Goal: Feedback & Contribution: Contribute content

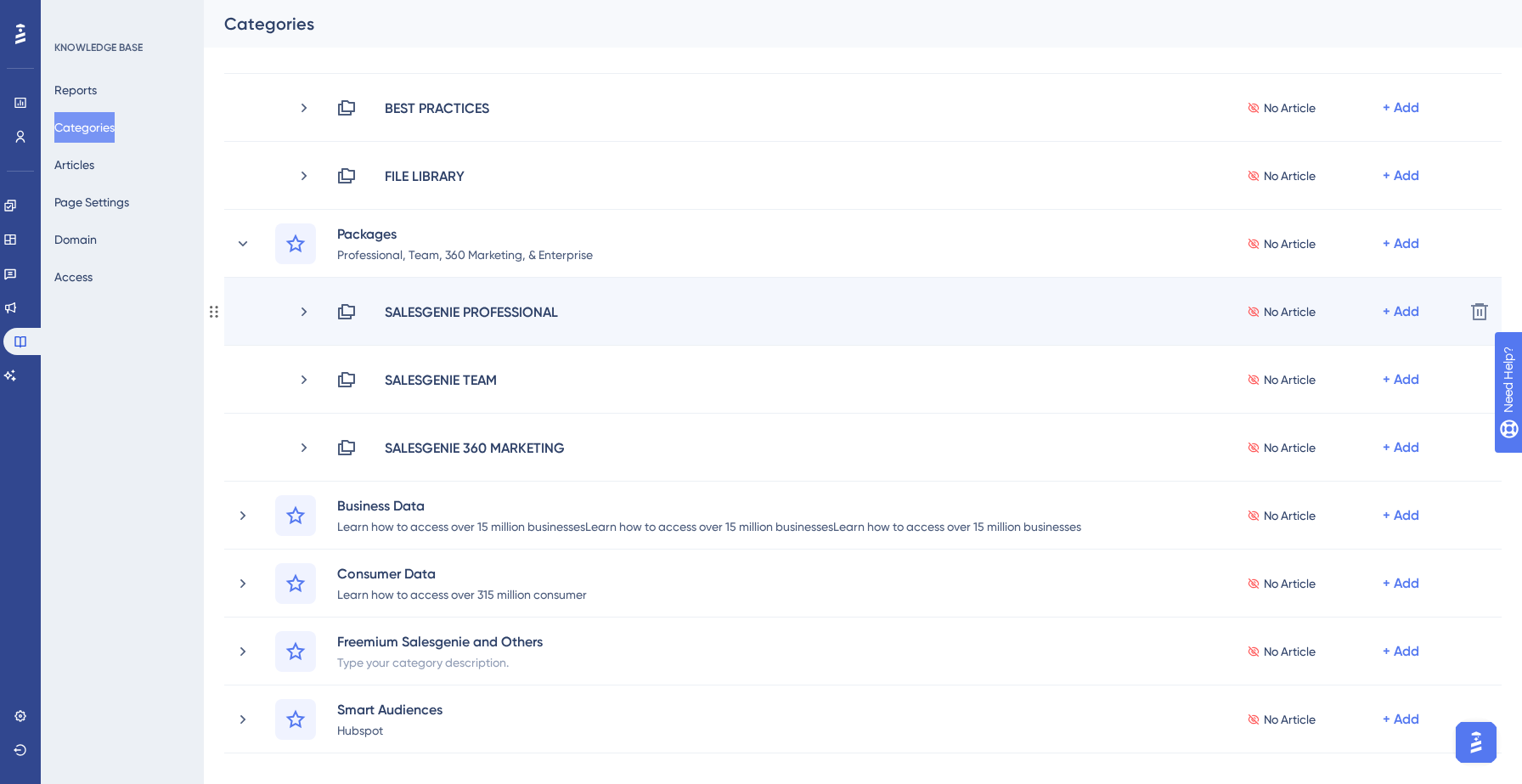
scroll to position [1046, 0]
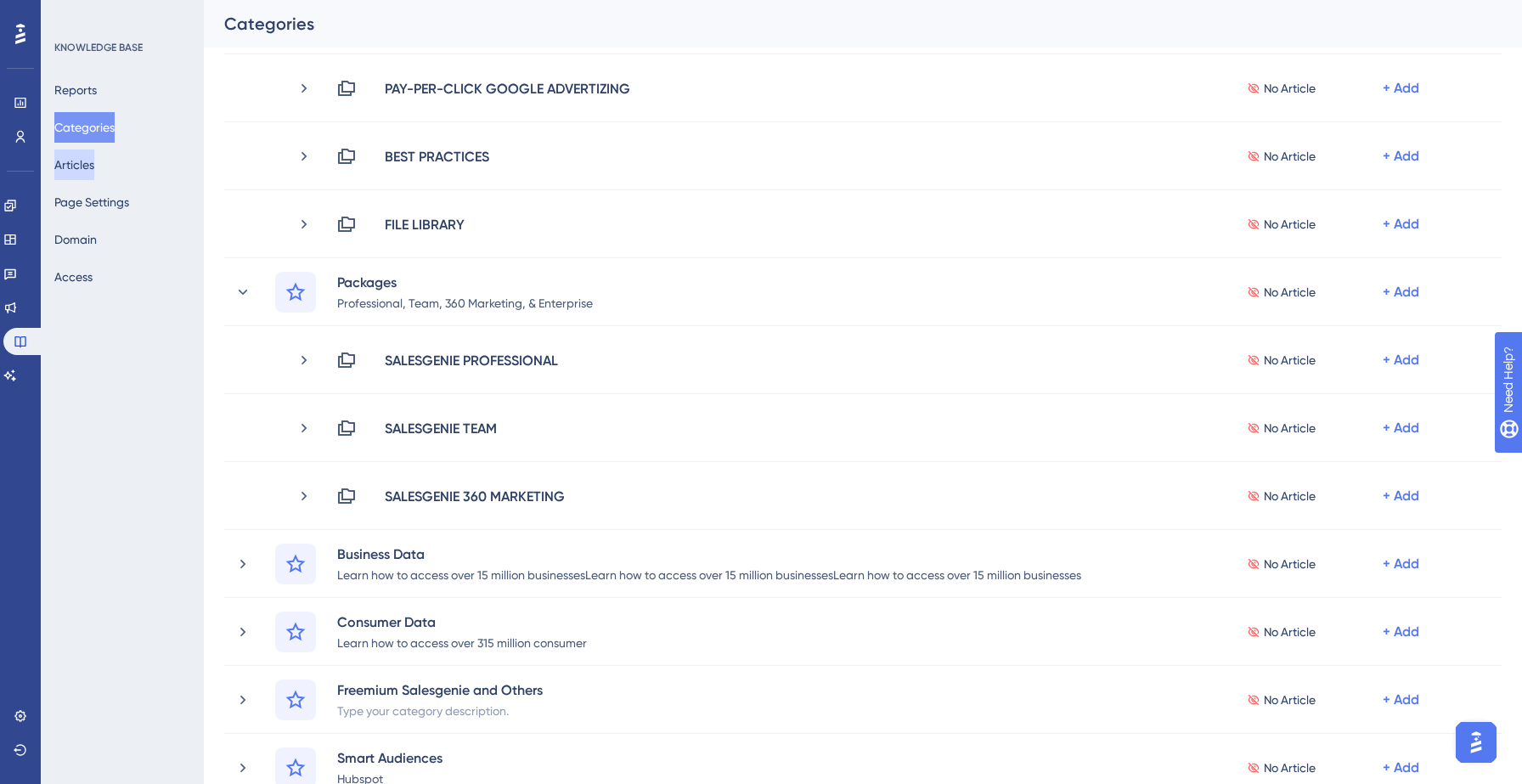
click at [94, 159] on button "Articles" at bounding box center [74, 165] width 40 height 30
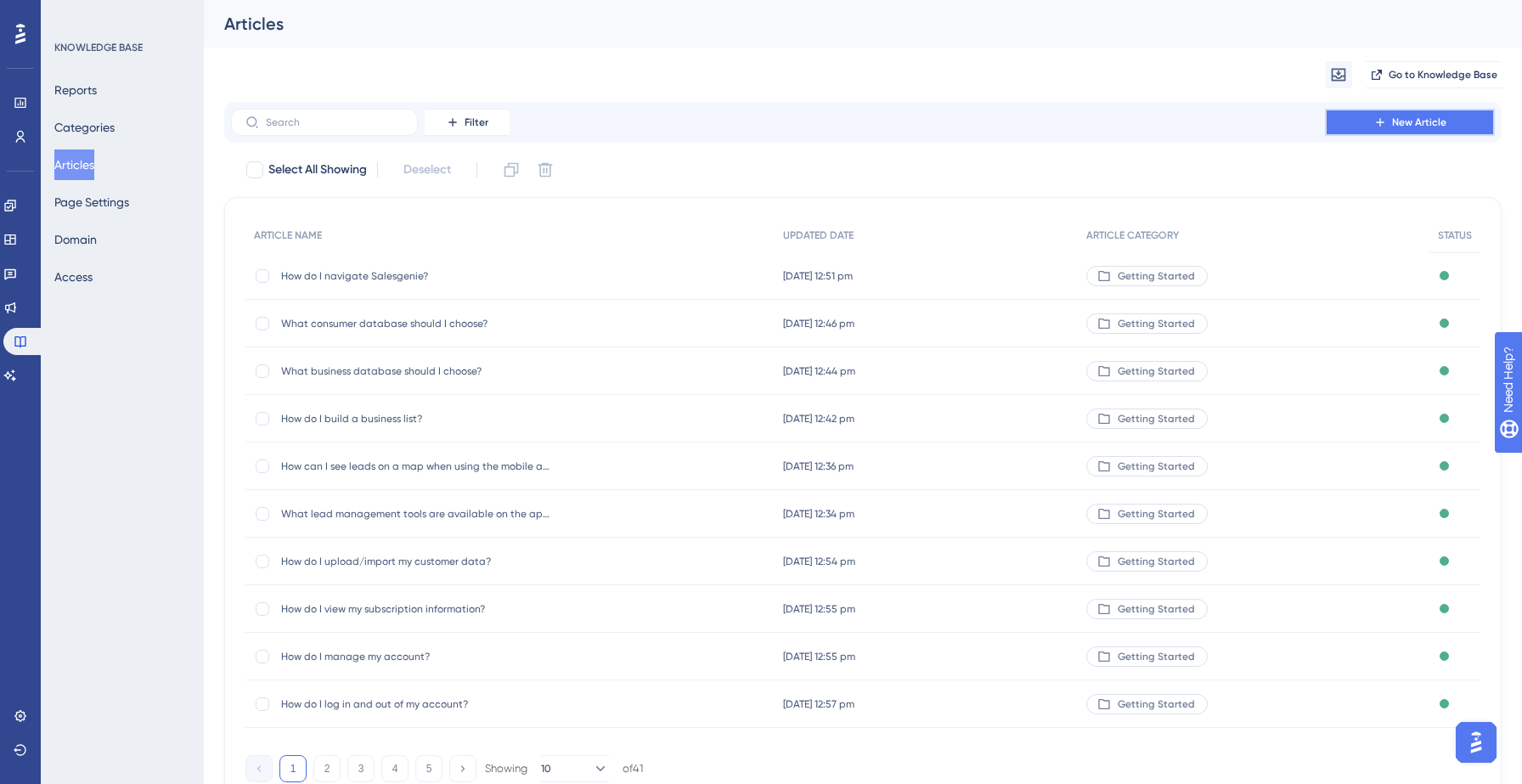
click at [1382, 118] on icon at bounding box center [1379, 122] width 13 height 13
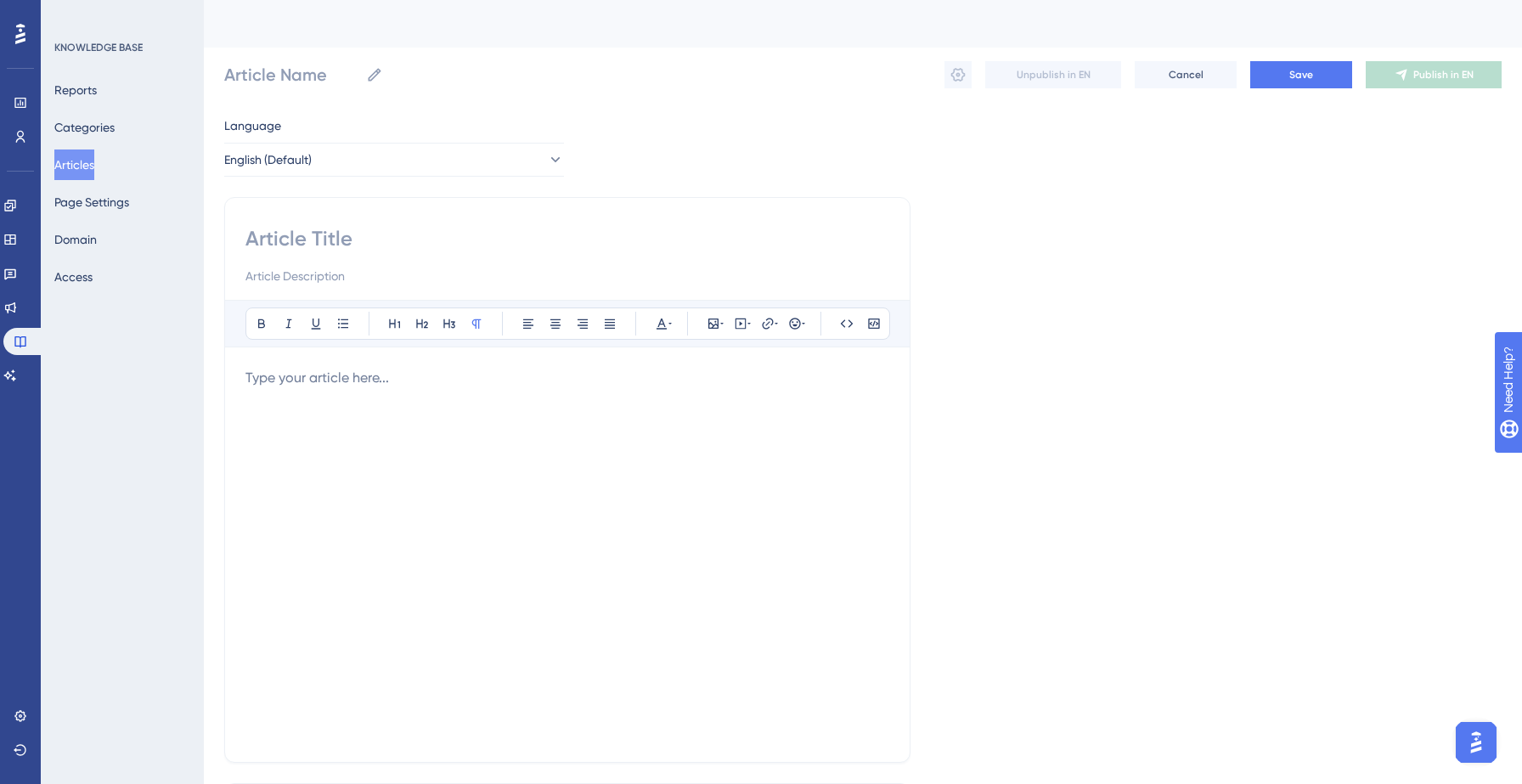
click at [413, 225] on input at bounding box center [567, 239] width 643 height 27
paste input "1. What is included in the Salesgenie Basic package?"
type input "1. What is included in the Salesgenie Basic package?"
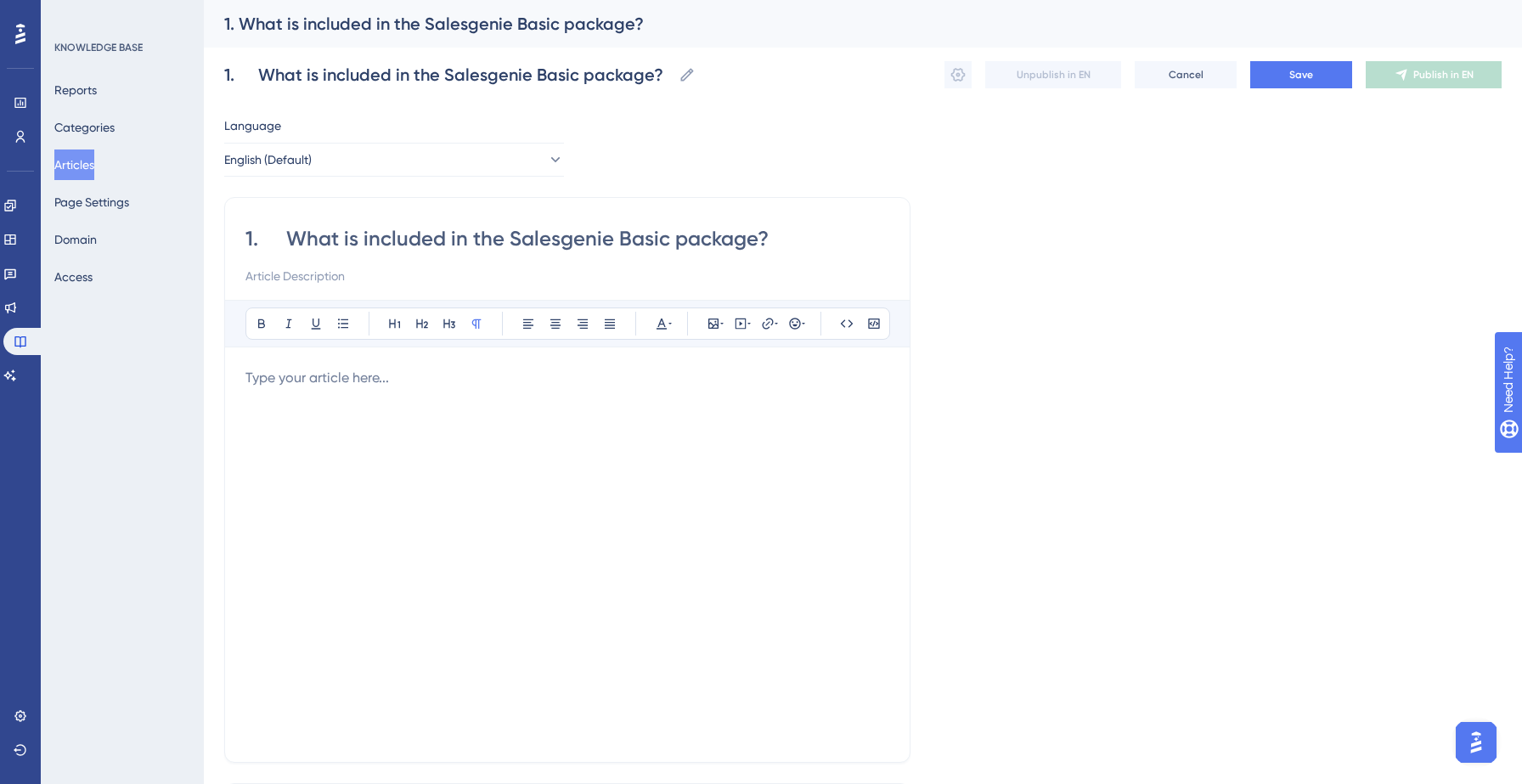
click at [283, 237] on input "1. What is included in the Salesgenie Basic package?" at bounding box center [567, 239] width 643 height 27
type input "What is included in the Salesgenie Basic package?"
click at [333, 386] on p at bounding box center [567, 378] width 643 height 20
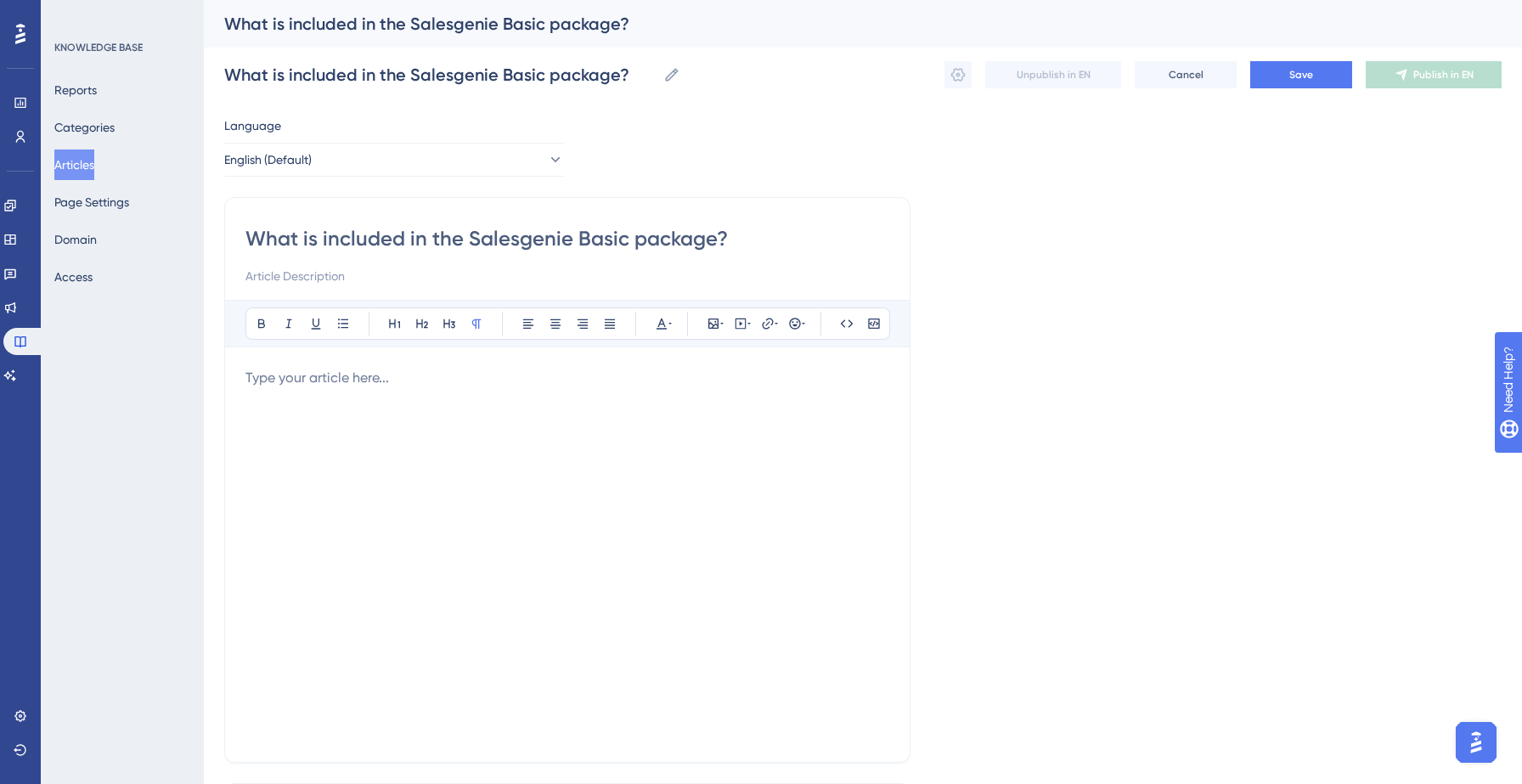
click at [370, 397] on div at bounding box center [567, 554] width 643 height 373
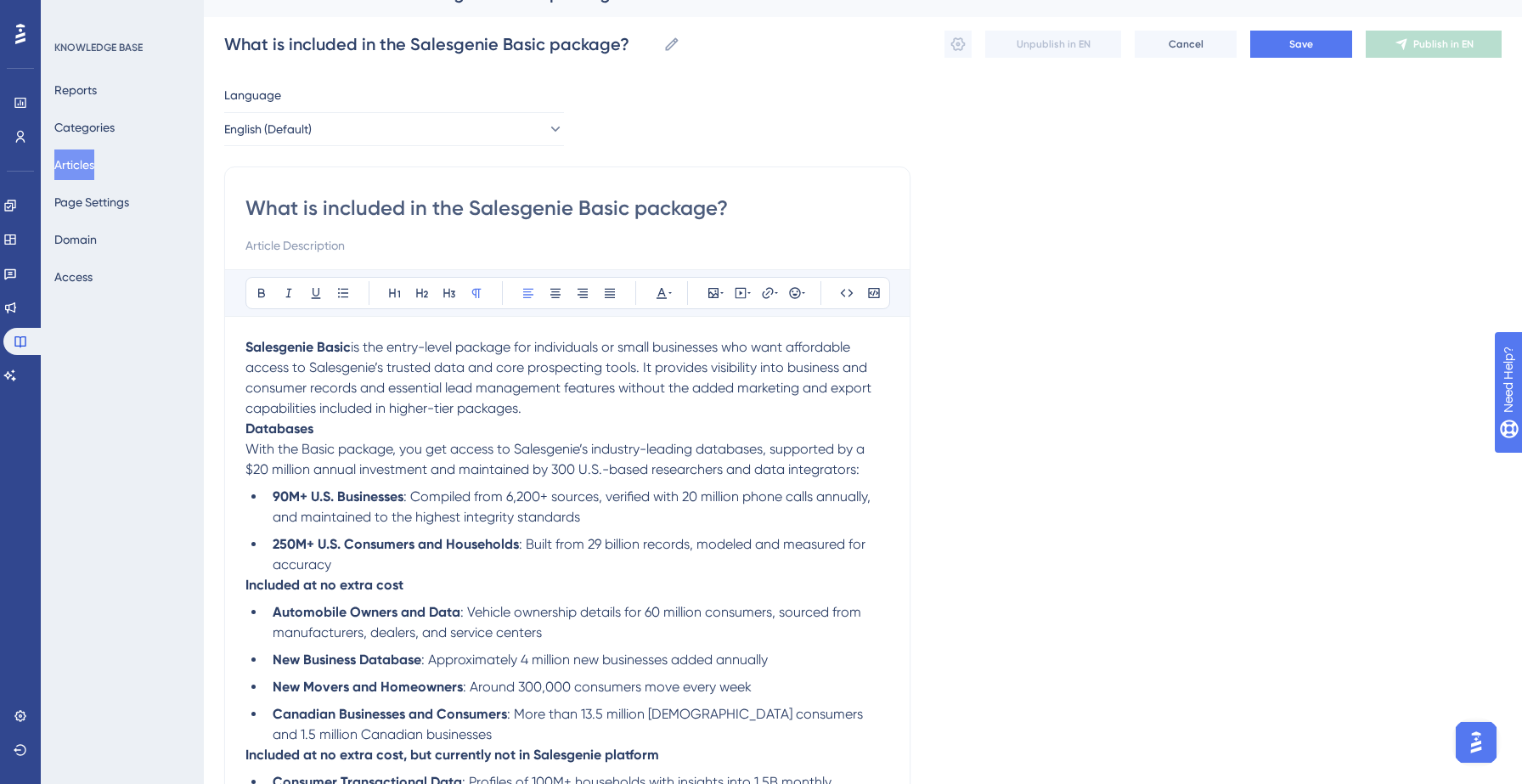
scroll to position [18, 0]
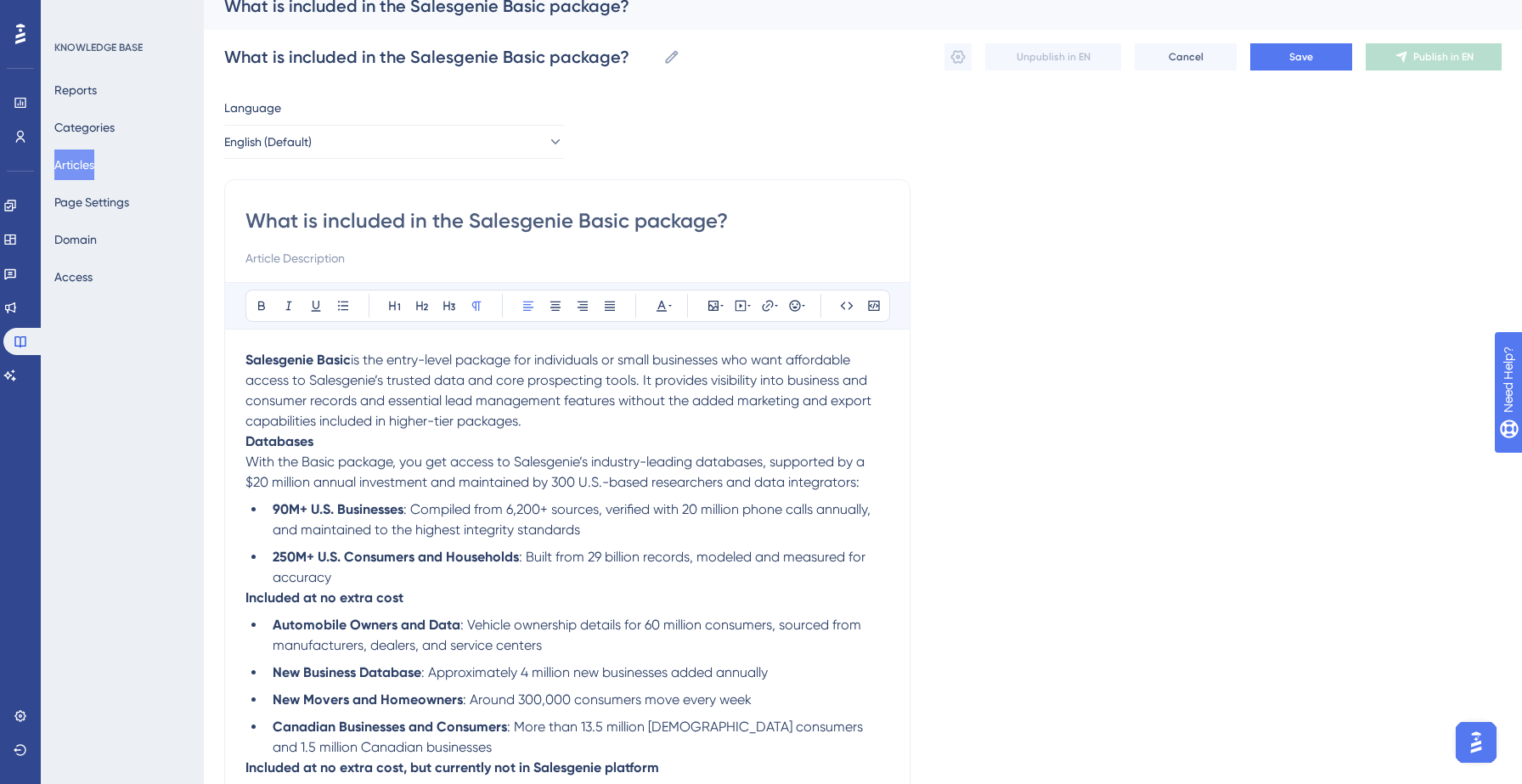
click at [571, 420] on p "Salesgenie Basic is the entry-level package for individuals or small businesses…" at bounding box center [567, 390] width 643 height 81
click at [568, 423] on p "Salesgenie Basic is the entry-level package for individuals or small businesses…" at bounding box center [567, 390] width 643 height 81
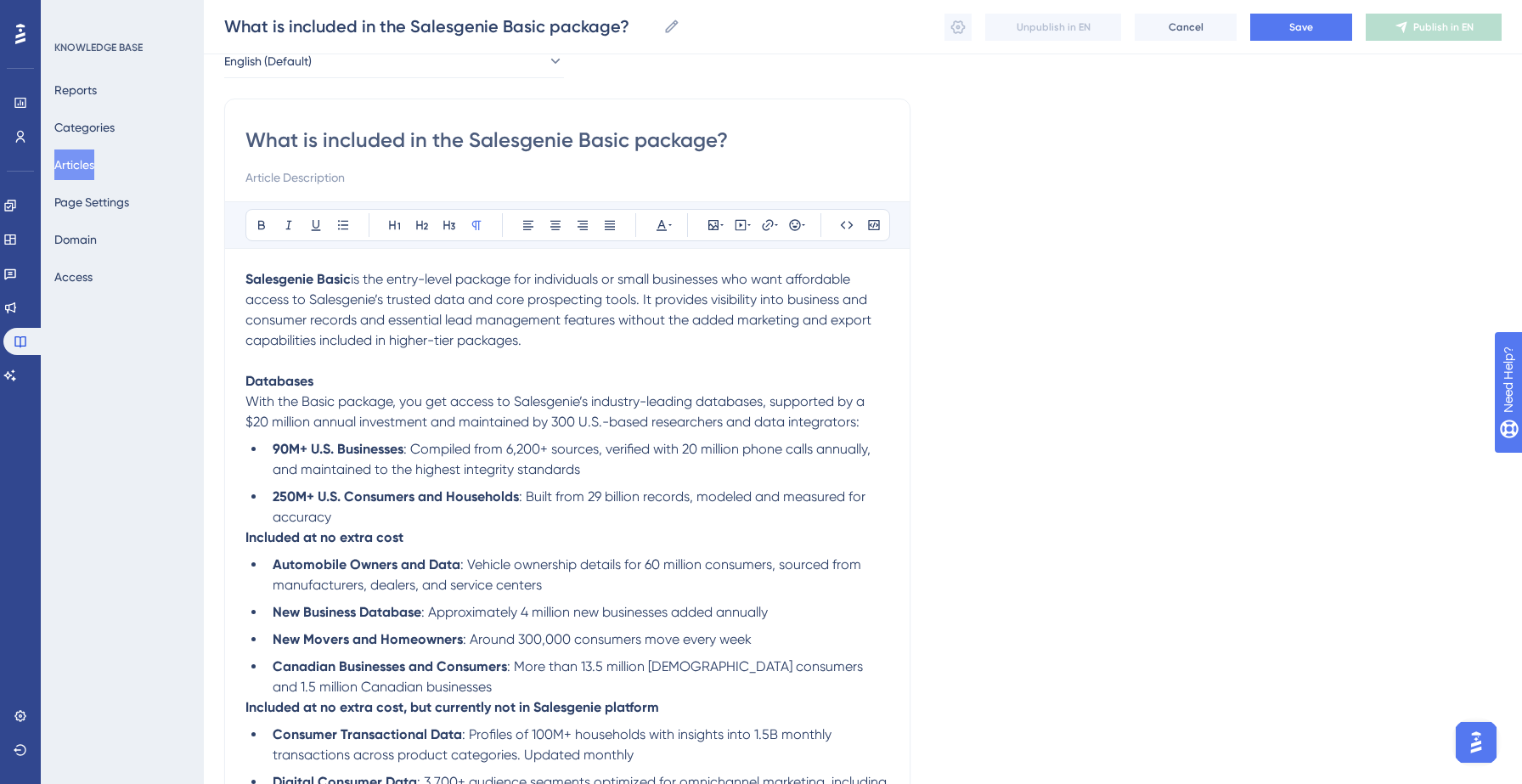
scroll to position [179, 0]
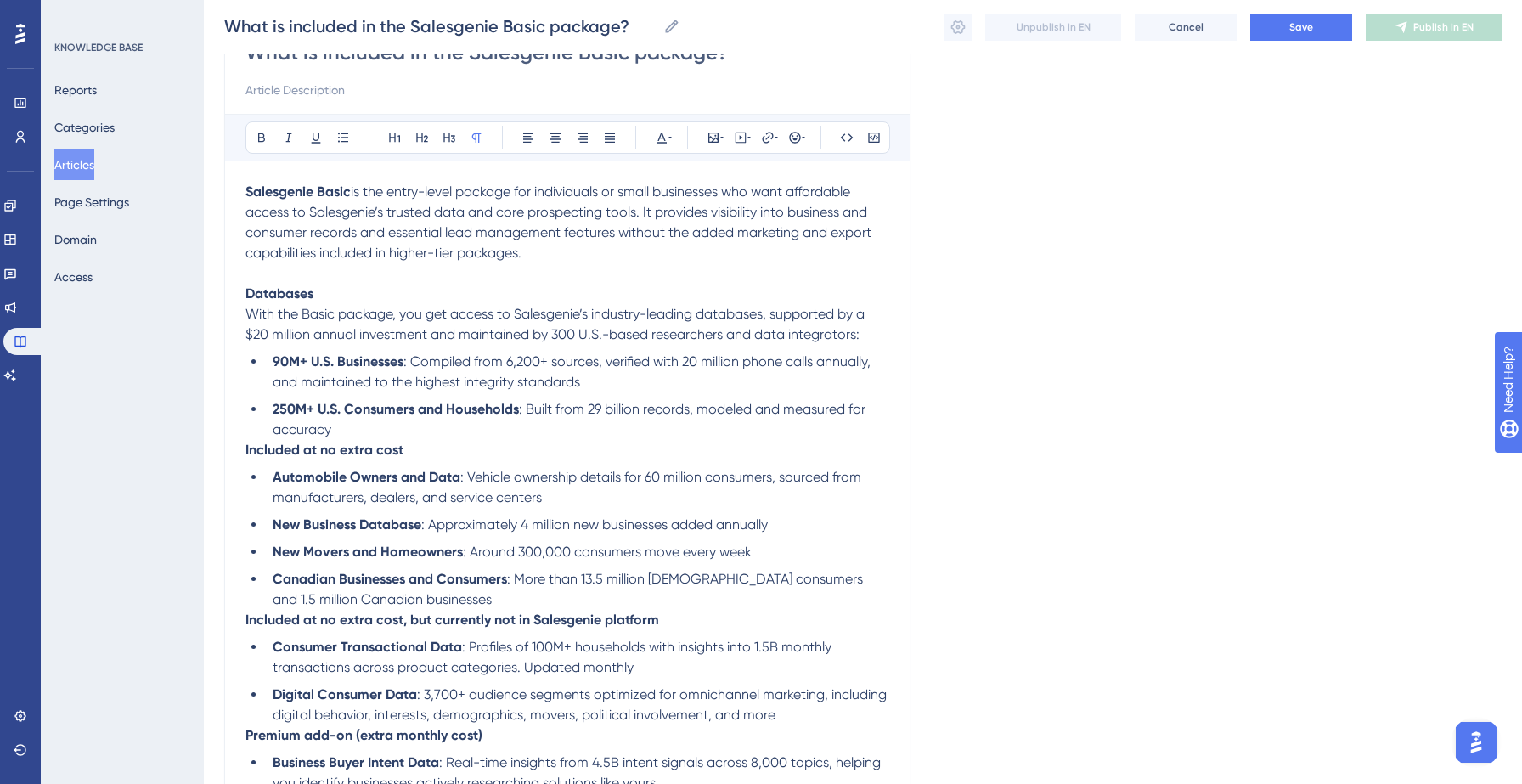
click at [436, 429] on li "250M+ U.S. Consumers and Households : Built from 29 billion records, modeled an…" at bounding box center [577, 420] width 623 height 41
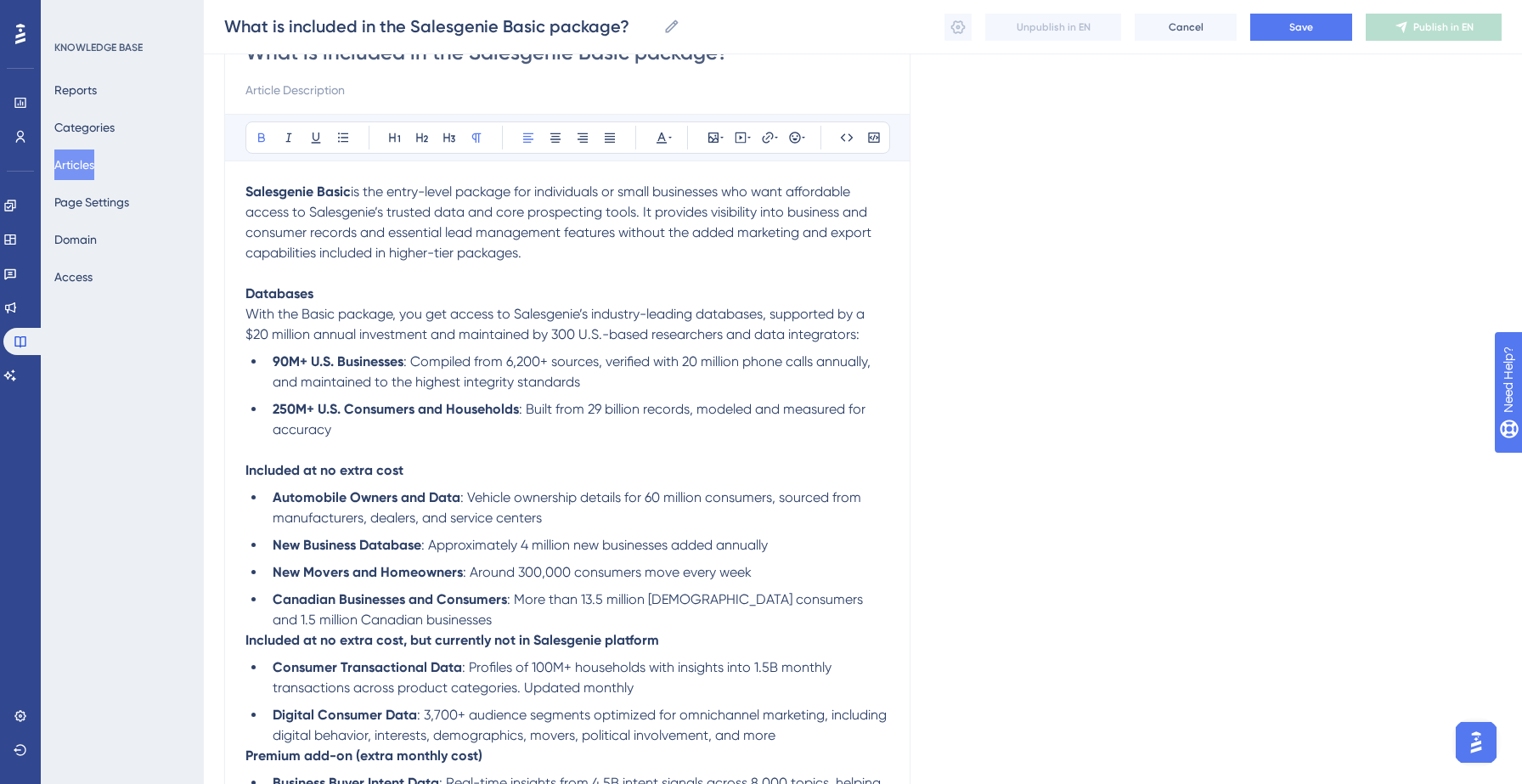
click at [443, 475] on p "Included at no extra cost" at bounding box center [567, 470] width 643 height 20
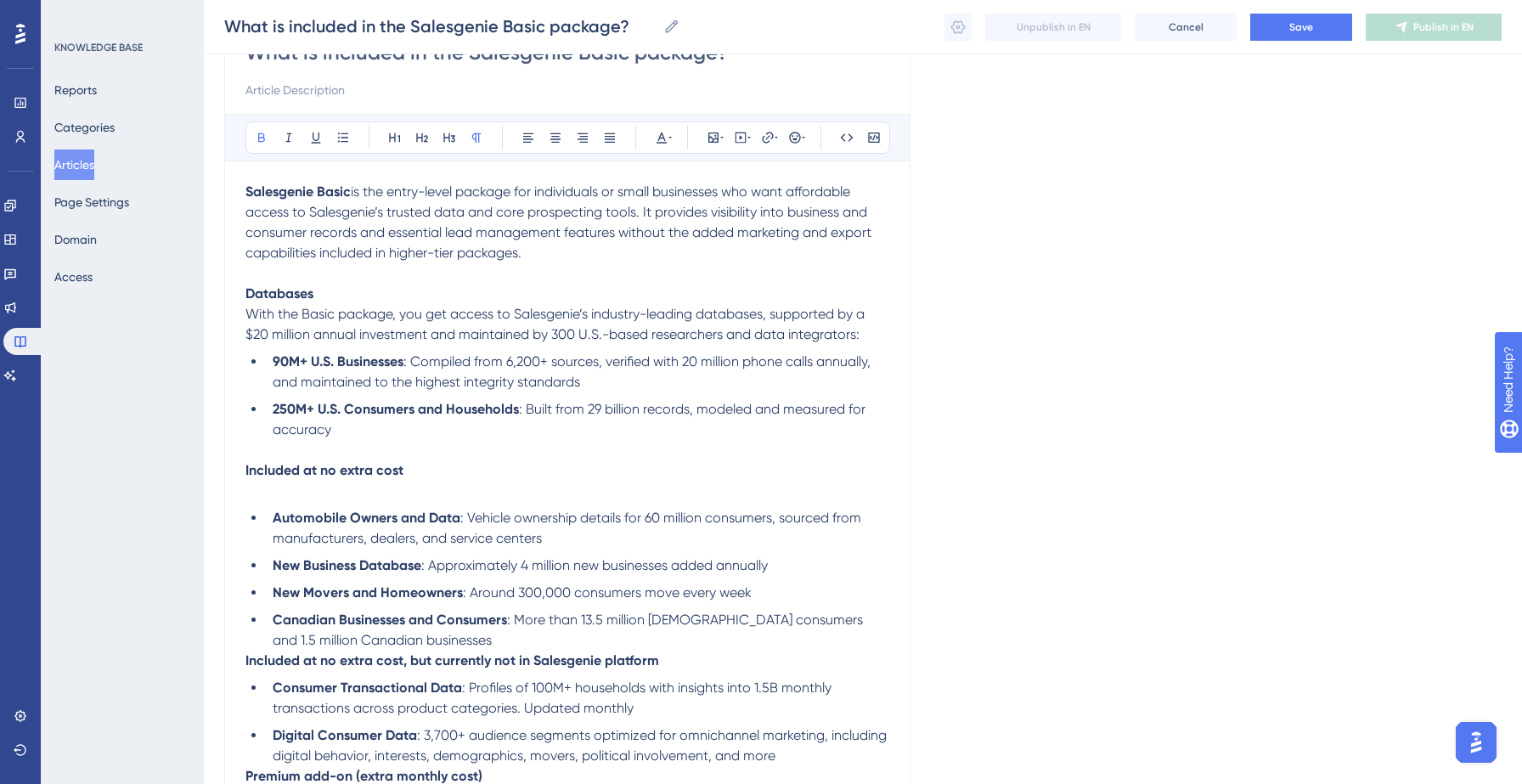
scroll to position [250, 0]
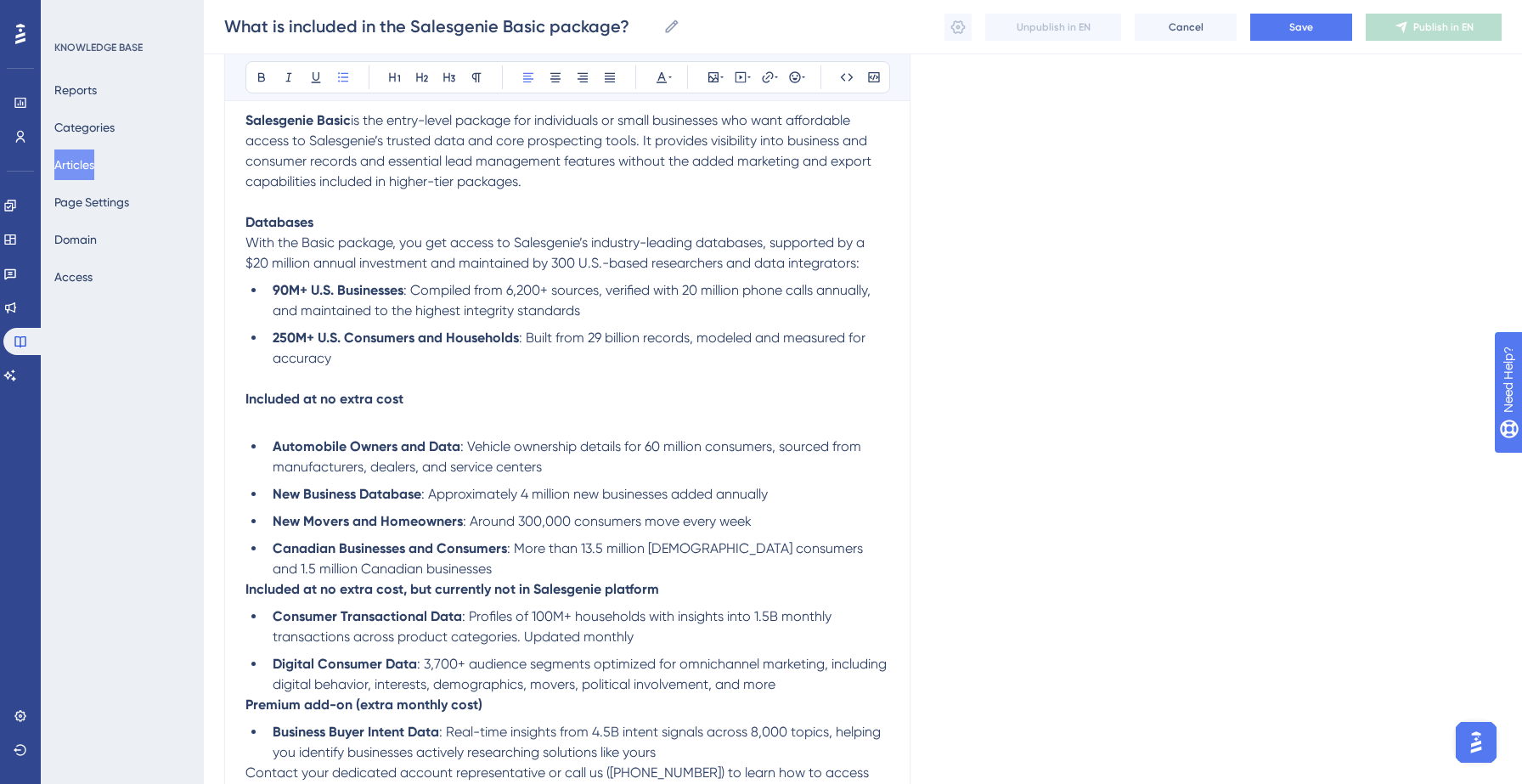
click at [487, 574] on li "Canadian Businesses and Consumers : More than 13.5 million [DEMOGRAPHIC_DATA] c…" at bounding box center [577, 559] width 623 height 41
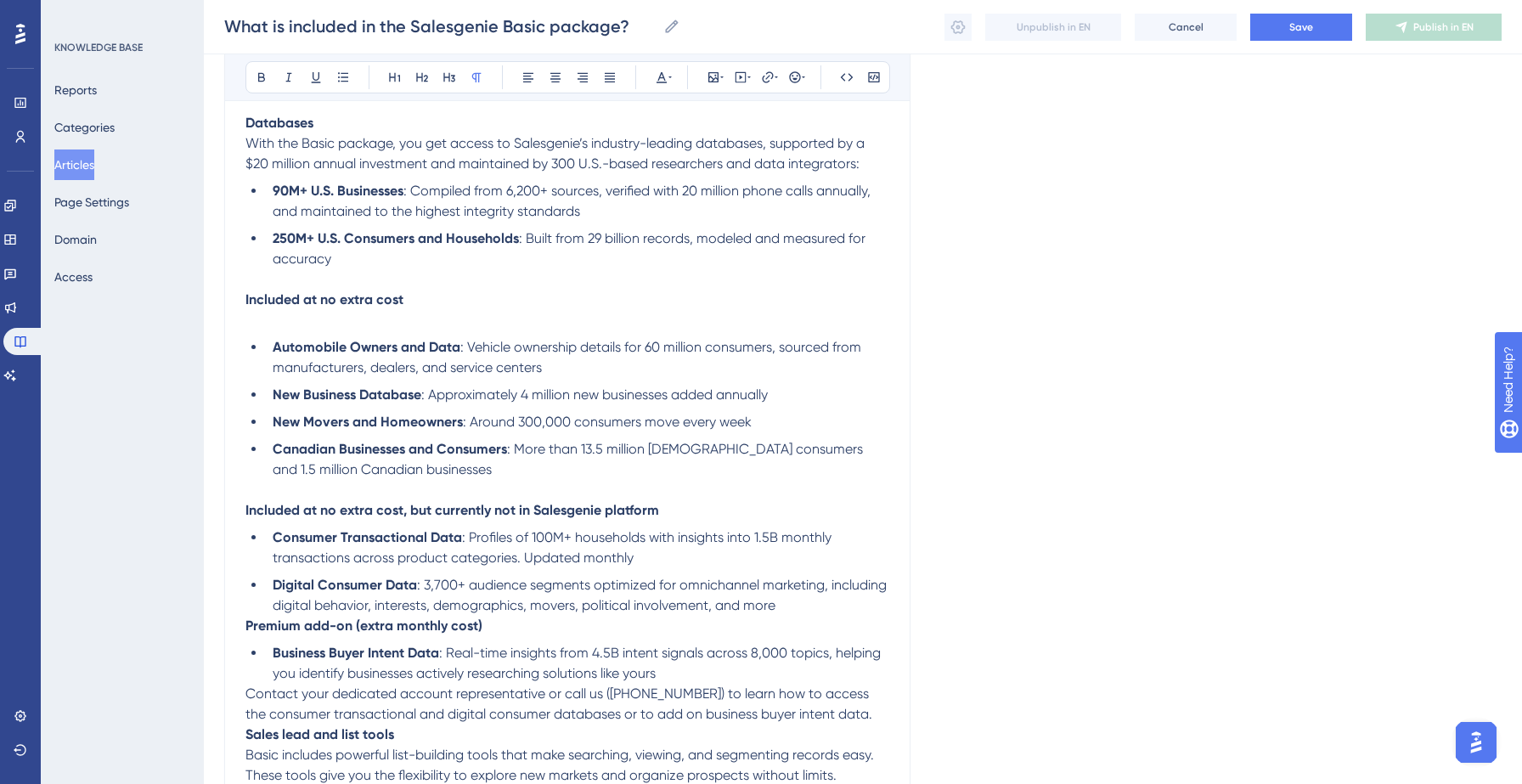
scroll to position [405, 0]
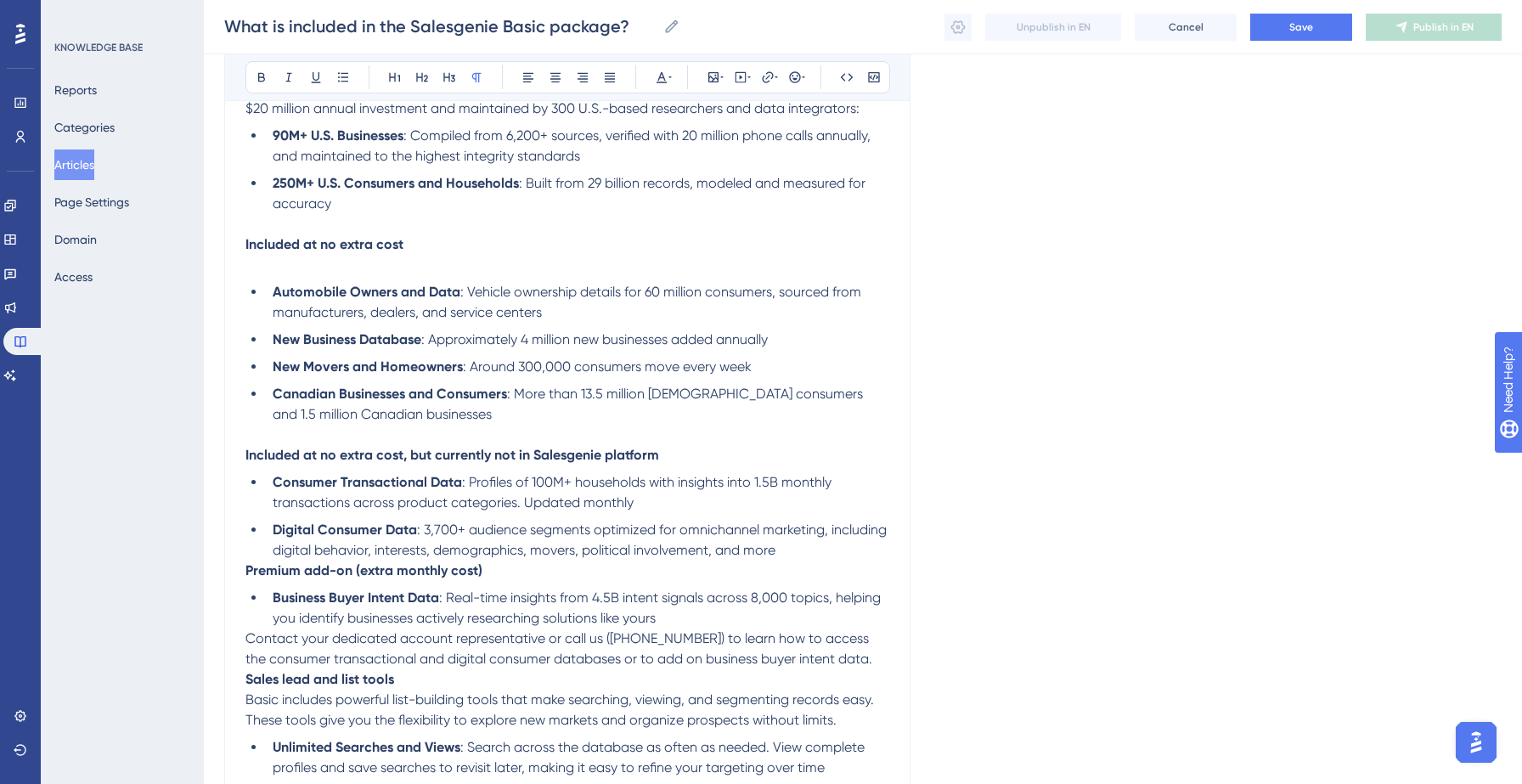
click at [781, 558] on li "Digital Consumer Data : 3,700+ audience segments optimized for omnichannel mark…" at bounding box center [577, 540] width 623 height 41
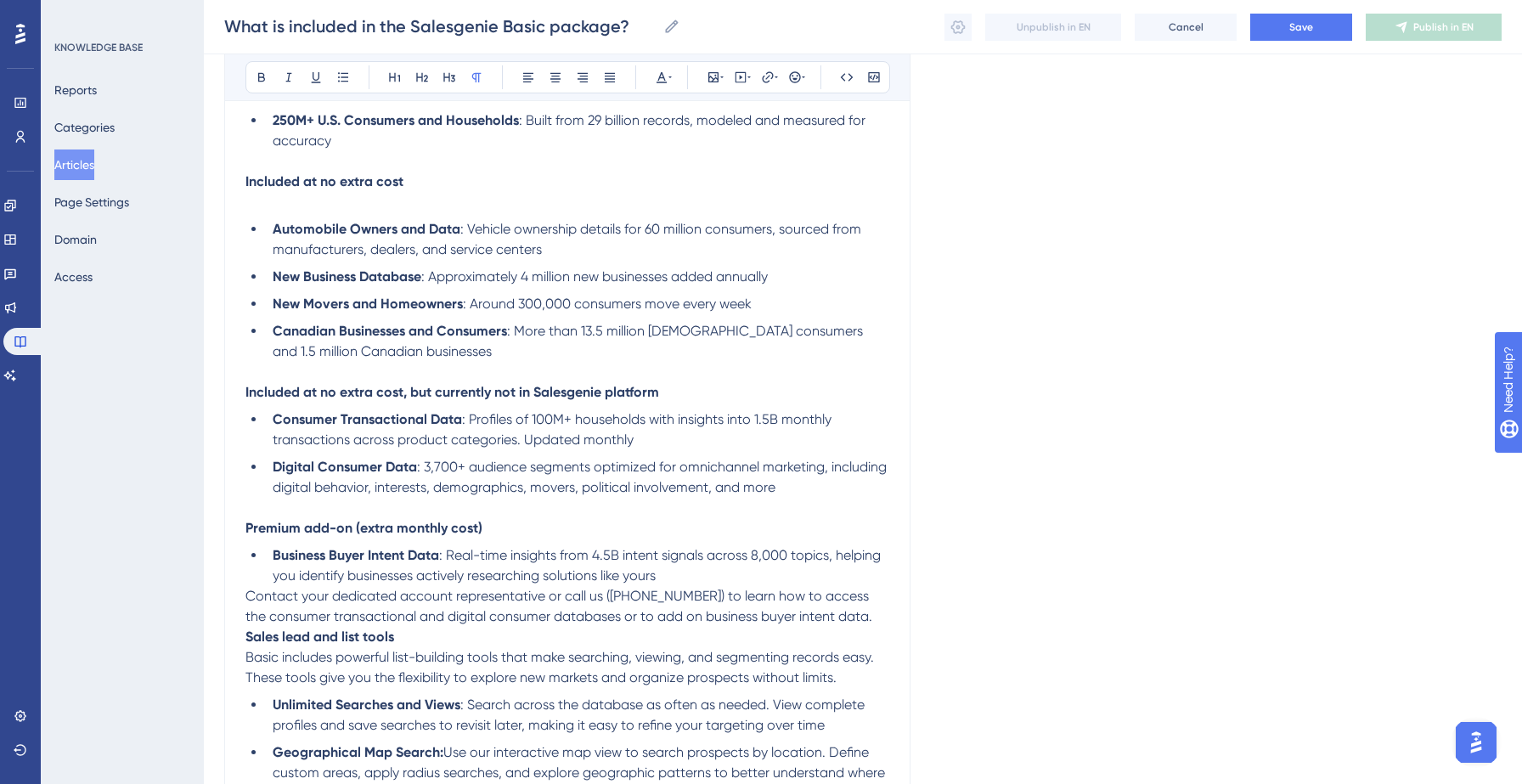
scroll to position [487, 0]
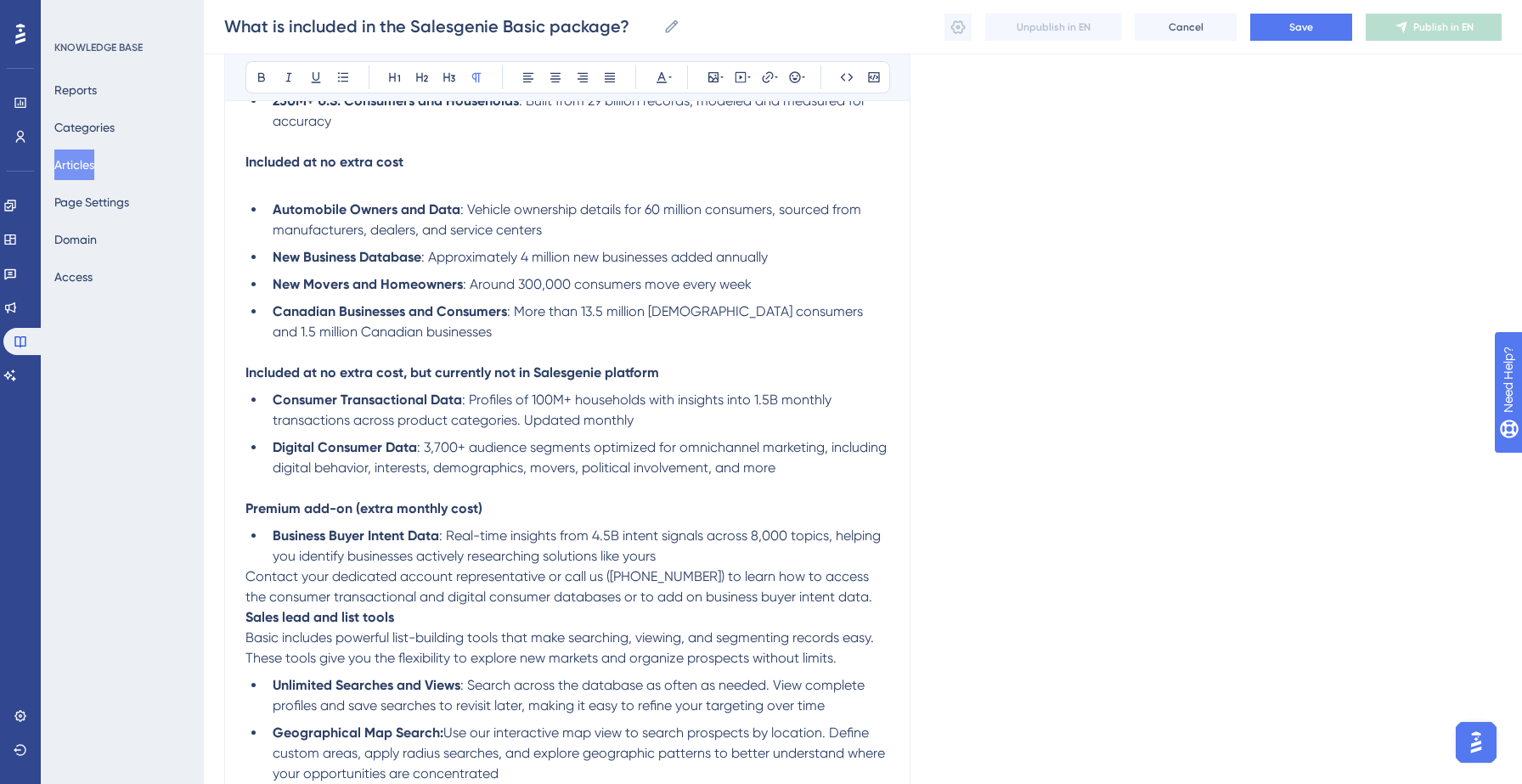
click at [629, 510] on p "Premium add-on (extra monthly cost)" at bounding box center [567, 508] width 643 height 20
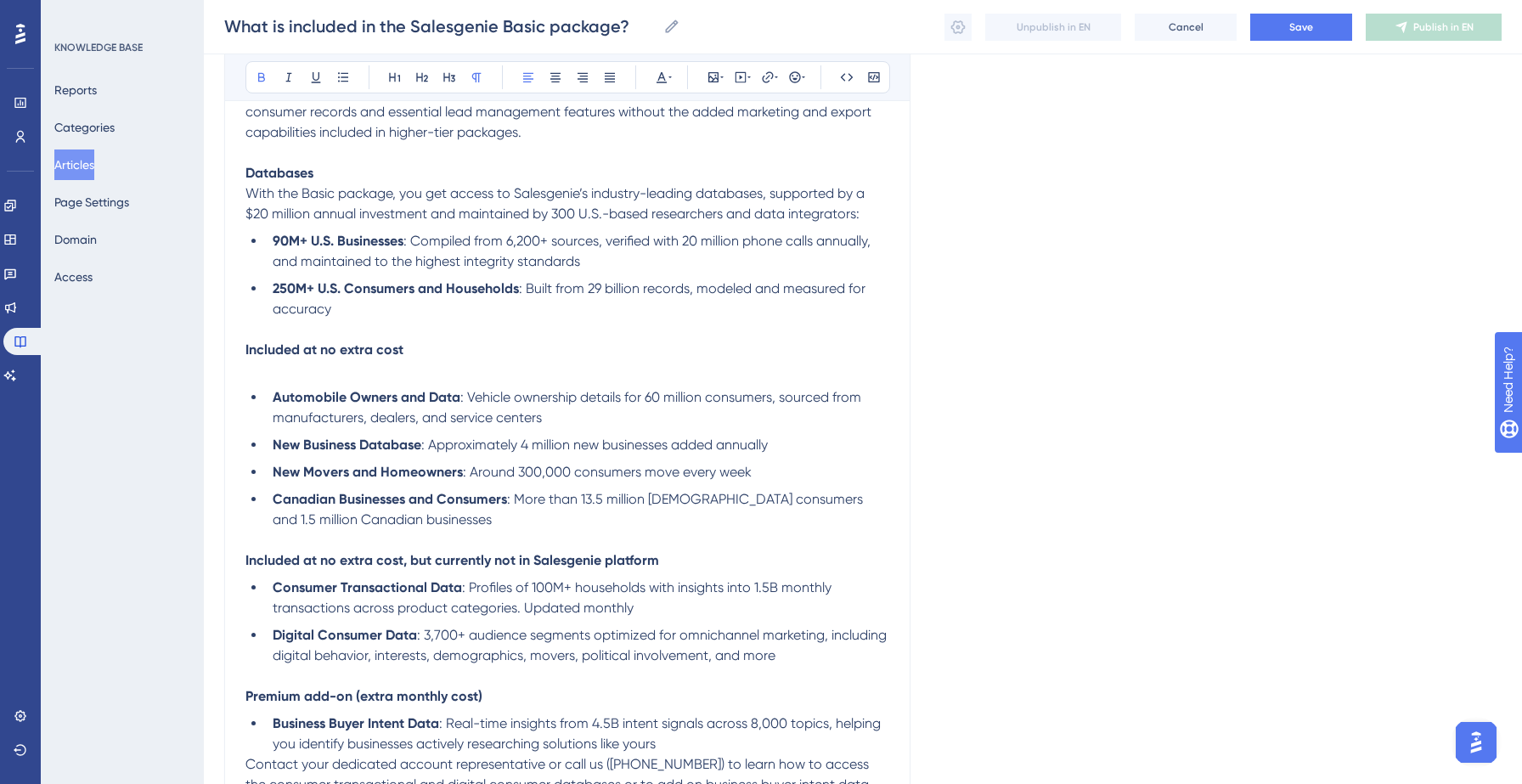
scroll to position [302, 0]
click at [266, 368] on p at bounding box center [567, 367] width 643 height 20
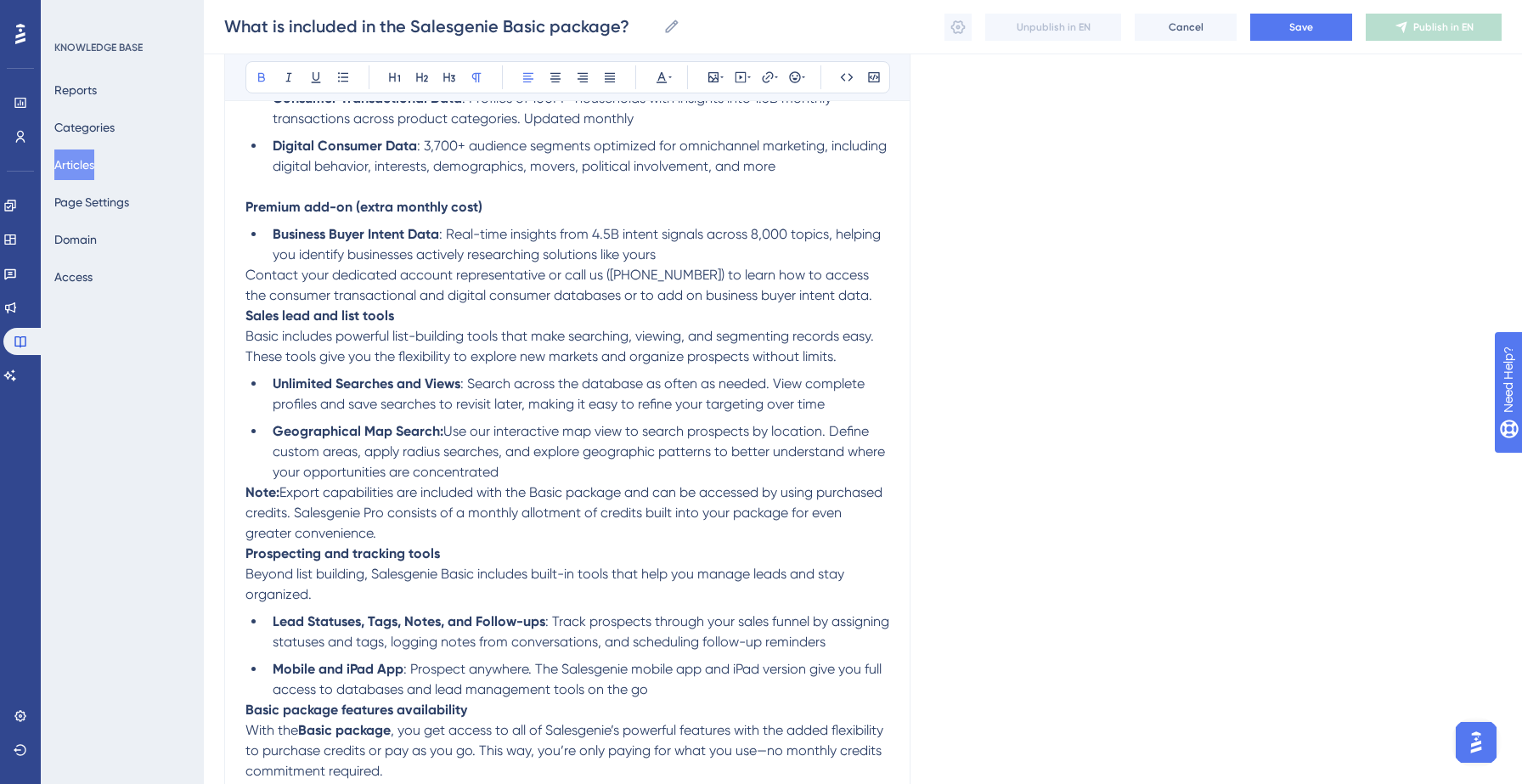
scroll to position [770, 0]
click at [435, 537] on p "Note: Export capabilities are included with the Basic package and can be access…" at bounding box center [567, 510] width 643 height 61
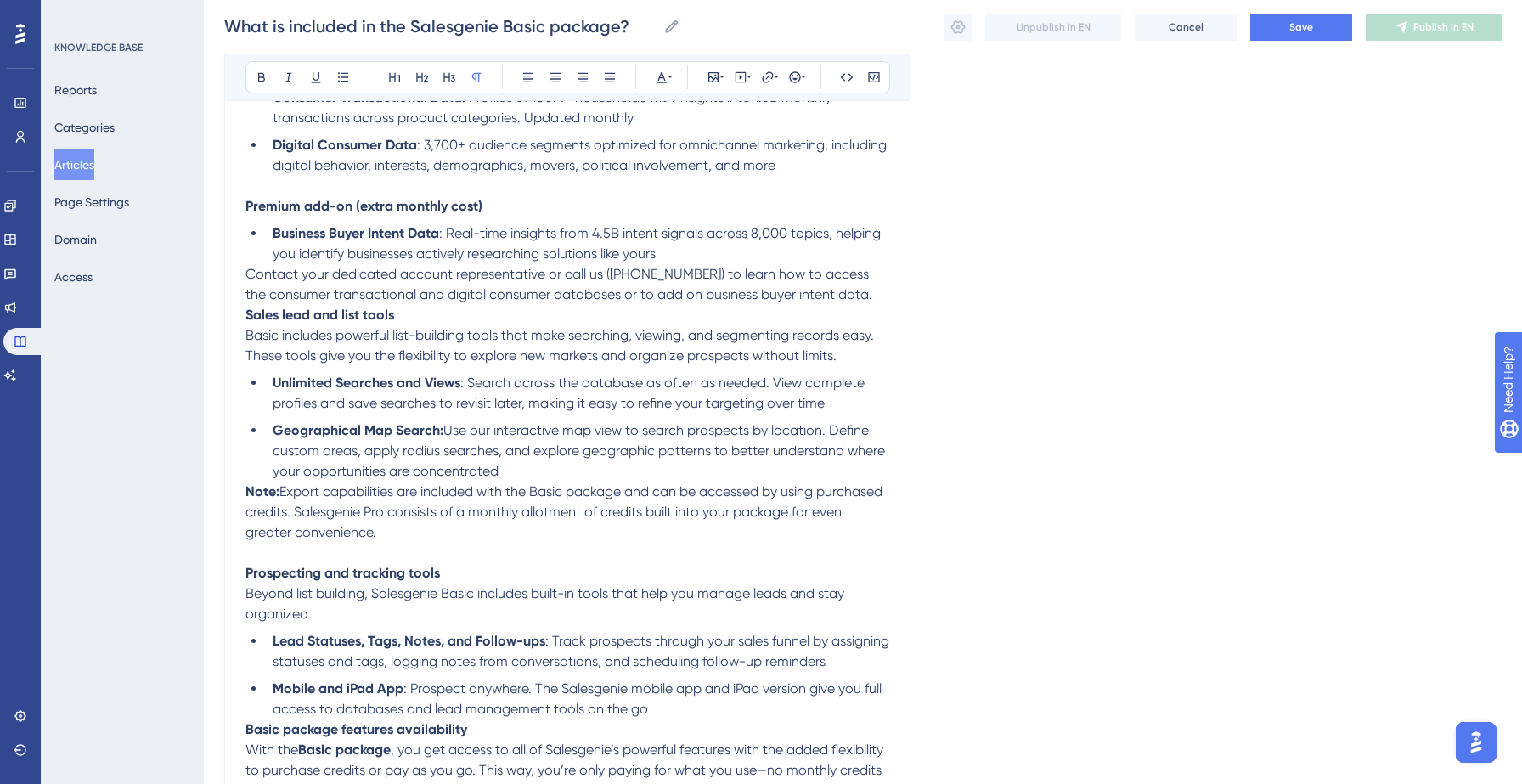
scroll to position [761, 0]
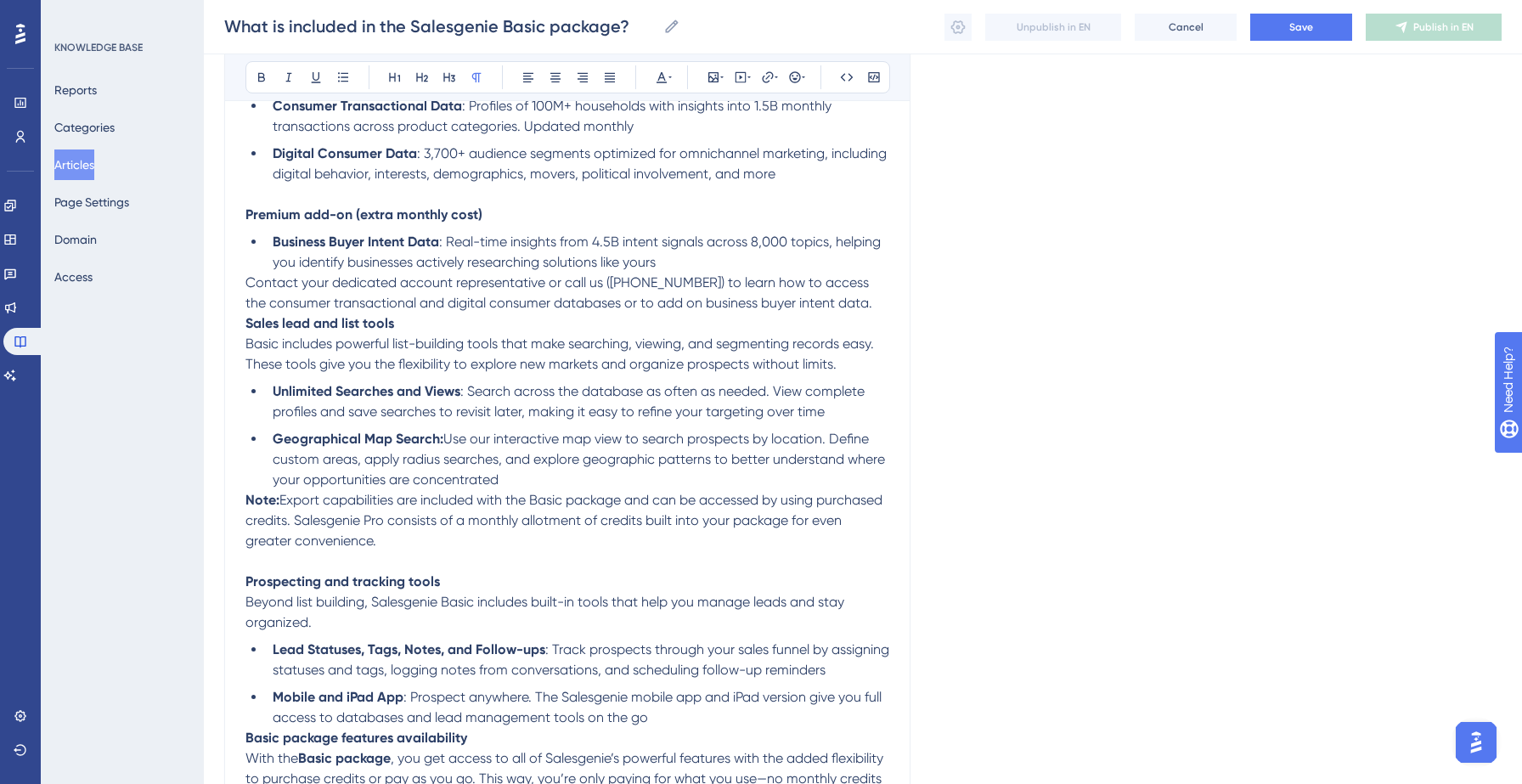
click at [860, 313] on p "Contact your dedicated account representative or call us ([PHONE_NUMBER]) to le…" at bounding box center [567, 293] width 643 height 41
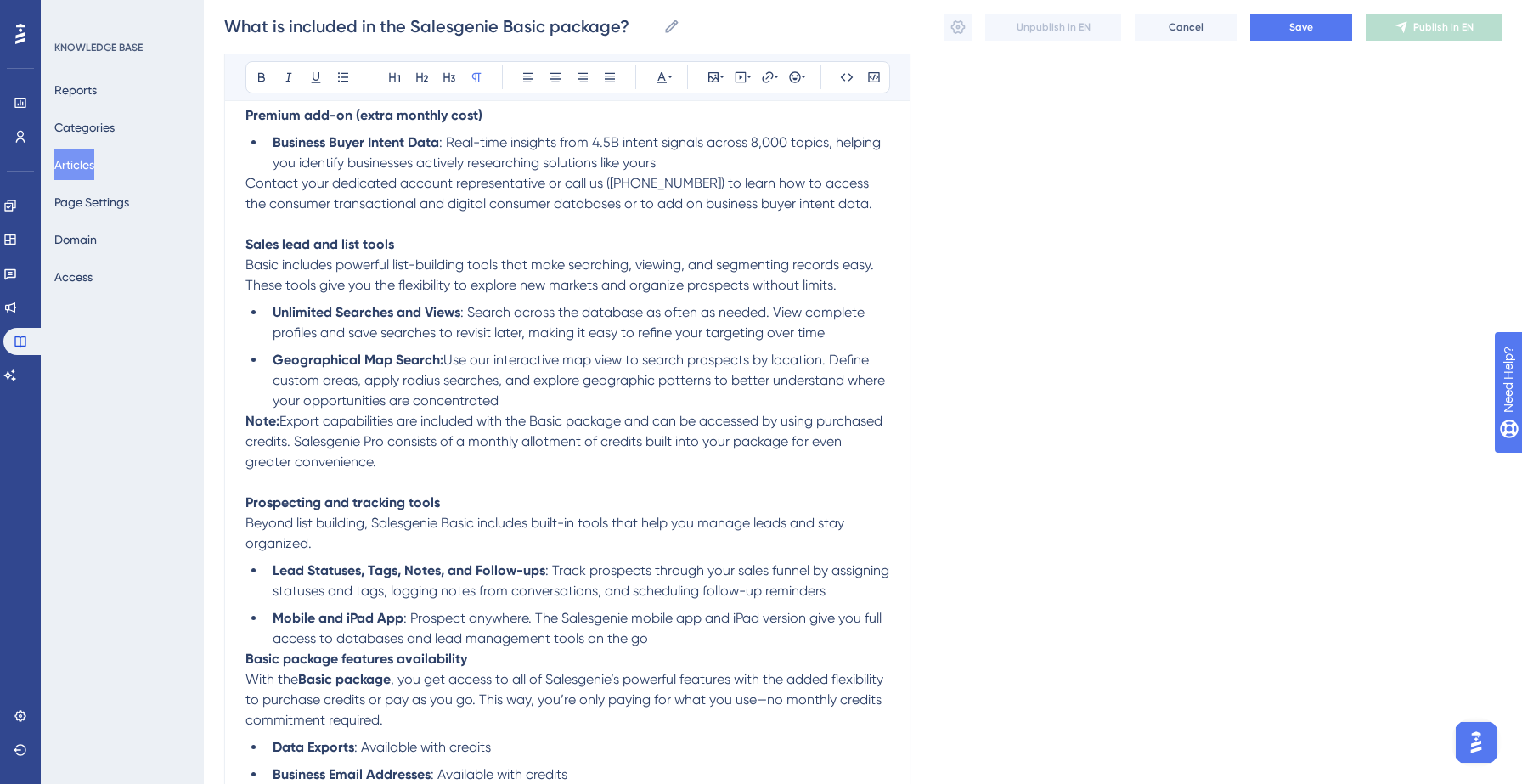
scroll to position [865, 0]
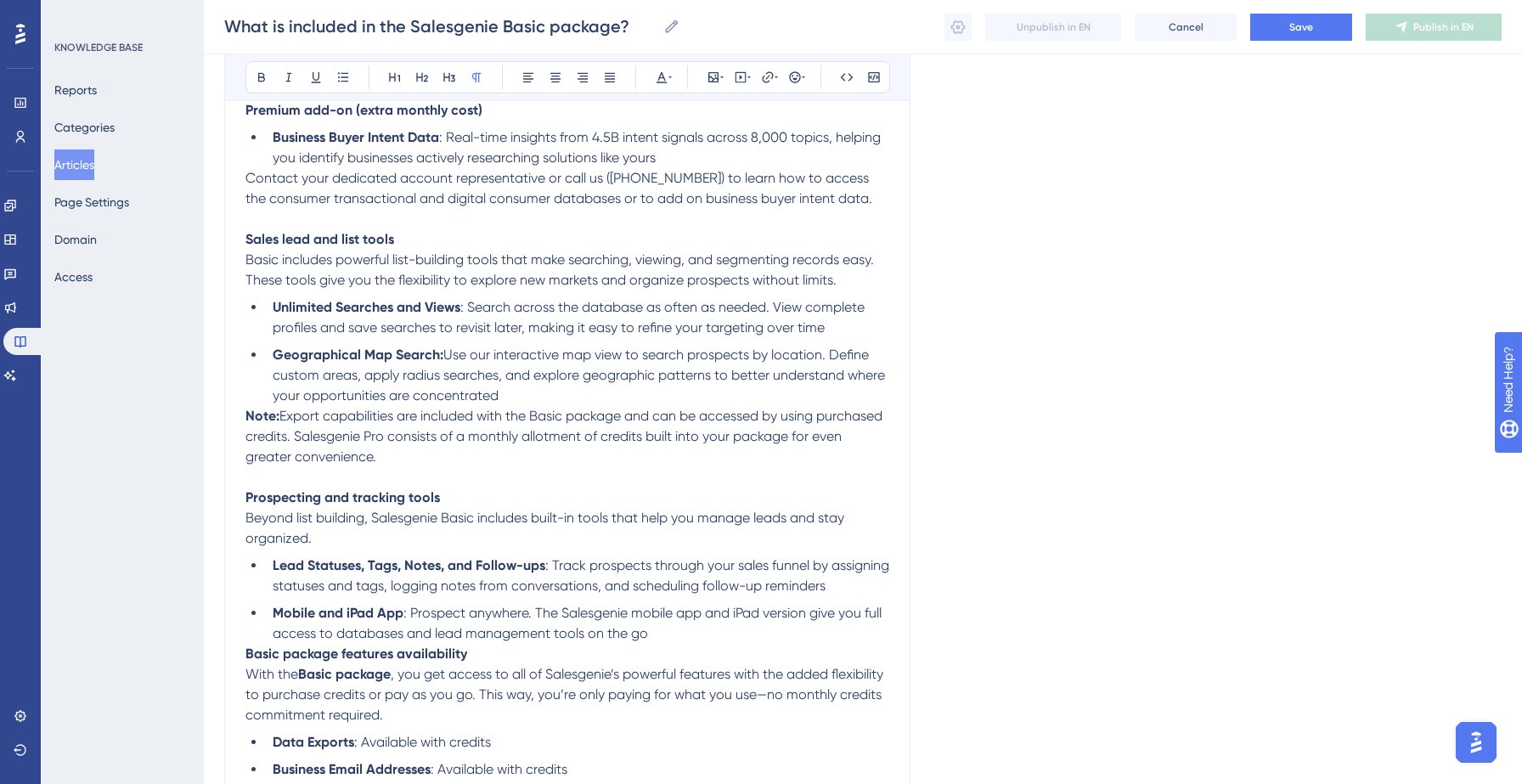
click at [517, 406] on li "Geographical Map Search: Use our interactive map view to search prospects by lo…" at bounding box center [577, 375] width 623 height 61
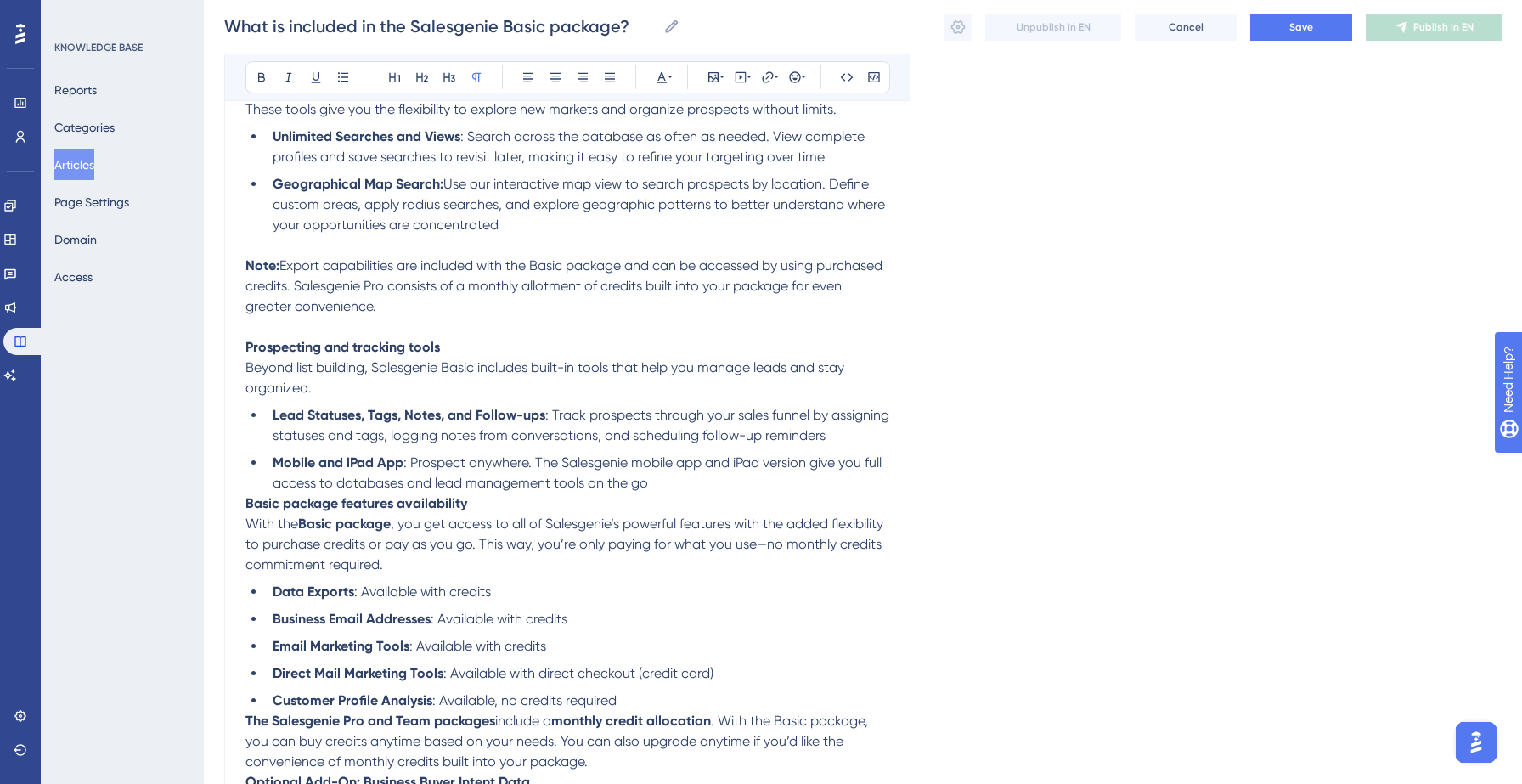
scroll to position [1042, 0]
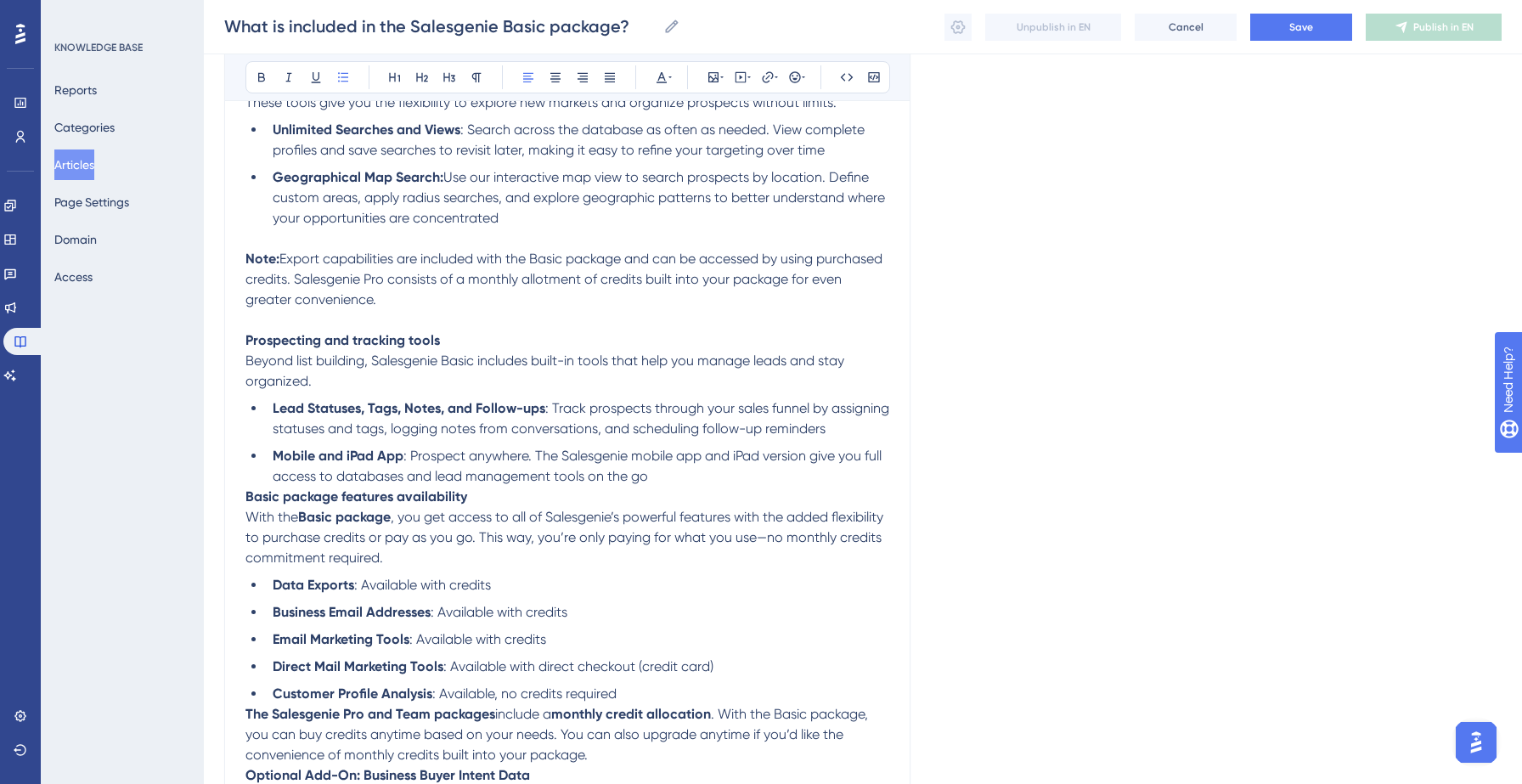
click at [667, 481] on li "Mobile and iPad App : Prospect anywhere. The Salesgenie mobile app and iPad ver…" at bounding box center [577, 466] width 623 height 41
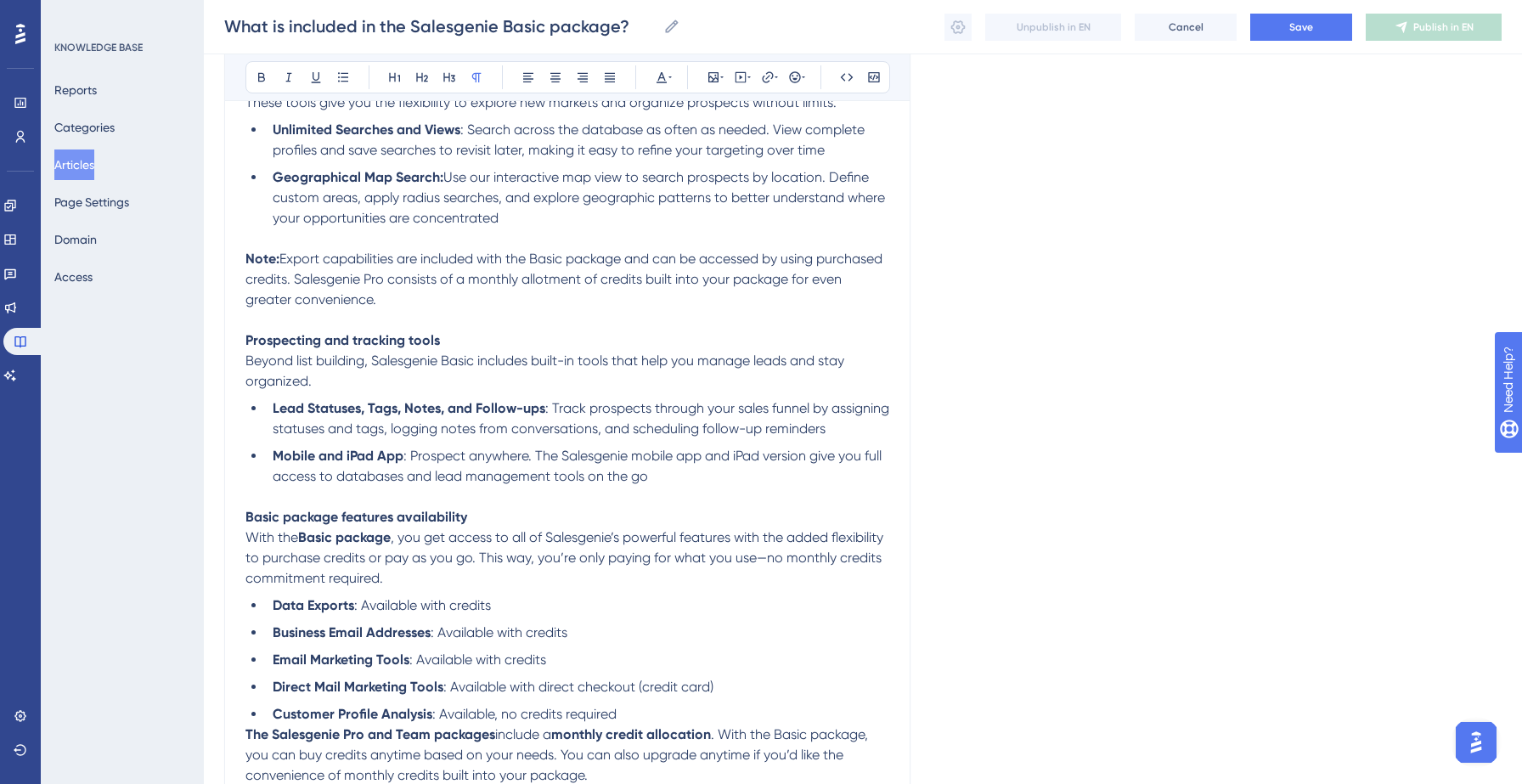
click at [597, 518] on p "Basic package features availability" at bounding box center [567, 517] width 643 height 20
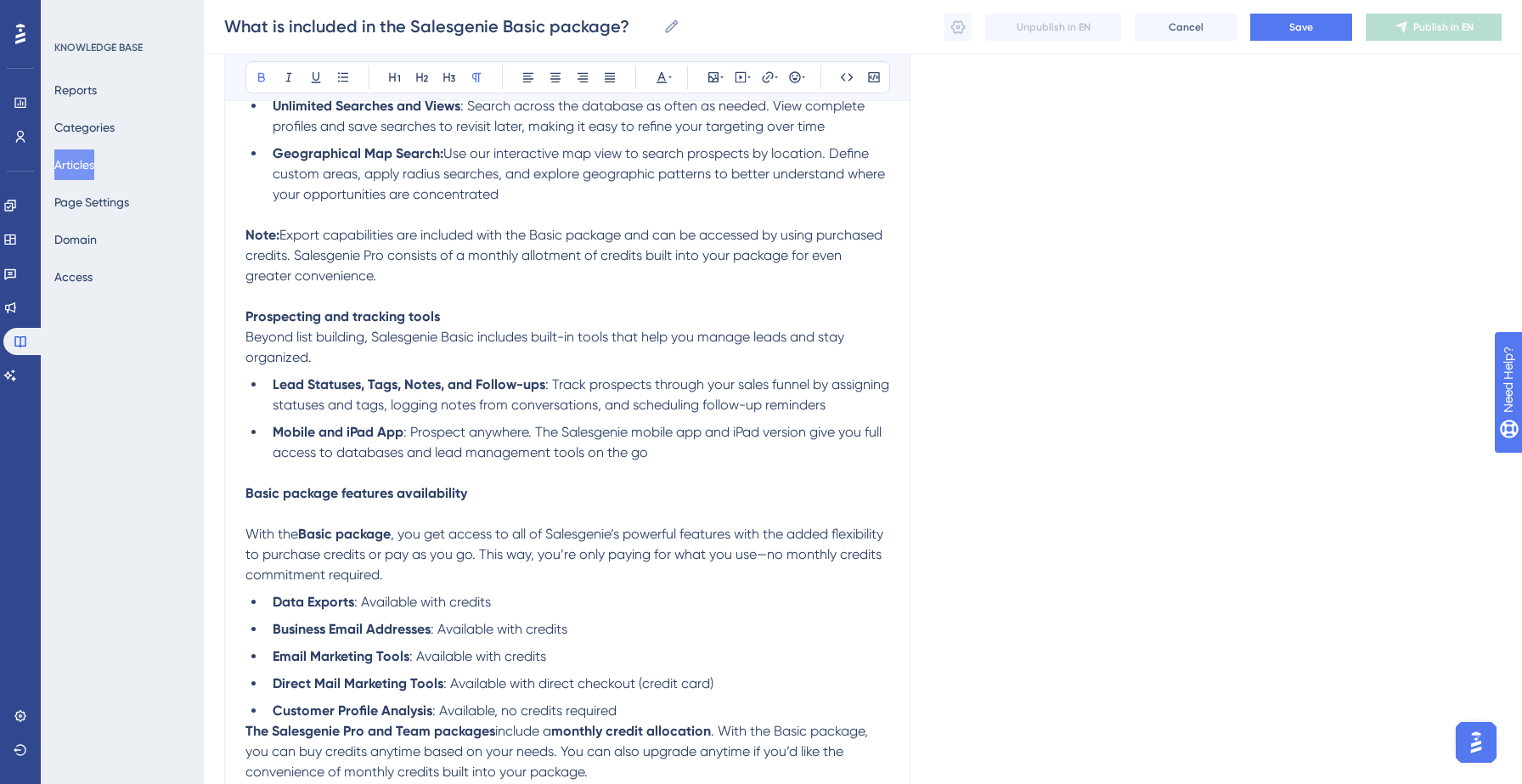
scroll to position [1179, 0]
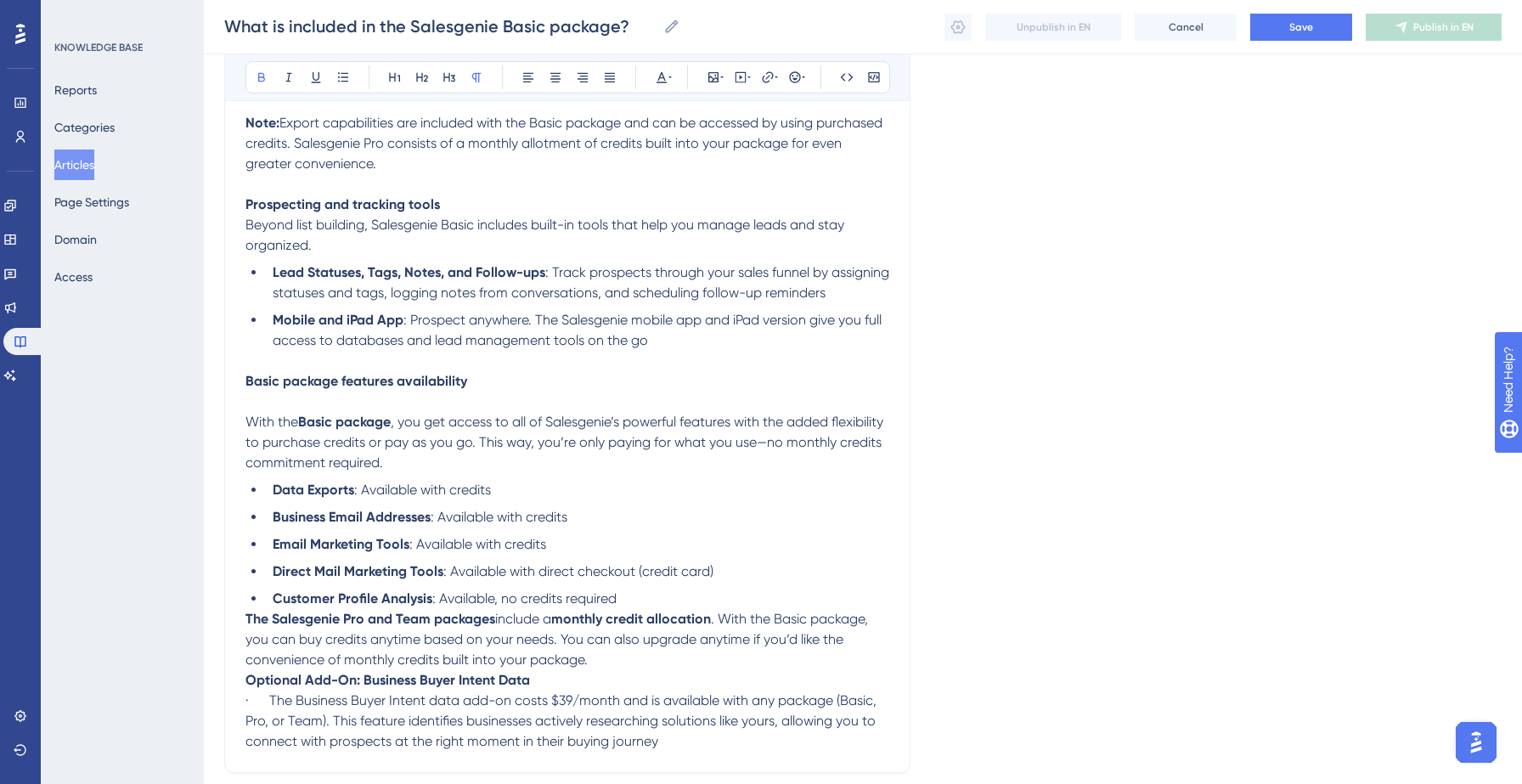
click at [681, 608] on li "Customer Profile Analysis : Available, no credits required" at bounding box center [577, 598] width 623 height 20
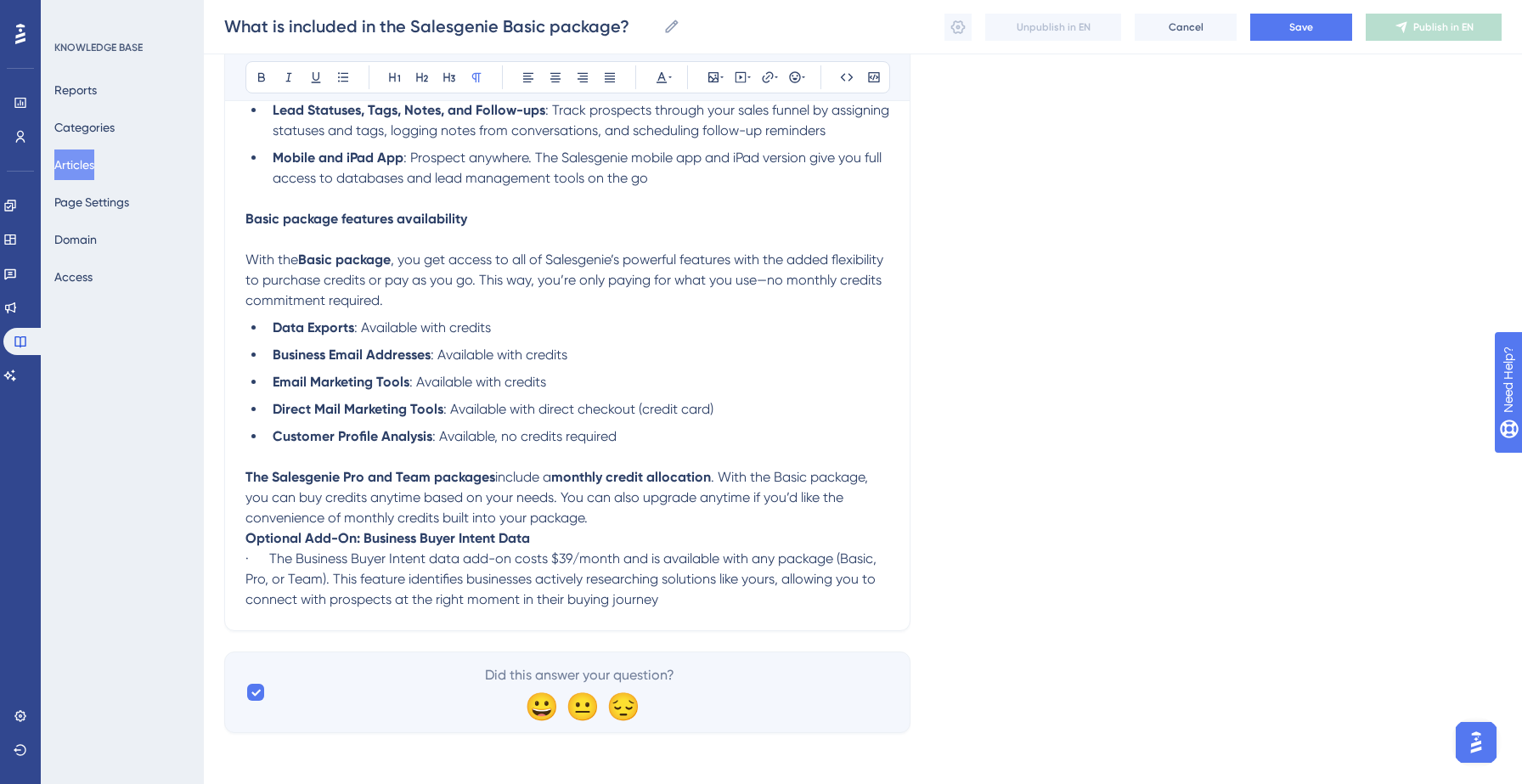
scroll to position [1357, 0]
click at [651, 514] on p "The Salesgenie Pro and Team packages include a monthly credit allocation . With…" at bounding box center [567, 494] width 643 height 61
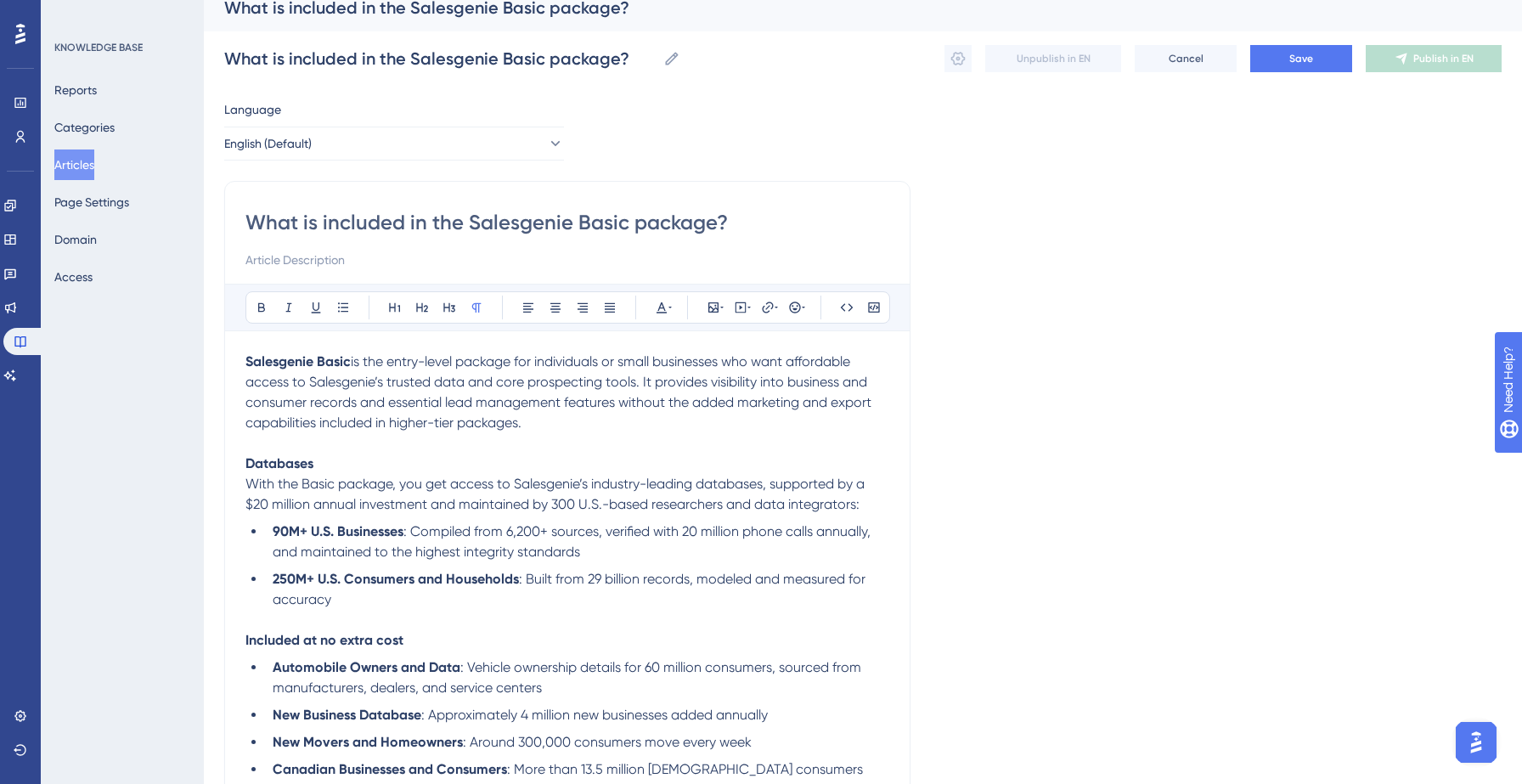
scroll to position [0, 0]
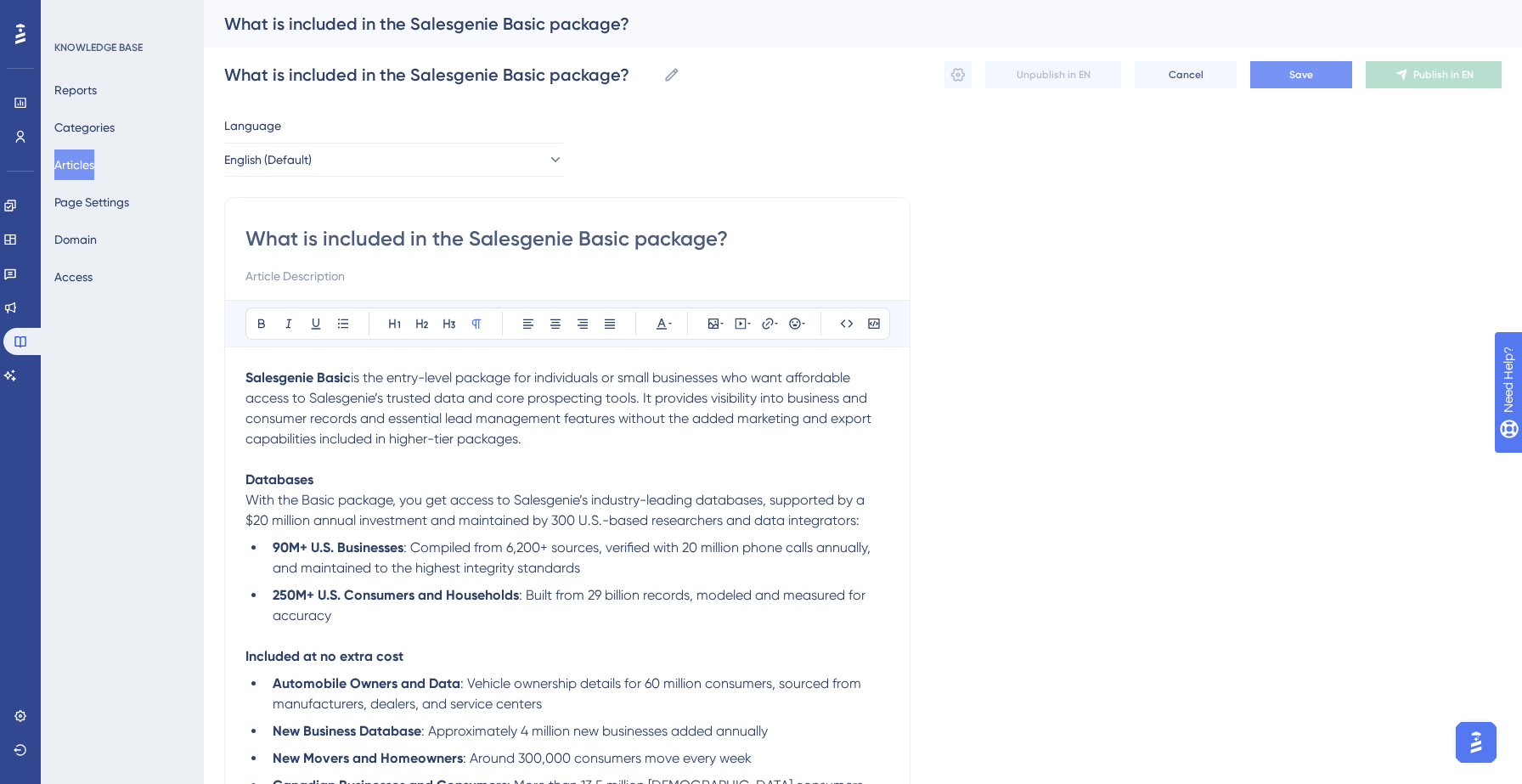
click at [1279, 77] on button "Save" at bounding box center [1301, 75] width 102 height 27
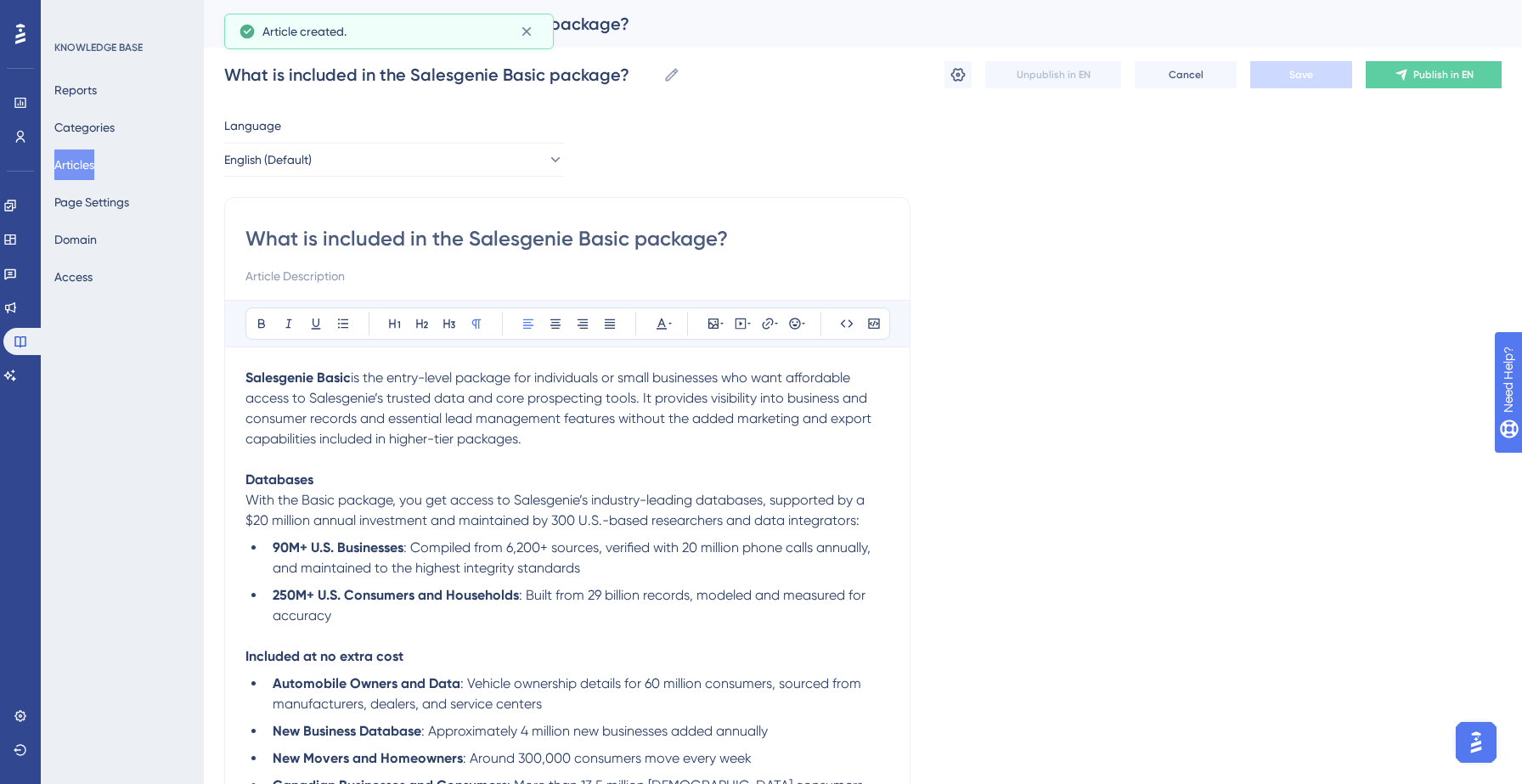
scroll to position [1204, 0]
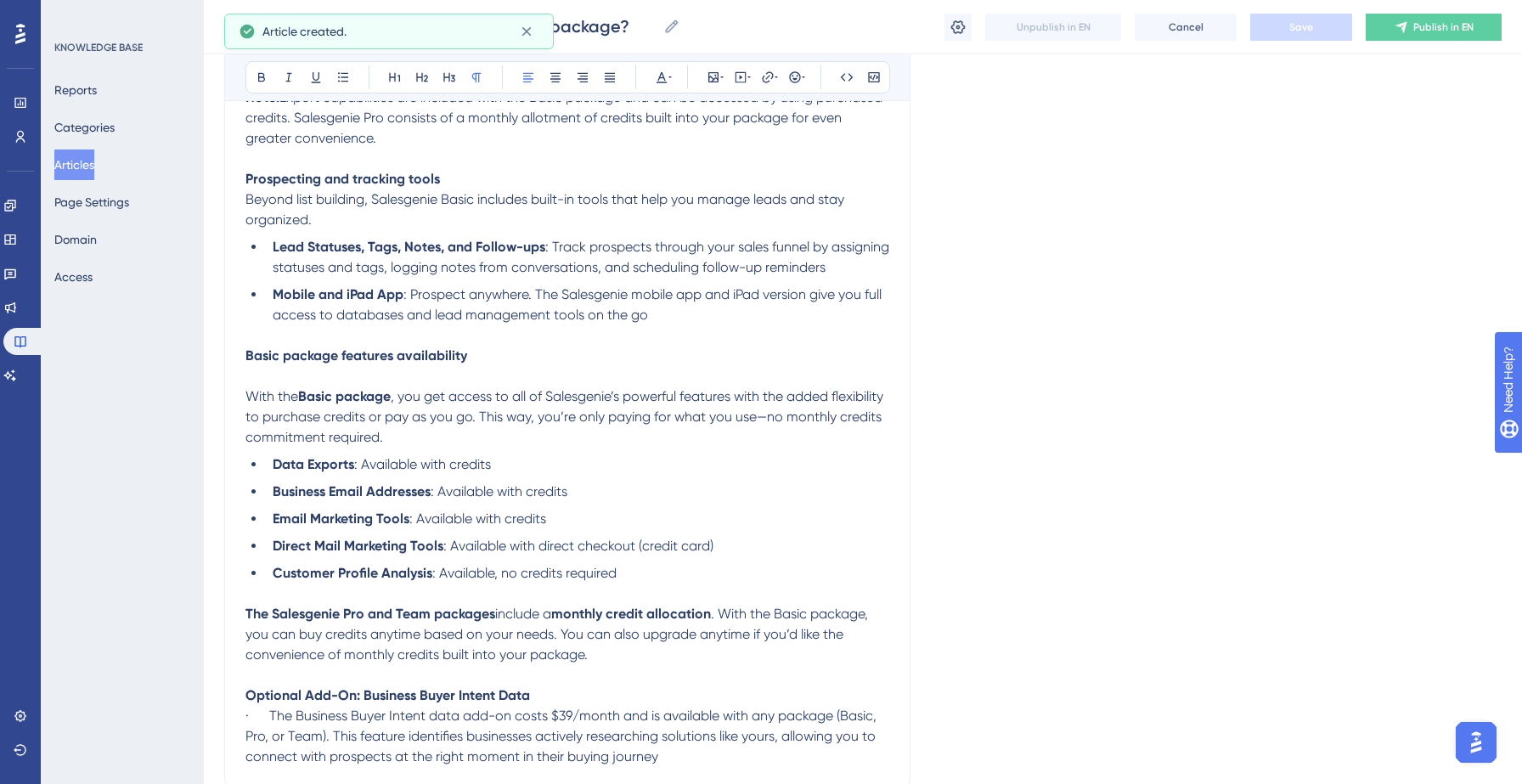
click at [936, 25] on div "What is included in the Salesgenie Basic package? What is included in the Sales…" at bounding box center [863, 27] width 1318 height 54
click at [958, 25] on icon at bounding box center [958, 26] width 14 height 13
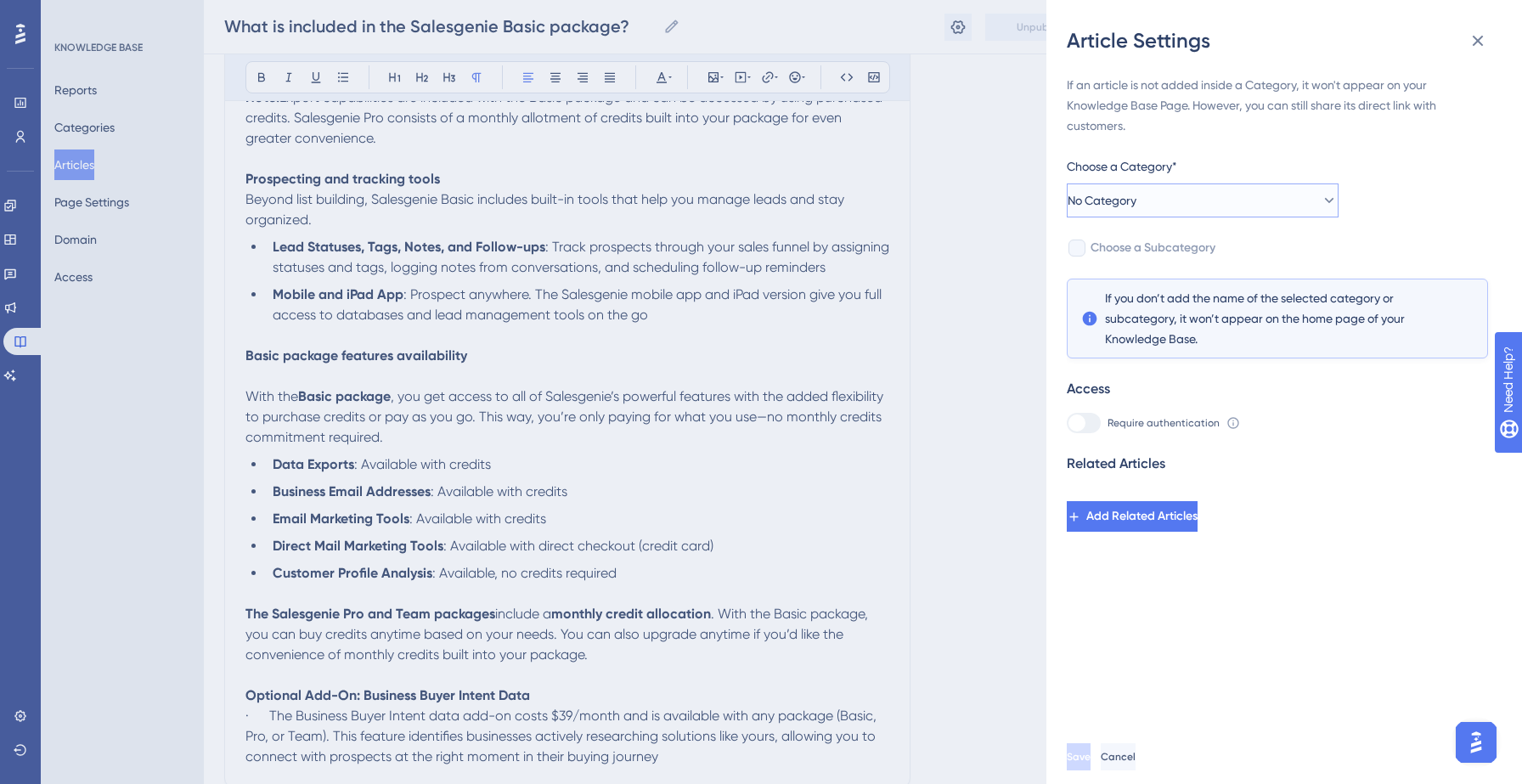
click at [1121, 190] on span "No Category" at bounding box center [1101, 200] width 69 height 20
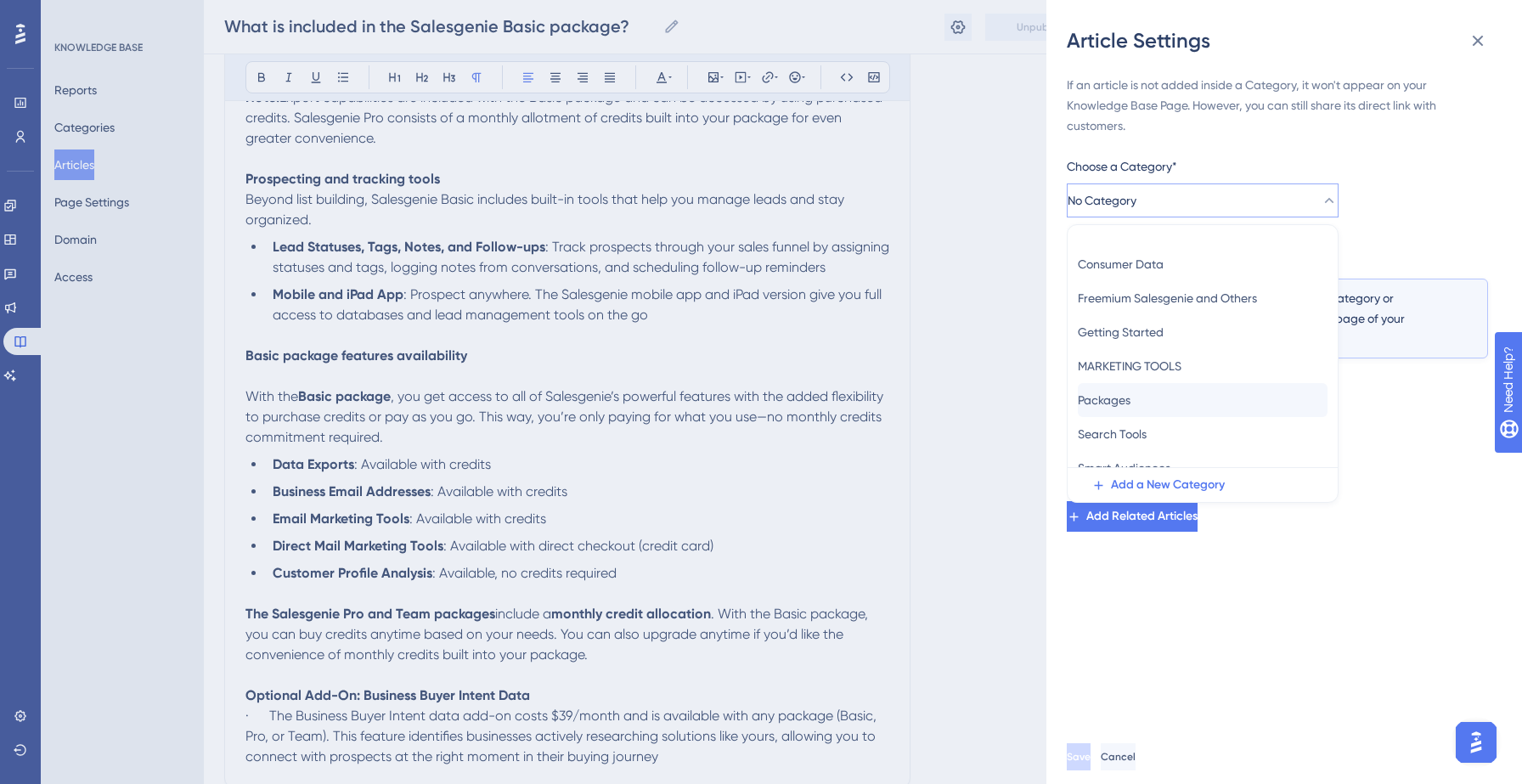
scroll to position [59, 0]
click at [1130, 393] on span "Packages" at bounding box center [1103, 397] width 53 height 20
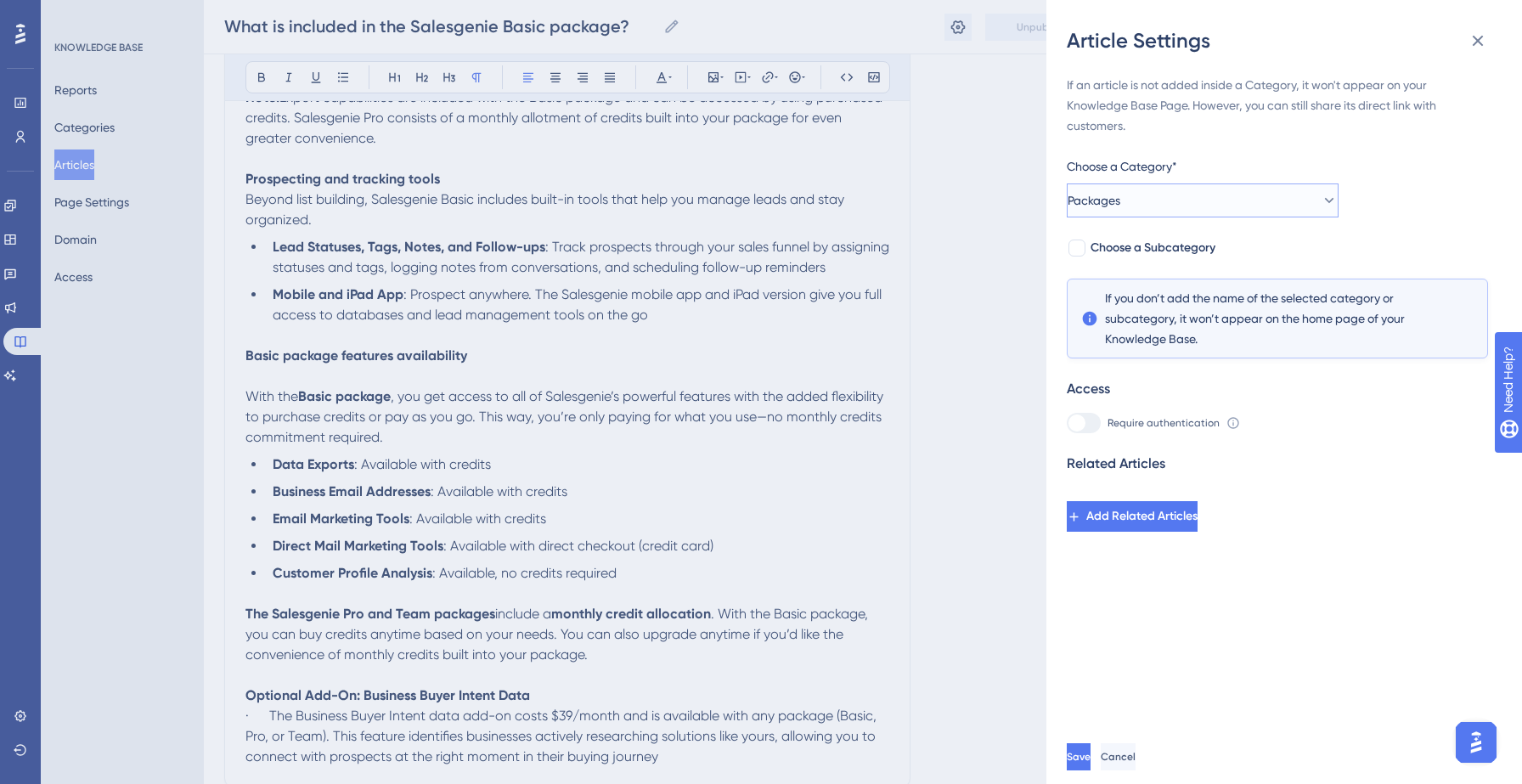
click at [1152, 197] on button "Packages" at bounding box center [1202, 200] width 272 height 34
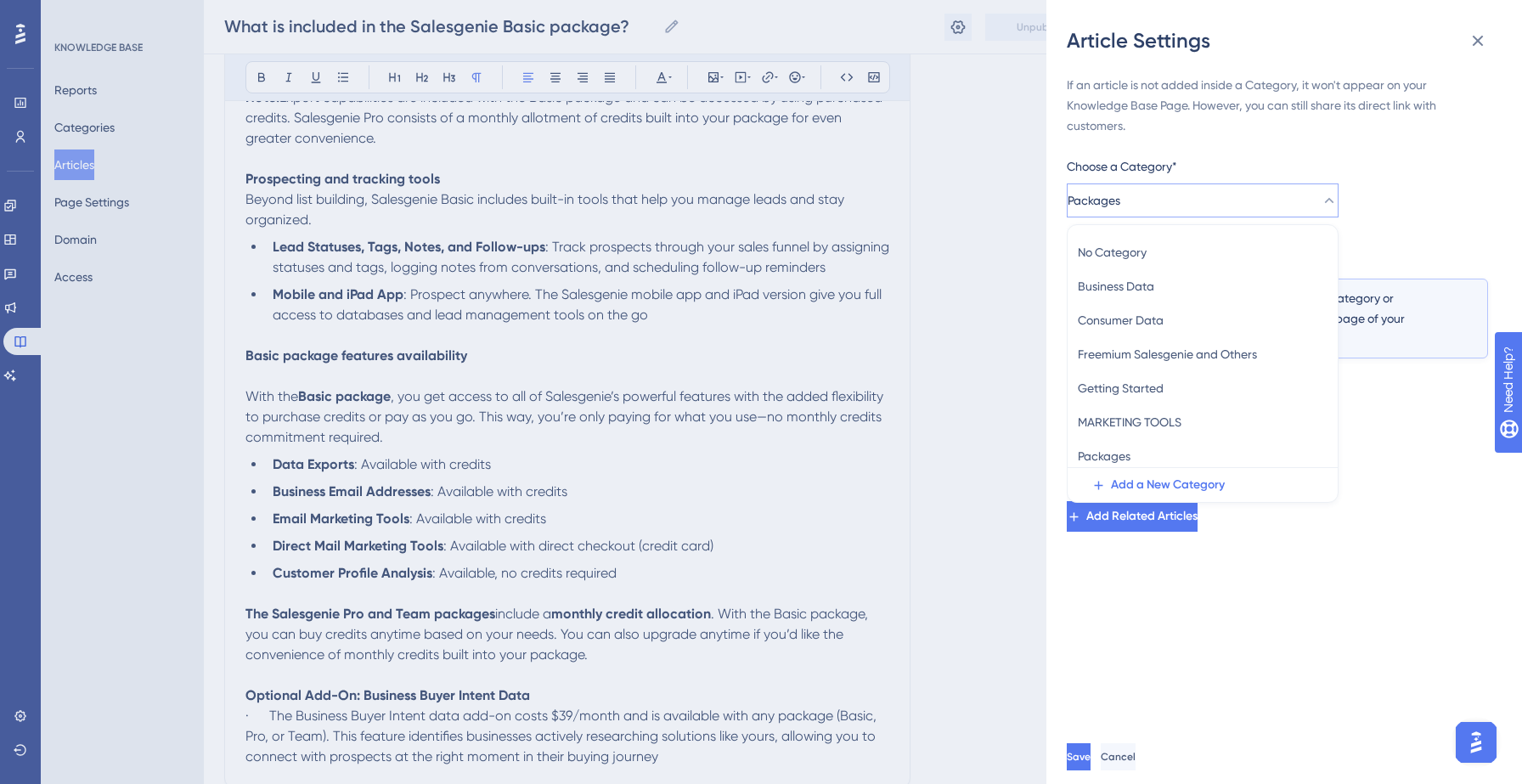
click at [1152, 197] on button "Packages" at bounding box center [1202, 200] width 272 height 34
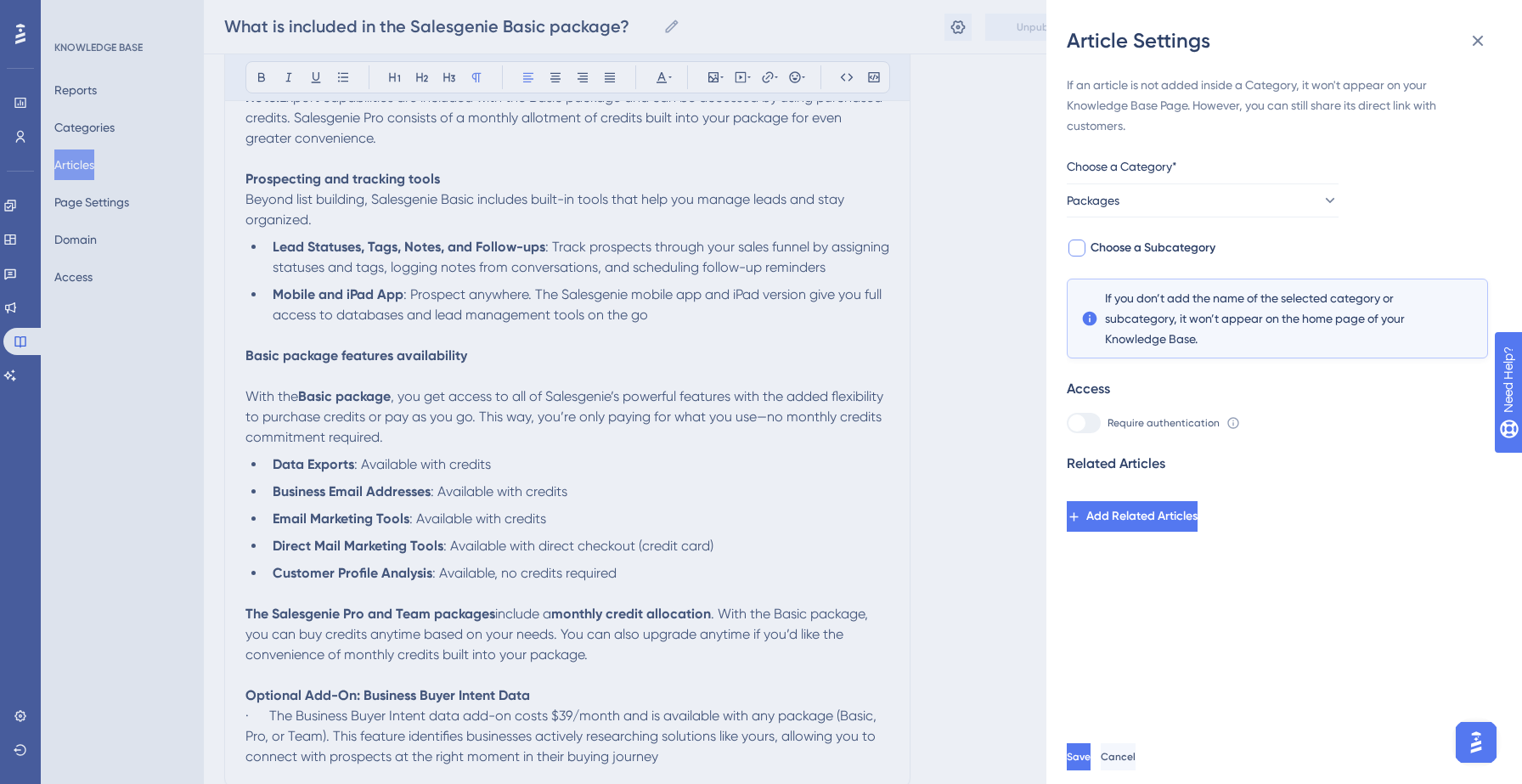
click at [1133, 239] on span "Choose a Subcategory" at bounding box center [1153, 248] width 125 height 20
checkbox input "true"
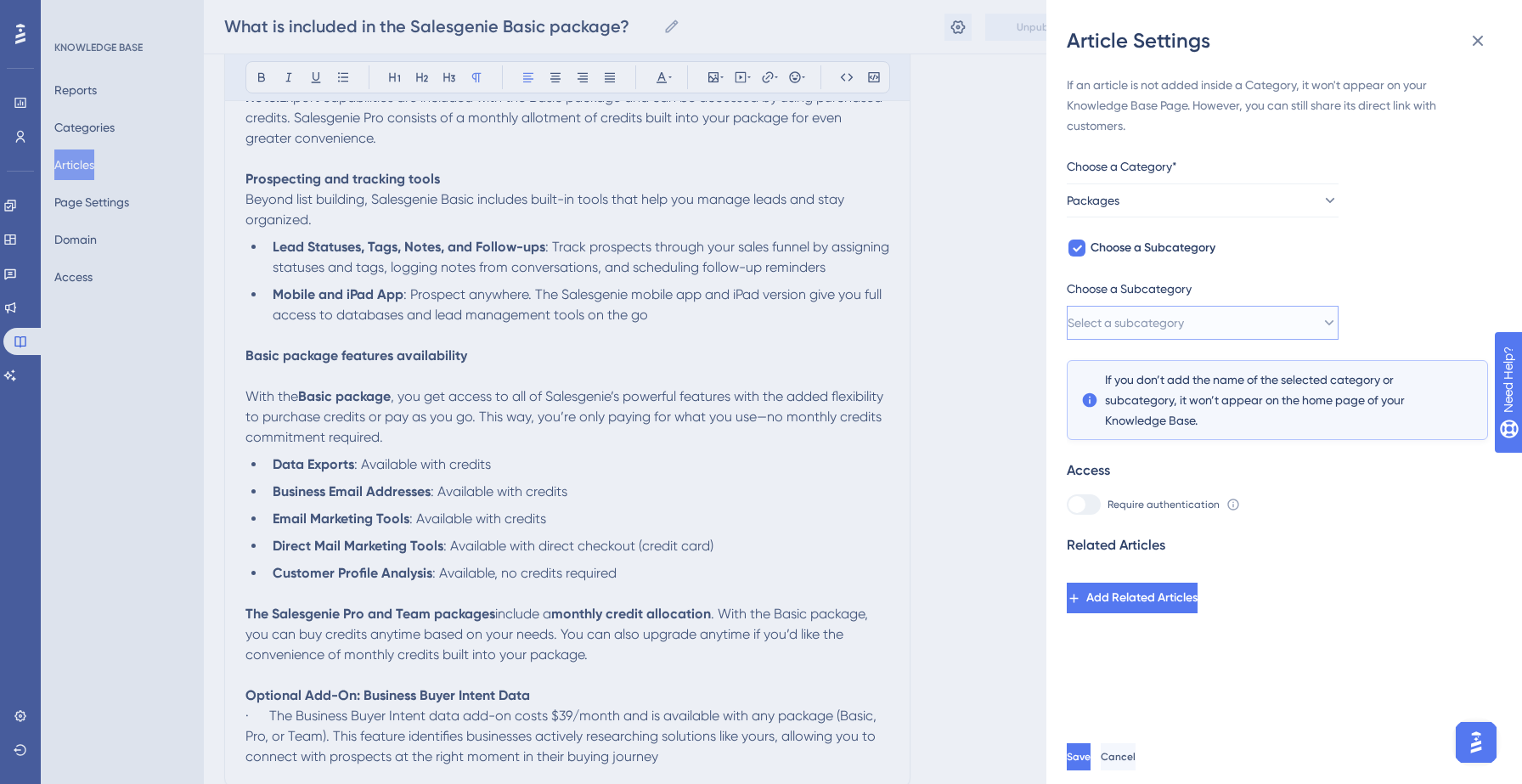
click at [1124, 309] on button "Select a subcategory" at bounding box center [1202, 323] width 272 height 34
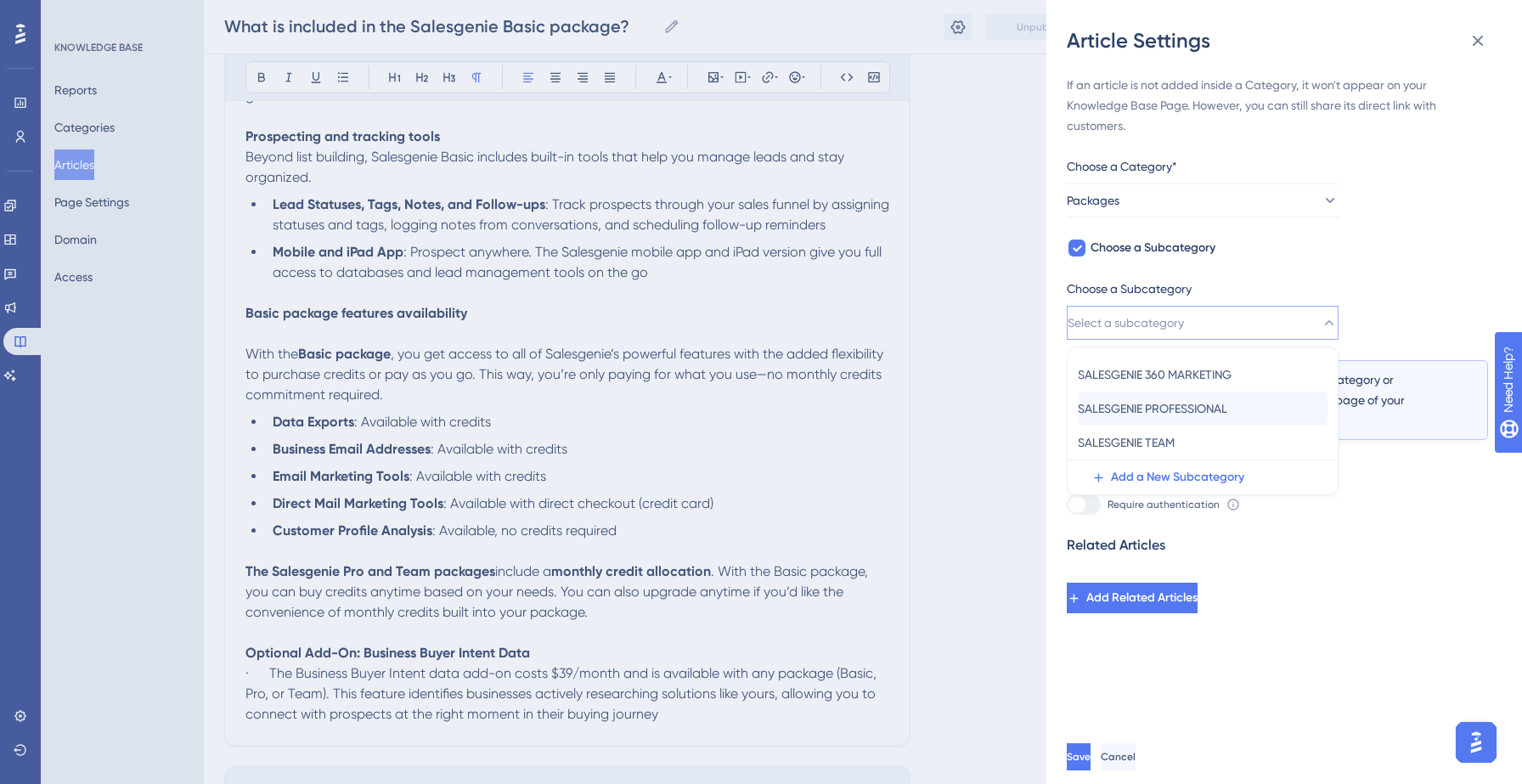
scroll to position [1247, 0]
click at [1388, 250] on div "If an article is not added inside a Category, it won't appear on your Knowledge…" at bounding box center [1277, 344] width 421 height 538
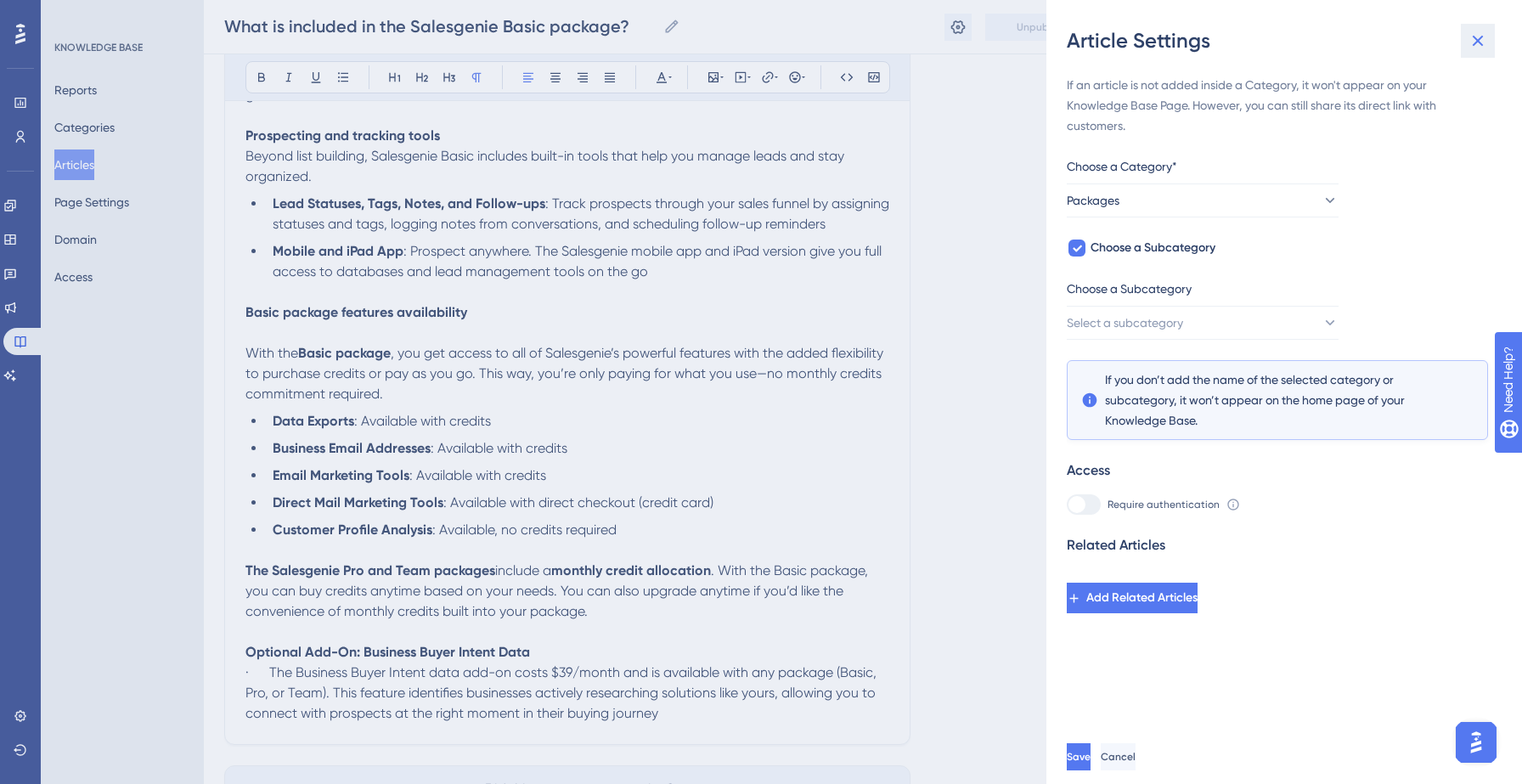
click at [1478, 40] on icon at bounding box center [1477, 41] width 11 height 11
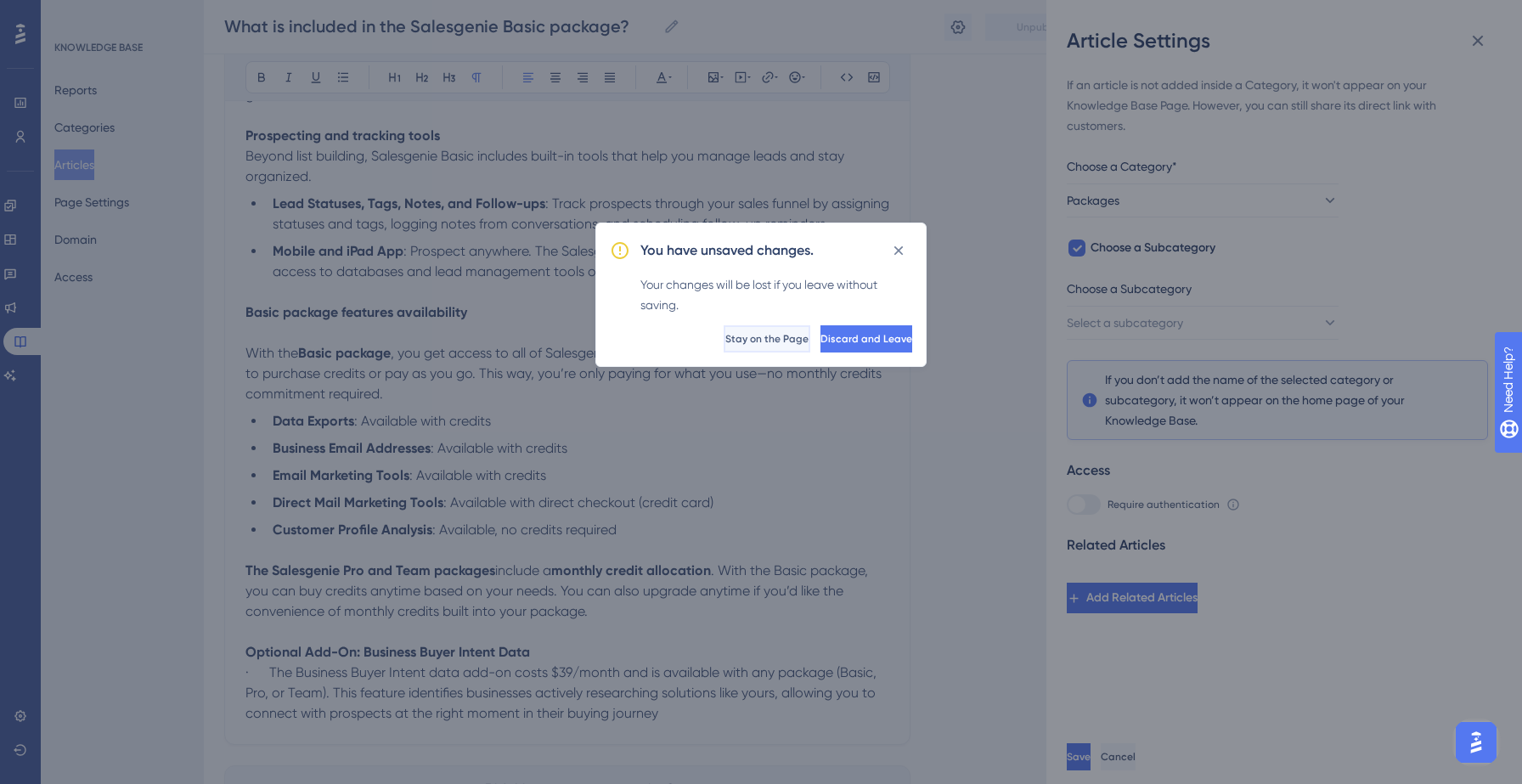
click at [725, 334] on span "Stay on the Page" at bounding box center [766, 339] width 83 height 13
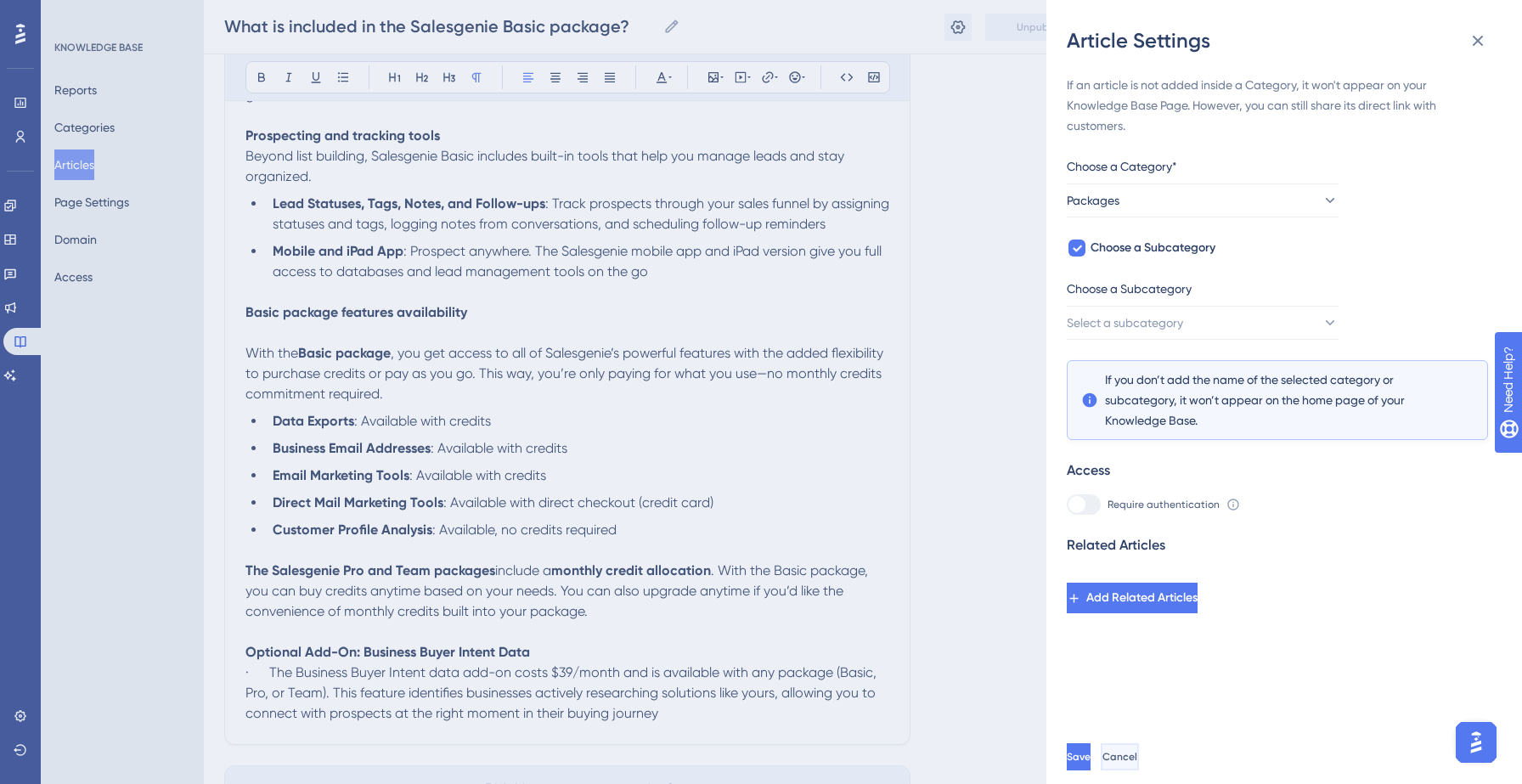
click at [1137, 755] on span "Cancel" at bounding box center [1119, 755] width 35 height 13
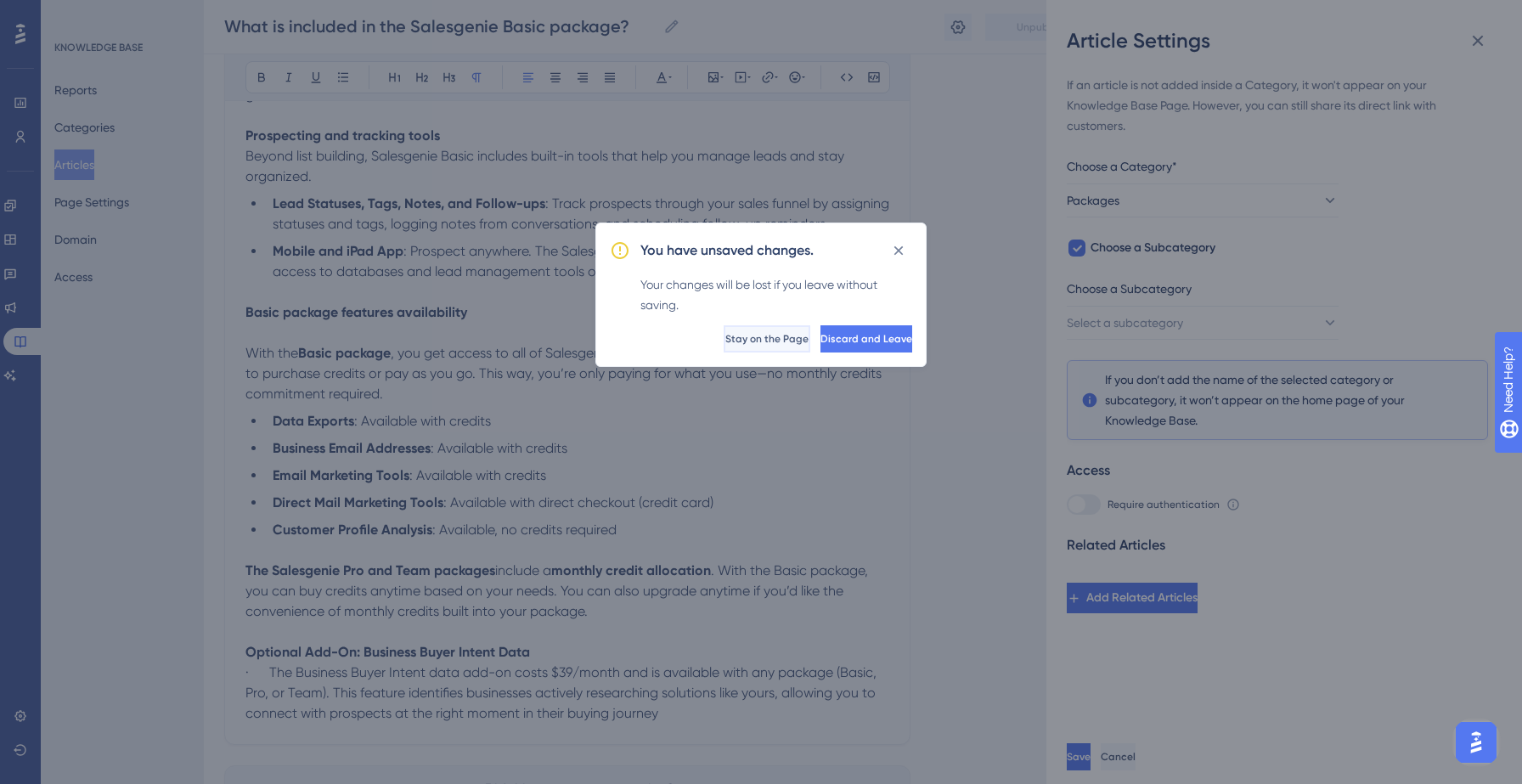
click at [725, 334] on span "Stay on the Page" at bounding box center [766, 339] width 83 height 13
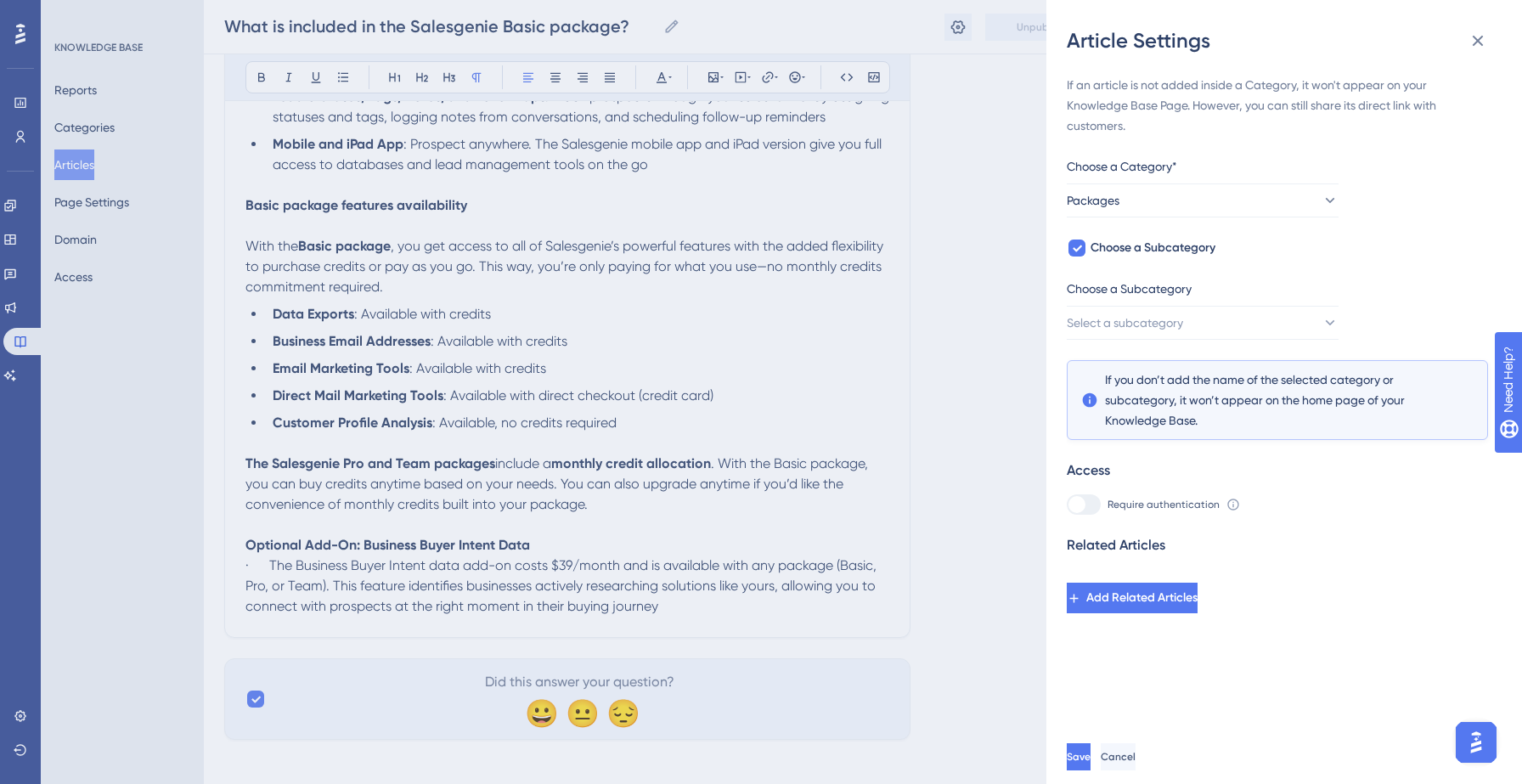
scroll to position [1377, 0]
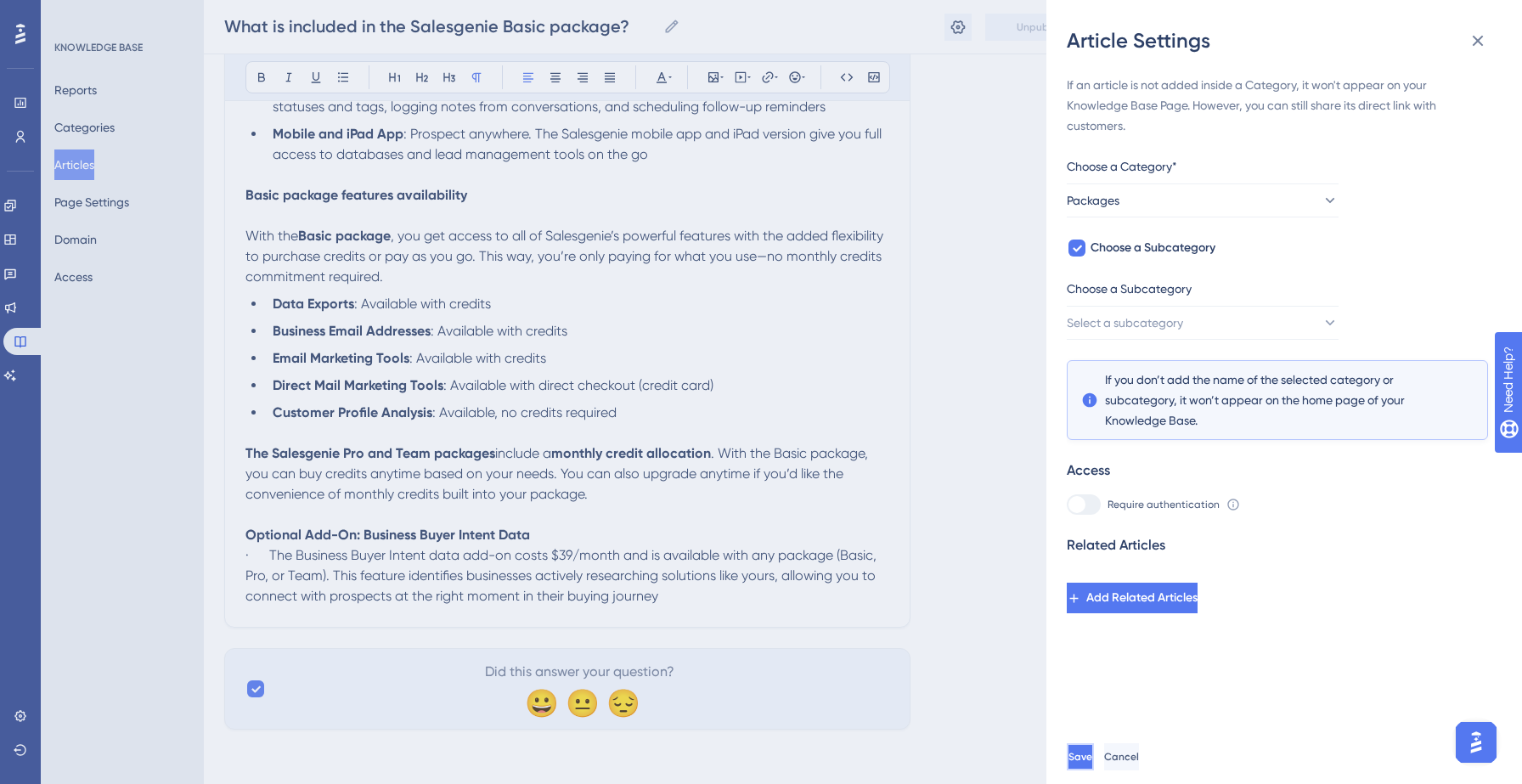
click at [1092, 754] on span "Save" at bounding box center [1080, 755] width 24 height 13
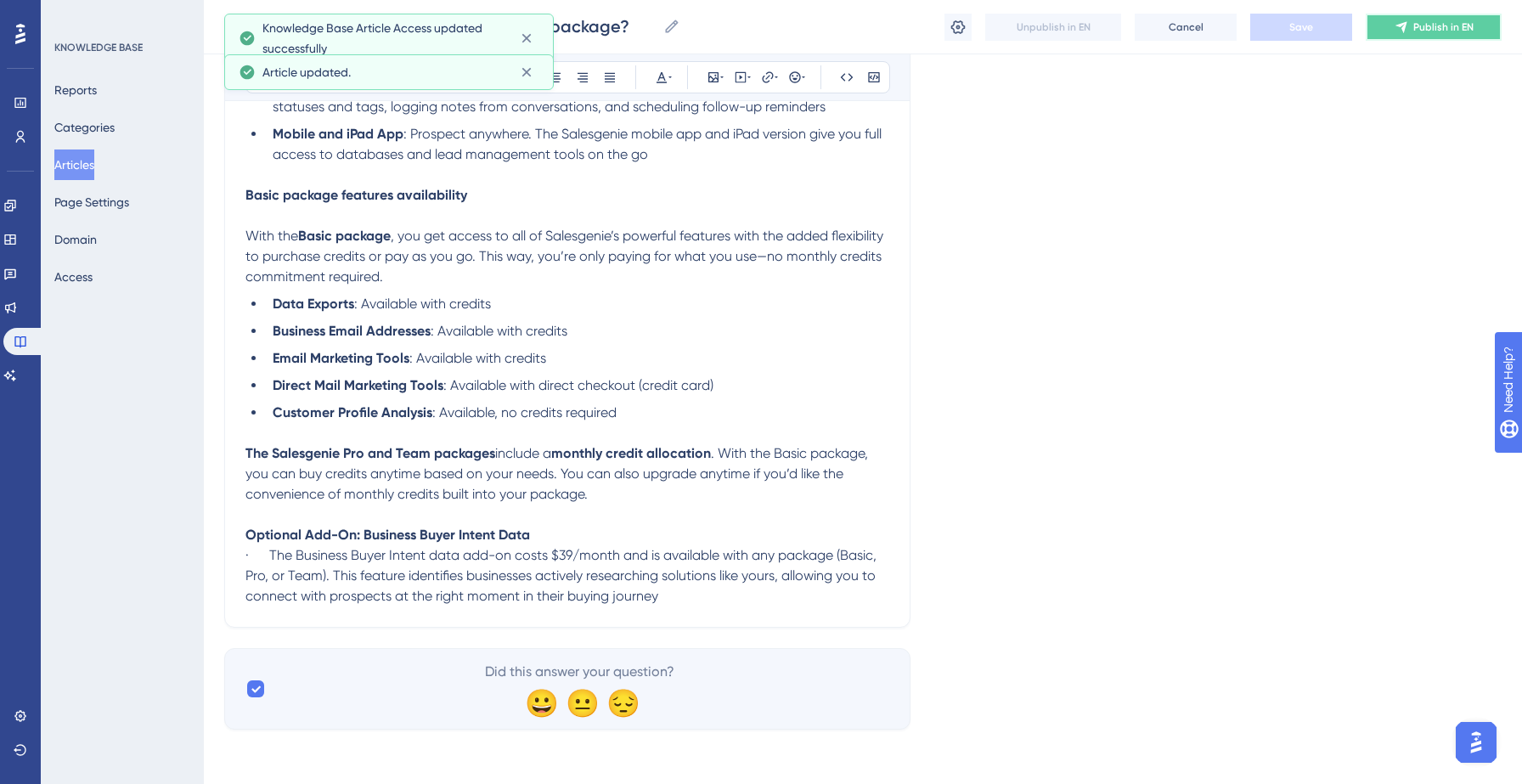
click at [1432, 26] on span "Publish in EN" at bounding box center [1444, 27] width 61 height 13
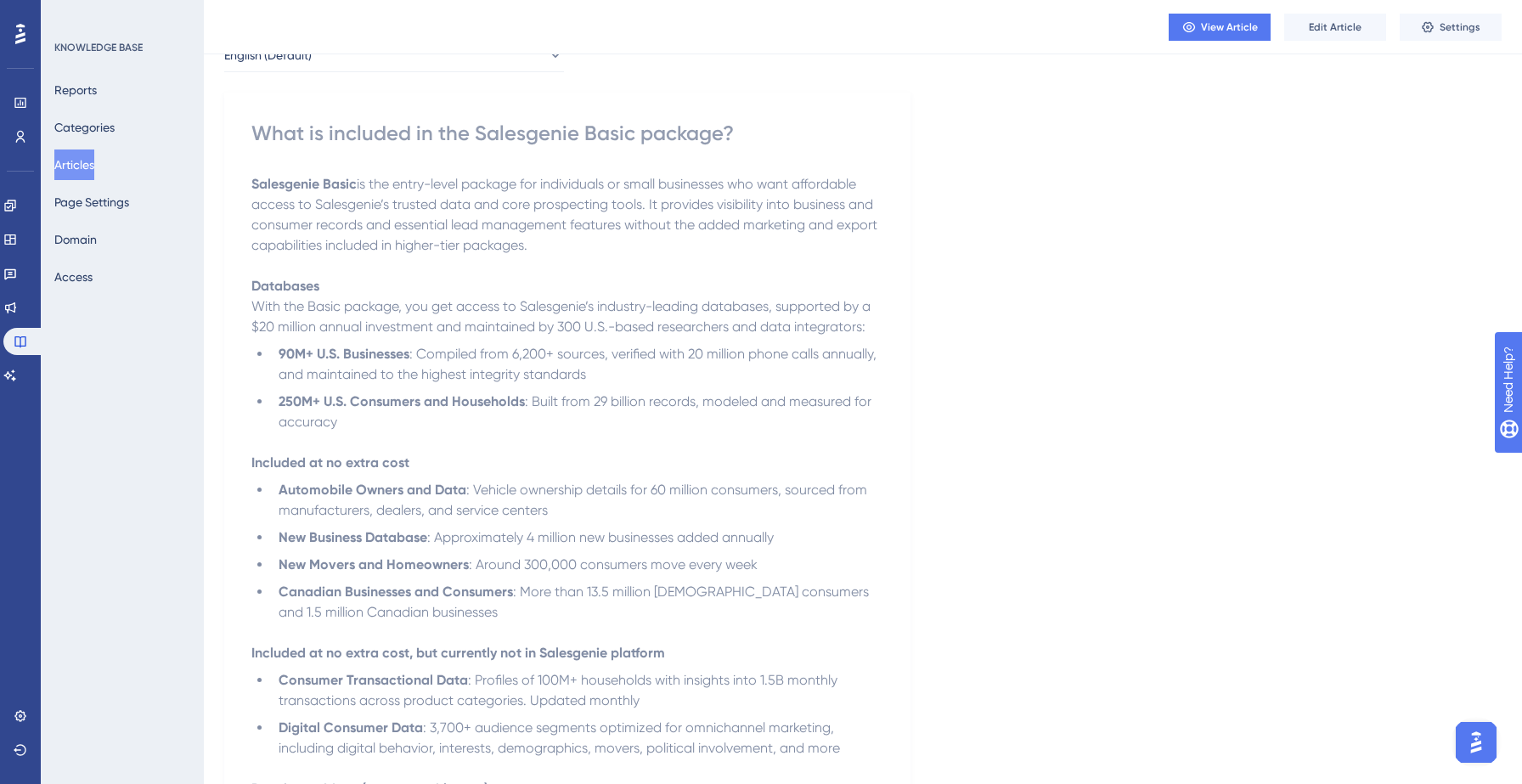
scroll to position [0, 0]
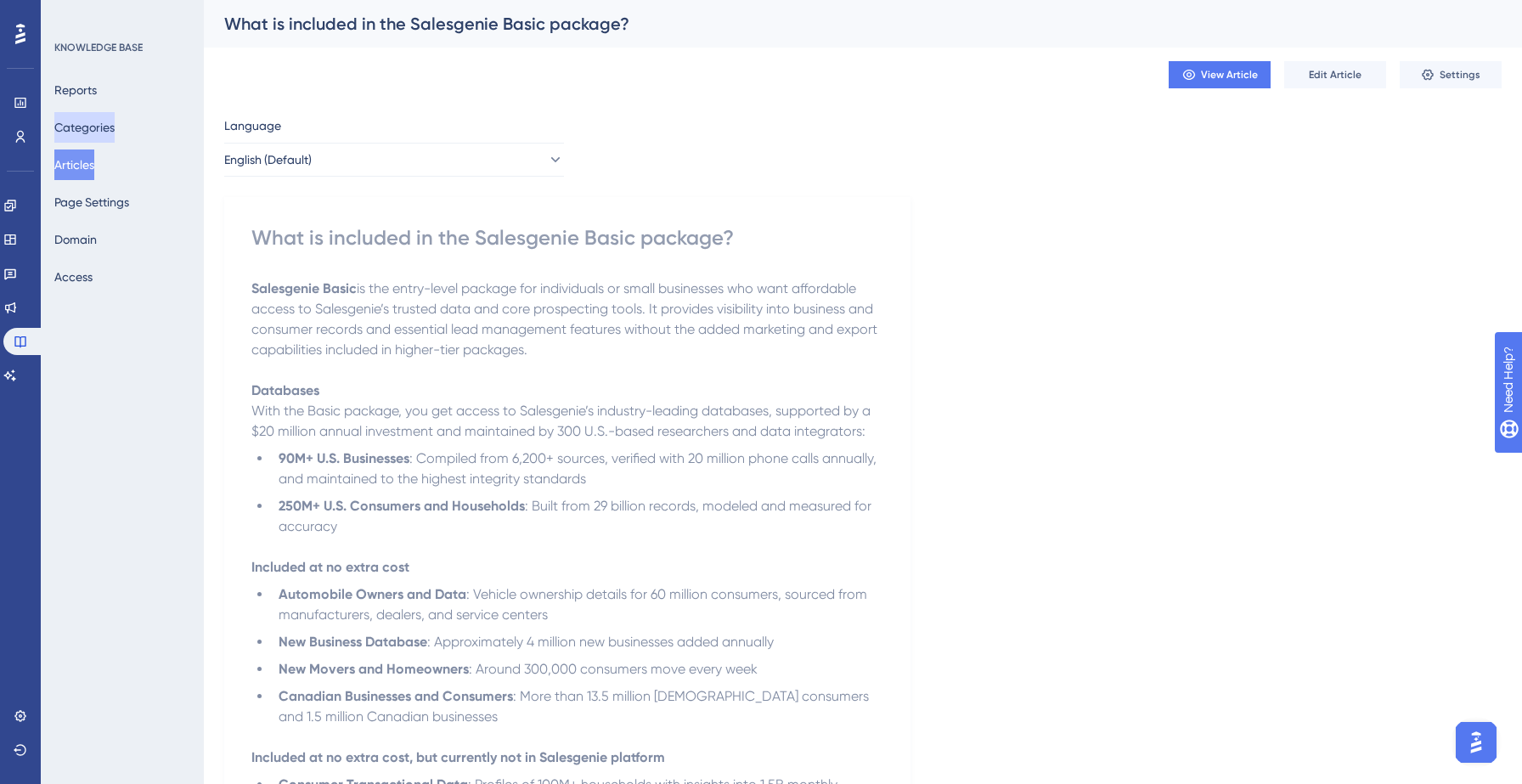
click at [115, 127] on button "Categories" at bounding box center [85, 127] width 61 height 30
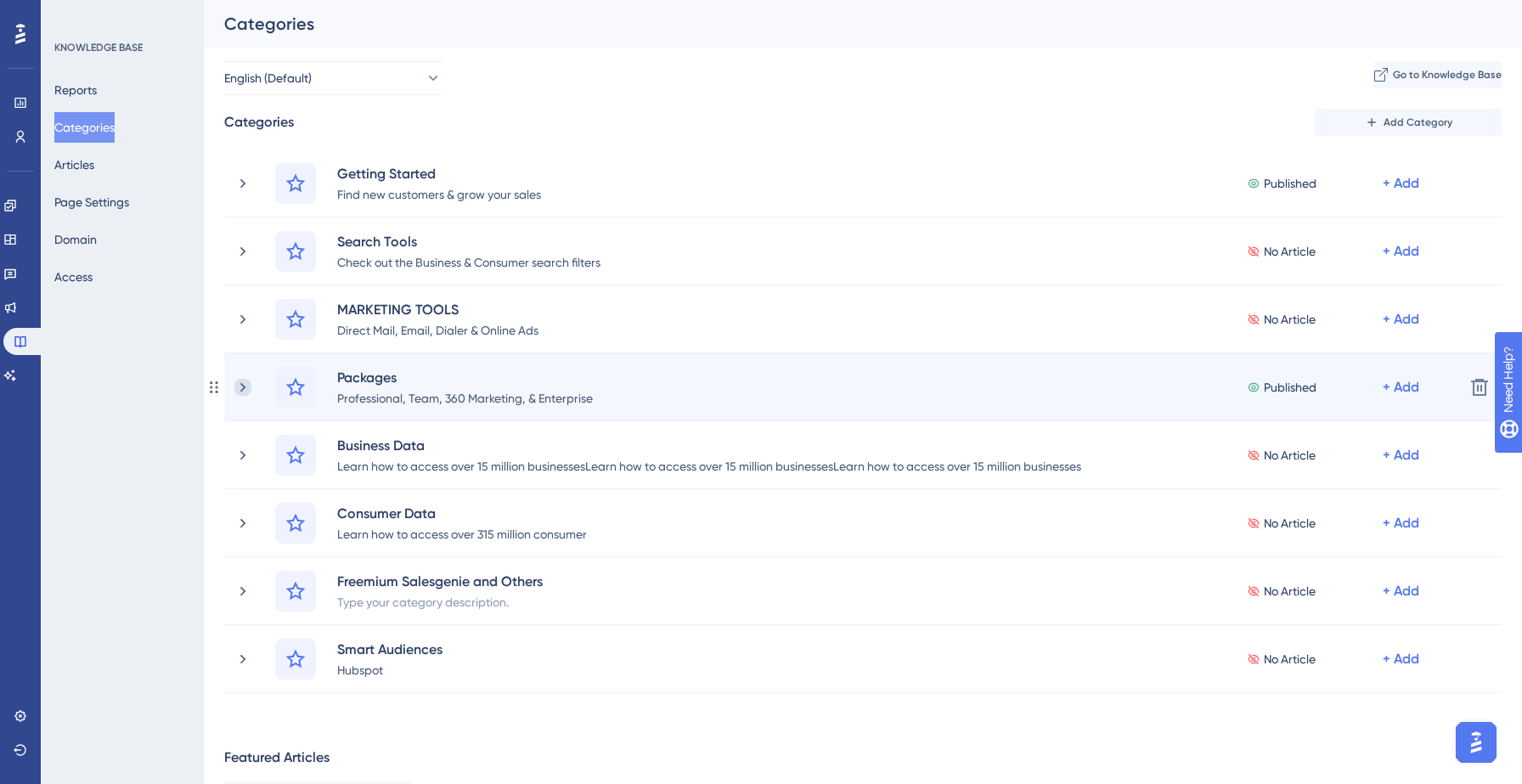
click at [241, 387] on icon at bounding box center [242, 387] width 17 height 17
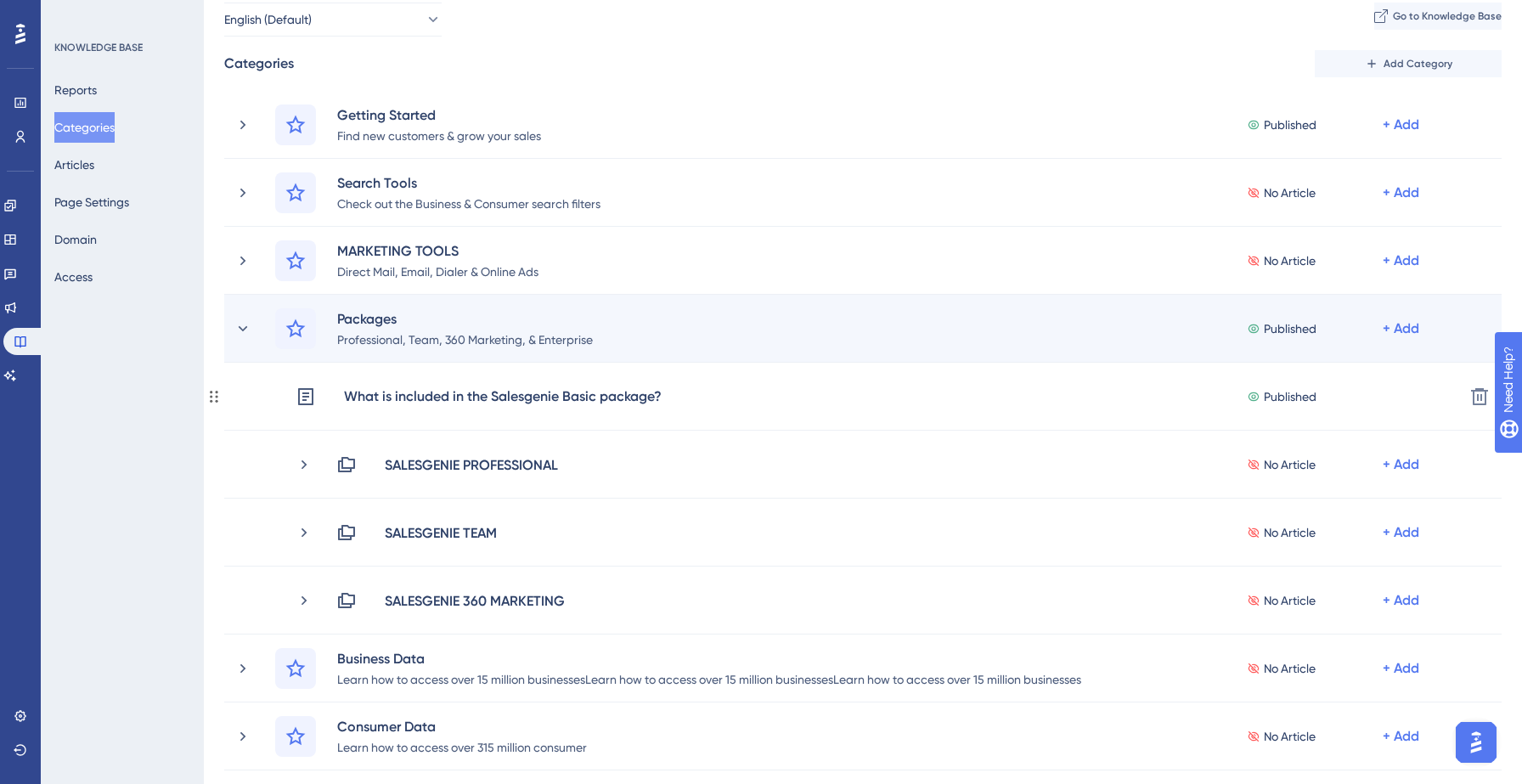
scroll to position [88, 0]
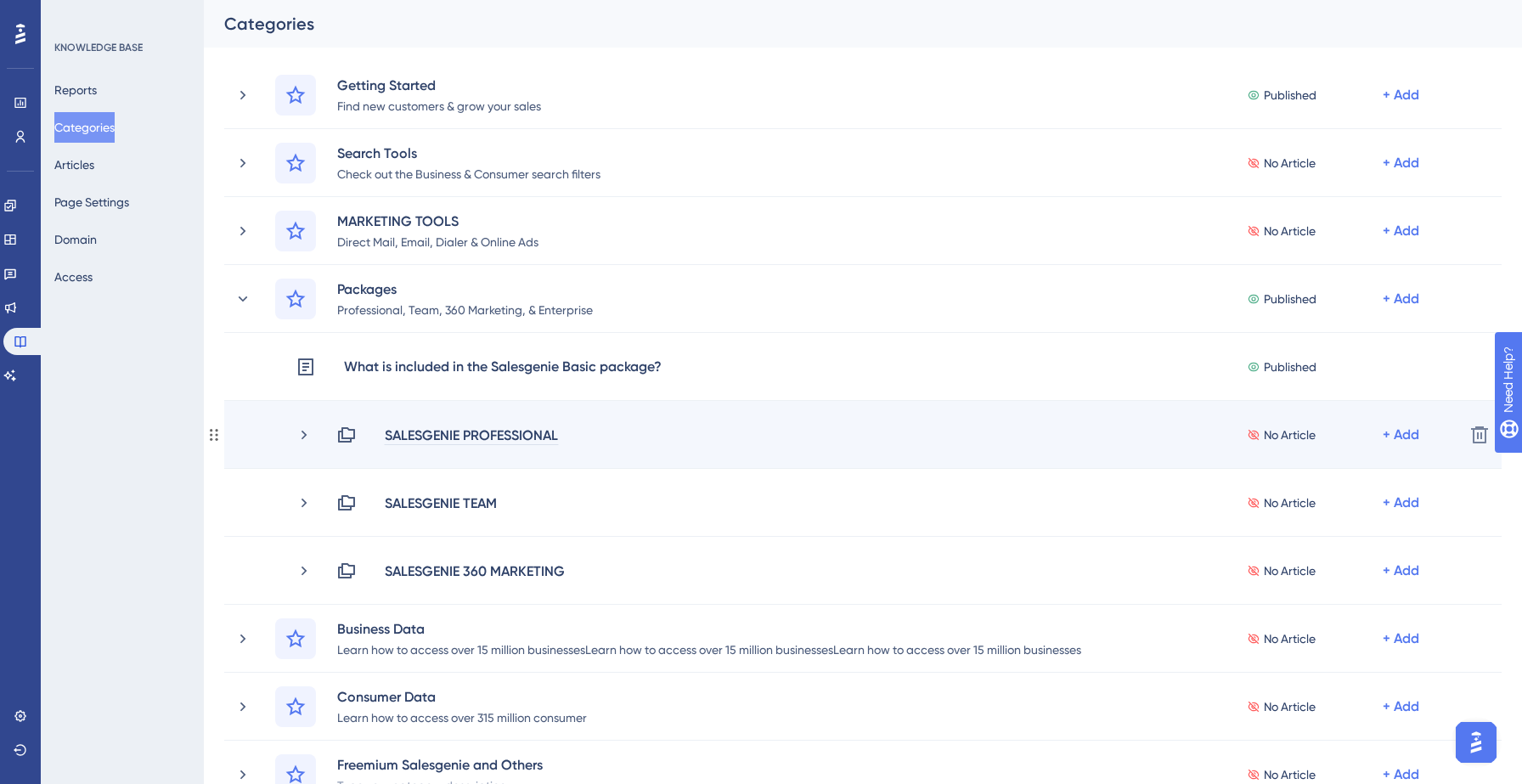
click at [492, 428] on div "SALESGENIE PROFESSIONAL" at bounding box center [471, 434] width 175 height 20
click at [474, 432] on div "SALESGENIE PROFESSIONAL" at bounding box center [471, 434] width 175 height 20
drag, startPoint x: 463, startPoint y: 433, endPoint x: 605, endPoint y: 434, distance: 142.0
click at [605, 434] on div "SALESGENIE PROFESSIONAL No Article + Add" at bounding box center [893, 434] width 1114 height 20
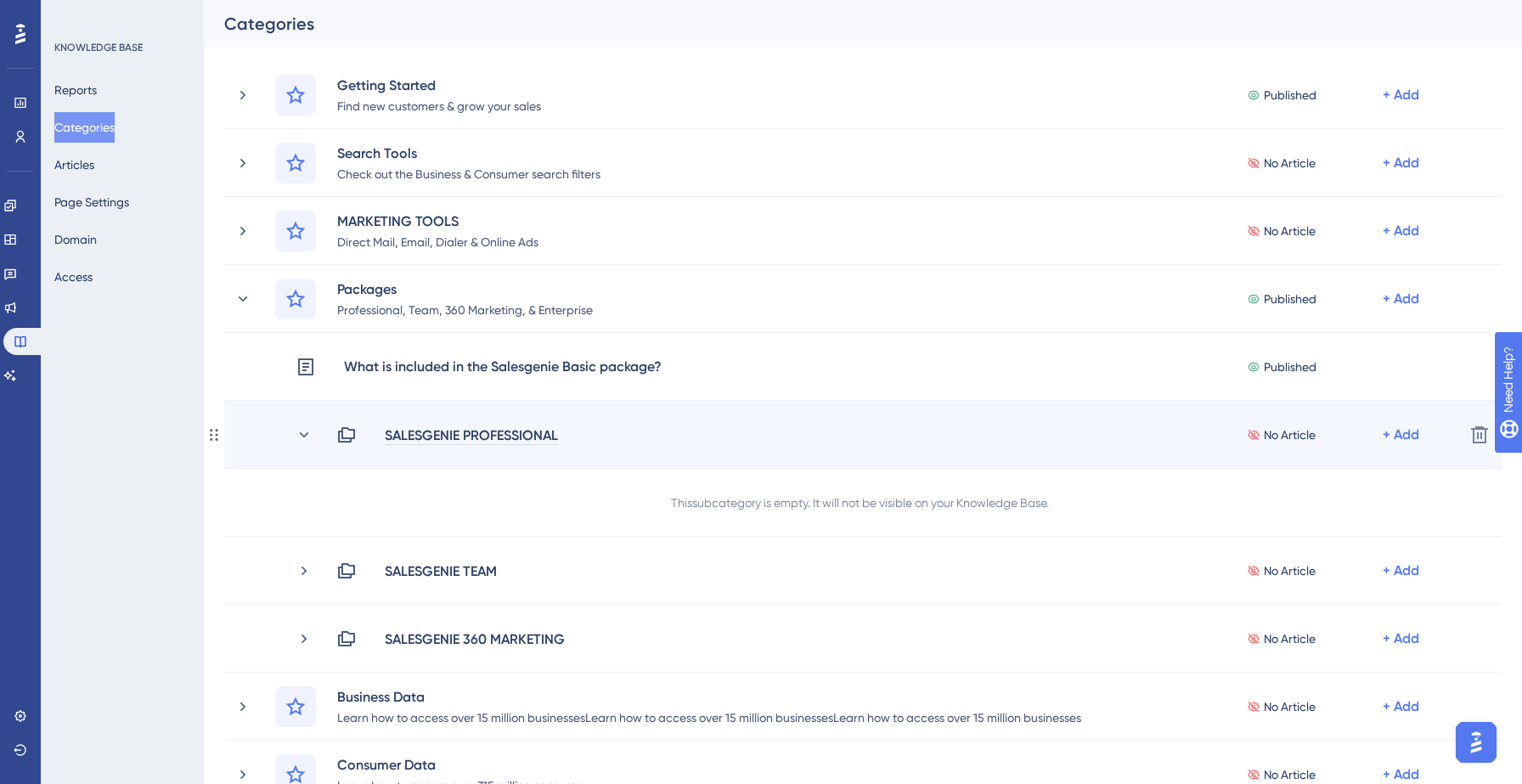
click at [491, 433] on div "SALESGENIE PROFESSIONAL" at bounding box center [471, 434] width 175 height 20
click at [468, 434] on div "SALESGENIE PROFESSIONAL" at bounding box center [471, 434] width 175 height 20
click at [556, 432] on div "SALESGENIE PROFESSIONAL" at bounding box center [471, 434] width 175 height 20
click at [483, 435] on div "SALESGENIE BAIC" at bounding box center [439, 434] width 110 height 20
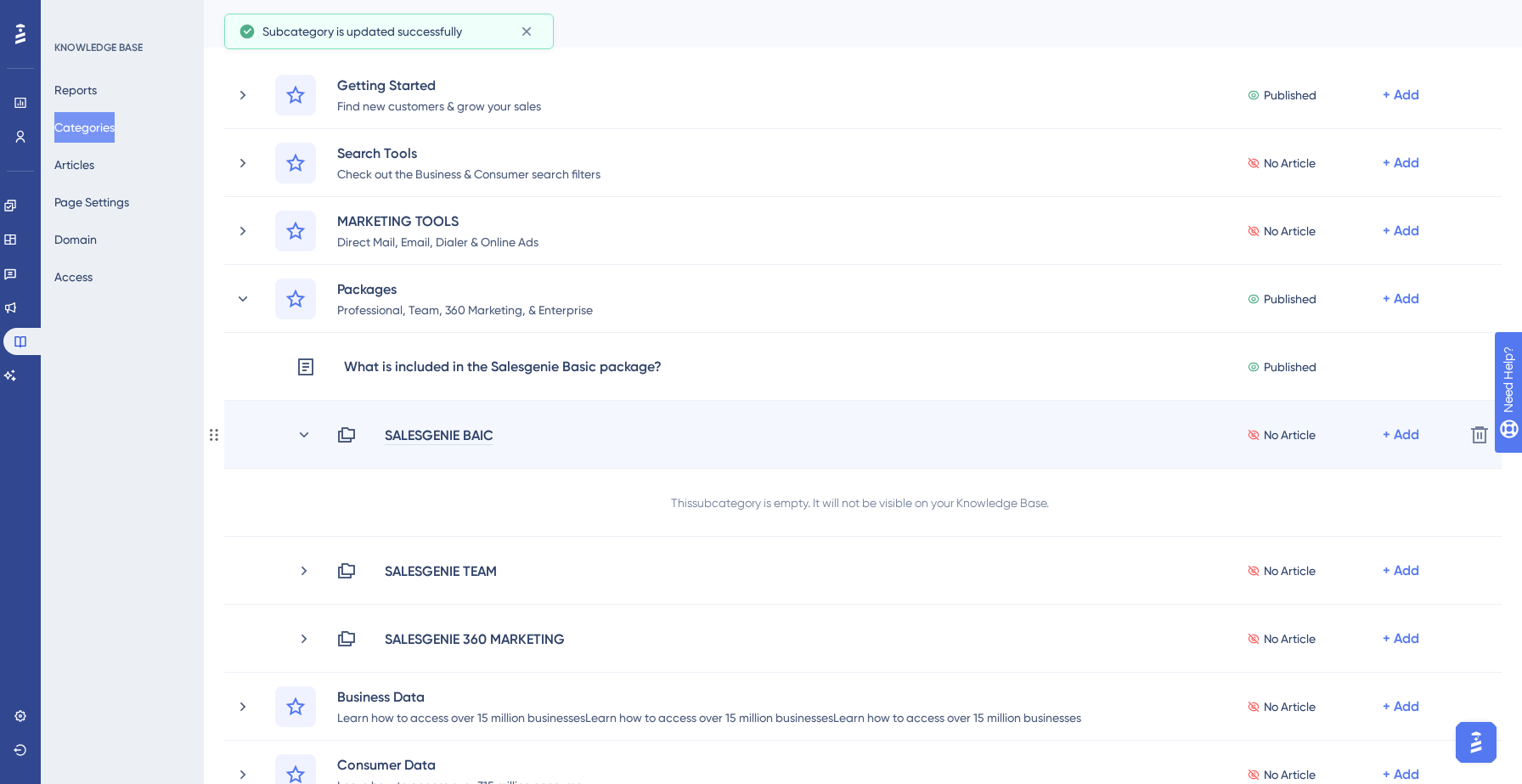
click at [483, 433] on div "SALESGENIE BAIC" at bounding box center [439, 434] width 110 height 20
click at [307, 433] on icon at bounding box center [304, 434] width 17 height 17
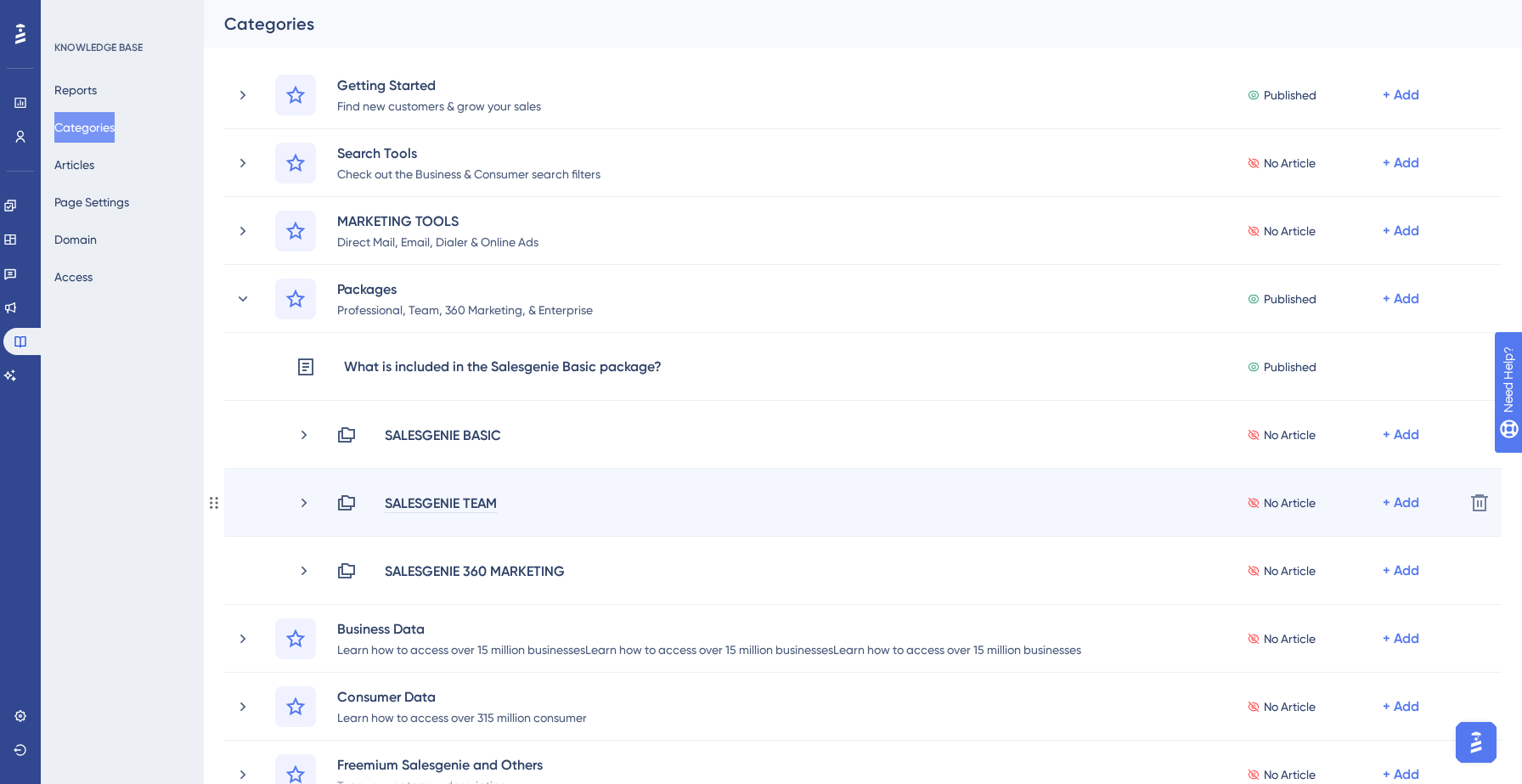
click at [454, 503] on div "SALESGENIE TEAM" at bounding box center [441, 502] width 114 height 20
click at [462, 503] on div "SALESGENIE TEAM" at bounding box center [441, 502] width 114 height 20
click at [459, 501] on div "SALESGENIE" at bounding box center [422, 502] width 77 height 20
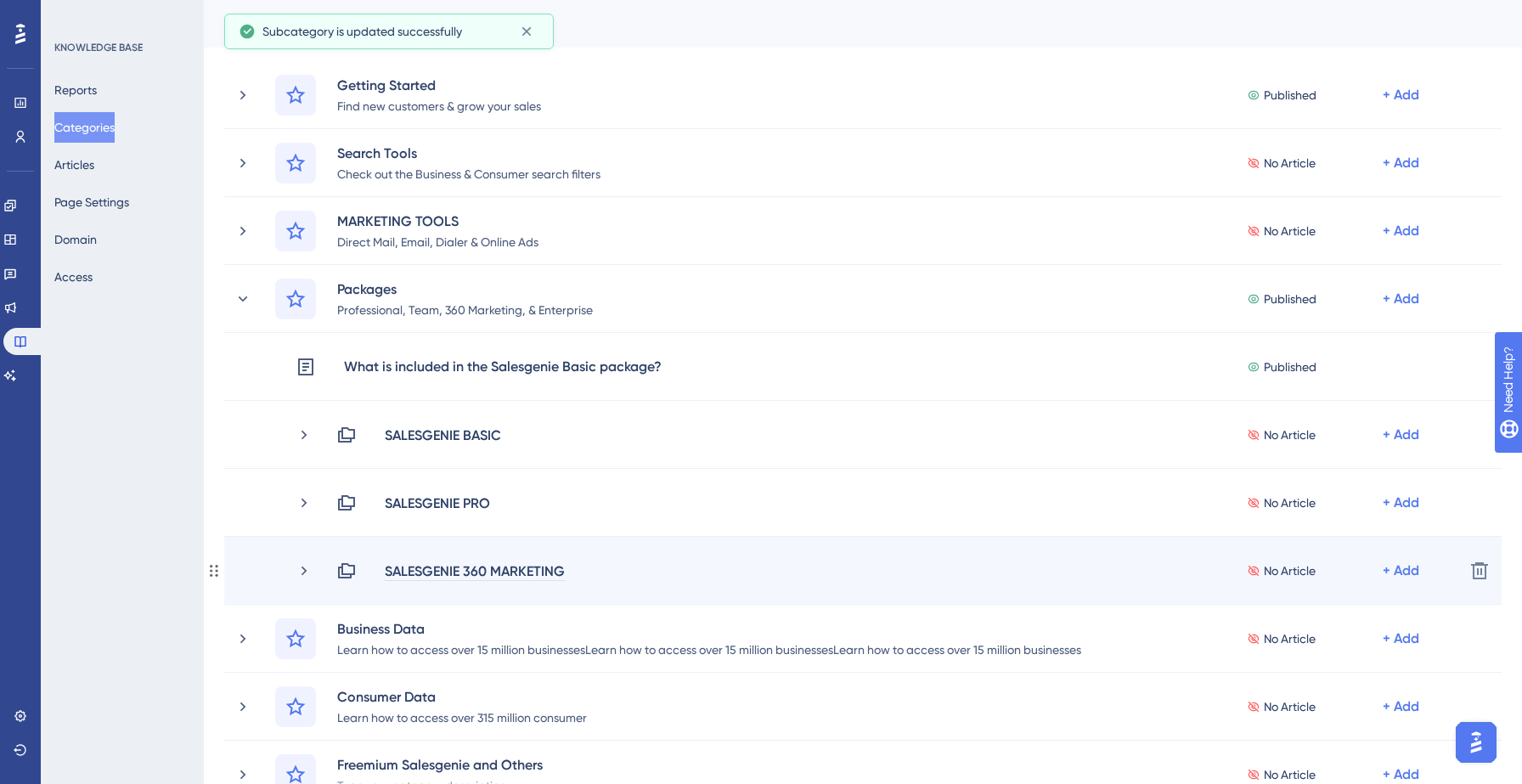
click at [465, 571] on div "SALESGENIE 360 MARKETING" at bounding box center [475, 570] width 182 height 20
click at [531, 574] on div "SALESGENIE 360 MARKETING" at bounding box center [475, 570] width 182 height 20
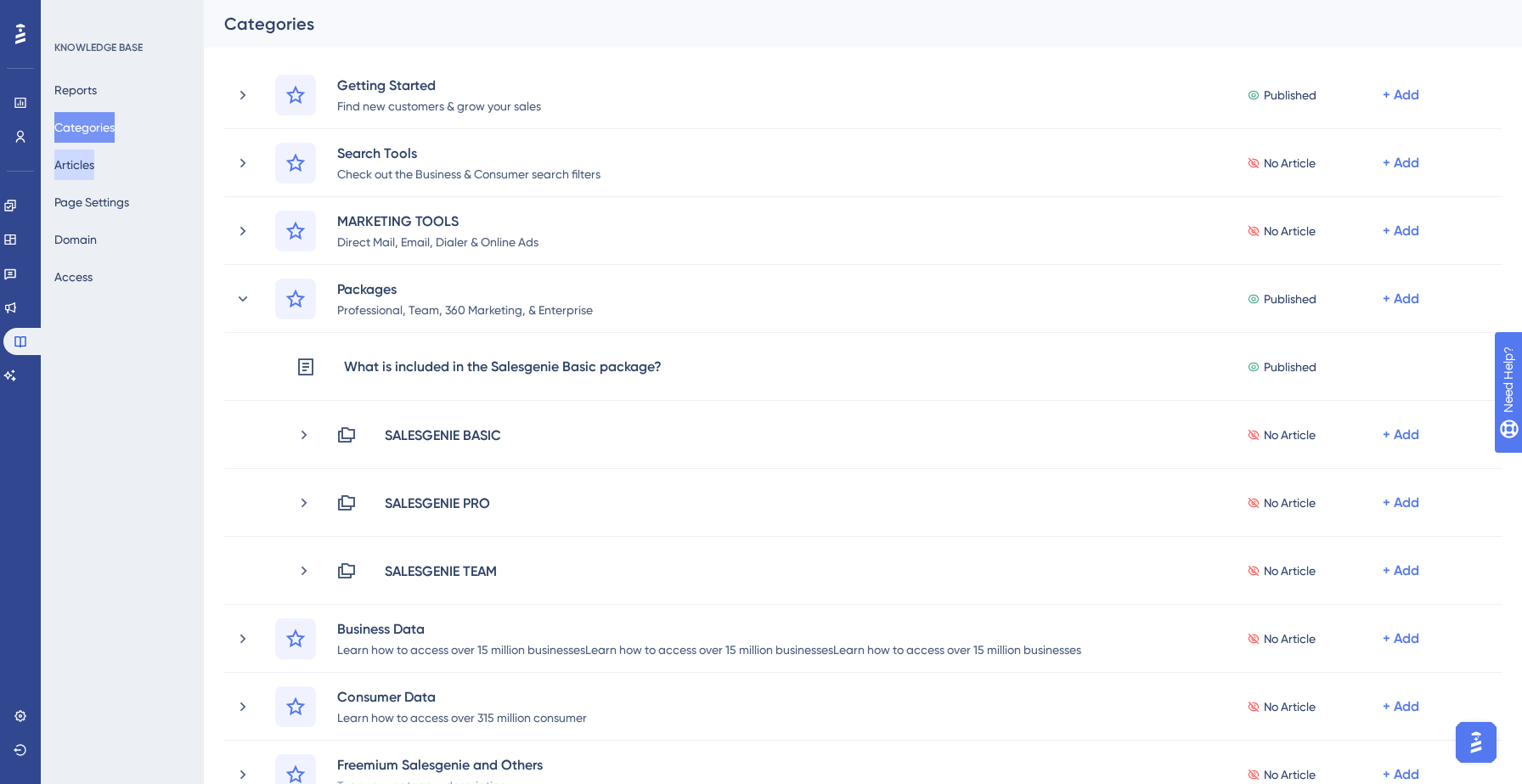
click at [86, 166] on button "Articles" at bounding box center [74, 165] width 40 height 30
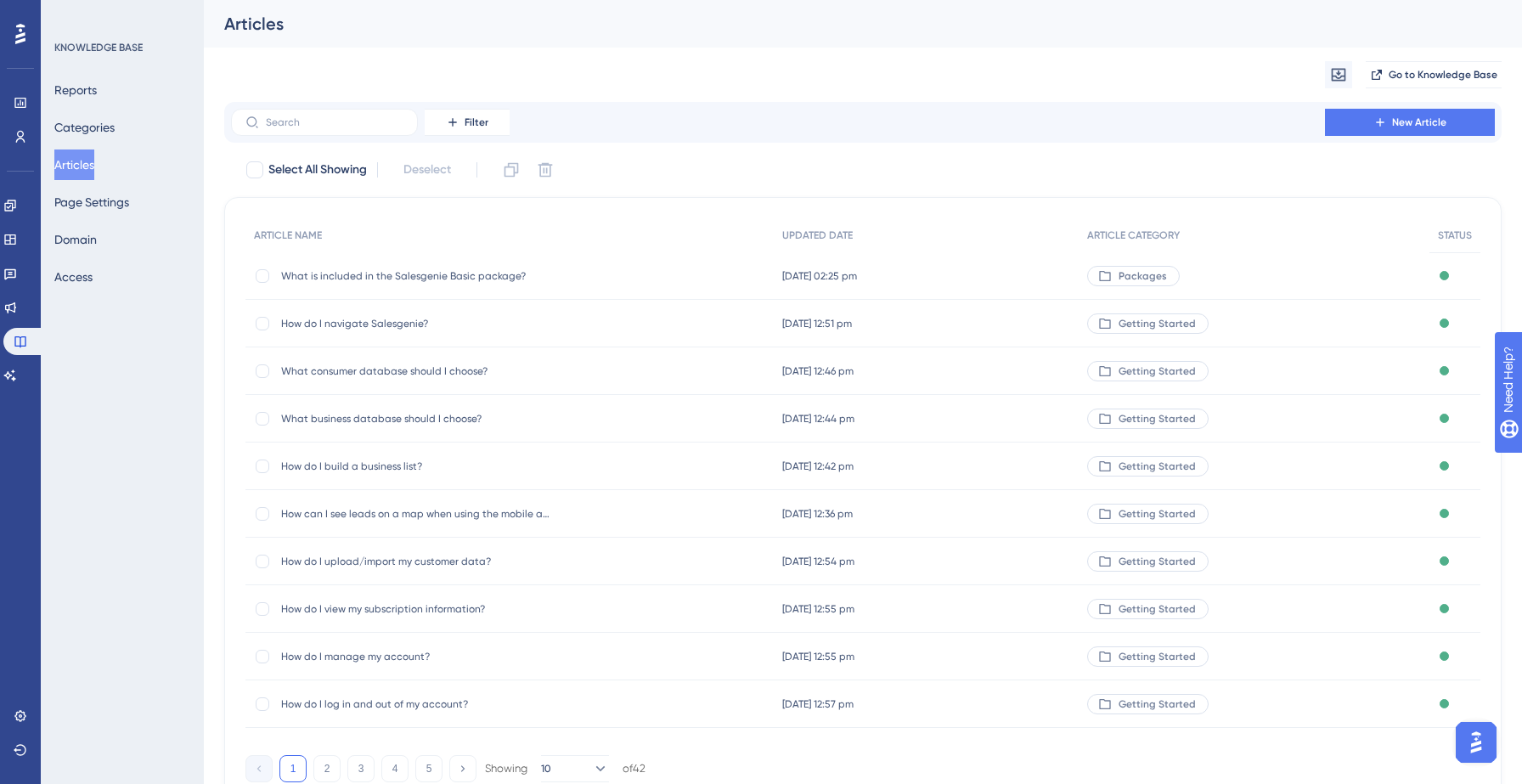
click at [392, 279] on span "What is included in the Salesgenie Basic package?" at bounding box center [416, 275] width 272 height 13
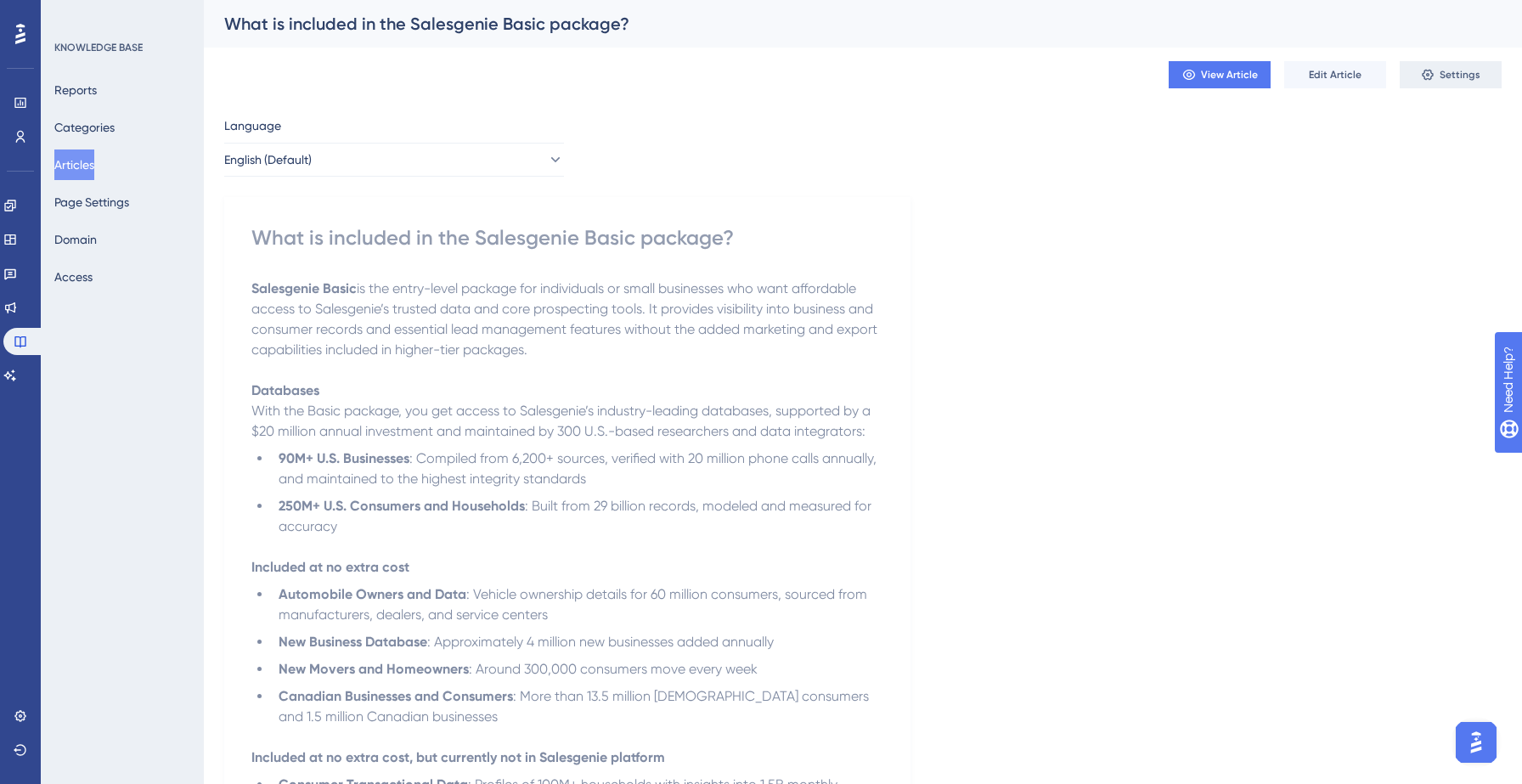
click at [1440, 77] on span "Settings" at bounding box center [1460, 74] width 41 height 13
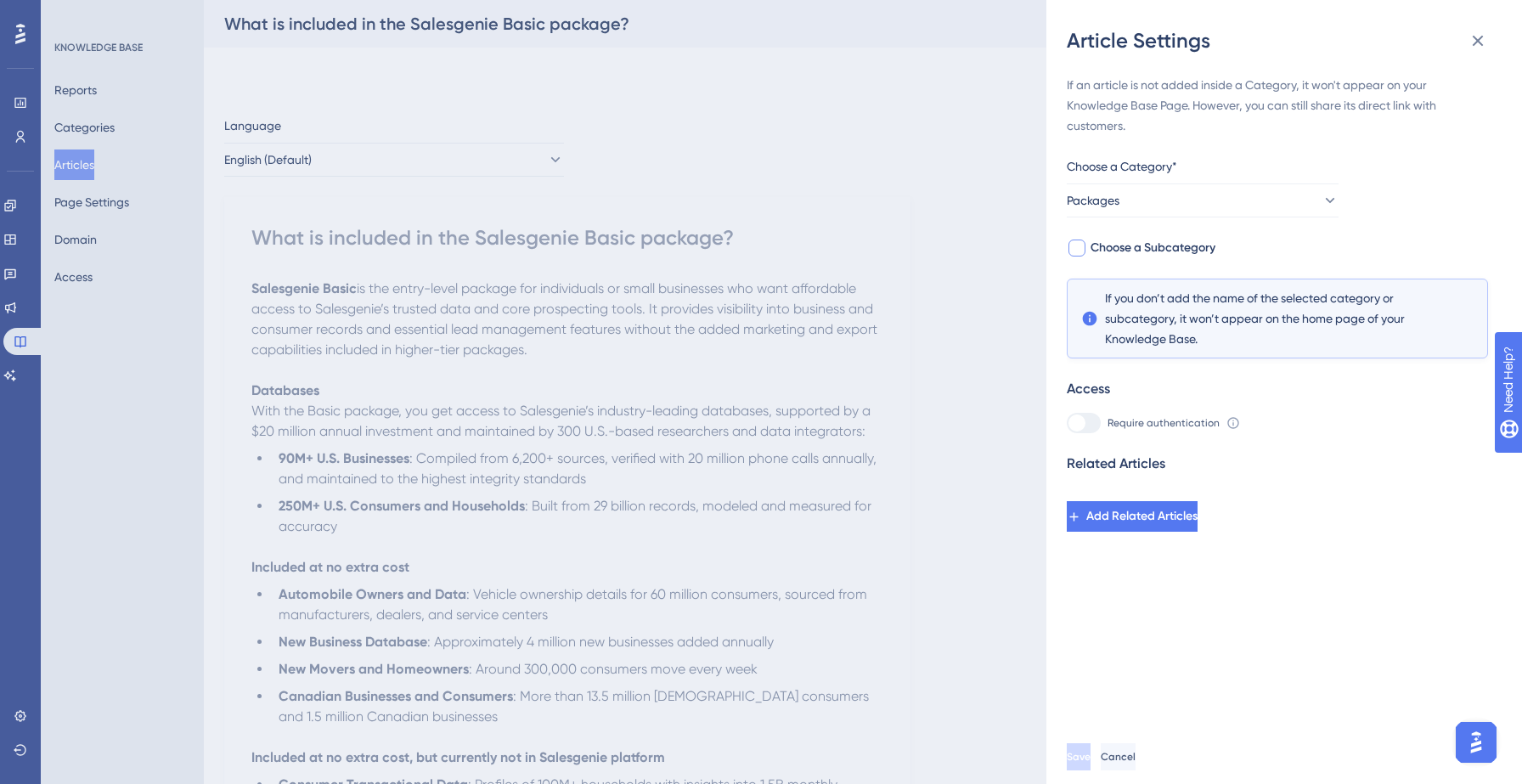
click at [1192, 253] on span "Choose a Subcategory" at bounding box center [1153, 248] width 125 height 20
checkbox input "true"
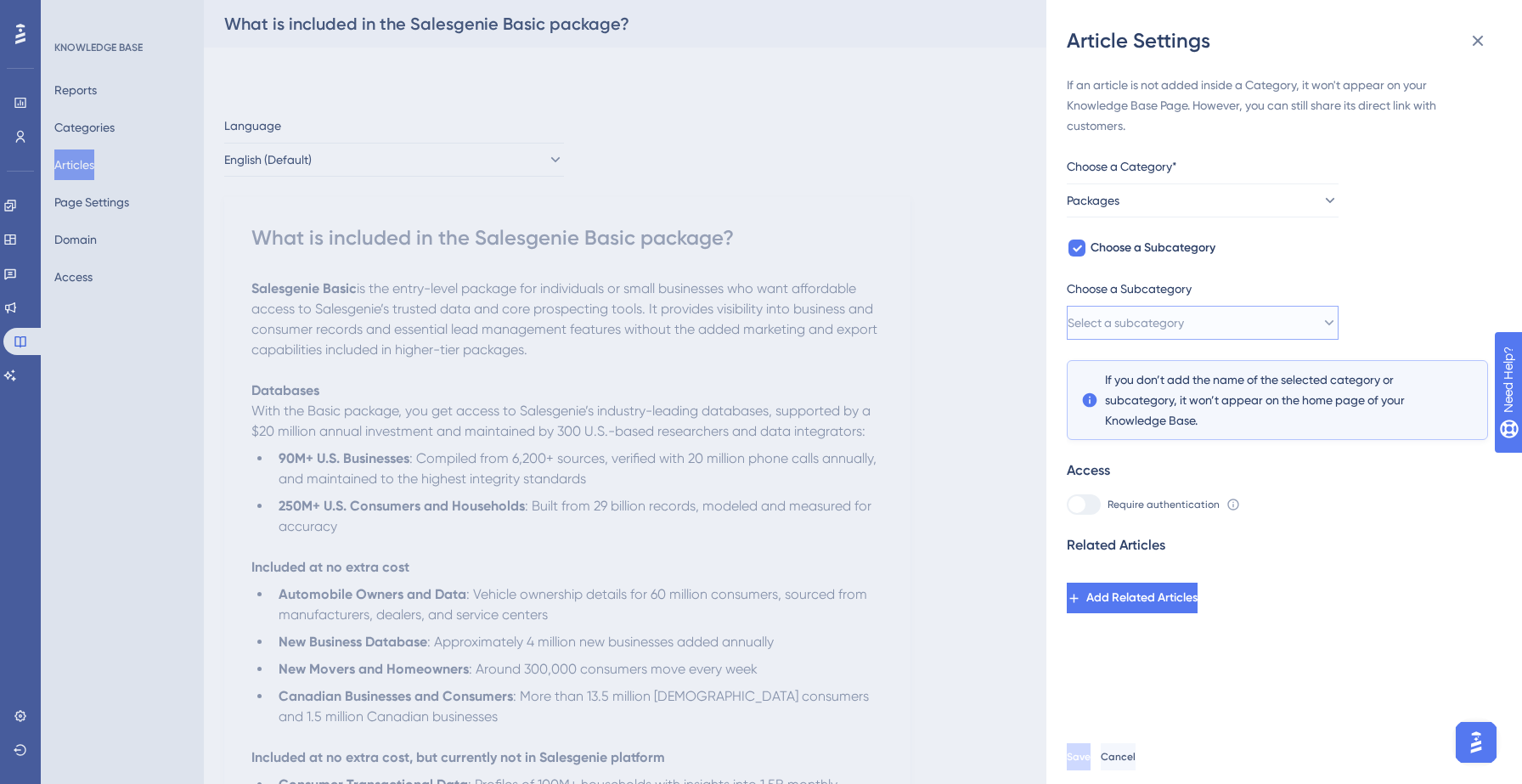
click at [1174, 314] on span "Select a subcategory" at bounding box center [1125, 323] width 117 height 20
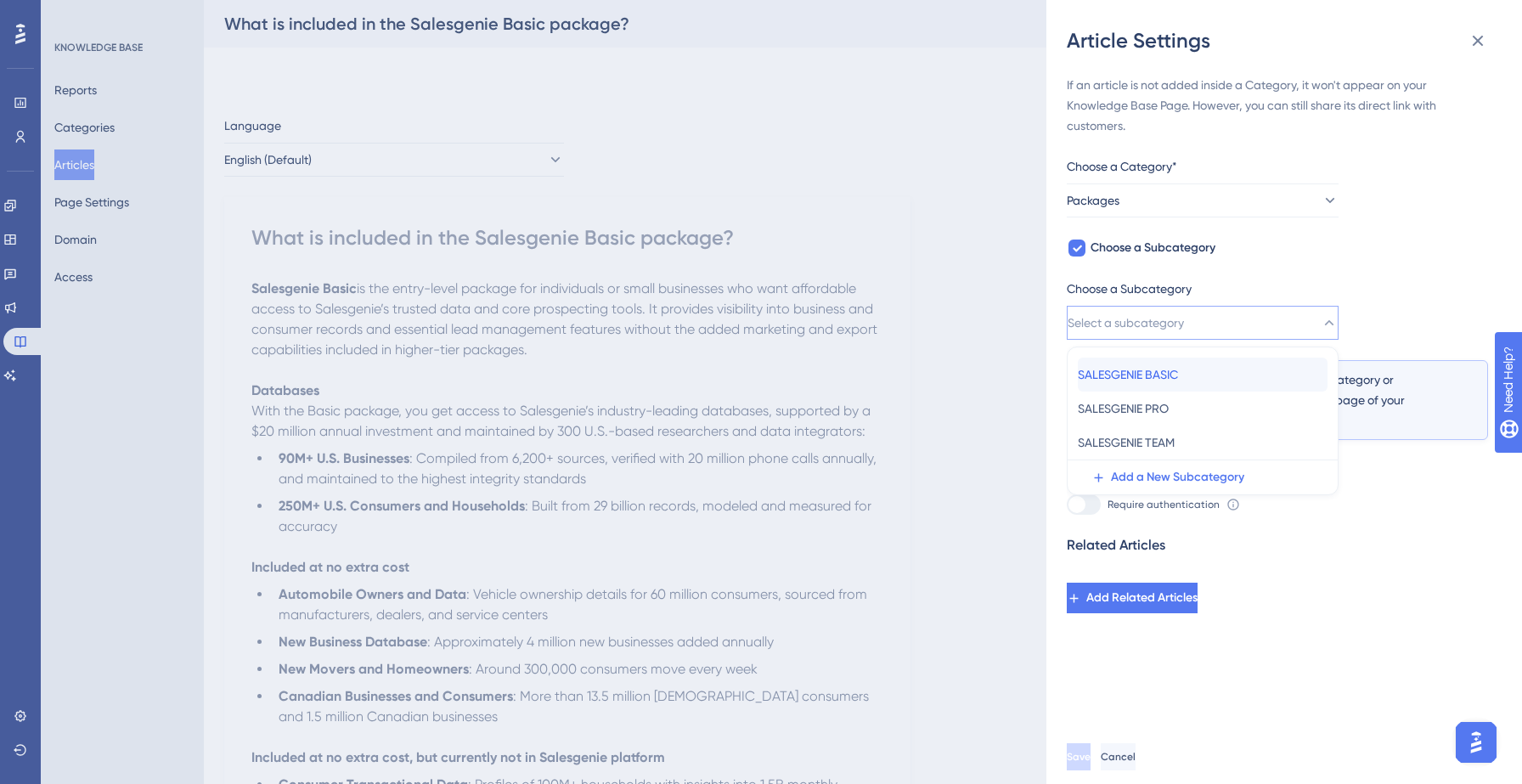
click at [1158, 371] on span "SALESGENIE BASIC" at bounding box center [1127, 374] width 100 height 20
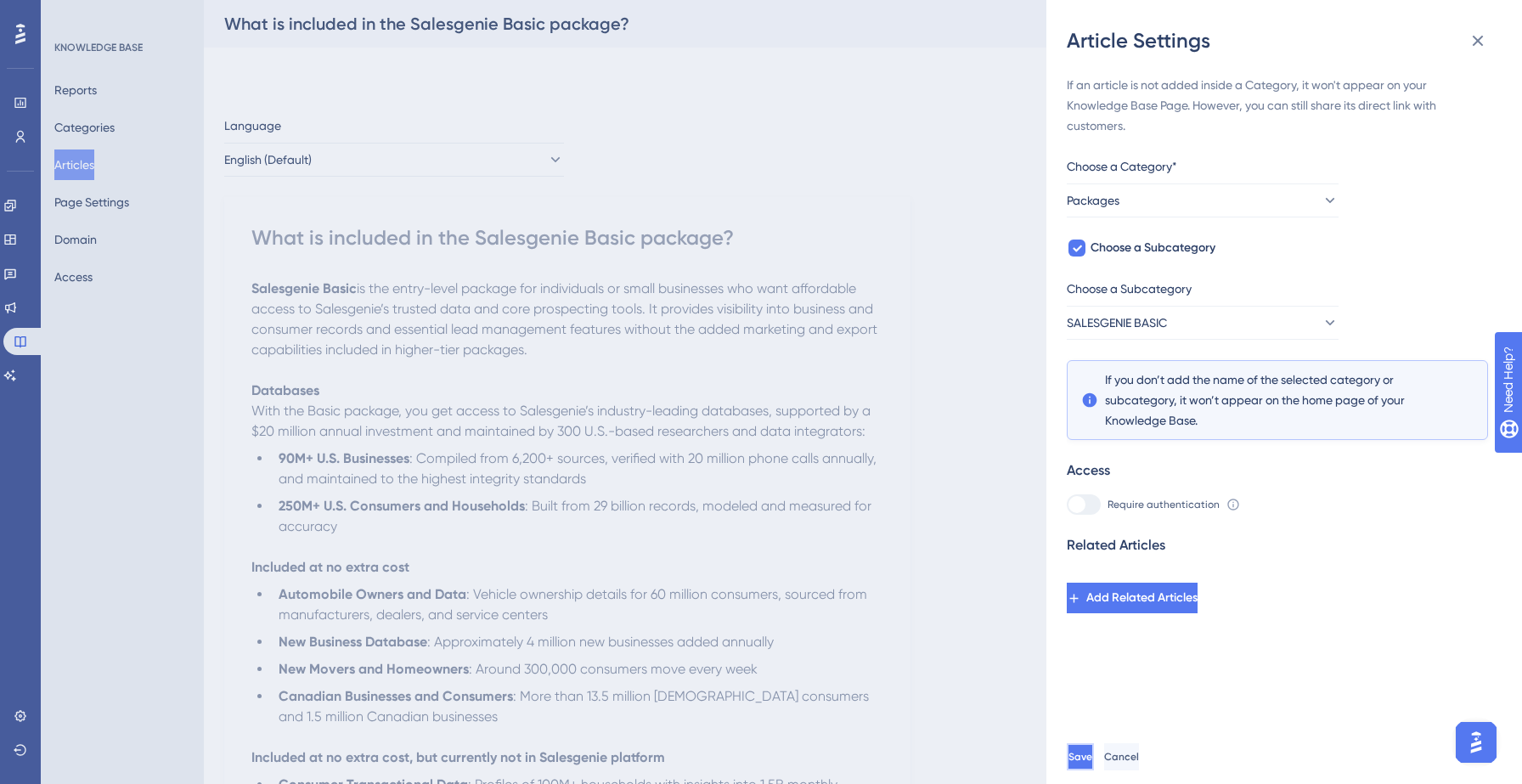
click at [1092, 763] on span "Save" at bounding box center [1080, 755] width 24 height 13
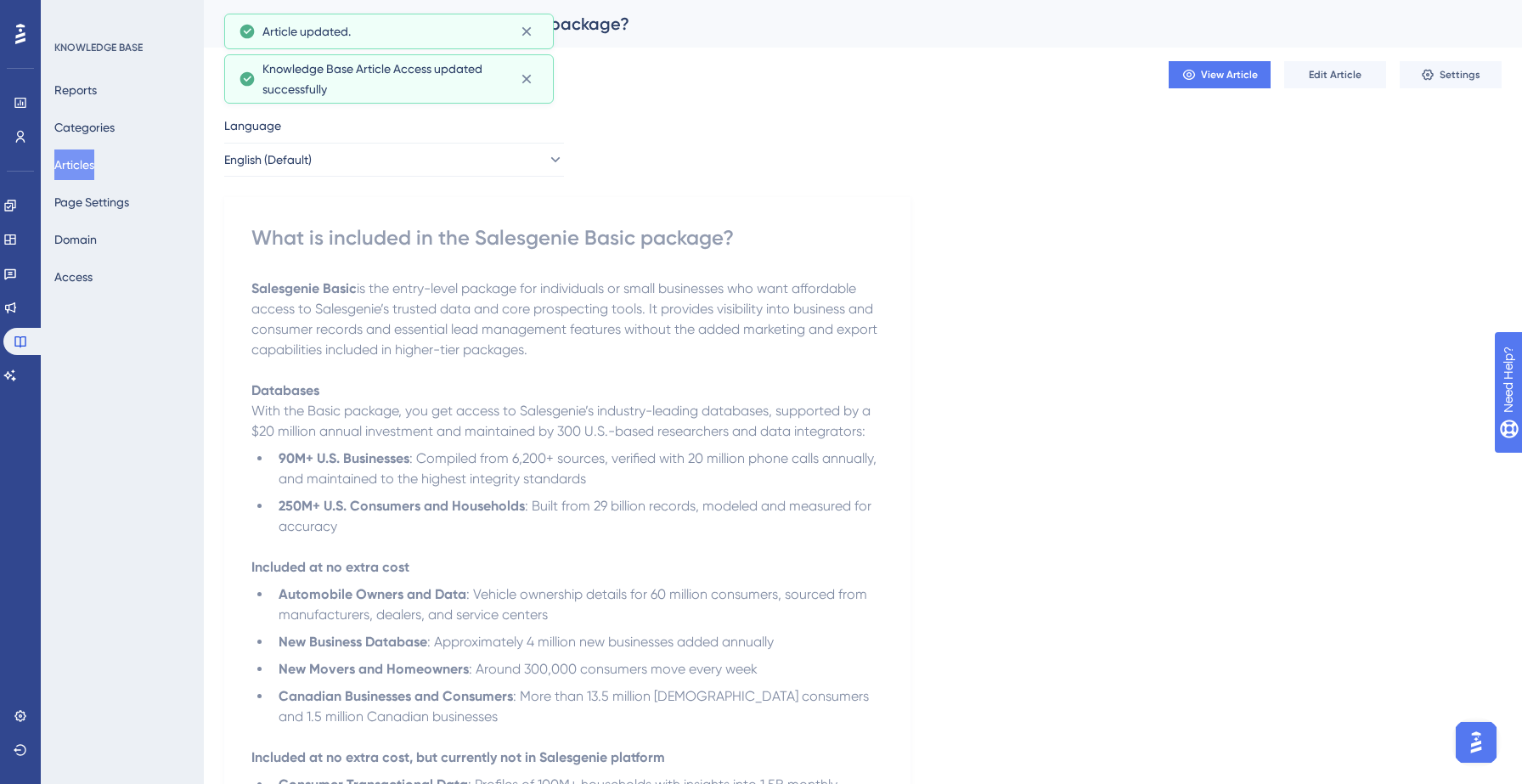
click at [73, 161] on button "Articles" at bounding box center [74, 165] width 40 height 30
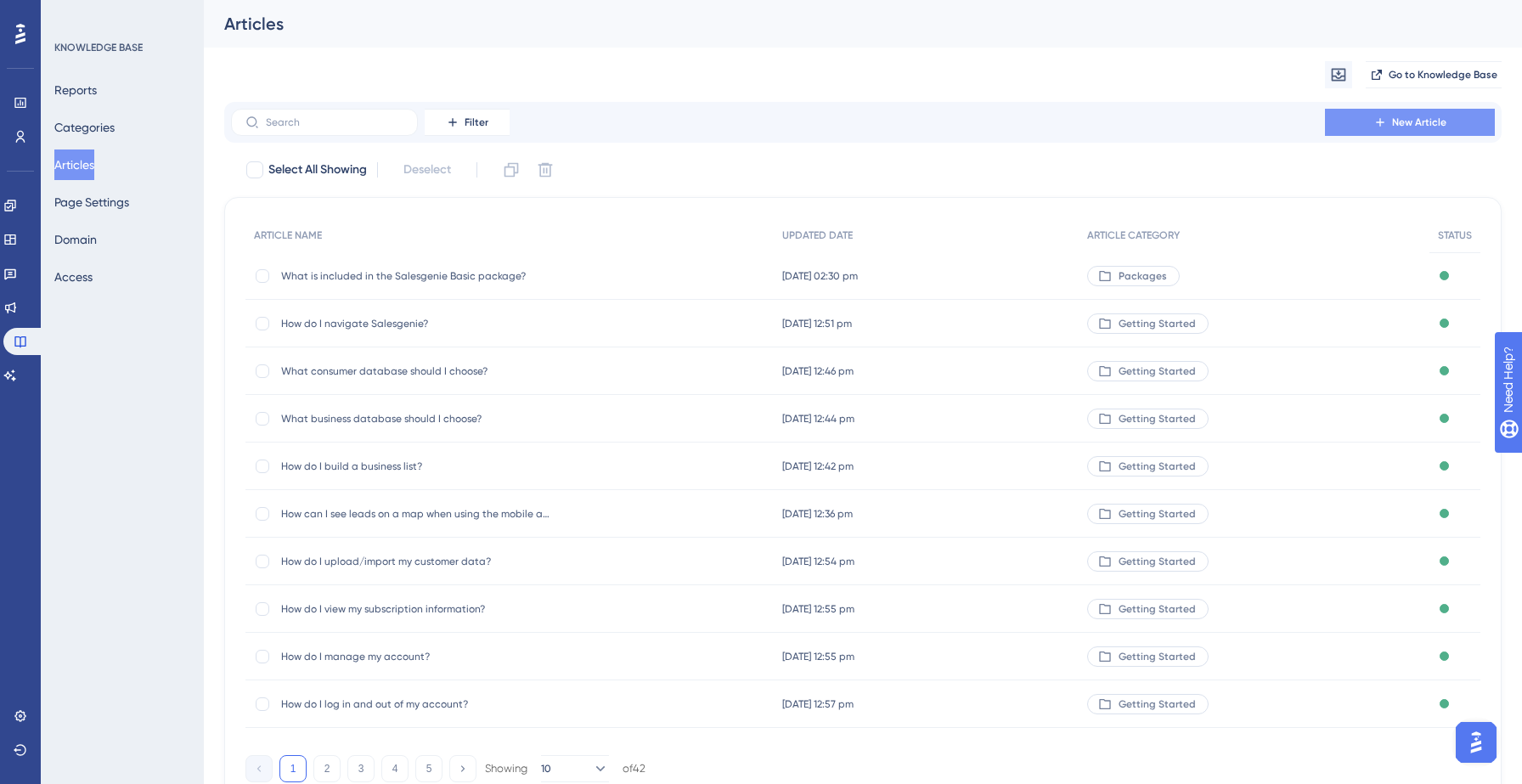
click at [1426, 124] on span "New Article" at bounding box center [1419, 122] width 54 height 13
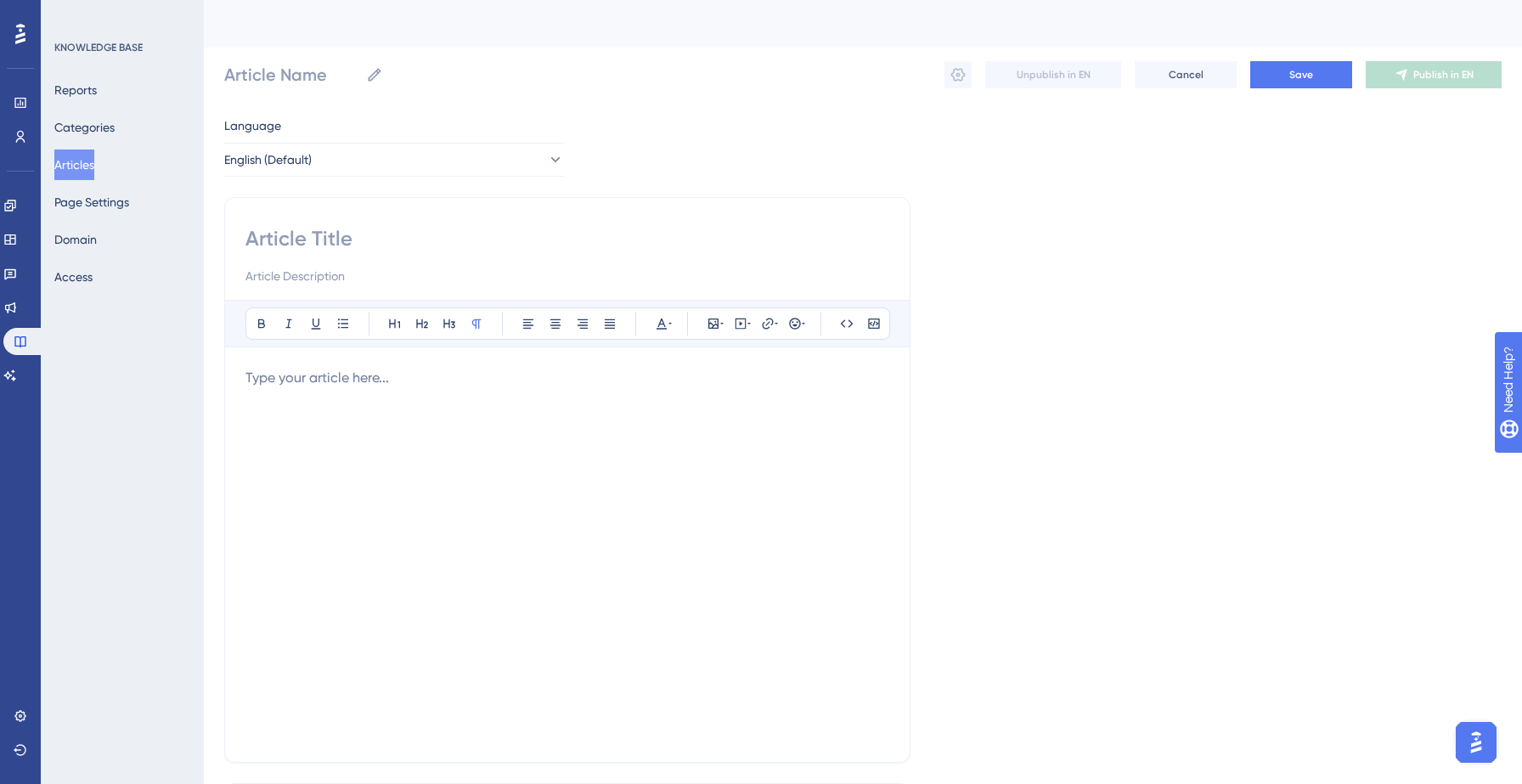
click at [388, 235] on input at bounding box center [567, 239] width 643 height 27
paste input "2. Who should use Salesgenie’s Basic package?"
type input "2. Who should use Salesgenie’s Basic package?"
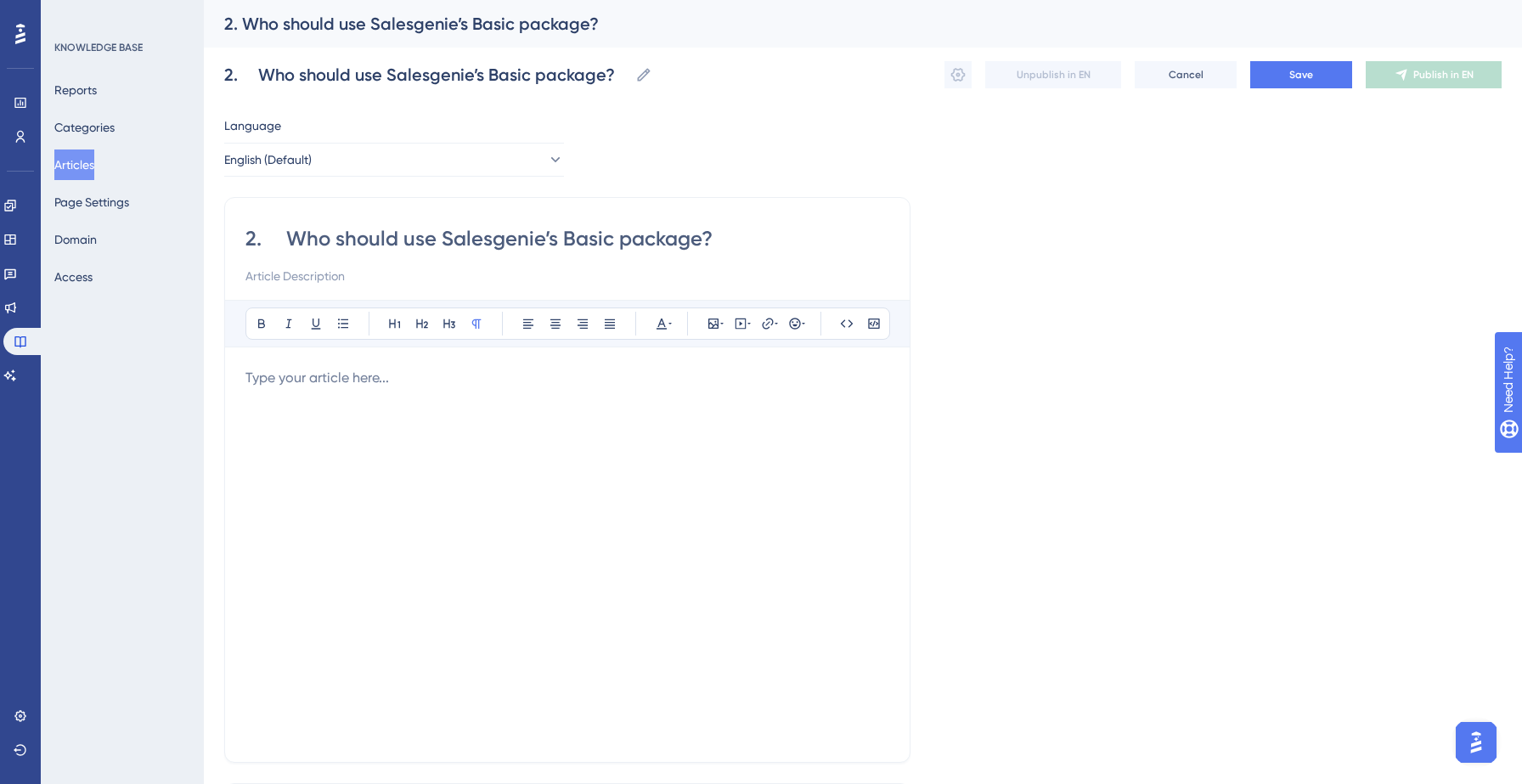
click at [289, 232] on input "2. Who should use Salesgenie’s Basic package?" at bounding box center [567, 239] width 643 height 27
type input "Who should use Salesgenie’s Basic package?"
click at [321, 404] on div at bounding box center [567, 554] width 643 height 373
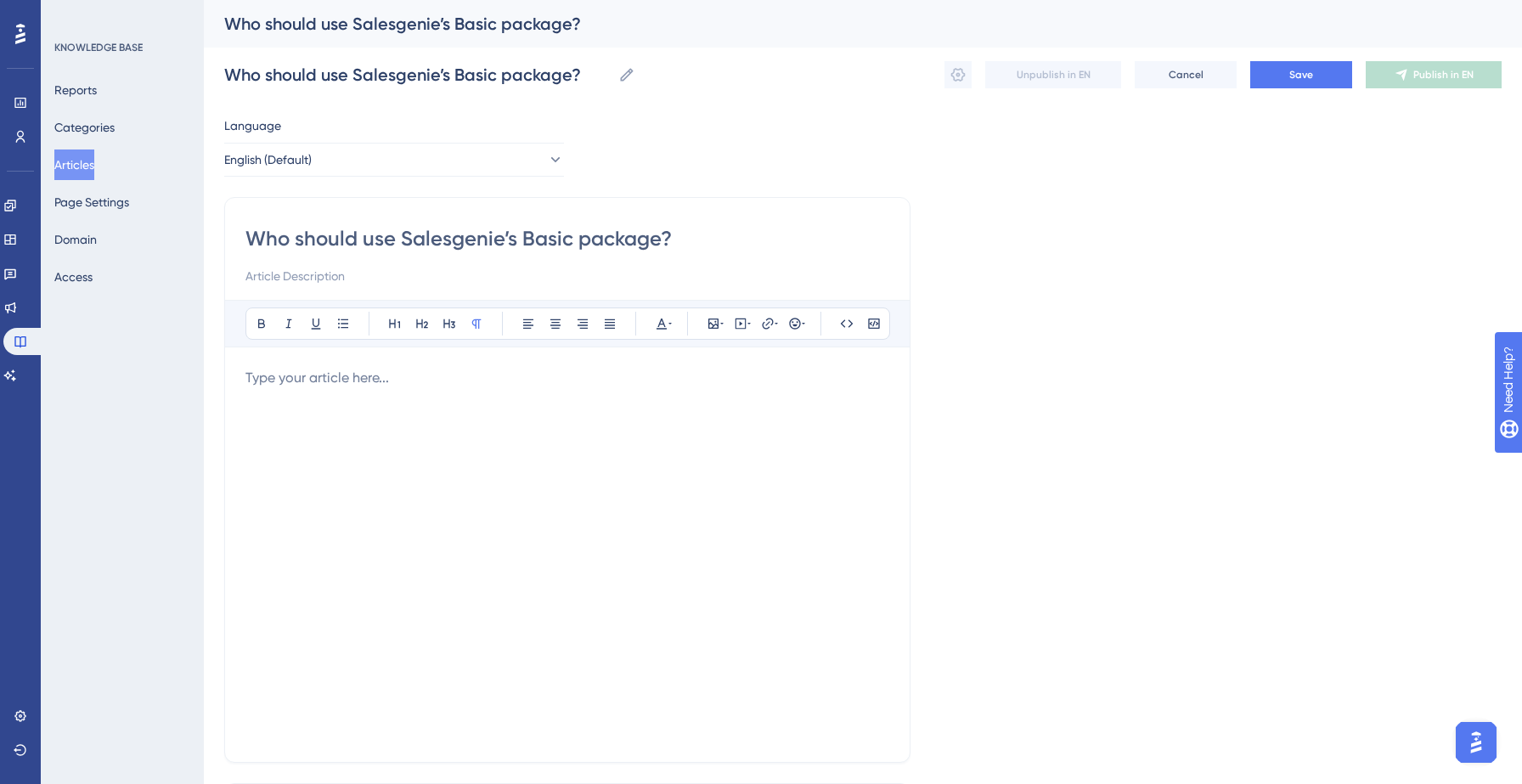
click at [268, 389] on div at bounding box center [567, 554] width 643 height 373
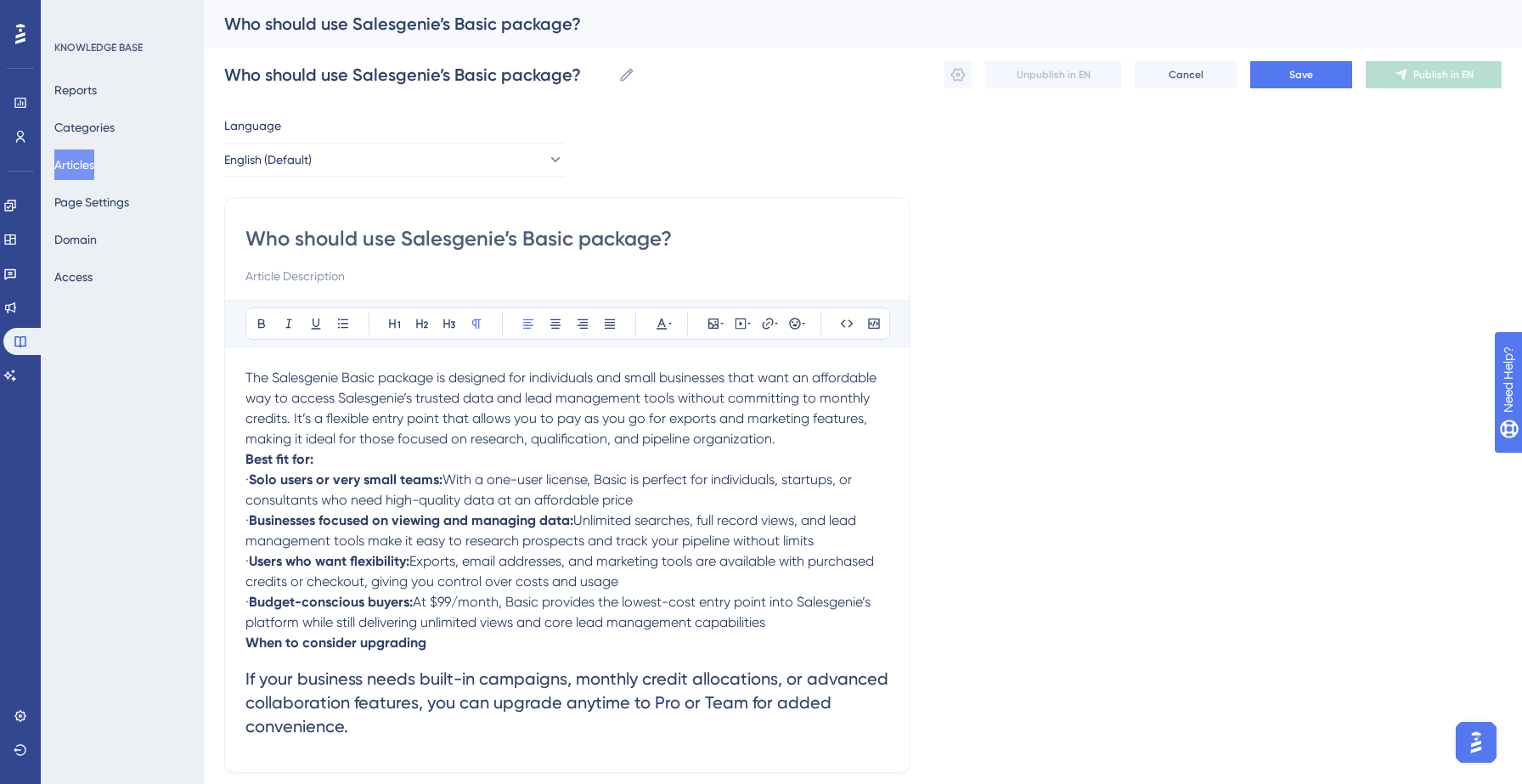
click at [785, 438] on p "The Salesgenie Basic package is designed for individuals and small businesses t…" at bounding box center [567, 408] width 643 height 81
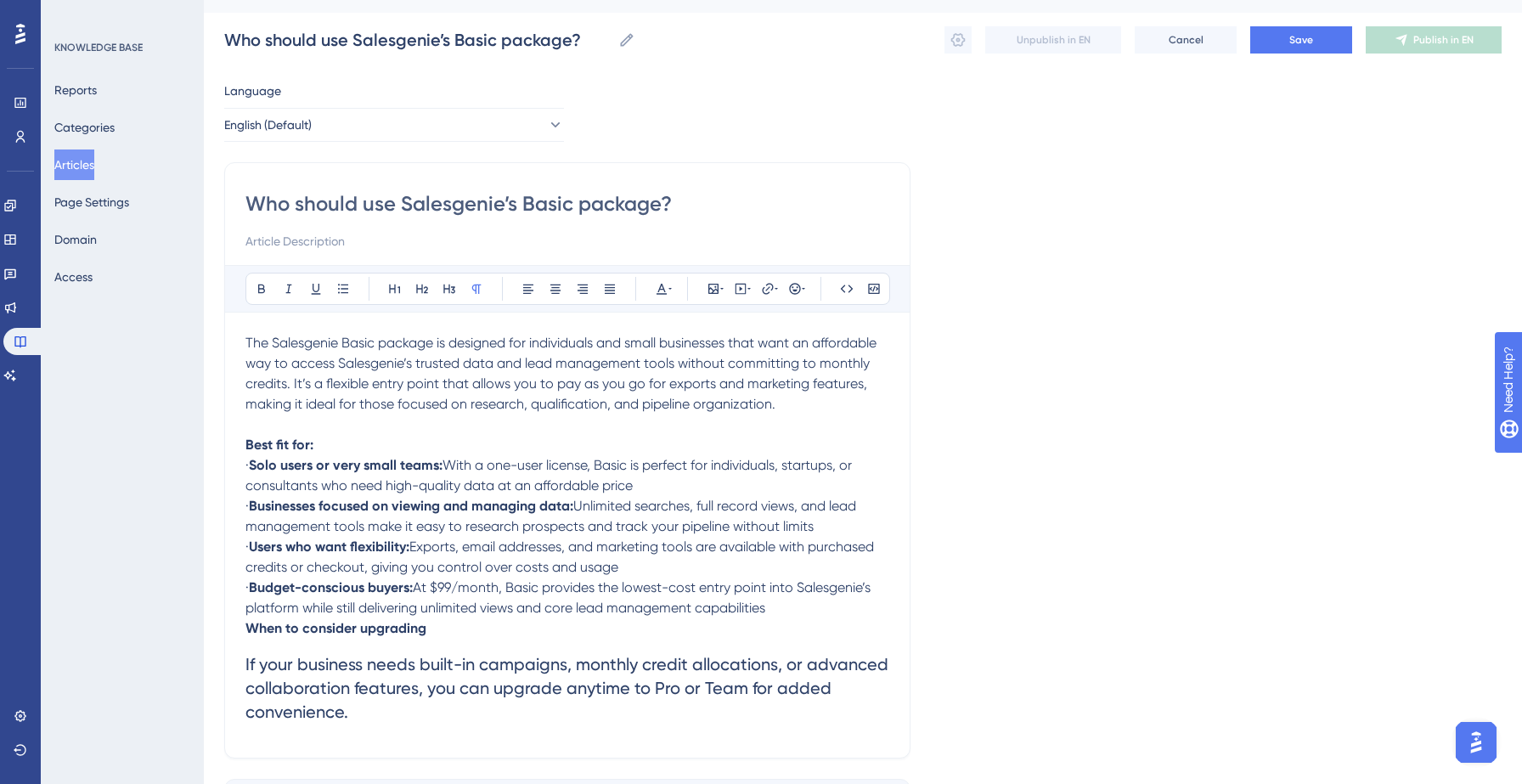
scroll to position [37, 0]
click at [860, 612] on p "· Budget-conscious buyers: At $99/month, Basic provides the lowest-cost entry p…" at bounding box center [567, 596] width 643 height 41
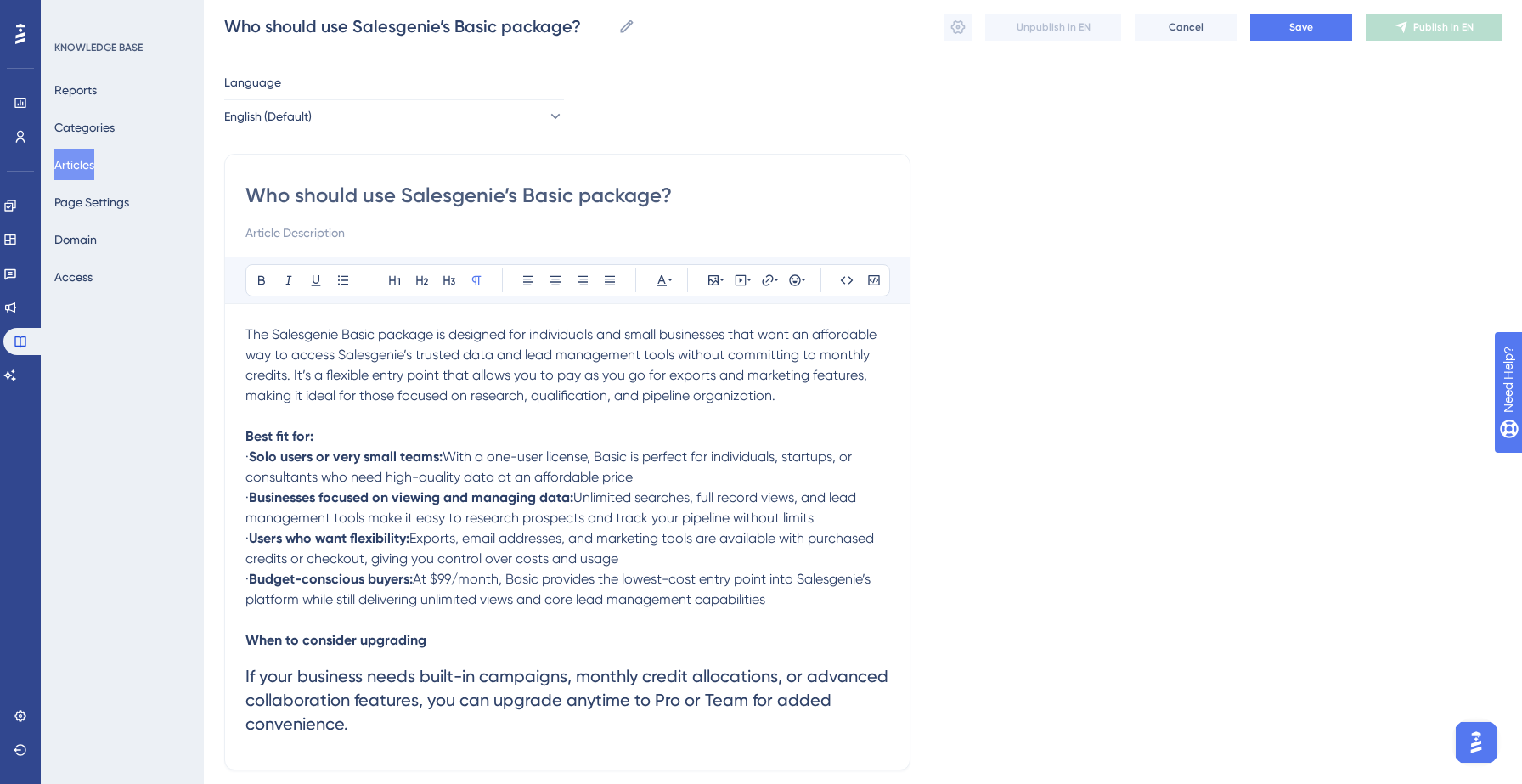
scroll to position [104, 0]
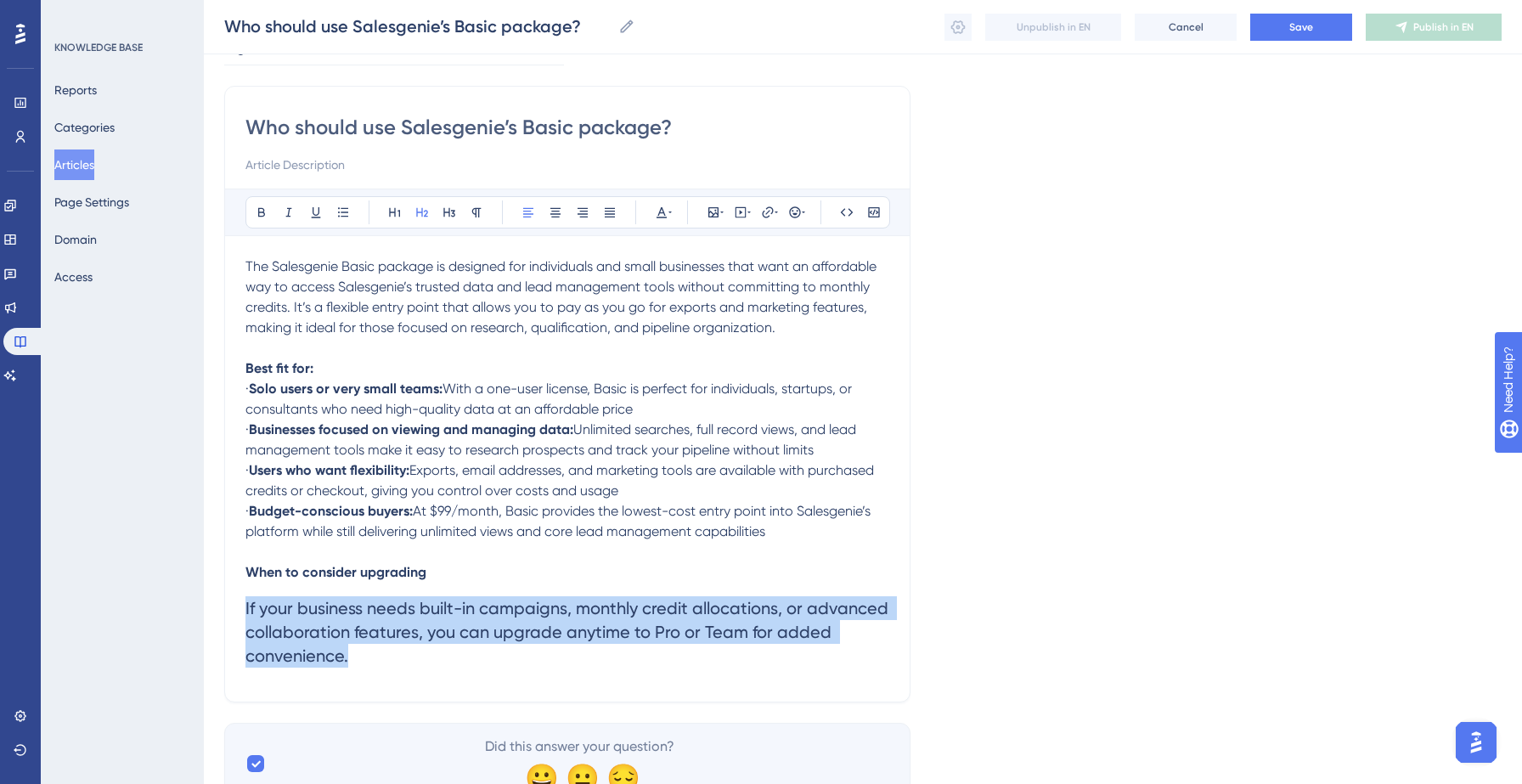
drag, startPoint x: 245, startPoint y: 609, endPoint x: 354, endPoint y: 661, distance: 120.8
click at [354, 661] on h2 "If your business needs built-in campaigns, monthly credit allocations, or advan…" at bounding box center [567, 632] width 643 height 99
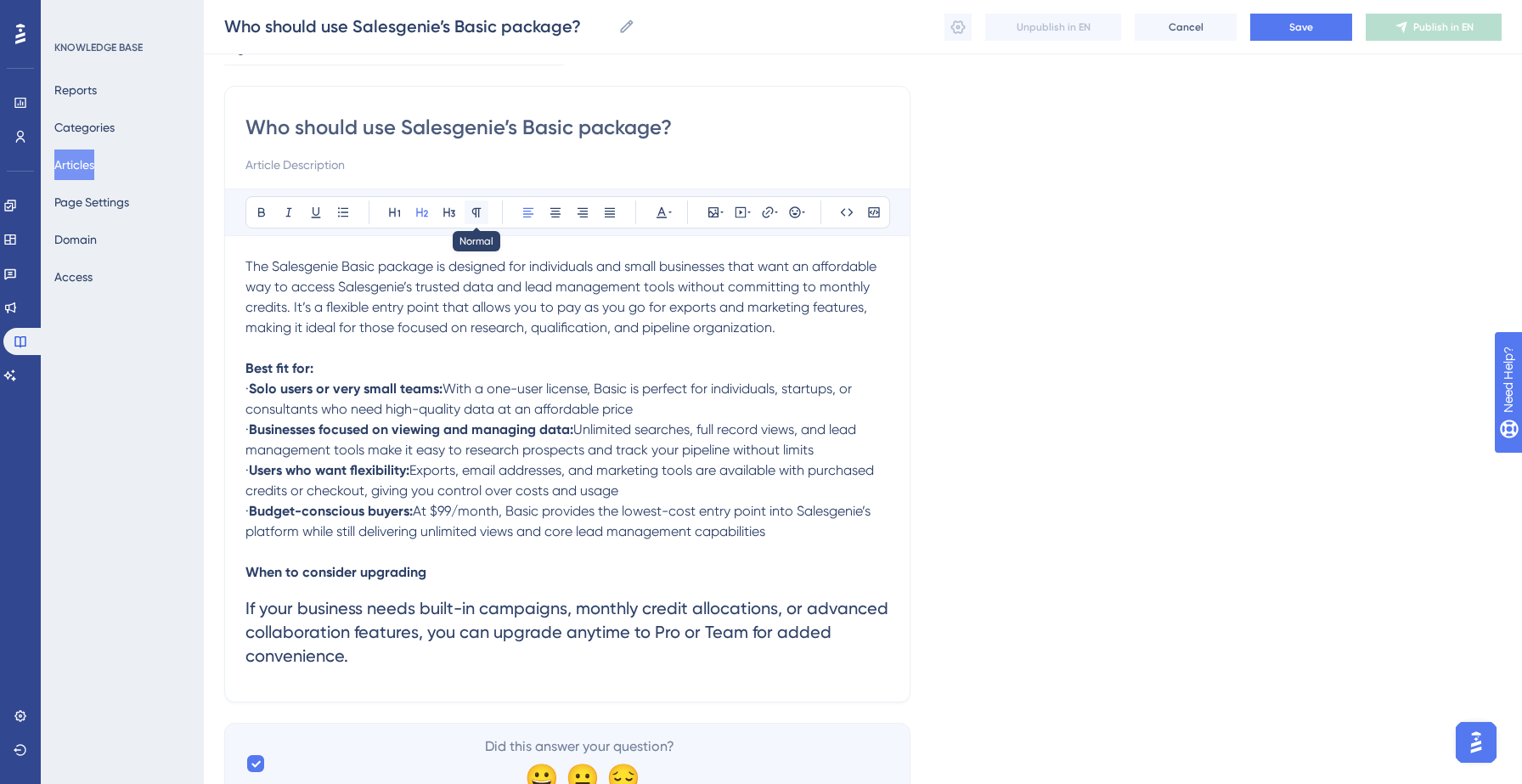
click at [474, 215] on icon at bounding box center [476, 212] width 13 height 13
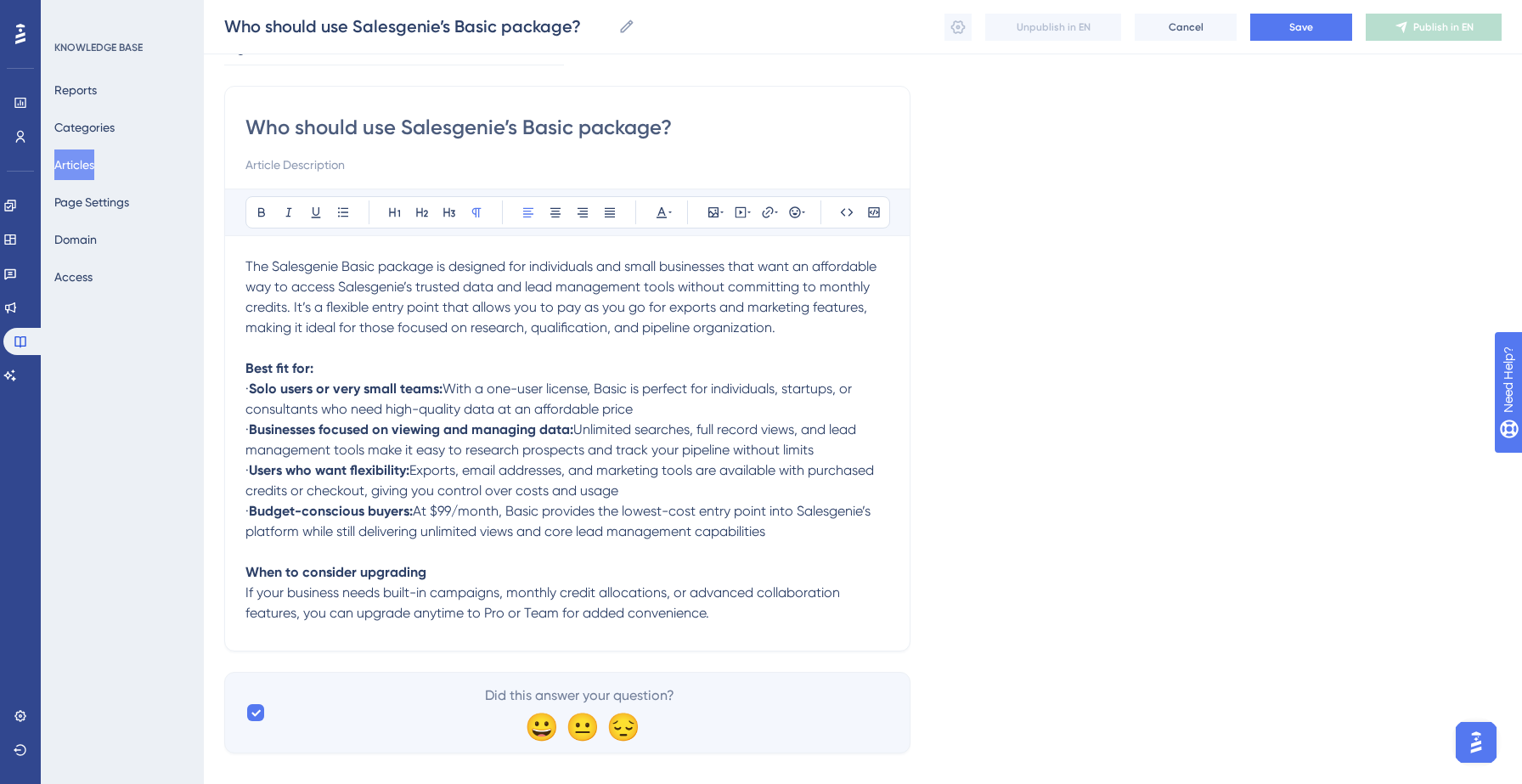
click at [669, 519] on span "At $99/month, Basic provides the lowest-cost entry point into Salesgenie’s plat…" at bounding box center [559, 520] width 628 height 37
click at [1286, 24] on button "Save" at bounding box center [1301, 27] width 102 height 27
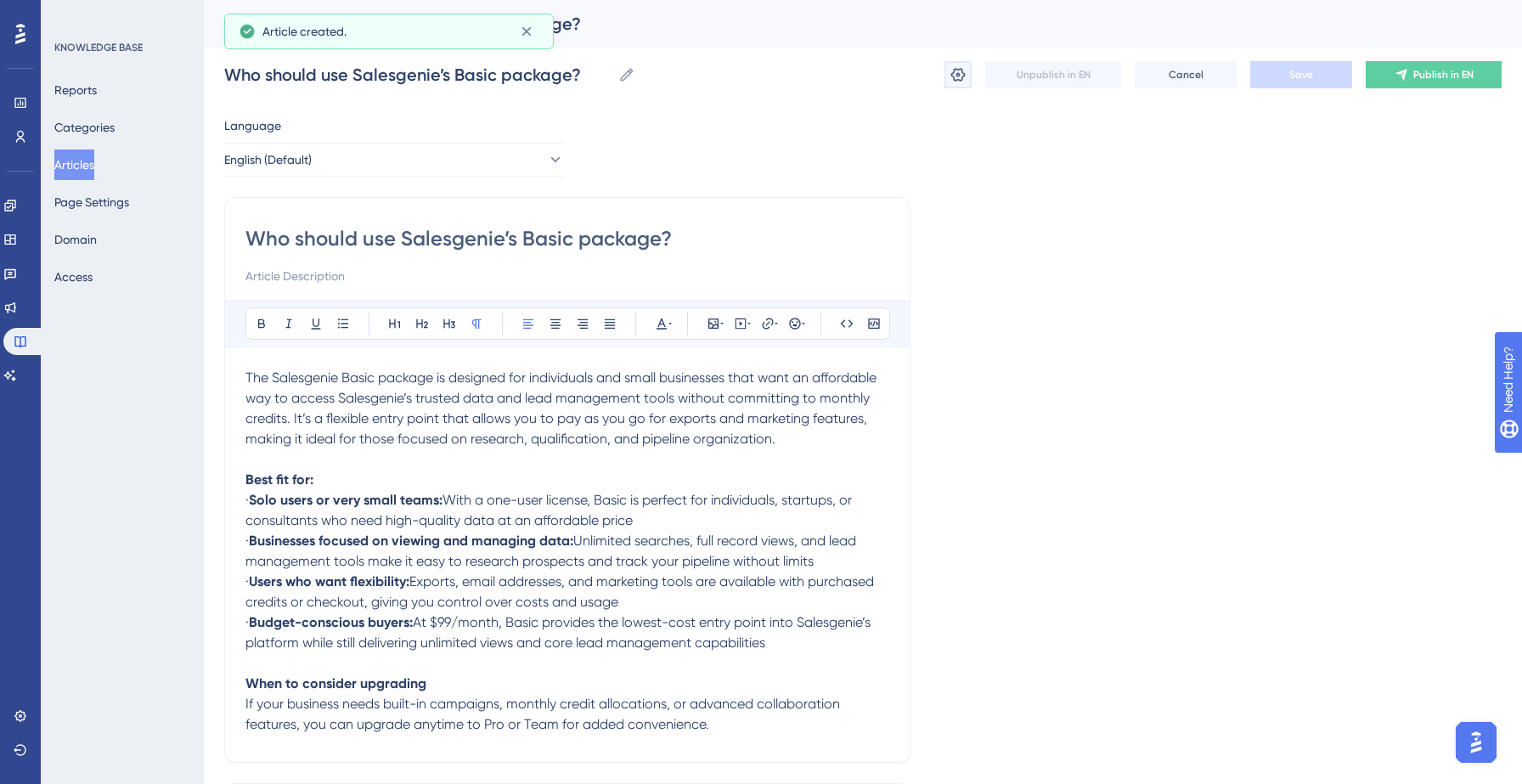
click at [955, 78] on icon at bounding box center [957, 74] width 17 height 17
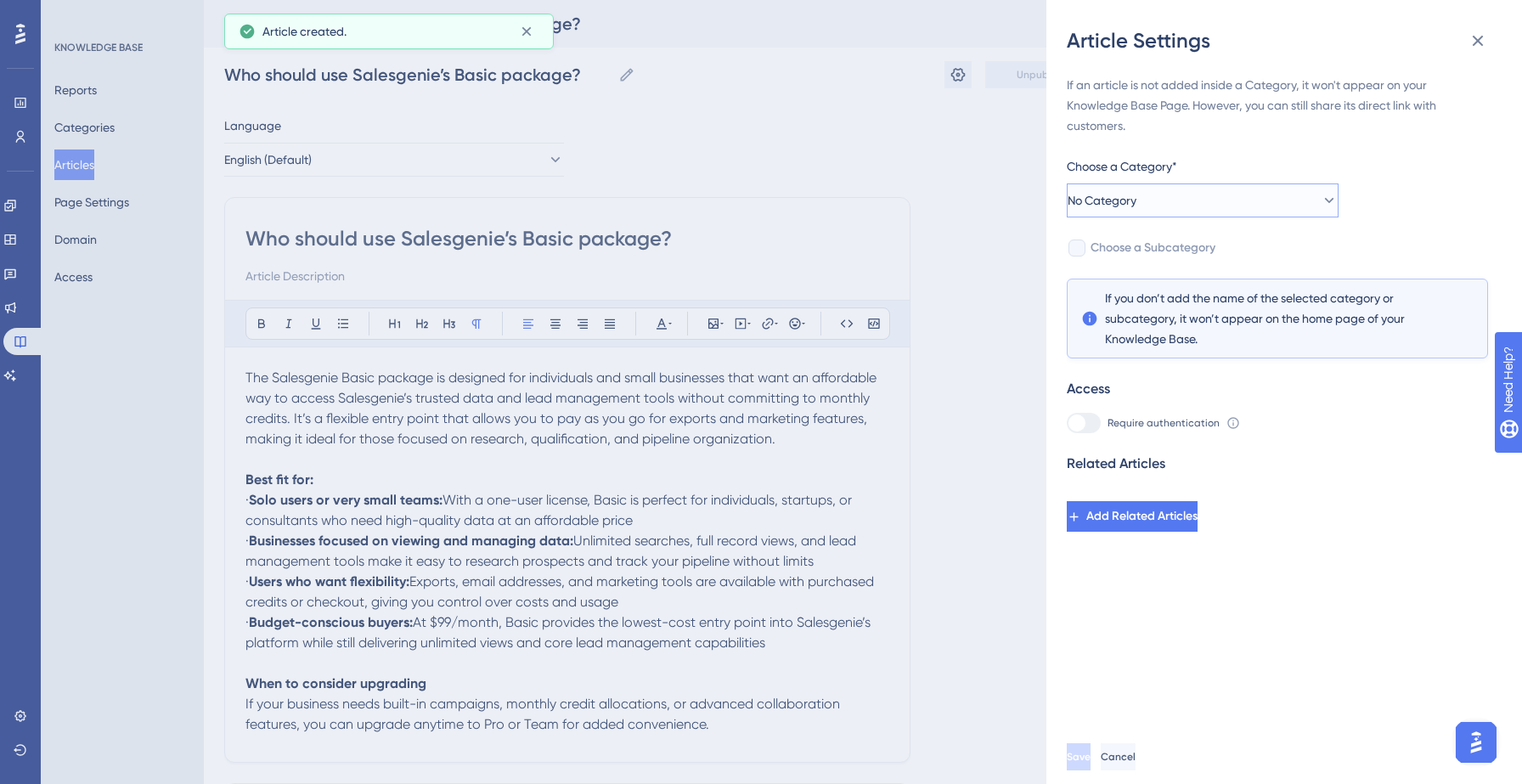
click at [1272, 205] on button "No Category" at bounding box center [1202, 200] width 272 height 34
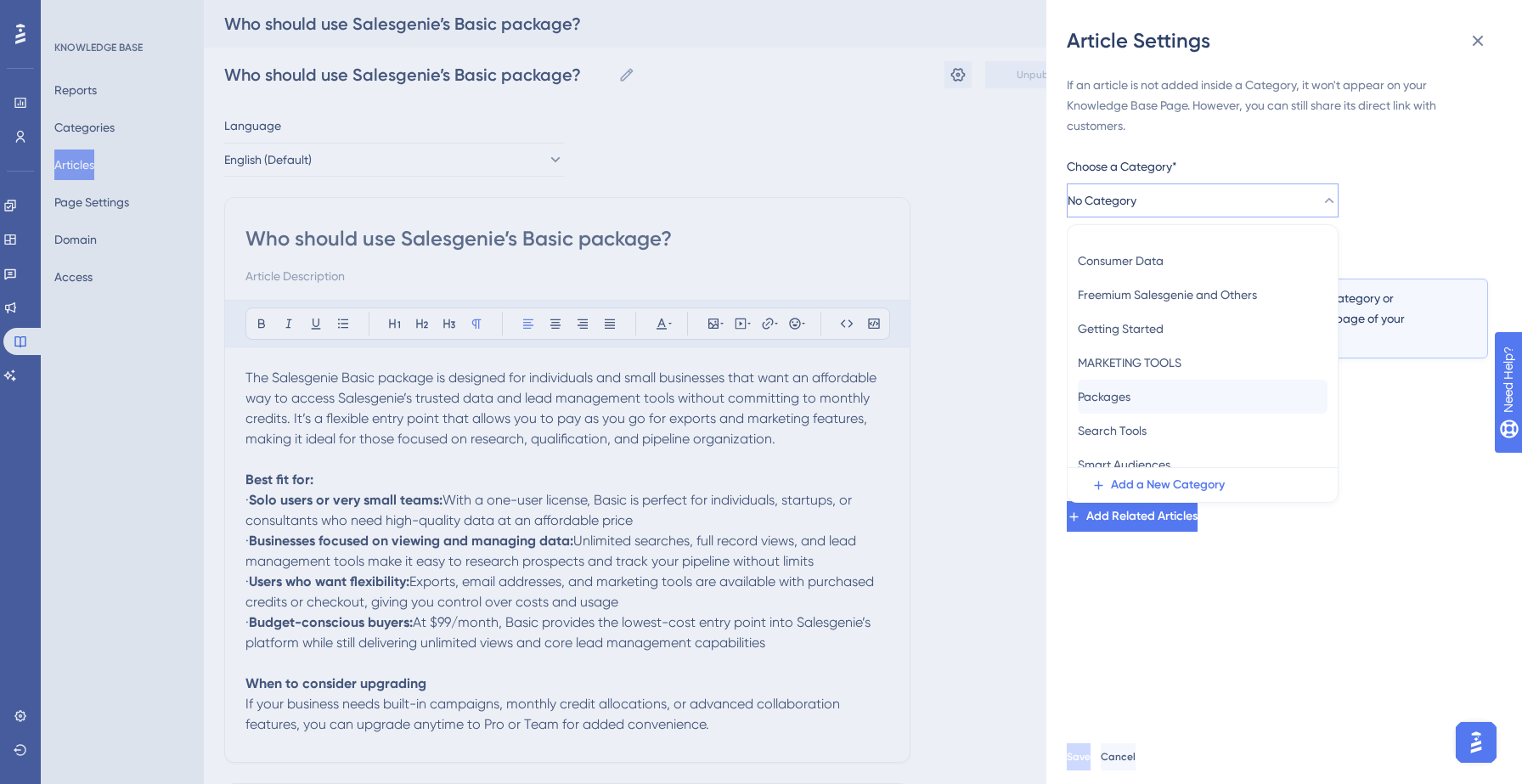
scroll to position [61, 0]
click at [1150, 395] on div "Packages Packages" at bounding box center [1202, 395] width 250 height 34
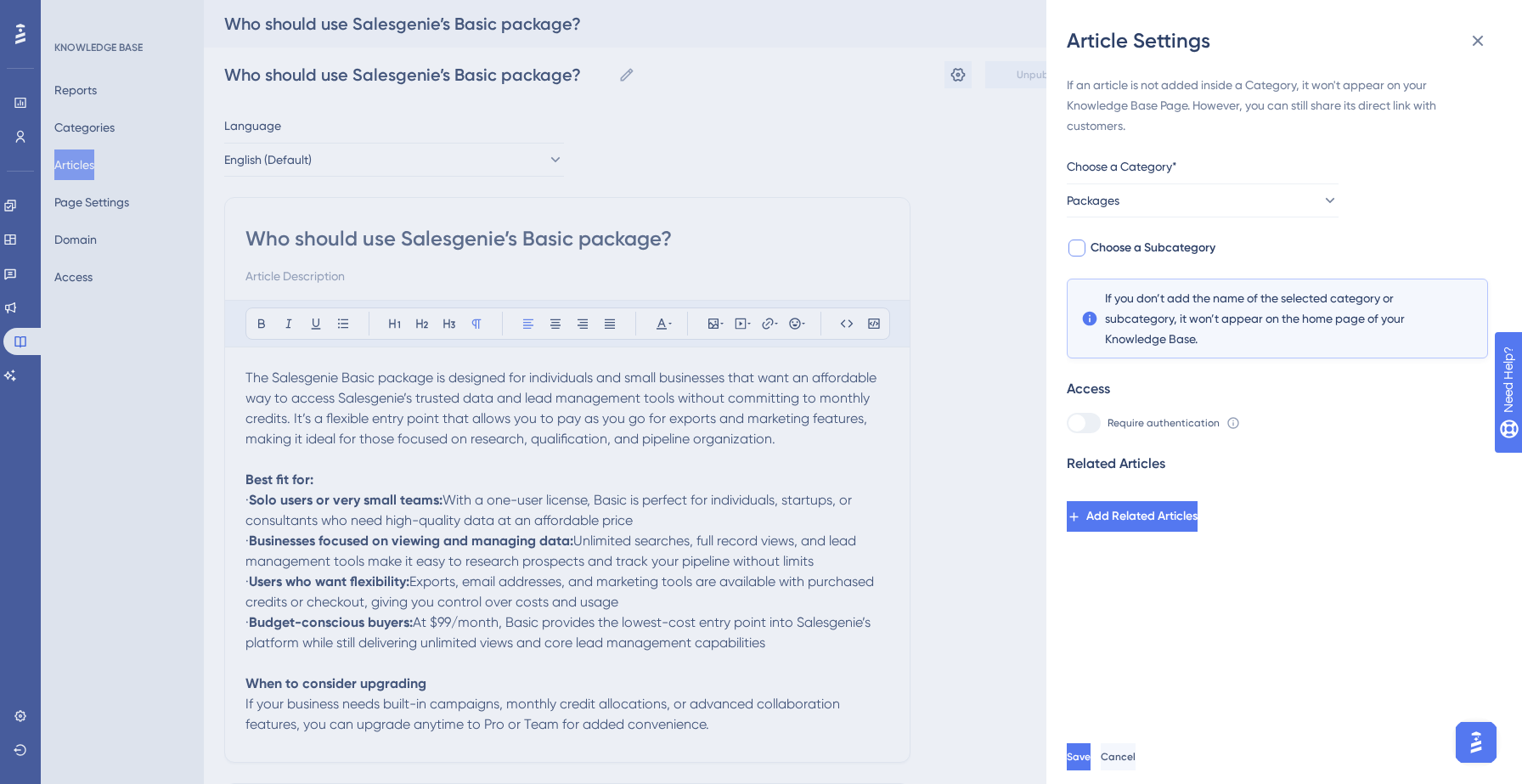
click at [1193, 249] on span "Choose a Subcategory" at bounding box center [1153, 248] width 125 height 20
checkbox input "true"
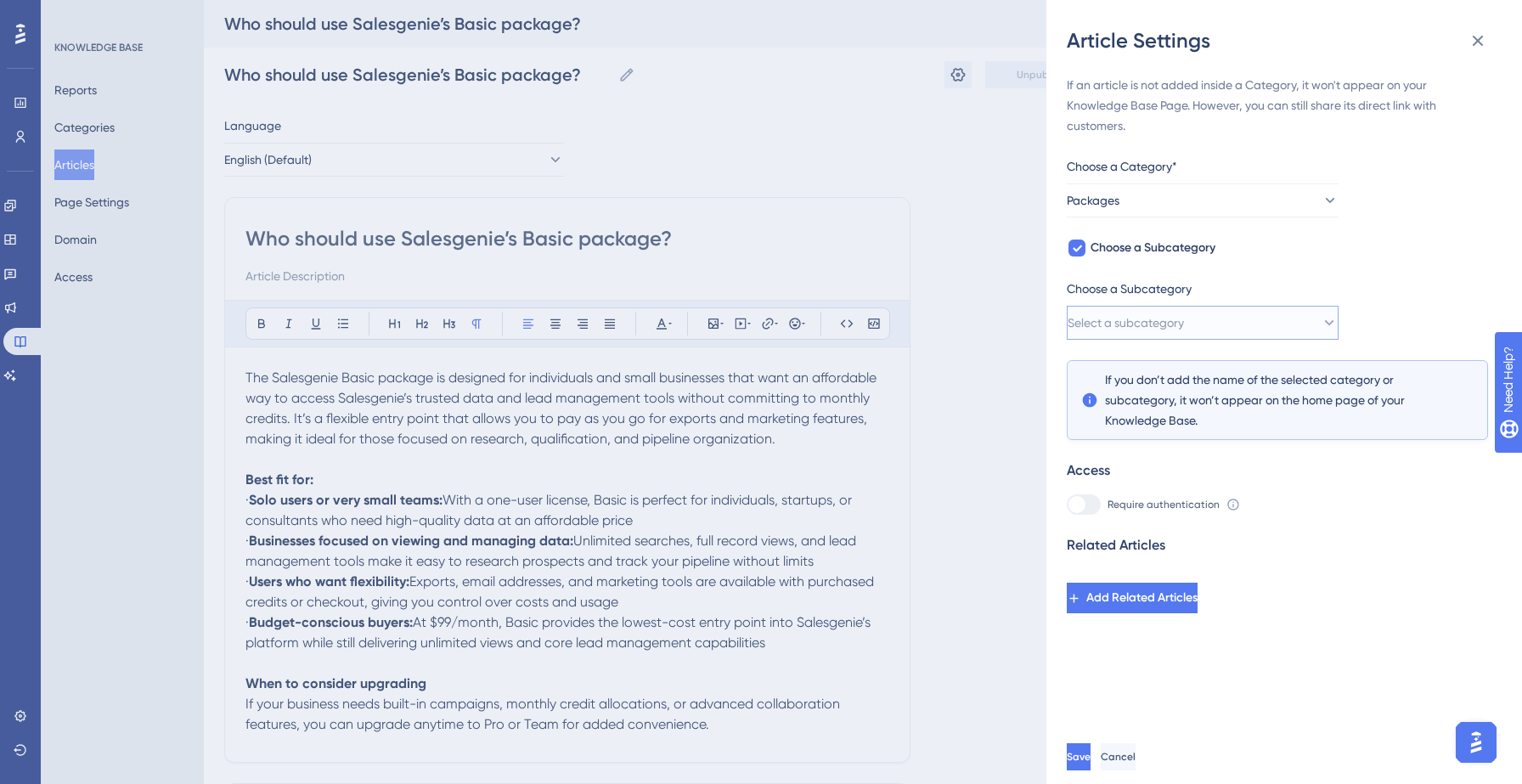
click at [1214, 321] on button "Select a subcategory" at bounding box center [1202, 323] width 272 height 34
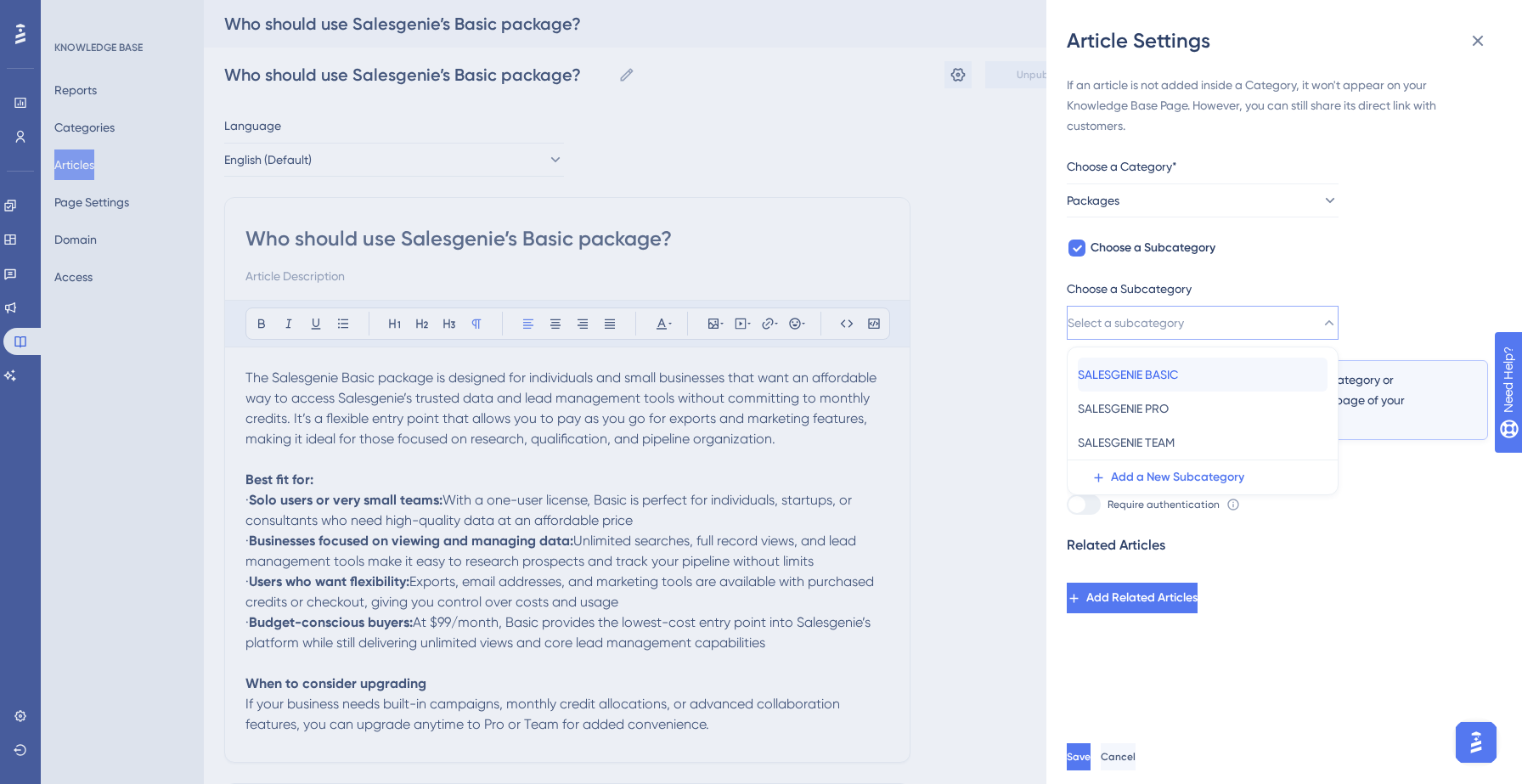
click at [1178, 375] on span "SALESGENIE BASIC" at bounding box center [1127, 374] width 100 height 20
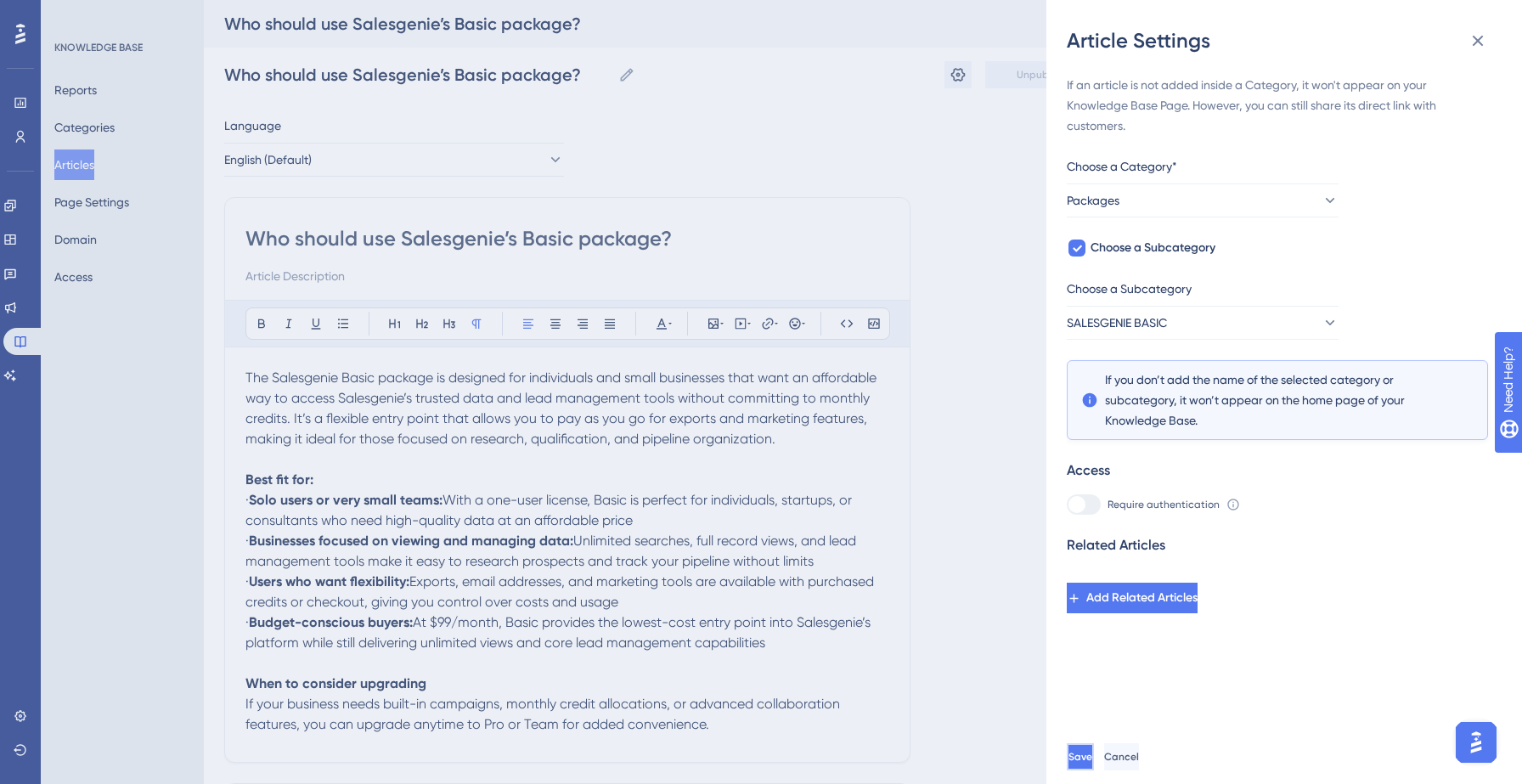
click at [1092, 761] on span "Save" at bounding box center [1080, 755] width 24 height 13
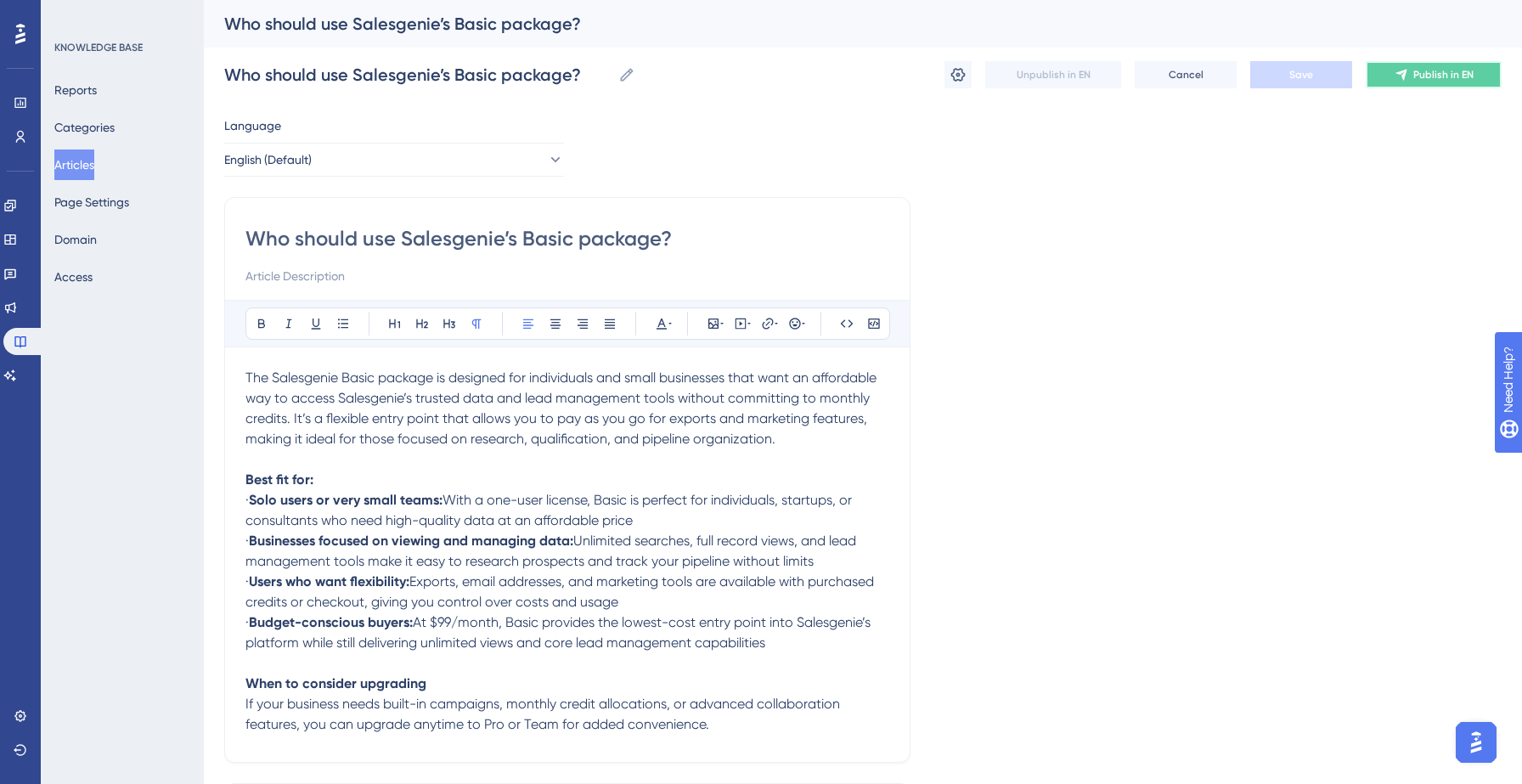
click at [1439, 70] on span "Publish in EN" at bounding box center [1444, 74] width 61 height 13
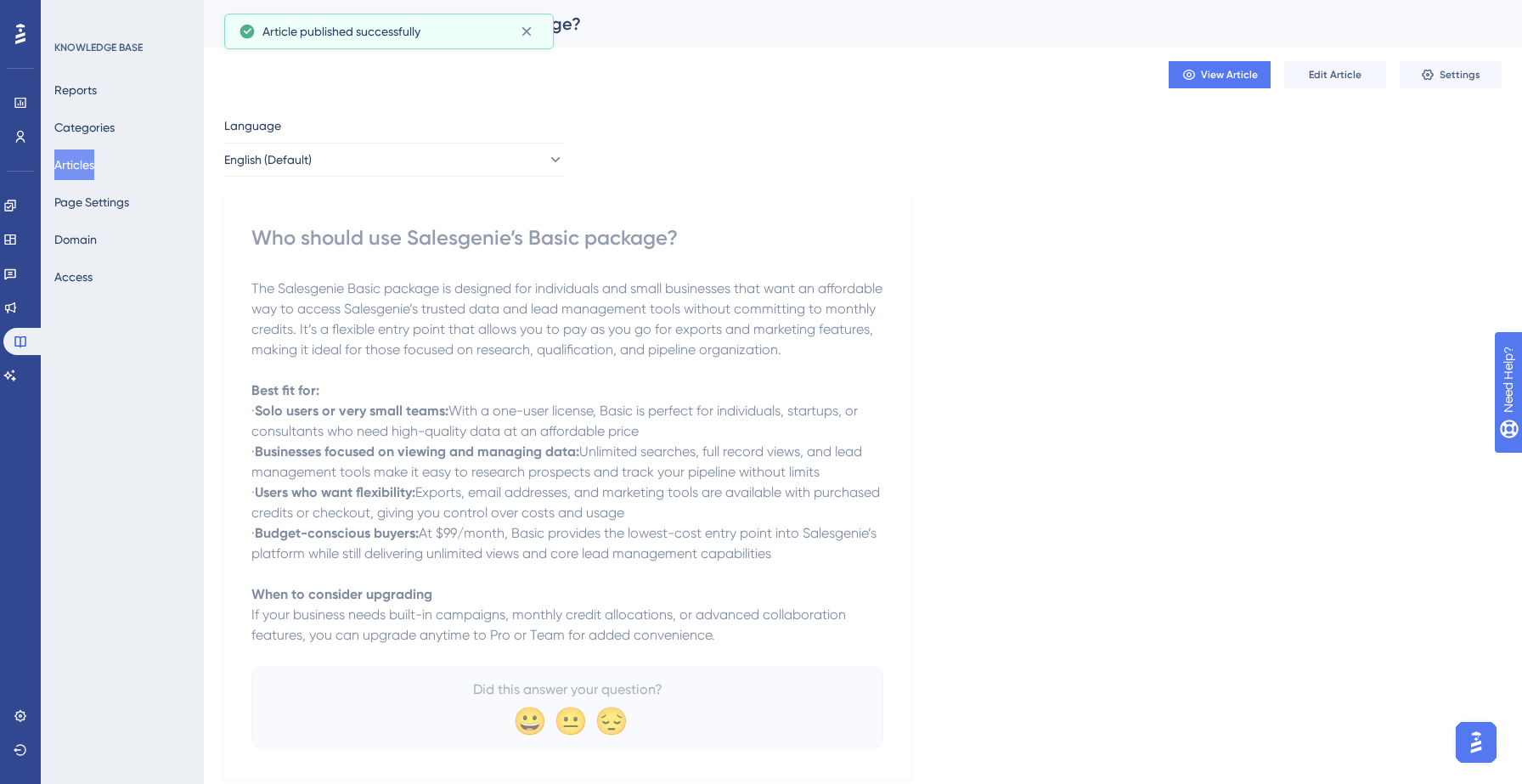
click at [94, 171] on button "Articles" at bounding box center [74, 165] width 40 height 30
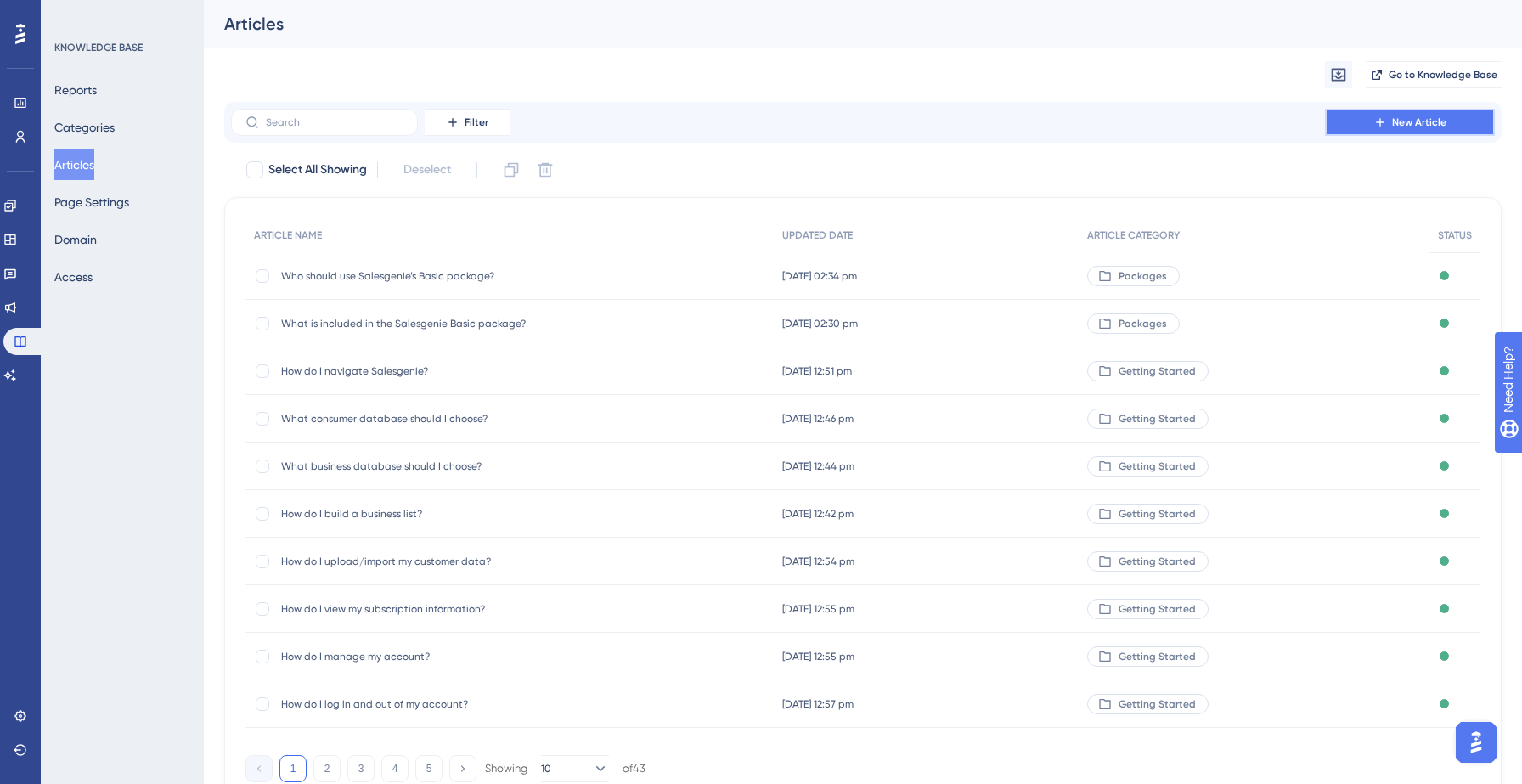
click at [1357, 121] on button "New Article" at bounding box center [1410, 122] width 170 height 27
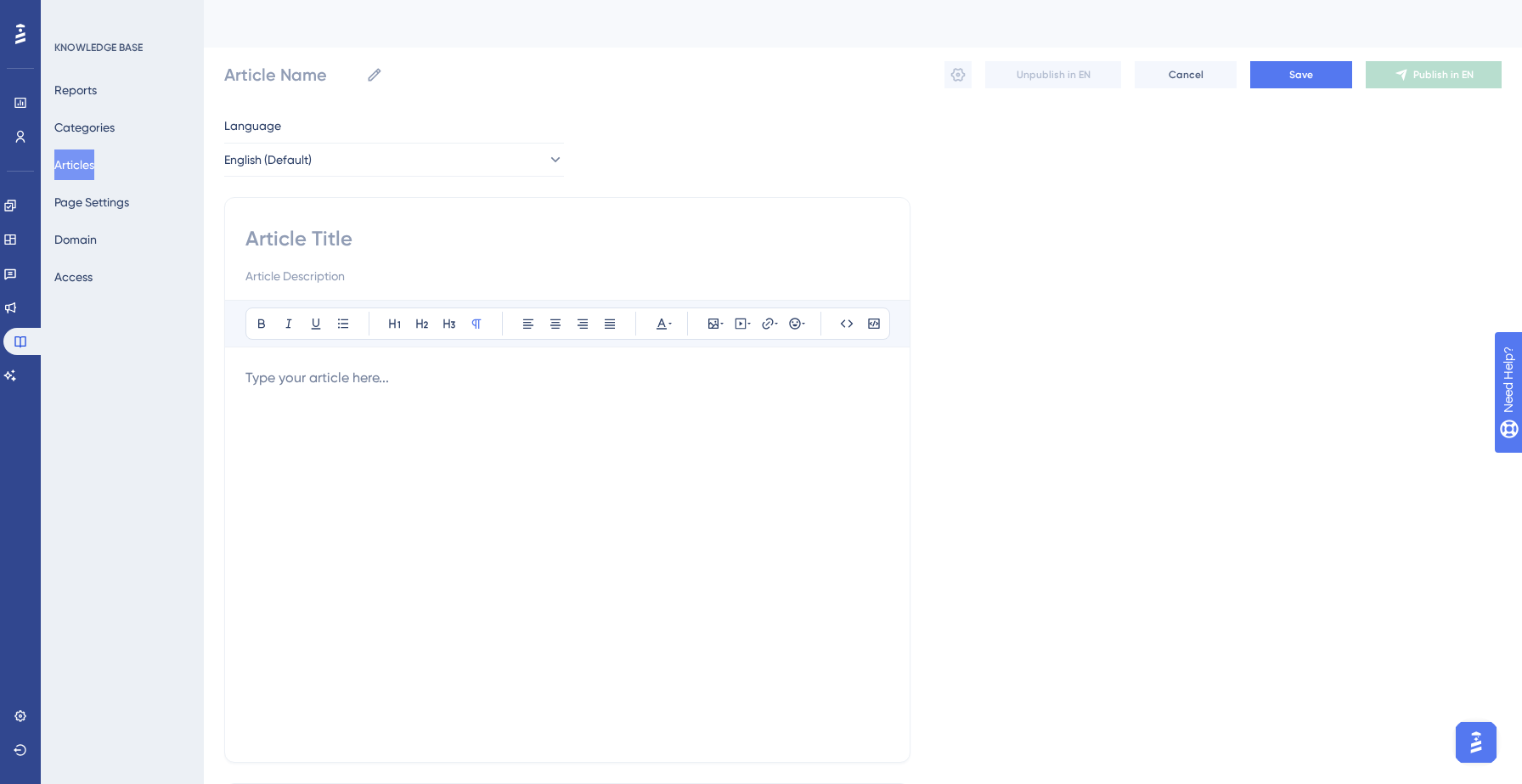
click at [381, 241] on input at bounding box center [567, 239] width 643 height 27
paste input "3. What is included in the Salesgenie Pro package?"
type input "3. What is included in the Salesgenie Pro package?"
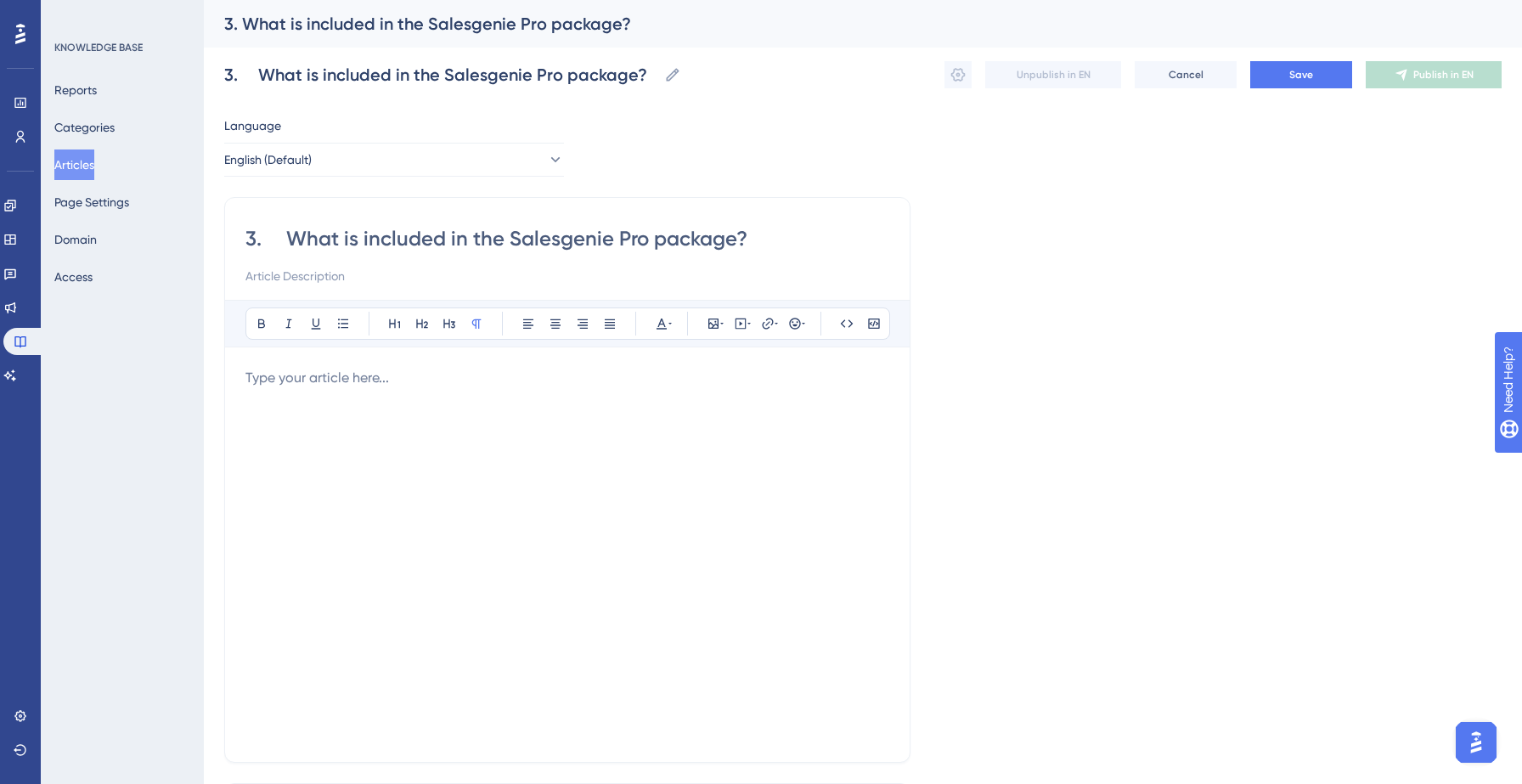
click at [285, 242] on input "3. What is included in the Salesgenie Pro package?" at bounding box center [567, 239] width 643 height 27
type input "3What is included in the Salesgenie Pro package?"
type input "What is included in the Salesgenie Pro package?"
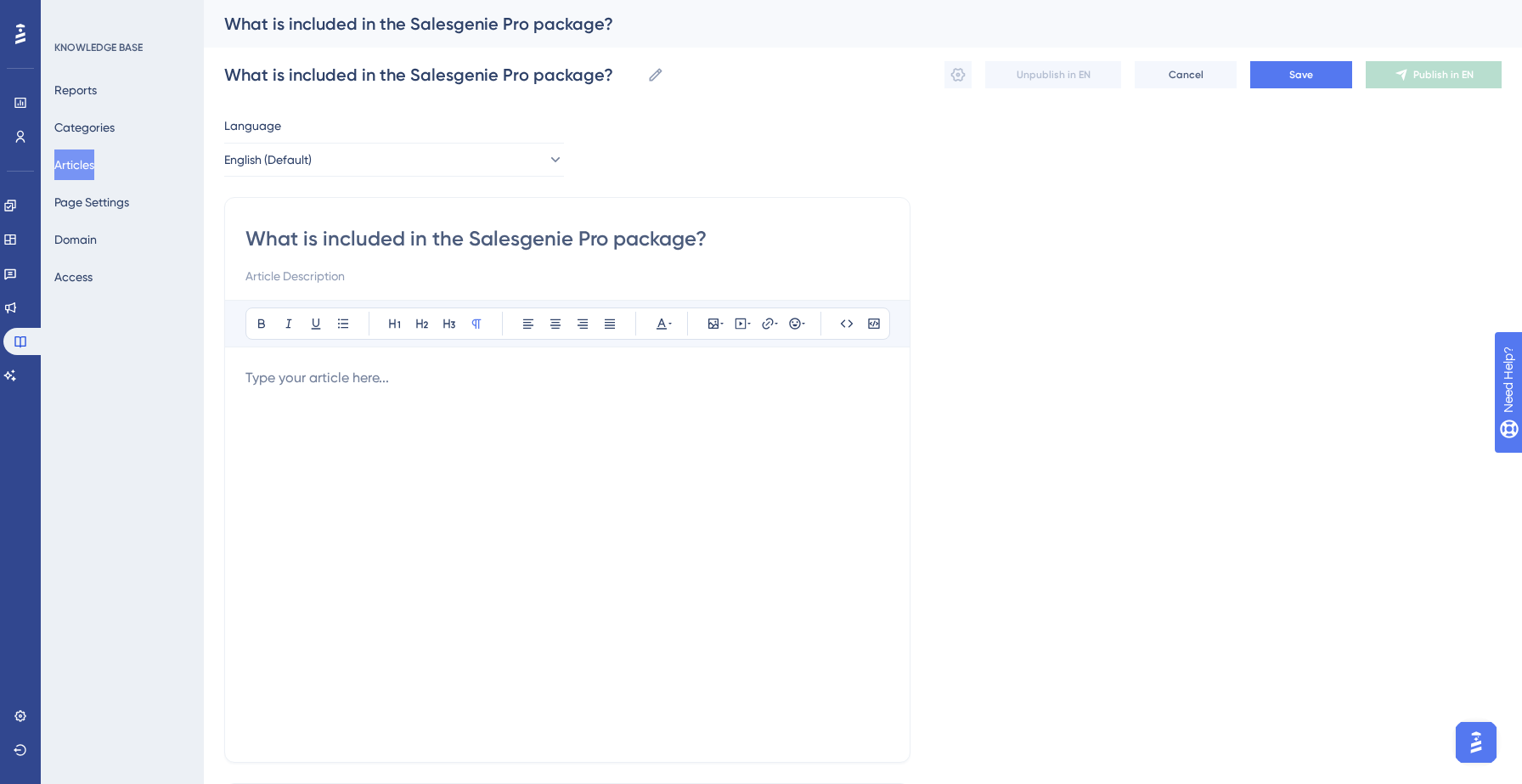
type input "What is included in the Salesgenie Pro package?"
click at [278, 390] on div at bounding box center [567, 554] width 643 height 373
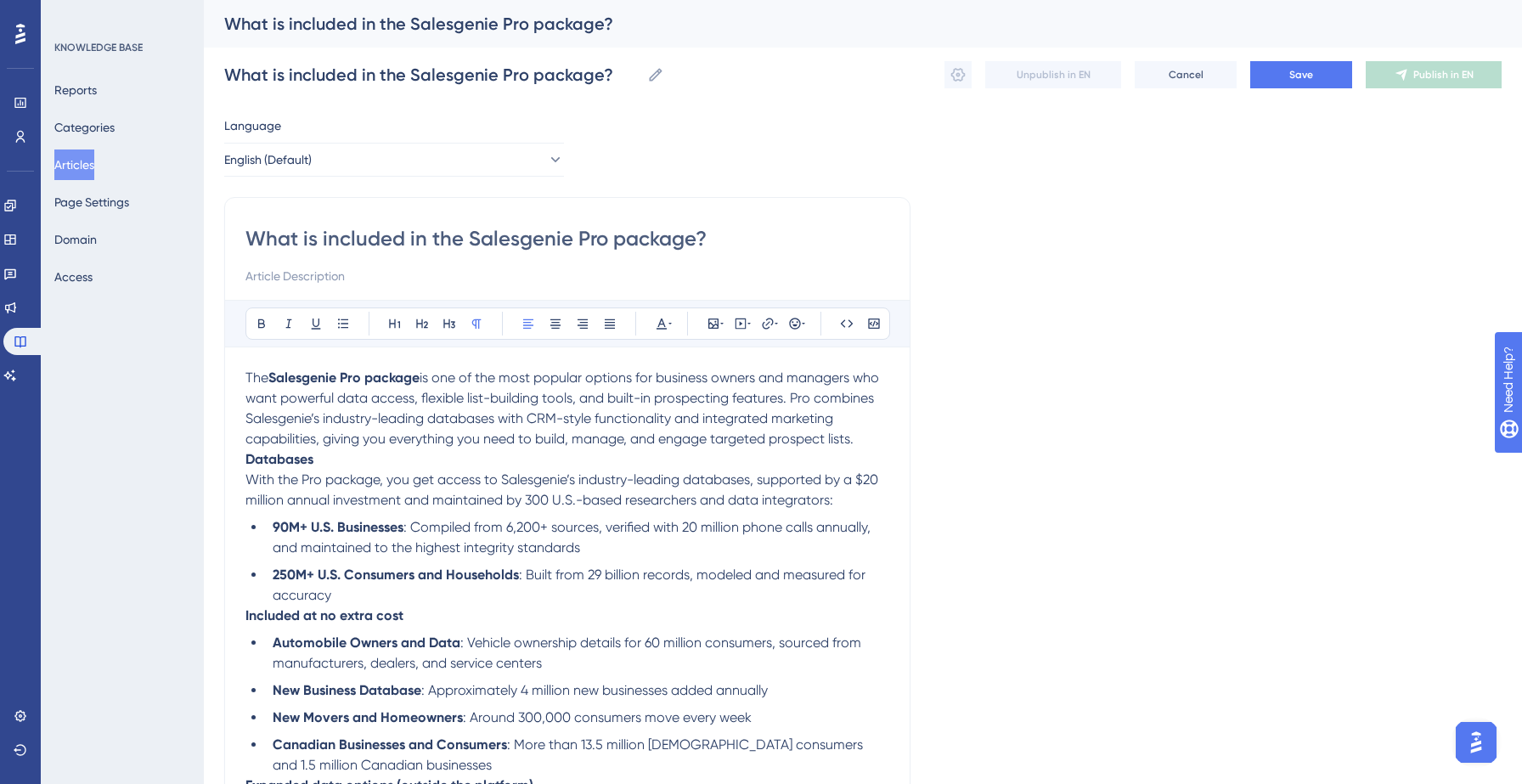
click at [873, 434] on p "The Salesgenie Pro package is one of the most popular options for business owne…" at bounding box center [567, 408] width 643 height 81
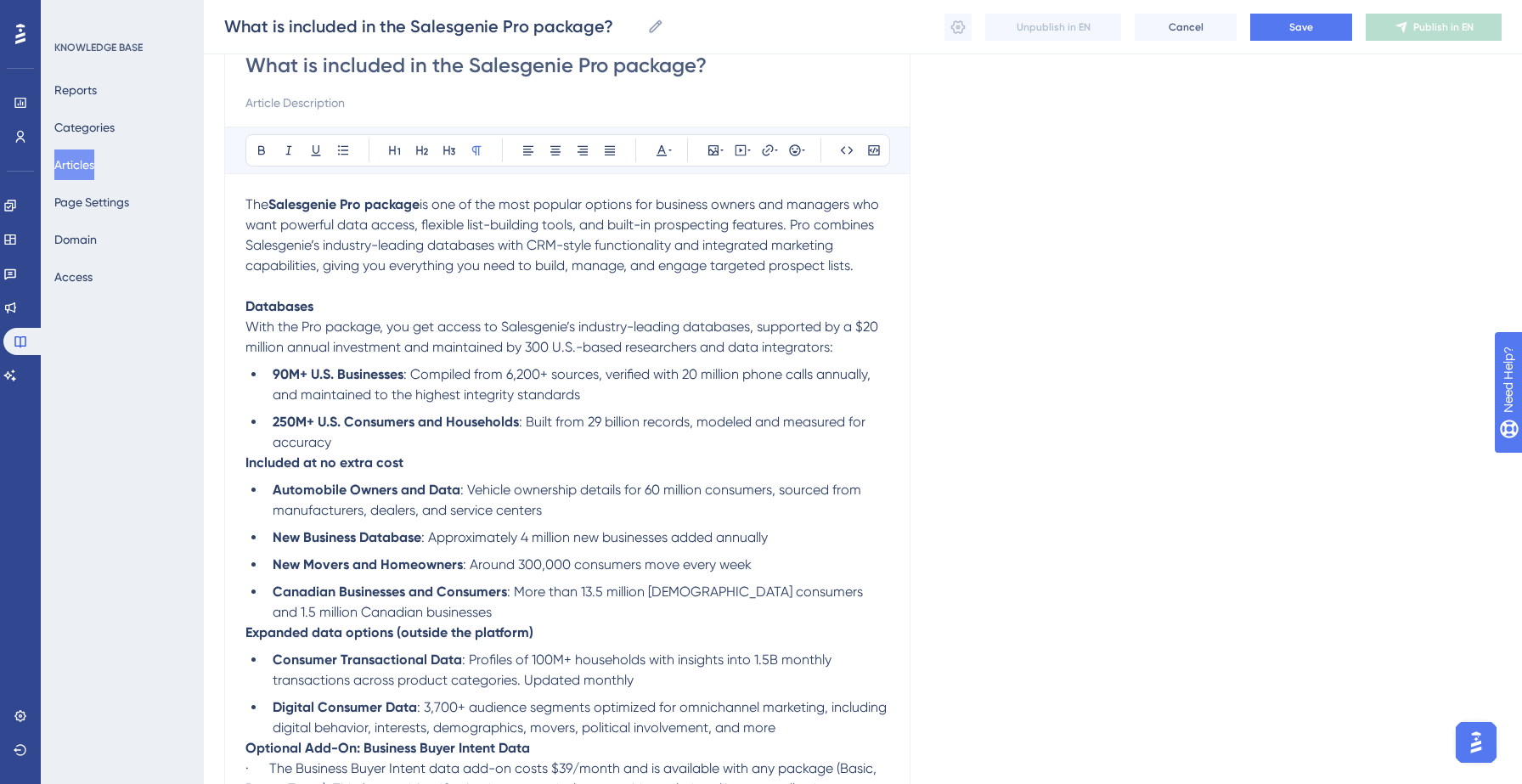
scroll to position [178, 0]
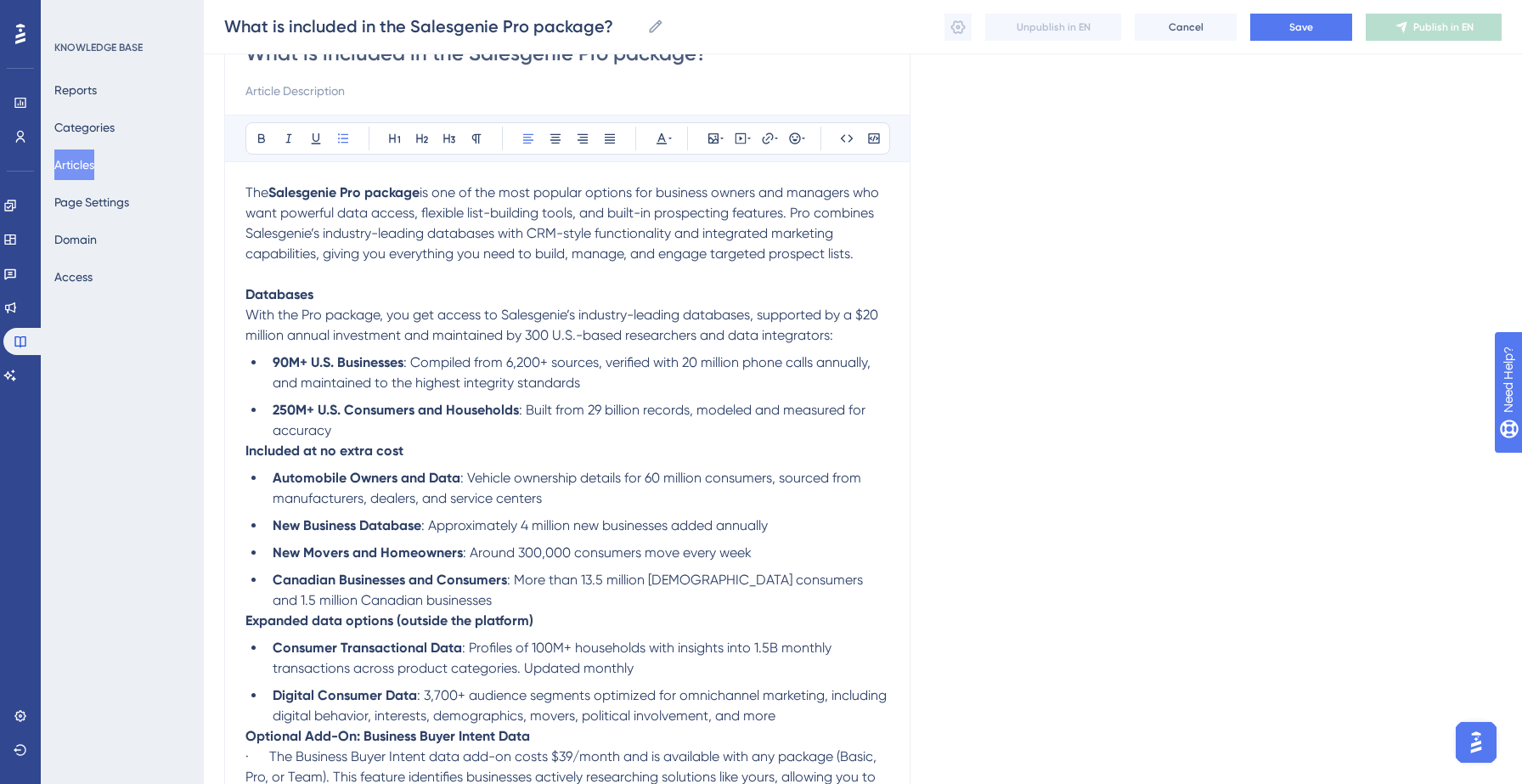
click at [479, 437] on li "250M+ U.S. Consumers and Households : Built from 29 billion records, modeled an…" at bounding box center [577, 421] width 623 height 41
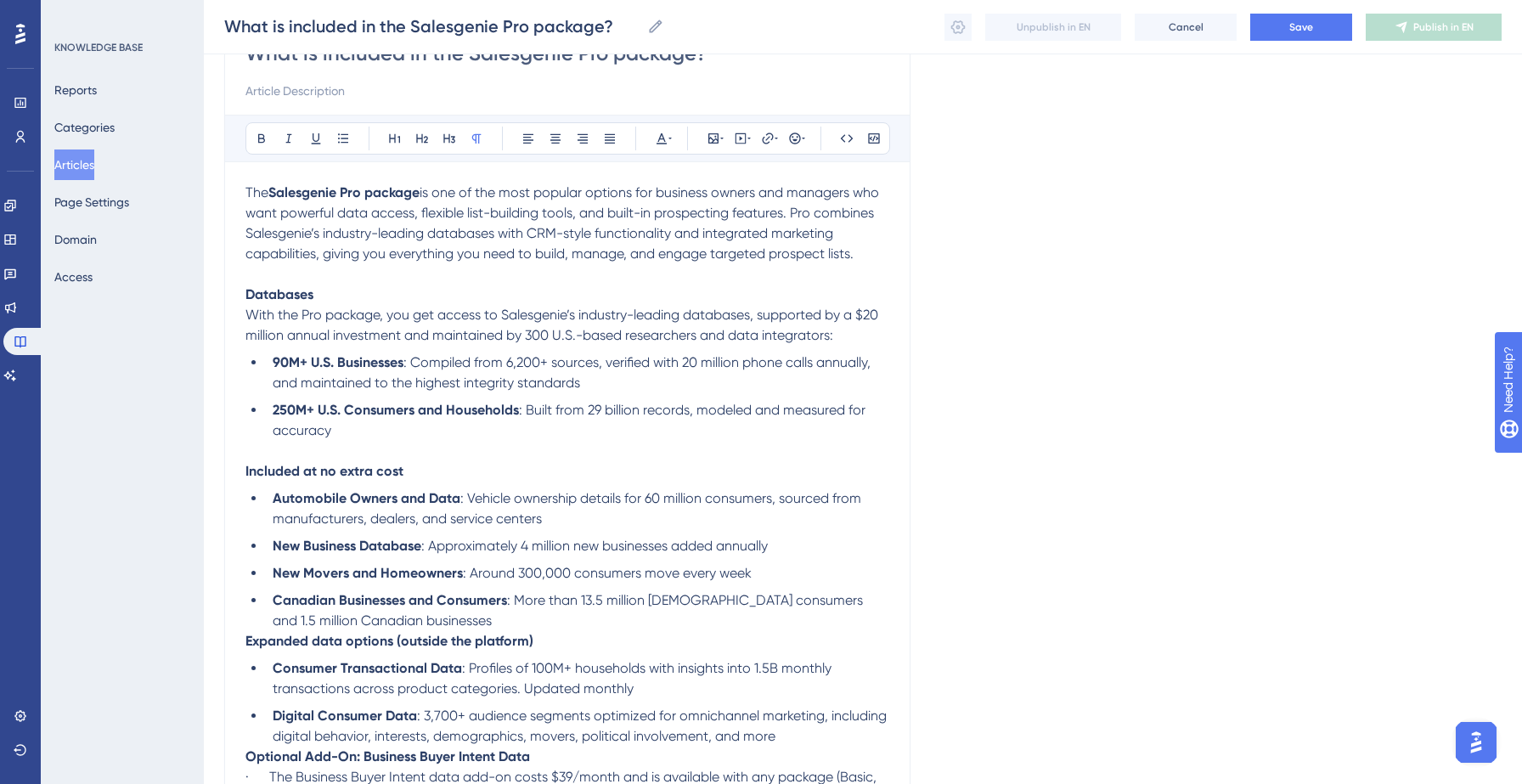
click at [449, 477] on p "Included at no extra cost" at bounding box center [567, 470] width 643 height 20
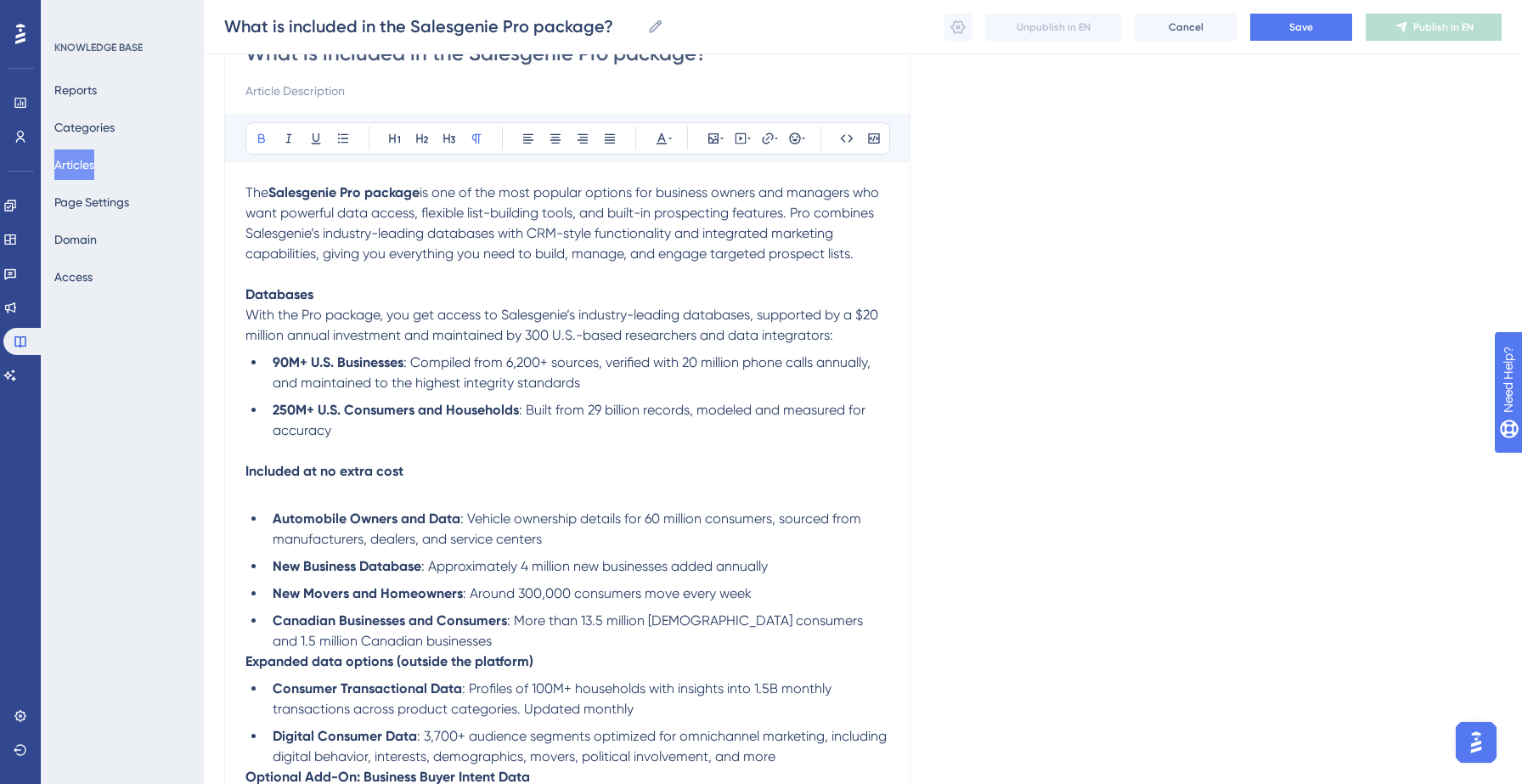
scroll to position [305, 0]
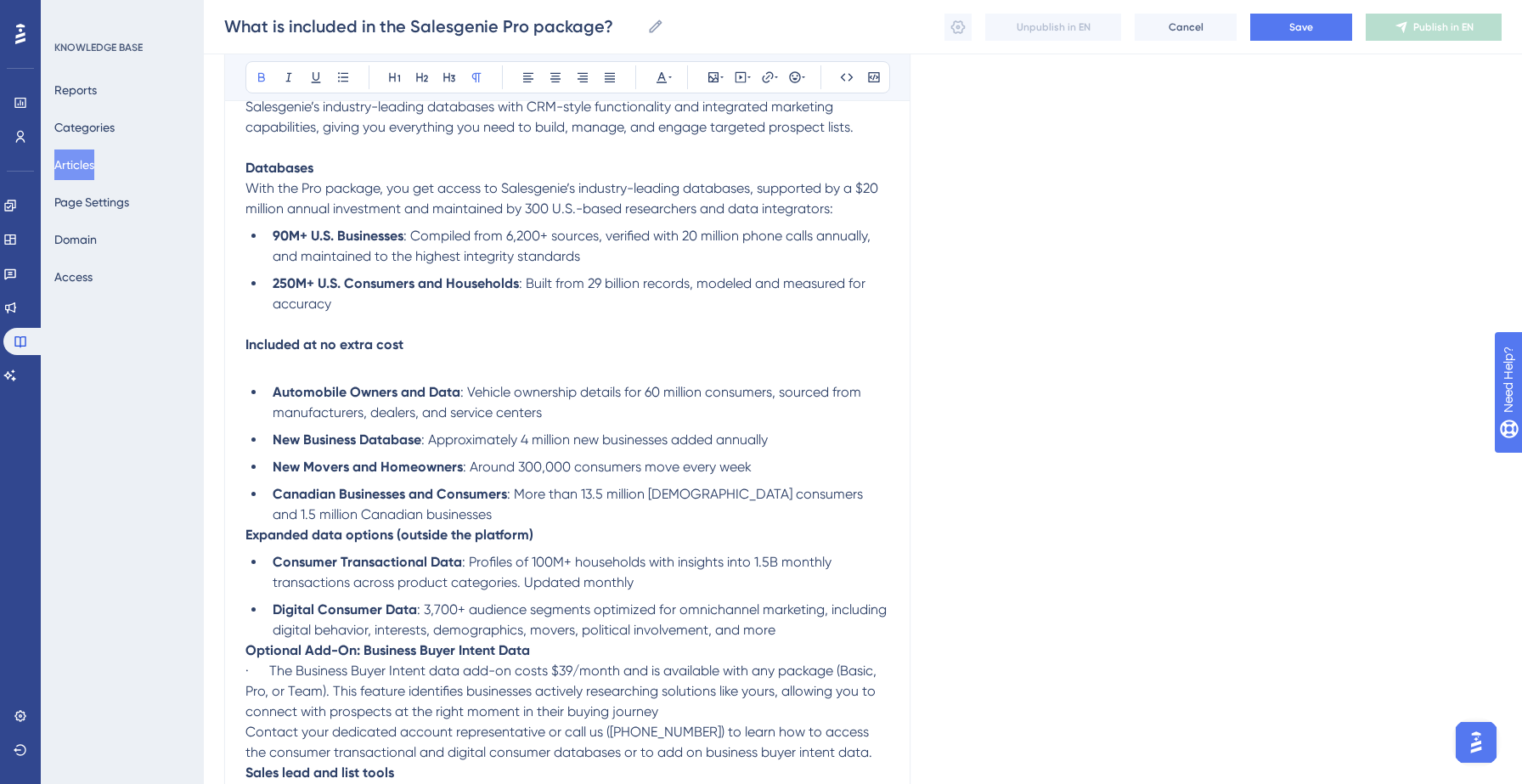
click at [421, 523] on li "Canadian Businesses and Consumers : More than 13.5 million [DEMOGRAPHIC_DATA] c…" at bounding box center [577, 504] width 623 height 41
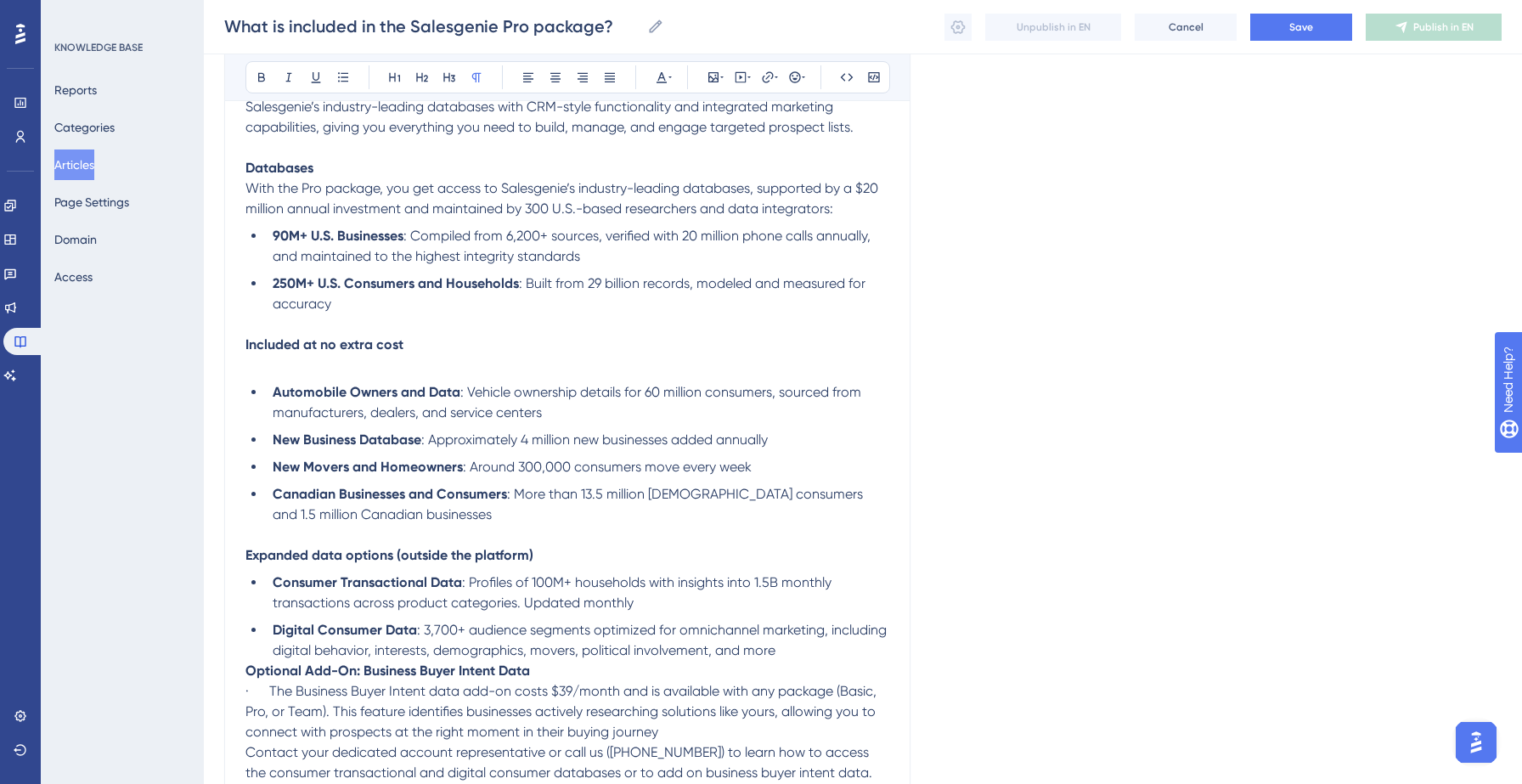
click at [558, 566] on p "Expanded data options (outside the platform)" at bounding box center [567, 555] width 643 height 20
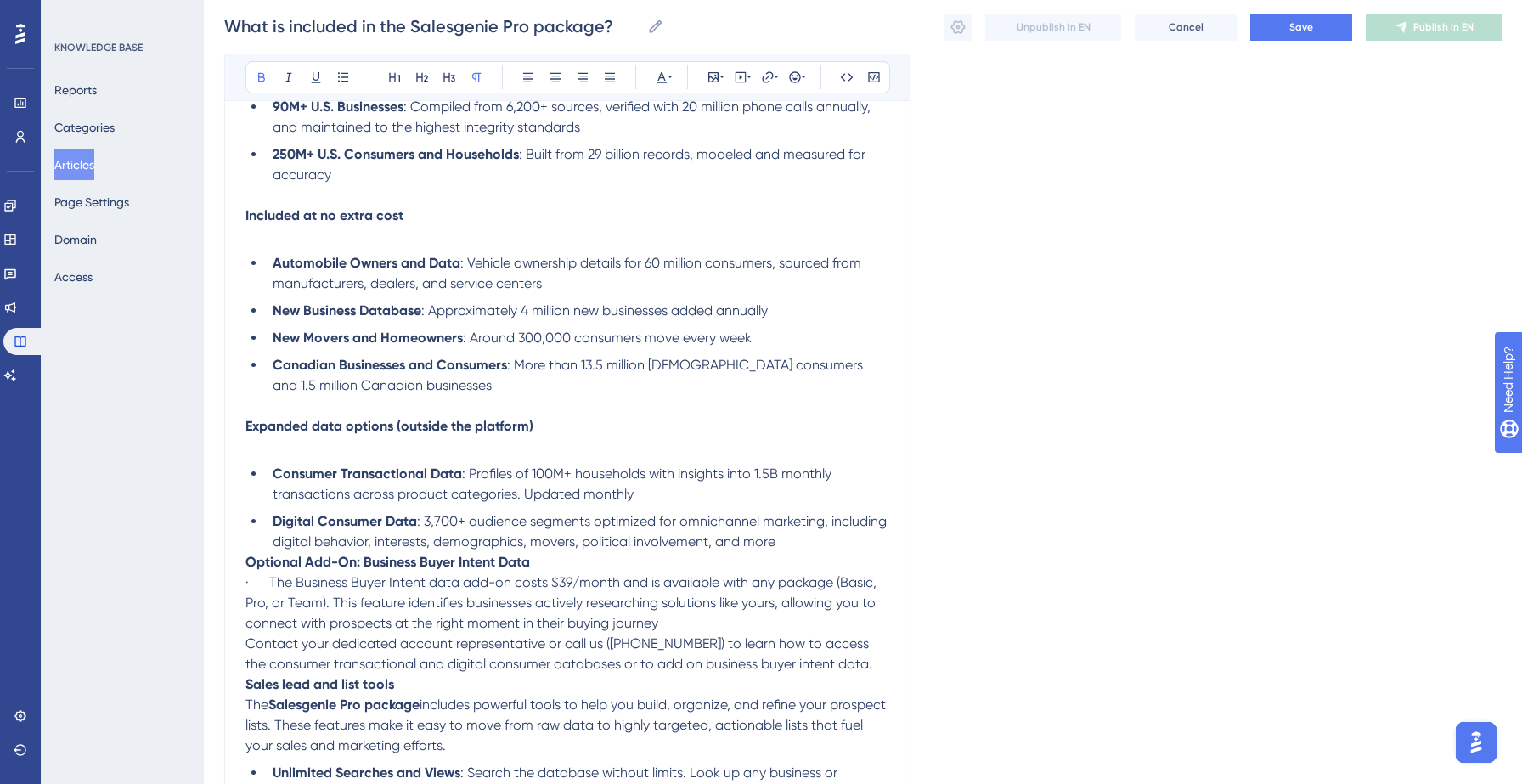
scroll to position [435, 0]
click at [802, 546] on li "Digital Consumer Data : 3,700+ audience segments optimized for omnichannel mark…" at bounding box center [577, 531] width 623 height 41
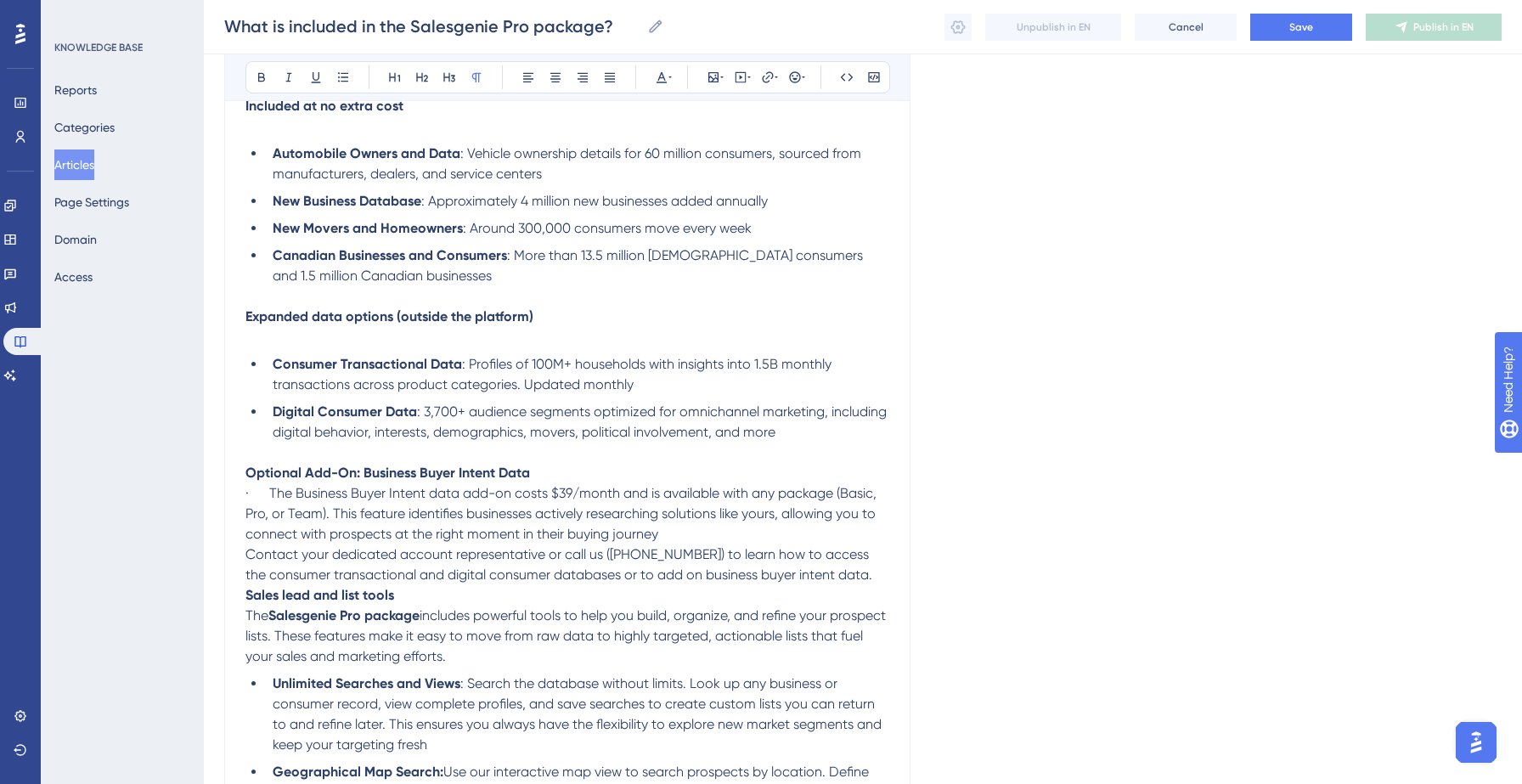
scroll to position [545, 0]
click at [489, 604] on p "Sales lead and list tools" at bounding box center [567, 593] width 643 height 20
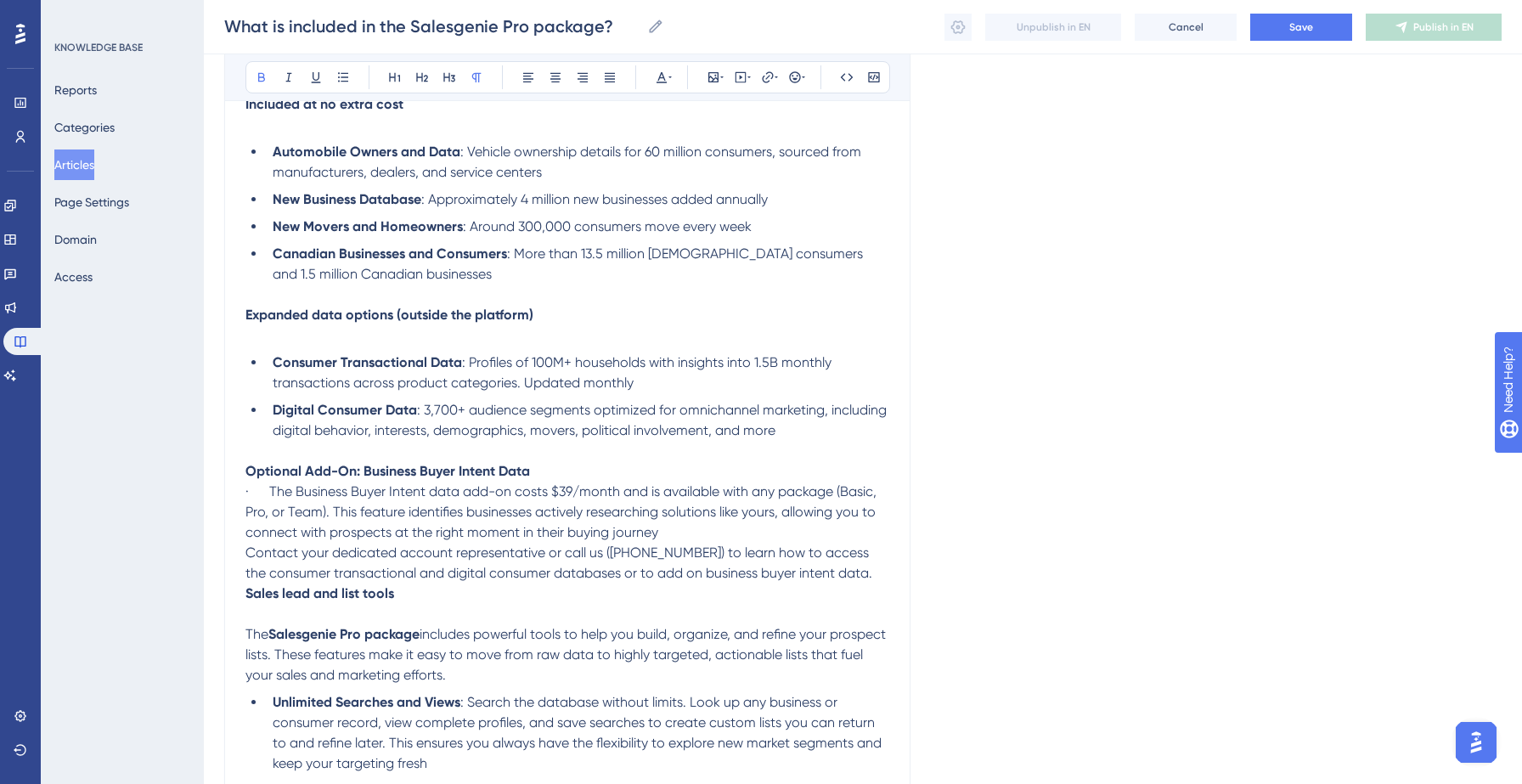
click at [872, 581] on p "Contact your dedicated account representative or call us ([PHONE_NUMBER]) to le…" at bounding box center [567, 563] width 643 height 41
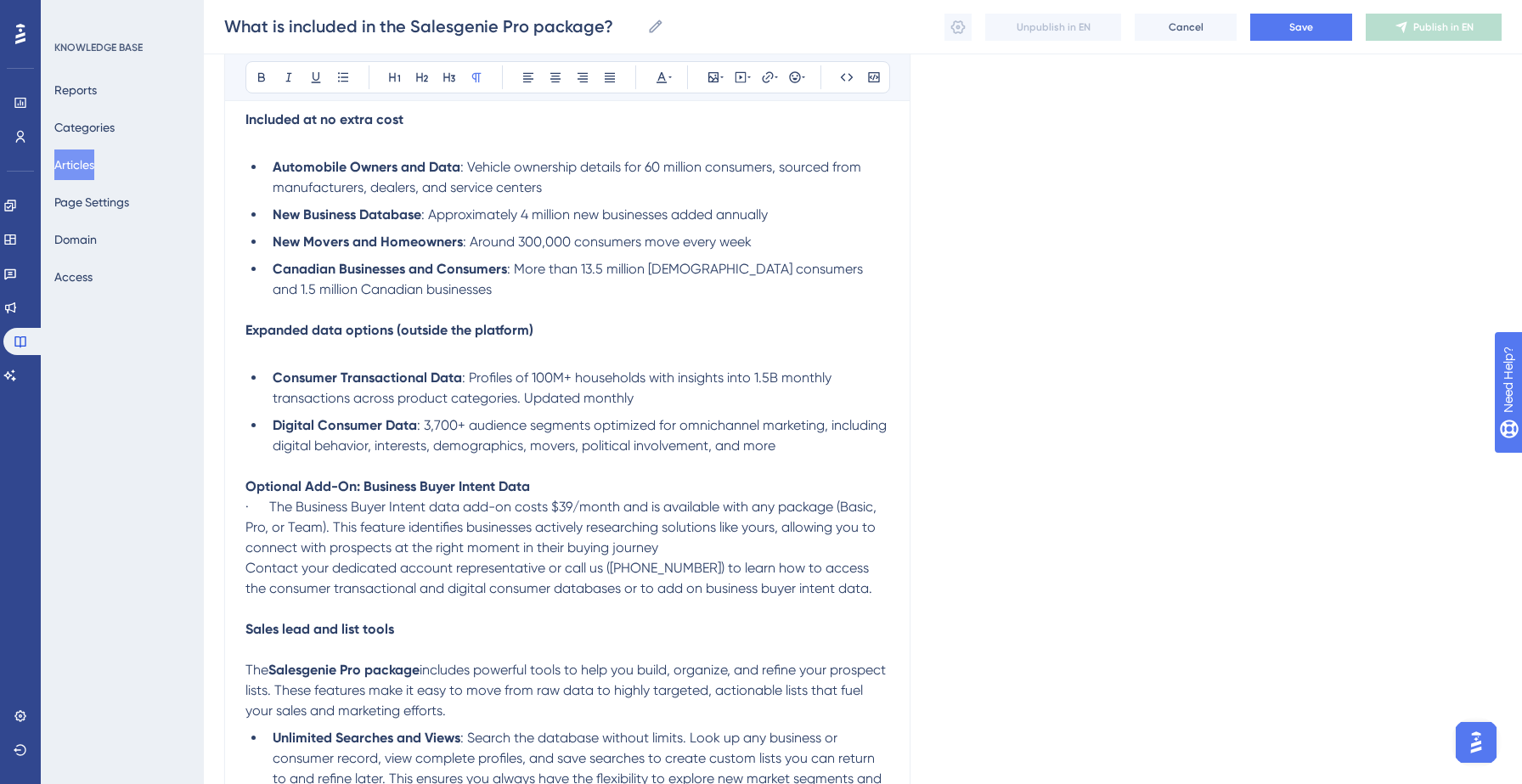
scroll to position [521, 0]
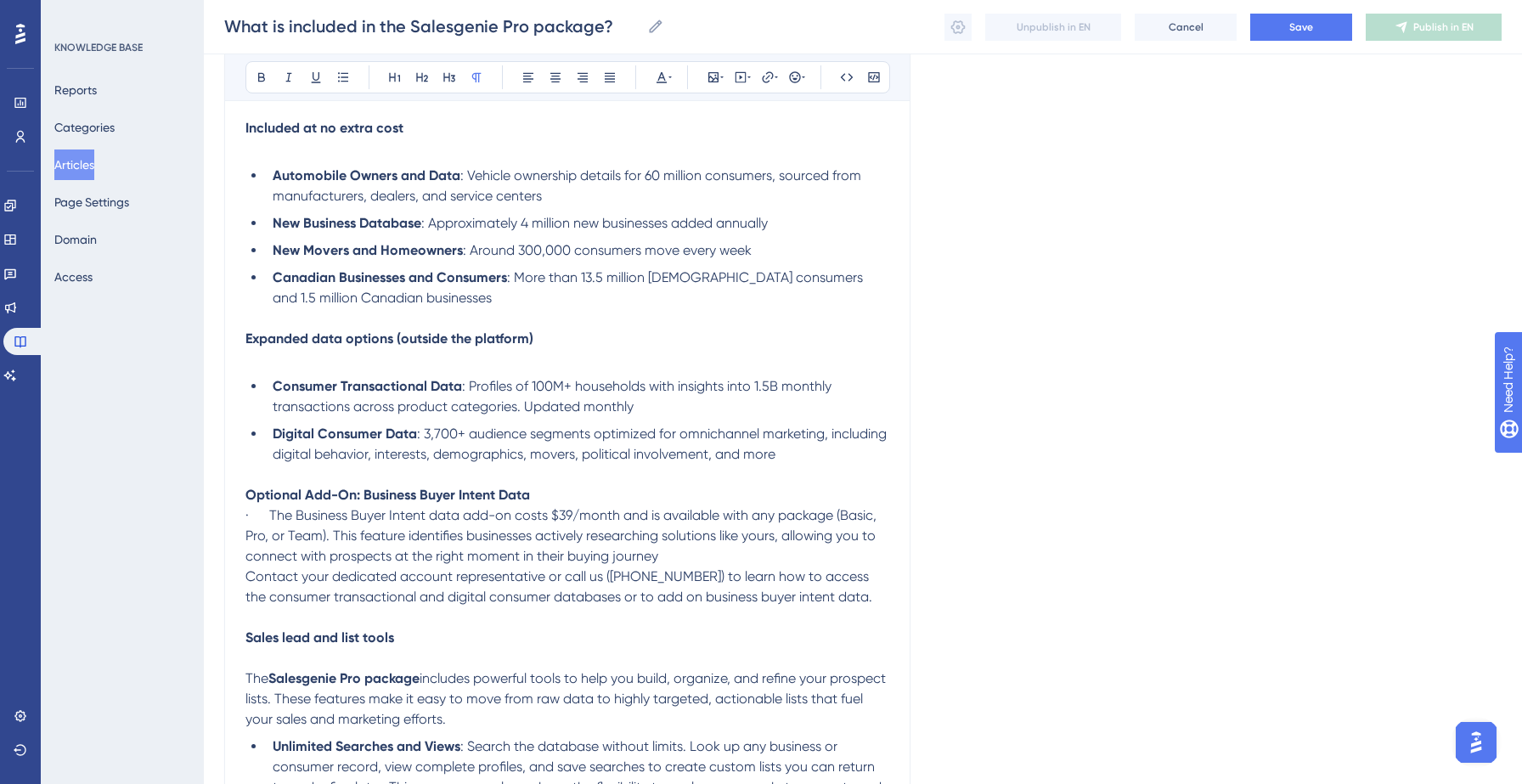
click at [271, 528] on span "· The Business Buyer Intent data add-on costs $39/month and is available with a…" at bounding box center [562, 535] width 634 height 57
click at [343, 74] on icon at bounding box center [342, 77] width 13 height 13
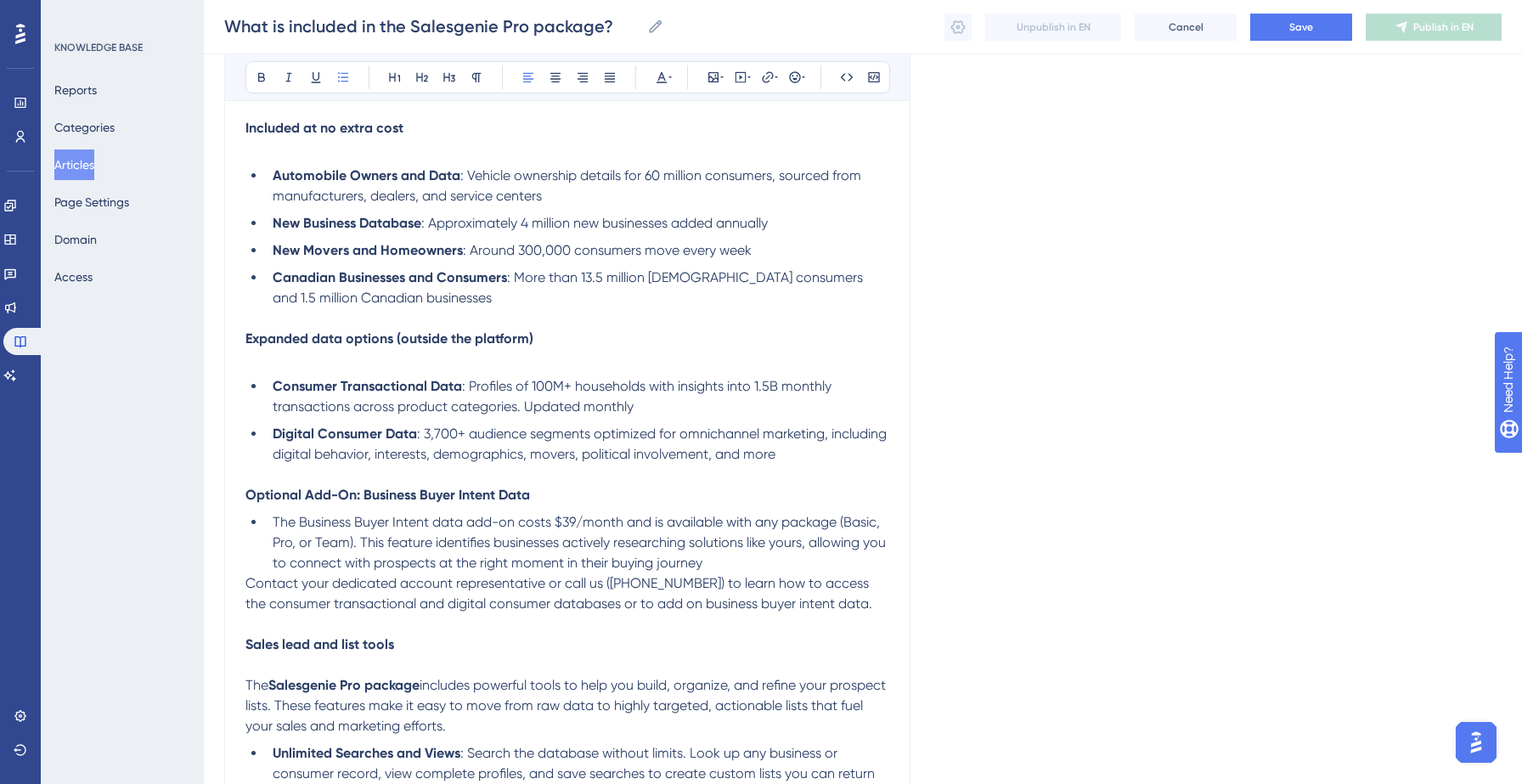
scroll to position [539, 0]
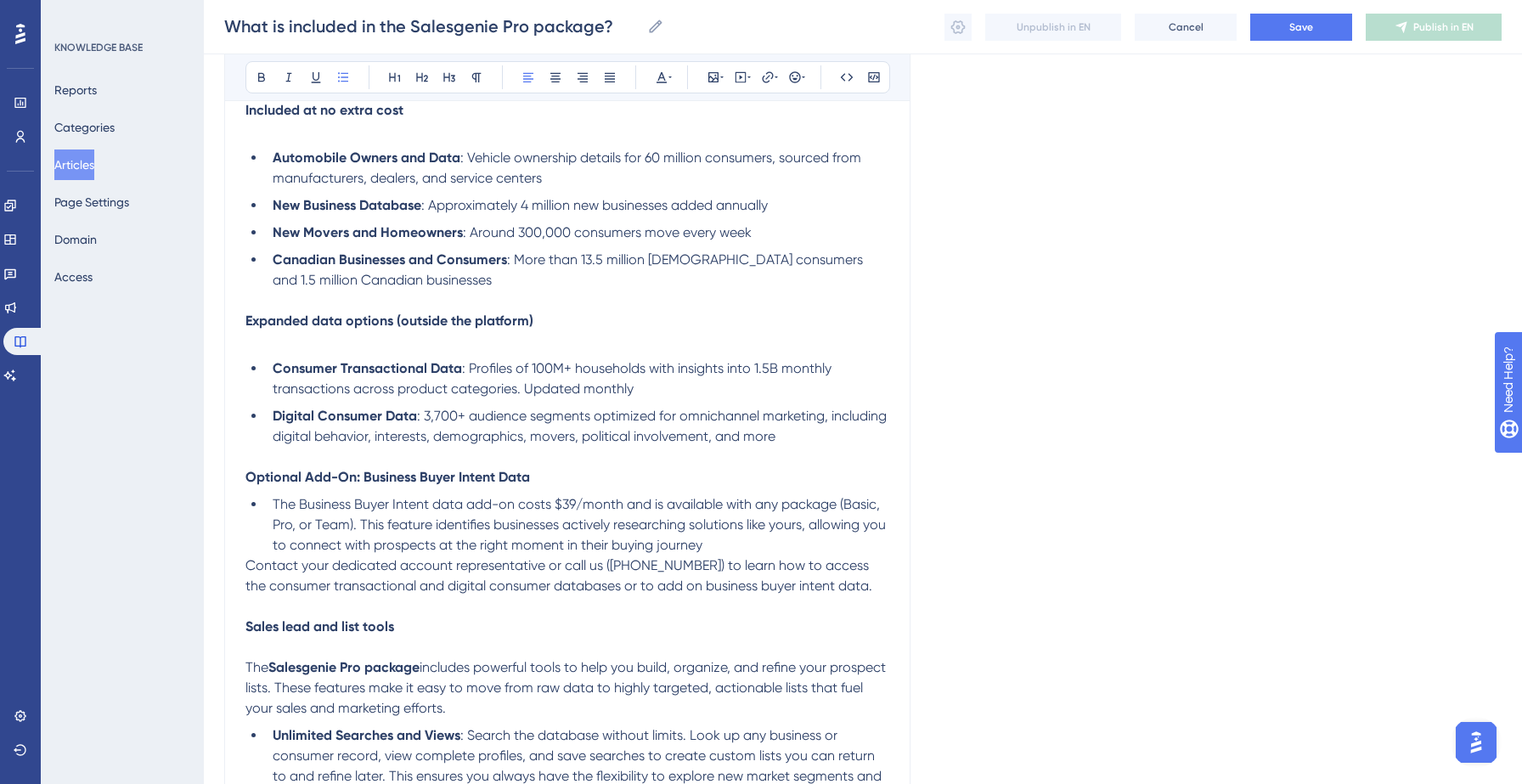
click at [726, 551] on li "The Business Buyer Intent data add-on costs $39/month and is available with any…" at bounding box center [577, 525] width 623 height 61
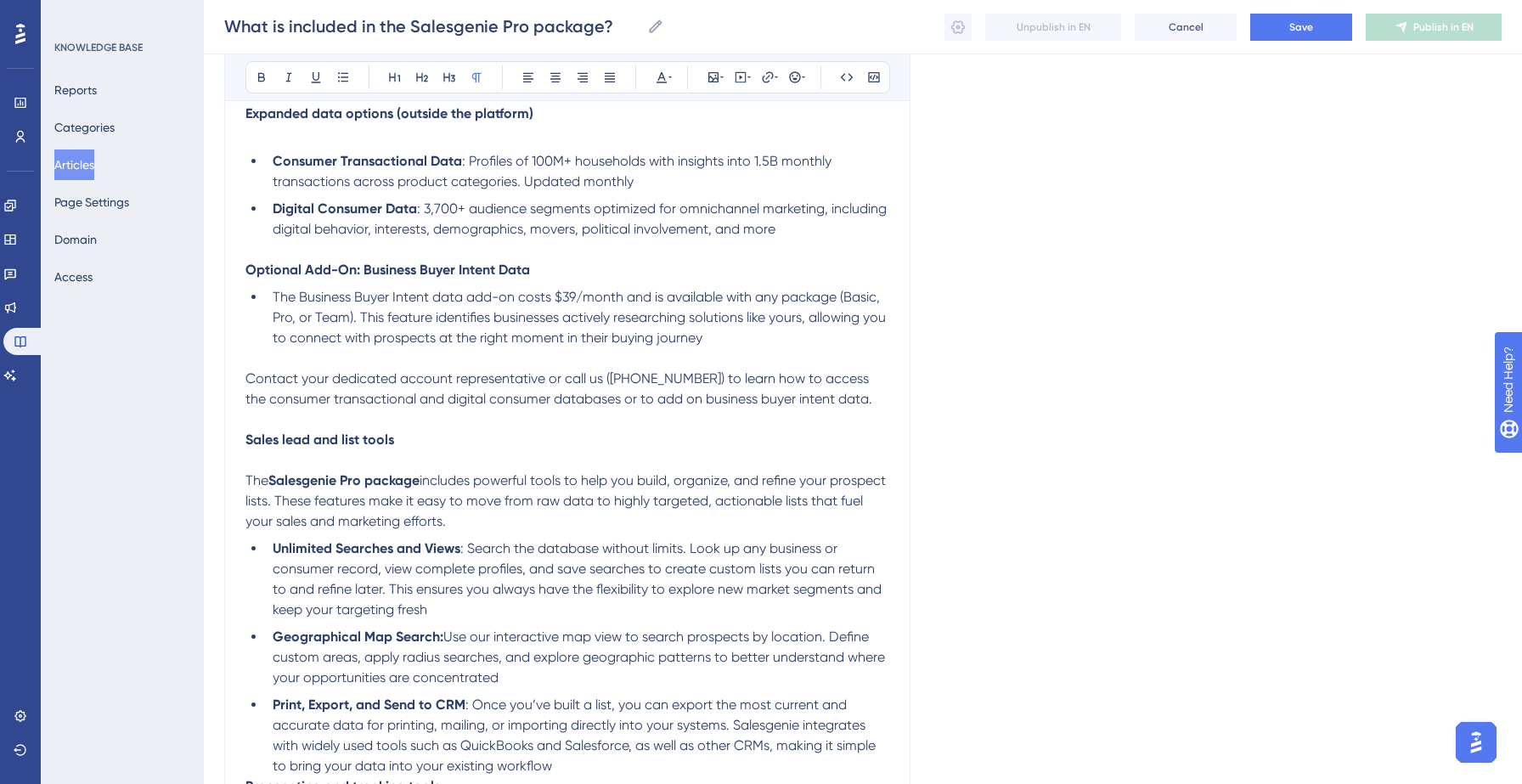
scroll to position [754, 0]
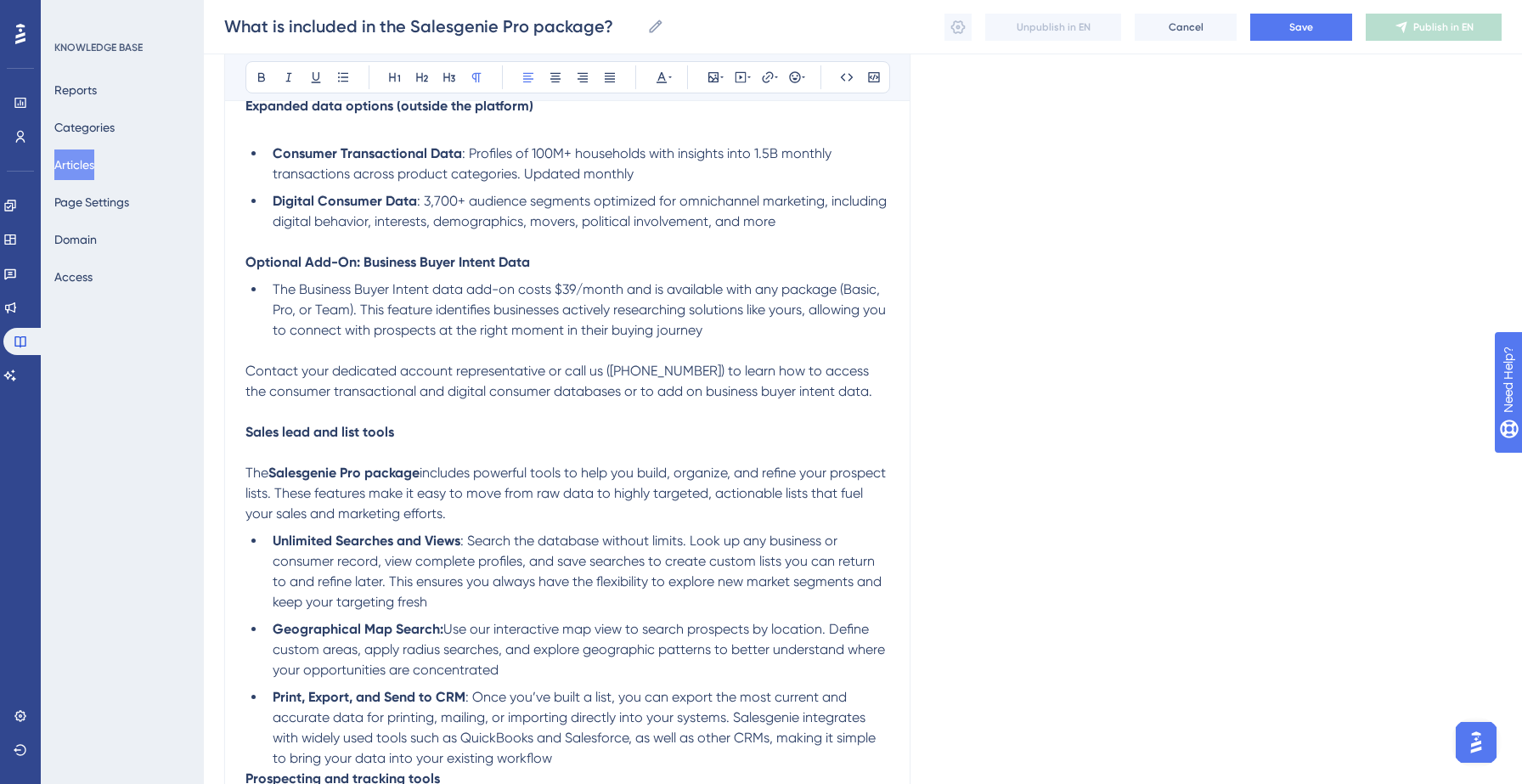
click at [625, 524] on p "The Salesgenie Pro package includes powerful tools to help you build, organize,…" at bounding box center [567, 493] width 643 height 61
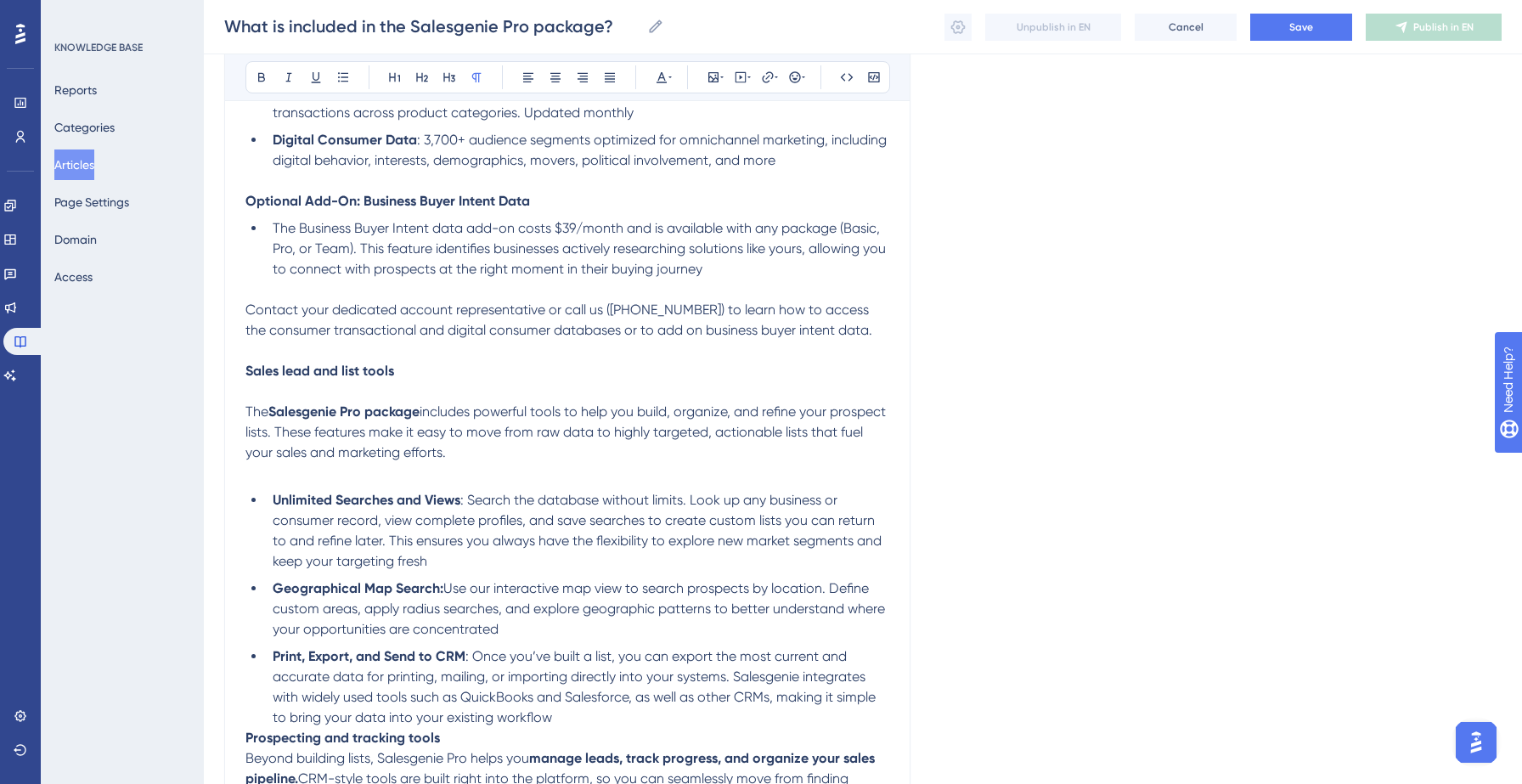
scroll to position [821, 0]
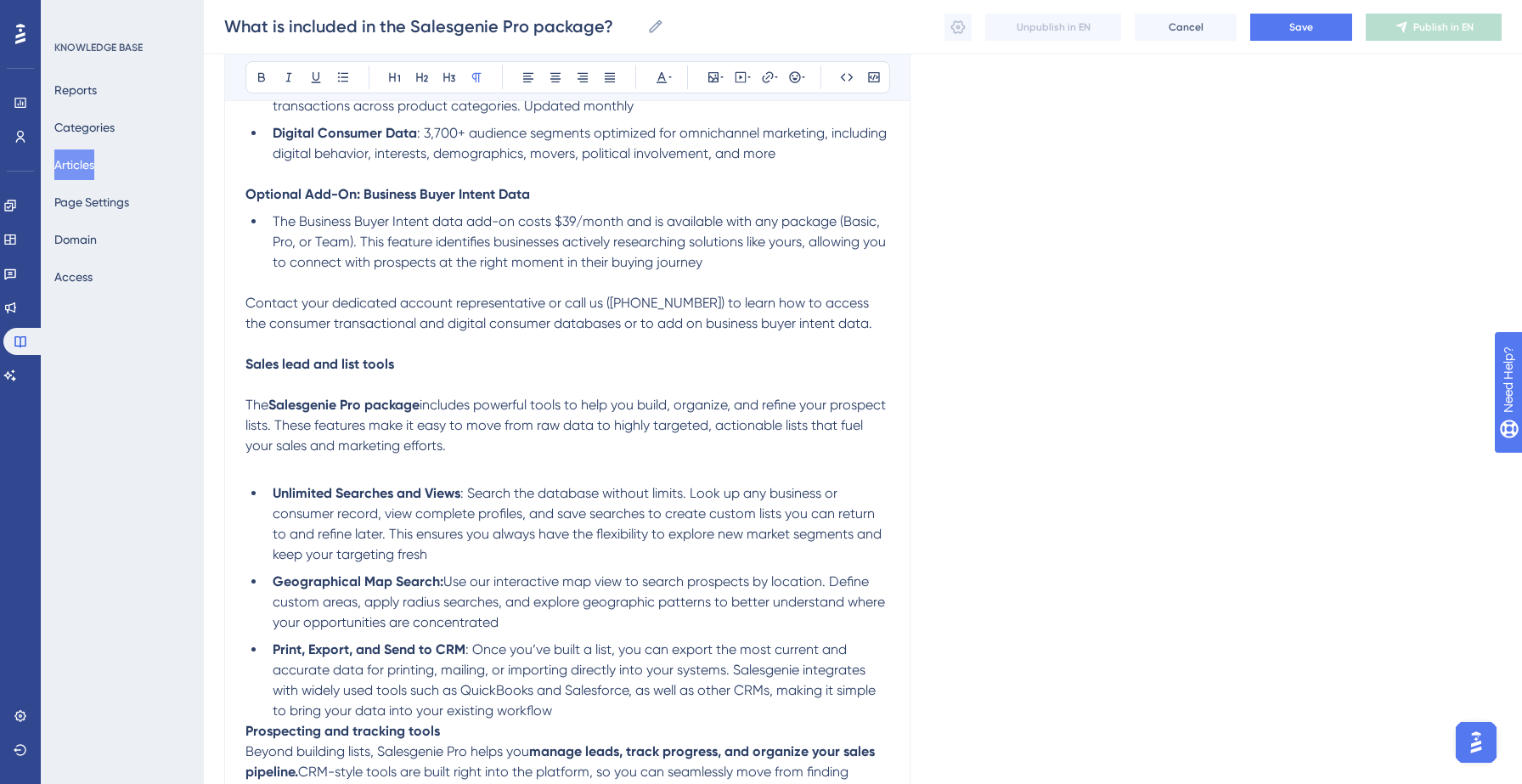
click at [498, 565] on li "Unlimited Searches and Views : Search the database without limits. Look up any …" at bounding box center [577, 523] width 623 height 81
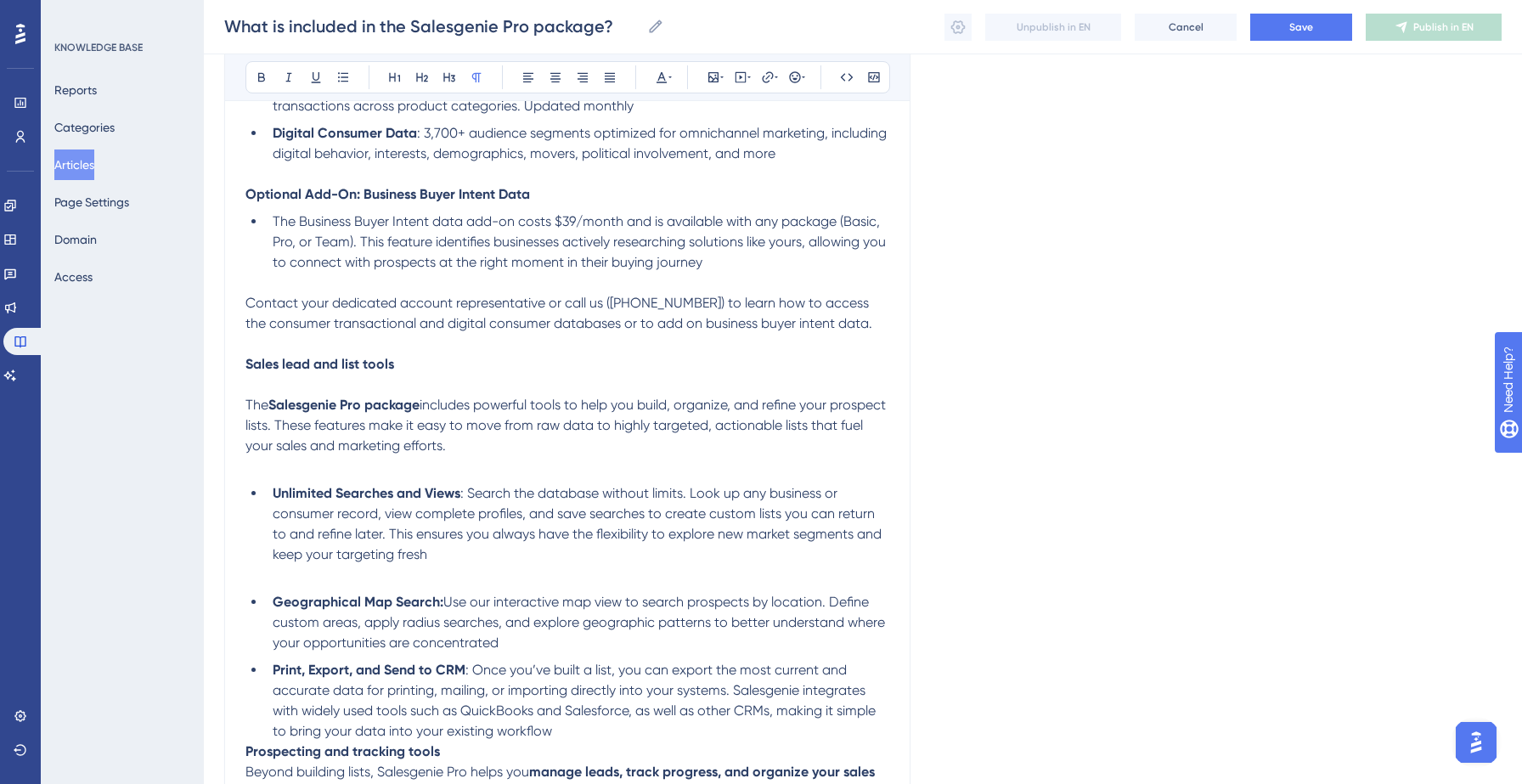
click at [500, 562] on li "Unlimited Searches and Views : Search the database without limits. Look up any …" at bounding box center [577, 523] width 623 height 81
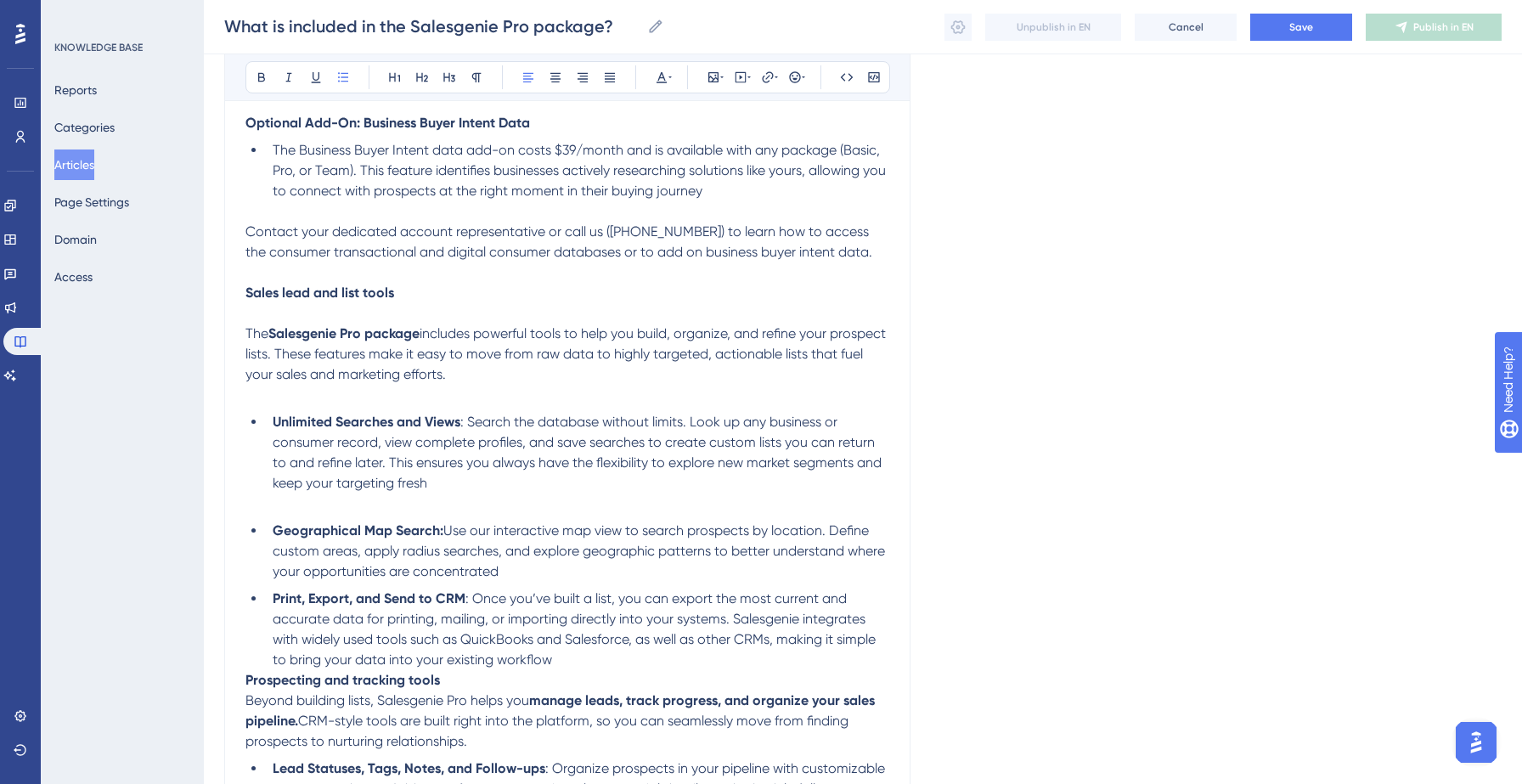
scroll to position [894, 0]
click at [518, 580] on li "Geographical Map Search: Use our interactive map view to search prospects by lo…" at bounding box center [577, 550] width 623 height 61
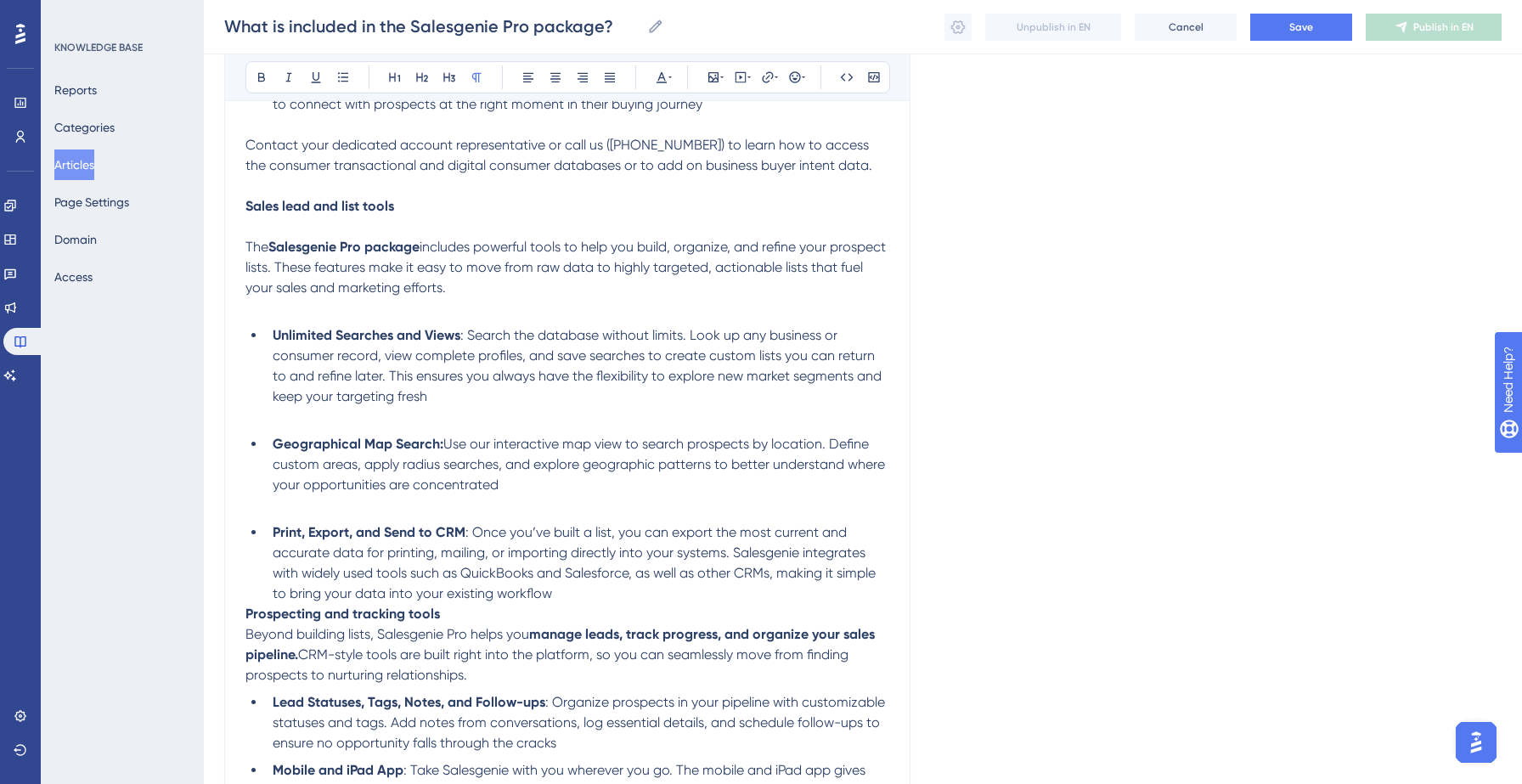
scroll to position [989, 0]
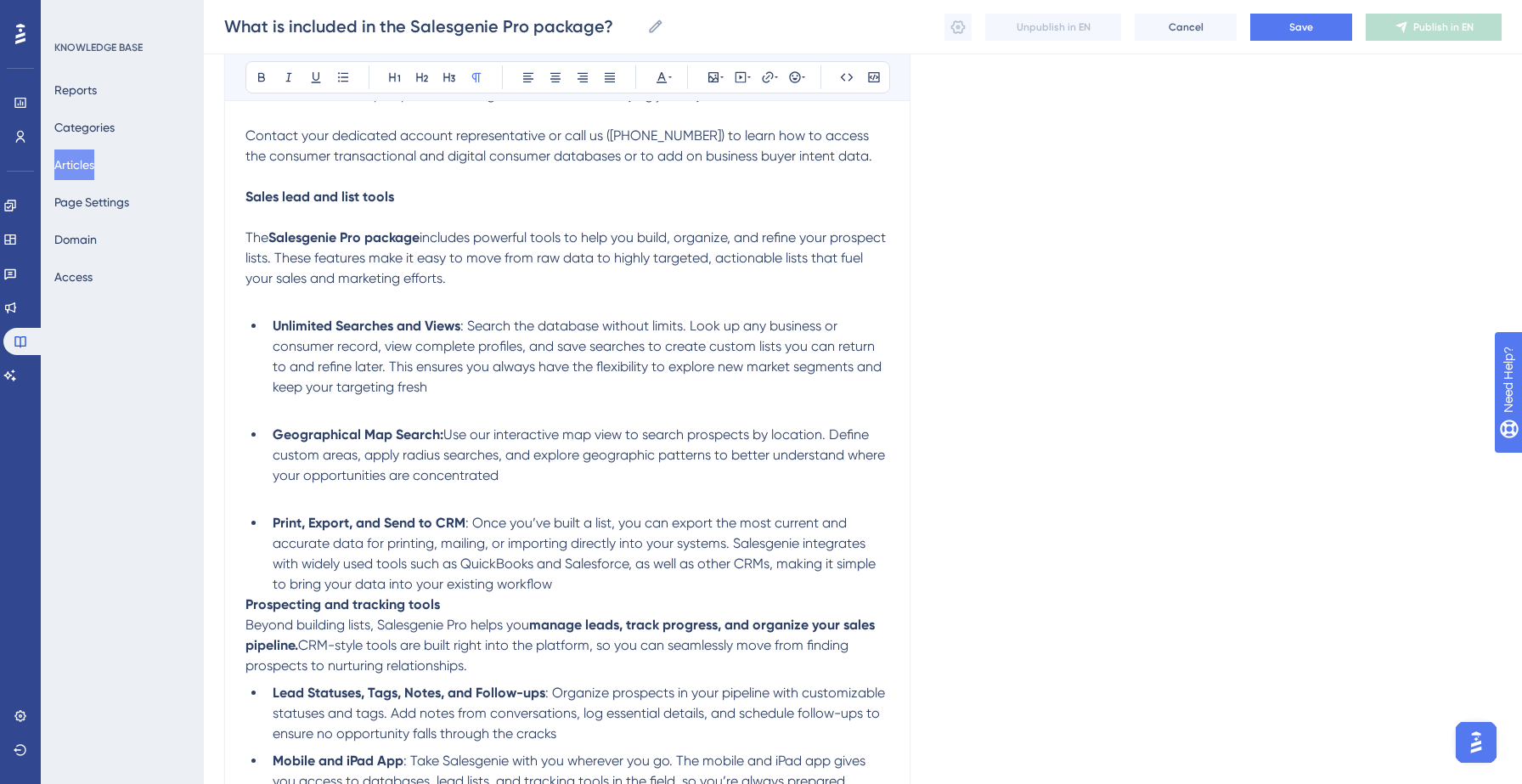
click at [618, 594] on li "Print, Export, and Send to CRM : Once you’ve built a list, you can export the m…" at bounding box center [577, 553] width 623 height 81
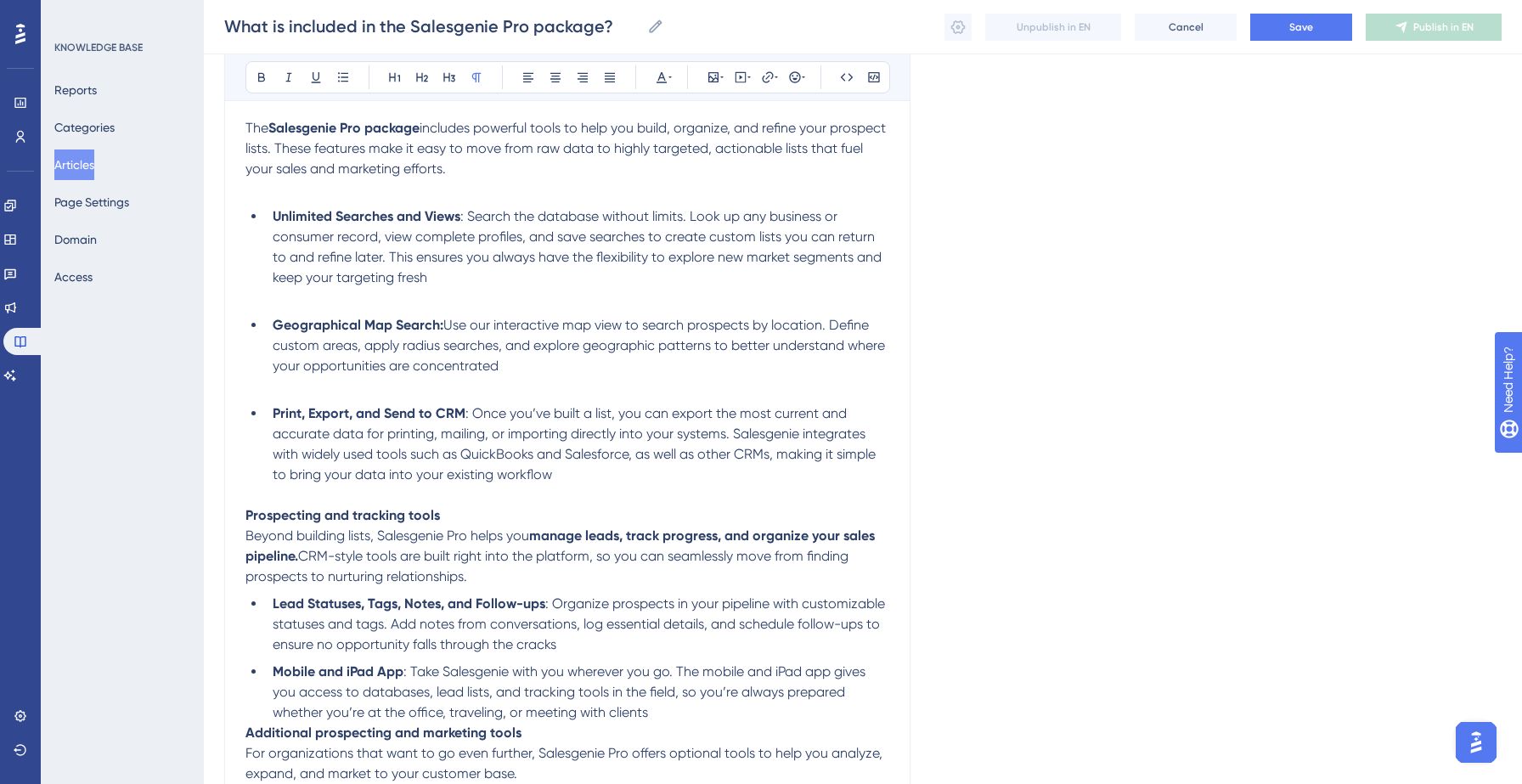
scroll to position [1103, 0]
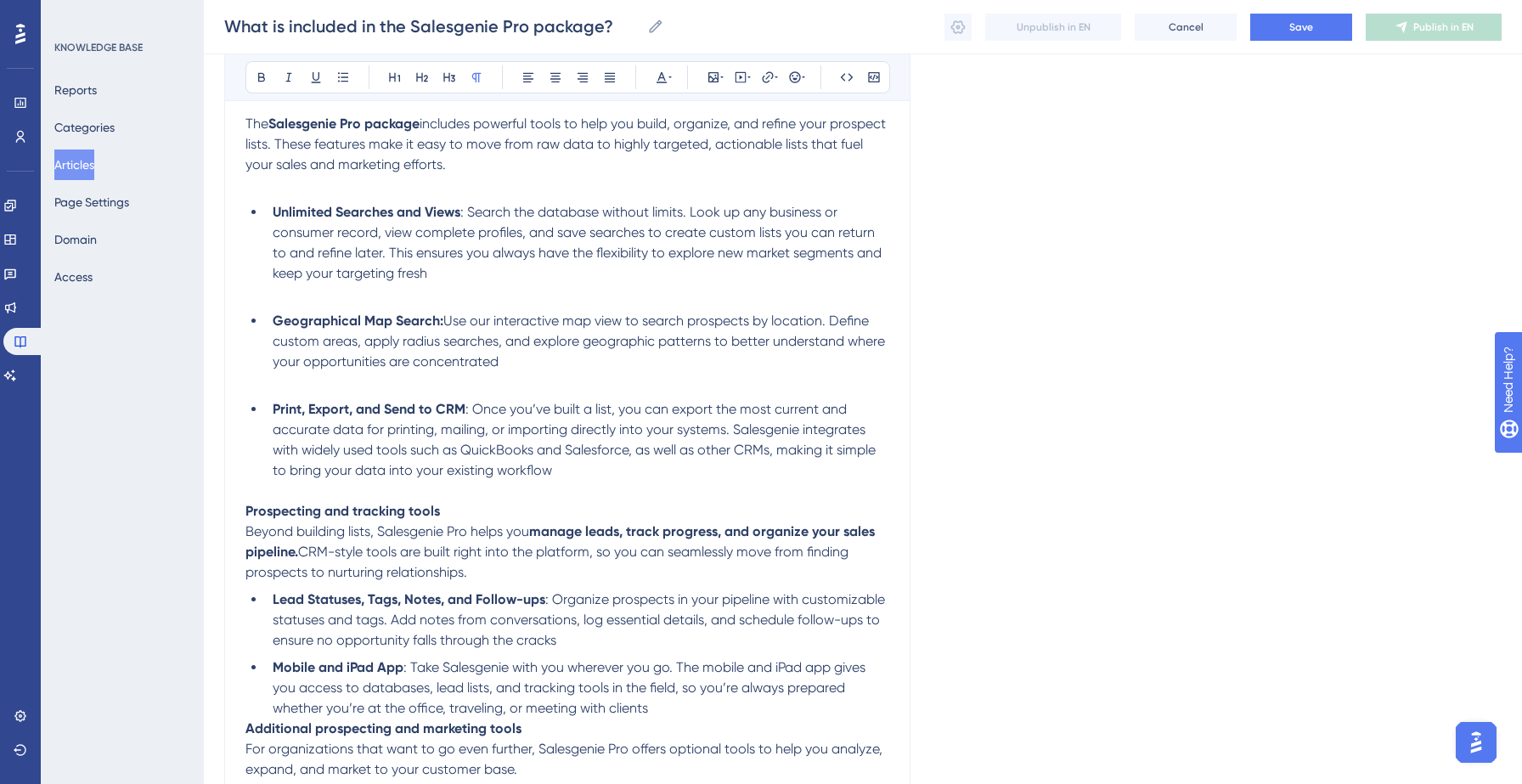
click at [543, 571] on p "Beyond building lists, Salesgenie Pro helps you manage leads, track progress, a…" at bounding box center [567, 551] width 643 height 61
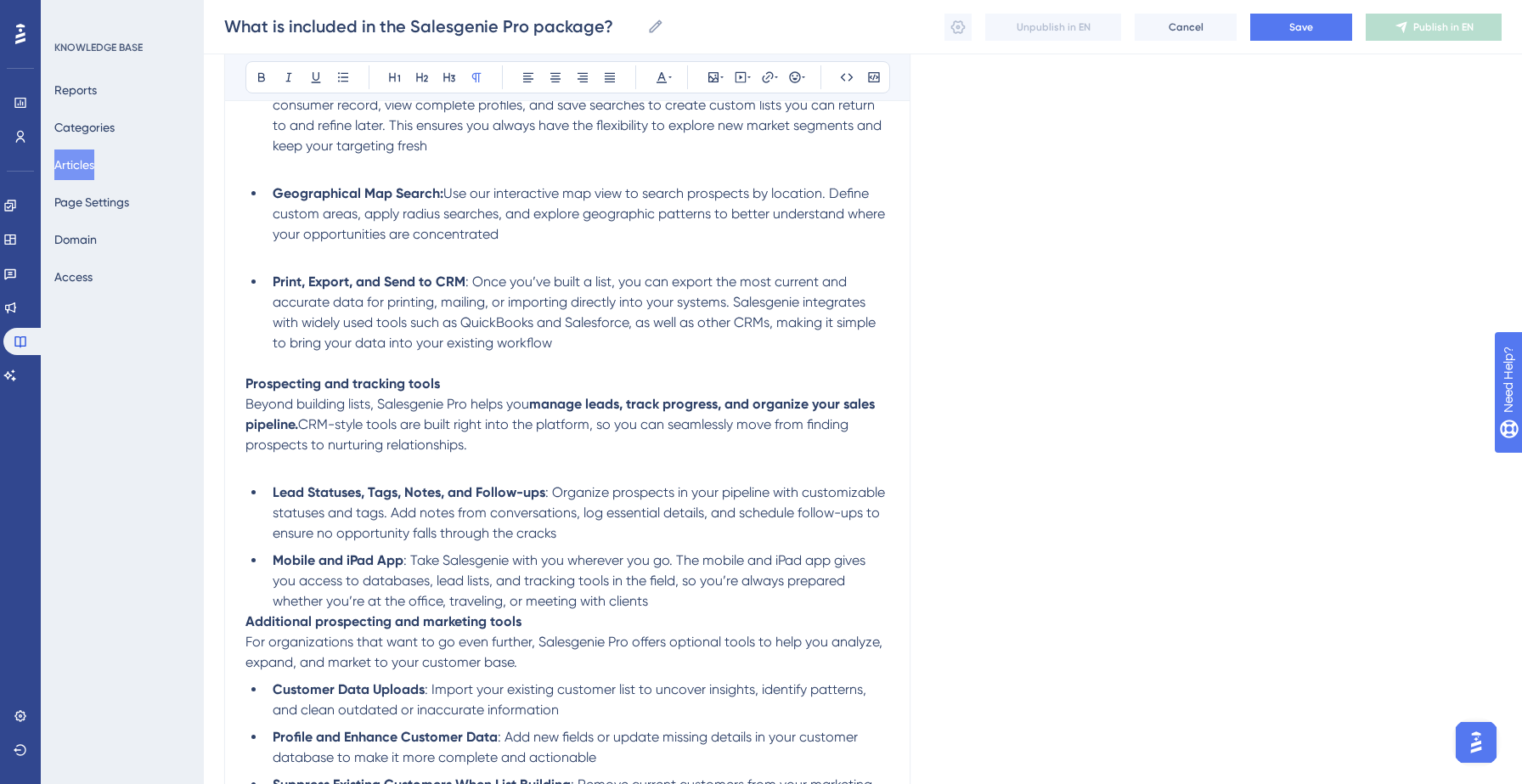
scroll to position [1233, 0]
click at [575, 551] on ul "Lead Statuses, Tags, Notes, and Follow-ups : Organize prospects in your pipelin…" at bounding box center [567, 543] width 643 height 129
click at [579, 539] on li "Lead Statuses, Tags, Notes, and Follow-ups : Organize prospects in your pipelin…" at bounding box center [577, 510] width 623 height 61
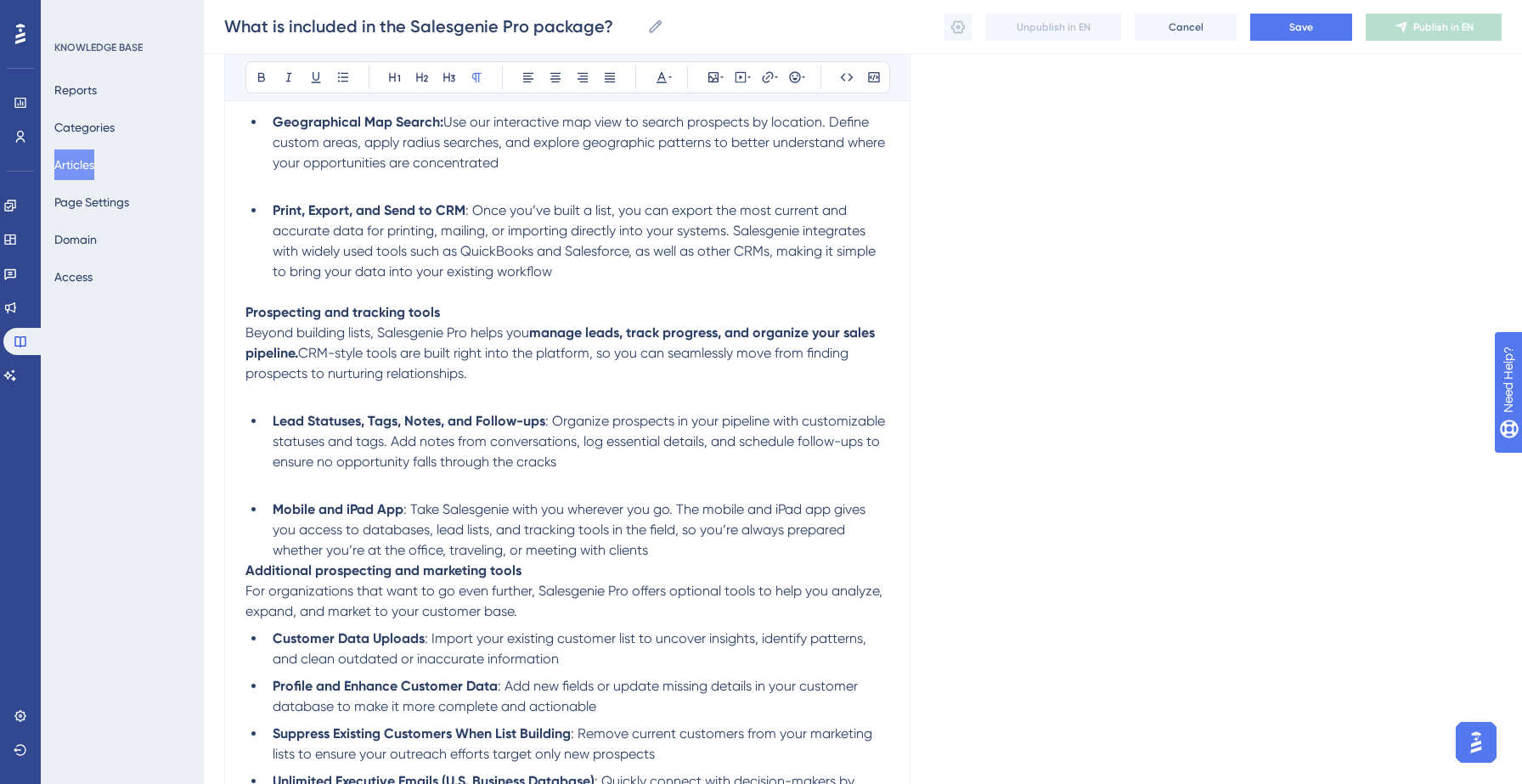
scroll to position [1303, 0]
click at [678, 559] on li "Mobile and iPad App : Take Salesgenie with you wherever you go. The mobile and …" at bounding box center [577, 527] width 623 height 61
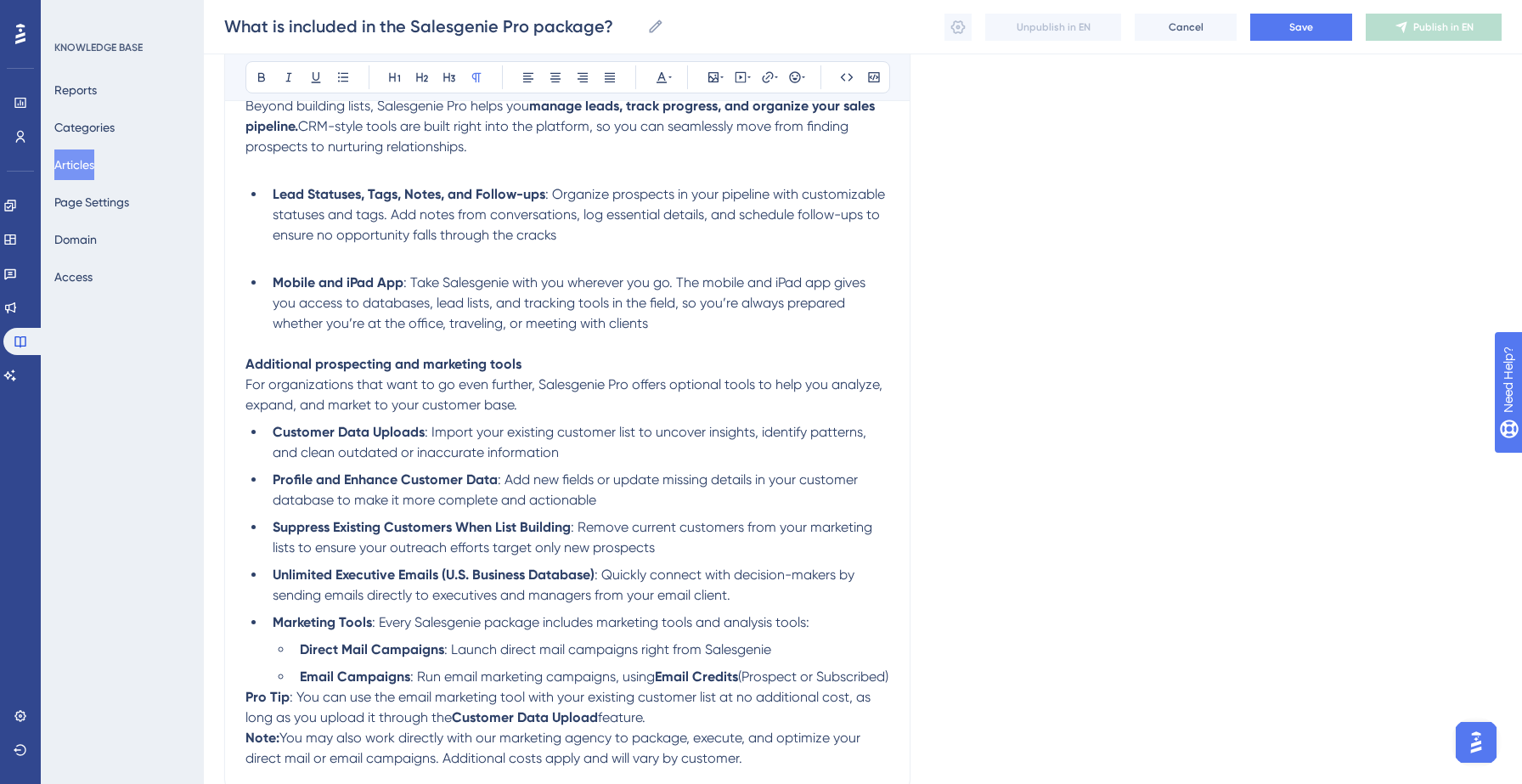
scroll to position [1585, 0]
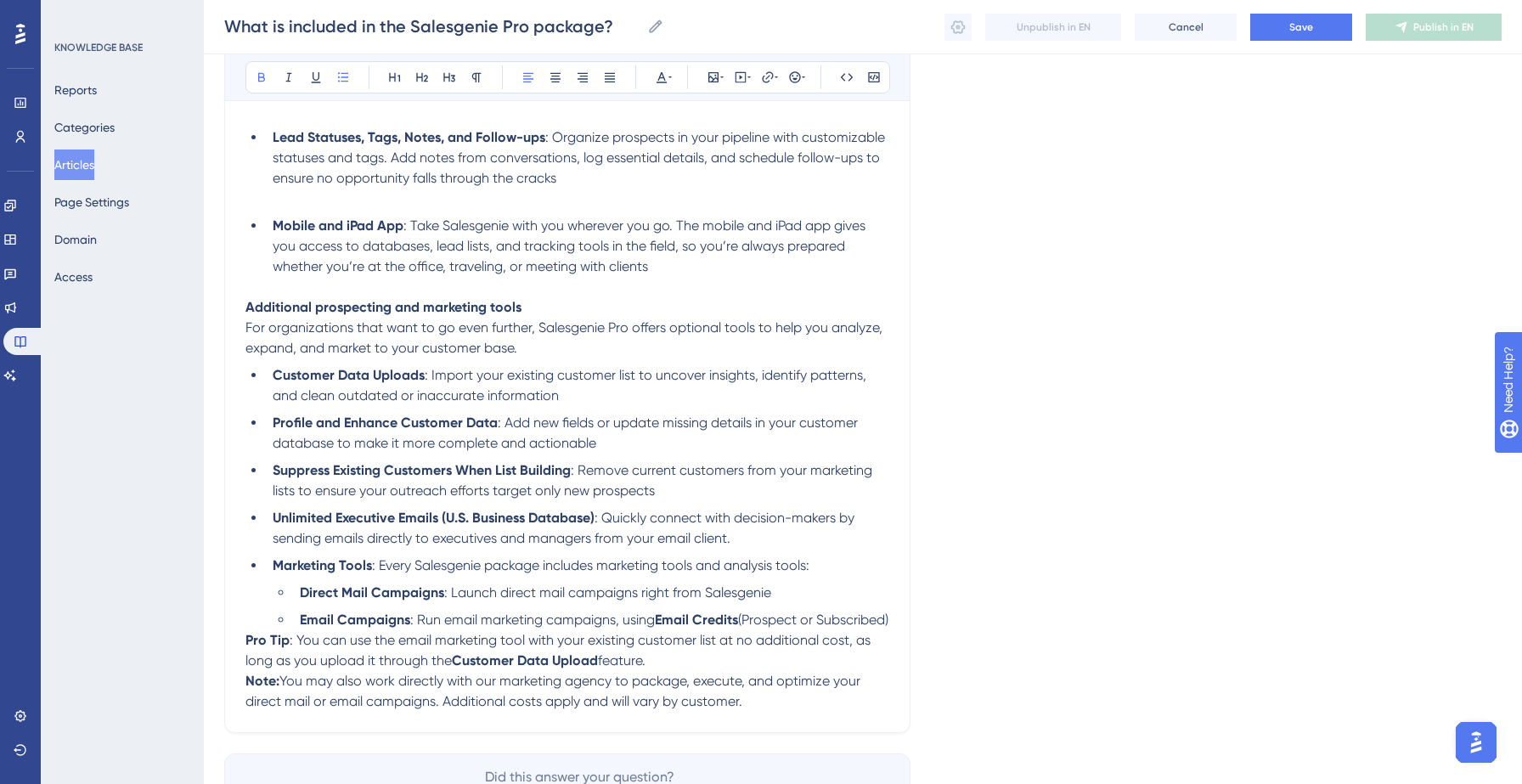
click at [600, 417] on ul "Customer Data Uploads : Import your existing customer list to uncover insights,…" at bounding box center [567, 497] width 643 height 265
click at [577, 388] on span ": Import your existing customer list to uncover insights, identify patterns, an…" at bounding box center [571, 385] width 597 height 37
click at [577, 406] on li "Customer Data Uploads : Import your existing customer list to uncover insights,…" at bounding box center [577, 386] width 623 height 41
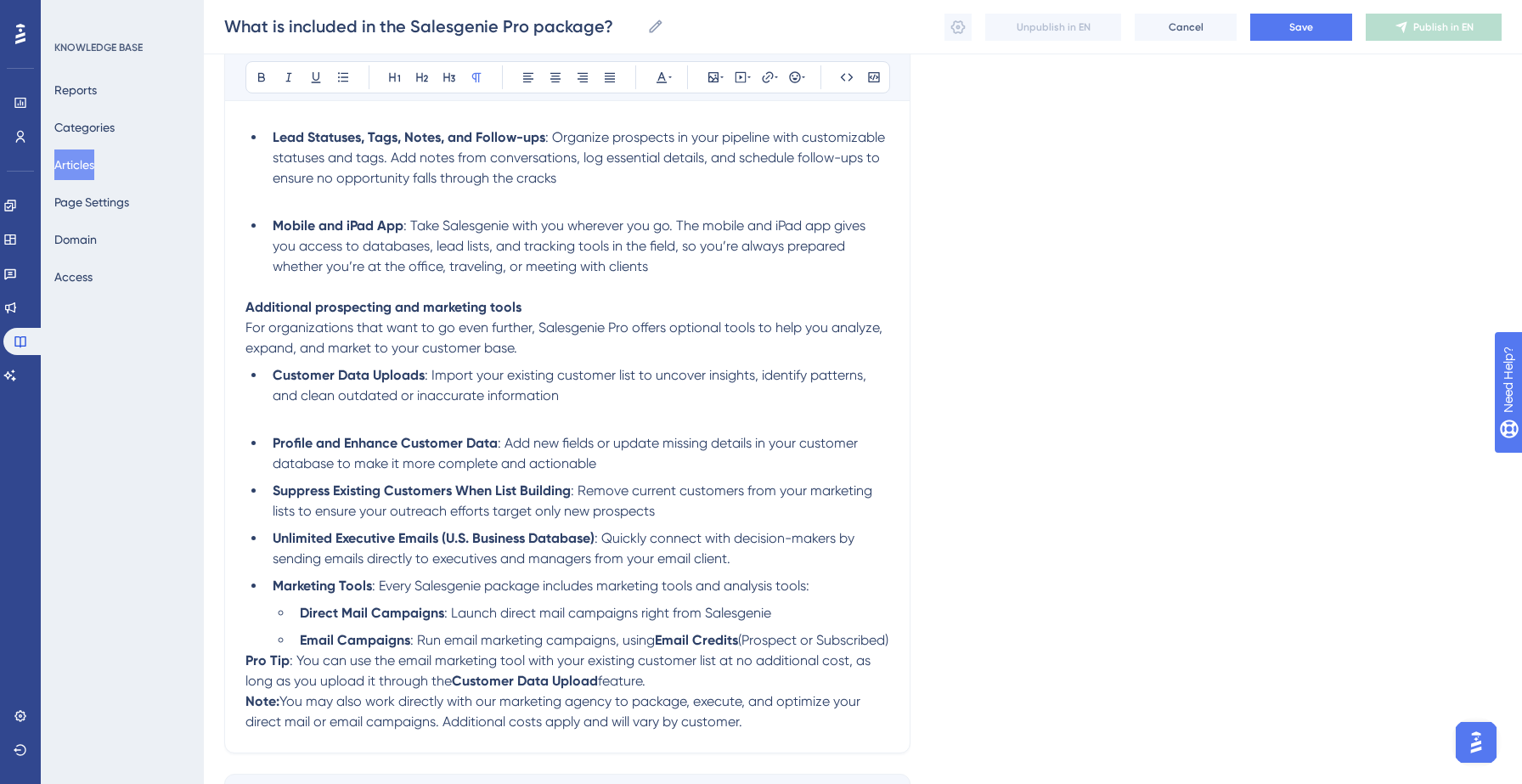
click at [605, 474] on li "Profile and Enhance Customer Data : Add new fields or update missing details in…" at bounding box center [577, 453] width 623 height 41
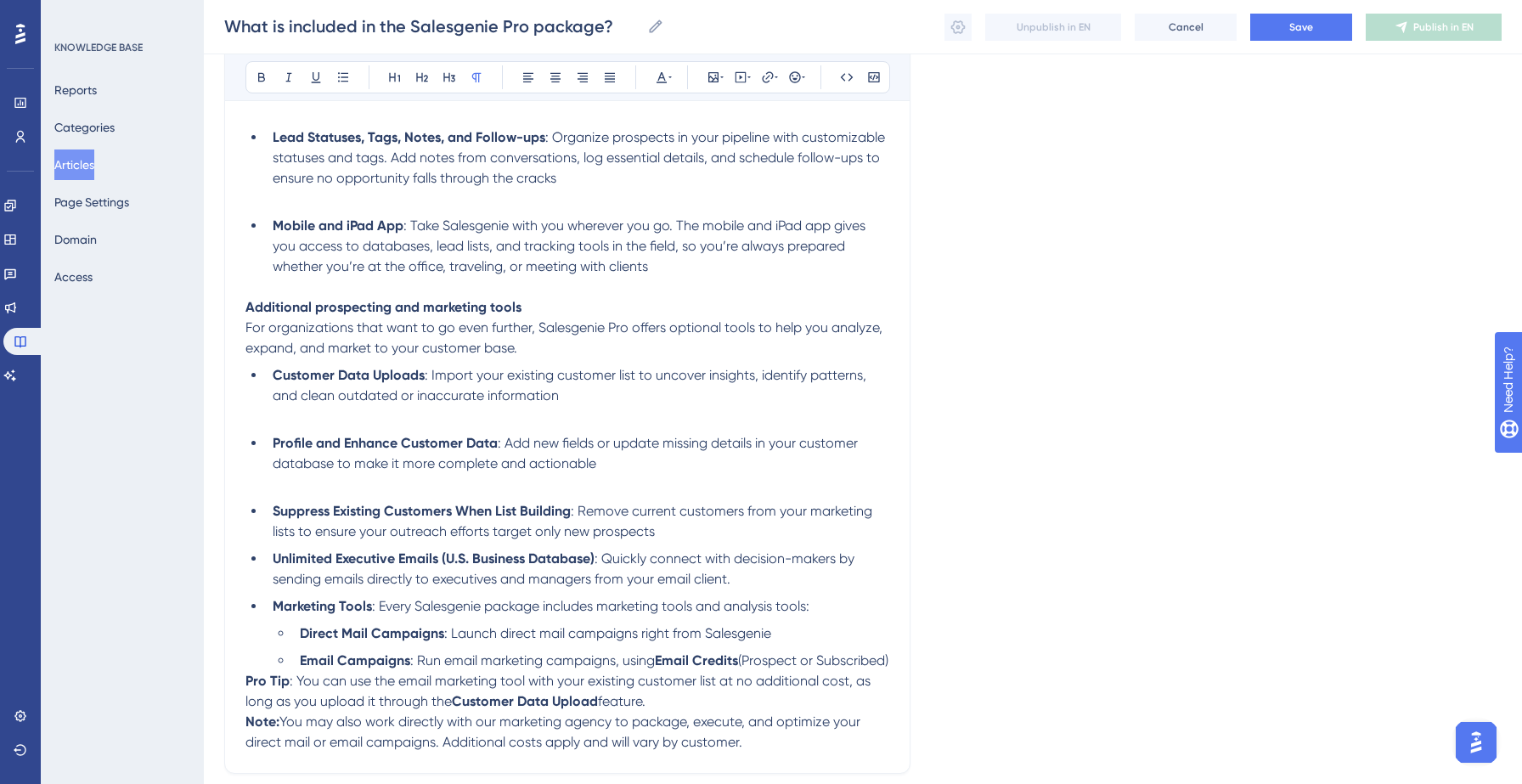
click at [659, 542] on li "Suppress Existing Customers When List Building : Remove current customers from …" at bounding box center [577, 521] width 623 height 41
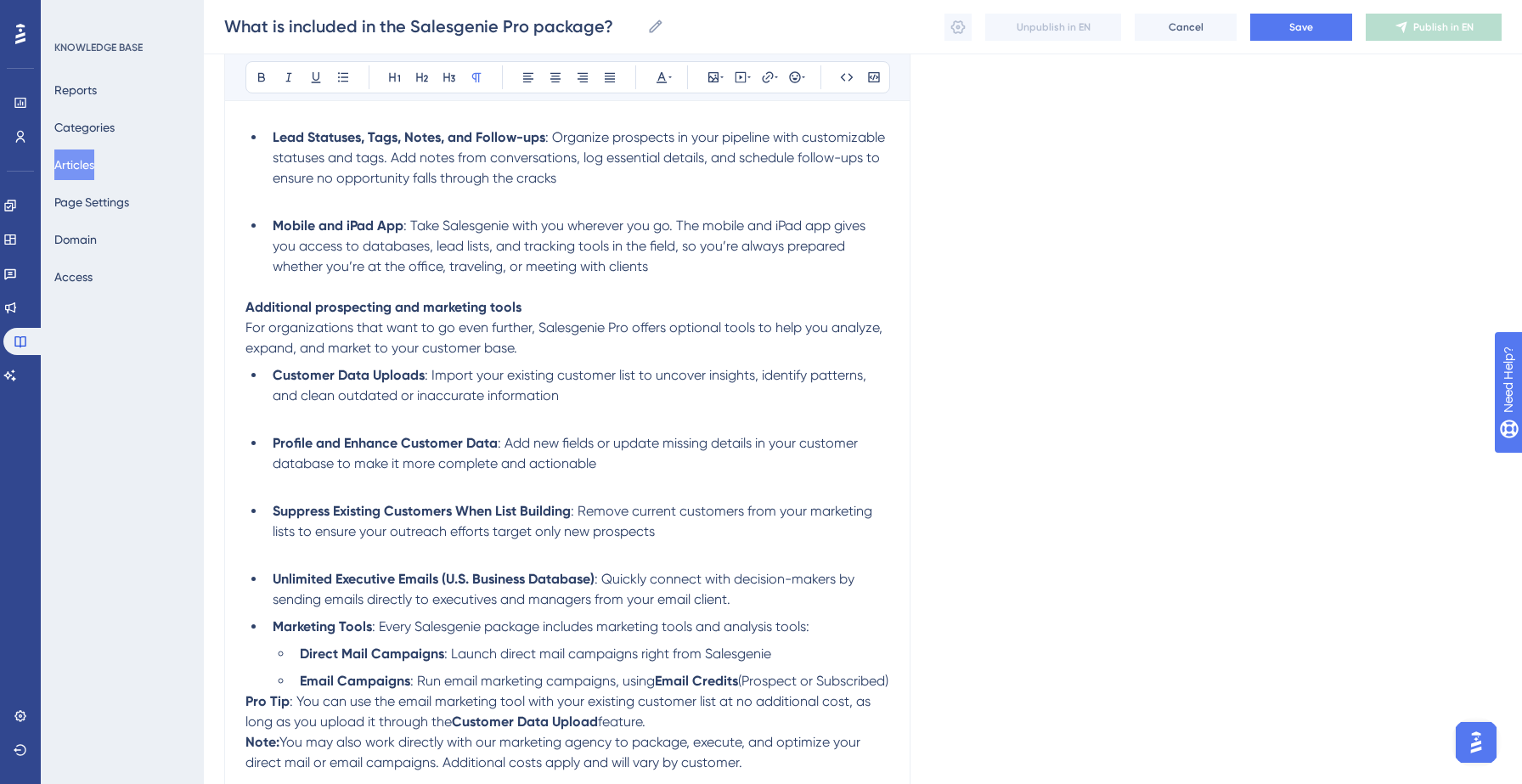
scroll to position [1627, 0]
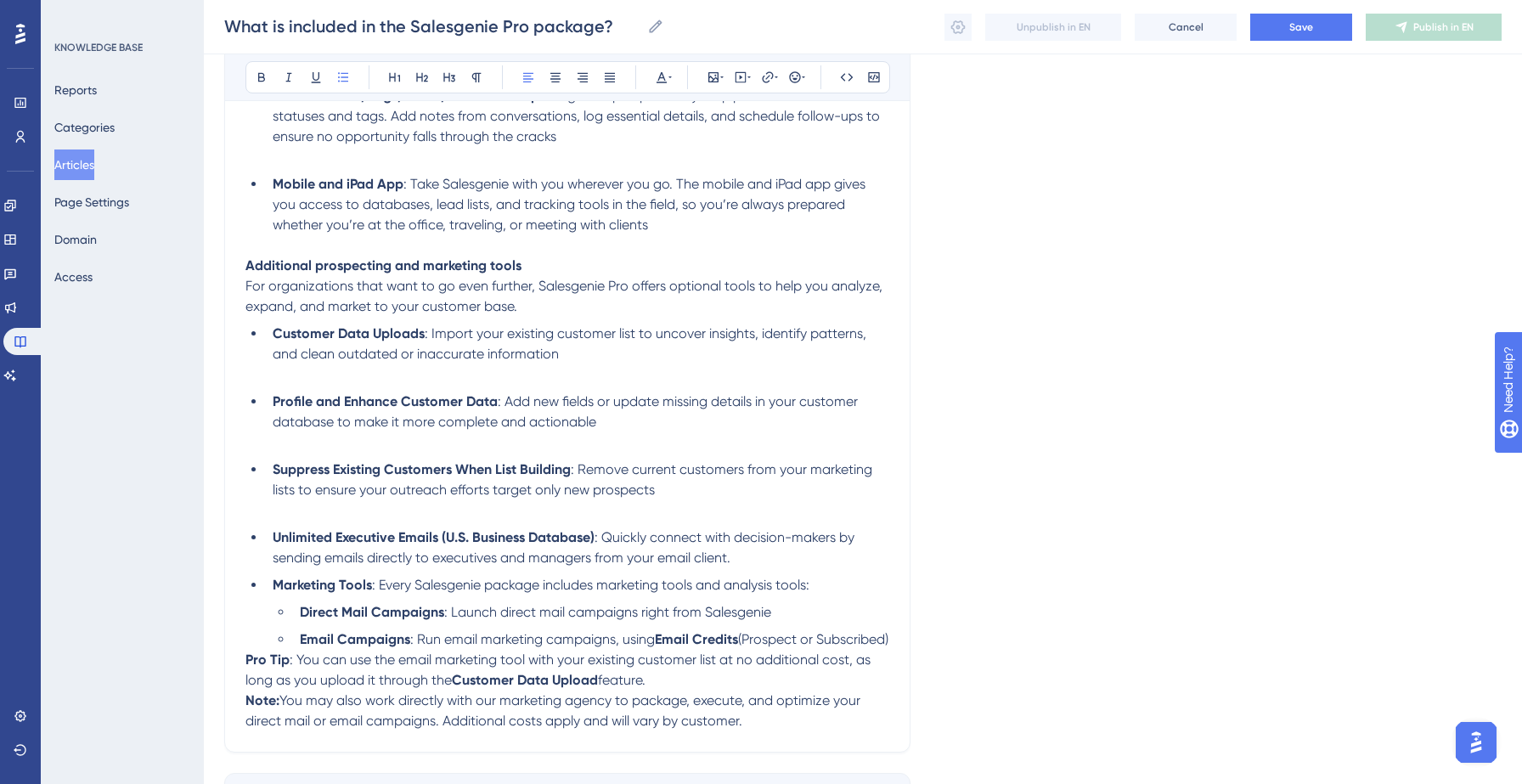
click at [785, 568] on li "Unlimited Executive Emails (U.S. Business Database) : Quickly connect with deci…" at bounding box center [577, 548] width 623 height 41
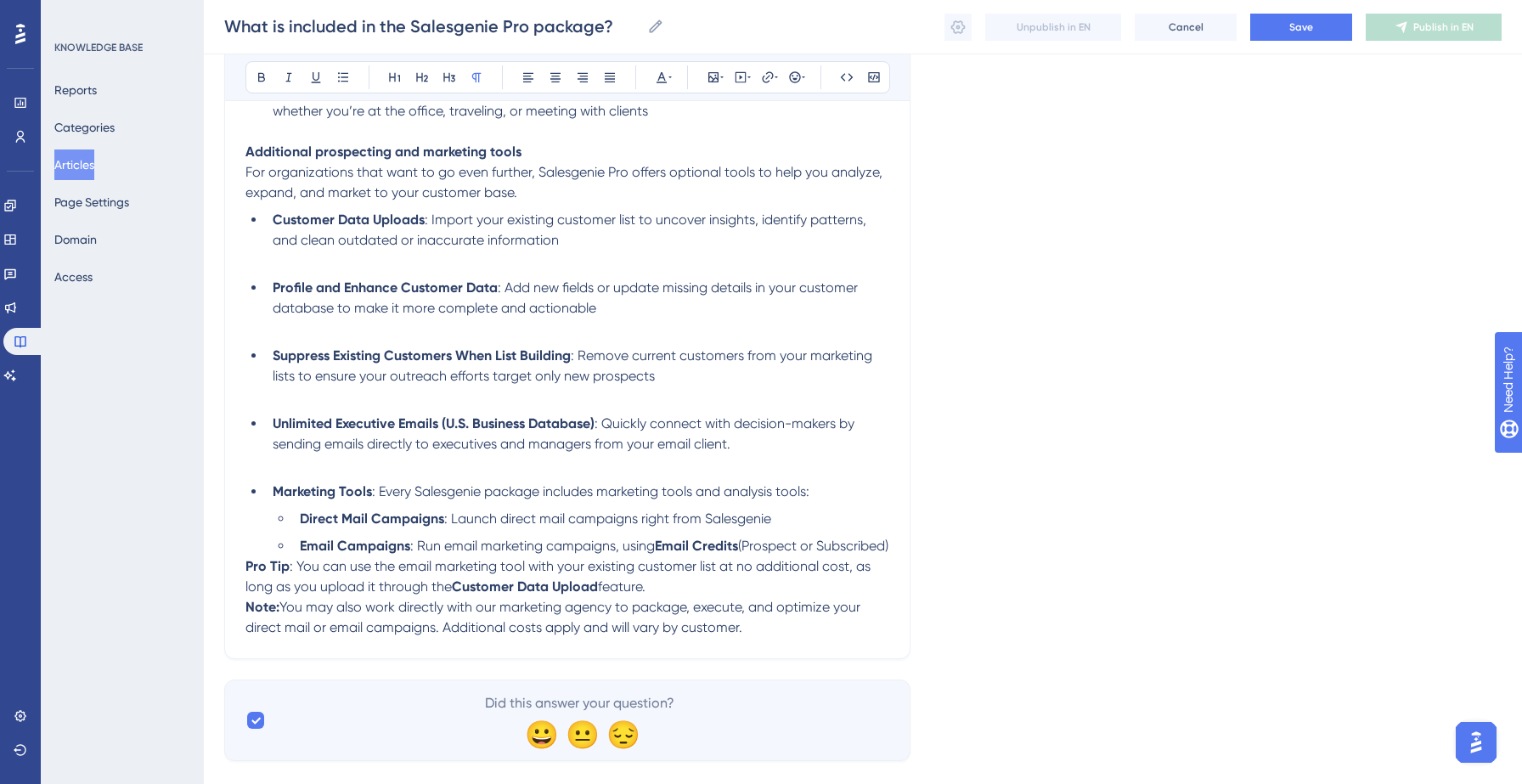
scroll to position [1743, 0]
click at [505, 586] on p "Pro Tip : You can use the email marketing tool with your existing customer list…" at bounding box center [567, 574] width 643 height 41
click at [462, 553] on li "Email Campaigns : Run email marketing campaigns, using Email Credits (Prospect …" at bounding box center [591, 543] width 596 height 20
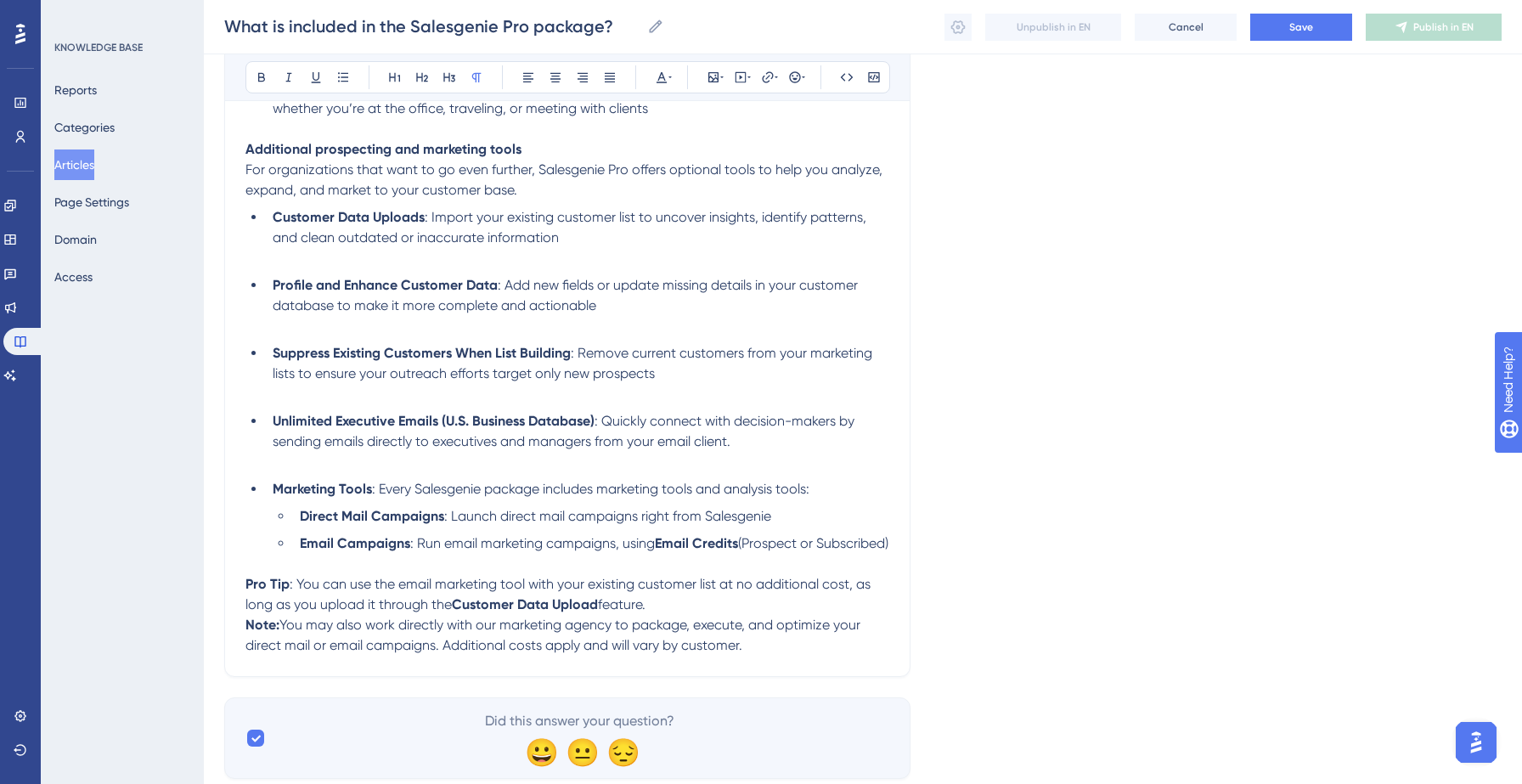
scroll to position [1759, 0]
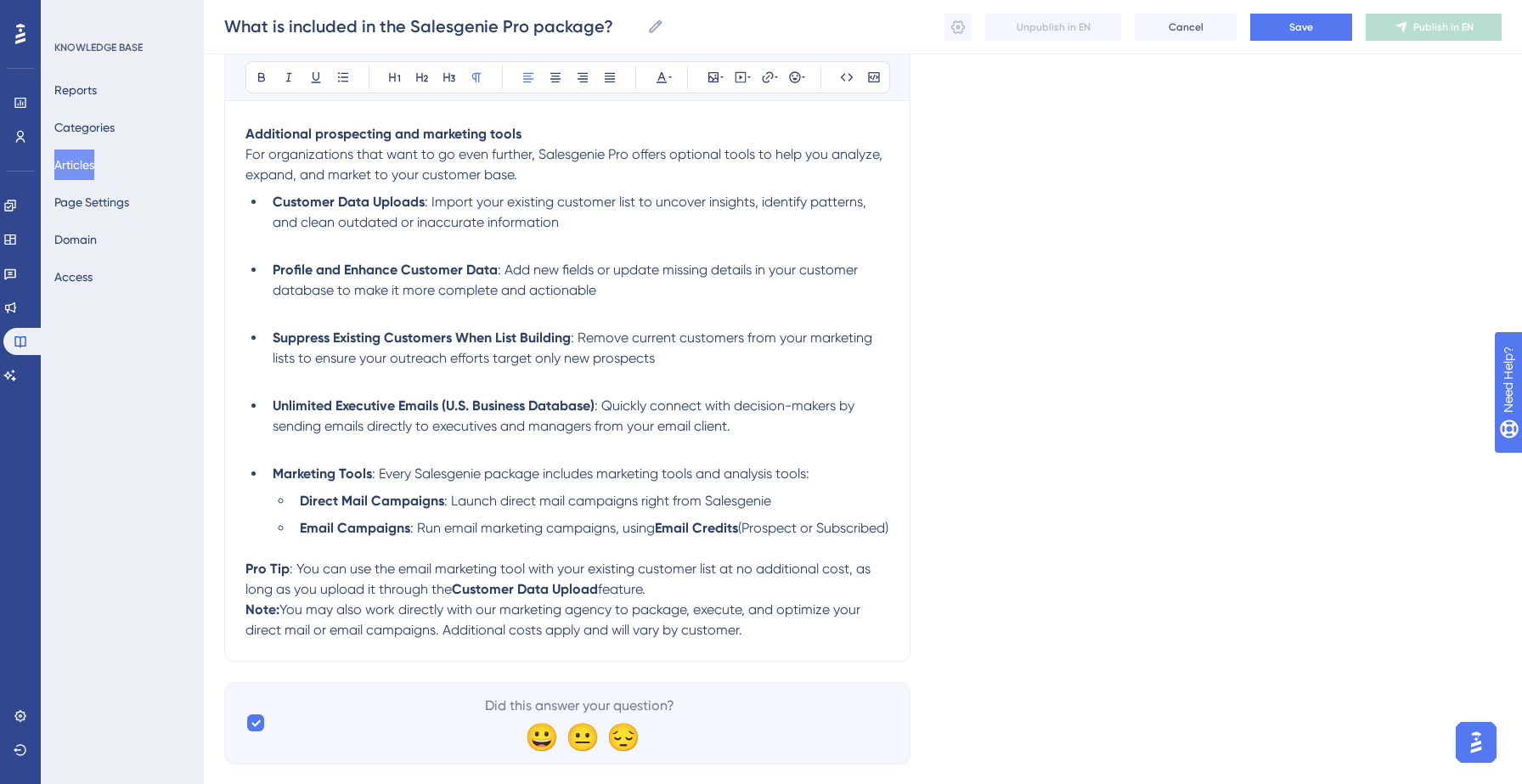
click at [666, 600] on p "Pro Tip : You can use the email marketing tool with your existing customer list…" at bounding box center [567, 579] width 643 height 41
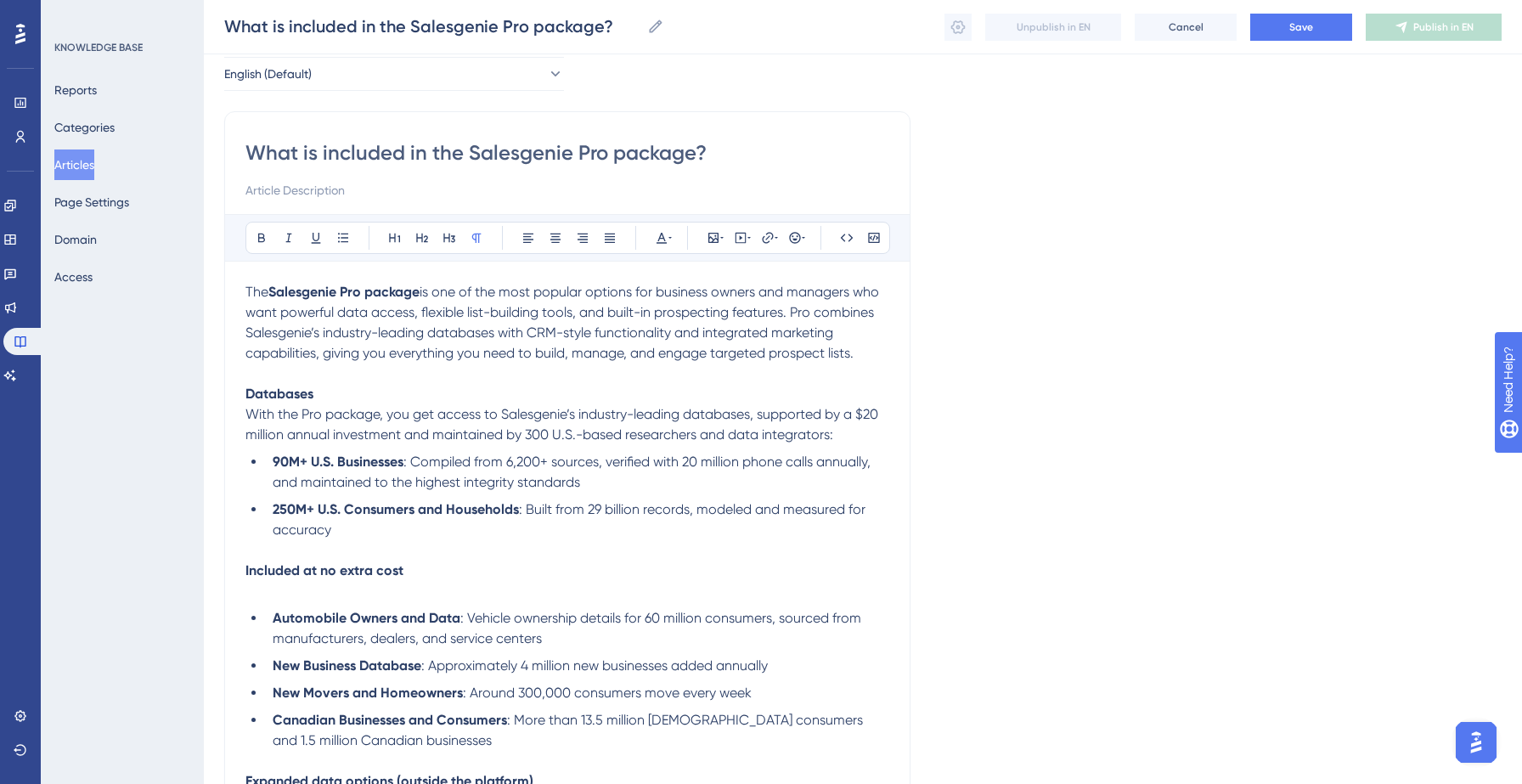
scroll to position [76, 0]
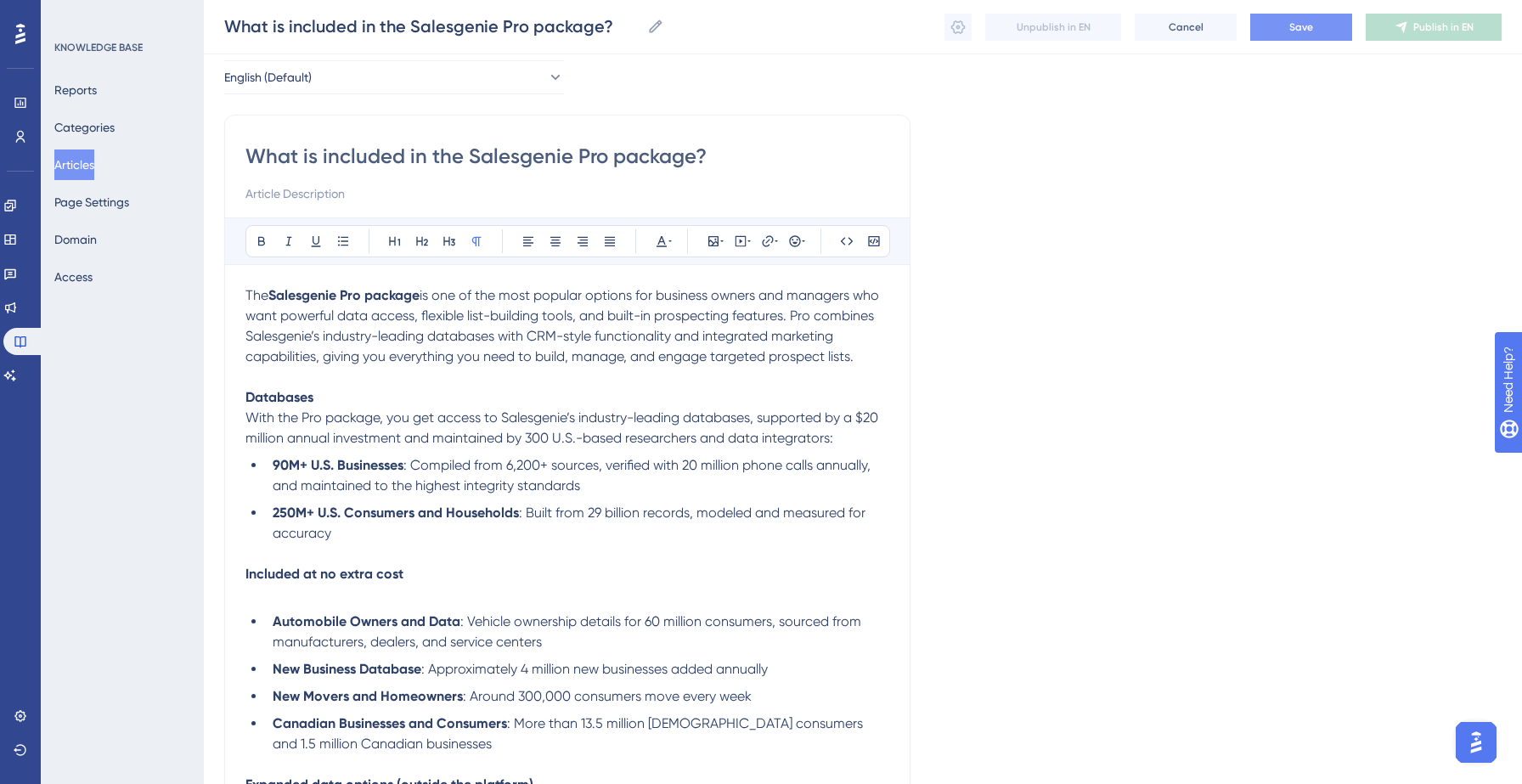
click at [1288, 27] on button "Save" at bounding box center [1301, 27] width 102 height 27
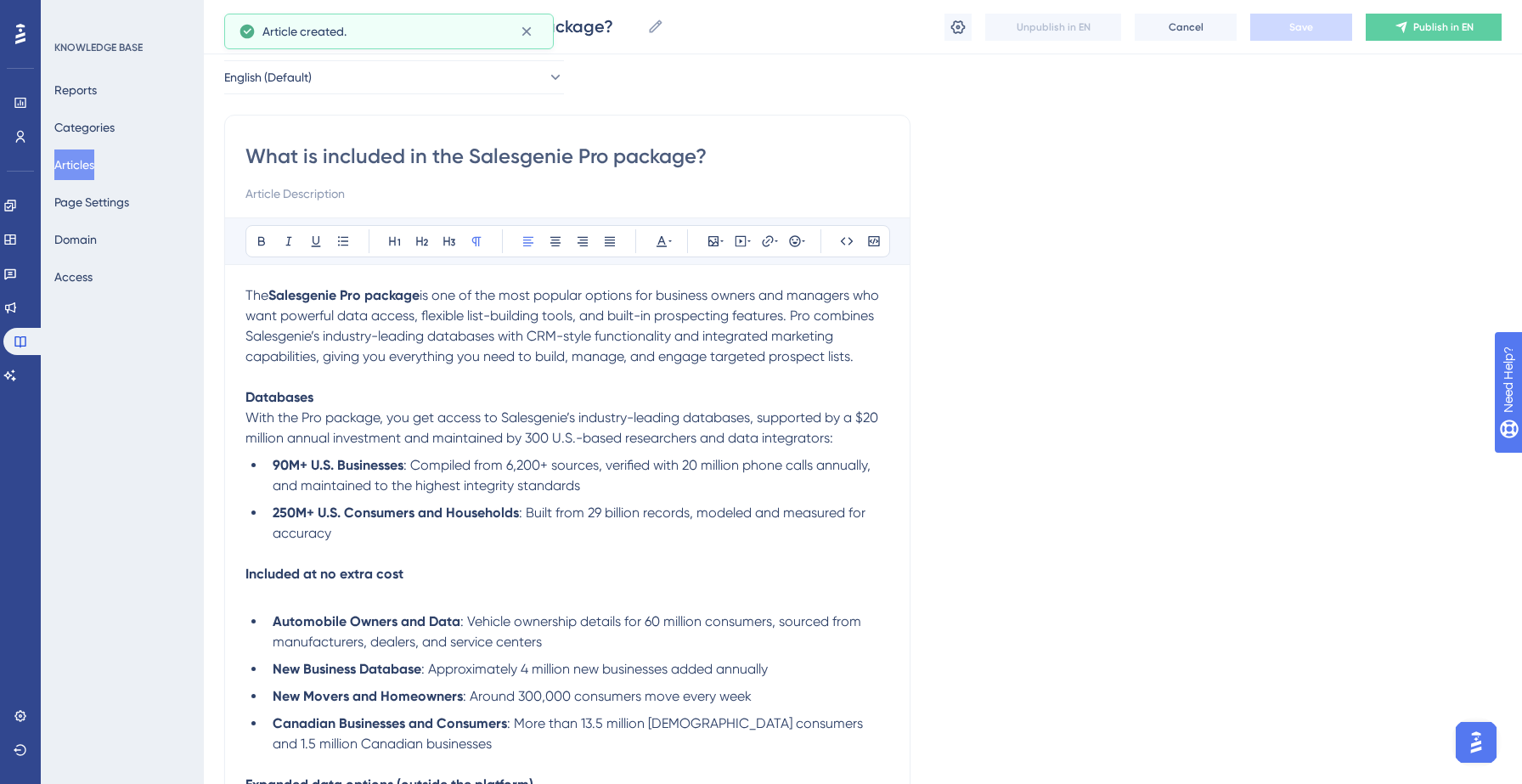
scroll to position [1668, 0]
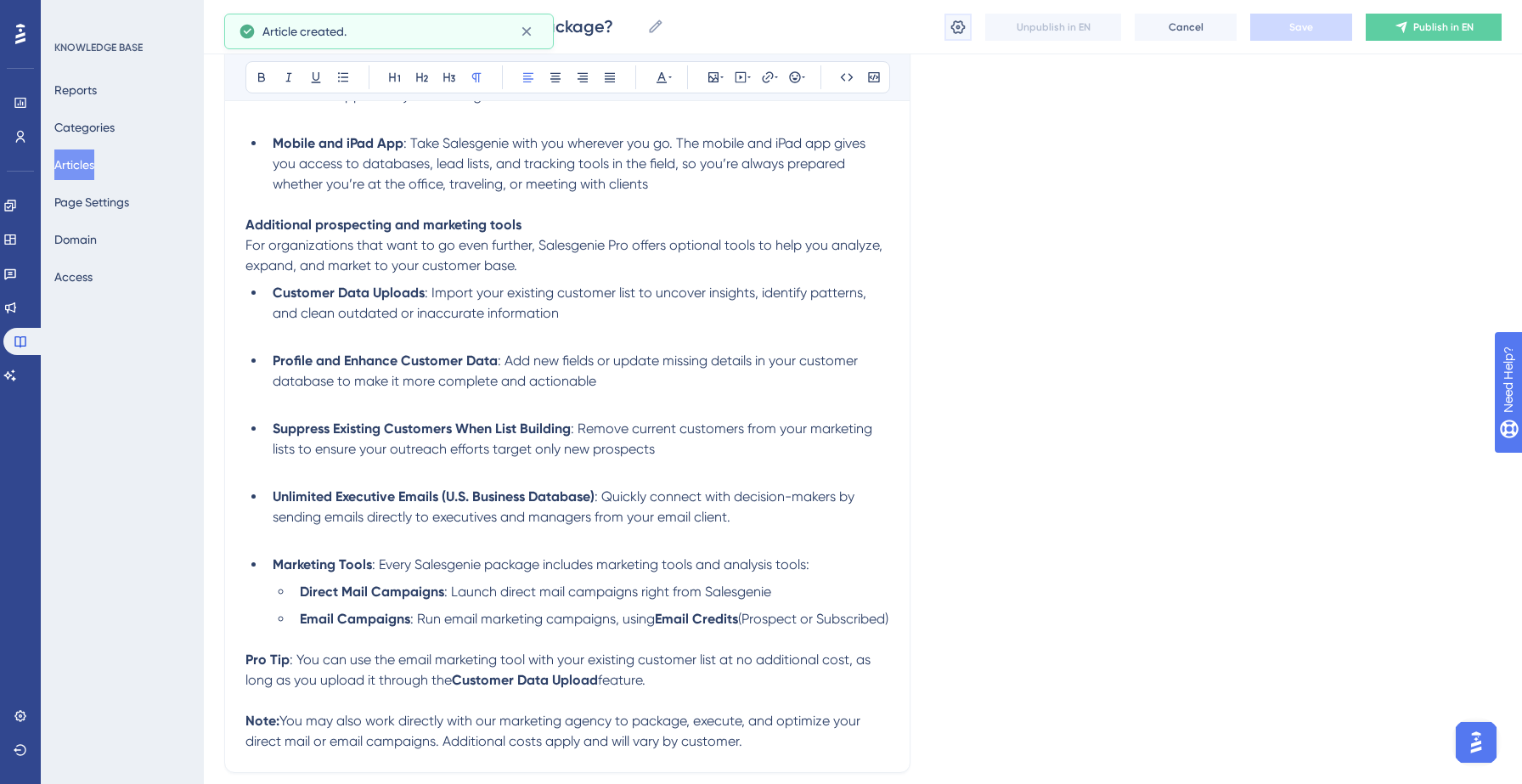
click at [959, 33] on icon at bounding box center [957, 27] width 17 height 17
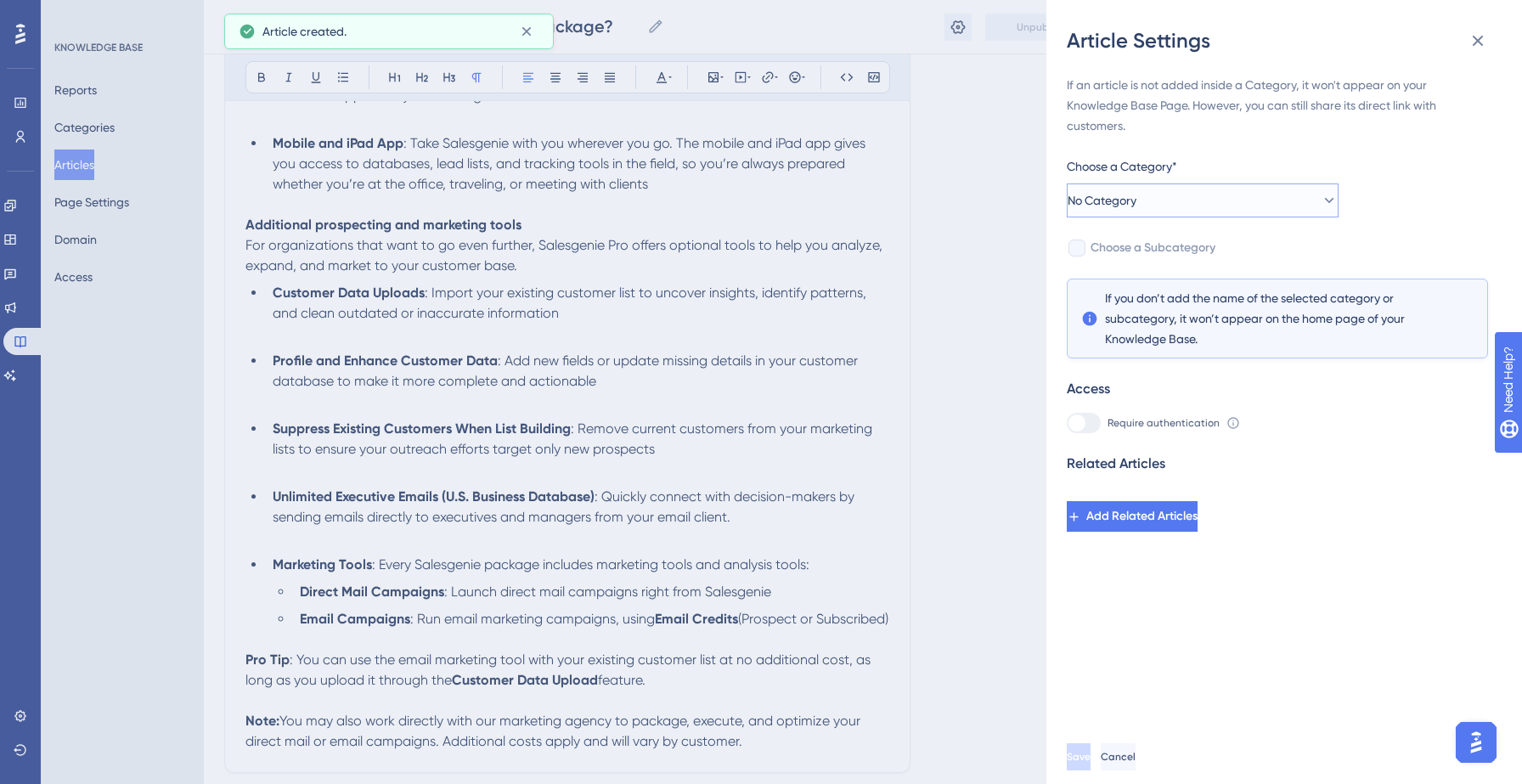
click at [1203, 200] on button "No Category" at bounding box center [1202, 200] width 272 height 34
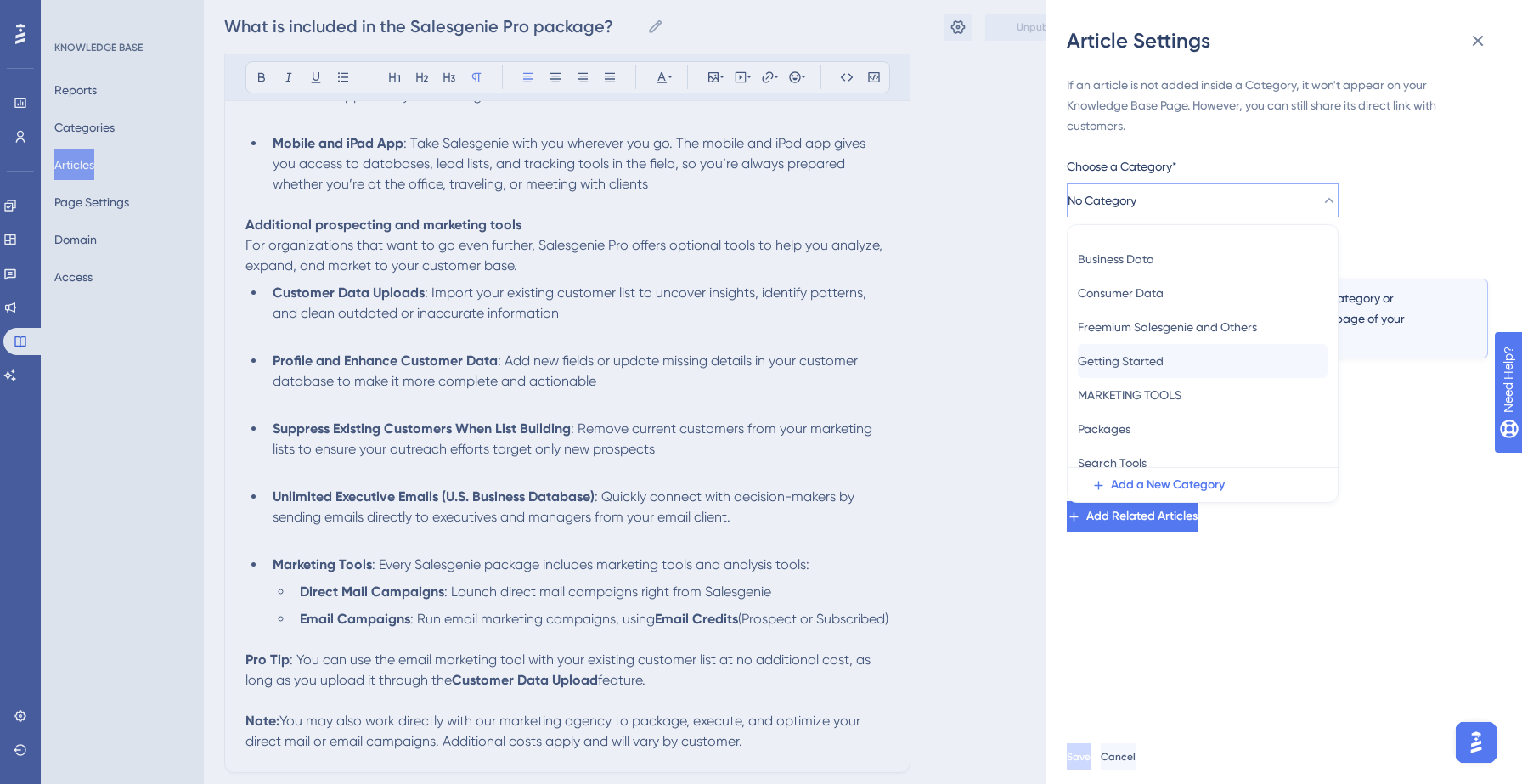
scroll to position [36, 0]
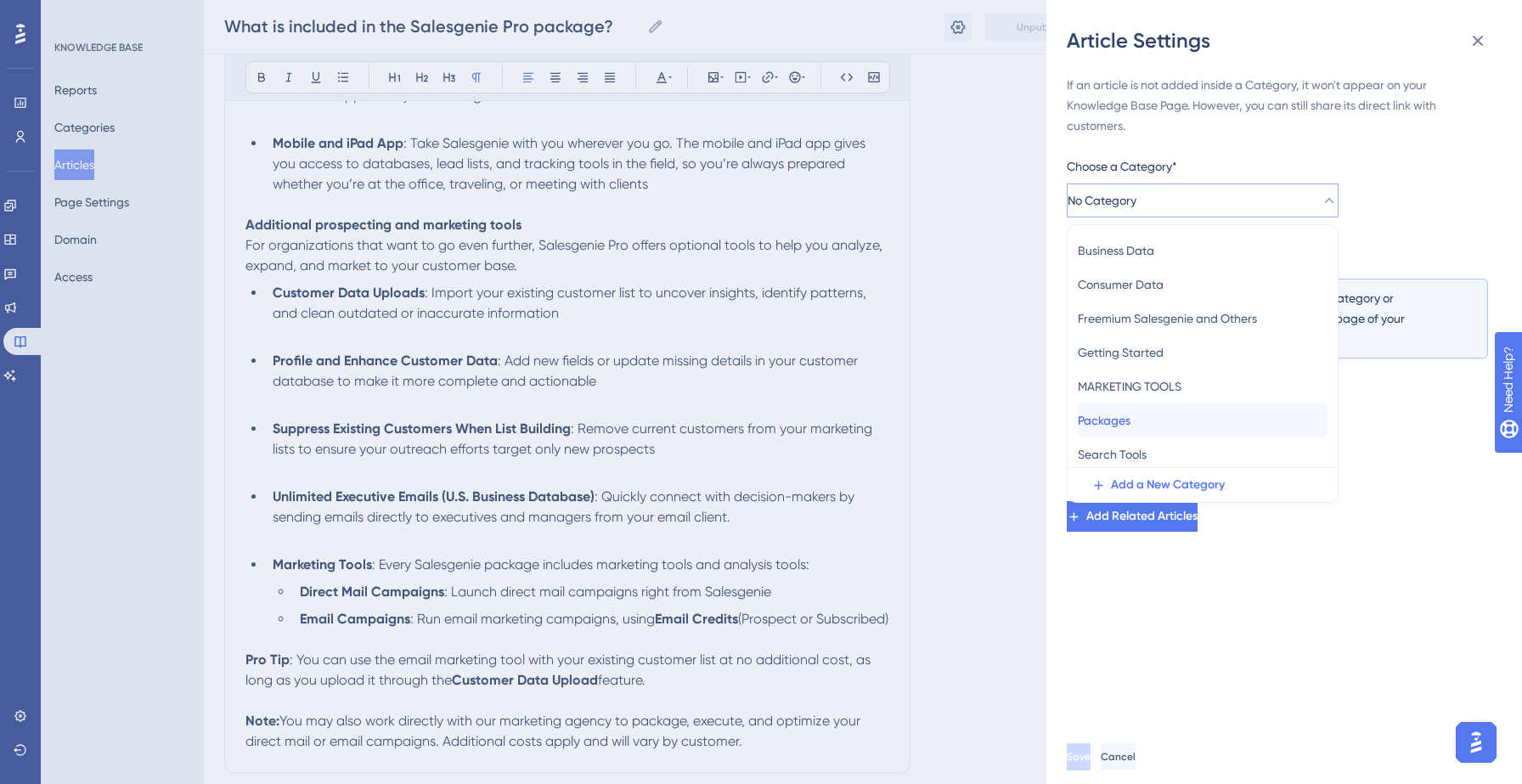
click at [1149, 416] on div "Packages Packages" at bounding box center [1202, 421] width 250 height 34
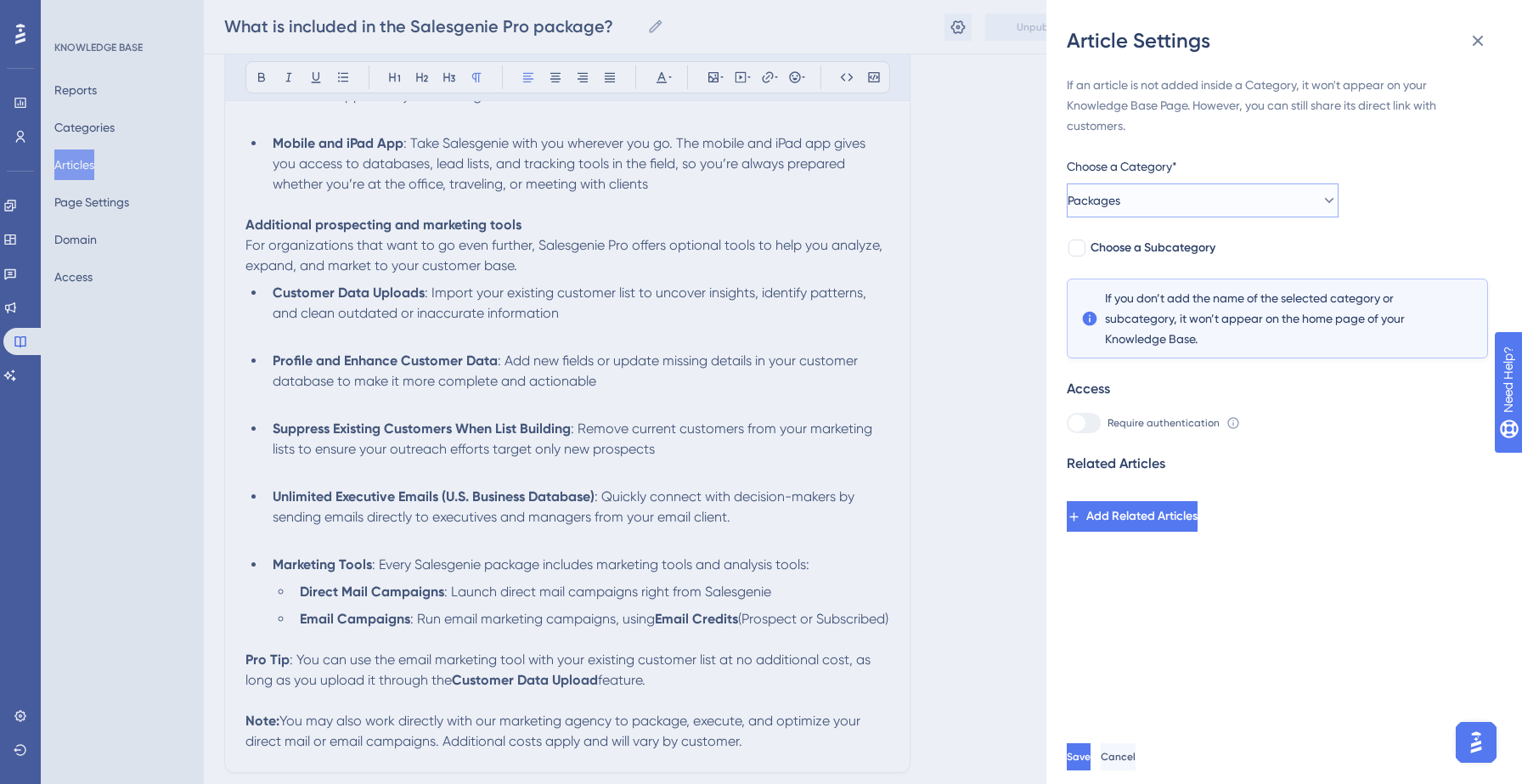
click at [1180, 198] on button "Packages" at bounding box center [1202, 200] width 272 height 34
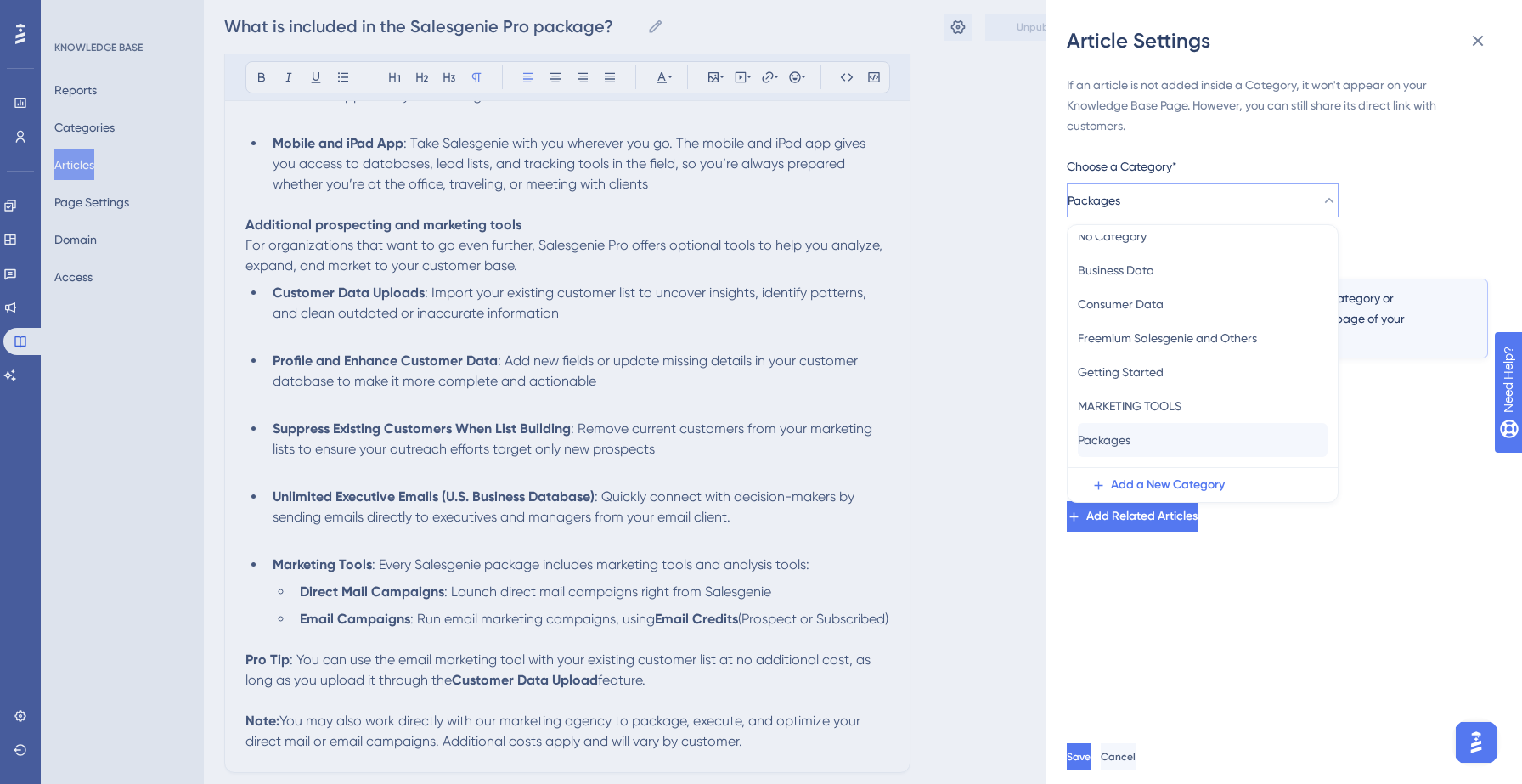
scroll to position [0, 0]
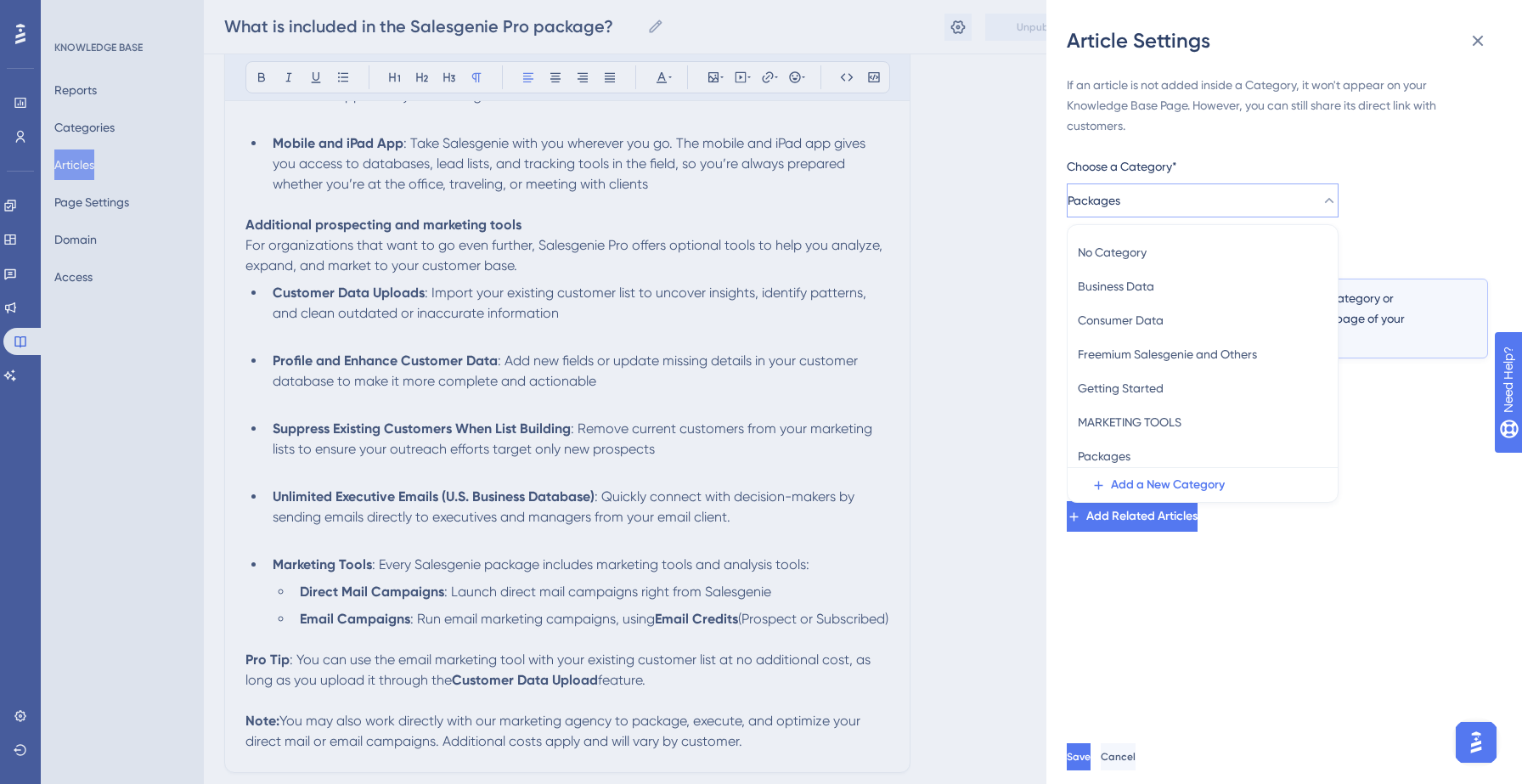
click at [1425, 192] on div "If an article is not added inside a Category, it won't appear on your Knowledge…" at bounding box center [1277, 303] width 421 height 457
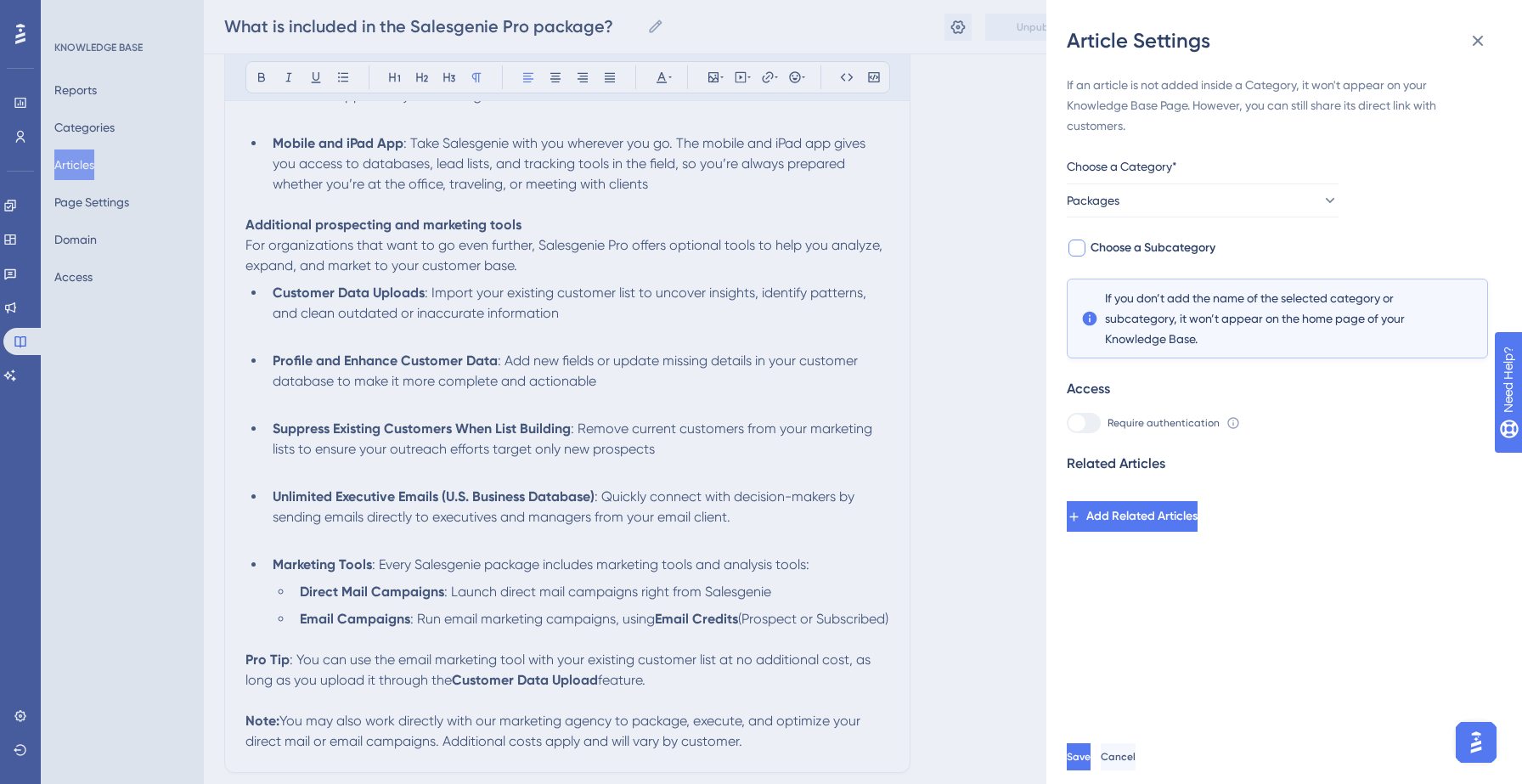
click at [1190, 246] on span "Choose a Subcategory" at bounding box center [1153, 248] width 125 height 20
checkbox input "true"
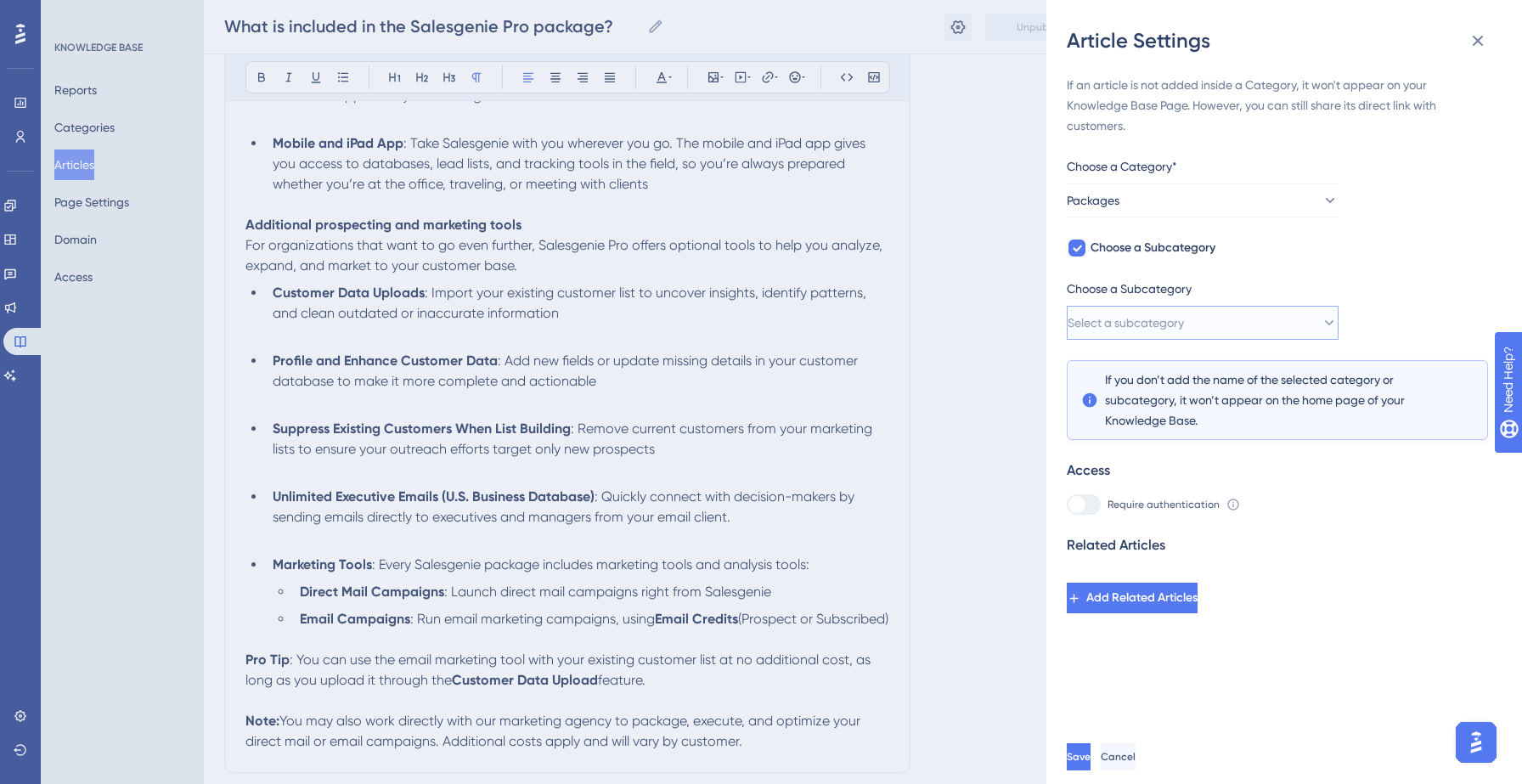
click at [1171, 323] on span "Select a subcategory" at bounding box center [1125, 323] width 117 height 20
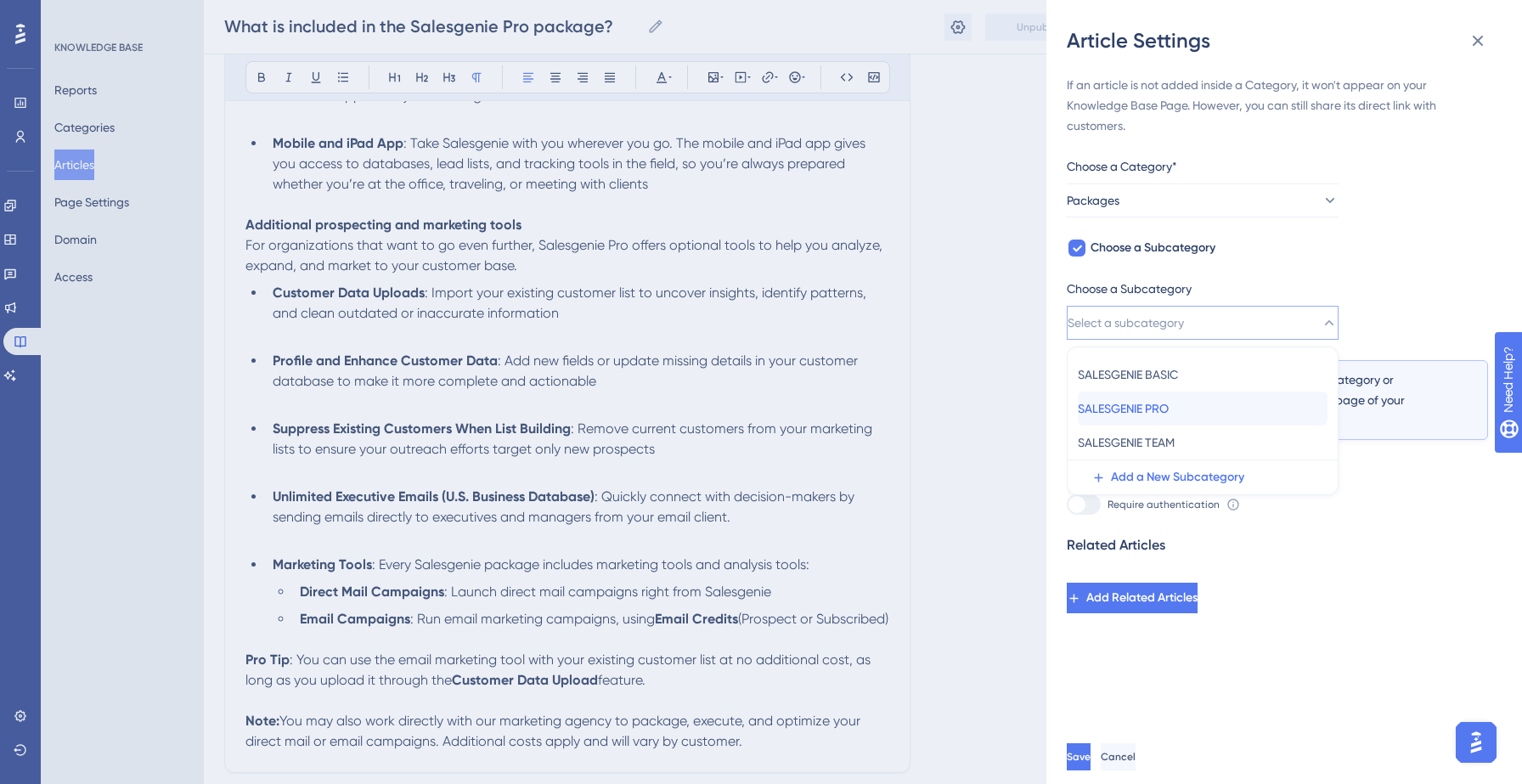
click at [1168, 412] on span "SALESGENIE PRO" at bounding box center [1123, 408] width 91 height 20
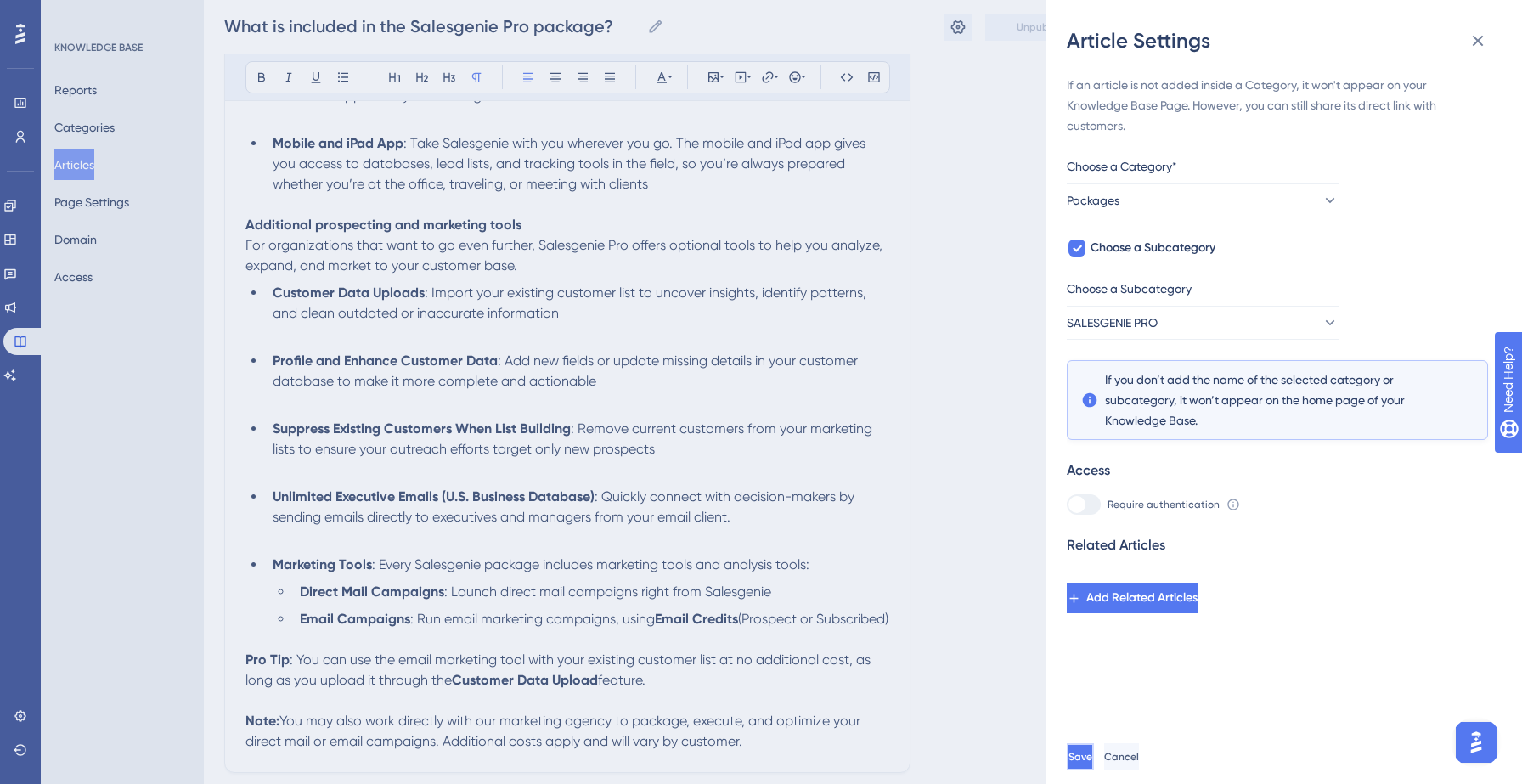
click at [1092, 755] on span "Save" at bounding box center [1080, 755] width 24 height 13
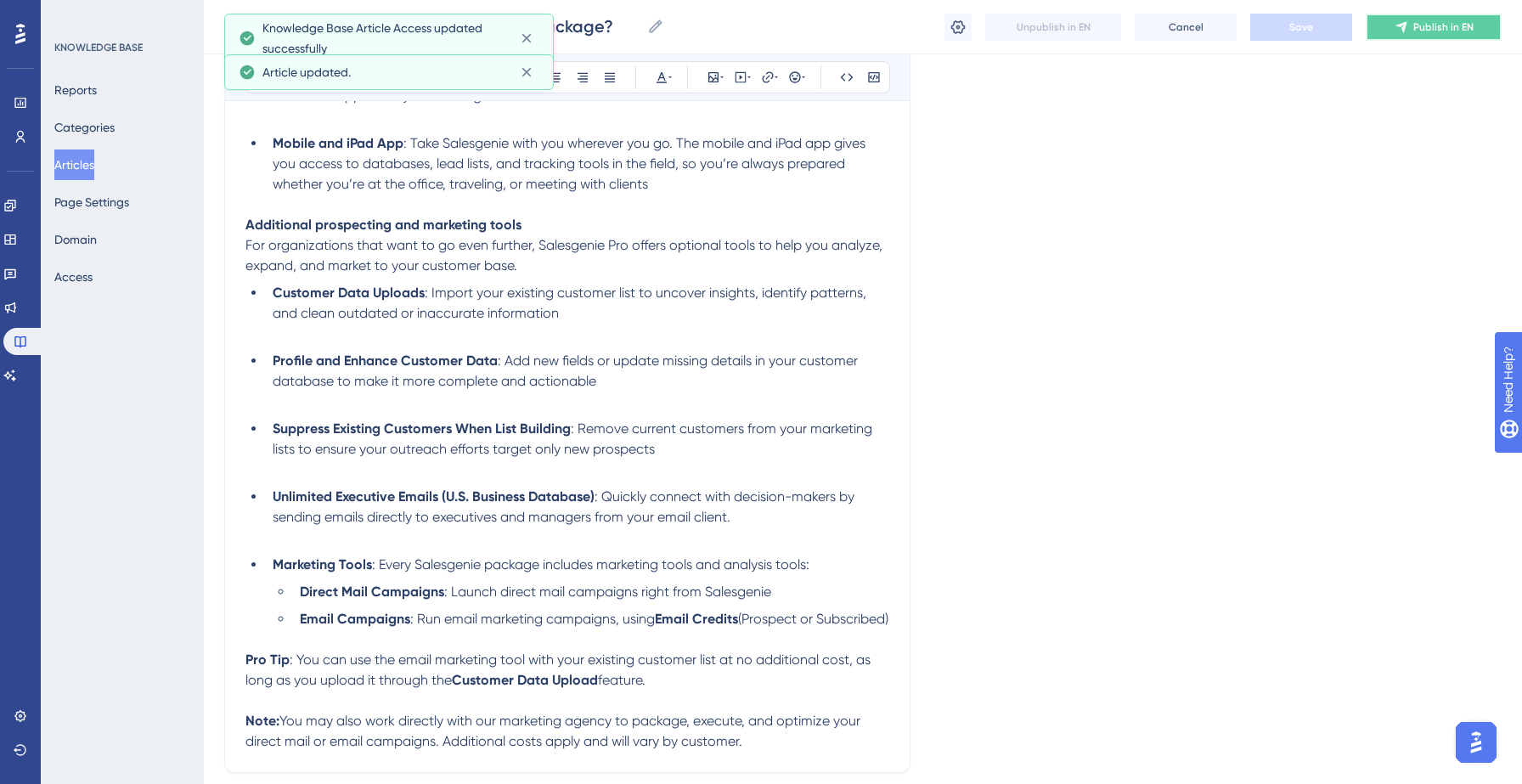
click at [1432, 32] on span "Publish in EN" at bounding box center [1444, 27] width 61 height 13
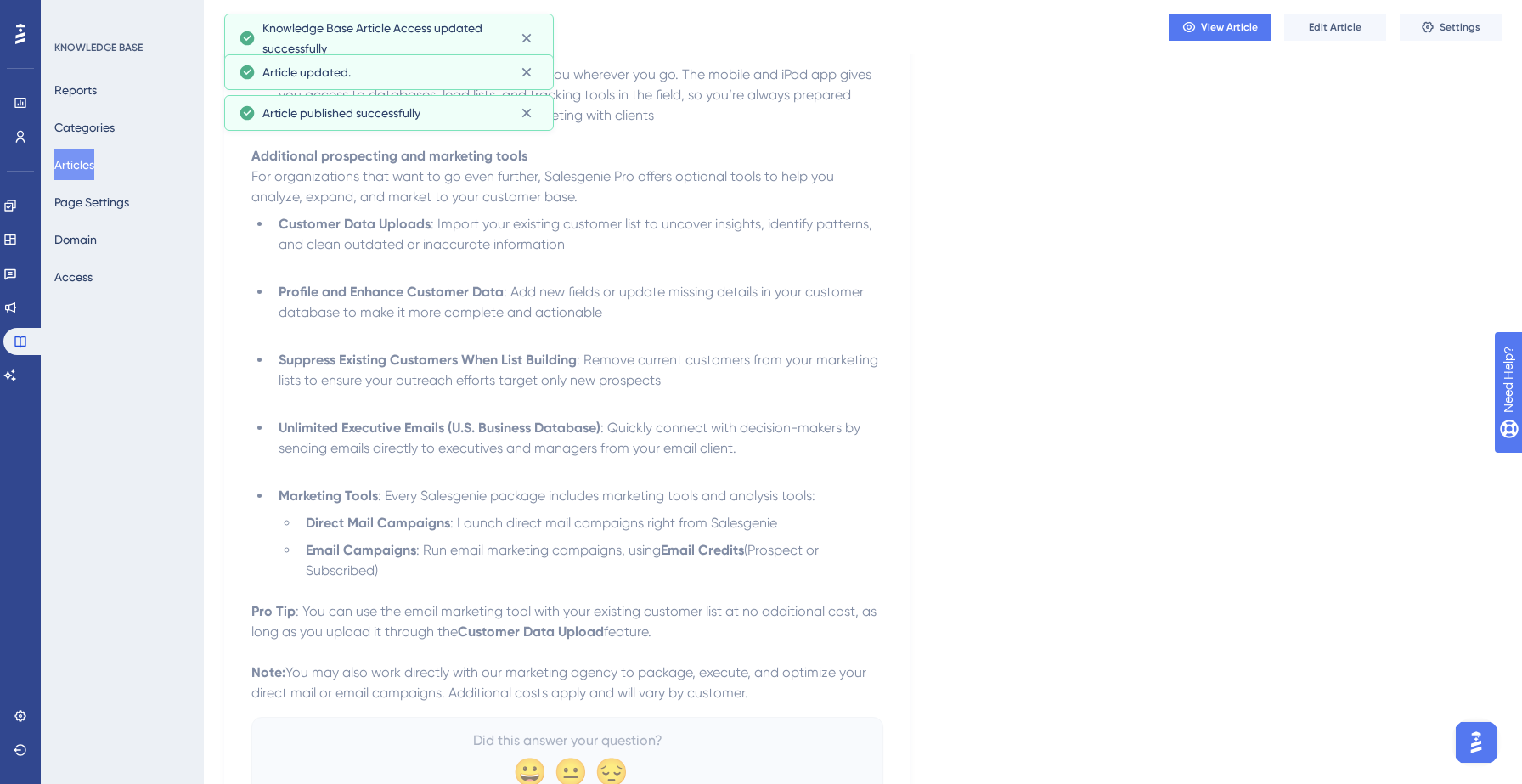
click at [90, 161] on button "Articles" at bounding box center [74, 165] width 40 height 30
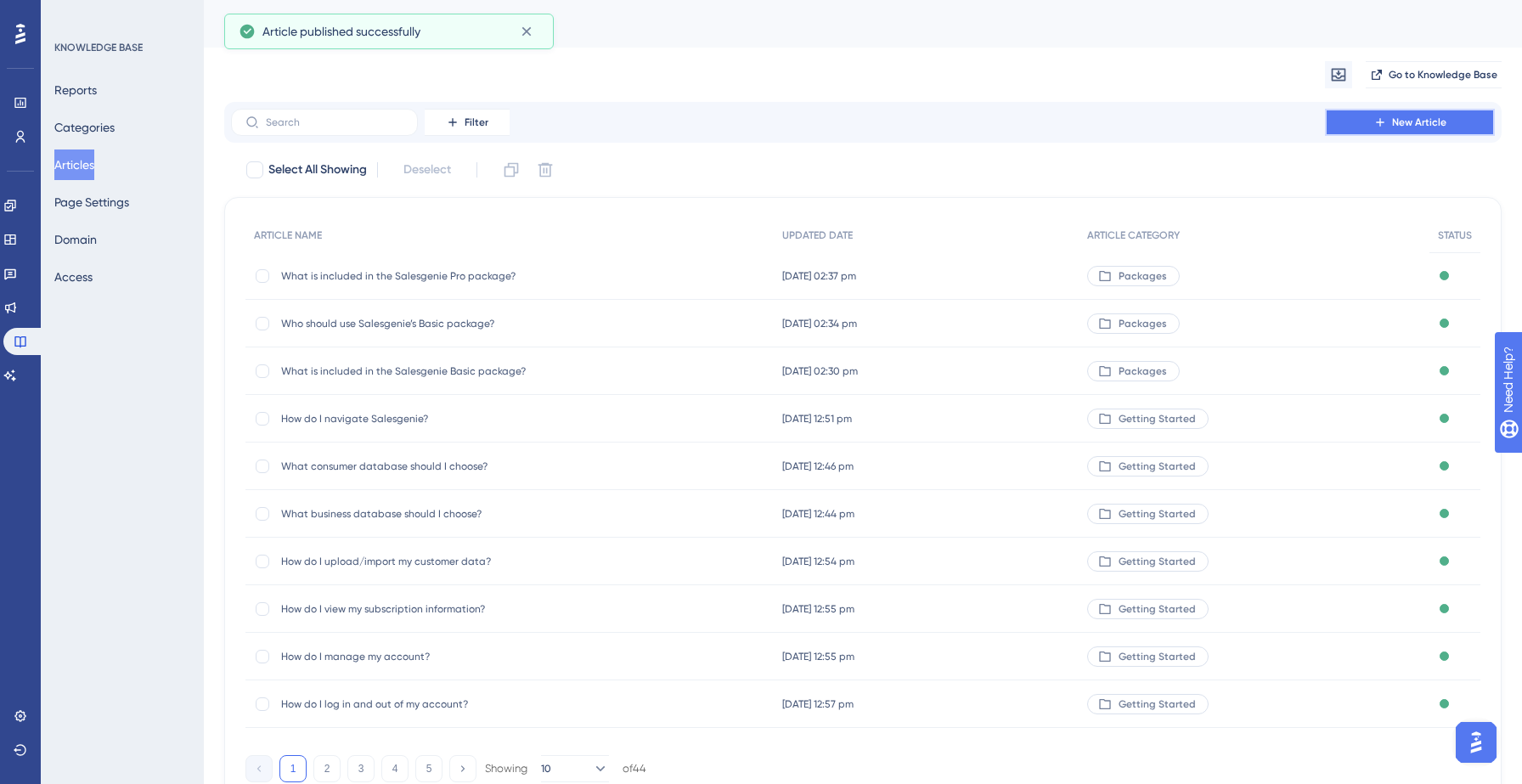
click at [1383, 110] on button "New Article" at bounding box center [1410, 122] width 170 height 27
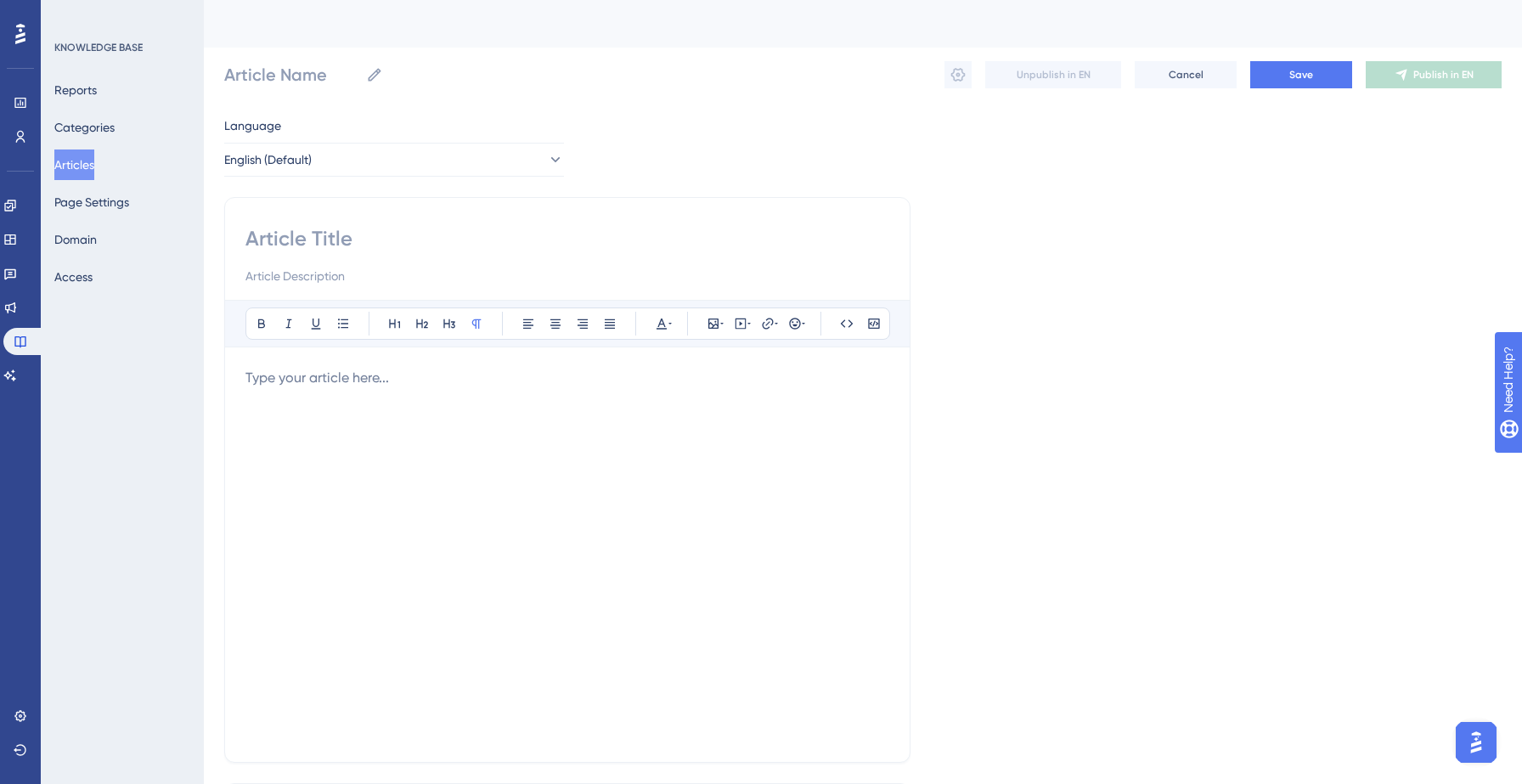
click at [371, 234] on input at bounding box center [567, 239] width 643 height 27
paste input "4. Who should use Salesgenie’s Pro package?"
type input "4. Who should use Salesgenie’s Pro package?"
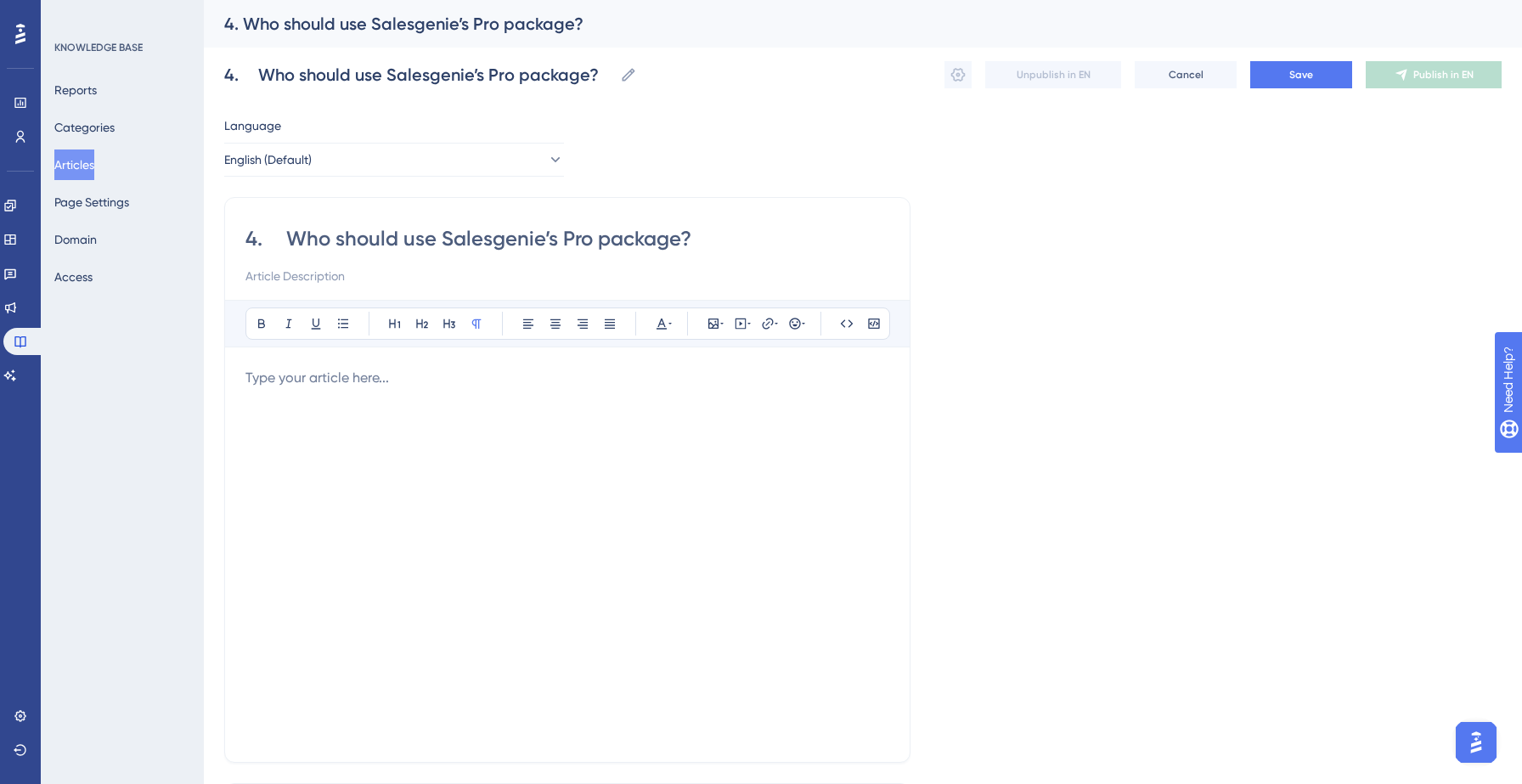
click at [288, 239] on input "4. Who should use Salesgenie’s Pro package?" at bounding box center [567, 239] width 643 height 27
type input "4Who should use Salesgenie’s Pro package?"
type input "Who should use Salesgenie’s Pro package?"
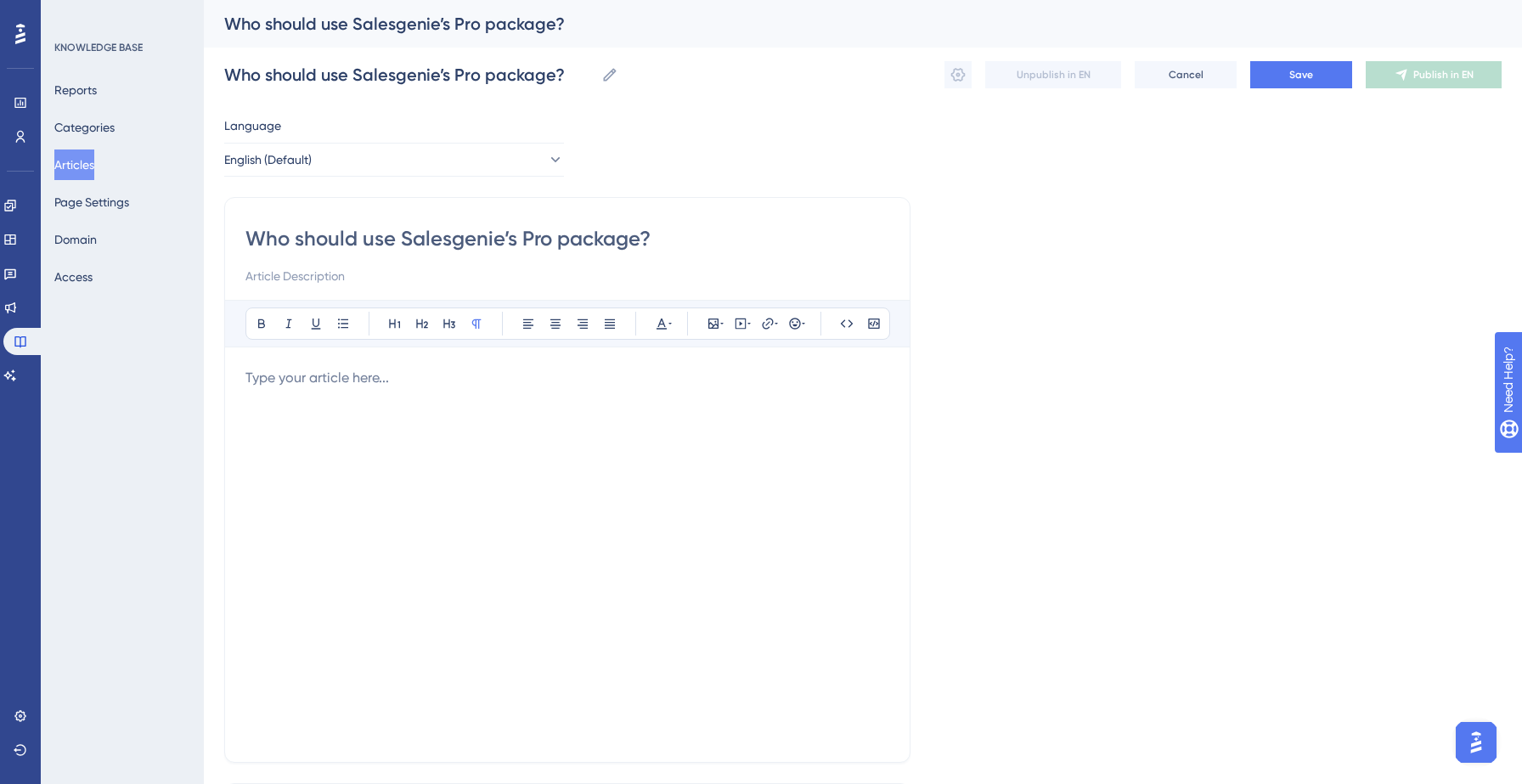
type input "Who should use Salesgenie’s Pro package?"
click at [306, 385] on p at bounding box center [567, 378] width 643 height 20
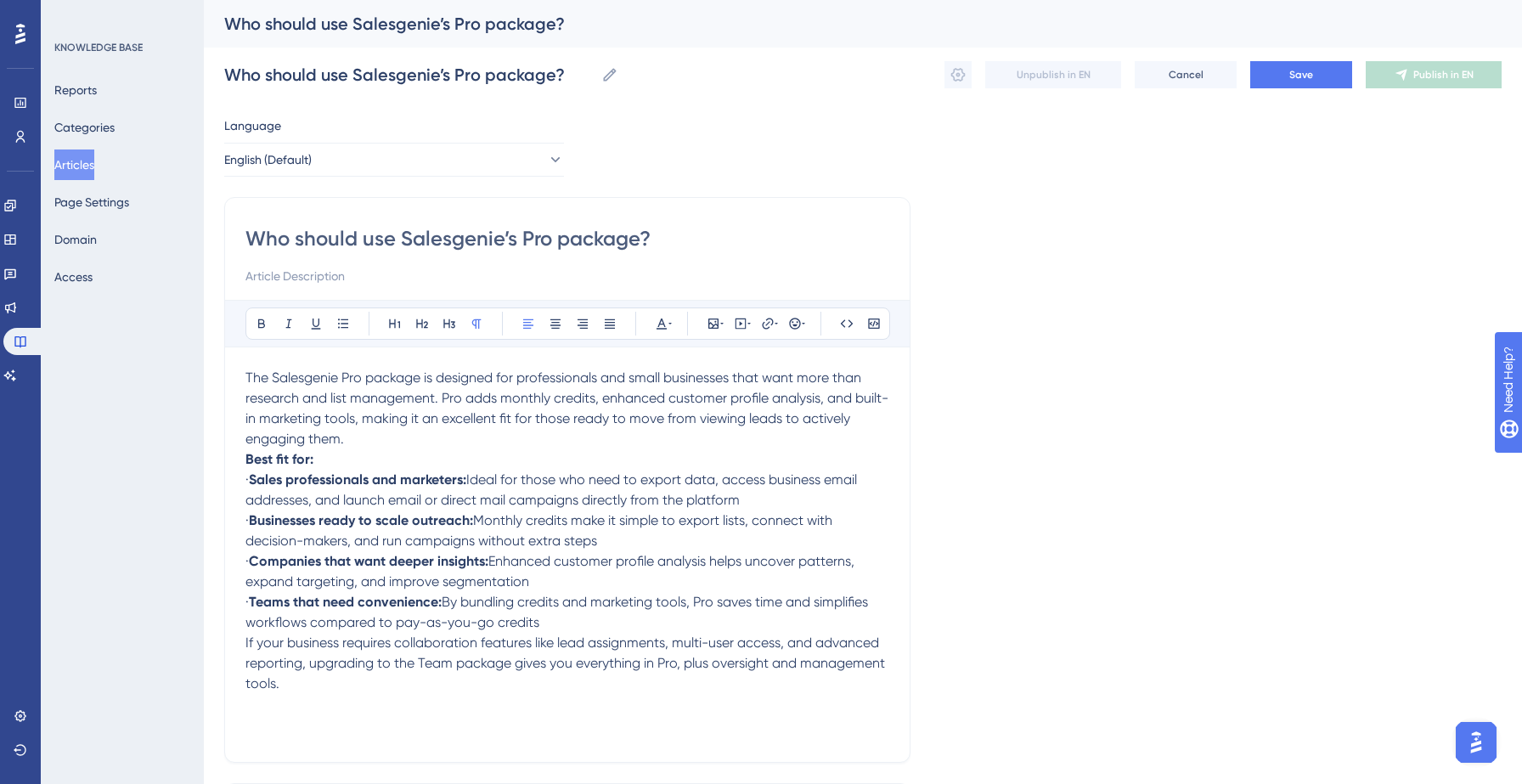
click at [359, 439] on p "The Salesgenie Pro package is designed for professionals and small businesses t…" at bounding box center [567, 408] width 643 height 81
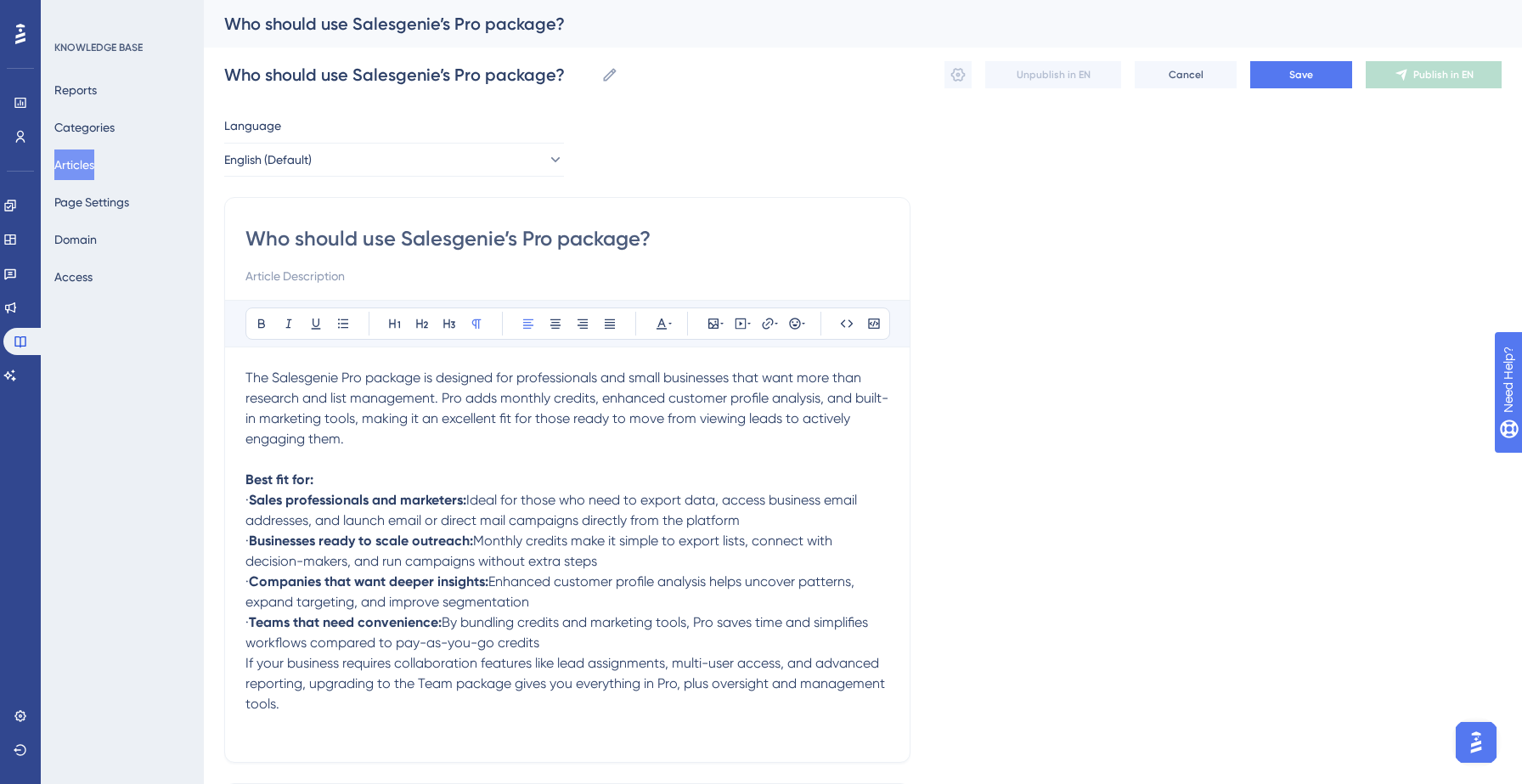
click at [760, 529] on p "· Sales professionals and marketers: Ideal for those who need to export data, a…" at bounding box center [567, 510] width 643 height 41
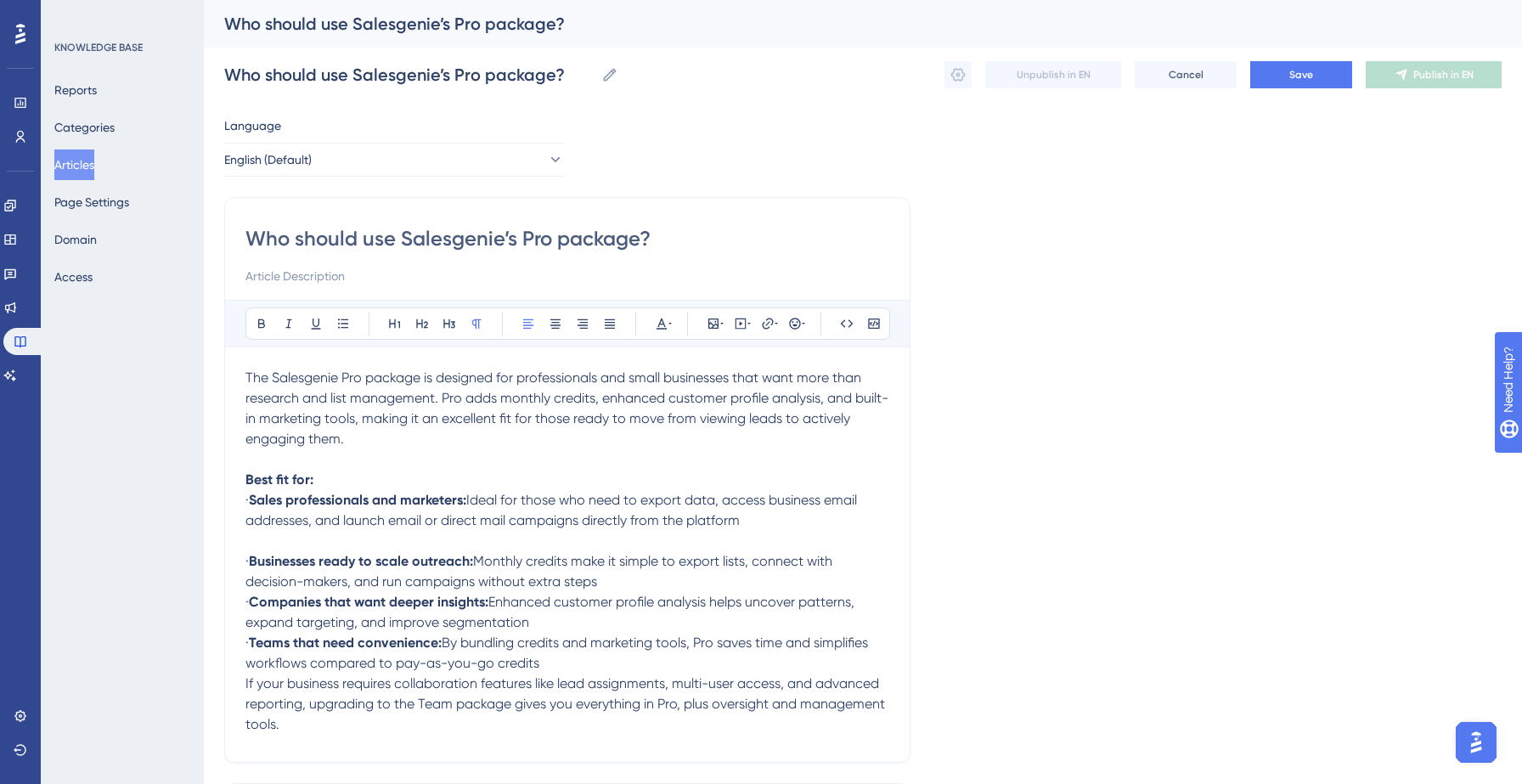
click at [670, 581] on p "· Businesses ready to scale outreach: Monthly credits make it simple to export …" at bounding box center [567, 571] width 643 height 41
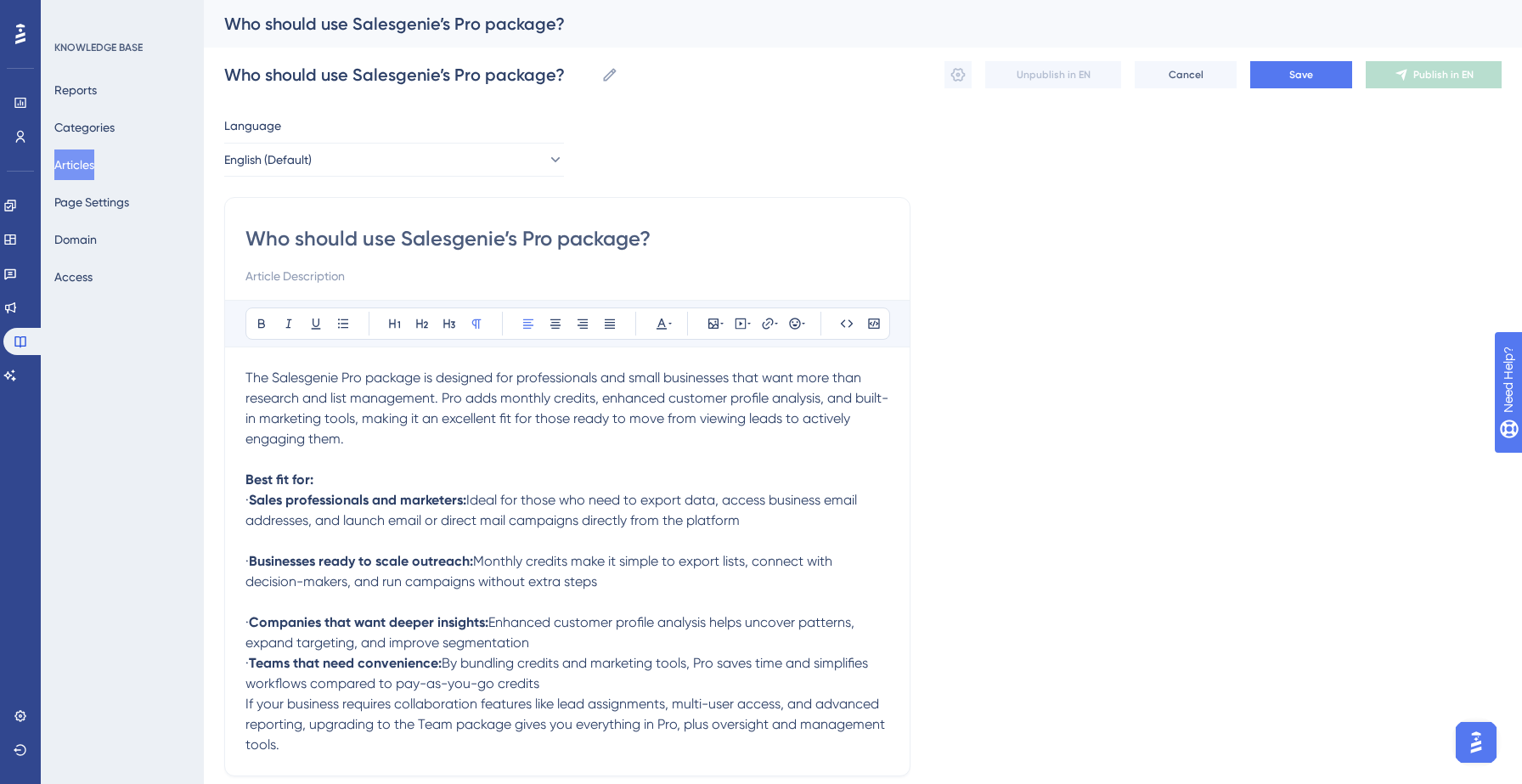
click at [593, 642] on p "· Companies that want deeper insights: Enhanced customer profile analysis helps…" at bounding box center [567, 633] width 643 height 41
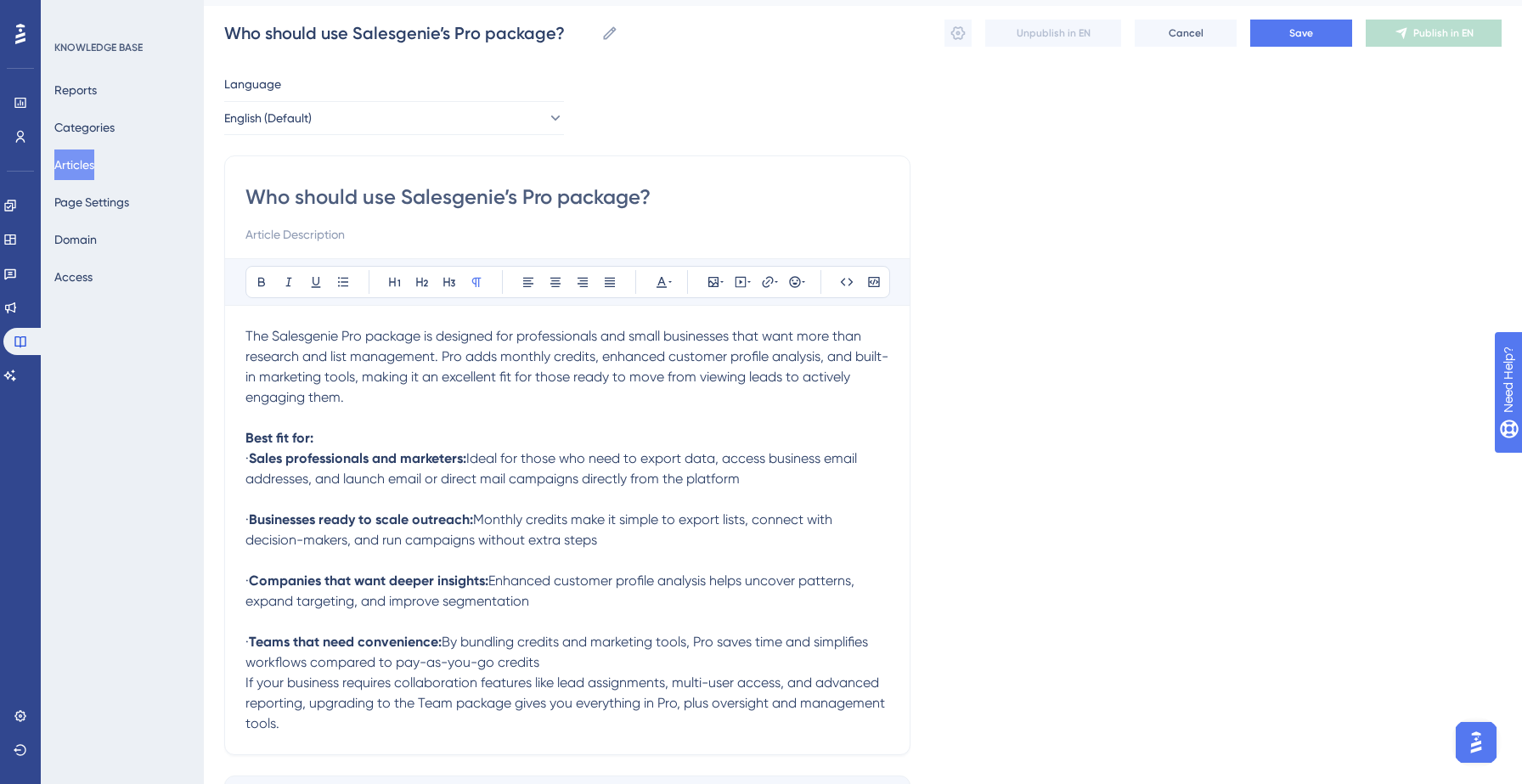
scroll to position [46, 0]
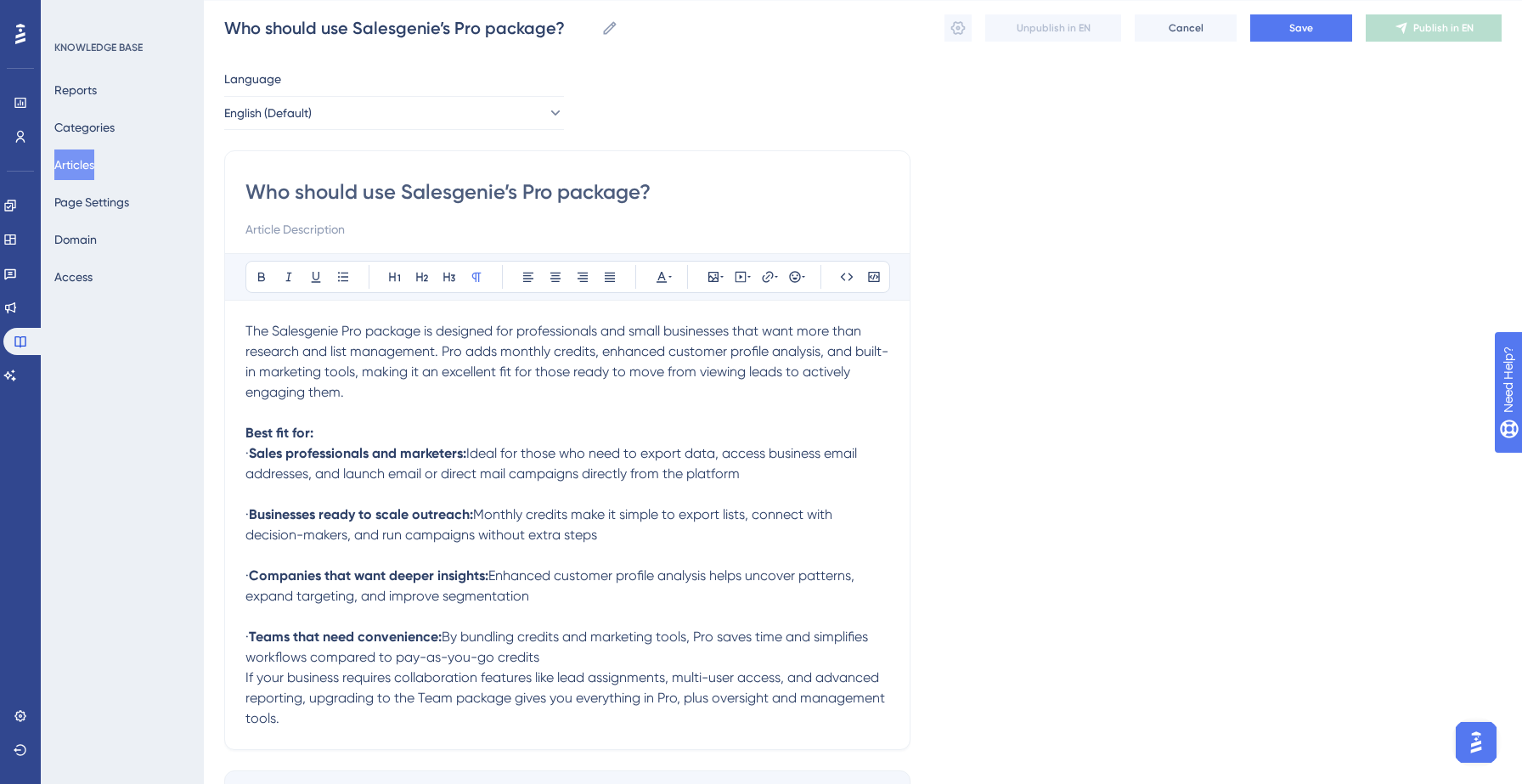
click at [618, 658] on p "· Teams that need convenience: By bundling credits and marketing tools, Pro sav…" at bounding box center [567, 647] width 643 height 41
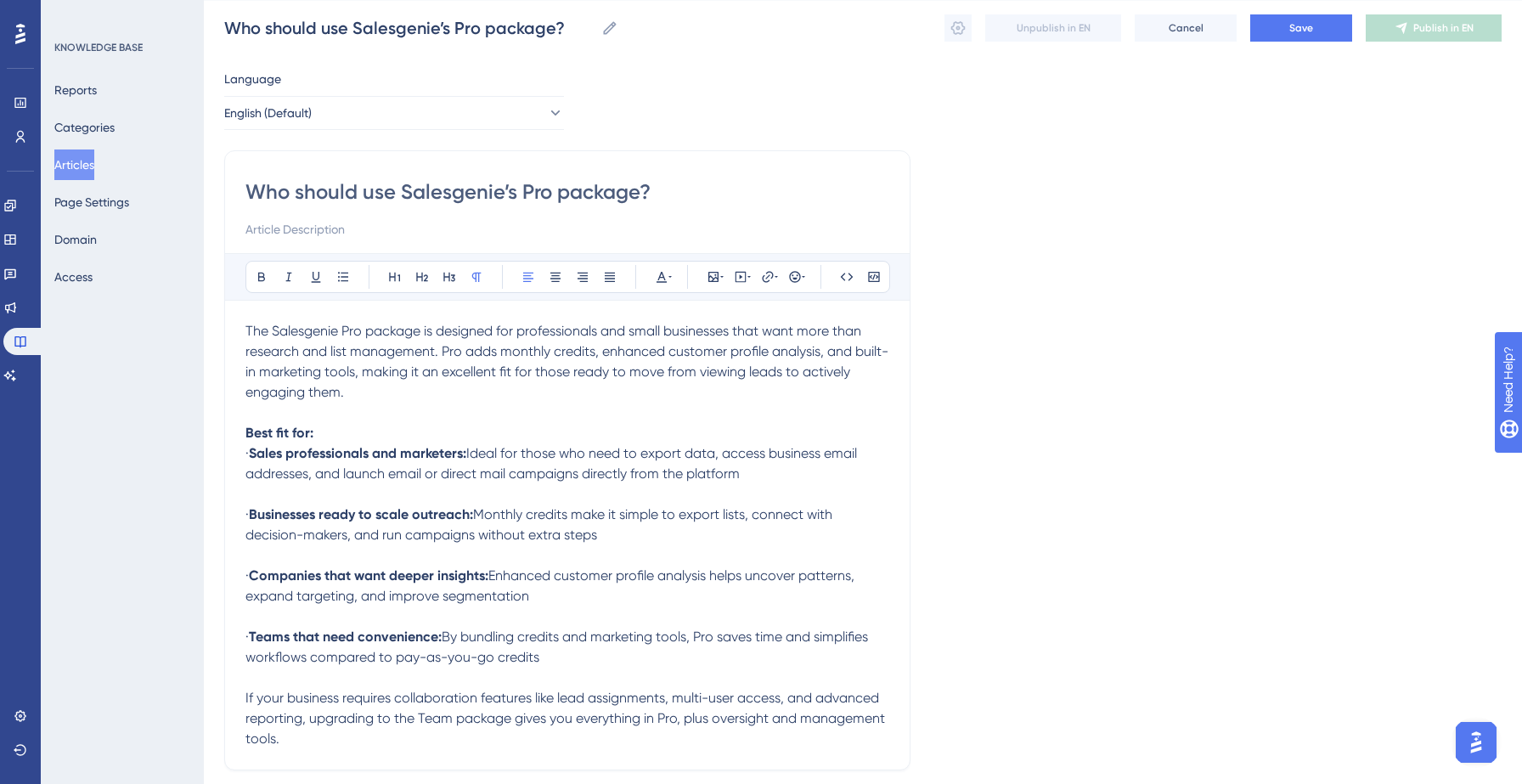
click at [249, 450] on span "·" at bounding box center [247, 453] width 4 height 16
click at [342, 276] on icon at bounding box center [342, 276] width 10 height 9
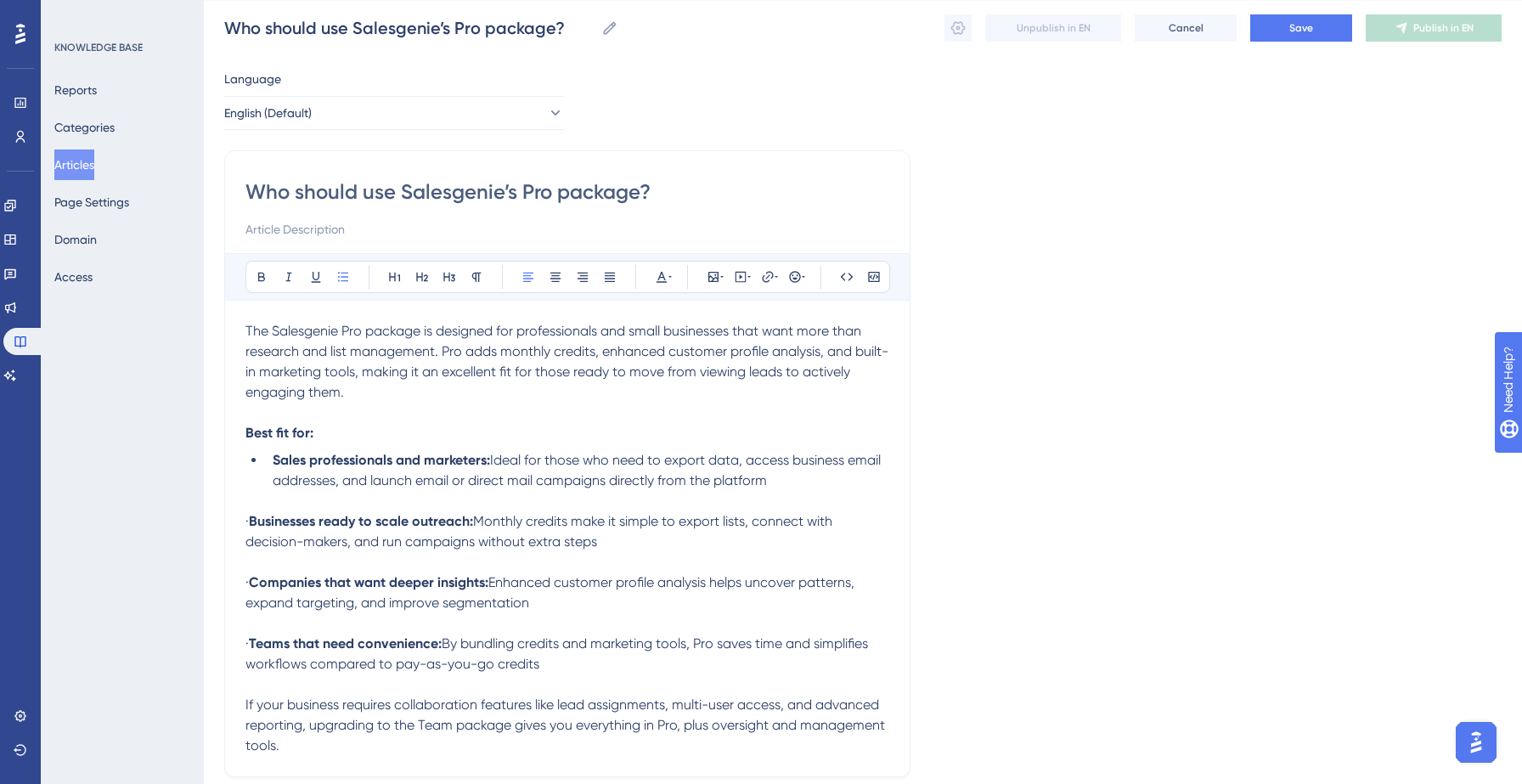
click at [272, 520] on strong "Businesses ready to scale outreach:" at bounding box center [361, 521] width 225 height 16
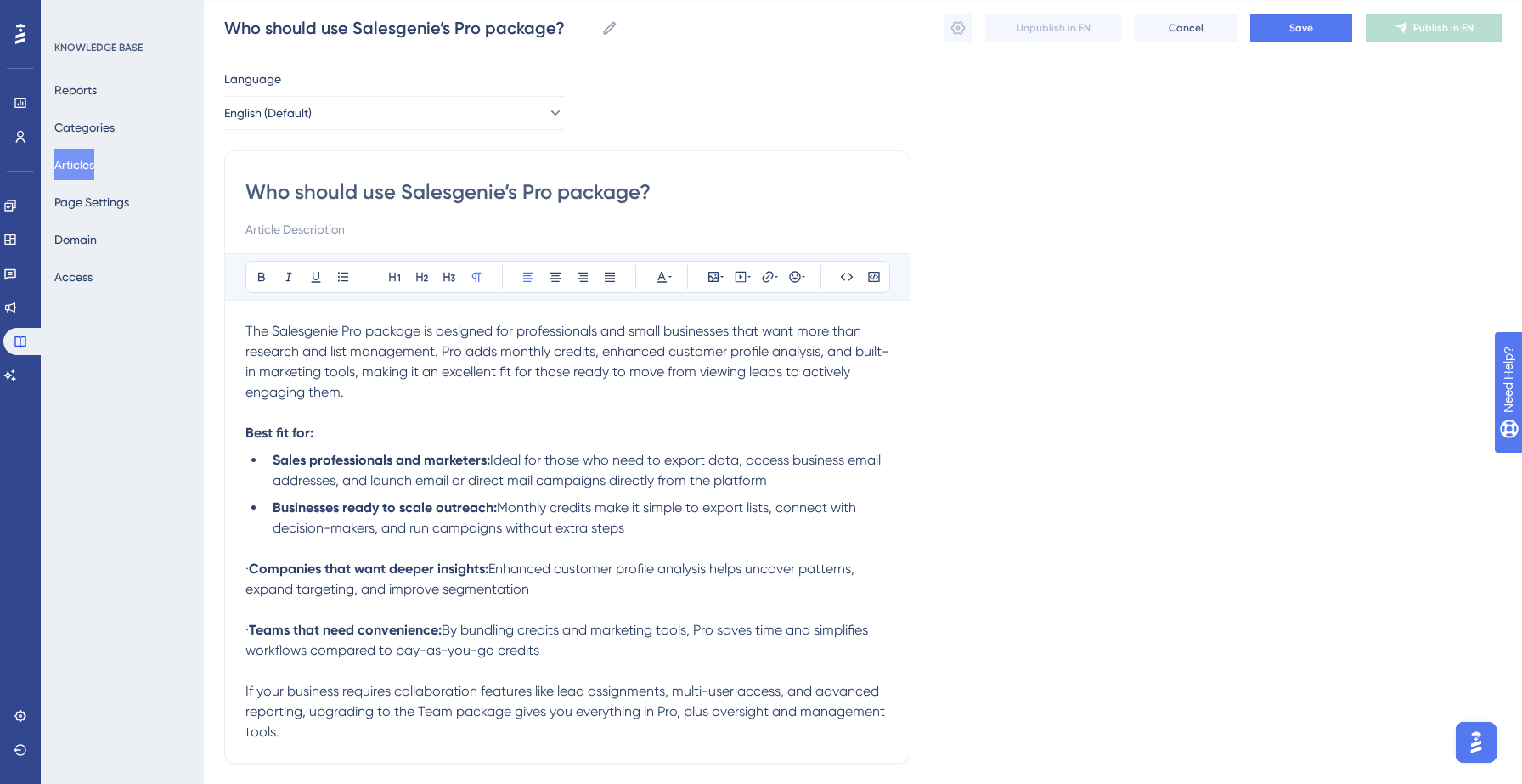
click at [271, 578] on p "· Companies that want deeper insights: Enhanced customer profile analysis helps…" at bounding box center [567, 579] width 643 height 41
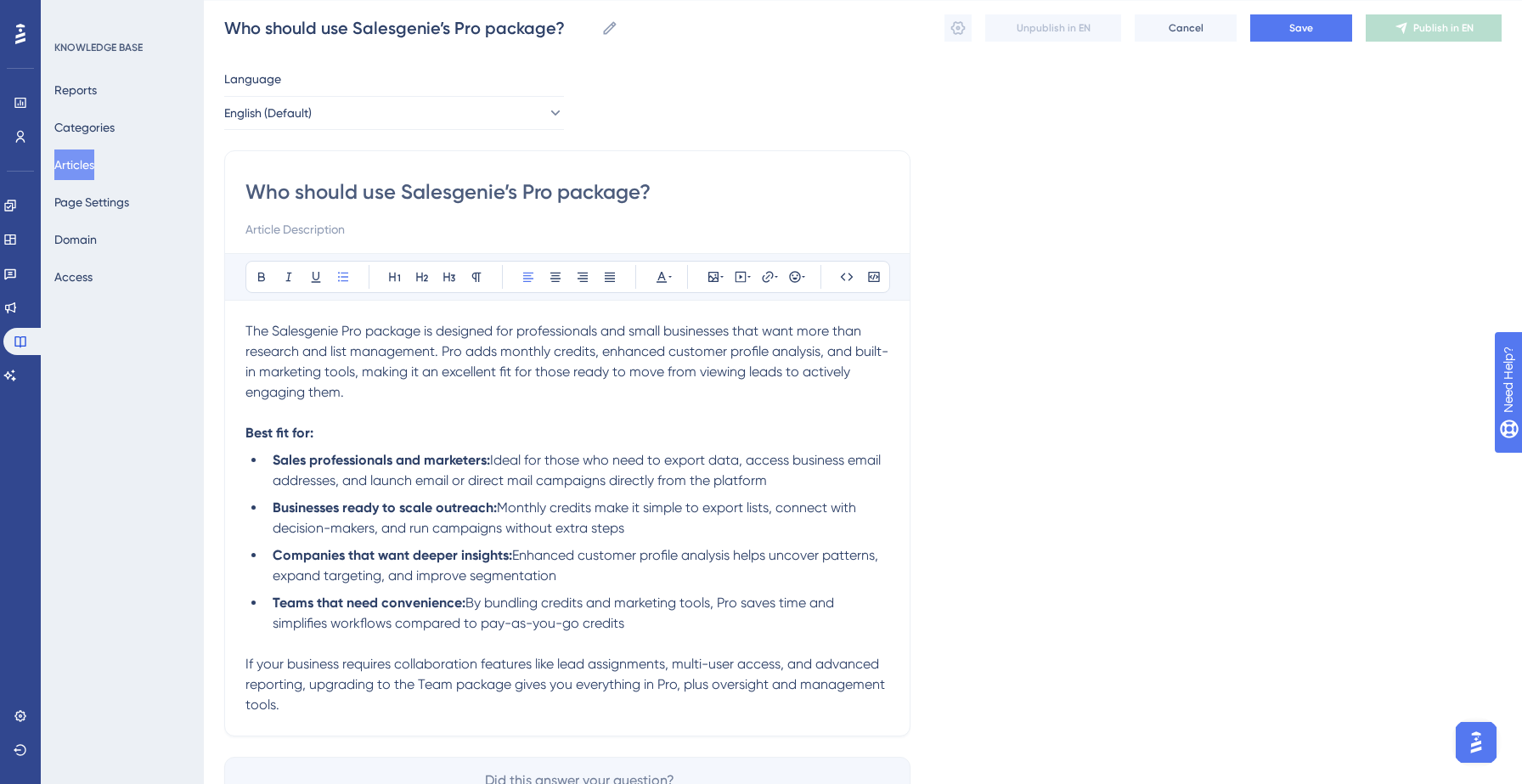
click at [796, 487] on li "Sales professionals and marketers: Ideal for those who need to export data, acc…" at bounding box center [577, 470] width 623 height 41
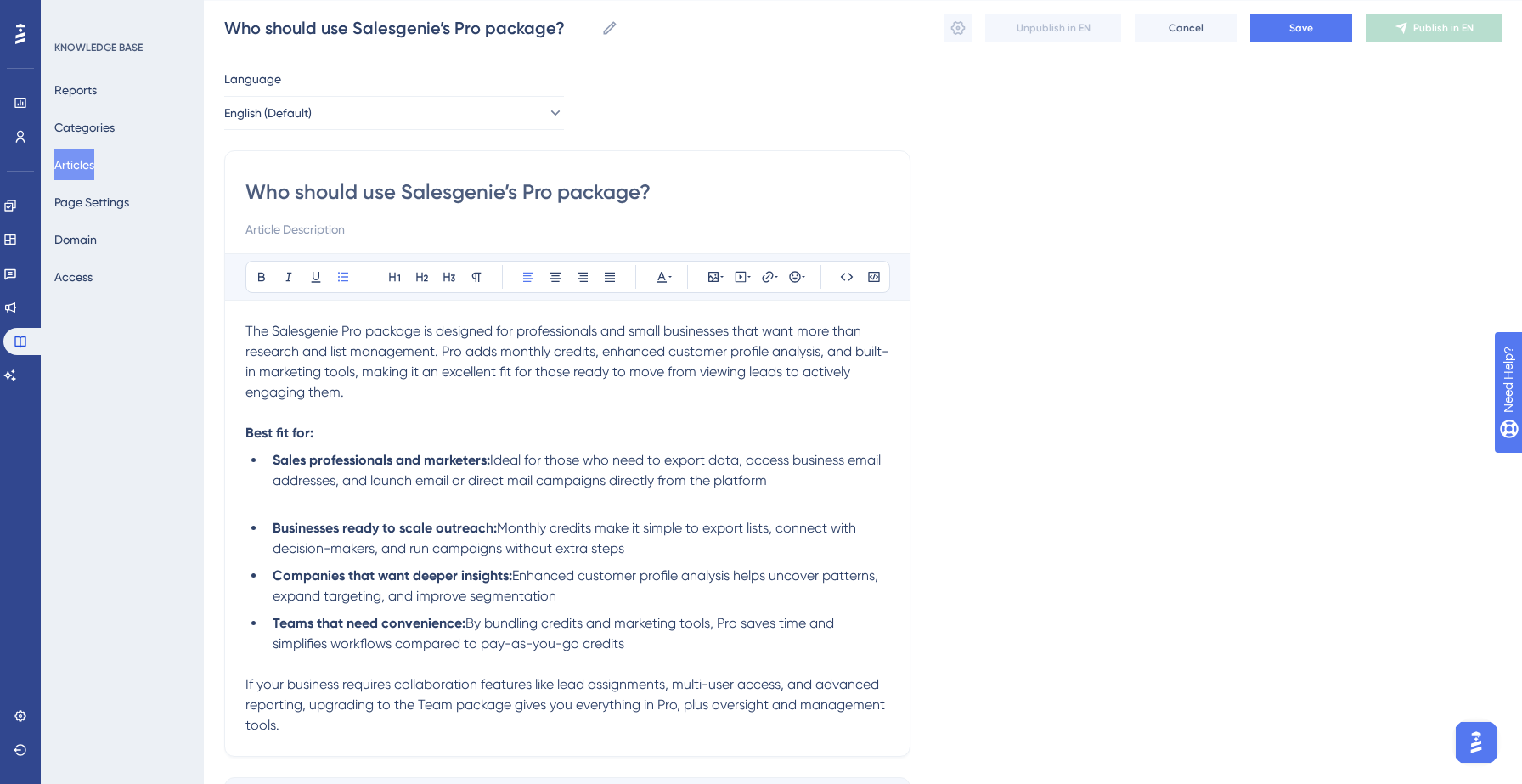
click at [731, 546] on li "Businesses ready to scale outreach: Monthly credits make it simple to export li…" at bounding box center [577, 538] width 623 height 41
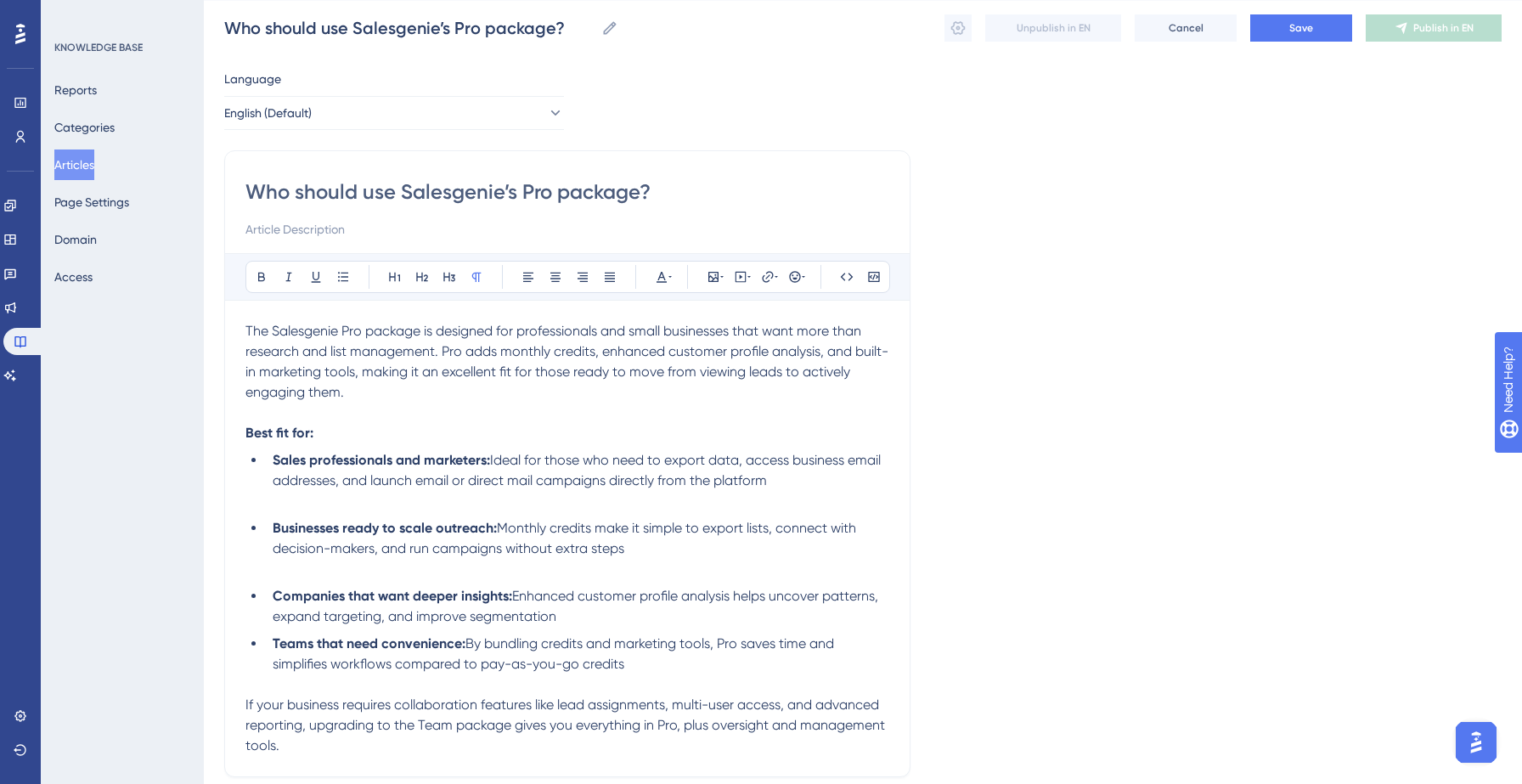
click at [663, 617] on li "Companies that want deeper insights: Enhanced customer profile analysis helps u…" at bounding box center [577, 607] width 623 height 41
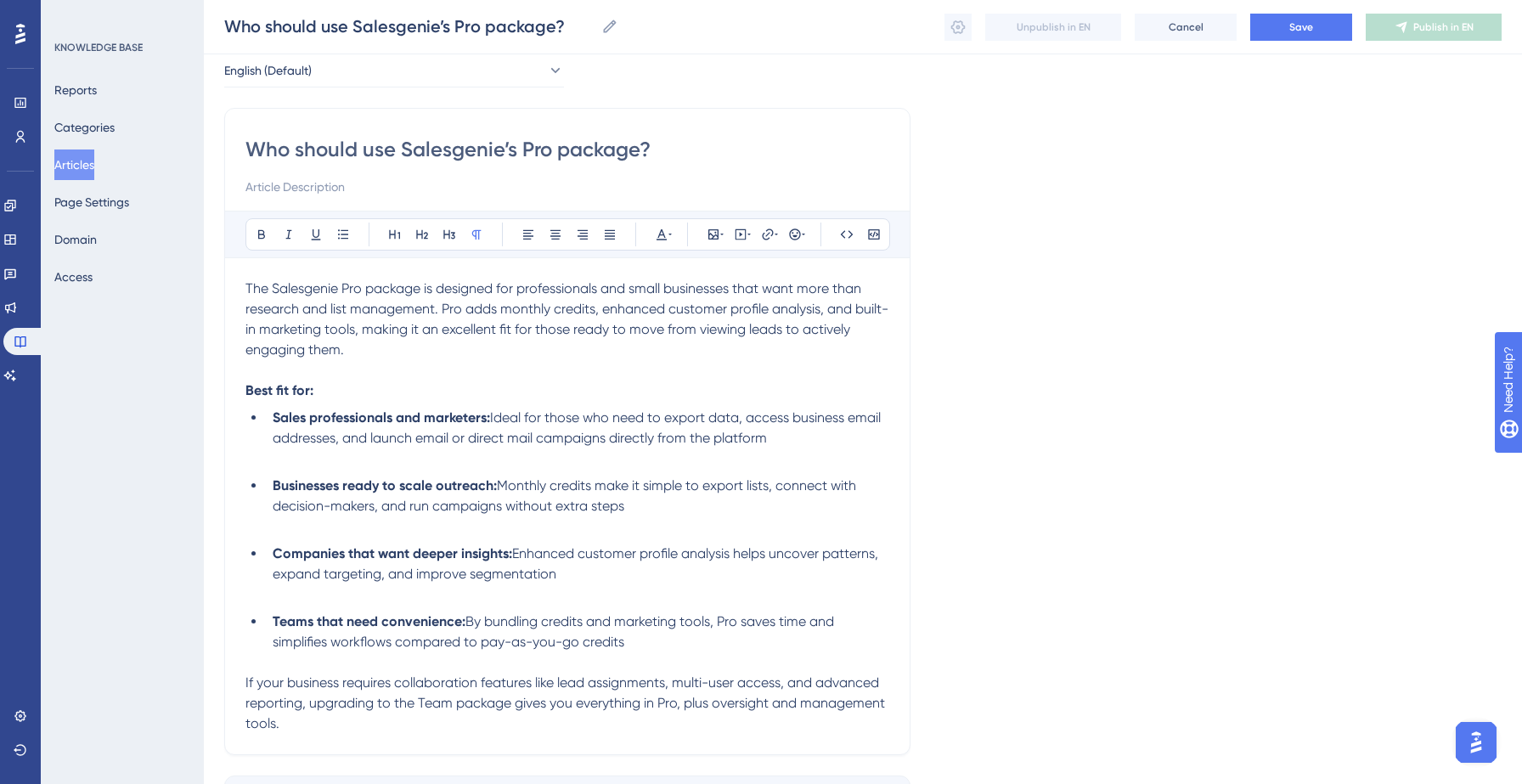
scroll to position [84, 0]
click at [1322, 29] on button "Save" at bounding box center [1301, 27] width 102 height 27
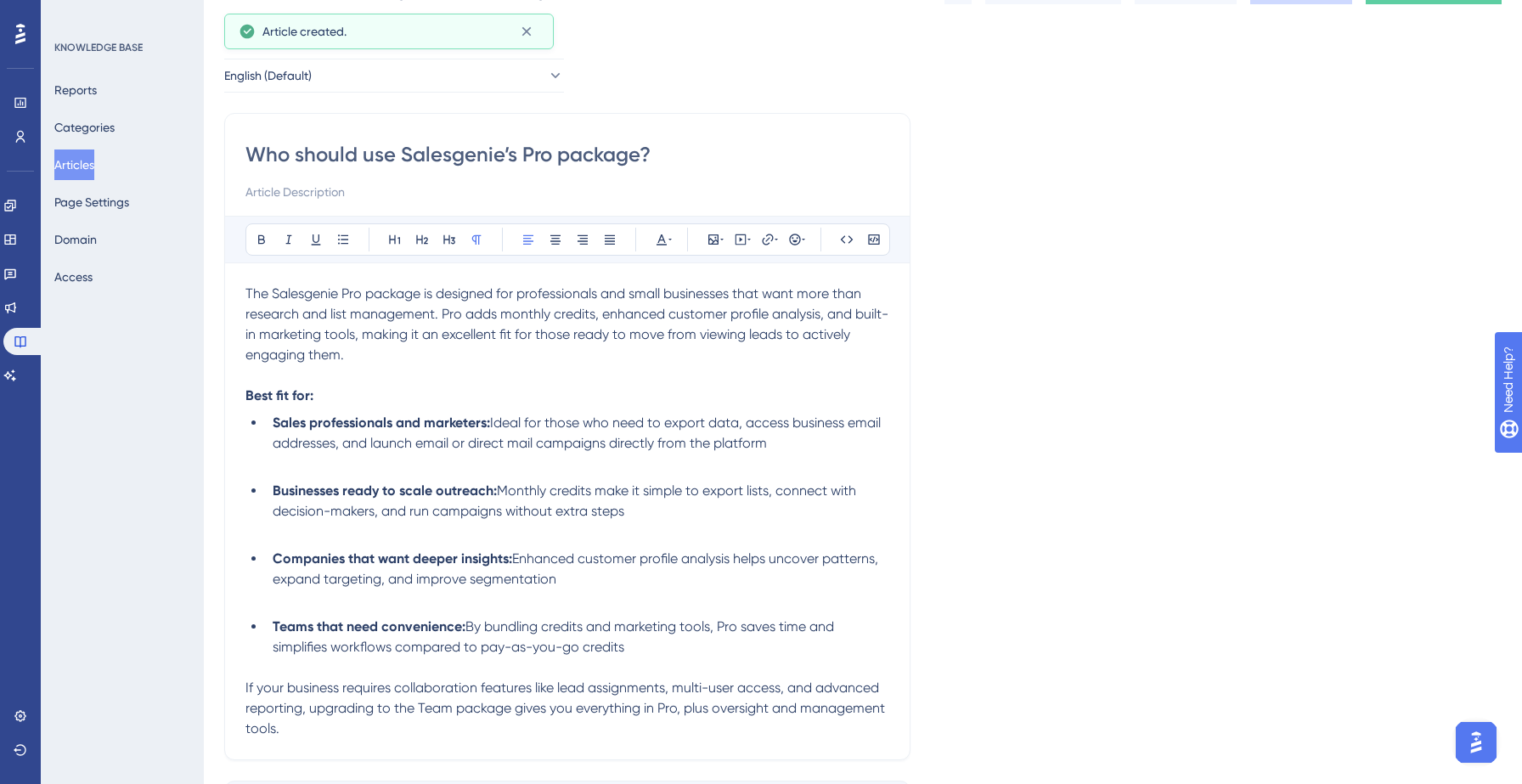
scroll to position [31, 0]
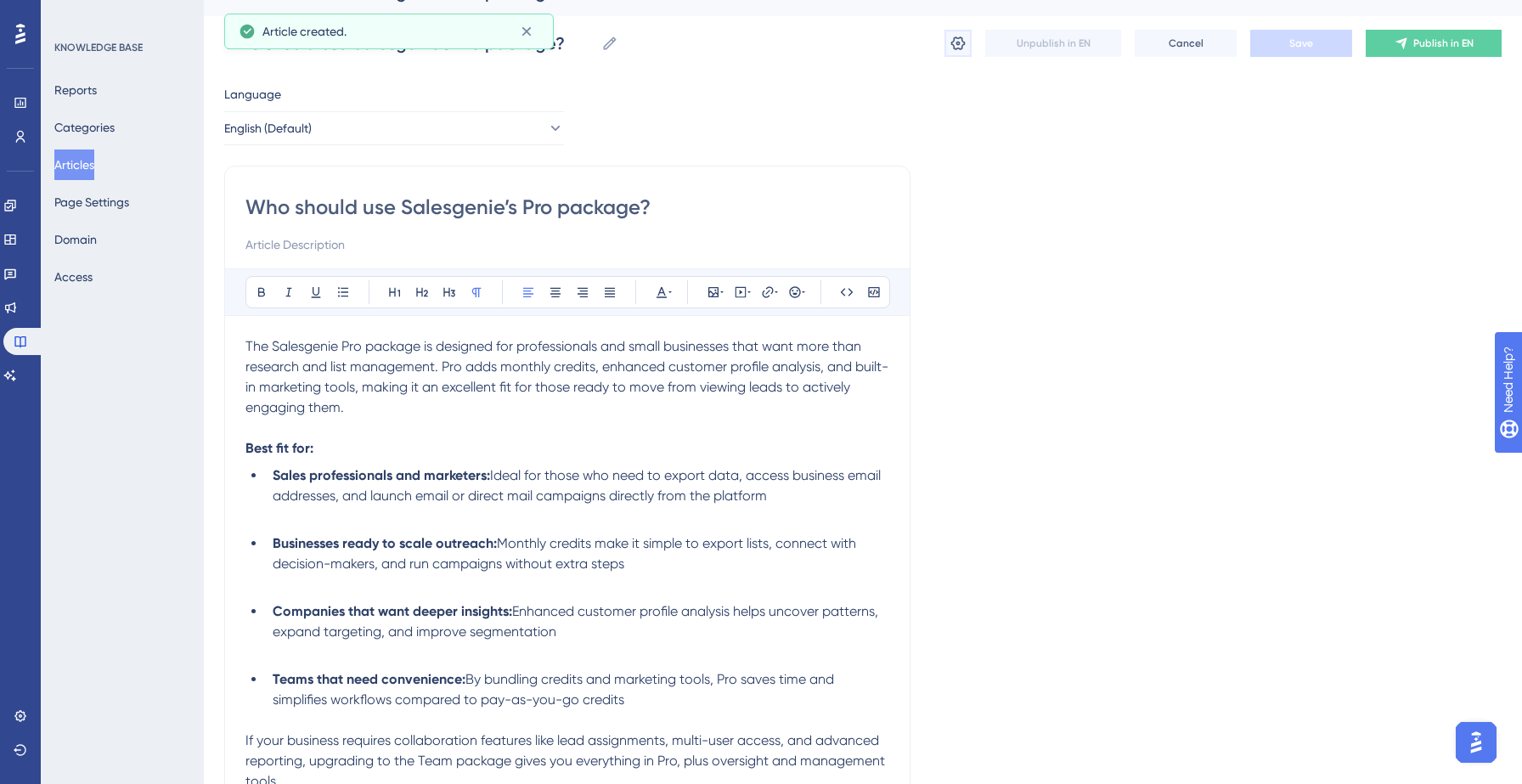
click at [951, 37] on icon at bounding box center [957, 43] width 17 height 17
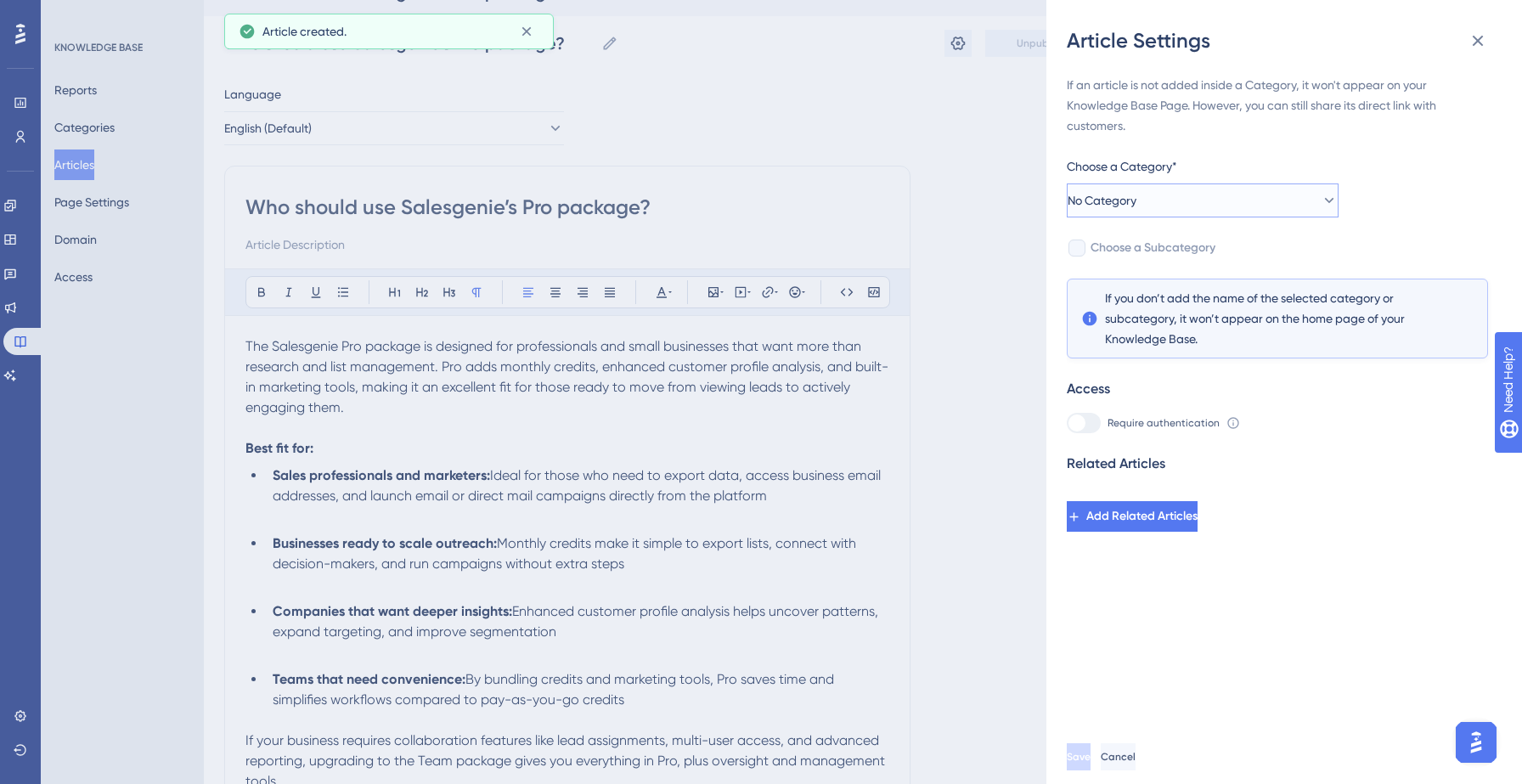
click at [1227, 192] on button "No Category" at bounding box center [1202, 200] width 272 height 34
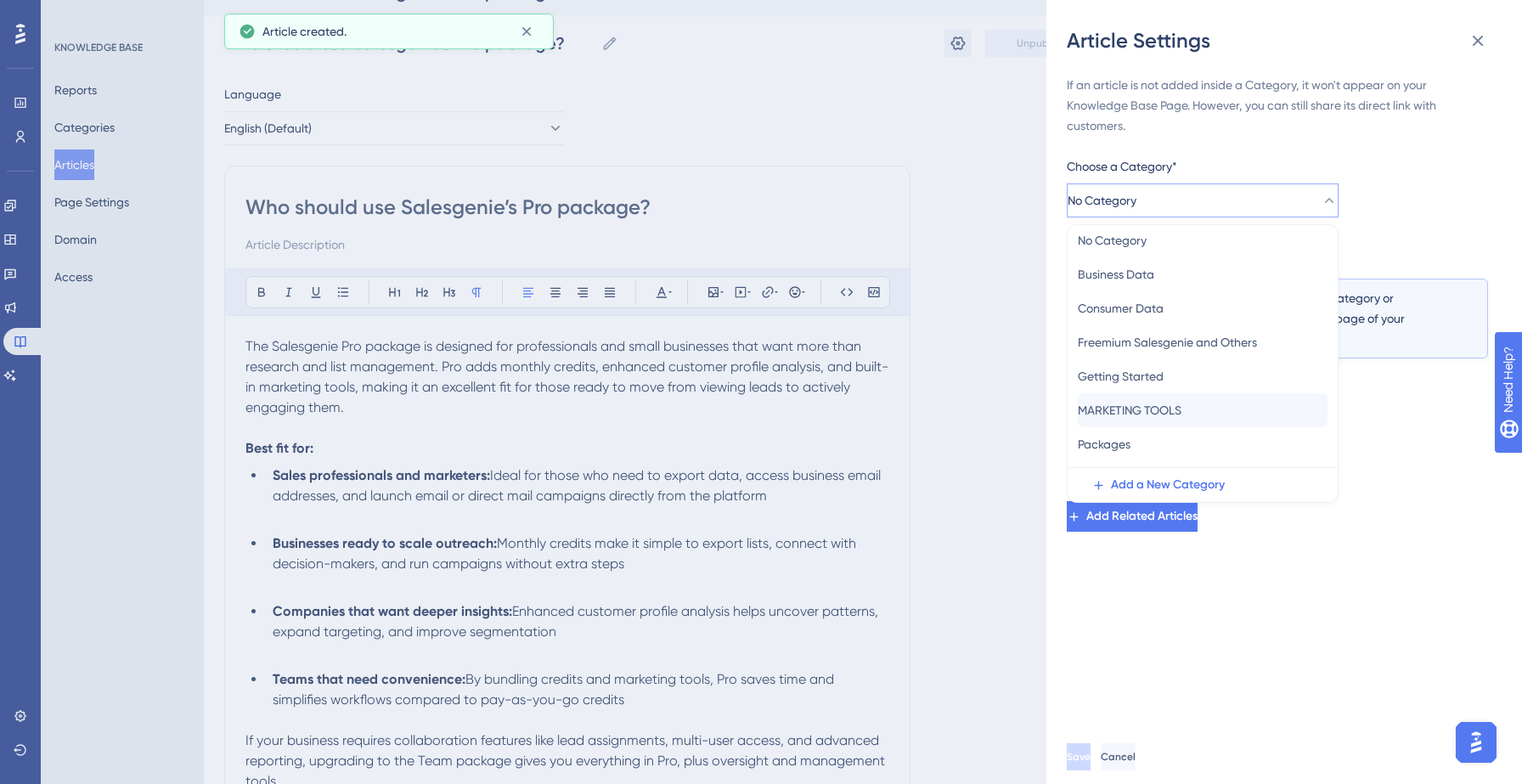
scroll to position [23, 0]
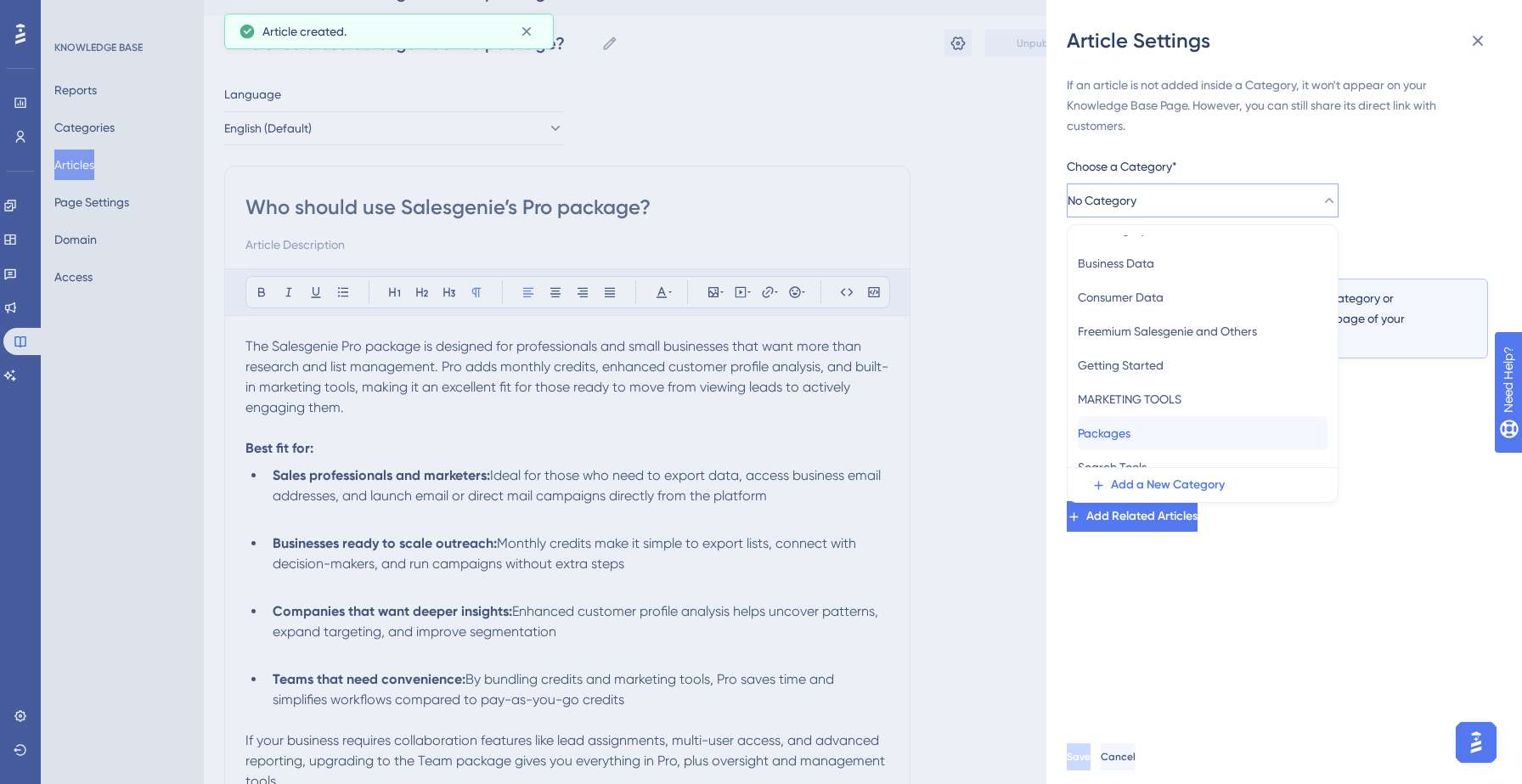
click at [1119, 431] on span "Packages" at bounding box center [1103, 433] width 53 height 20
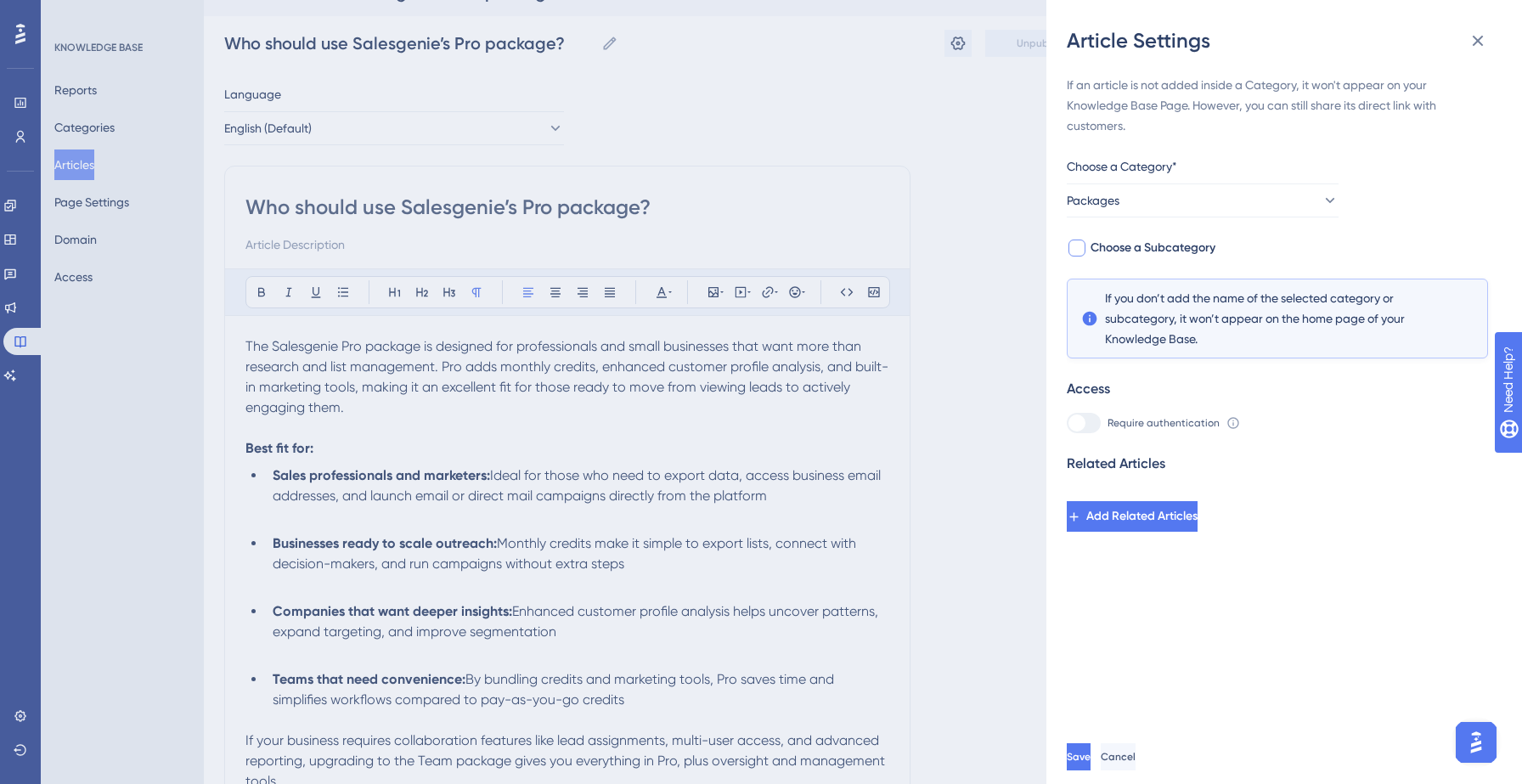
click at [1154, 253] on span "Choose a Subcategory" at bounding box center [1153, 248] width 125 height 20
checkbox input "true"
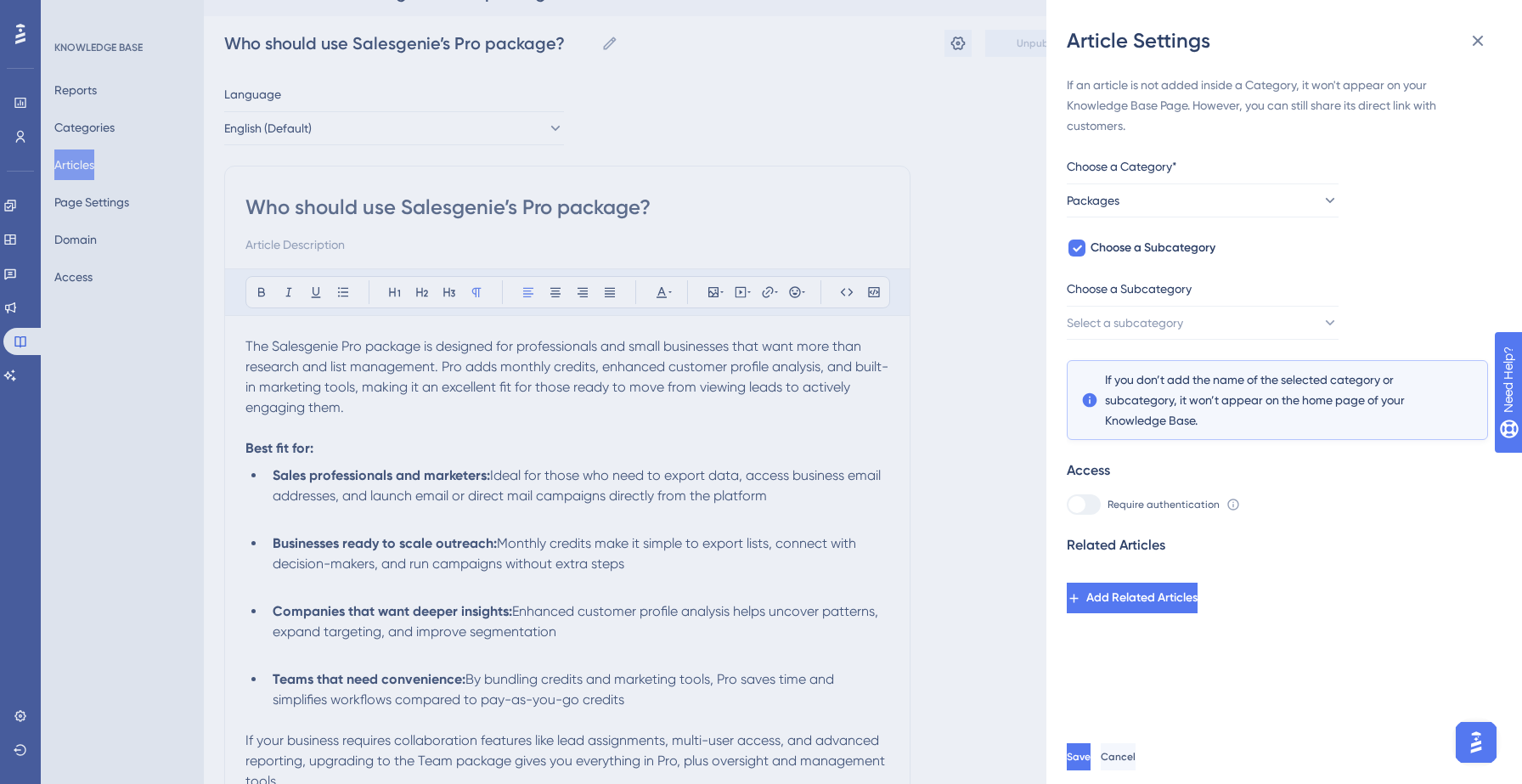
click at [1191, 303] on div "Choose a Subcategory" at bounding box center [1202, 292] width 272 height 27
click at [1183, 317] on span "Select a subcategory" at bounding box center [1125, 323] width 117 height 20
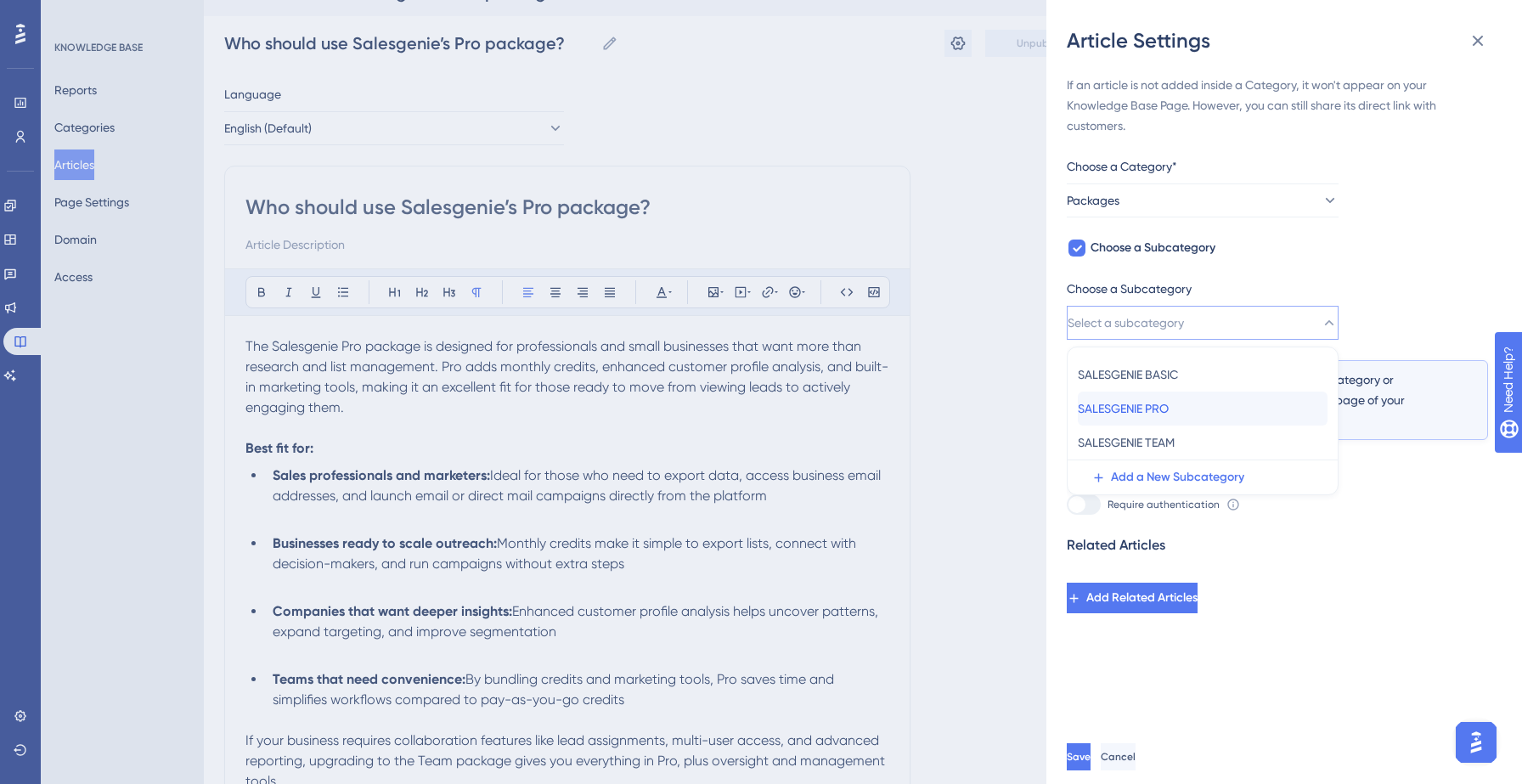
click at [1165, 421] on div "SALESGENIE PRO SALESGENIE PRO" at bounding box center [1202, 408] width 250 height 34
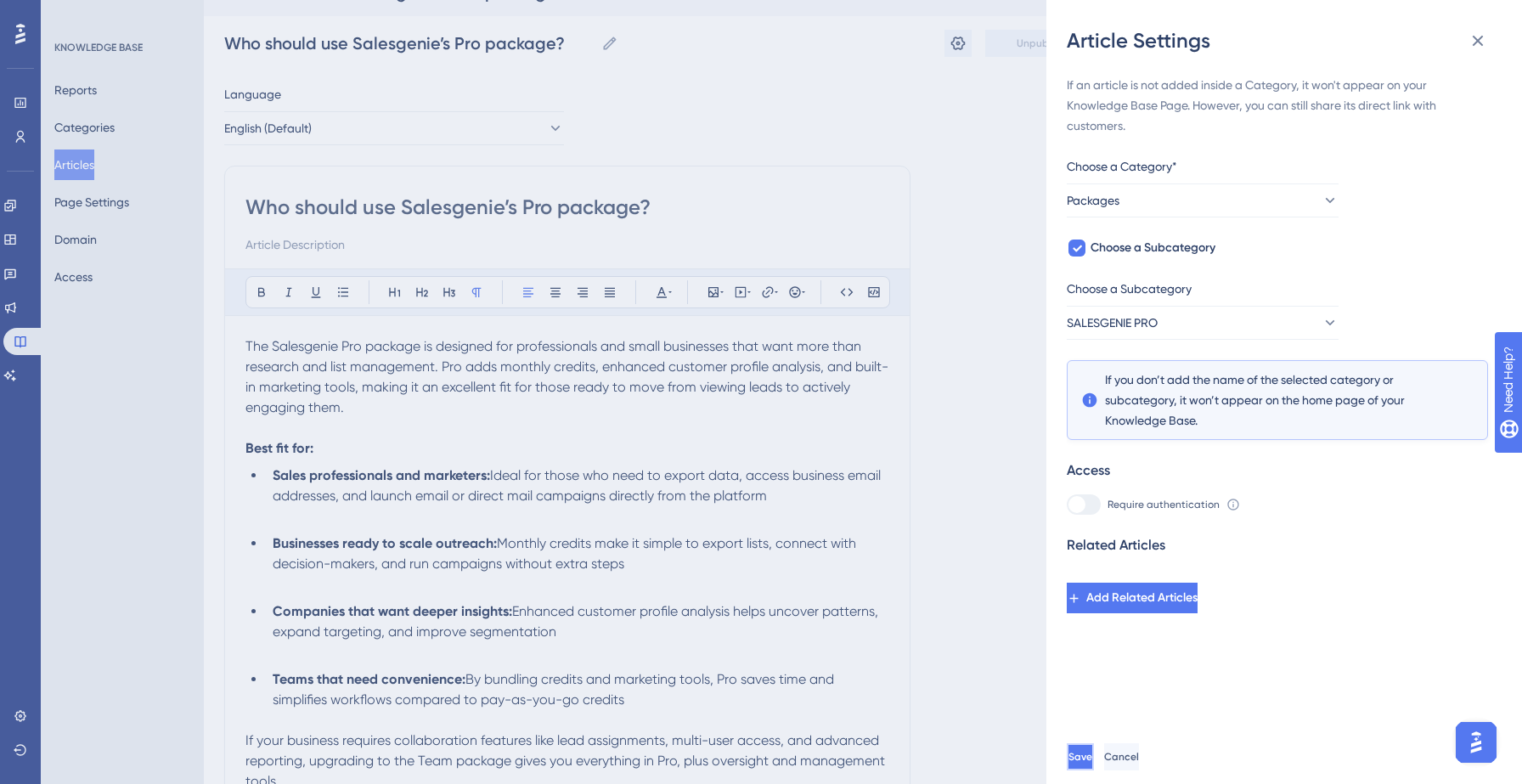
click at [1092, 753] on span "Save" at bounding box center [1080, 755] width 24 height 13
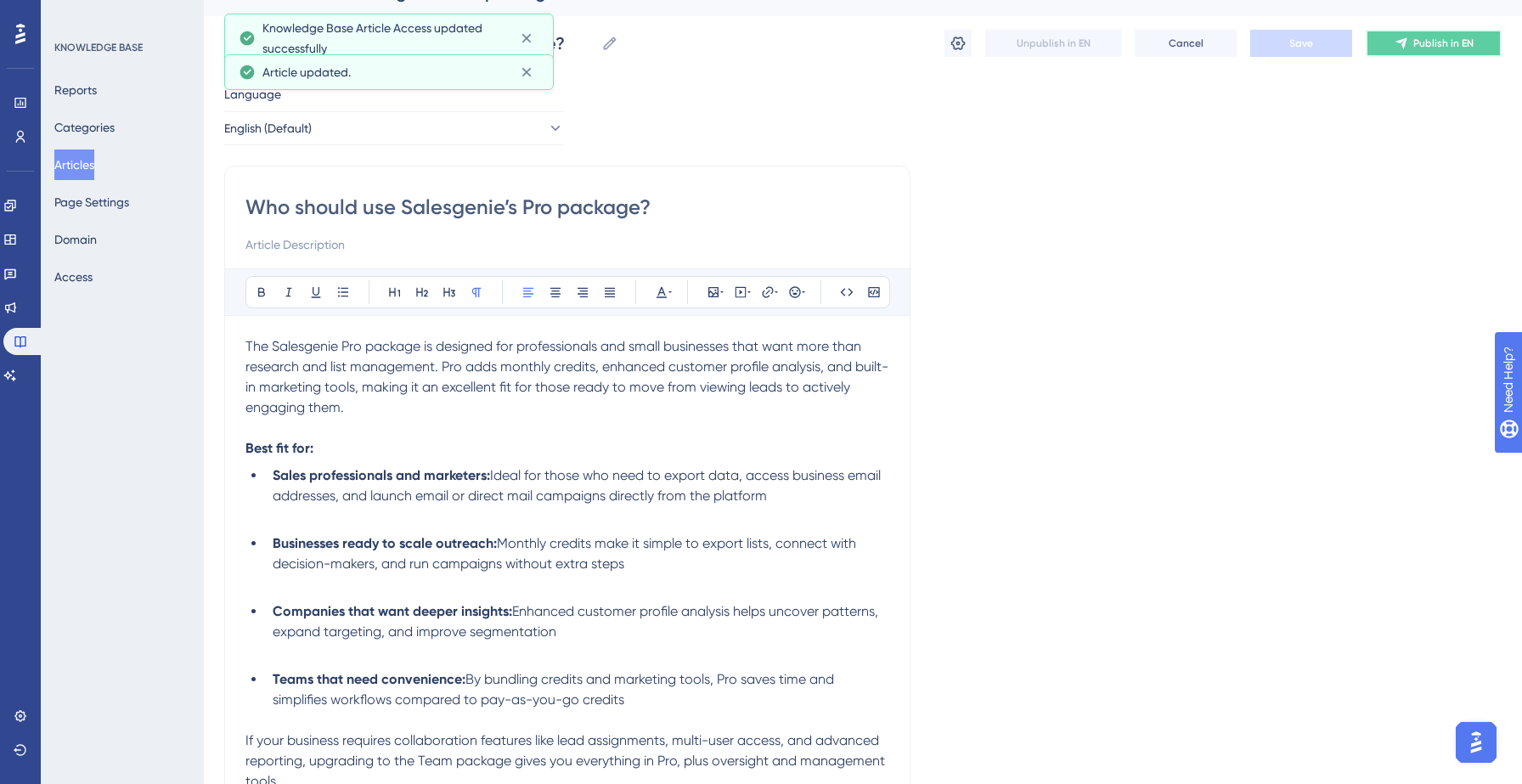
click at [1399, 37] on icon at bounding box center [1401, 43] width 13 height 13
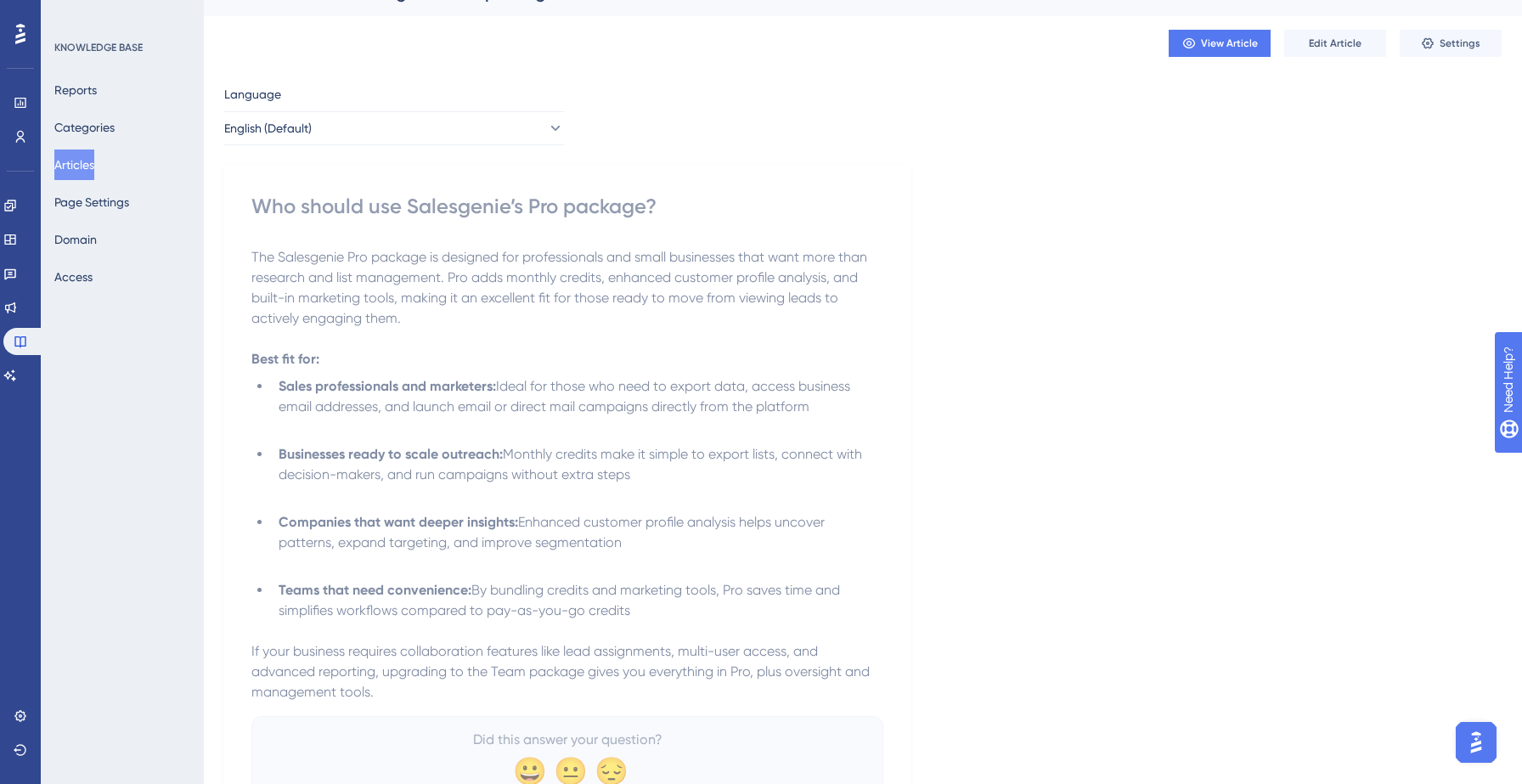
click at [86, 162] on button "Articles" at bounding box center [74, 165] width 40 height 30
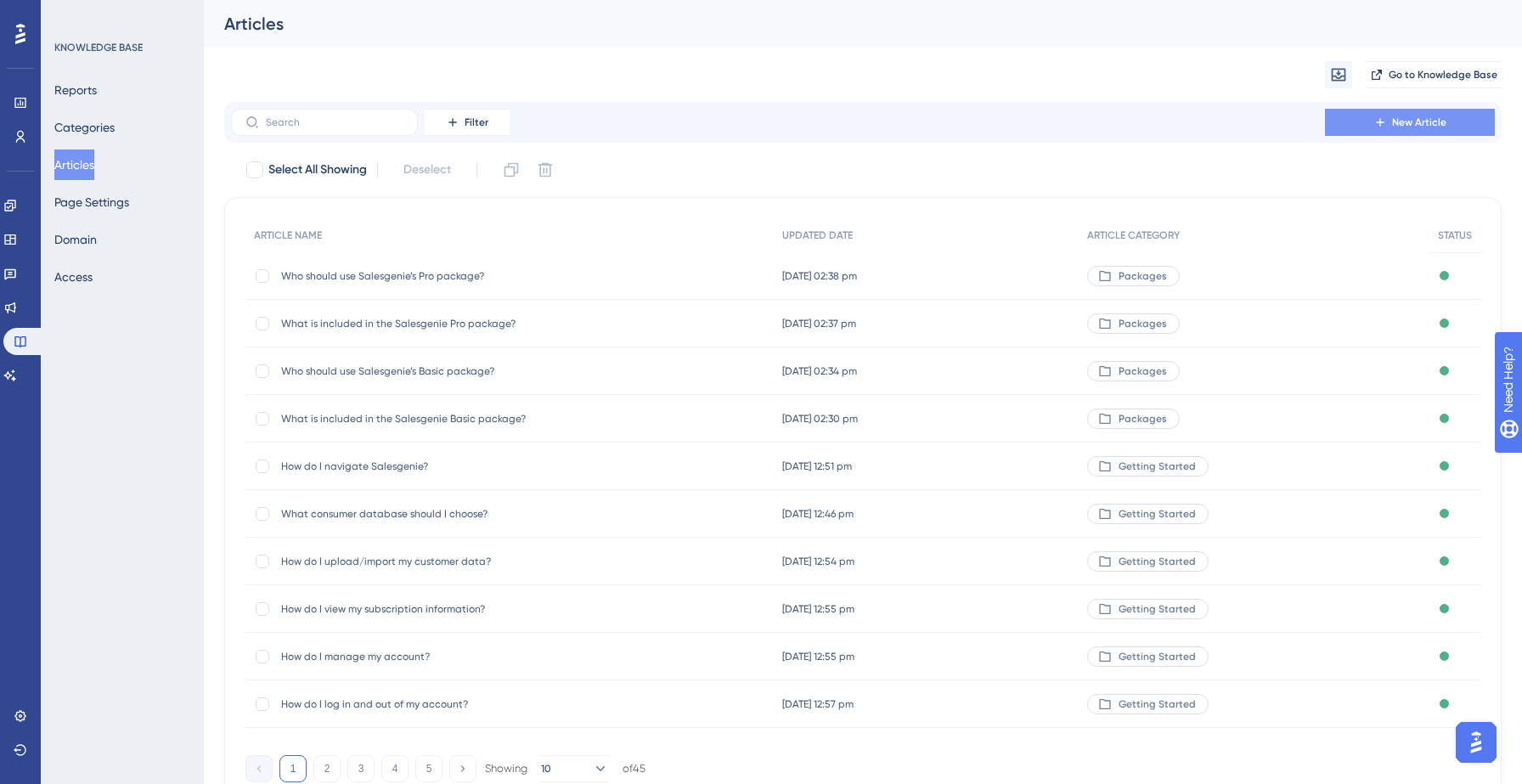
click at [1428, 118] on span "New Article" at bounding box center [1419, 122] width 54 height 13
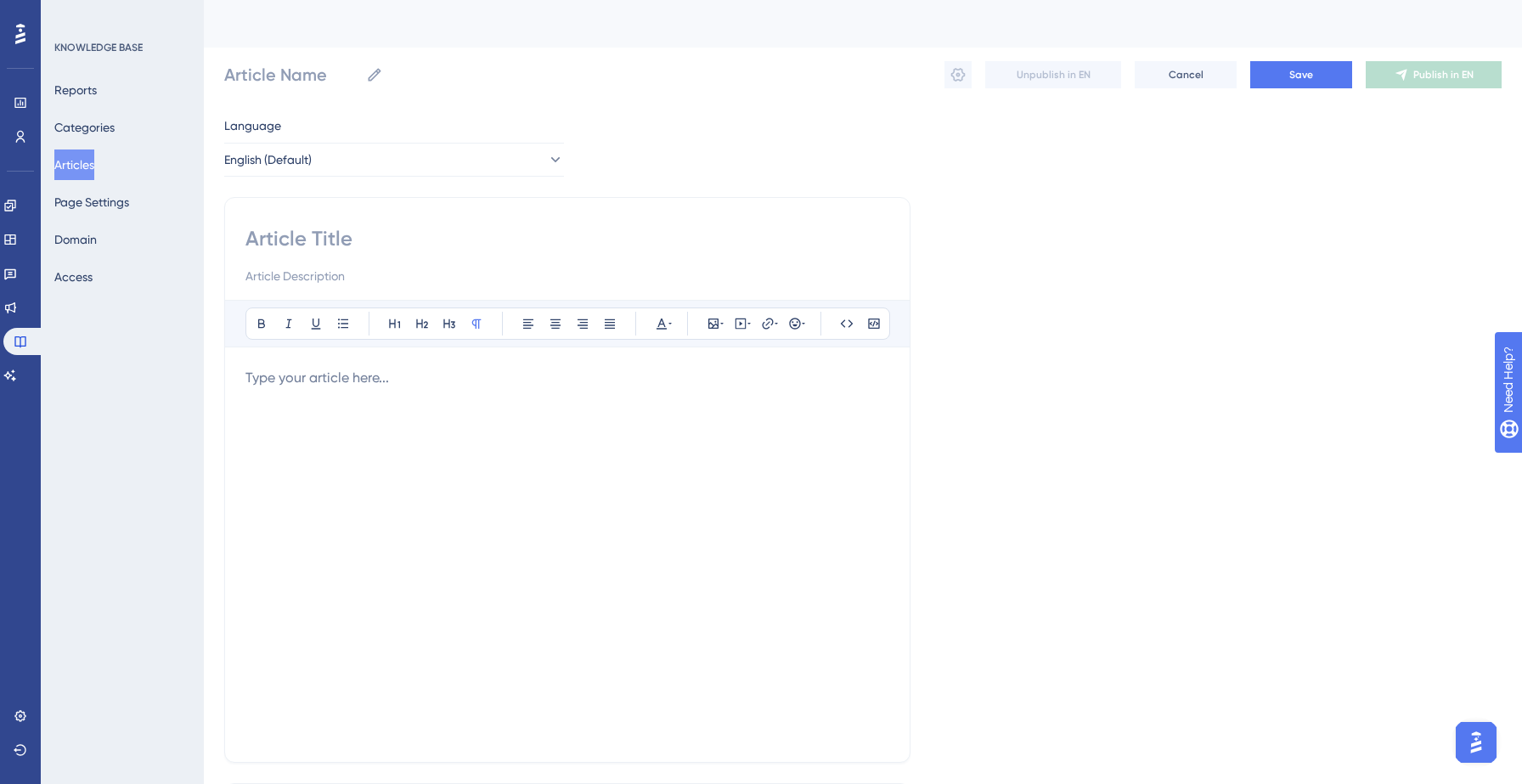
click at [412, 230] on input at bounding box center [567, 239] width 643 height 27
paste input "5. Why choose the Salesgenie Pro package?"
type input "5. Why choose the Salesgenie Pro package?"
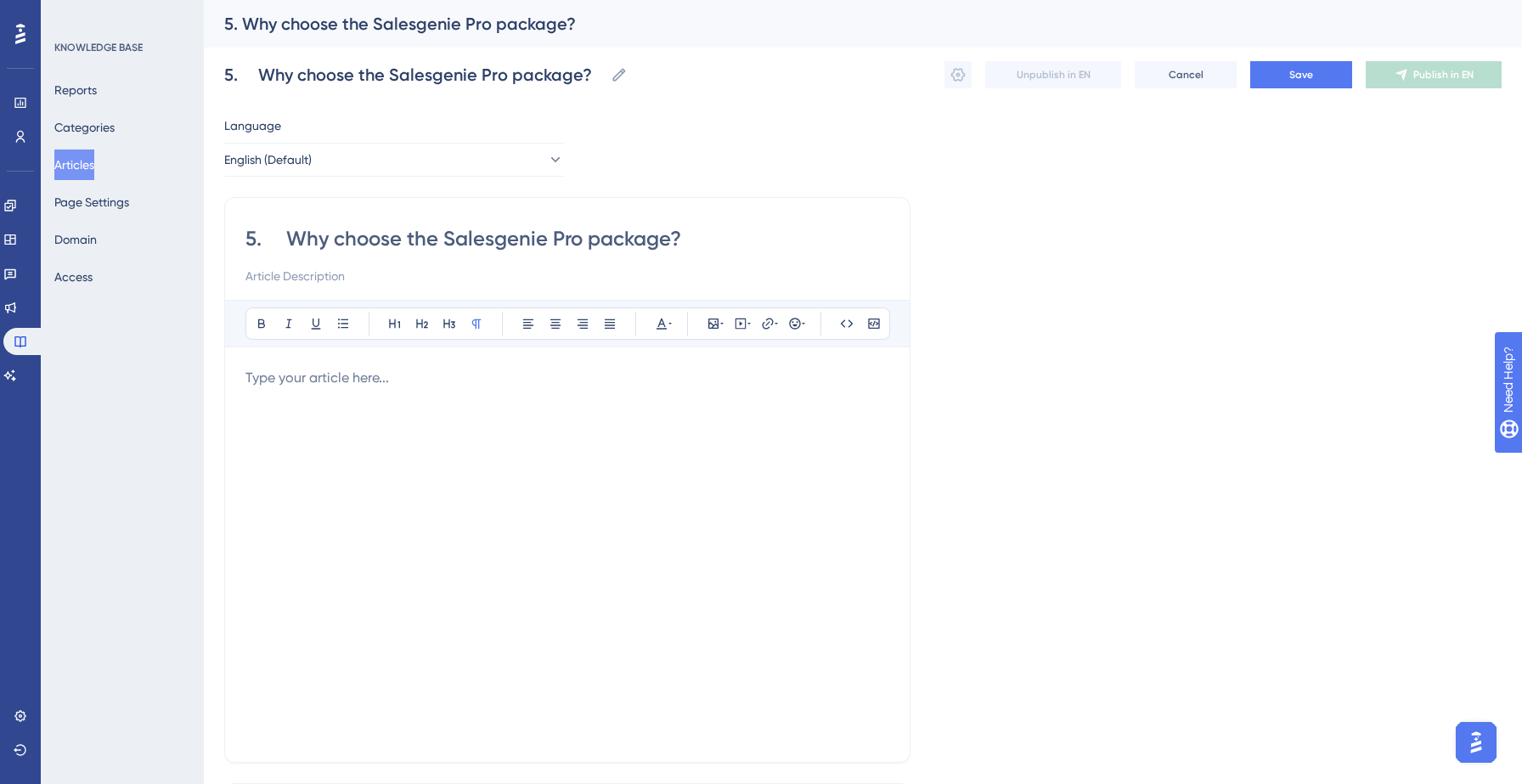
click at [282, 236] on input "5. Why choose the Salesgenie Pro package?" at bounding box center [567, 239] width 643 height 27
type input "Why choose the Salesgenie Pro package?"
click at [268, 392] on div at bounding box center [567, 554] width 643 height 373
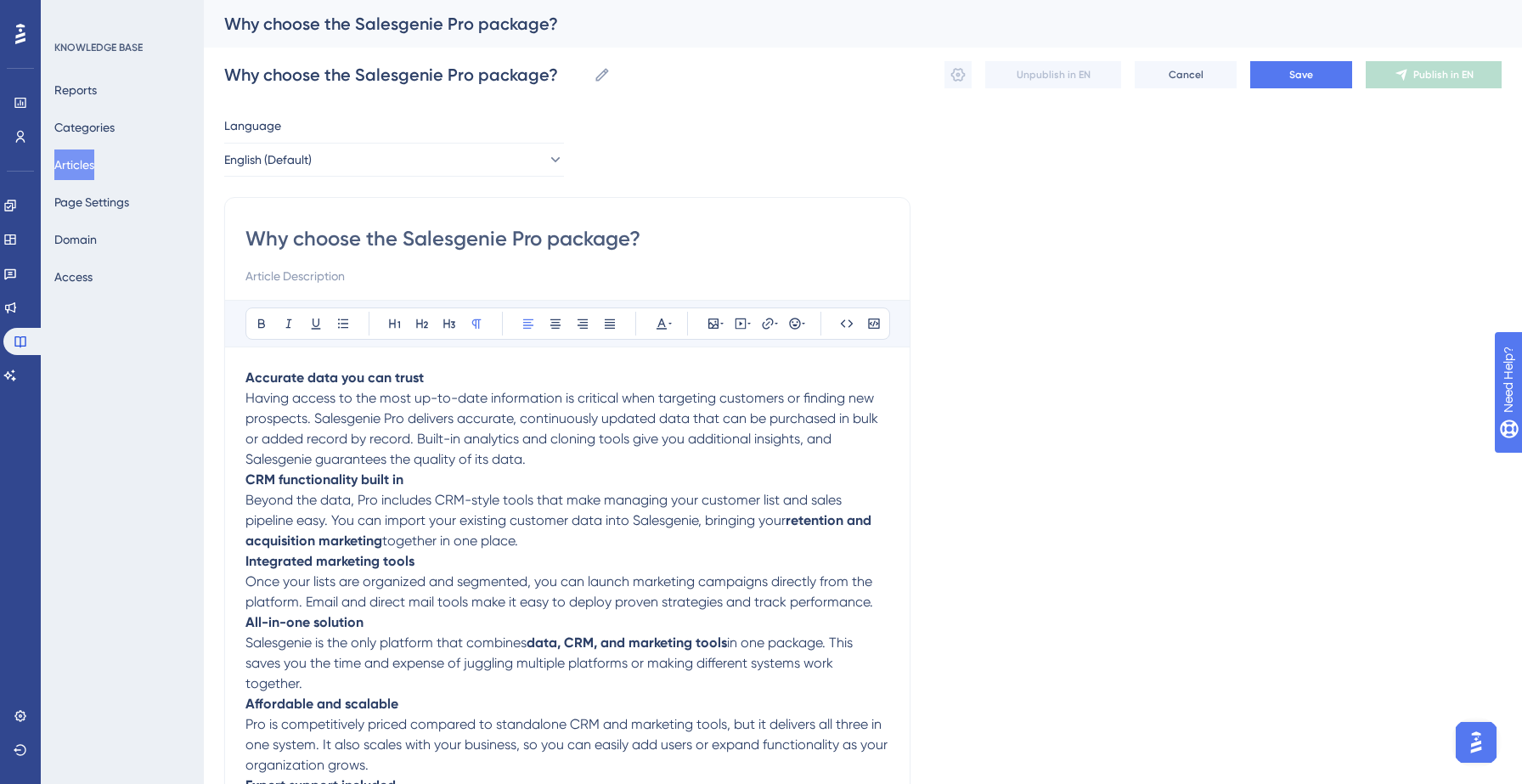
scroll to position [54, 0]
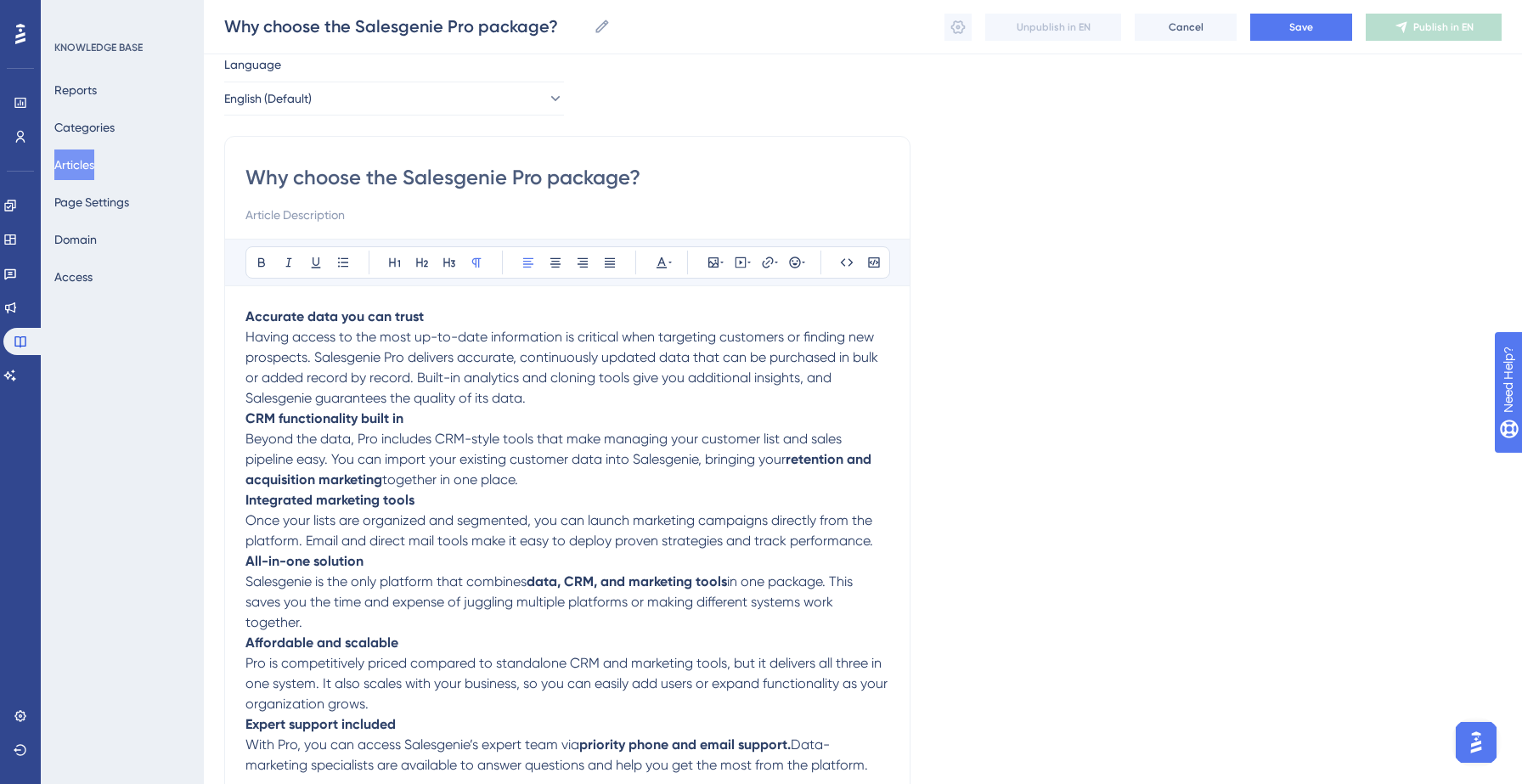
click at [551, 392] on p "Accurate data you can trust Having access to the most up-to-date information is…" at bounding box center [567, 357] width 643 height 102
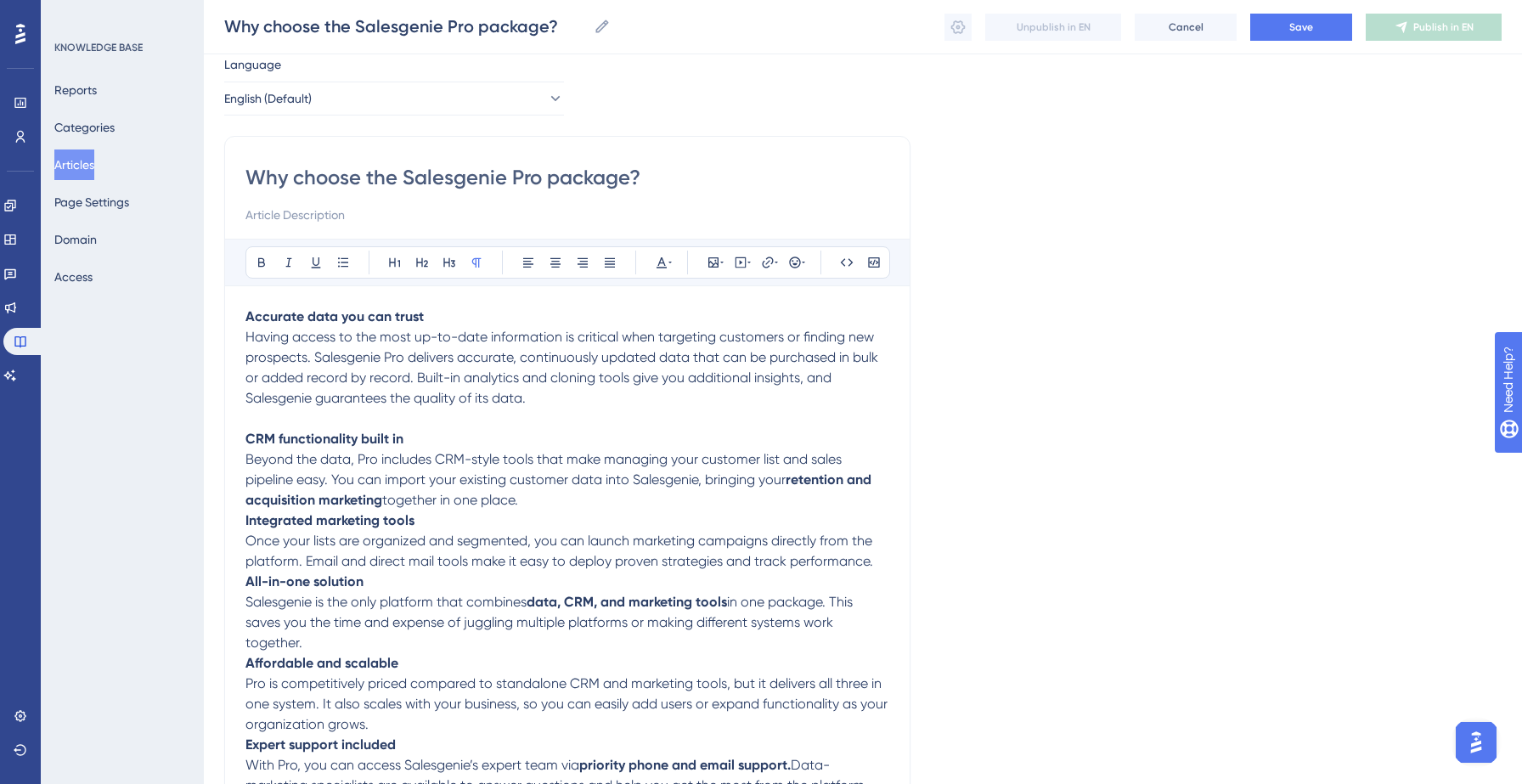
click at [541, 504] on p "CRM functionality built in Beyond the data, Pro includes CRM-style tools that m…" at bounding box center [567, 469] width 643 height 81
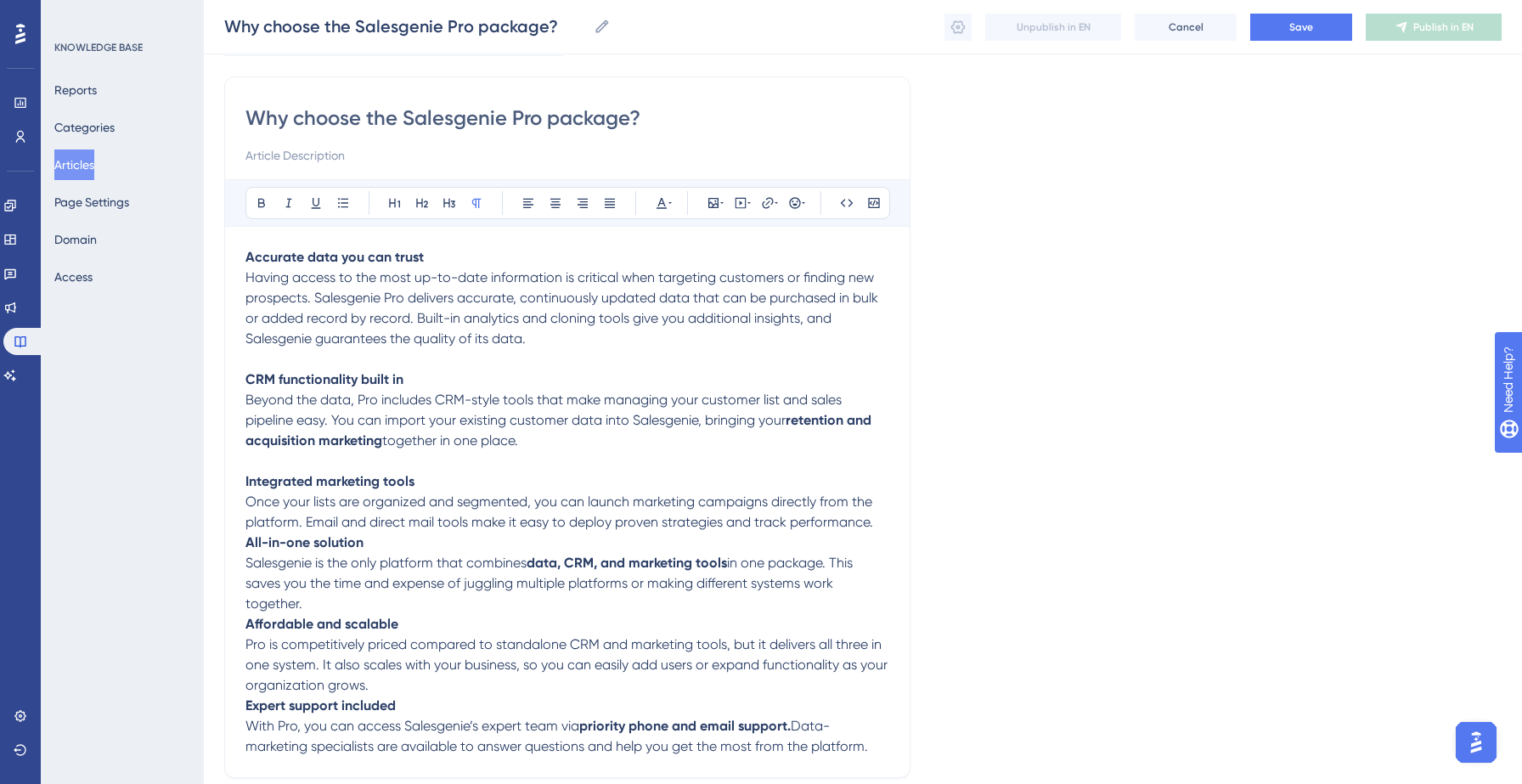
scroll to position [116, 0]
click at [887, 519] on p "Integrated marketing tools Once your lists are organized and segmented, you can…" at bounding box center [567, 500] width 643 height 61
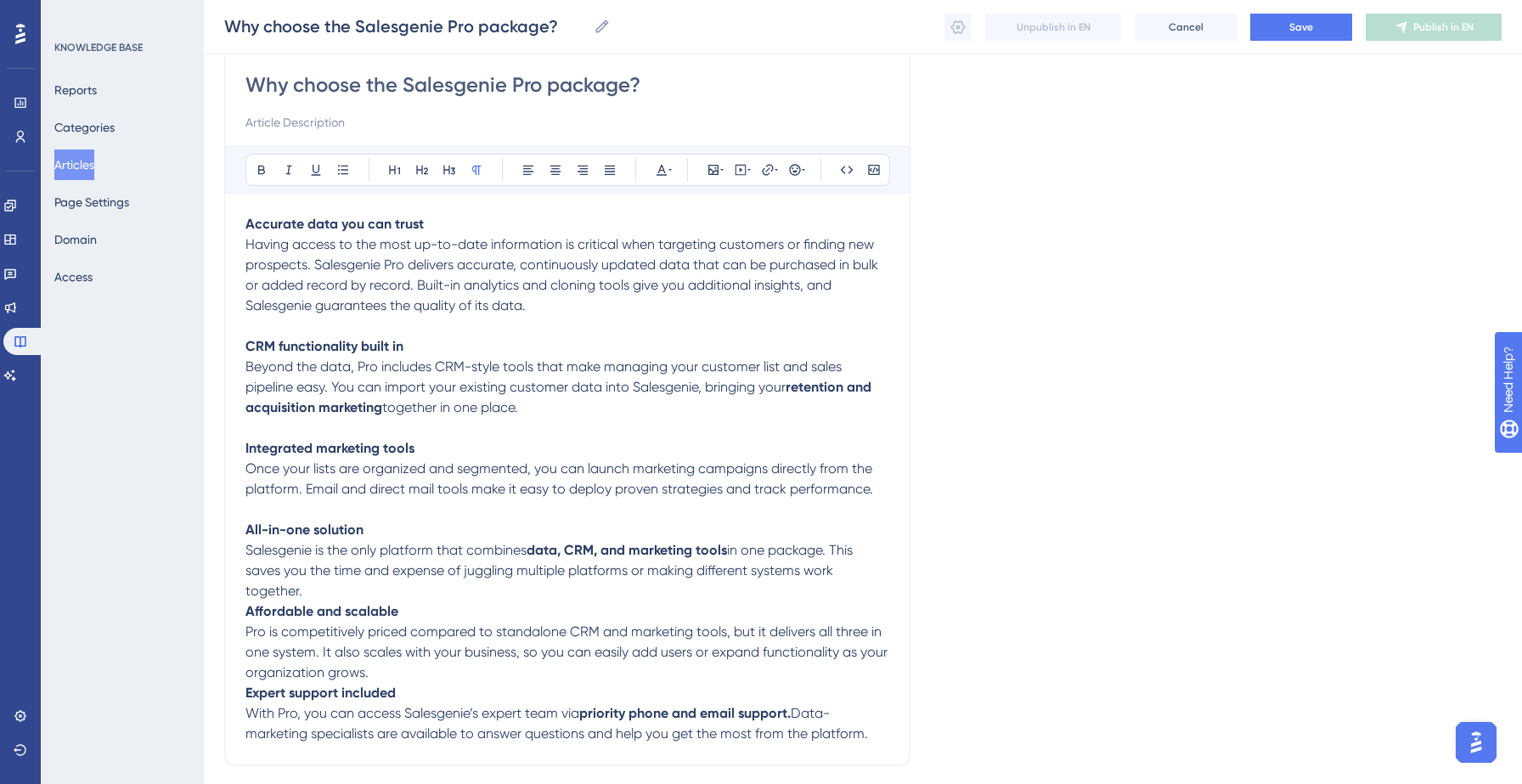
scroll to position [159, 0]
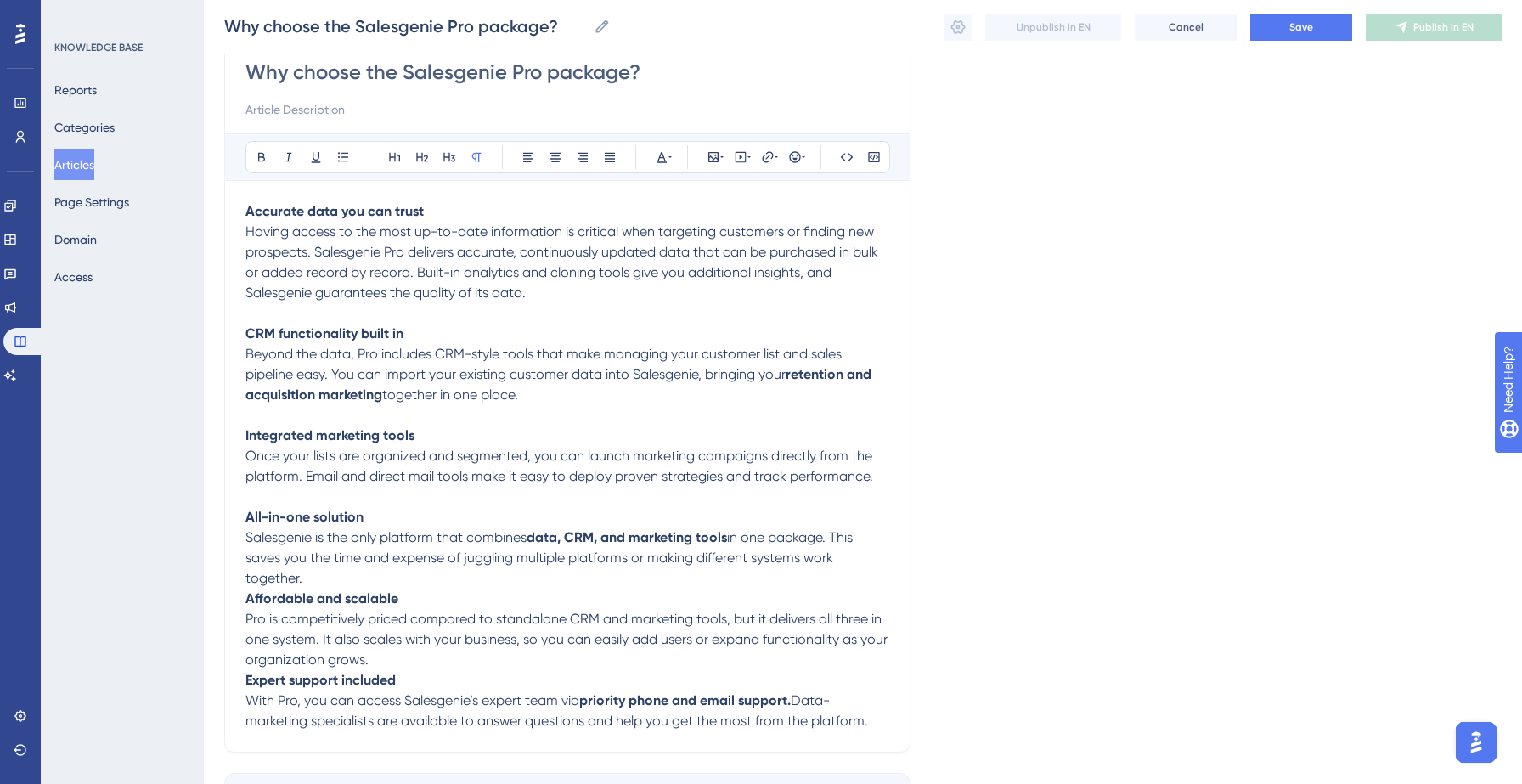
click at [429, 580] on p "All-in-one solution Salesgenie is the only platform that combines data, CRM, an…" at bounding box center [567, 547] width 643 height 81
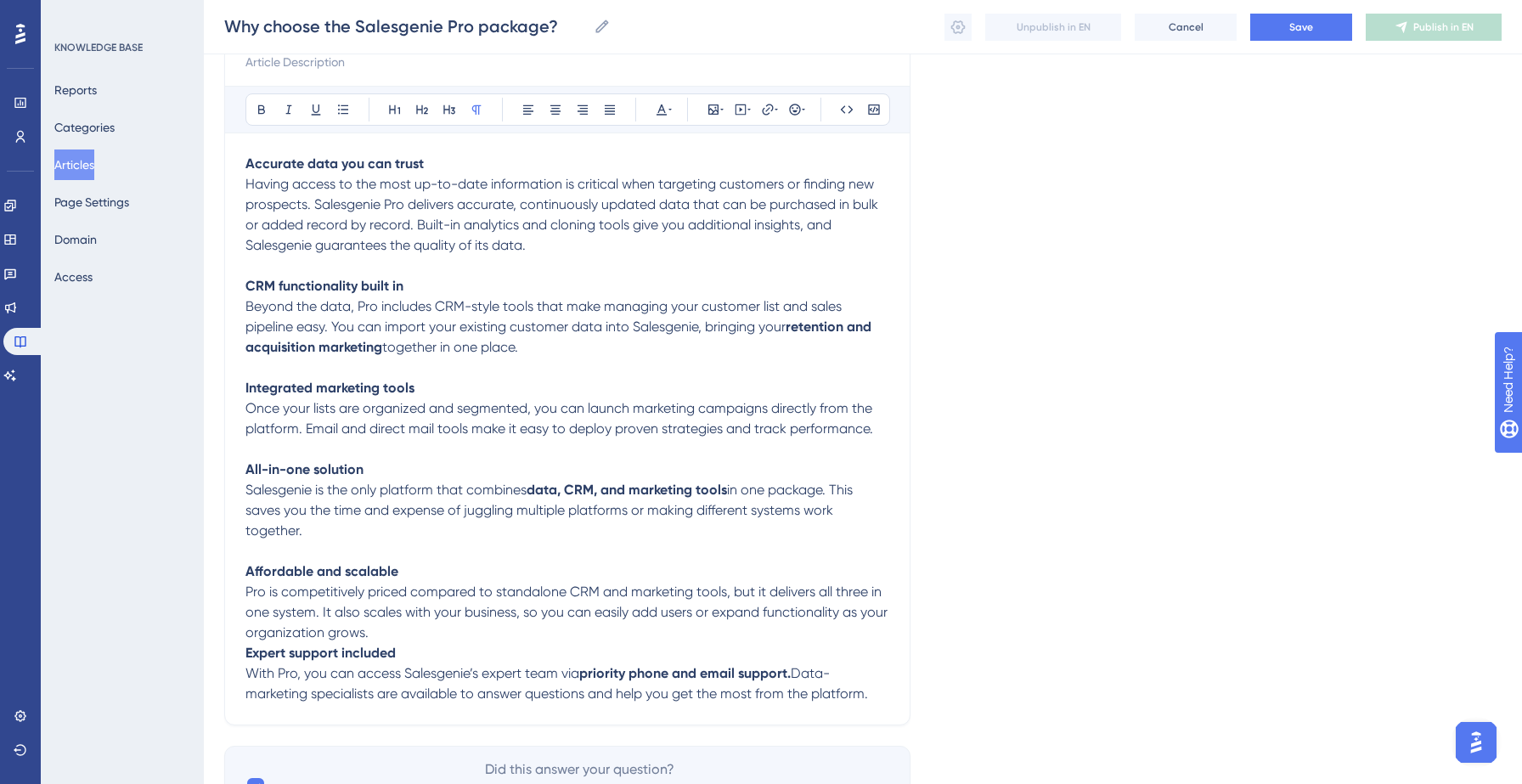
scroll to position [233, 0]
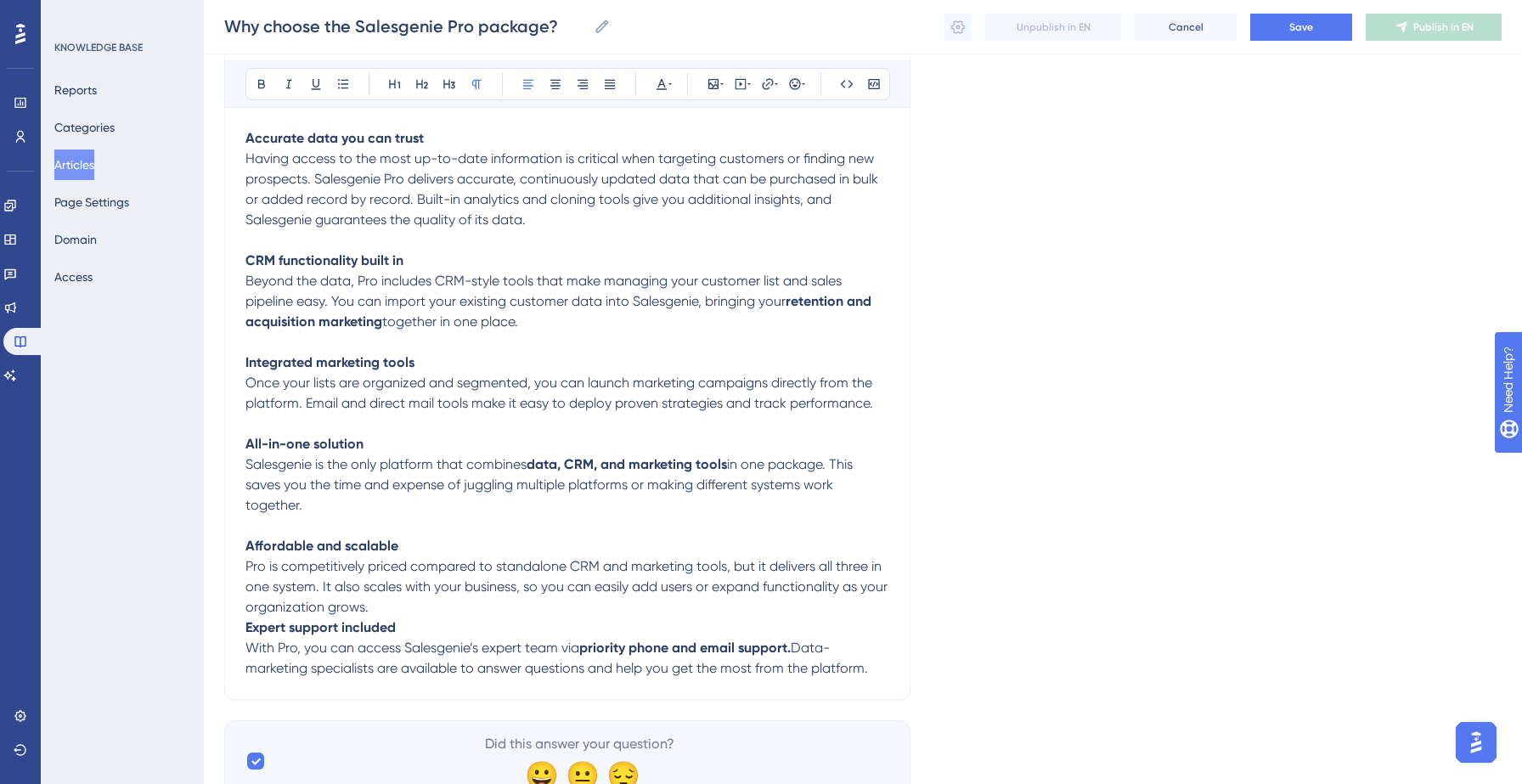
click at [398, 608] on p "Affordable and scalable Pro is competitively priced compared to standalone CRM …" at bounding box center [567, 576] width 643 height 81
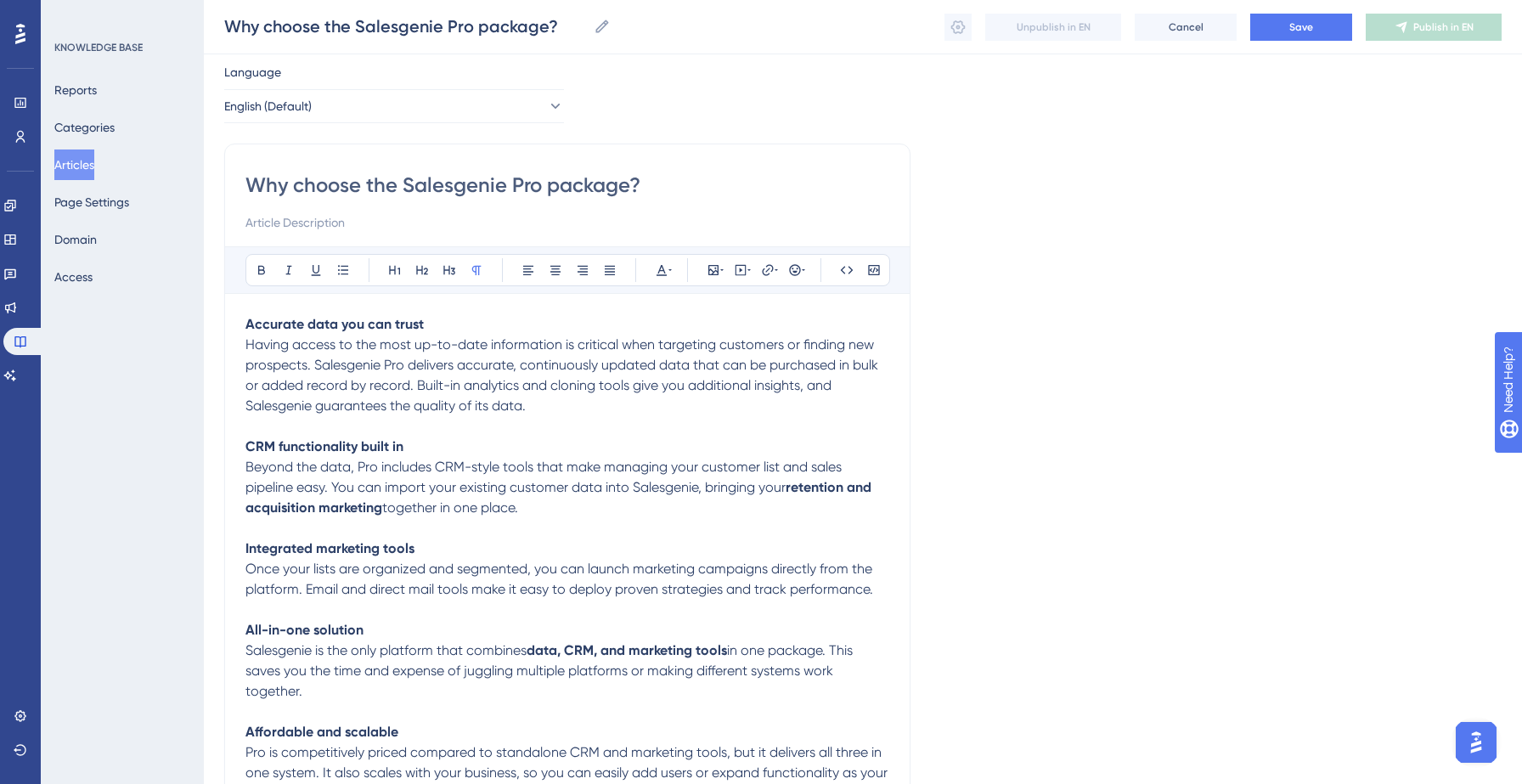
scroll to position [0, 0]
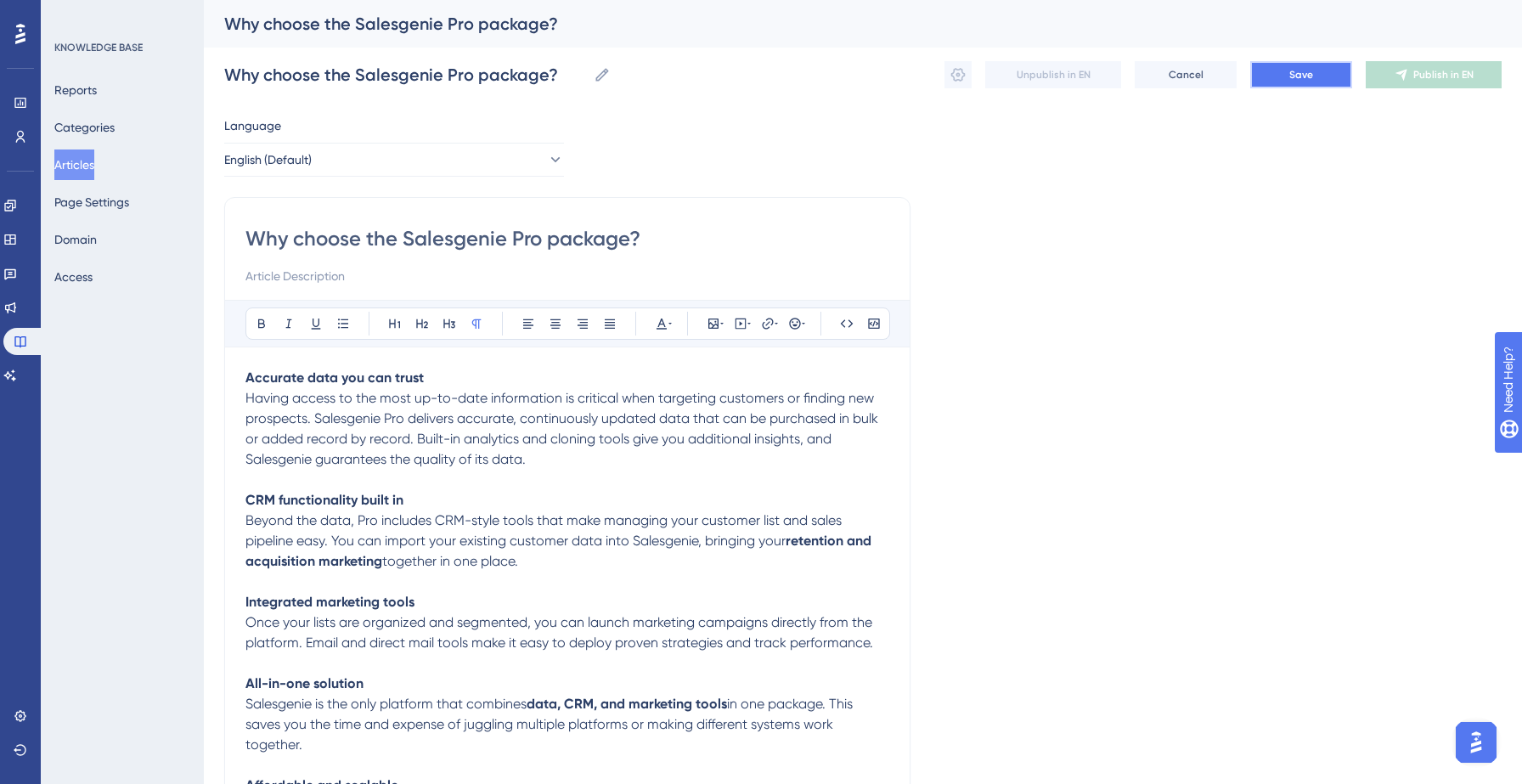
click at [1278, 61] on button "Save" at bounding box center [1301, 75] width 102 height 27
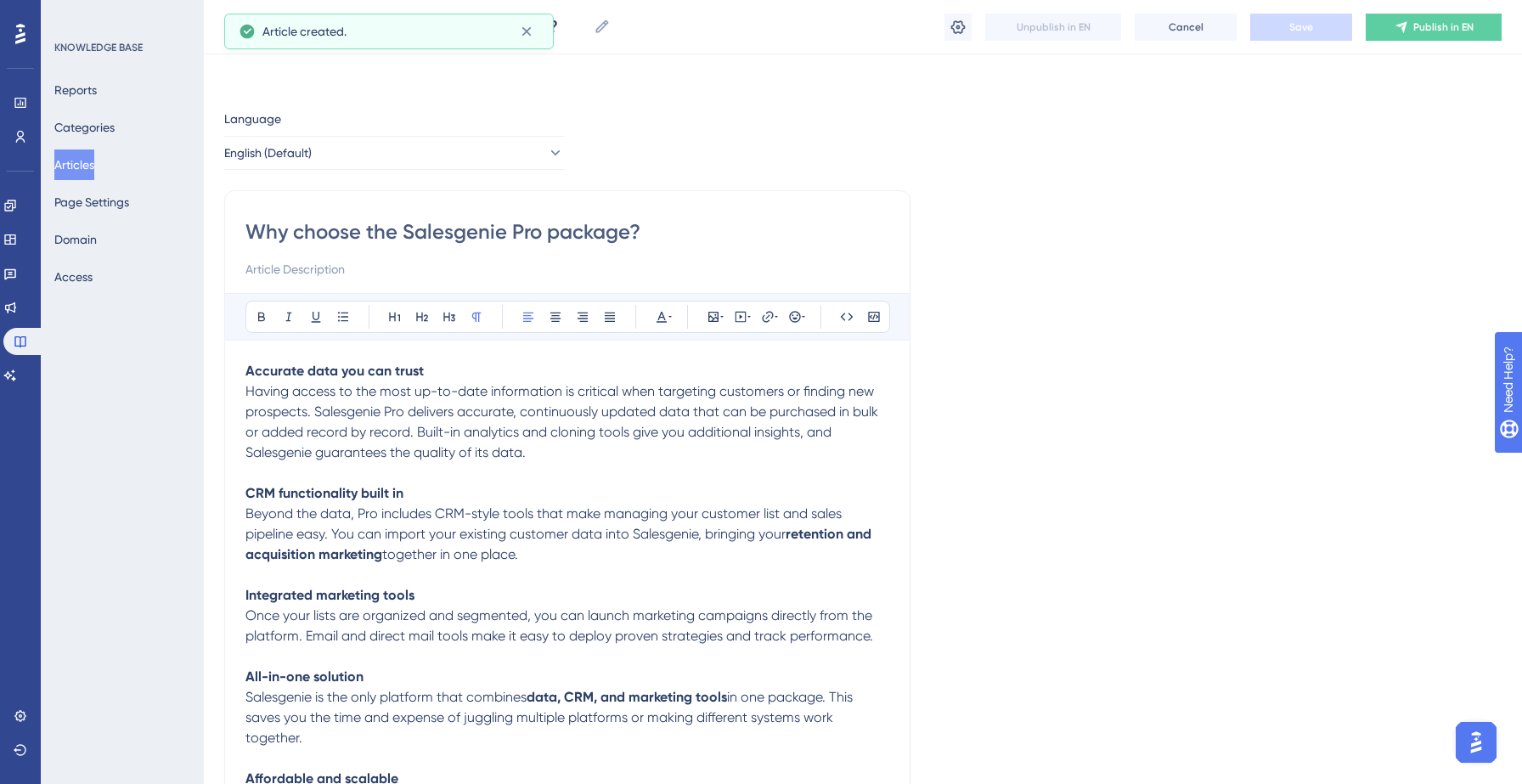
scroll to position [156, 0]
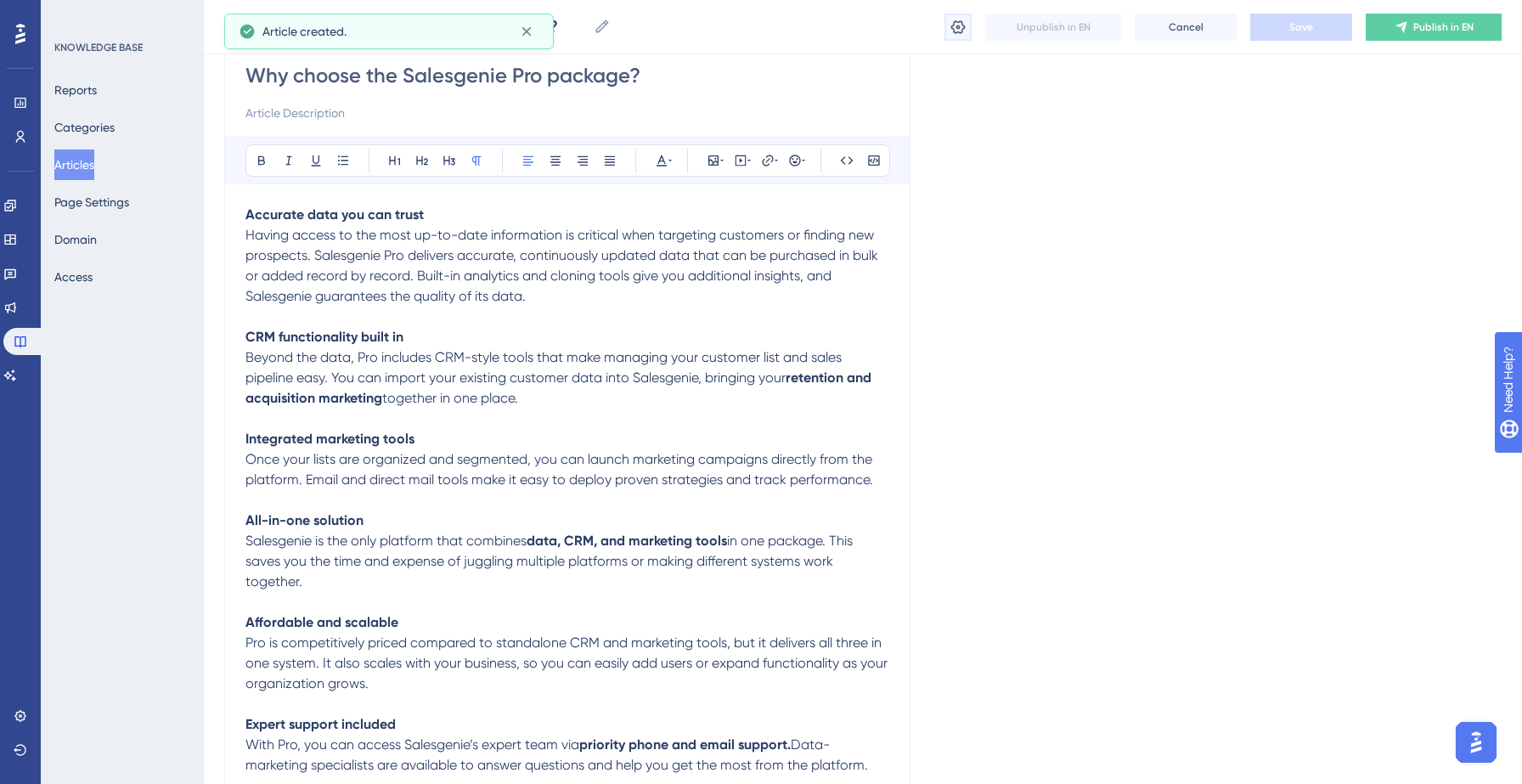
click at [953, 31] on icon at bounding box center [958, 26] width 14 height 13
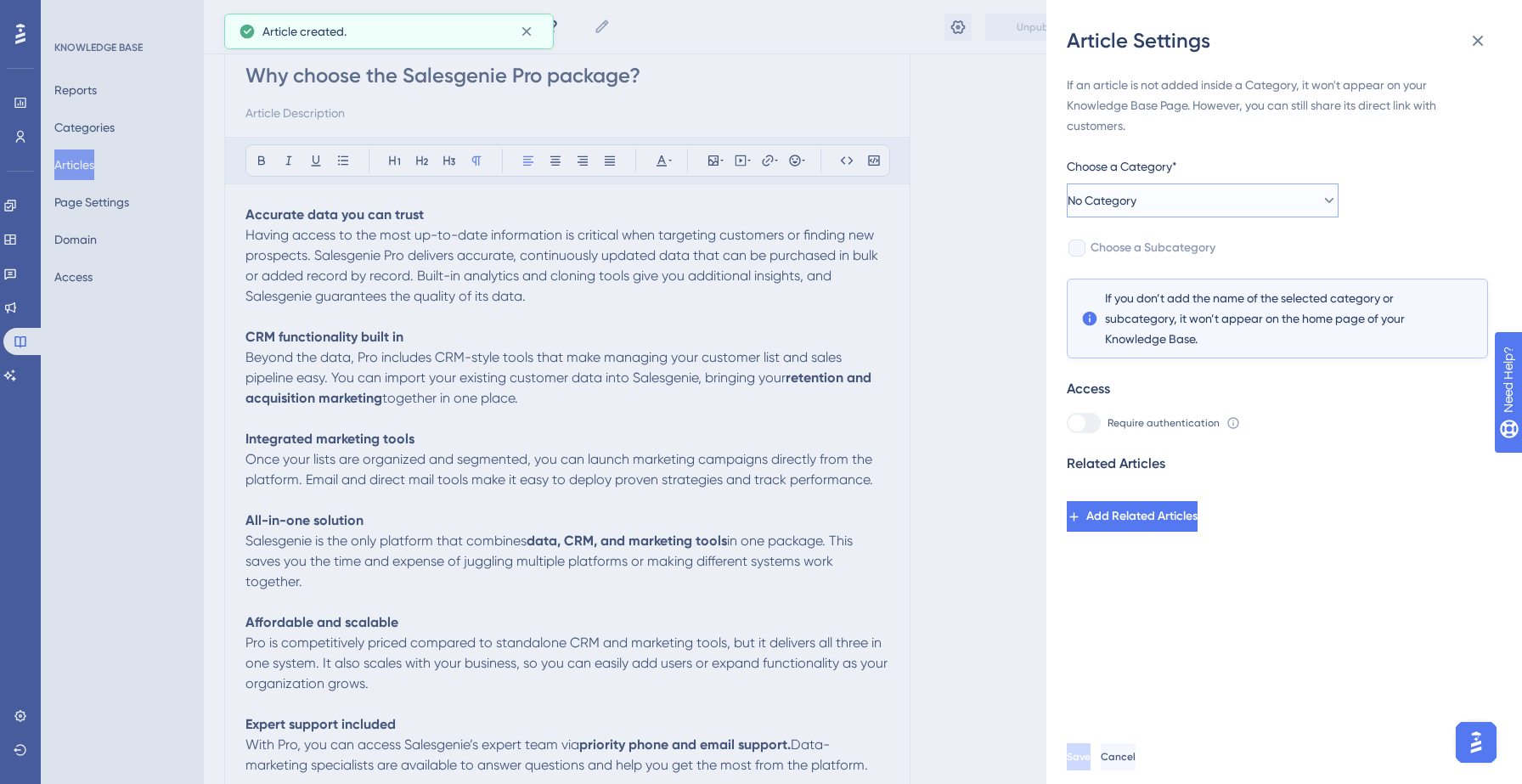
click at [1241, 208] on button "No Category" at bounding box center [1202, 200] width 272 height 34
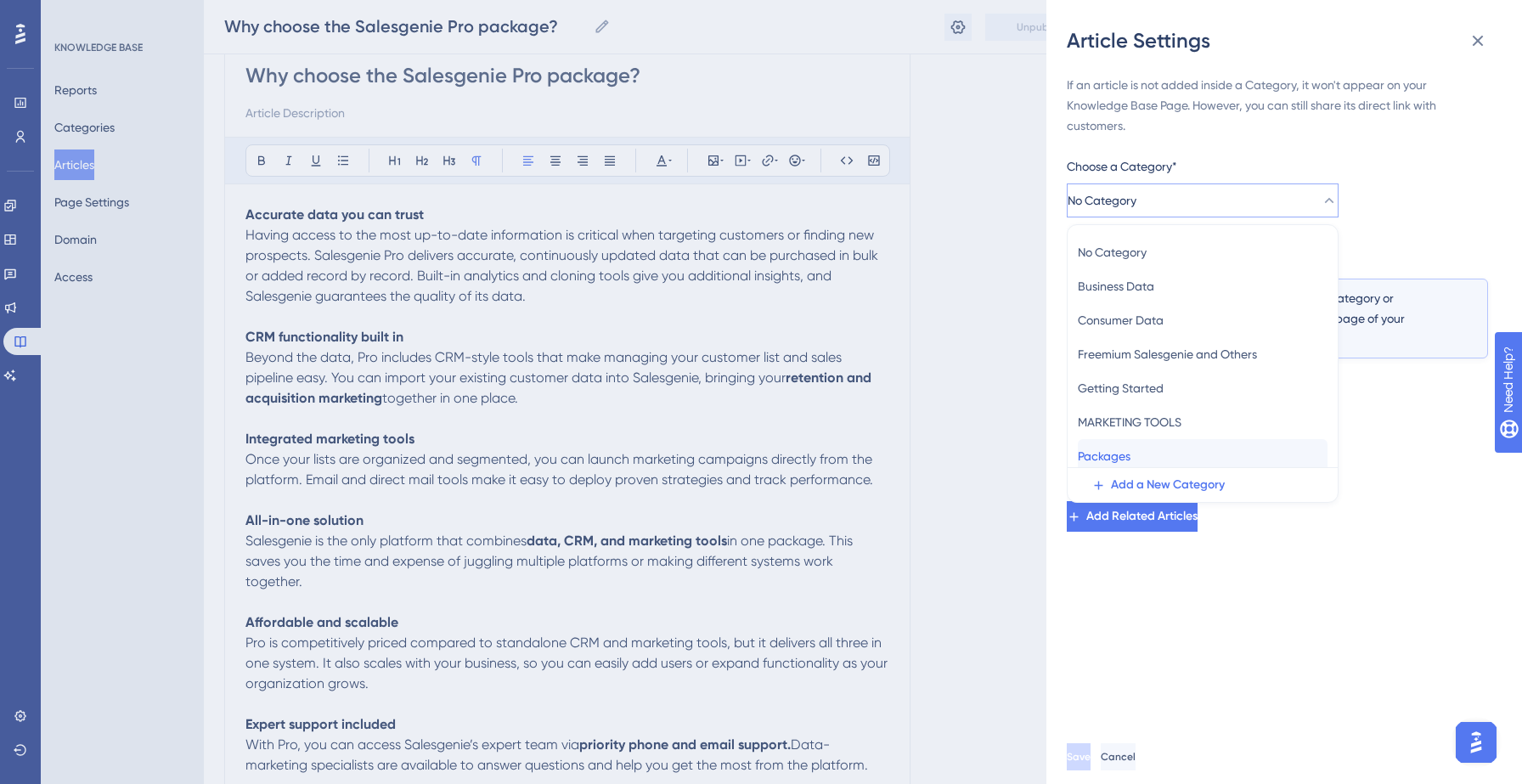
click at [1146, 453] on div "Packages Packages" at bounding box center [1202, 456] width 250 height 34
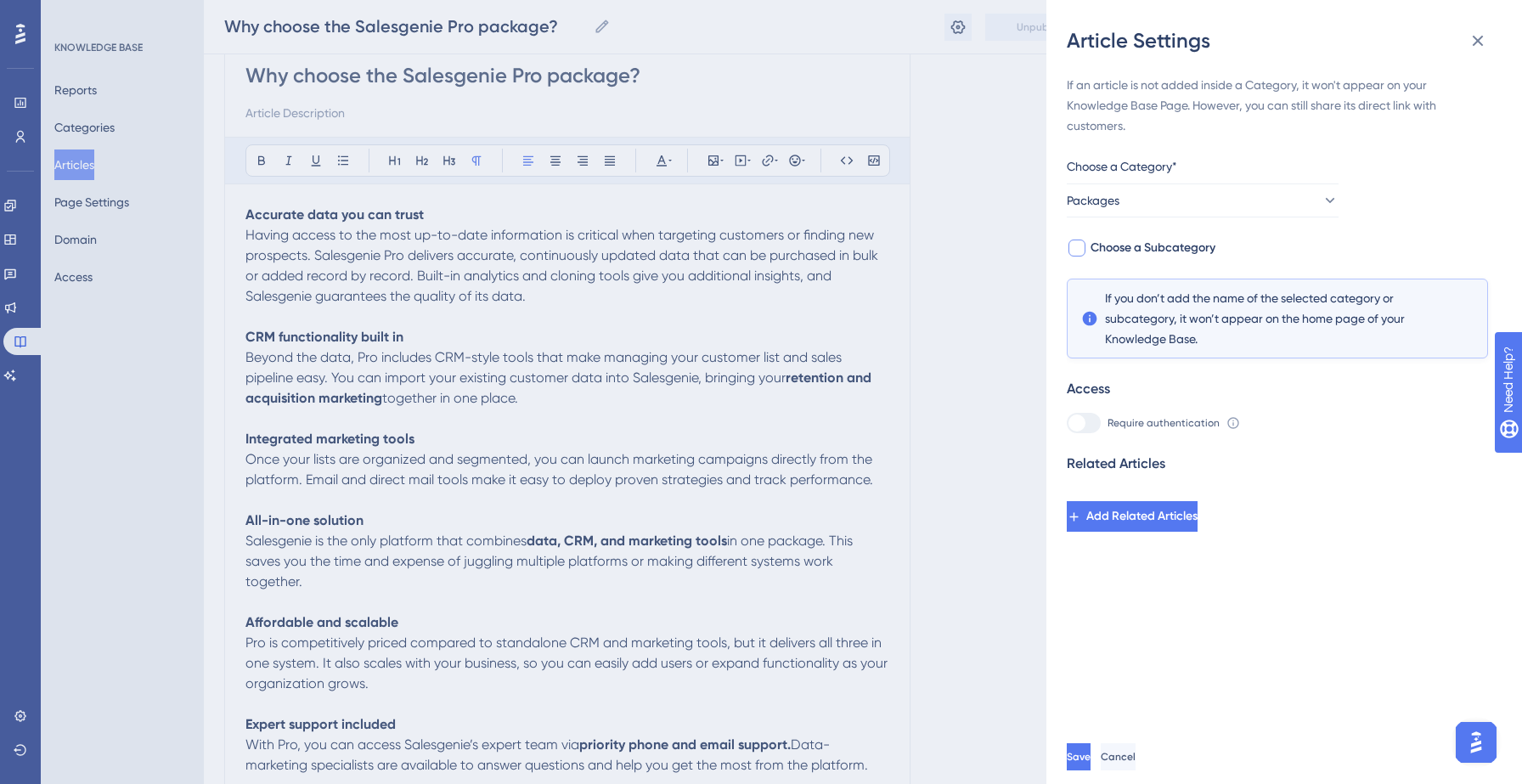
click at [1198, 249] on span "Choose a Subcategory" at bounding box center [1153, 248] width 125 height 20
checkbox input "true"
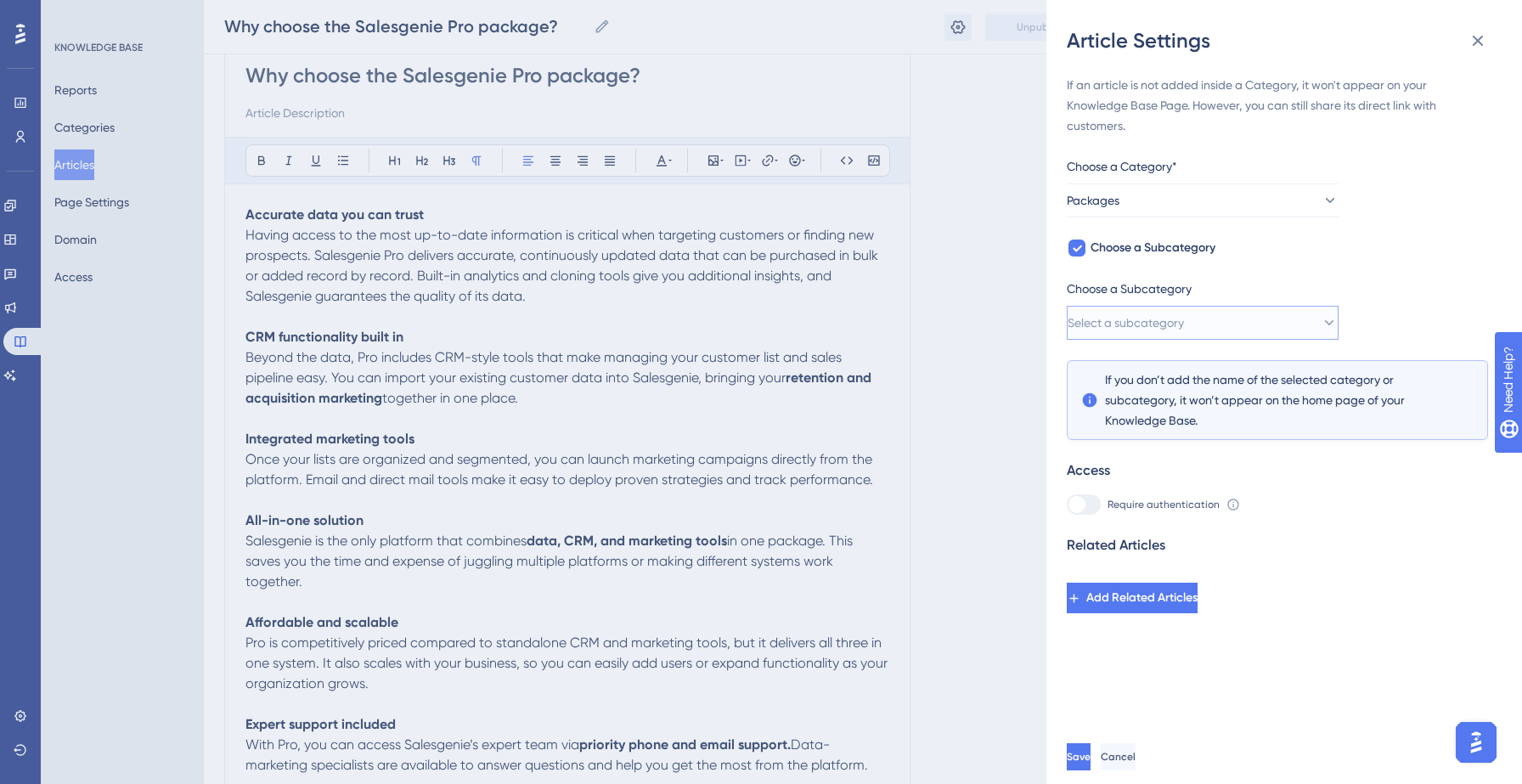
click at [1183, 315] on span "Select a subcategory" at bounding box center [1125, 323] width 117 height 20
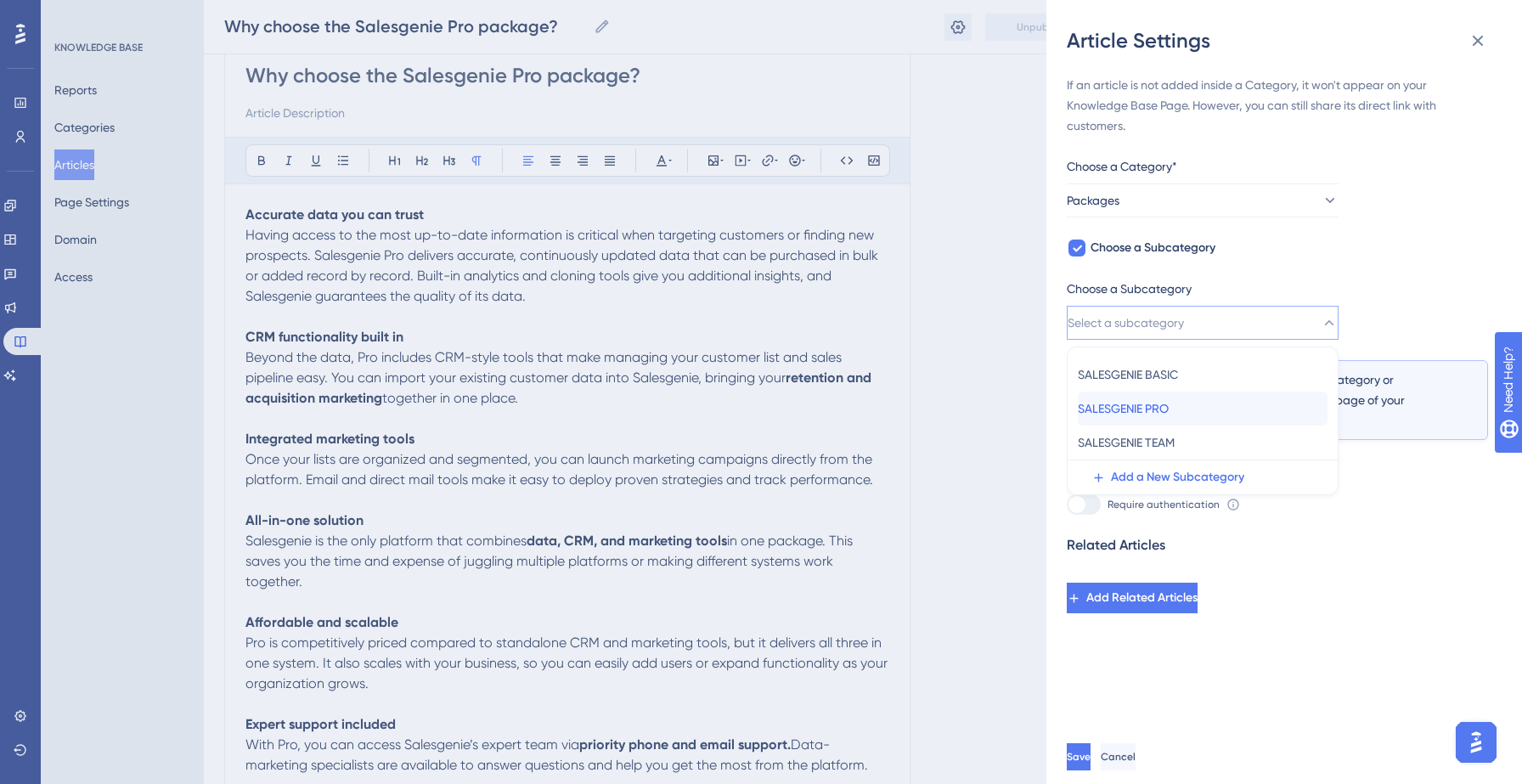
click at [1162, 420] on div "SALESGENIE PRO SALESGENIE PRO" at bounding box center [1202, 408] width 250 height 34
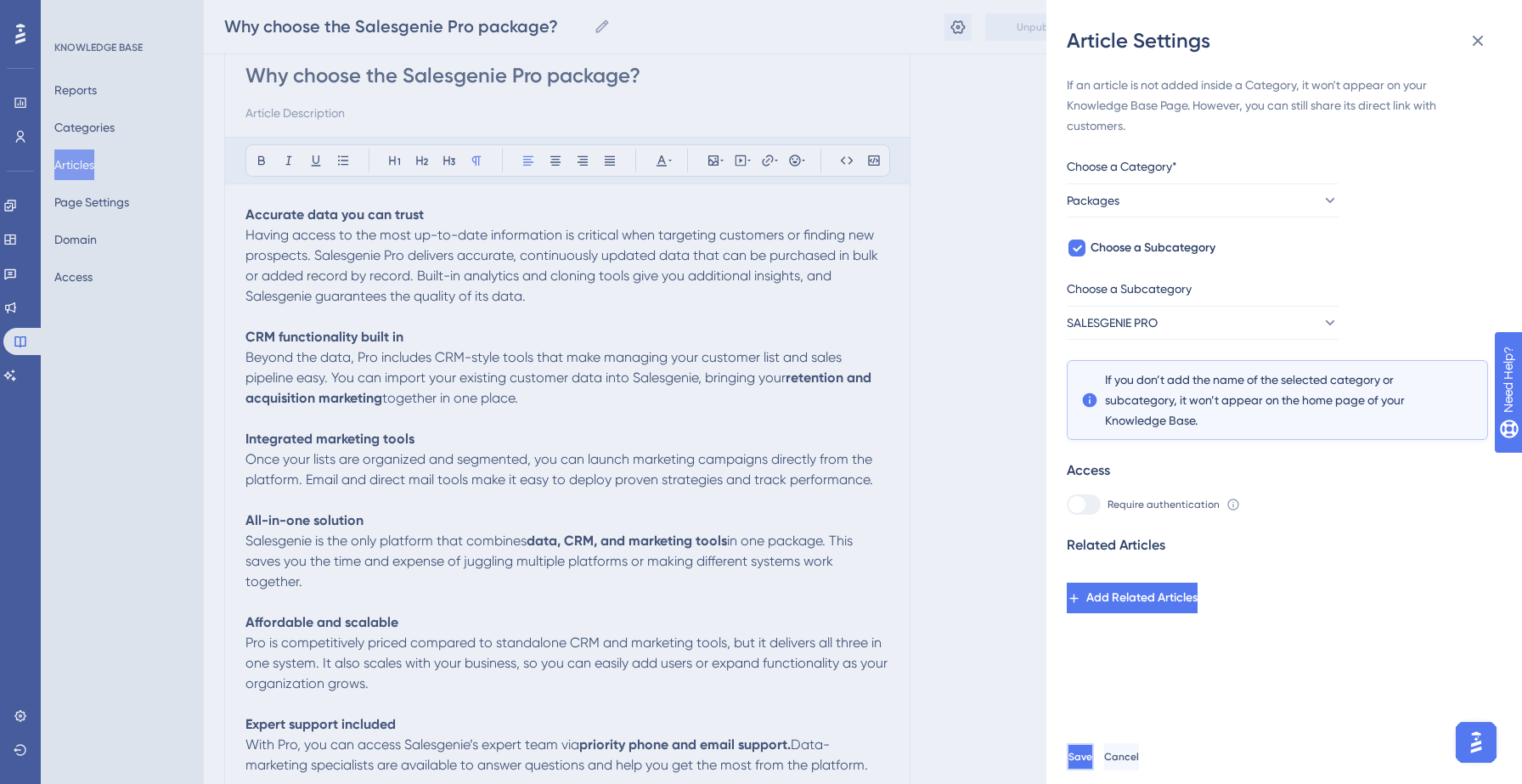
click at [1090, 752] on button "Save" at bounding box center [1080, 756] width 27 height 27
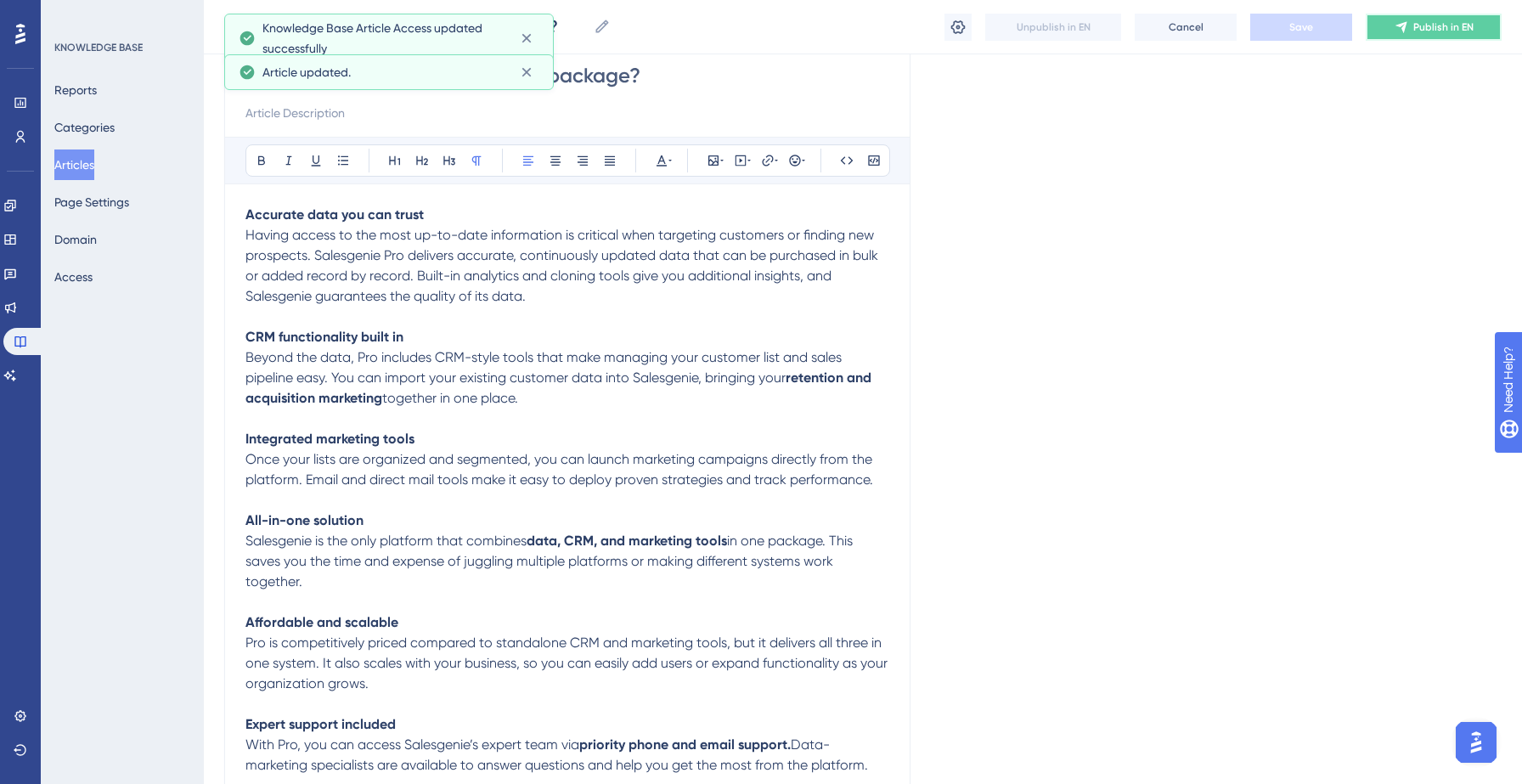
click at [1459, 33] on button "Publish in EN" at bounding box center [1433, 27] width 135 height 27
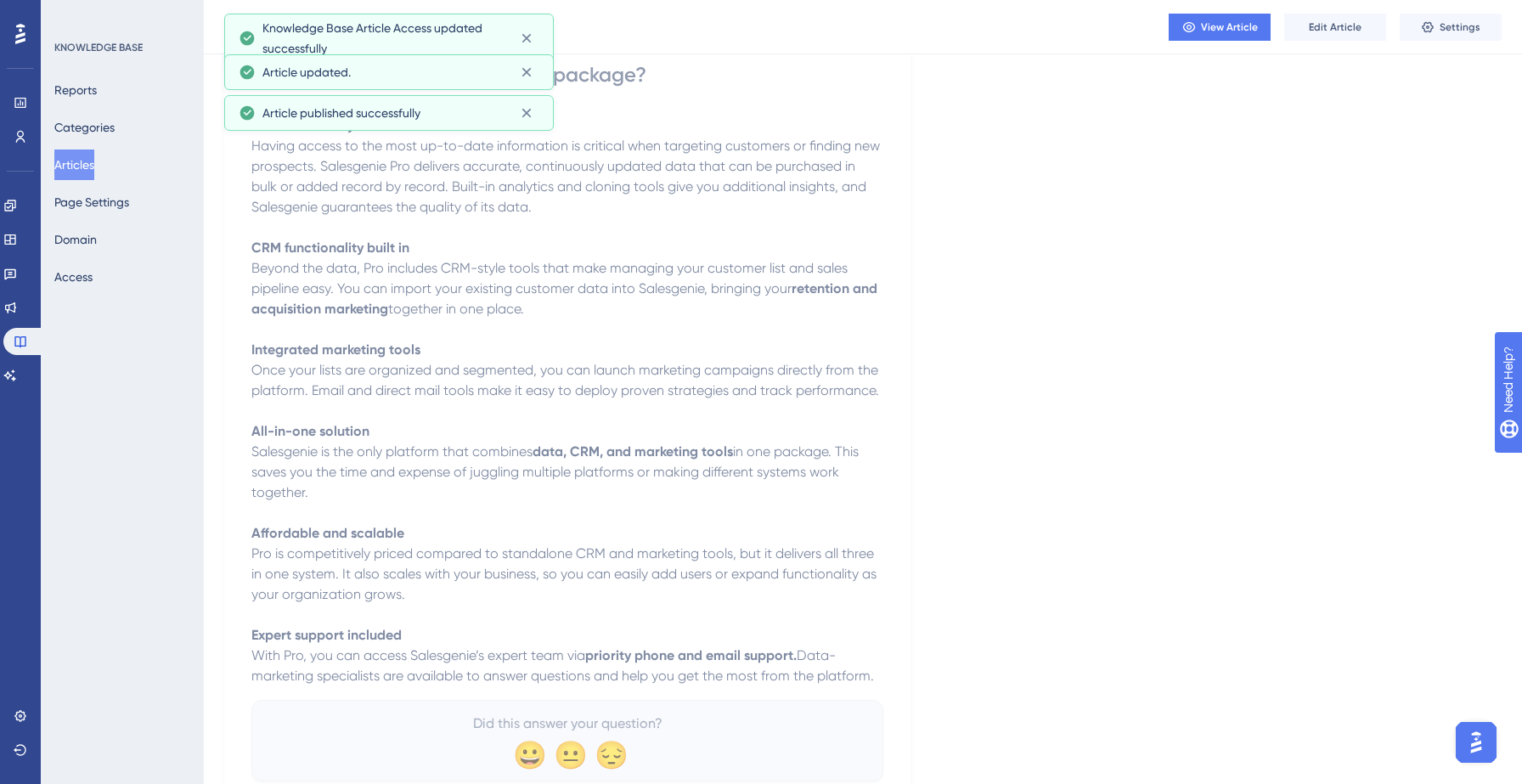
click at [94, 167] on button "Articles" at bounding box center [74, 165] width 40 height 30
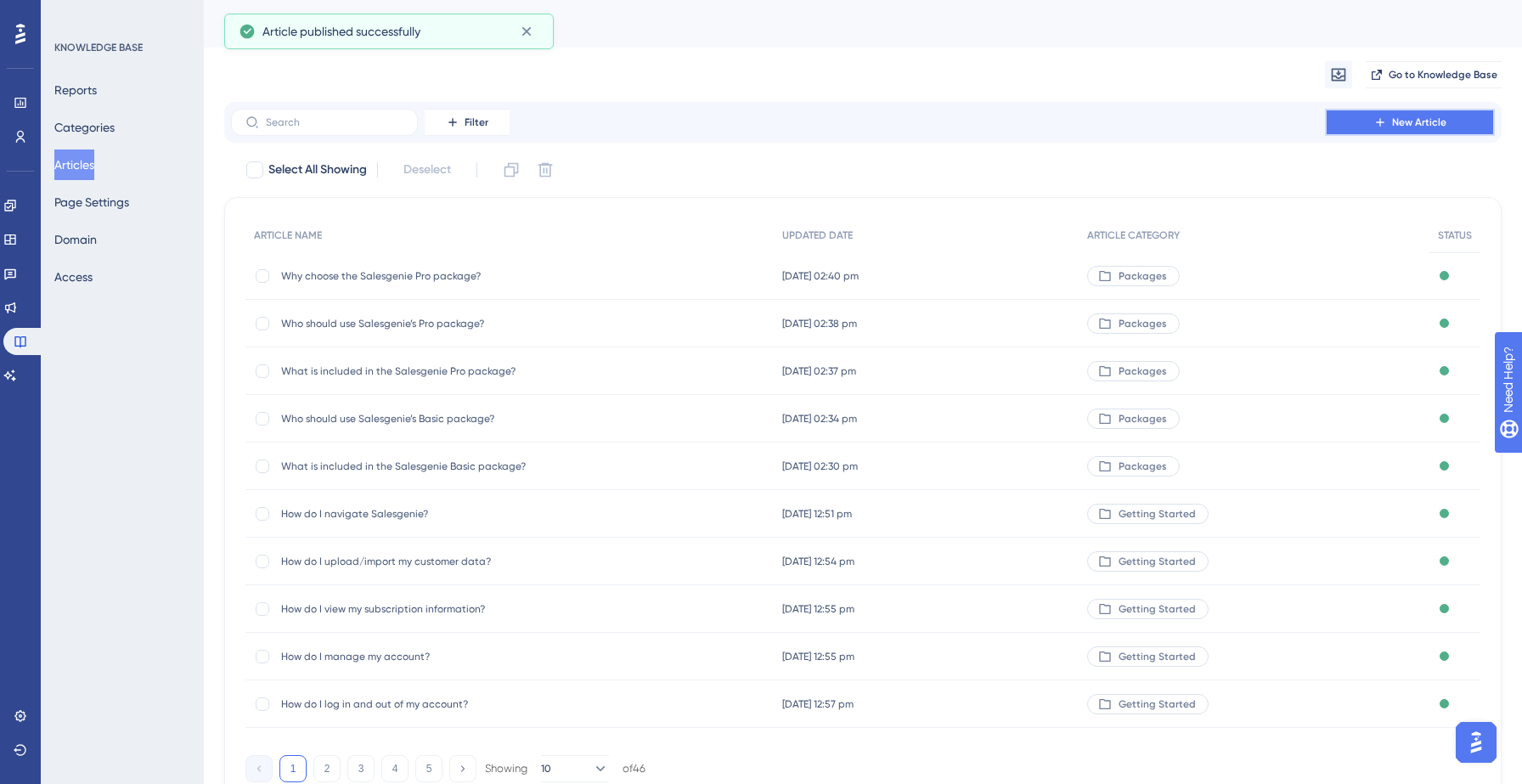
click at [1331, 121] on button "New Article" at bounding box center [1410, 122] width 170 height 27
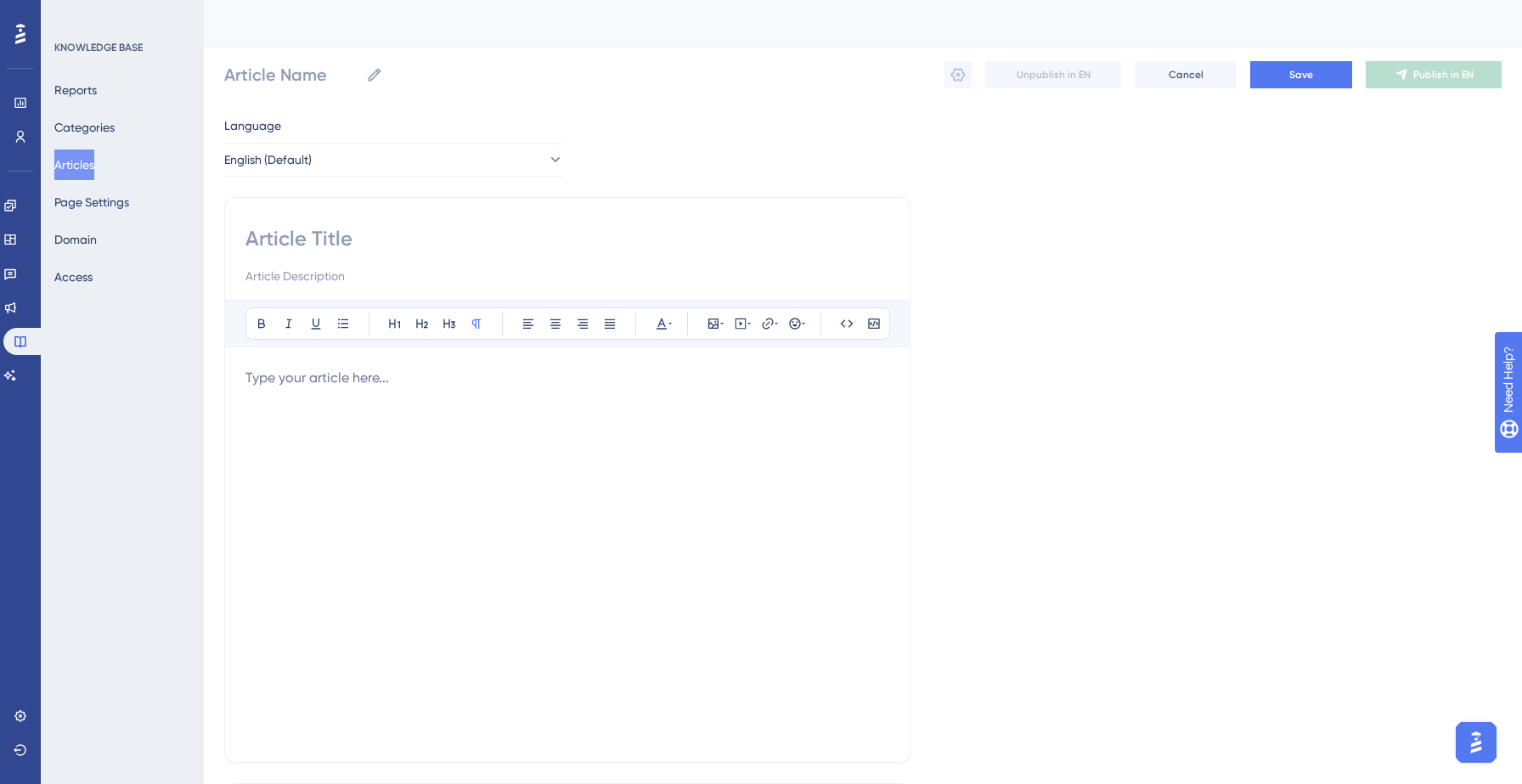
click at [371, 243] on input at bounding box center [567, 239] width 643 height 27
paste input "6. What is Salesgenie Team?"
type input "6. What is Salesgenie Team?"
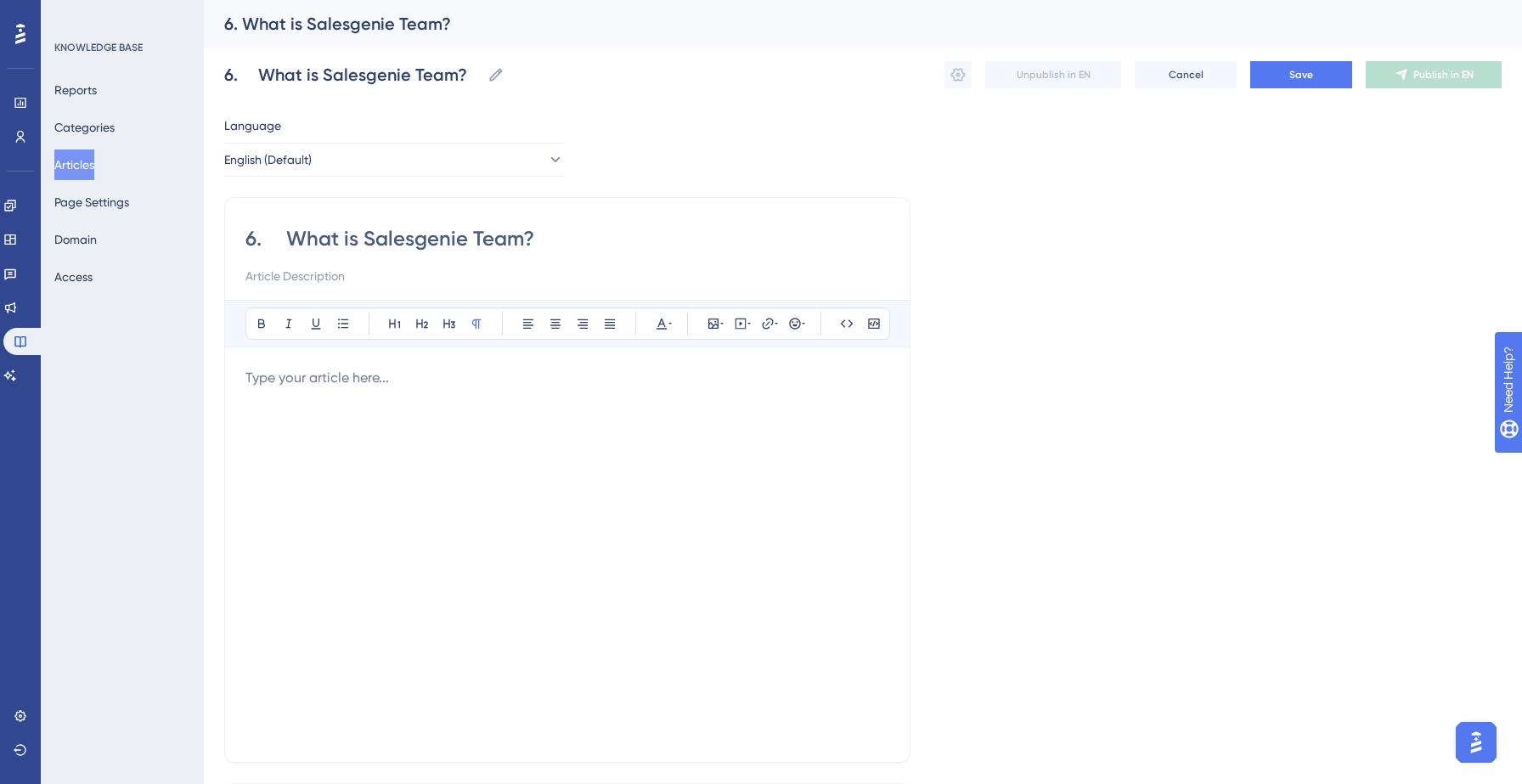
click at [290, 232] on input "6. What is Salesgenie Team?" at bounding box center [567, 239] width 643 height 27
type input "What is Salesgenie Team?"
click at [297, 388] on div at bounding box center [567, 554] width 643 height 373
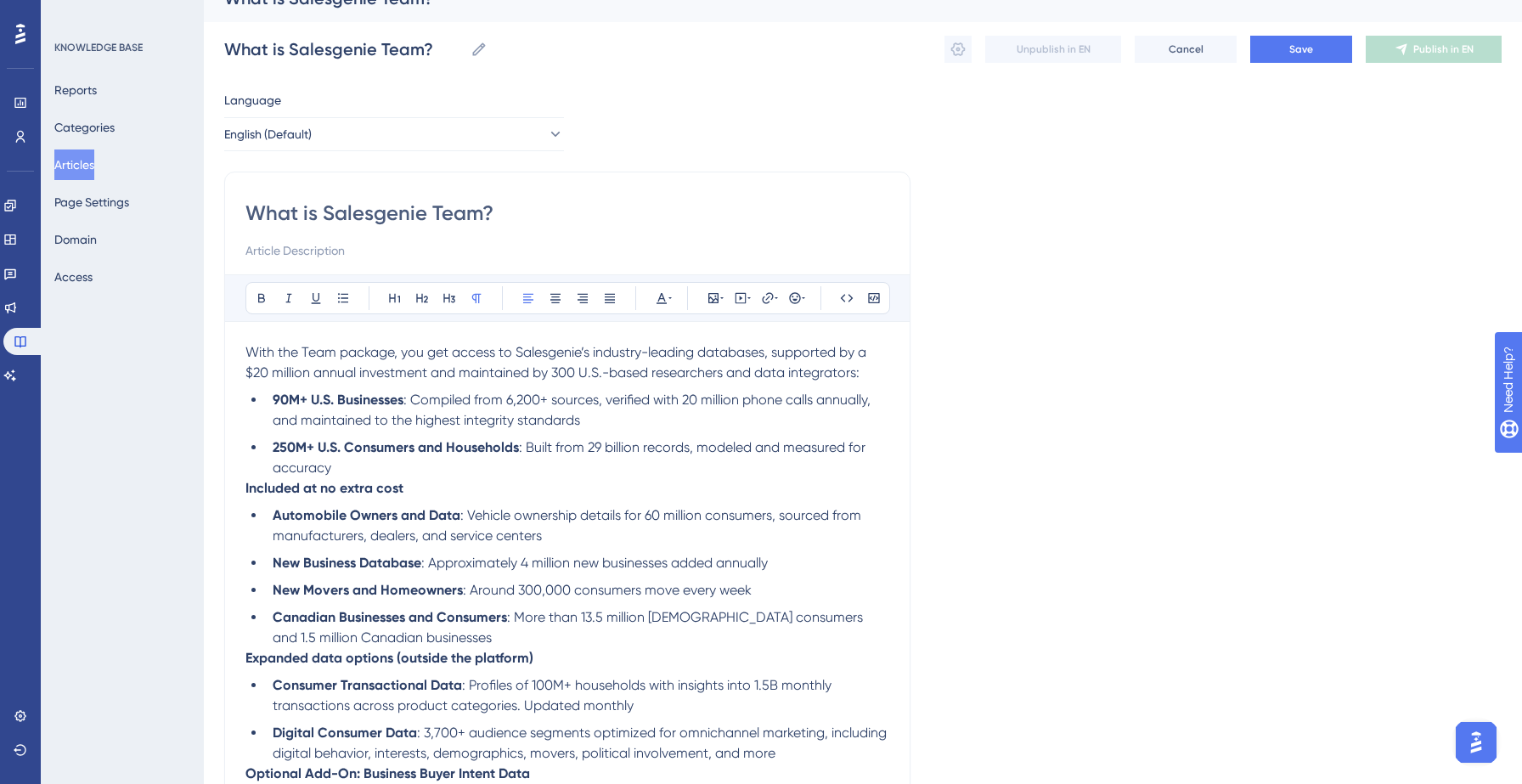
scroll to position [4, 0]
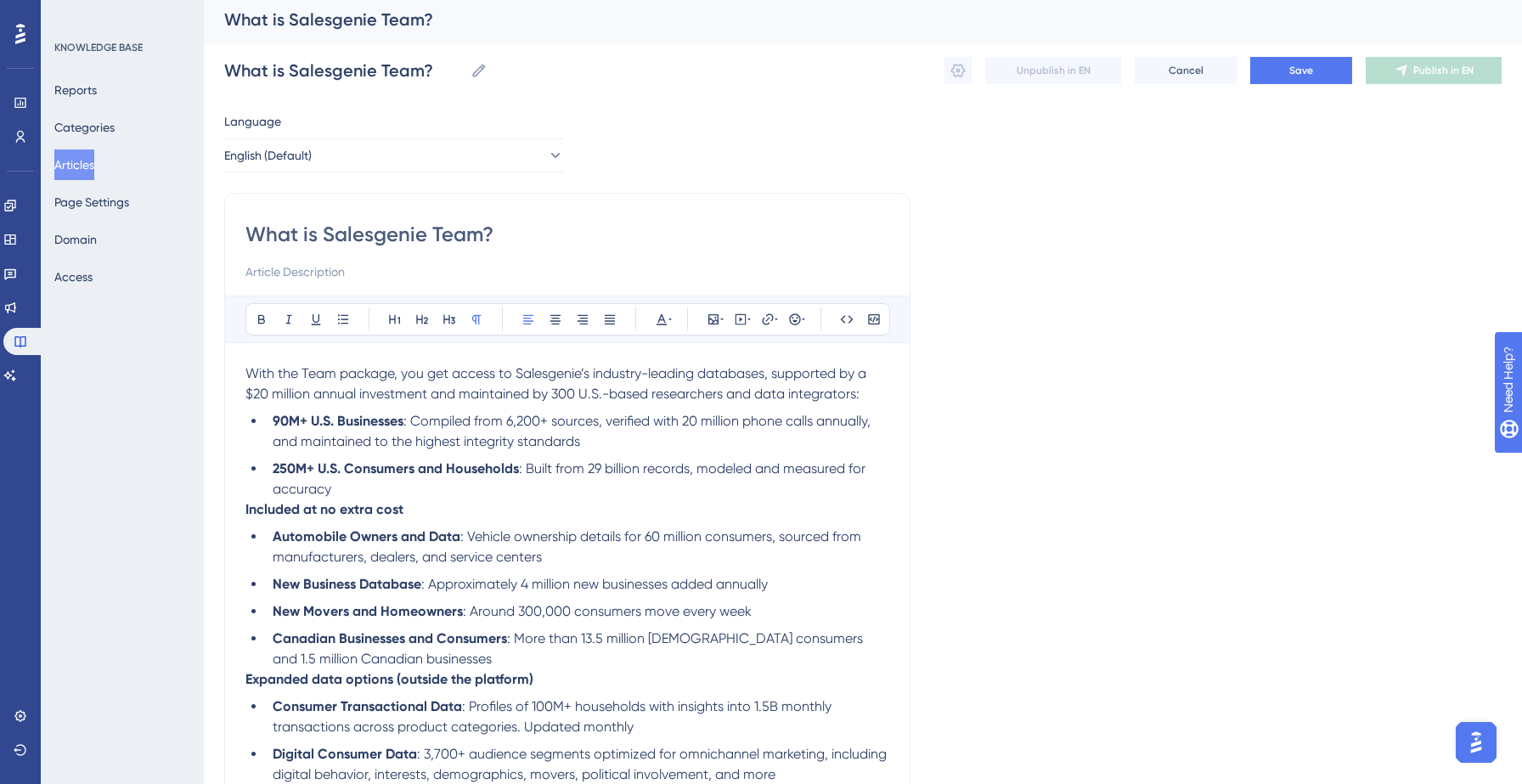
click at [366, 492] on li "250M+ U.S. Consumers and Households : Built from 29 billion records, modeled an…" at bounding box center [577, 479] width 623 height 41
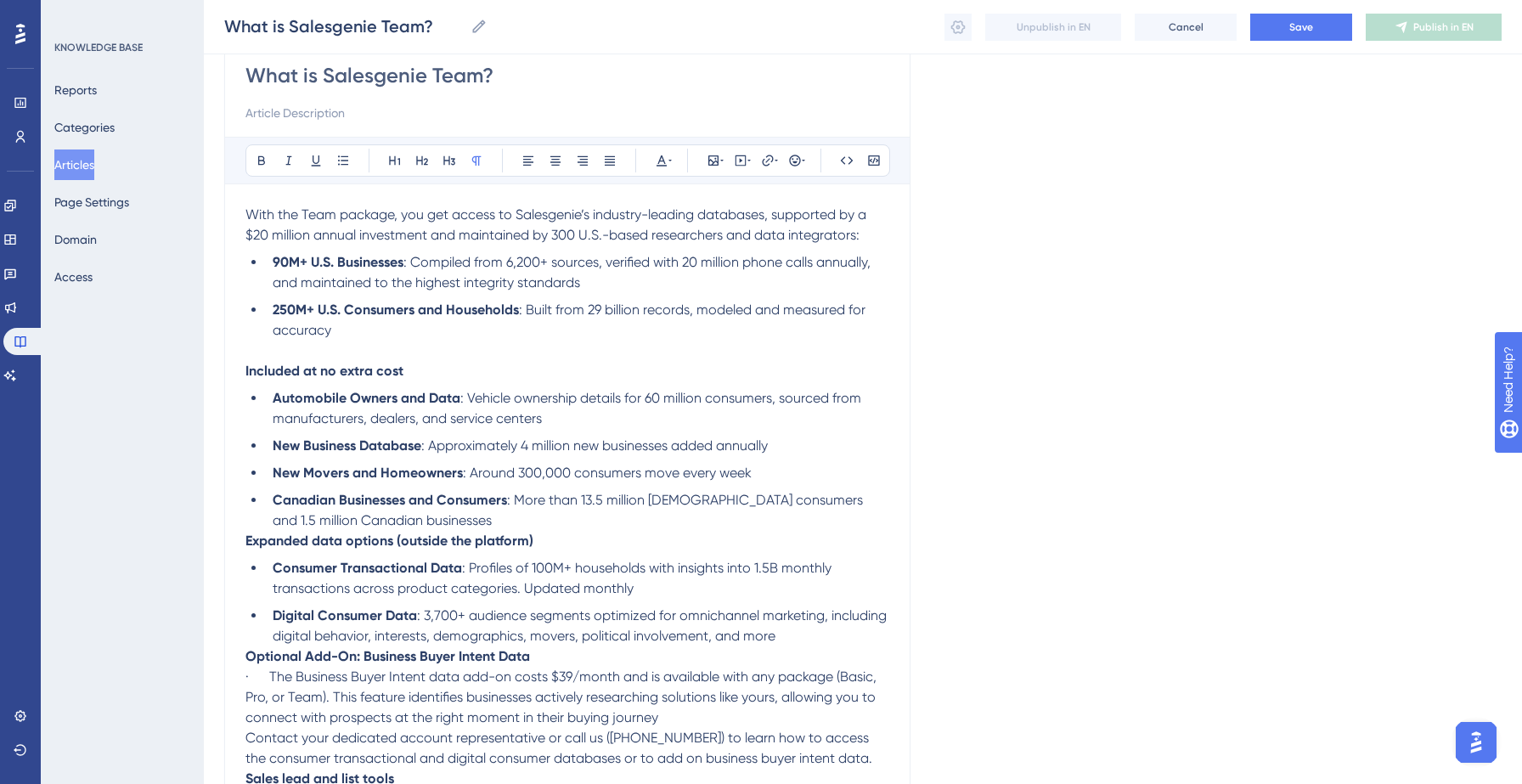
scroll to position [161, 0]
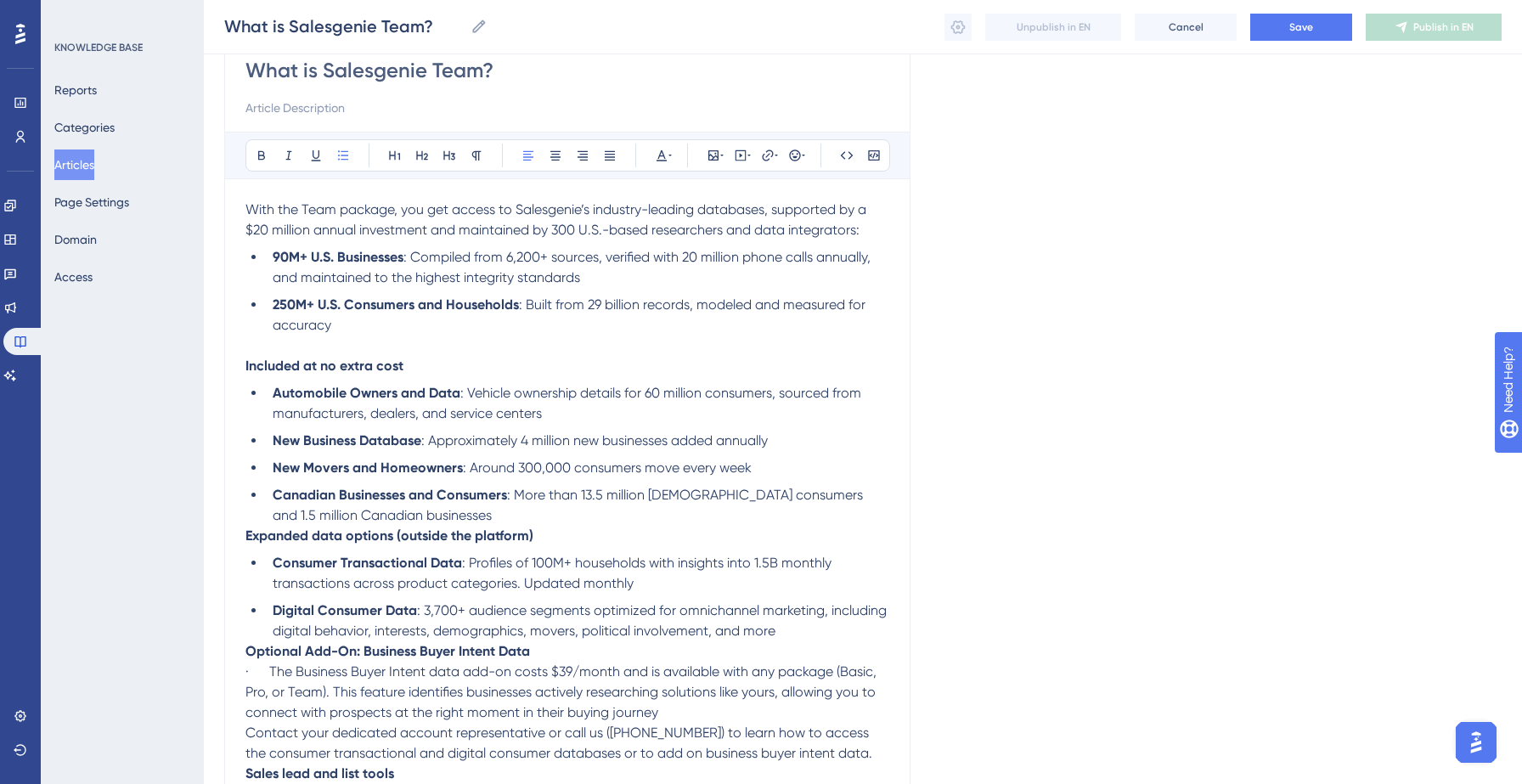
click at [420, 520] on li "Canadian Businesses and Consumers : More than 13.5 million [DEMOGRAPHIC_DATA] c…" at bounding box center [577, 505] width 623 height 41
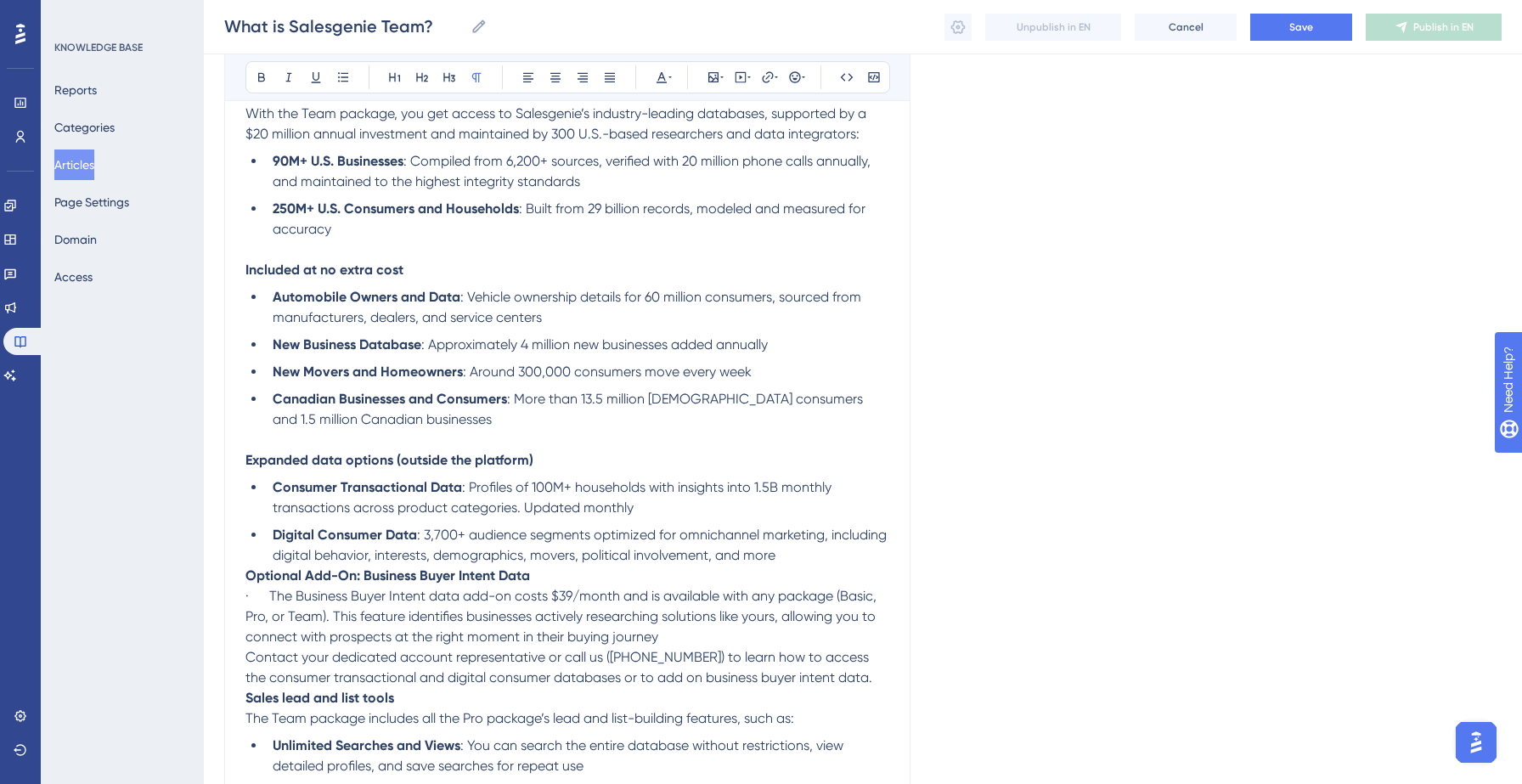
scroll to position [270, 0]
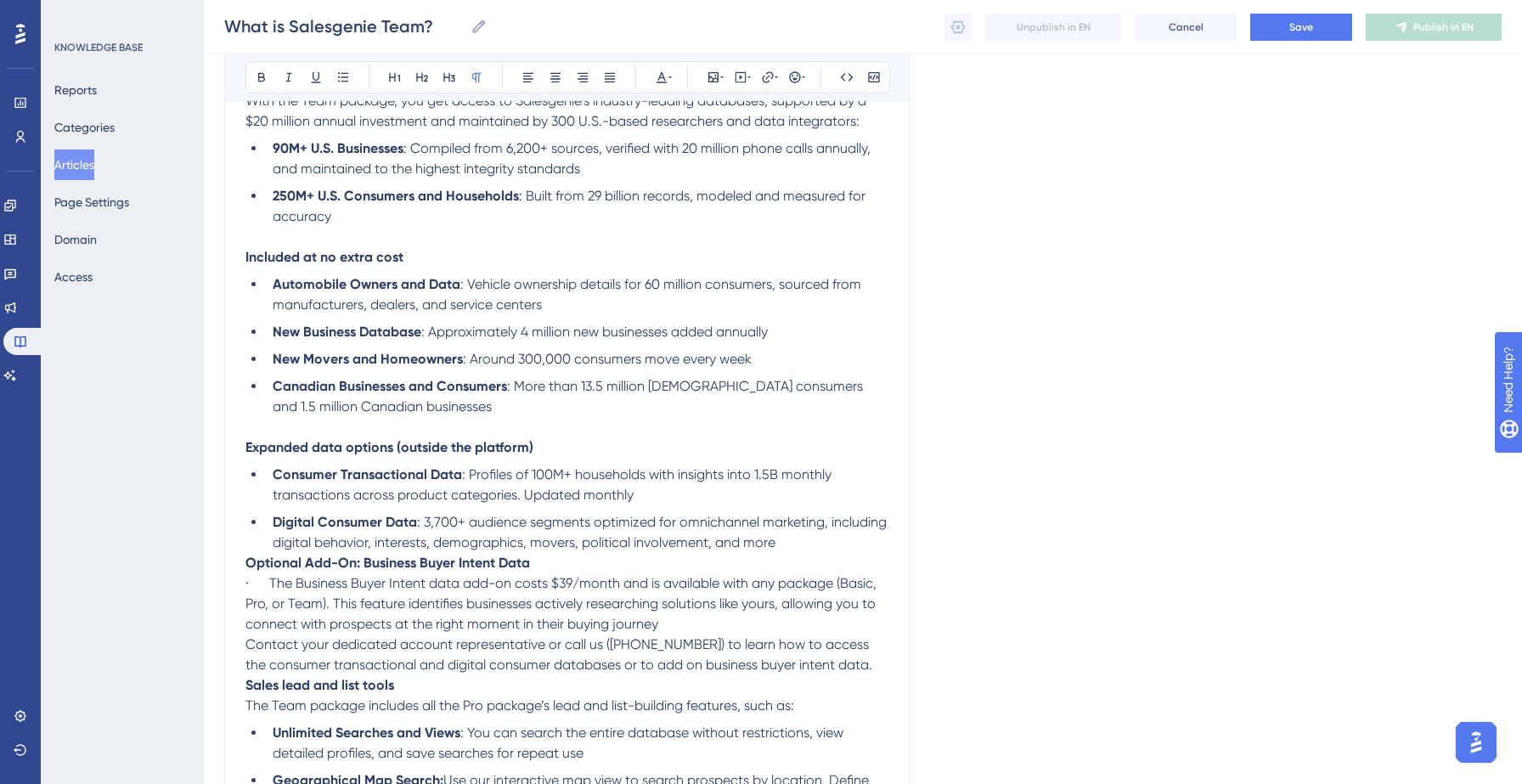
click at [798, 551] on li "Digital Consumer Data : 3,700+ audience segments optimized for omnichannel mark…" at bounding box center [577, 533] width 623 height 41
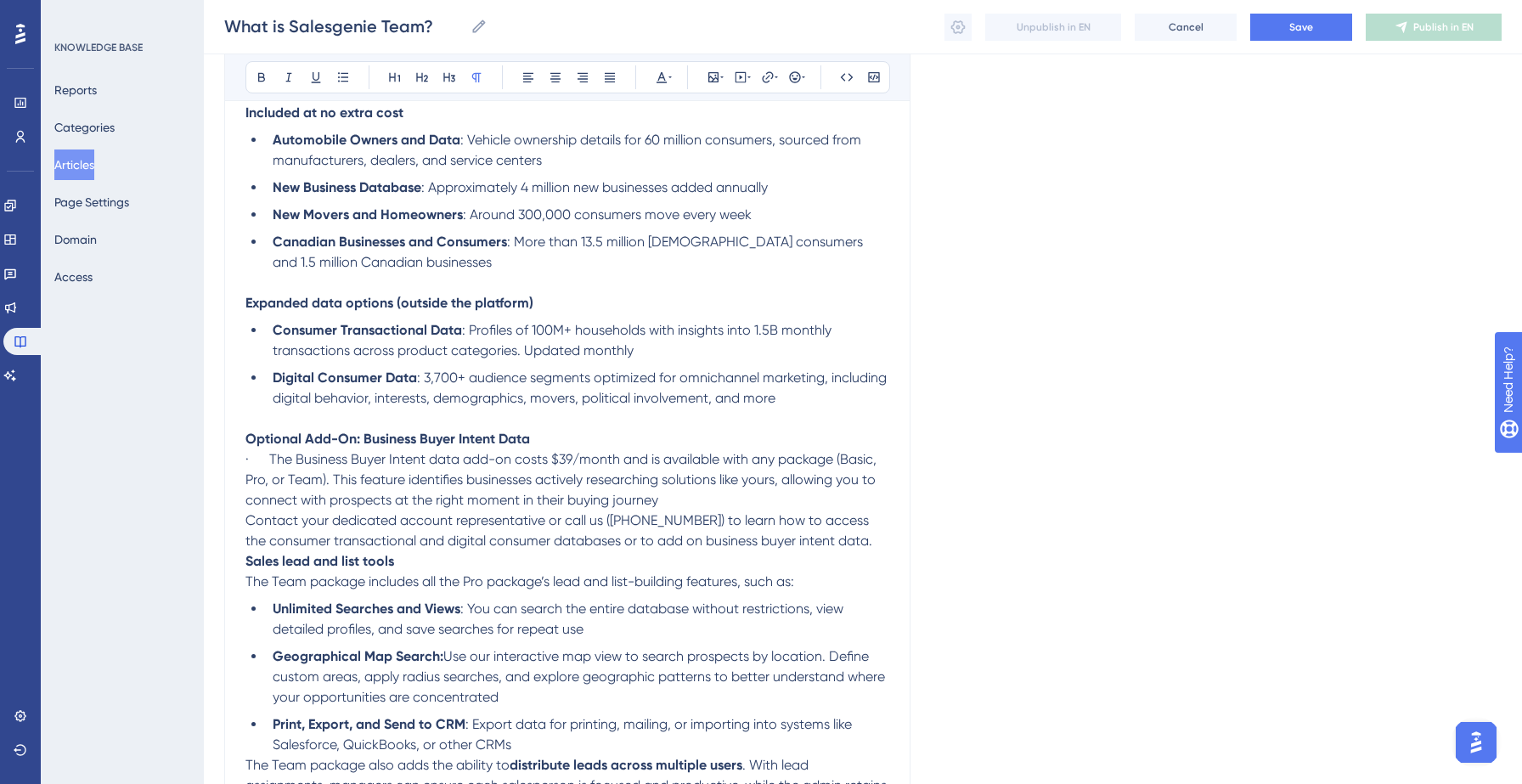
scroll to position [426, 0]
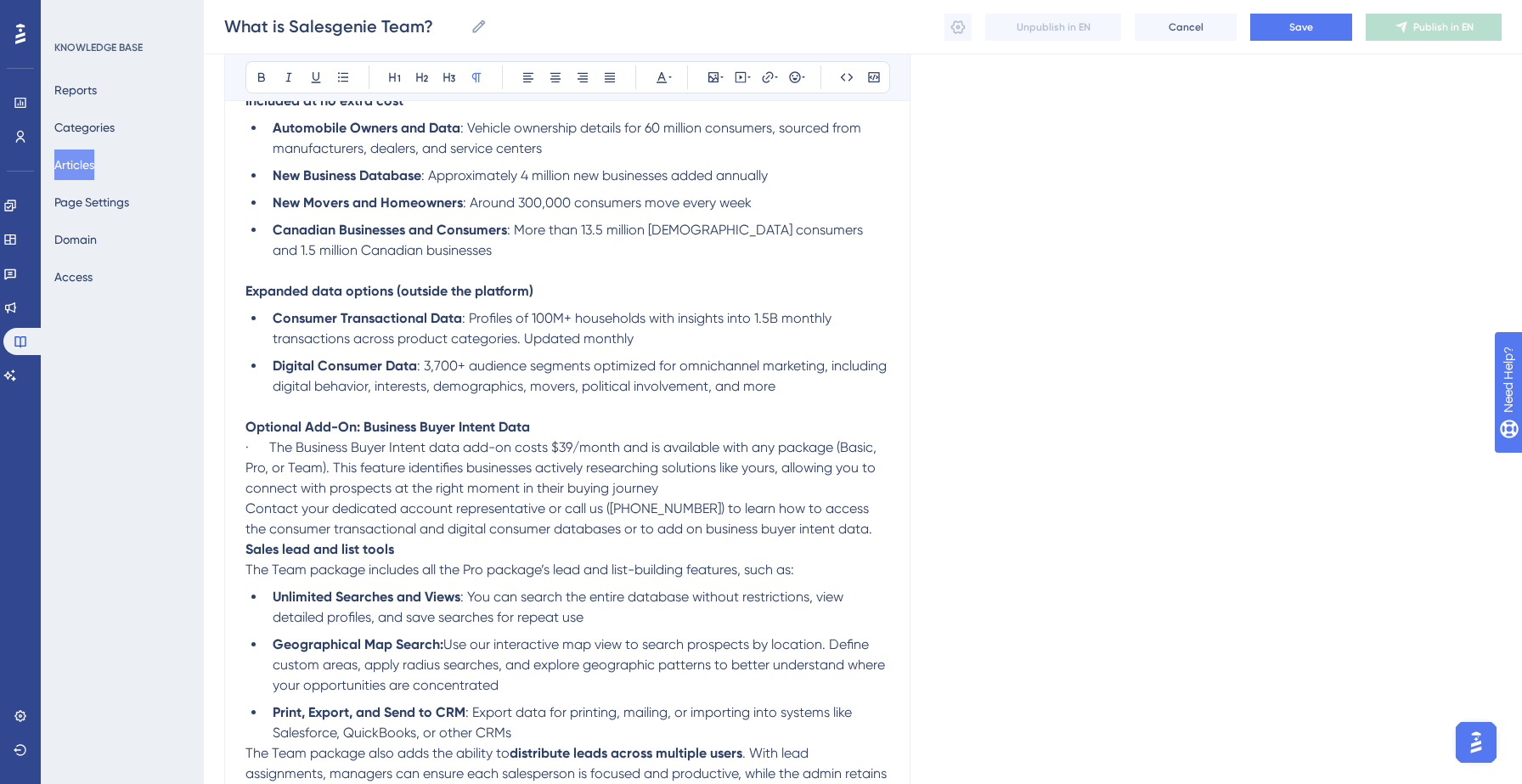
click at [868, 534] on p "Contact your dedicated account representative or call us ([PHONE_NUMBER]) to le…" at bounding box center [567, 519] width 643 height 41
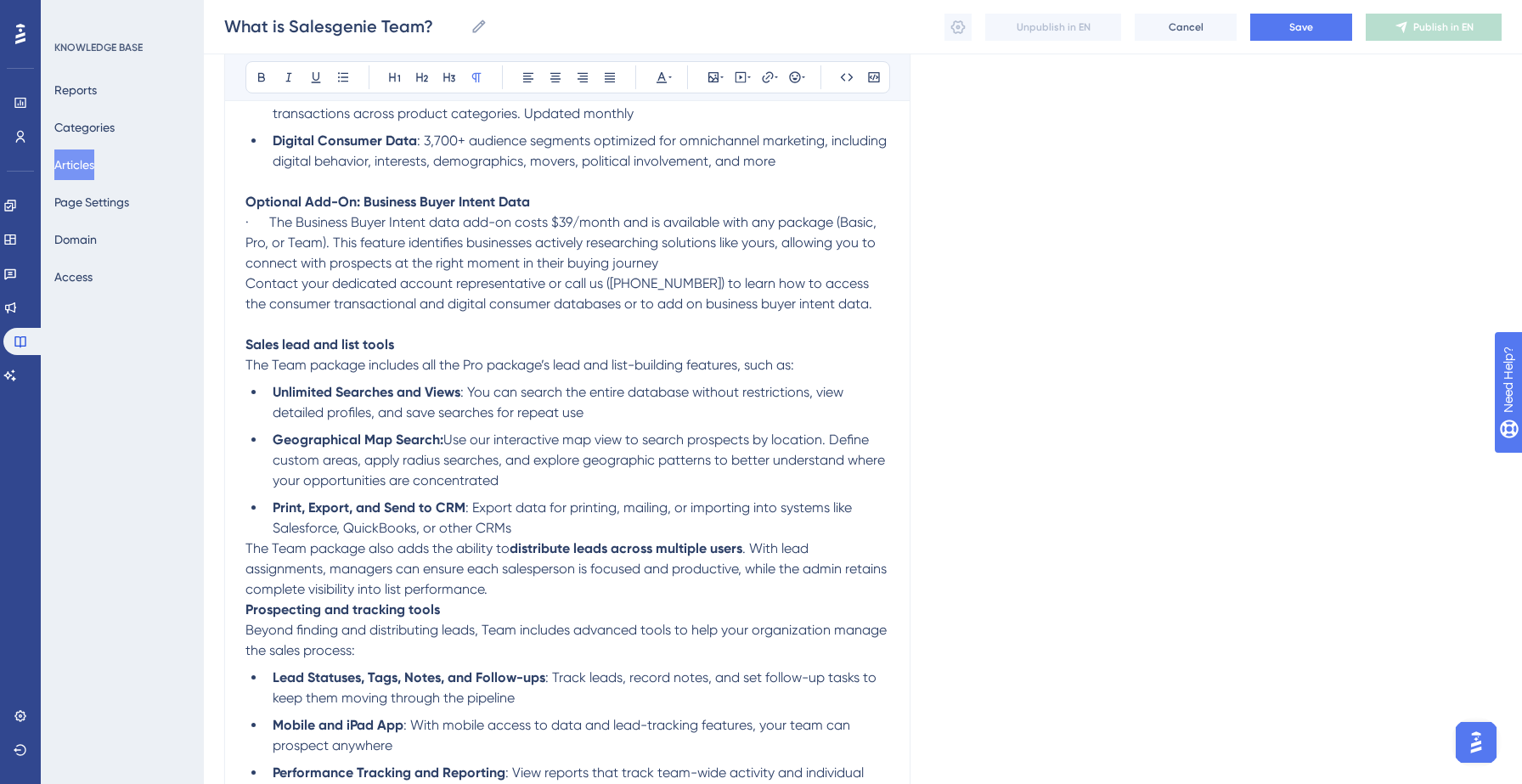
scroll to position [672, 0]
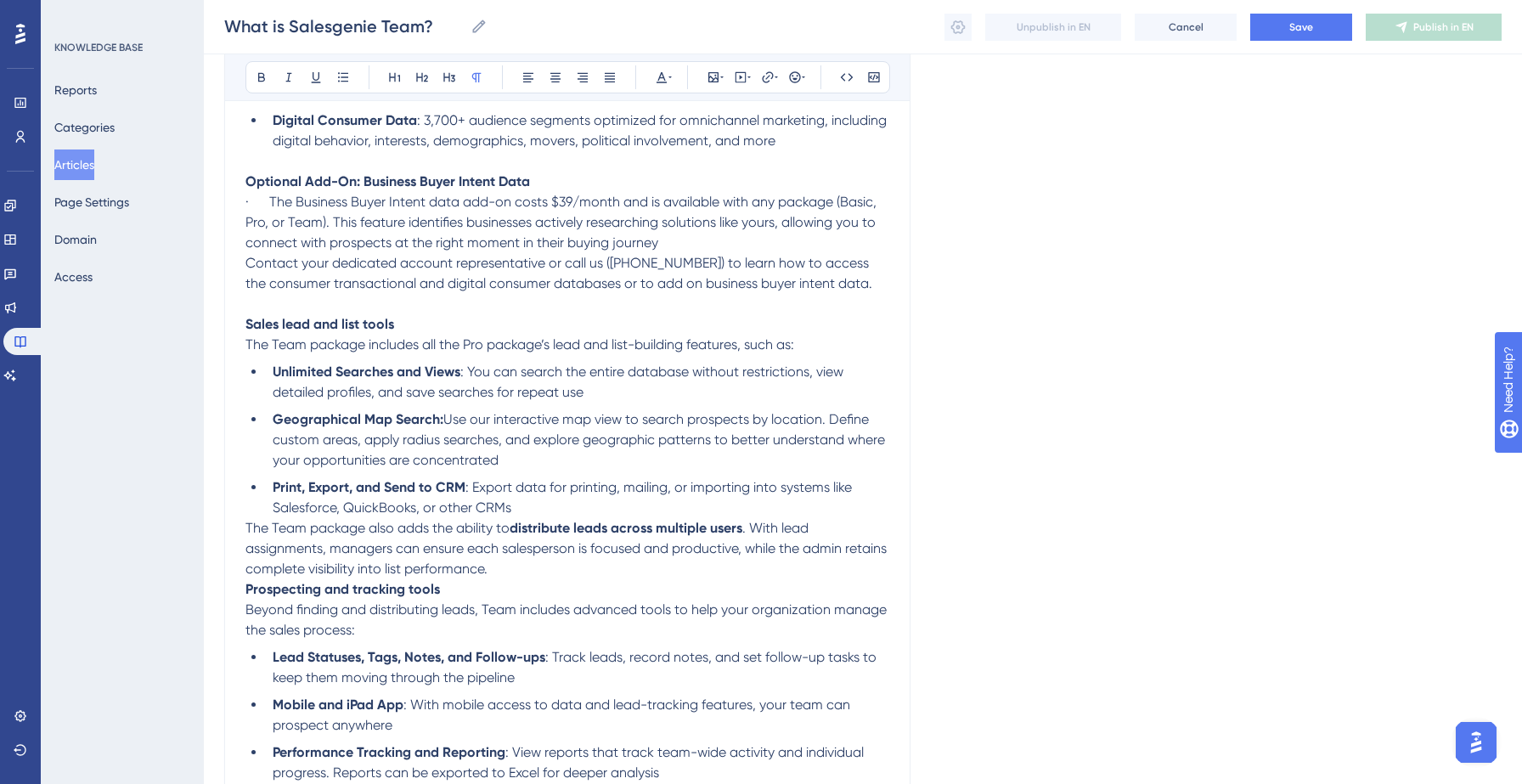
click at [552, 510] on li "Print, Export, and Send to CRM : Export data for printing, mailing, or importin…" at bounding box center [577, 498] width 623 height 41
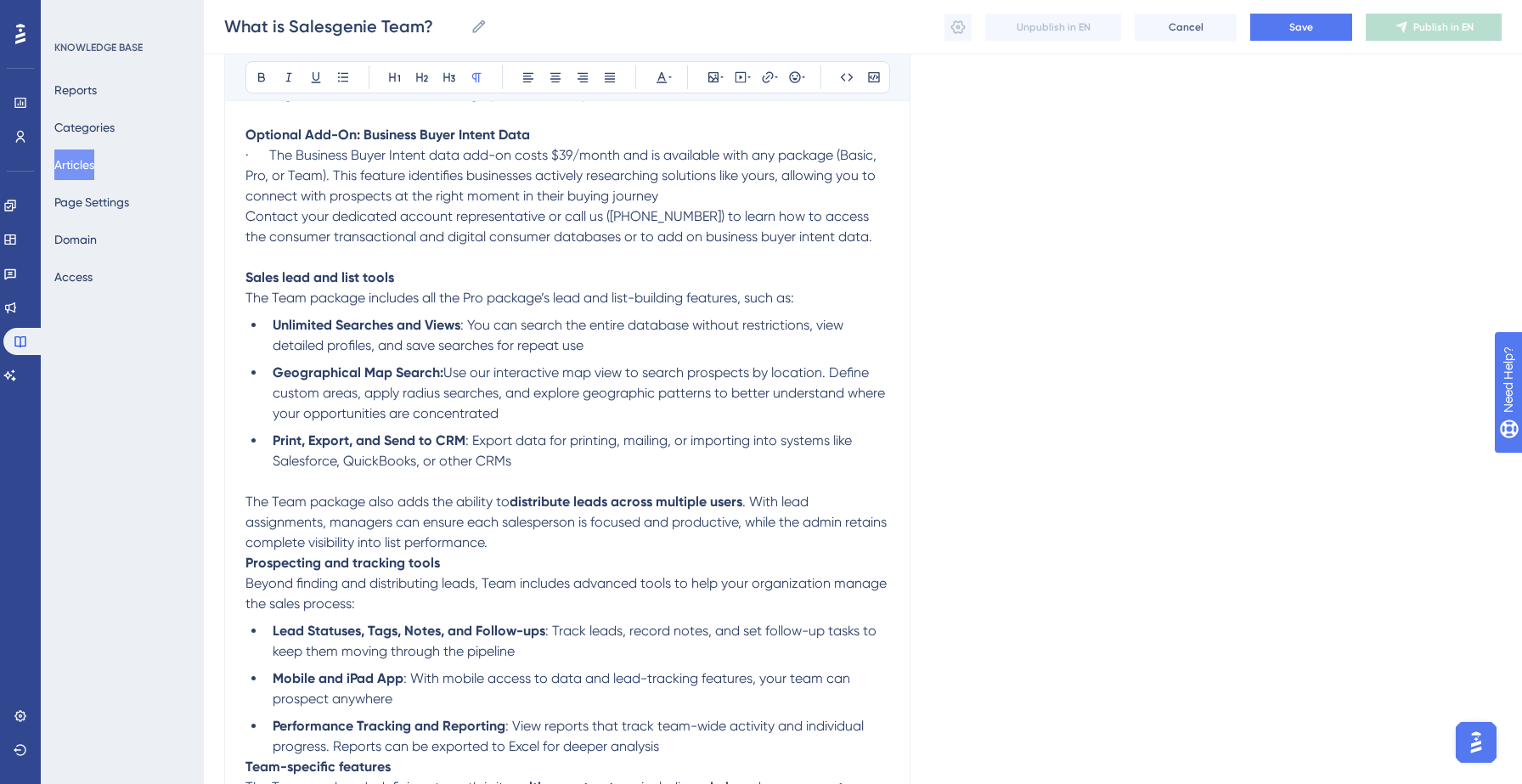
scroll to position [724, 0]
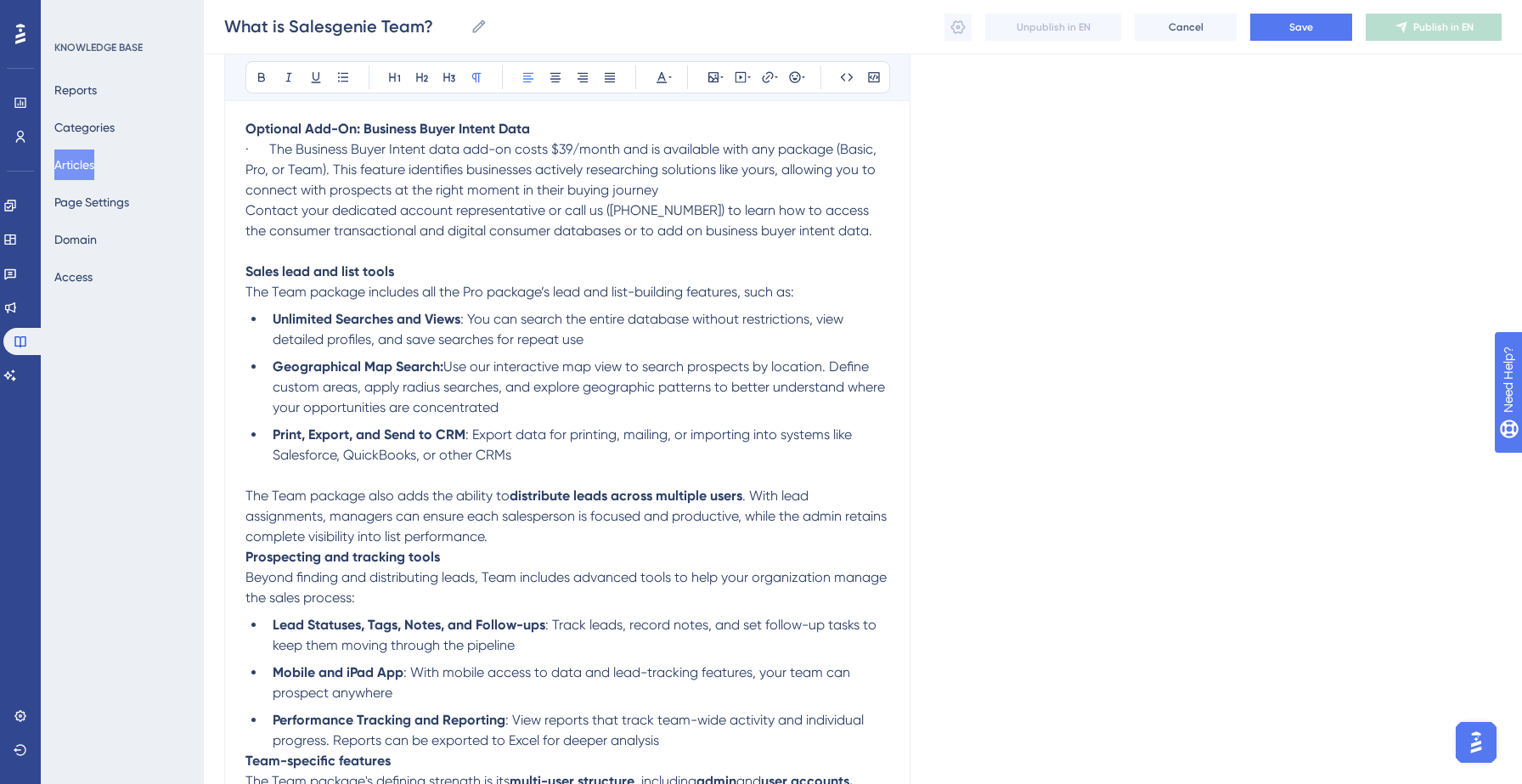
click at [544, 544] on p "The Team package also adds the ability to distribute leads across multiple user…" at bounding box center [567, 516] width 643 height 61
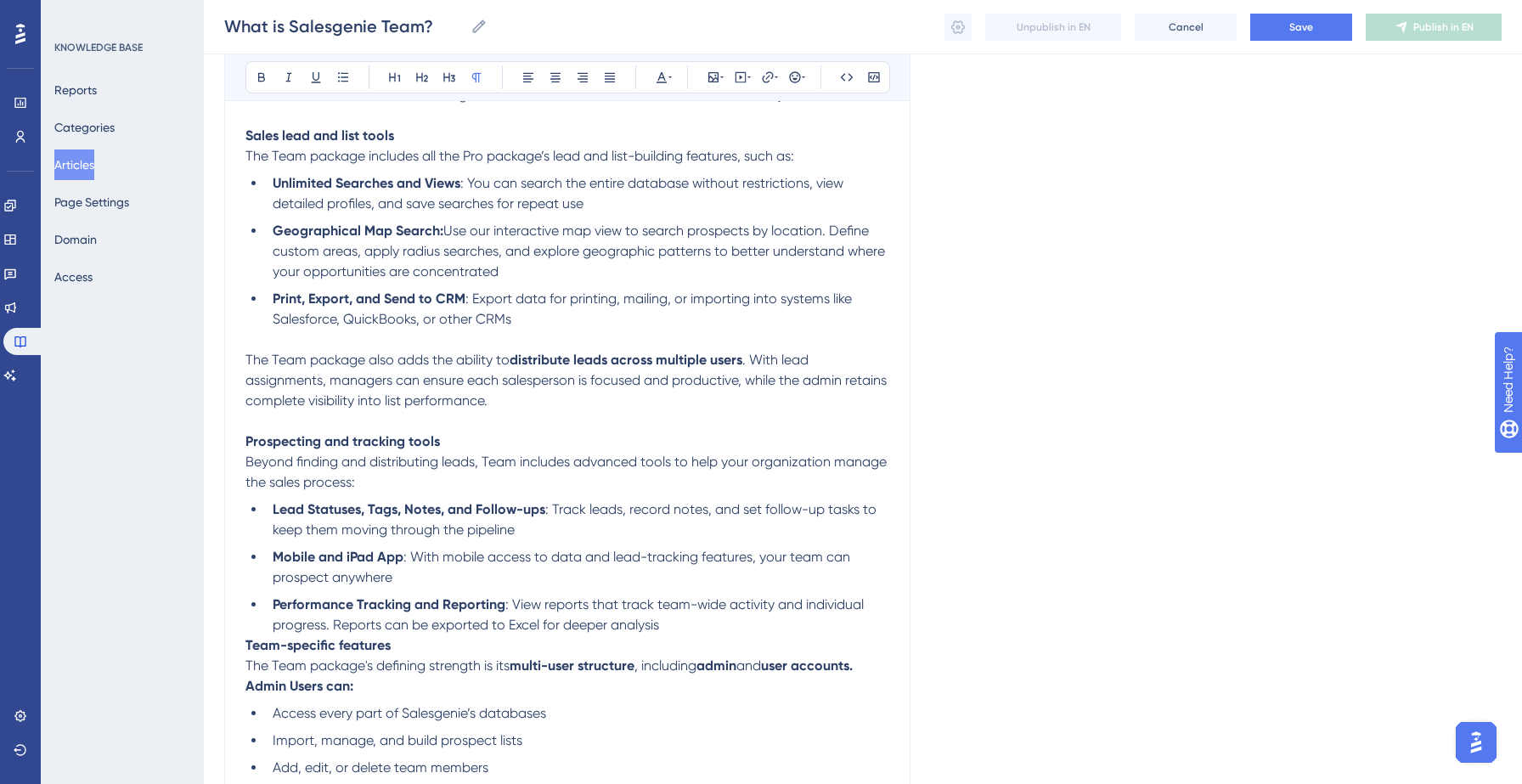
scroll to position [994, 0]
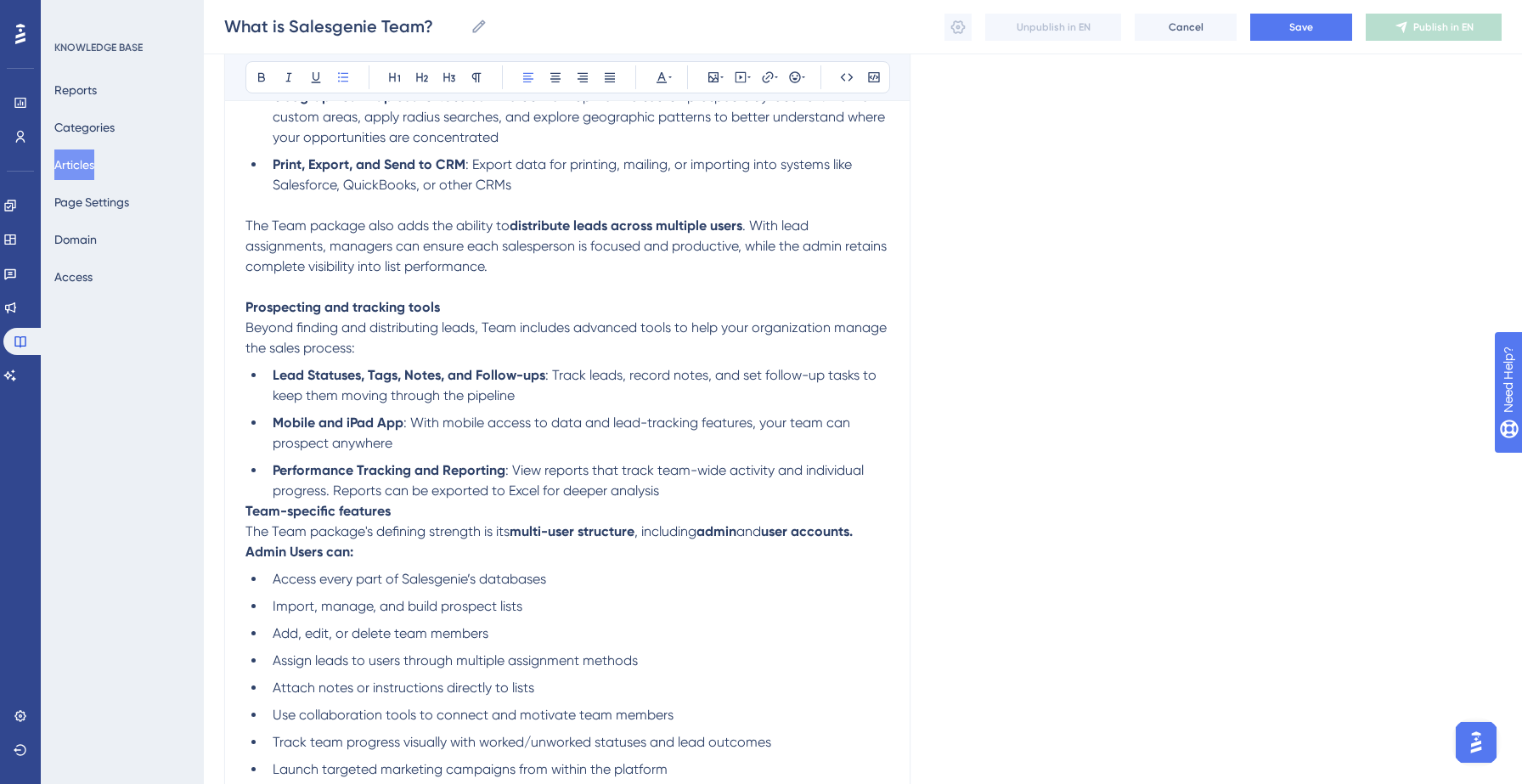
click at [728, 501] on li "Performance Tracking and Reporting : View reports that track team-wide activity…" at bounding box center [577, 481] width 623 height 41
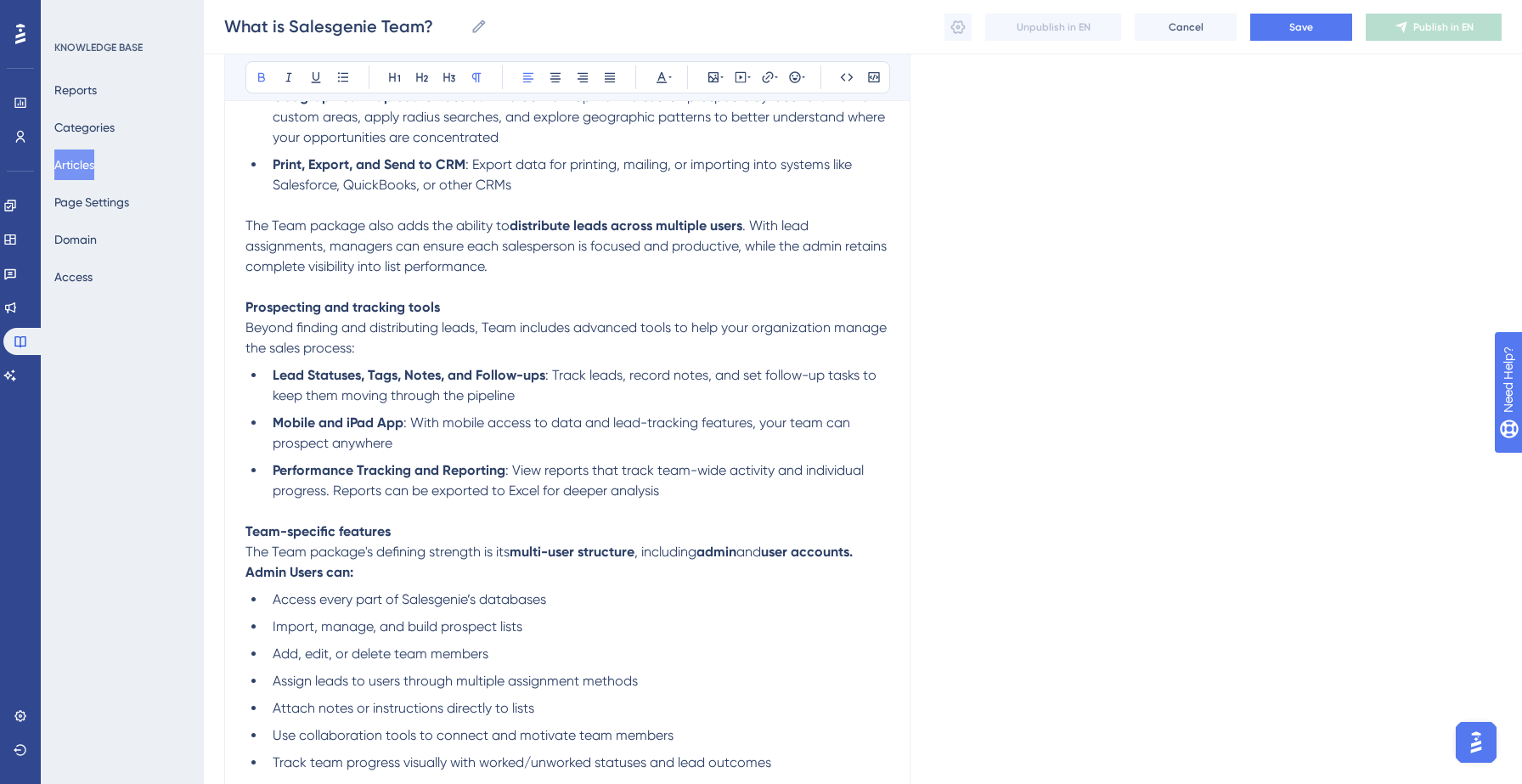
click at [877, 559] on p "The Team package's defining strength is its multi-user structure , including ad…" at bounding box center [567, 551] width 643 height 20
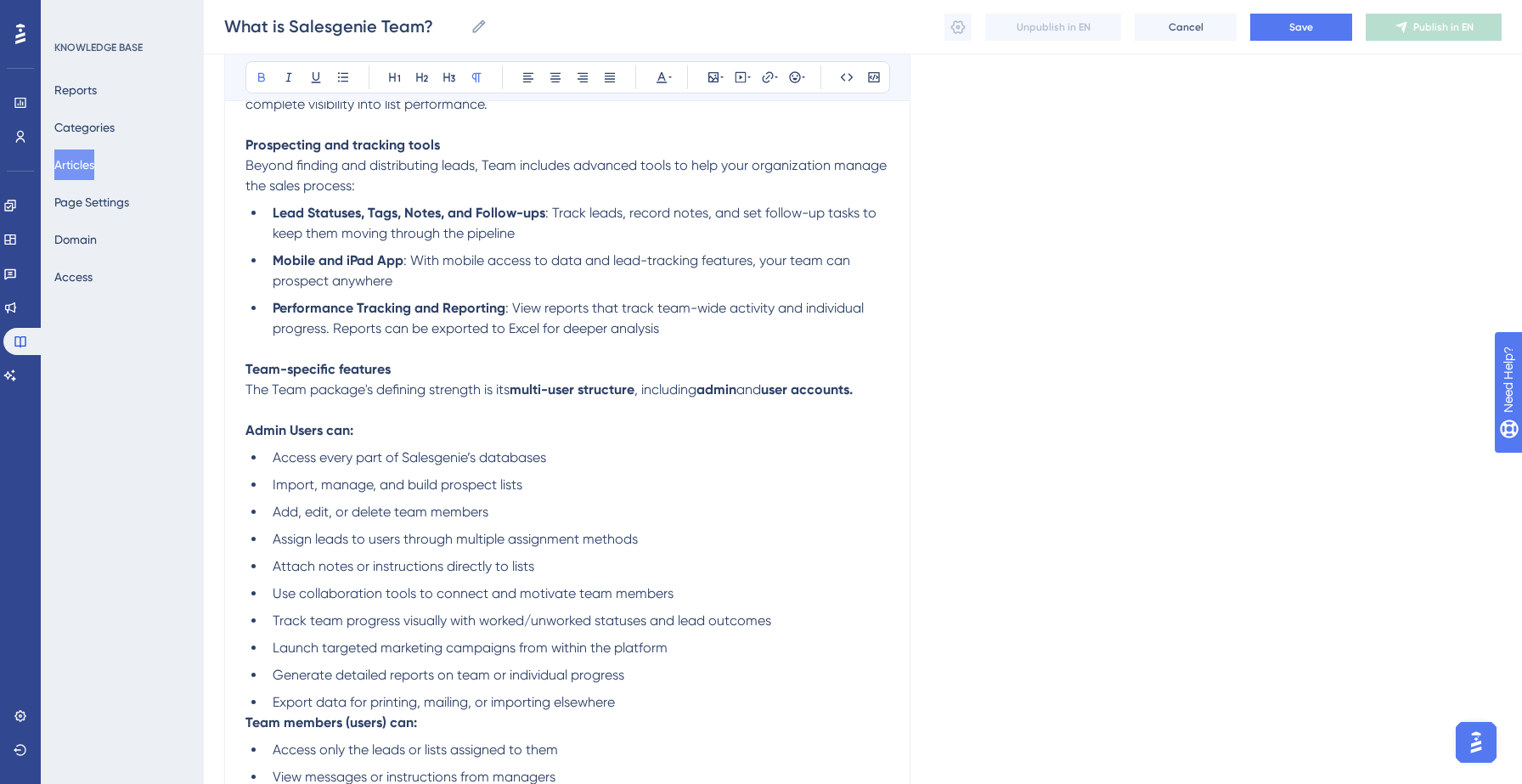
scroll to position [1215, 0]
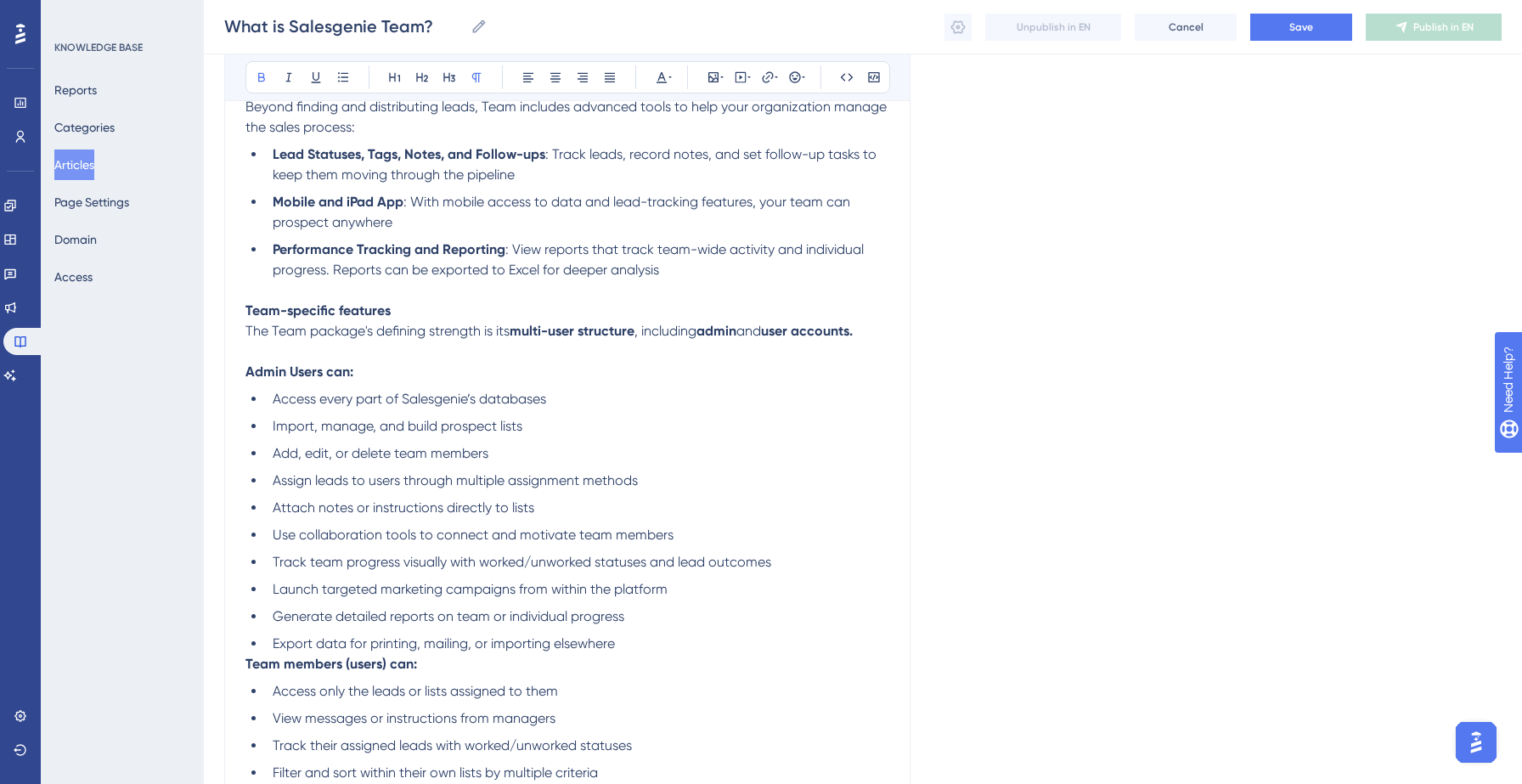
click at [706, 654] on li "Export data for printing, mailing, or importing elsewhere" at bounding box center [577, 643] width 623 height 20
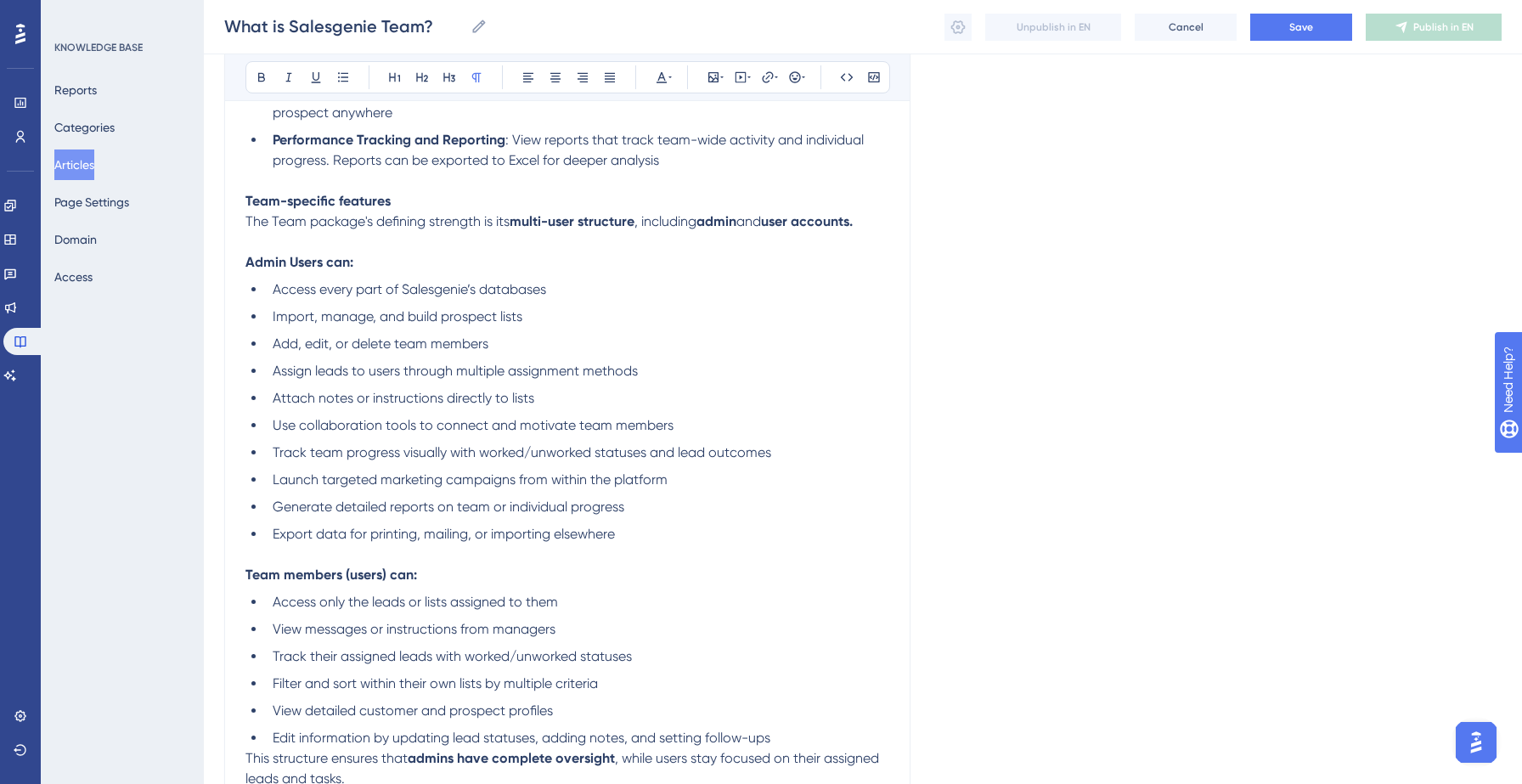
scroll to position [1467, 0]
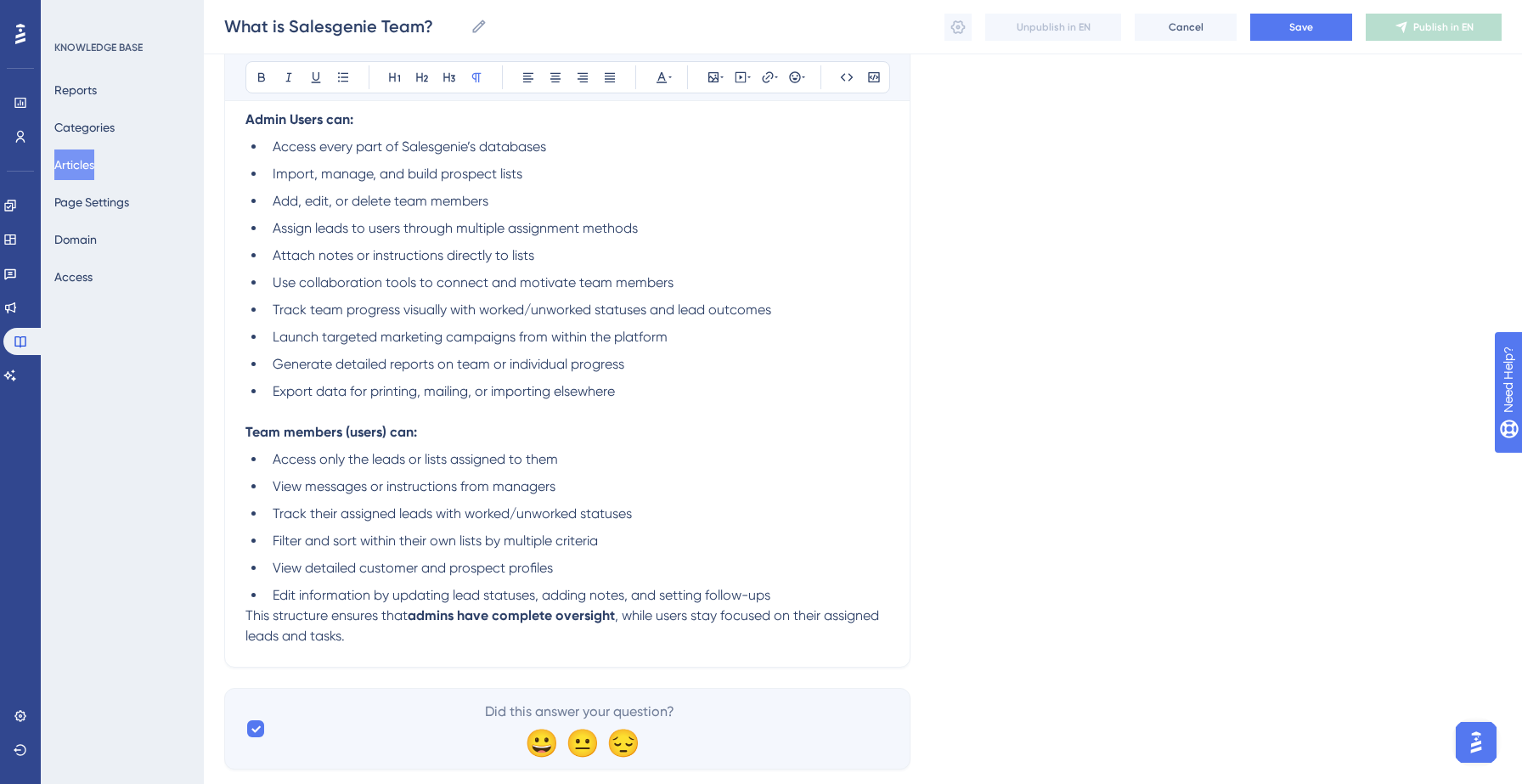
click at [602, 574] on li "View detailed customer and prospect profiles" at bounding box center [577, 568] width 623 height 20
click at [780, 605] on li "Edit information by updating lead statuses, adding notes, and setting follow-ups" at bounding box center [577, 595] width 623 height 20
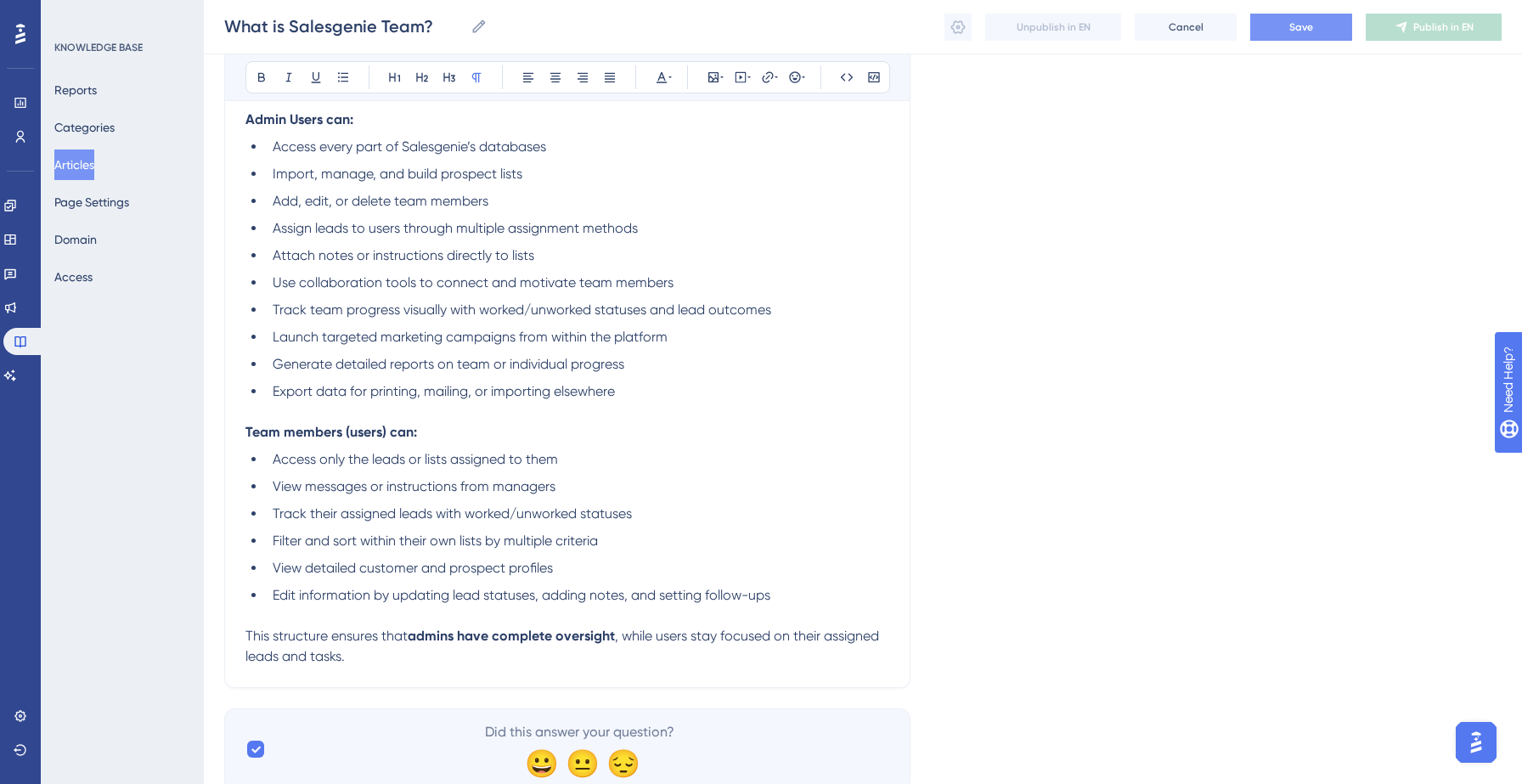
click at [1319, 25] on button "Save" at bounding box center [1301, 27] width 102 height 27
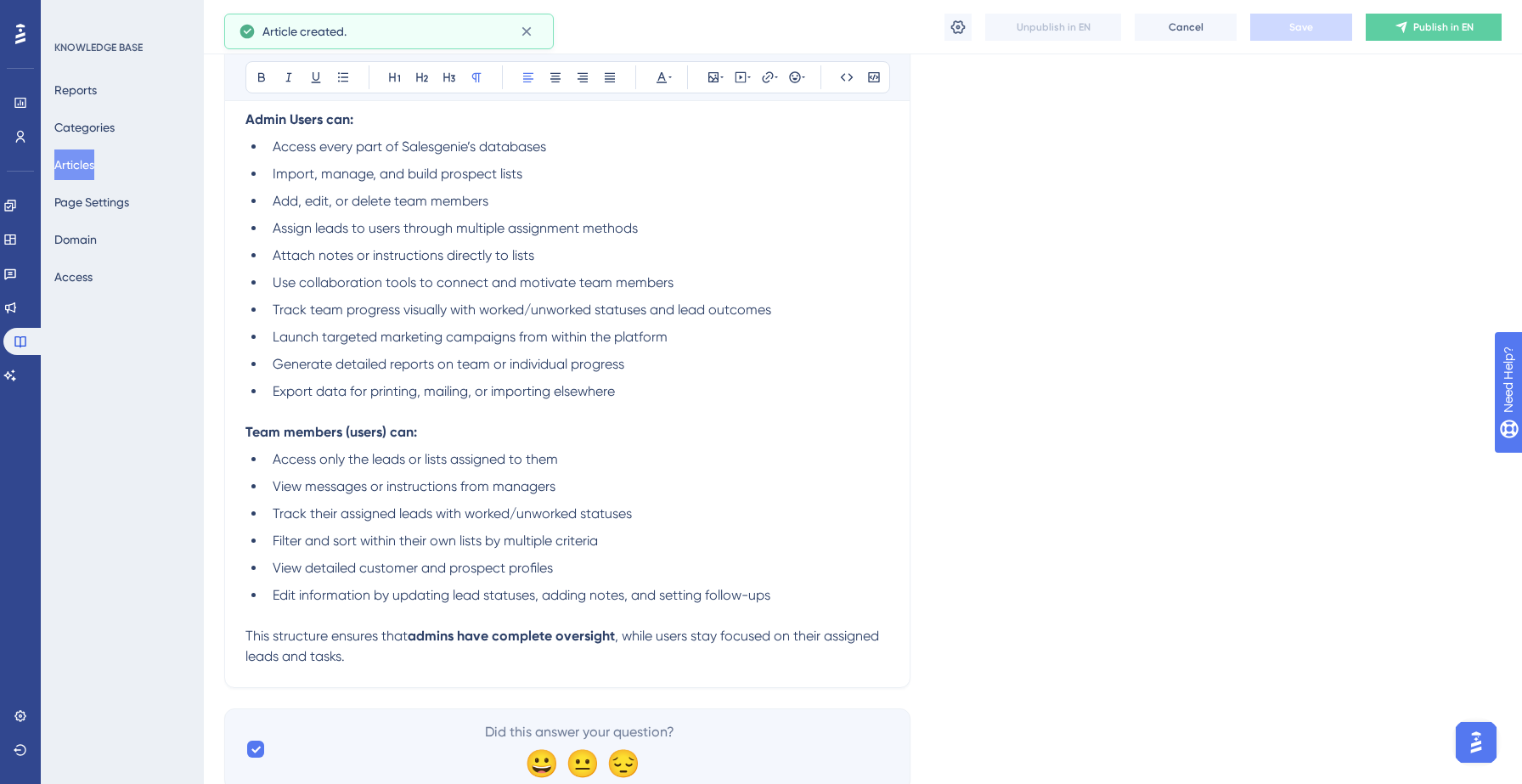
scroll to position [1359, 0]
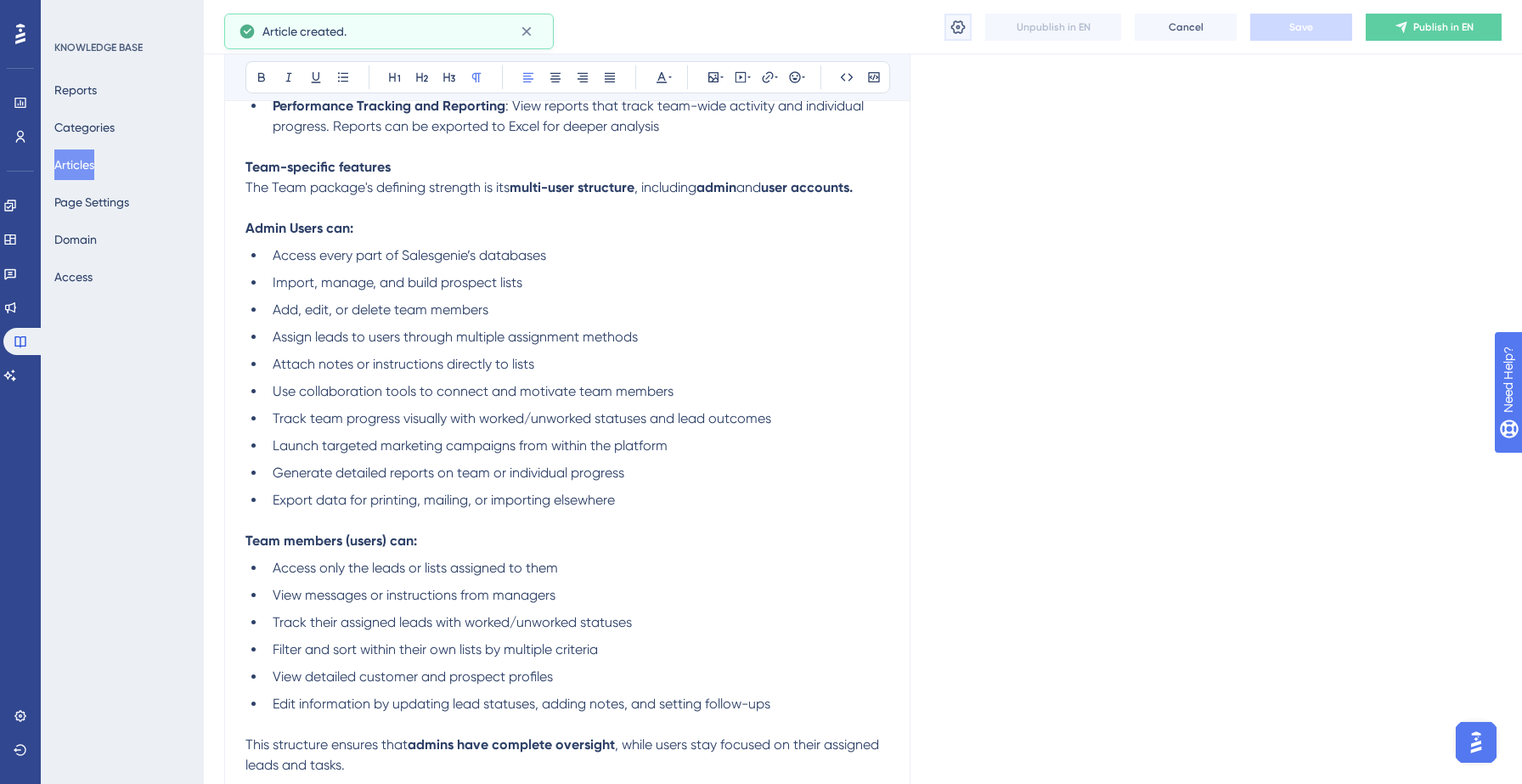
click at [959, 27] on icon at bounding box center [958, 26] width 14 height 13
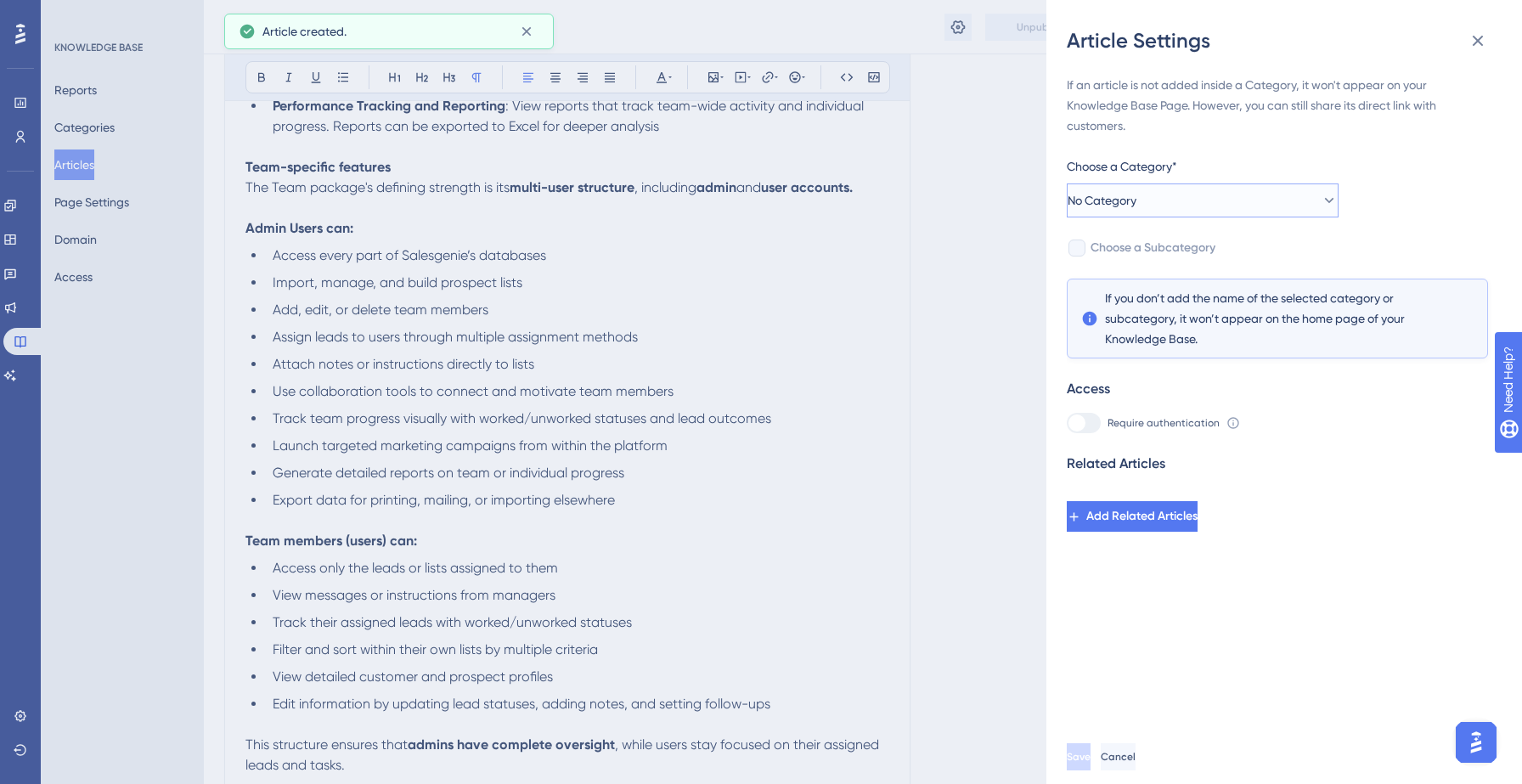
click at [1203, 194] on button "No Category" at bounding box center [1202, 200] width 272 height 34
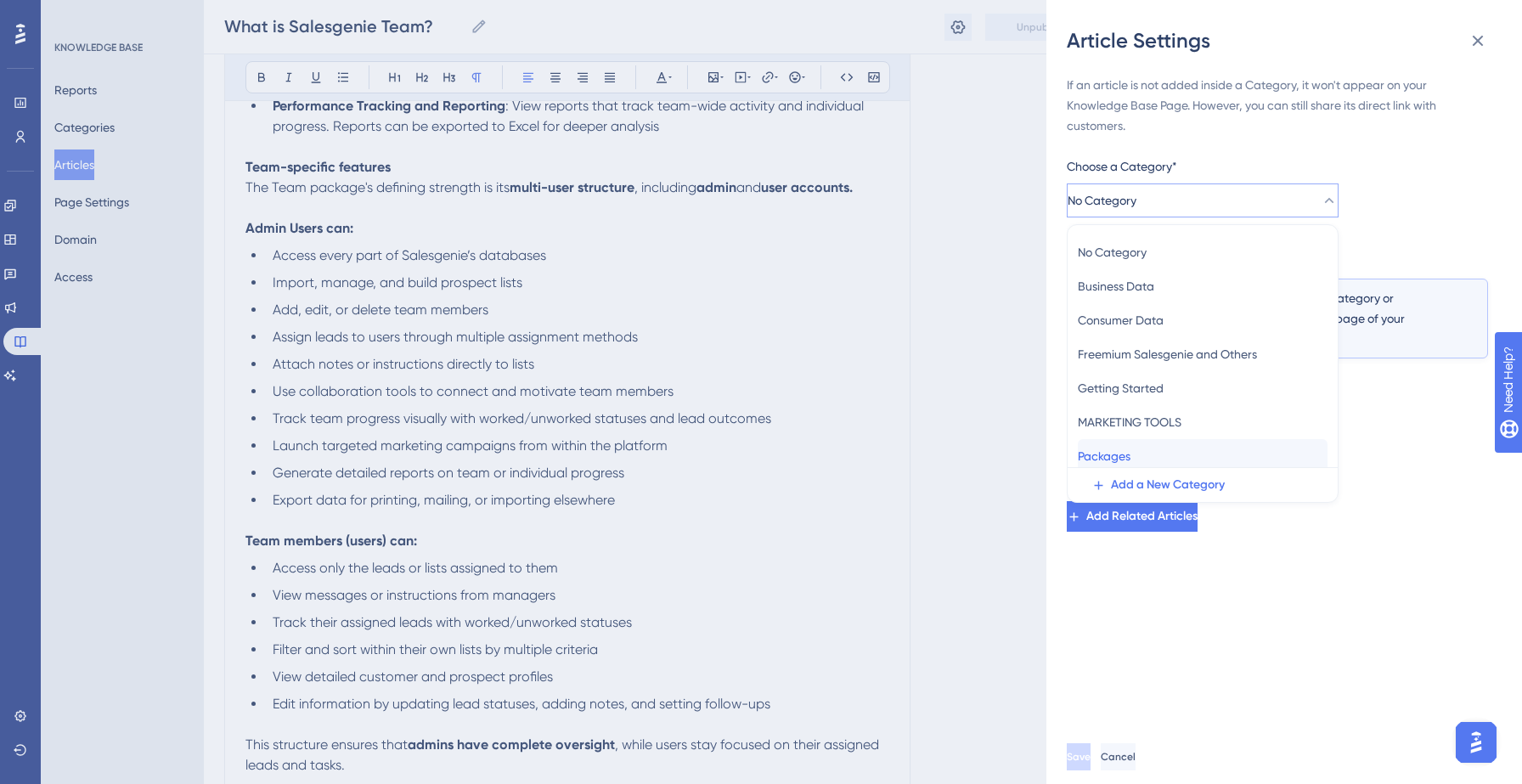
click at [1151, 445] on div "Packages Packages" at bounding box center [1202, 456] width 250 height 34
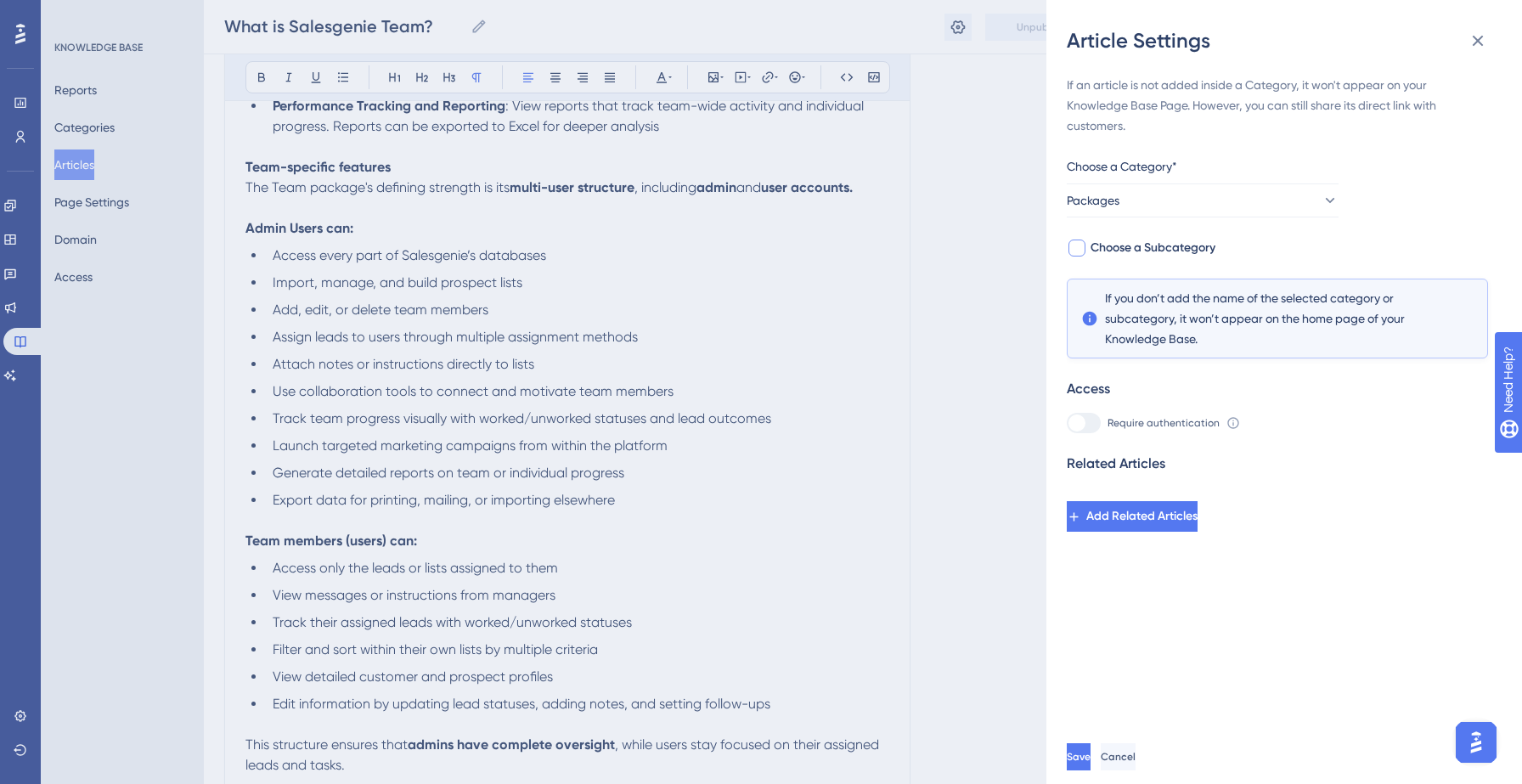
click at [1112, 242] on span "Choose a Subcategory" at bounding box center [1153, 248] width 125 height 20
checkbox input "true"
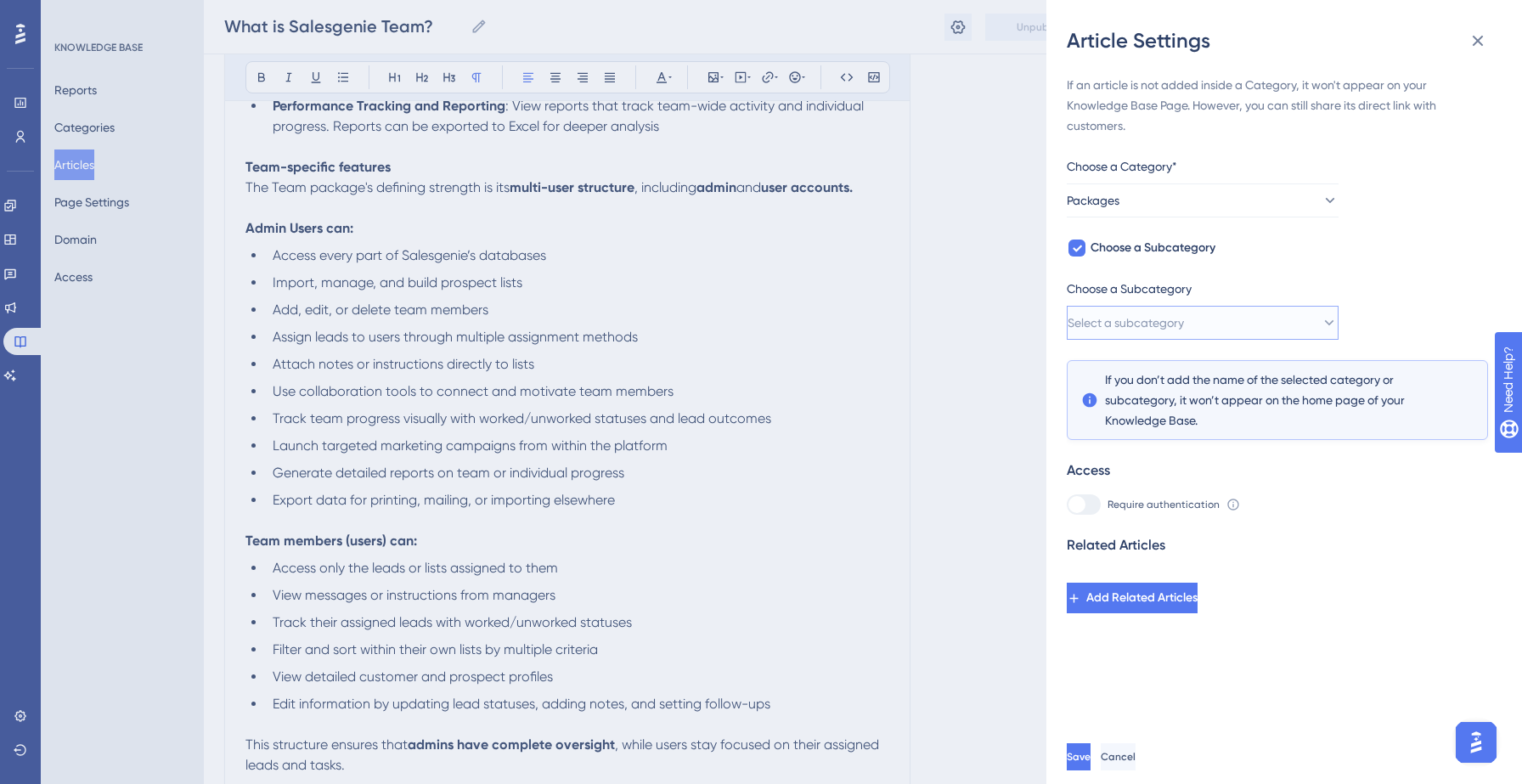
click at [1207, 332] on button "Select a subcategory" at bounding box center [1202, 323] width 272 height 34
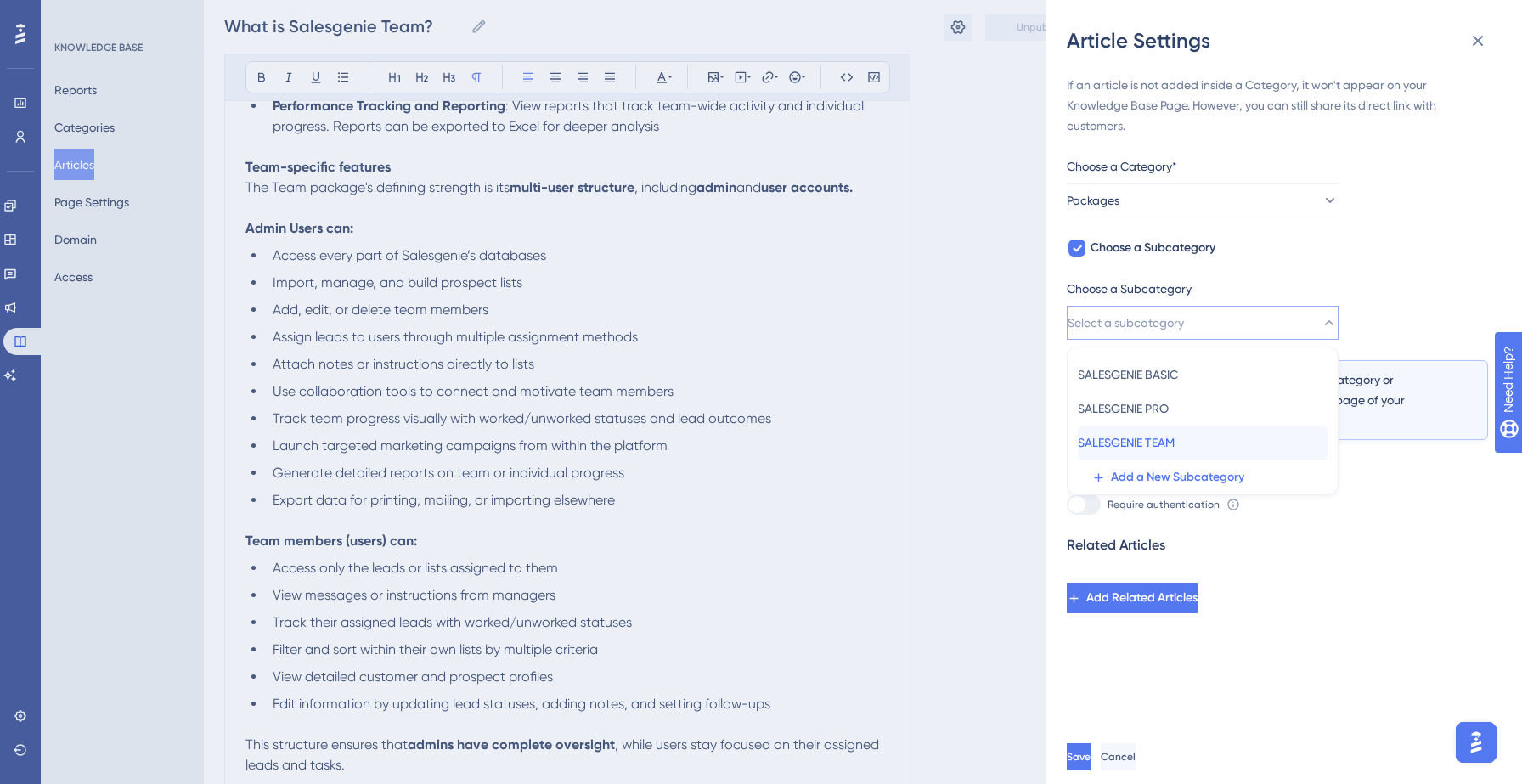
click at [1174, 445] on span "SALESGENIE TEAM" at bounding box center [1125, 442] width 97 height 20
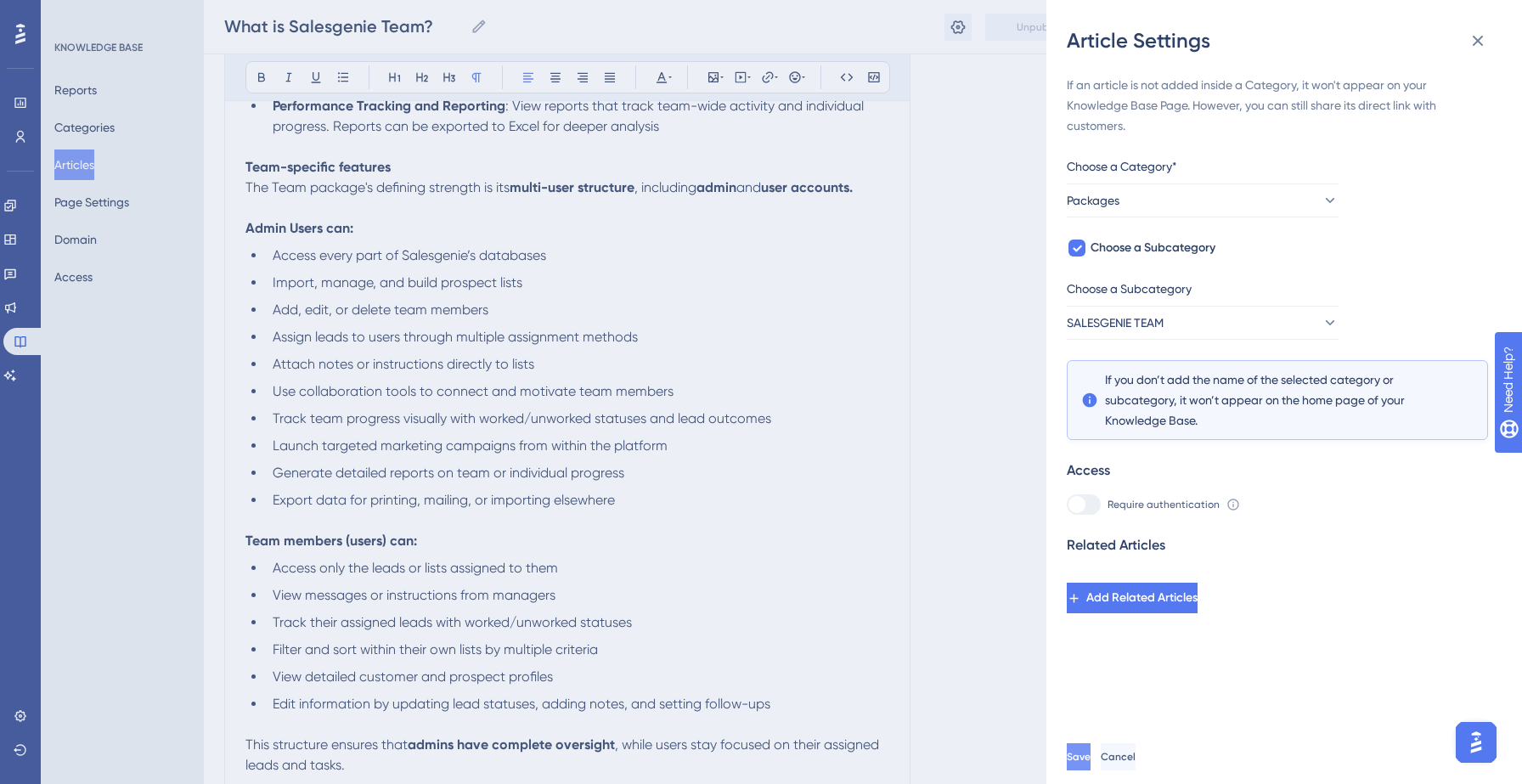
click at [1091, 763] on button "Save" at bounding box center [1078, 756] width 24 height 27
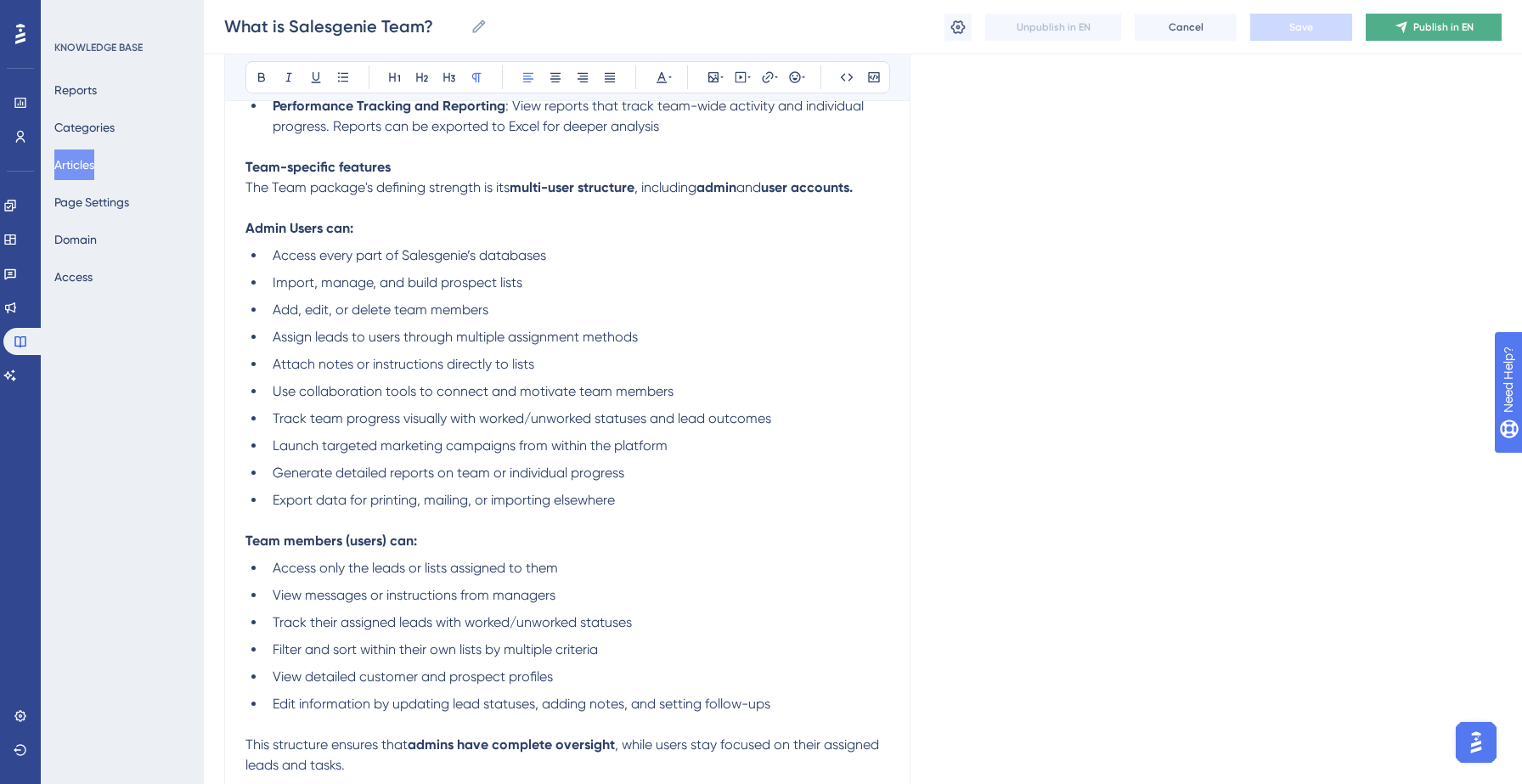
click at [1421, 40] on button "Publish in EN" at bounding box center [1433, 27] width 135 height 27
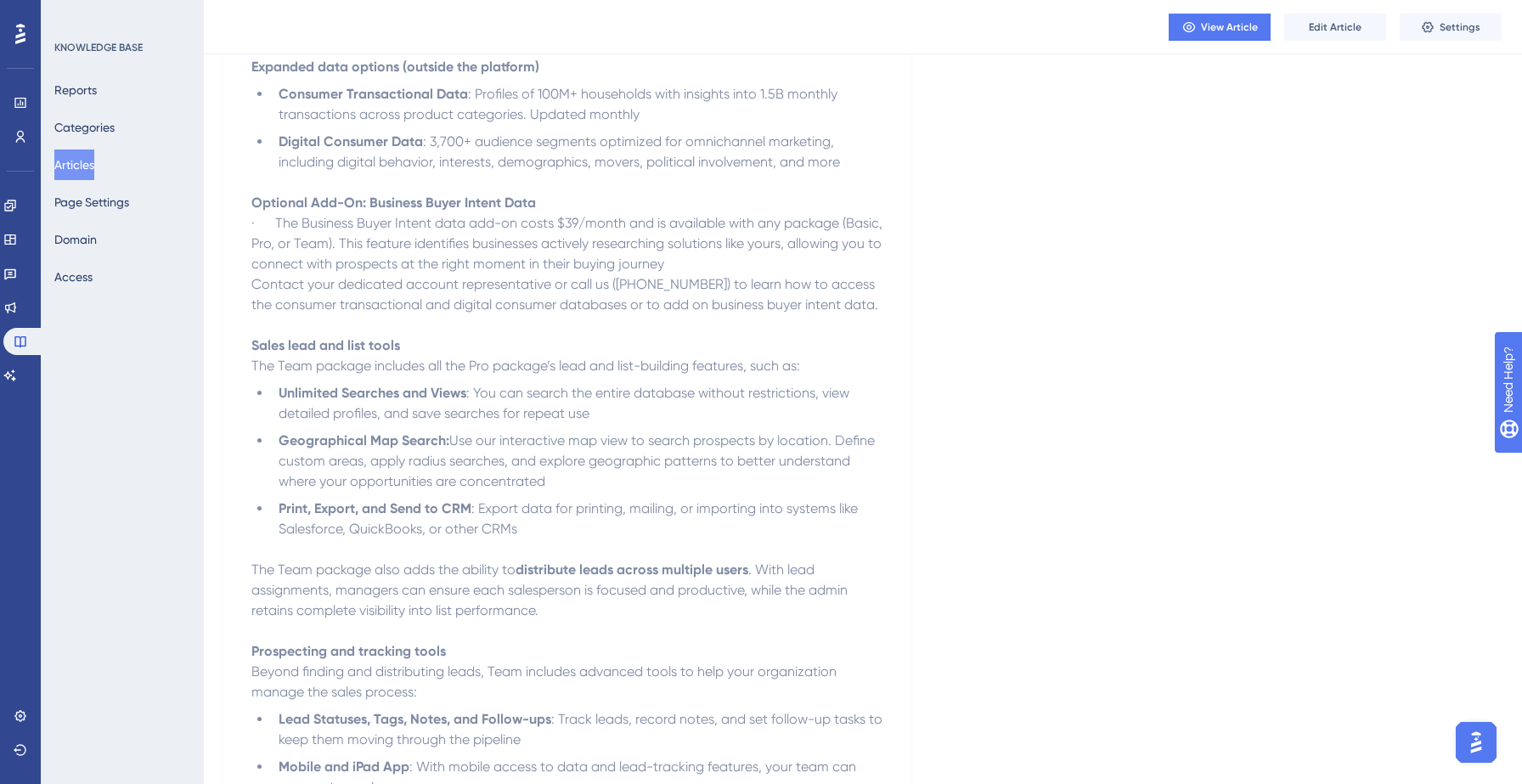
scroll to position [0, 0]
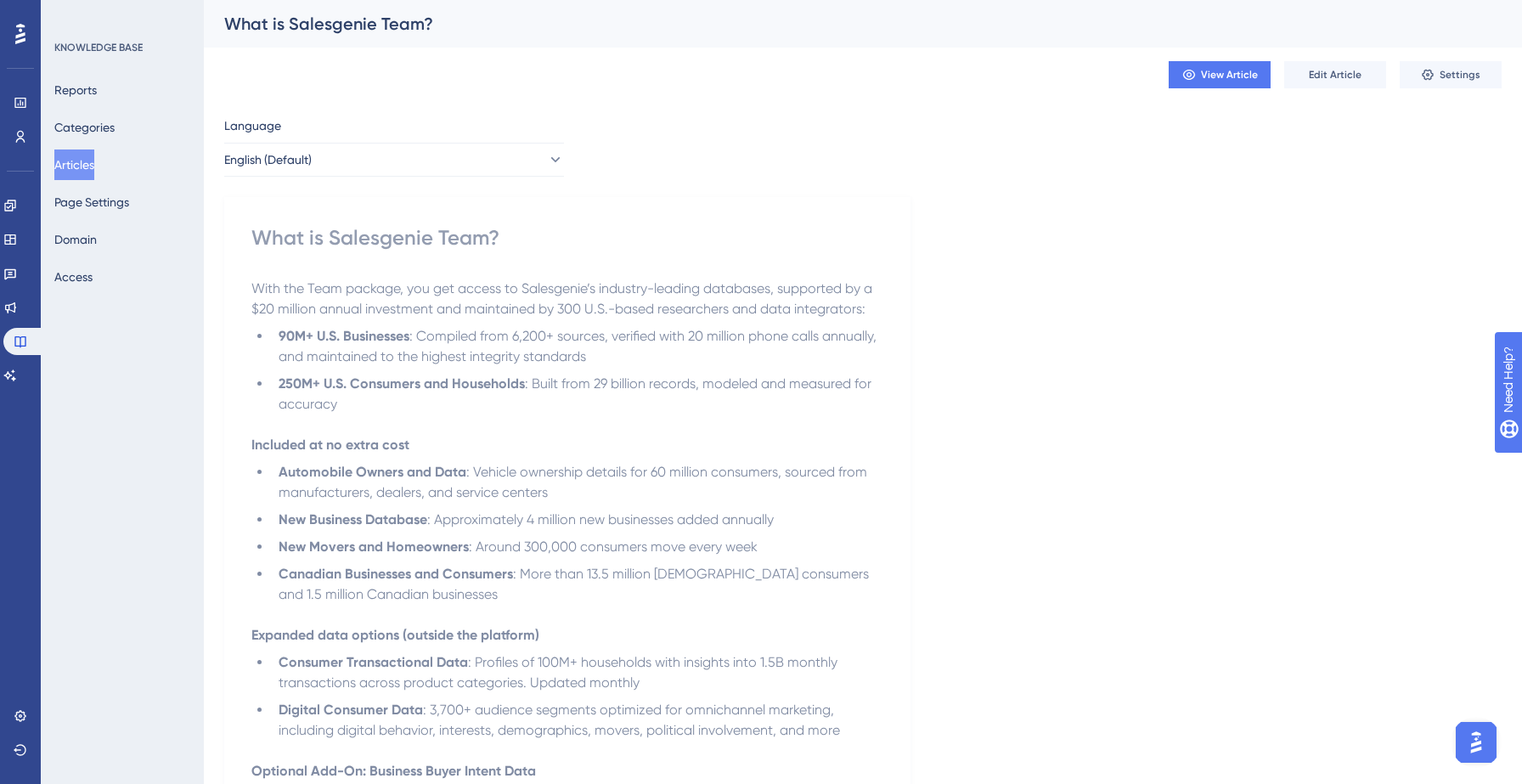
click at [91, 165] on button "Articles" at bounding box center [74, 165] width 40 height 30
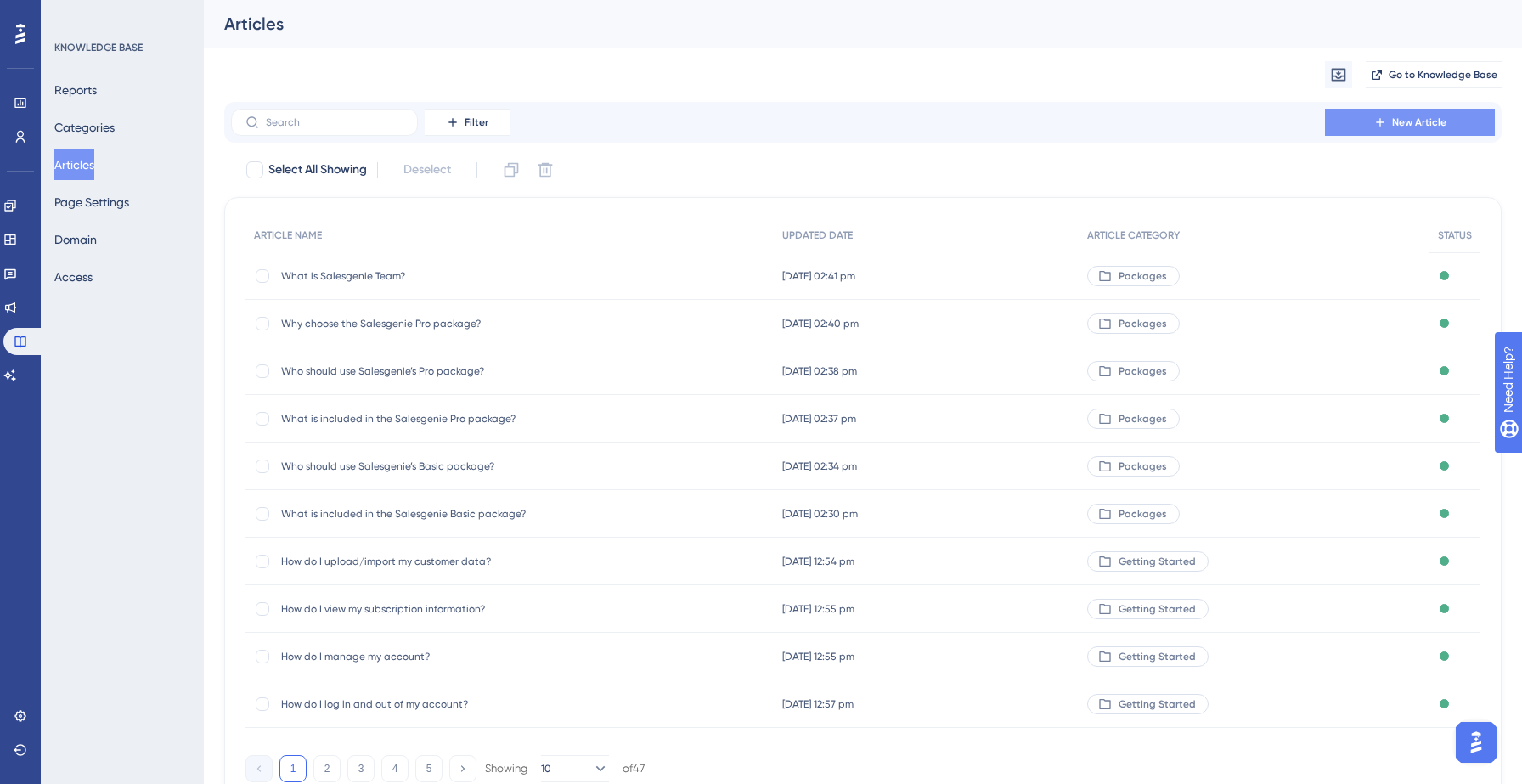
click at [1421, 124] on span "New Article" at bounding box center [1419, 122] width 54 height 13
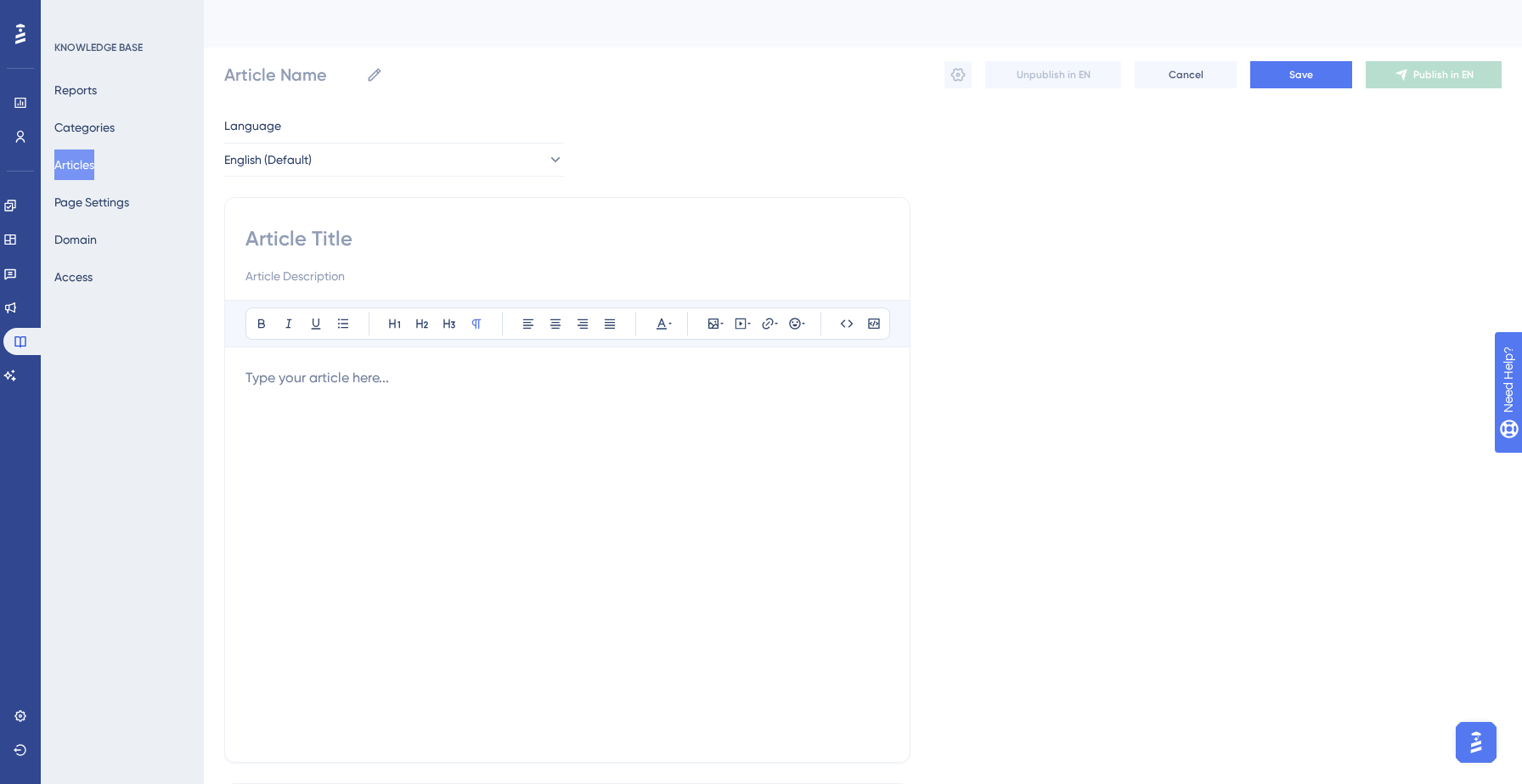
click at [412, 234] on input at bounding box center [567, 239] width 643 height 27
paste input "7. Who should use Salesgenie Team?"
type input "7. Who should use Salesgenie Team?"
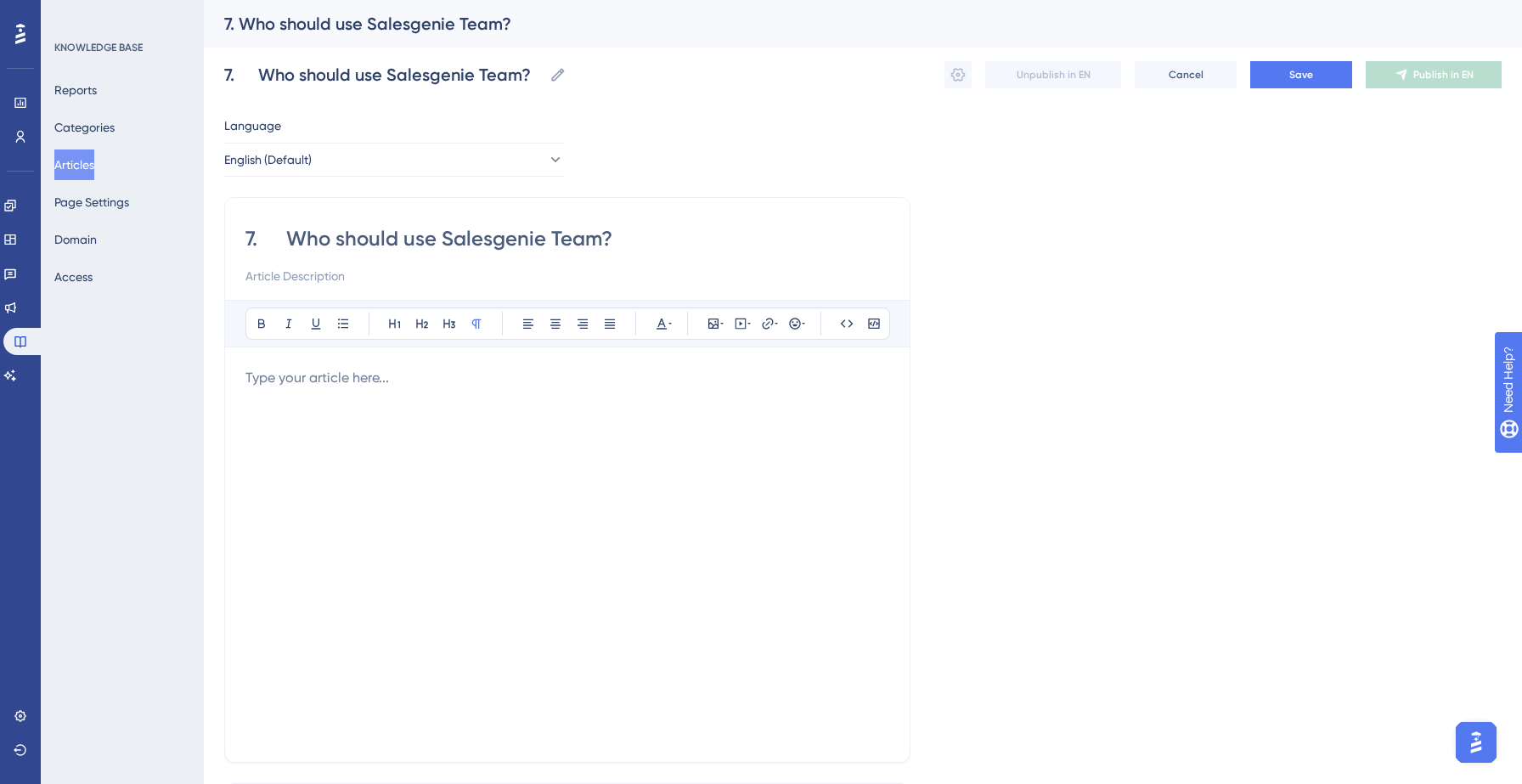
click at [287, 233] on input "7. Who should use Salesgenie Team?" at bounding box center [567, 239] width 643 height 27
type input "Who should use Salesgenie Team?"
click at [292, 388] on p at bounding box center [567, 378] width 643 height 20
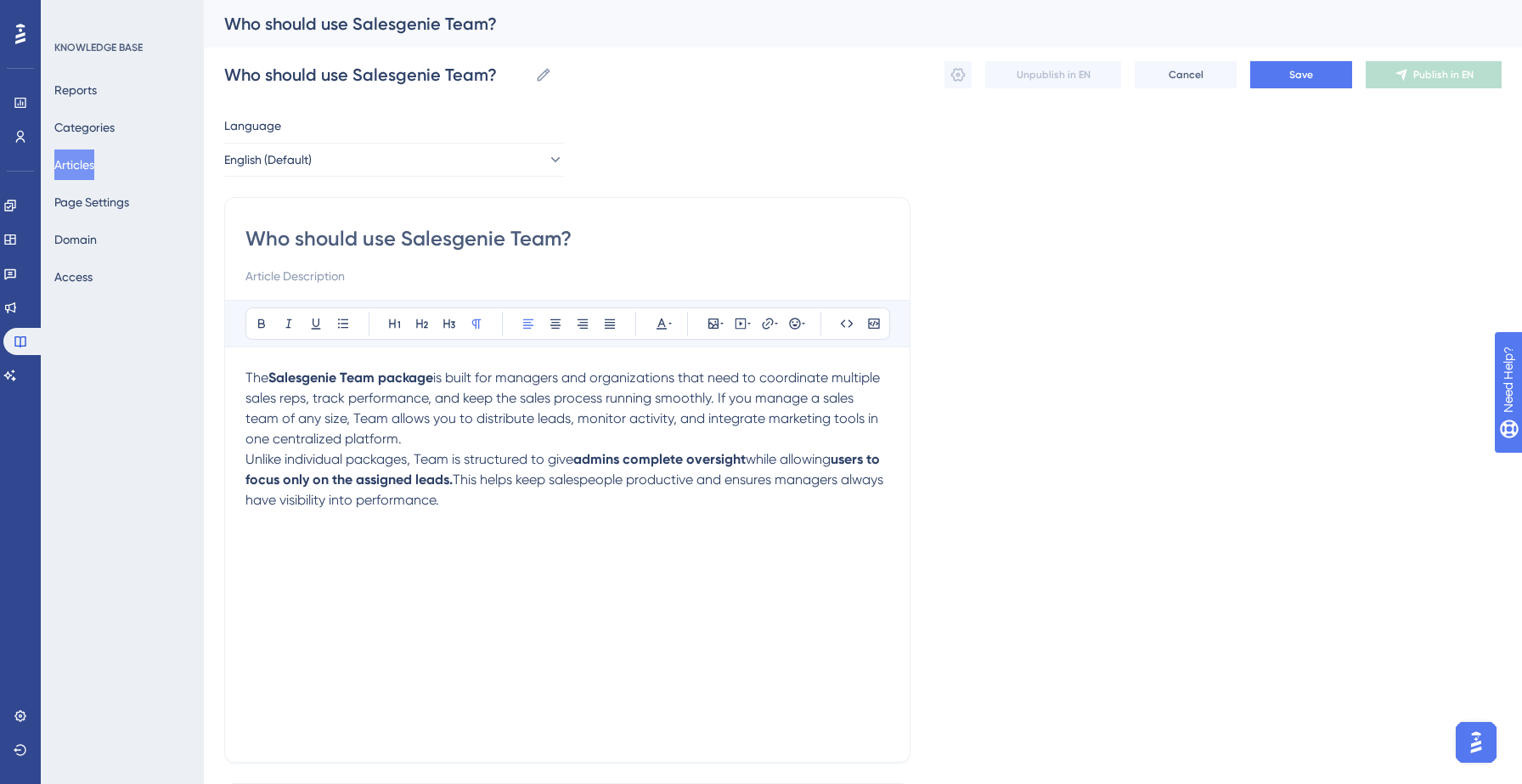
click at [443, 444] on p "The Salesgenie Team package is built for managers and organizations that need t…" at bounding box center [567, 408] width 643 height 81
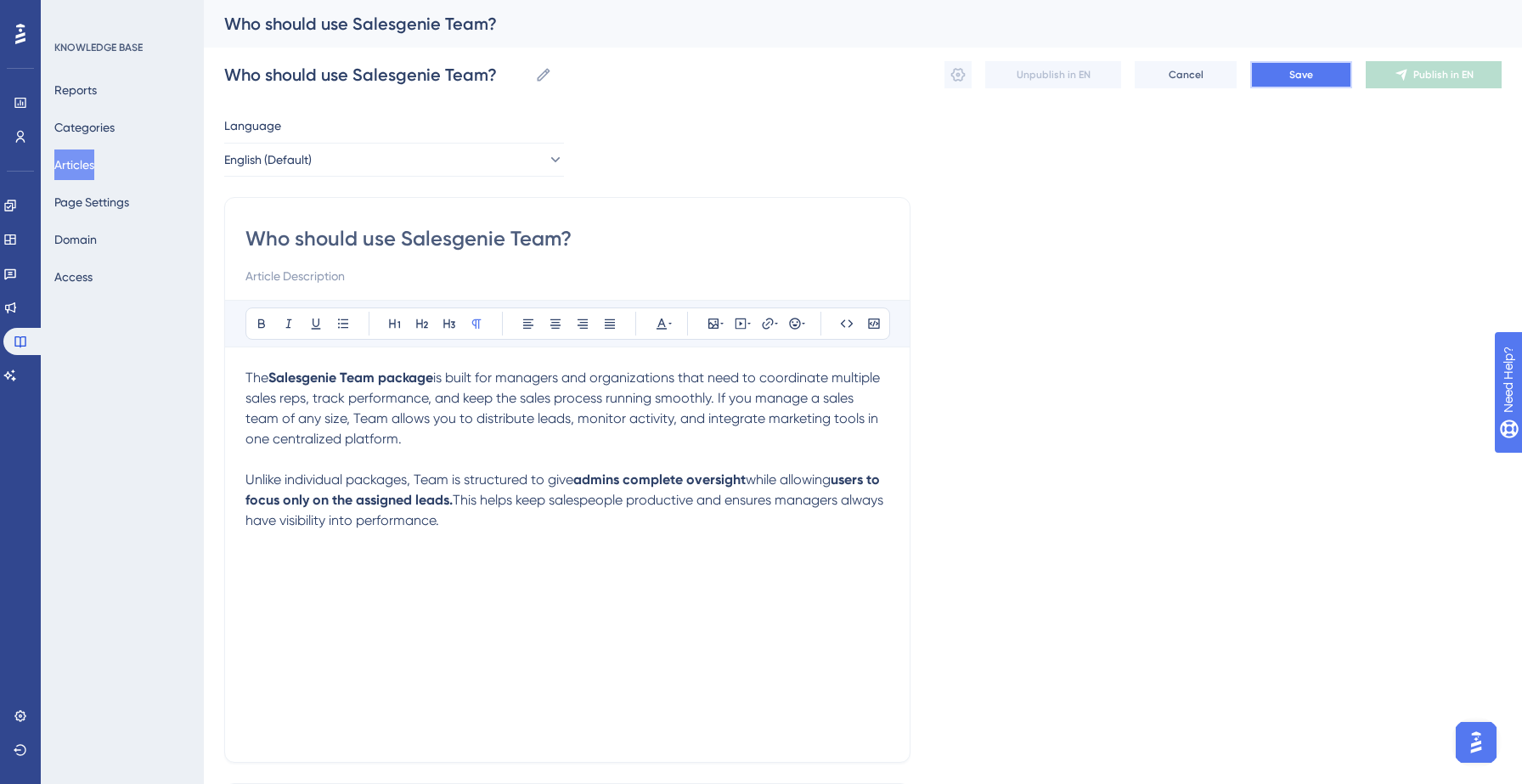
click at [1289, 76] on span "Save" at bounding box center [1301, 74] width 24 height 13
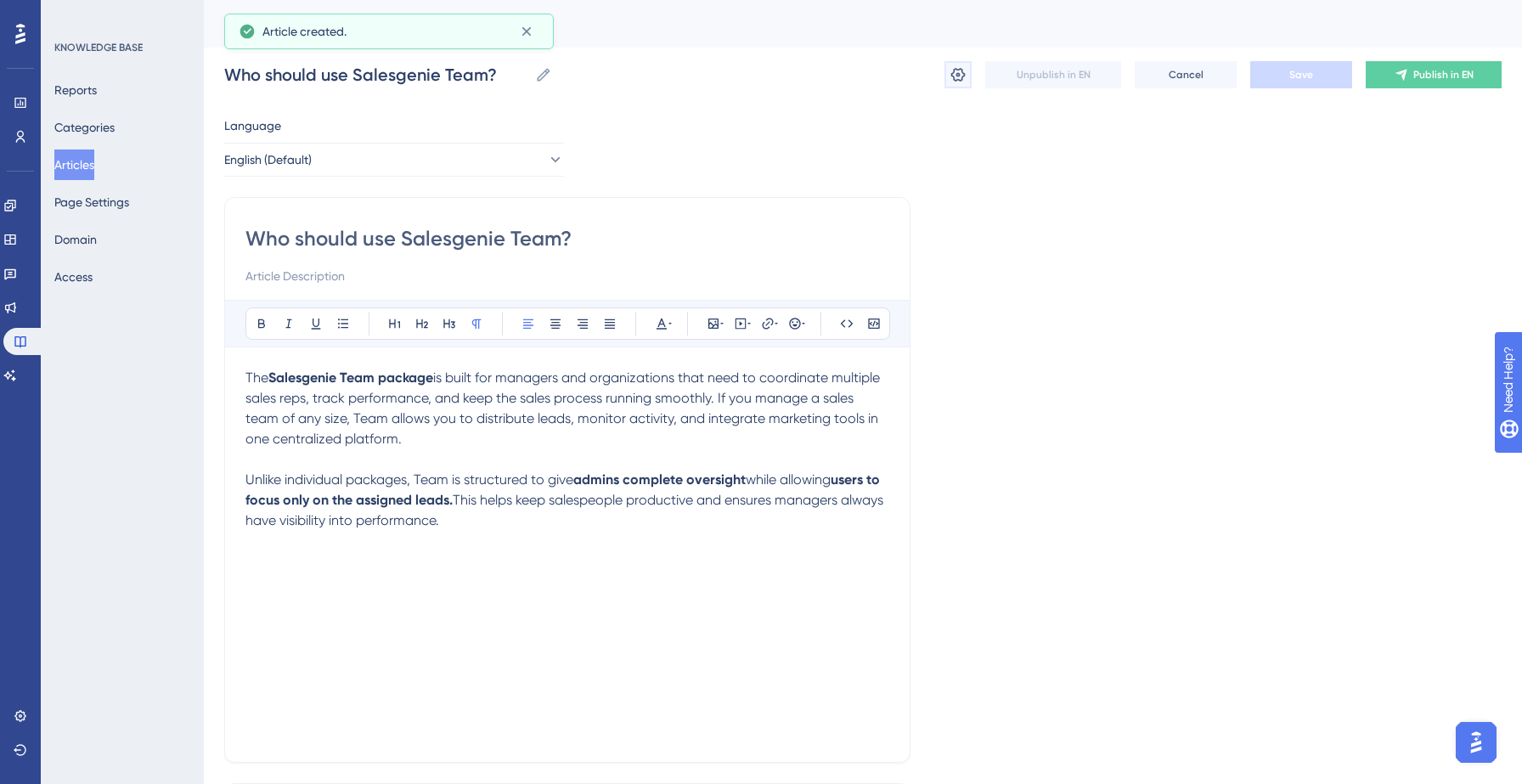
click at [956, 77] on icon at bounding box center [957, 74] width 17 height 17
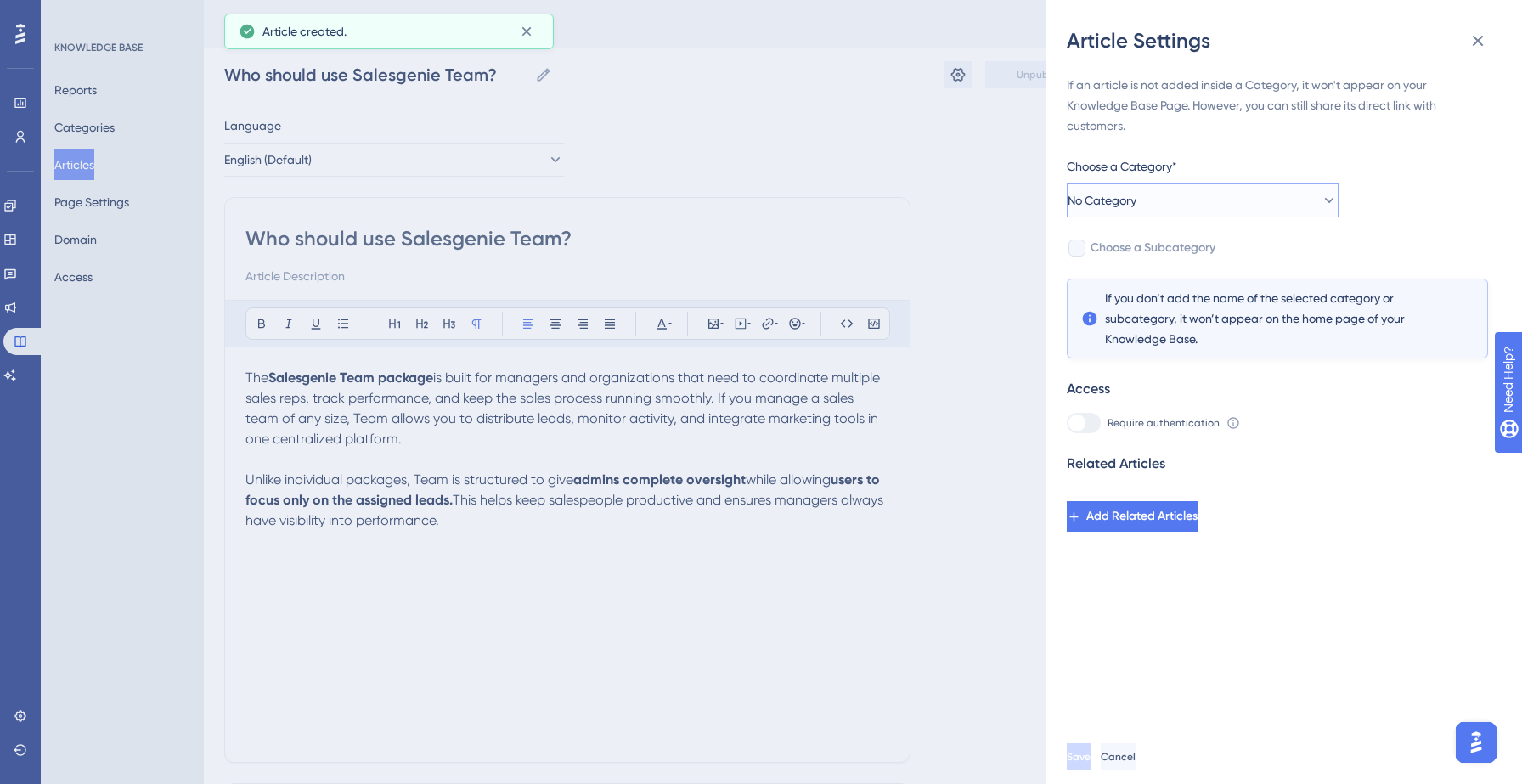
click at [1245, 201] on button "No Category" at bounding box center [1202, 200] width 272 height 34
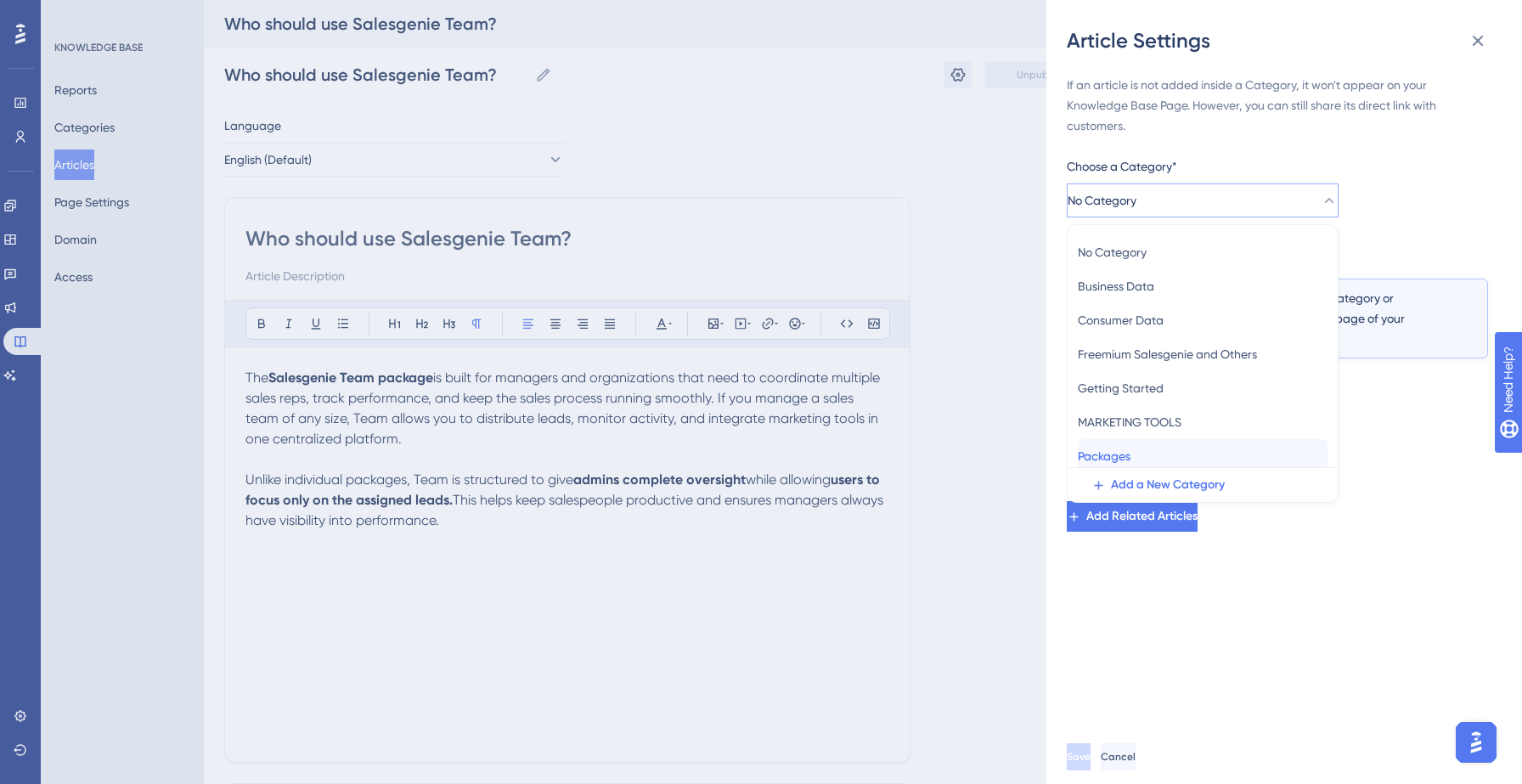
click at [1174, 453] on div "Packages Packages" at bounding box center [1202, 456] width 250 height 34
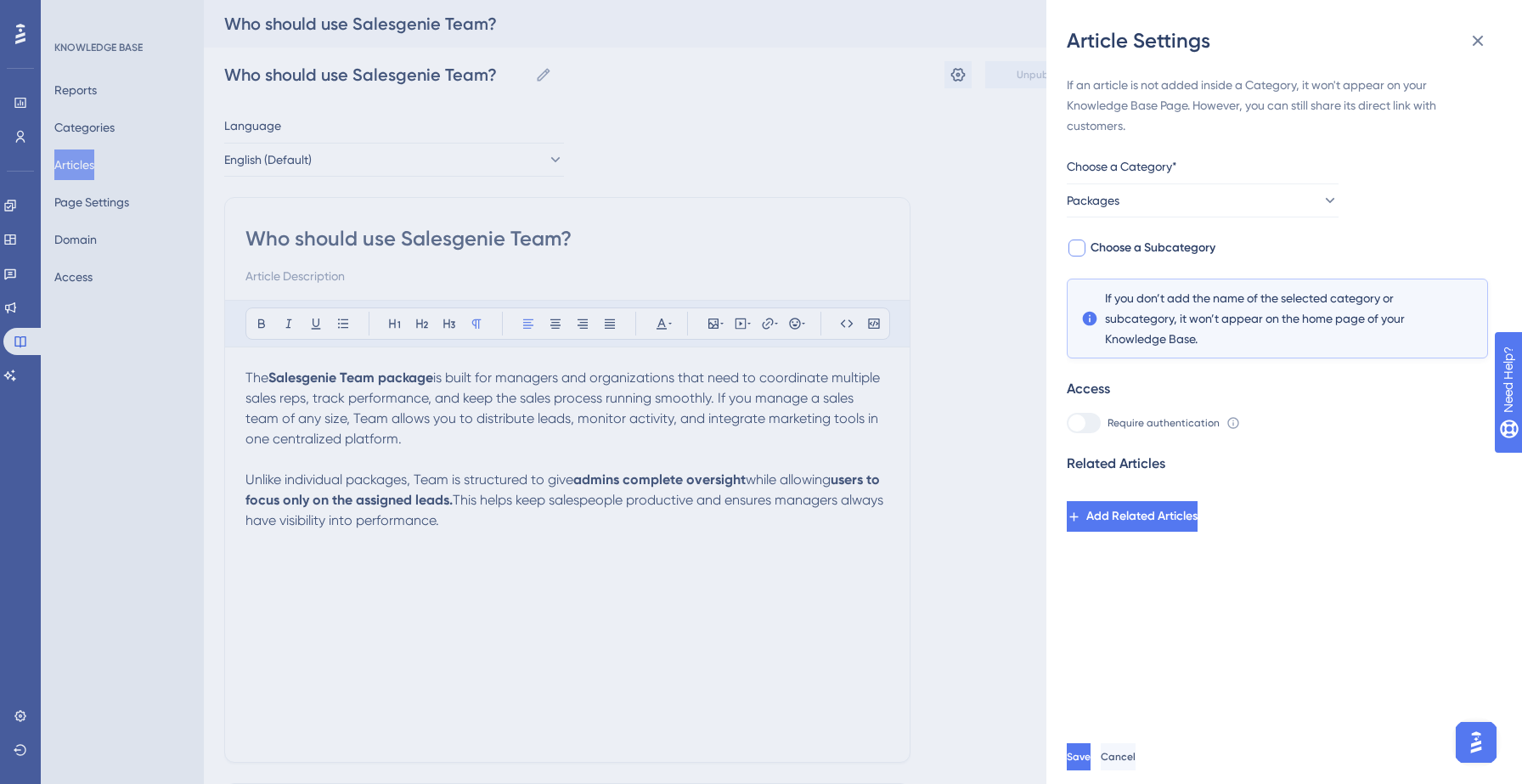
click at [1192, 239] on span "Choose a Subcategory" at bounding box center [1153, 248] width 125 height 20
checkbox input "true"
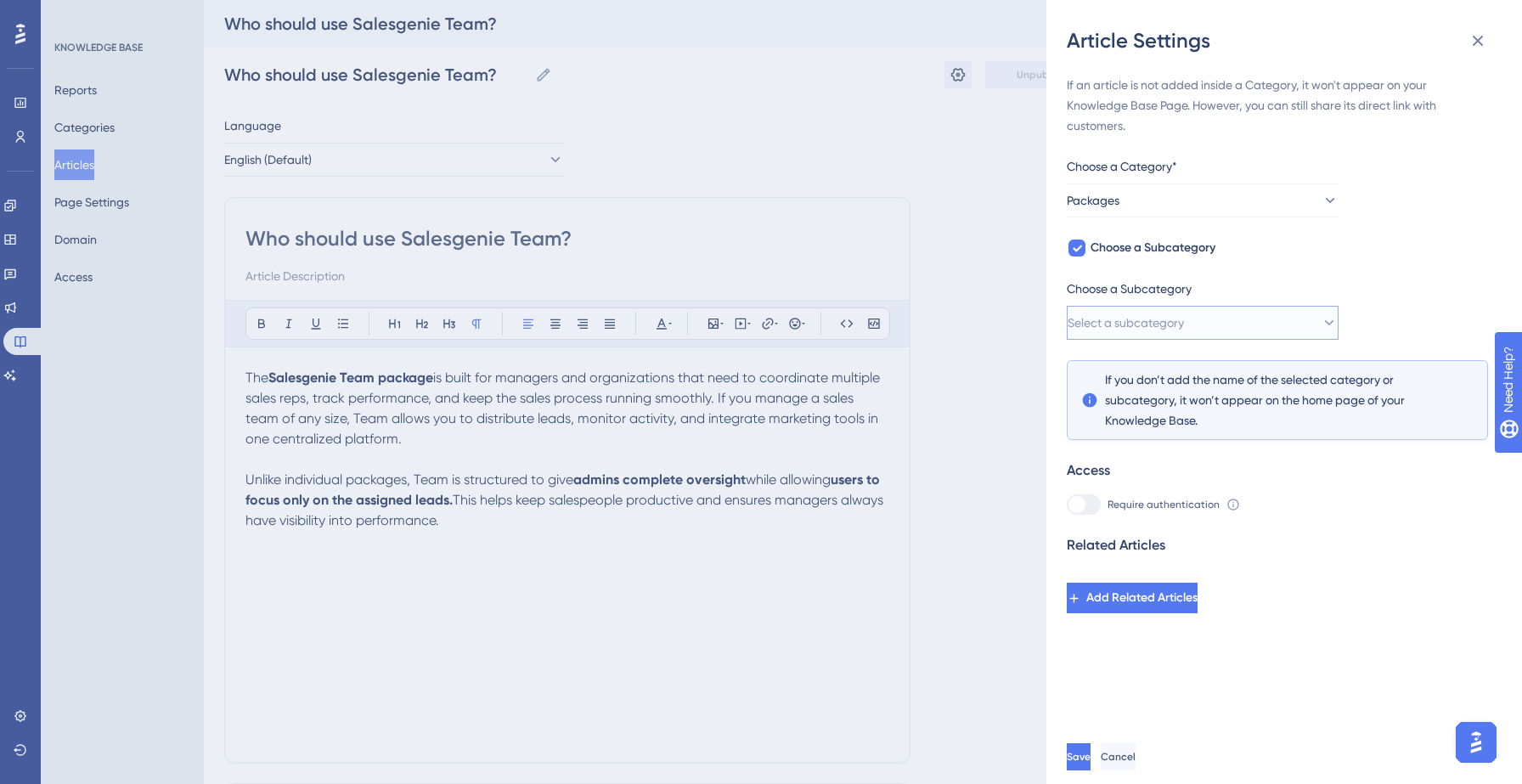
click at [1183, 323] on span "Select a subcategory" at bounding box center [1125, 323] width 117 height 20
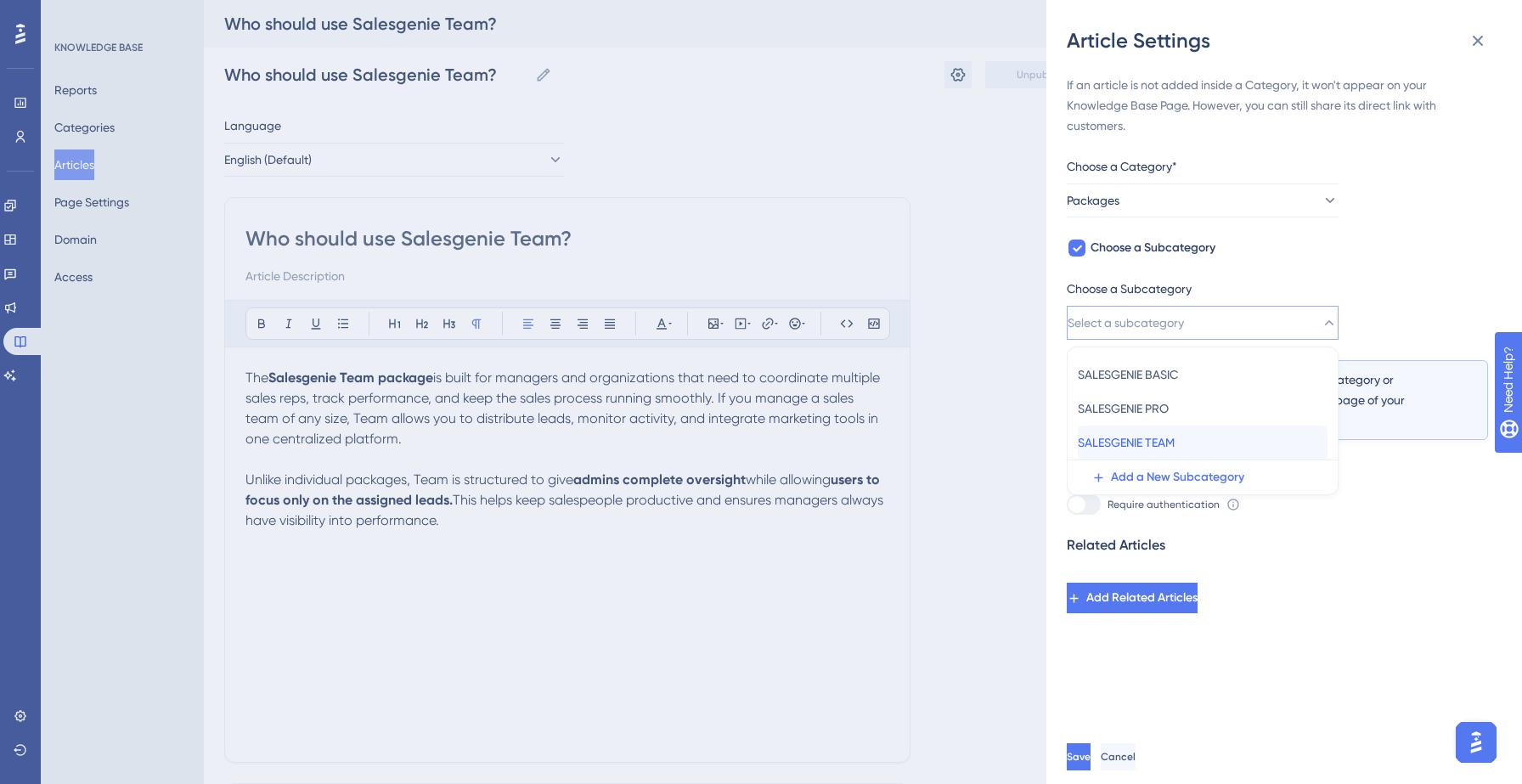
click at [1174, 436] on span "SALESGENIE TEAM" at bounding box center [1125, 442] width 97 height 20
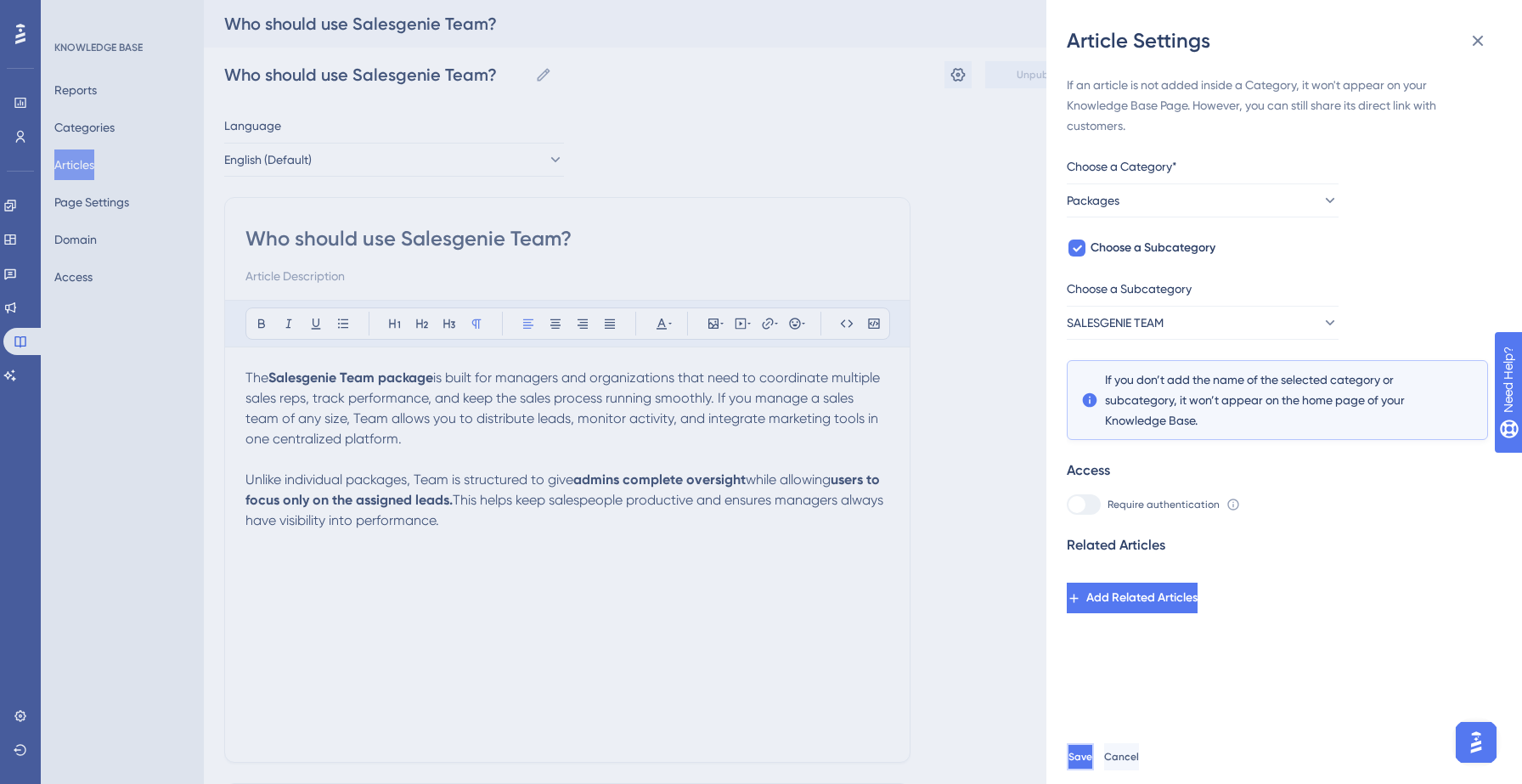
click at [1092, 762] on span "Save" at bounding box center [1080, 755] width 24 height 13
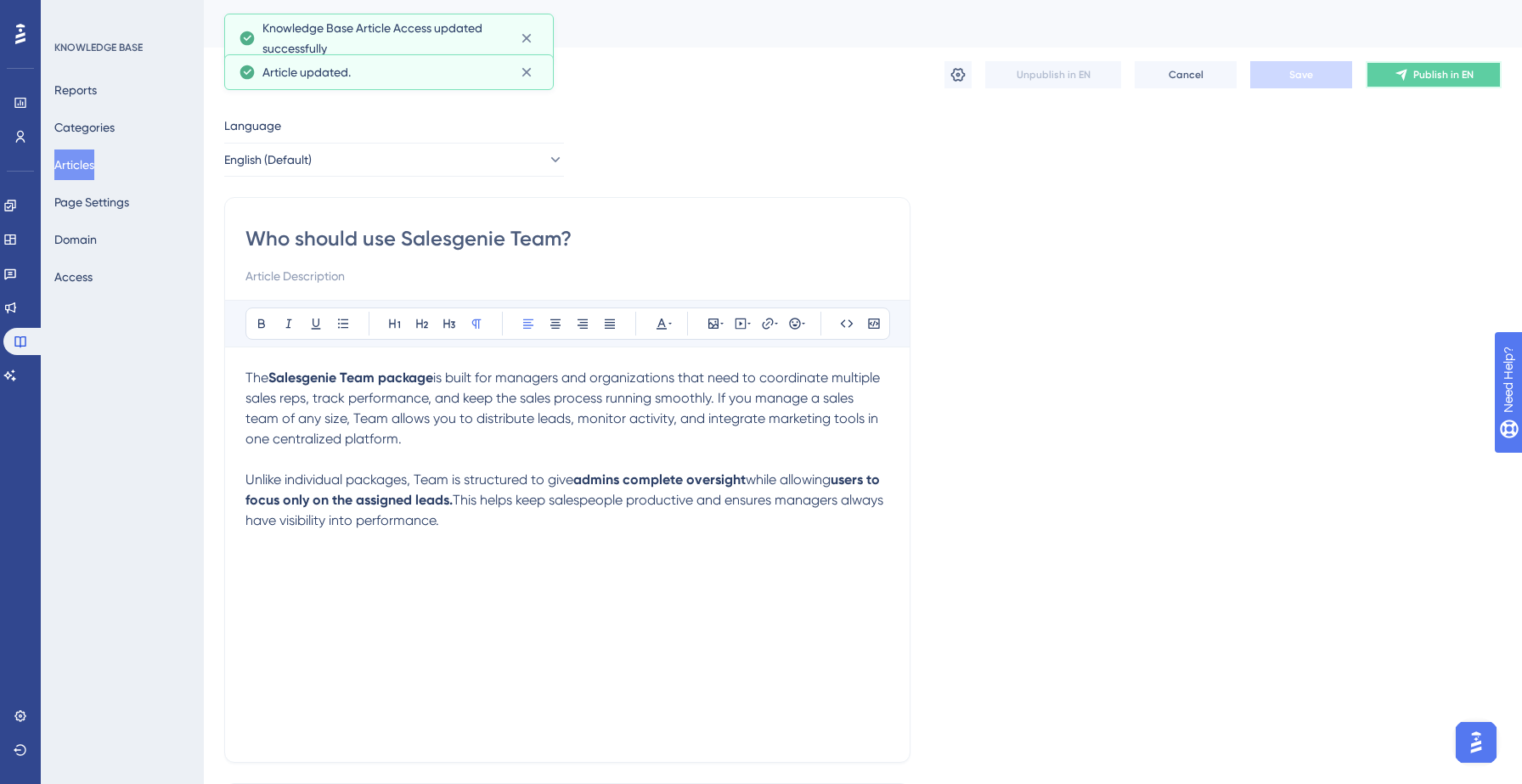
click at [1429, 69] on span "Publish in EN" at bounding box center [1444, 74] width 61 height 13
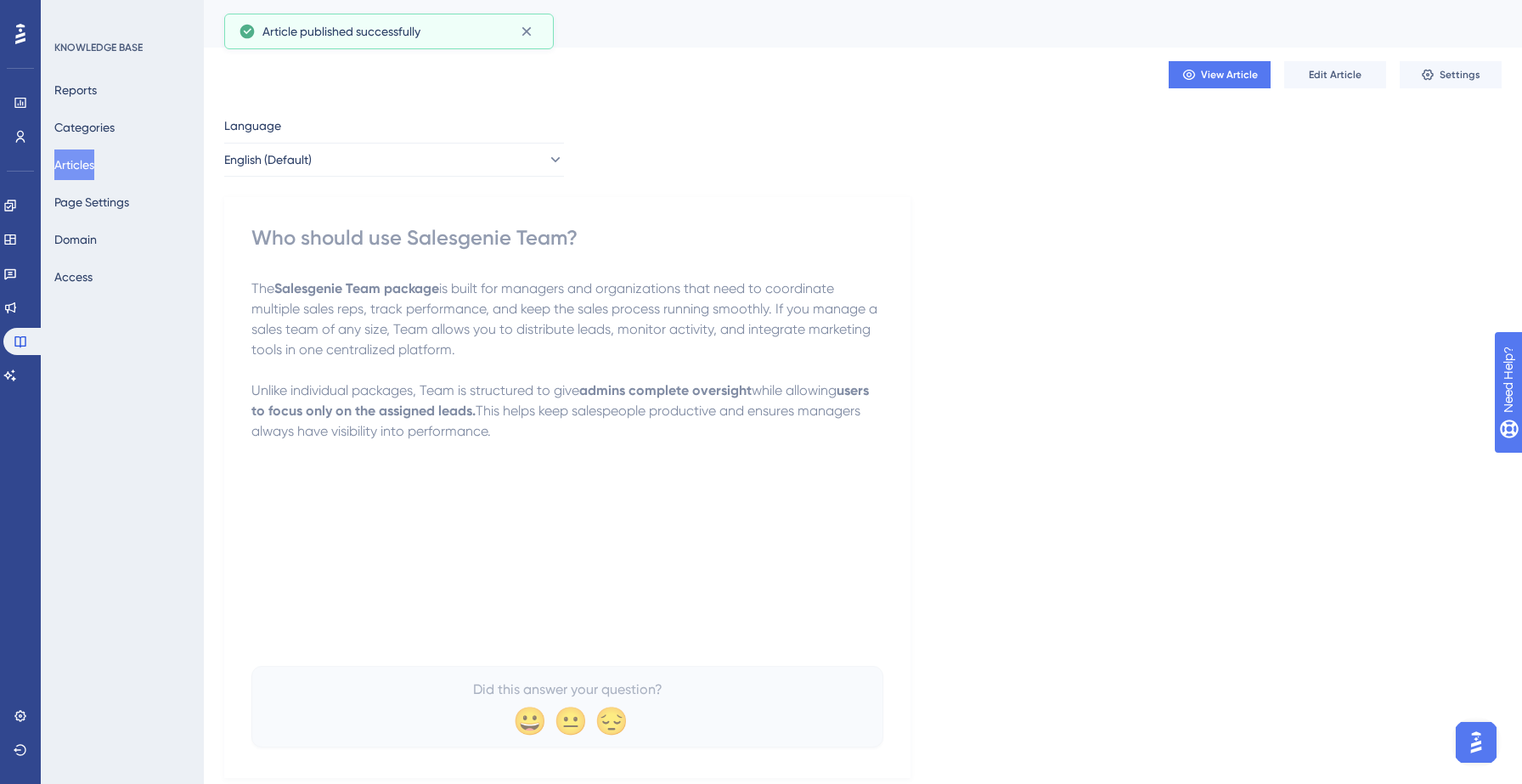
click at [94, 169] on button "Articles" at bounding box center [74, 165] width 40 height 30
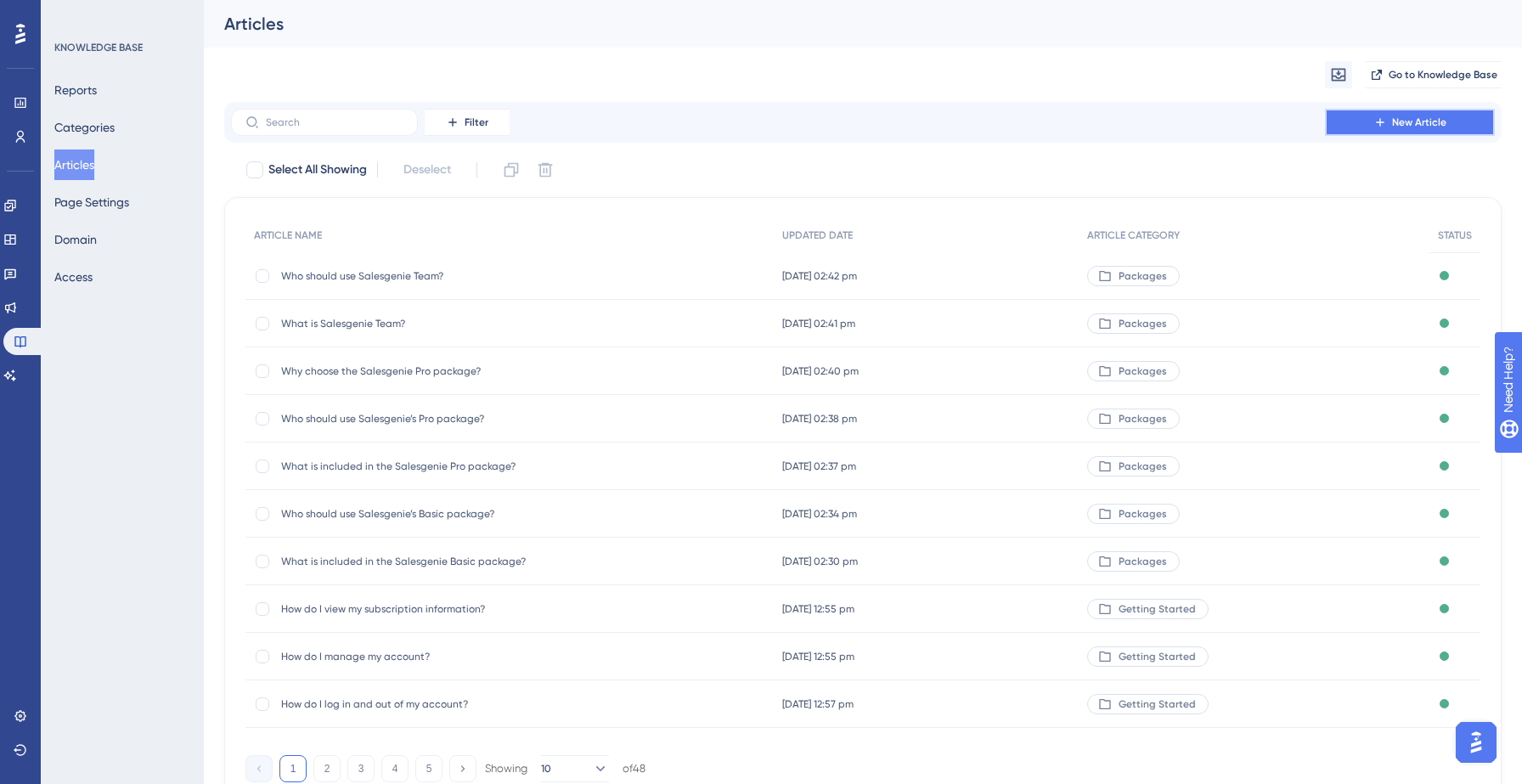
click at [1396, 115] on button "New Article" at bounding box center [1410, 122] width 170 height 27
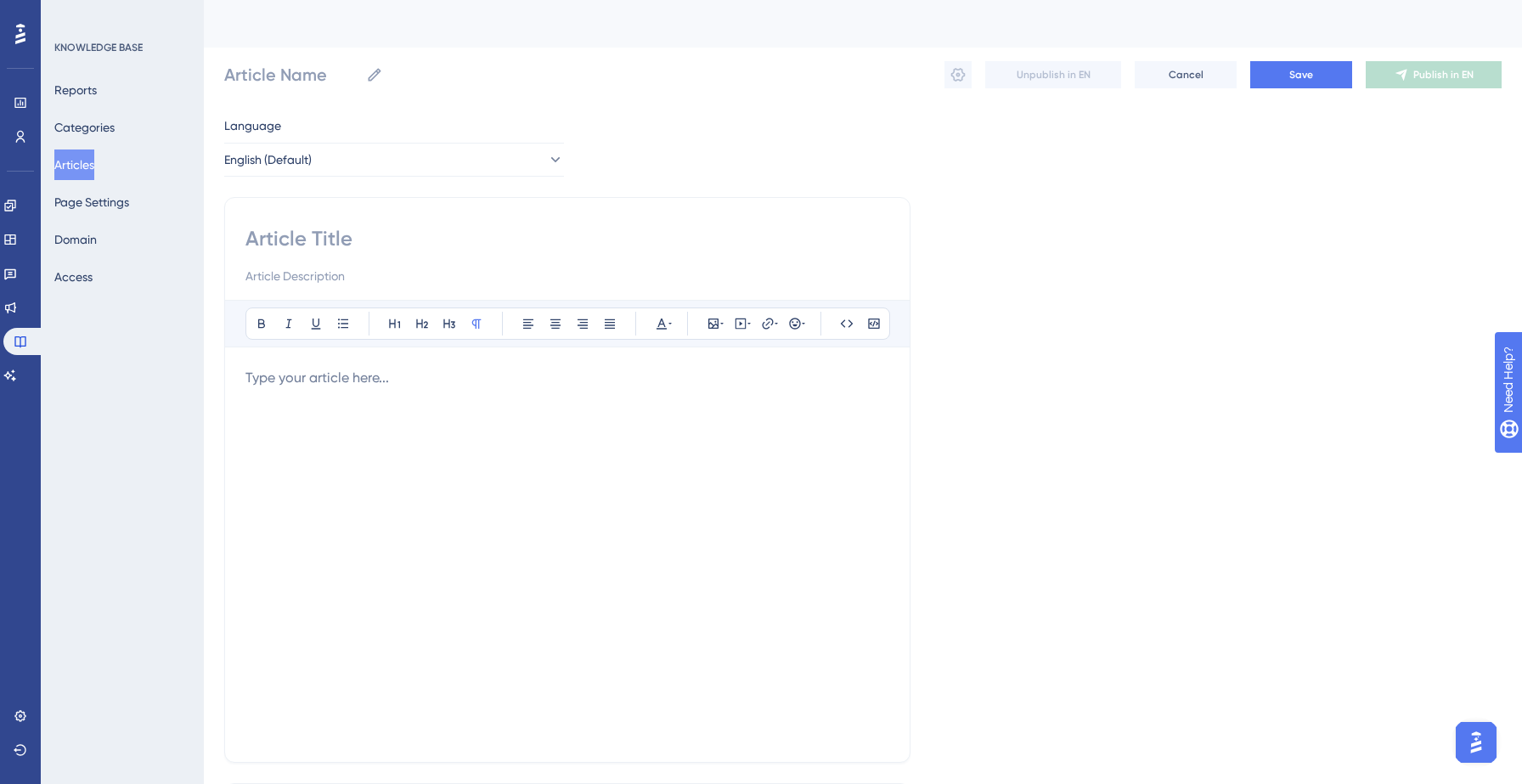
click at [427, 250] on input at bounding box center [567, 239] width 643 height 27
paste input "8. Key reasons to choose Salesgenie Team"
type input "8. Key reasons to choose Salesgenie Team"
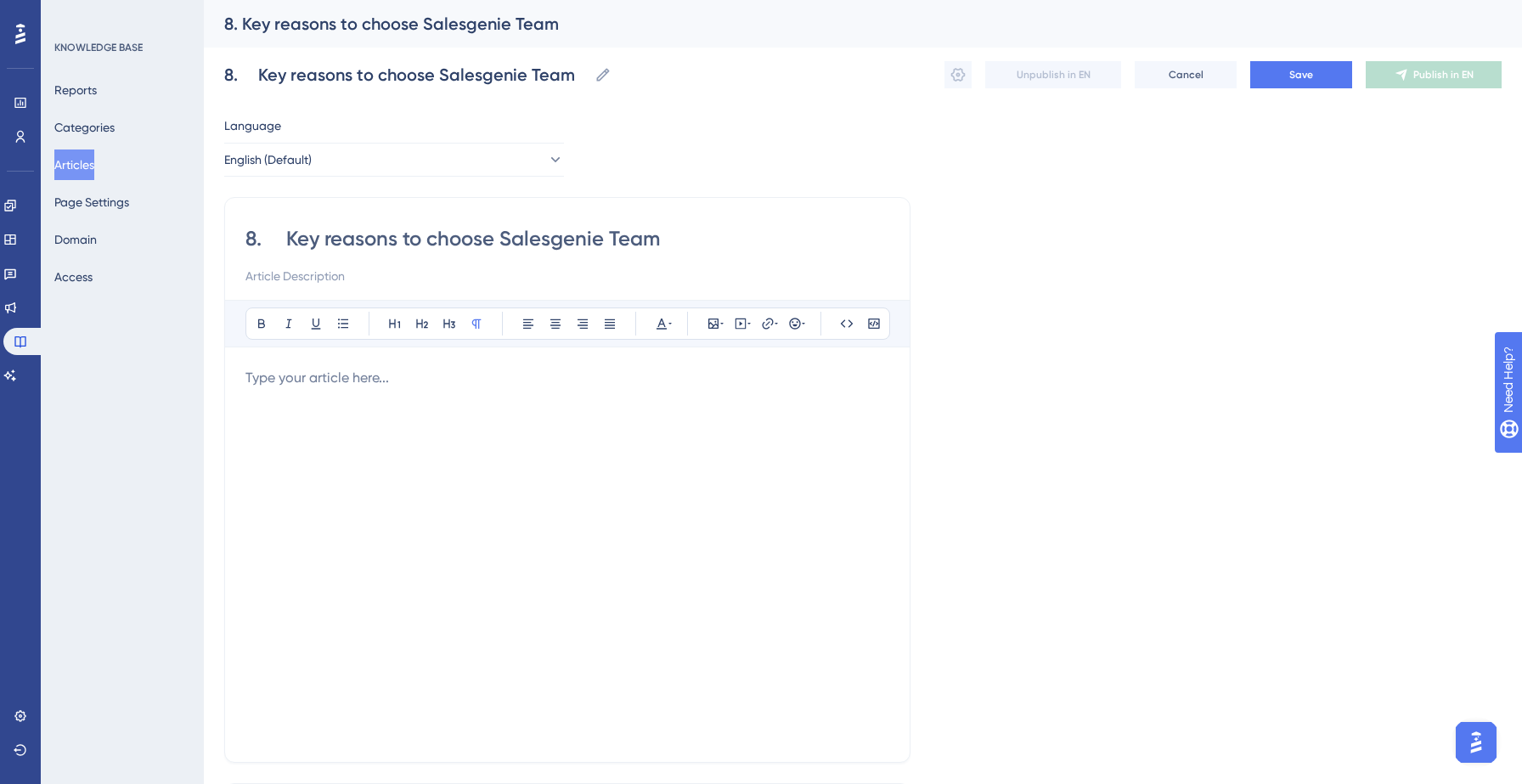
click at [287, 233] on input "8. Key reasons to choose Salesgenie Team" at bounding box center [567, 239] width 643 height 27
type input "Key reasons to choose Salesgenie Team"
click at [295, 421] on div at bounding box center [567, 554] width 643 height 373
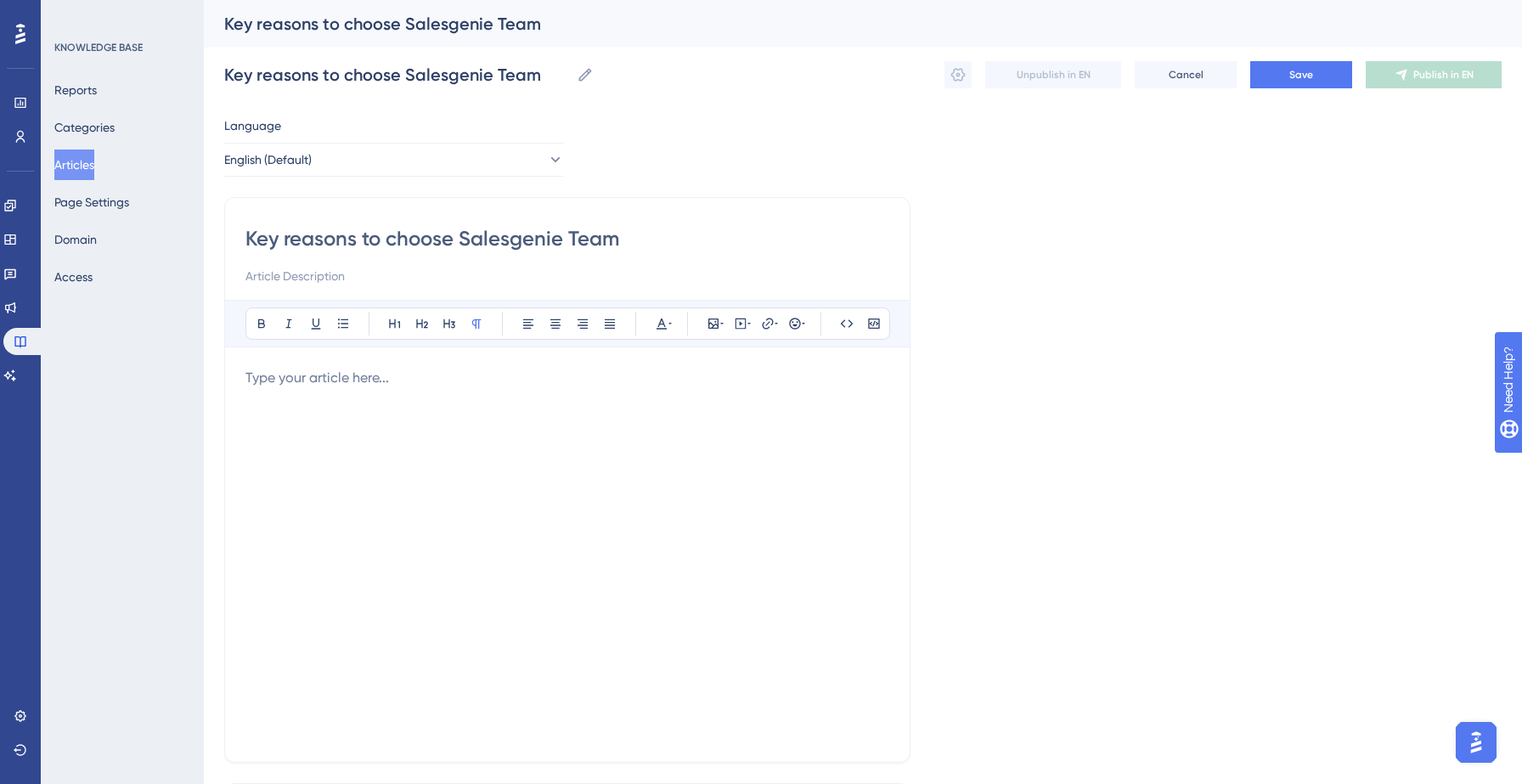
click at [348, 409] on div at bounding box center [567, 554] width 643 height 373
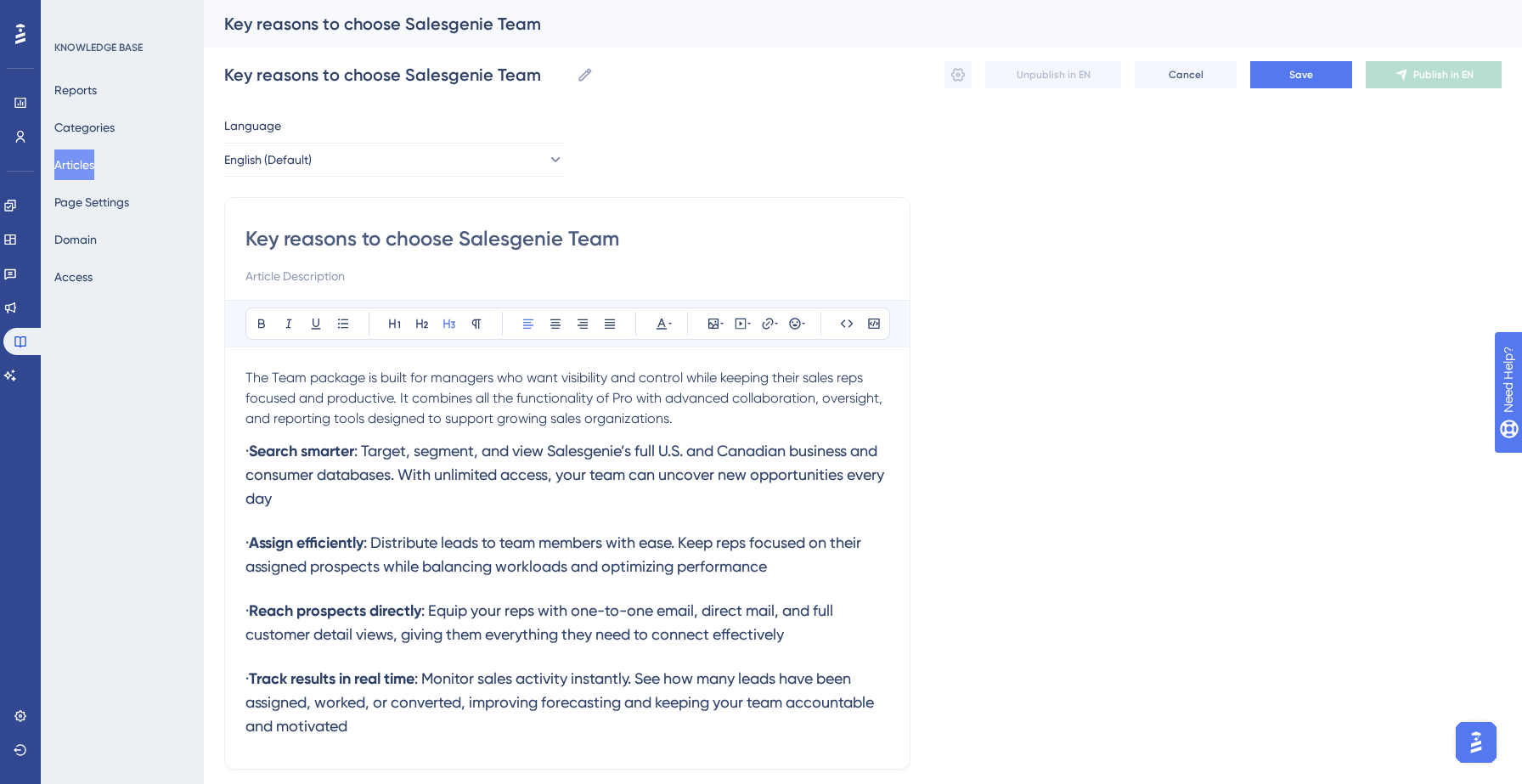
click at [273, 456] on strong "Search smarter" at bounding box center [301, 451] width 105 height 19
click at [334, 326] on button at bounding box center [343, 323] width 24 height 24
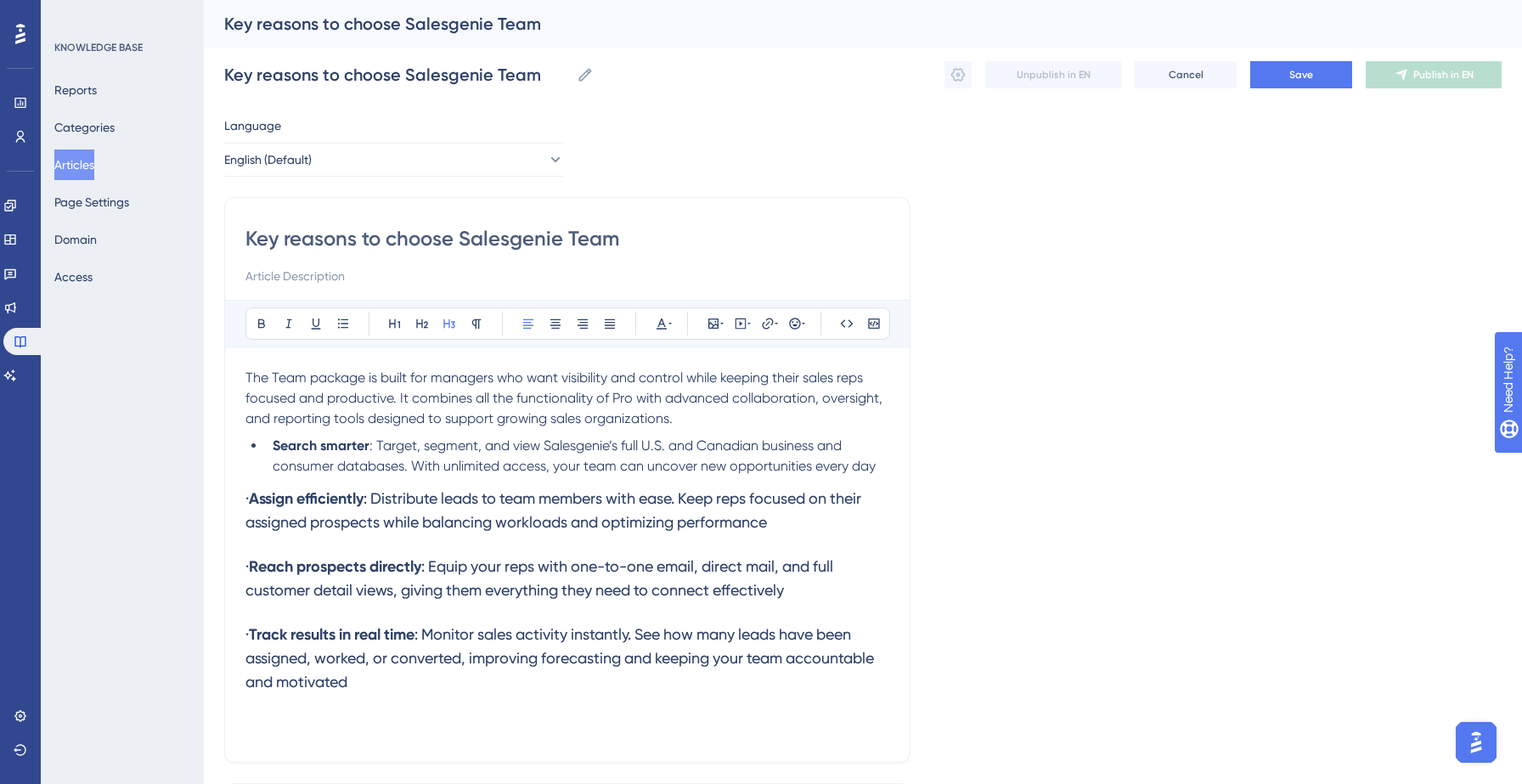
click at [274, 502] on strong "Assign efficiently" at bounding box center [306, 498] width 115 height 19
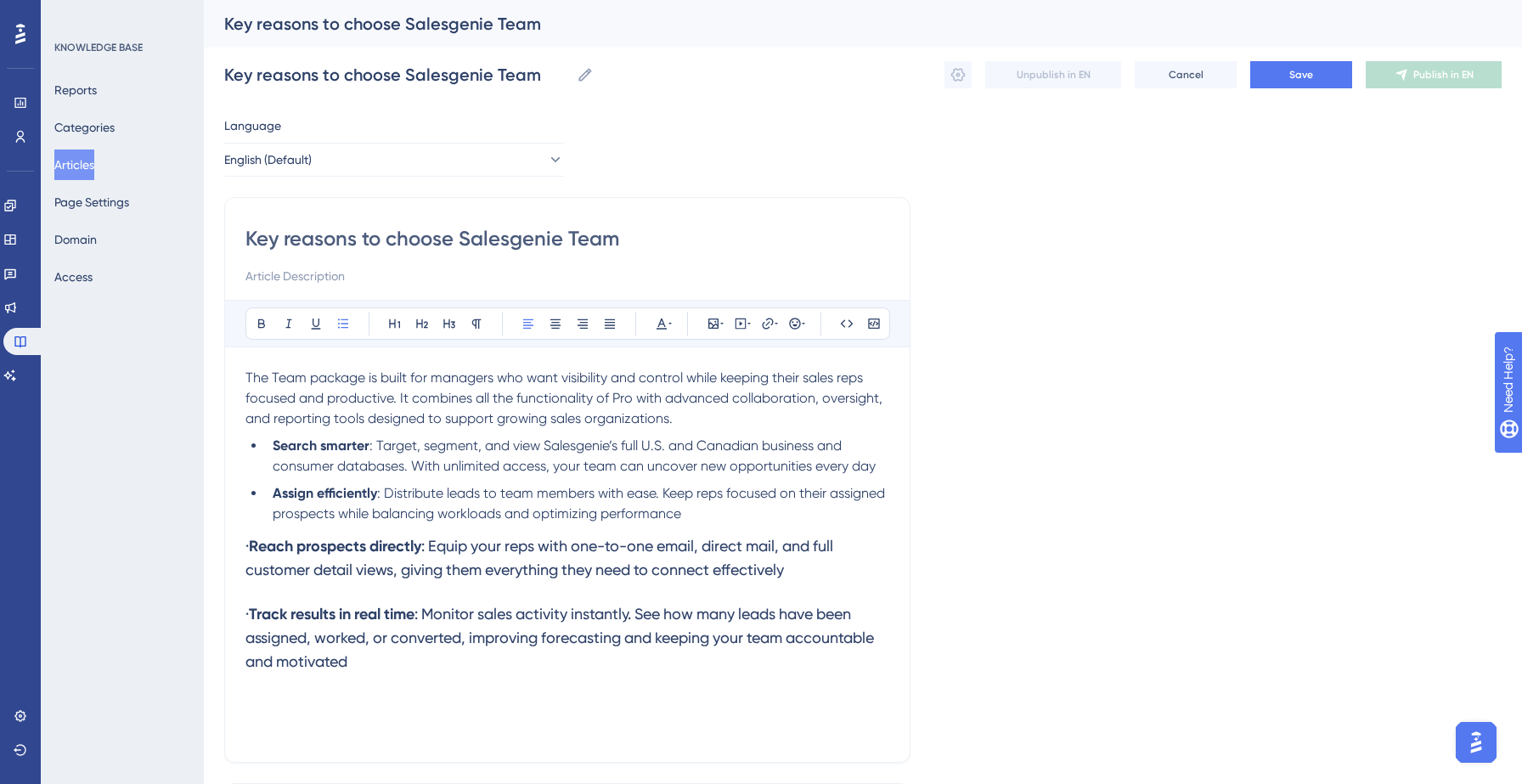
click at [273, 547] on strong "Reach prospects directly" at bounding box center [334, 545] width 172 height 19
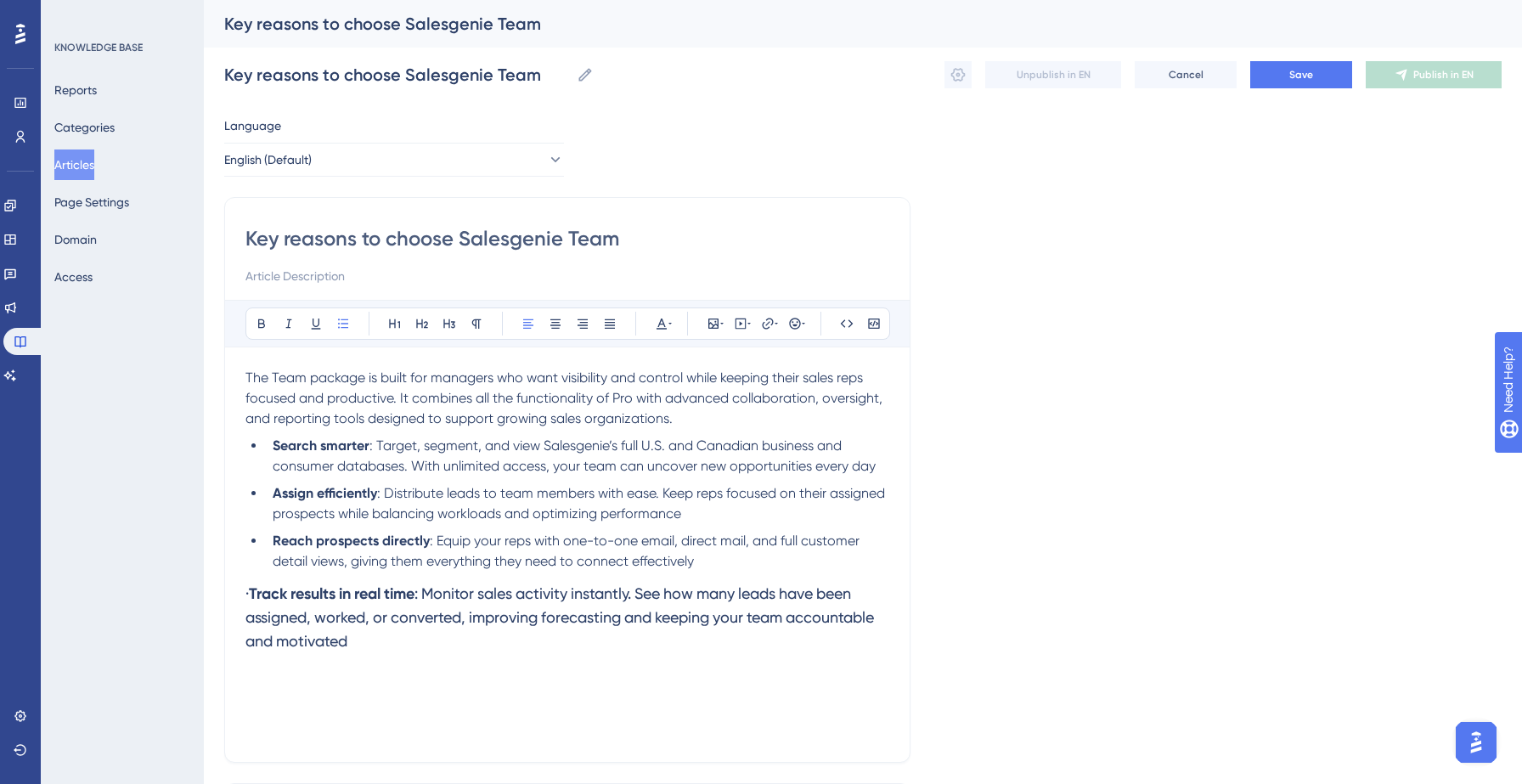
click at [249, 596] on span "·" at bounding box center [247, 593] width 4 height 18
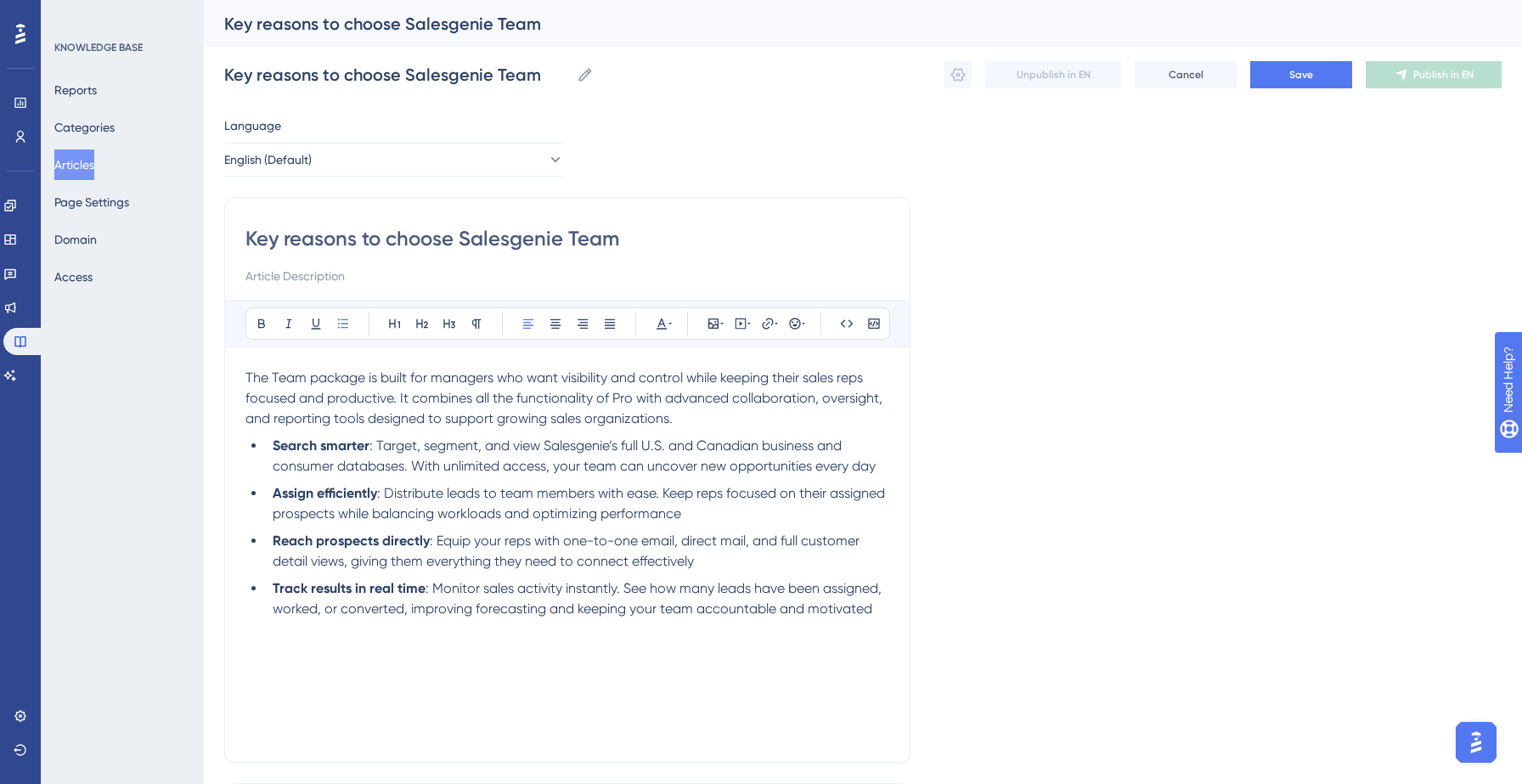
click at [882, 461] on li "Search smarter : Target, segment, and view Salesgenie’s full U.S. and Canadian …" at bounding box center [577, 456] width 623 height 41
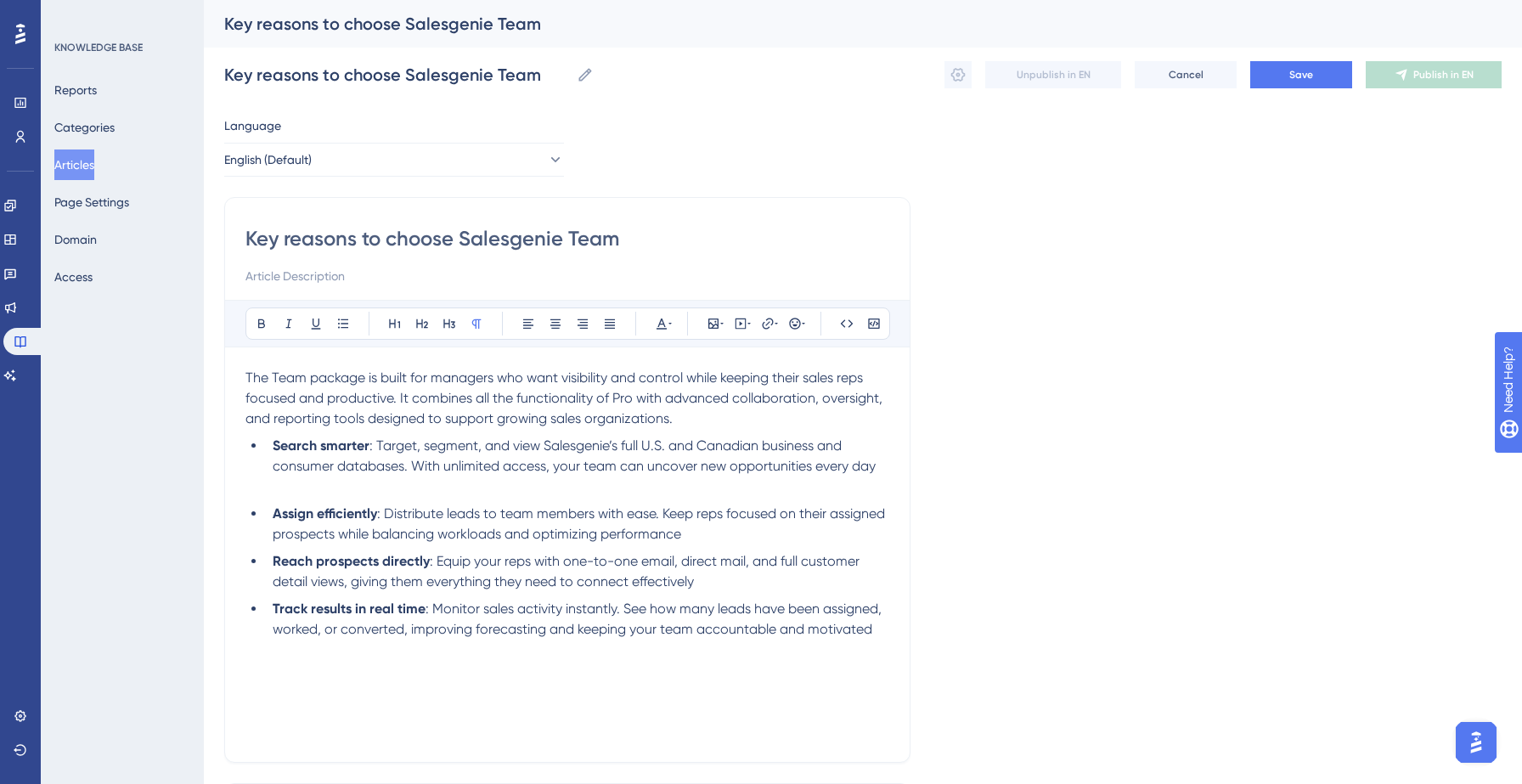
click at [781, 535] on li "Assign efficiently : Distribute leads to team members with ease. Keep reps focu…" at bounding box center [577, 524] width 623 height 41
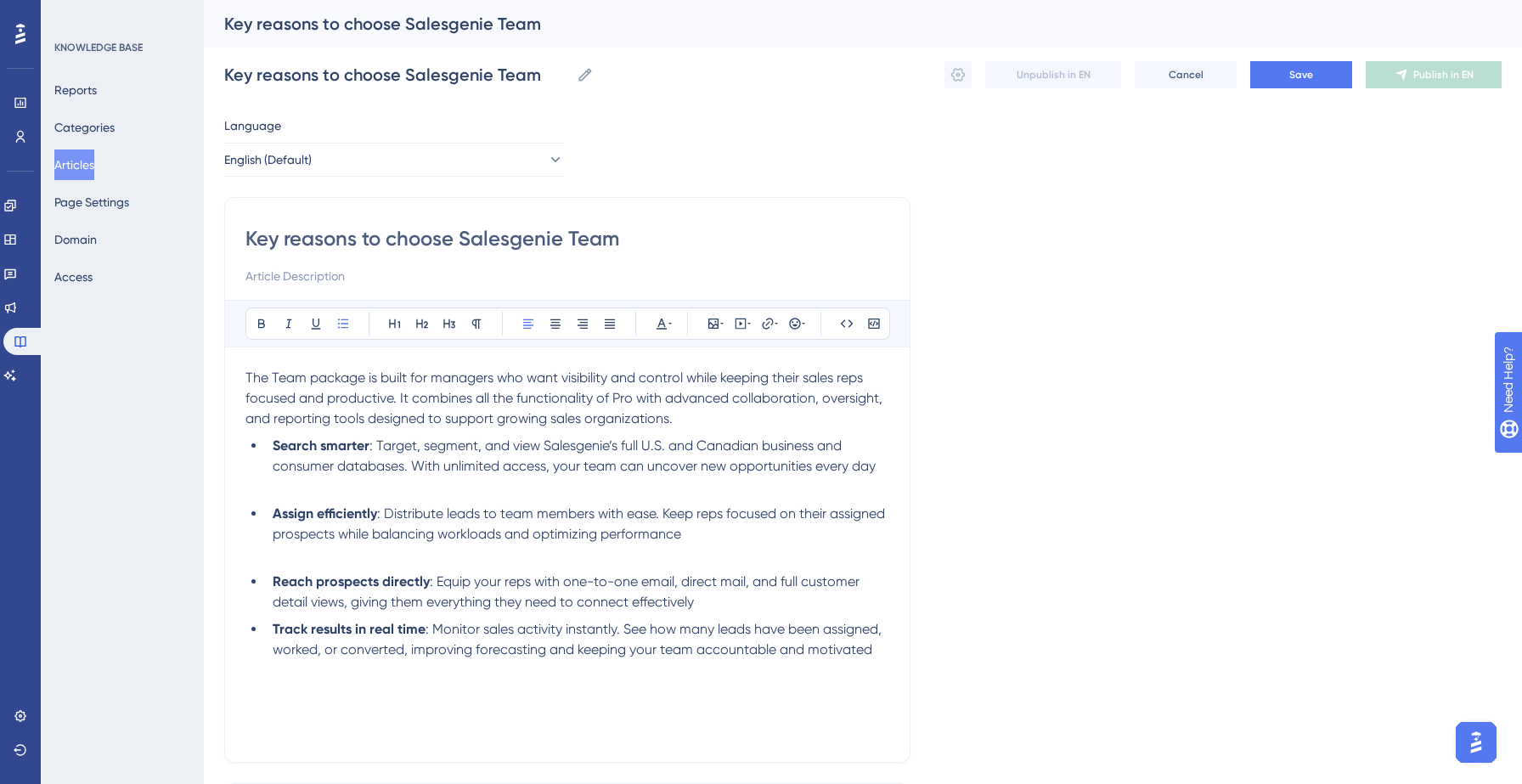
click at [753, 608] on li "Reach prospects directly : Equip your reps with one-to-one email, direct mail, …" at bounding box center [577, 592] width 623 height 41
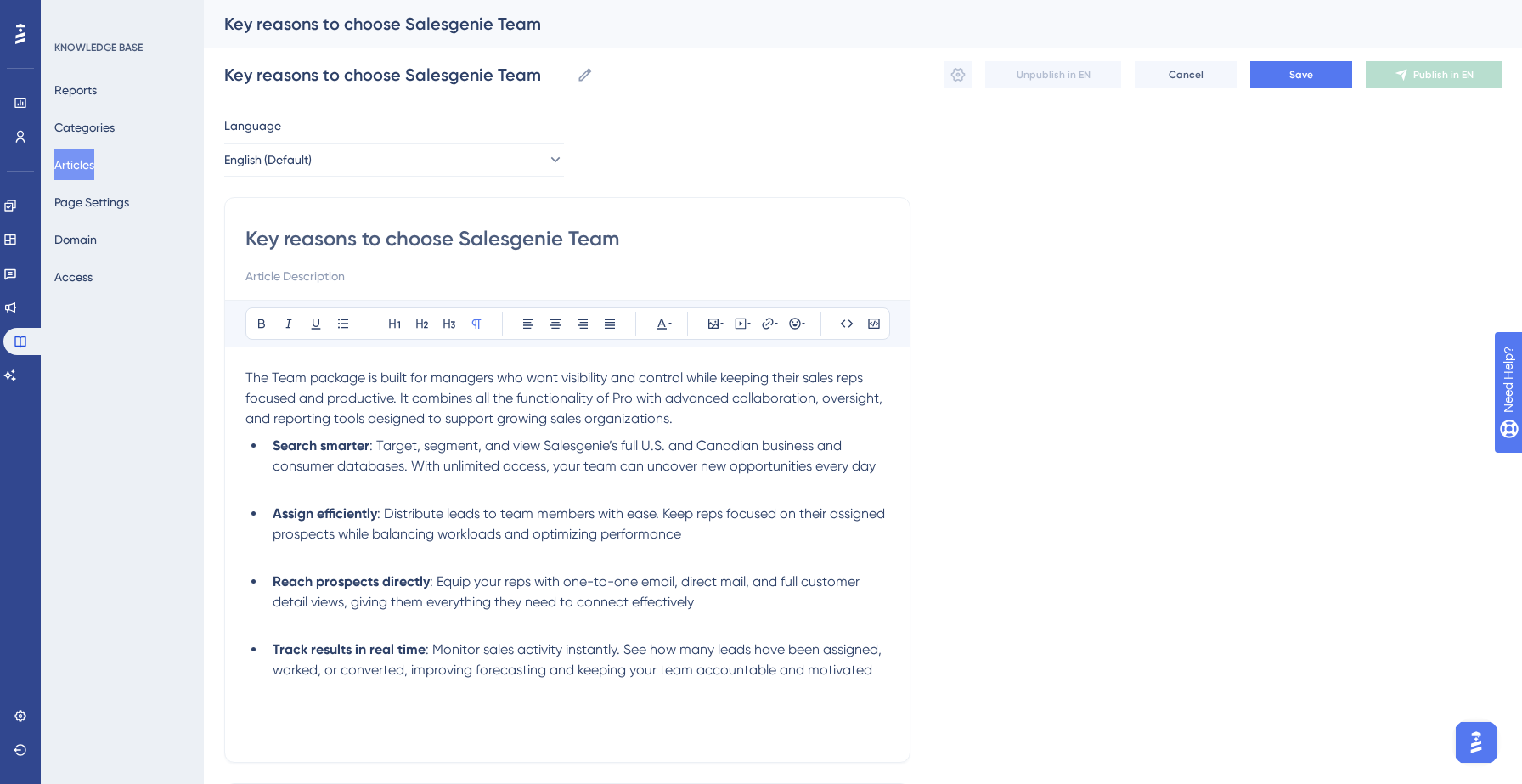
click at [701, 418] on p "The Team package is built for managers who want visibility and control while ke…" at bounding box center [567, 398] width 643 height 61
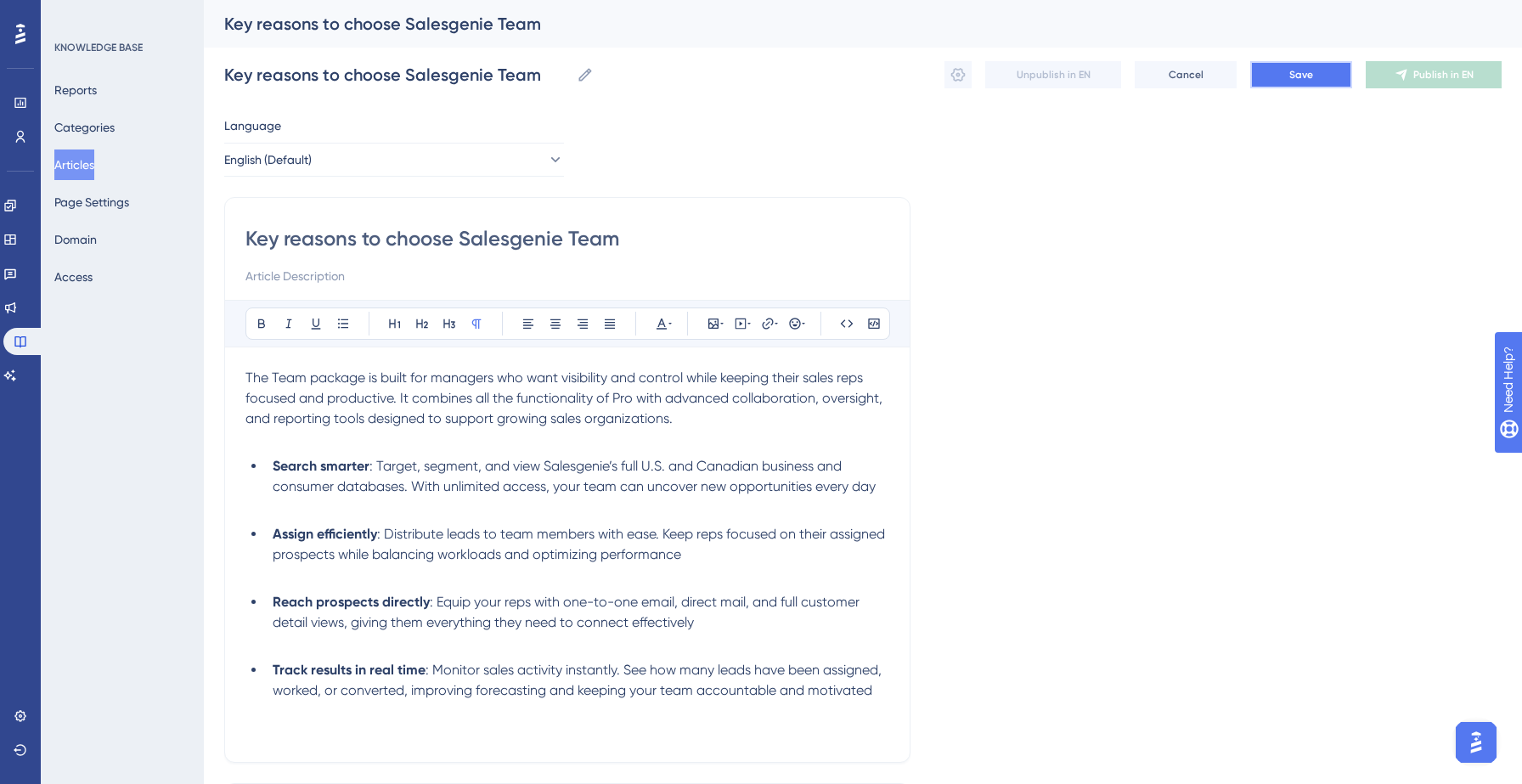
click at [1280, 71] on button "Save" at bounding box center [1301, 75] width 102 height 27
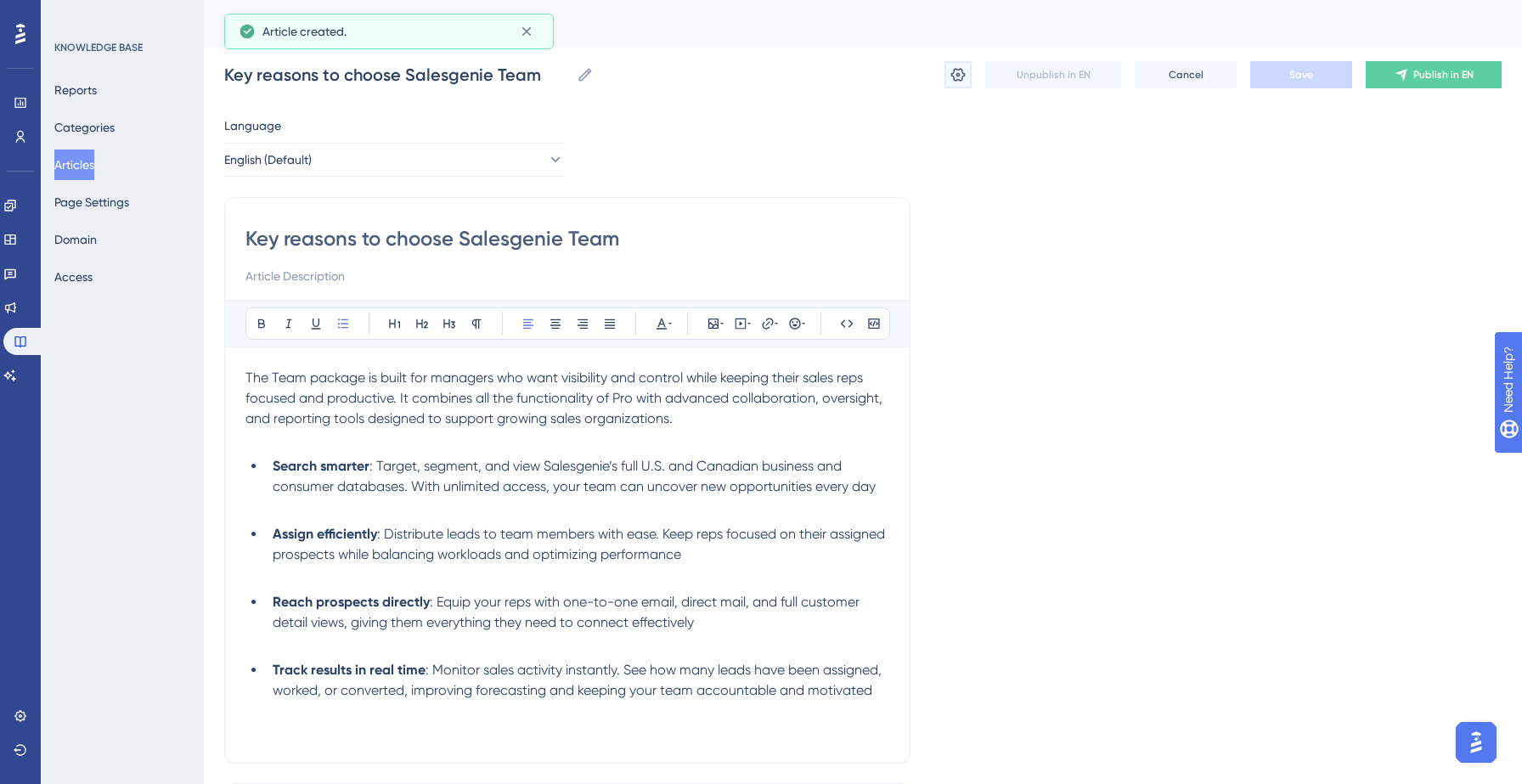
click at [963, 78] on icon at bounding box center [957, 74] width 17 height 17
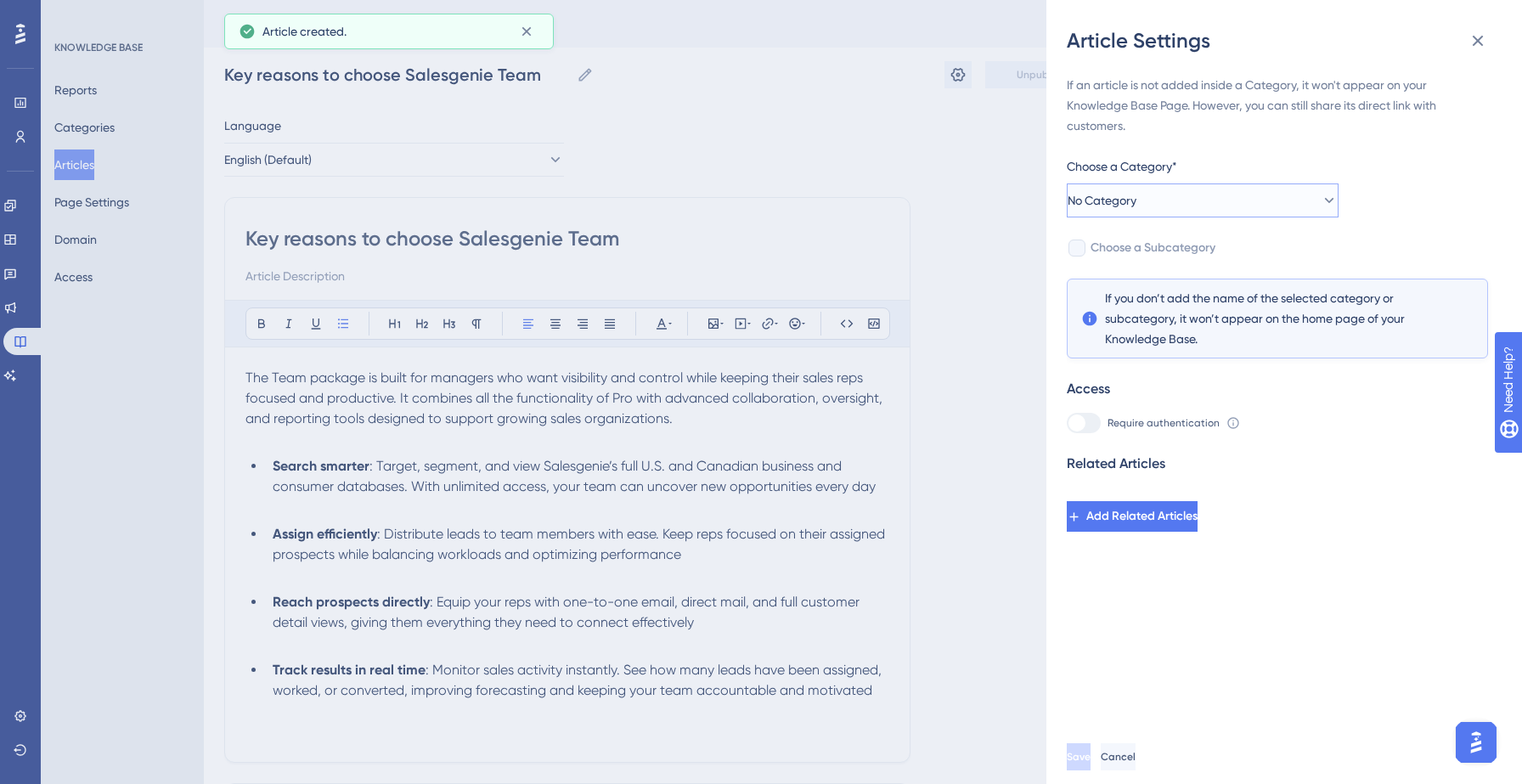
click at [1211, 187] on button "No Category" at bounding box center [1202, 200] width 272 height 34
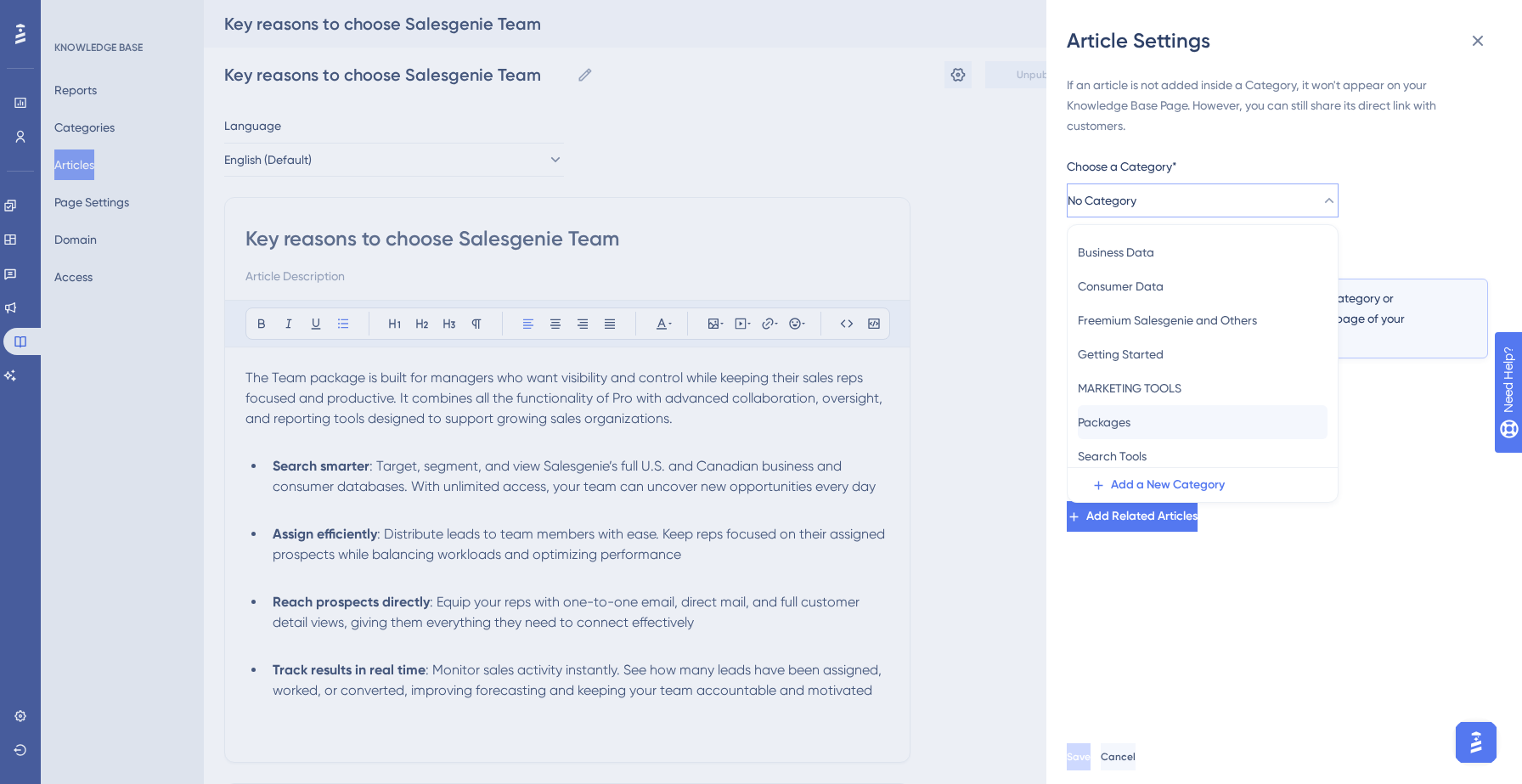
scroll to position [41, 0]
click at [1173, 420] on div "Packages Packages" at bounding box center [1202, 415] width 250 height 34
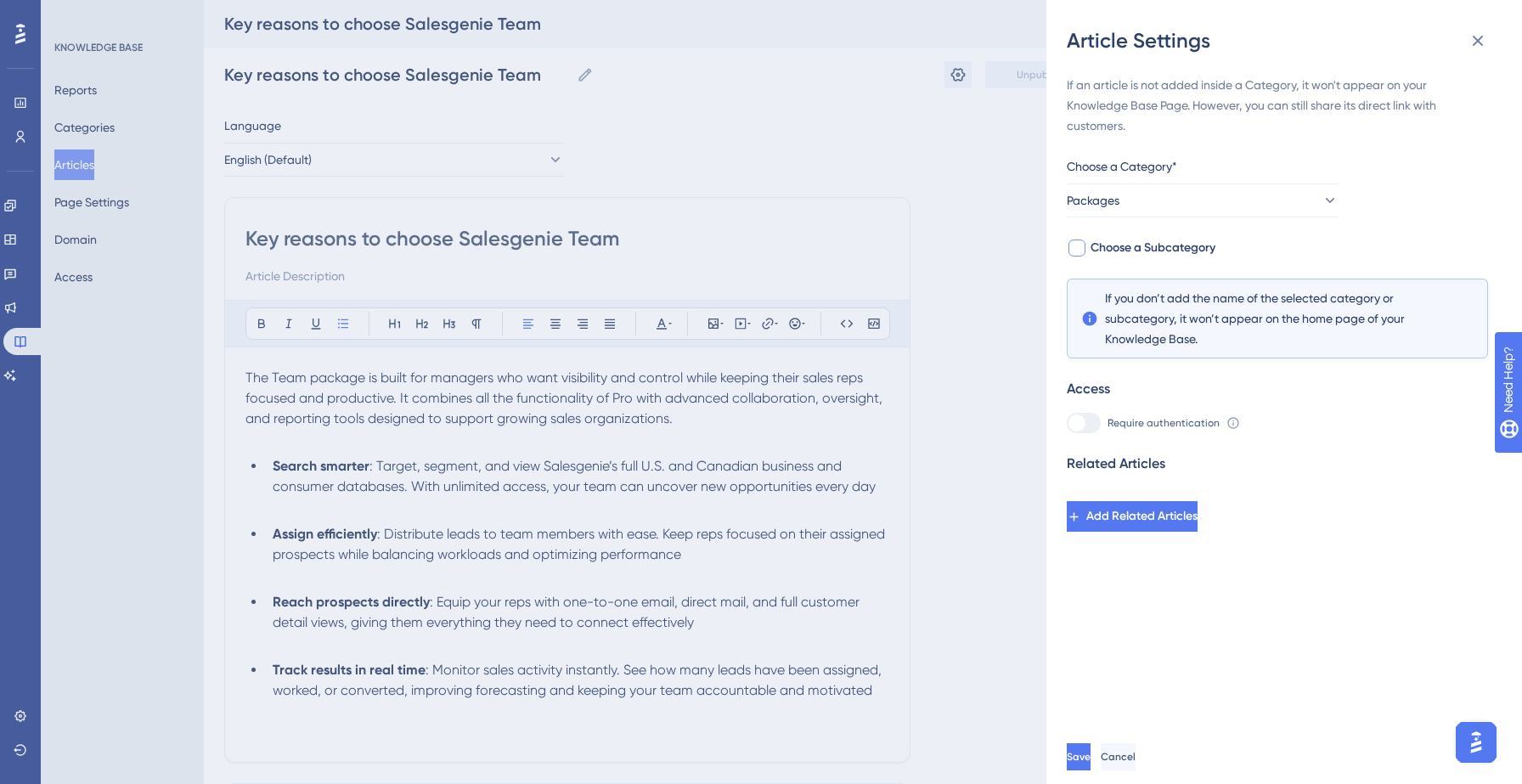
click at [1191, 240] on span "Choose a Subcategory" at bounding box center [1153, 248] width 125 height 20
checkbox input "true"
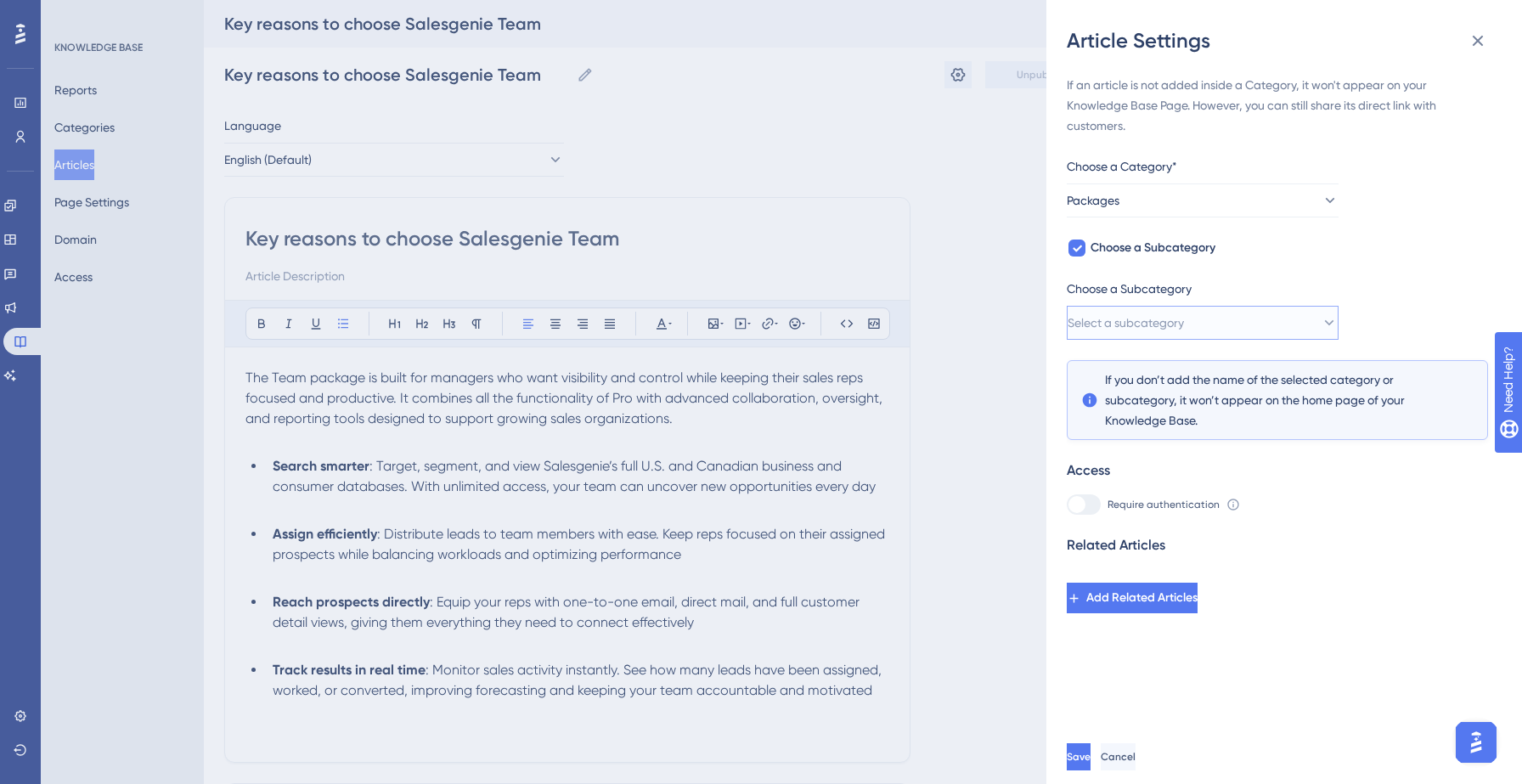
click at [1210, 329] on button "Select a subcategory" at bounding box center [1202, 323] width 272 height 34
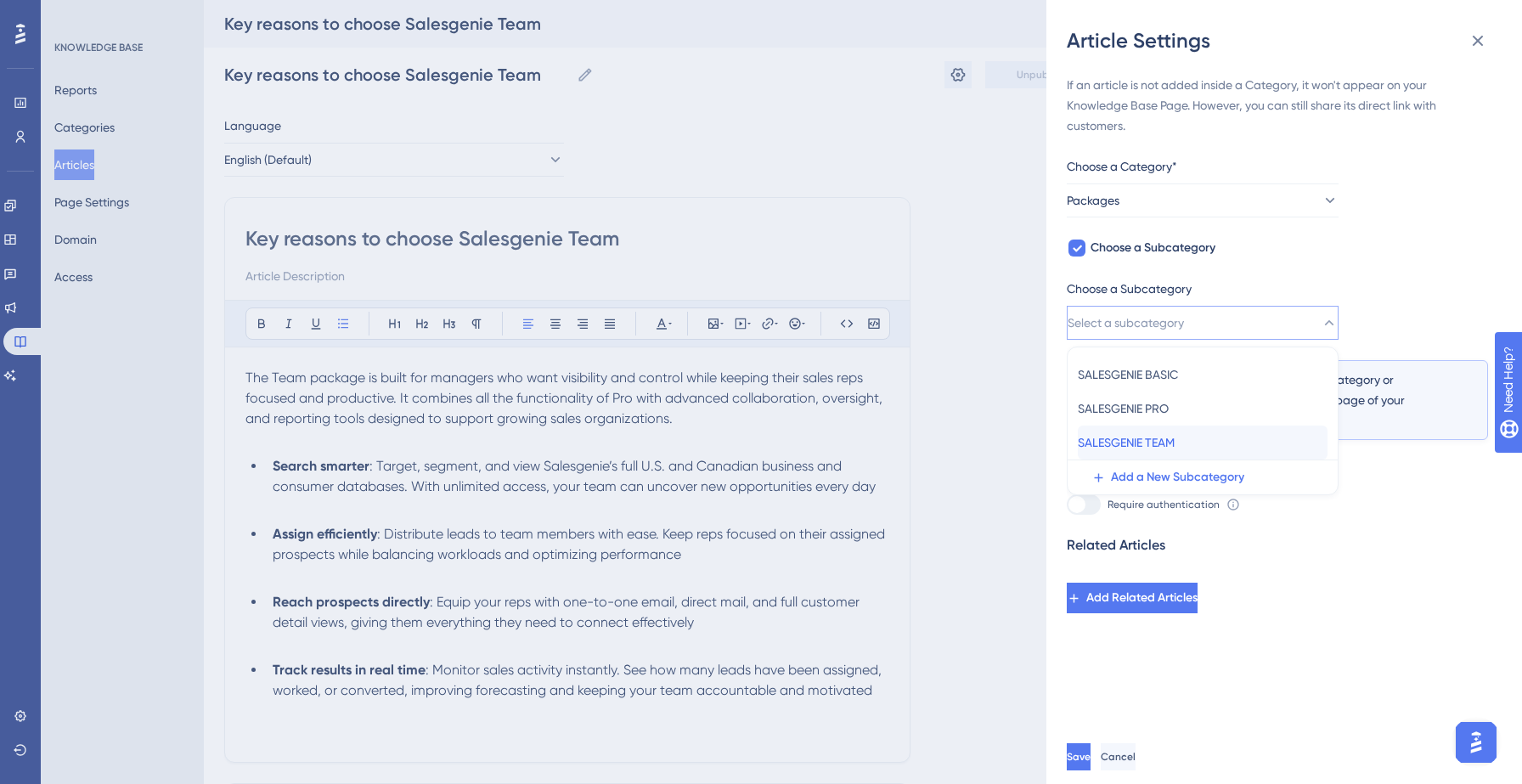
click at [1174, 440] on span "SALESGENIE TEAM" at bounding box center [1125, 442] width 97 height 20
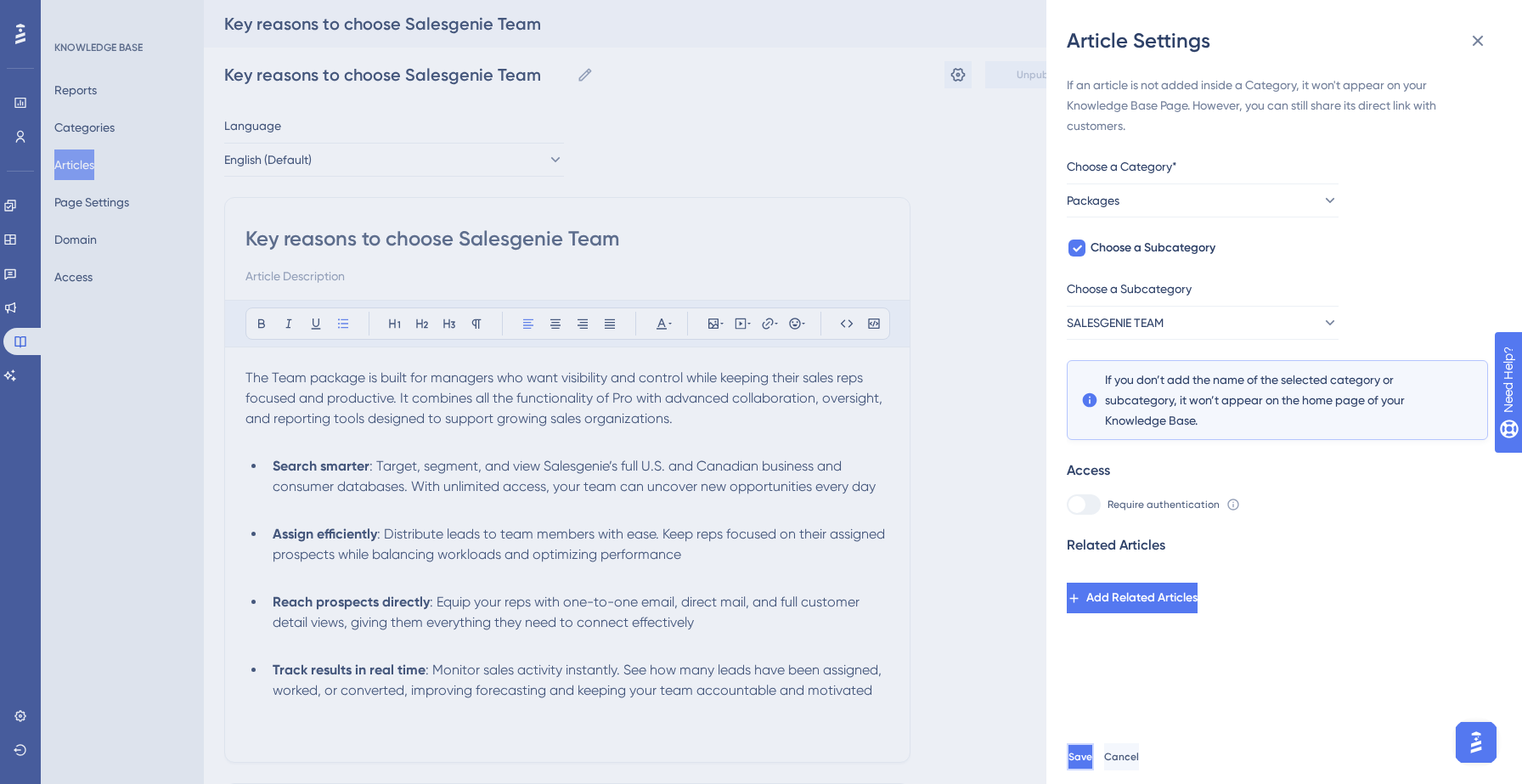
click at [1093, 755] on button "Save" at bounding box center [1080, 756] width 27 height 27
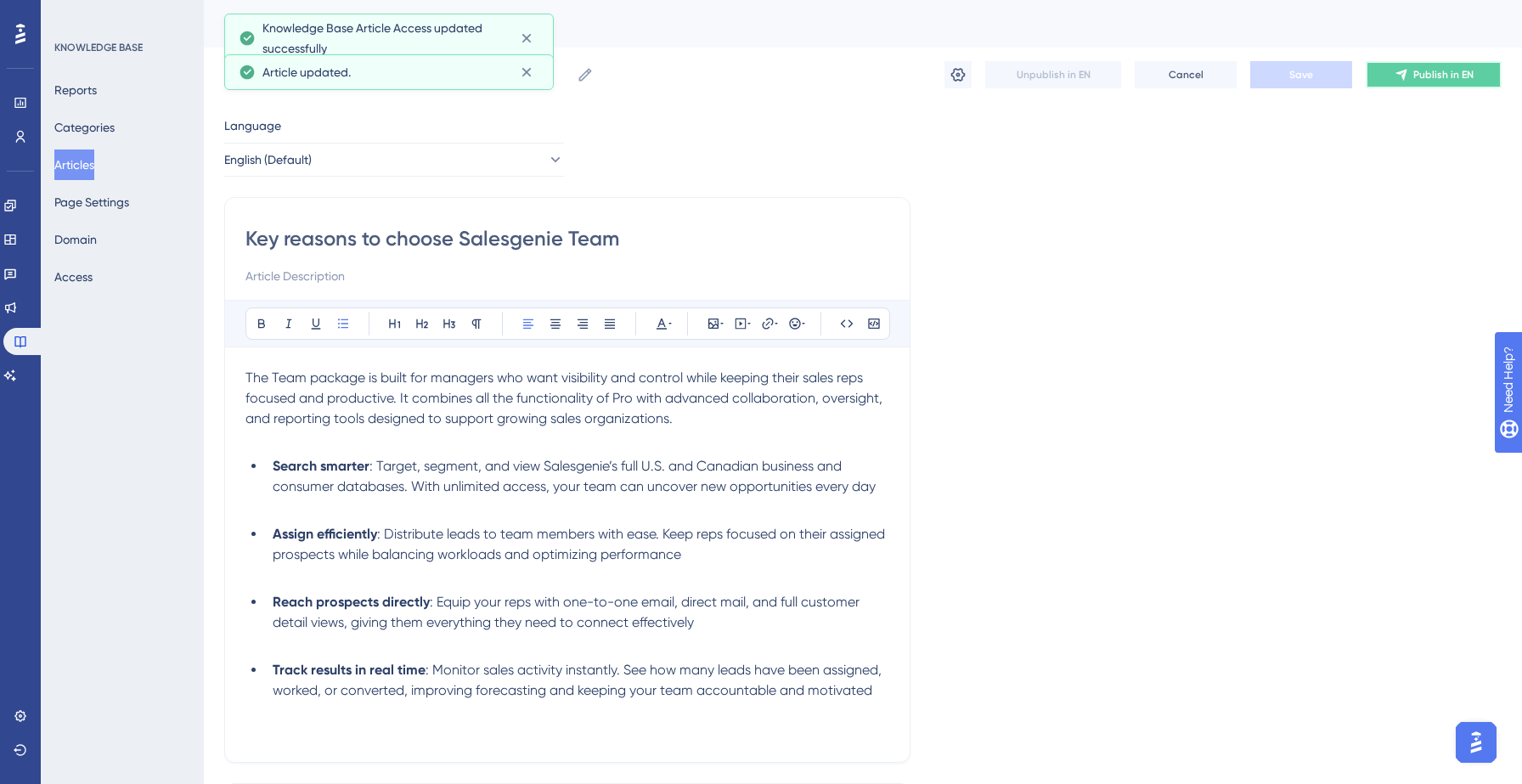
click at [1431, 65] on button "Publish in EN" at bounding box center [1433, 75] width 135 height 27
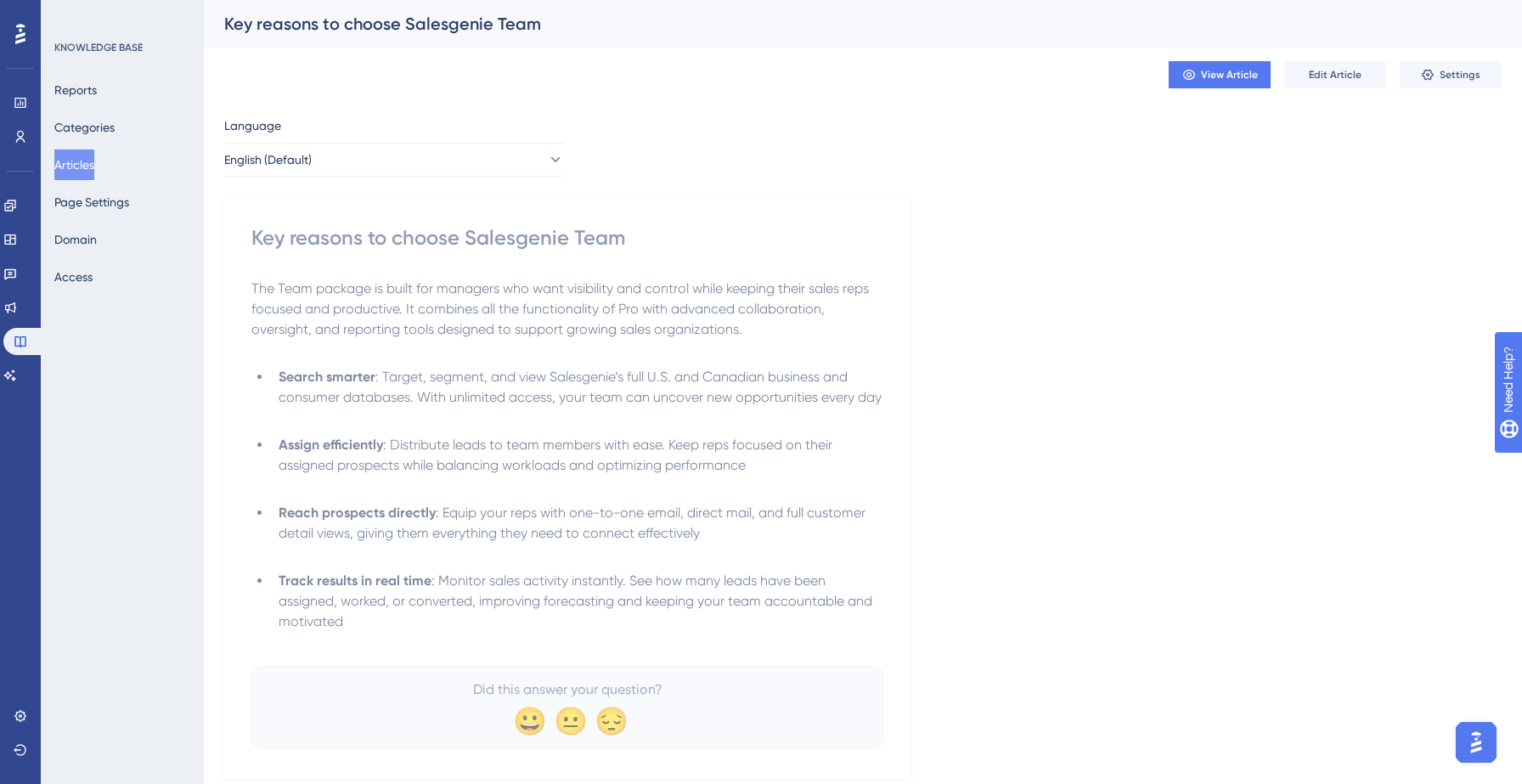
click at [77, 166] on button "Articles" at bounding box center [74, 165] width 40 height 30
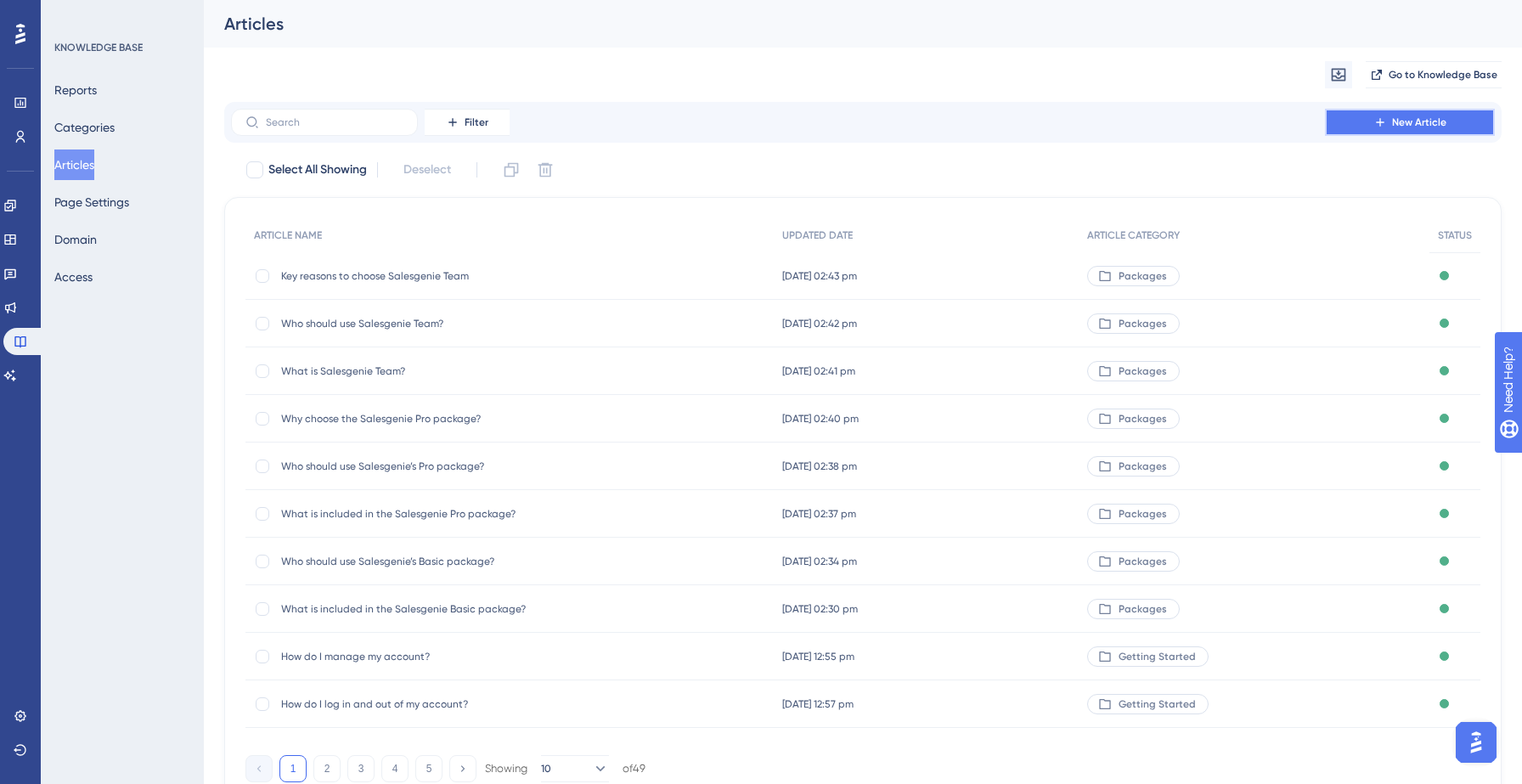
click at [1384, 126] on icon at bounding box center [1379, 122] width 13 height 13
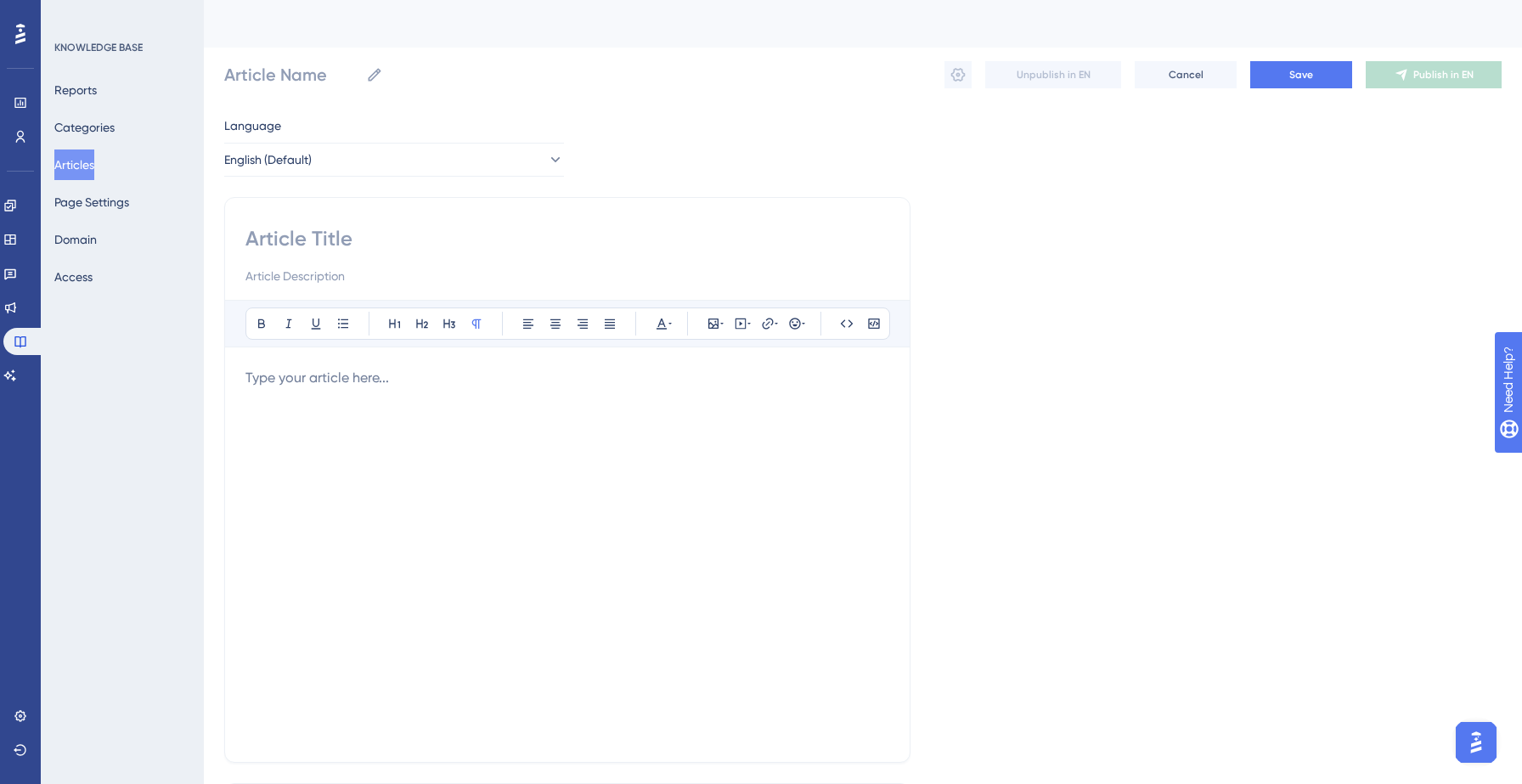
click at [432, 215] on div "Bold Italic Underline Bullet Point Heading 1 Heading 2 Heading 3 Normal Align L…" at bounding box center [568, 479] width 686 height 566
click at [346, 238] on input at bounding box center [567, 239] width 643 height 27
paste input "9. How can I generate a report with Salesgenie Team?"
type input "9. How can I generate a report with Salesgenie Team?"
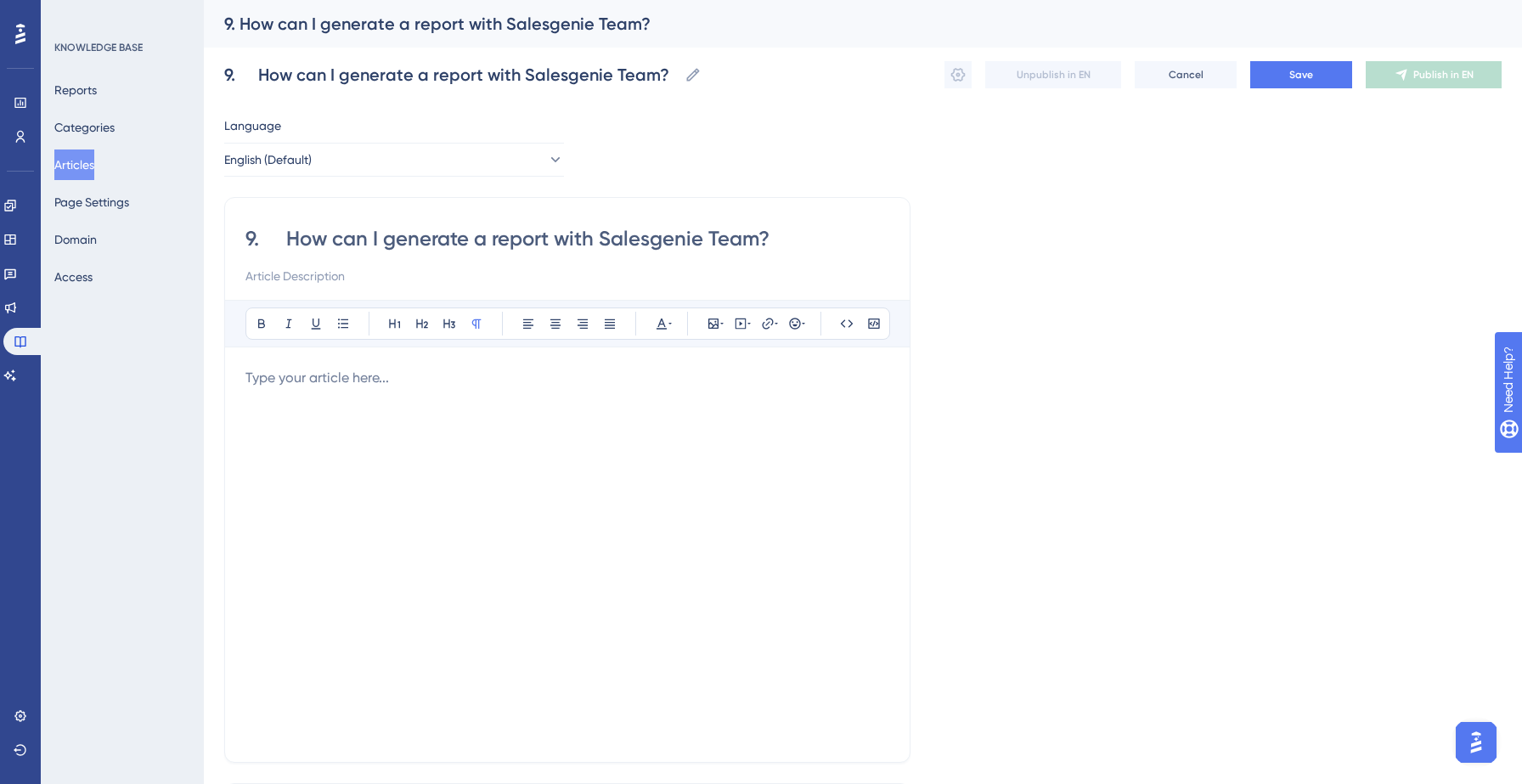
click at [286, 229] on input "9. How can I generate a report with Salesgenie Team?" at bounding box center [567, 239] width 643 height 27
type input "How can I generate a report with Salesgenie Team?"
click at [294, 405] on div at bounding box center [567, 554] width 643 height 373
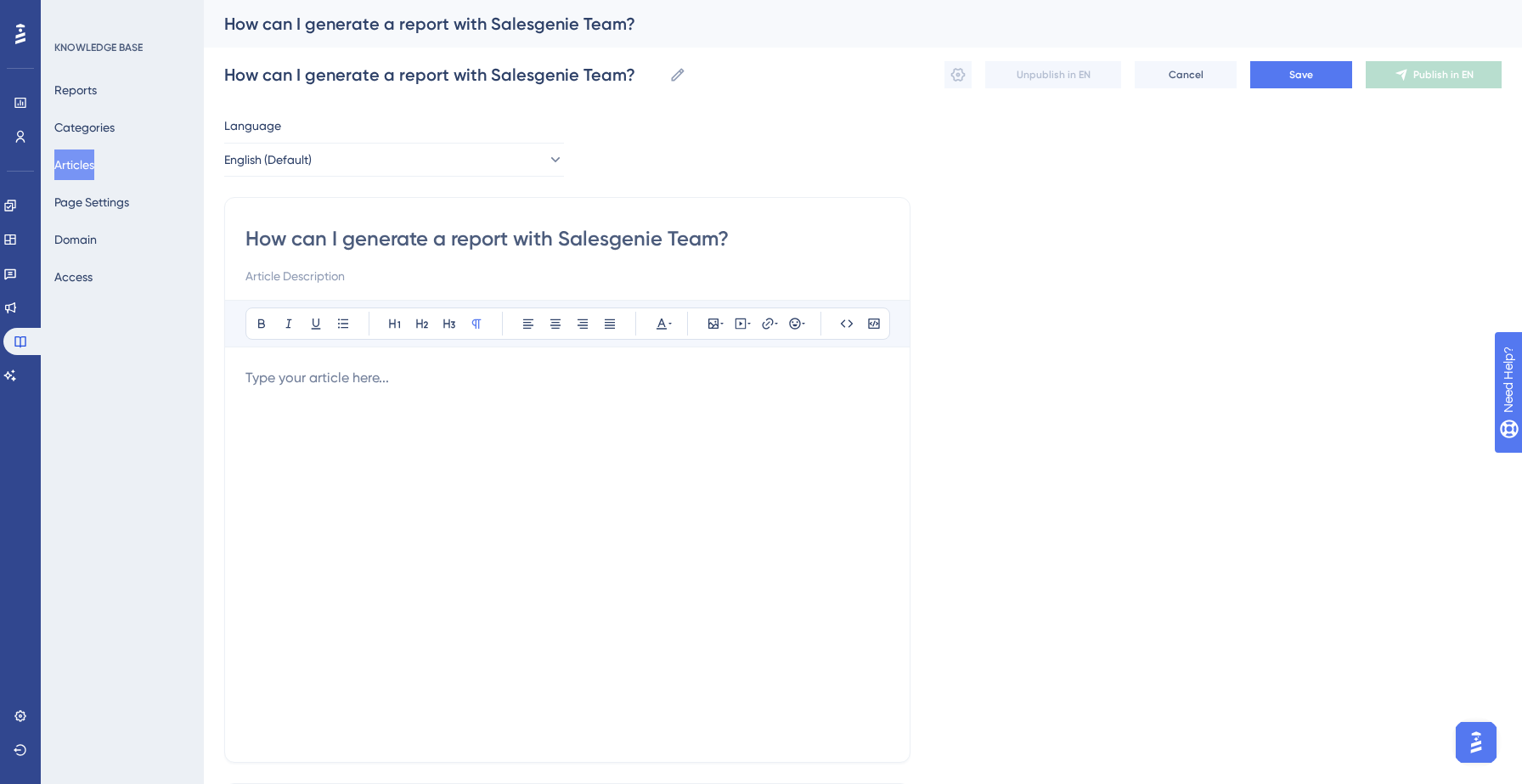
click at [436, 402] on div at bounding box center [567, 554] width 643 height 373
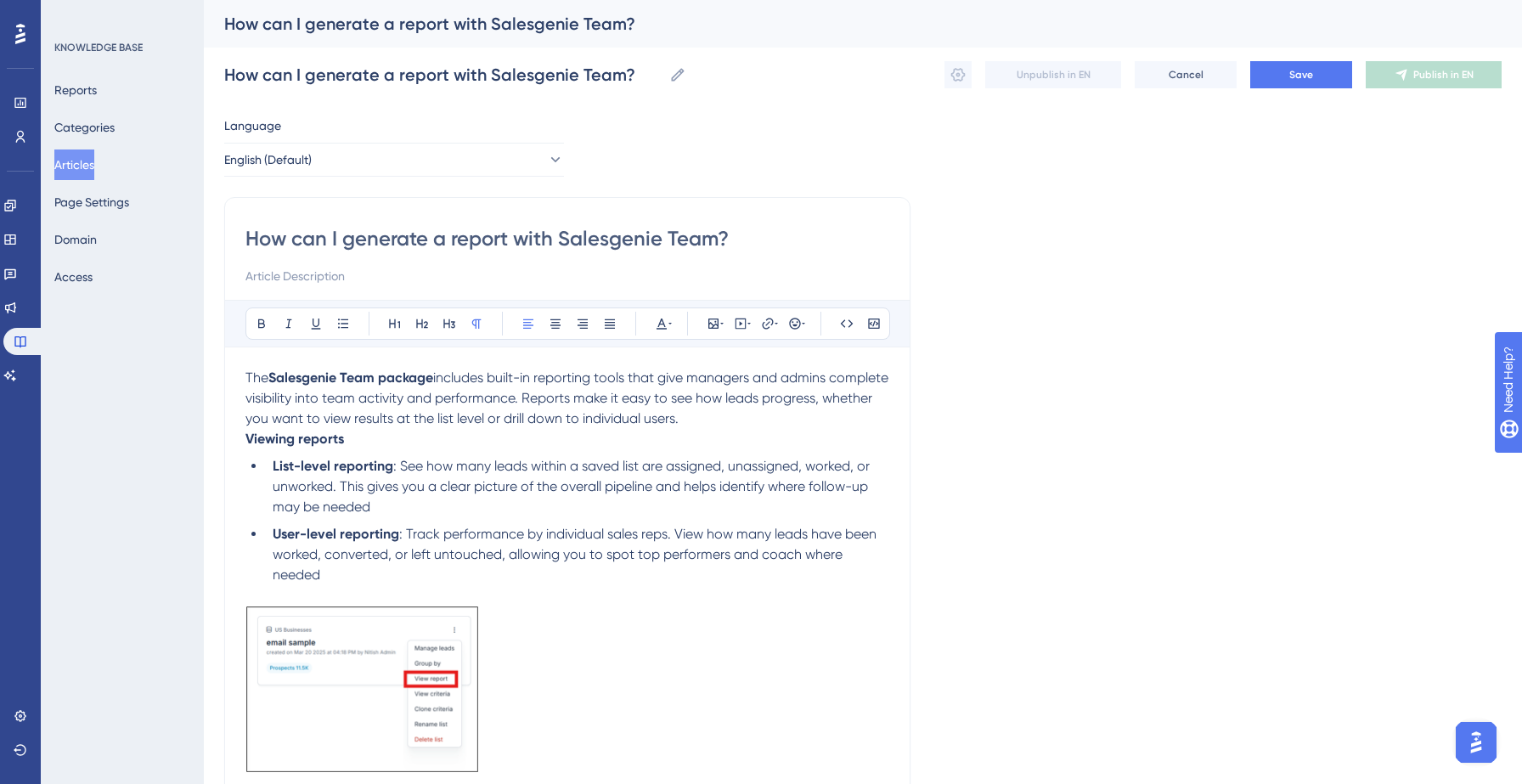
click at [745, 420] on p "The Salesgenie Team package includes built-in reporting tools that give manager…" at bounding box center [567, 398] width 643 height 61
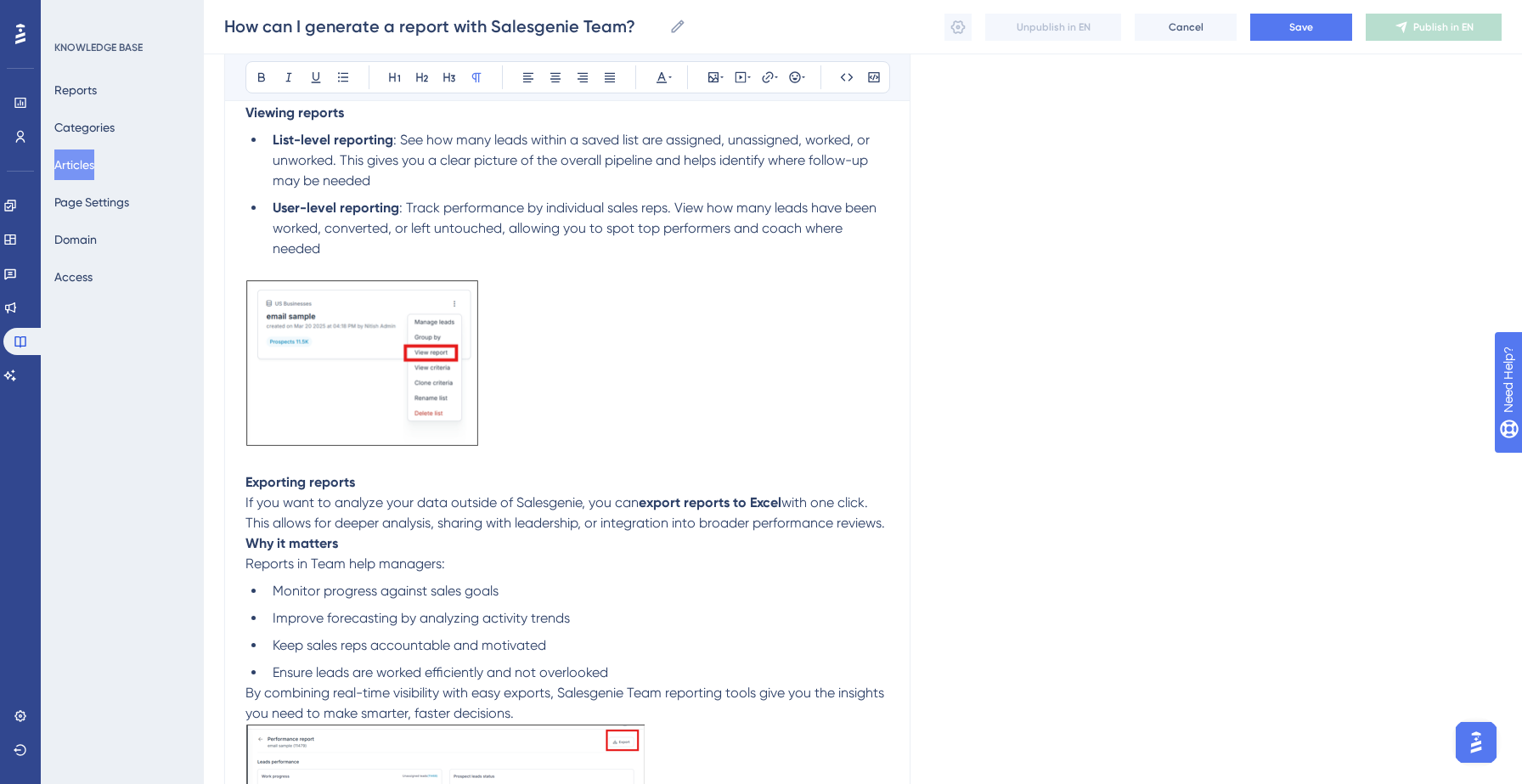
scroll to position [341, 0]
click at [885, 526] on span "with one click. This allows for deeper analysis, sharing with leadership, or in…" at bounding box center [565, 510] width 640 height 37
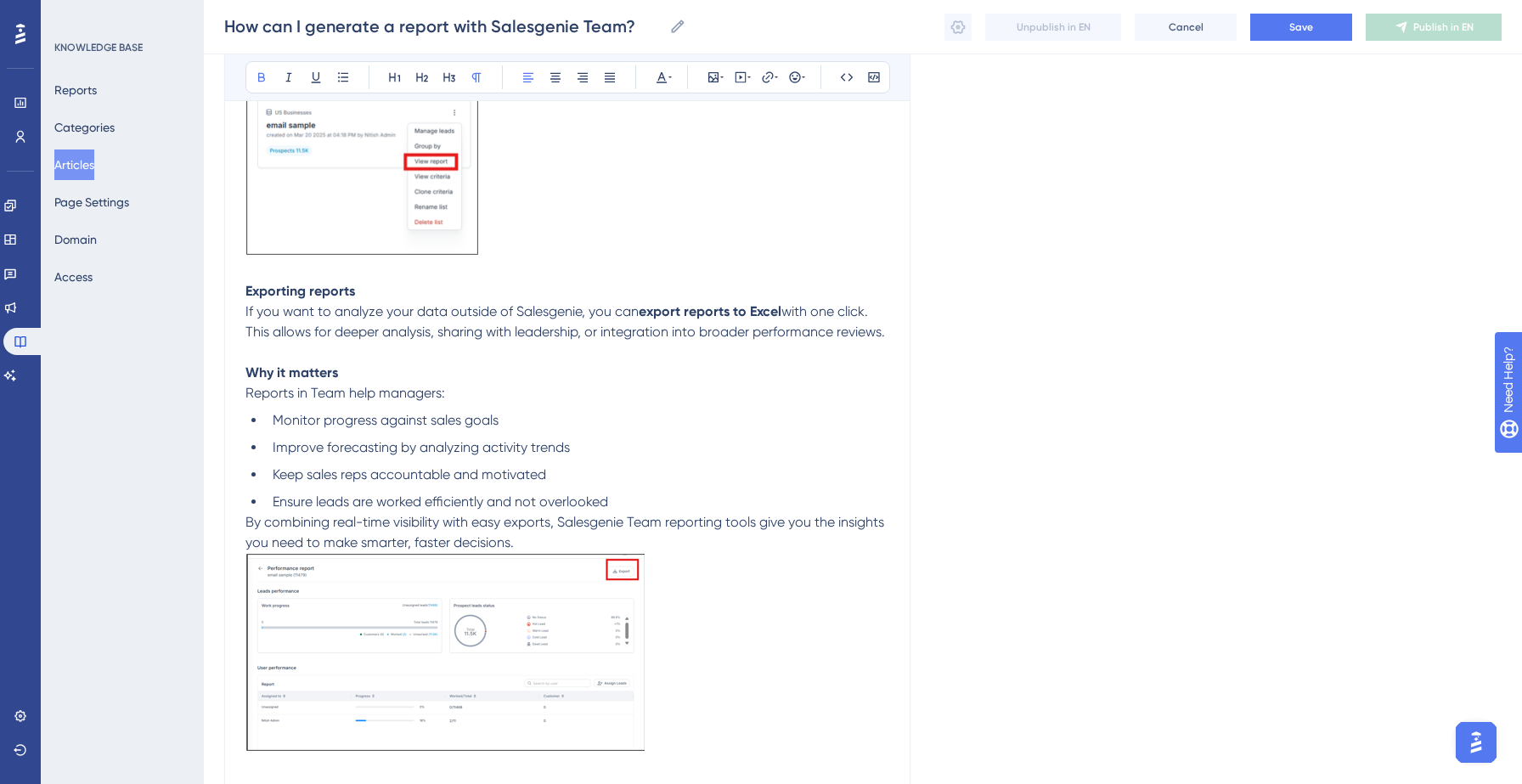
scroll to position [533, 0]
click at [526, 544] on p "By combining real-time visibility with easy exports, Salesgenie Team reporting …" at bounding box center [567, 530] width 643 height 41
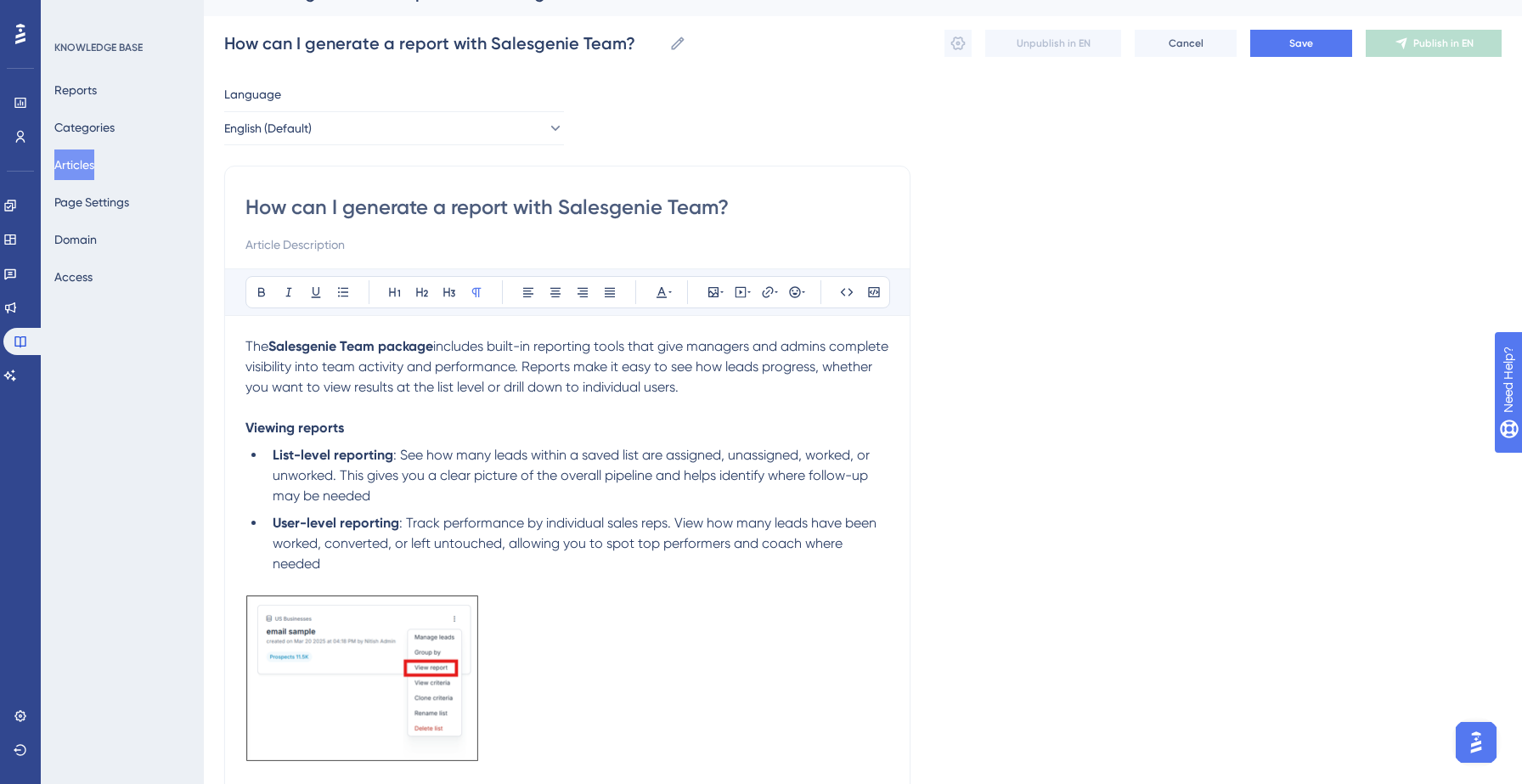
scroll to position [30, 0]
click at [1296, 42] on span "Save" at bounding box center [1301, 44] width 24 height 13
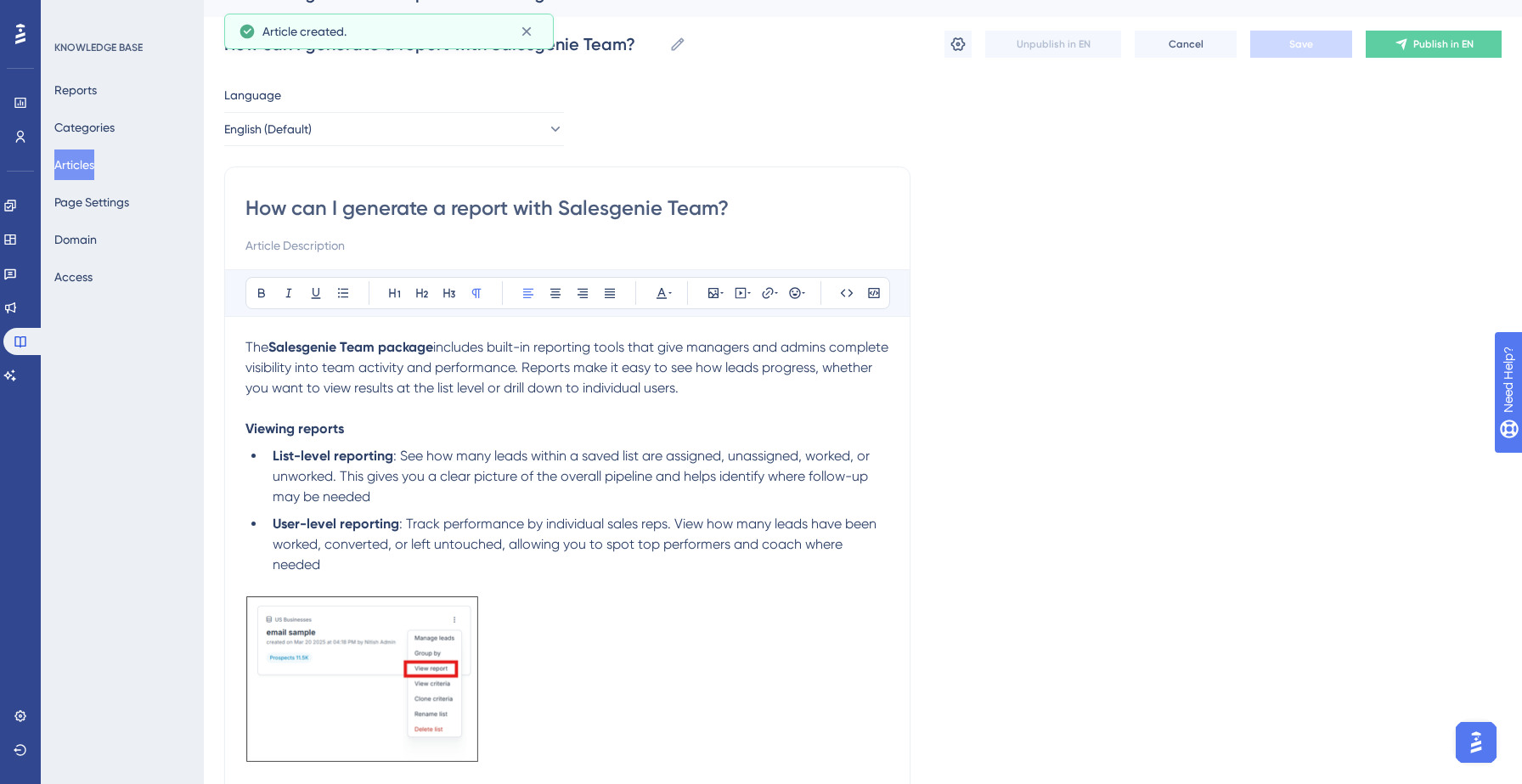
scroll to position [216, 0]
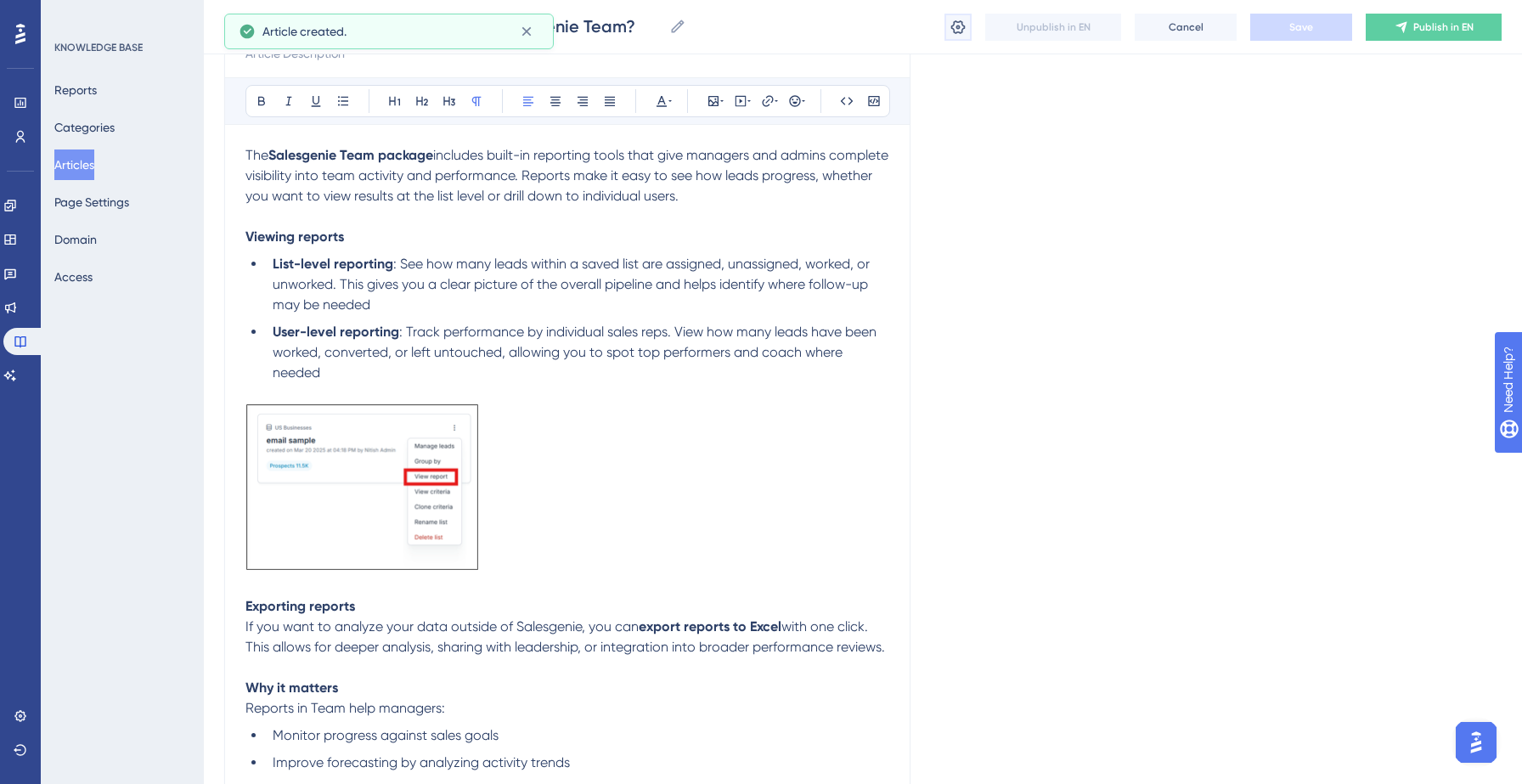
click at [954, 31] on icon at bounding box center [958, 26] width 14 height 13
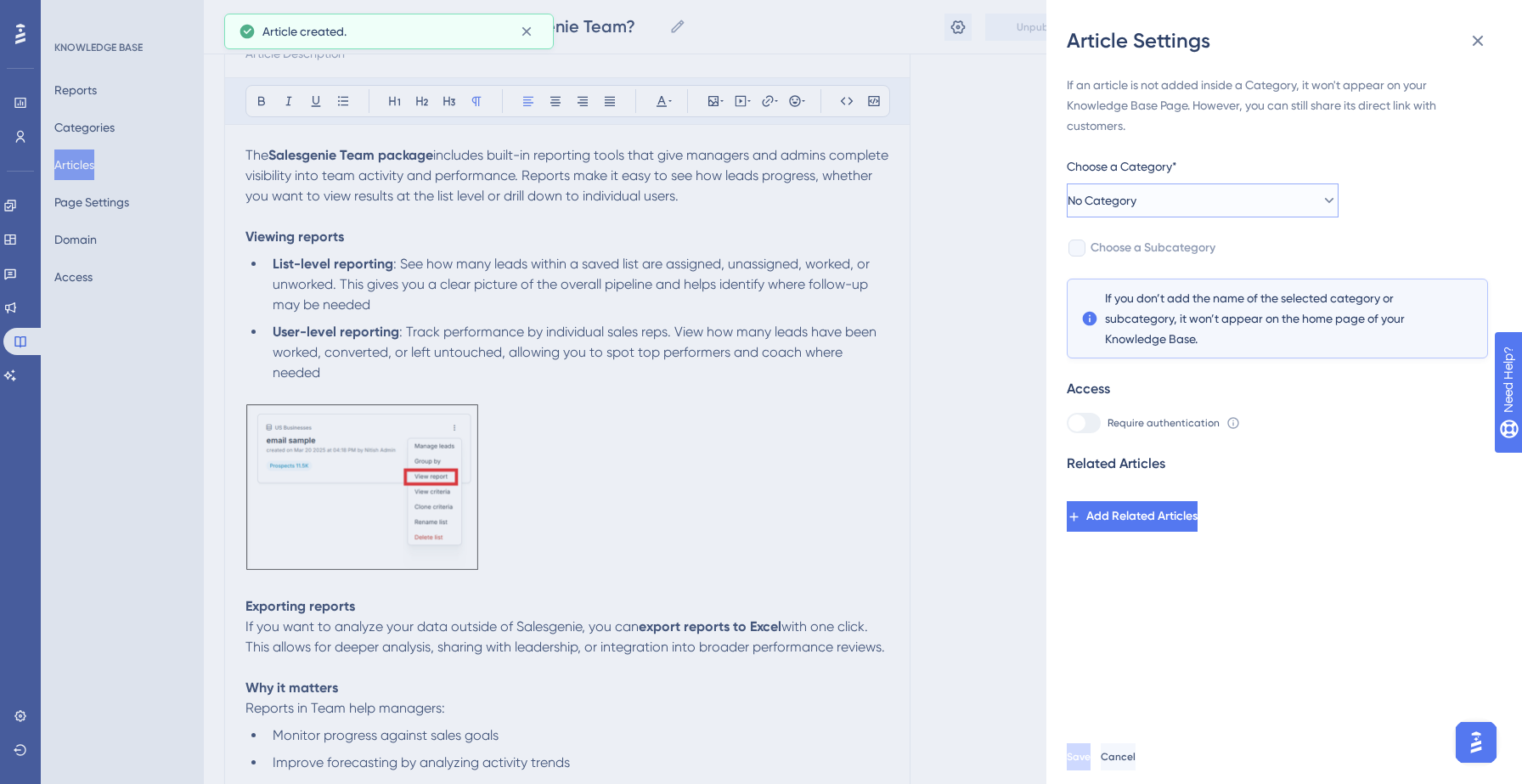
click at [1143, 210] on button "No Category" at bounding box center [1202, 200] width 272 height 34
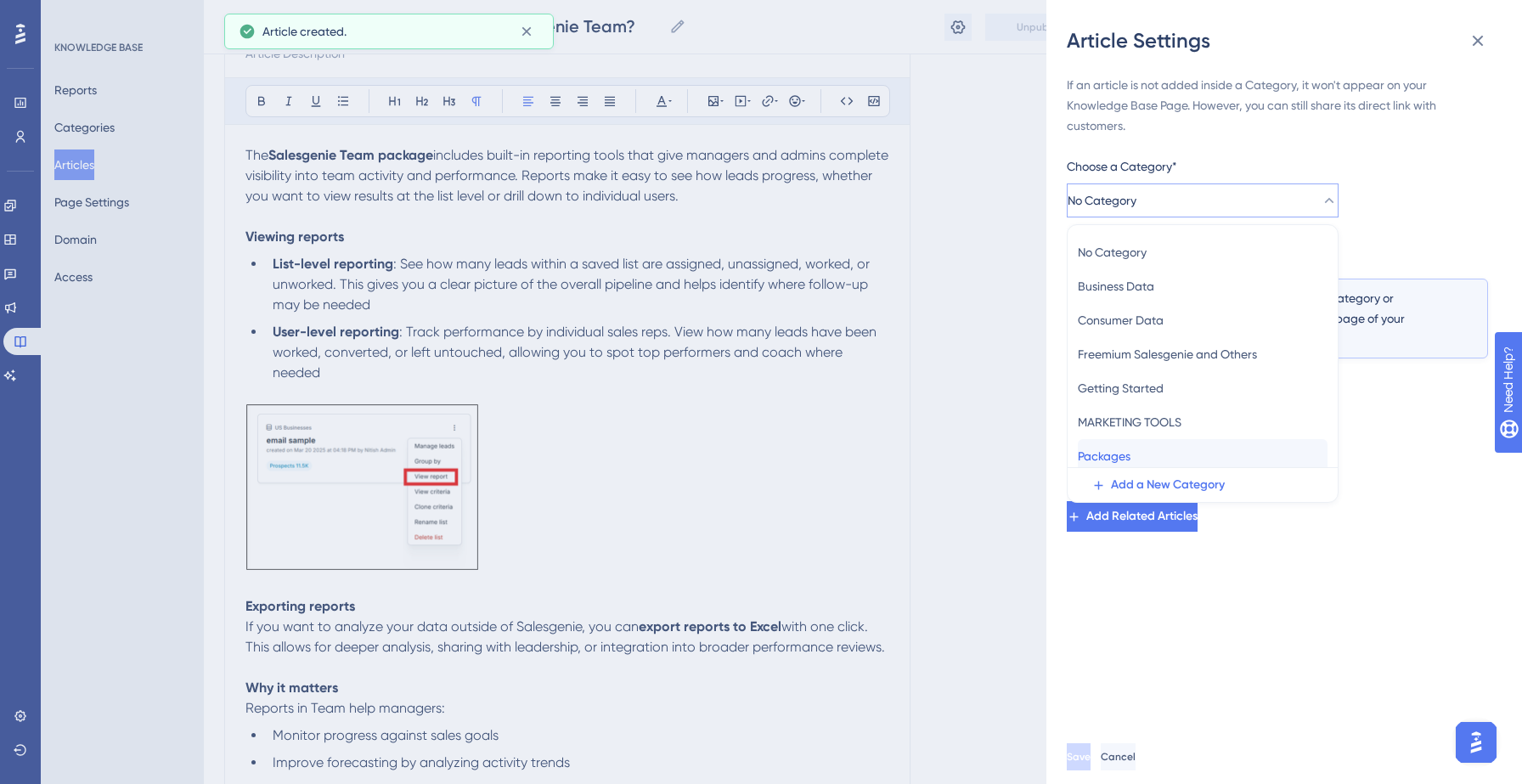
click at [1130, 454] on span "Packages" at bounding box center [1103, 455] width 53 height 20
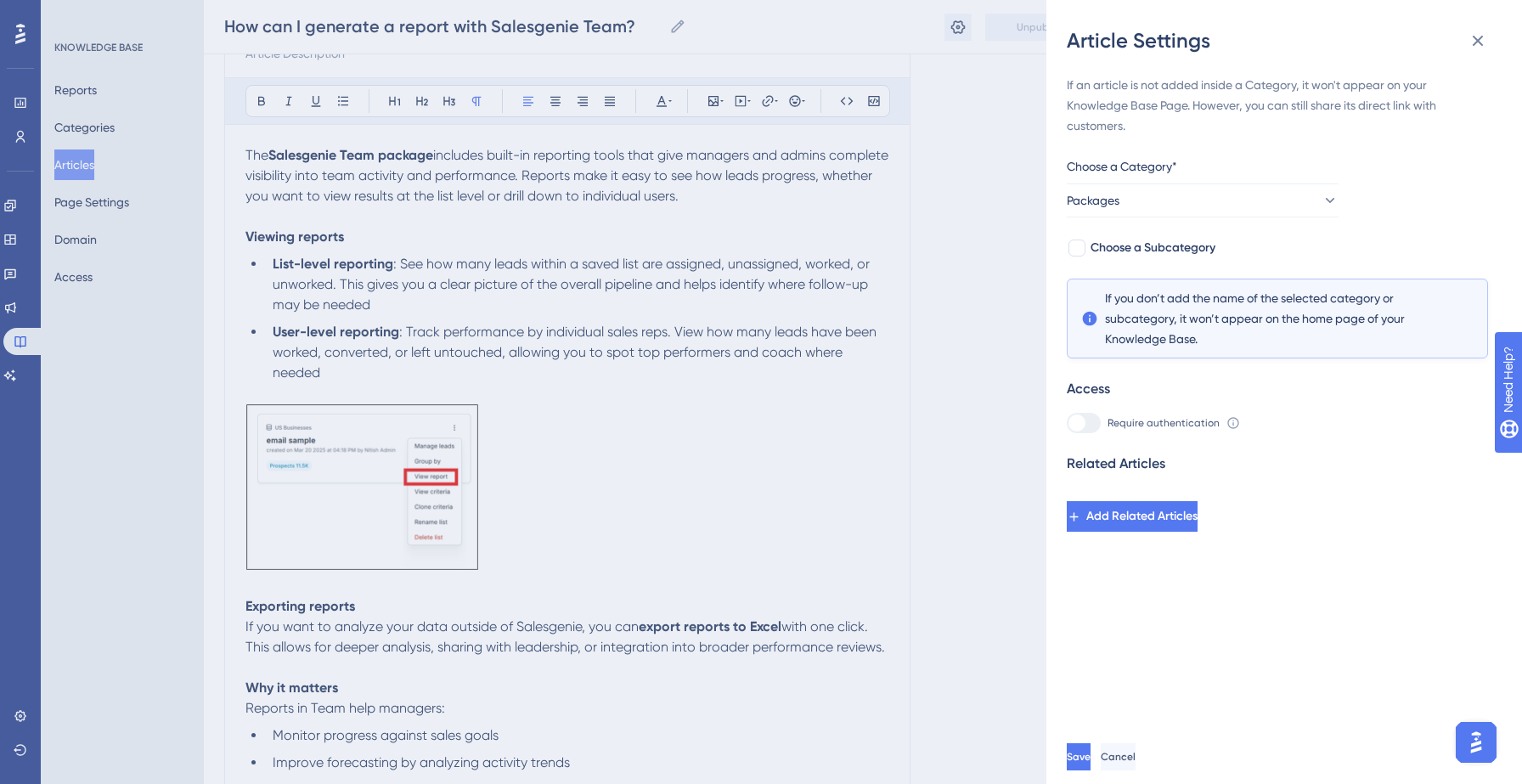
click at [1197, 236] on div "If an article is not added inside a Category, it won't appear on your Knowledge…" at bounding box center [1277, 303] width 421 height 457
click at [1192, 242] on span "Choose a Subcategory" at bounding box center [1153, 248] width 125 height 20
checkbox input "true"
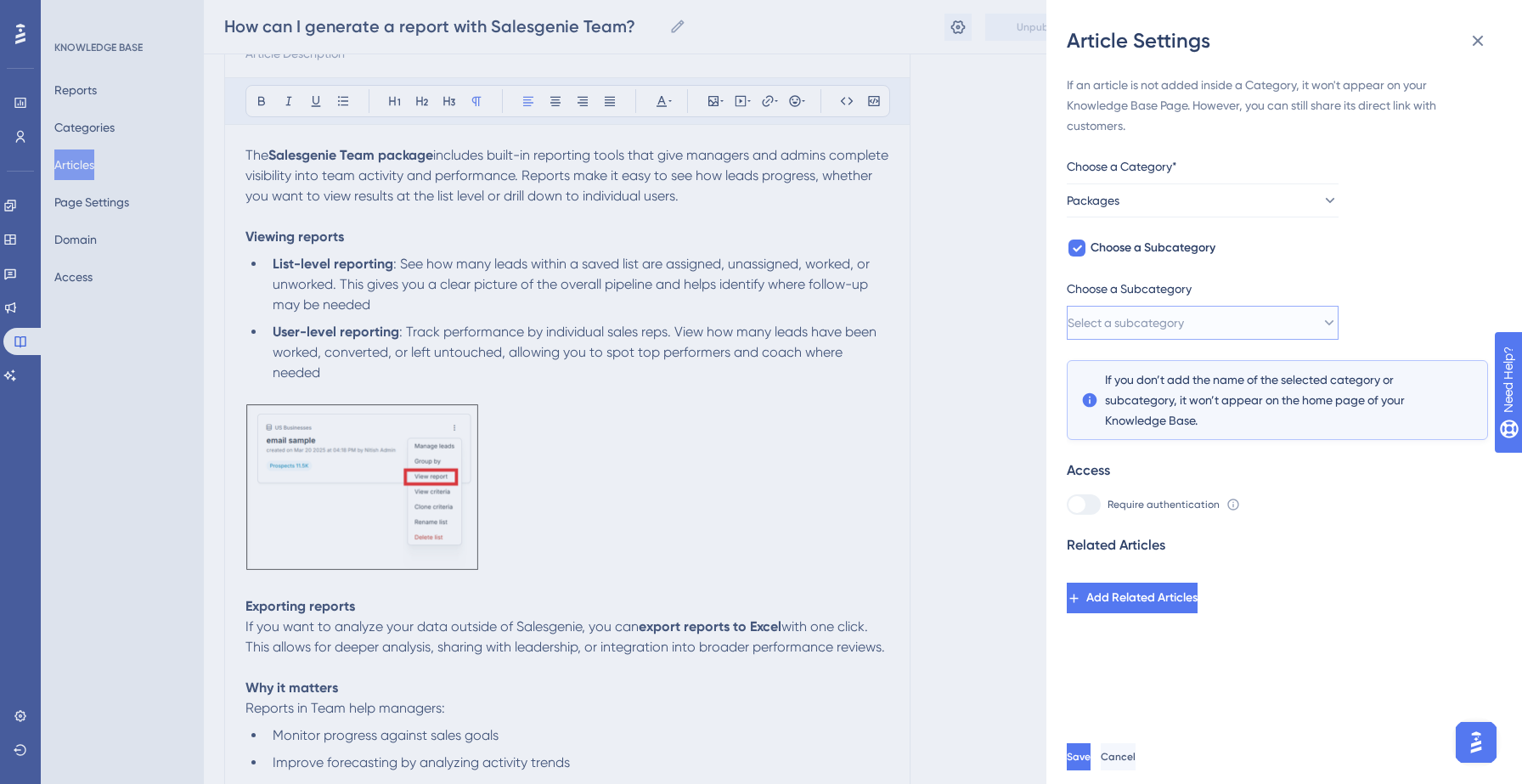
click at [1172, 321] on span "Select a subcategory" at bounding box center [1125, 323] width 117 height 20
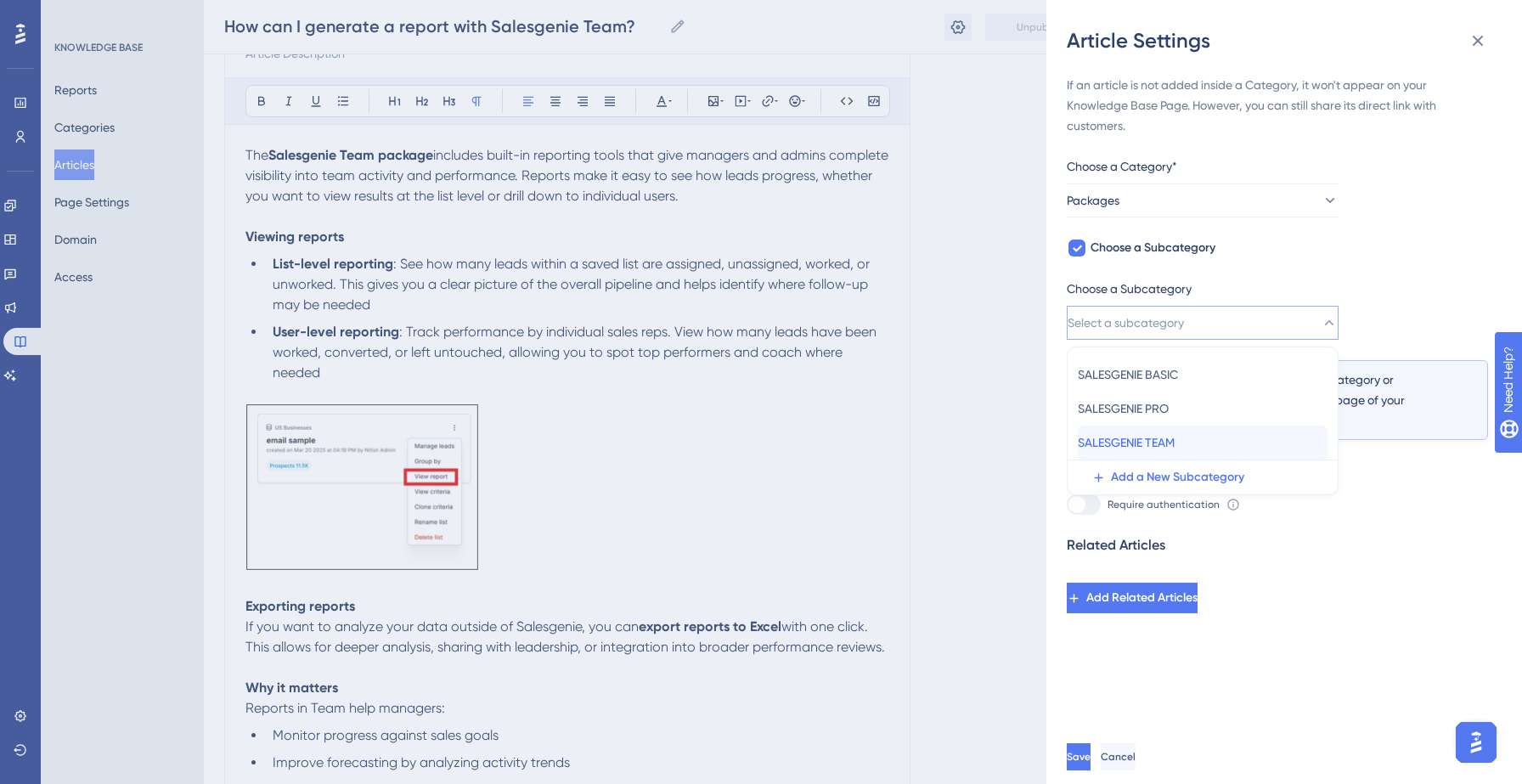
click at [1153, 437] on span "SALESGENIE TEAM" at bounding box center [1125, 442] width 97 height 20
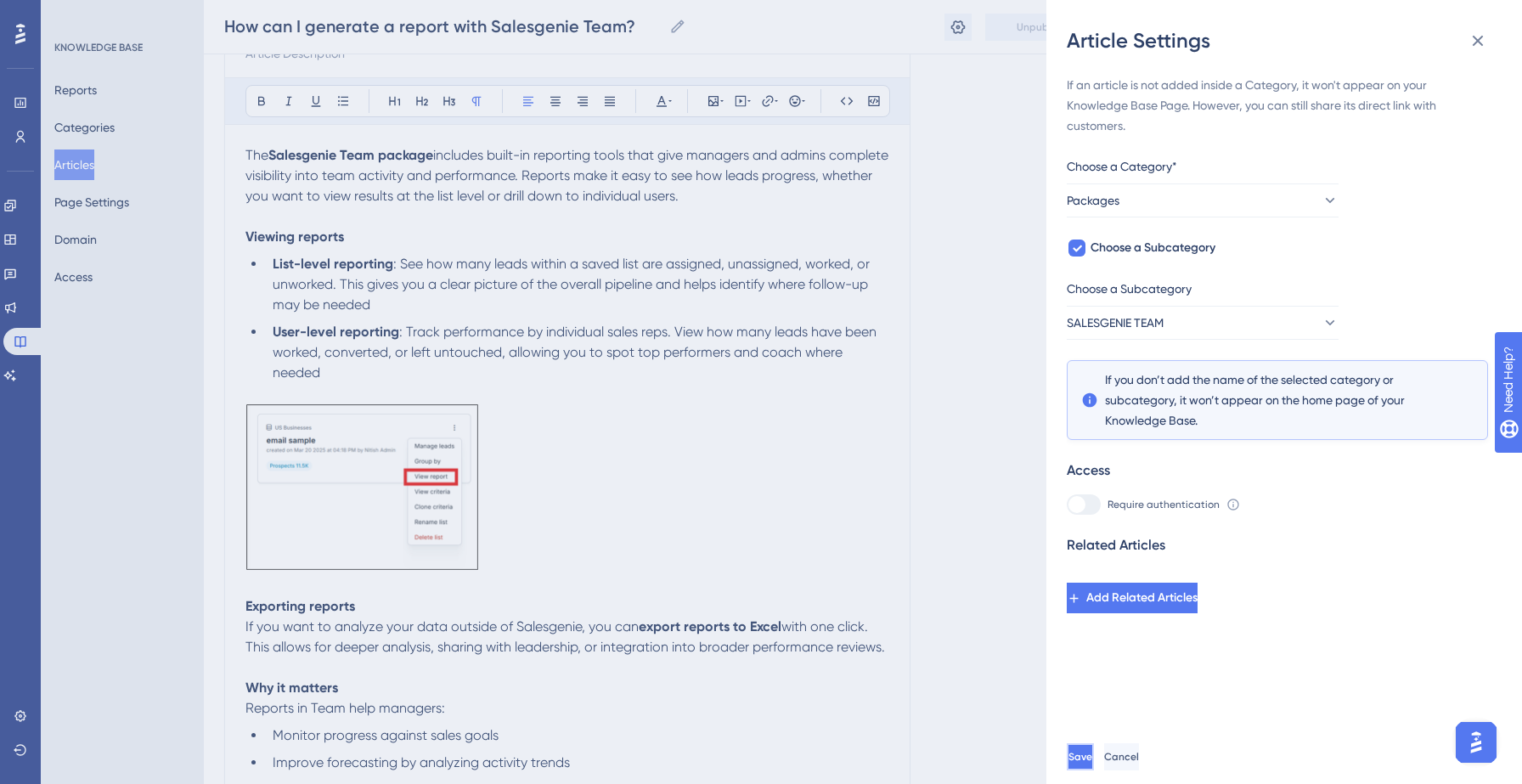
click at [1092, 746] on button "Save" at bounding box center [1080, 756] width 27 height 27
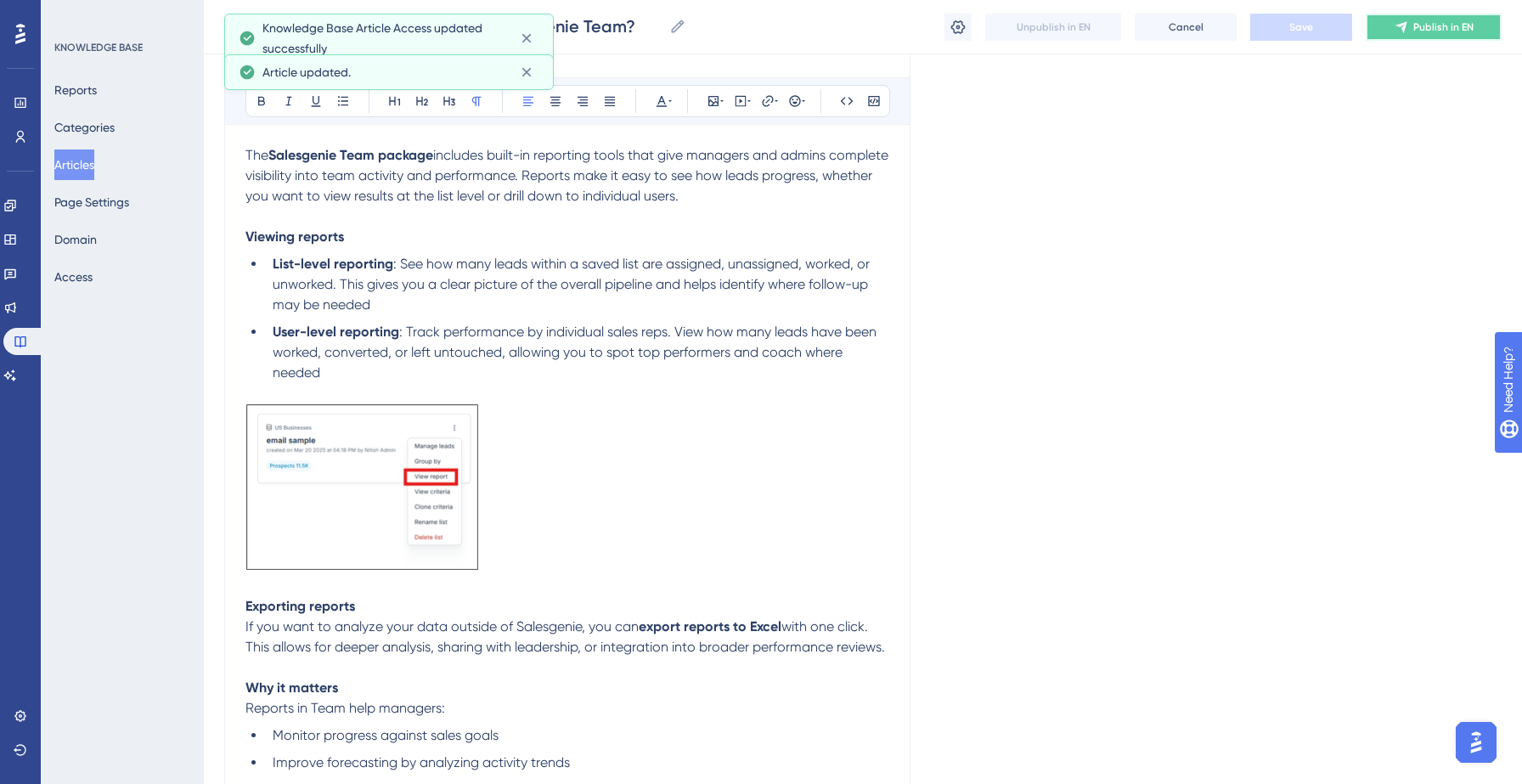
click at [1455, 18] on button "Publish in EN" at bounding box center [1433, 27] width 135 height 27
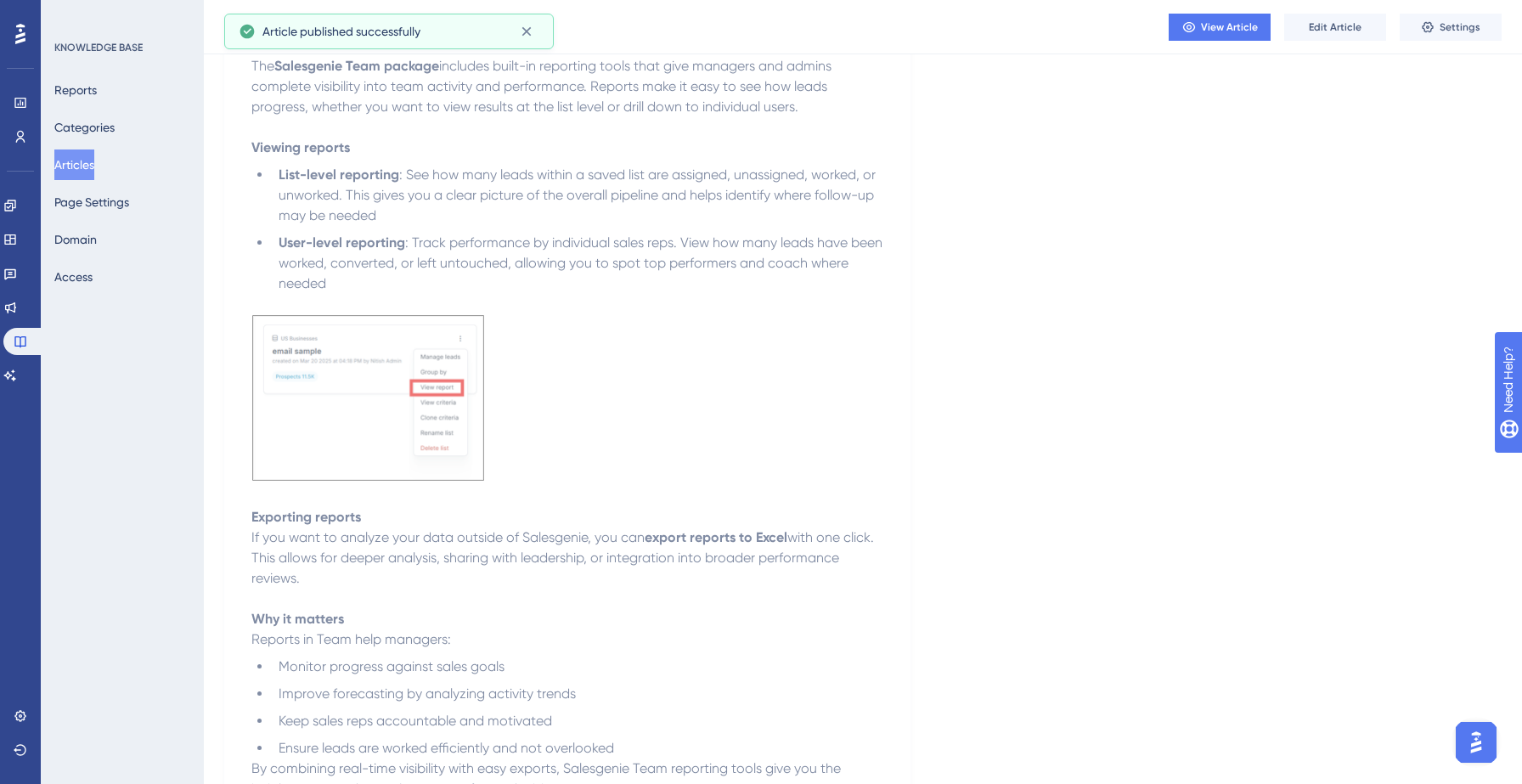
click at [94, 167] on button "Articles" at bounding box center [74, 165] width 40 height 30
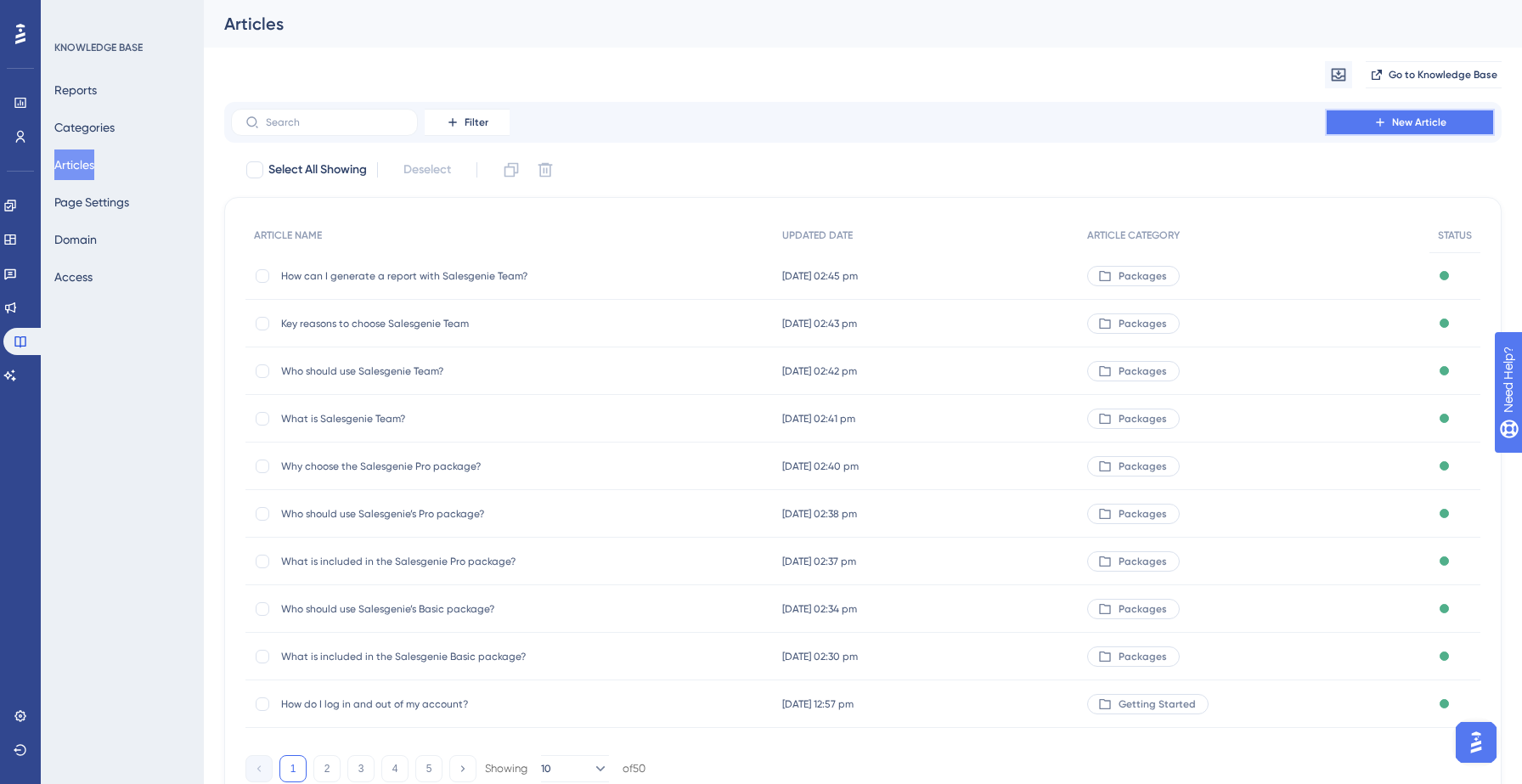
click at [1420, 119] on span "New Article" at bounding box center [1419, 122] width 54 height 13
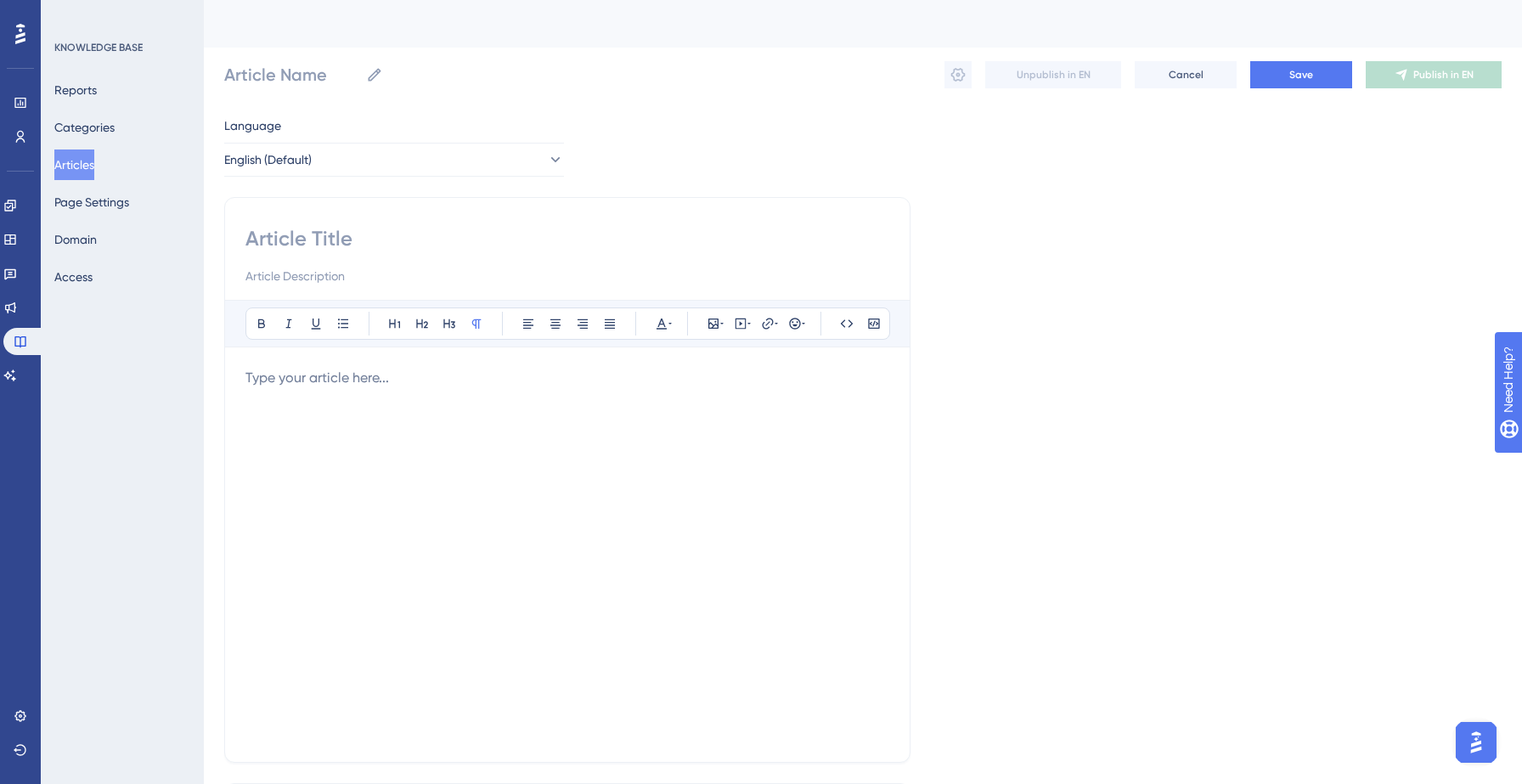
click at [384, 241] on input at bounding box center [567, 239] width 643 height 27
paste input "10. Salesgenie Team Quick Start Guide"
type input "10. Salesgenie Team Quick Start Guide"
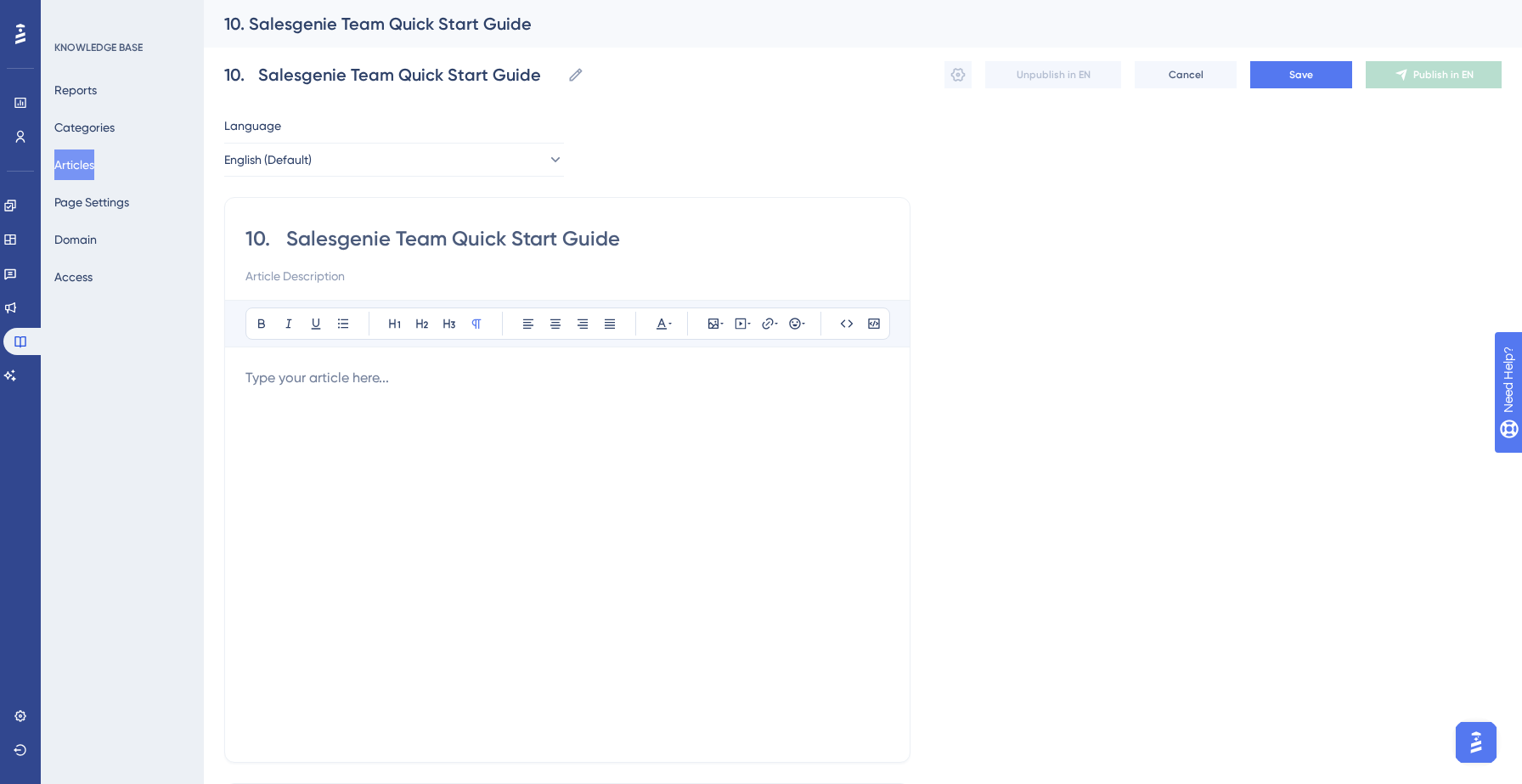
click at [288, 233] on input "10. Salesgenie Team Quick Start Guide" at bounding box center [567, 239] width 643 height 27
type input "1Salesgenie Team Quick Start Guide"
type input "Salesgenie Team Quick Start Guide"
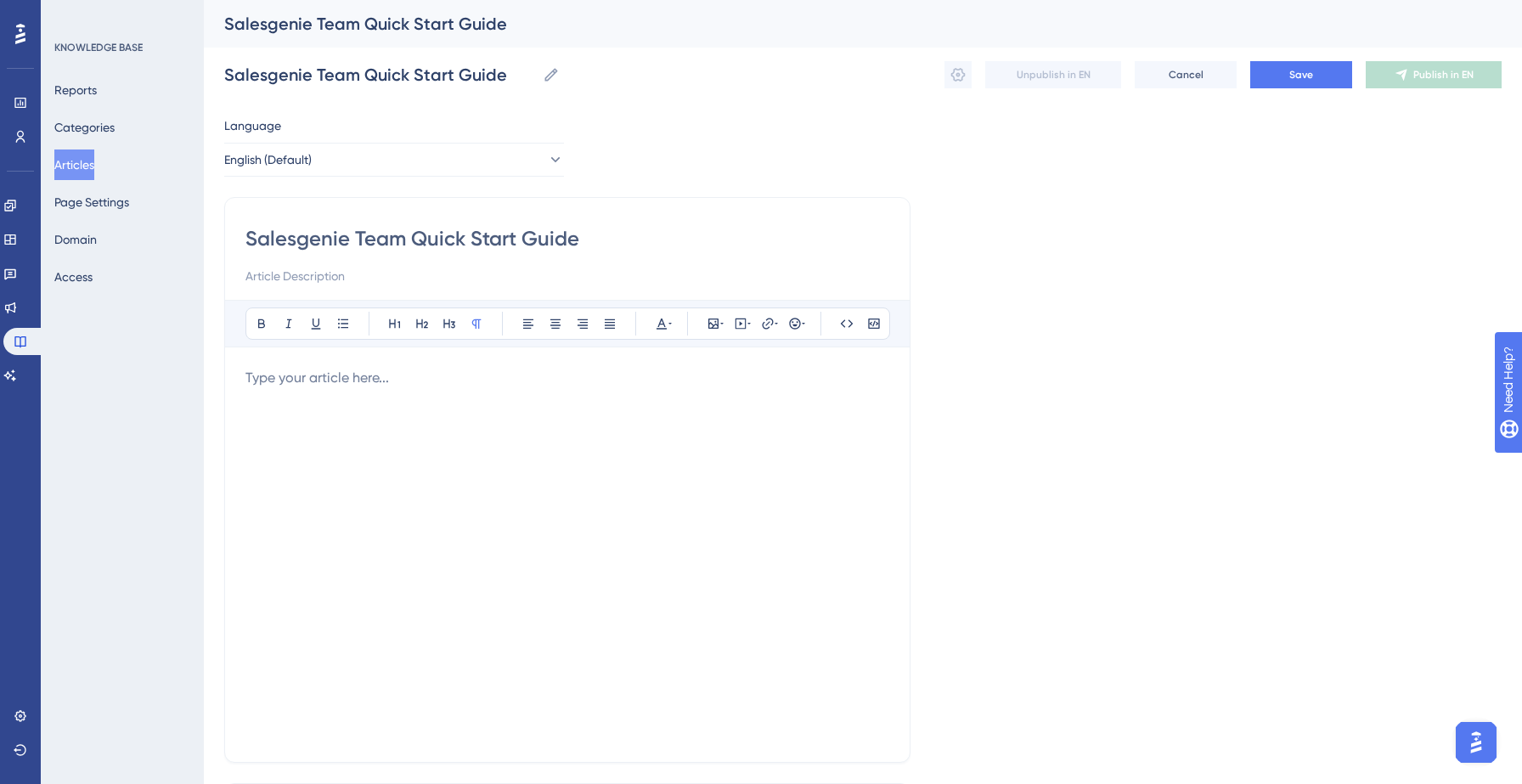
type input "Salesgenie Team Quick Start Guide"
click at [304, 370] on p at bounding box center [567, 378] width 643 height 20
click at [413, 398] on div at bounding box center [567, 554] width 643 height 373
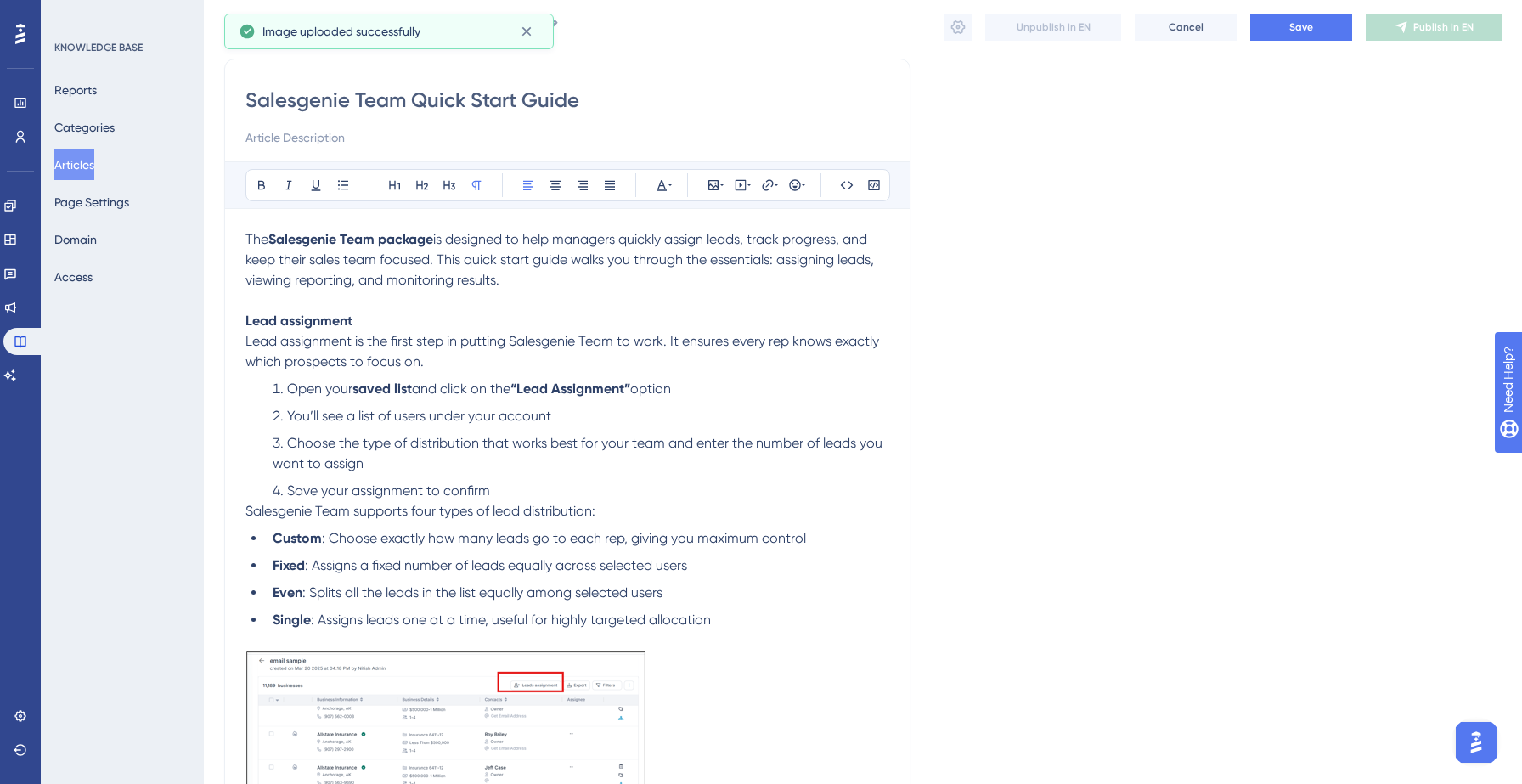
scroll to position [134, 0]
click at [514, 489] on li "Save your assignment to confirm" at bounding box center [577, 488] width 623 height 20
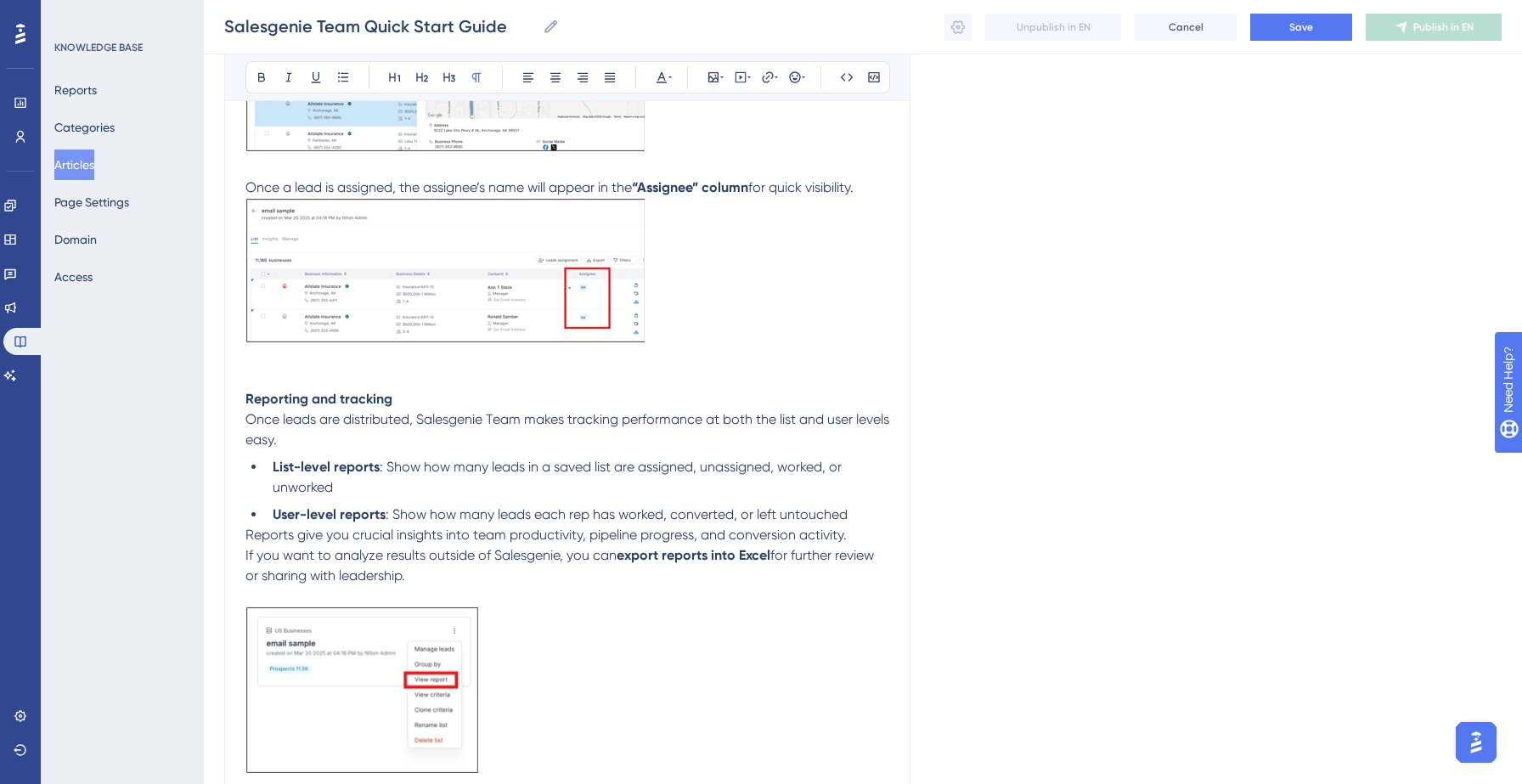
scroll to position [1597, 0]
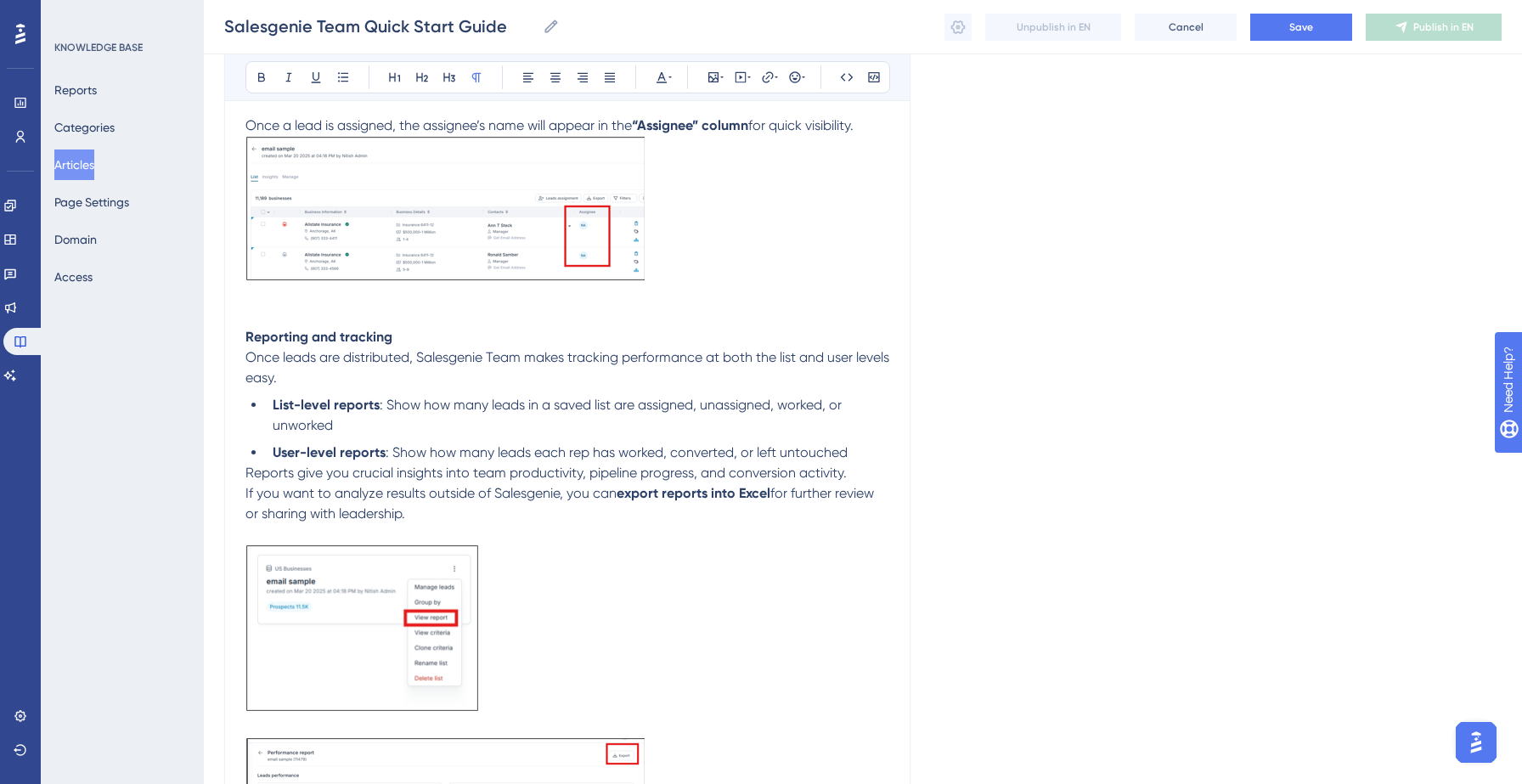
click at [871, 454] on li "User-level reports : Show how many leads each rep has worked, converted, or lef…" at bounding box center [577, 452] width 623 height 20
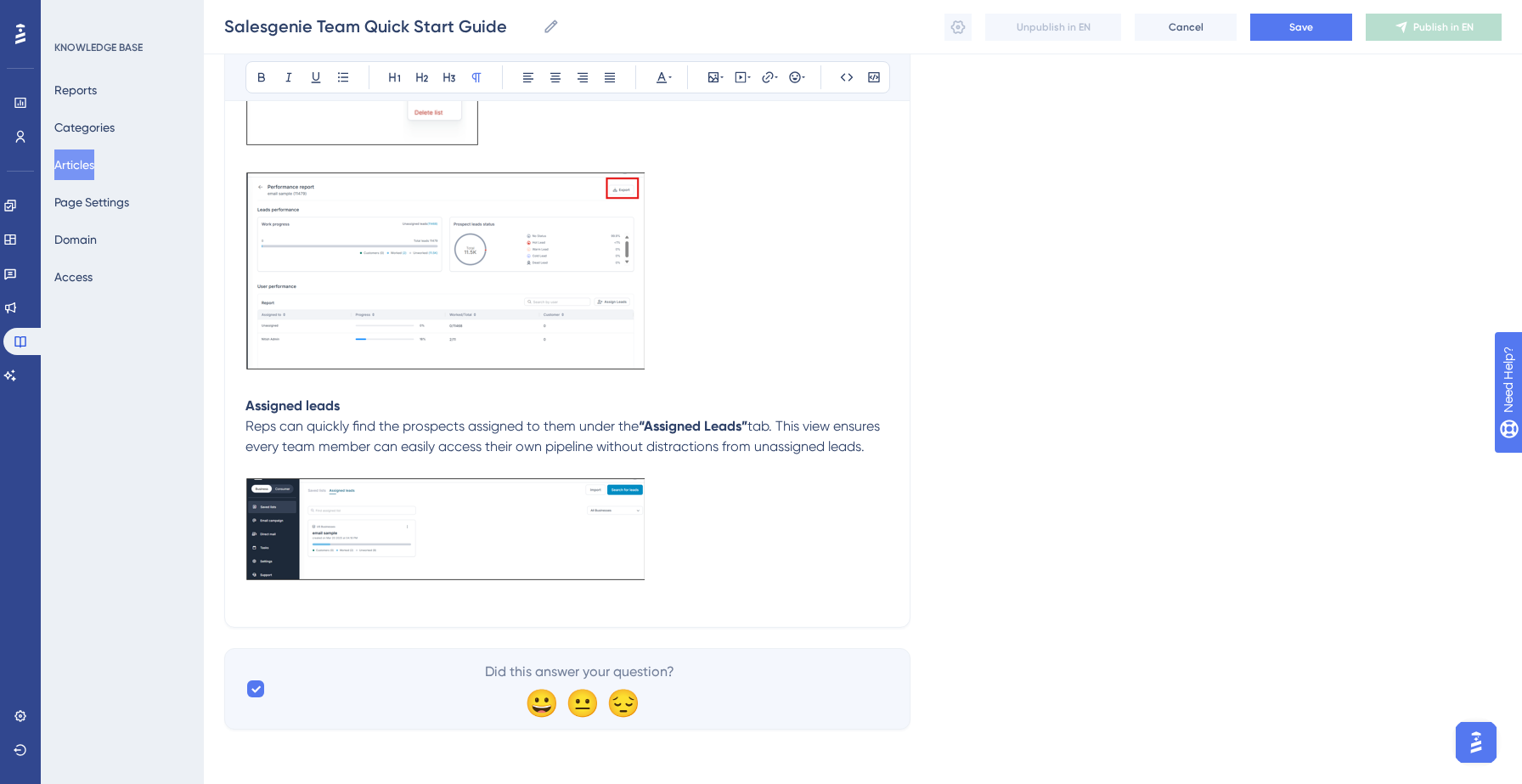
scroll to position [2211, 0]
click at [1294, 37] on button "Save" at bounding box center [1301, 27] width 102 height 27
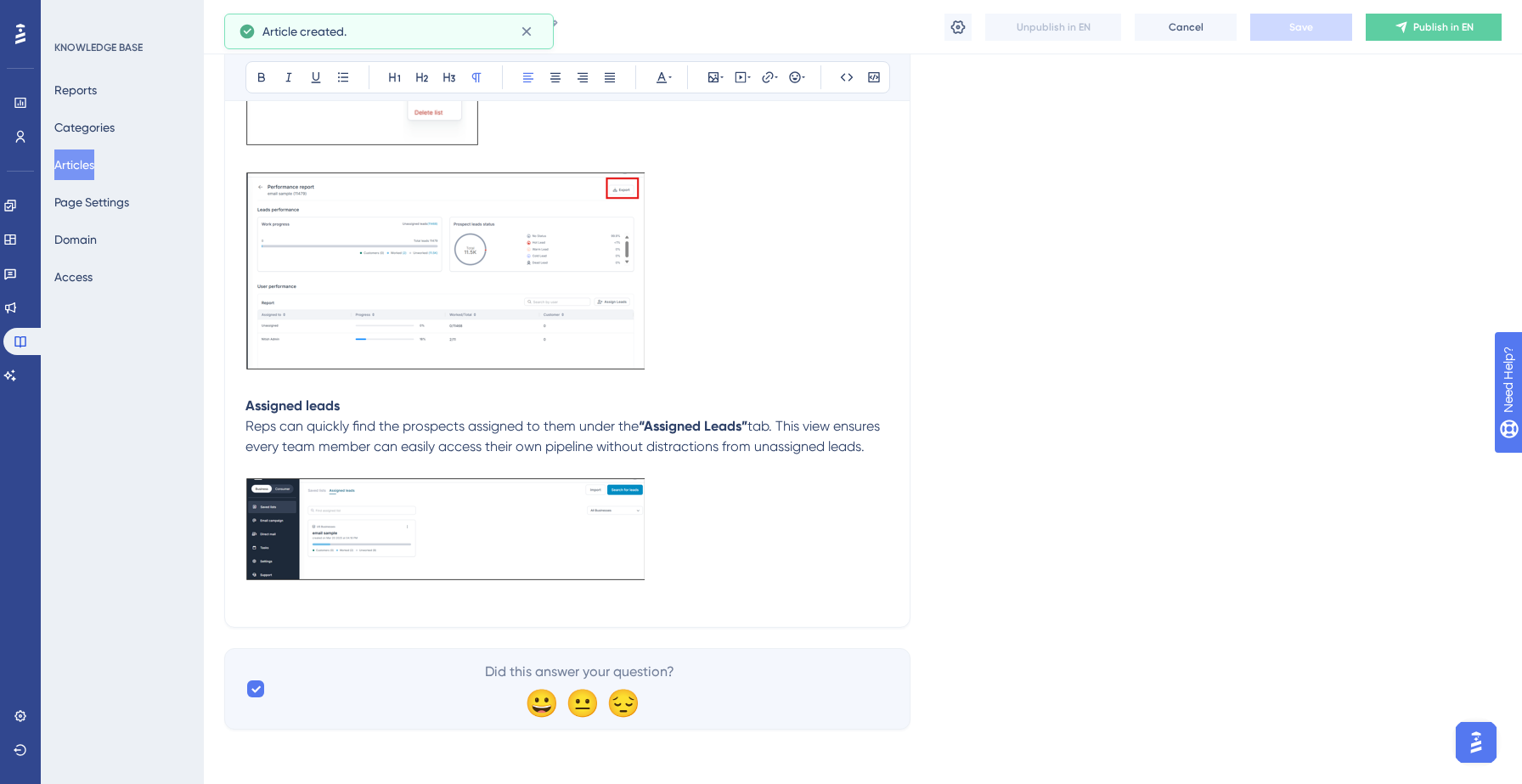
scroll to position [708, 0]
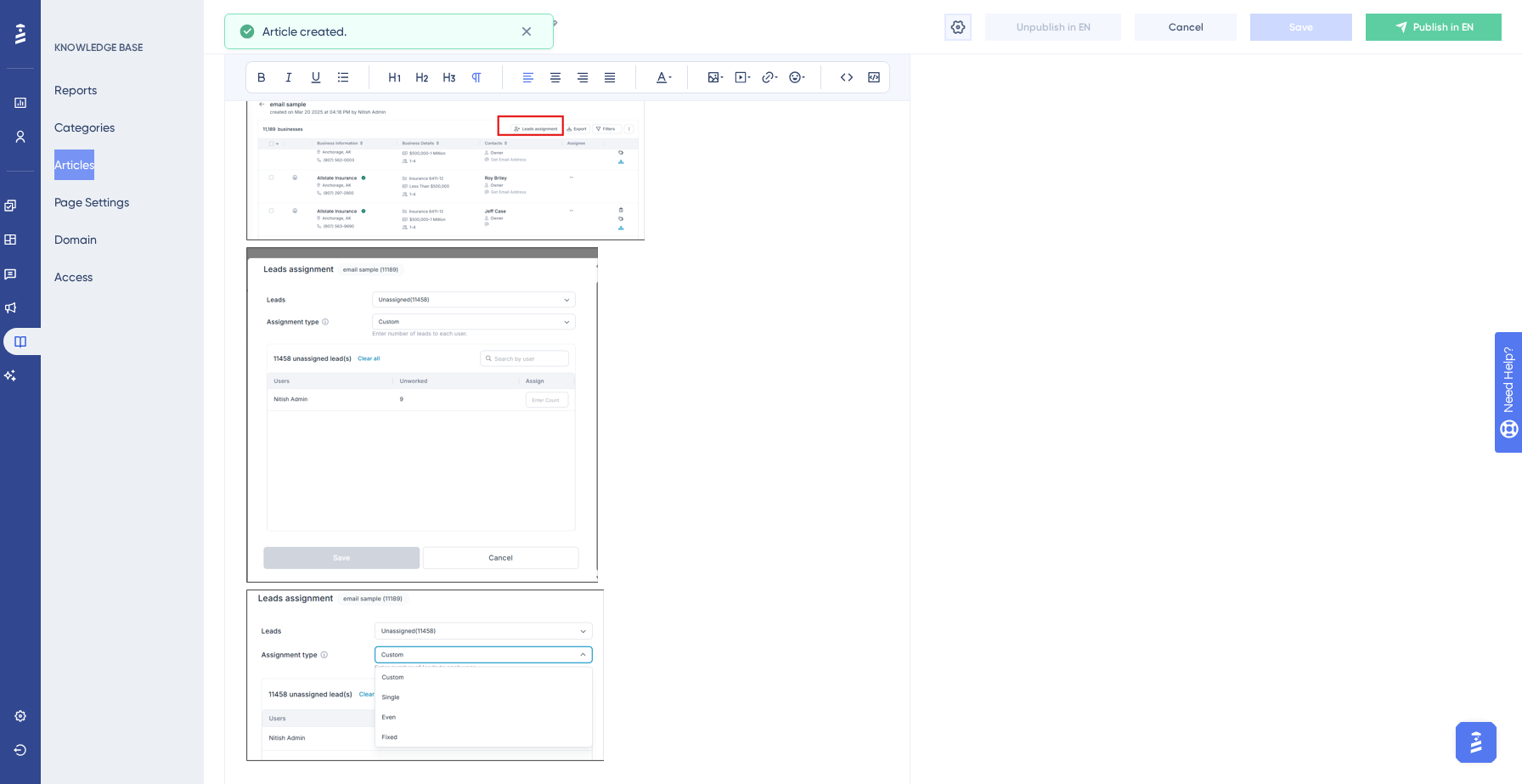
click at [961, 21] on icon at bounding box center [958, 26] width 14 height 13
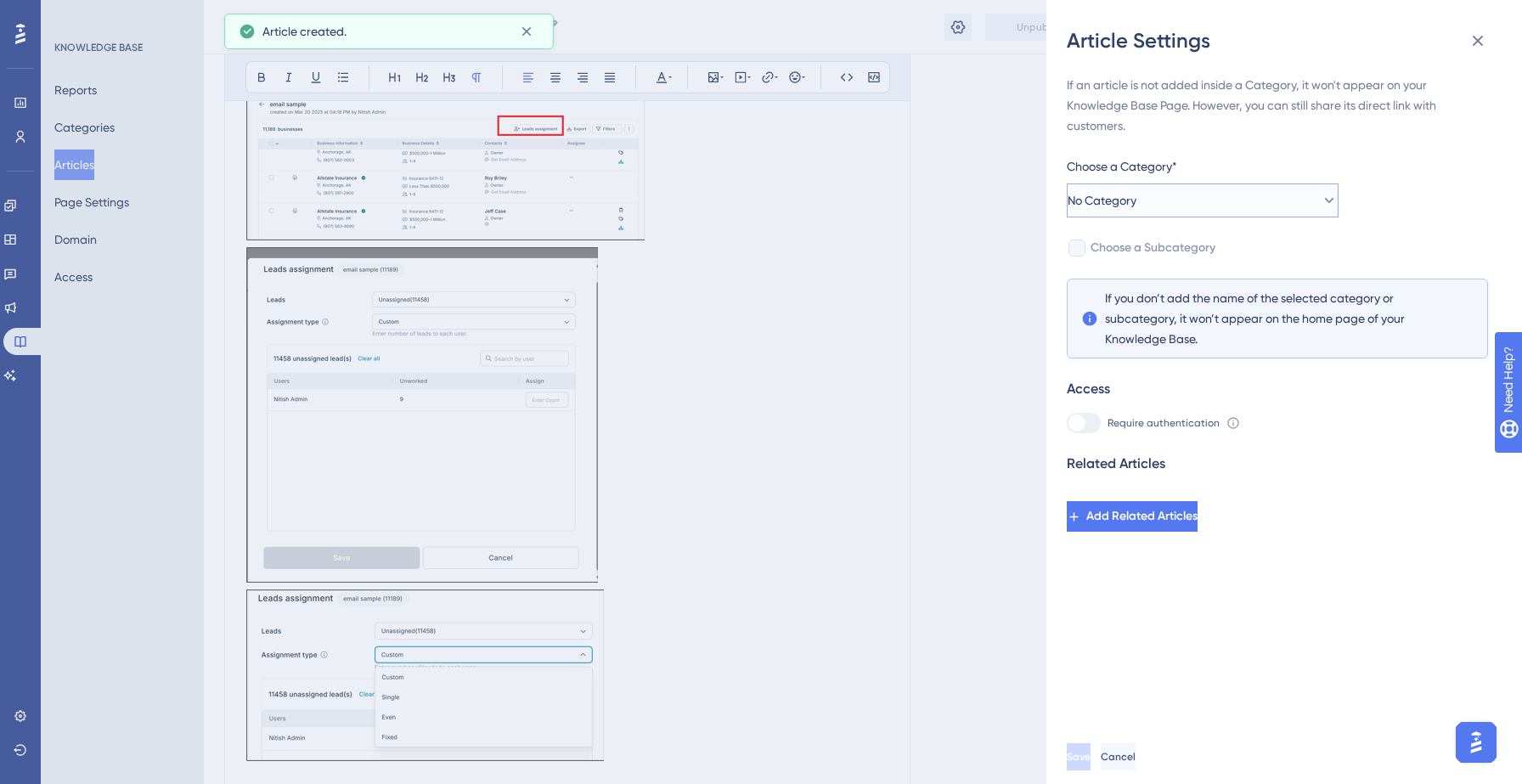
click at [1248, 203] on button "No Category" at bounding box center [1202, 200] width 272 height 34
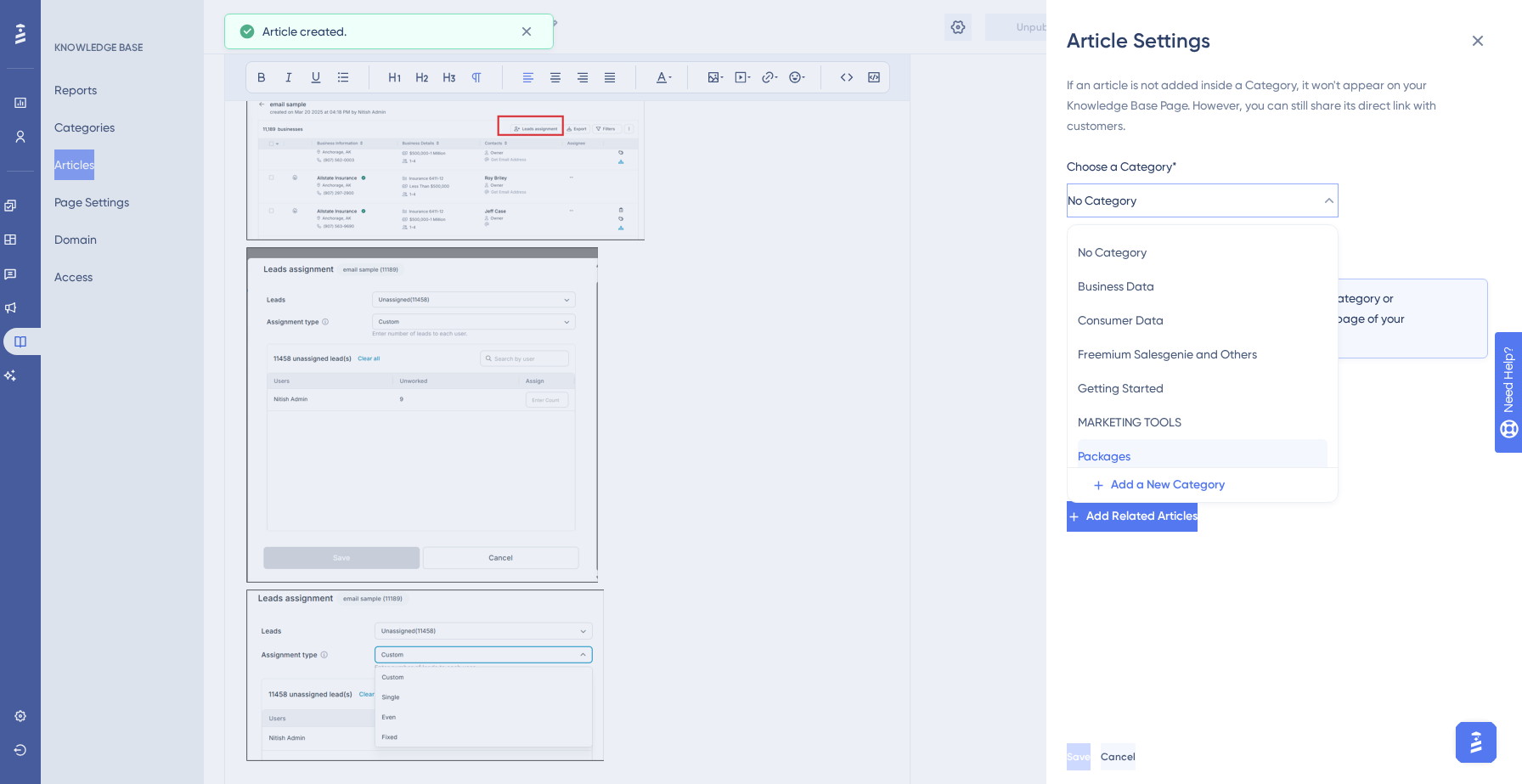
click at [1174, 442] on div "Packages Packages" at bounding box center [1202, 456] width 250 height 34
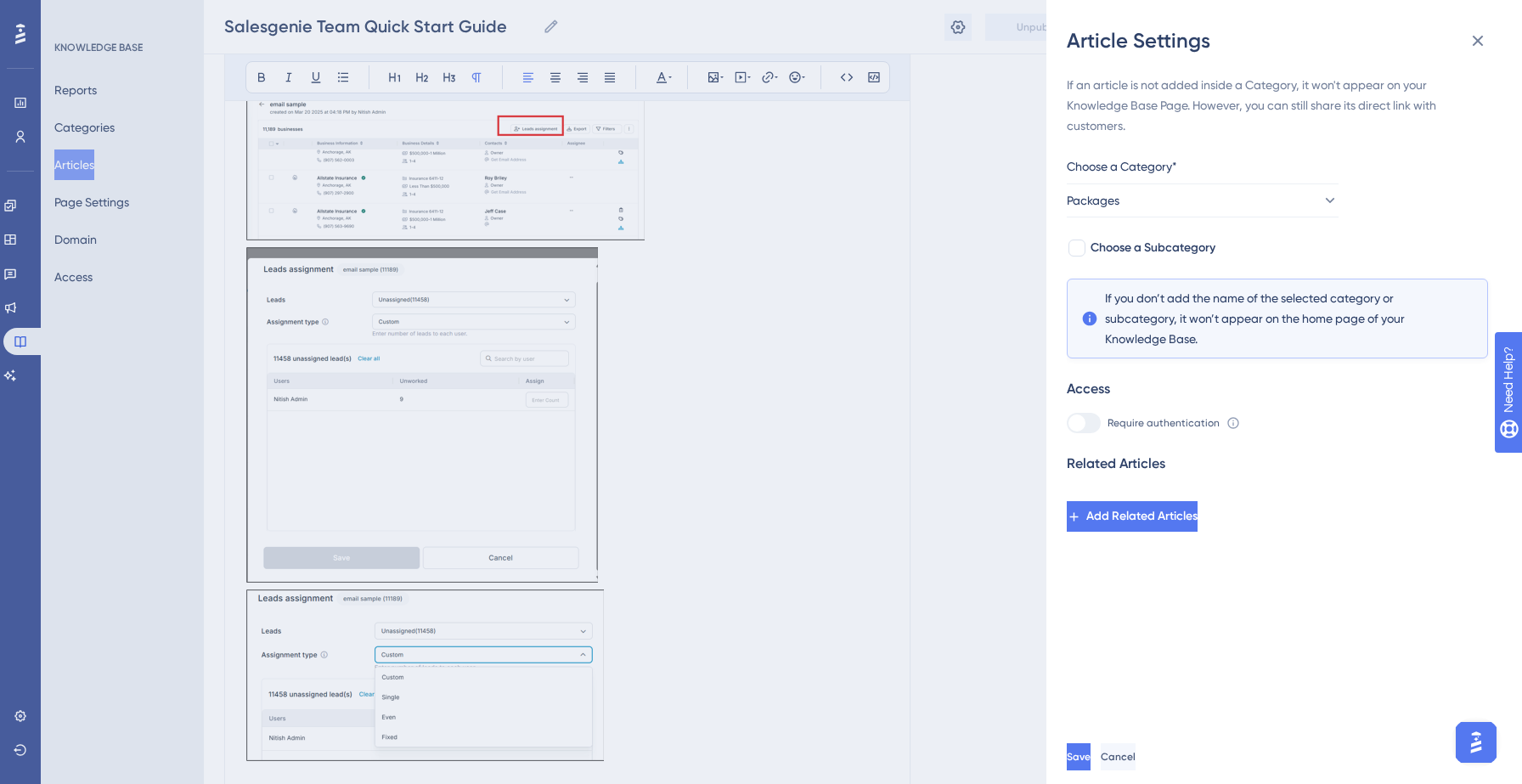
click at [1186, 234] on div "If an article is not added inside a Category, it won't appear on your Knowledge…" at bounding box center [1277, 303] width 421 height 457
click at [1185, 248] on span "Choose a Subcategory" at bounding box center [1153, 248] width 125 height 20
checkbox input "true"
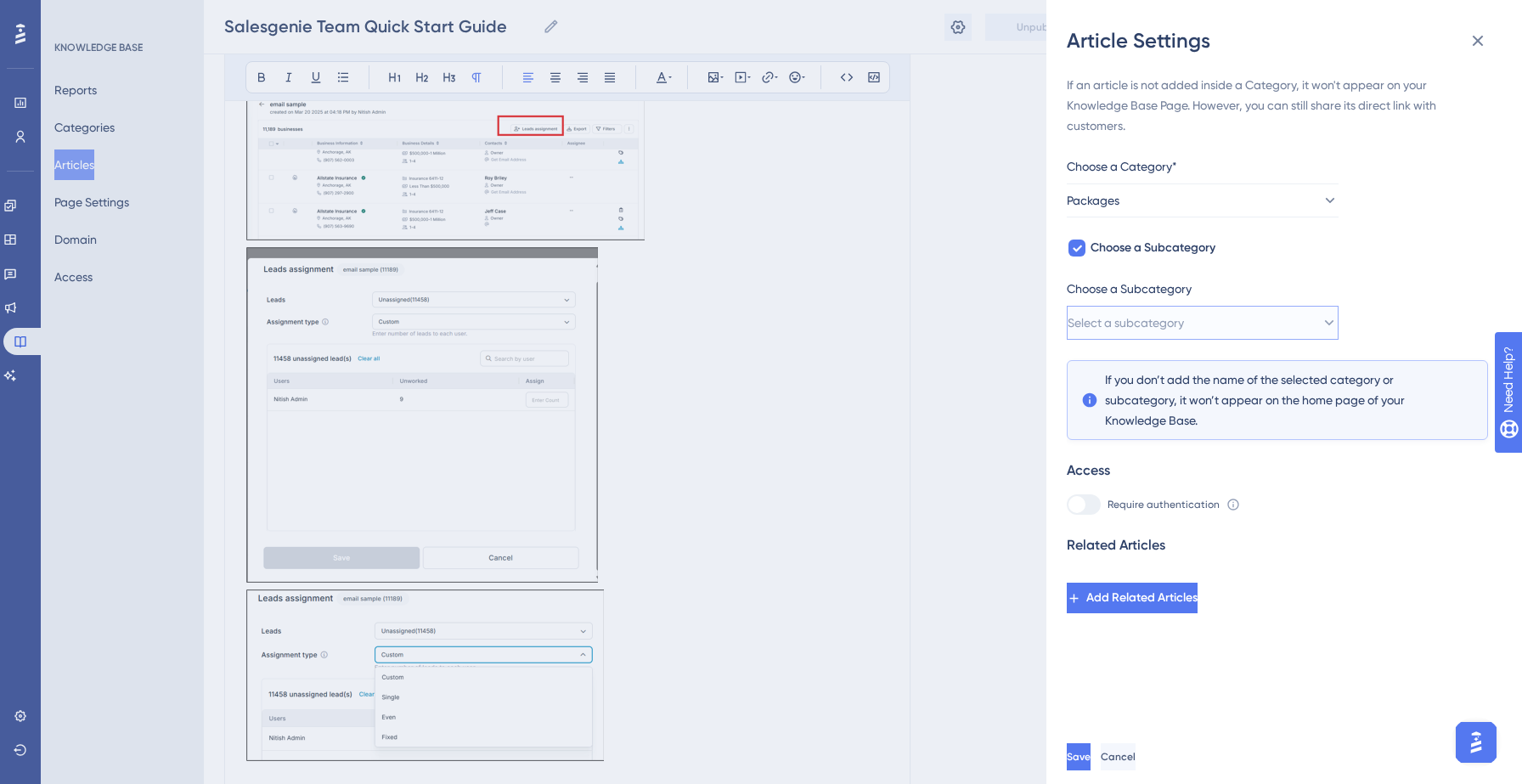
click at [1203, 309] on button "Select a subcategory" at bounding box center [1202, 323] width 272 height 34
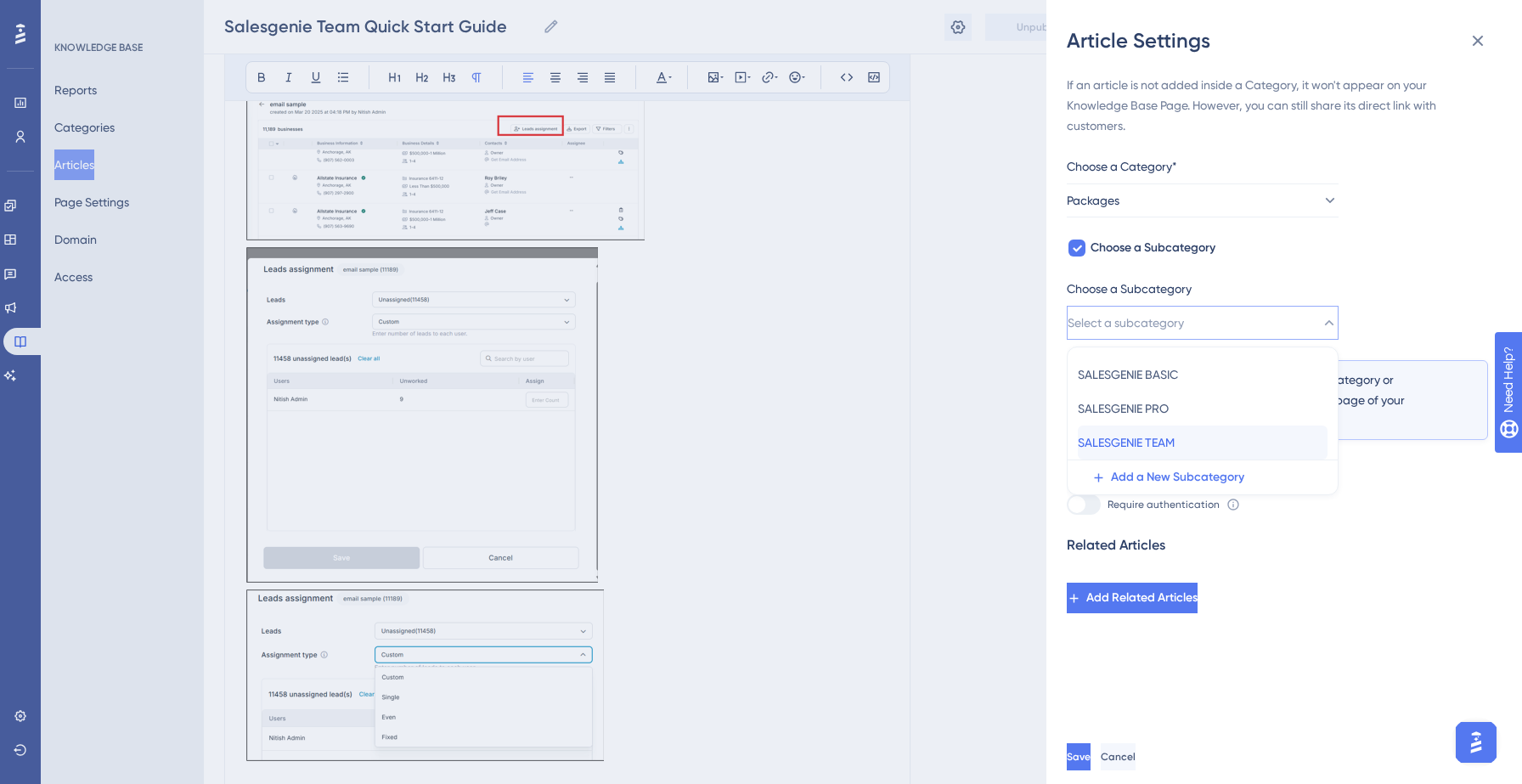
click at [1174, 440] on span "SALESGENIE TEAM" at bounding box center [1125, 442] width 97 height 20
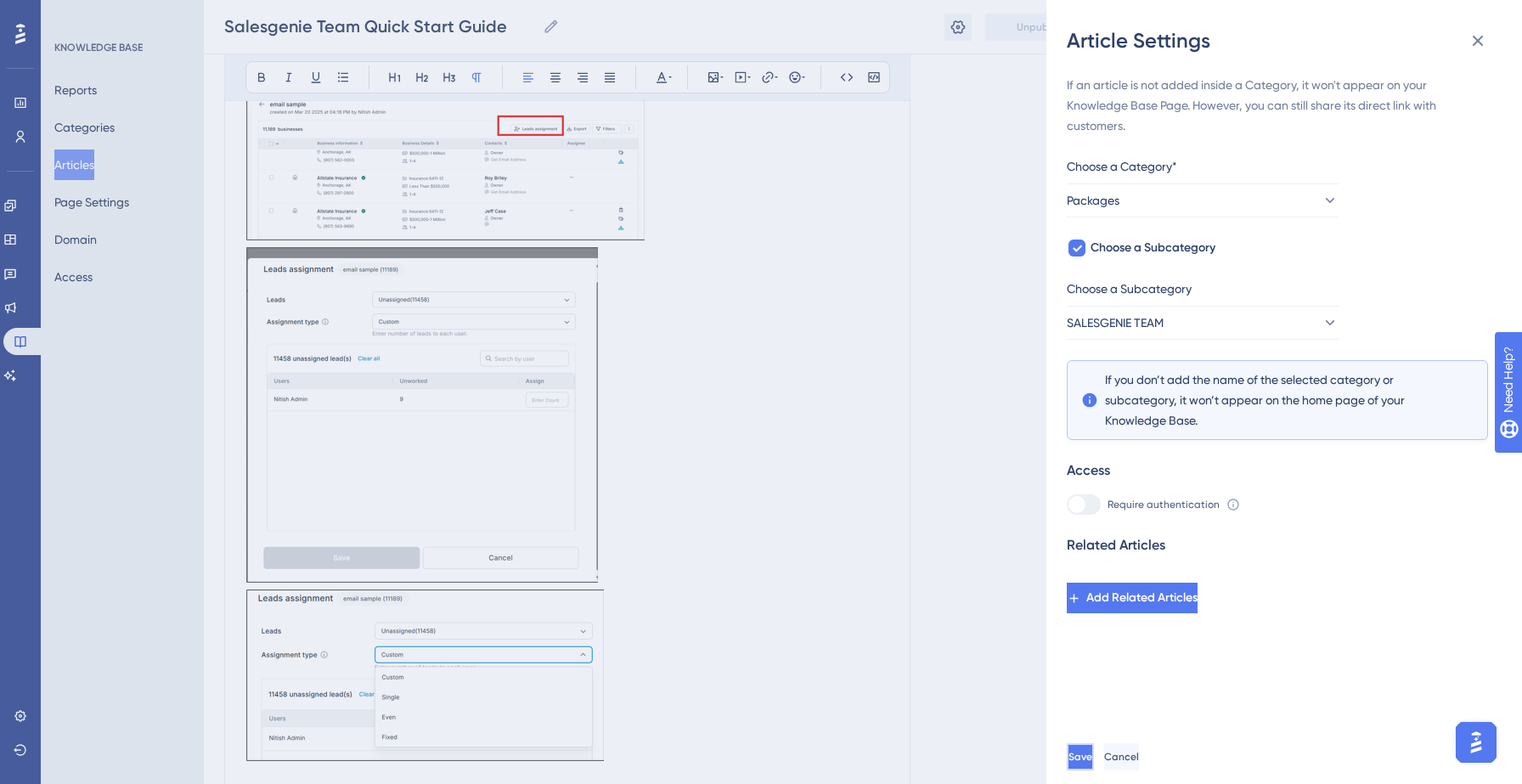
click at [1093, 765] on button "Save" at bounding box center [1080, 756] width 27 height 27
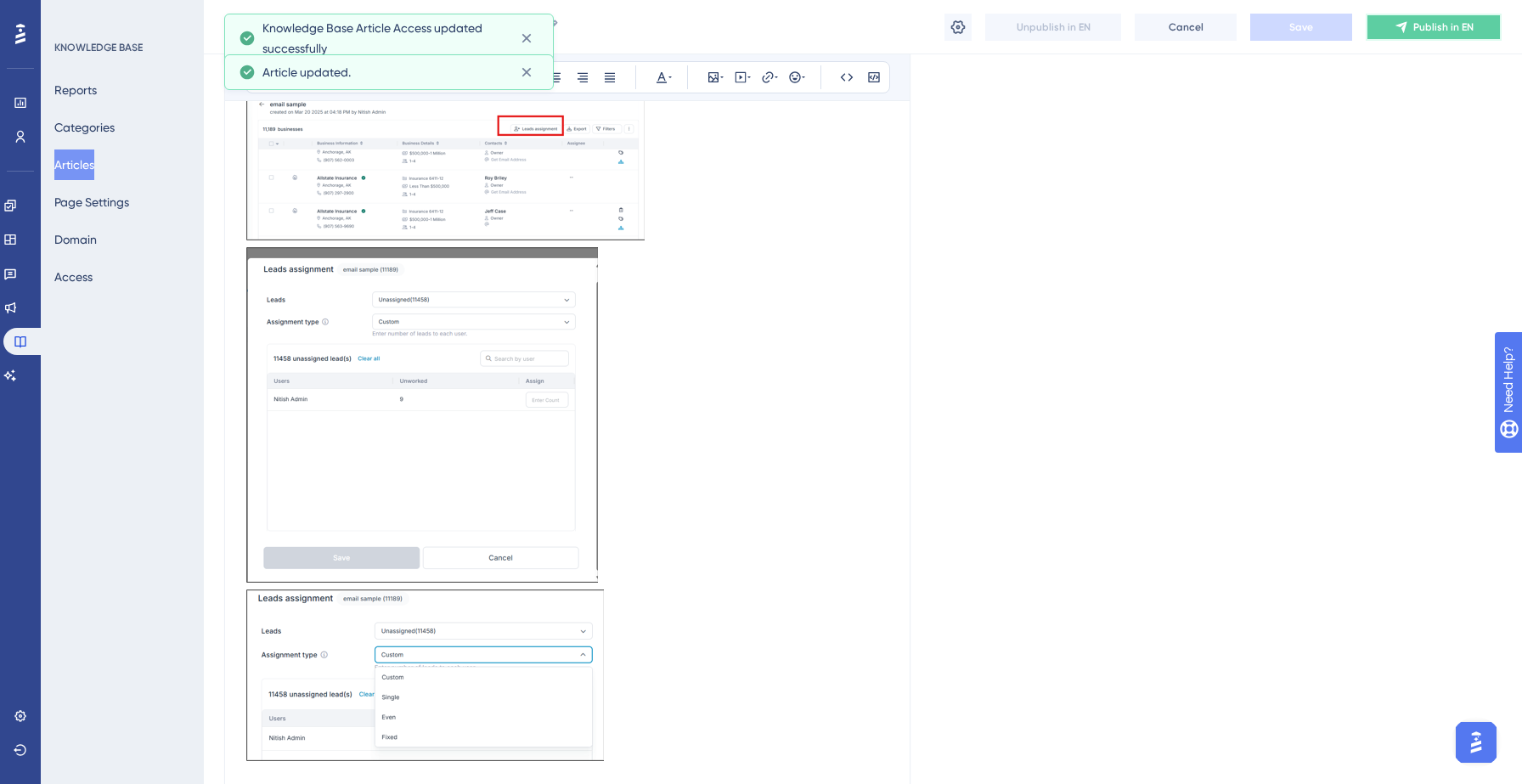
click at [1435, 33] on button "Publish in EN" at bounding box center [1433, 27] width 135 height 27
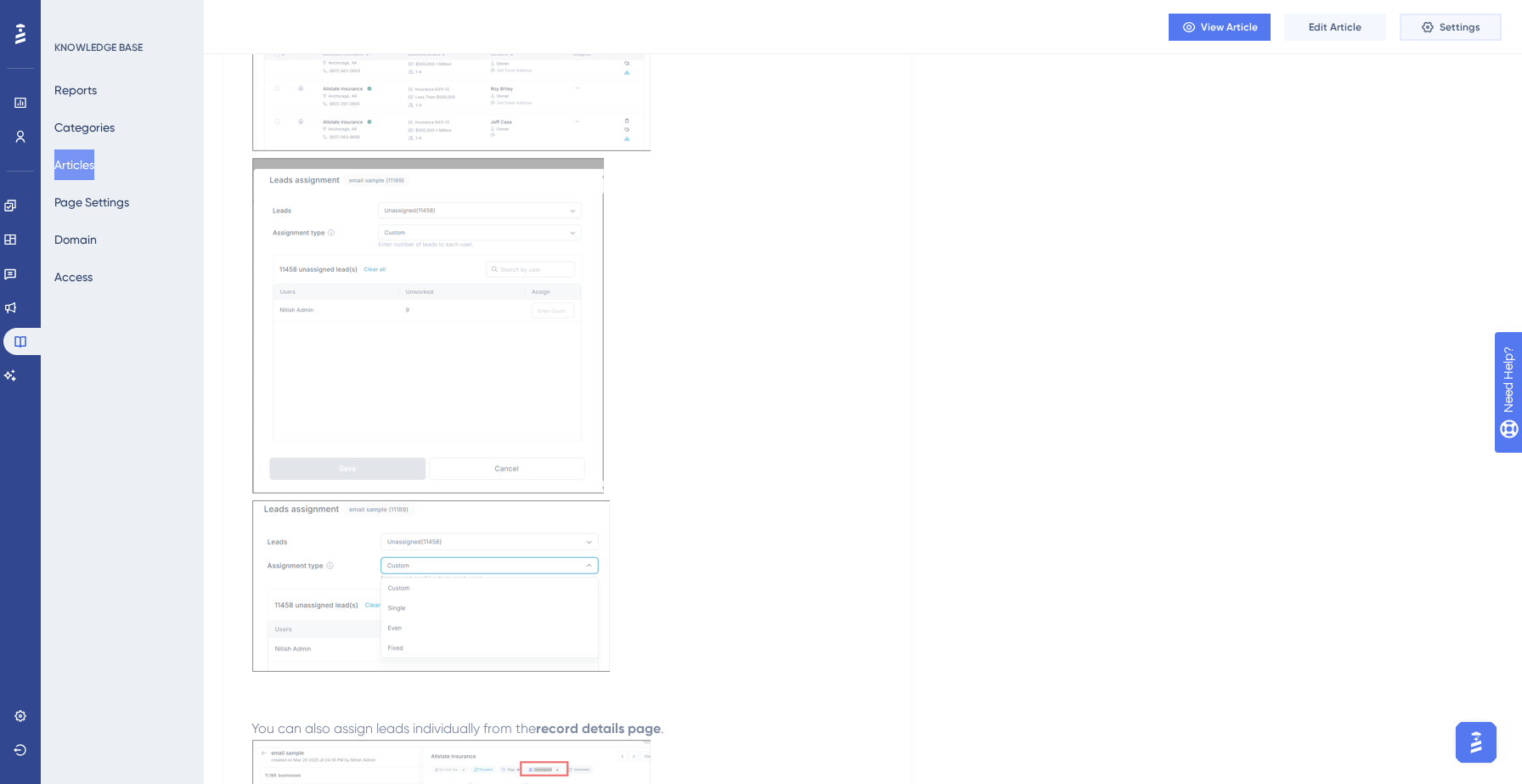
click at [1442, 26] on span "Settings" at bounding box center [1460, 27] width 41 height 13
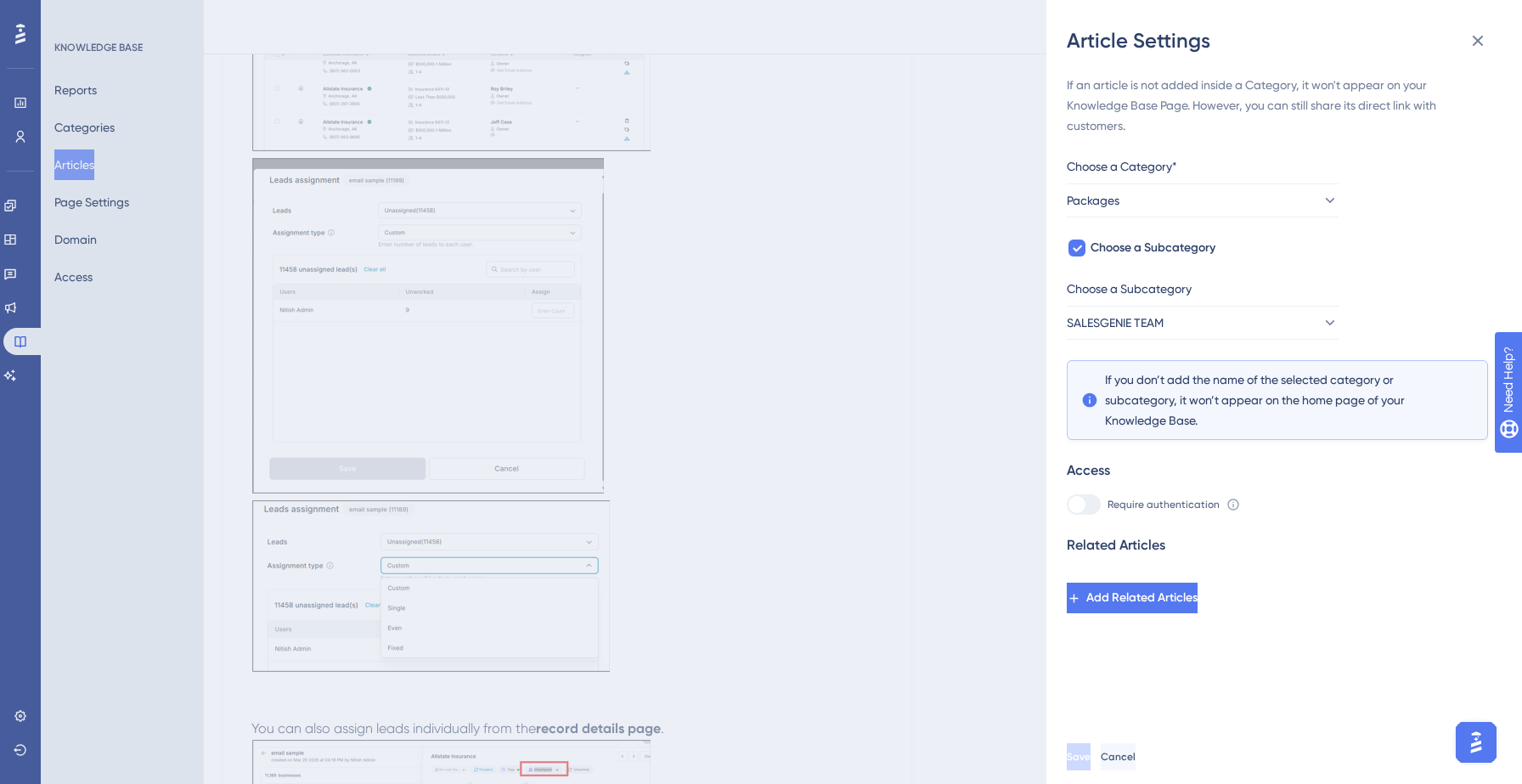
click at [909, 290] on div "Article Settings If an article is not added inside a Category, it won't appear …" at bounding box center [761, 392] width 1522 height 784
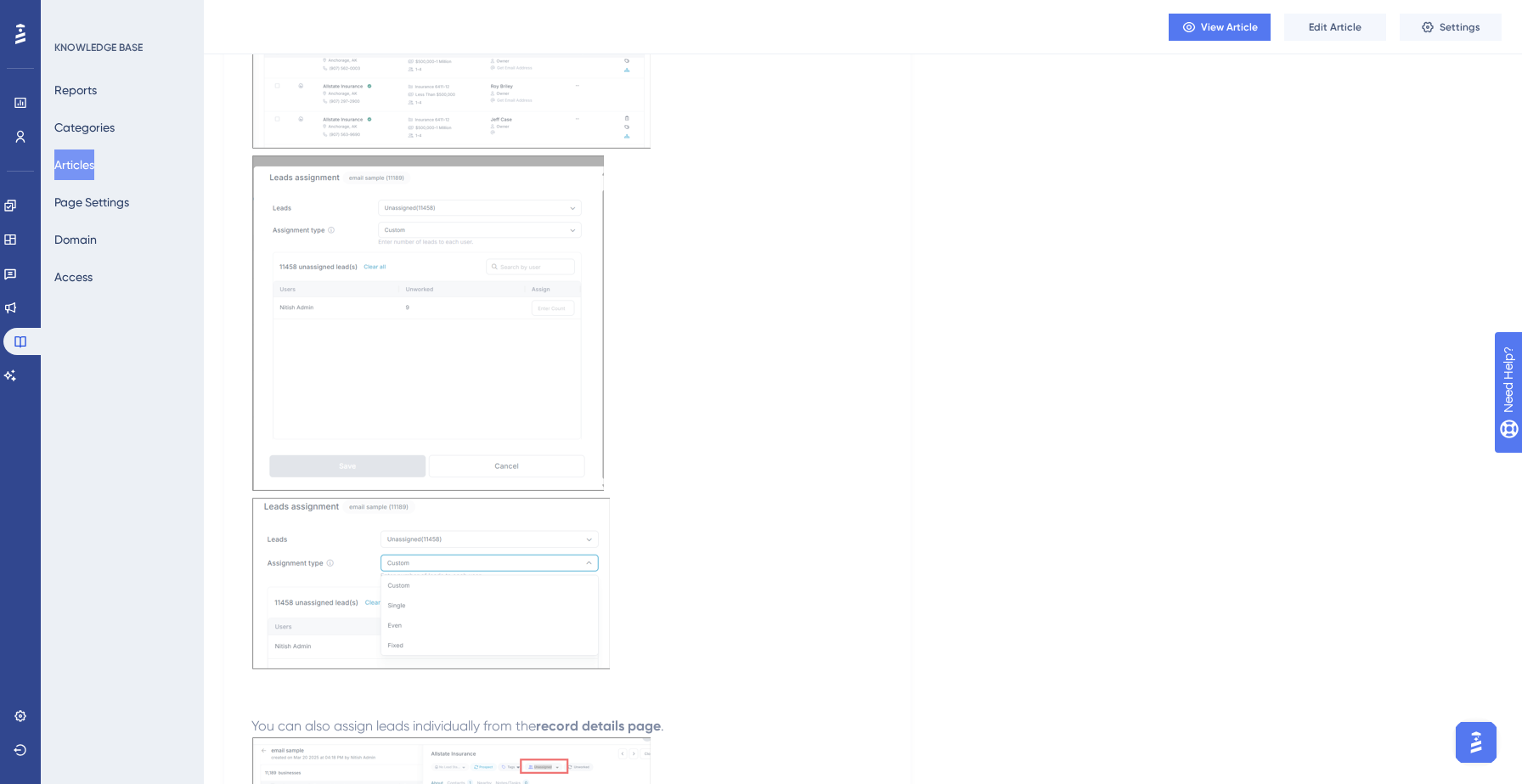
scroll to position [0, 0]
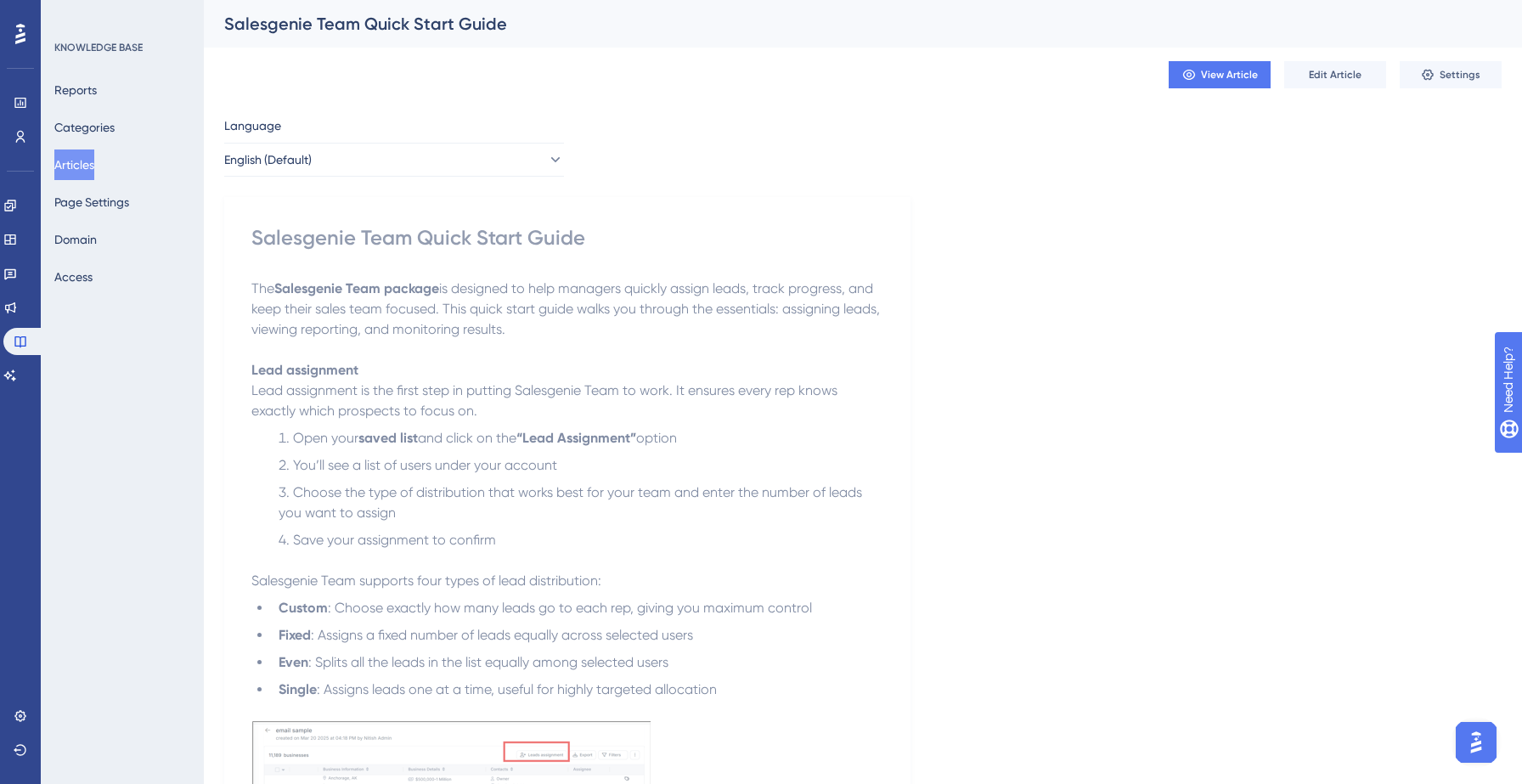
click at [92, 162] on button "Articles" at bounding box center [74, 165] width 40 height 30
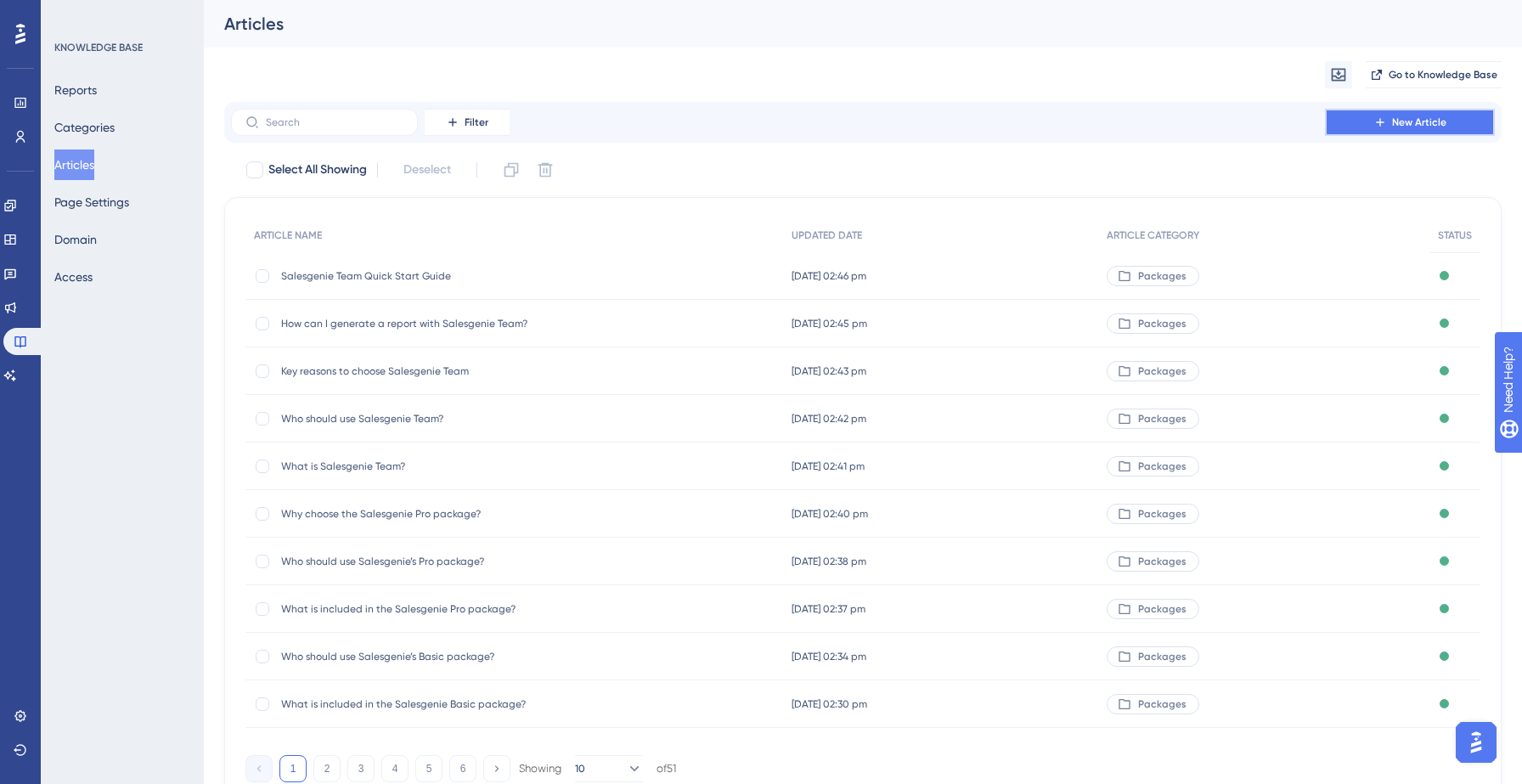
click at [1387, 121] on button "New Article" at bounding box center [1410, 122] width 170 height 27
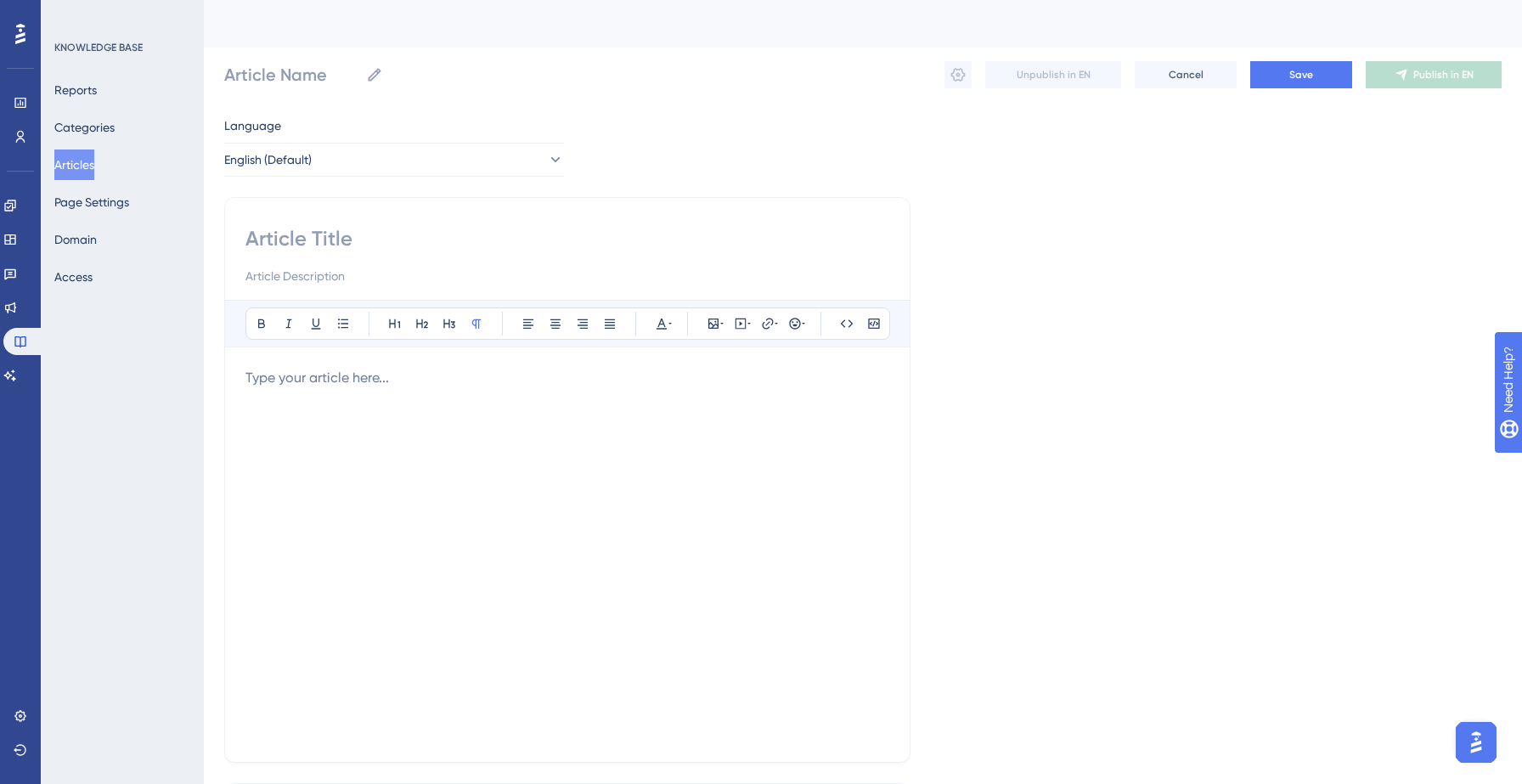
click at [437, 225] on input at bounding box center [567, 239] width 643 height 27
click at [343, 379] on p at bounding box center [567, 378] width 643 height 20
click at [343, 238] on input at bounding box center [567, 239] width 643 height 27
paste input "11. How can I see all lists, assigned to me or imported in Salesgenie Team?"
type input "11. How can I see all lists, assigned to me or imported in Salesgenie Team?"
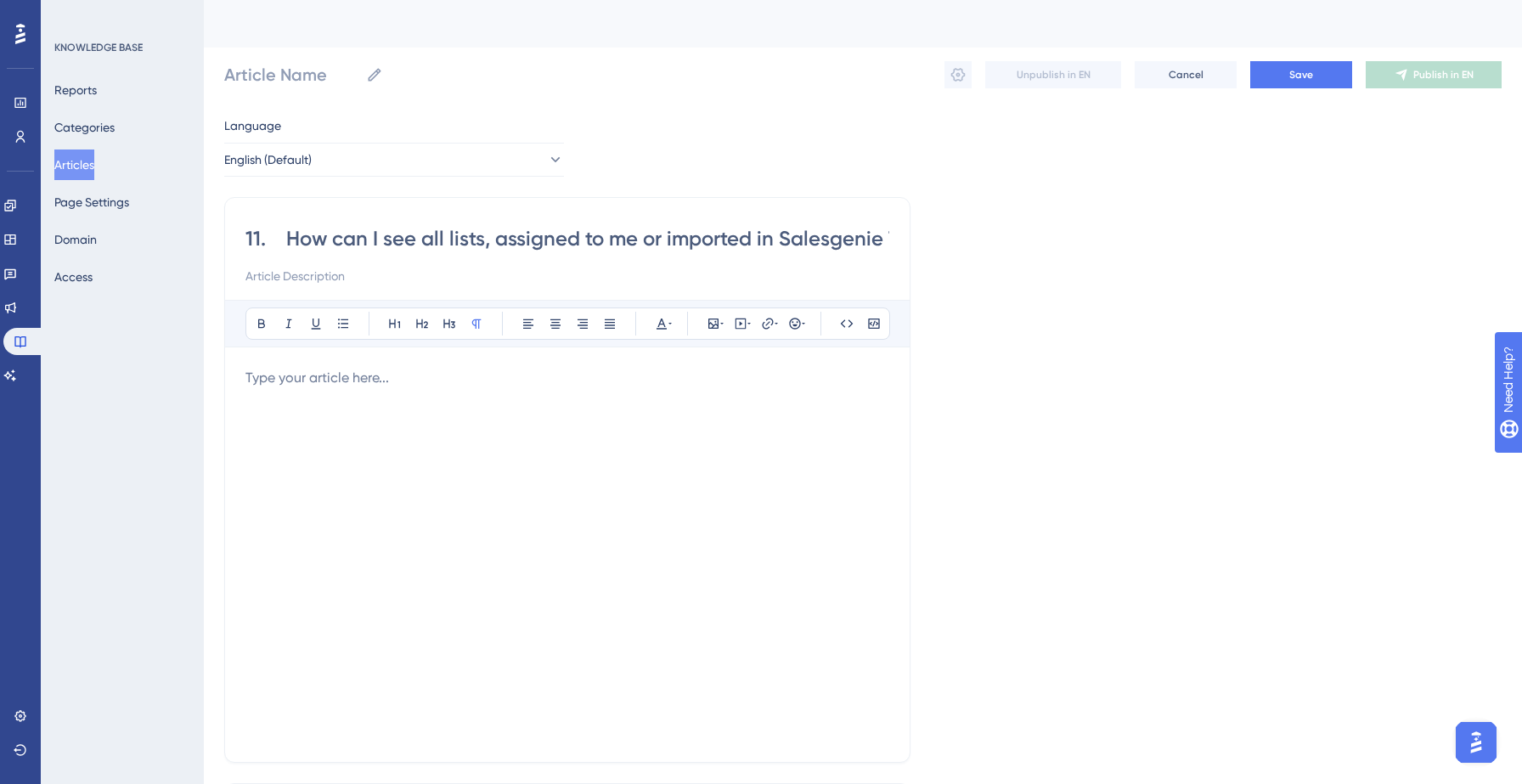
scroll to position [0, 60]
type input "11. How can I see all lists, assigned to me or imported in Salesgenie Team?"
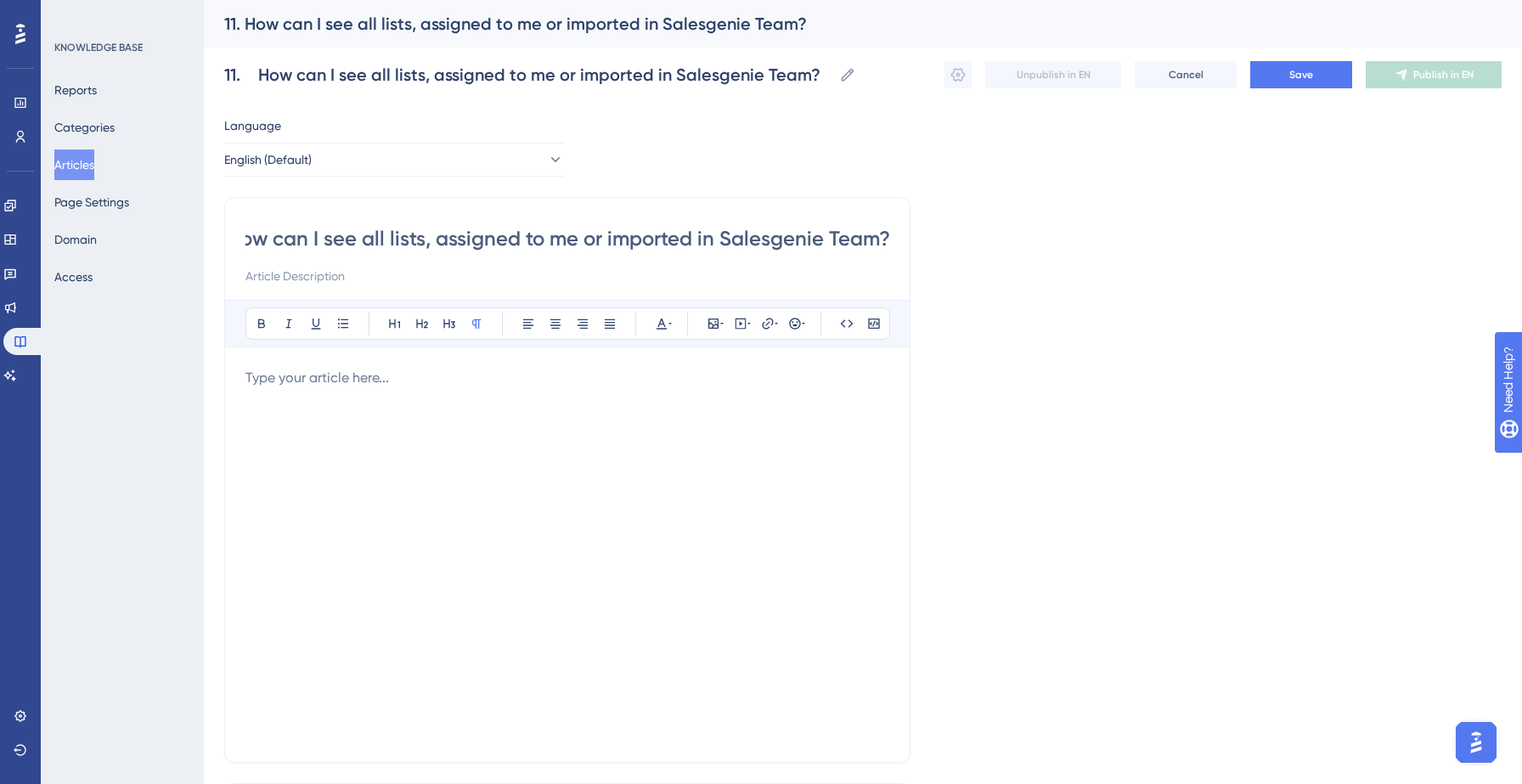
click at [300, 245] on input "11. How can I see all lists, assigned to me or imported in Salesgenie Team?" at bounding box center [567, 239] width 643 height 27
type input "How can I see all lists, assigned to me or imported in Salesgenie Team?"
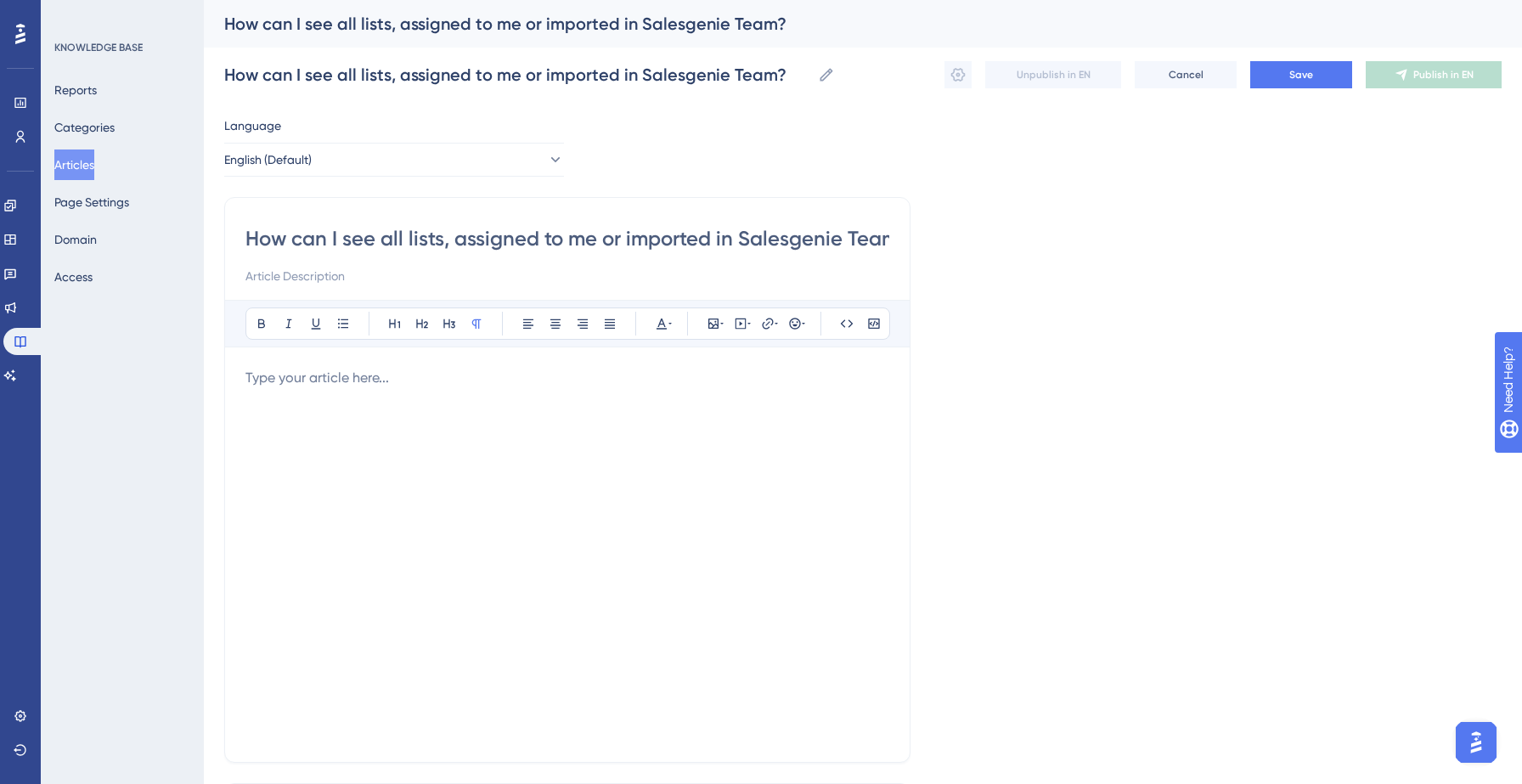
click at [296, 378] on p at bounding box center [567, 378] width 643 height 20
click at [1288, 84] on button "Save" at bounding box center [1301, 75] width 102 height 27
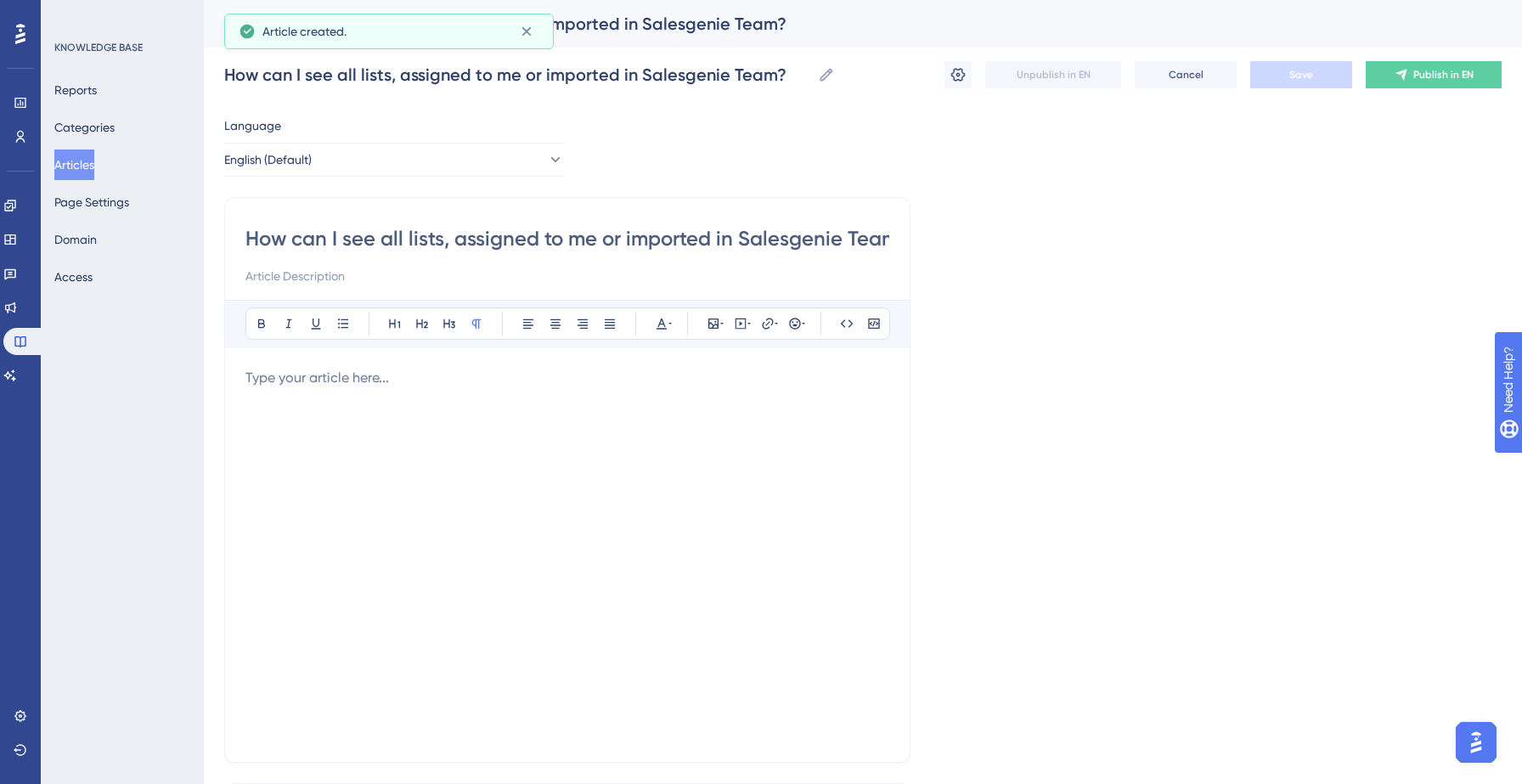
click at [93, 158] on button "Articles" at bounding box center [74, 165] width 40 height 30
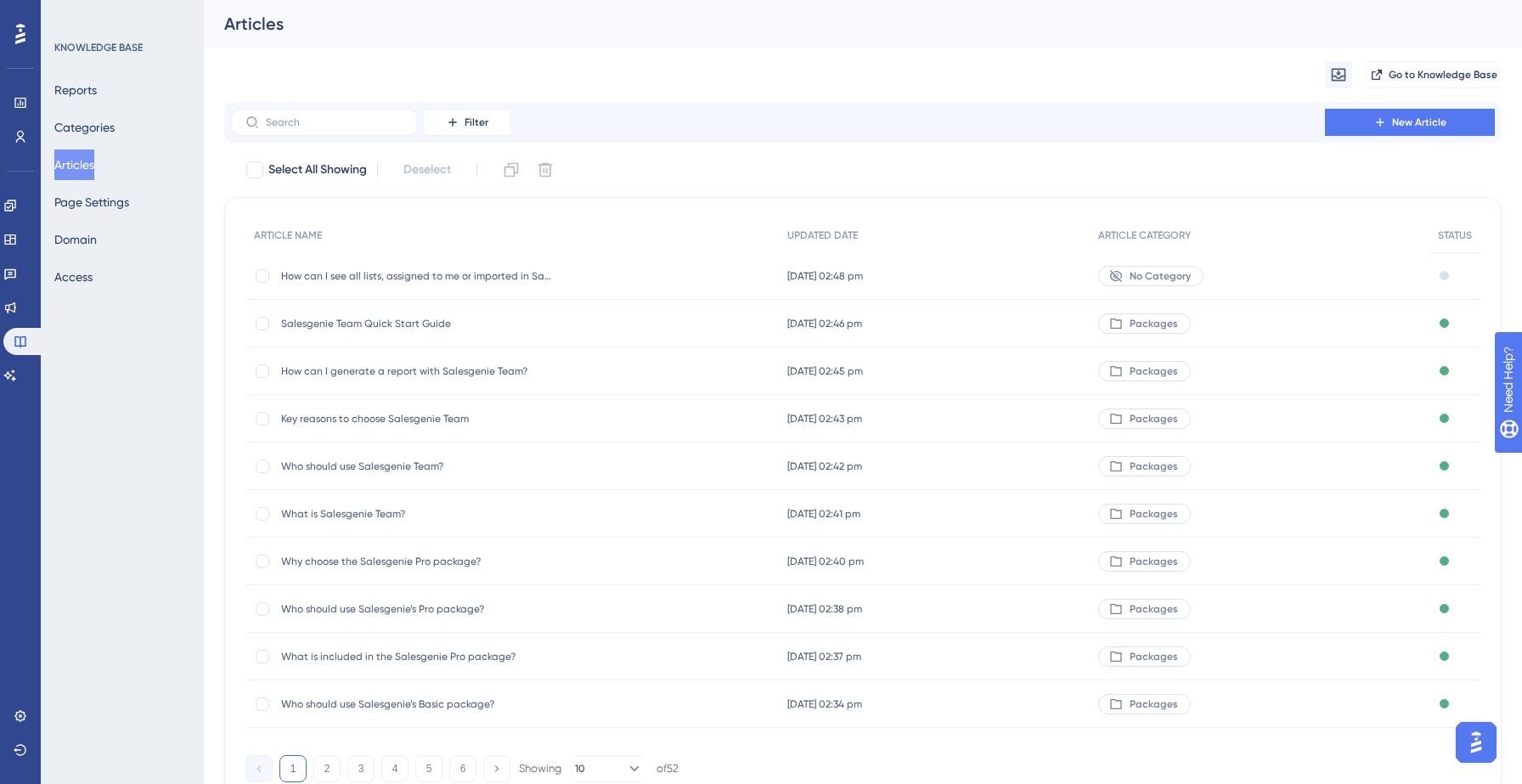
click at [395, 320] on span "Salesgenie Team Quick Start Guide" at bounding box center [416, 323] width 272 height 13
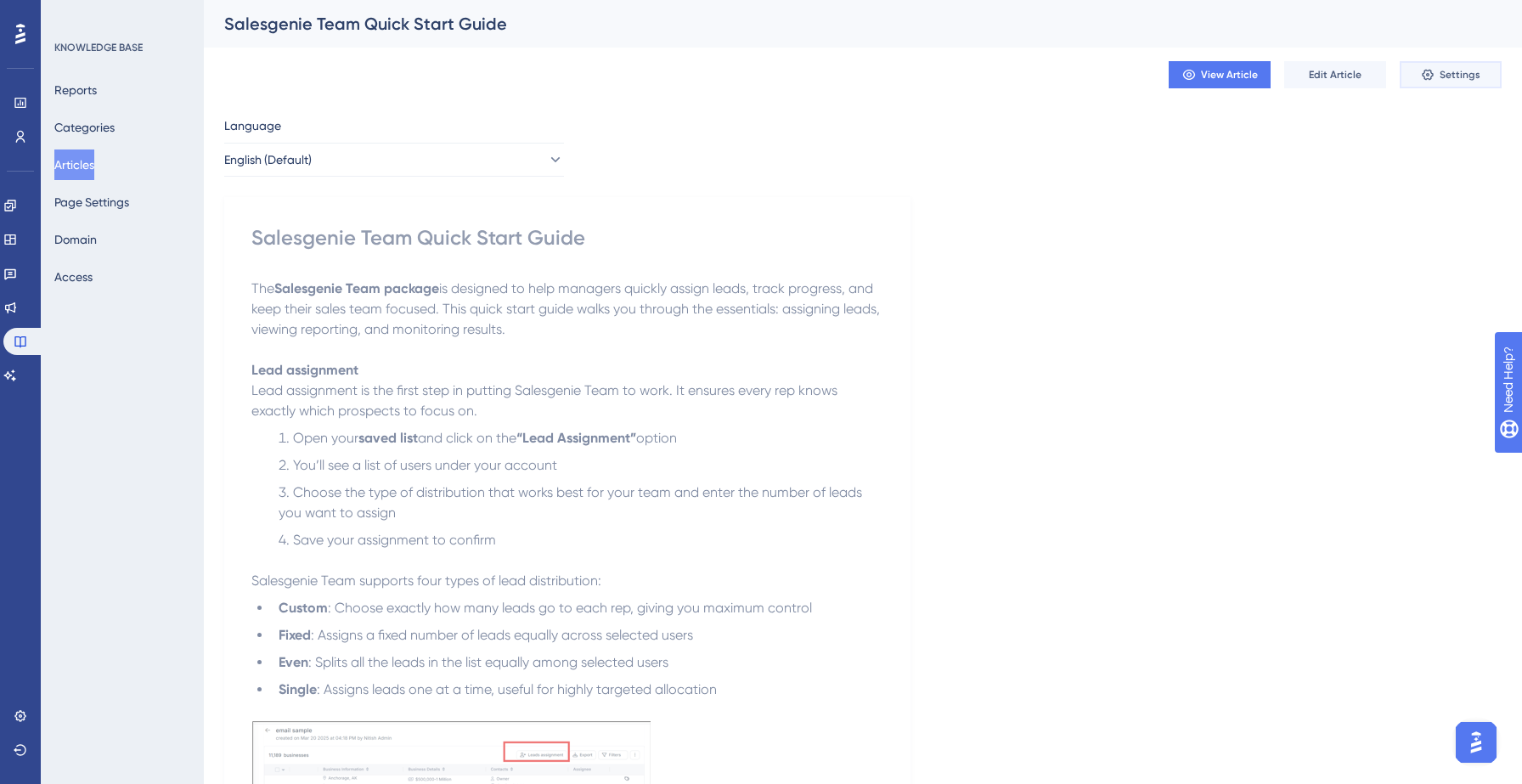
click at [1462, 65] on button "Settings" at bounding box center [1450, 75] width 102 height 27
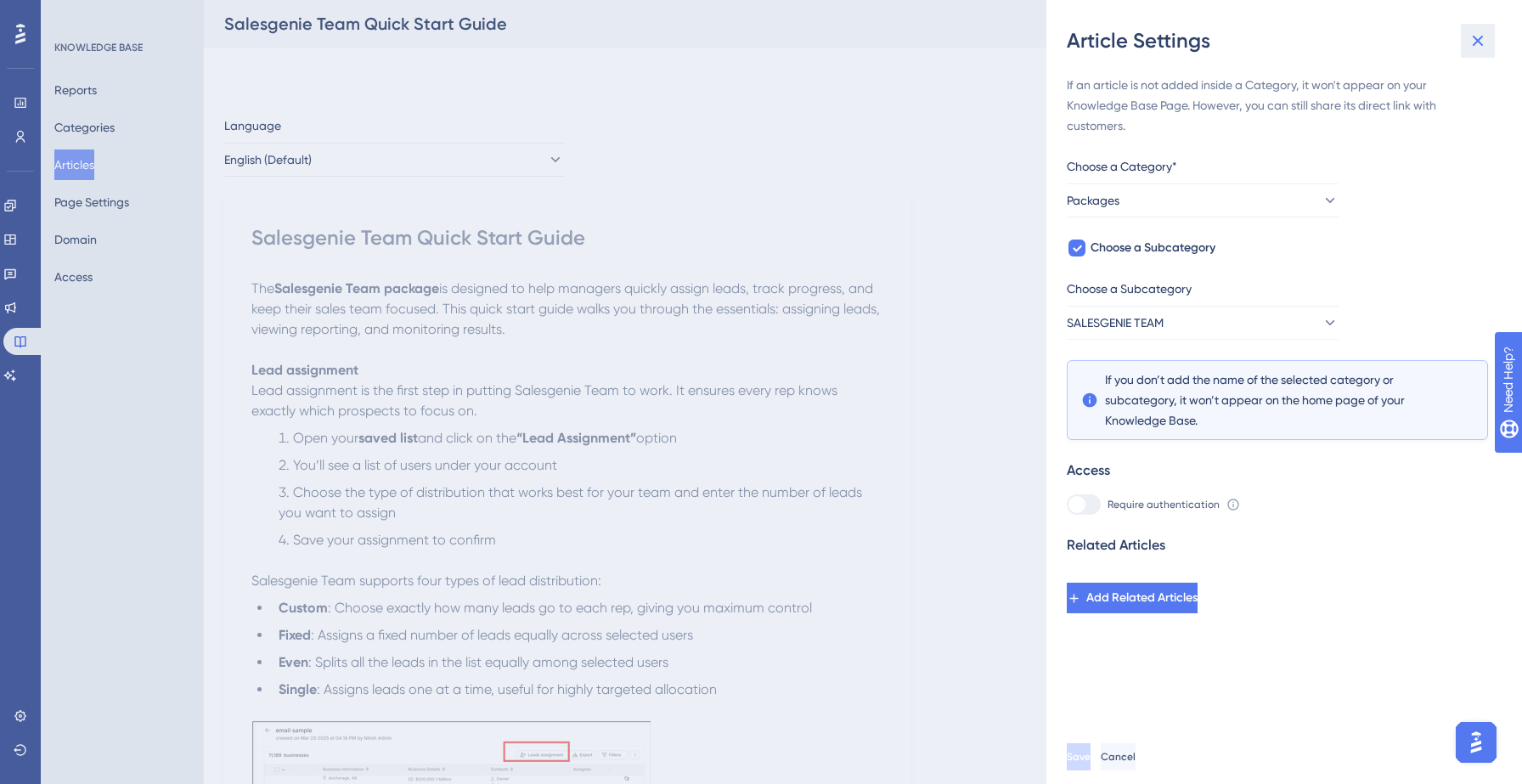
click at [1479, 33] on icon at bounding box center [1477, 40] width 20 height 20
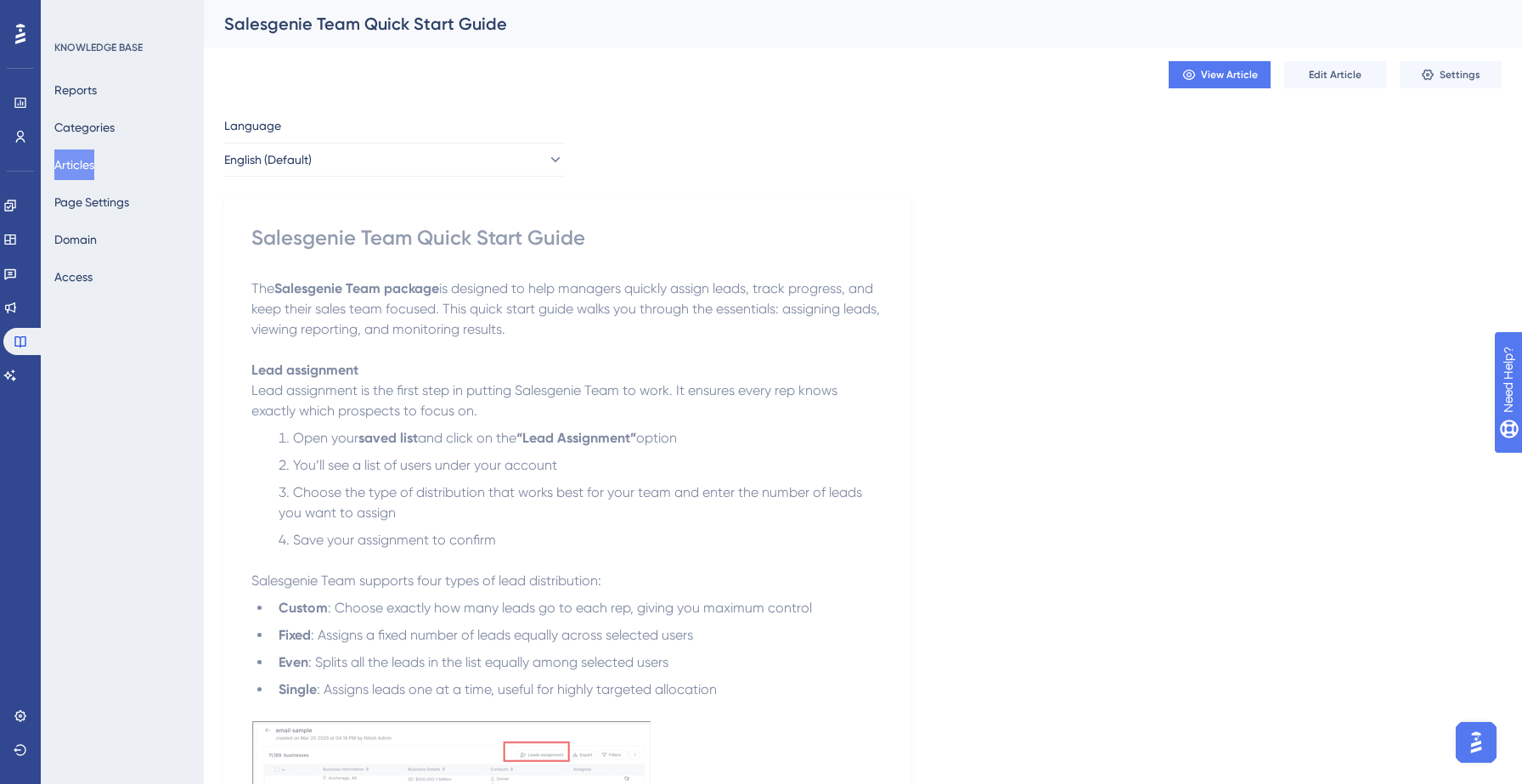
click at [76, 167] on button "Articles" at bounding box center [74, 165] width 40 height 30
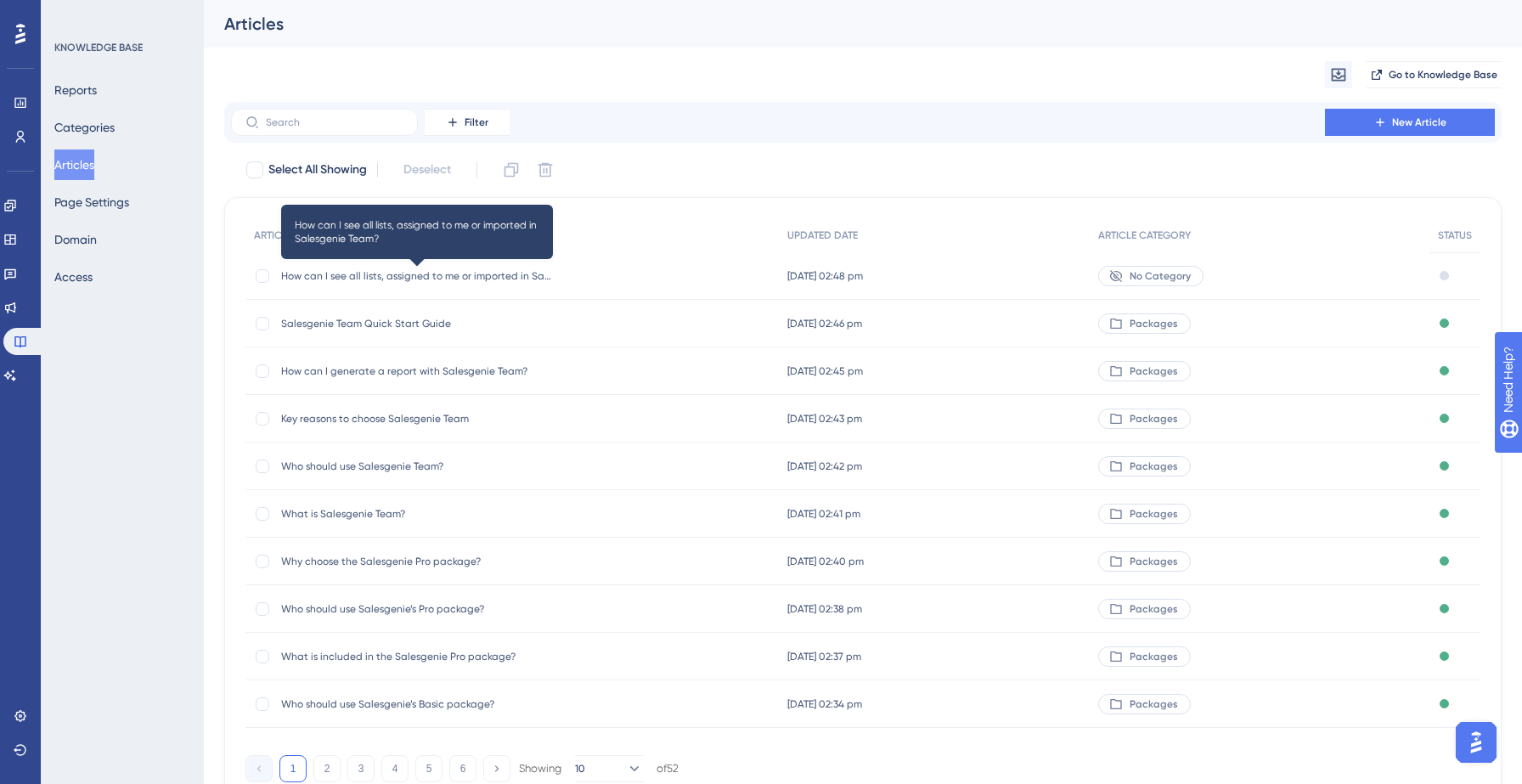
click at [443, 280] on span "How can I see all lists, assigned to me or imported in Salesgenie Team?" at bounding box center [416, 275] width 272 height 13
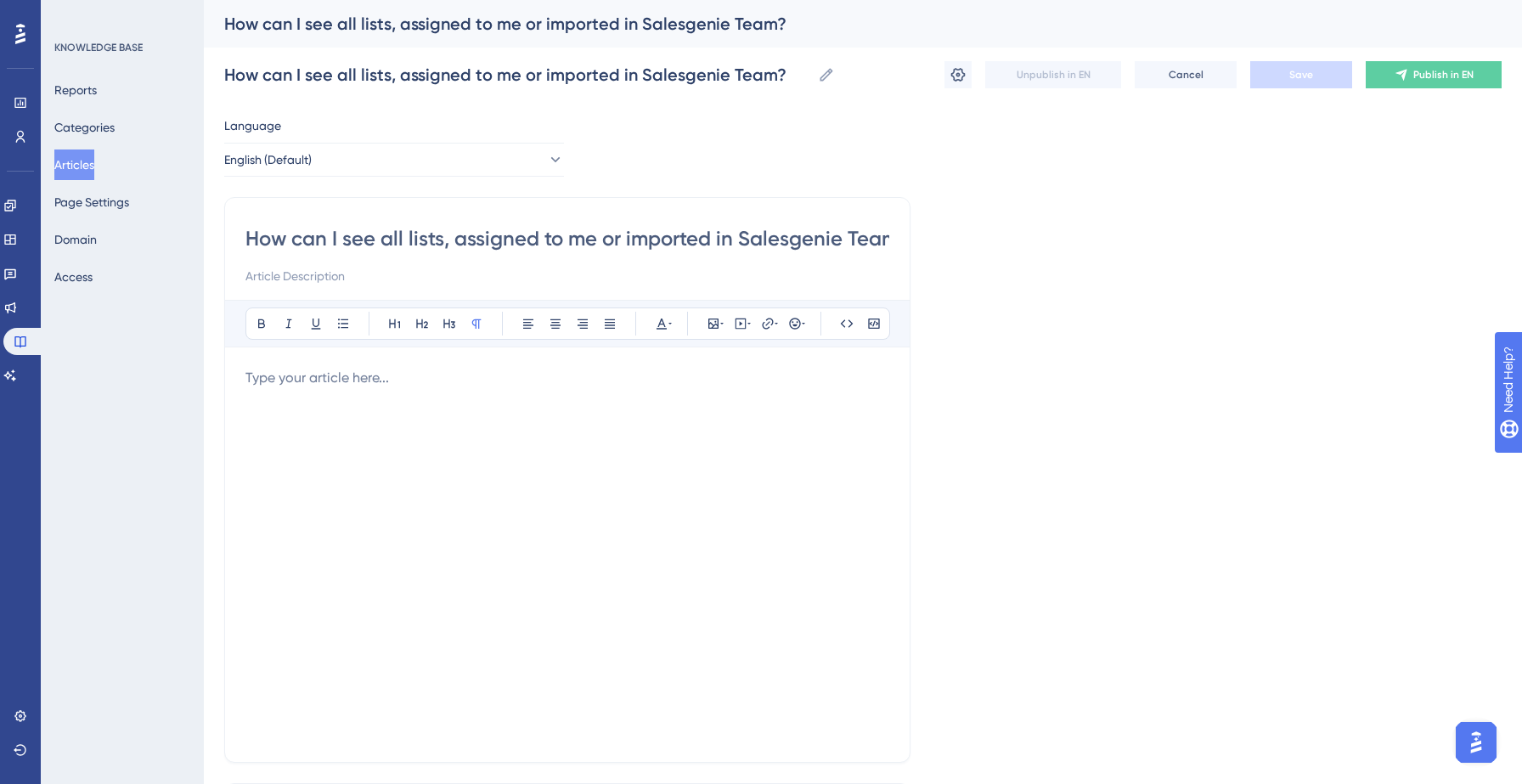
click at [389, 380] on p at bounding box center [567, 378] width 643 height 20
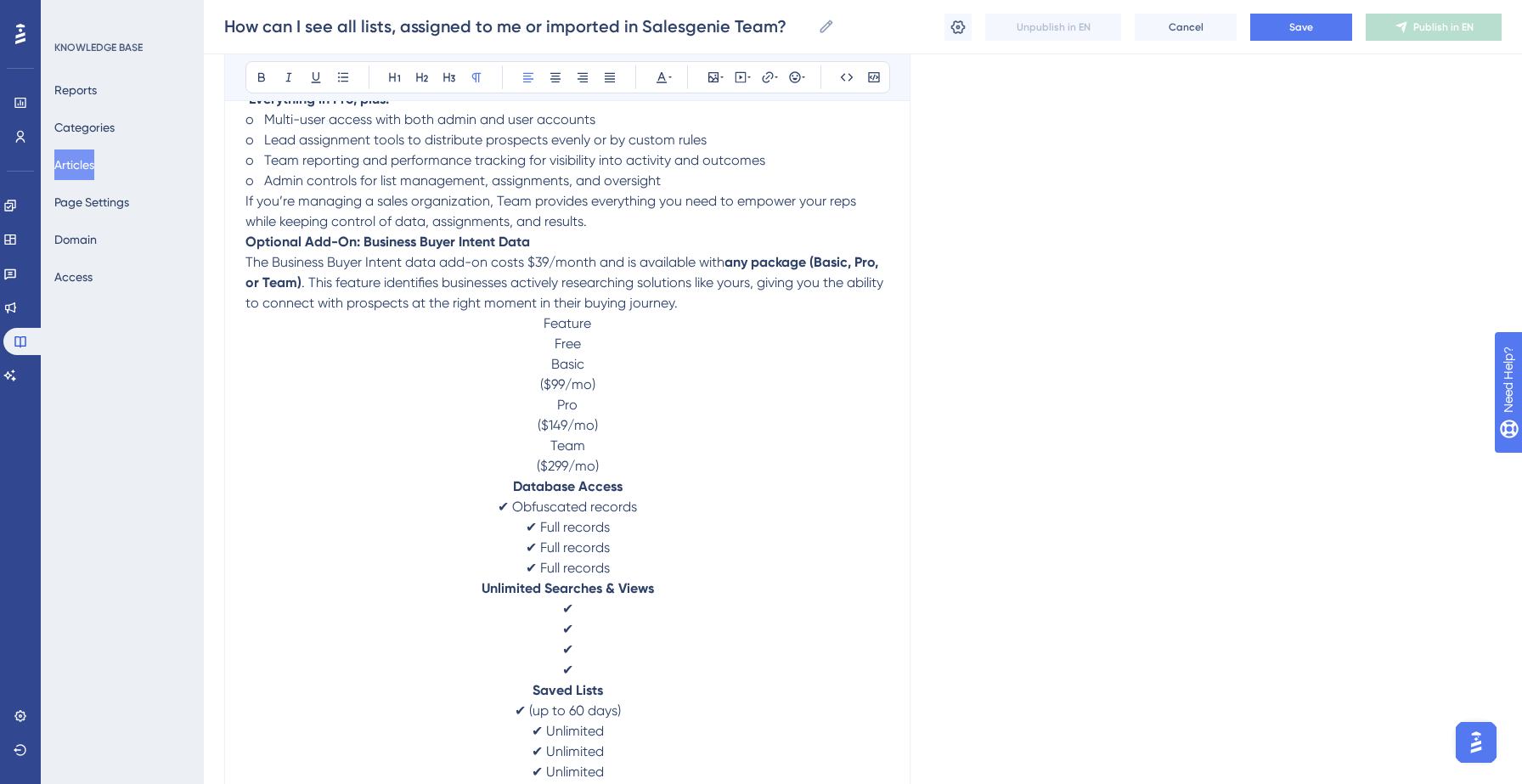
scroll to position [2157, 0]
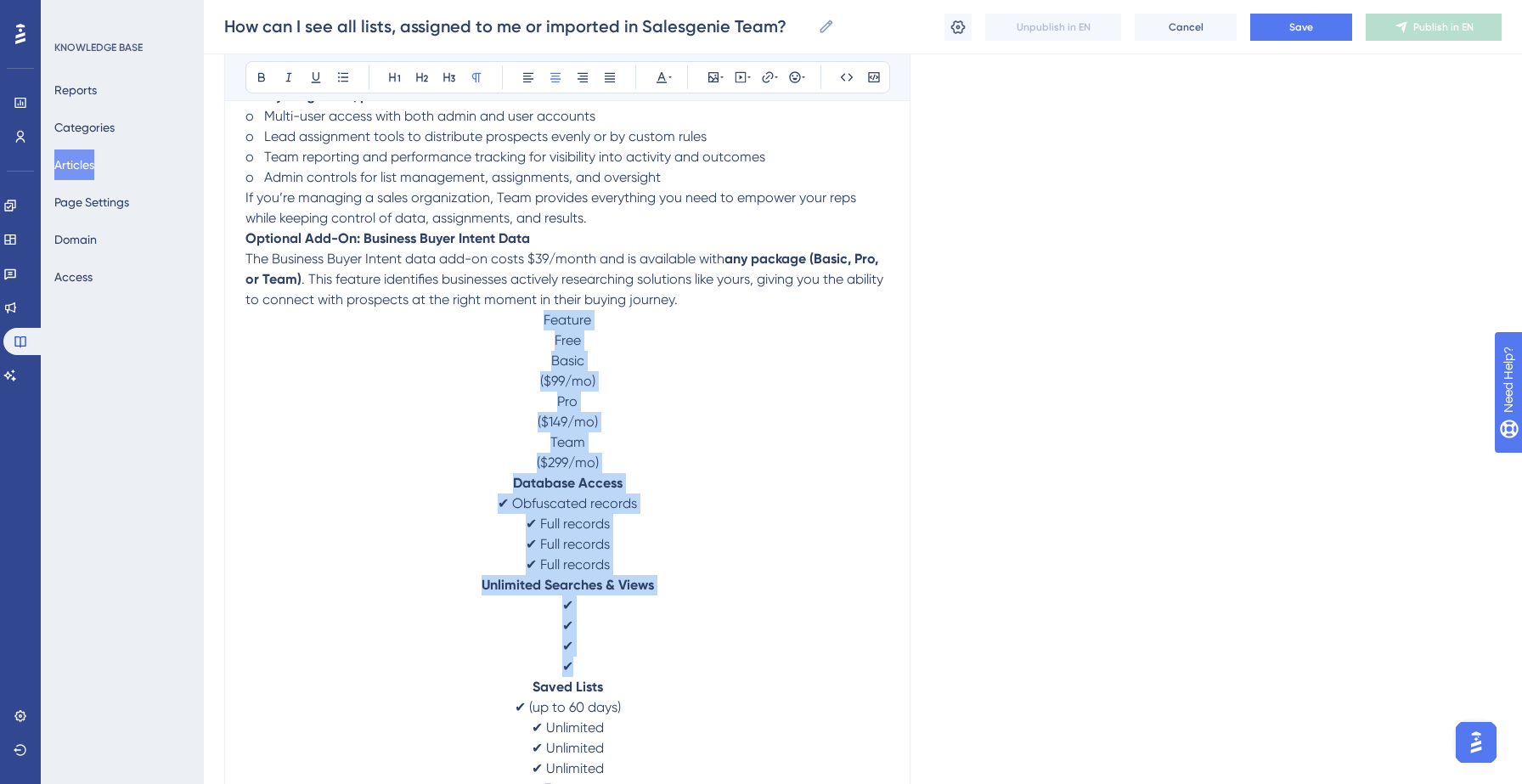
drag, startPoint x: 536, startPoint y: 348, endPoint x: 672, endPoint y: 703, distance: 380.2
click at [672, 703] on div "In Salesgenie Team , each user has a personalized view of the leads and lists t…" at bounding box center [567, 247] width 643 height 4086
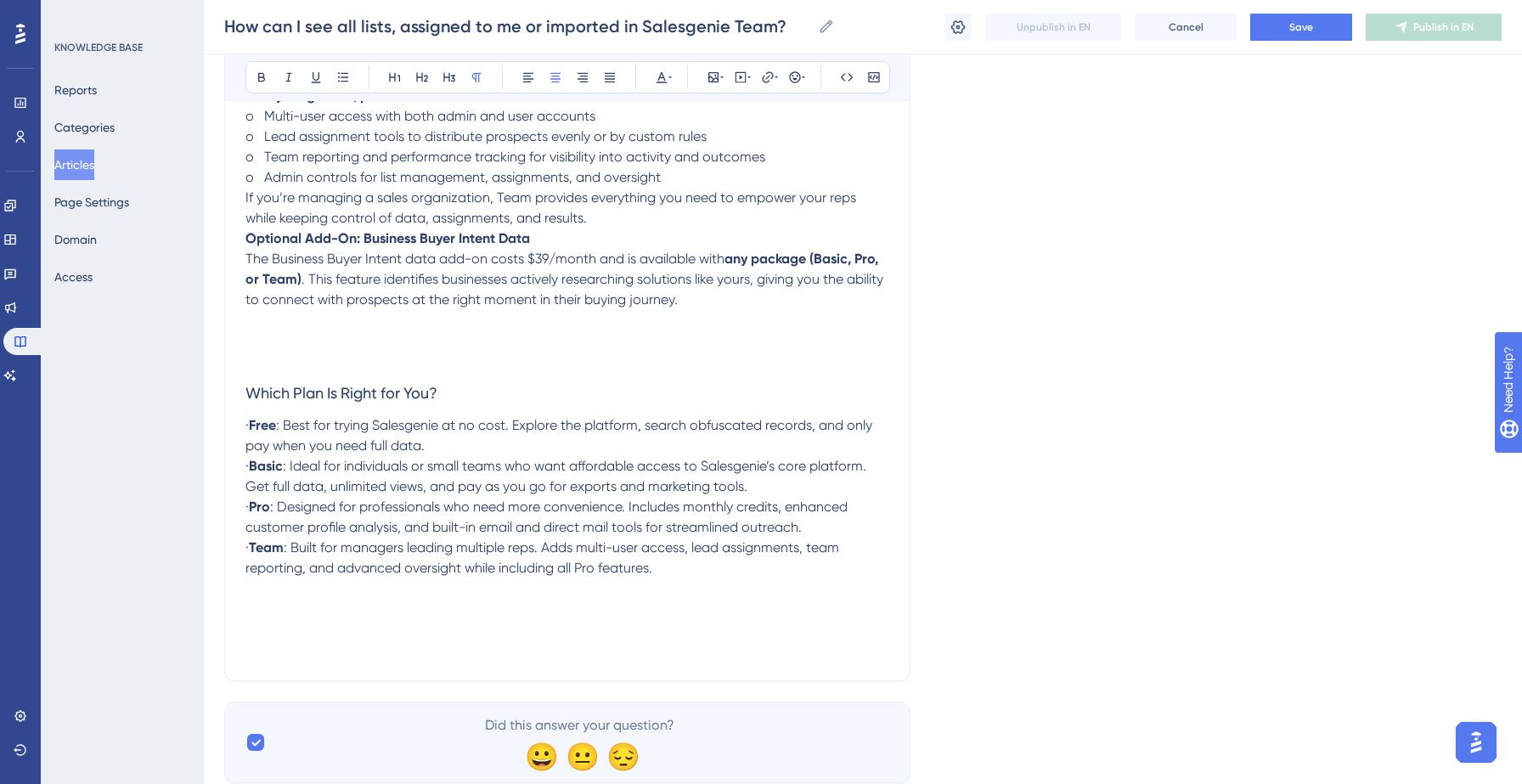
click at [434, 351] on p at bounding box center [567, 340] width 643 height 20
click at [709, 74] on icon at bounding box center [713, 77] width 13 height 13
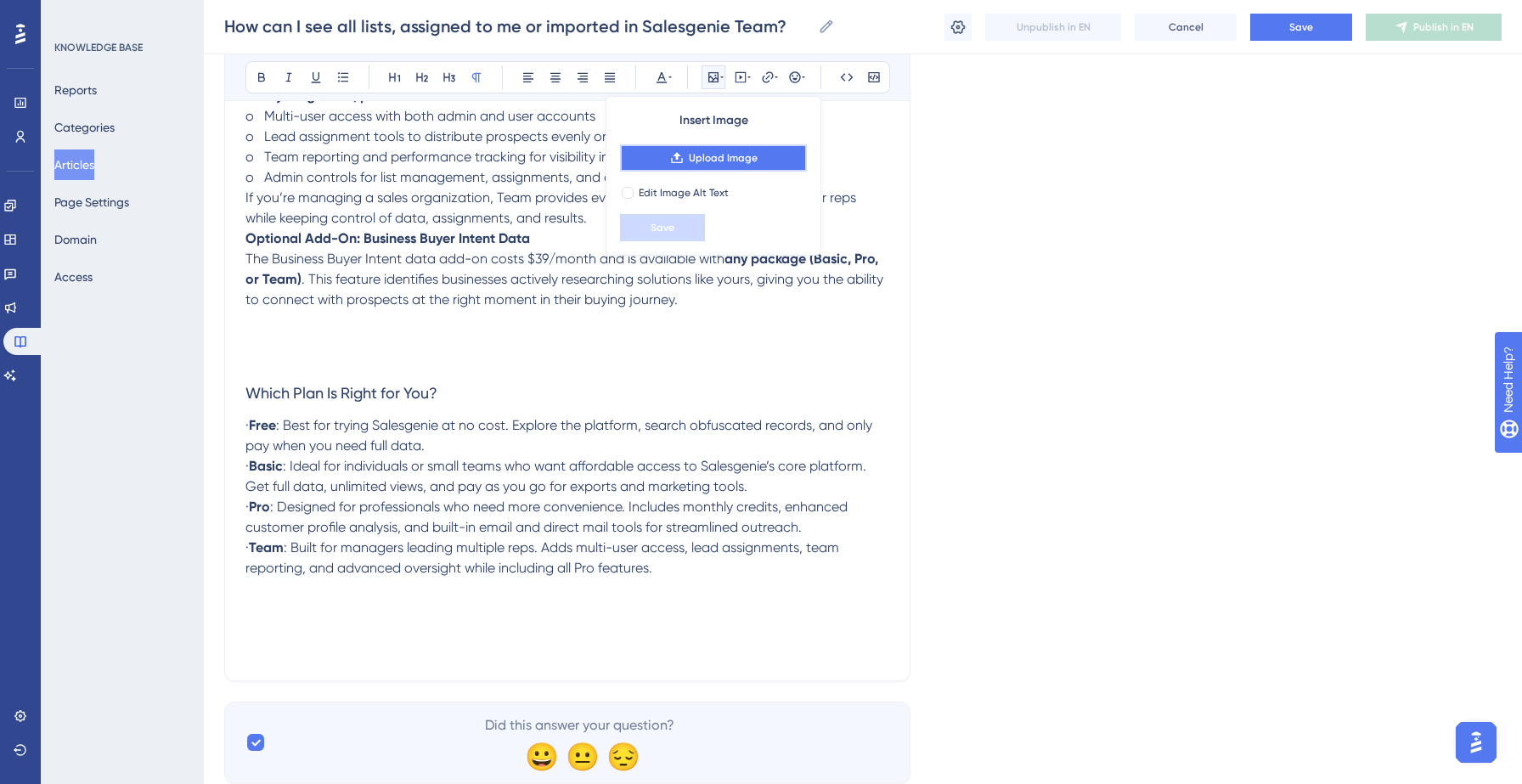
click at [703, 167] on button "Upload Image" at bounding box center [714, 158] width 187 height 27
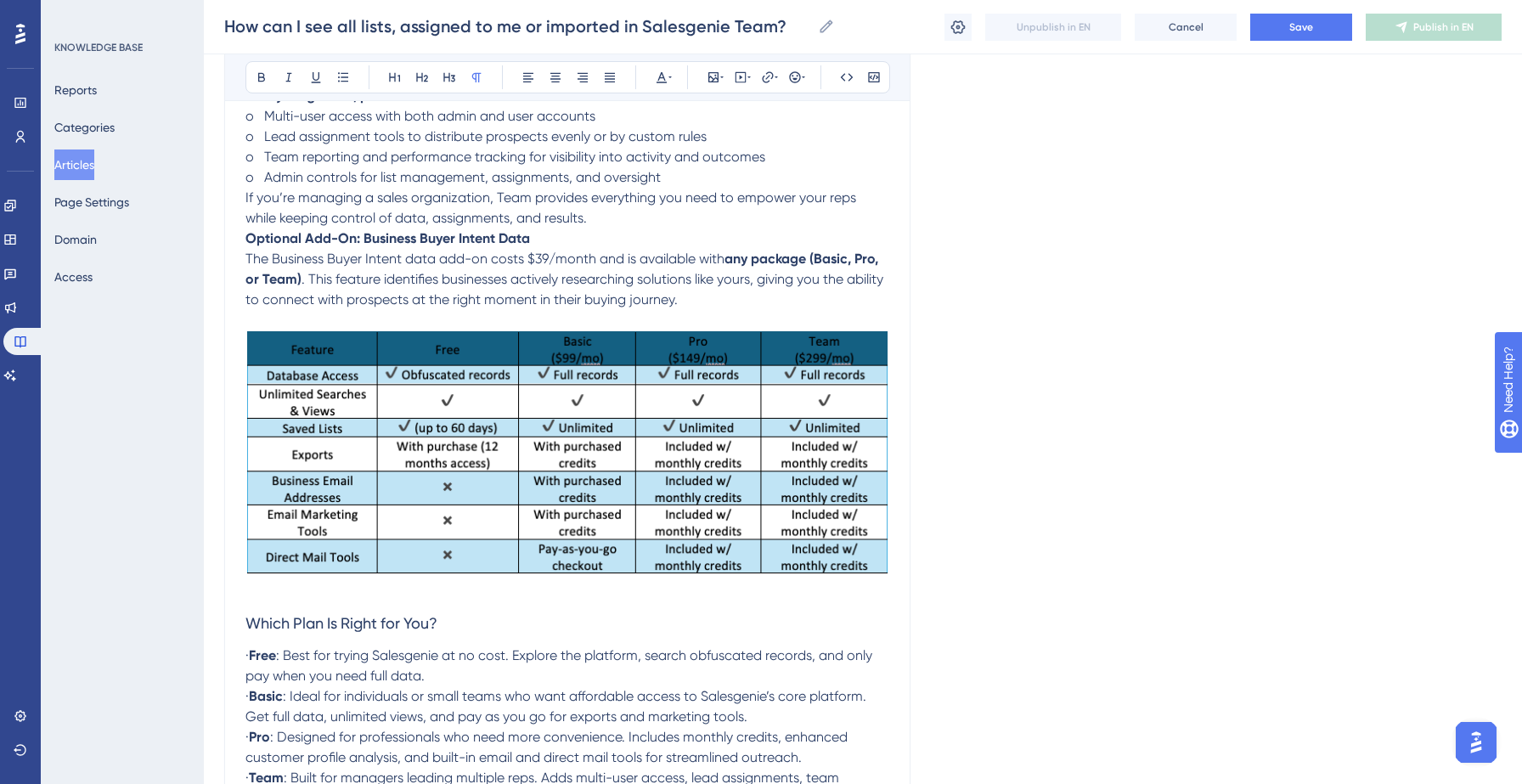
click at [568, 441] on img at bounding box center [567, 453] width 643 height 244
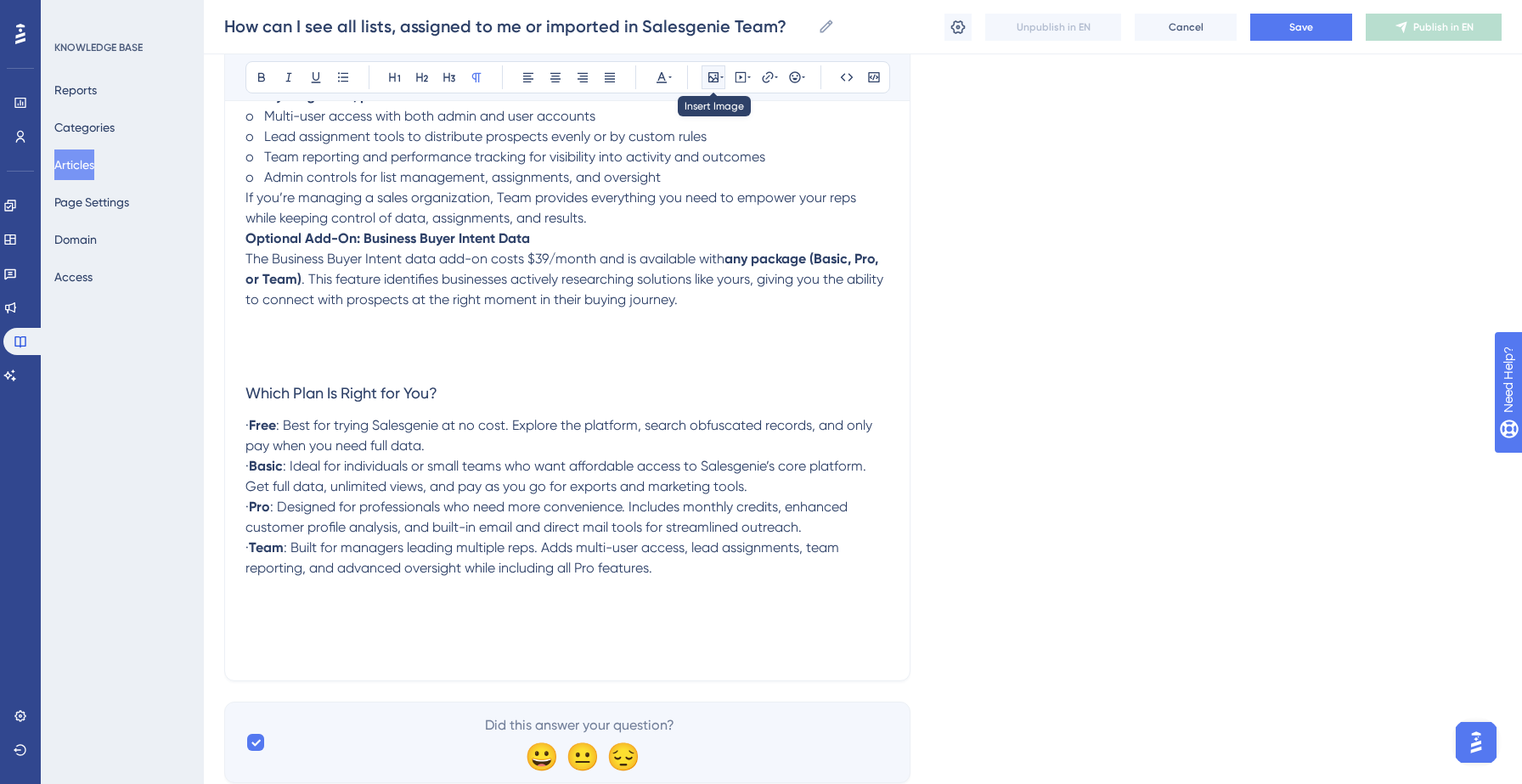
click at [713, 79] on icon at bounding box center [713, 77] width 10 height 10
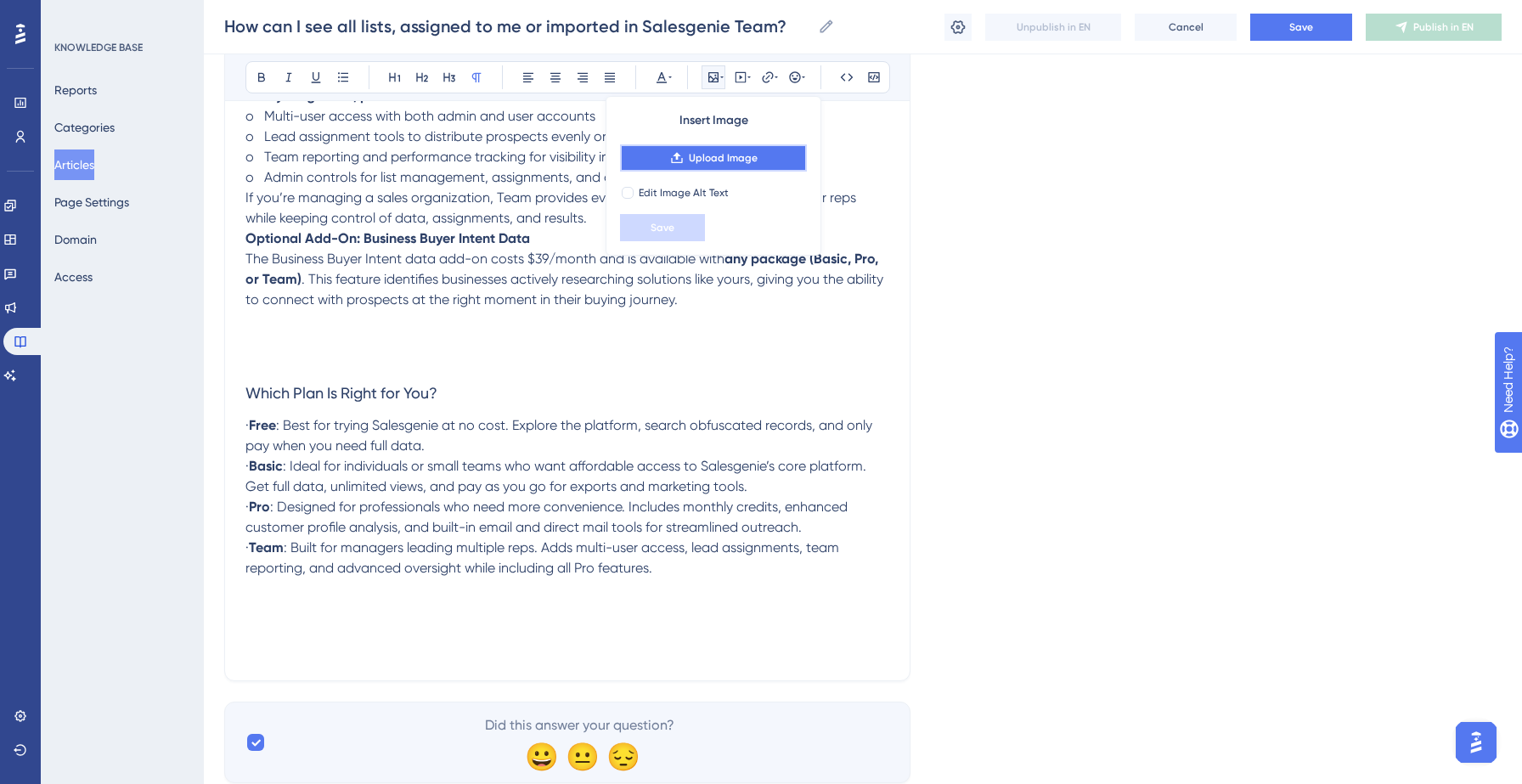
click at [710, 156] on span "Upload Image" at bounding box center [723, 158] width 69 height 13
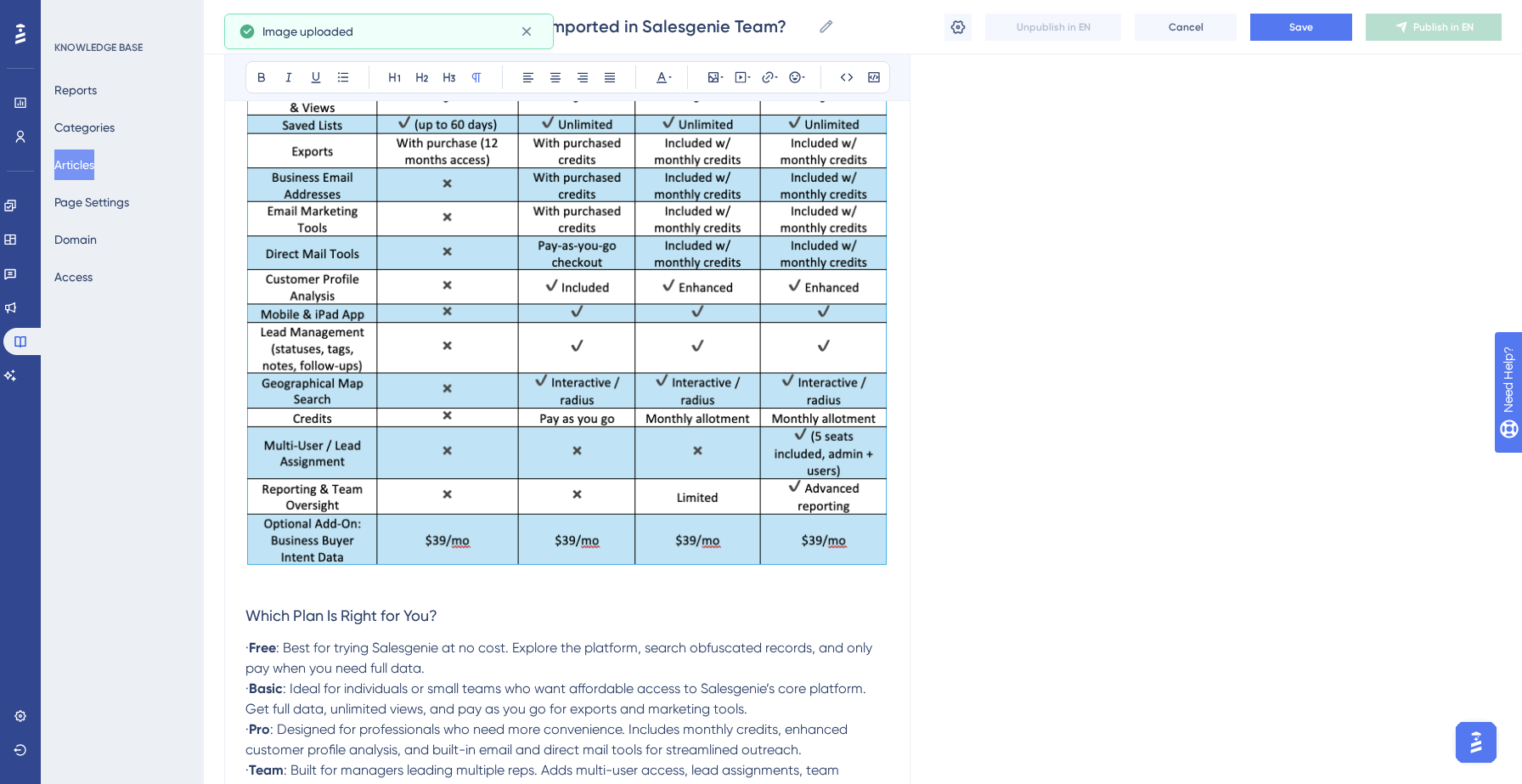
scroll to position [2462, 0]
click at [272, 654] on strong "Free" at bounding box center [262, 646] width 27 height 16
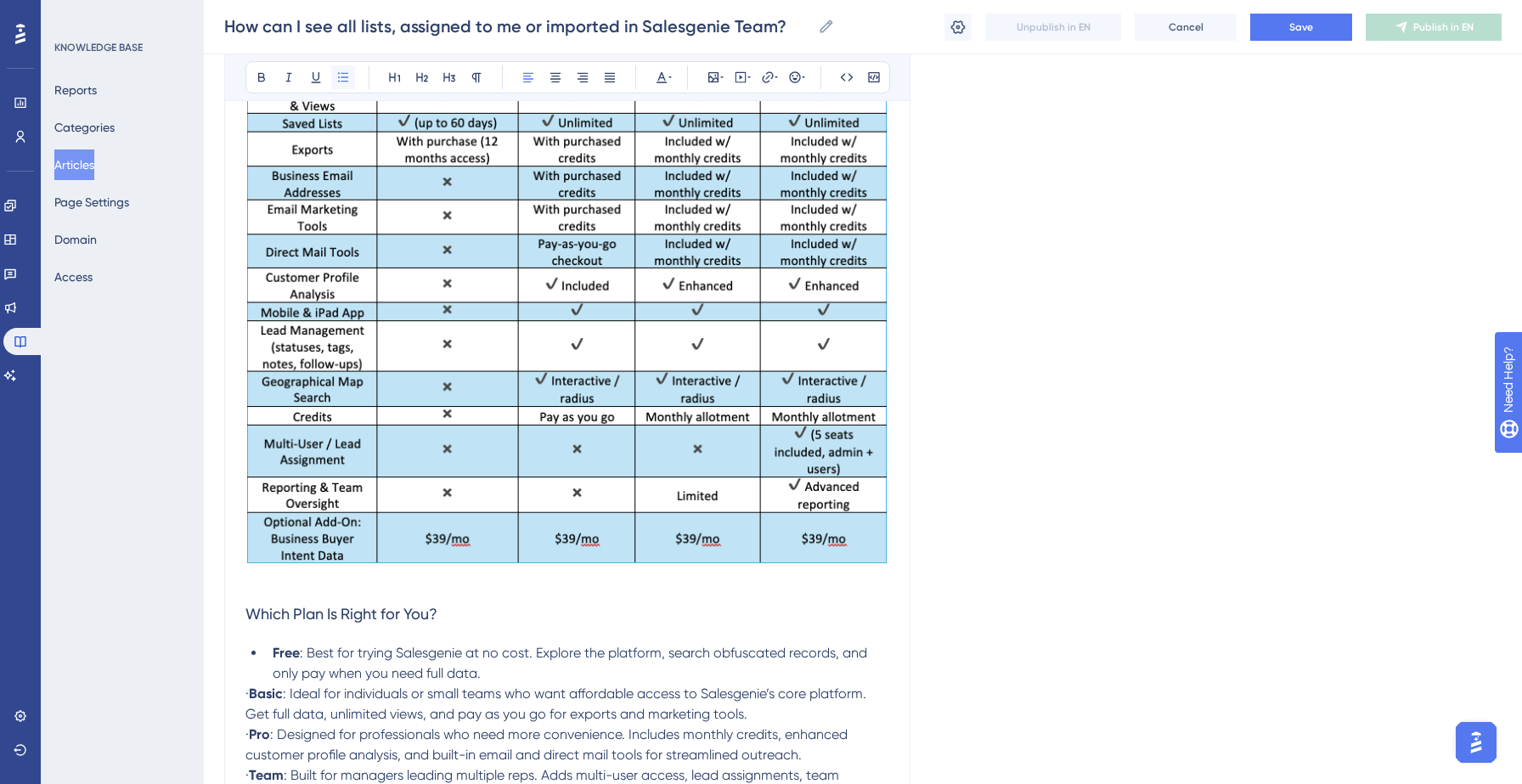
click at [340, 81] on icon at bounding box center [342, 77] width 13 height 13
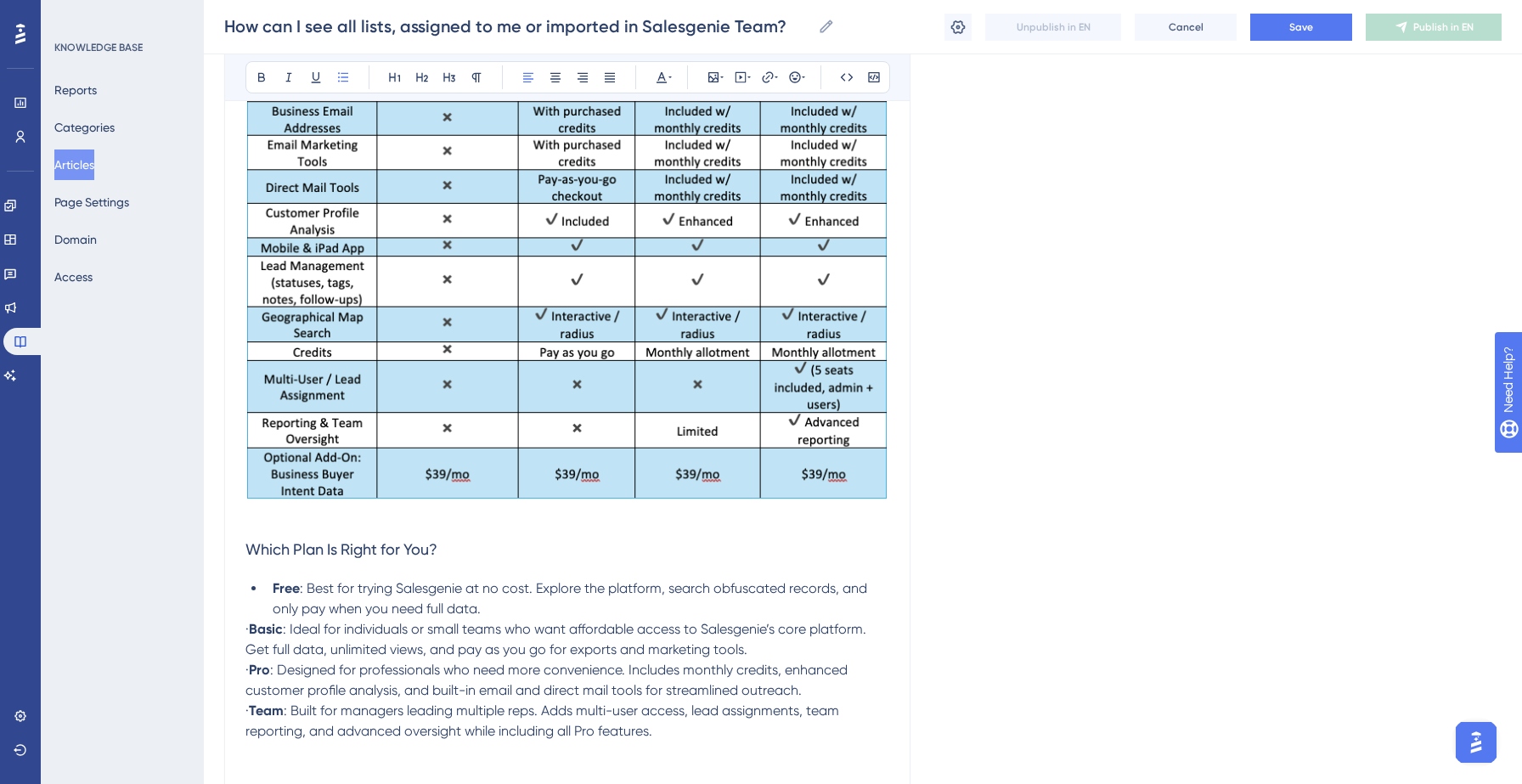
scroll to position [2577, 0]
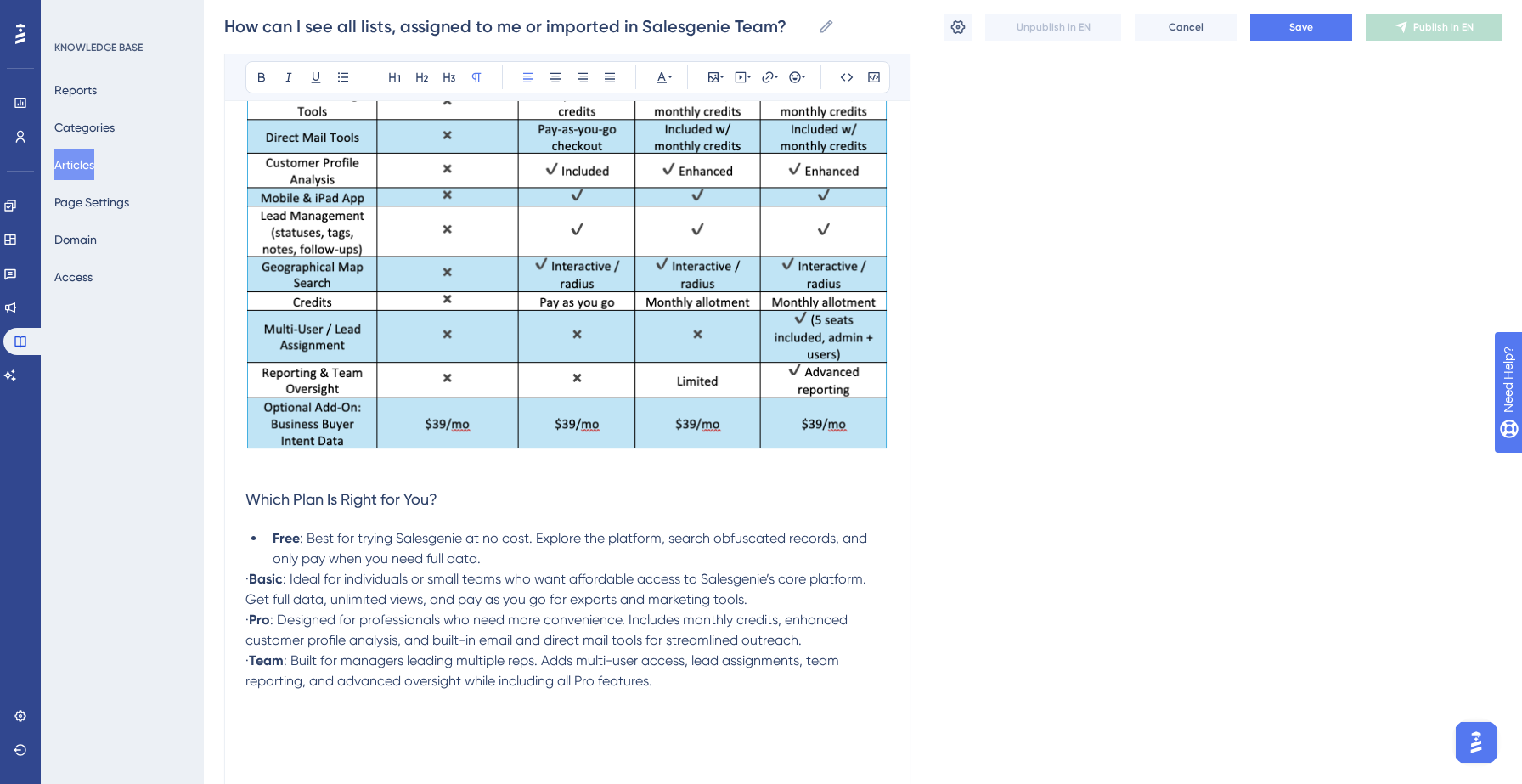
click at [249, 586] on span "·" at bounding box center [247, 578] width 4 height 16
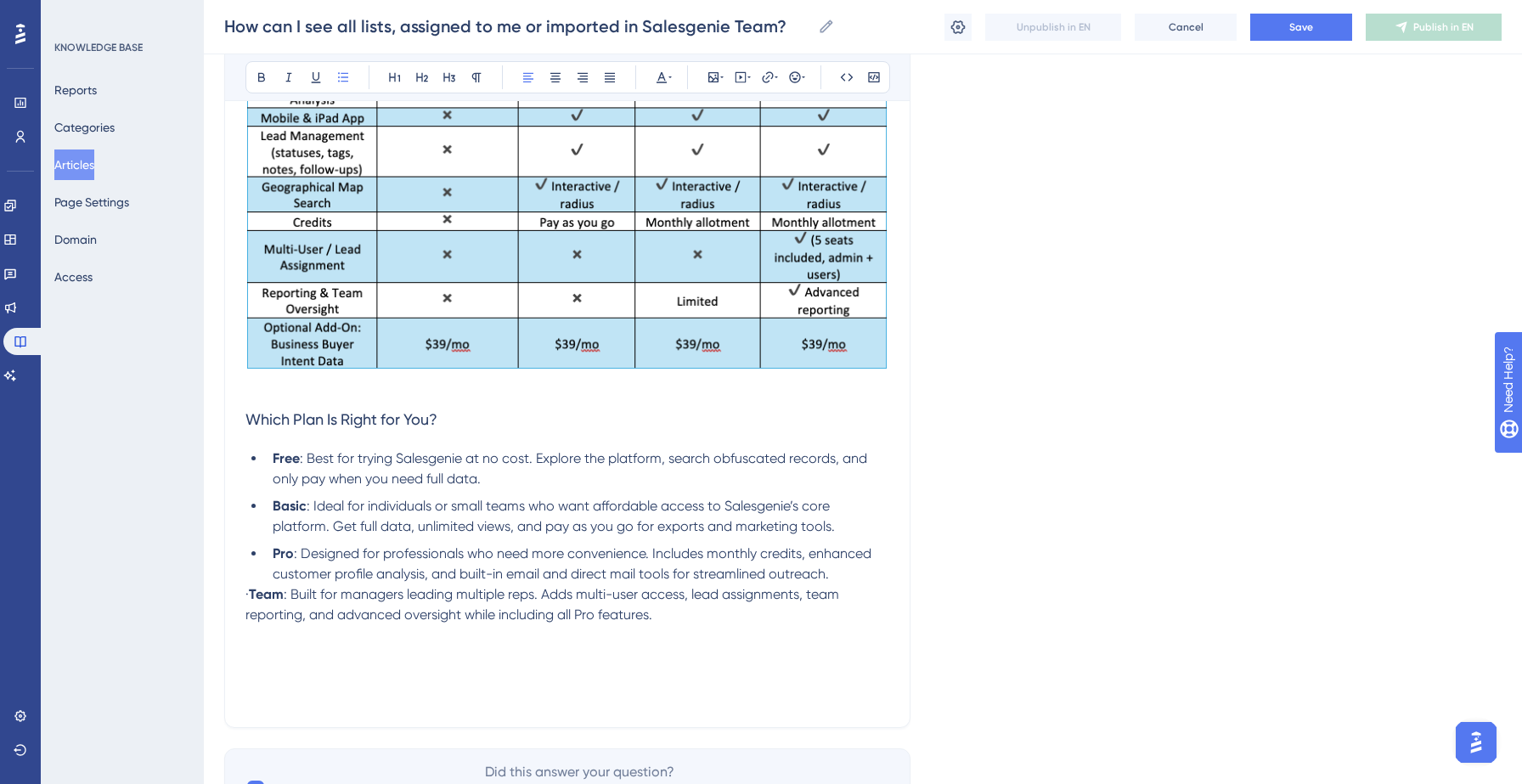
scroll to position [2659, 0]
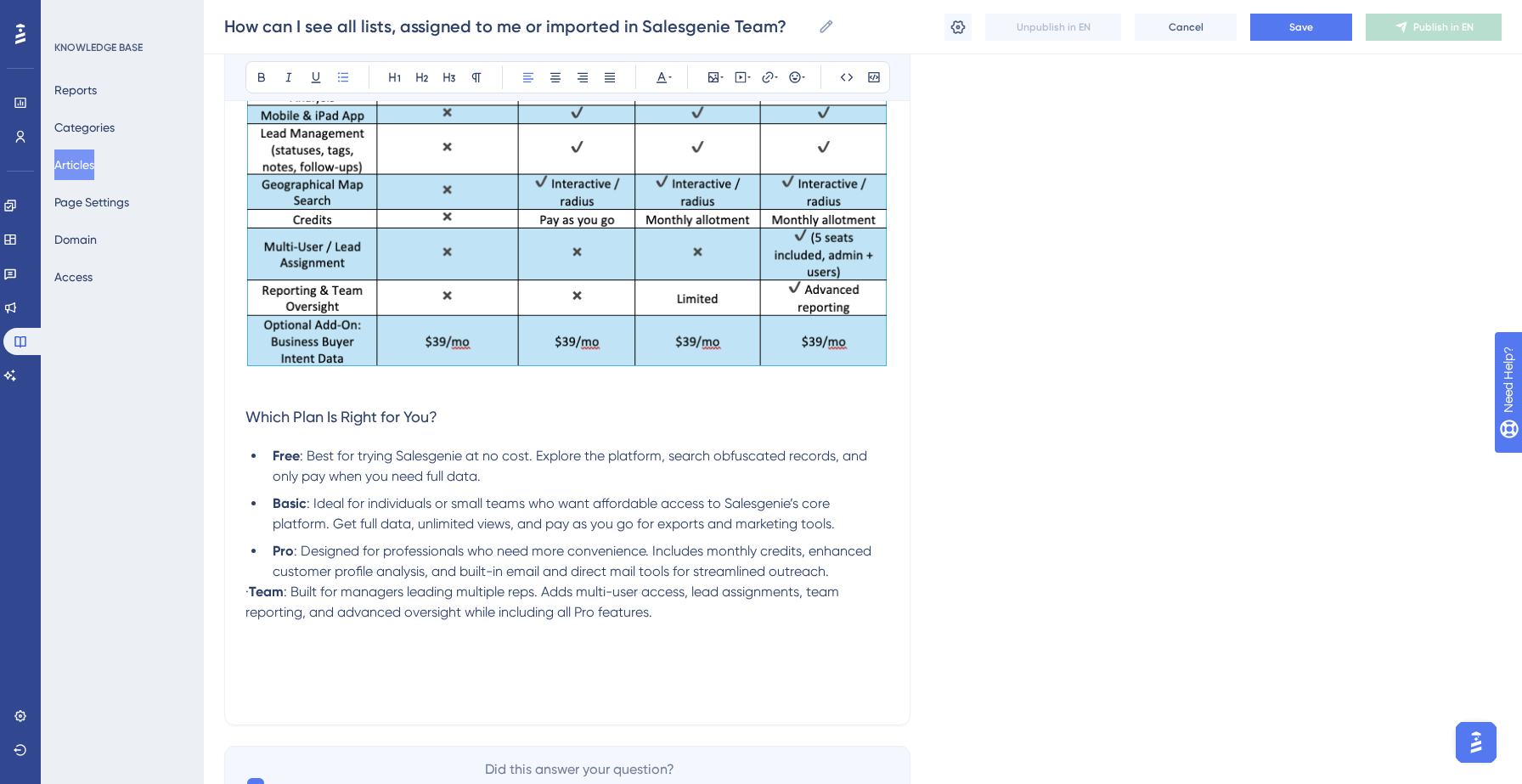
click at [274, 600] on strong "Team" at bounding box center [266, 592] width 35 height 16
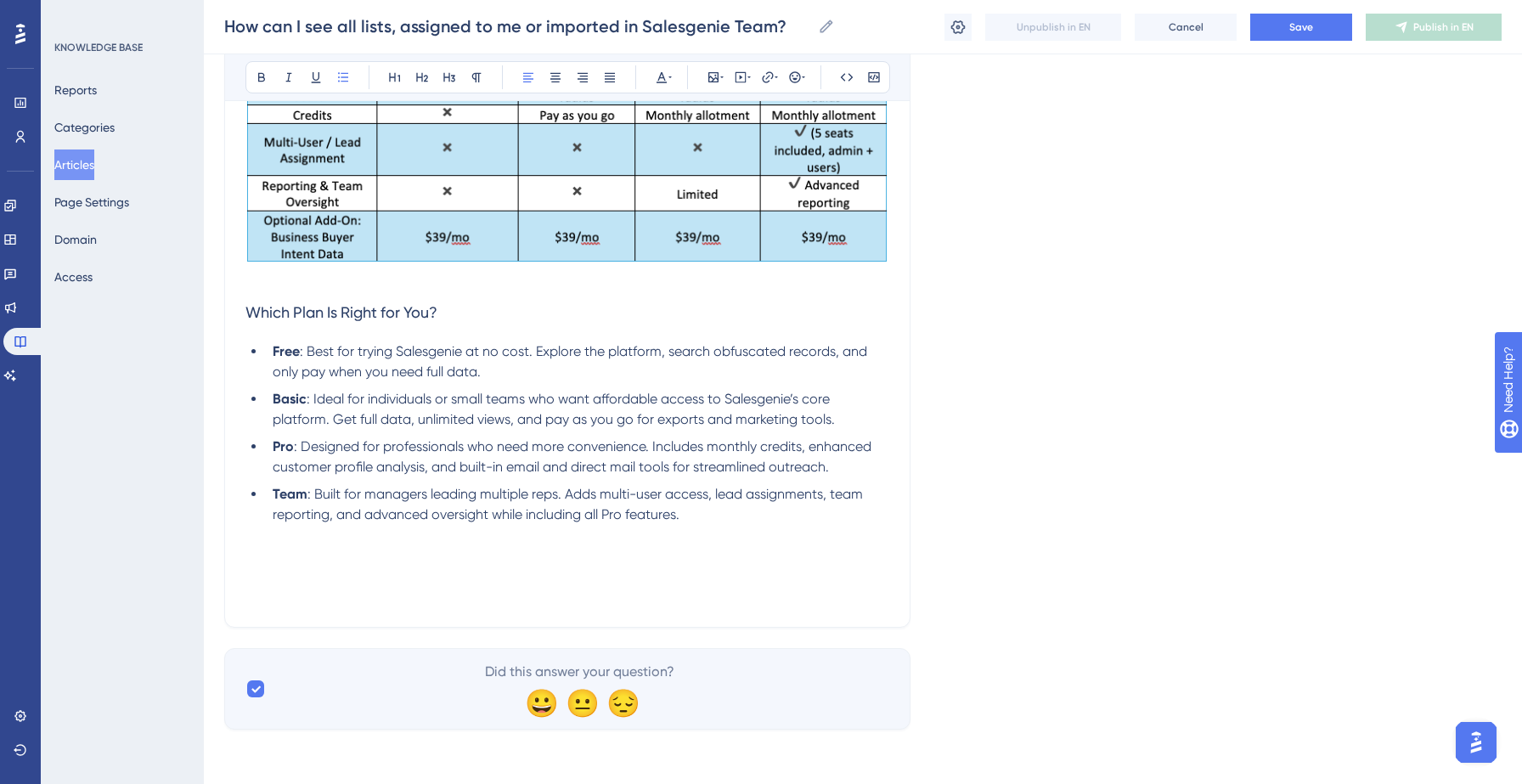
scroll to position [2797, 0]
click at [414, 561] on p at bounding box center [567, 555] width 643 height 20
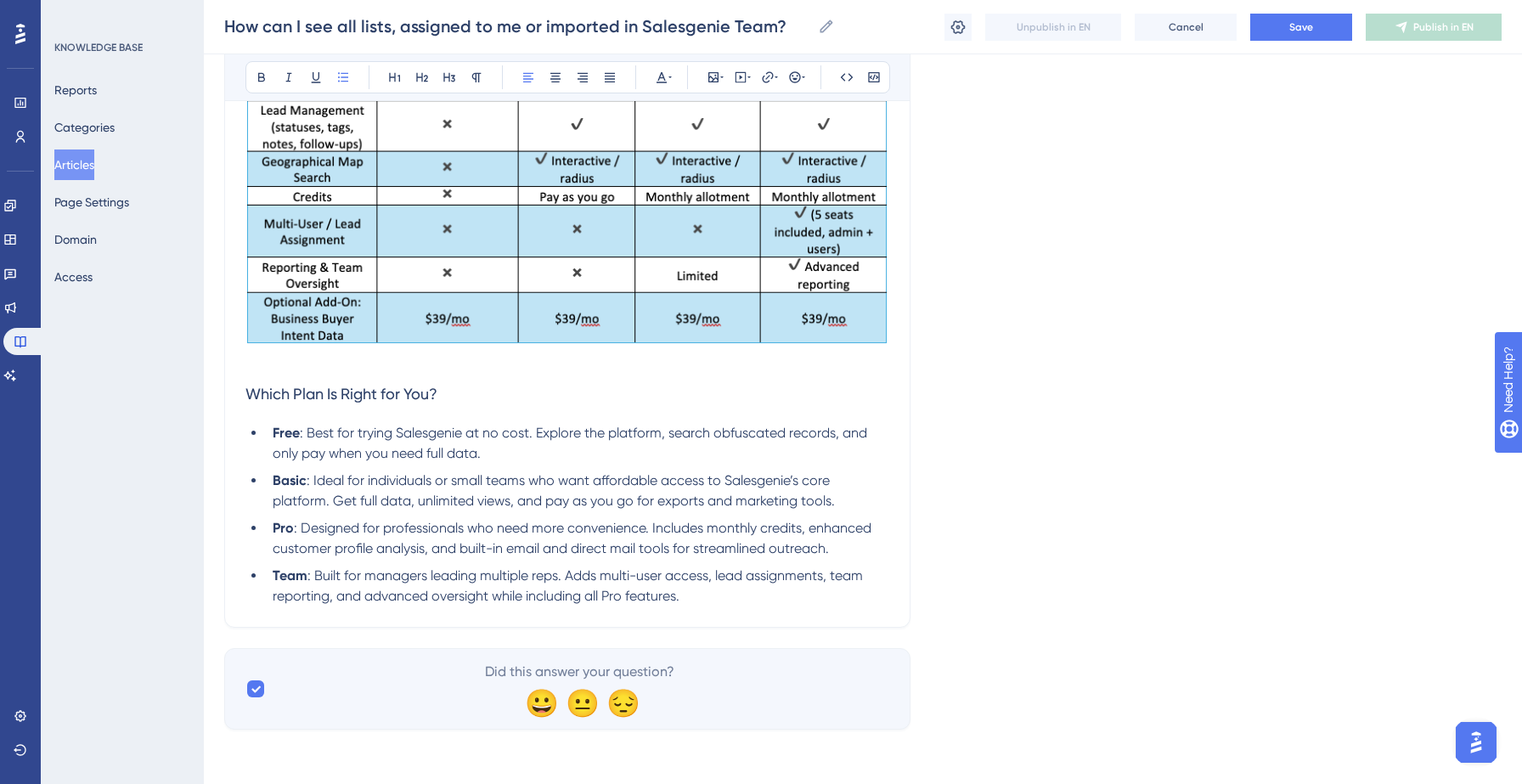
scroll to position [2715, 0]
click at [1283, 36] on button "Save" at bounding box center [1301, 27] width 102 height 27
click at [966, 22] on icon at bounding box center [957, 27] width 17 height 17
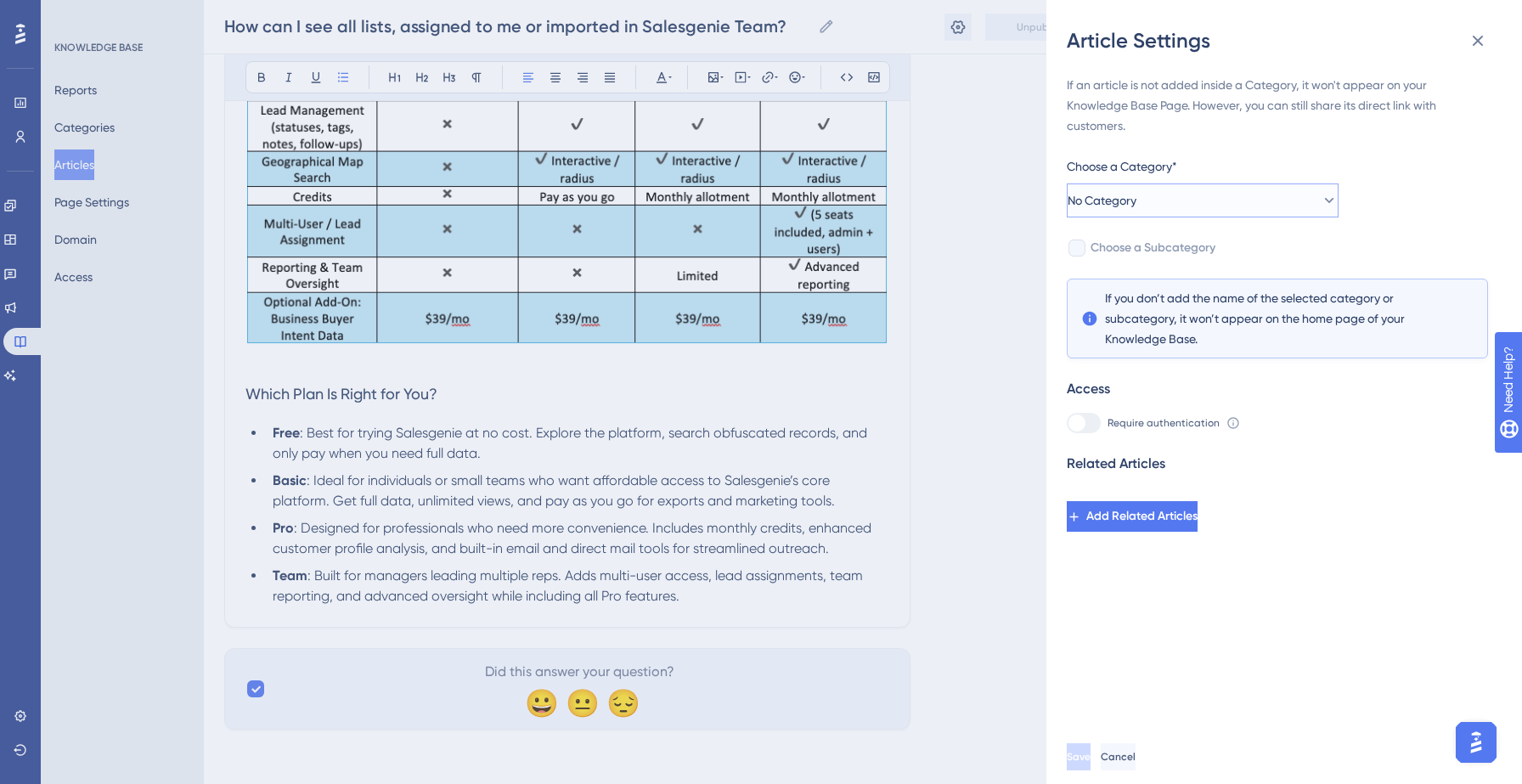
click at [1263, 208] on button "No Category" at bounding box center [1202, 200] width 272 height 34
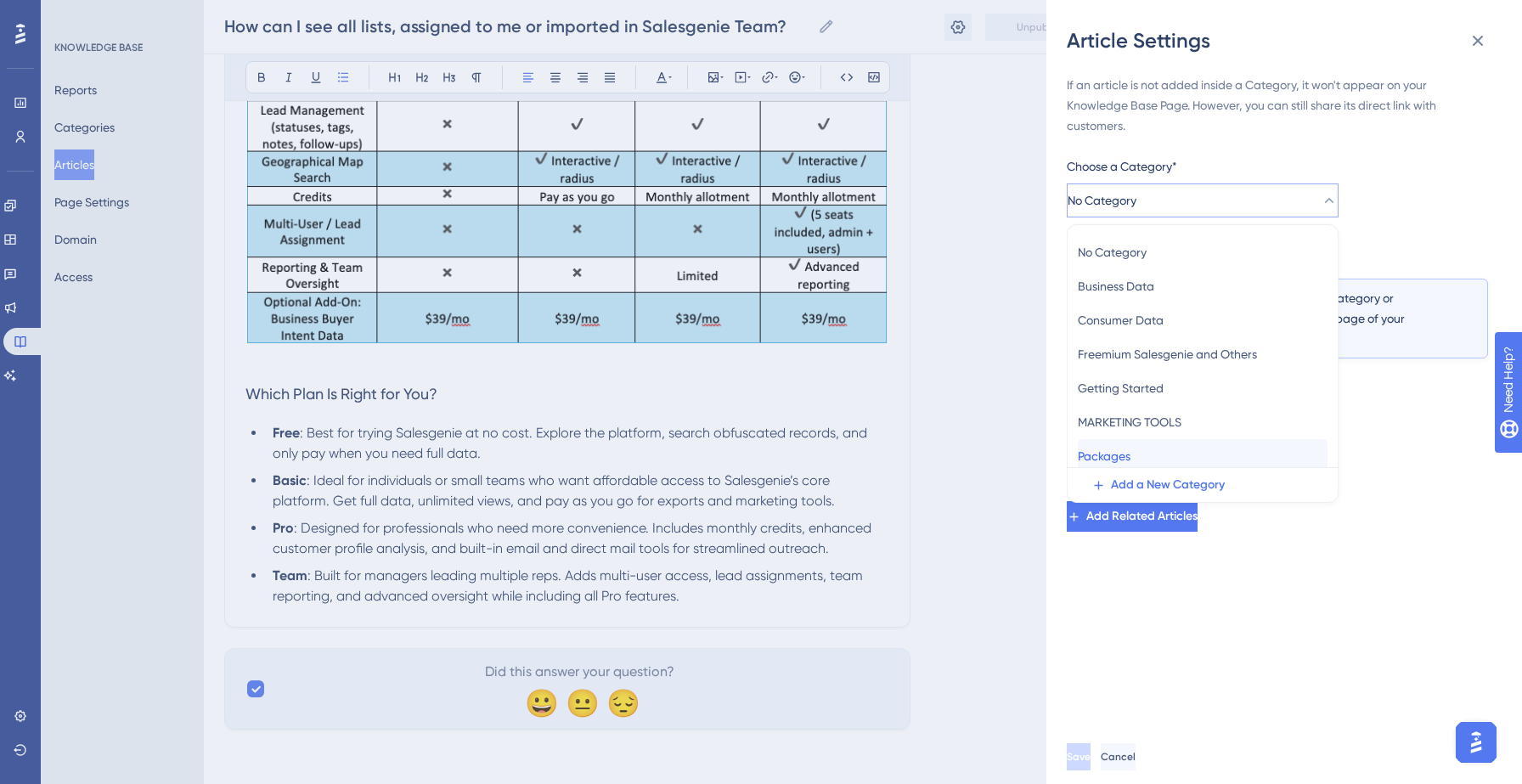
click at [1143, 442] on div "Packages Packages" at bounding box center [1202, 456] width 250 height 34
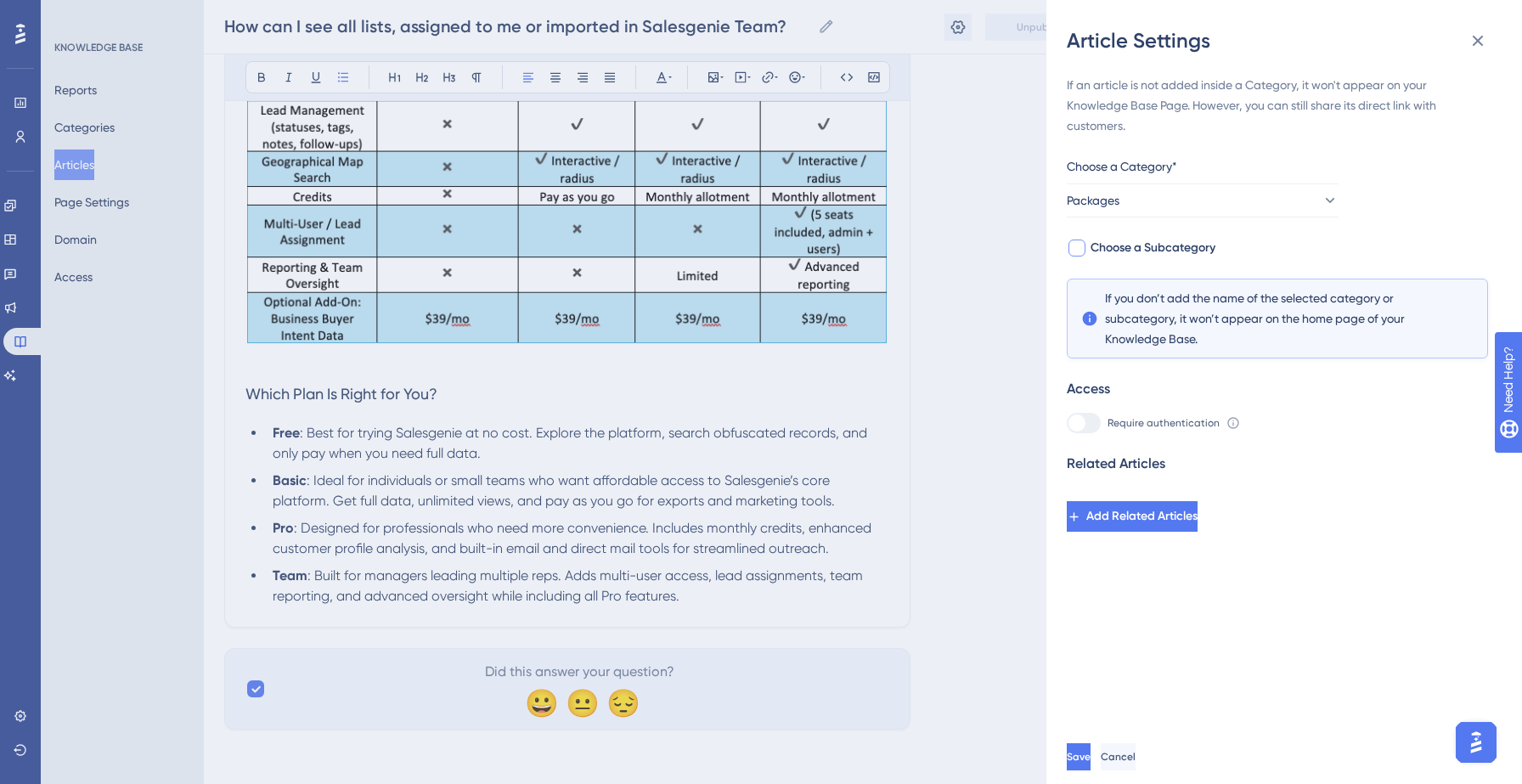
click at [1200, 247] on span "Choose a Subcategory" at bounding box center [1153, 248] width 125 height 20
checkbox input "true"
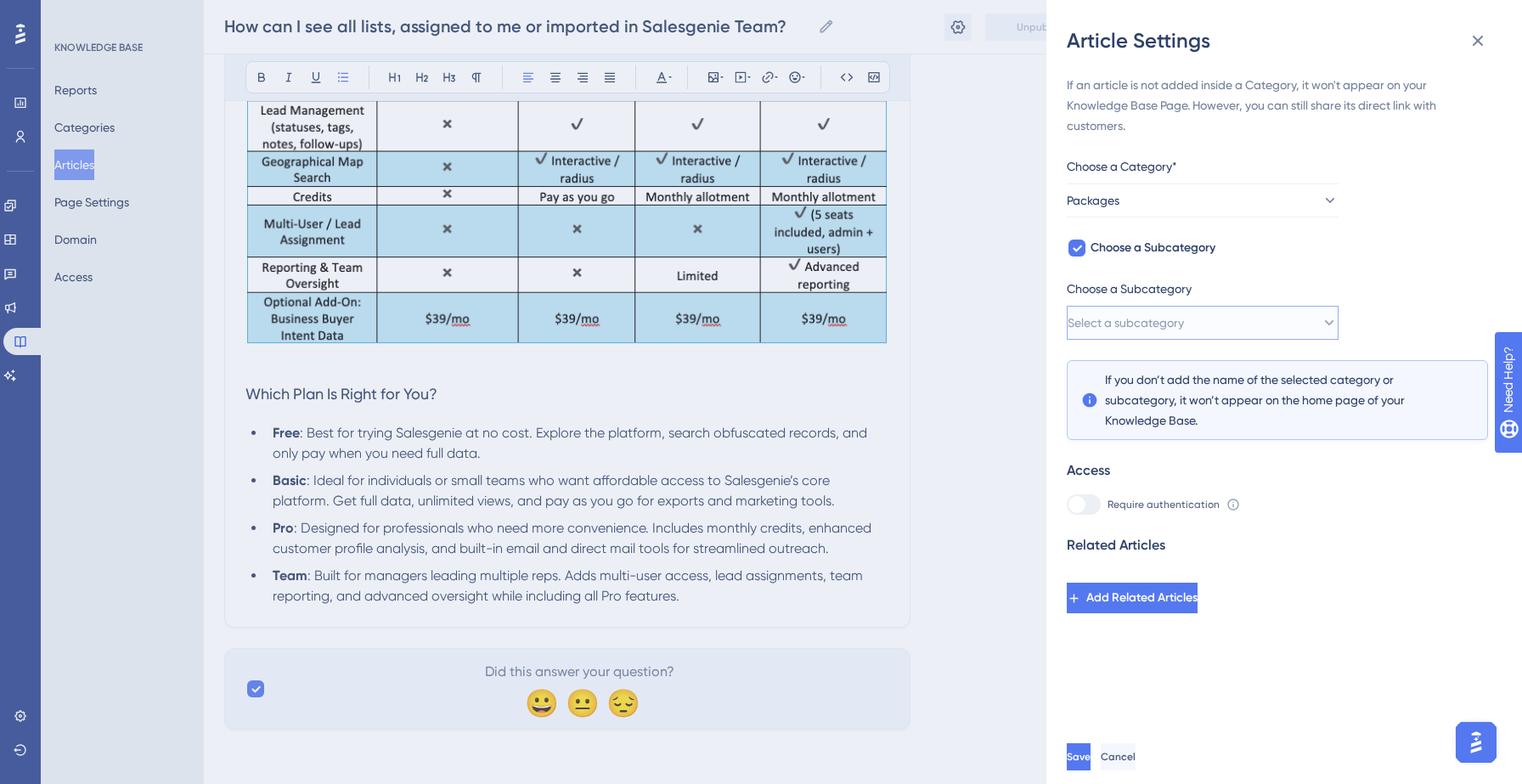
click at [1218, 317] on button "Select a subcategory" at bounding box center [1202, 323] width 272 height 34
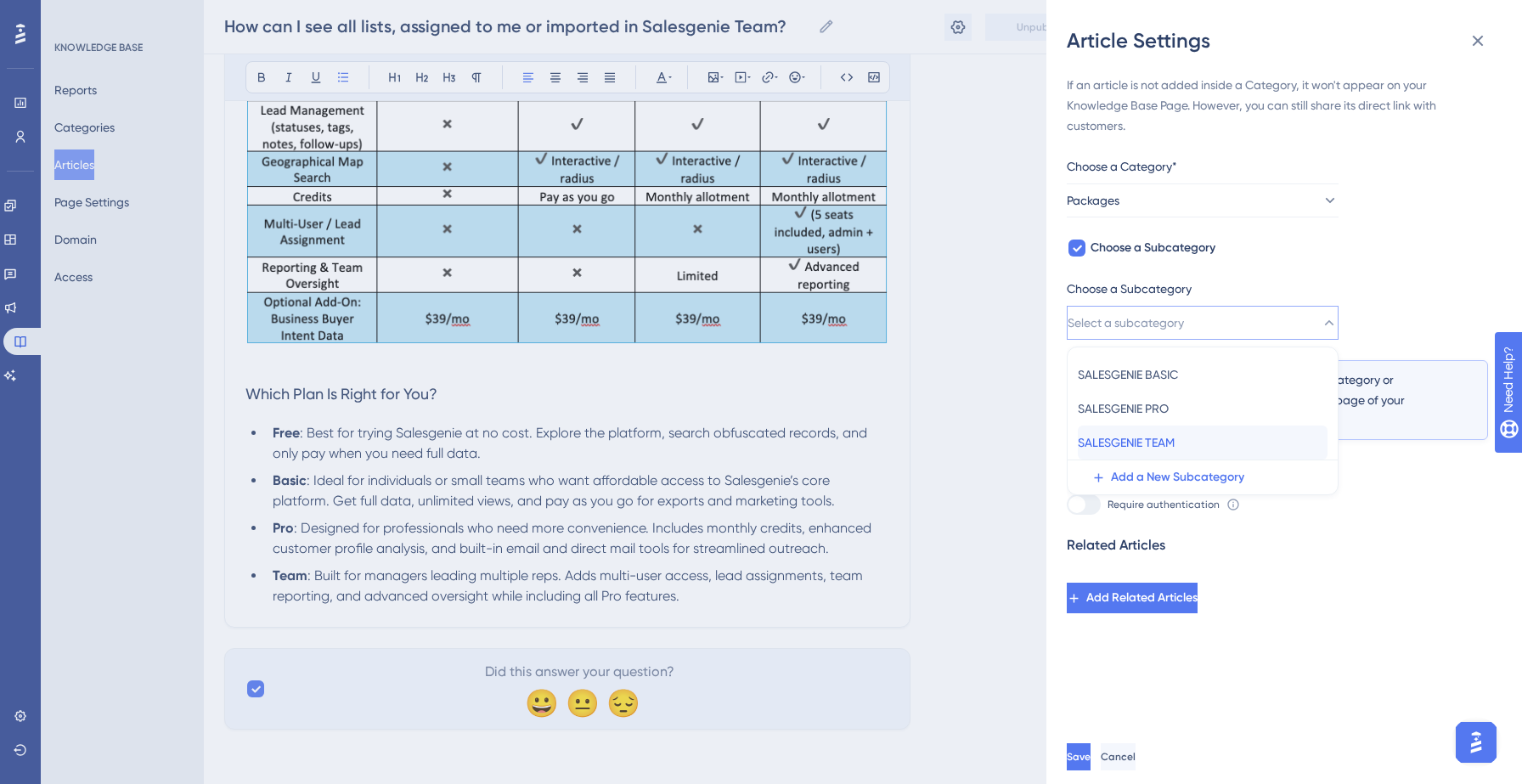
click at [1173, 438] on span "SALESGENIE TEAM" at bounding box center [1125, 442] width 97 height 20
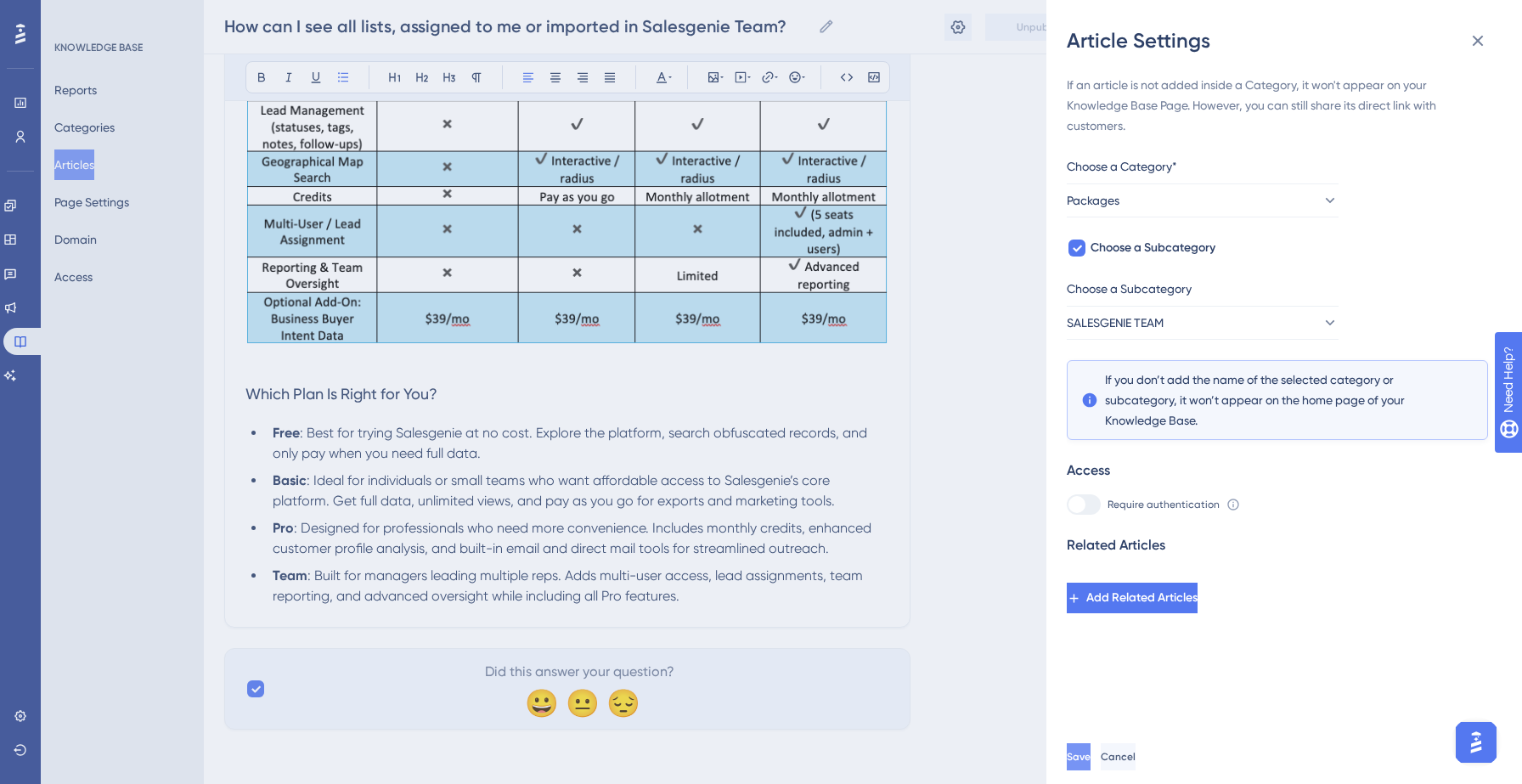
click at [1091, 757] on span "Save" at bounding box center [1078, 755] width 24 height 13
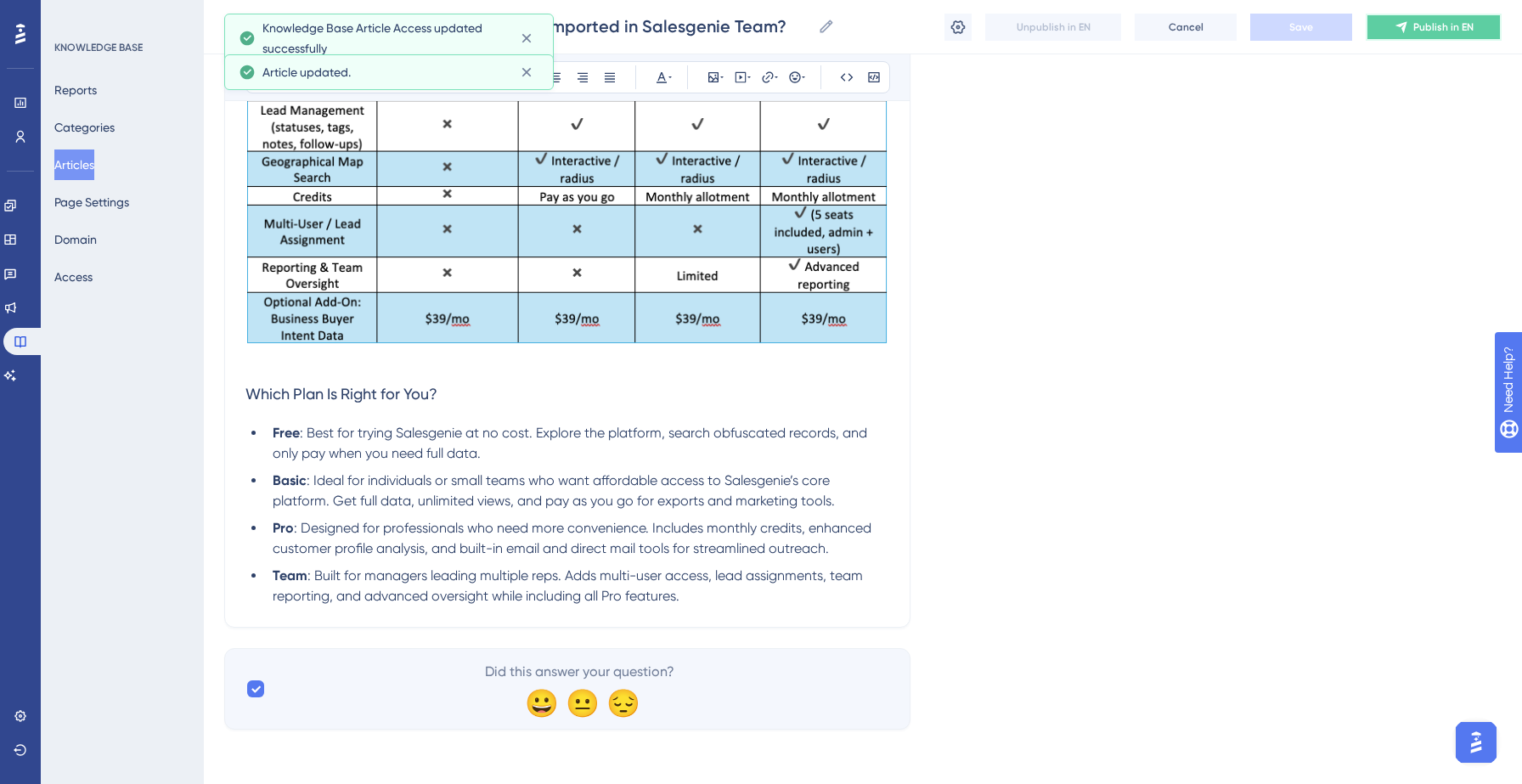
click at [1461, 25] on span "Publish in EN" at bounding box center [1444, 27] width 61 height 13
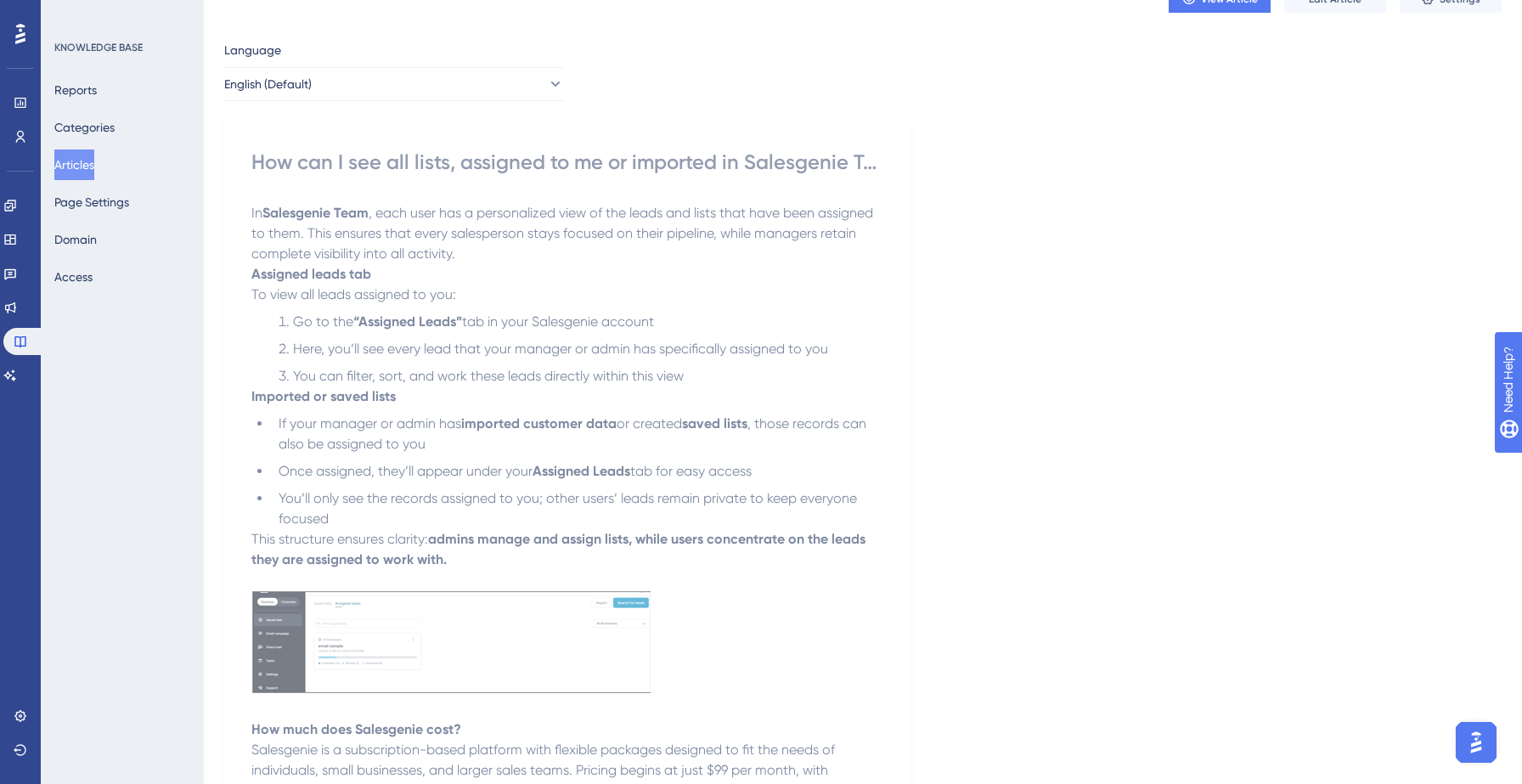
scroll to position [0, 0]
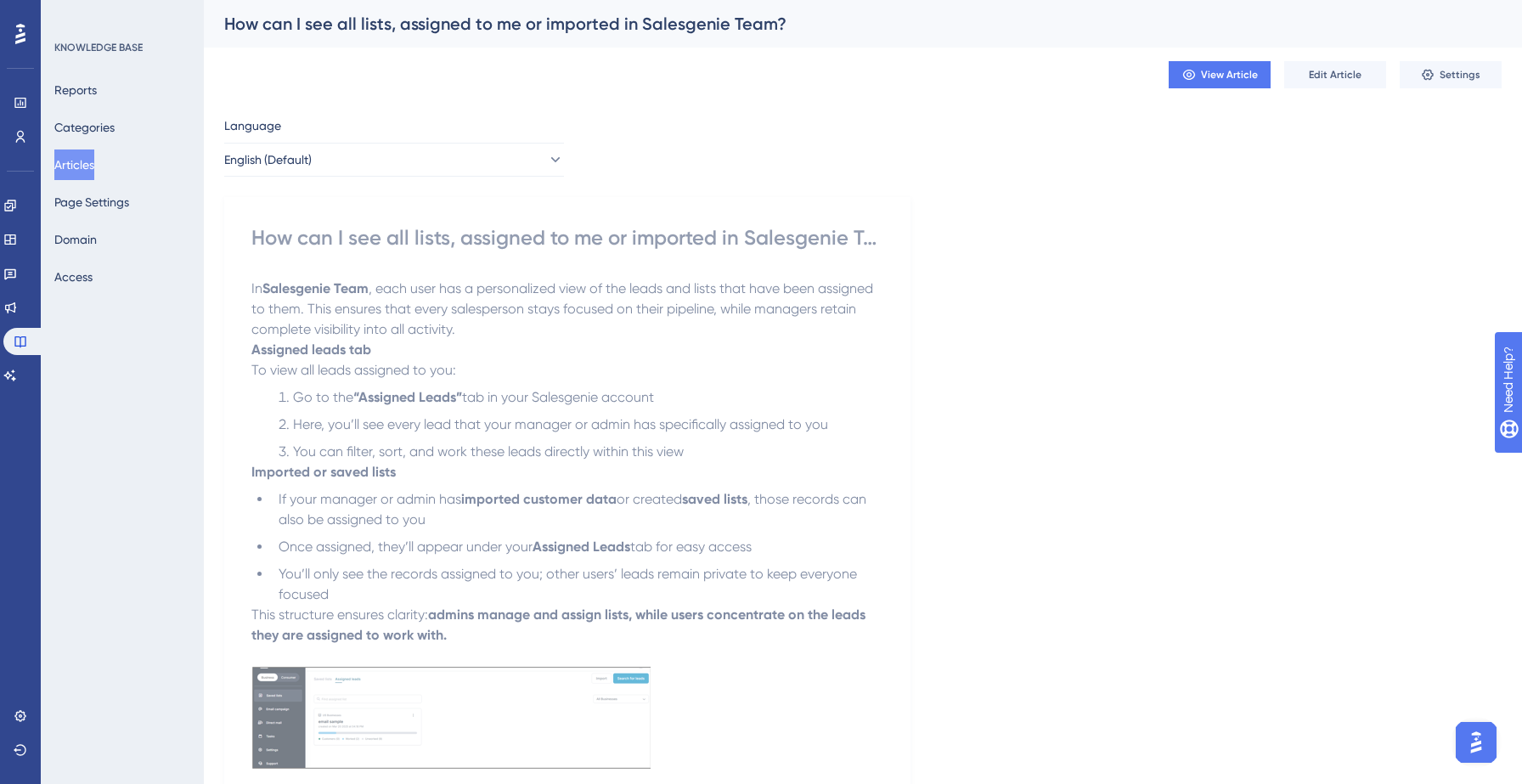
click at [91, 161] on button "Articles" at bounding box center [74, 165] width 40 height 30
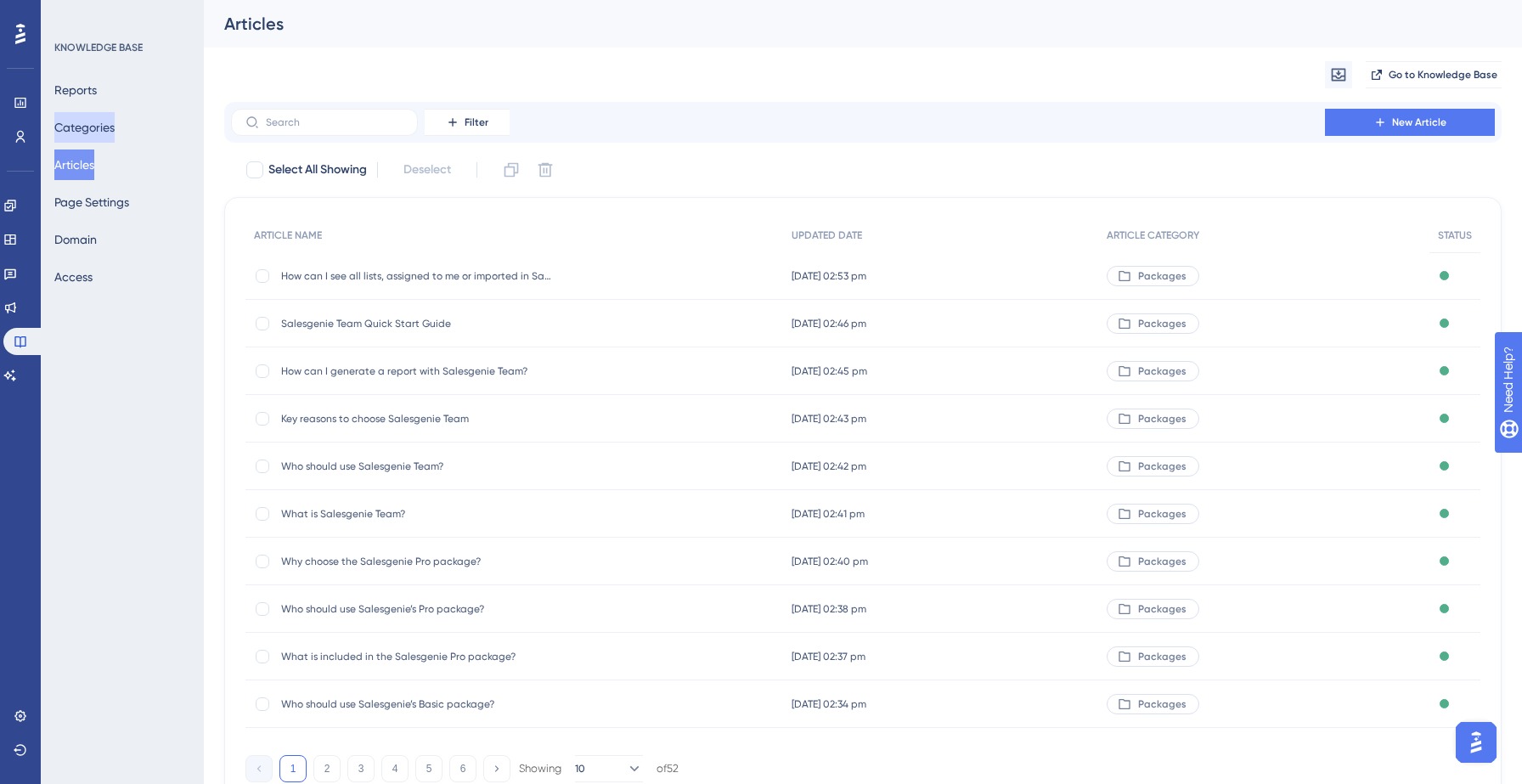
click at [99, 124] on button "Categories" at bounding box center [85, 127] width 61 height 30
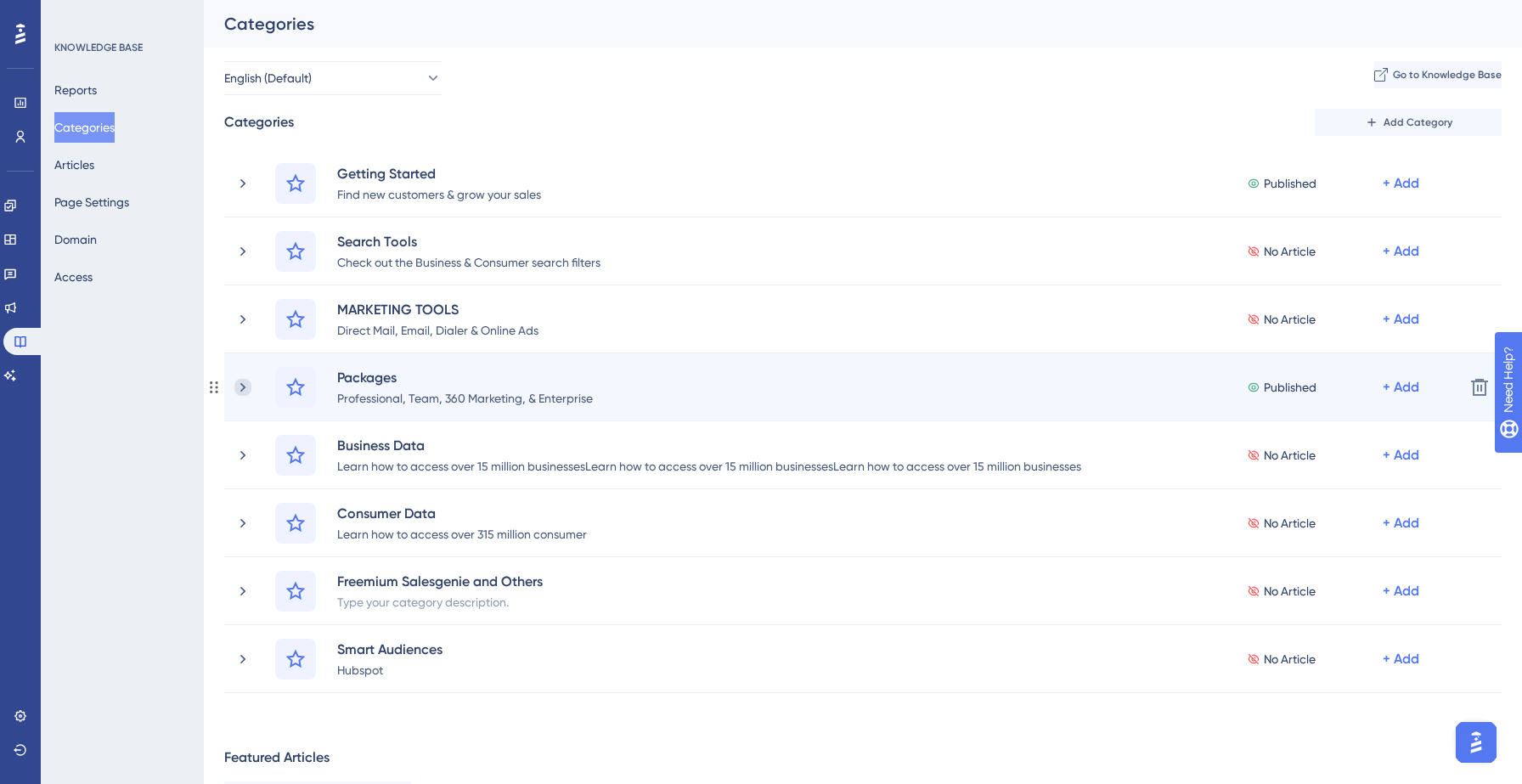
click at [244, 388] on icon at bounding box center [243, 387] width 5 height 9
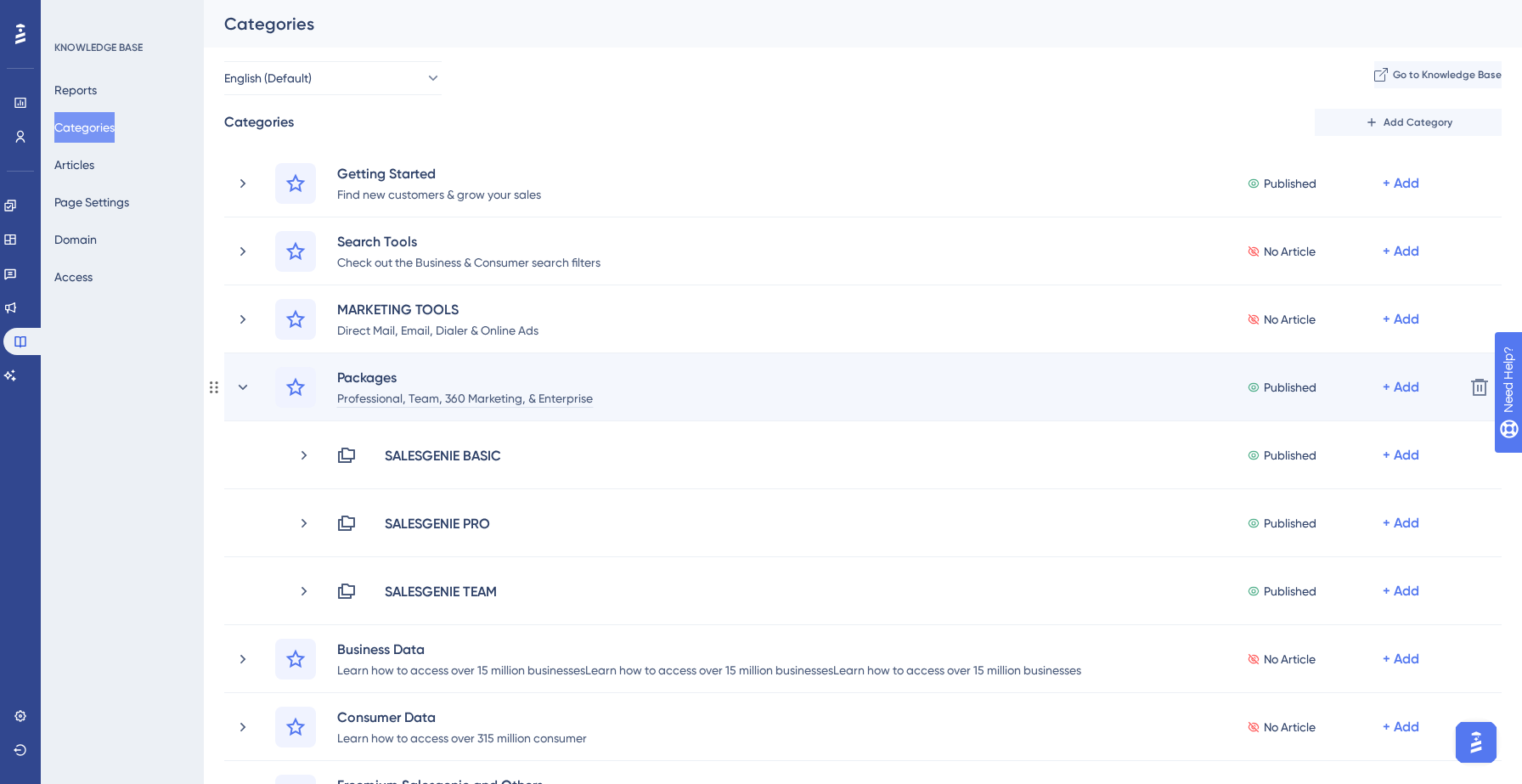
click at [419, 393] on div "Professional, Team, 360 Marketing, & Enterprise" at bounding box center [464, 397] width 258 height 20
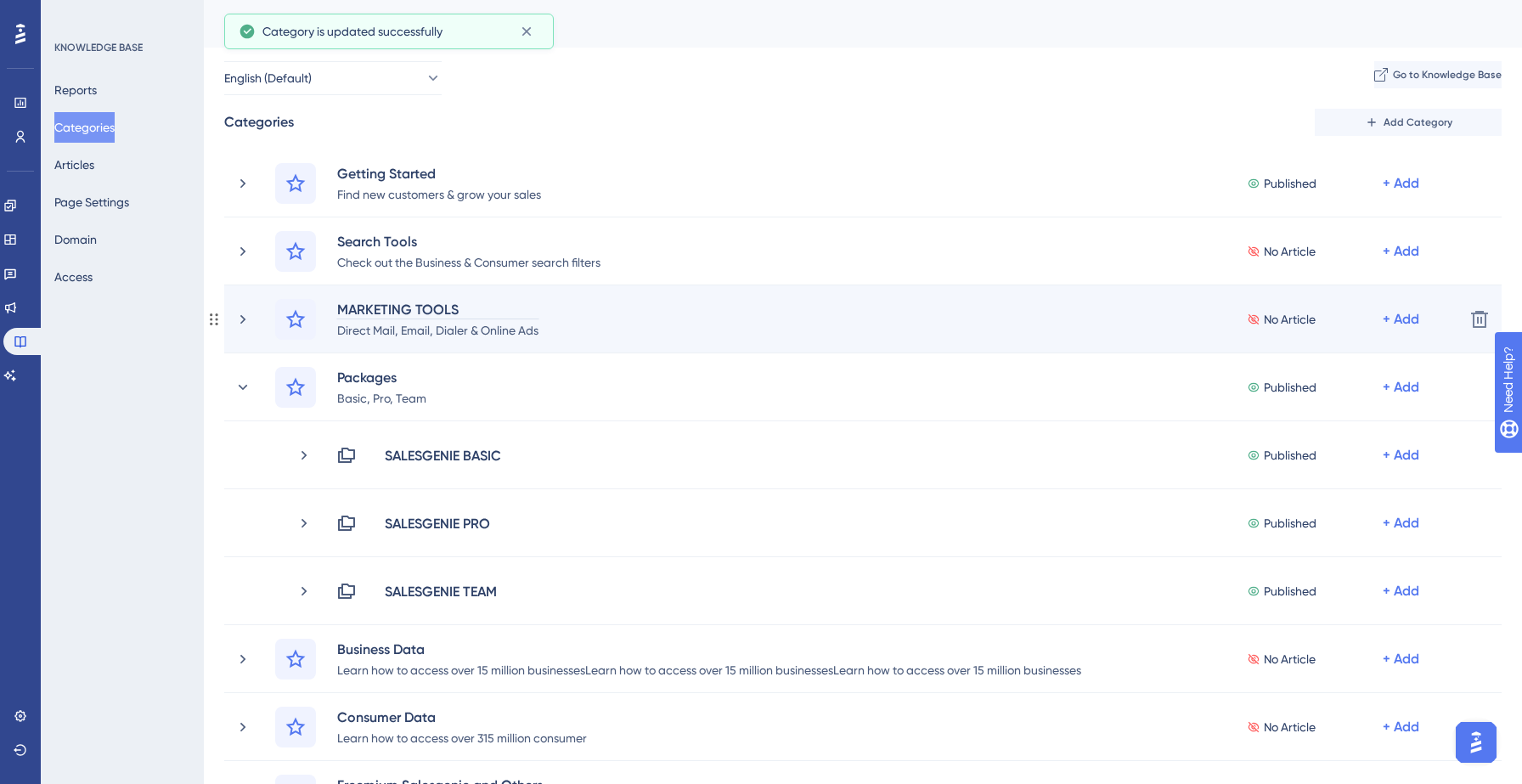
click at [422, 303] on div "MARKETING TOOLS" at bounding box center [438, 308] width 203 height 20
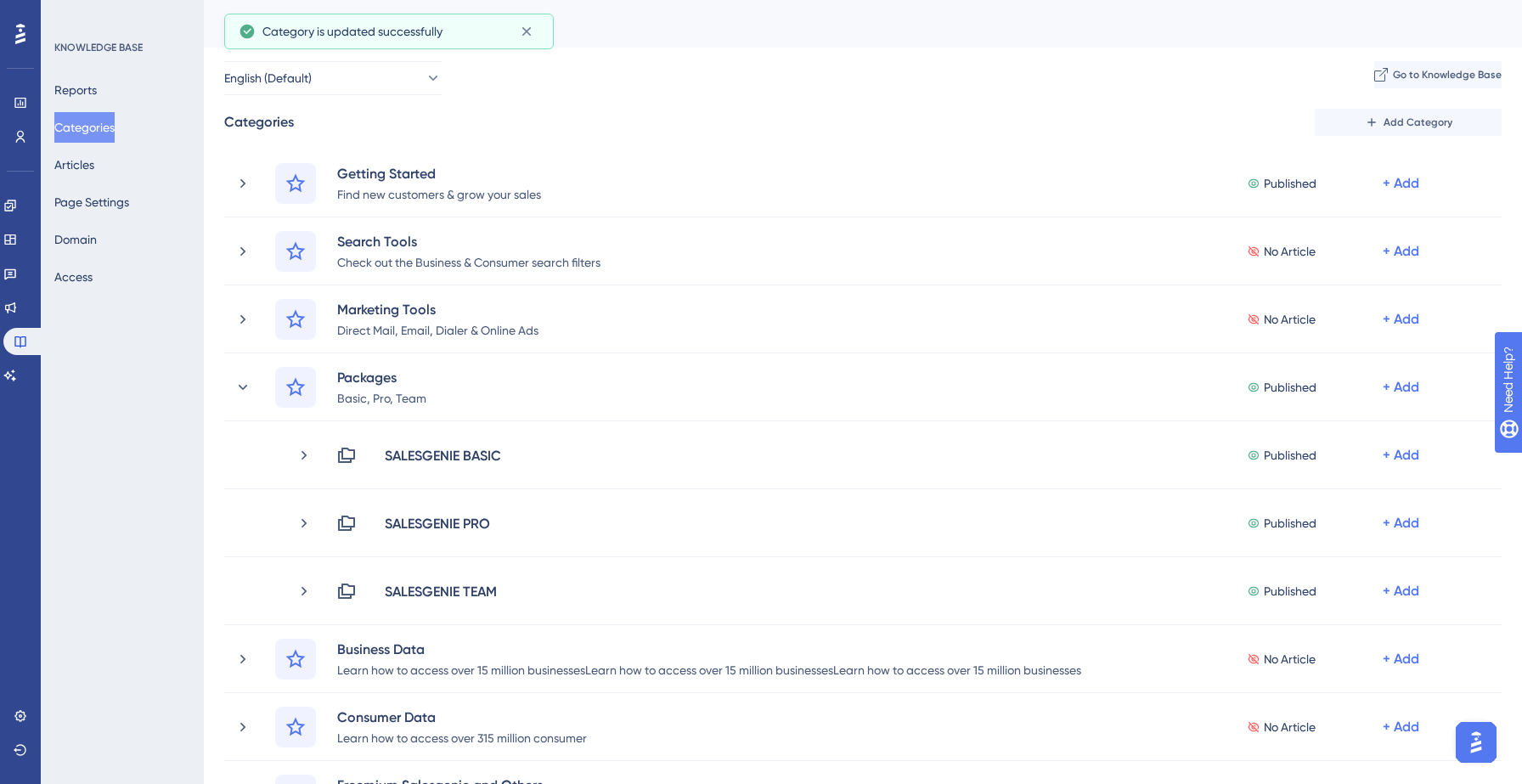
click at [725, 53] on div "Performance Users Engagement Widgets Feedback Product Updates Knowledge Base AI…" at bounding box center [863, 594] width 1318 height 1188
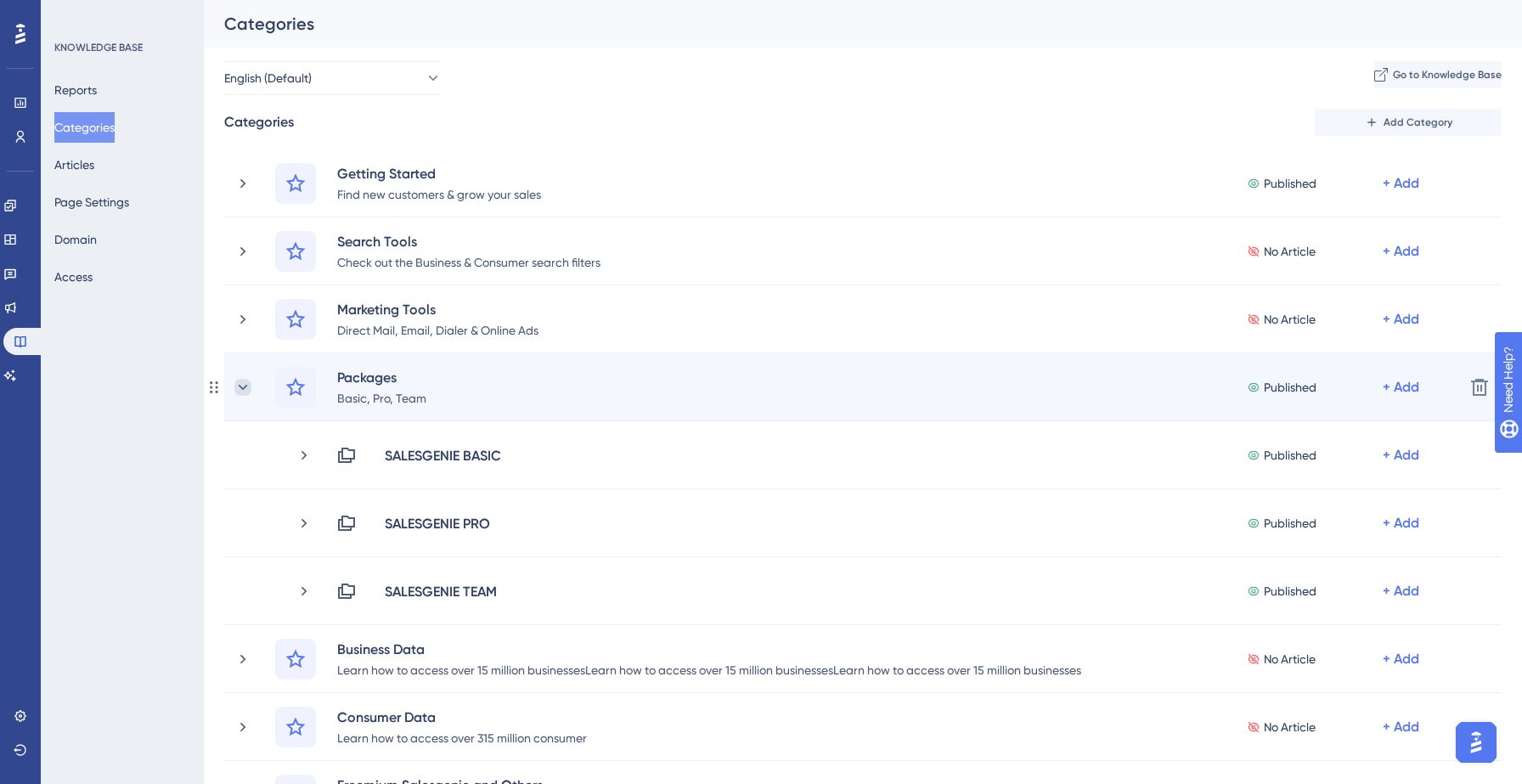
click at [240, 387] on icon at bounding box center [243, 387] width 9 height 5
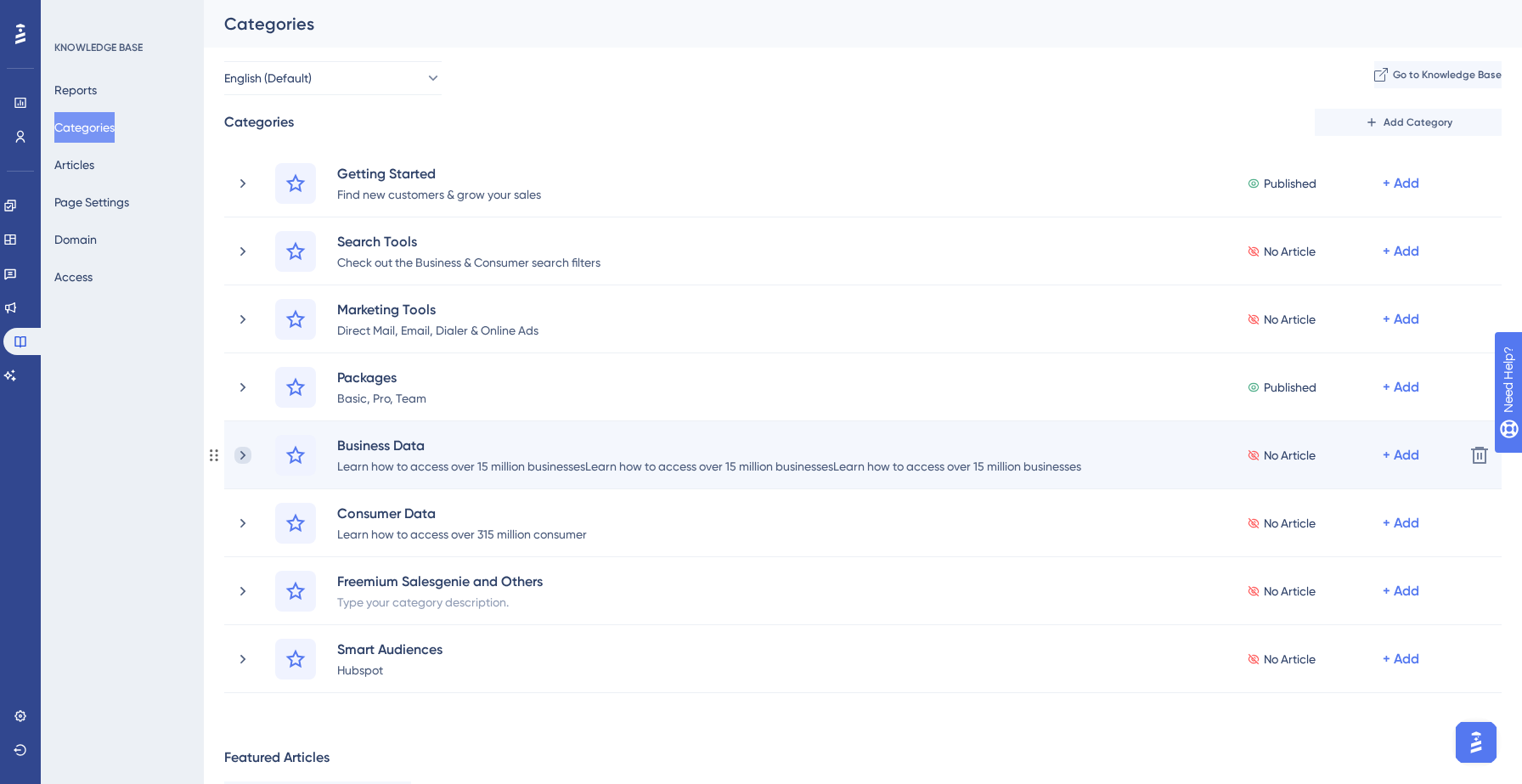
click at [243, 452] on icon at bounding box center [243, 454] width 5 height 9
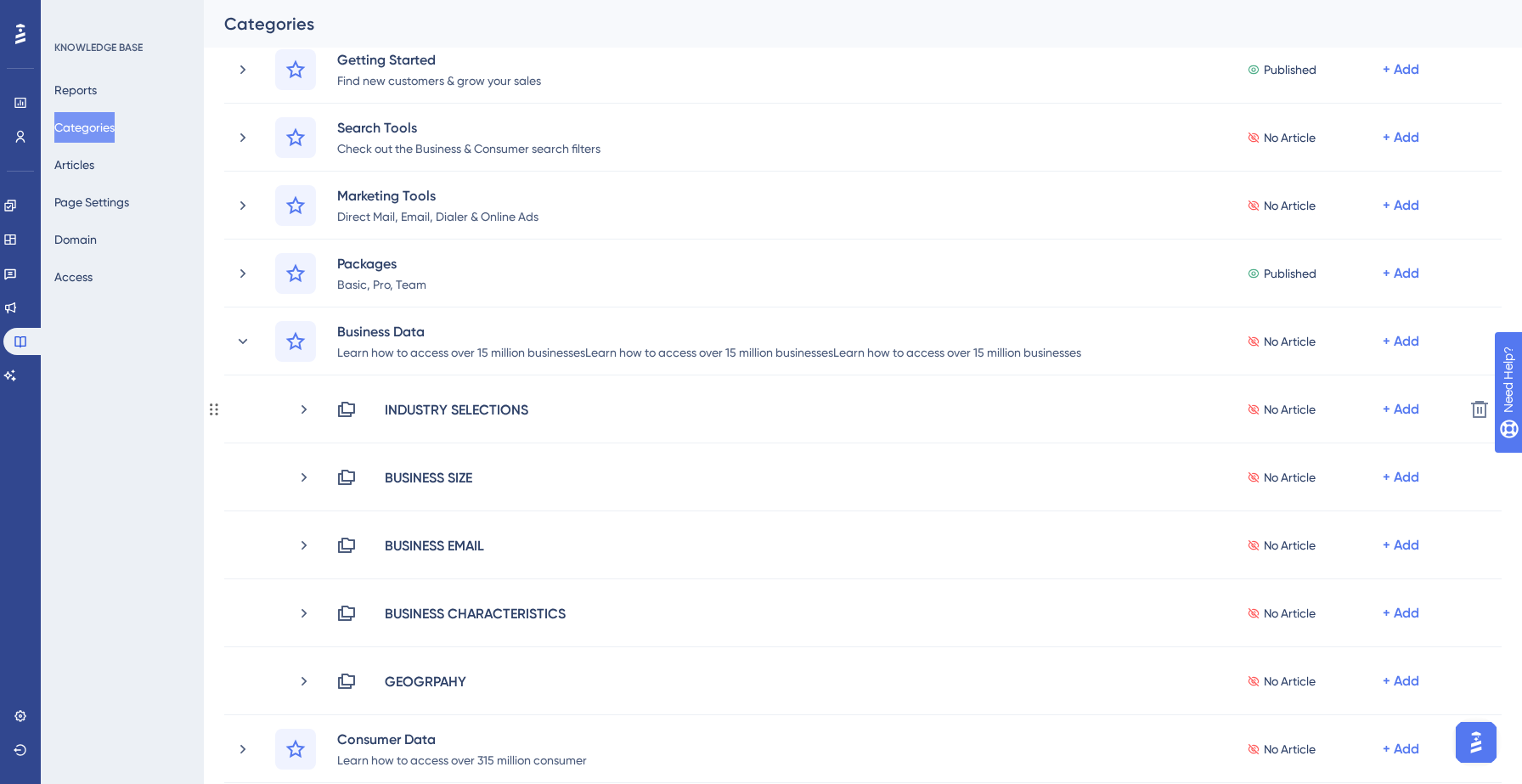
scroll to position [155, 0]
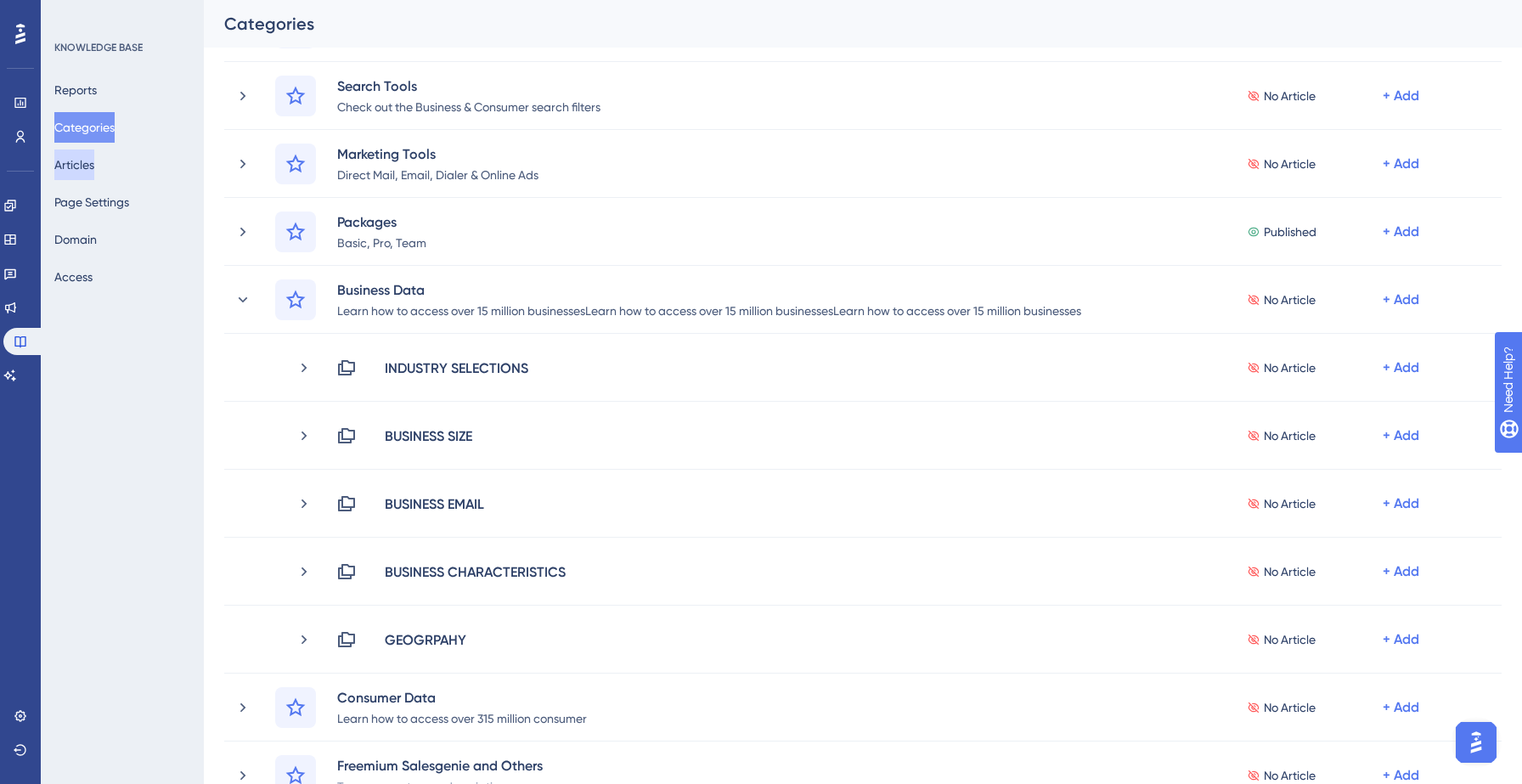
click at [94, 170] on button "Articles" at bounding box center [74, 165] width 40 height 30
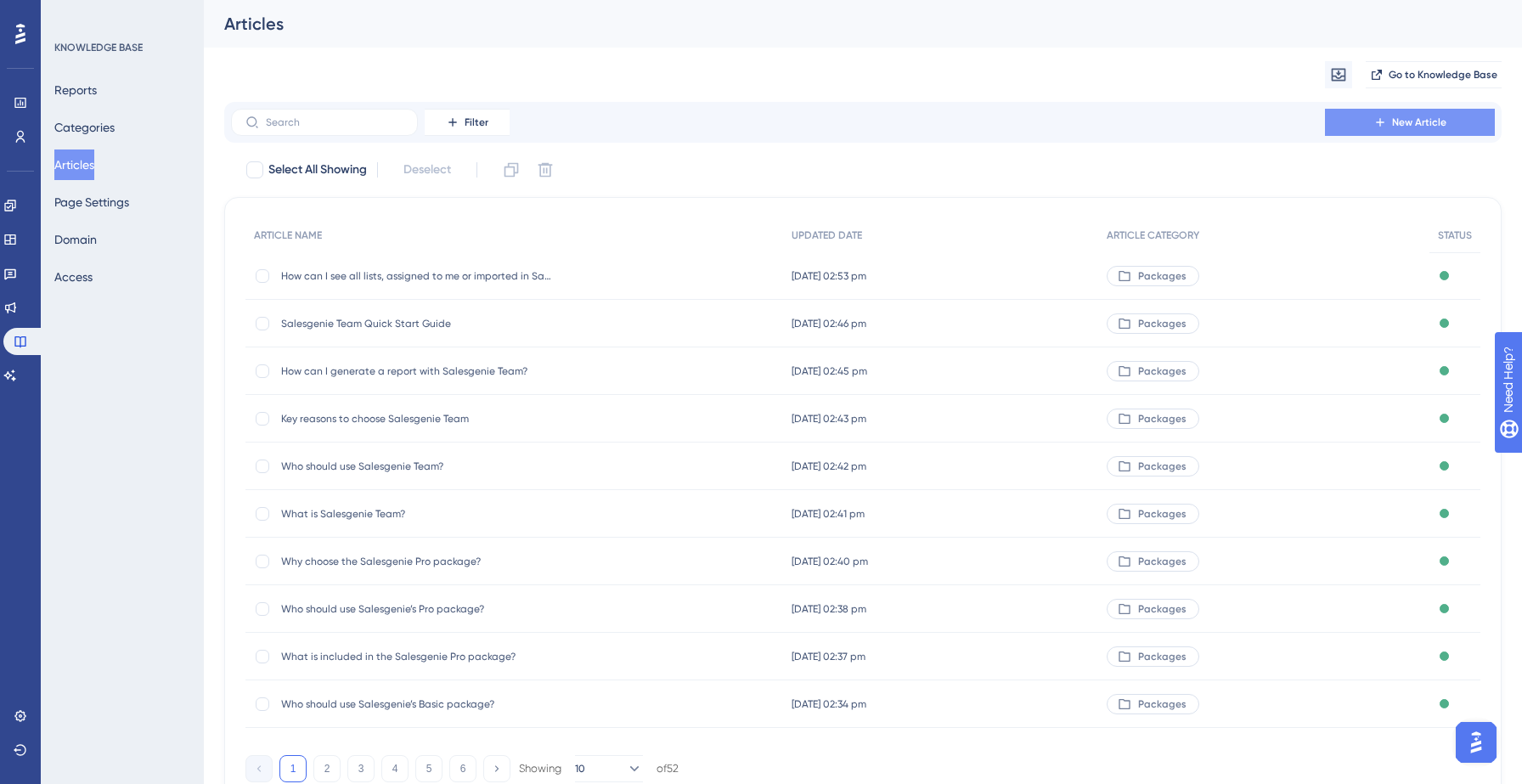
click at [1422, 118] on span "New Article" at bounding box center [1419, 122] width 54 height 13
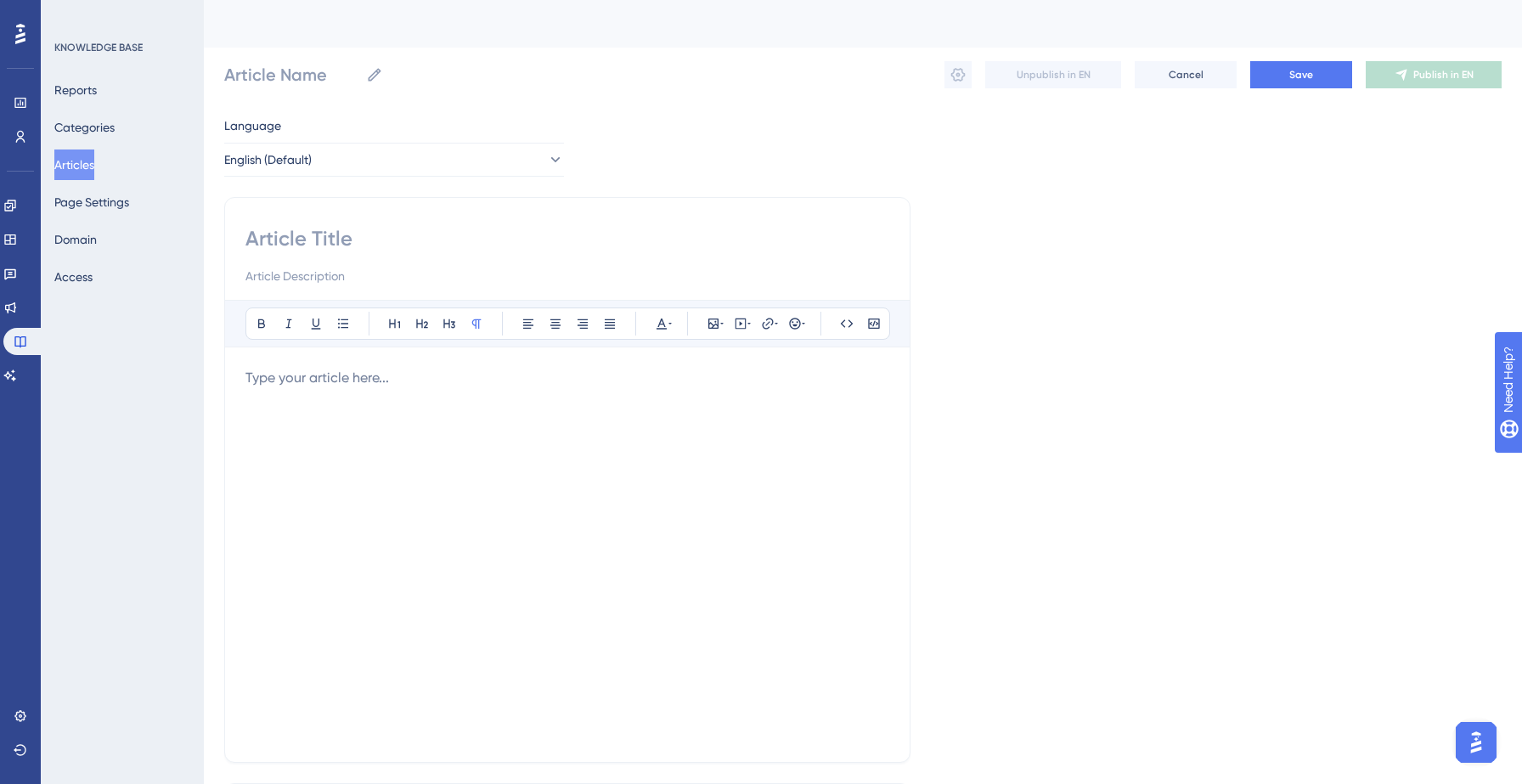
click at [344, 239] on input at bounding box center [567, 239] width 643 height 27
click at [372, 233] on input at bounding box center [567, 239] width 643 height 27
paste input "How do I filter by industry (SIC or NAICS)?"
type input "How do I filter by industry (SIC or NAICS)?"
click at [372, 233] on input "How do I filter by industry (SIC or NAICS)?" at bounding box center [567, 239] width 643 height 27
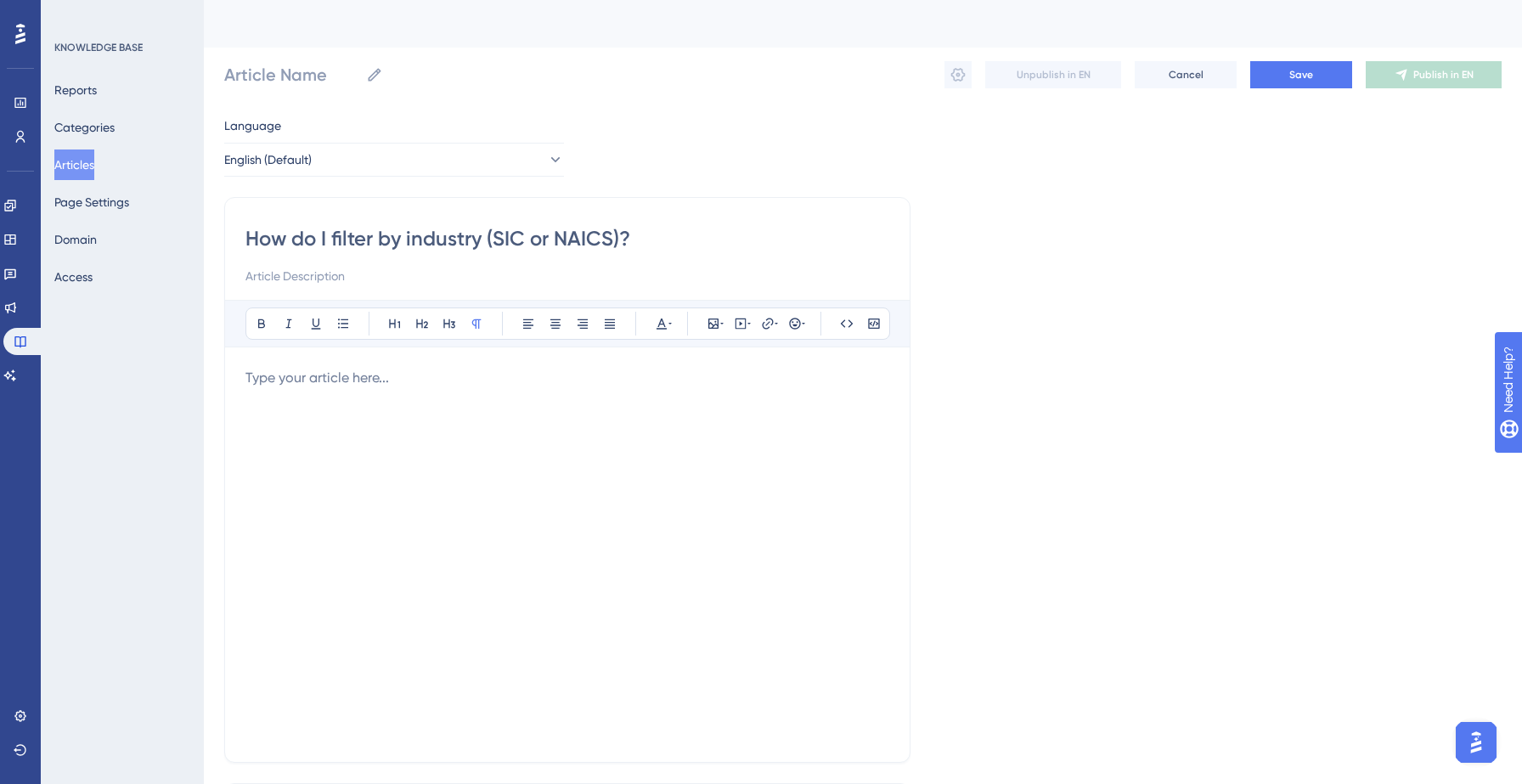
type input "How do I filter by industry (SIC or NAICS)?"
click at [327, 390] on div at bounding box center [567, 554] width 643 height 373
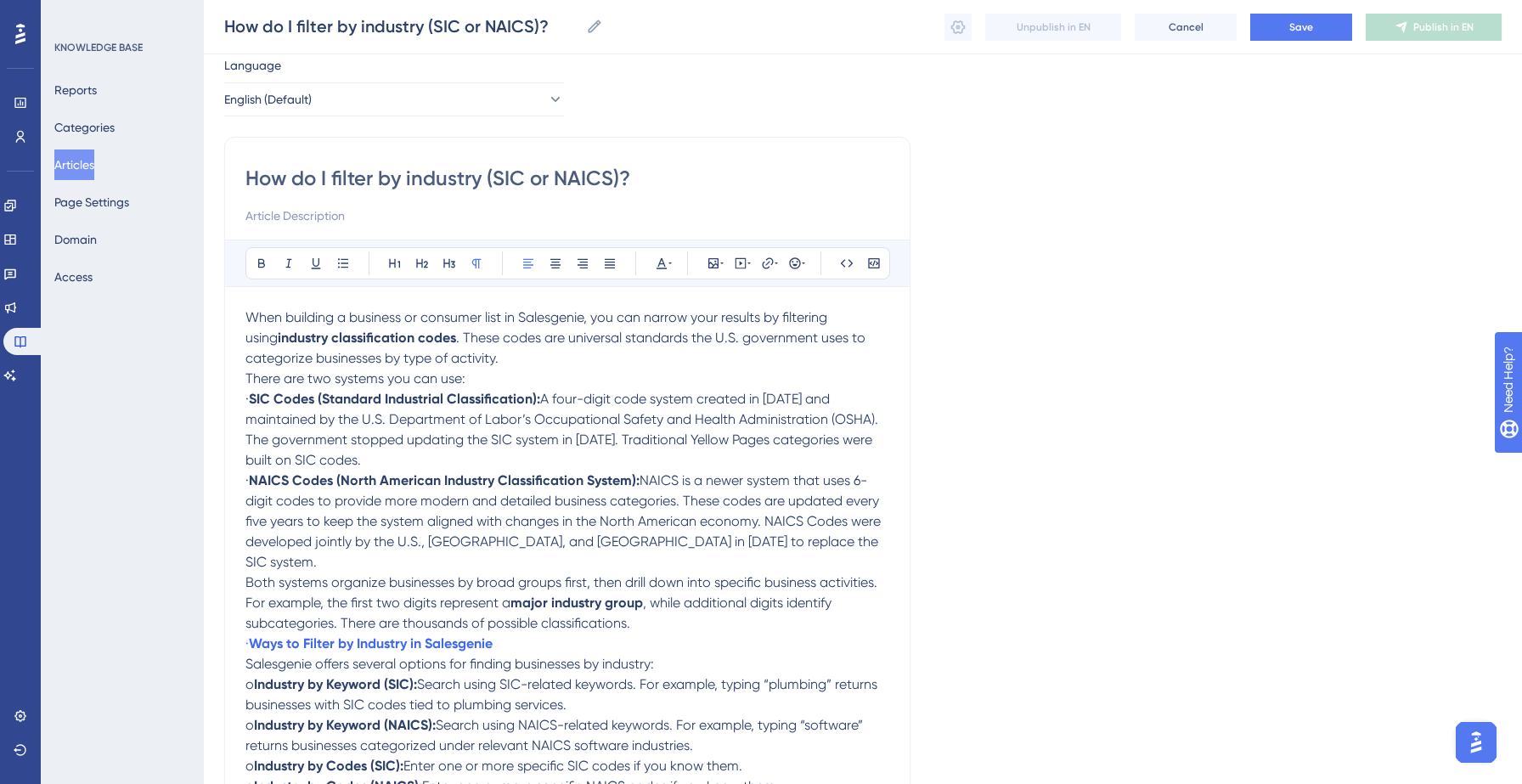
scroll to position [25, 0]
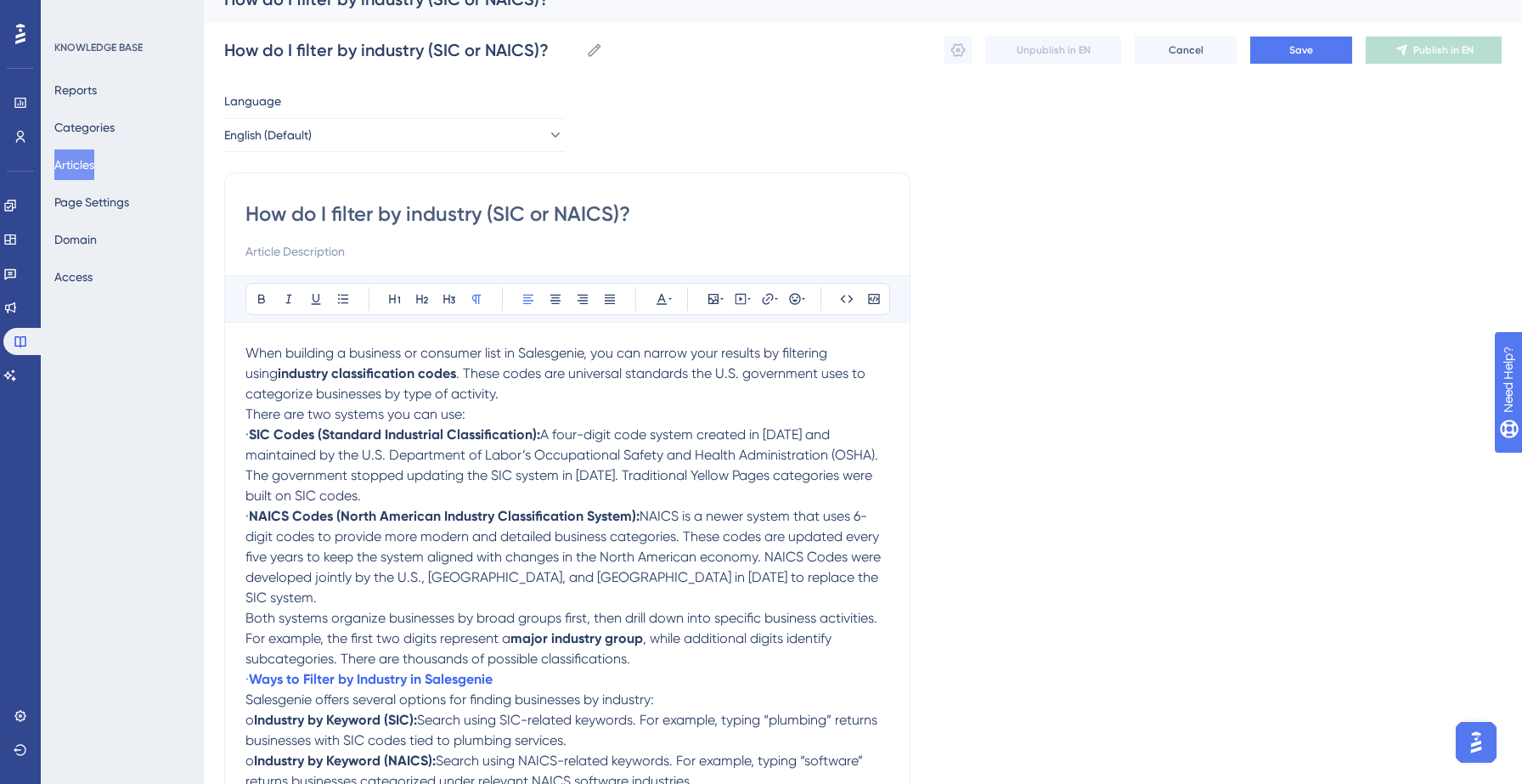
click at [525, 399] on p "When building a business or consumer list in Salesgenie, you can narrow your re…" at bounding box center [567, 373] width 643 height 61
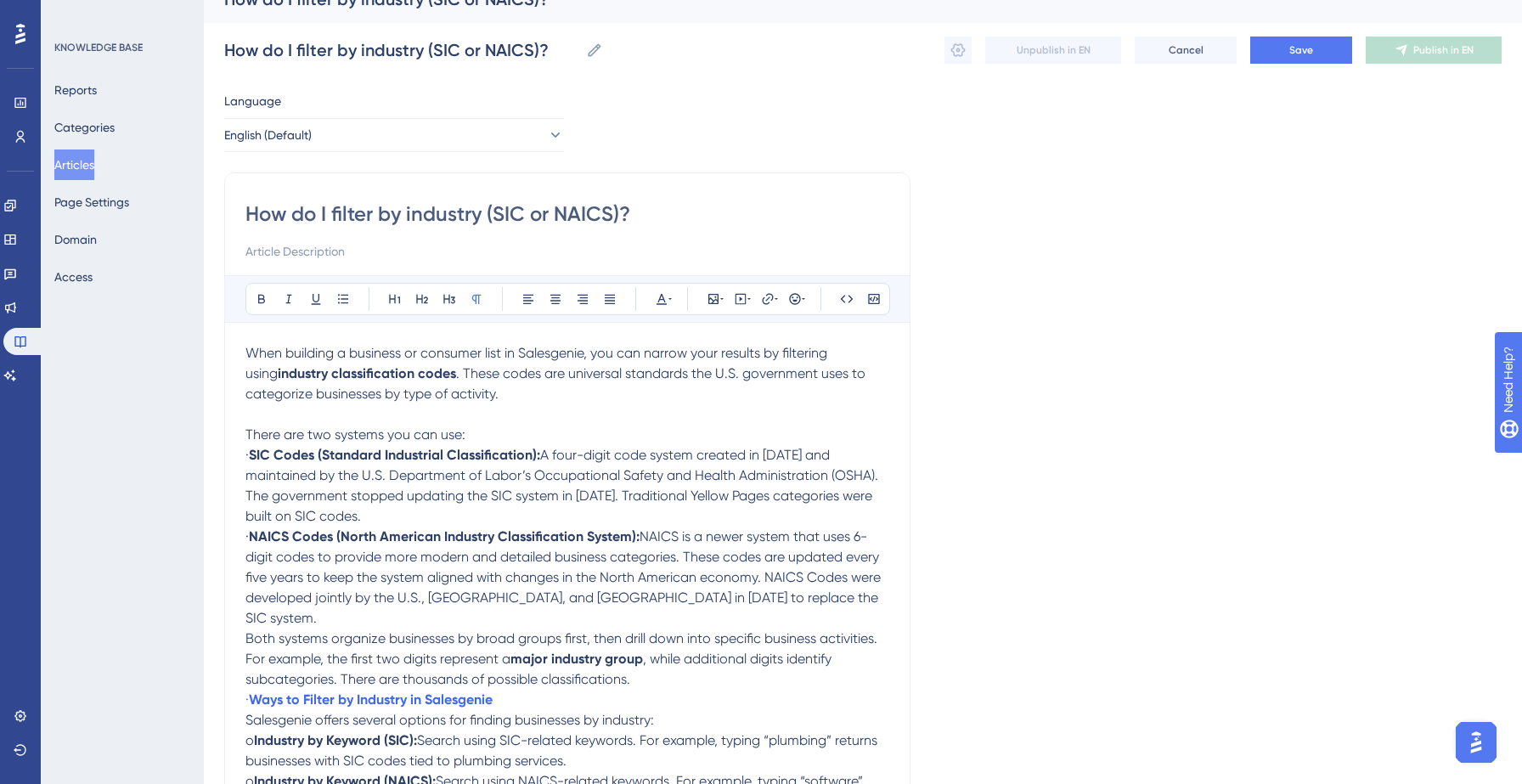
click at [354, 524] on p "· SIC Codes (Standard Industrial Classification): A four-digit code system crea…" at bounding box center [567, 485] width 643 height 81
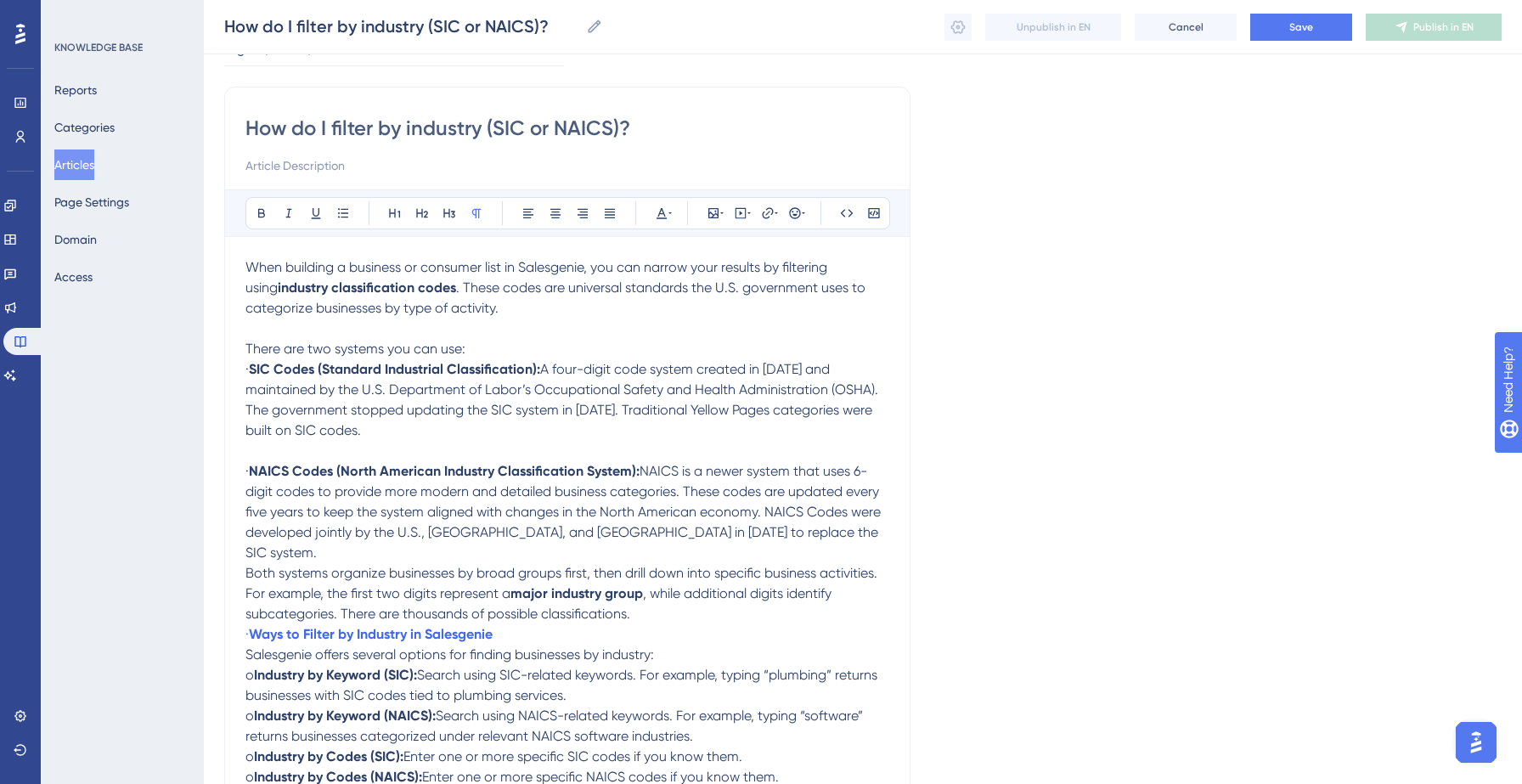
scroll to position [105, 0]
click at [817, 532] on p "· NAICS Codes (North American Industry Classification System): NAICS is a newer…" at bounding box center [567, 510] width 643 height 102
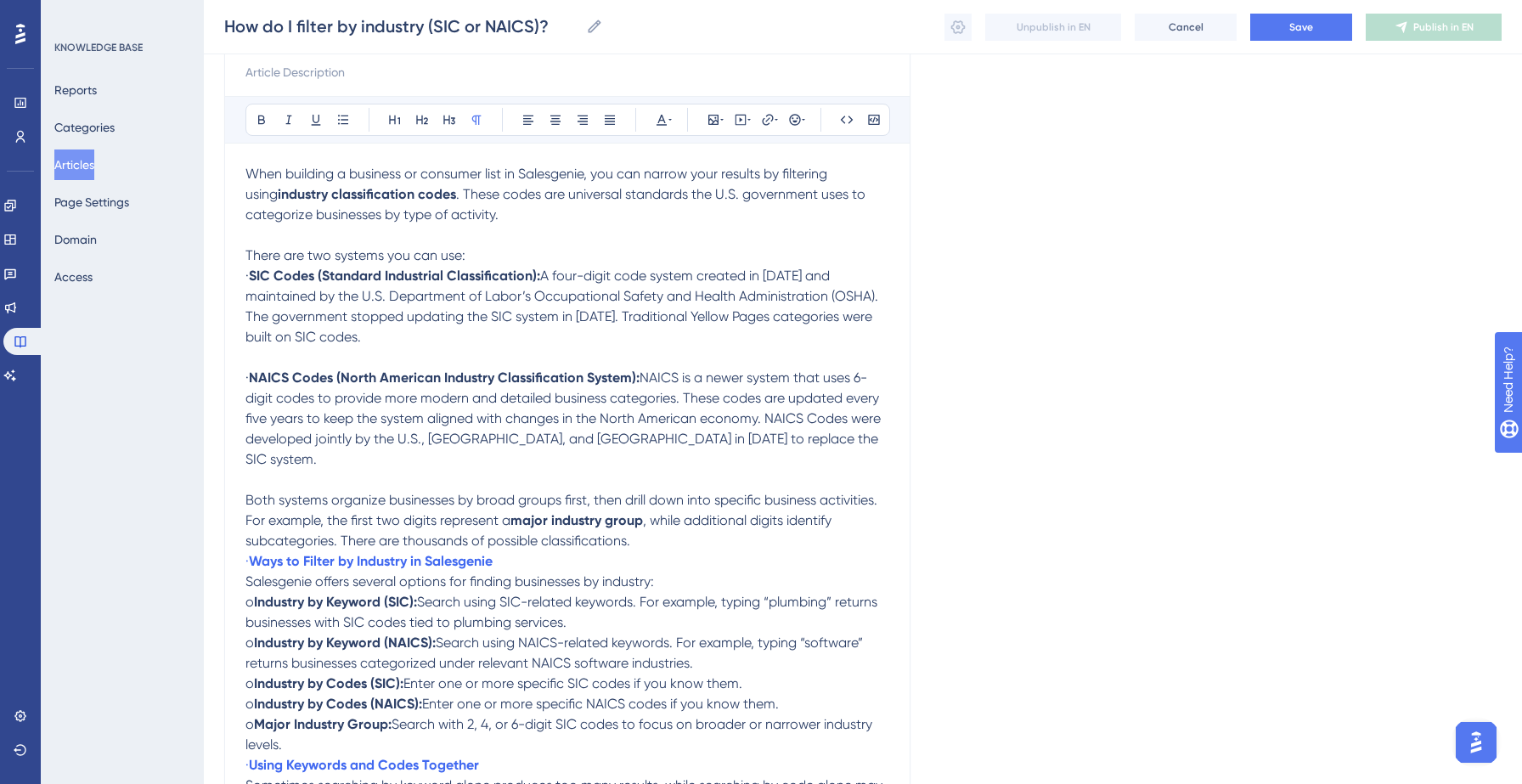
scroll to position [192, 0]
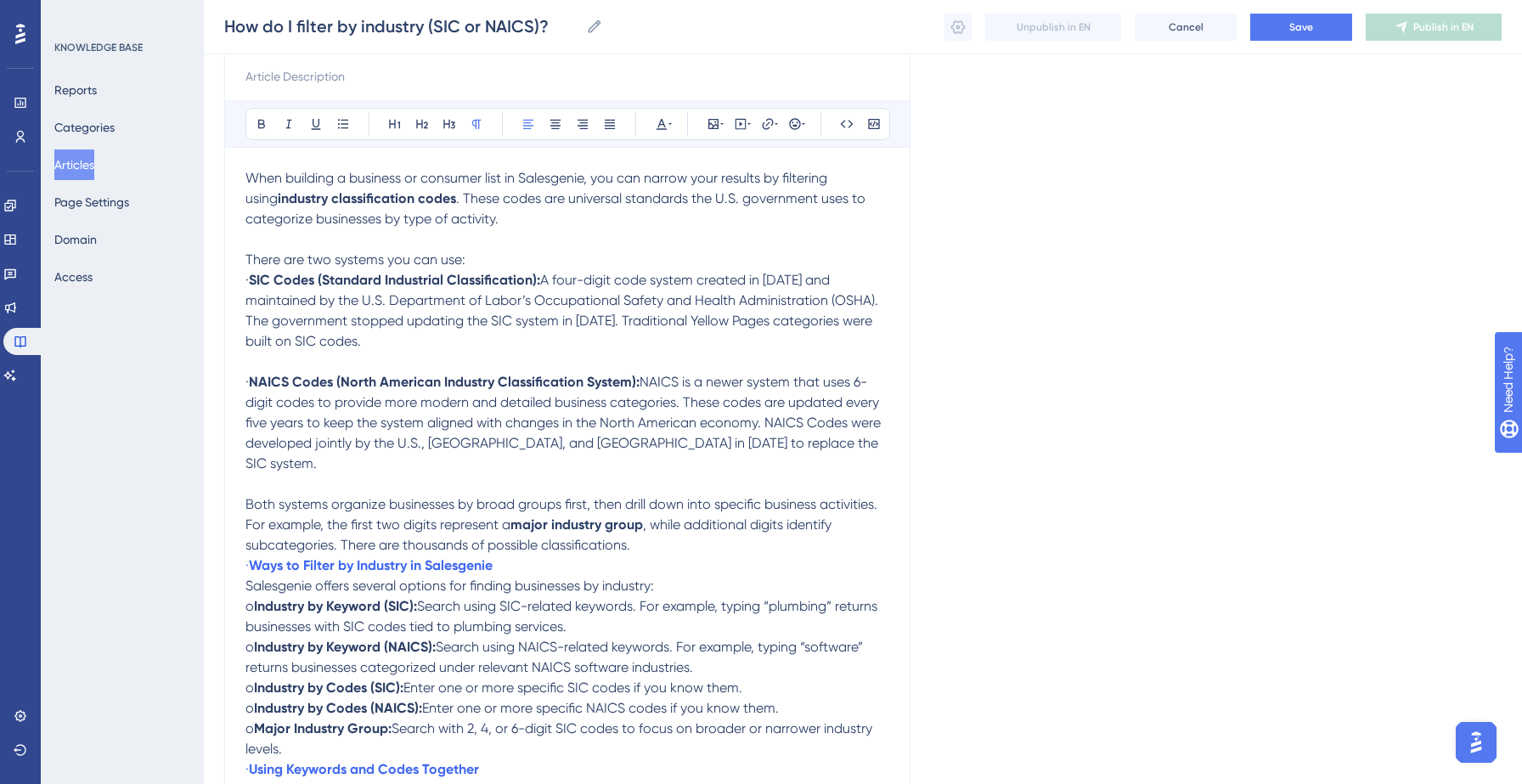
click at [745, 524] on p "Both systems organize businesses by broad groups first, then drill down into sp…" at bounding box center [567, 525] width 643 height 61
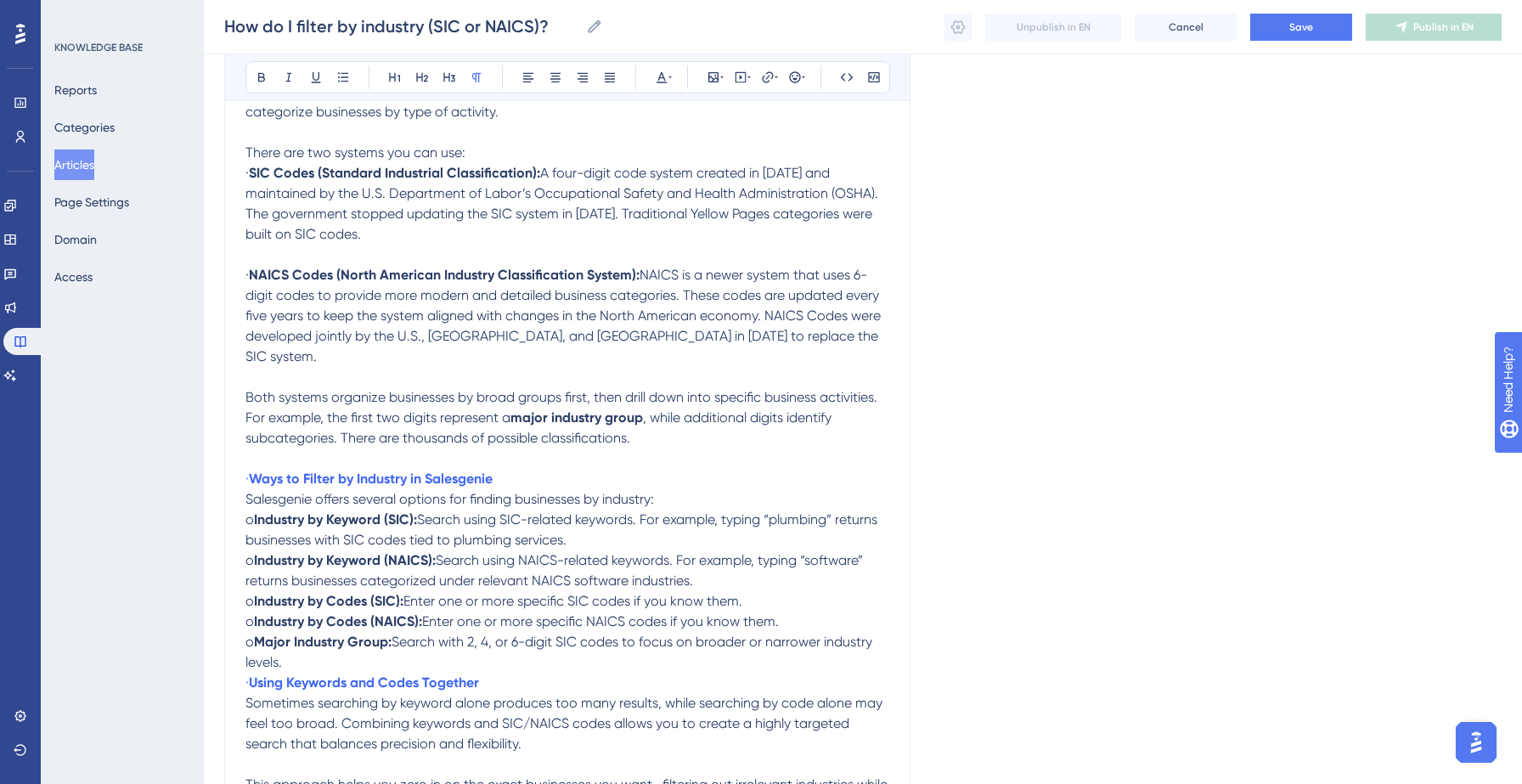
scroll to position [342, 0]
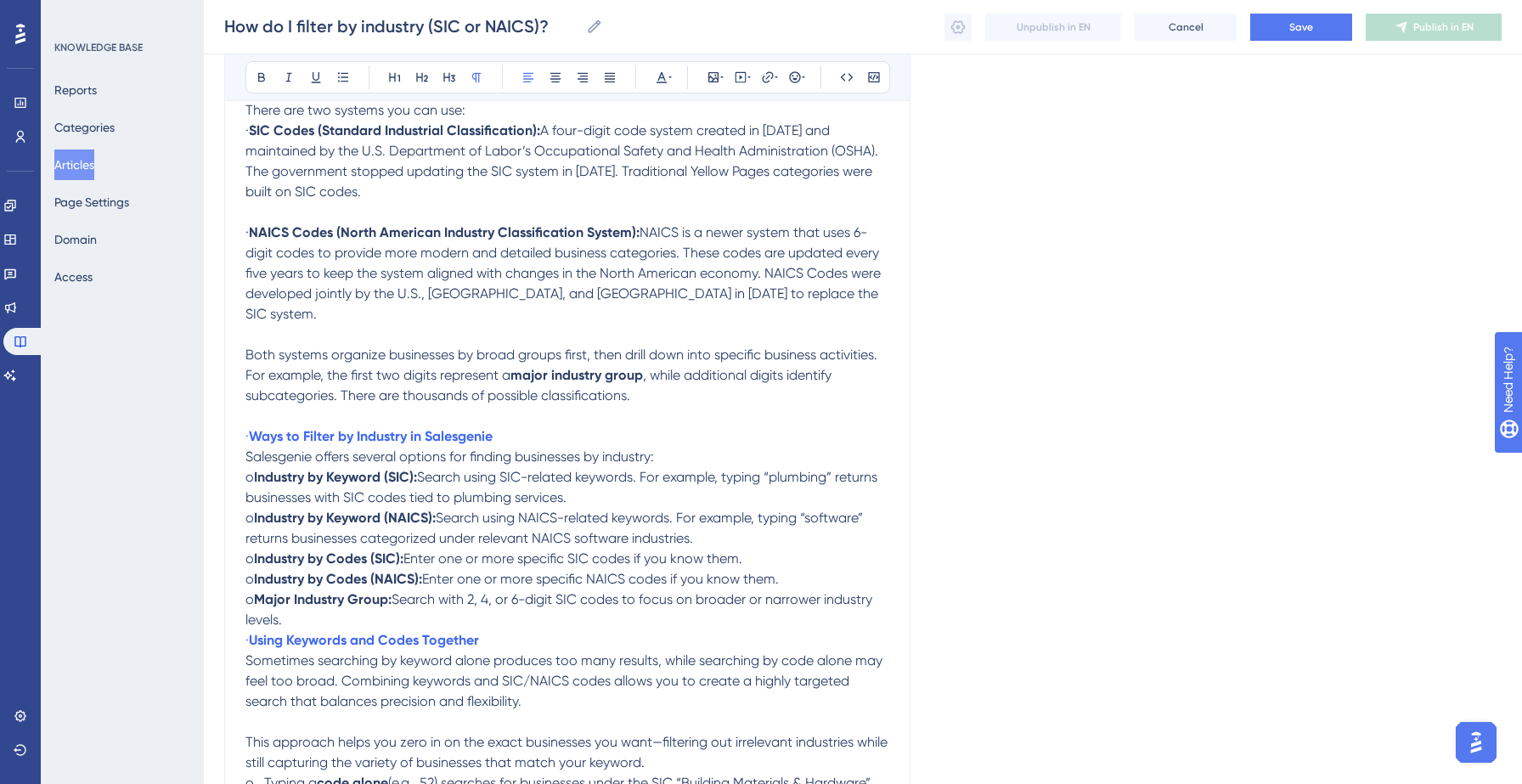
click at [585, 608] on p "o Major Industry Group: Search with 2, 4, or 6-digit SIC codes to focus on broa…" at bounding box center [567, 609] width 643 height 41
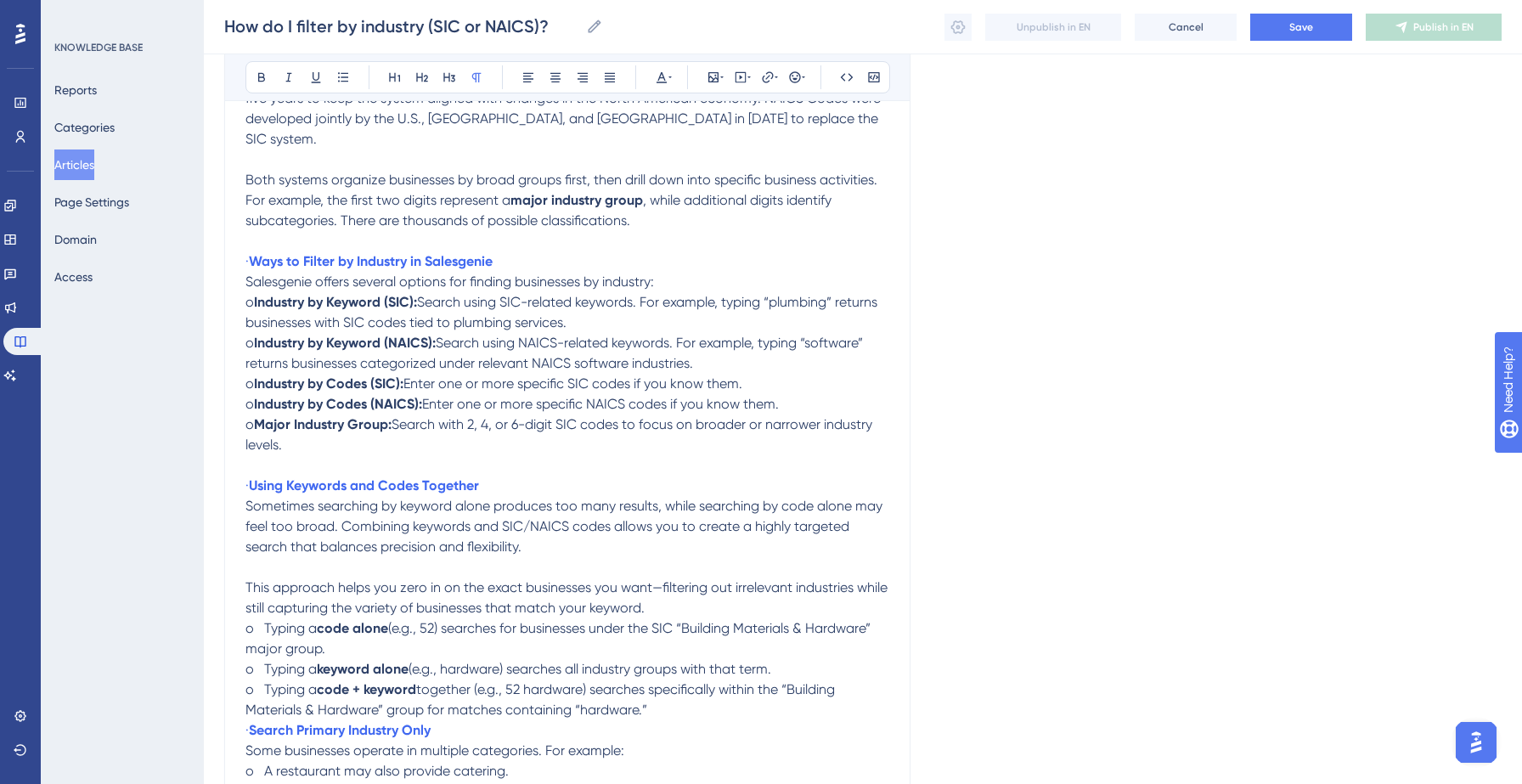
scroll to position [543, 0]
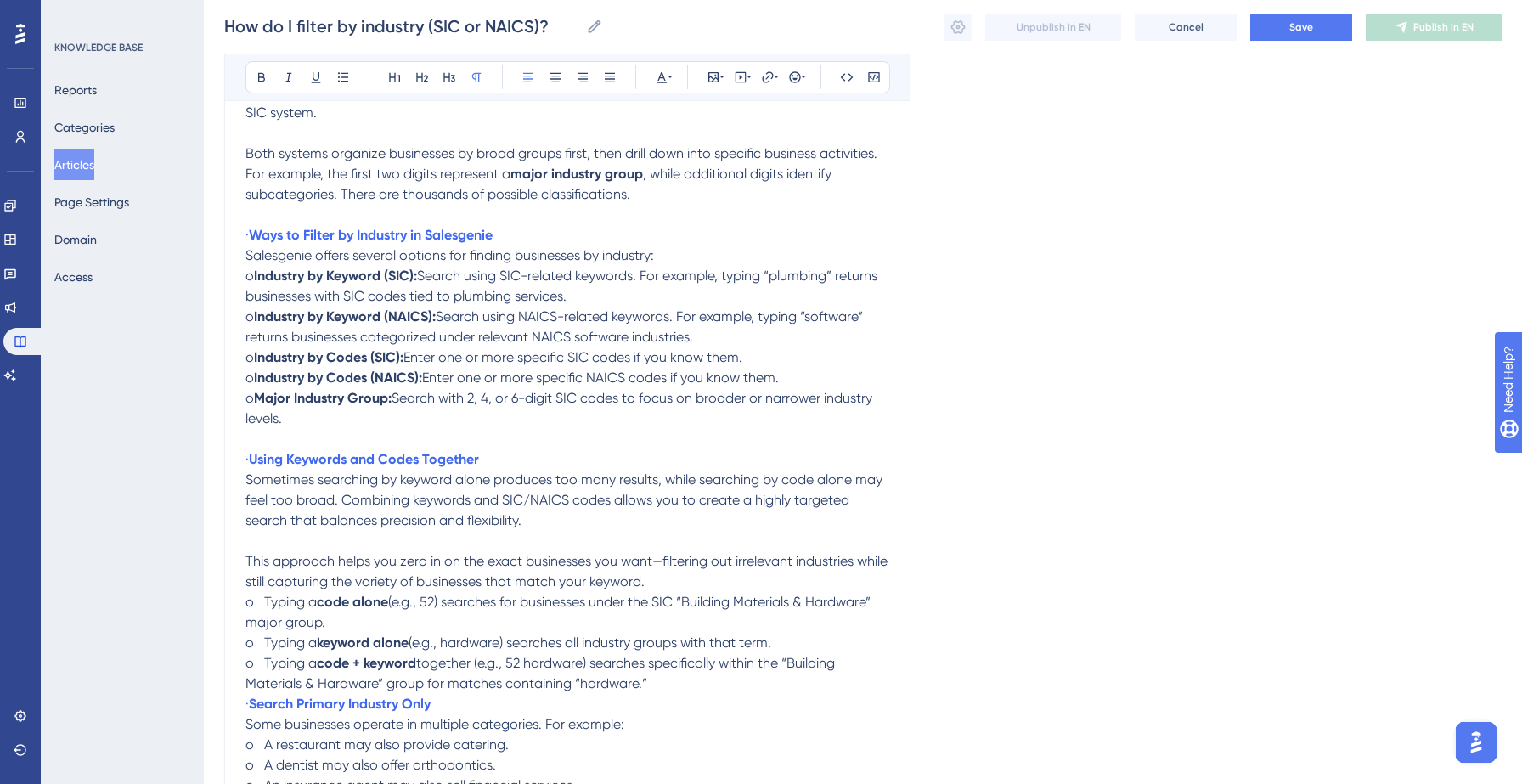
click at [705, 561] on p "Sometimes searching by keyword alone produces too many results, while searching…" at bounding box center [567, 530] width 643 height 122
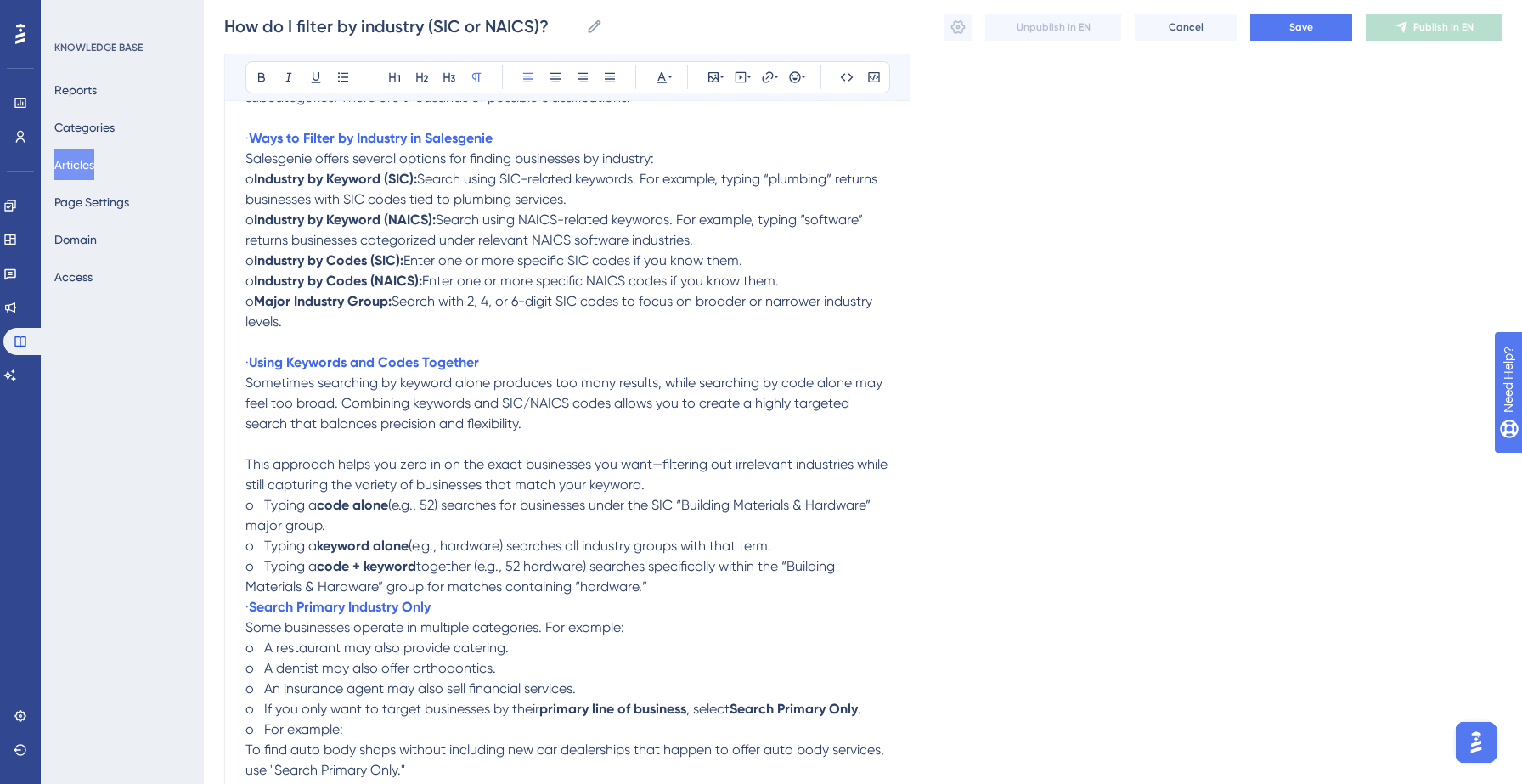
scroll to position [644, 0]
click at [700, 569] on p "o Typing a code + keyword together (e.g., 52 hardware) searches specifically wi…" at bounding box center [567, 572] width 643 height 41
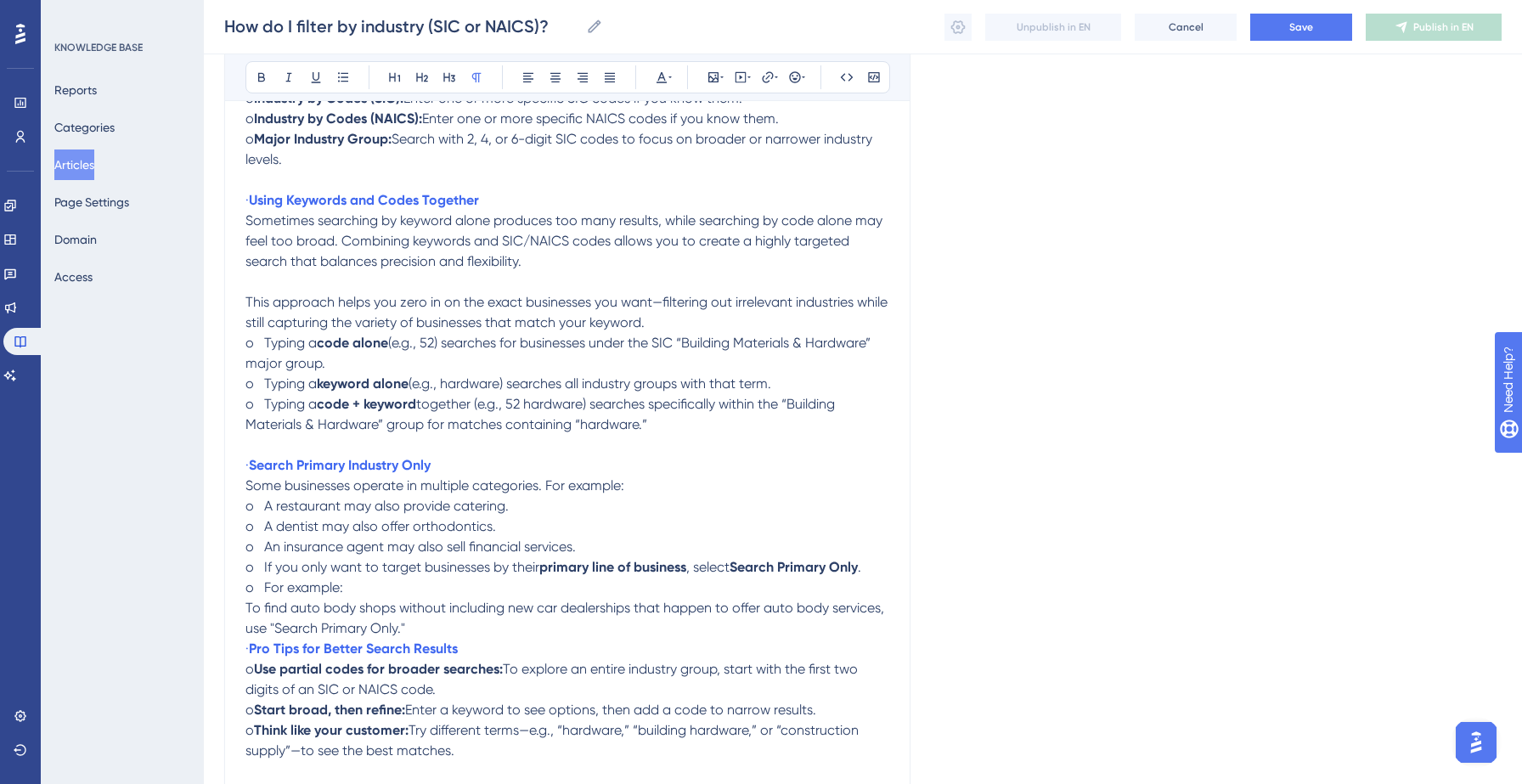
scroll to position [807, 0]
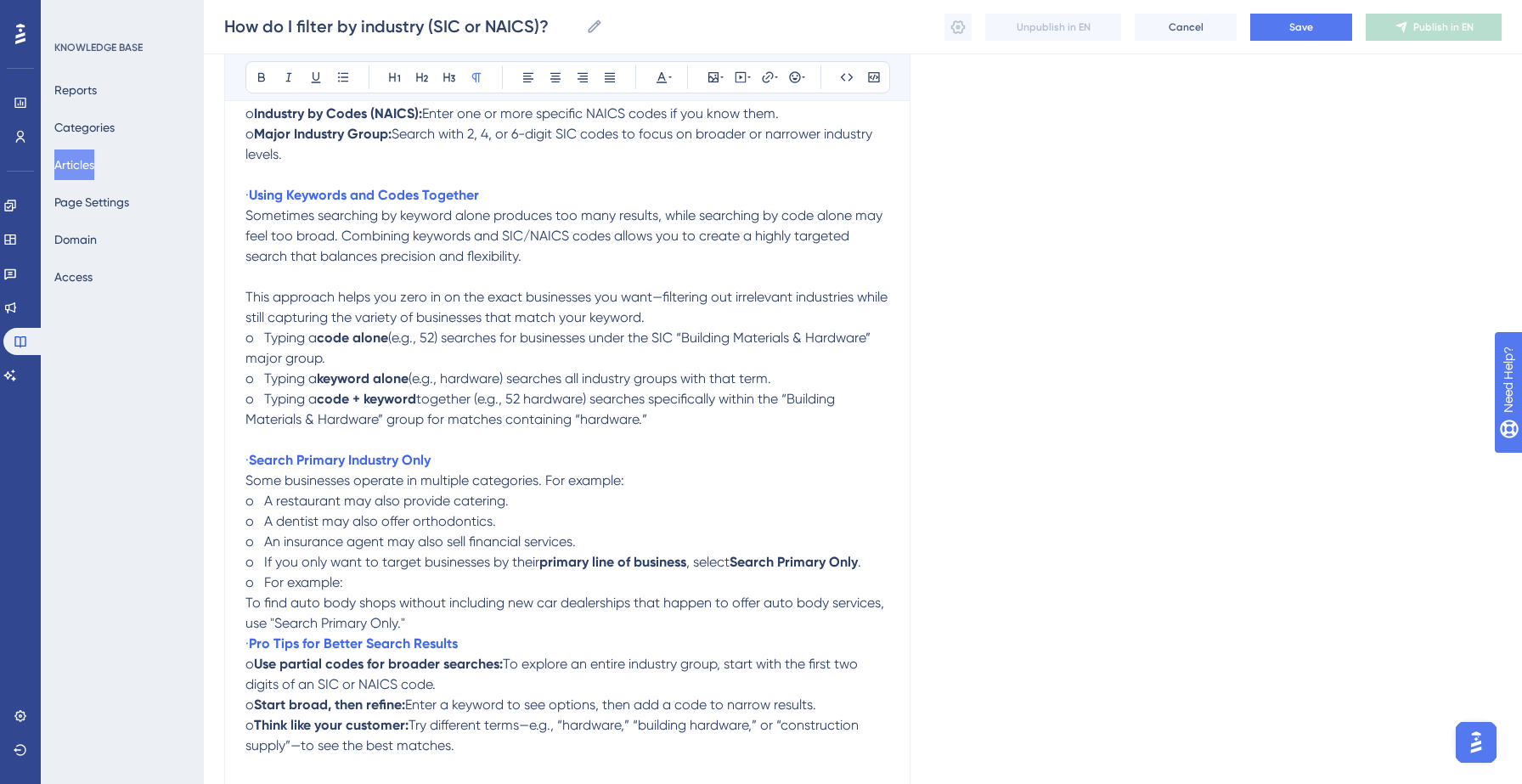
click at [512, 605] on p "To find auto body shops without including new car dealerships that happen to of…" at bounding box center [567, 613] width 643 height 41
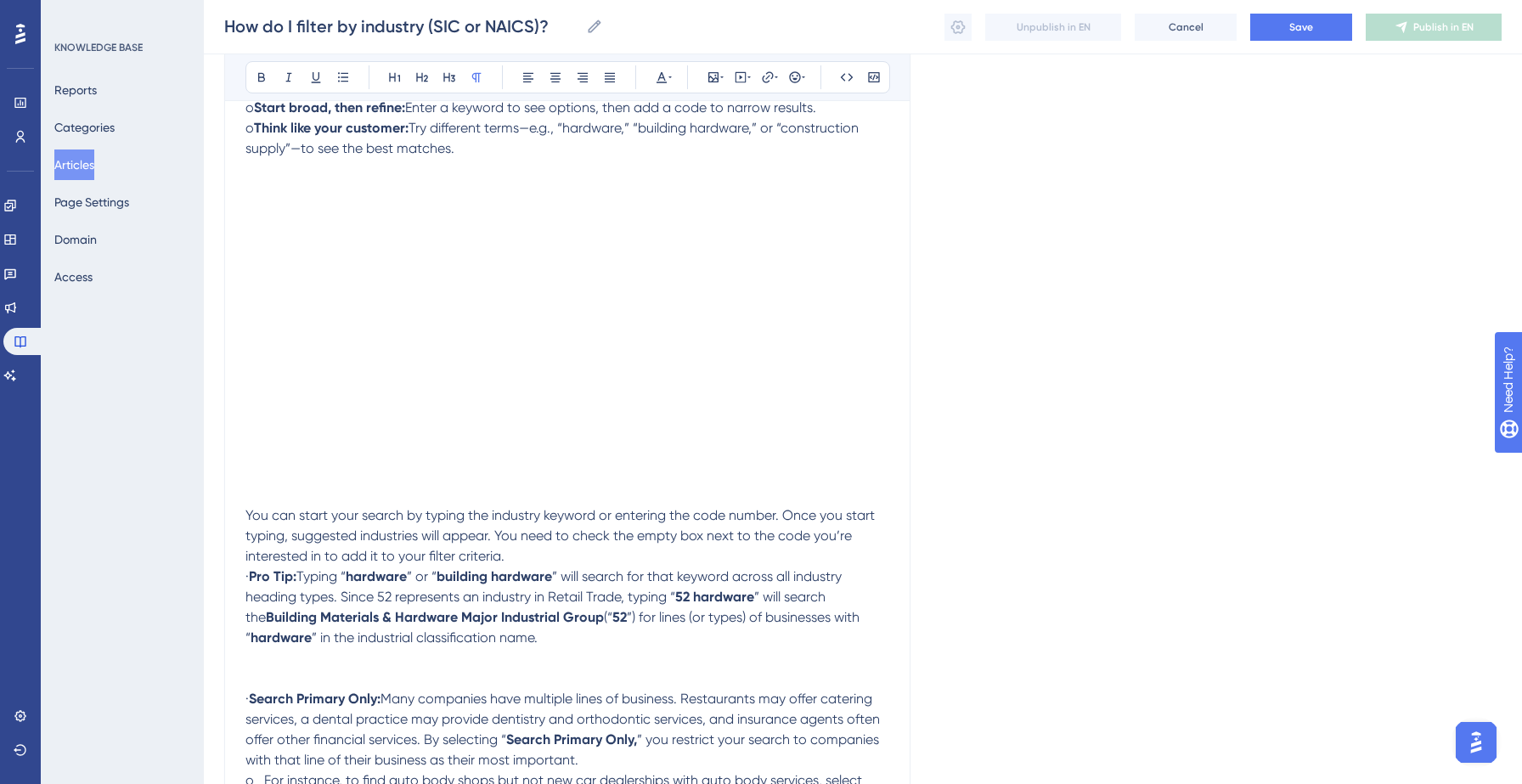
scroll to position [1476, 0]
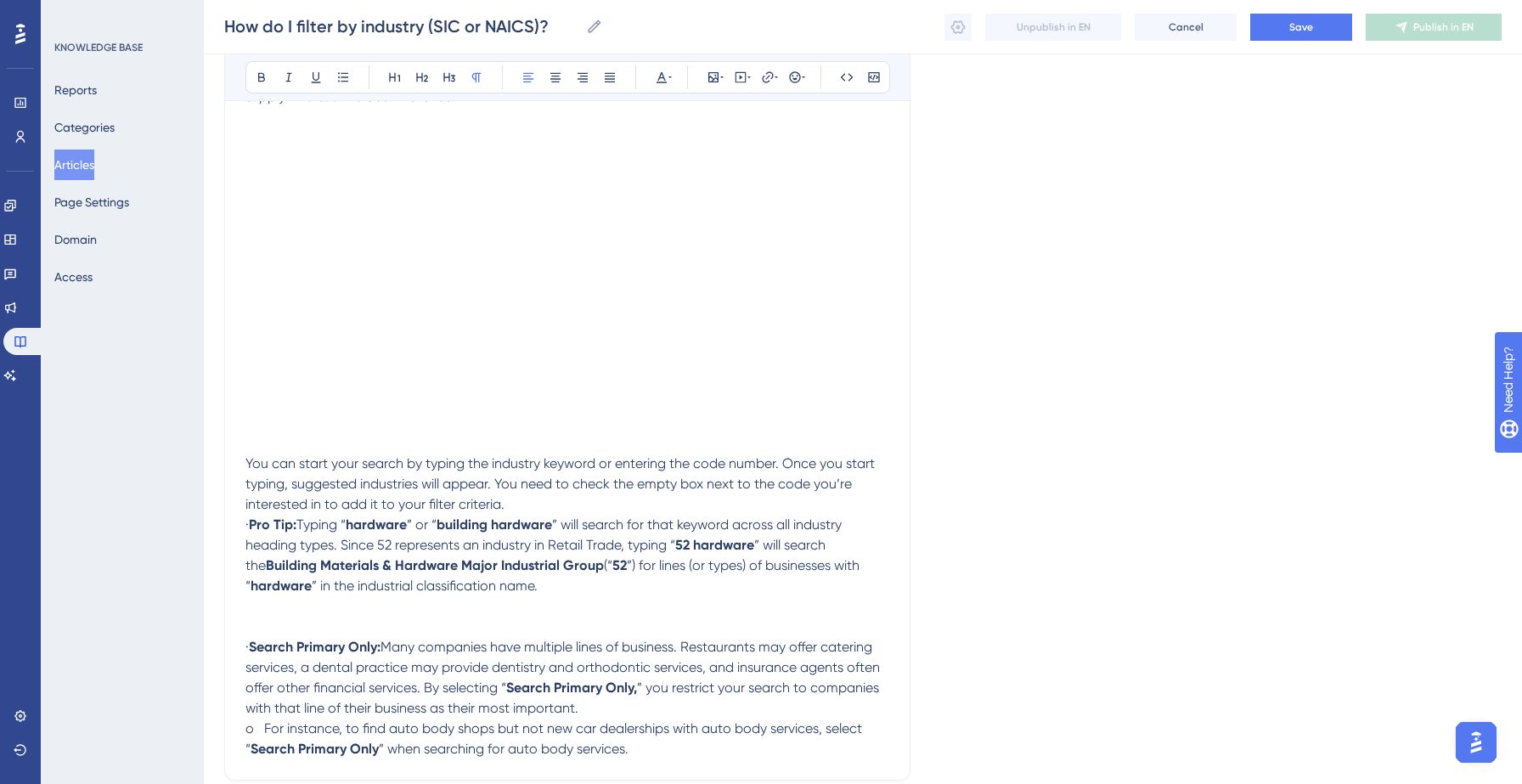
click at [545, 480] on p "You can start your search by typing the industry keyword or entering the code n…" at bounding box center [567, 484] width 643 height 61
click at [543, 497] on p "You can start your search by typing the industry keyword or entering the code n…" at bounding box center [567, 484] width 643 height 61
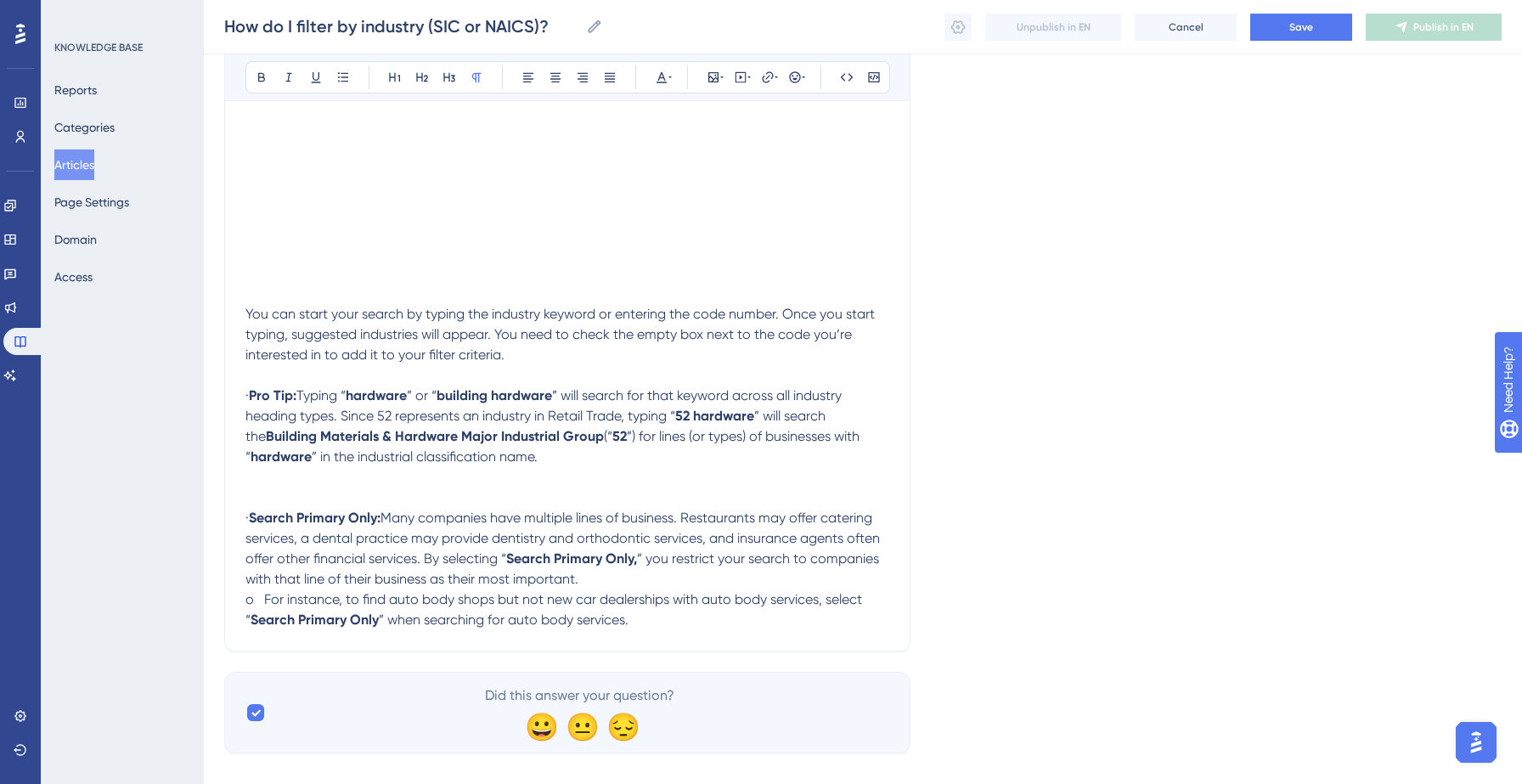
scroll to position [1629, 0]
click at [718, 564] on p "· Search Primary Only: Many companies have multiple lines of business. Restaura…" at bounding box center [567, 545] width 643 height 81
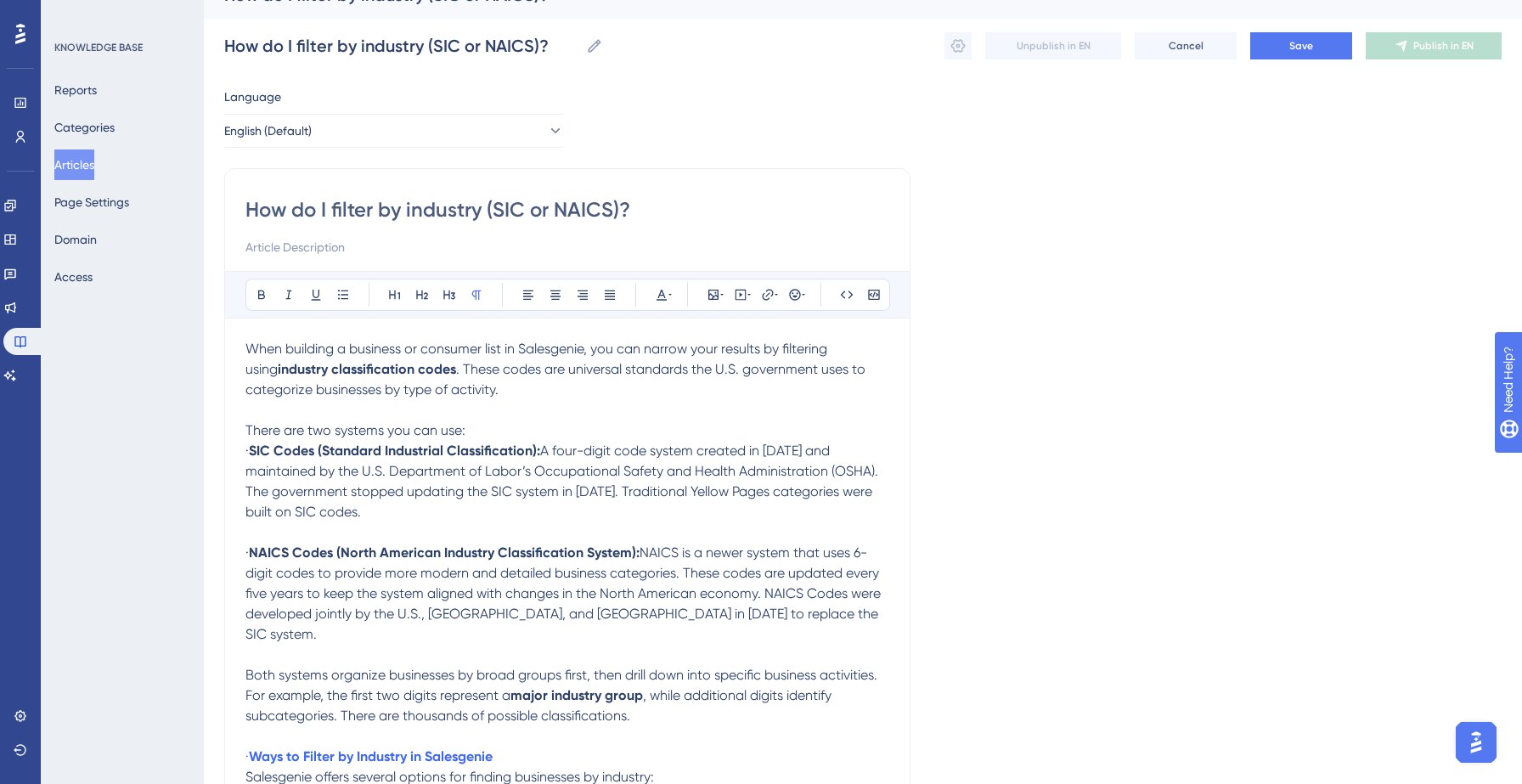
scroll to position [45, 0]
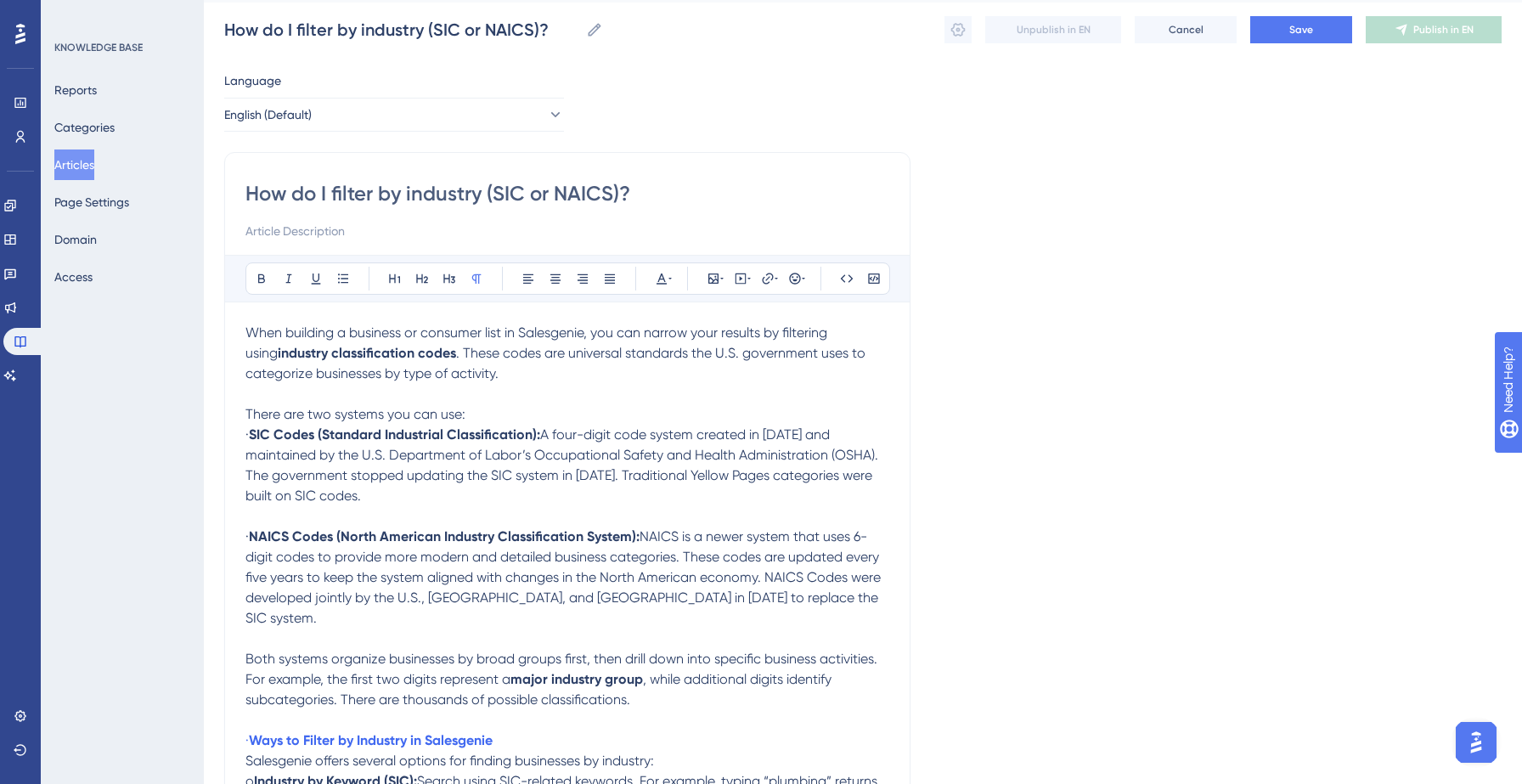
click at [582, 381] on p "When building a business or consumer list in Salesgenie, you can narrow your re…" at bounding box center [567, 353] width 643 height 61
click at [505, 413] on p "There are two systems you can use:" at bounding box center [567, 414] width 643 height 20
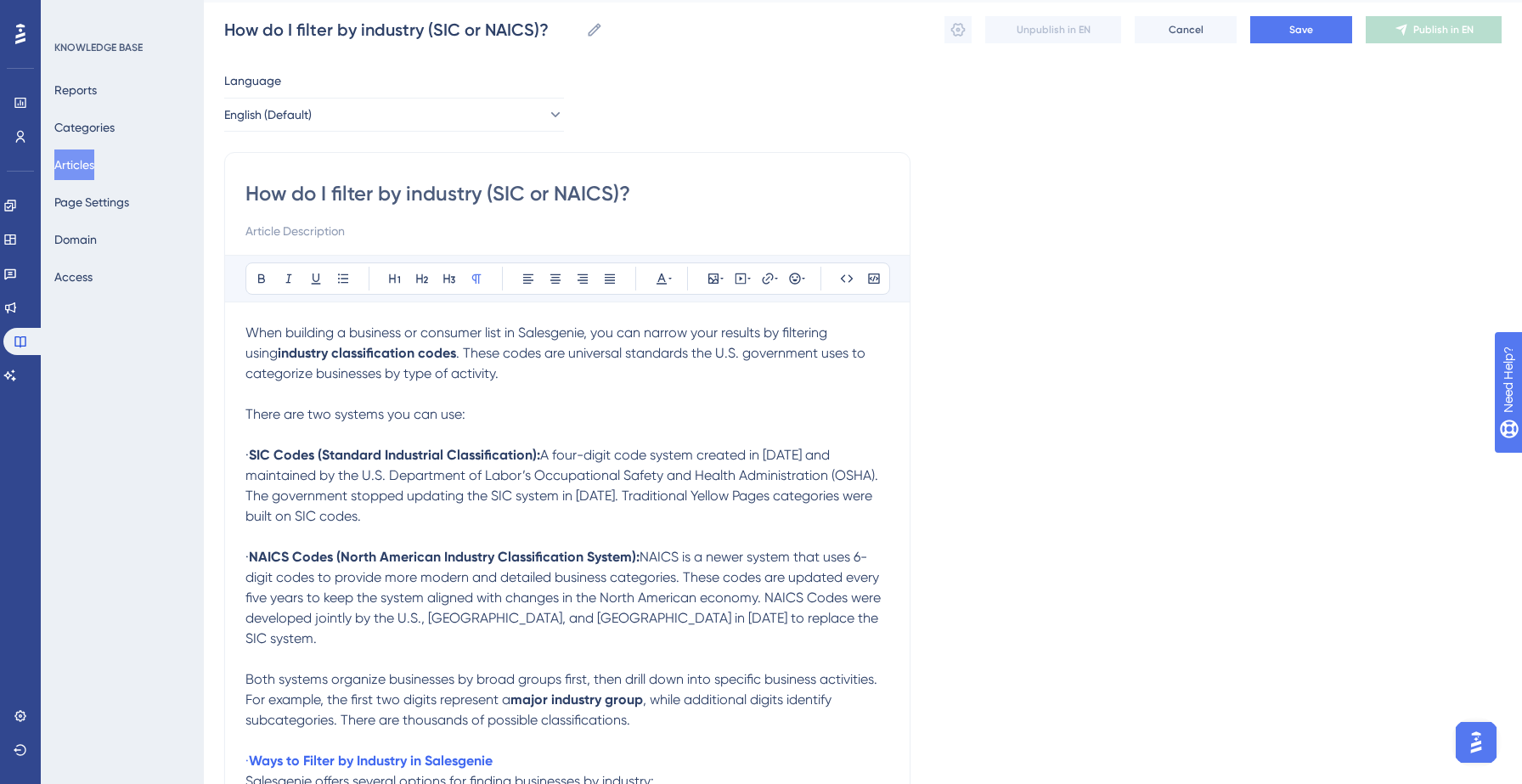
click at [249, 461] on span "·" at bounding box center [247, 454] width 4 height 16
click at [334, 279] on button at bounding box center [343, 278] width 24 height 24
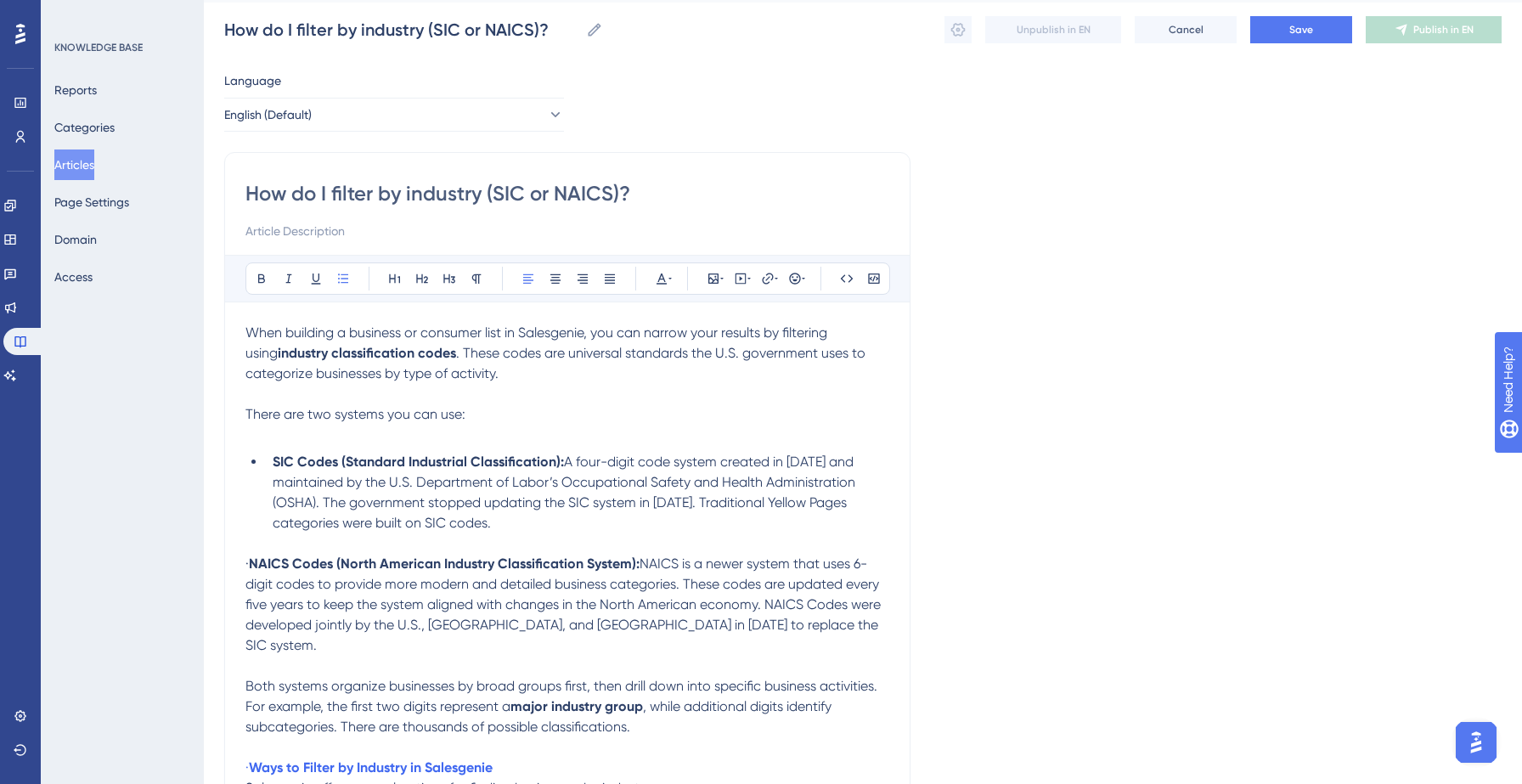
click at [273, 568] on strong "NAICS Codes (North American Industry Classification System):" at bounding box center [444, 563] width 390 height 16
click at [338, 280] on icon at bounding box center [342, 278] width 13 height 13
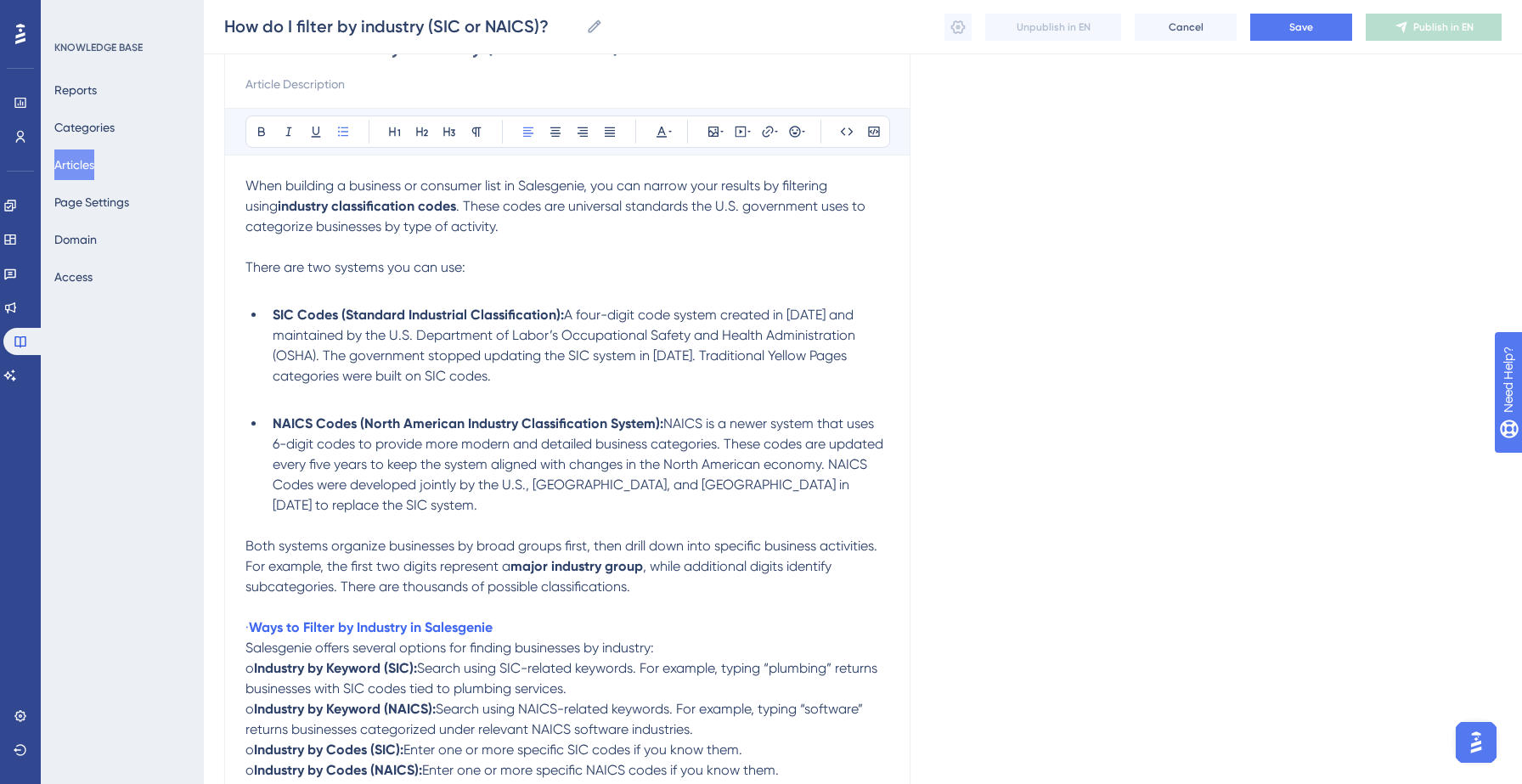
scroll to position [189, 0]
click at [247, 534] on span "Both systems organize businesses by broad groups first, then drill down into sp…" at bounding box center [562, 551] width 635 height 37
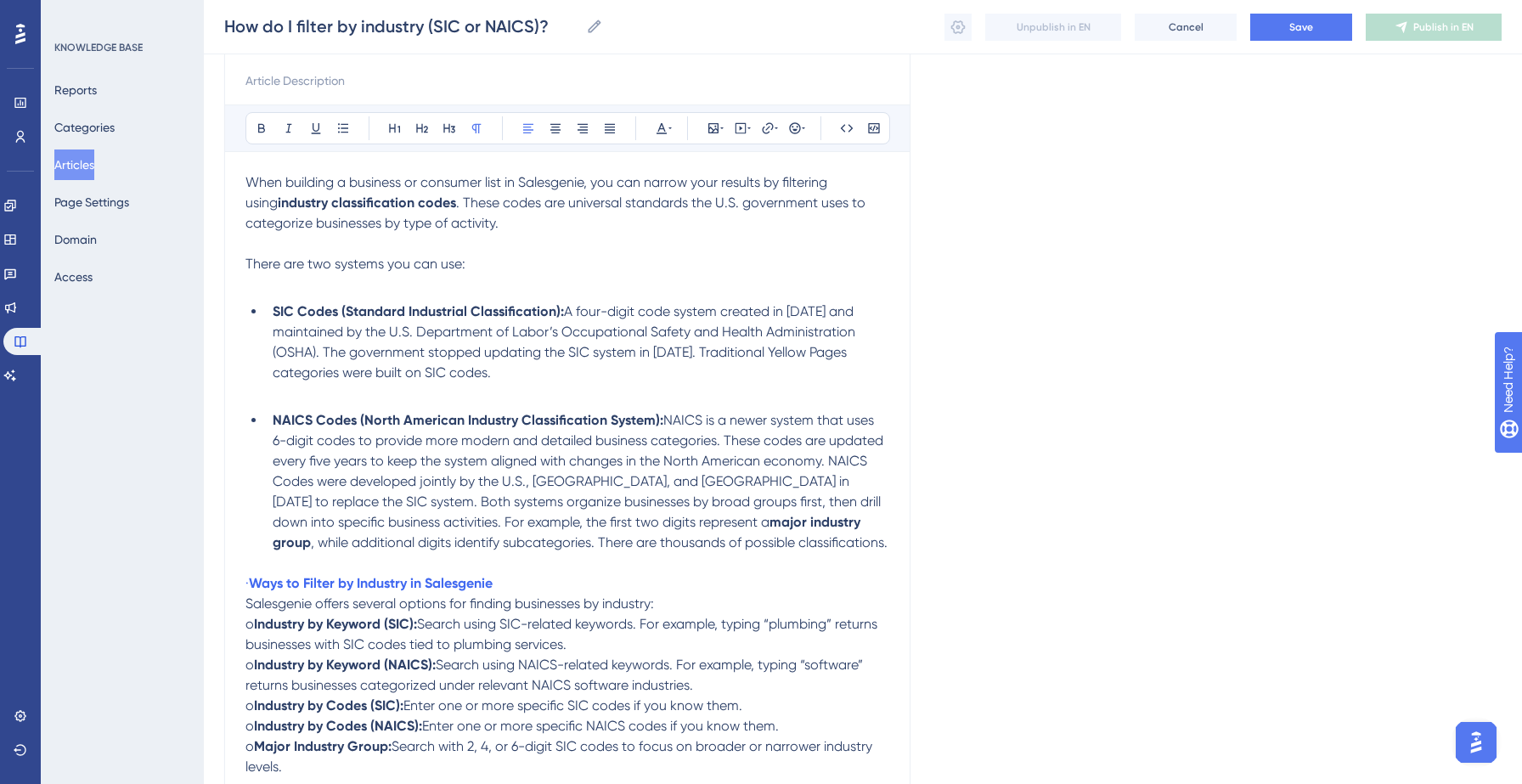
click at [245, 605] on span "Salesgenie offers several options for finding businesses by industry:" at bounding box center [449, 603] width 408 height 16
click at [539, 583] on p "· Ways to Filter by Industry in Salesgenie" at bounding box center [567, 583] width 643 height 20
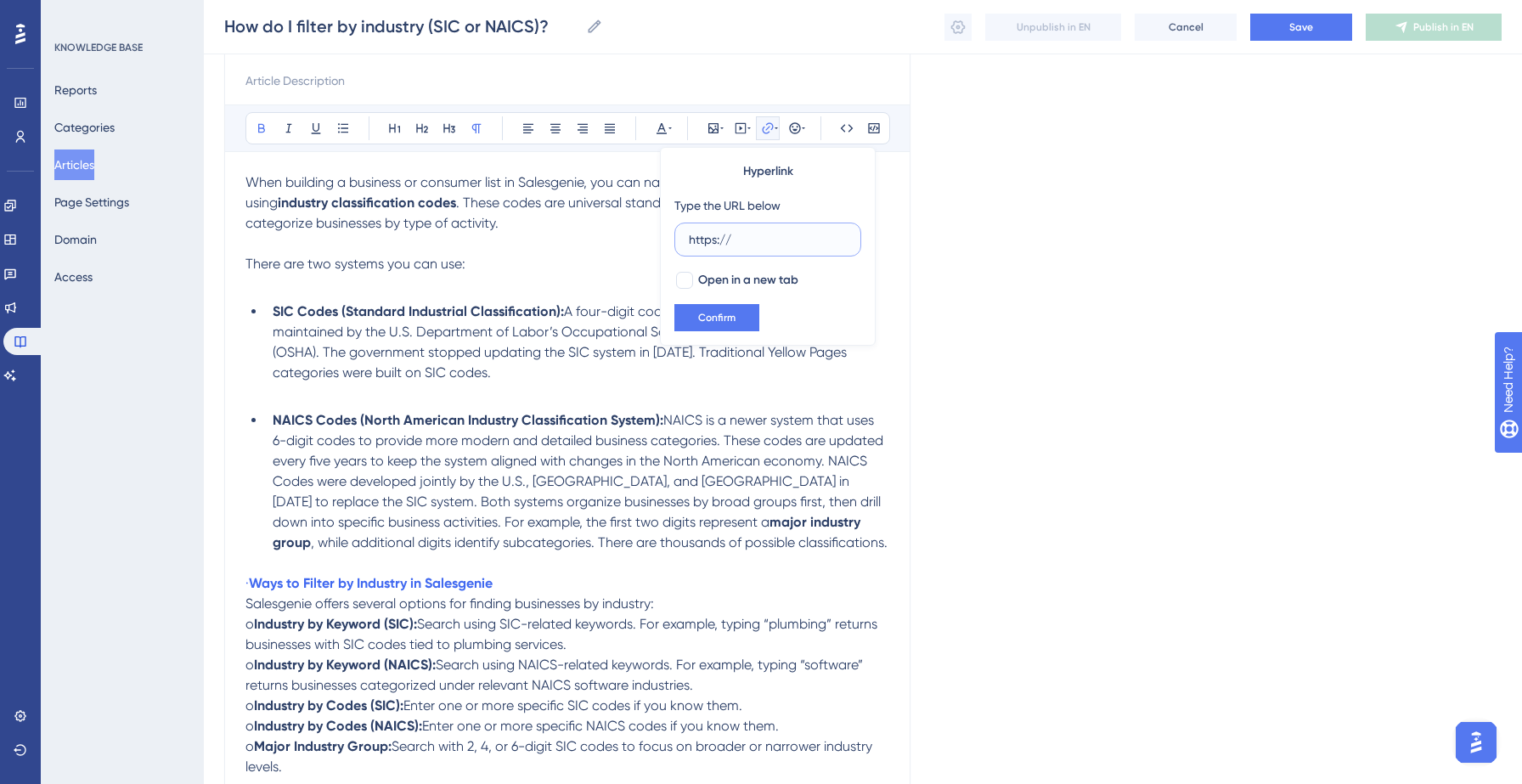
drag, startPoint x: 736, startPoint y: 244, endPoint x: 667, endPoint y: 243, distance: 69.0
click at [667, 243] on div "Hyperlink Type the URL below https:// Open in a new tab Confirm" at bounding box center [767, 246] width 216 height 199
click at [774, 118] on button at bounding box center [767, 128] width 24 height 24
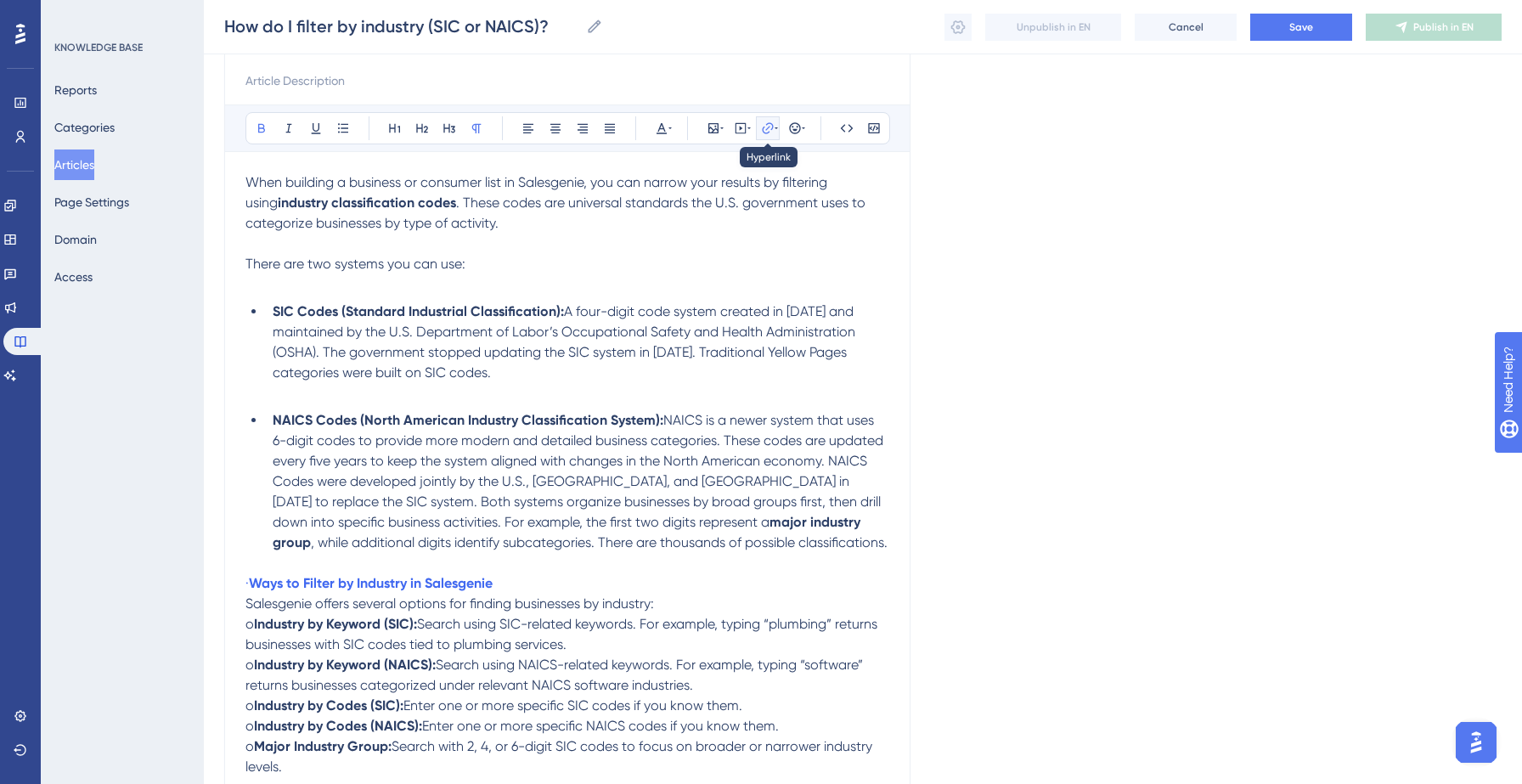
click at [769, 128] on icon at bounding box center [767, 127] width 13 height 13
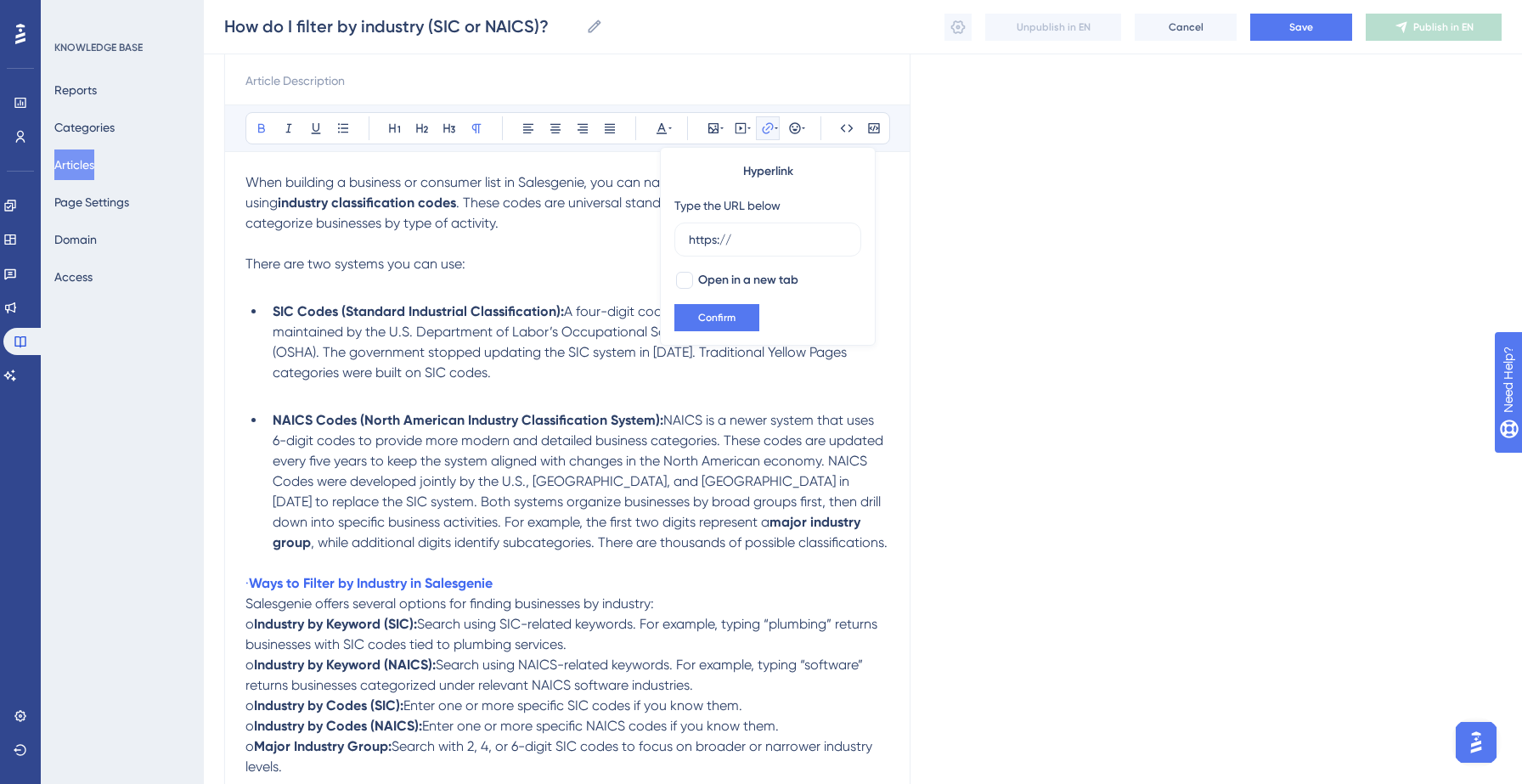
click at [584, 588] on p "· Ways to Filter by Industry in Salesgenie" at bounding box center [567, 583] width 643 height 20
click at [555, 580] on p "· Ways to Filter by Industry in Salesgenie" at bounding box center [567, 583] width 643 height 20
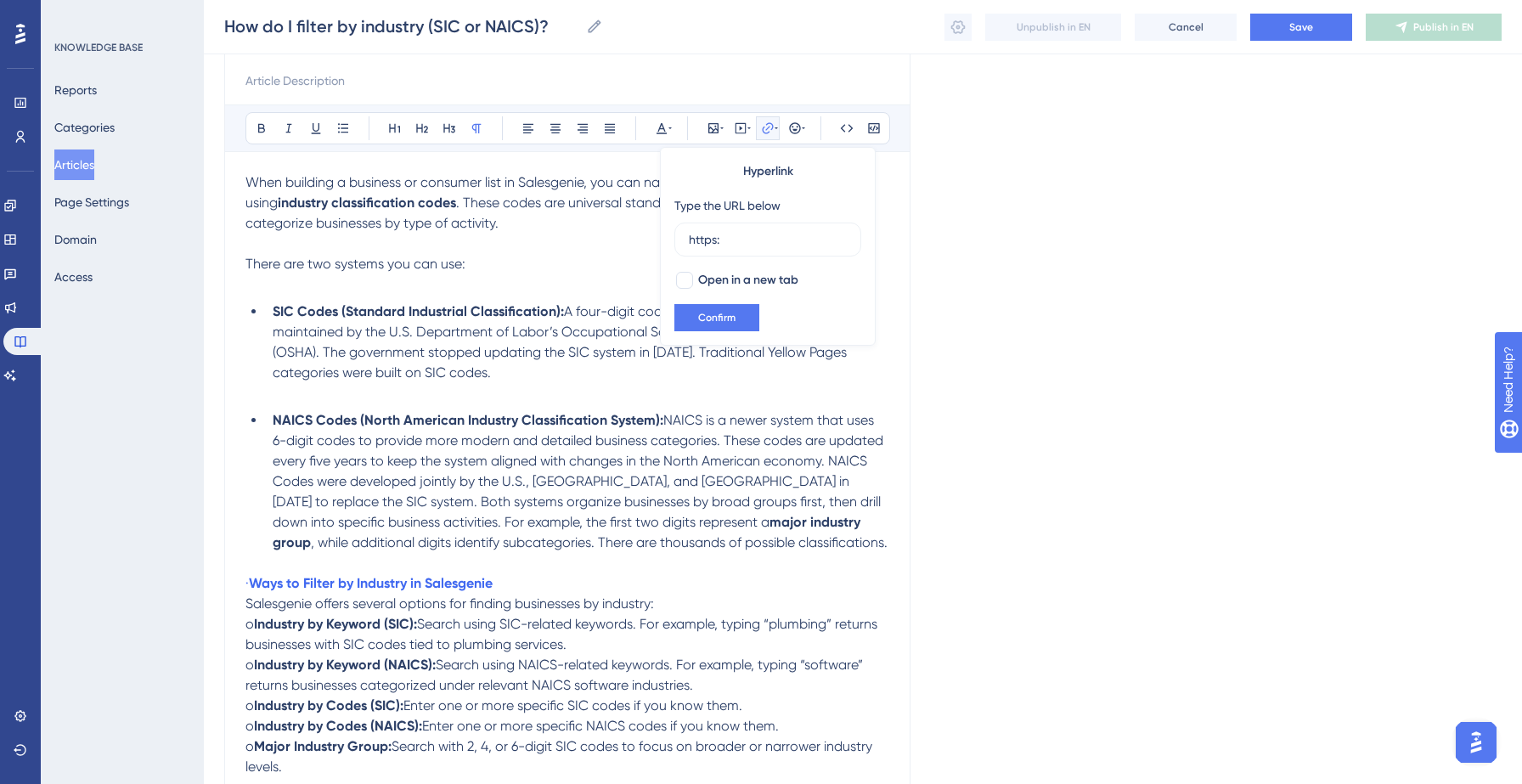
type input "https:"
click at [558, 585] on p "· Ways to Filter by Industry in Salesgenie" at bounding box center [567, 583] width 643 height 20
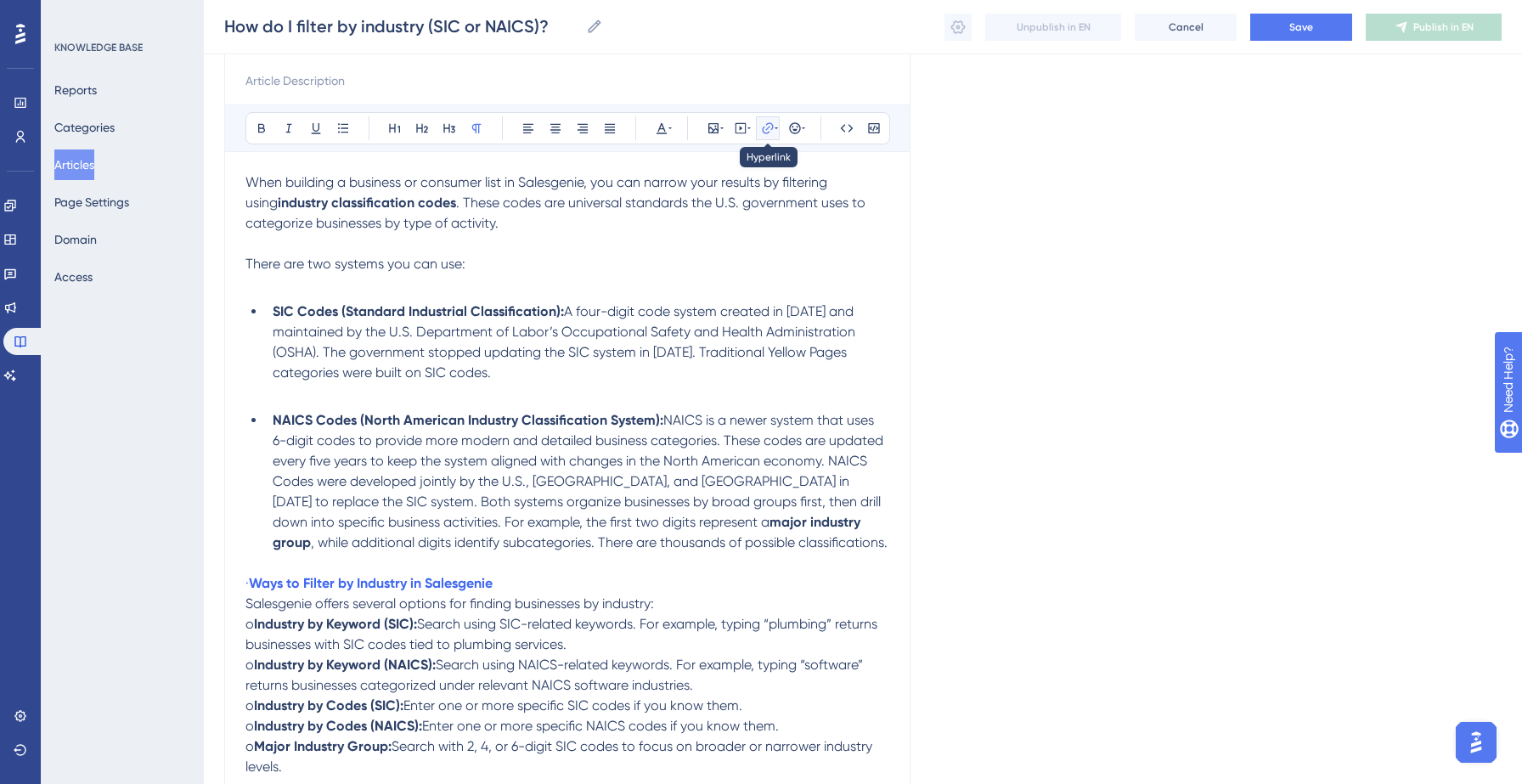
click at [765, 122] on icon at bounding box center [767, 127] width 13 height 13
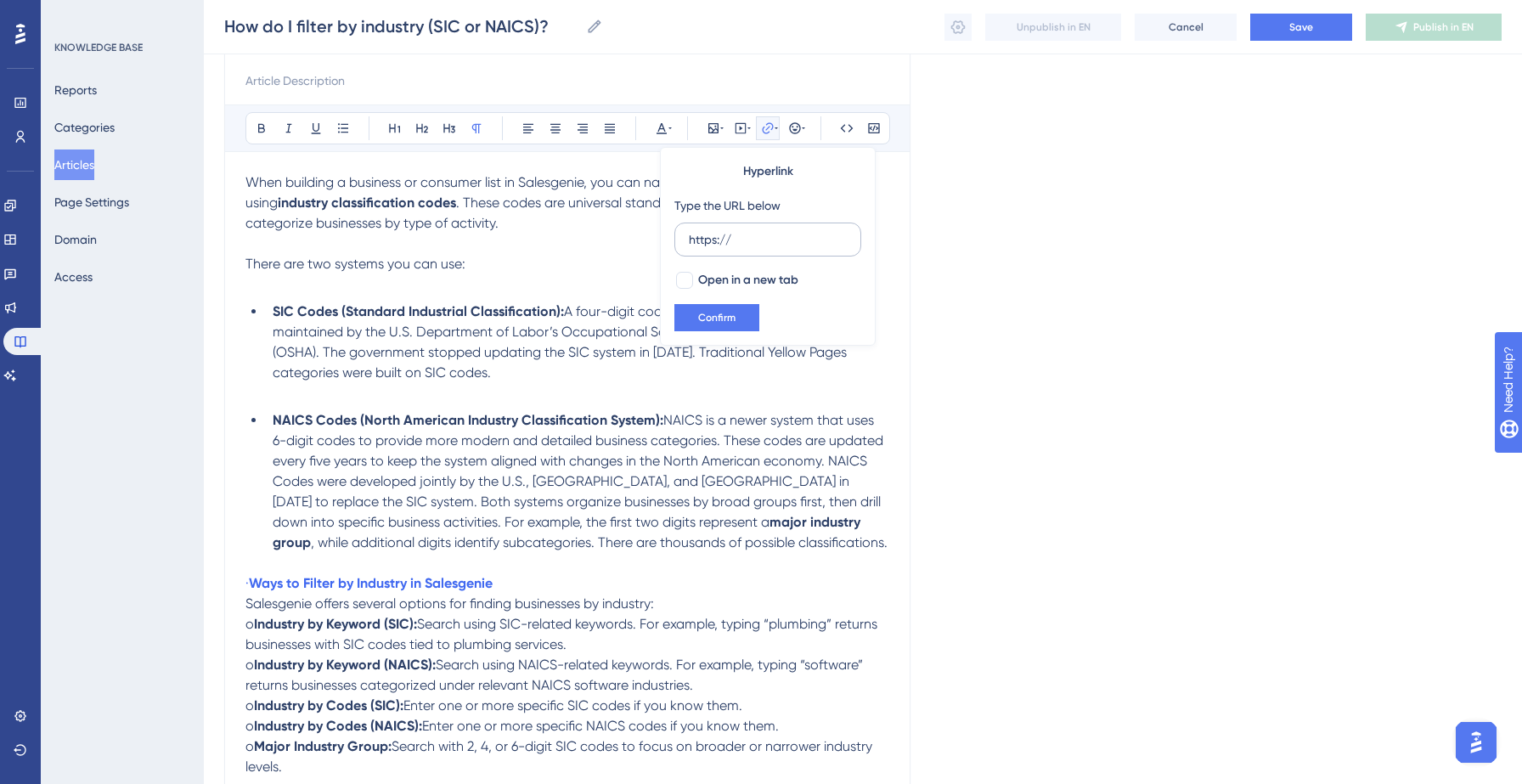
click at [708, 232] on input "https://" at bounding box center [767, 239] width 158 height 19
type input ":"
click at [527, 672] on span "Search using NAICS-related keywords. For example, typing “software” returns bus…" at bounding box center [555, 674] width 621 height 37
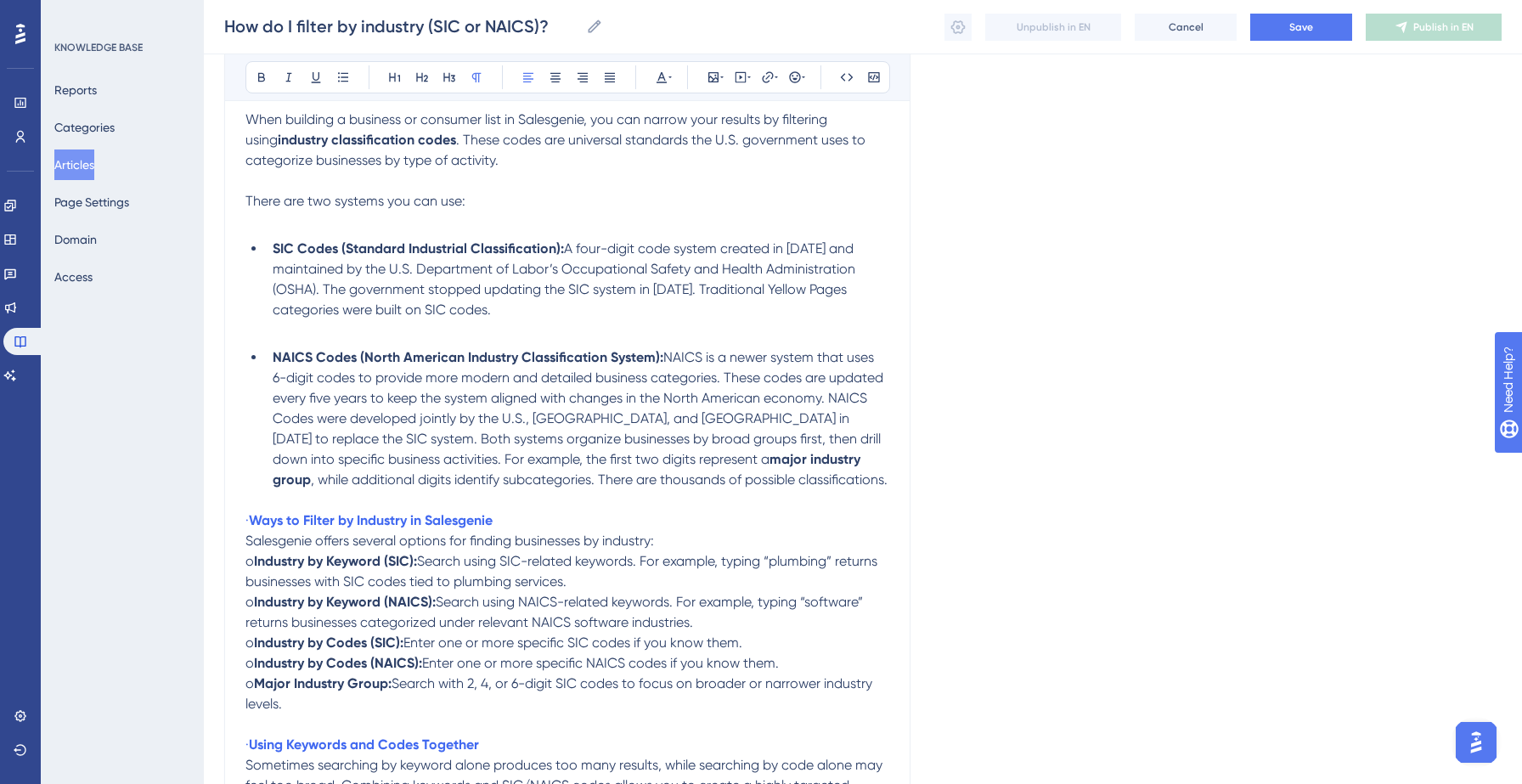
scroll to position [344, 0]
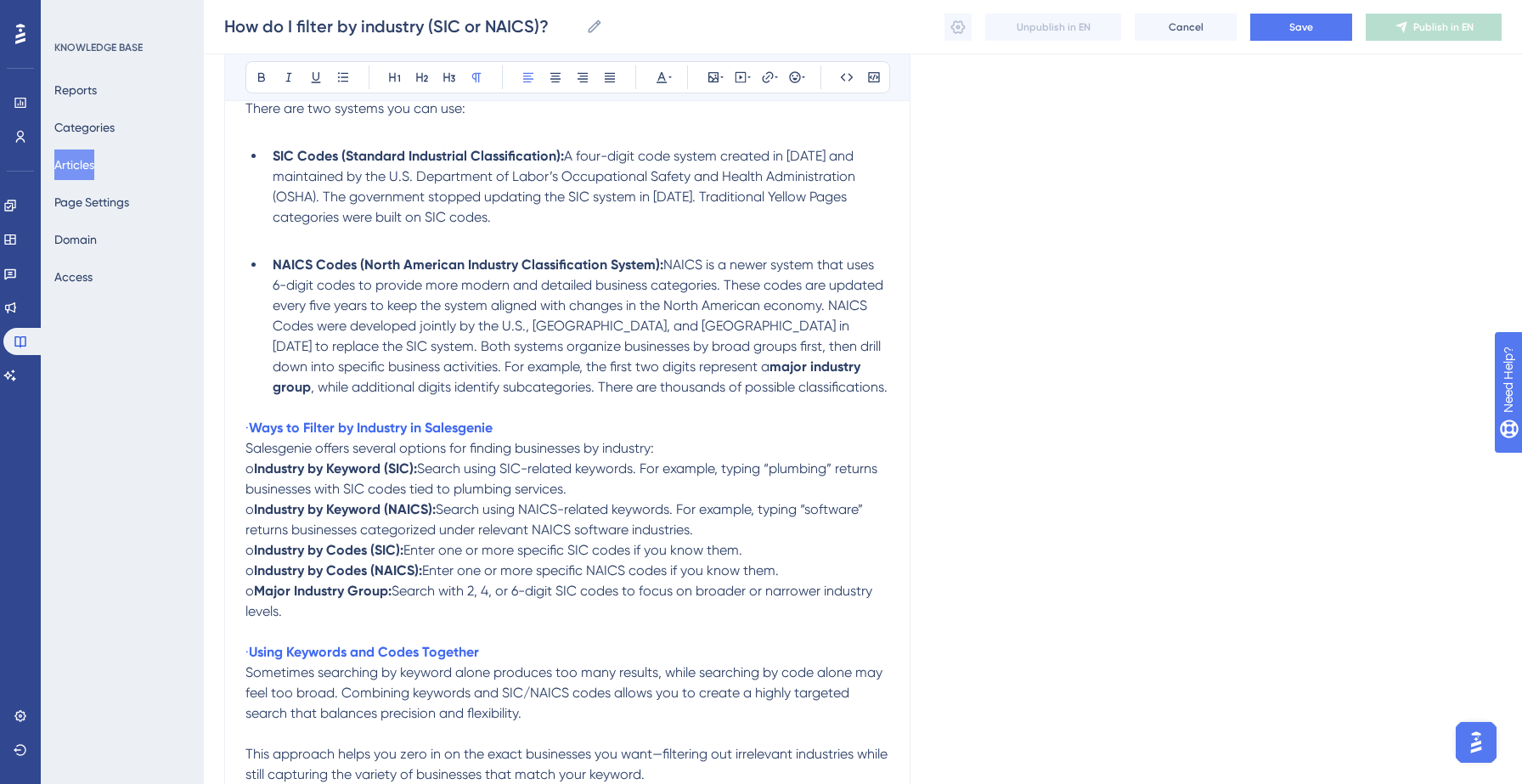
click at [567, 430] on p "· Ways to Filter by Industry in Salesgenie" at bounding box center [567, 428] width 643 height 20
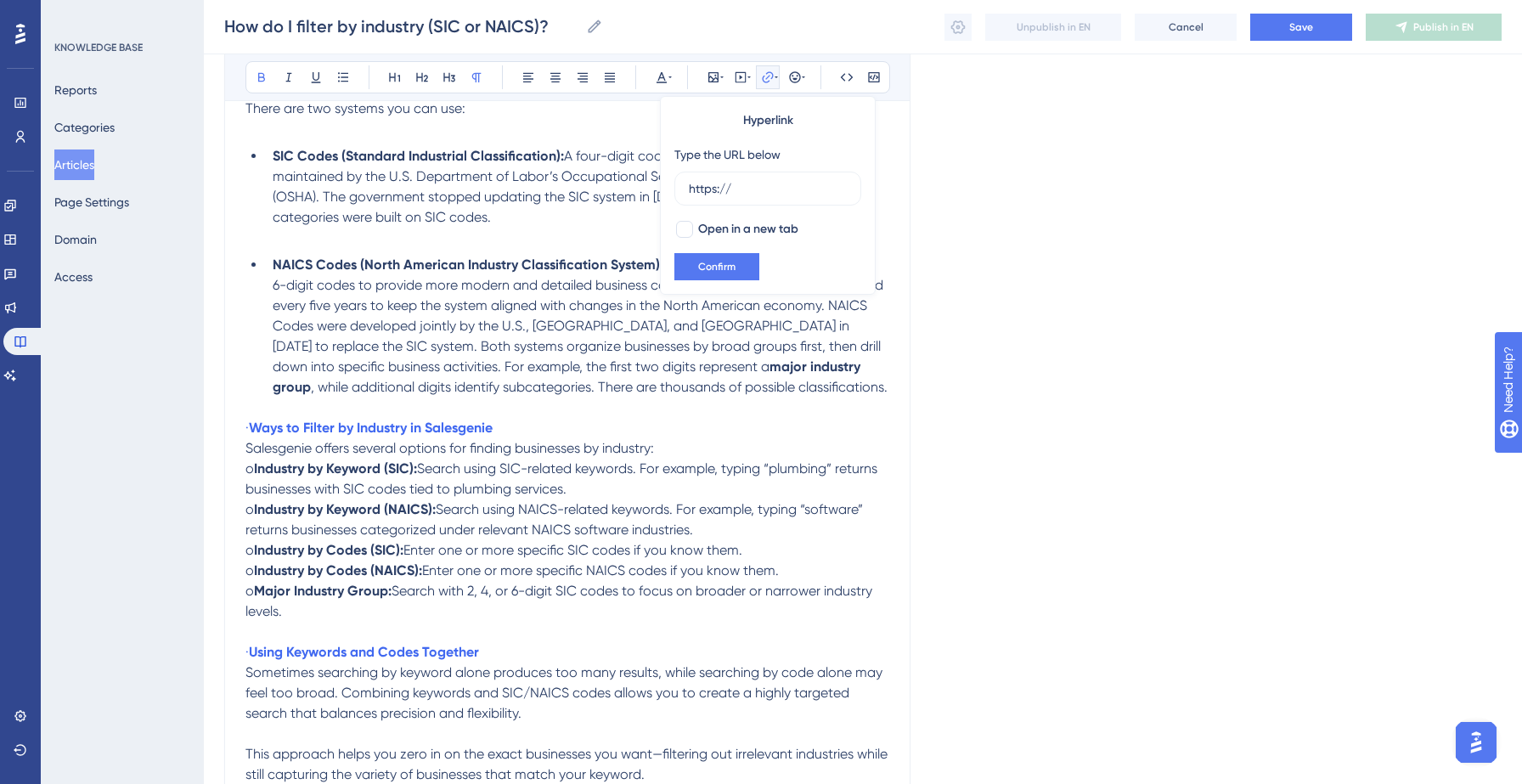
click at [767, 79] on icon at bounding box center [767, 77] width 13 height 13
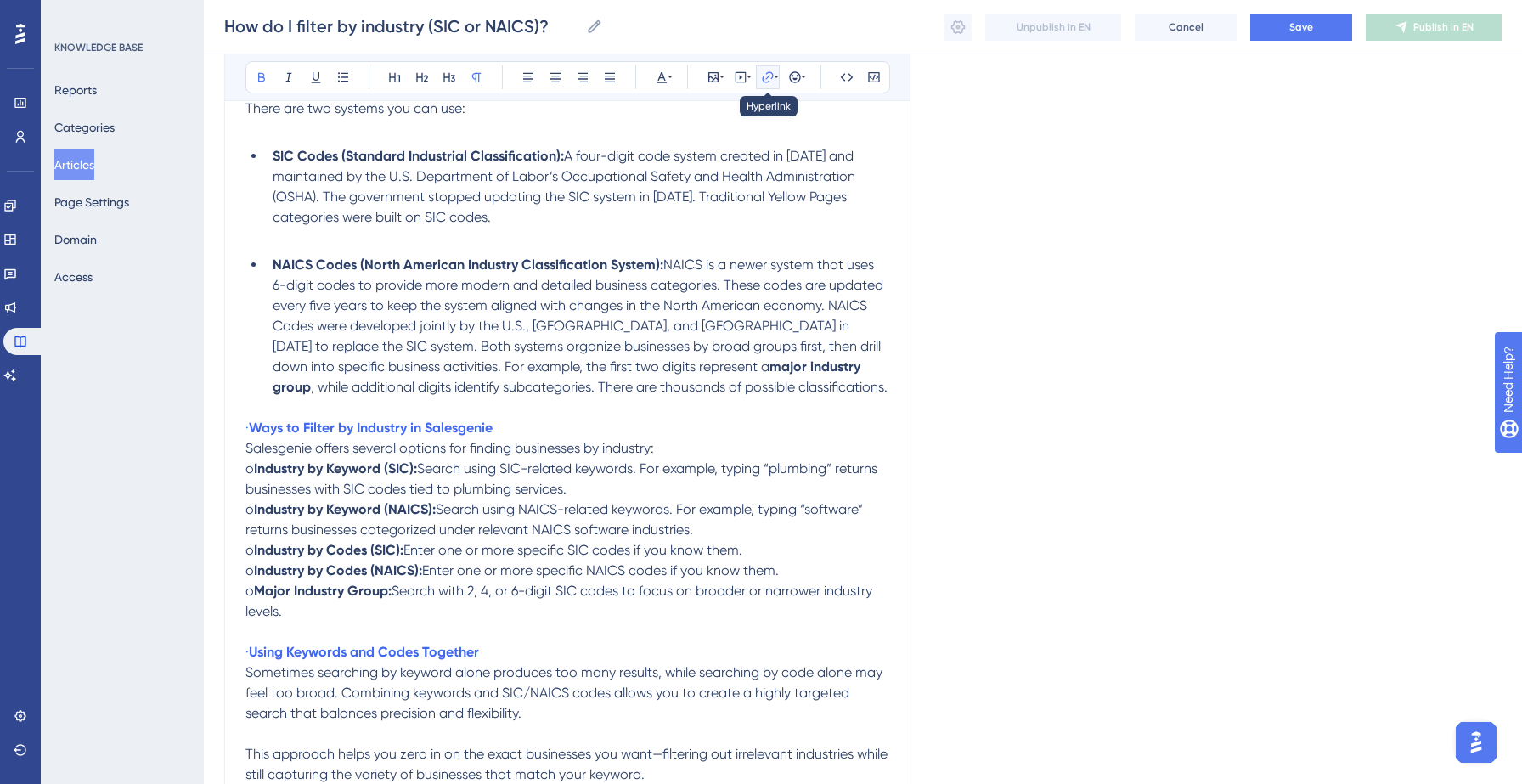
click at [767, 79] on icon at bounding box center [767, 77] width 13 height 13
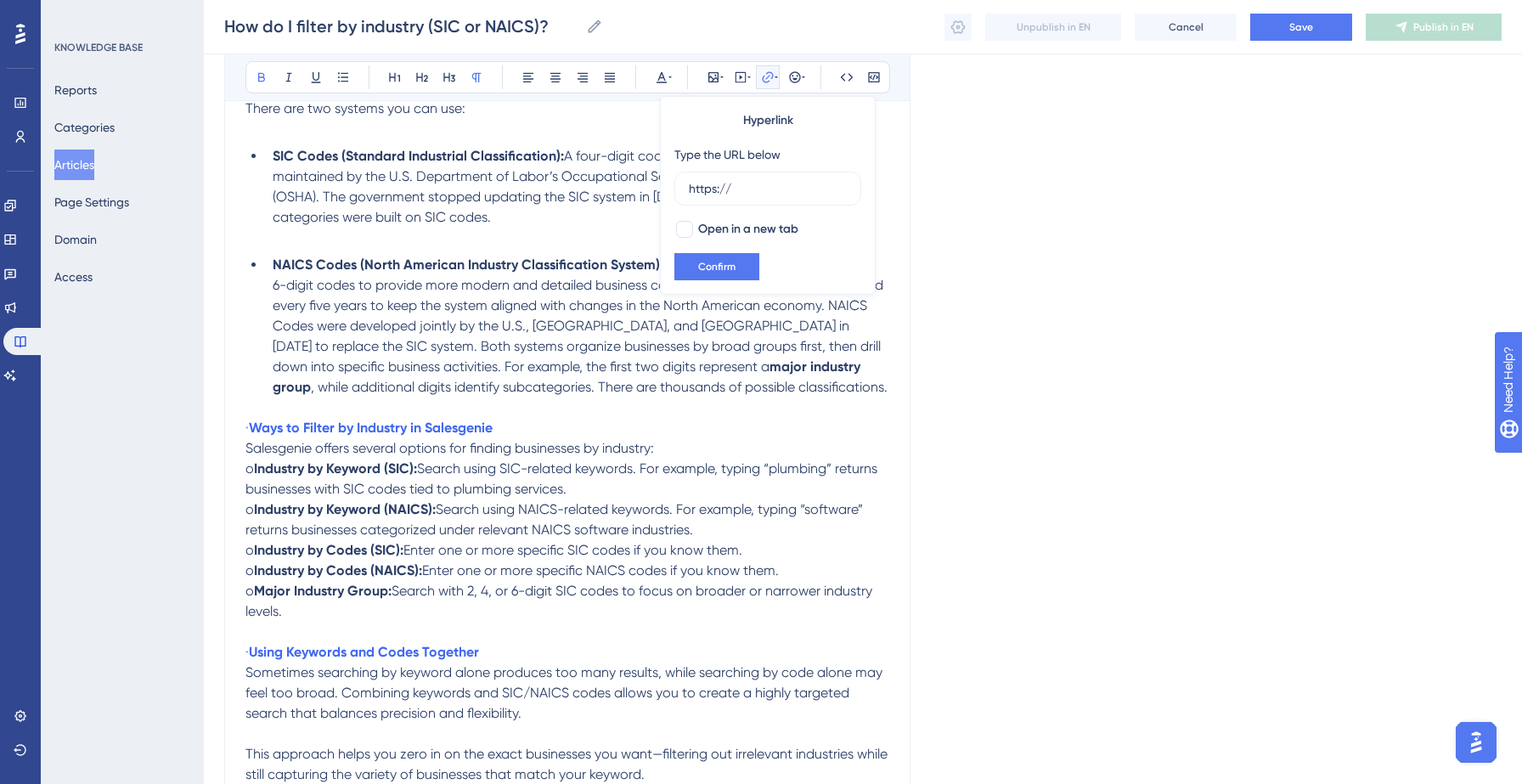
click at [767, 79] on icon at bounding box center [767, 77] width 13 height 13
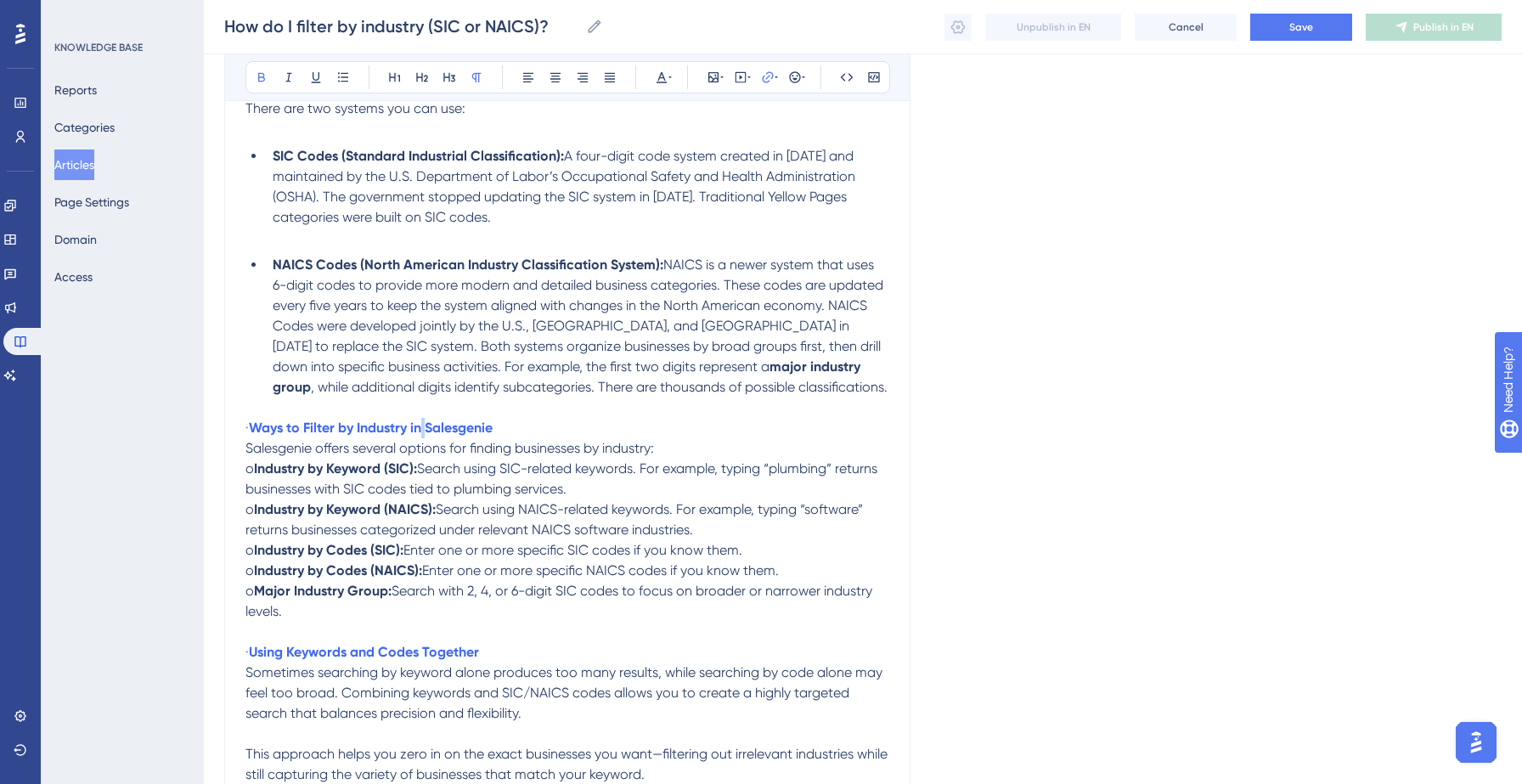
click at [318, 454] on span "Salesgenie offers several options for finding businesses by industry:" at bounding box center [449, 448] width 408 height 16
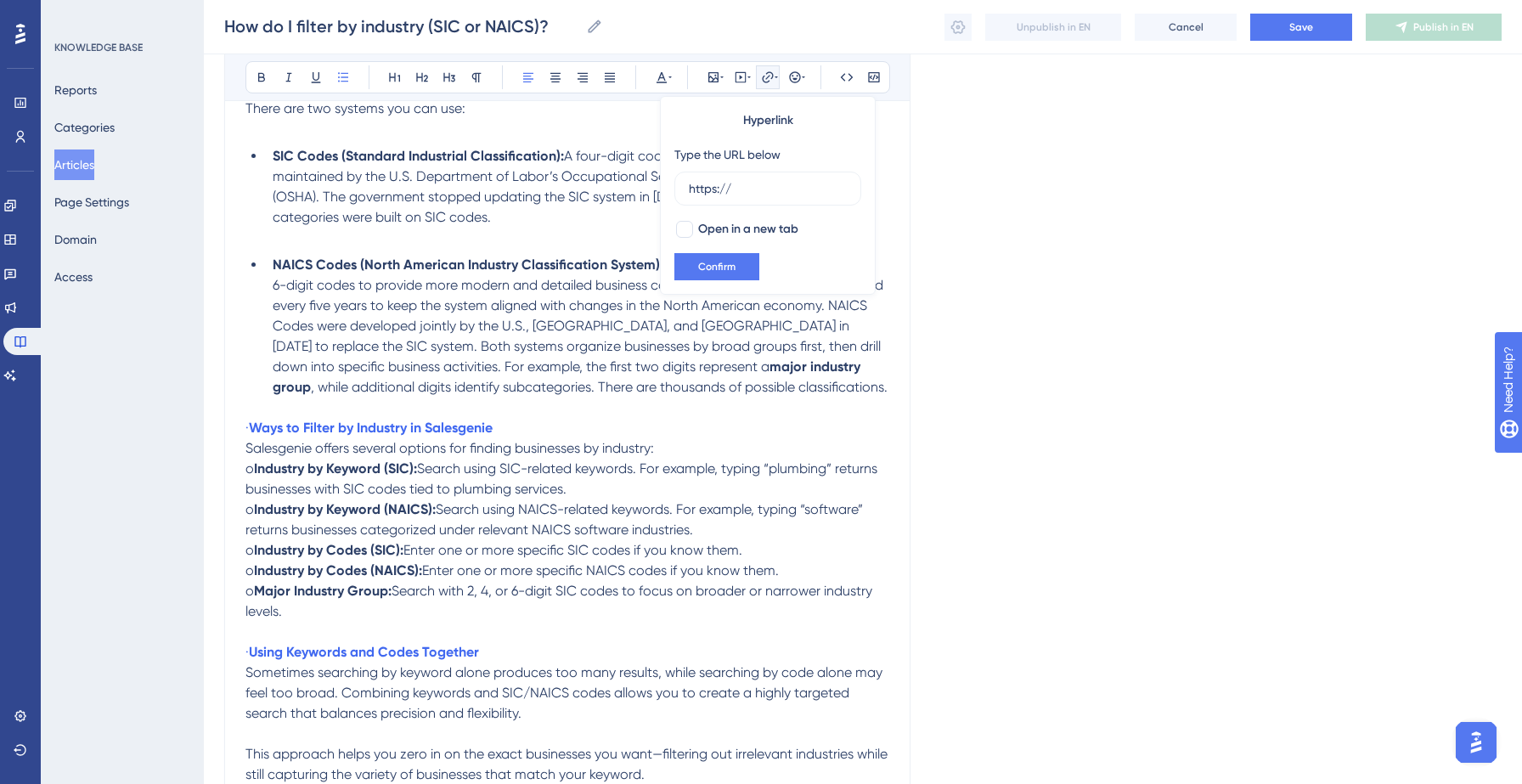
click at [584, 340] on span "NAICS is a newer system that uses 6-digit codes to provide more modern and deta…" at bounding box center [579, 315] width 614 height 118
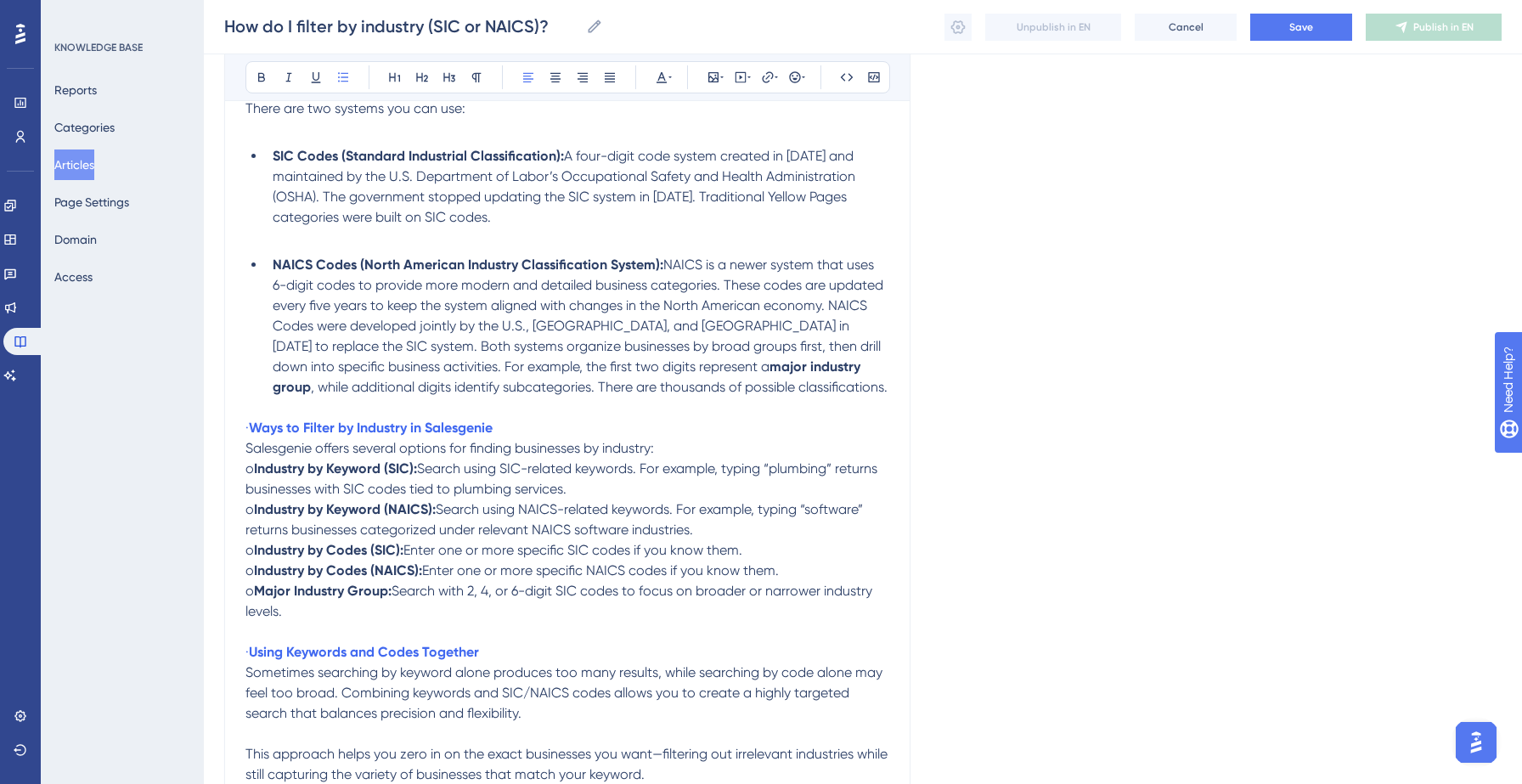
click at [726, 379] on li "NAICS Codes (North American Industry Classification System): NAICS is a newer s…" at bounding box center [577, 326] width 623 height 143
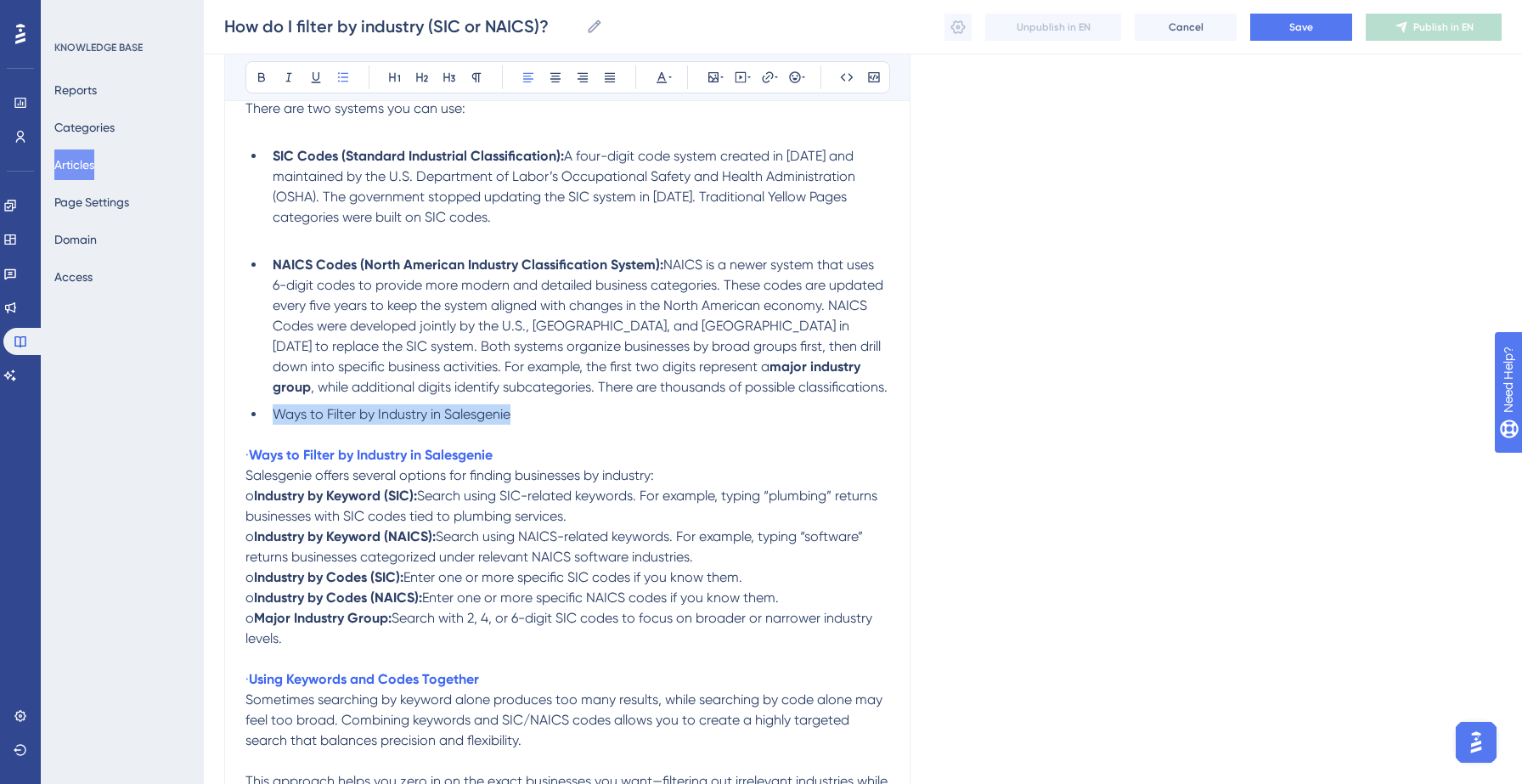
drag, startPoint x: 274, startPoint y: 417, endPoint x: 536, endPoint y: 410, distance: 262.1
click at [536, 410] on li "Ways to Filter by Industry in Salesgenie" at bounding box center [577, 414] width 623 height 20
click at [561, 457] on p "· Ways to Filter by Industry in Salesgenie" at bounding box center [567, 454] width 643 height 20
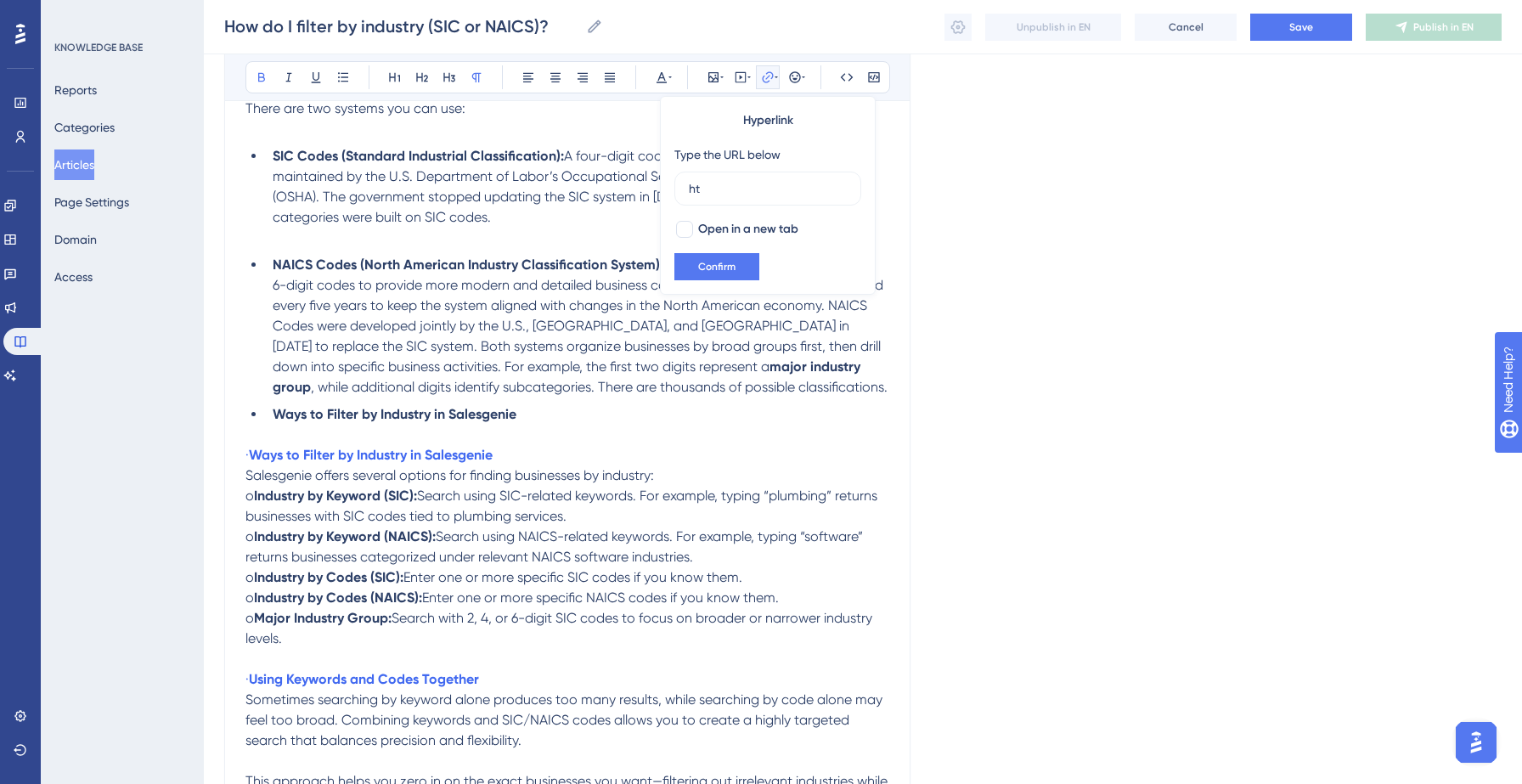
type input "h"
click at [535, 454] on p "· Ways to Filter by Industry in Salesgenie" at bounding box center [567, 454] width 643 height 20
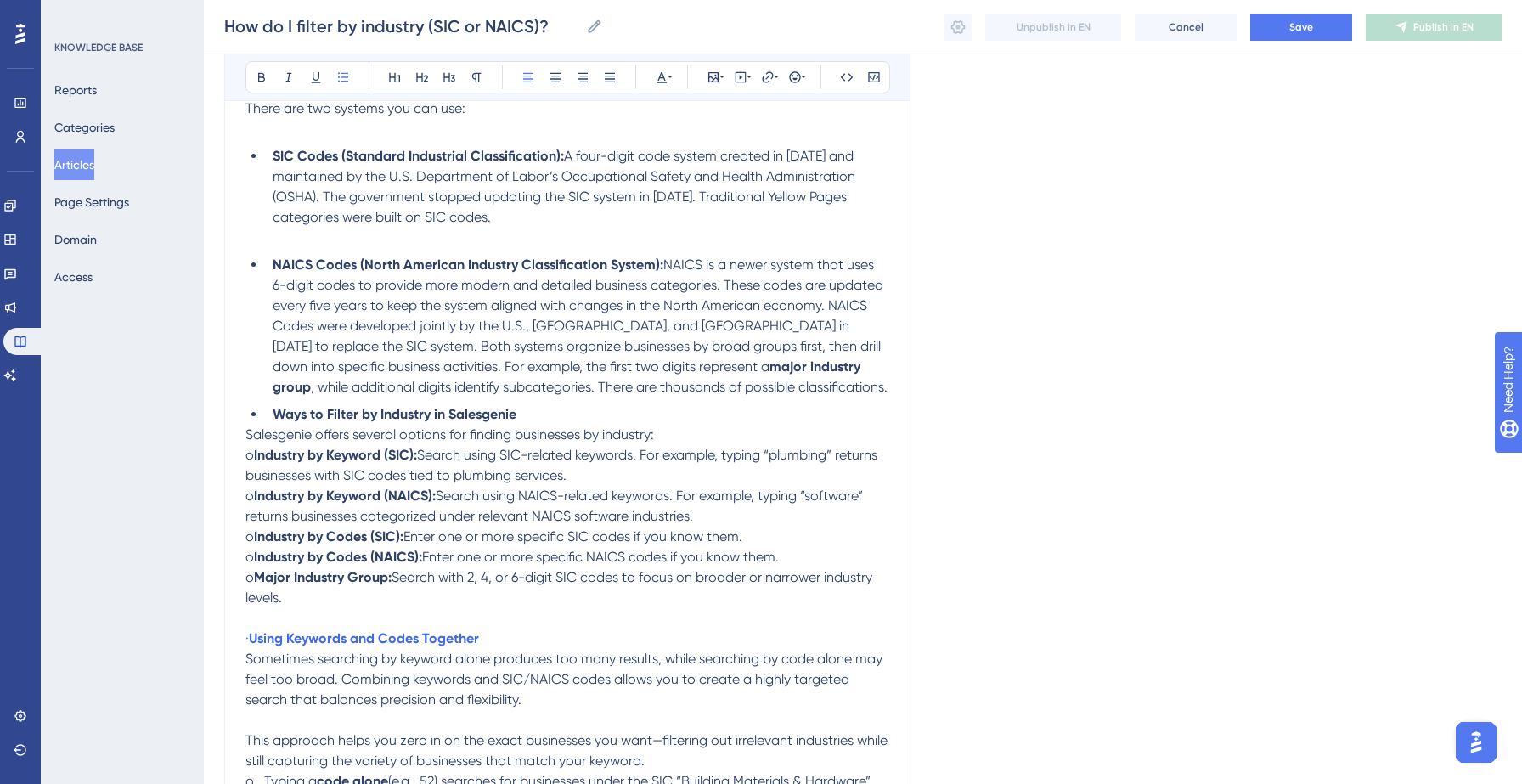
click at [744, 391] on li "NAICS Codes (North American Industry Classification System): NAICS is a newer s…" at bounding box center [577, 326] width 623 height 143
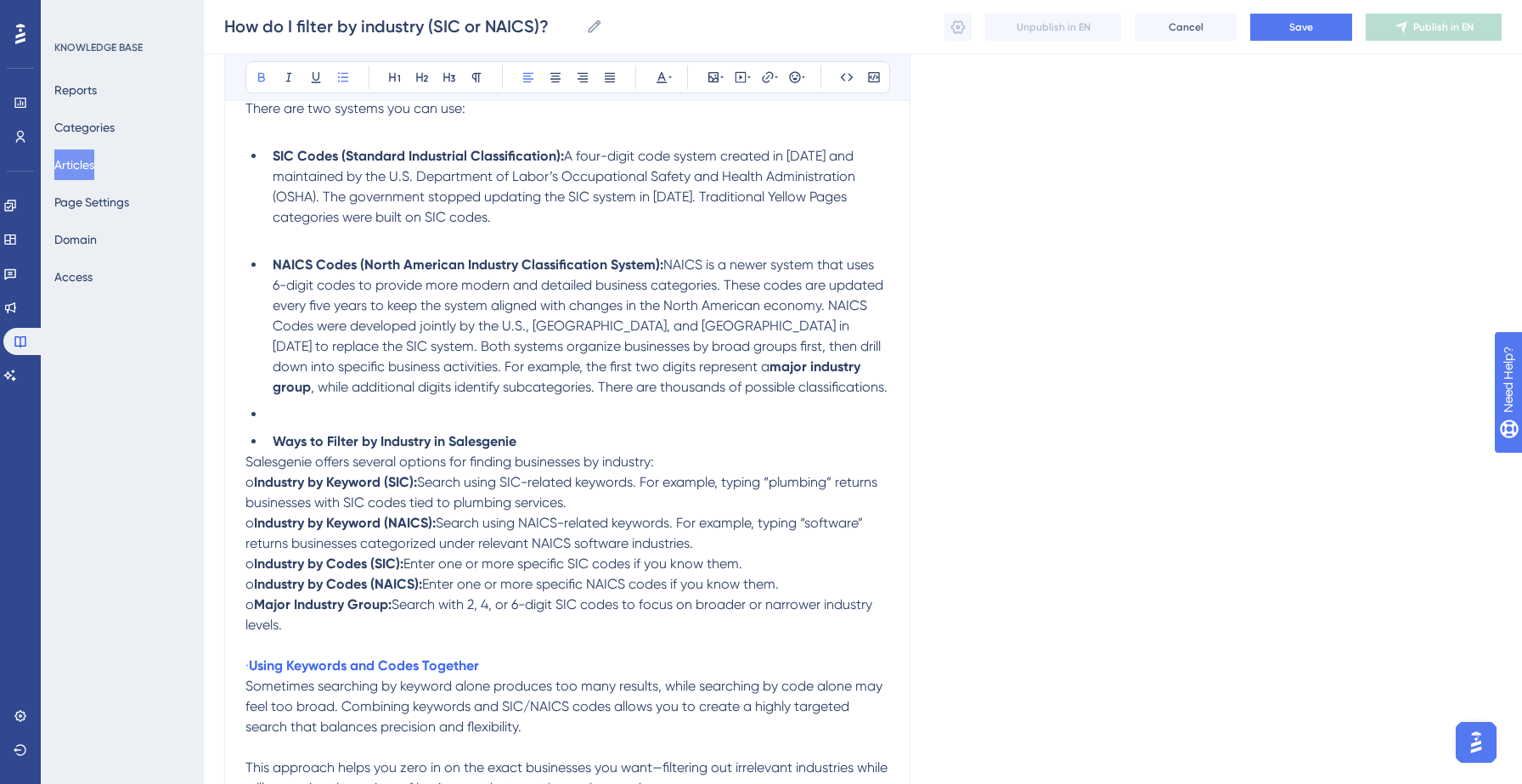
click at [589, 442] on li "Ways to Filter by Industry in Salesgenie" at bounding box center [577, 441] width 623 height 20
click at [682, 467] on p "Salesgenie offers several options for finding businesses by industry:" at bounding box center [567, 461] width 643 height 20
click at [607, 445] on li "Ways to Filter by Industry in Salesgenie" at bounding box center [577, 441] width 623 height 20
click at [622, 509] on p "o Industry by Keyword (SIC): Search using SIC-related keywords. For example, ty…" at bounding box center [567, 493] width 643 height 41
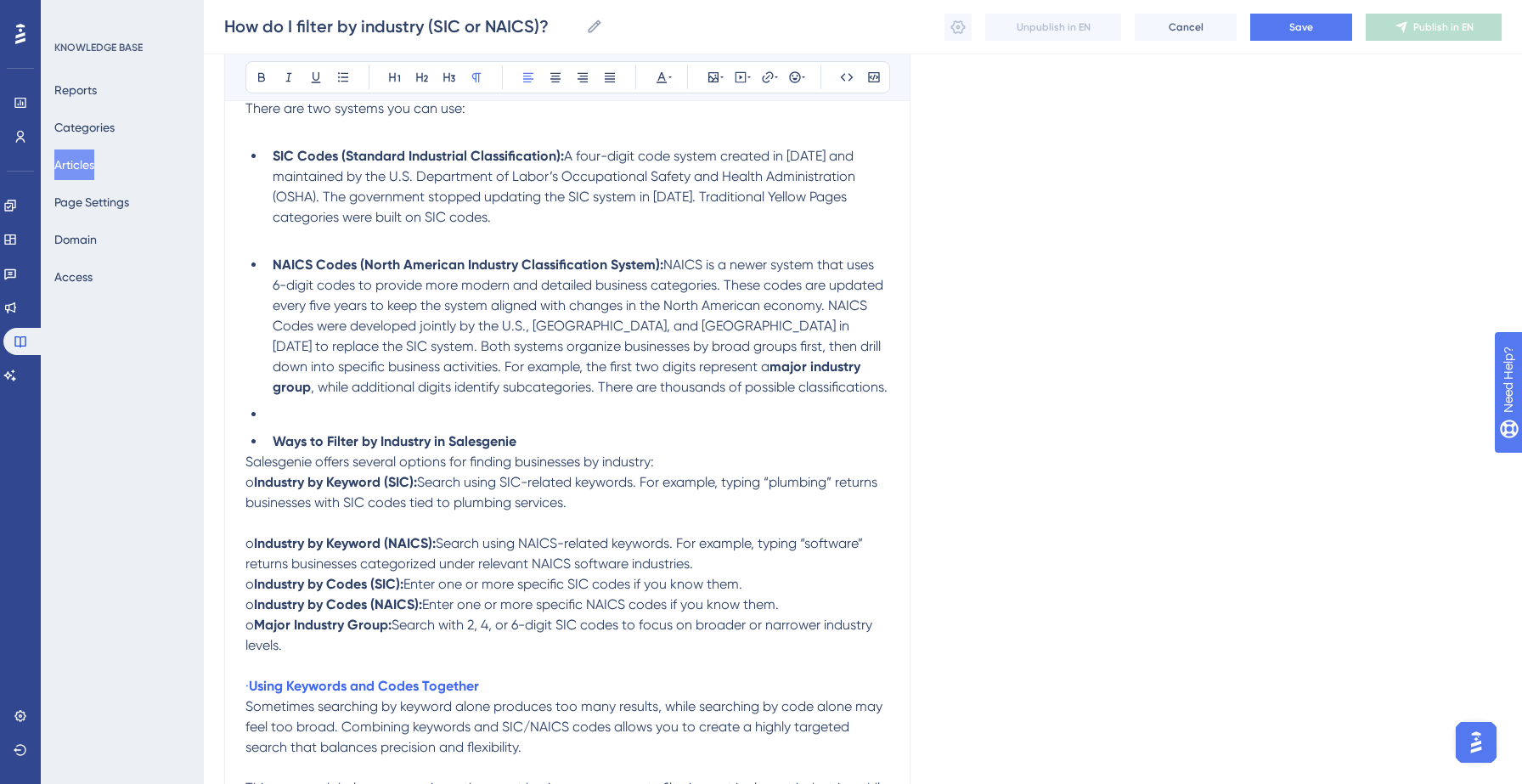
click at [715, 568] on p "o Industry by Keyword (NAICS): Search using NAICS-related keywords. For example…" at bounding box center [567, 553] width 643 height 41
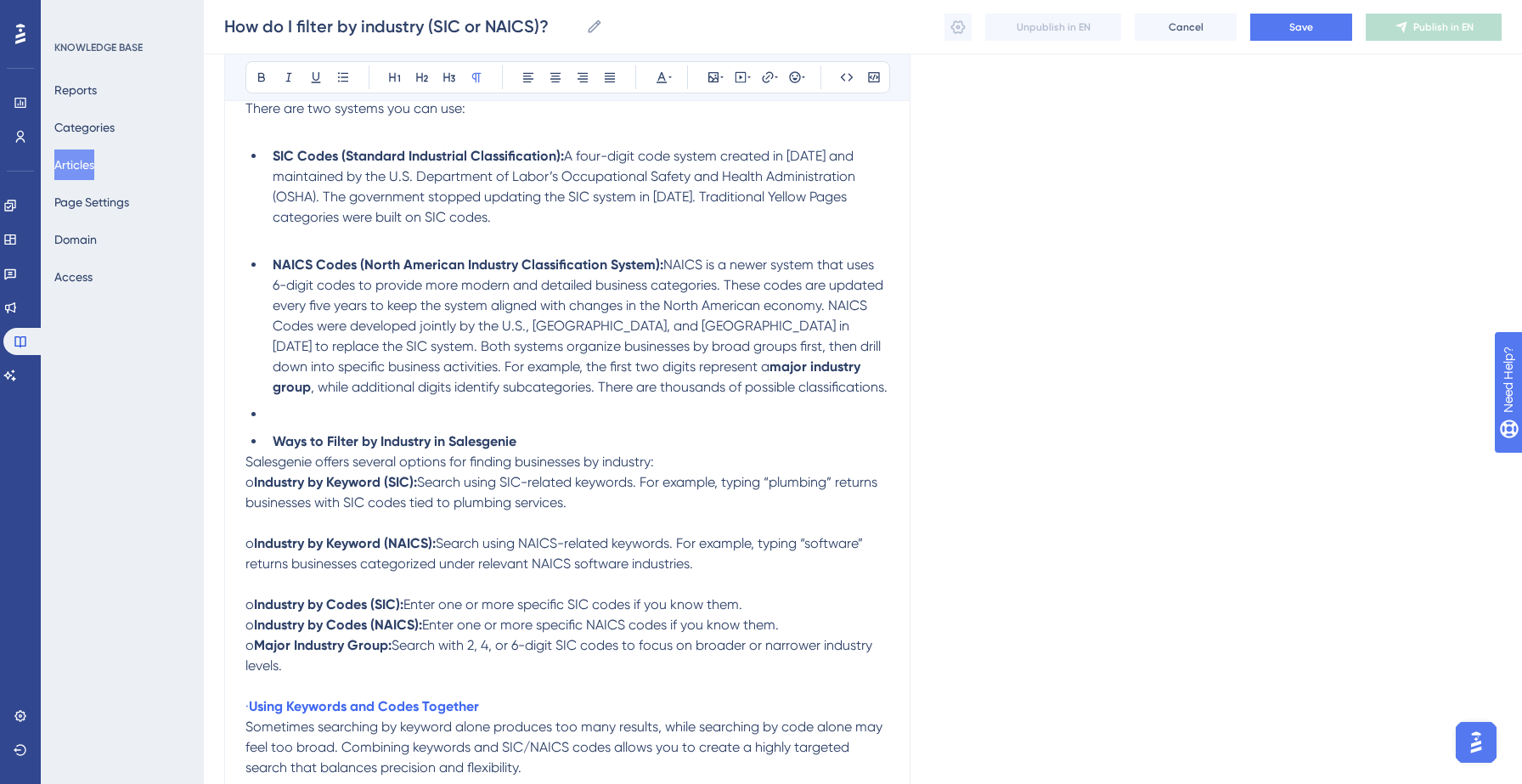
click at [791, 608] on p "o Industry by Codes (SIC): Enter one or more specific SIC codes if you know the…" at bounding box center [567, 604] width 643 height 20
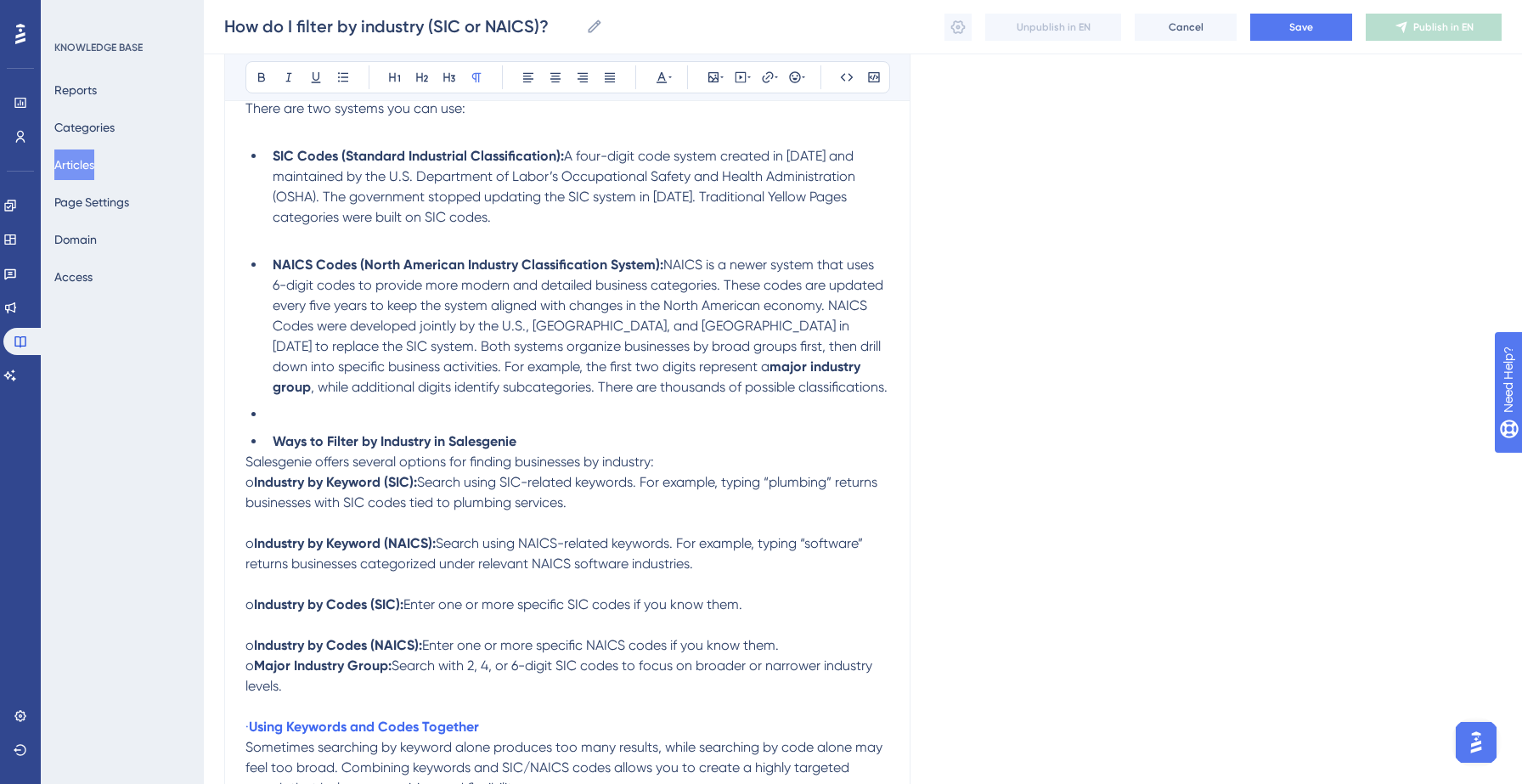
click at [808, 646] on p "o Industry by Codes (NAICS): Enter one or more specific NAICS codes if you know…" at bounding box center [567, 645] width 643 height 20
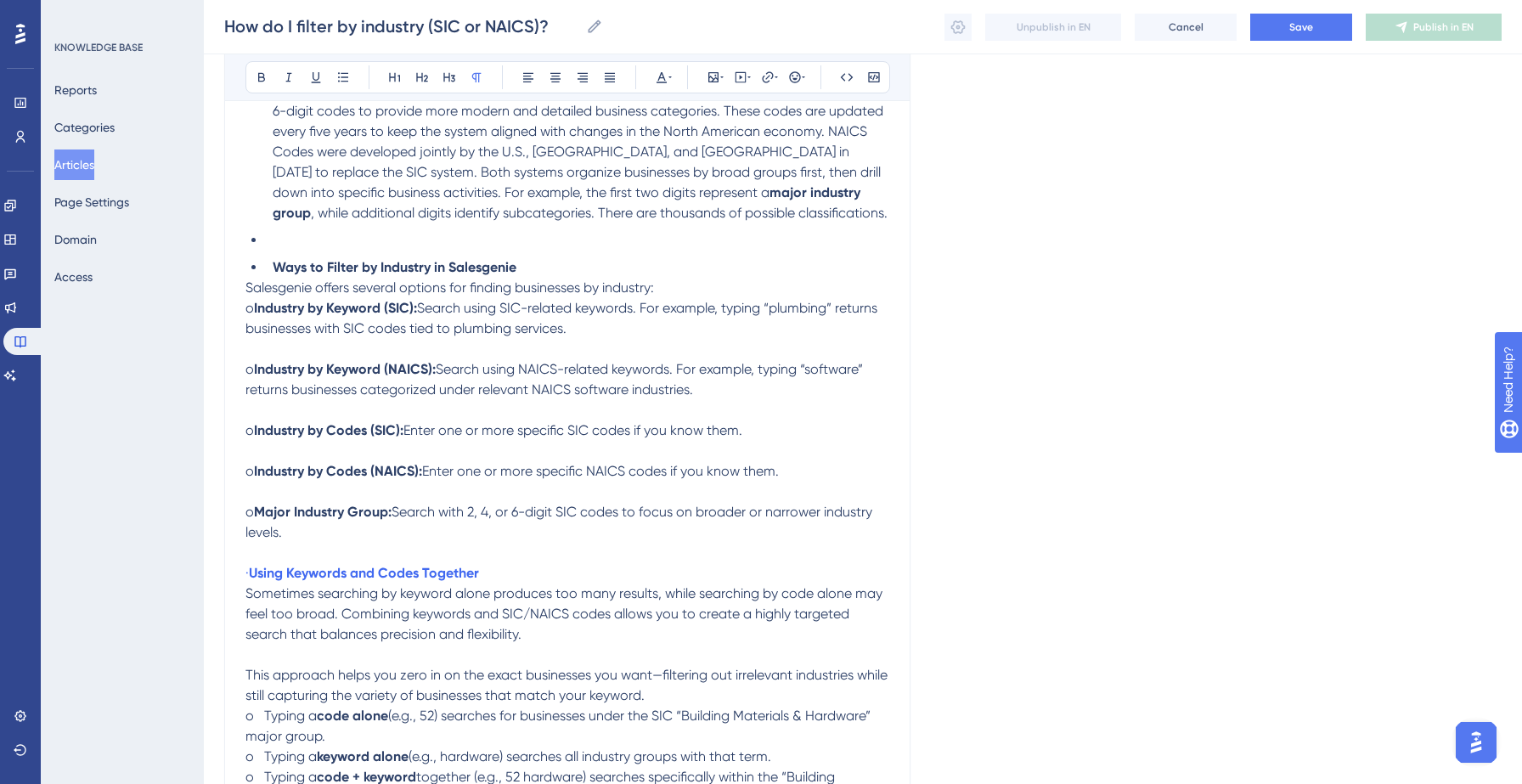
scroll to position [576, 0]
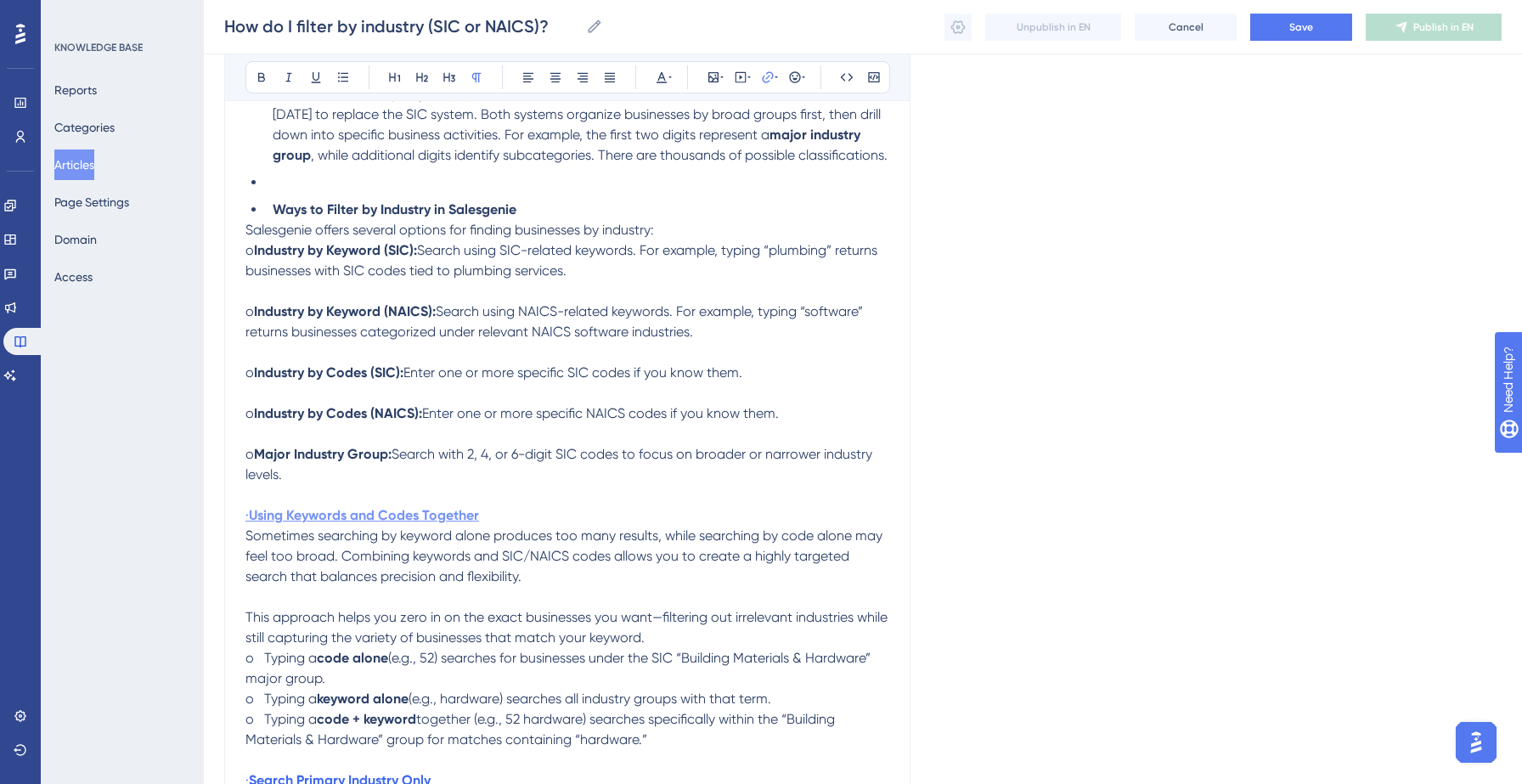
drag, startPoint x: 523, startPoint y: 513, endPoint x: 266, endPoint y: 519, distance: 257.1
click at [266, 519] on p "· Using Keywords and Codes Together" at bounding box center [567, 515] width 643 height 20
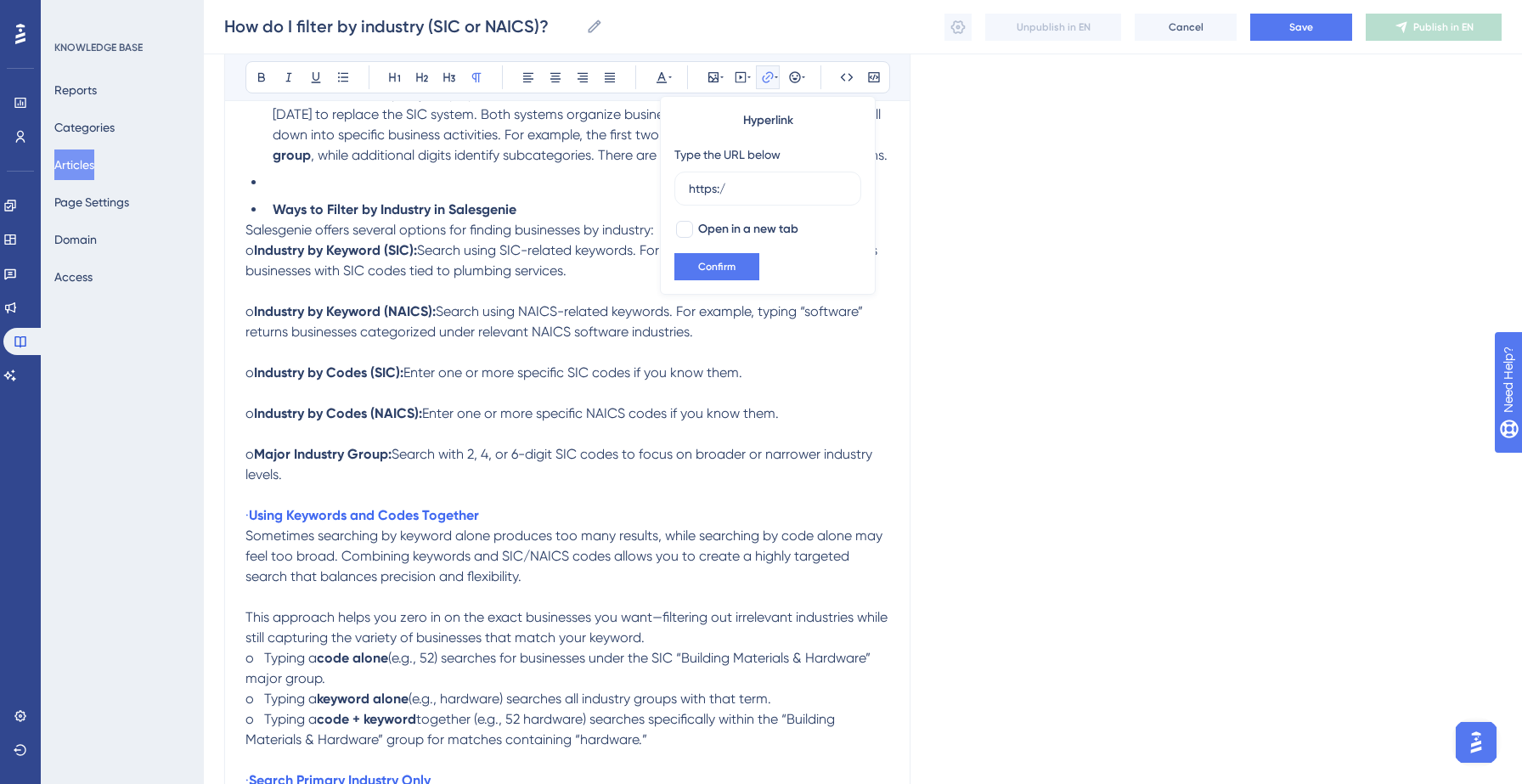
type input "https:/"
drag, startPoint x: 552, startPoint y: 514, endPoint x: 250, endPoint y: 511, distance: 302.0
click at [250, 511] on p "· Using Keywords and Codes Together" at bounding box center [567, 515] width 643 height 20
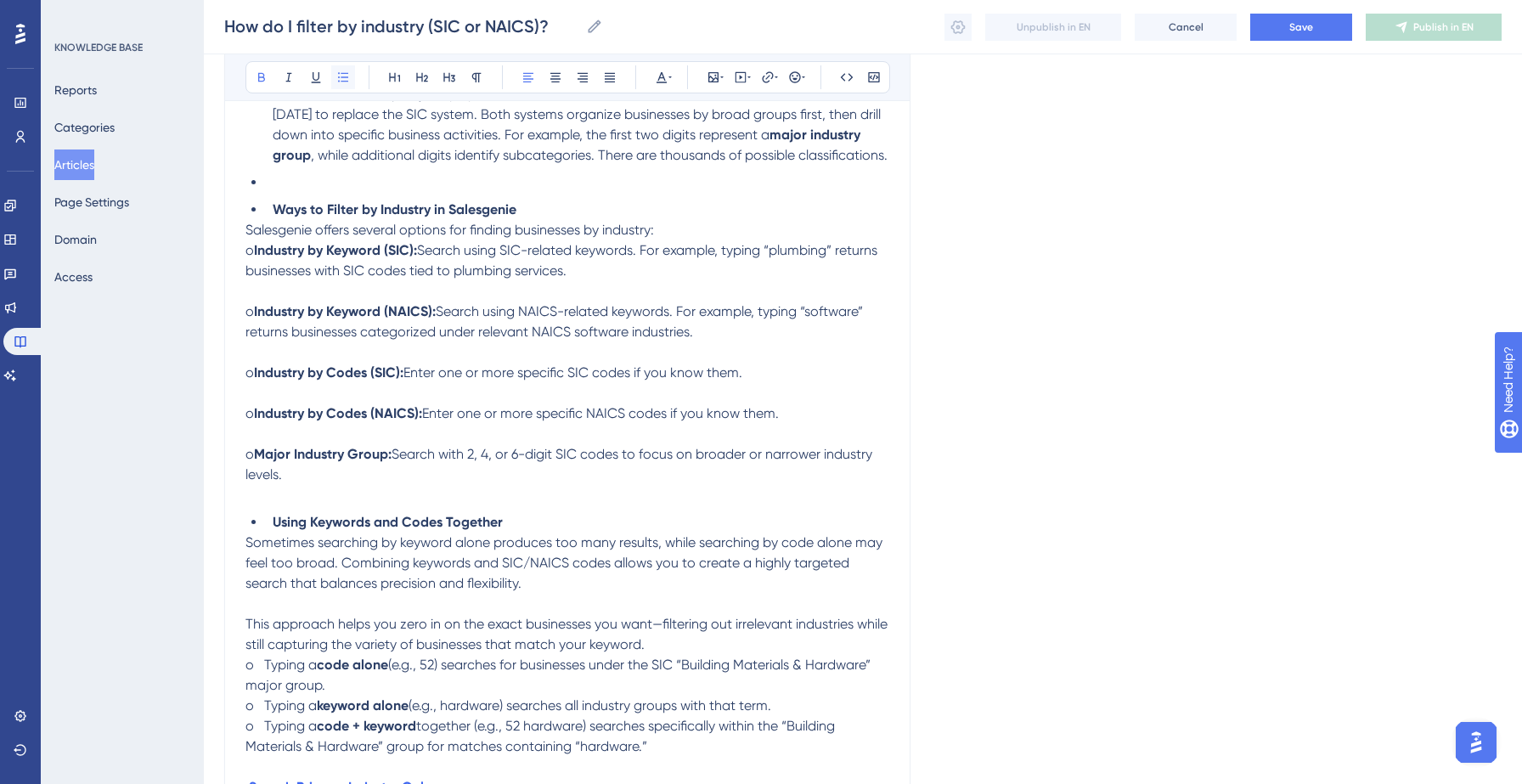
click at [341, 76] on icon at bounding box center [342, 77] width 13 height 13
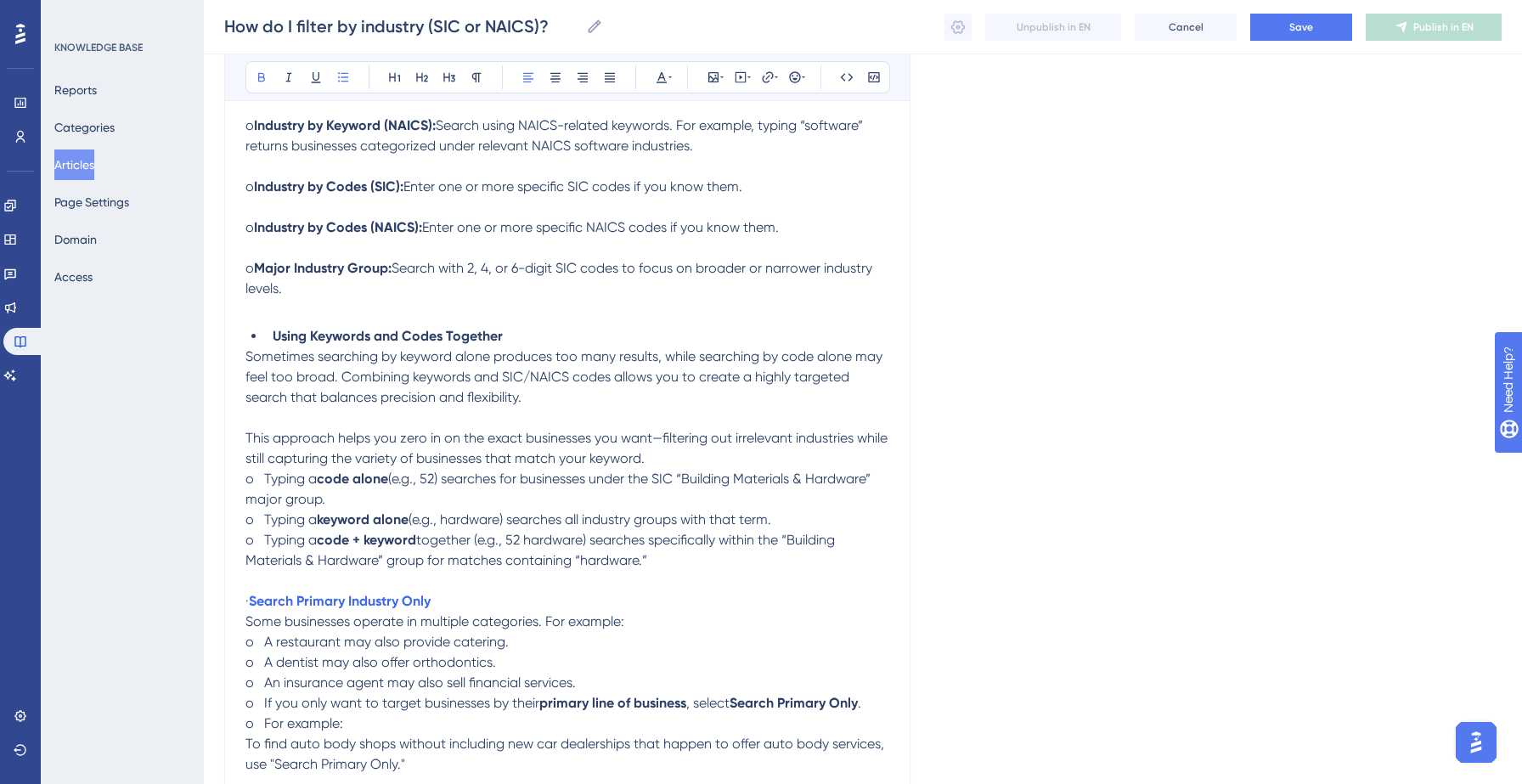
scroll to position [763, 0]
click at [513, 603] on p "· Search Primary Industry Only" at bounding box center [567, 600] width 643 height 20
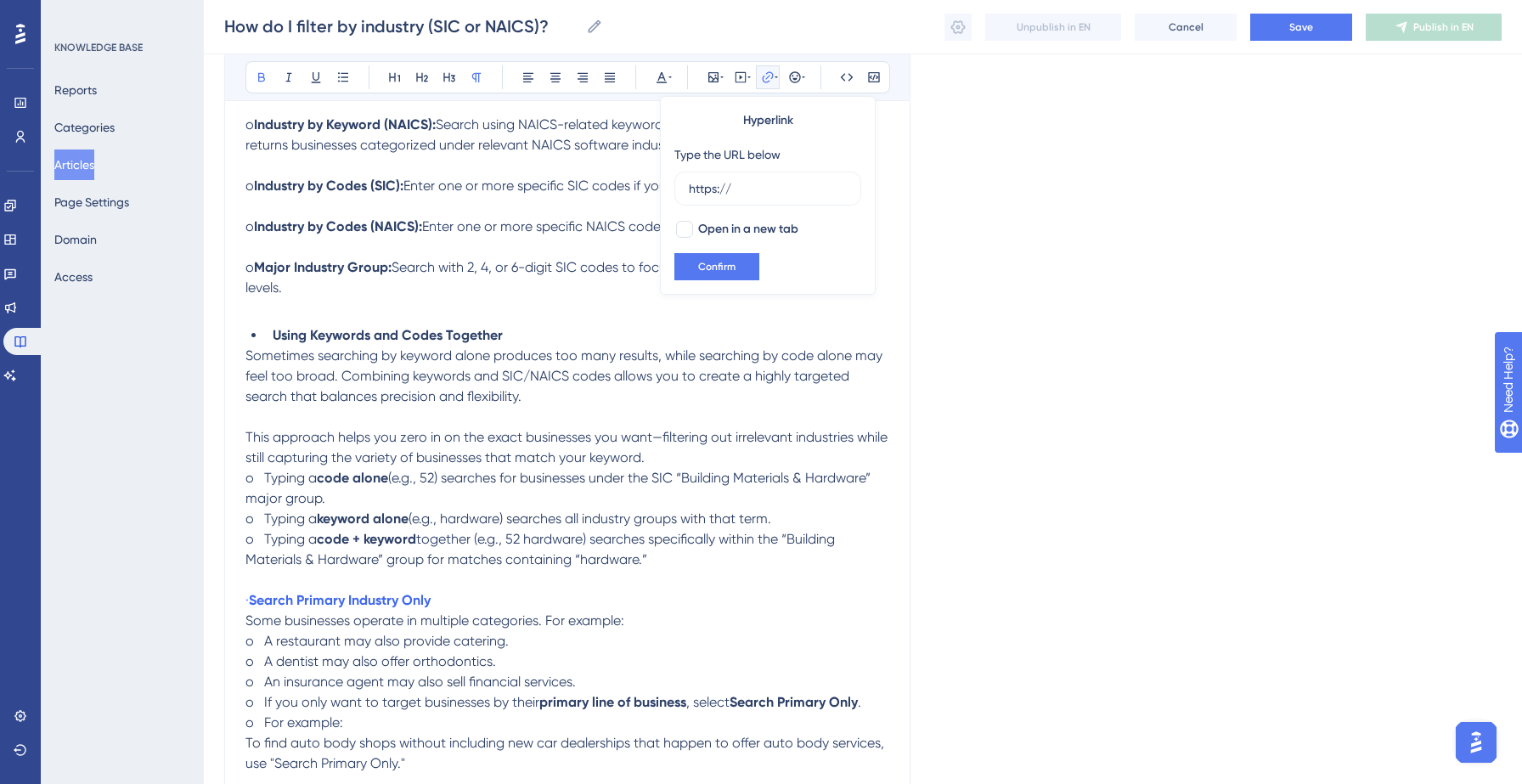
click at [513, 603] on p "· Search Primary Industry Only" at bounding box center [567, 600] width 643 height 20
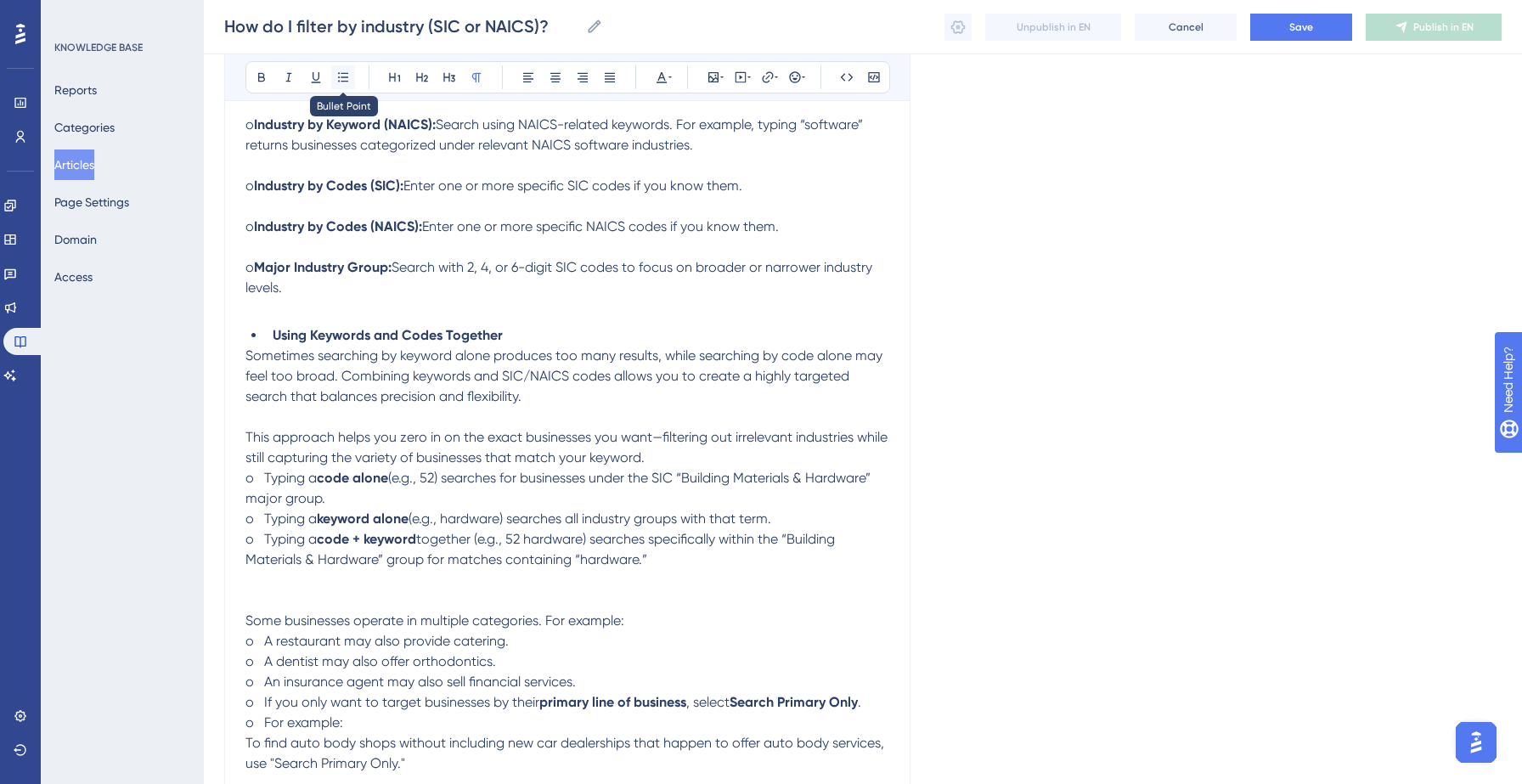
click at [340, 77] on icon at bounding box center [342, 77] width 13 height 13
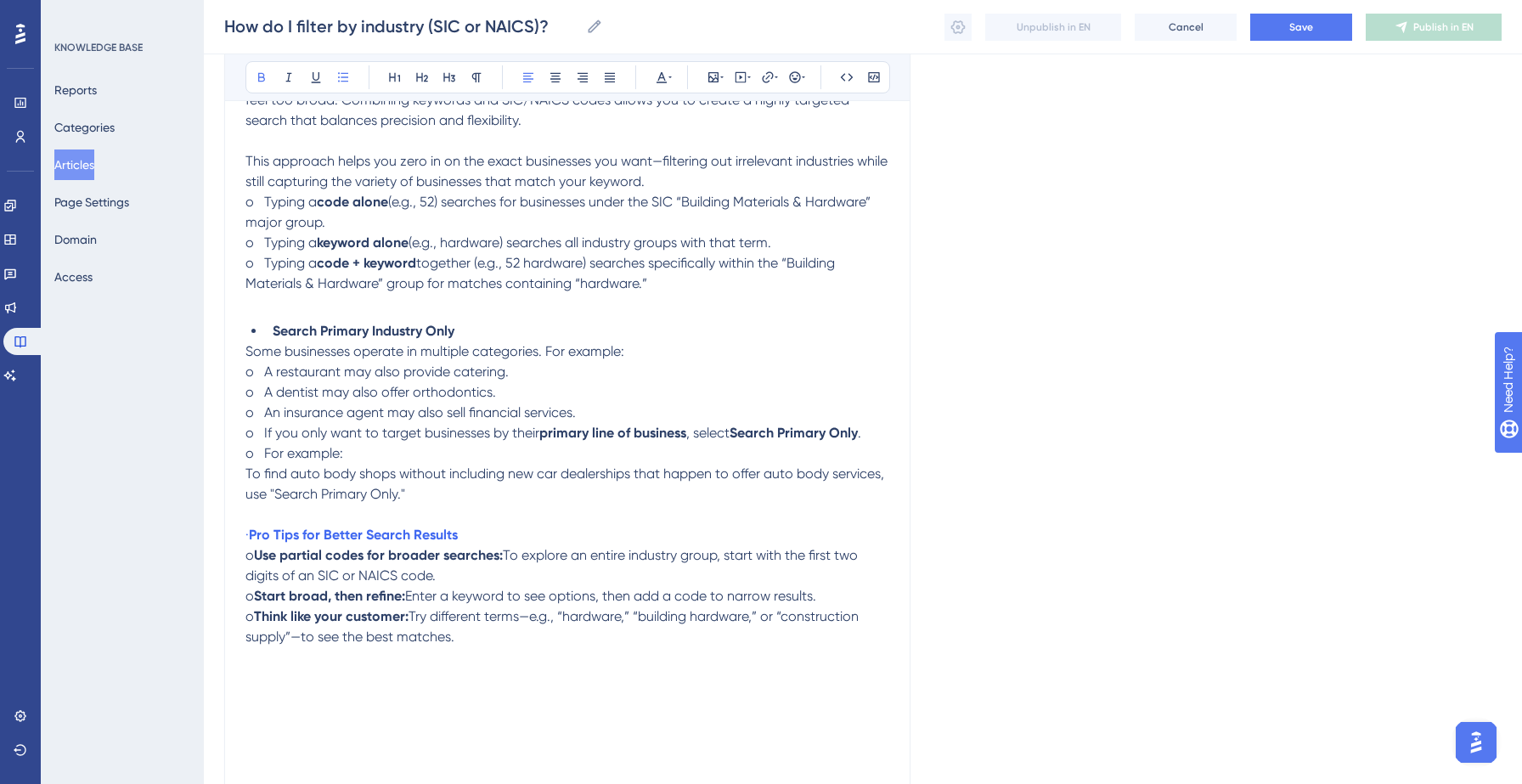
scroll to position [1041, 0]
drag, startPoint x: 518, startPoint y: 535, endPoint x: 225, endPoint y: 533, distance: 293.0
click at [225, 533] on div "How do I filter by industry (SIC or NAICS)? Bold Italic Underline Bullet Point …" at bounding box center [568, 254] width 686 height 2209
click at [343, 71] on icon at bounding box center [342, 77] width 13 height 13
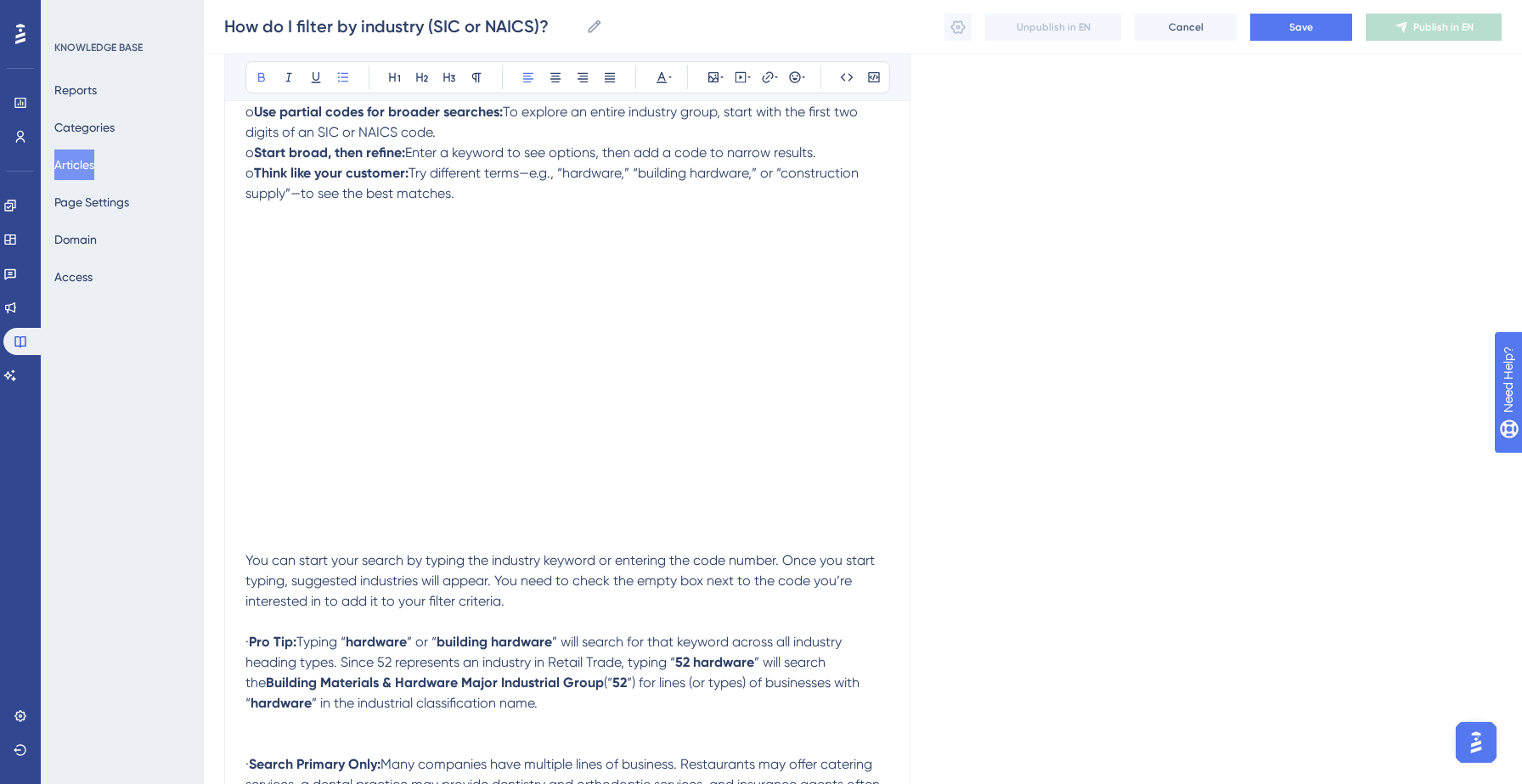
scroll to position [1504, 0]
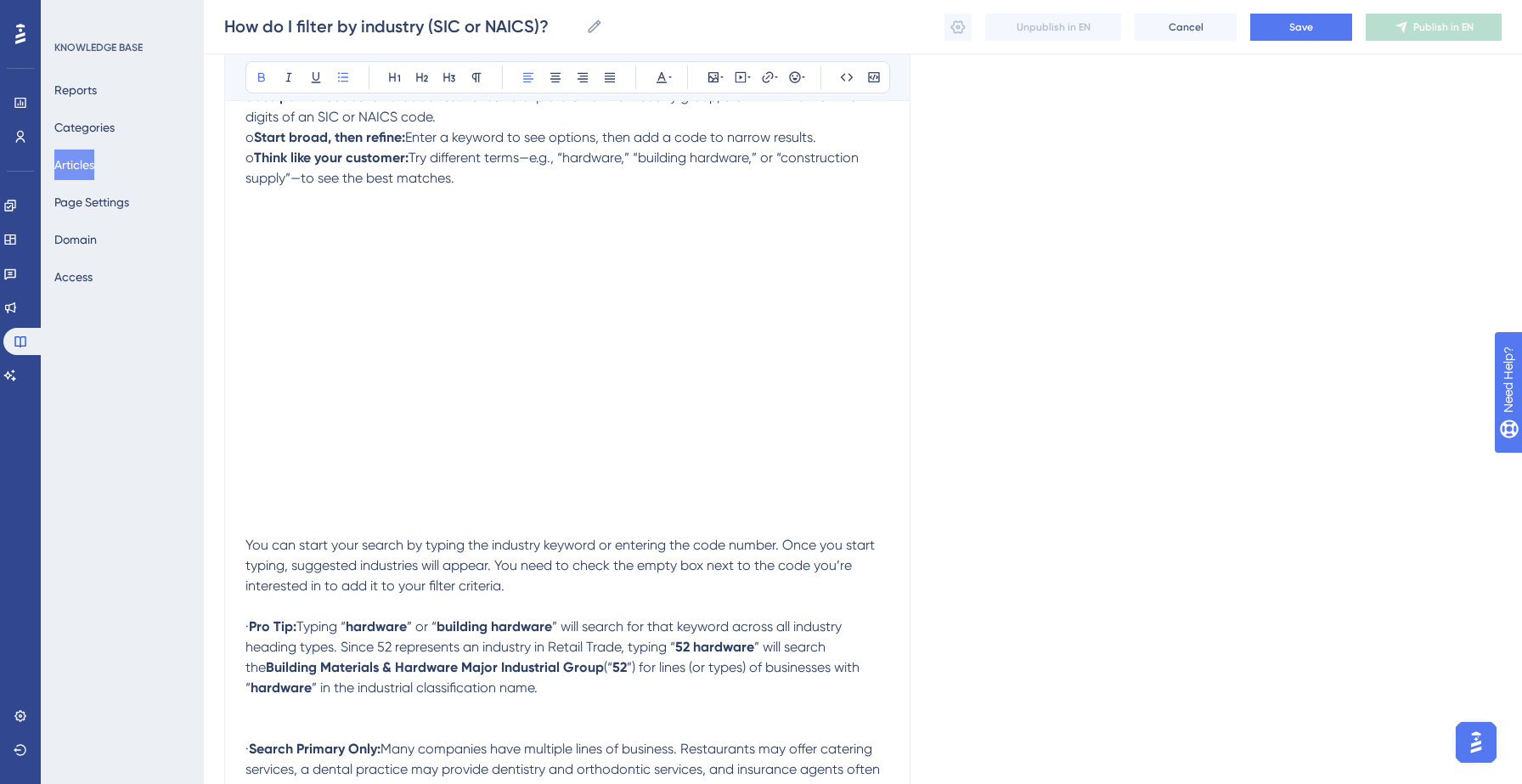
click at [339, 229] on p at bounding box center [567, 218] width 643 height 20
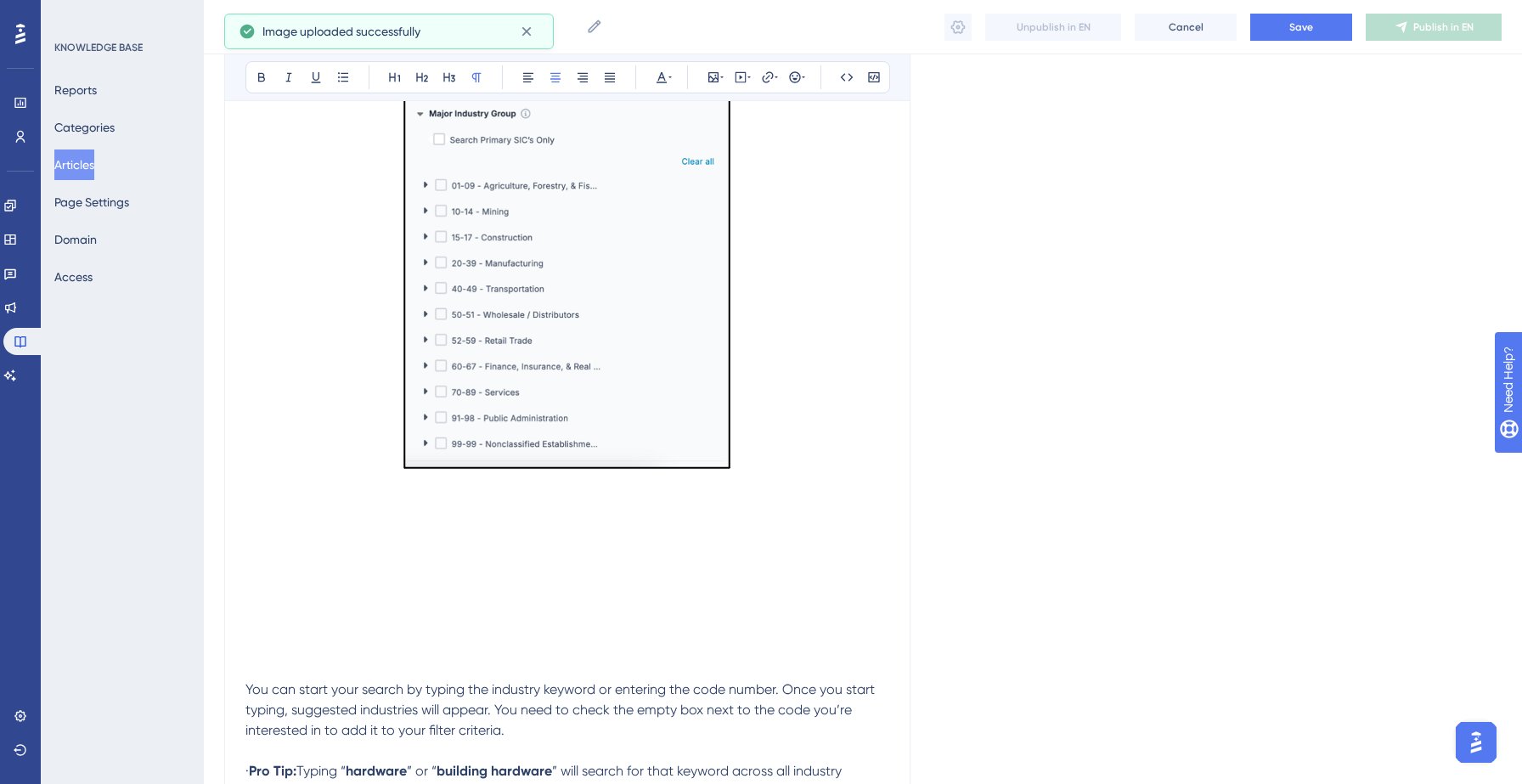
scroll to position [3503, 0]
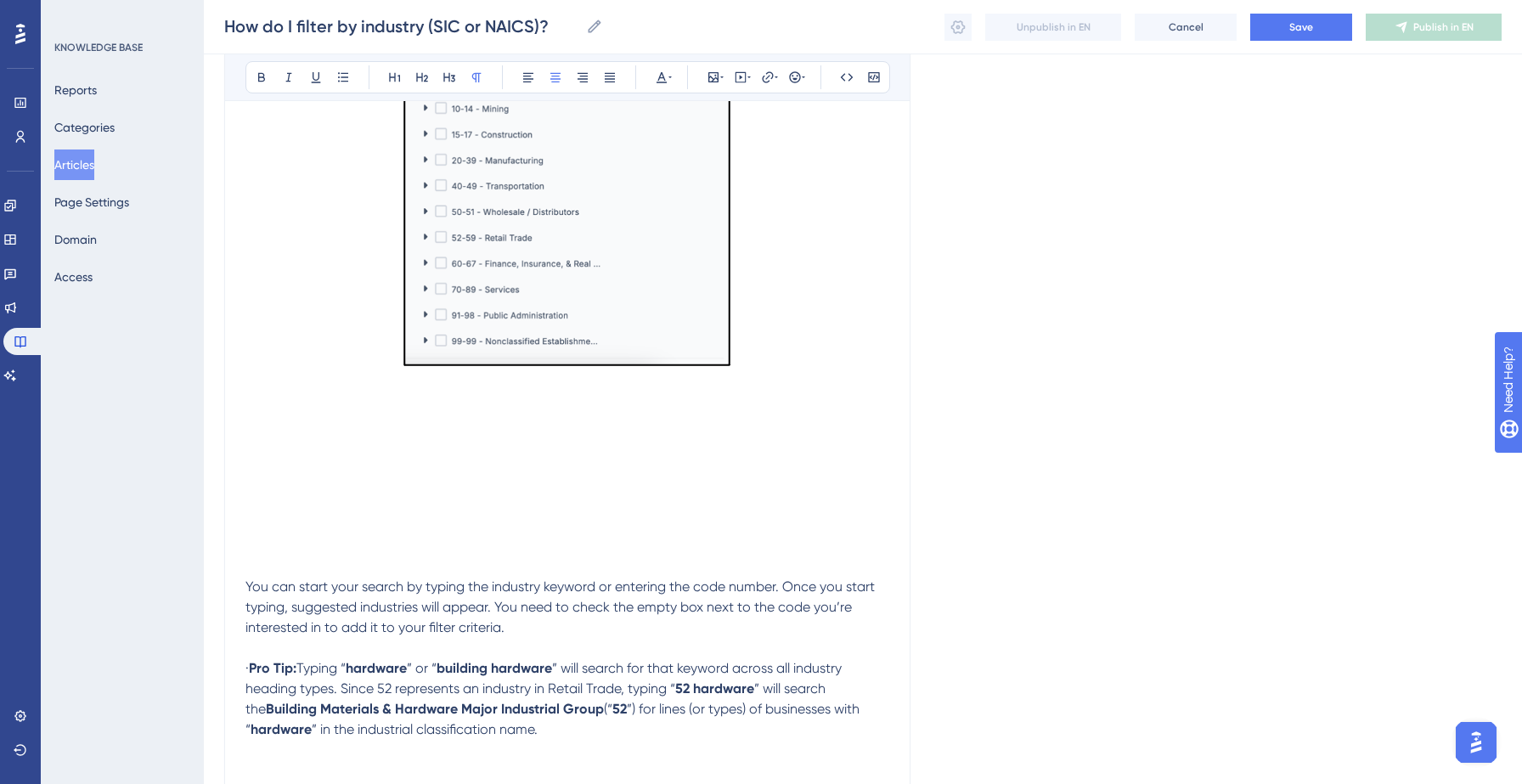
click at [280, 556] on p at bounding box center [567, 545] width 643 height 20
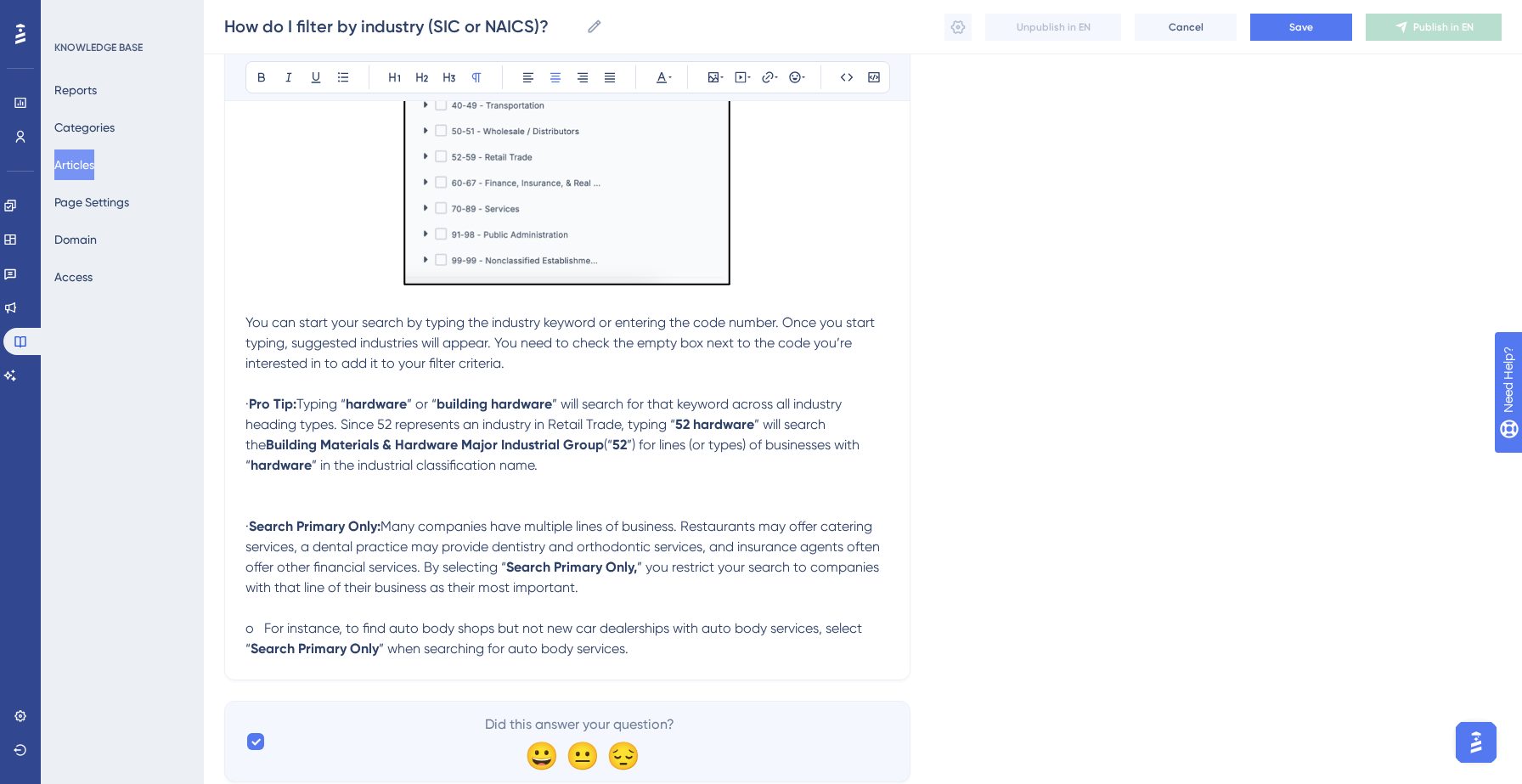
scroll to position [3596, 0]
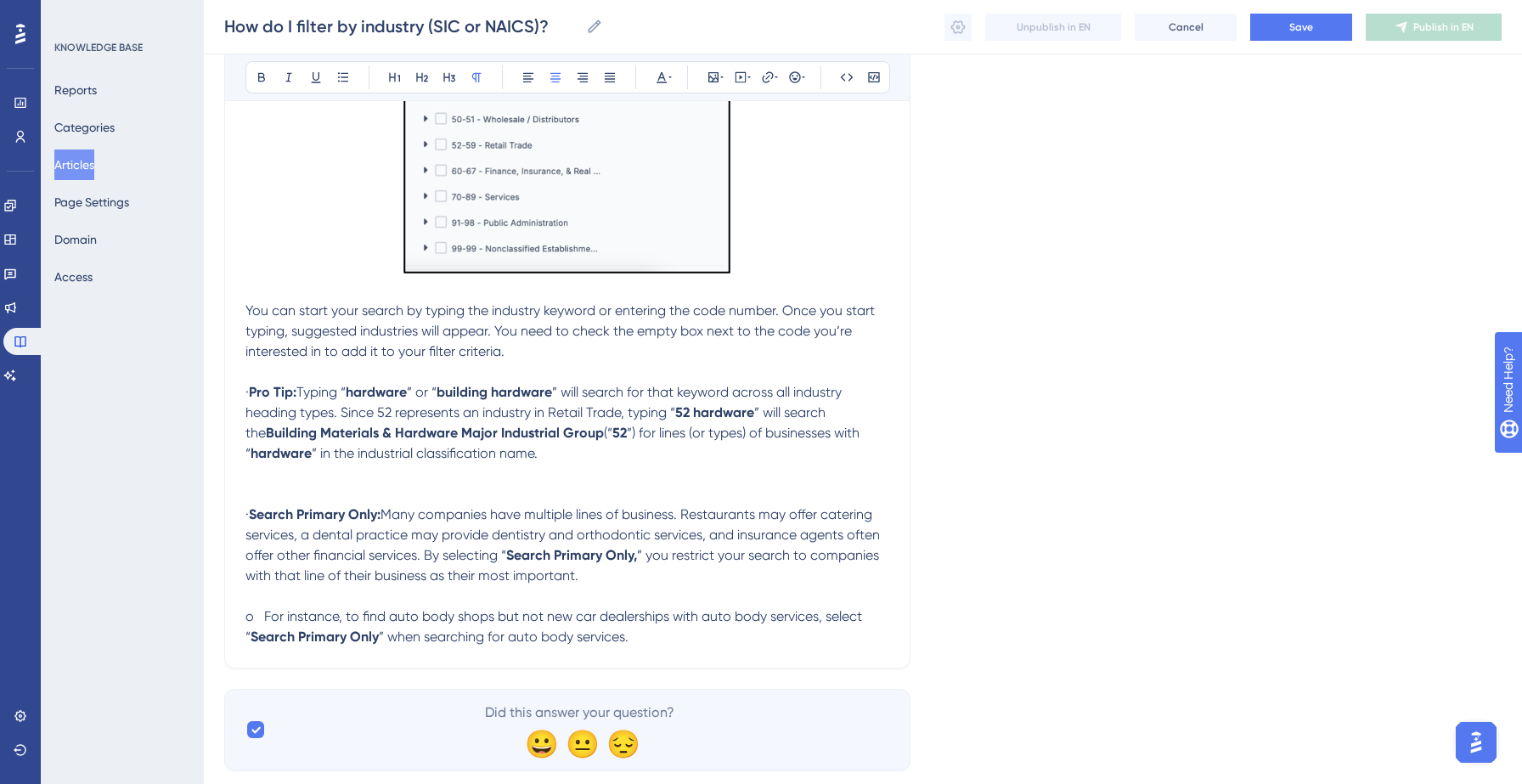
click at [351, 484] on p at bounding box center [567, 473] width 643 height 20
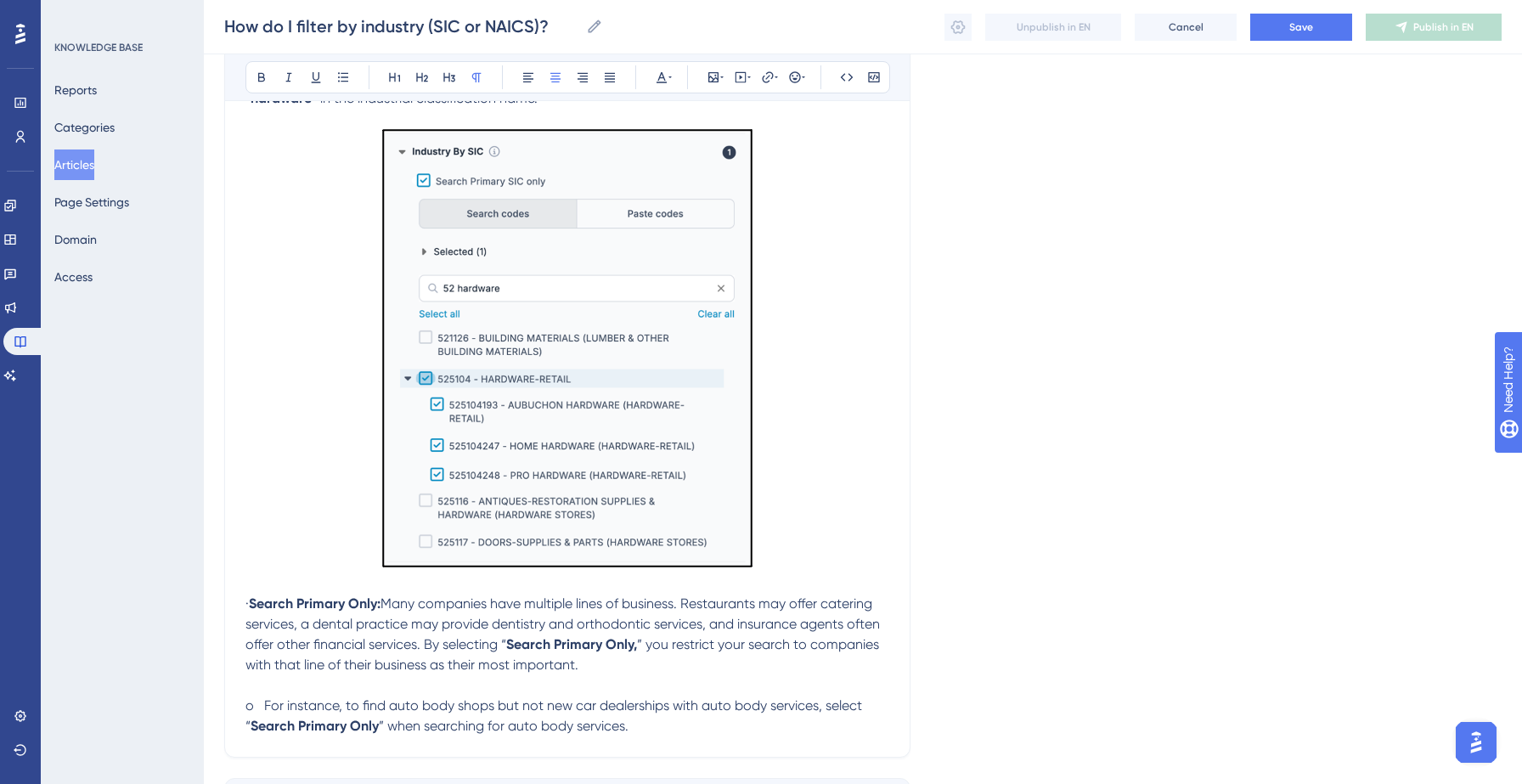
scroll to position [4091, 0]
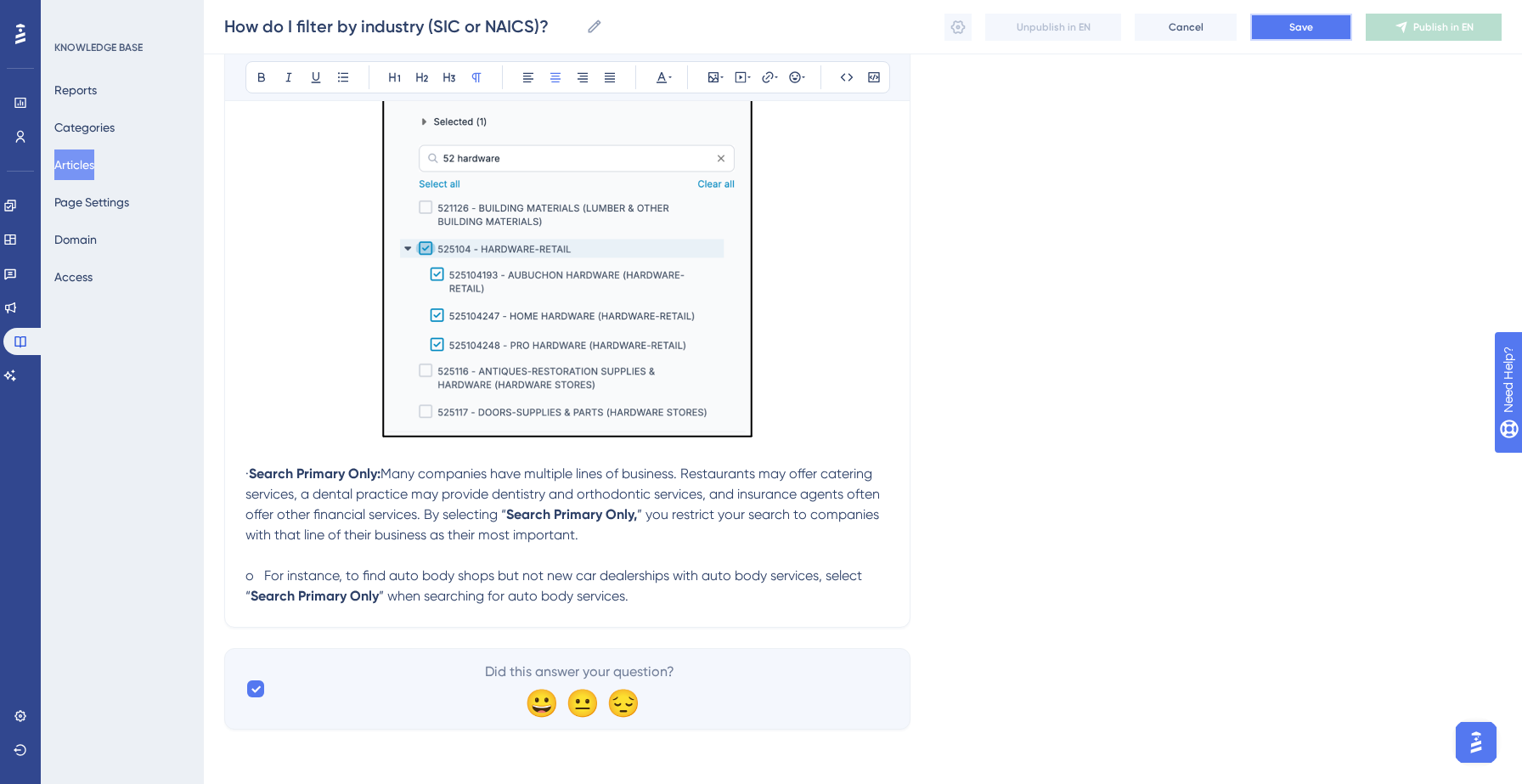
click at [1305, 24] on span "Save" at bounding box center [1301, 27] width 24 height 13
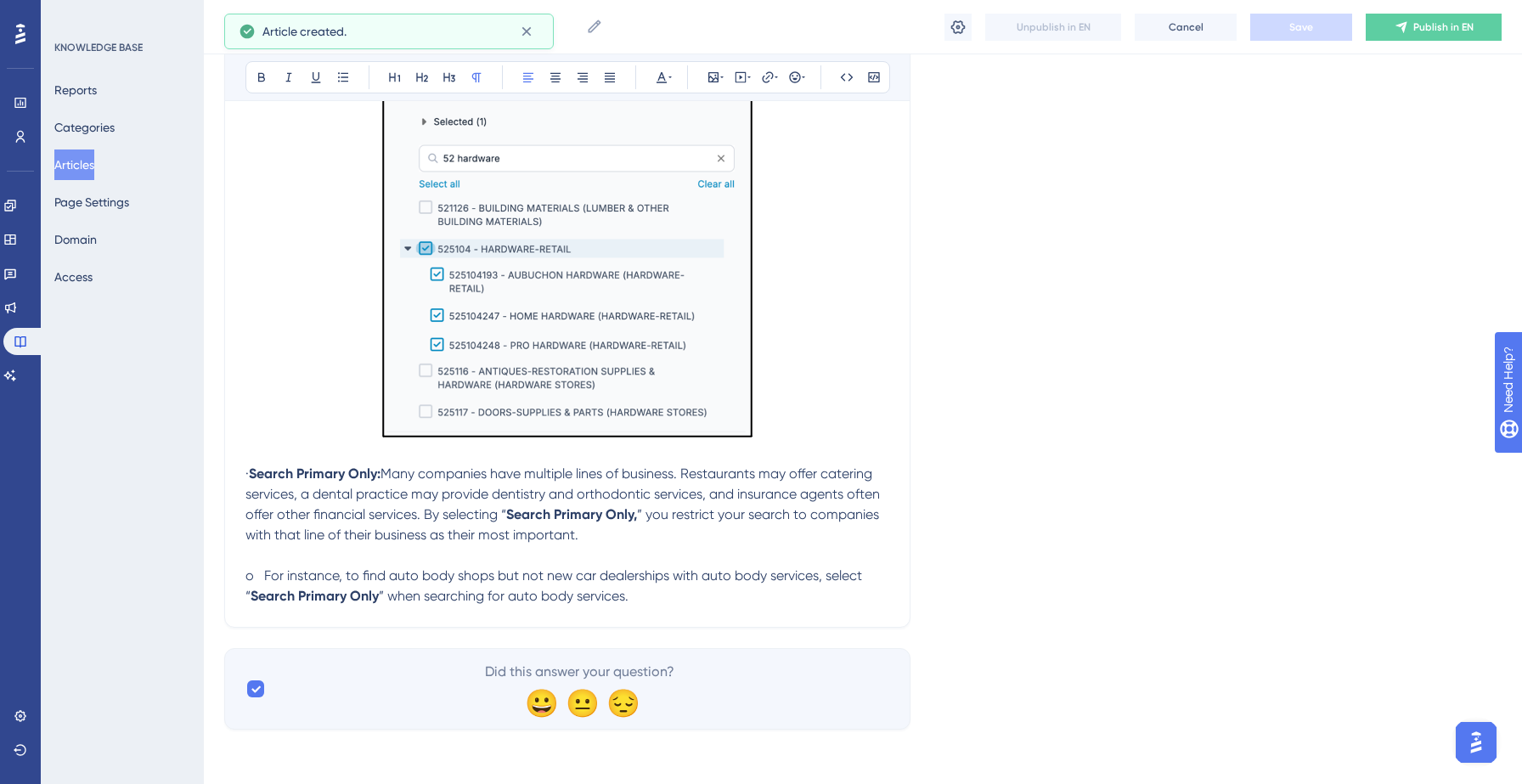
scroll to position [1447, 0]
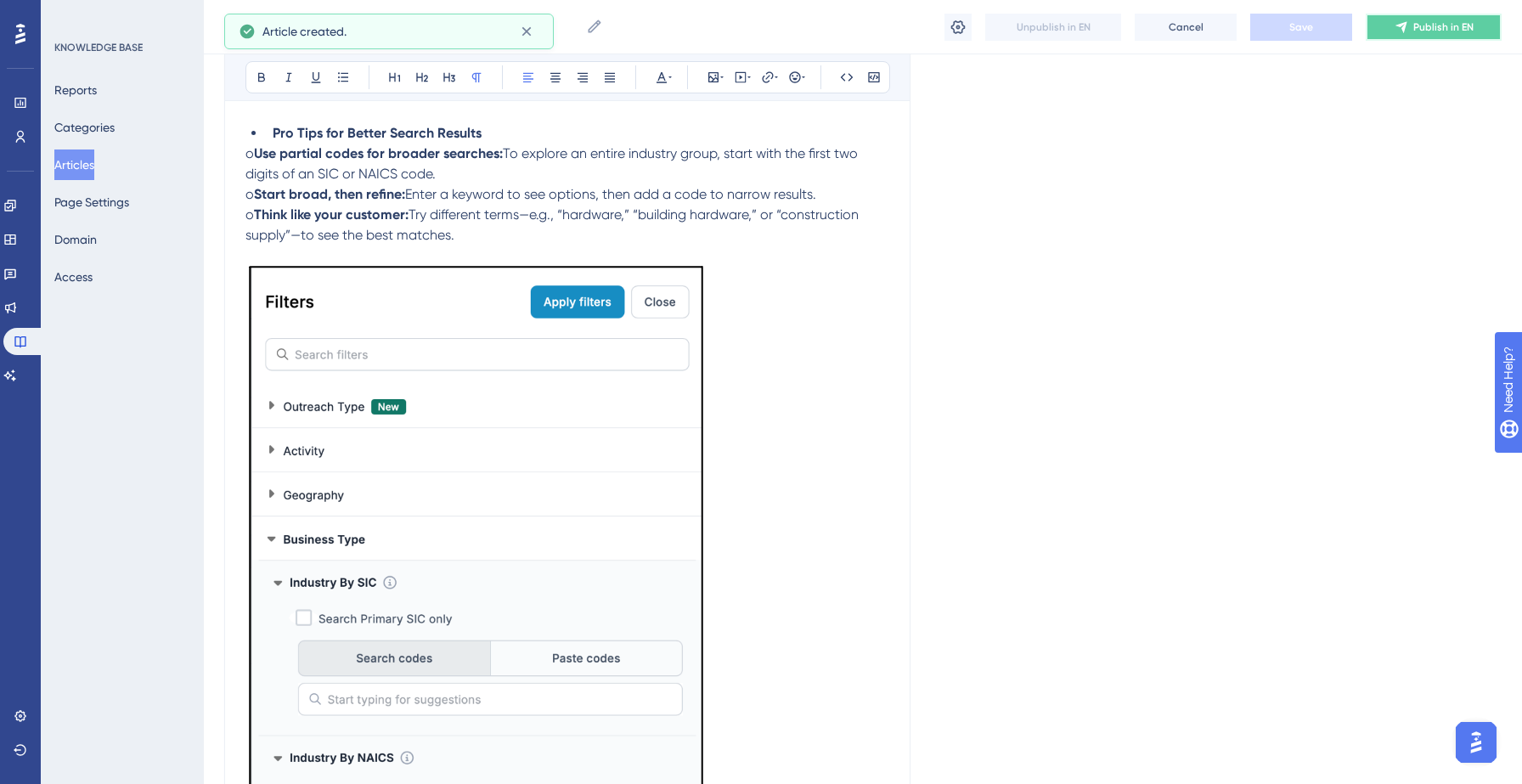
click at [1425, 28] on span "Publish in EN" at bounding box center [1444, 27] width 61 height 13
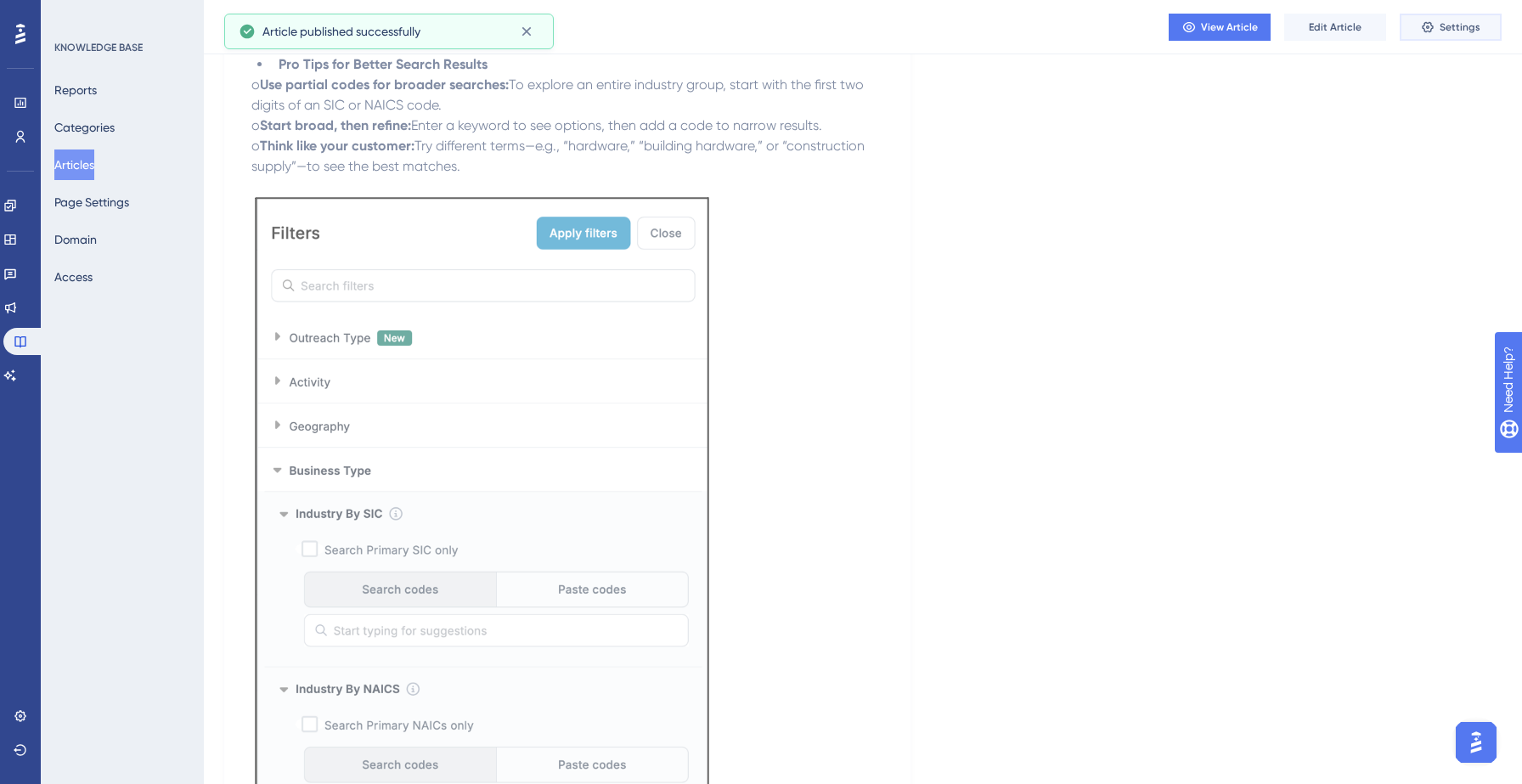
click at [1424, 19] on button "Settings" at bounding box center [1450, 27] width 102 height 27
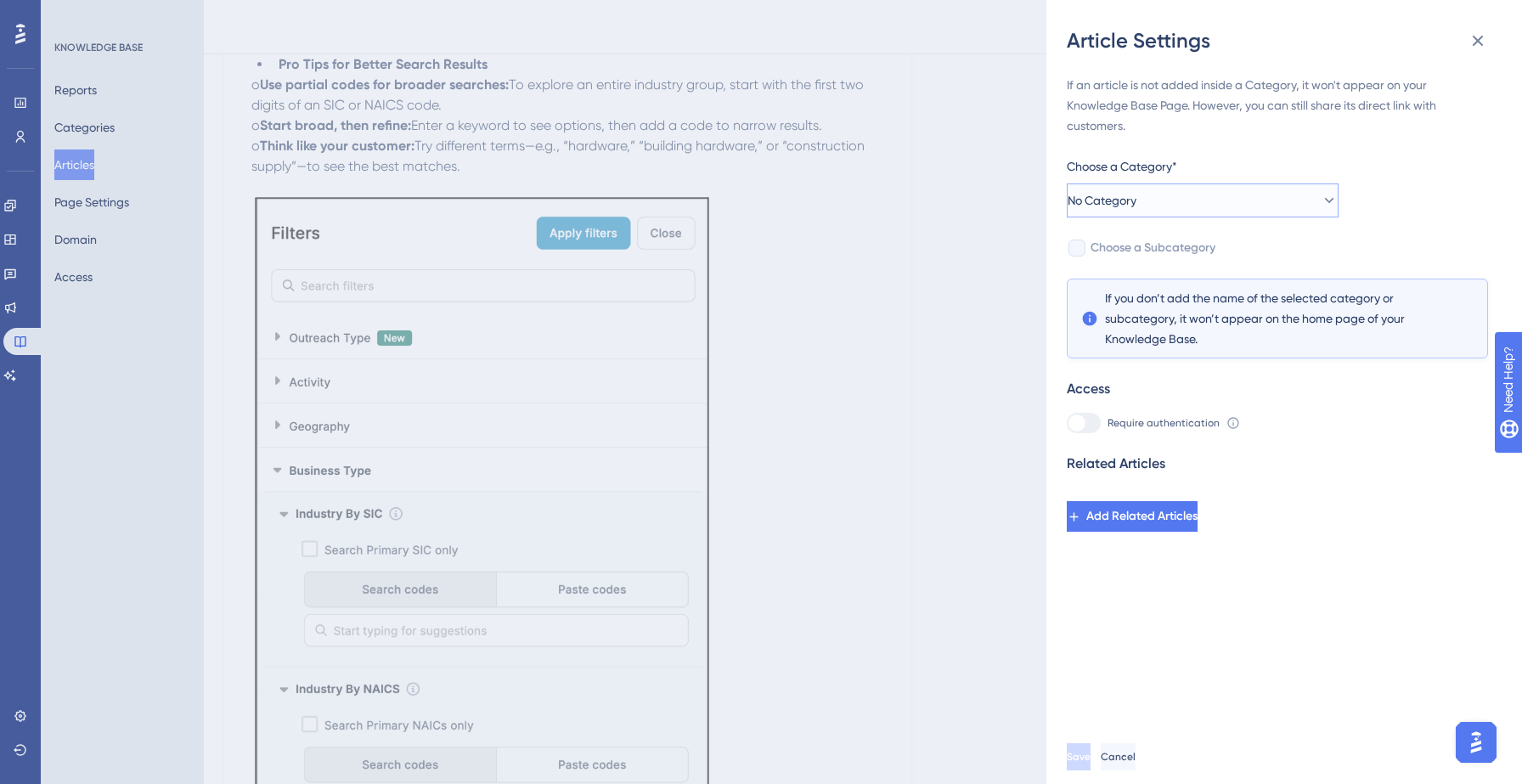
click at [1136, 203] on span "No Category" at bounding box center [1101, 200] width 69 height 20
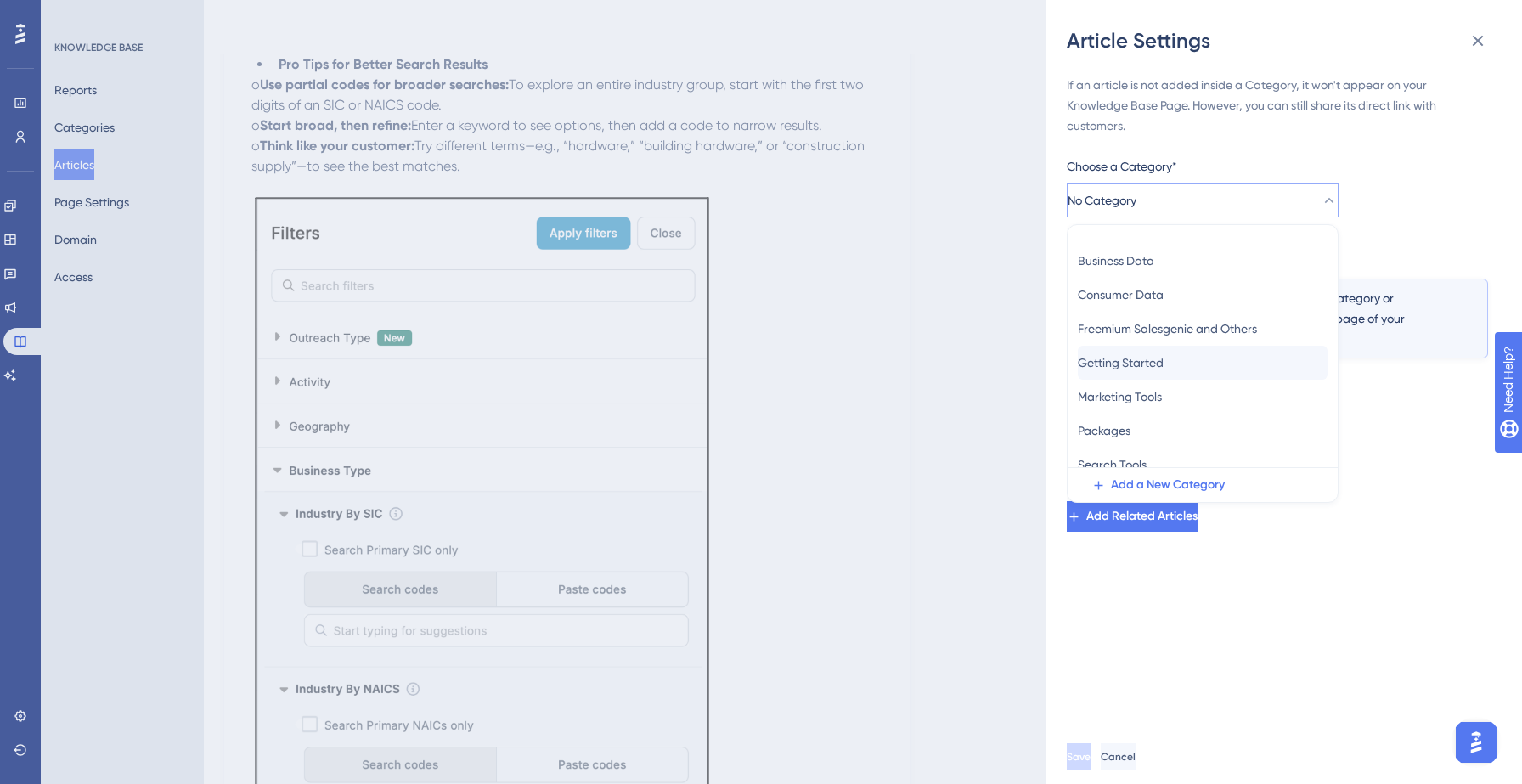
scroll to position [0, 0]
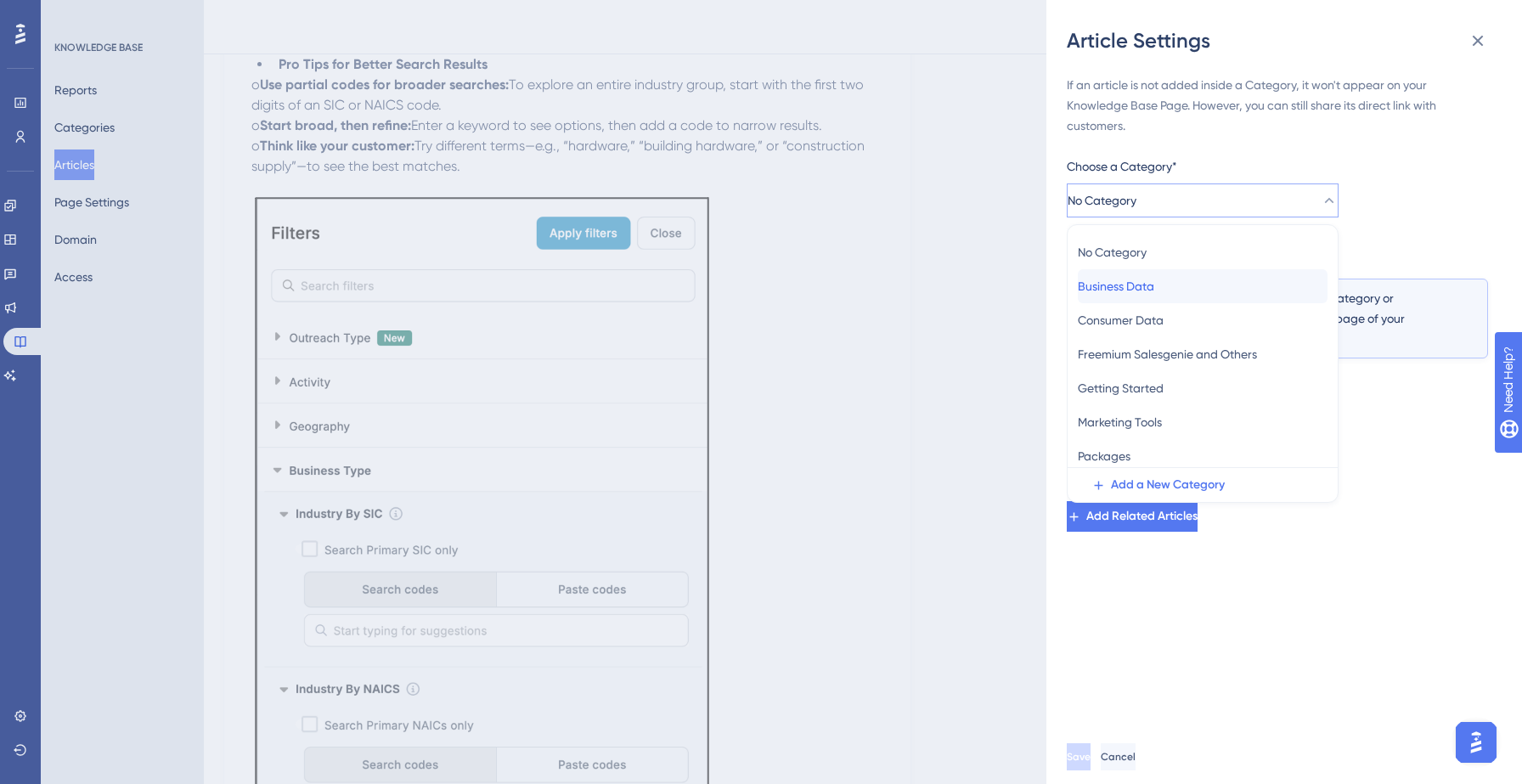
click at [1154, 289] on span "Business Data" at bounding box center [1116, 286] width 77 height 20
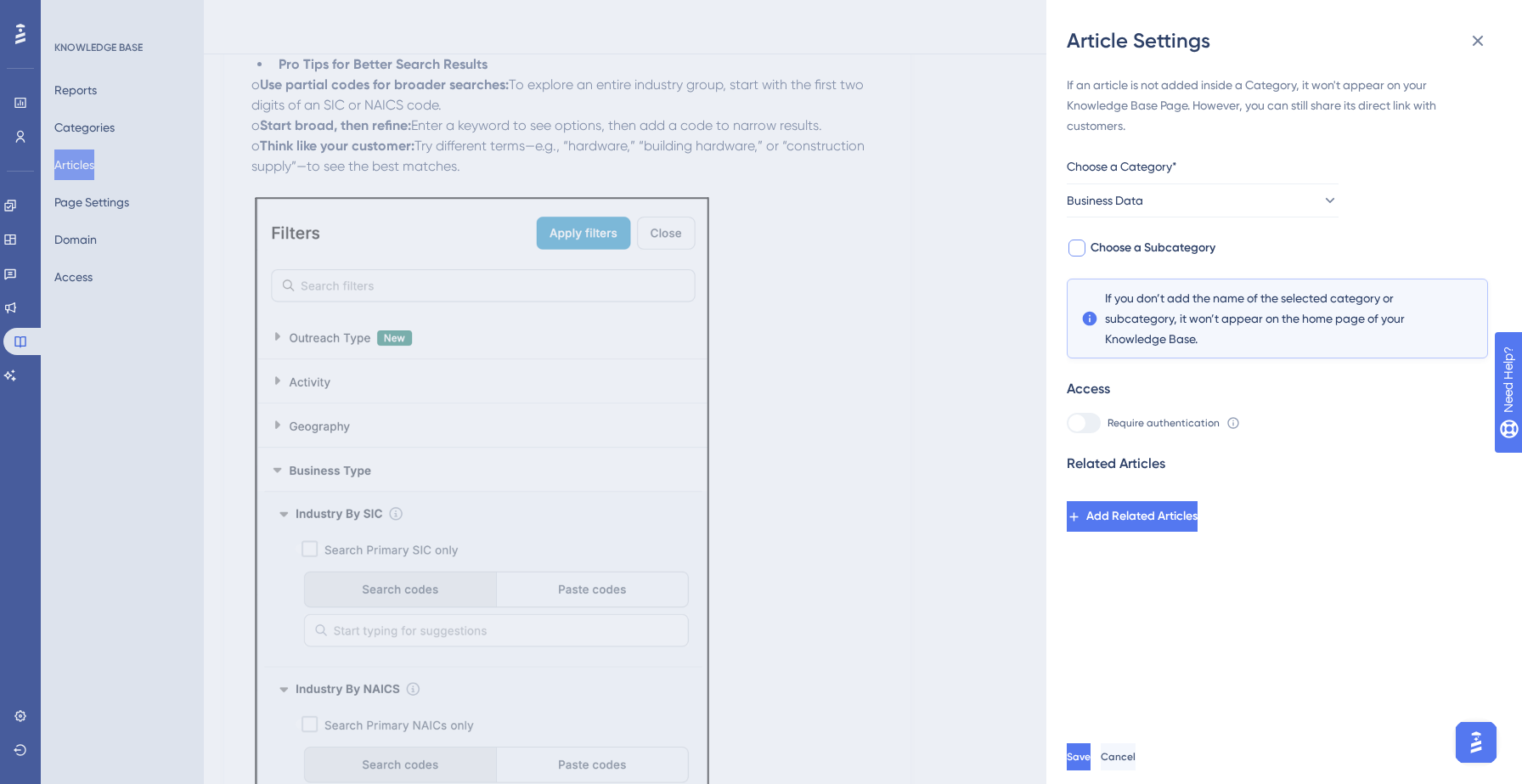
click at [1142, 241] on span "Choose a Subcategory" at bounding box center [1153, 248] width 125 height 20
checkbox input "true"
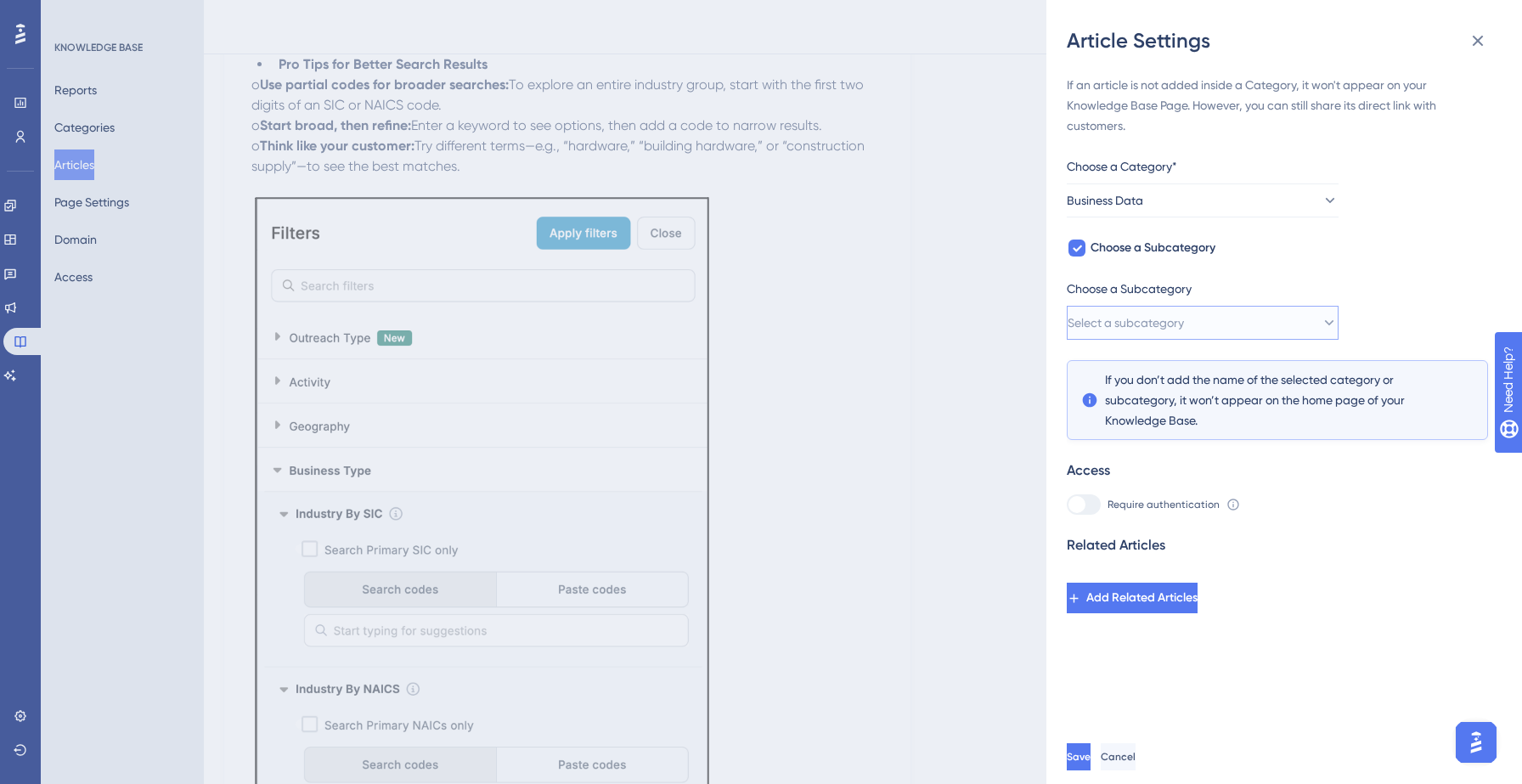
click at [1166, 313] on span "Select a subcategory" at bounding box center [1125, 323] width 117 height 20
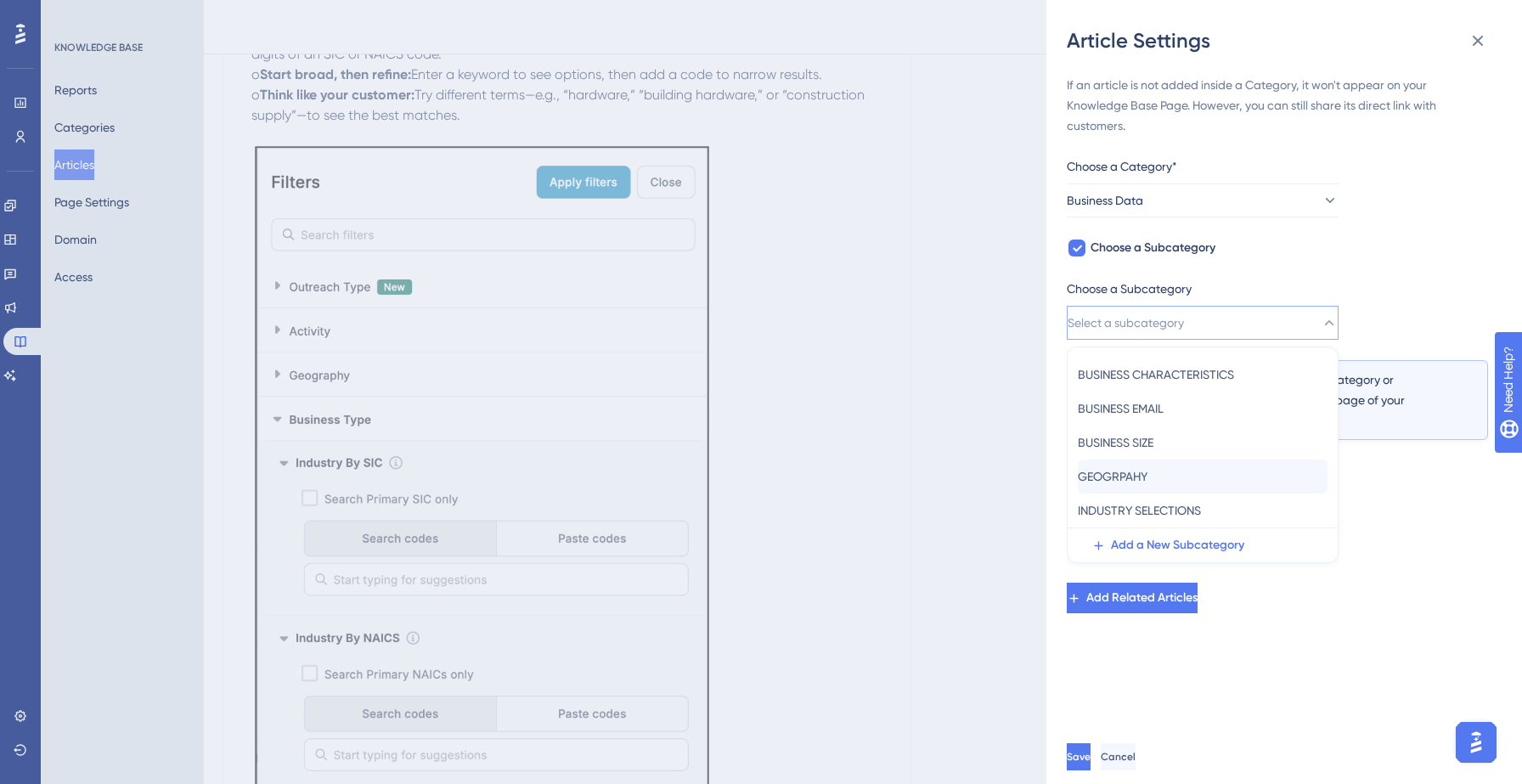
scroll to position [1490, 0]
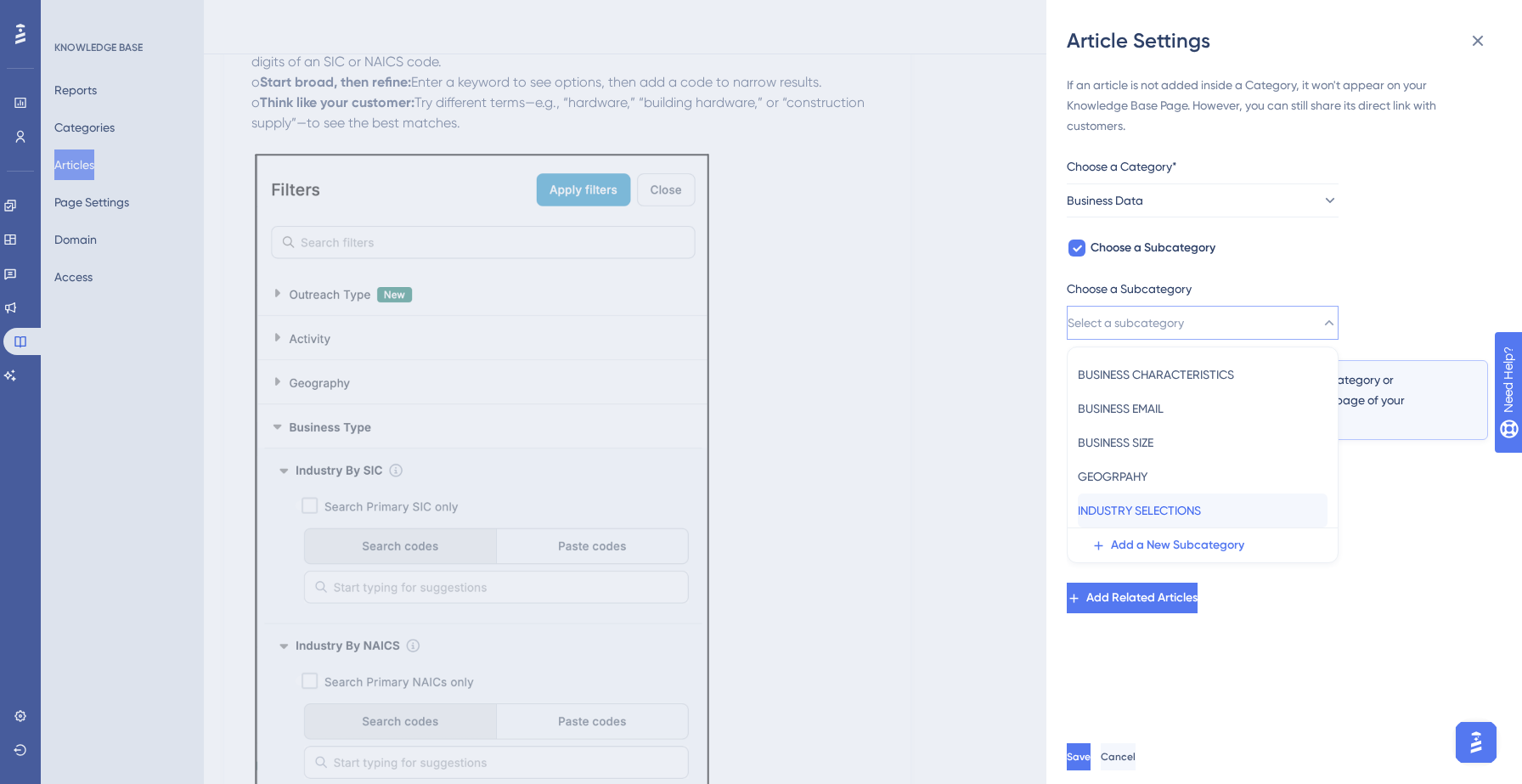
click at [1154, 513] on span "INDUSTRY SELECTIONS" at bounding box center [1139, 510] width 123 height 20
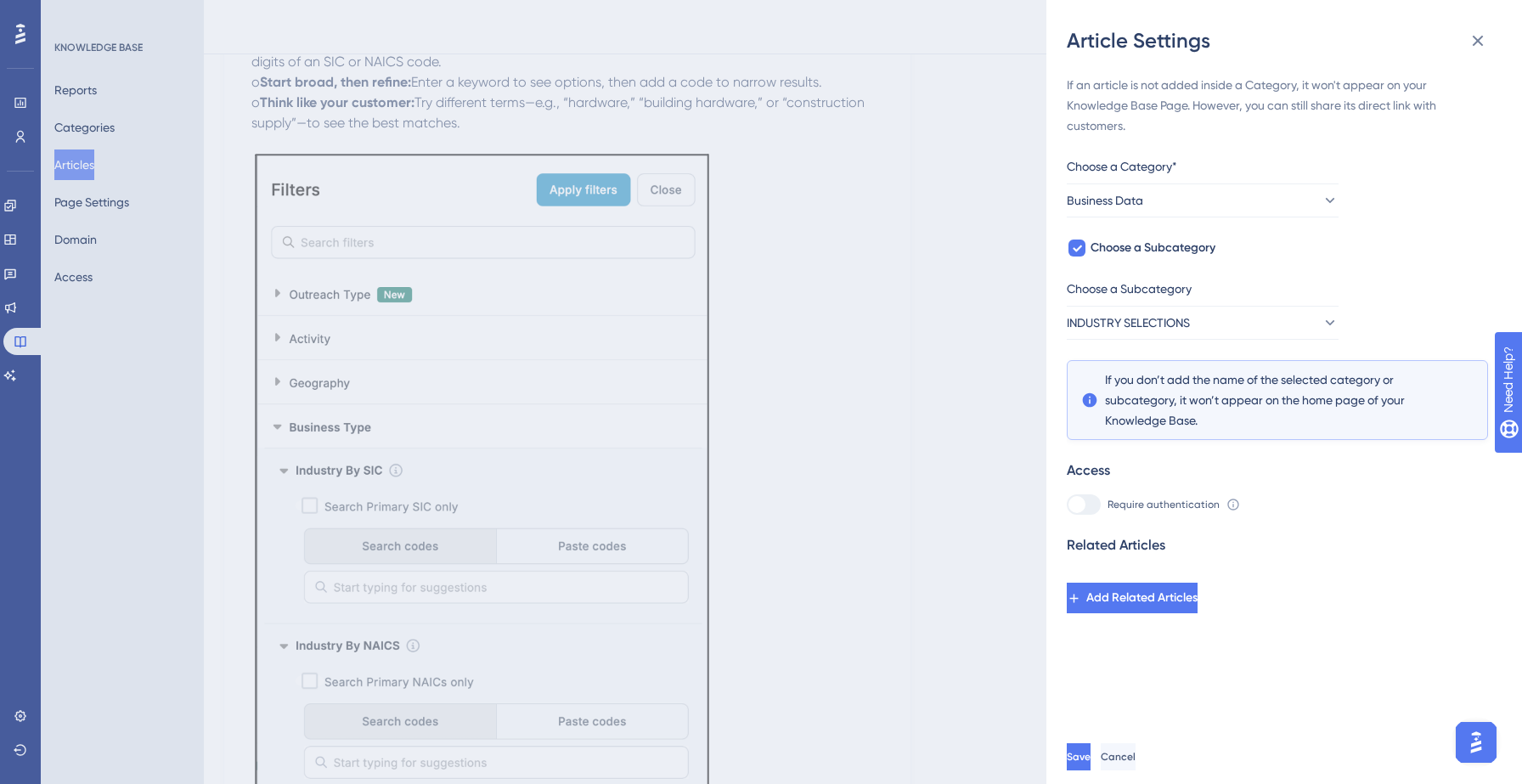
click at [1200, 661] on div "If an article is not added inside a Category, it won't appear on your Knowledge…" at bounding box center [1290, 392] width 448 height 675
click at [1093, 755] on button "Save" at bounding box center [1080, 756] width 27 height 27
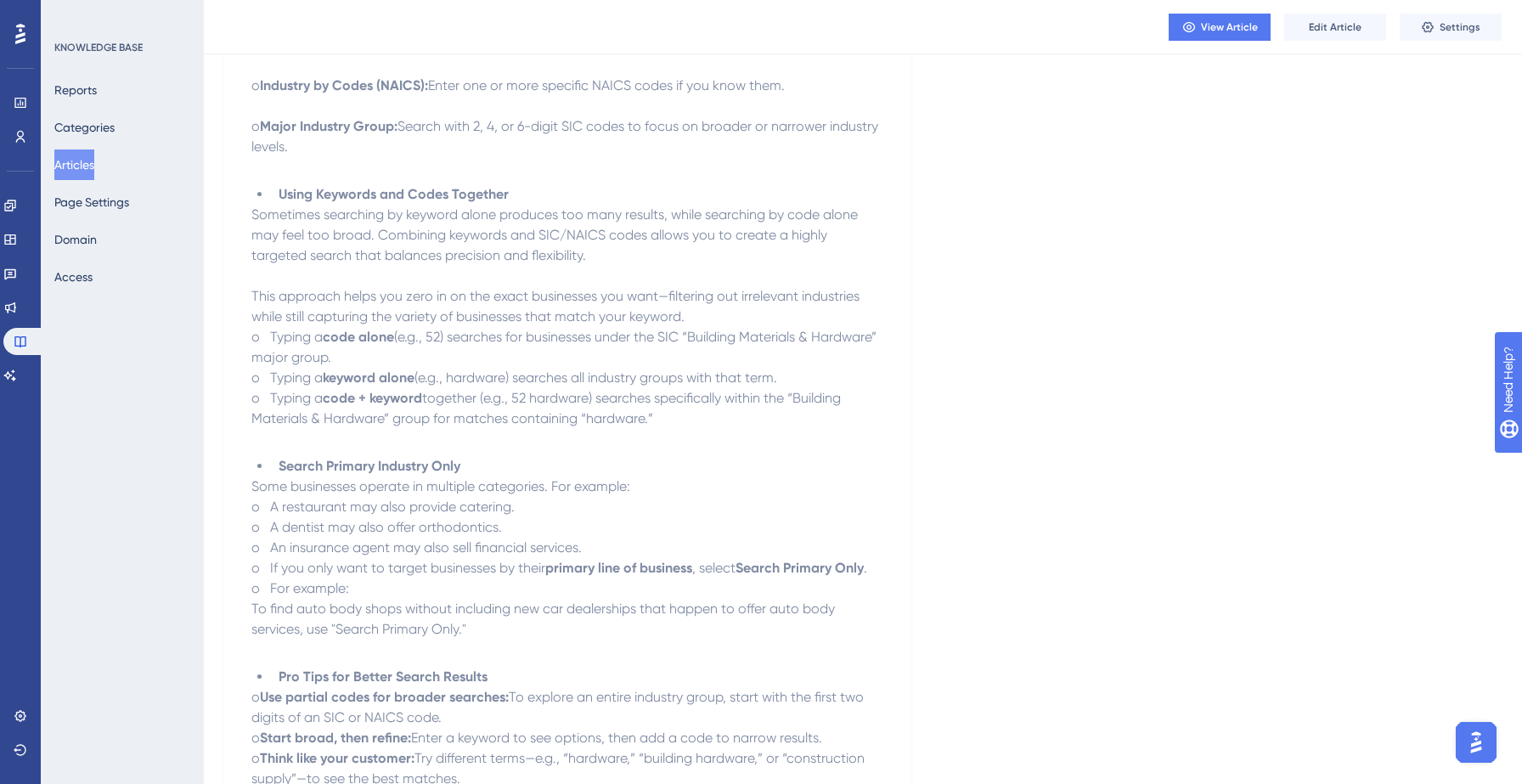
scroll to position [0, 0]
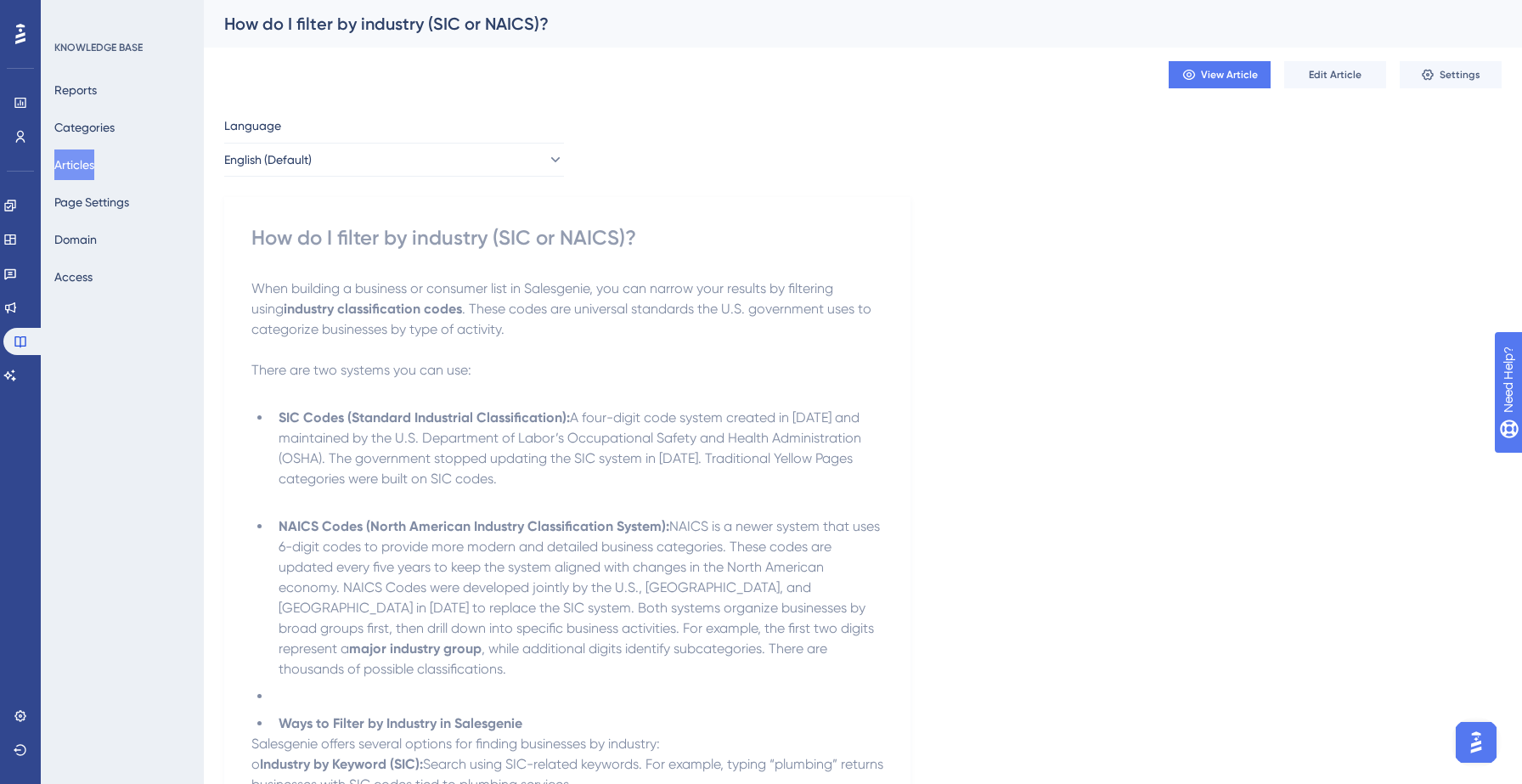
click at [79, 160] on button "Articles" at bounding box center [74, 165] width 40 height 30
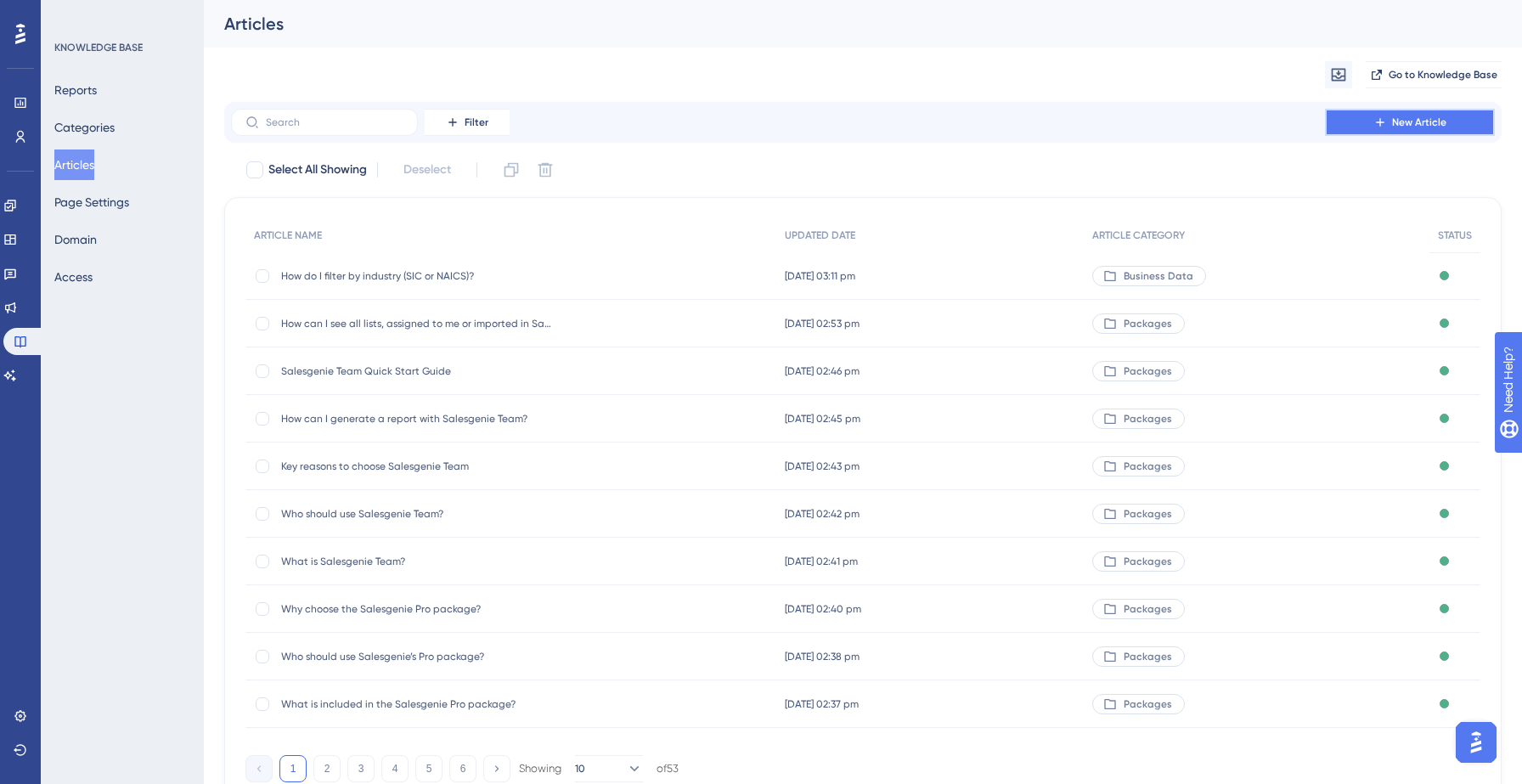
click at [1395, 118] on span "New Article" at bounding box center [1419, 122] width 54 height 13
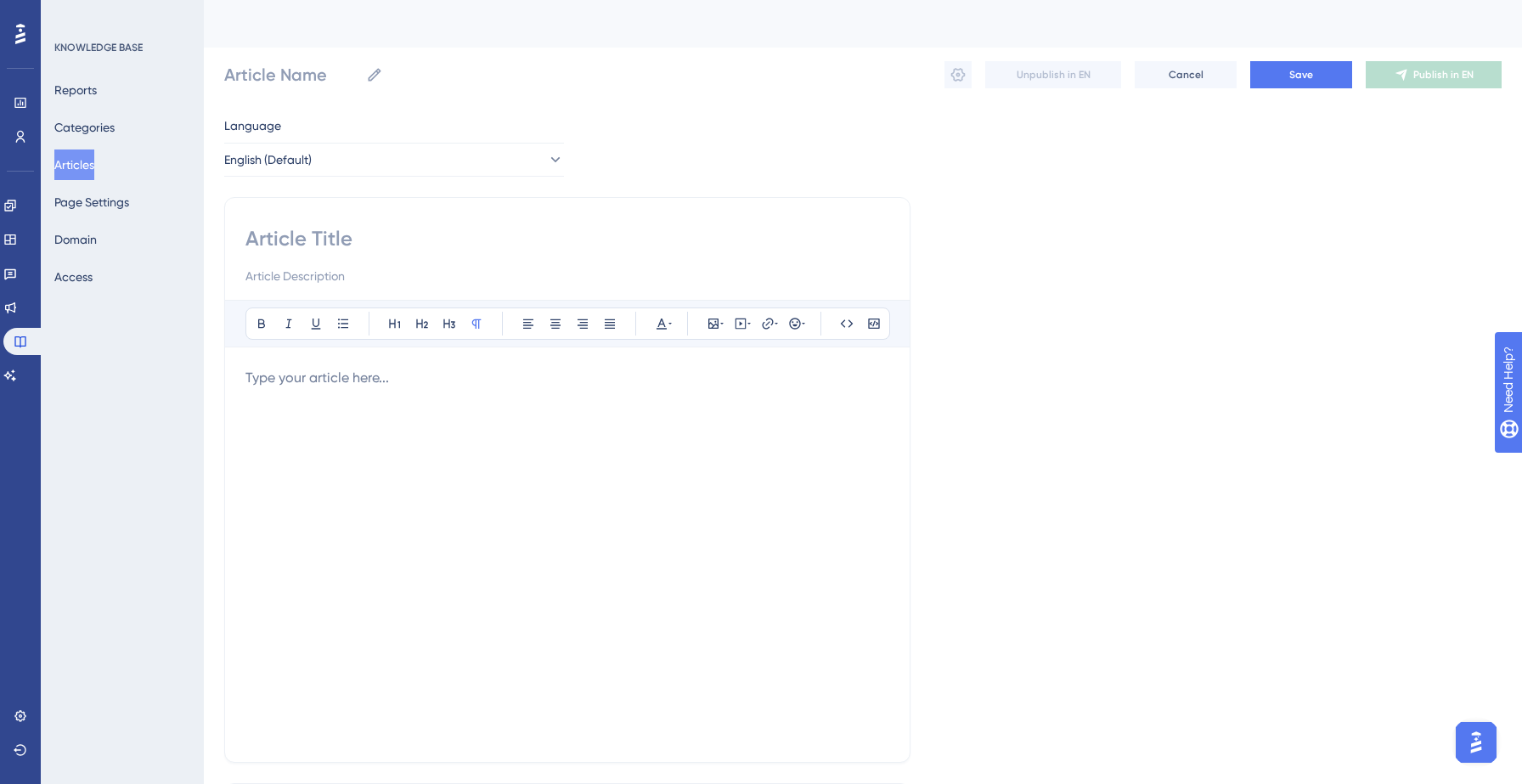
click at [268, 233] on input at bounding box center [567, 239] width 643 height 27
paste input "How do I filter by Major Industry Groups or SIC ranges?"
type input "How do I filter by Major Industry Groups or SIC ranges?"
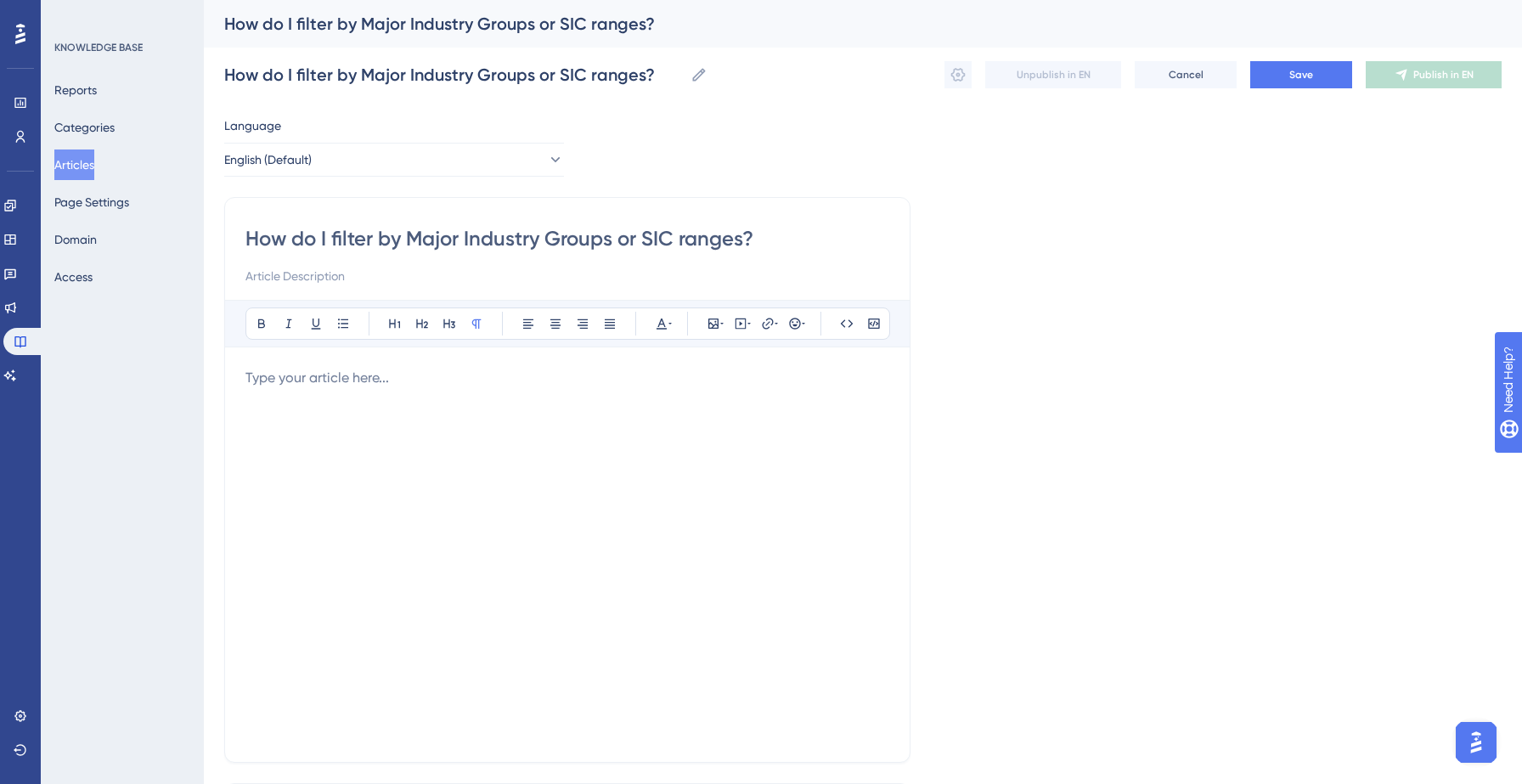
type input "How do I filter by Major Industry Groups or SIC ranges?"
click at [321, 387] on p at bounding box center [567, 378] width 643 height 20
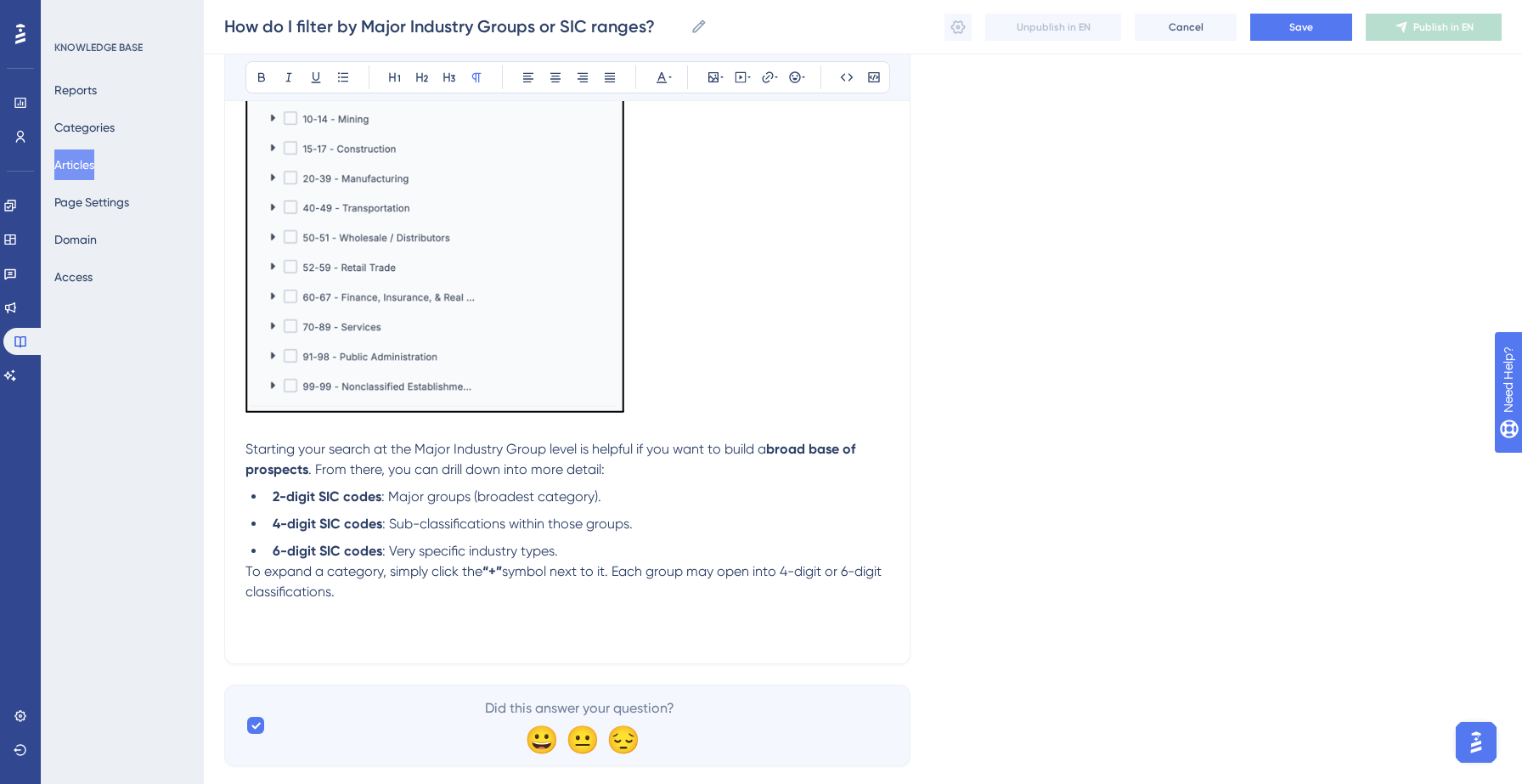
scroll to position [739, 0]
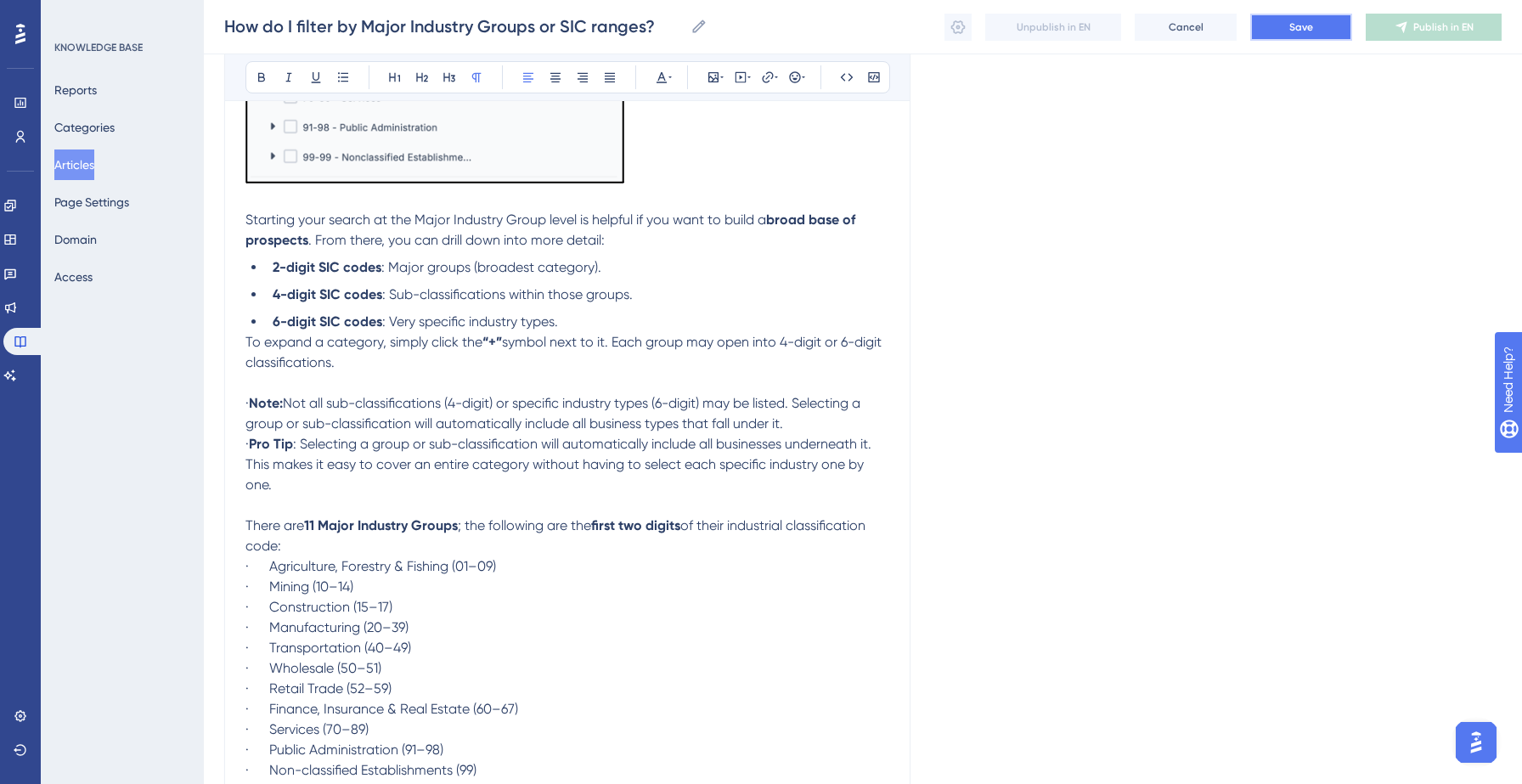
click at [1286, 22] on button "Save" at bounding box center [1301, 27] width 102 height 27
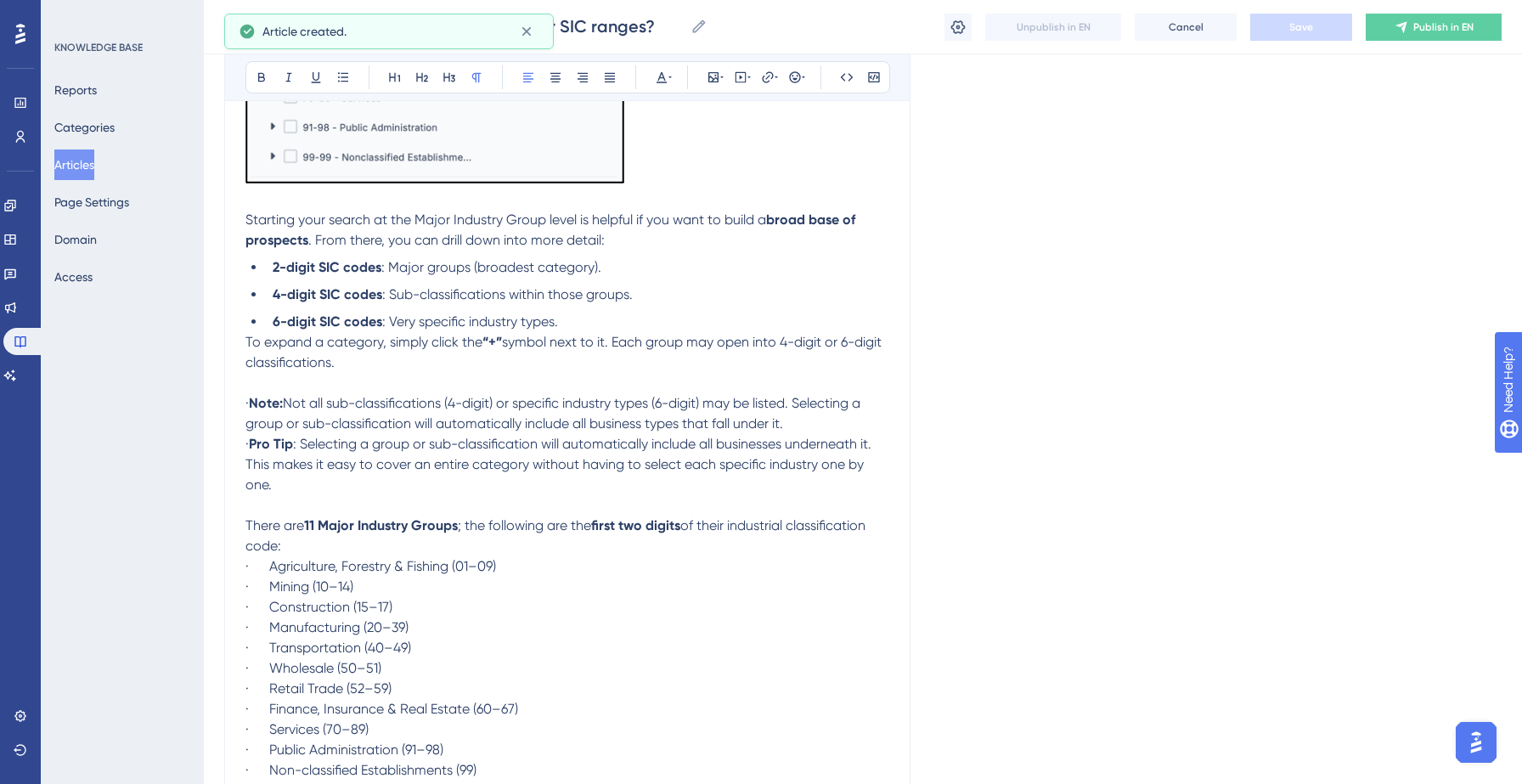
scroll to position [328, 0]
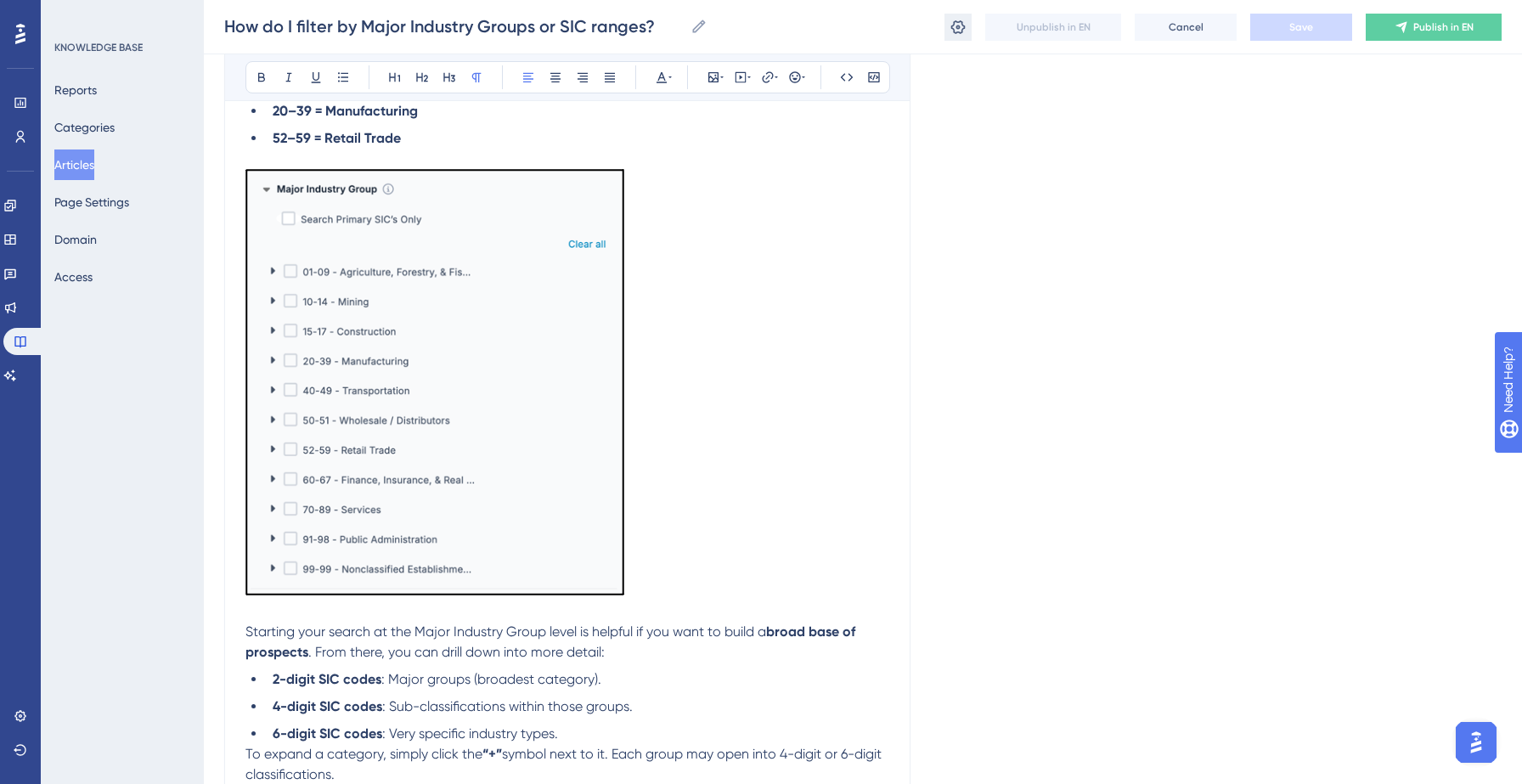
click at [945, 27] on button at bounding box center [958, 27] width 27 height 27
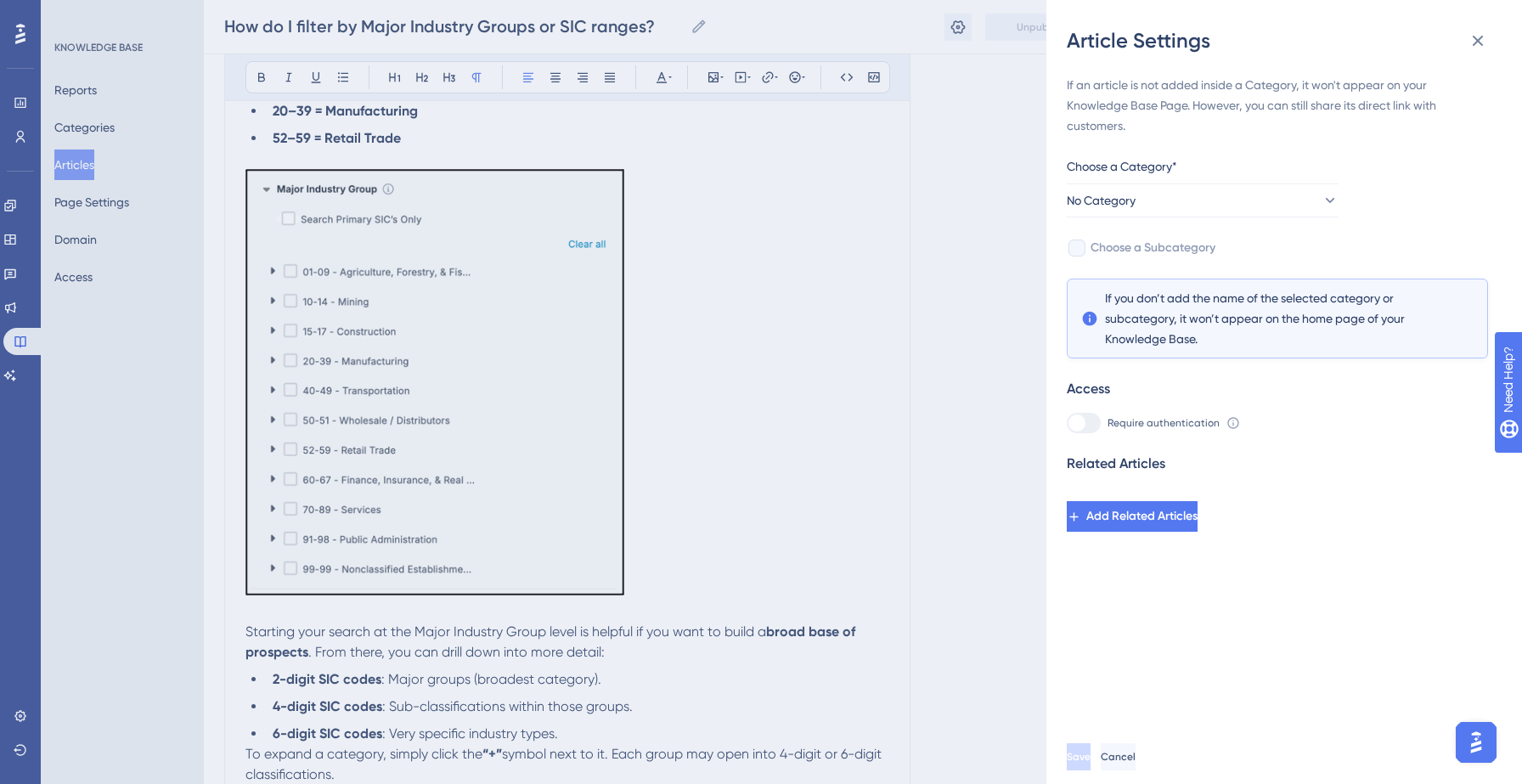
click at [1279, 183] on div "Choose a Category*" at bounding box center [1202, 169] width 272 height 27
click at [1267, 202] on button "No Category" at bounding box center [1202, 200] width 272 height 34
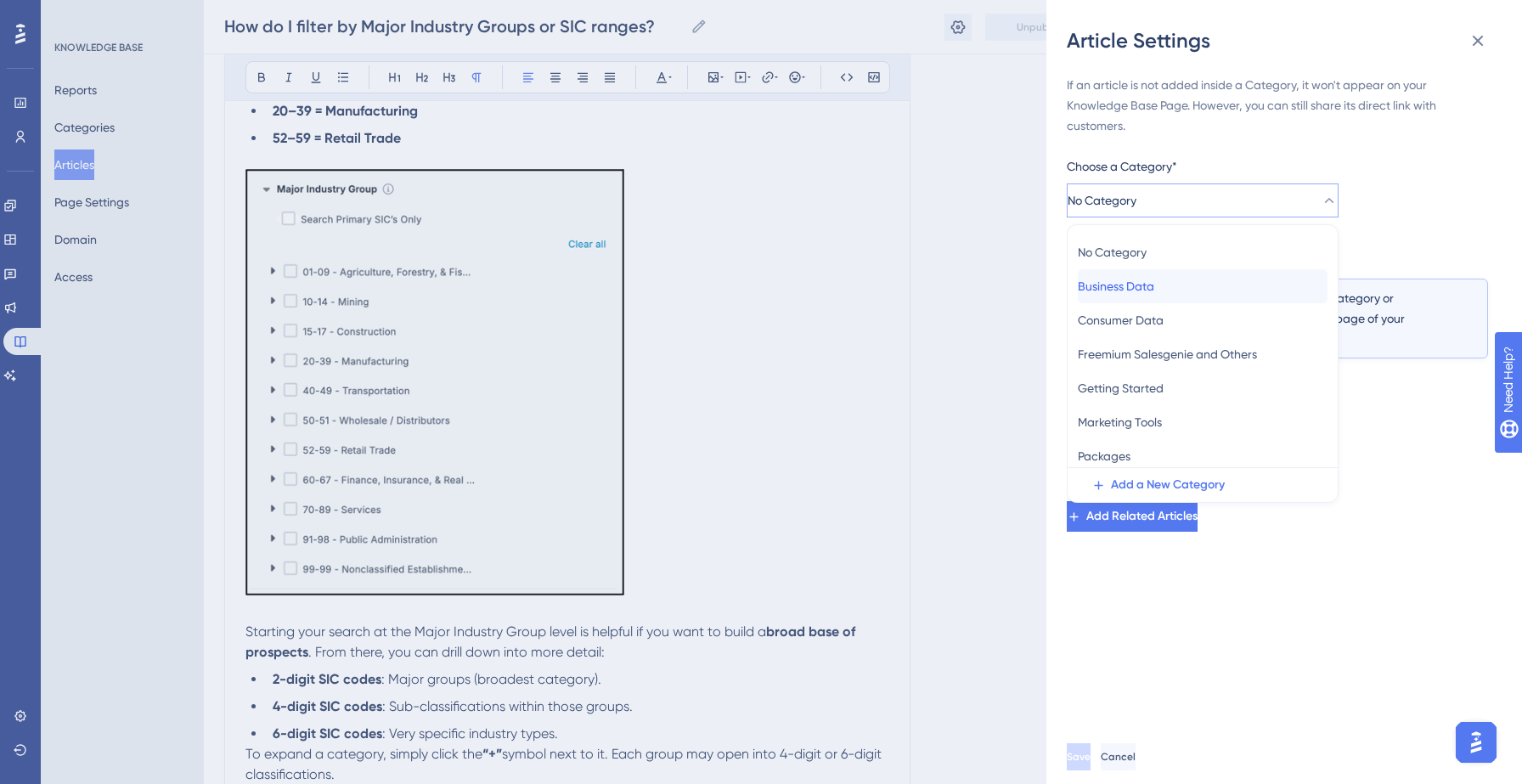
click at [1178, 282] on div "Business Data Business Data" at bounding box center [1202, 286] width 250 height 34
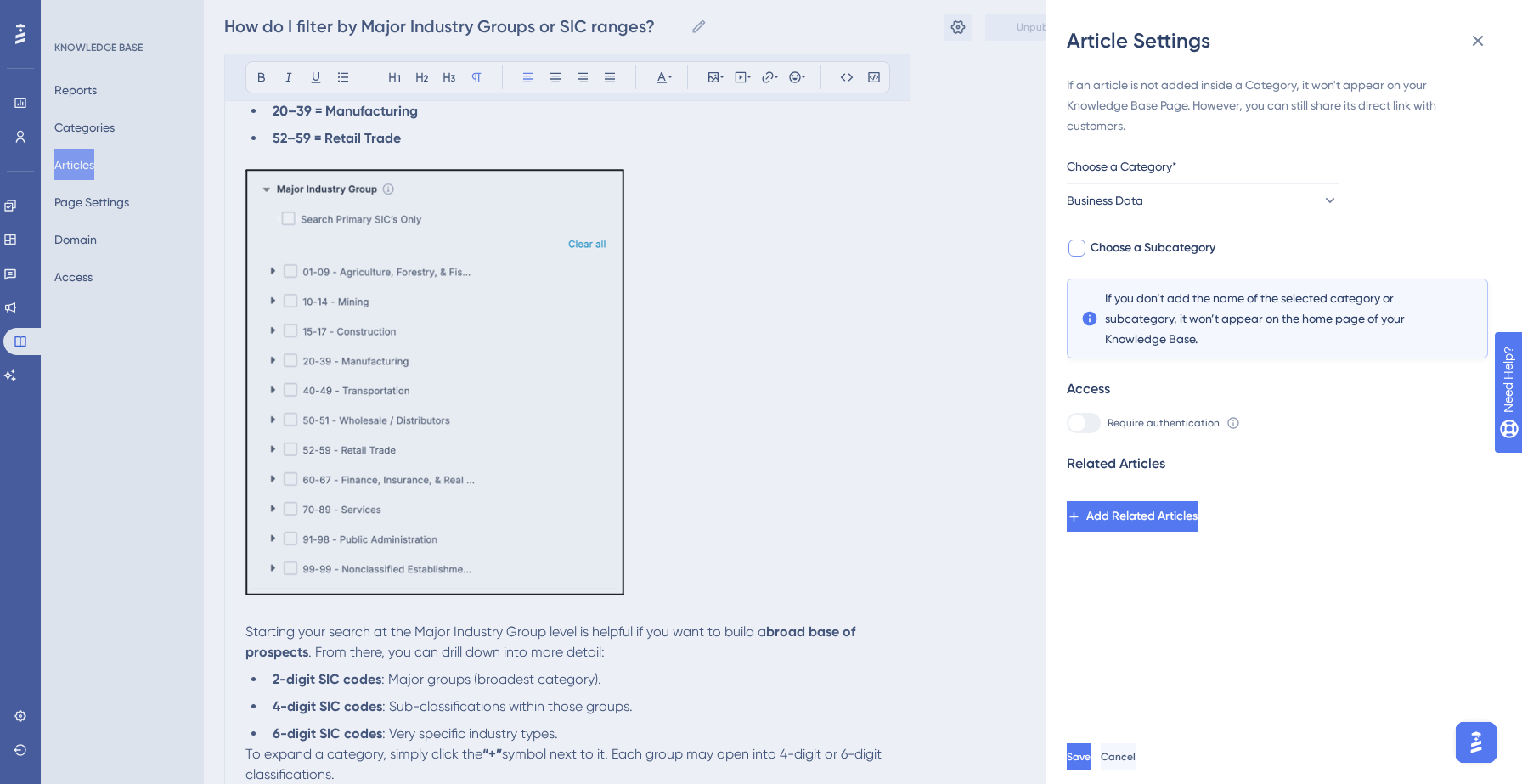
click at [1165, 245] on span "Choose a Subcategory" at bounding box center [1153, 248] width 125 height 20
checkbox input "true"
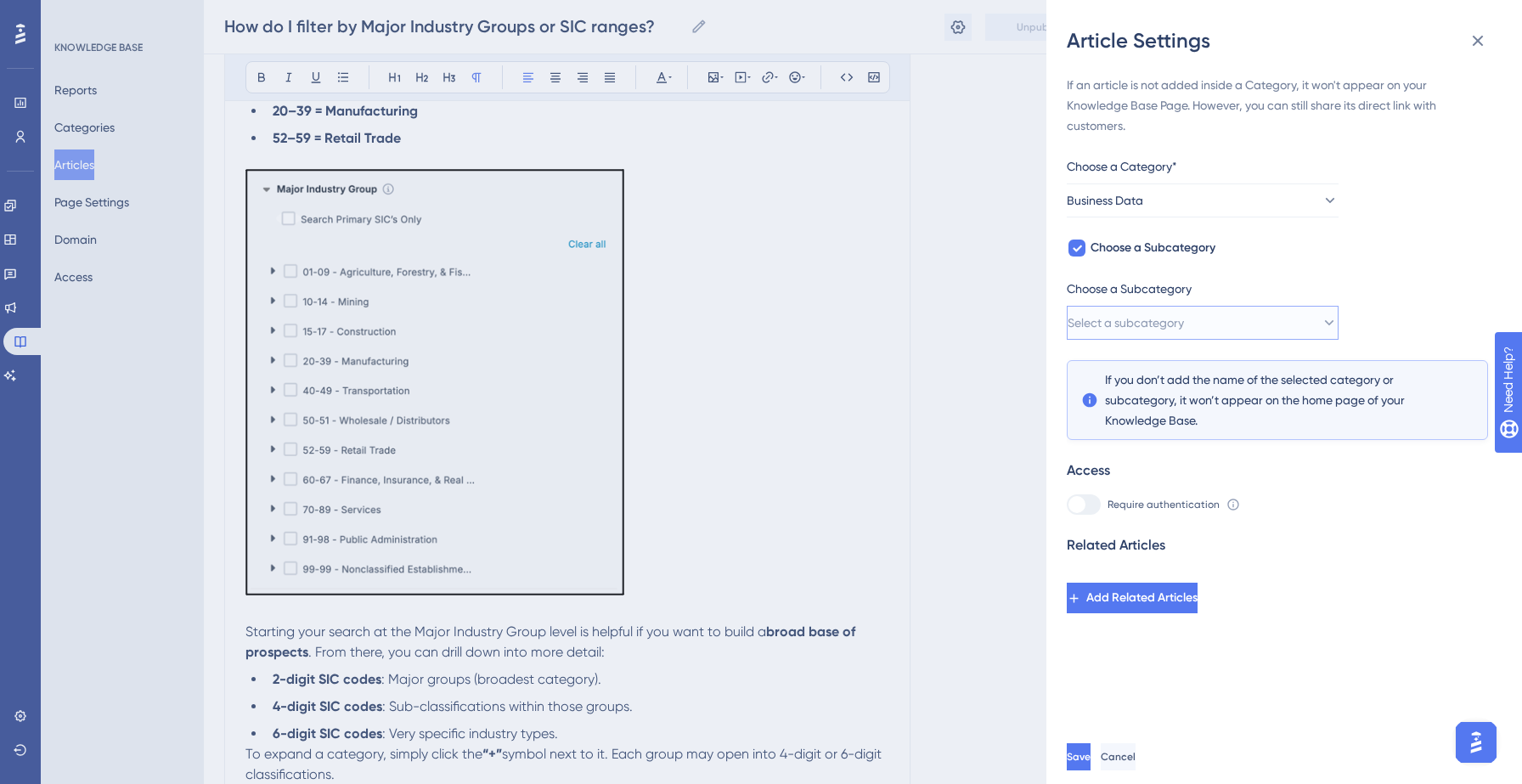
click at [1231, 314] on button "Select a subcategory" at bounding box center [1202, 323] width 272 height 34
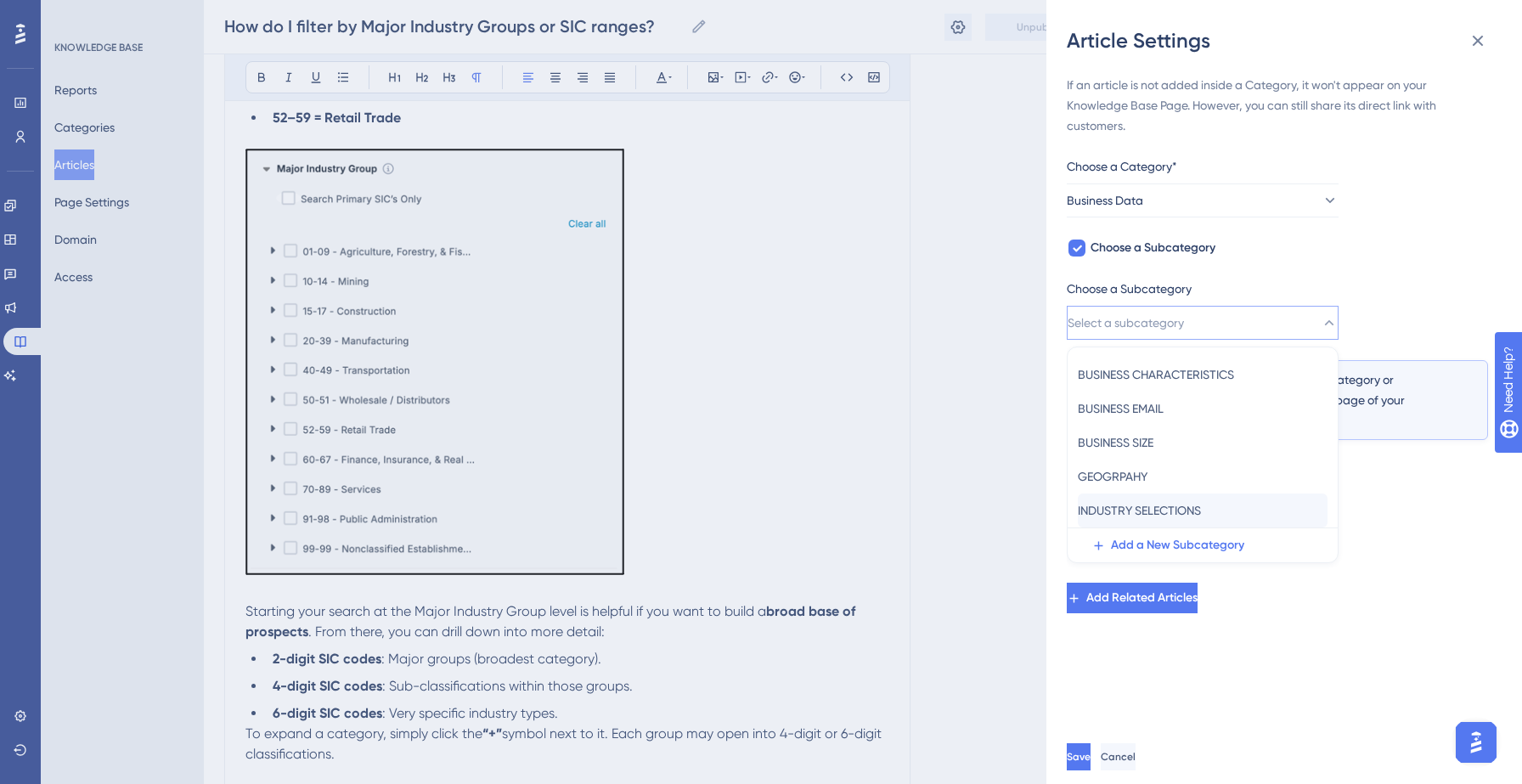
scroll to position [342, 0]
click at [1169, 502] on span "INDUSTRY SELECTIONS" at bounding box center [1139, 510] width 123 height 20
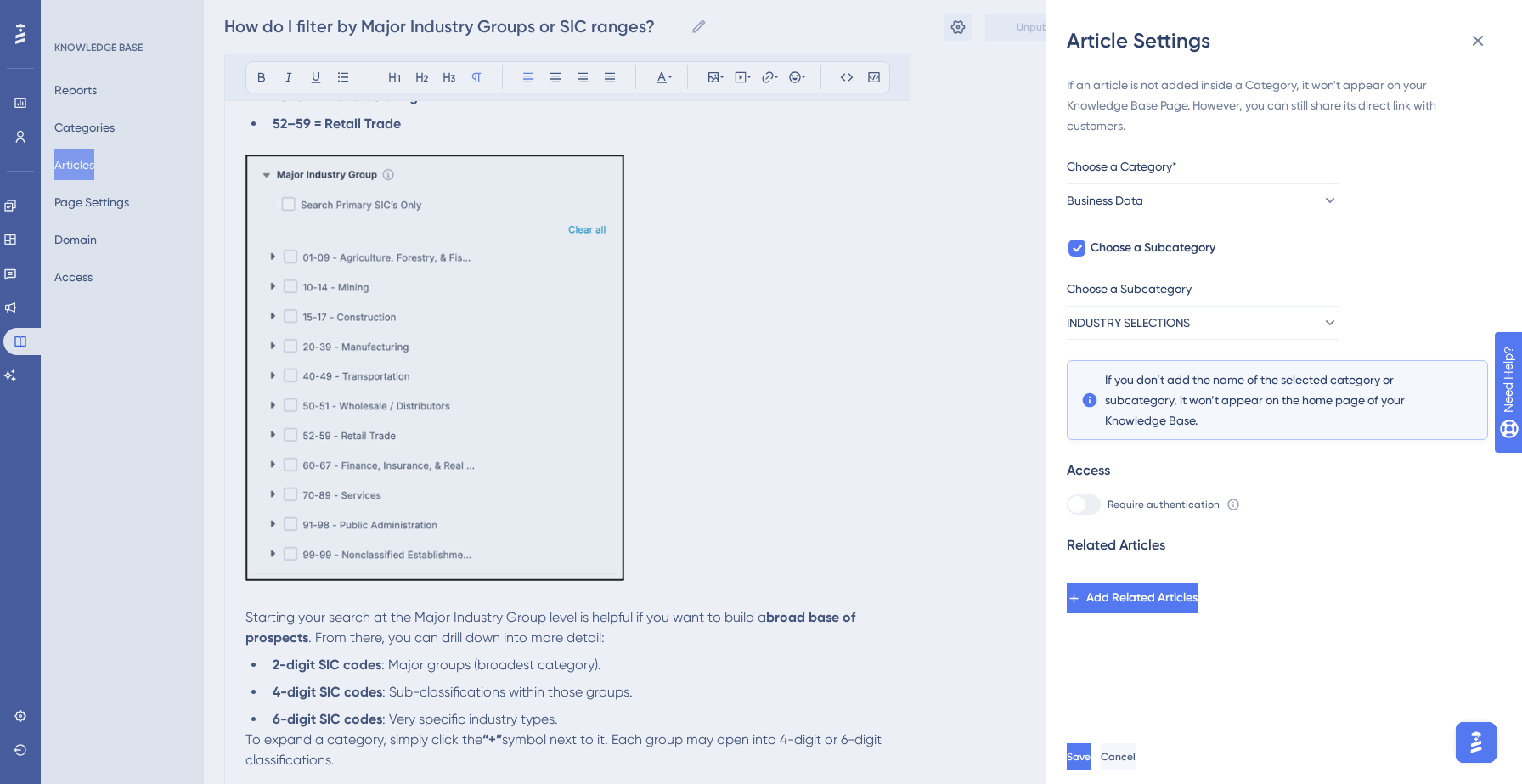
click at [1116, 739] on div "Save Cancel" at bounding box center [1305, 756] width 476 height 54
click at [1091, 748] on button "Save" at bounding box center [1078, 756] width 24 height 27
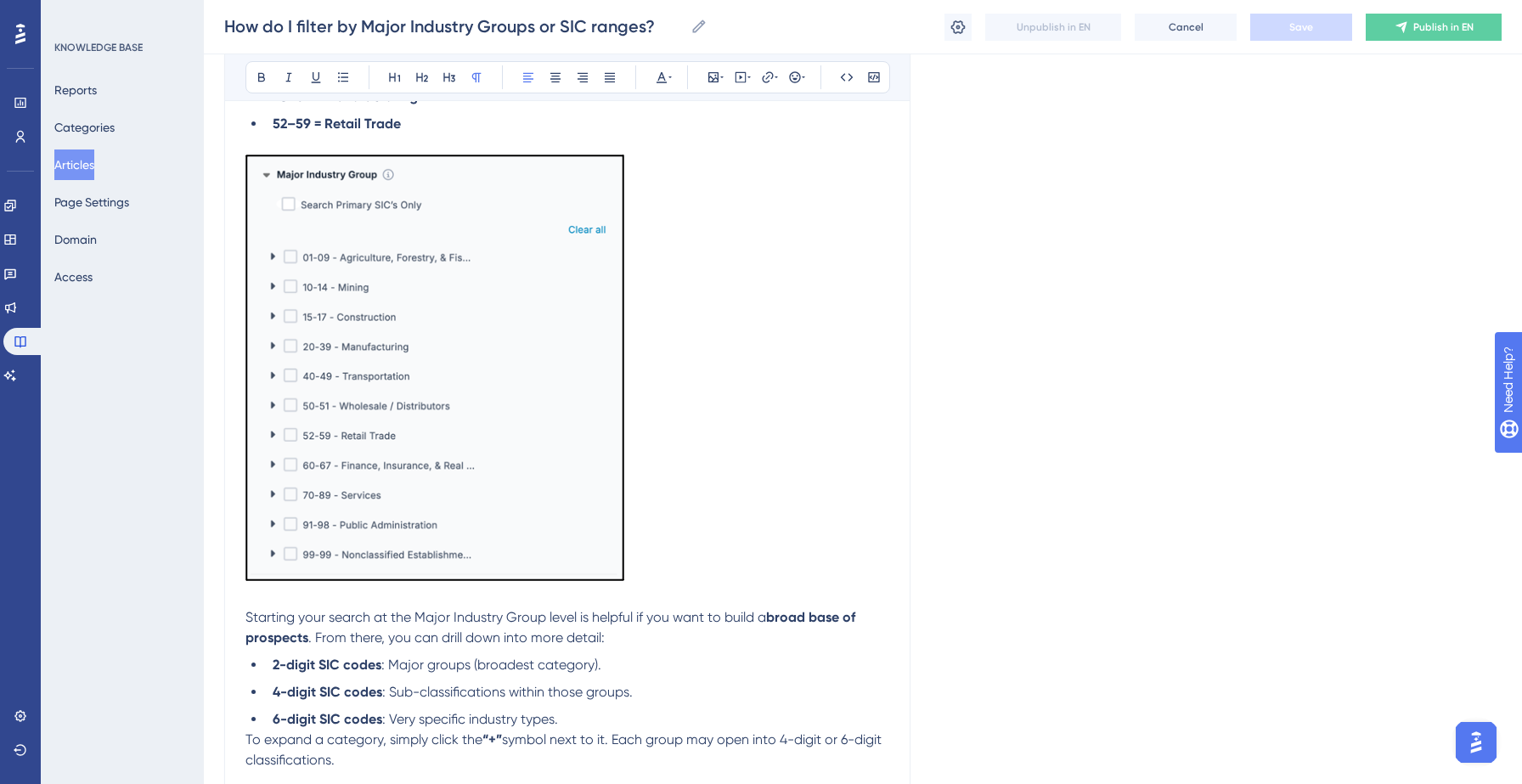
scroll to position [0, 0]
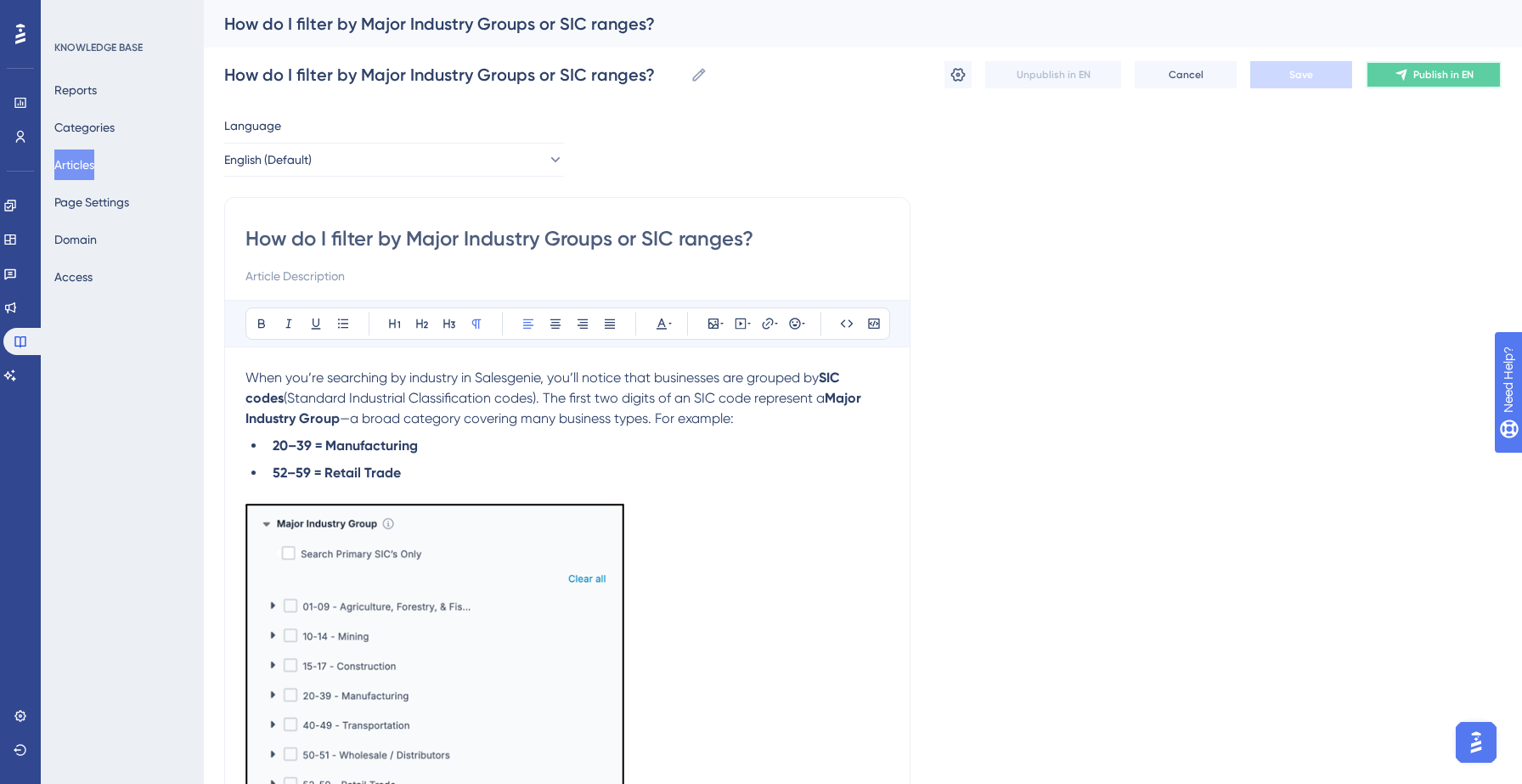
click at [1423, 78] on span "Publish in EN" at bounding box center [1444, 74] width 61 height 13
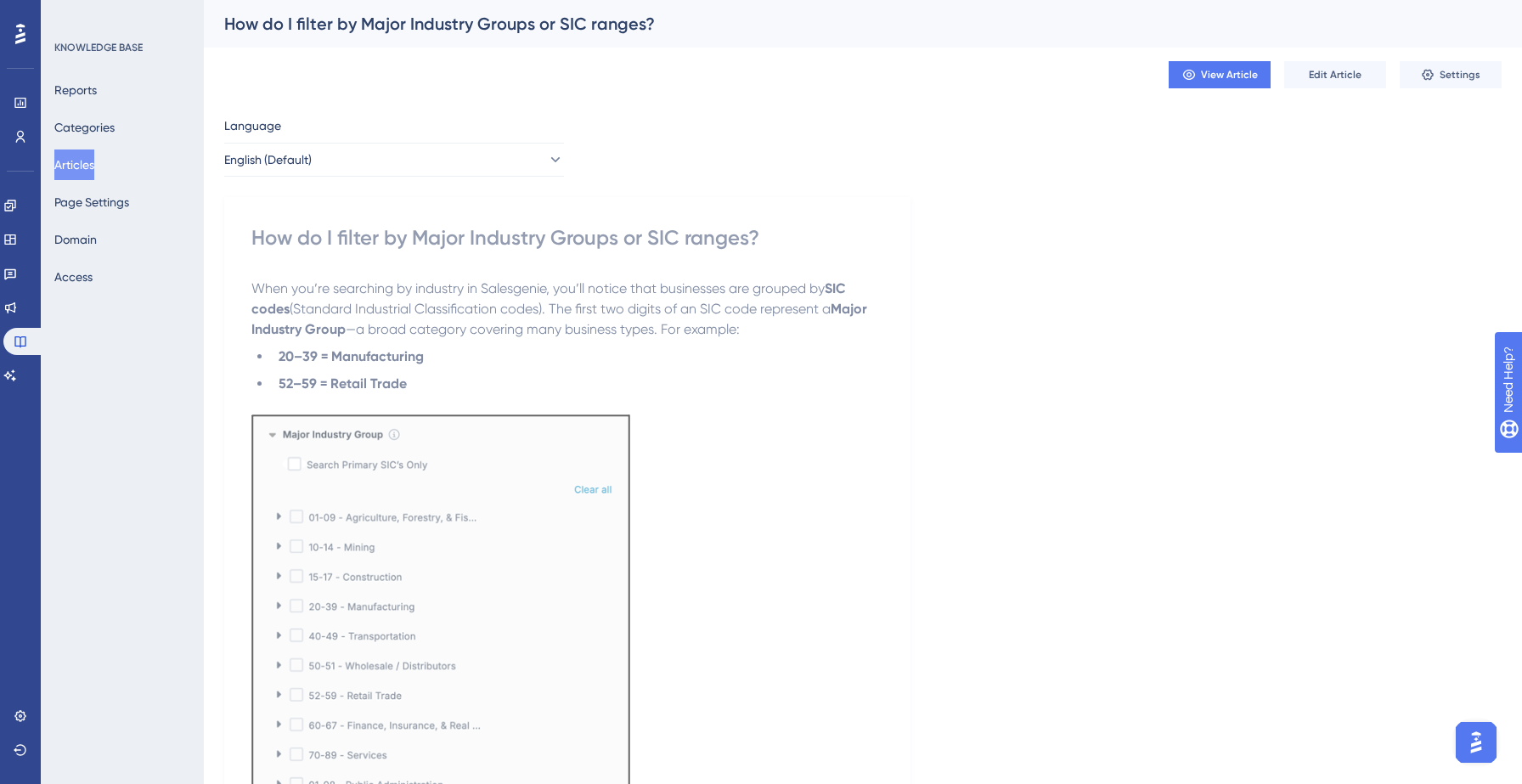
click at [94, 162] on button "Articles" at bounding box center [74, 165] width 40 height 30
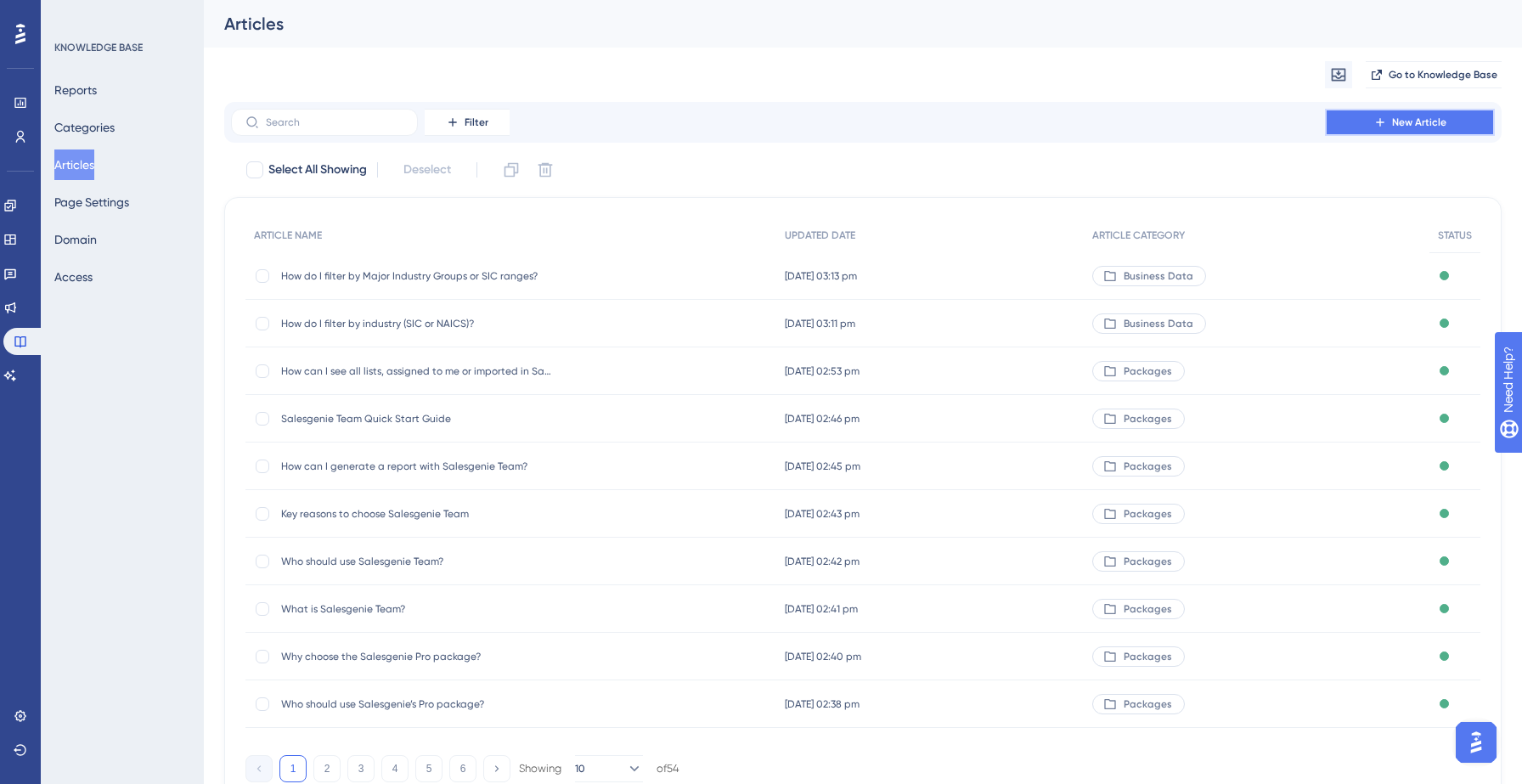
click at [1409, 127] on span "New Article" at bounding box center [1419, 122] width 54 height 13
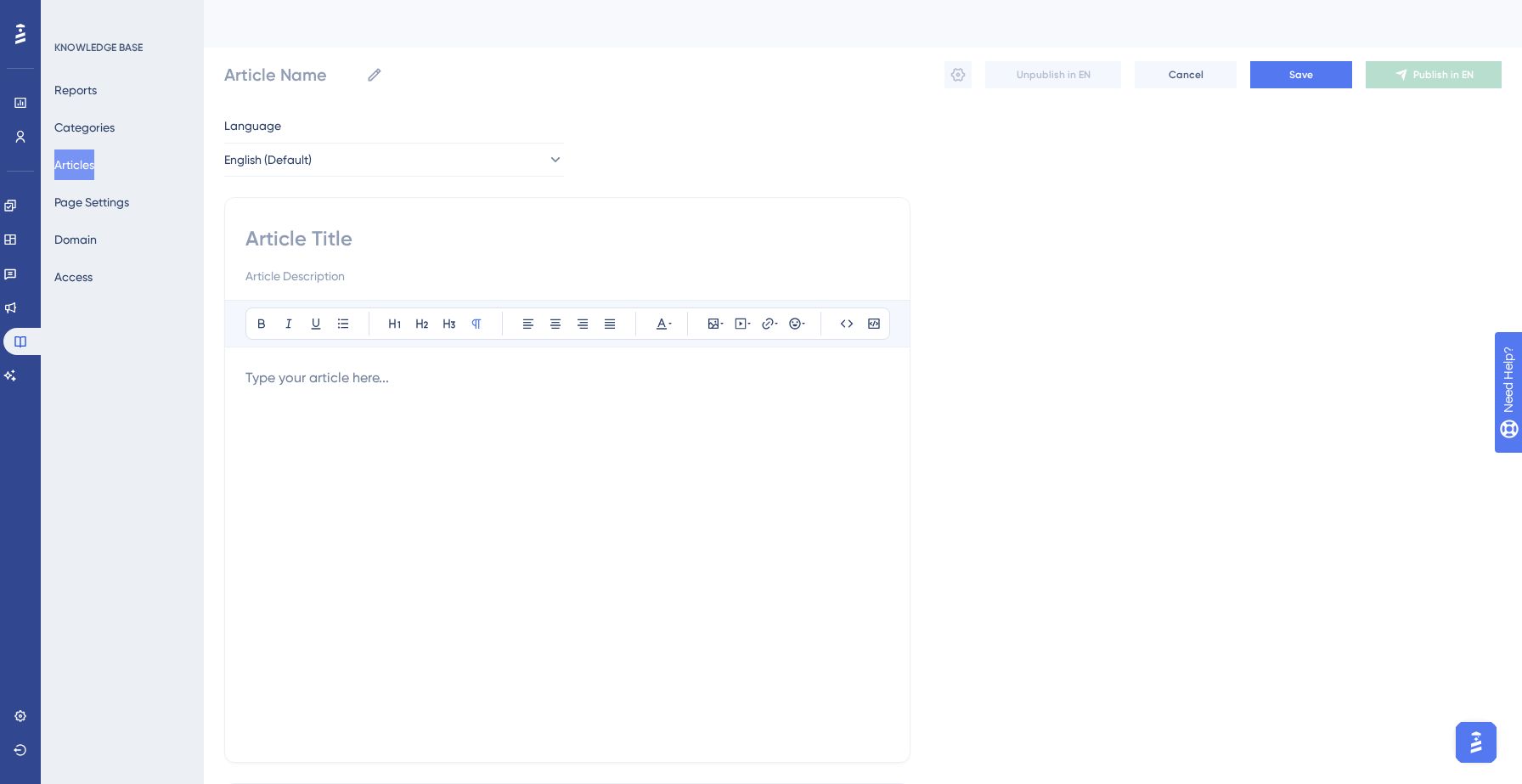
click at [380, 220] on div "Bold Italic Underline Bullet Point Heading 1 Heading 2 Heading 3 Normal Align L…" at bounding box center [568, 479] width 686 height 566
click at [324, 239] on input at bounding box center [567, 239] width 643 height 27
paste input "How can I search by employee size?"
type input "How can I search by employee size?"
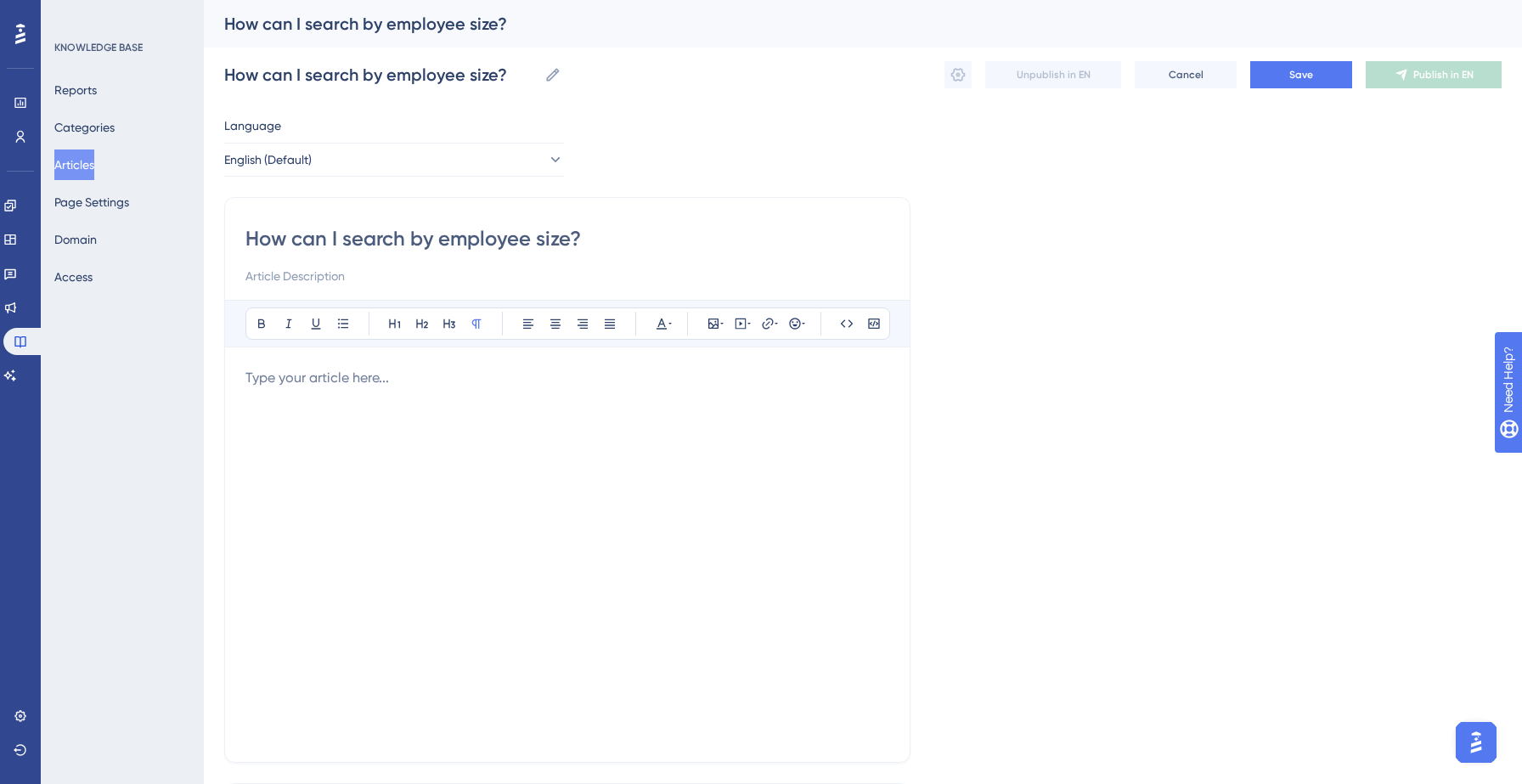
type input "How can I search by employee size?"
click at [299, 388] on p at bounding box center [567, 378] width 643 height 20
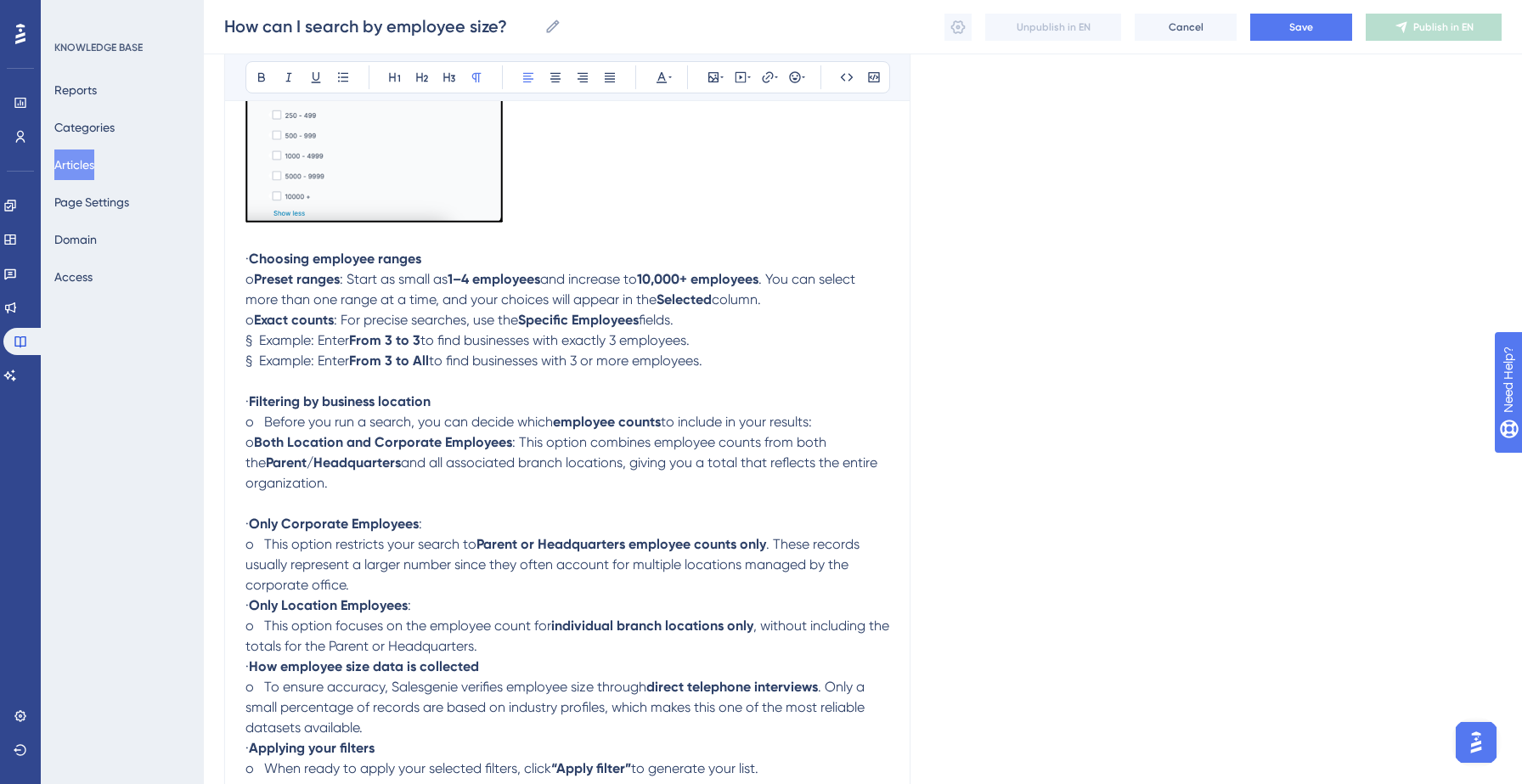
scroll to position [651, 0]
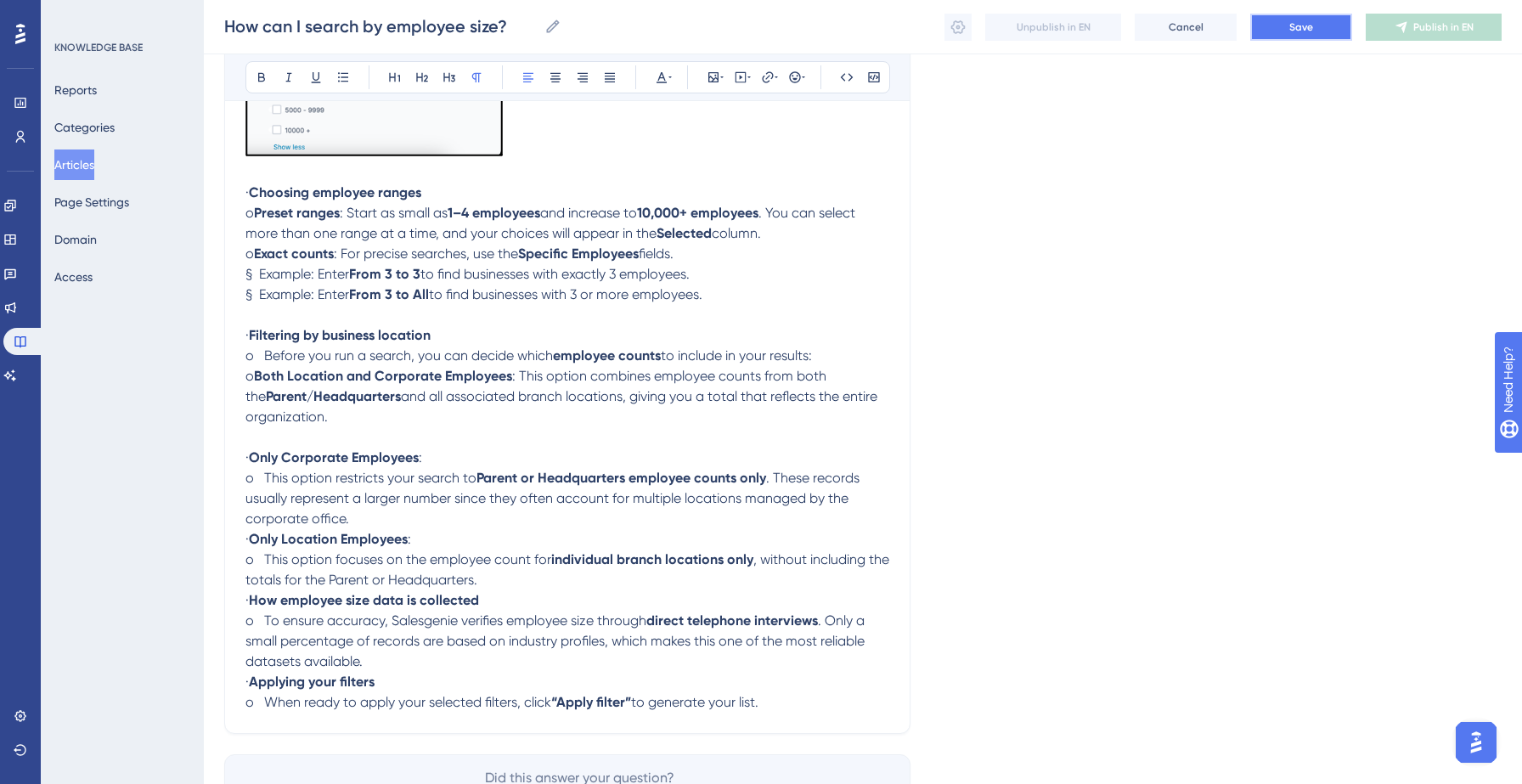
click at [1290, 29] on span "Save" at bounding box center [1301, 27] width 24 height 13
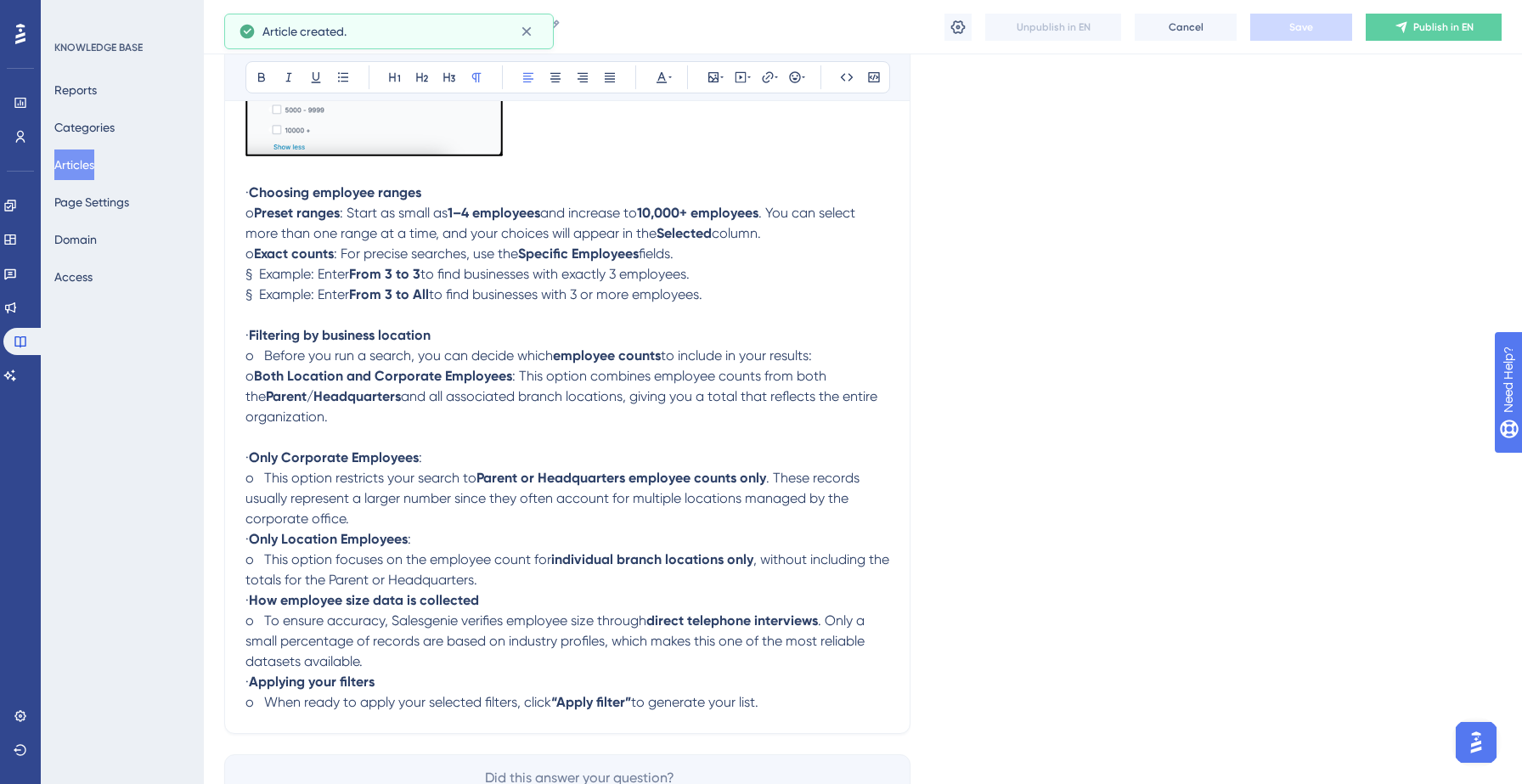
scroll to position [234, 0]
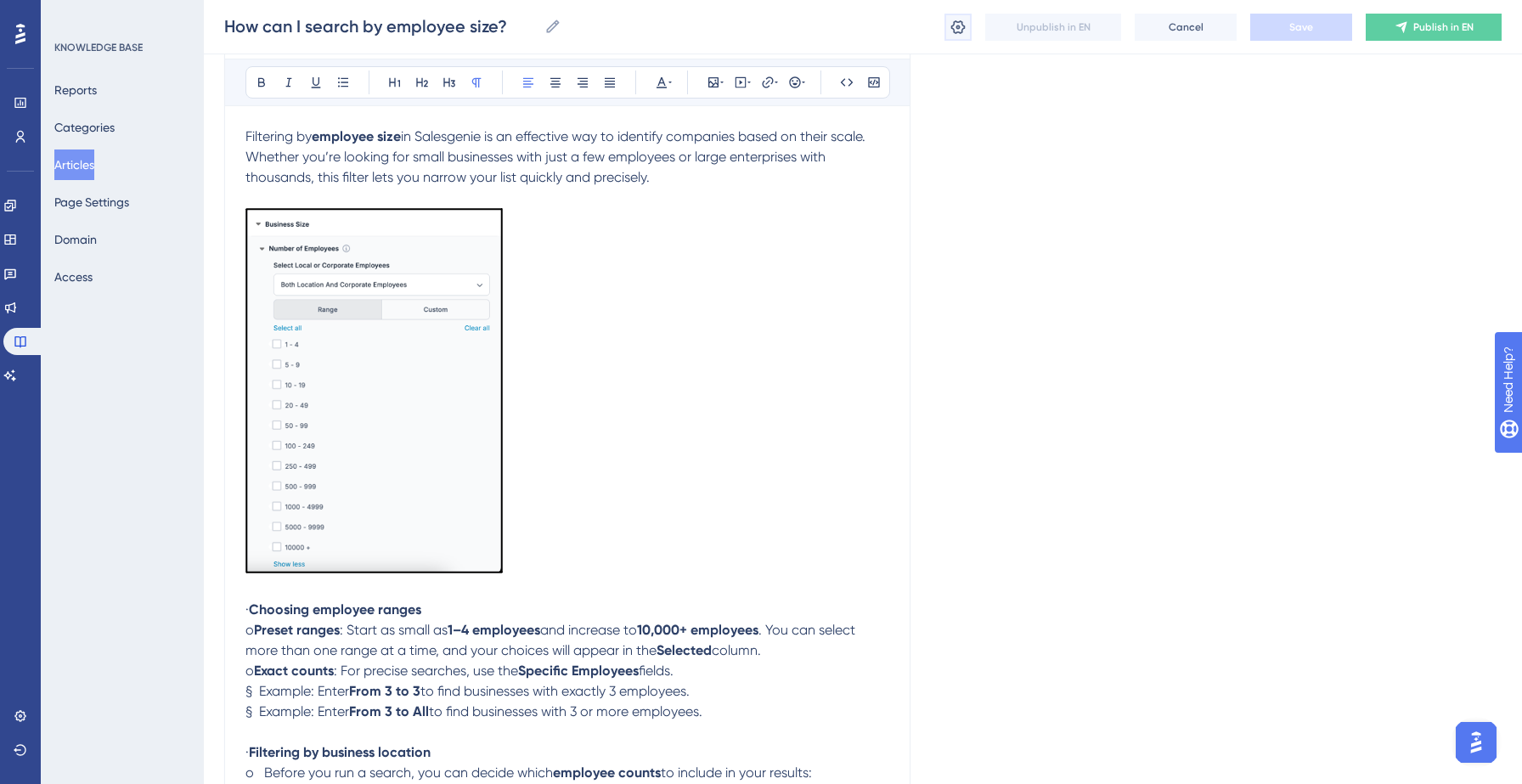
click at [961, 23] on icon at bounding box center [958, 26] width 14 height 13
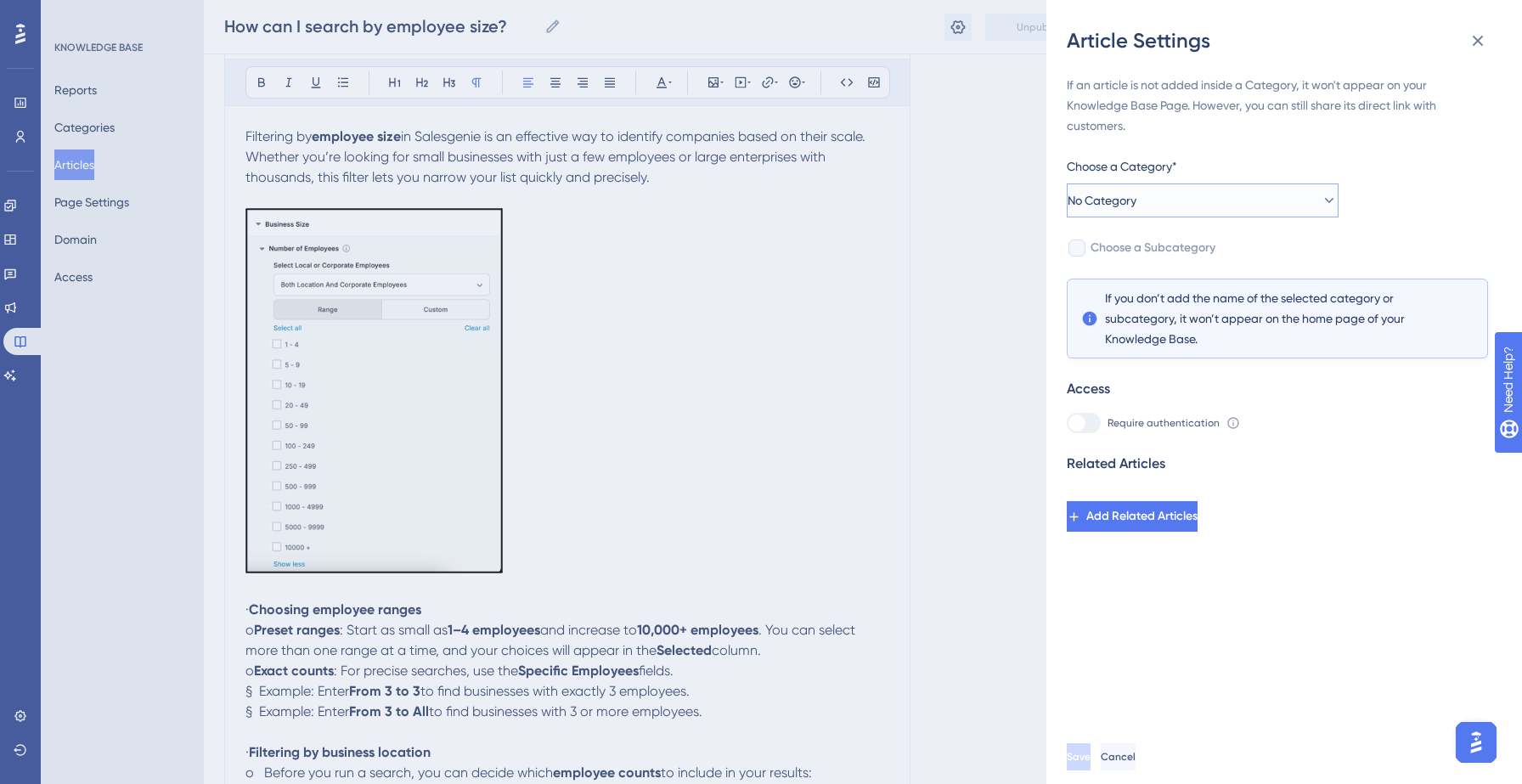
click at [1215, 208] on button "No Category" at bounding box center [1202, 200] width 272 height 34
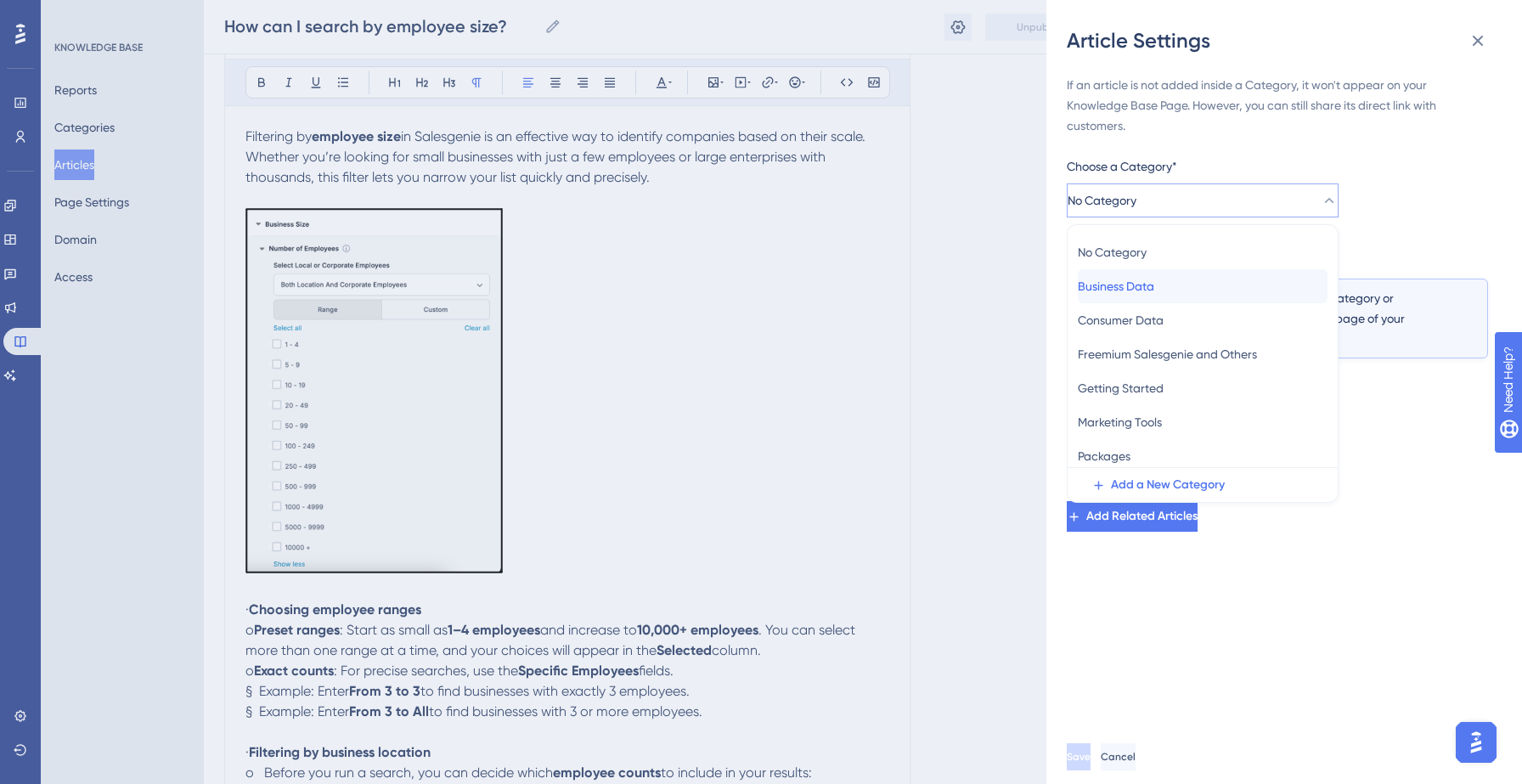
click at [1192, 286] on div "Business Data Business Data" at bounding box center [1202, 286] width 250 height 34
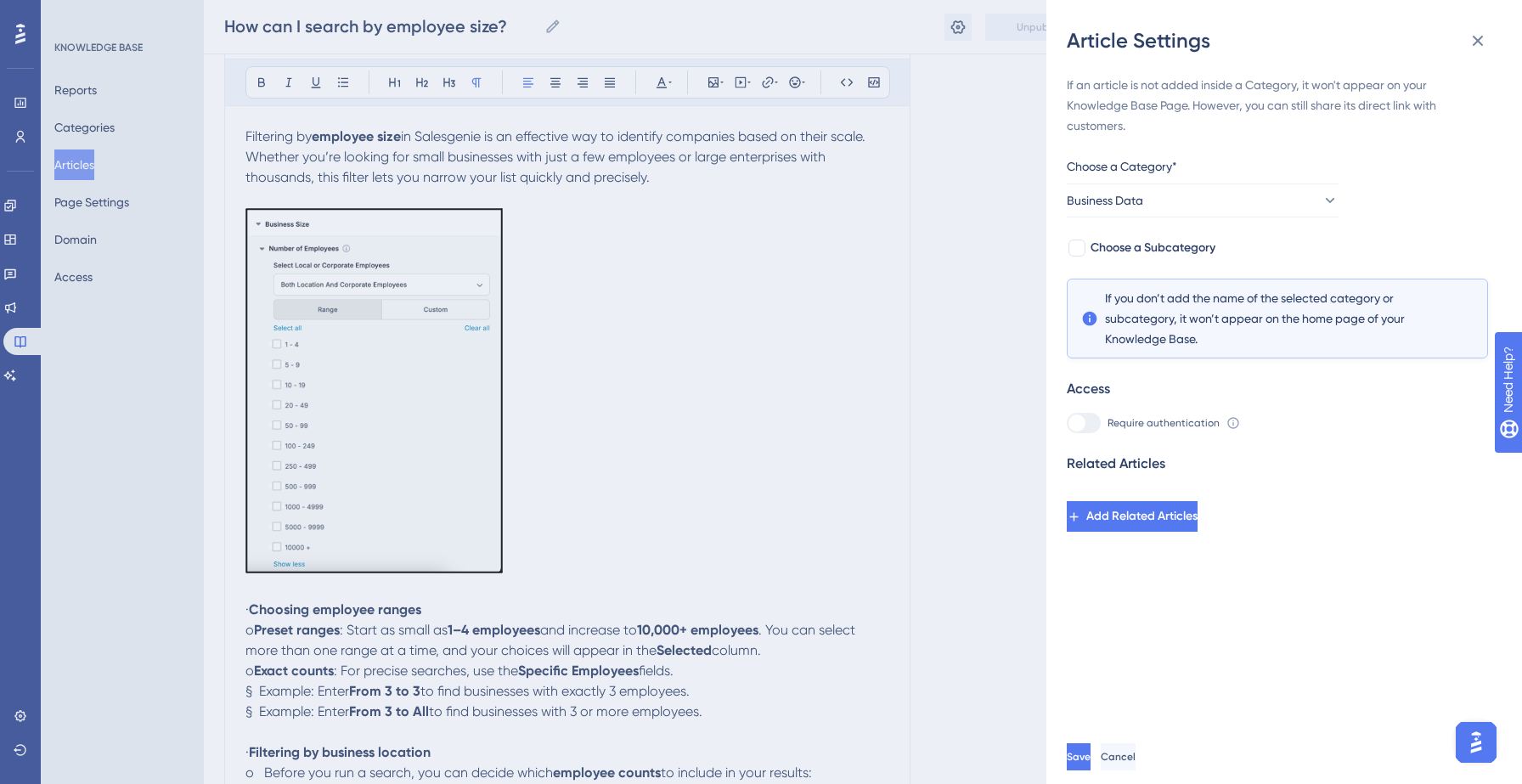
click at [1178, 258] on div "If an article is not added inside a Category, it won't appear on your Knowledge…" at bounding box center [1277, 303] width 421 height 457
click at [1179, 251] on span "Choose a Subcategory" at bounding box center [1153, 248] width 125 height 20
checkbox input "true"
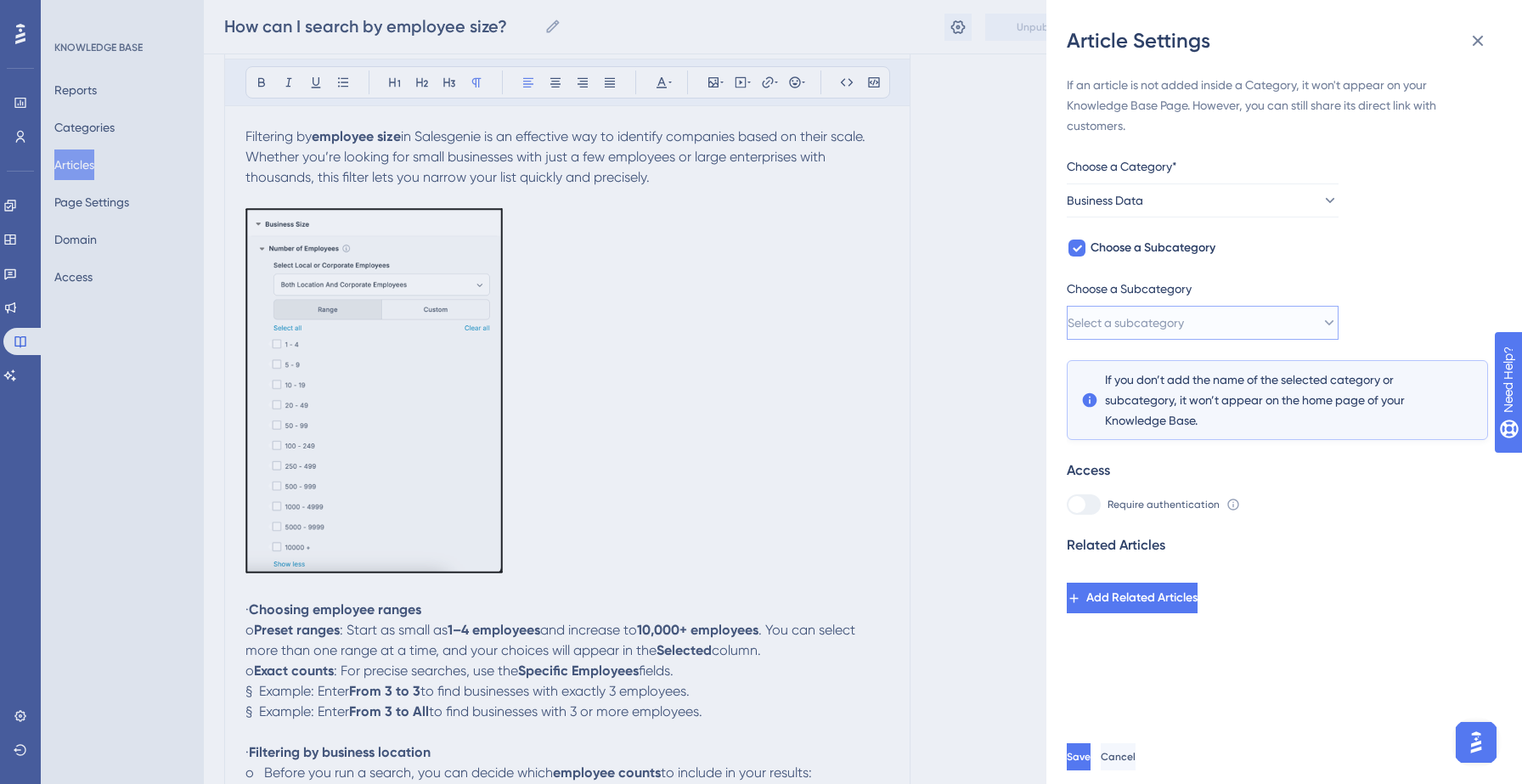
click at [1183, 322] on span "Select a subcategory" at bounding box center [1125, 323] width 117 height 20
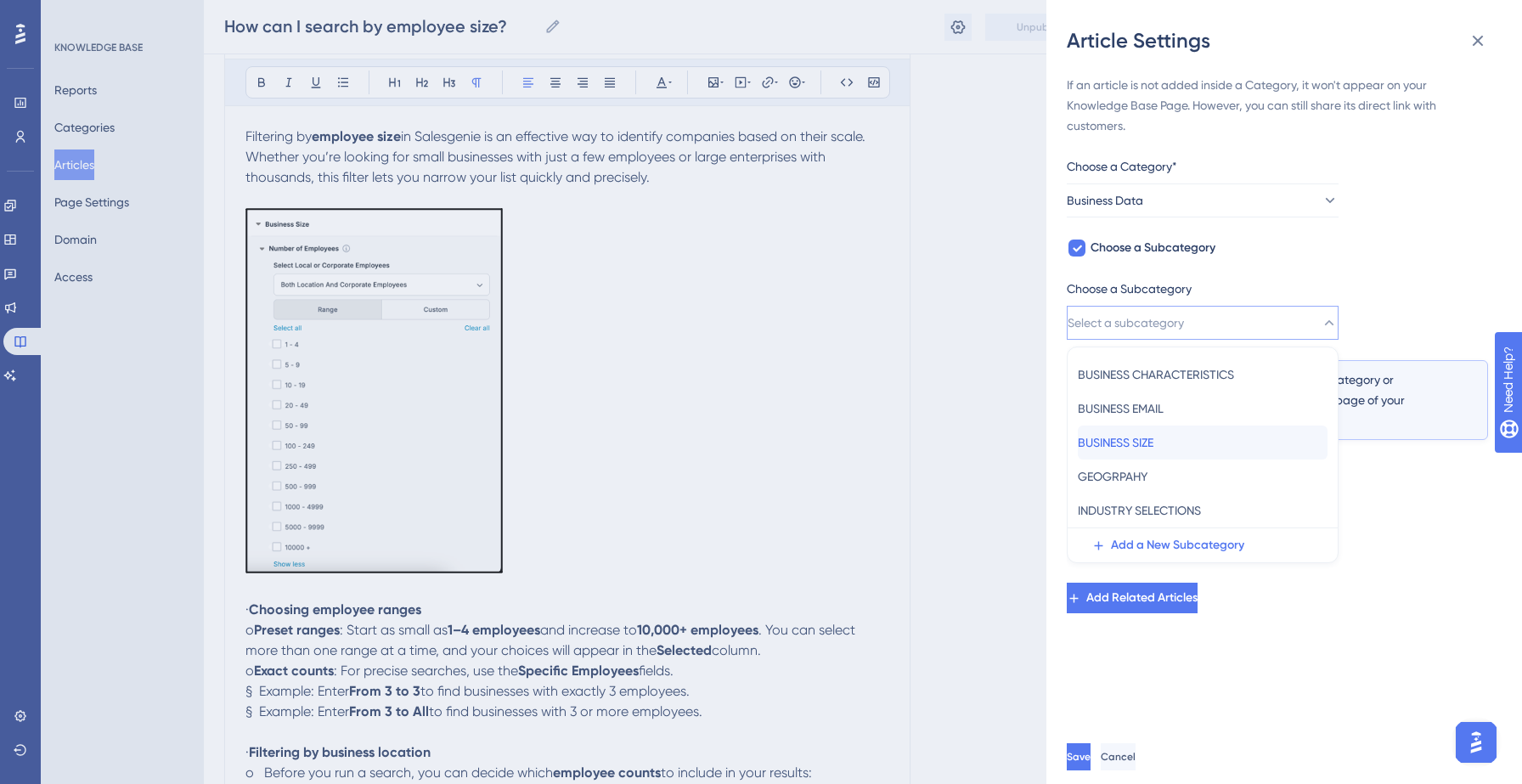
click at [1153, 447] on span "BUSINESS SIZE" at bounding box center [1115, 442] width 76 height 20
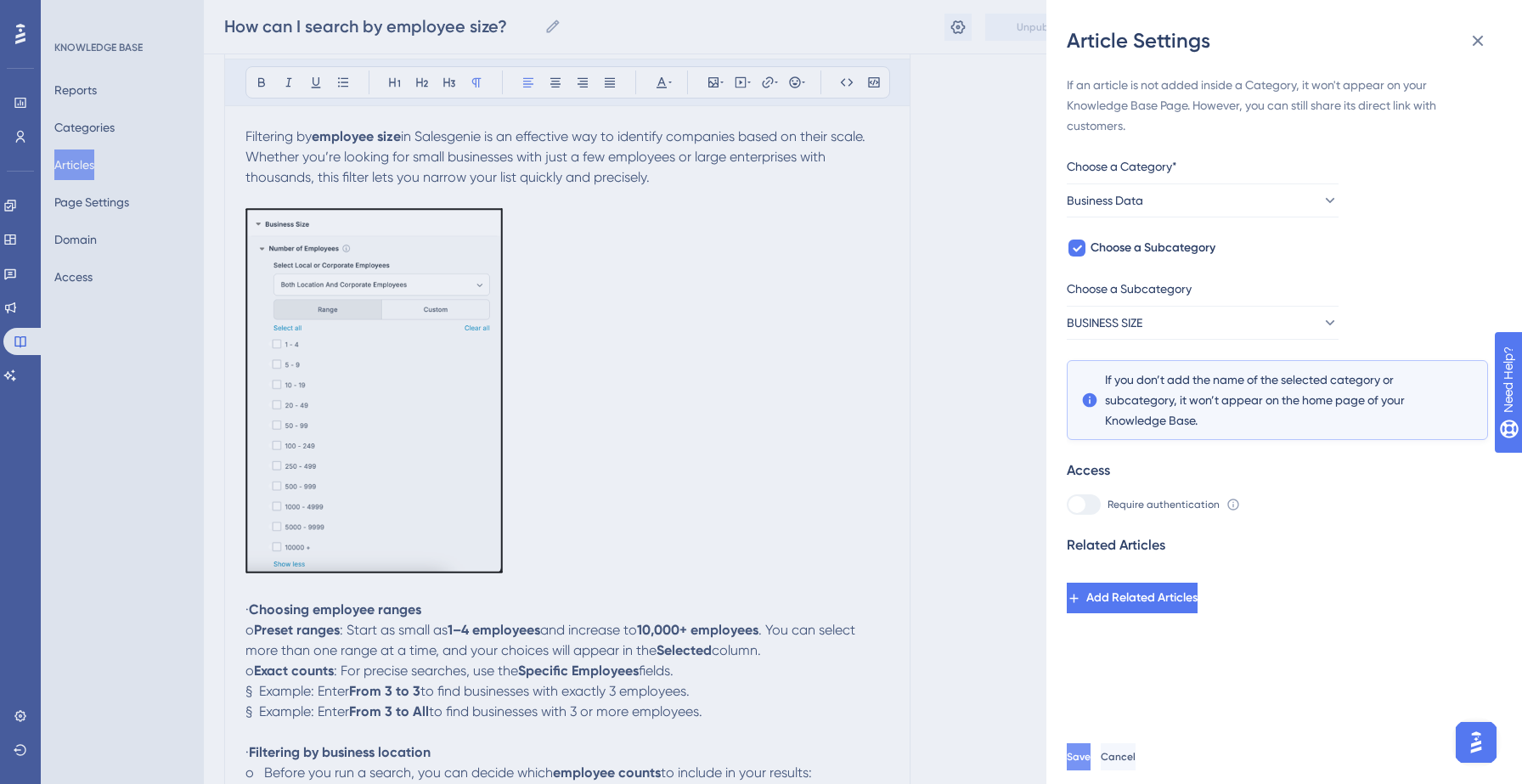
click at [1091, 757] on span "Save" at bounding box center [1078, 755] width 24 height 13
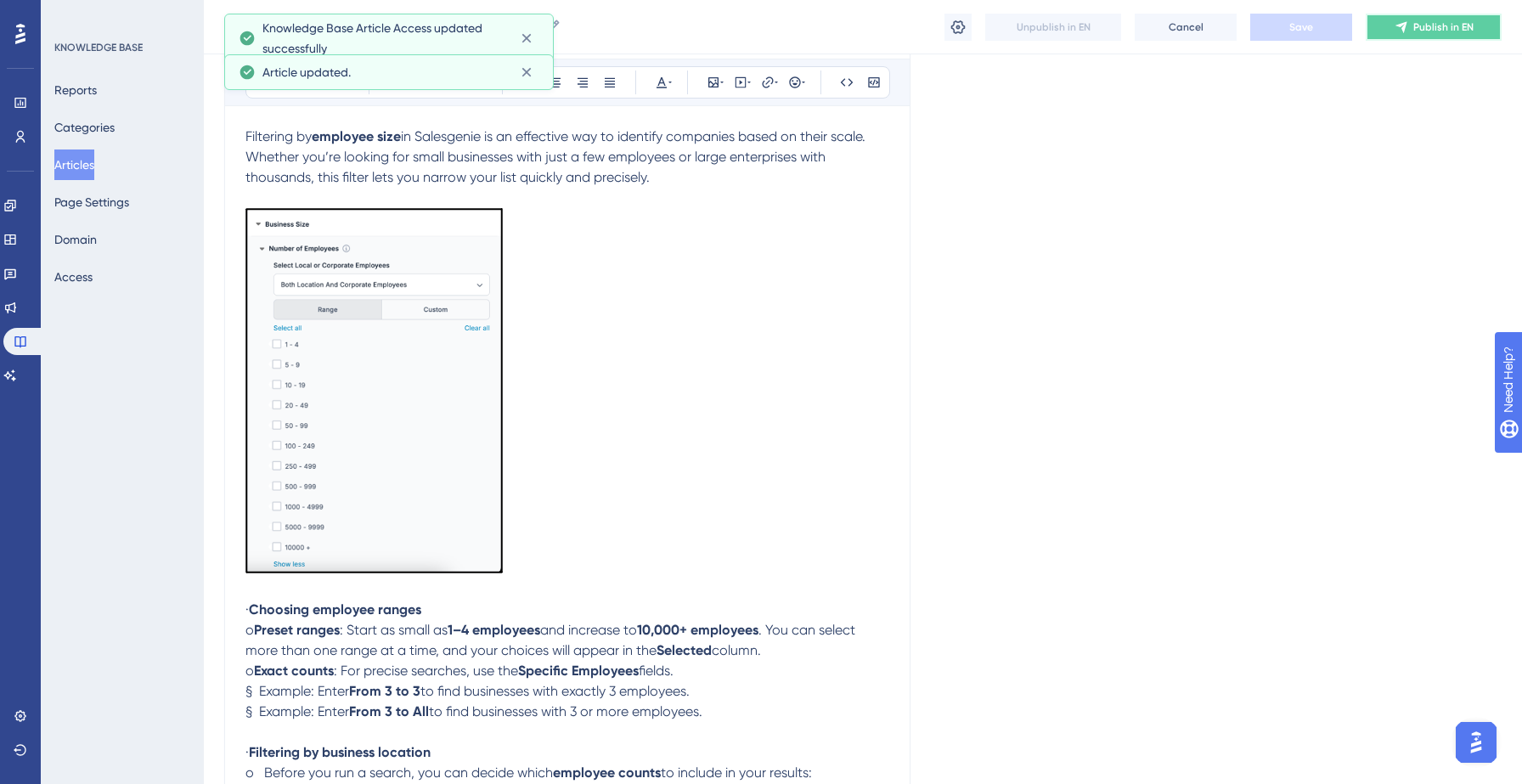
click at [1444, 25] on span "Publish in EN" at bounding box center [1444, 27] width 61 height 13
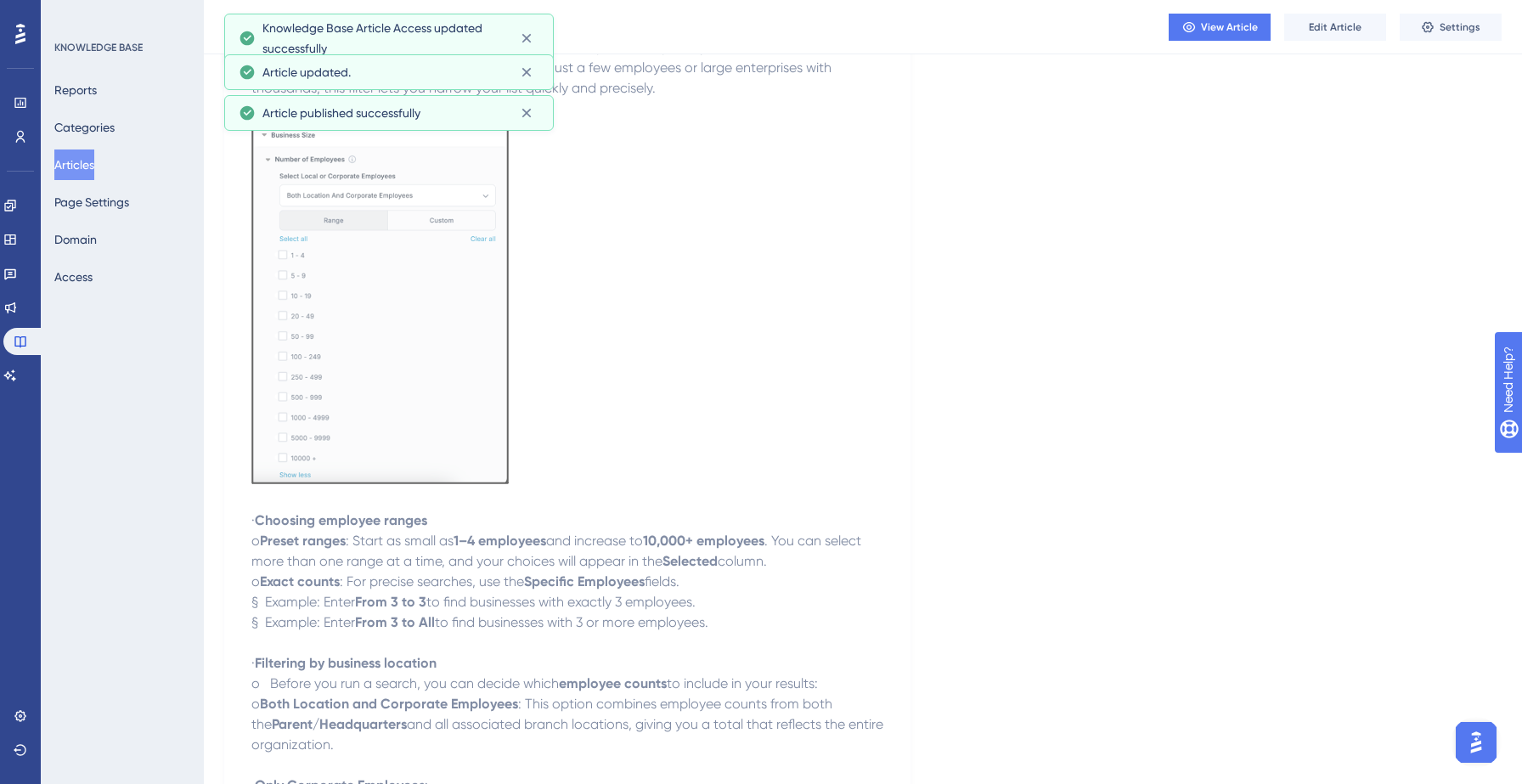
click at [94, 156] on button "Articles" at bounding box center [74, 165] width 40 height 30
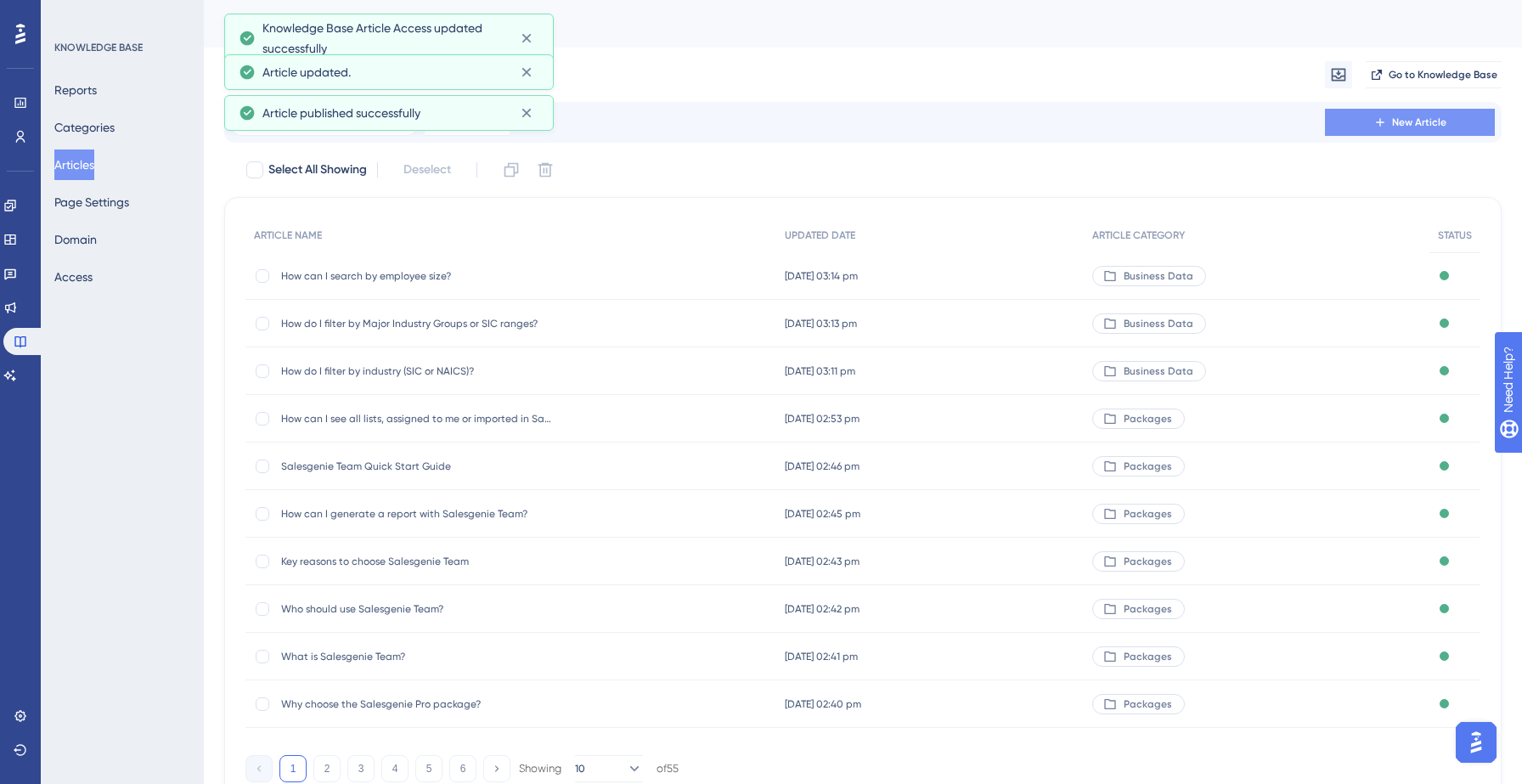
click at [1368, 126] on button "New Article" at bounding box center [1410, 122] width 170 height 27
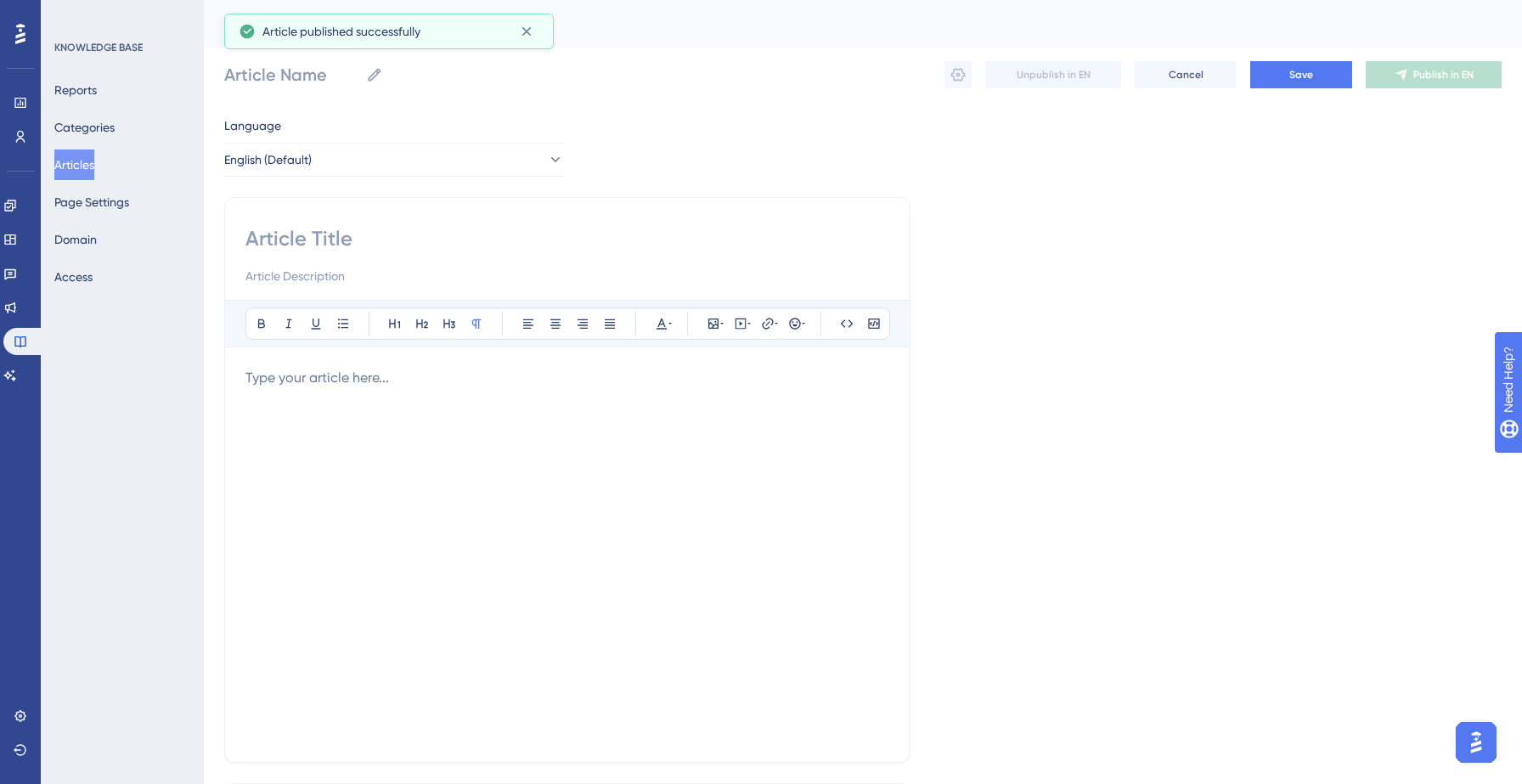
click at [458, 238] on input at bounding box center [567, 239] width 643 height 27
paste input "How can I search by sales volume?"
type input "How can I search by sales volume?"
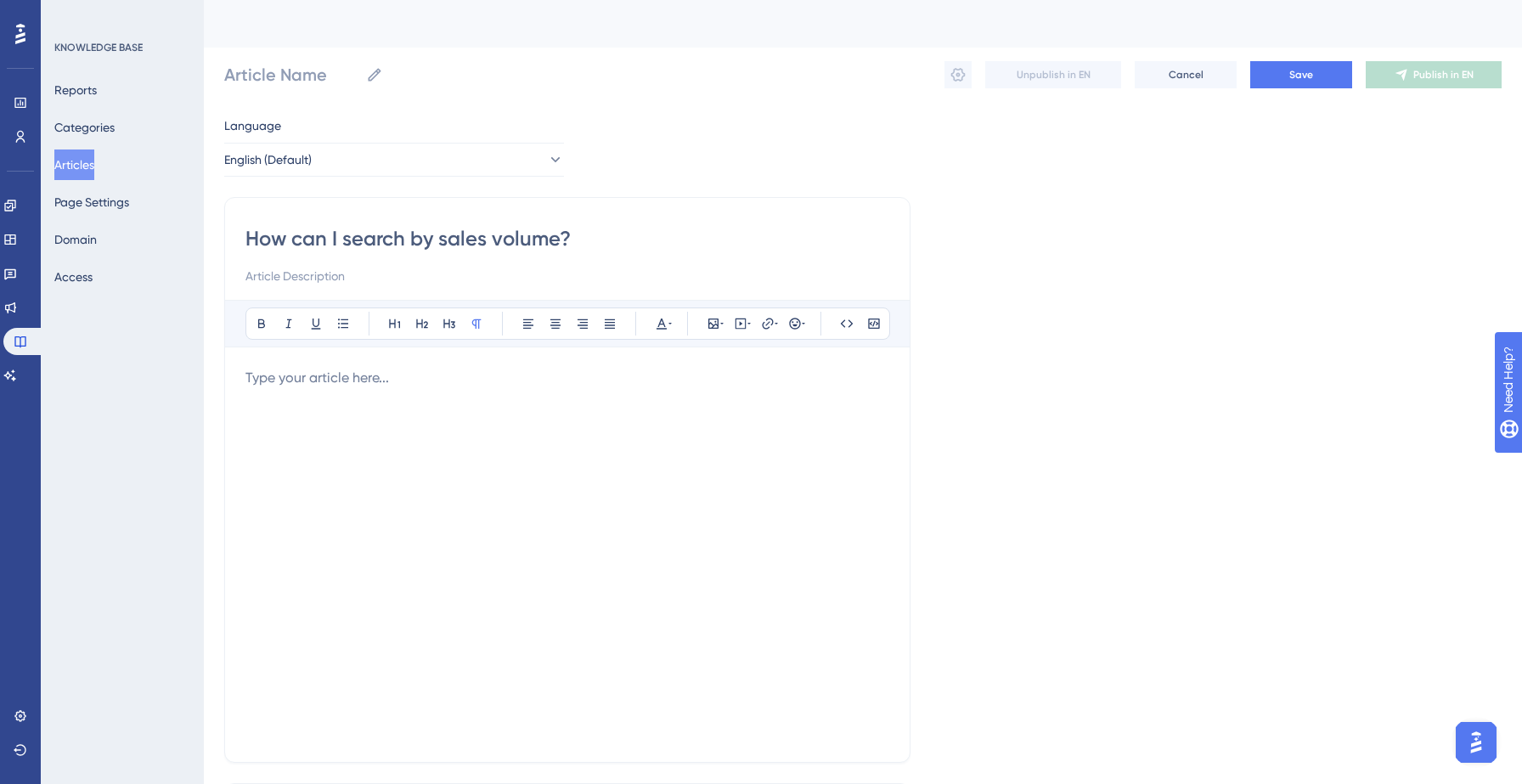
type input "How can I search by sales volume?"
click at [347, 436] on div at bounding box center [567, 554] width 643 height 373
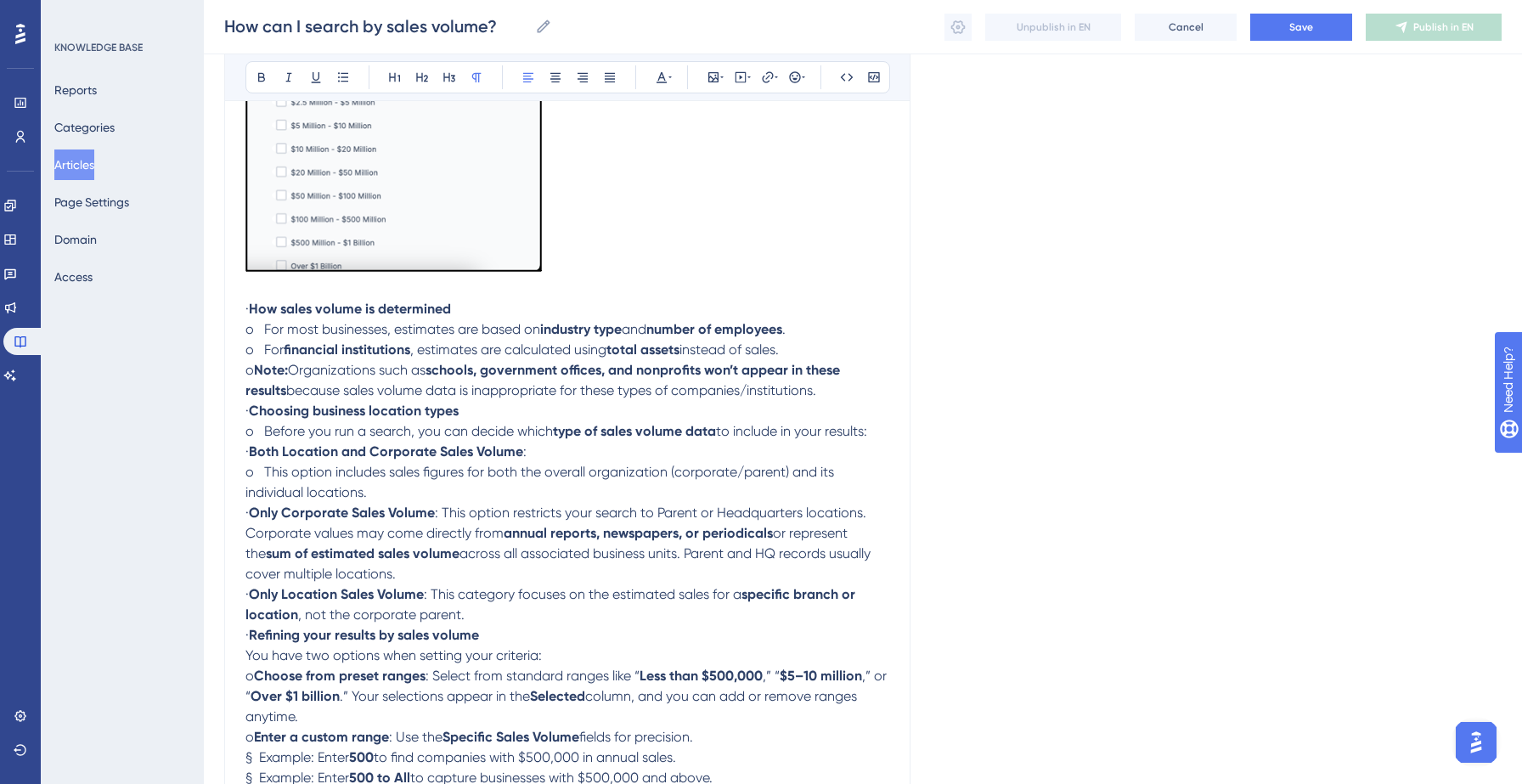
scroll to position [572, 0]
click at [835, 394] on p "o Note: Organizations such as schools, government offices, and nonprofits won’t…" at bounding box center [567, 382] width 643 height 41
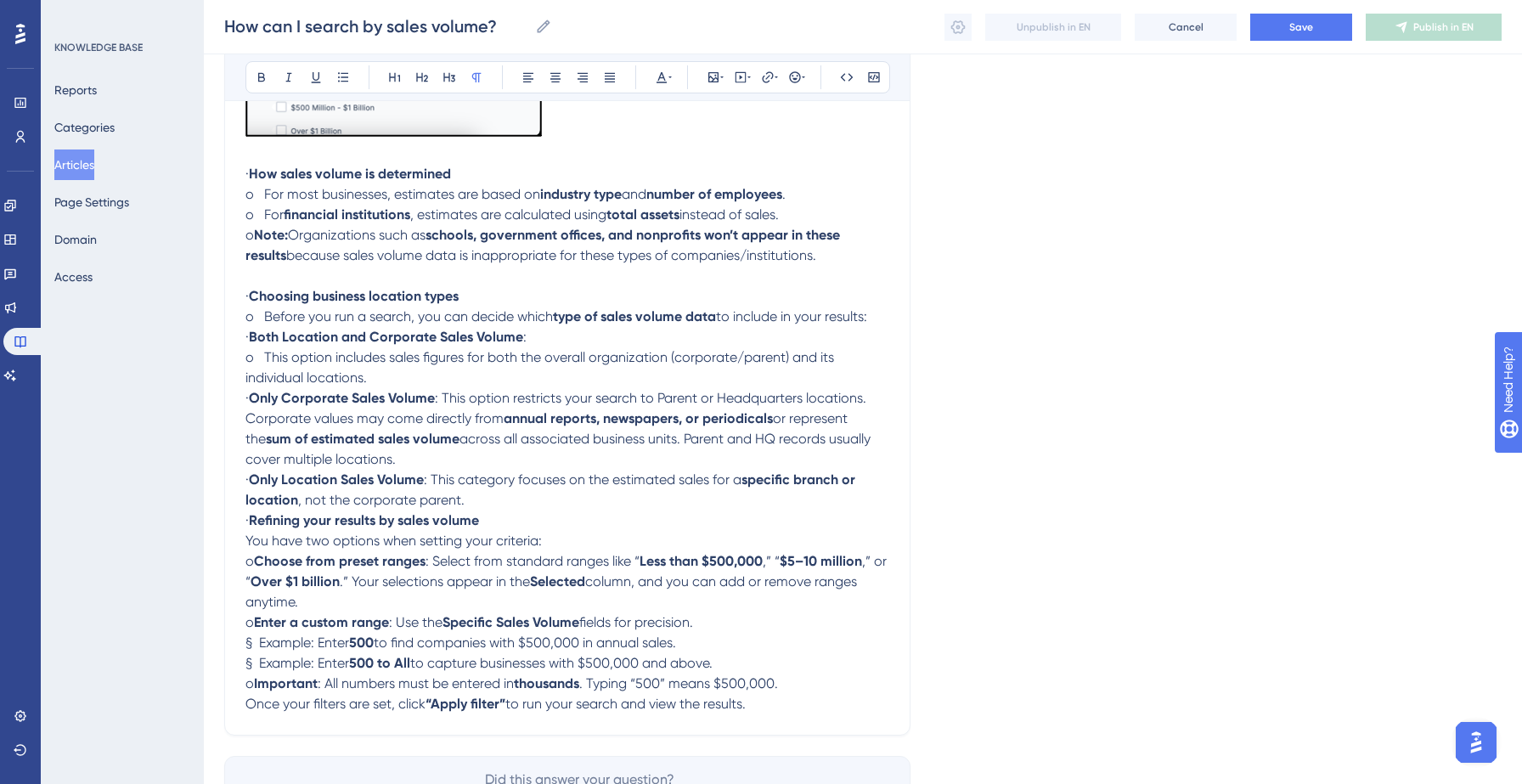
scroll to position [723, 0]
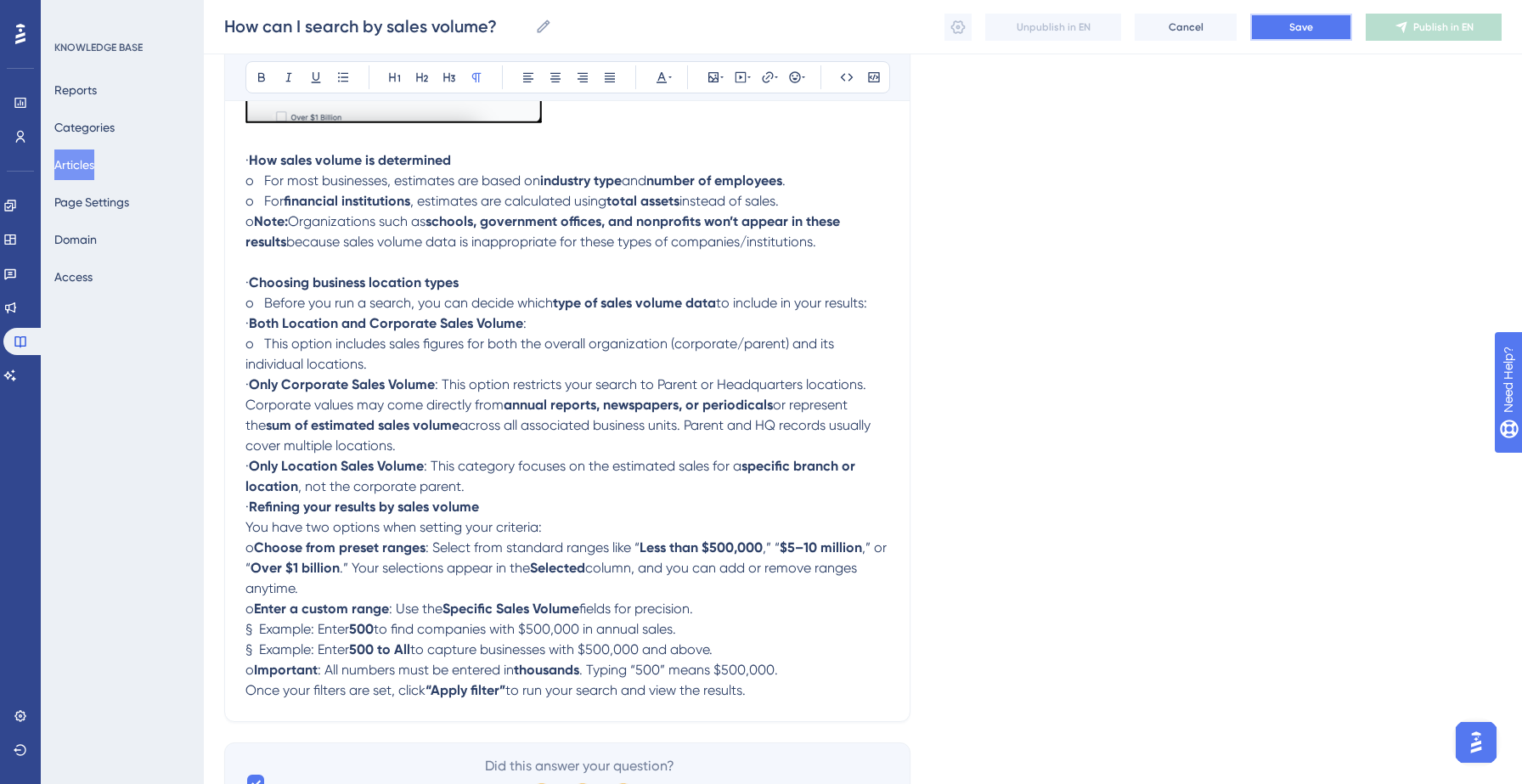
click at [1283, 26] on button "Save" at bounding box center [1301, 27] width 102 height 27
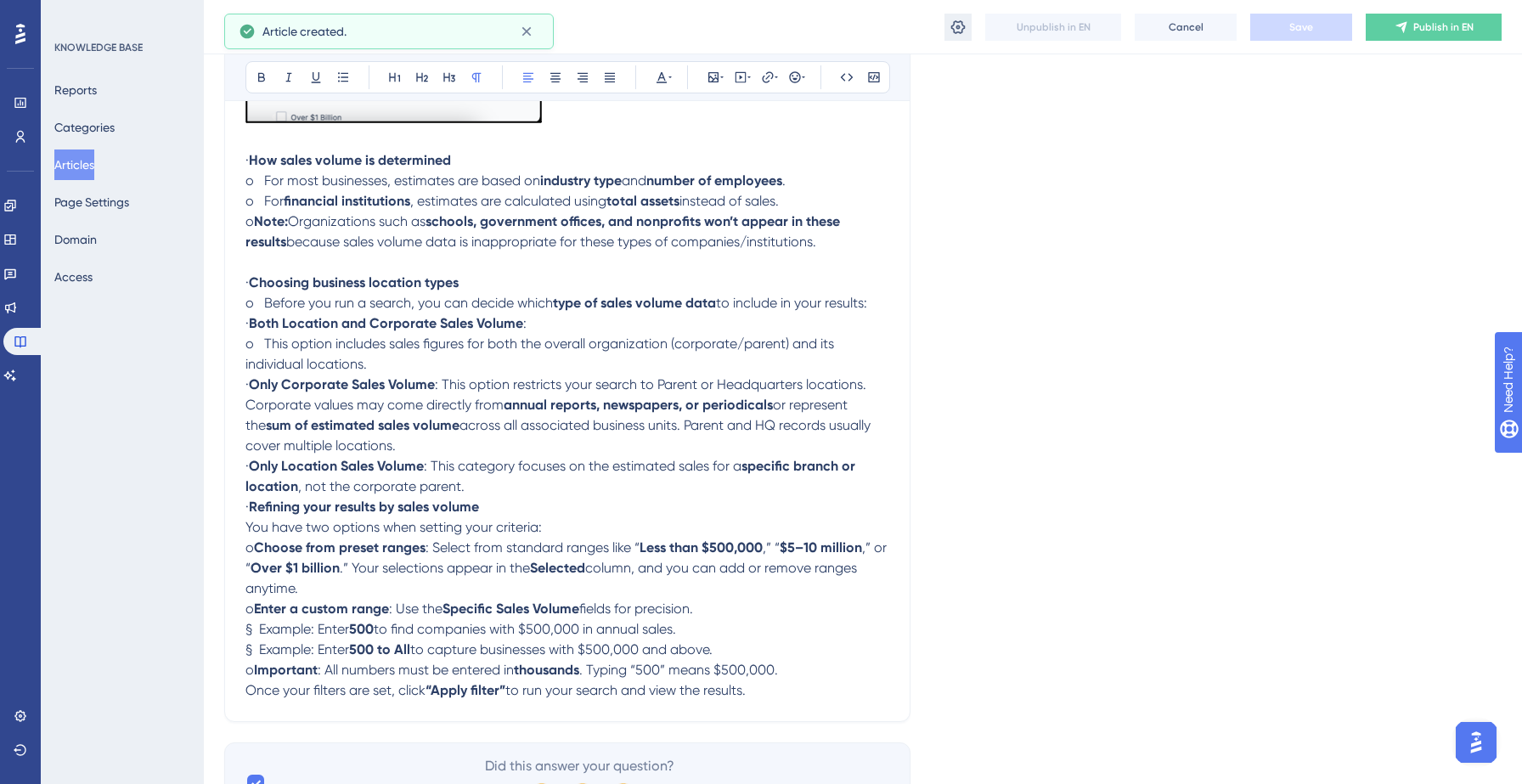
scroll to position [236, 0]
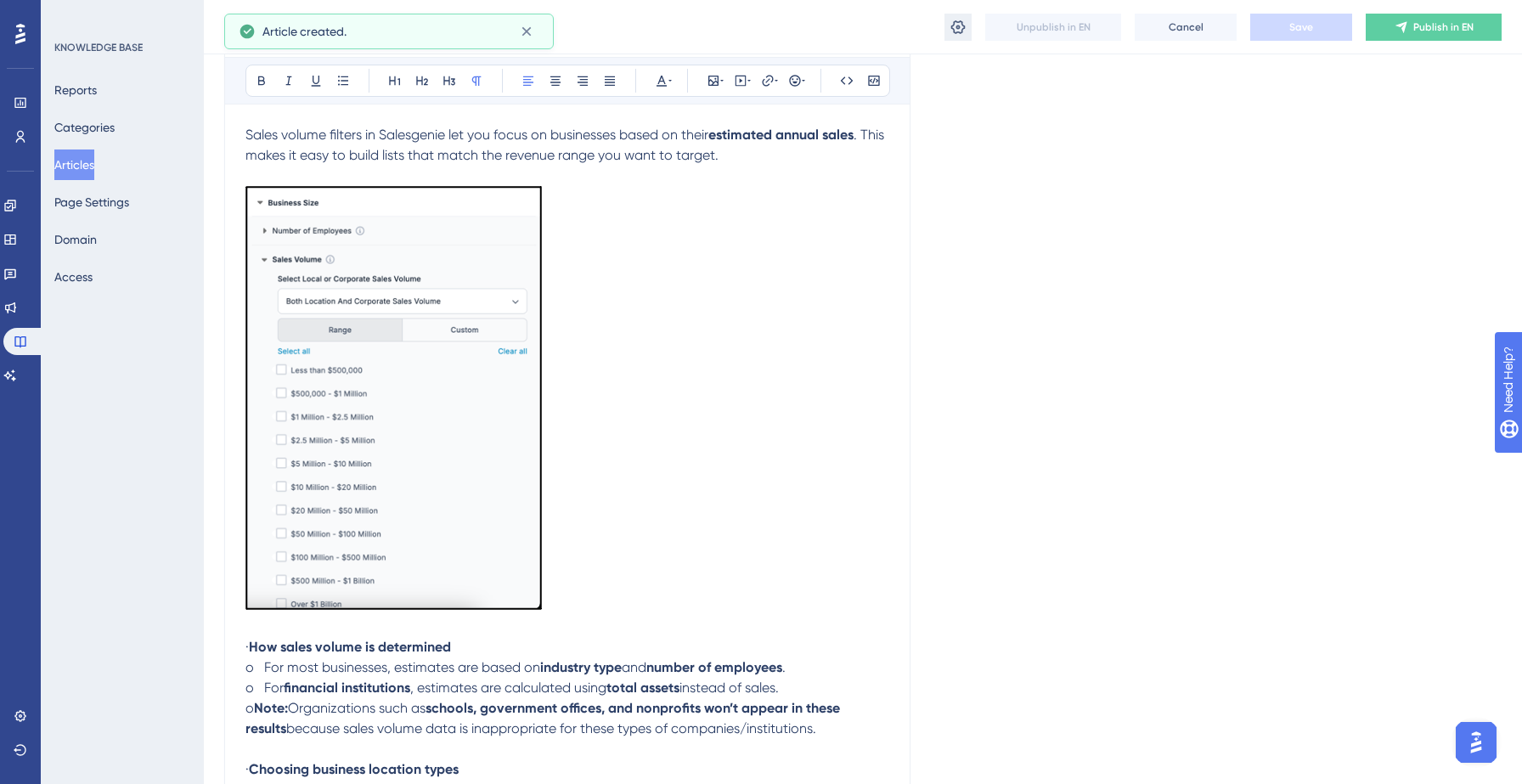
click at [952, 27] on icon at bounding box center [957, 27] width 17 height 17
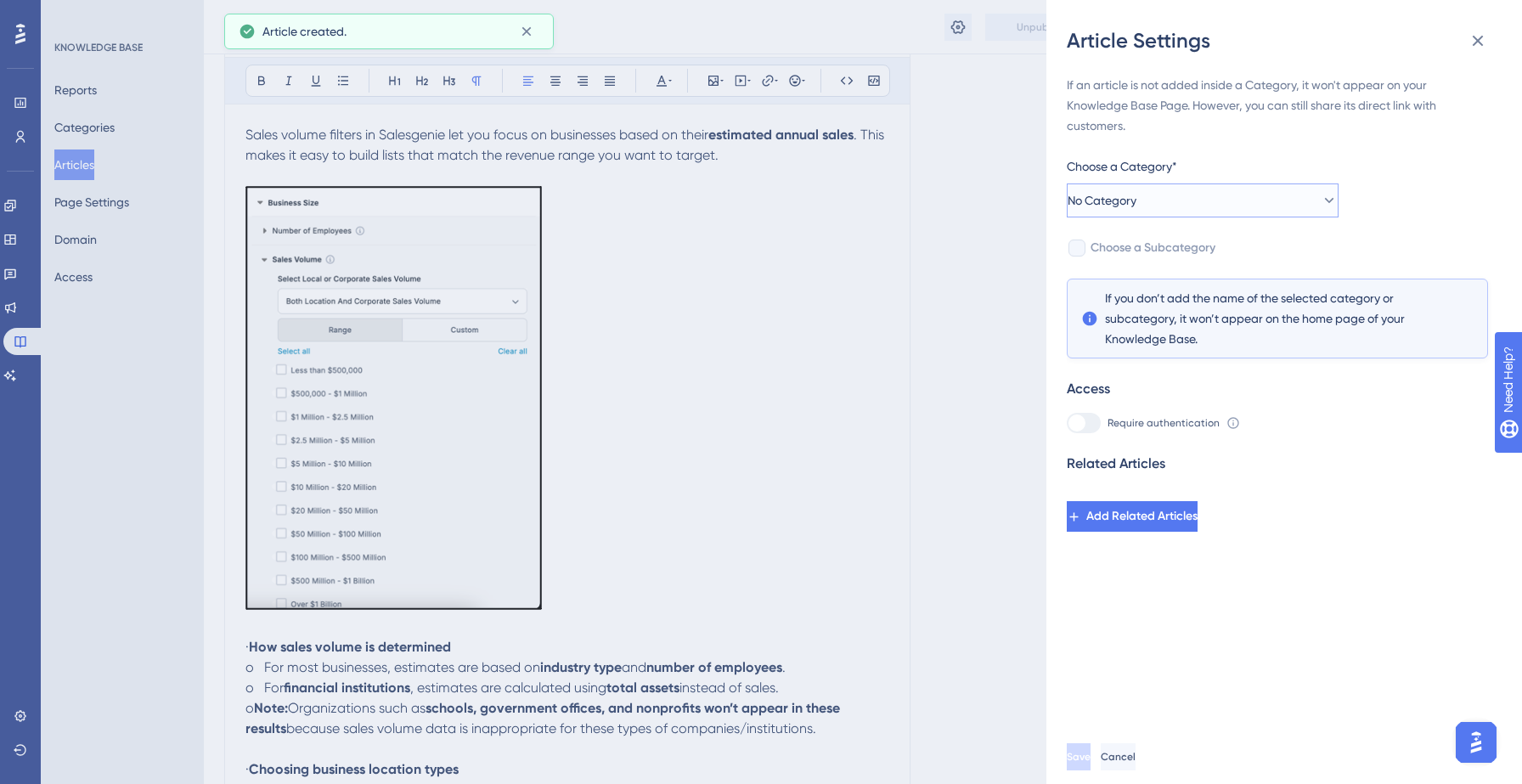
click at [1203, 197] on button "No Category" at bounding box center [1202, 200] width 272 height 34
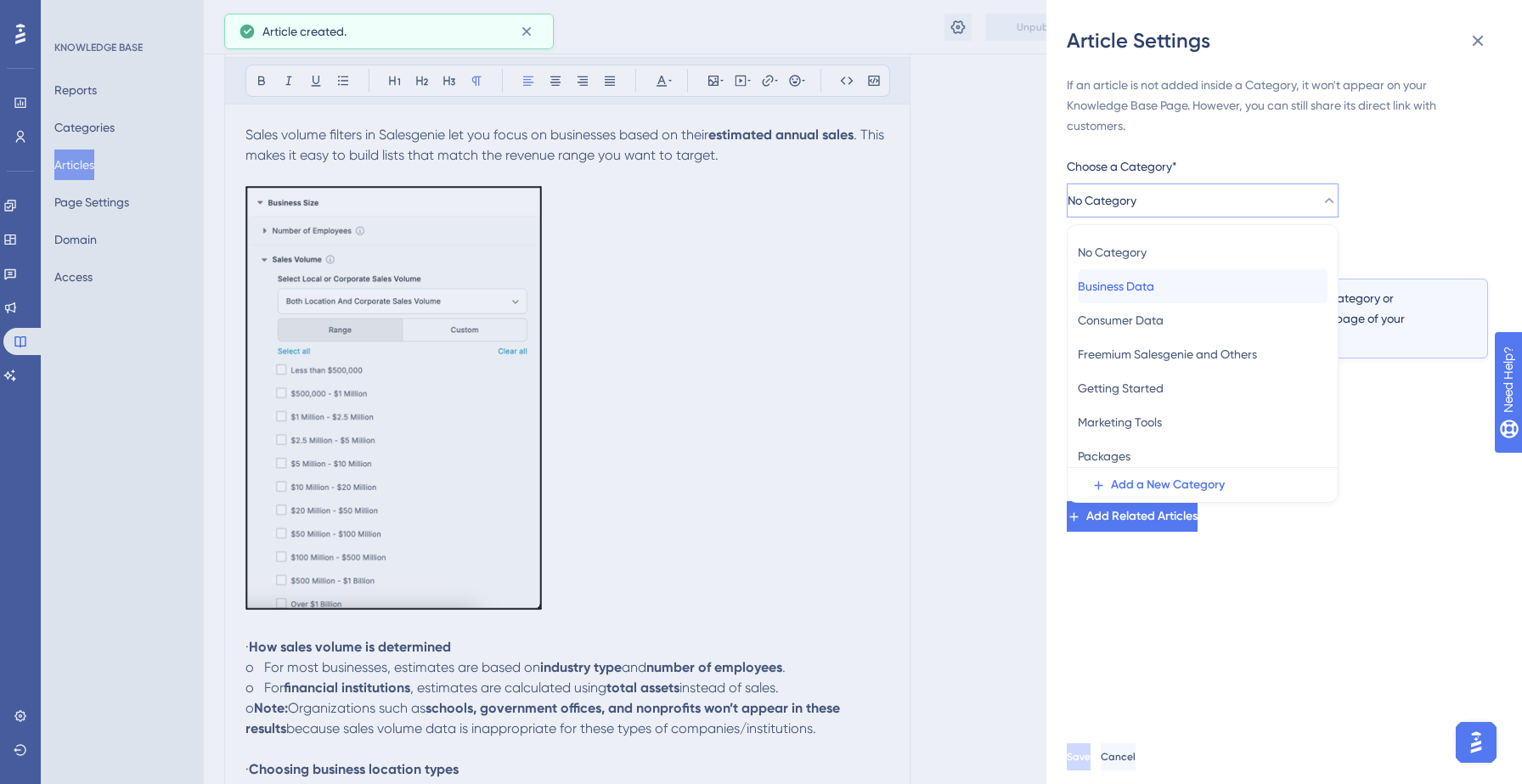
click at [1150, 282] on span "Business Data" at bounding box center [1116, 286] width 77 height 20
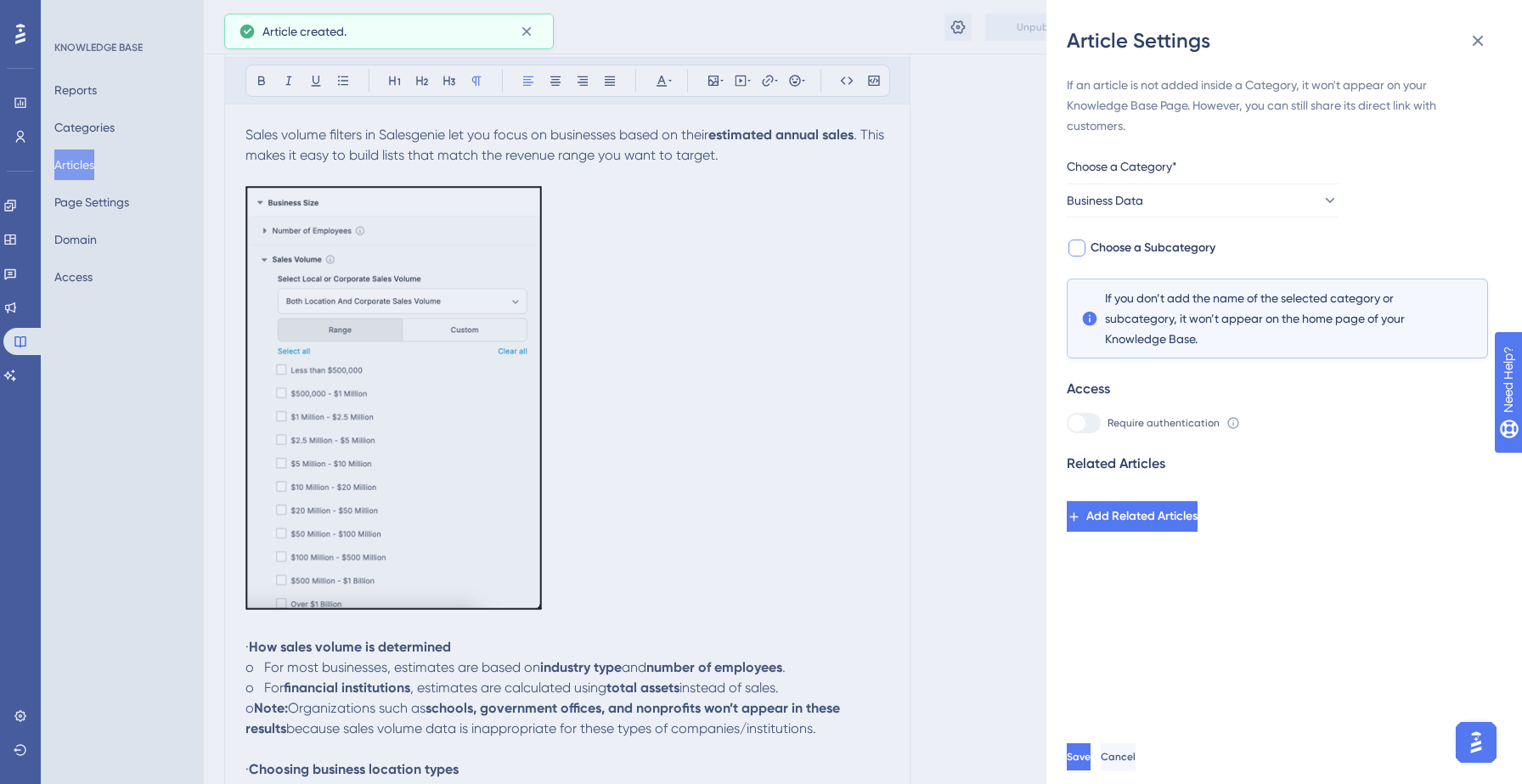
click at [1184, 248] on span "Choose a Subcategory" at bounding box center [1153, 248] width 125 height 20
checkbox input "true"
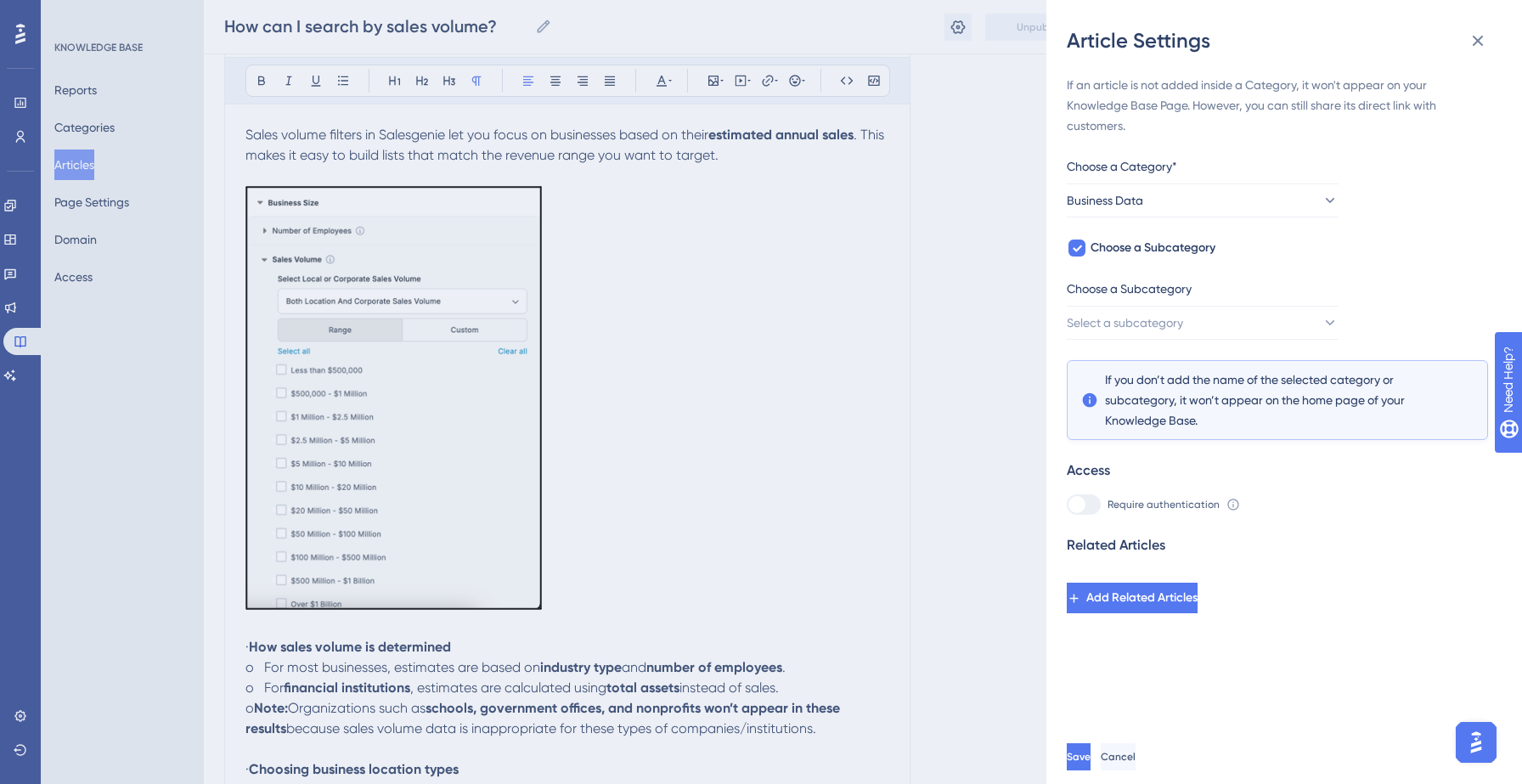
click at [1190, 304] on div "Choose a Subcategory" at bounding box center [1202, 292] width 272 height 27
click at [1183, 316] on span "Select a subcategory" at bounding box center [1125, 323] width 117 height 20
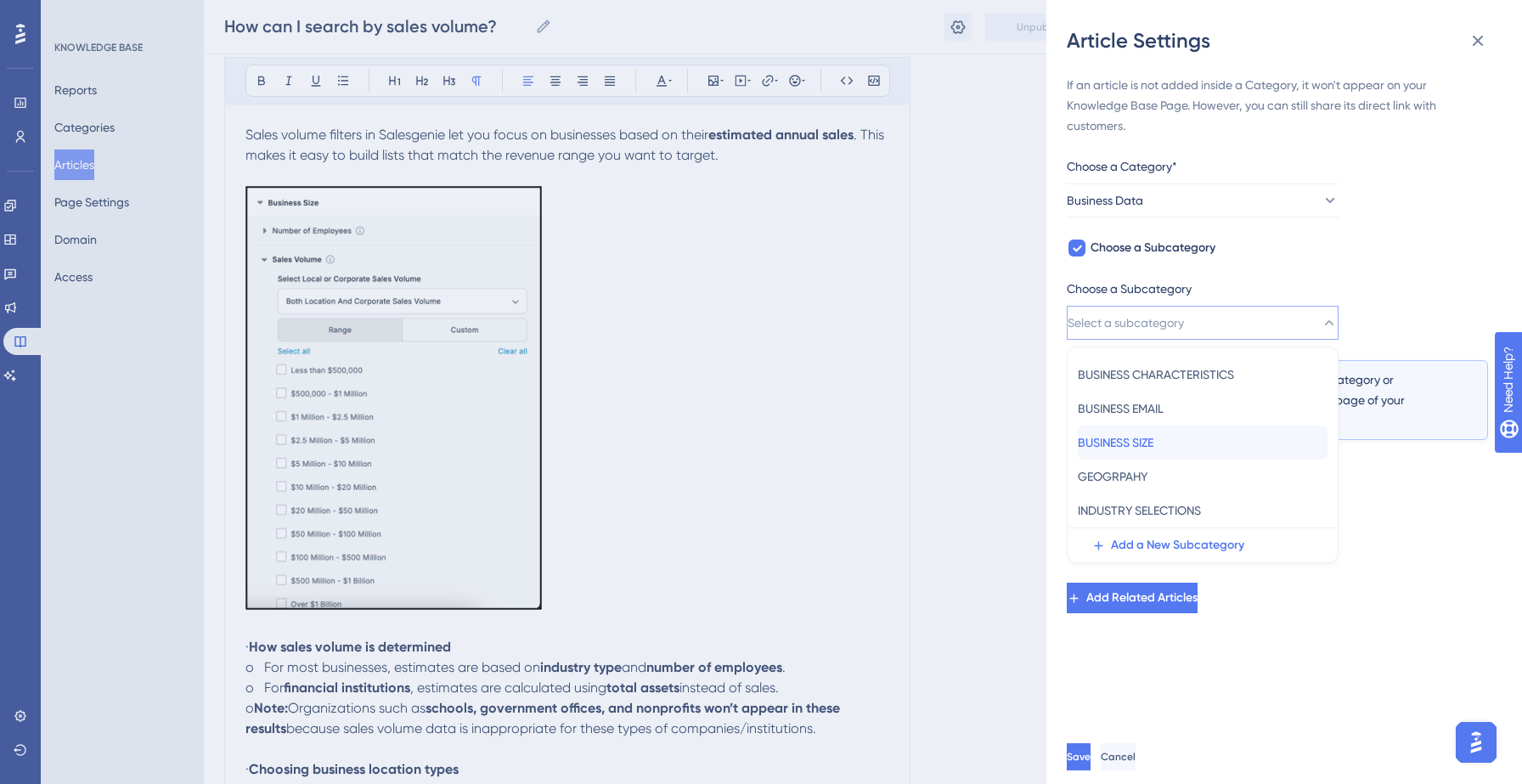
click at [1153, 444] on span "BUSINESS SIZE" at bounding box center [1115, 442] width 76 height 20
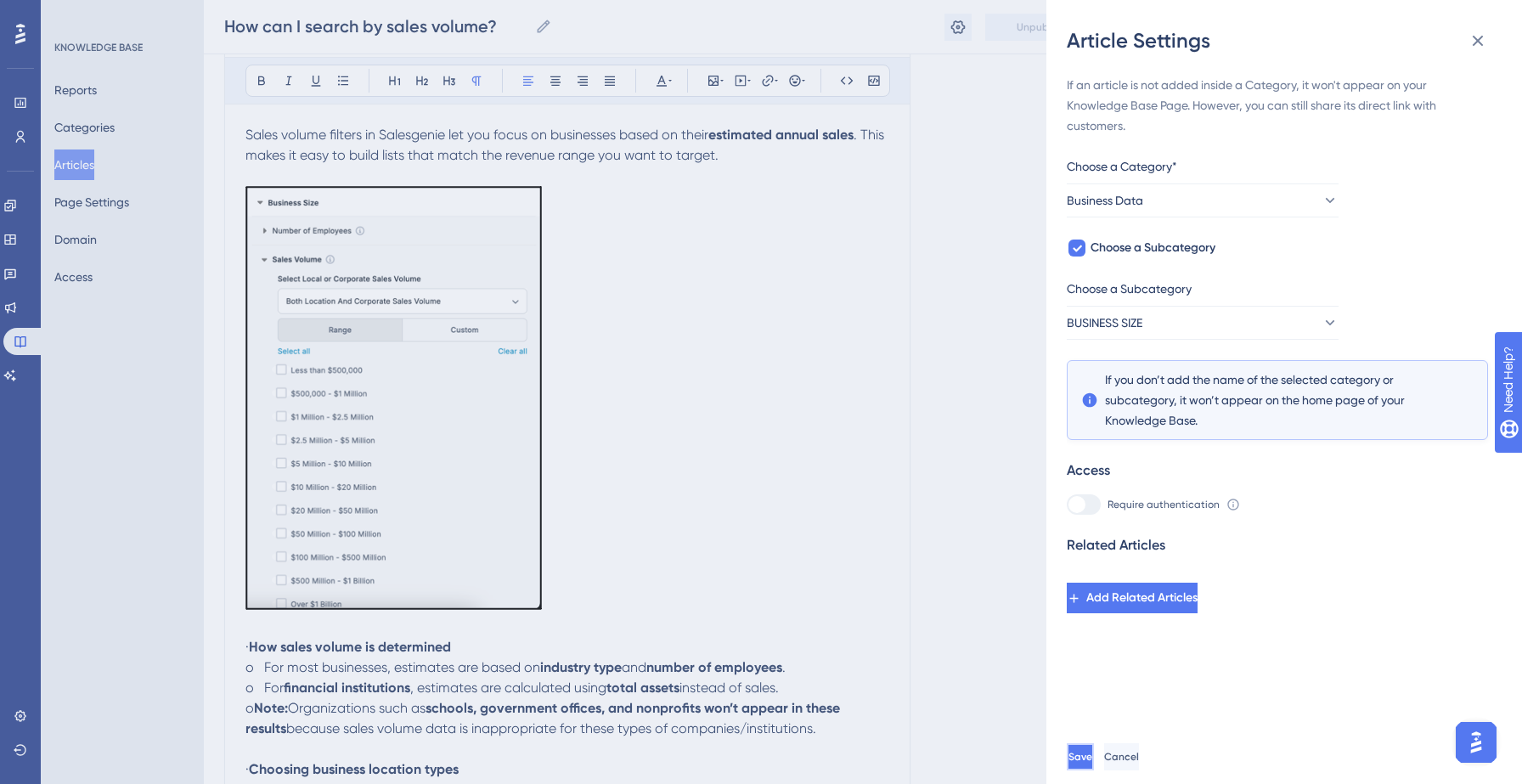
click at [1092, 754] on span "Save" at bounding box center [1080, 755] width 24 height 13
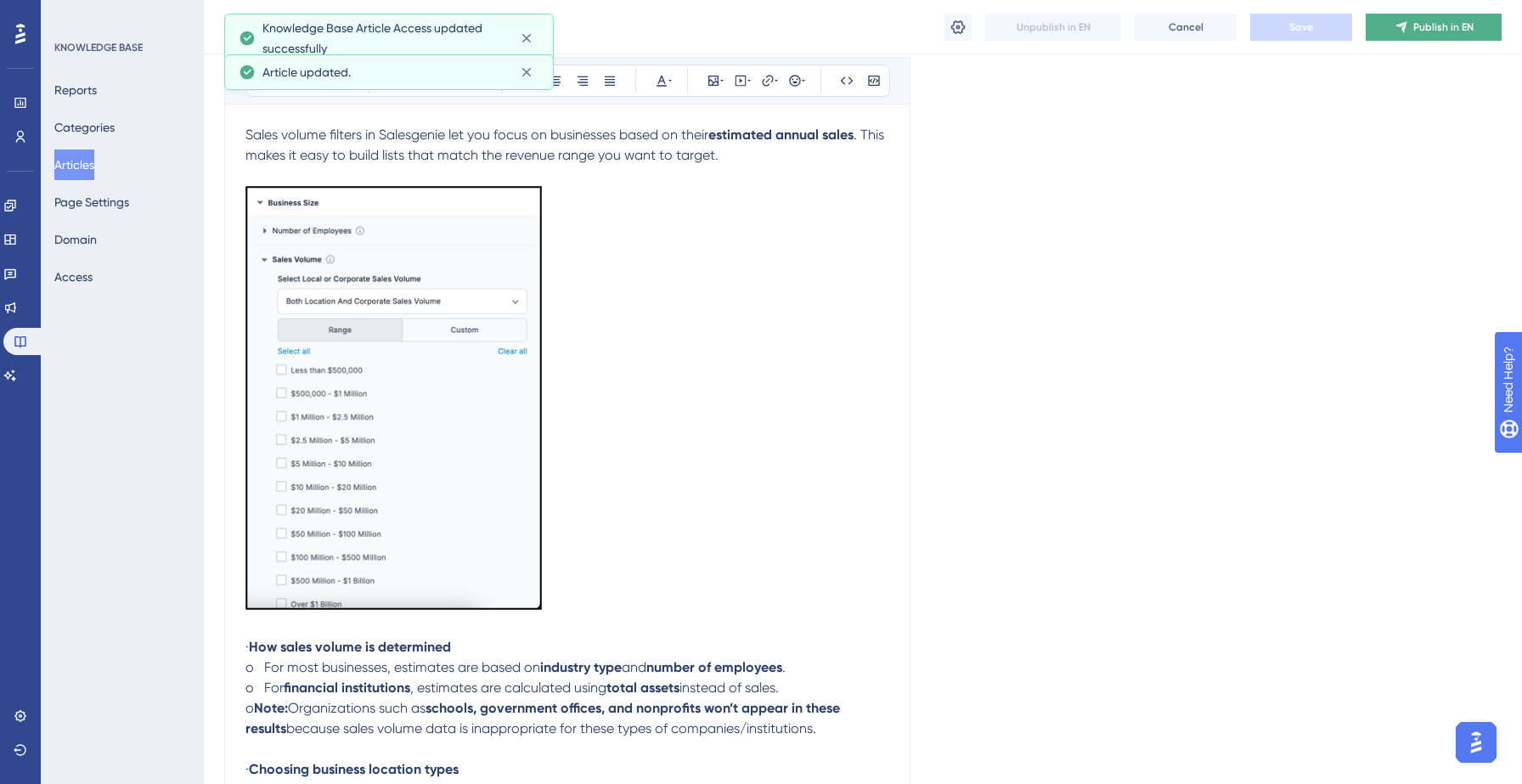
click at [1442, 36] on button "Publish in EN" at bounding box center [1433, 27] width 135 height 27
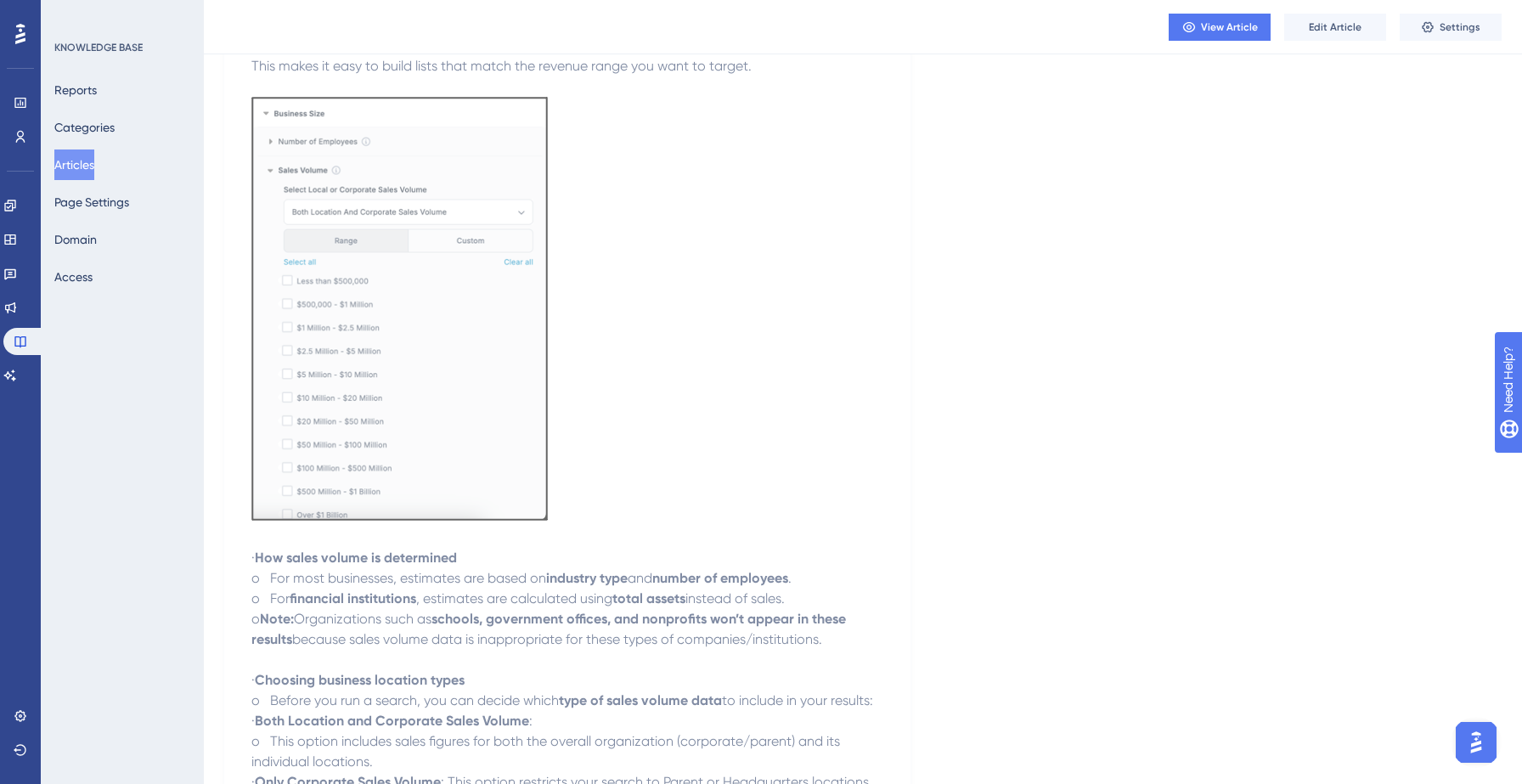
click at [94, 153] on button "Articles" at bounding box center [74, 165] width 40 height 30
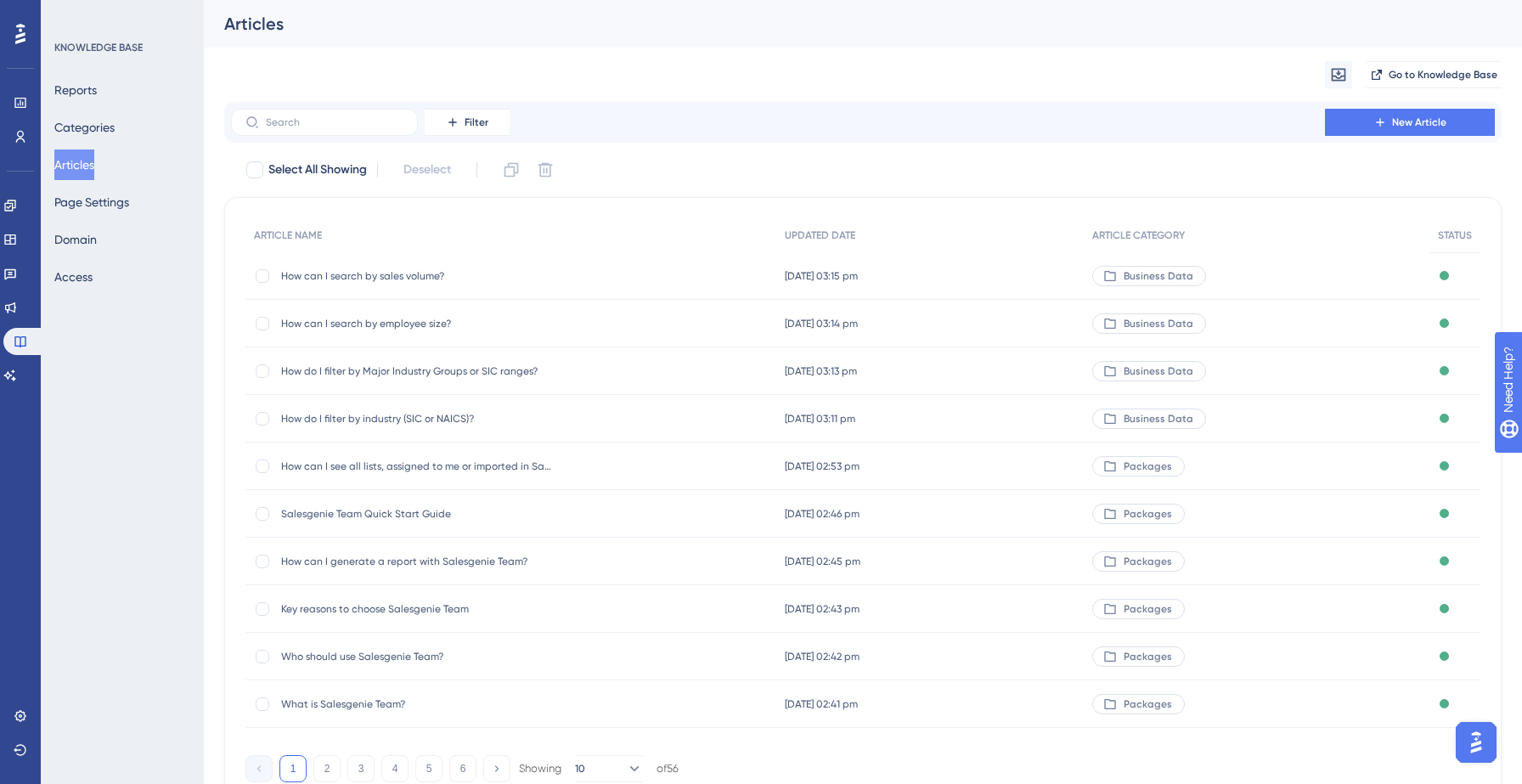
click at [1369, 138] on div "Filter New Article" at bounding box center [863, 122] width 1277 height 41
click at [1381, 123] on icon at bounding box center [1379, 122] width 13 height 13
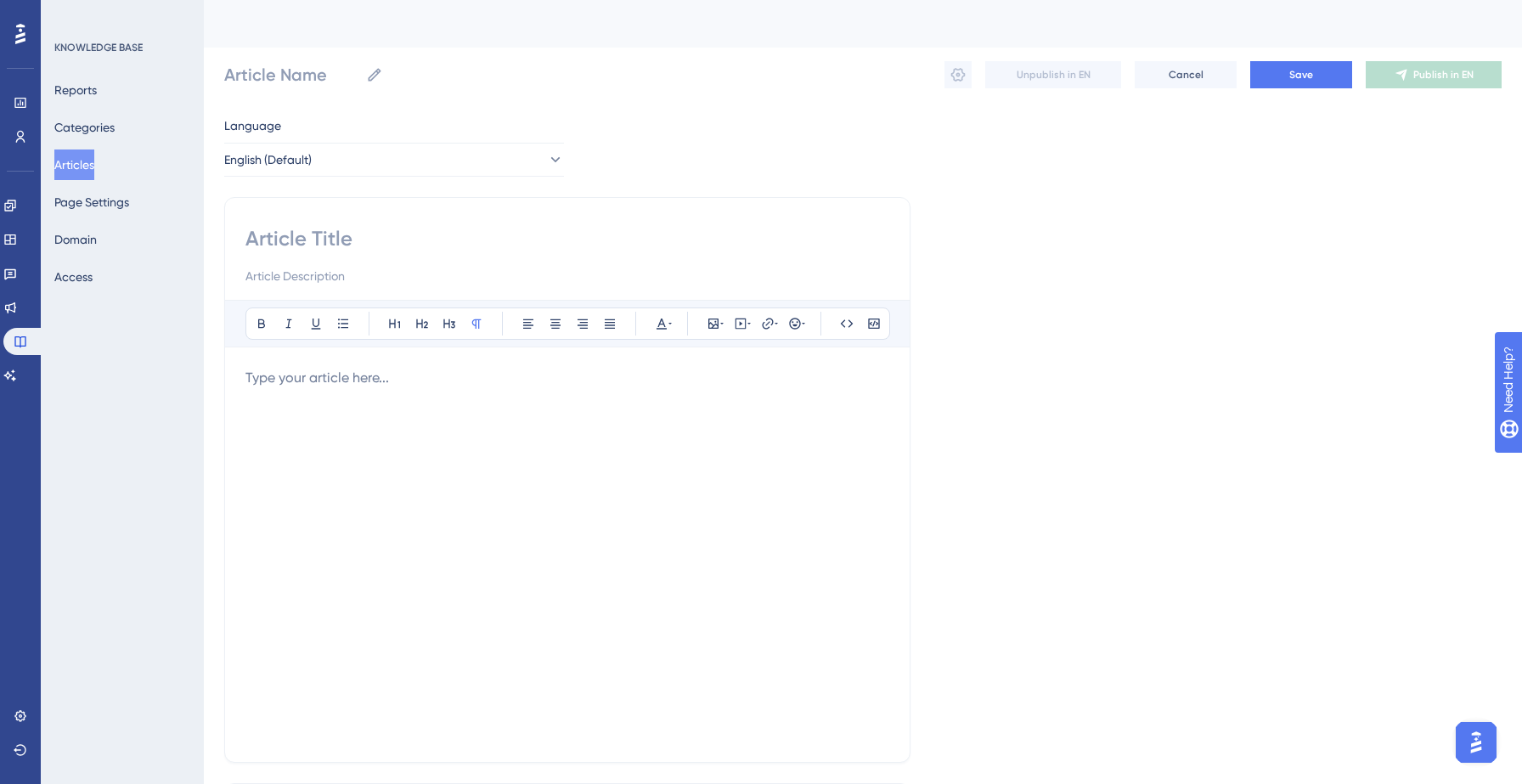
click at [346, 228] on input at bounding box center [567, 239] width 643 height 27
paste input "What are business emails?"
type input "What are business emails?"
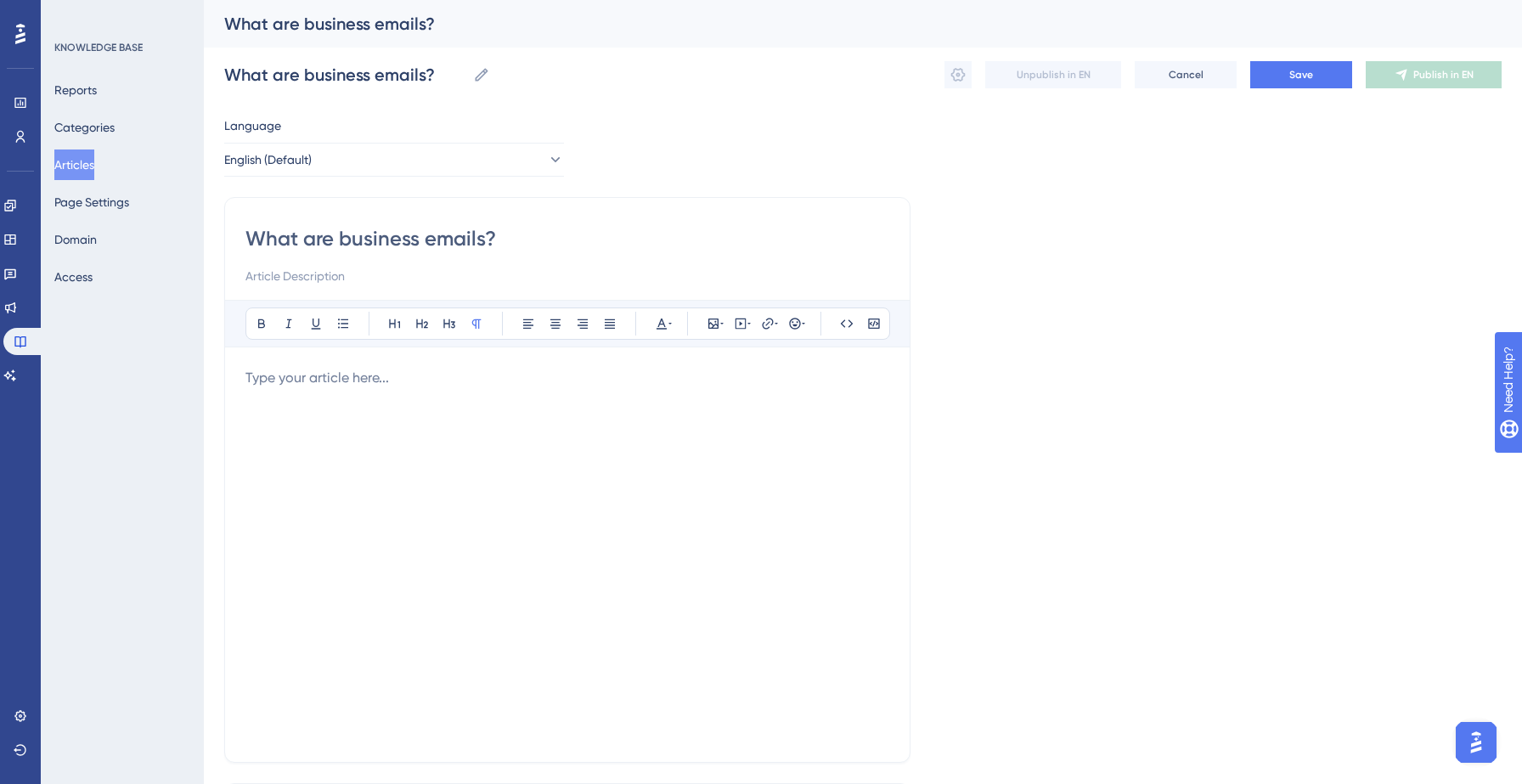
click at [406, 381] on p at bounding box center [567, 378] width 643 height 20
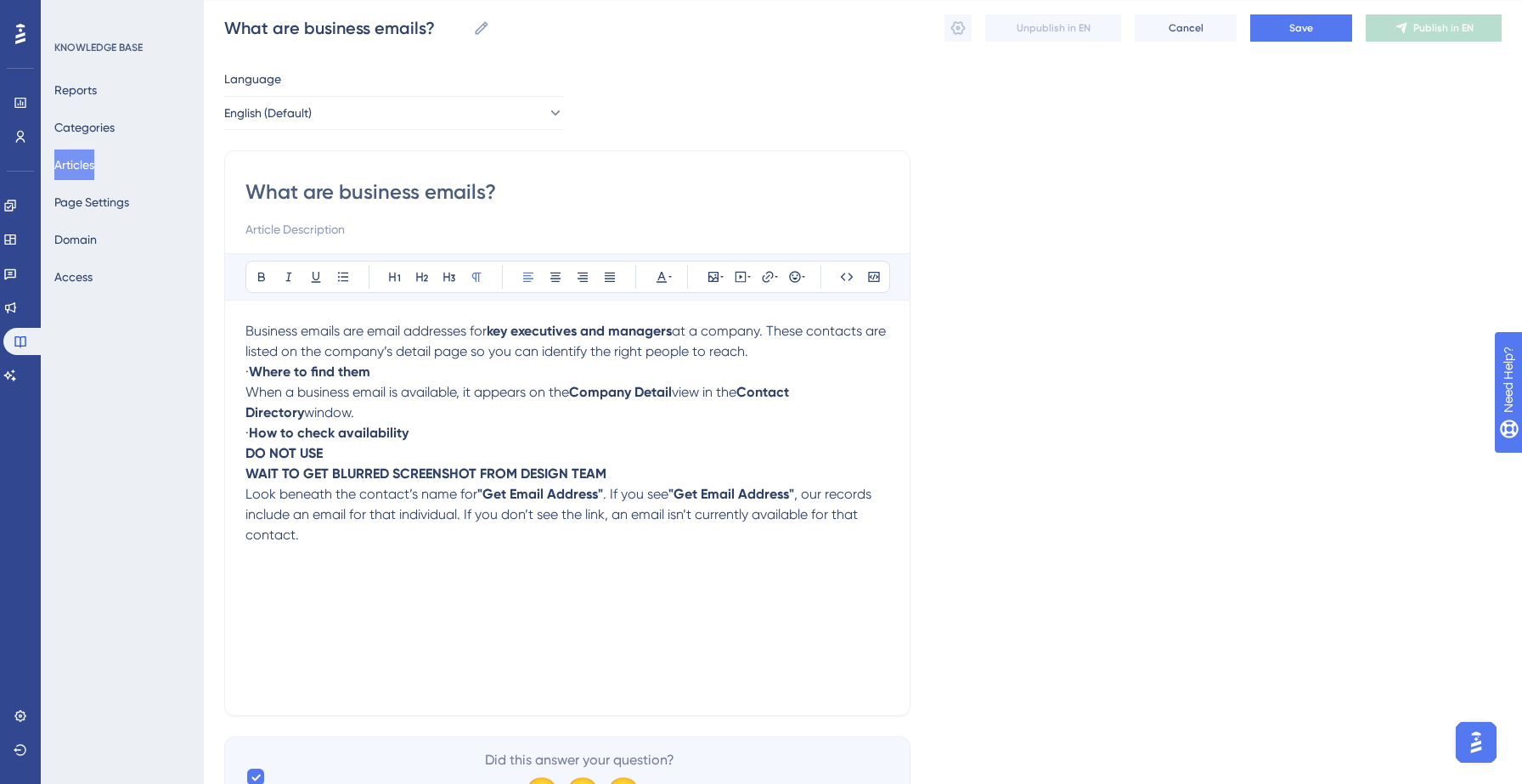
scroll to position [128, 0]
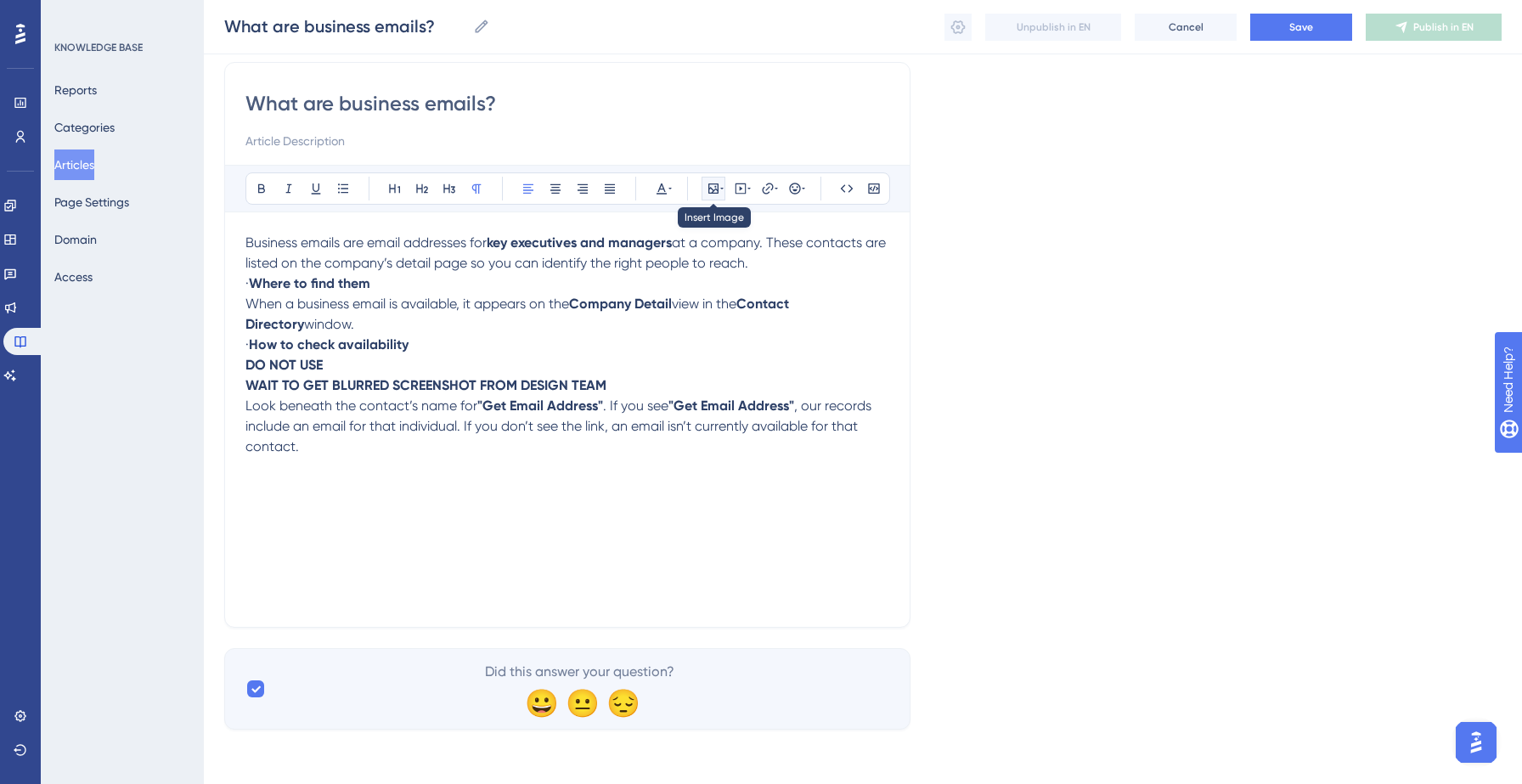
click at [718, 186] on icon at bounding box center [713, 188] width 13 height 13
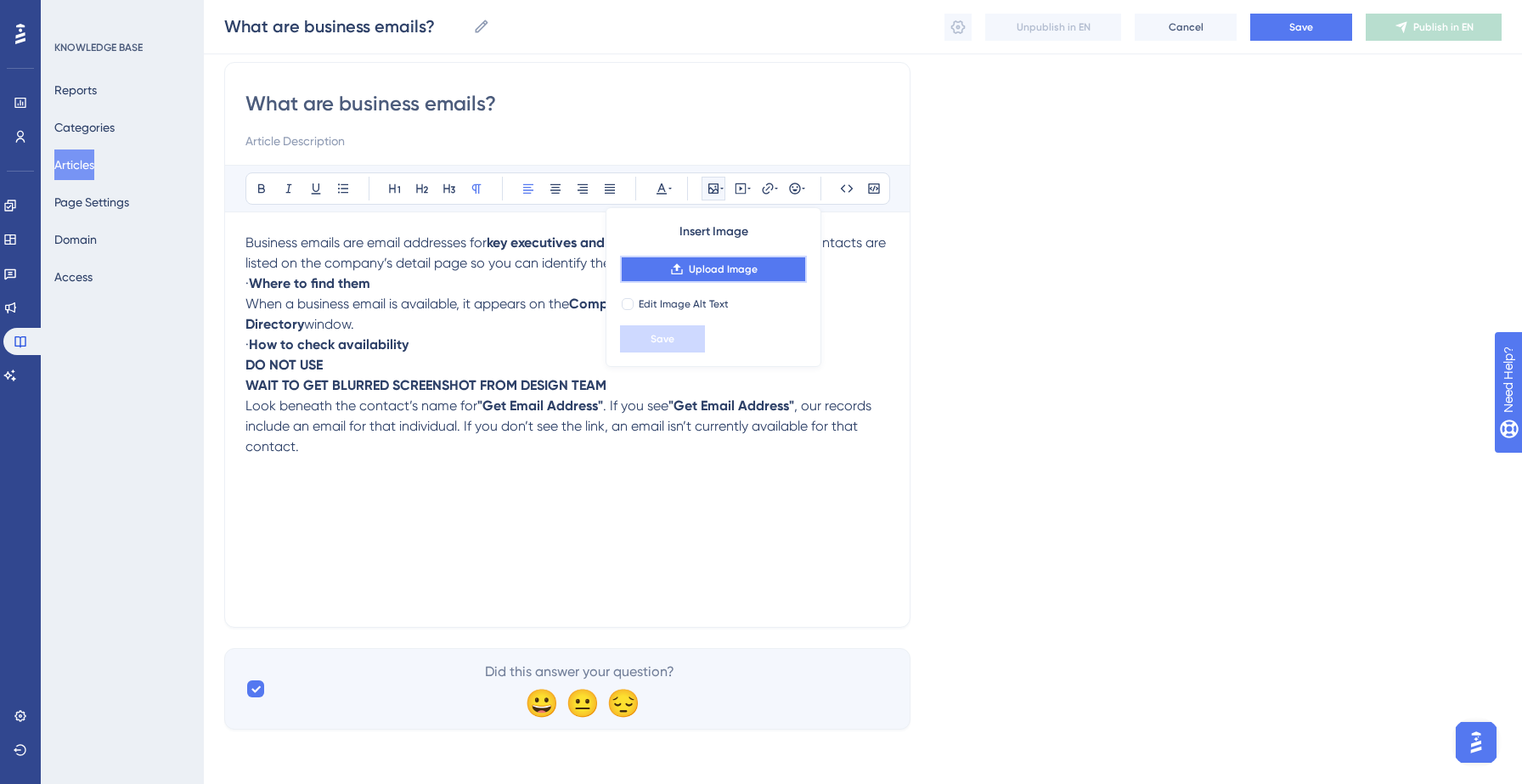
click at [721, 269] on span "Upload Image" at bounding box center [723, 268] width 69 height 13
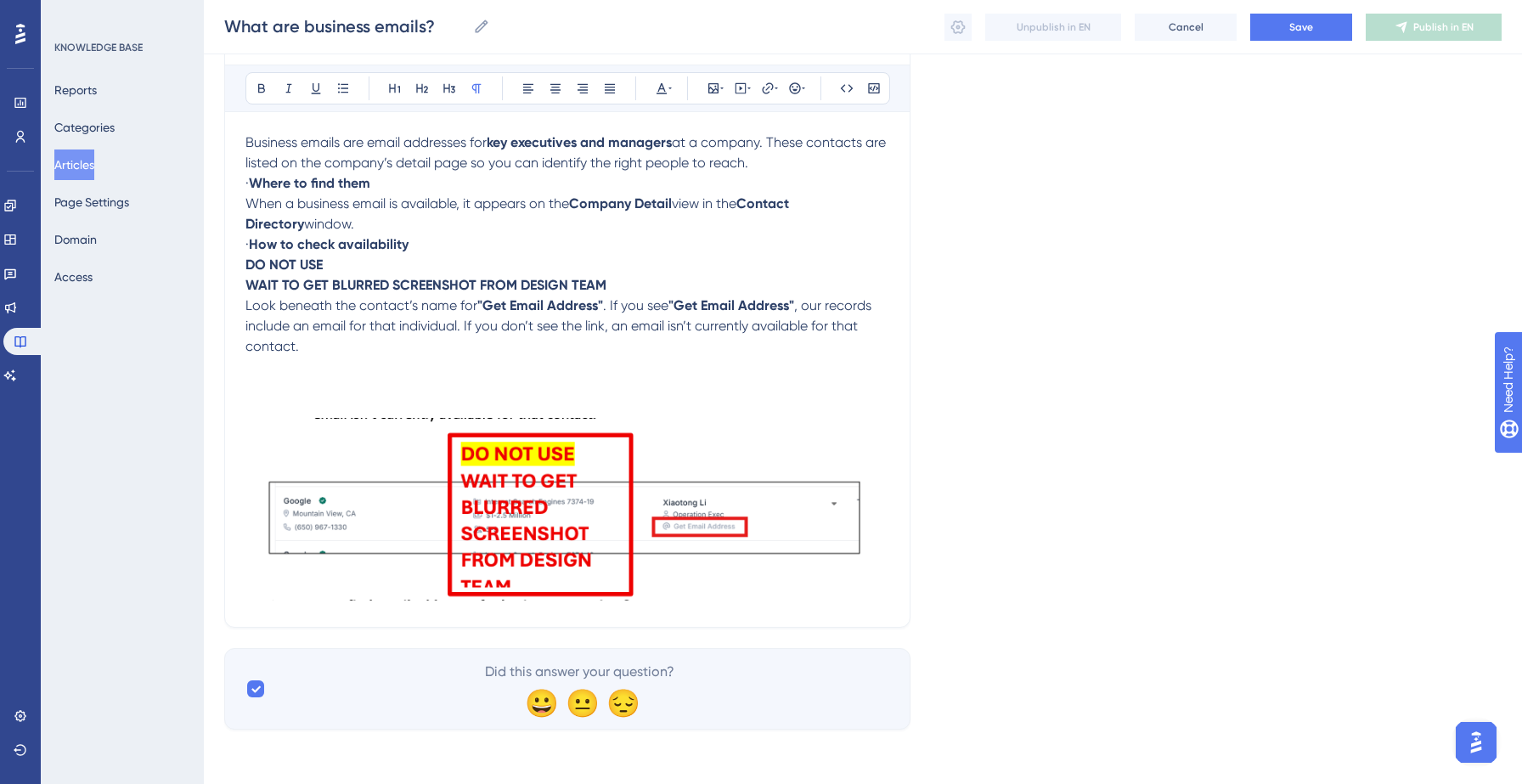
scroll to position [206, 0]
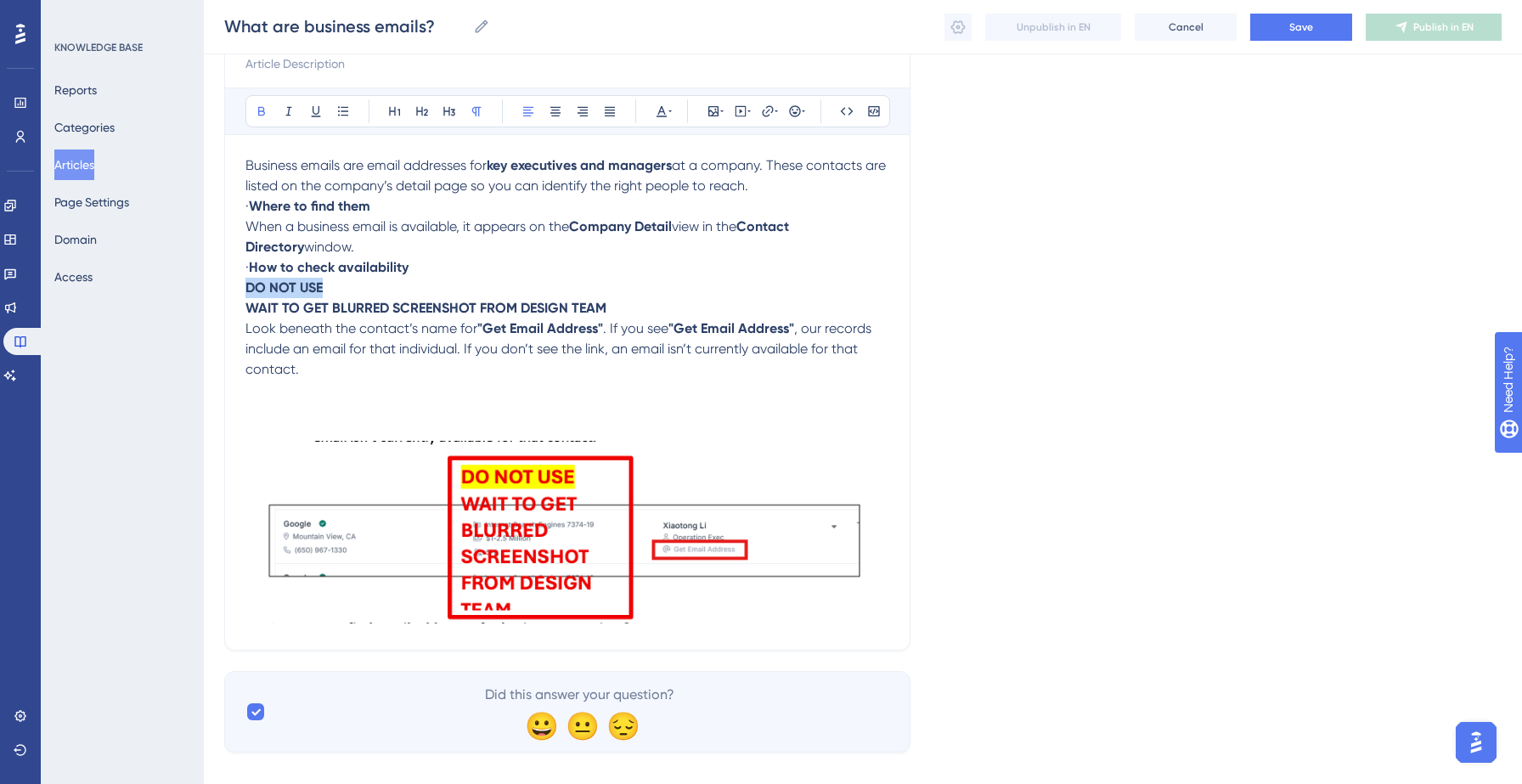
drag, startPoint x: 348, startPoint y: 290, endPoint x: 234, endPoint y: 290, distance: 114.0
click at [234, 290] on div "What are business emails? Bold Italic Underline Bullet Point Heading 1 Heading …" at bounding box center [568, 317] width 686 height 666
drag, startPoint x: 613, startPoint y: 313, endPoint x: 222, endPoint y: 301, distance: 391.2
click at [222, 301] on div "Performance Users Engagement Widgets Feedback Product Updates Knowledge Base AI…" at bounding box center [863, 286] width 1318 height 984
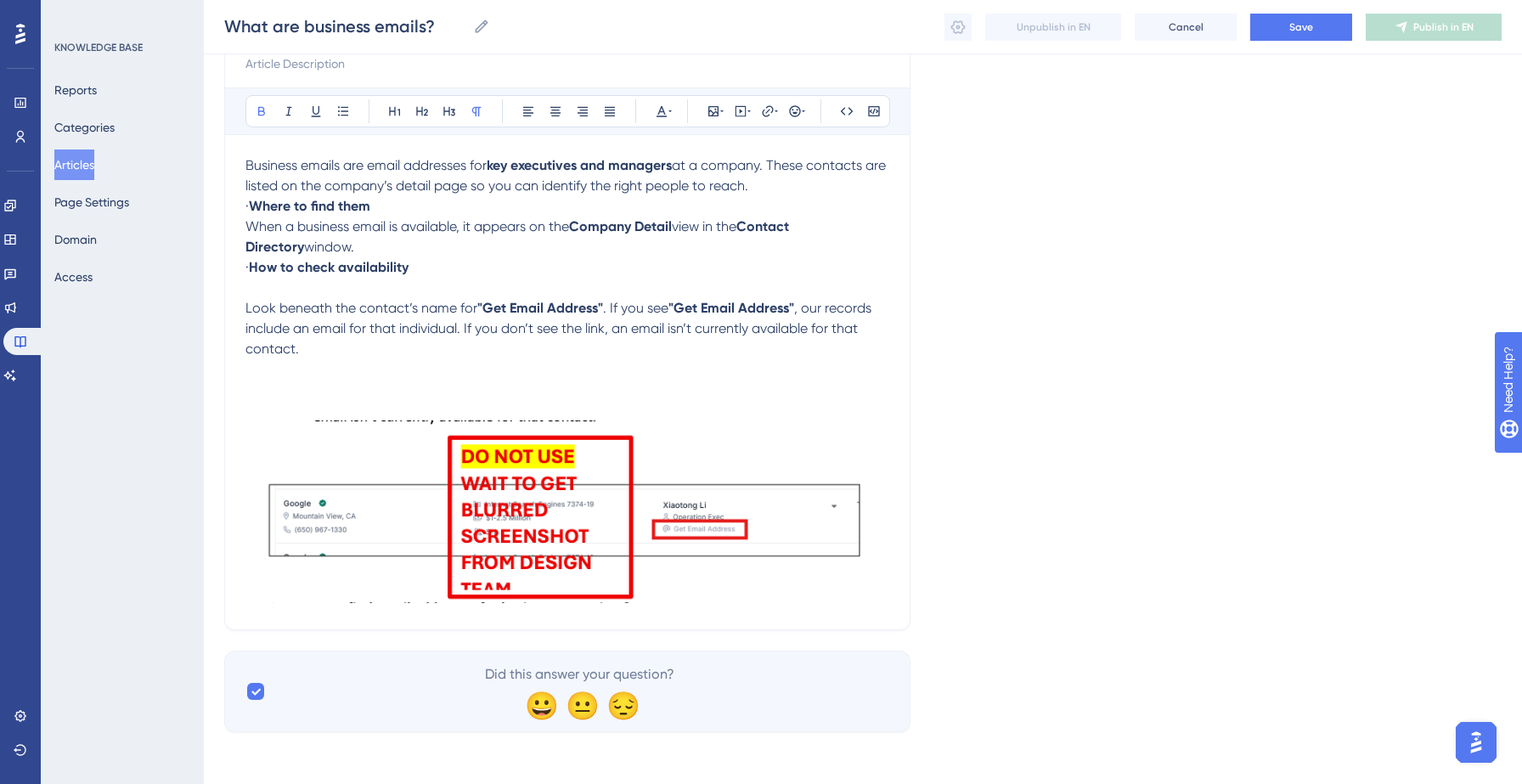
scroll to position [190, 0]
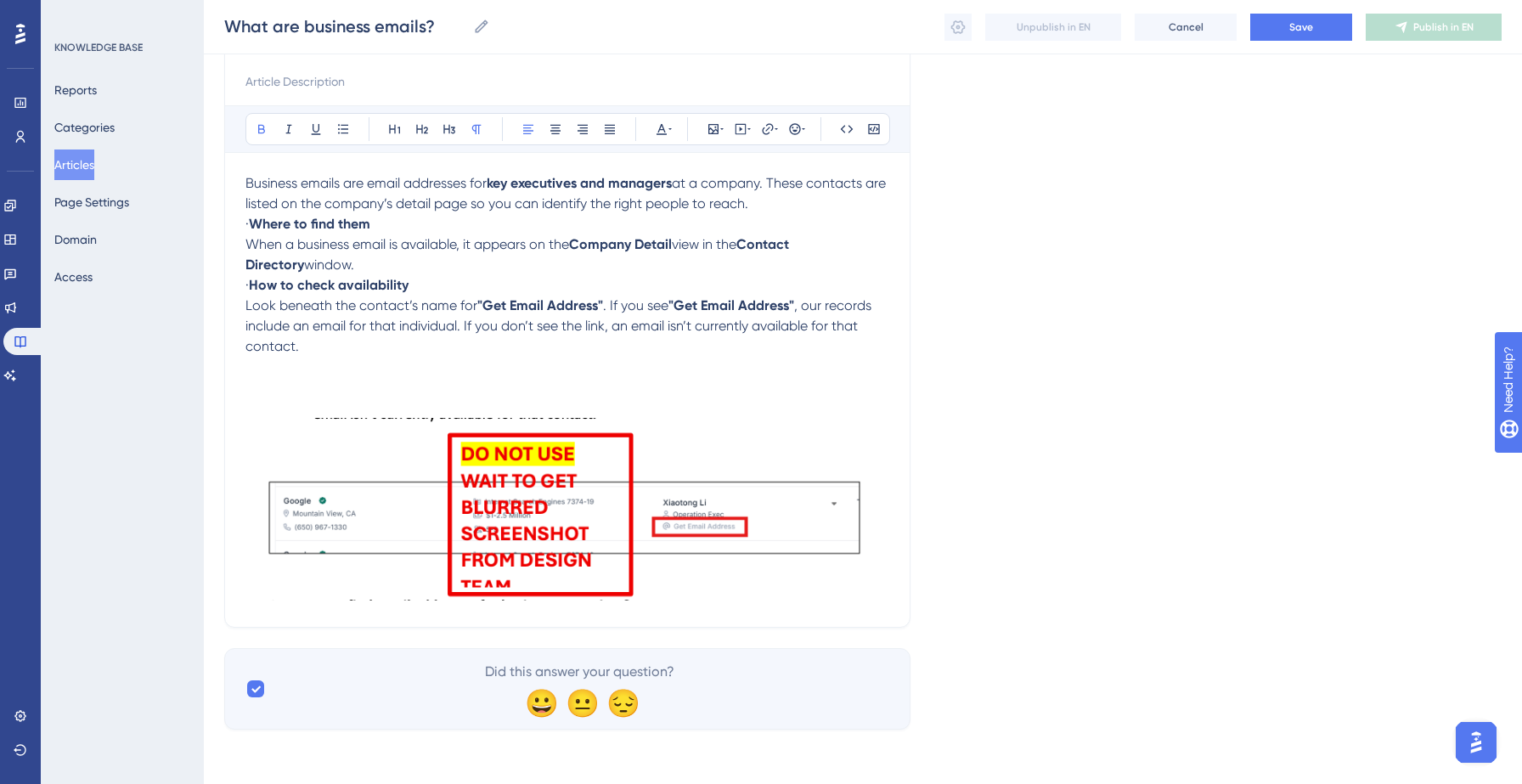
click at [327, 279] on strong "How to check availability" at bounding box center [328, 285] width 160 height 16
click at [333, 272] on p "When a business email is available, it appears on the Company Detail view in th…" at bounding box center [567, 255] width 643 height 41
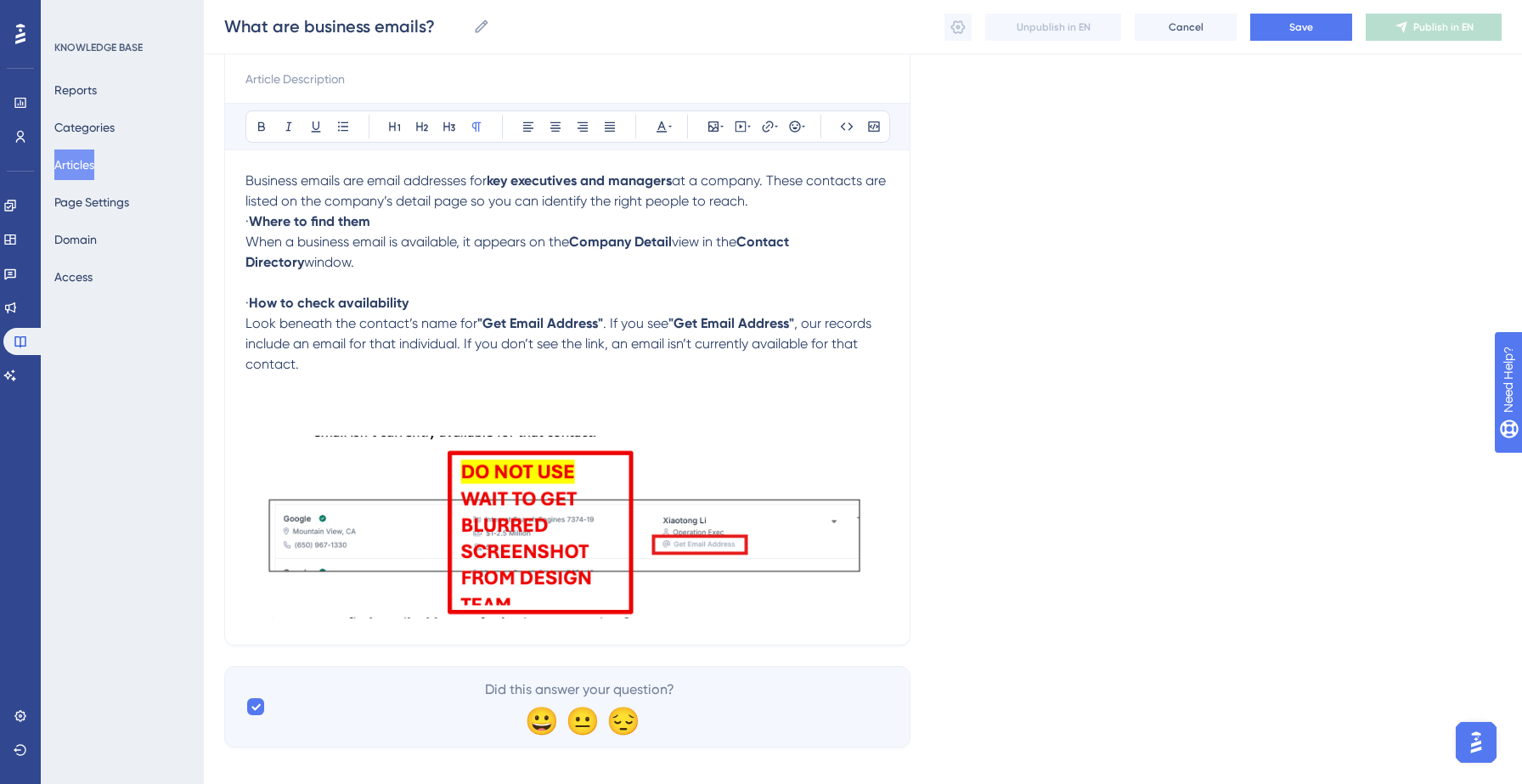
scroll to position [206, 0]
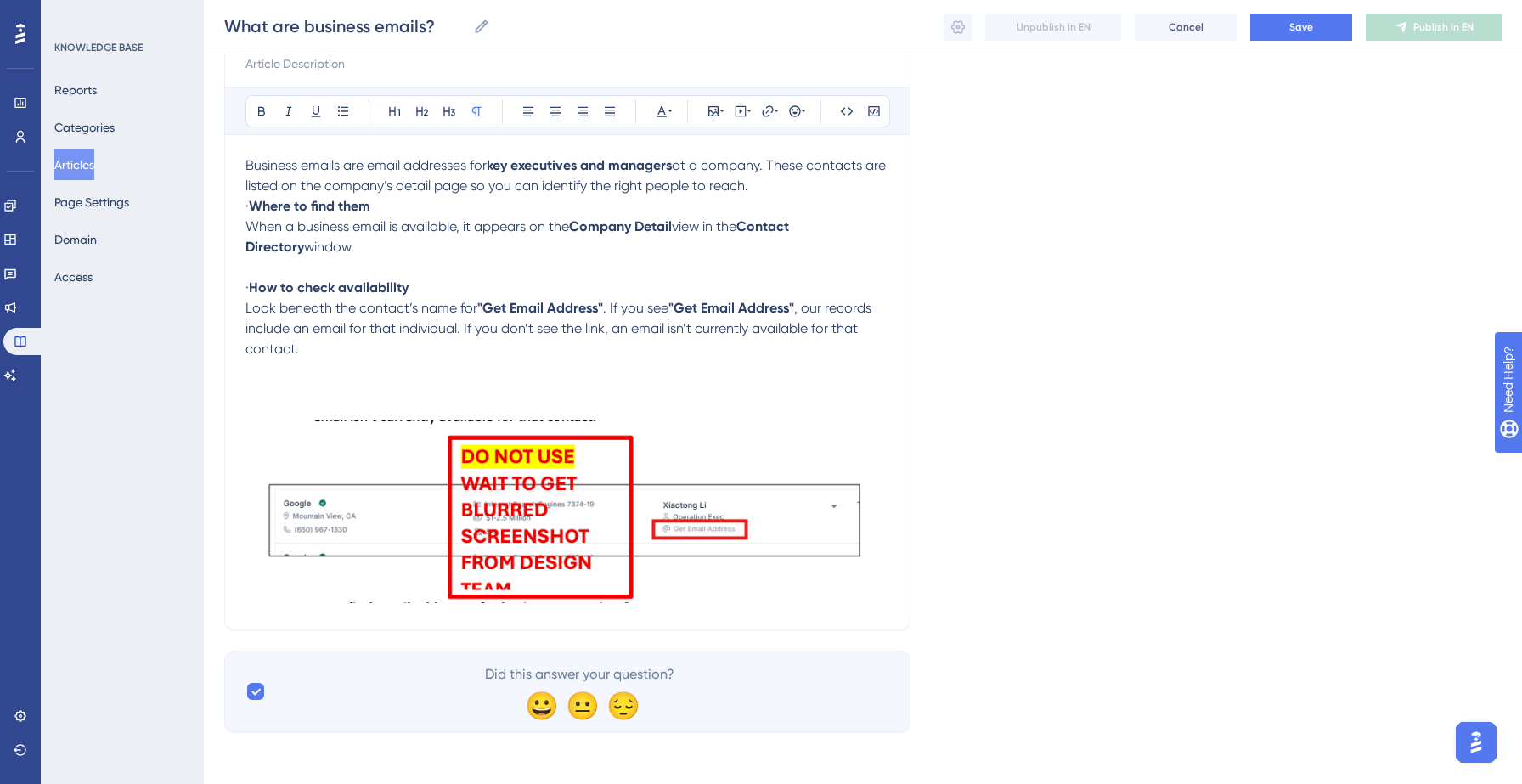
click at [815, 189] on p "Business emails are email addresses for key executives and managers at a compan…" at bounding box center [567, 176] width 643 height 41
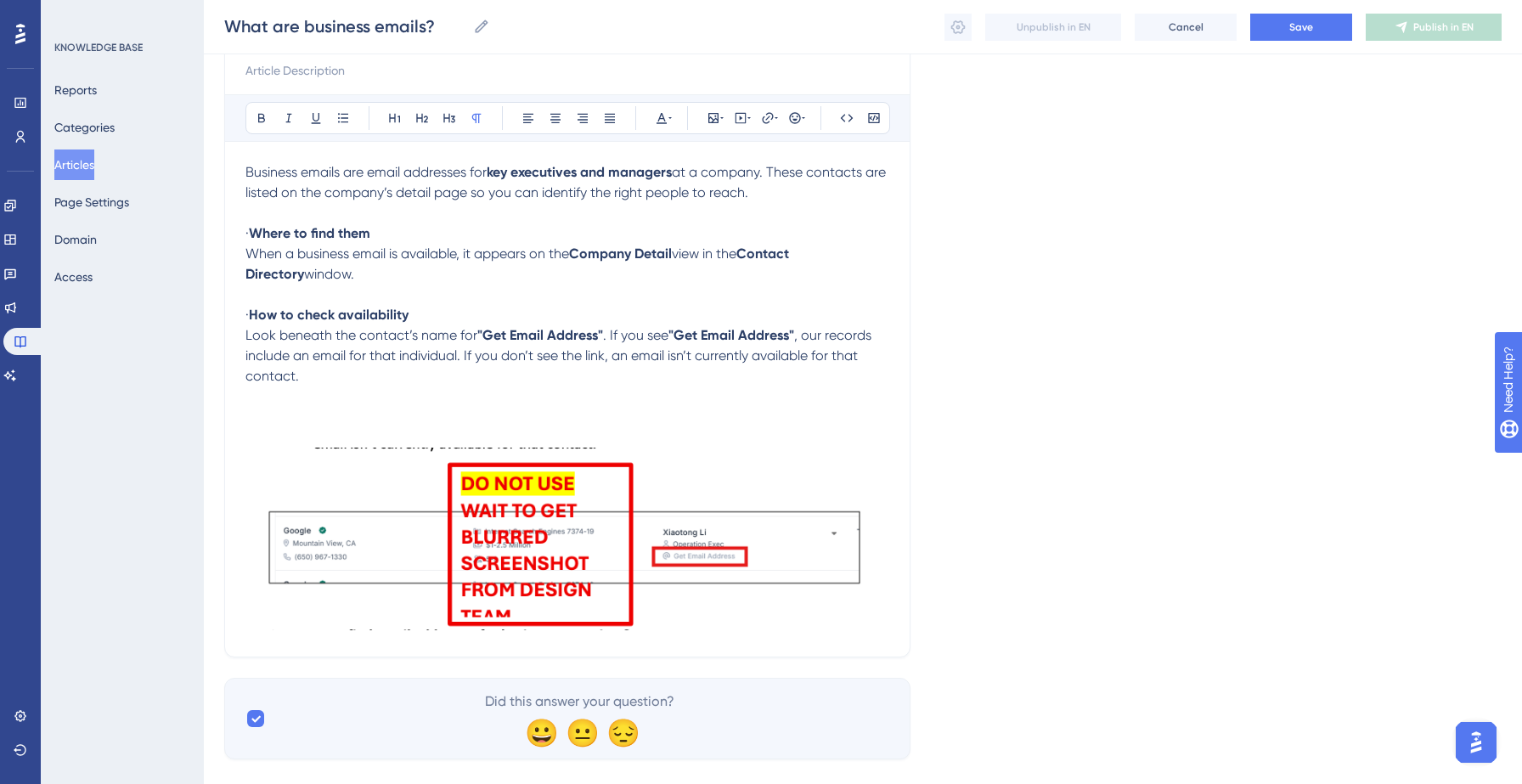
scroll to position [190, 0]
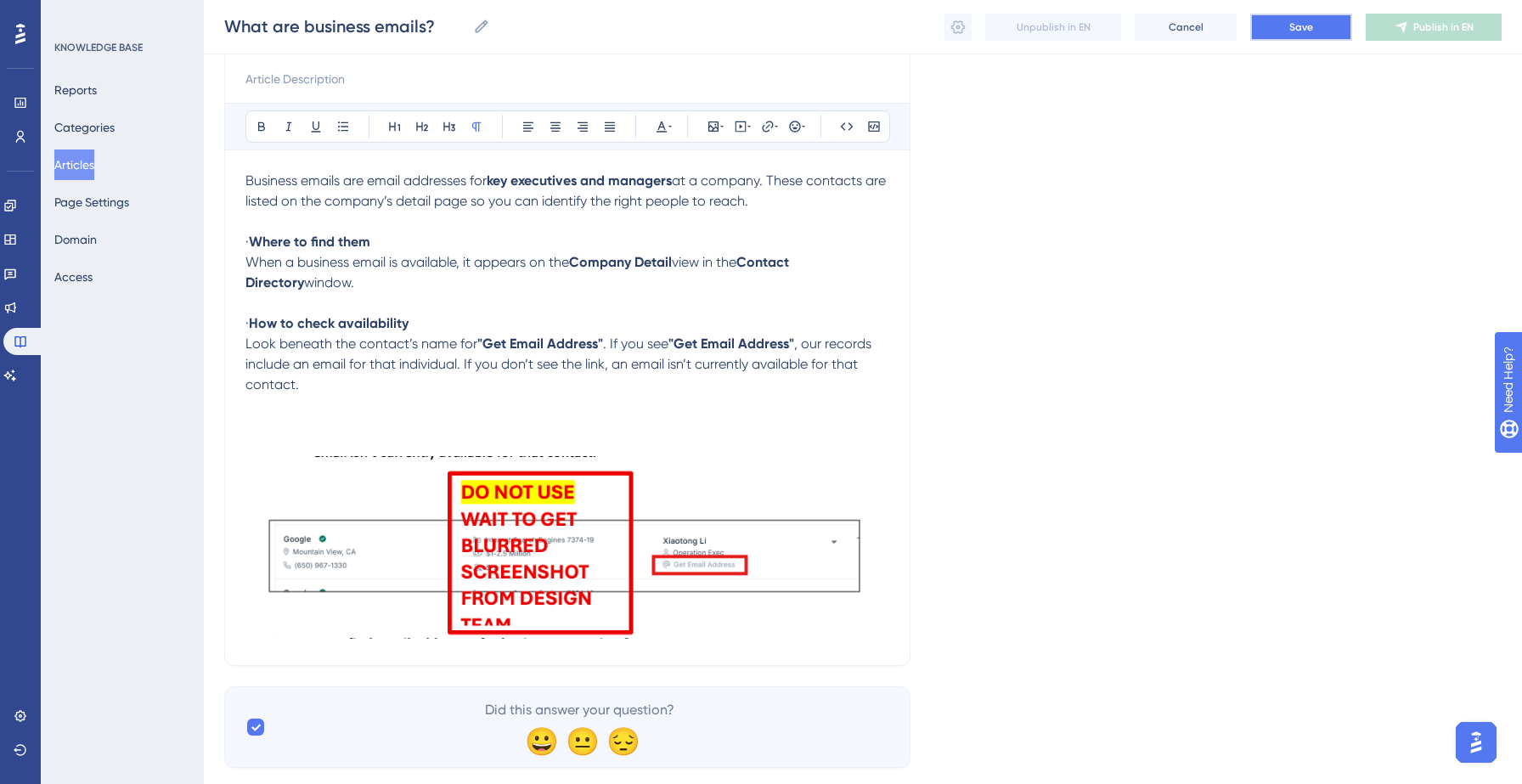
click at [1297, 29] on span "Save" at bounding box center [1301, 27] width 24 height 13
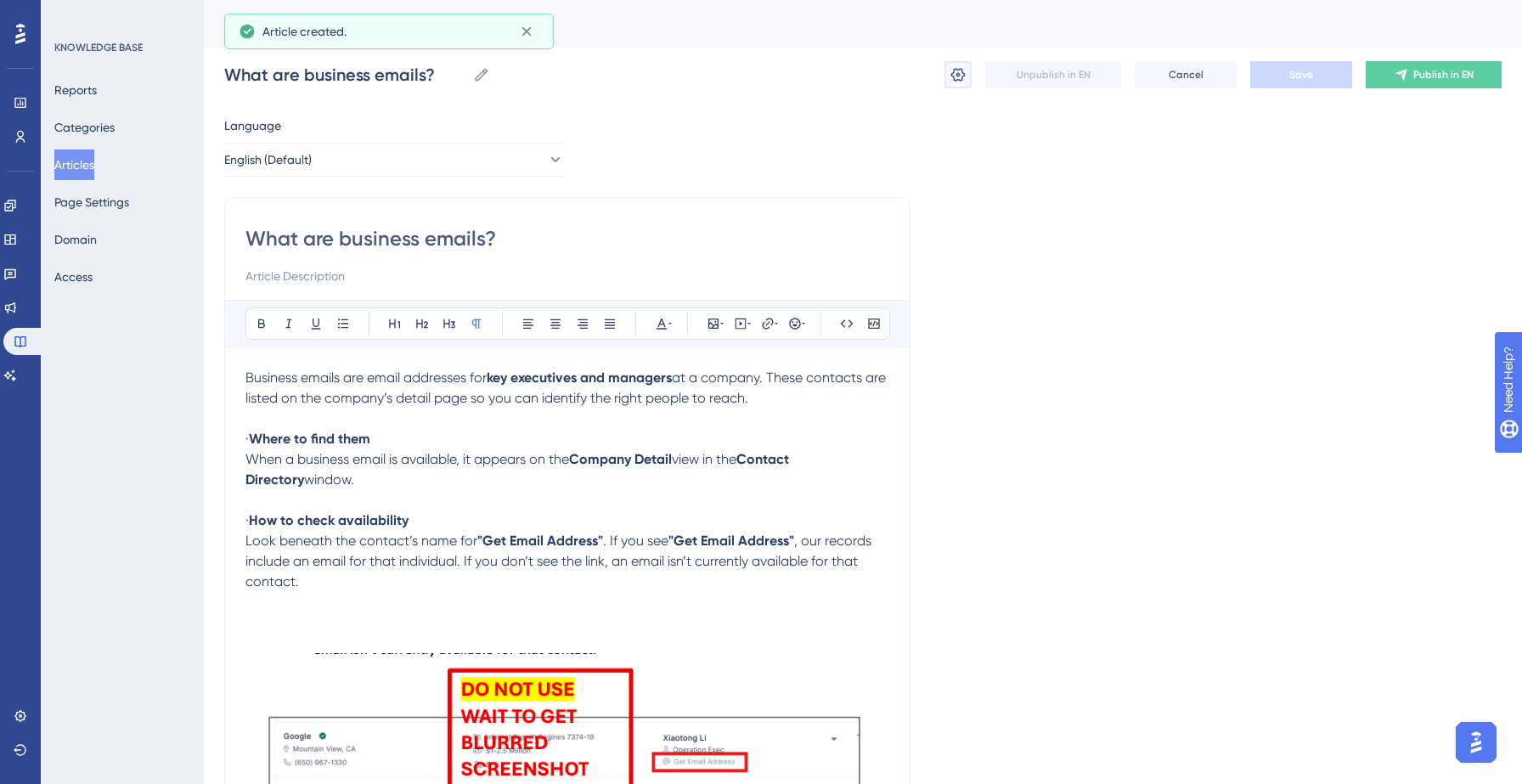
click at [956, 70] on icon at bounding box center [957, 74] width 17 height 17
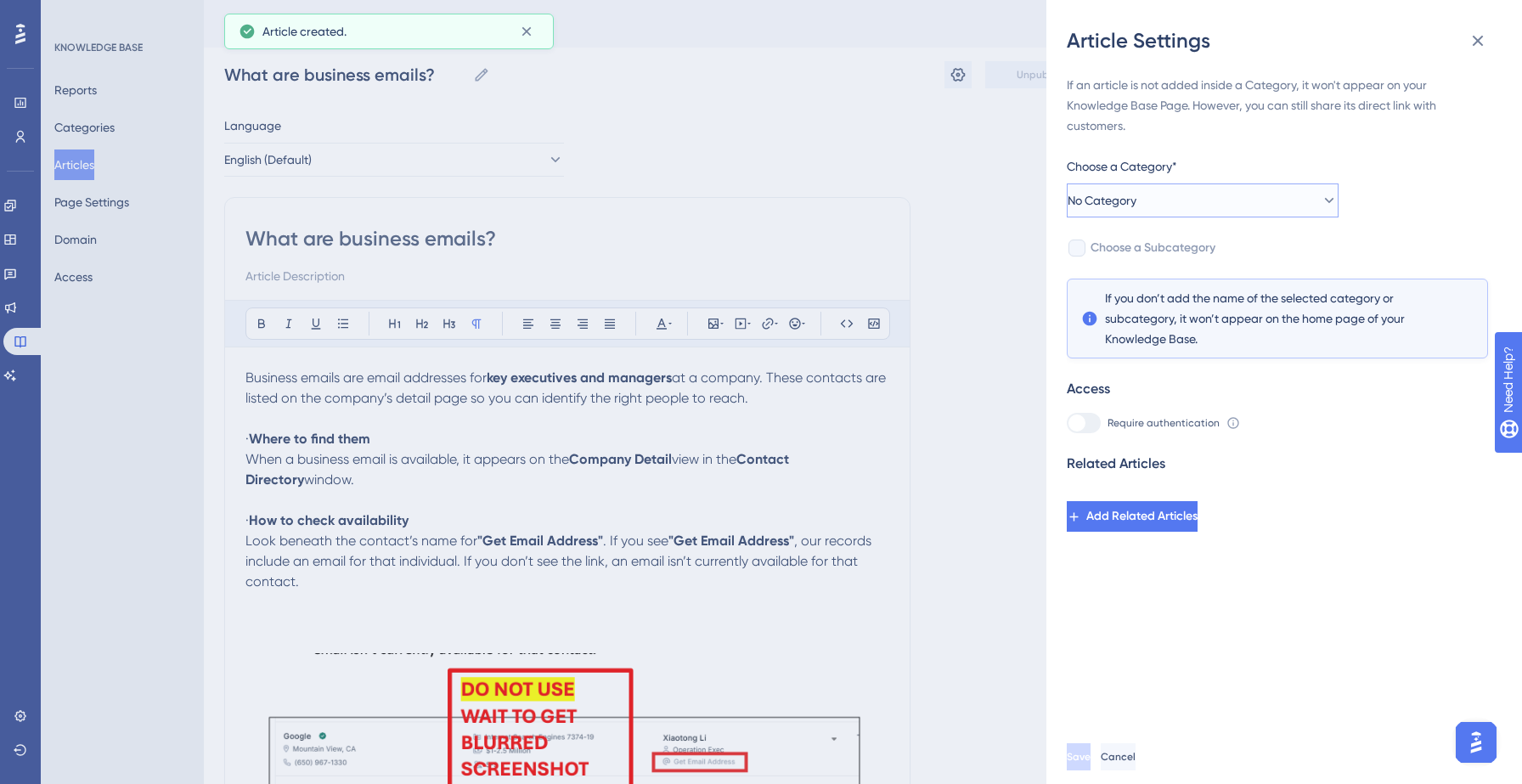
click at [1226, 207] on button "No Category" at bounding box center [1202, 200] width 272 height 34
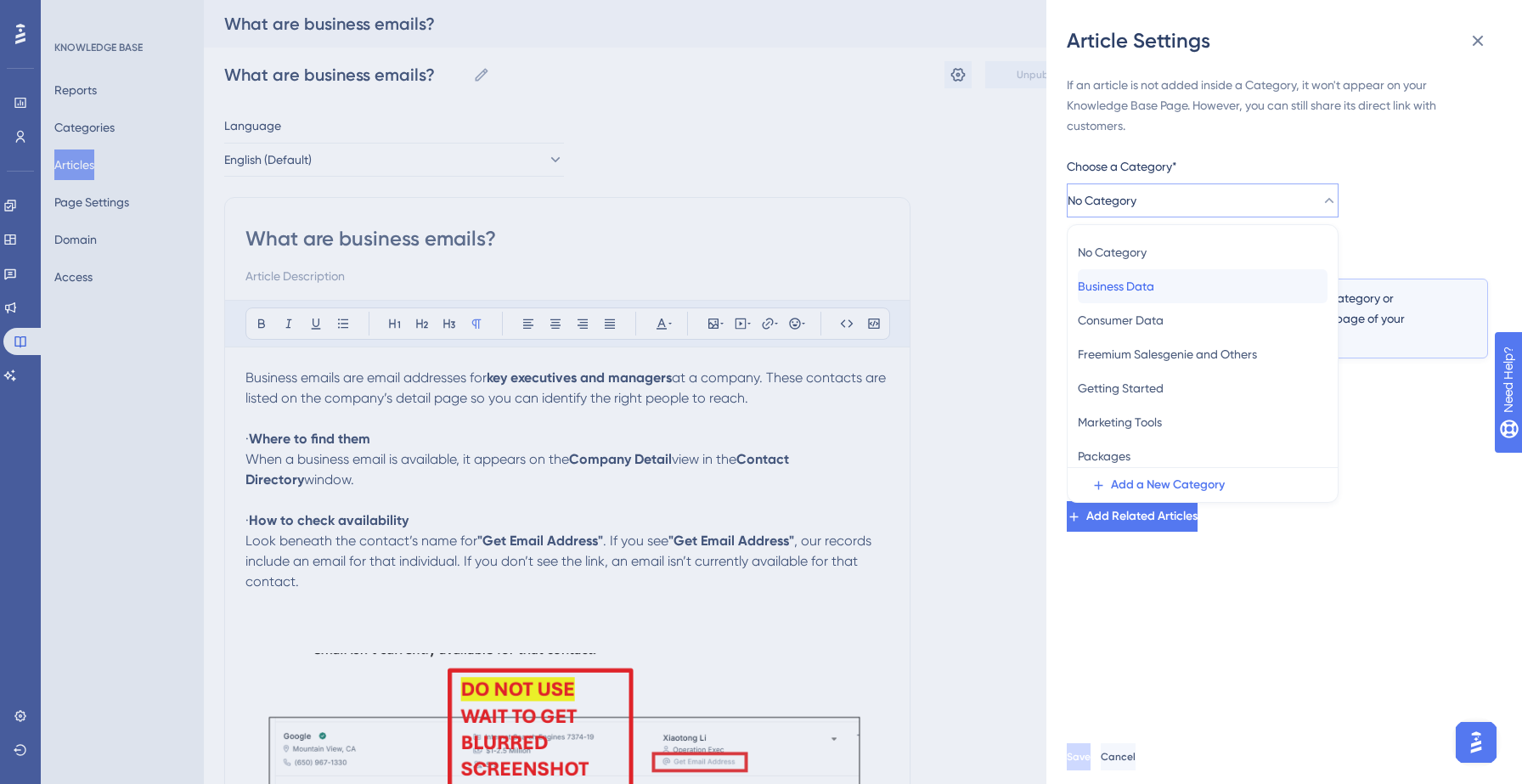
click at [1185, 281] on div "Business Data Business Data" at bounding box center [1202, 286] width 250 height 34
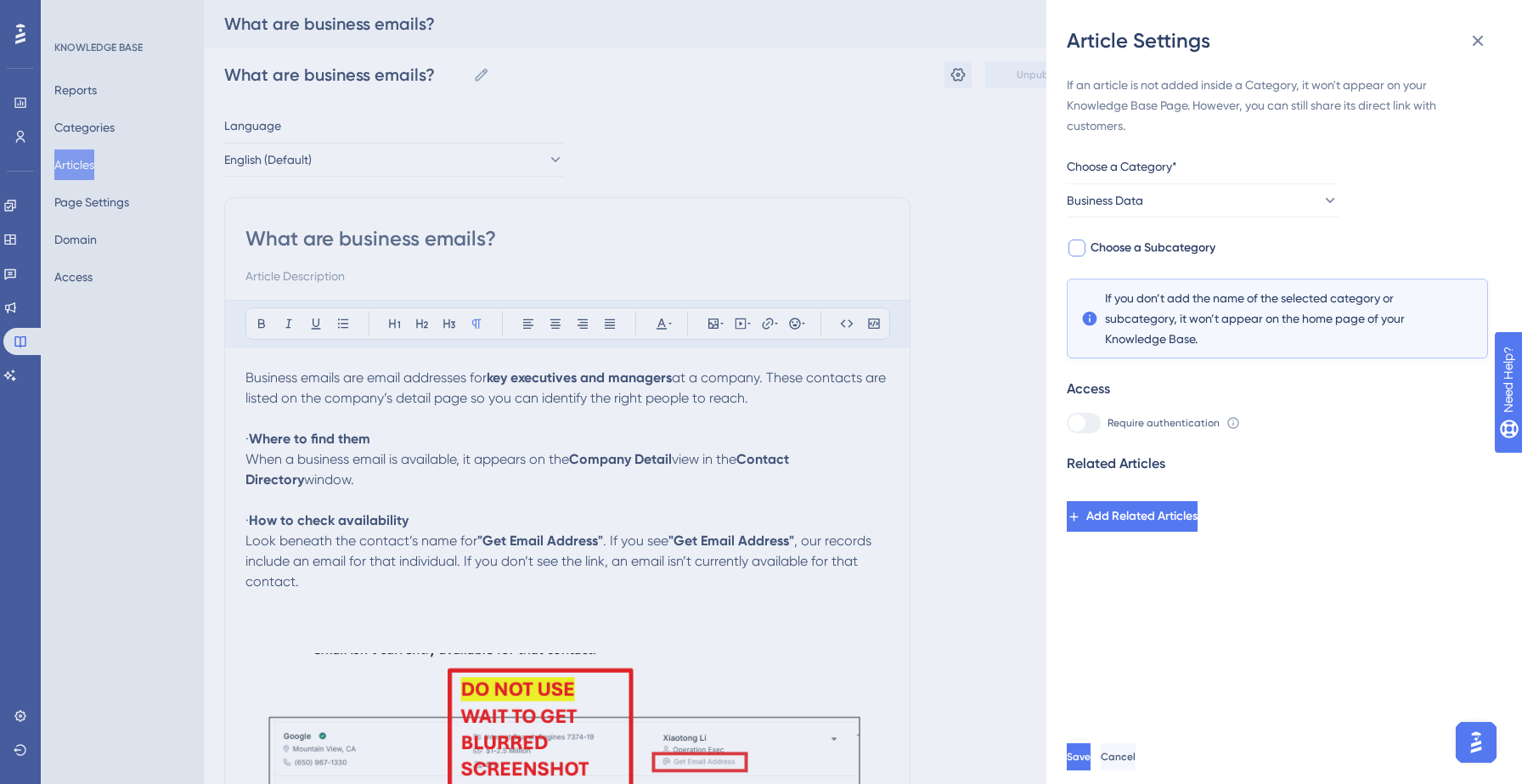
click at [1183, 248] on span "Choose a Subcategory" at bounding box center [1153, 248] width 125 height 20
checkbox input "true"
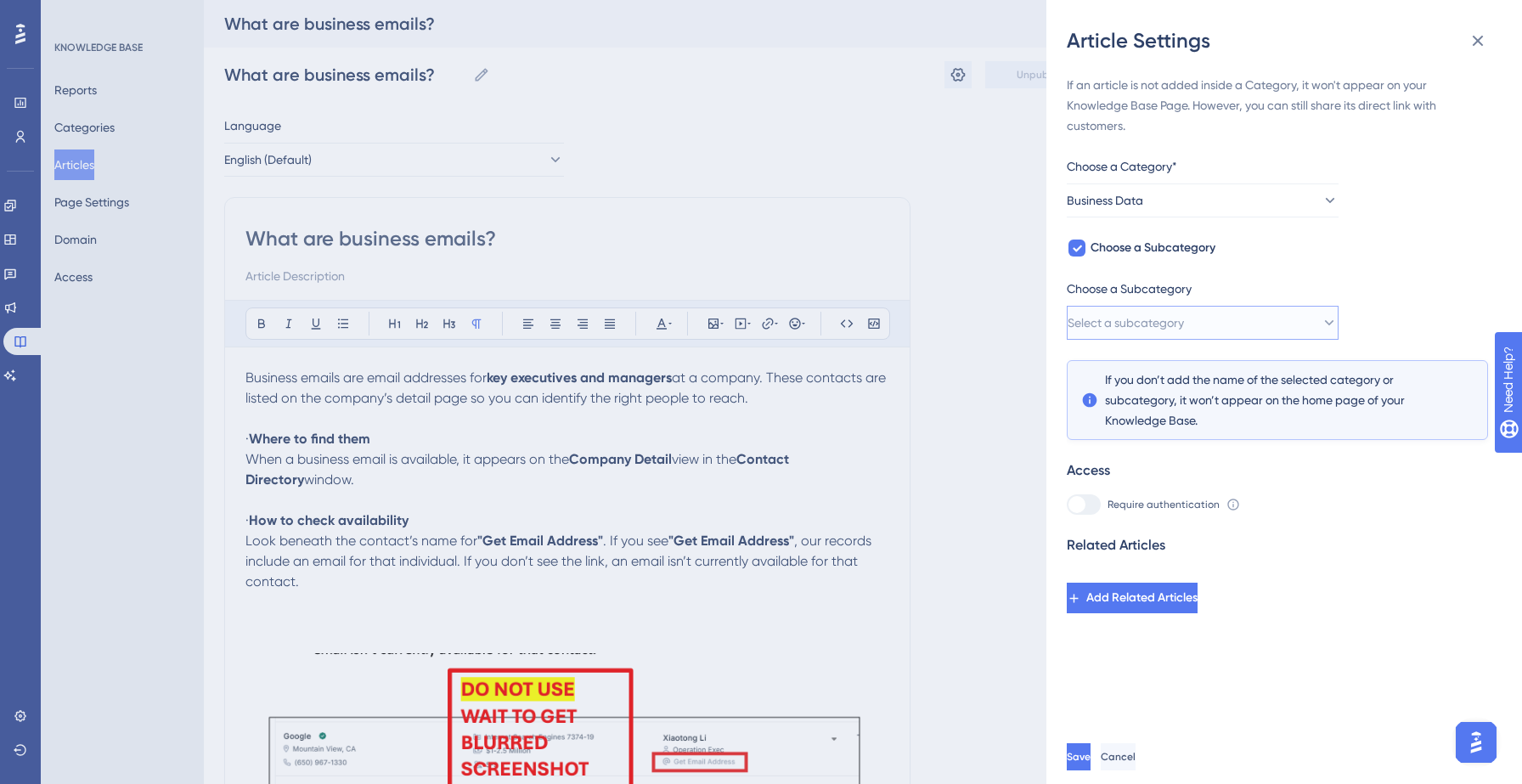
click at [1218, 324] on button "Select a subcategory" at bounding box center [1202, 323] width 272 height 34
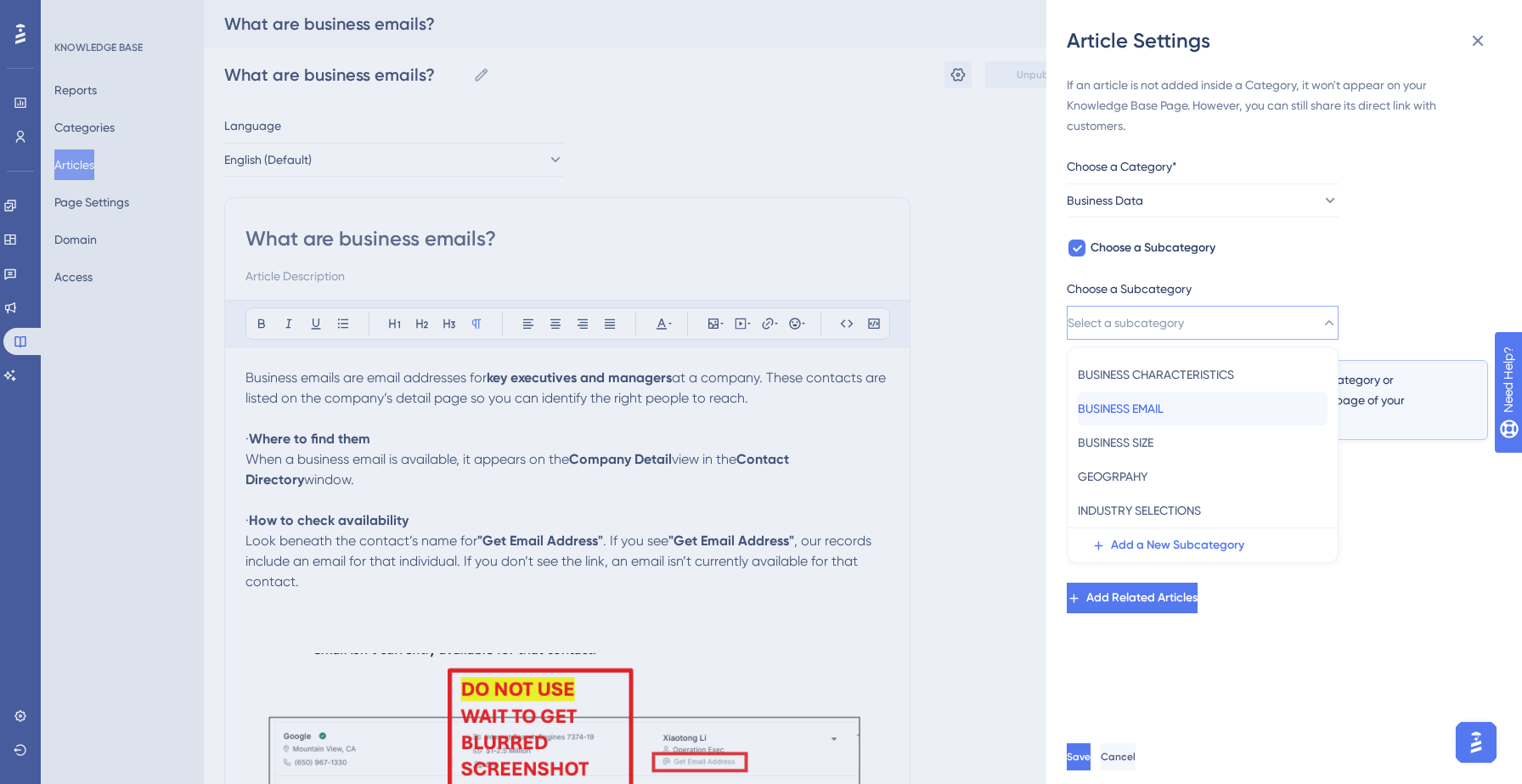
click at [1199, 409] on div "BUSINESS EMAIL BUSINESS EMAIL" at bounding box center [1202, 408] width 250 height 34
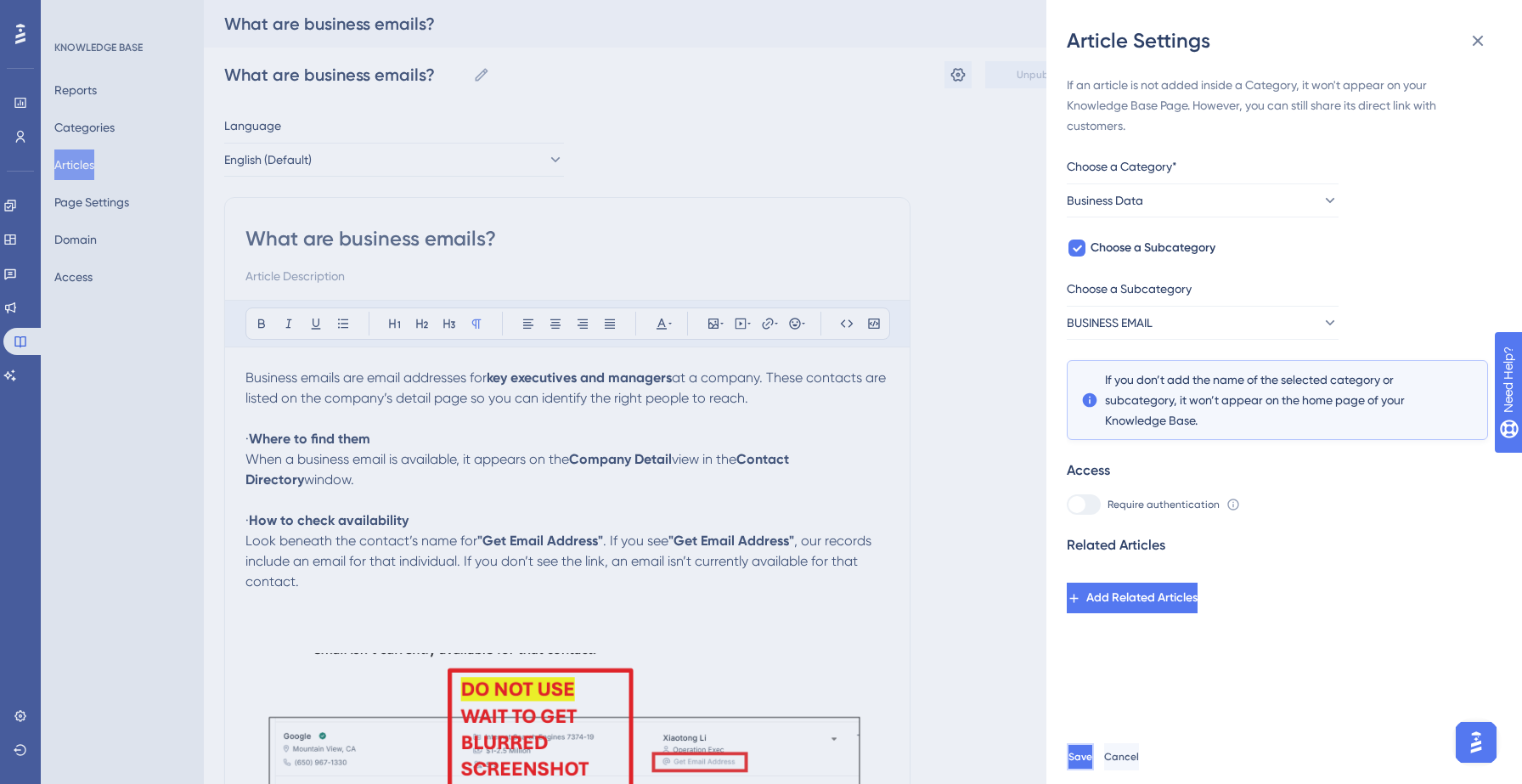
click at [1092, 752] on span "Save" at bounding box center [1080, 755] width 24 height 13
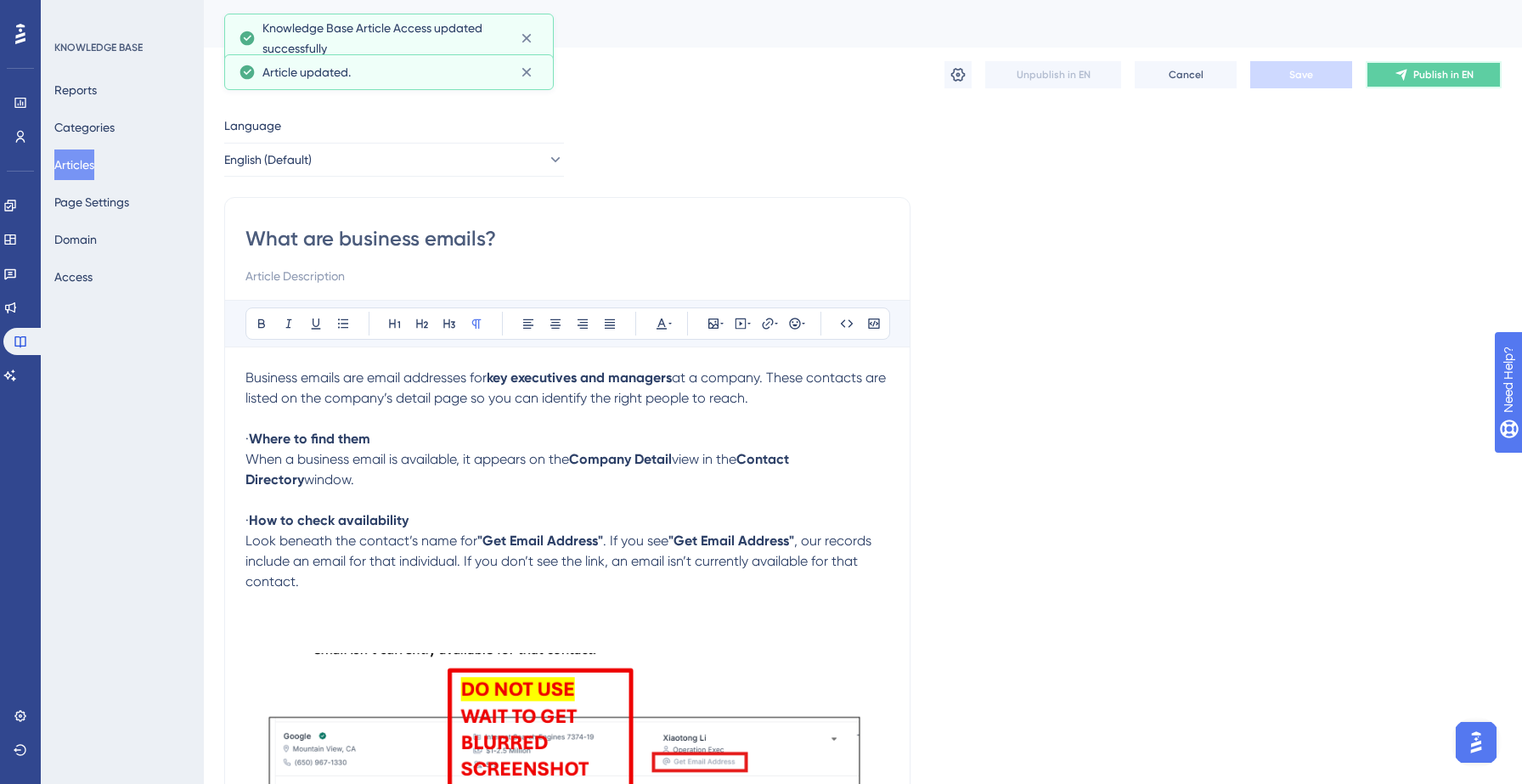
click at [1429, 73] on span "Publish in EN" at bounding box center [1444, 74] width 61 height 13
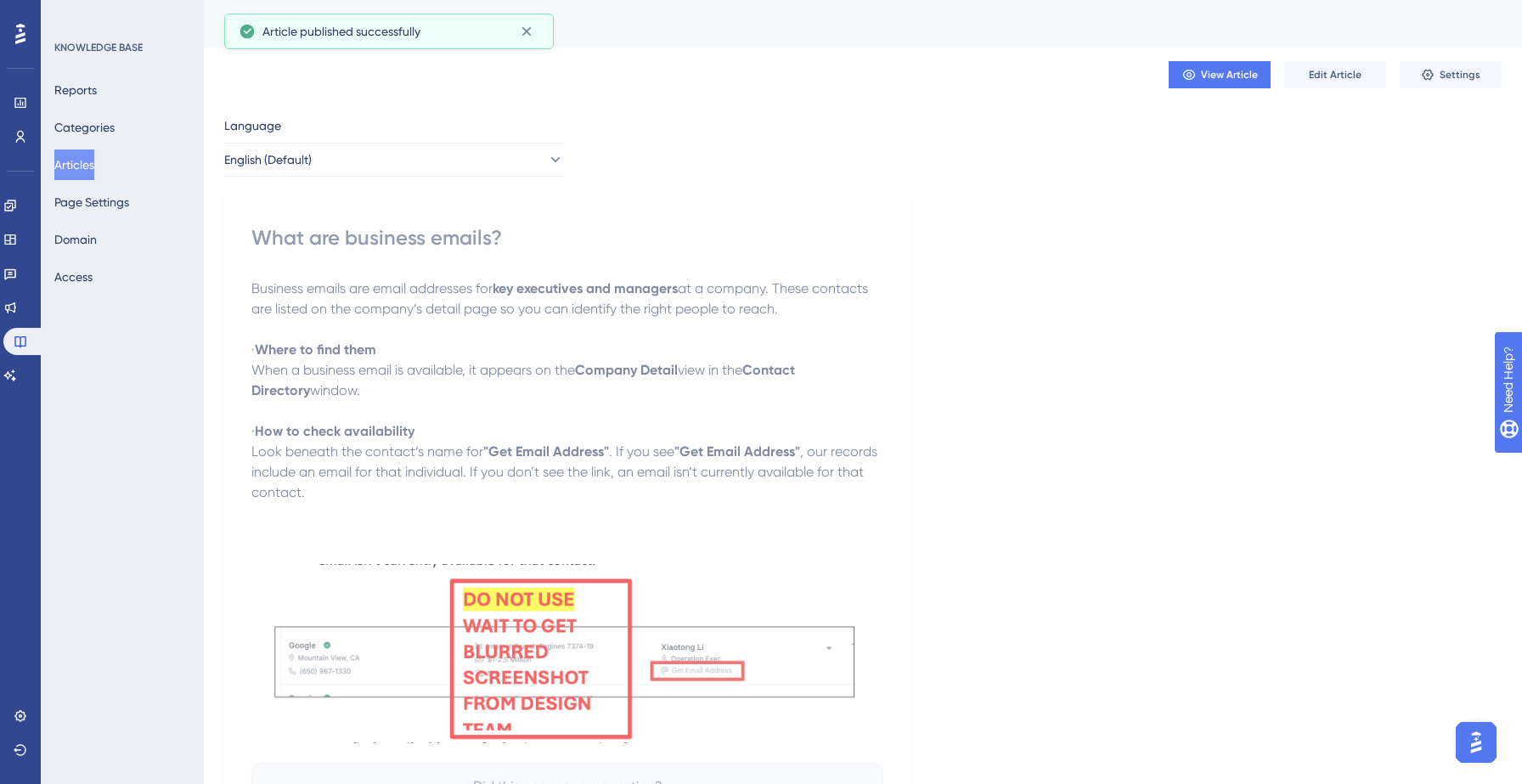
click at [94, 159] on button "Articles" at bounding box center [74, 165] width 40 height 30
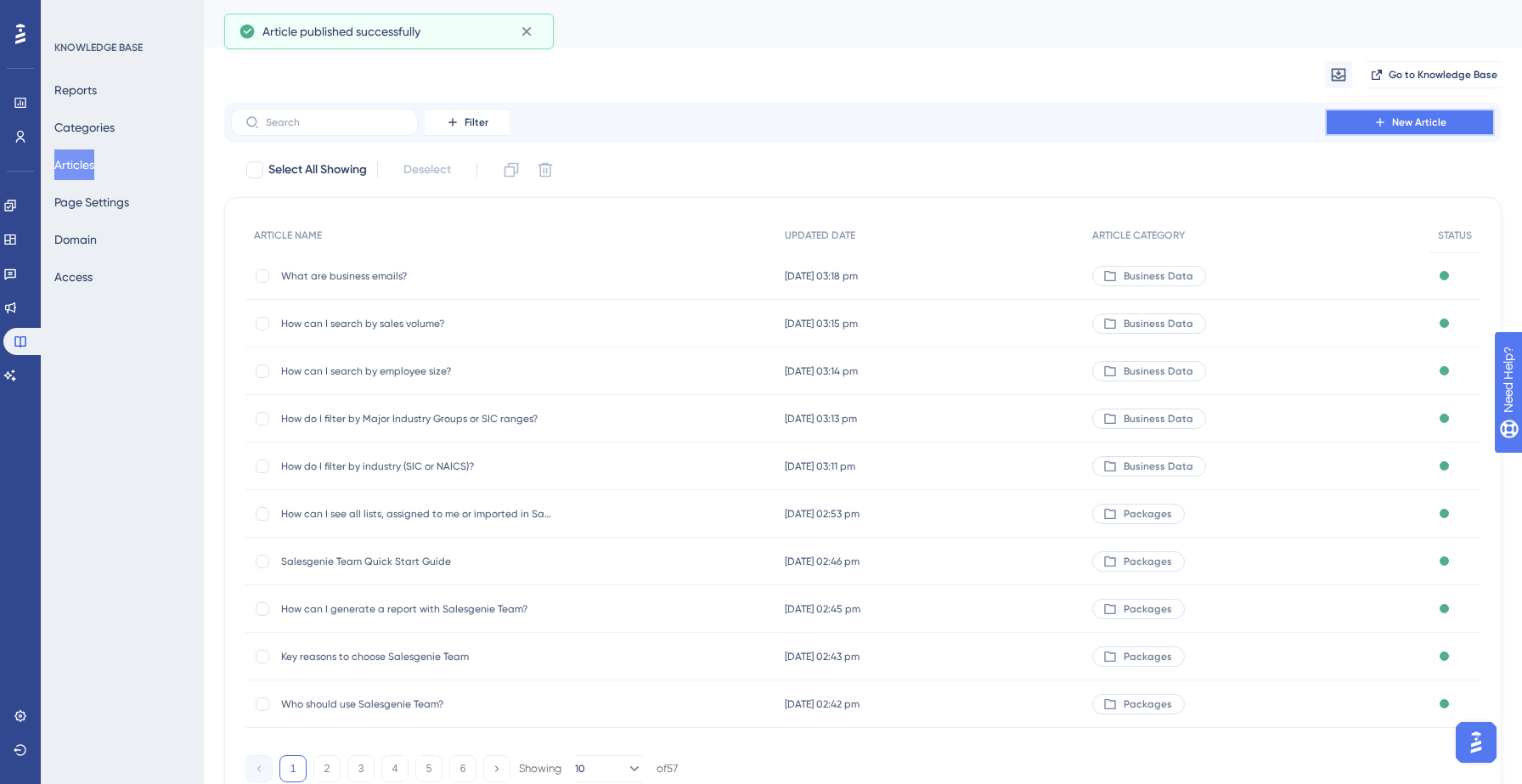
click at [1380, 113] on button "New Article" at bounding box center [1410, 122] width 170 height 27
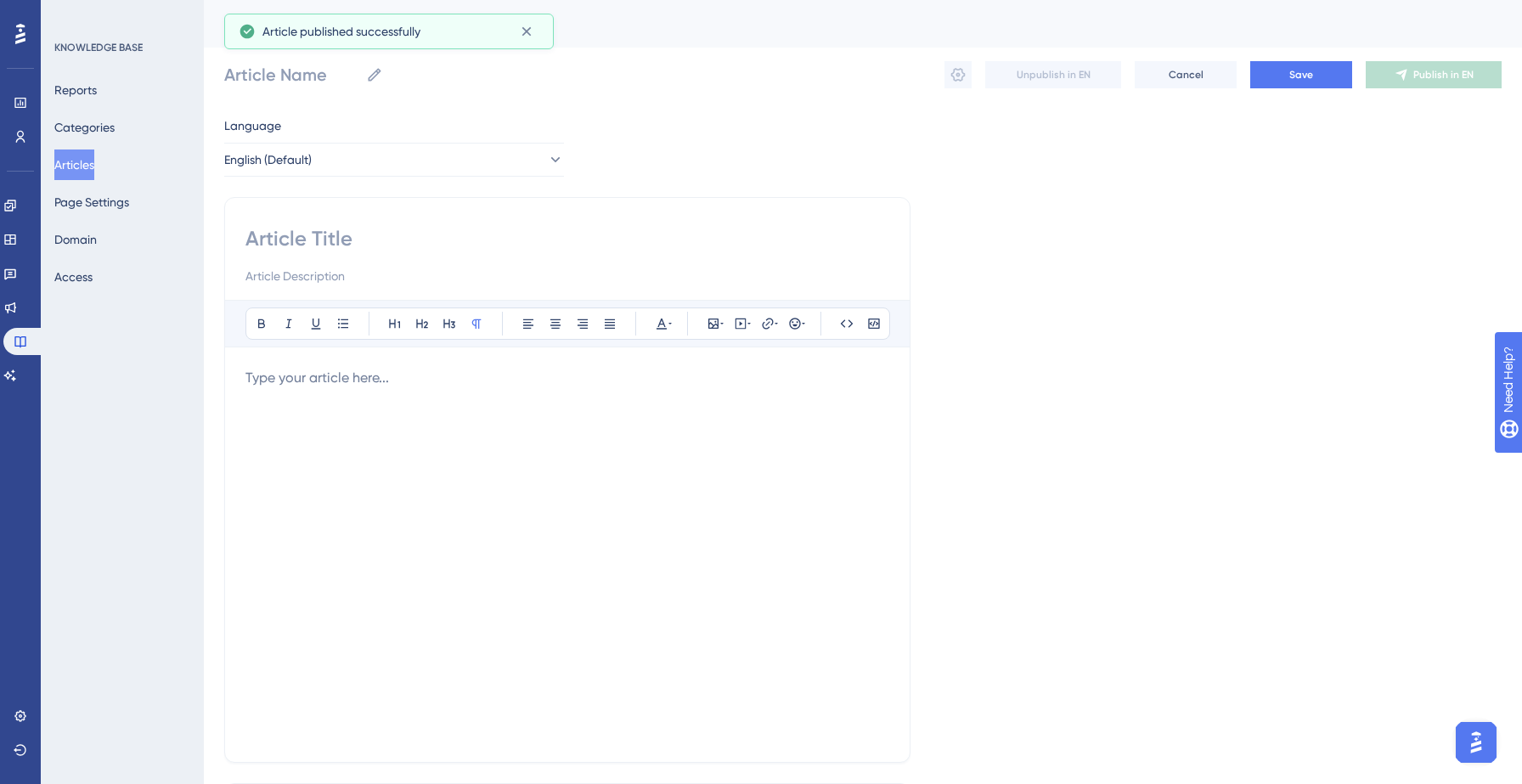
click at [365, 257] on div at bounding box center [567, 256] width 643 height 61
click at [333, 238] on input at bounding box center [567, 239] width 643 height 27
paste input "How can I find email addresses for business executives?"
type input "How can I find email addresses for business executives?"
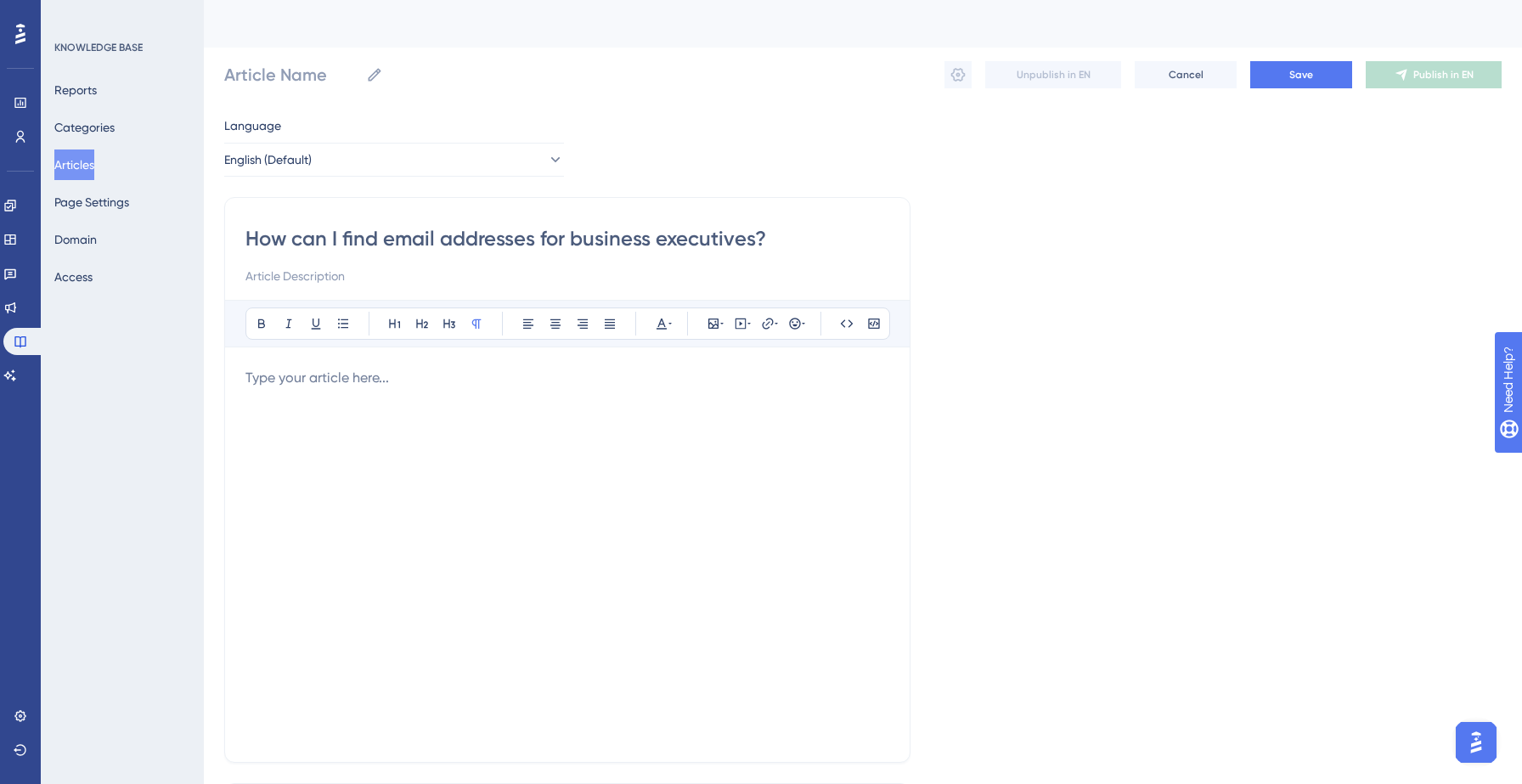
type input "How can I find email addresses for business executives?"
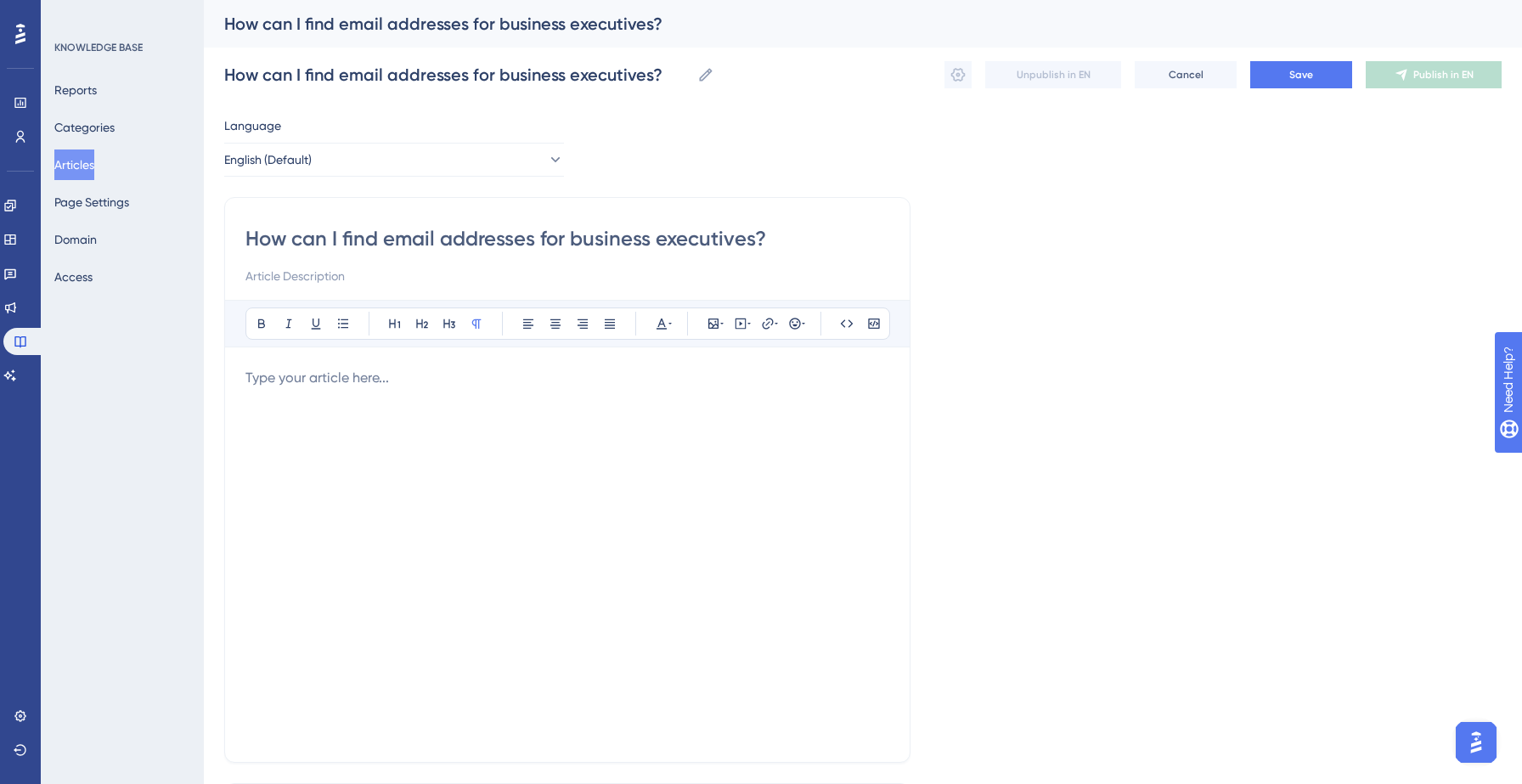
type input "How can I find email addresses for business executives?"
click at [267, 372] on p at bounding box center [567, 378] width 643 height 20
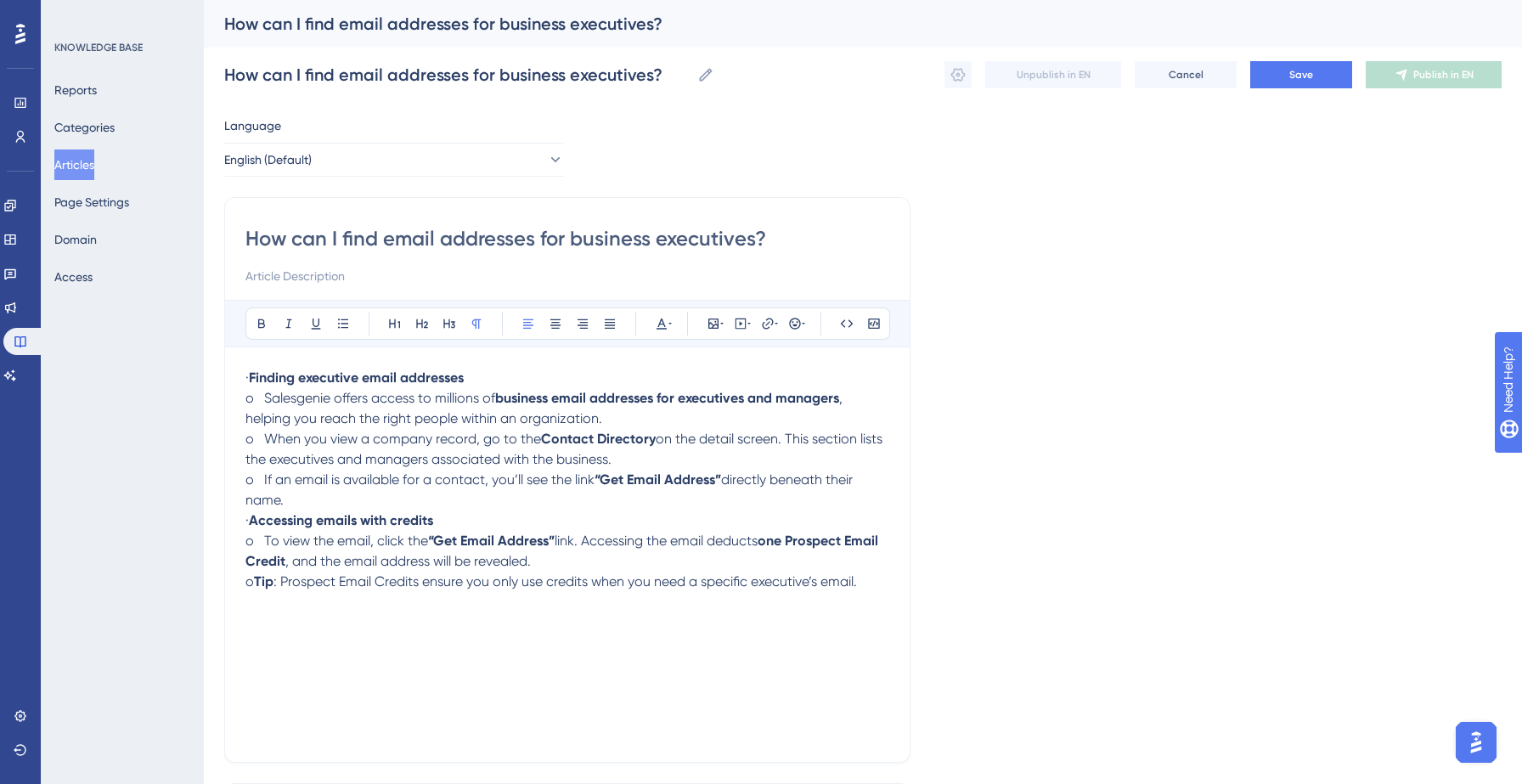
click at [407, 502] on p "o If an email is available for a contact, you’ll see the link “Get Email Addres…" at bounding box center [567, 490] width 643 height 41
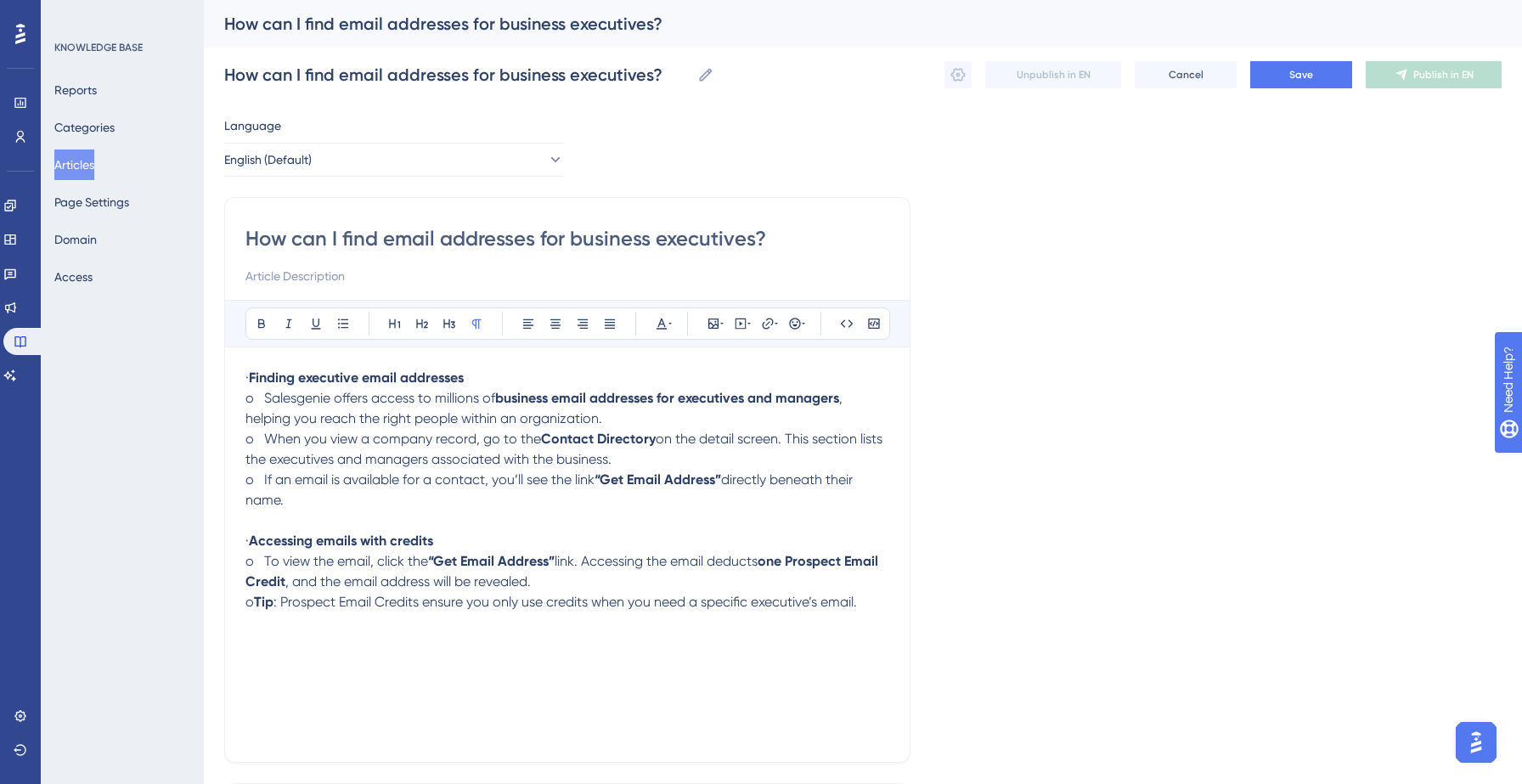
click at [249, 378] on span "·" at bounding box center [247, 378] width 4 height 16
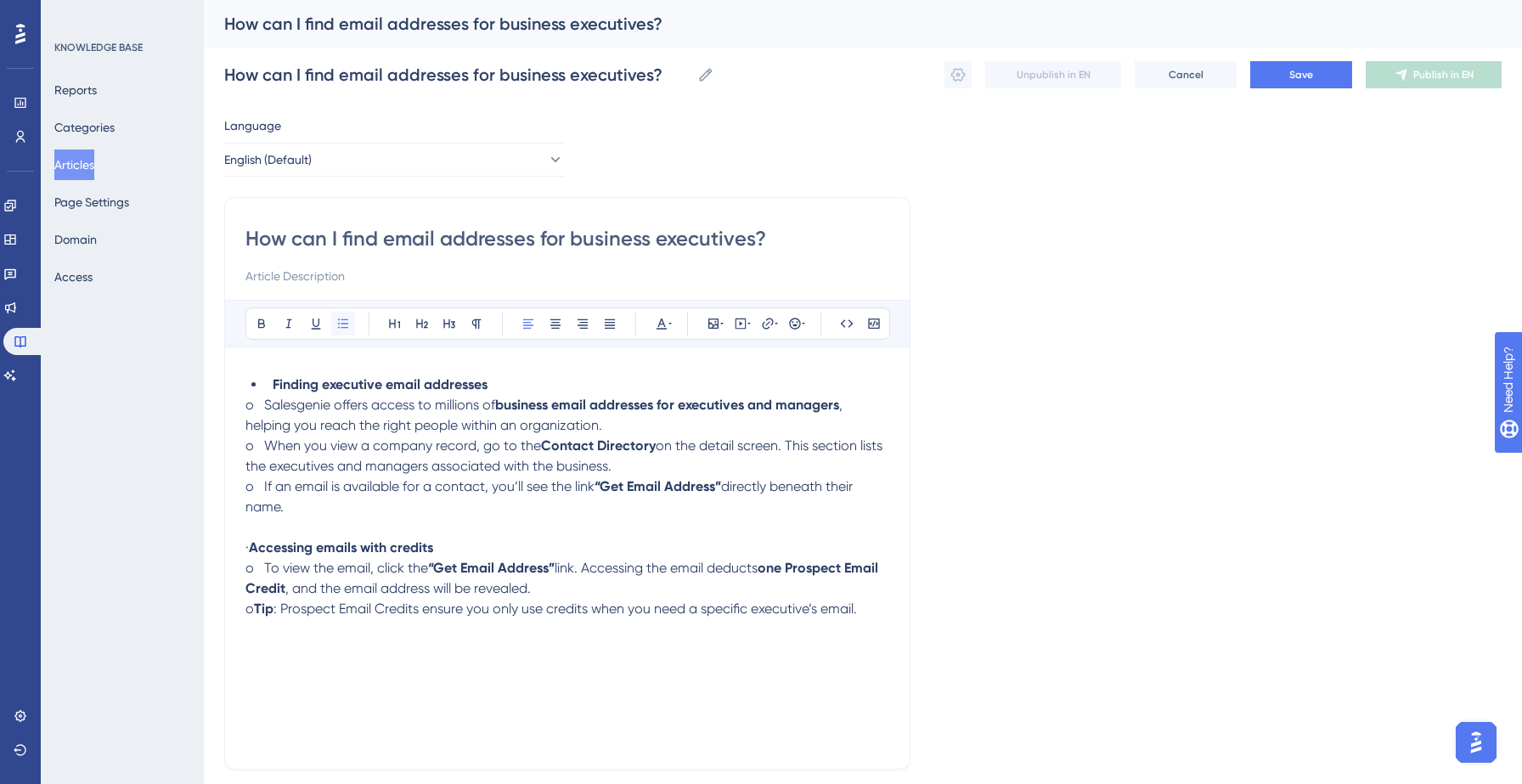
click at [339, 323] on icon at bounding box center [342, 323] width 13 height 13
drag, startPoint x: 274, startPoint y: 551, endPoint x: 214, endPoint y: 550, distance: 60.0
click at [214, 550] on div "Performance Users Engagement Widgets Feedback Product Updates Knowledge Base AI…" at bounding box center [863, 449] width 1318 height 898
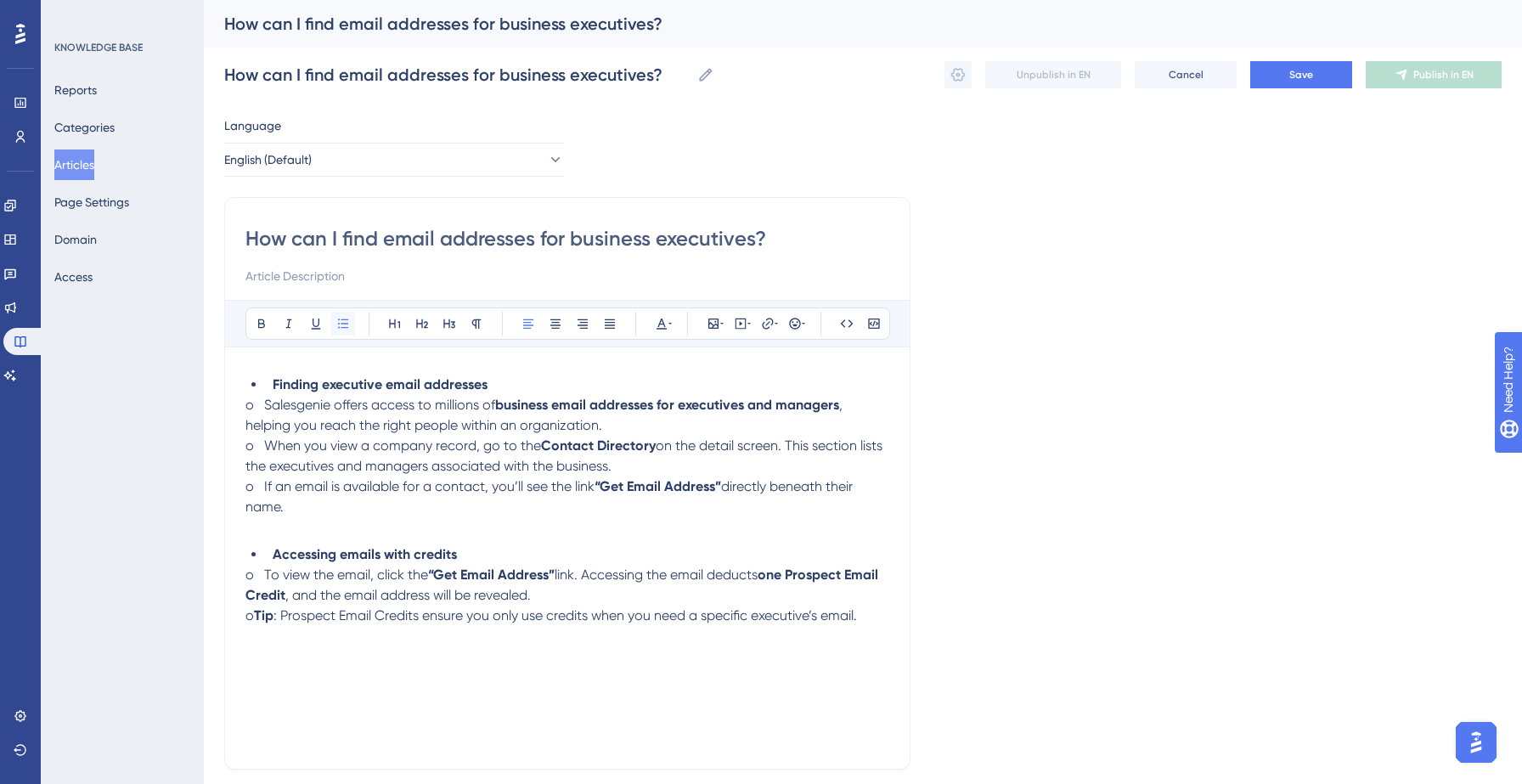
click at [340, 326] on icon at bounding box center [342, 323] width 13 height 13
click at [337, 670] on div "Finding executive email addresses o Salesgenie offers access to millions of bus…" at bounding box center [567, 564] width 643 height 380
click at [663, 641] on div "Finding executive email addresses o Salesgenie offers access to millions of bus…" at bounding box center [567, 564] width 643 height 380
click at [705, 320] on button at bounding box center [713, 323] width 24 height 24
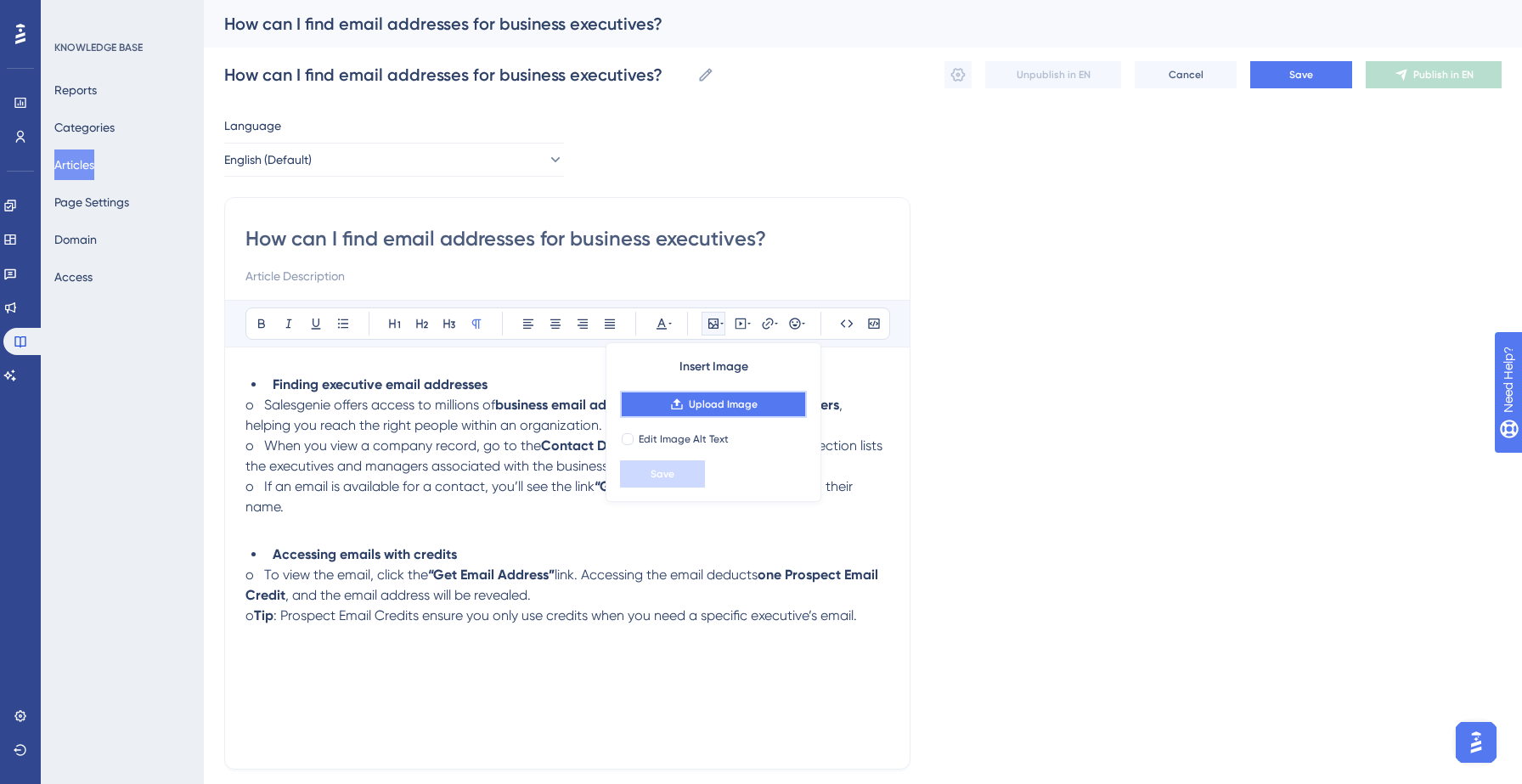
click at [712, 412] on button "Upload Image" at bounding box center [714, 404] width 187 height 27
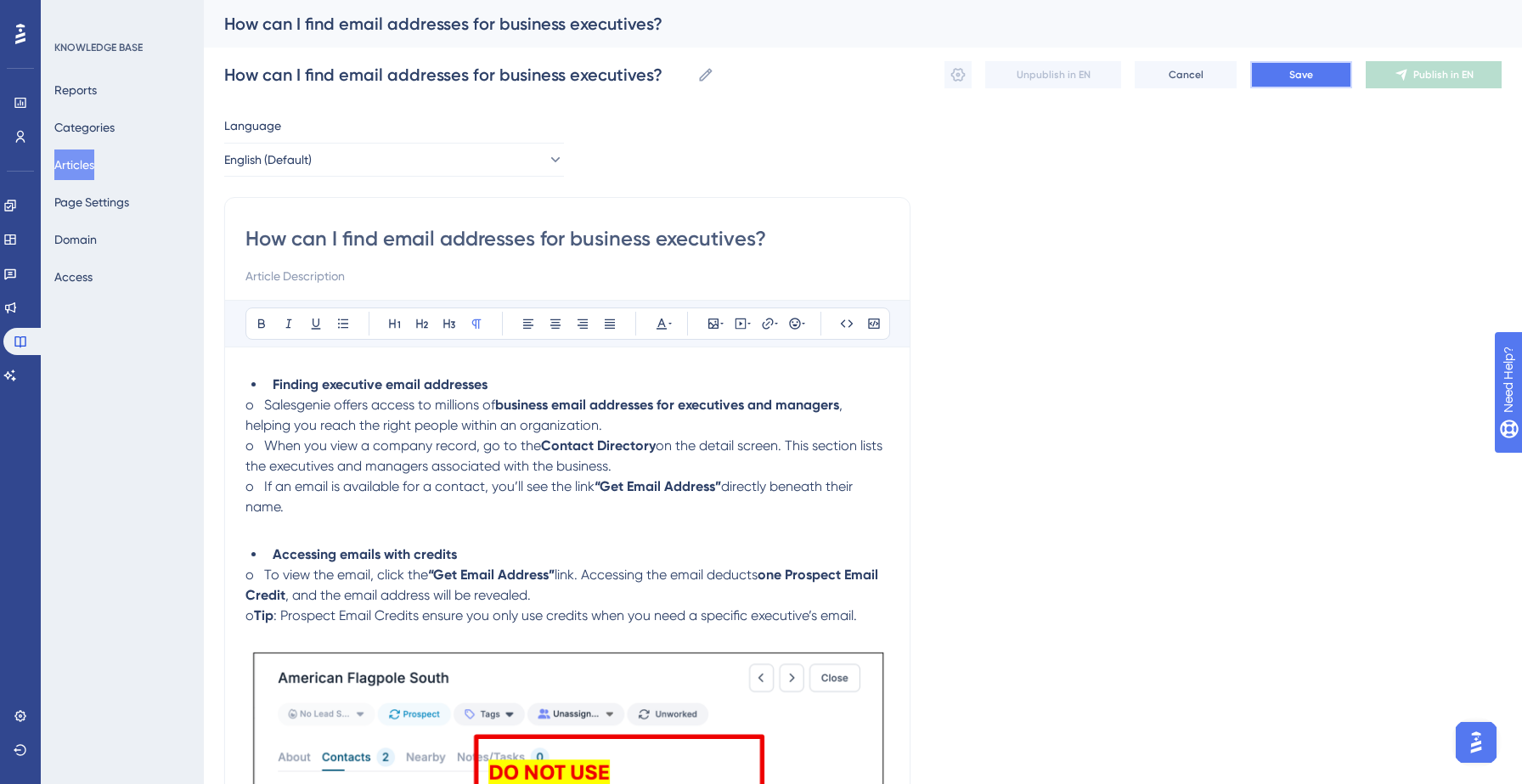
click at [1288, 83] on button "Save" at bounding box center [1301, 75] width 102 height 27
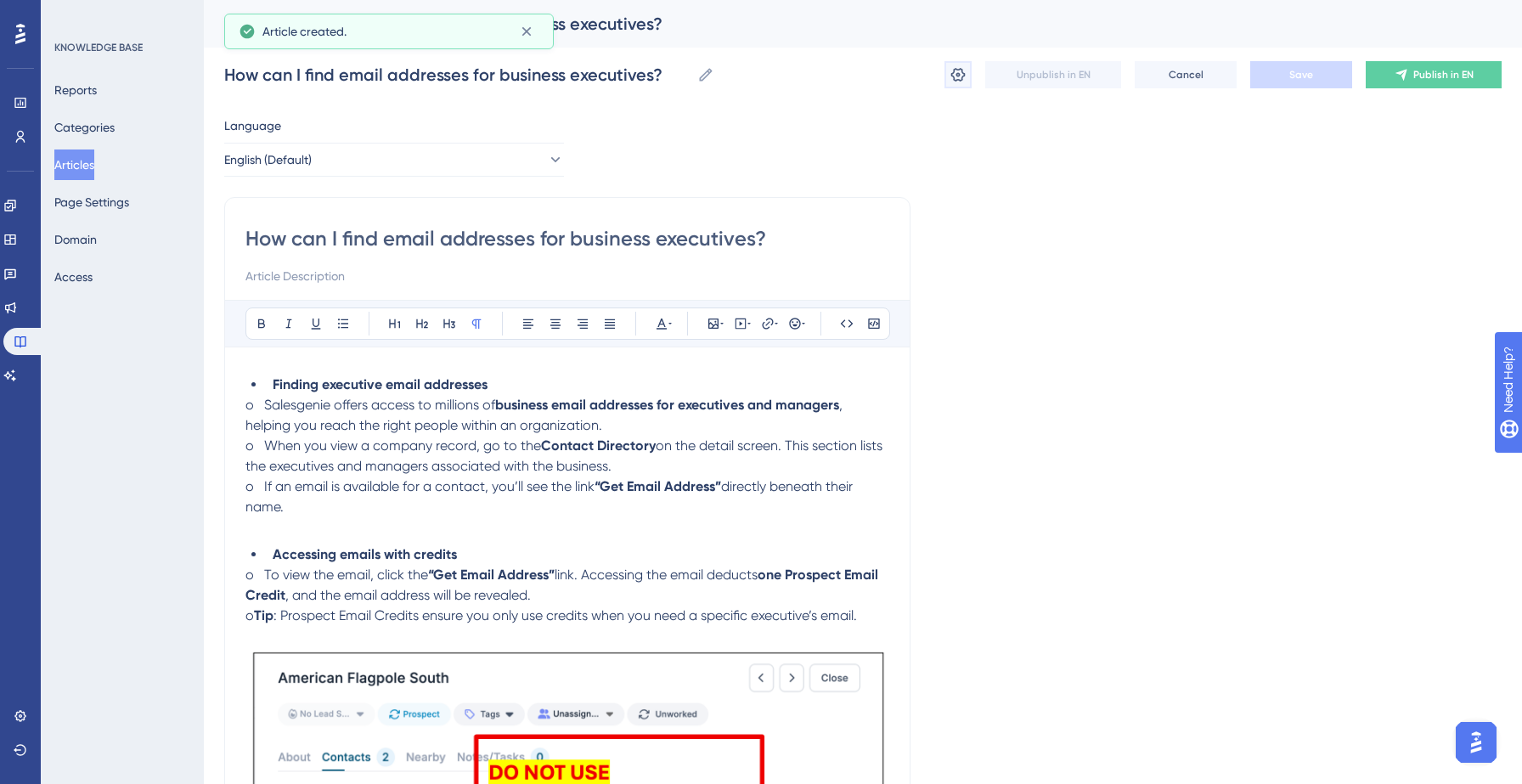
click at [961, 81] on icon at bounding box center [957, 74] width 17 height 17
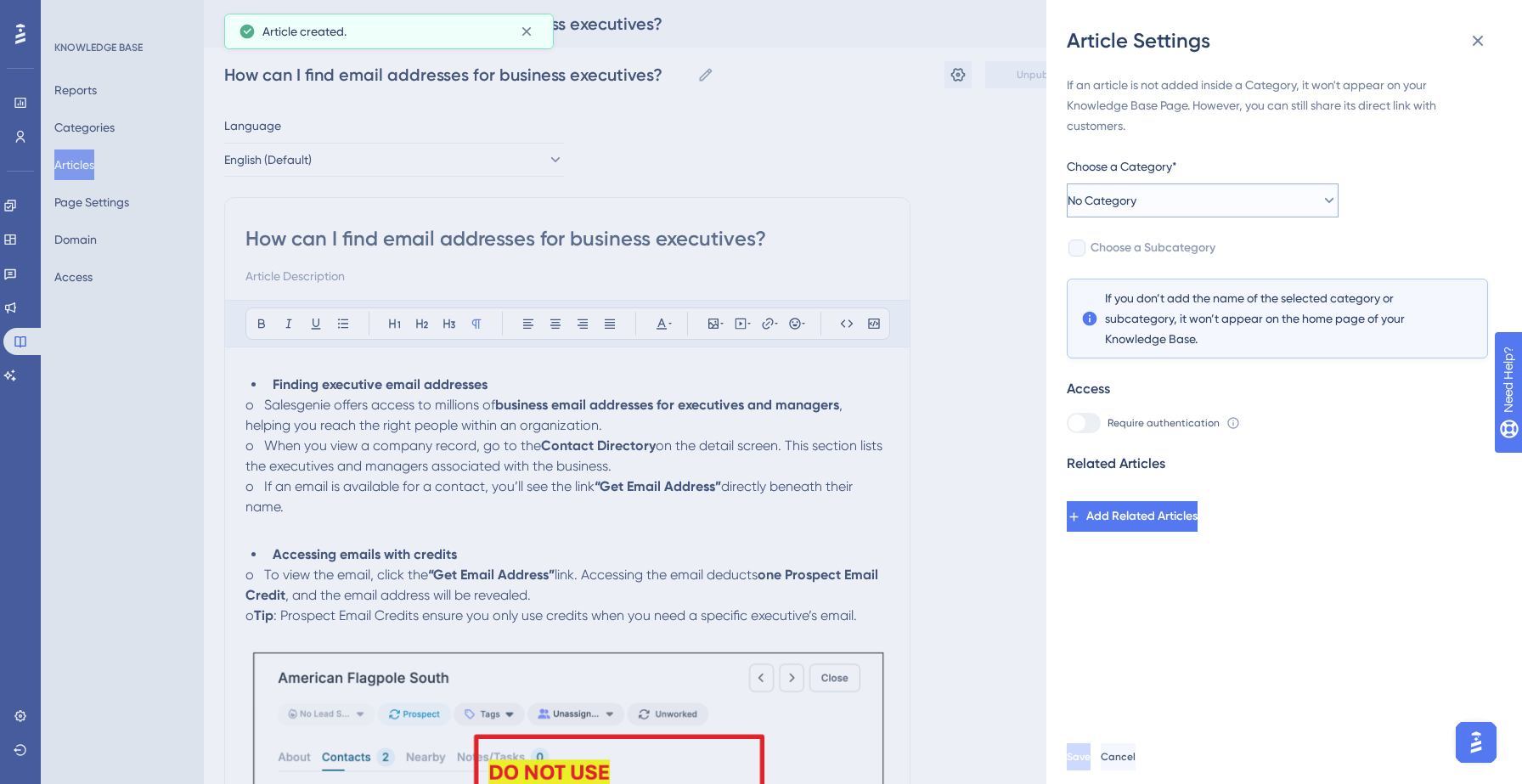
click at [1154, 200] on button "No Category" at bounding box center [1202, 200] width 272 height 34
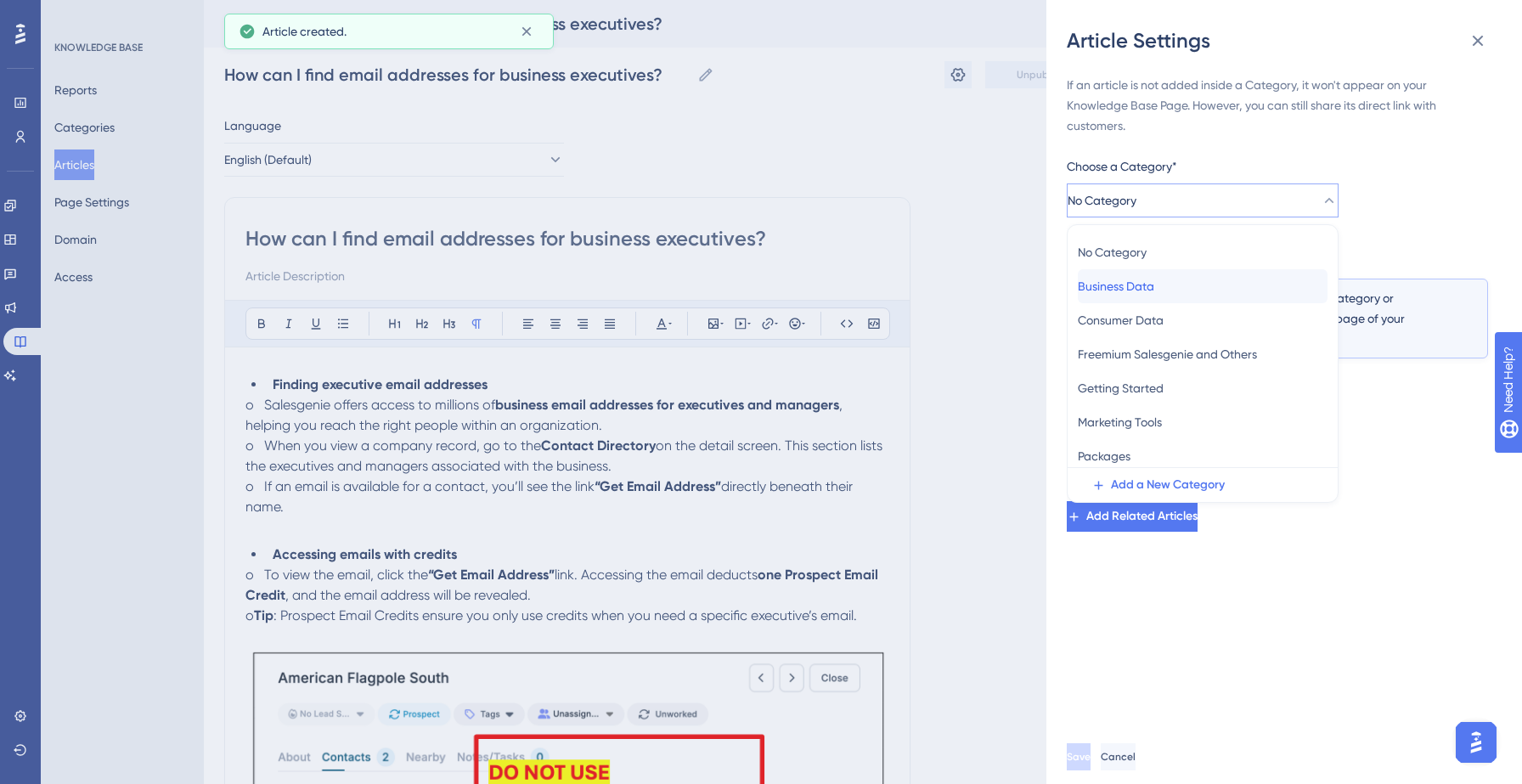
click at [1152, 291] on span "Business Data" at bounding box center [1116, 286] width 77 height 20
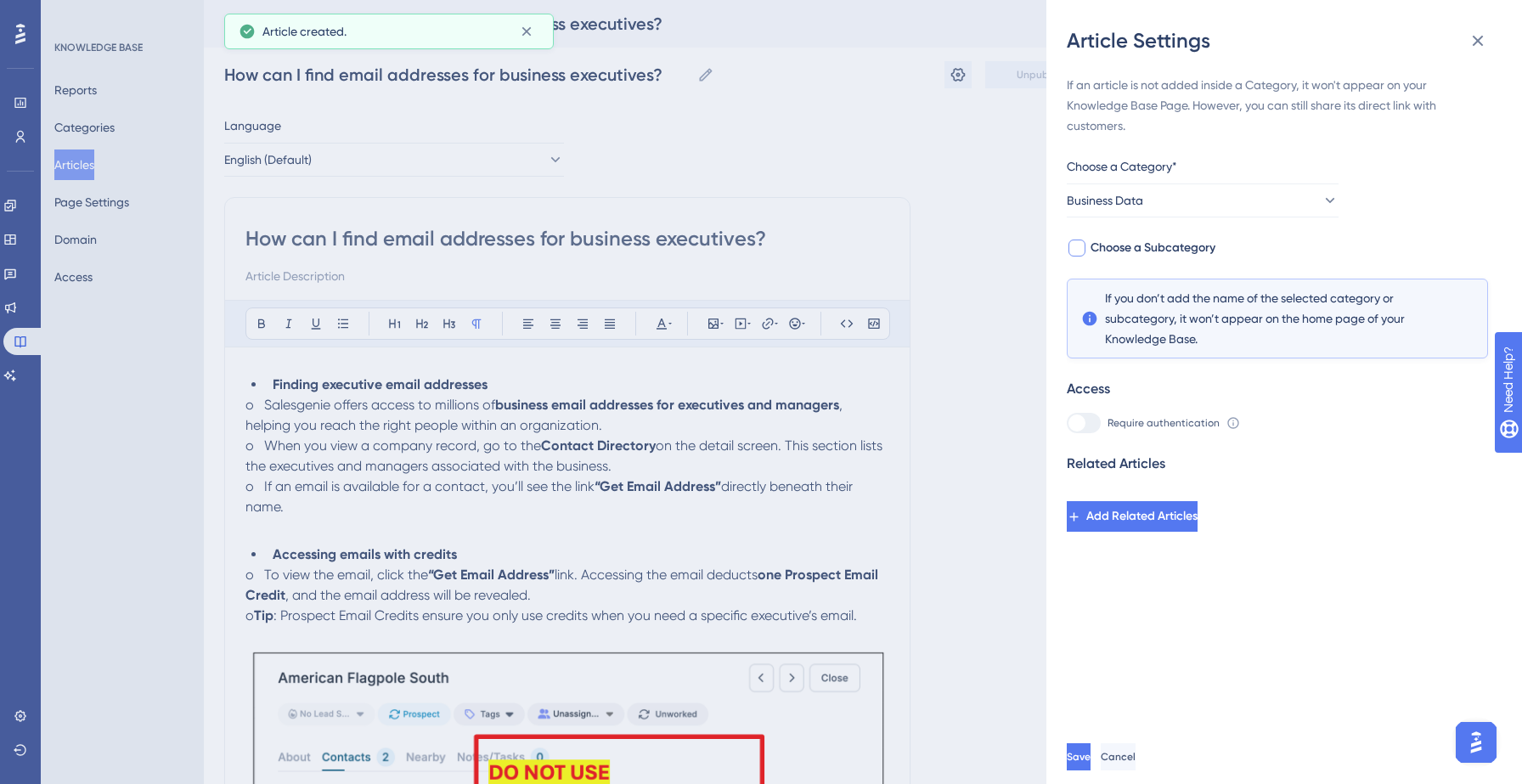
click at [1176, 238] on span "Choose a Subcategory" at bounding box center [1153, 248] width 125 height 20
checkbox input "true"
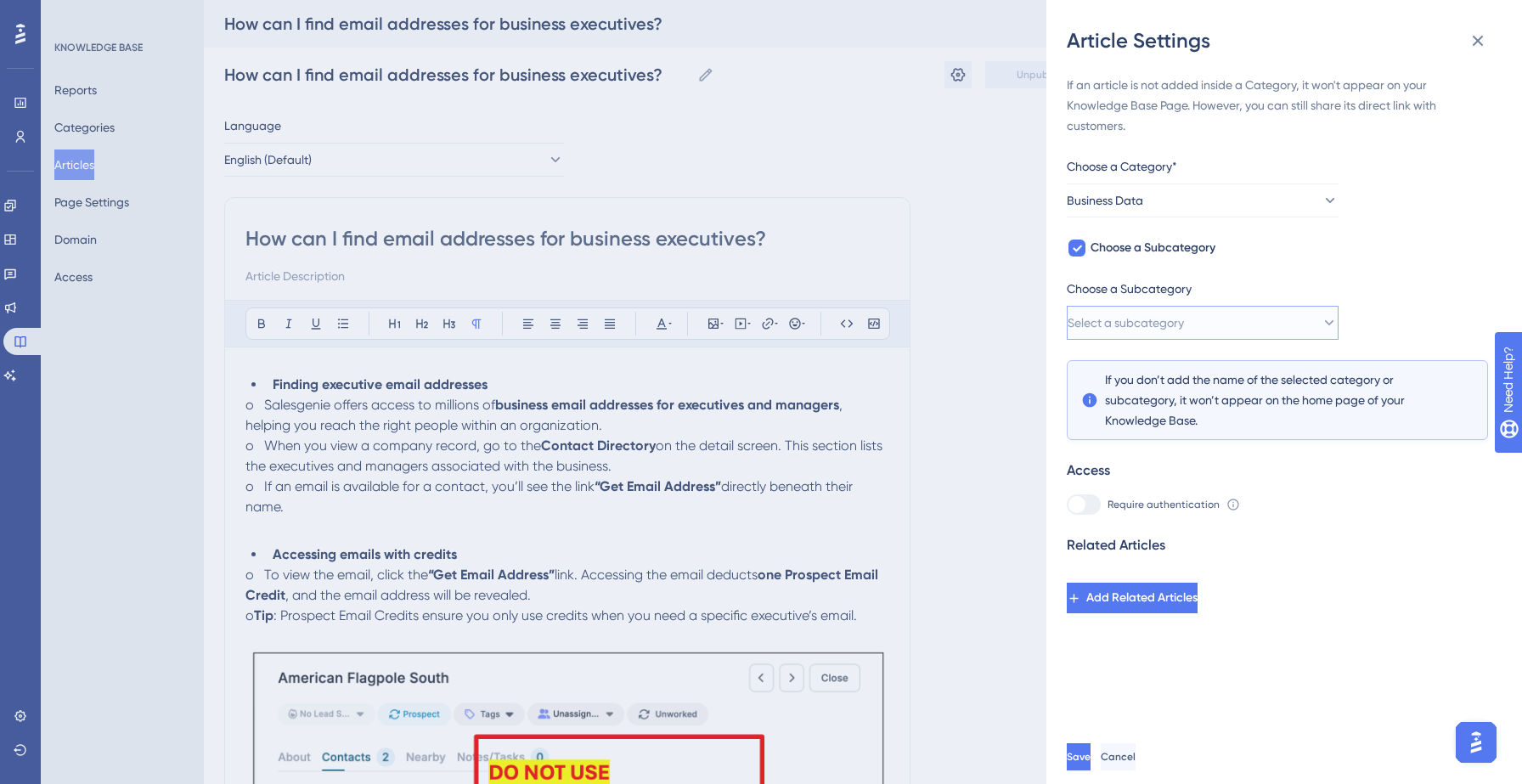
click at [1203, 316] on button "Select a subcategory" at bounding box center [1202, 323] width 272 height 34
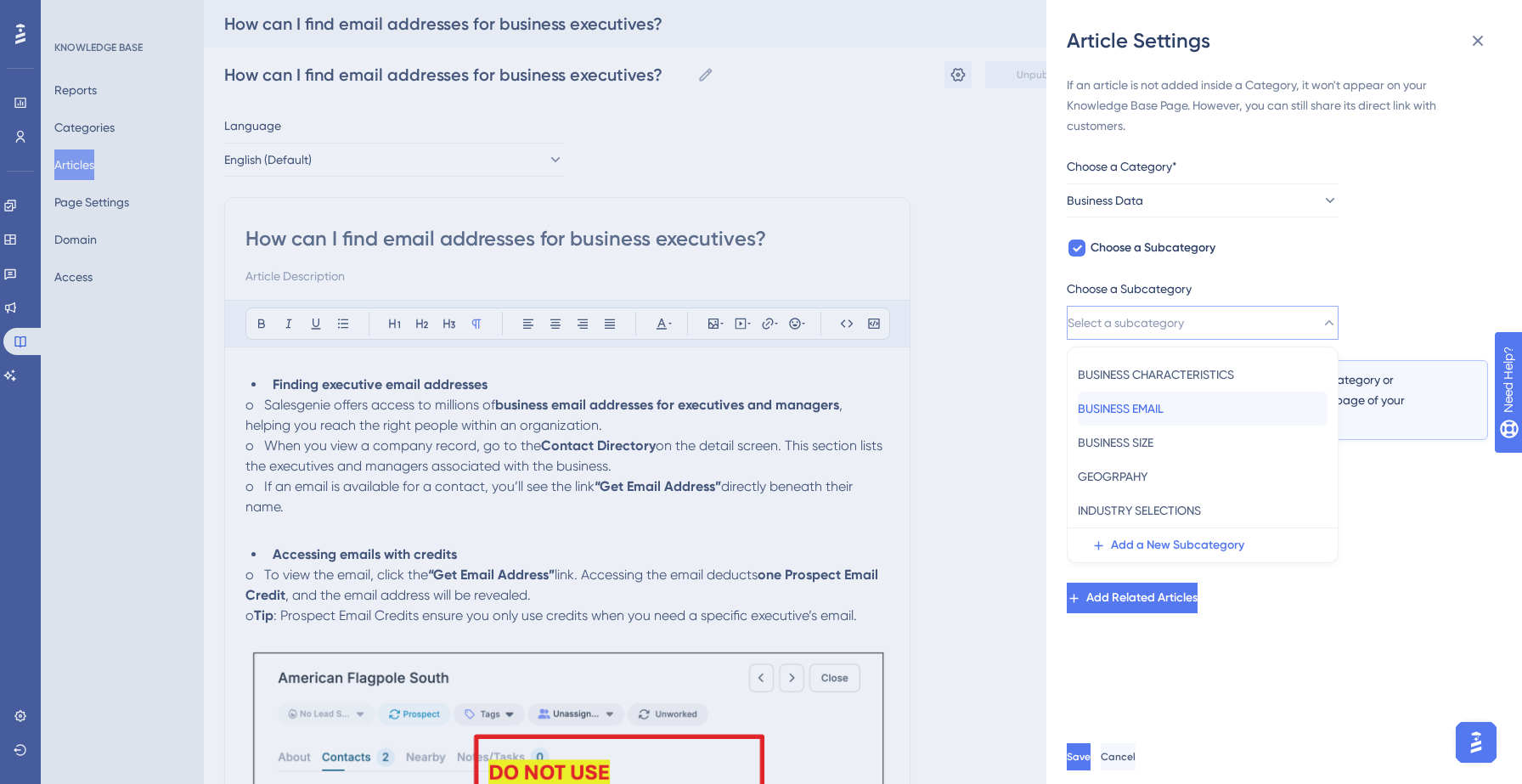
click at [1182, 411] on div "BUSINESS EMAIL BUSINESS EMAIL" at bounding box center [1202, 408] width 250 height 34
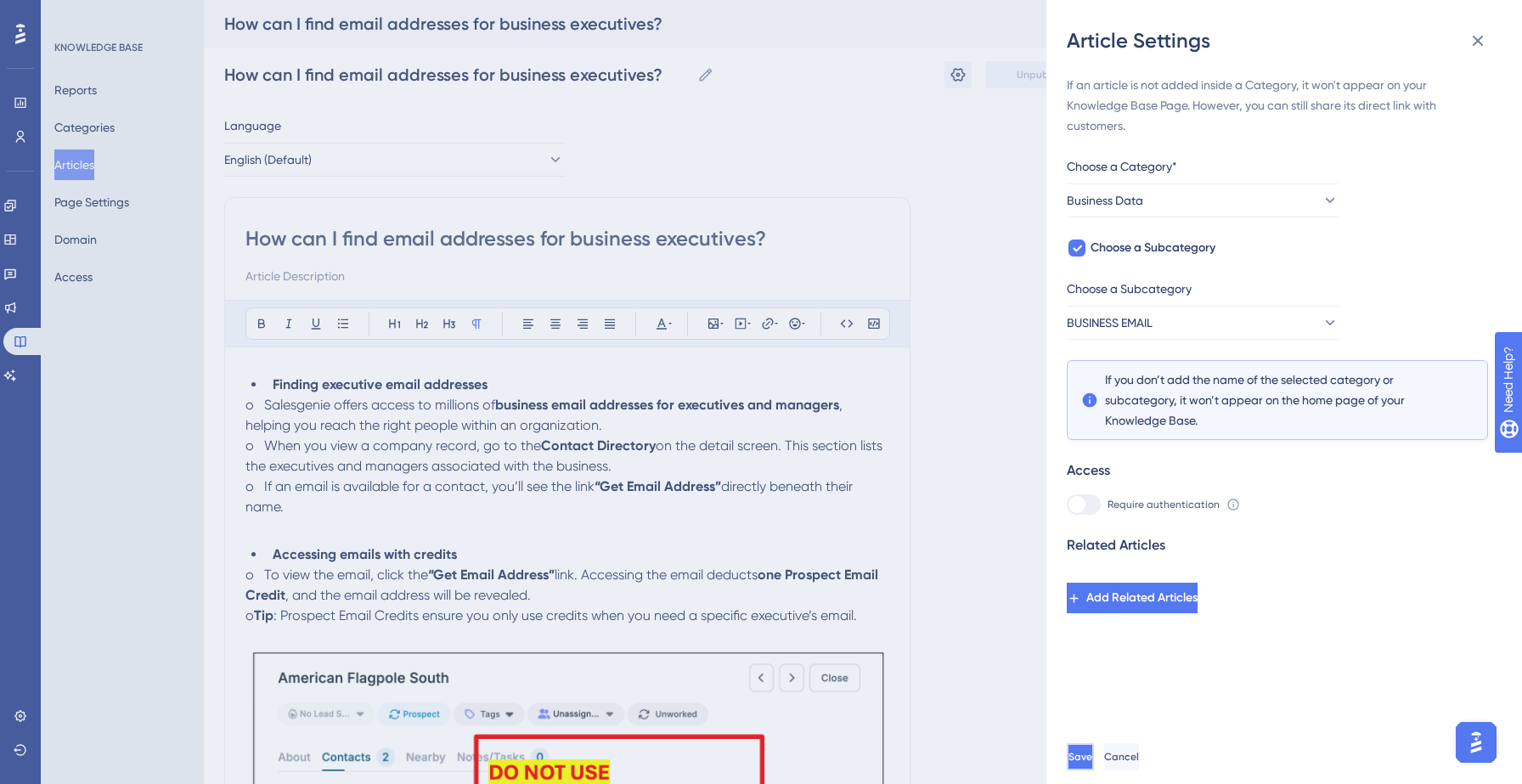
click at [1092, 753] on span "Save" at bounding box center [1080, 755] width 24 height 13
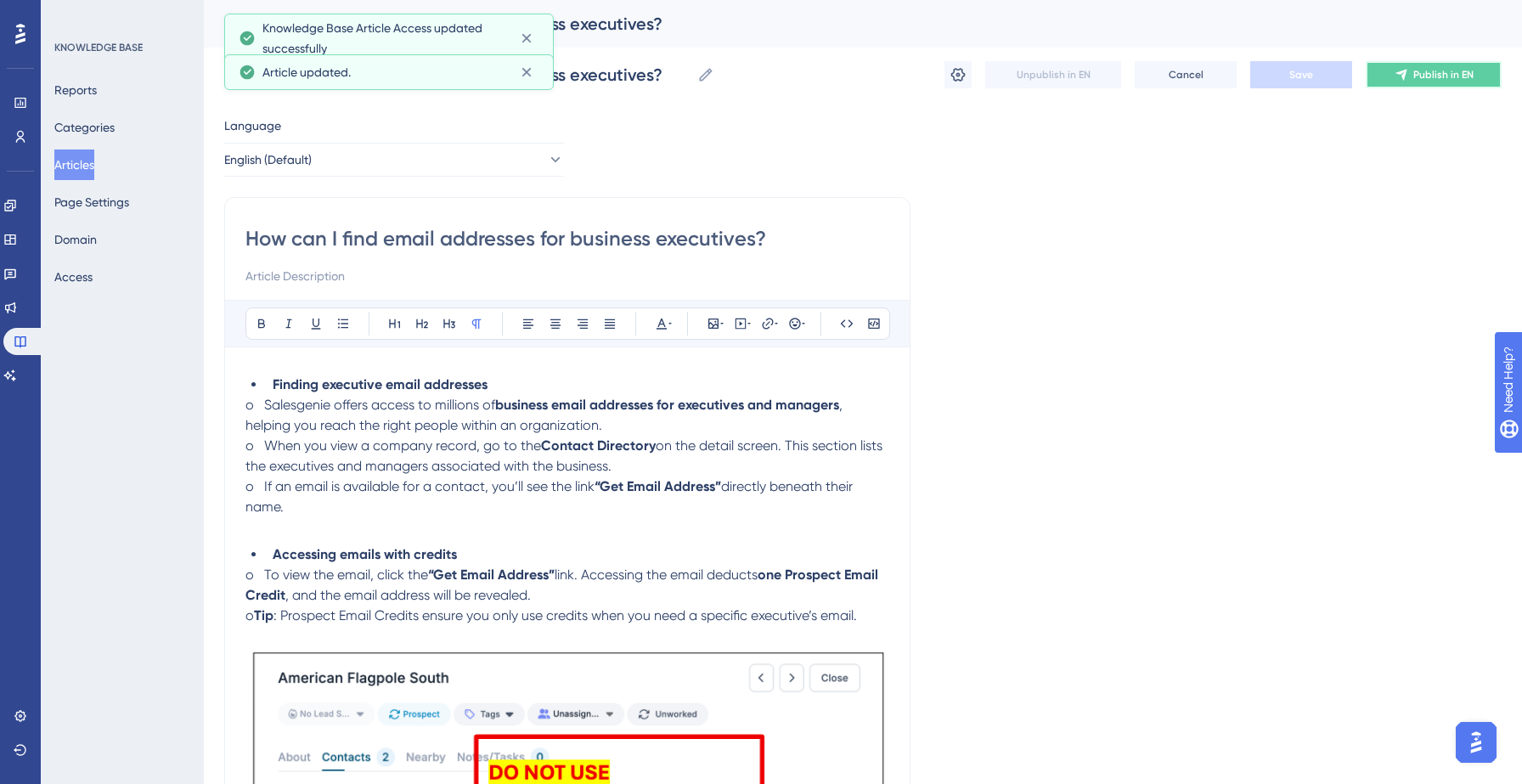
click at [1399, 69] on icon at bounding box center [1401, 74] width 13 height 13
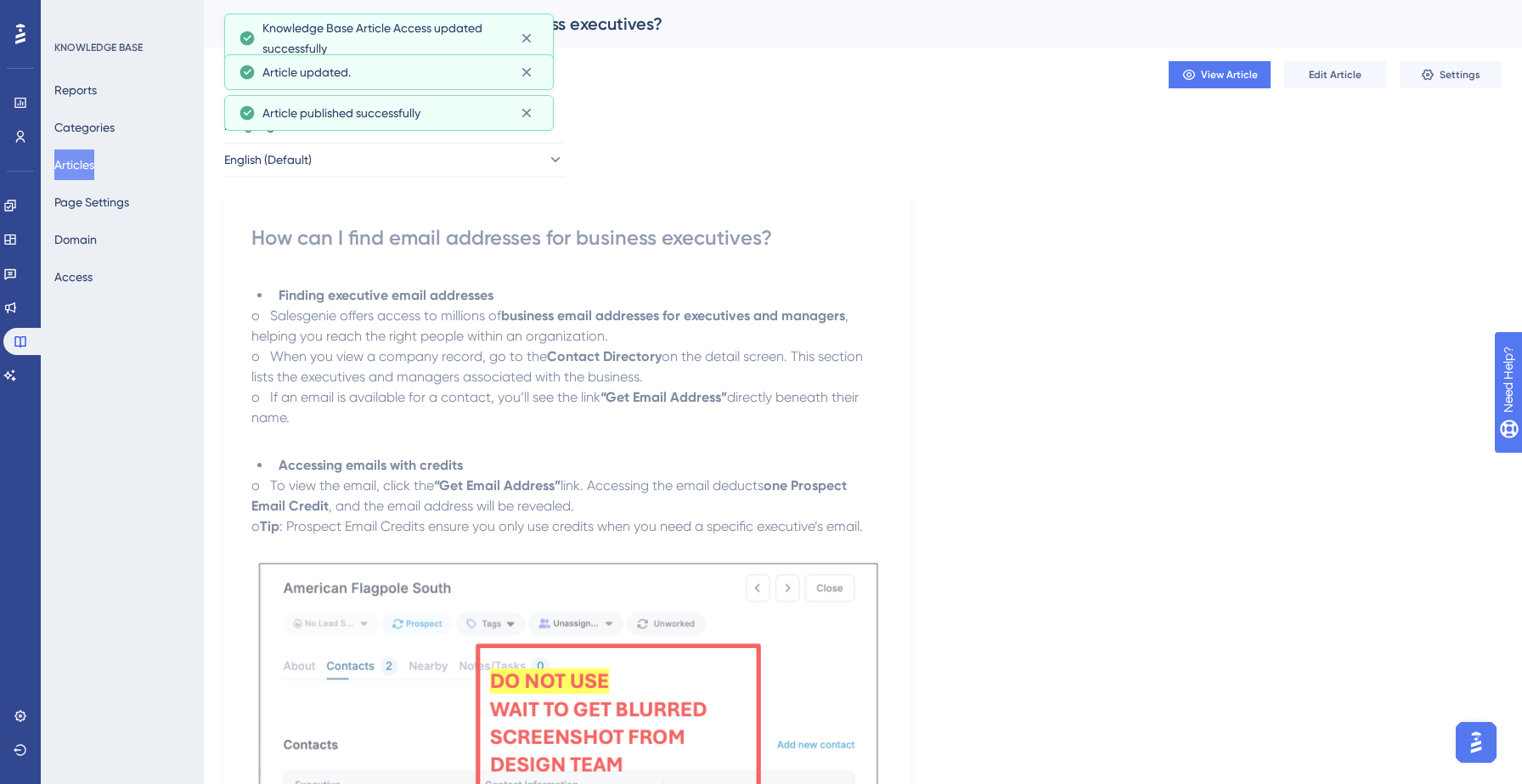
click at [94, 159] on button "Articles" at bounding box center [74, 165] width 40 height 30
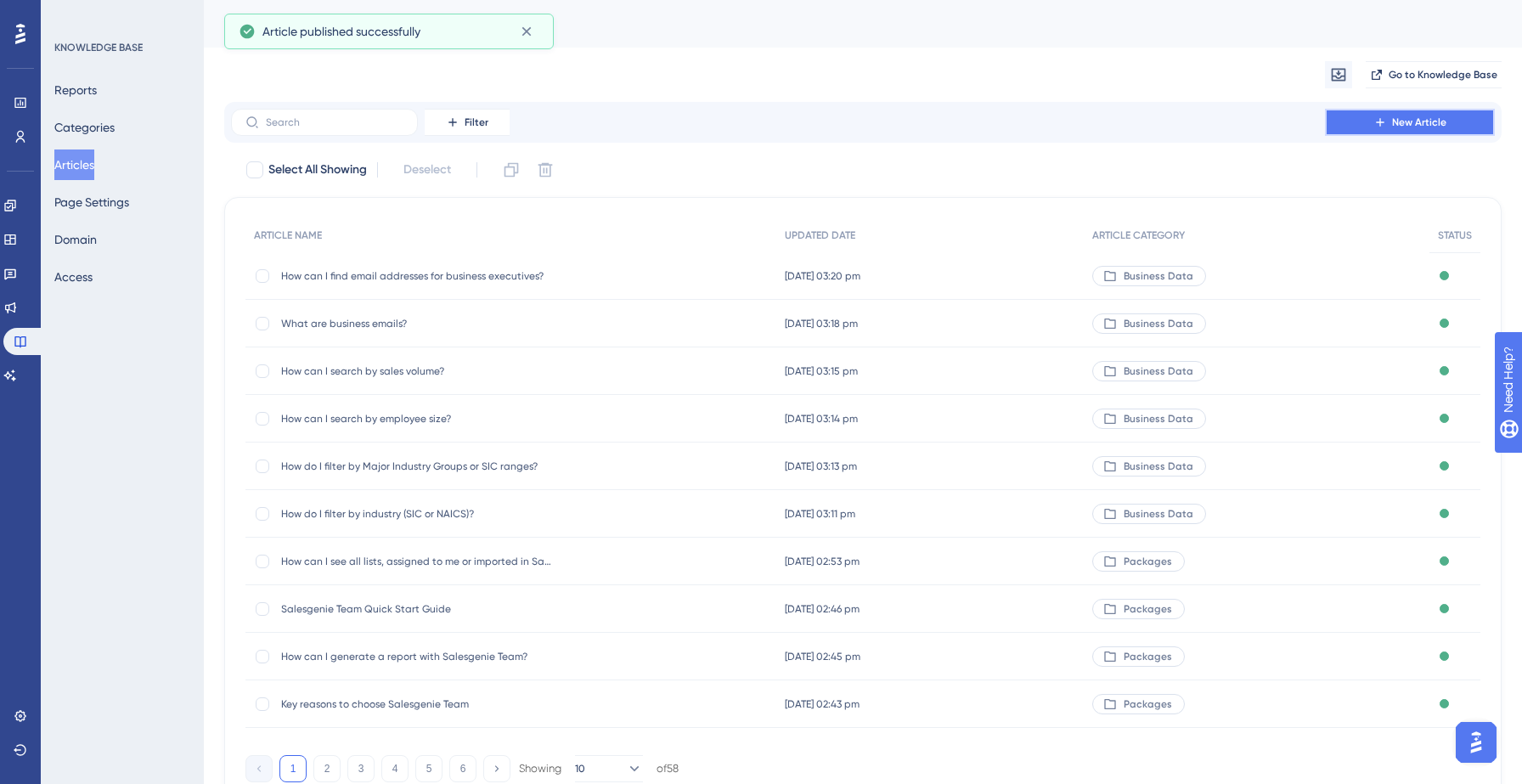
click at [1392, 127] on button "New Article" at bounding box center [1410, 122] width 170 height 27
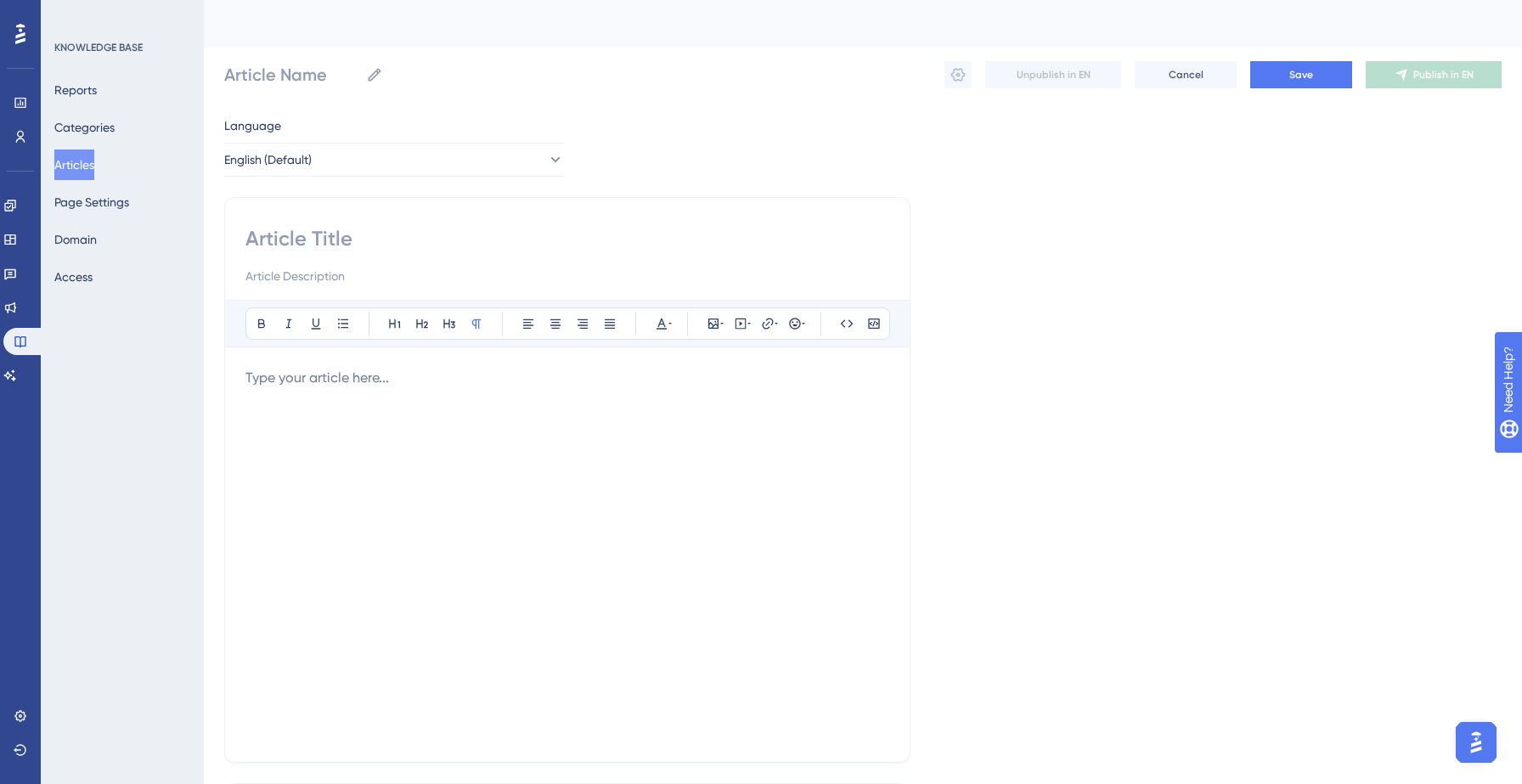
click at [390, 234] on input at bounding box center [567, 239] width 643 height 27
paste input "How can I find email addresses?"
type input "How can I find email addresses?"
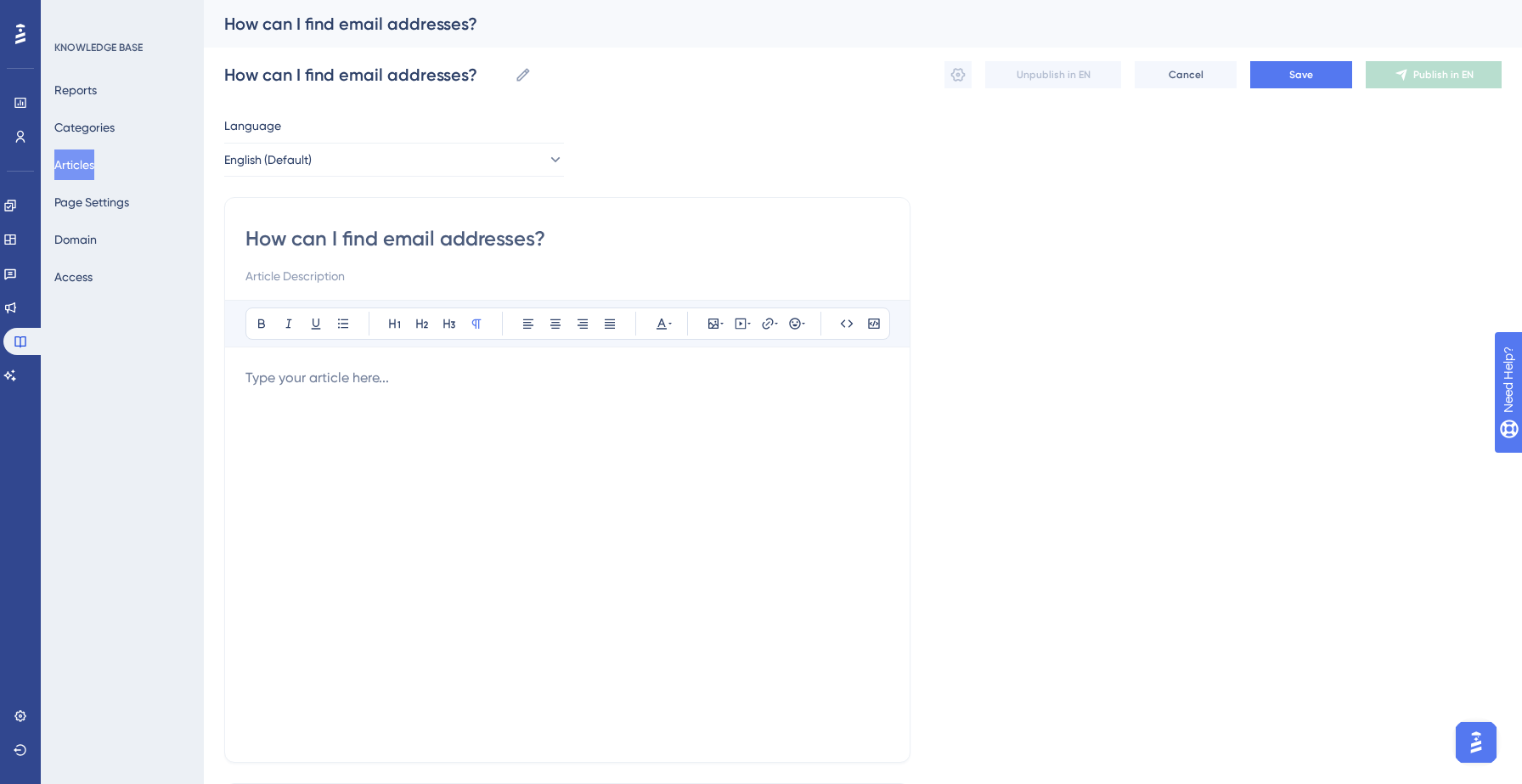
type input "How can I find email addresses?"
click at [302, 375] on p at bounding box center [567, 378] width 643 height 20
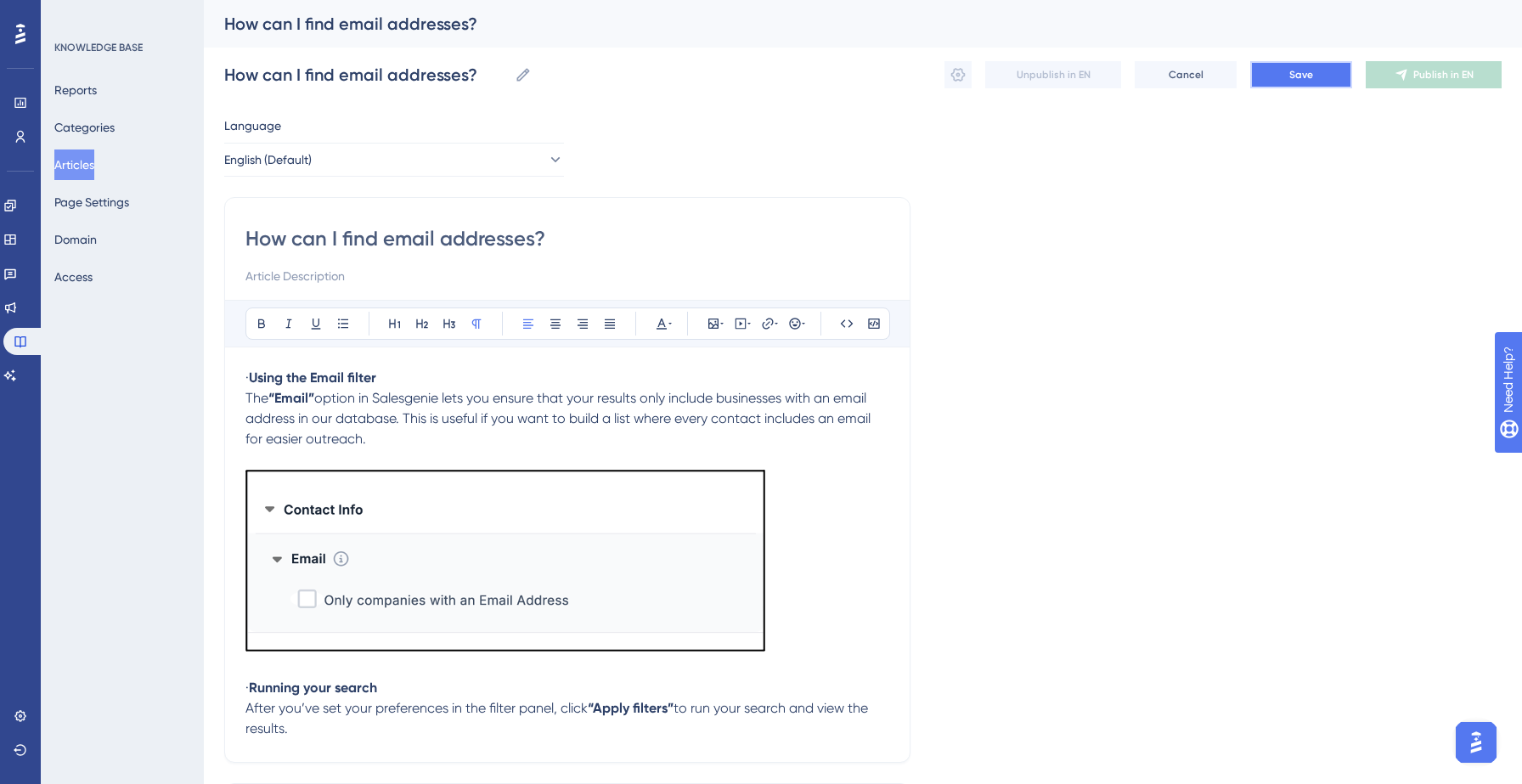
click at [1319, 72] on button "Save" at bounding box center [1301, 75] width 102 height 27
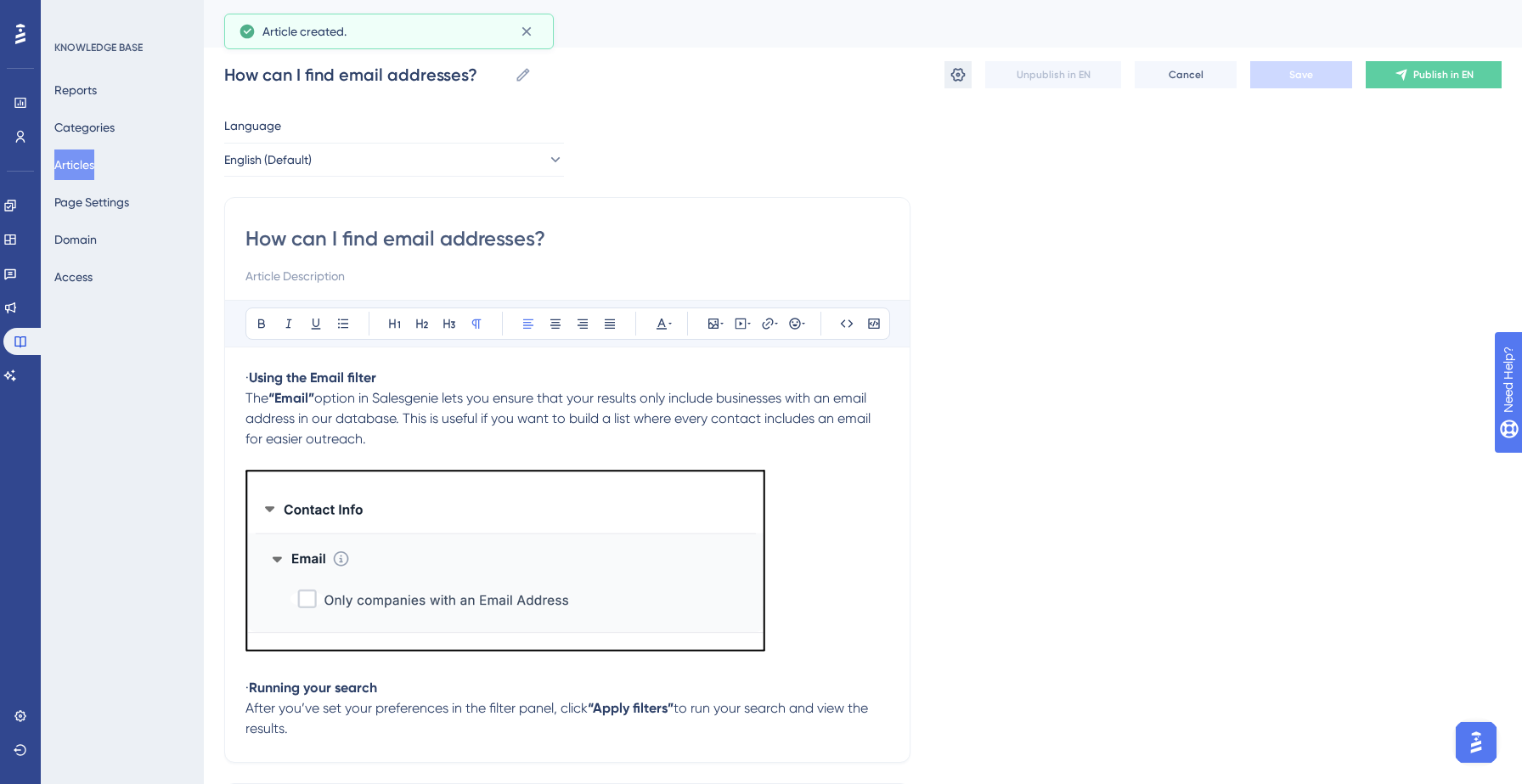
click at [948, 82] on button at bounding box center [958, 75] width 27 height 27
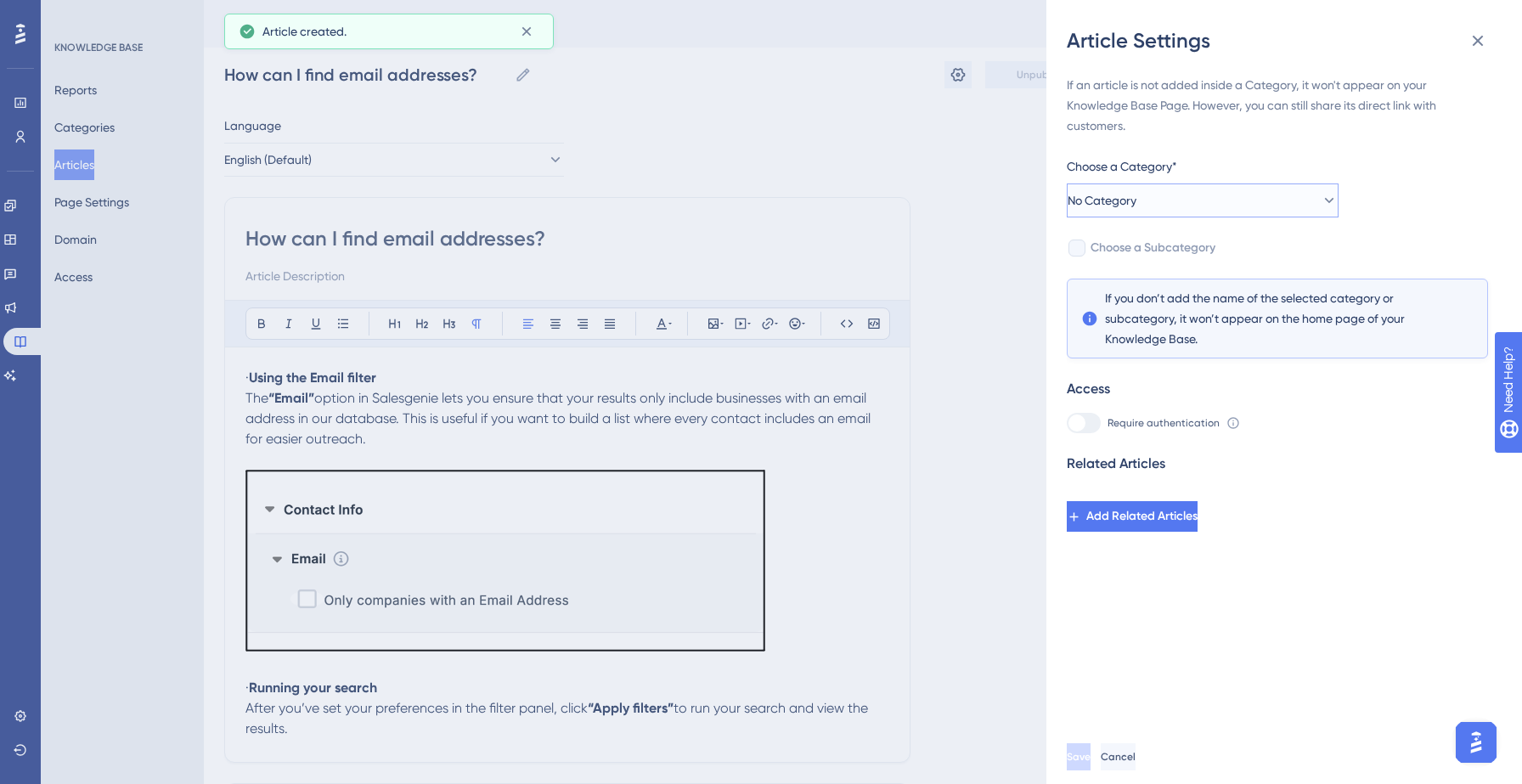
click at [1192, 204] on button "No Category" at bounding box center [1202, 200] width 272 height 34
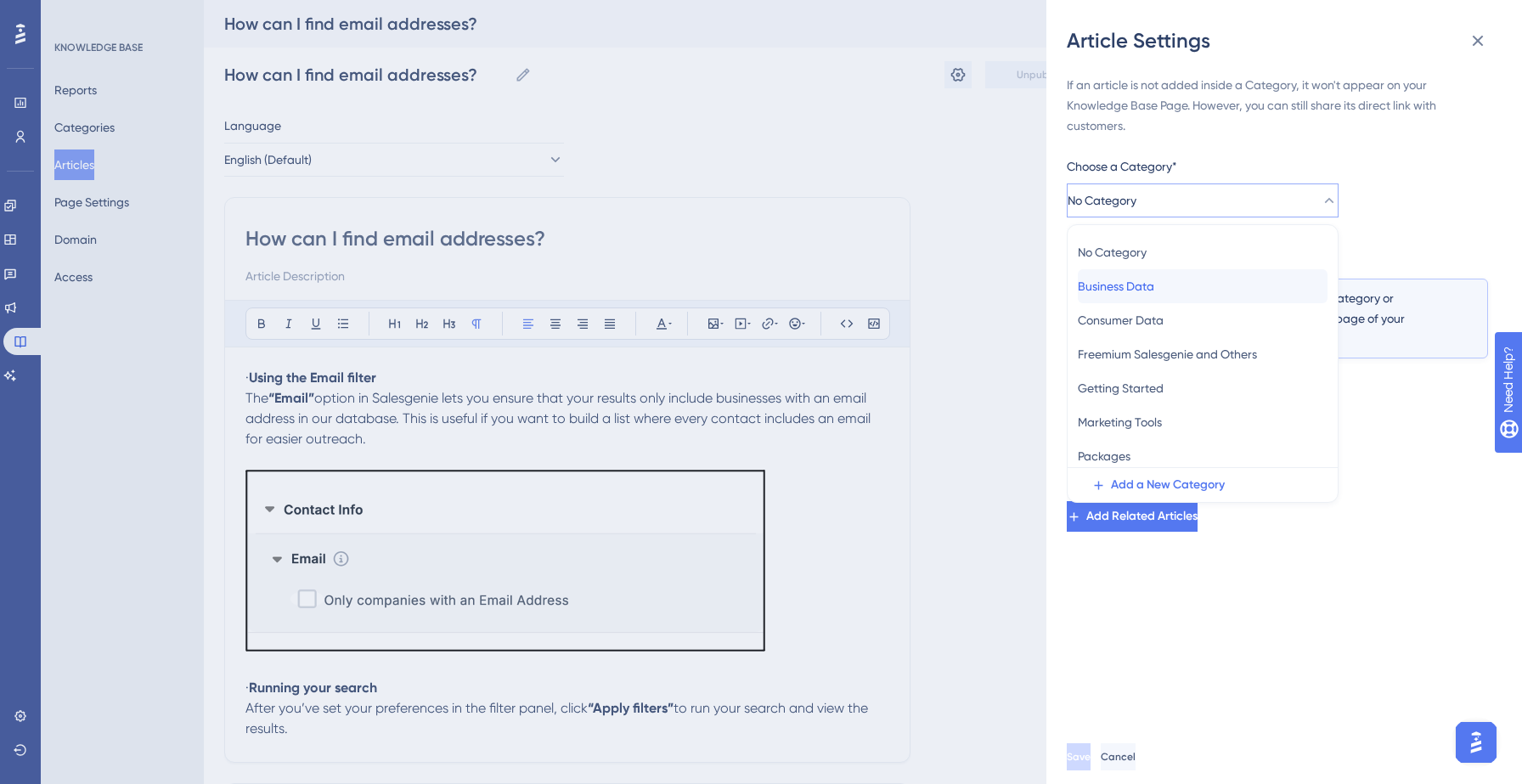
click at [1147, 286] on span "Business Data" at bounding box center [1116, 286] width 77 height 20
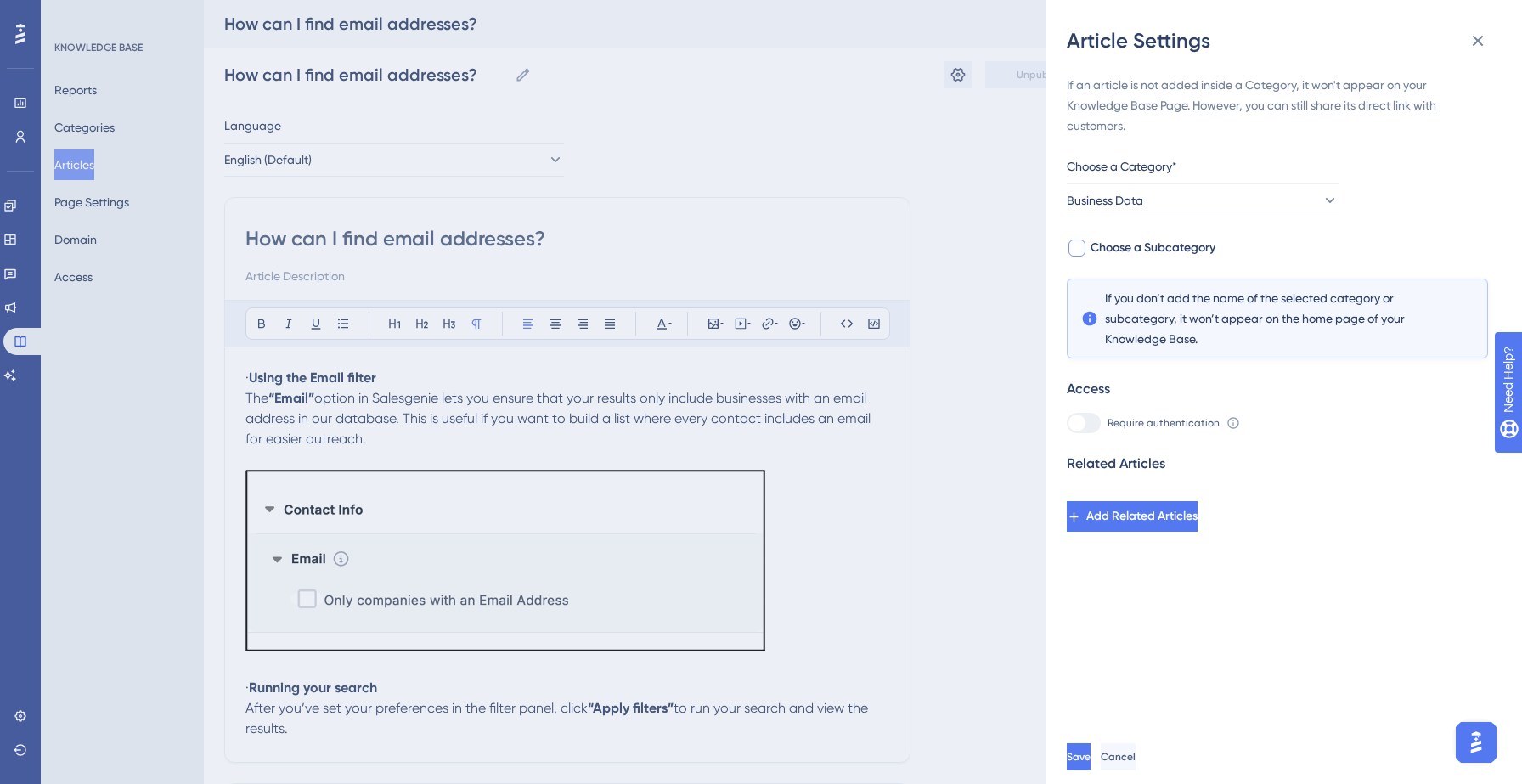
click at [1155, 240] on span "Choose a Subcategory" at bounding box center [1153, 248] width 125 height 20
checkbox input "true"
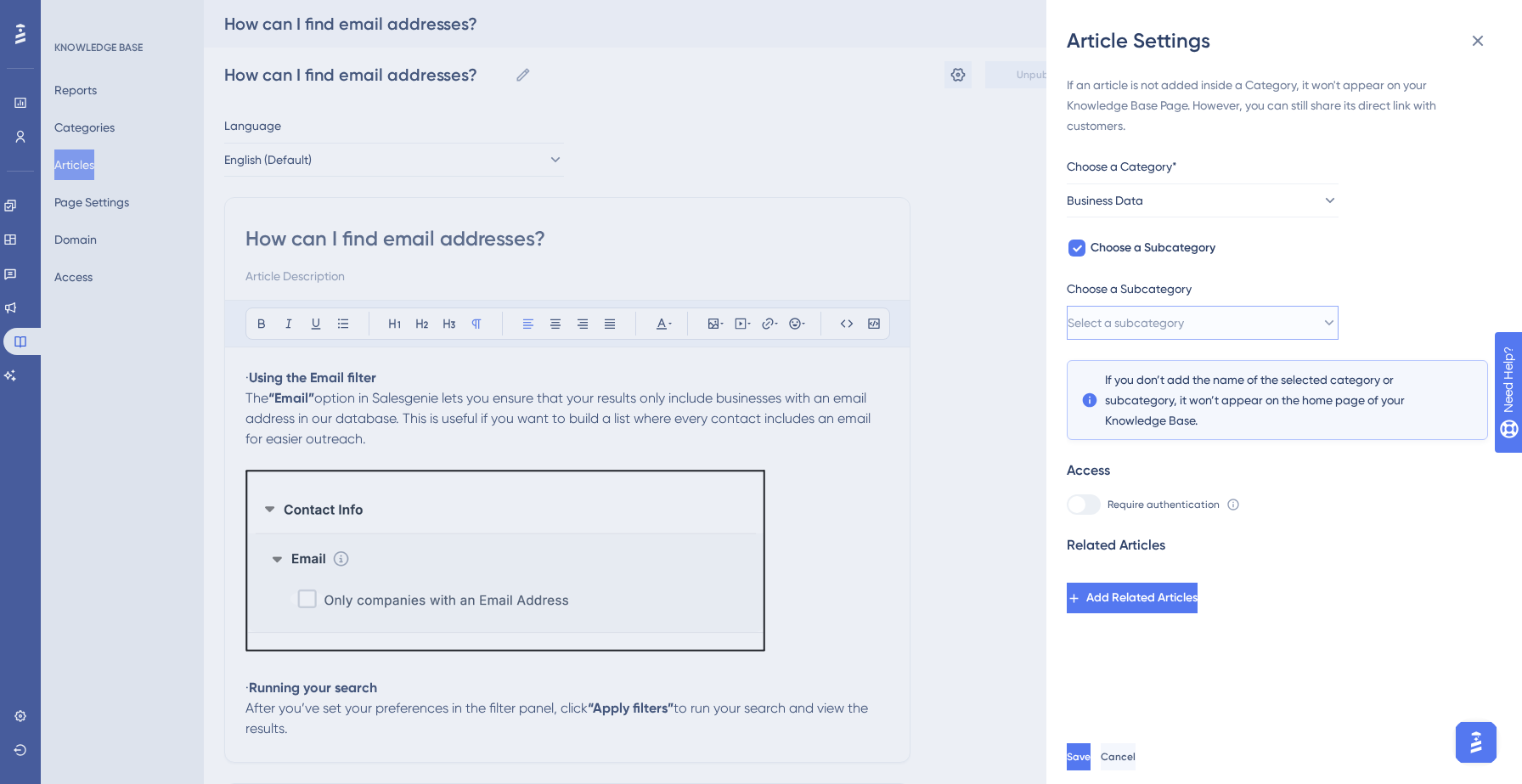
click at [1176, 328] on span "Select a subcategory" at bounding box center [1125, 323] width 117 height 20
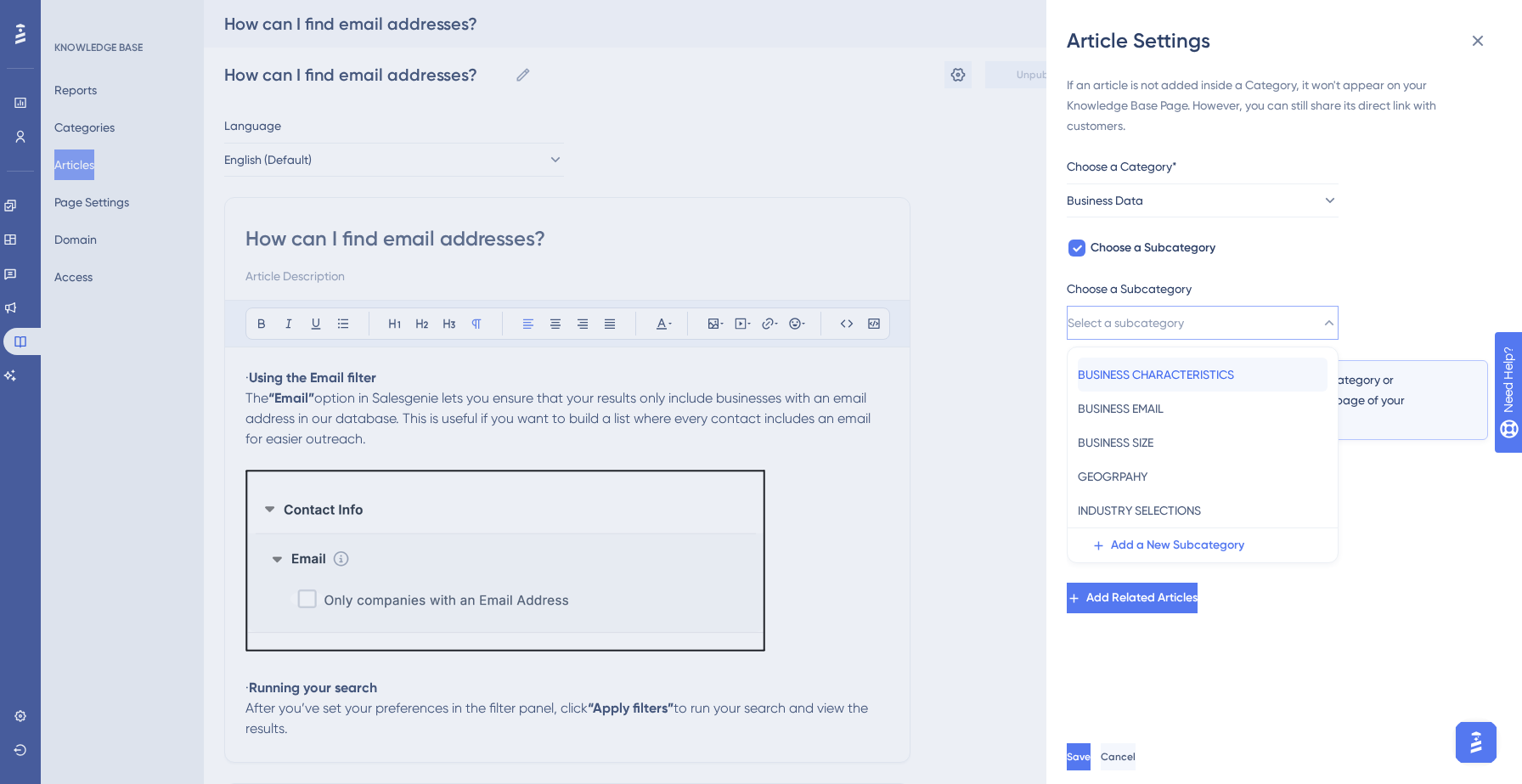
click at [1181, 364] on span "BUSINESS CHARACTERISTICS" at bounding box center [1155, 374] width 156 height 20
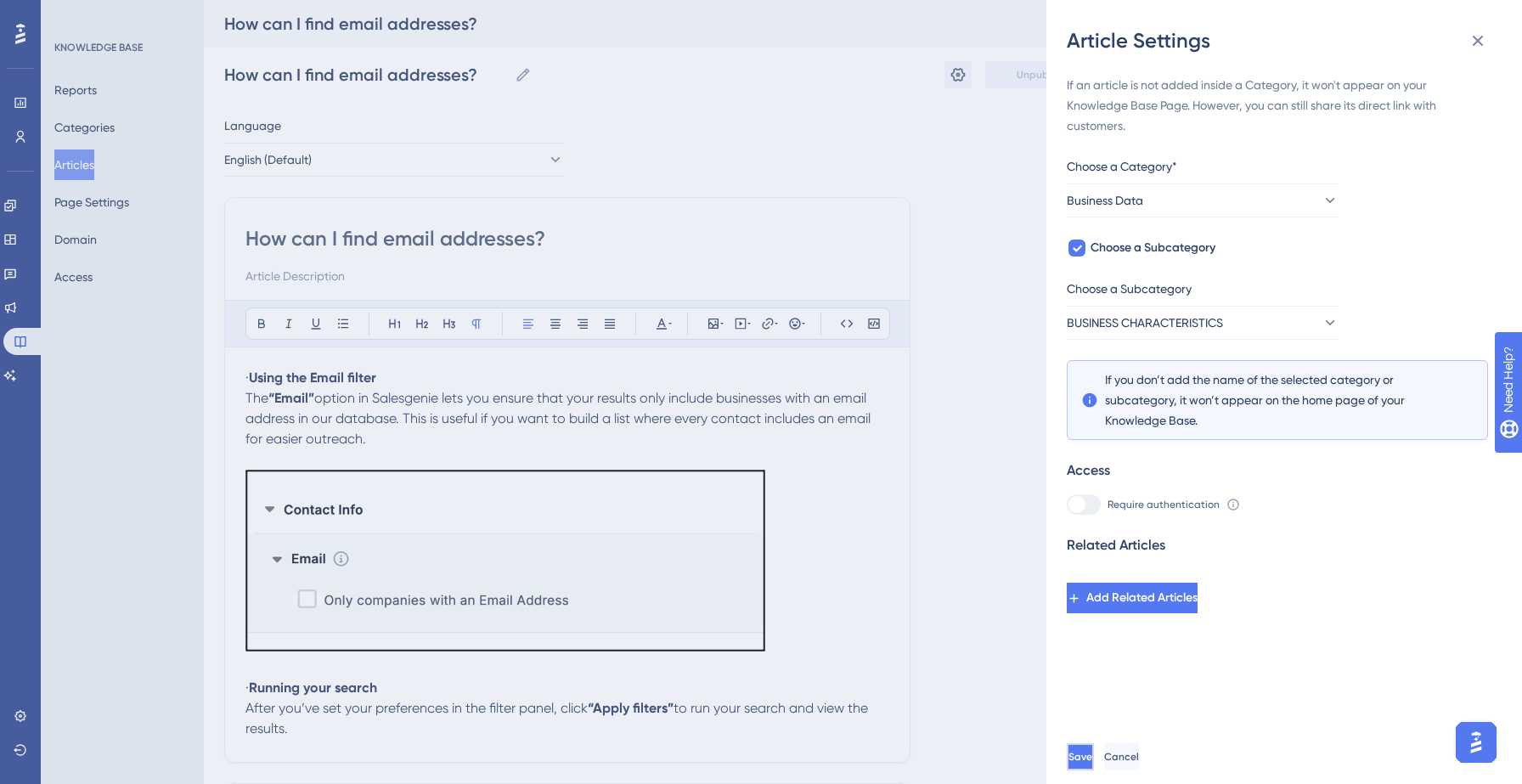
click at [1093, 755] on button "Save" at bounding box center [1080, 756] width 27 height 27
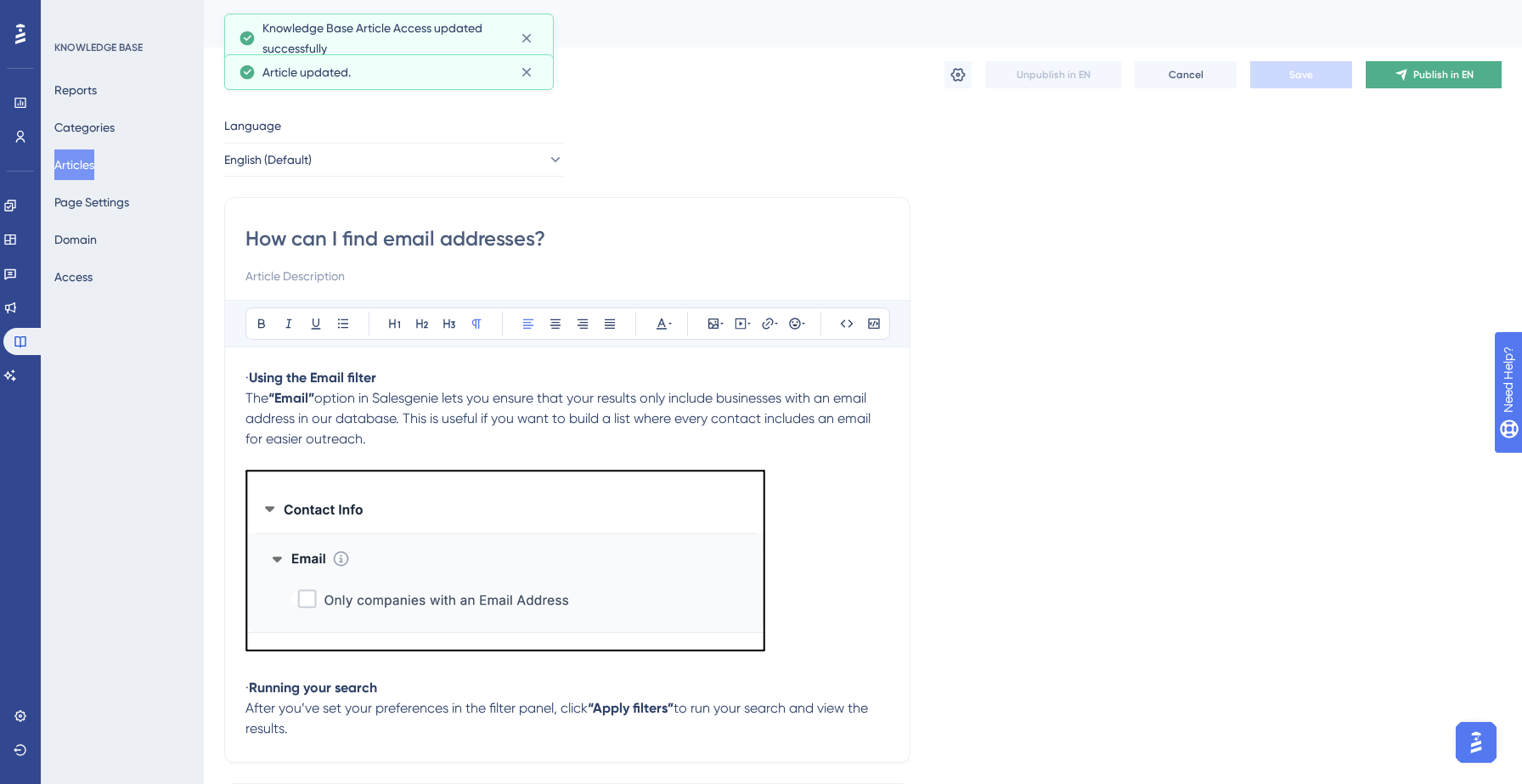
click at [1439, 71] on span "Publish in EN" at bounding box center [1444, 74] width 61 height 13
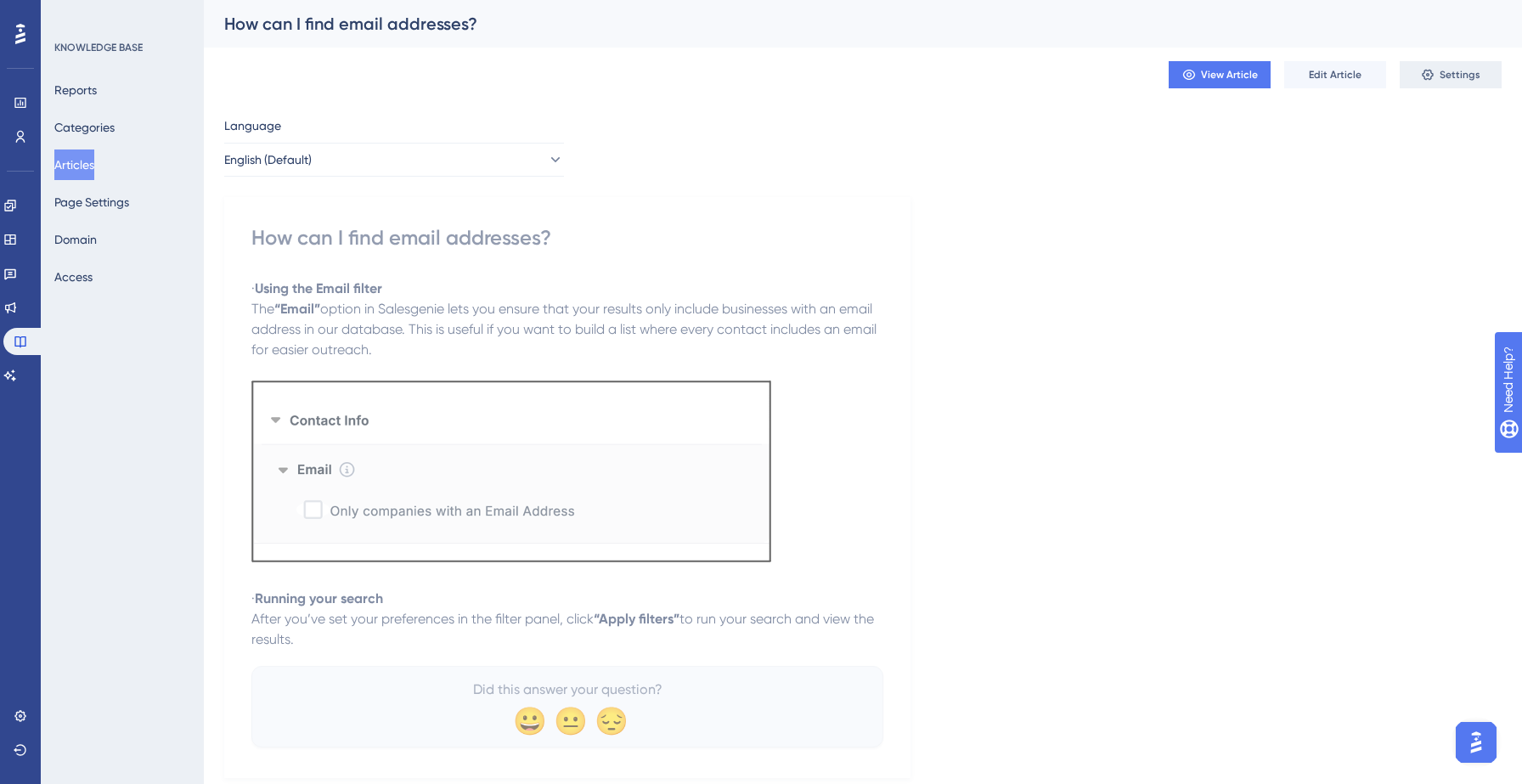
click at [1452, 75] on span "Settings" at bounding box center [1460, 74] width 41 height 13
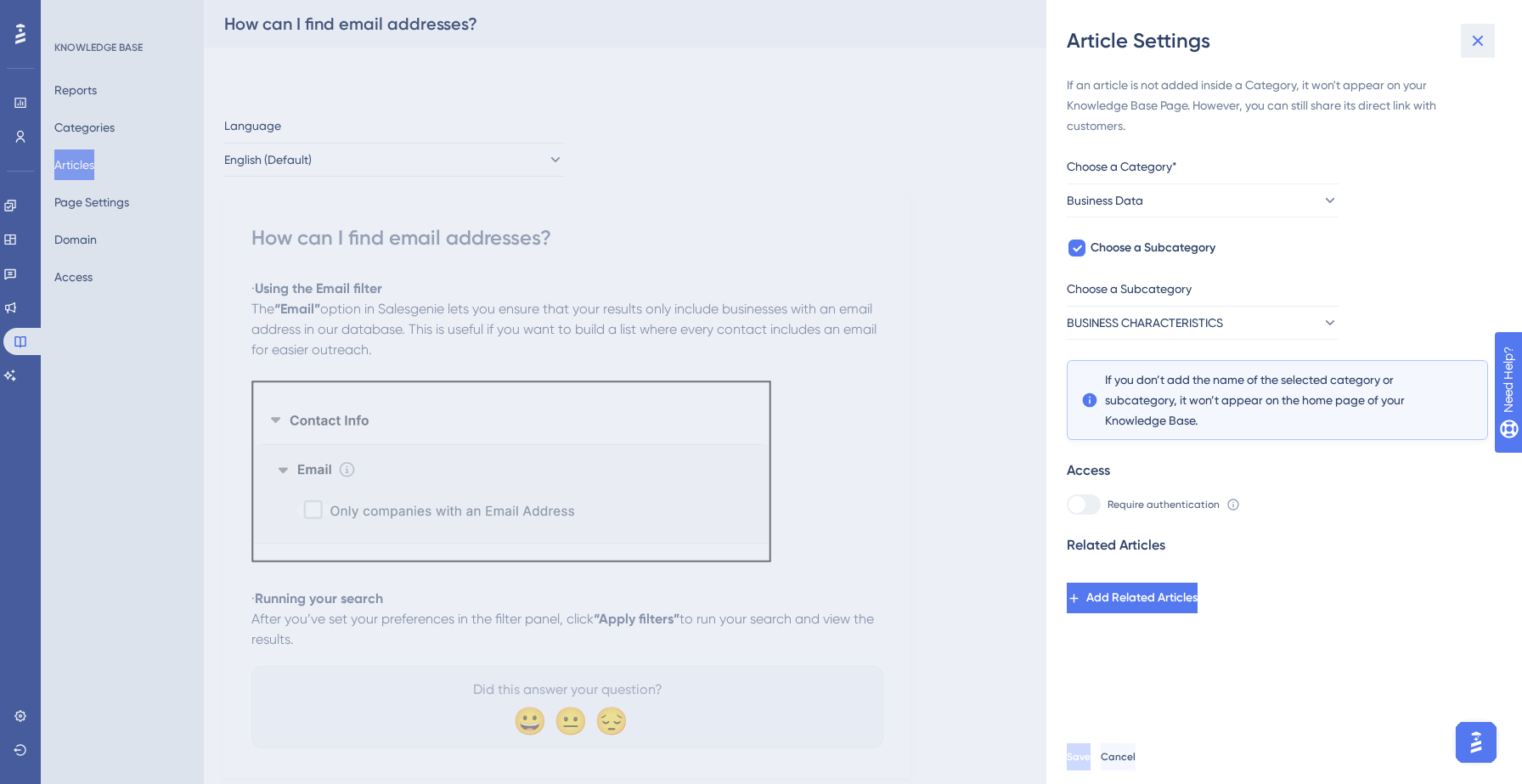
click at [1485, 36] on icon at bounding box center [1477, 40] width 20 height 20
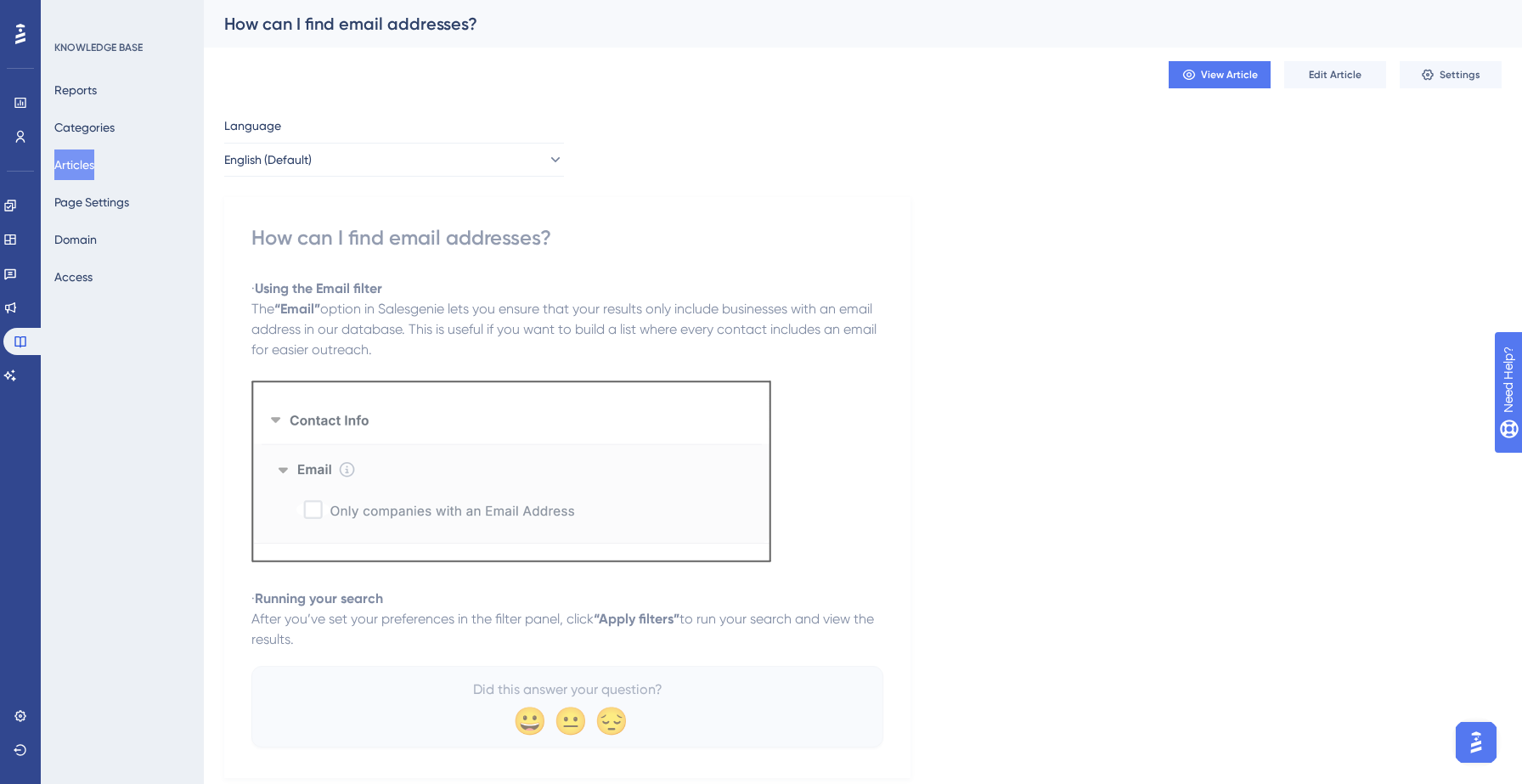
click at [86, 173] on button "Articles" at bounding box center [74, 165] width 40 height 30
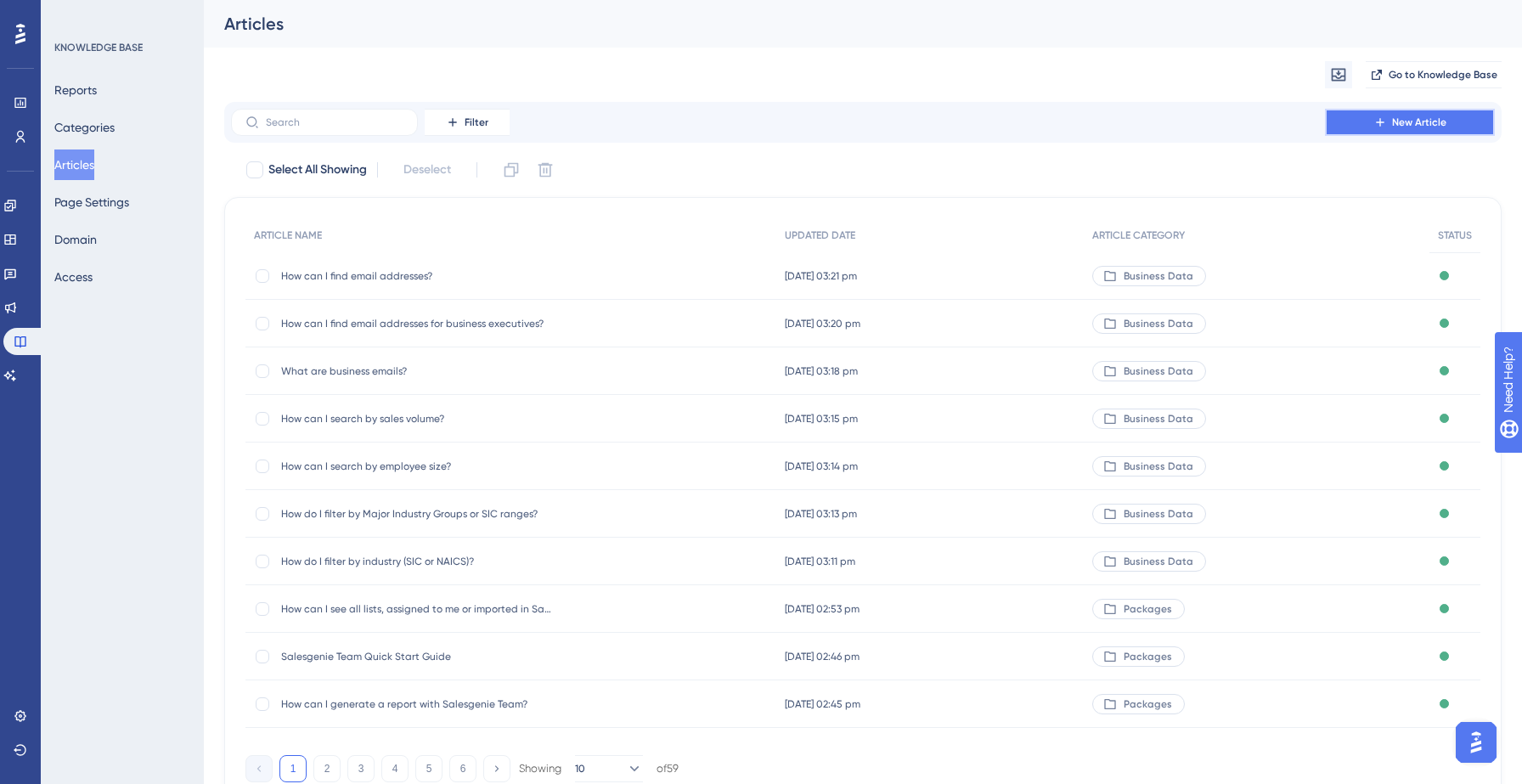
click at [1393, 125] on span "New Article" at bounding box center [1419, 122] width 54 height 13
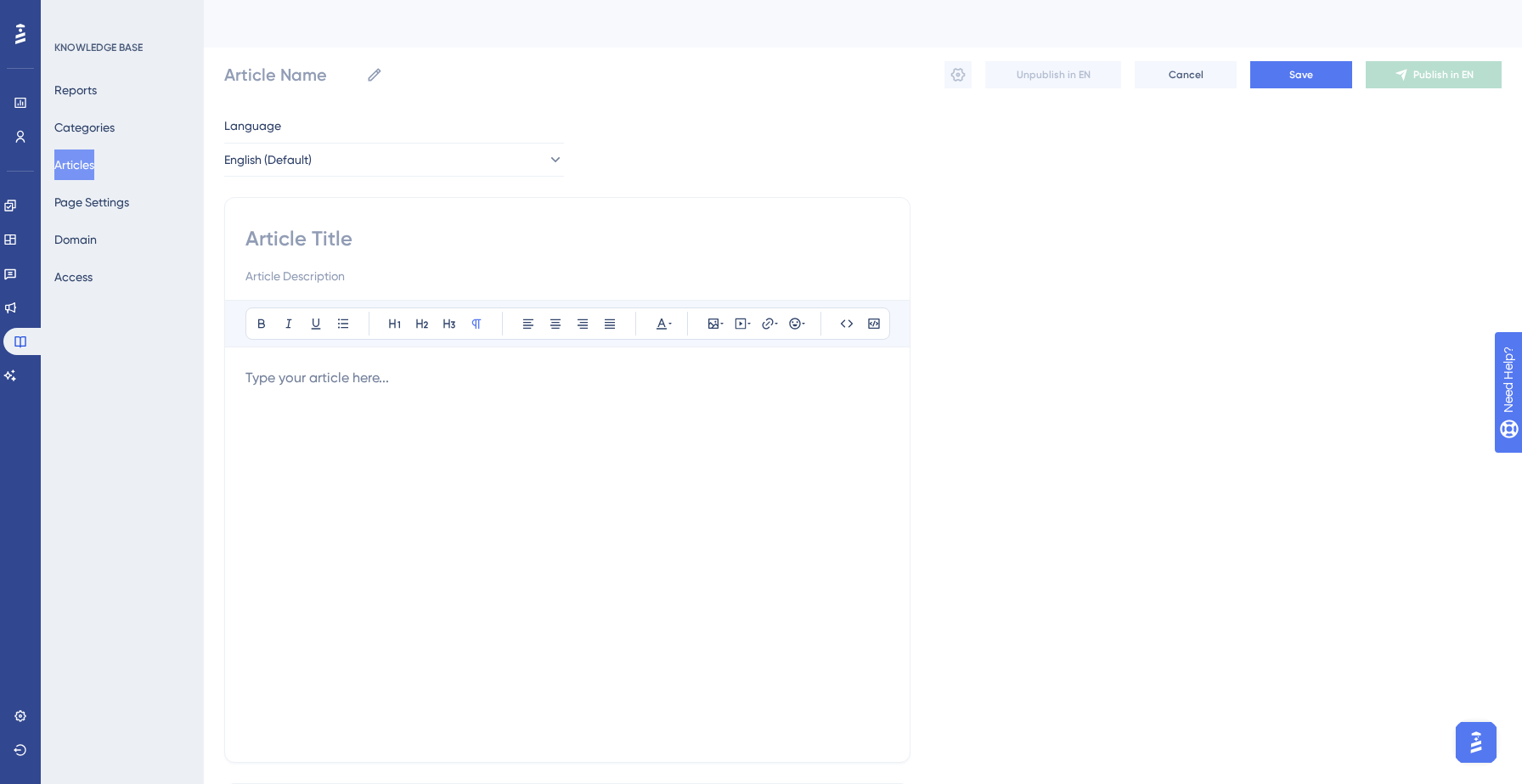
click at [369, 238] on input at bounding box center [567, 239] width 643 height 27
paste input "How do I search by company name, contact name, or brands and products?"
type input "How do I search by company name, contact name, or brands and products?"
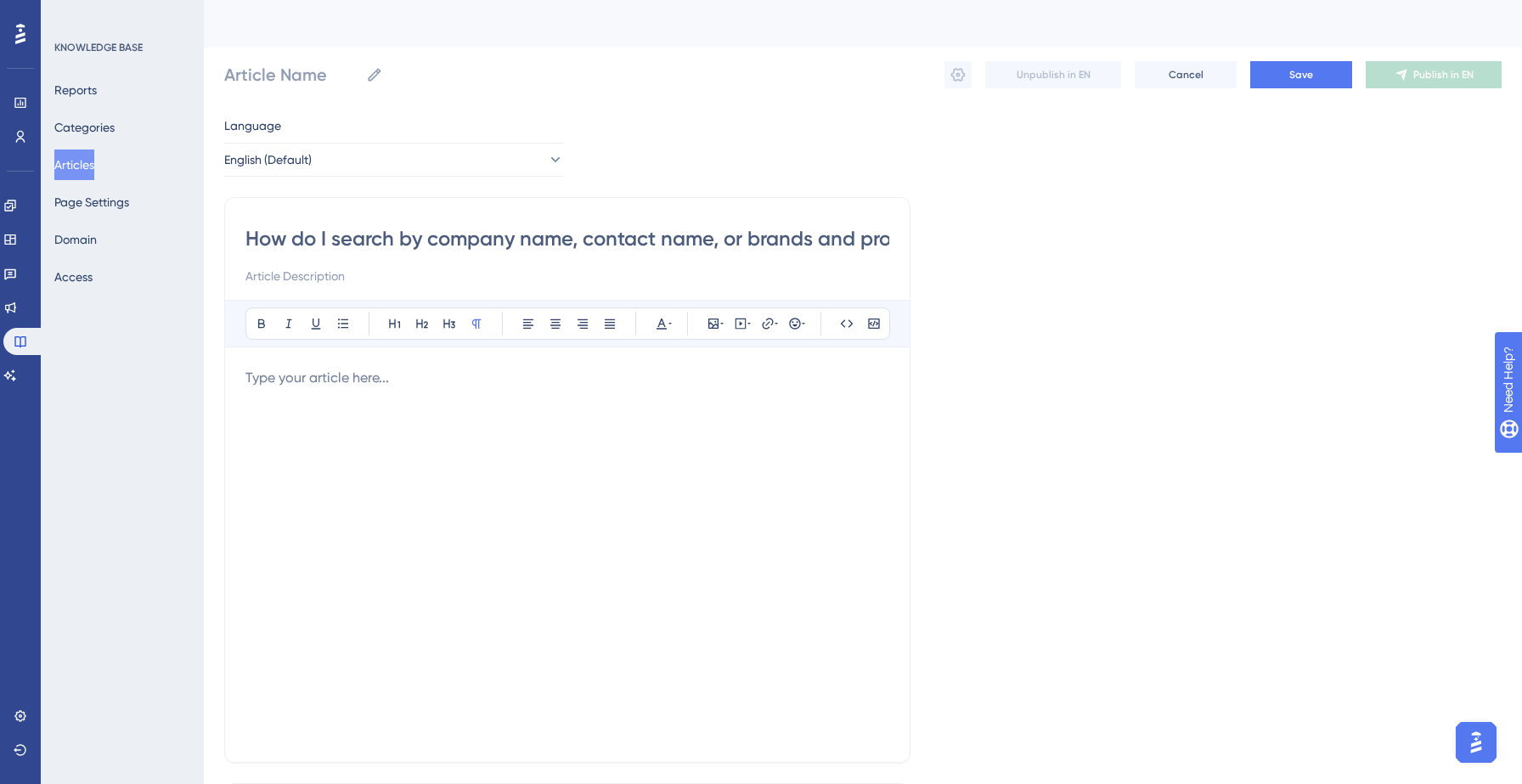
scroll to position [0, 69]
type input "How do I search by company name, contact name, or brands and products?"
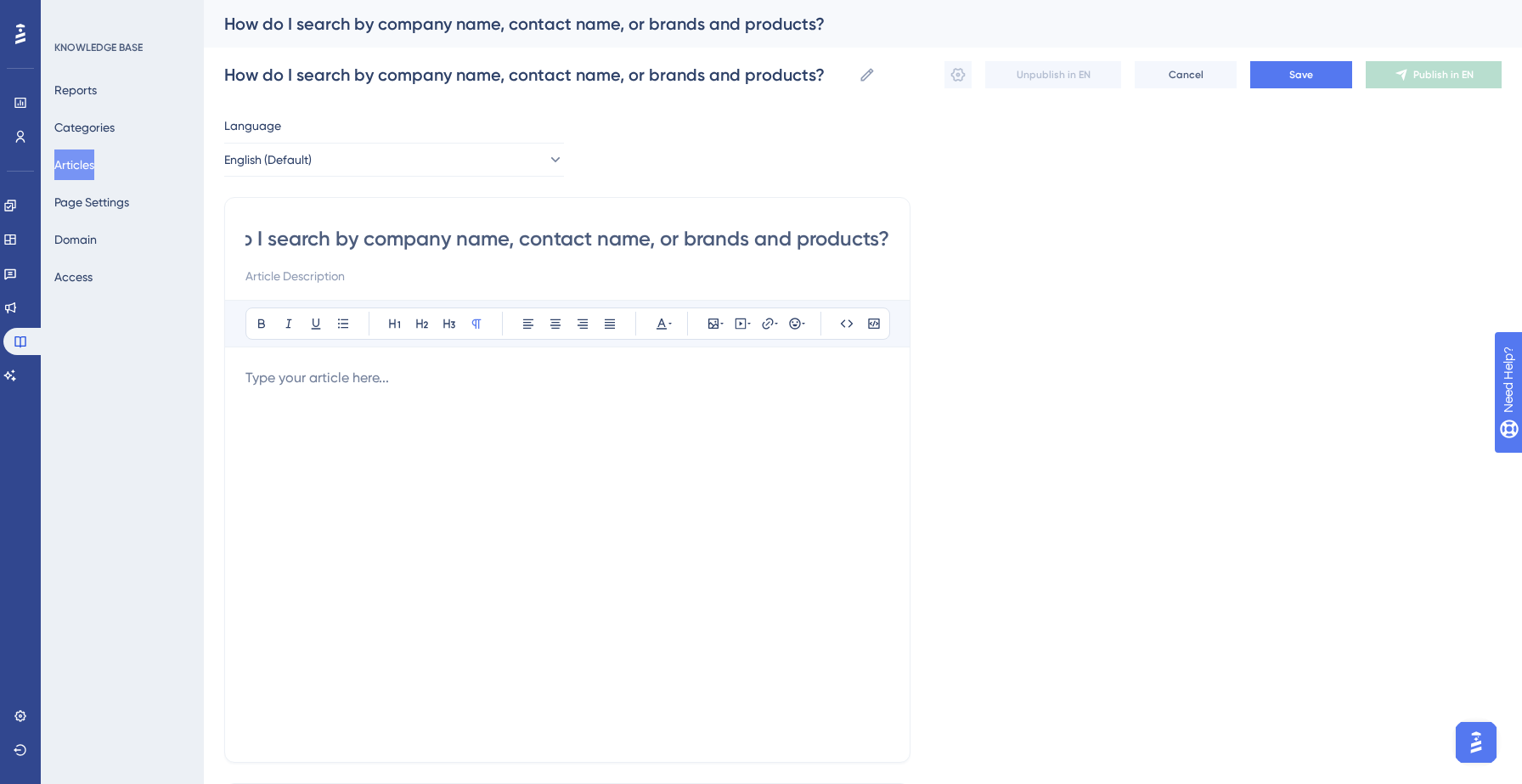
click at [262, 232] on input "How do I search by company name, contact name, or brands and products?" at bounding box center [567, 239] width 643 height 27
type input "How do I search by company name, contact name, or brands and products?"
click at [243, 390] on div "How do I search by company name, contact name, or brands and products? Bold Ita…" at bounding box center [568, 479] width 686 height 566
click at [280, 381] on p at bounding box center [567, 378] width 643 height 20
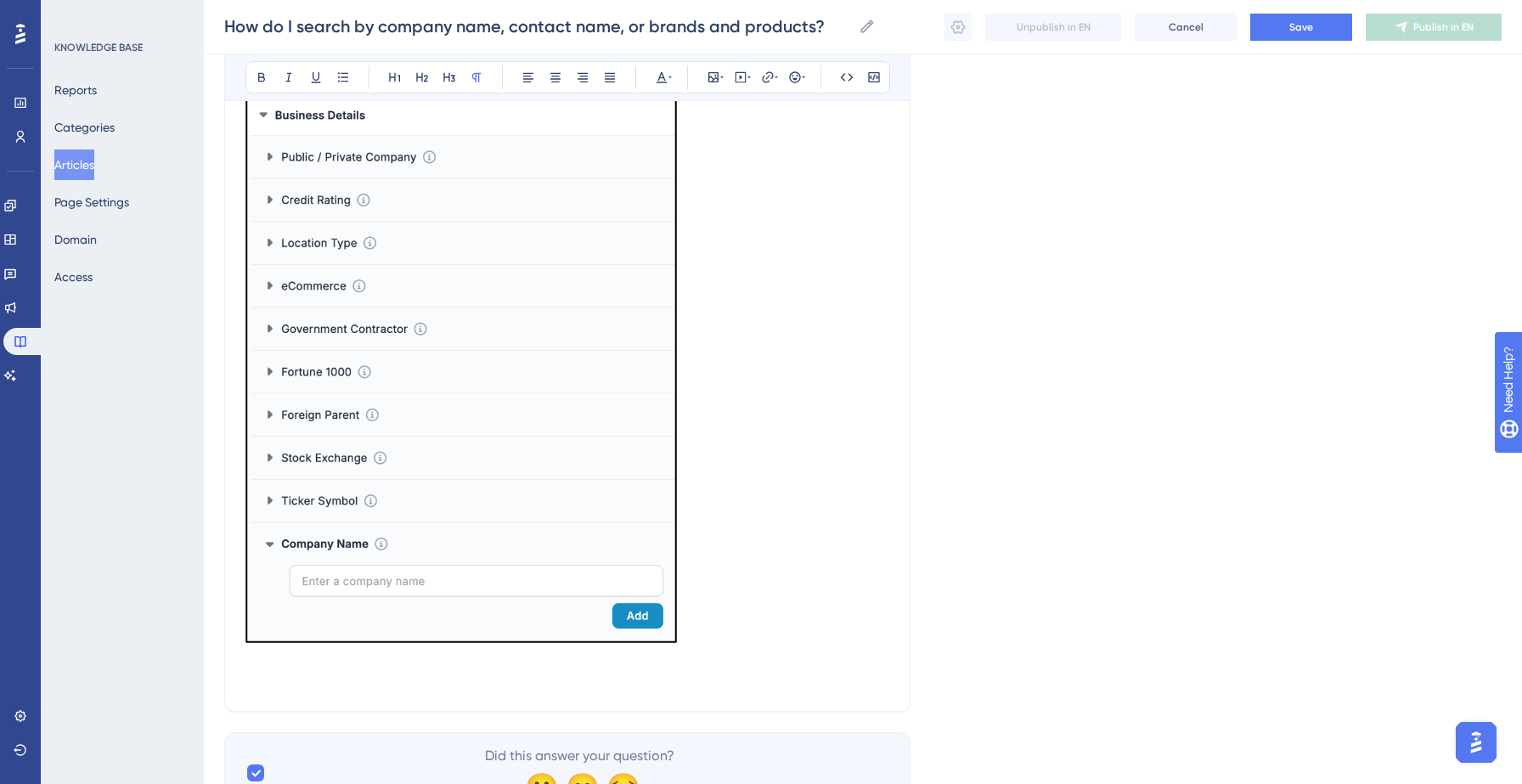
scroll to position [624, 0]
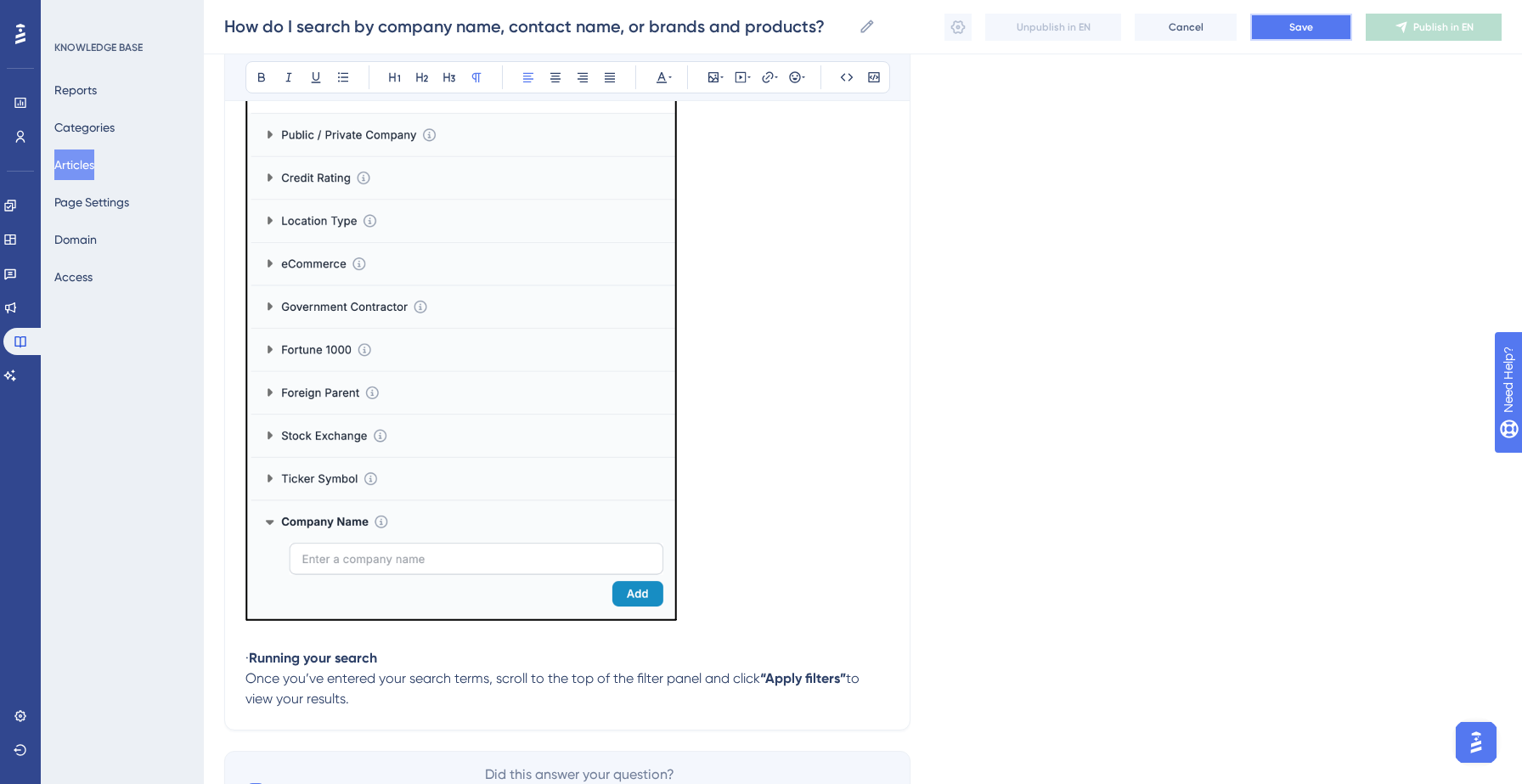
click at [1293, 33] on button "Save" at bounding box center [1301, 27] width 102 height 27
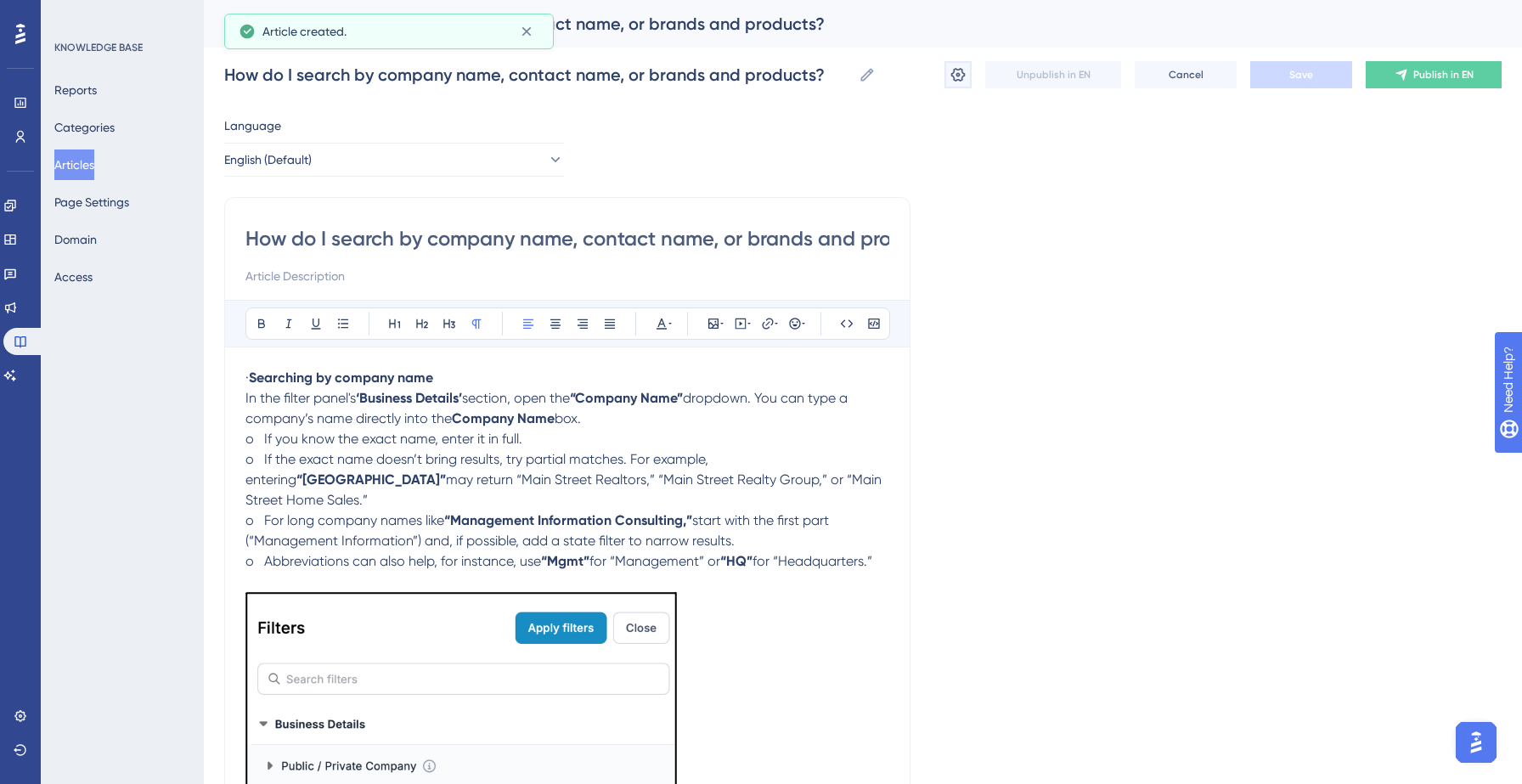
click at [959, 76] on icon at bounding box center [958, 74] width 14 height 13
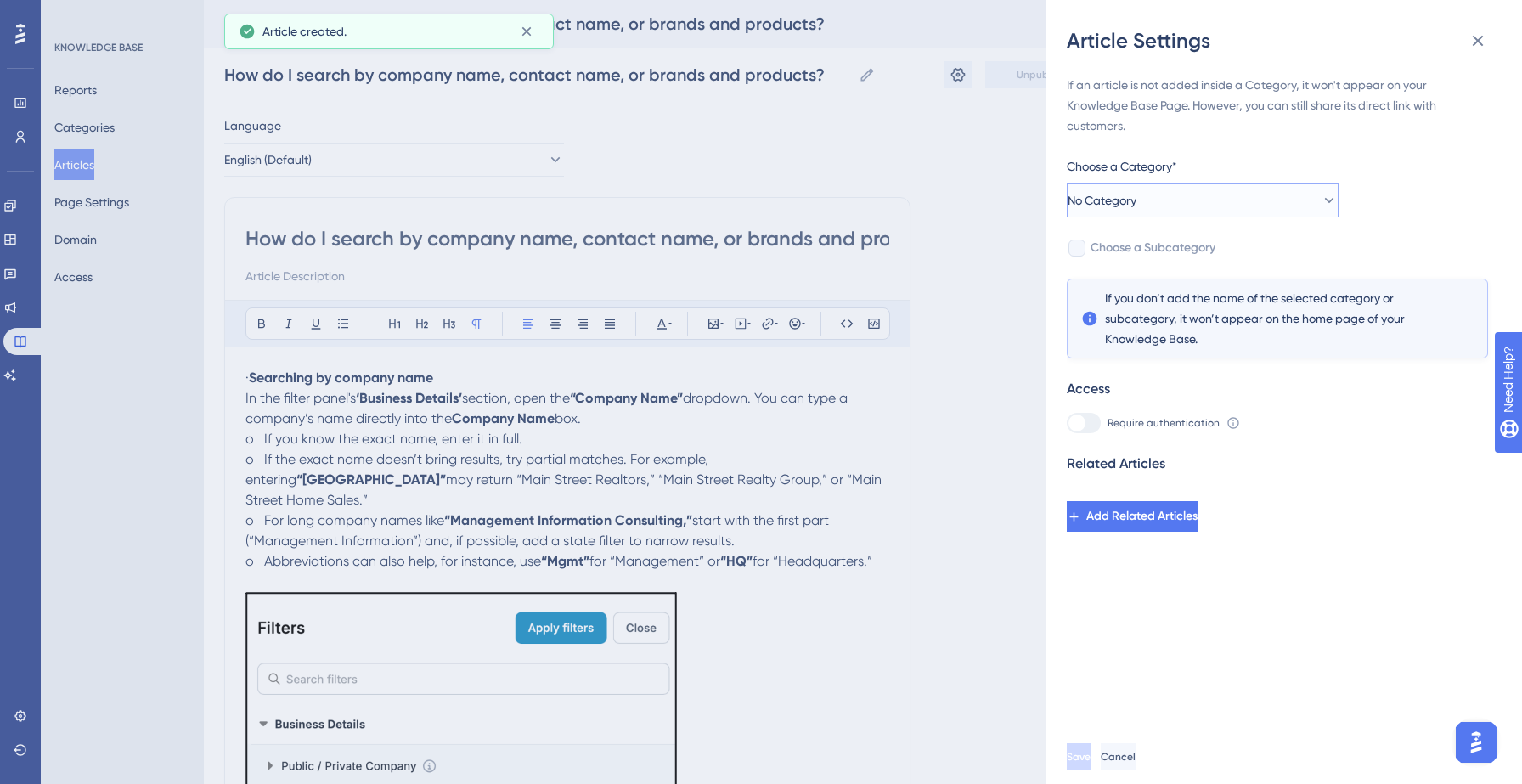
click at [1200, 198] on button "No Category" at bounding box center [1202, 200] width 272 height 34
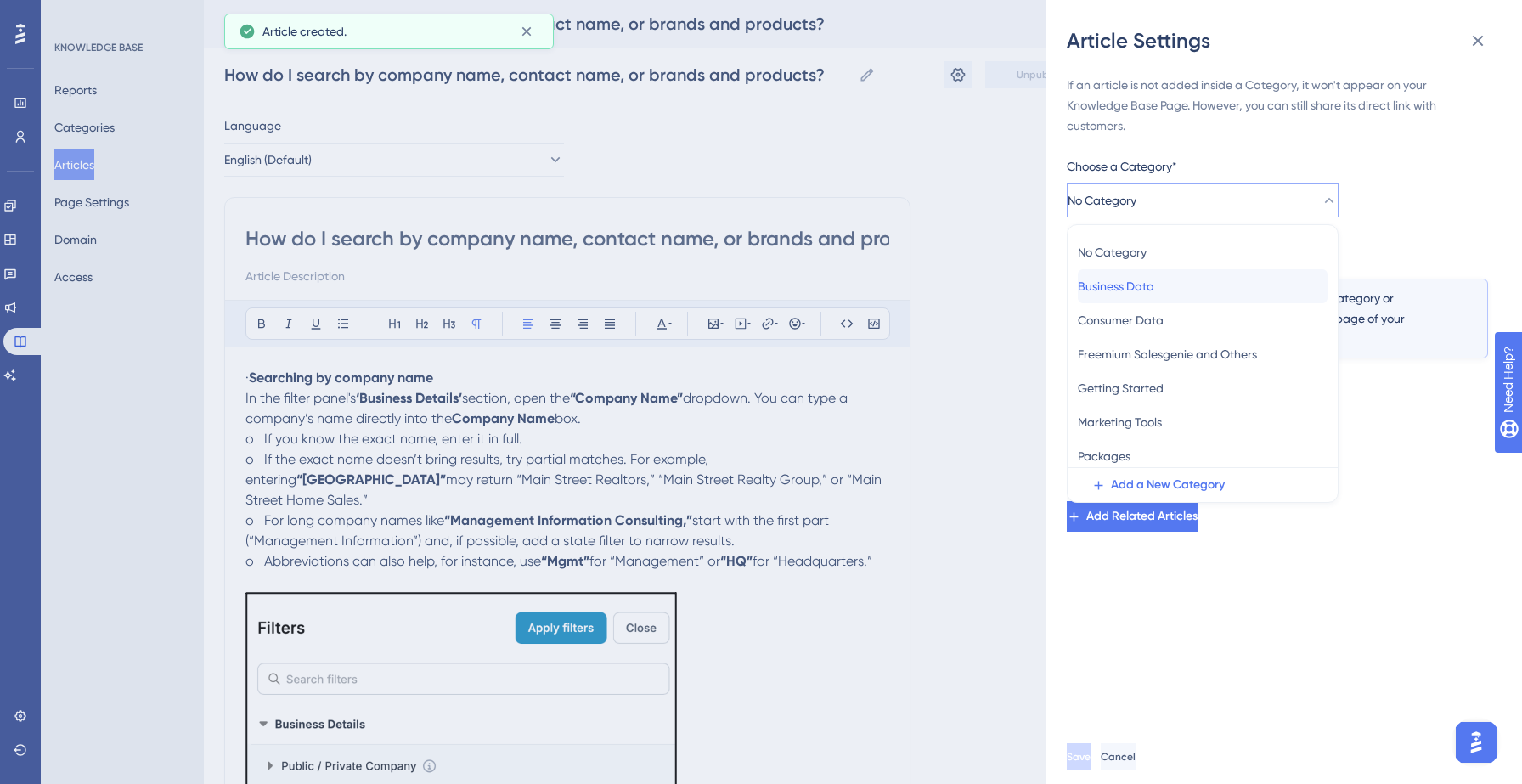
click at [1145, 289] on span "Business Data" at bounding box center [1116, 286] width 77 height 20
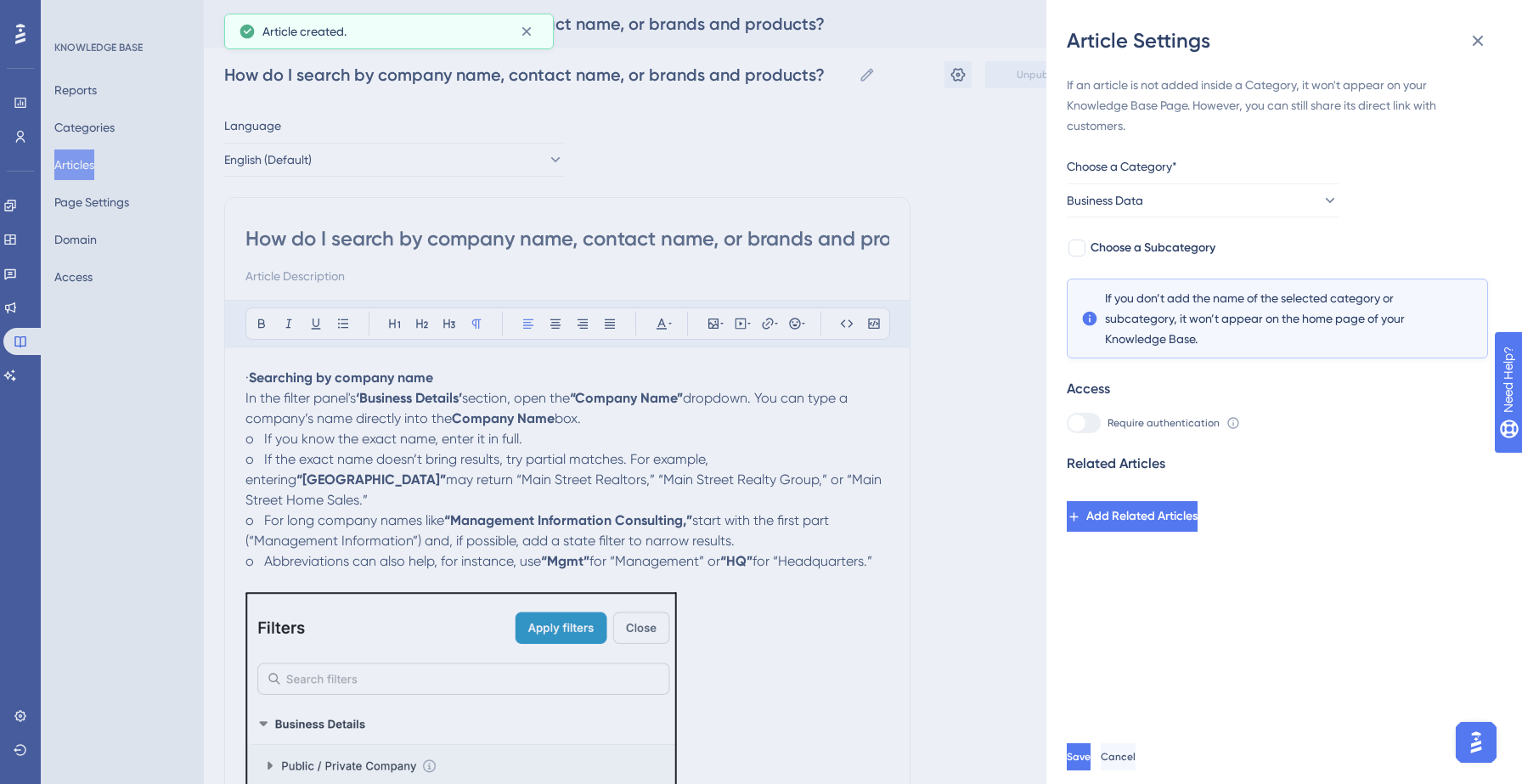
click at [1220, 243] on div "If an article is not added inside a Category, it won't appear on your Knowledge…" at bounding box center [1277, 303] width 421 height 457
click at [1198, 245] on span "Choose a Subcategory" at bounding box center [1153, 248] width 125 height 20
checkbox input "true"
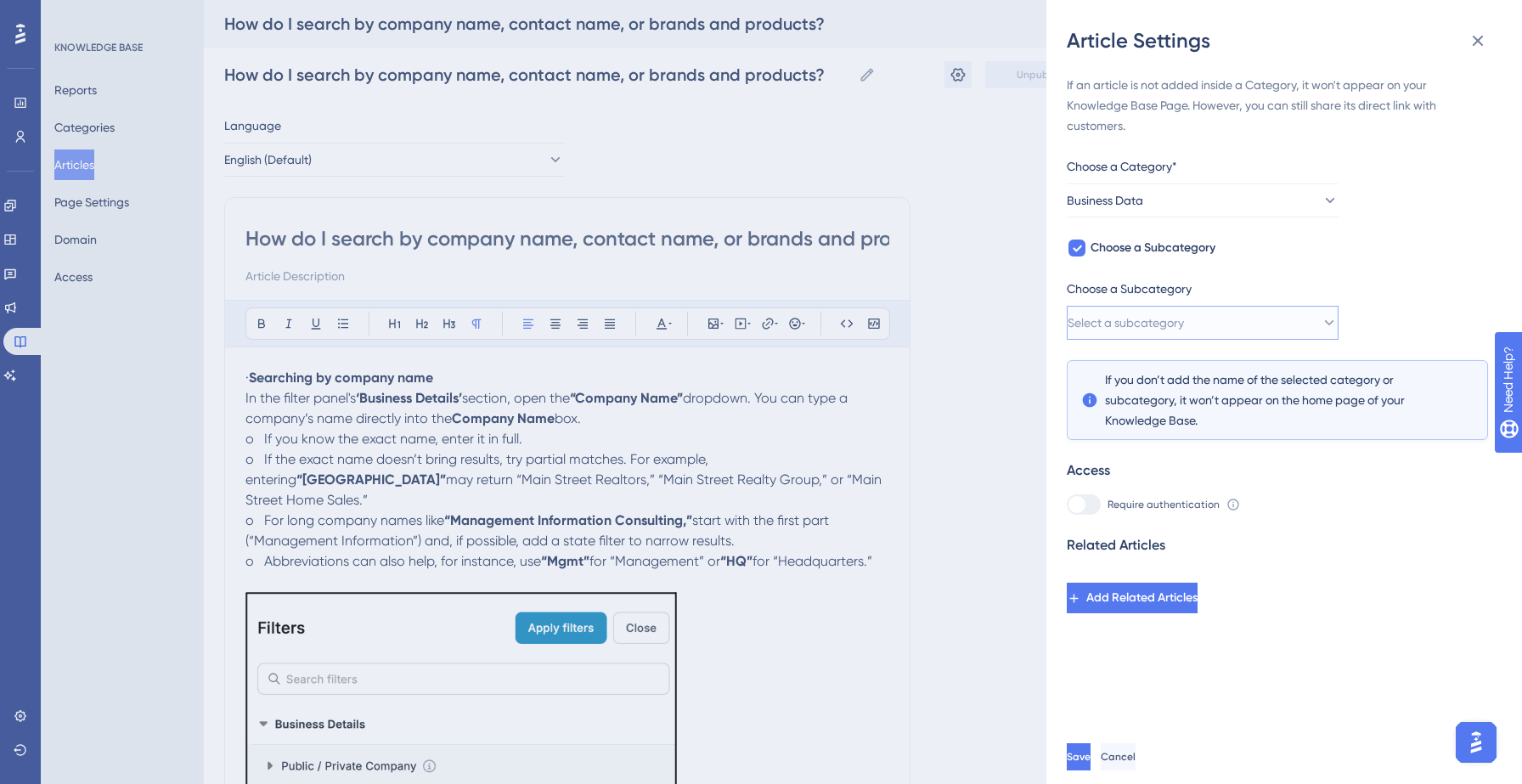
click at [1216, 325] on button "Select a subcategory" at bounding box center [1202, 323] width 272 height 34
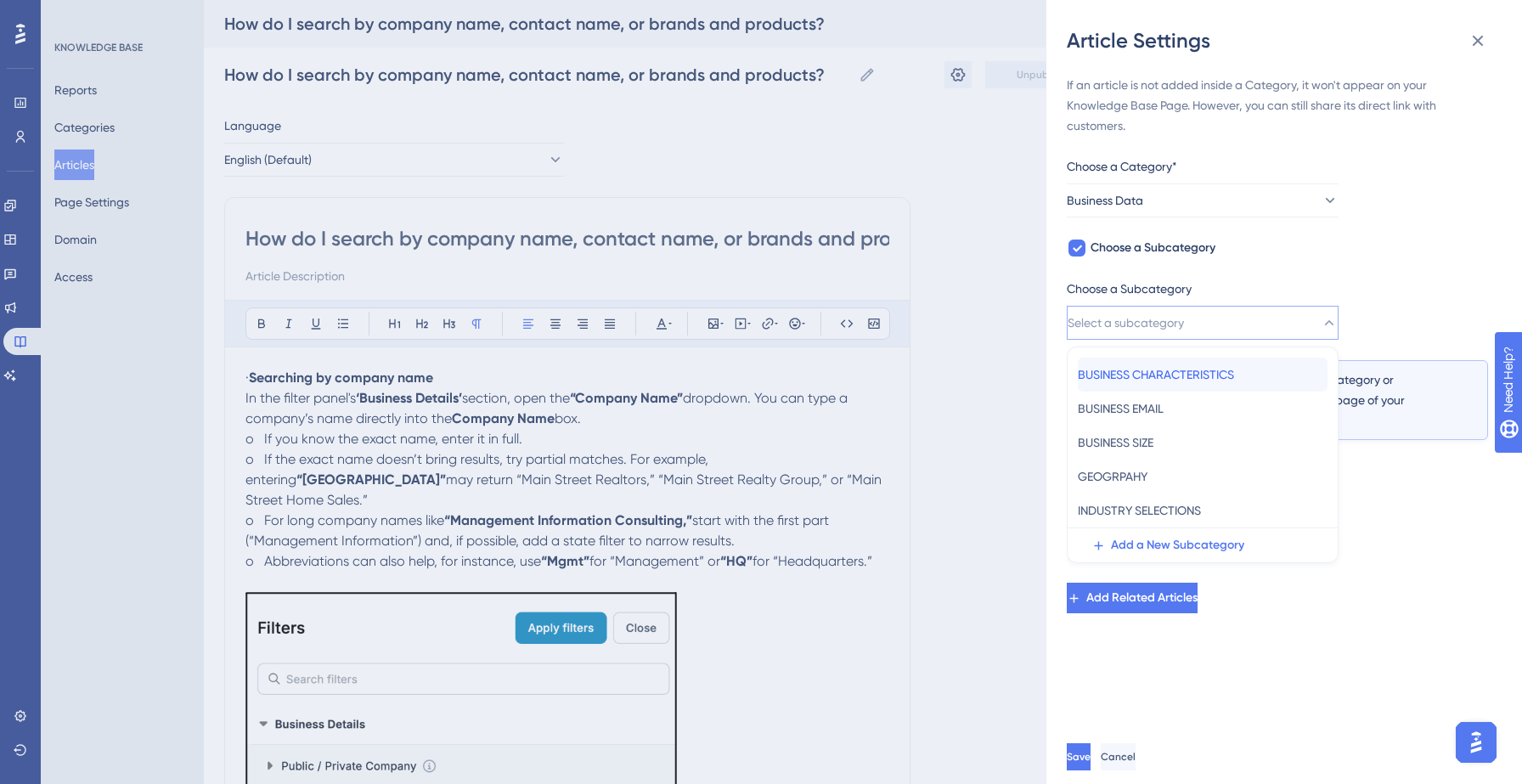
click at [1196, 365] on span "BUSINESS CHARACTERISTICS" at bounding box center [1155, 374] width 156 height 20
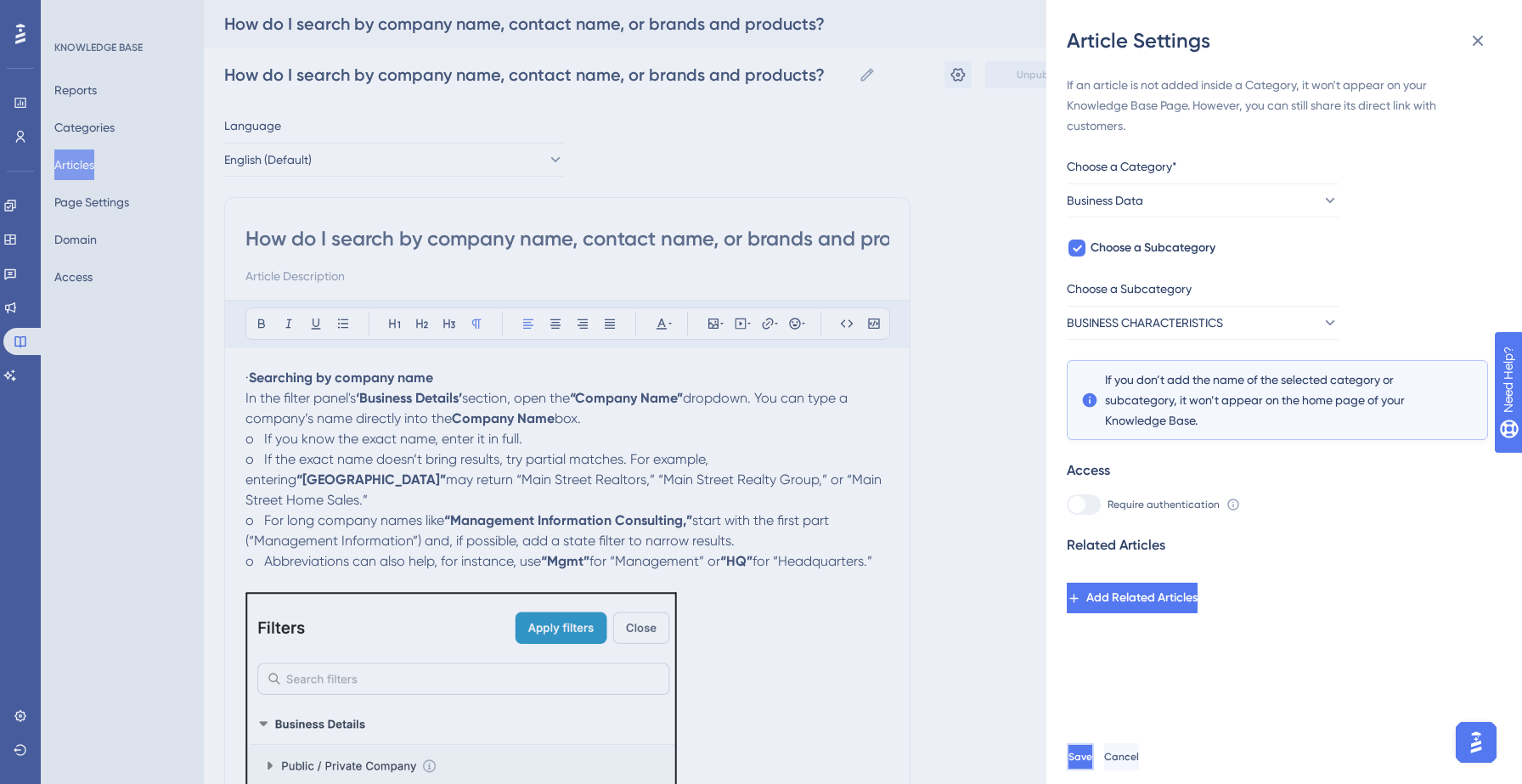
click at [1093, 747] on button "Save" at bounding box center [1080, 756] width 27 height 27
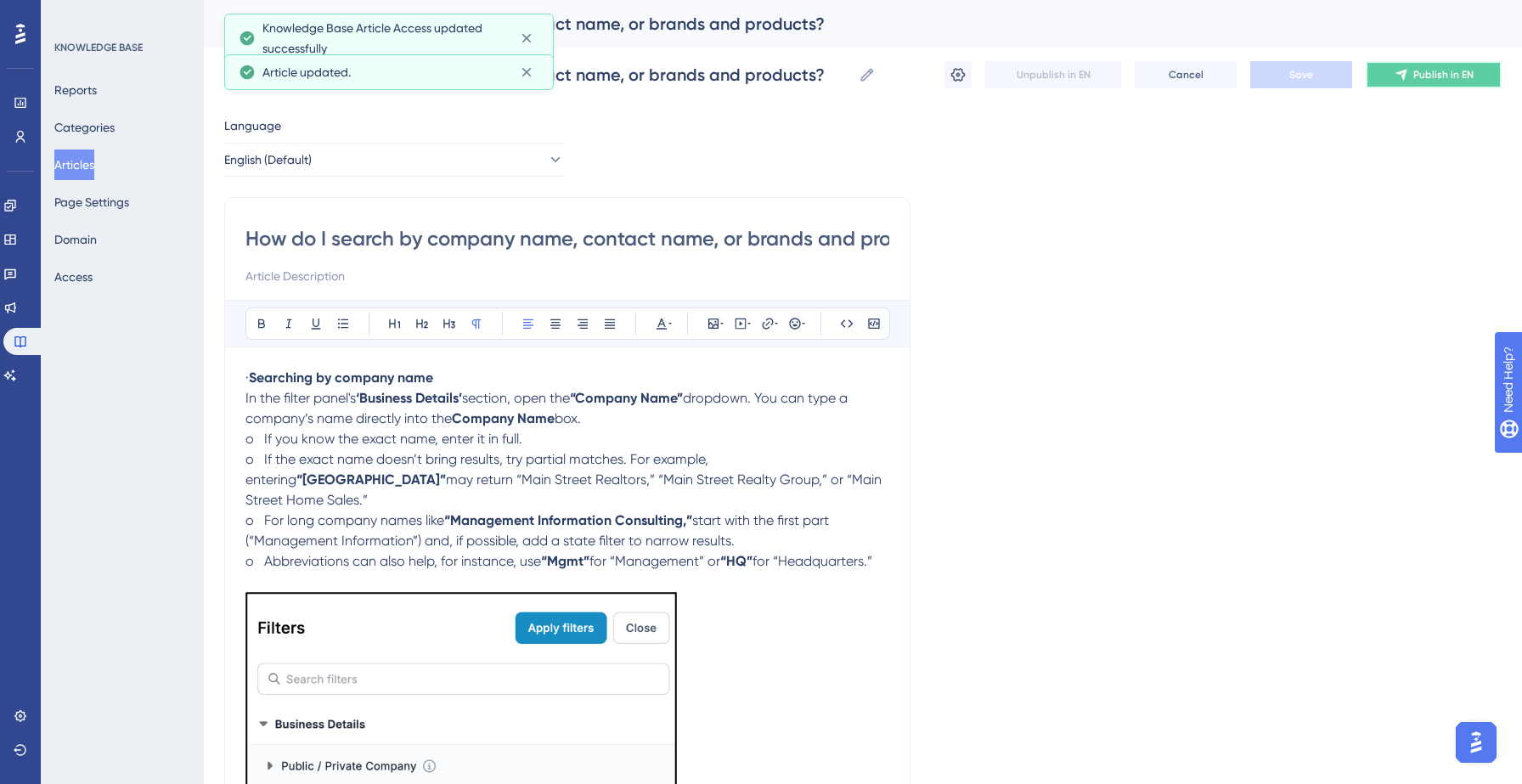
click at [1417, 74] on span "Publish in EN" at bounding box center [1444, 74] width 61 height 13
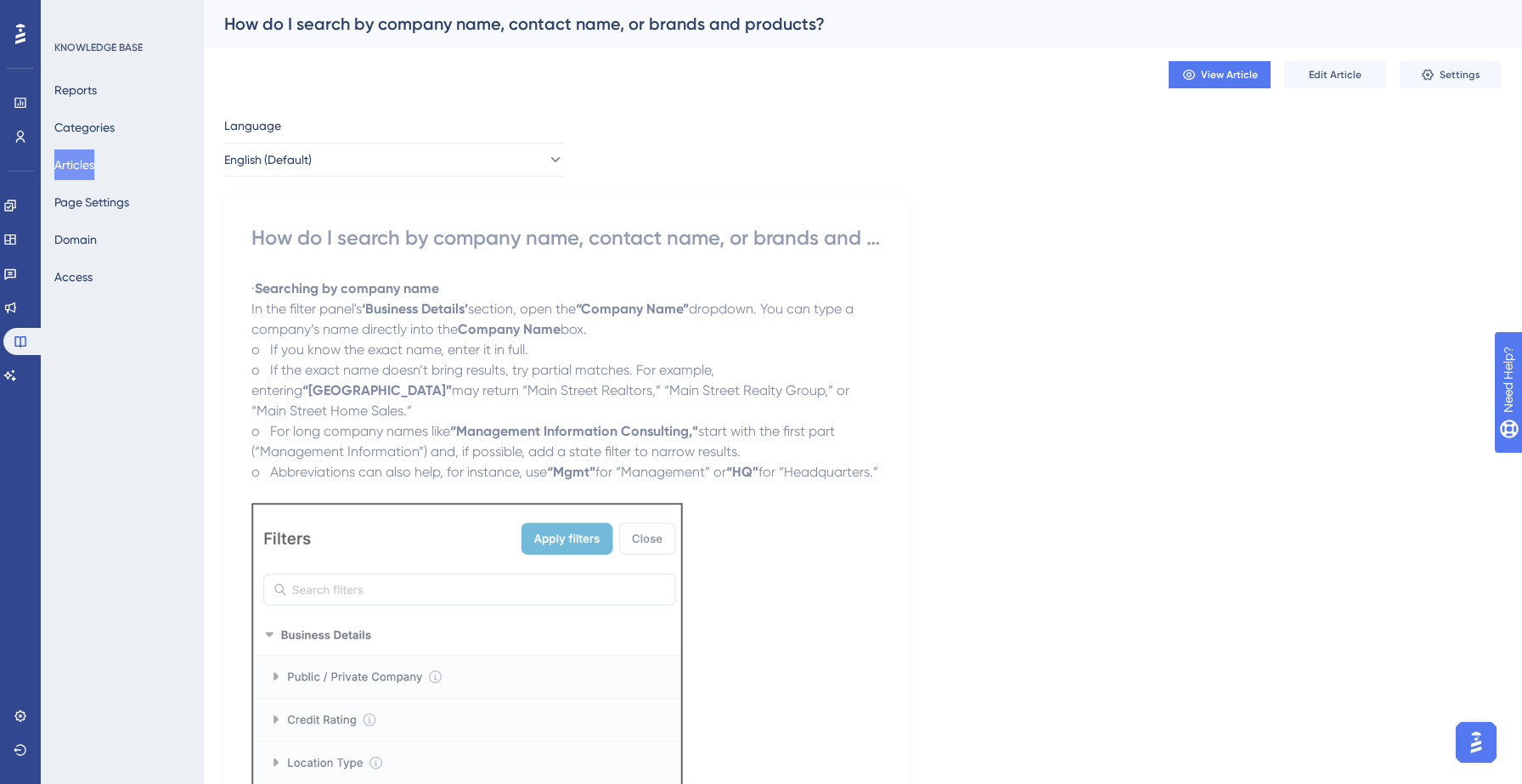
click at [83, 162] on button "Articles" at bounding box center [74, 165] width 40 height 30
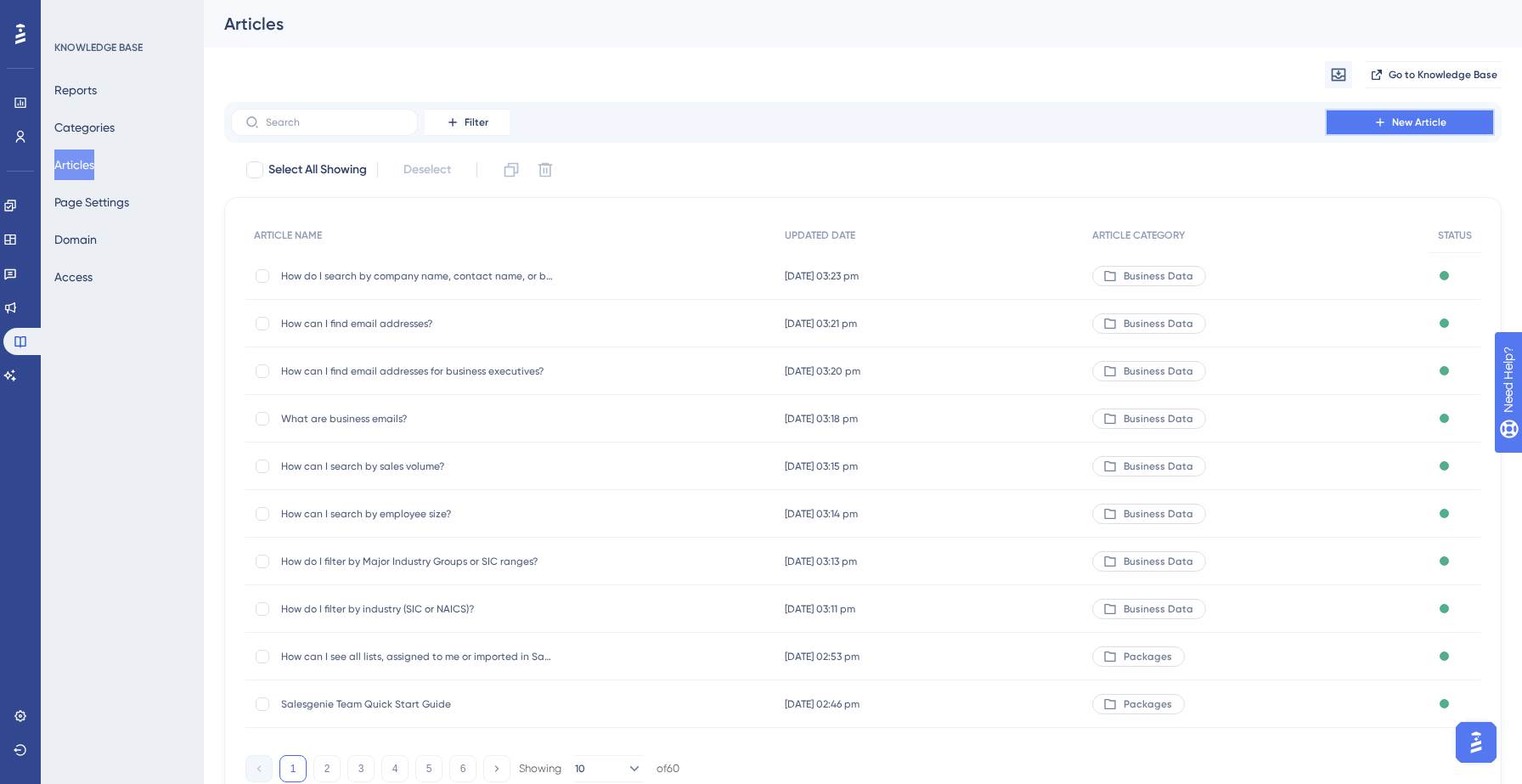
click at [1413, 132] on button "New Article" at bounding box center [1410, 122] width 170 height 27
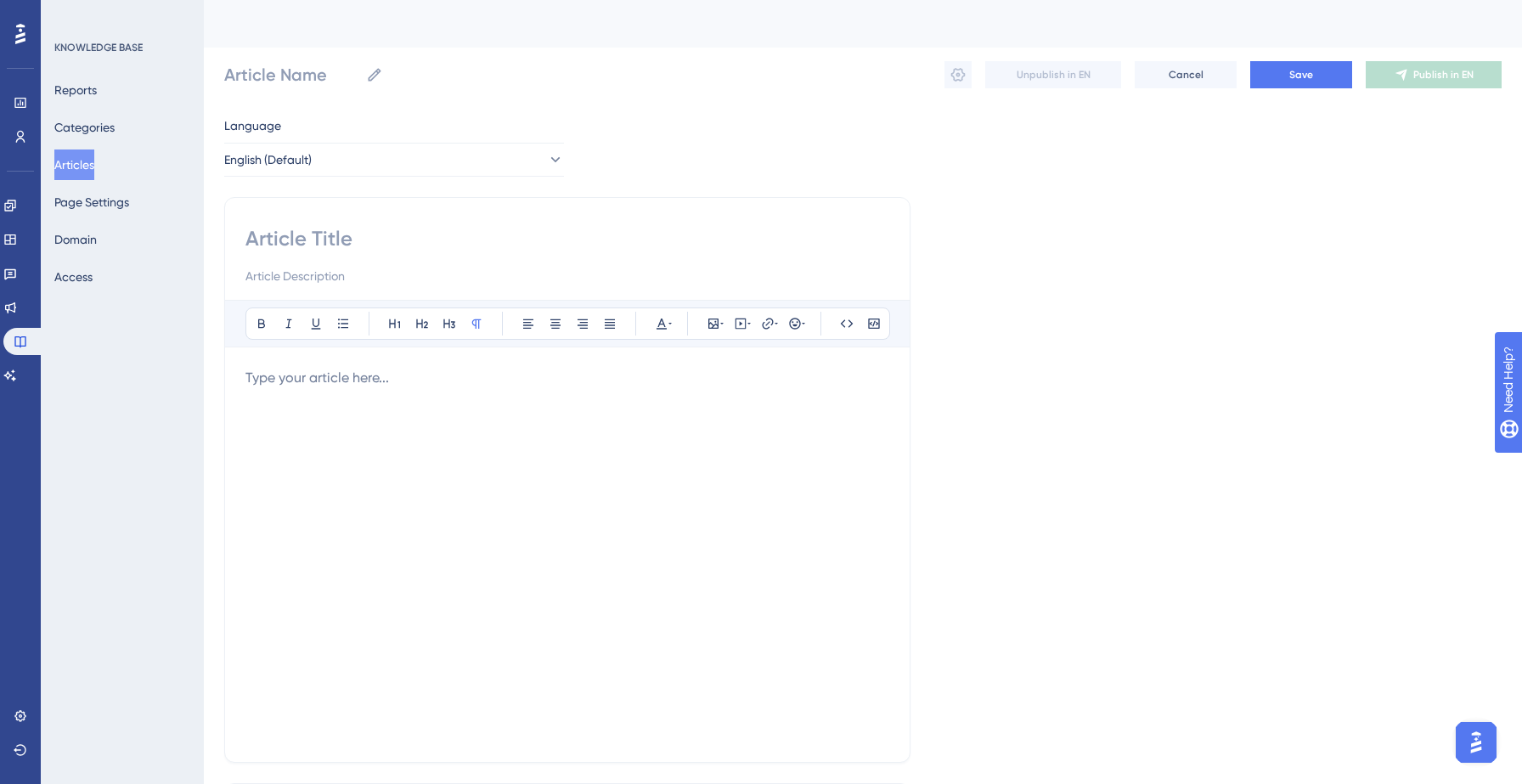
click at [357, 237] on input at bounding box center [567, 239] width 643 height 27
paste input "How can I search by executive title, gender, or ethnicity?"
type input "How can I search by executive title, gender, or ethnicity?"
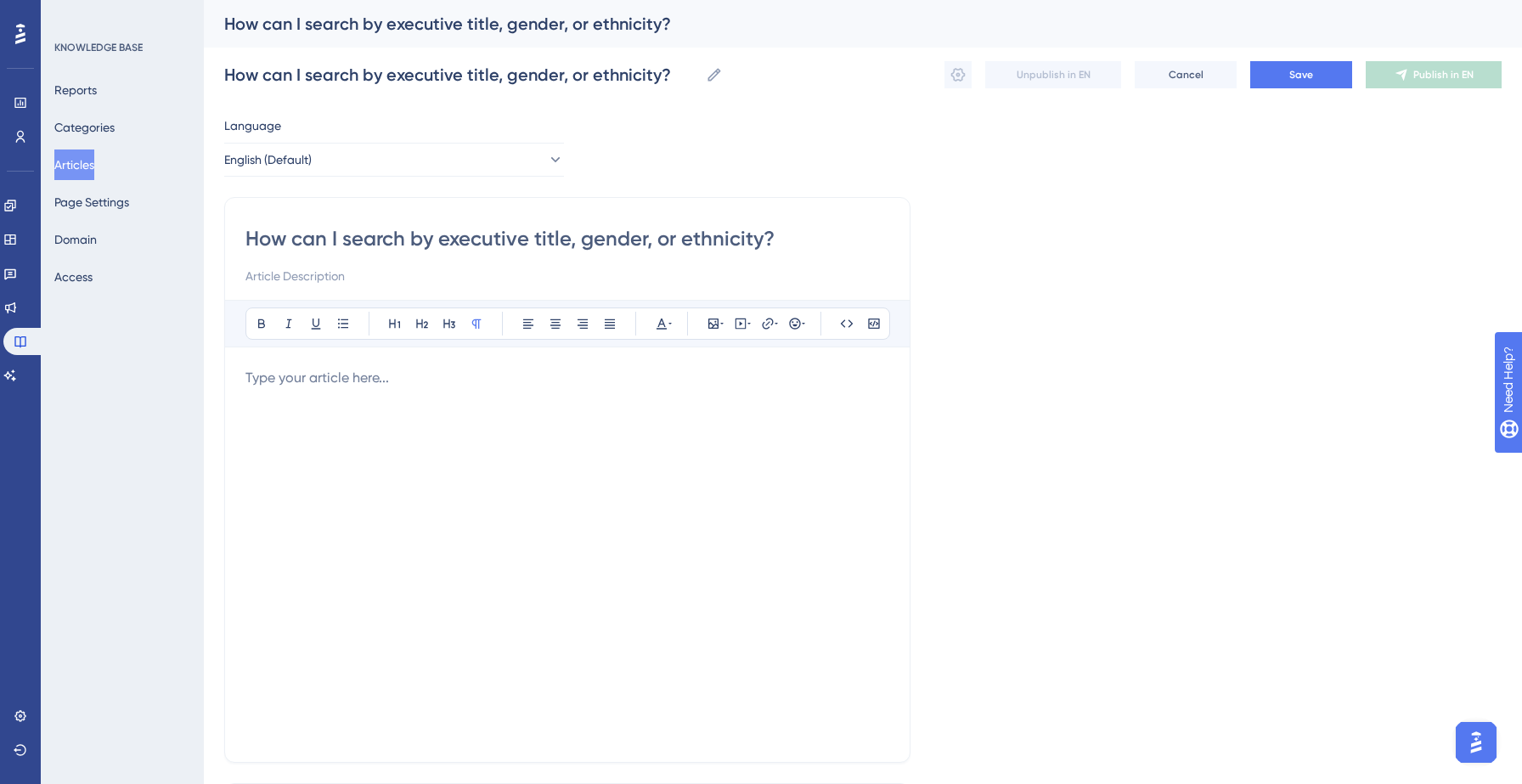
type input "How can I search by executive title, gender, or ethnicity?"
click at [321, 405] on div at bounding box center [567, 554] width 643 height 373
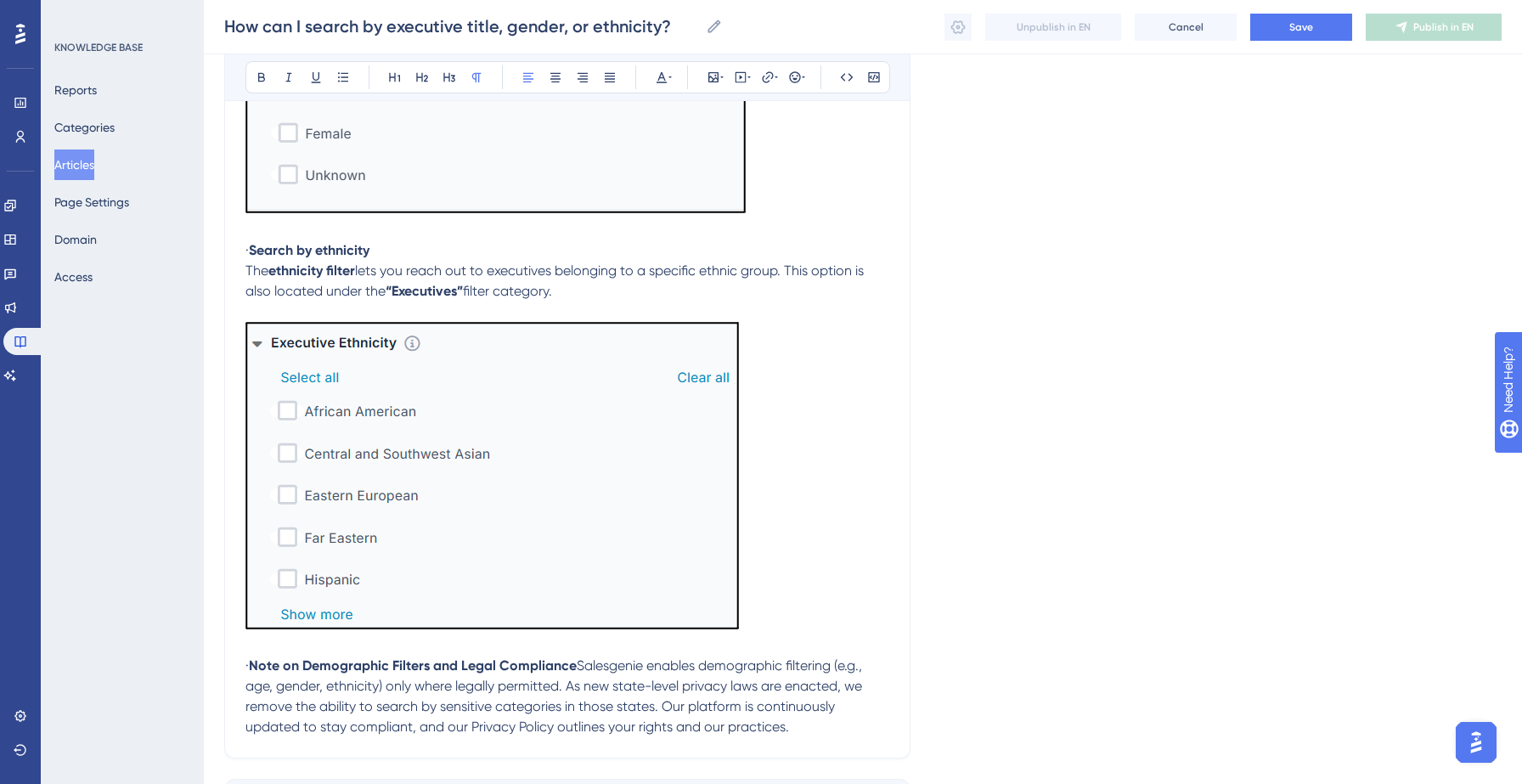
scroll to position [1524, 0]
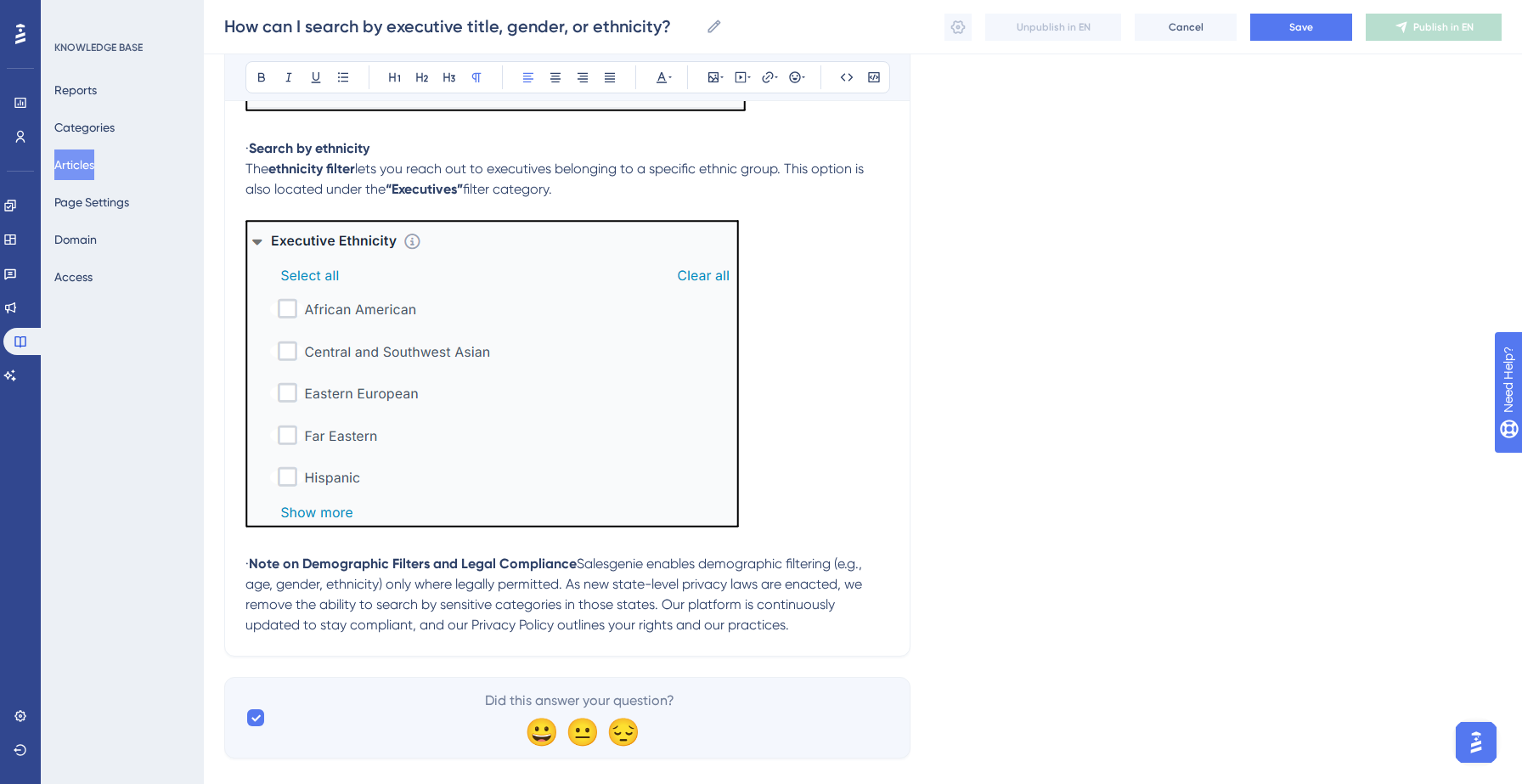
click at [598, 611] on span "Salesgenie enables demographic filtering (e.g., age, gender, ethnicity) only wh…" at bounding box center [555, 593] width 620 height 78
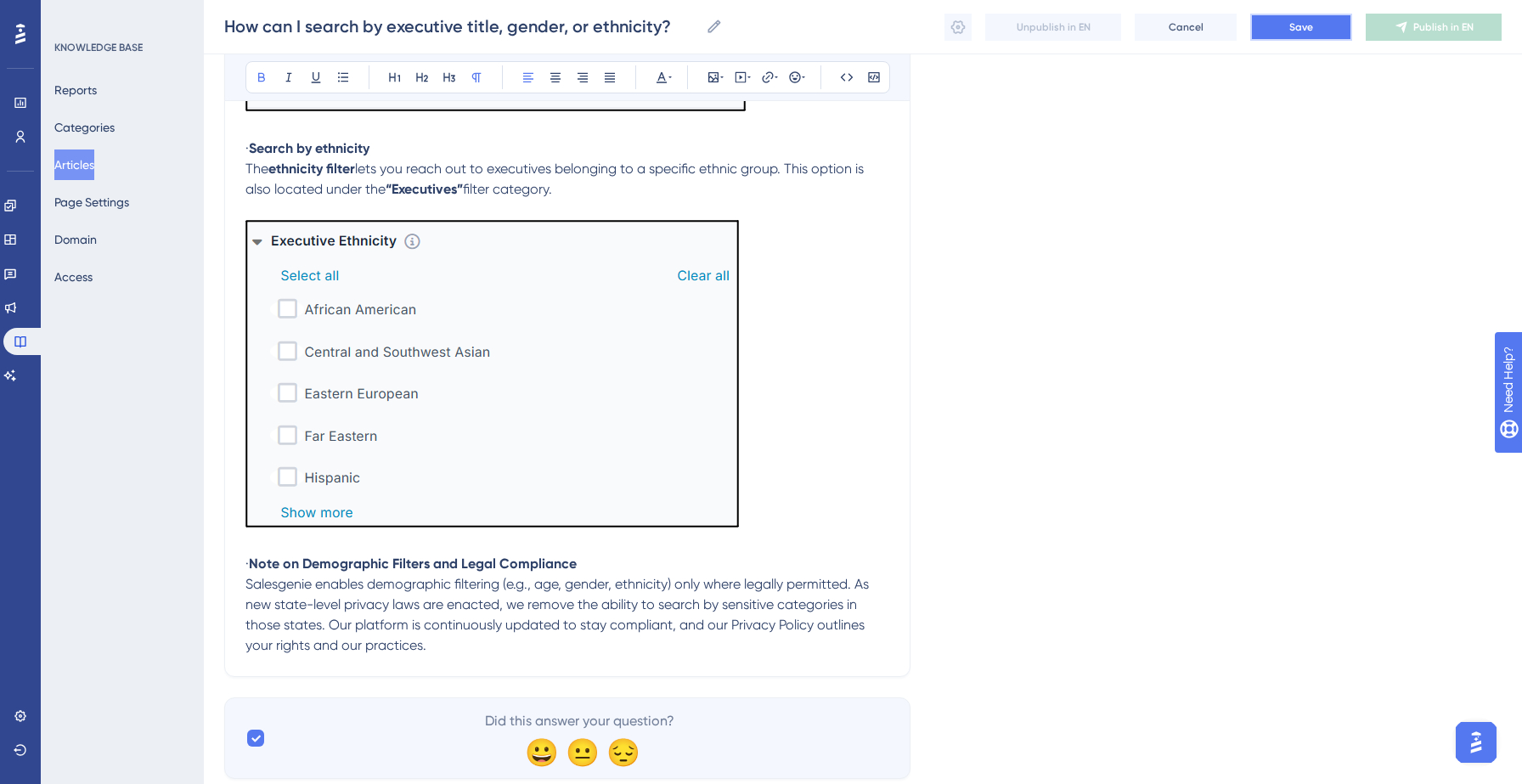
click at [1312, 22] on span "Save" at bounding box center [1301, 27] width 24 height 13
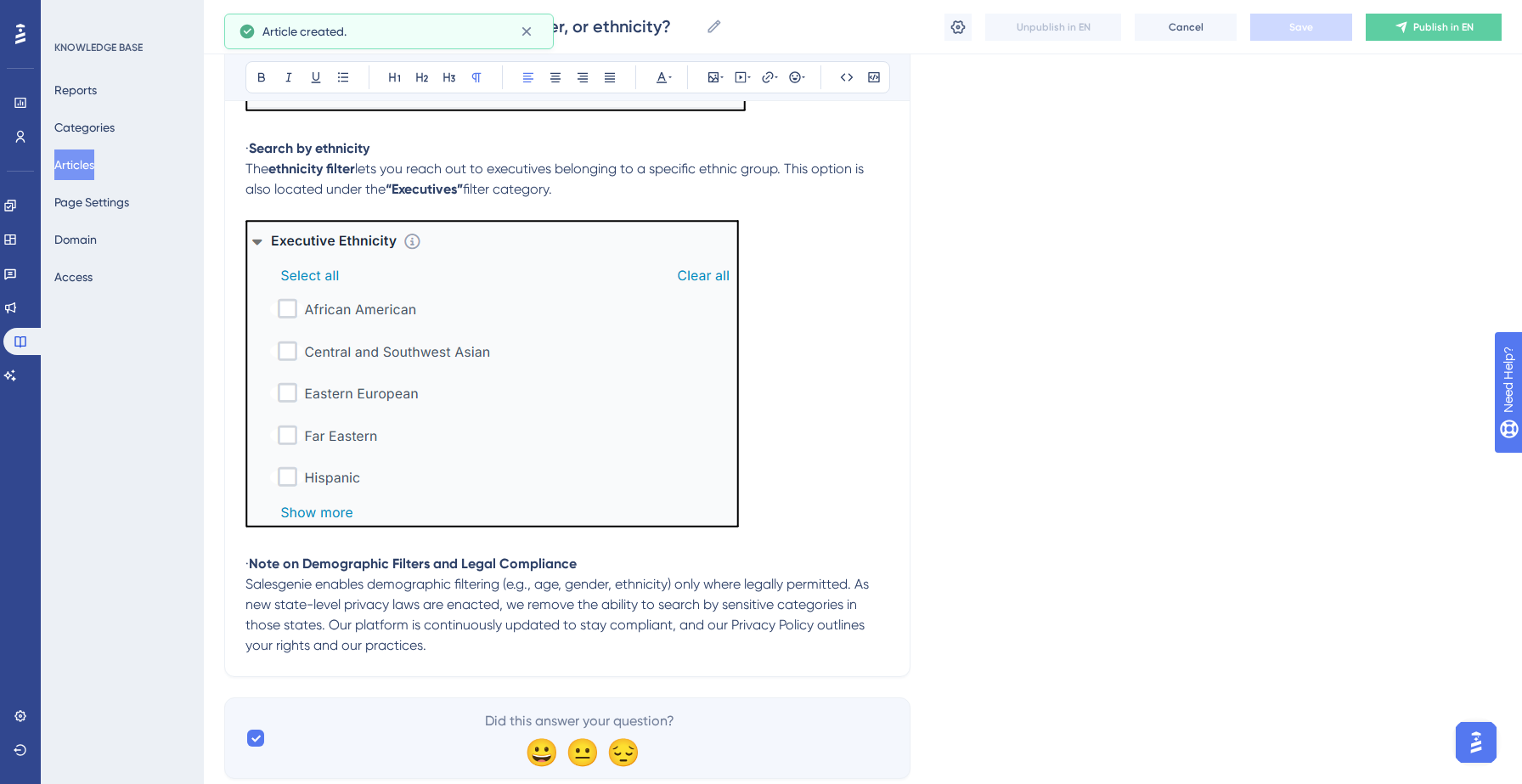
scroll to position [210, 0]
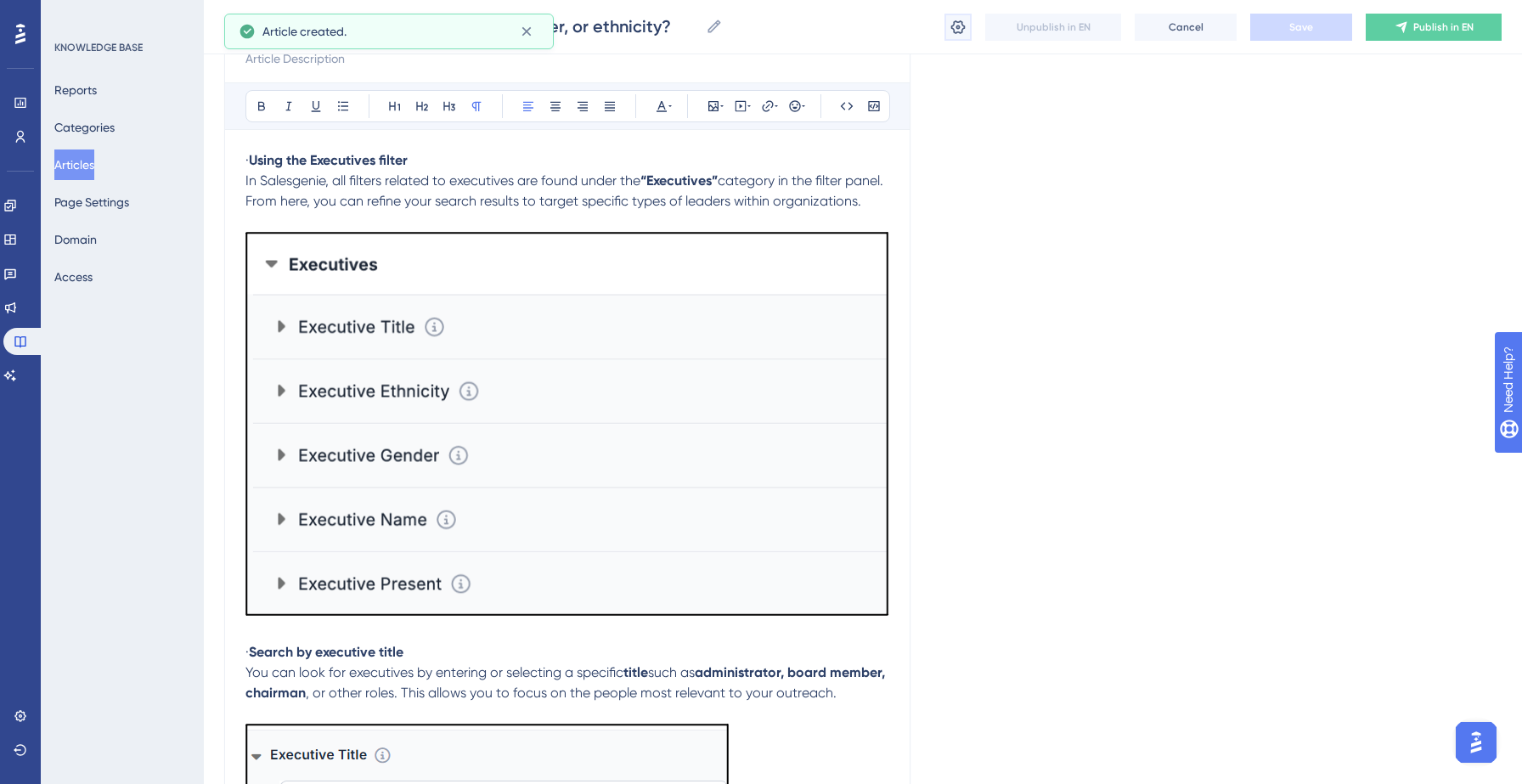
click at [961, 26] on icon at bounding box center [957, 27] width 17 height 17
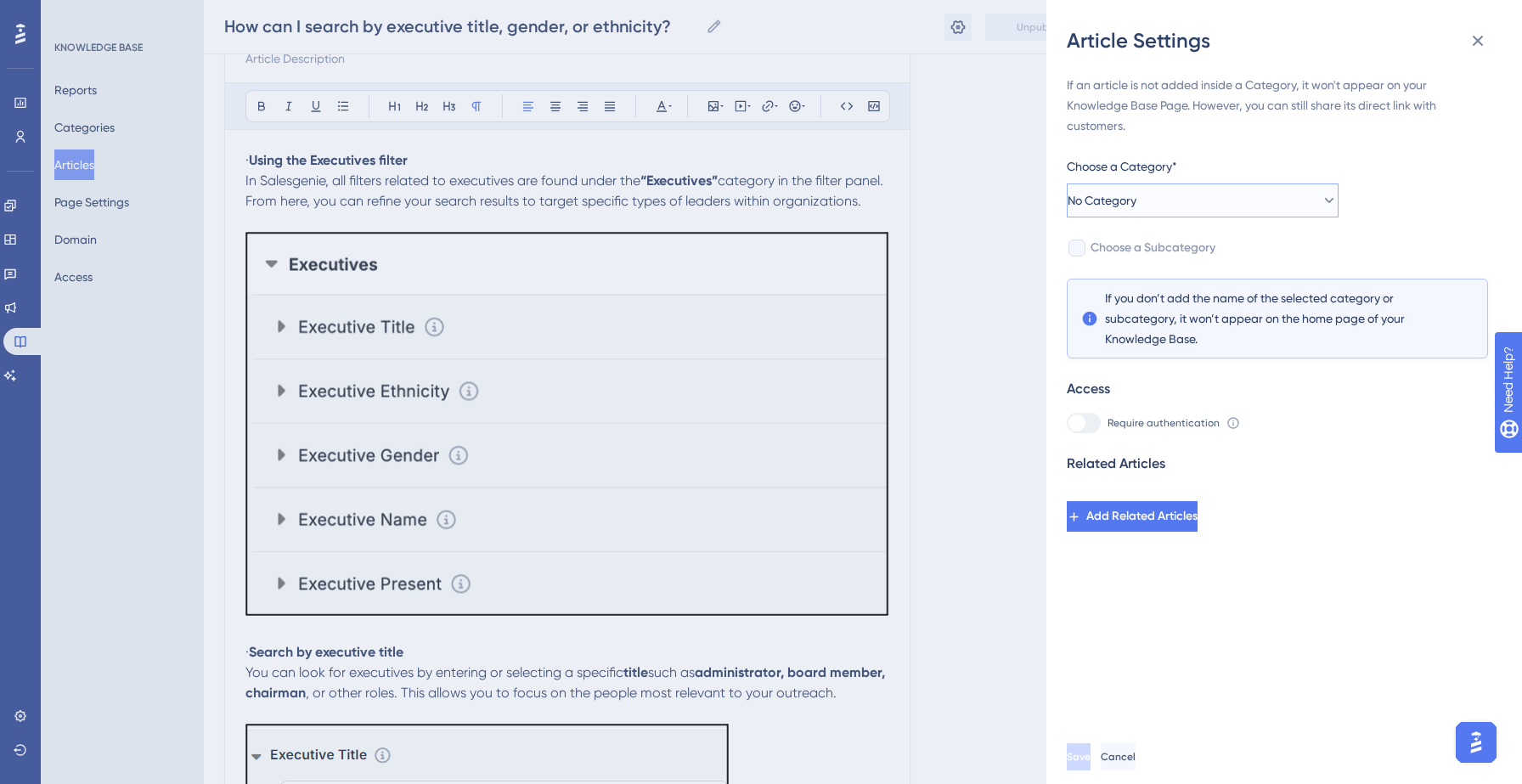
click at [1128, 203] on span "No Category" at bounding box center [1101, 200] width 69 height 20
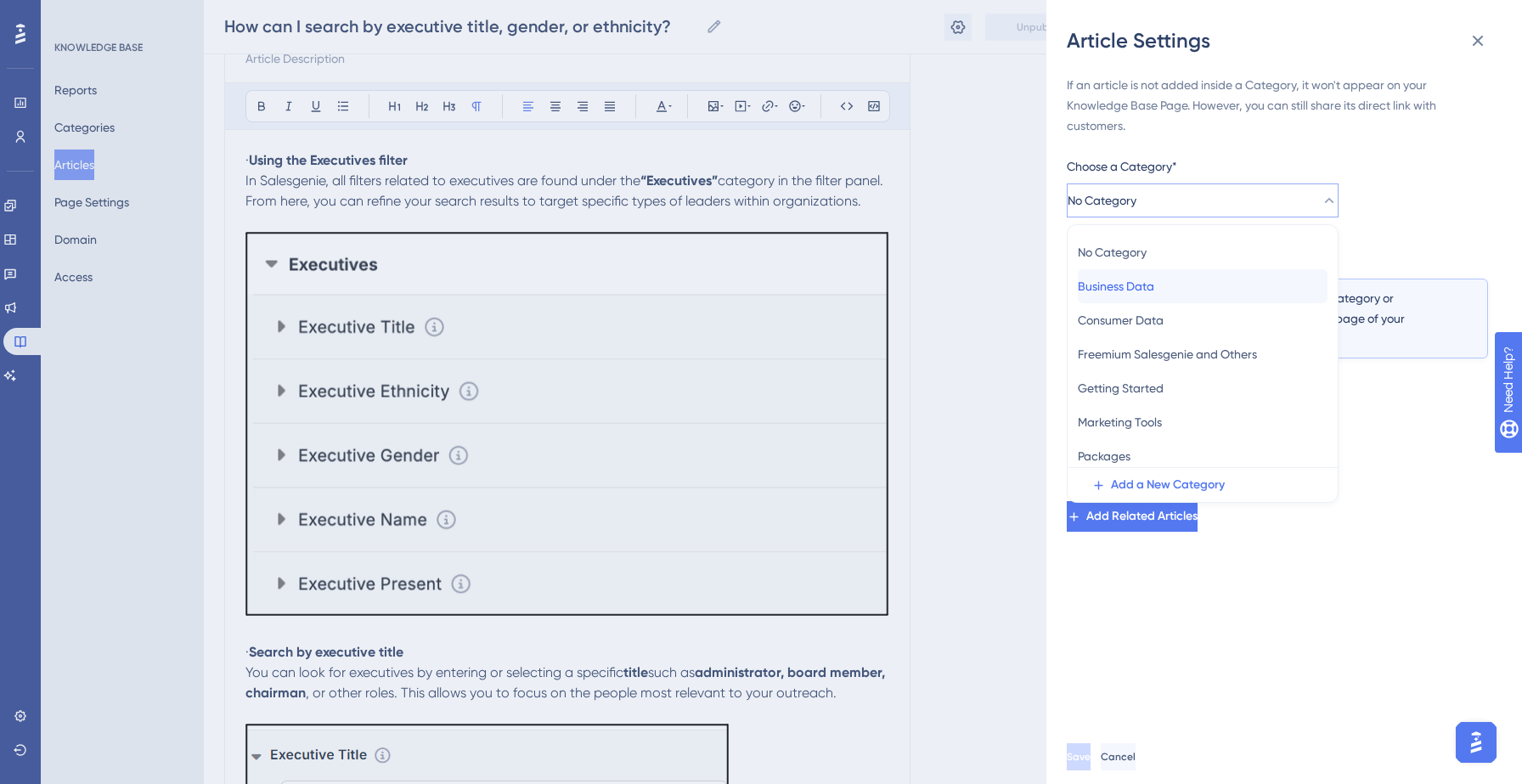
click at [1133, 283] on span "Business Data" at bounding box center [1116, 286] width 77 height 20
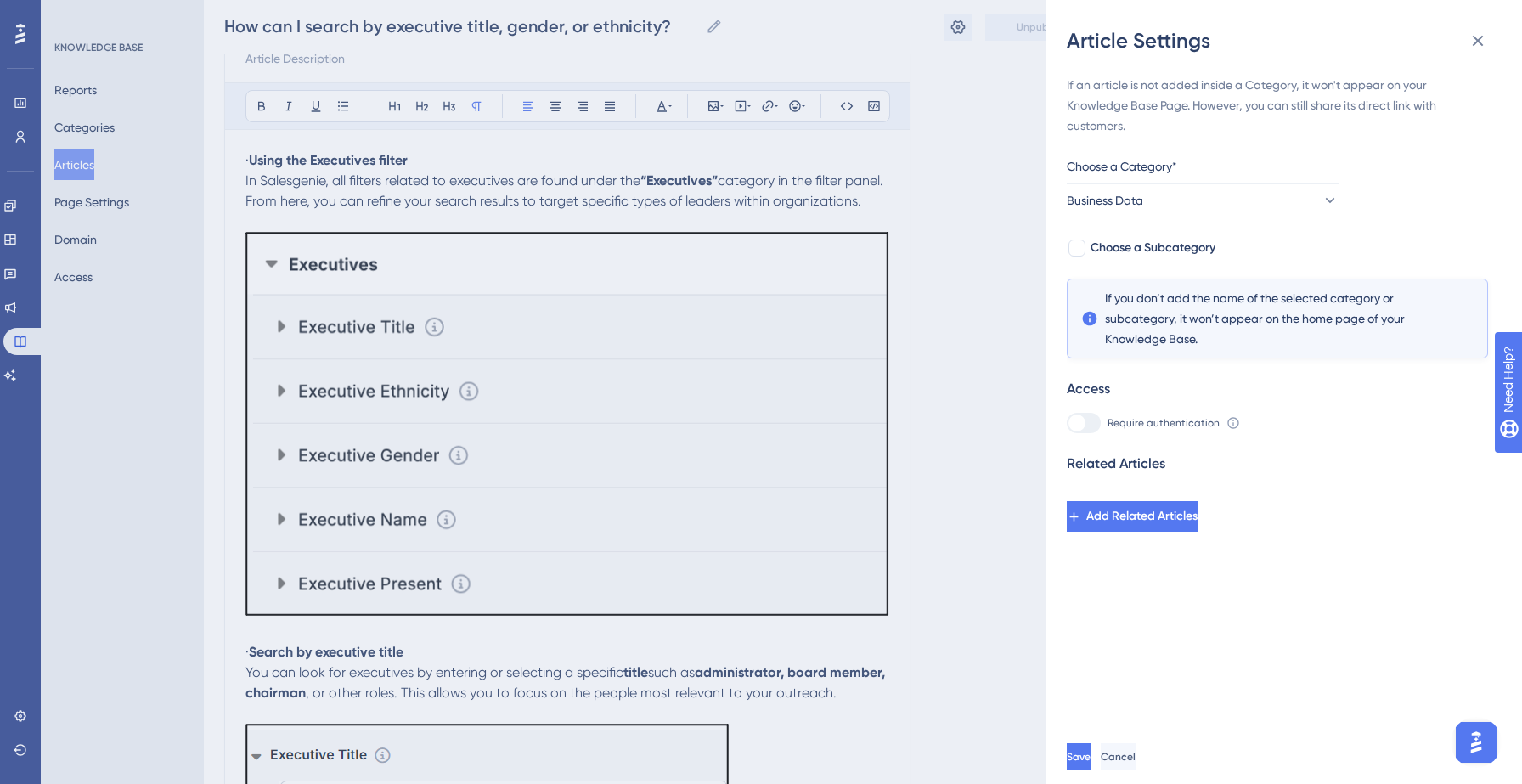
click at [1185, 236] on div "If an article is not added inside a Category, it won't appear on your Knowledge…" at bounding box center [1277, 303] width 421 height 457
click at [1183, 246] on span "Choose a Subcategory" at bounding box center [1153, 248] width 125 height 20
checkbox input "true"
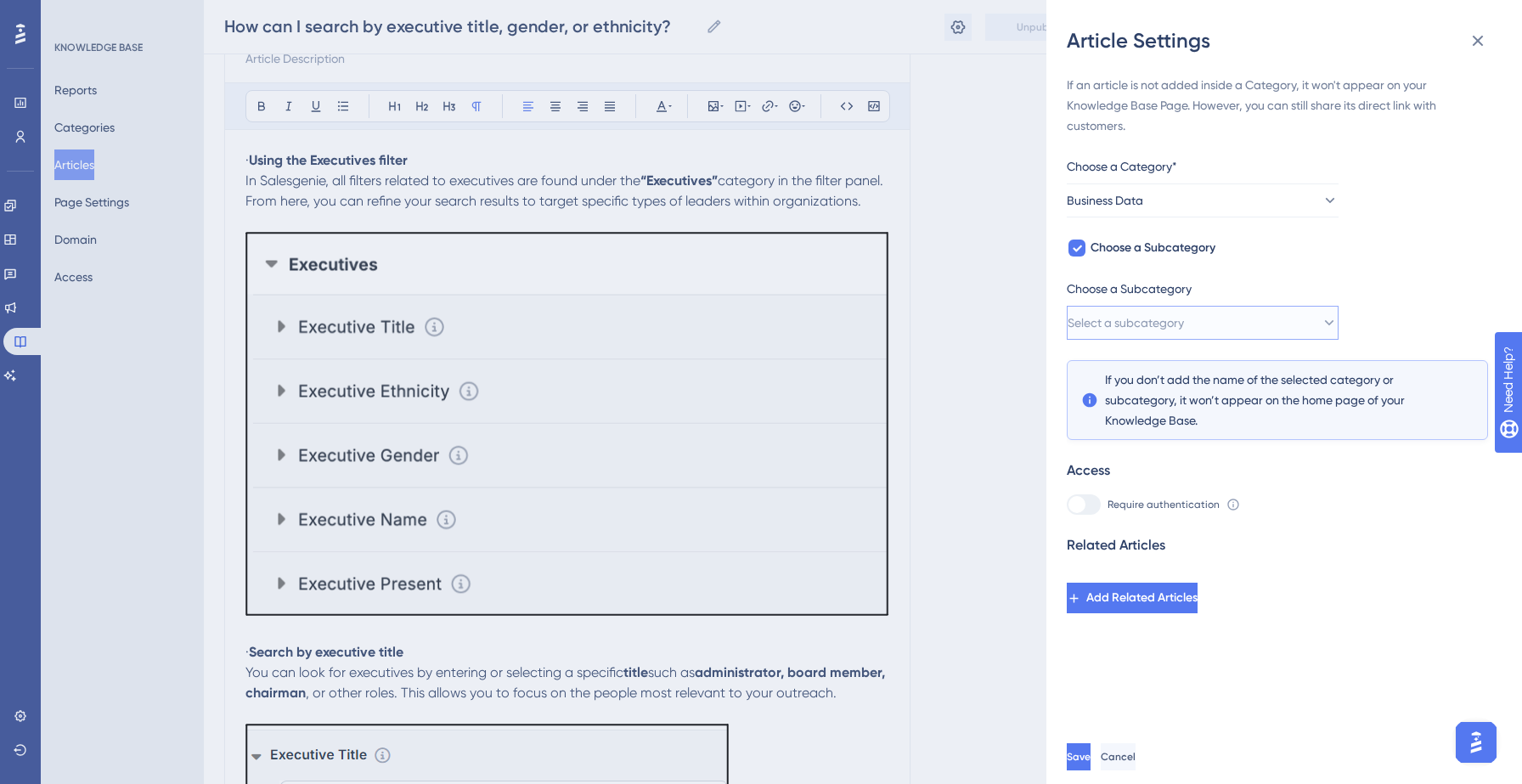
click at [1186, 334] on button "Select a subcategory" at bounding box center [1202, 323] width 272 height 34
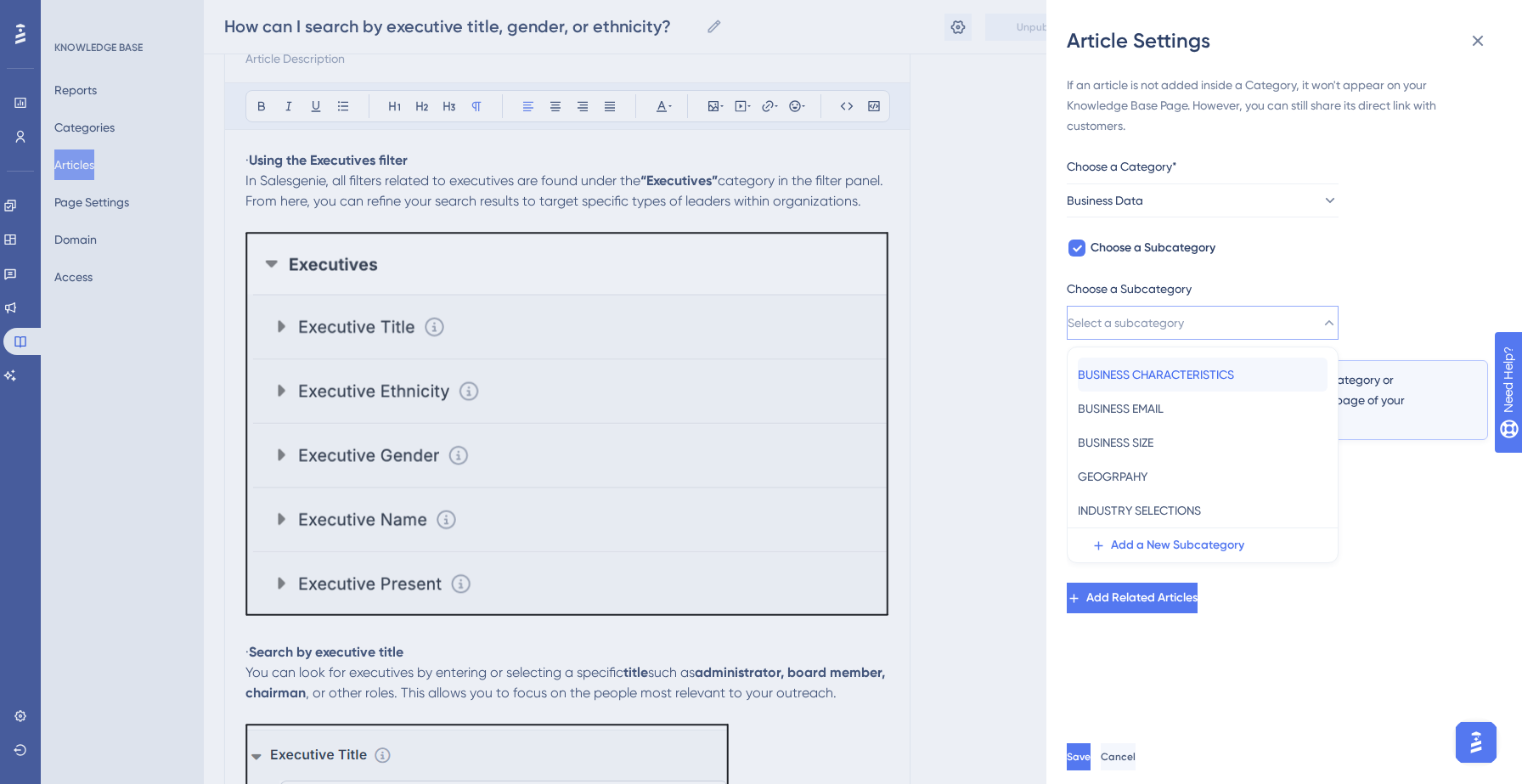
click at [1195, 377] on span "BUSINESS CHARACTERISTICS" at bounding box center [1155, 374] width 156 height 20
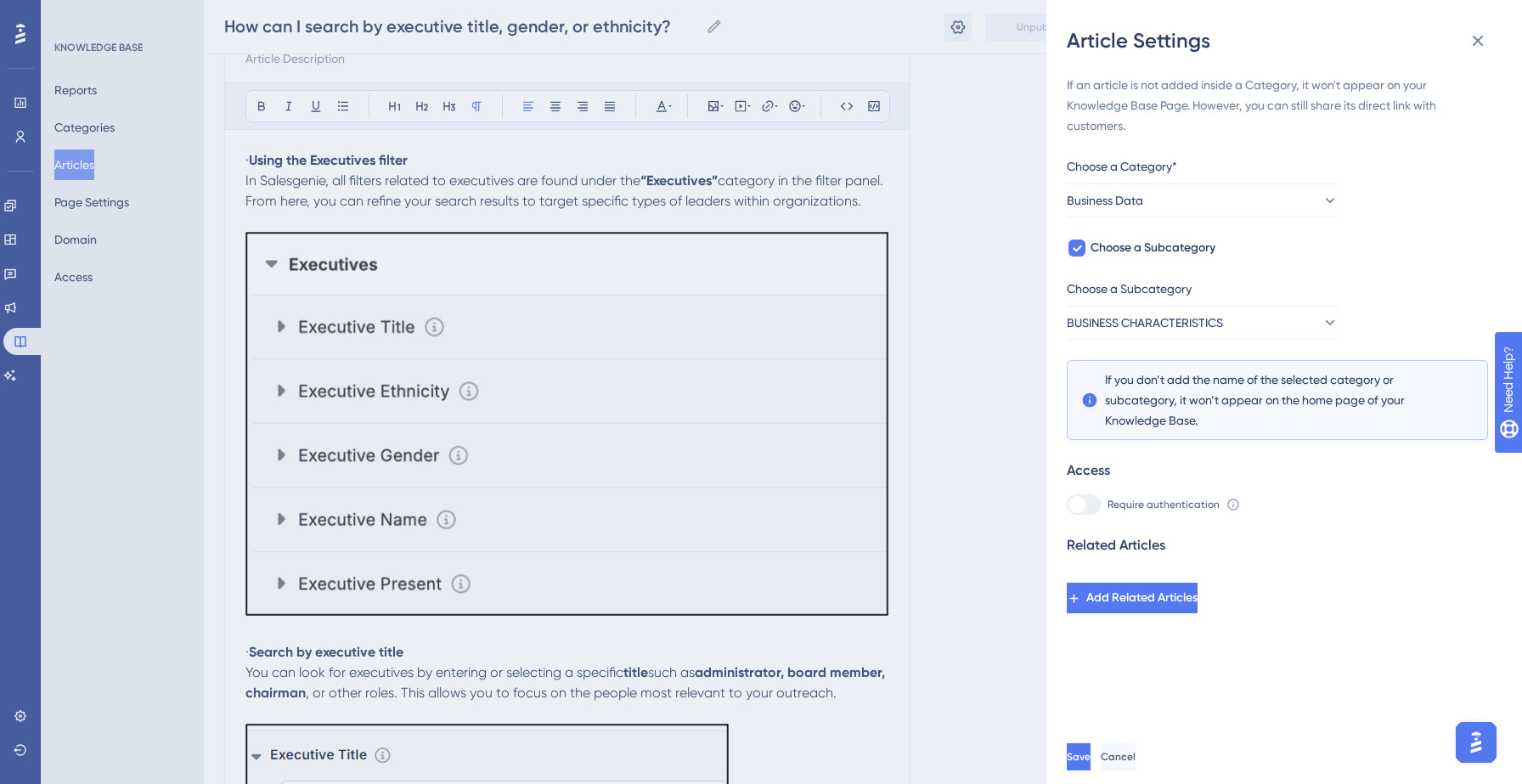
click at [1278, 658] on div "If an article is not added inside a Category, it won't appear on your Knowledge…" at bounding box center [1290, 392] width 448 height 675
click at [1092, 749] on span "Save" at bounding box center [1080, 755] width 24 height 13
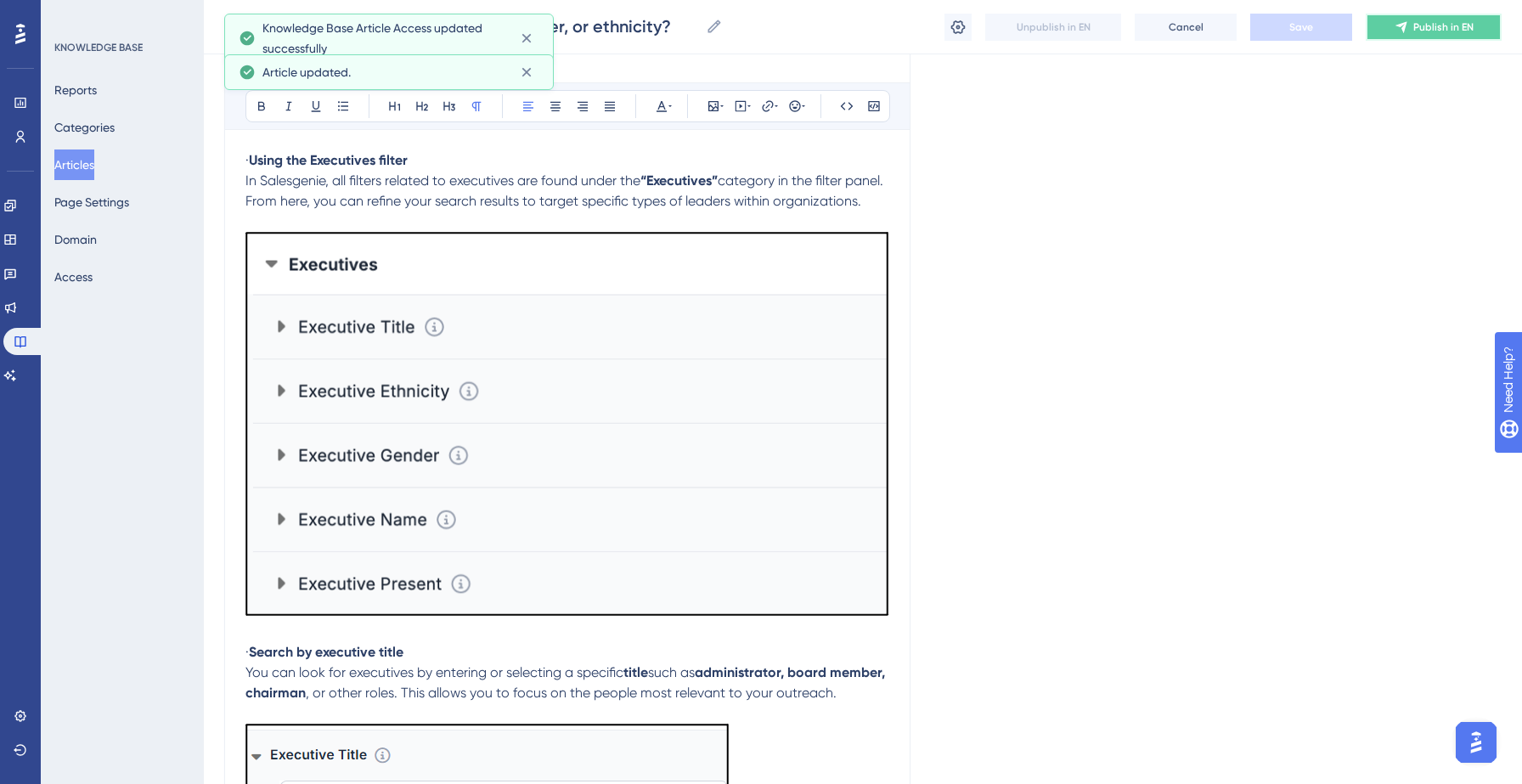
click at [1436, 36] on button "Publish in EN" at bounding box center [1433, 27] width 135 height 27
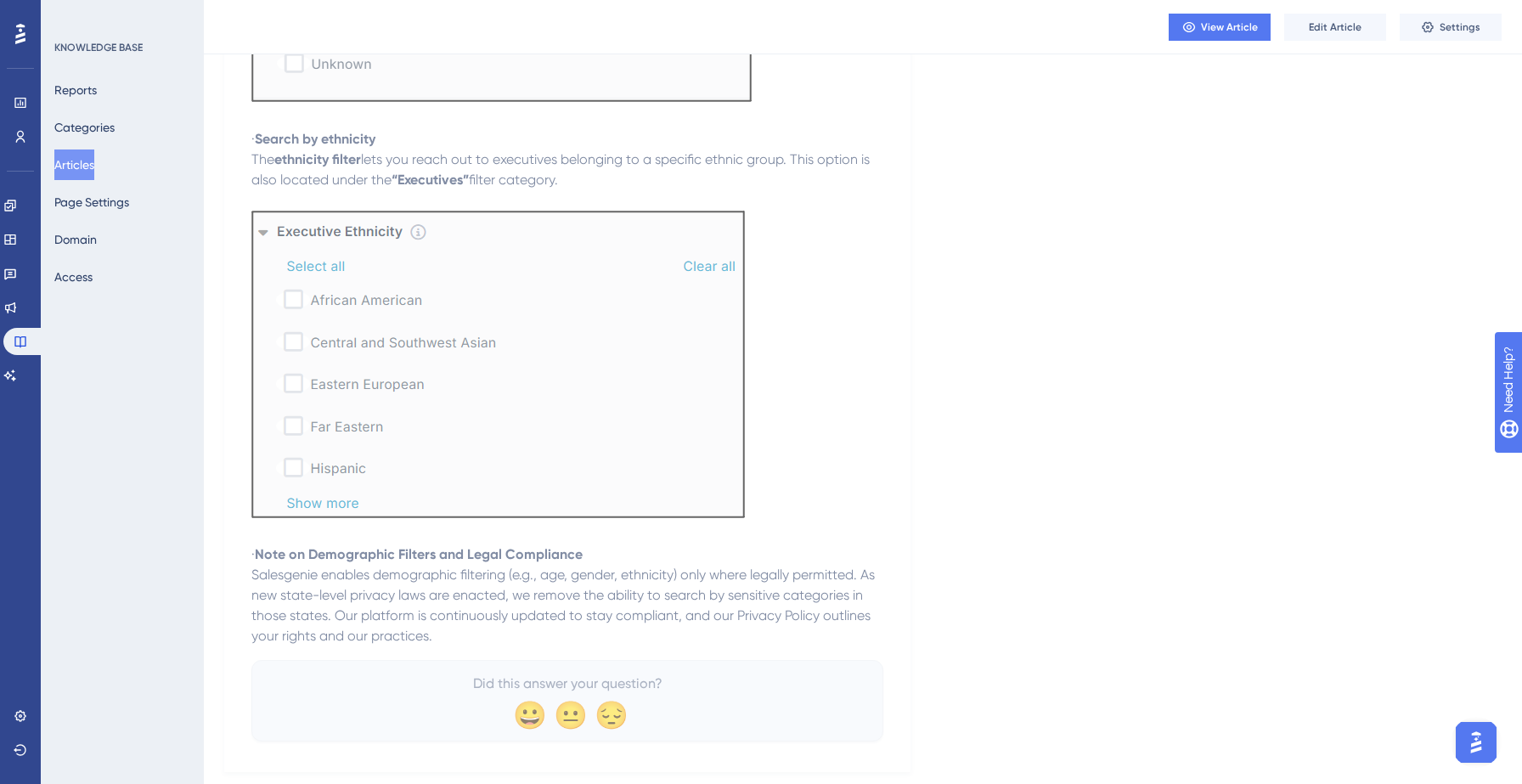
scroll to position [1525, 0]
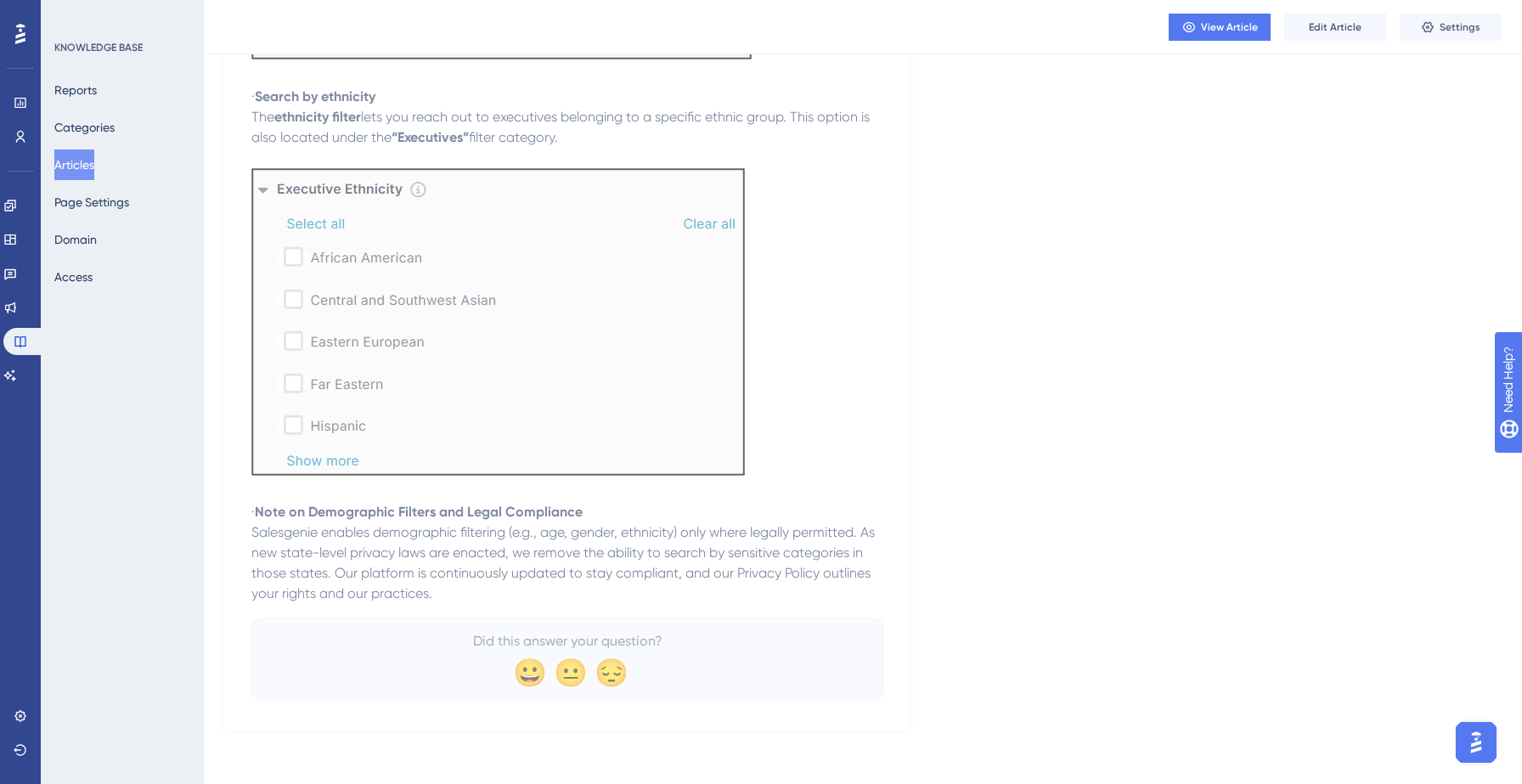
click at [82, 170] on button "Articles" at bounding box center [74, 165] width 40 height 30
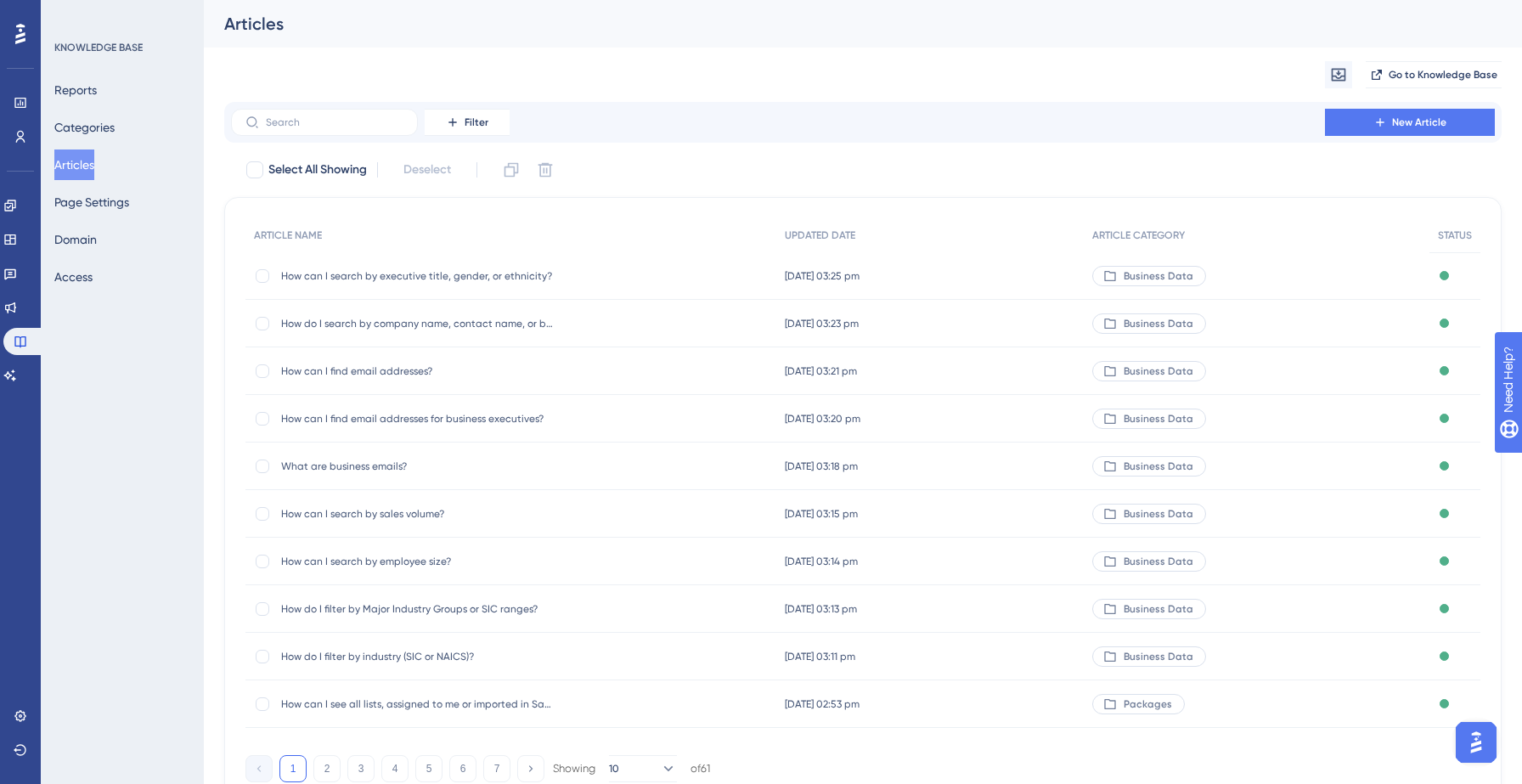
click at [1391, 102] on div "Filter New Article" at bounding box center [863, 122] width 1277 height 41
click at [1385, 116] on icon at bounding box center [1379, 122] width 13 height 13
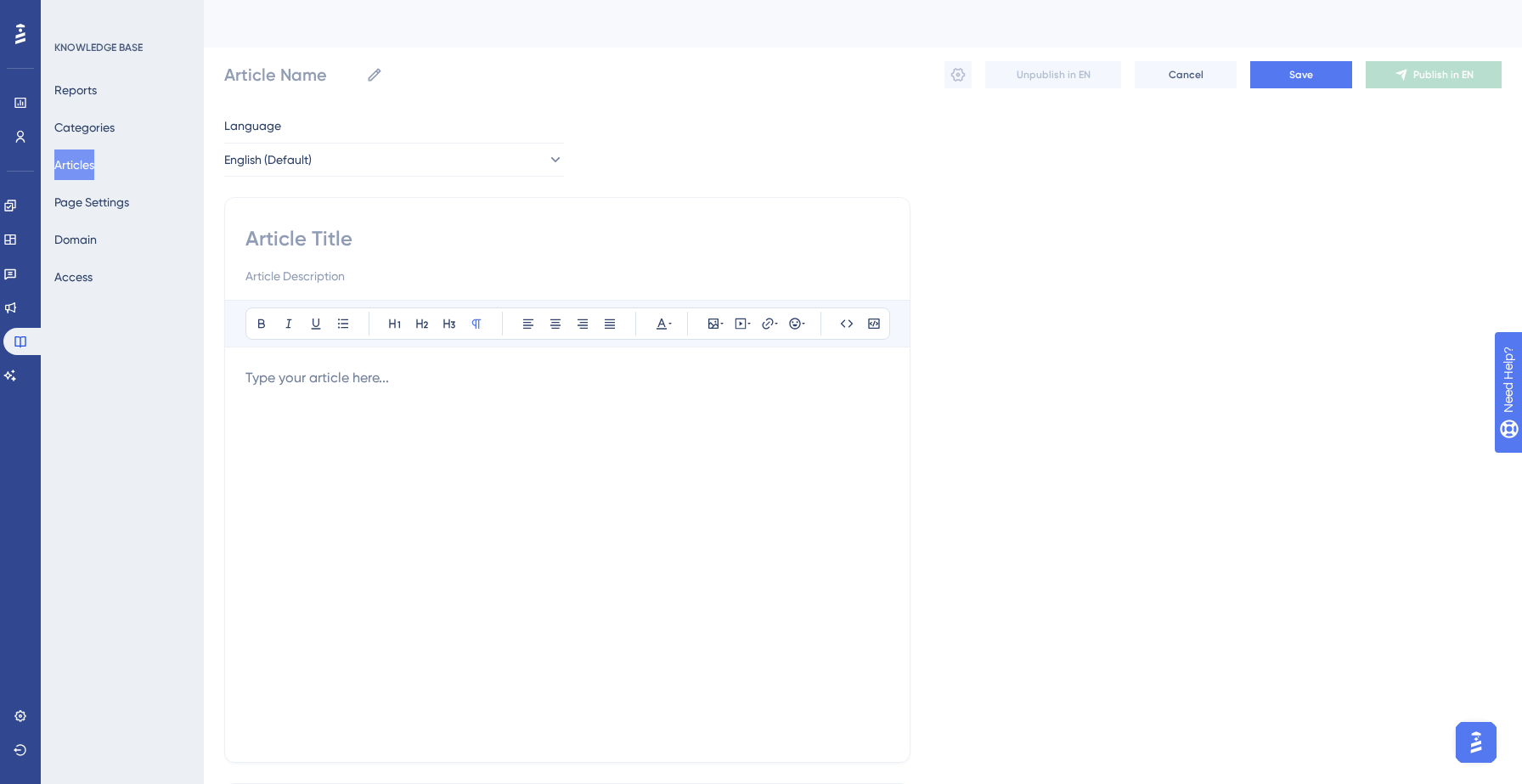
click at [394, 237] on input at bounding box center [567, 239] width 643 height 27
paste input "How can I search by years in business?"
type input "How can I search by years in business?"
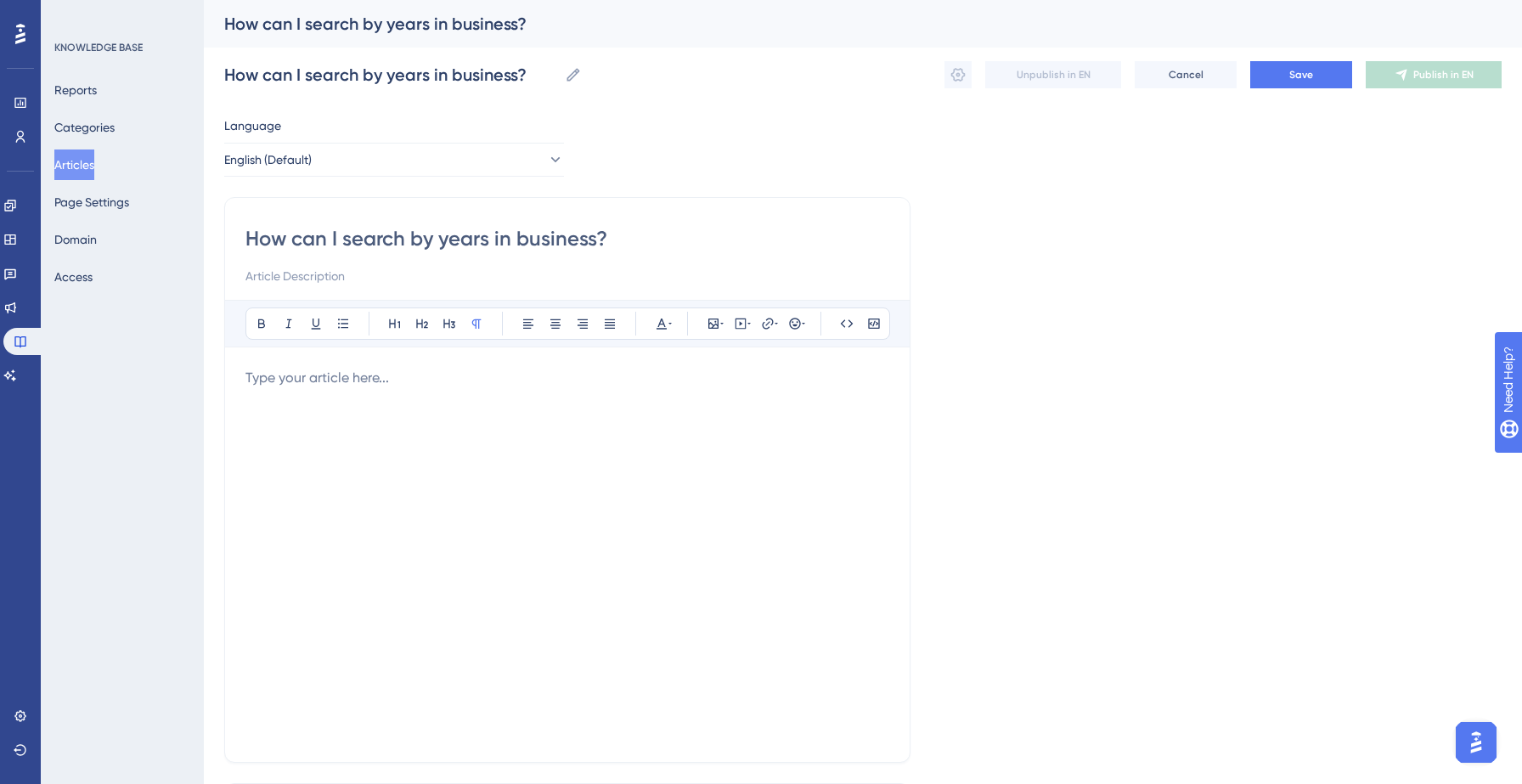
type input "How can I search by years in business?"
click at [351, 393] on div at bounding box center [567, 554] width 643 height 373
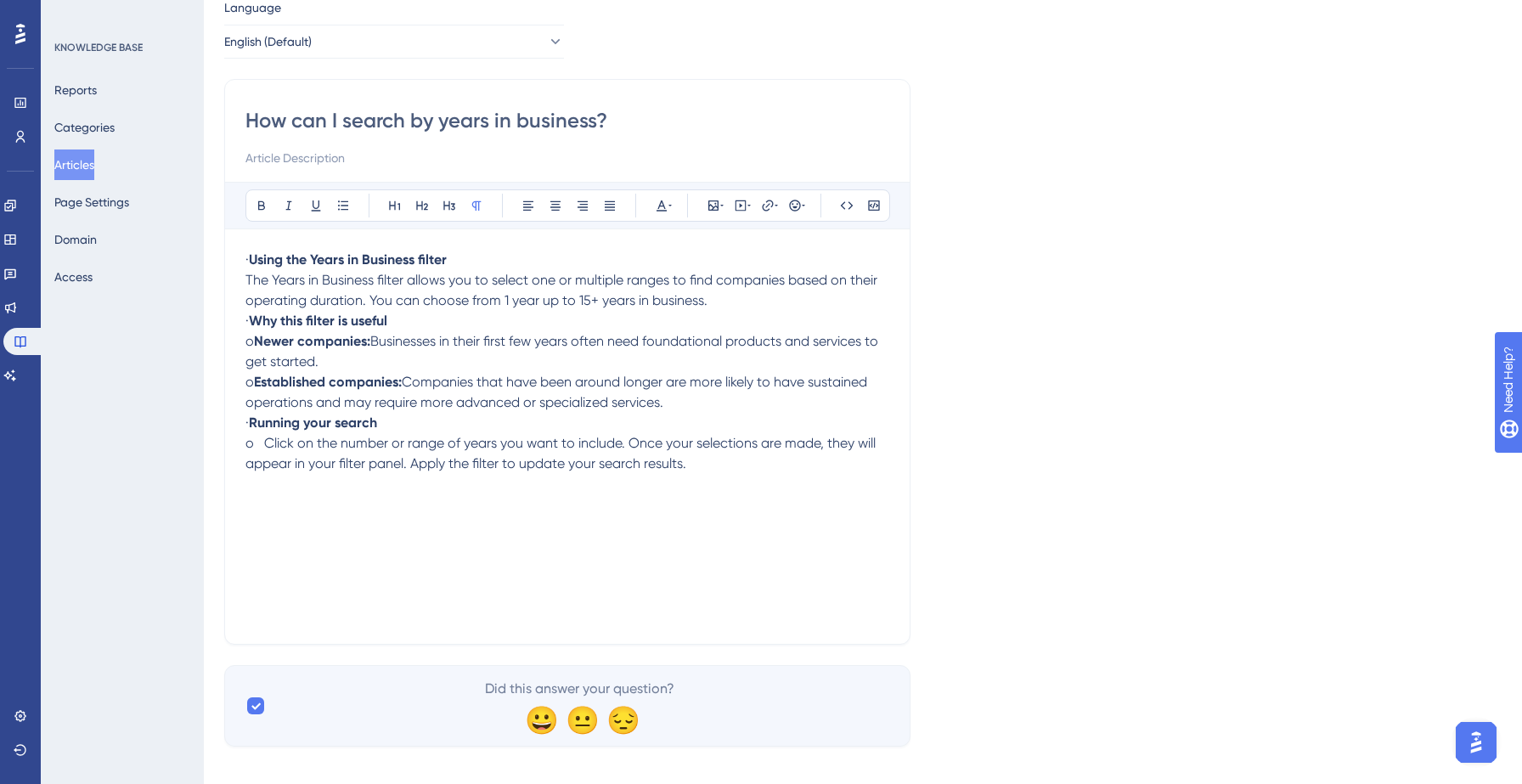
scroll to position [128, 0]
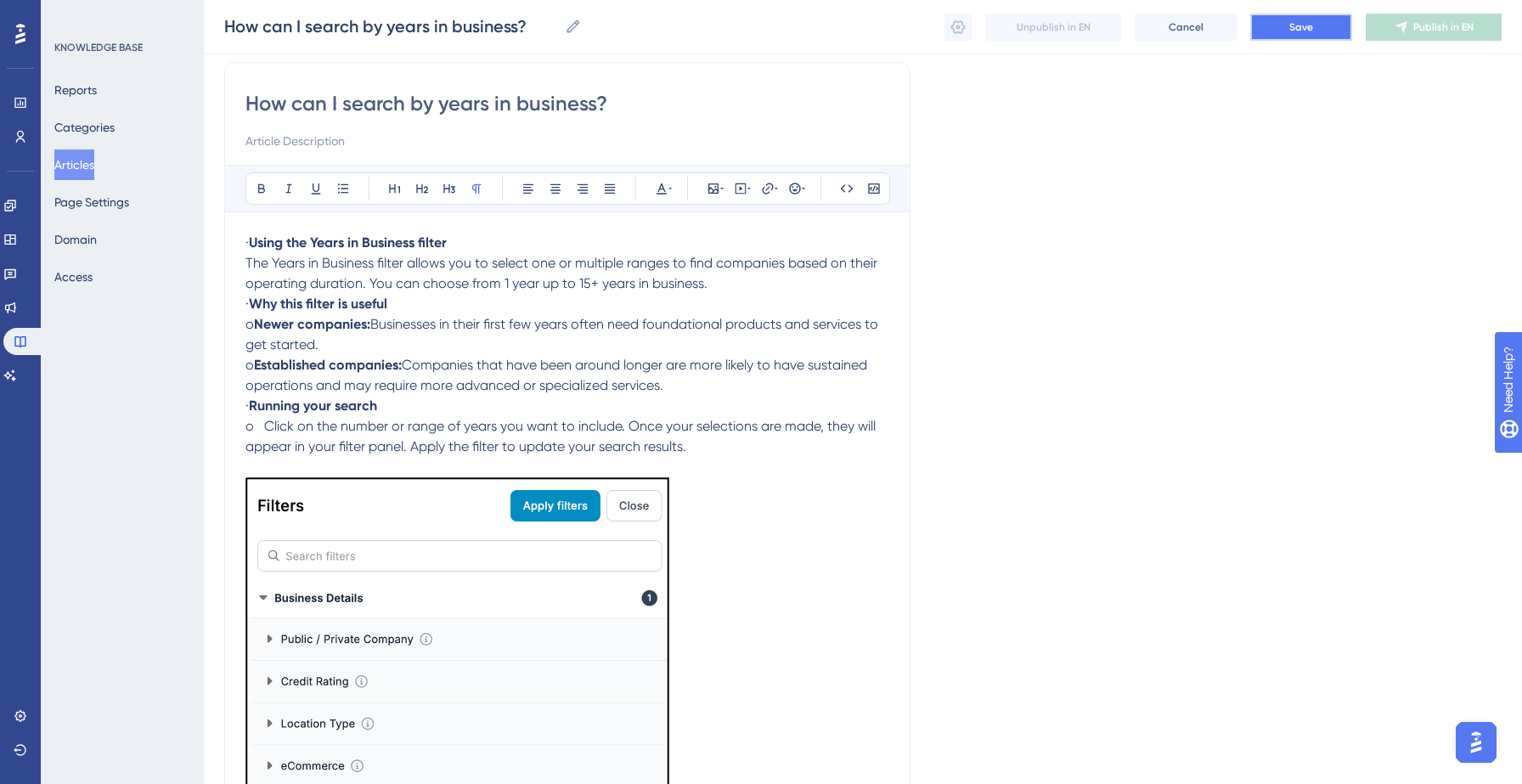
click at [1297, 33] on span "Save" at bounding box center [1301, 27] width 24 height 13
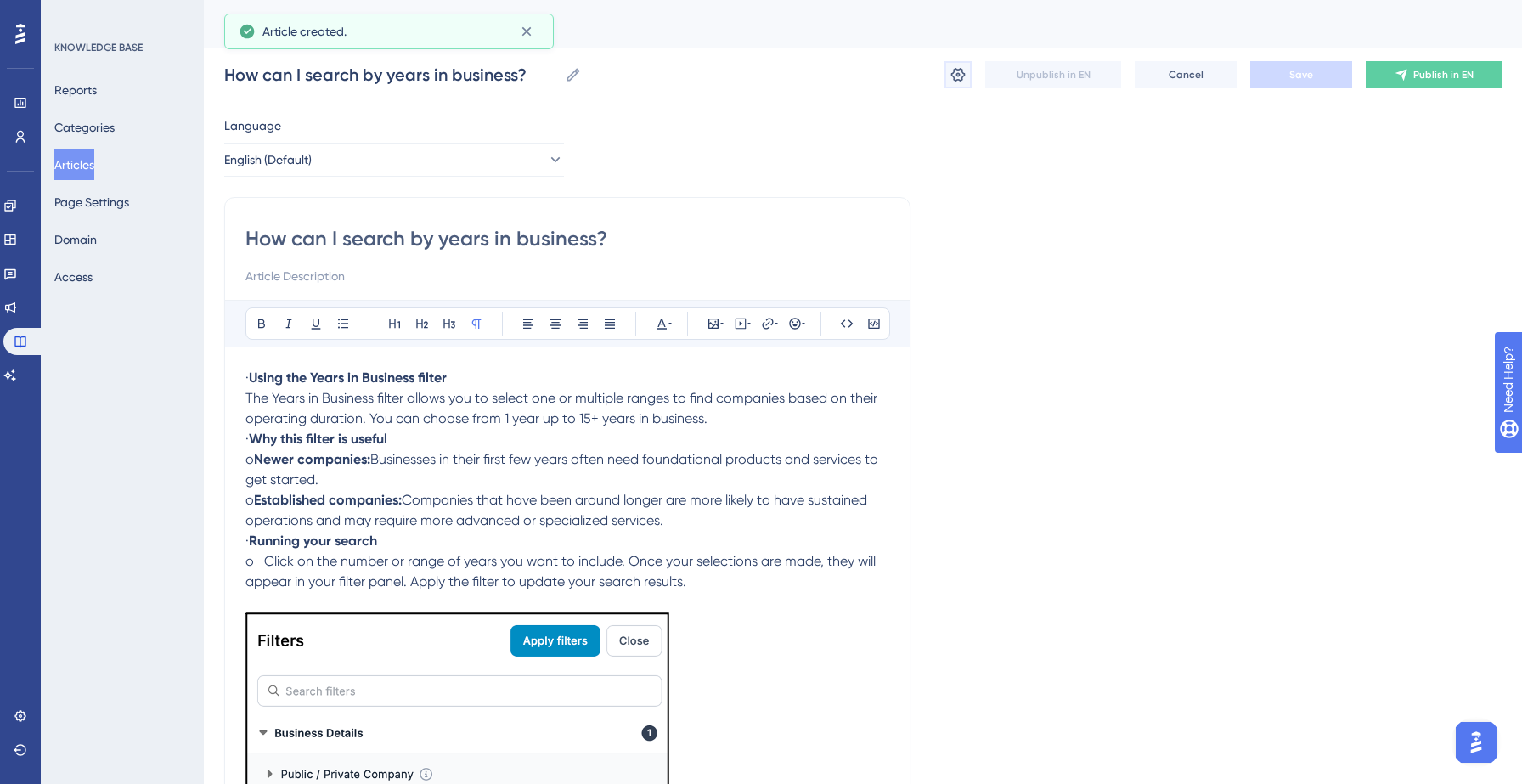
click at [964, 81] on icon at bounding box center [957, 74] width 17 height 17
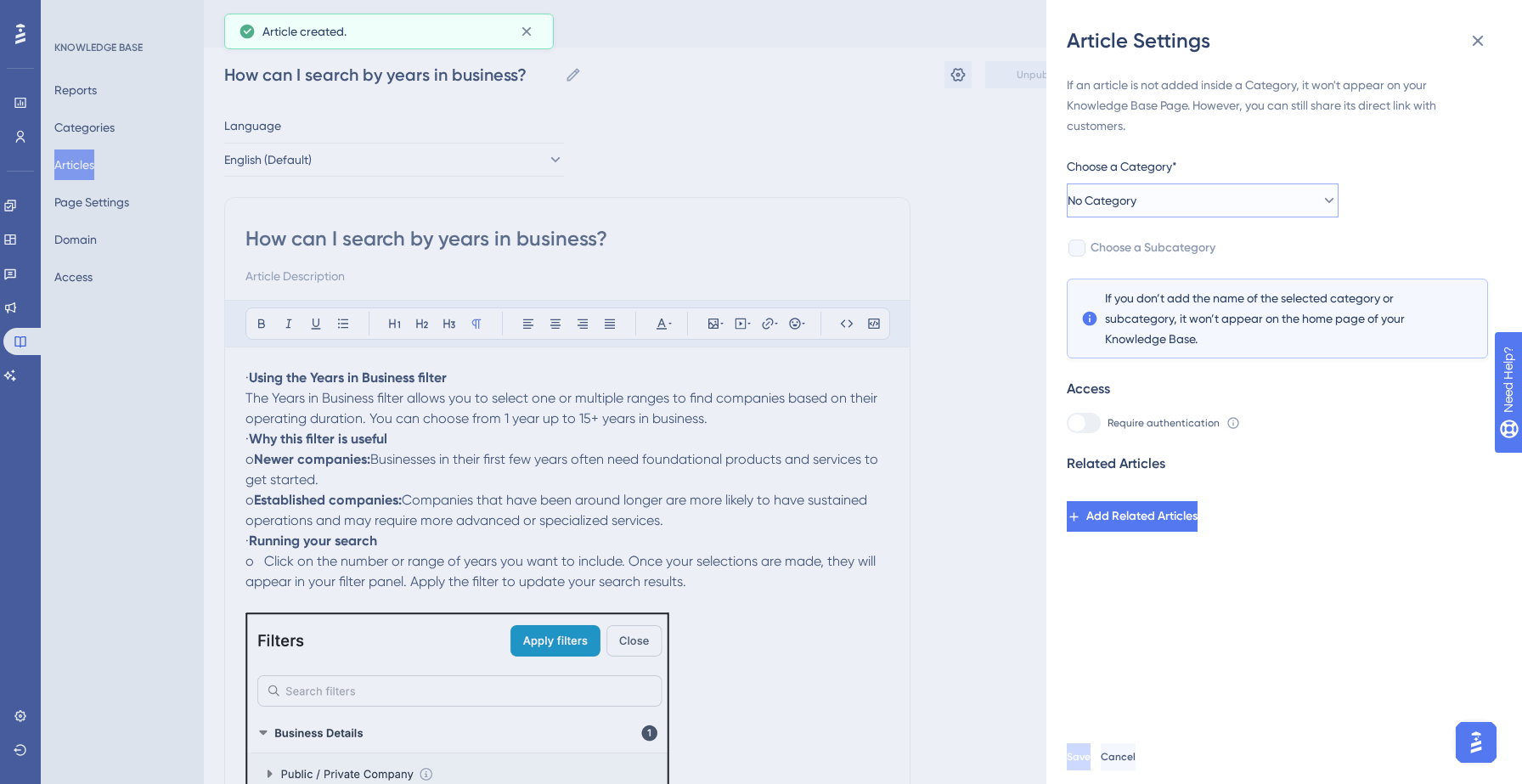
click at [1220, 196] on button "No Category" at bounding box center [1202, 200] width 272 height 34
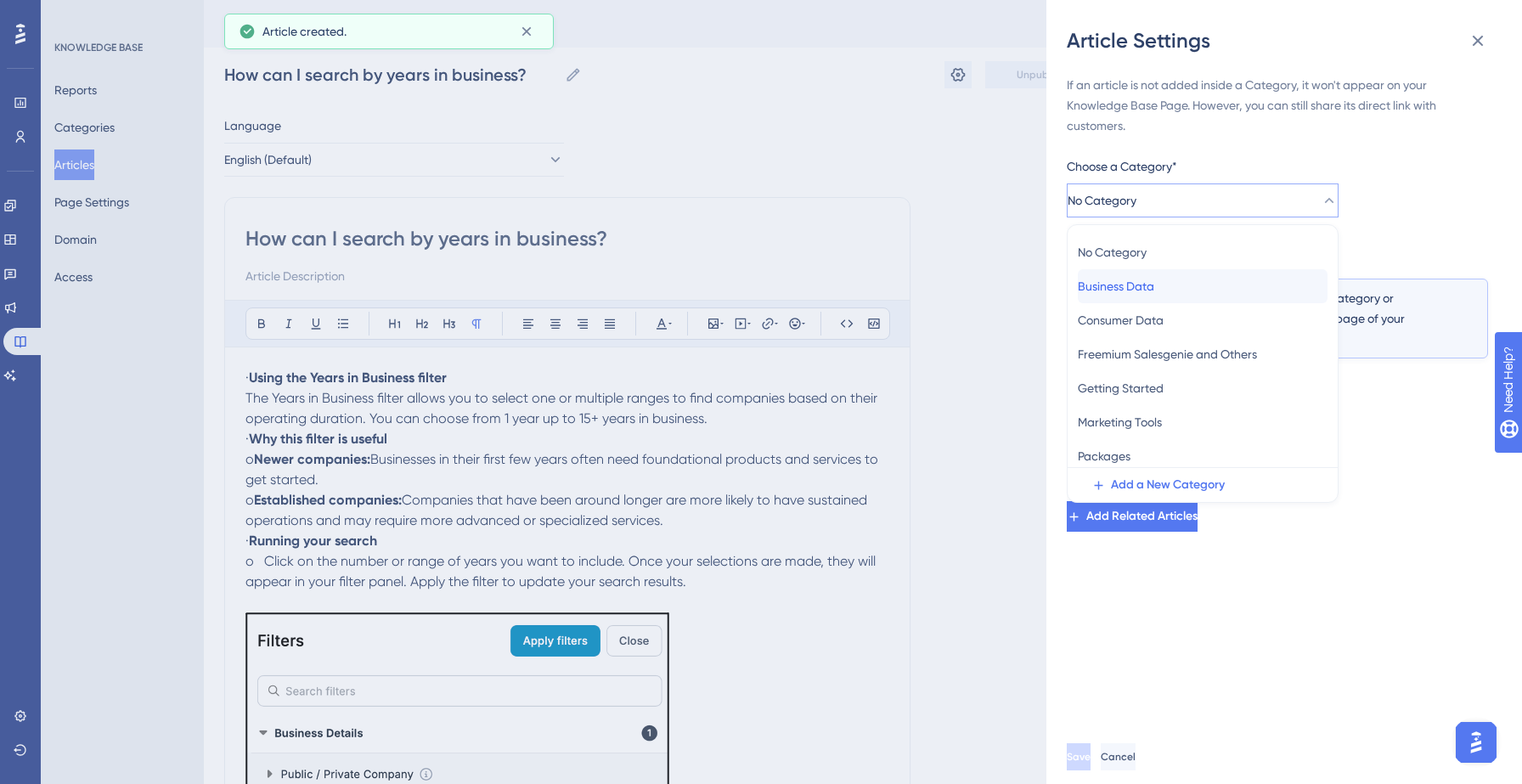
click at [1185, 291] on div "Business Data Business Data" at bounding box center [1202, 286] width 250 height 34
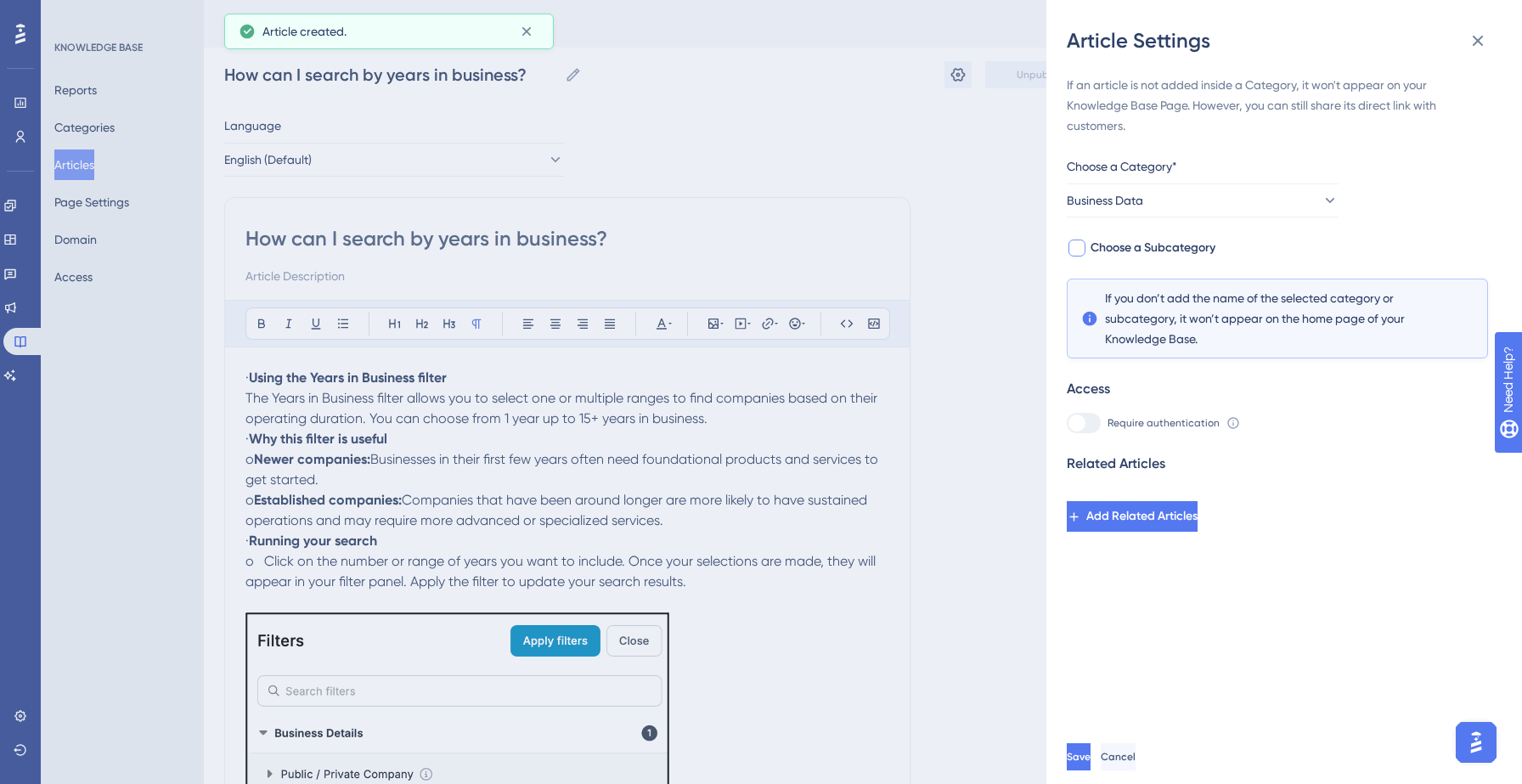
click at [1200, 241] on span "Choose a Subcategory" at bounding box center [1153, 248] width 125 height 20
checkbox input "true"
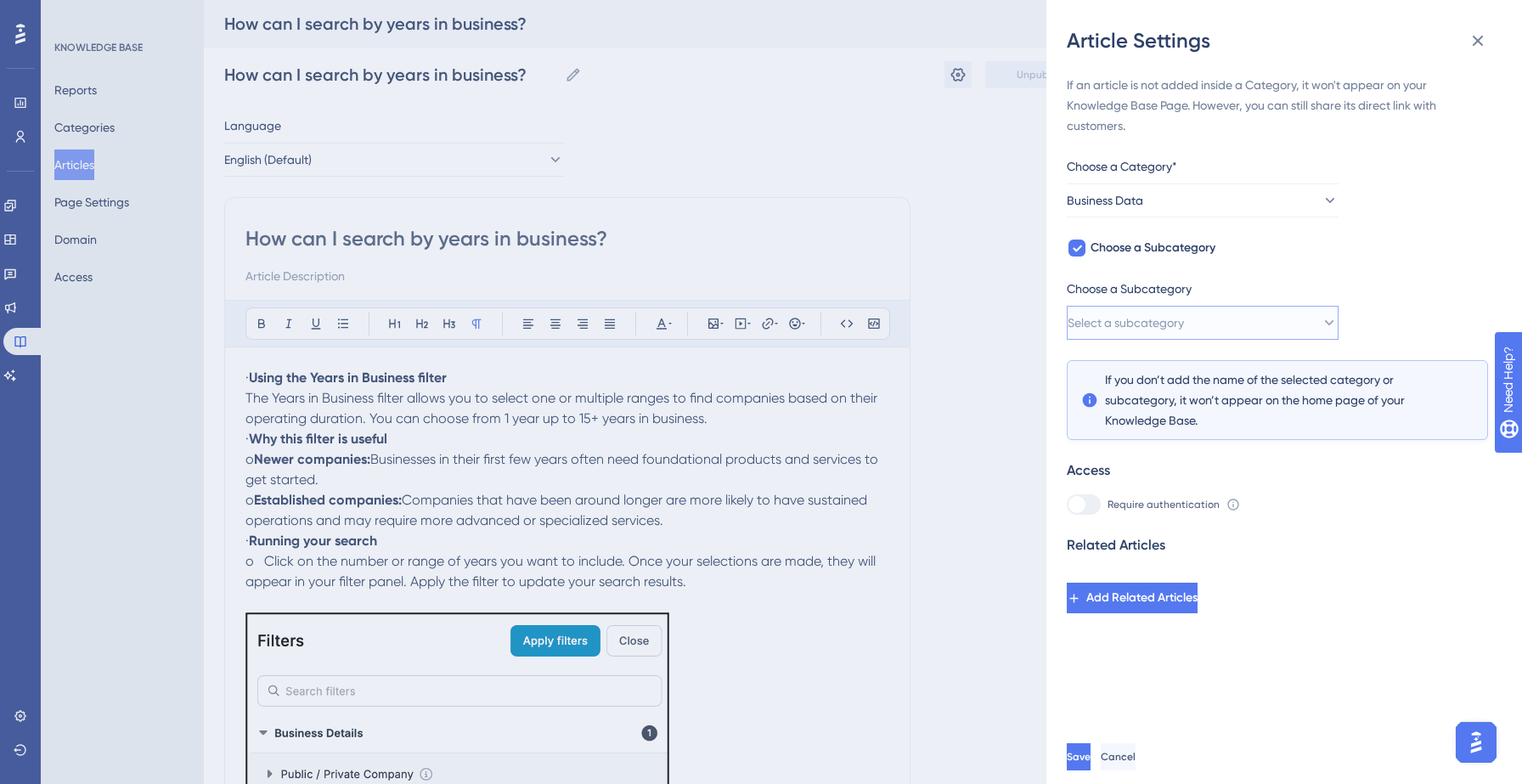
click at [1220, 331] on button "Select a subcategory" at bounding box center [1202, 323] width 272 height 34
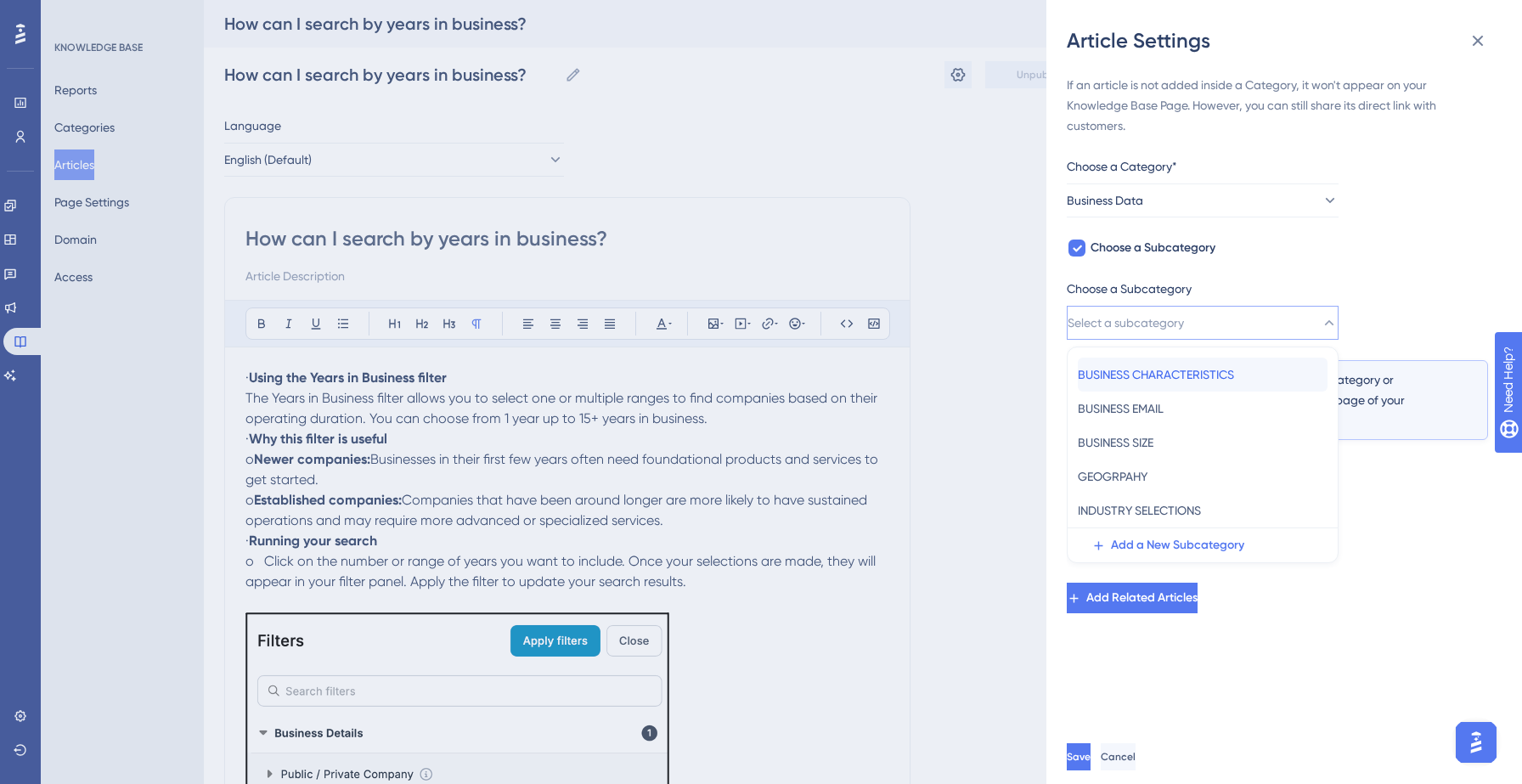
click at [1204, 379] on span "BUSINESS CHARACTERISTICS" at bounding box center [1155, 374] width 156 height 20
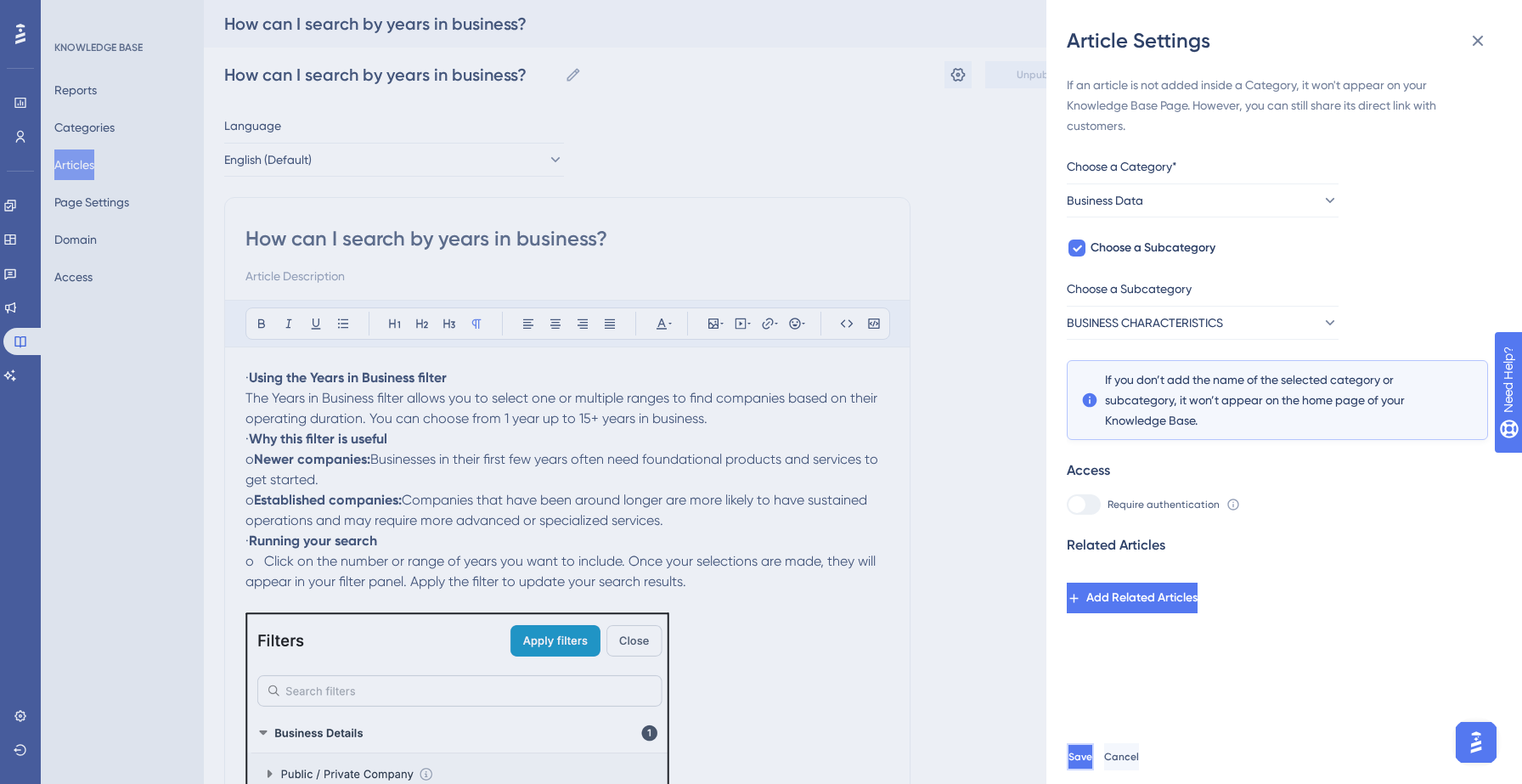
click at [1092, 755] on span "Save" at bounding box center [1080, 755] width 24 height 13
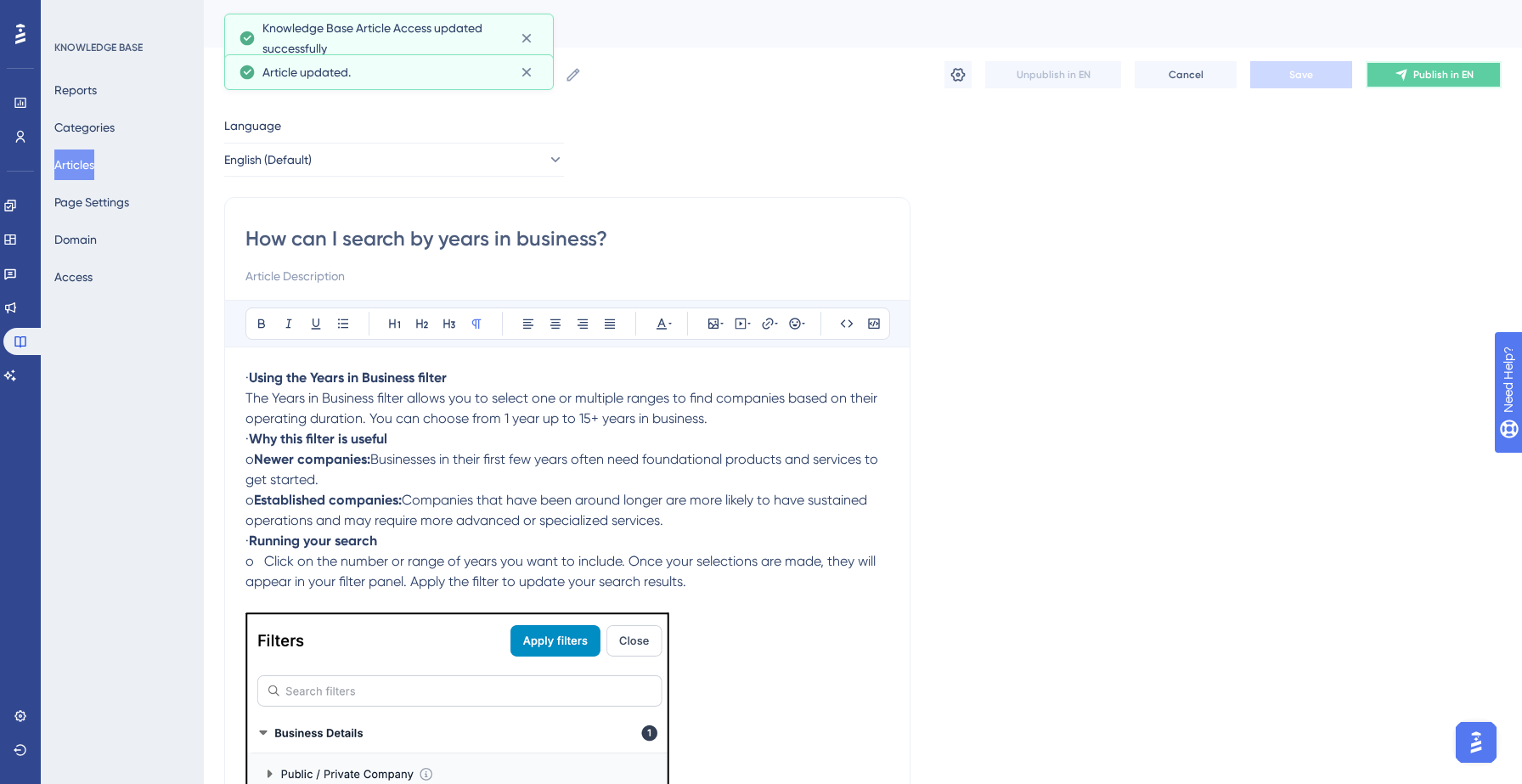
click at [1428, 85] on button "Publish in EN" at bounding box center [1433, 75] width 135 height 27
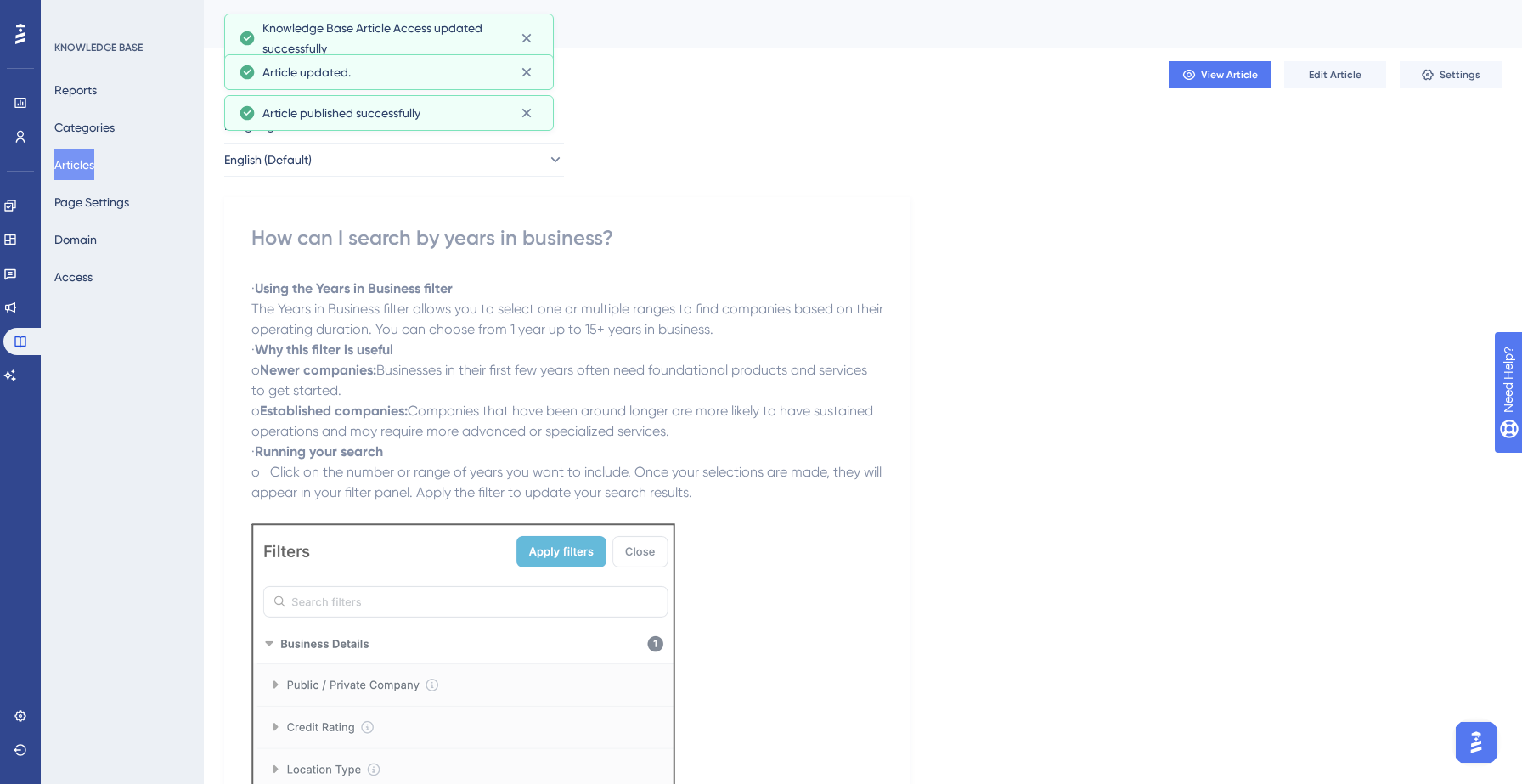
click at [94, 154] on button "Articles" at bounding box center [74, 165] width 40 height 30
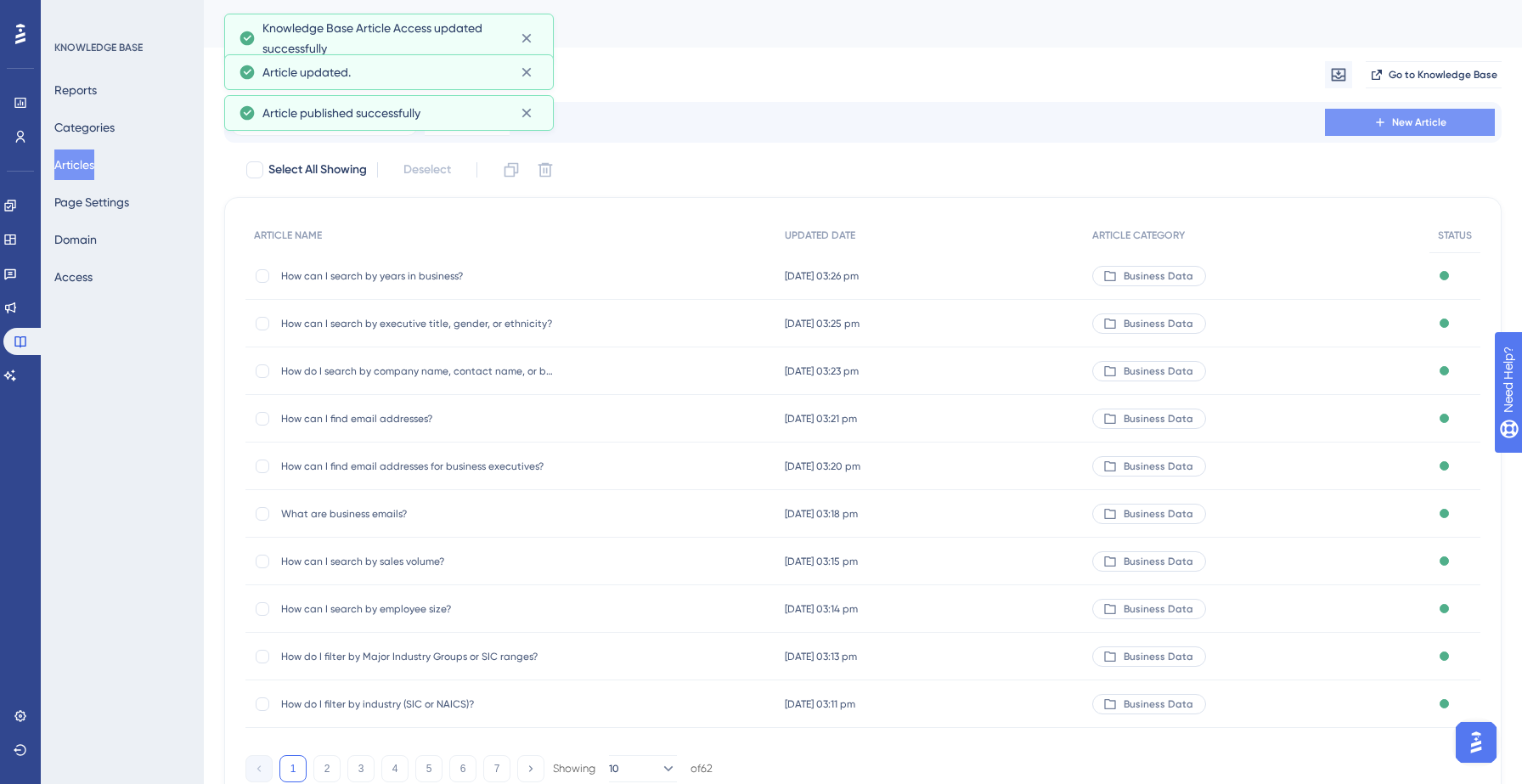
click at [1422, 123] on span "New Article" at bounding box center [1419, 122] width 54 height 13
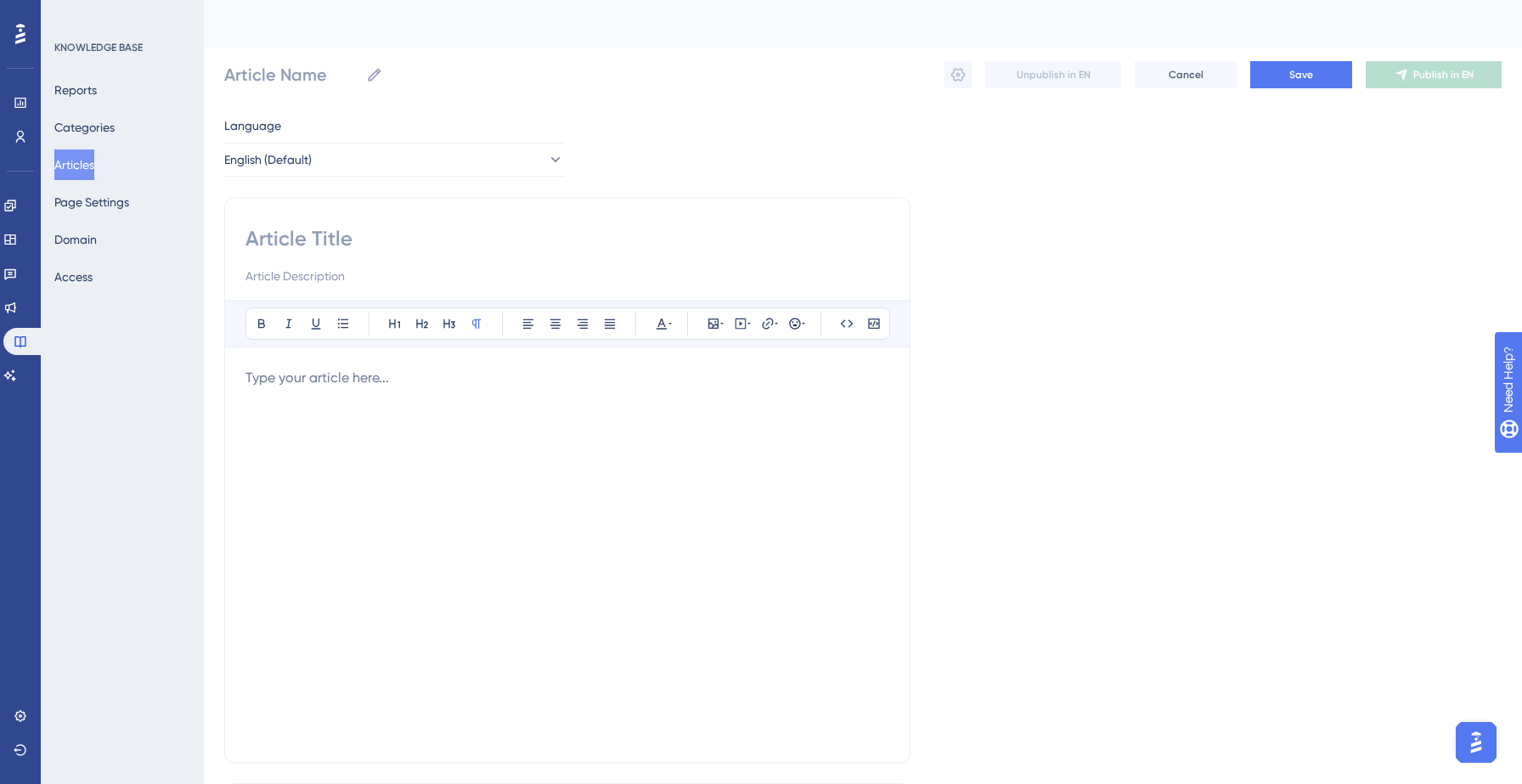
click at [416, 228] on input at bounding box center [567, 239] width 643 height 27
paste input "Audience List View Page Overview"
type input "Audience List View Page Overview"
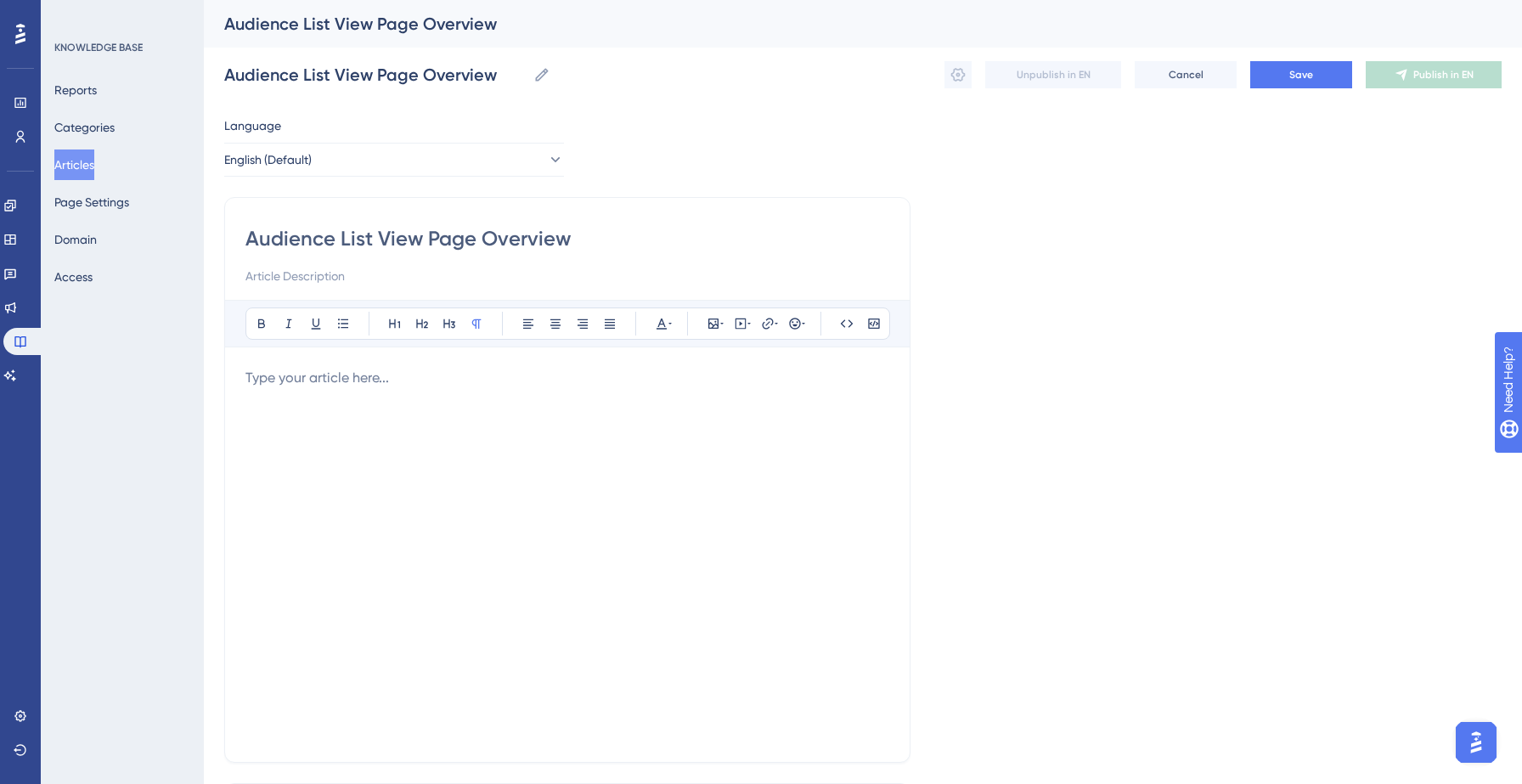
type input "Audience List View Page Overview"
click at [352, 406] on div at bounding box center [567, 554] width 643 height 373
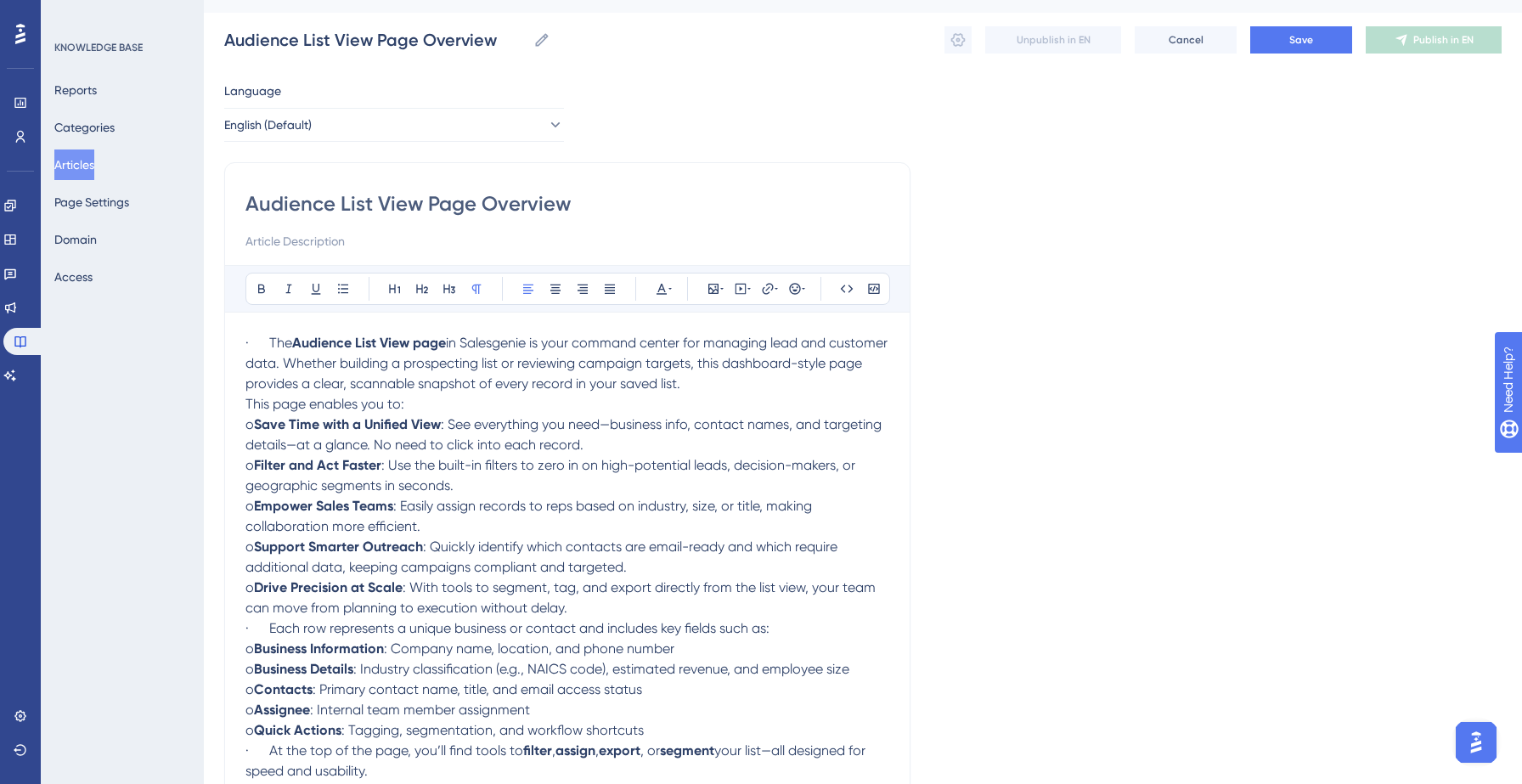
scroll to position [208, 0]
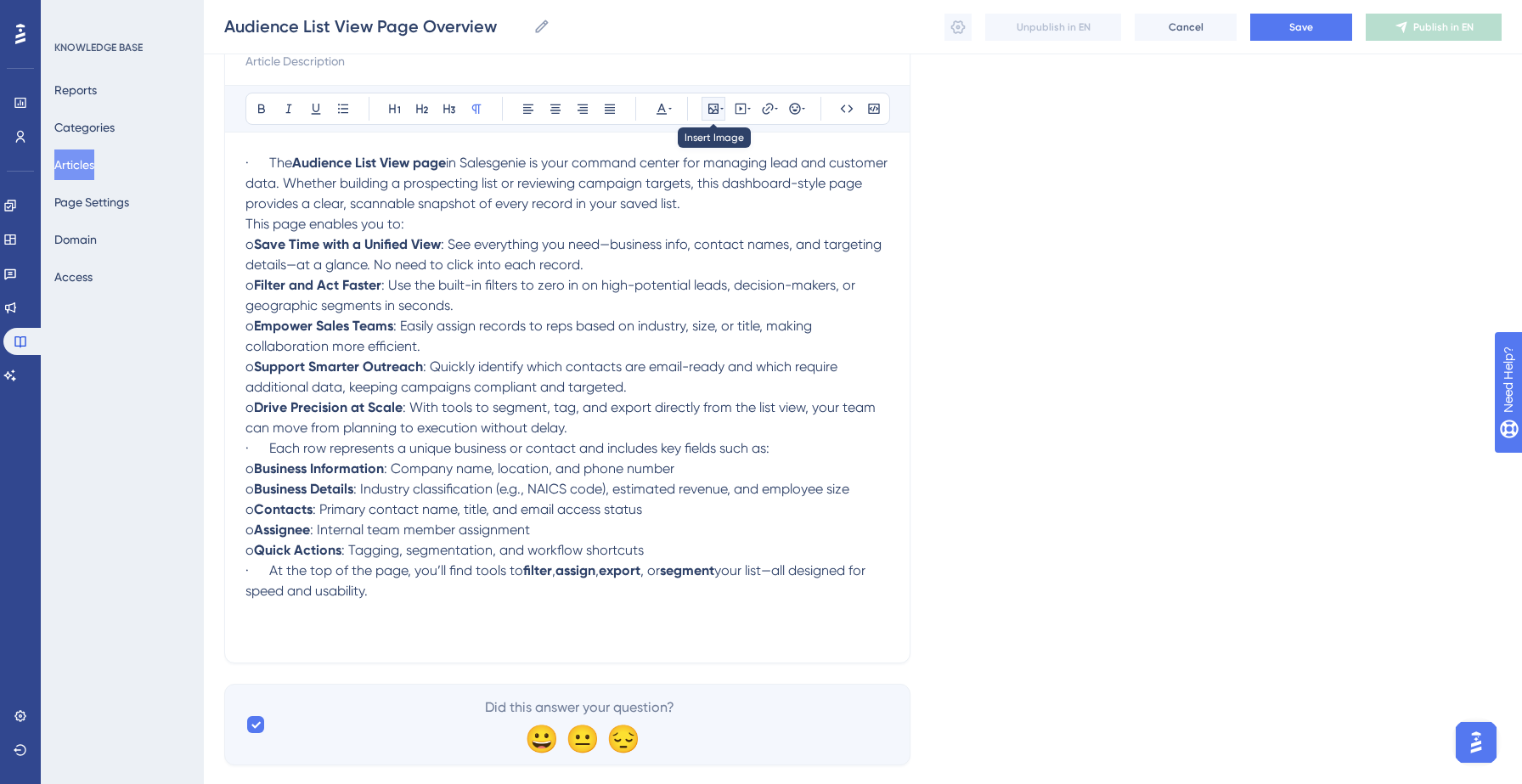
click at [713, 106] on icon at bounding box center [713, 108] width 13 height 13
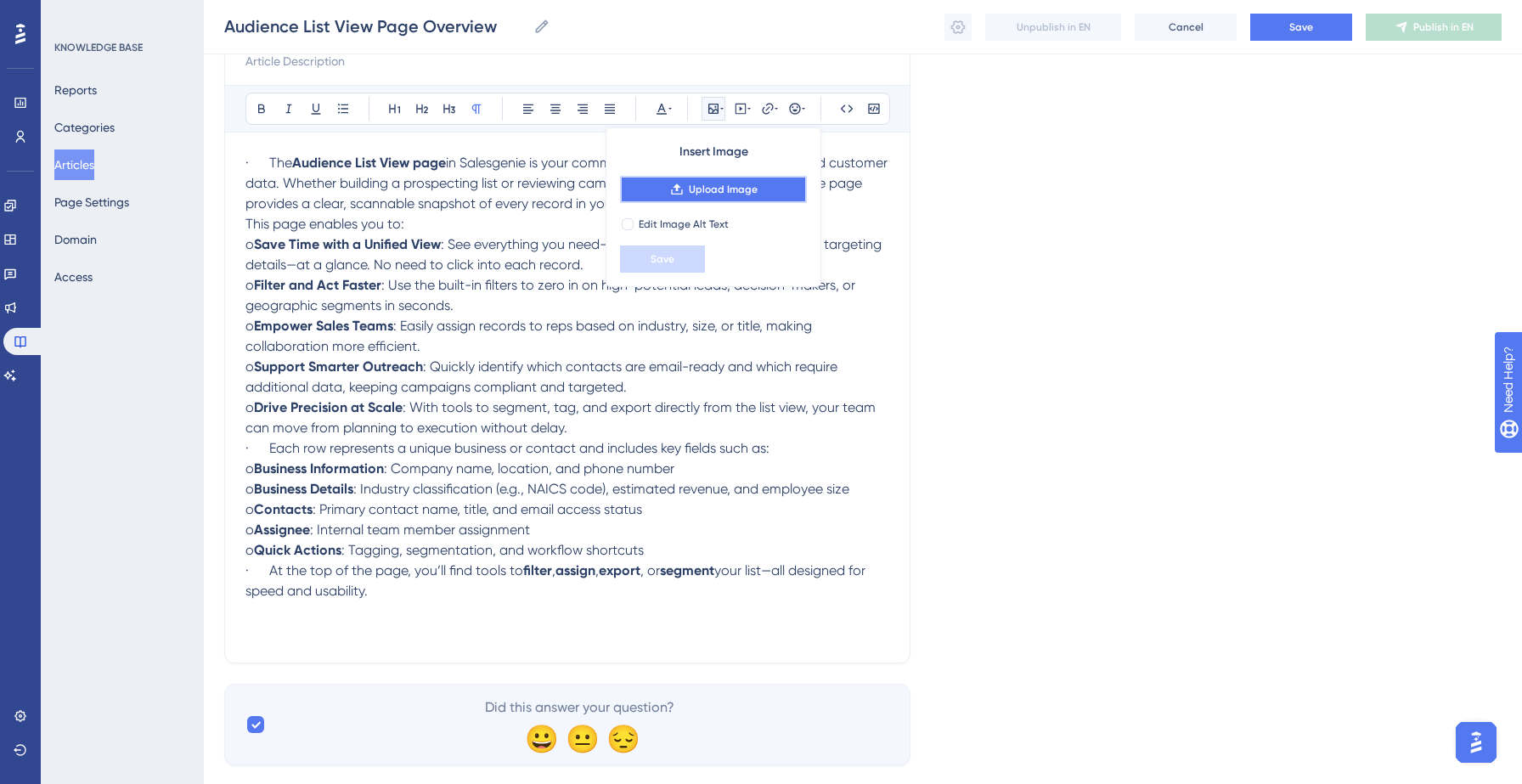
click at [724, 188] on span "Upload Image" at bounding box center [723, 189] width 69 height 13
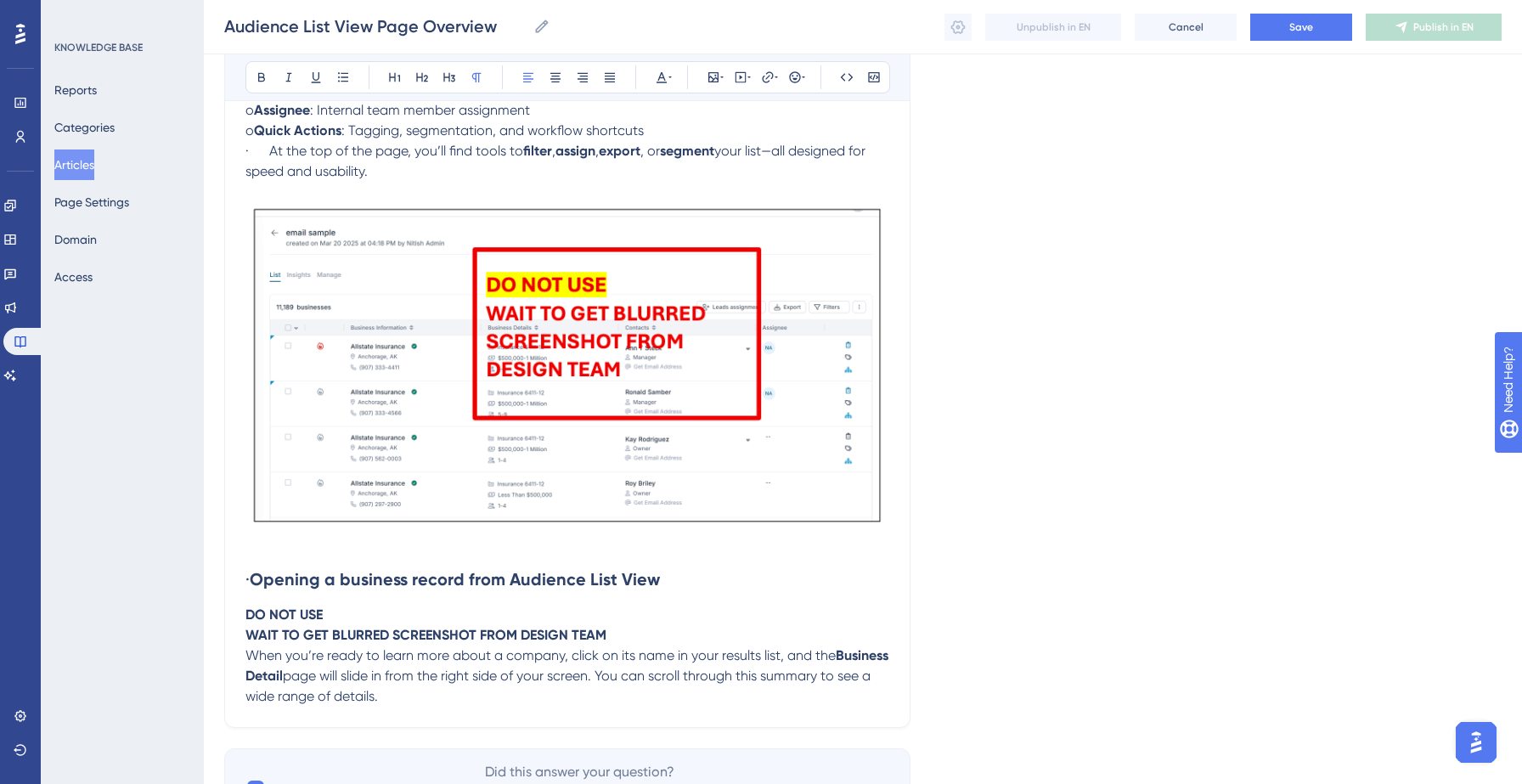
scroll to position [656, 0]
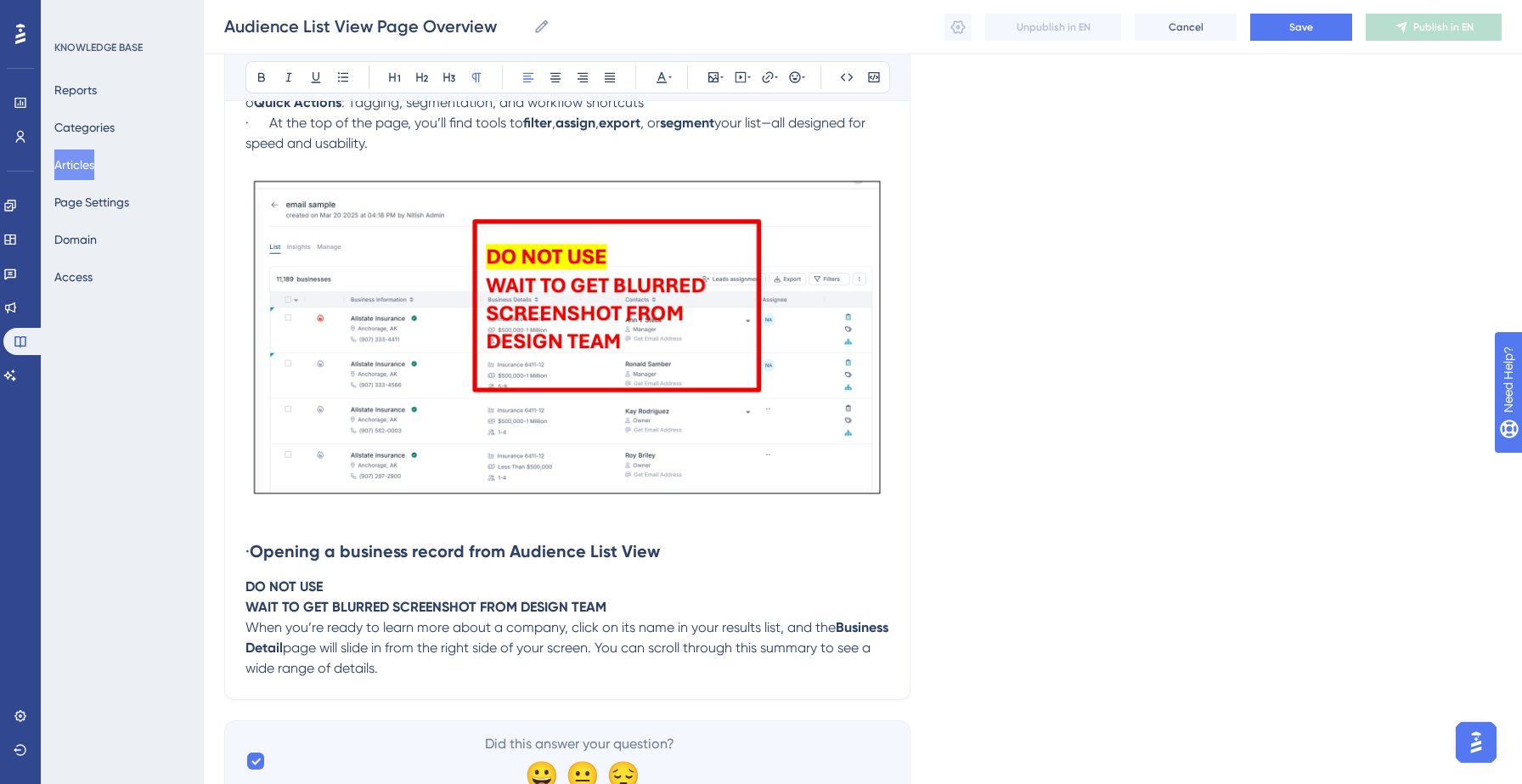
click at [242, 588] on div "Audience List View Page Overview Bold Italic Underline Bullet Point Heading 1 H…" at bounding box center [568, 117] width 686 height 1164
drag, startPoint x: 246, startPoint y: 588, endPoint x: 649, endPoint y: 605, distance: 403.4
click at [649, 605] on p "DO NOT USE WAIT TO GET BLURRED SCREENSHOT FROM DESIGN TEAM" at bounding box center [567, 597] width 643 height 41
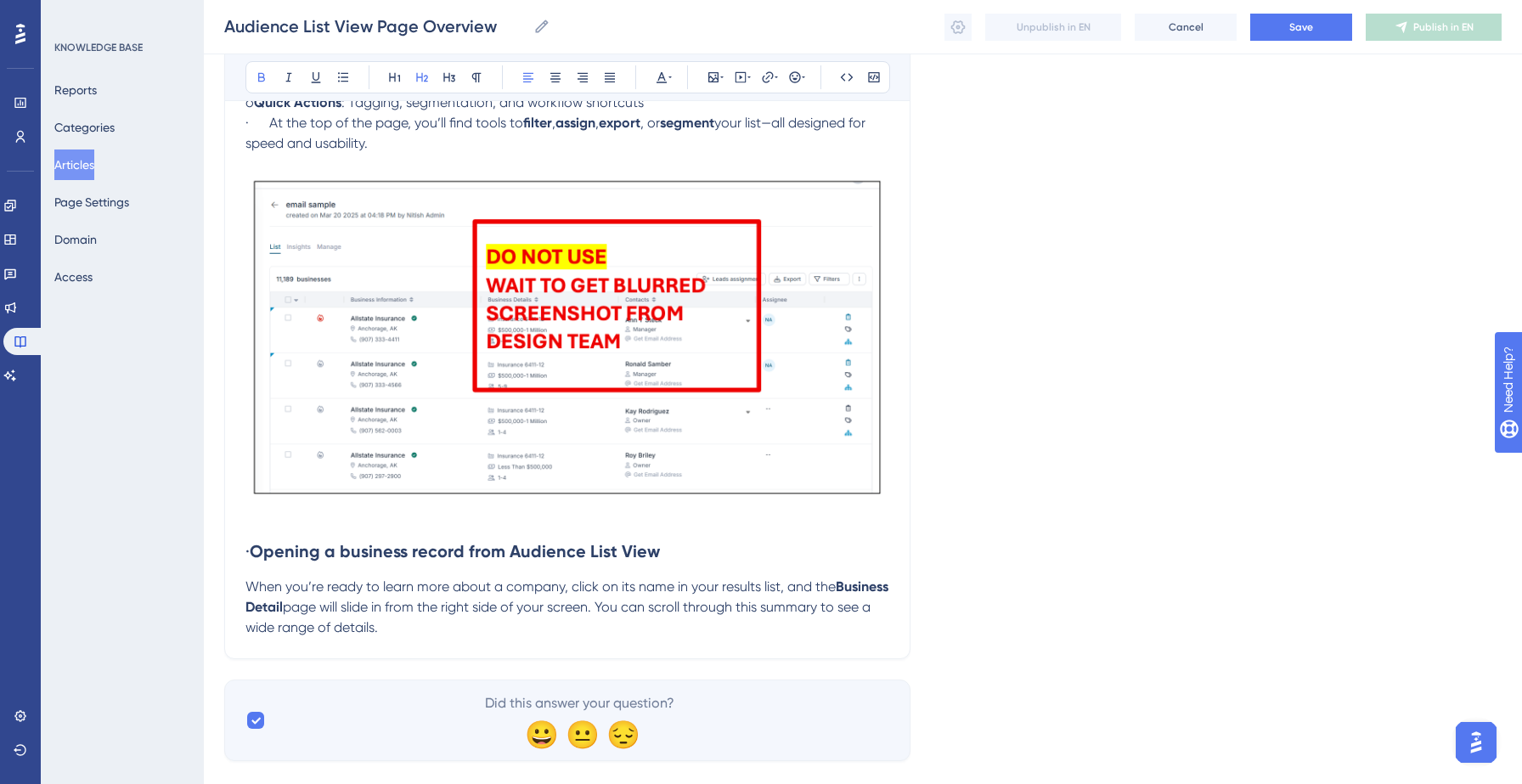
click at [512, 633] on p "When you’re ready to learn more about a company, click on its name in your resu…" at bounding box center [567, 607] width 643 height 61
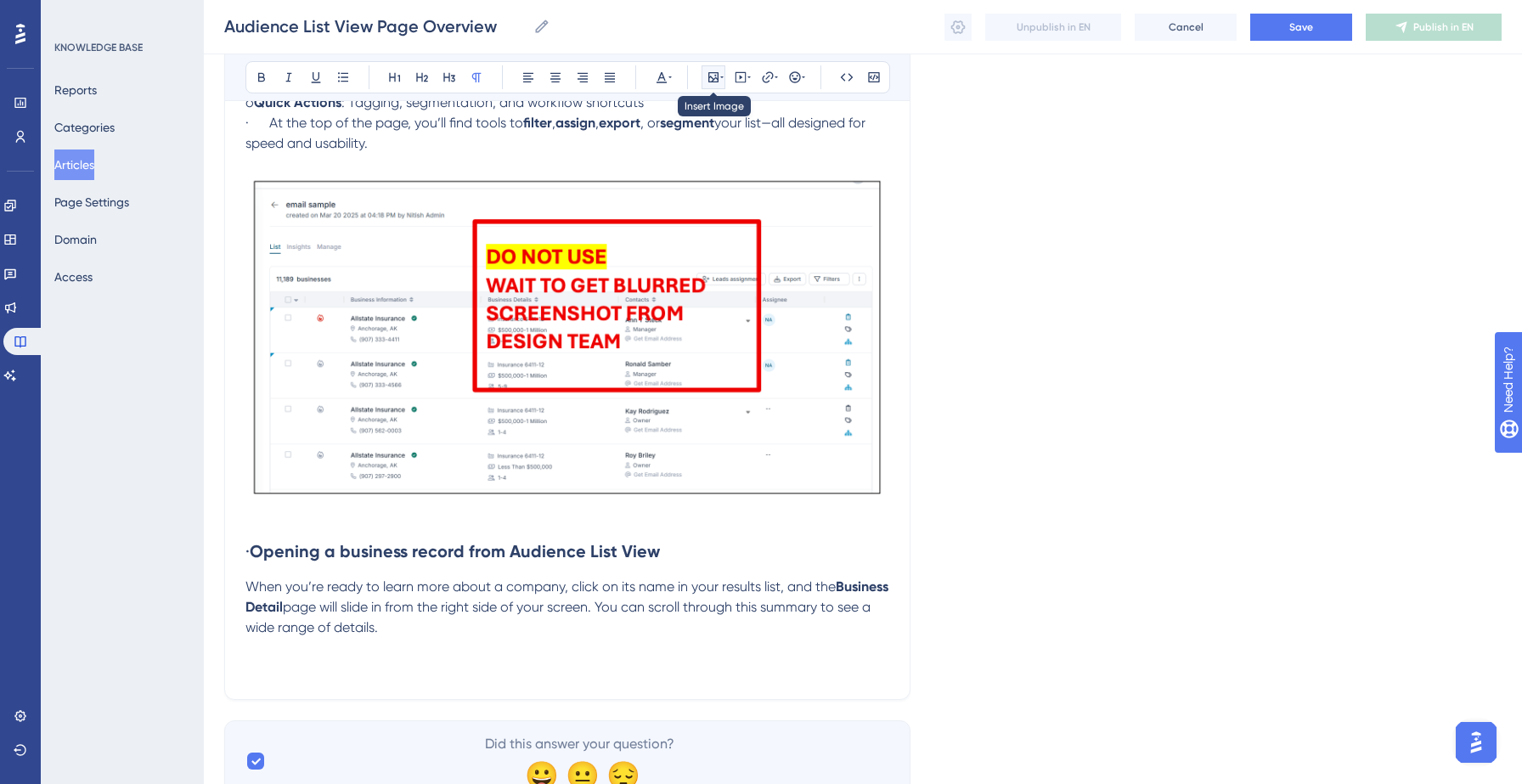
click at [712, 79] on icon at bounding box center [713, 77] width 13 height 13
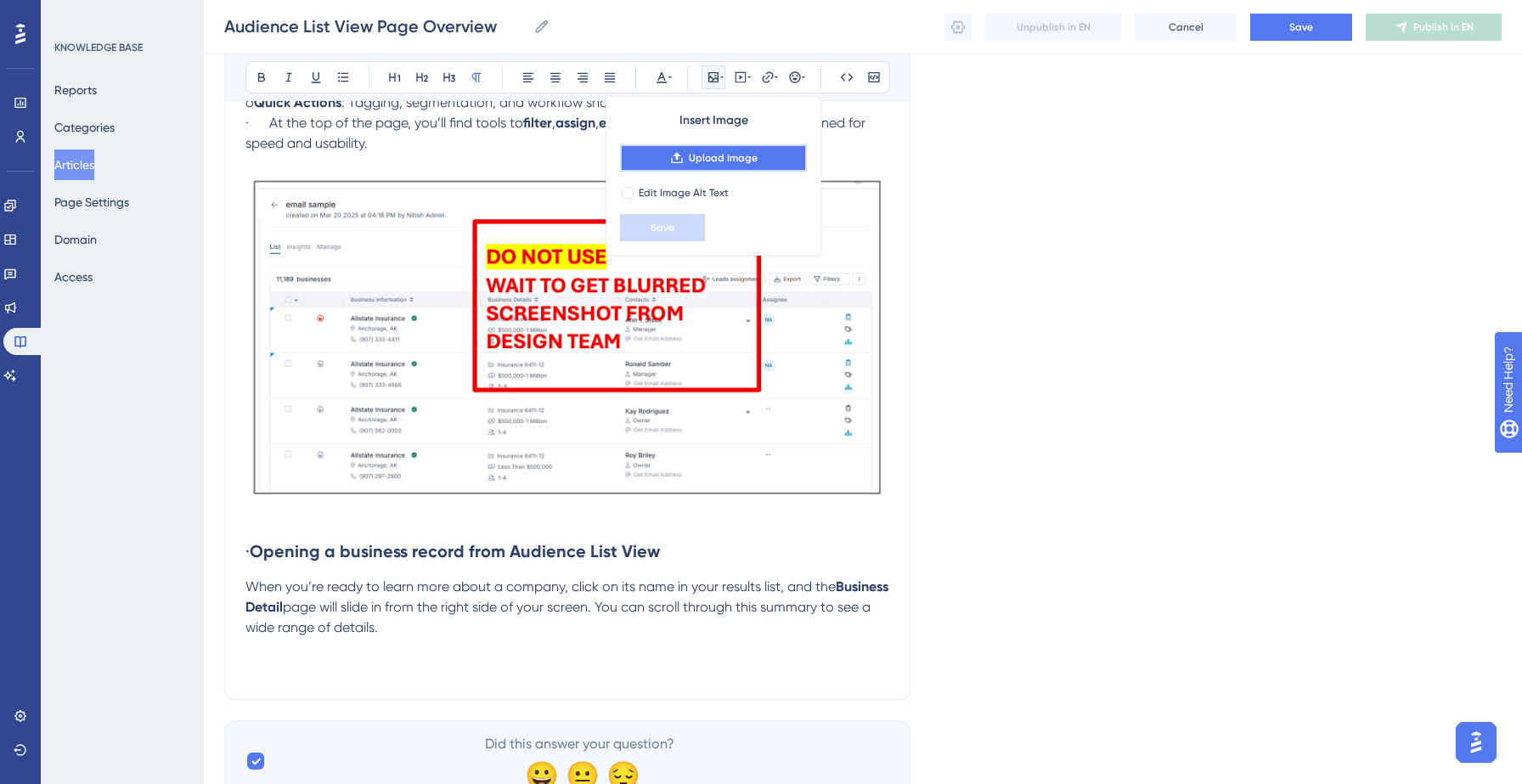
click at [724, 156] on span "Upload Image" at bounding box center [723, 158] width 69 height 13
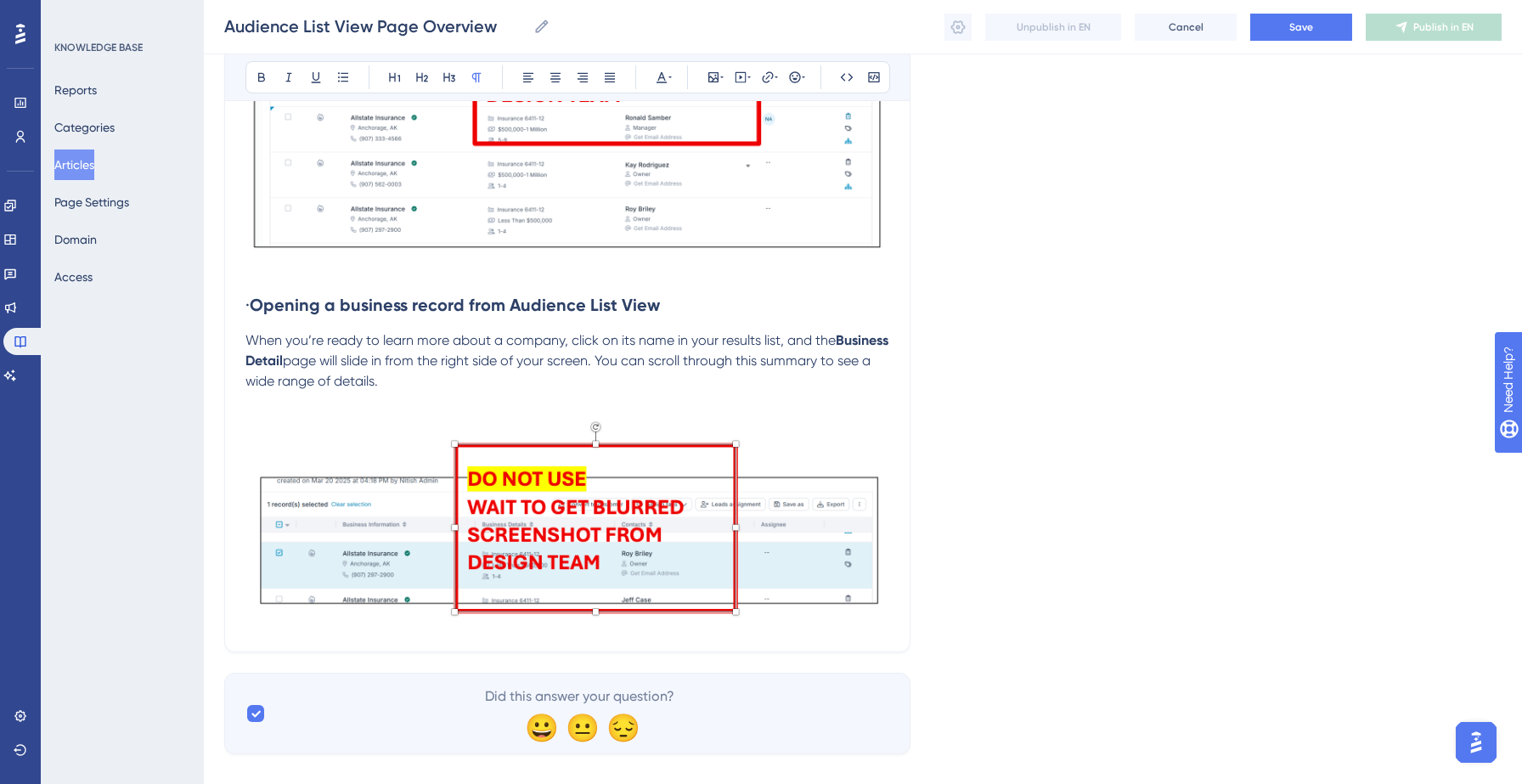
scroll to position [902, 0]
click at [1299, 30] on span "Save" at bounding box center [1301, 27] width 24 height 13
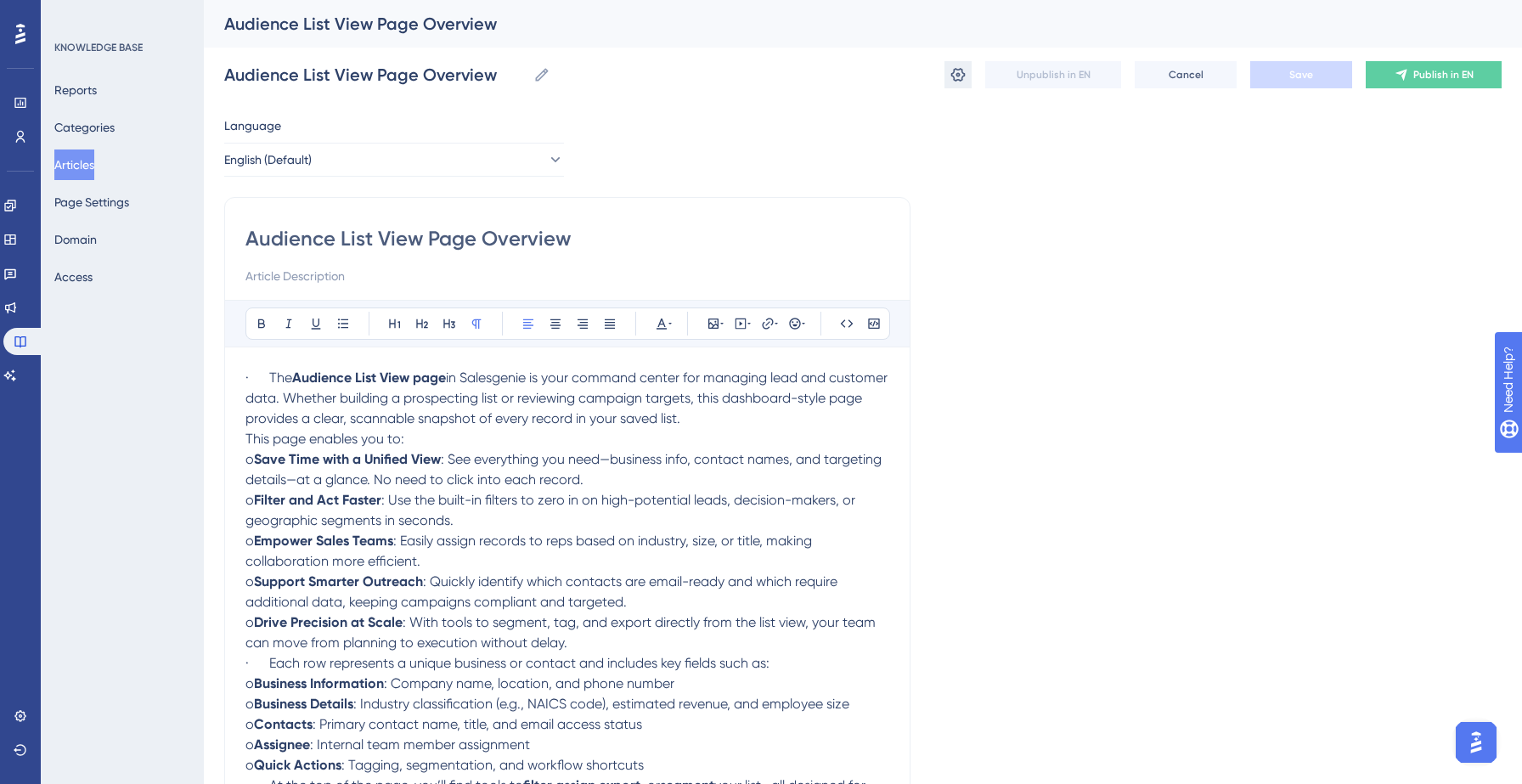
click at [952, 84] on button at bounding box center [958, 75] width 27 height 27
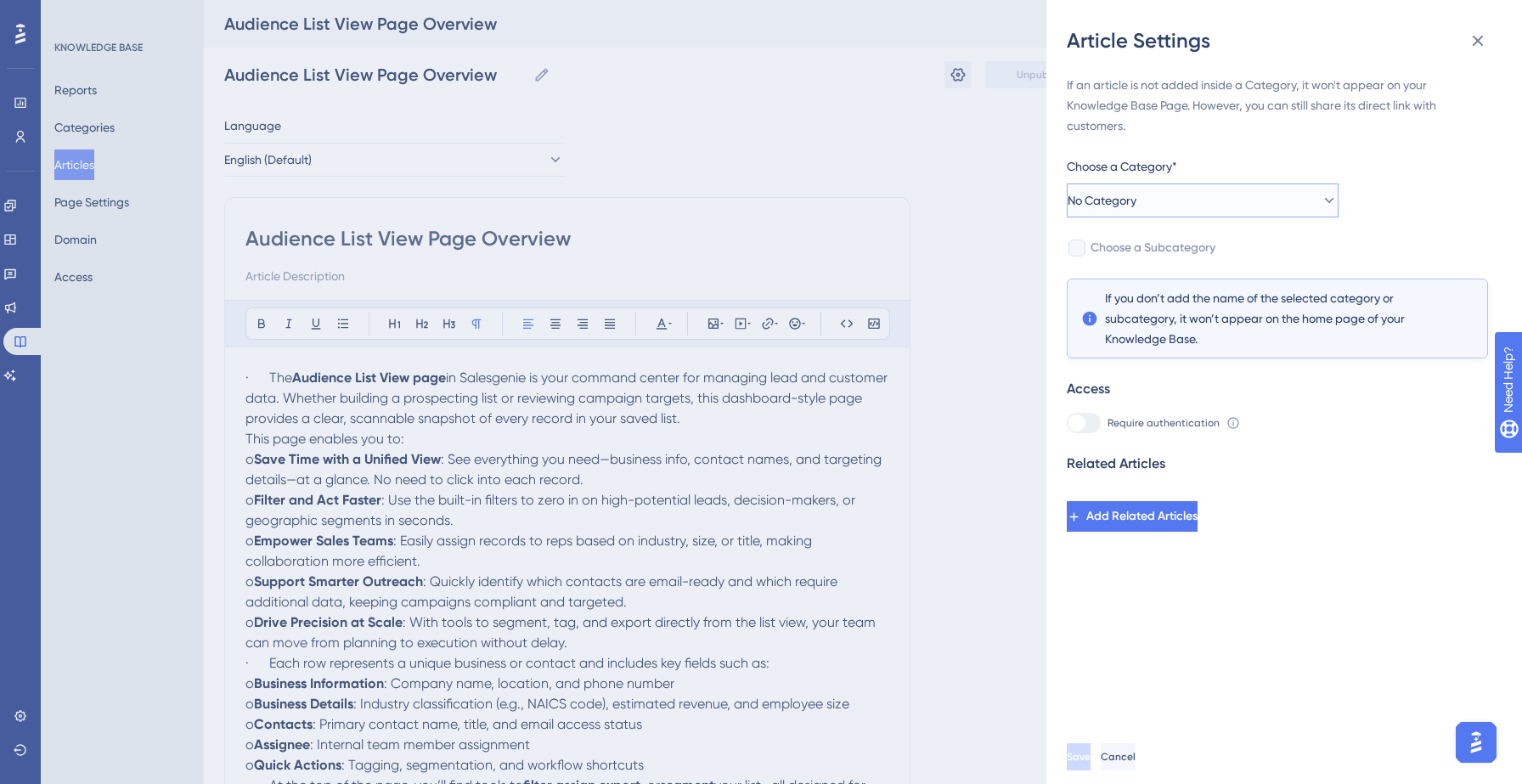
click at [1203, 193] on button "No Category" at bounding box center [1202, 200] width 272 height 34
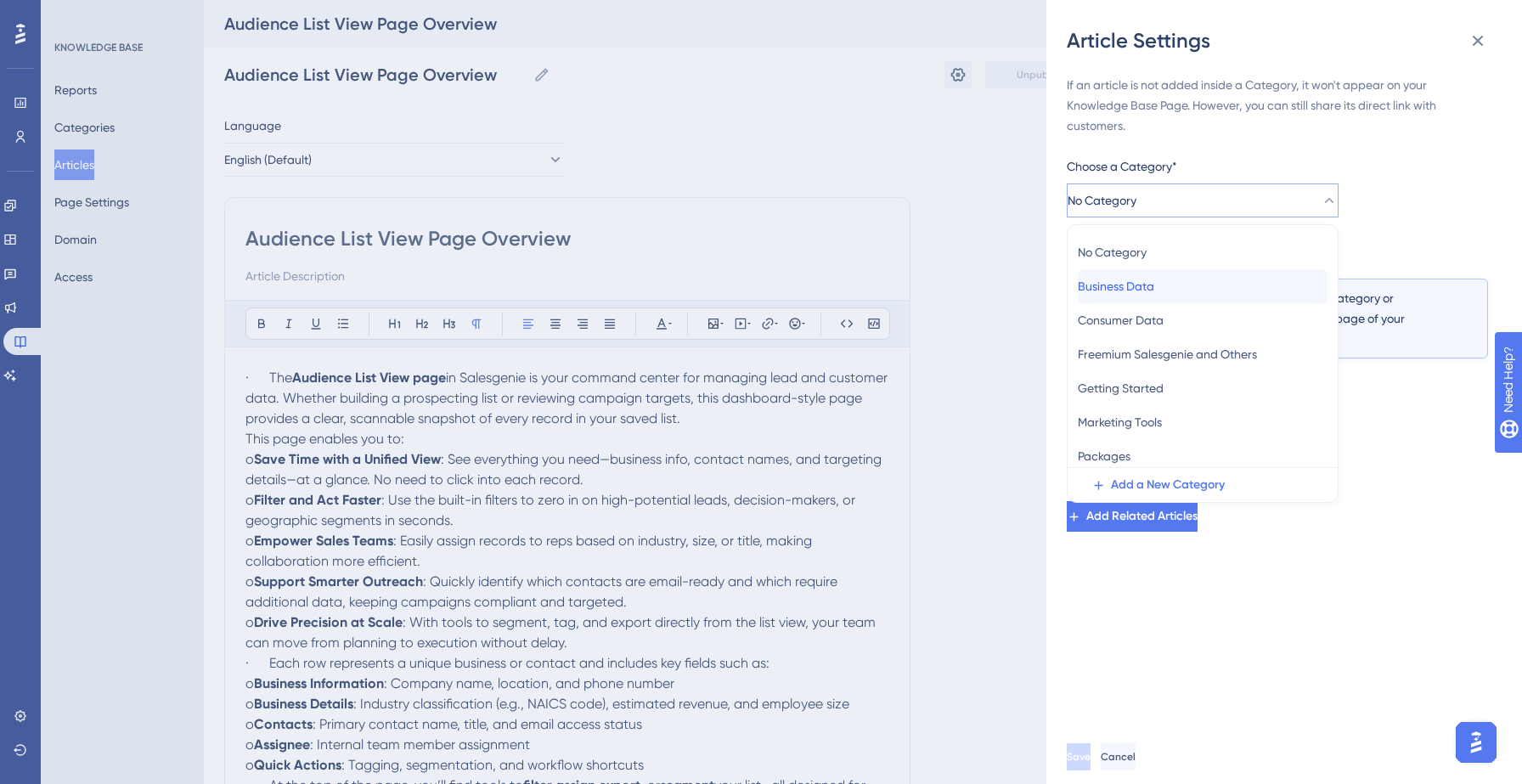
click at [1174, 279] on div "Business Data Business Data" at bounding box center [1202, 286] width 250 height 34
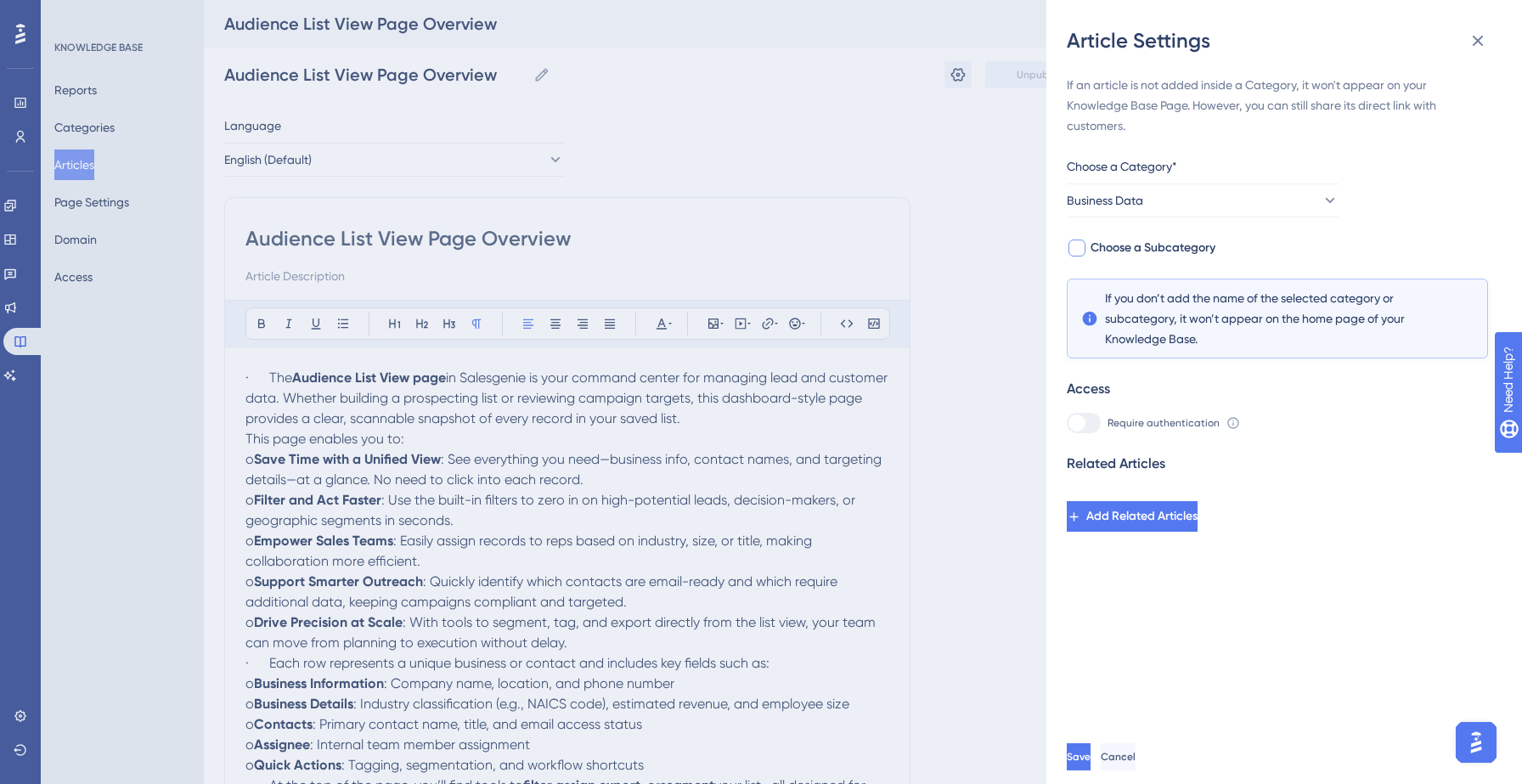
click at [1151, 250] on span "Choose a Subcategory" at bounding box center [1153, 248] width 125 height 20
checkbox input "true"
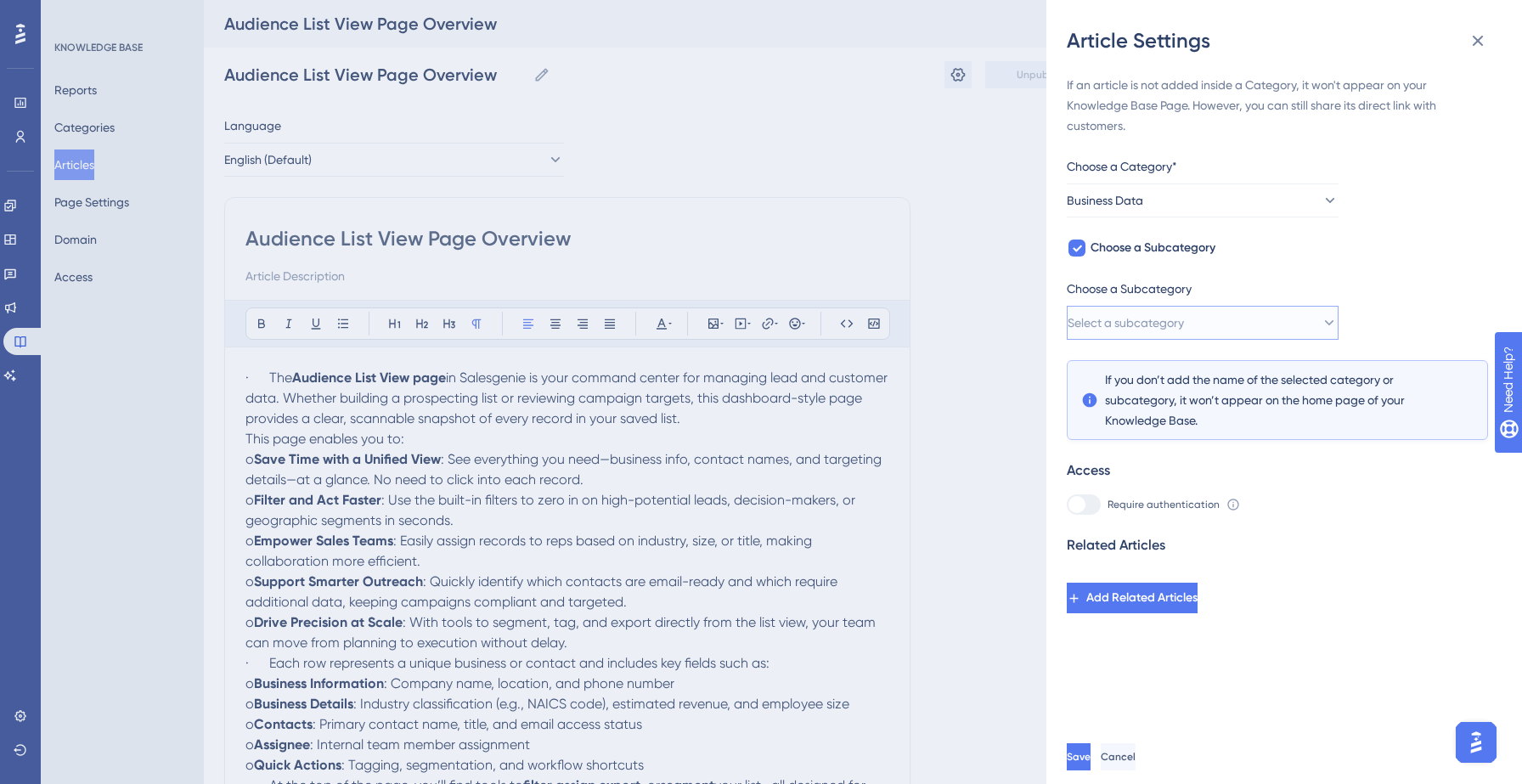
click at [1173, 328] on span "Select a subcategory" at bounding box center [1125, 323] width 117 height 20
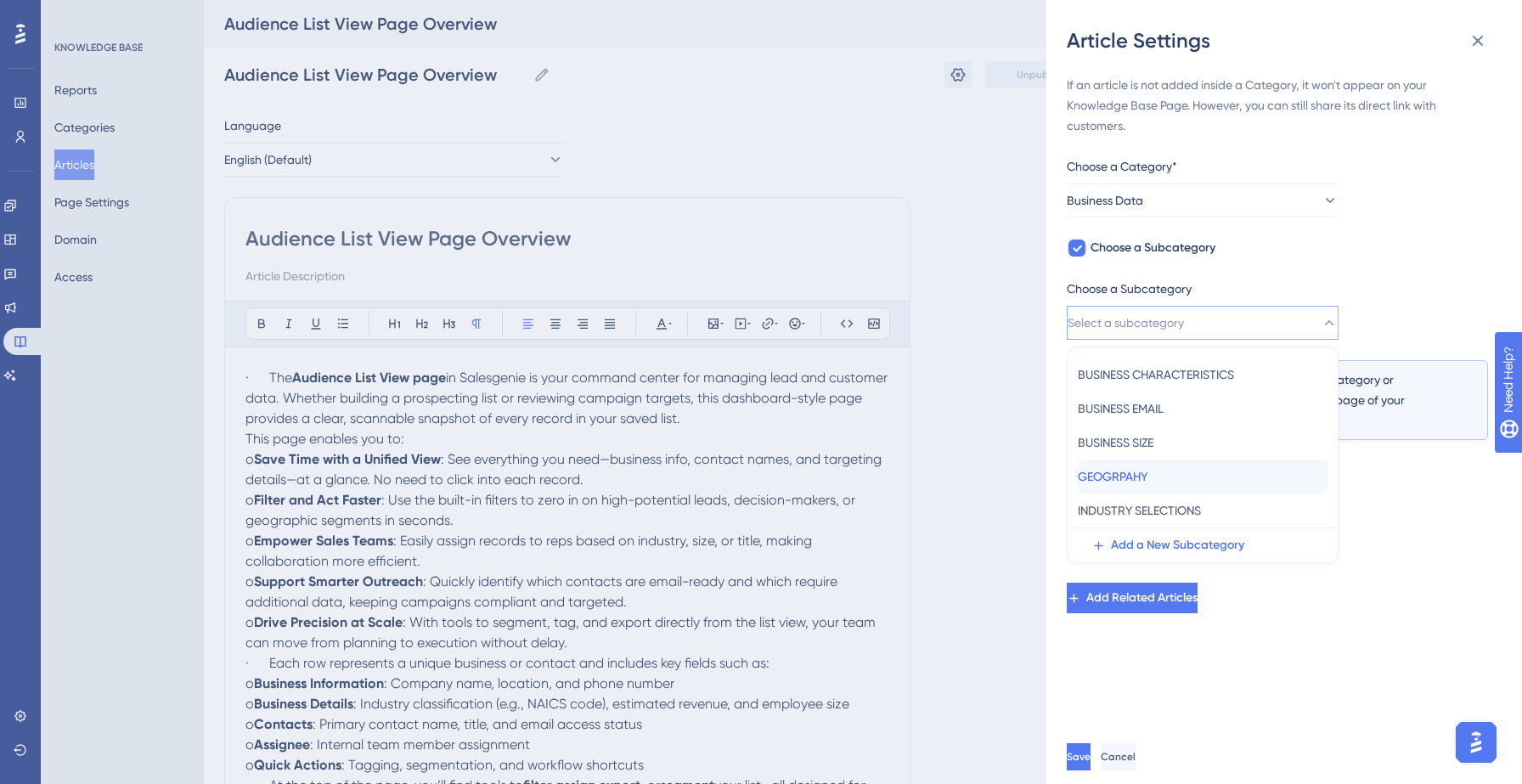
click at [1147, 466] on span "GEOGRPAHY" at bounding box center [1112, 476] width 70 height 20
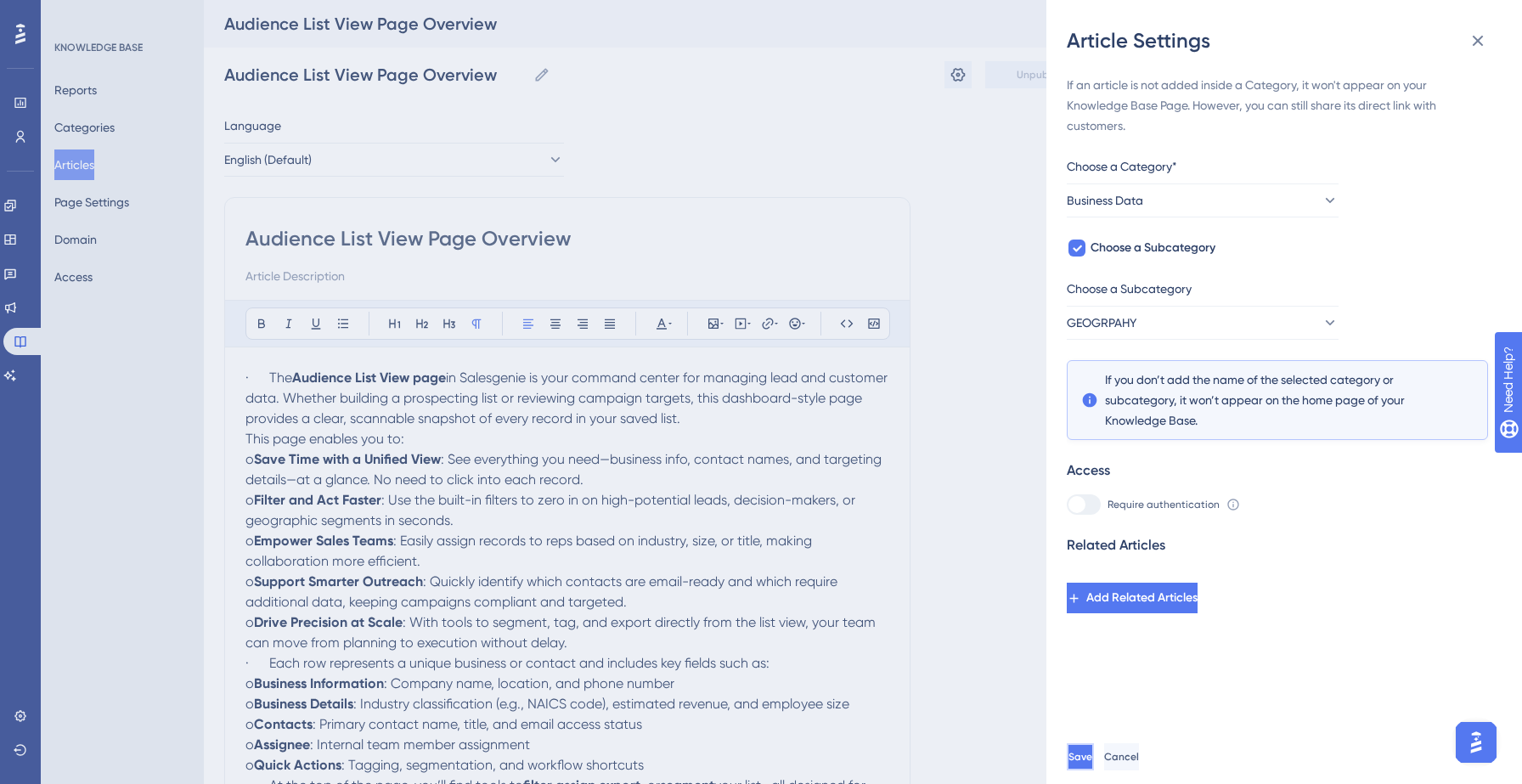
click at [1092, 761] on span "Save" at bounding box center [1080, 755] width 24 height 13
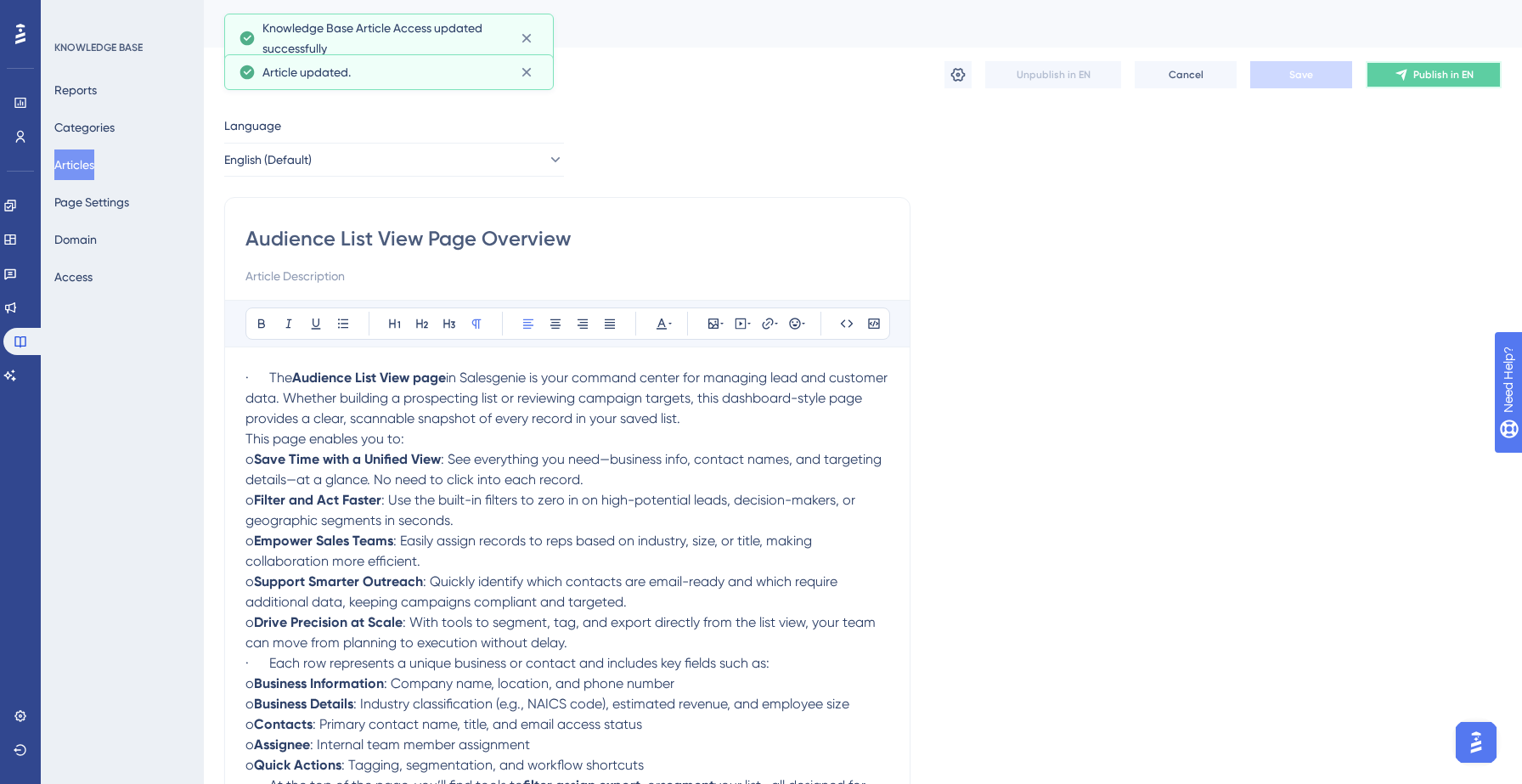
click at [1435, 68] on span "Publish in EN" at bounding box center [1444, 74] width 61 height 13
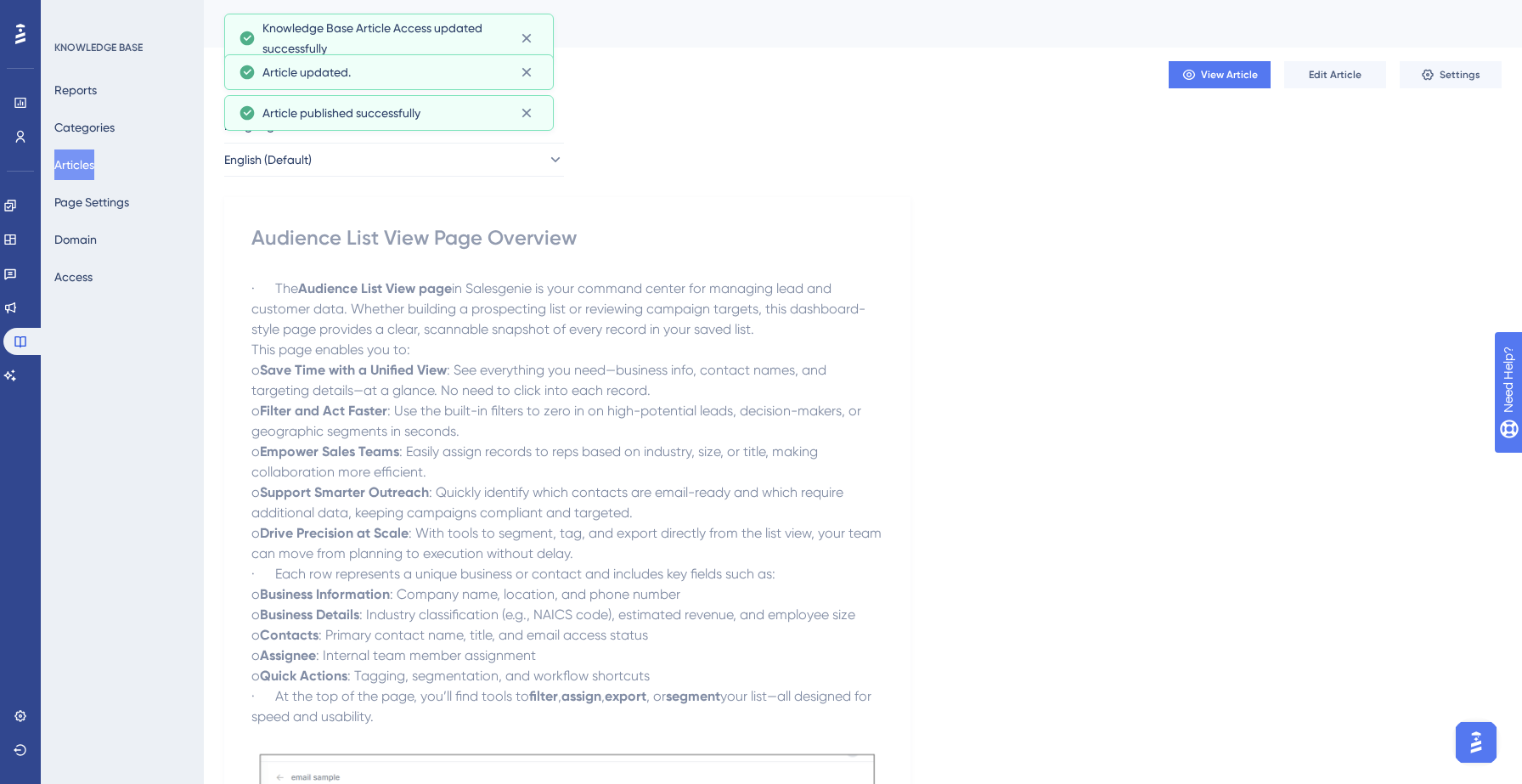
click at [100, 147] on div "Reports Categories Articles Page Settings Domain Access" at bounding box center [123, 184] width 137 height 217
click at [92, 157] on button "Articles" at bounding box center [74, 165] width 40 height 30
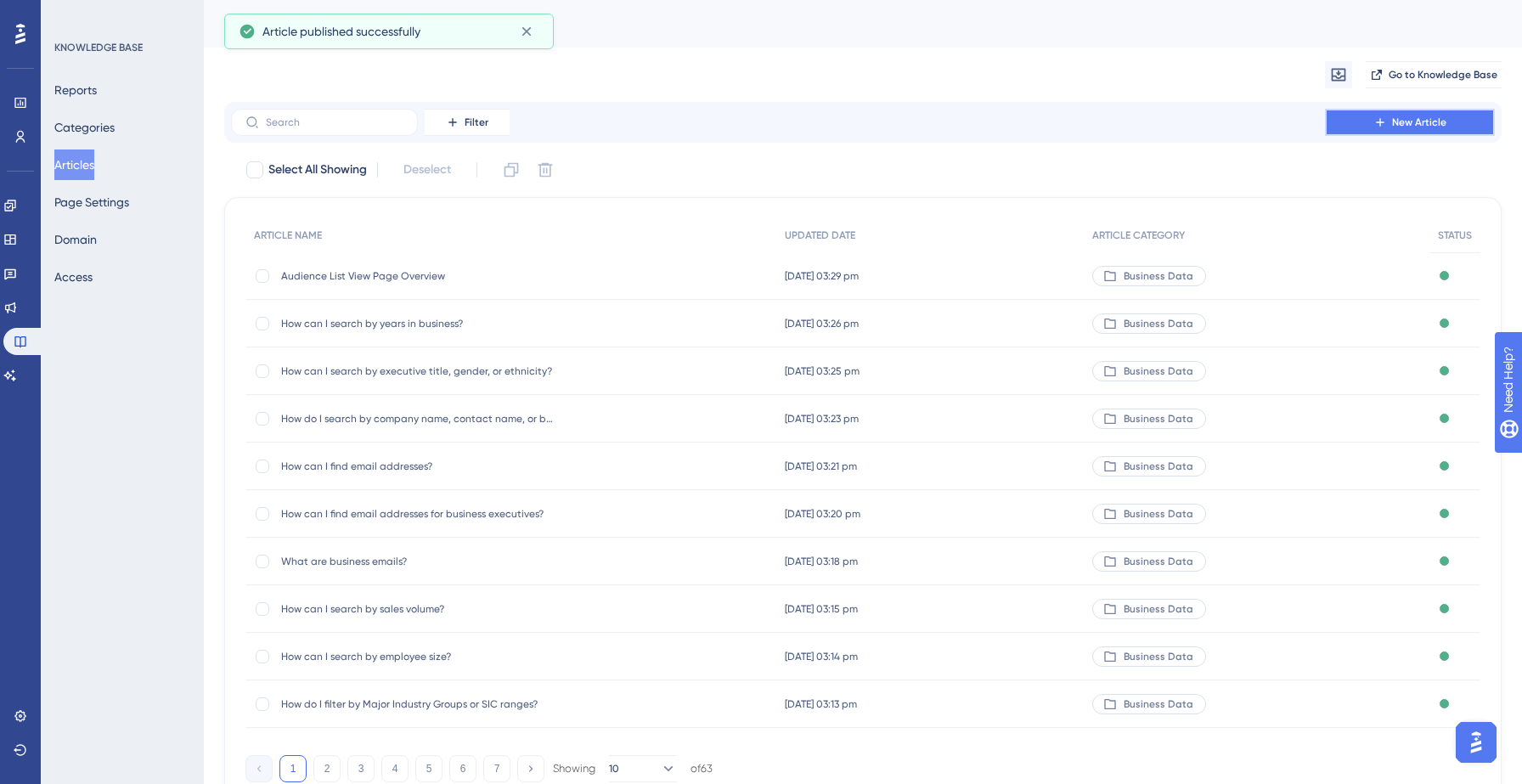
click at [1336, 127] on button "New Article" at bounding box center [1410, 122] width 170 height 27
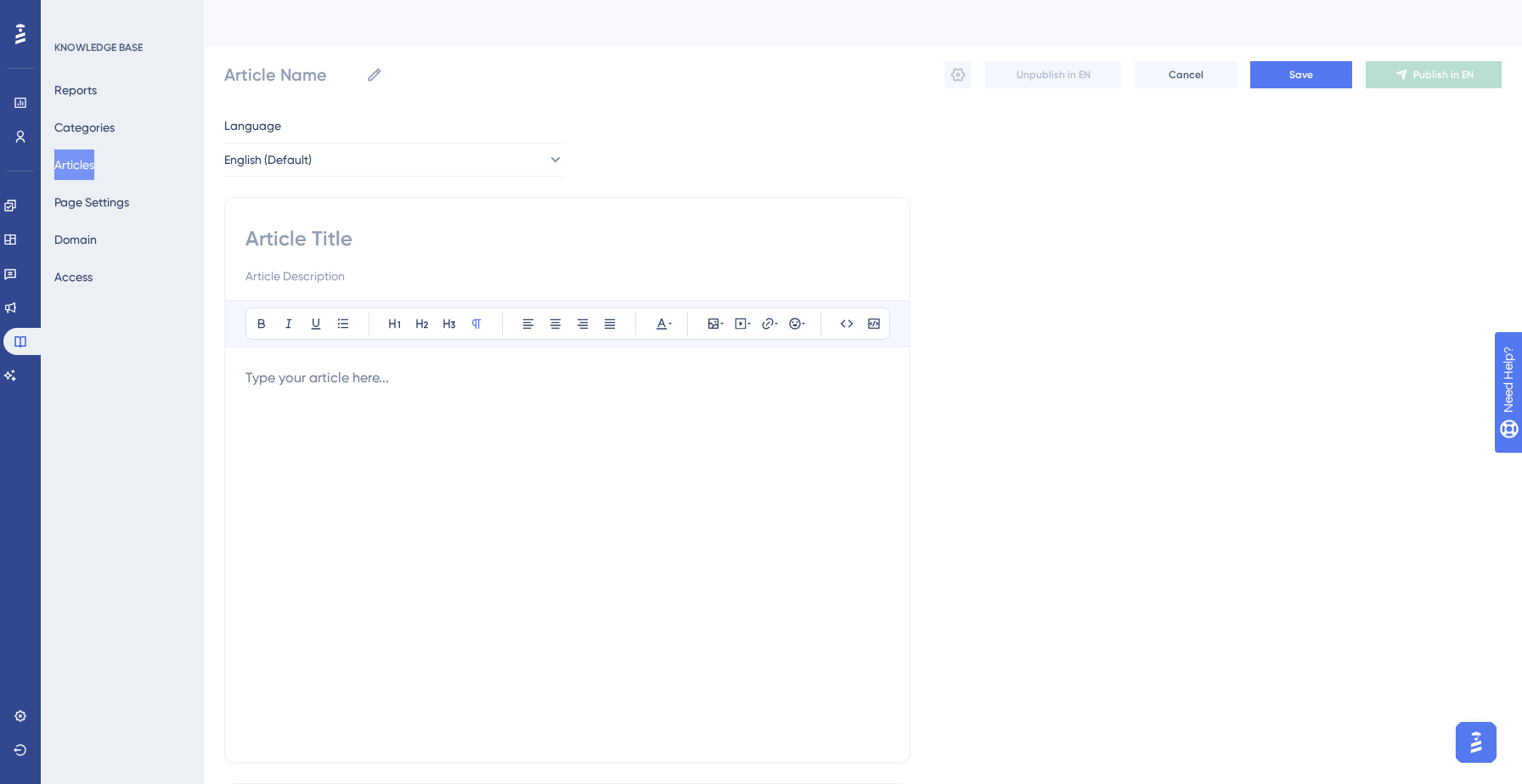
click at [343, 230] on input at bounding box center [567, 239] width 643 height 27
paste input "Business Detail Page Overview"
type input "Business Detail Page Overview"
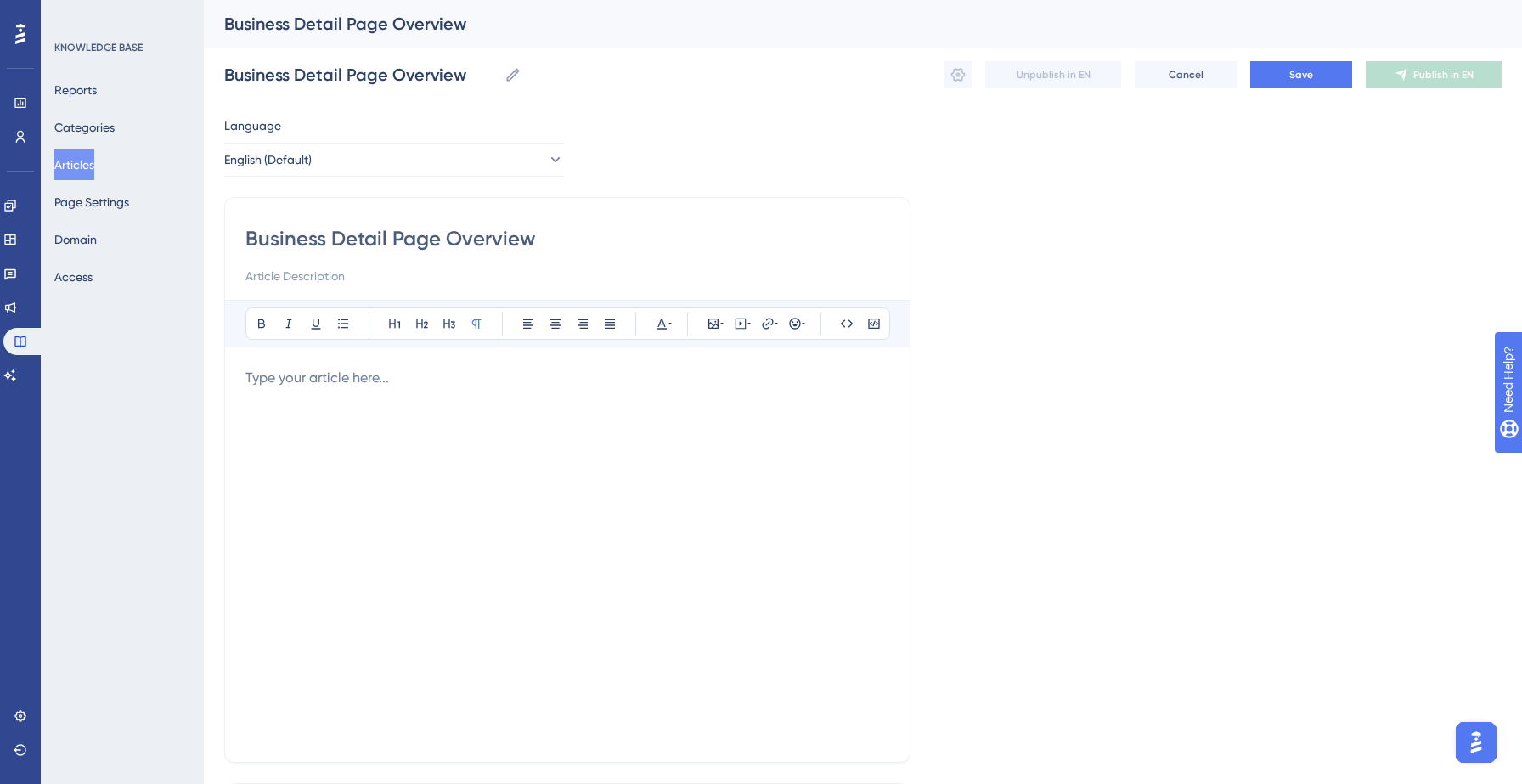
type input "Business Detail Page Overview"
click at [342, 369] on p at bounding box center [567, 378] width 643 height 20
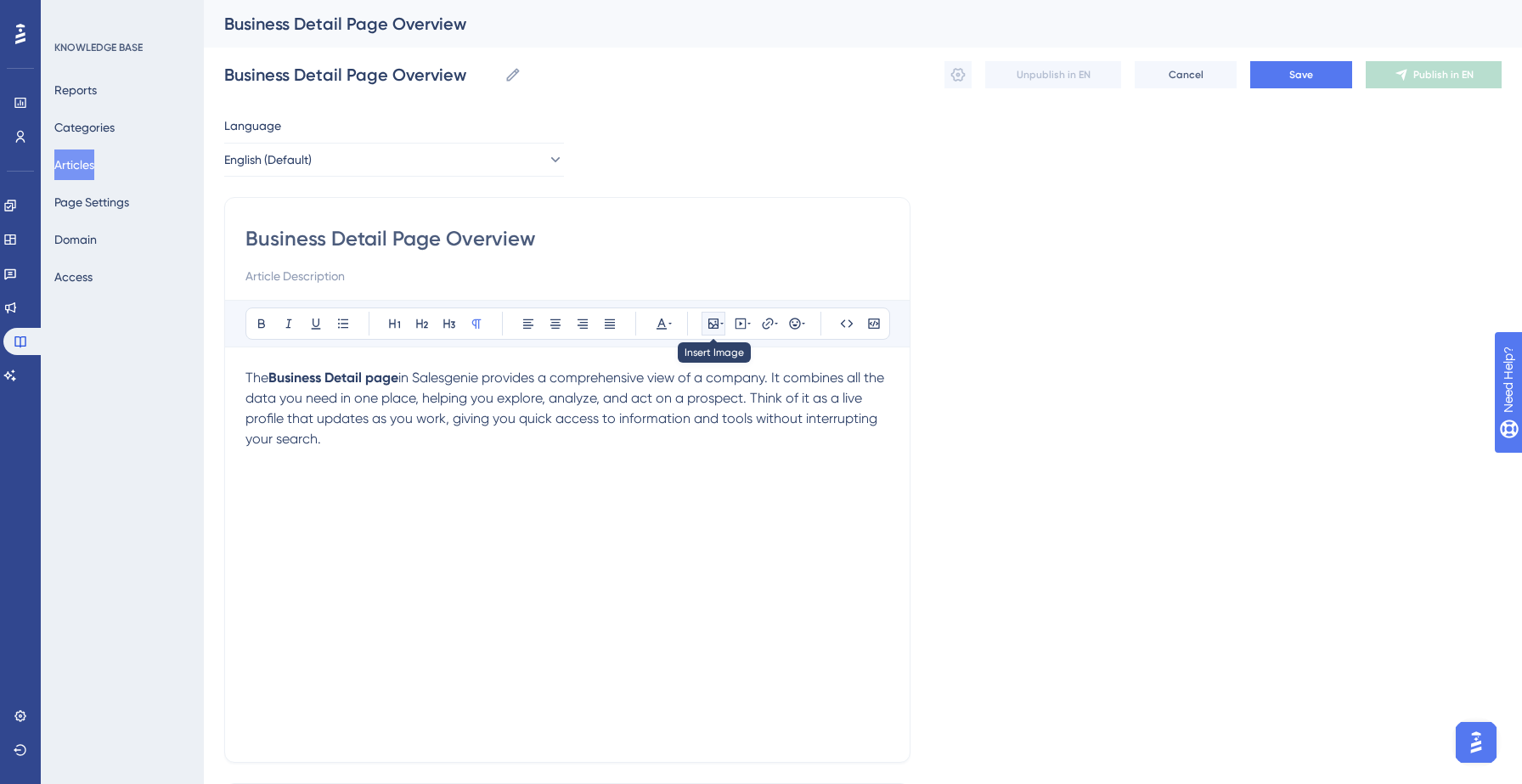
click at [713, 327] on icon at bounding box center [713, 323] width 10 height 10
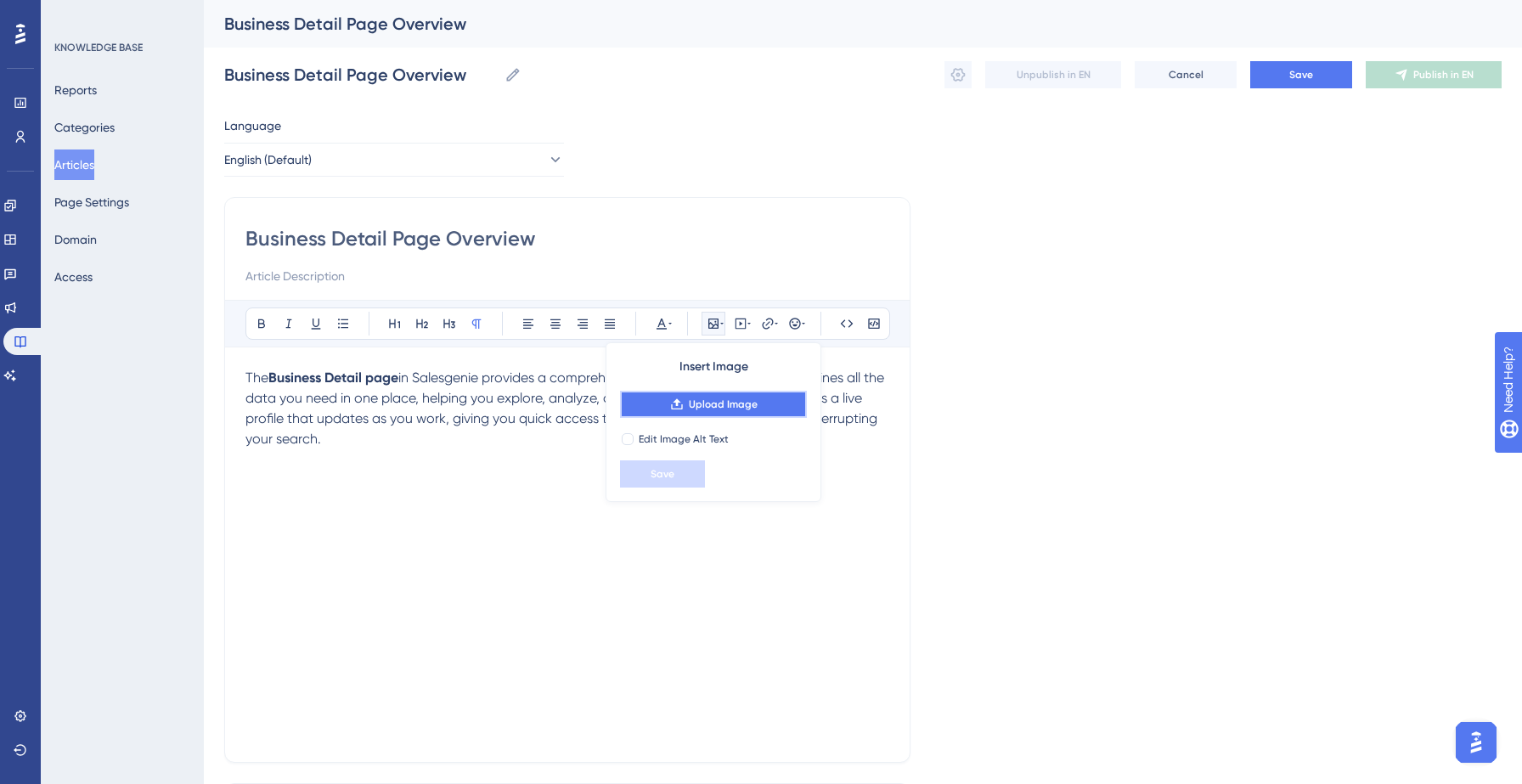
click at [731, 404] on span "Upload Image" at bounding box center [723, 404] width 69 height 13
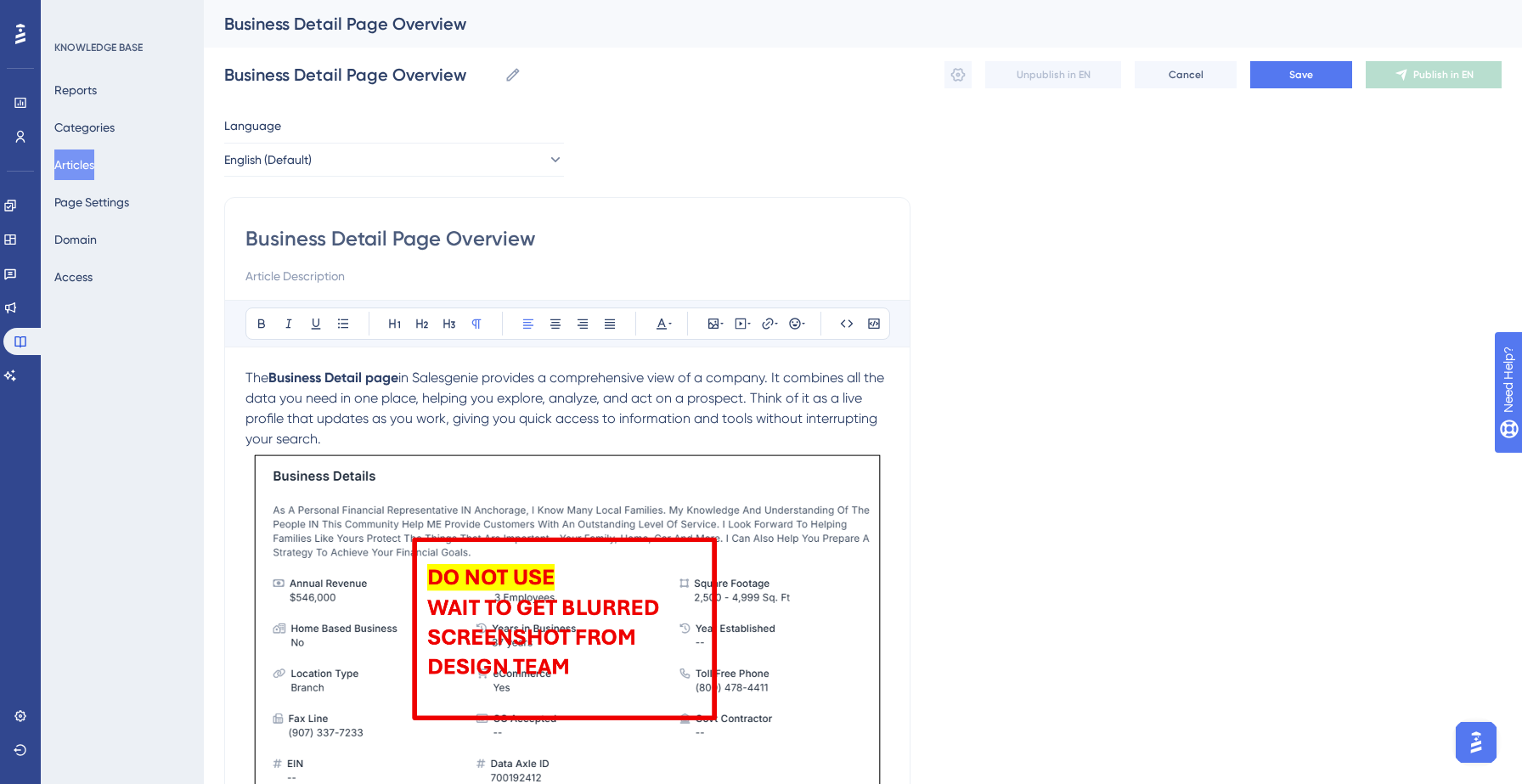
click at [334, 435] on p "The Business Detail page in Salesgenie provides a comprehensive view of a compa…" at bounding box center [567, 408] width 643 height 81
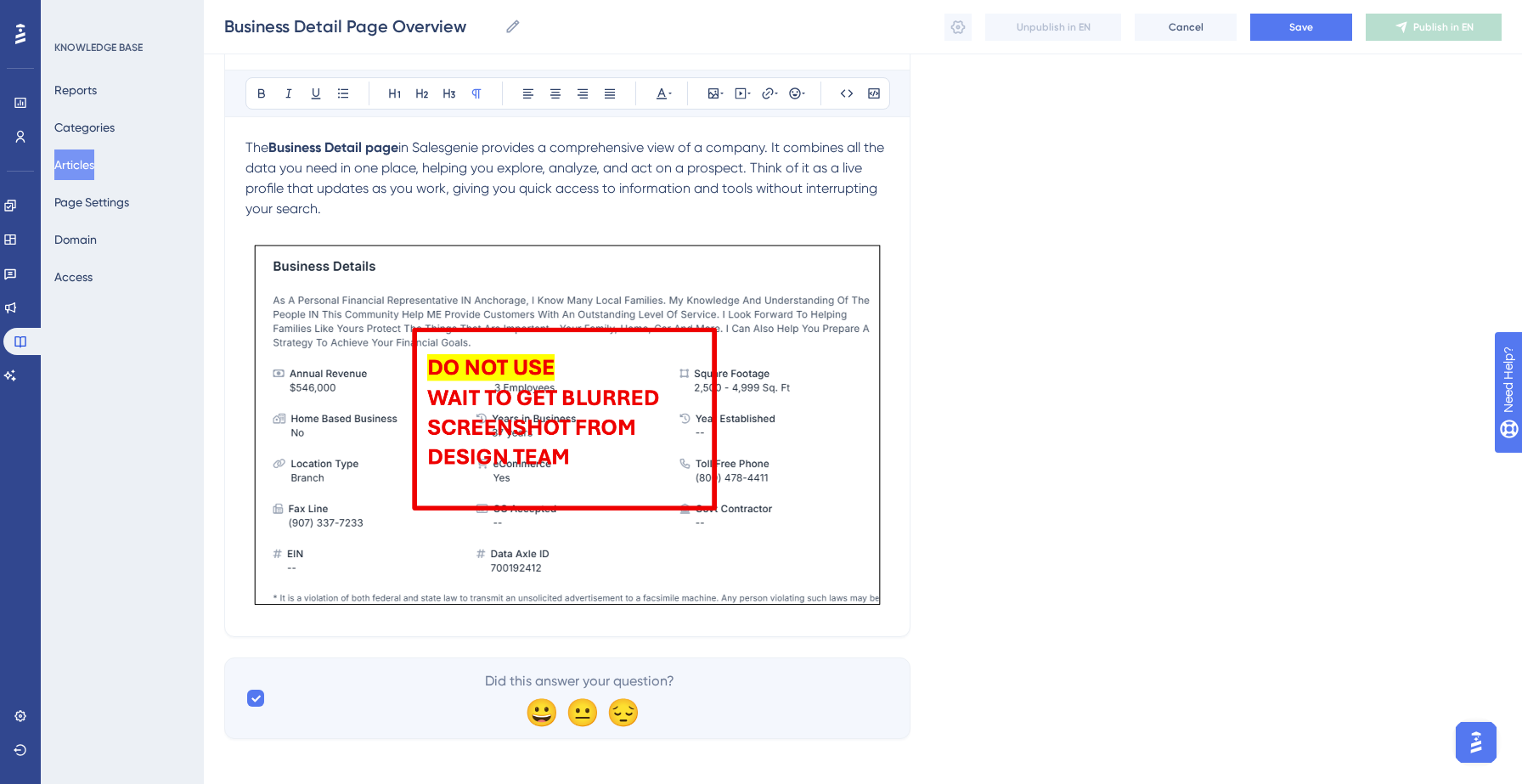
scroll to position [233, 0]
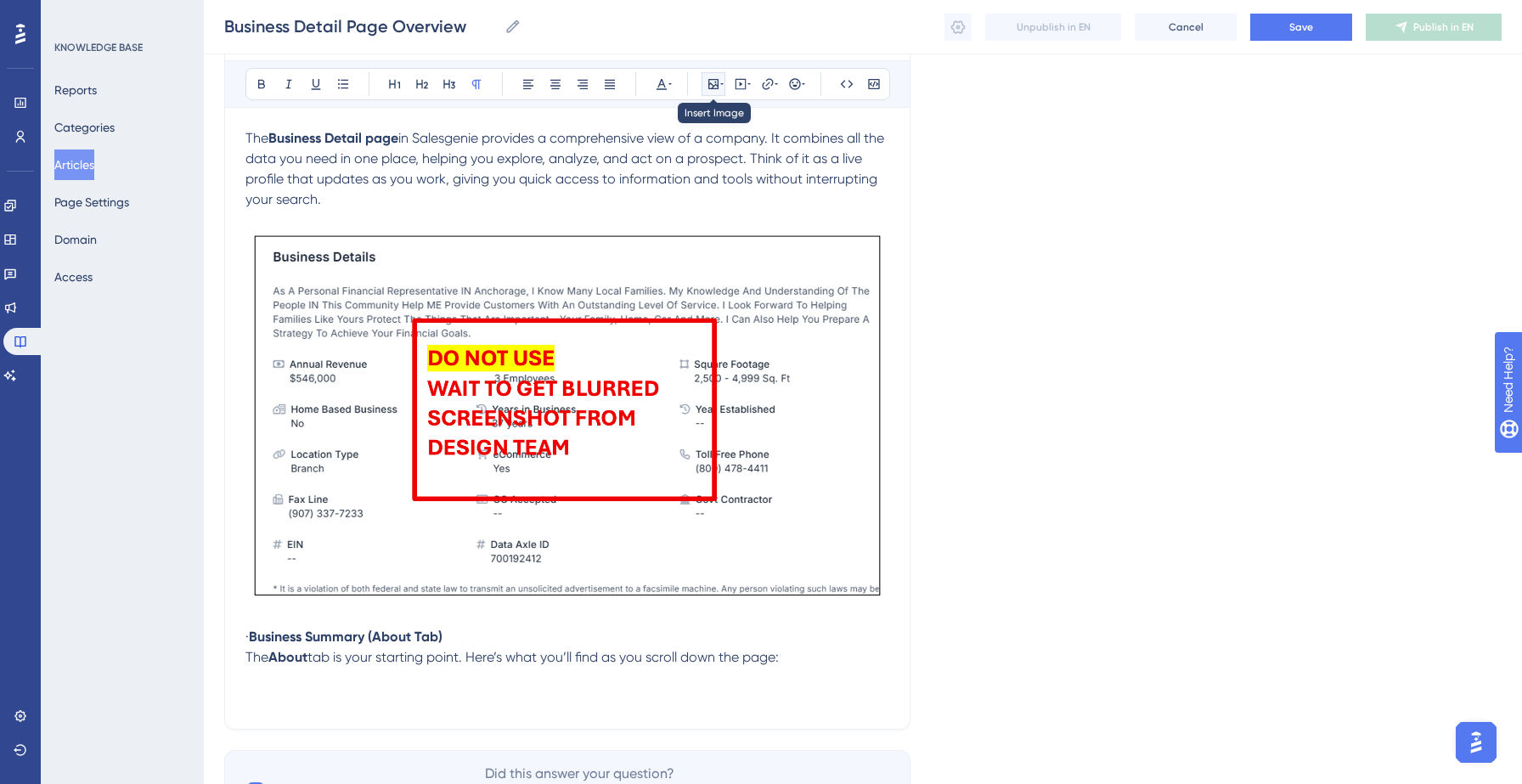
click at [717, 86] on icon at bounding box center [713, 84] width 10 height 10
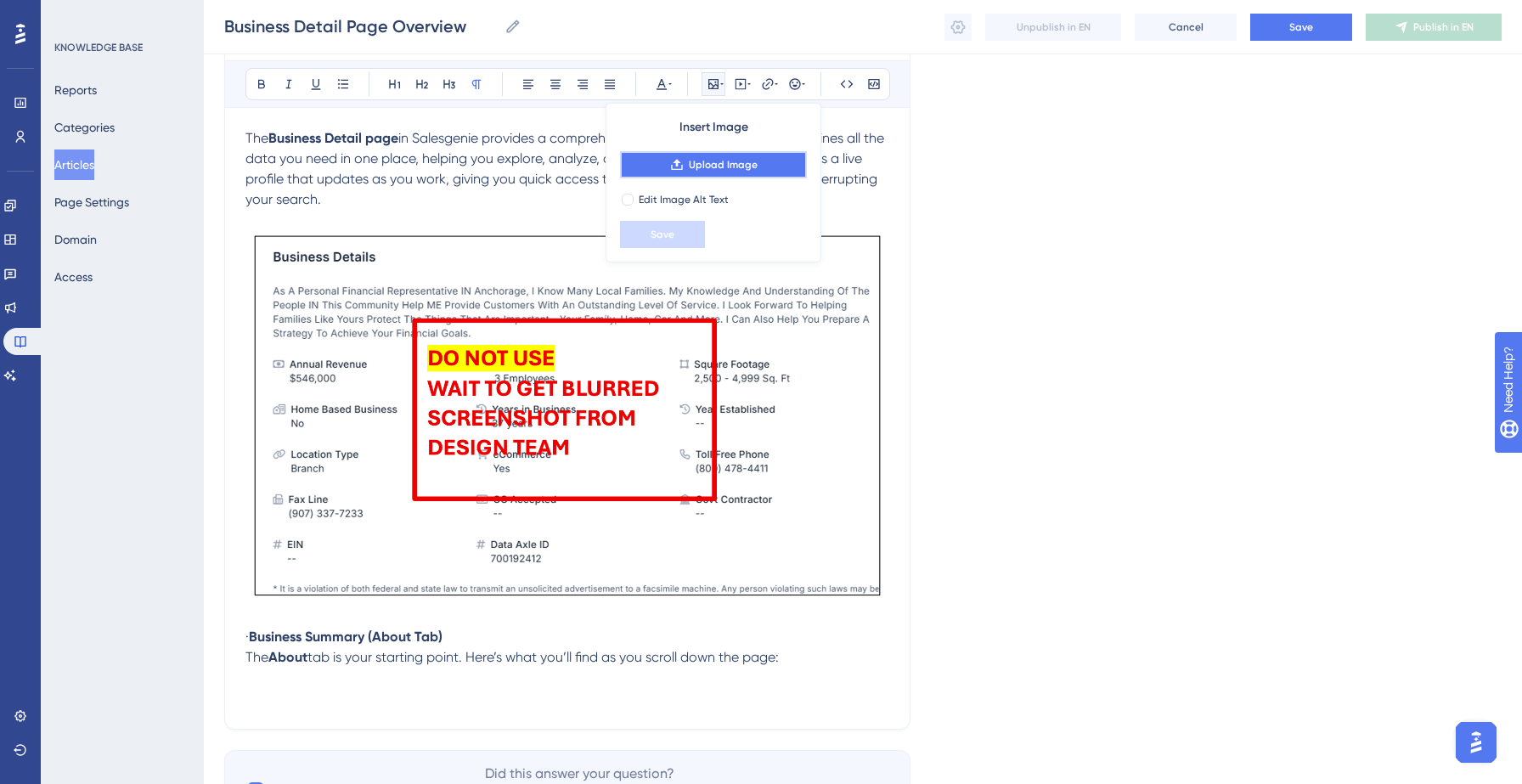
click at [731, 162] on span "Upload Image" at bounding box center [723, 164] width 69 height 13
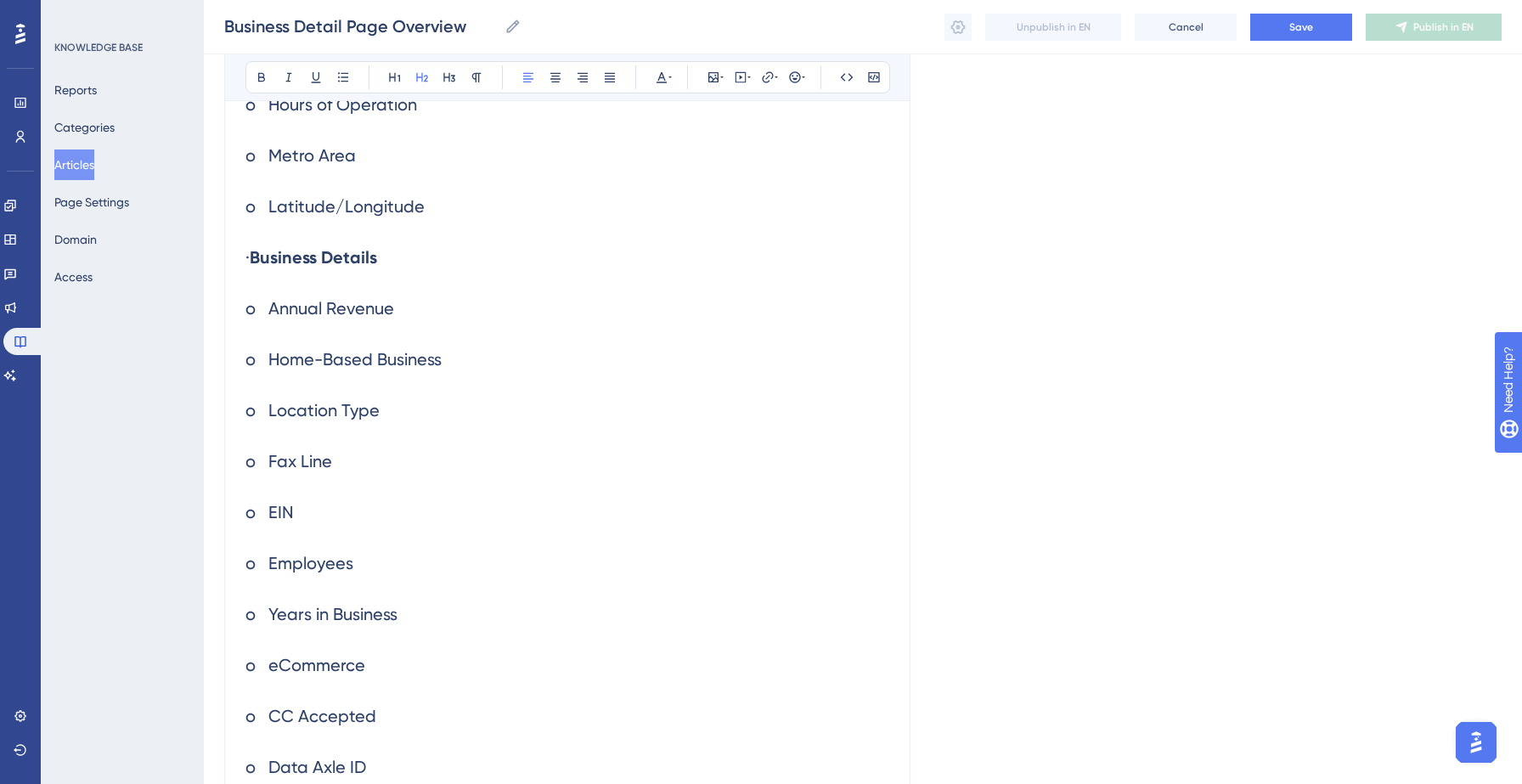
scroll to position [1567, 0]
click at [287, 434] on h2 "o Location Type" at bounding box center [567, 413] width 643 height 51
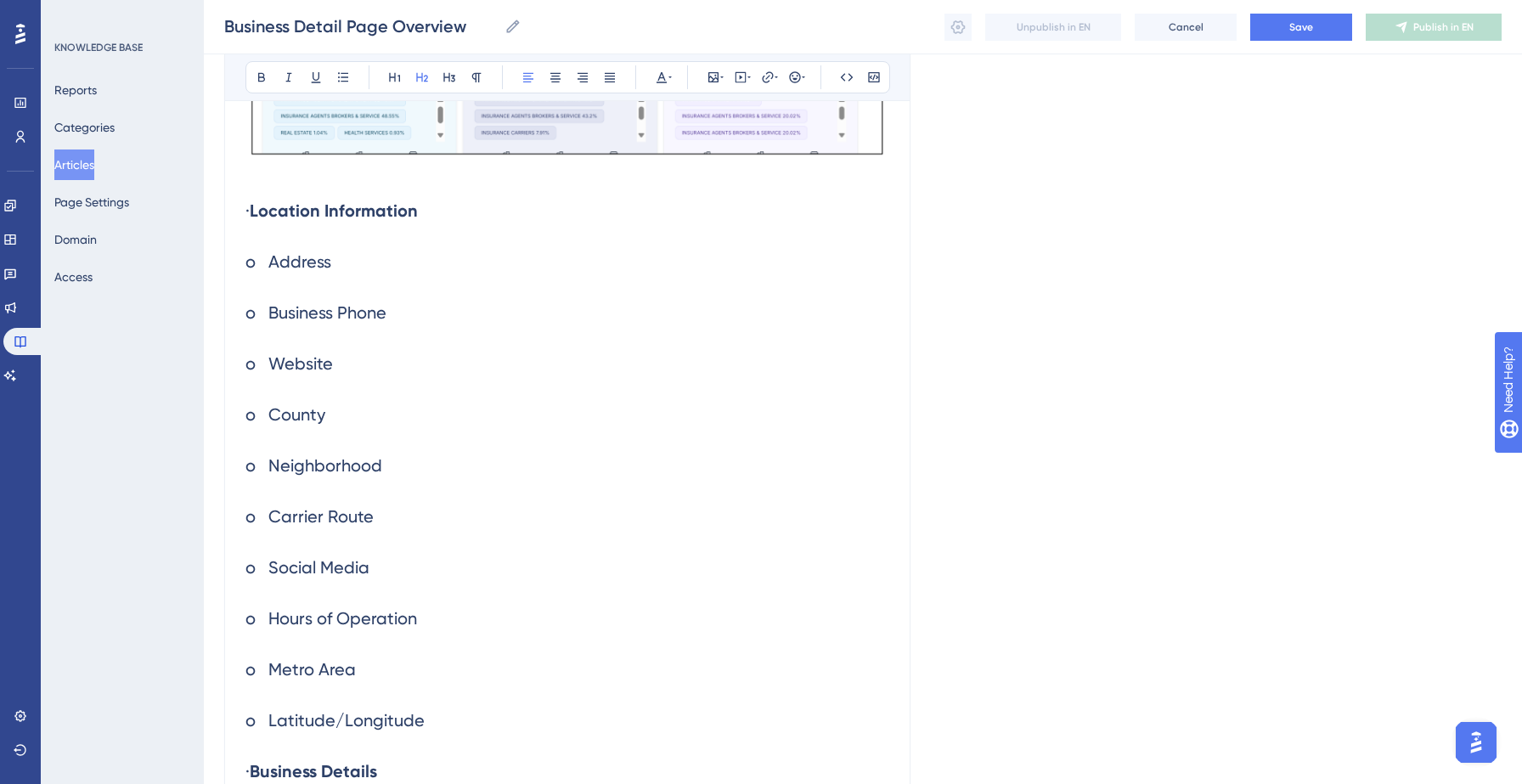
scroll to position [1083, 0]
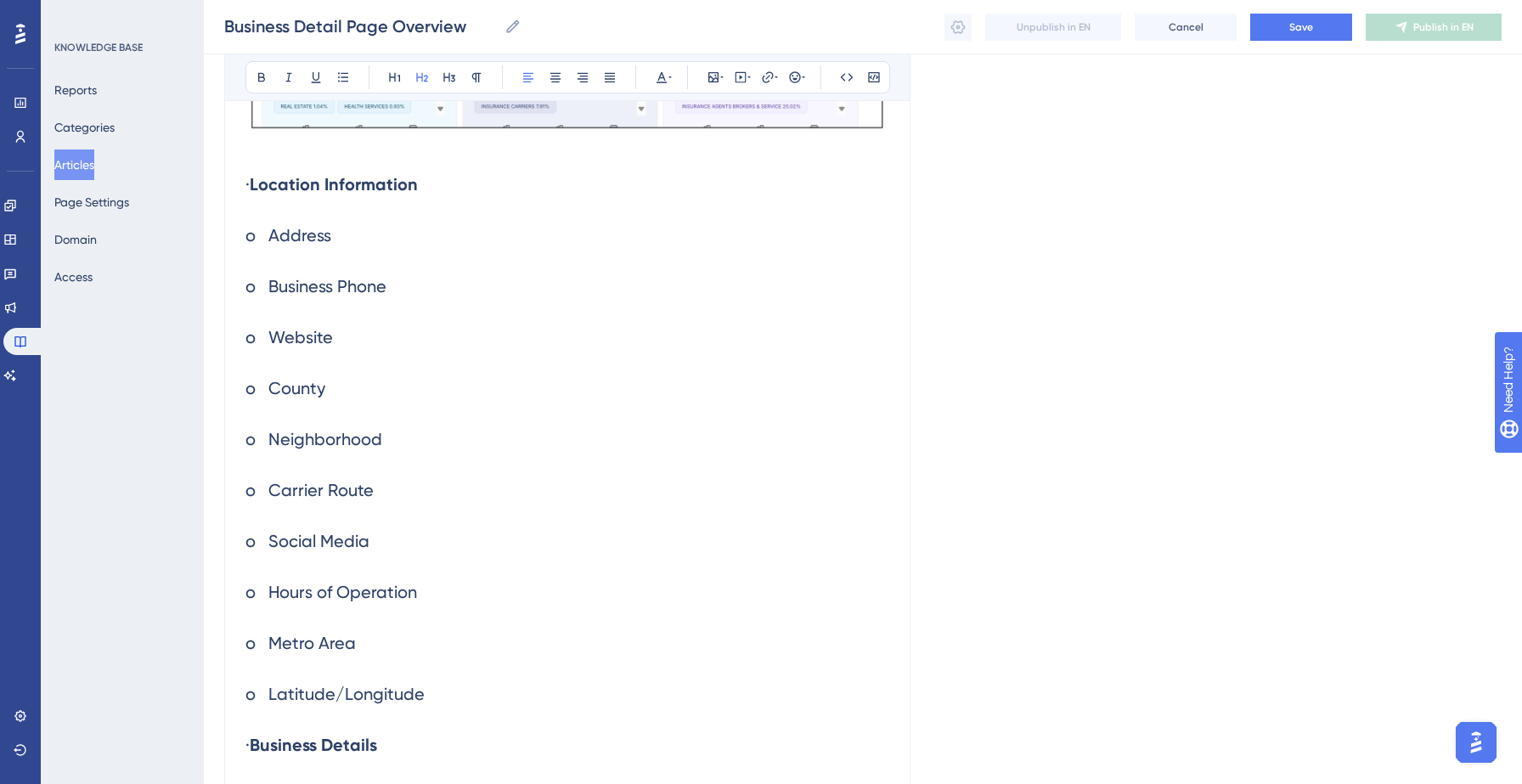
click at [279, 225] on h2 "o Address" at bounding box center [567, 234] width 643 height 51
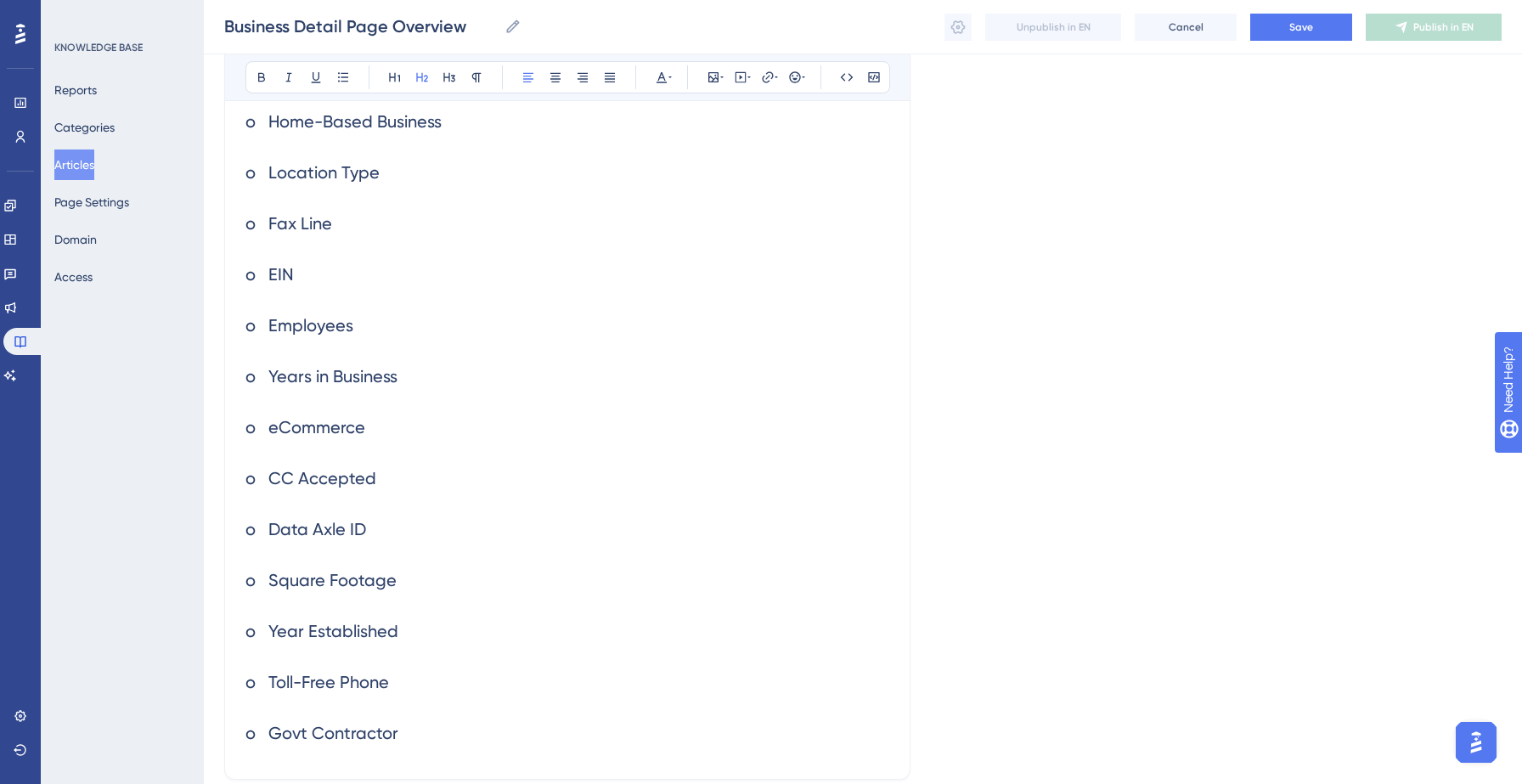
scroll to position [1962, 0]
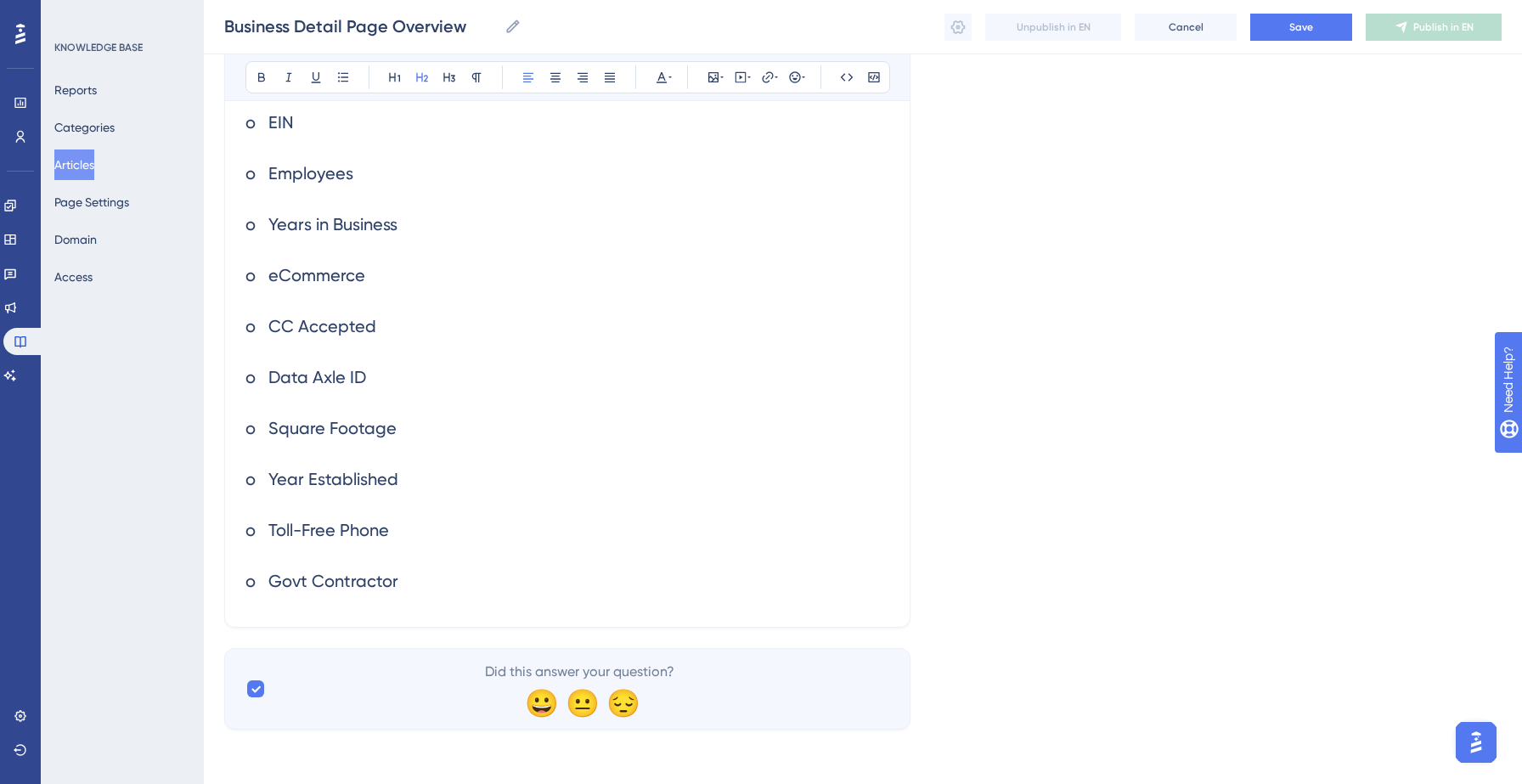
click at [439, 593] on h2 "o Govt Contractor" at bounding box center [567, 580] width 643 height 51
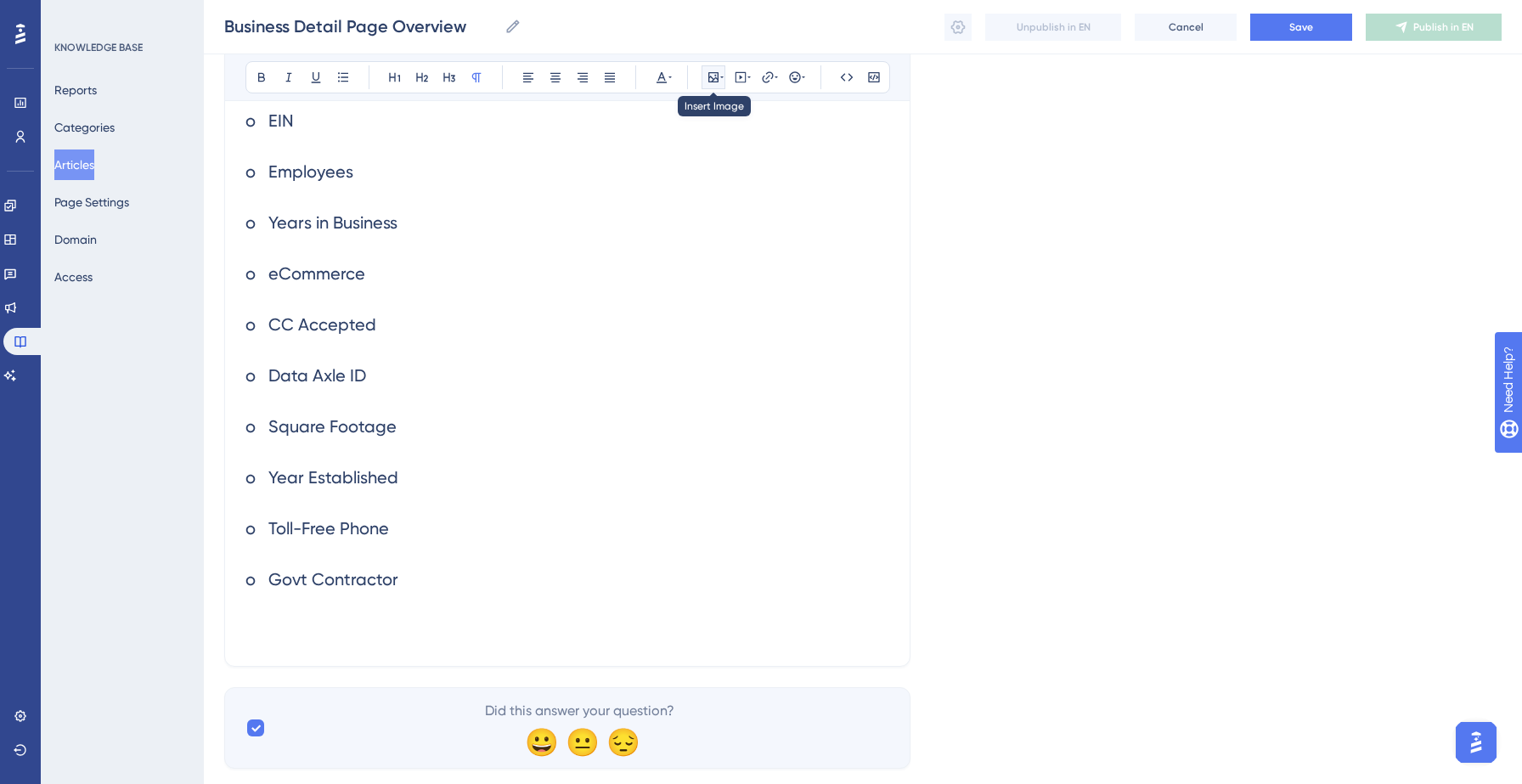
click at [712, 78] on icon at bounding box center [713, 77] width 10 height 10
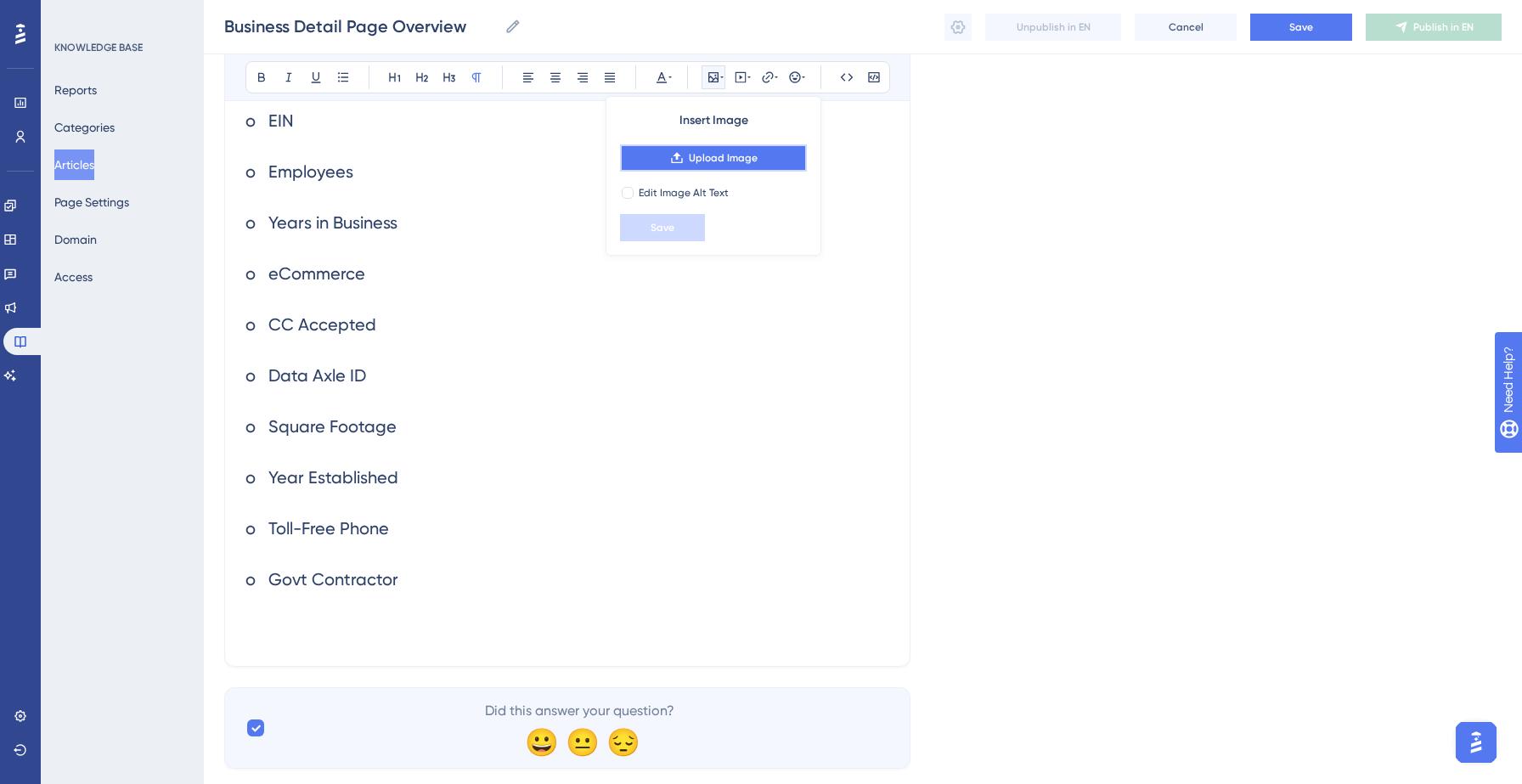
click at [729, 157] on span "Upload Image" at bounding box center [723, 158] width 69 height 13
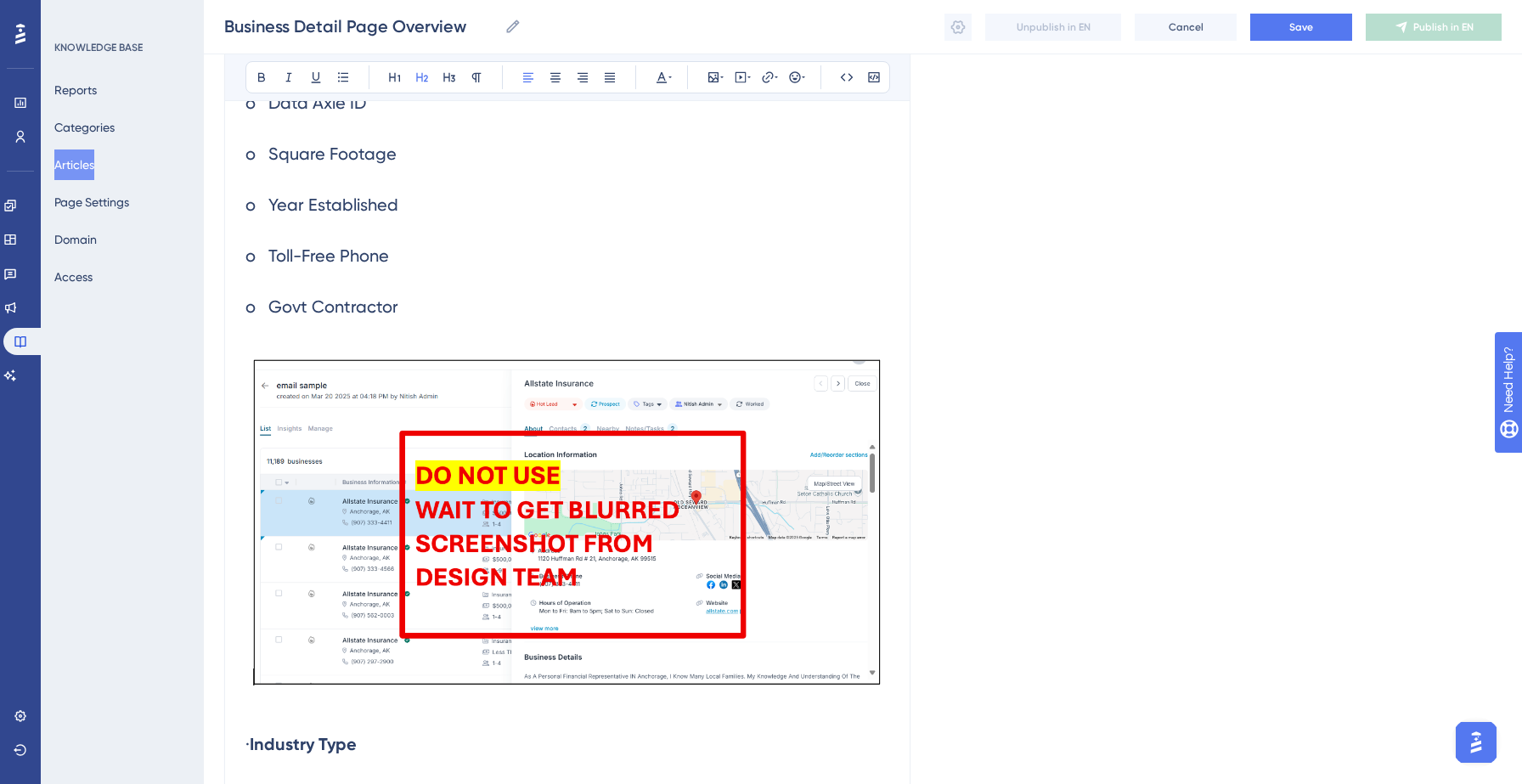
scroll to position [2511, 0]
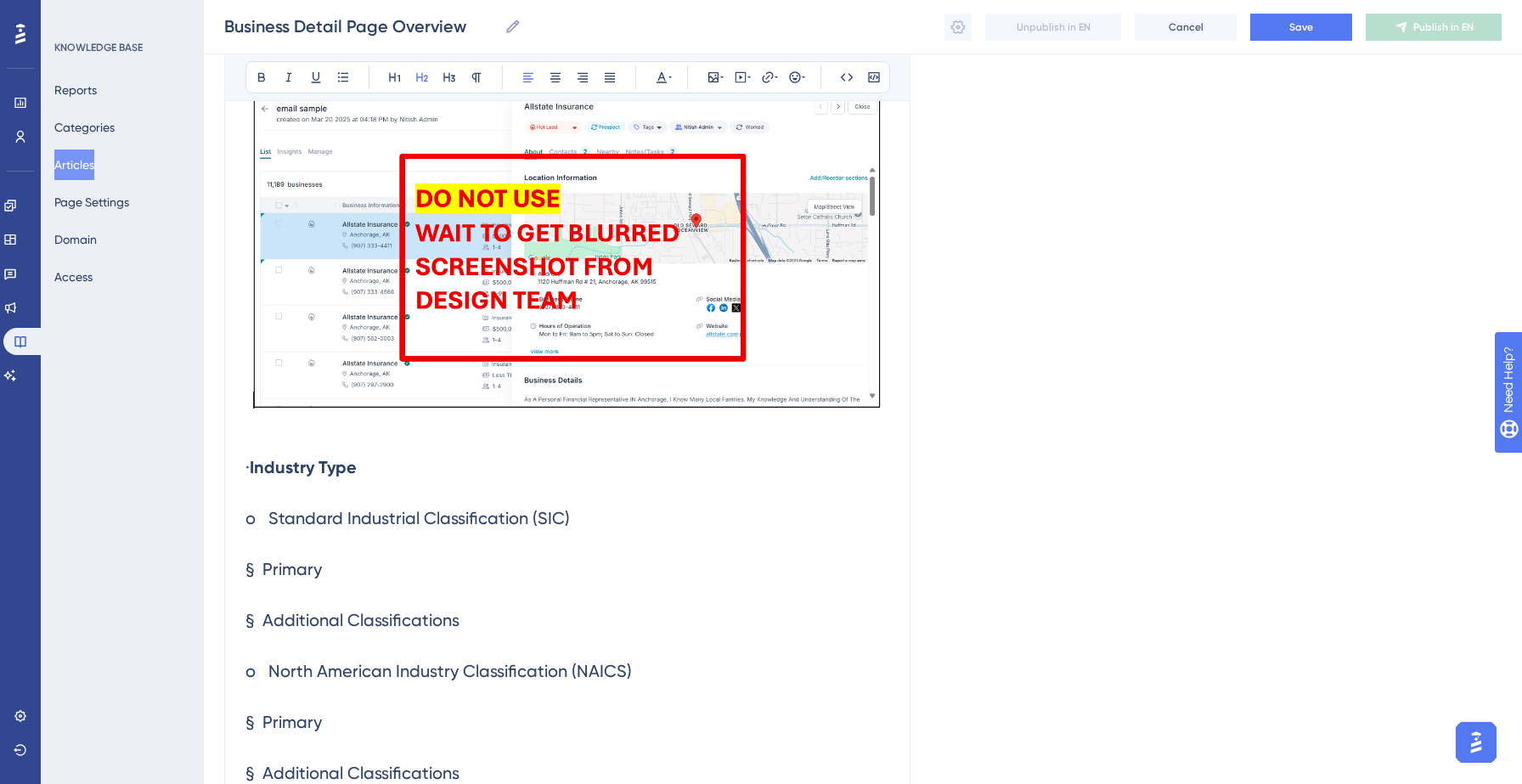
click at [262, 565] on span "§ Primary" at bounding box center [283, 568] width 77 height 20
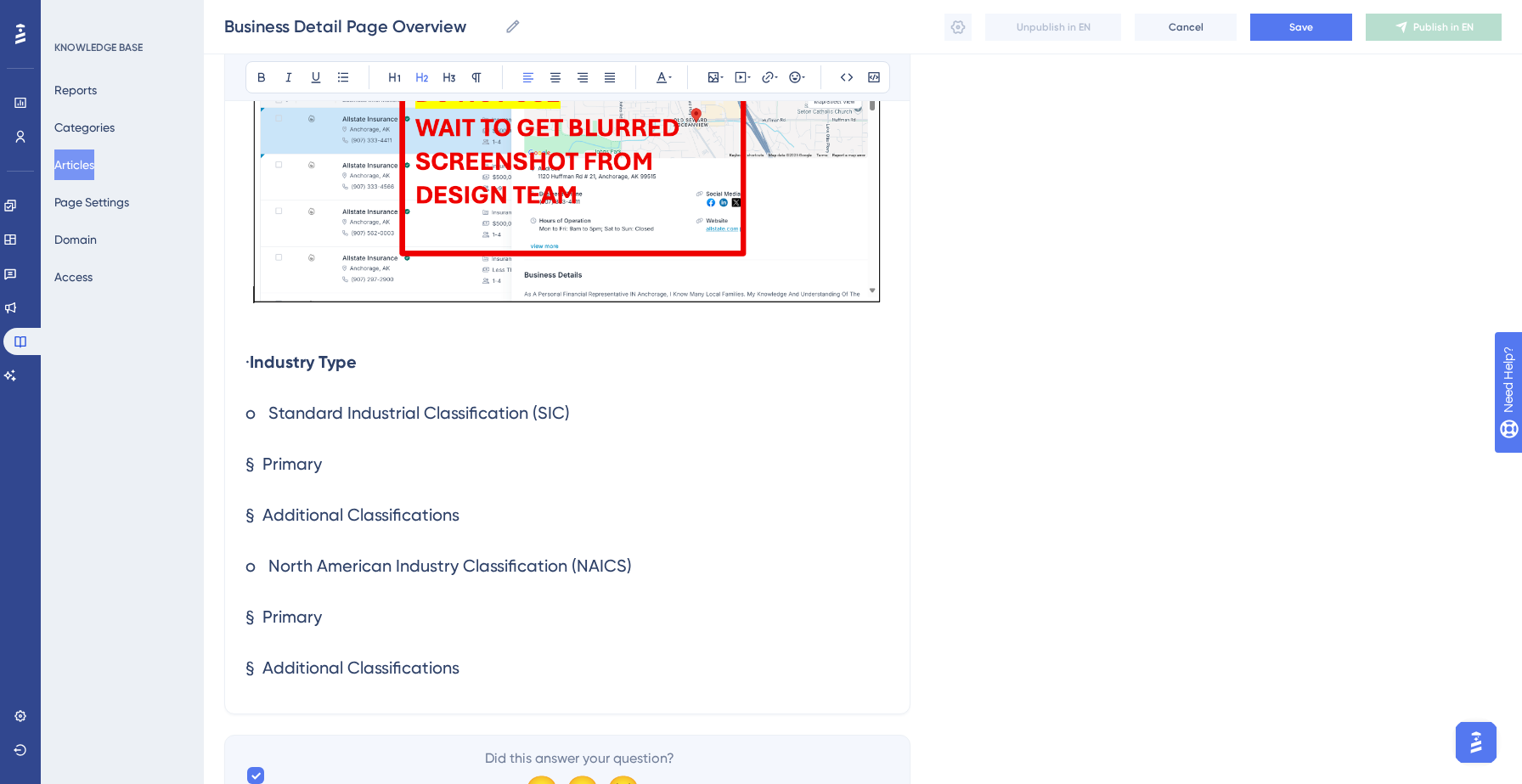
scroll to position [2632, 0]
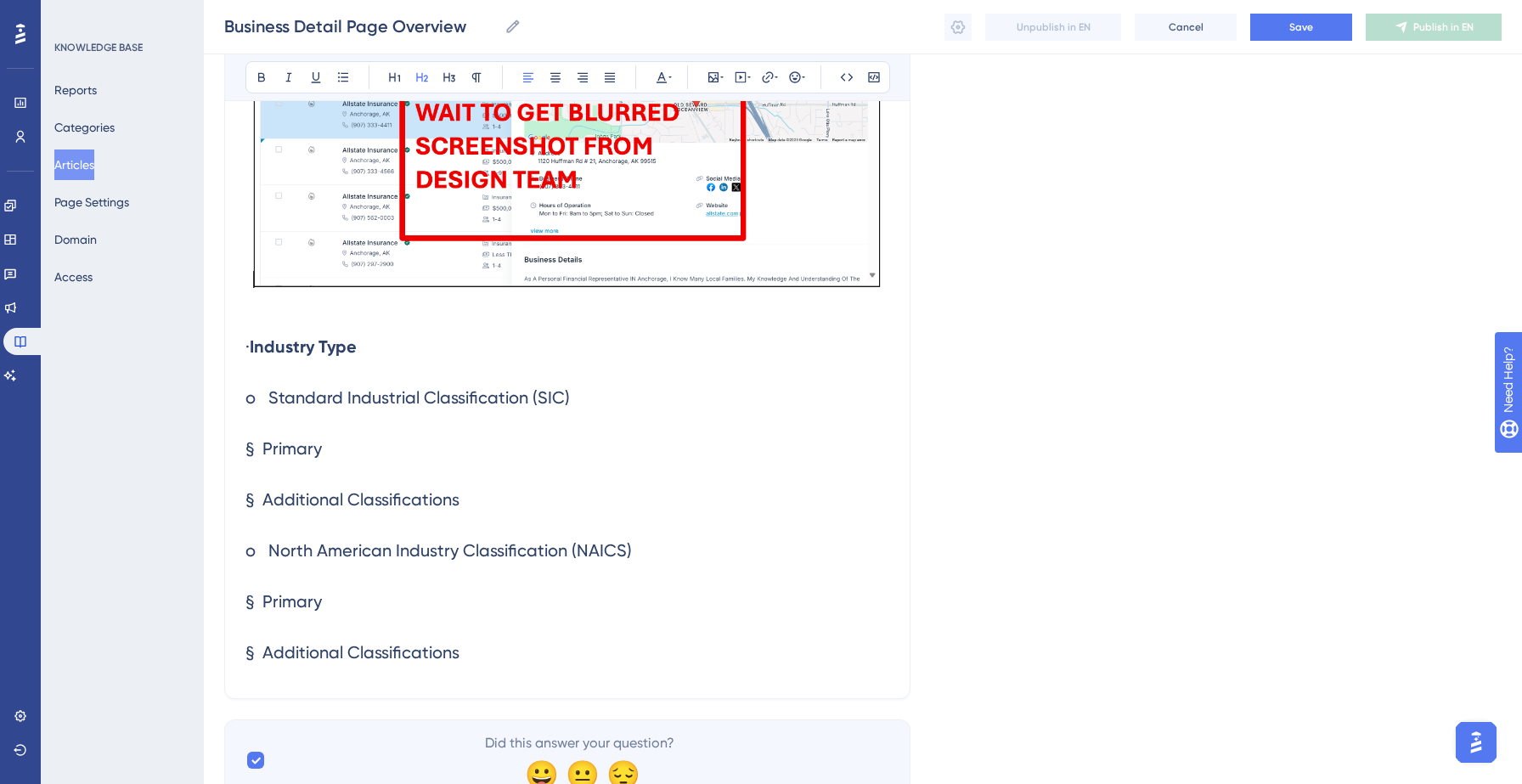
click at [489, 648] on h2 "§ Additional Classifications" at bounding box center [567, 651] width 643 height 51
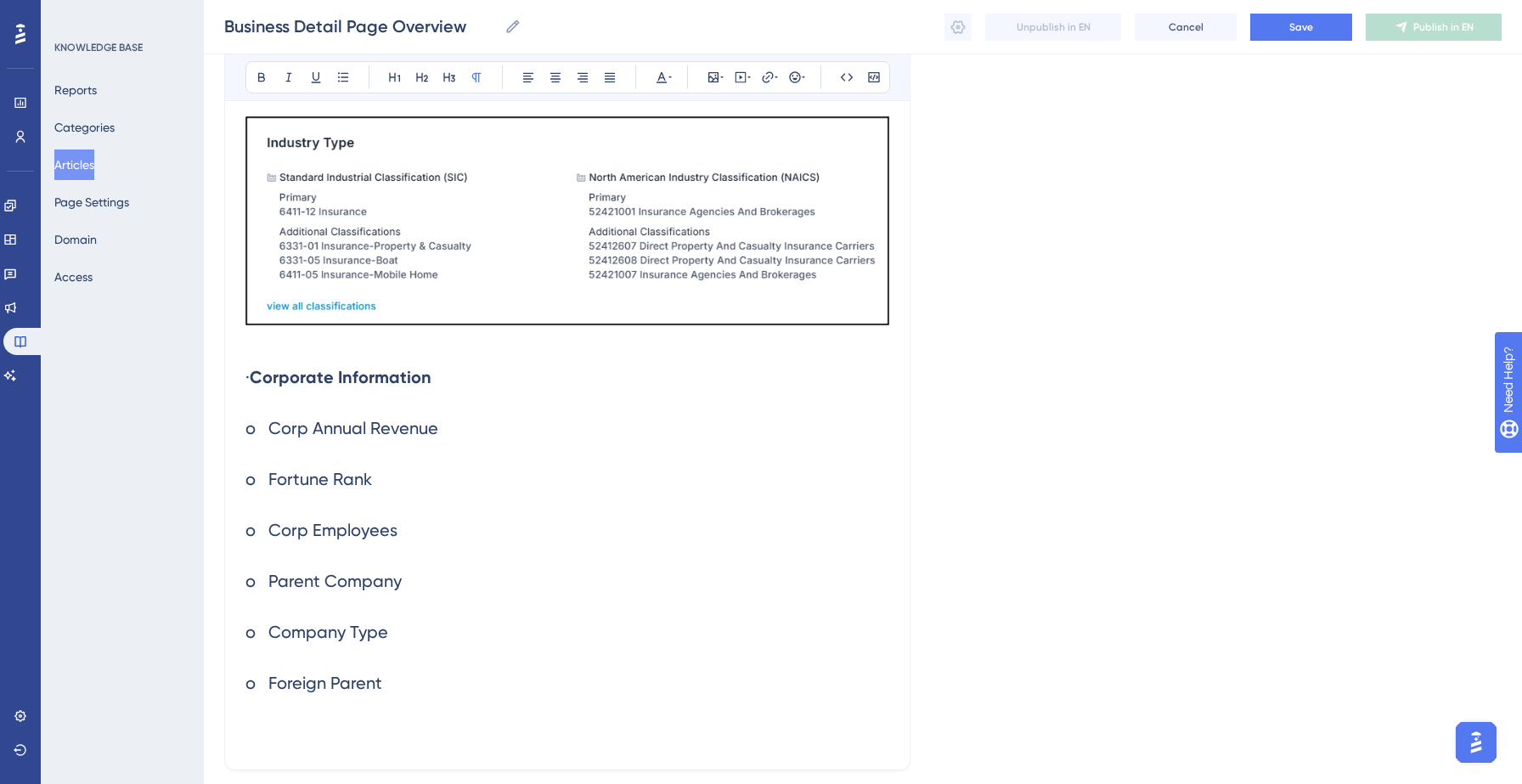
scroll to position [3222, 0]
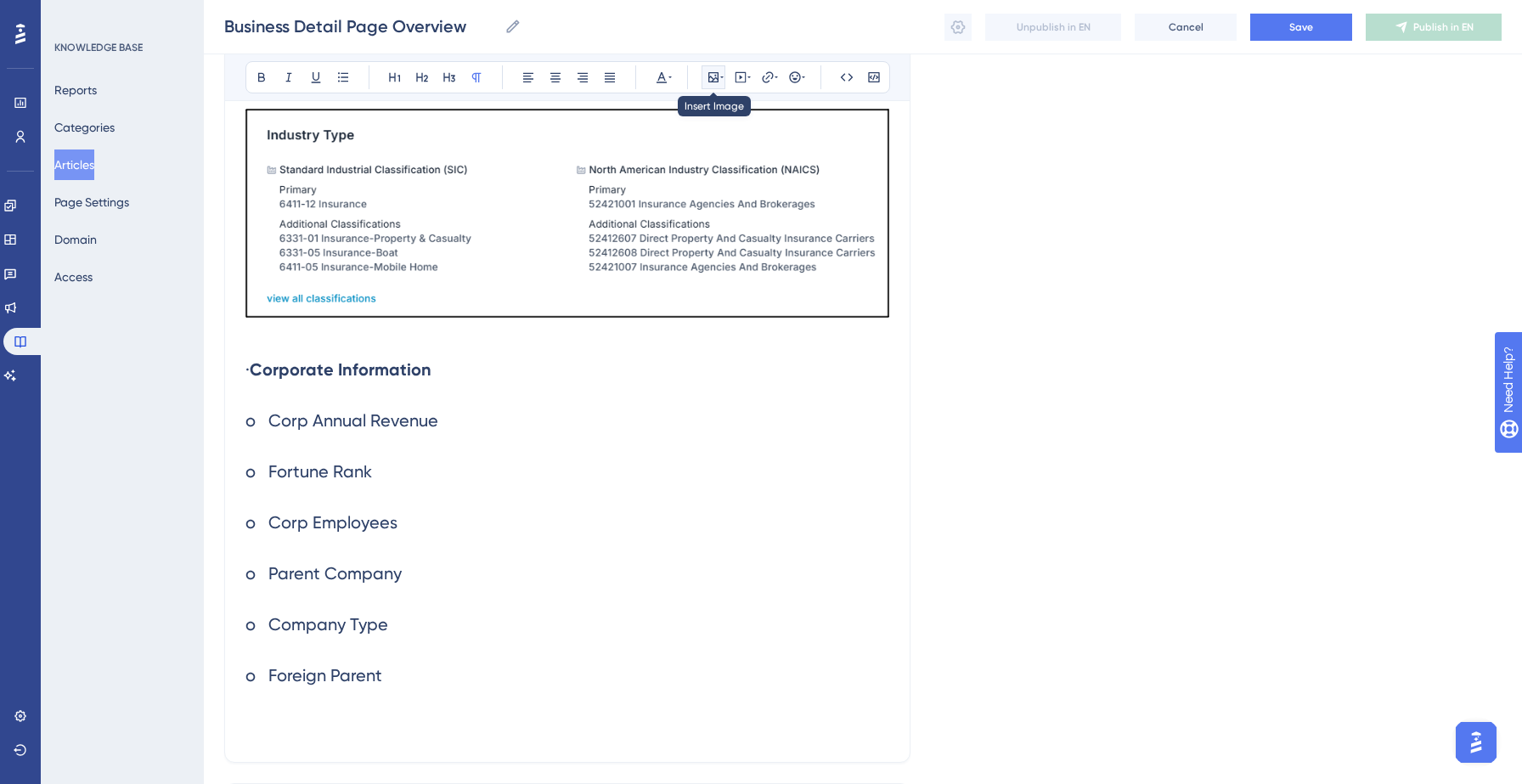
click at [716, 76] on icon at bounding box center [713, 77] width 13 height 13
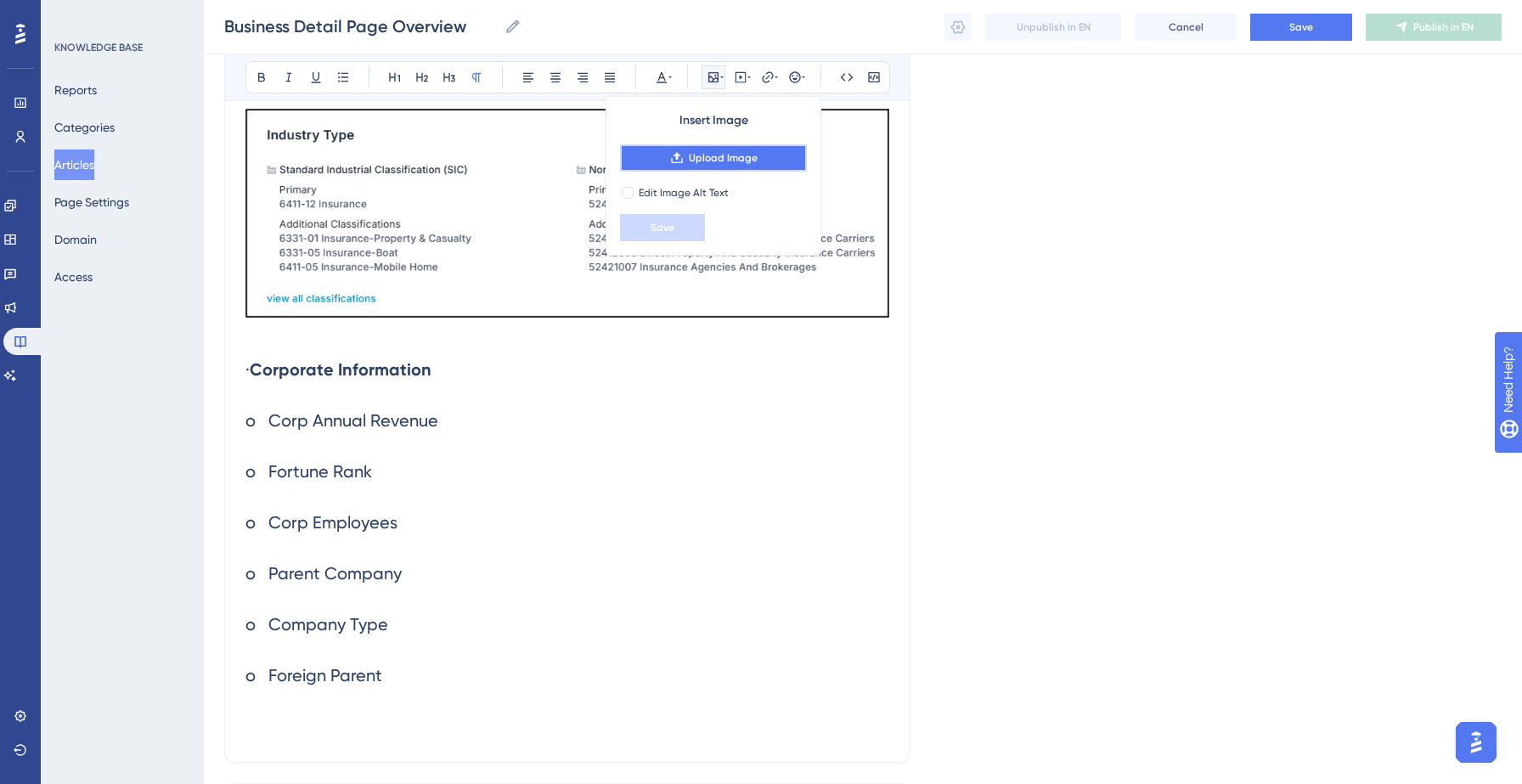
click at [720, 160] on span "Upload Image" at bounding box center [723, 158] width 69 height 13
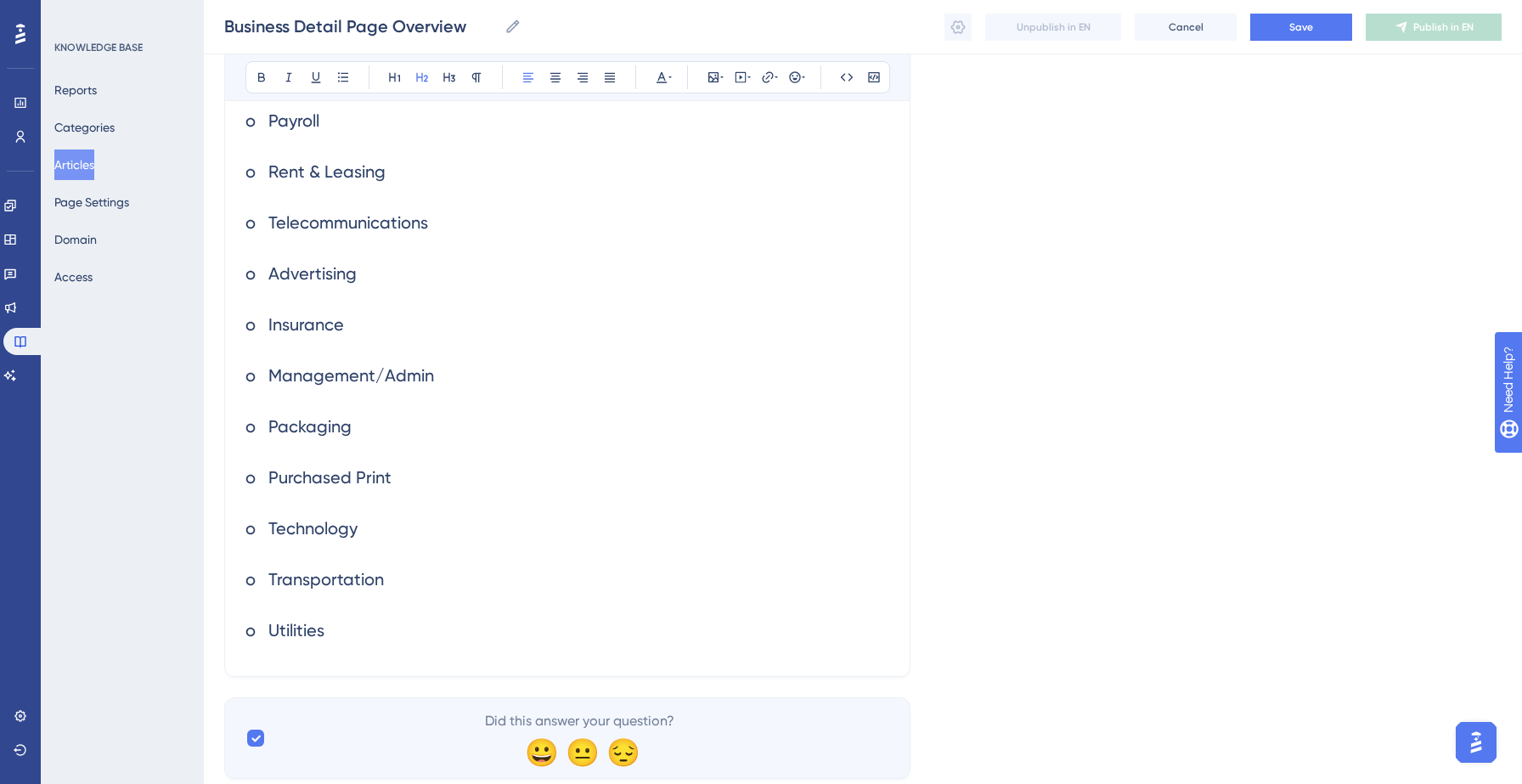
scroll to position [4406, 0]
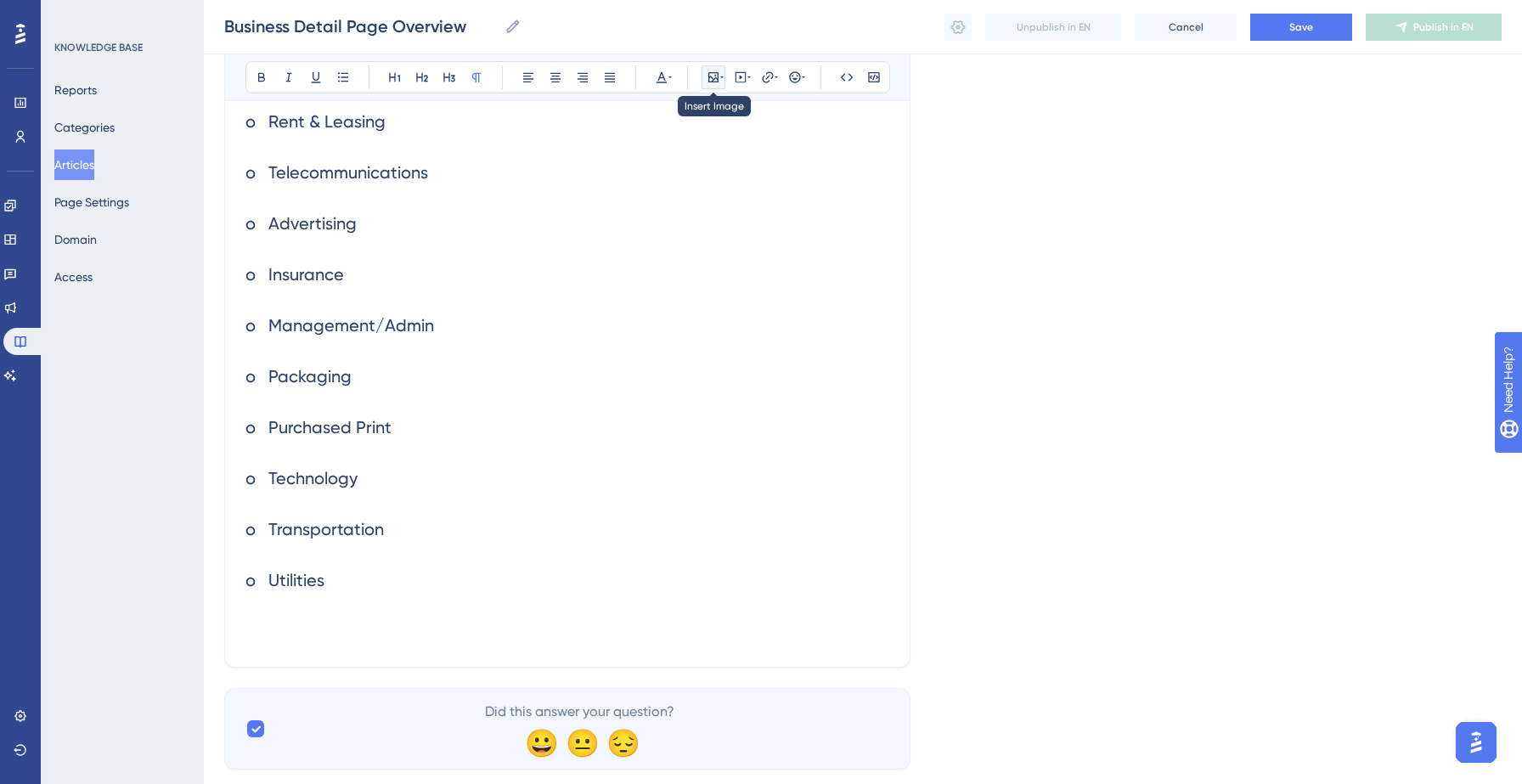
click at [716, 75] on icon at bounding box center [713, 77] width 13 height 13
click at [714, 79] on icon at bounding box center [713, 77] width 13 height 13
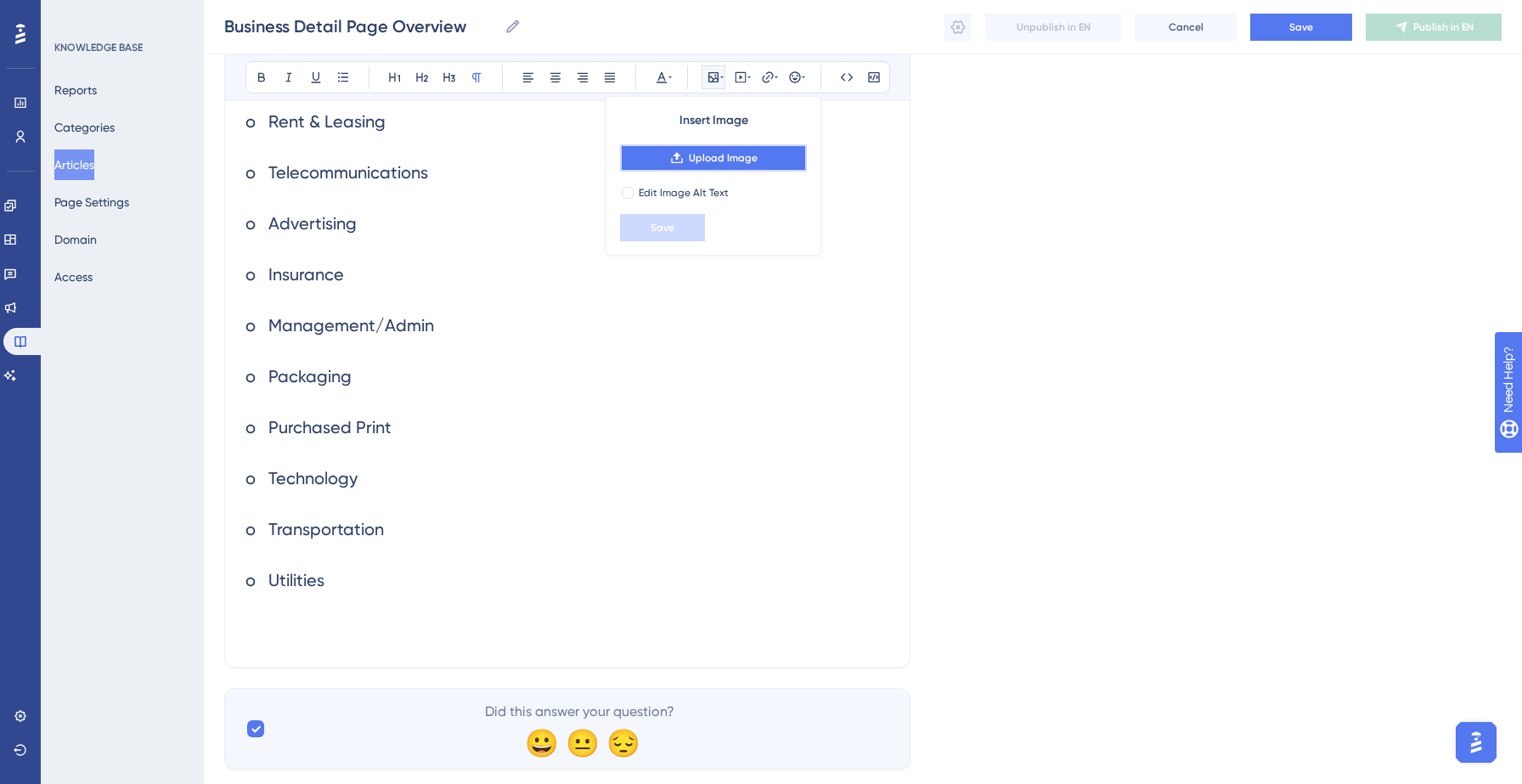
click at [711, 155] on span "Upload Image" at bounding box center [723, 158] width 69 height 13
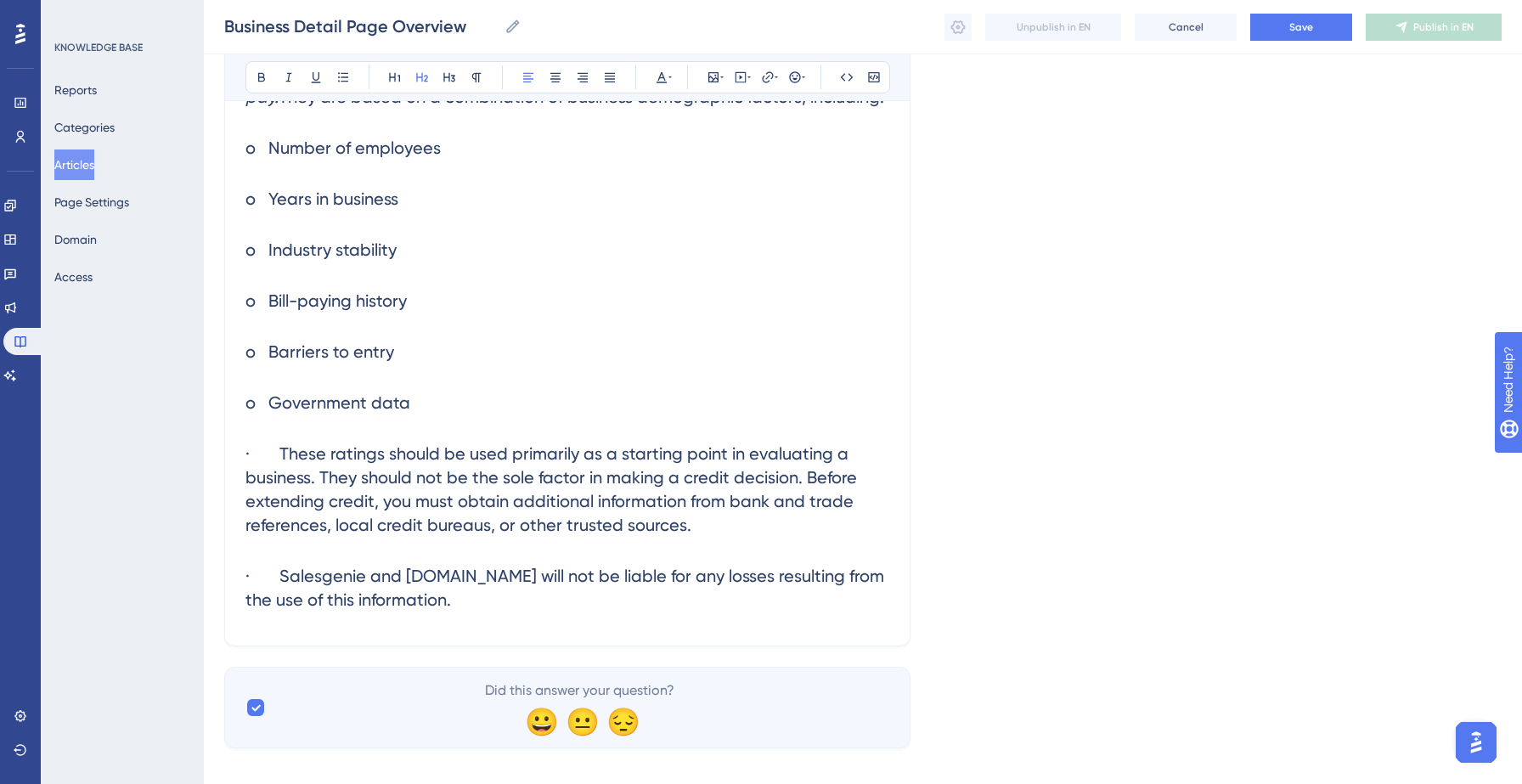
scroll to position [5490, 0]
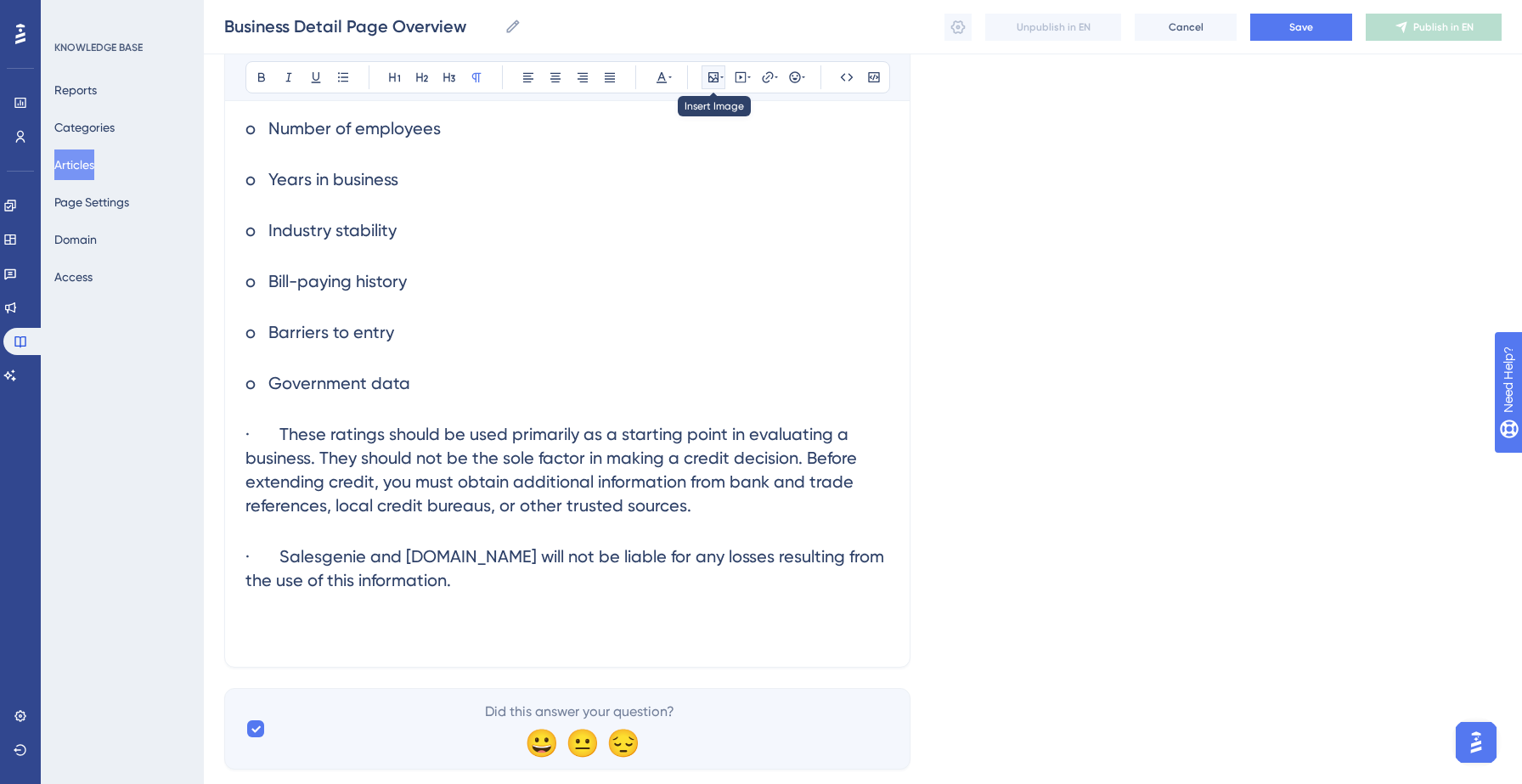
click at [713, 74] on icon at bounding box center [713, 77] width 13 height 13
click at [713, 83] on icon at bounding box center [713, 77] width 13 height 13
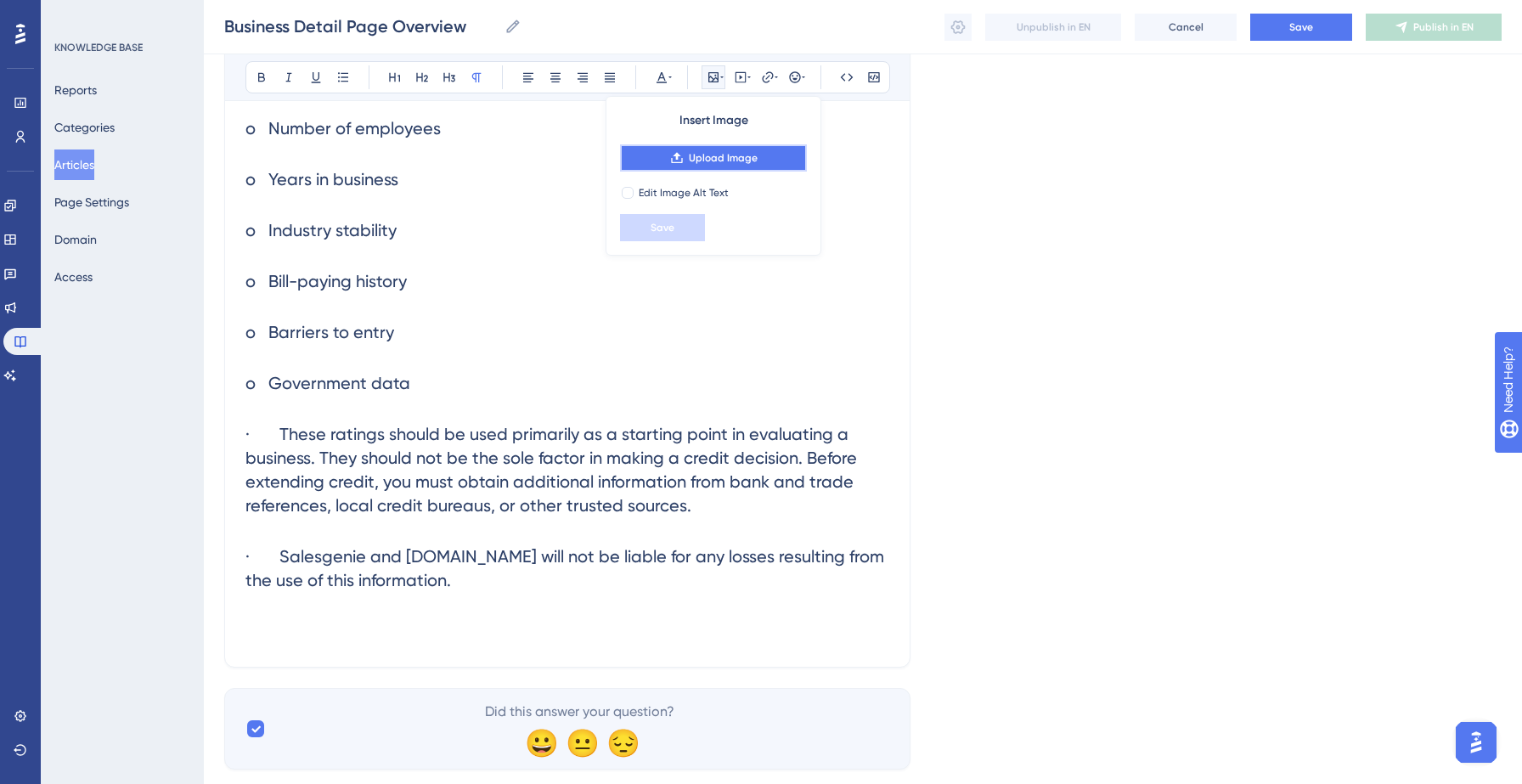
click at [719, 152] on span "Upload Image" at bounding box center [723, 158] width 69 height 13
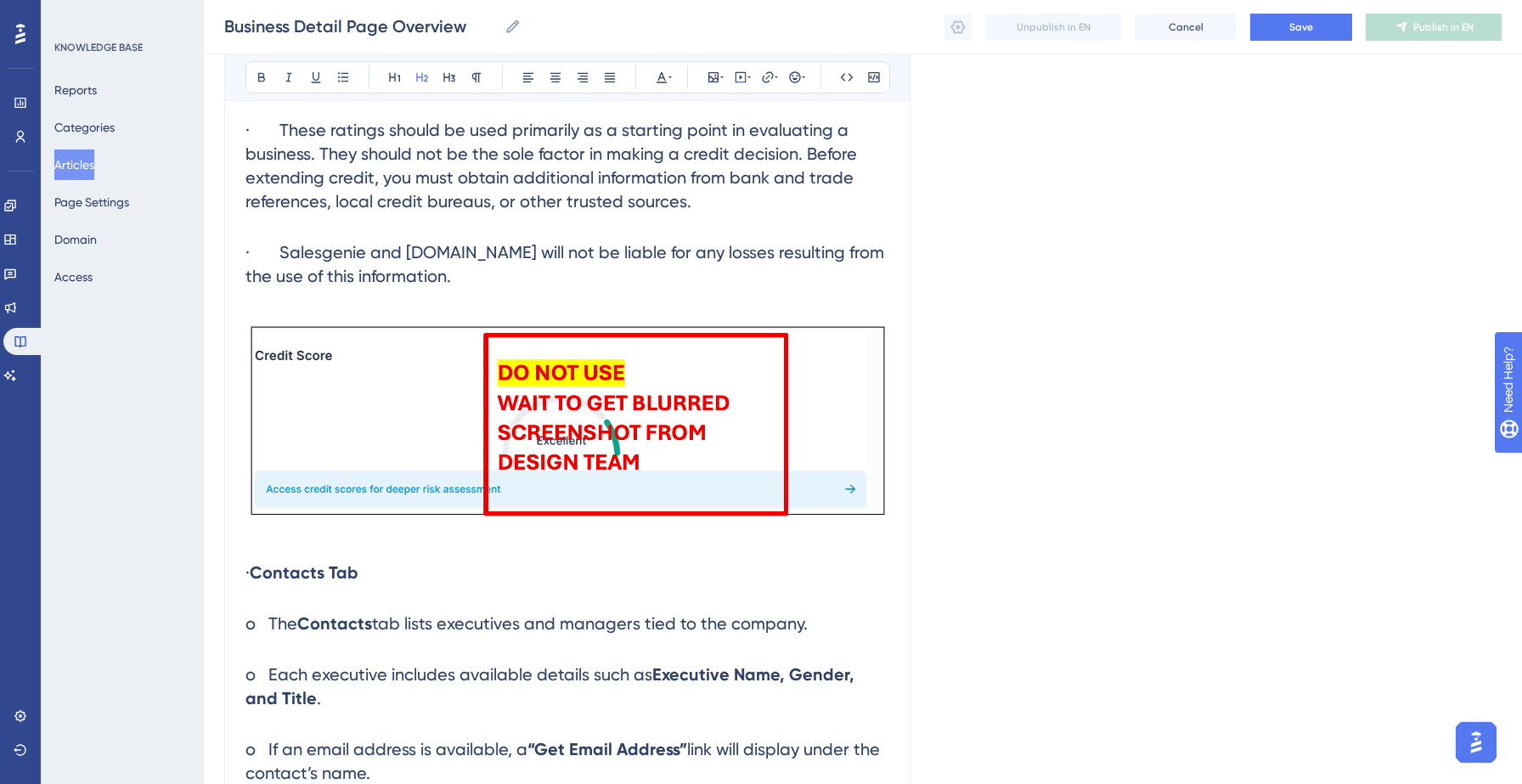
scroll to position [5878, 0]
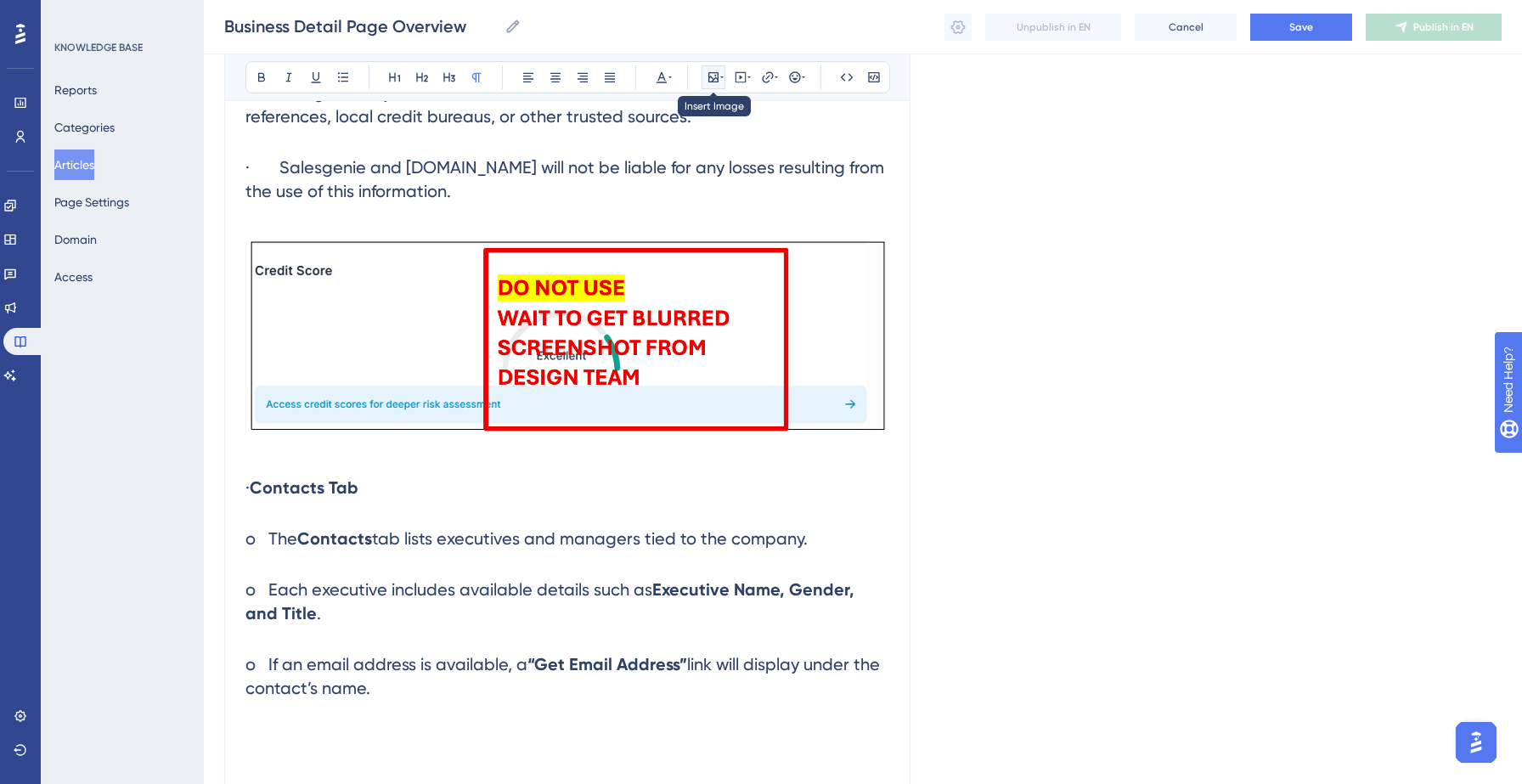
click at [707, 71] on icon at bounding box center [713, 77] width 13 height 13
click at [714, 77] on icon at bounding box center [713, 77] width 13 height 13
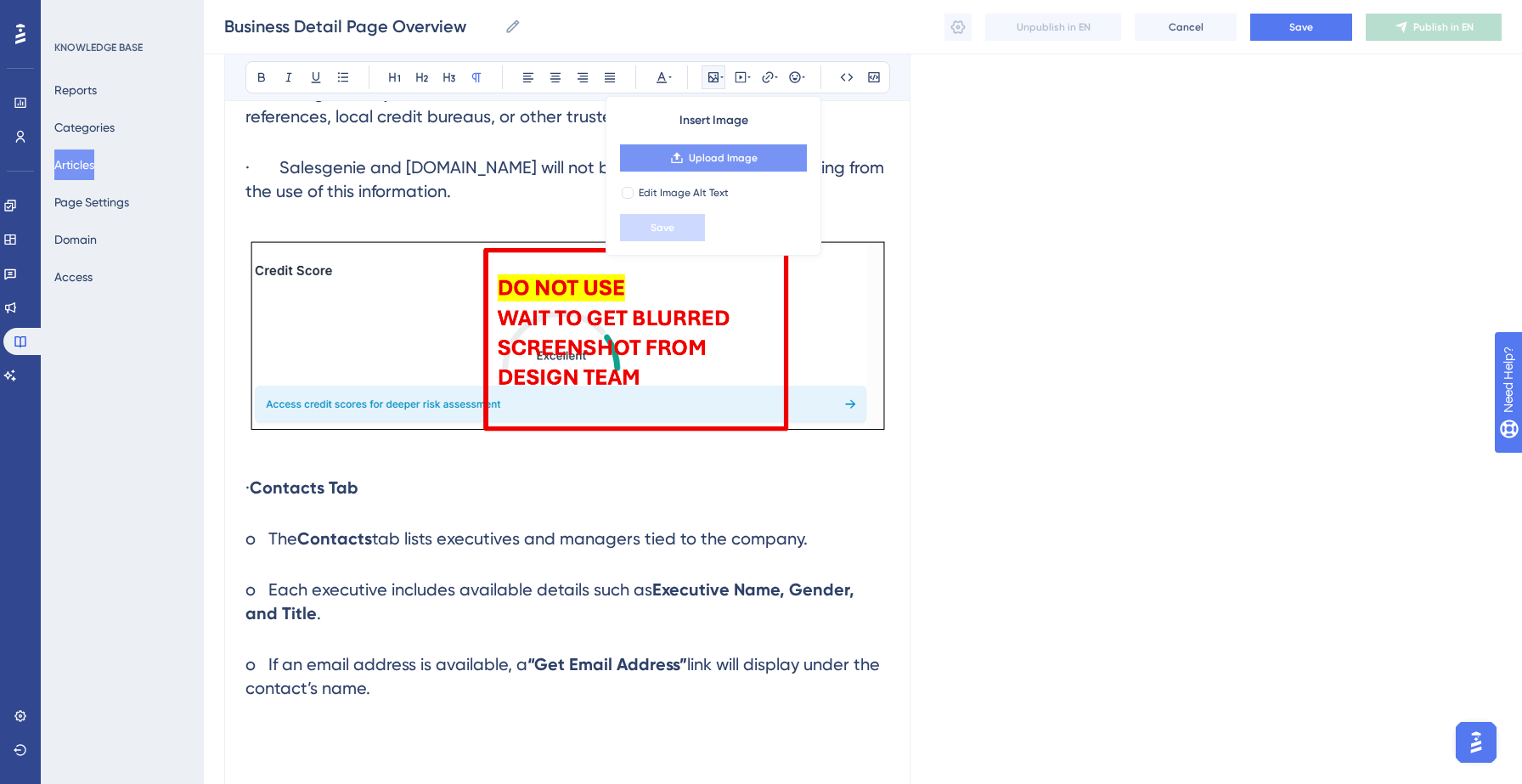
click at [723, 157] on span "Upload Image" at bounding box center [723, 158] width 69 height 13
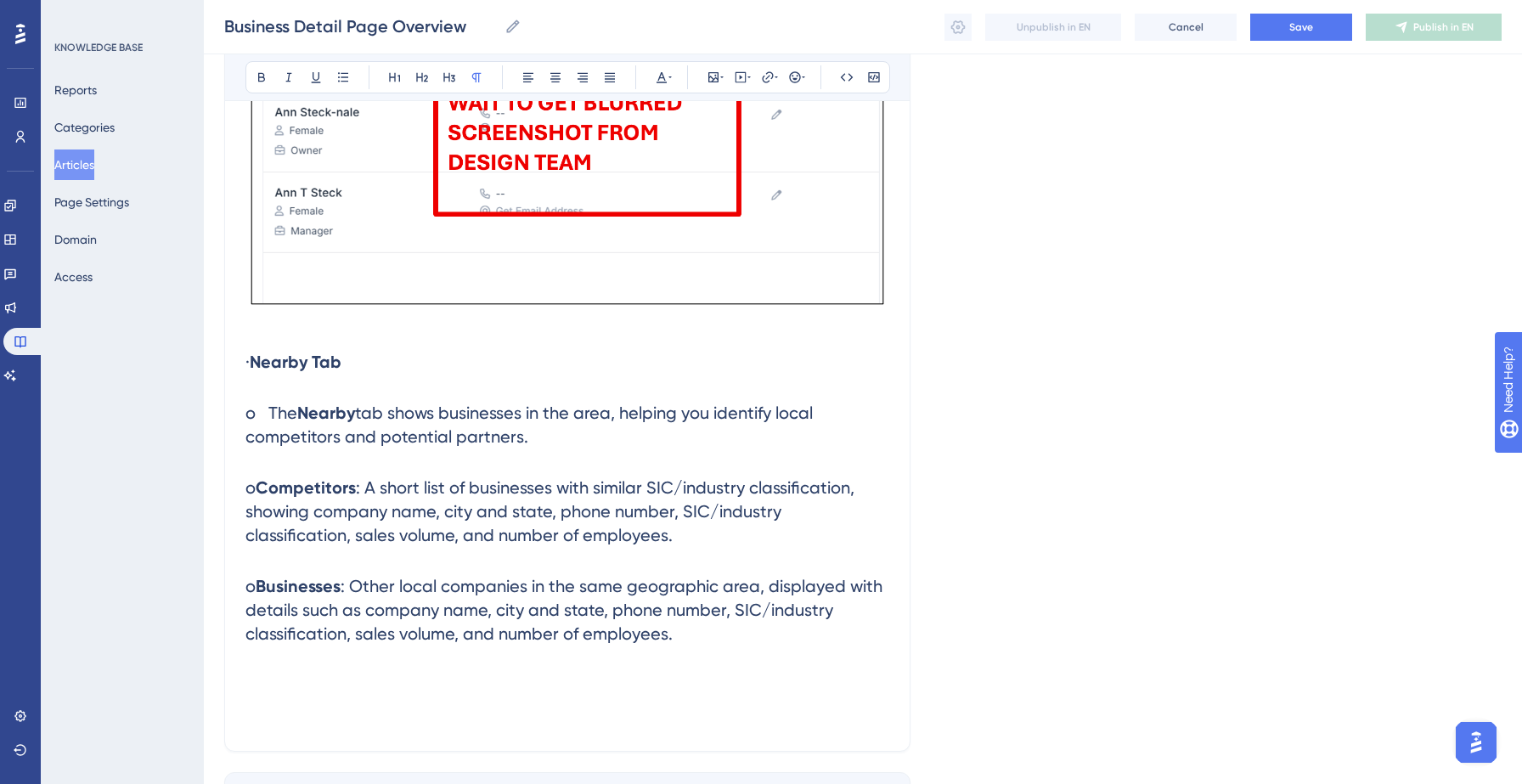
scroll to position [6723, 0]
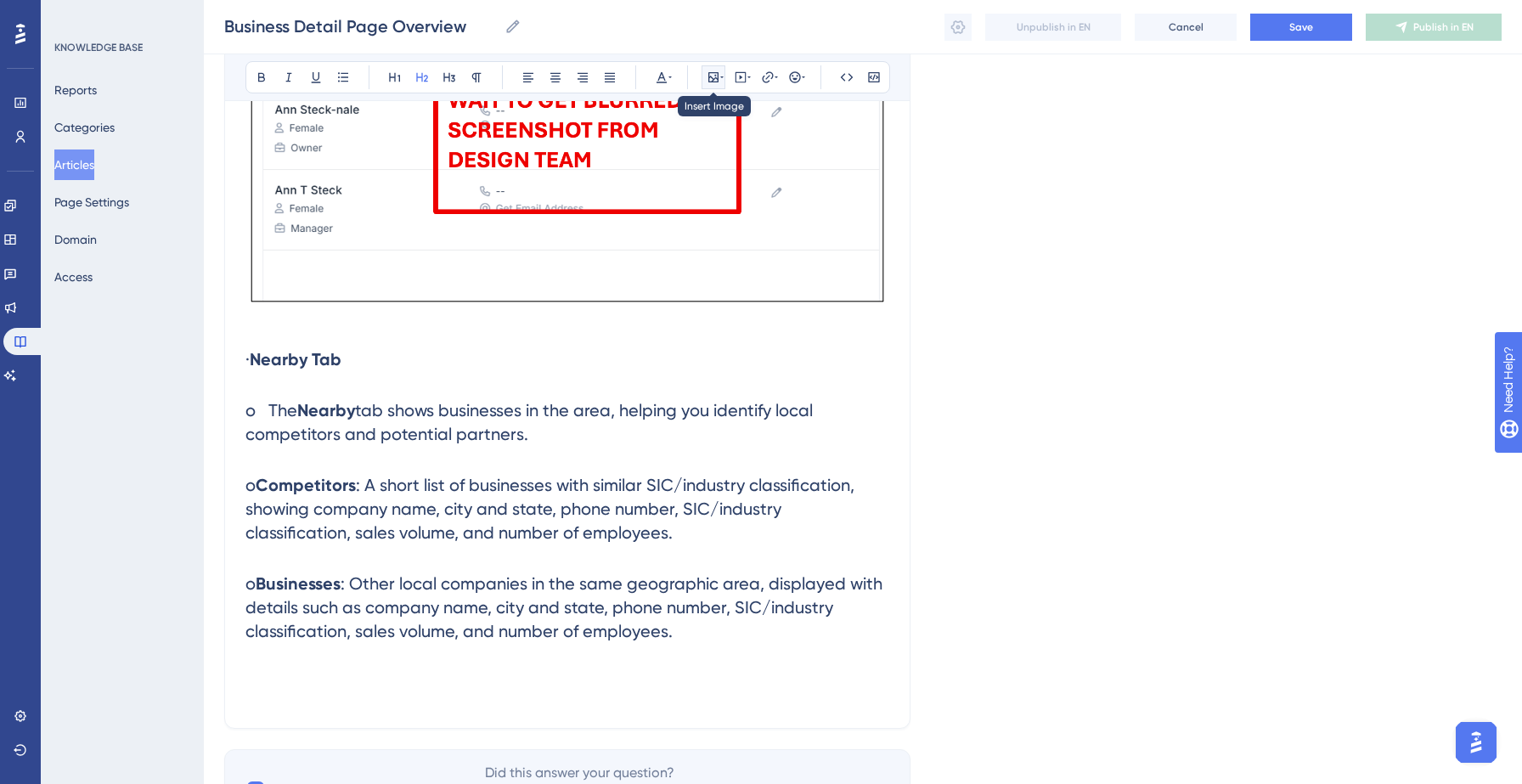
click at [715, 80] on icon at bounding box center [713, 77] width 13 height 13
click at [710, 76] on icon at bounding box center [713, 77] width 10 height 10
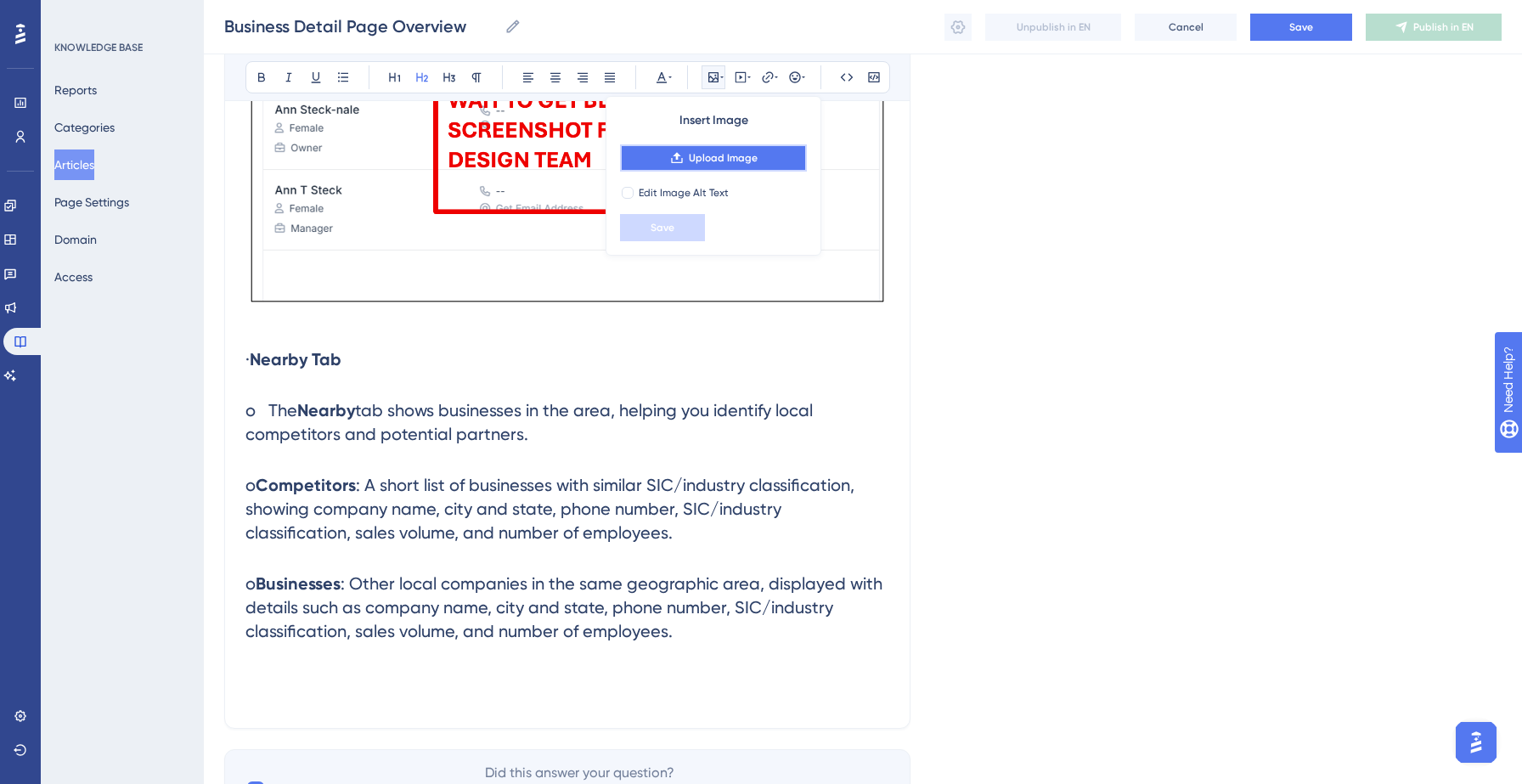
click at [708, 163] on span "Upload Image" at bounding box center [723, 158] width 69 height 13
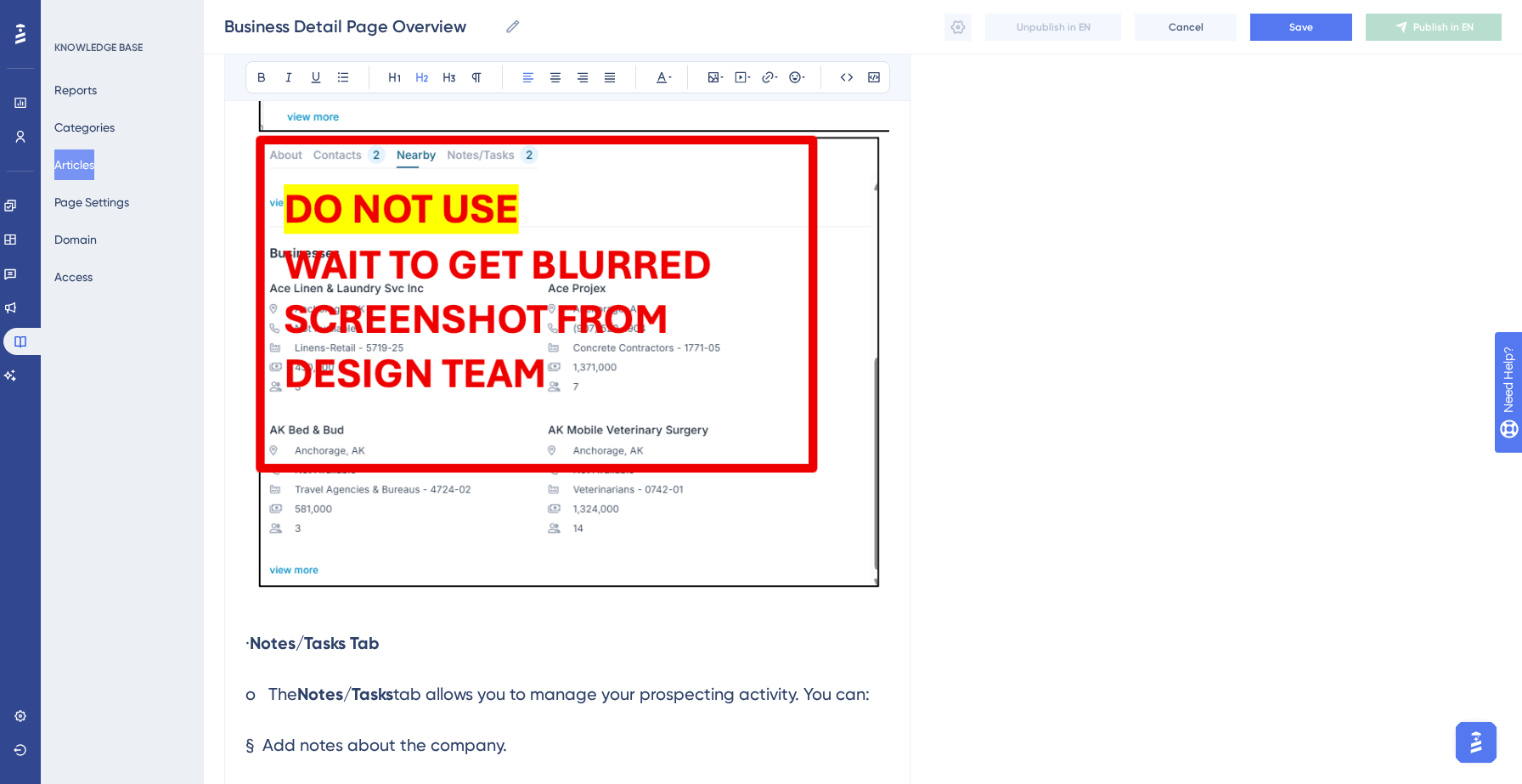
scroll to position [8320, 0]
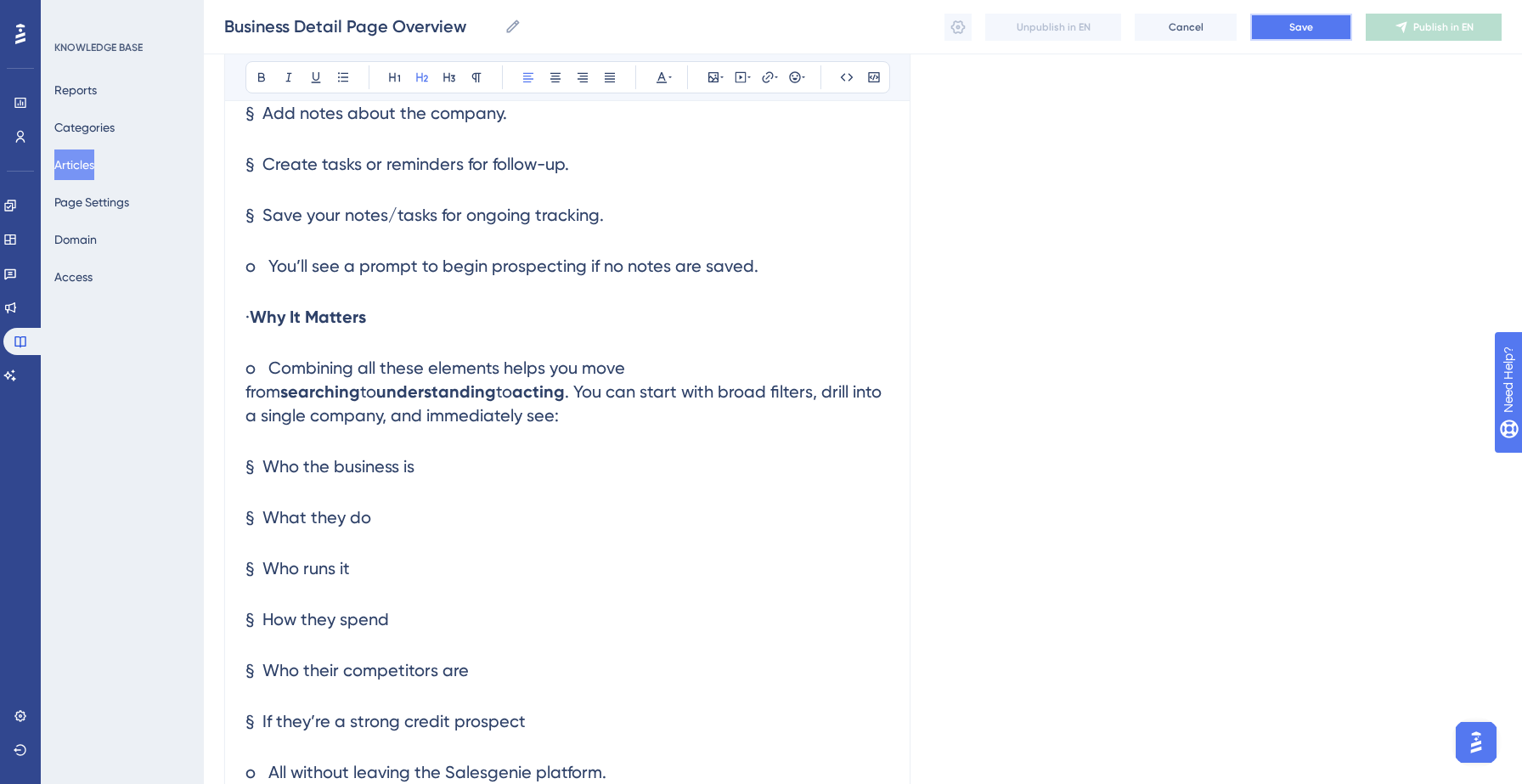
click at [1274, 31] on button "Save" at bounding box center [1301, 27] width 102 height 27
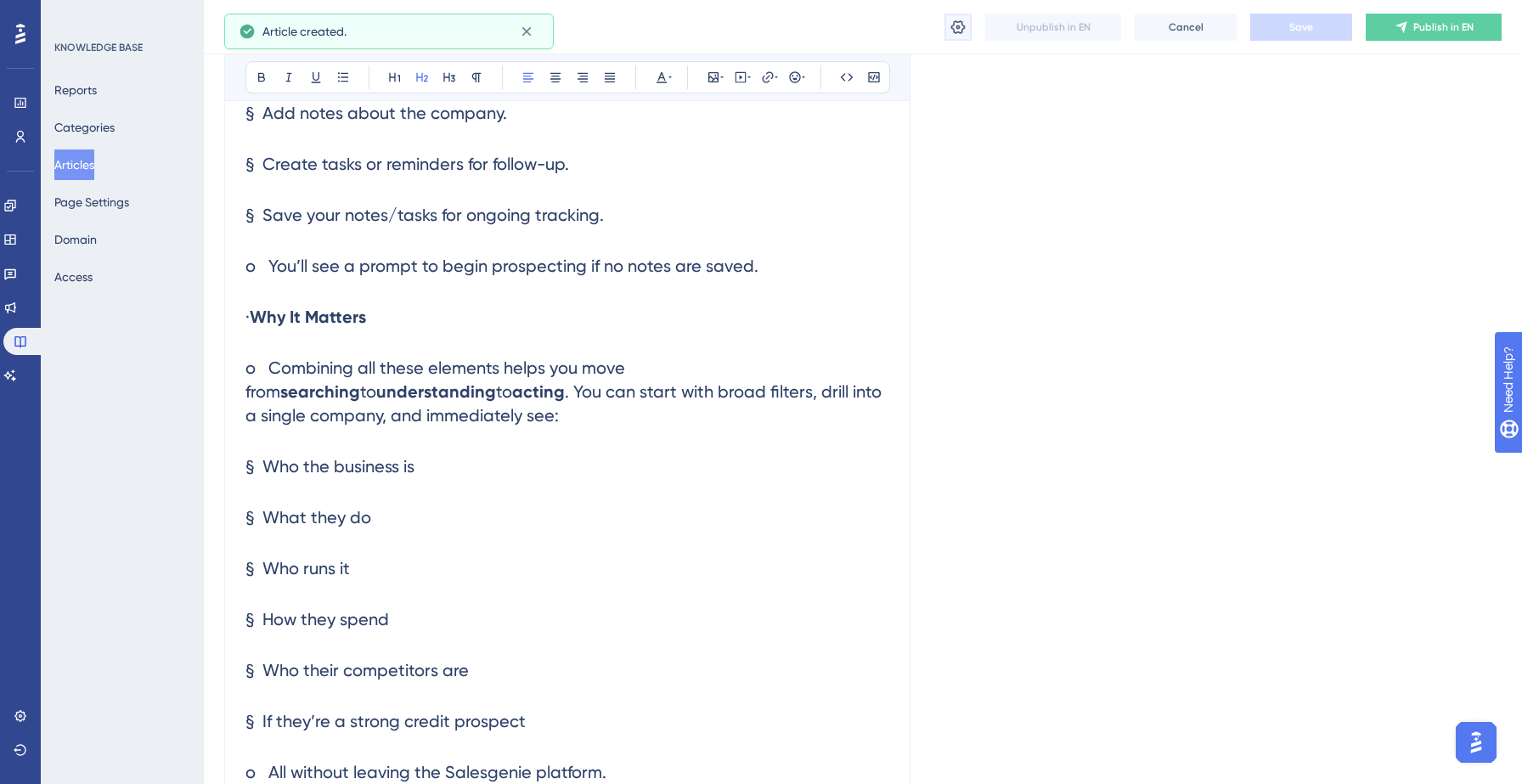
click at [961, 30] on icon at bounding box center [958, 26] width 14 height 13
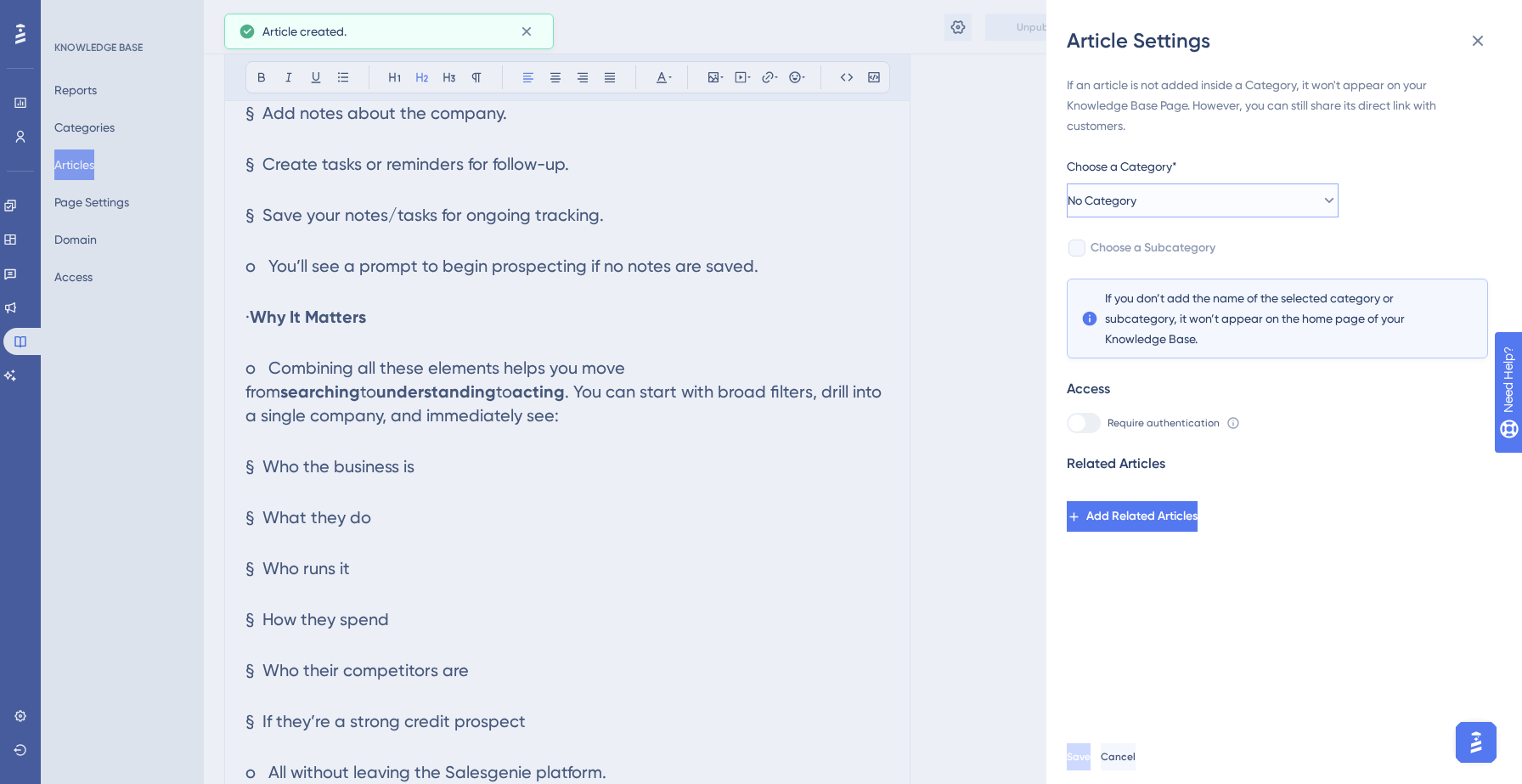
click at [1135, 187] on button "No Category" at bounding box center [1202, 200] width 272 height 34
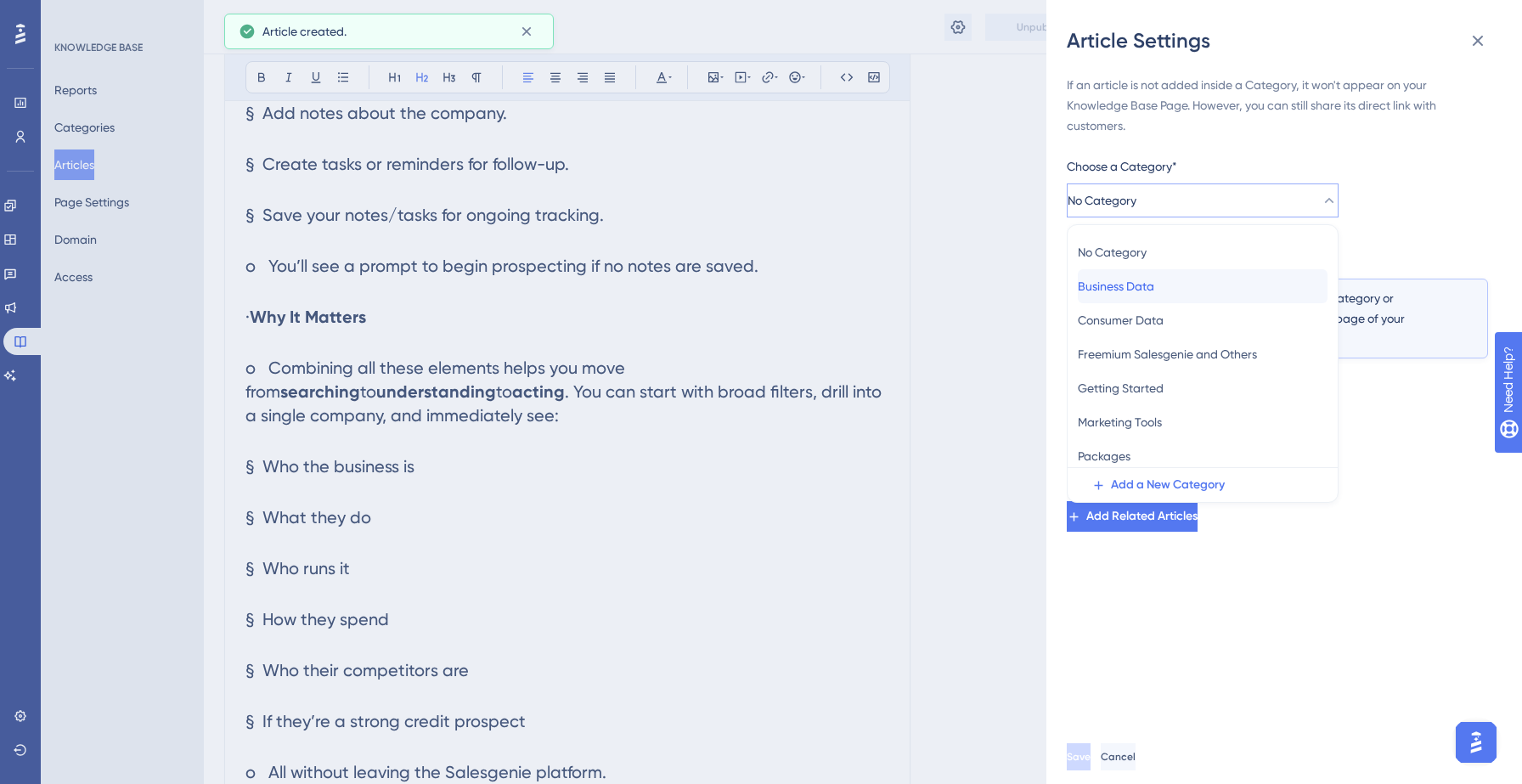
click at [1141, 276] on span "Business Data" at bounding box center [1116, 286] width 77 height 20
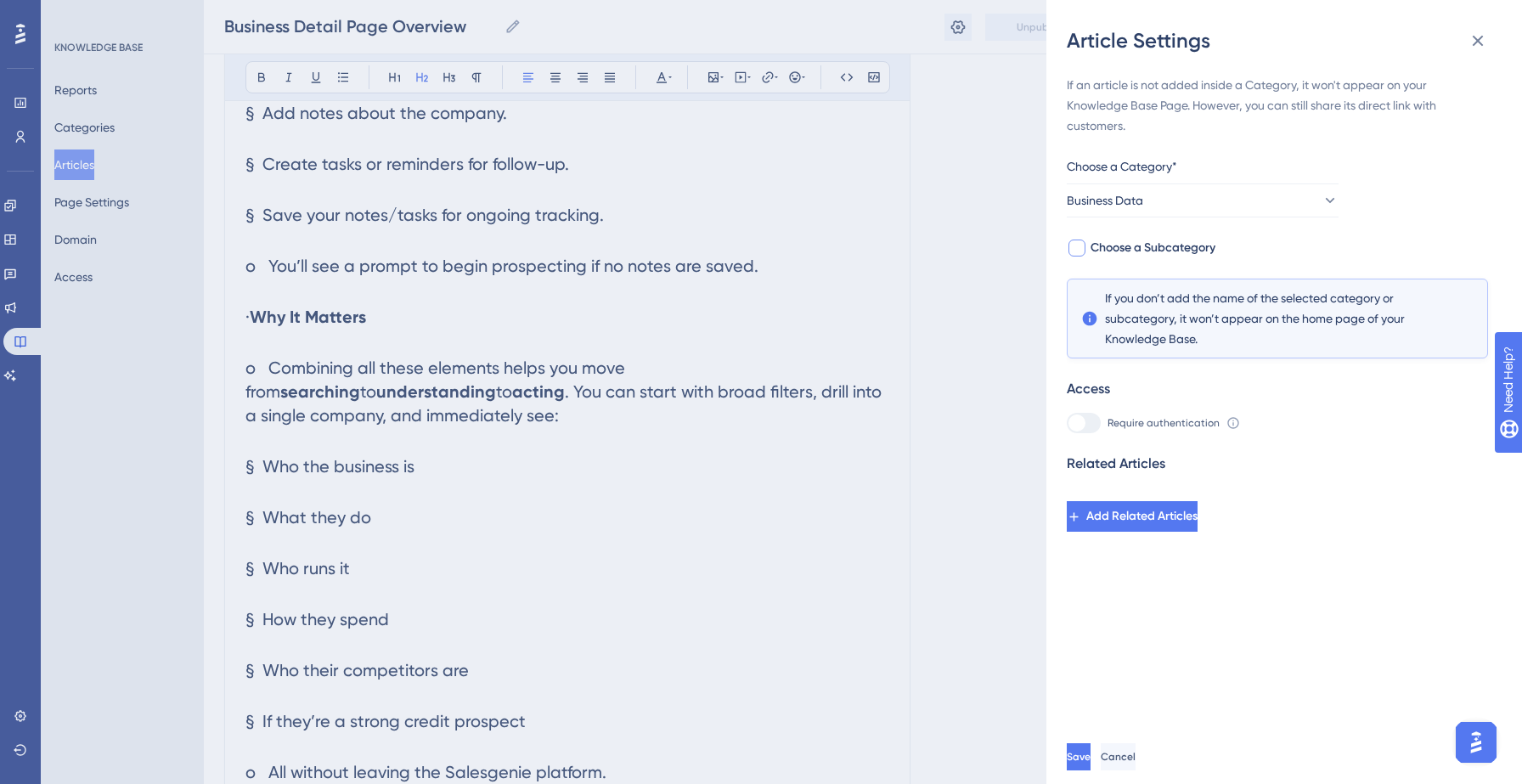
click at [1191, 249] on span "Choose a Subcategory" at bounding box center [1153, 248] width 125 height 20
checkbox input "true"
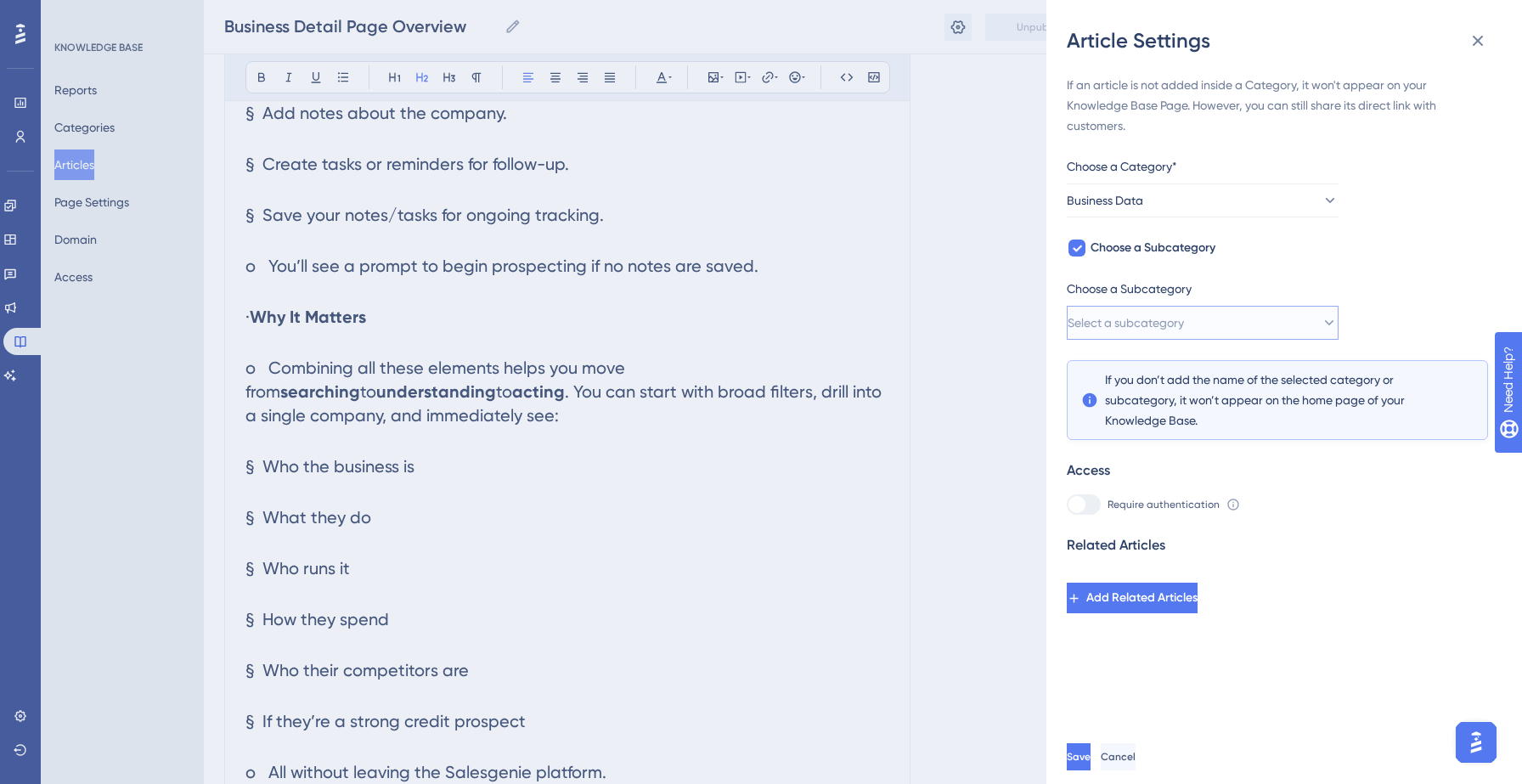
click at [1214, 327] on button "Select a subcategory" at bounding box center [1202, 323] width 272 height 34
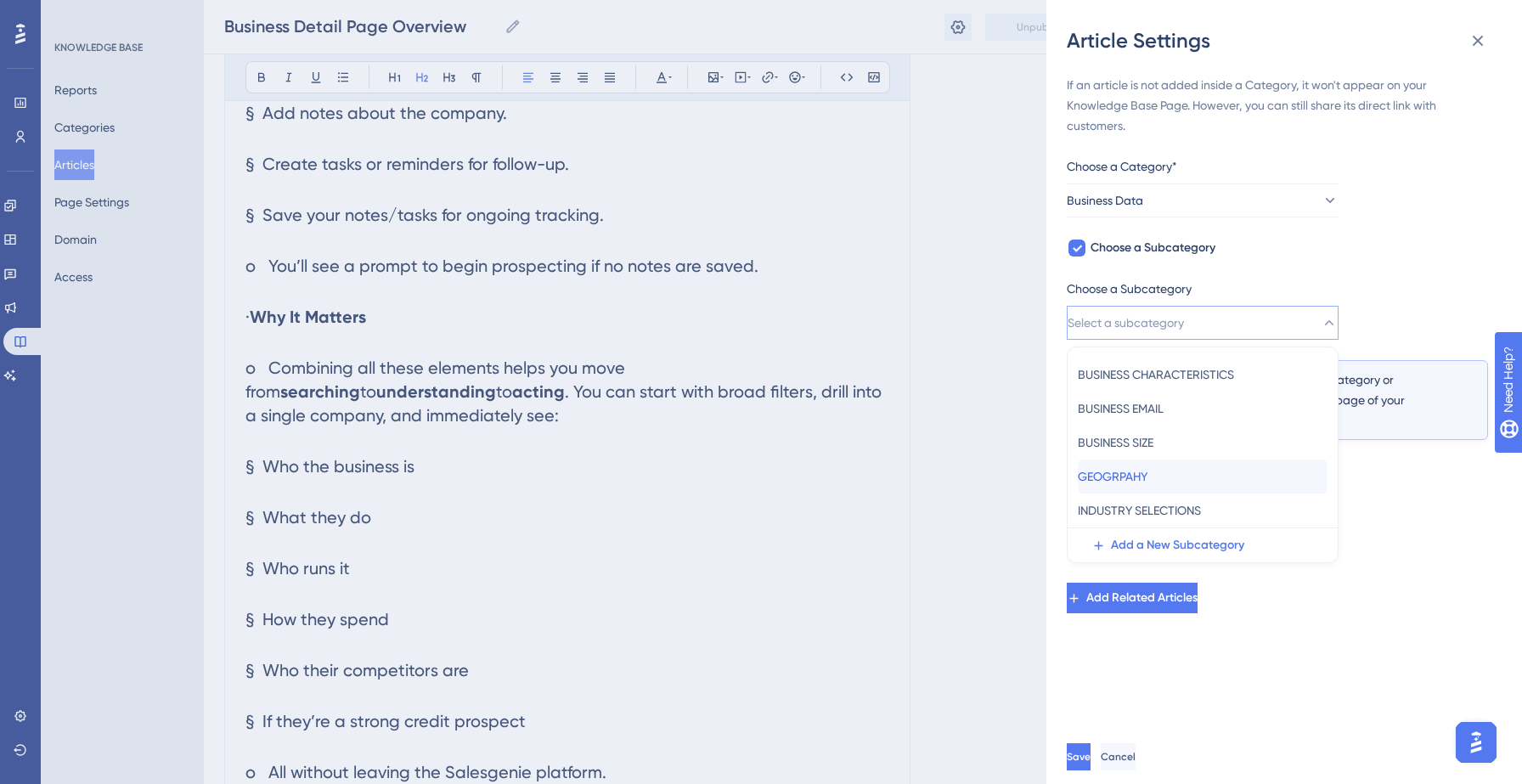
click at [1147, 471] on span "GEOGRPAHY" at bounding box center [1112, 476] width 70 height 20
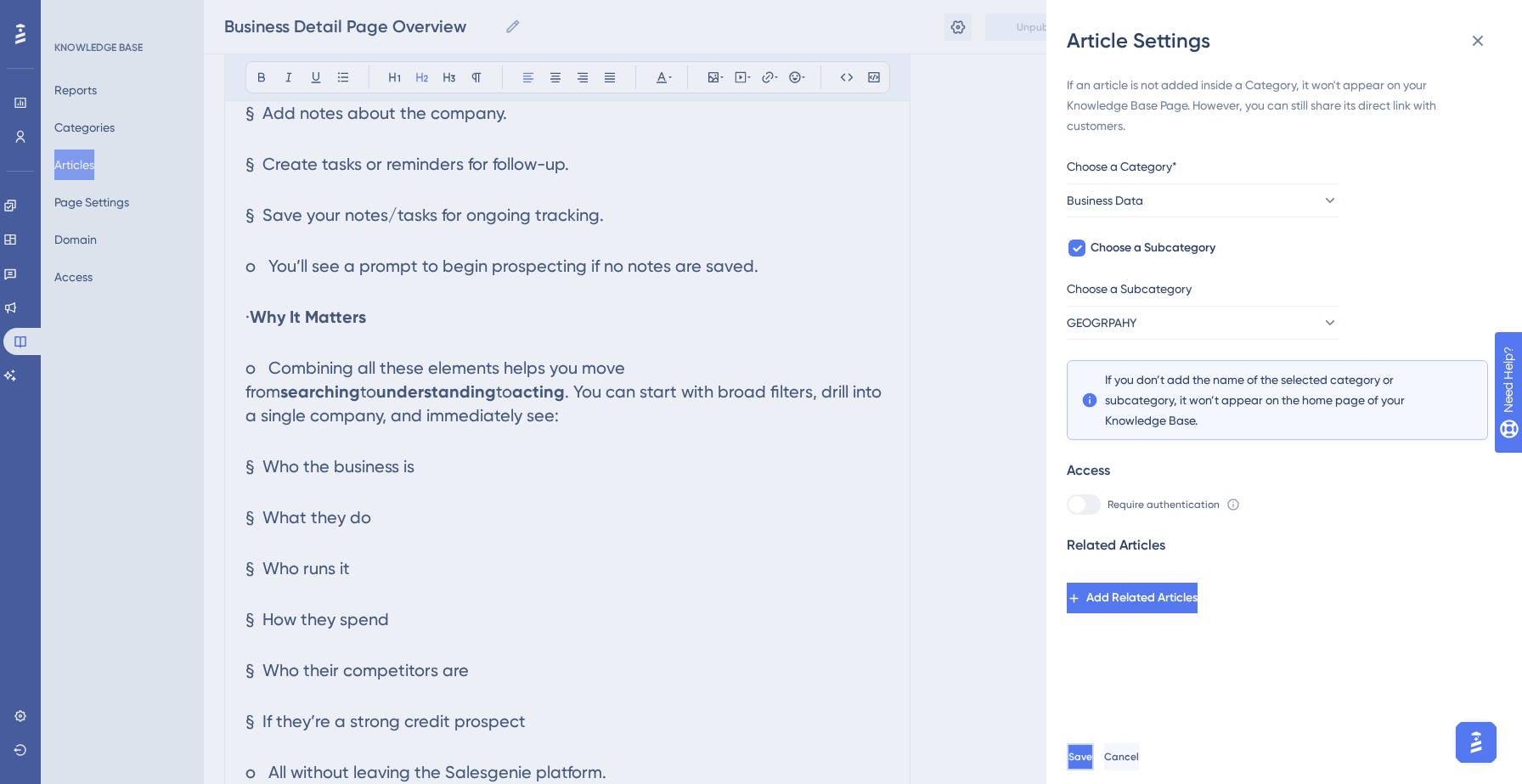
click at [1092, 755] on span "Save" at bounding box center [1080, 755] width 24 height 13
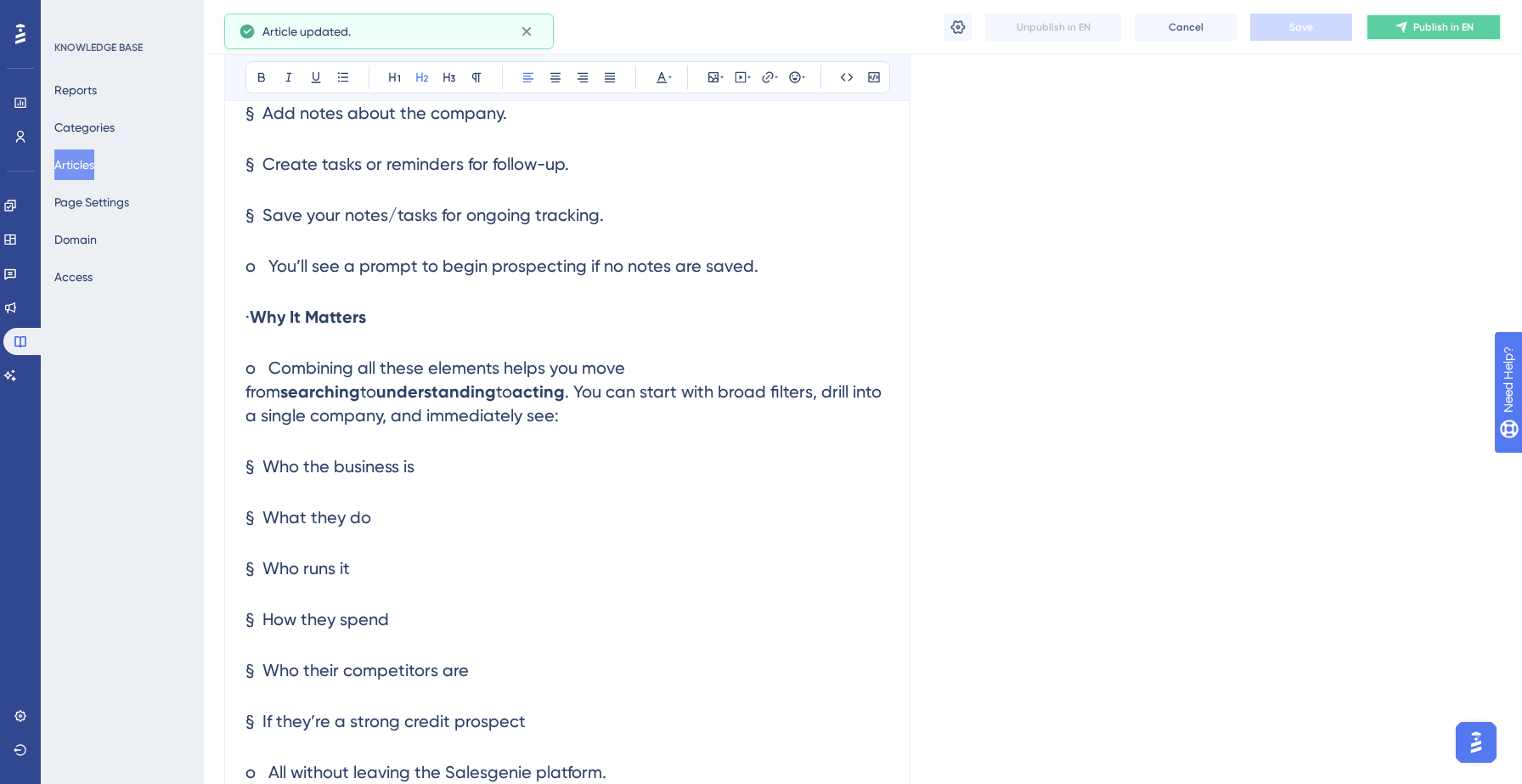
click at [1403, 20] on icon at bounding box center [1401, 27] width 13 height 13
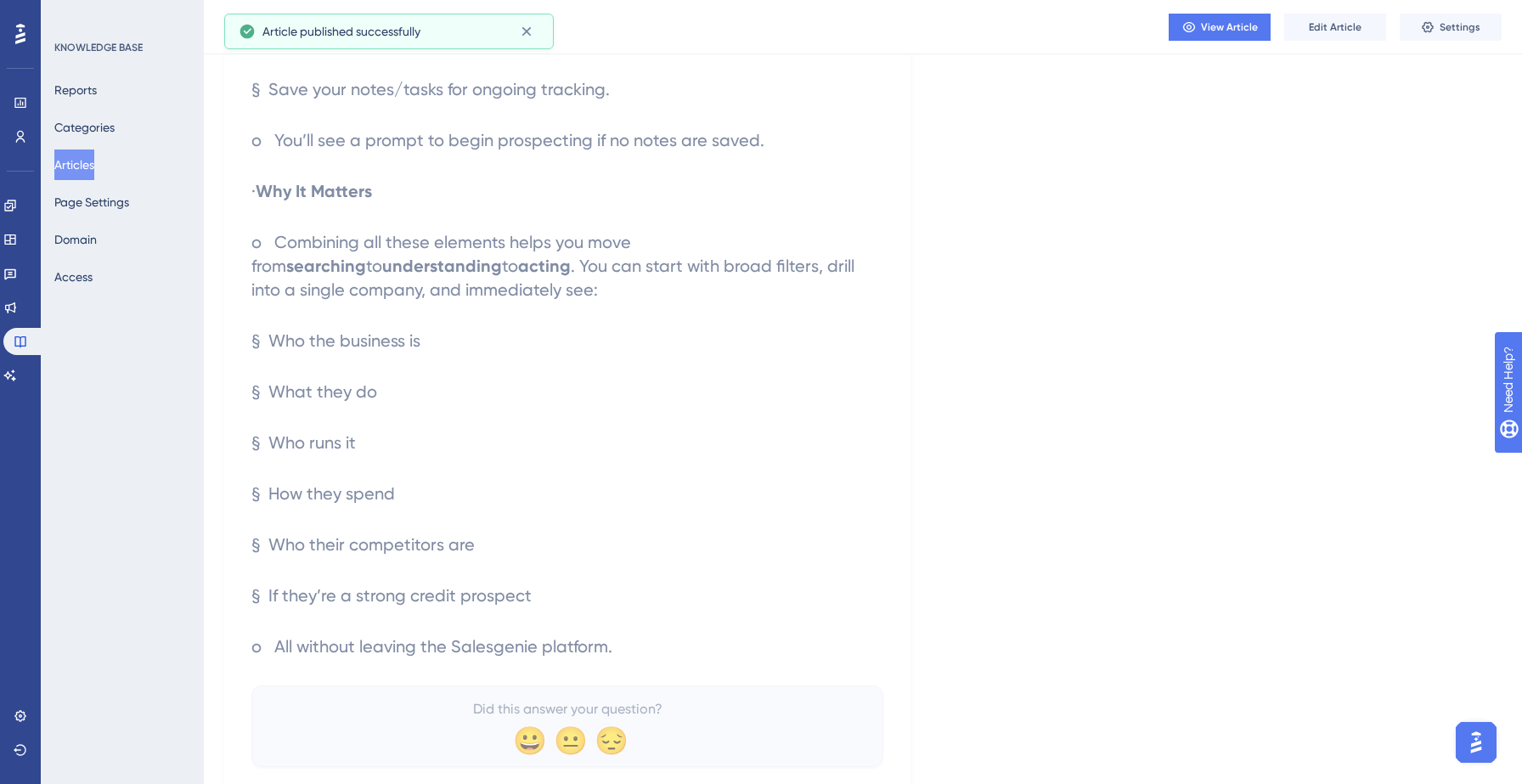
click at [71, 167] on button "Articles" at bounding box center [74, 165] width 40 height 30
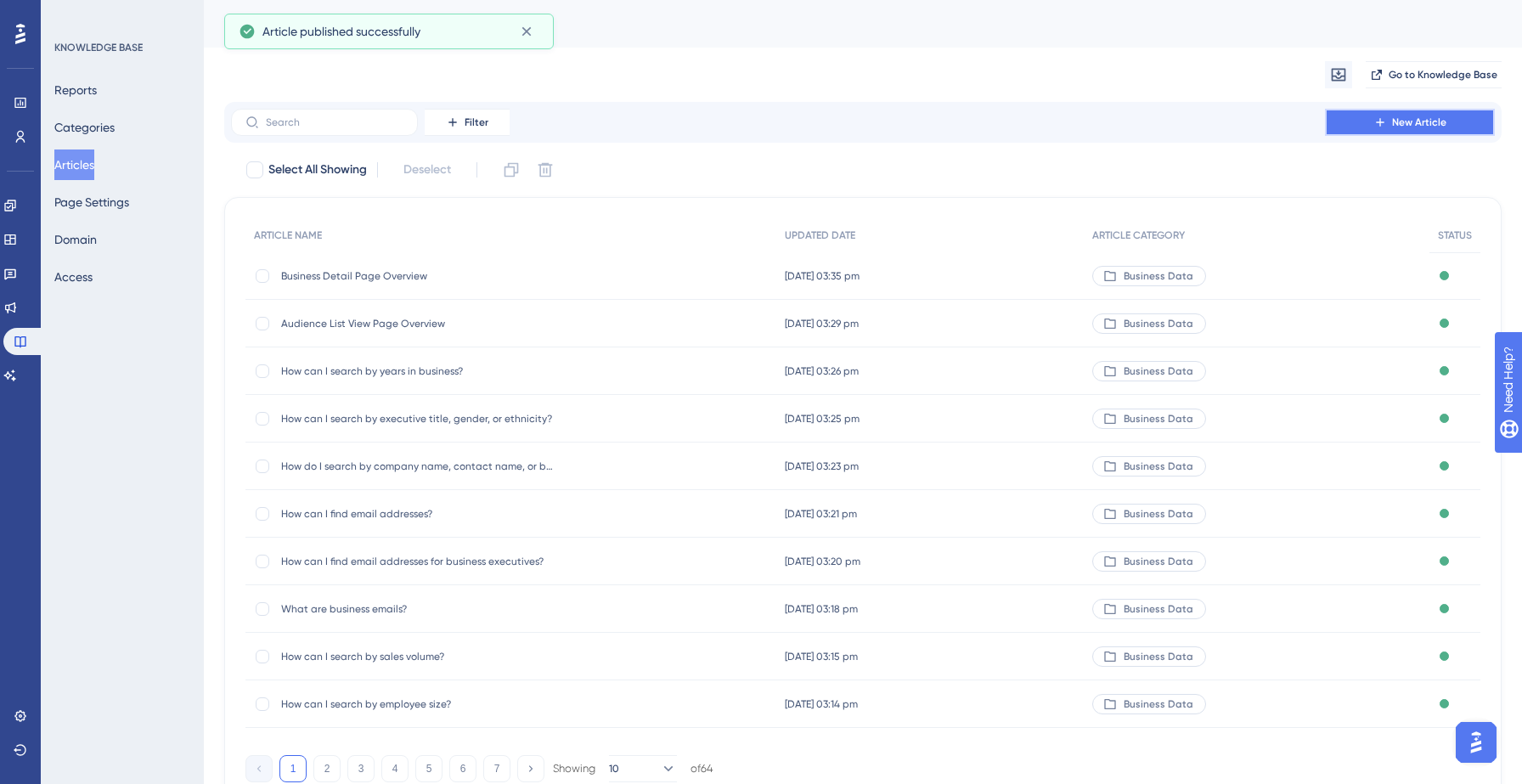
click at [1362, 120] on button "New Article" at bounding box center [1410, 122] width 170 height 27
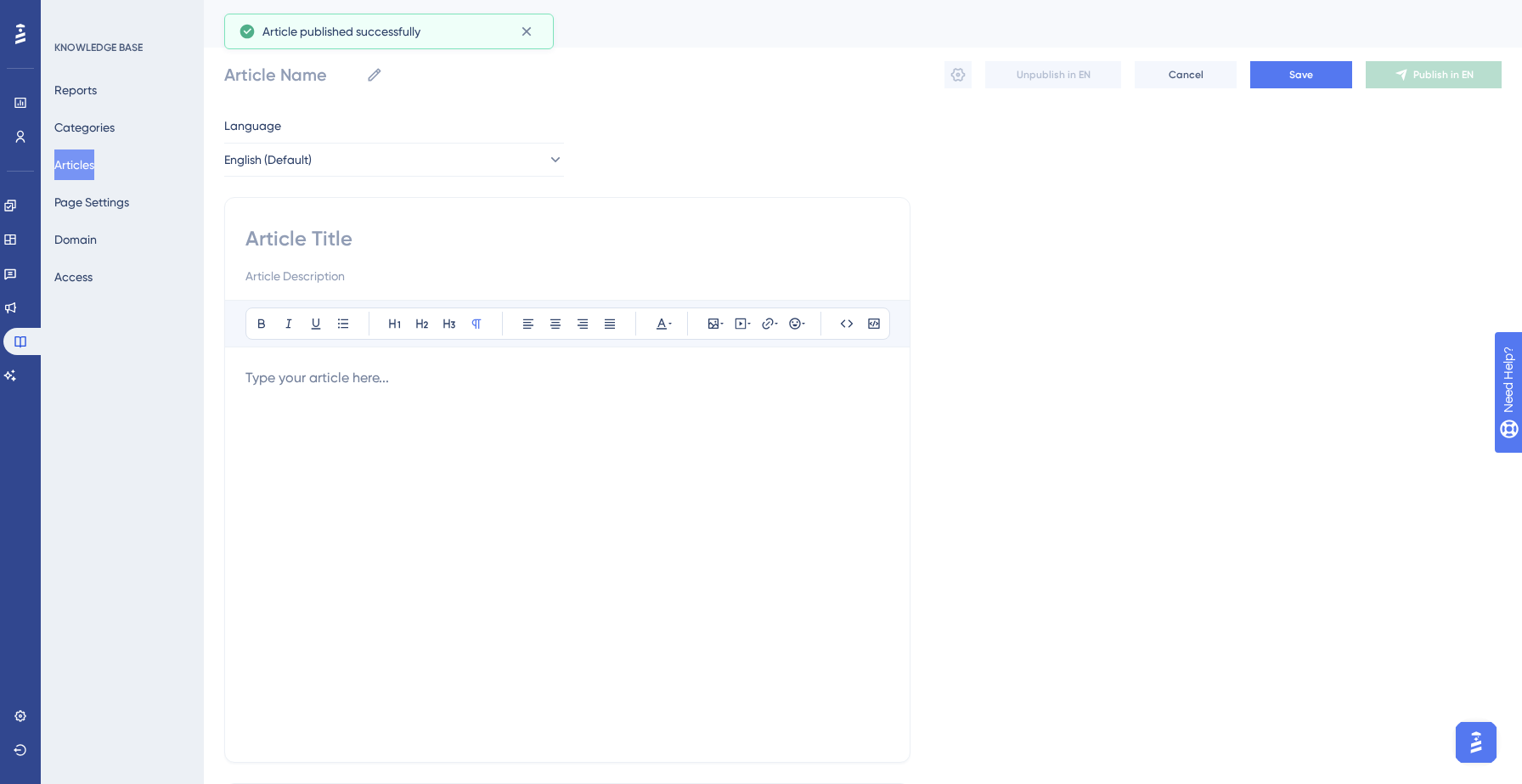
click at [423, 257] on div at bounding box center [567, 256] width 643 height 61
click at [375, 229] on input at bounding box center [567, 239] width 643 height 27
paste input "What business or geography filters are available?"
type input "What business or geography filters are available?"
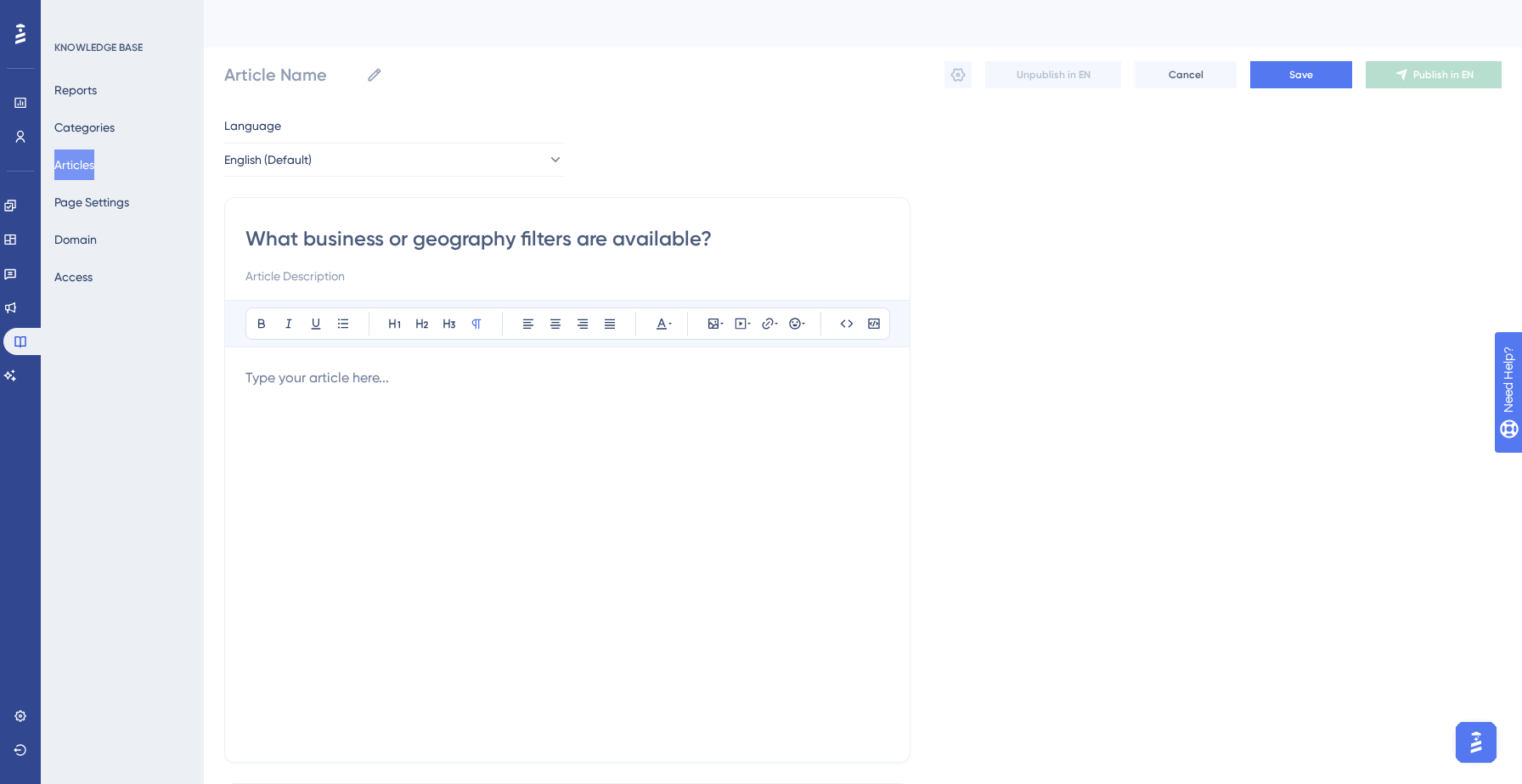
type input "What business or geography filters are available?"
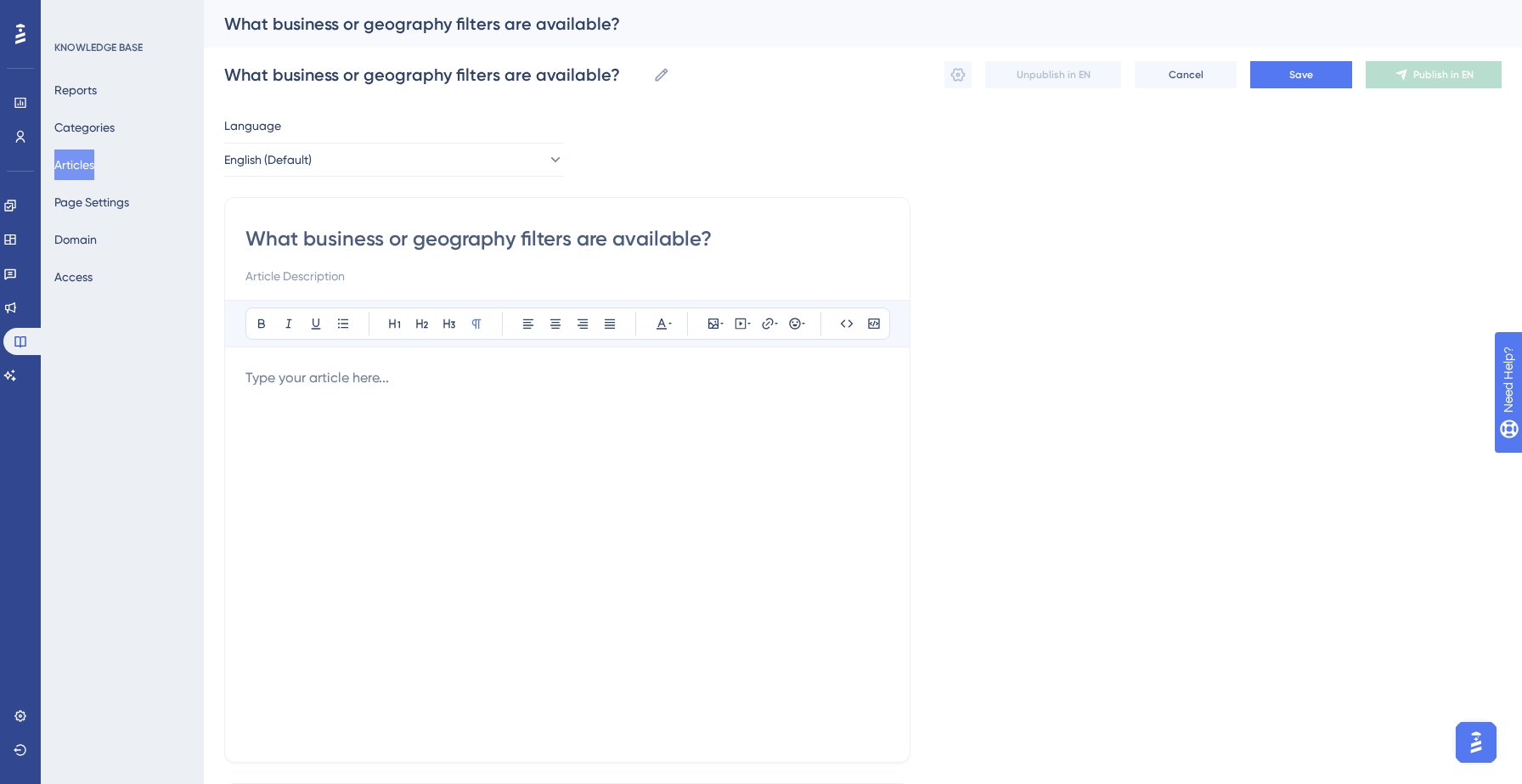
type input "What business or geography filters are available?"
click at [314, 400] on div at bounding box center [567, 554] width 643 height 373
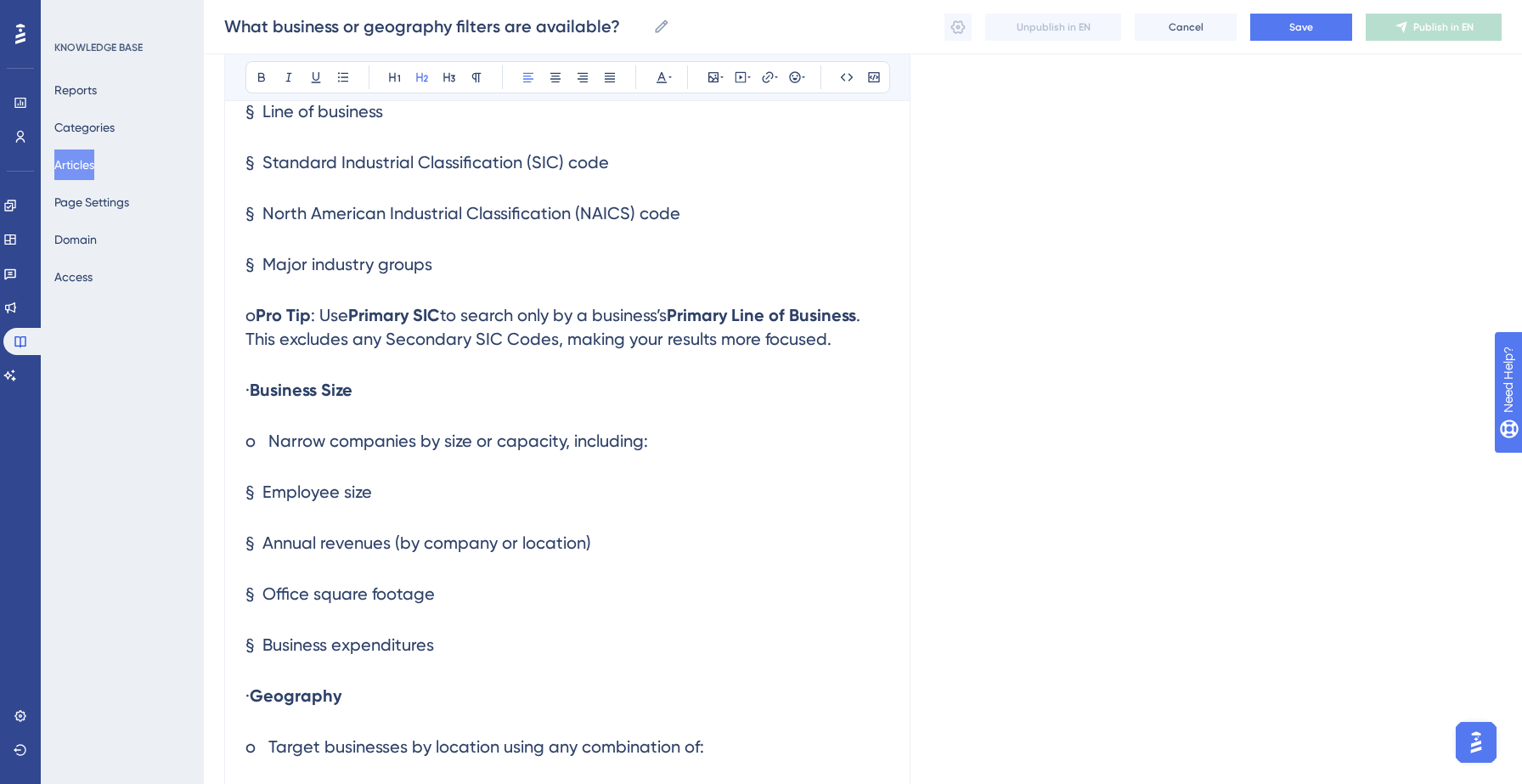
scroll to position [137, 0]
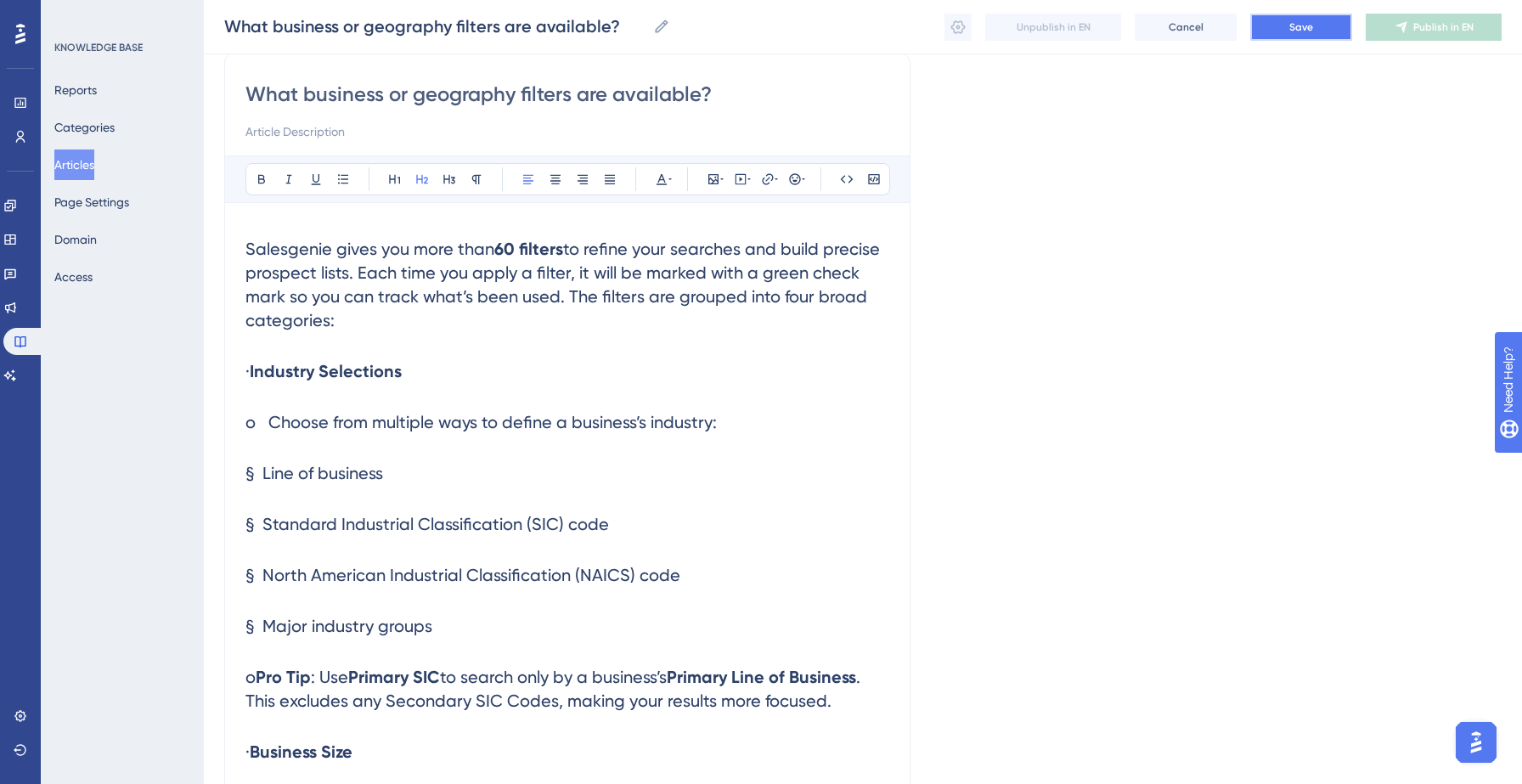
click at [1308, 20] on span "Save" at bounding box center [1301, 27] width 24 height 13
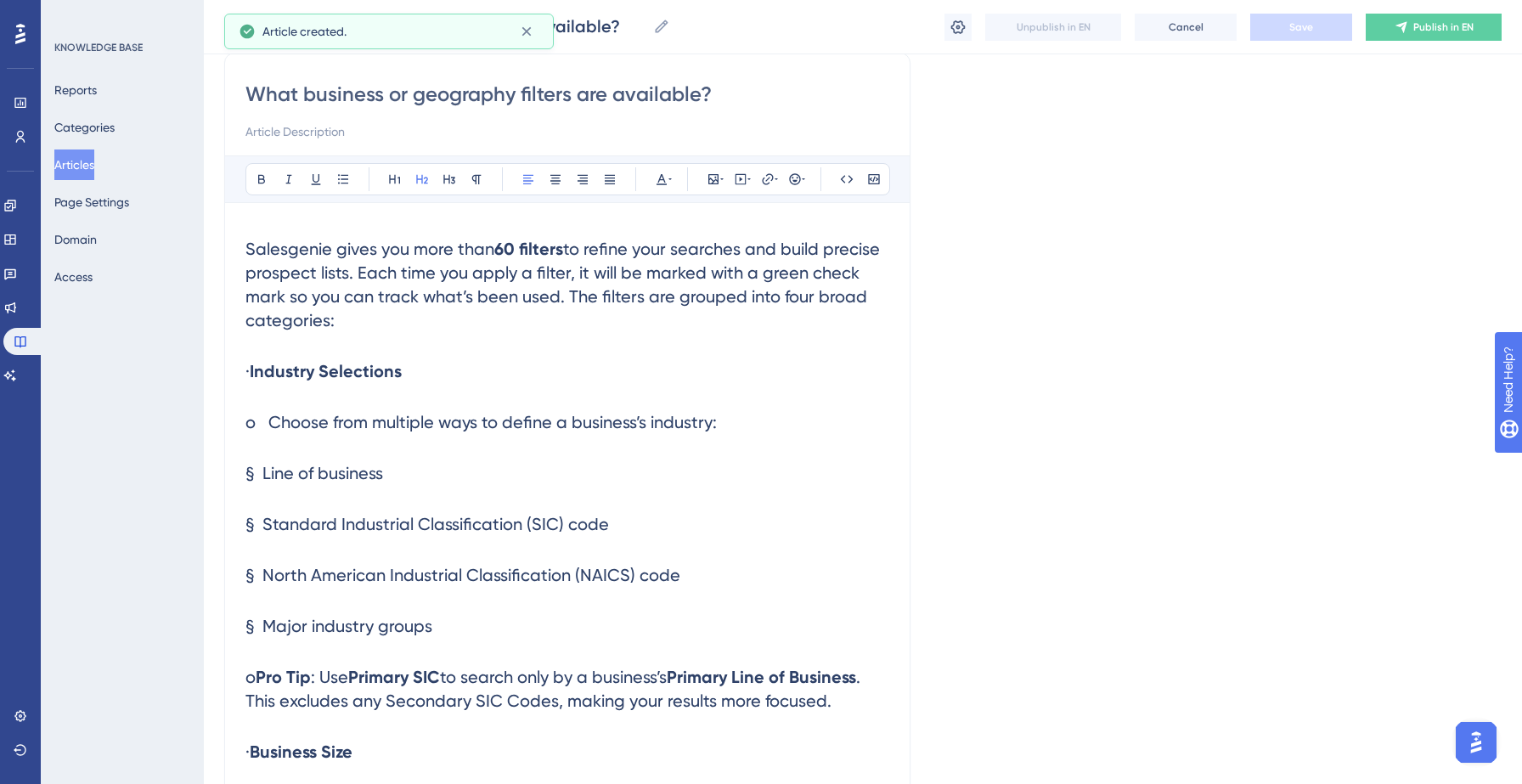
scroll to position [1150, 0]
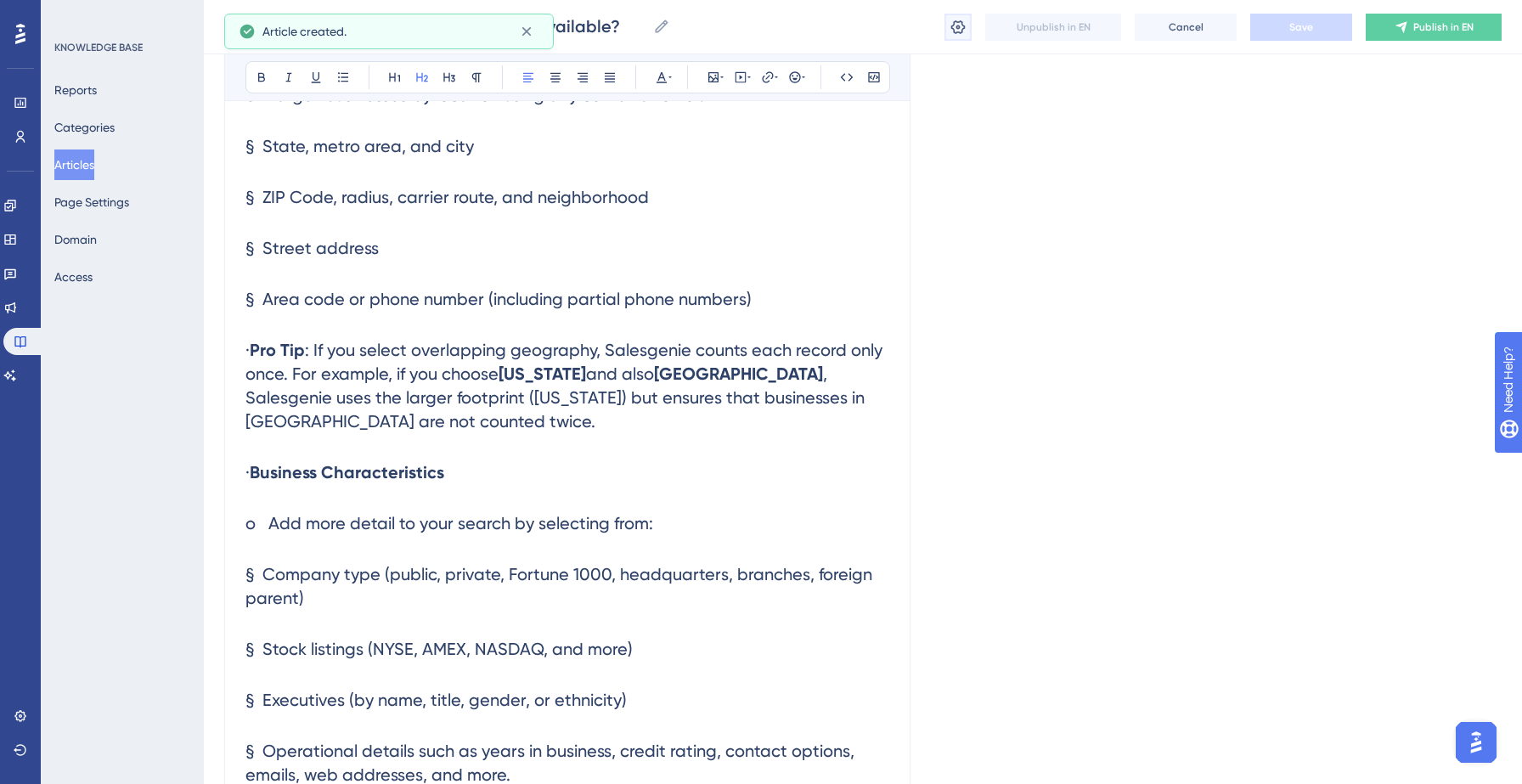
click at [957, 27] on icon at bounding box center [958, 26] width 14 height 13
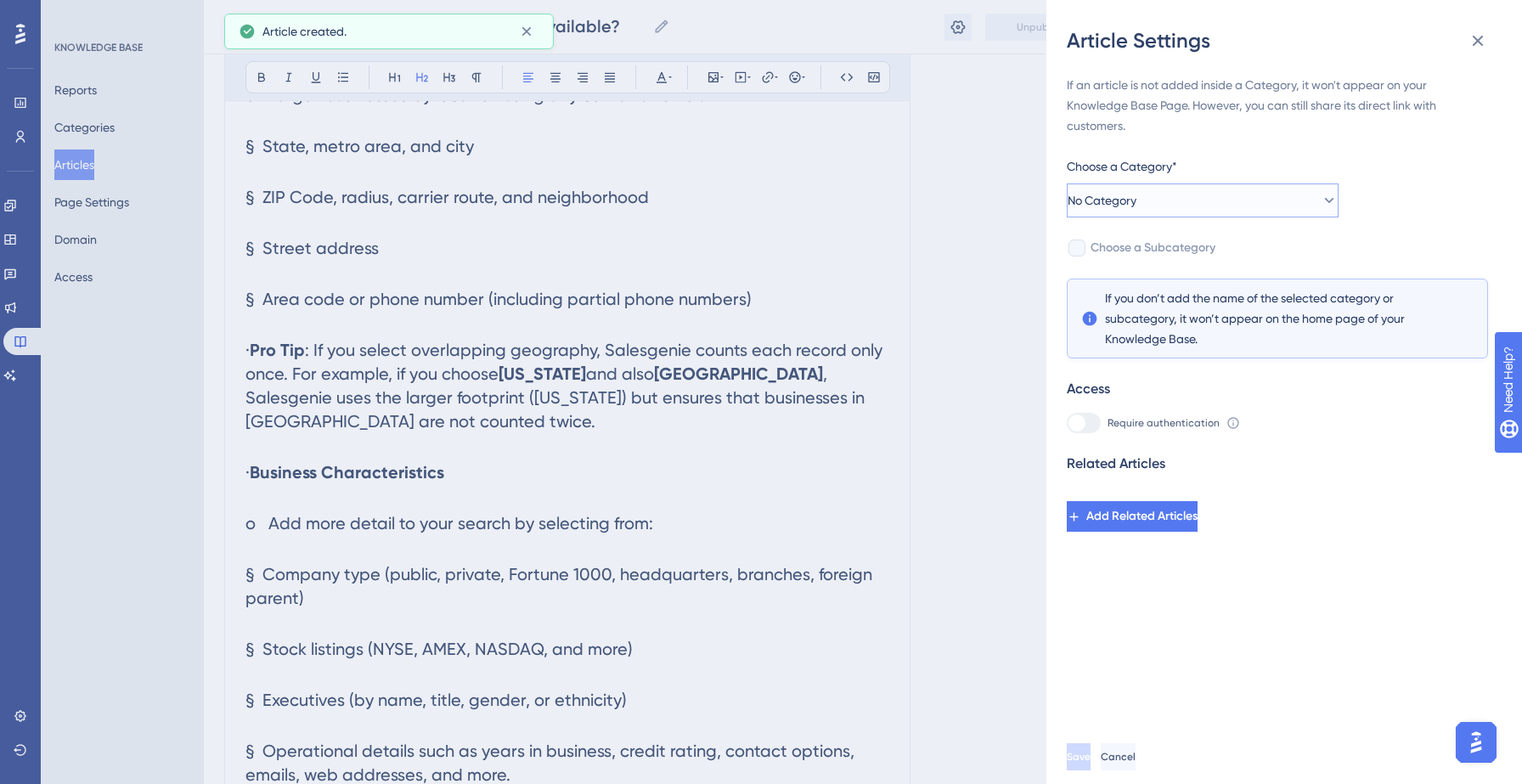
click at [1177, 191] on button "No Category" at bounding box center [1202, 200] width 272 height 34
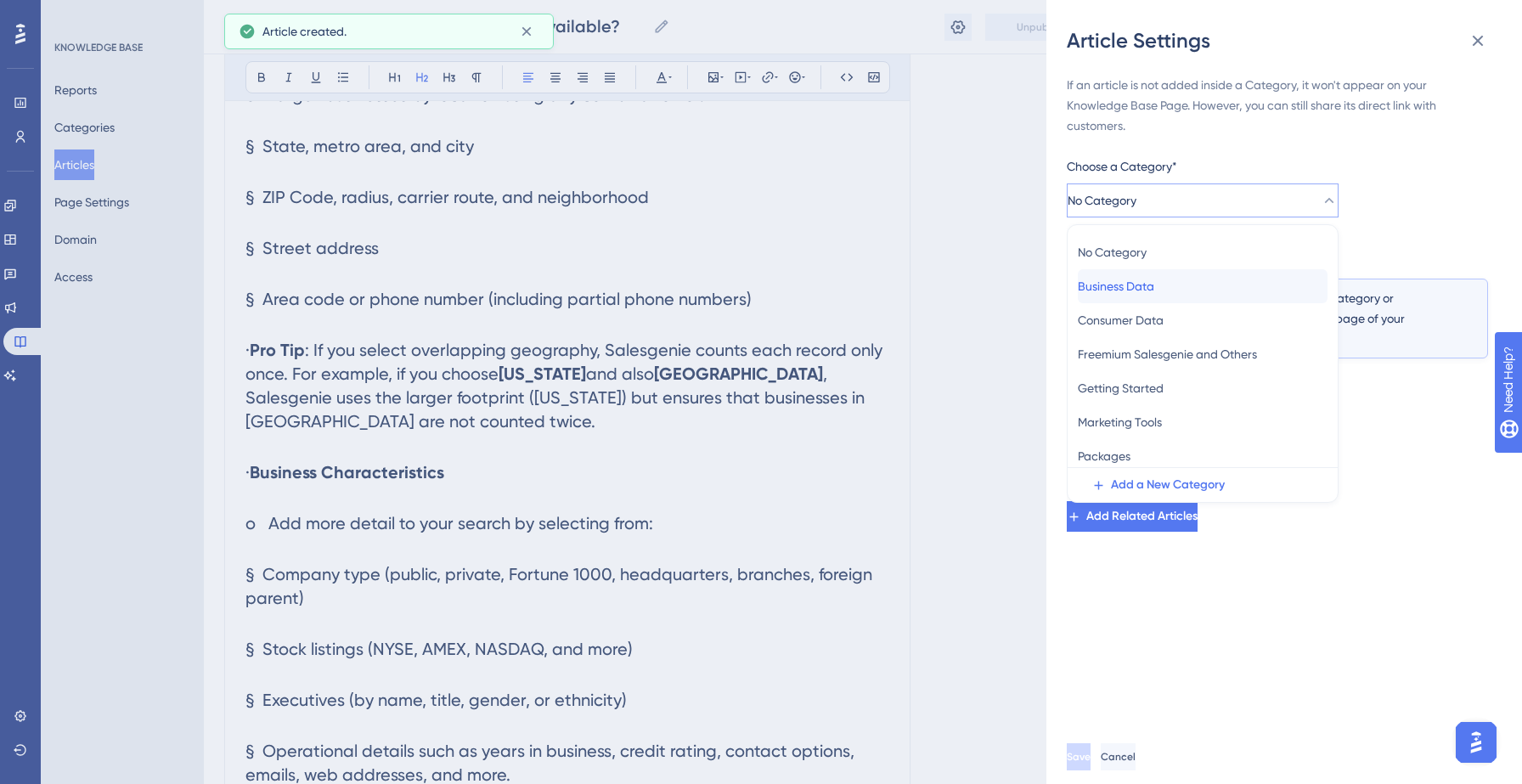
click at [1151, 277] on span "Business Data" at bounding box center [1116, 286] width 77 height 20
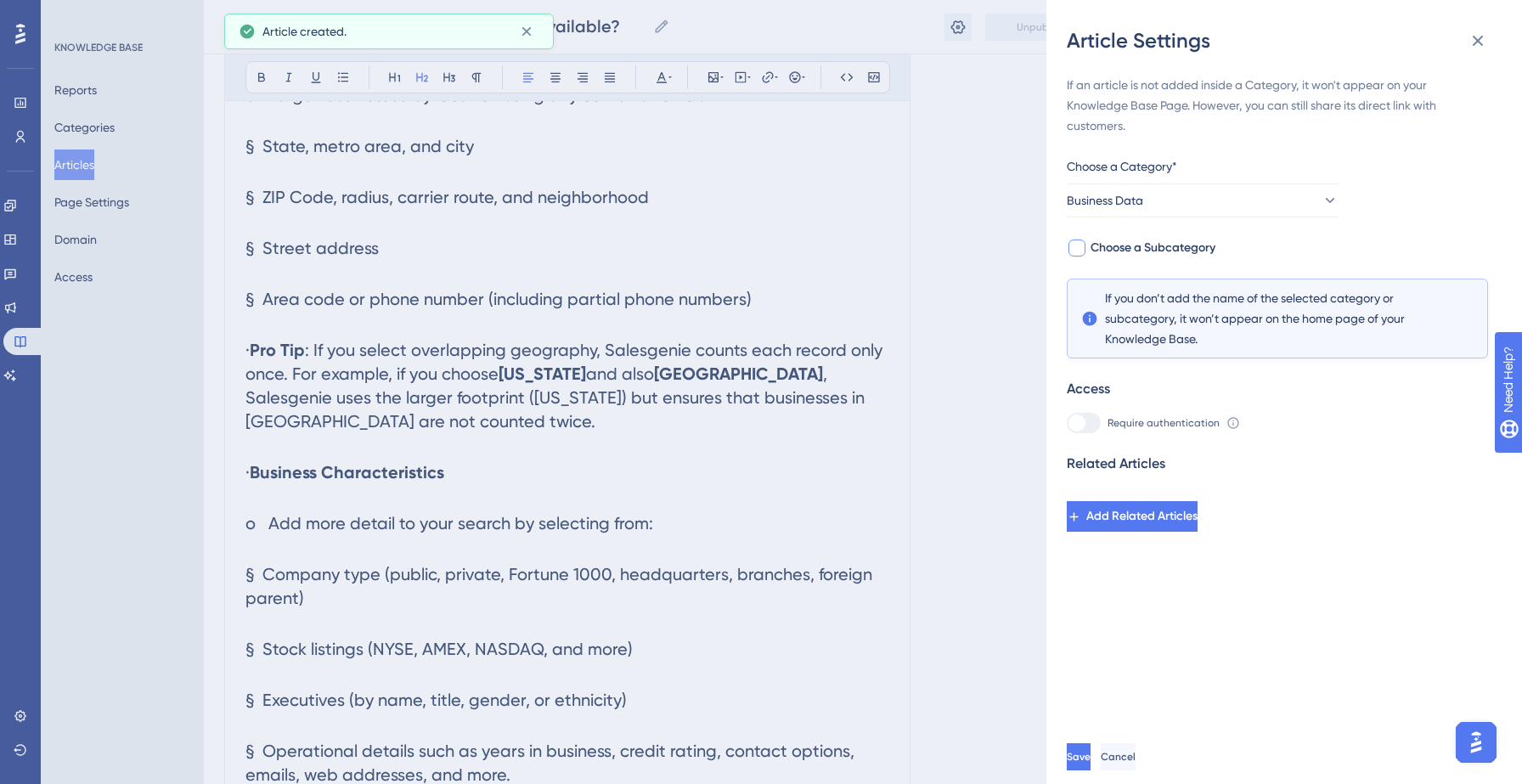
click at [1159, 252] on span "Choose a Subcategory" at bounding box center [1153, 248] width 125 height 20
checkbox input "true"
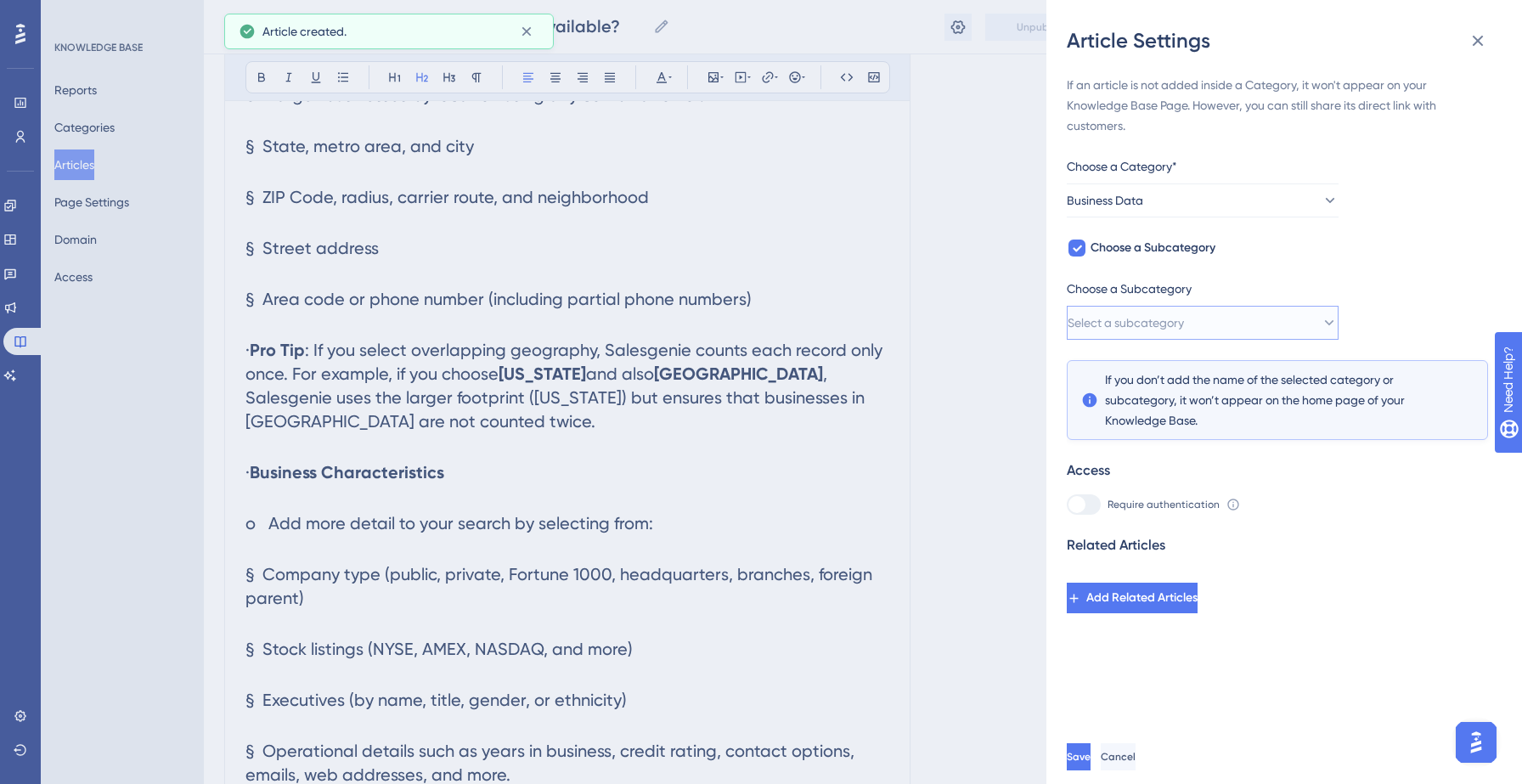
click at [1166, 325] on span "Select a subcategory" at bounding box center [1125, 323] width 117 height 20
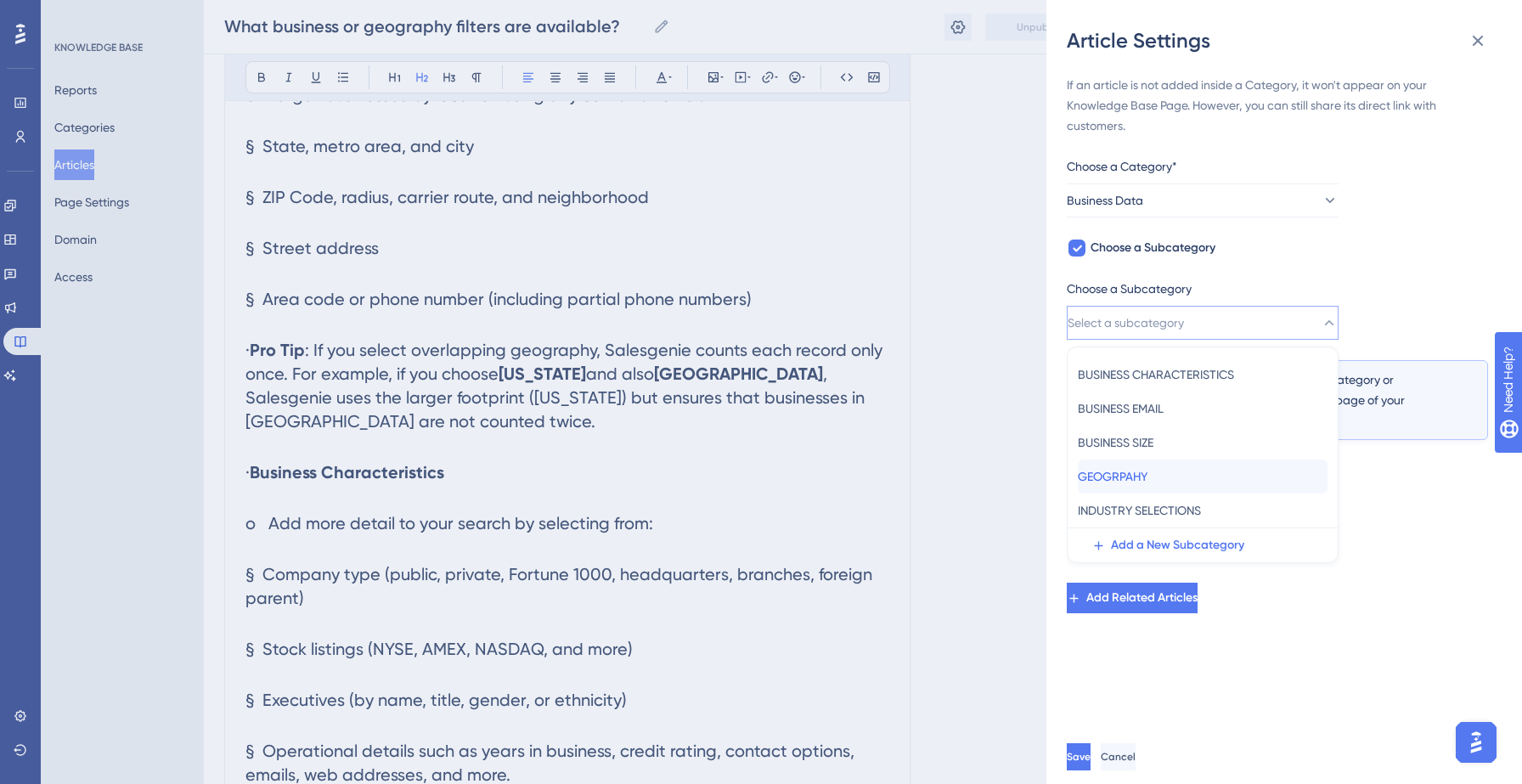
click at [1143, 469] on span "GEOGRPAHY" at bounding box center [1112, 476] width 70 height 20
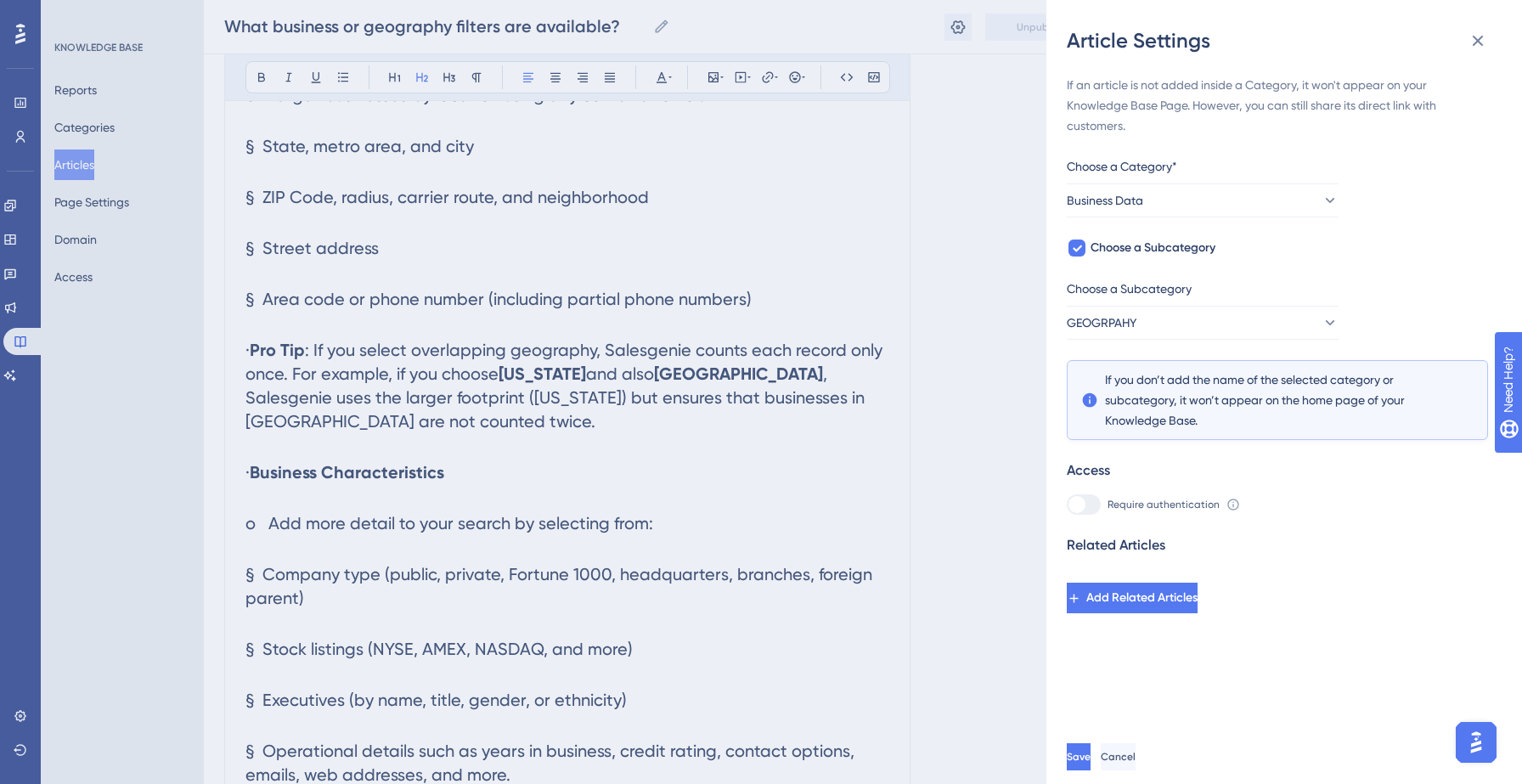
click at [1111, 742] on div "Save Cancel" at bounding box center [1305, 756] width 476 height 54
click at [1093, 745] on button "Save" at bounding box center [1080, 756] width 27 height 27
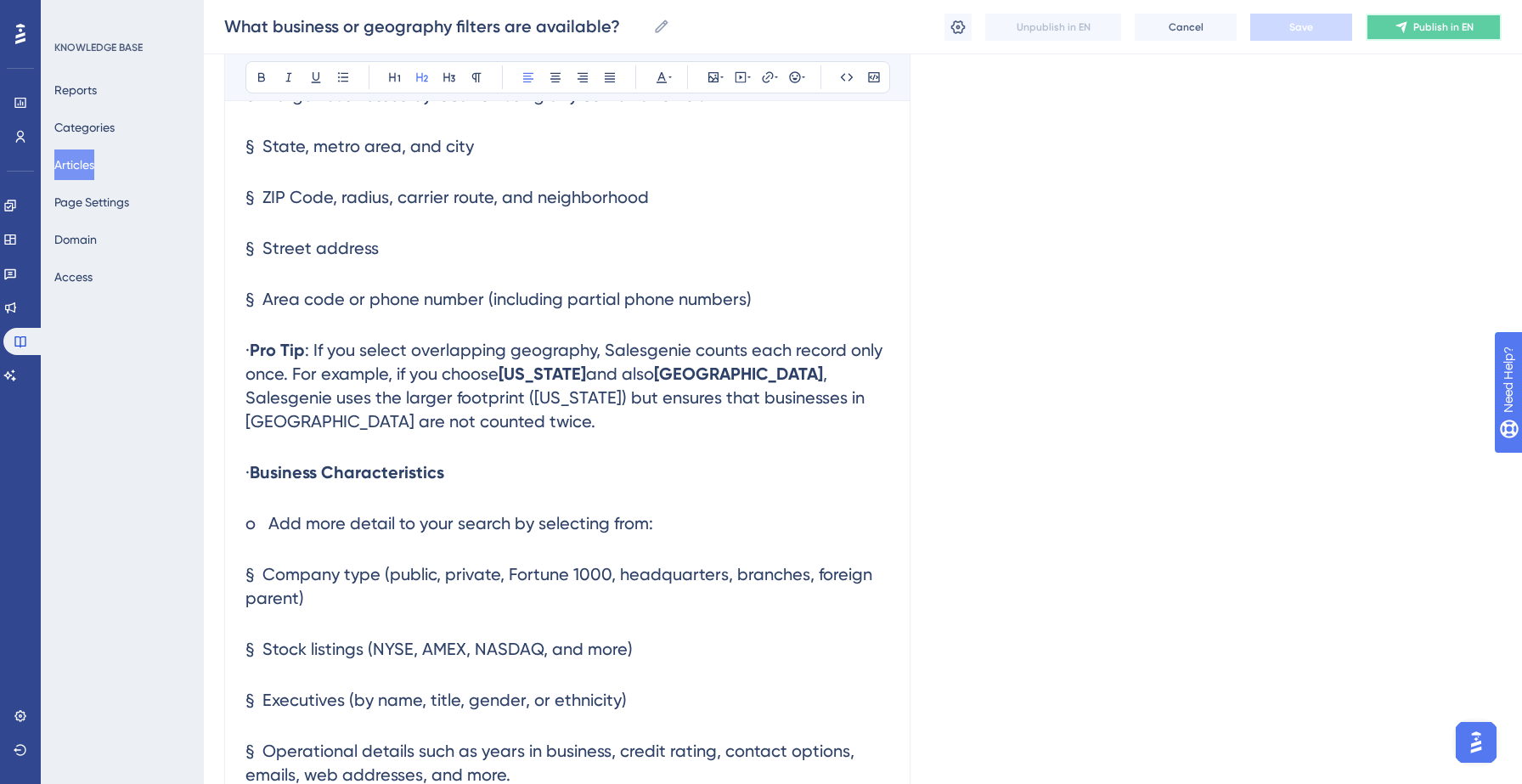
click at [1417, 28] on span "Publish in EN" at bounding box center [1444, 27] width 61 height 13
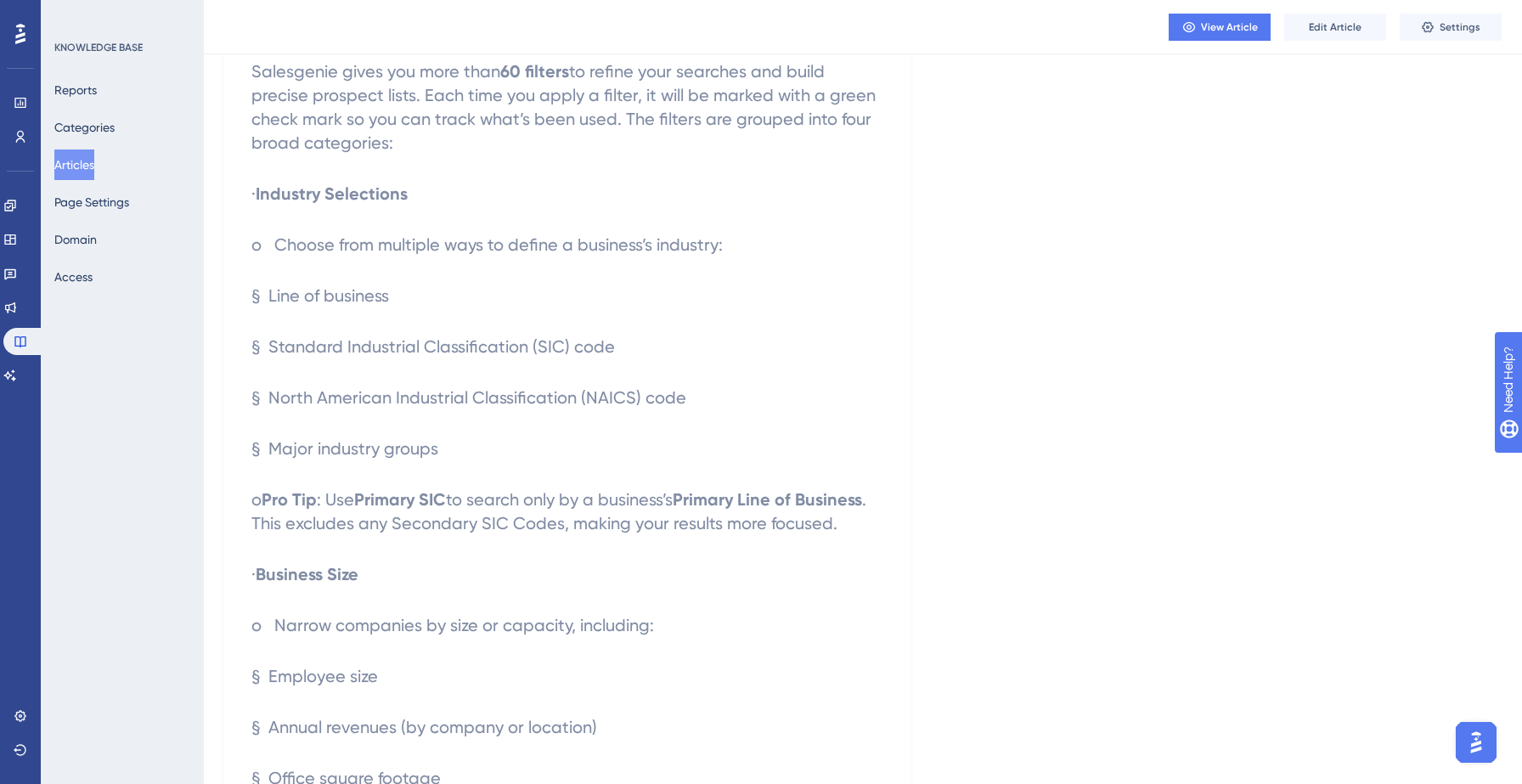
scroll to position [12, 0]
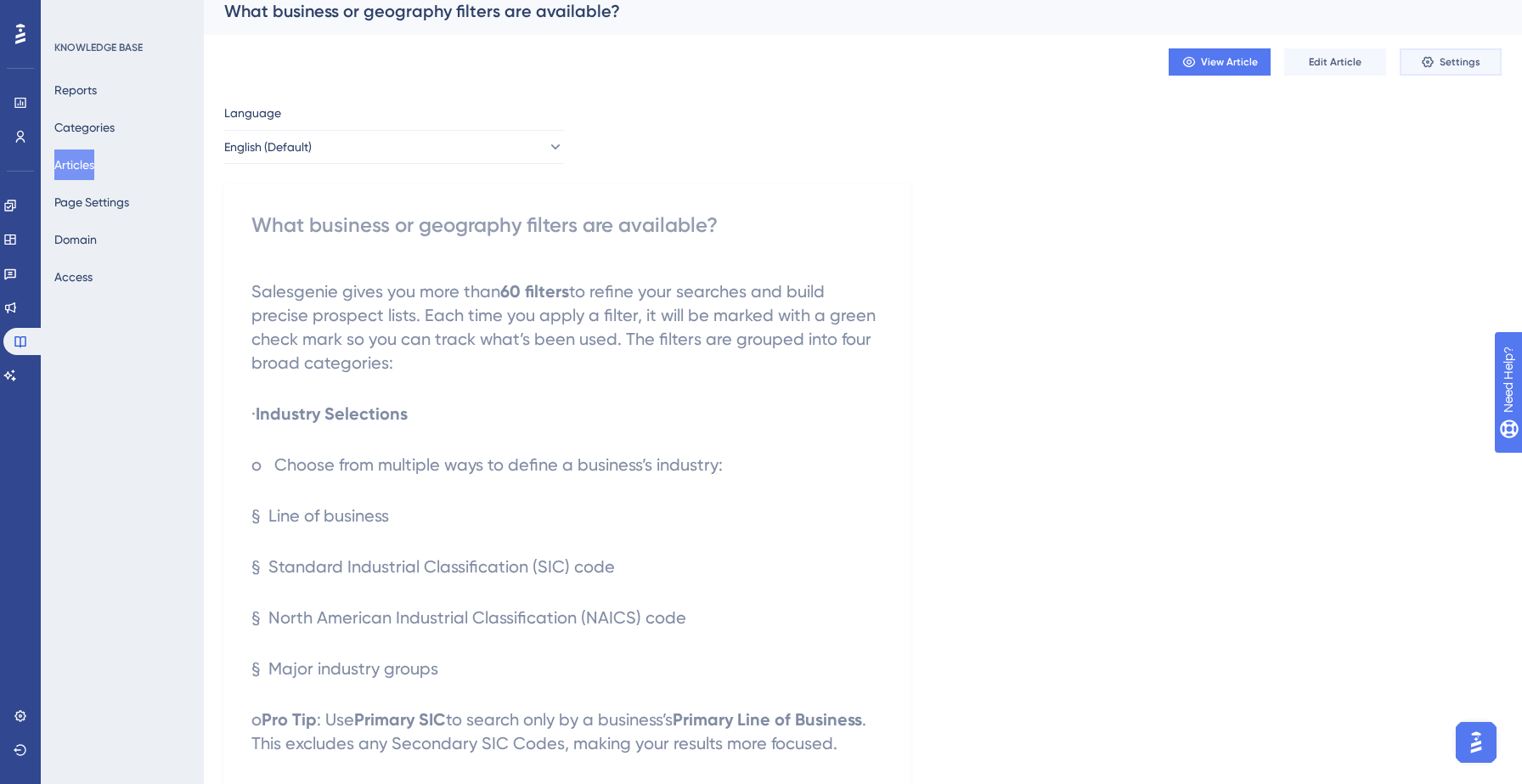
click at [1466, 61] on span "Settings" at bounding box center [1460, 61] width 41 height 13
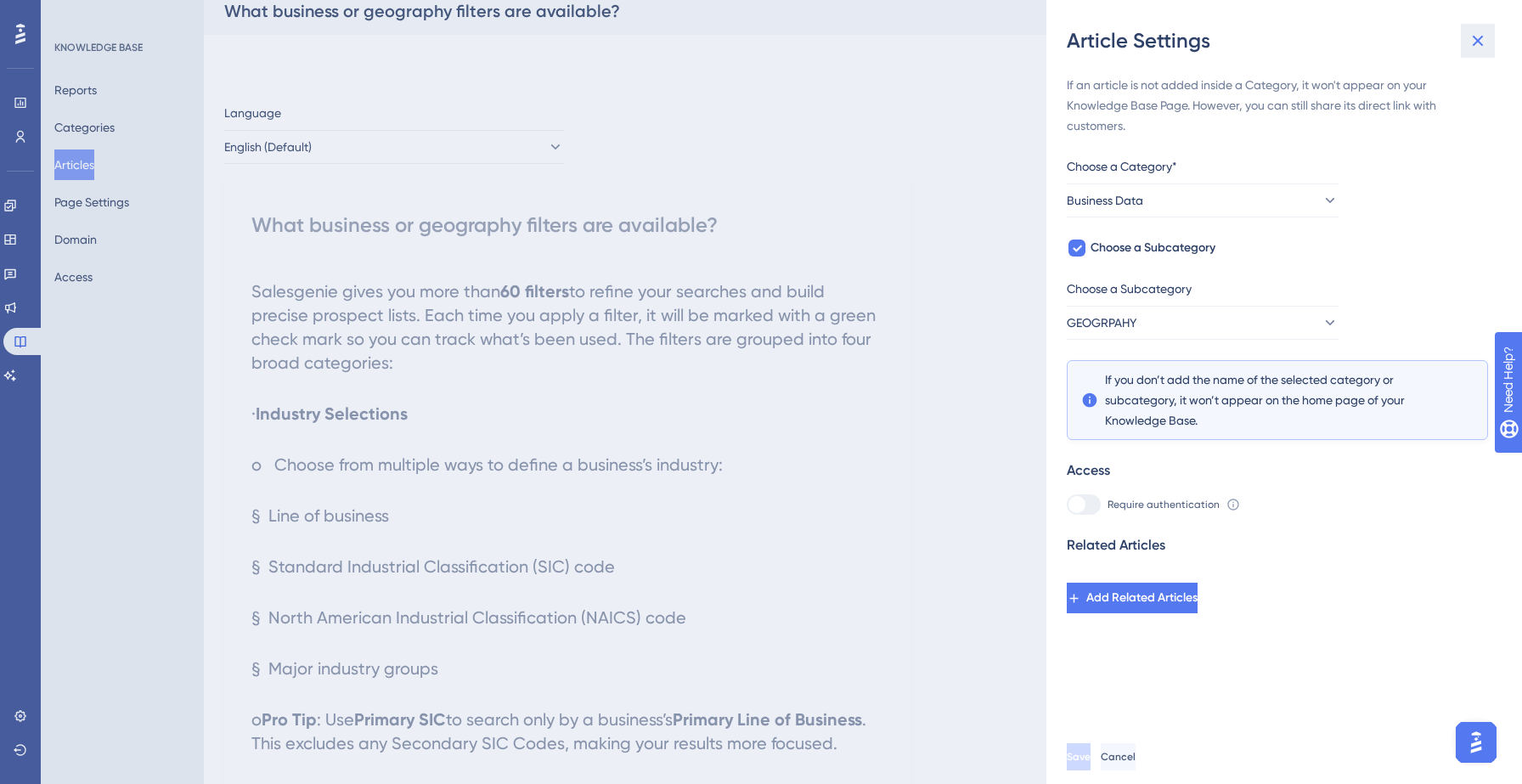
click at [1485, 34] on icon at bounding box center [1477, 40] width 20 height 20
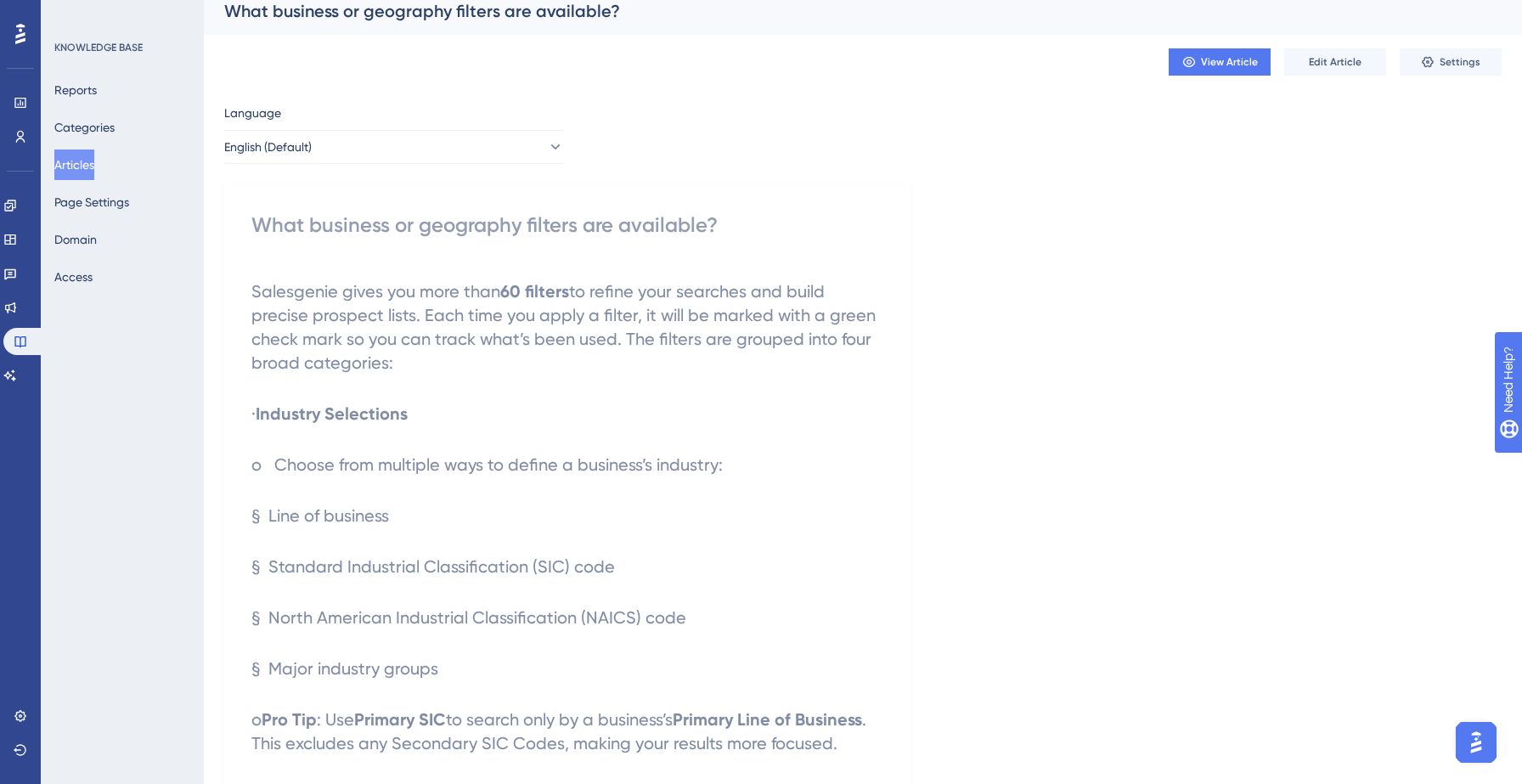
click at [94, 163] on button "Articles" at bounding box center [74, 165] width 40 height 30
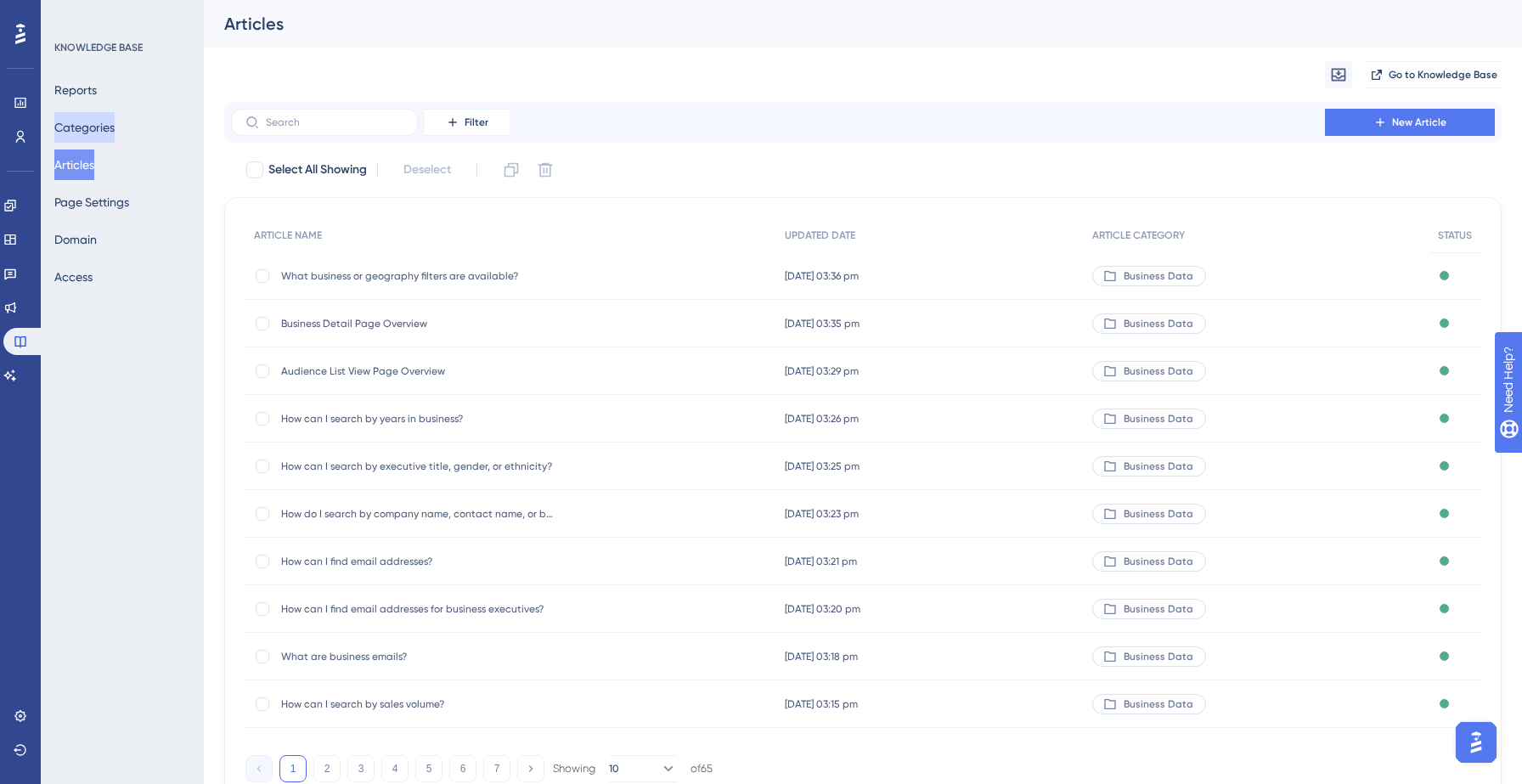
click at [74, 127] on button "Categories" at bounding box center [85, 127] width 61 height 30
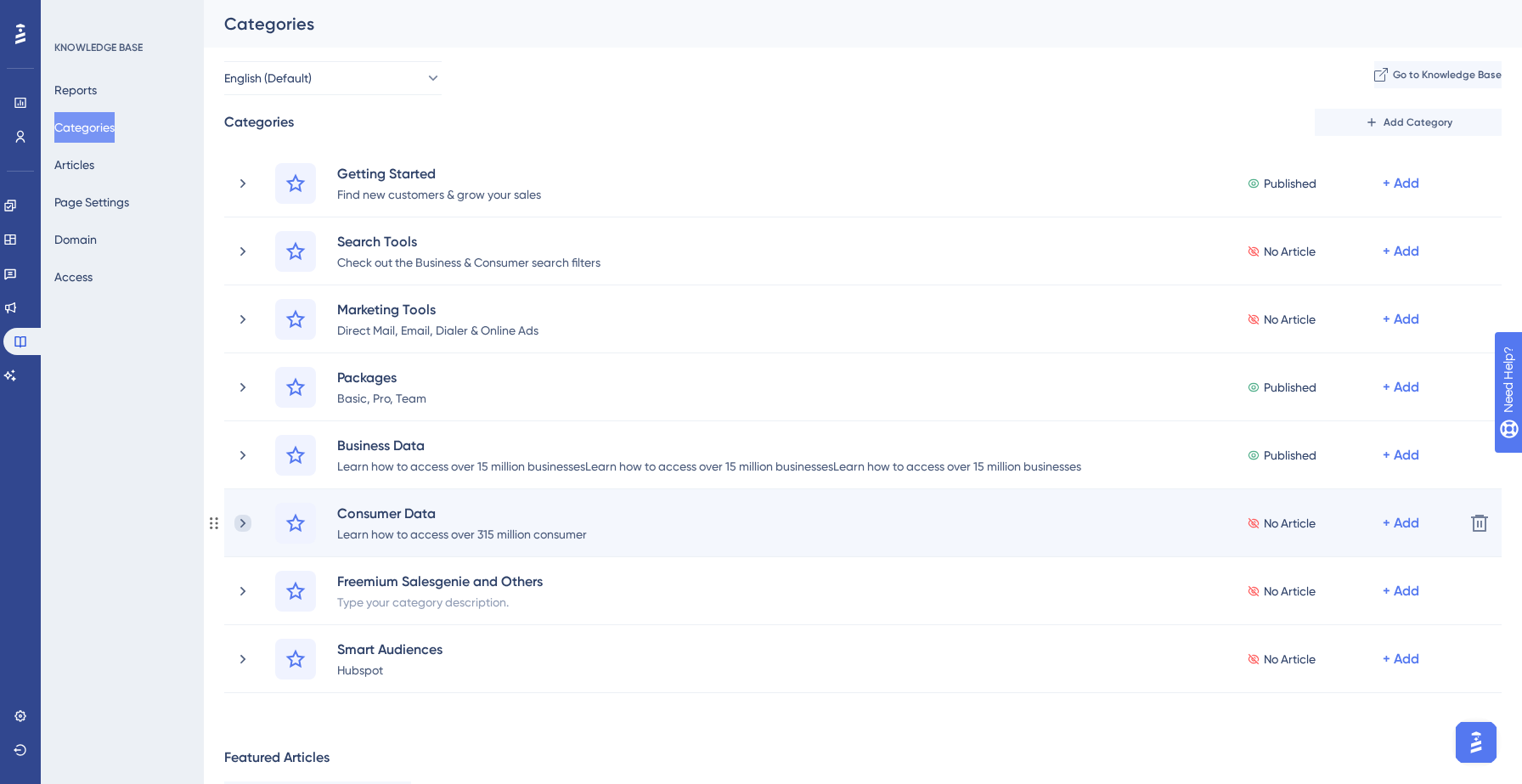
click at [242, 520] on icon at bounding box center [243, 522] width 5 height 9
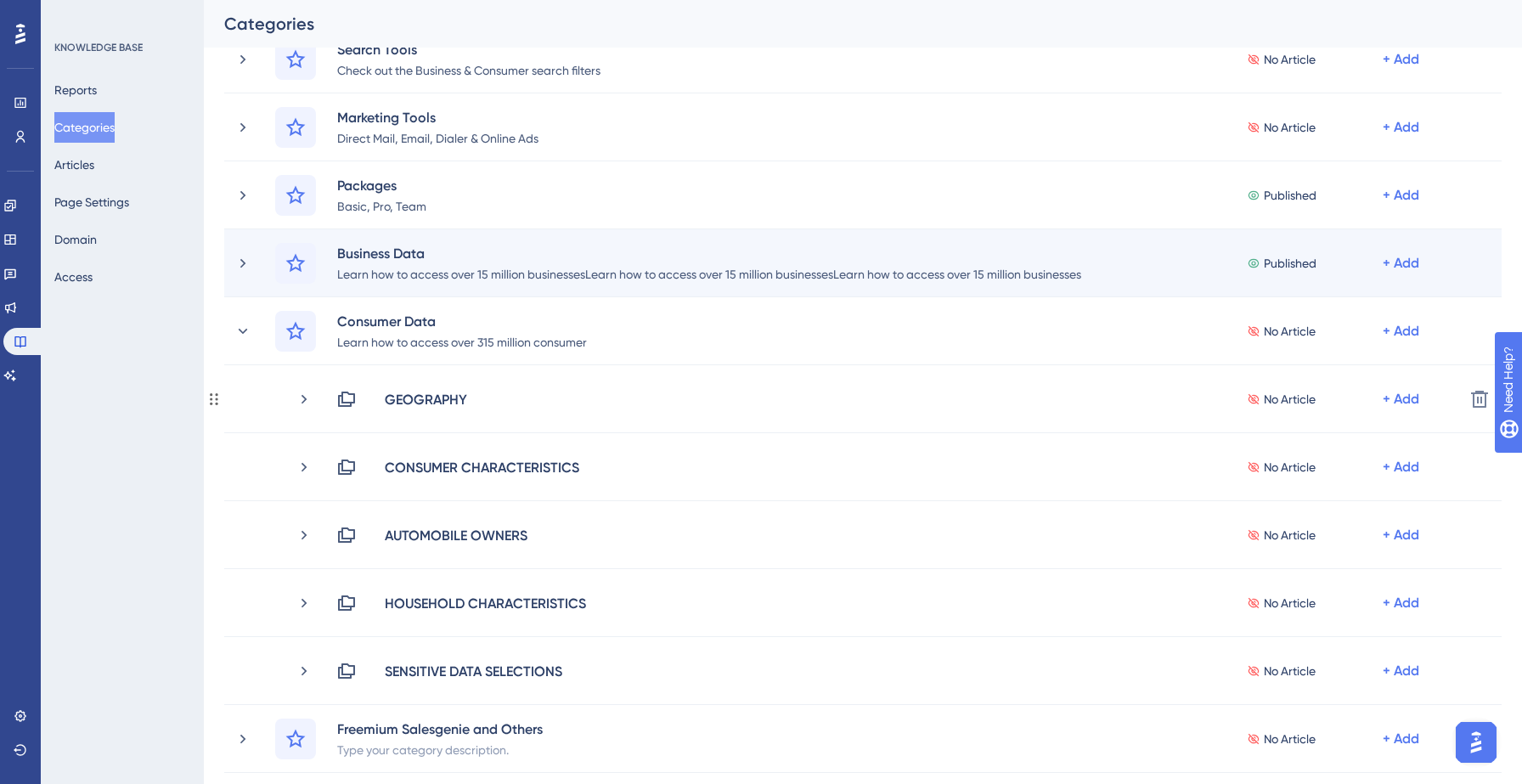
scroll to position [201, 0]
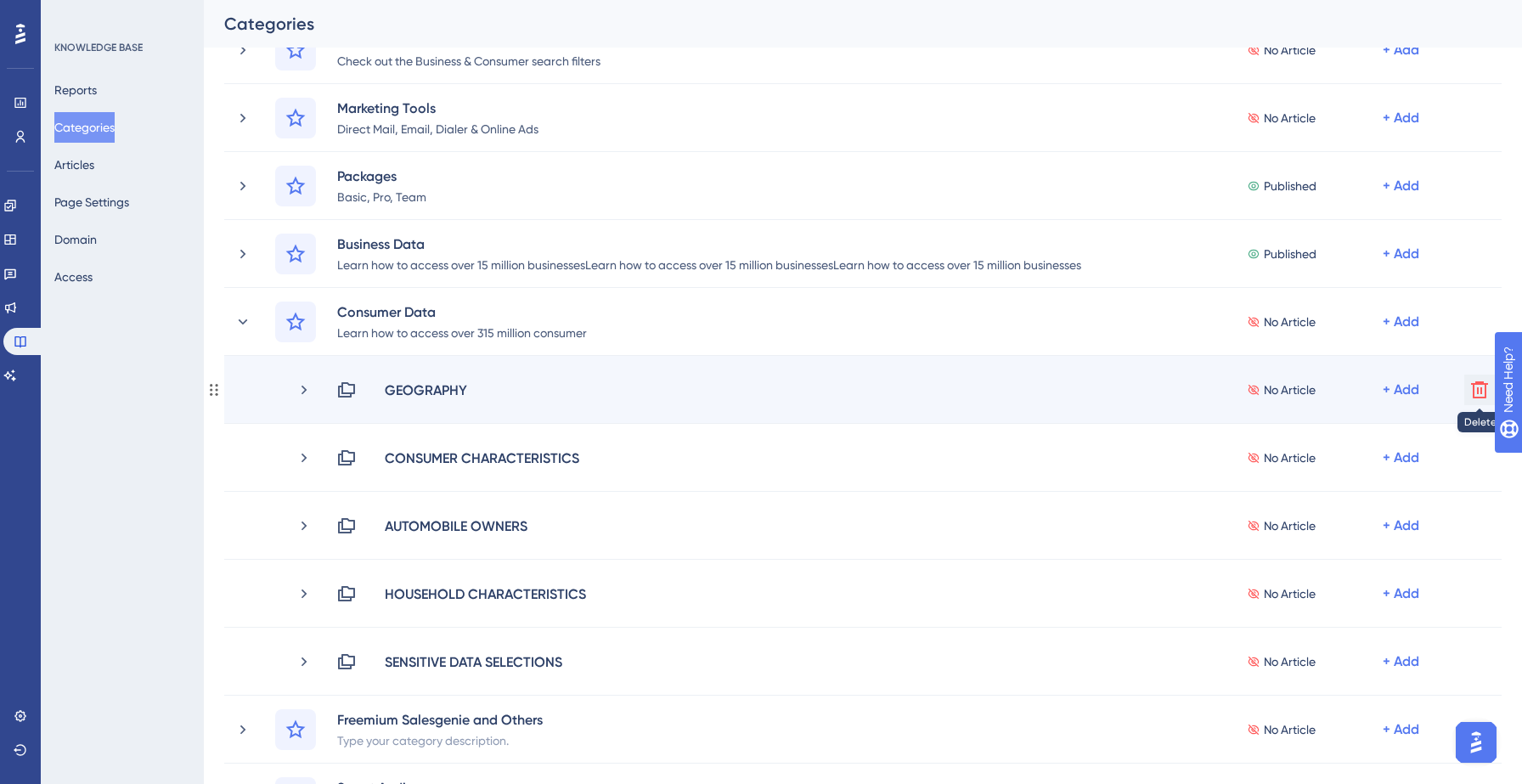
click at [1472, 388] on icon at bounding box center [1479, 389] width 17 height 17
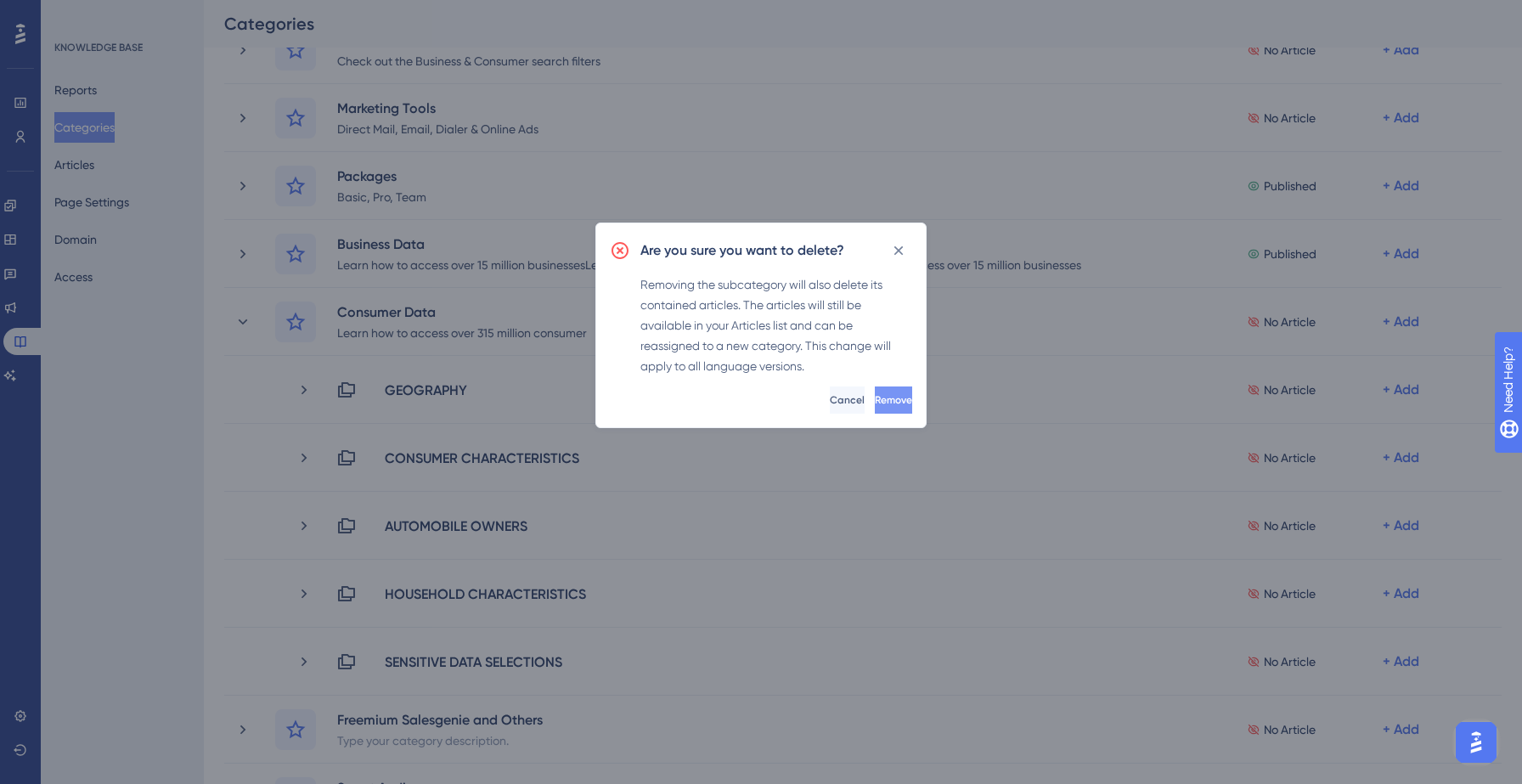
click at [889, 404] on button "Remove" at bounding box center [894, 400] width 37 height 27
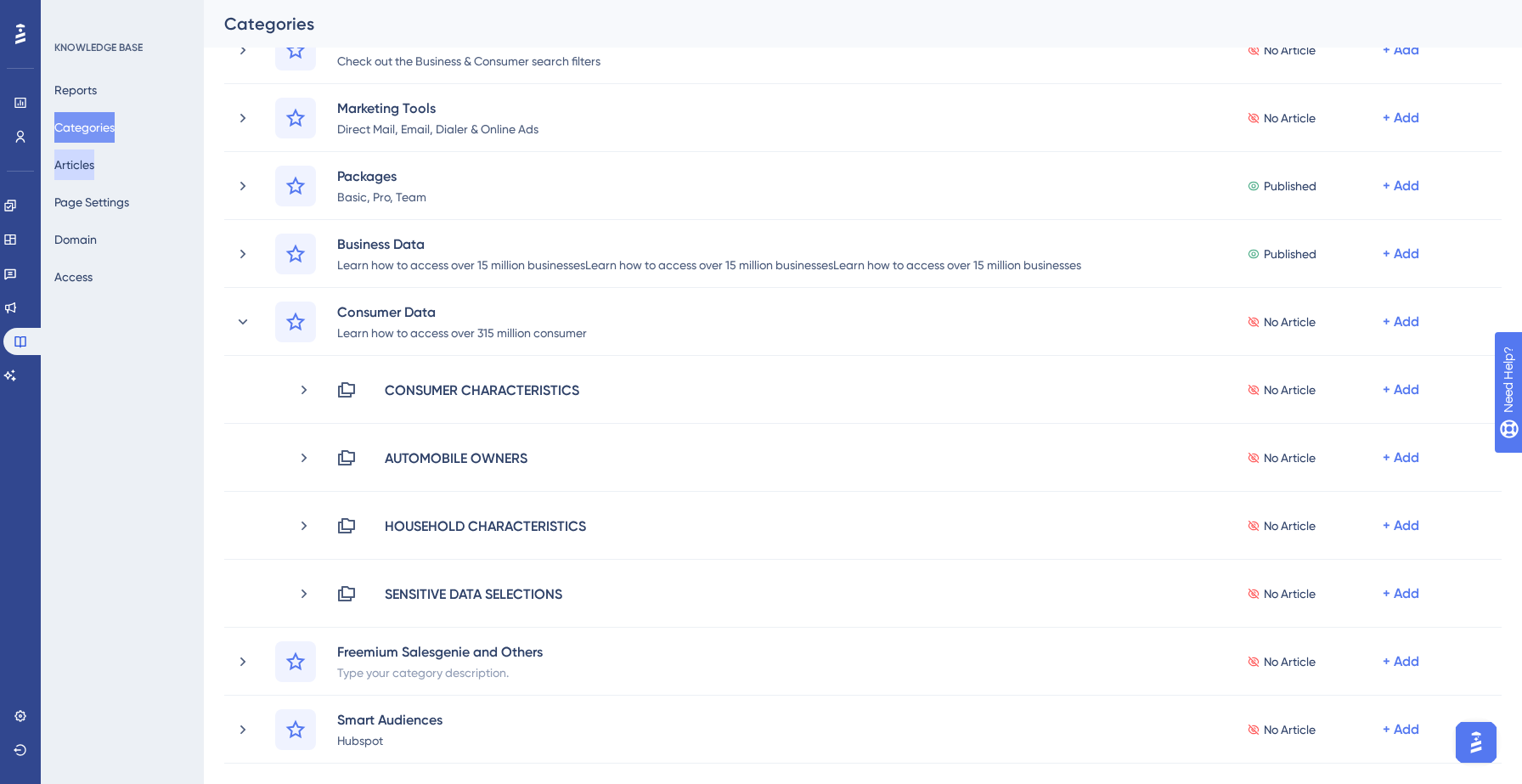
click at [82, 173] on button "Articles" at bounding box center [74, 165] width 40 height 30
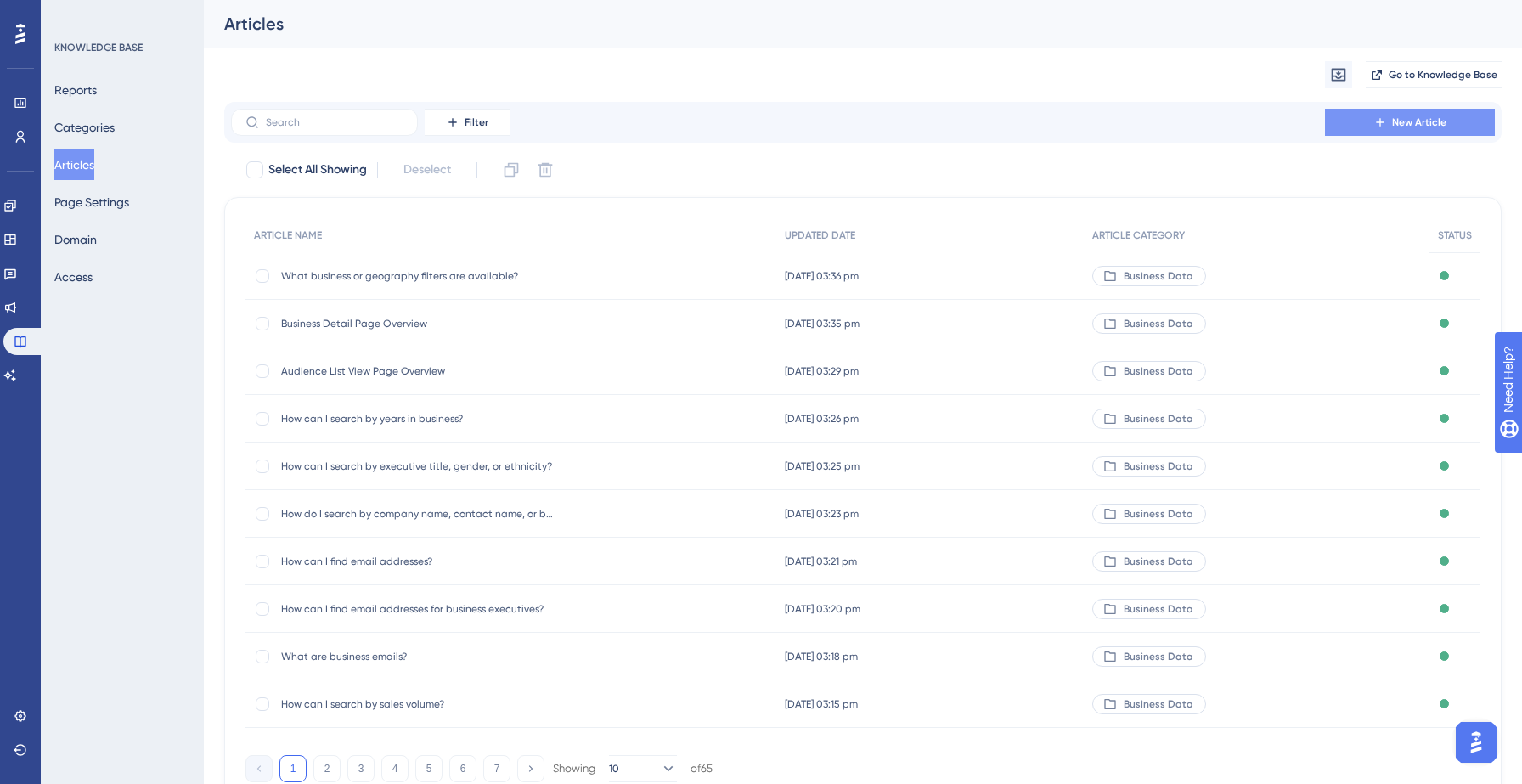
click at [1402, 118] on span "New Article" at bounding box center [1419, 122] width 54 height 13
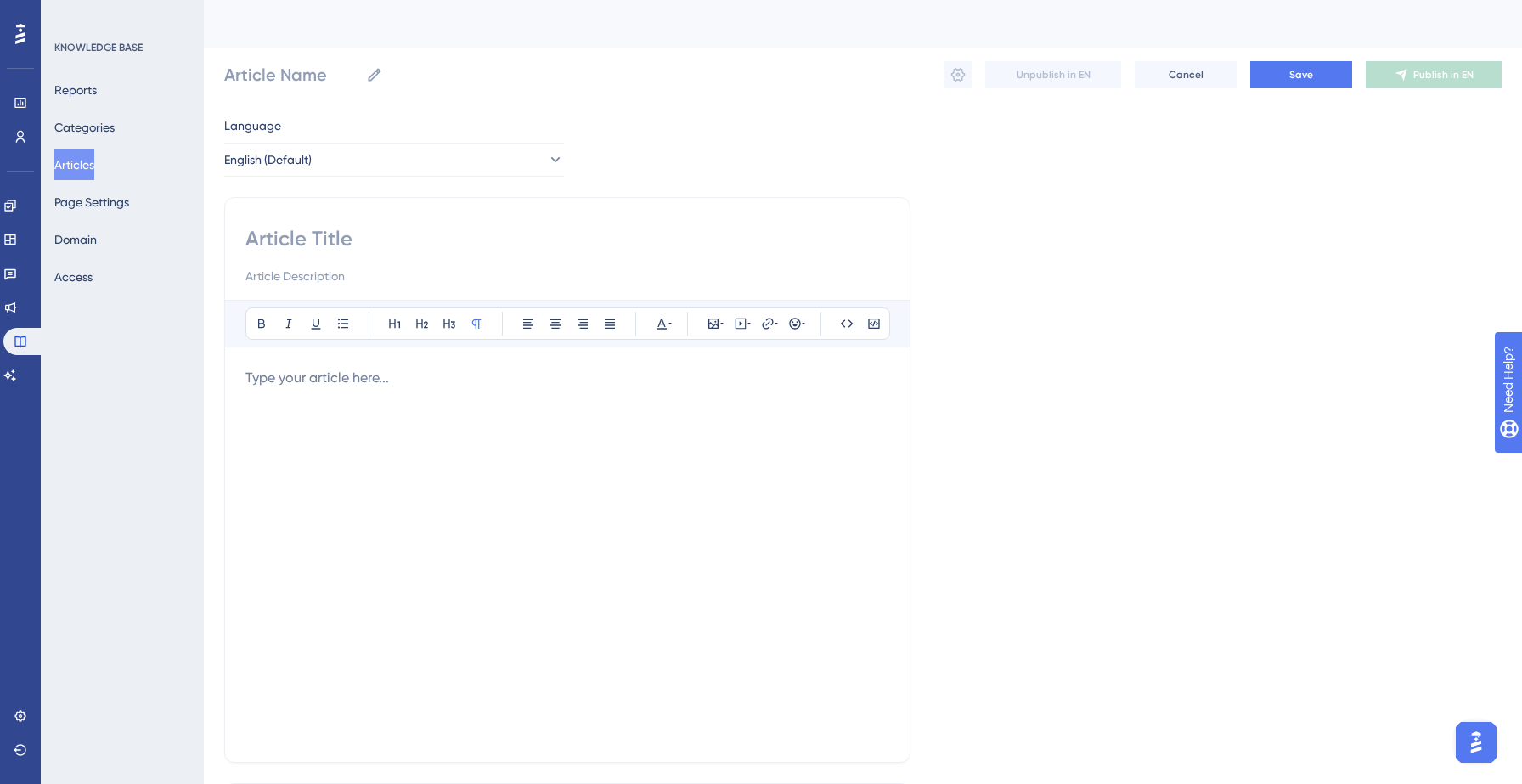
click at [330, 233] on input at bounding box center [567, 239] width 643 height 27
paste input "How can I search for investors or wealthy or high-tech households?"
type input "How can I search for investors or wealthy or high-tech households?"
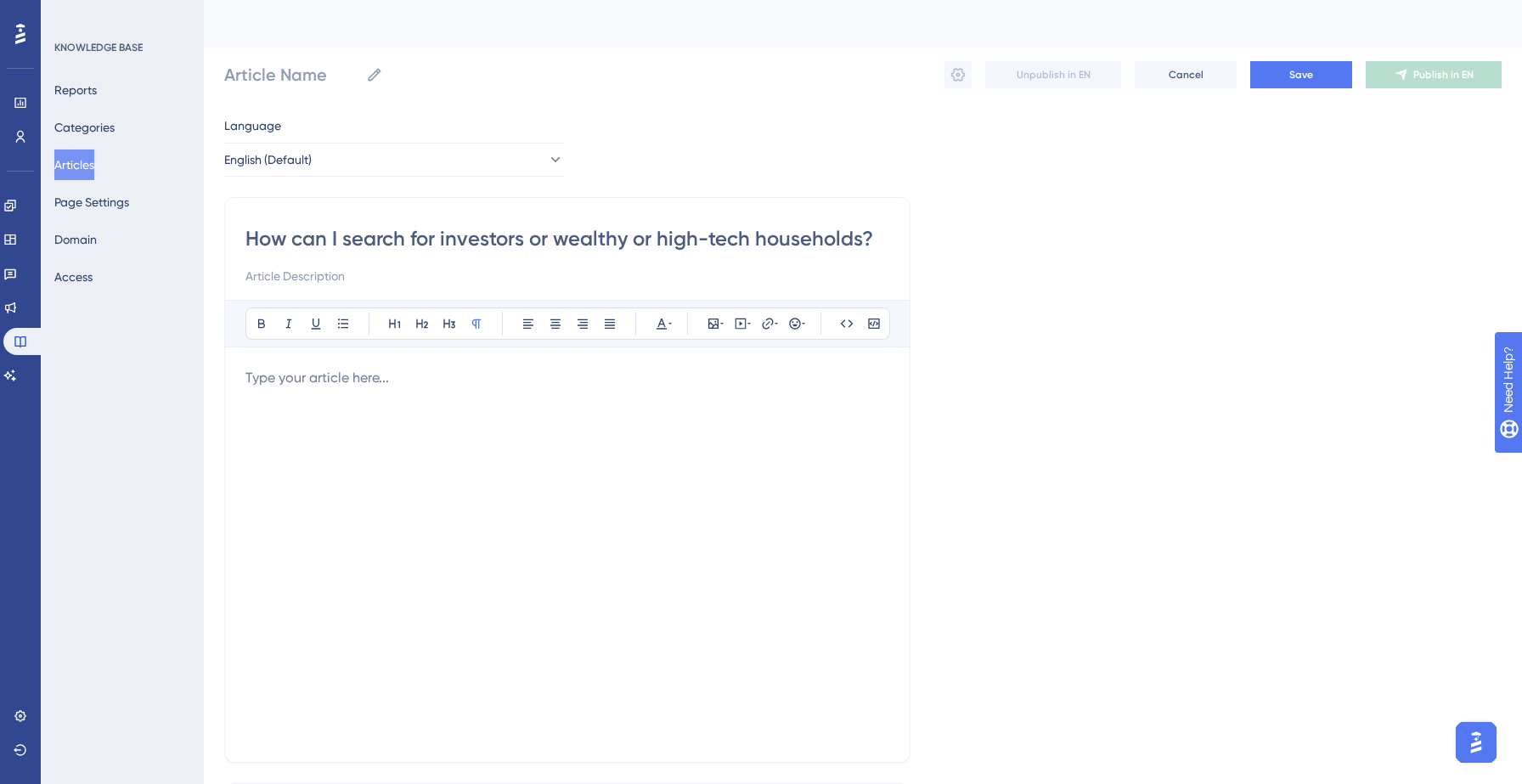
type input "How can I search for investors or wealthy or high-tech households?"
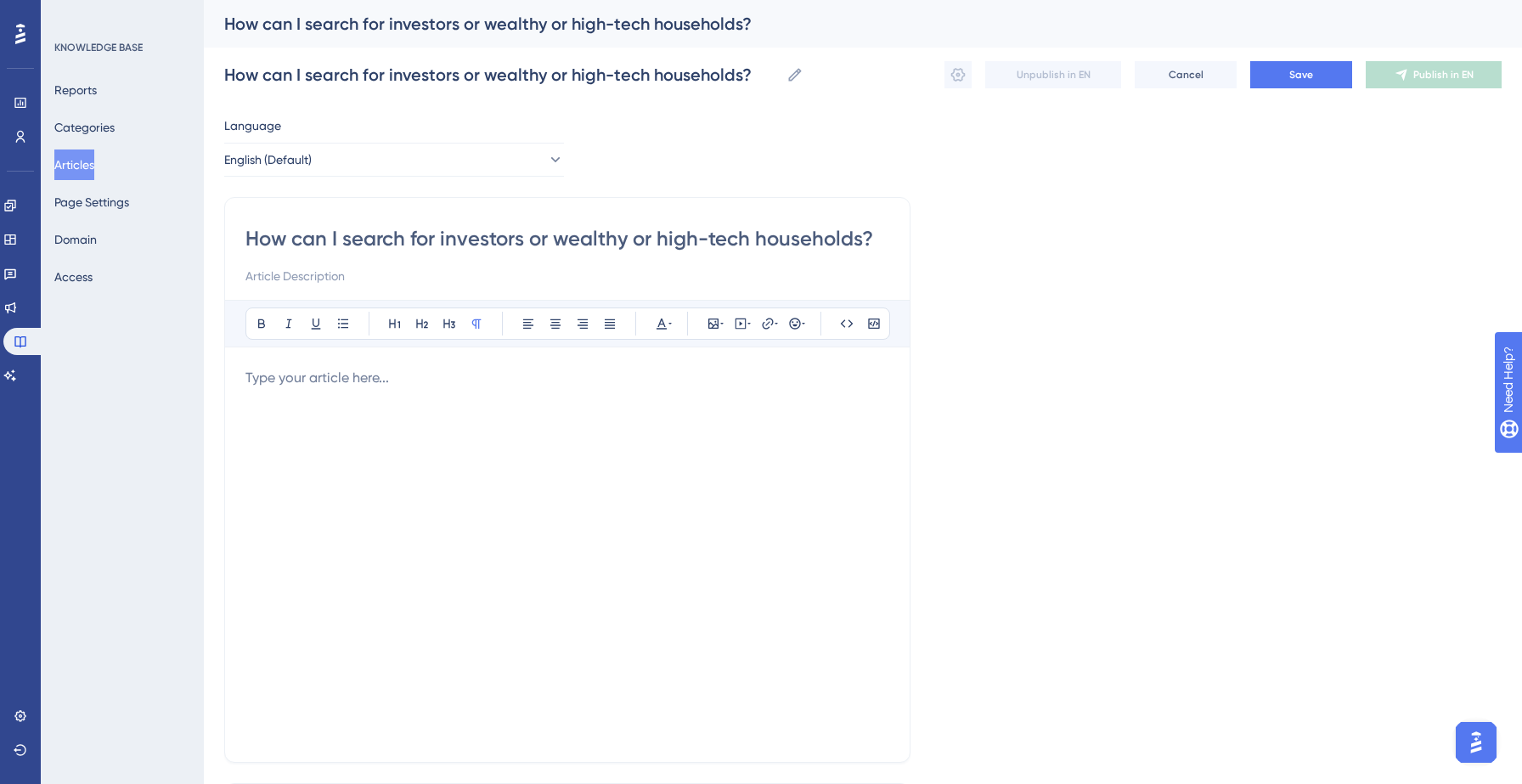
type input "How can I search for investors or wealthy or high-tech households?"
click at [352, 384] on p at bounding box center [567, 378] width 643 height 20
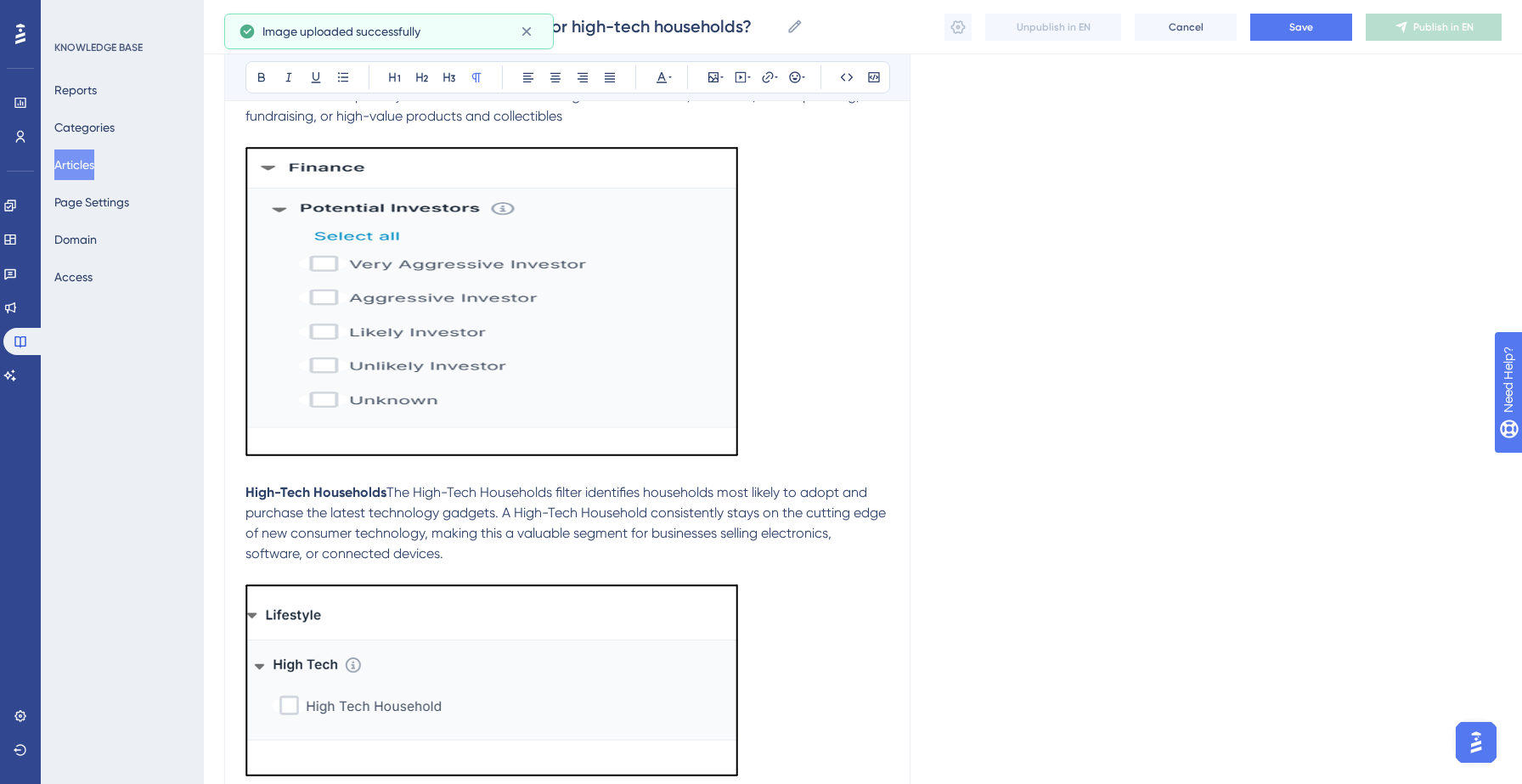
scroll to position [939, 0]
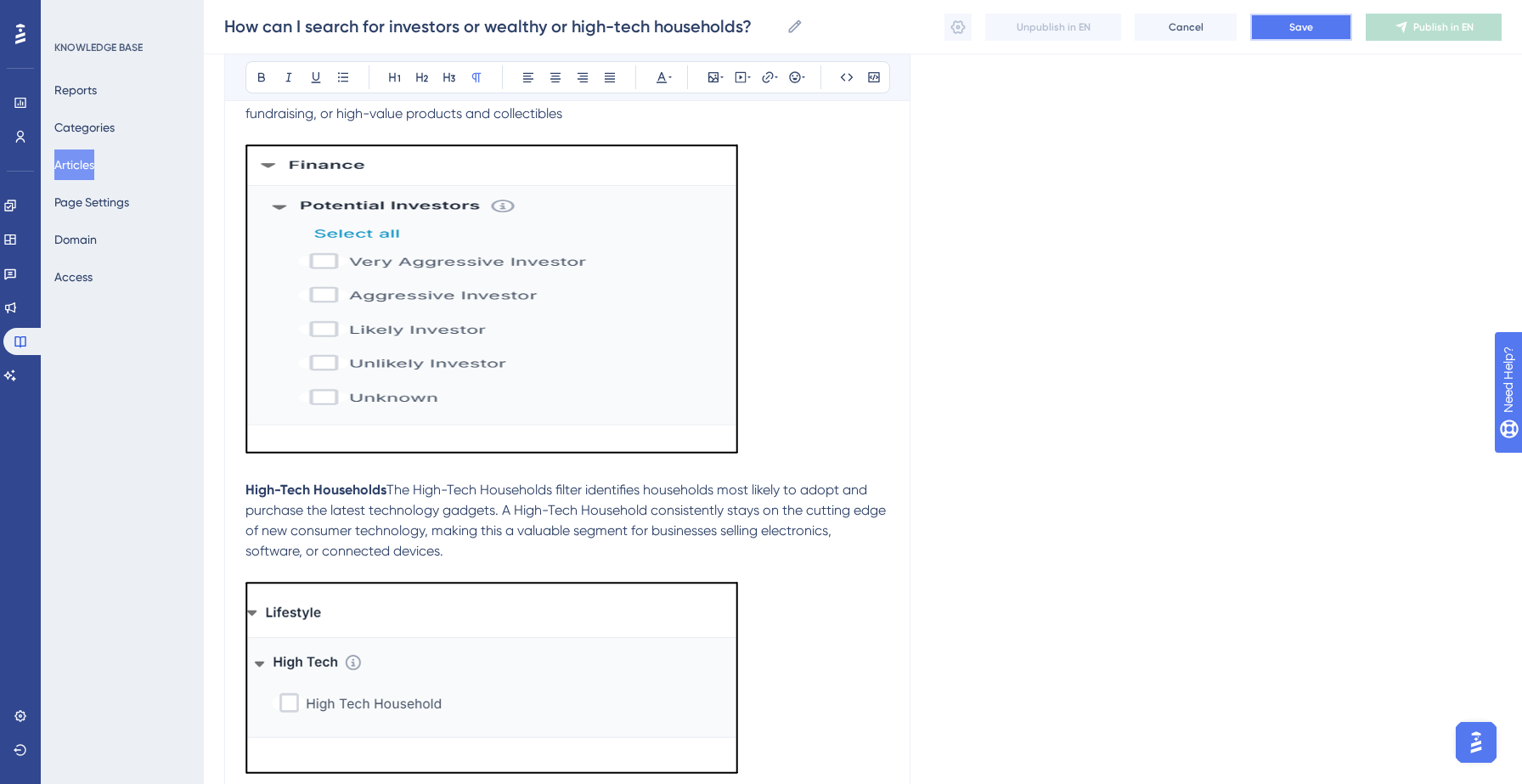
click at [1309, 34] on button "Save" at bounding box center [1301, 27] width 102 height 27
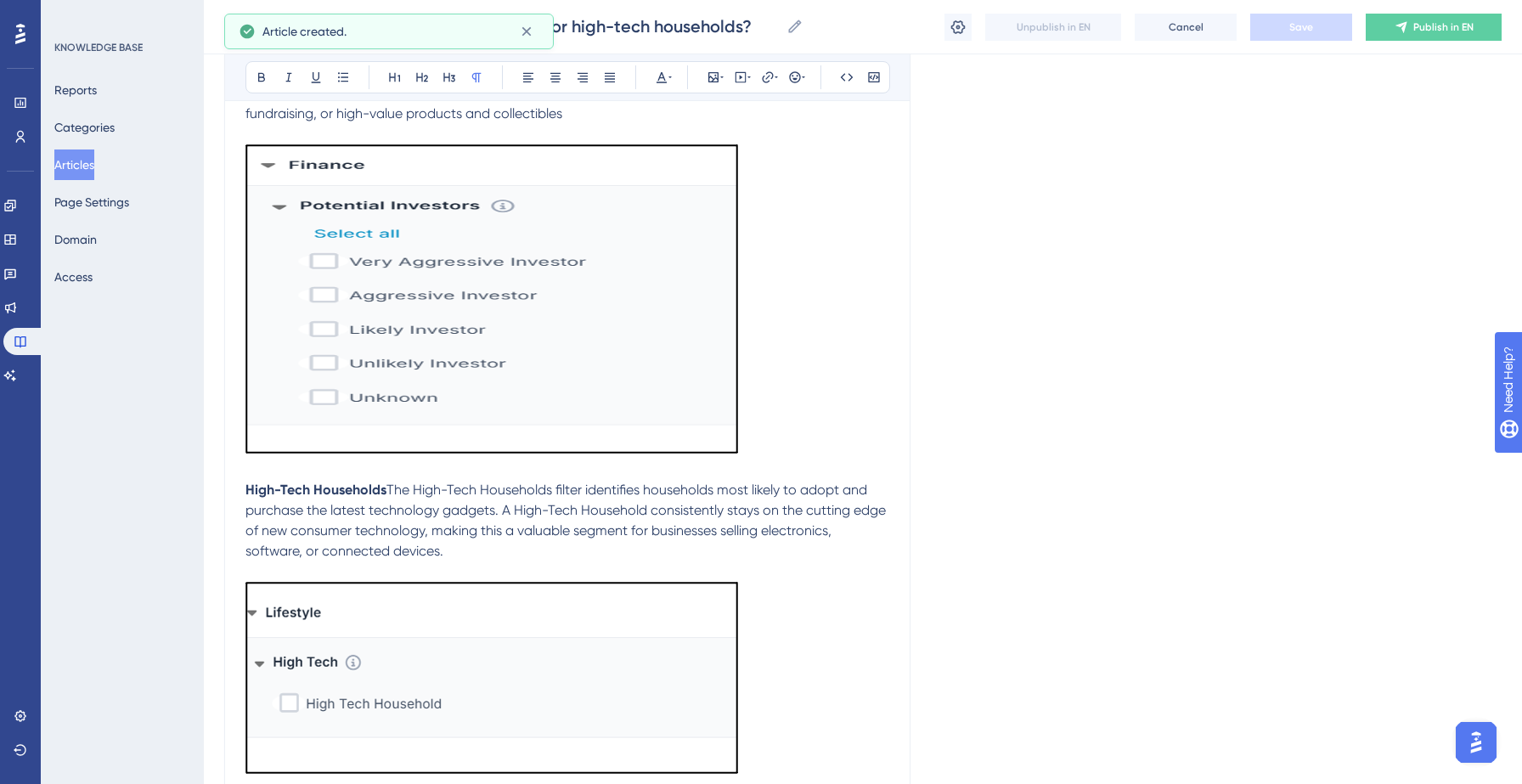
scroll to position [127, 0]
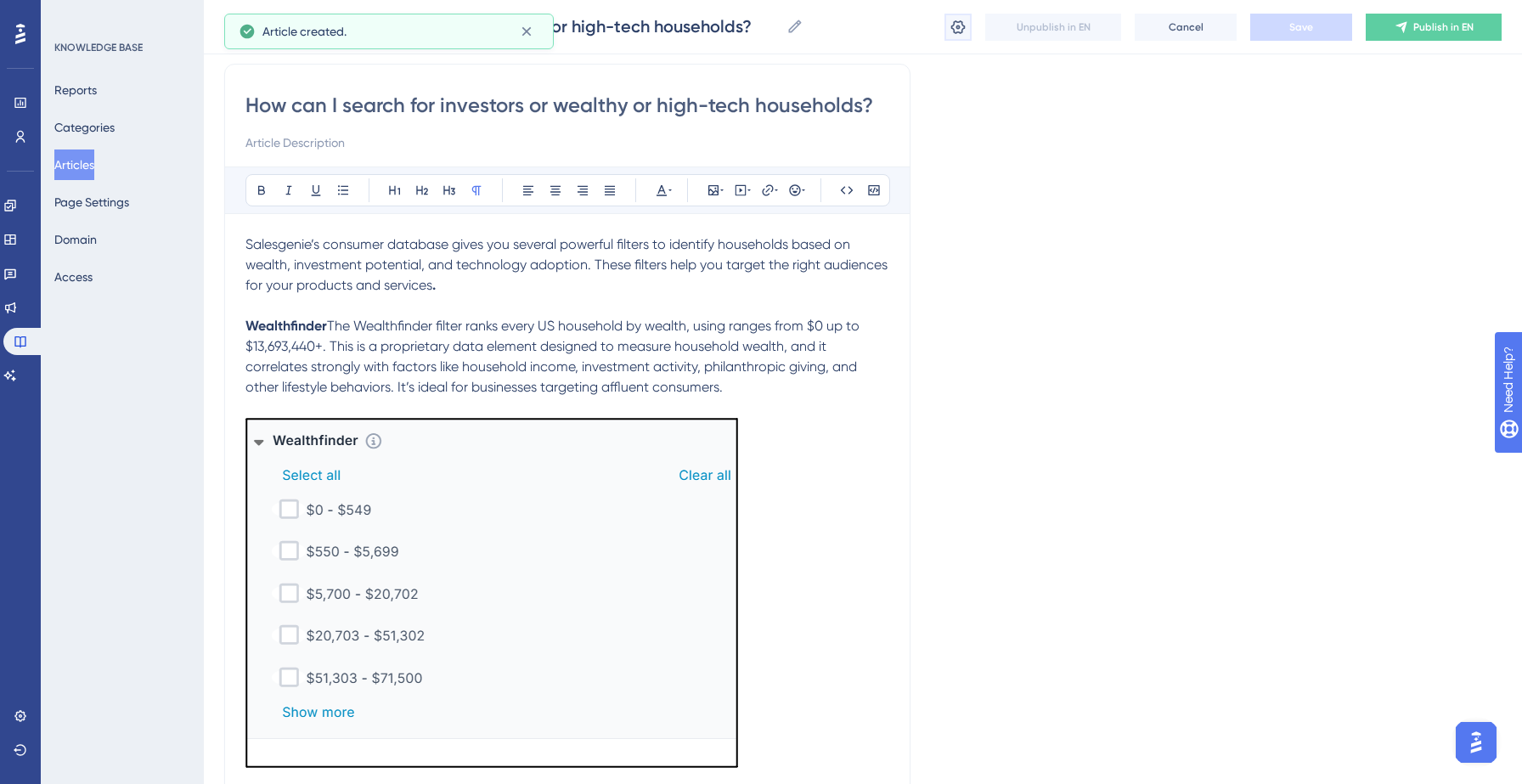
click at [963, 29] on icon at bounding box center [957, 27] width 17 height 17
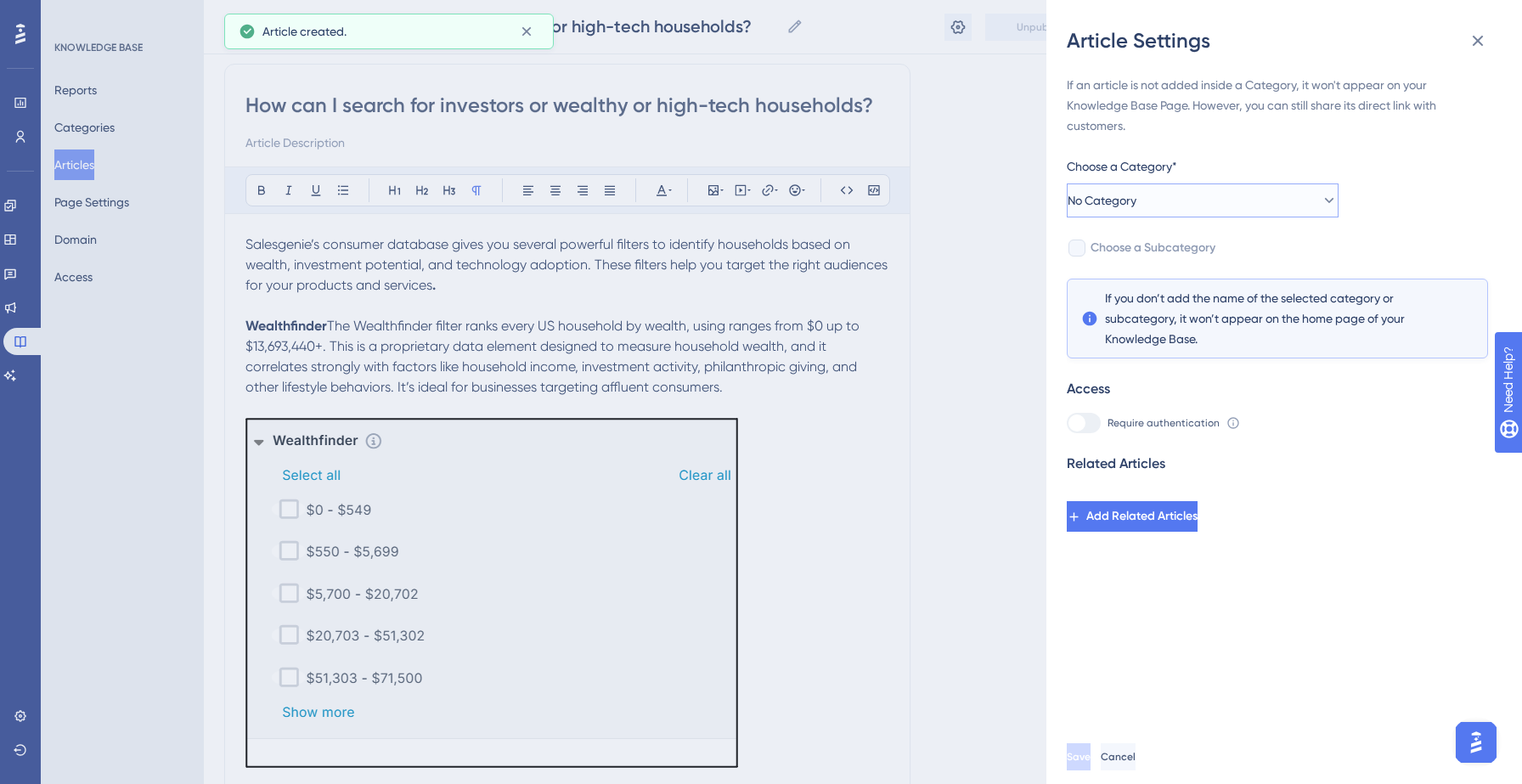
click at [1240, 195] on button "No Category" at bounding box center [1202, 200] width 272 height 34
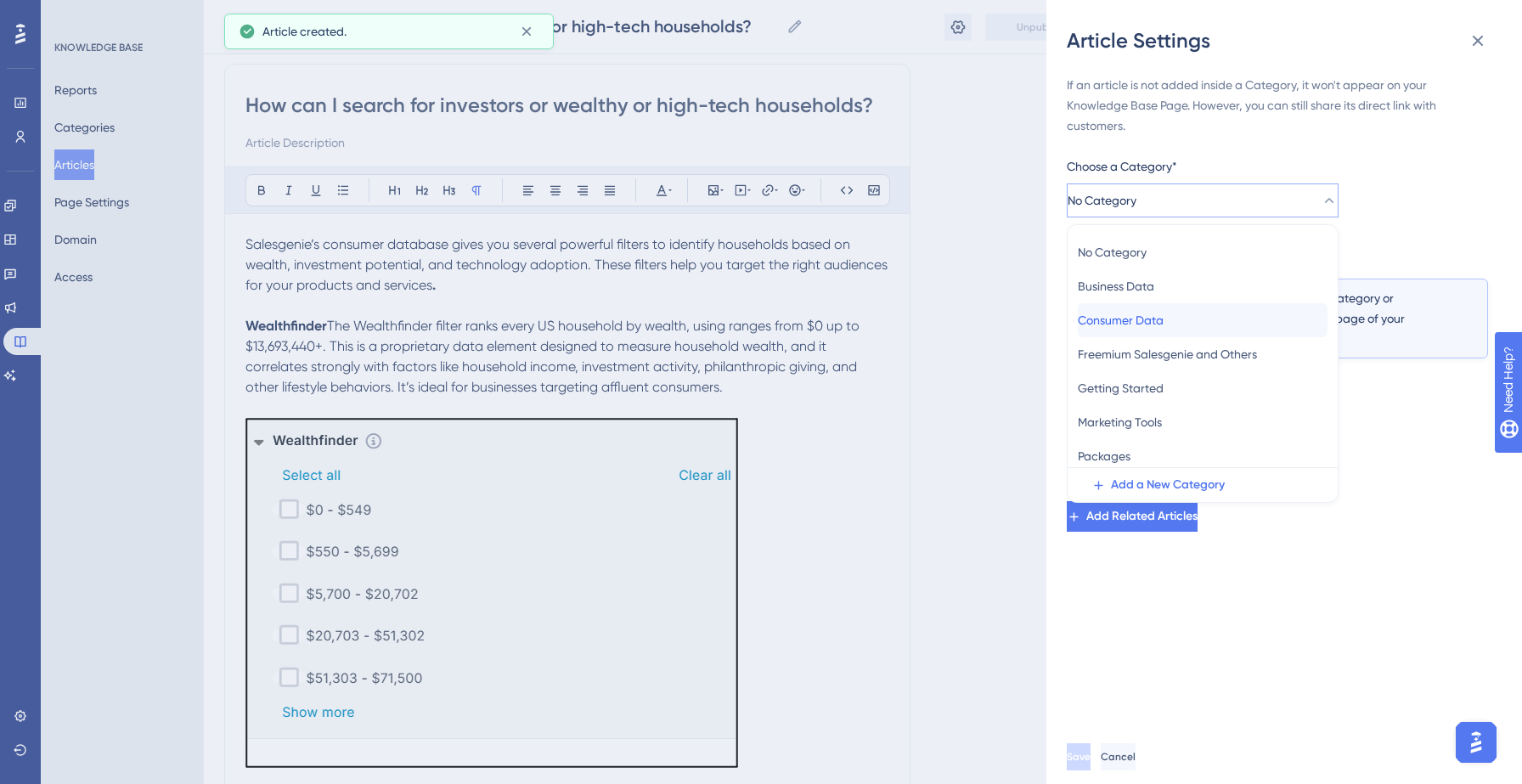
click at [1164, 311] on span "Consumer Data" at bounding box center [1120, 320] width 86 height 20
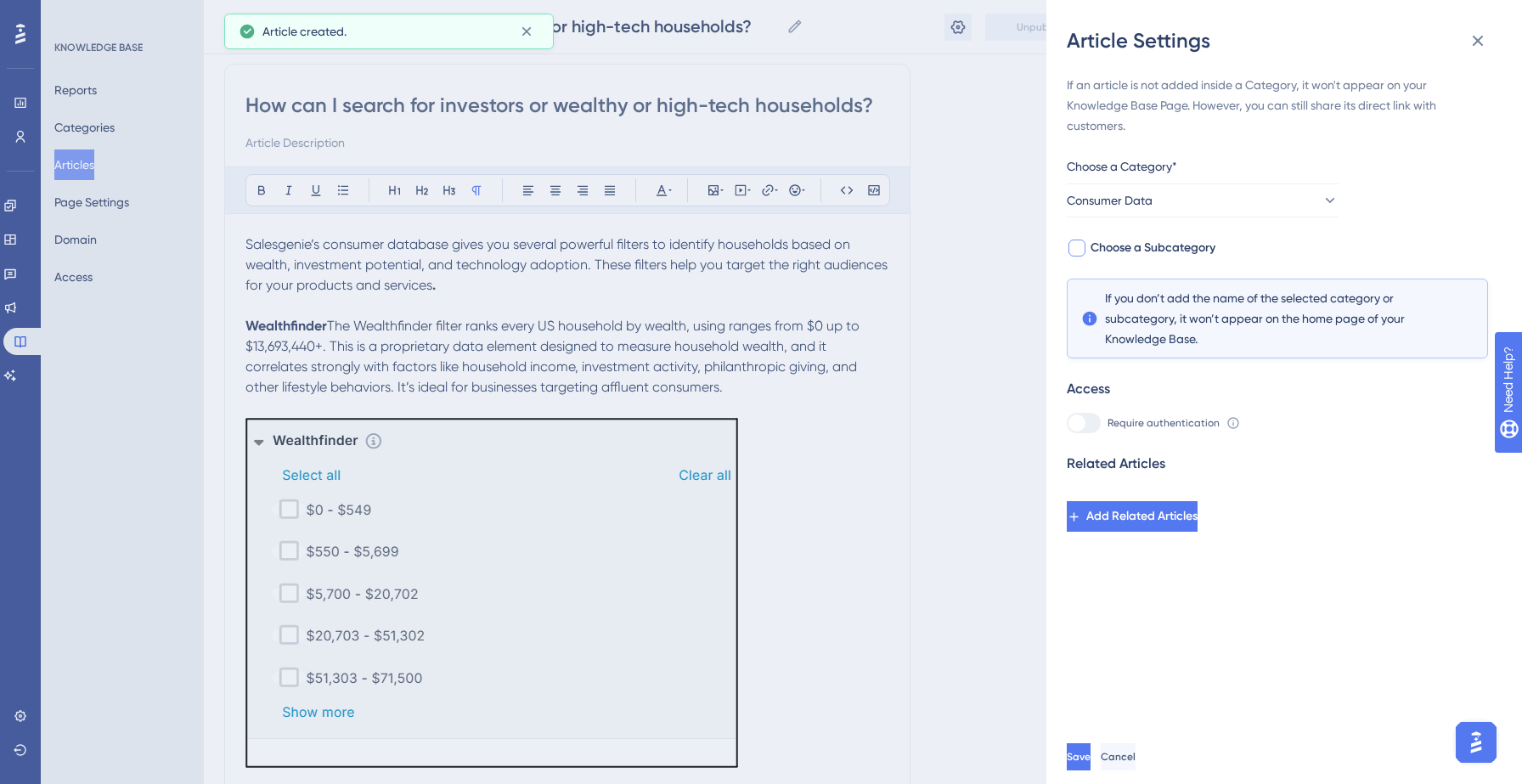
click at [1188, 250] on span "Choose a Subcategory" at bounding box center [1153, 248] width 125 height 20
checkbox input "true"
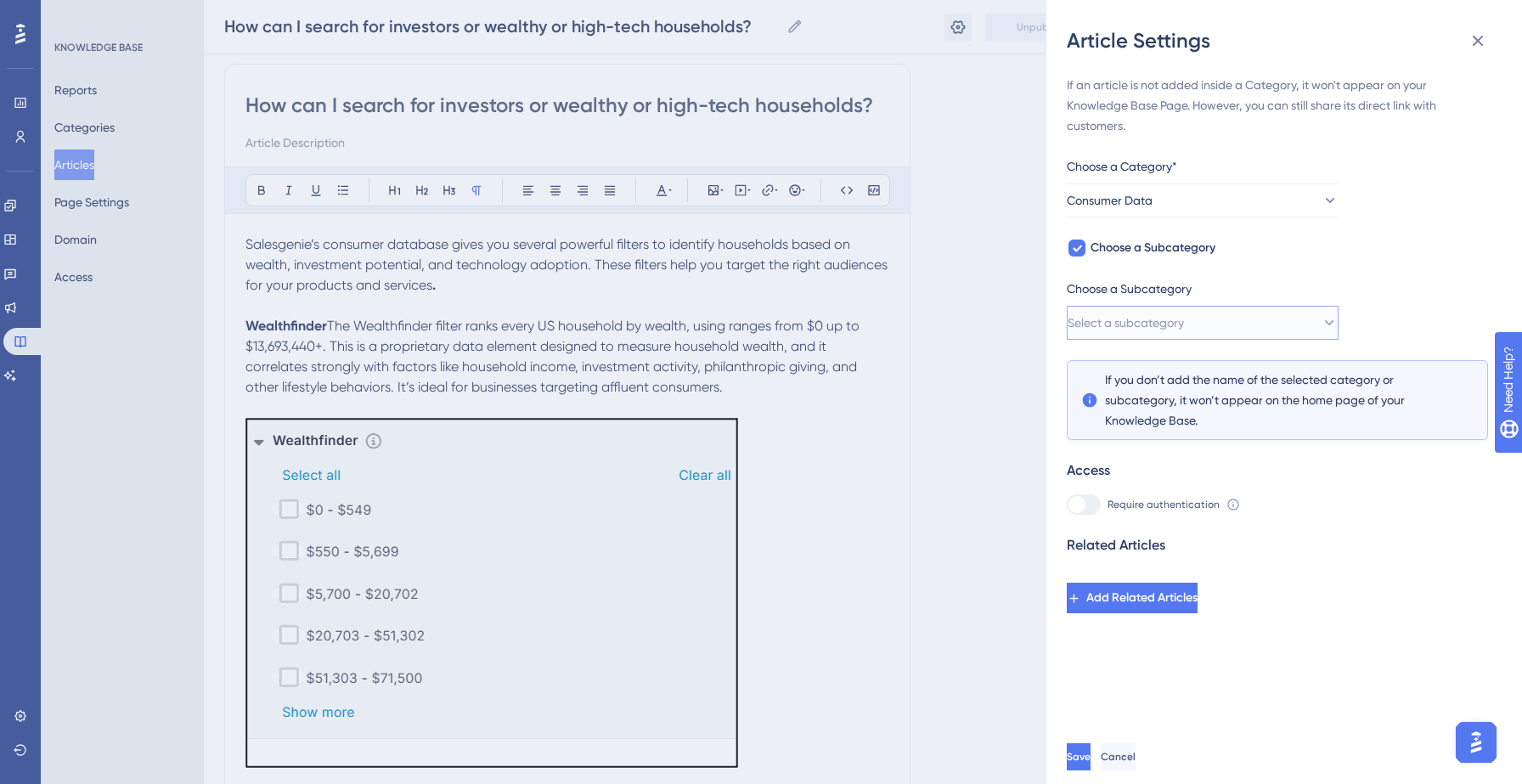
click at [1208, 309] on button "Select a subcategory" at bounding box center [1202, 323] width 272 height 34
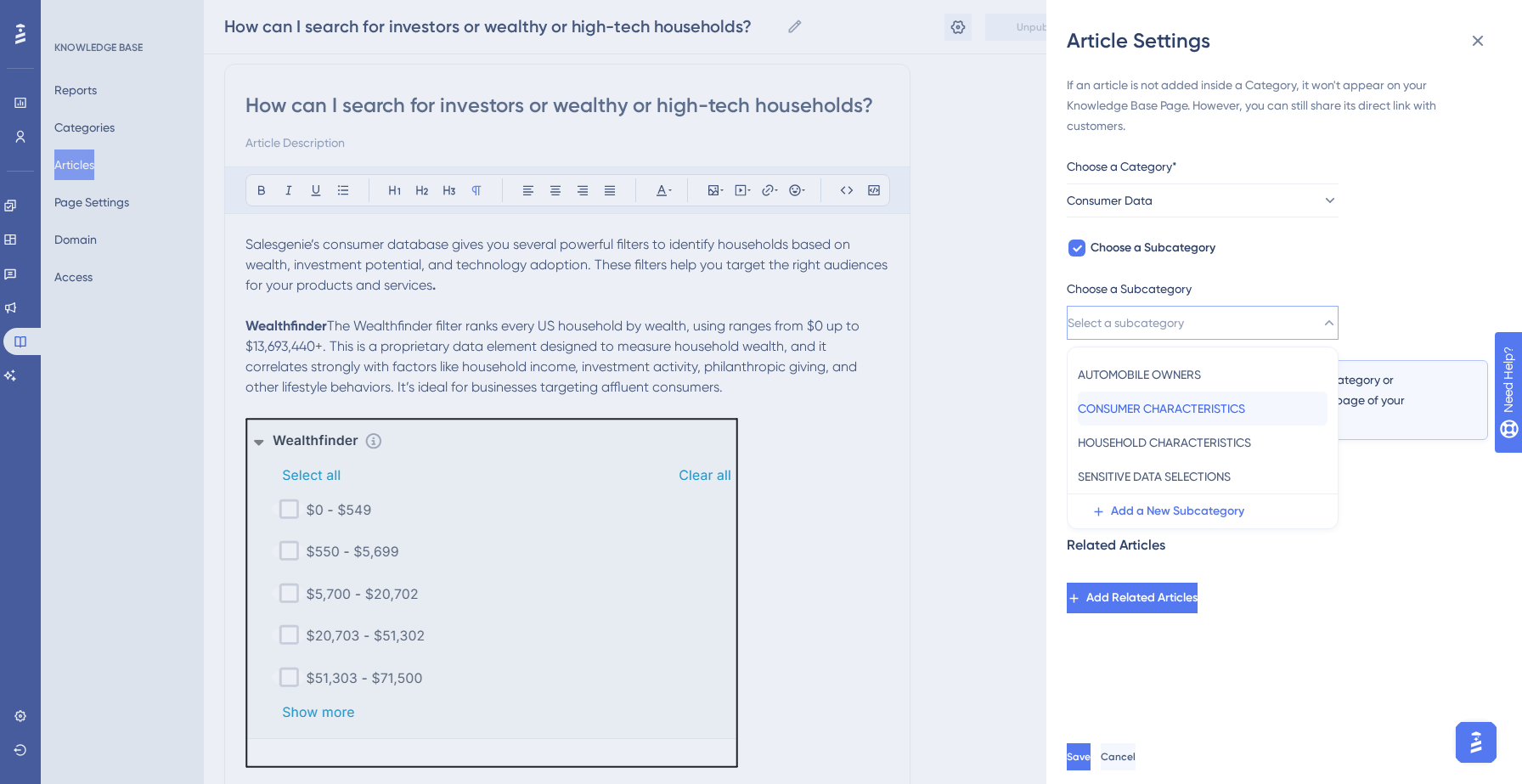
click at [1112, 400] on span "CONSUMER CHARACTERISTICS" at bounding box center [1161, 408] width 168 height 20
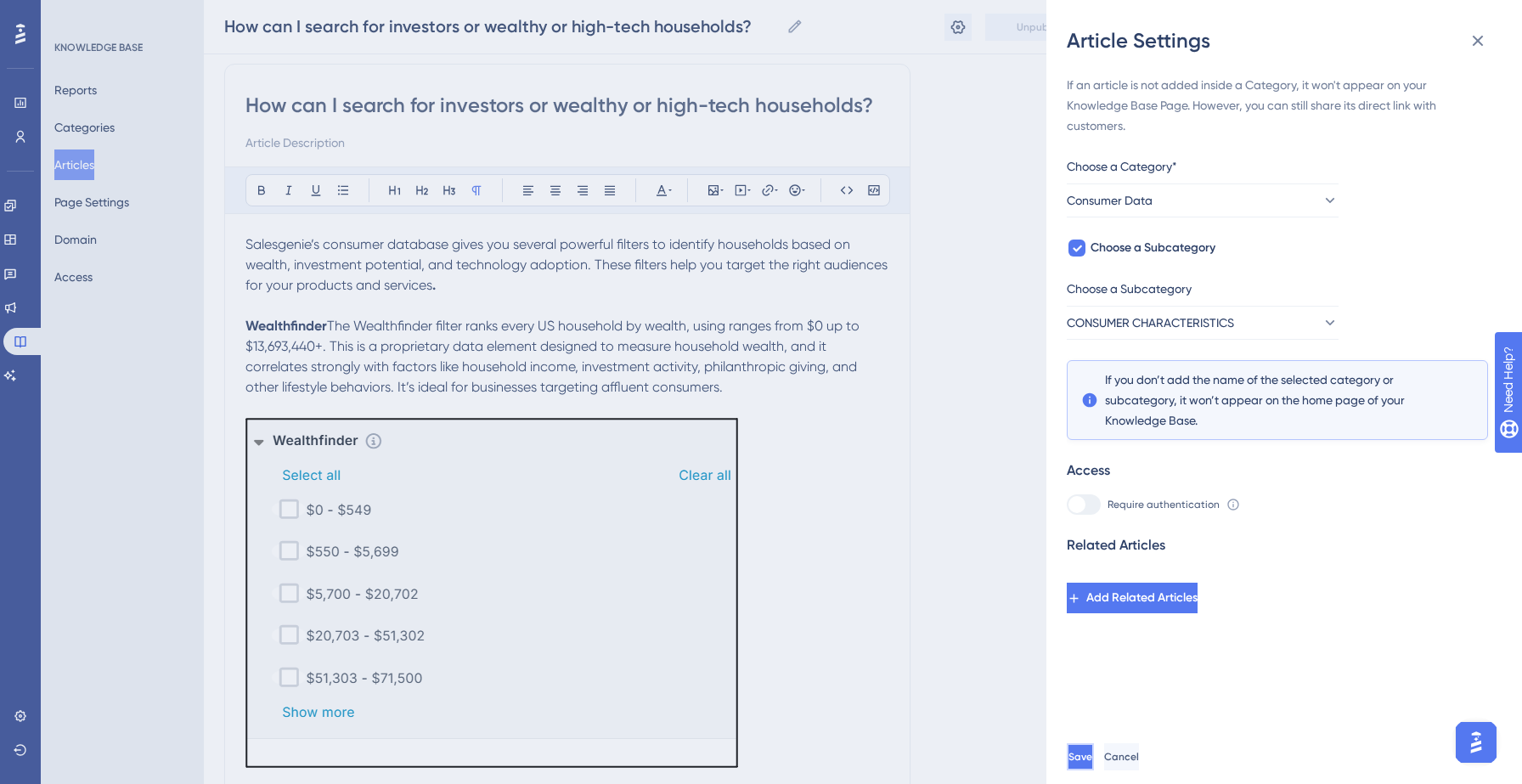
click at [1092, 750] on span "Save" at bounding box center [1080, 755] width 24 height 13
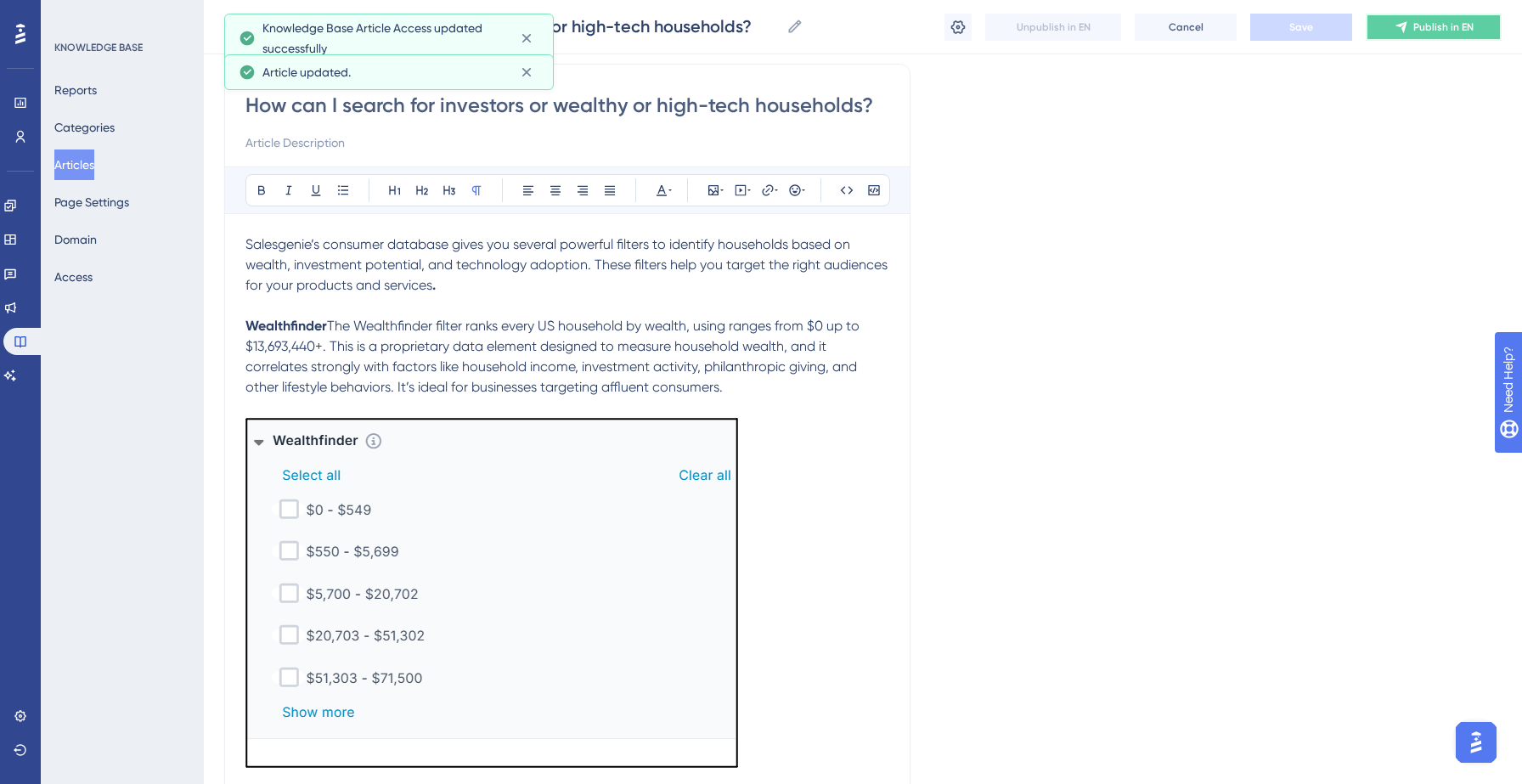
click at [1426, 27] on span "Publish in EN" at bounding box center [1444, 27] width 61 height 13
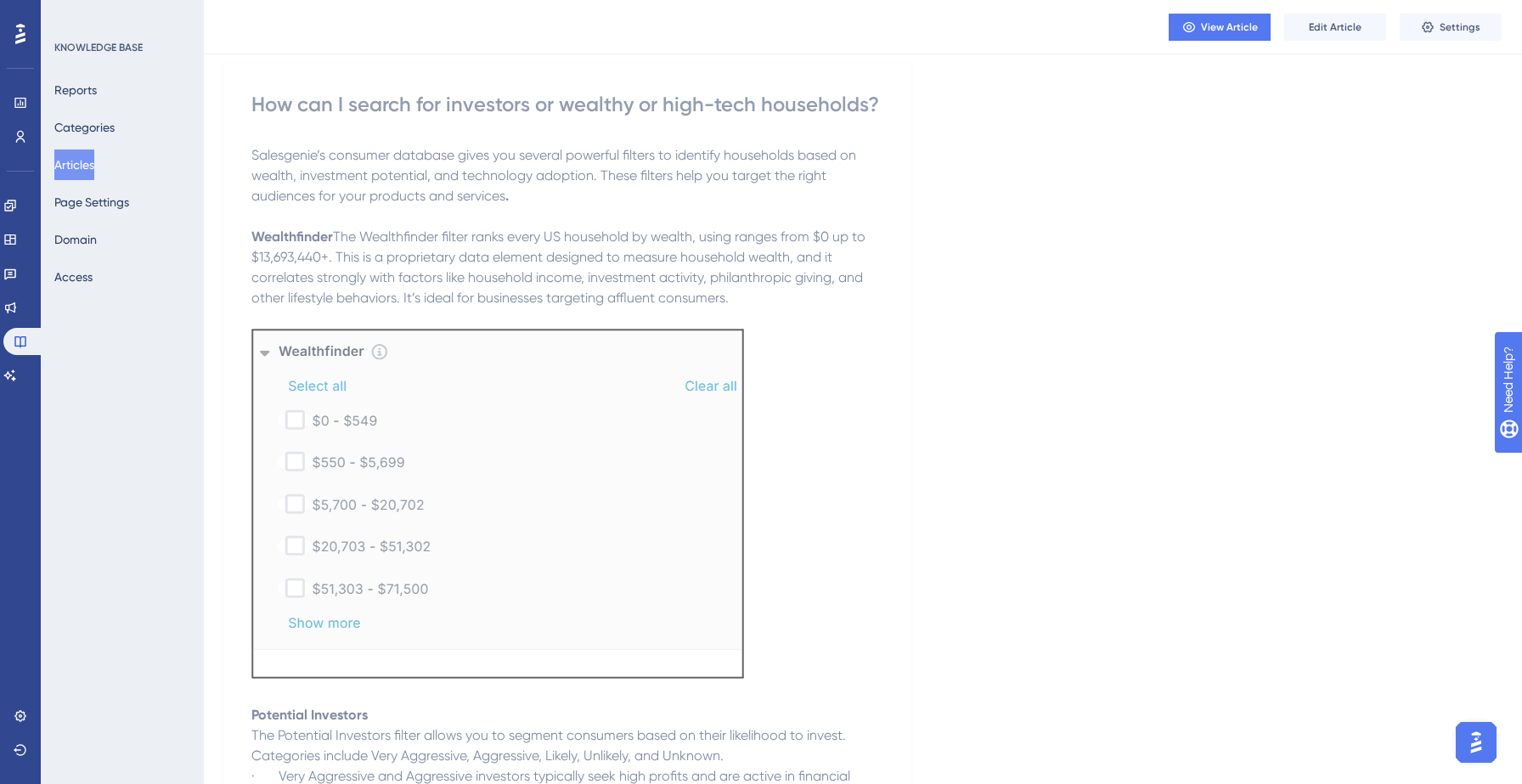
click at [83, 167] on button "Articles" at bounding box center [74, 165] width 40 height 30
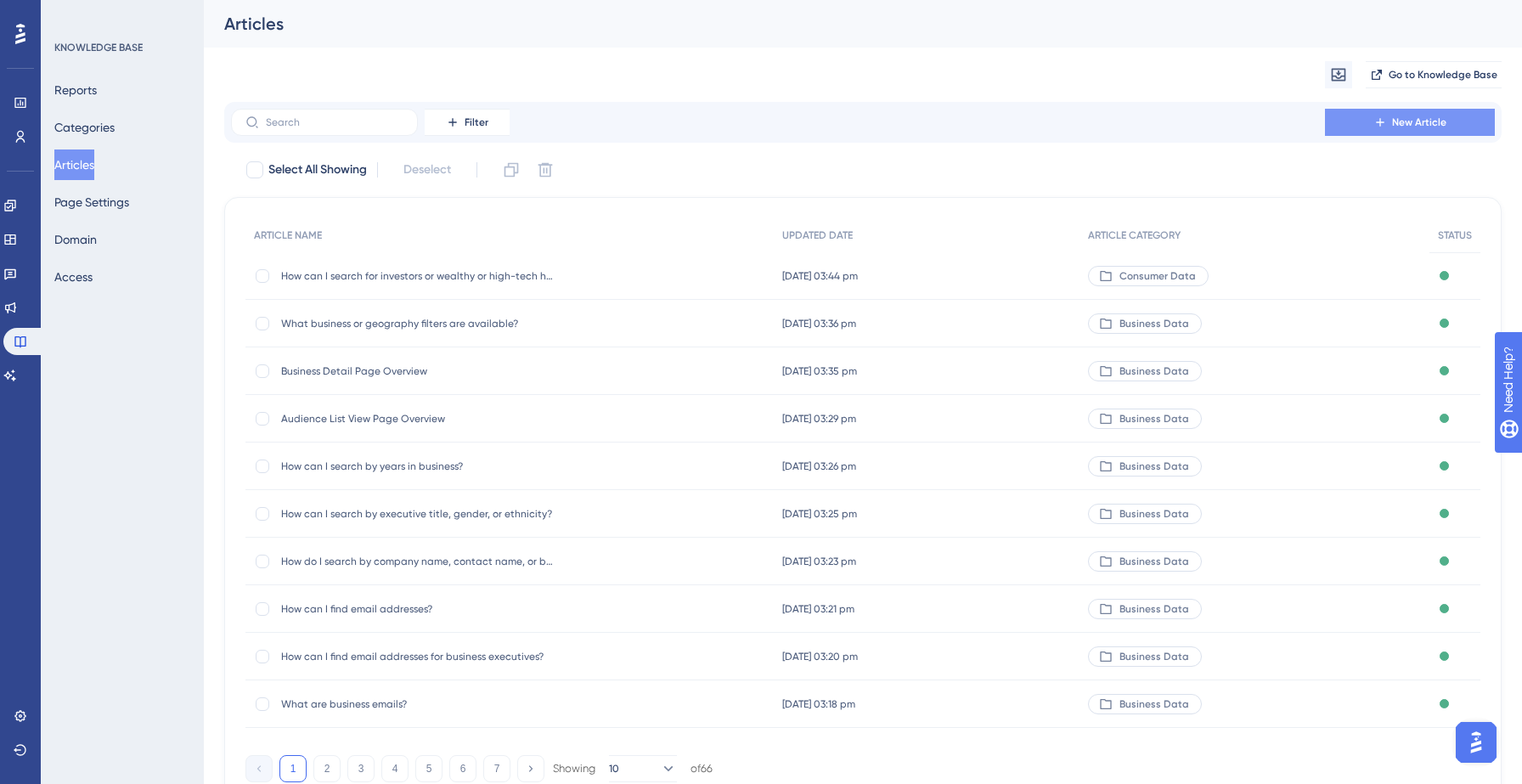
click at [1399, 113] on button "New Article" at bounding box center [1410, 122] width 170 height 27
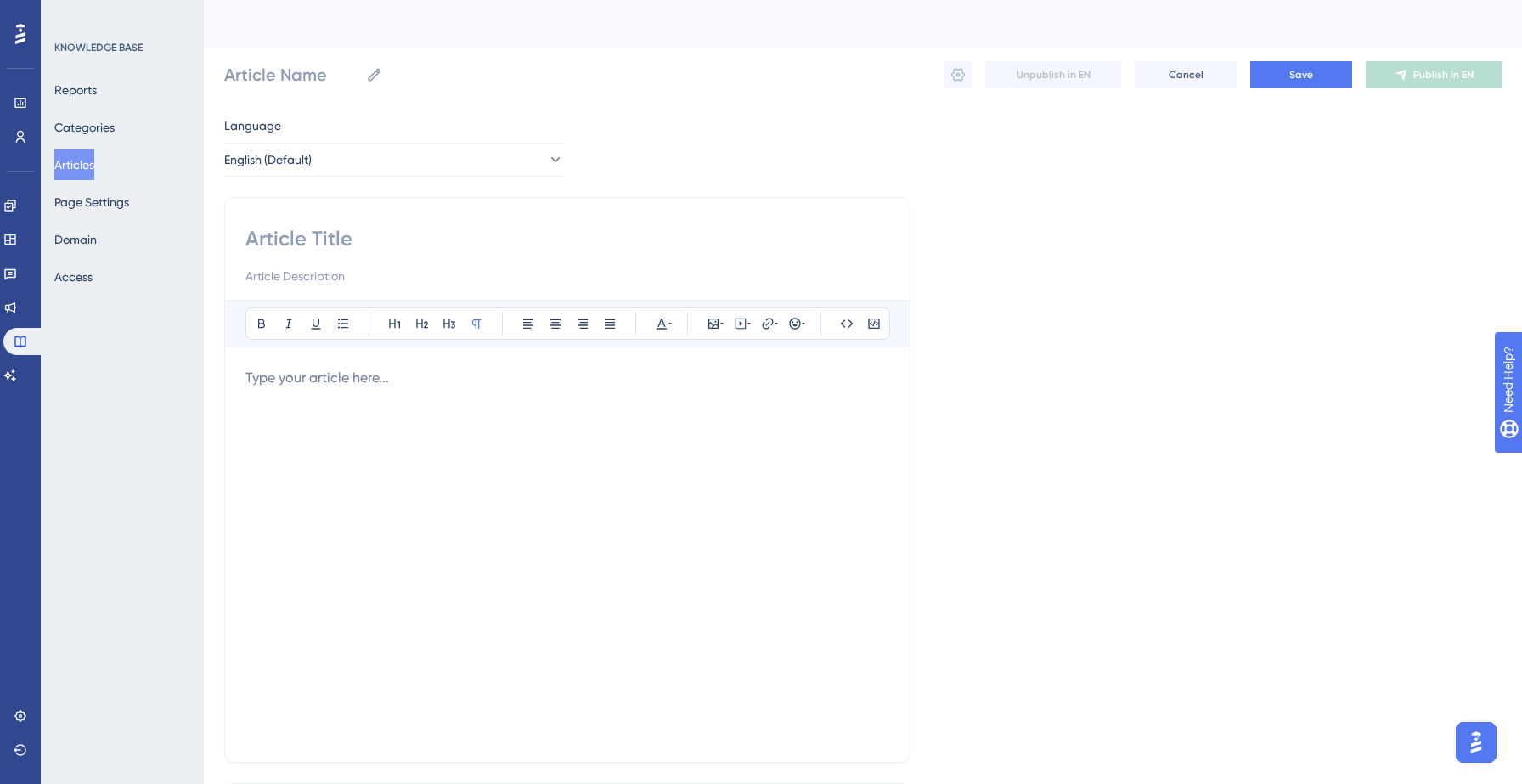
click at [323, 242] on input at bounding box center [567, 239] width 643 height 27
paste input "How can I filter the automobile owner data?"
type input "How can I filter the automobile owner data?"
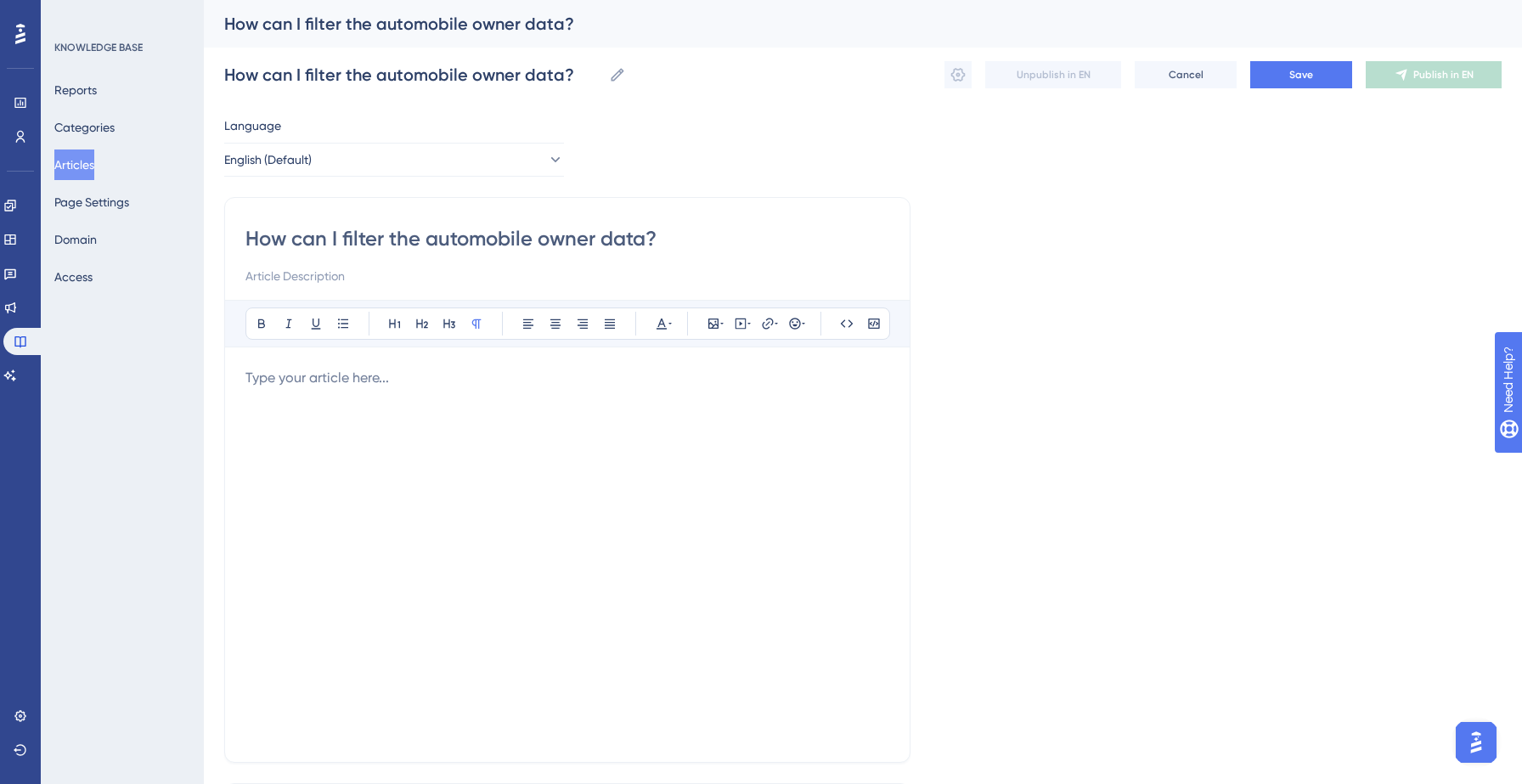
type input "How can I filter the automobile owner data?"
click at [317, 388] on p at bounding box center [567, 378] width 643 height 20
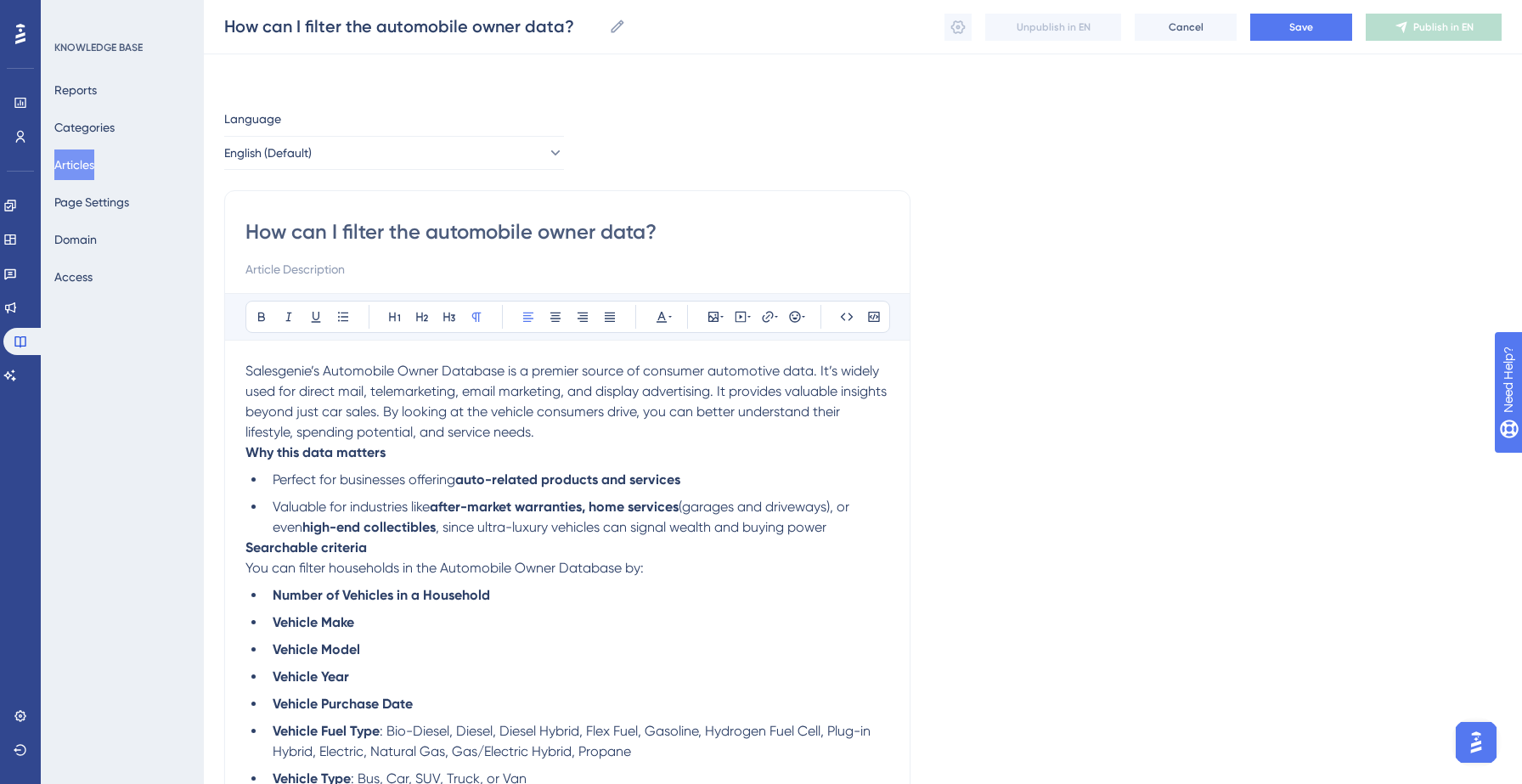
scroll to position [118, 0]
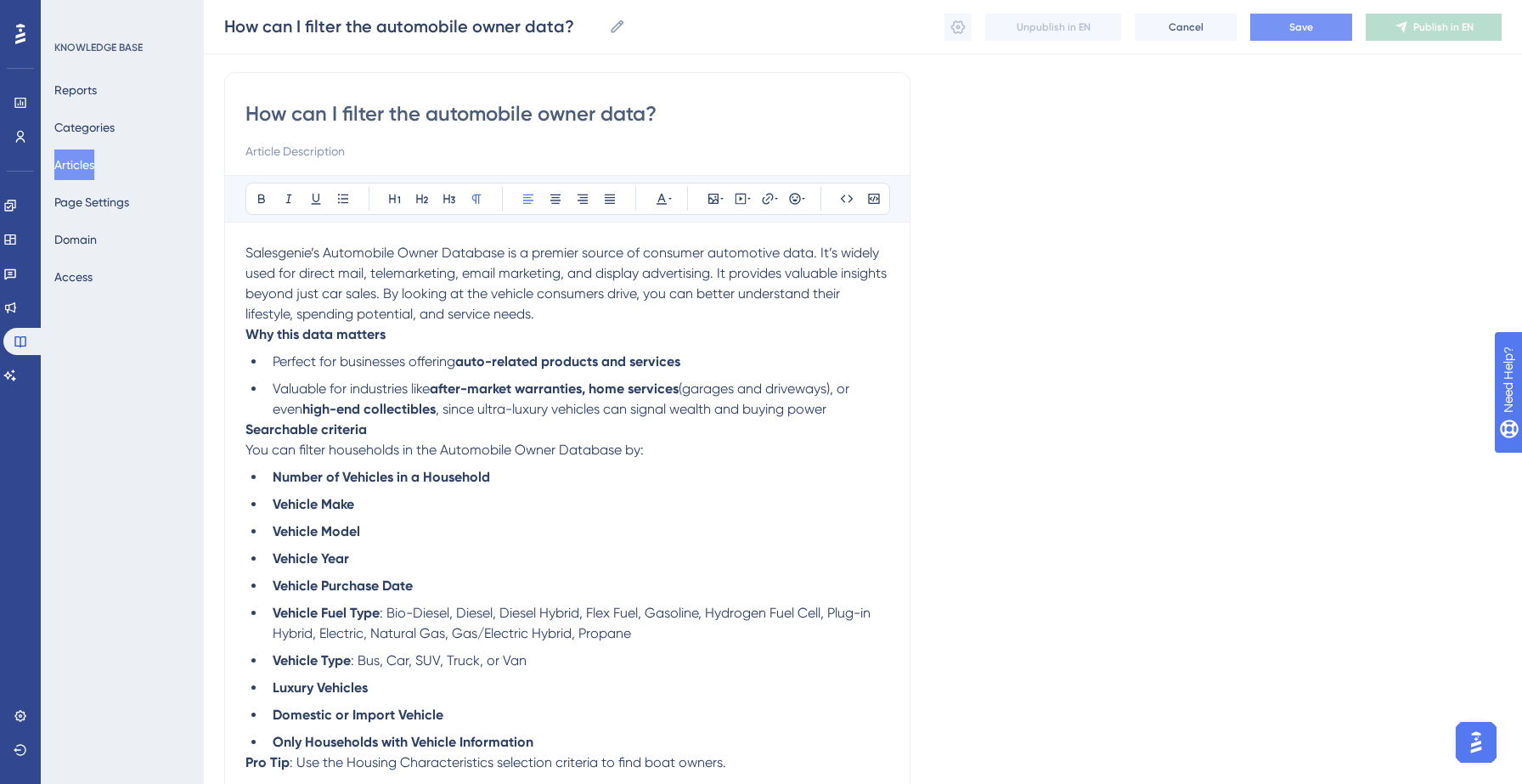
click at [1291, 37] on button "Save" at bounding box center [1301, 27] width 102 height 27
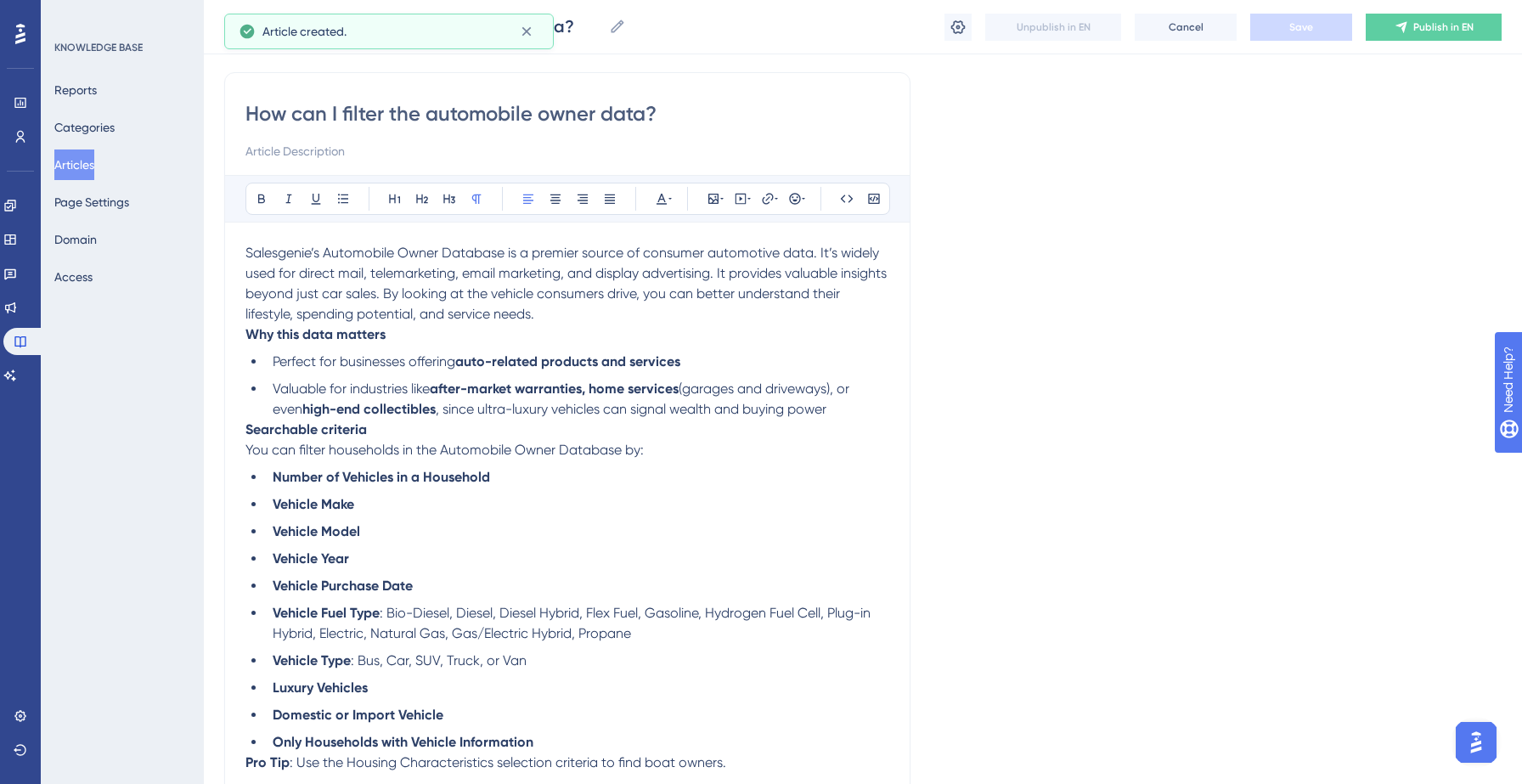
scroll to position [111, 0]
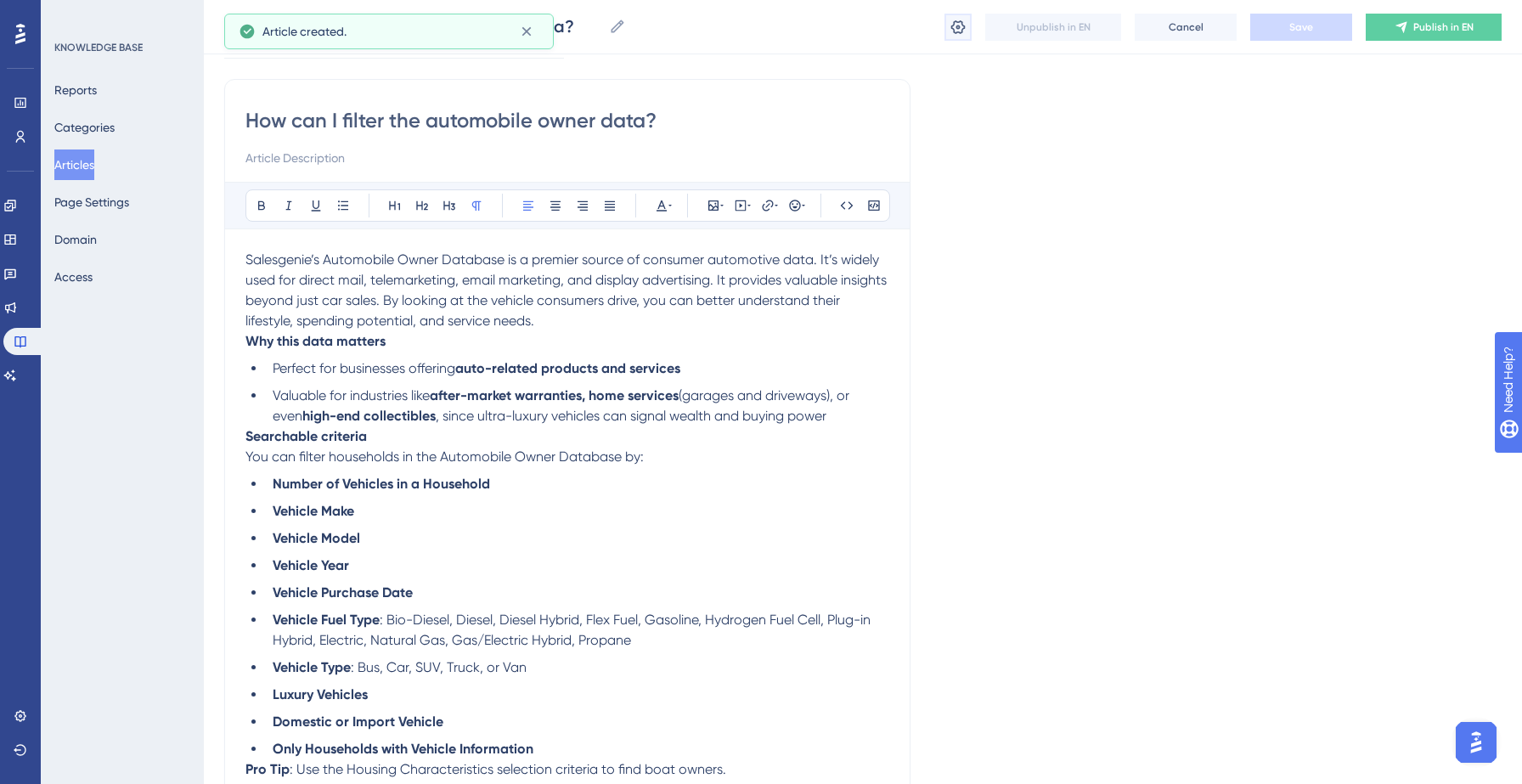
click at [956, 32] on icon at bounding box center [958, 26] width 14 height 13
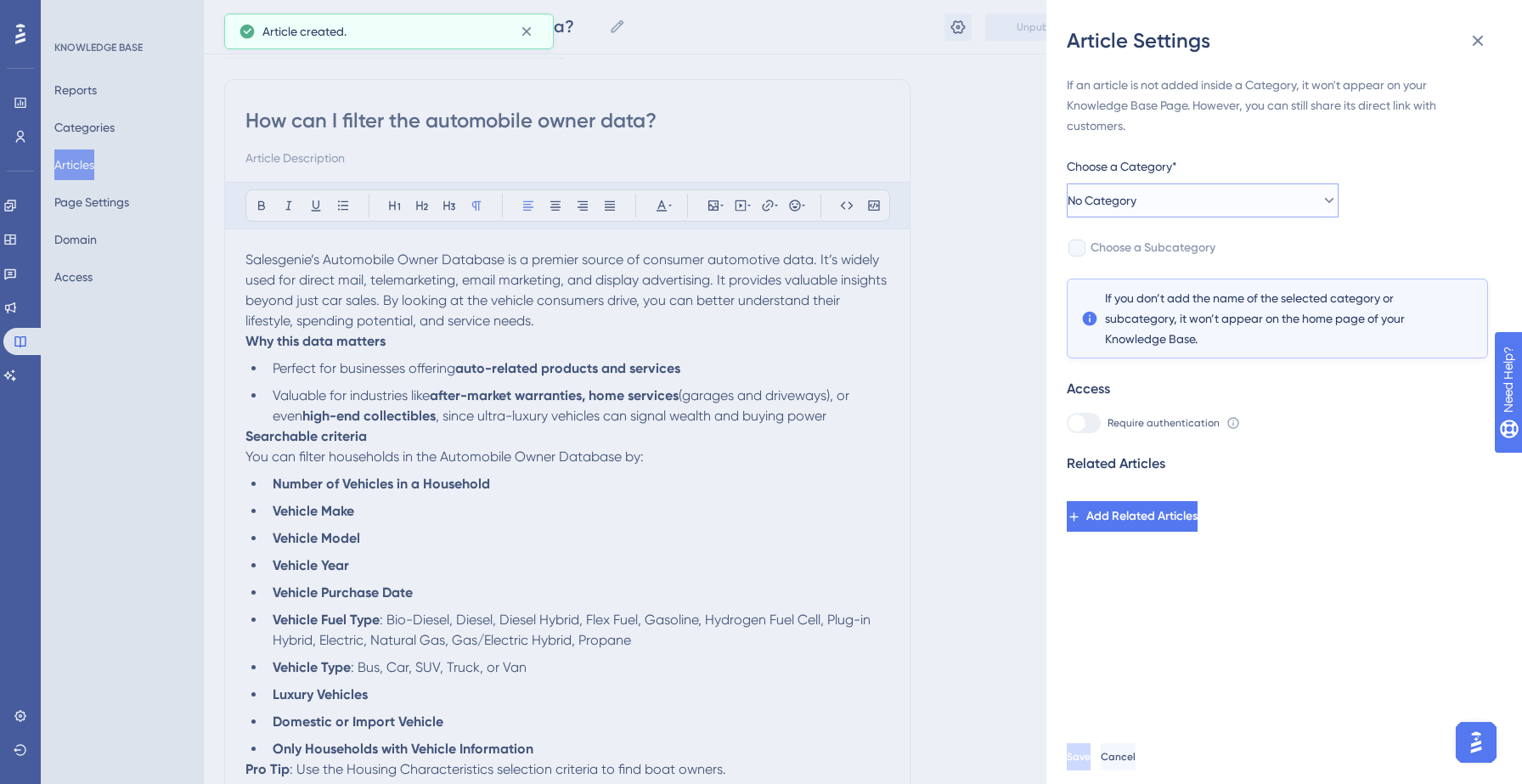
click at [1193, 191] on button "No Category" at bounding box center [1202, 200] width 272 height 34
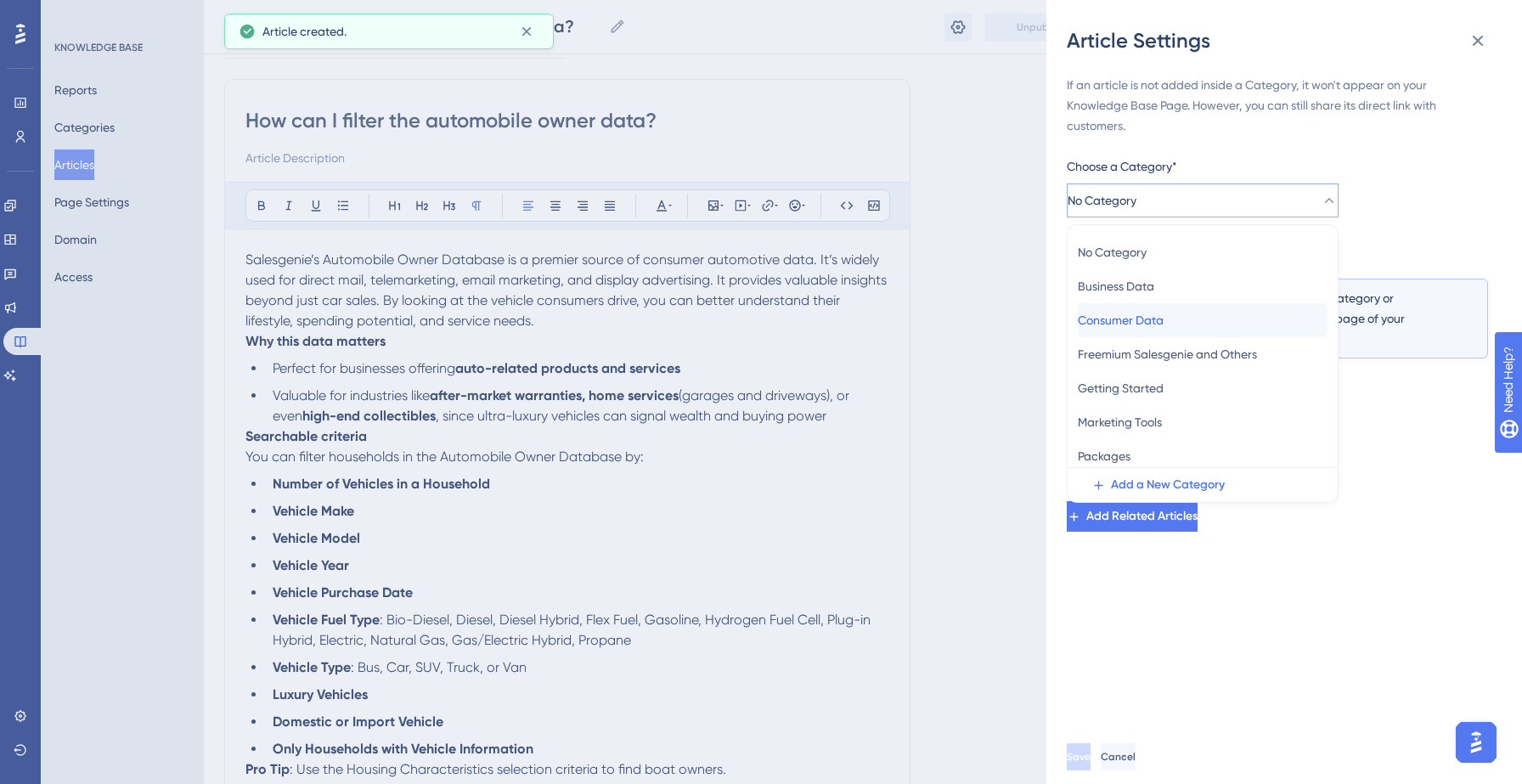
click at [1133, 313] on span "Consumer Data" at bounding box center [1120, 320] width 86 height 20
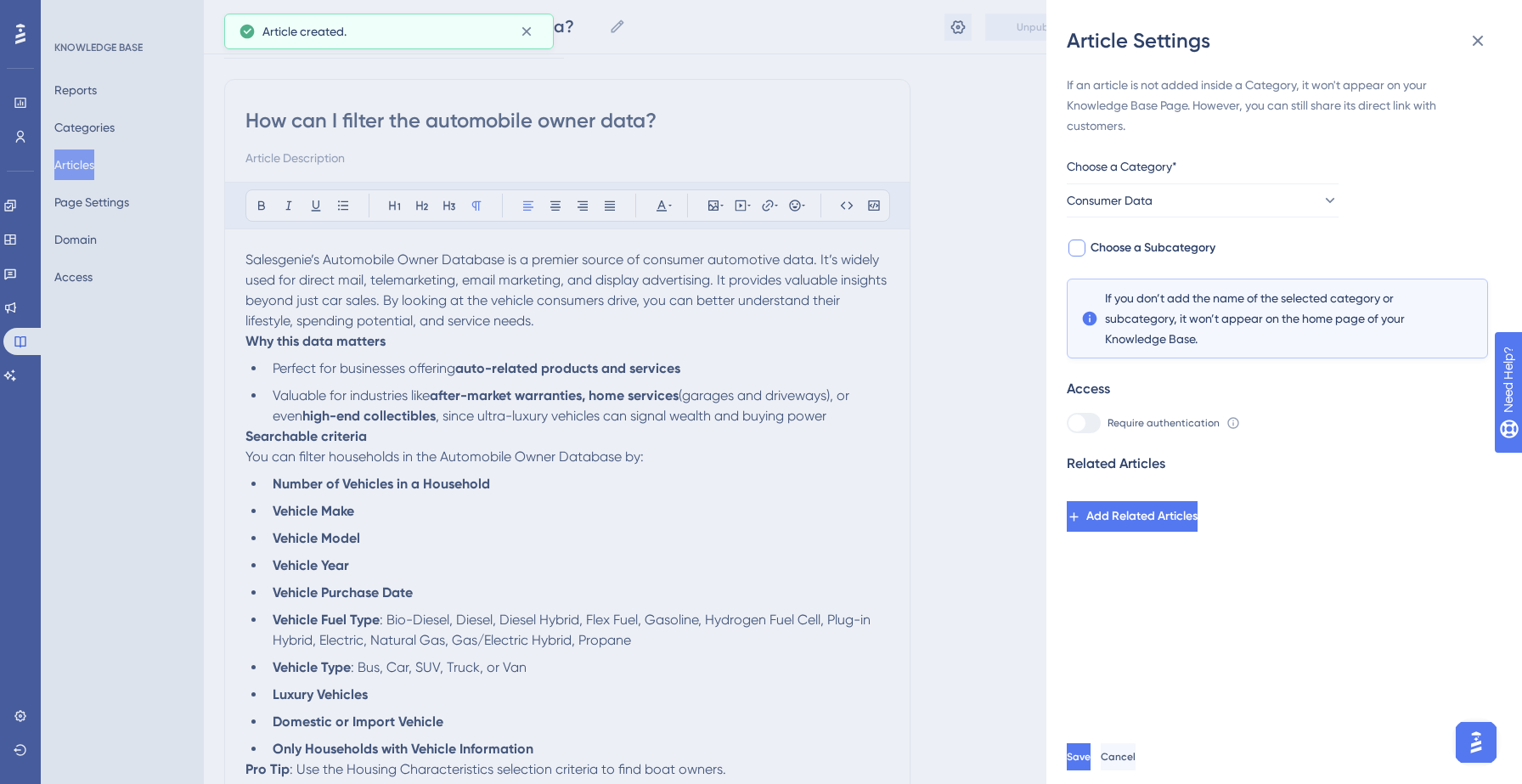
click at [1166, 253] on span "Choose a Subcategory" at bounding box center [1153, 248] width 125 height 20
checkbox input "true"
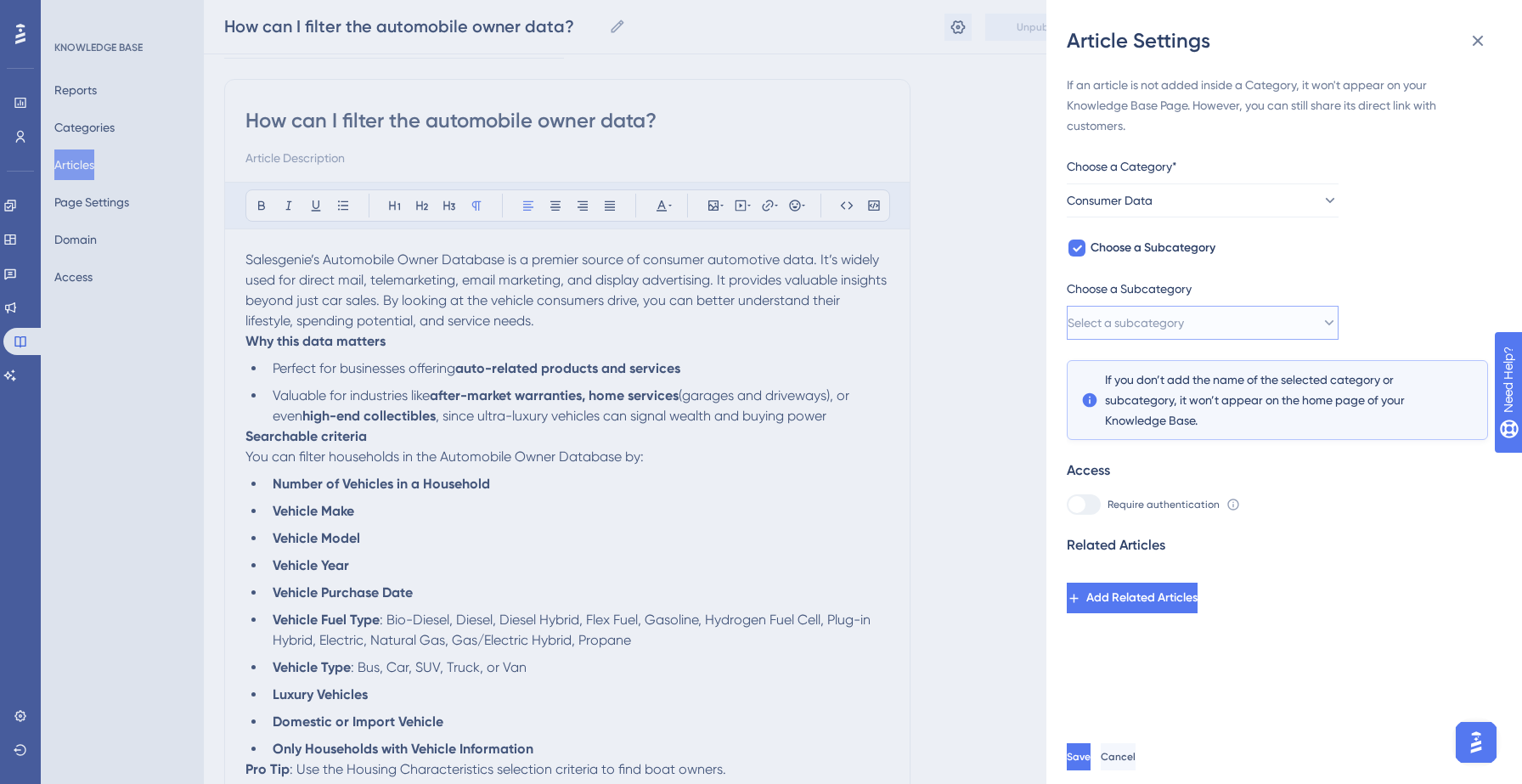
click at [1179, 314] on span "Select a subcategory" at bounding box center [1125, 323] width 117 height 20
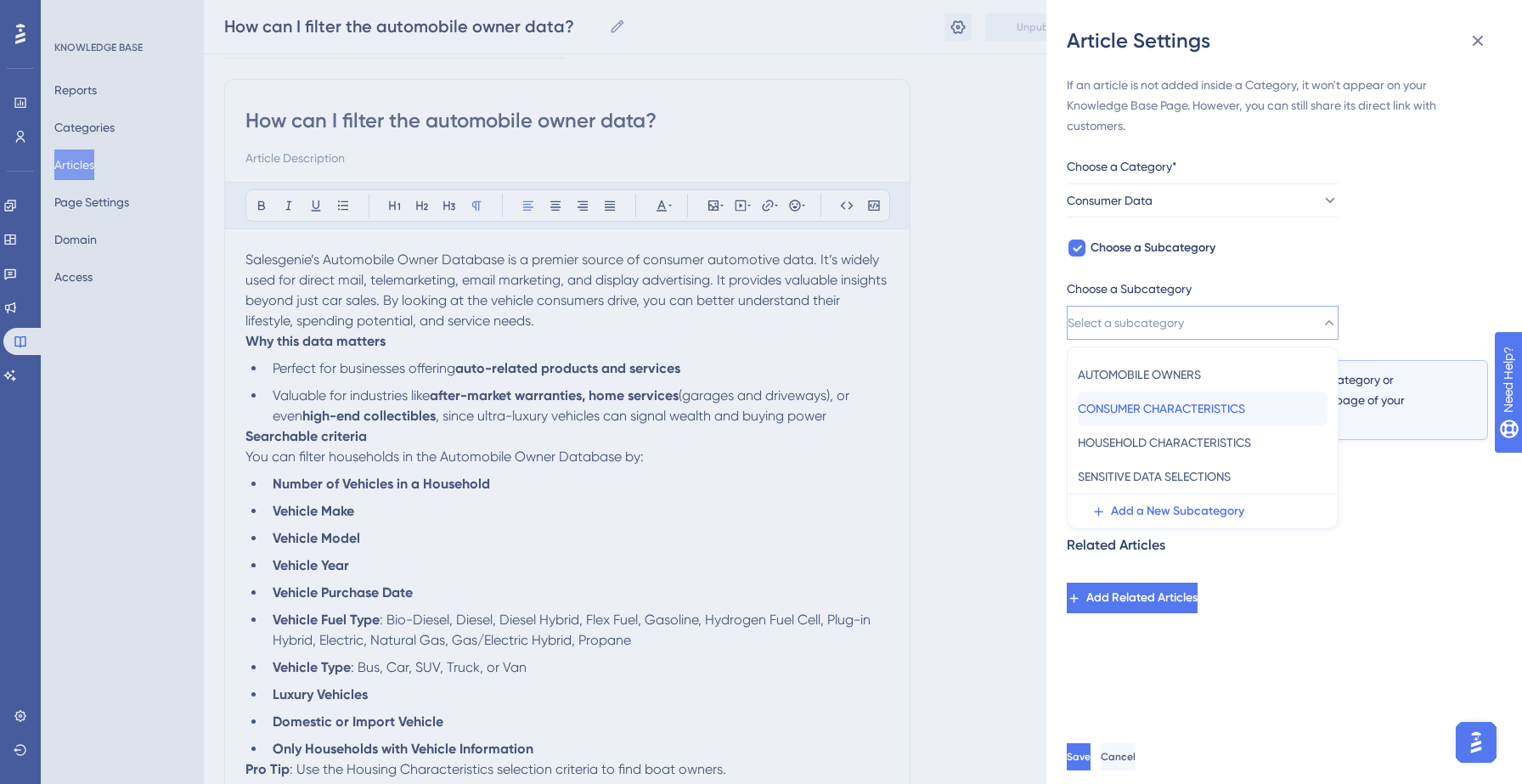
click at [1156, 405] on span "CONSUMER CHARACTERISTICS" at bounding box center [1161, 408] width 168 height 20
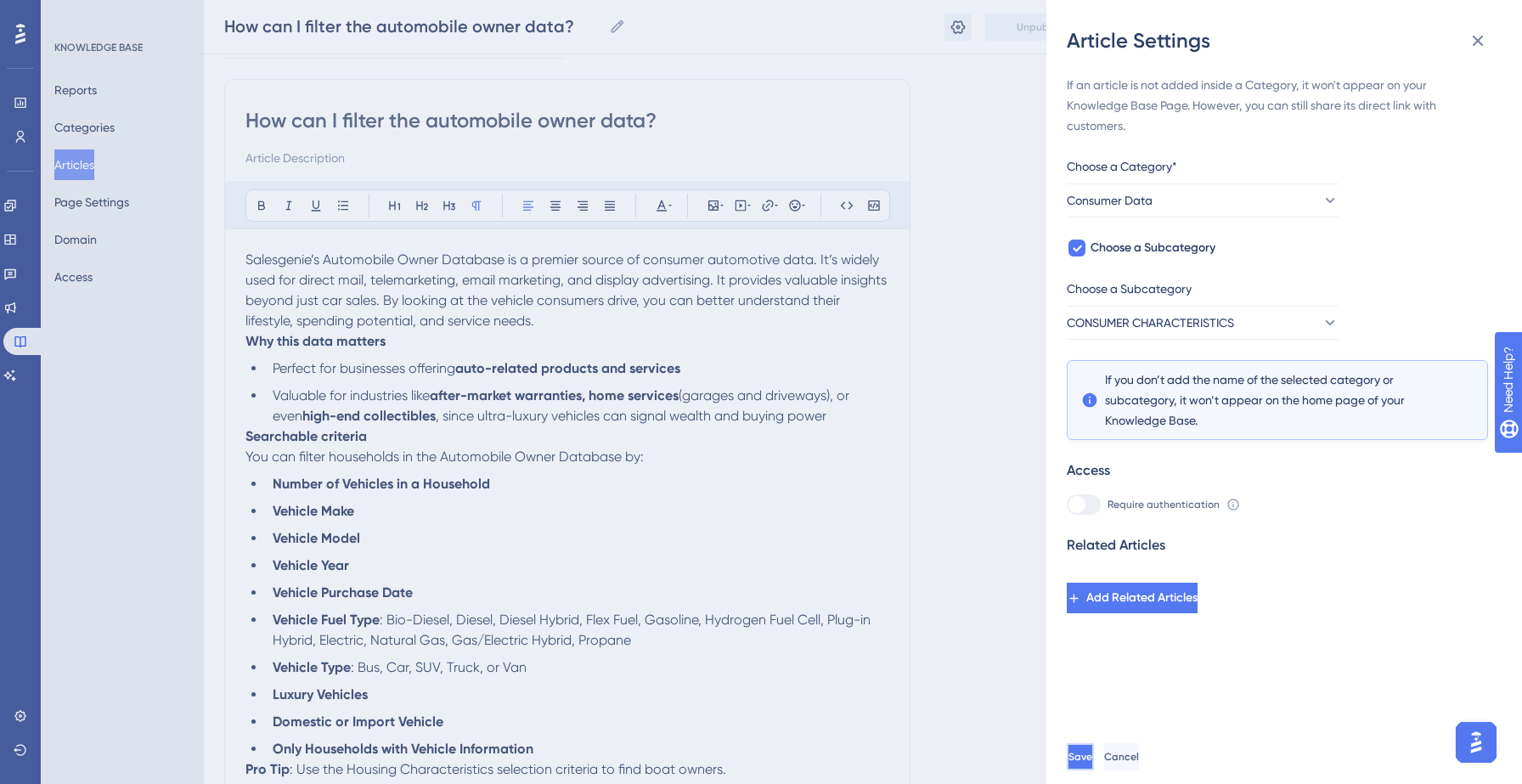
click at [1092, 751] on span "Save" at bounding box center [1080, 755] width 24 height 13
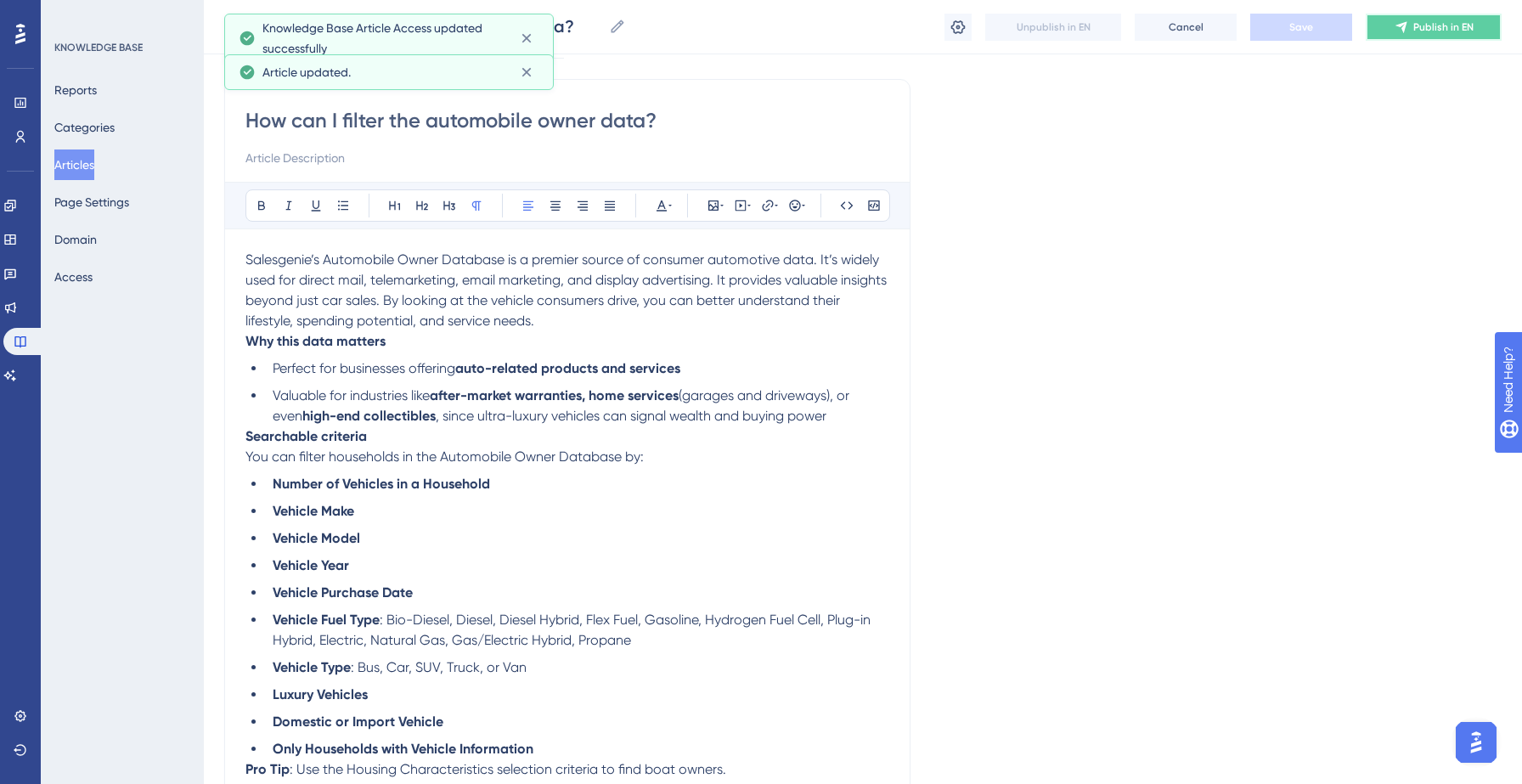
click at [1442, 27] on span "Publish in EN" at bounding box center [1444, 27] width 61 height 13
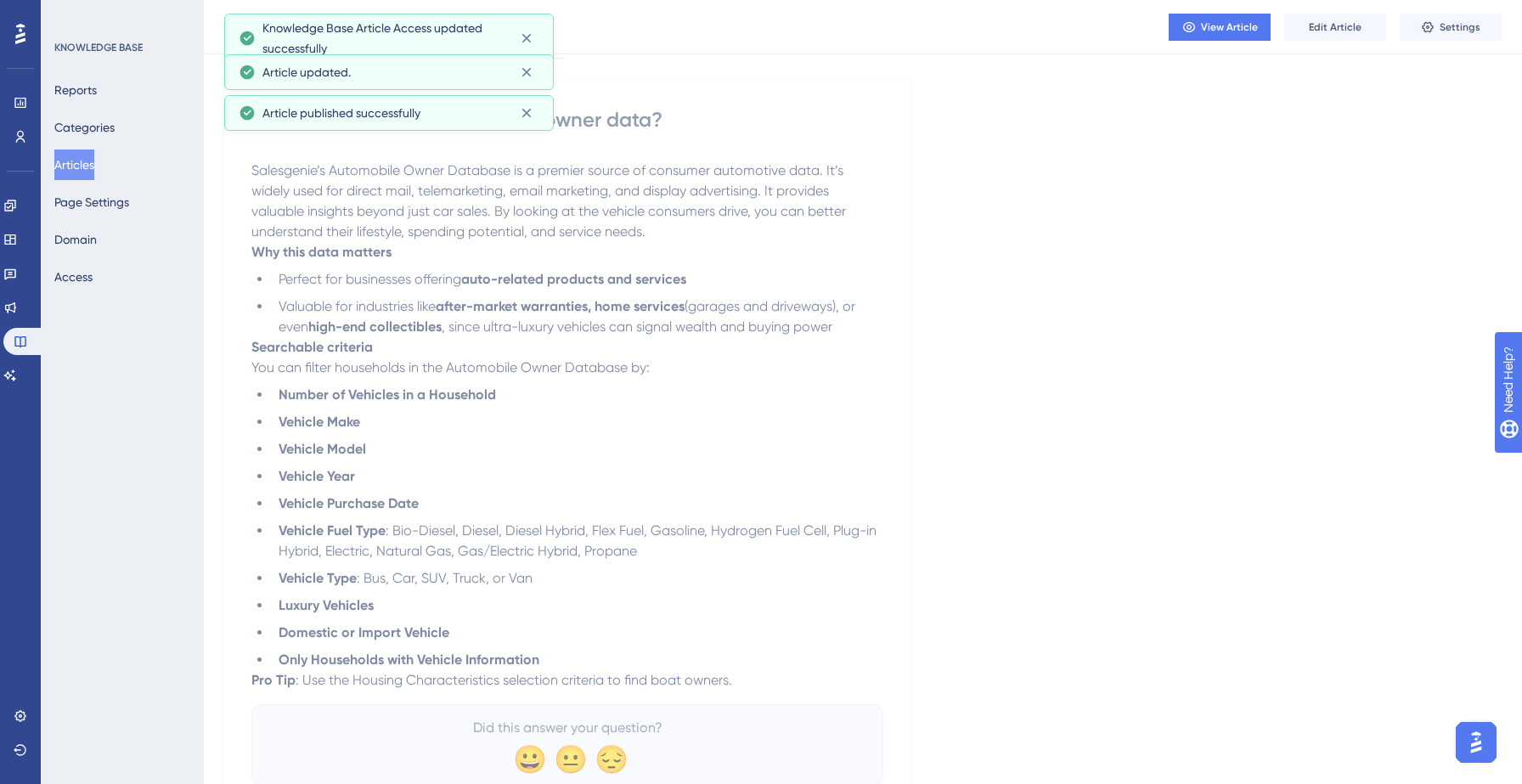
click at [79, 158] on button "Articles" at bounding box center [74, 165] width 40 height 30
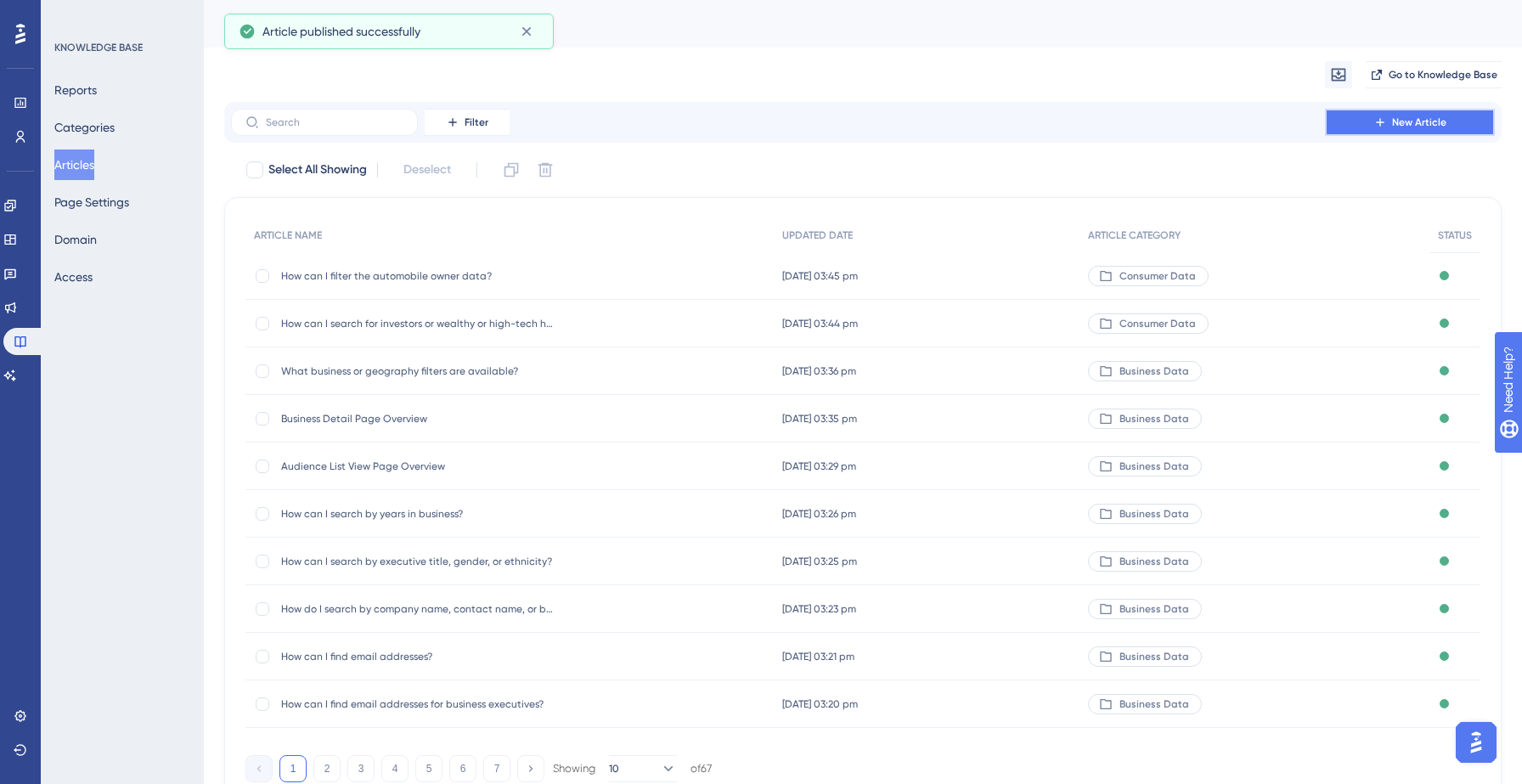
click at [1398, 112] on button "New Article" at bounding box center [1410, 122] width 170 height 27
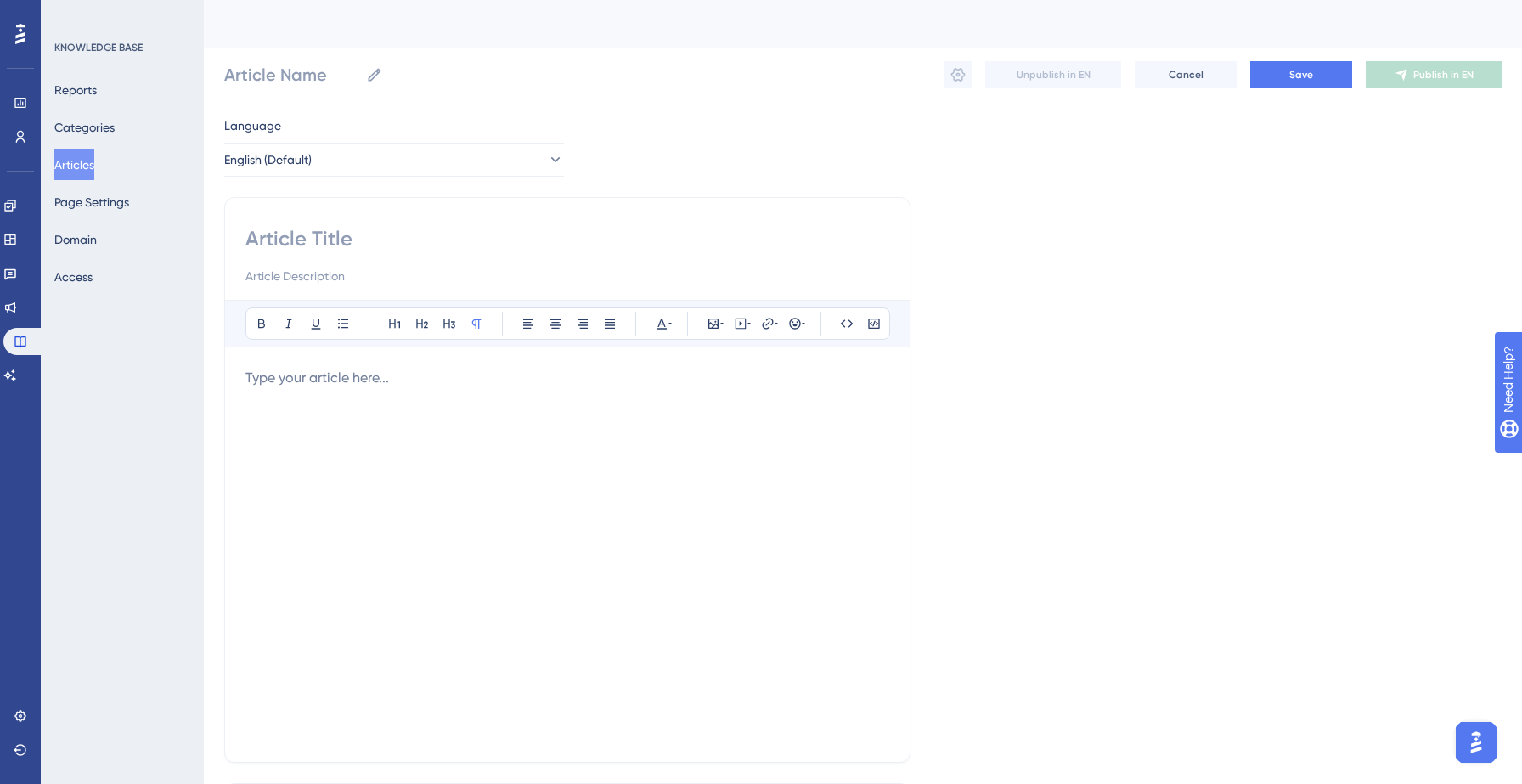
click at [341, 247] on input at bounding box center [567, 239] width 643 height 27
paste input "How can I search by age range, gender, or marital status?"
type input "How can I search by age range, gender, or marital status?"
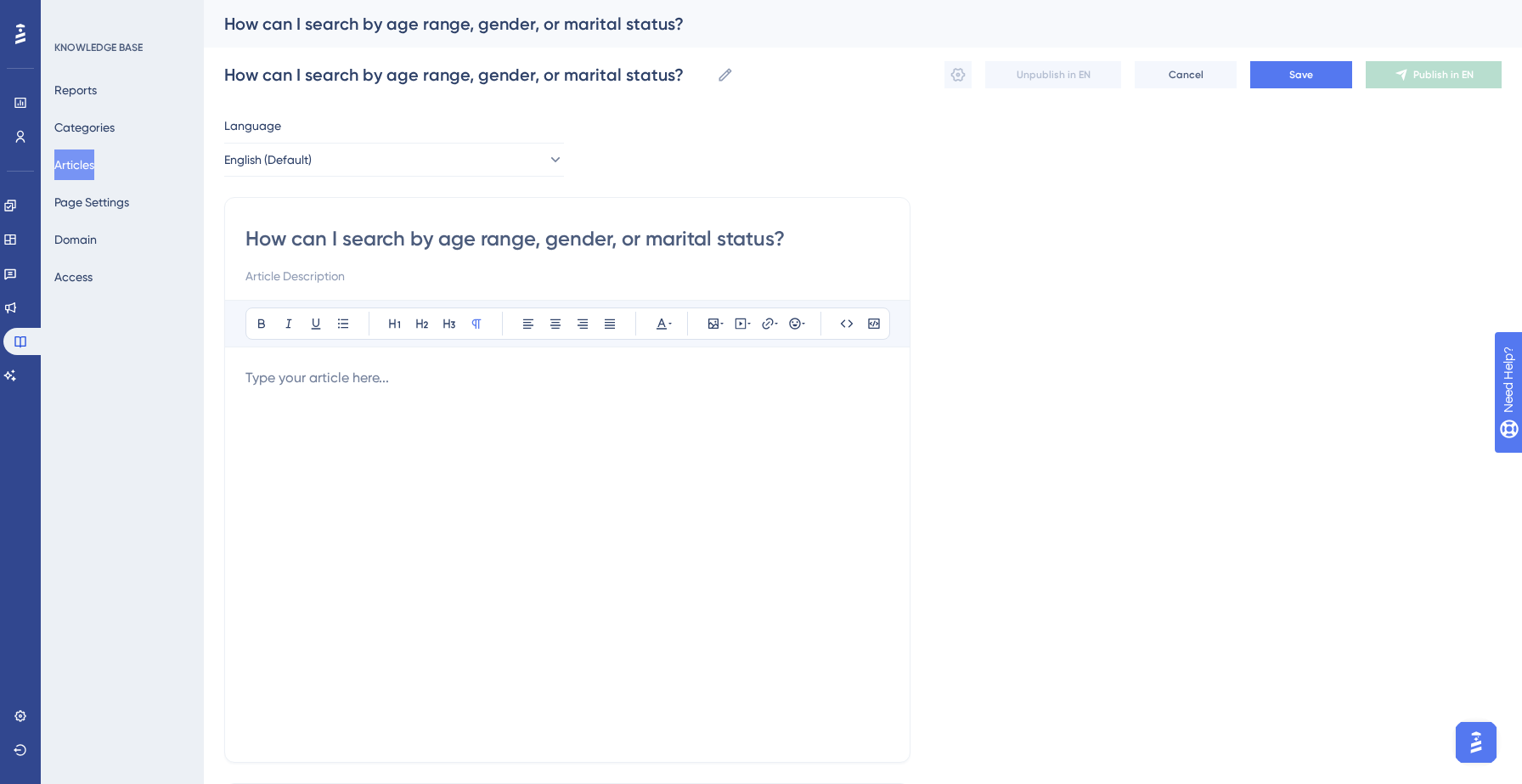
type input "How can I search by age range, gender, or marital status?"
click at [334, 403] on div at bounding box center [567, 554] width 643 height 373
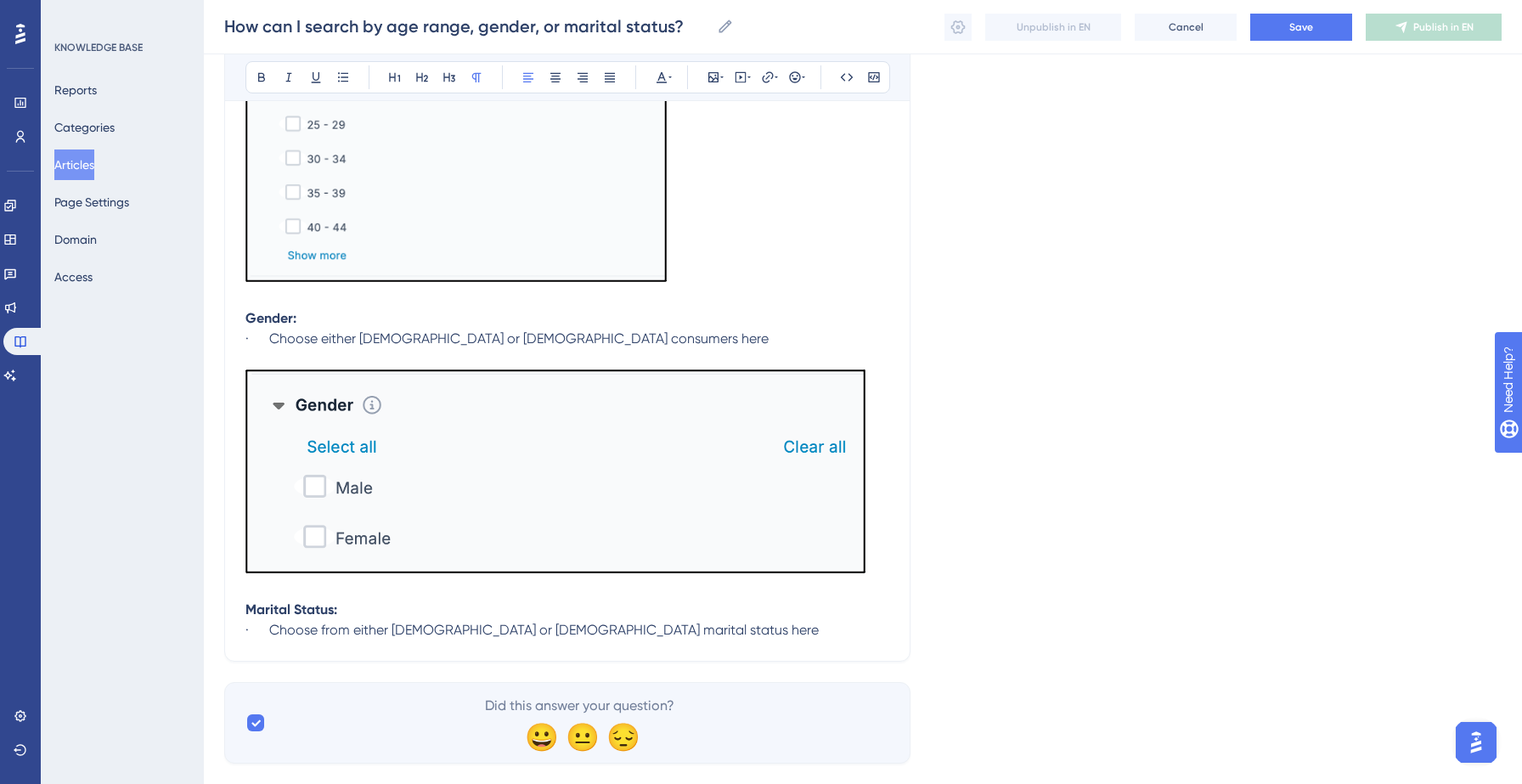
scroll to position [679, 0]
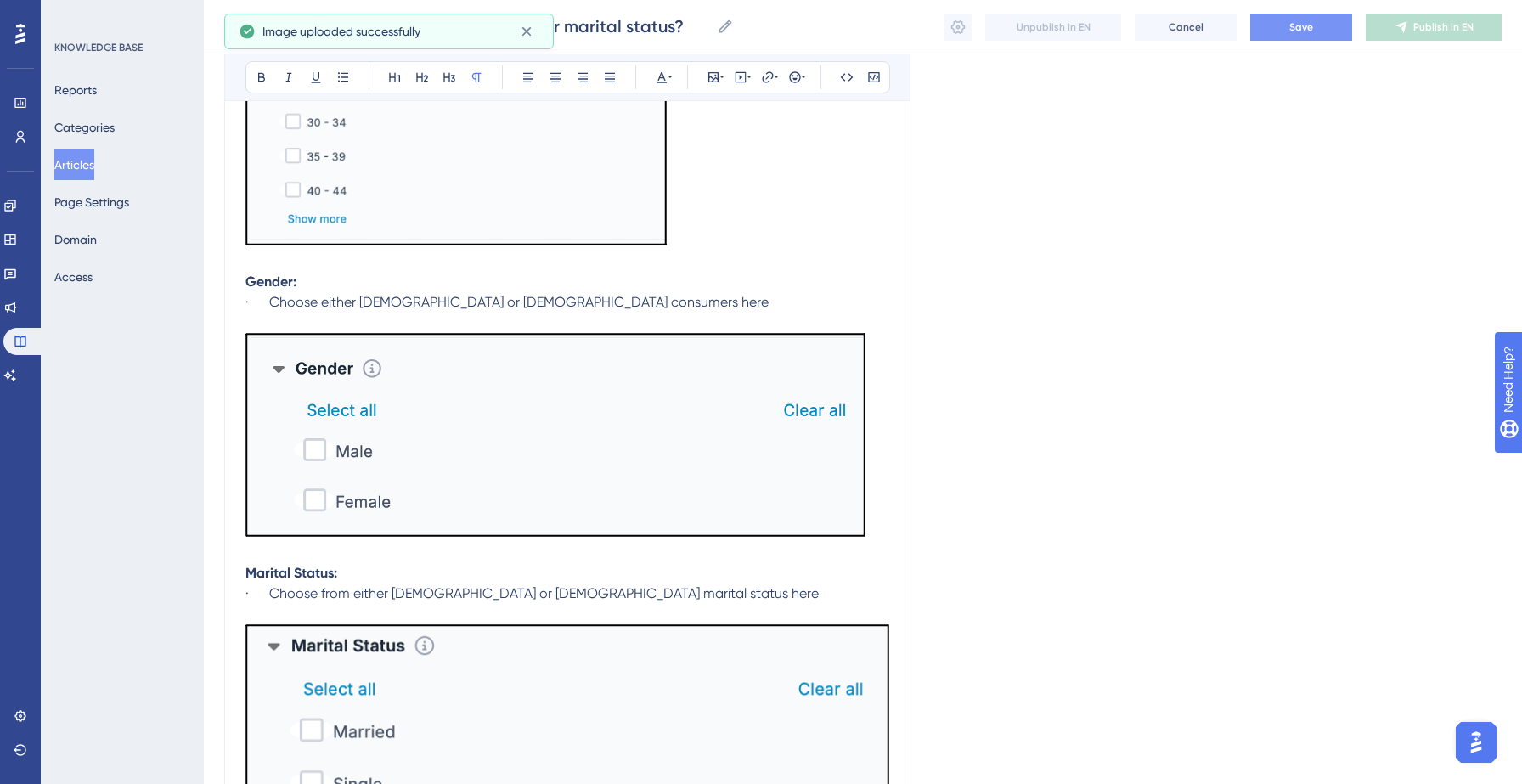
click at [1322, 20] on button "Save" at bounding box center [1301, 27] width 102 height 27
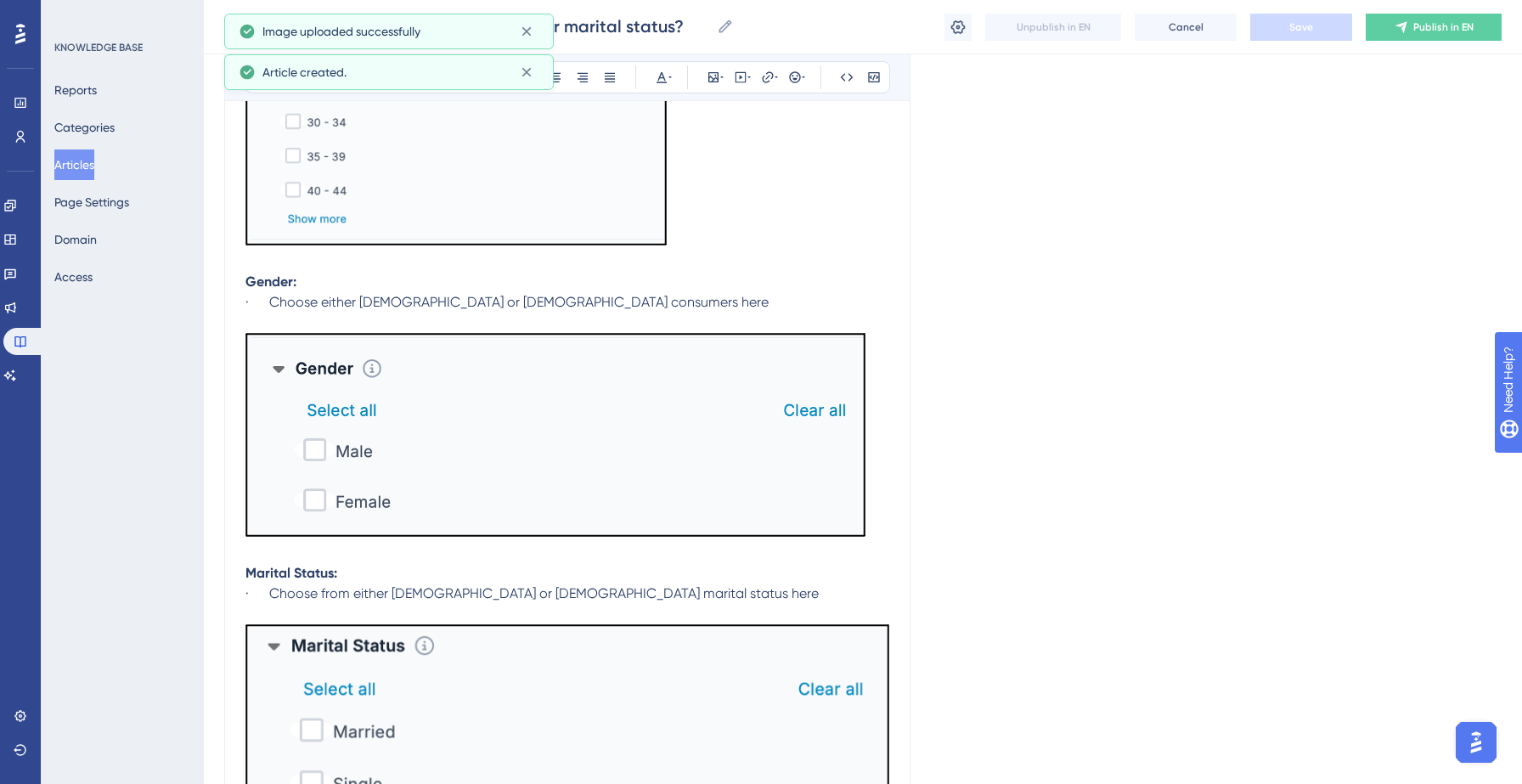
scroll to position [53, 0]
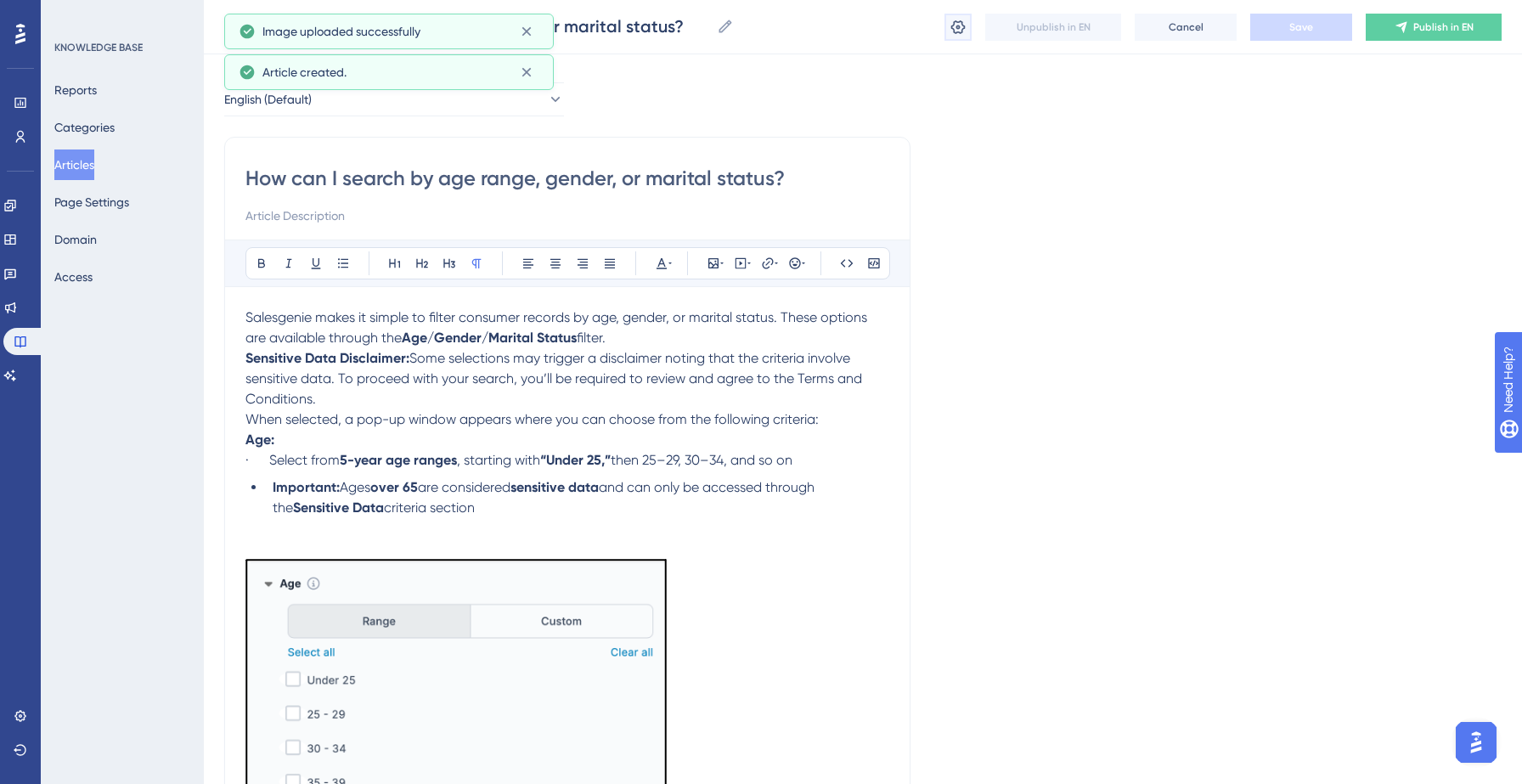
click at [954, 27] on icon at bounding box center [957, 27] width 17 height 17
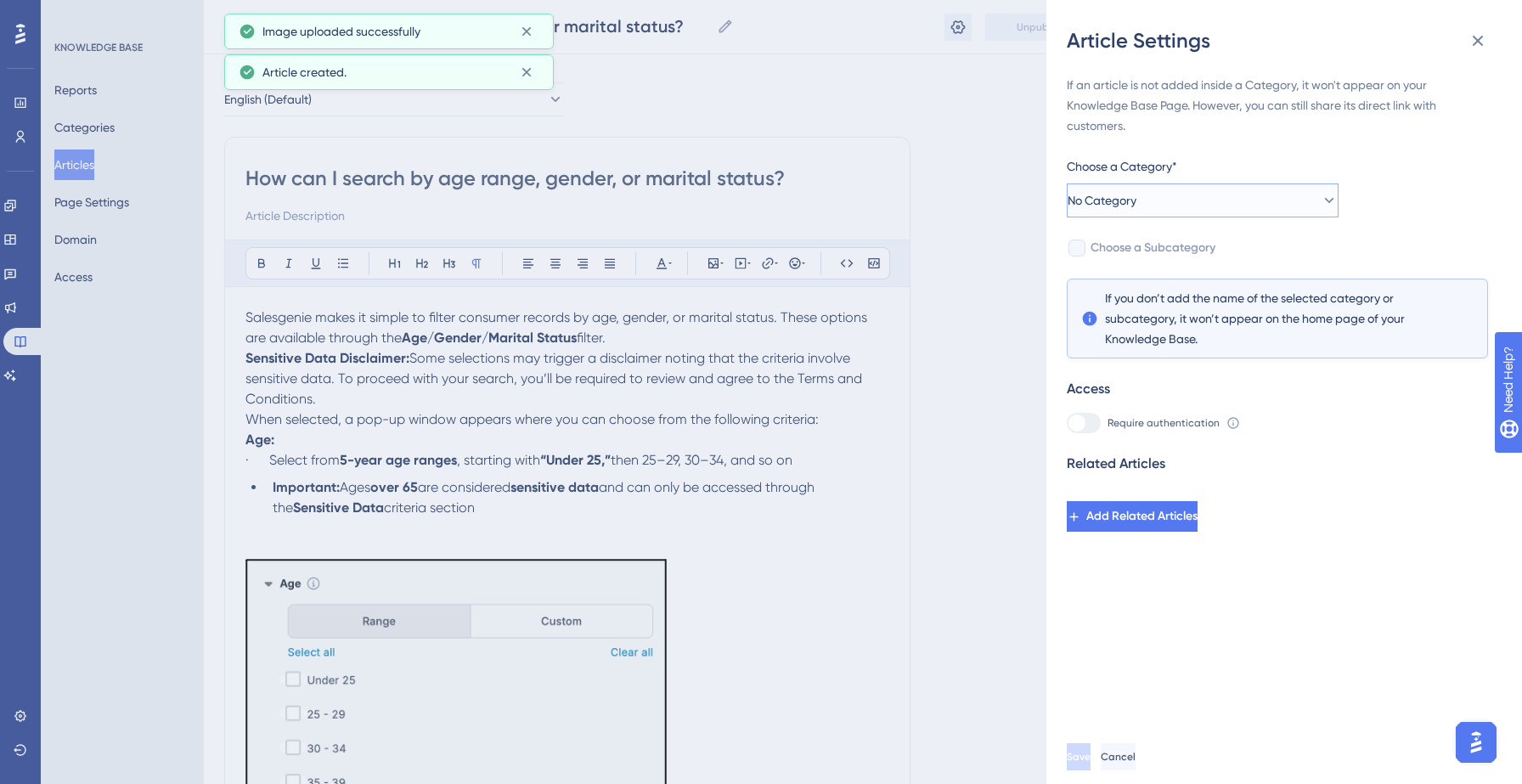
click at [1133, 208] on span "No Category" at bounding box center [1101, 200] width 69 height 20
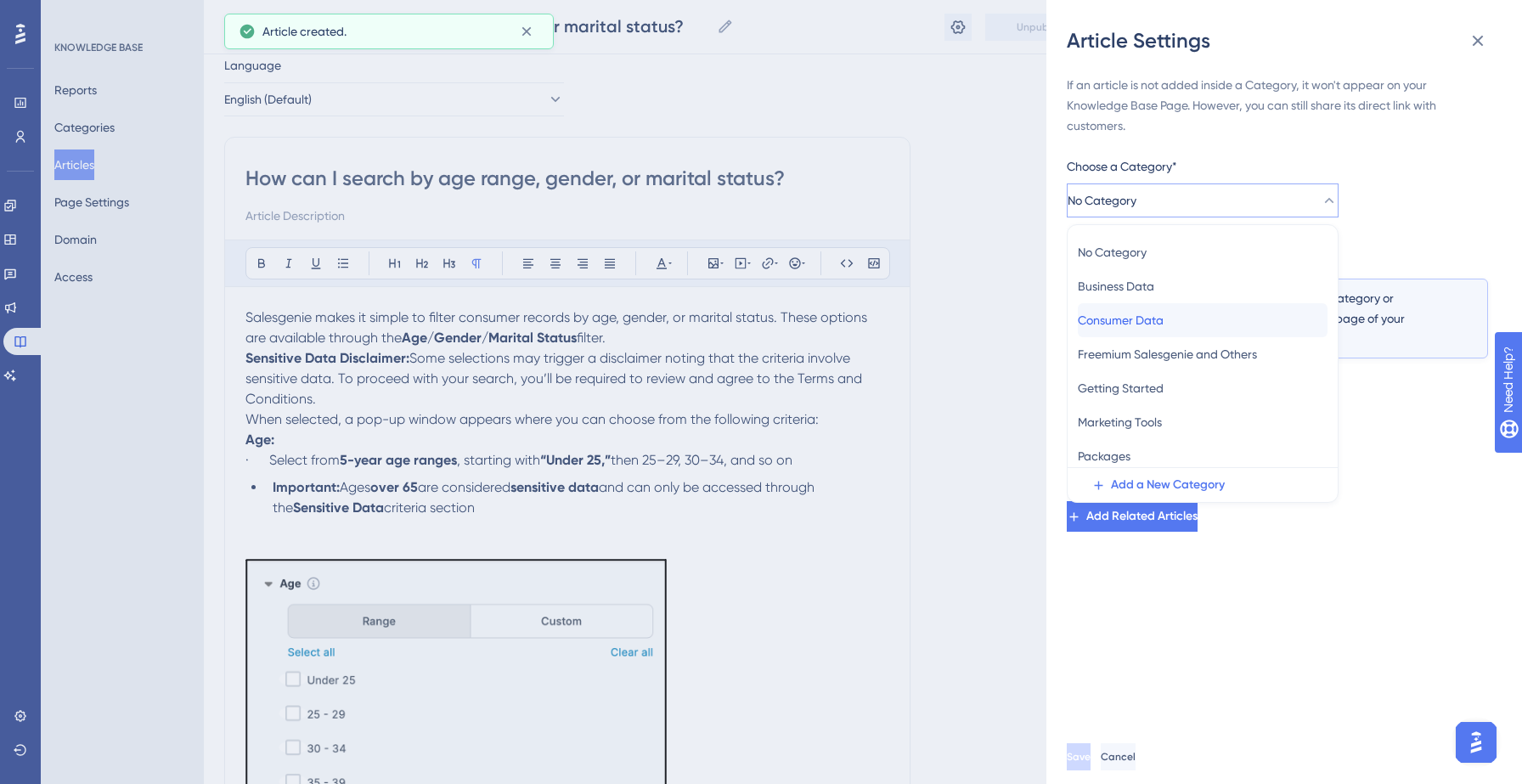
click at [1125, 313] on span "Consumer Data" at bounding box center [1120, 320] width 86 height 20
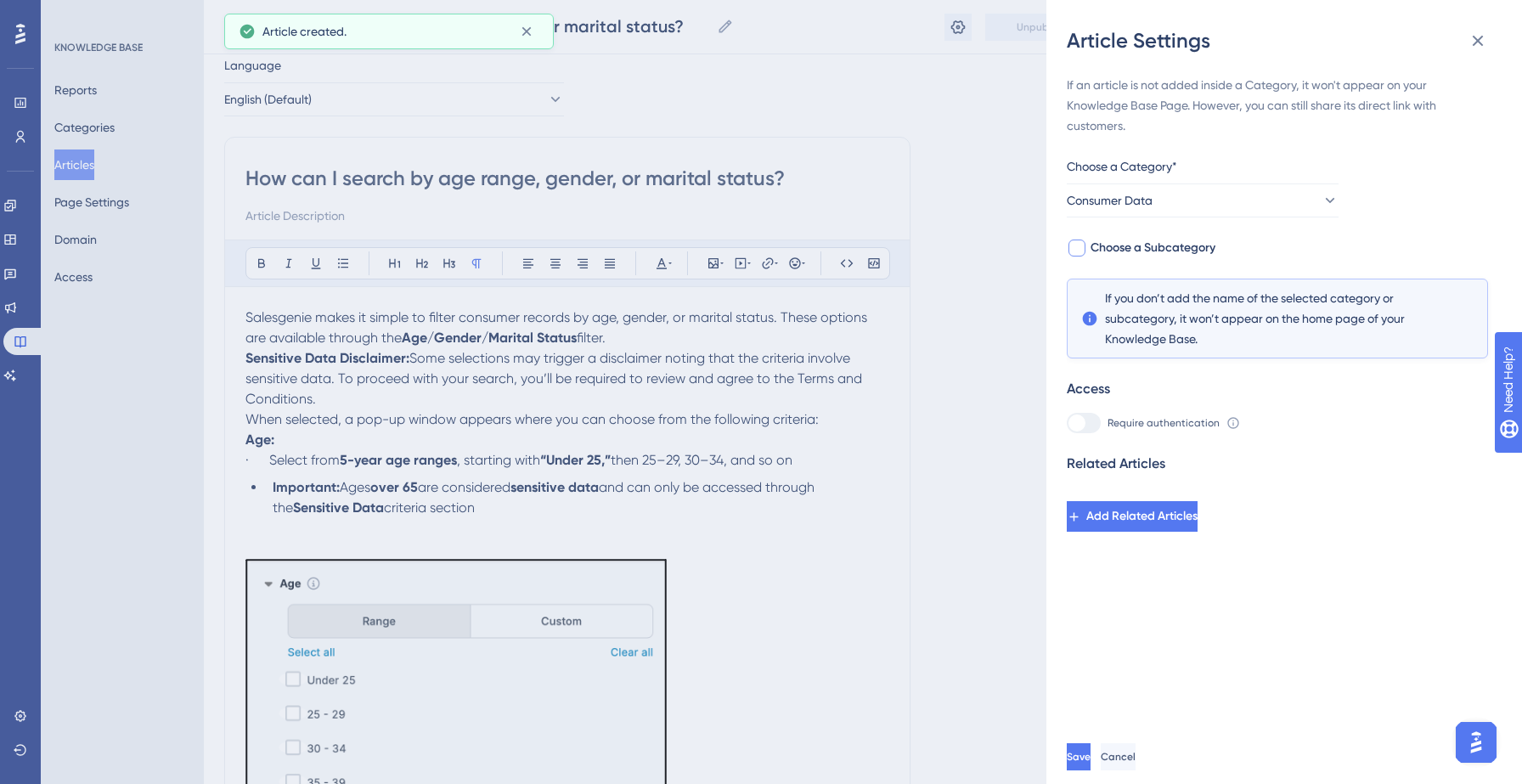
click at [1181, 247] on span "Choose a Subcategory" at bounding box center [1153, 248] width 125 height 20
checkbox input "true"
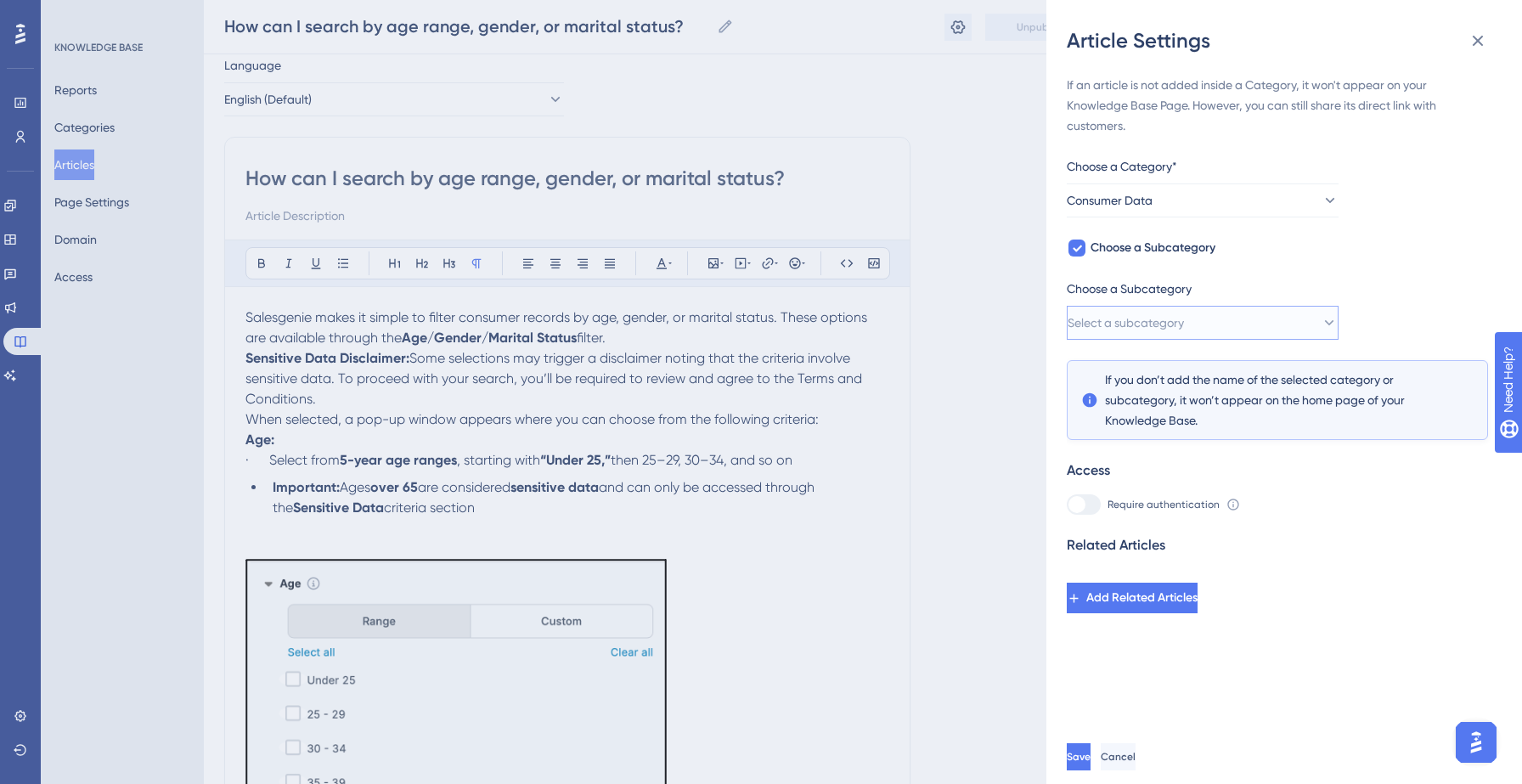
click at [1216, 317] on button "Select a subcategory" at bounding box center [1202, 323] width 272 height 34
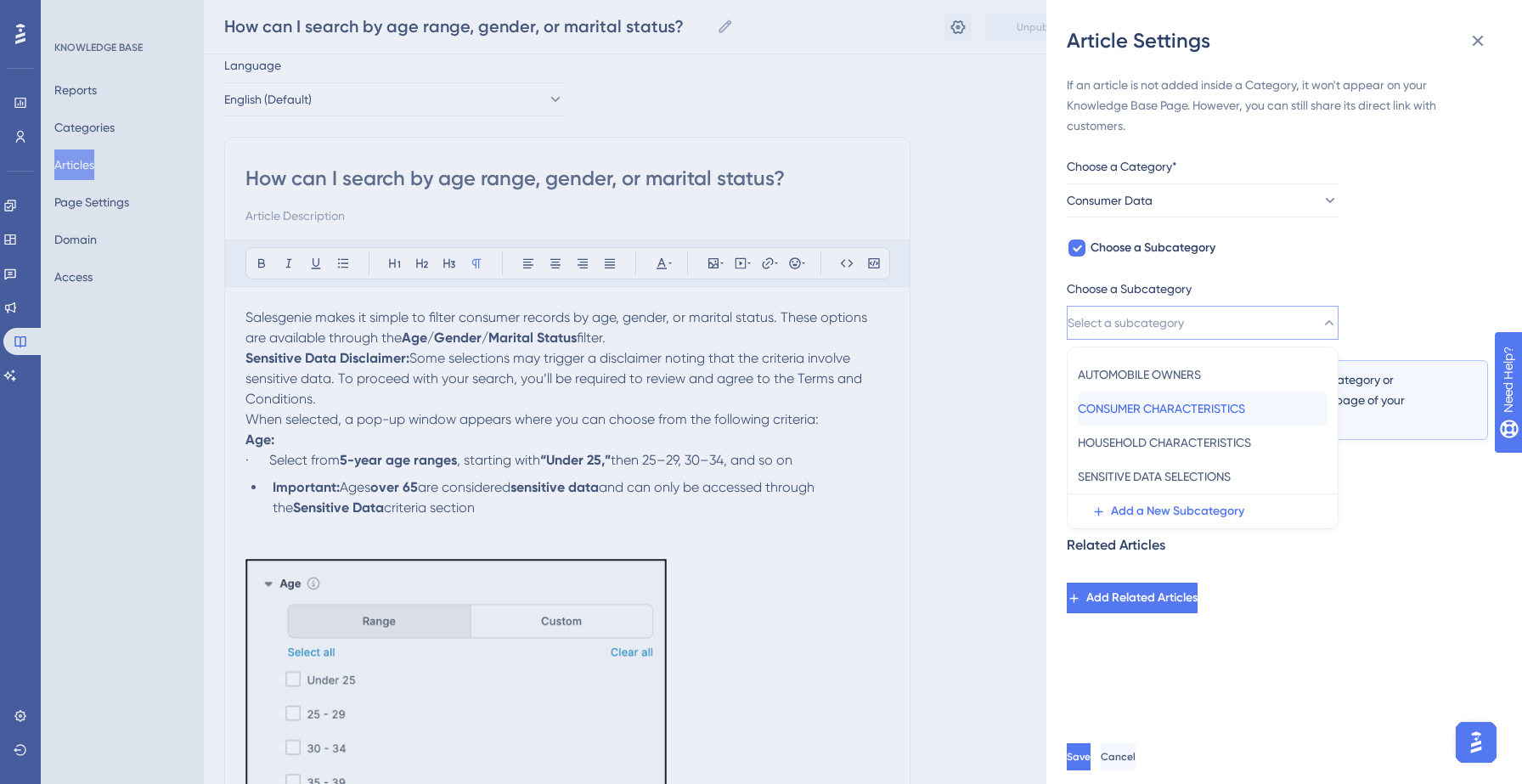
click at [1188, 404] on span "CONSUMER CHARACTERISTICS" at bounding box center [1161, 408] width 168 height 20
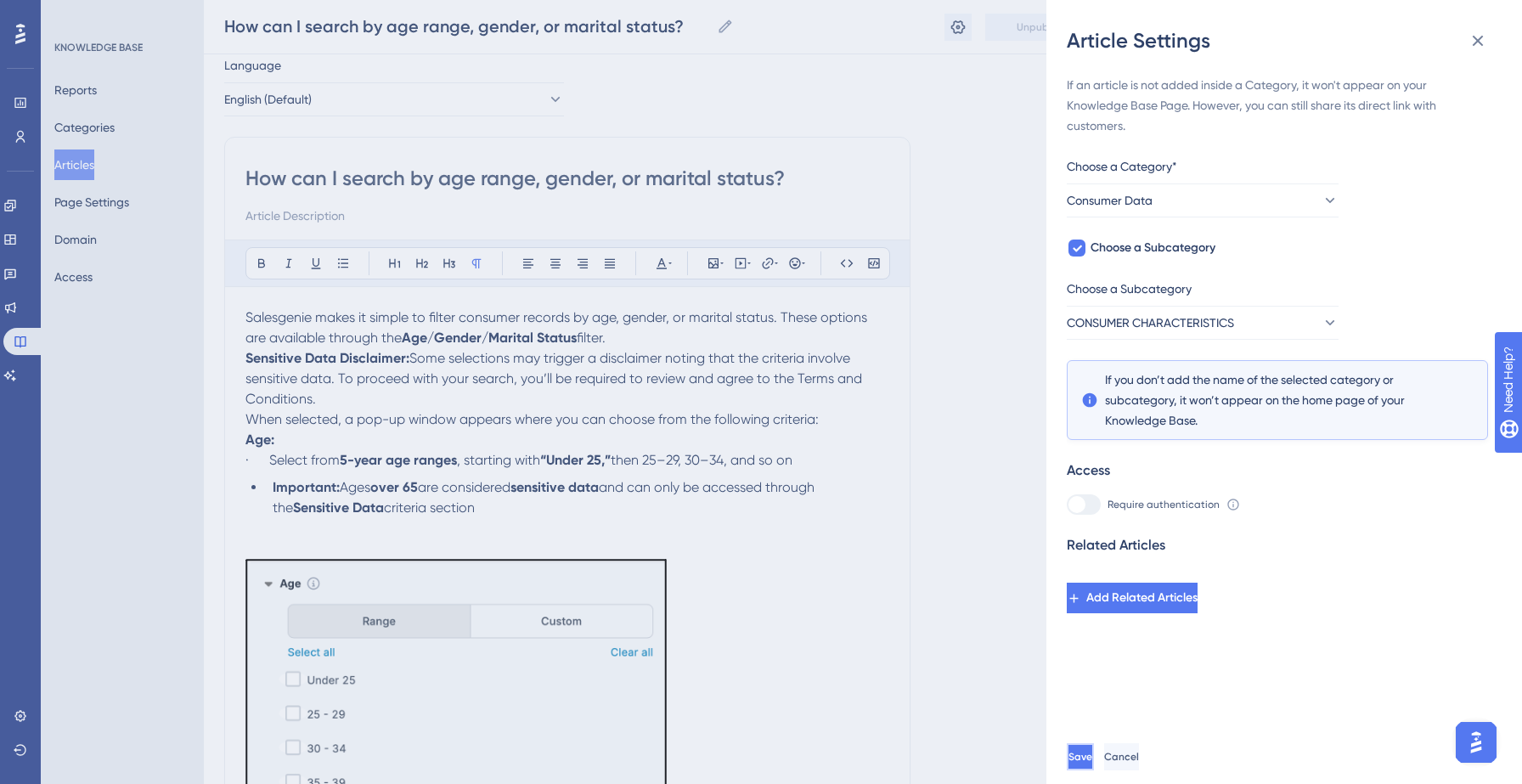
click at [1093, 757] on button "Save" at bounding box center [1080, 756] width 27 height 27
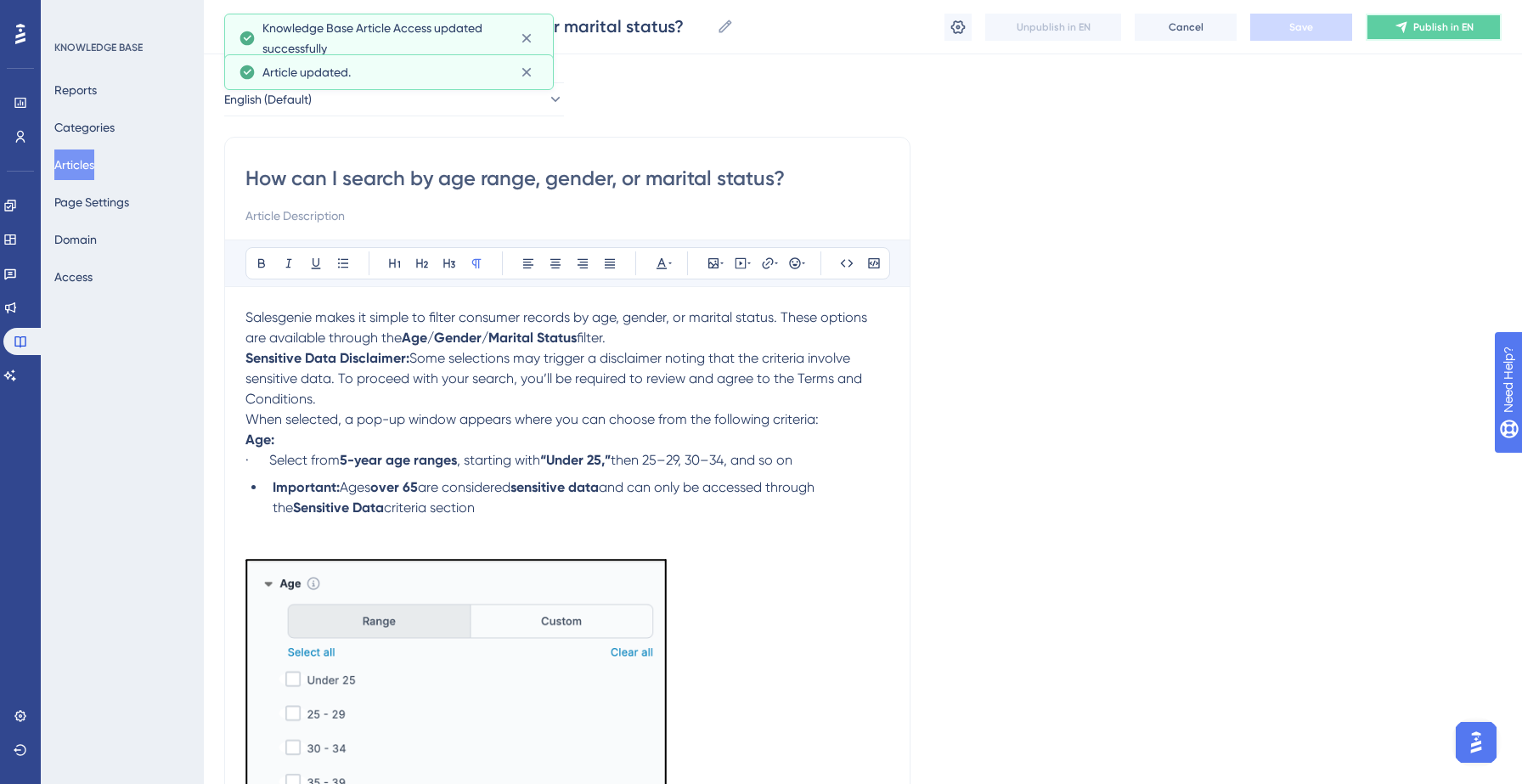
click at [1383, 22] on button "Publish in EN" at bounding box center [1433, 27] width 135 height 27
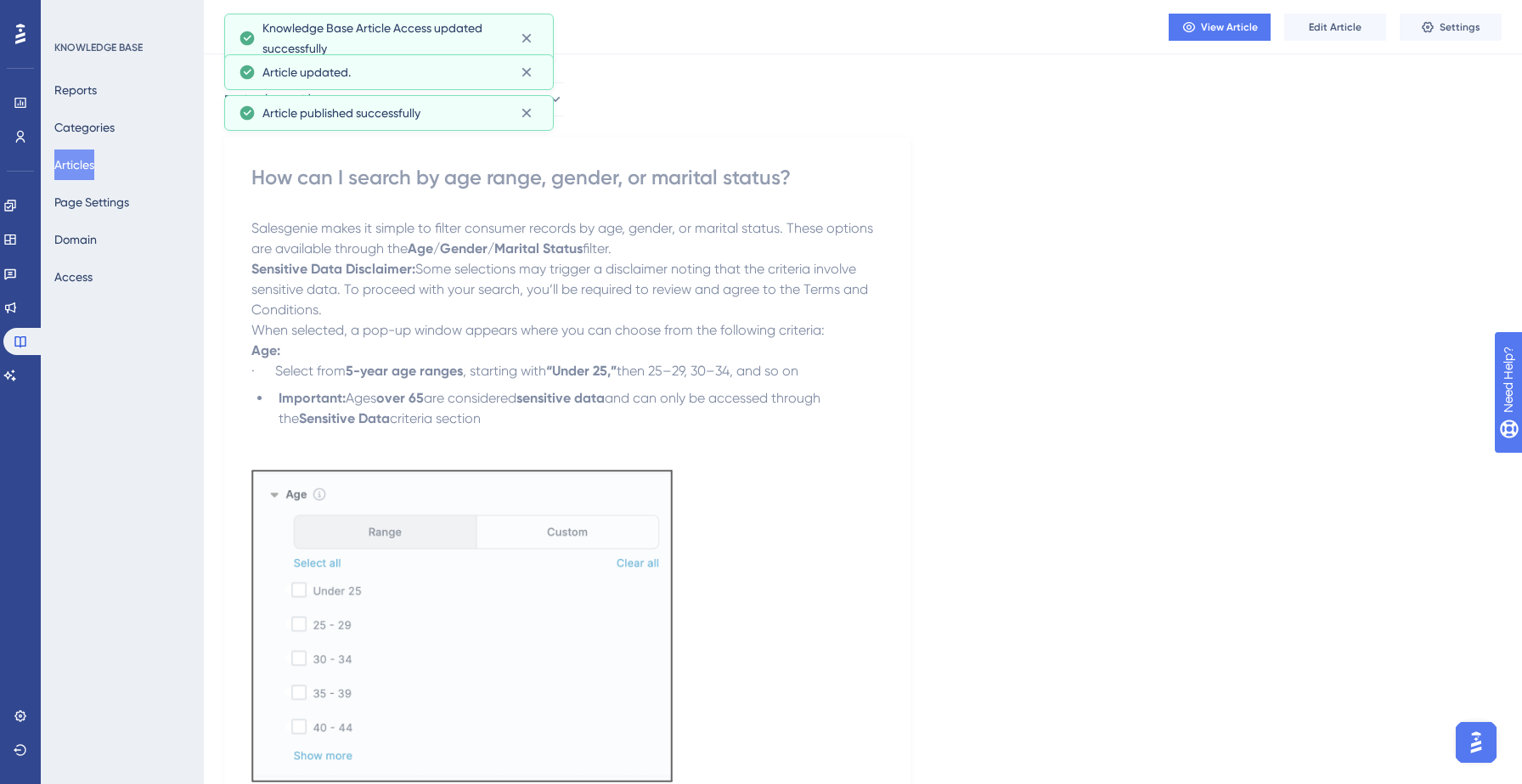
click at [91, 165] on button "Articles" at bounding box center [74, 165] width 40 height 30
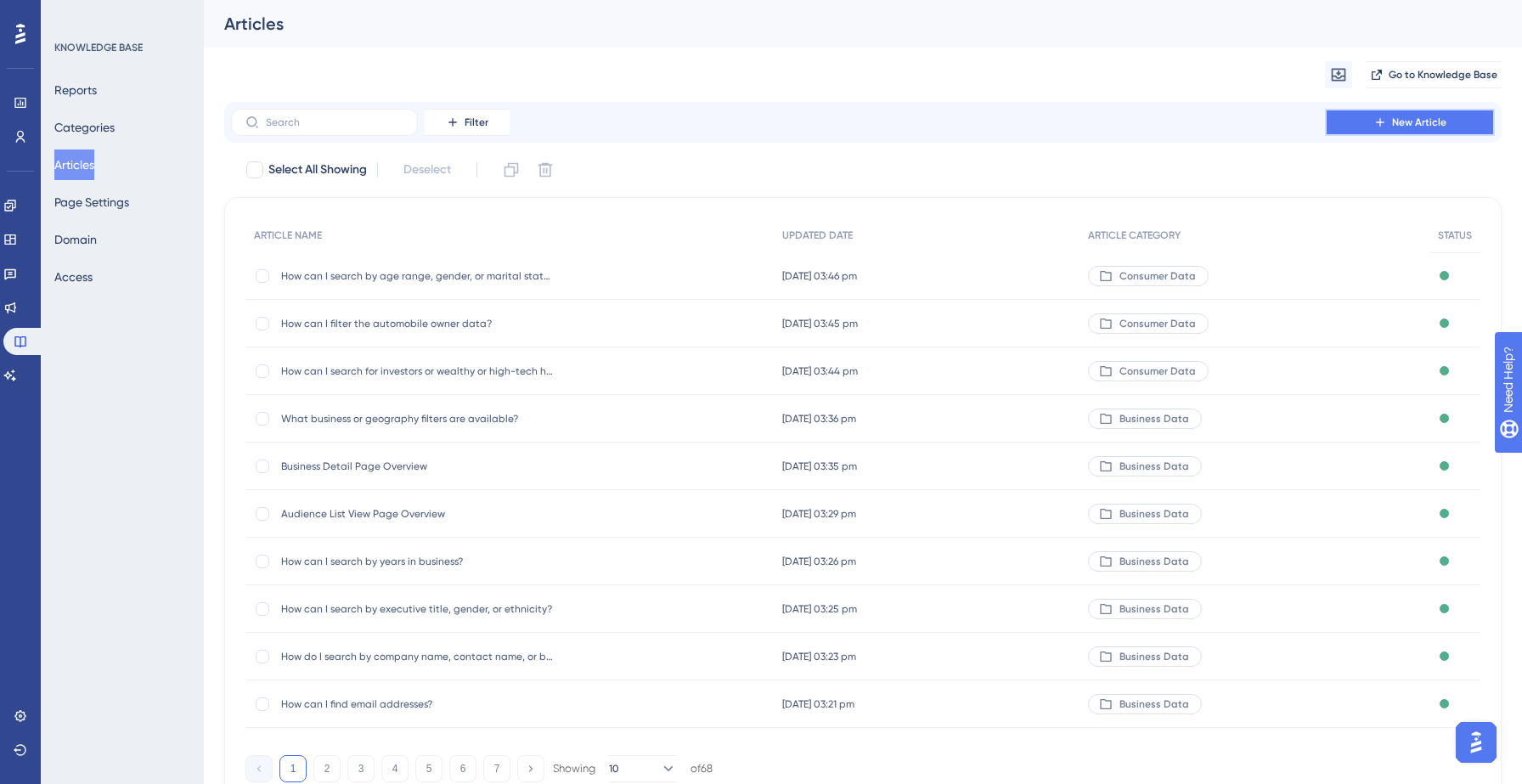
click at [1361, 118] on button "New Article" at bounding box center [1410, 122] width 170 height 27
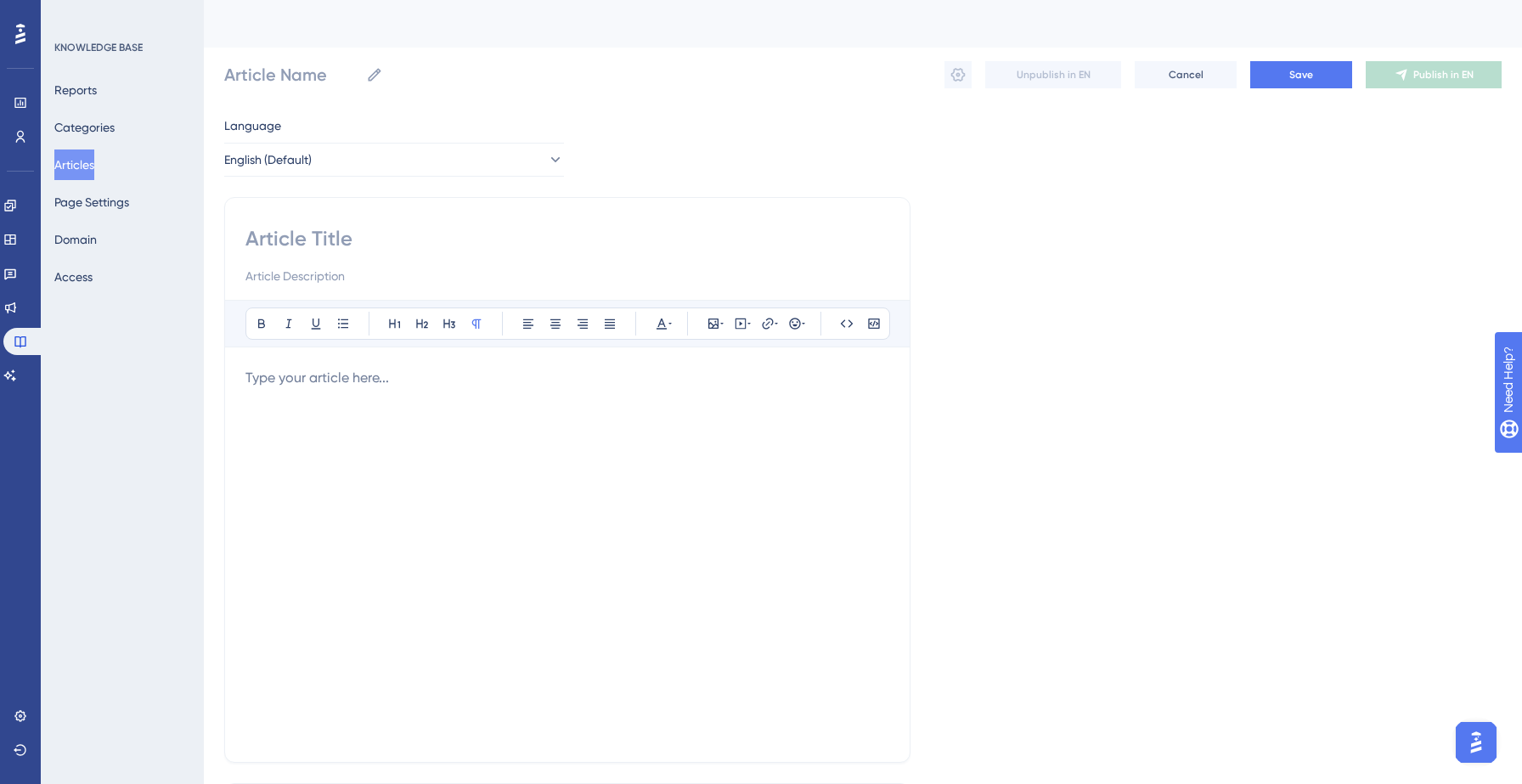
click at [396, 234] on input at bounding box center [567, 239] width 643 height 27
paste input "What consumer demographic or geographic filters are available?"
type input "What consumer demographic or geographic filters are available?"
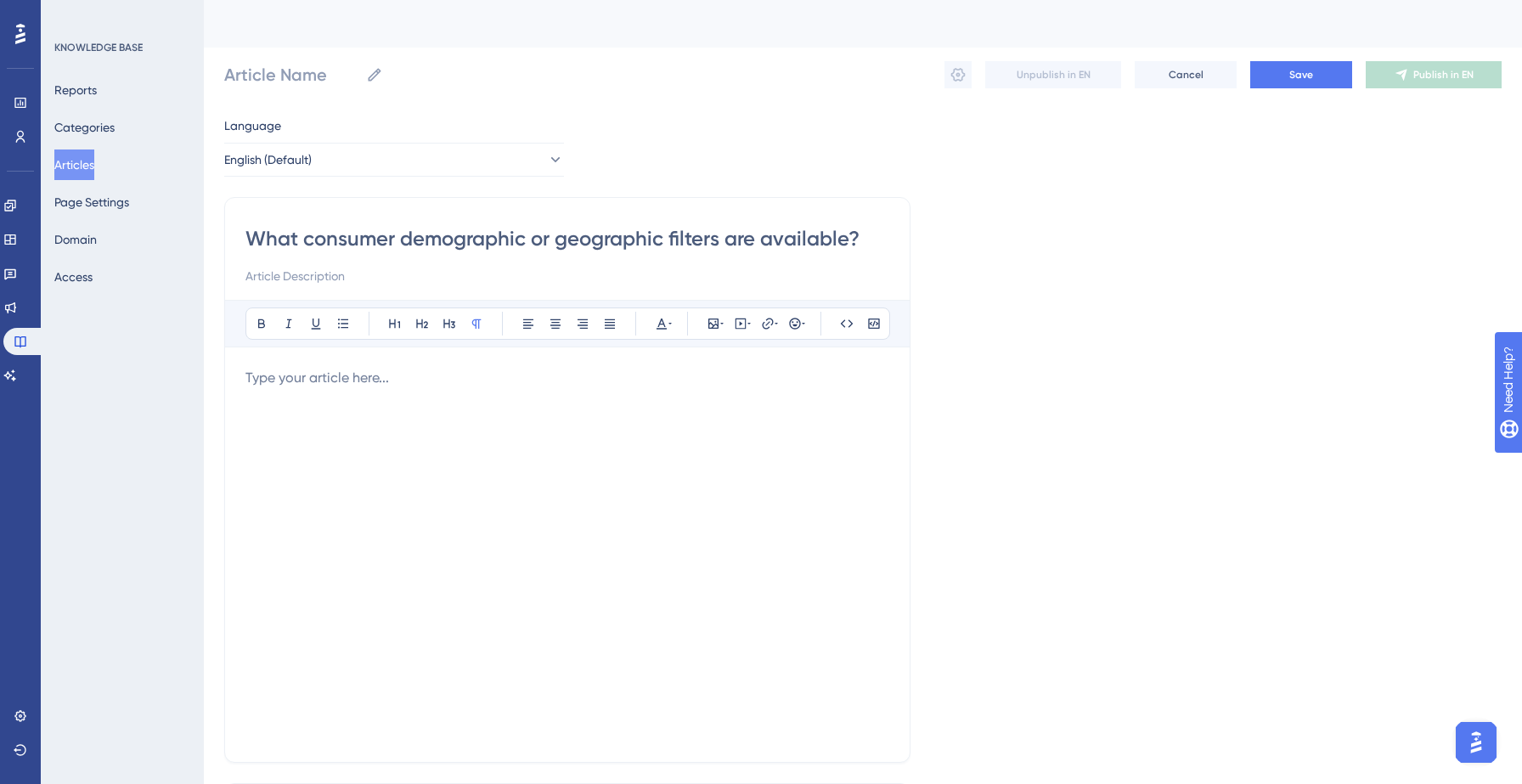
type input "What consumer demographic or geographic filters are available?"
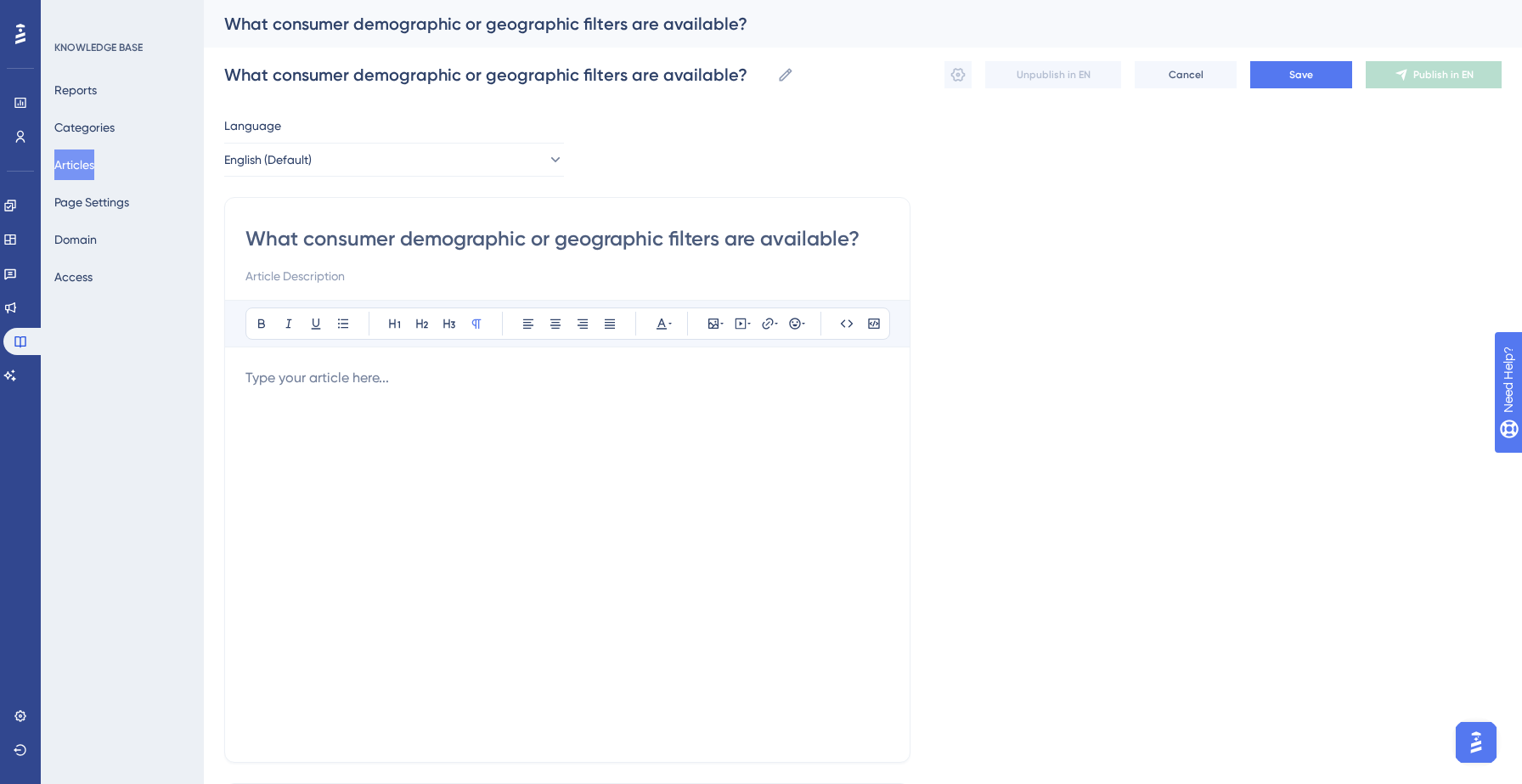
type input "What consumer demographic or geographic filters are available?"
click at [393, 393] on div at bounding box center [567, 554] width 643 height 373
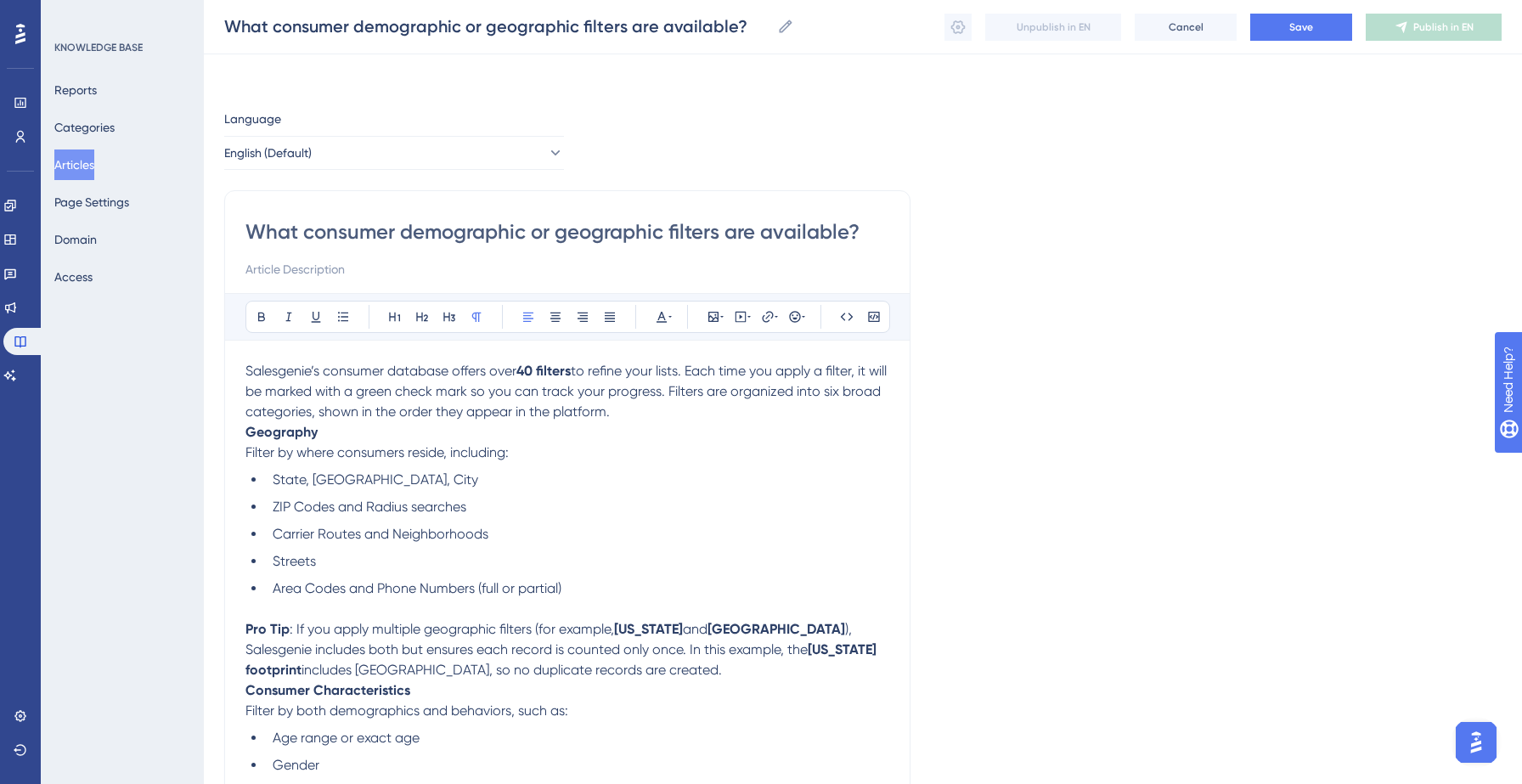
scroll to position [992, 0]
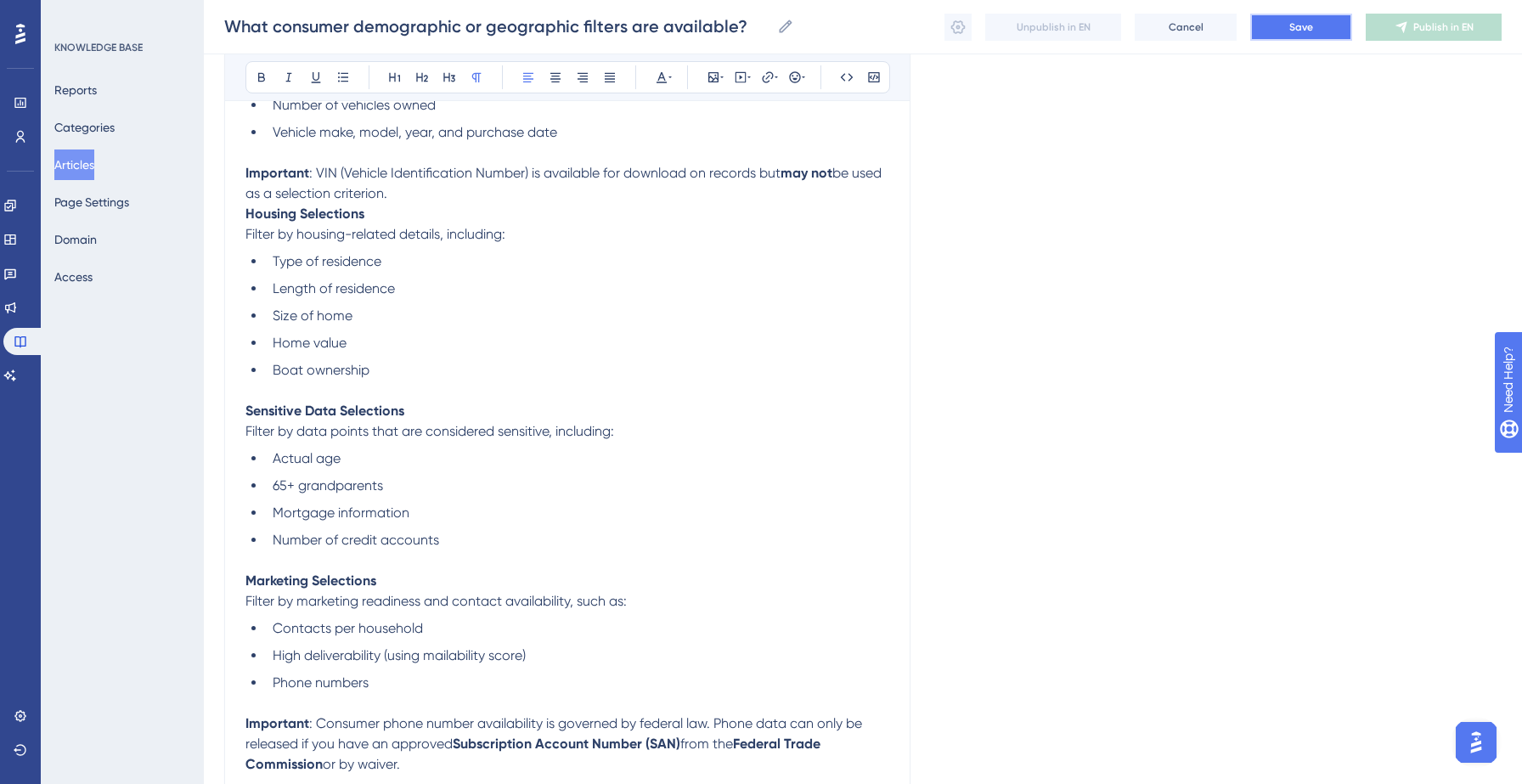
click at [1298, 37] on button "Save" at bounding box center [1301, 27] width 102 height 27
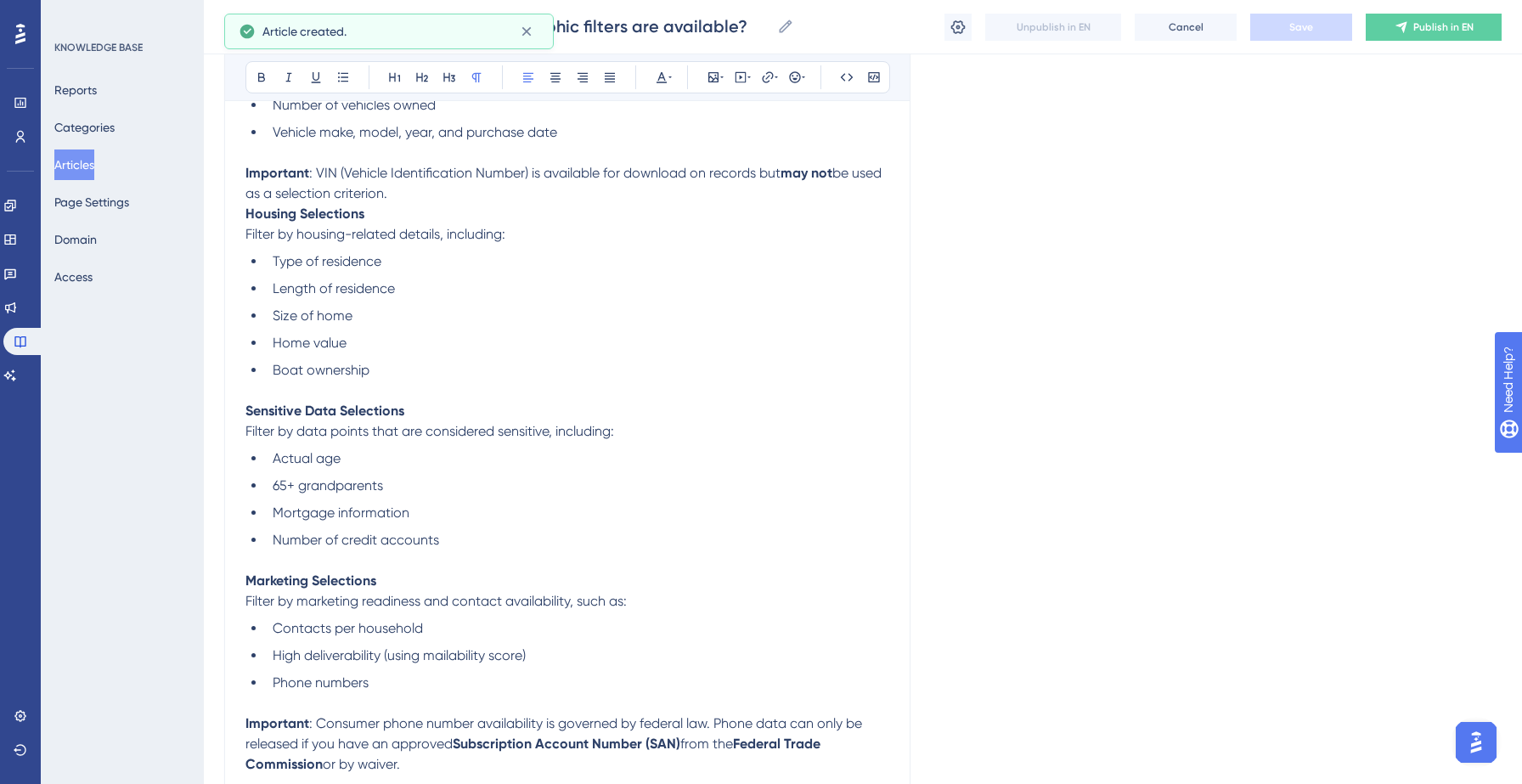
scroll to position [985, 0]
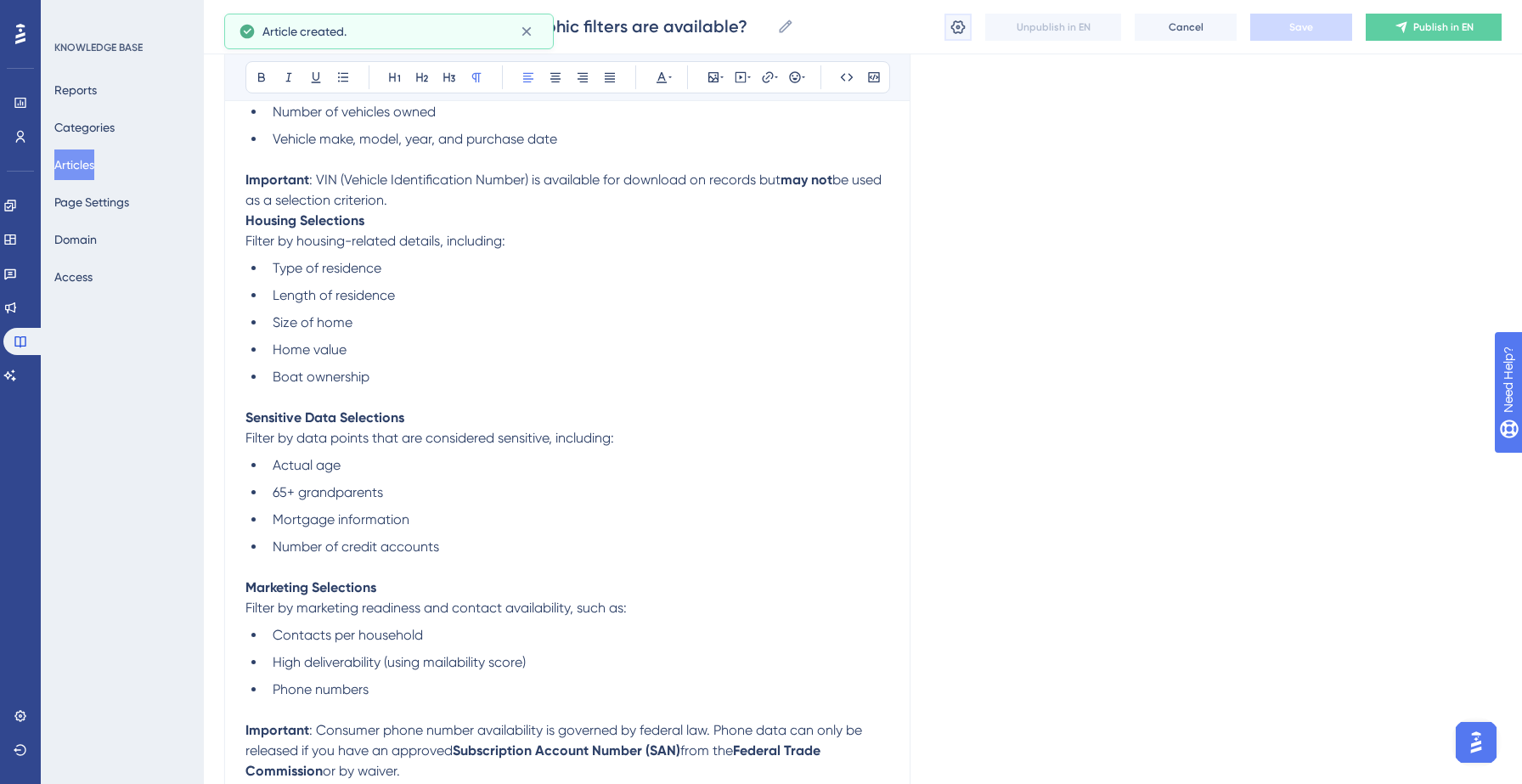
click at [961, 27] on icon at bounding box center [957, 27] width 17 height 17
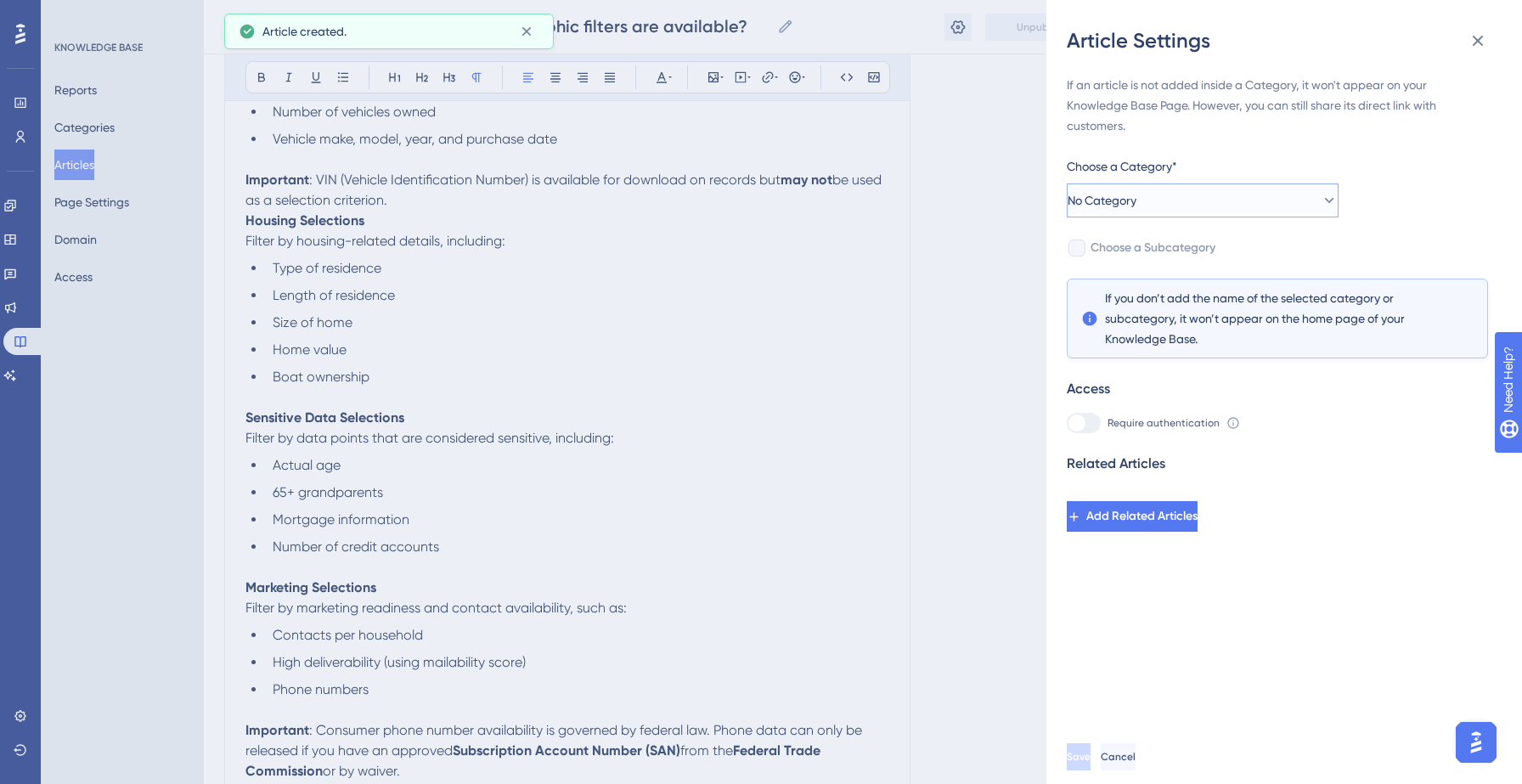
click at [1289, 202] on button "No Category" at bounding box center [1202, 200] width 272 height 34
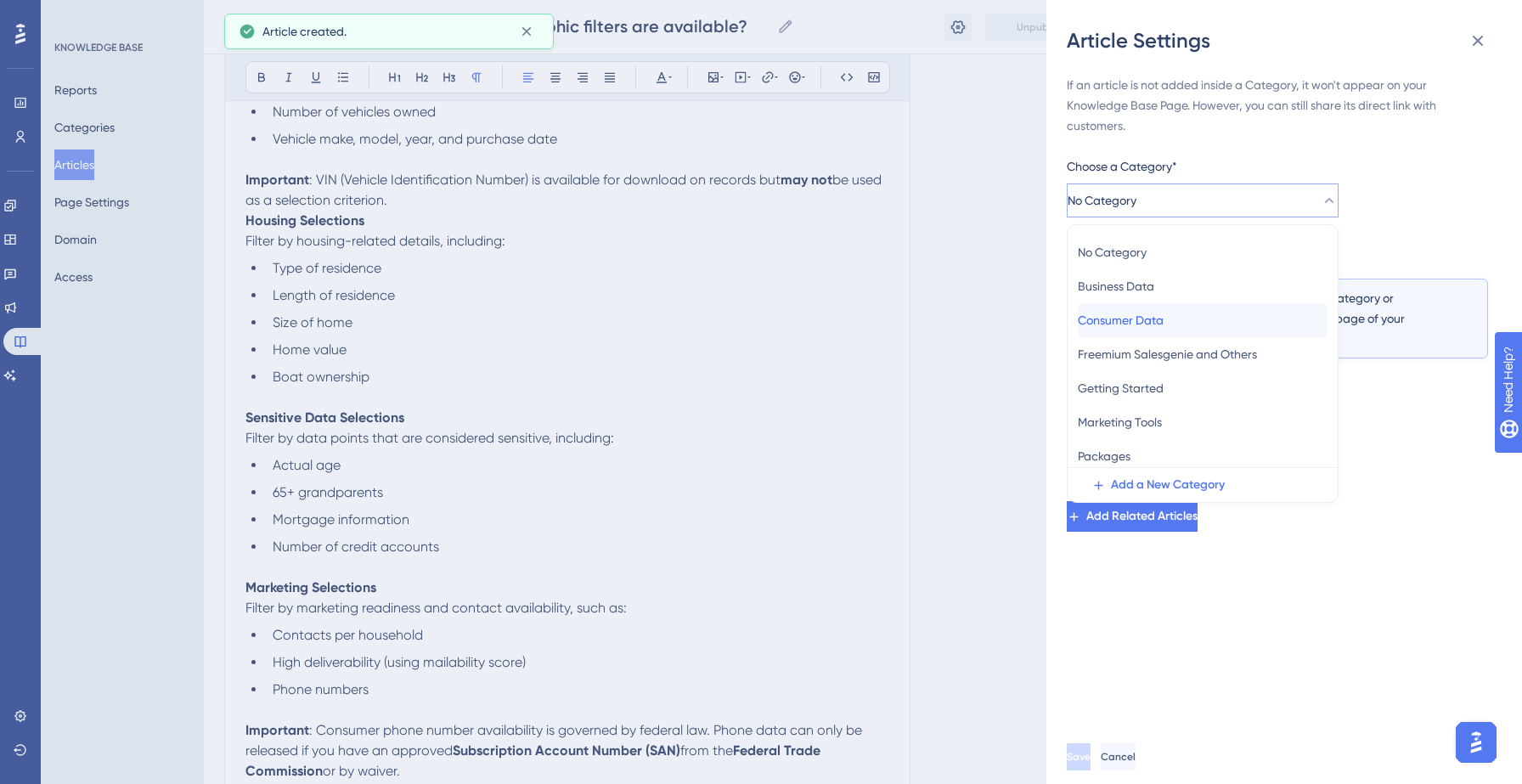
click at [1164, 317] on span "Consumer Data" at bounding box center [1120, 320] width 86 height 20
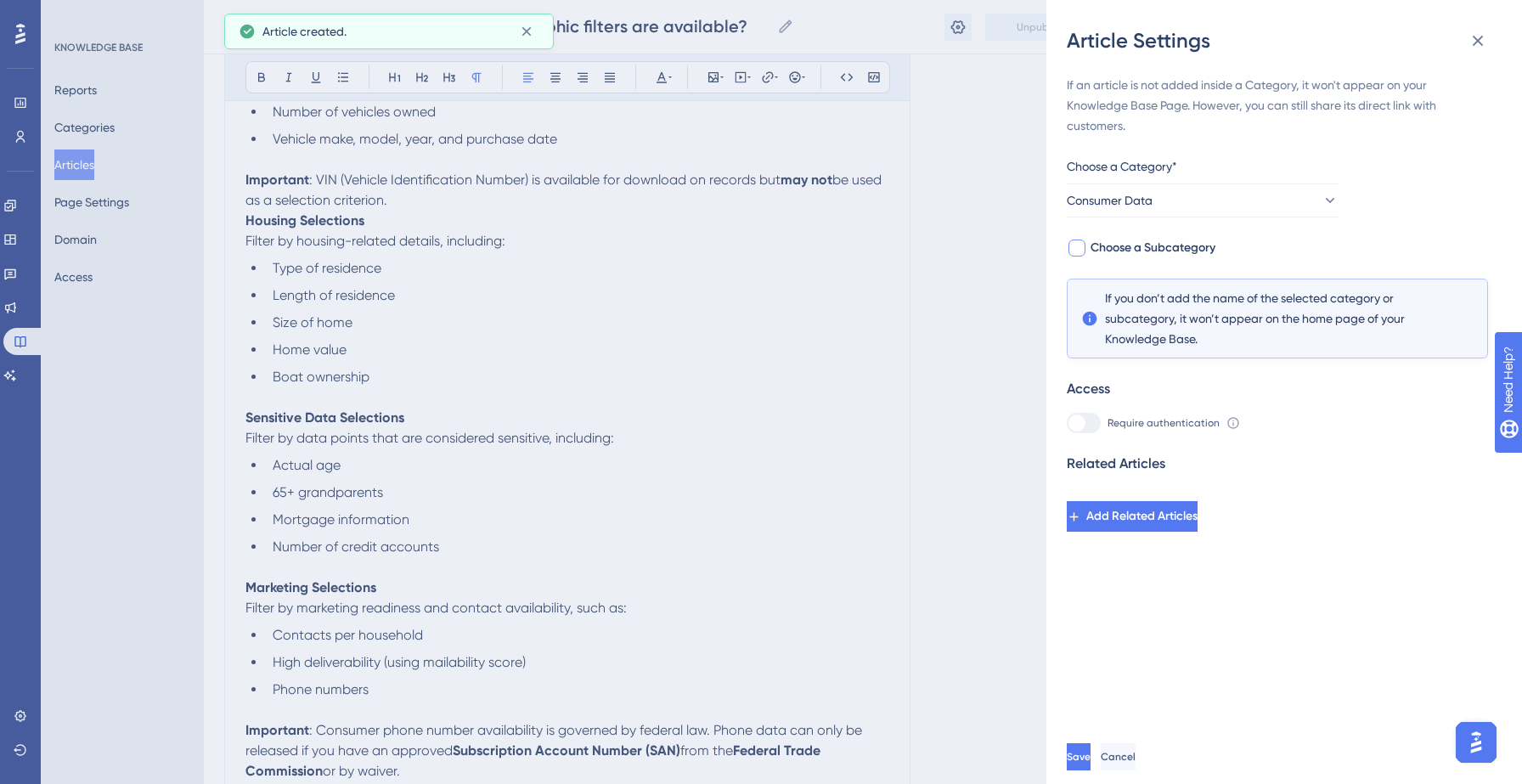
click at [1198, 249] on span "Choose a Subcategory" at bounding box center [1153, 248] width 125 height 20
checkbox input "true"
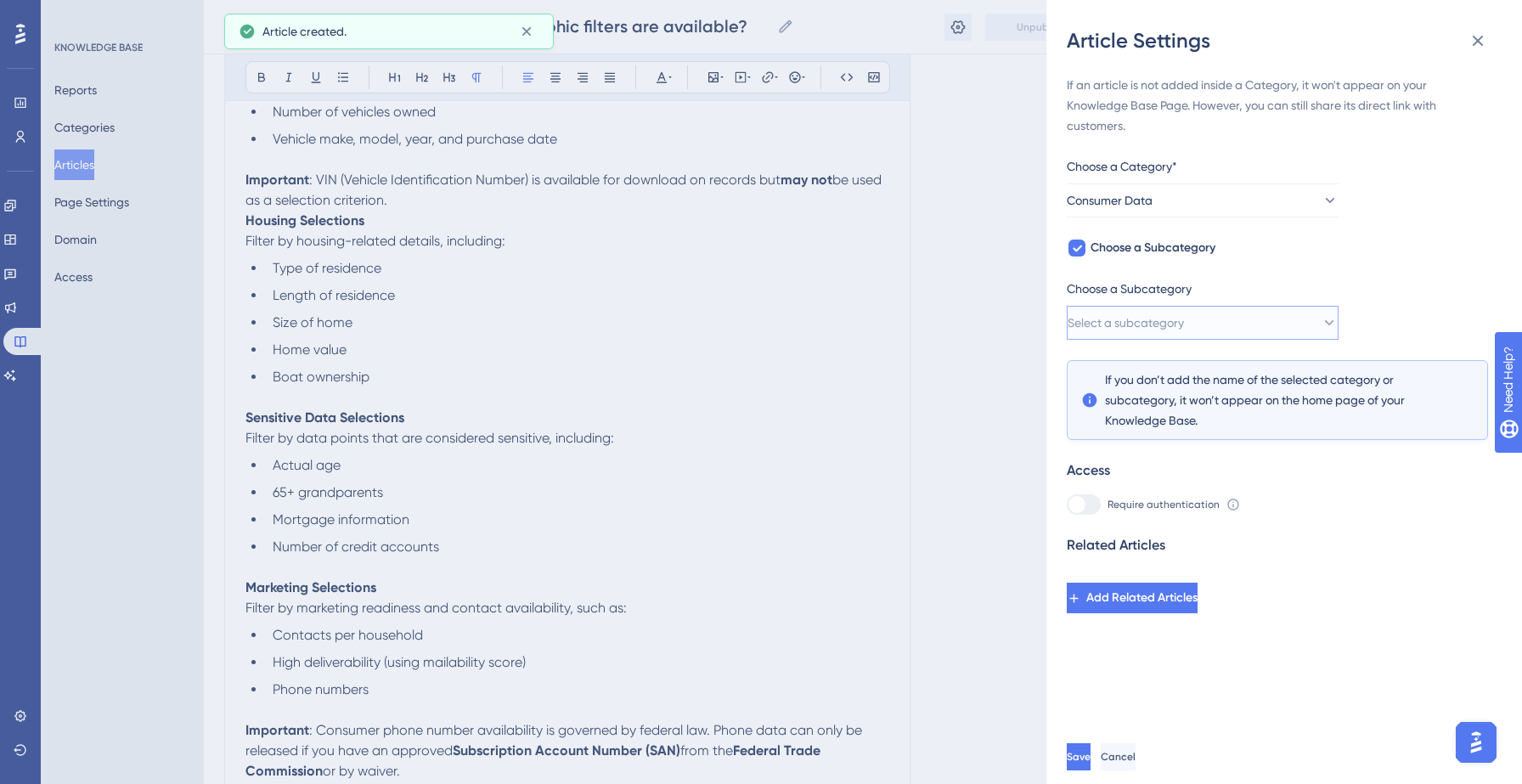
click at [1234, 321] on button "Select a subcategory" at bounding box center [1202, 323] width 272 height 34
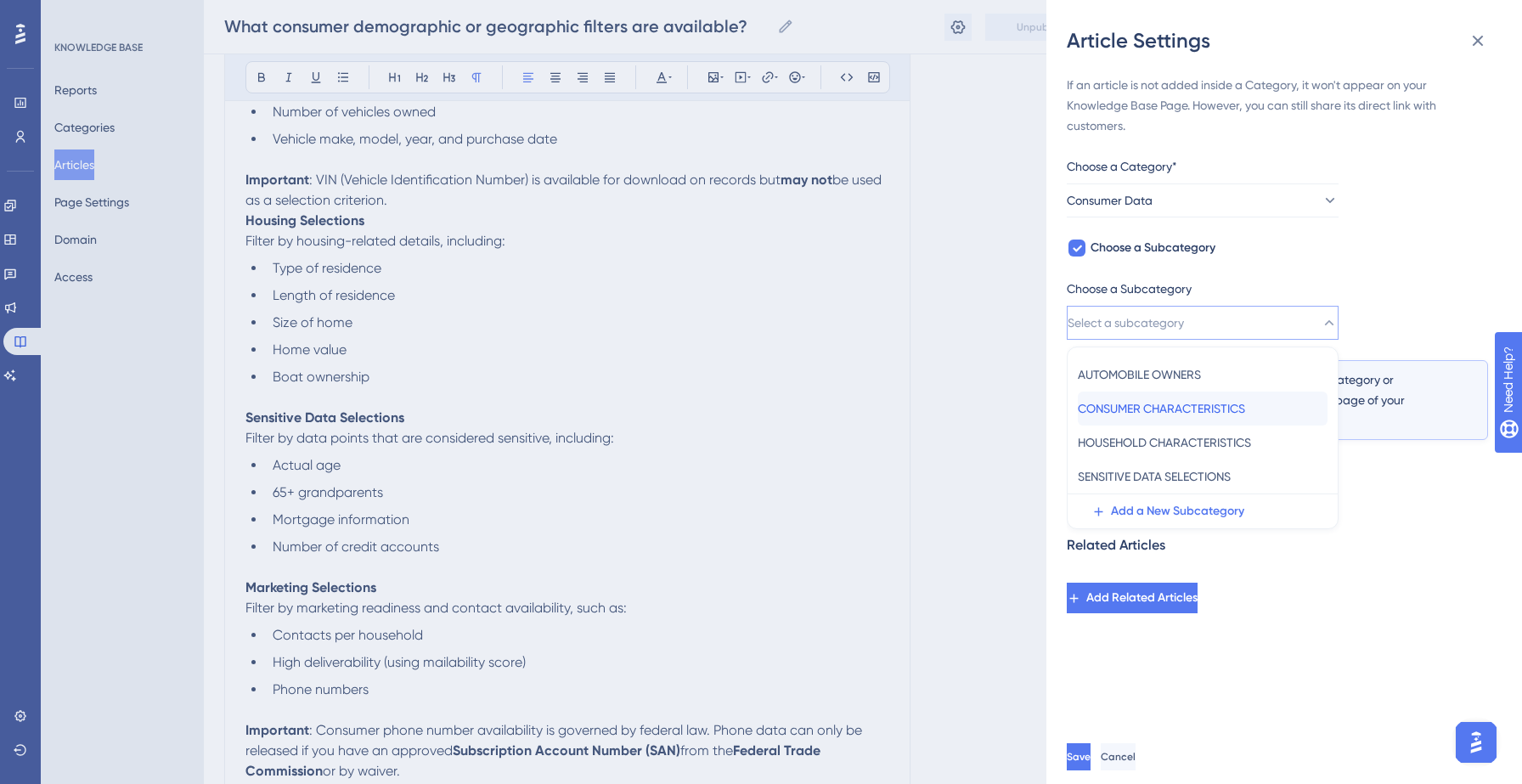
click at [1201, 404] on span "CONSUMER CHARACTERISTICS" at bounding box center [1161, 408] width 168 height 20
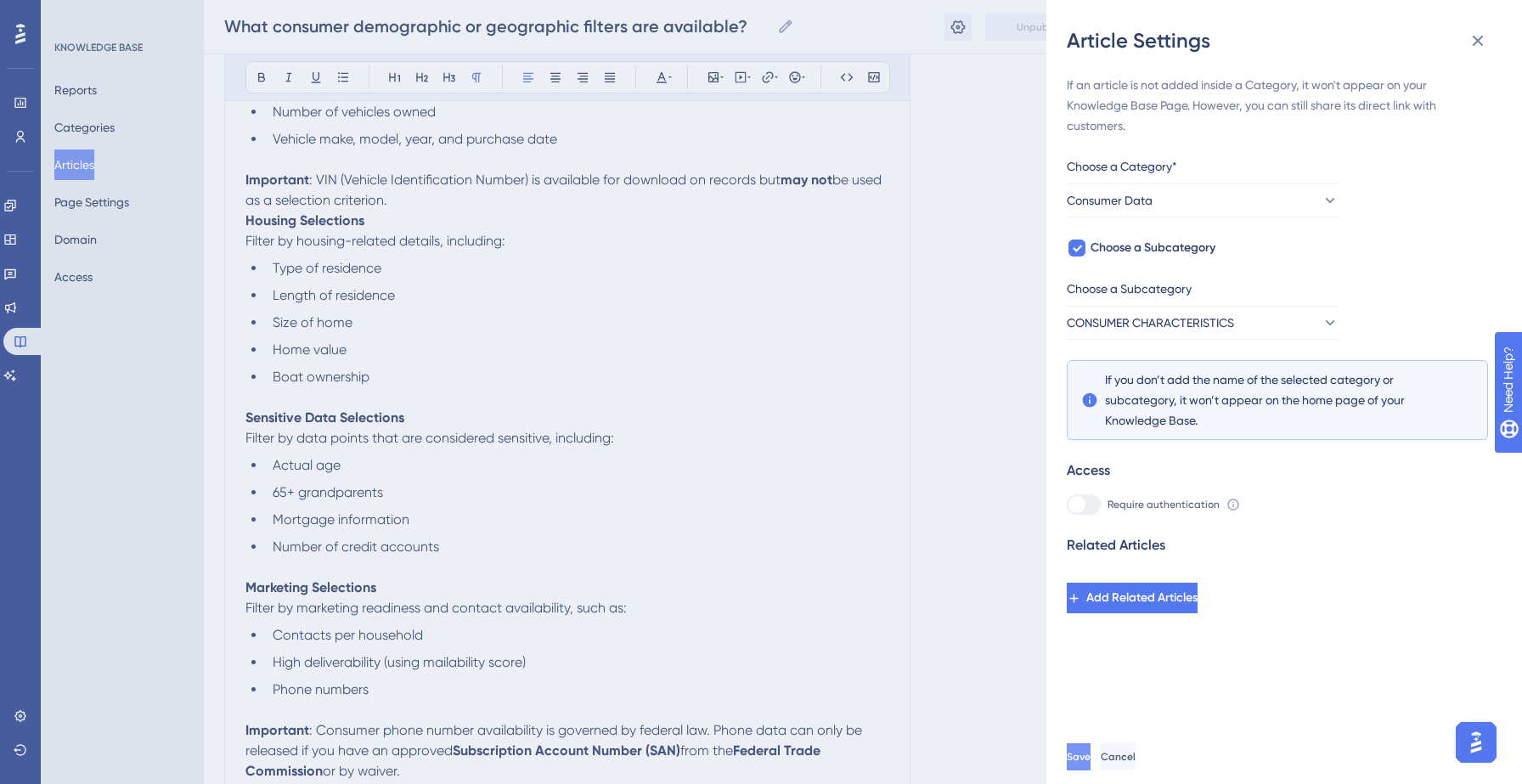
click at [1091, 755] on button "Save" at bounding box center [1078, 756] width 24 height 27
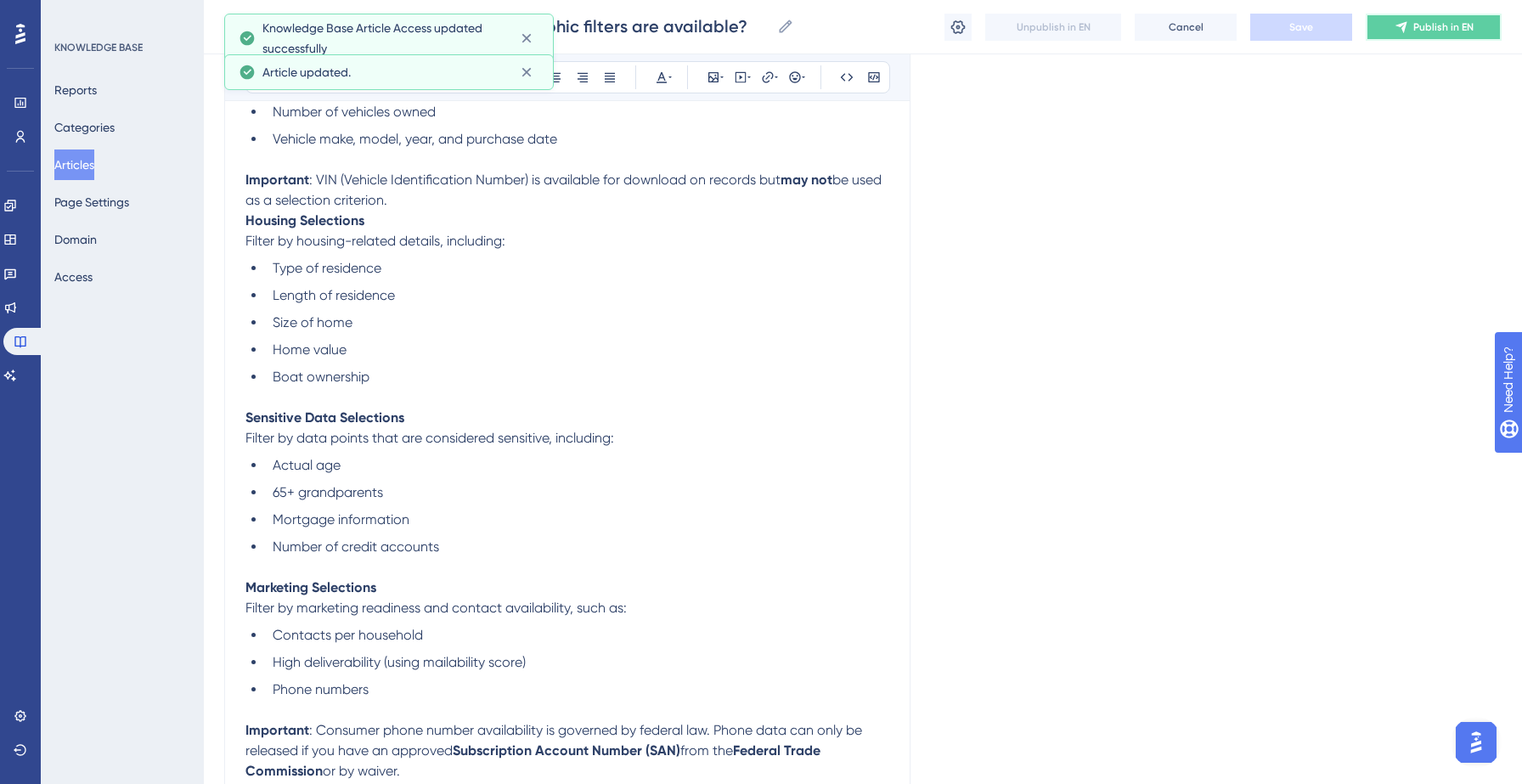
click at [1429, 26] on span "Publish in EN" at bounding box center [1444, 27] width 61 height 13
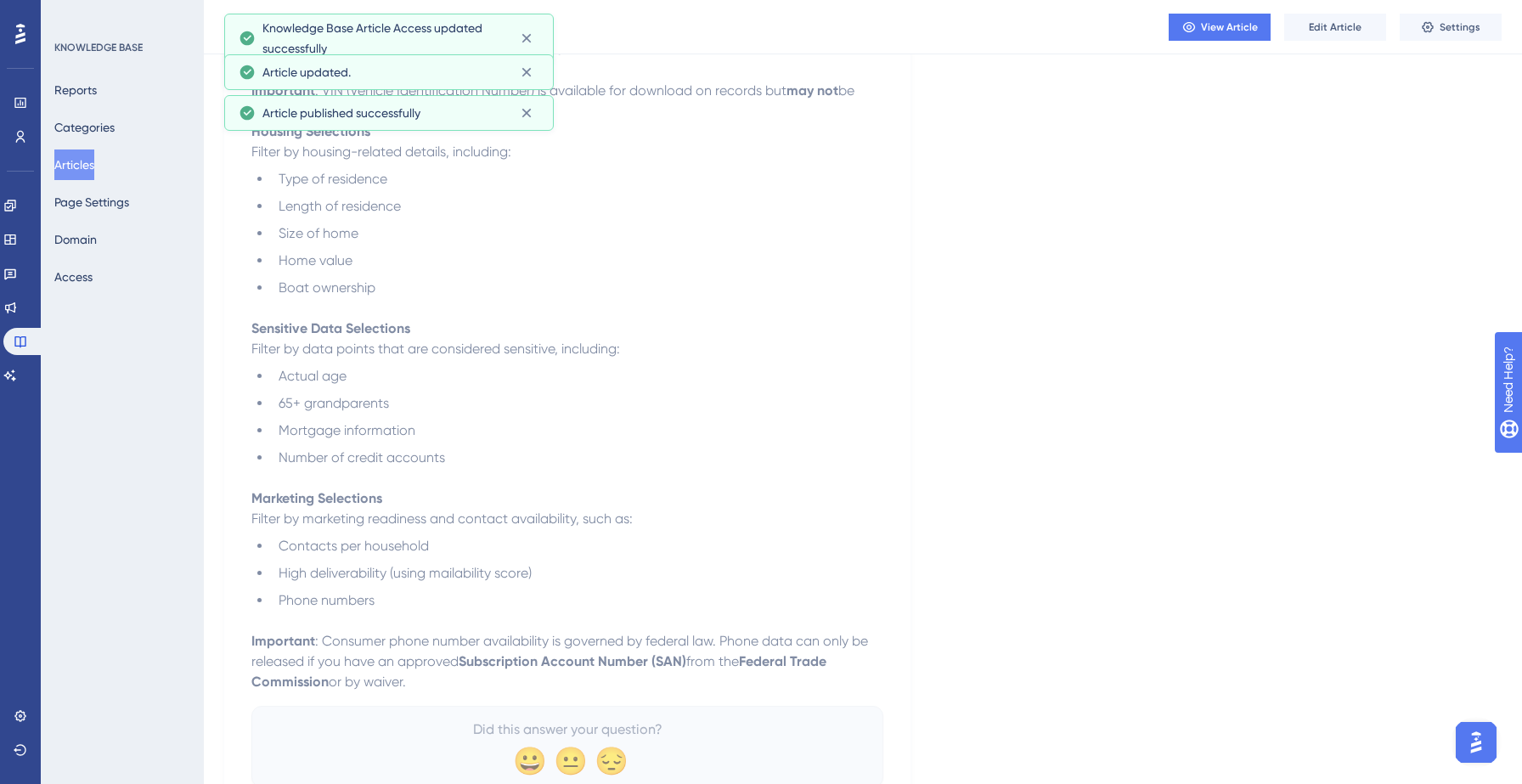
click at [82, 168] on button "Articles" at bounding box center [74, 165] width 40 height 30
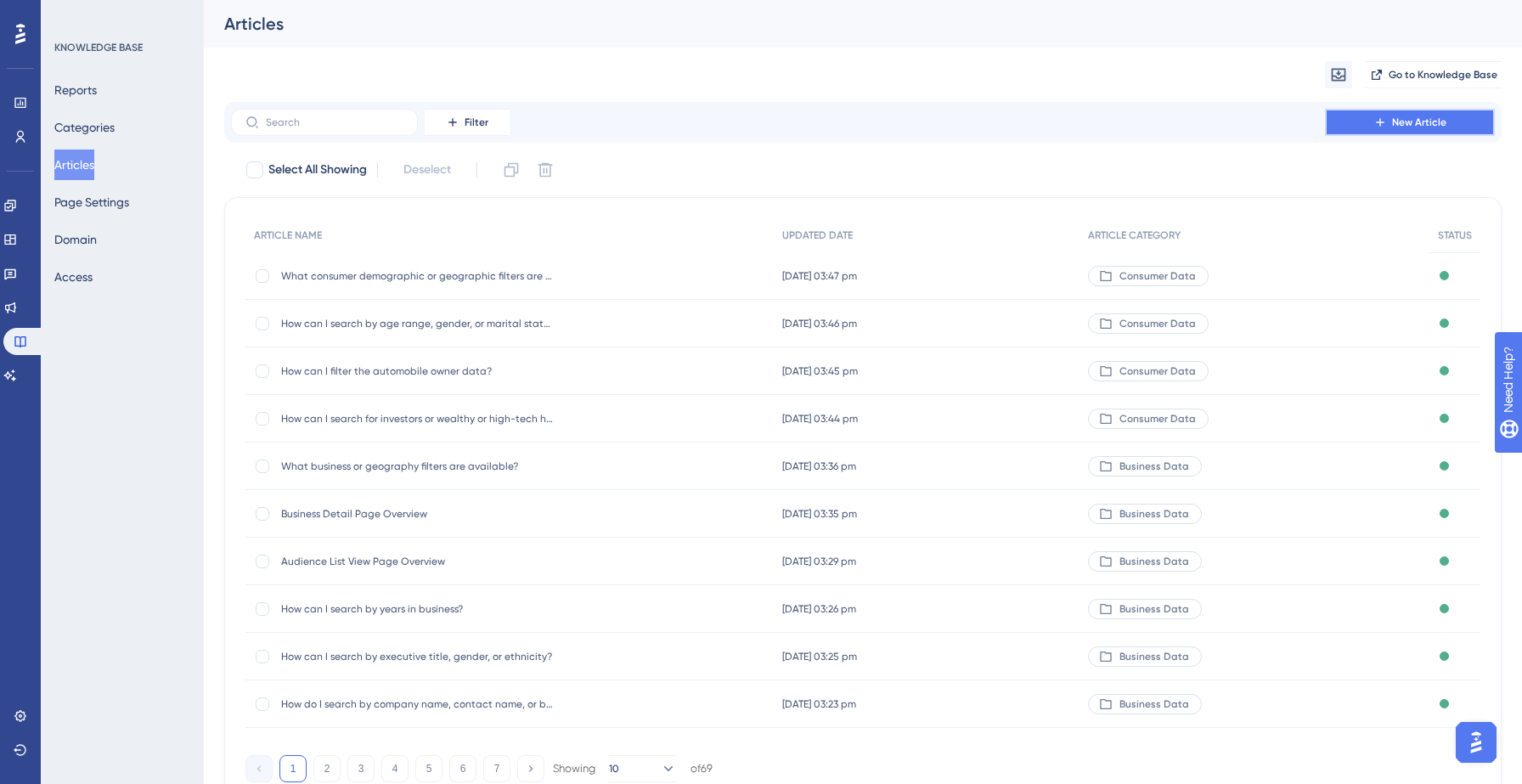
click at [1414, 112] on button "New Article" at bounding box center [1410, 122] width 170 height 27
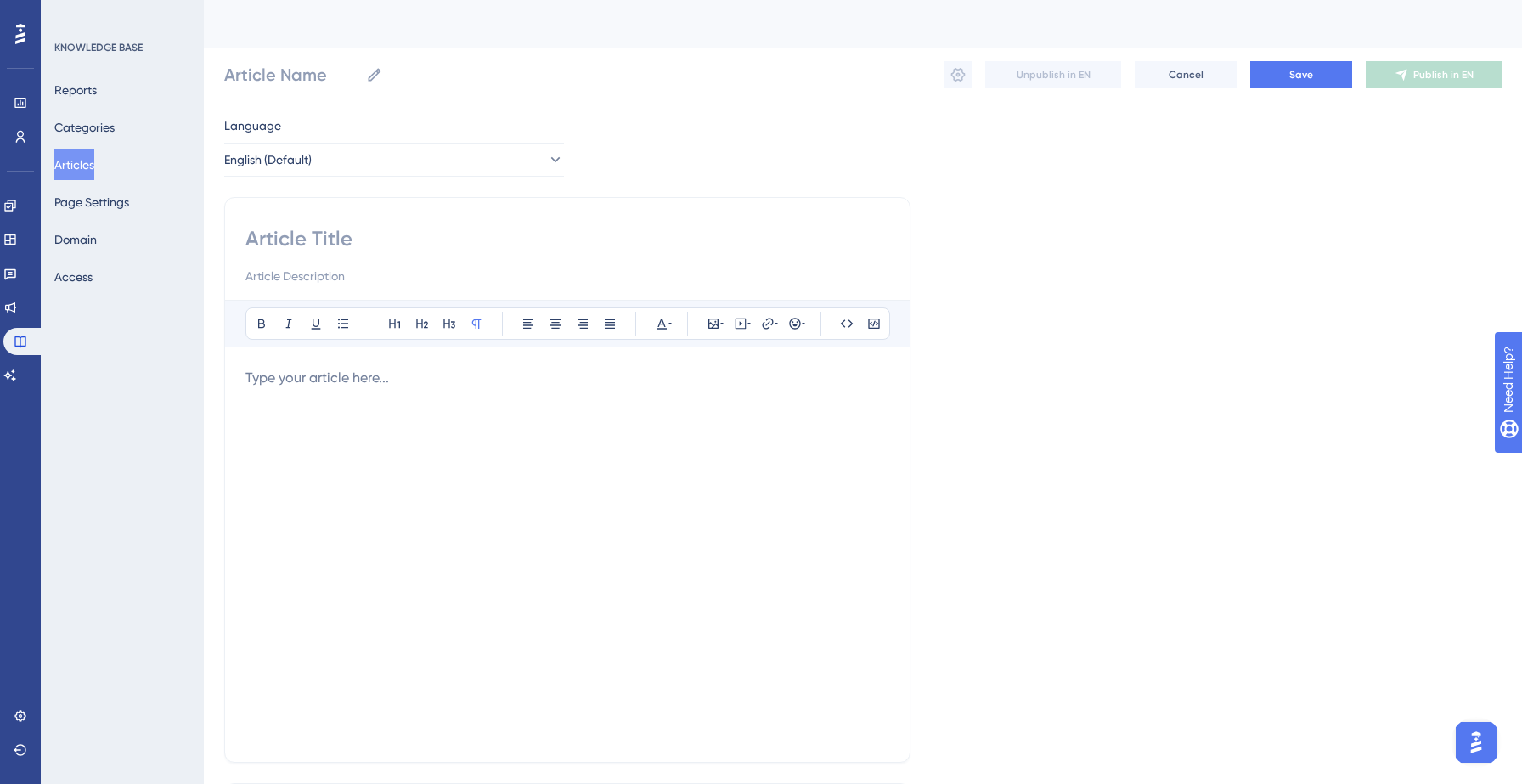
click at [368, 238] on input at bounding box center [567, 239] width 643 height 27
paste input "How can I search by household income?"
type input "How can I search by household income?"
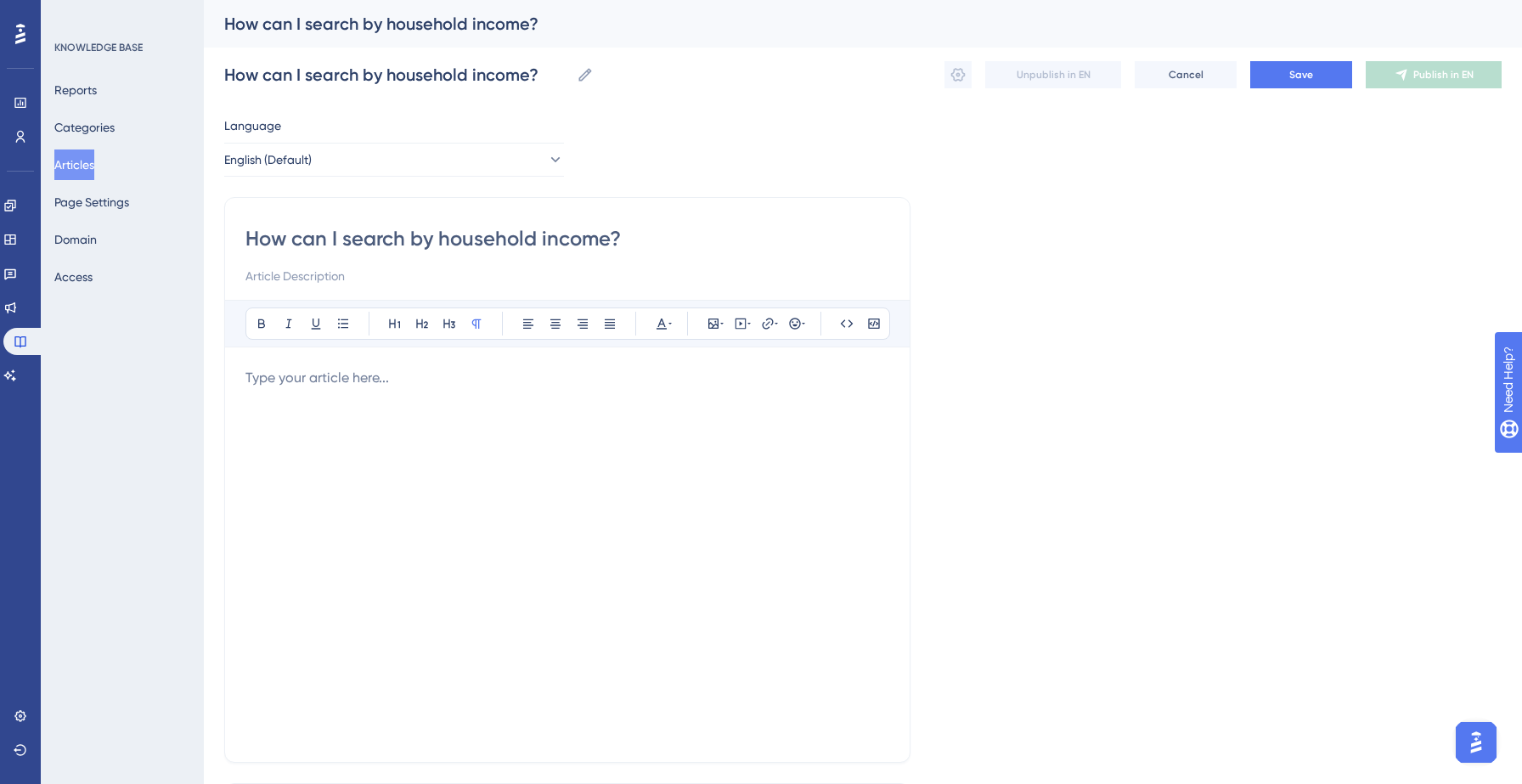
type input "How can I search by household income?"
click at [281, 368] on p at bounding box center [567, 378] width 643 height 20
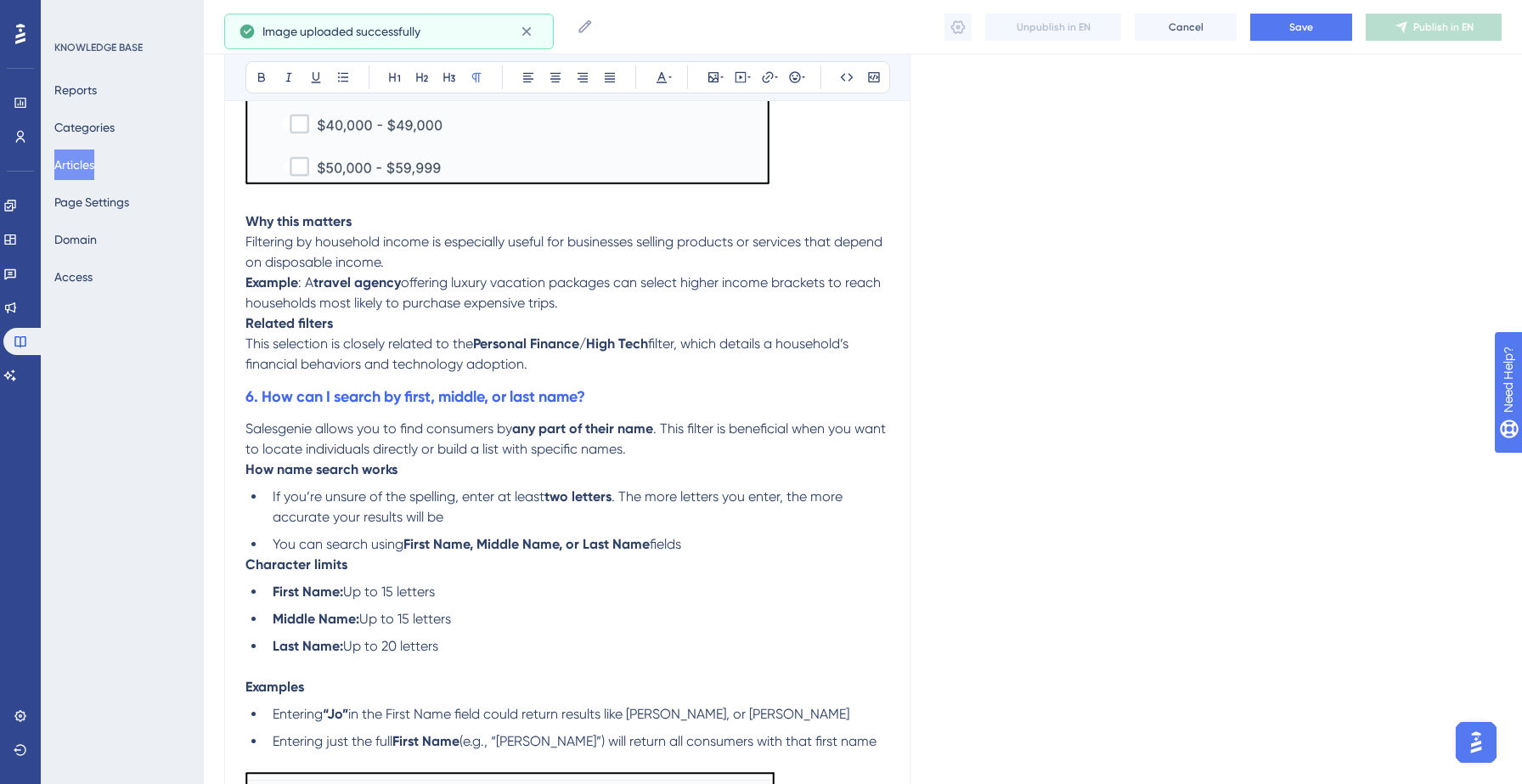
scroll to position [556, 0]
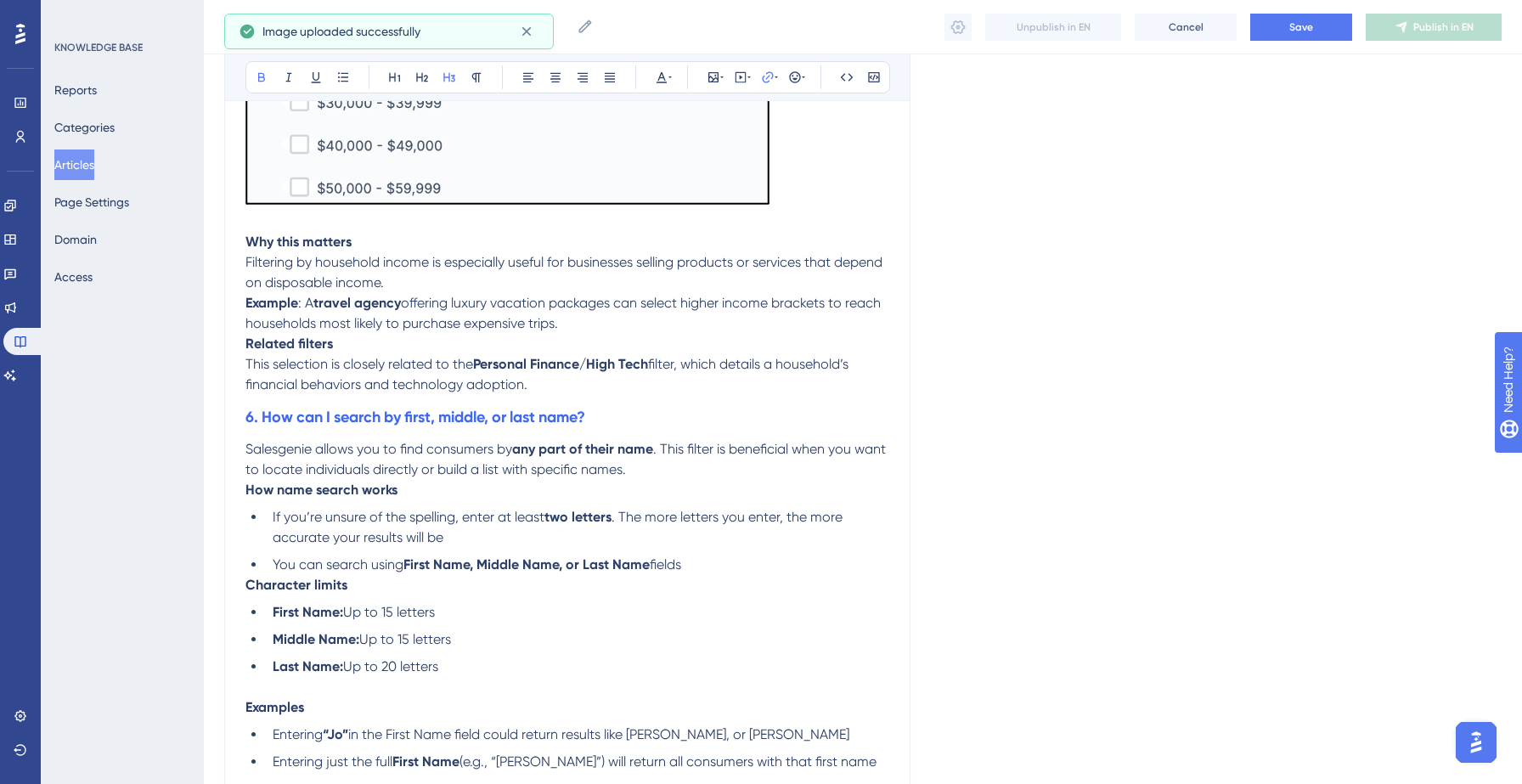
click at [618, 421] on h3 "6. How can I search by first, middle, or last name?" at bounding box center [567, 417] width 643 height 45
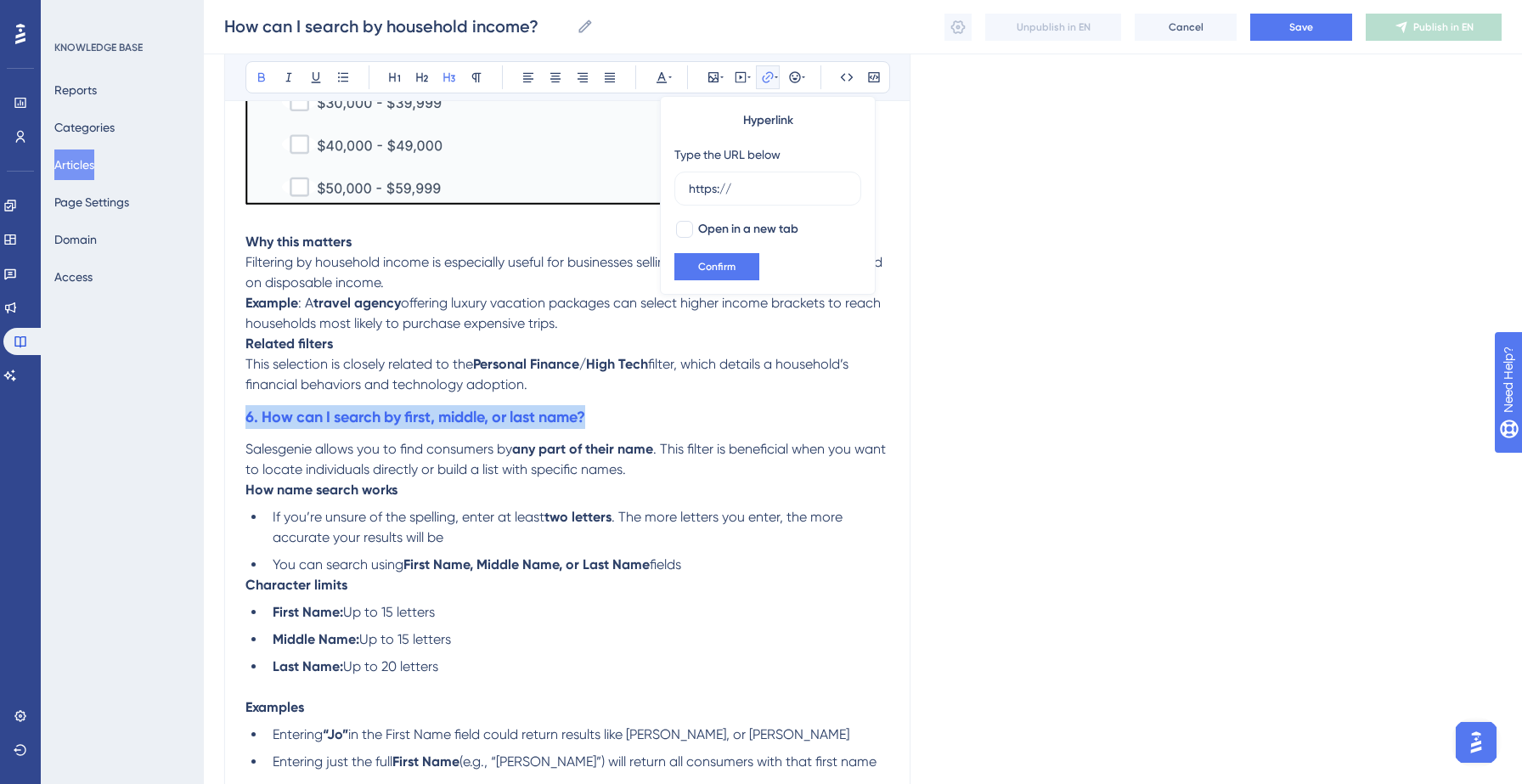
drag, startPoint x: 618, startPoint y: 422, endPoint x: 235, endPoint y: 421, distance: 383.0
click at [235, 421] on div "How can I search by household income? Bold Italic Underline Bullet Point Headin…" at bounding box center [568, 342] width 686 height 1417
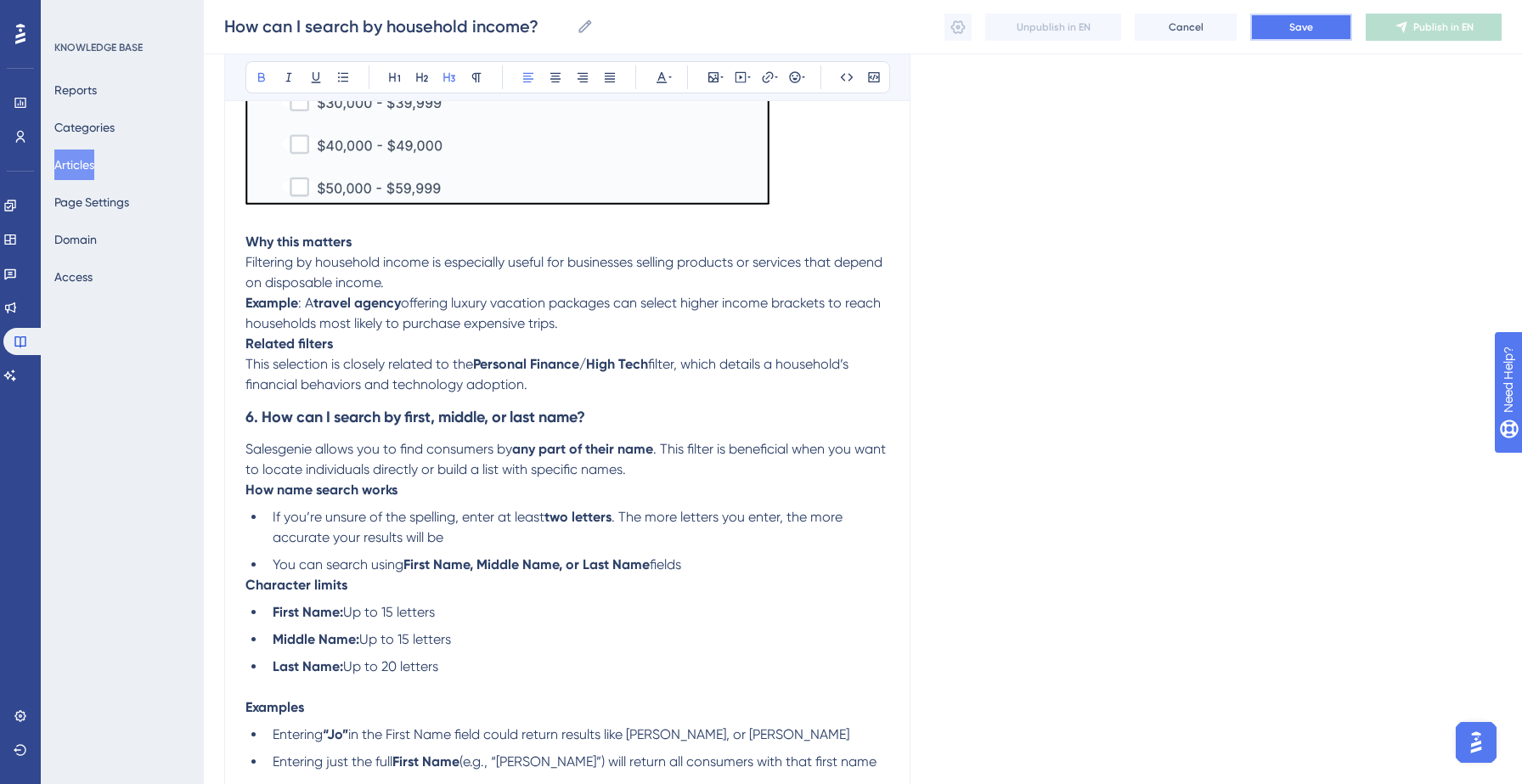
click at [1297, 19] on button "Save" at bounding box center [1301, 27] width 102 height 27
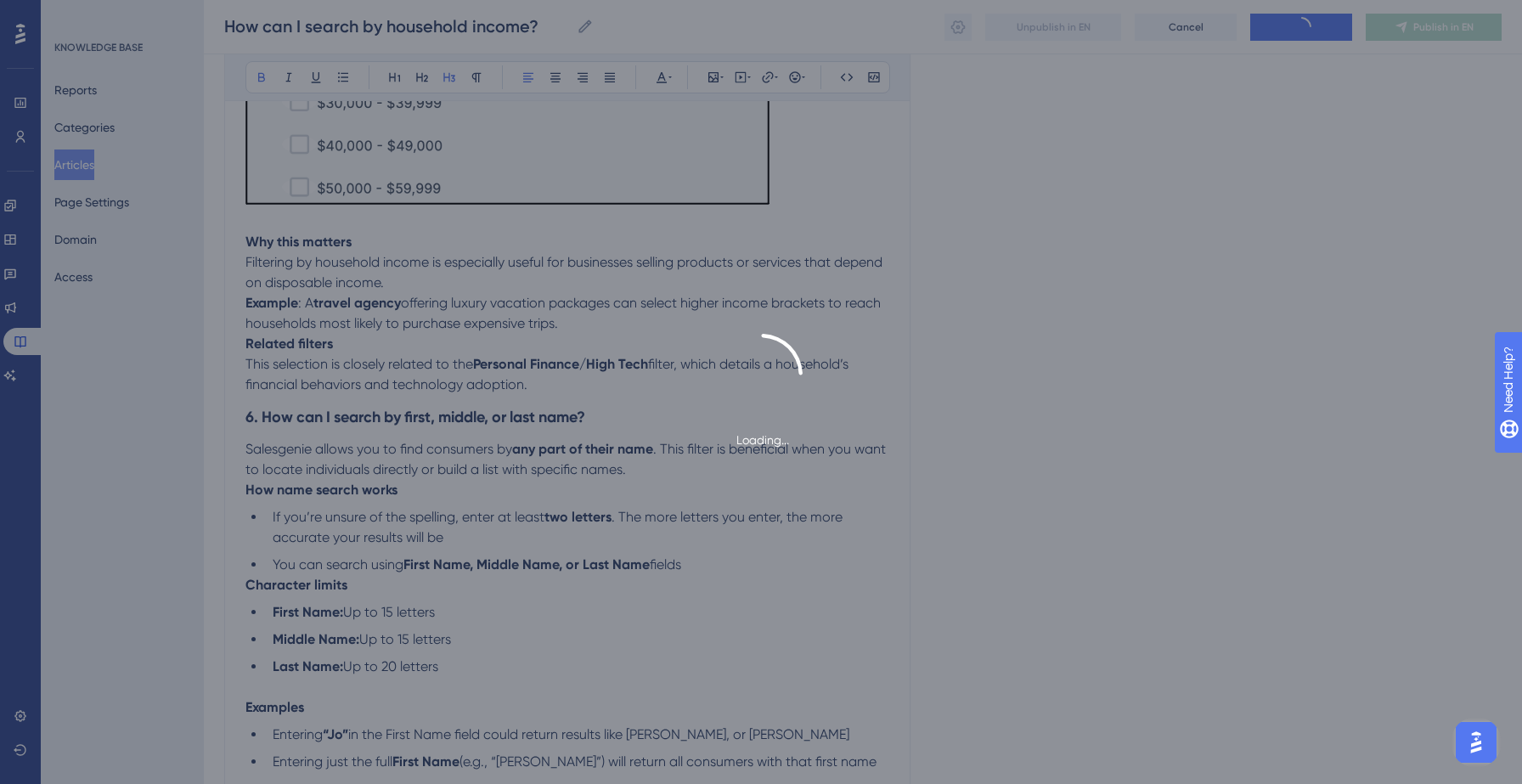
type input "How can I search by household income?"
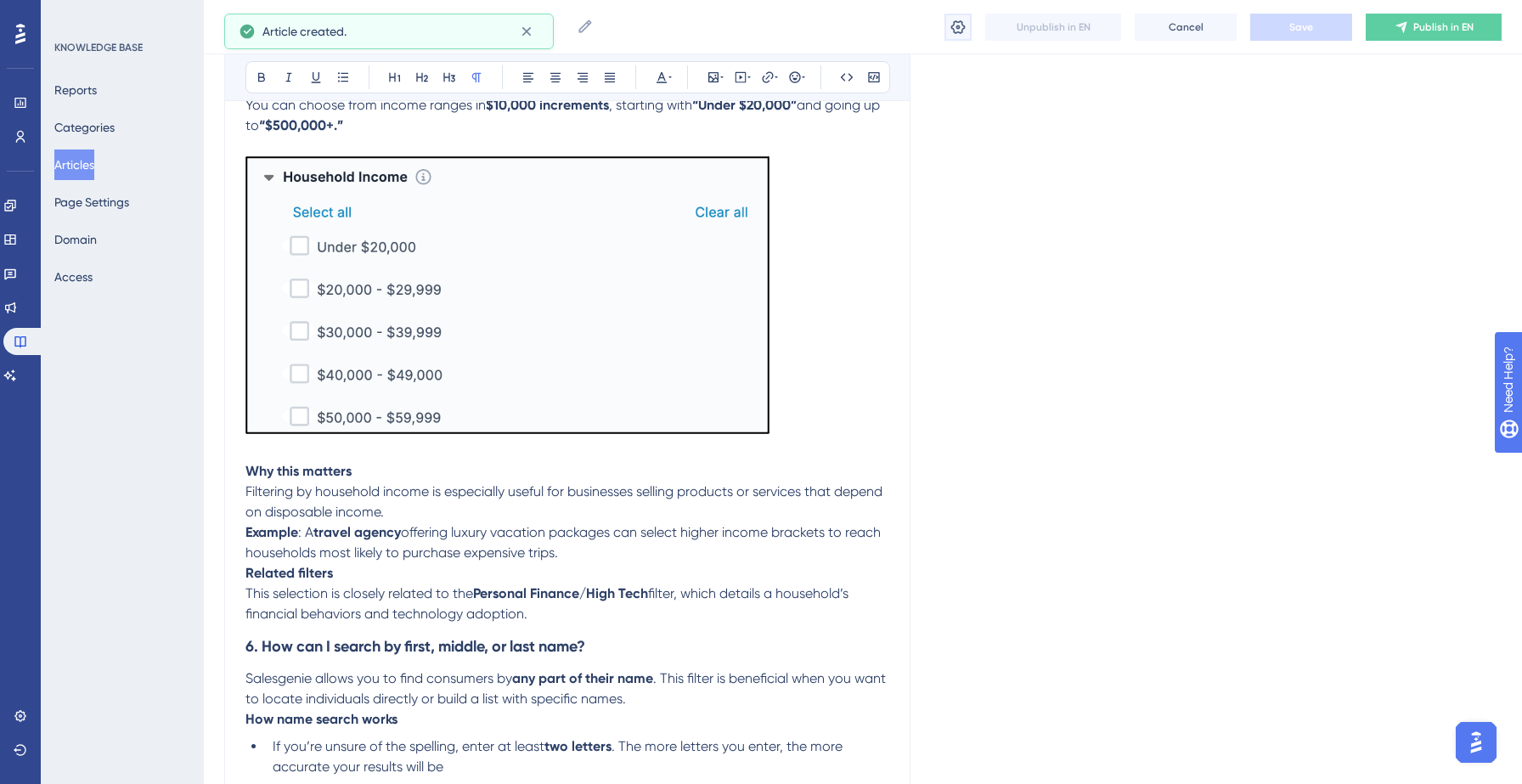
click at [957, 27] on icon at bounding box center [957, 27] width 17 height 17
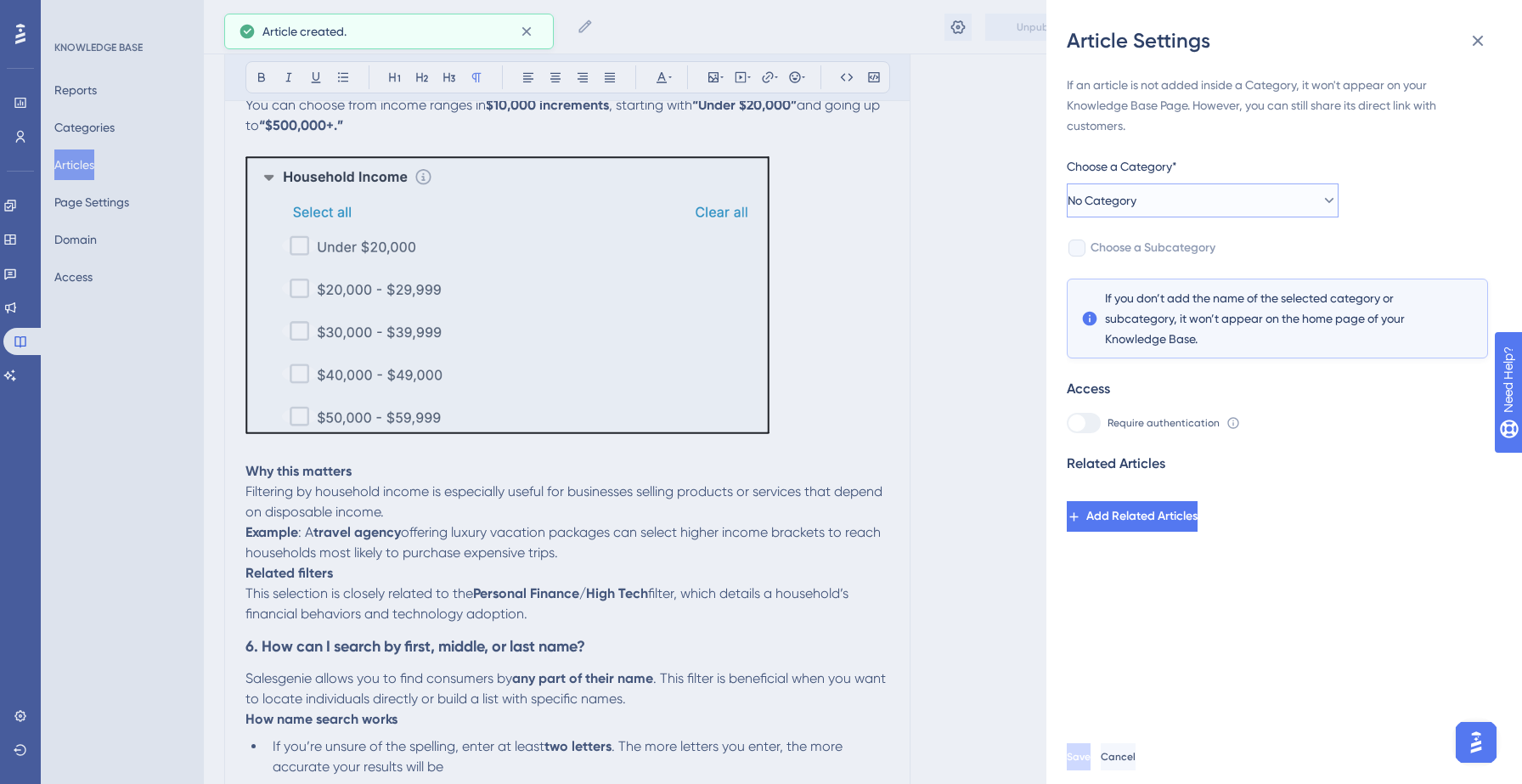
click at [1205, 199] on button "No Category" at bounding box center [1202, 200] width 272 height 34
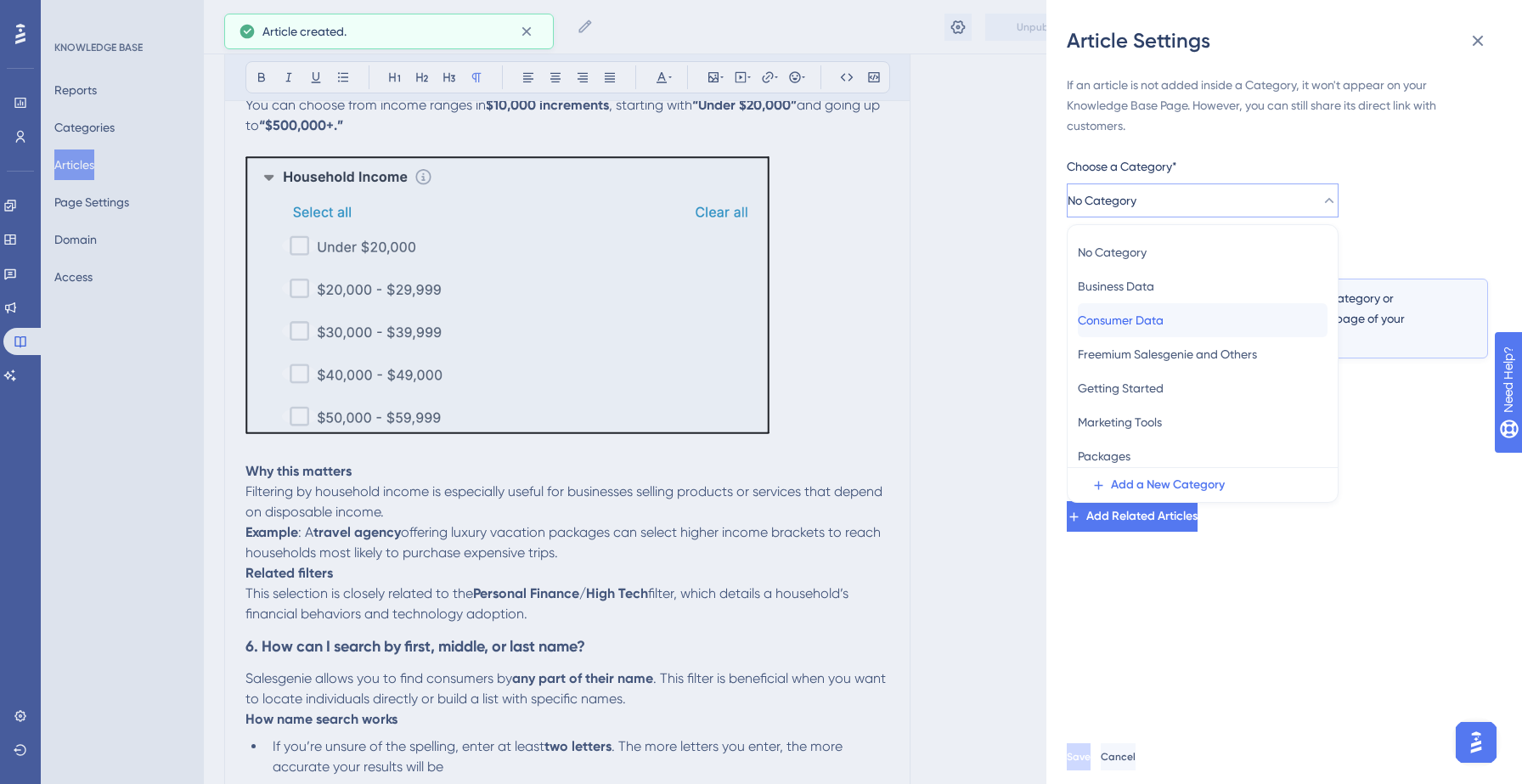
click at [1164, 310] on span "Consumer Data" at bounding box center [1120, 320] width 86 height 20
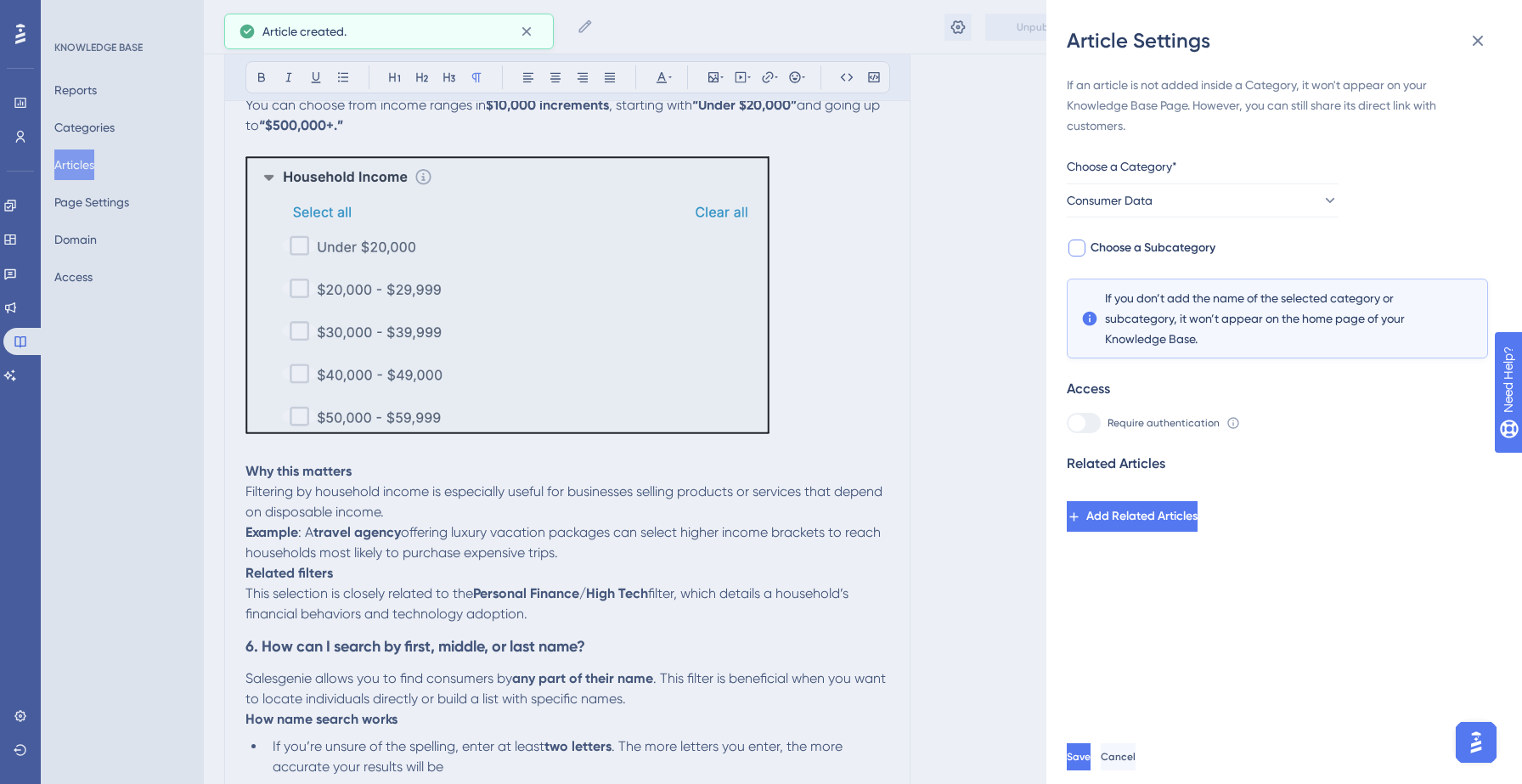
click at [1211, 243] on span "Choose a Subcategory" at bounding box center [1153, 248] width 125 height 20
checkbox input "true"
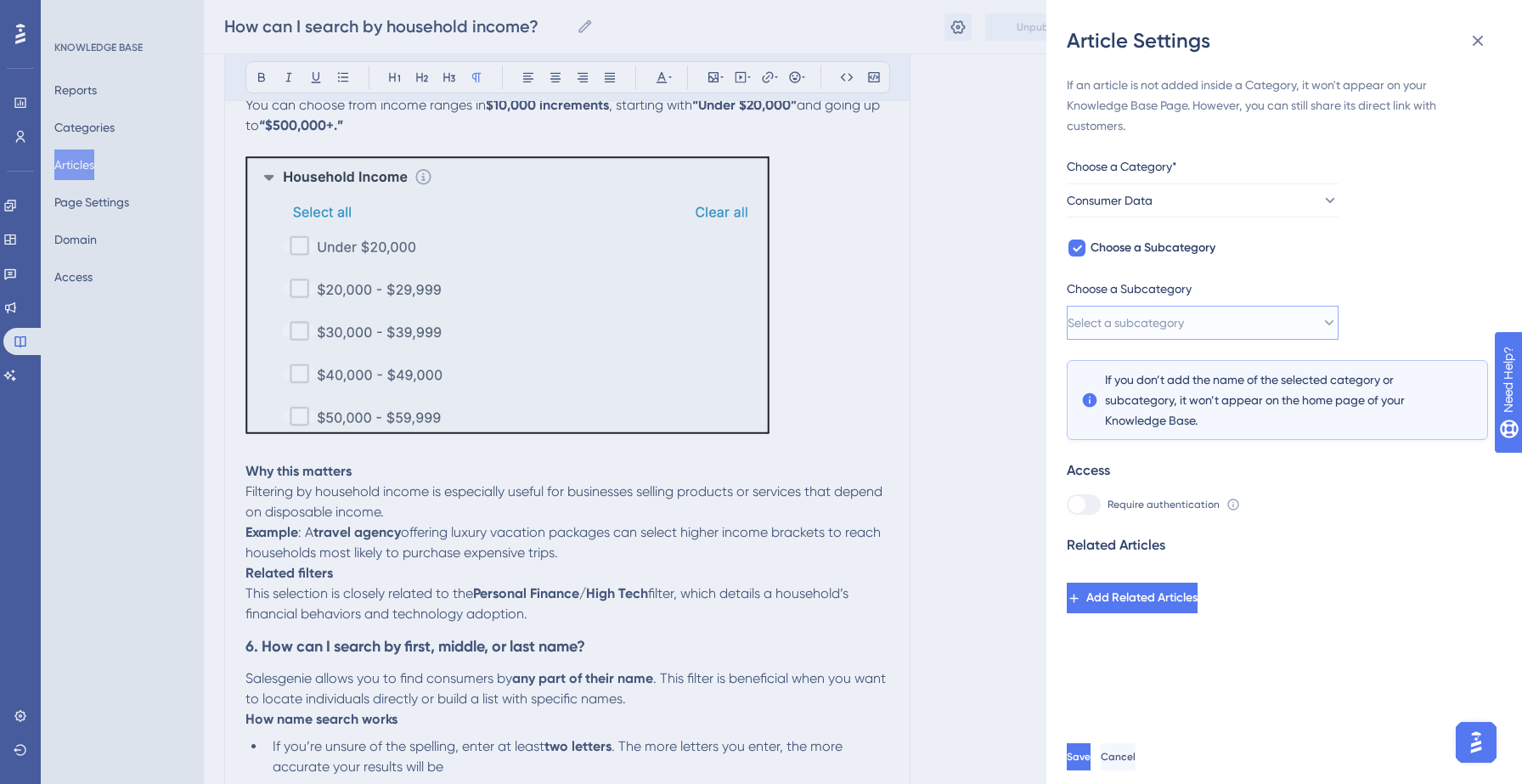
click at [1199, 312] on button "Select a subcategory" at bounding box center [1202, 323] width 272 height 34
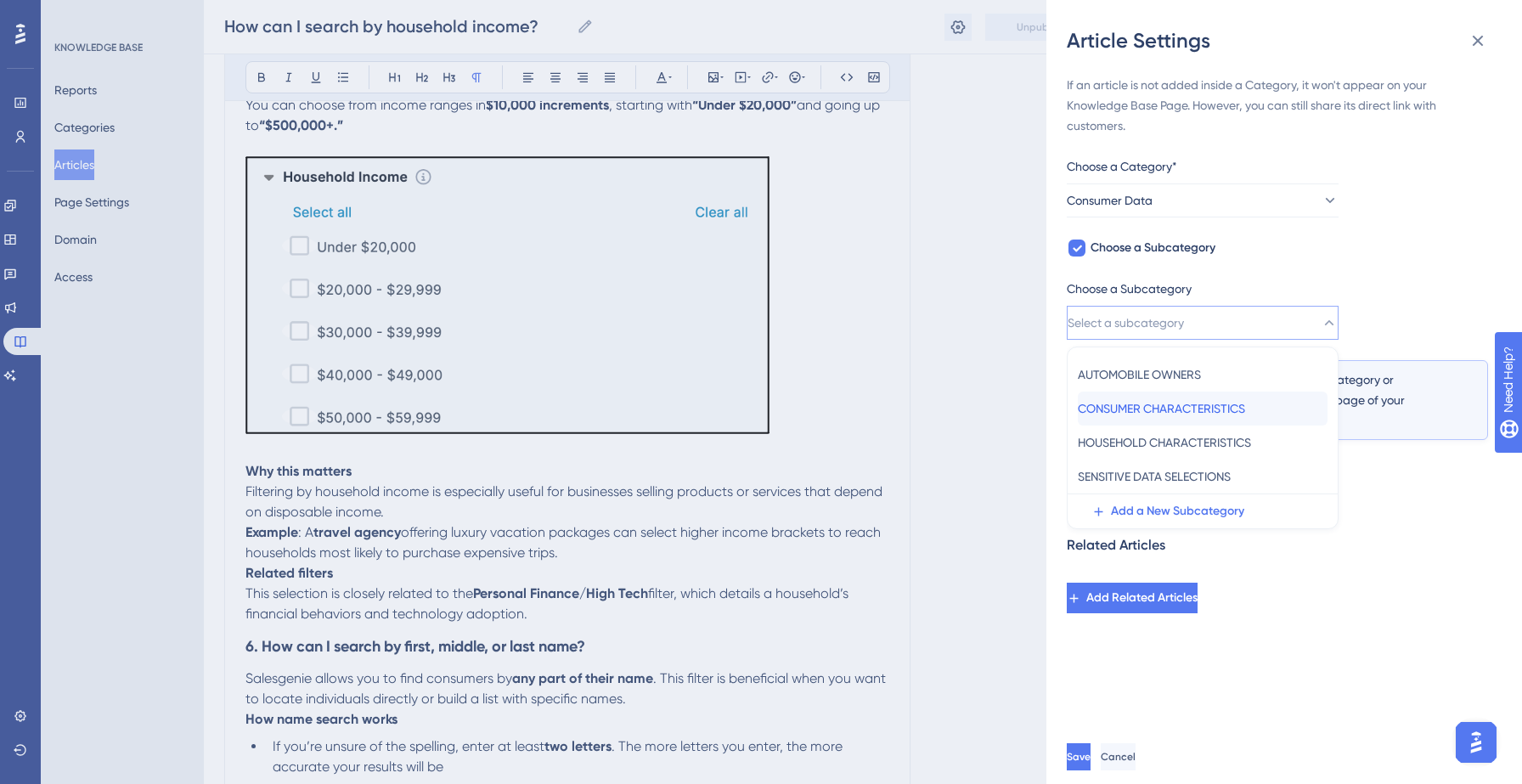
click at [1168, 405] on span "CONSUMER CHARACTERISTICS" at bounding box center [1161, 408] width 168 height 20
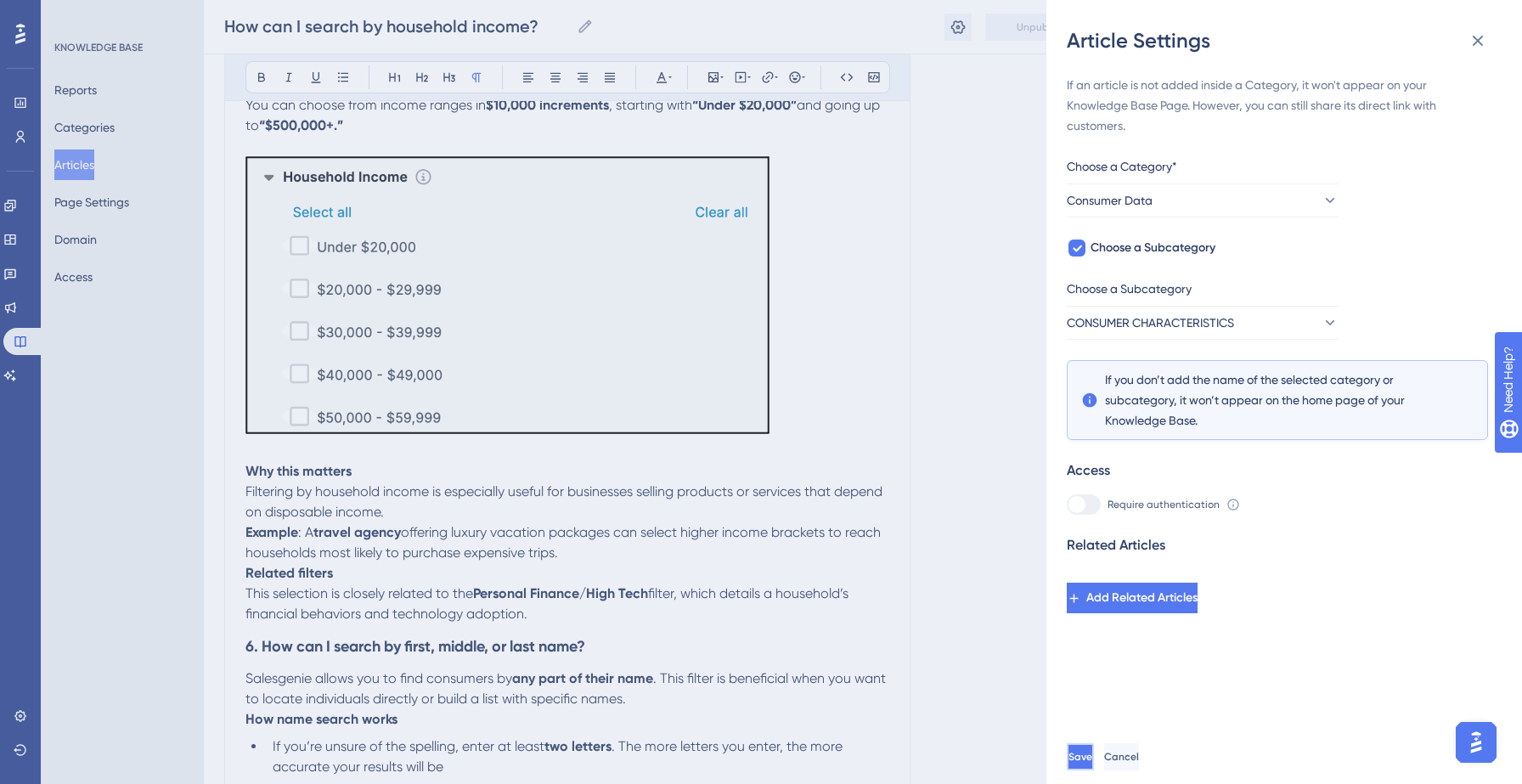
click at [1092, 753] on span "Save" at bounding box center [1080, 755] width 24 height 13
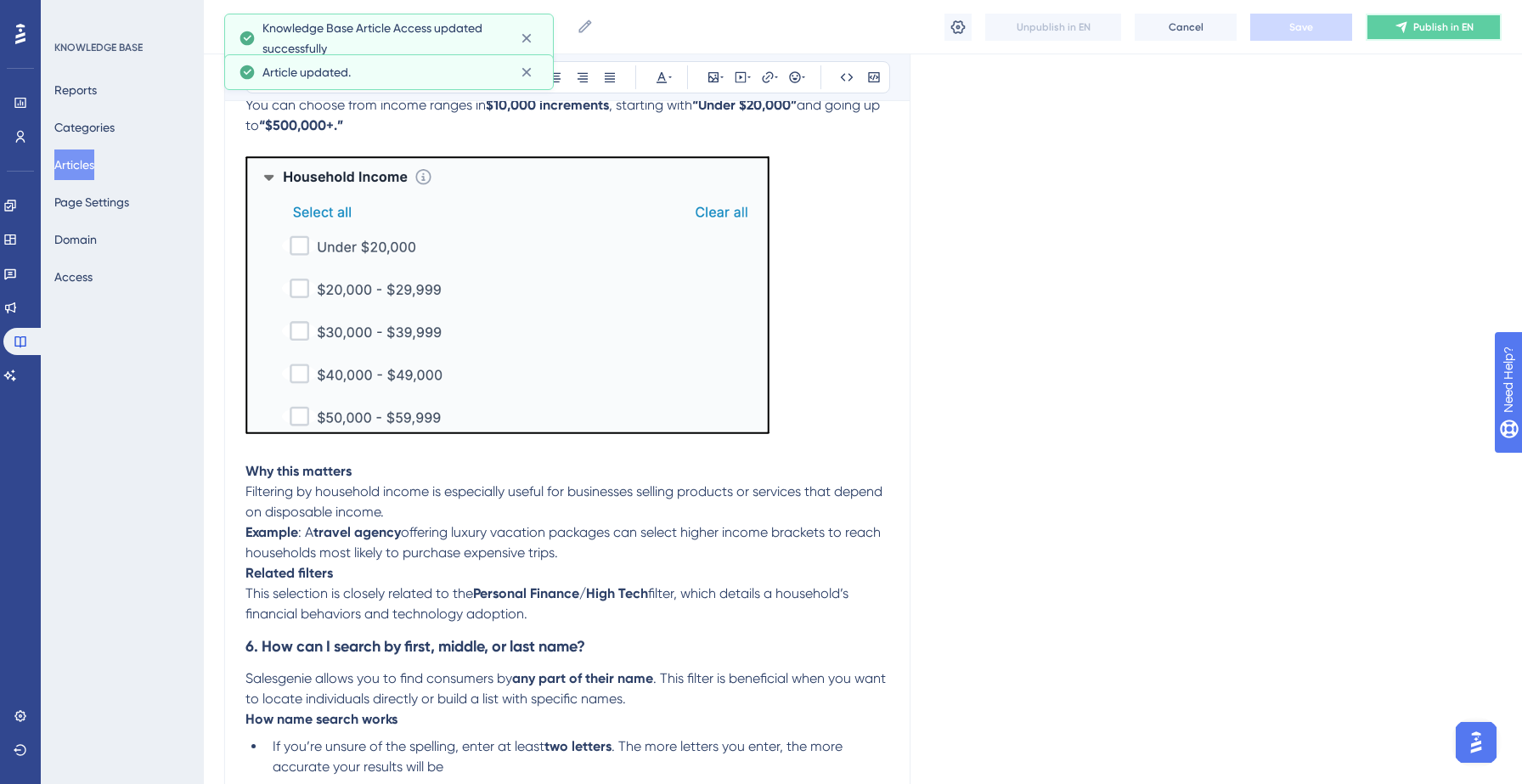
click at [1440, 28] on span "Publish in EN" at bounding box center [1444, 27] width 61 height 13
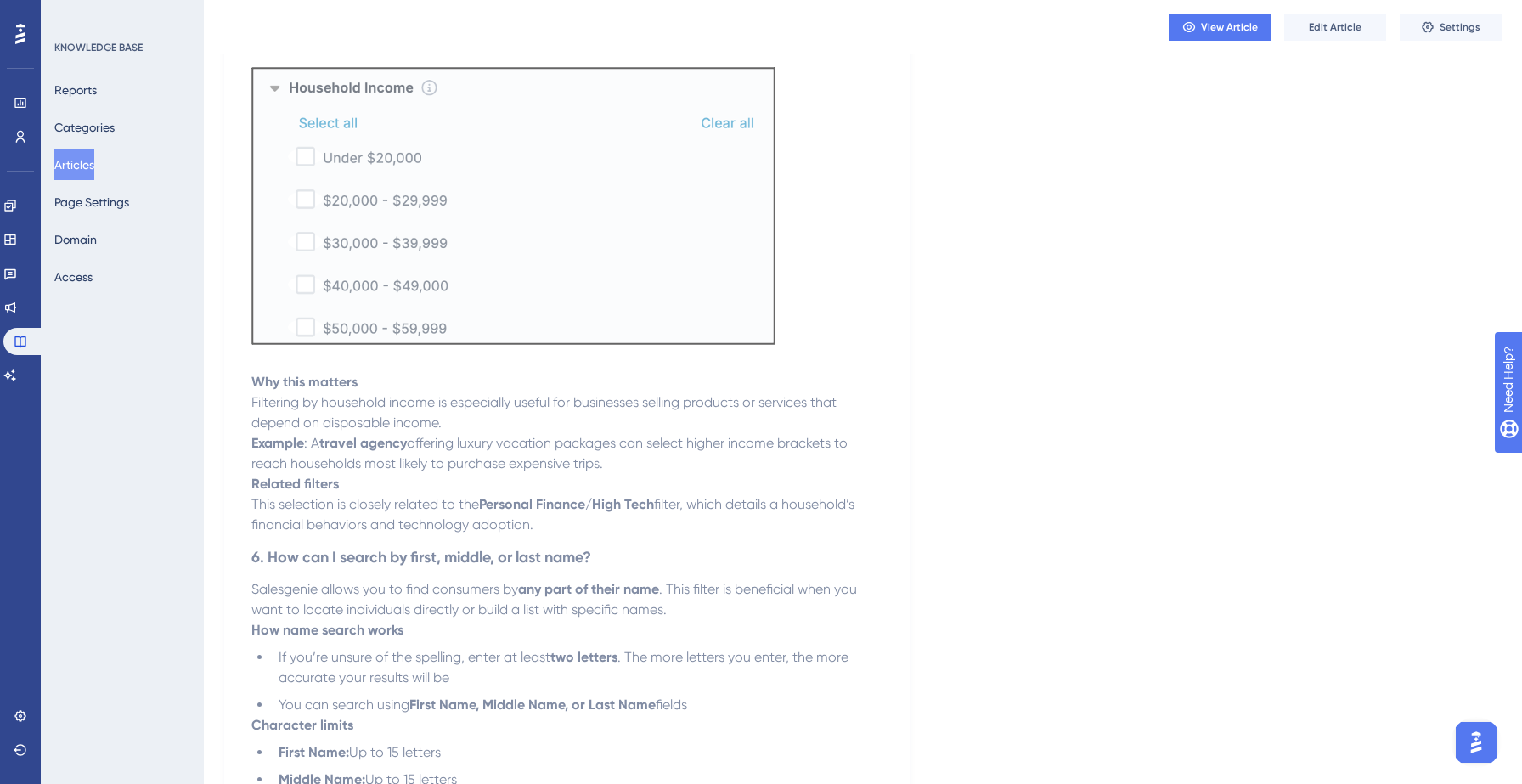
scroll to position [0, 0]
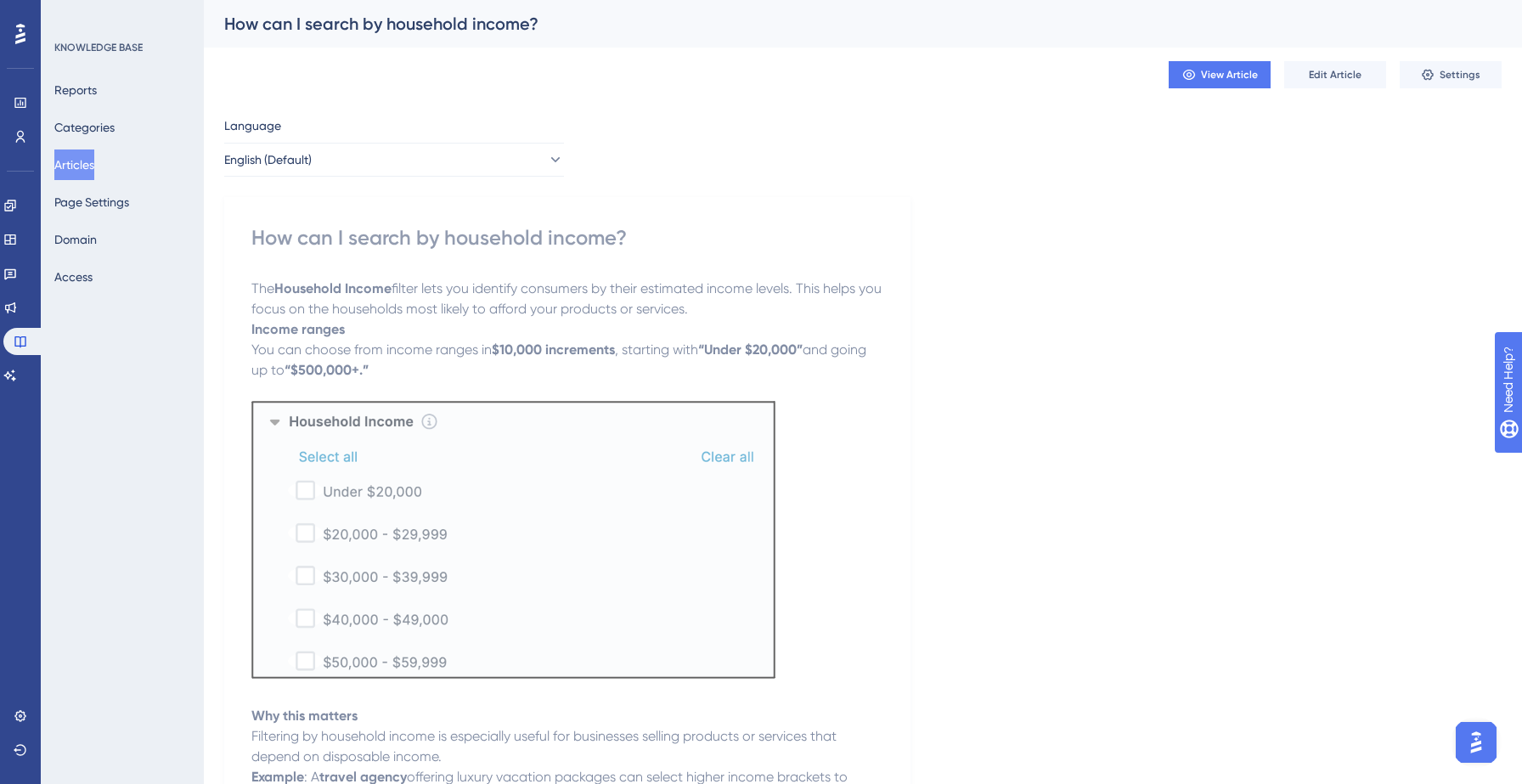
click at [94, 160] on button "Articles" at bounding box center [74, 165] width 40 height 30
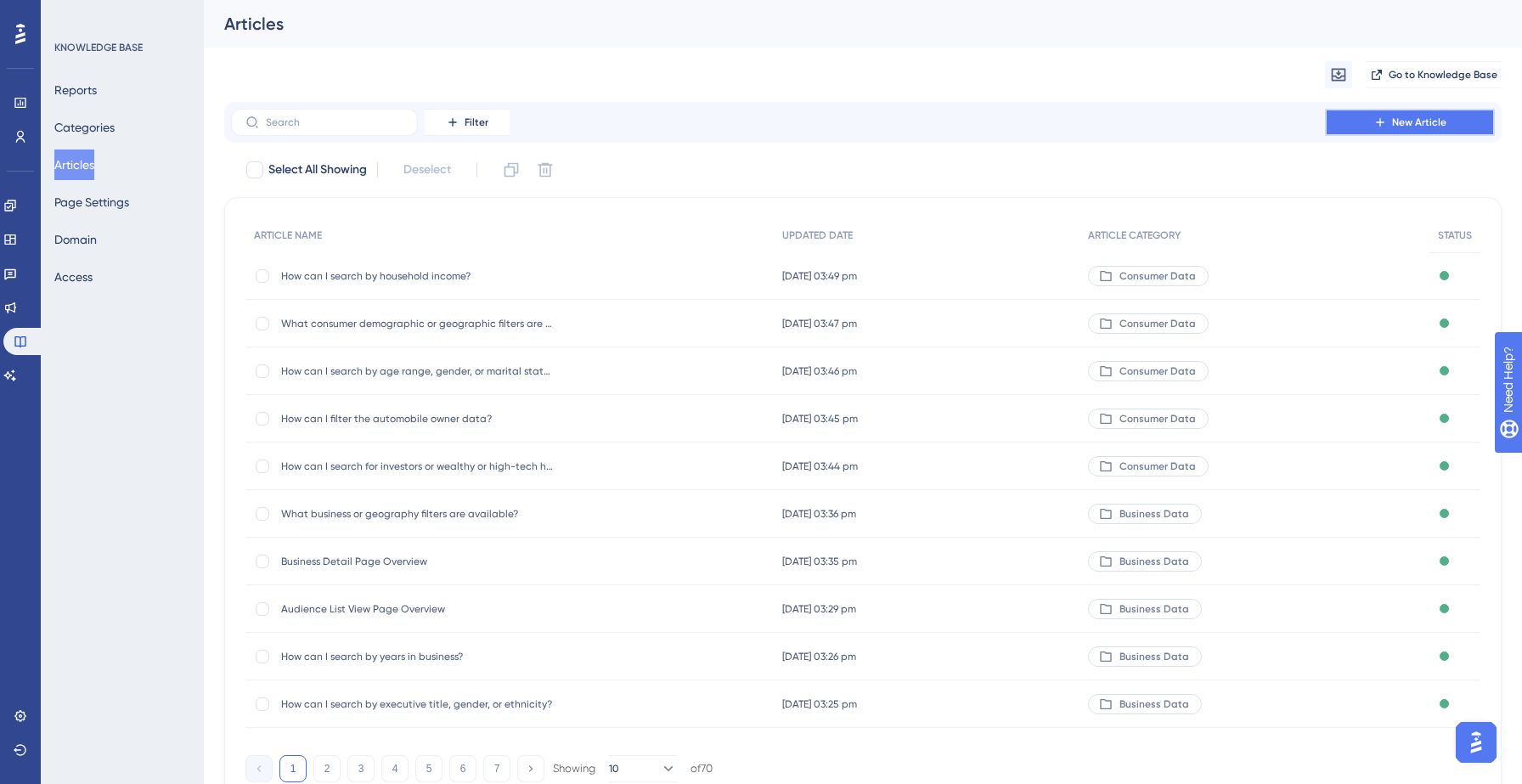
click at [1384, 119] on icon at bounding box center [1379, 122] width 13 height 13
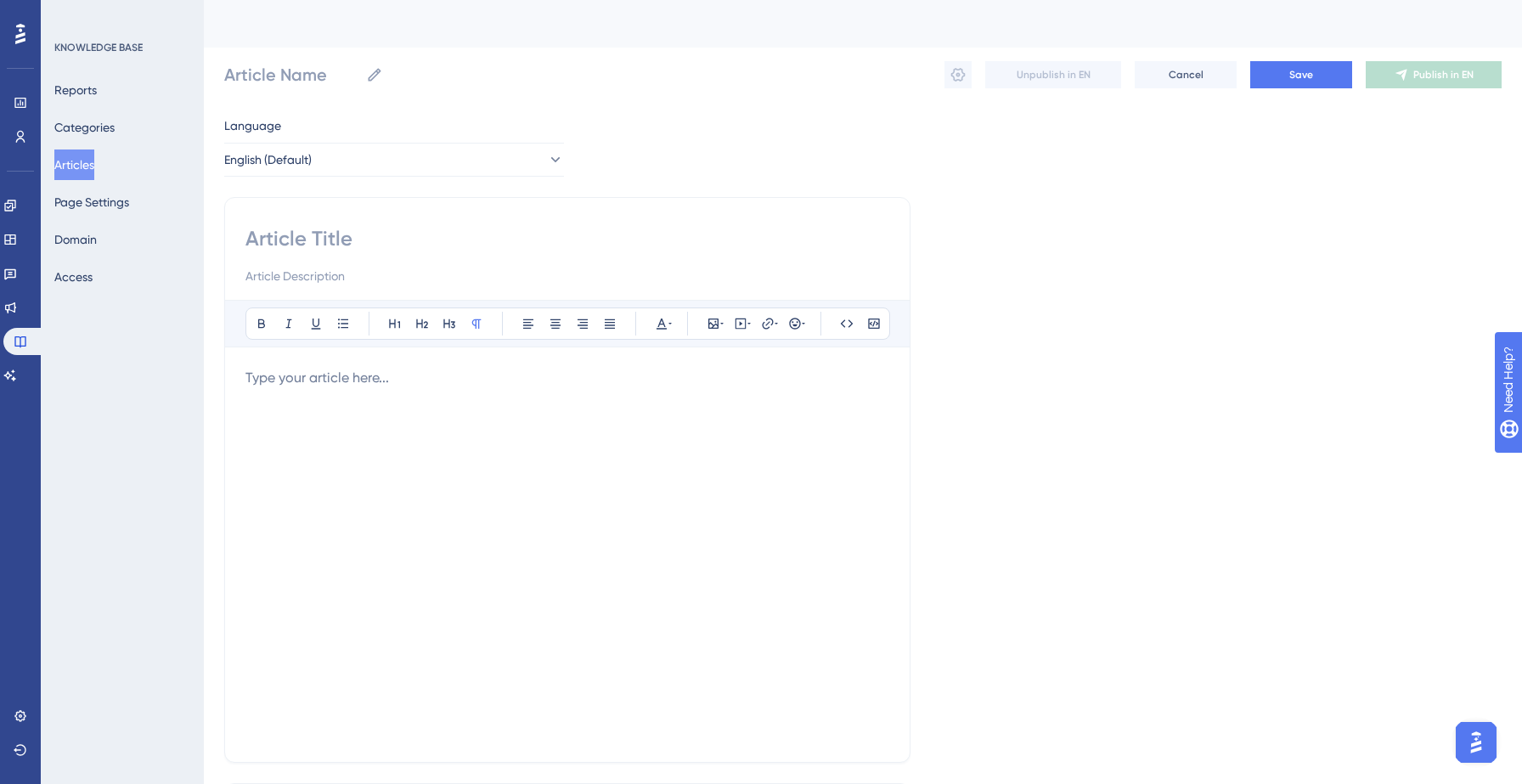
click at [421, 245] on input at bounding box center [567, 239] width 643 height 27
paste input "How can I search by the number of vehicles in a household?"
type input "How can I search by the number of vehicles in a household?"
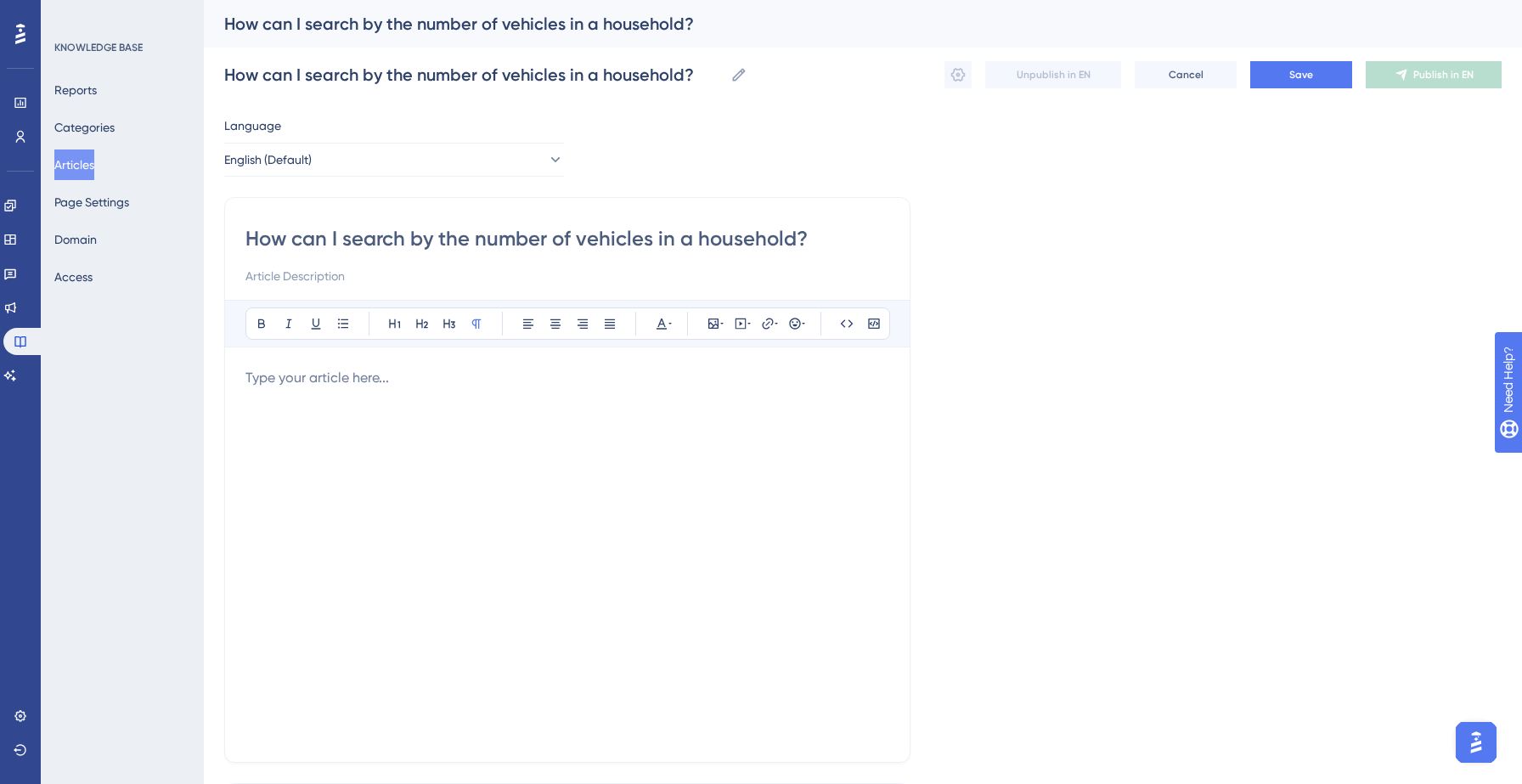
type input "How can I search by the number of vehicles in a household?"
click at [362, 383] on p at bounding box center [567, 378] width 643 height 20
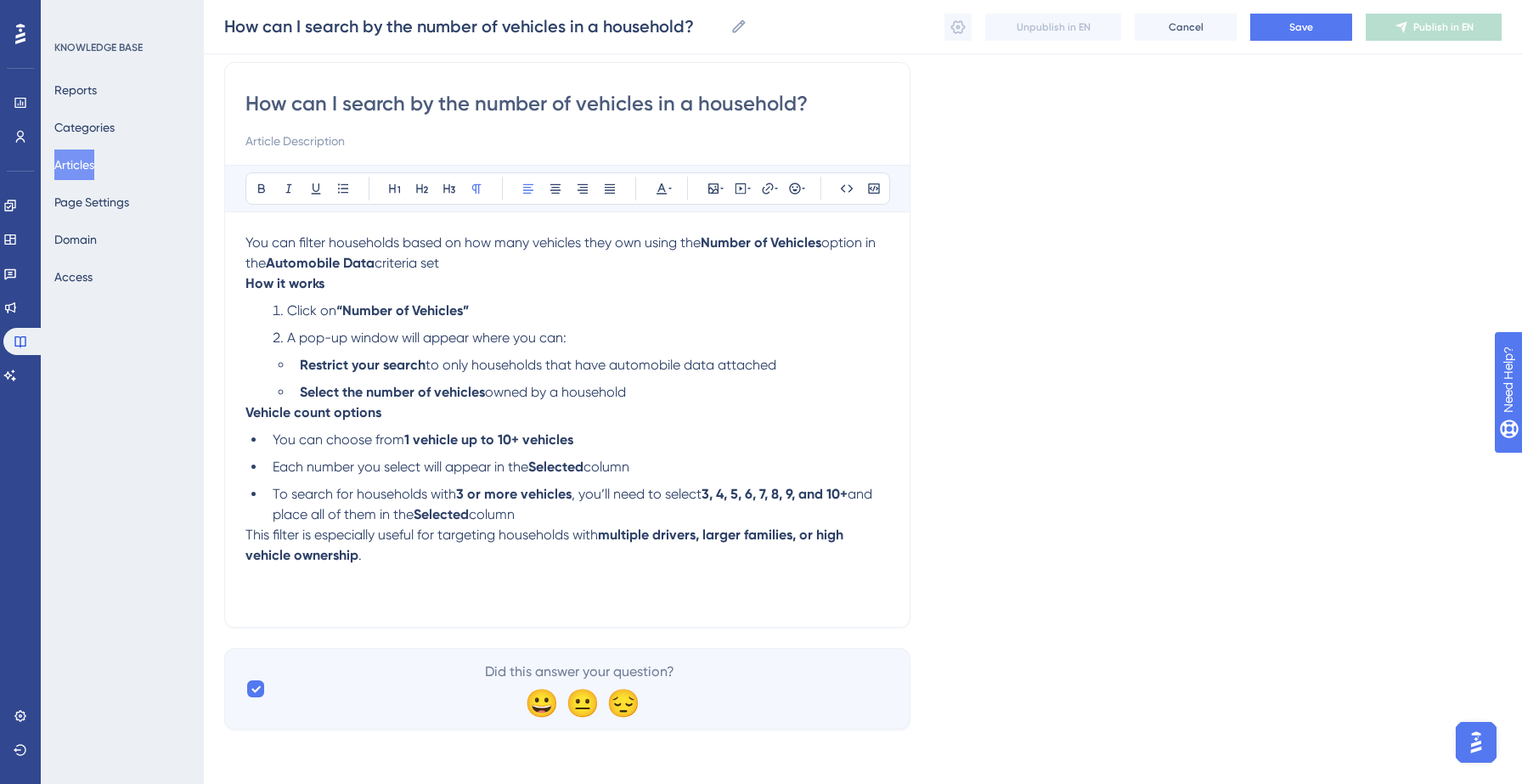
scroll to position [128, 0]
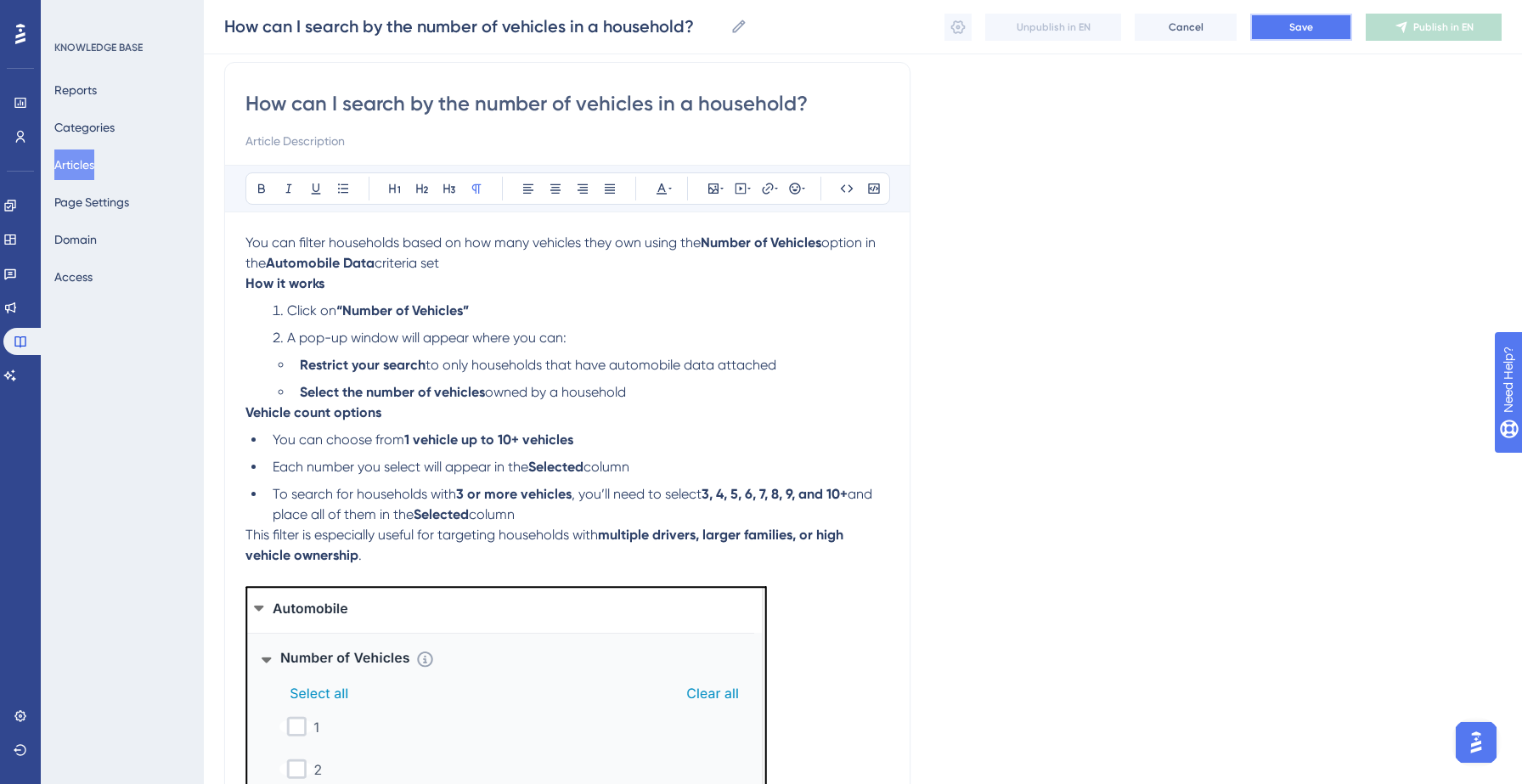
click at [1304, 23] on span "Save" at bounding box center [1301, 27] width 24 height 13
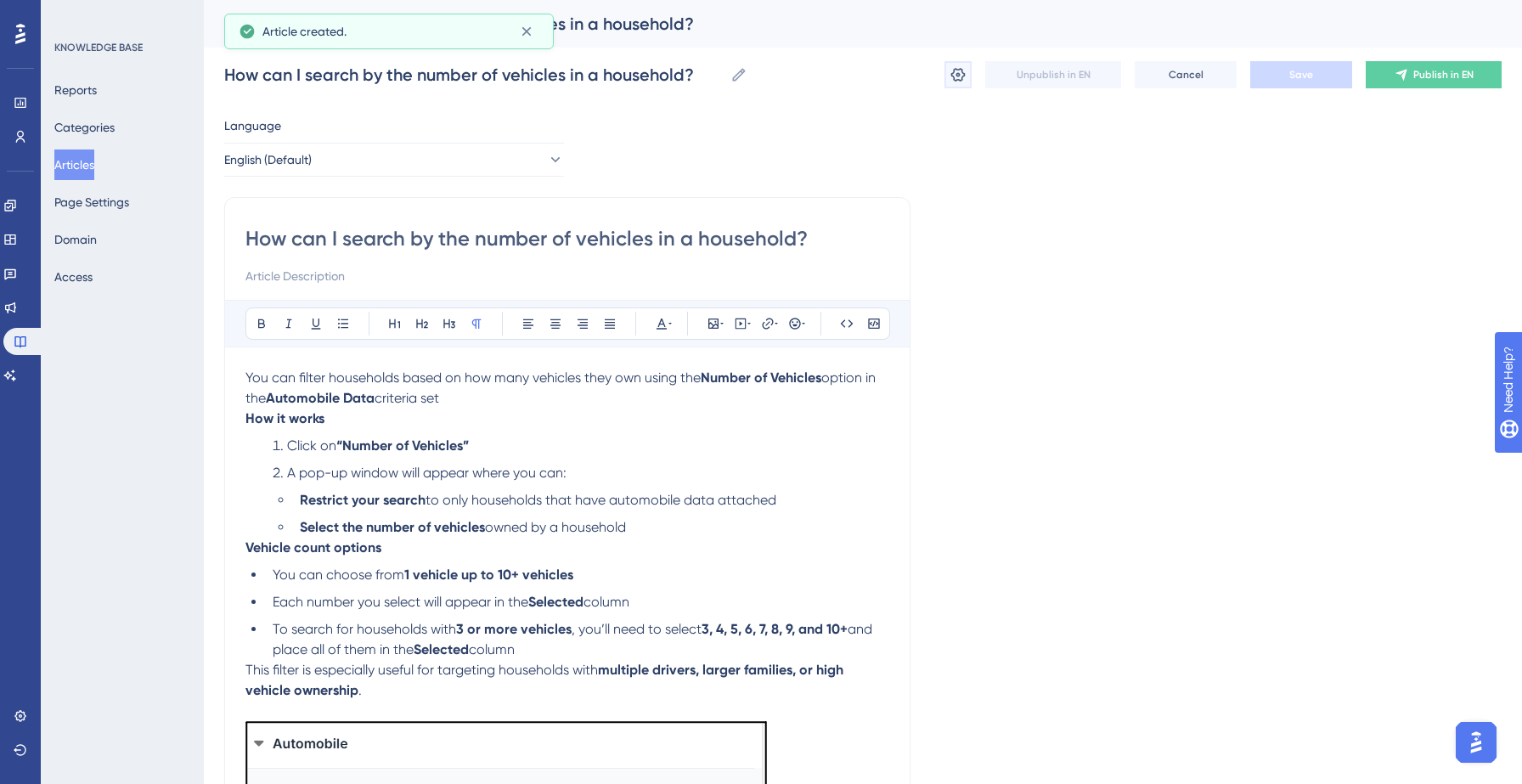
click at [955, 67] on icon at bounding box center [957, 74] width 17 height 17
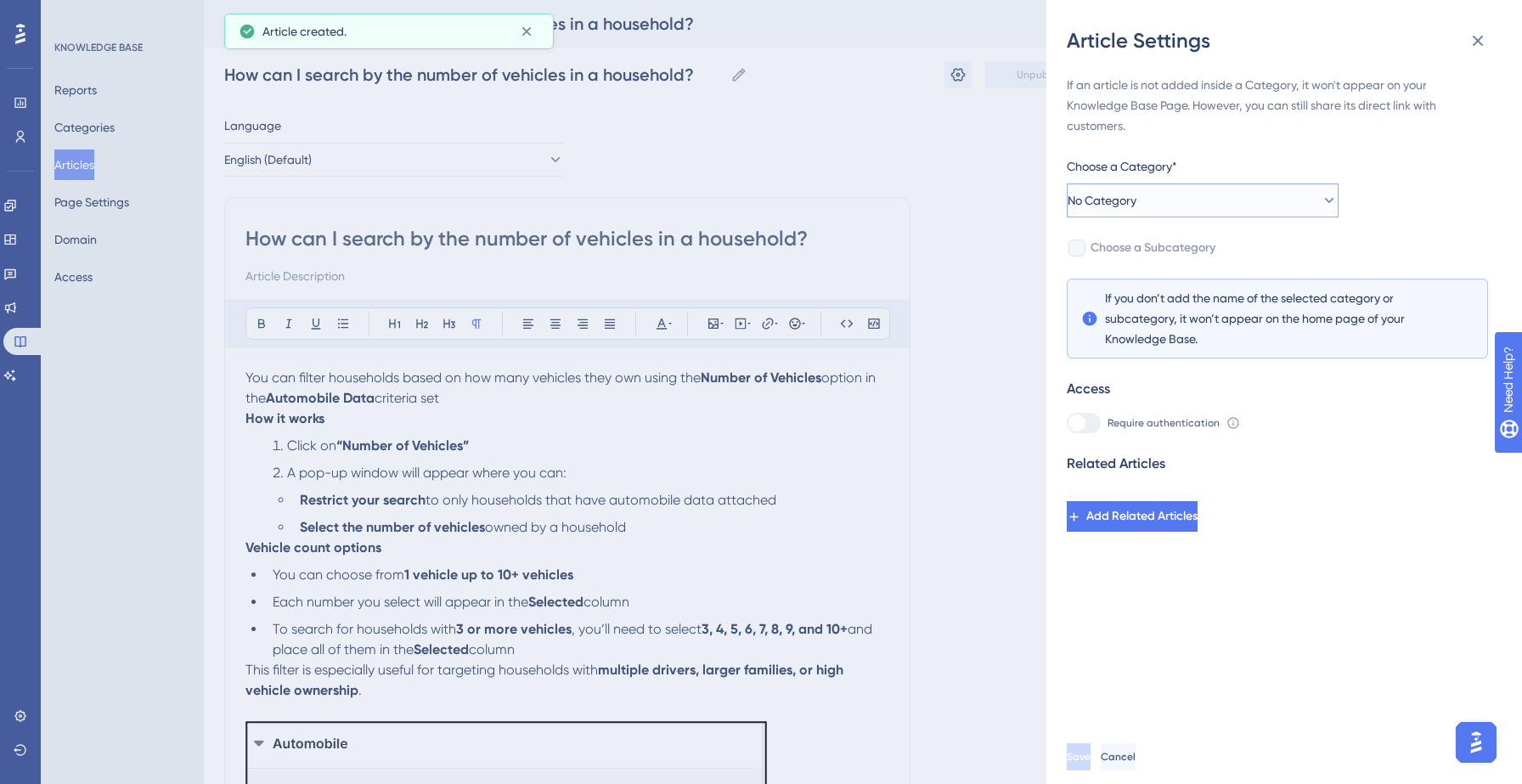
click at [1228, 192] on button "No Category" at bounding box center [1202, 200] width 272 height 34
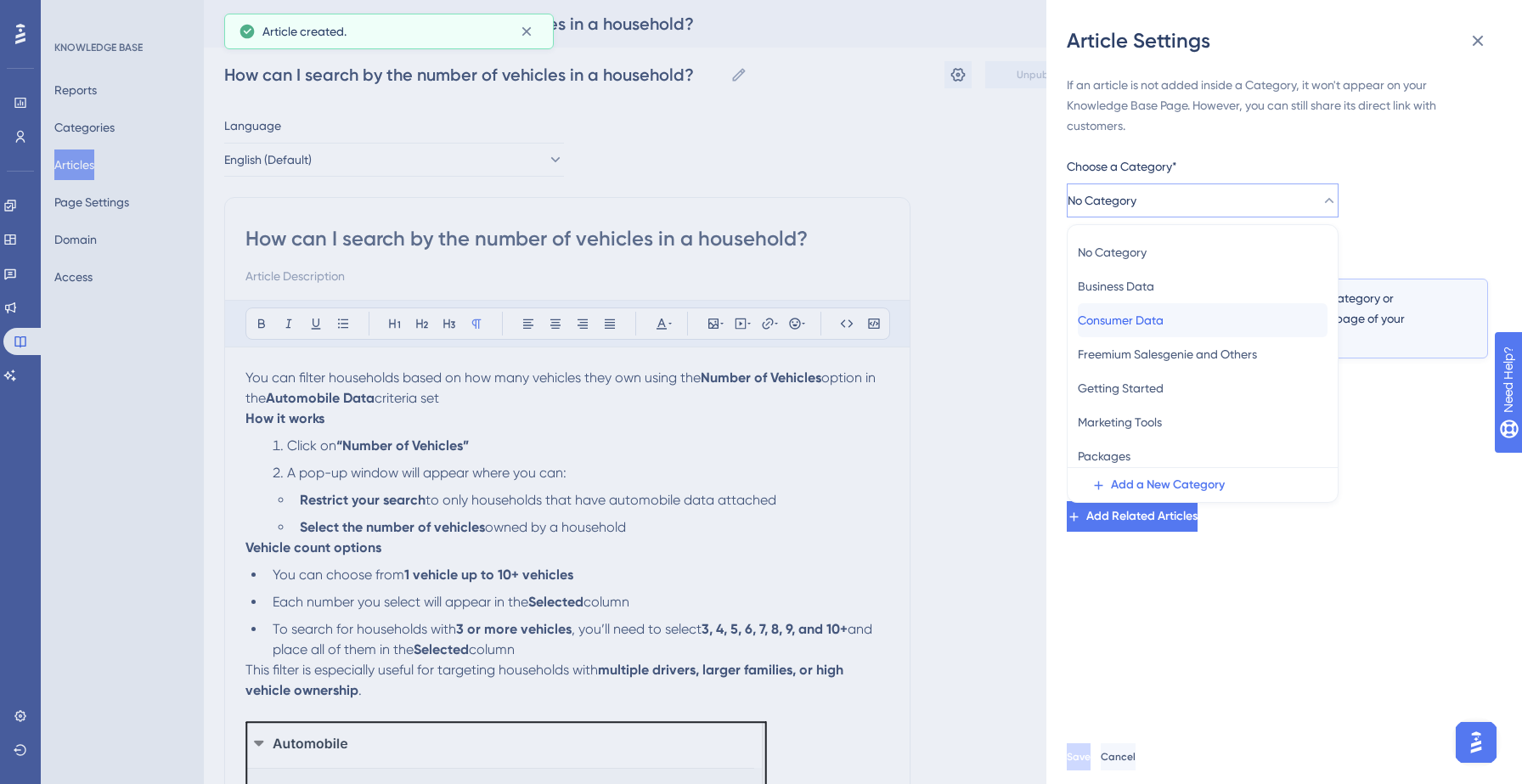
click at [1139, 310] on span "Consumer Data" at bounding box center [1120, 320] width 86 height 20
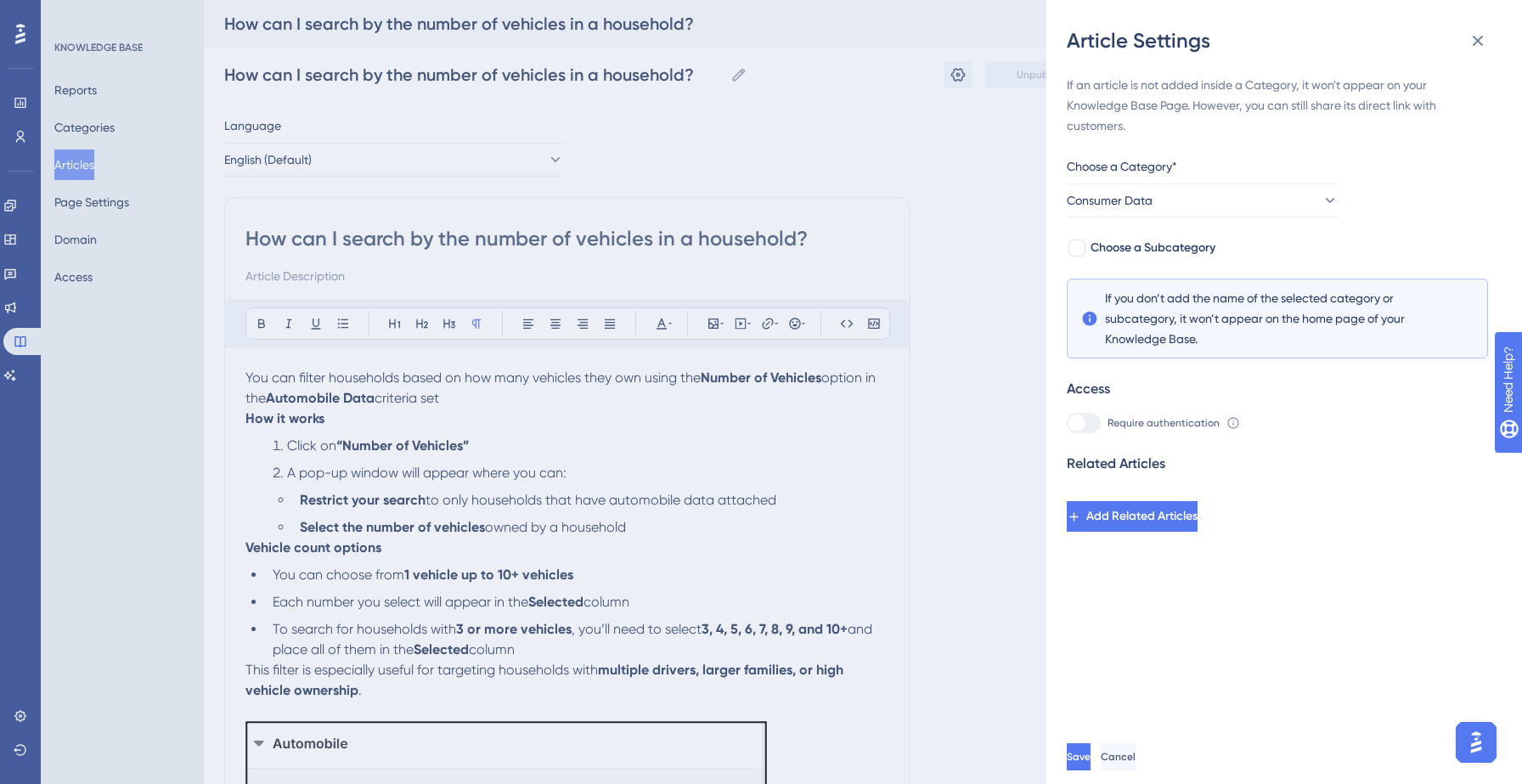
click at [1192, 233] on div "If an article is not added inside a Category, it won't appear on your Knowledge…" at bounding box center [1277, 303] width 421 height 457
click at [1192, 244] on span "Choose a Subcategory" at bounding box center [1153, 248] width 125 height 20
checkbox input "true"
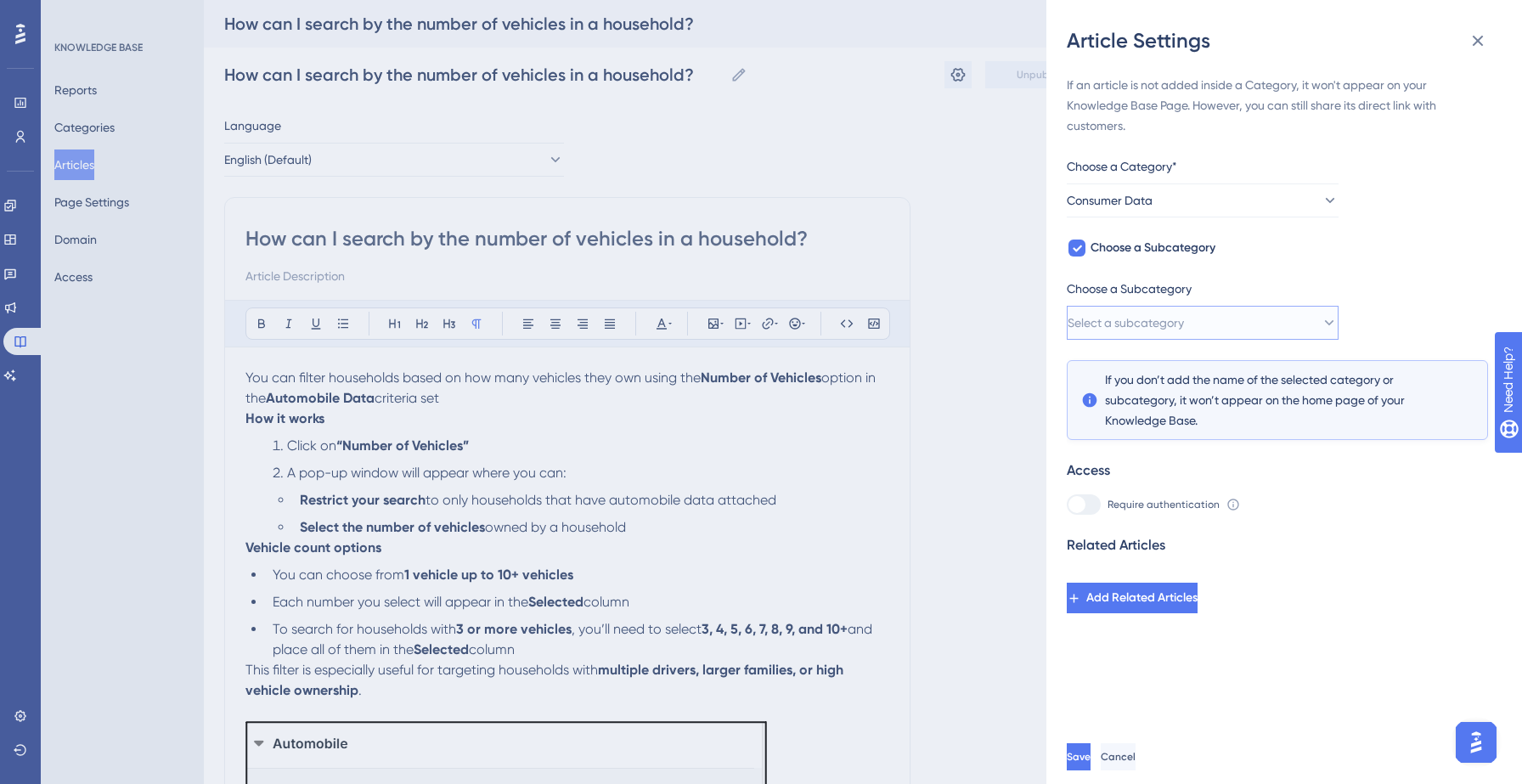
click at [1172, 319] on span "Select a subcategory" at bounding box center [1125, 323] width 117 height 20
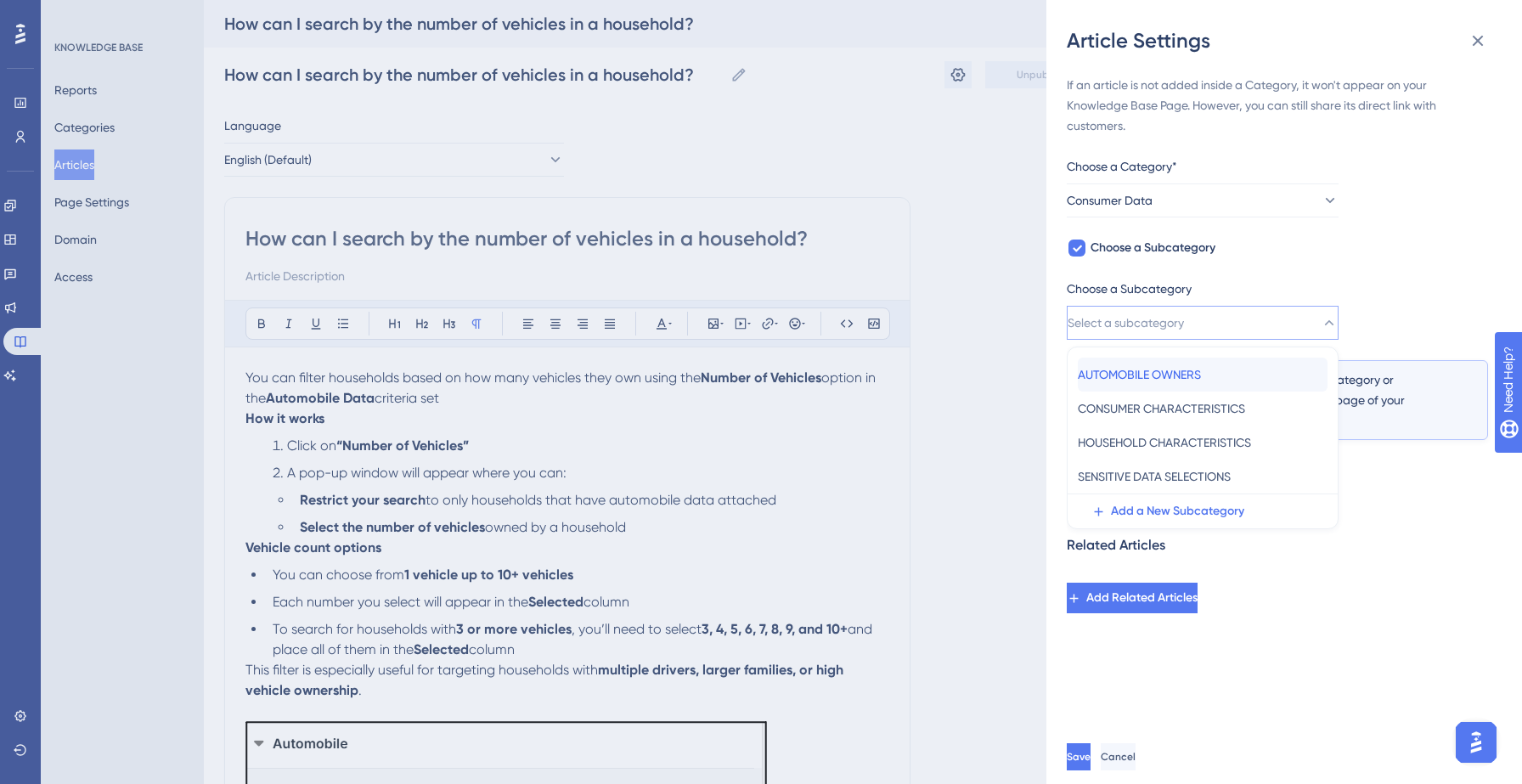
click at [1152, 372] on span "AUTOMOBILE OWNERS" at bounding box center [1139, 374] width 123 height 20
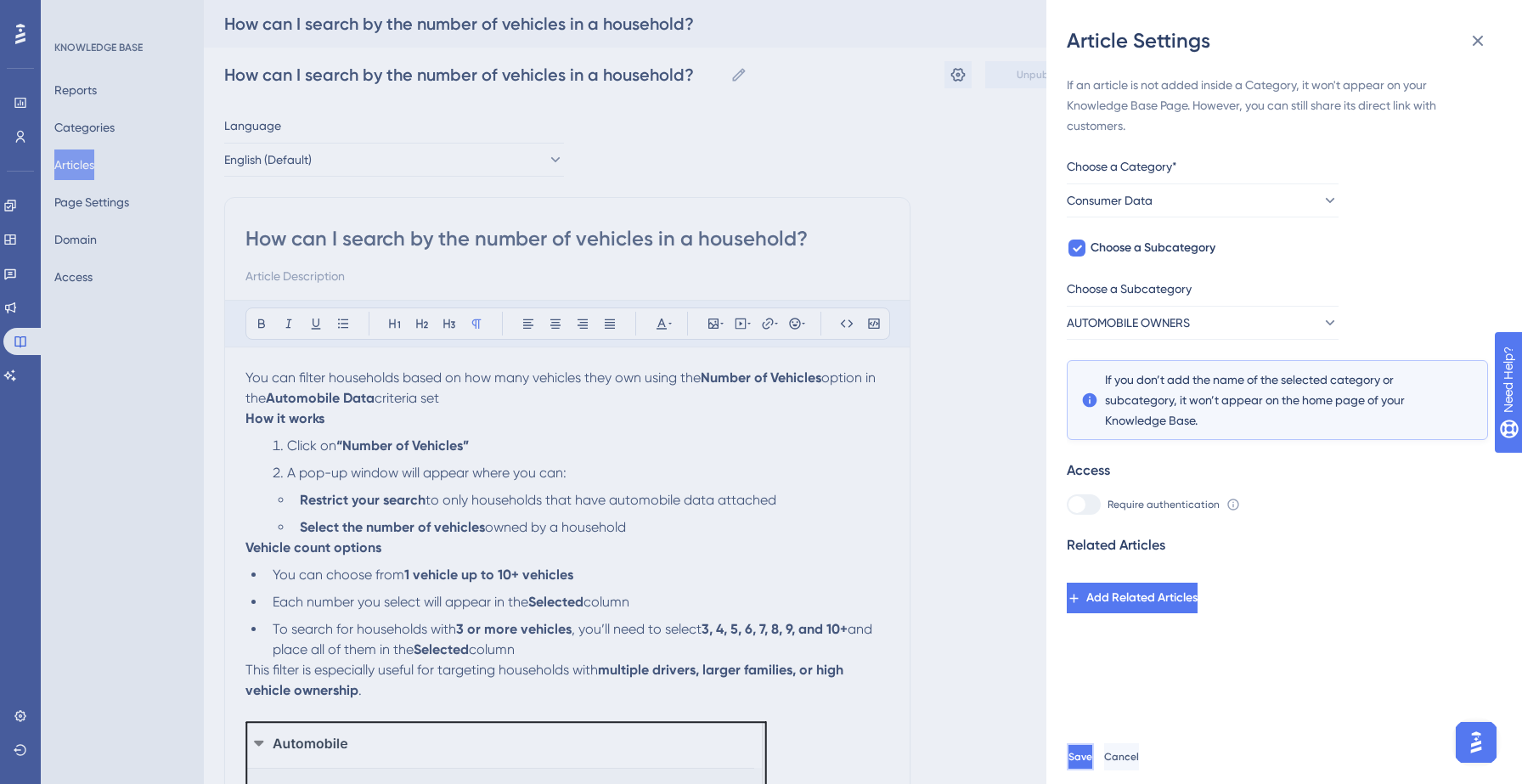
click at [1092, 759] on span "Save" at bounding box center [1080, 755] width 24 height 13
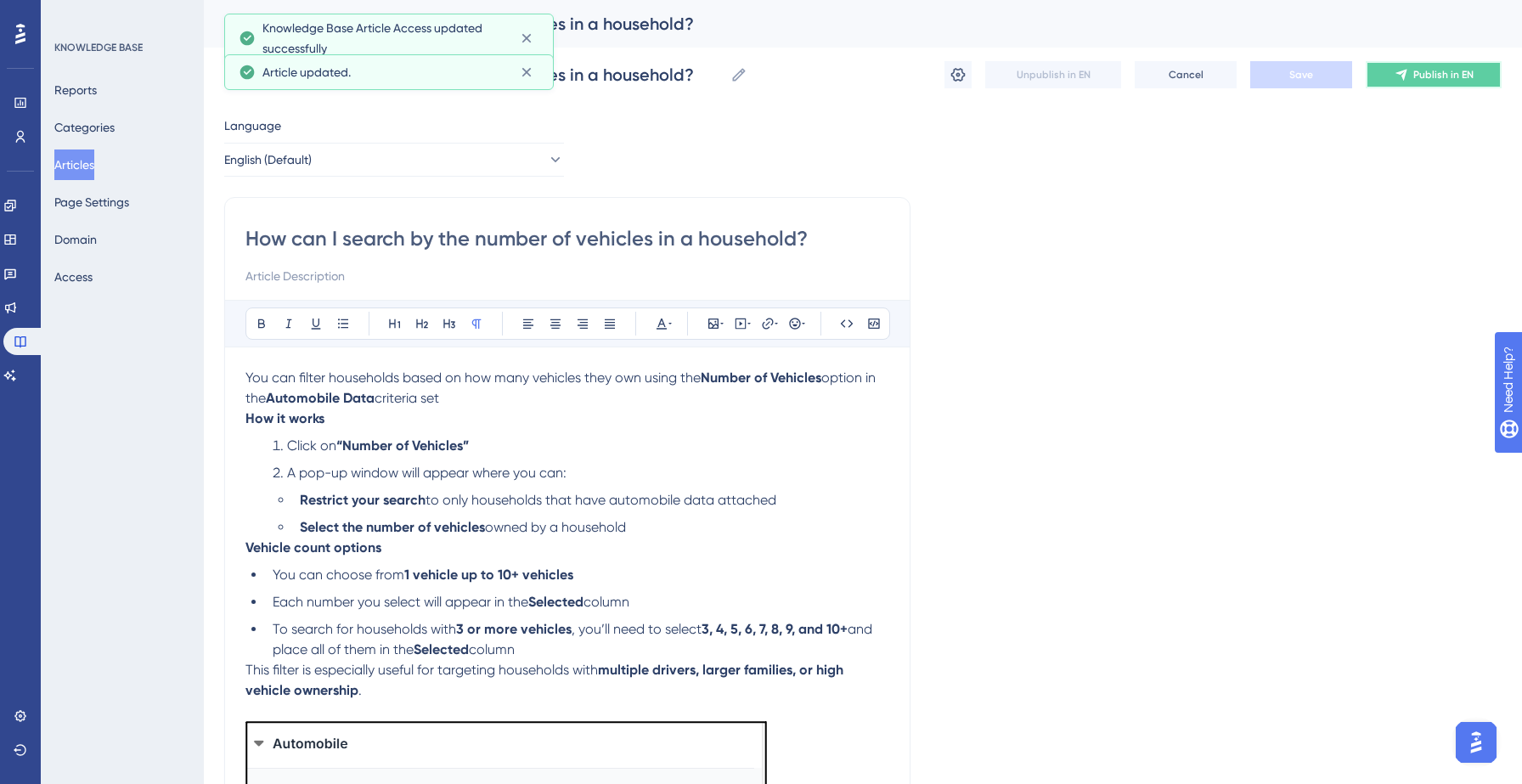
click at [1466, 68] on span "Publish in EN" at bounding box center [1444, 74] width 61 height 13
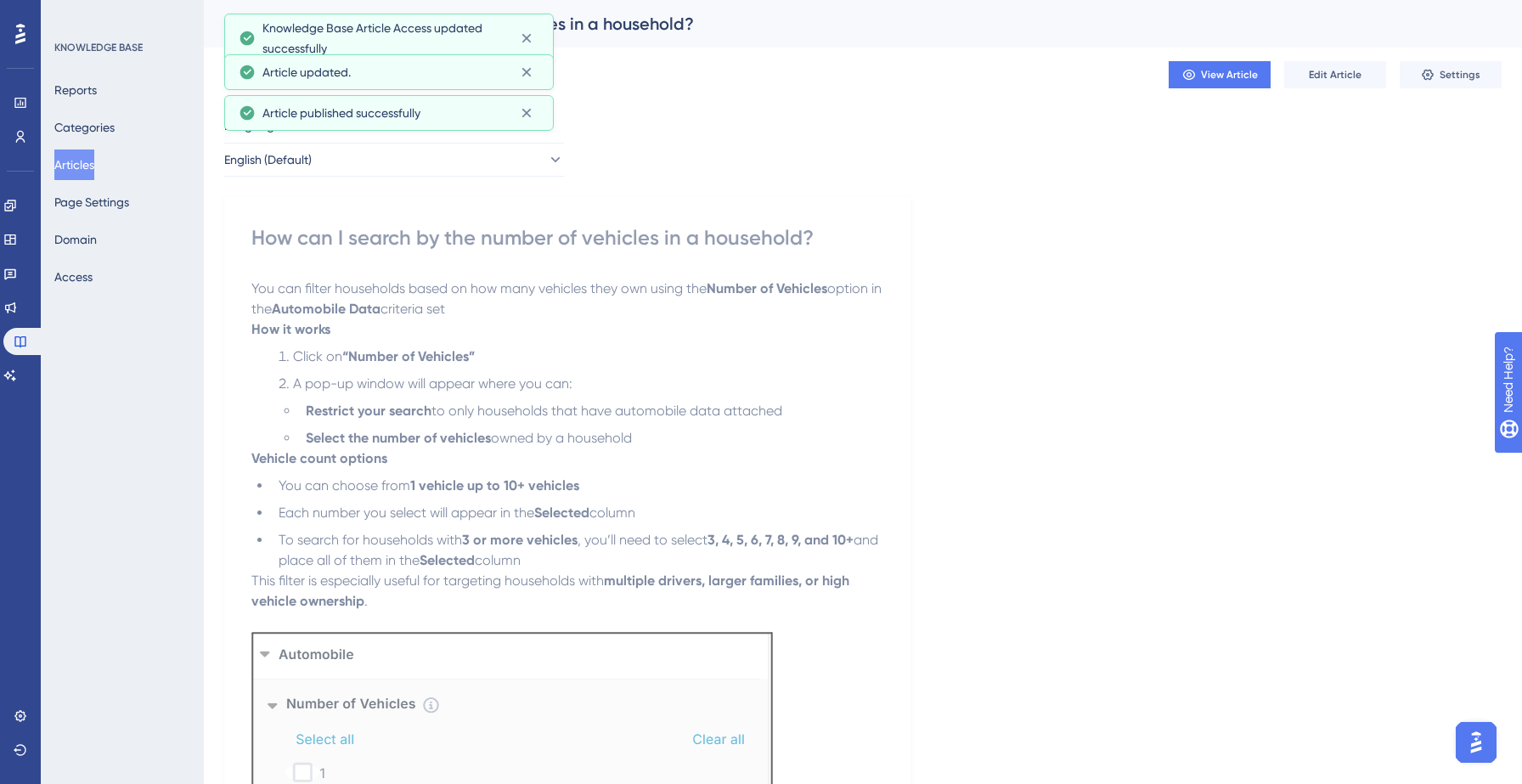
click at [78, 167] on button "Articles" at bounding box center [74, 165] width 40 height 30
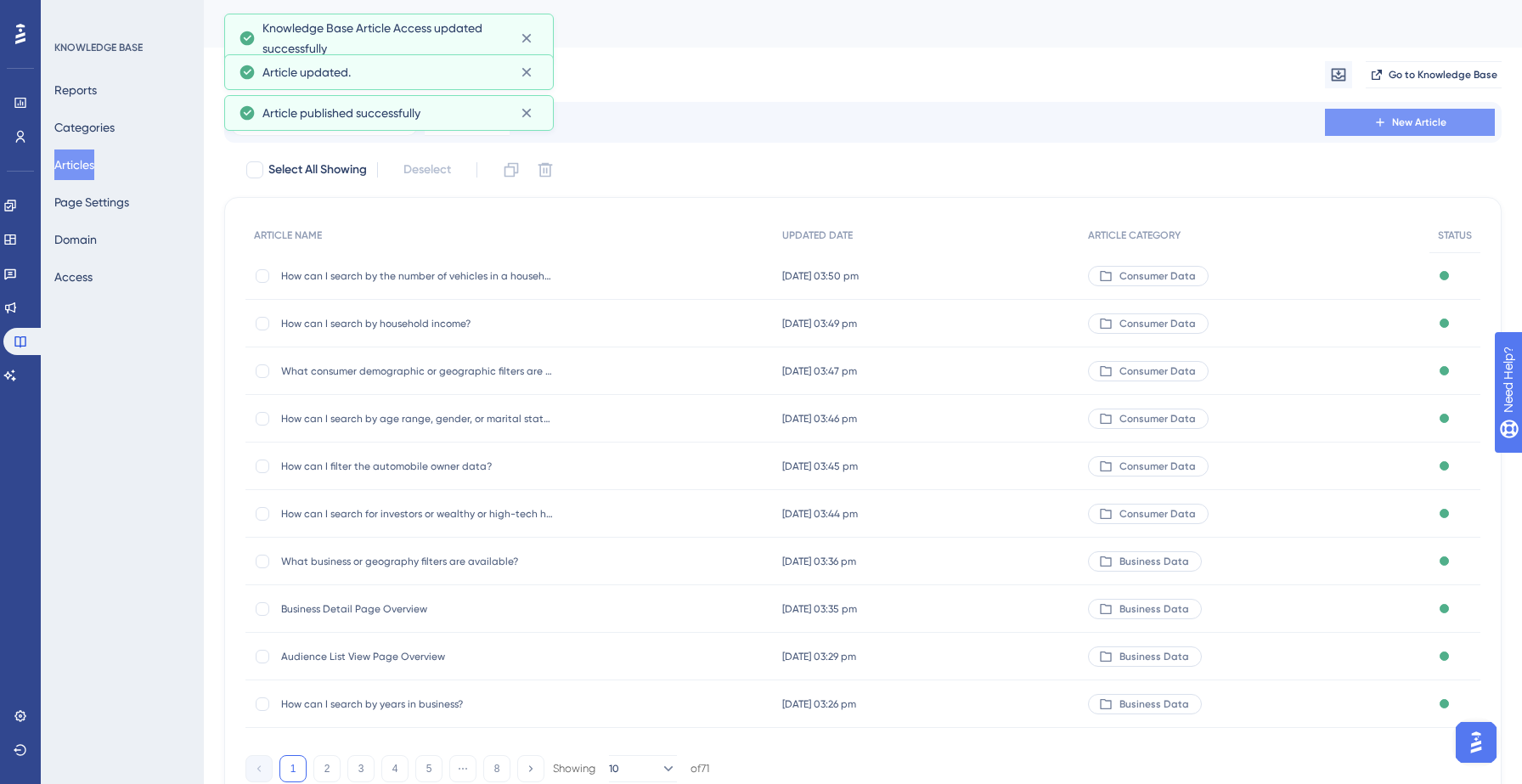
click at [1418, 124] on span "New Article" at bounding box center [1419, 122] width 54 height 13
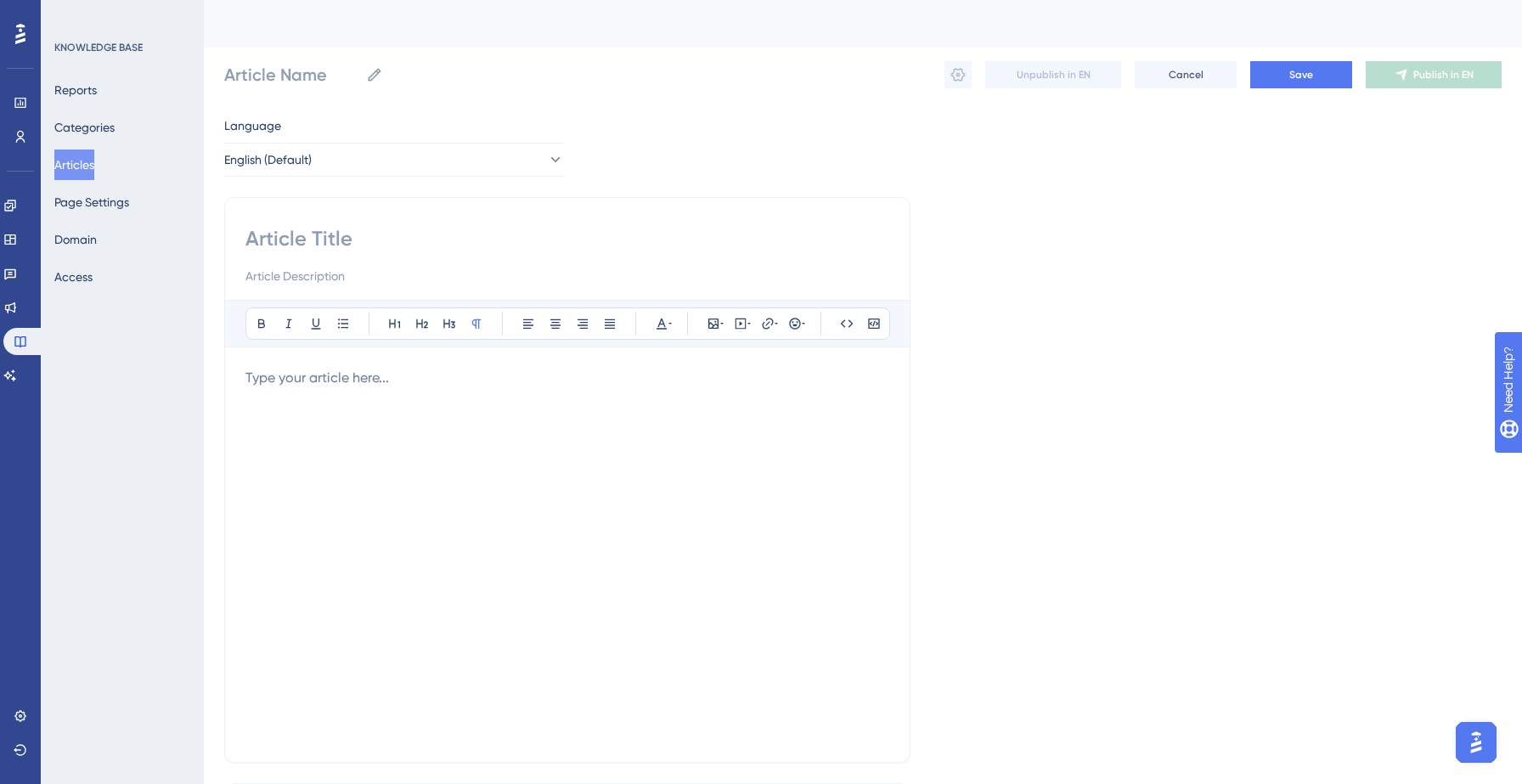
click at [355, 241] on input at bounding box center [567, 239] width 643 height 27
paste input "How can I filter the automobile owner data?"
type input "How can I filter the automobile owner data?"
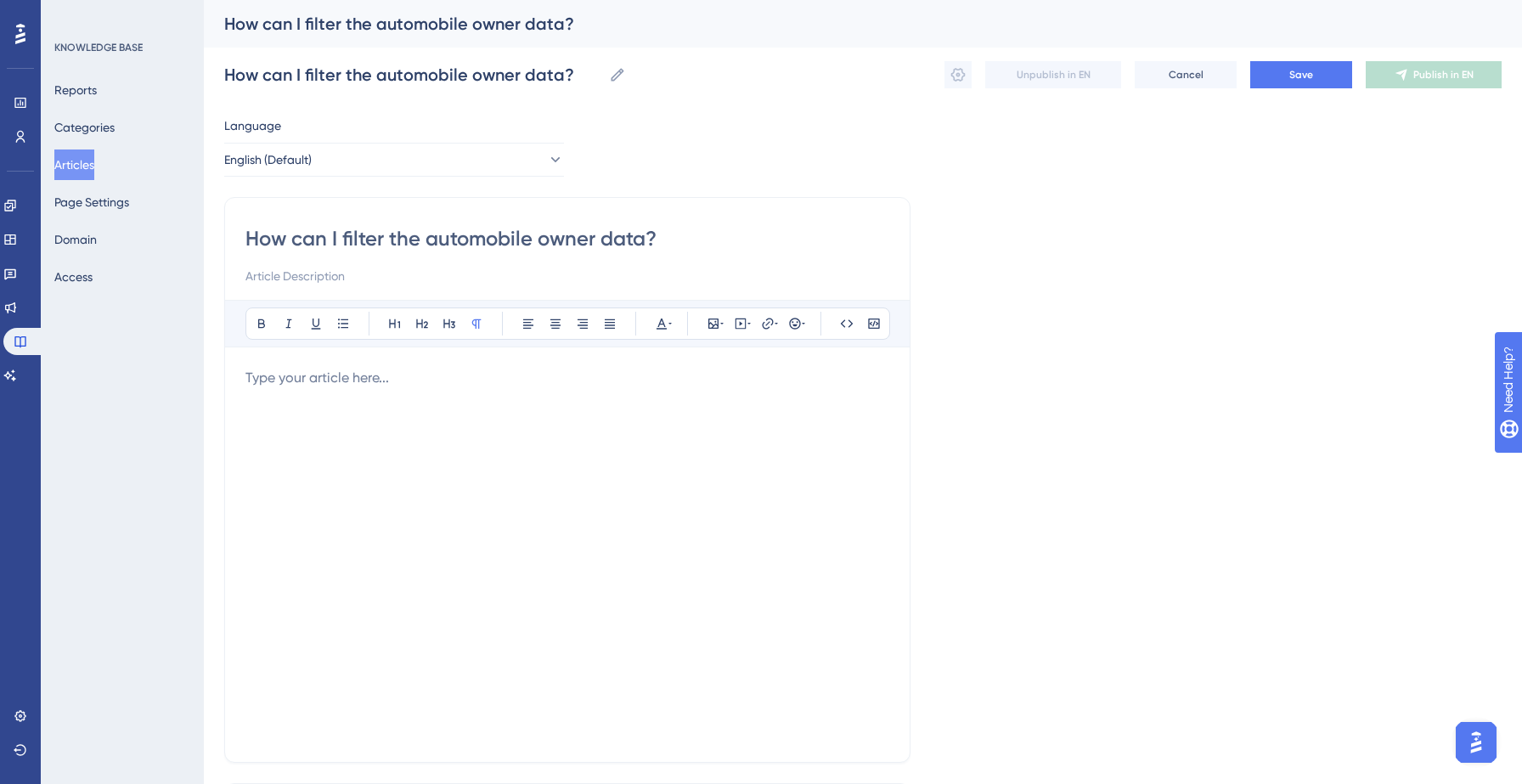
type input "How can I filter the automobile owner data?"
click at [287, 380] on p at bounding box center [567, 378] width 643 height 20
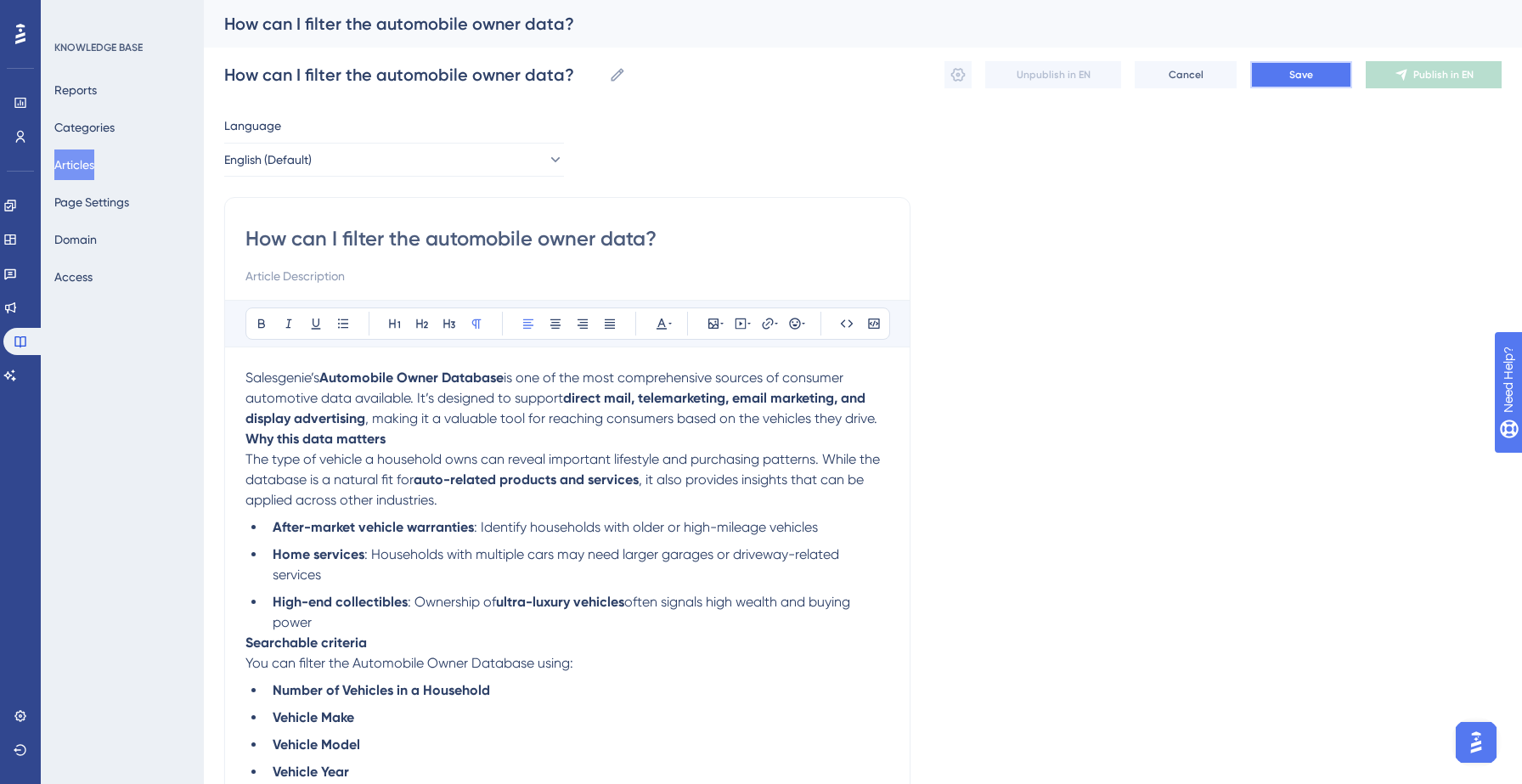
click at [1295, 78] on span "Save" at bounding box center [1301, 74] width 24 height 13
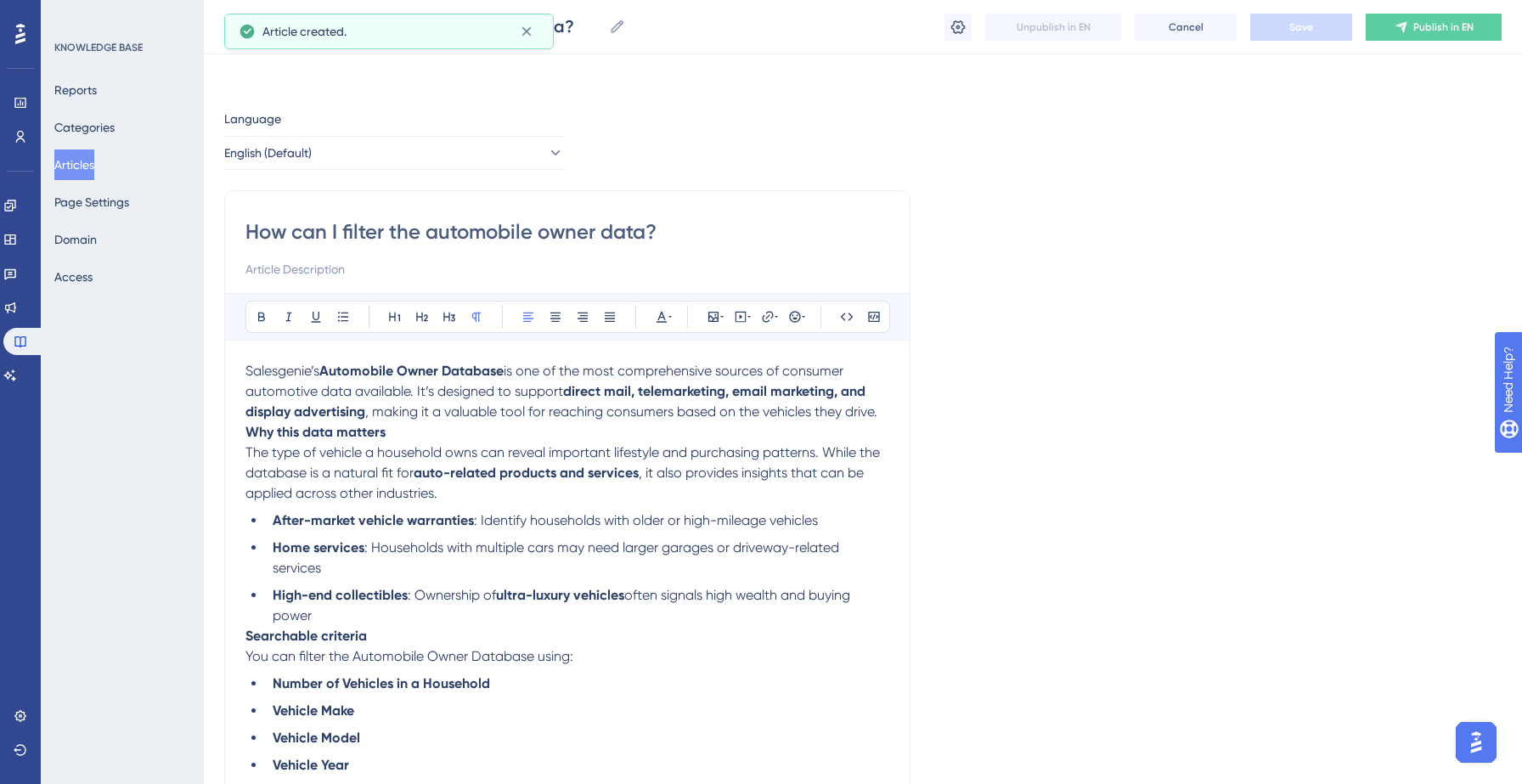
scroll to position [228, 0]
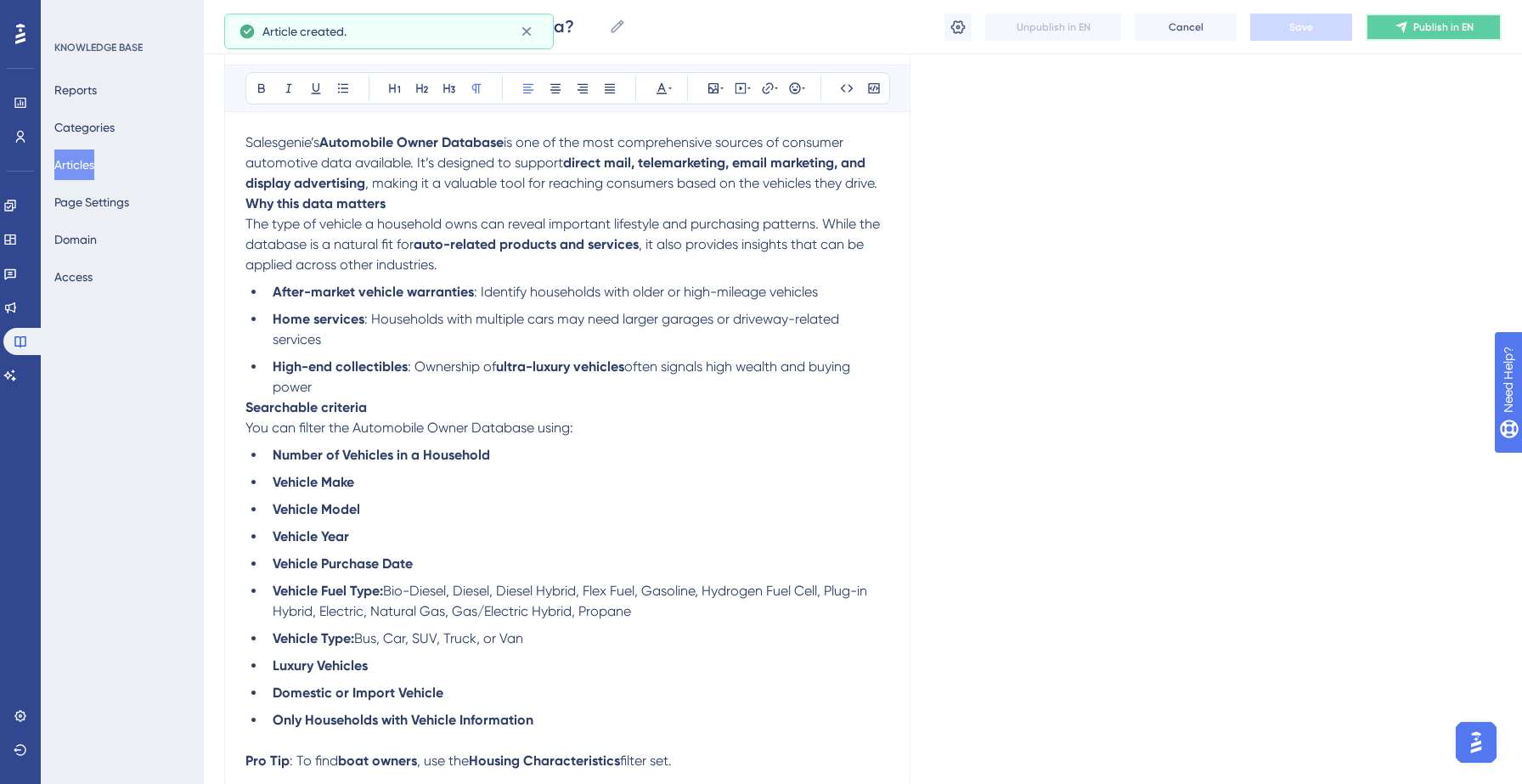
click at [1419, 24] on span "Publish in EN" at bounding box center [1444, 27] width 61 height 13
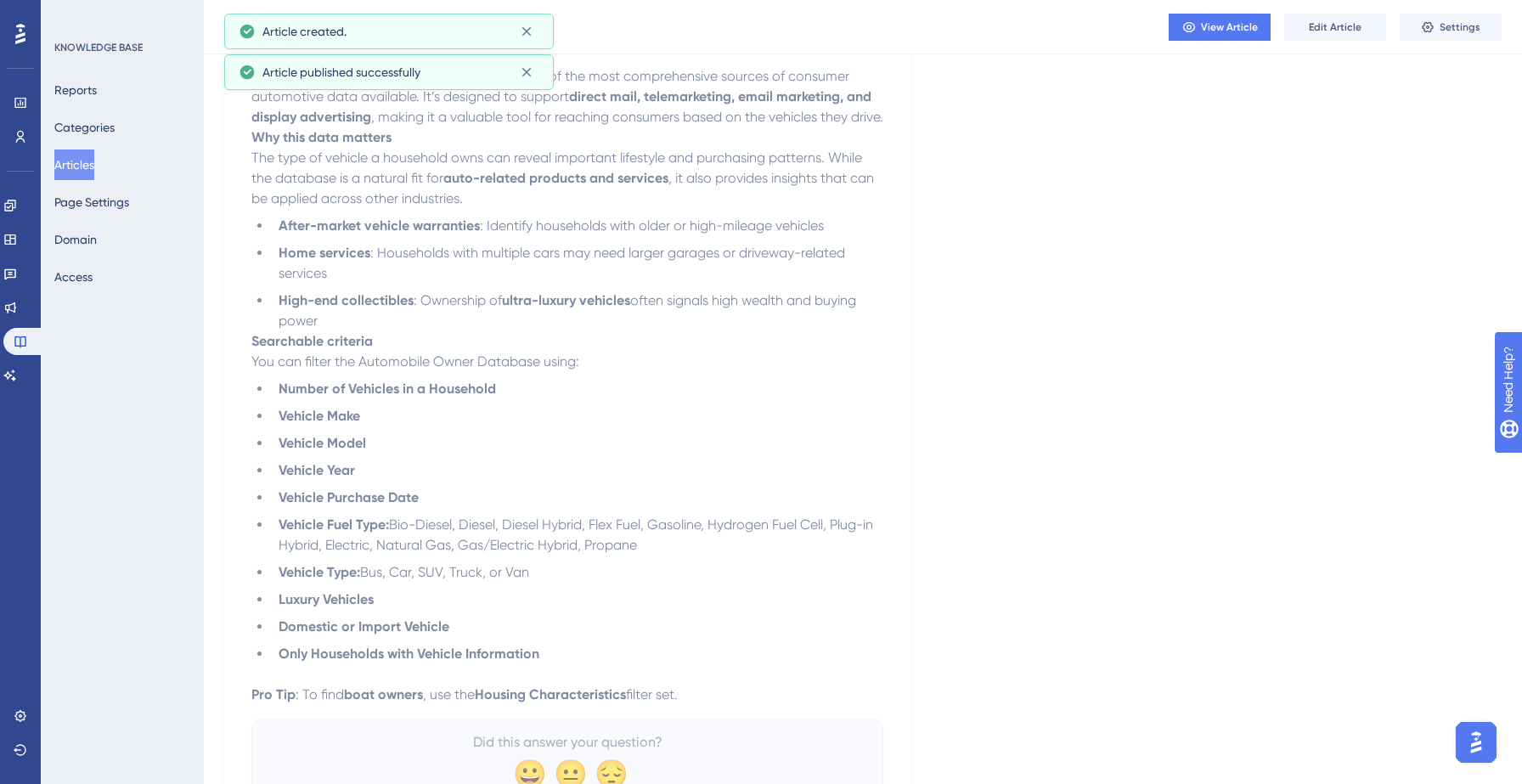
scroll to position [201, 0]
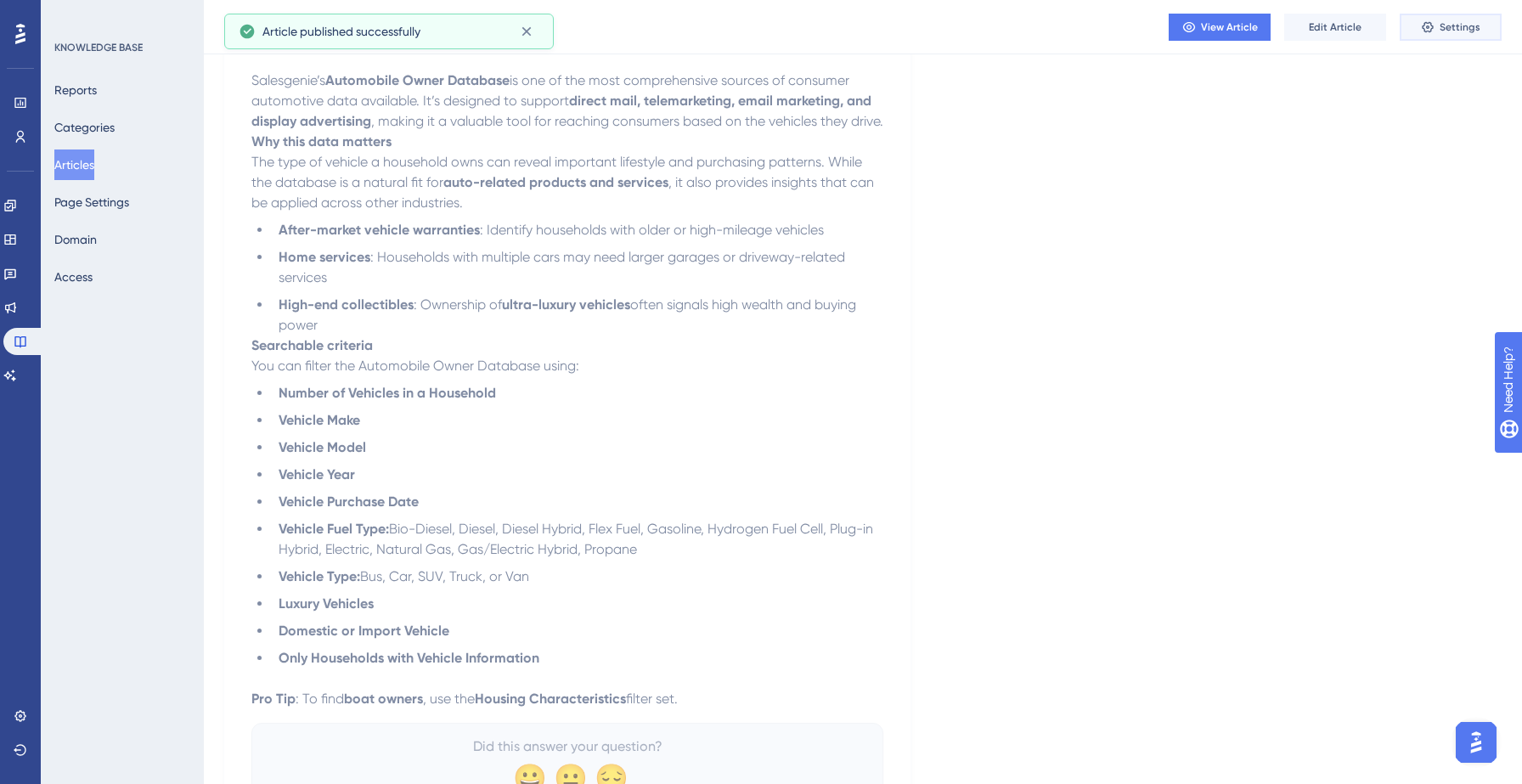
click at [1431, 32] on icon at bounding box center [1427, 27] width 13 height 13
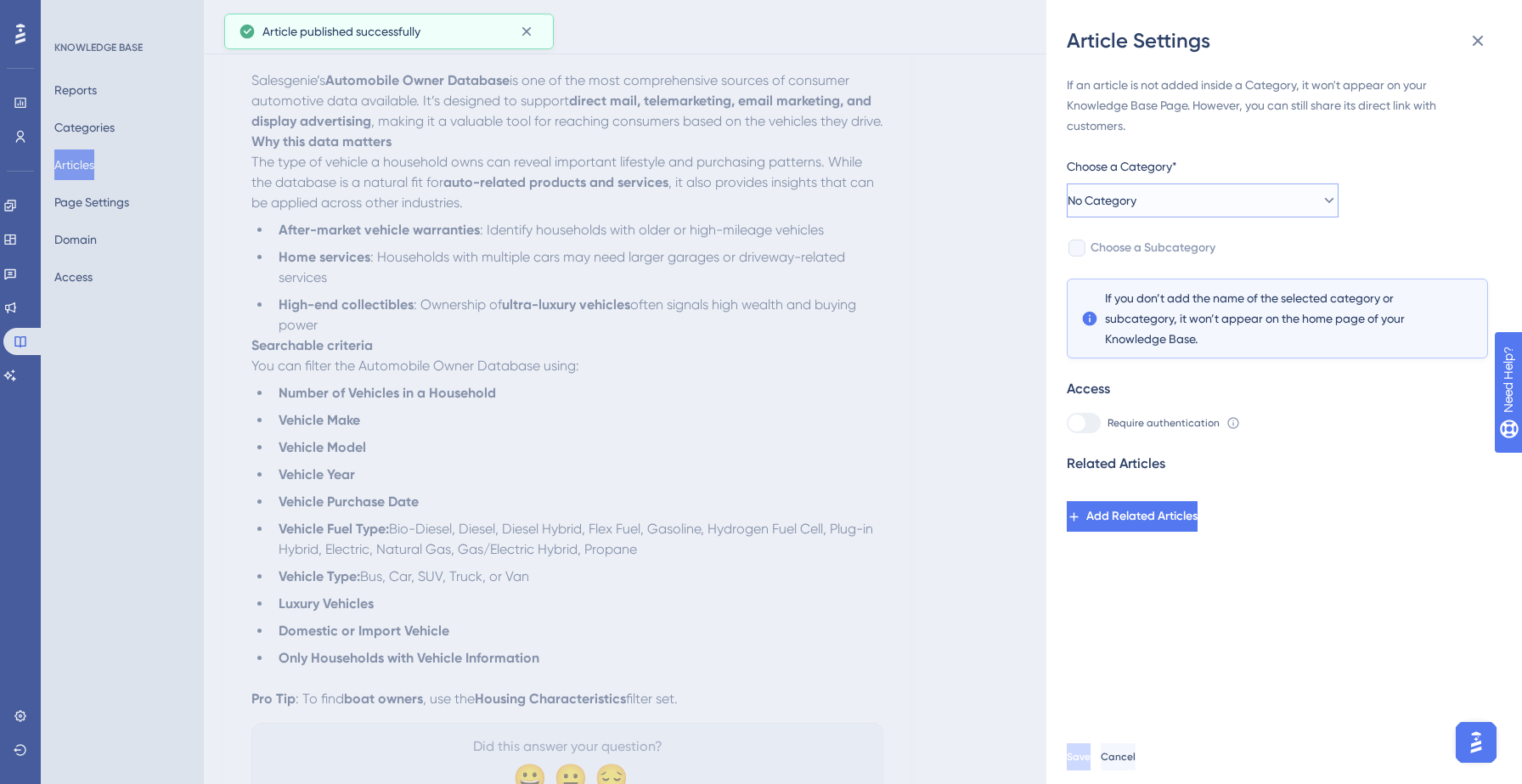
click at [1176, 208] on button "No Category" at bounding box center [1202, 200] width 272 height 34
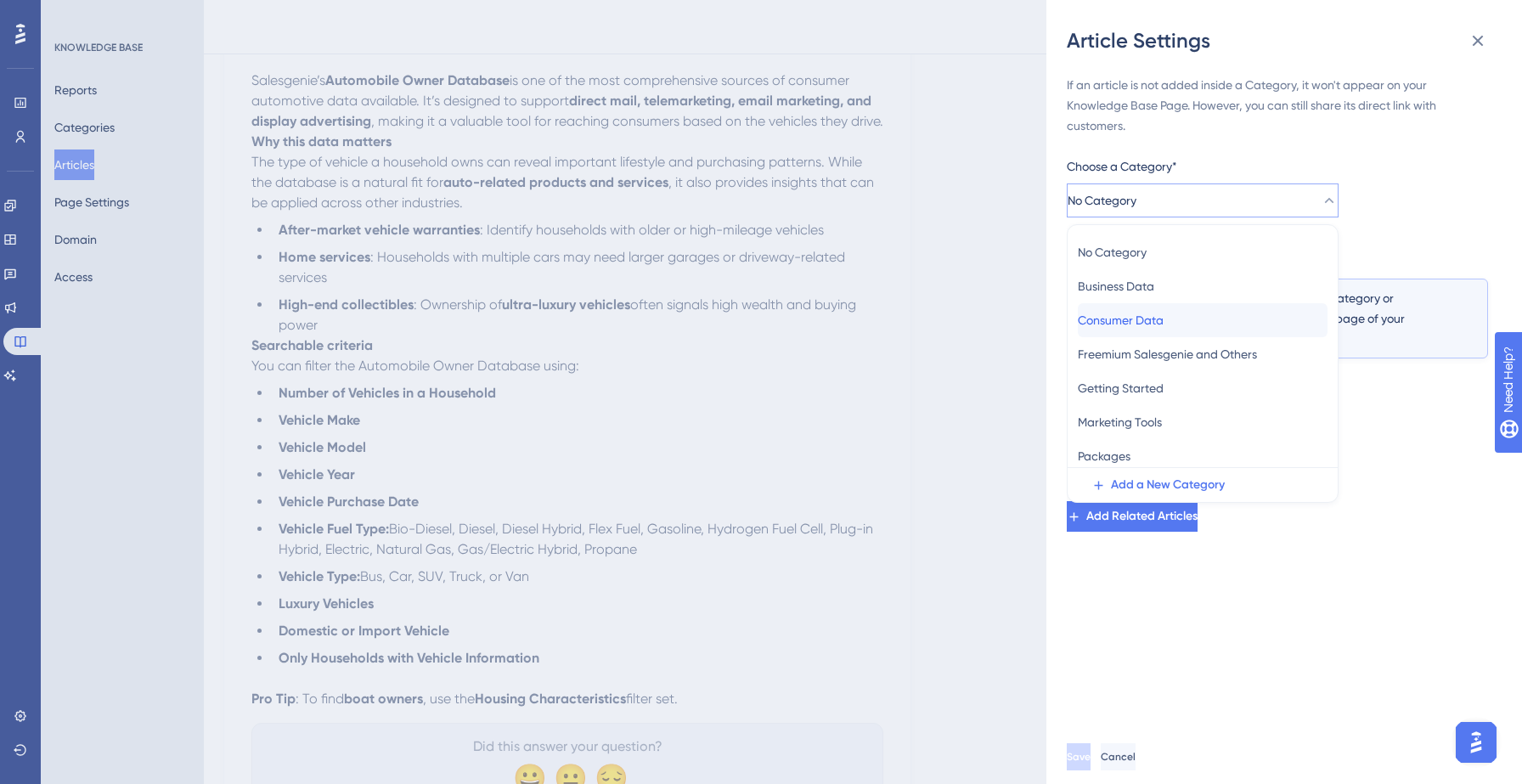
click at [1134, 318] on span "Consumer Data" at bounding box center [1120, 320] width 86 height 20
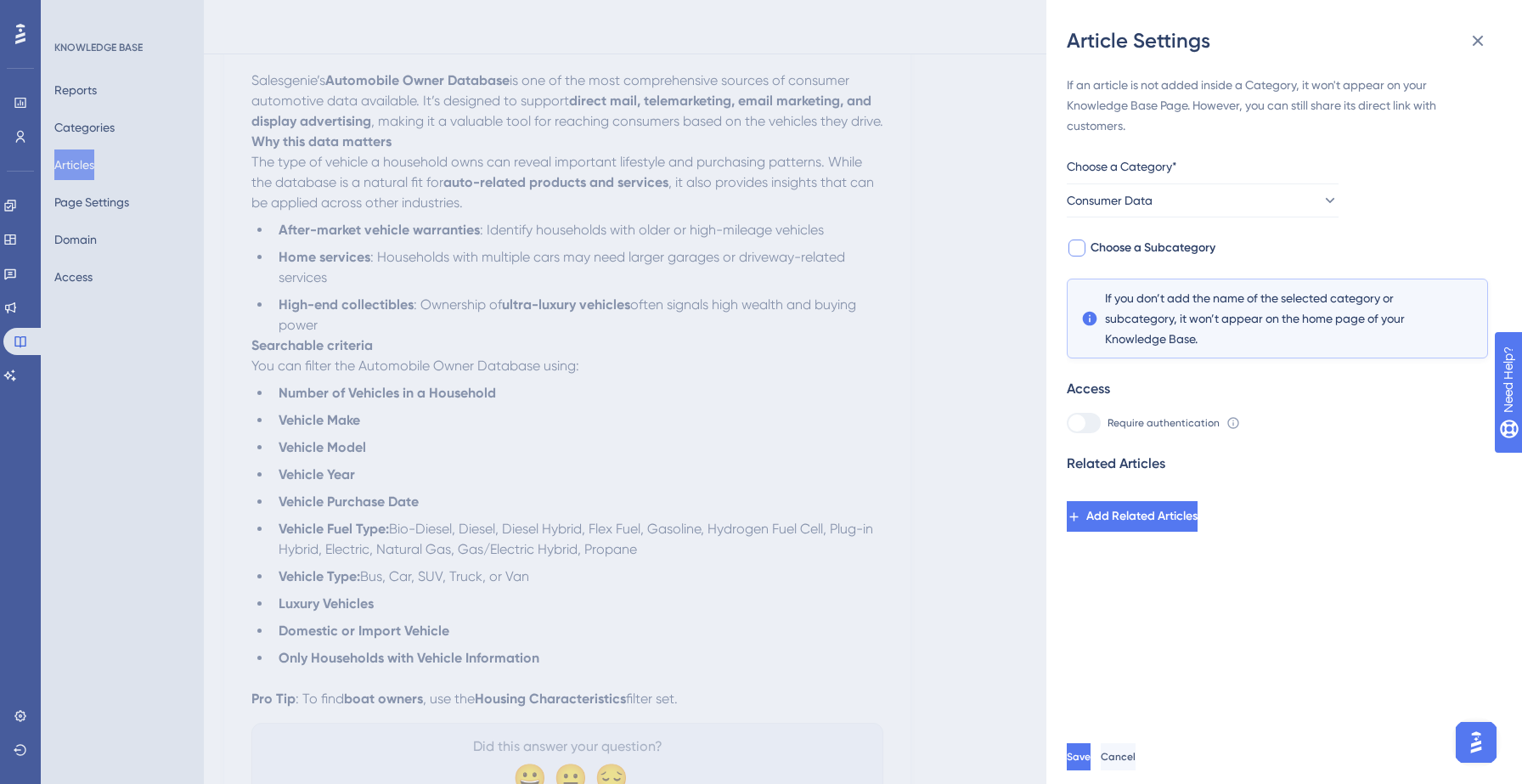
click at [1179, 244] on span "Choose a Subcategory" at bounding box center [1153, 248] width 125 height 20
checkbox input "true"
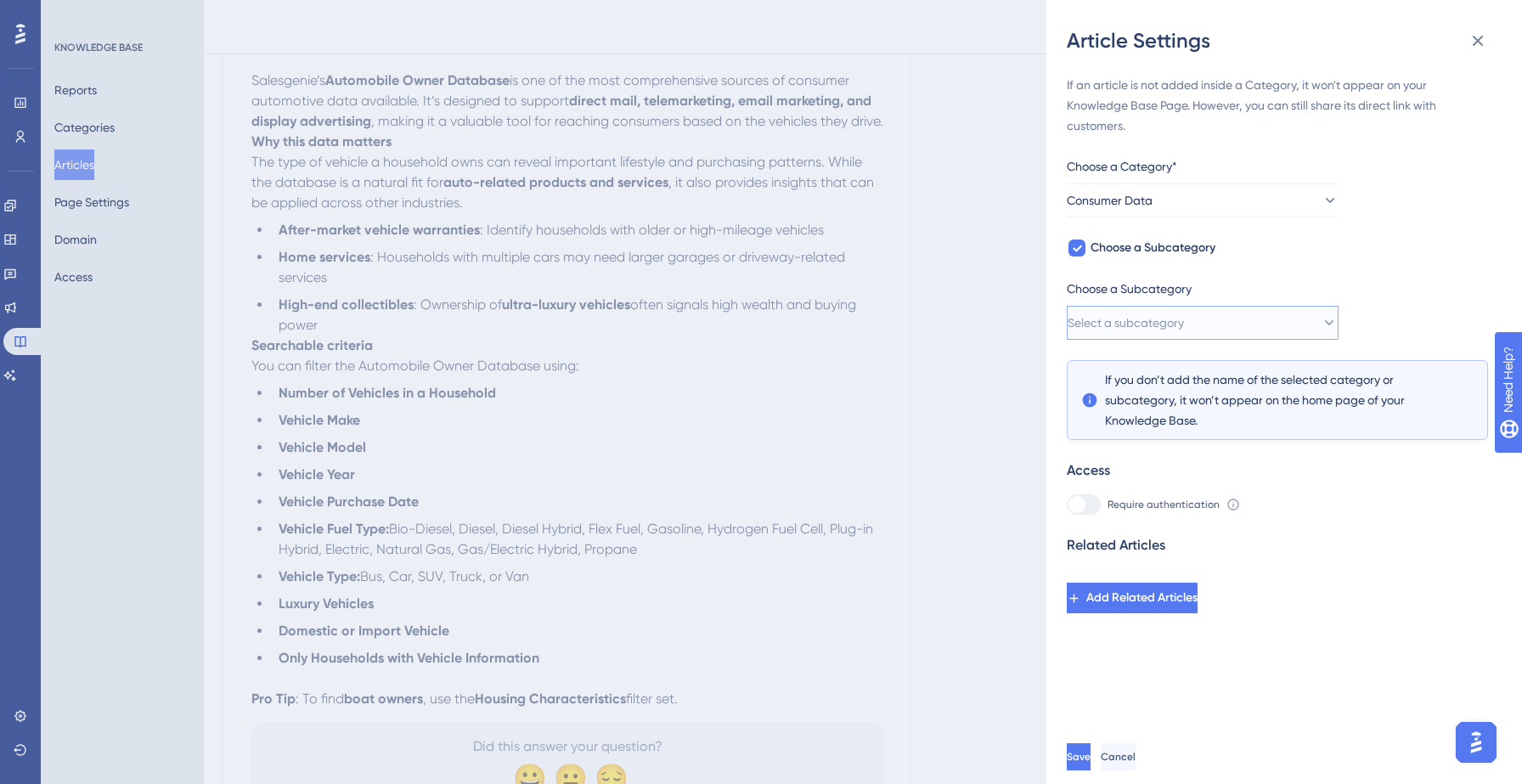
click at [1183, 326] on span "Select a subcategory" at bounding box center [1125, 323] width 117 height 20
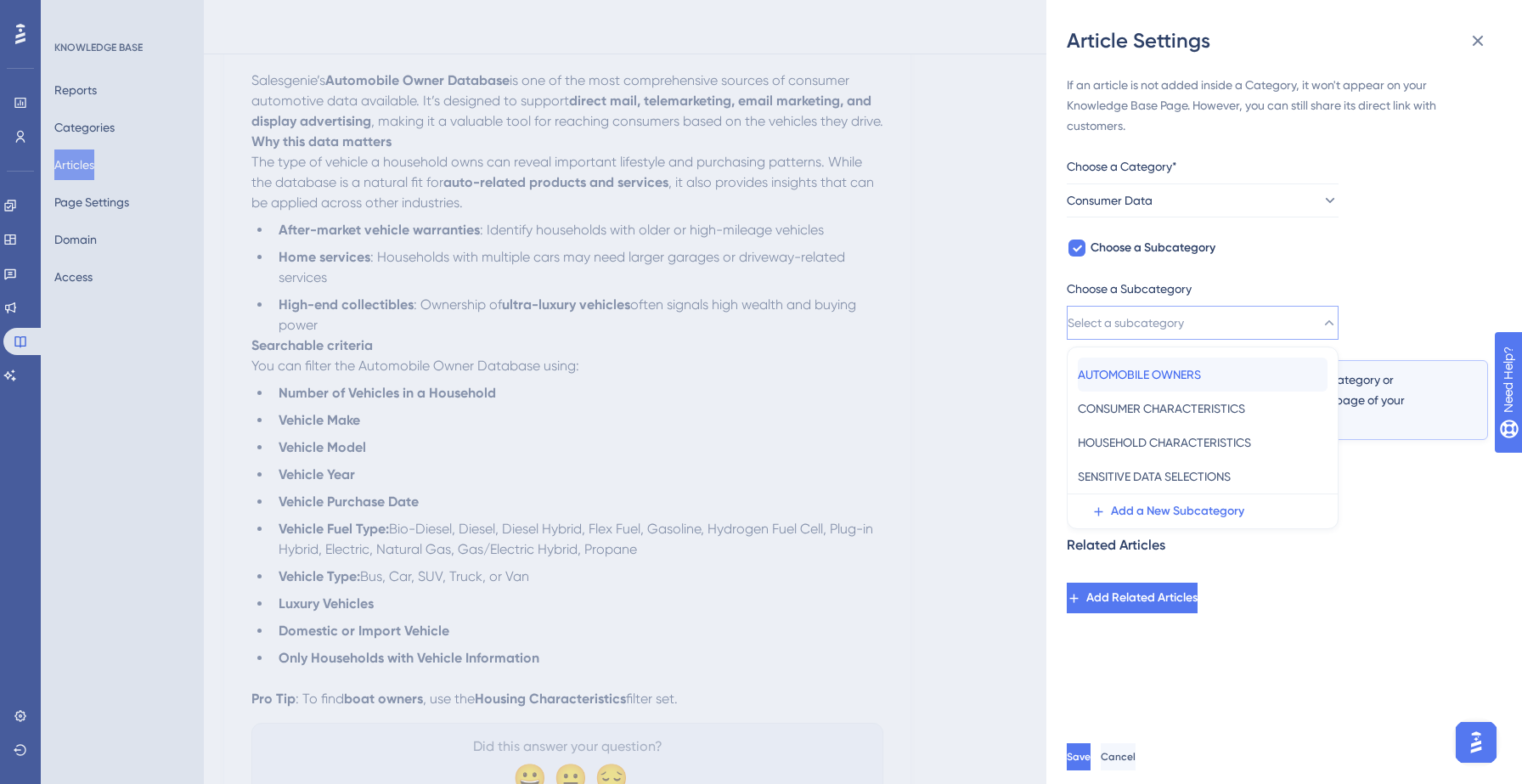
click at [1161, 378] on span "AUTOMOBILE OWNERS" at bounding box center [1139, 374] width 123 height 20
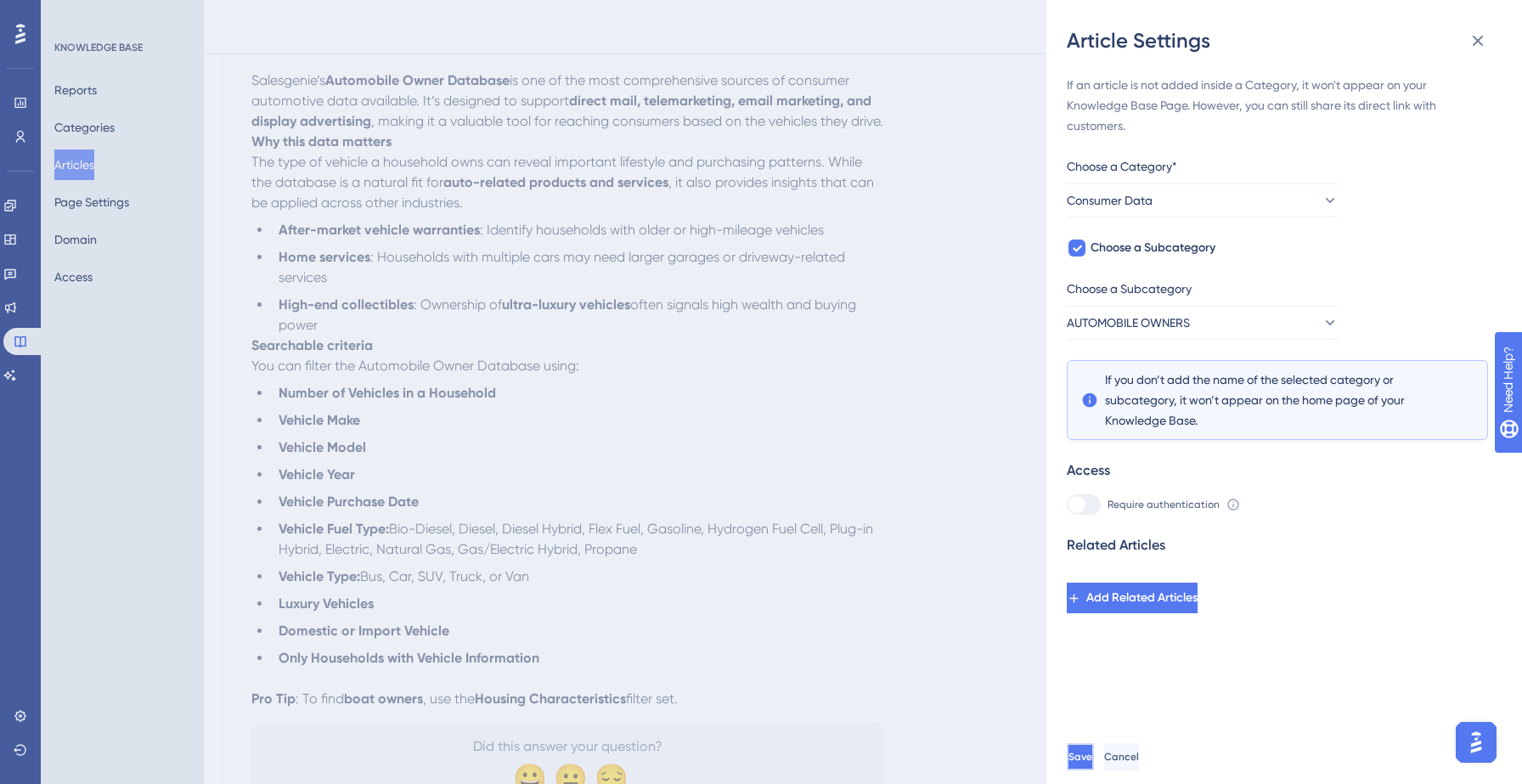
click at [1092, 759] on span "Save" at bounding box center [1080, 755] width 24 height 13
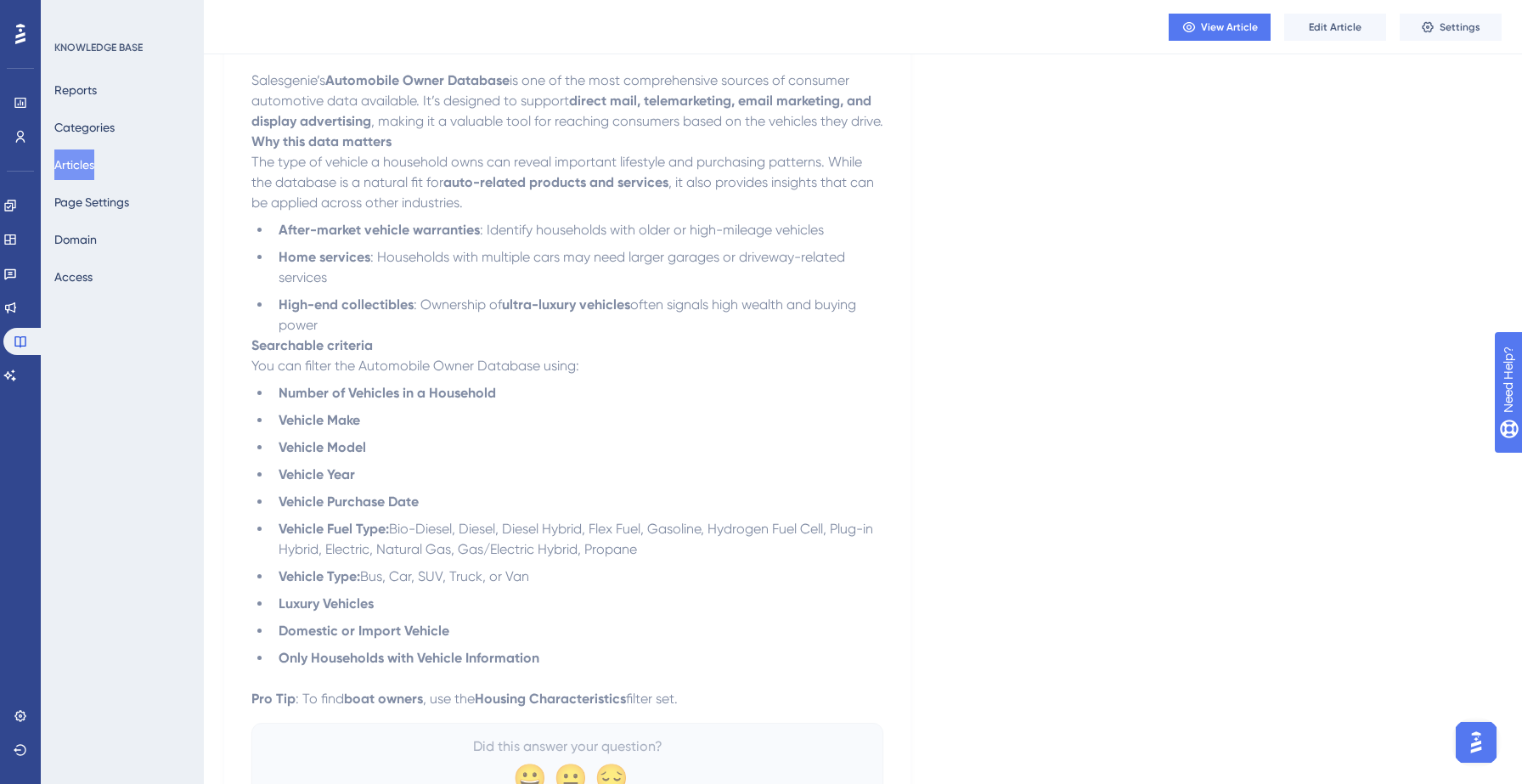
click at [76, 169] on button "Articles" at bounding box center [74, 165] width 40 height 30
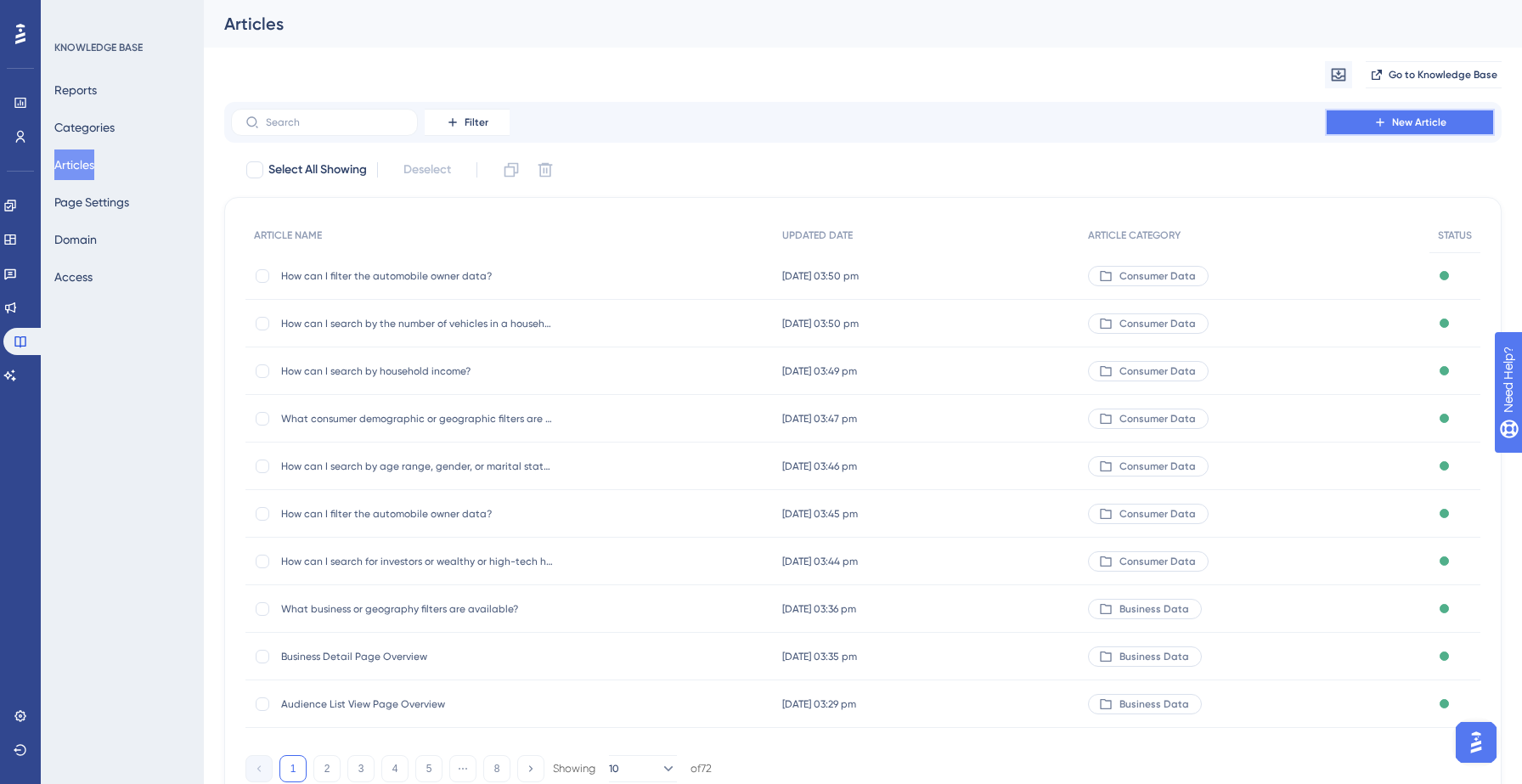
click at [1359, 125] on button "New Article" at bounding box center [1410, 122] width 170 height 27
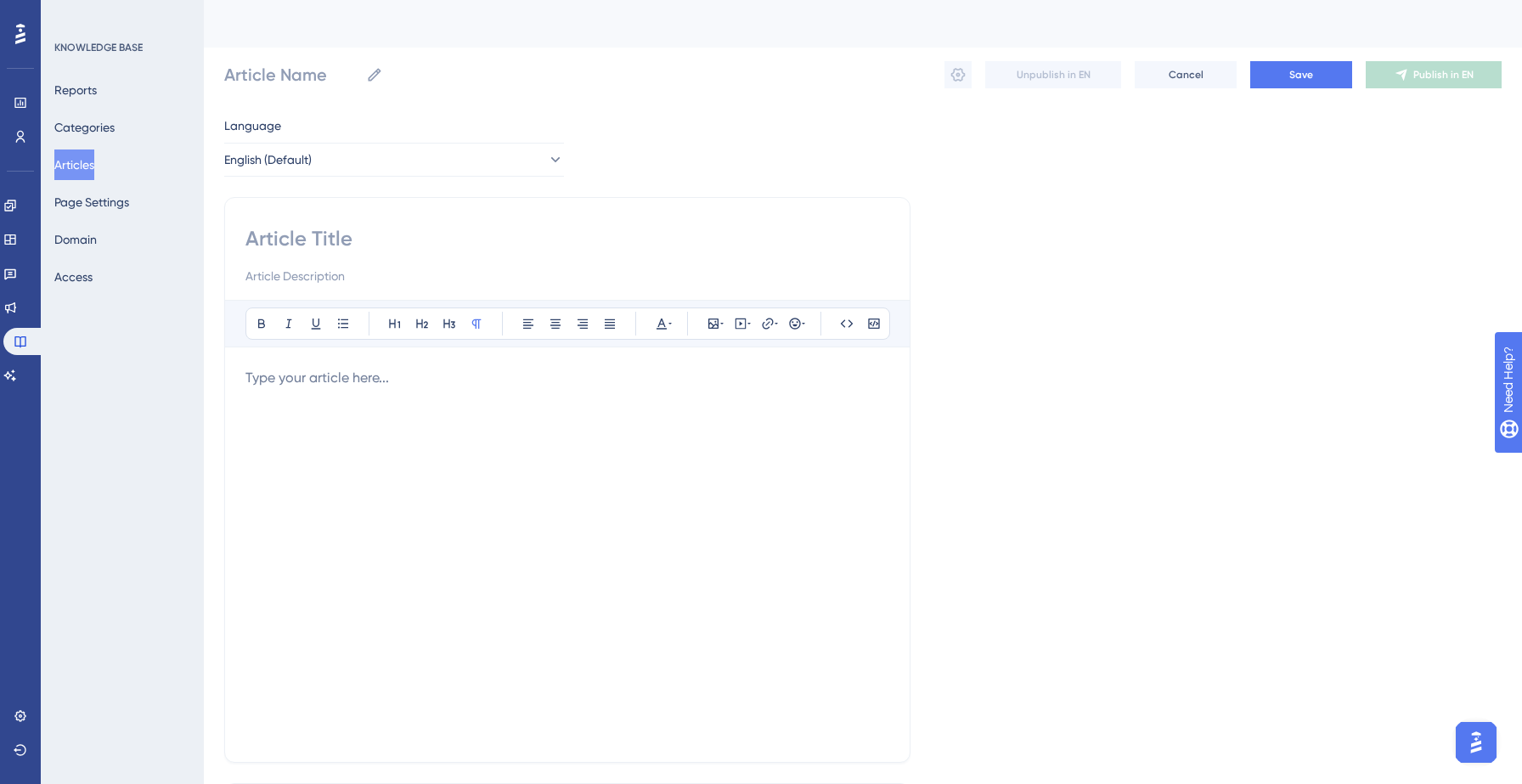
click at [379, 240] on input at bounding box center [567, 239] width 643 height 27
paste input "How do I search by vehicle make?"
type input "How do I search by vehicle make?"
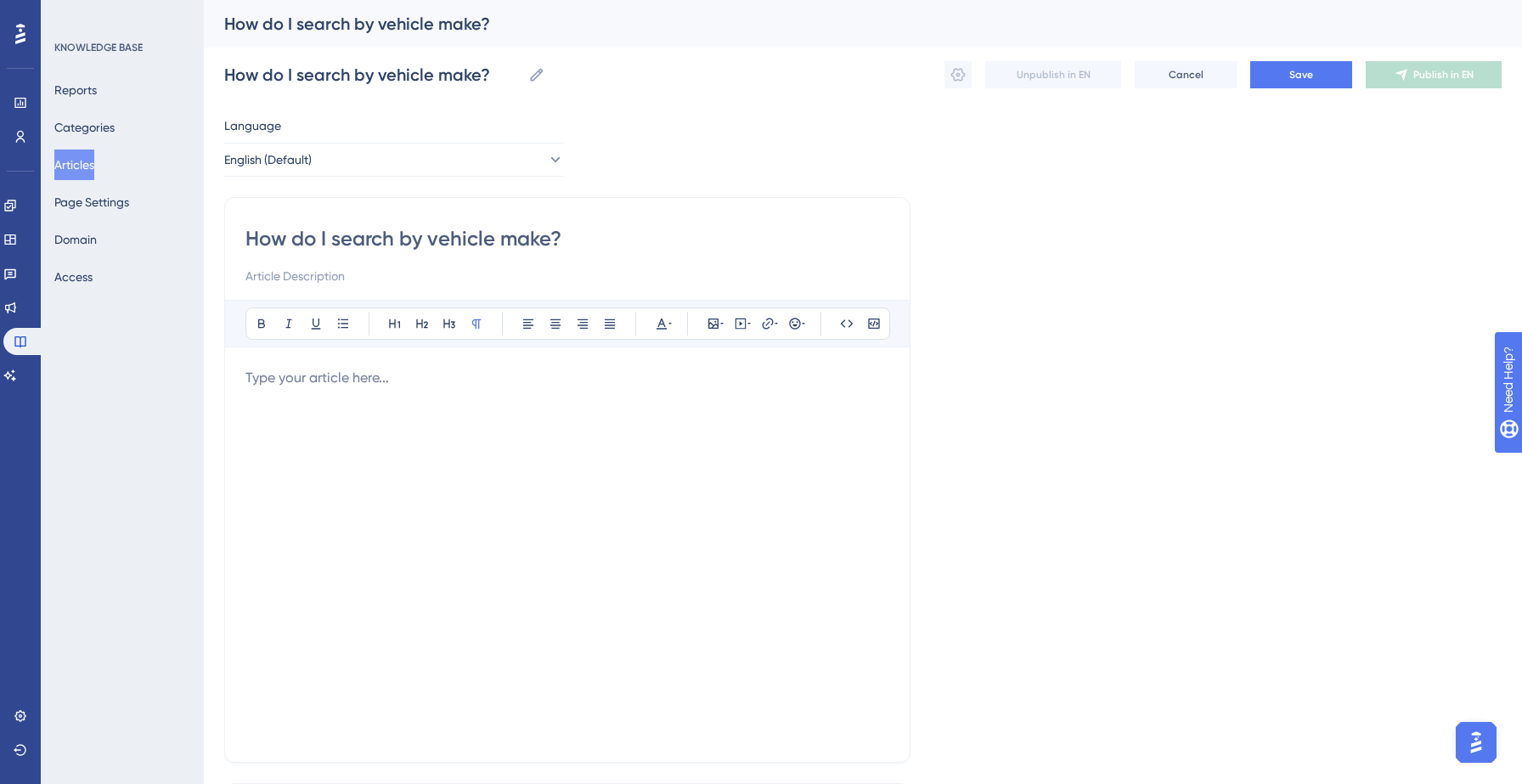
type input "How do I search by vehicle make?"
click at [351, 399] on div at bounding box center [567, 554] width 643 height 373
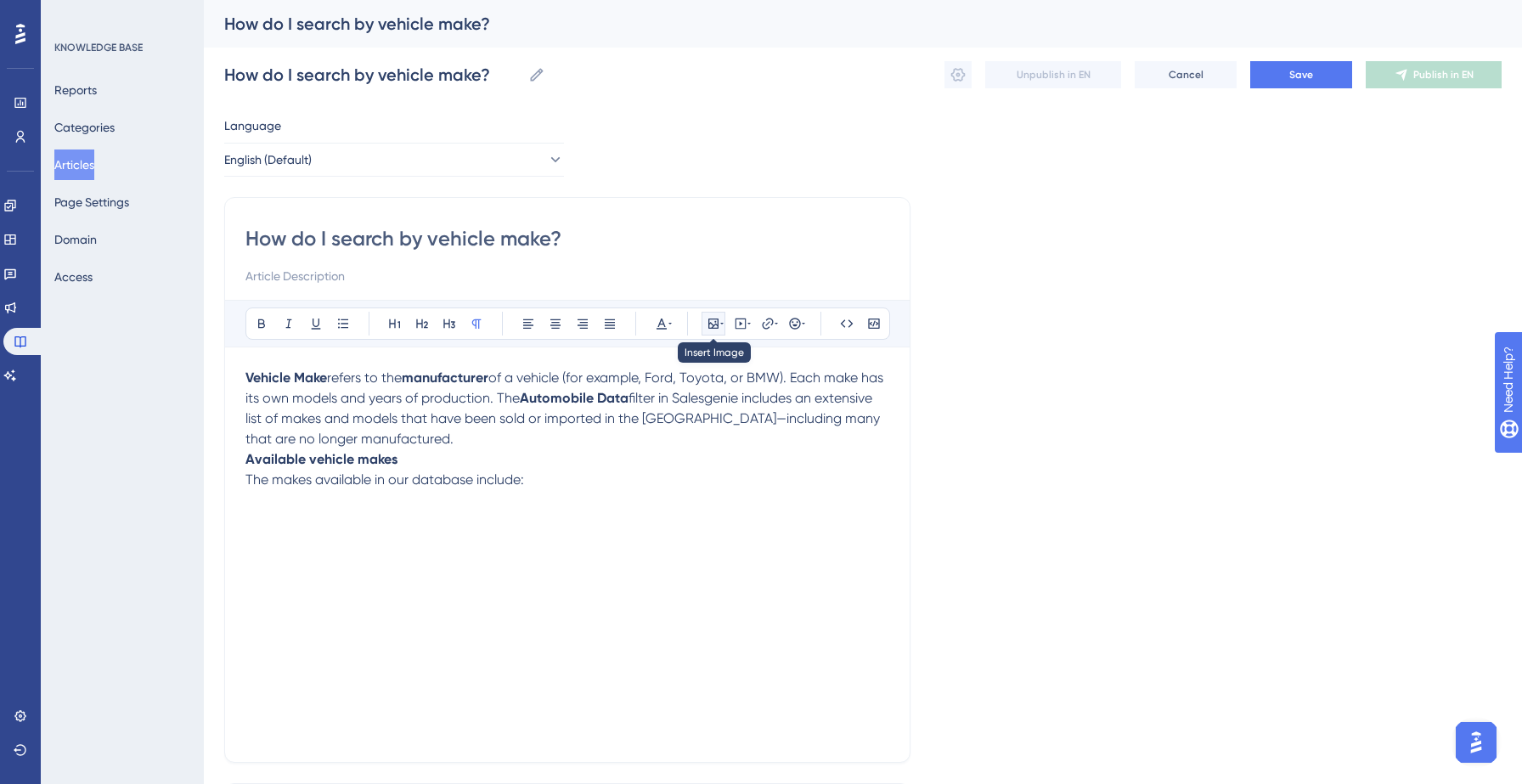
click at [720, 320] on icon at bounding box center [722, 323] width 4 height 13
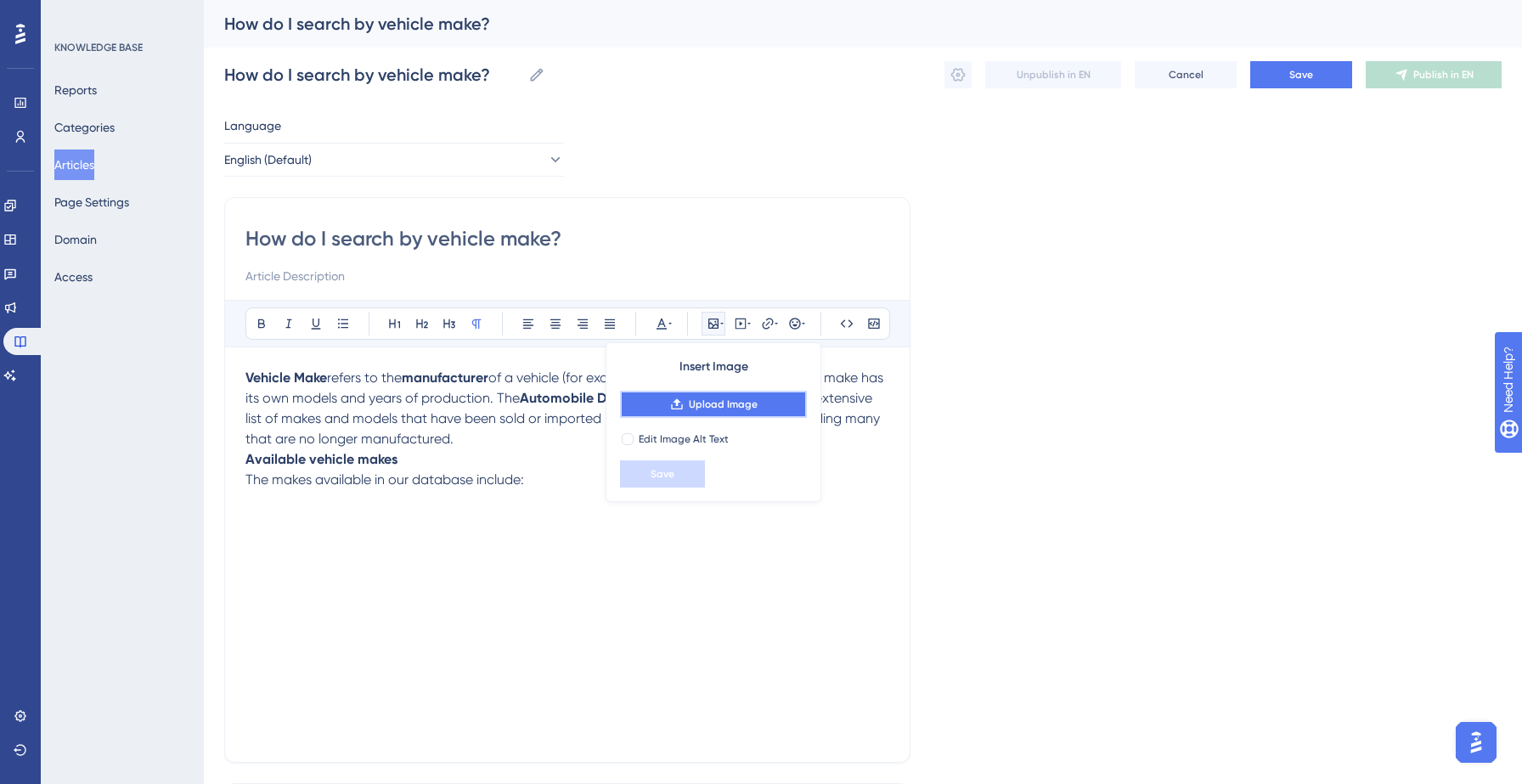
click at [723, 396] on button "Upload Image" at bounding box center [714, 404] width 187 height 27
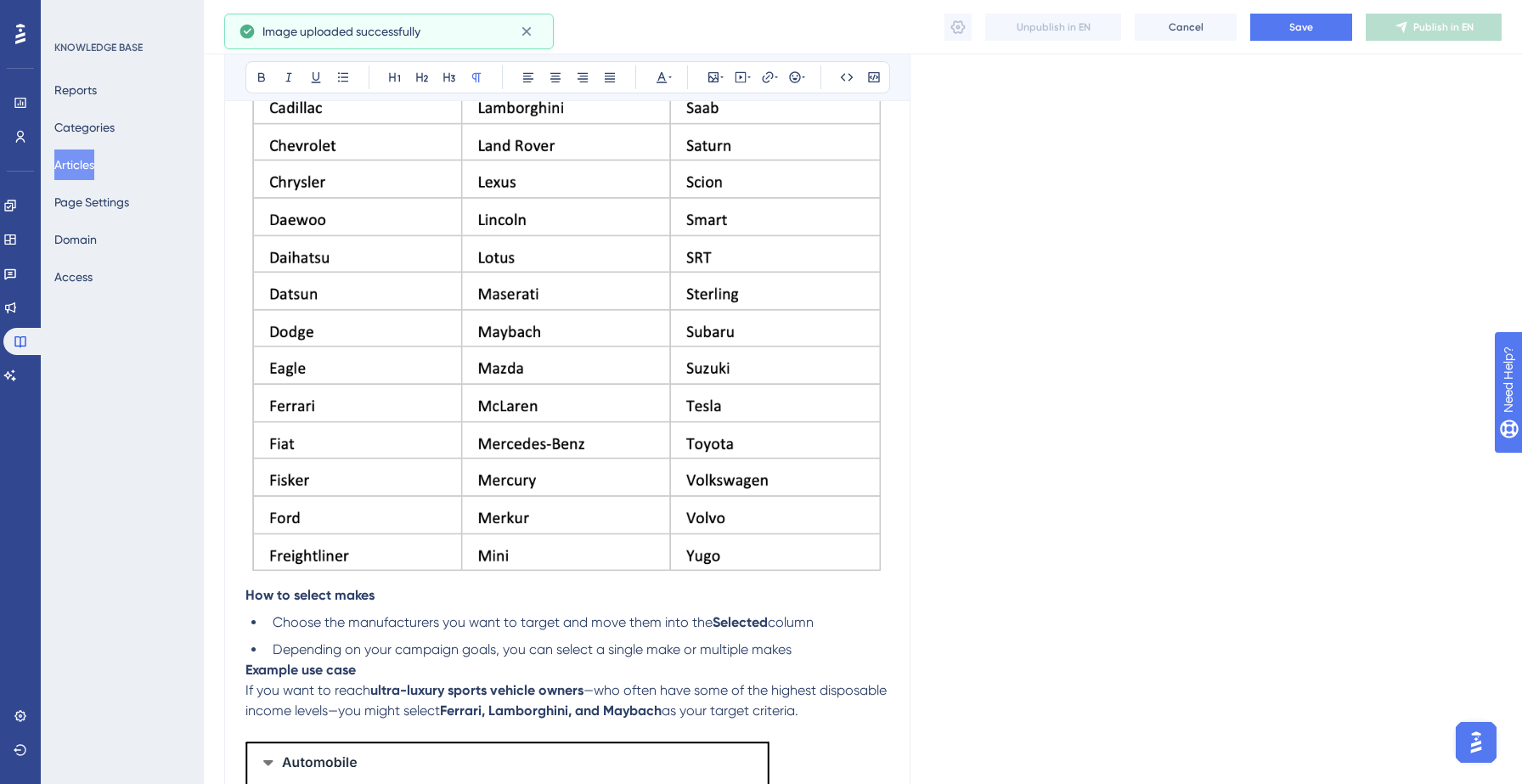
scroll to position [1147, 0]
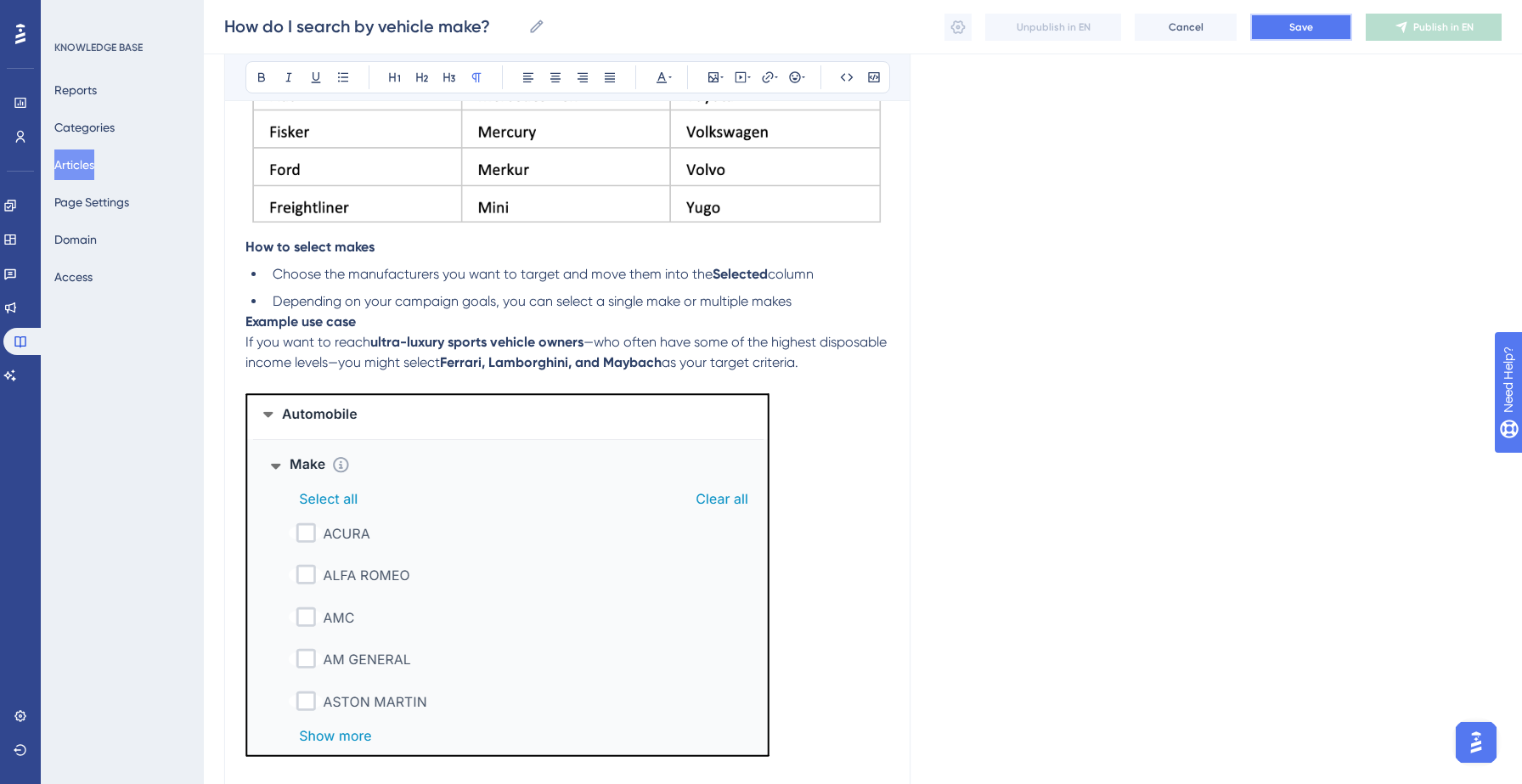
click at [1302, 32] on span "Save" at bounding box center [1301, 27] width 24 height 13
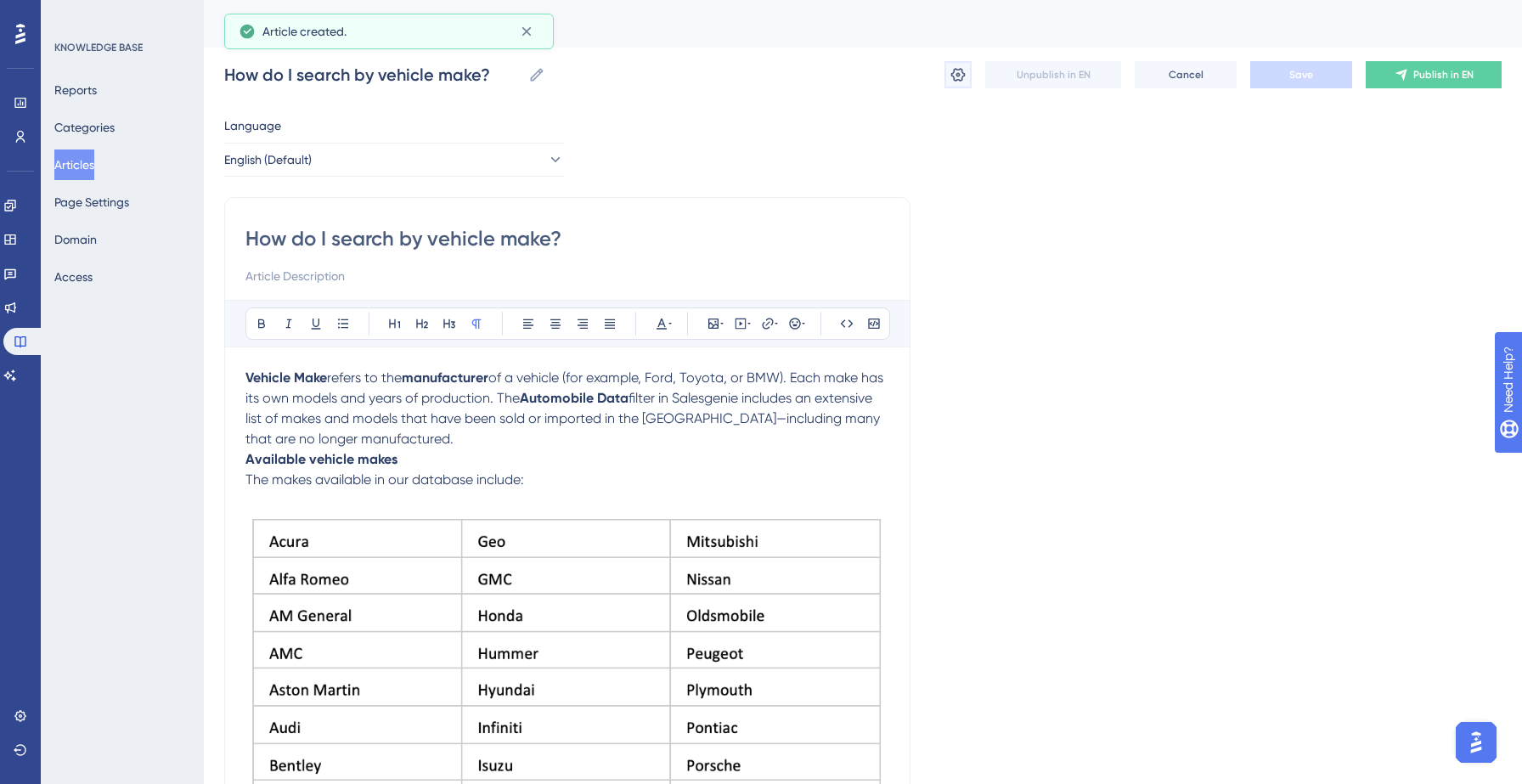
click at [959, 71] on icon at bounding box center [957, 74] width 17 height 17
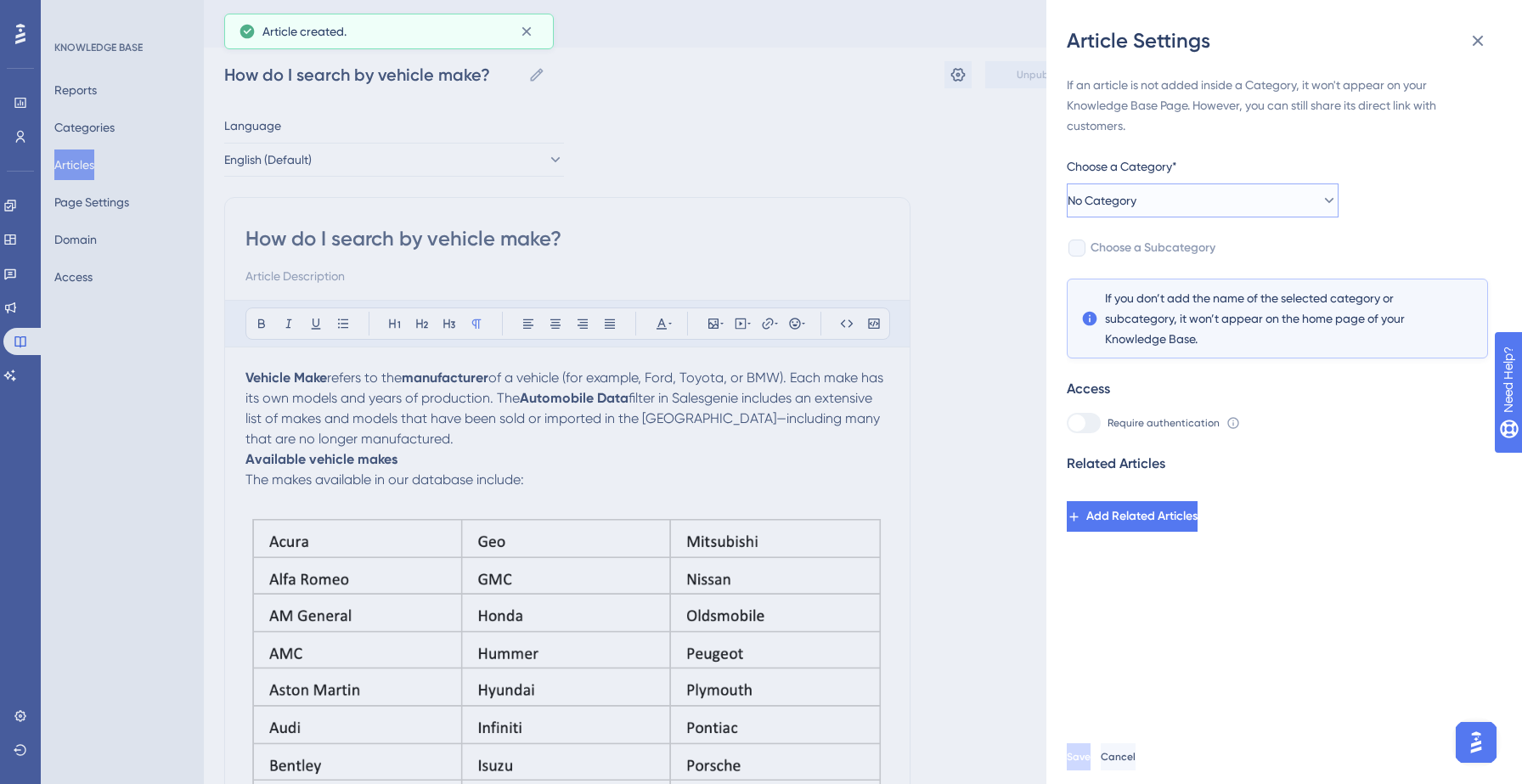
click at [1248, 192] on button "No Category" at bounding box center [1202, 200] width 272 height 34
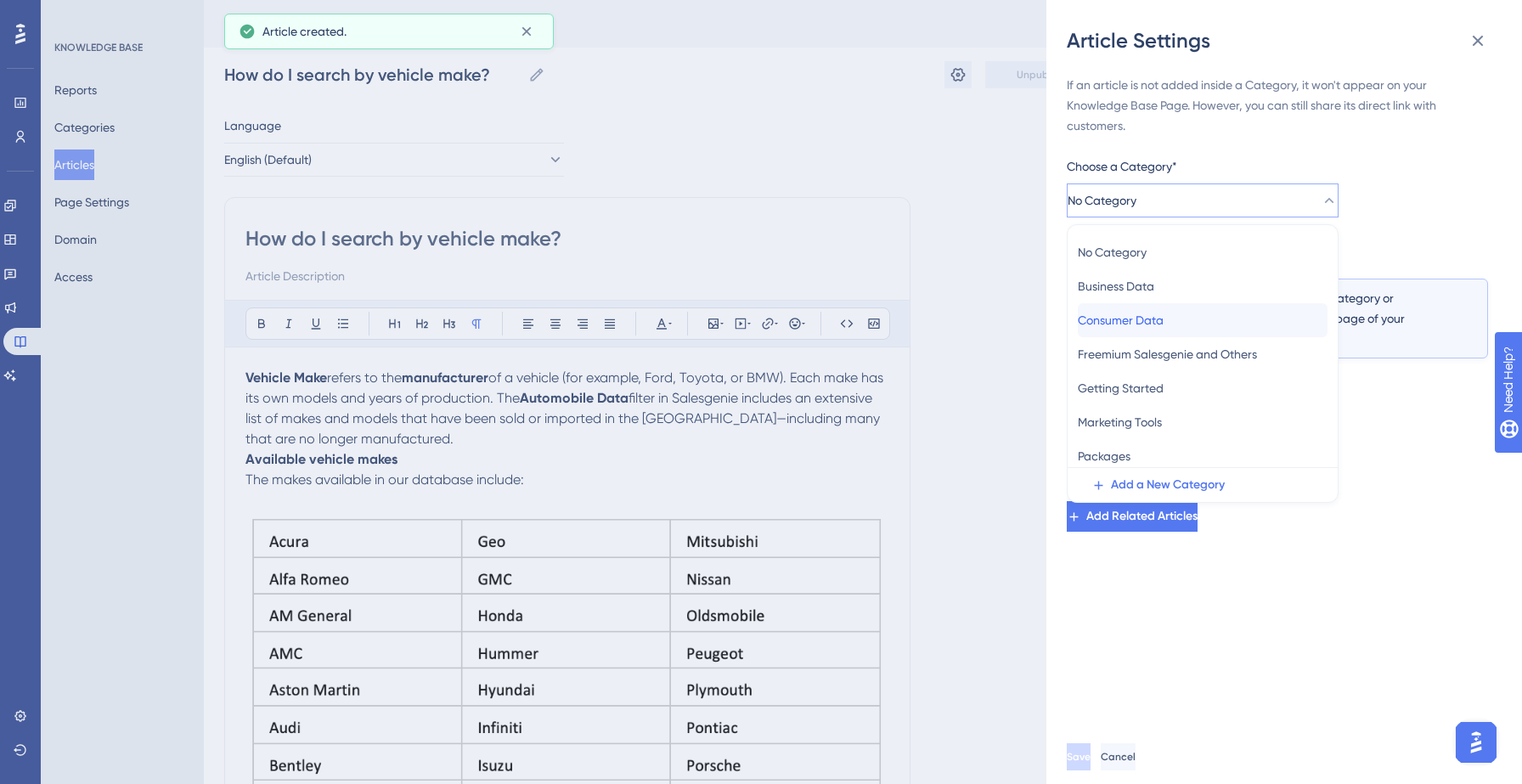
click at [1164, 318] on span "Consumer Data" at bounding box center [1120, 320] width 86 height 20
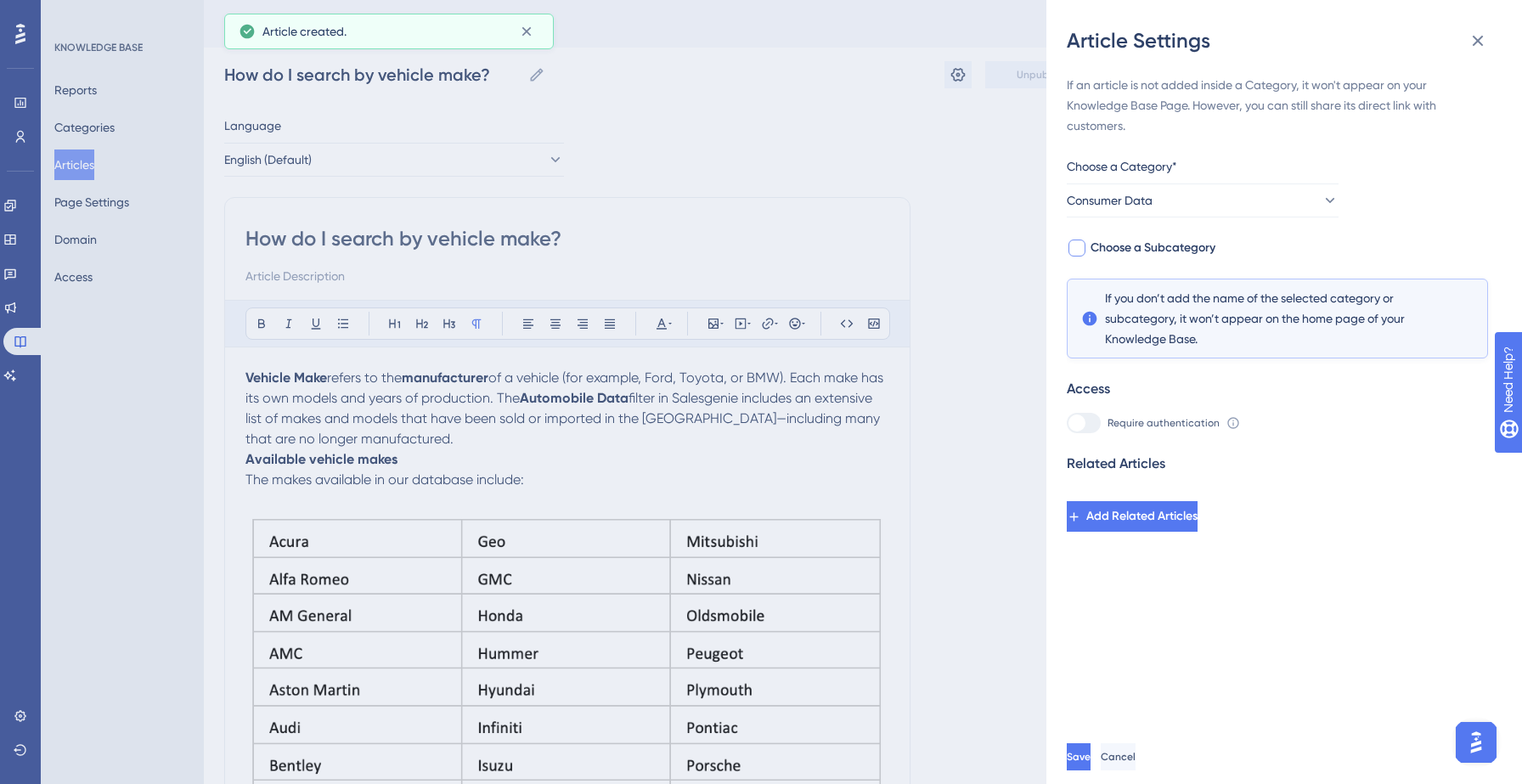
click at [1165, 252] on span "Choose a Subcategory" at bounding box center [1153, 248] width 125 height 20
checkbox input "true"
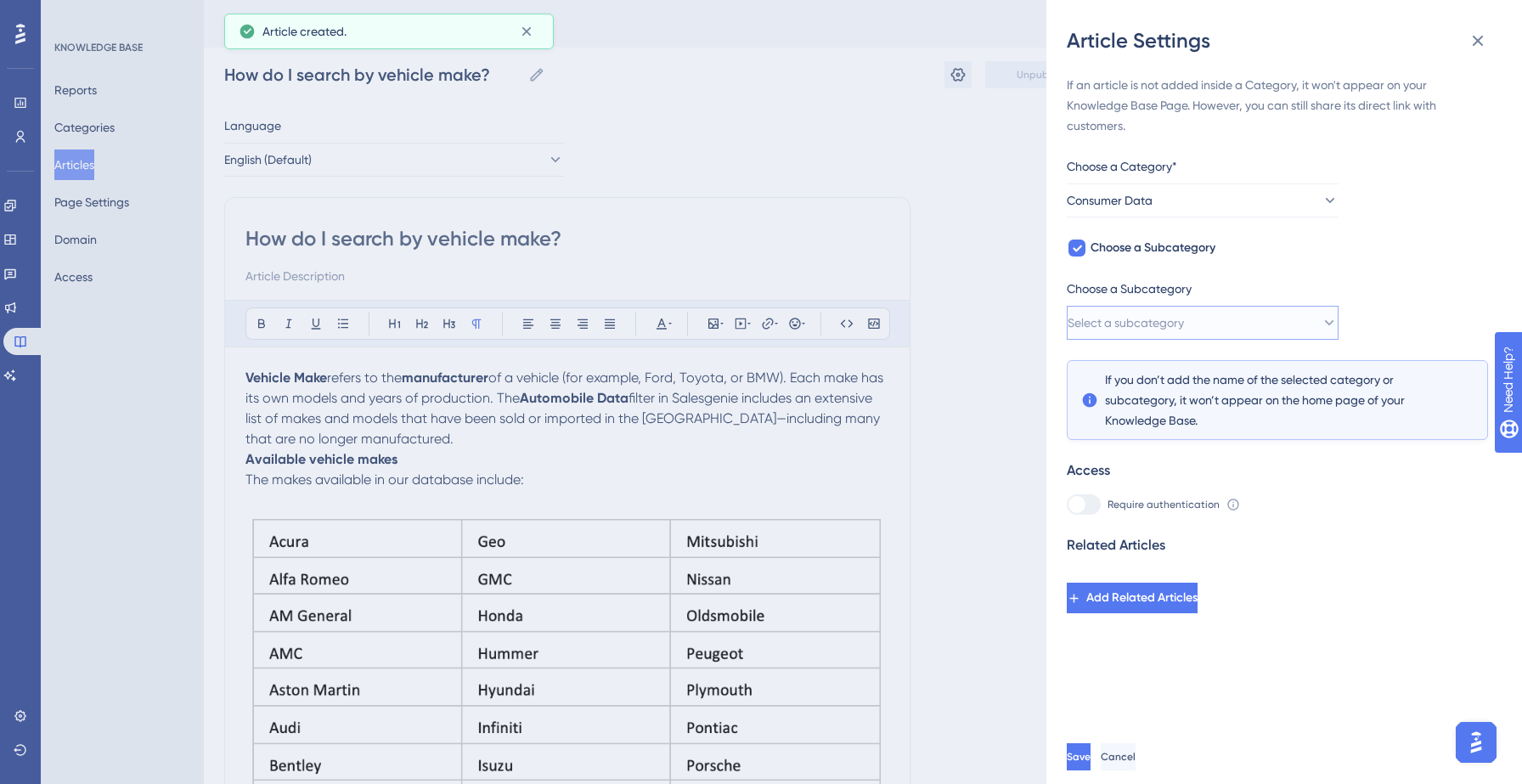
click at [1195, 312] on button "Select a subcategory" at bounding box center [1202, 323] width 272 height 34
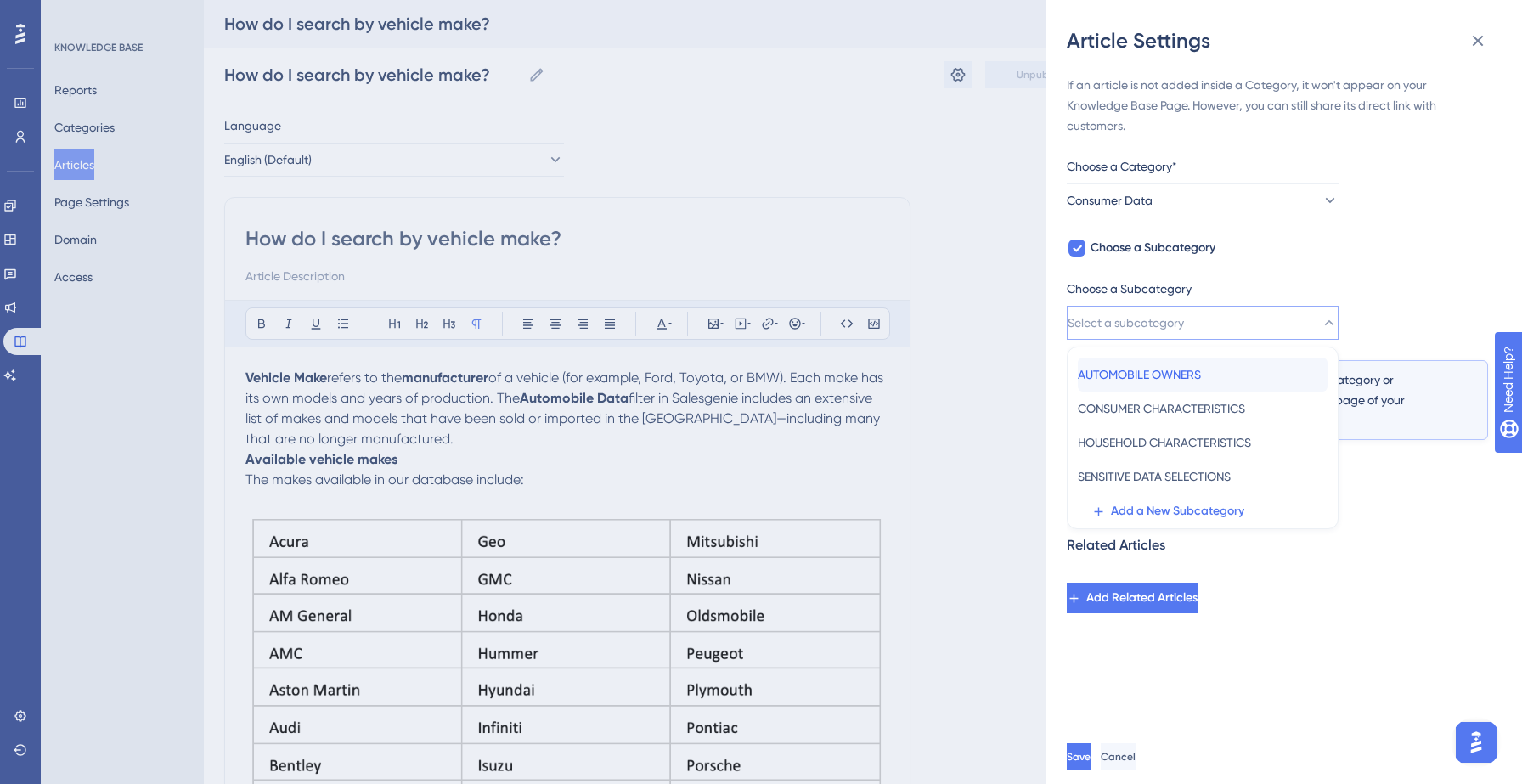
click at [1153, 372] on span "AUTOMOBILE OWNERS" at bounding box center [1139, 374] width 123 height 20
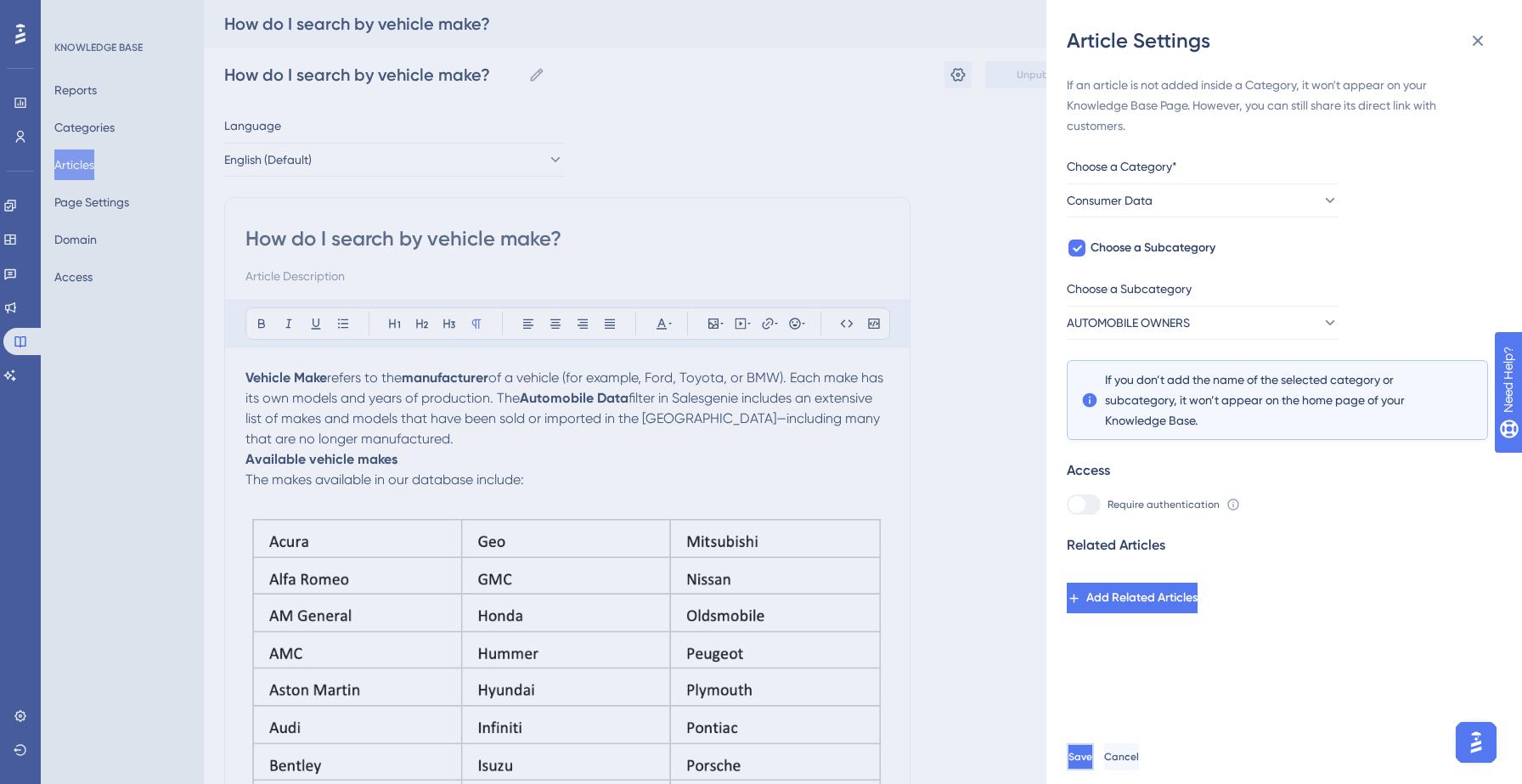
click at [1092, 762] on span "Save" at bounding box center [1080, 755] width 24 height 13
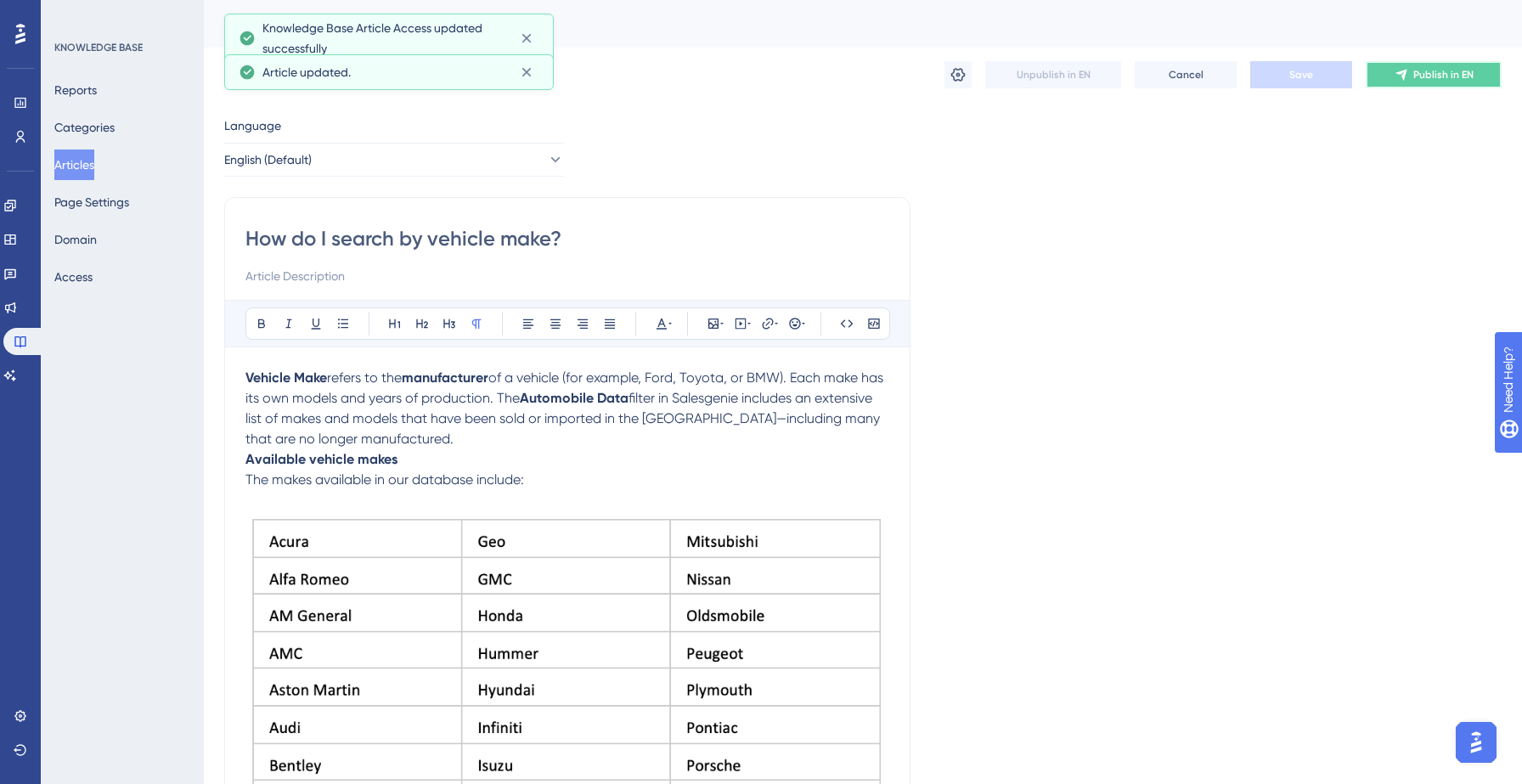
click at [1418, 87] on button "Publish in EN" at bounding box center [1433, 75] width 135 height 27
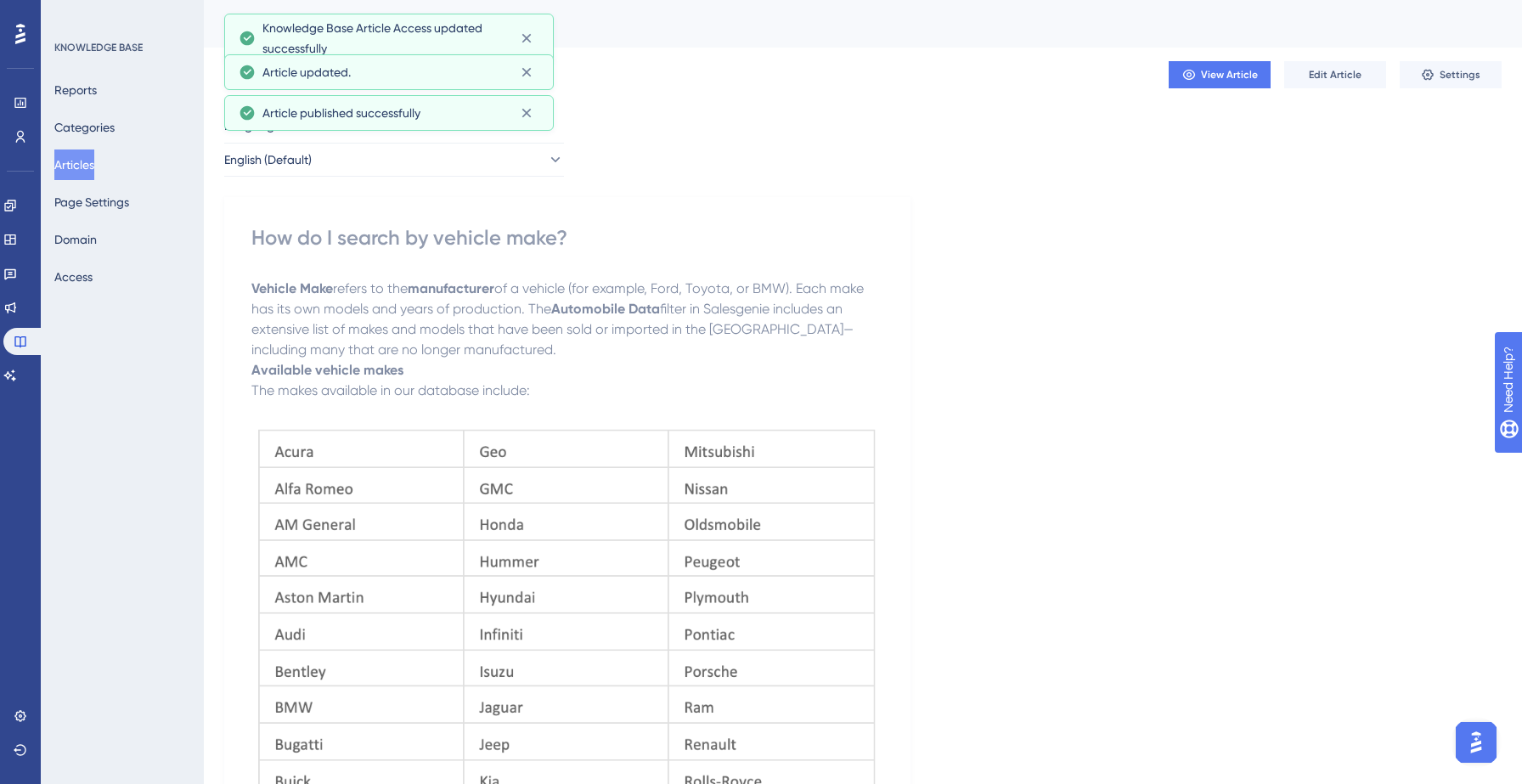
click at [86, 159] on button "Articles" at bounding box center [74, 165] width 40 height 30
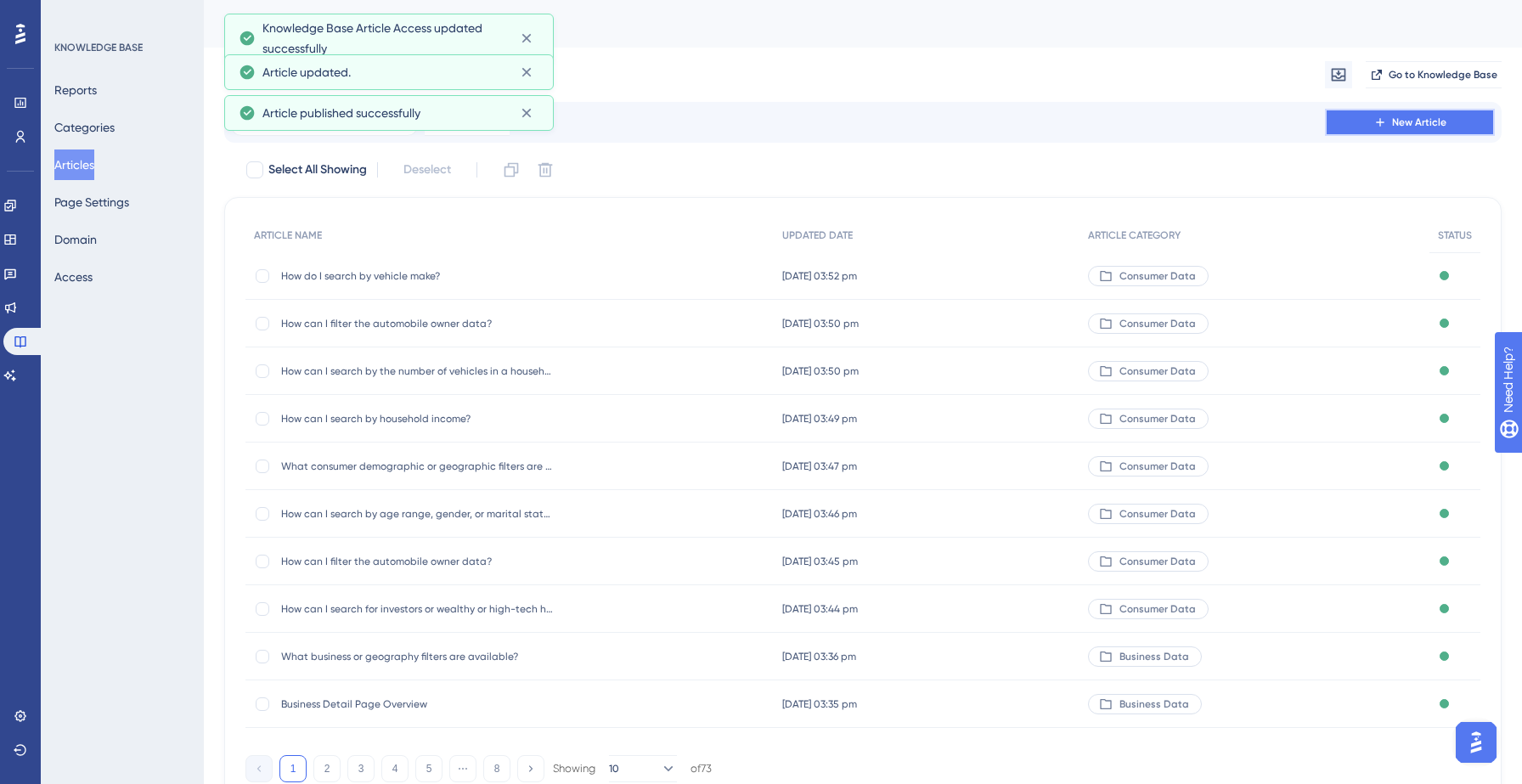
click at [1381, 113] on button "New Article" at bounding box center [1410, 122] width 170 height 27
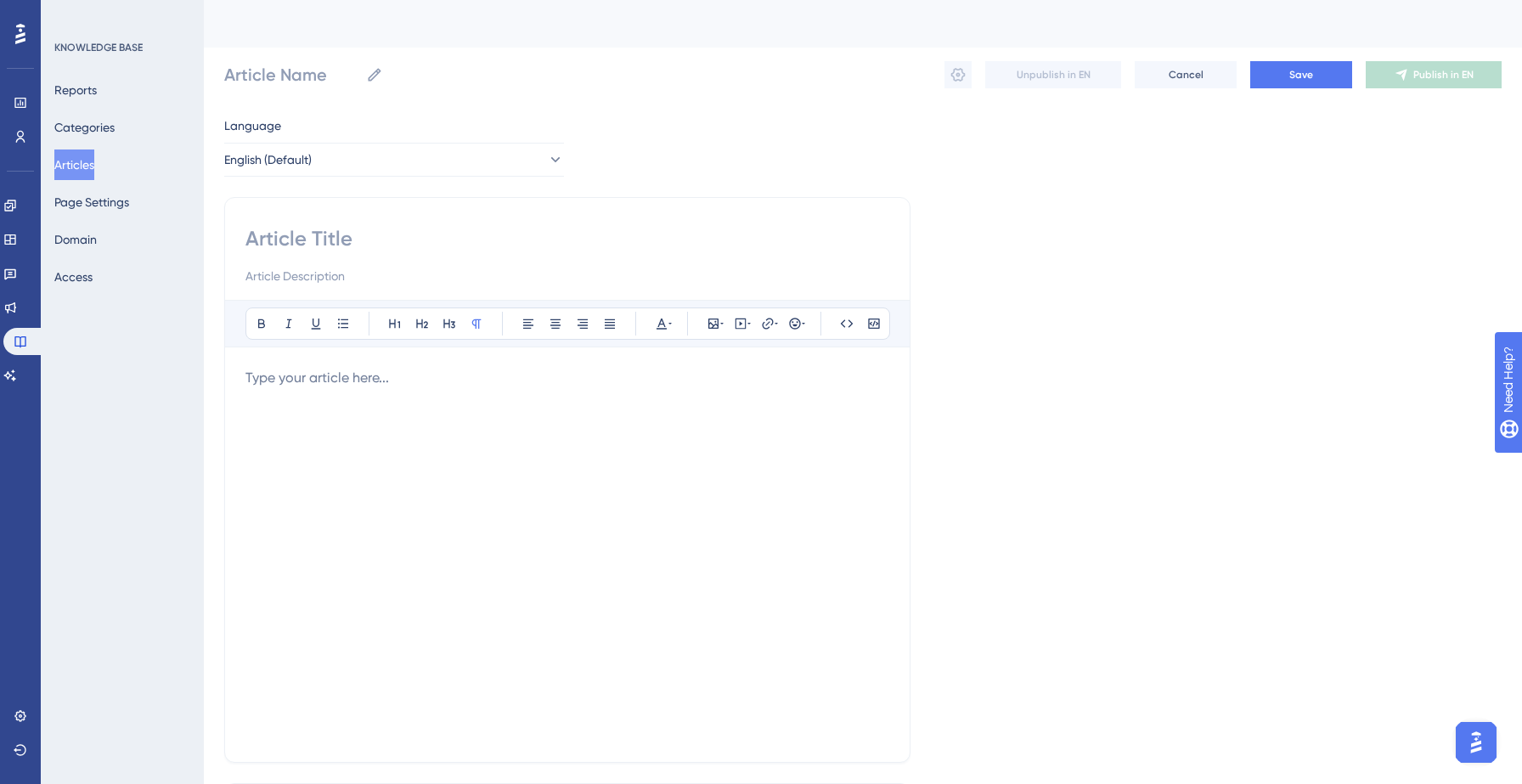
click at [345, 232] on input at bounding box center [567, 239] width 643 height 27
paste input "How can I search by vehicle year?"
type input "How can I search by vehicle year?"
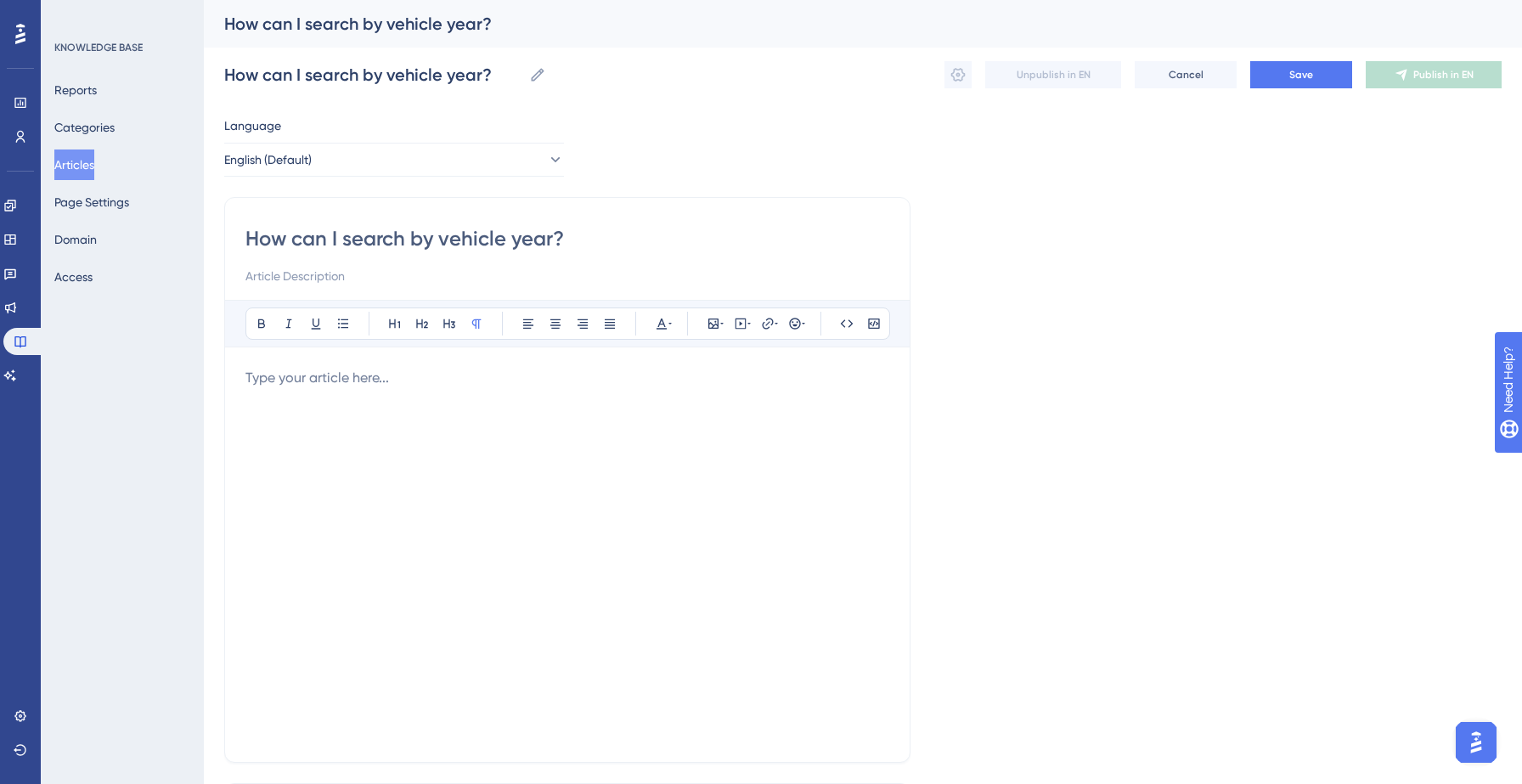
type input "How can I search by vehicle year?"
click at [306, 406] on div at bounding box center [567, 554] width 643 height 373
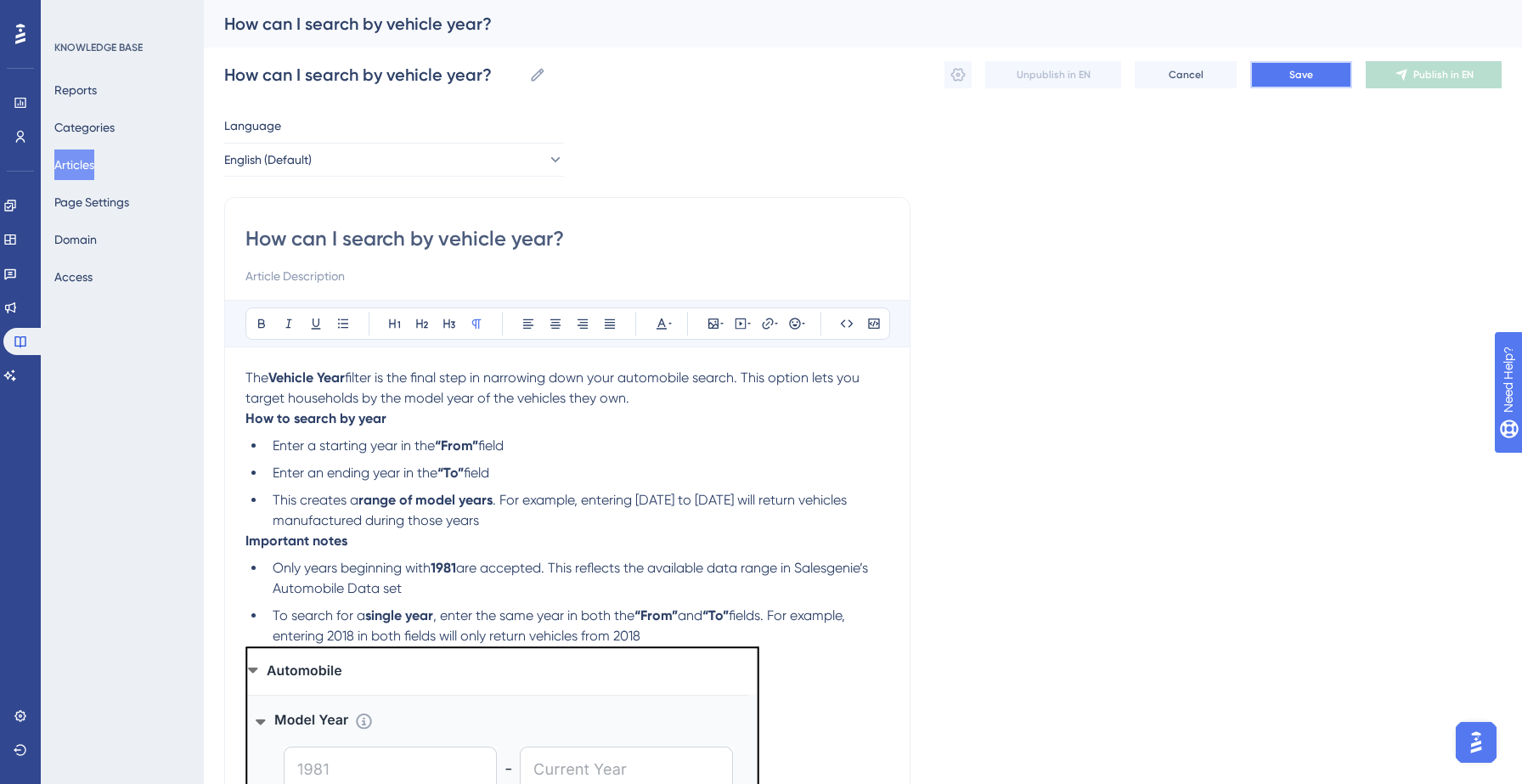
click at [1289, 74] on button "Save" at bounding box center [1301, 75] width 102 height 27
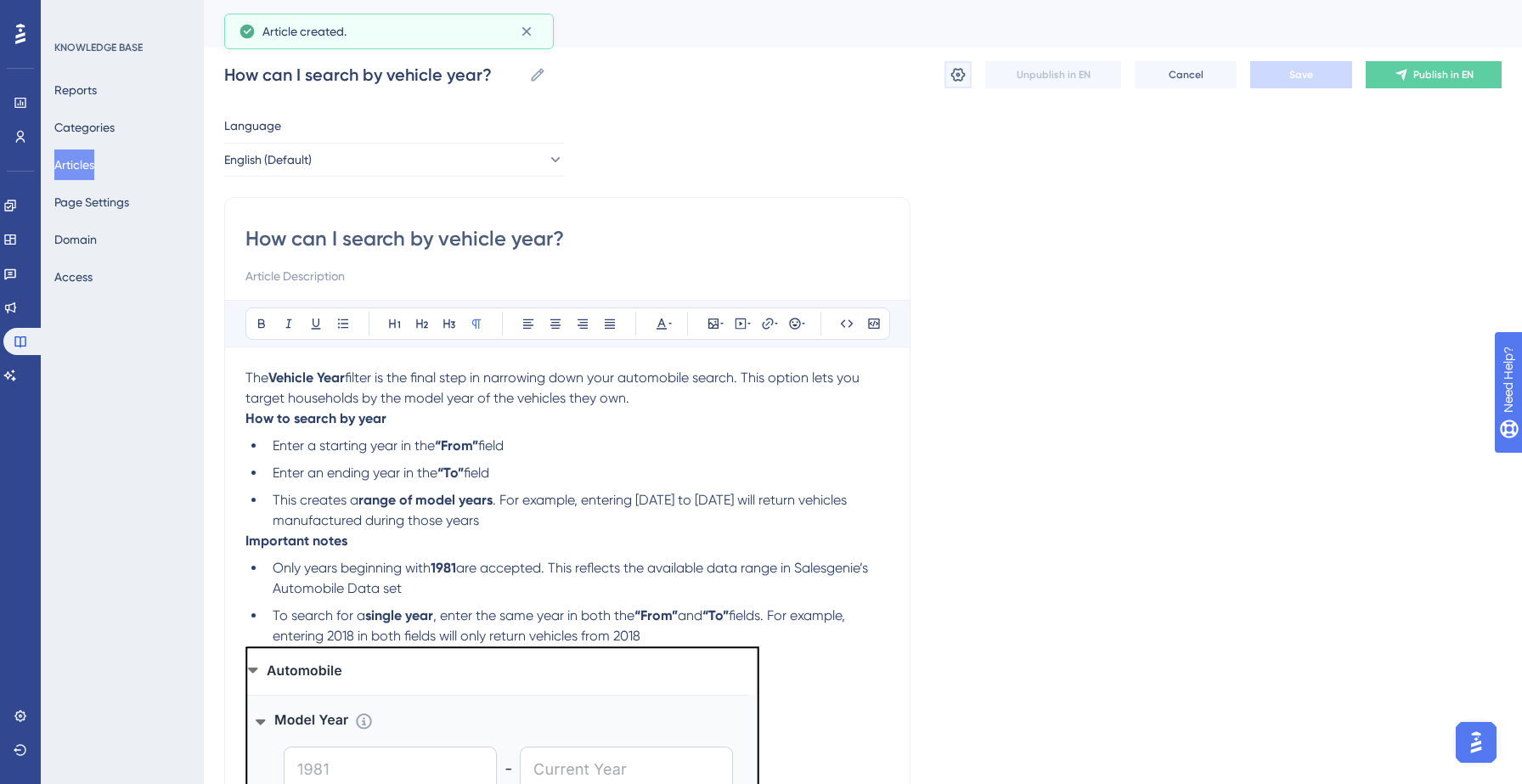
click at [953, 79] on icon at bounding box center [958, 74] width 14 height 13
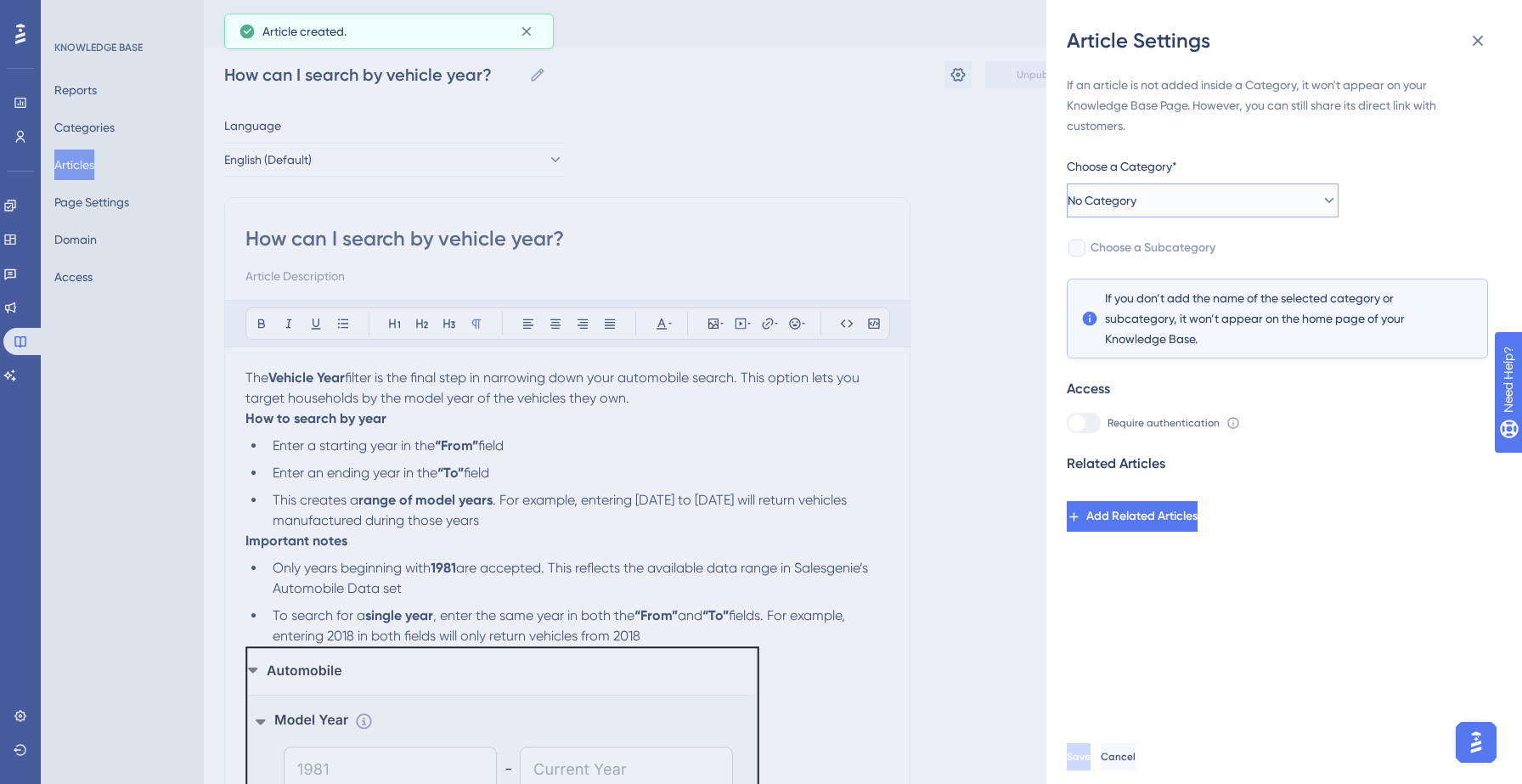
click at [1136, 199] on span "No Category" at bounding box center [1101, 200] width 69 height 20
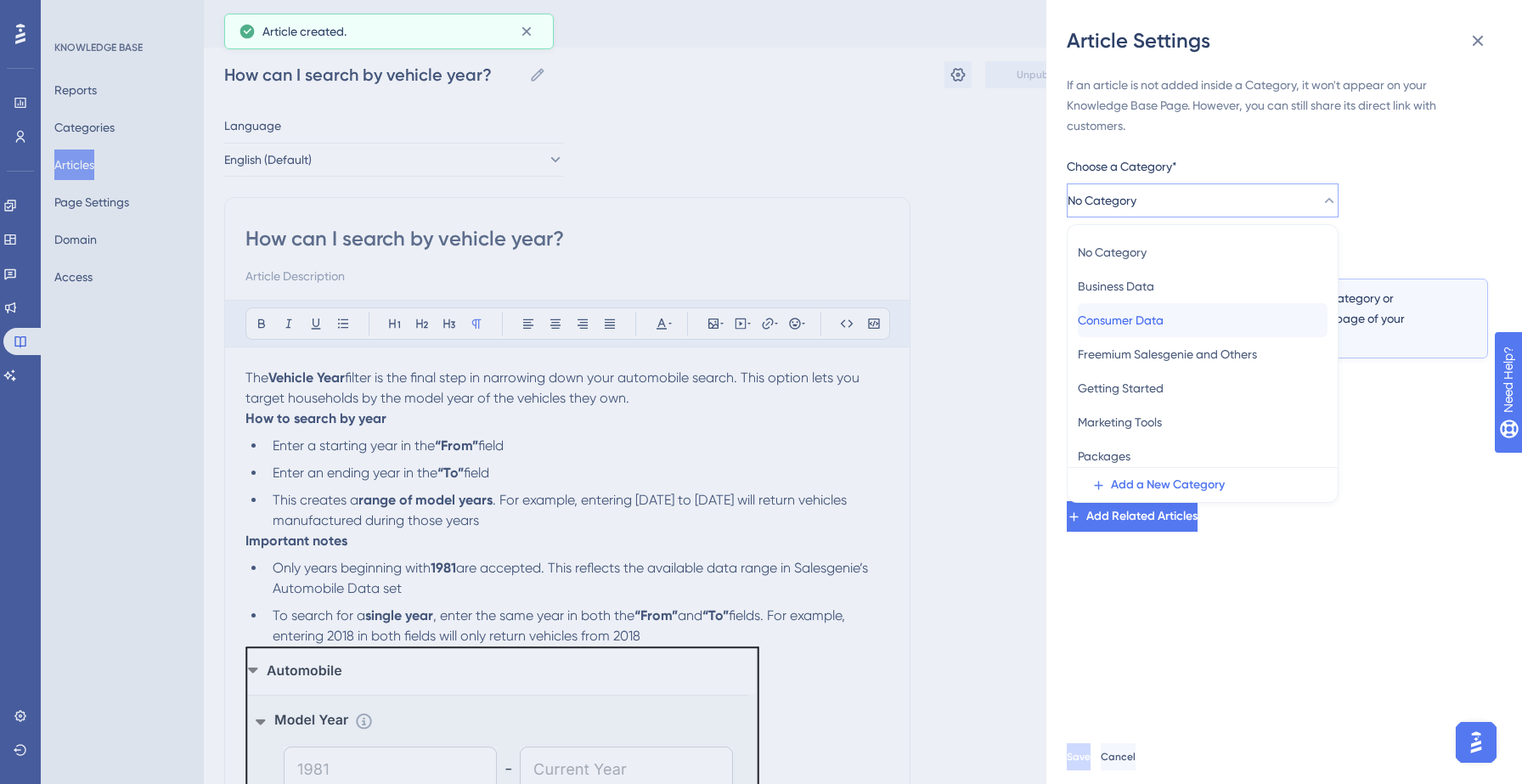
click at [1117, 314] on span "Consumer Data" at bounding box center [1120, 320] width 86 height 20
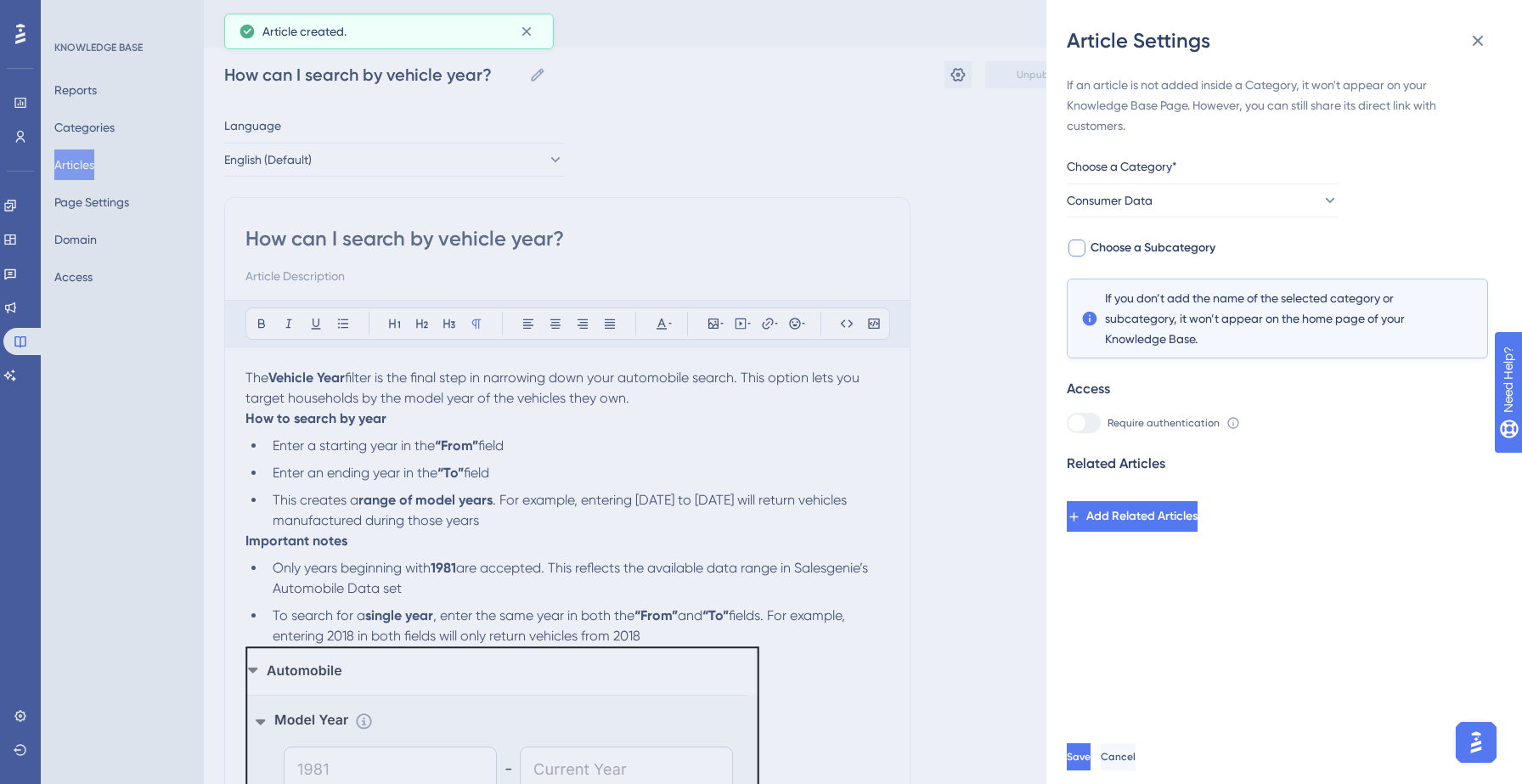
click at [1191, 251] on span "Choose a Subcategory" at bounding box center [1153, 248] width 125 height 20
checkbox input "true"
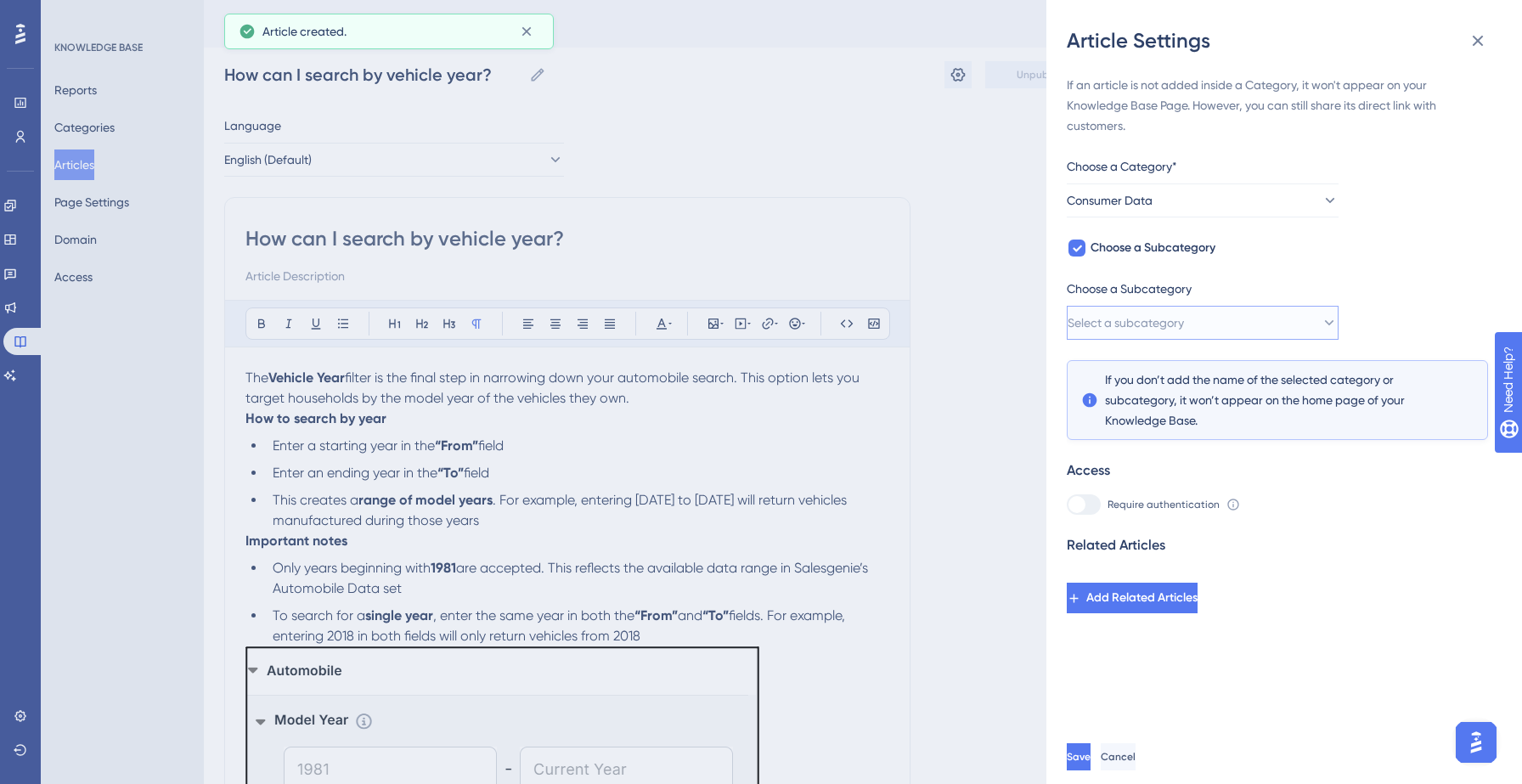
click at [1183, 323] on span "Select a subcategory" at bounding box center [1125, 323] width 117 height 20
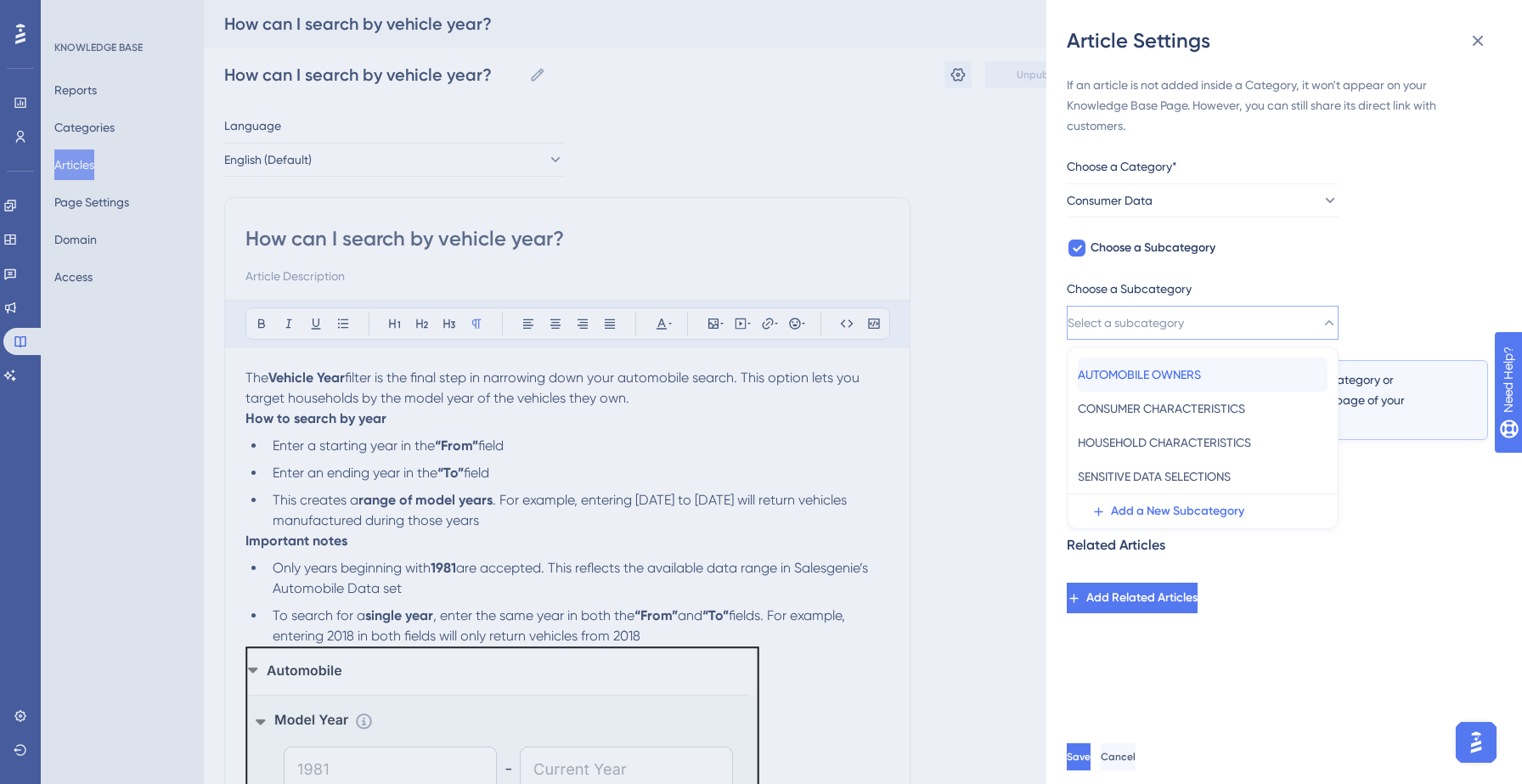
click at [1158, 372] on span "AUTOMOBILE OWNERS" at bounding box center [1139, 374] width 123 height 20
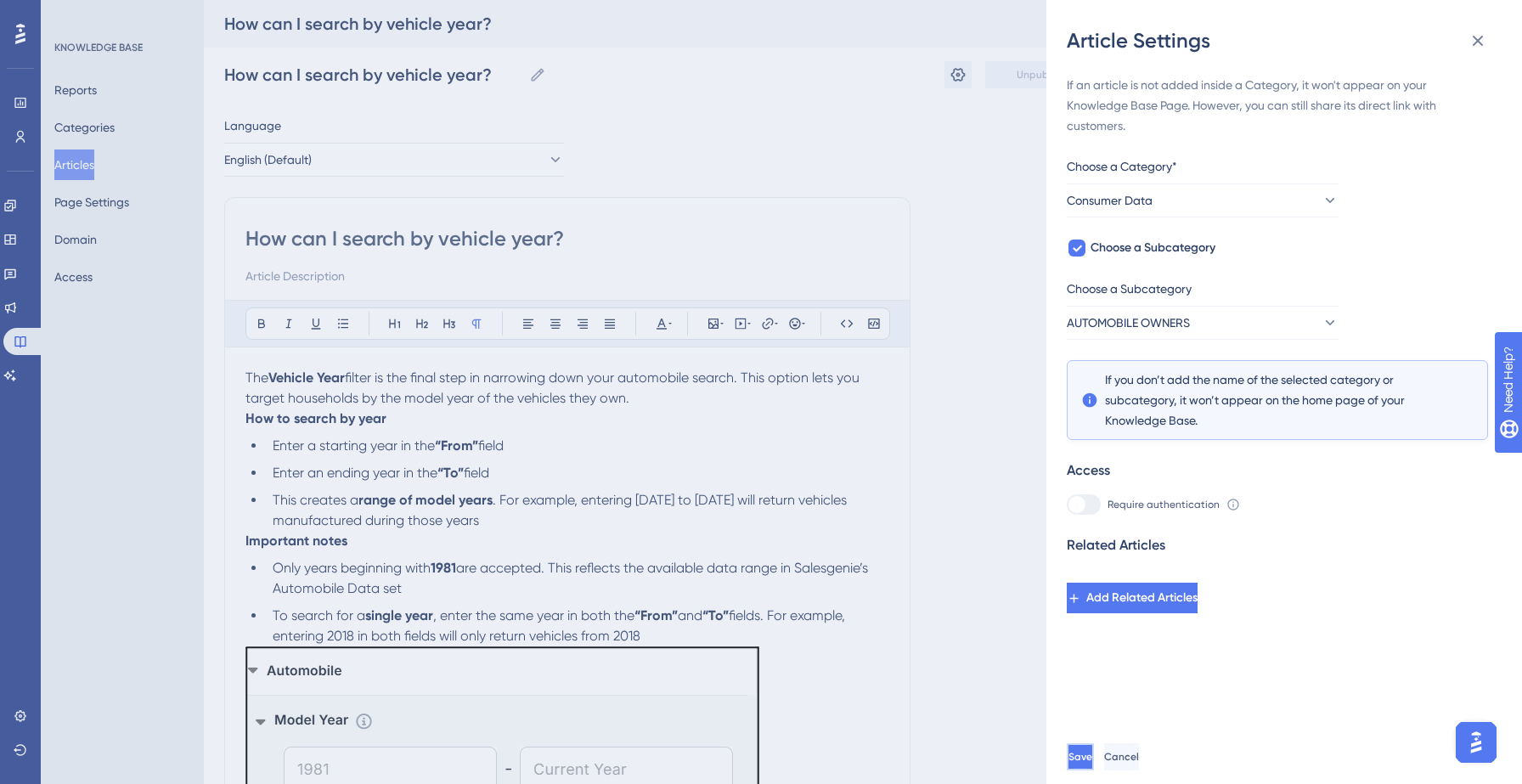
click at [1092, 759] on span "Save" at bounding box center [1080, 755] width 24 height 13
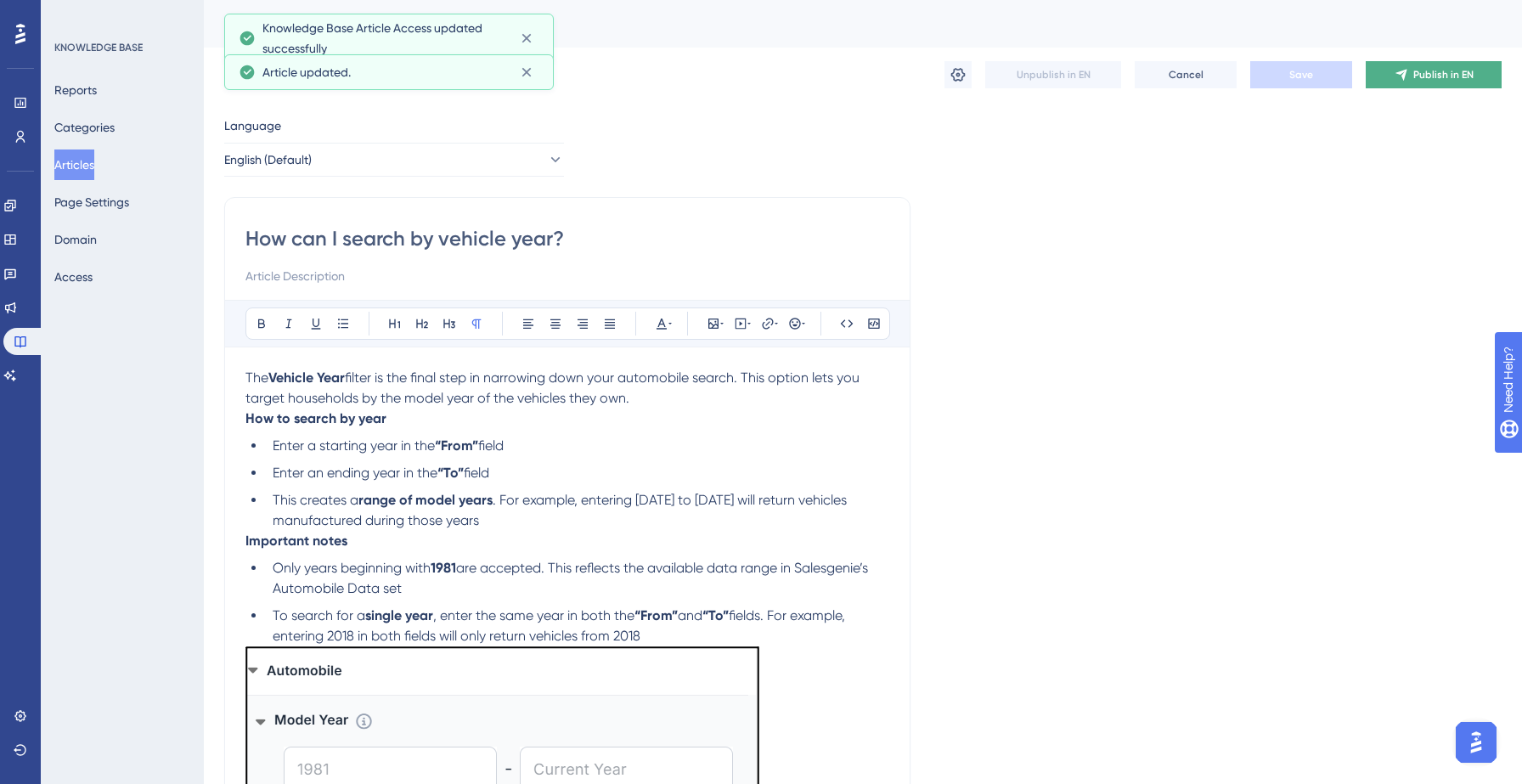
click at [1417, 87] on button "Publish in EN" at bounding box center [1433, 75] width 135 height 27
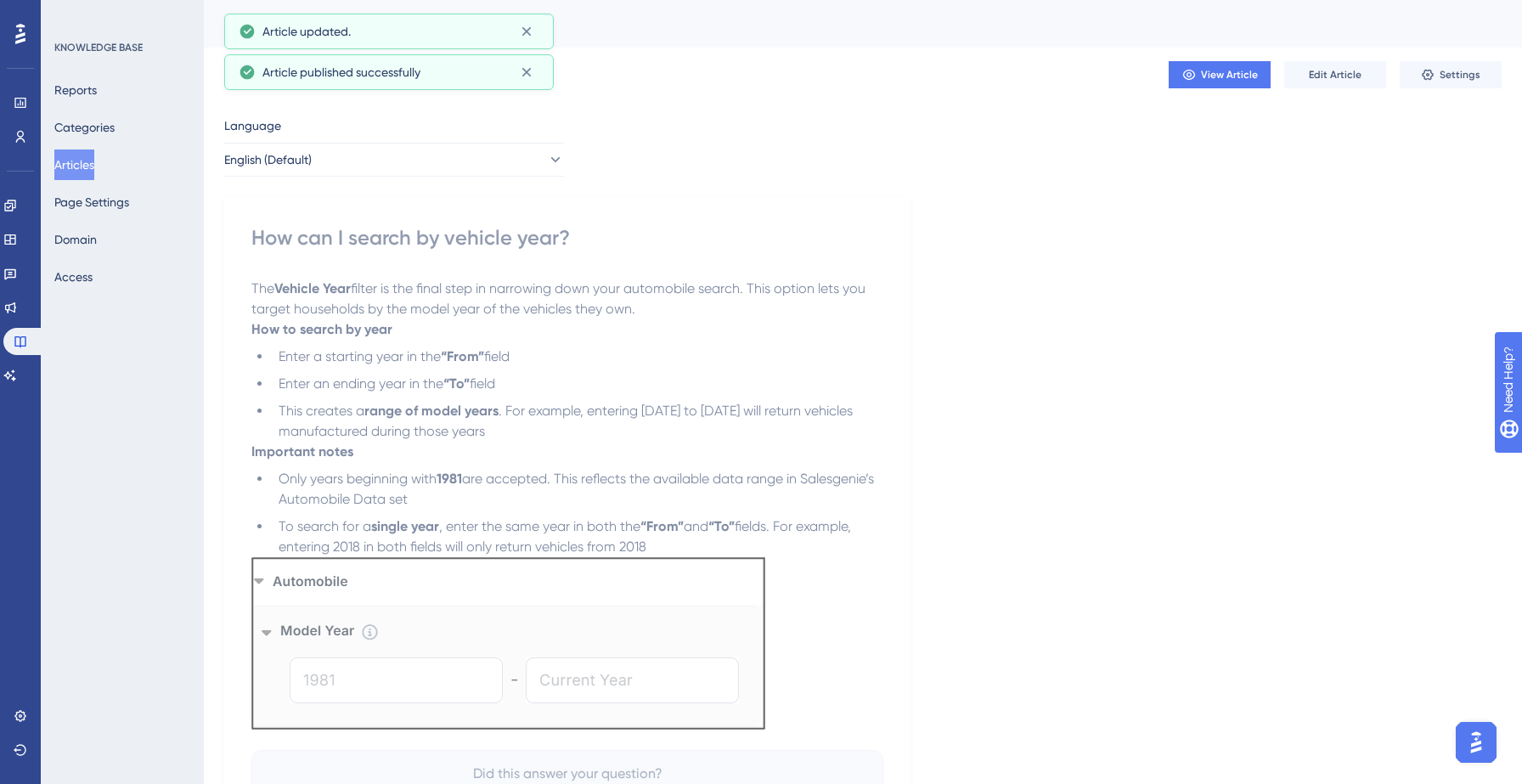
click at [94, 162] on button "Articles" at bounding box center [74, 165] width 40 height 30
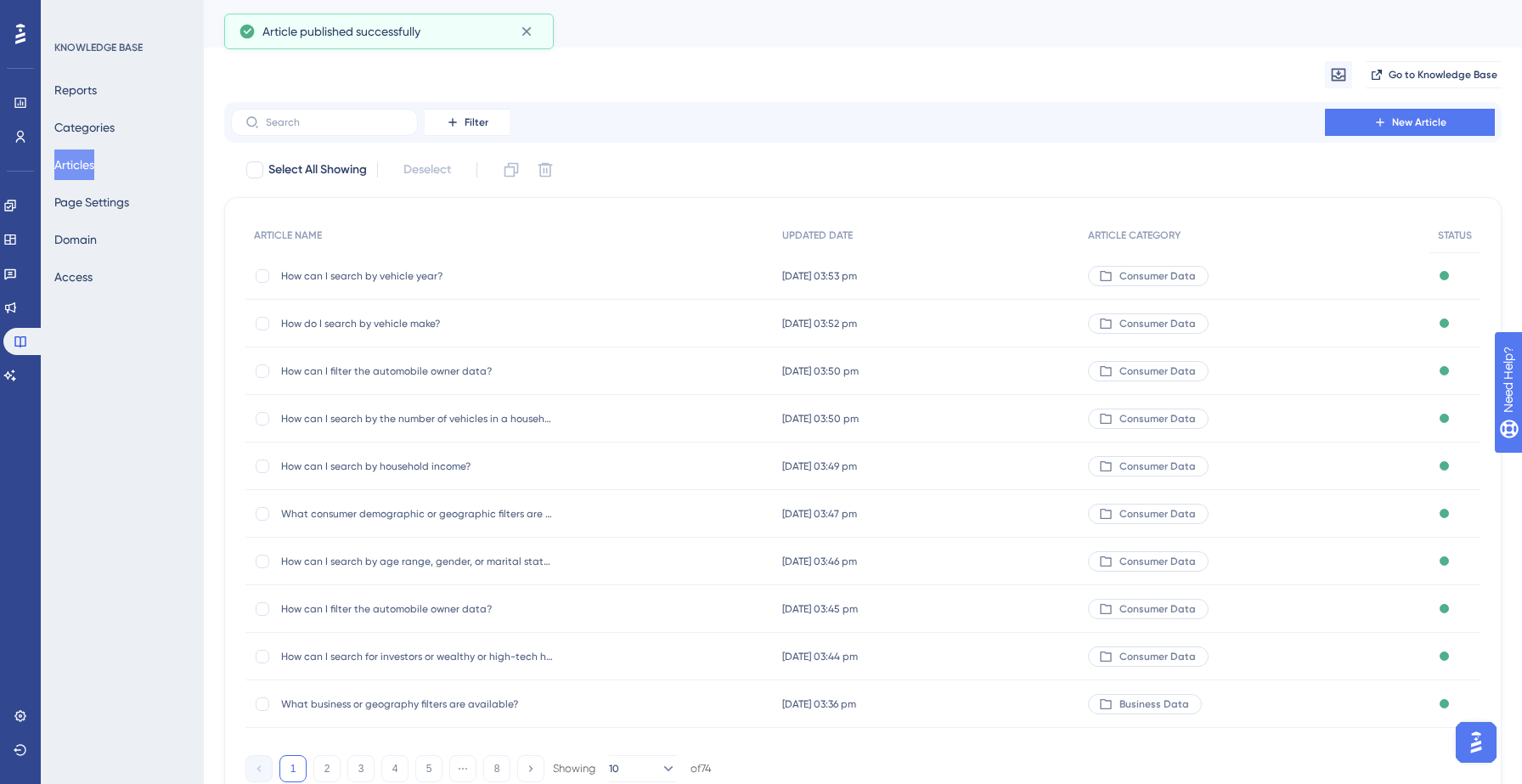
click at [1396, 139] on div "Filter New Article" at bounding box center [863, 122] width 1277 height 41
click at [1400, 127] on span "New Article" at bounding box center [1419, 122] width 54 height 13
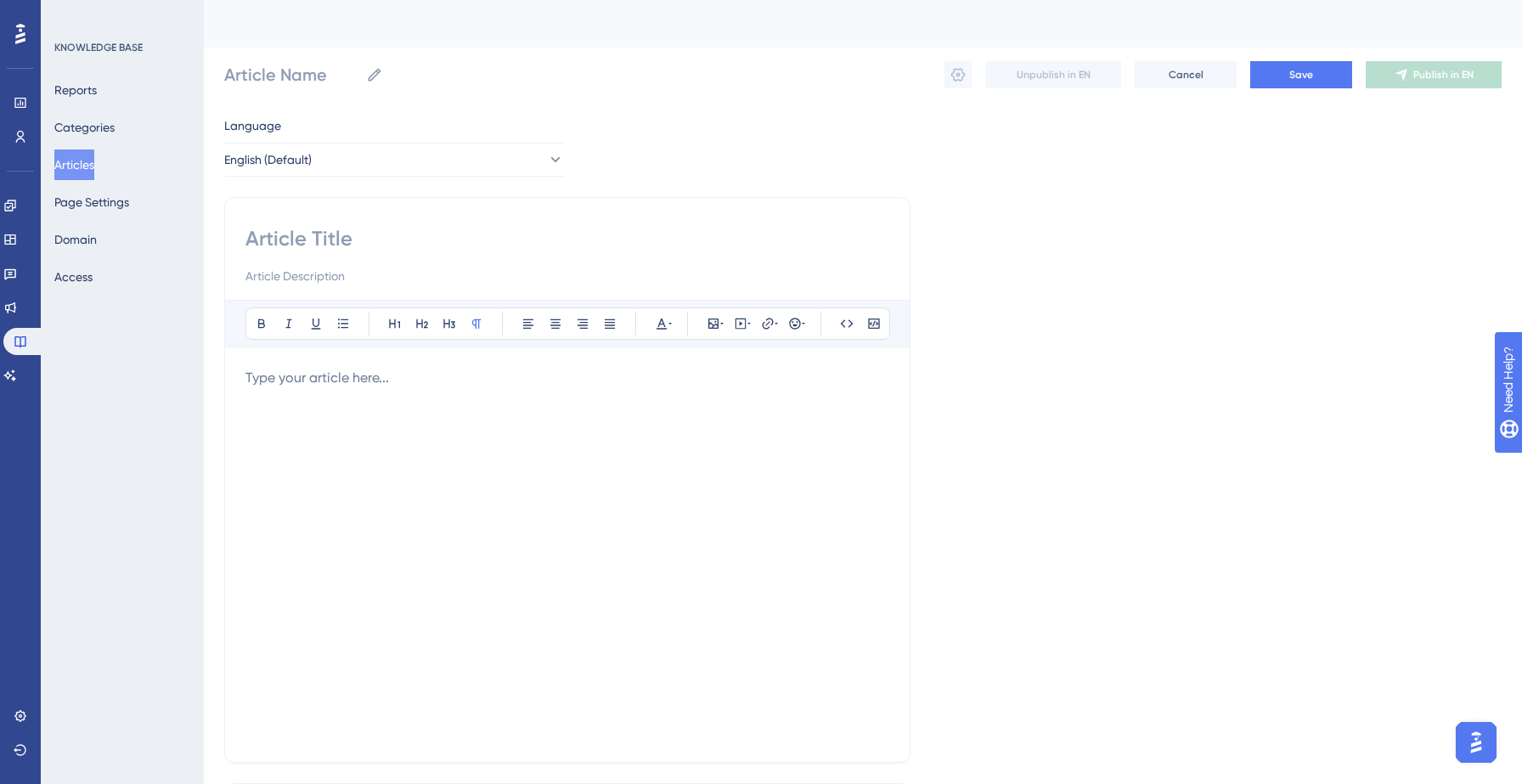
click at [473, 228] on input at bounding box center [567, 239] width 643 height 27
paste input "How can I search for mortgage data?"
type input "How can I search for mortgage data?"
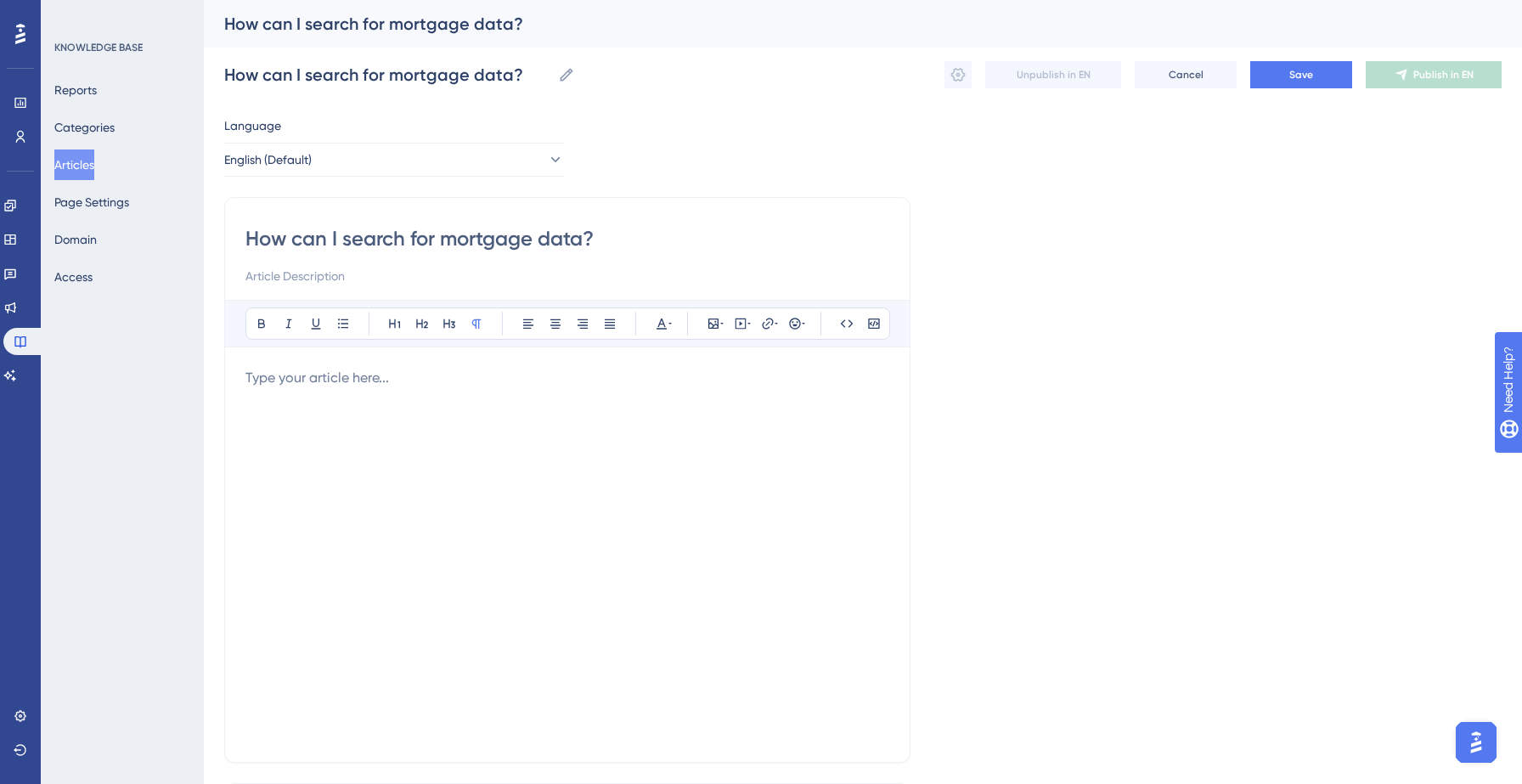
type input "How can I search for mortgage data?"
click at [350, 410] on div at bounding box center [567, 554] width 643 height 373
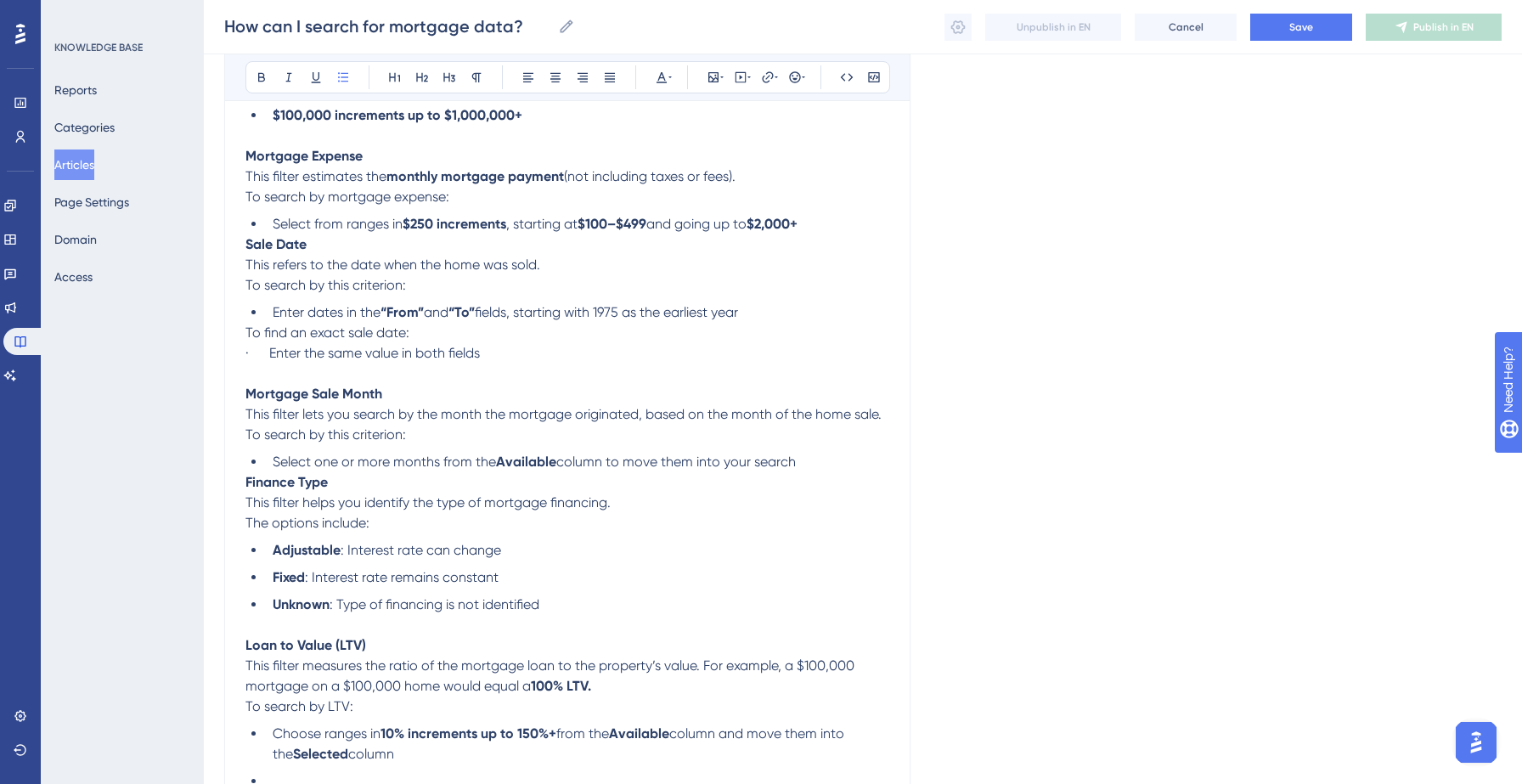
scroll to position [1146, 0]
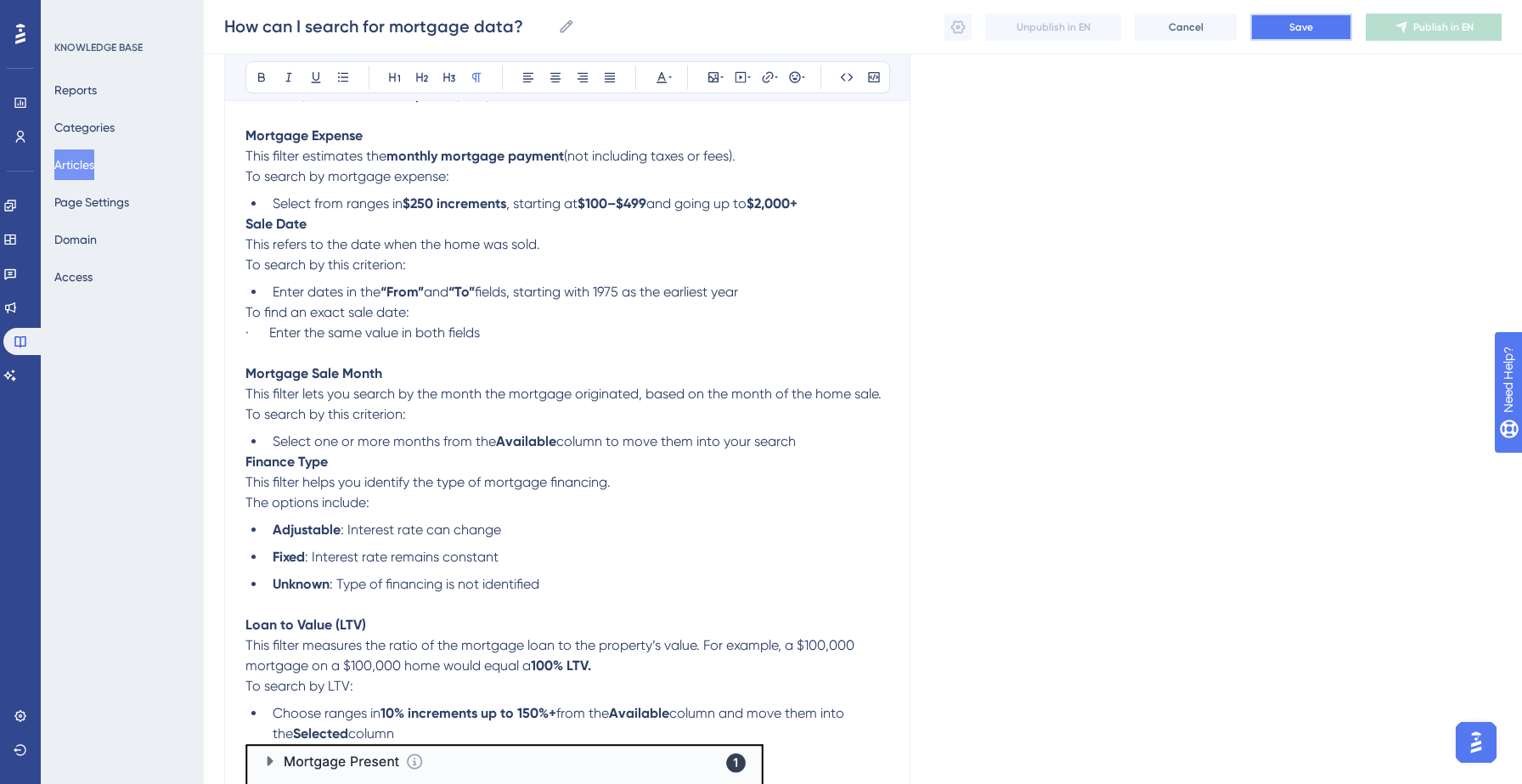
click at [1310, 32] on span "Save" at bounding box center [1301, 27] width 24 height 13
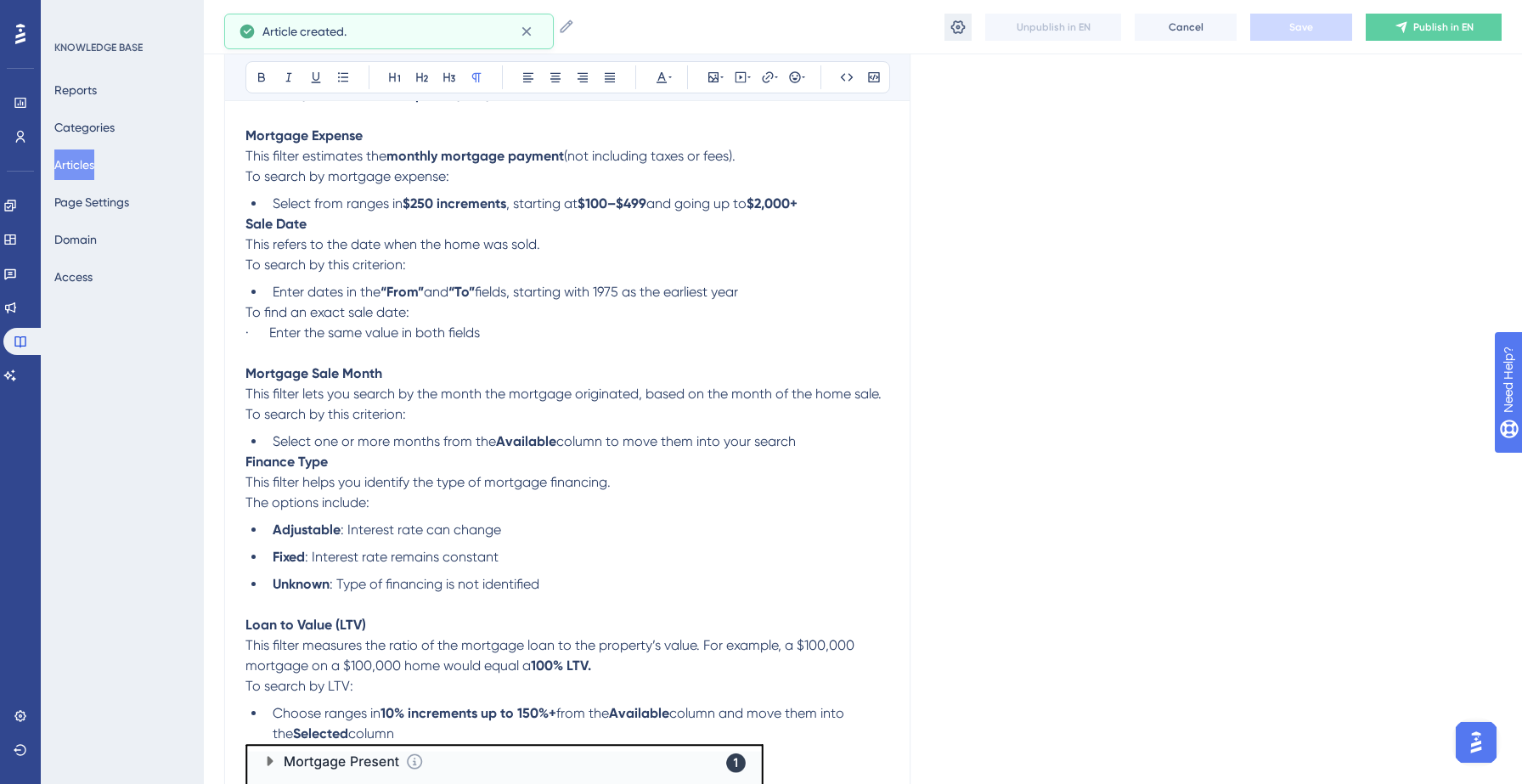
scroll to position [1139, 0]
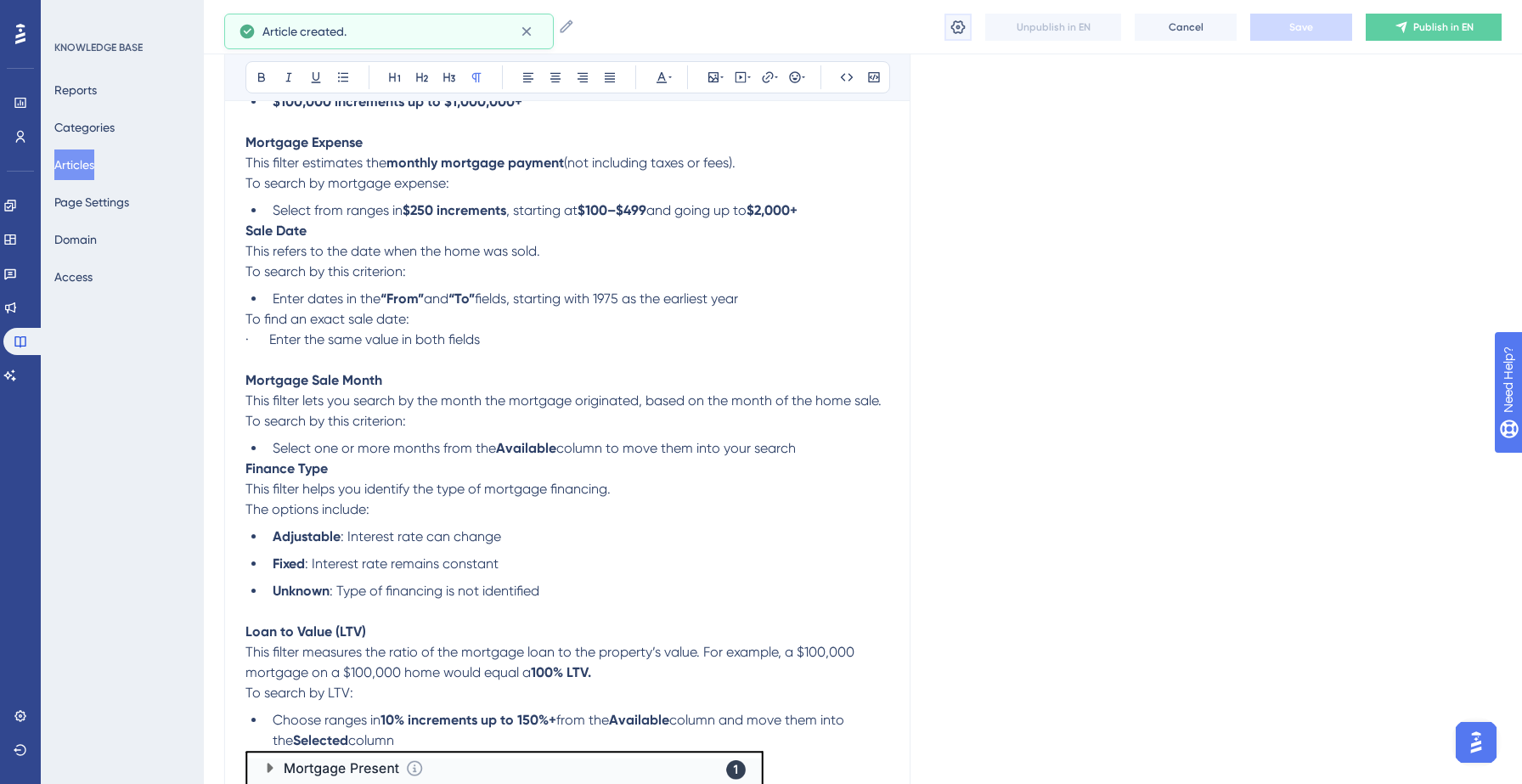
click at [956, 24] on icon at bounding box center [957, 27] width 17 height 17
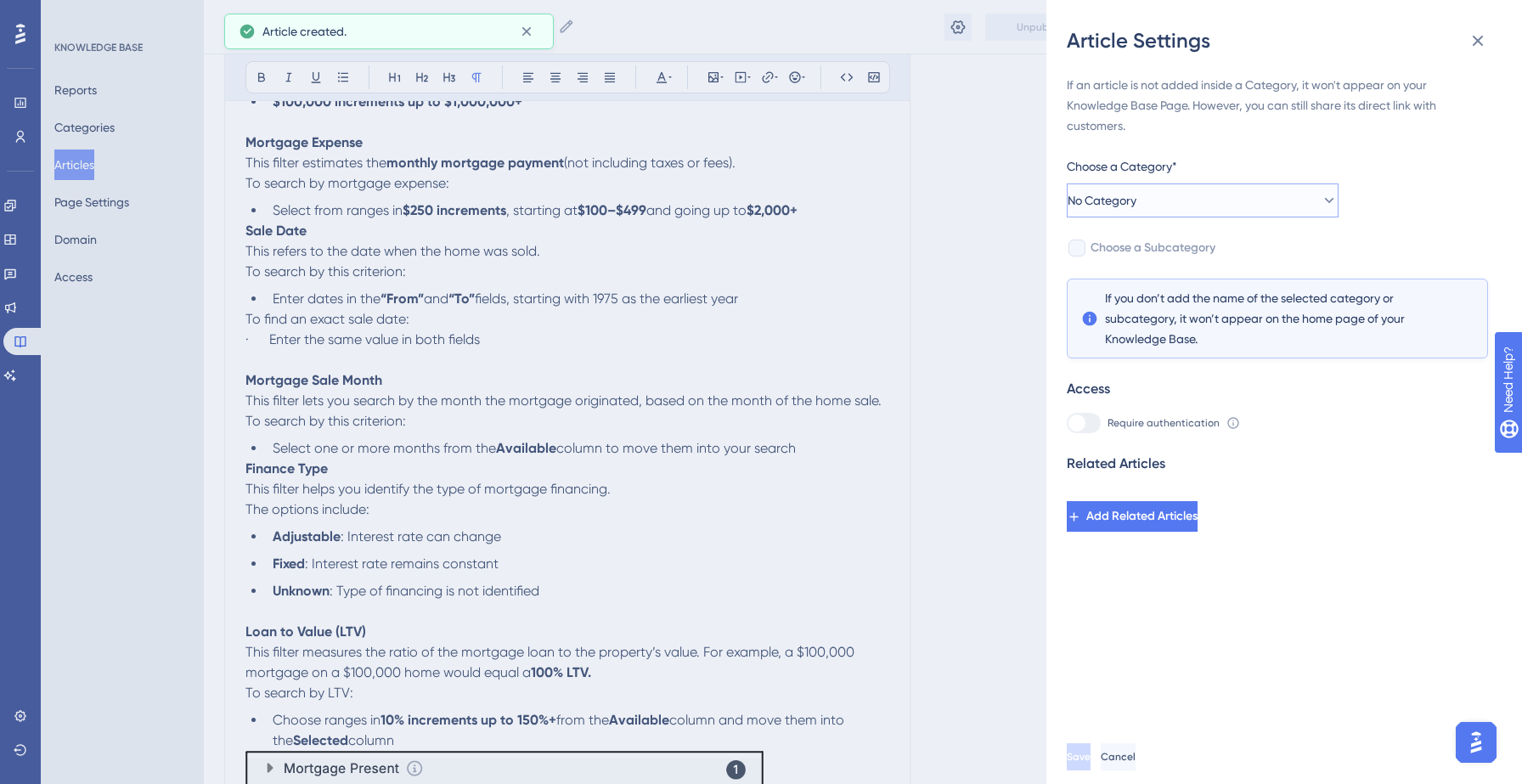
click at [1281, 190] on button "No Category" at bounding box center [1202, 200] width 272 height 34
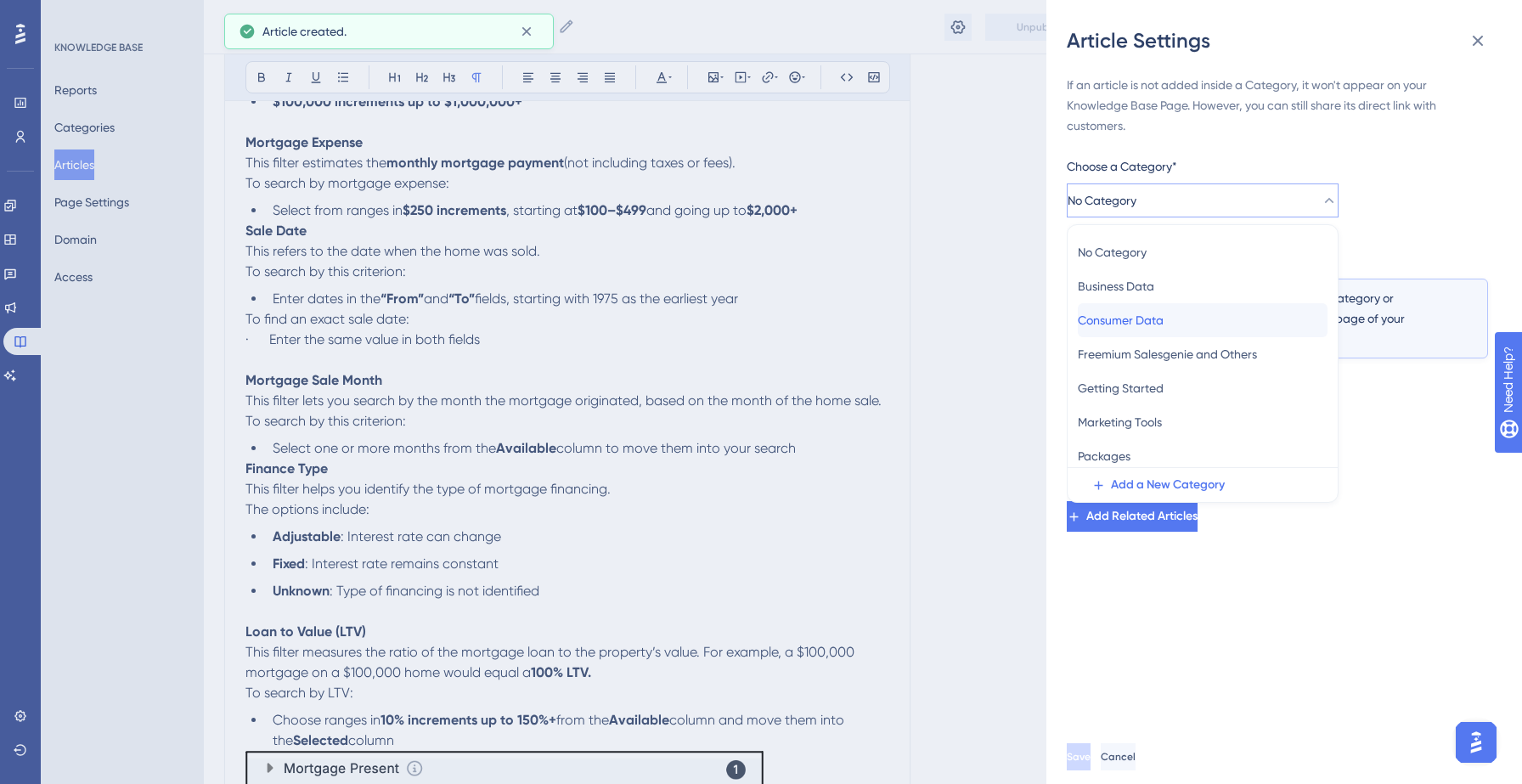
click at [1159, 331] on div "Consumer Data Consumer Data" at bounding box center [1202, 320] width 250 height 34
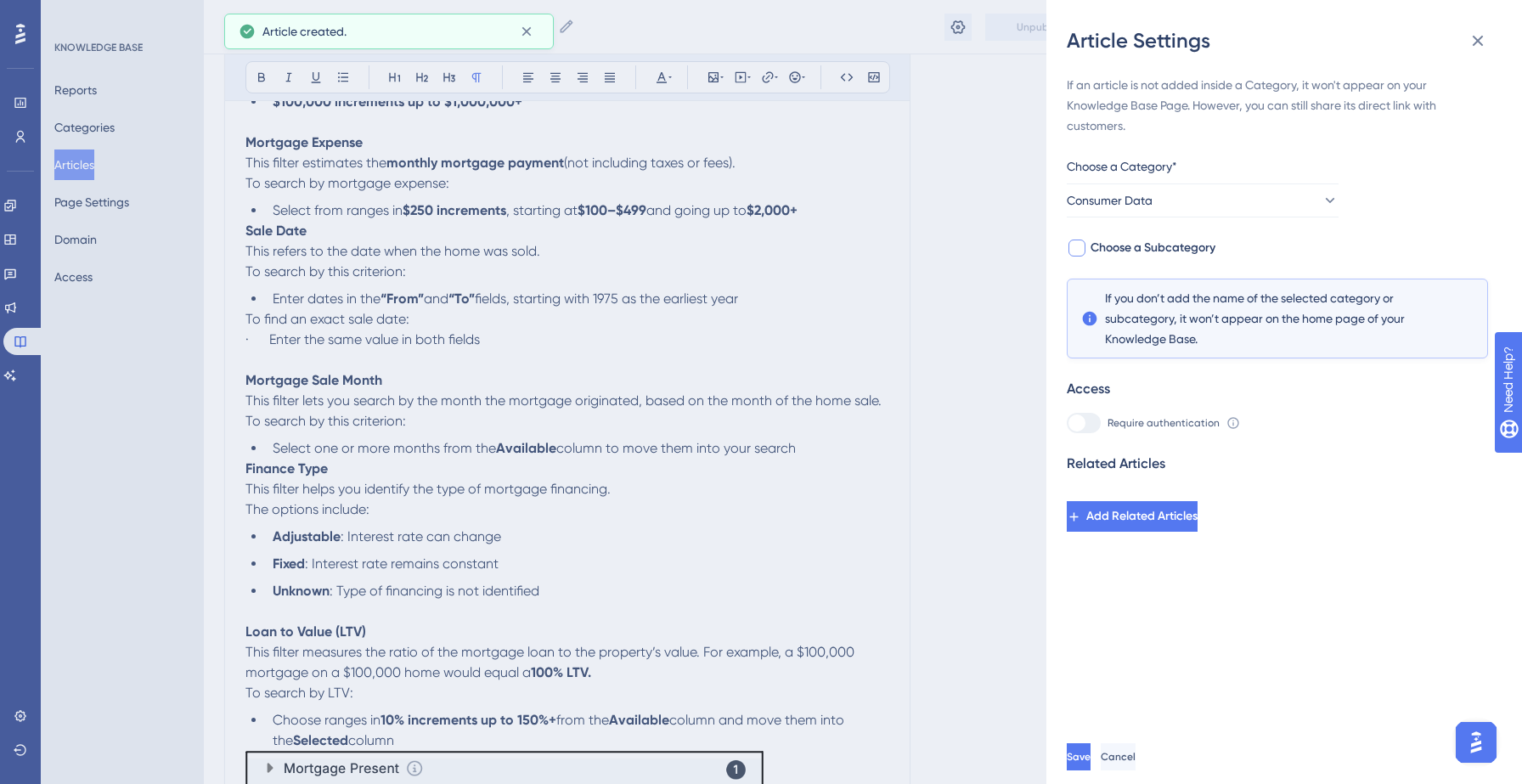
click at [1151, 239] on span "Choose a Subcategory" at bounding box center [1153, 248] width 125 height 20
checkbox input "true"
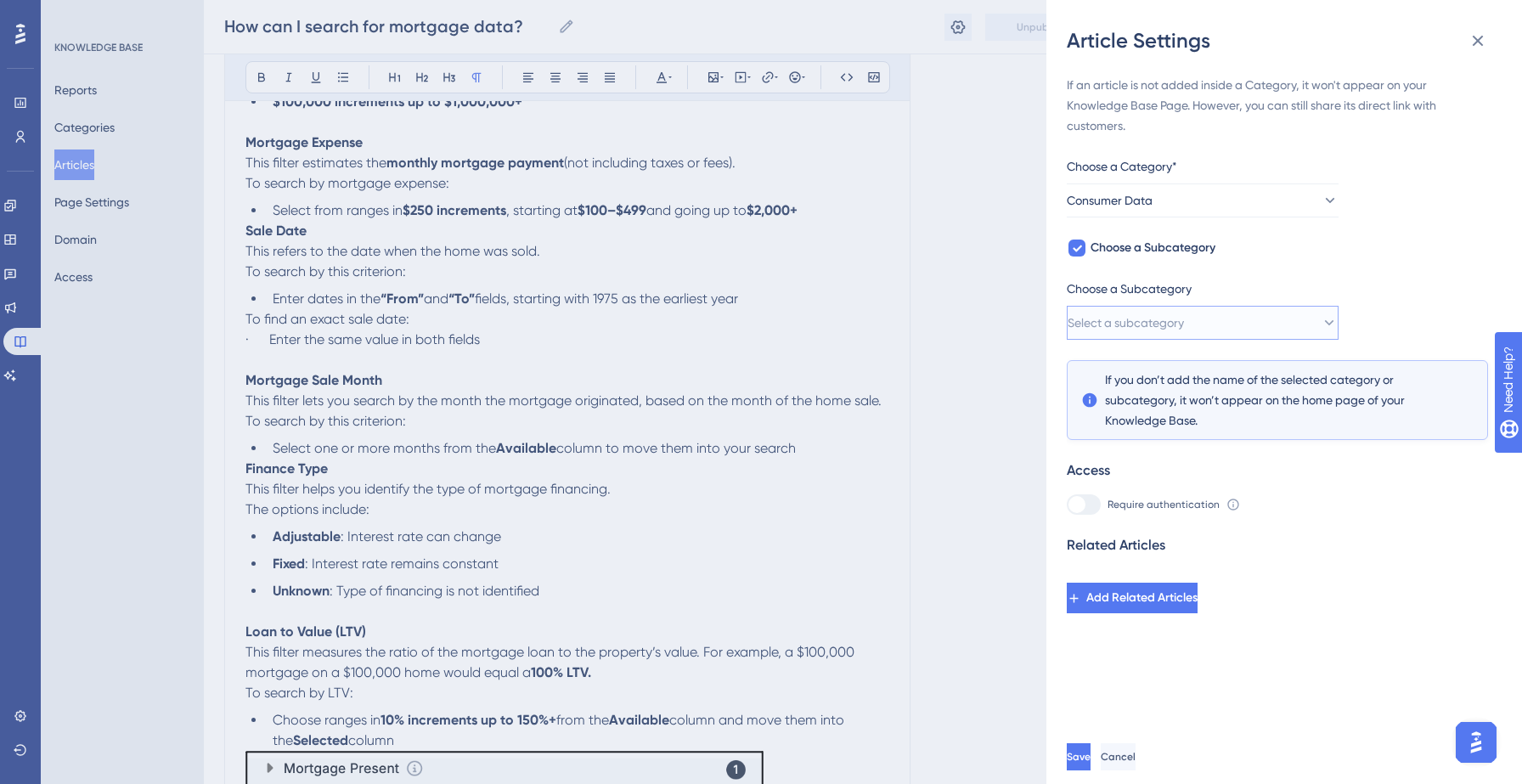
click at [1163, 313] on span "Select a subcategory" at bounding box center [1125, 323] width 117 height 20
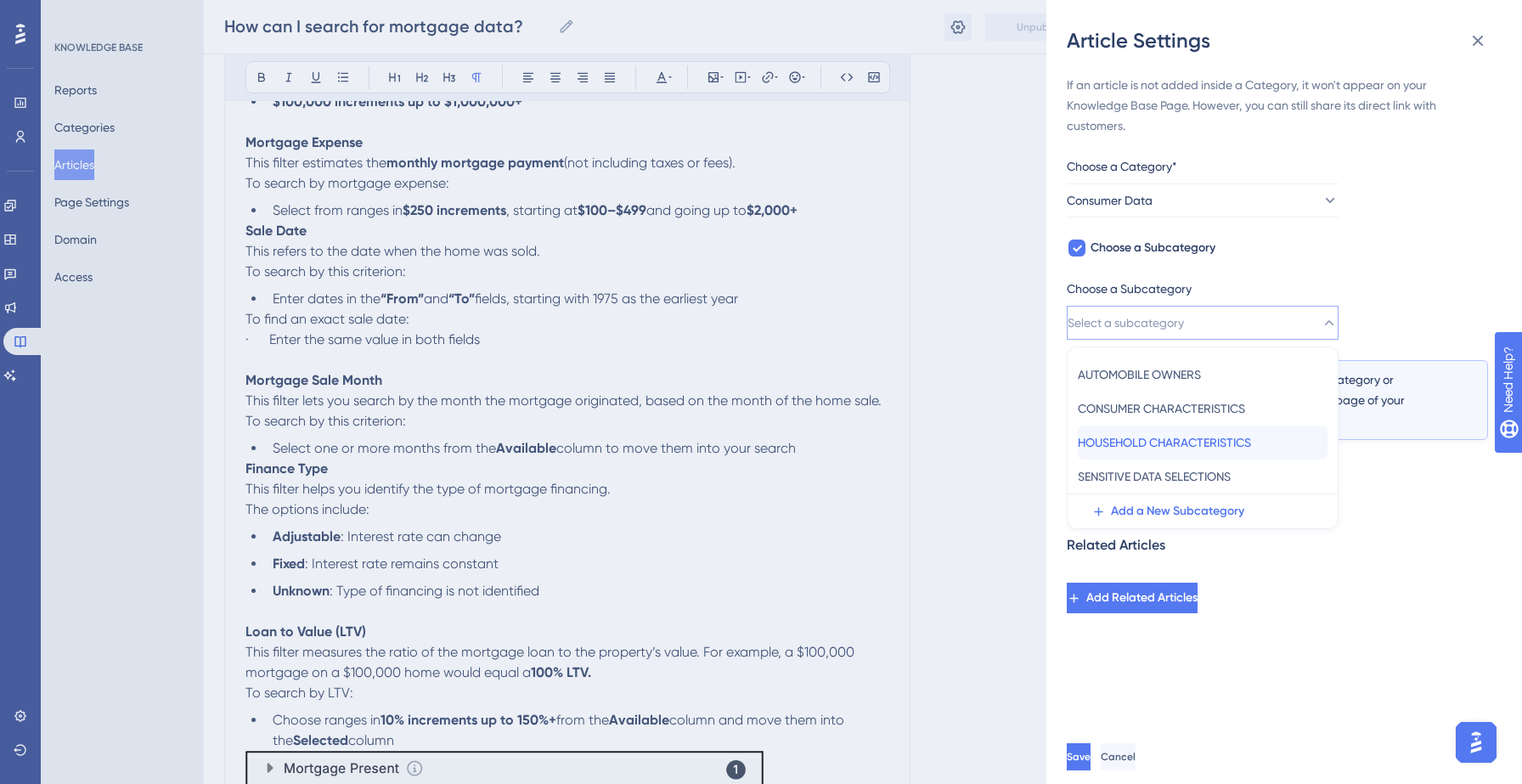
click at [1150, 441] on span "HOUSEHOLD CHARACTERISTICS" at bounding box center [1164, 442] width 173 height 20
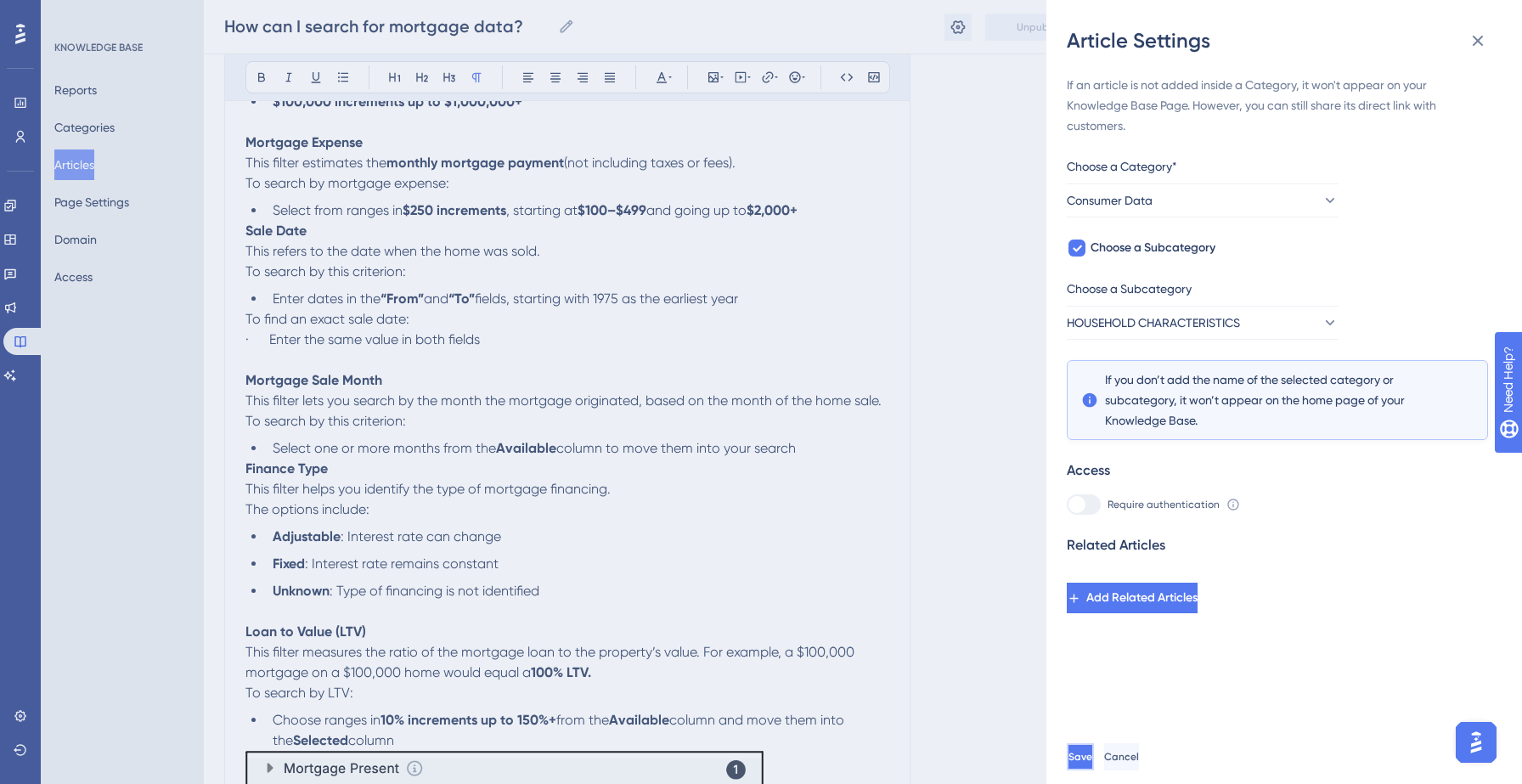
click at [1092, 757] on span "Save" at bounding box center [1080, 755] width 24 height 13
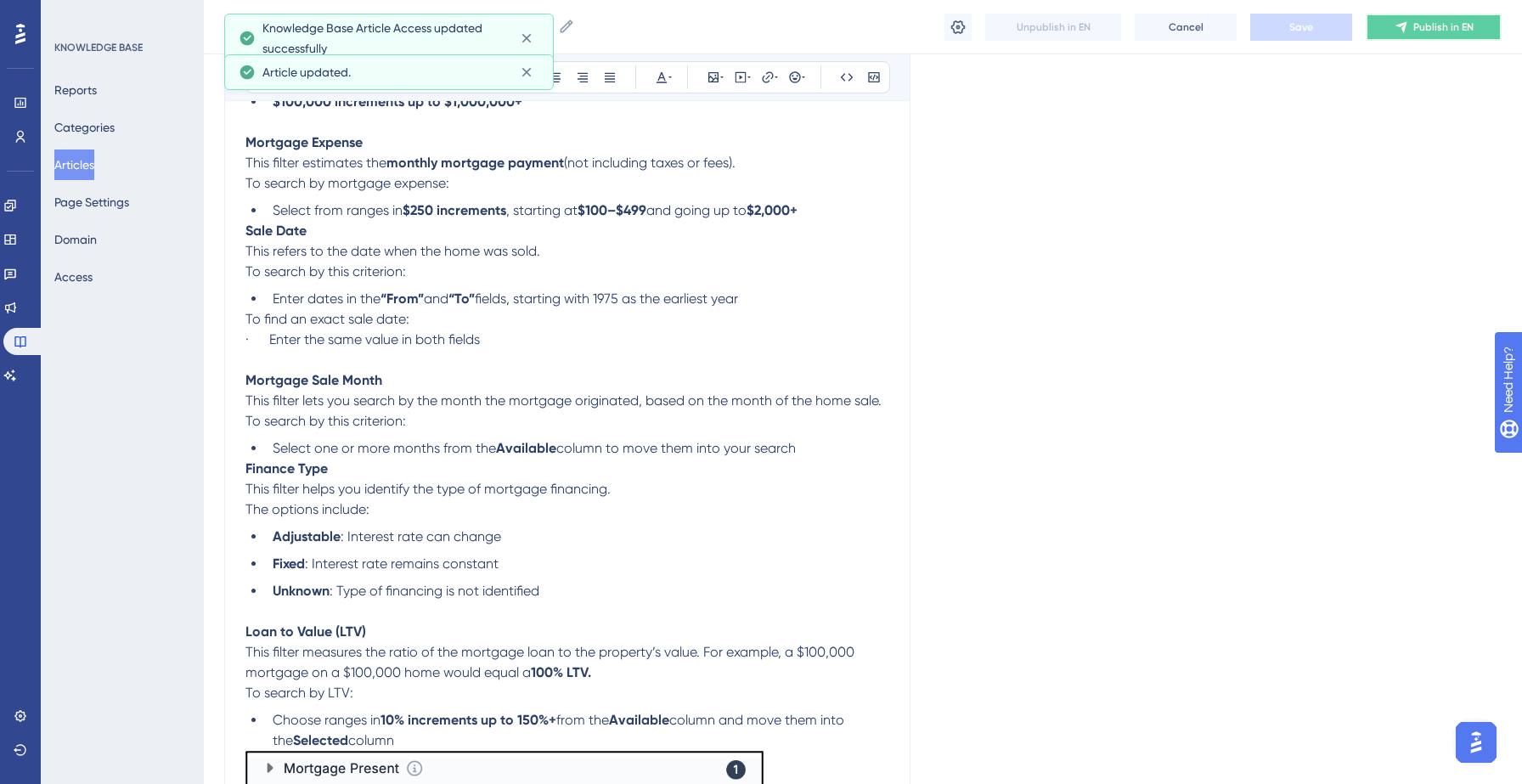
click at [1403, 24] on icon at bounding box center [1401, 27] width 11 height 11
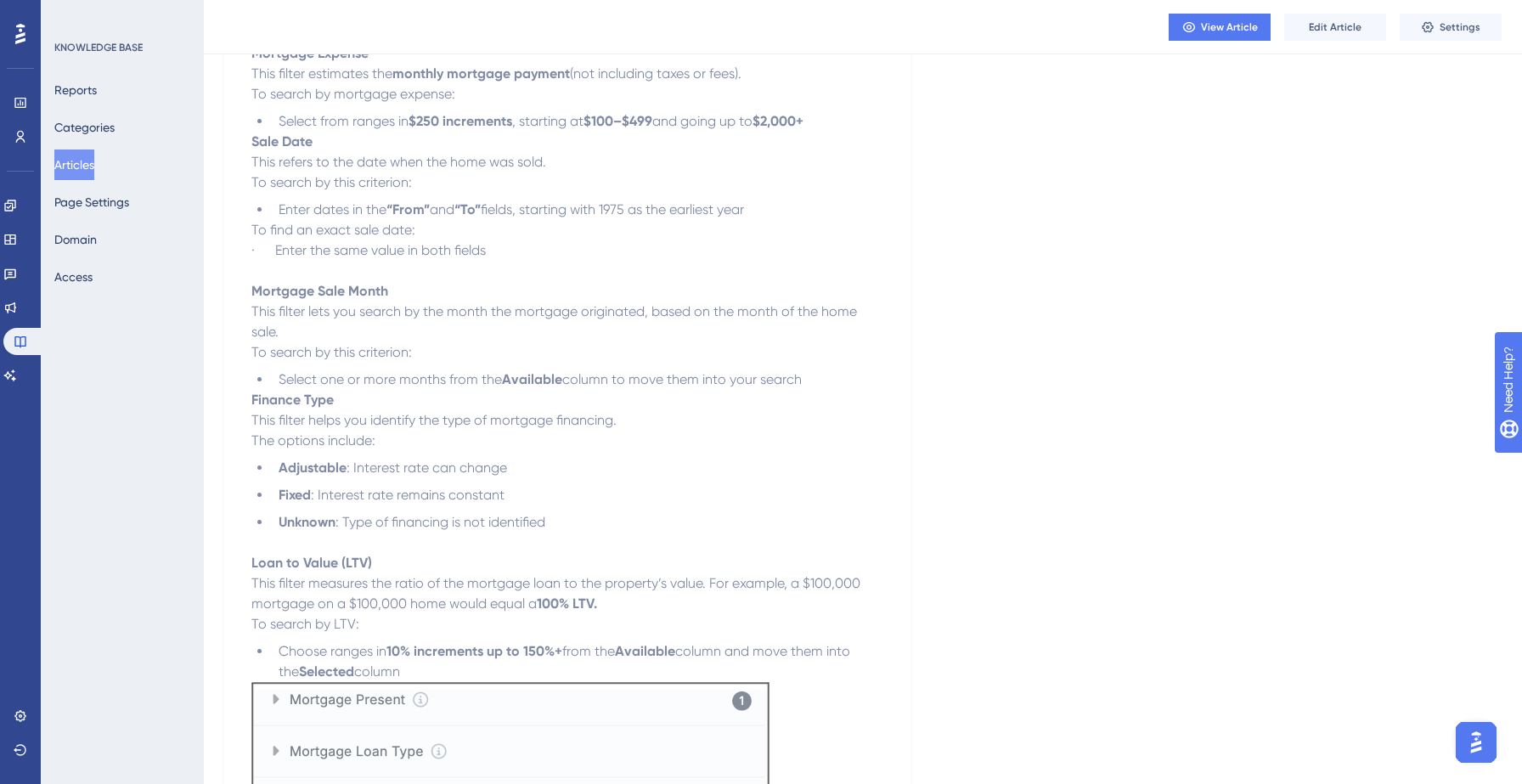
click at [92, 154] on button "Articles" at bounding box center [74, 165] width 40 height 30
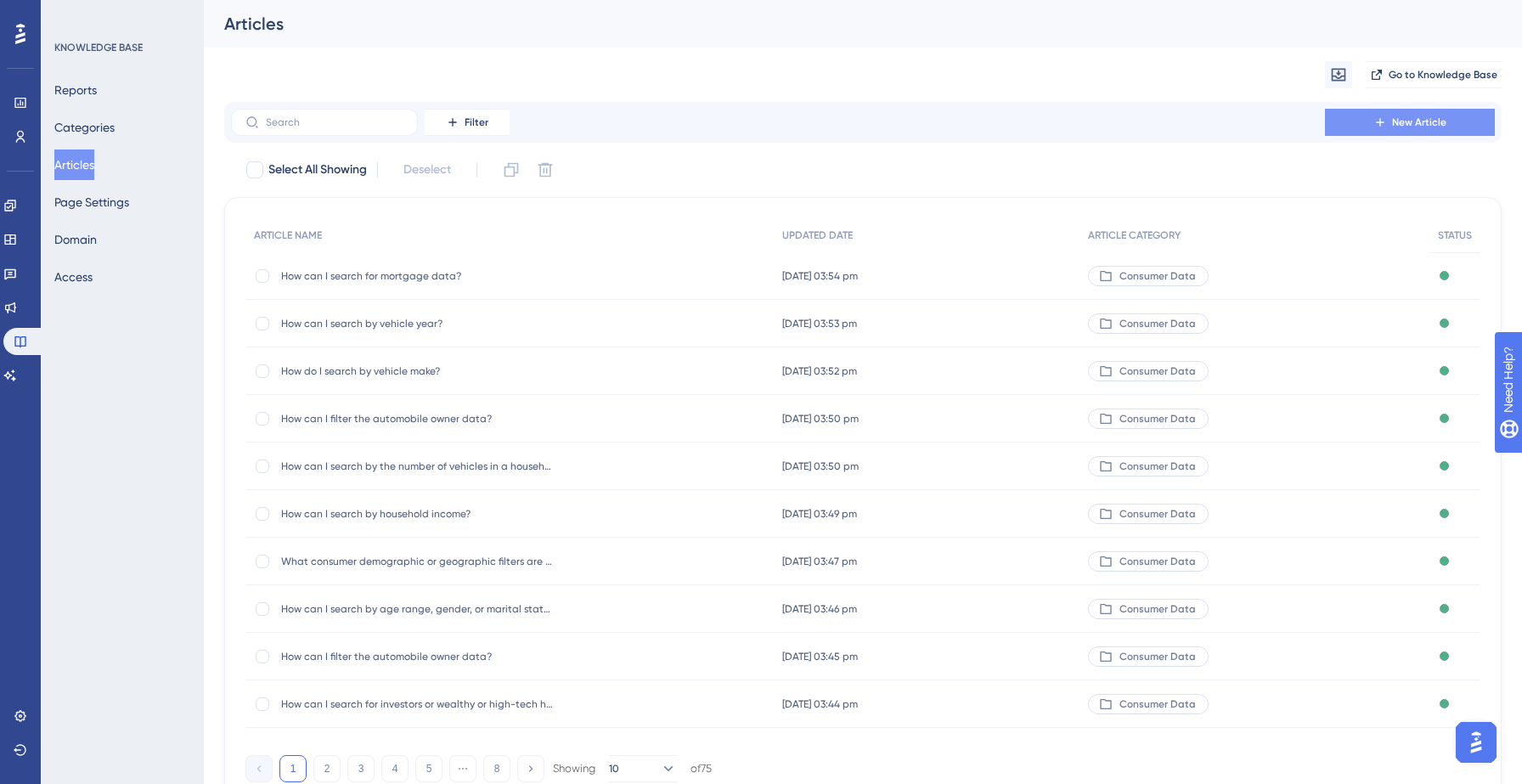
click at [1392, 129] on button "New Article" at bounding box center [1410, 122] width 170 height 27
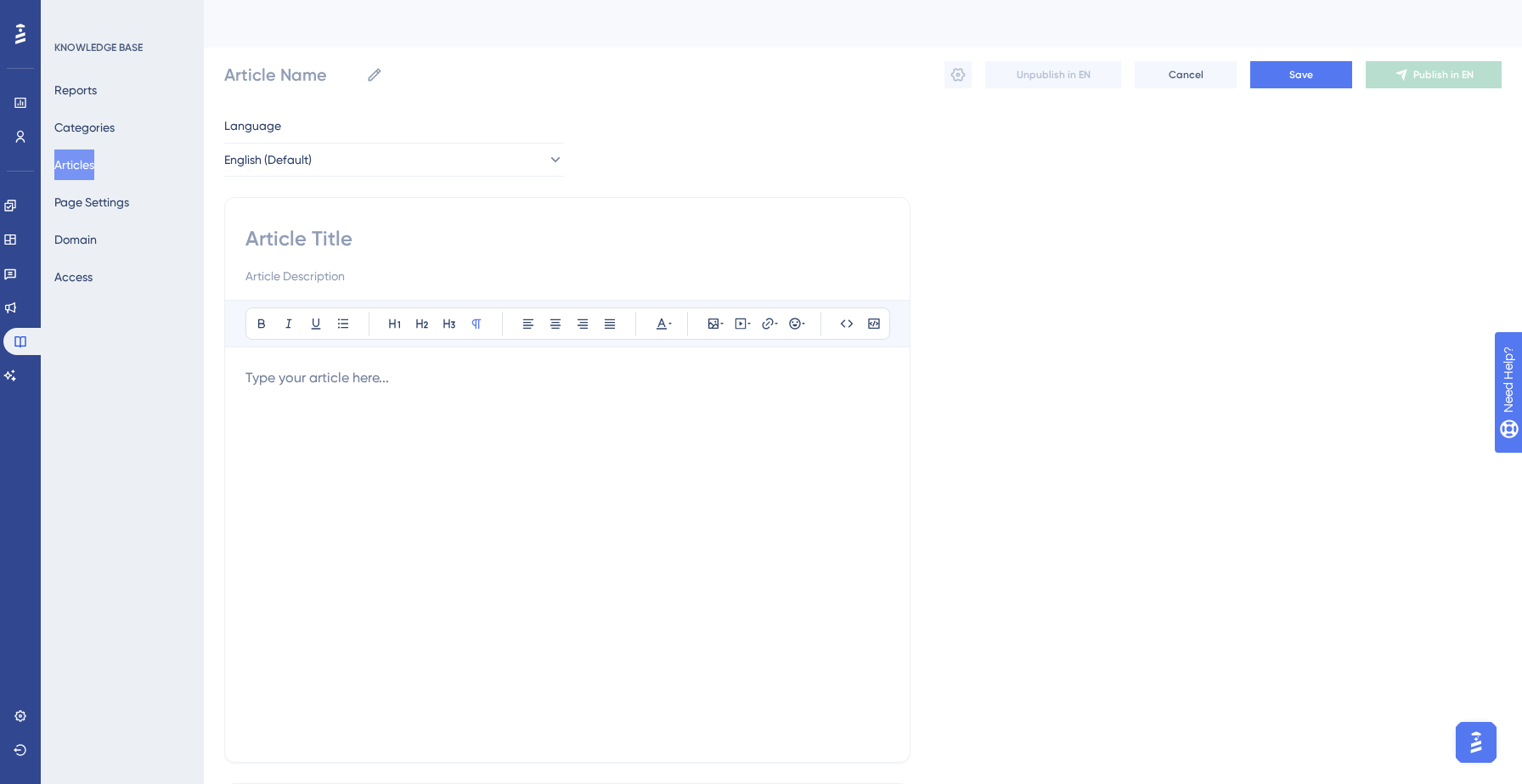
click at [305, 236] on input at bounding box center [567, 239] width 643 height 27
paste input "How can I search for boat owners?"
type input "How can I search for boat owners?"
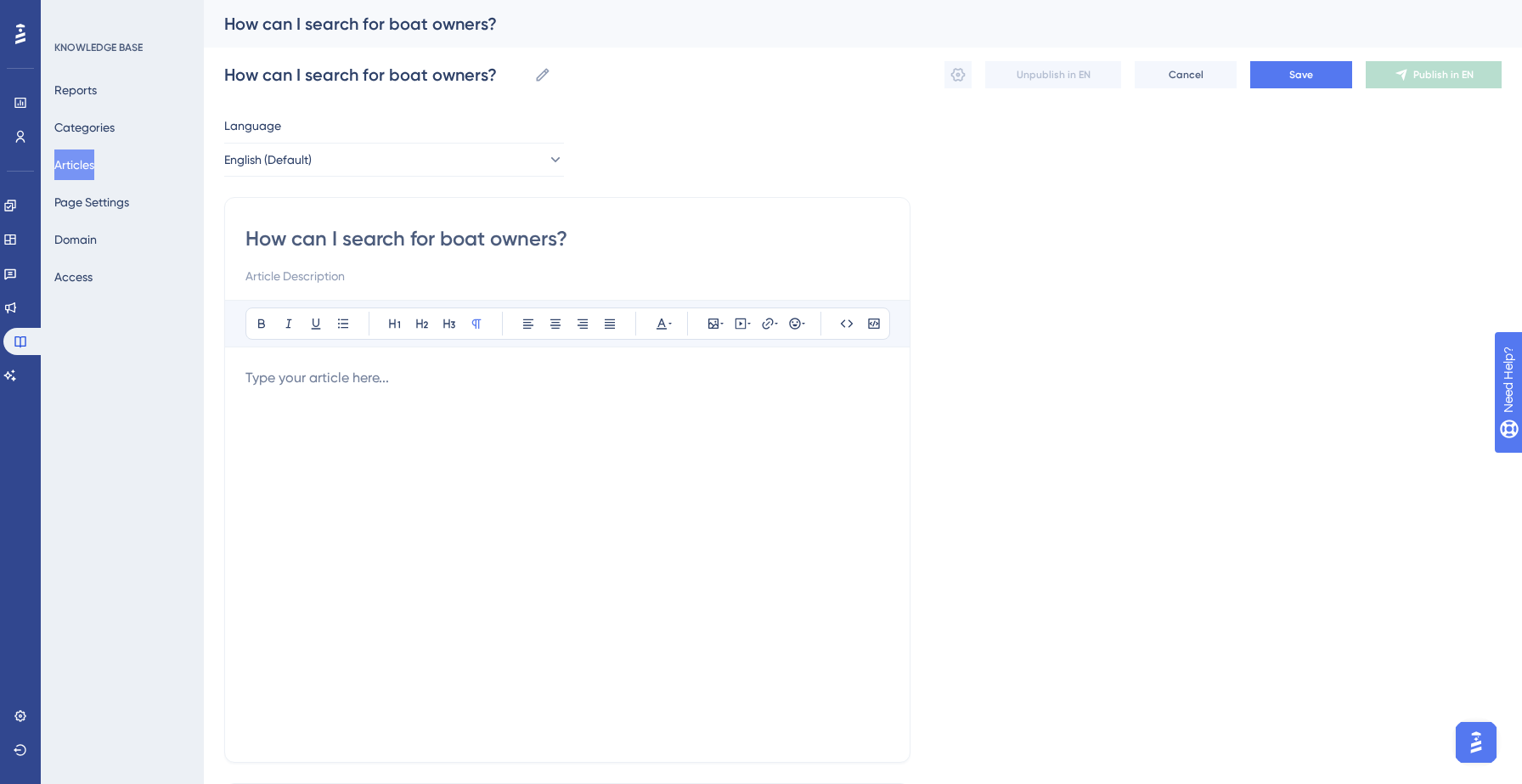
type input "How can I search for boat owners?"
click at [324, 395] on div at bounding box center [567, 554] width 643 height 373
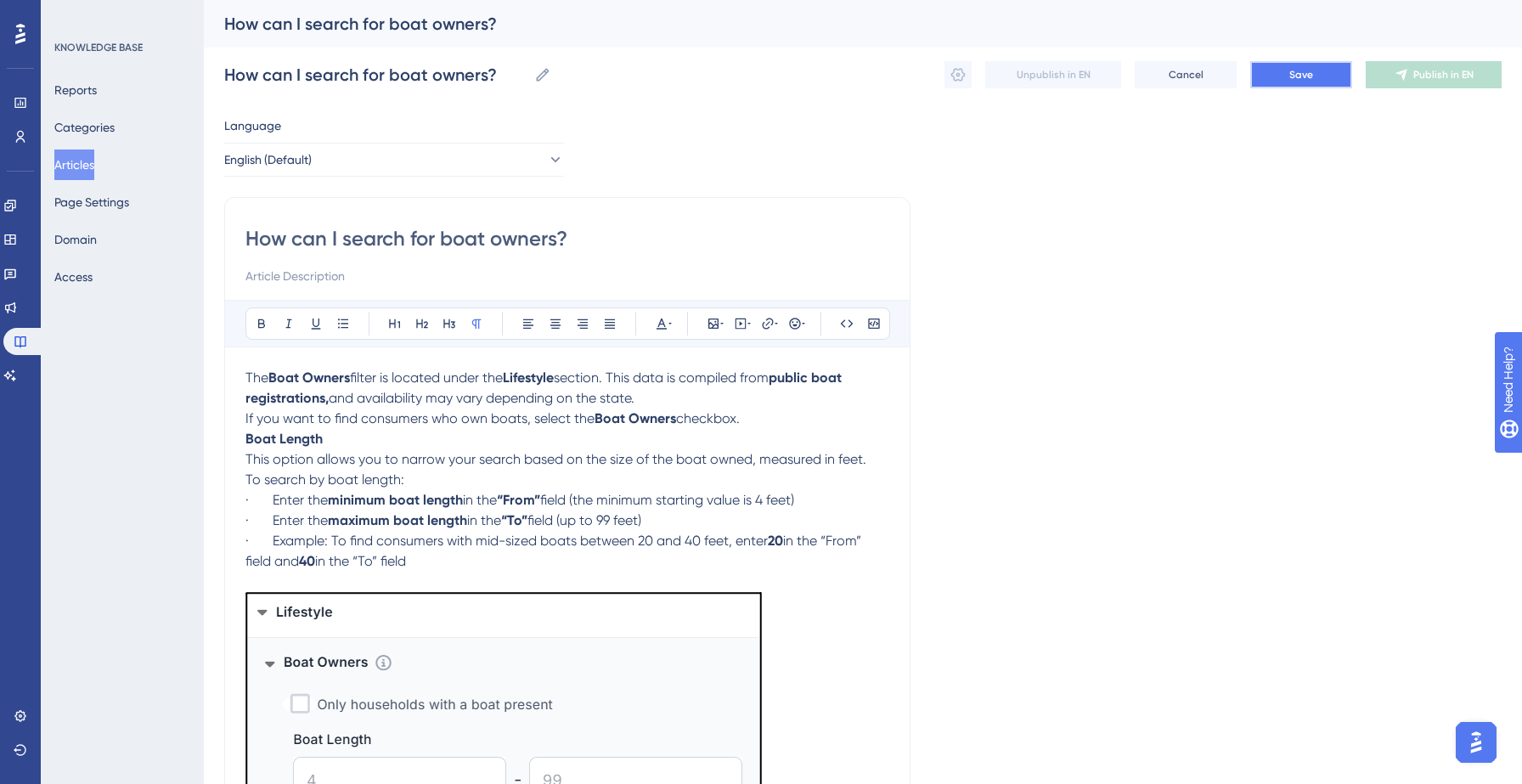
click at [1288, 78] on button "Save" at bounding box center [1301, 75] width 102 height 27
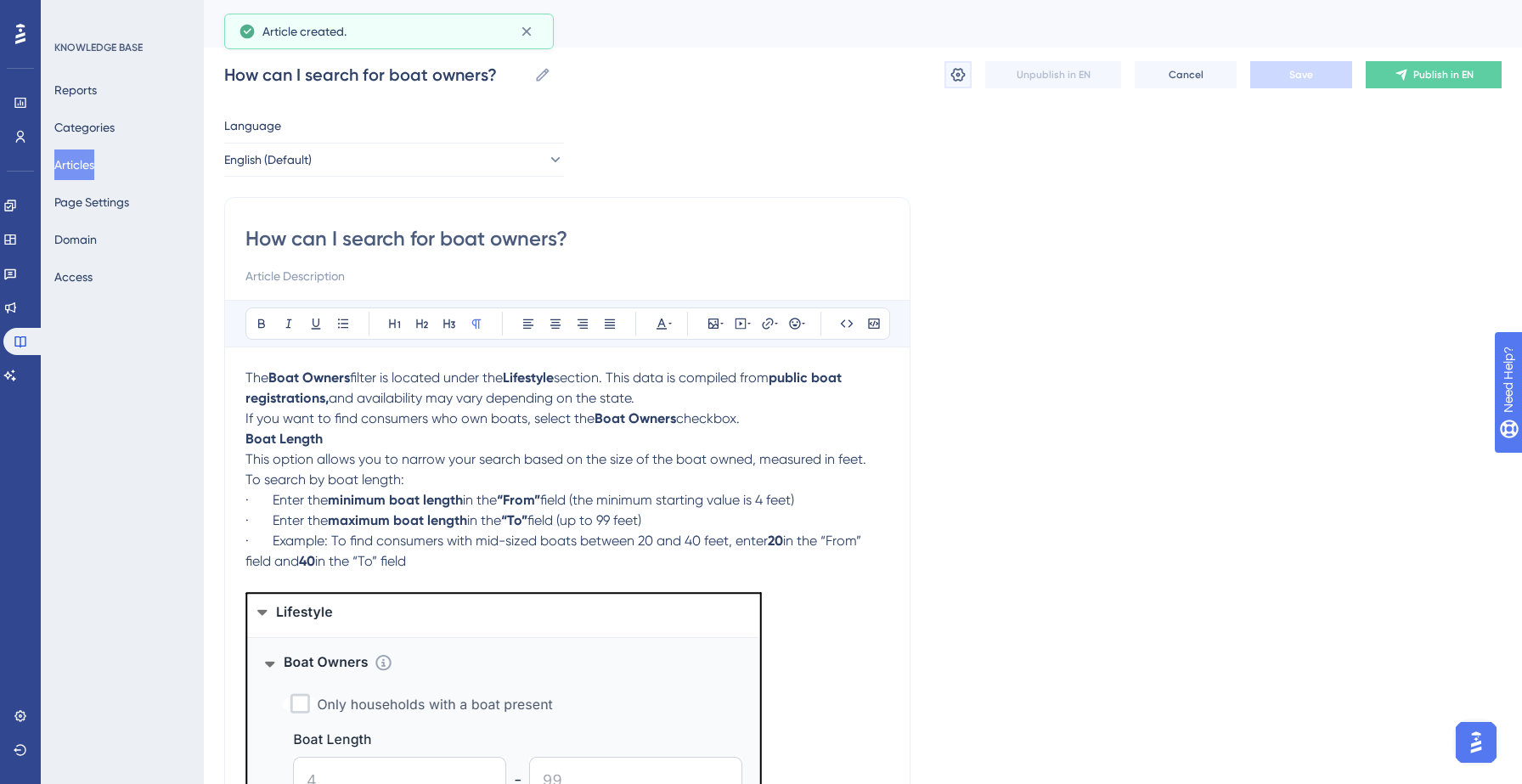
click at [955, 81] on icon at bounding box center [957, 74] width 17 height 17
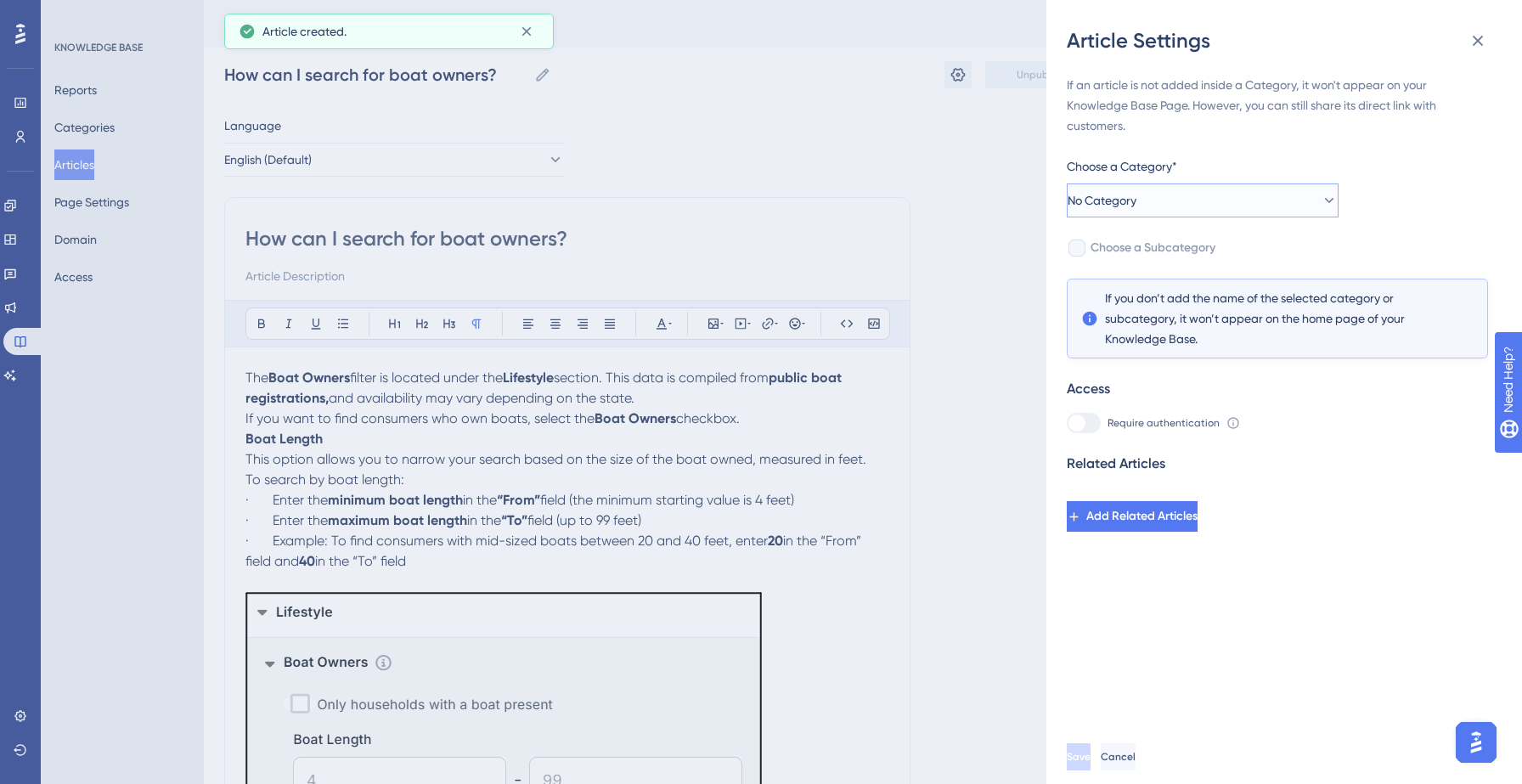
click at [1168, 187] on button "No Category" at bounding box center [1202, 200] width 272 height 34
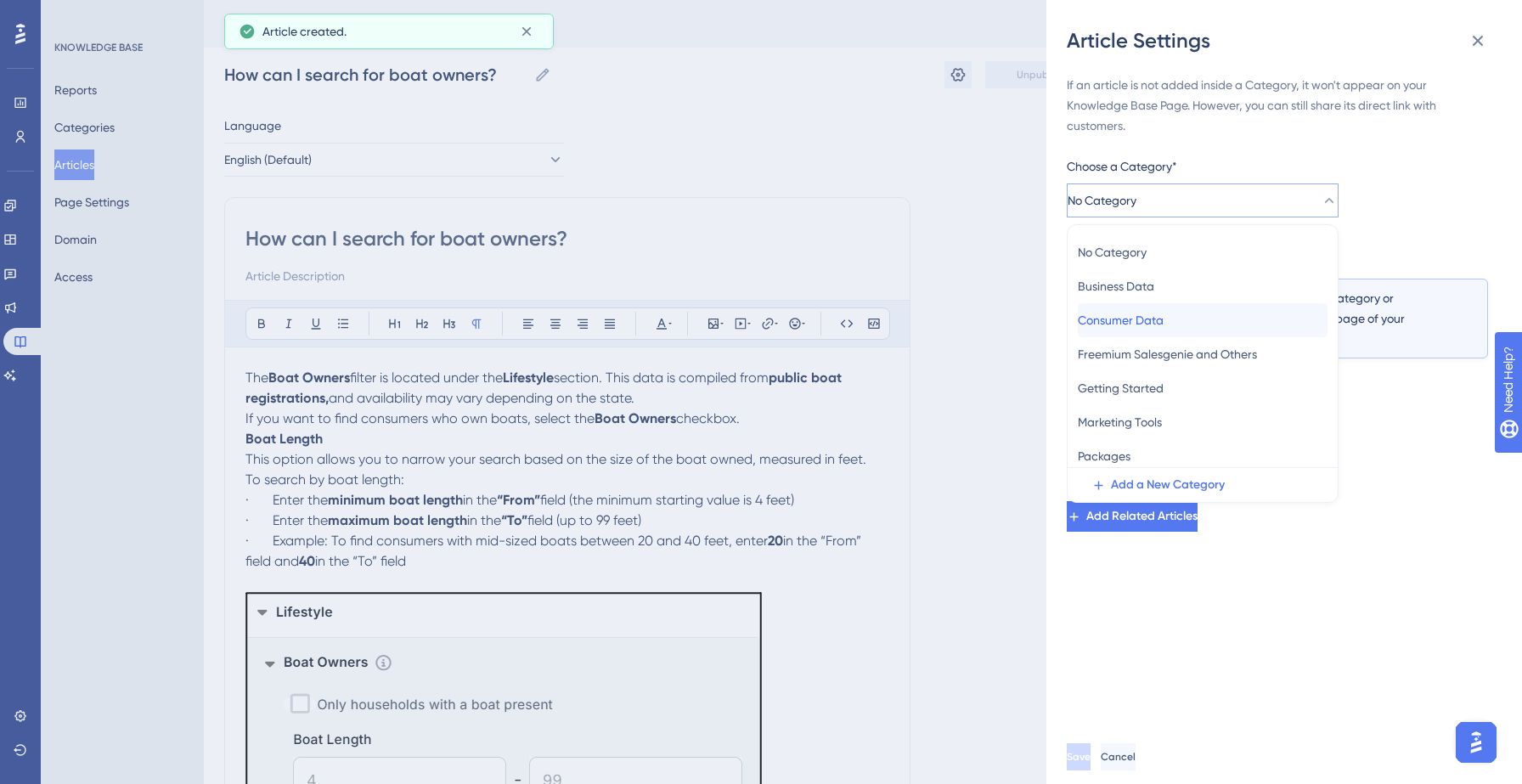
click at [1132, 314] on span "Consumer Data" at bounding box center [1120, 320] width 86 height 20
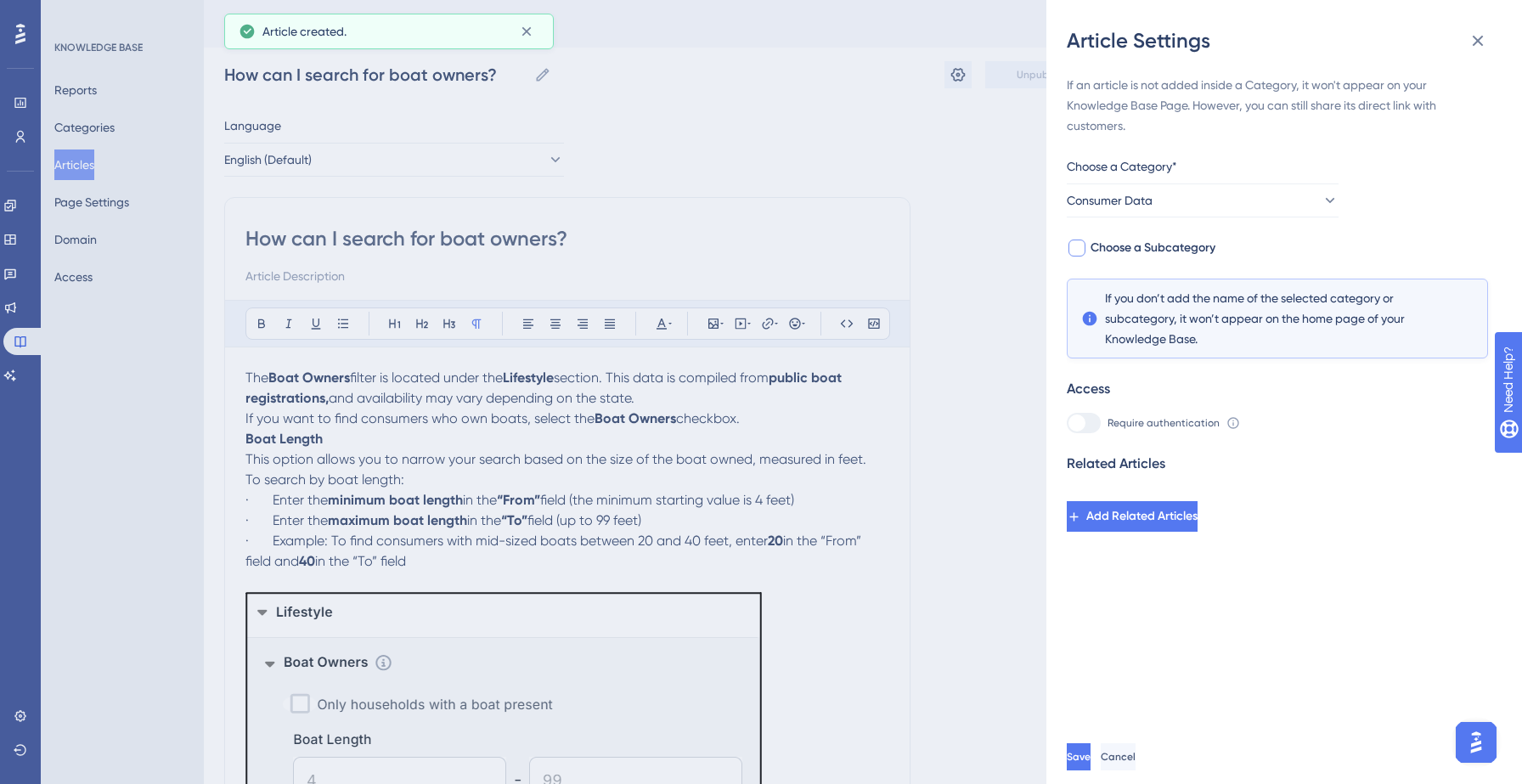
click at [1193, 245] on span "Choose a Subcategory" at bounding box center [1153, 248] width 125 height 20
checkbox input "true"
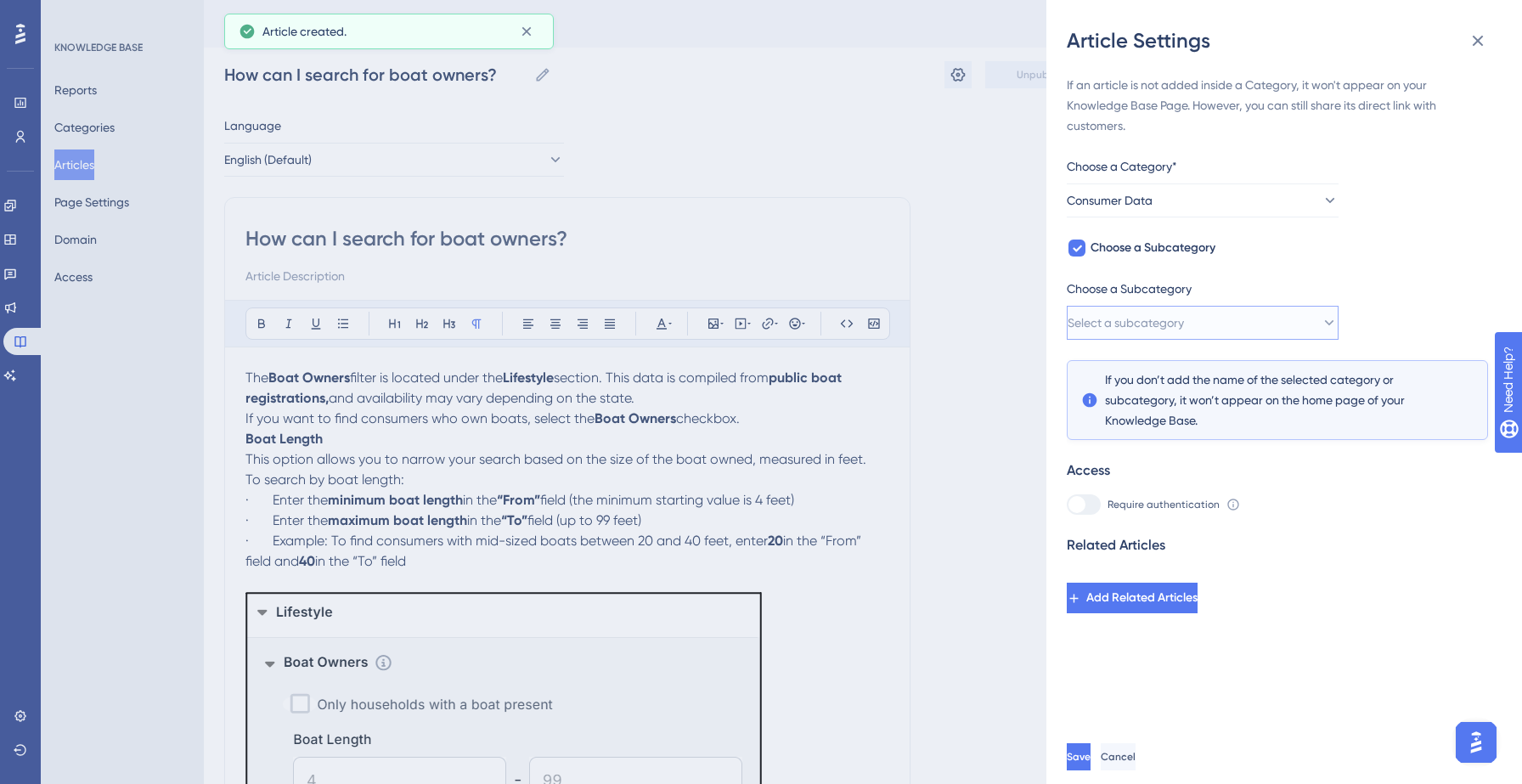
click at [1183, 325] on span "Select a subcategory" at bounding box center [1125, 323] width 117 height 20
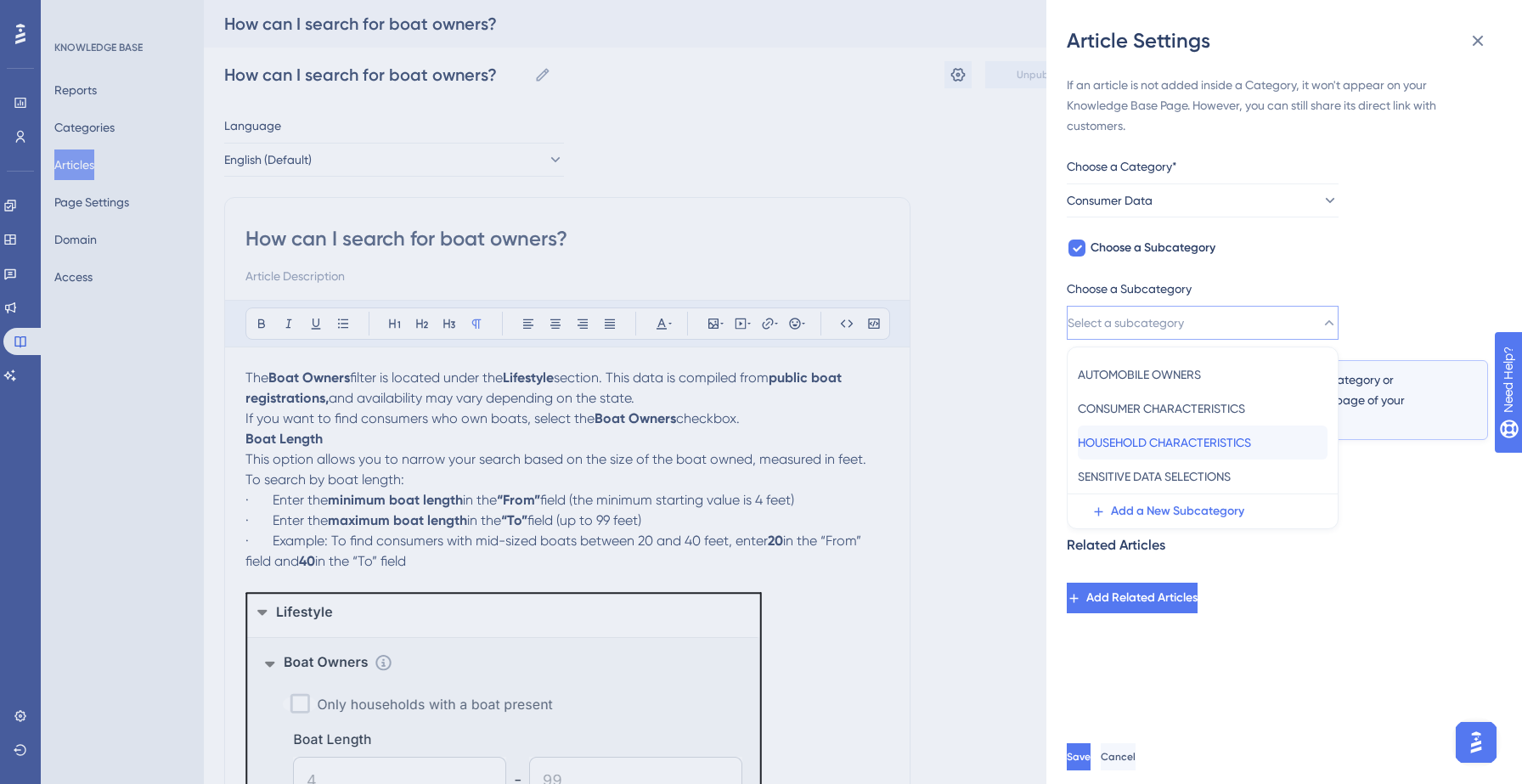
click at [1166, 435] on span "HOUSEHOLD CHARACTERISTICS" at bounding box center [1164, 442] width 173 height 20
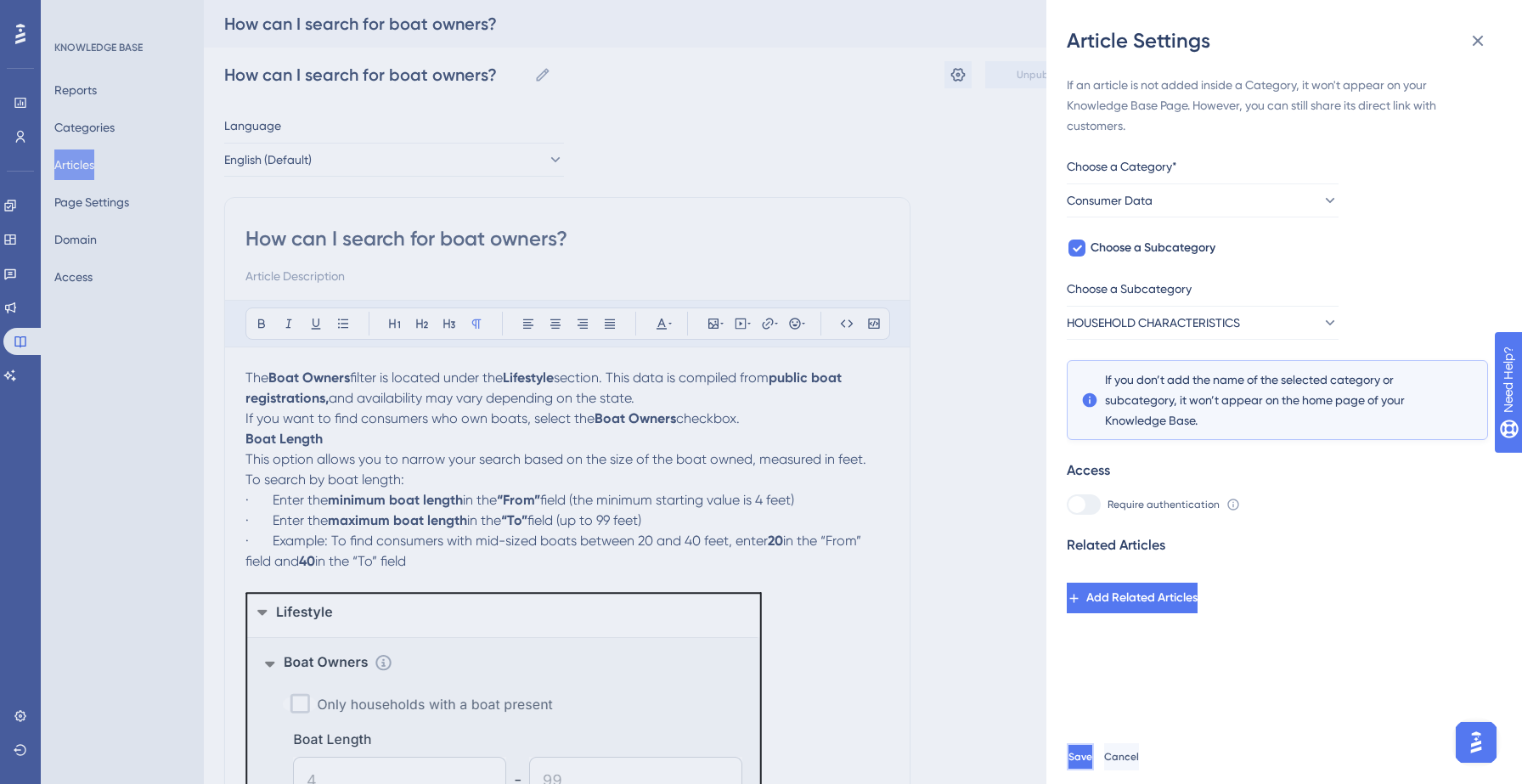
click at [1092, 749] on span "Save" at bounding box center [1080, 755] width 24 height 13
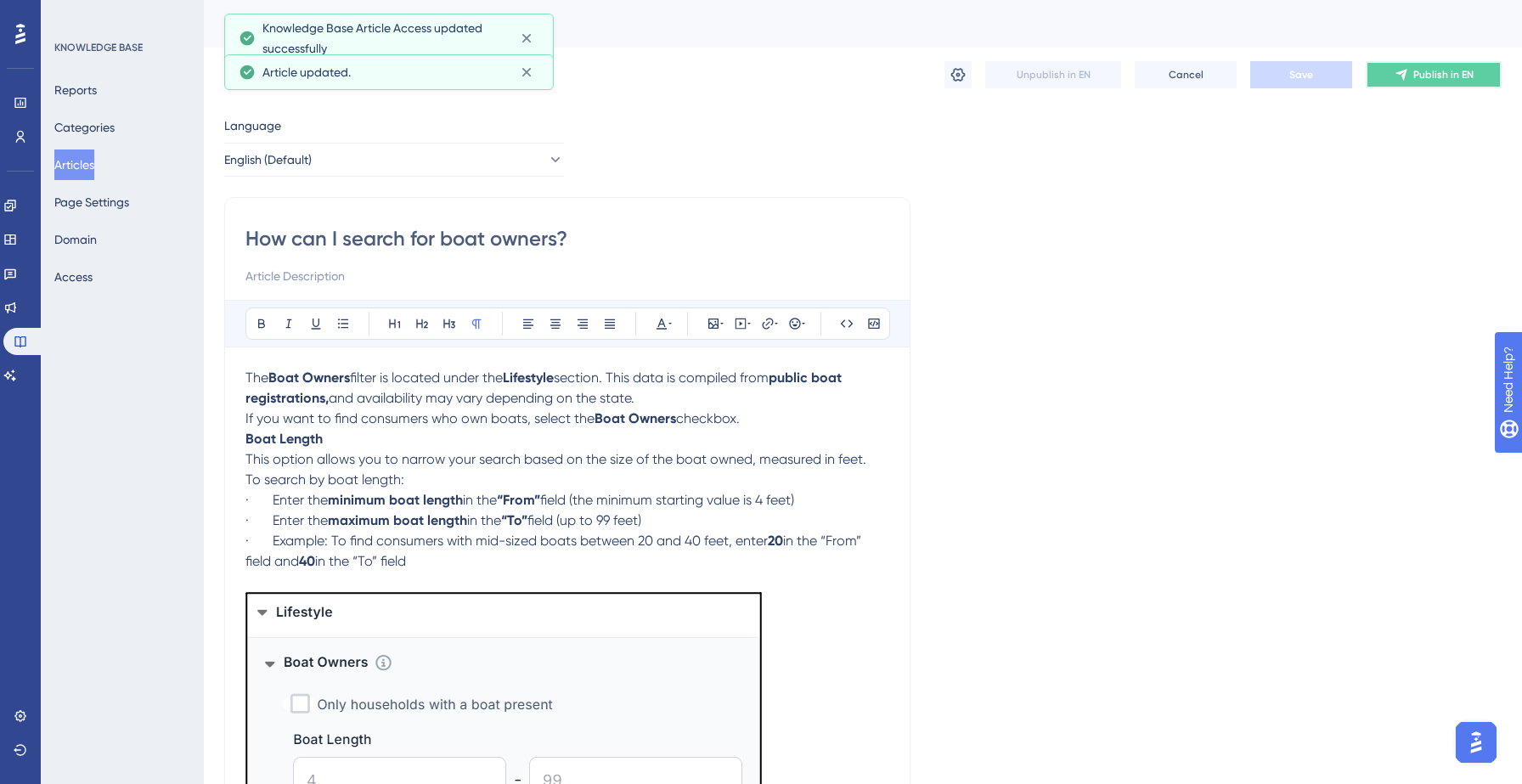
click at [1418, 64] on button "Publish in EN" at bounding box center [1433, 75] width 135 height 27
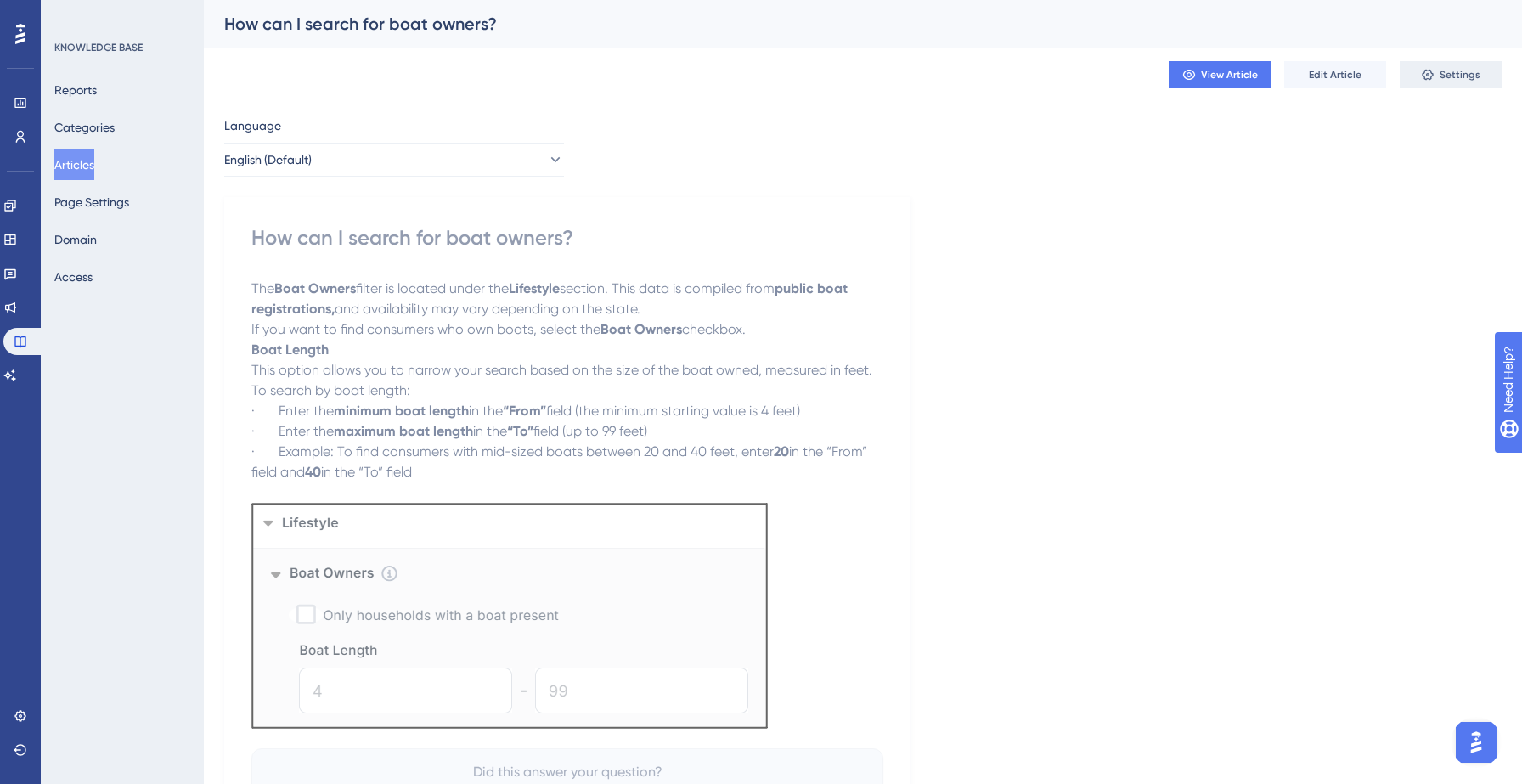
click at [1469, 80] on span "Settings" at bounding box center [1460, 74] width 41 height 13
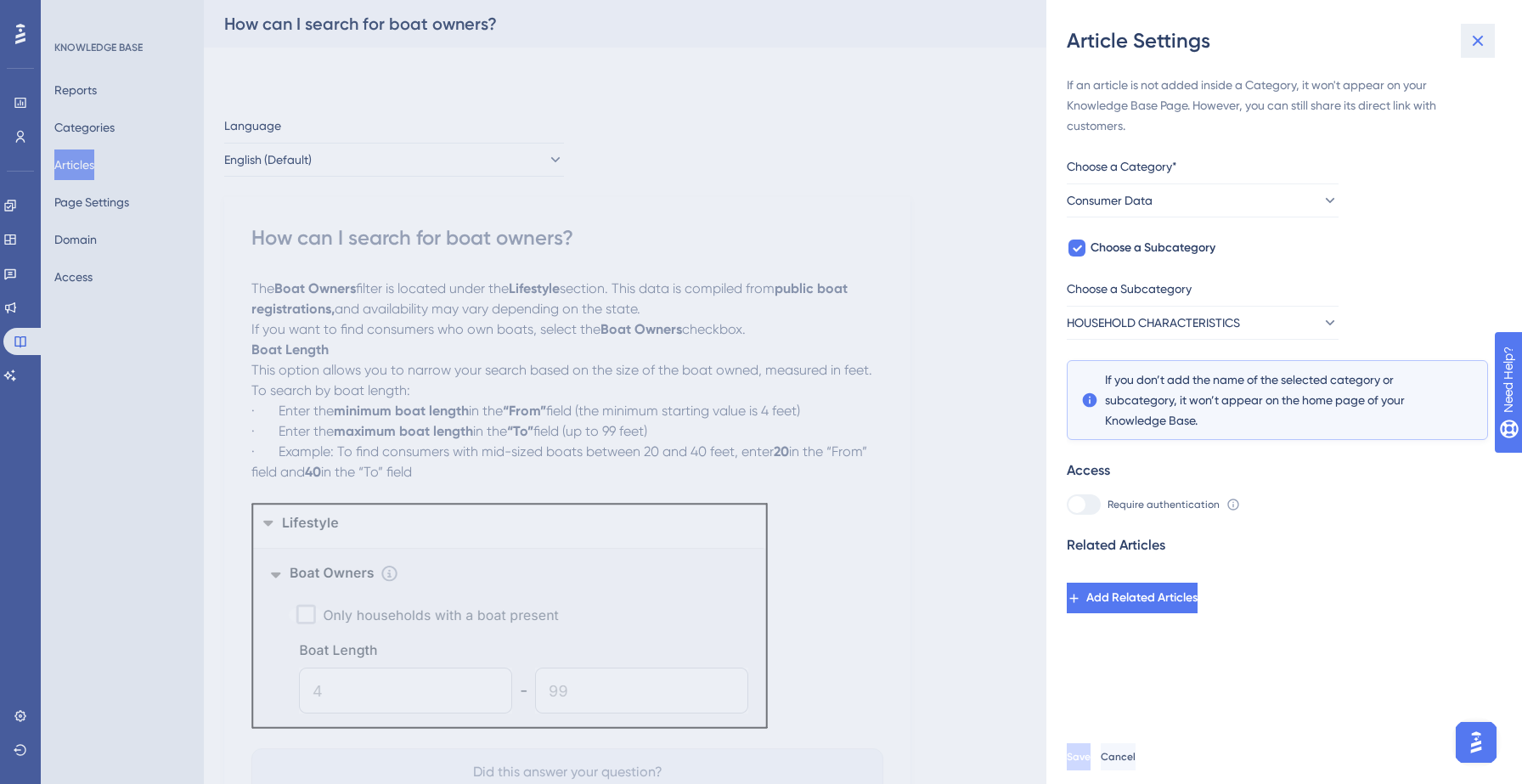
click at [1481, 46] on icon at bounding box center [1477, 40] width 20 height 20
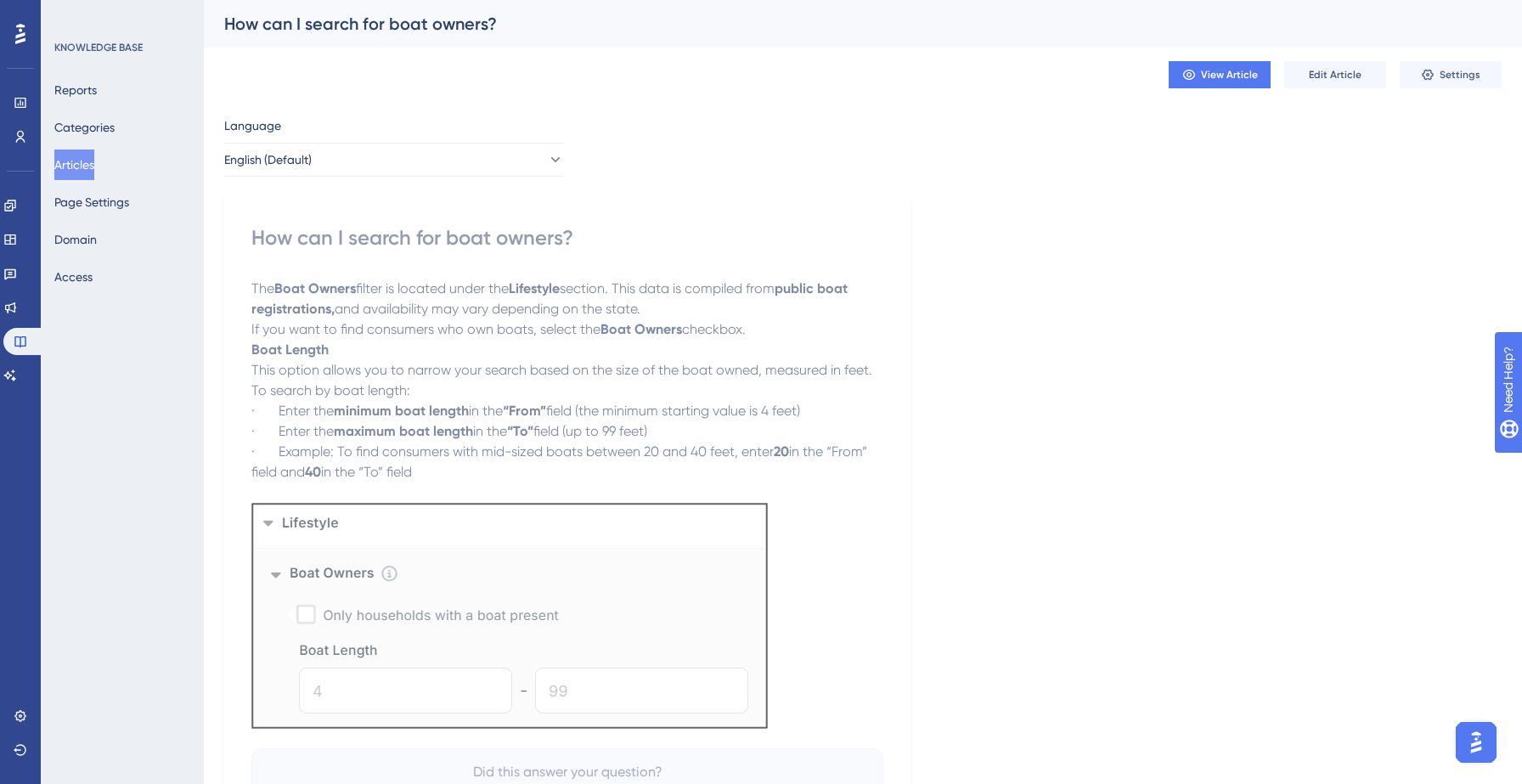
click at [1051, 276] on div "Language English (Default) How can I search for boat owners? The Boat Owners fi…" at bounding box center [863, 488] width 1277 height 745
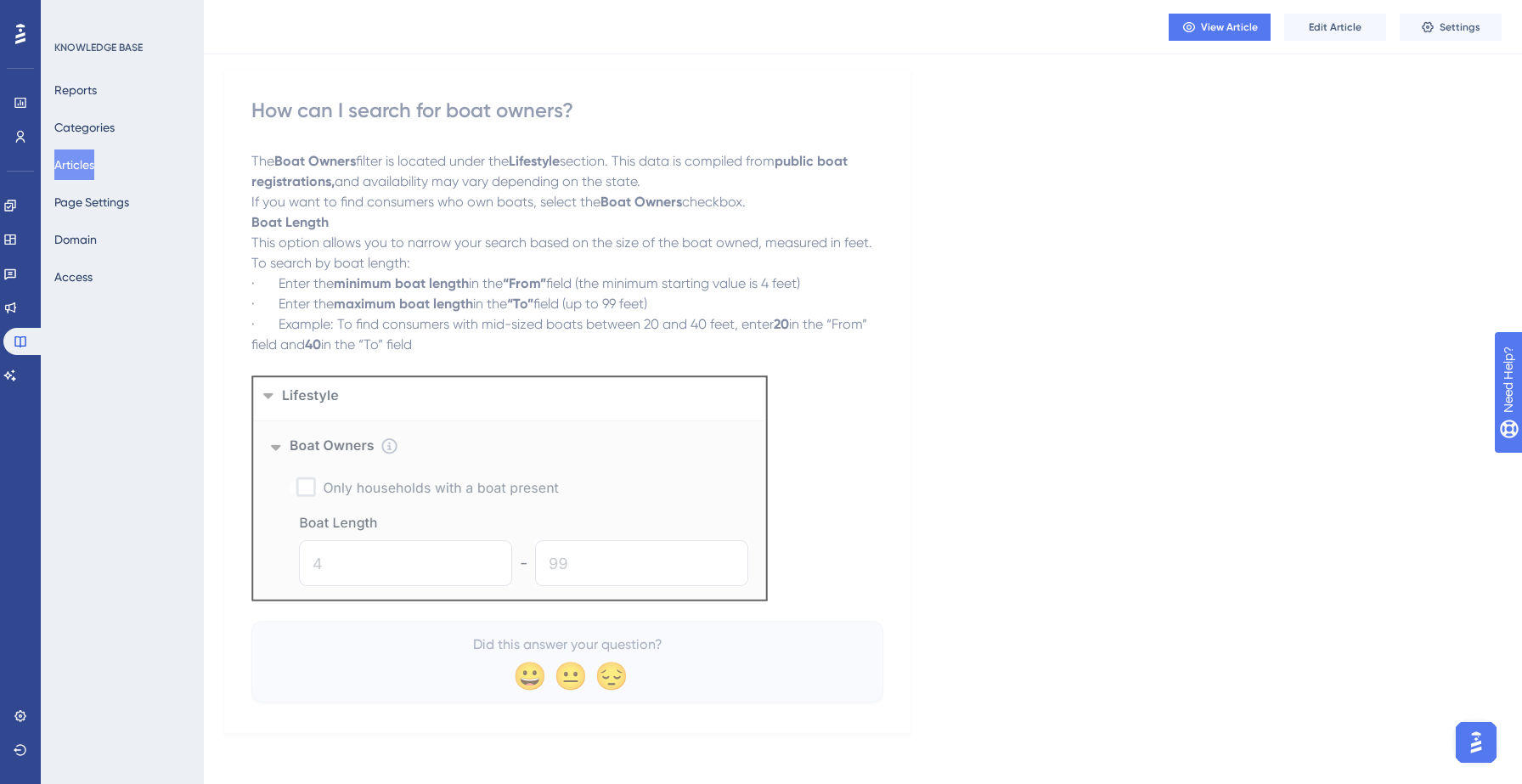
scroll to position [127, 0]
click at [1437, 22] on button "Settings" at bounding box center [1450, 27] width 102 height 27
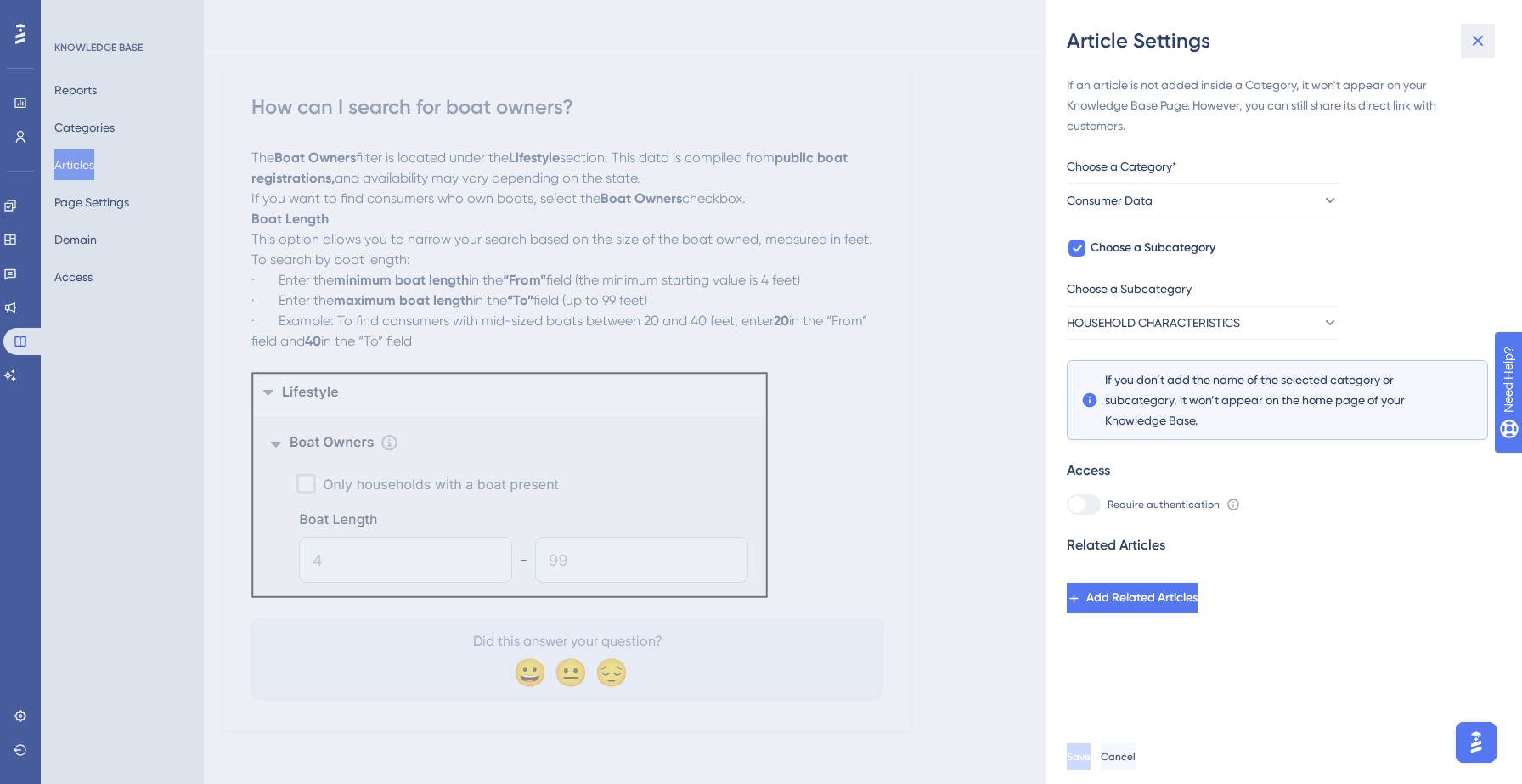
click at [1478, 37] on icon at bounding box center [1477, 40] width 20 height 20
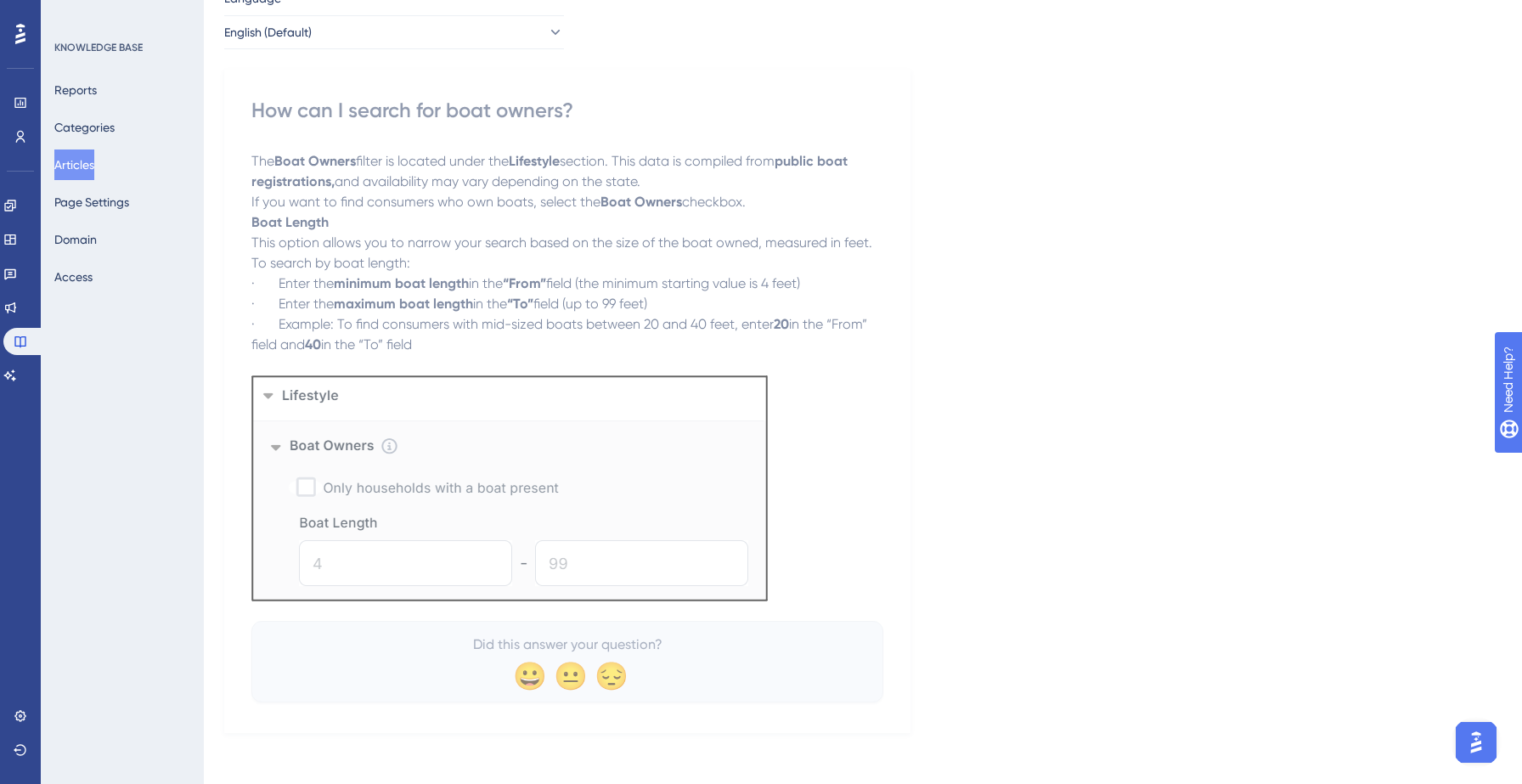
scroll to position [0, 0]
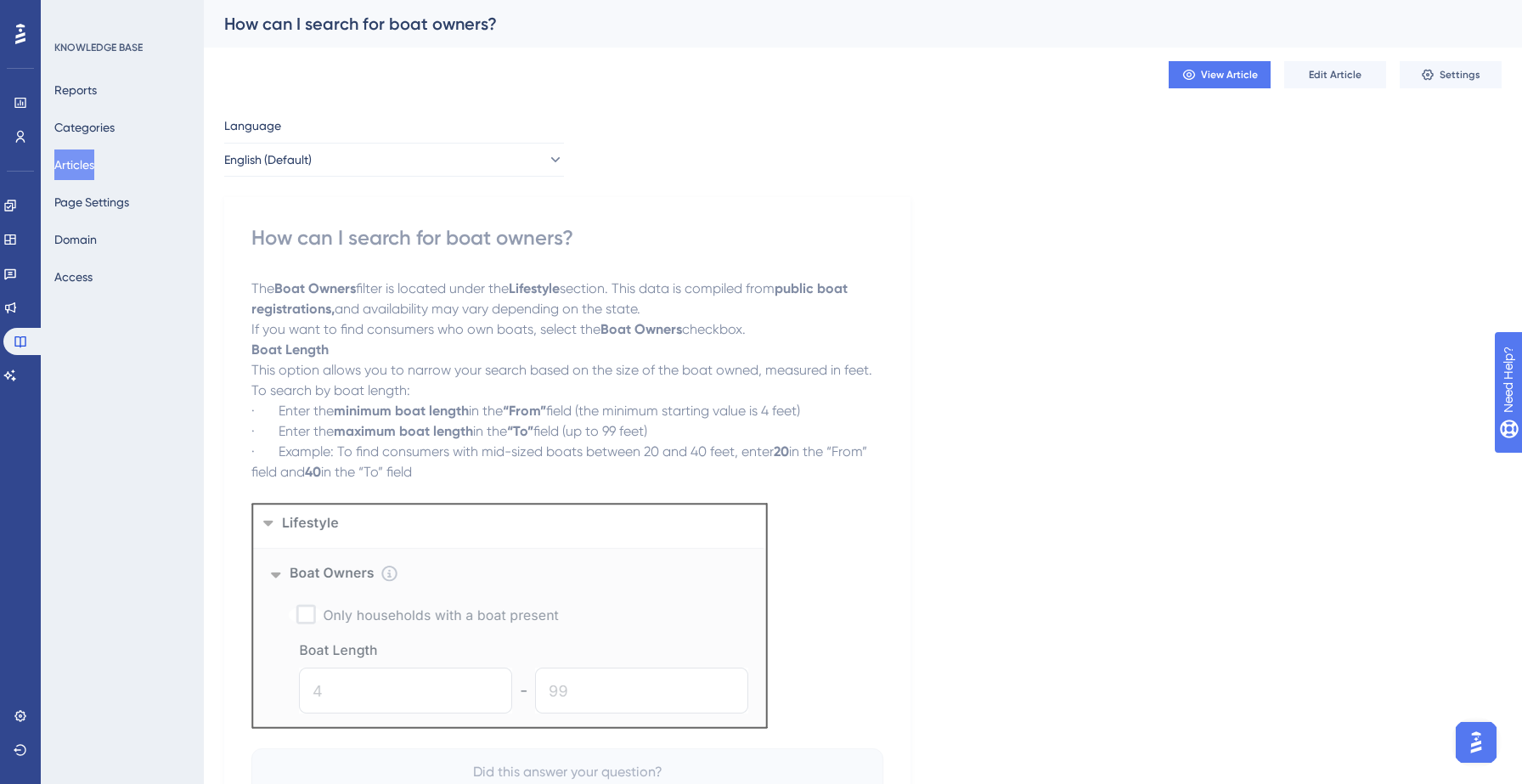
click at [49, 167] on div "KNOWLEDGE BASE Reports Categories Articles Page Settings Domain Access" at bounding box center [122, 392] width 163 height 784
click at [83, 160] on button "Articles" at bounding box center [74, 165] width 40 height 30
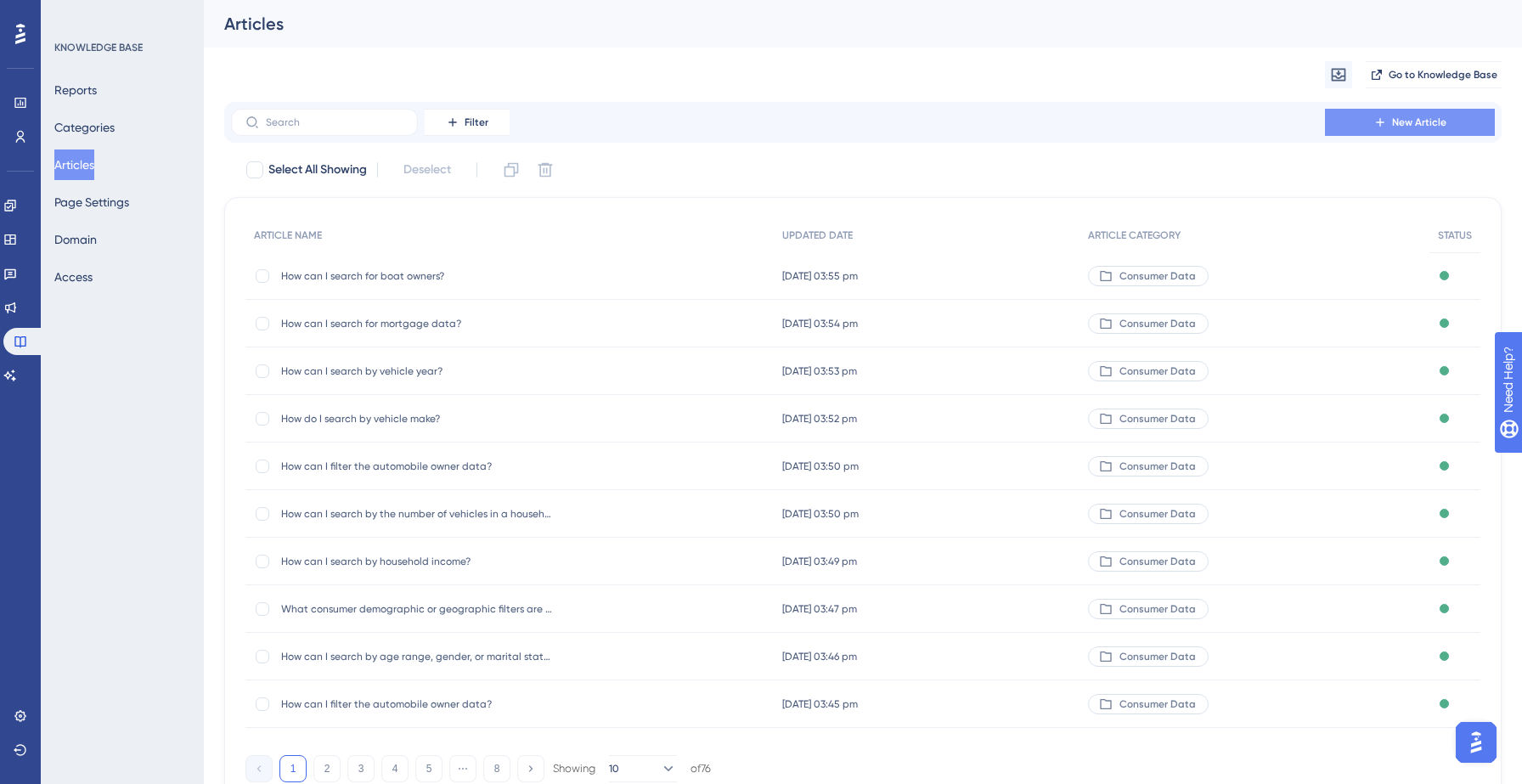
click at [1438, 123] on span "New Article" at bounding box center [1419, 122] width 54 height 13
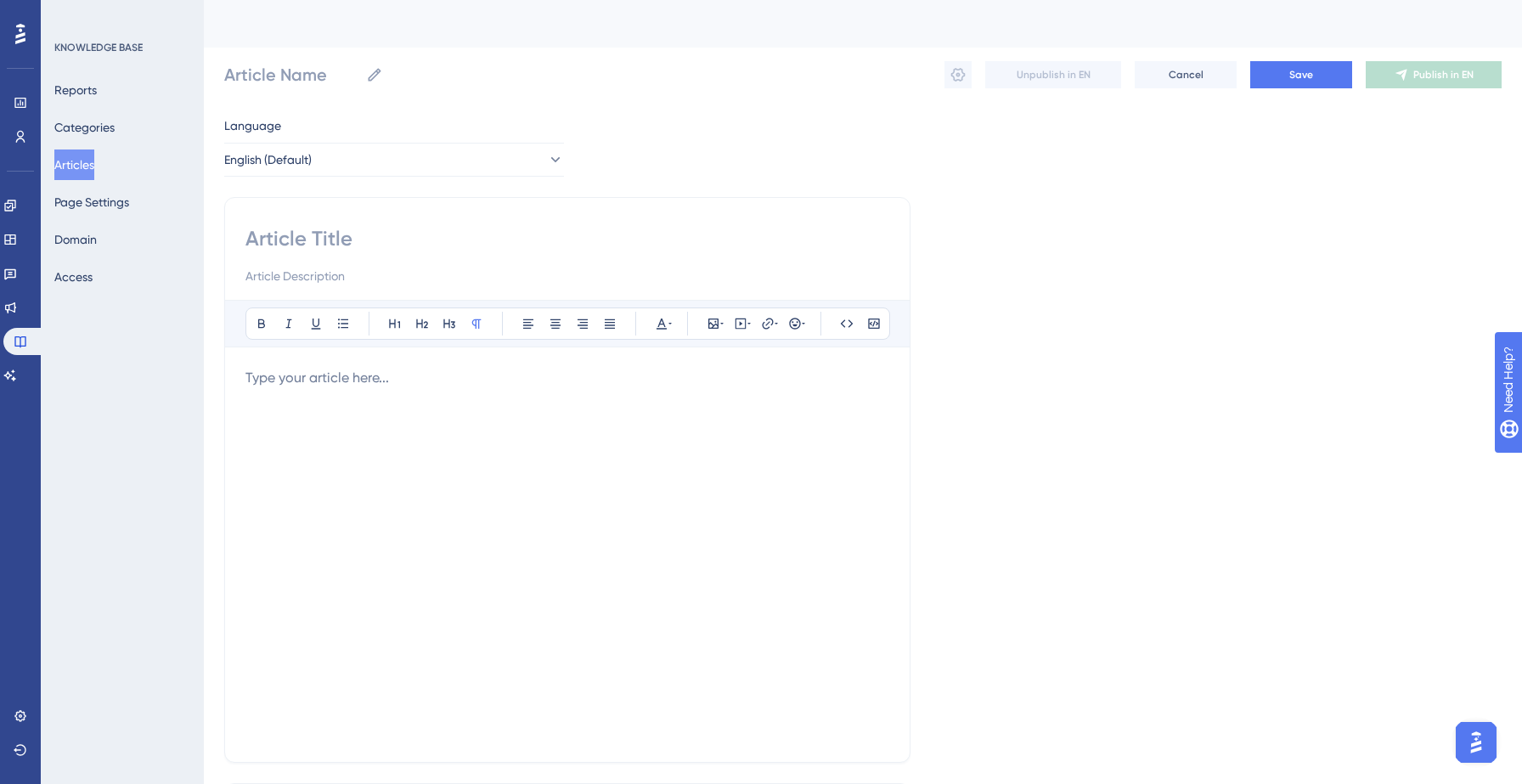
click at [393, 231] on input at bounding box center [567, 239] width 643 height 27
paste input "How can I search by length of residence or year built?"
type input "How can I search by length of residence or year built?"
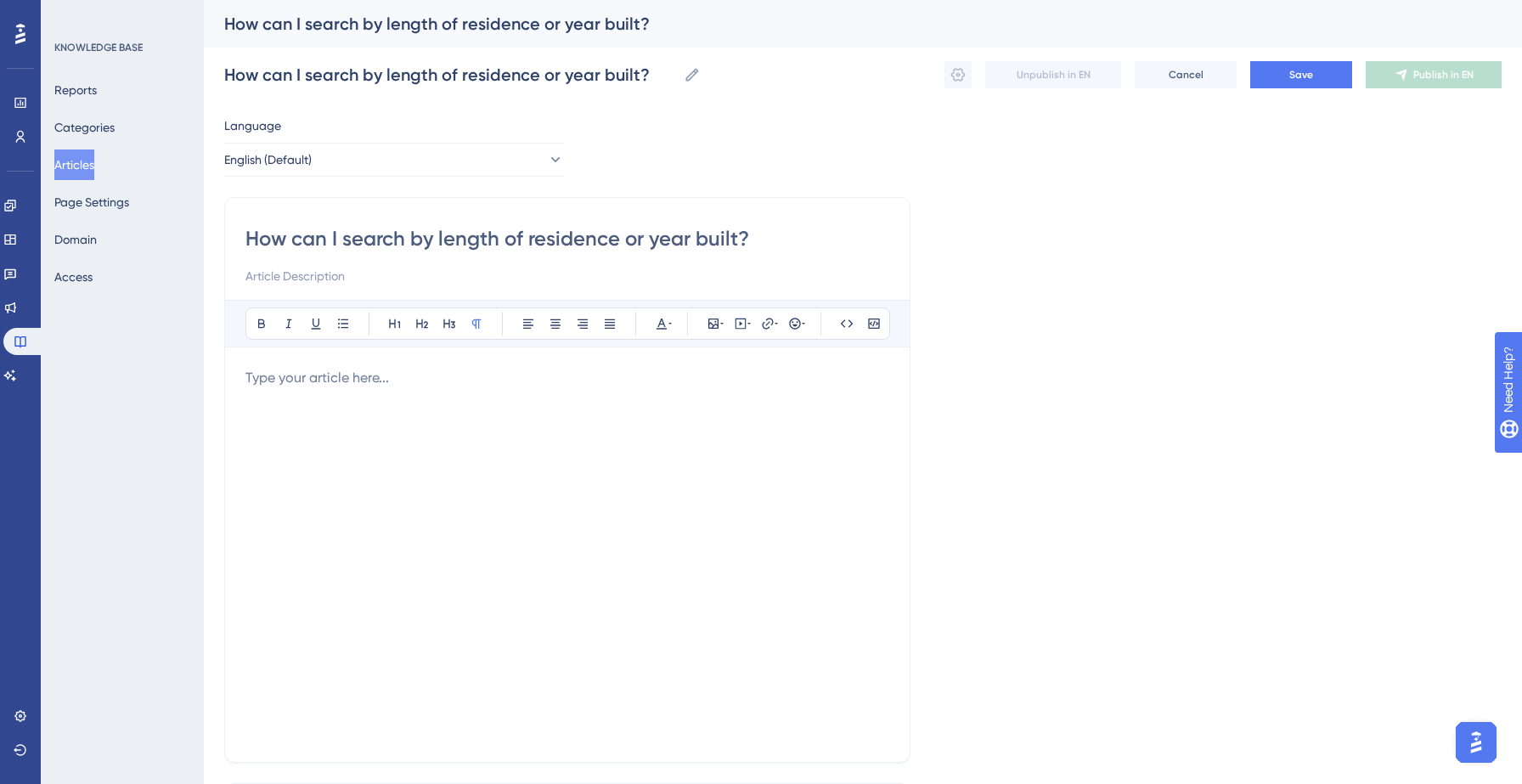
type input "How can I search by length of residence or year built?"
click at [340, 381] on p at bounding box center [567, 378] width 643 height 20
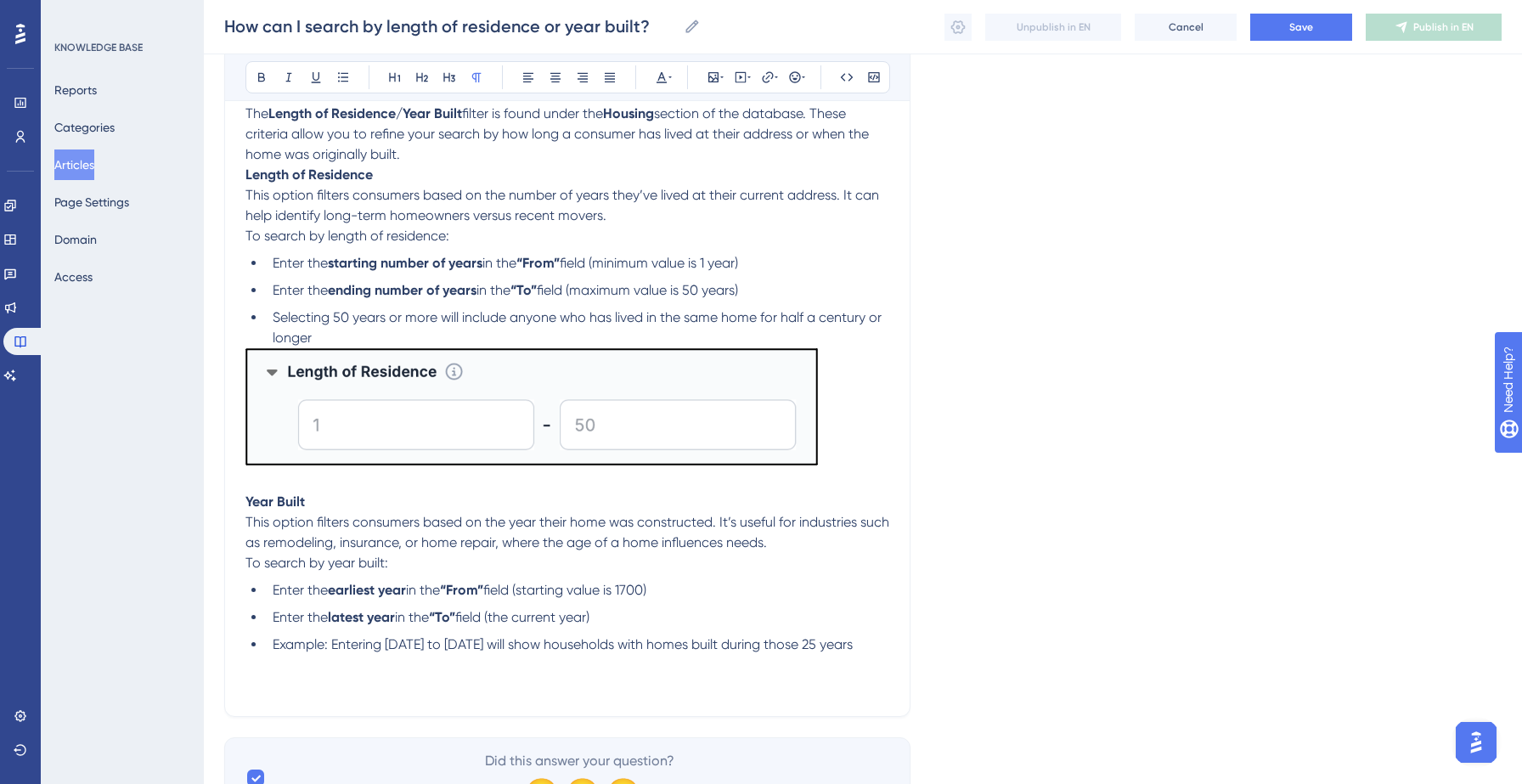
scroll to position [331, 0]
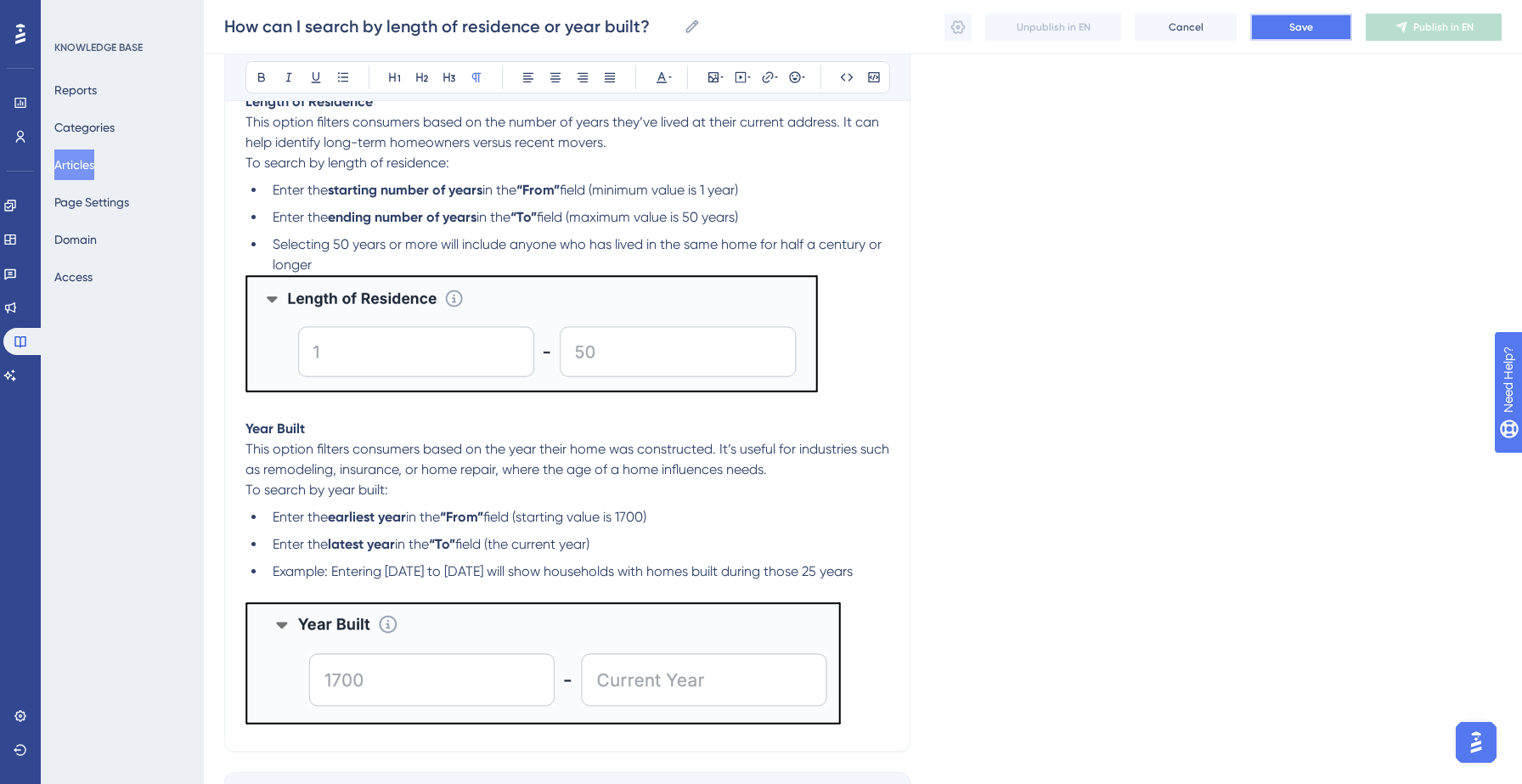
click at [1310, 17] on button "Save" at bounding box center [1301, 27] width 102 height 27
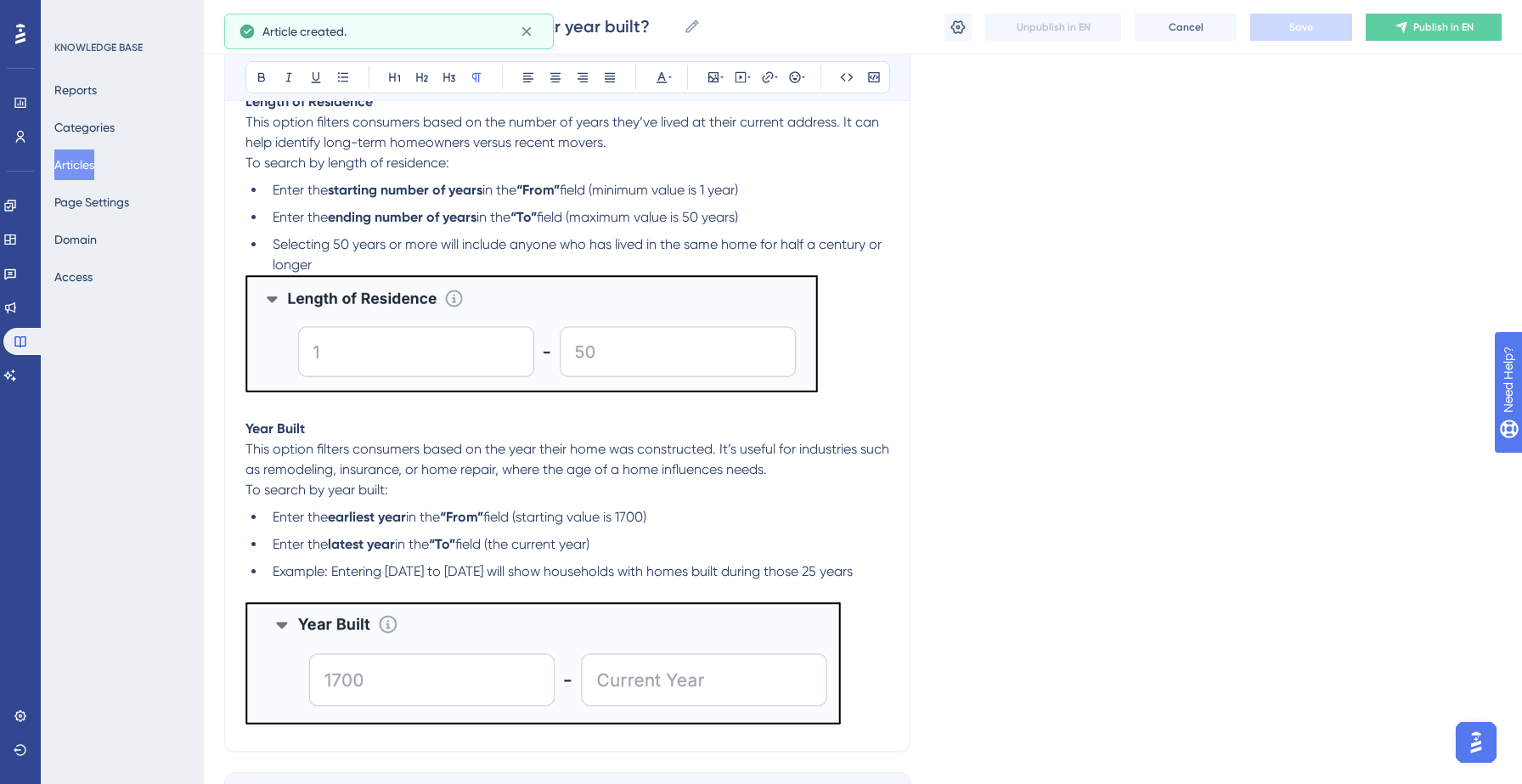
scroll to position [66, 0]
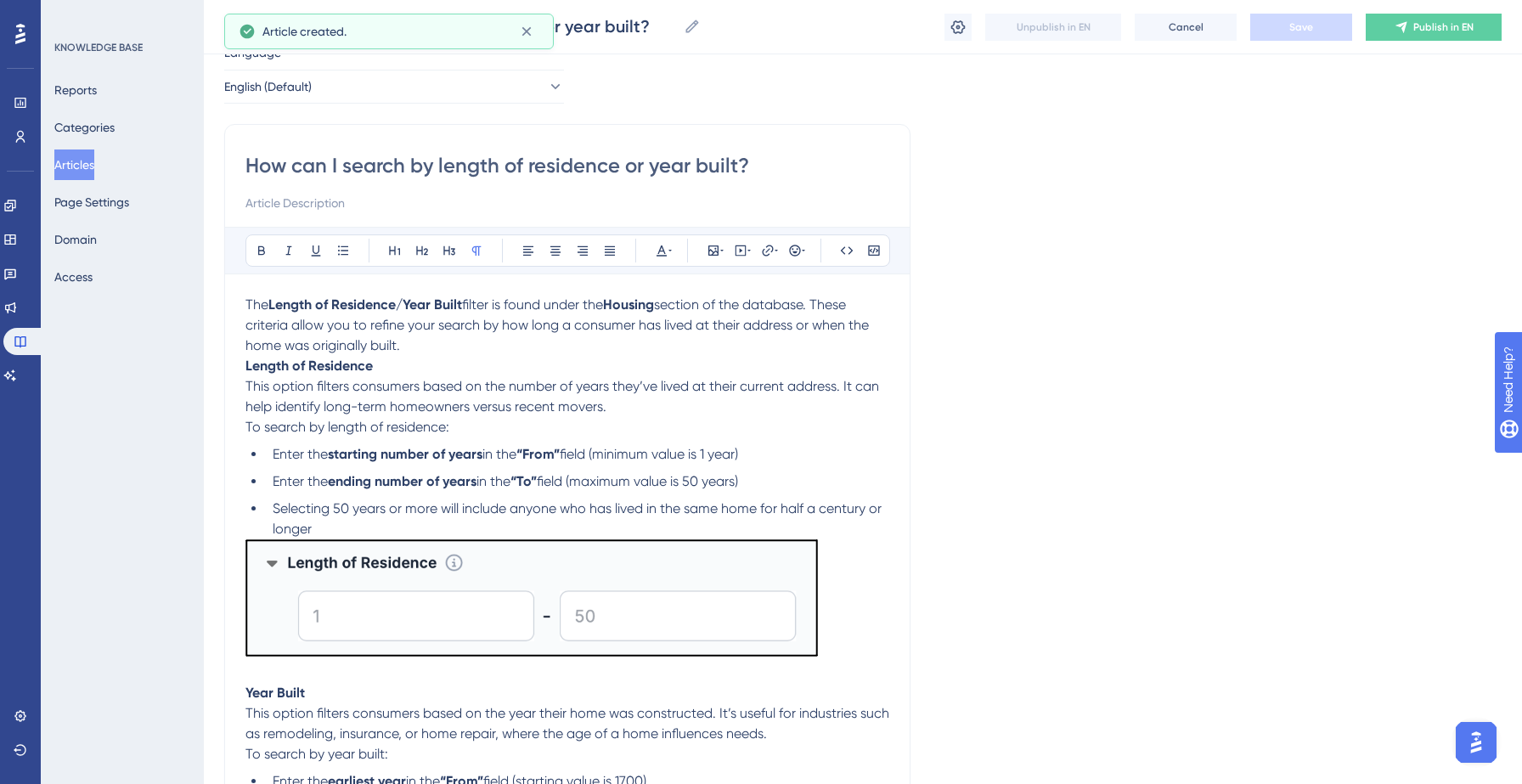
click at [941, 26] on div "How can I search by length of residence or year built? How can I search by leng…" at bounding box center [863, 27] width 1318 height 54
click at [955, 35] on icon at bounding box center [957, 27] width 17 height 17
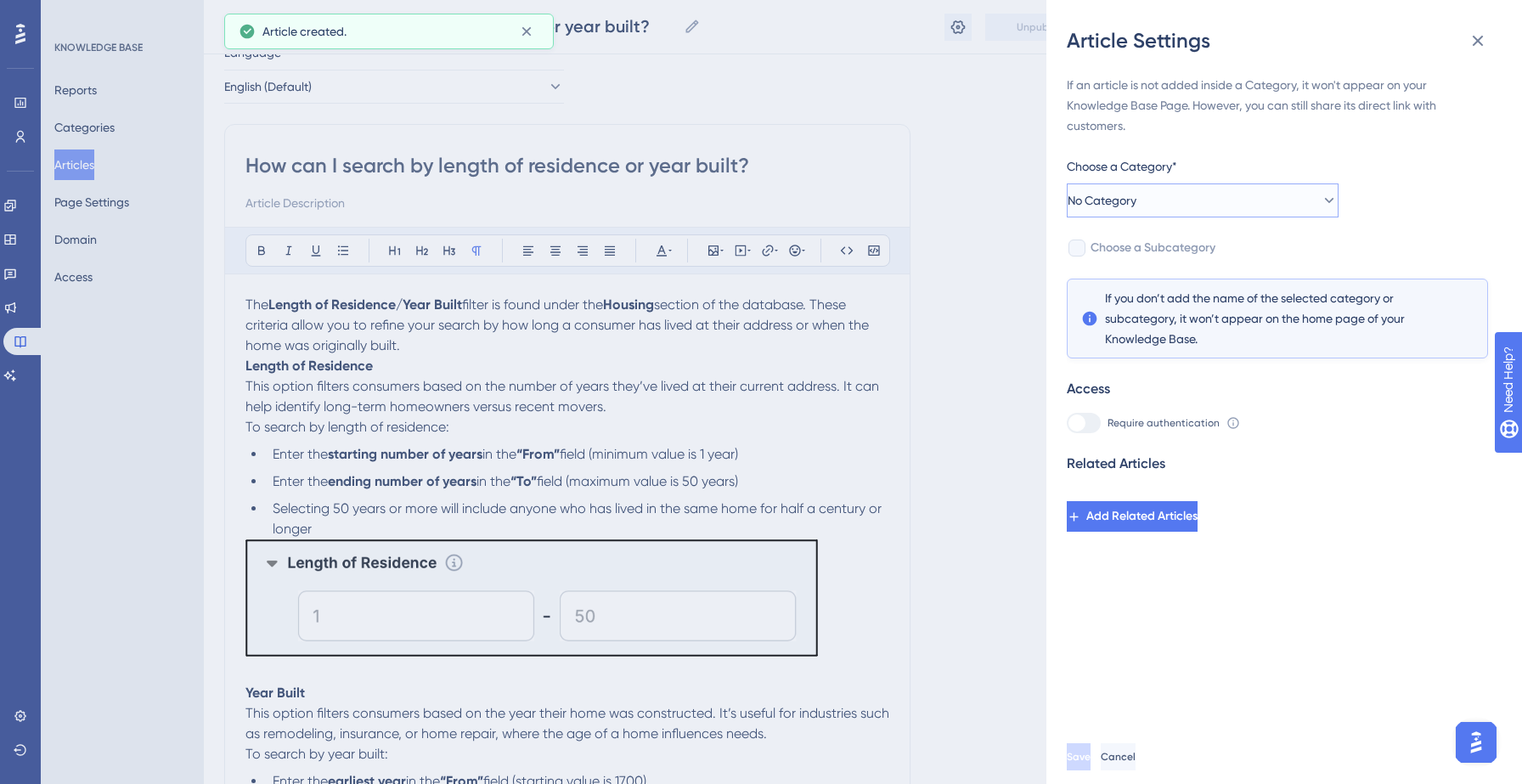
click at [1215, 209] on button "No Category" at bounding box center [1202, 200] width 272 height 34
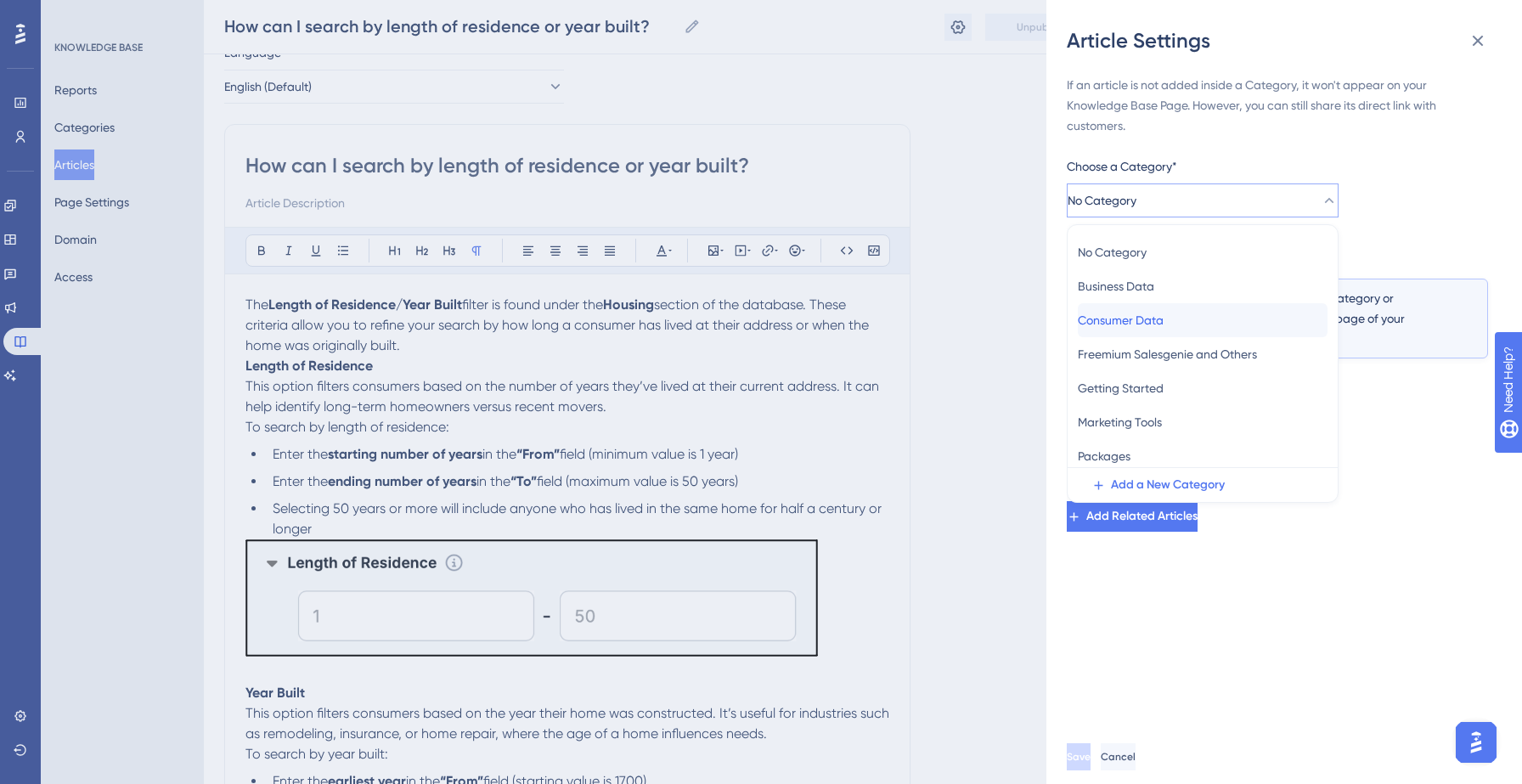
click at [1131, 323] on span "Consumer Data" at bounding box center [1120, 320] width 86 height 20
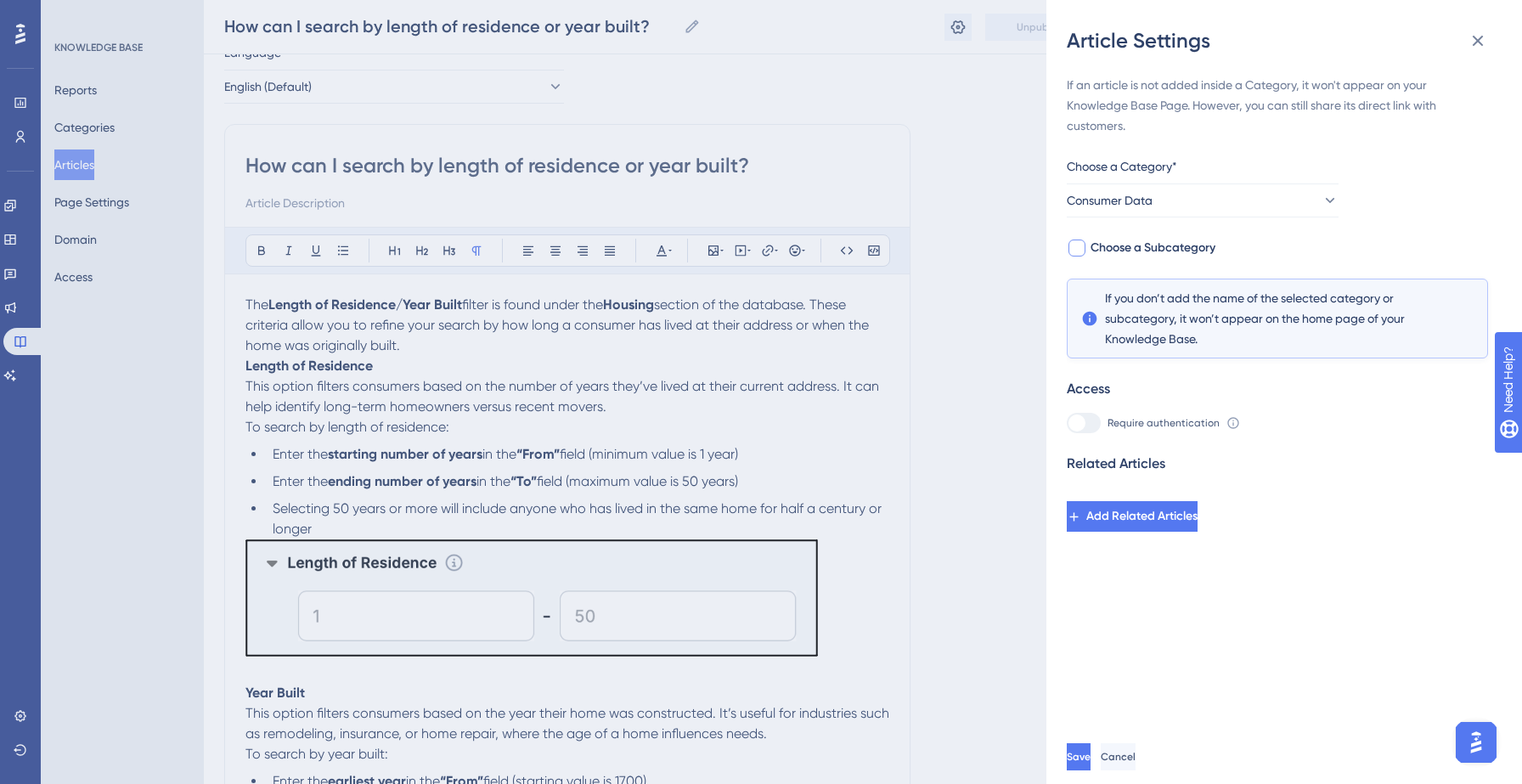
click at [1182, 250] on span "Choose a Subcategory" at bounding box center [1153, 248] width 125 height 20
checkbox input "true"
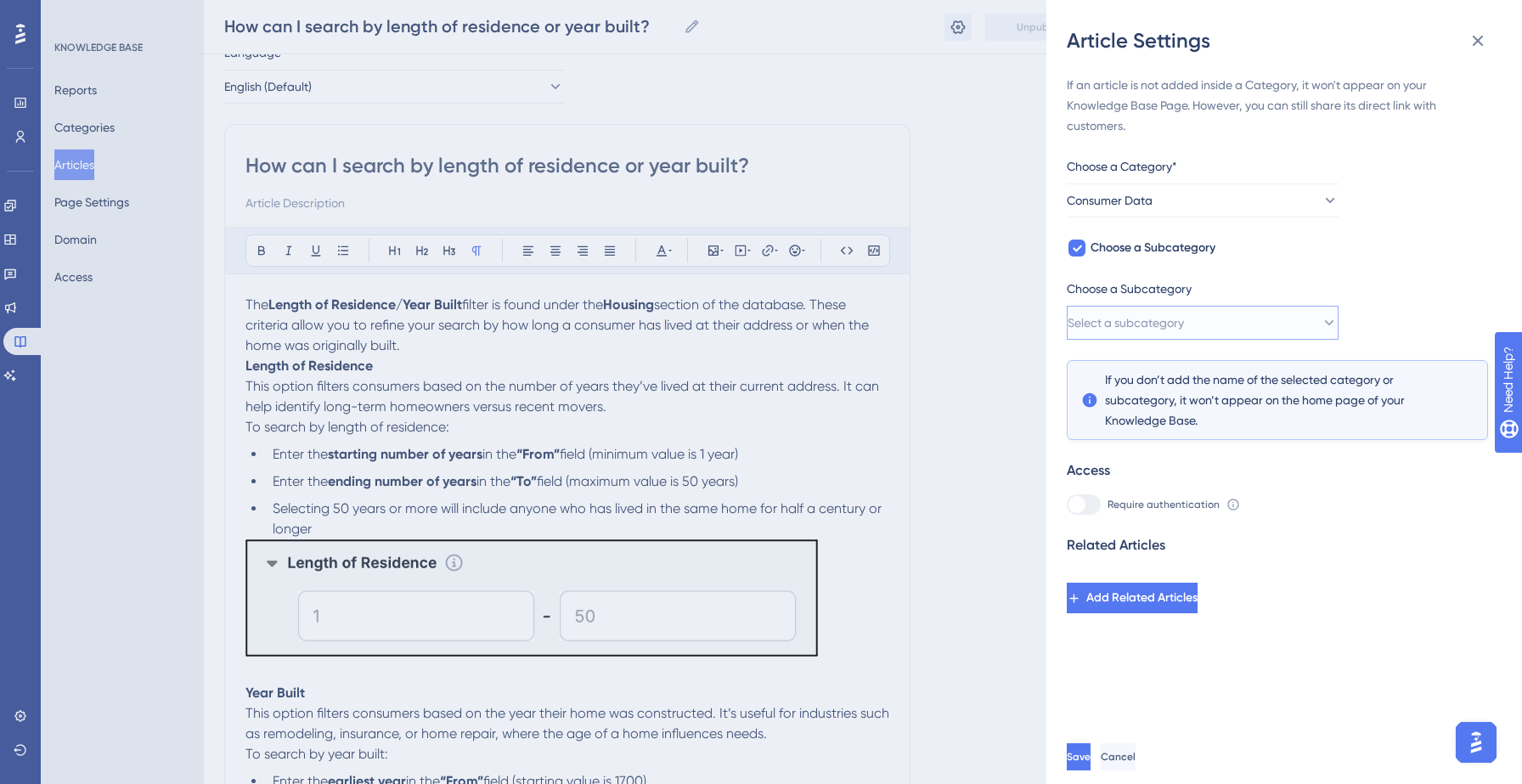
click at [1183, 323] on span "Select a subcategory" at bounding box center [1125, 323] width 117 height 20
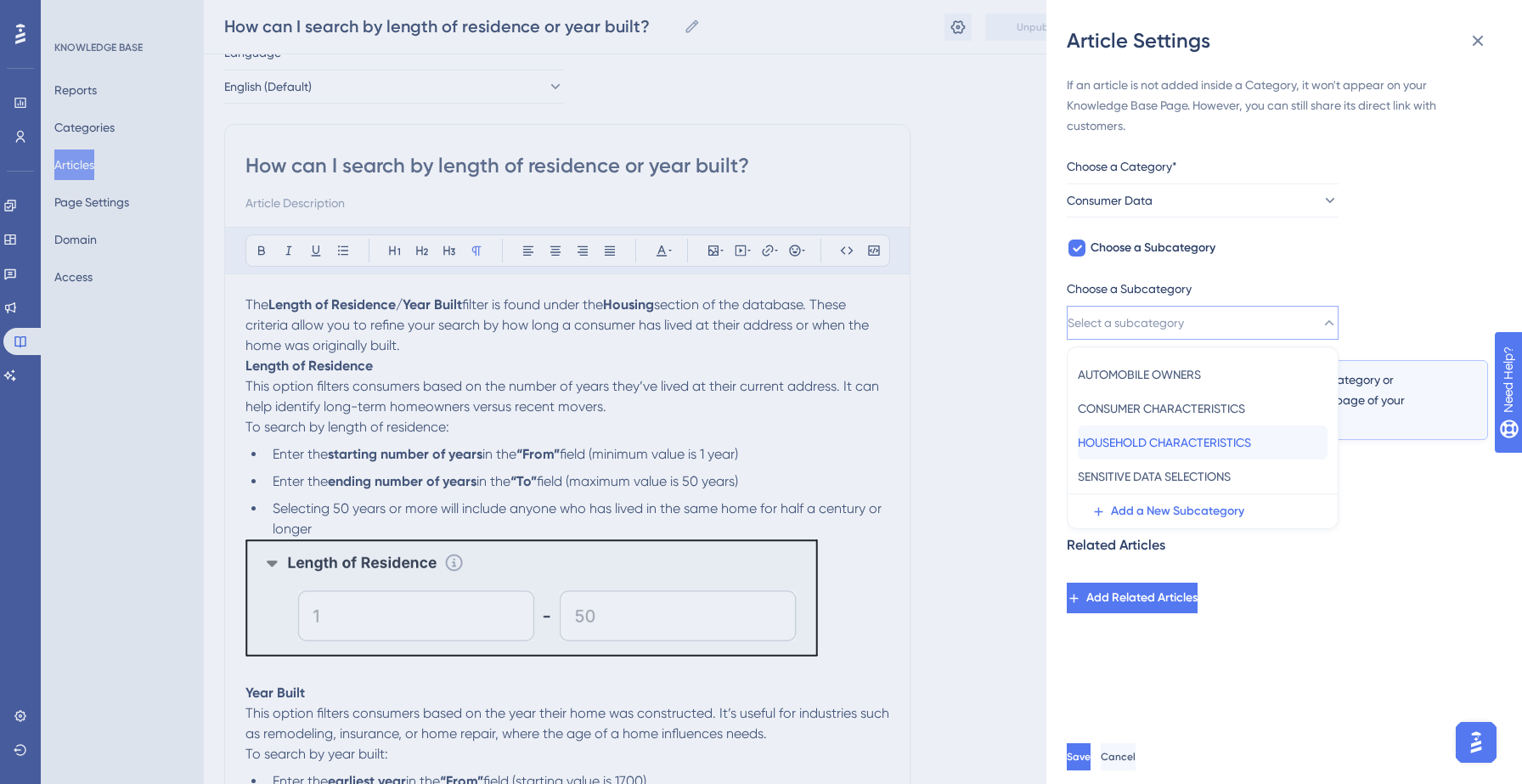
click at [1190, 432] on span "HOUSEHOLD CHARACTERISTICS" at bounding box center [1164, 442] width 173 height 20
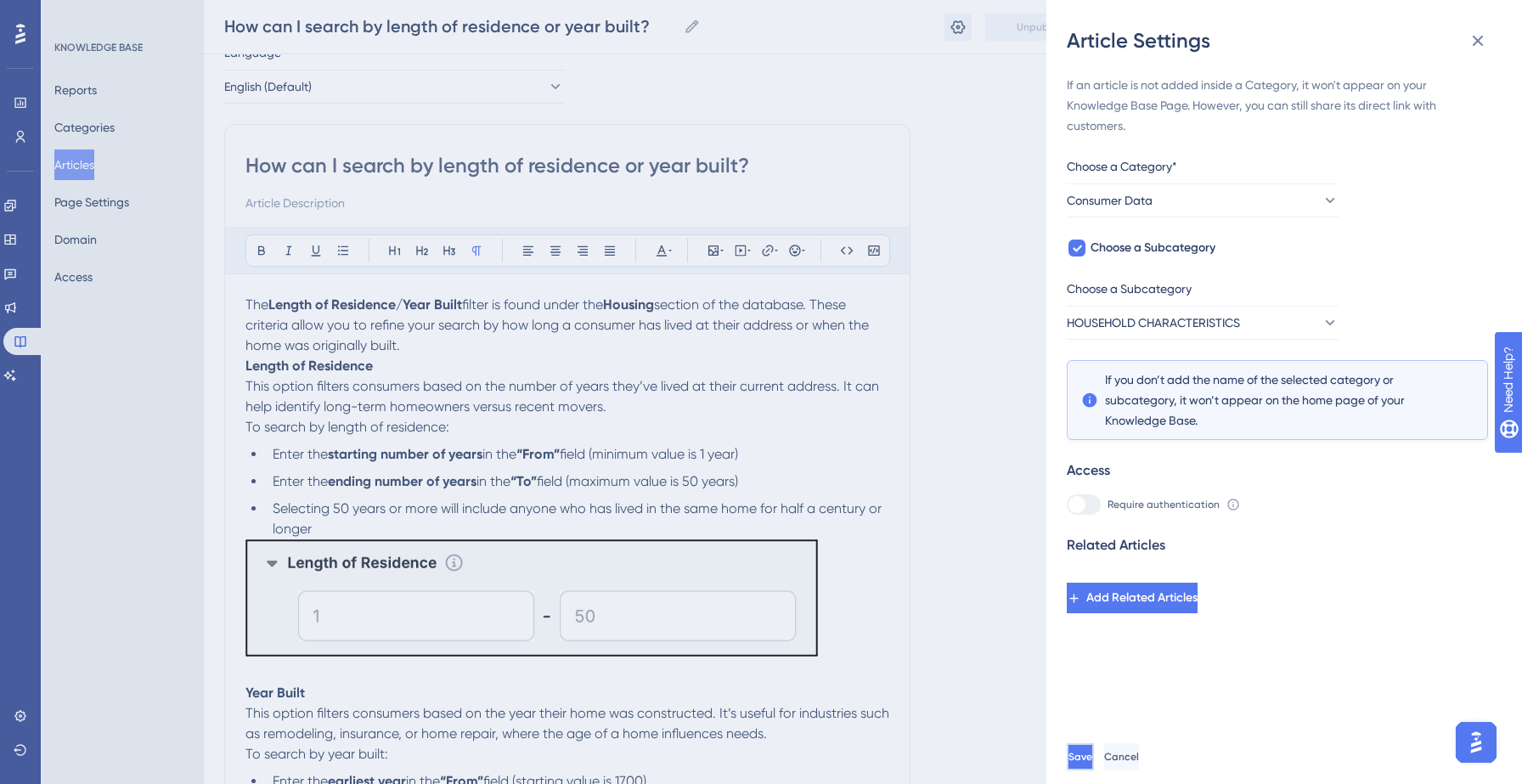
click at [1092, 754] on span "Save" at bounding box center [1080, 755] width 24 height 13
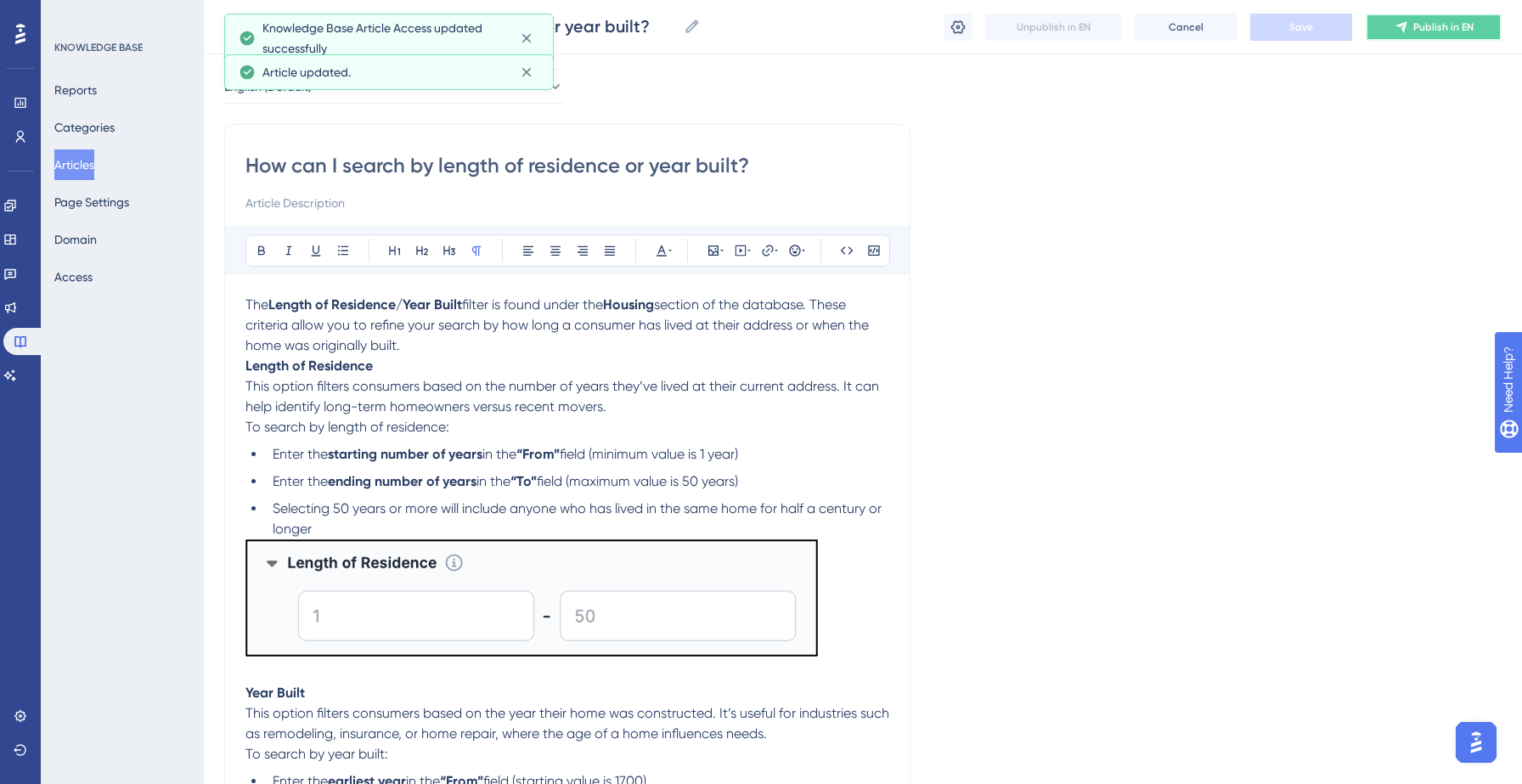
click at [1400, 36] on button "Publish in EN" at bounding box center [1433, 27] width 135 height 27
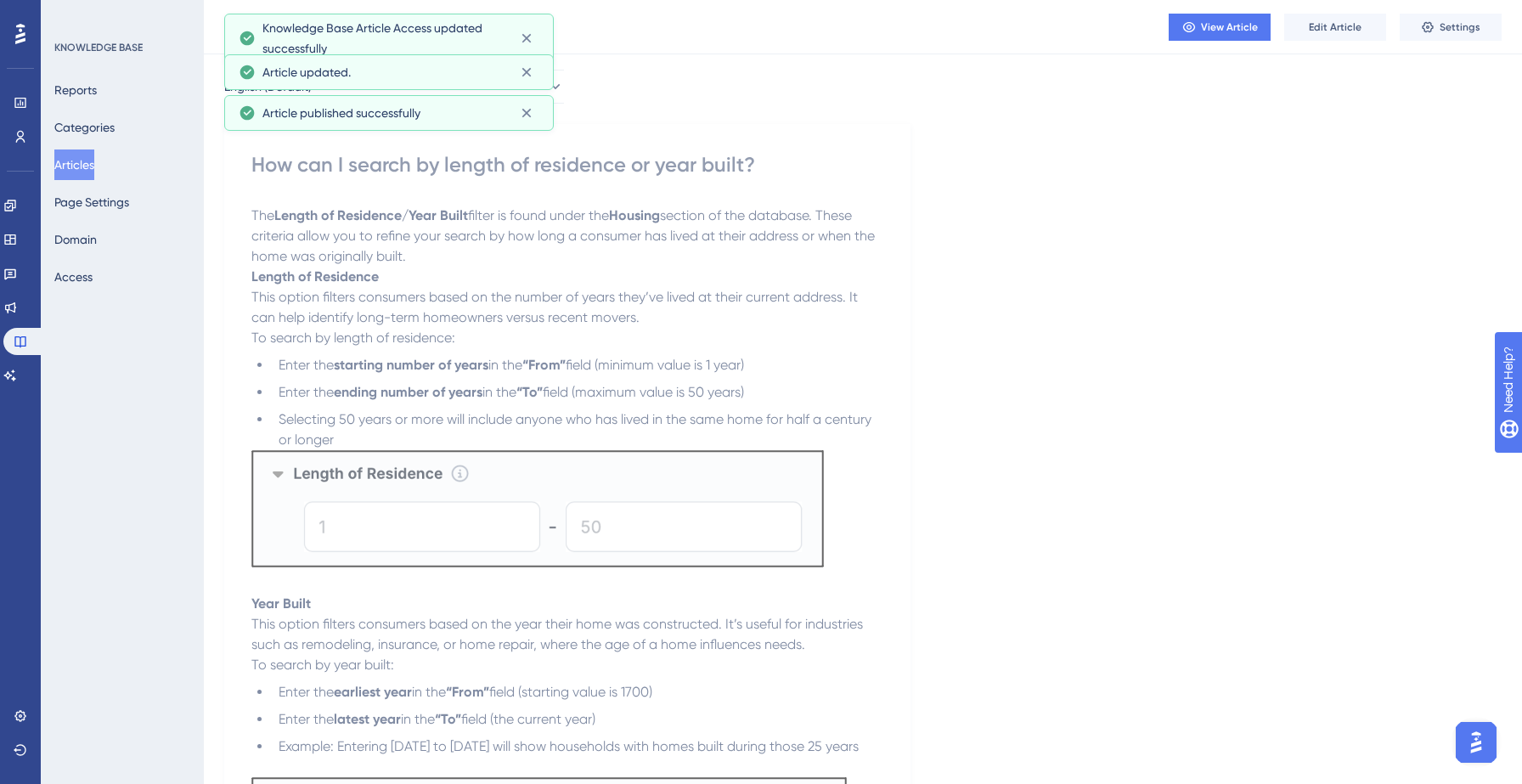
click at [94, 156] on button "Articles" at bounding box center [74, 165] width 40 height 30
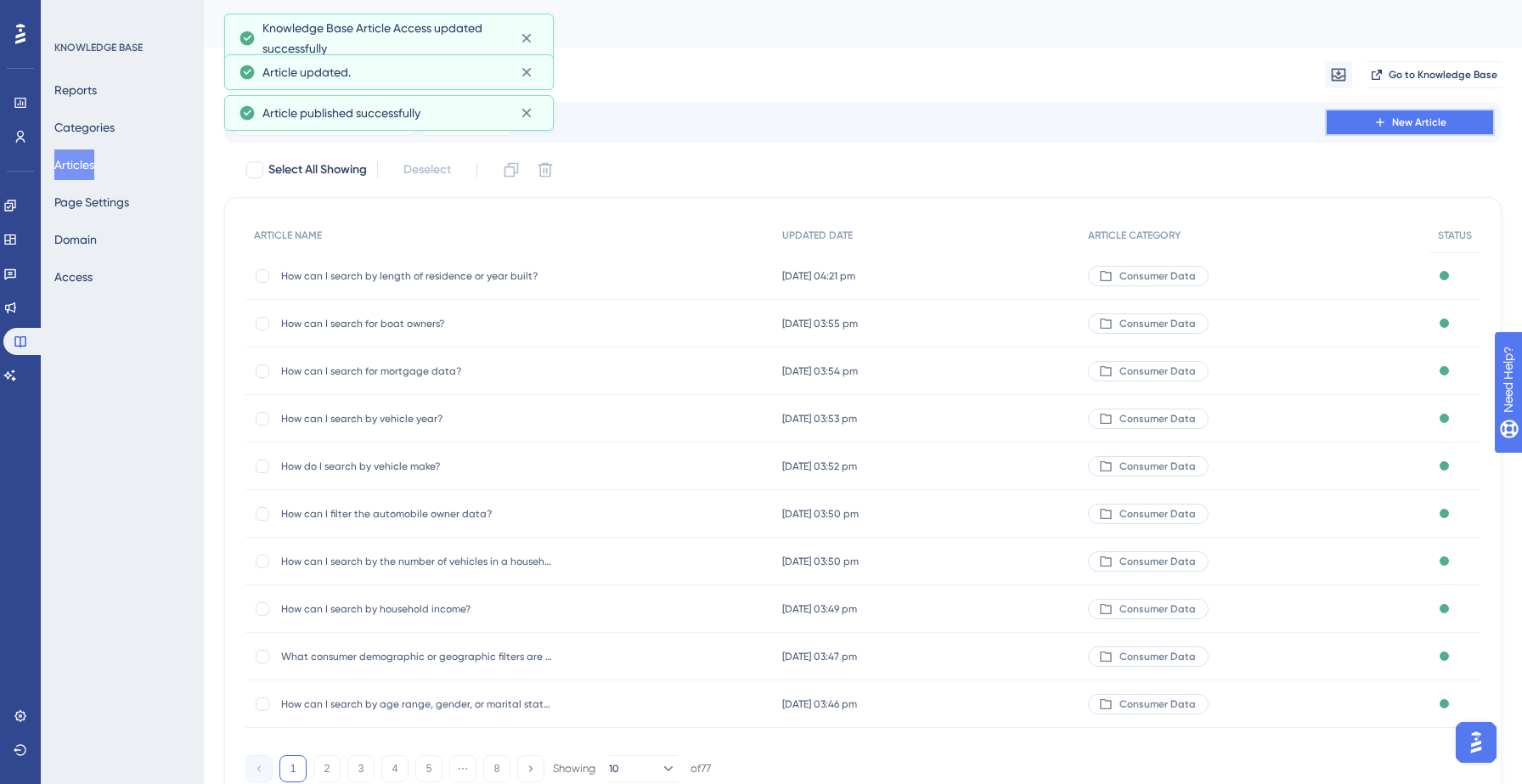
click at [1377, 131] on button "New Article" at bounding box center [1410, 122] width 170 height 27
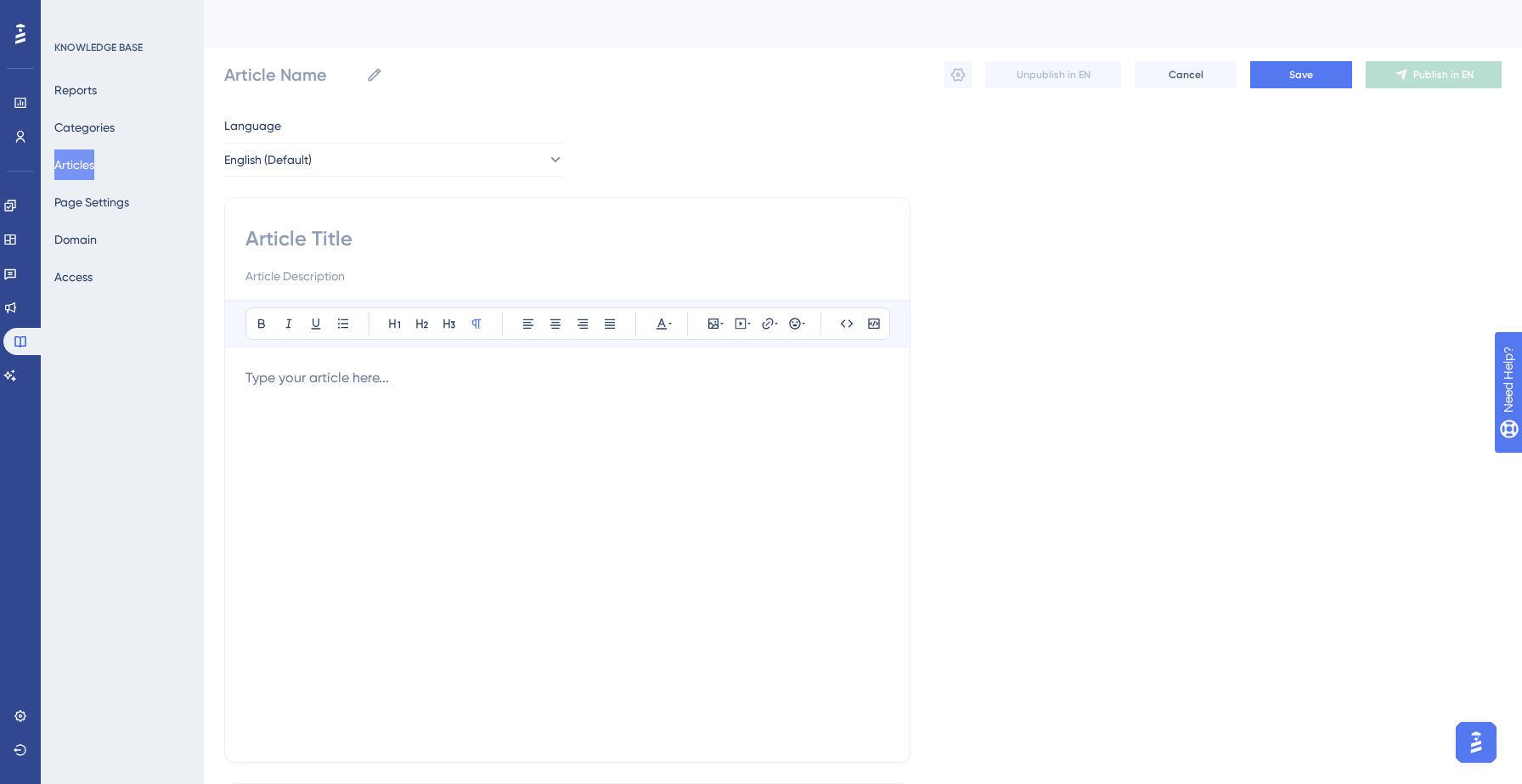
click at [385, 230] on input at bounding box center [567, 239] width 643 height 27
paste input "How can I search by home value?"
type input "How can I search by home value?"
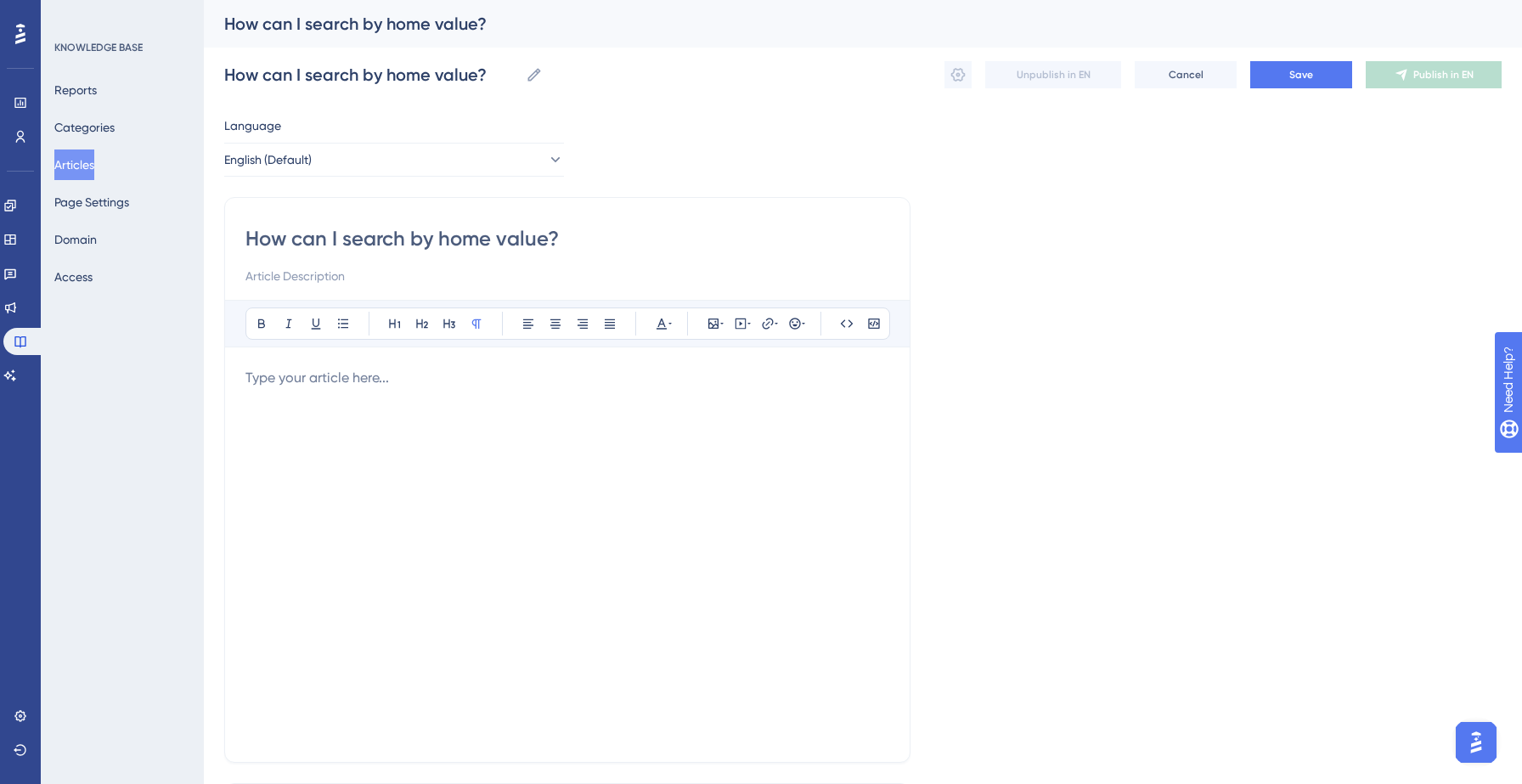
type input "How can I search by home value?"
click at [346, 435] on div at bounding box center [567, 554] width 643 height 373
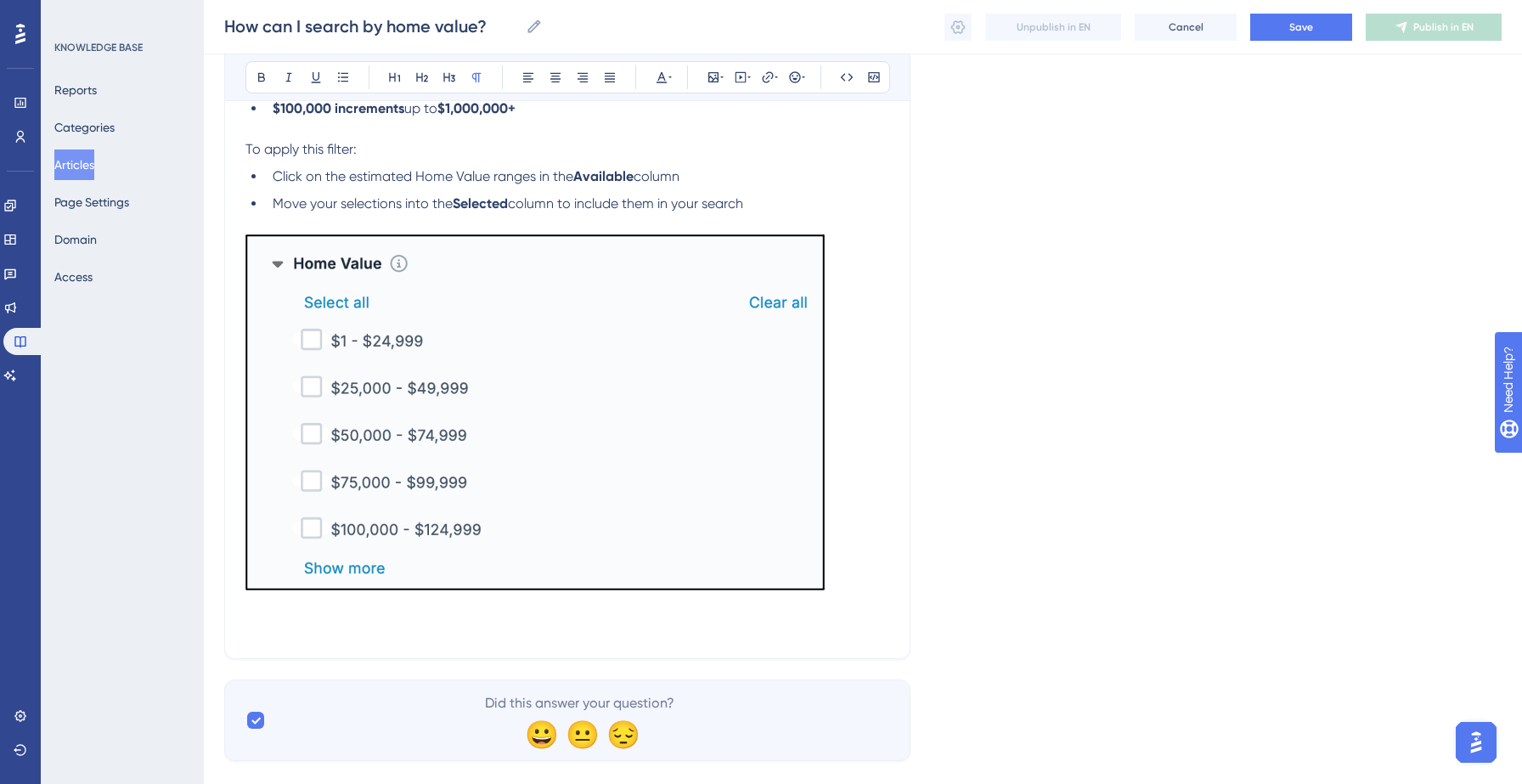
scroll to position [780, 0]
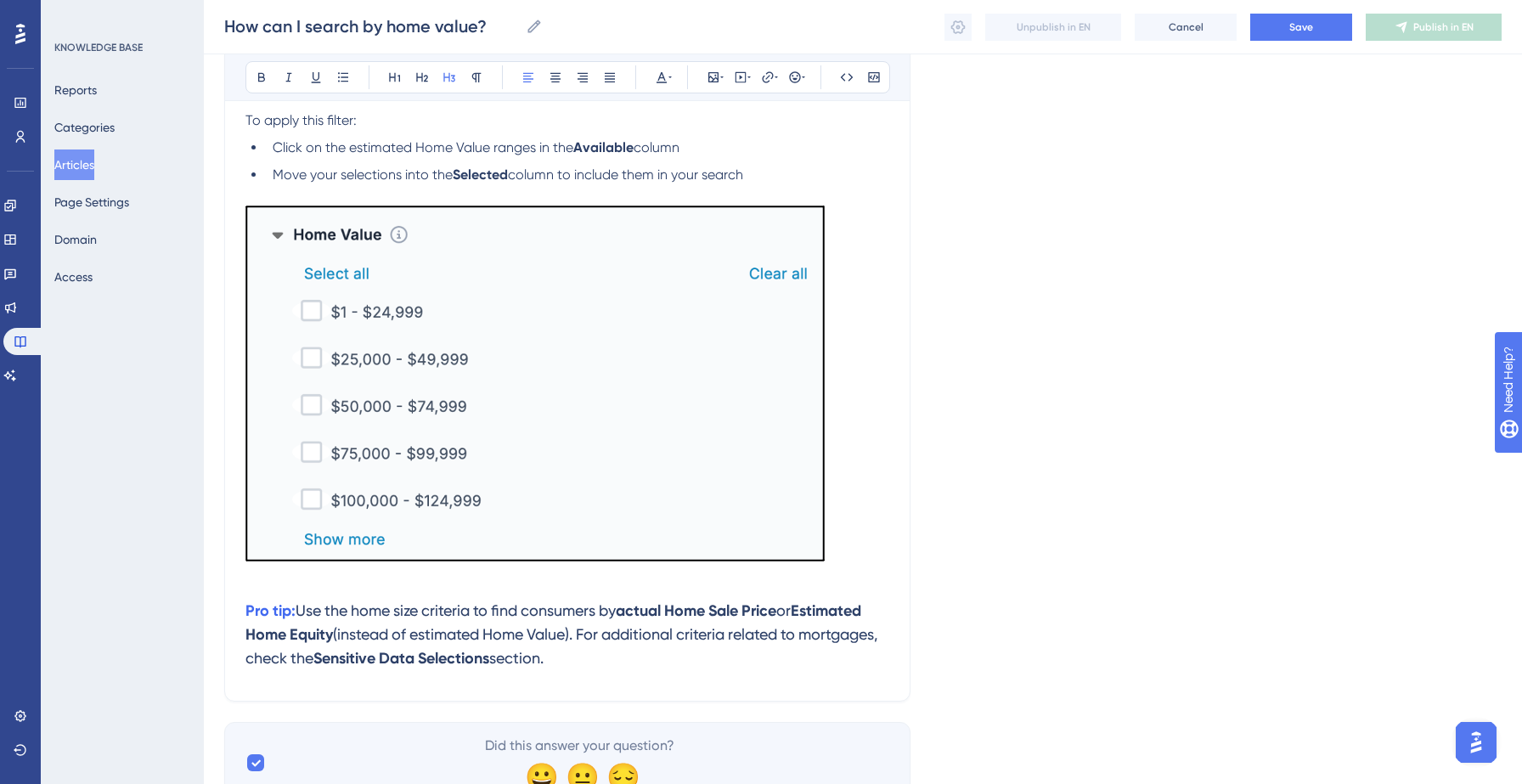
click at [300, 615] on span "Use the home size criteria to find consumers by" at bounding box center [455, 610] width 320 height 18
click at [1304, 30] on span "Save" at bounding box center [1301, 27] width 24 height 13
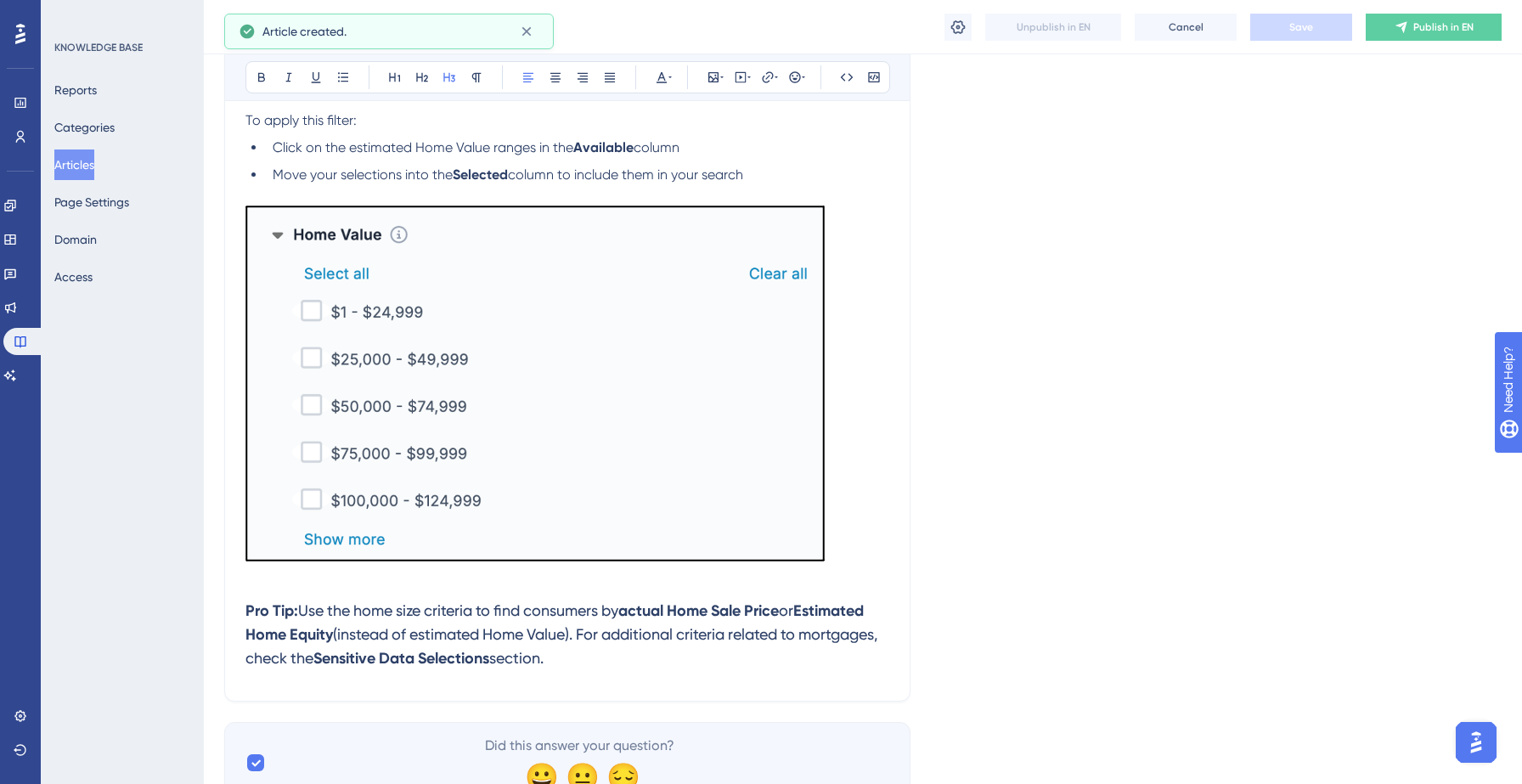
scroll to position [327, 0]
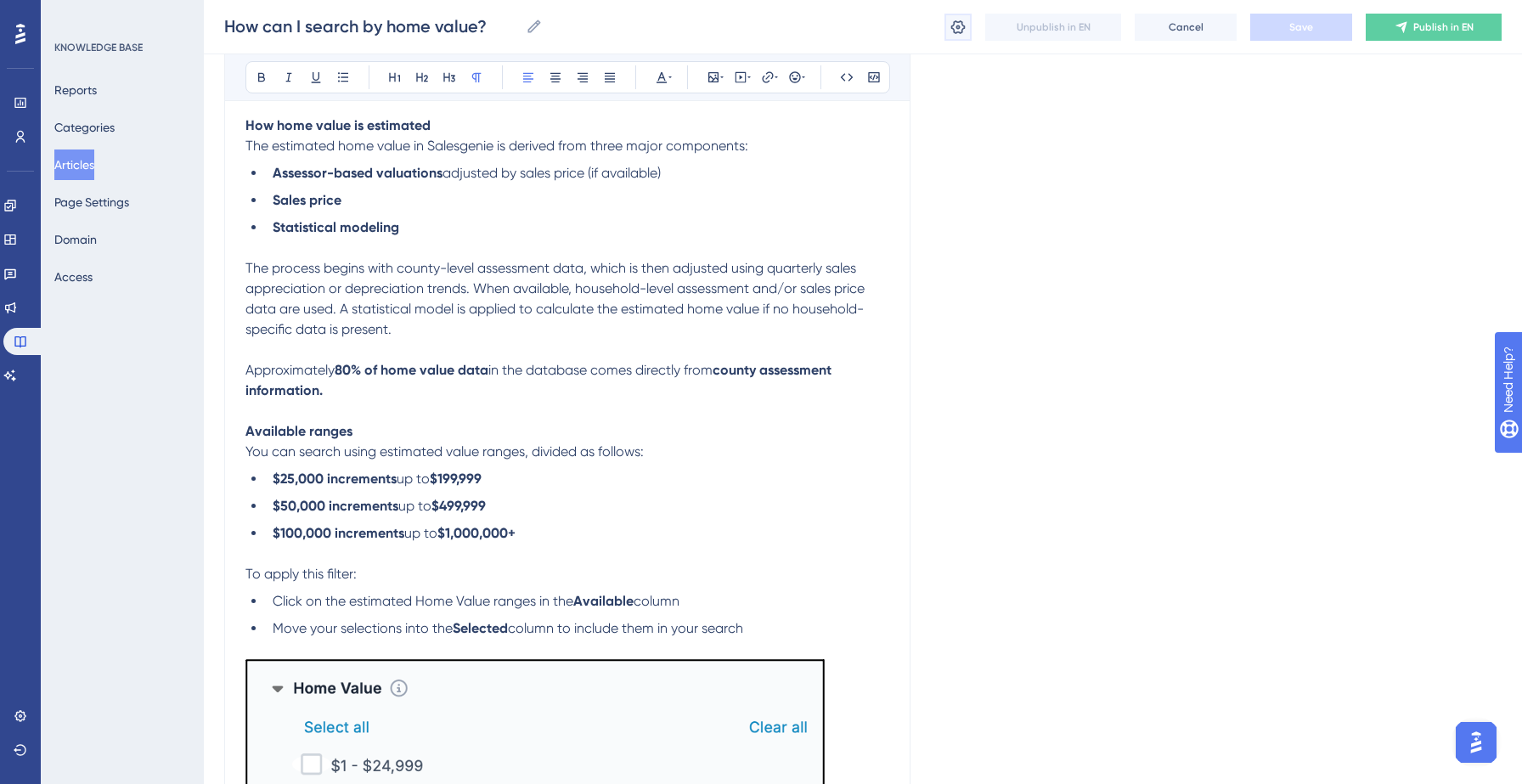
click at [961, 20] on icon at bounding box center [958, 26] width 14 height 13
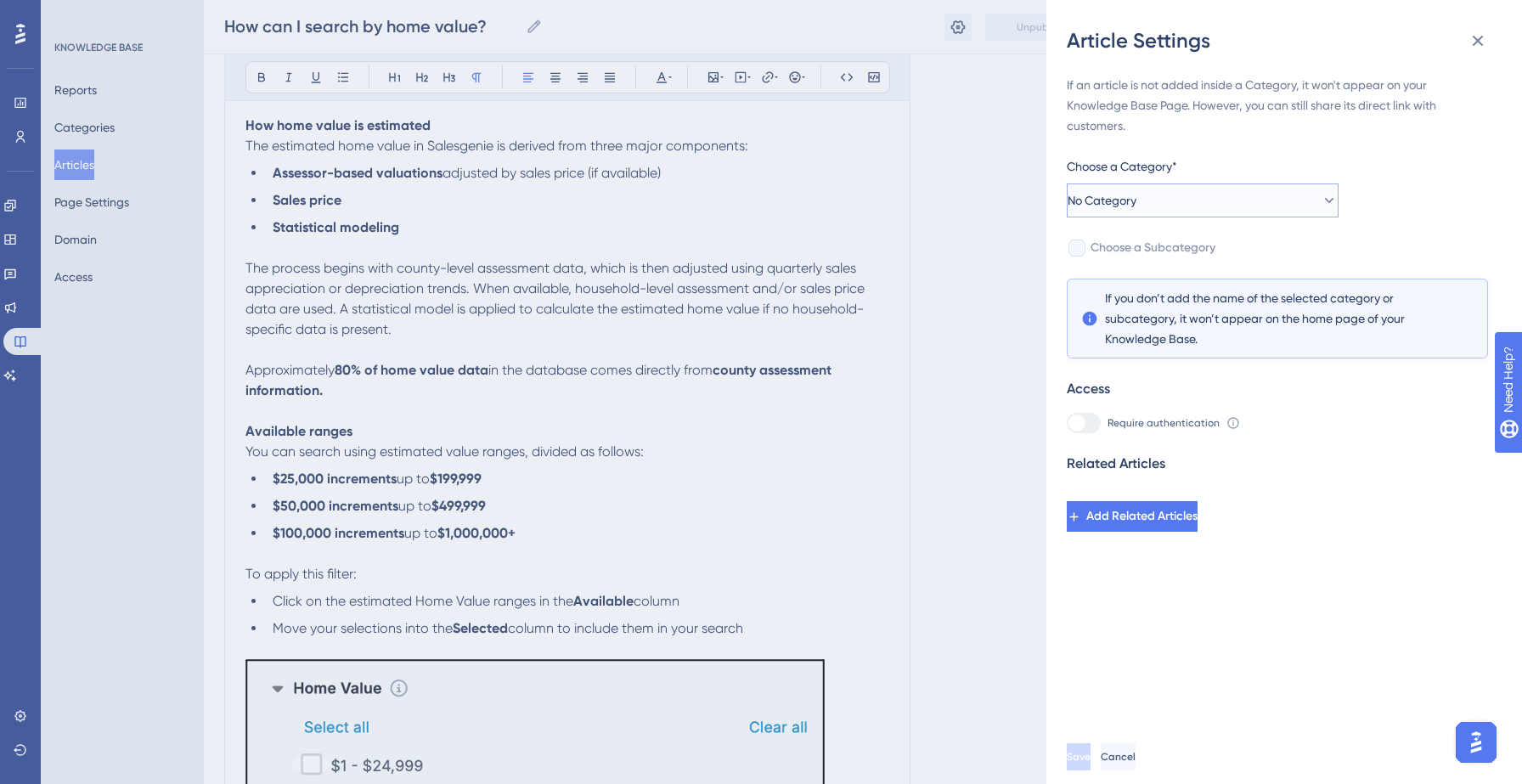
click at [1234, 184] on button "No Category" at bounding box center [1202, 200] width 272 height 34
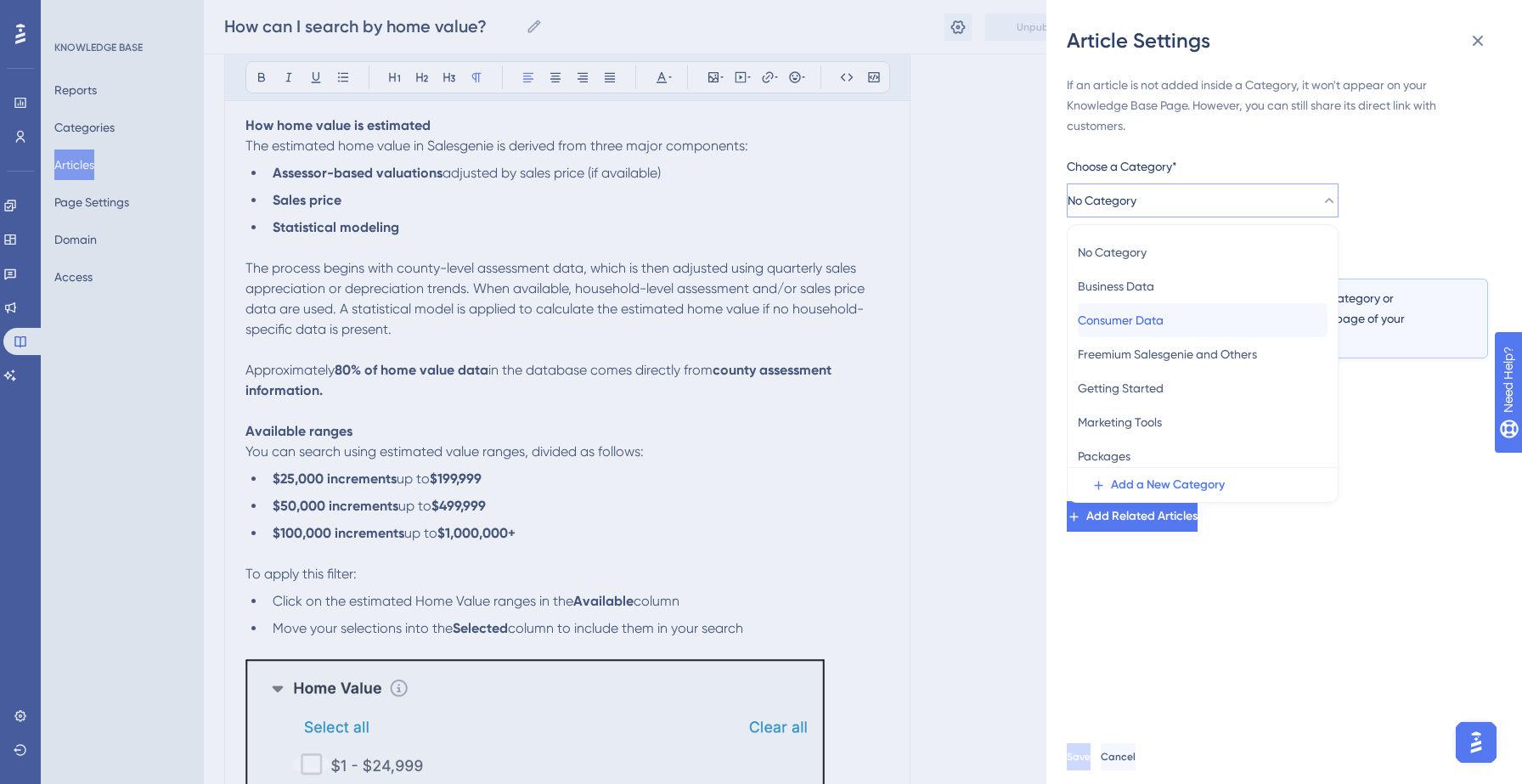
click at [1157, 312] on span "Consumer Data" at bounding box center [1120, 320] width 86 height 20
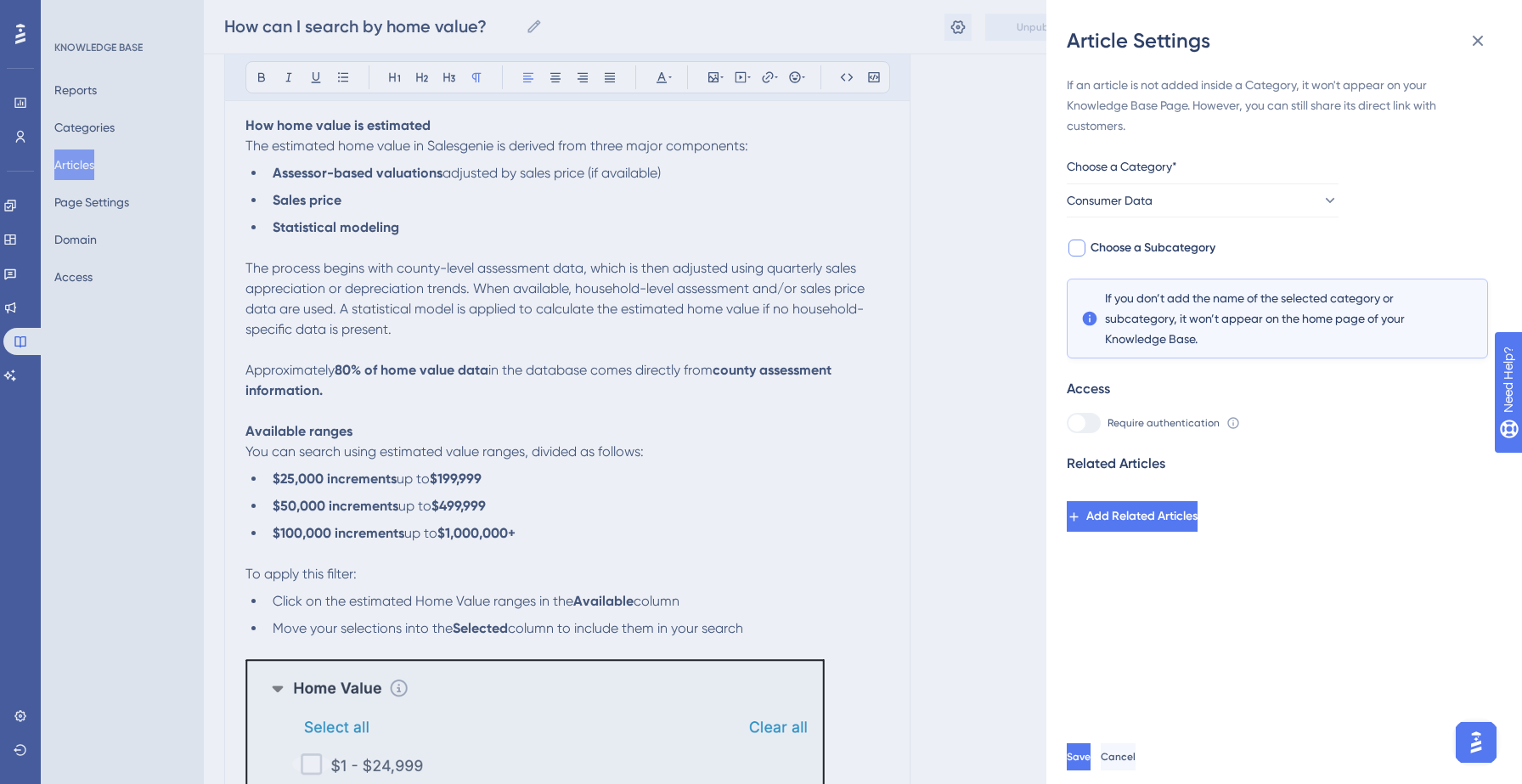
click at [1189, 241] on span "Choose a Subcategory" at bounding box center [1153, 248] width 125 height 20
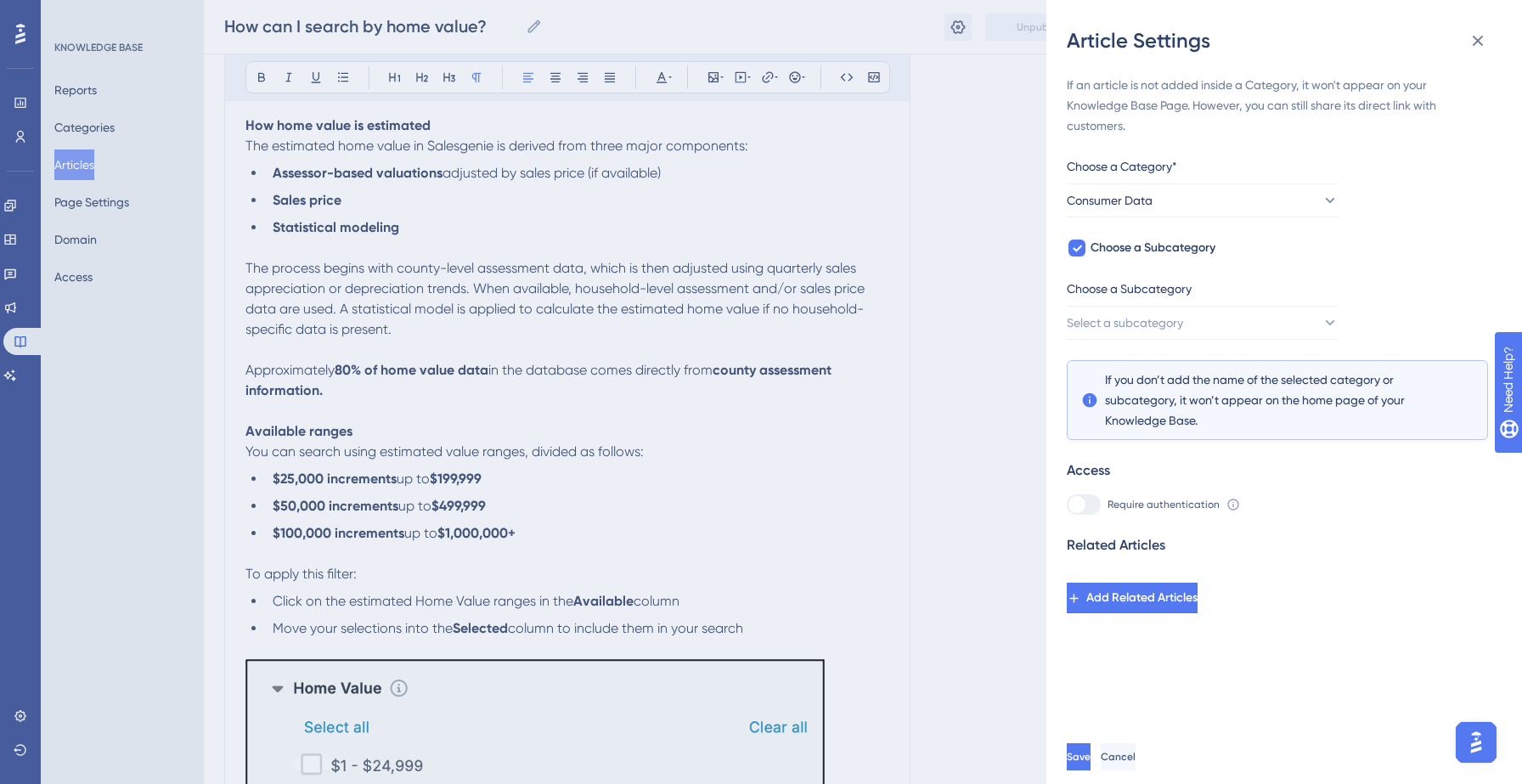
click at [1215, 353] on div "If an article is not added inside a Category, it won't appear on your Knowledge…" at bounding box center [1277, 344] width 421 height 538
click at [1226, 316] on button "Select a subcategory" at bounding box center [1202, 323] width 272 height 34
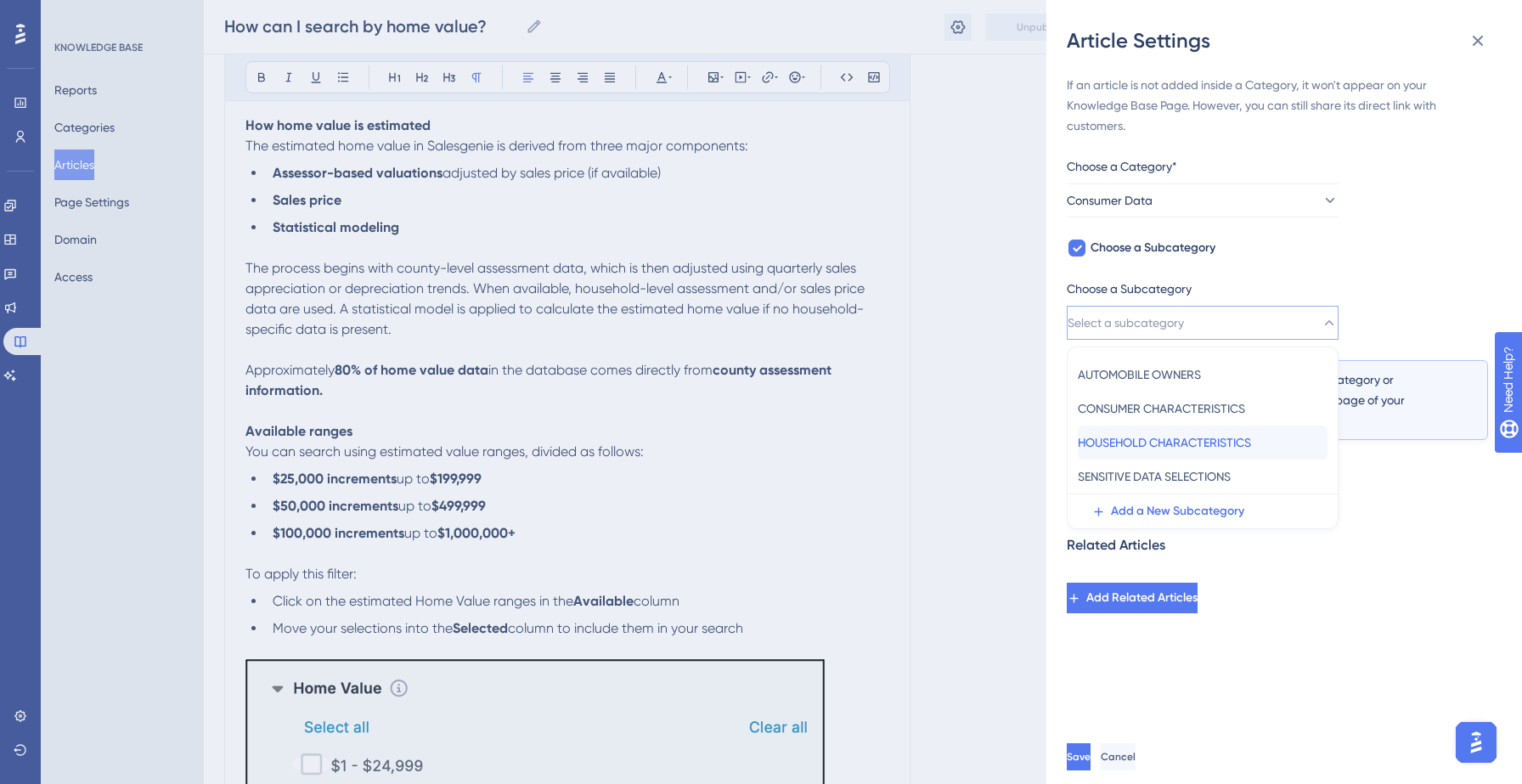
click at [1159, 437] on span "HOUSEHOLD CHARACTERISTICS" at bounding box center [1164, 442] width 173 height 20
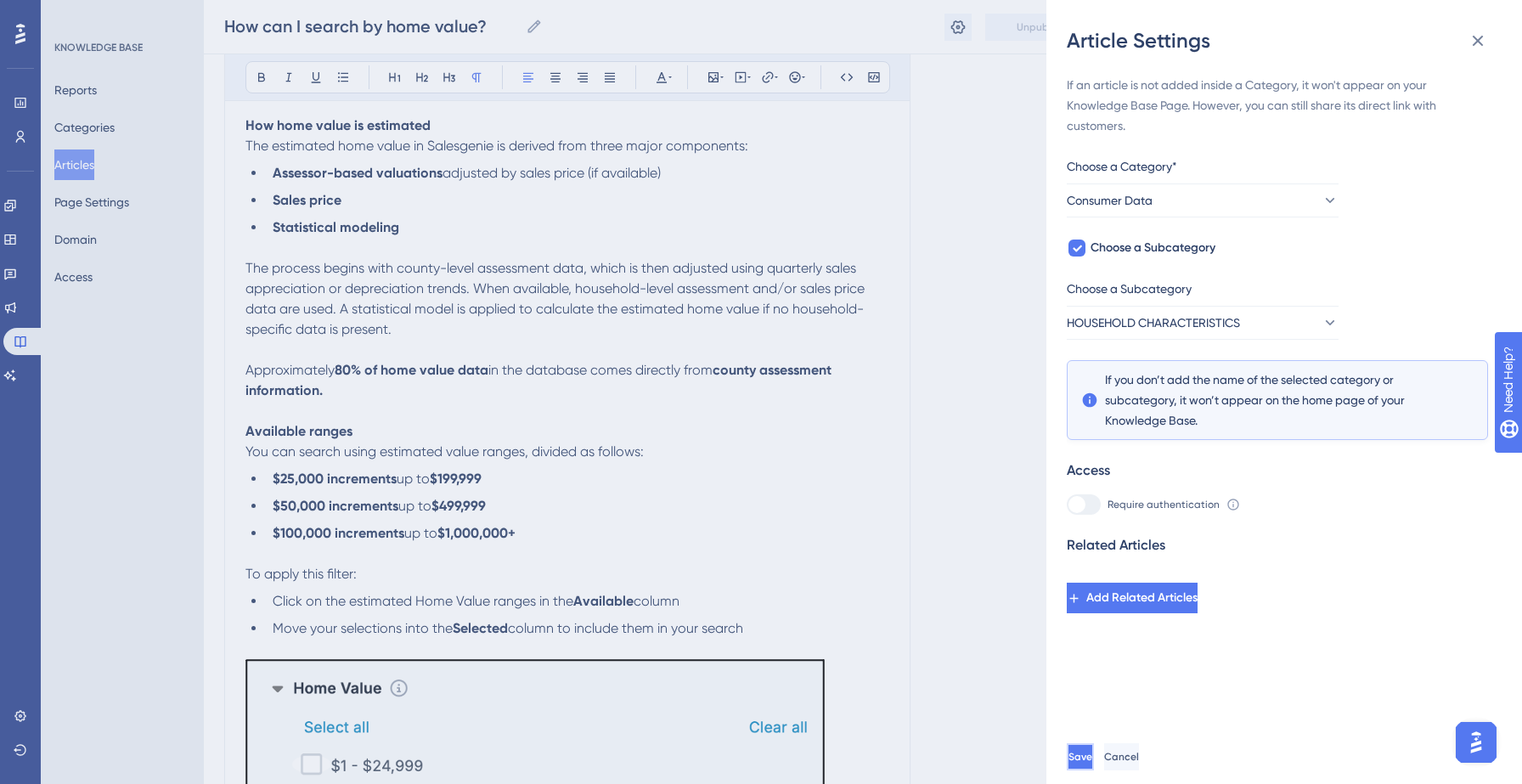
click at [1092, 753] on span "Save" at bounding box center [1080, 755] width 24 height 13
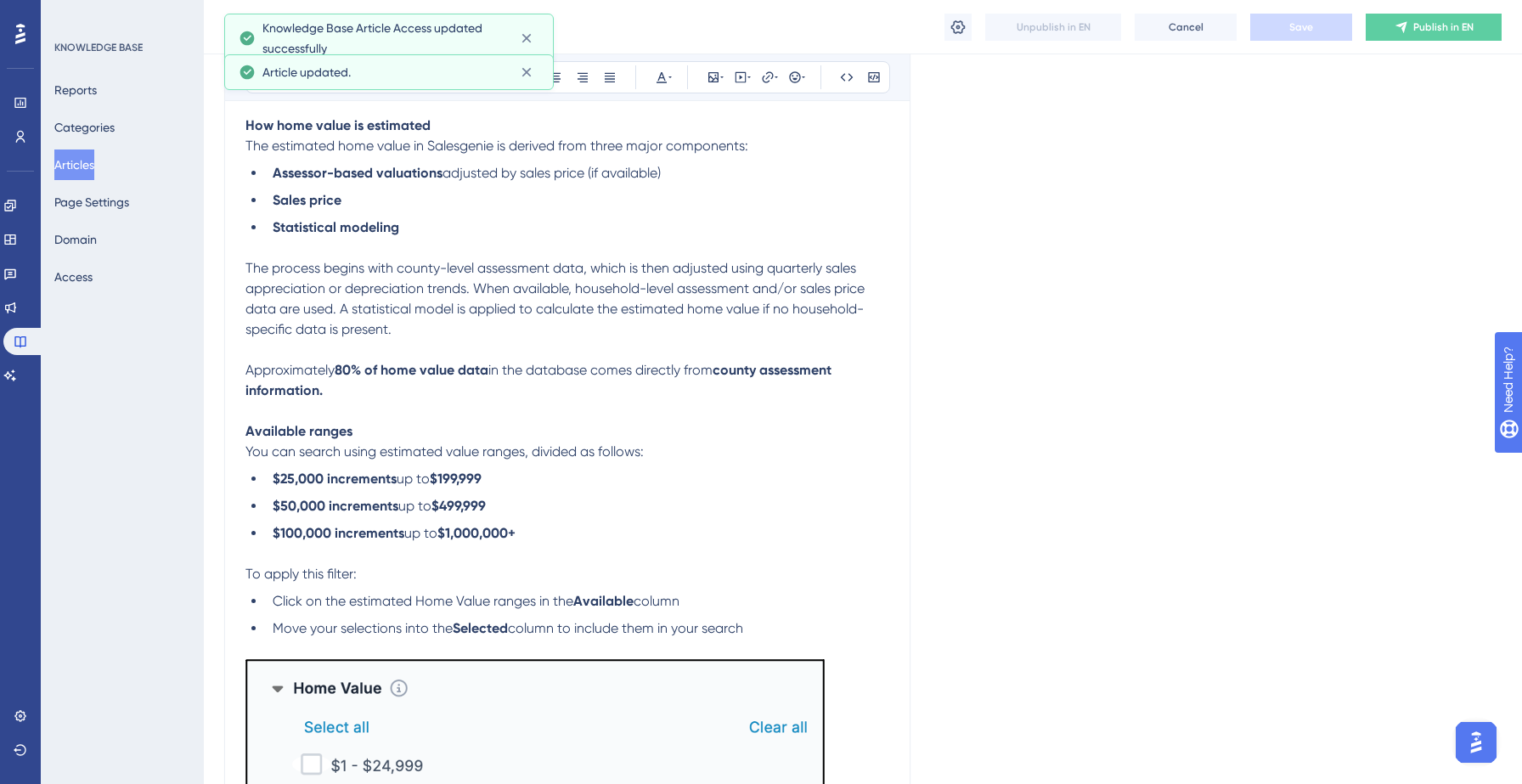
click at [1417, 45] on div "How can I search by home value? How can I search by home value? Unpublish in EN…" at bounding box center [863, 27] width 1318 height 54
click at [1421, 36] on button "Publish in EN" at bounding box center [1433, 27] width 135 height 27
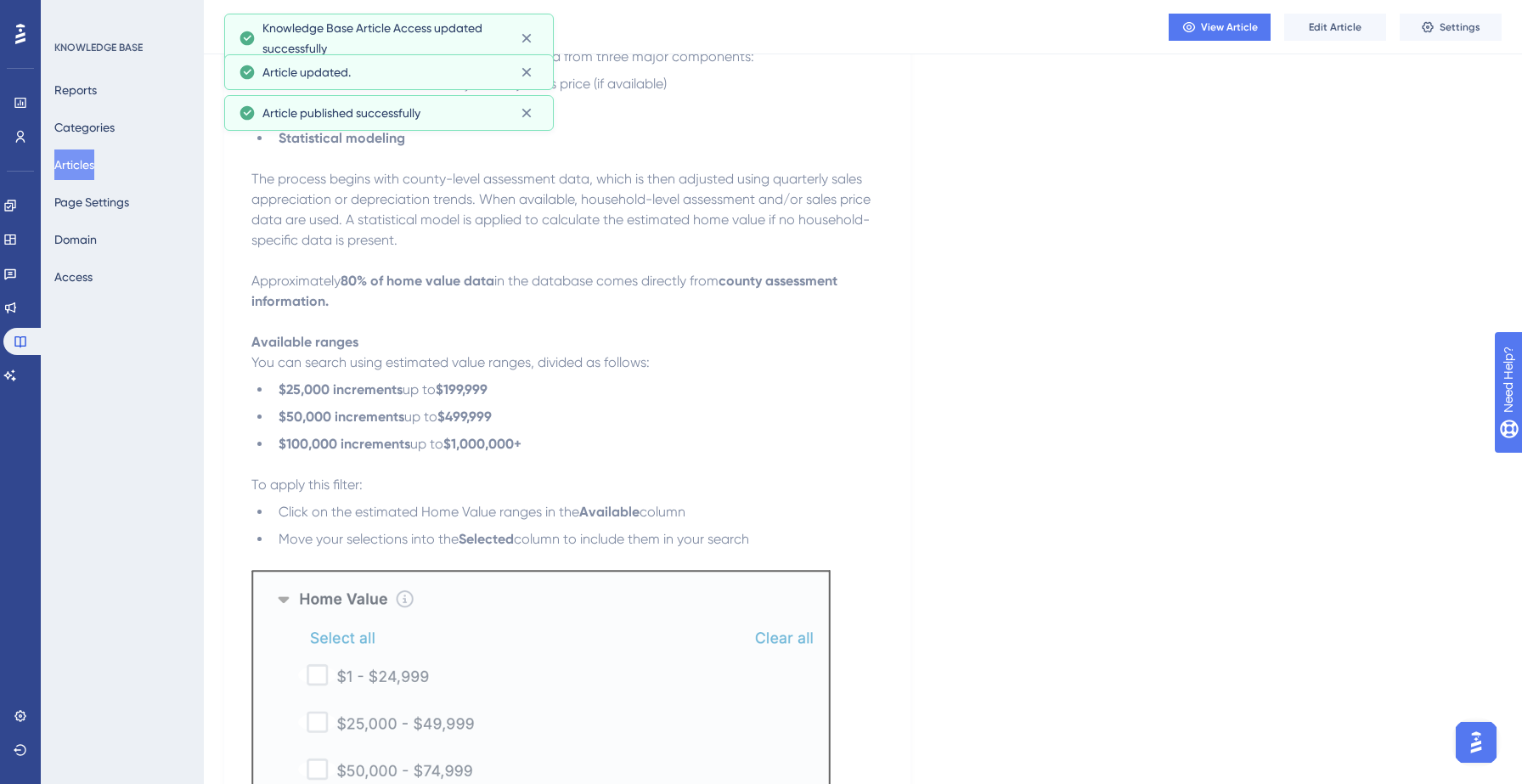
click at [89, 164] on button "Articles" at bounding box center [74, 165] width 40 height 30
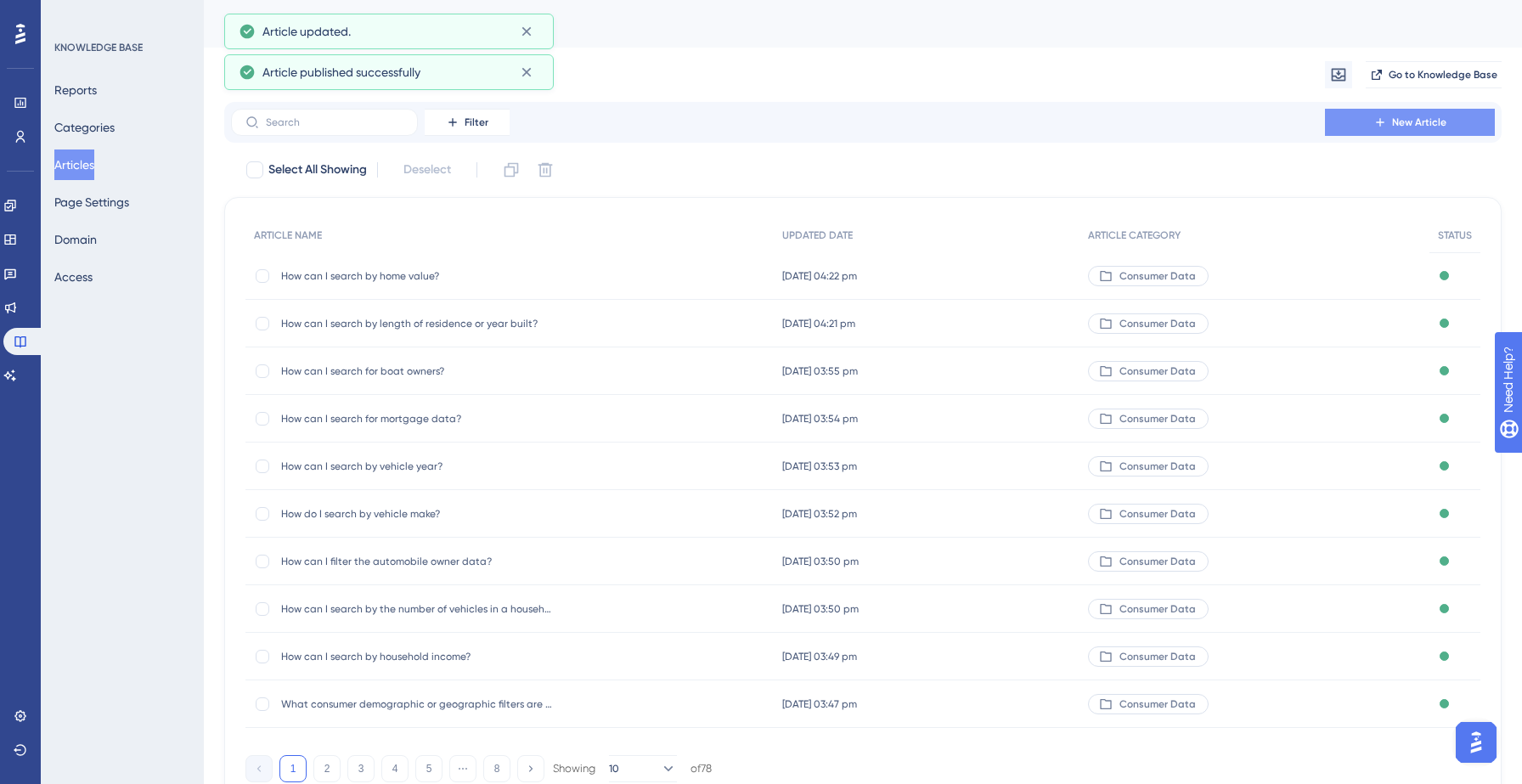
click at [1363, 115] on button "New Article" at bounding box center [1410, 122] width 170 height 27
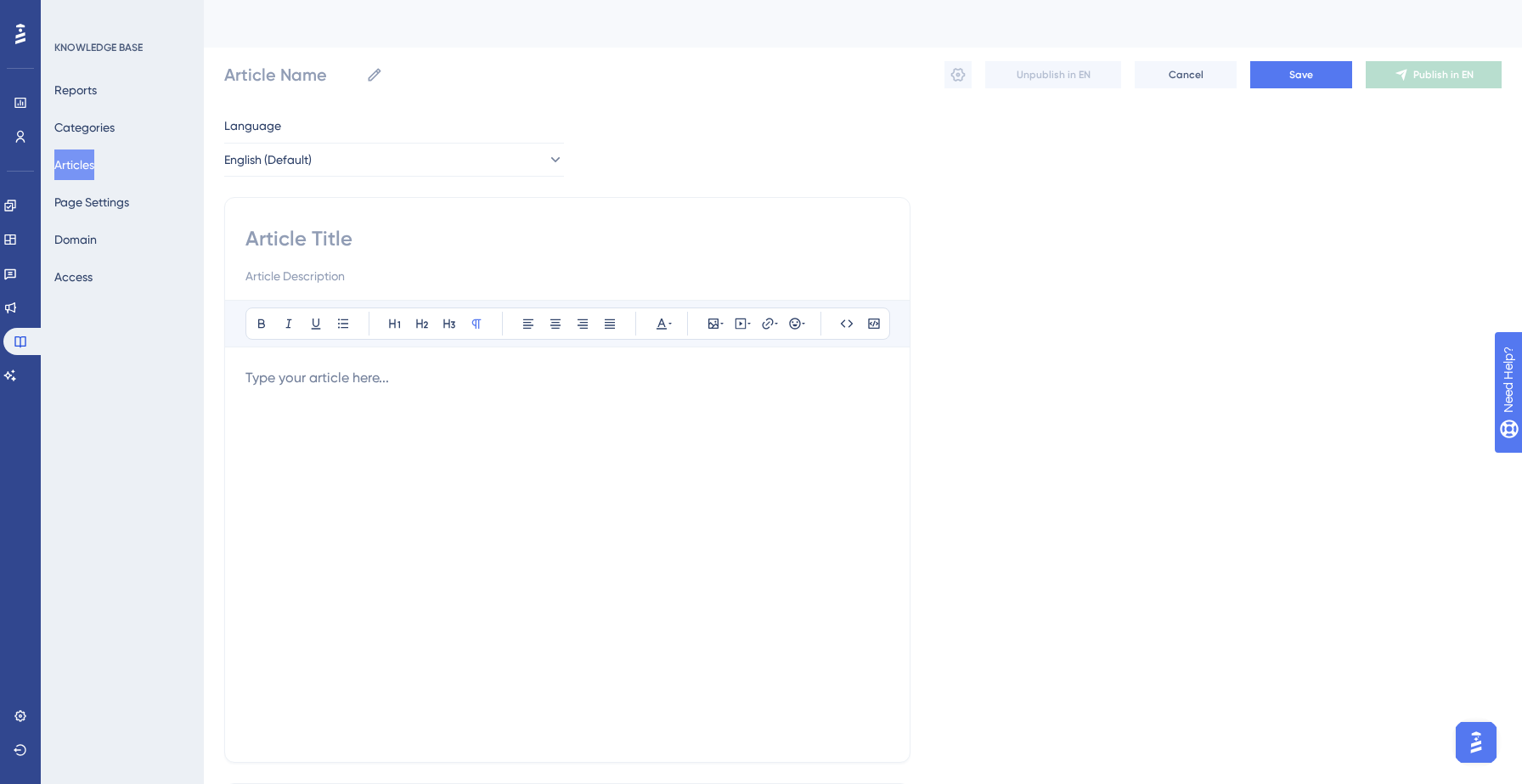
click at [412, 236] on input at bounding box center [567, 239] width 643 height 27
paste input "How can I search by homeowners/renters or housing type?"
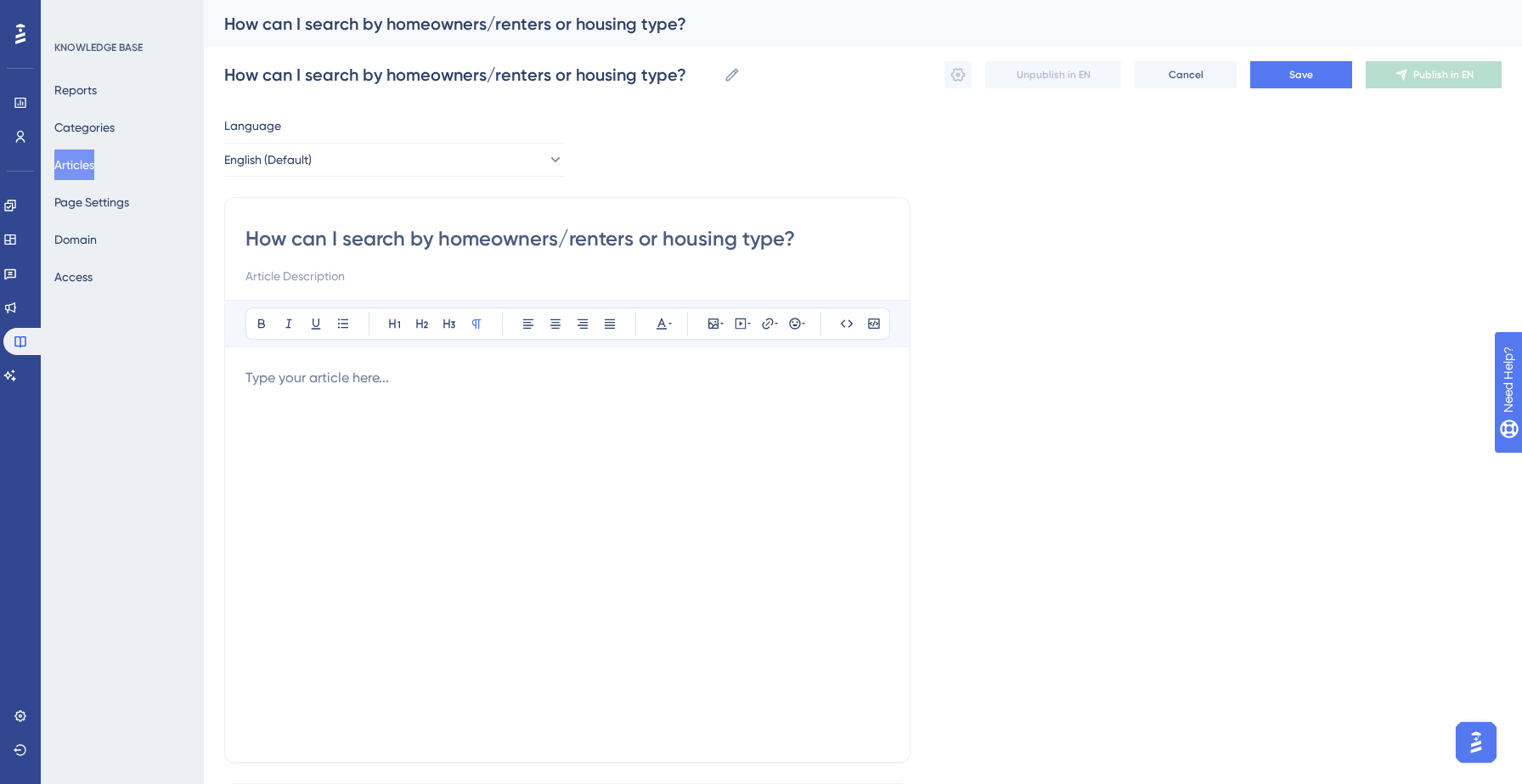
click at [400, 440] on div at bounding box center [567, 554] width 643 height 373
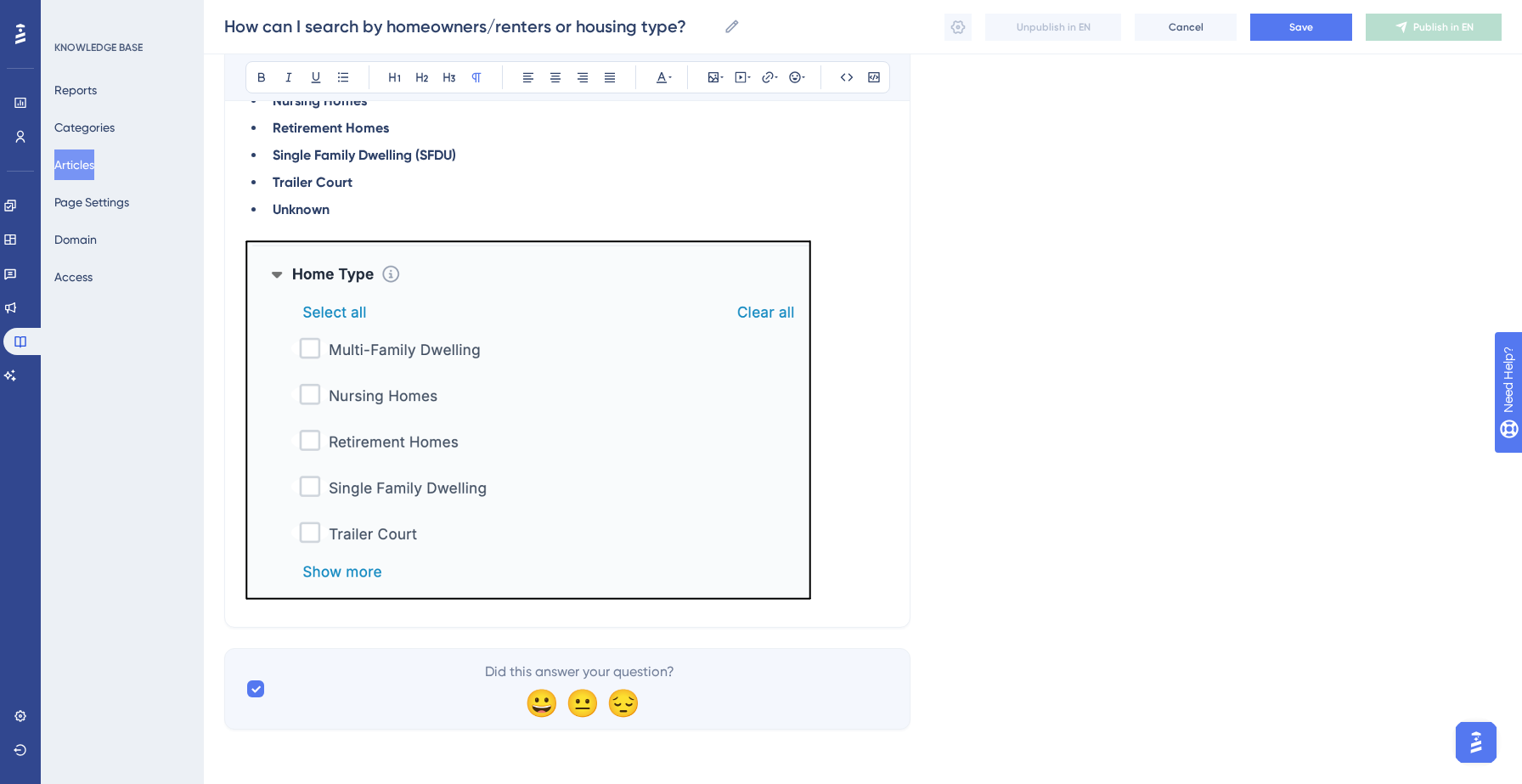
scroll to position [946, 0]
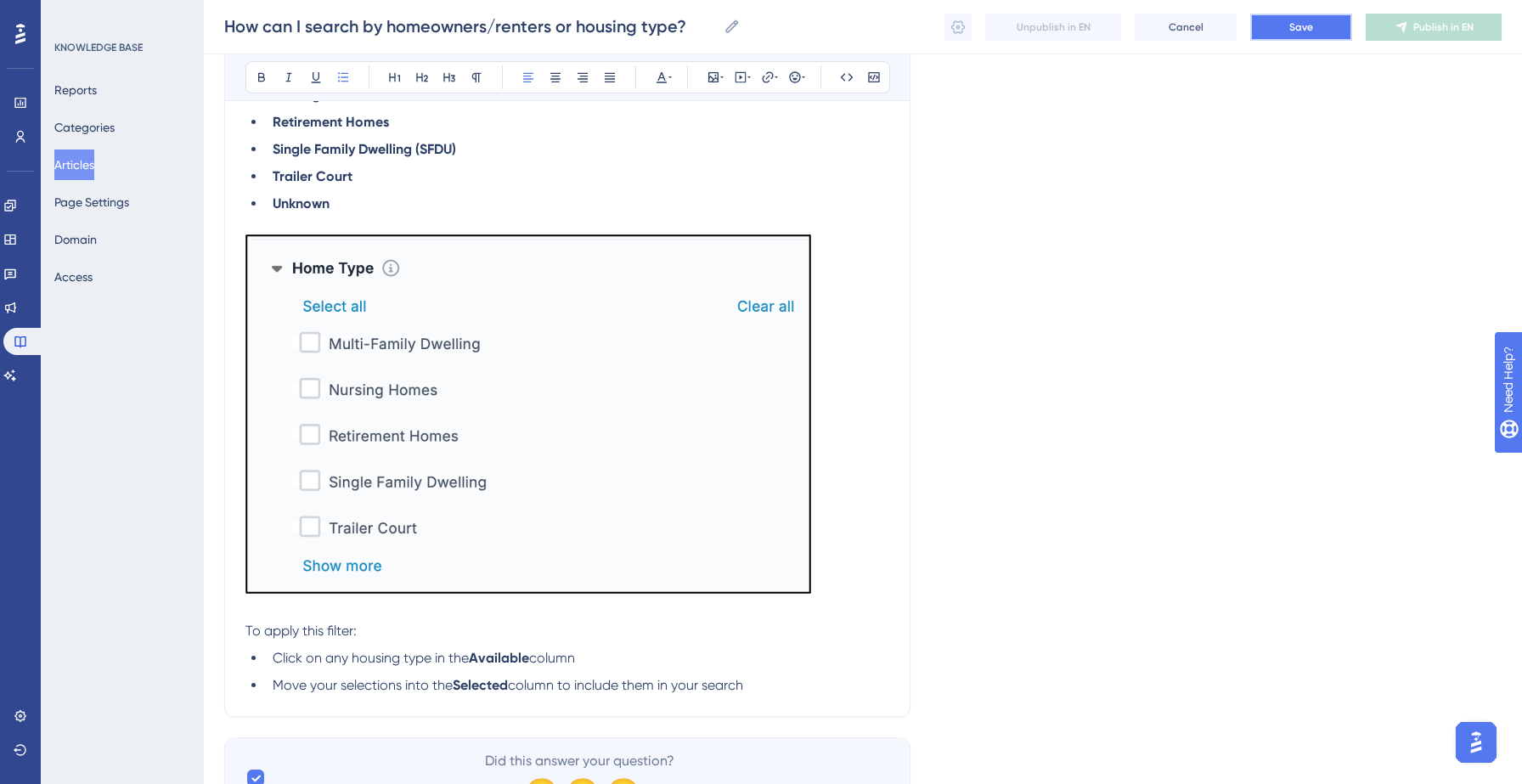
click at [1277, 28] on button "Save" at bounding box center [1301, 27] width 102 height 27
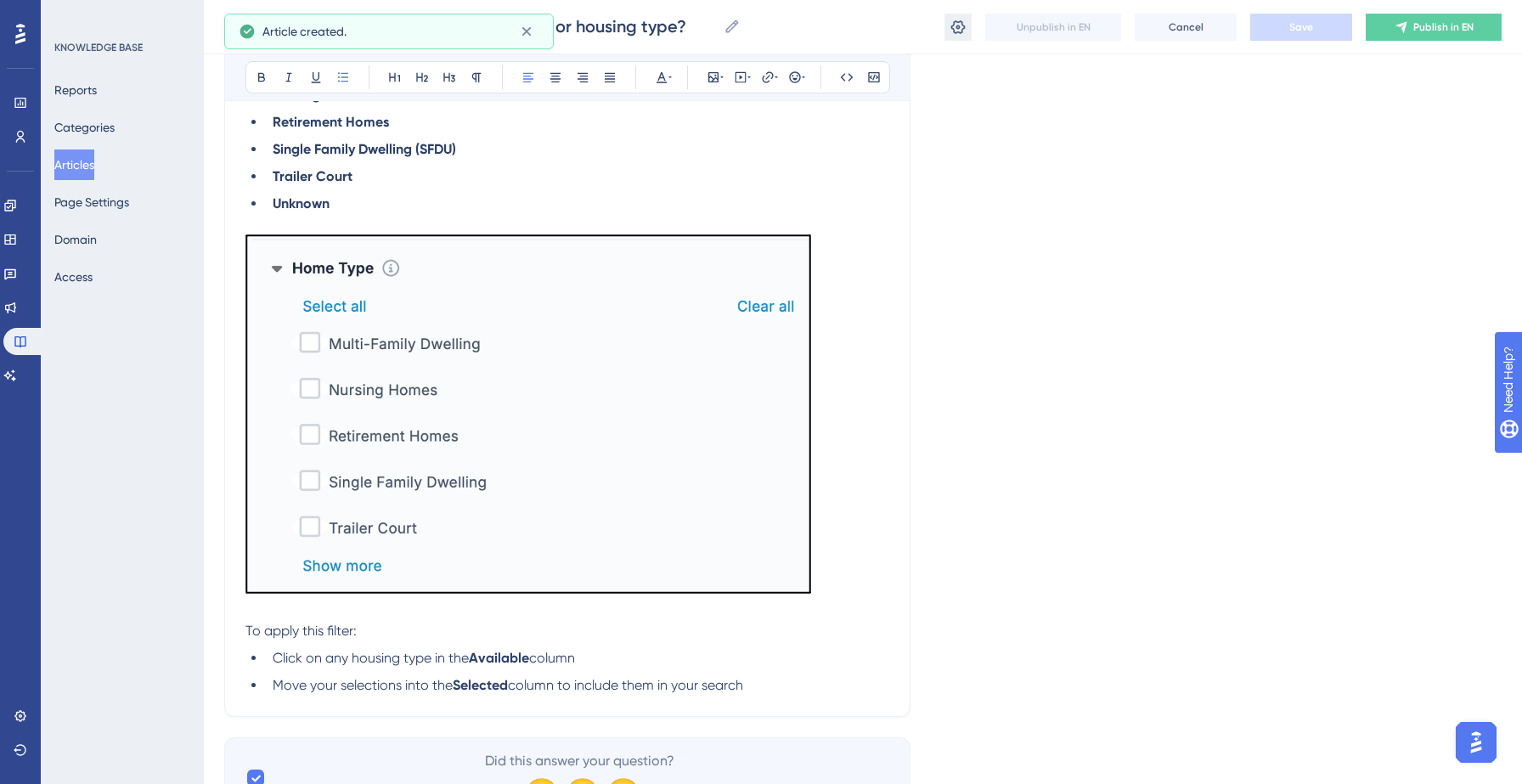
scroll to position [254, 0]
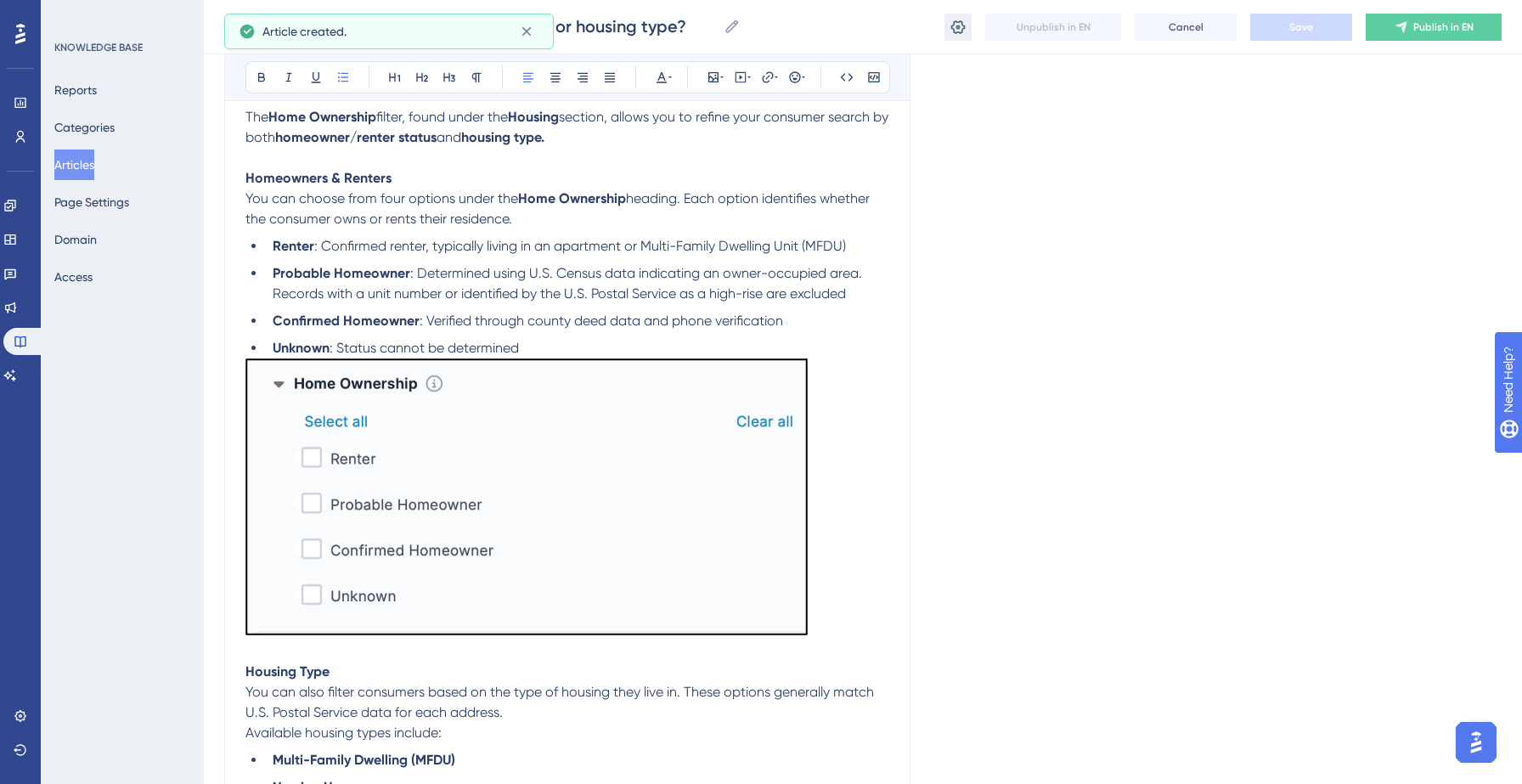
click at [950, 27] on icon at bounding box center [957, 27] width 17 height 17
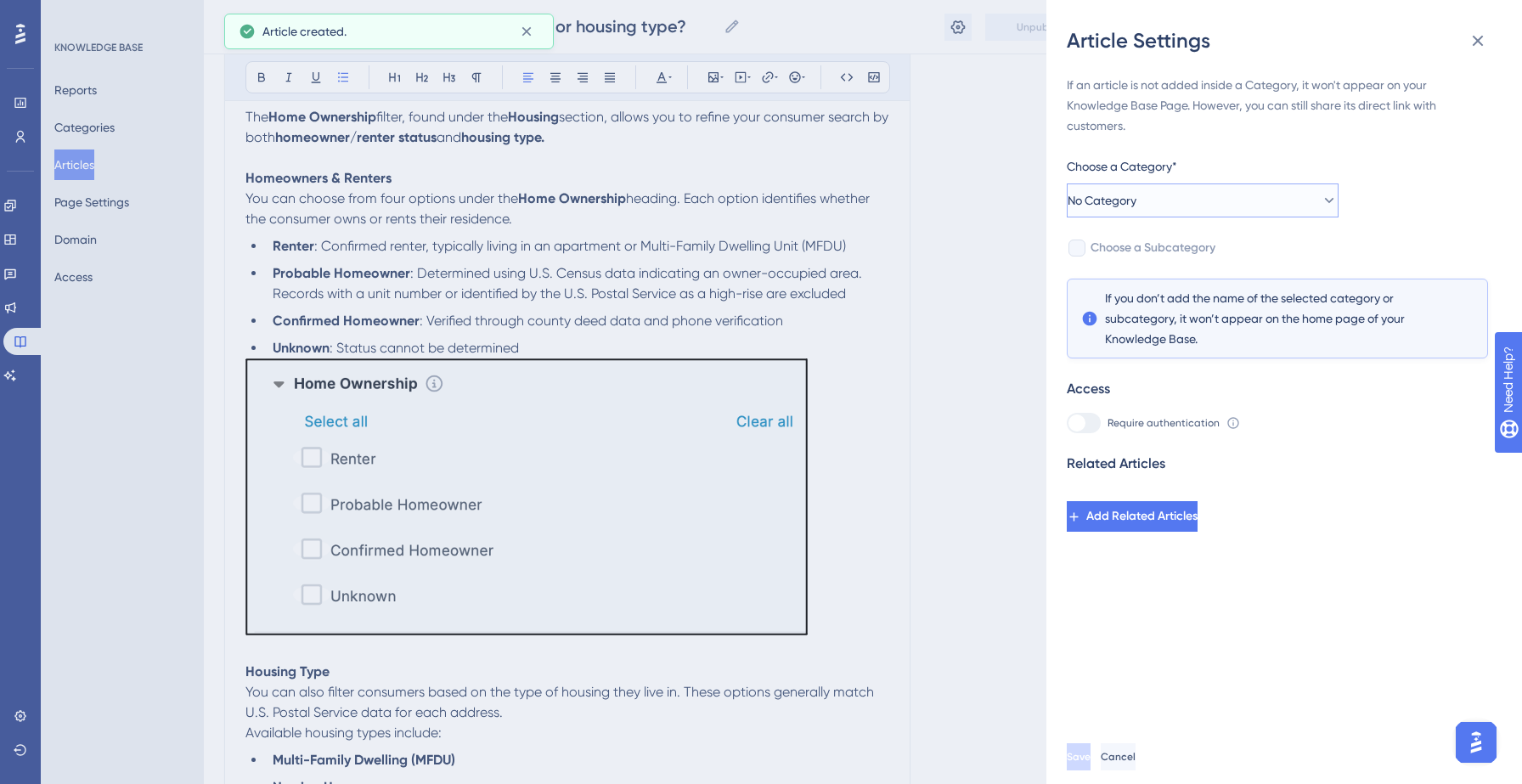
click at [1182, 192] on button "No Category" at bounding box center [1202, 200] width 272 height 34
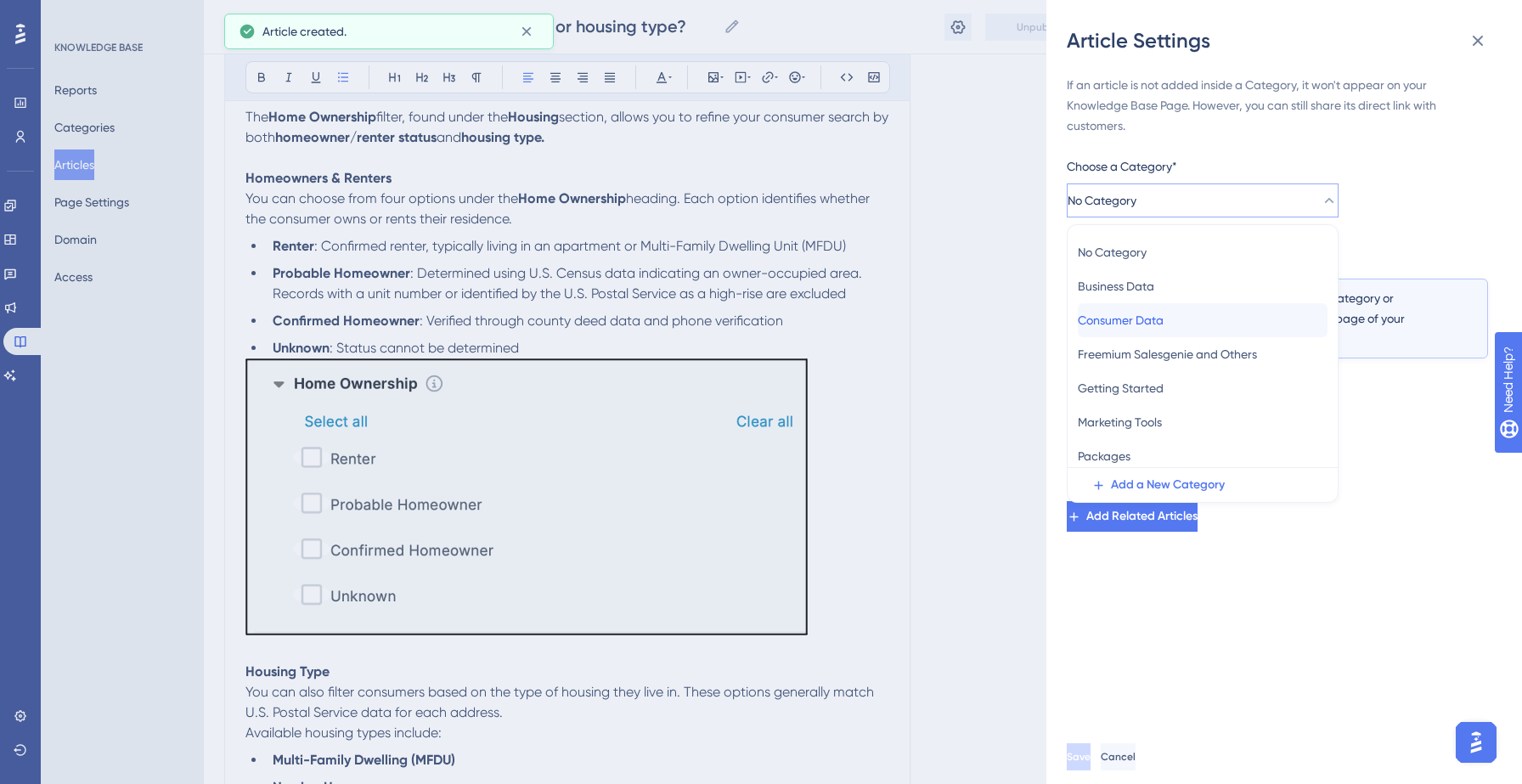
click at [1133, 330] on span "Consumer Data" at bounding box center [1120, 320] width 86 height 20
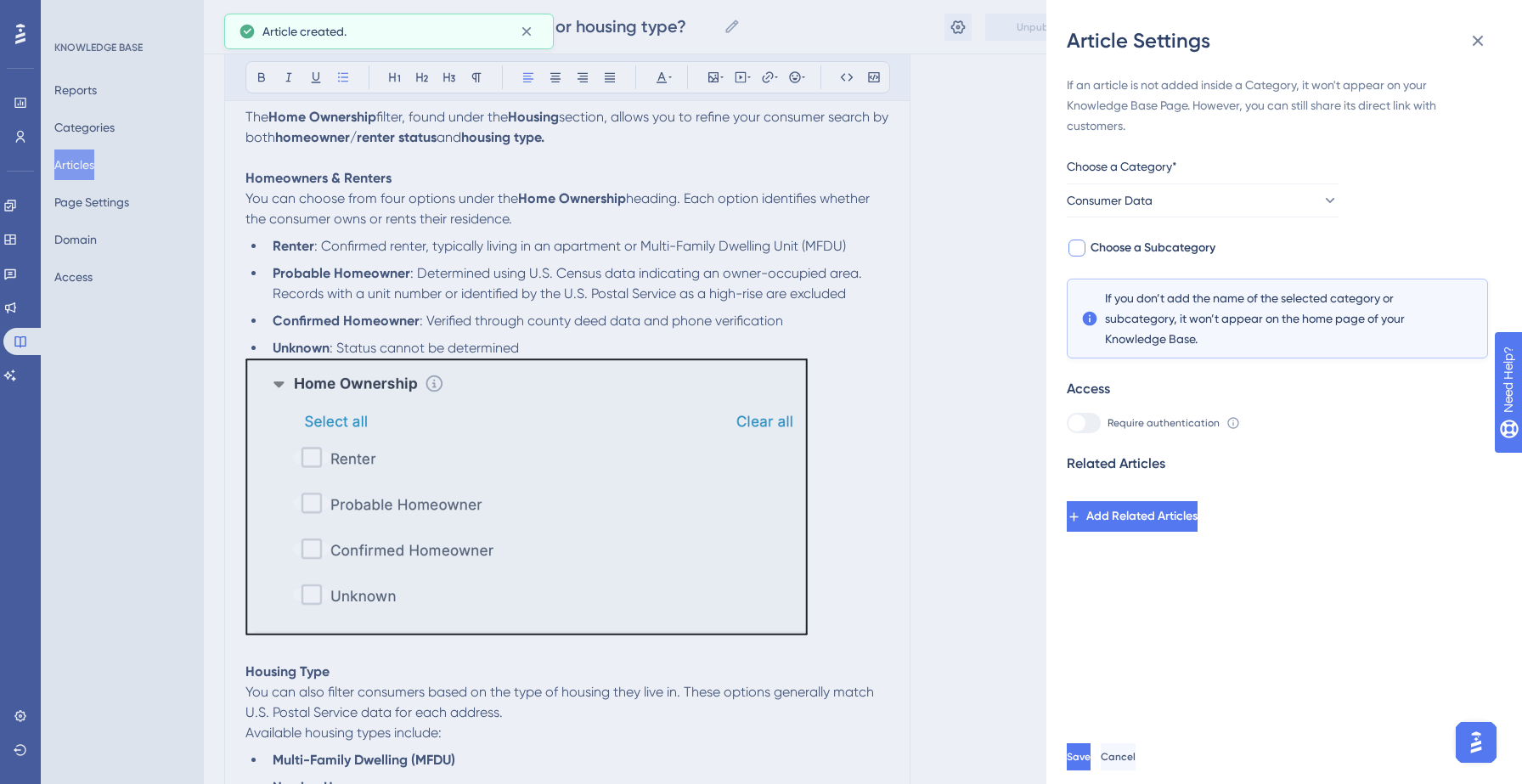
click at [1178, 243] on span "Choose a Subcategory" at bounding box center [1153, 248] width 125 height 20
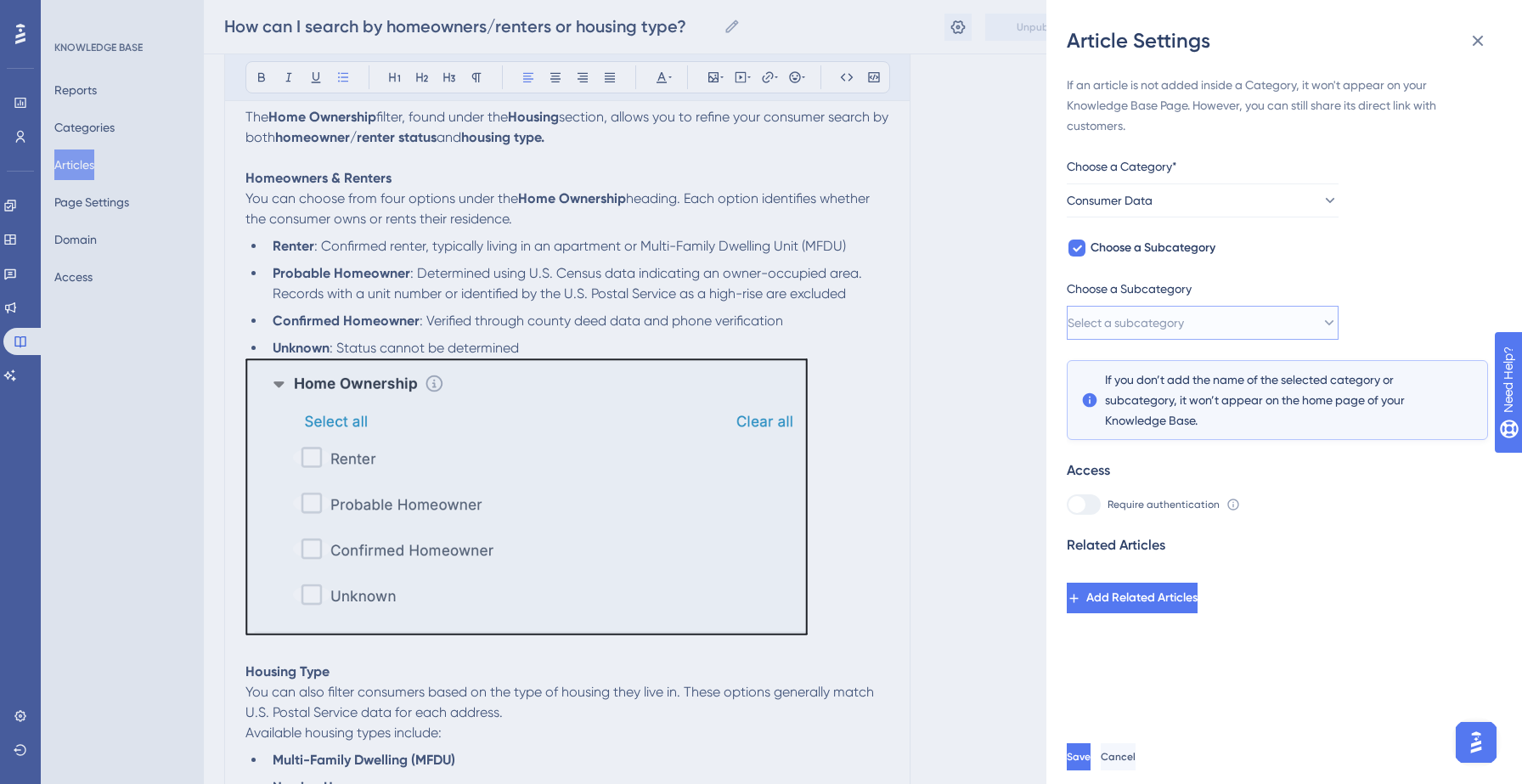
click at [1179, 322] on span "Select a subcategory" at bounding box center [1125, 323] width 117 height 20
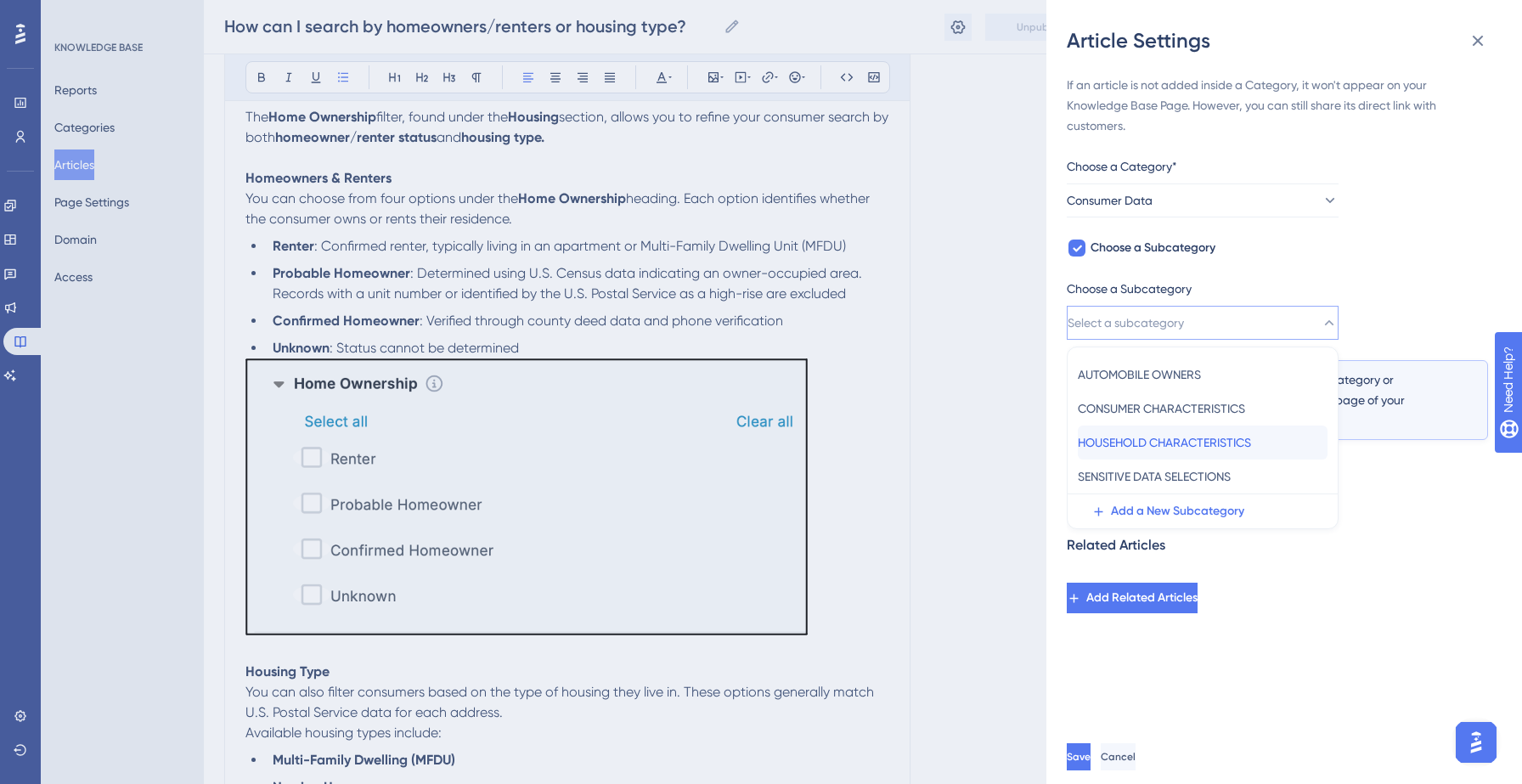
click at [1151, 439] on span "HOUSEHOLD CHARACTERISTICS" at bounding box center [1164, 442] width 173 height 20
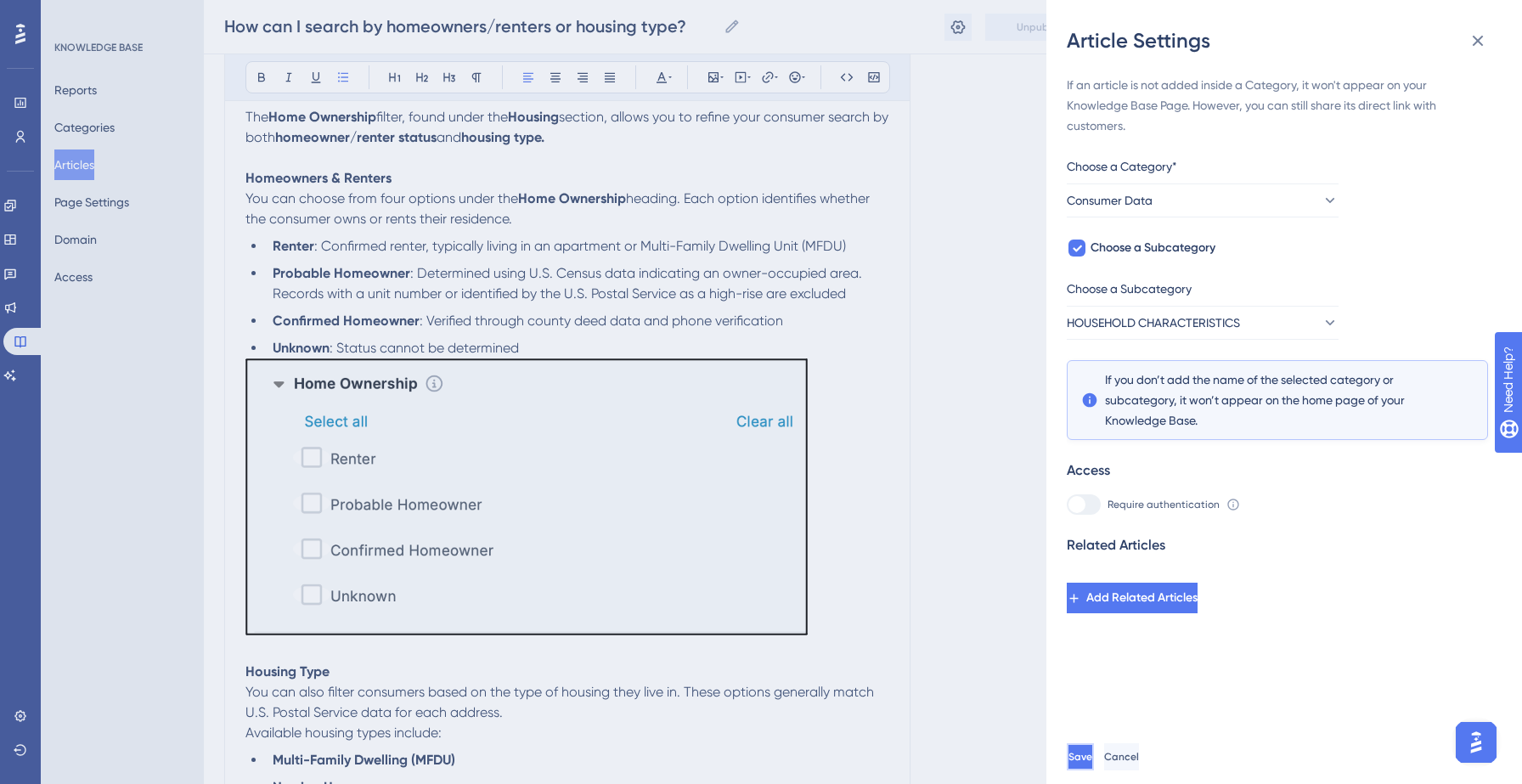
click at [1088, 754] on button "Save" at bounding box center [1080, 756] width 27 height 27
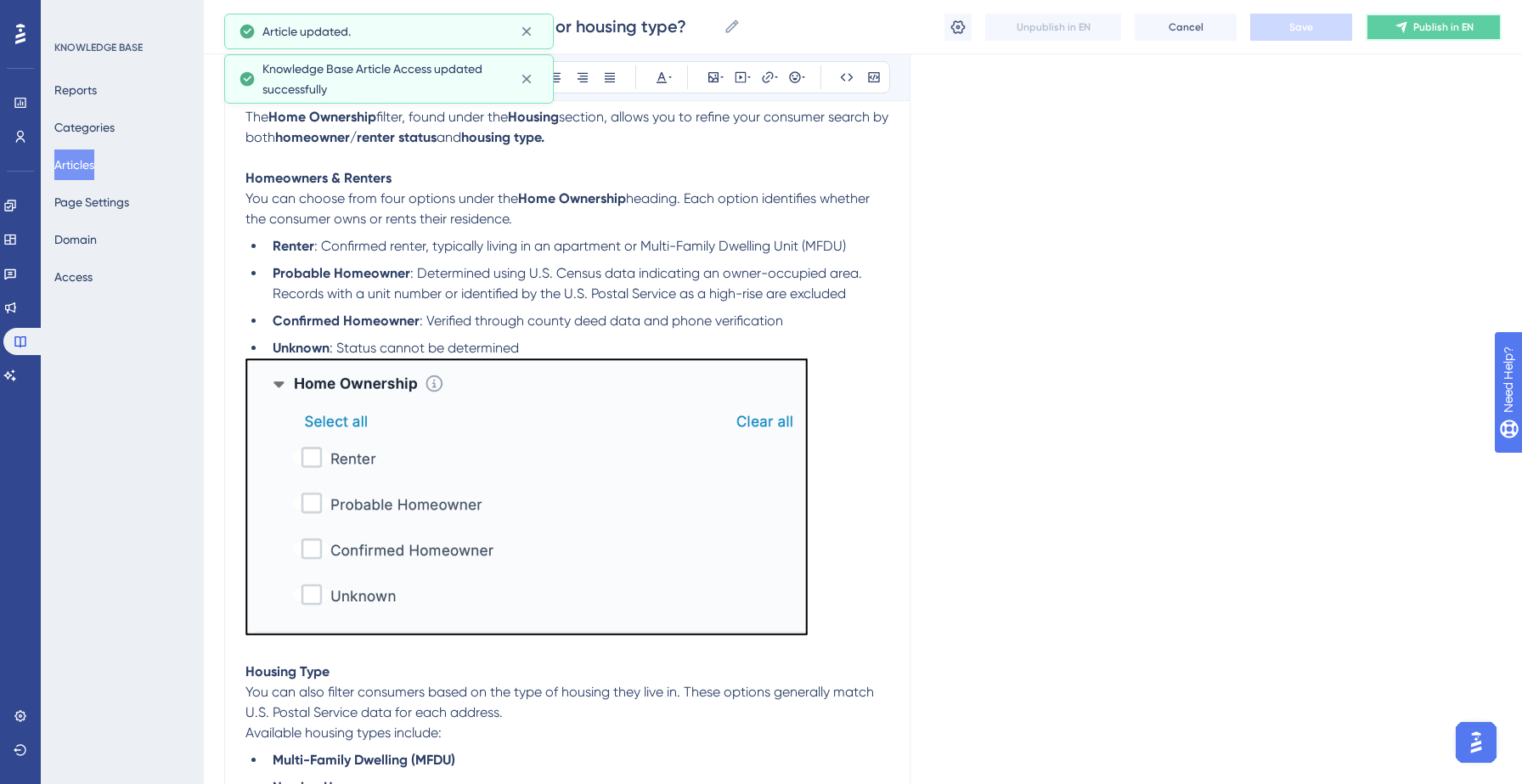
click at [1437, 23] on span "Publish in EN" at bounding box center [1444, 27] width 61 height 13
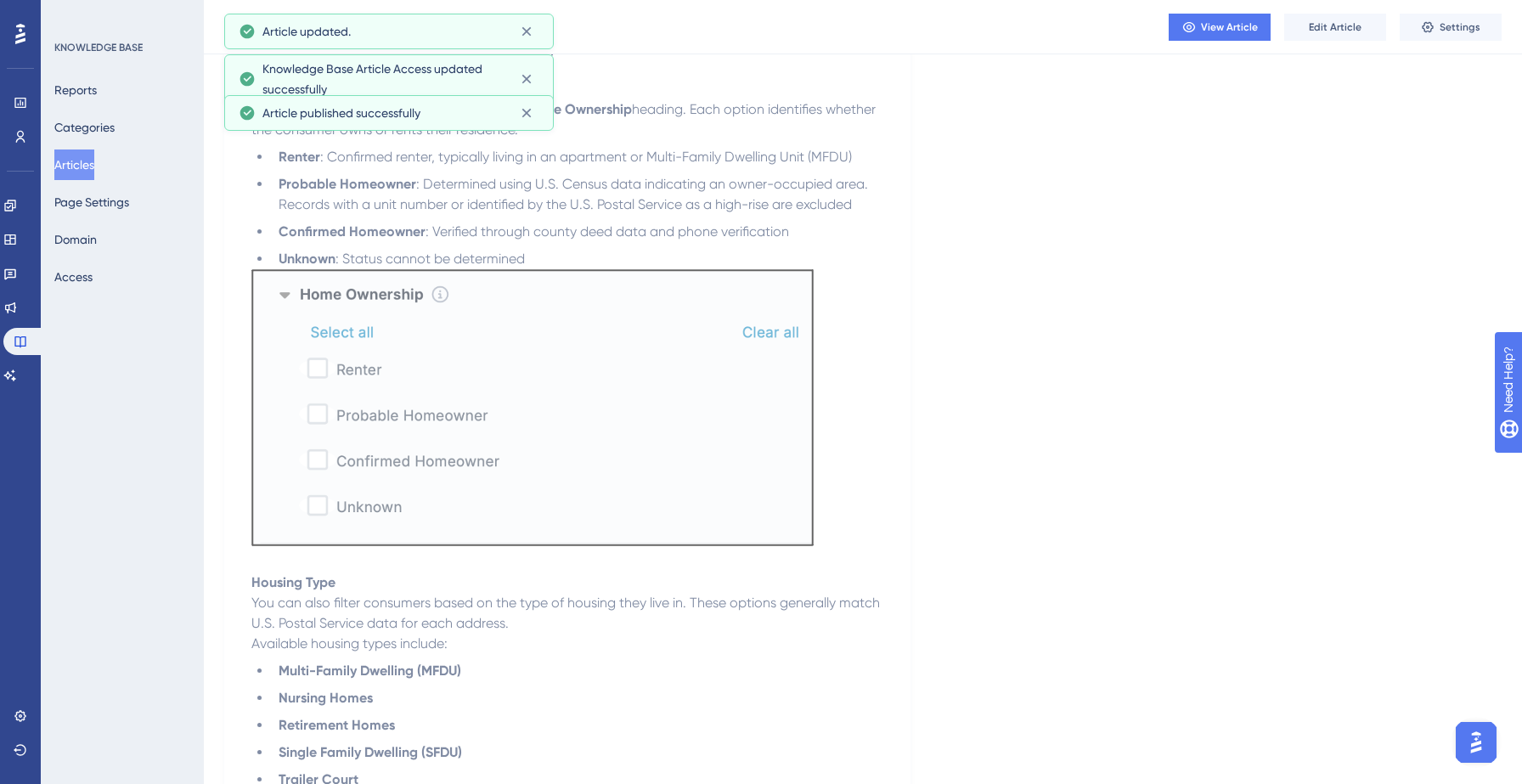
click at [77, 157] on button "Articles" at bounding box center [74, 165] width 40 height 30
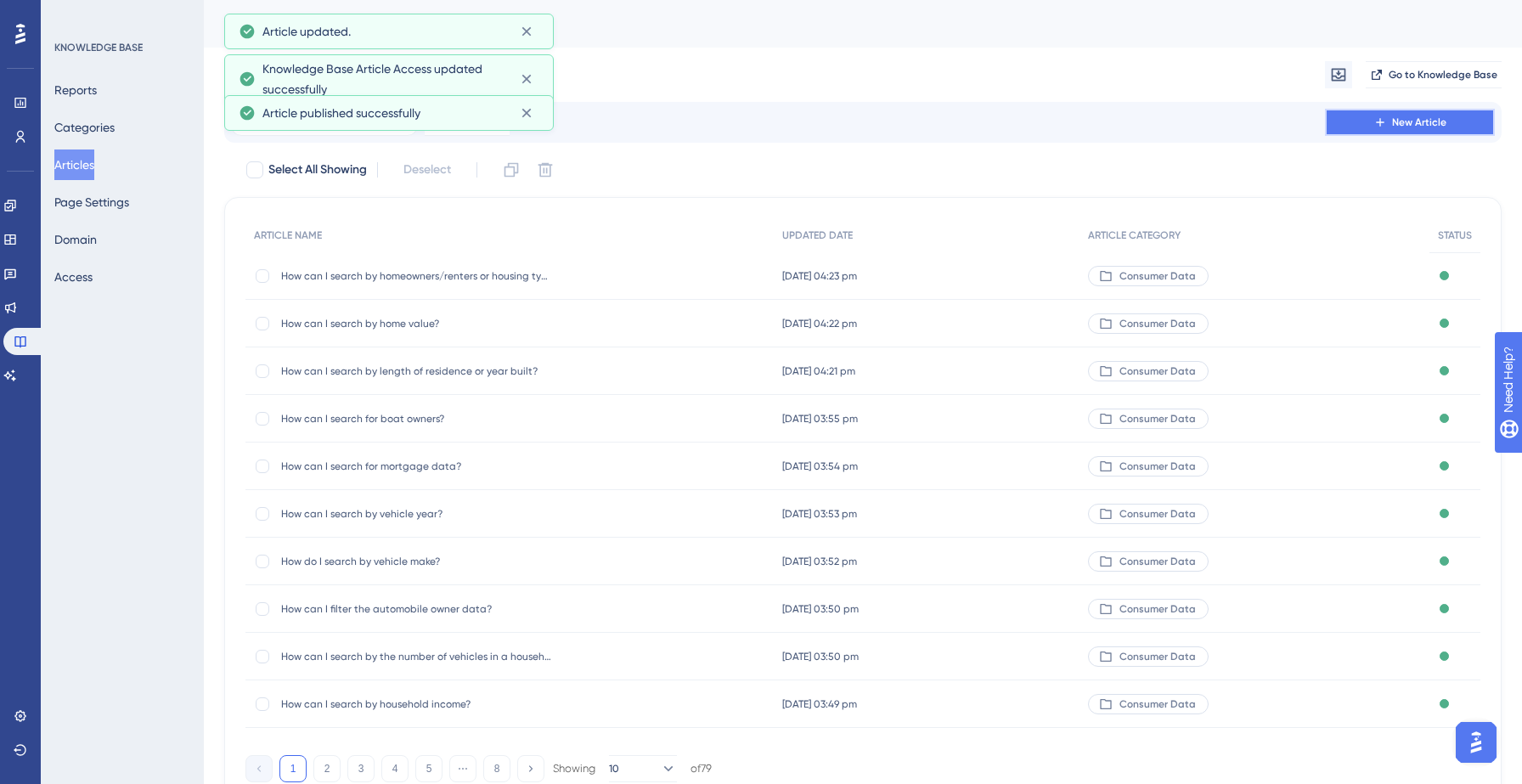
click at [1416, 127] on span "New Article" at bounding box center [1419, 122] width 54 height 13
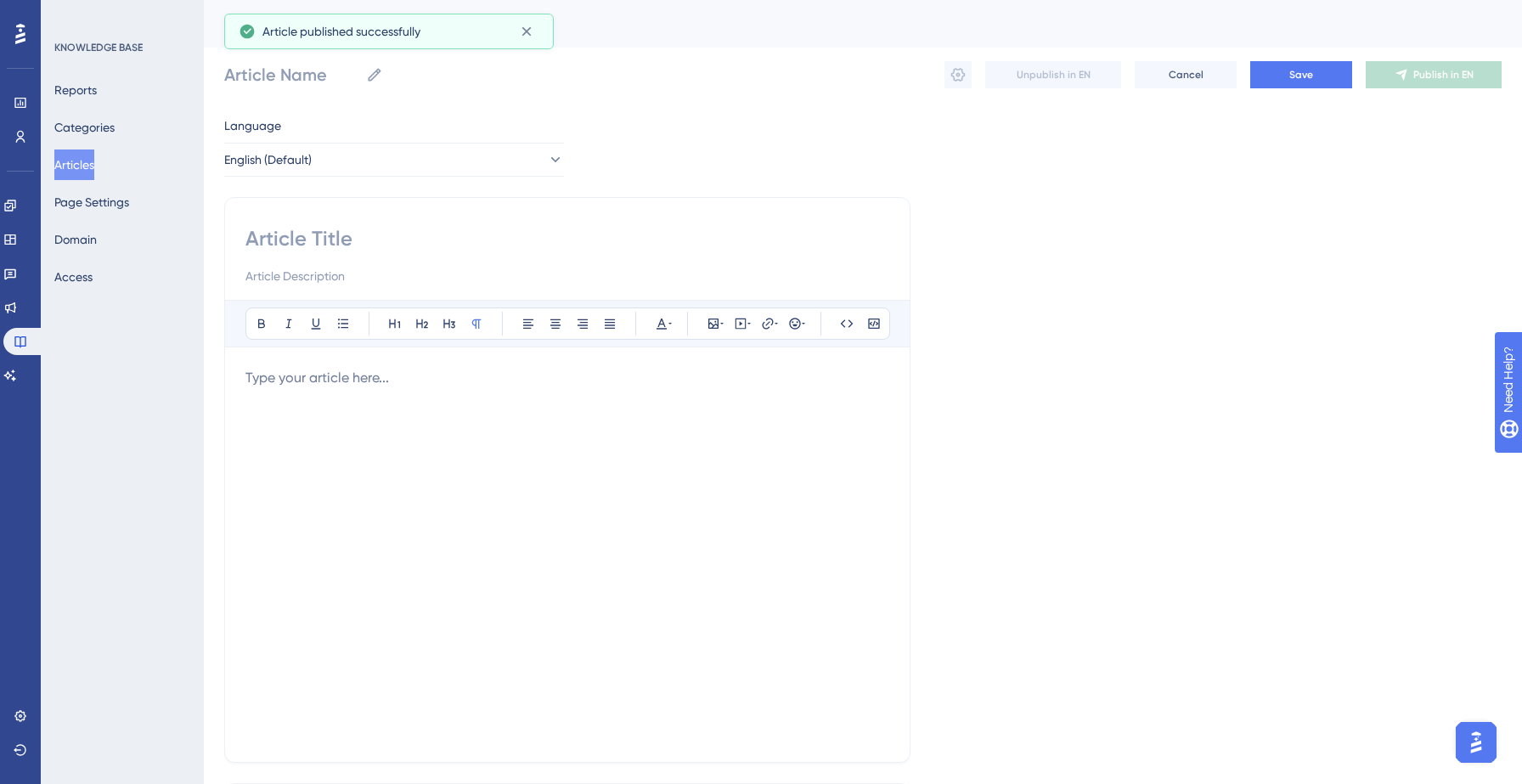
click at [395, 218] on div "Bold Italic Underline Bullet Point Heading 1 Heading 2 Heading 3 Normal Align L…" at bounding box center [568, 479] width 686 height 566
click at [333, 238] on input at bounding box center [567, 239] width 643 height 27
paste input "How do I find people turning [DEMOGRAPHIC_DATA]?"
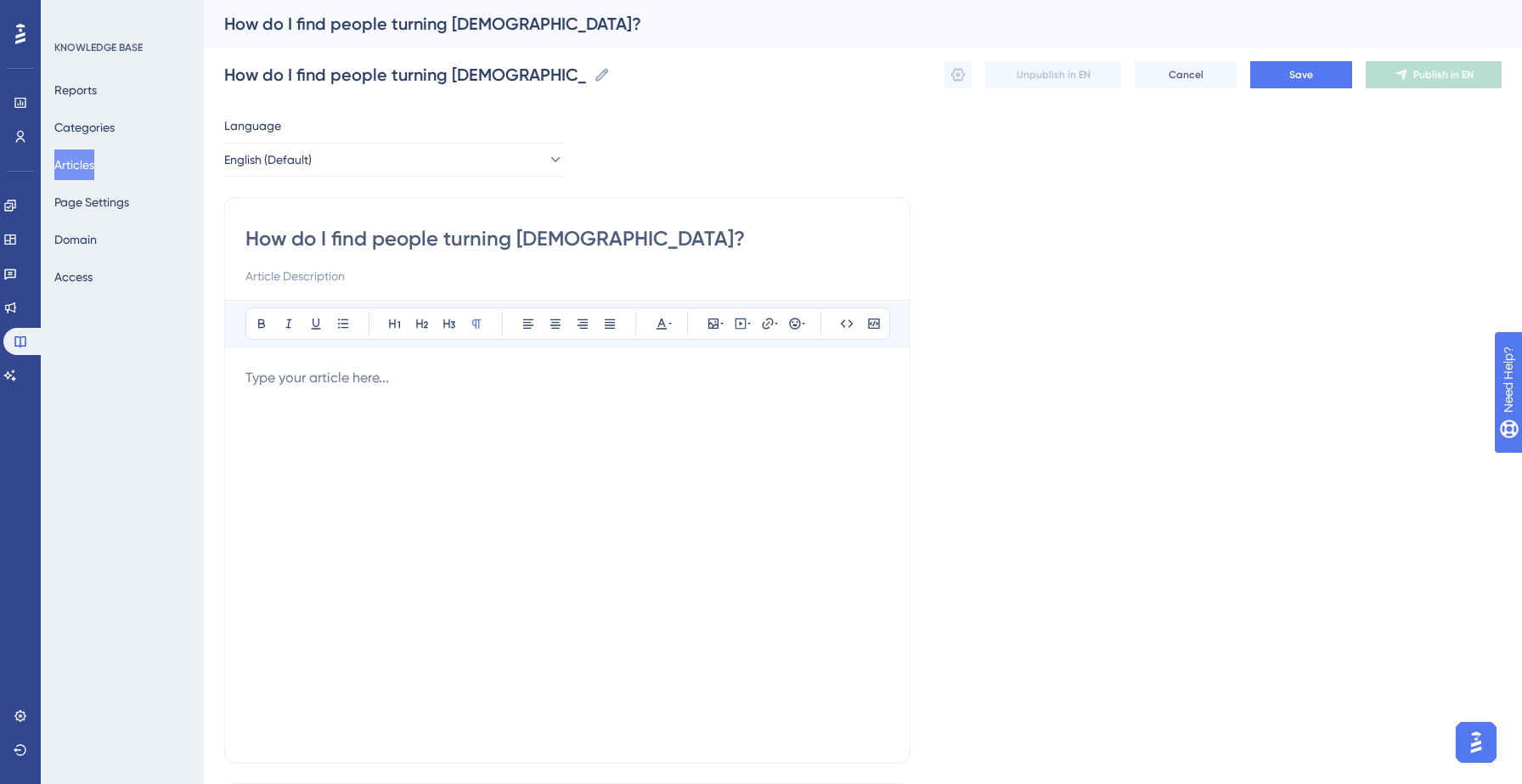
click at [339, 415] on div at bounding box center [567, 554] width 643 height 373
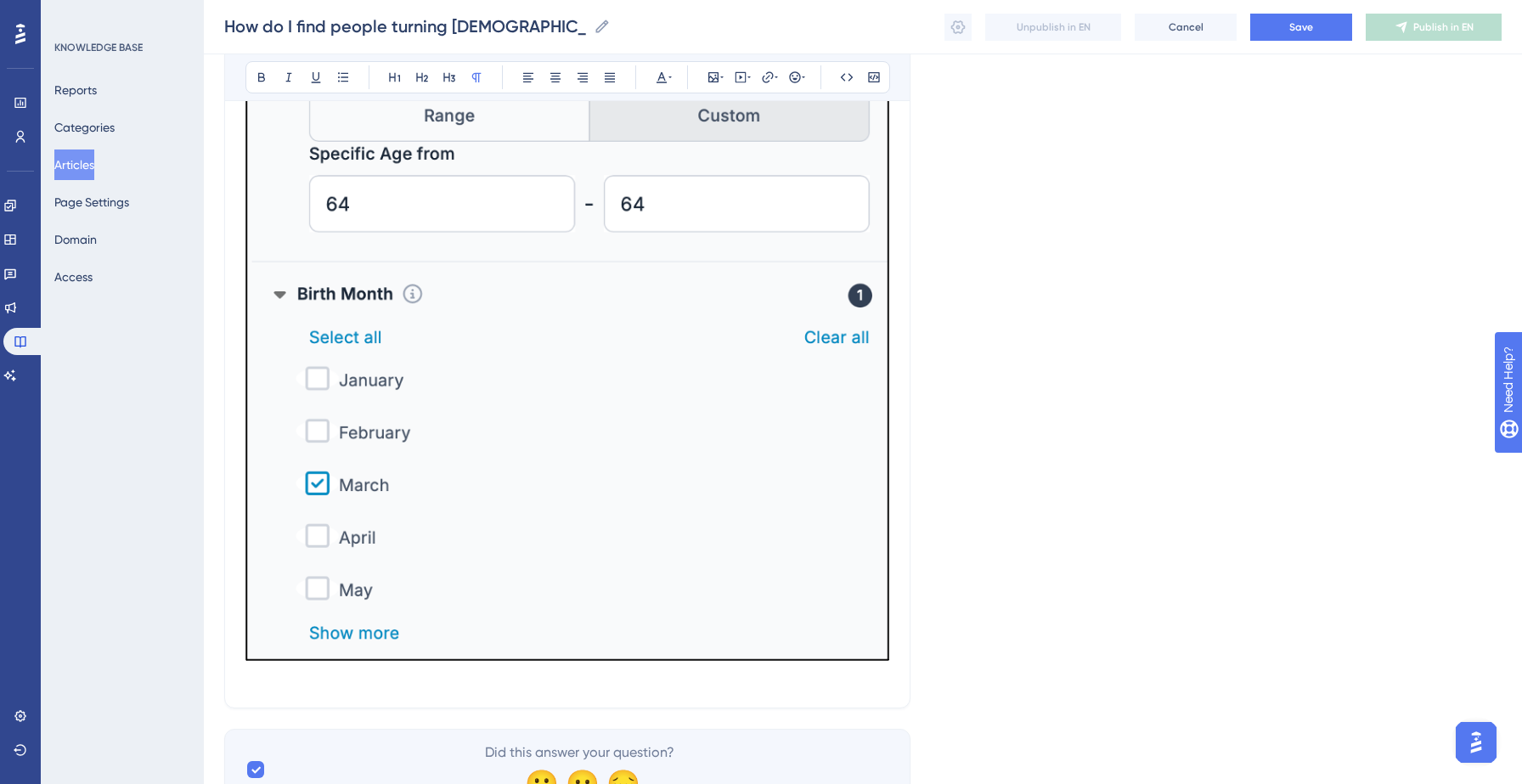
scroll to position [1776, 0]
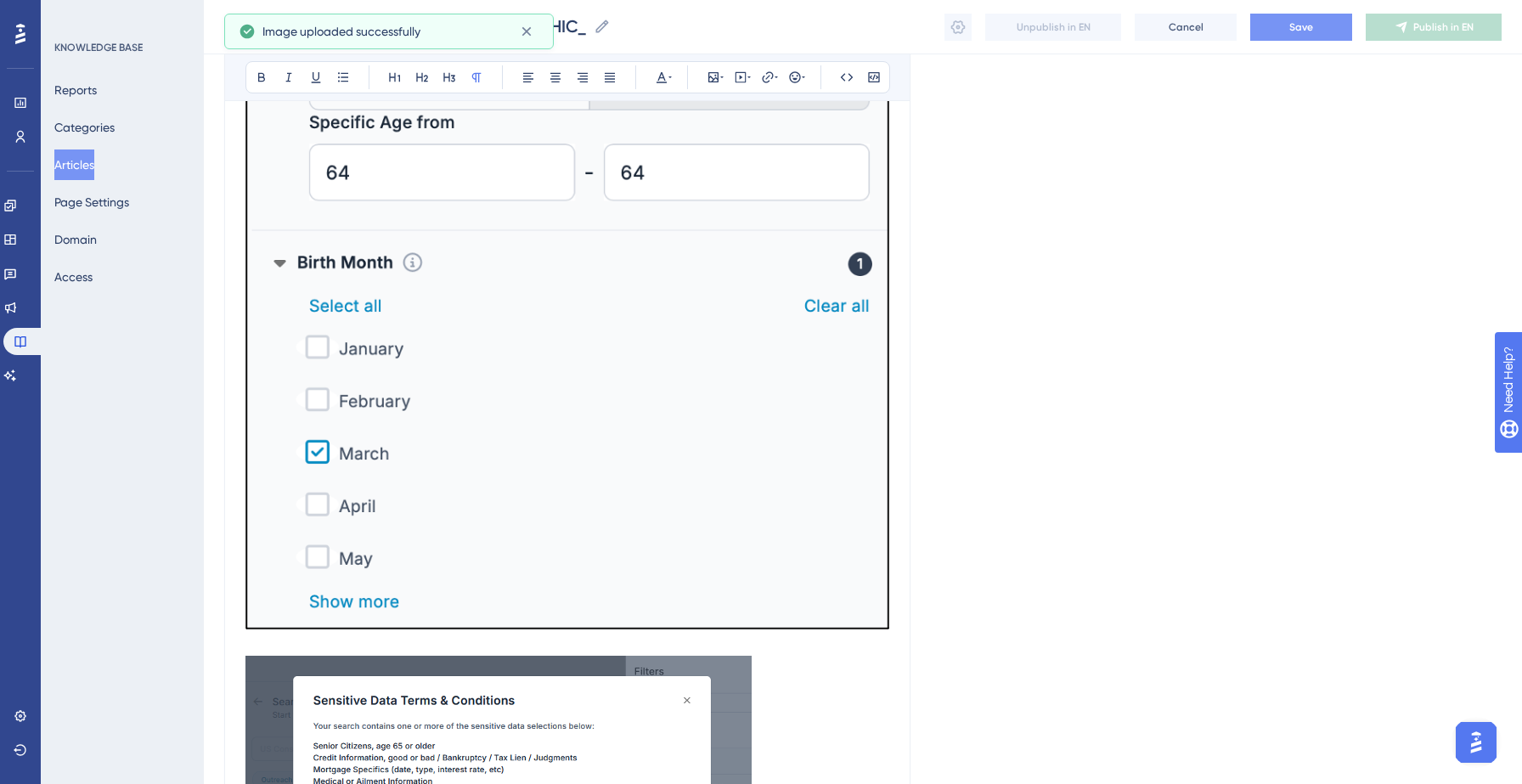
click at [1281, 18] on button "Save" at bounding box center [1301, 27] width 102 height 27
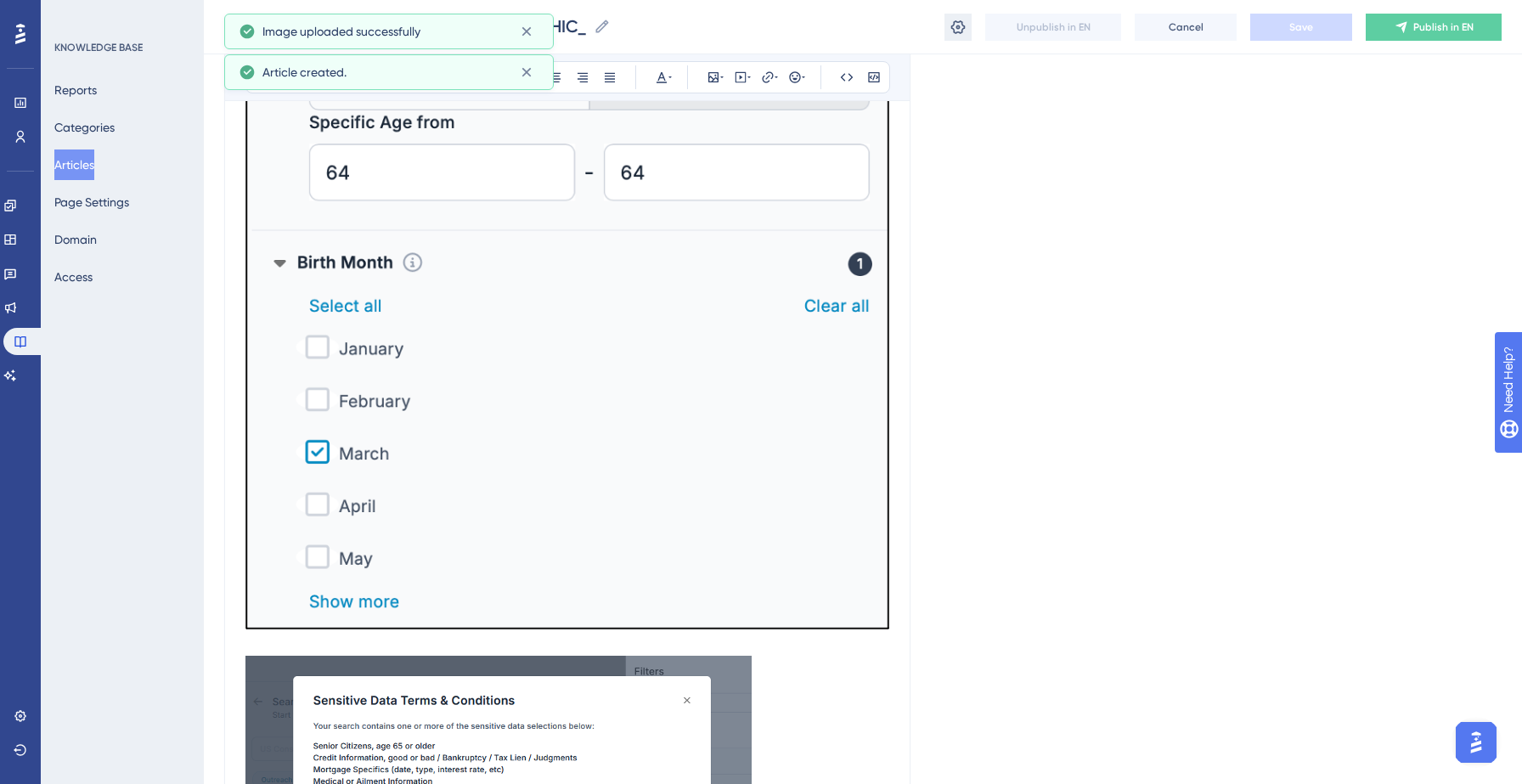
scroll to position [445, 0]
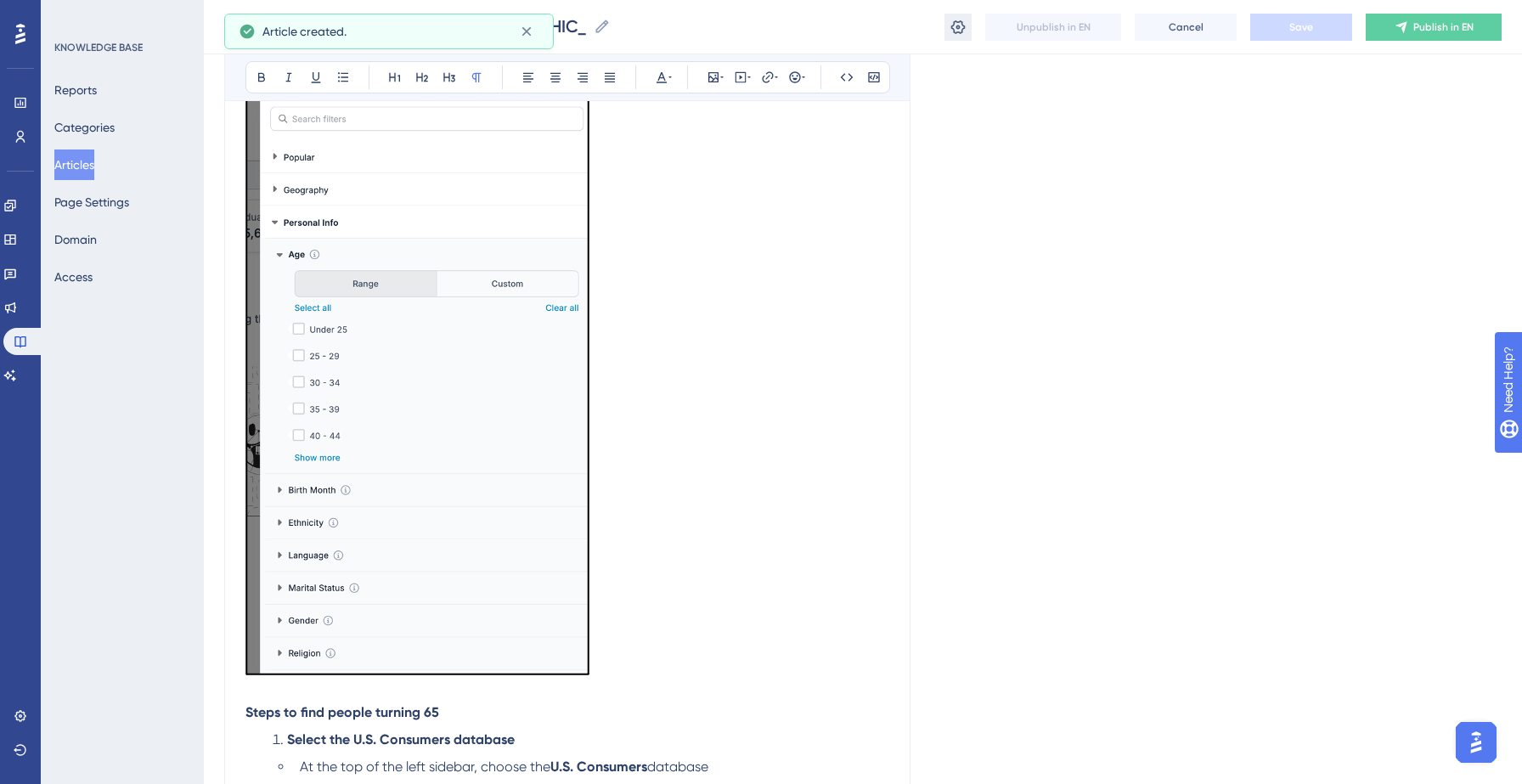
click at [953, 28] on icon at bounding box center [958, 26] width 14 height 13
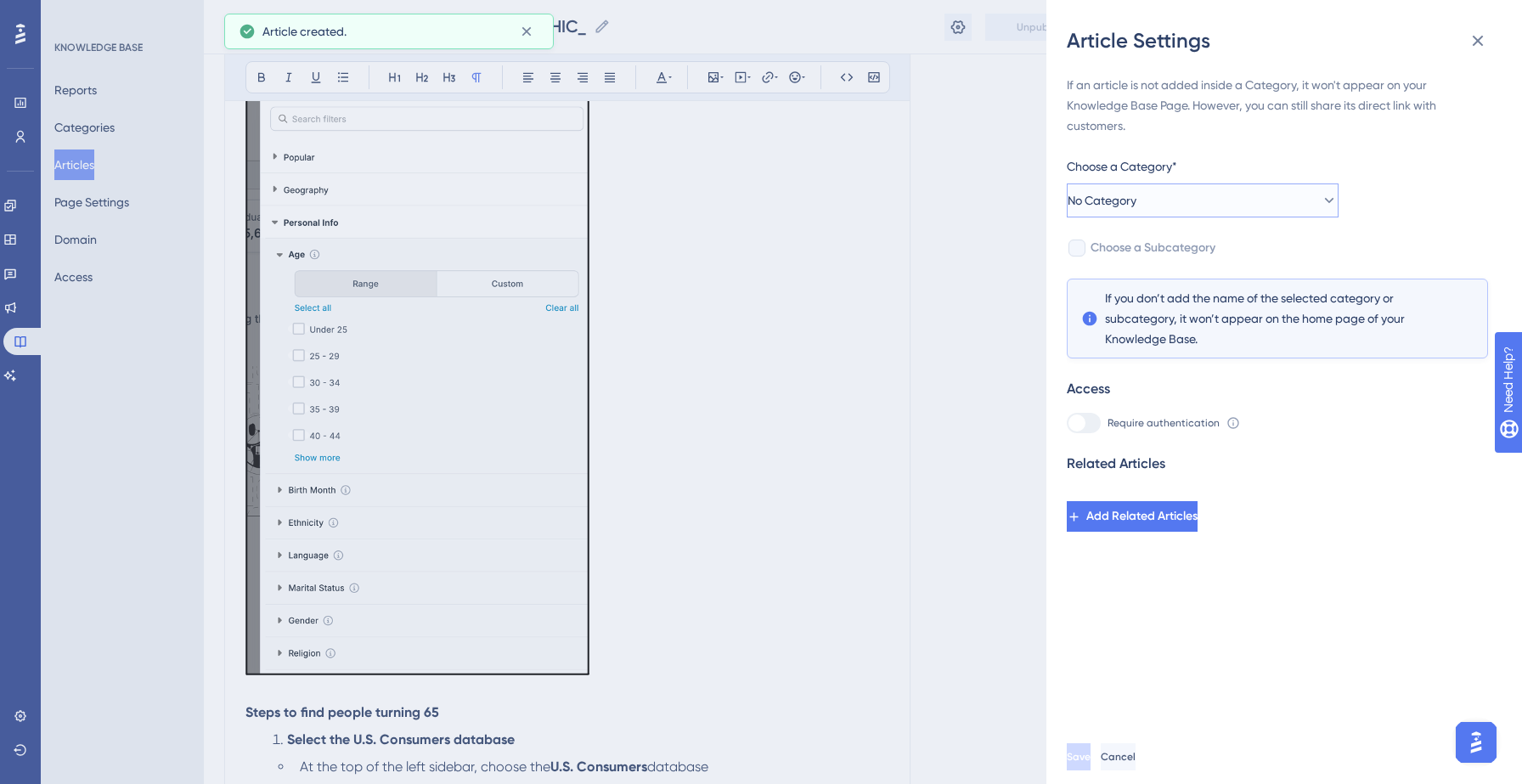
click at [1178, 203] on button "No Category" at bounding box center [1202, 200] width 272 height 34
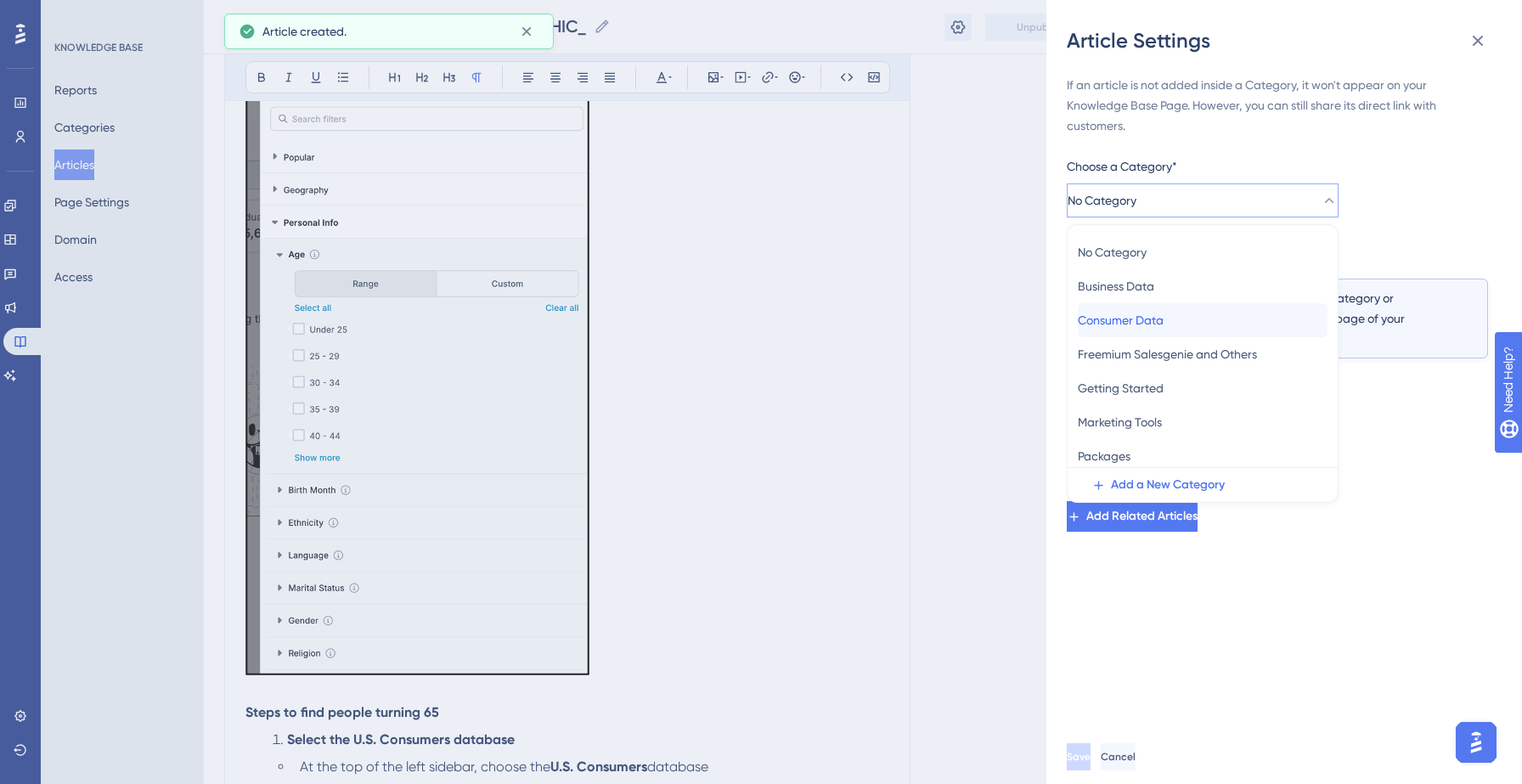
click at [1110, 334] on div "Consumer Data Consumer Data" at bounding box center [1202, 320] width 250 height 34
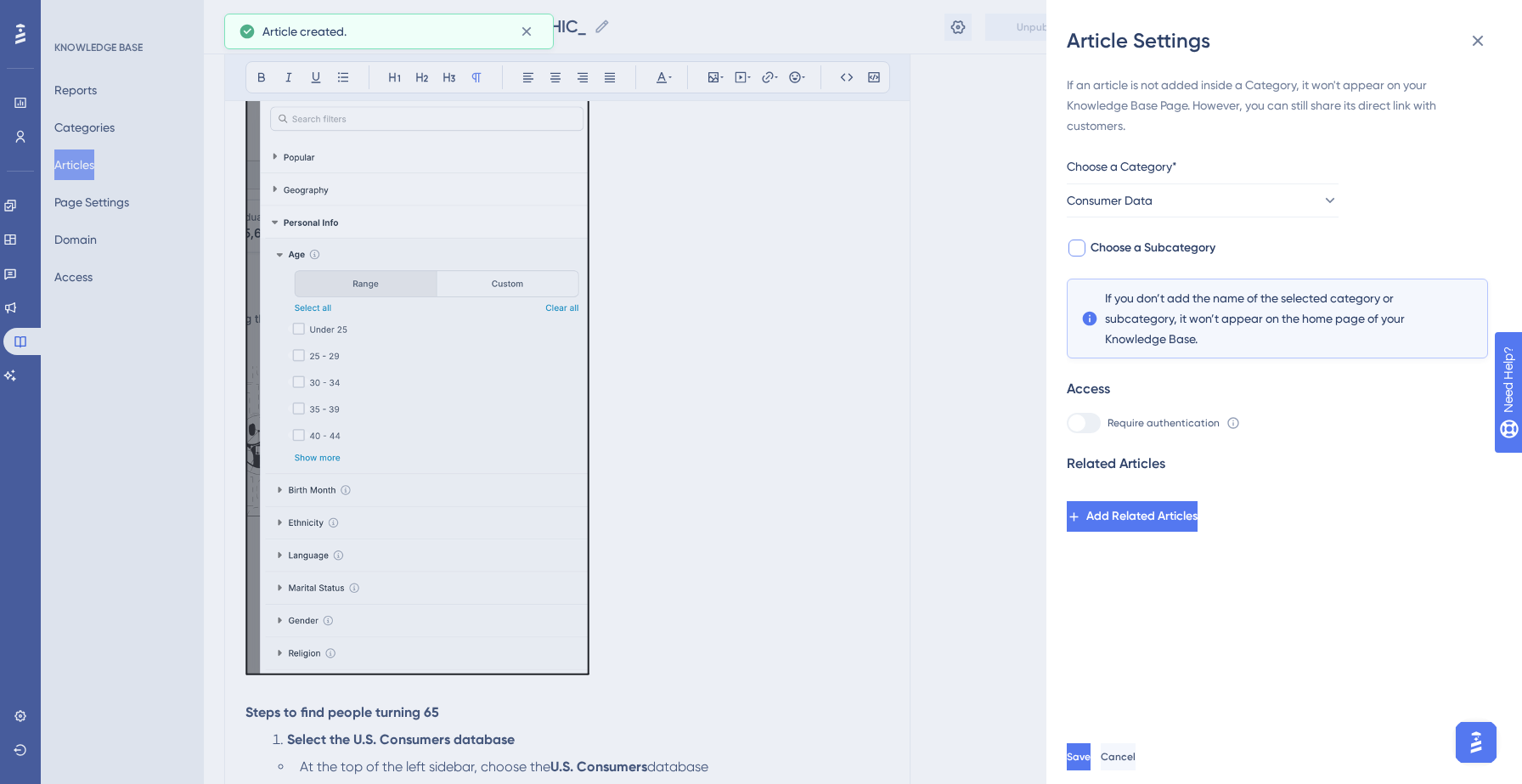
click at [1191, 253] on span "Choose a Subcategory" at bounding box center [1153, 248] width 125 height 20
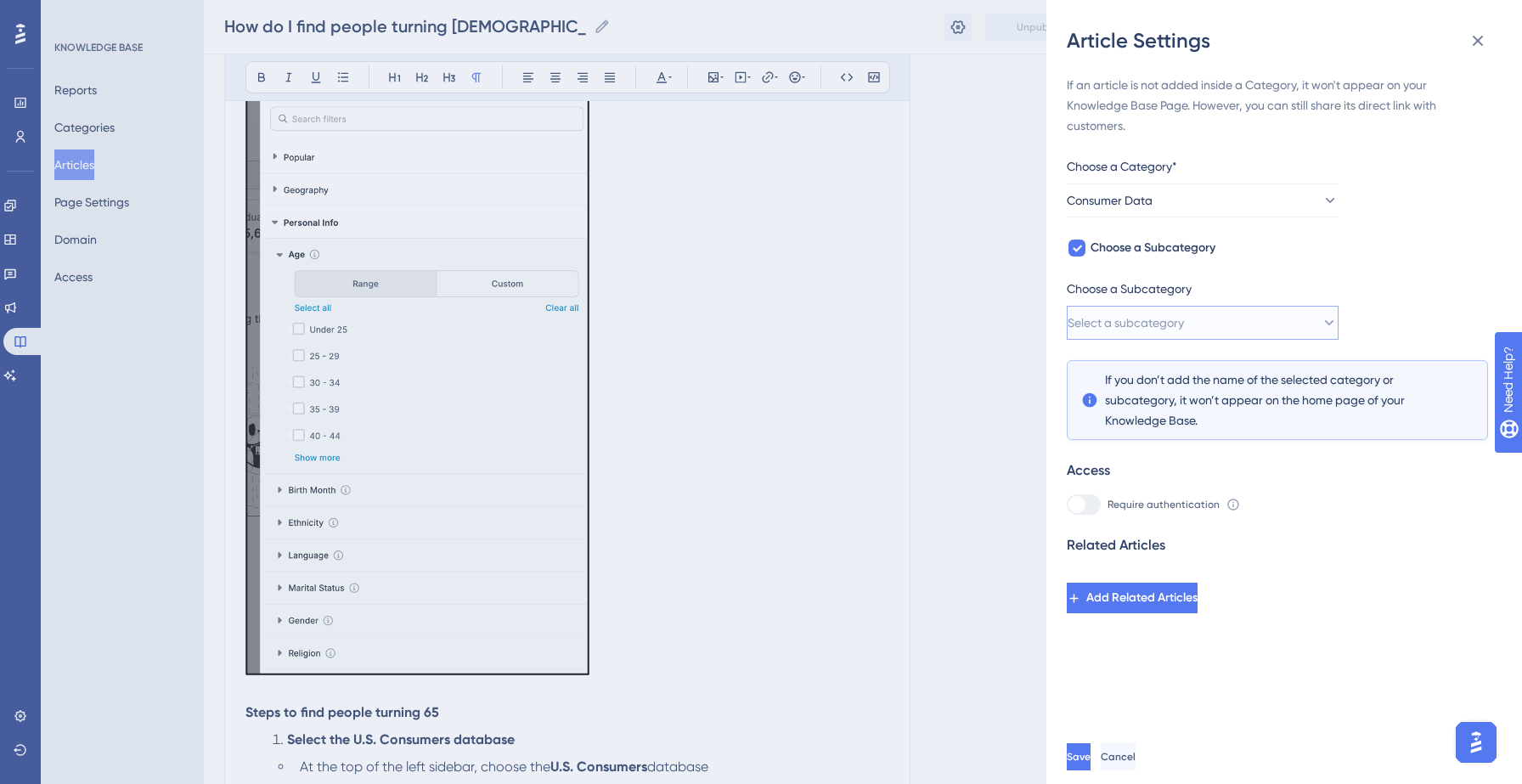
click at [1171, 331] on span "Select a subcategory" at bounding box center [1125, 323] width 117 height 20
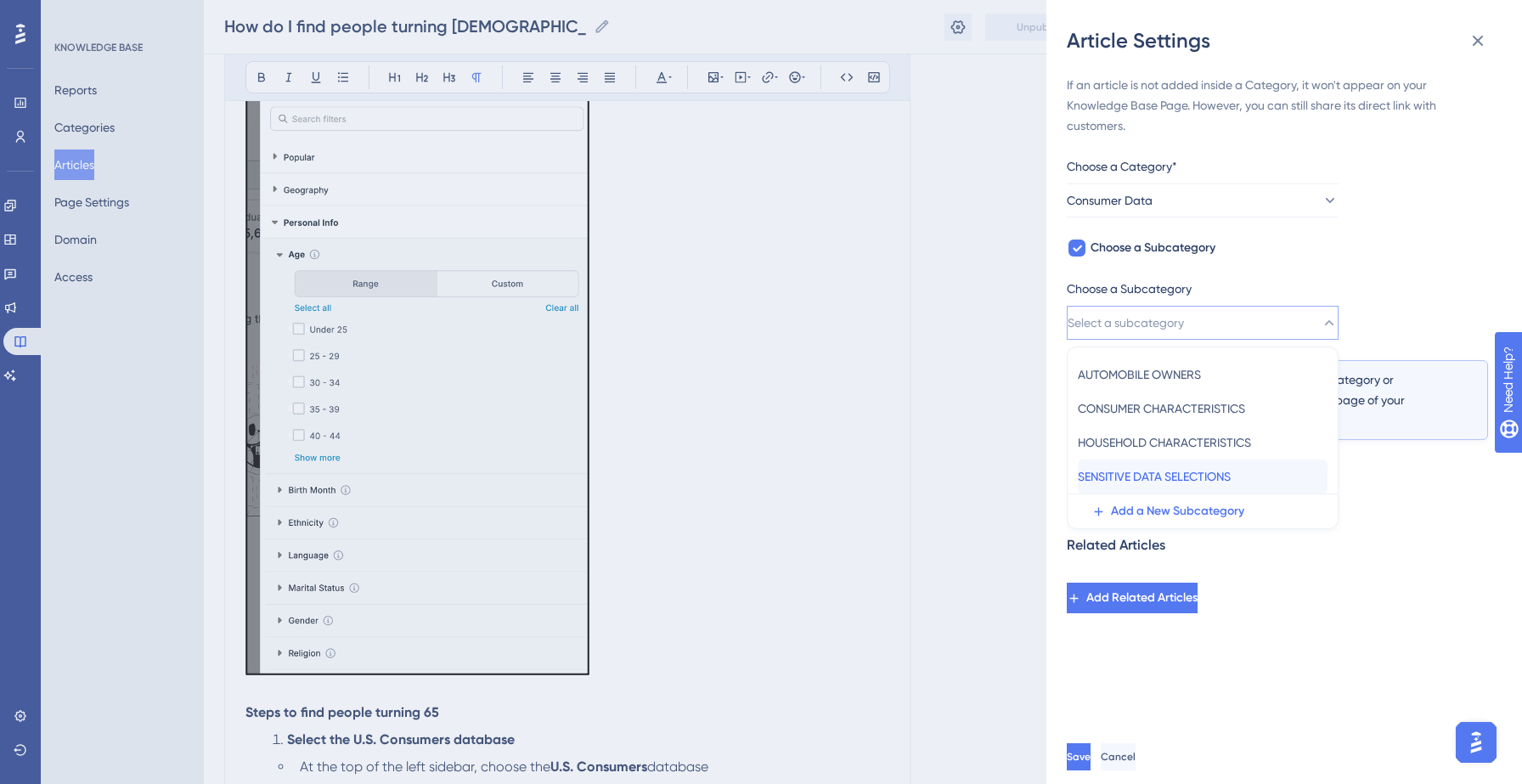
click at [1142, 478] on span "SENSITIVE DATA SELECTIONS" at bounding box center [1154, 476] width 153 height 20
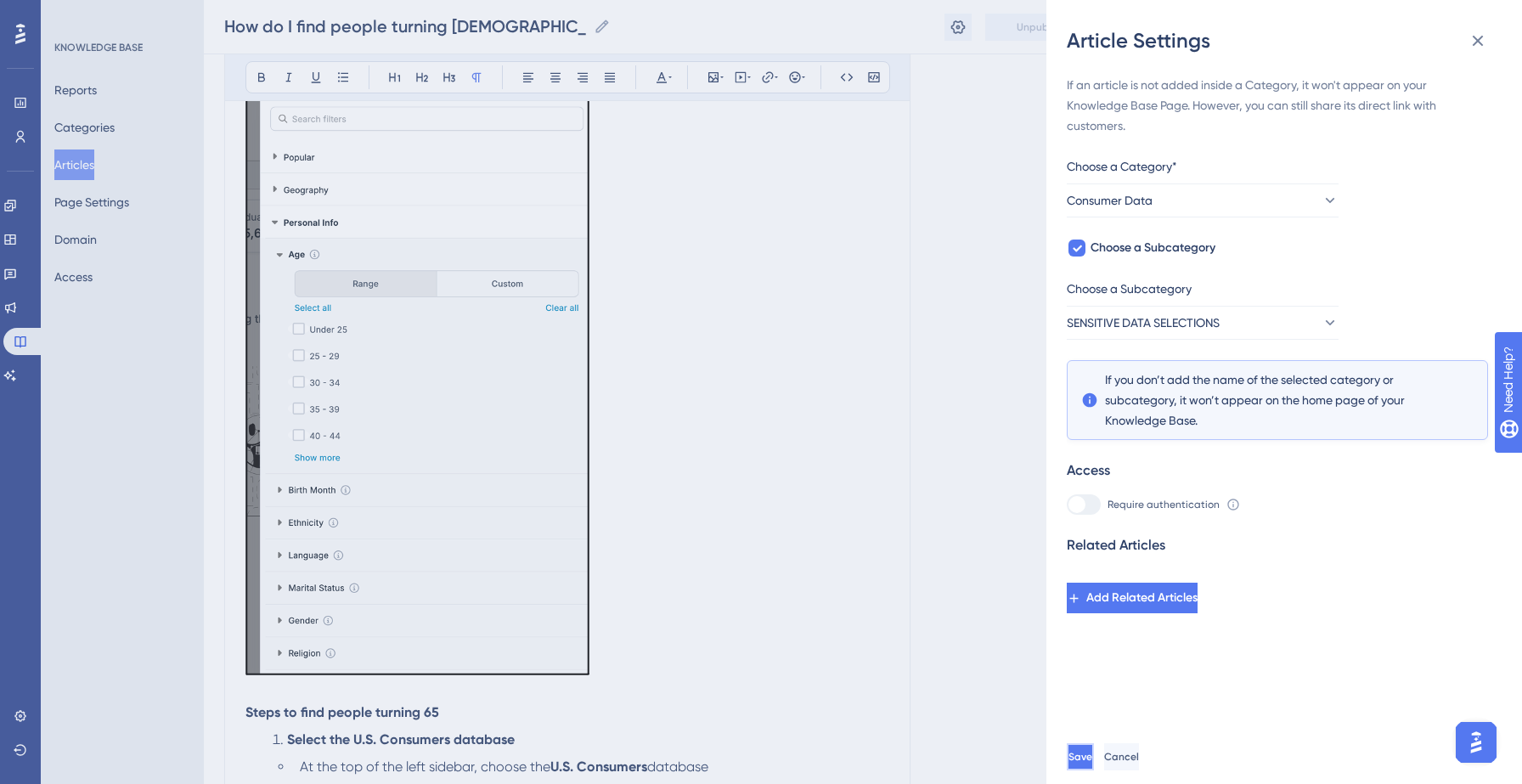
click at [1093, 748] on button "Save" at bounding box center [1080, 756] width 27 height 27
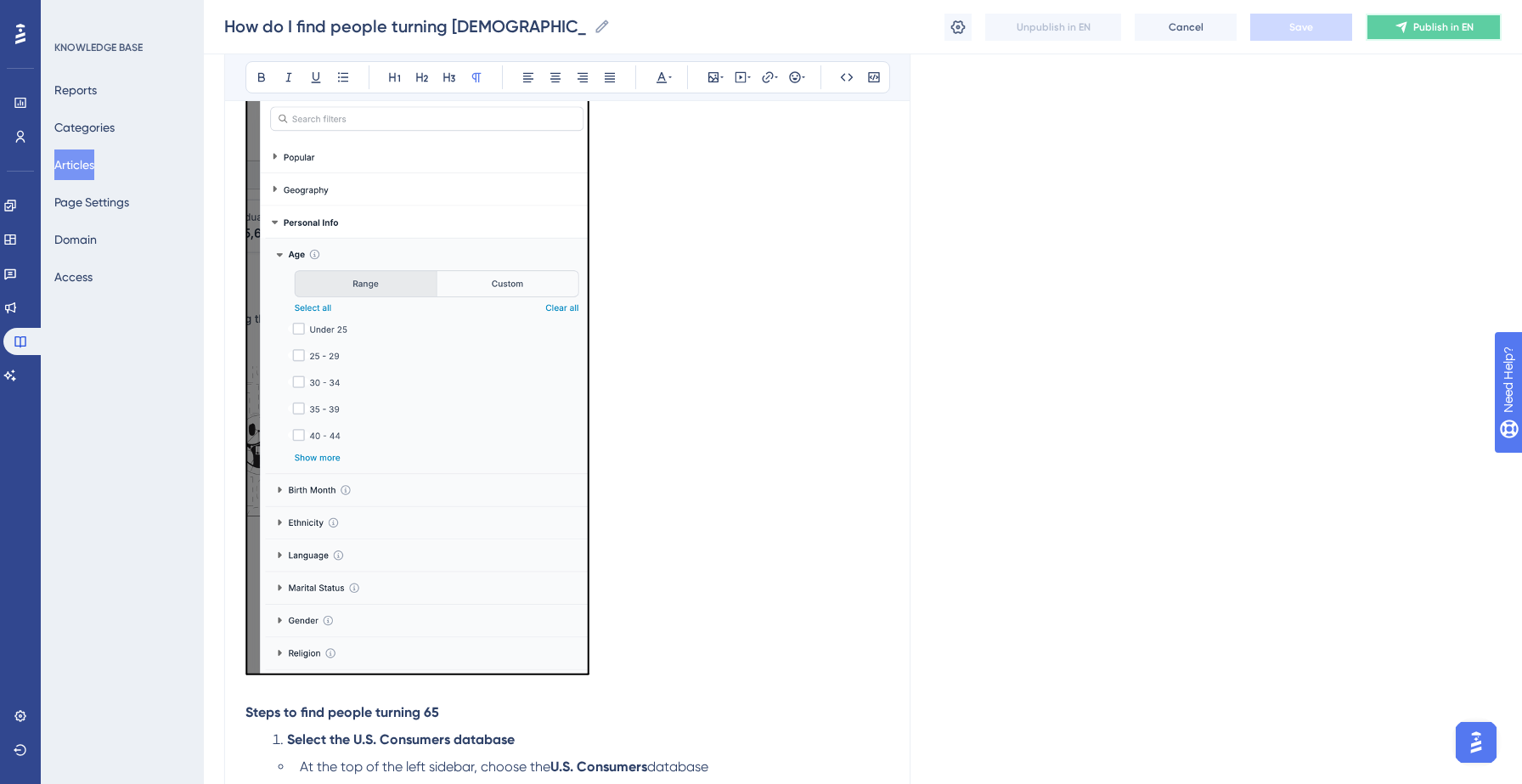
click at [1439, 32] on span "Publish in EN" at bounding box center [1444, 27] width 61 height 13
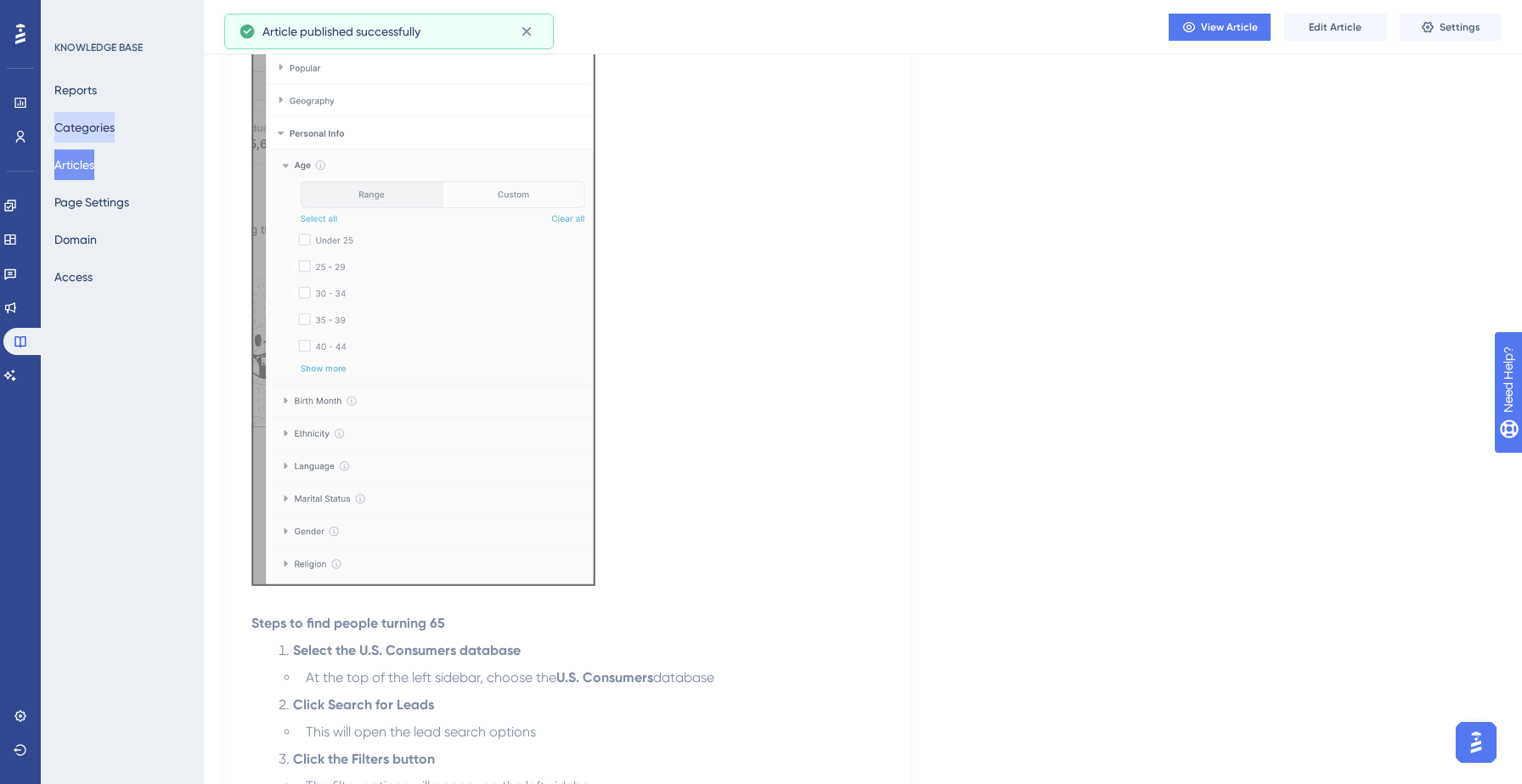
click at [89, 137] on button "Categories" at bounding box center [85, 127] width 61 height 30
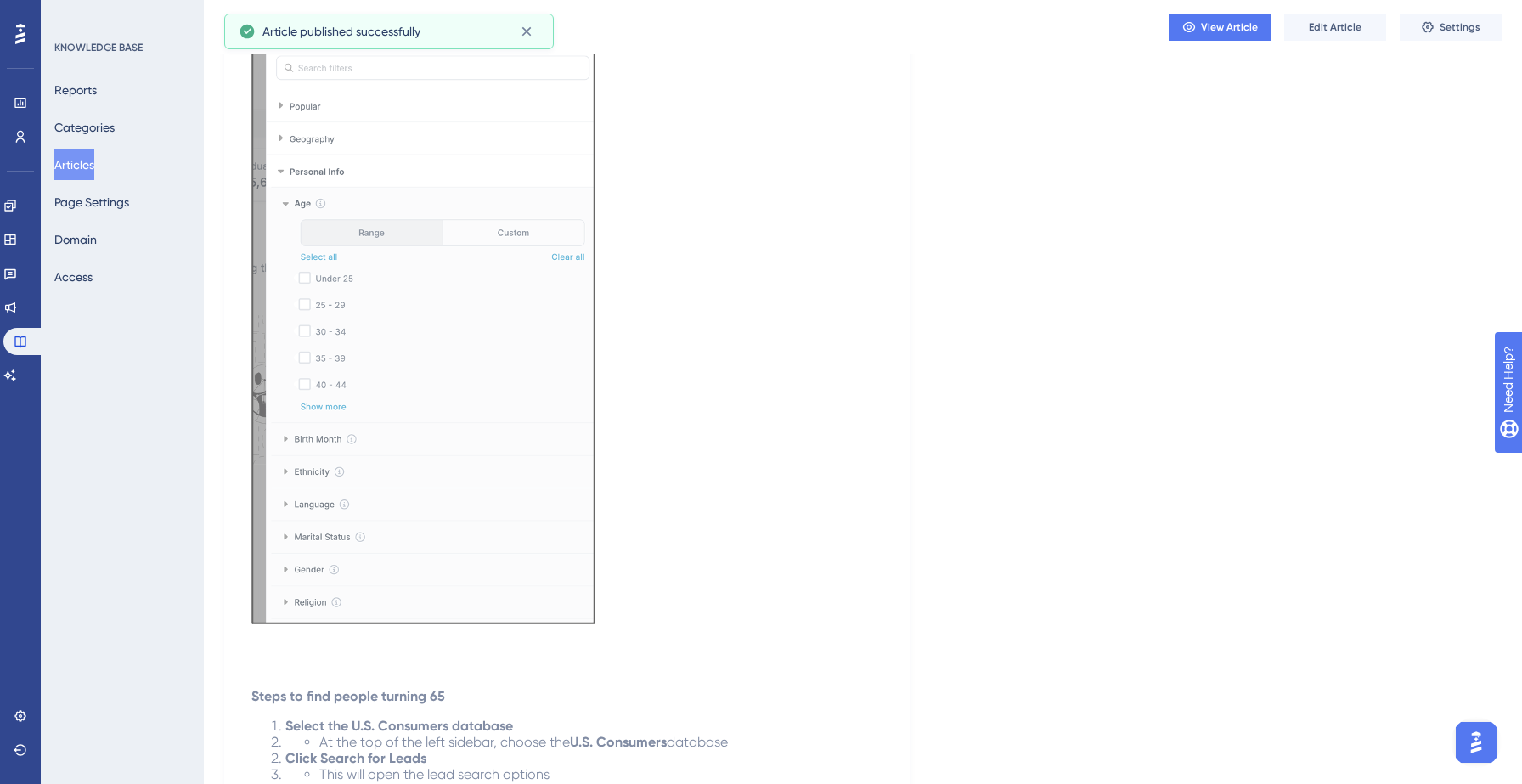
click at [90, 161] on button "Articles" at bounding box center [74, 165] width 40 height 30
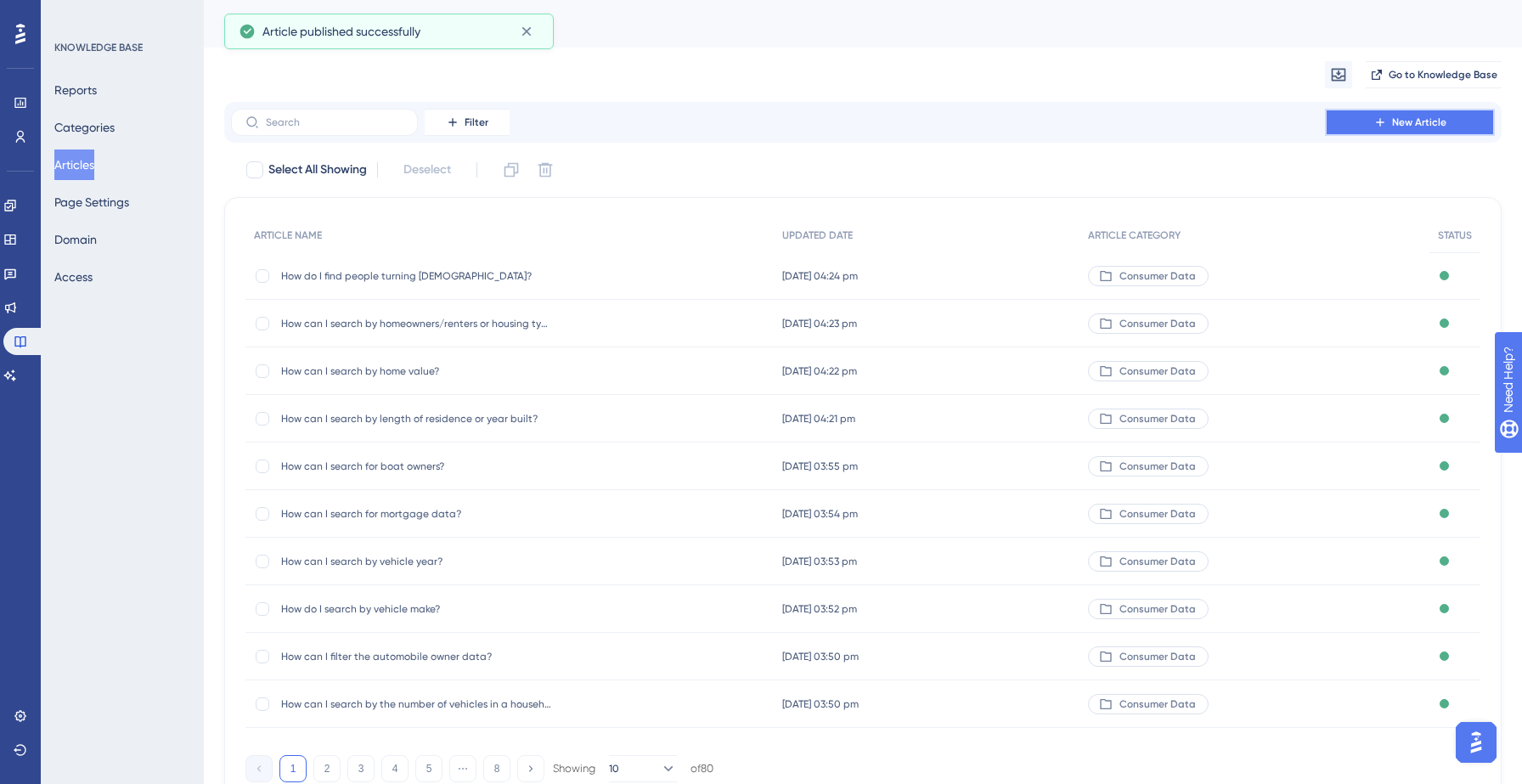
click at [1362, 118] on button "New Article" at bounding box center [1410, 122] width 170 height 27
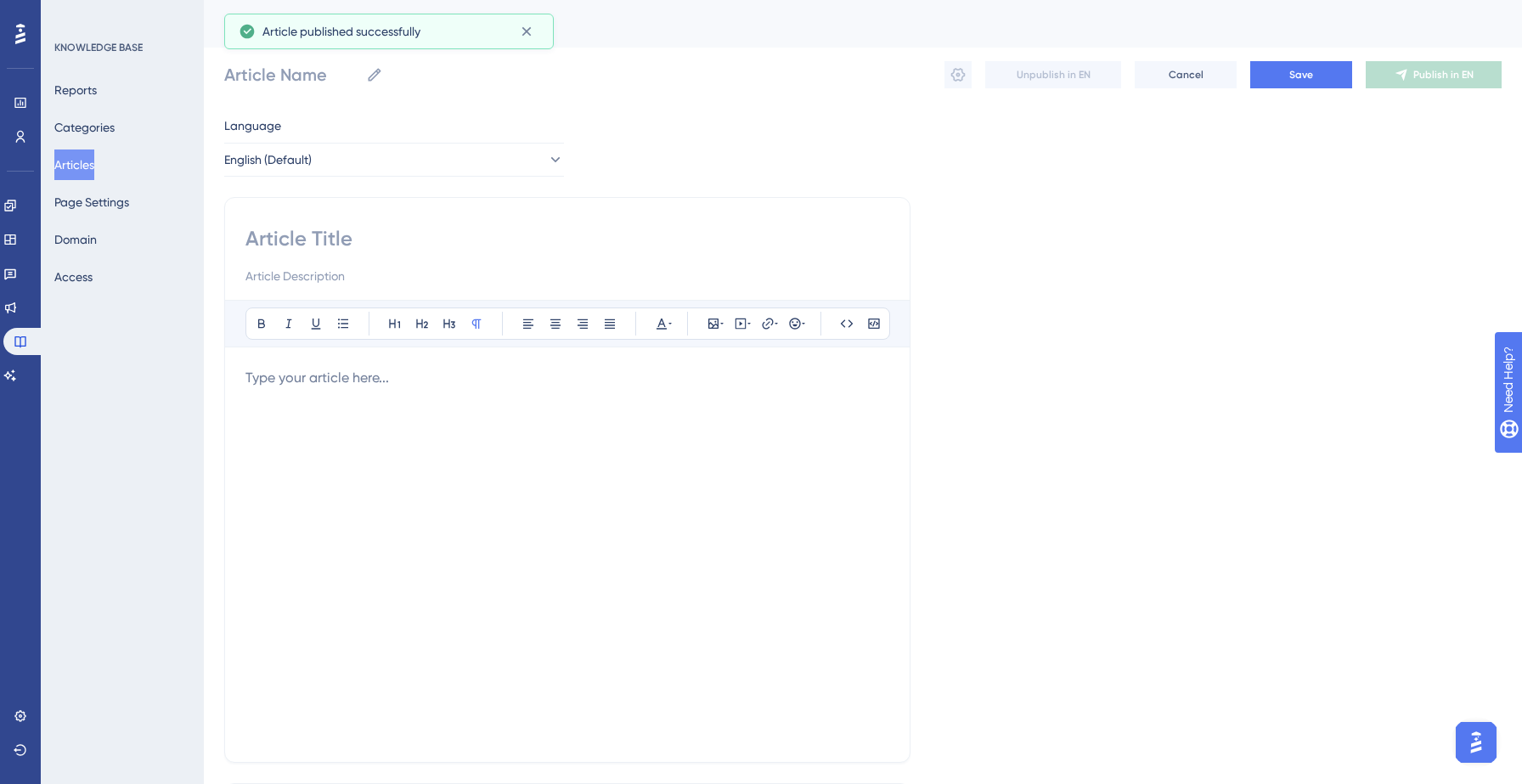
click at [593, 233] on input at bounding box center [567, 239] width 643 height 27
paste input "How can I filter using the presence of children, age, number, or gender?"
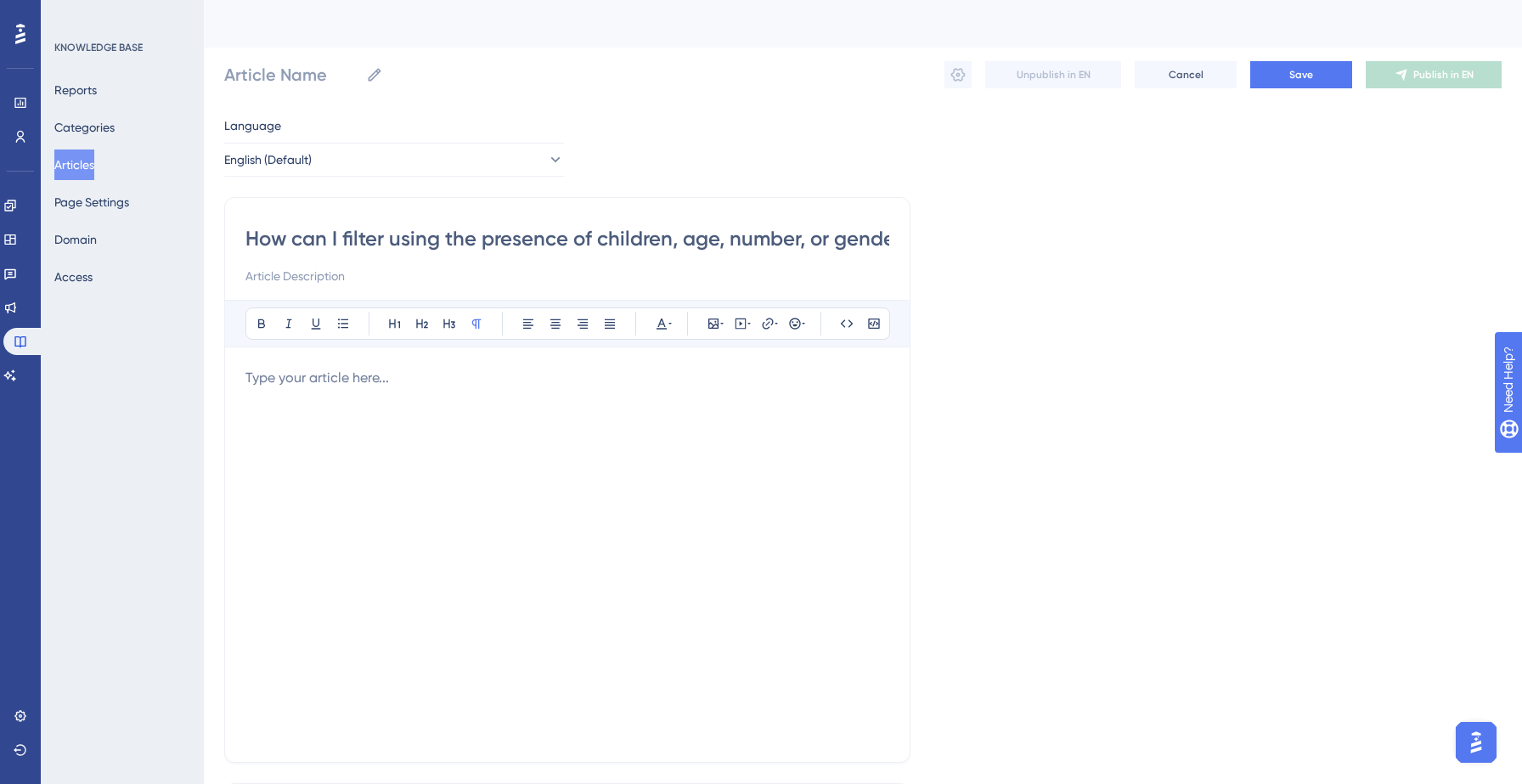
scroll to position [0, 24]
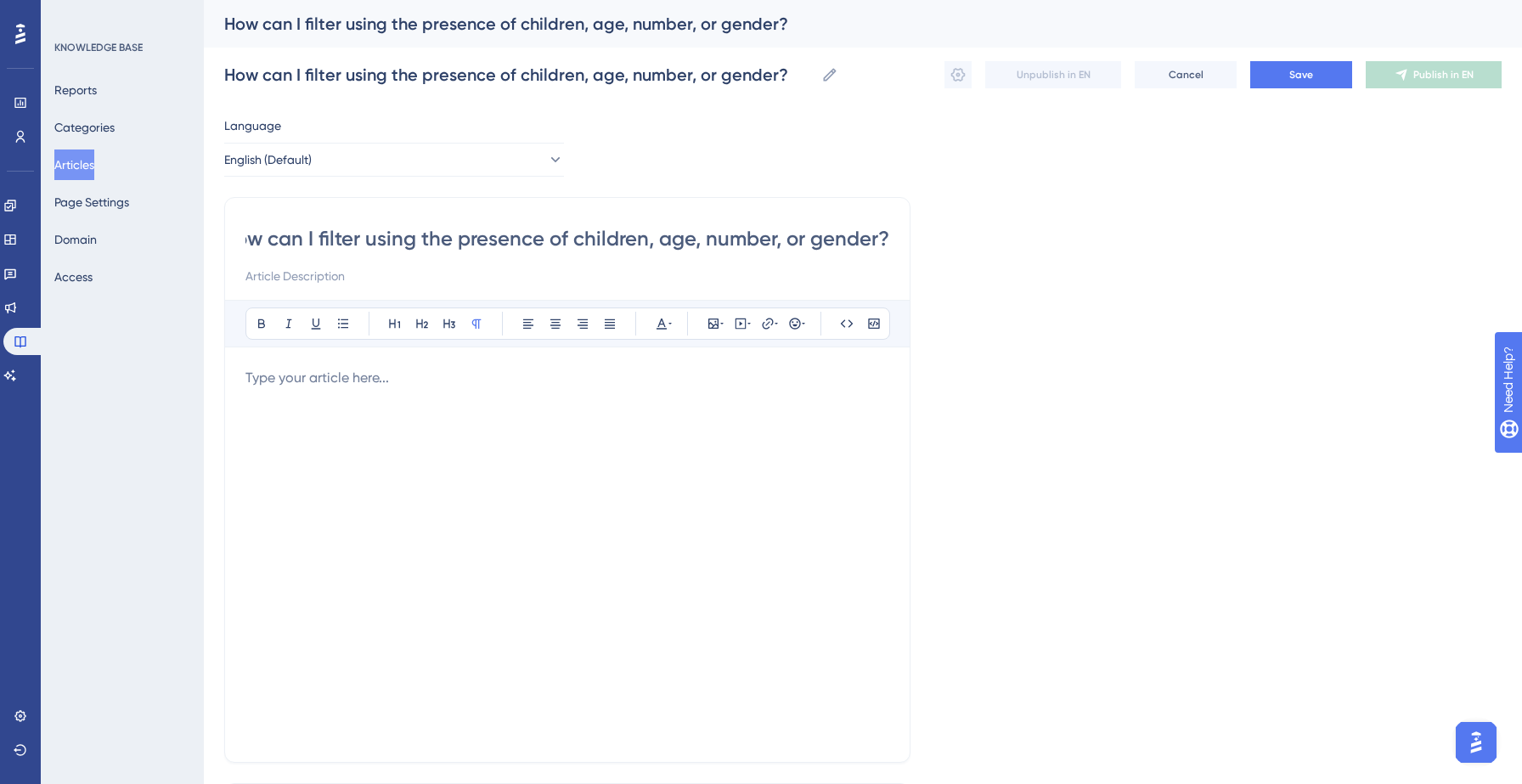
click at [465, 391] on div at bounding box center [567, 554] width 643 height 373
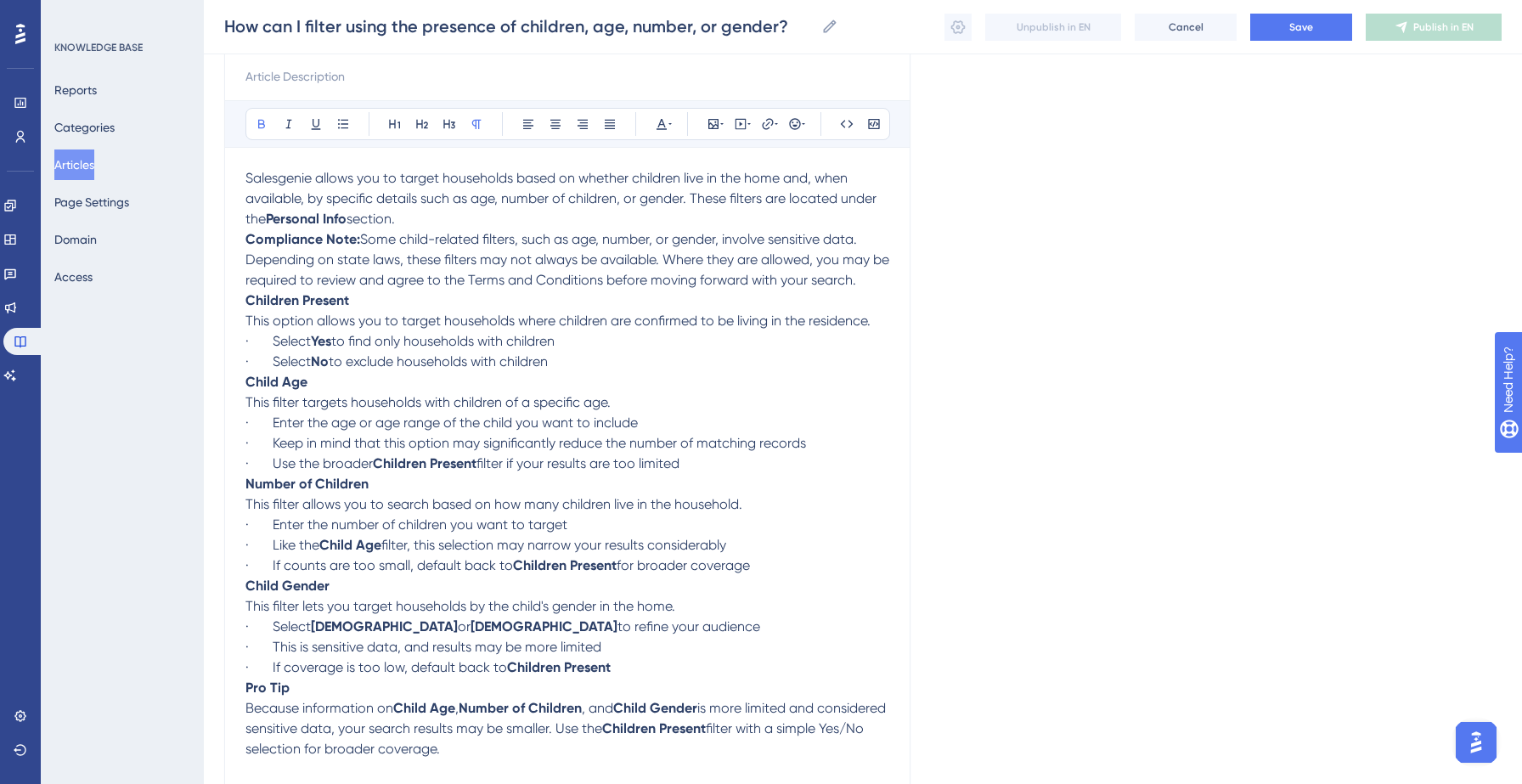
scroll to position [213, 0]
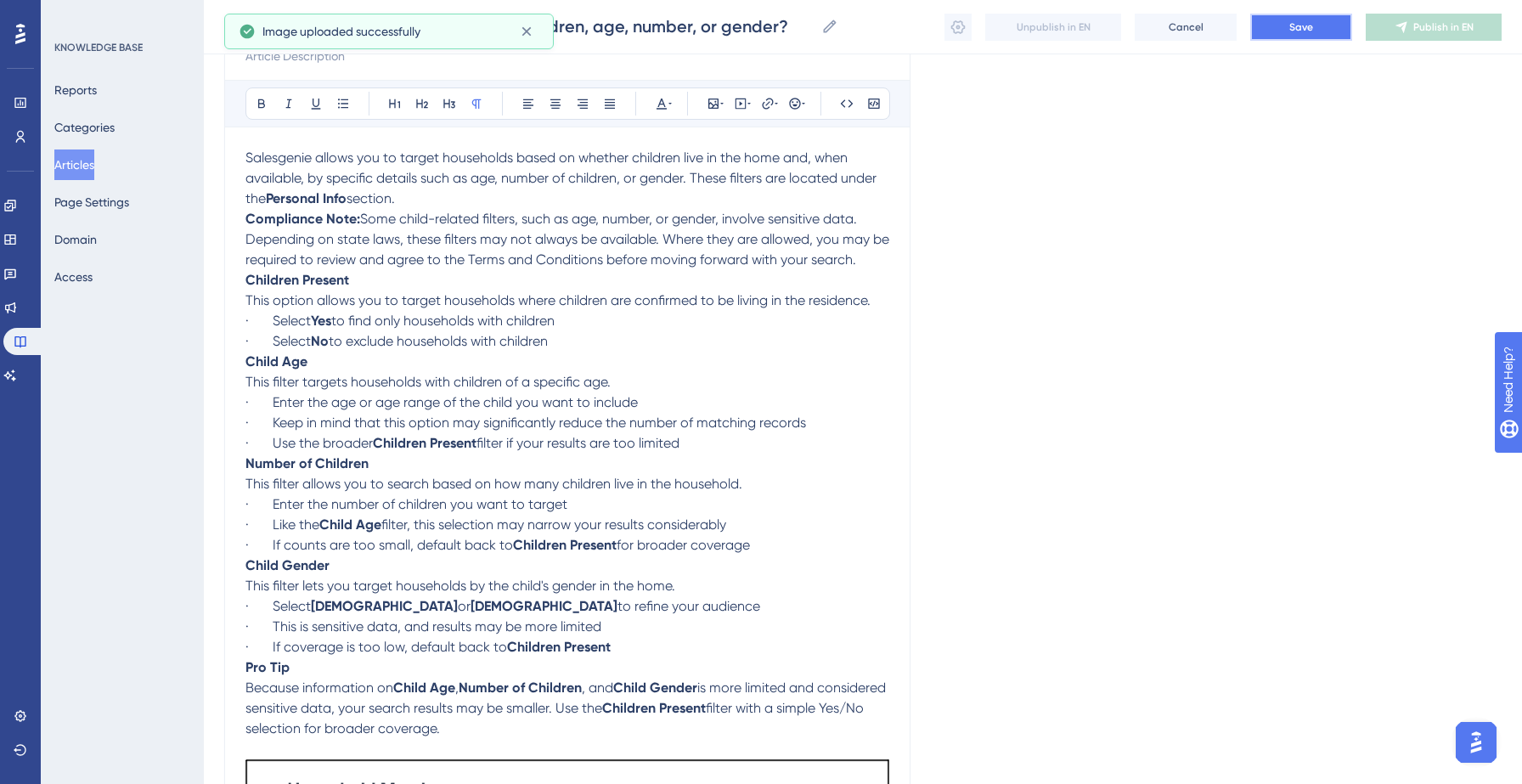
click at [1316, 24] on button "Save" at bounding box center [1301, 27] width 102 height 27
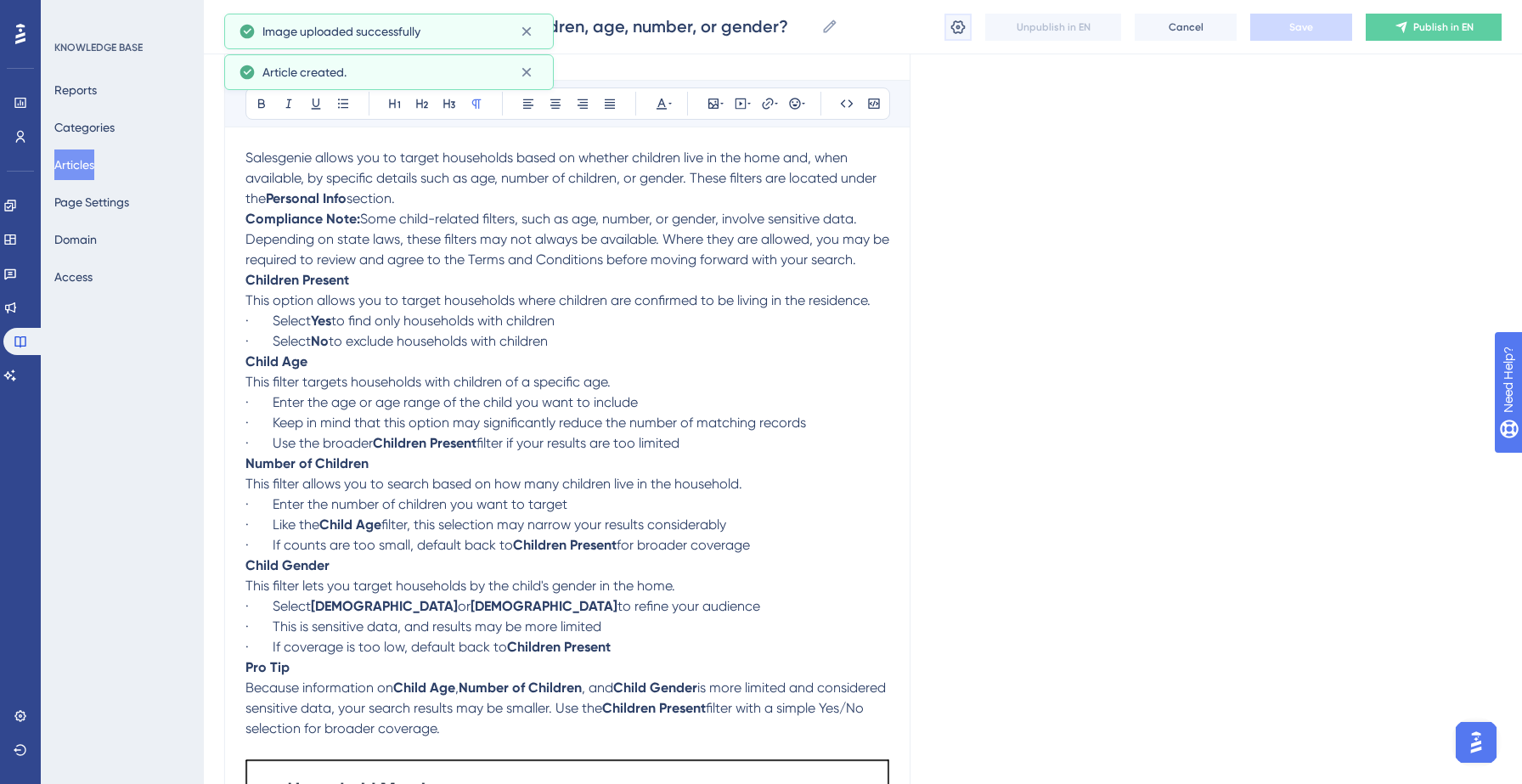
click at [947, 29] on button at bounding box center [958, 27] width 27 height 27
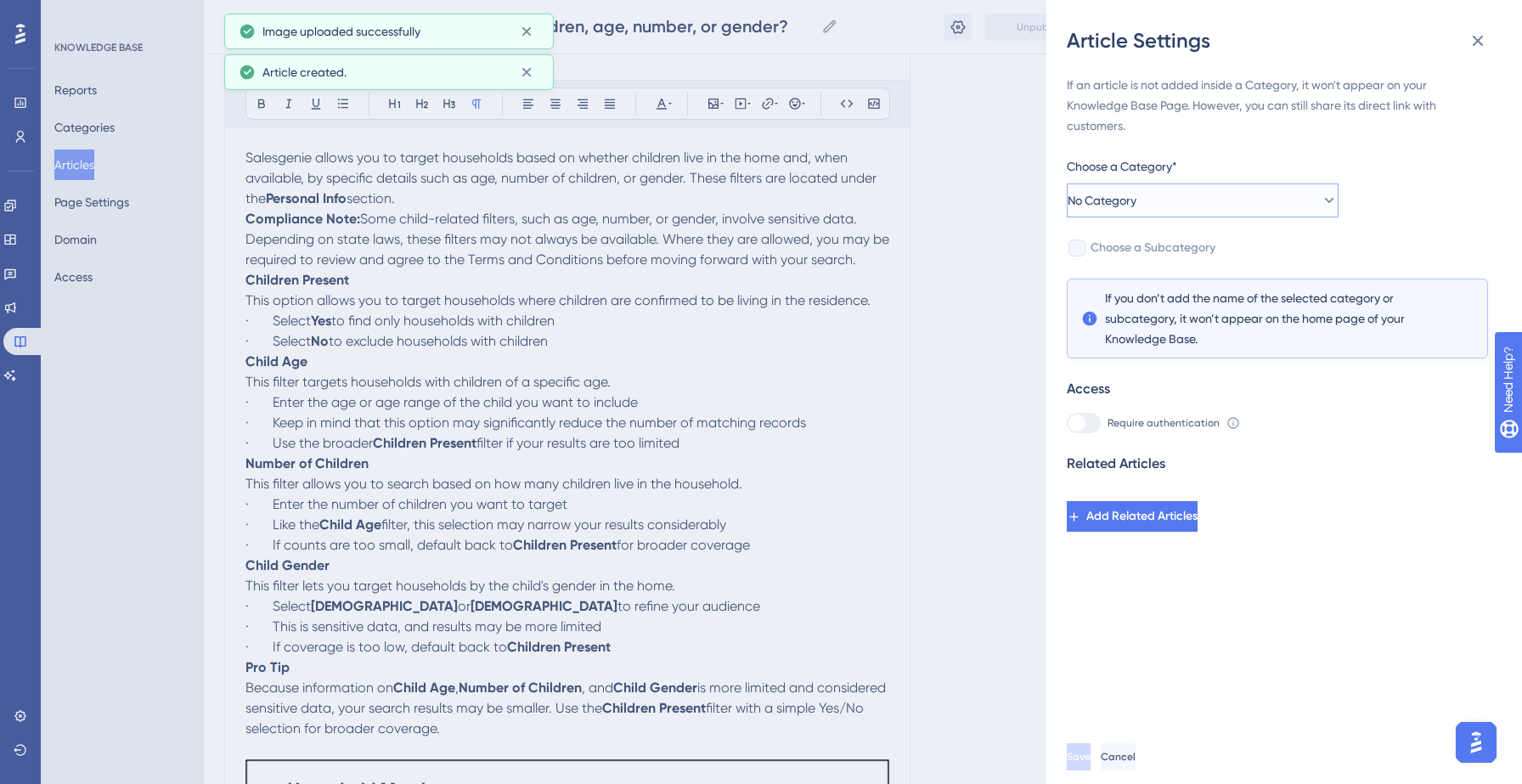
click at [1207, 214] on button "No Category" at bounding box center [1202, 200] width 272 height 34
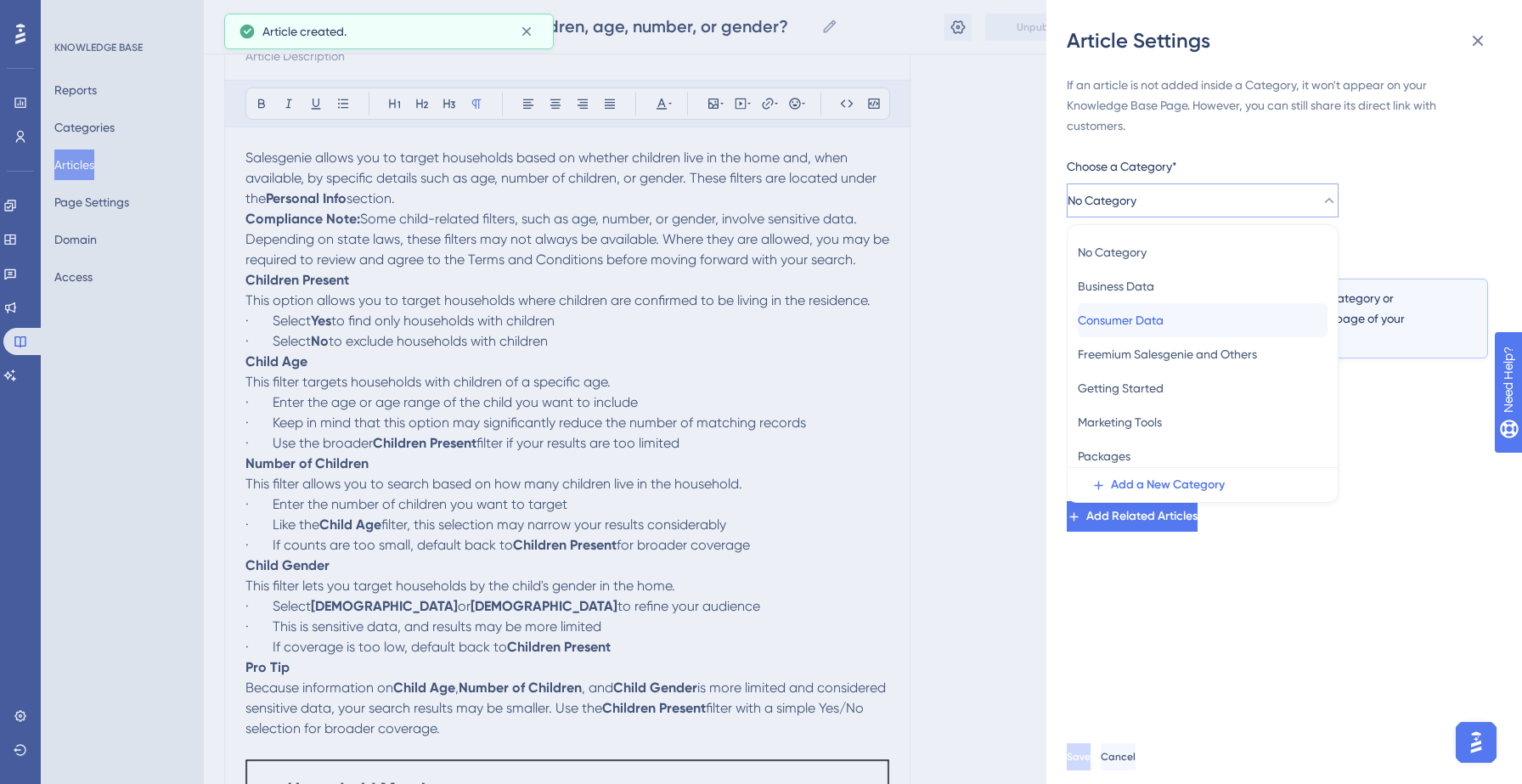
click at [1136, 310] on span "Consumer Data" at bounding box center [1120, 320] width 86 height 20
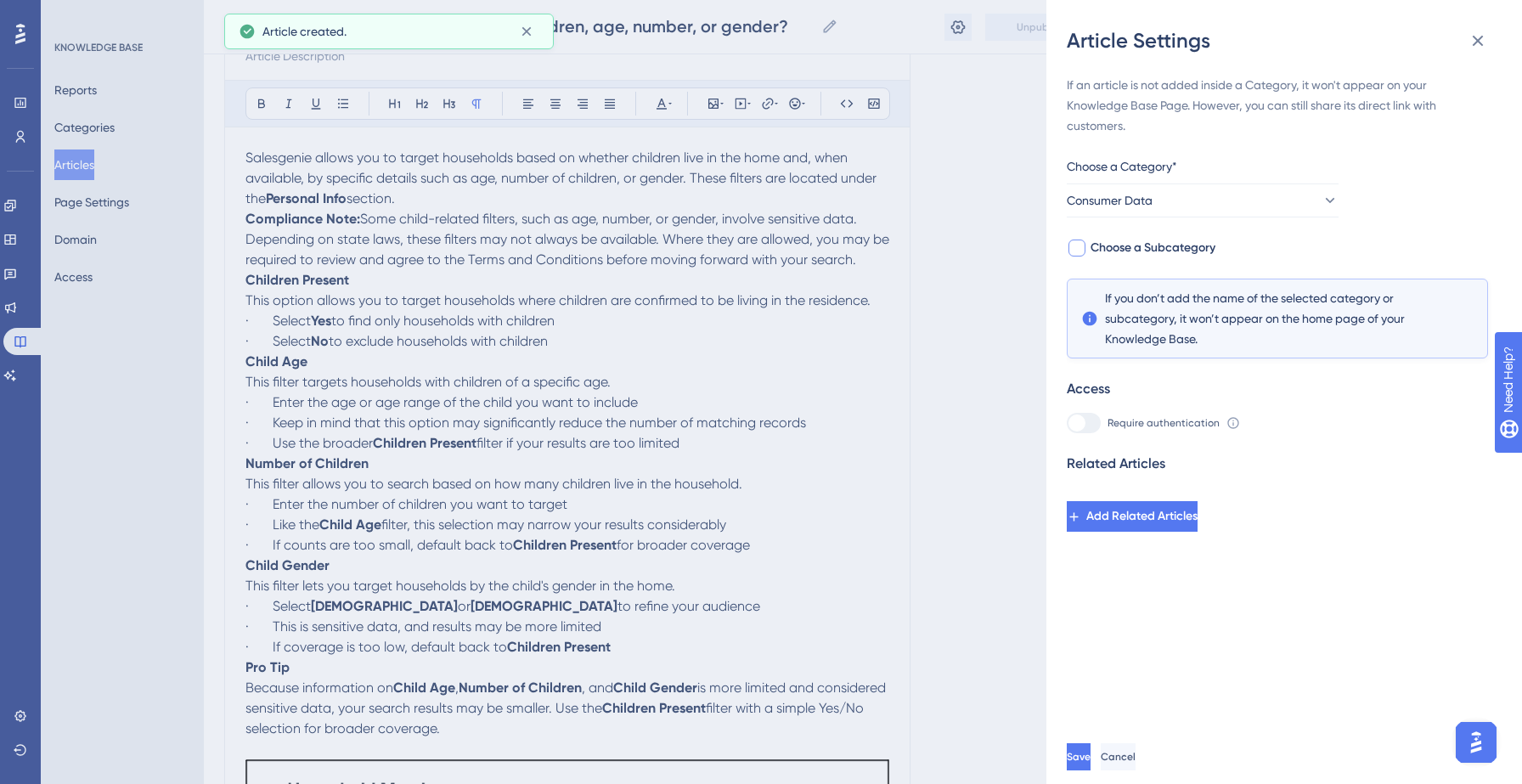
click at [1142, 243] on span "Choose a Subcategory" at bounding box center [1153, 248] width 125 height 20
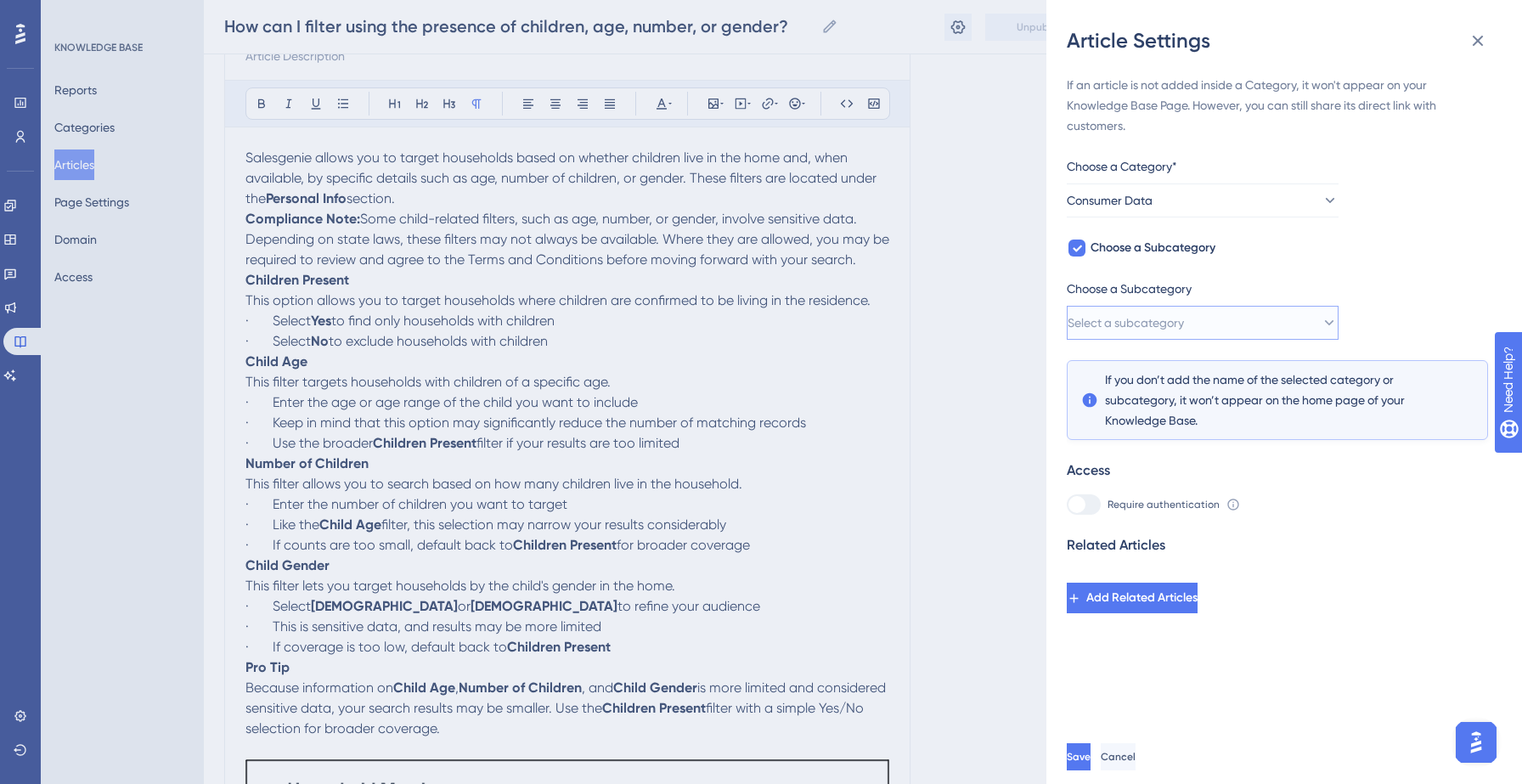
click at [1183, 316] on span "Select a subcategory" at bounding box center [1125, 323] width 117 height 20
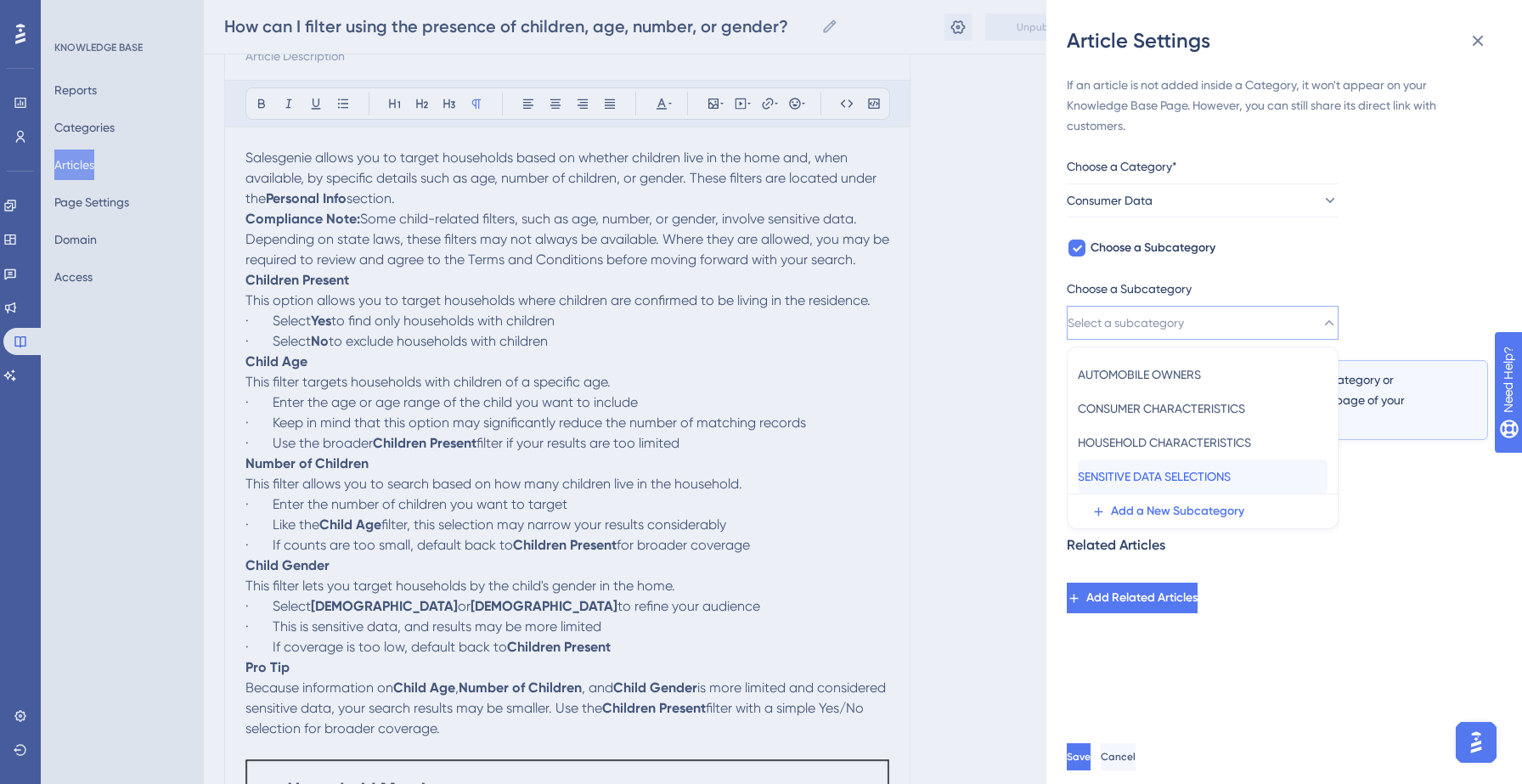
click at [1135, 478] on span "SENSITIVE DATA SELECTIONS" at bounding box center [1154, 476] width 153 height 20
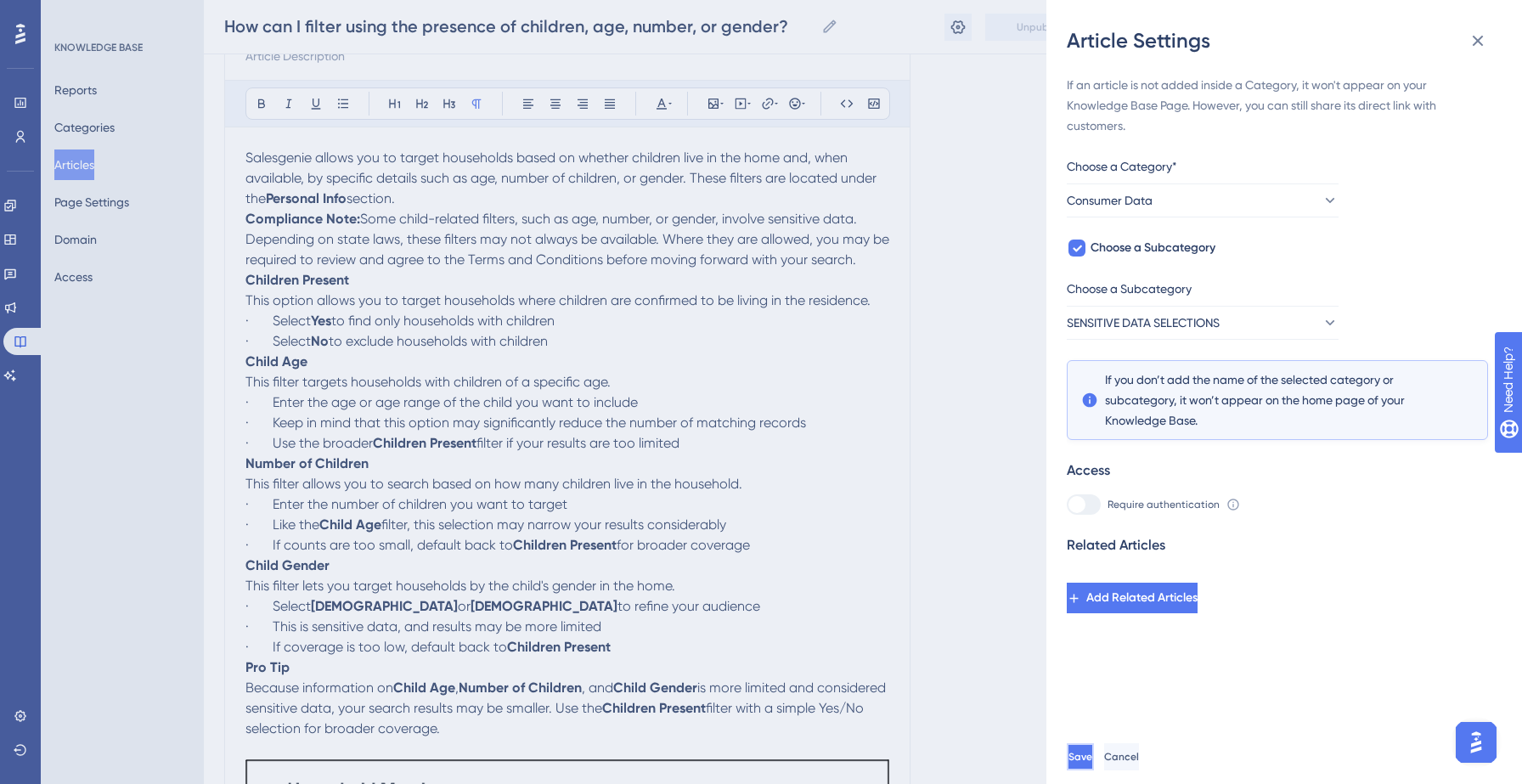
click at [1092, 759] on span "Save" at bounding box center [1080, 755] width 24 height 13
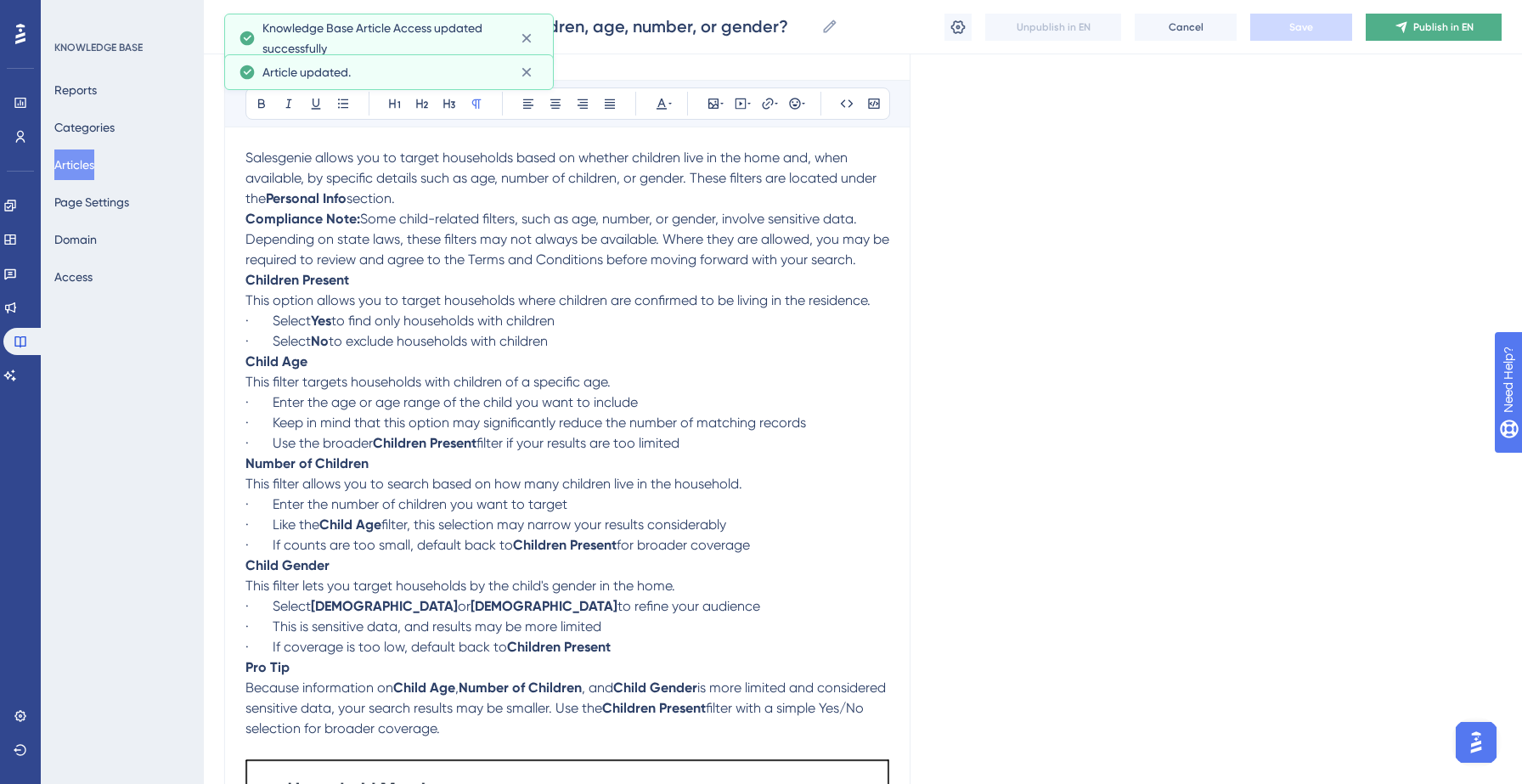
click at [1436, 37] on button "Publish in EN" at bounding box center [1433, 27] width 135 height 27
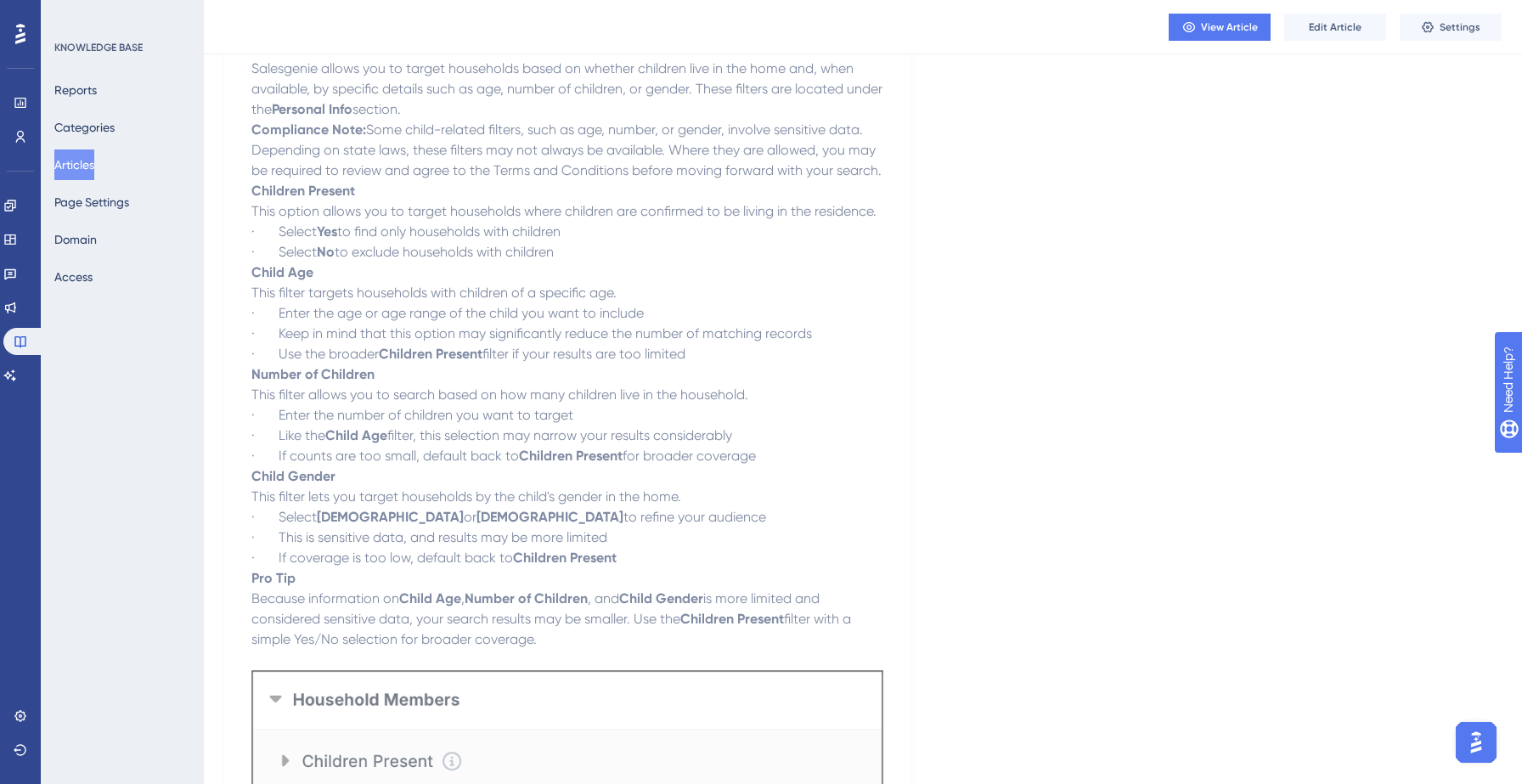
click at [94, 168] on button "Articles" at bounding box center [74, 165] width 40 height 30
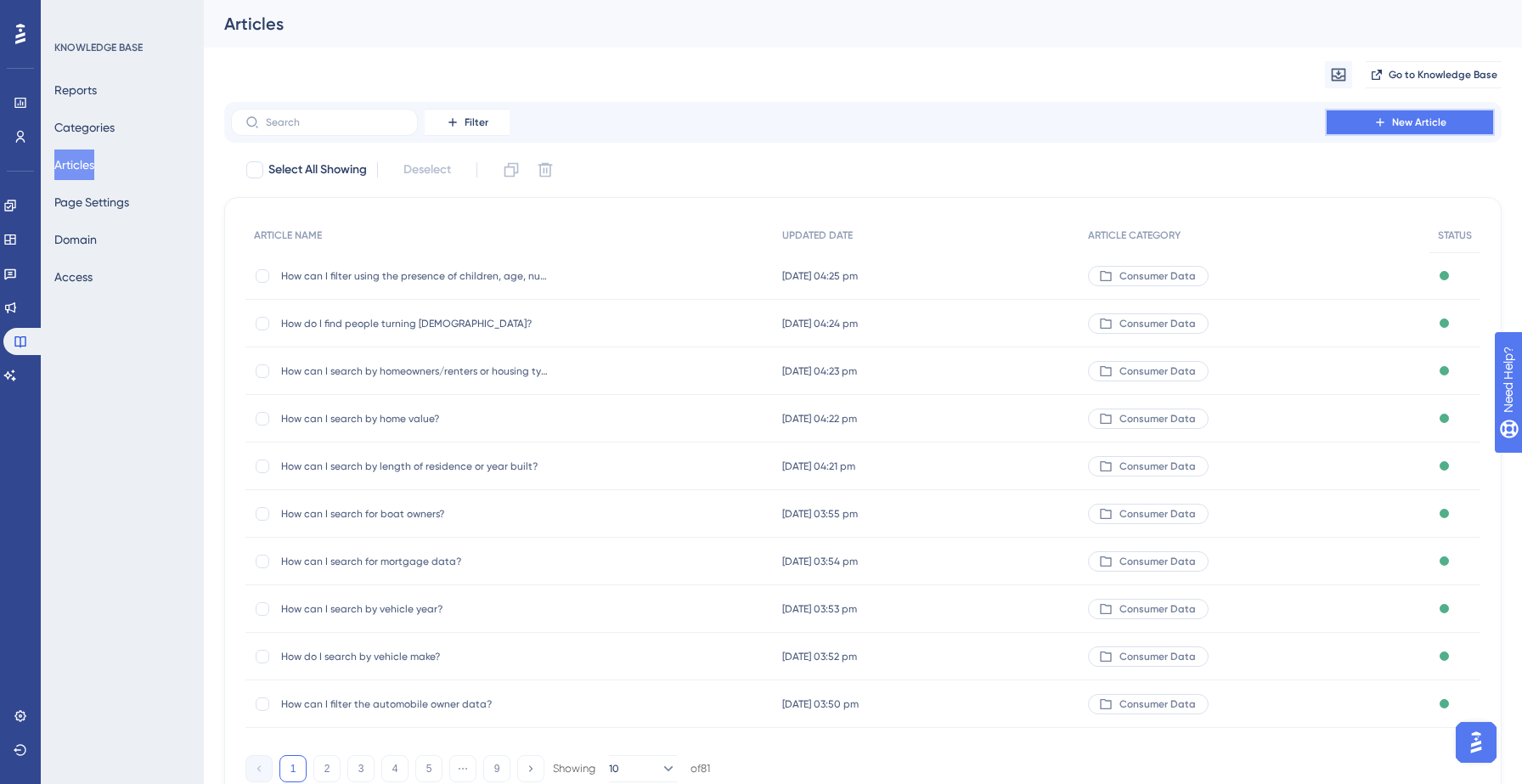
click at [1352, 123] on button "New Article" at bounding box center [1410, 122] width 170 height 27
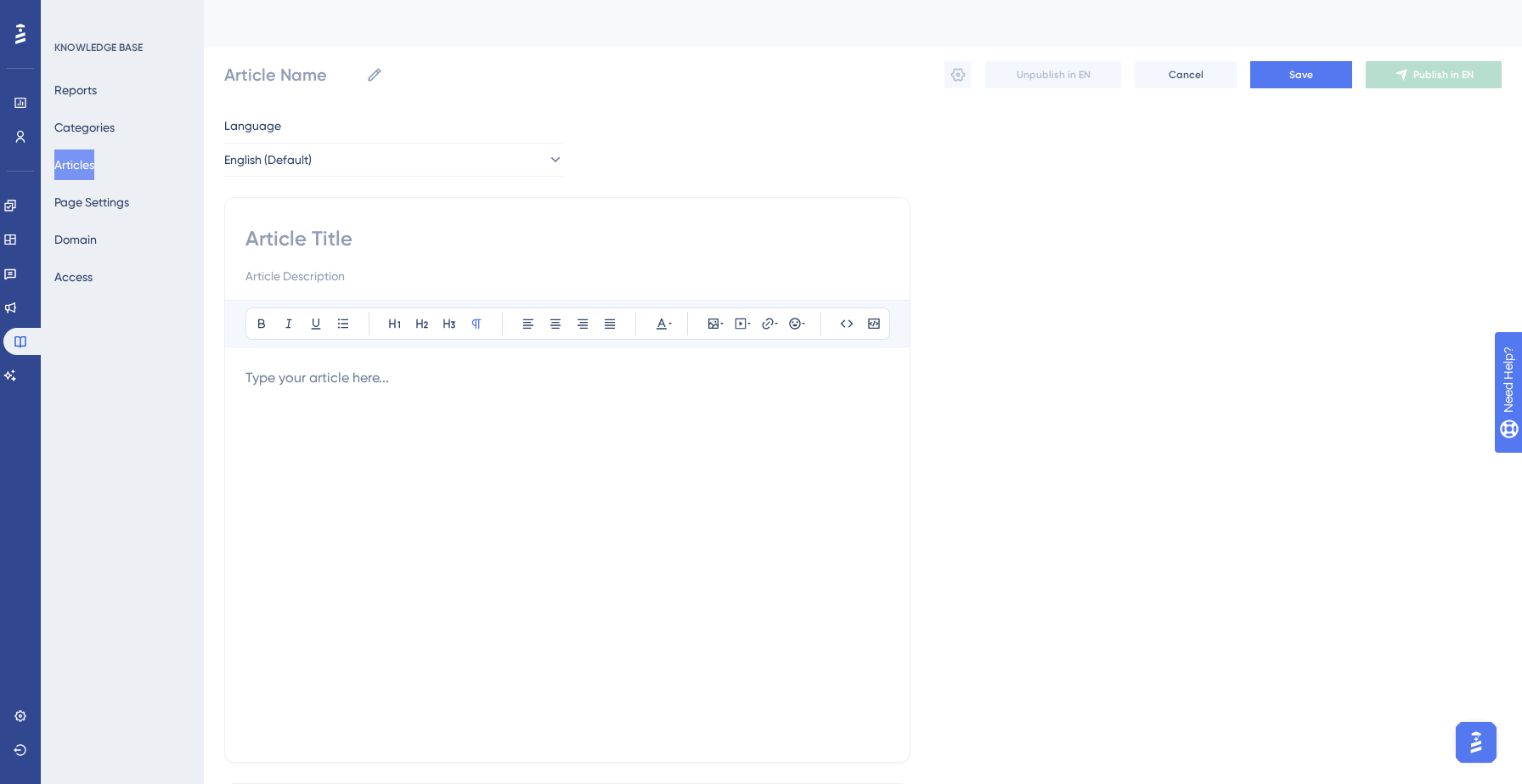
click at [355, 230] on input at bounding box center [567, 239] width 643 height 27
paste input "What is considered sensitive data?"
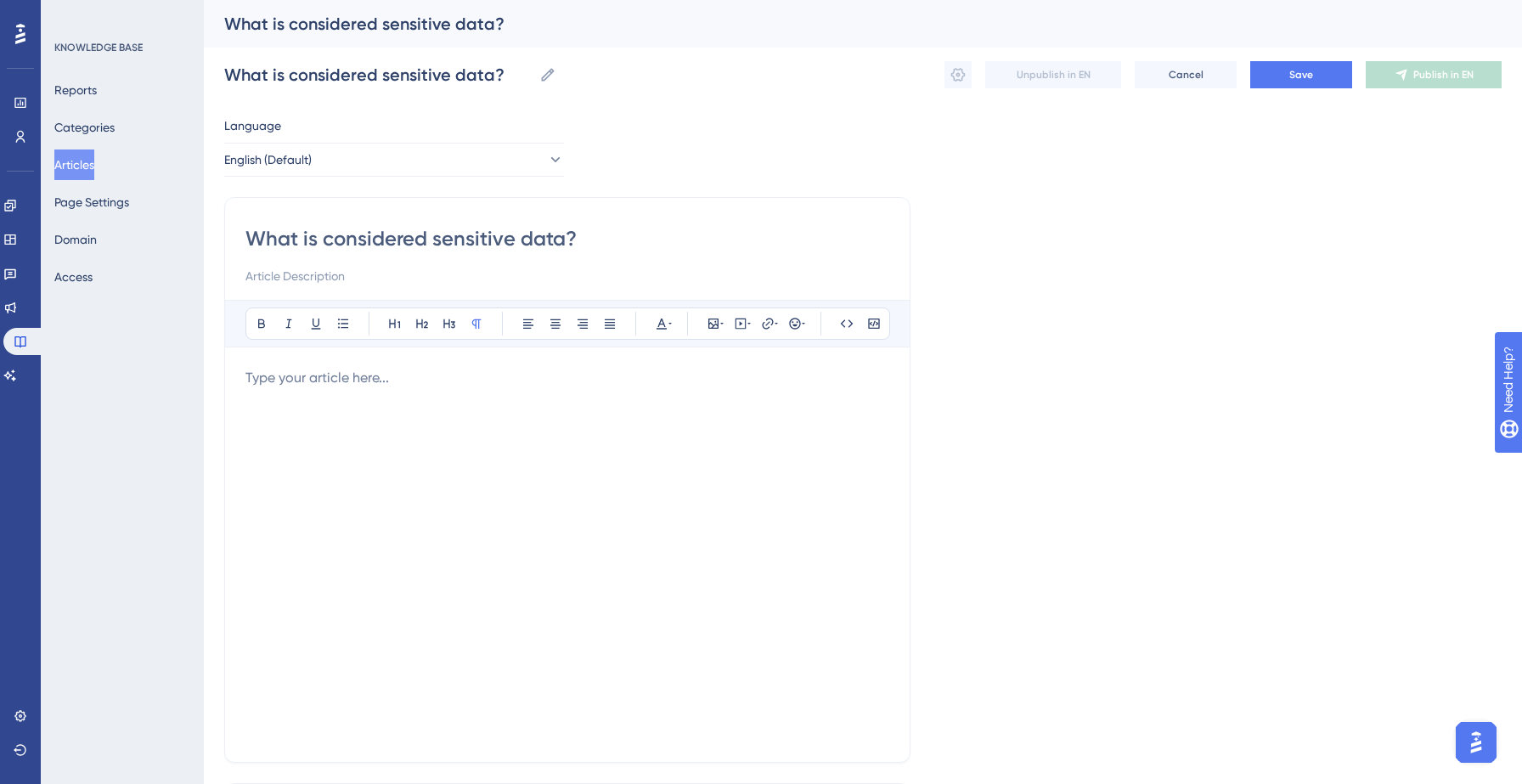
click at [372, 411] on div at bounding box center [567, 554] width 643 height 373
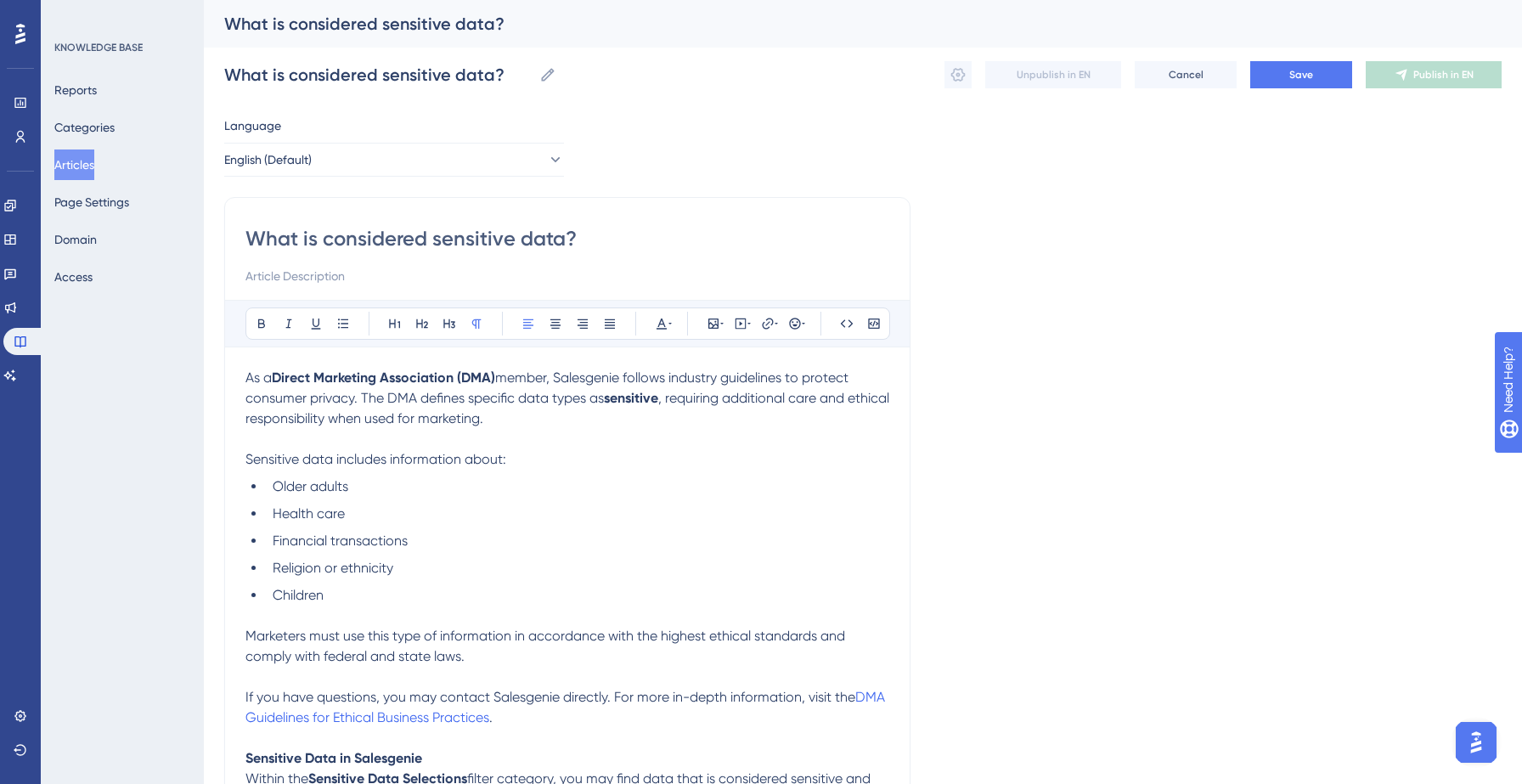
scroll to position [252, 0]
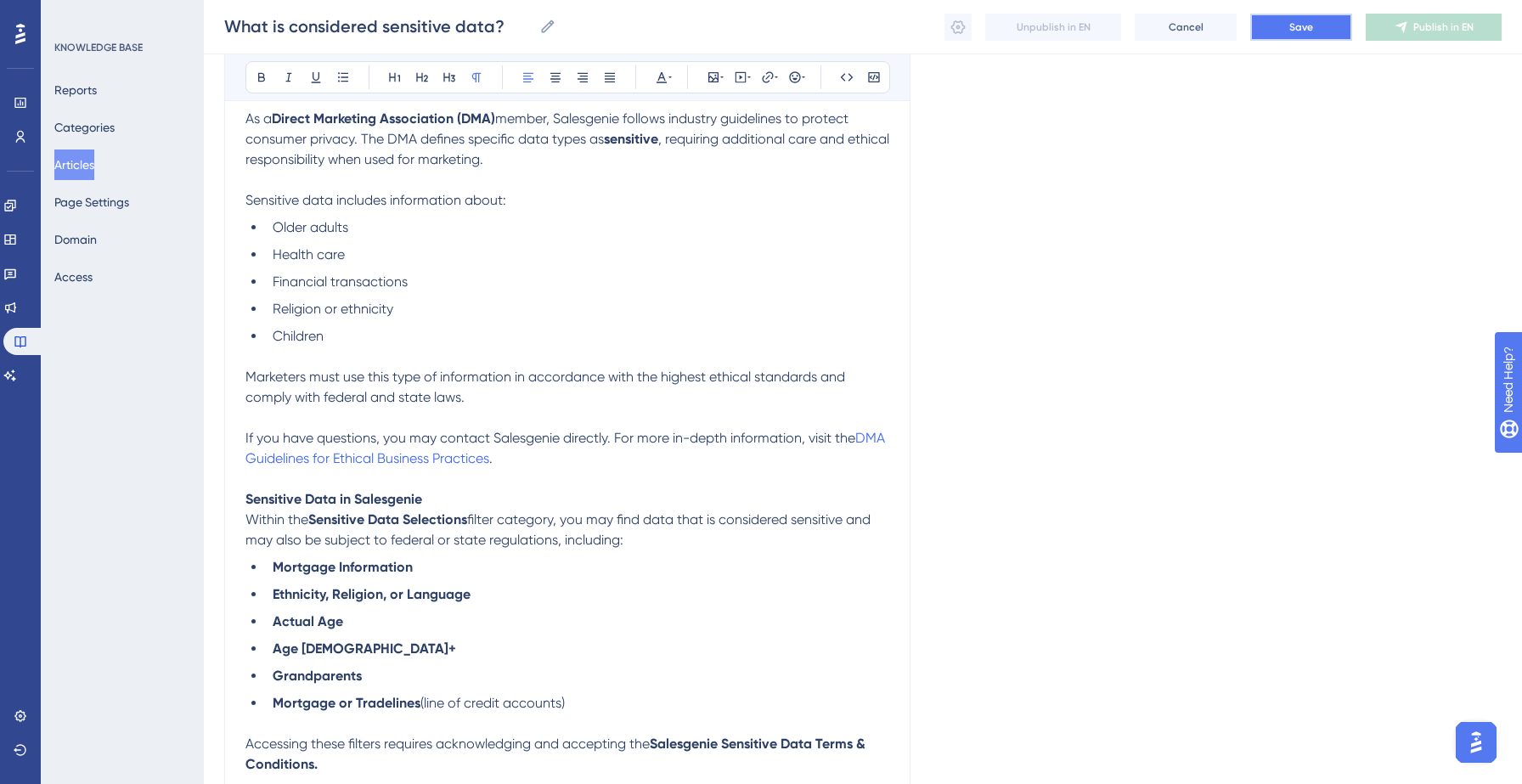
click at [1281, 29] on button "Save" at bounding box center [1301, 27] width 102 height 27
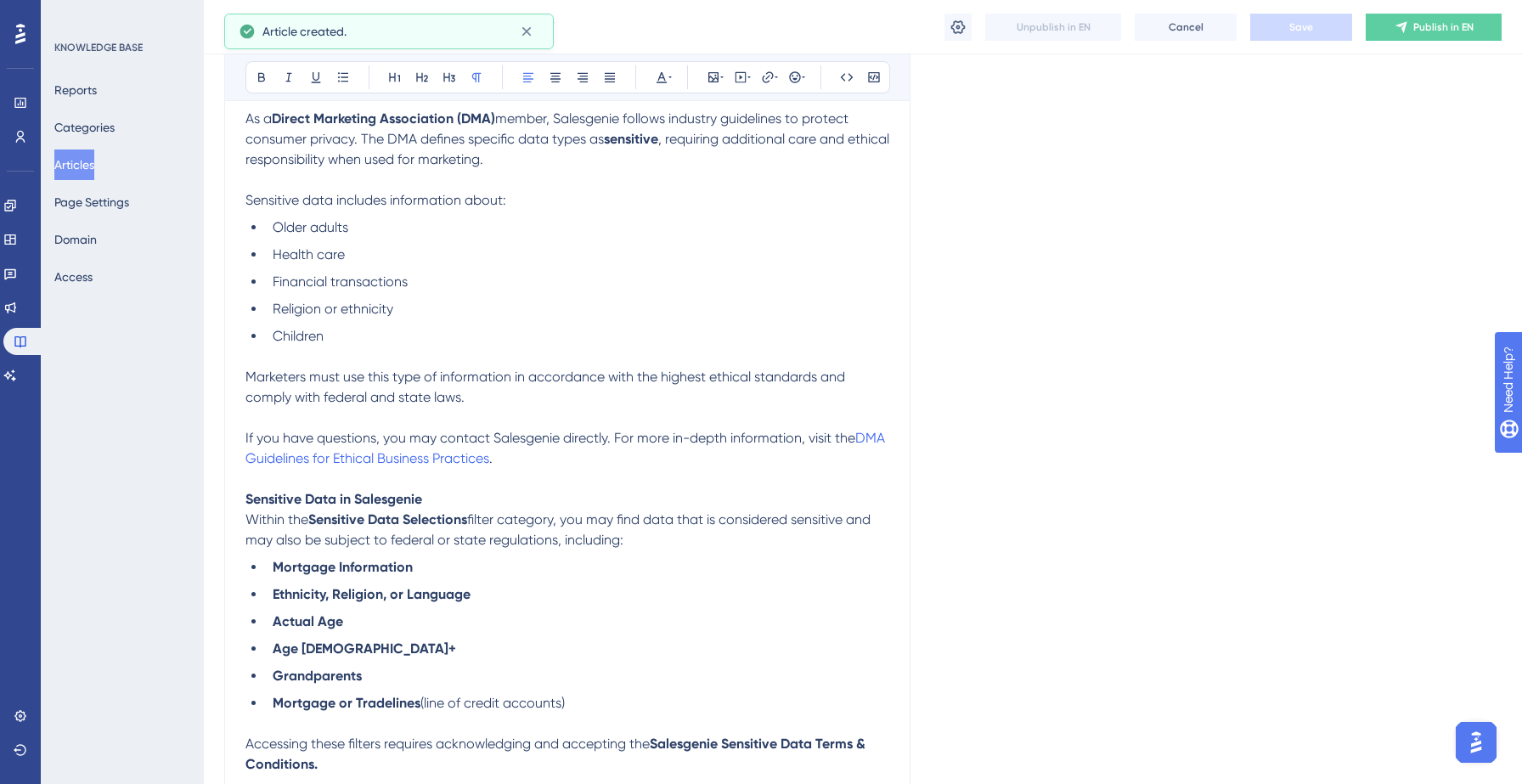
scroll to position [245, 0]
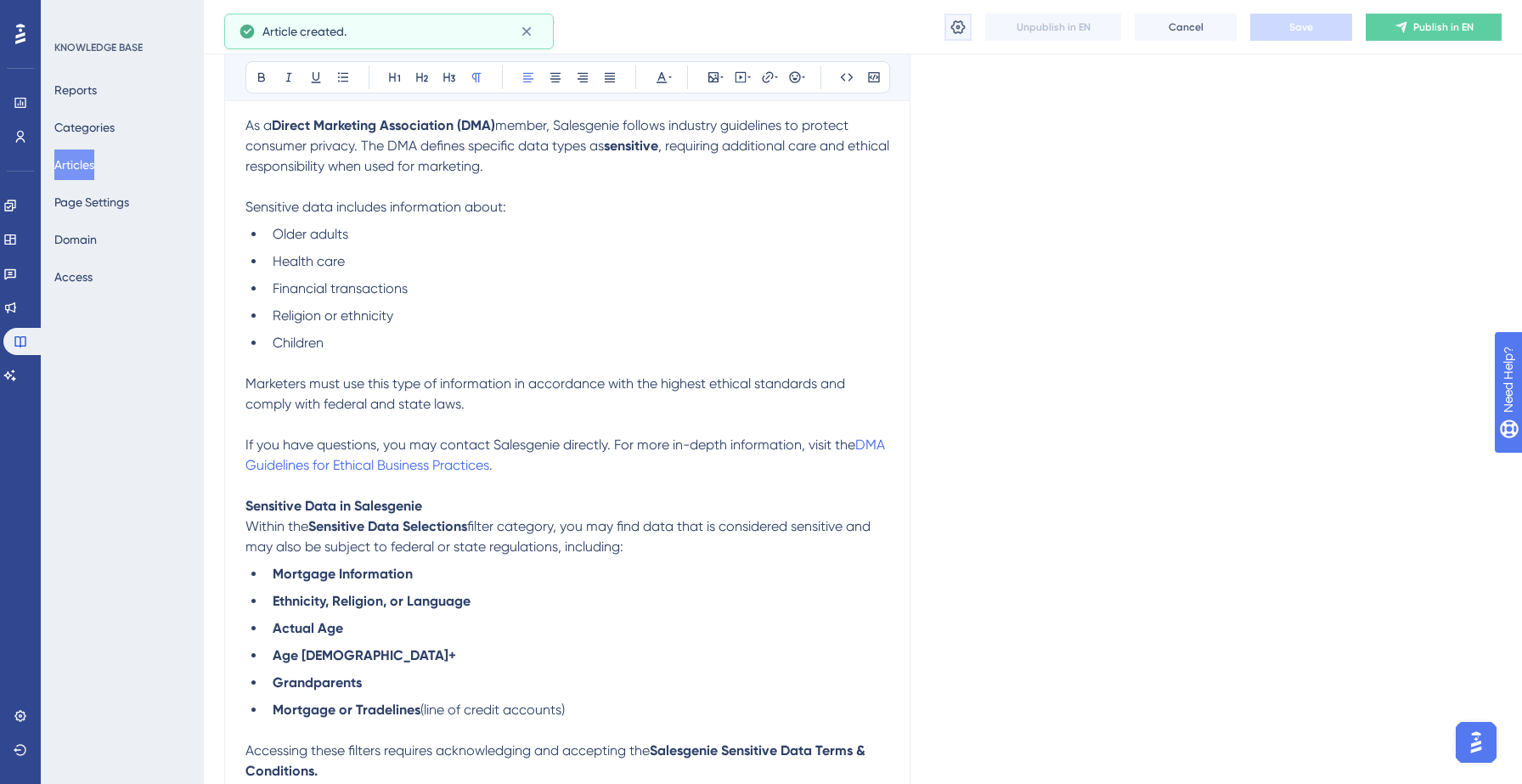
click at [962, 28] on icon at bounding box center [958, 26] width 14 height 13
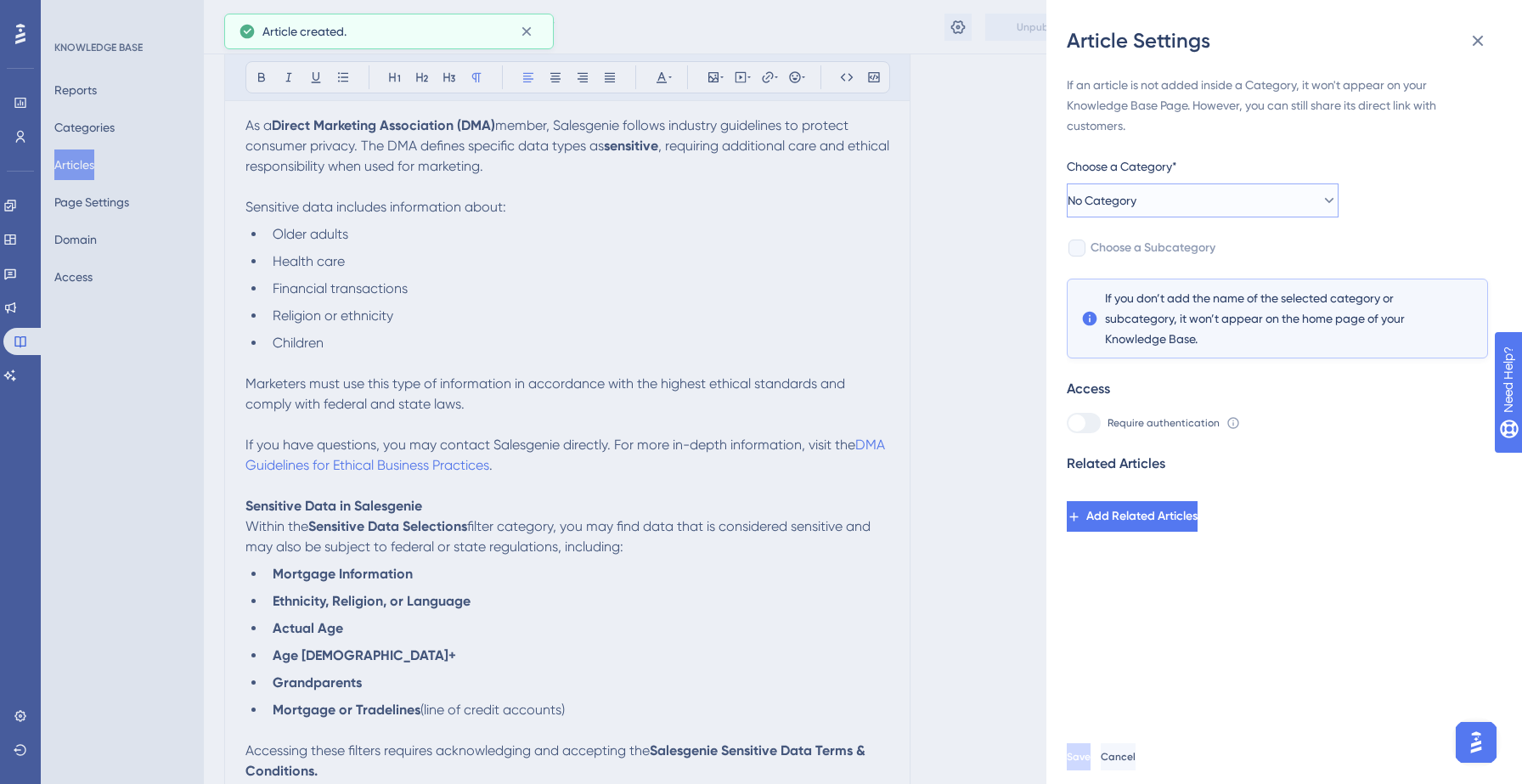
click at [1174, 213] on button "No Category" at bounding box center [1202, 200] width 272 height 34
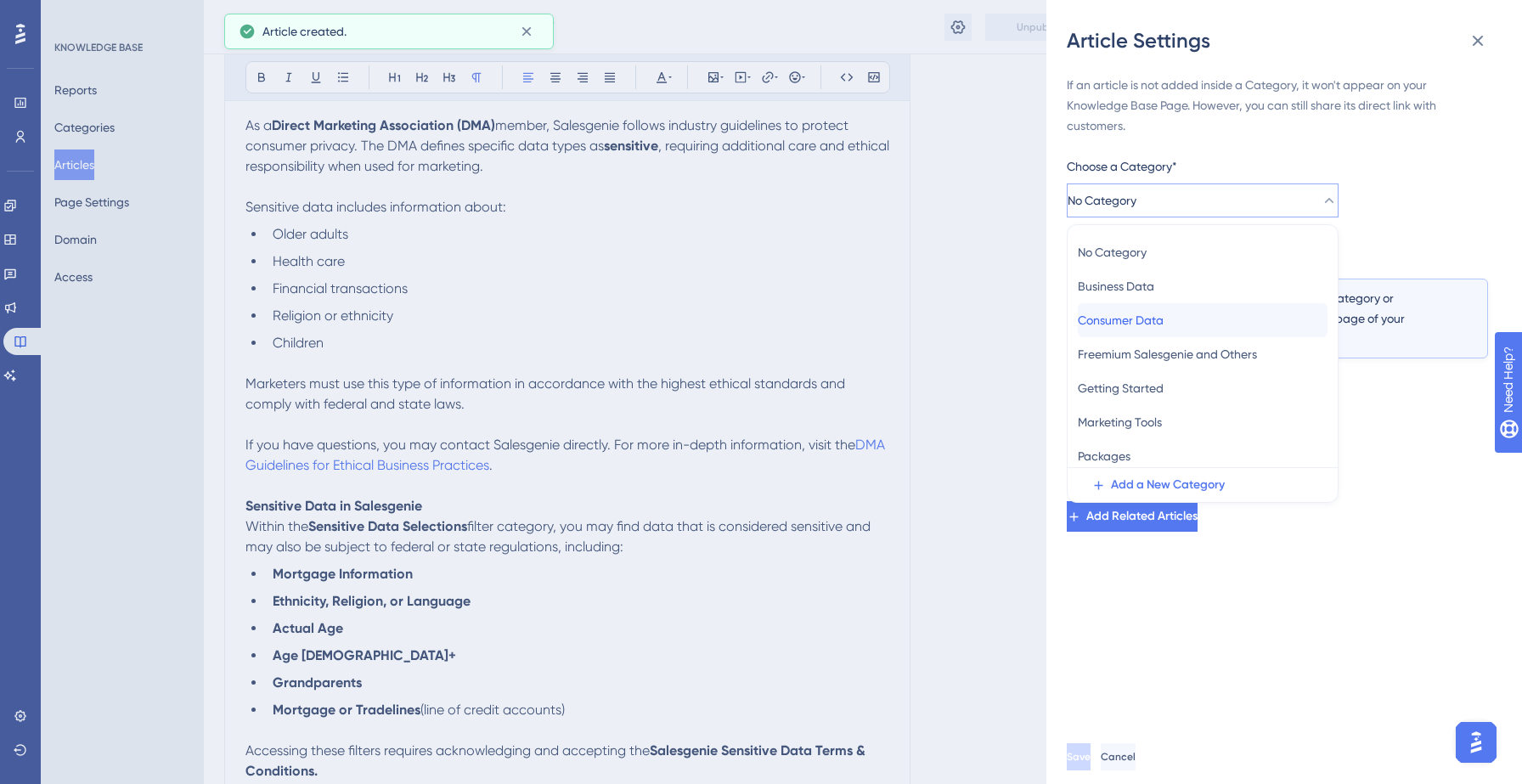
click at [1139, 318] on span "Consumer Data" at bounding box center [1120, 320] width 86 height 20
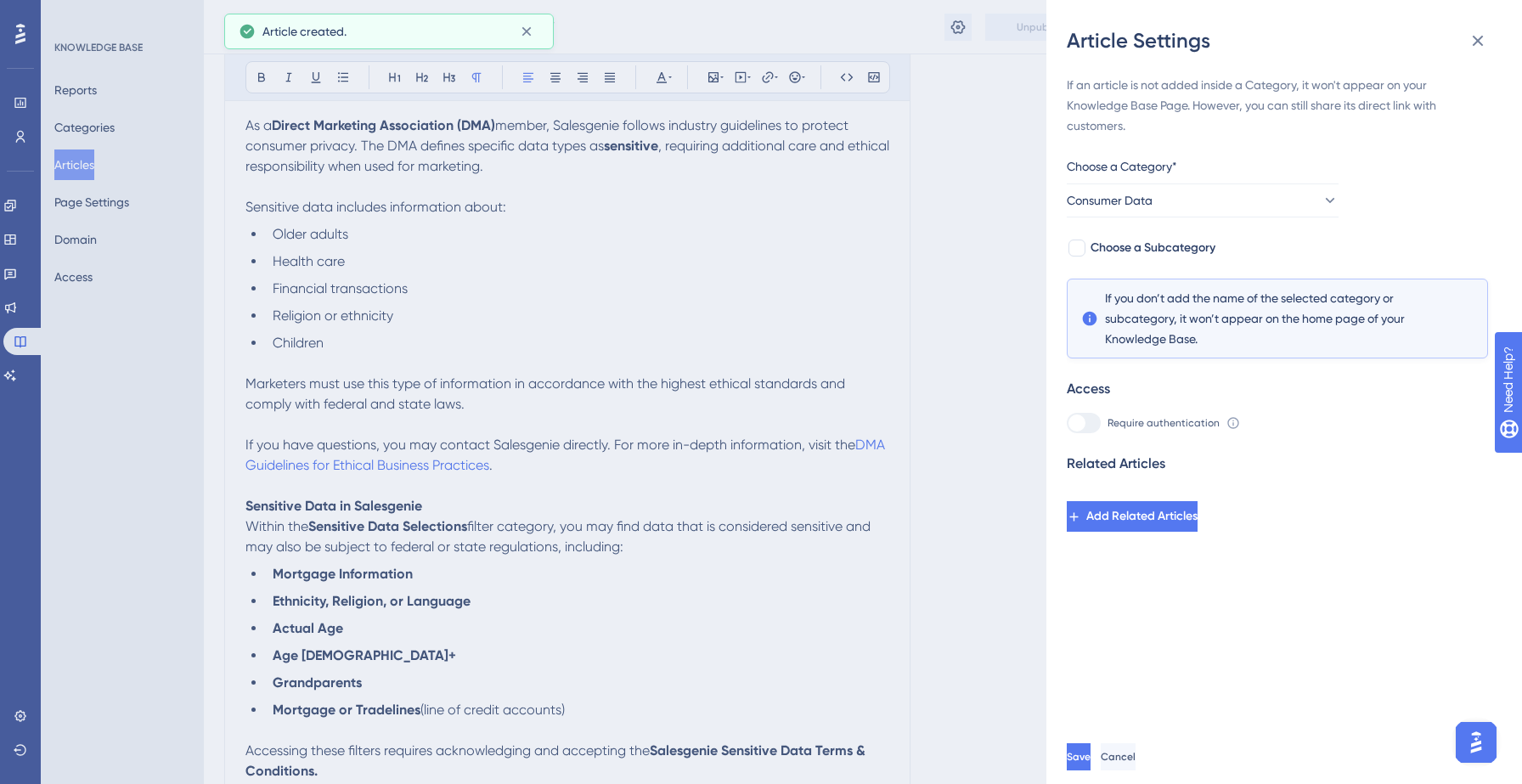
click at [1154, 262] on div "If an article is not added inside a Category, it won't appear on your Knowledge…" at bounding box center [1277, 303] width 421 height 457
click at [1160, 253] on span "Choose a Subcategory" at bounding box center [1153, 248] width 125 height 20
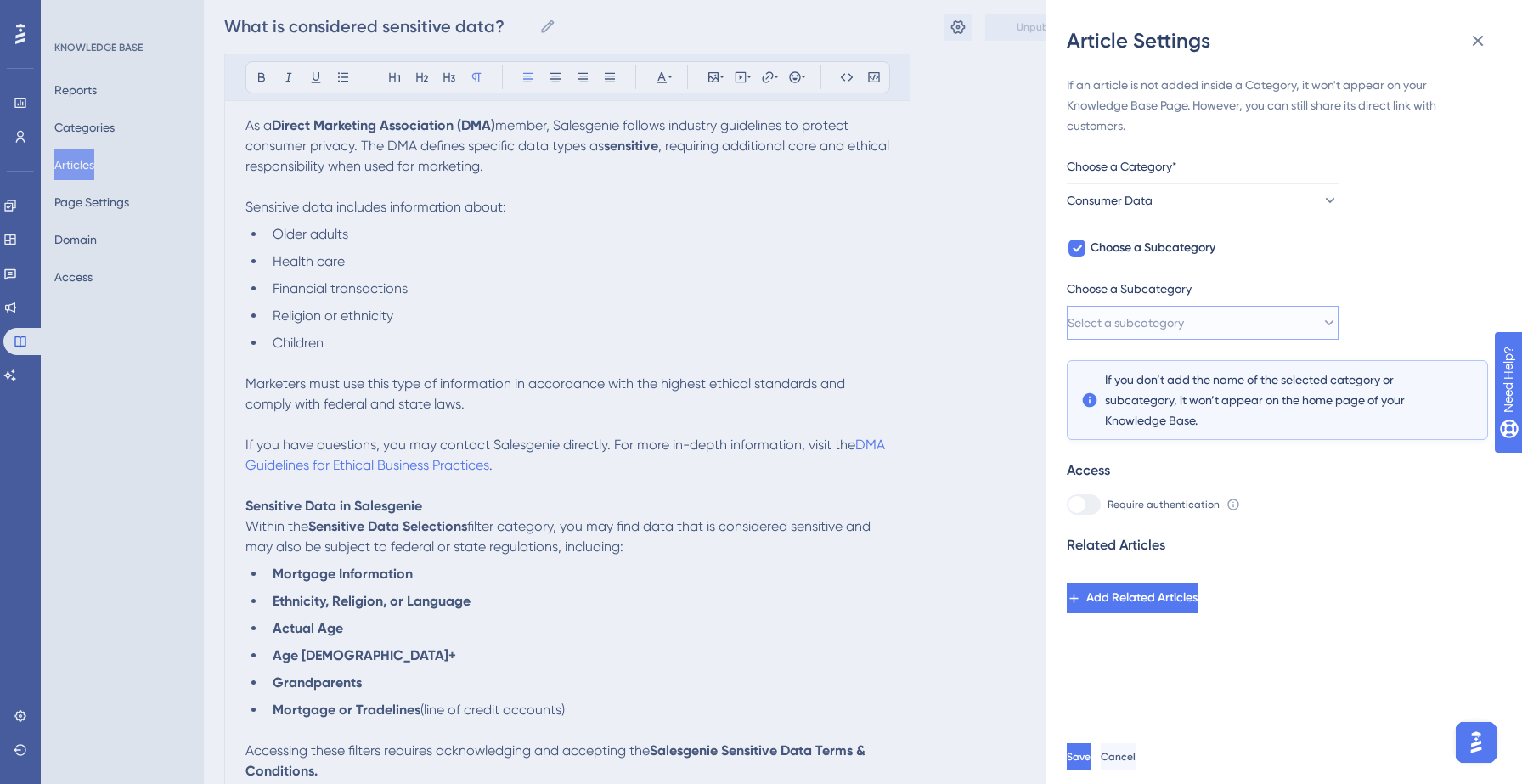
click at [1157, 323] on span "Select a subcategory" at bounding box center [1125, 323] width 117 height 20
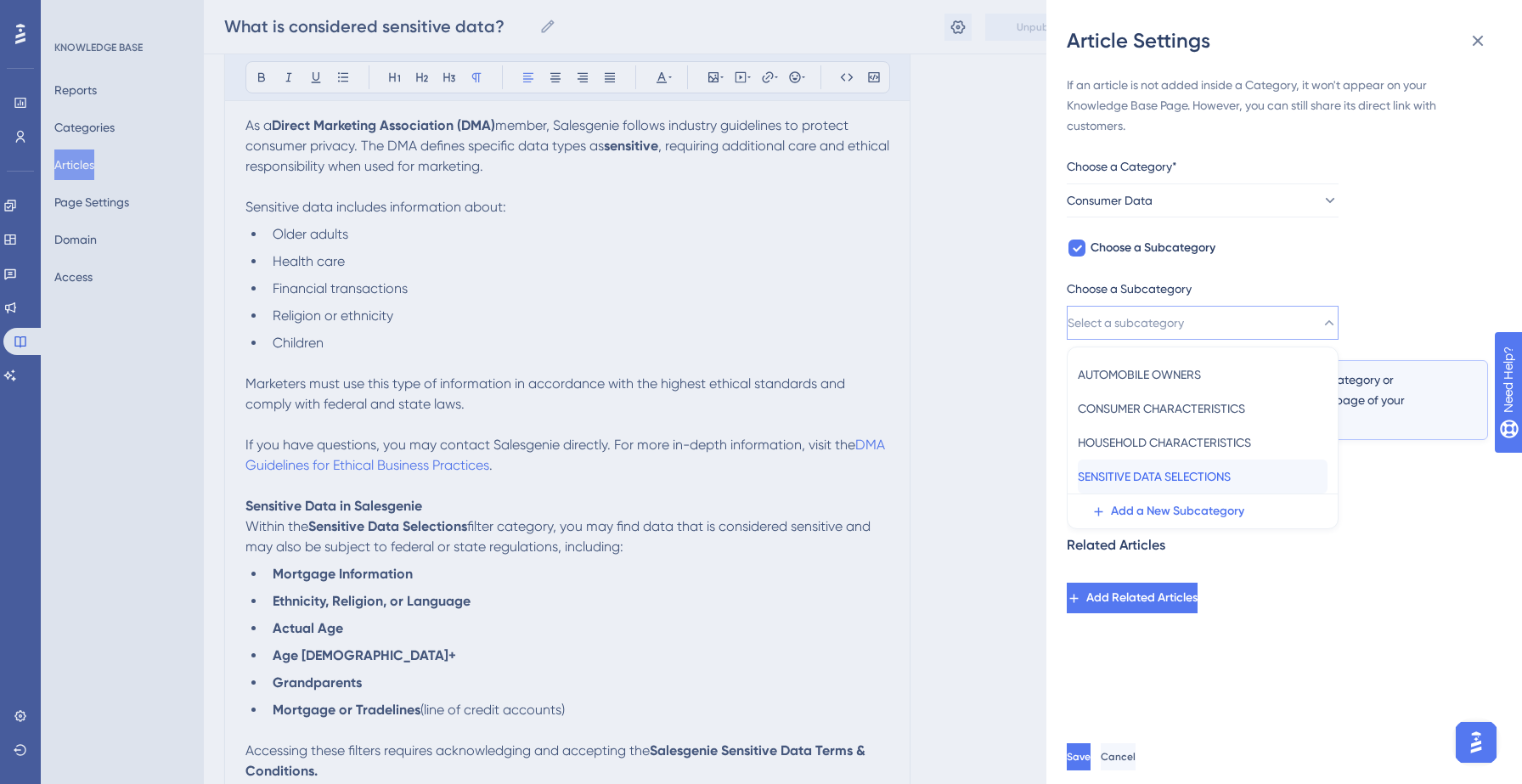
click at [1141, 484] on span "SENSITIVE DATA SELECTIONS" at bounding box center [1154, 476] width 153 height 20
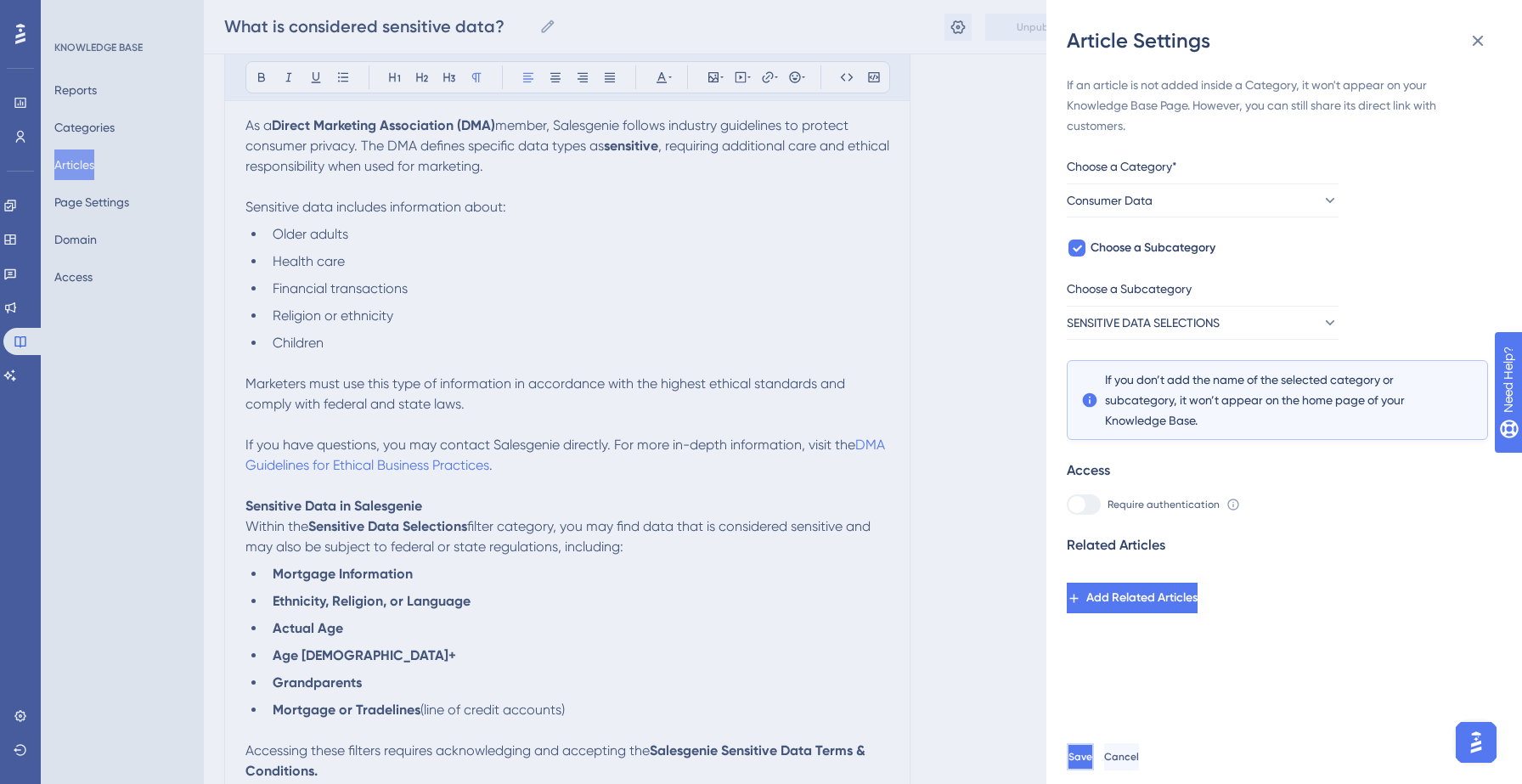
click at [1093, 746] on button "Save" at bounding box center [1080, 756] width 27 height 27
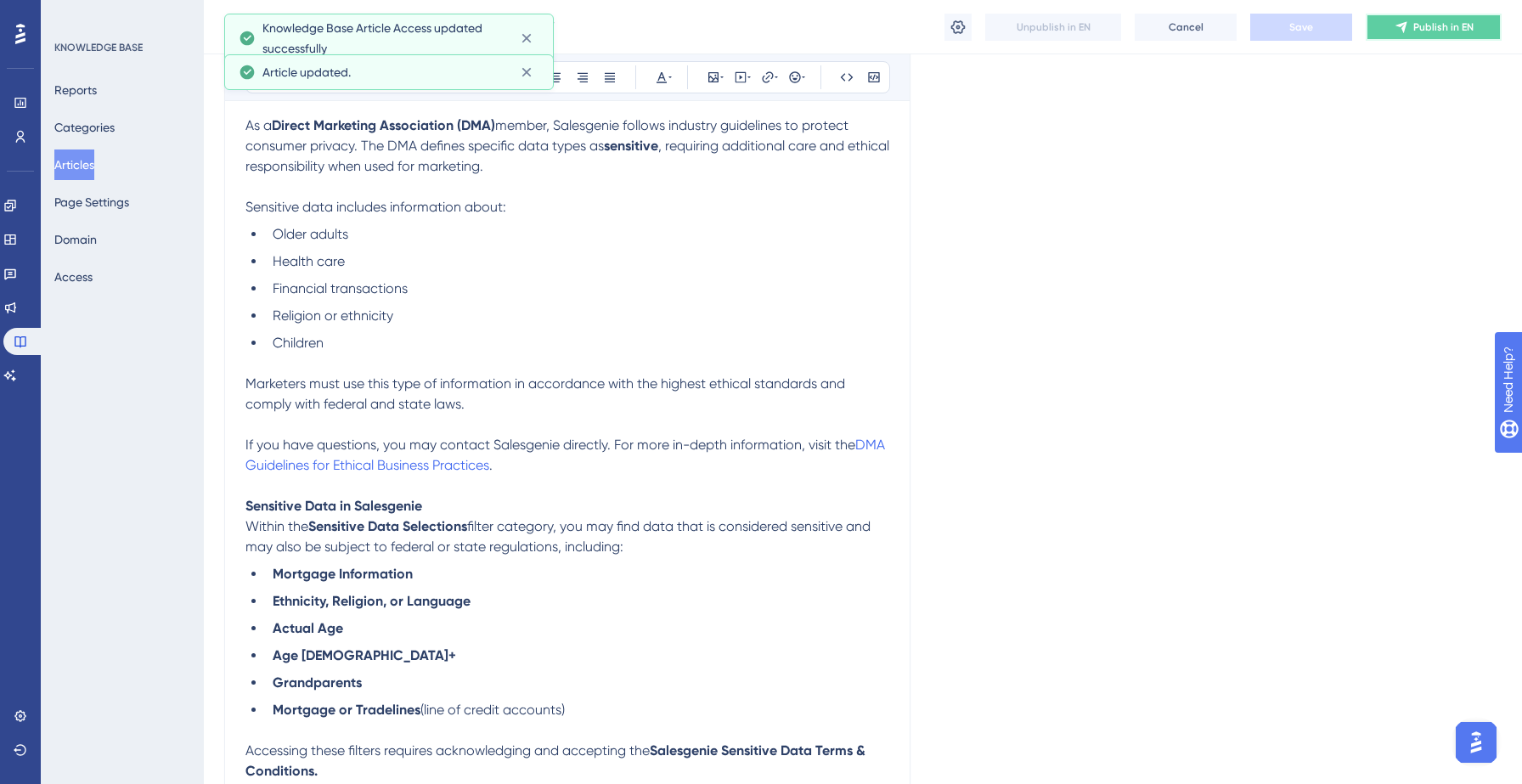
click at [1437, 26] on span "Publish in EN" at bounding box center [1444, 27] width 61 height 13
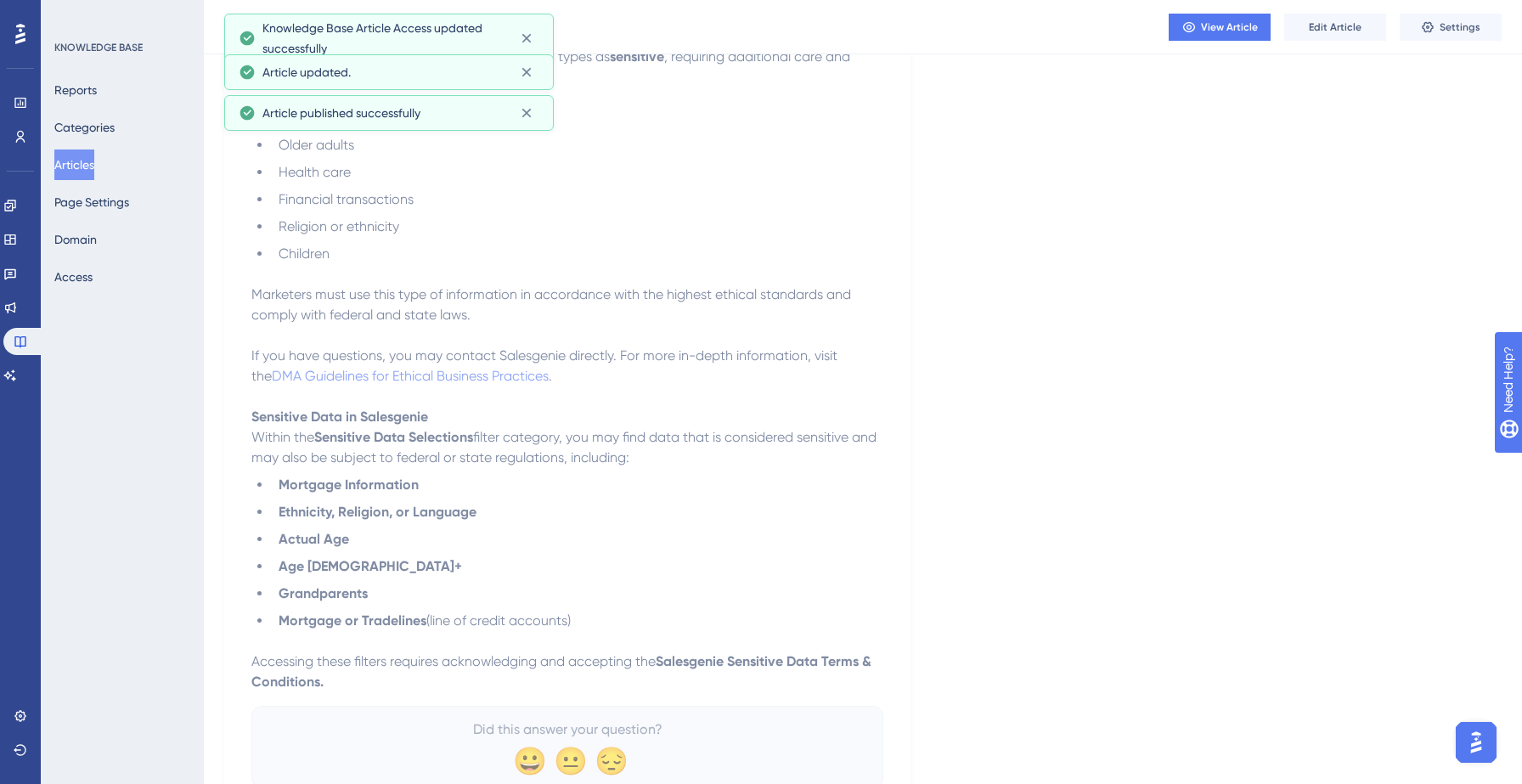
click at [91, 156] on button "Articles" at bounding box center [74, 165] width 40 height 30
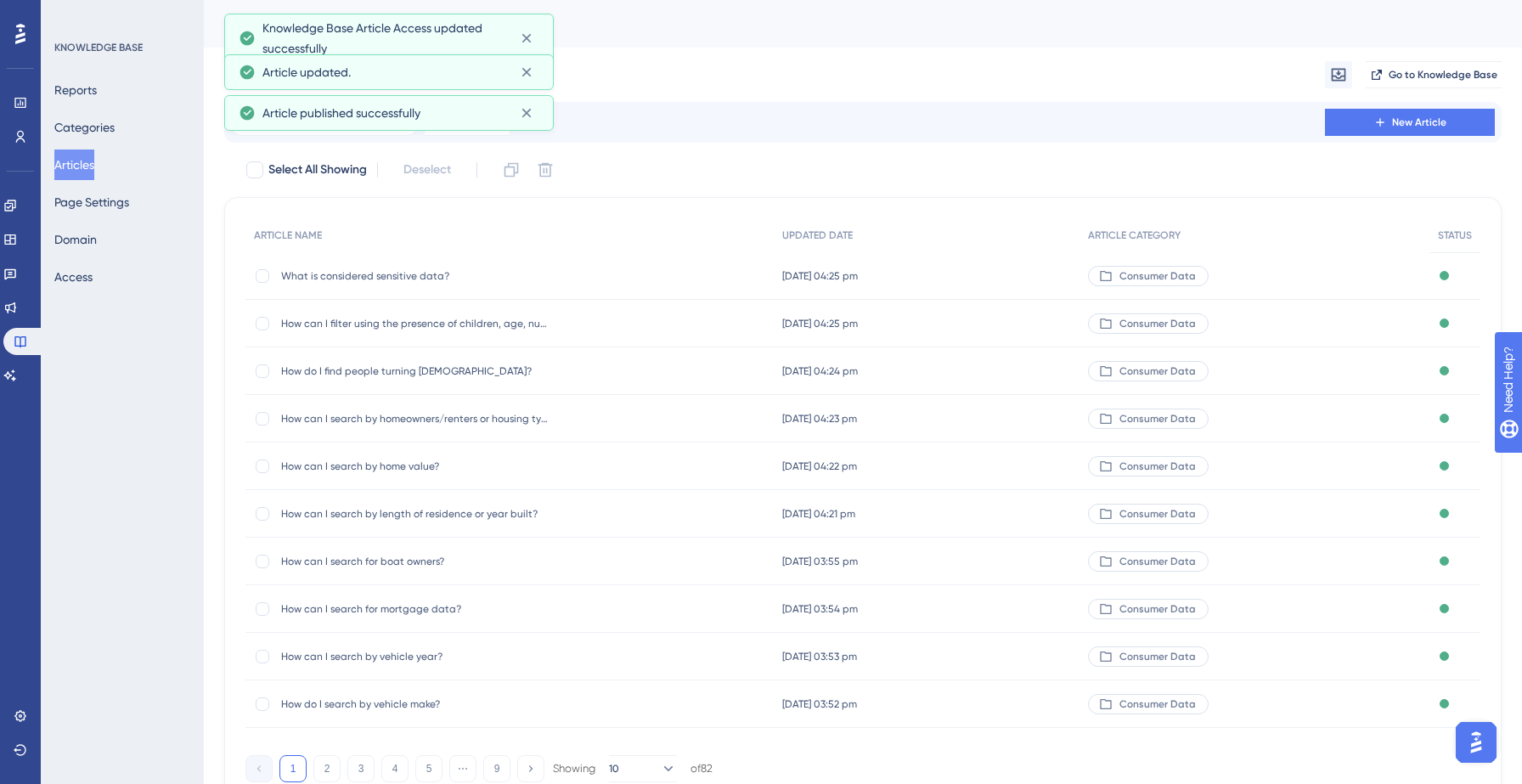
click at [1381, 100] on div "Migrate from Go to Knowledge Base" at bounding box center [863, 74] width 1277 height 54
click at [1375, 111] on button "New Article" at bounding box center [1410, 122] width 170 height 27
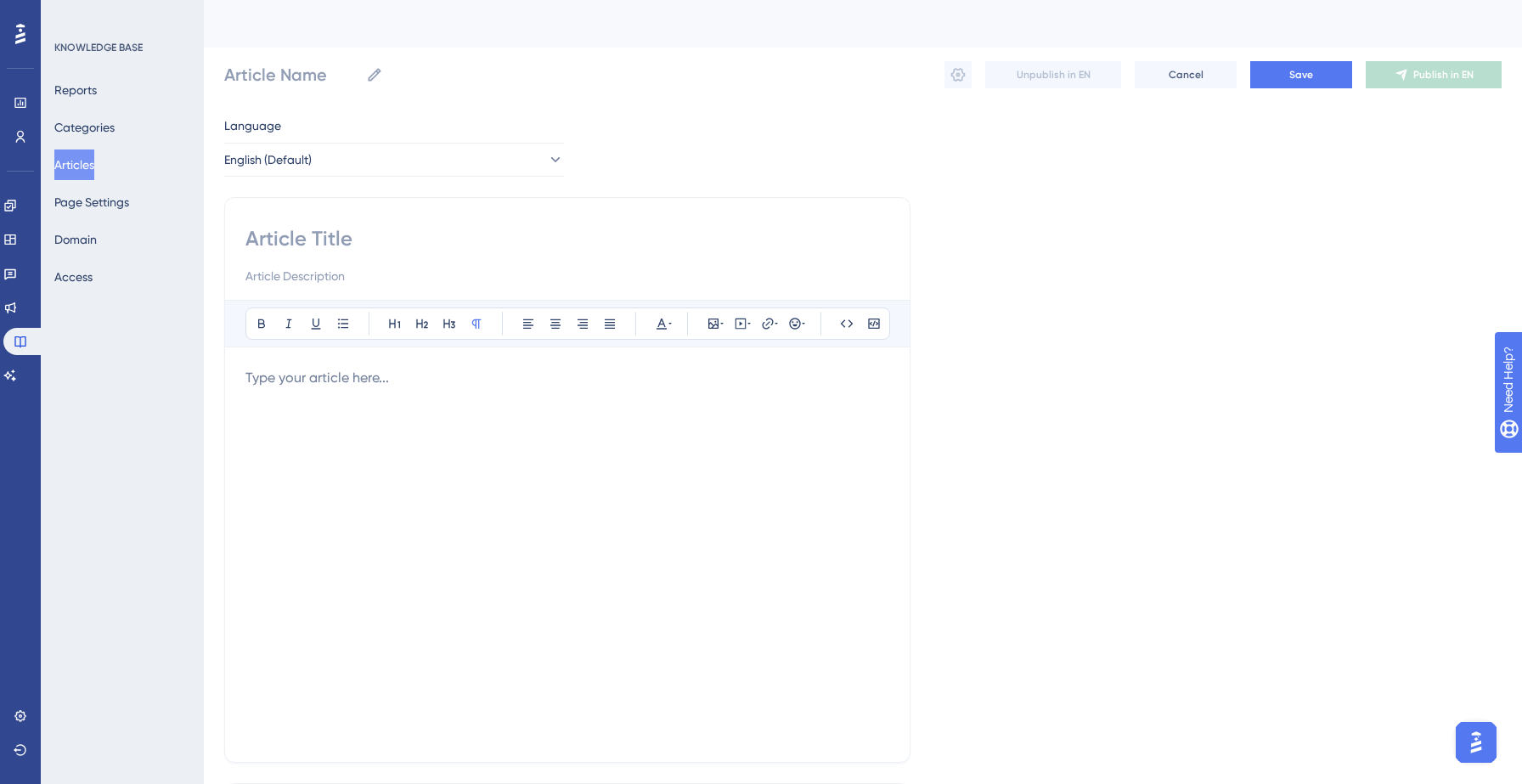
click at [344, 235] on input at bounding box center [567, 239] width 643 height 27
paste input "What is required to use sensitive data?"
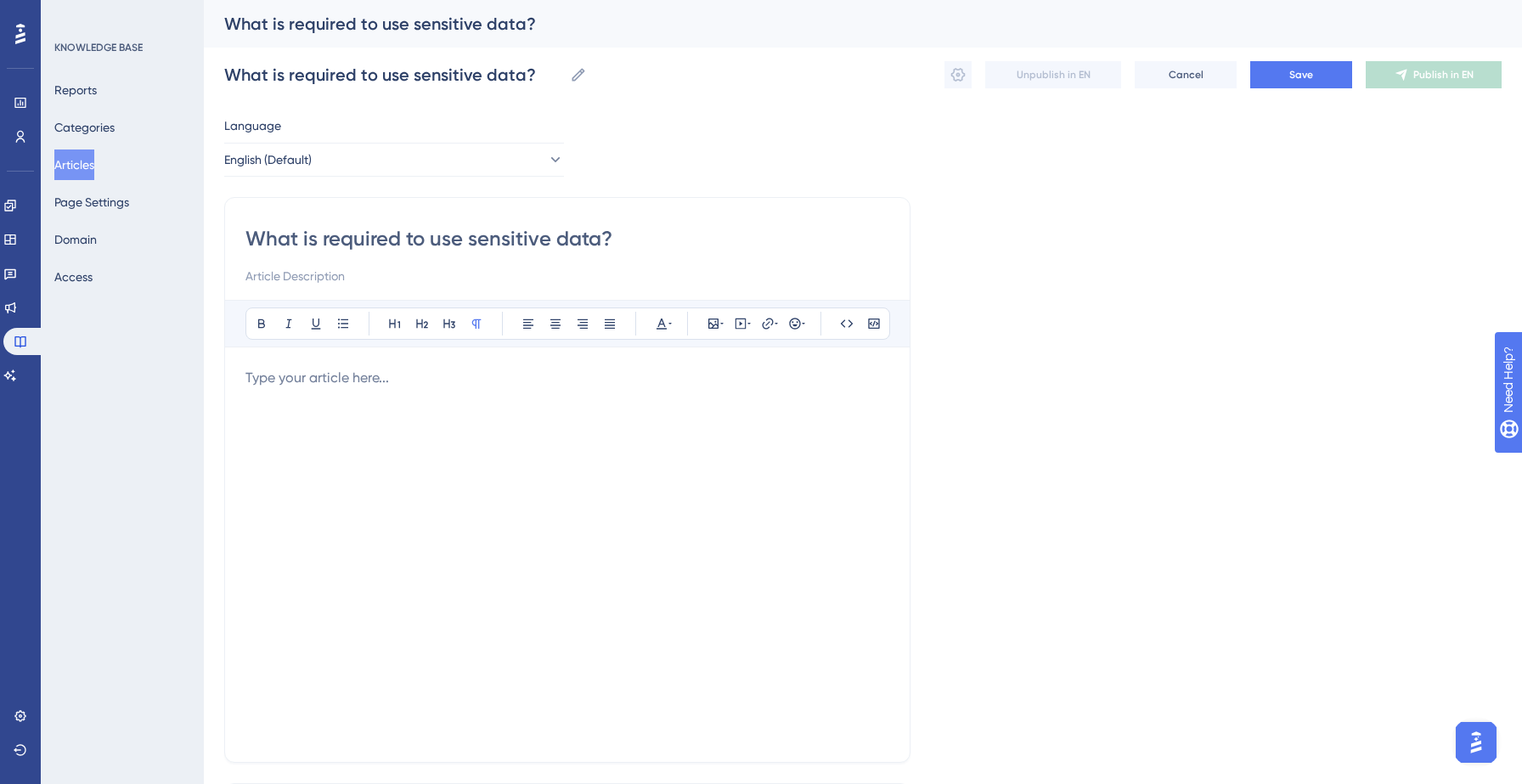
click at [300, 399] on div at bounding box center [567, 554] width 643 height 373
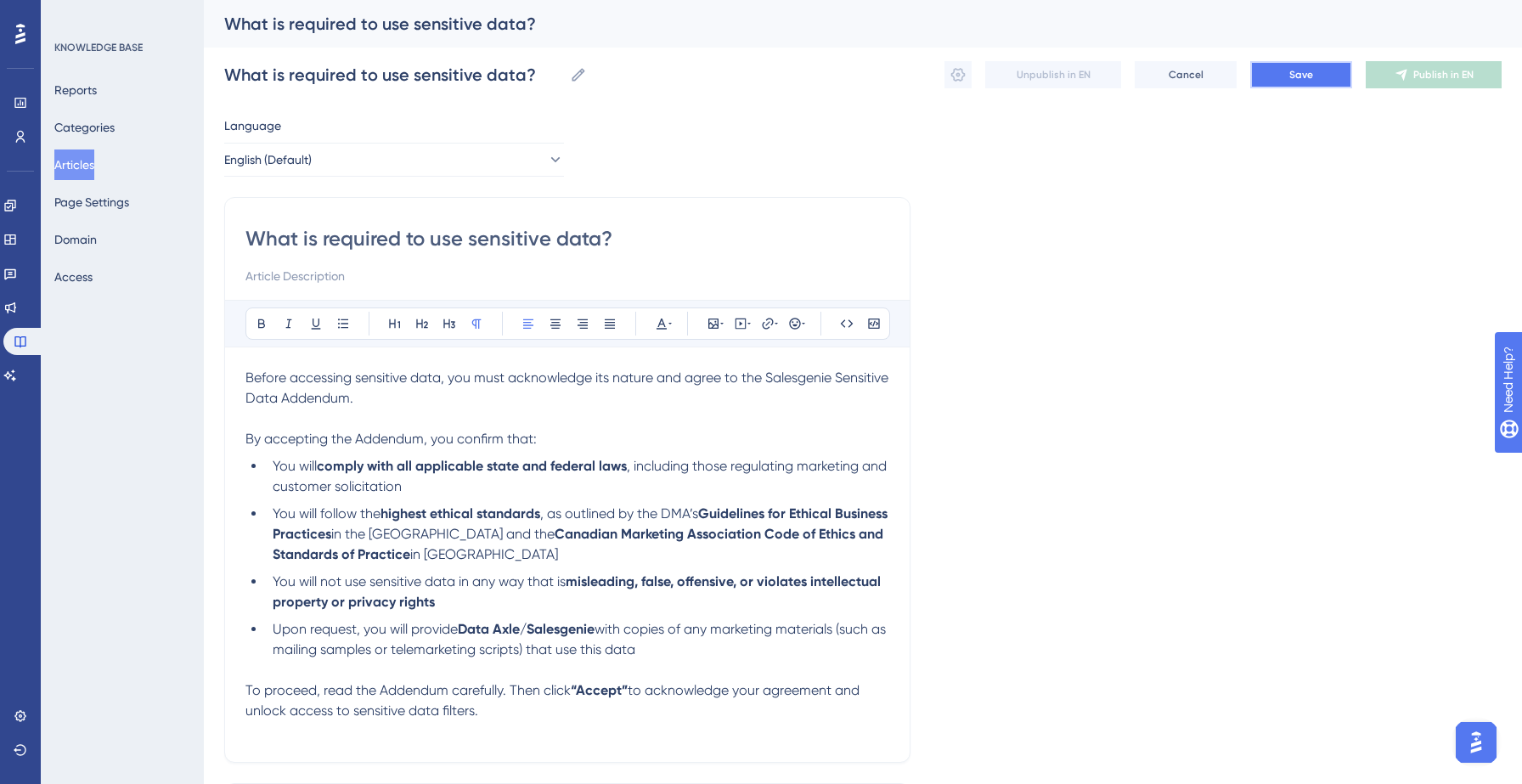
click at [1290, 79] on span "Save" at bounding box center [1301, 74] width 24 height 13
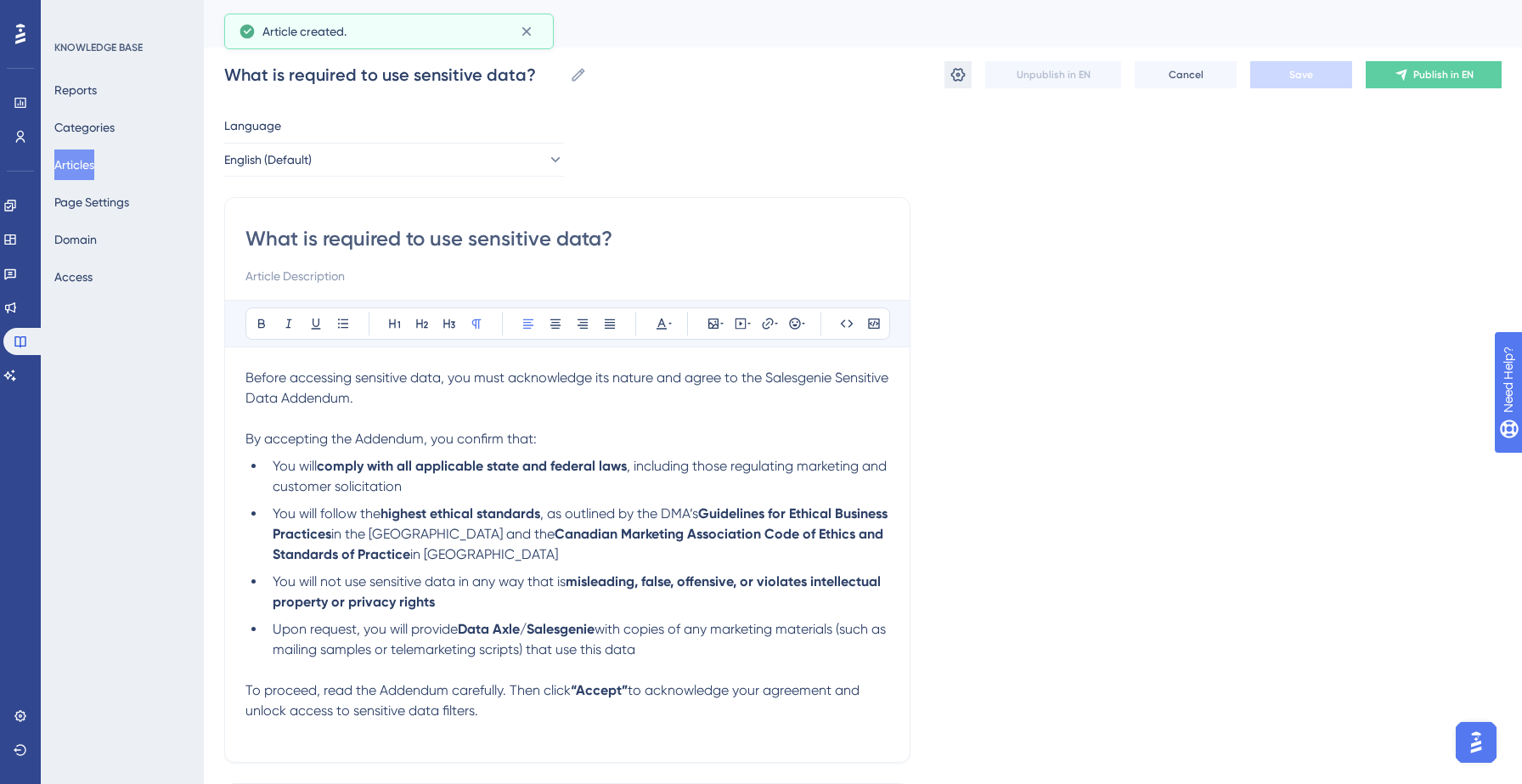
click at [955, 72] on icon at bounding box center [957, 74] width 17 height 17
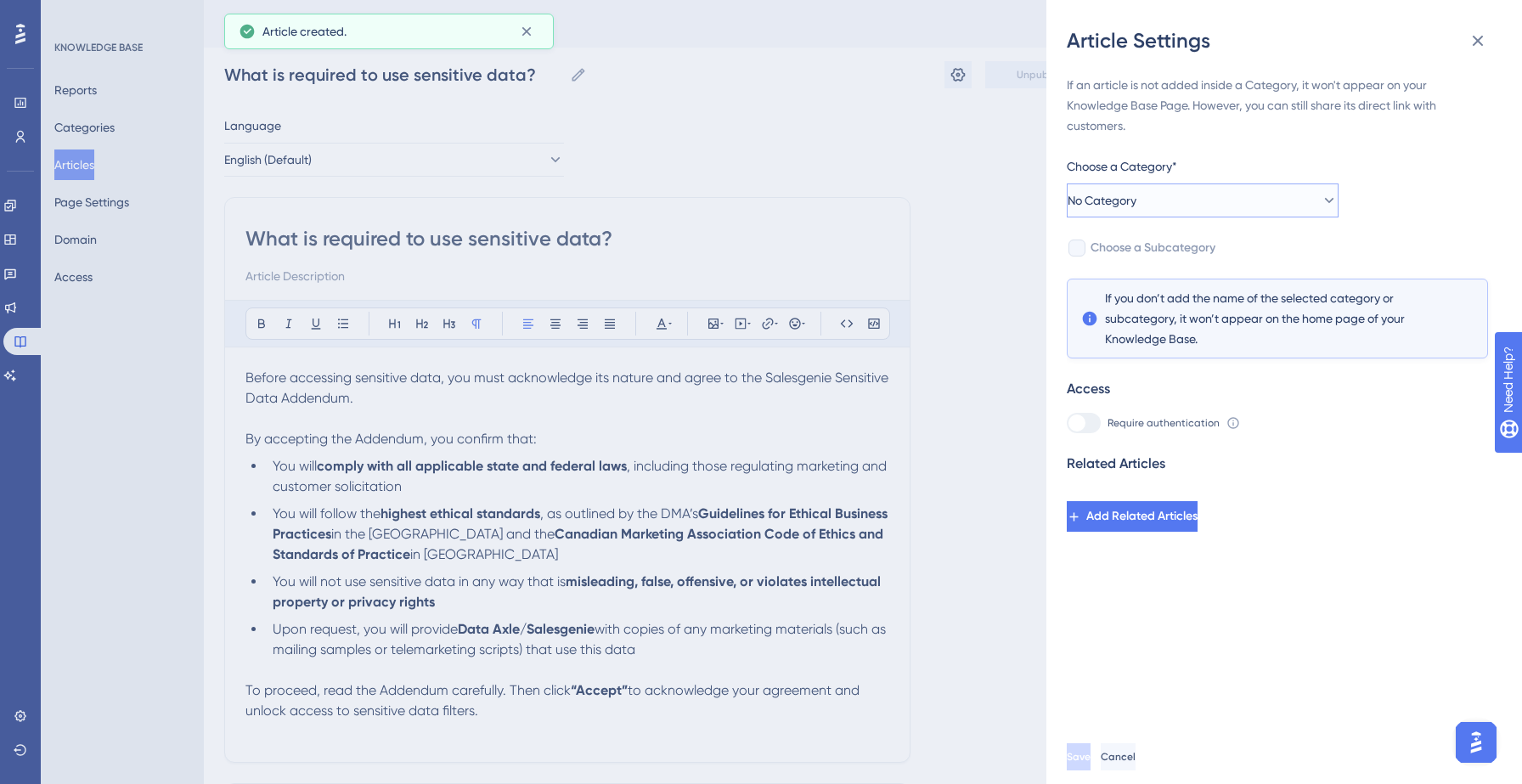
click at [1239, 186] on button "No Category" at bounding box center [1202, 200] width 272 height 34
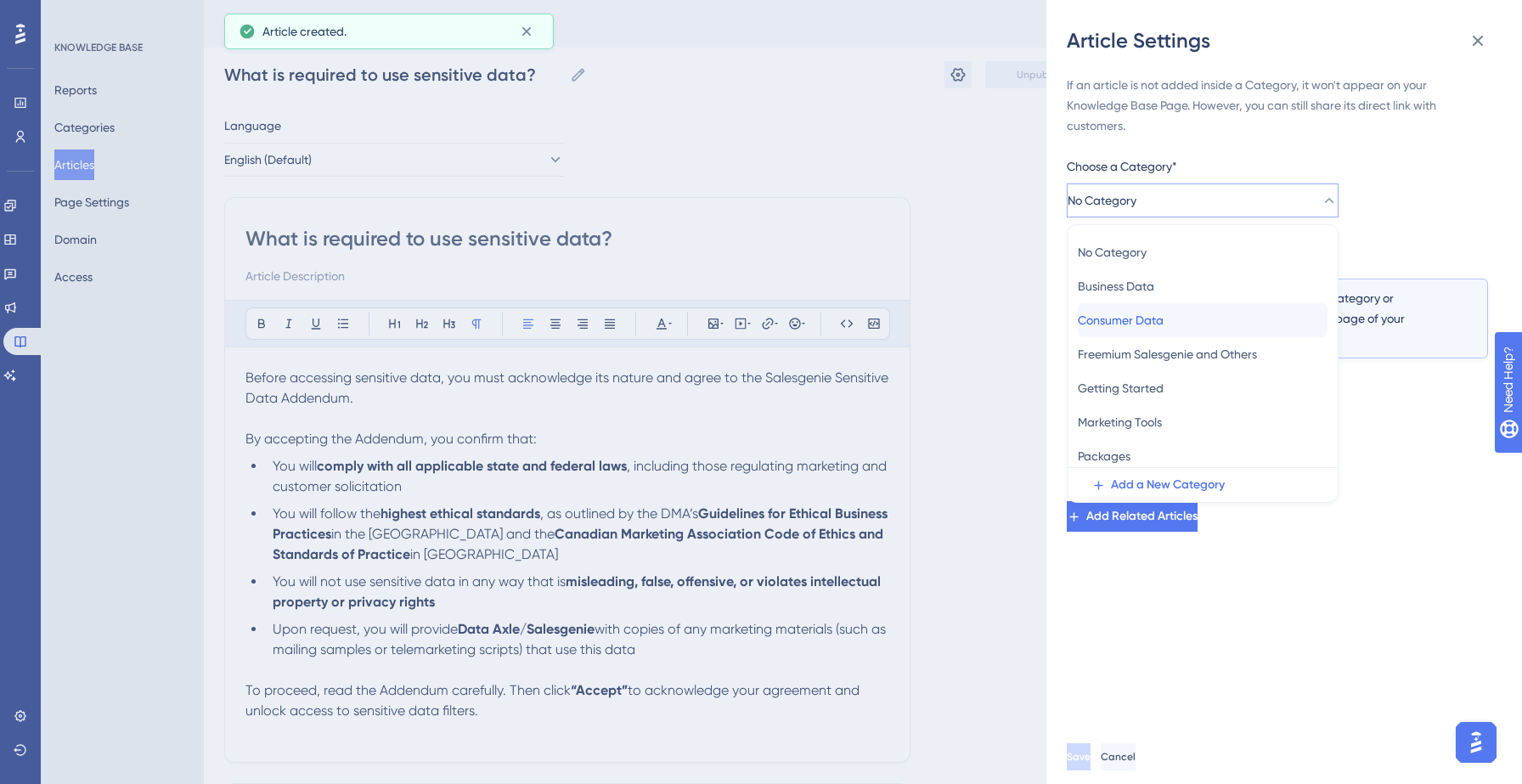
click at [1133, 314] on span "Consumer Data" at bounding box center [1120, 320] width 86 height 20
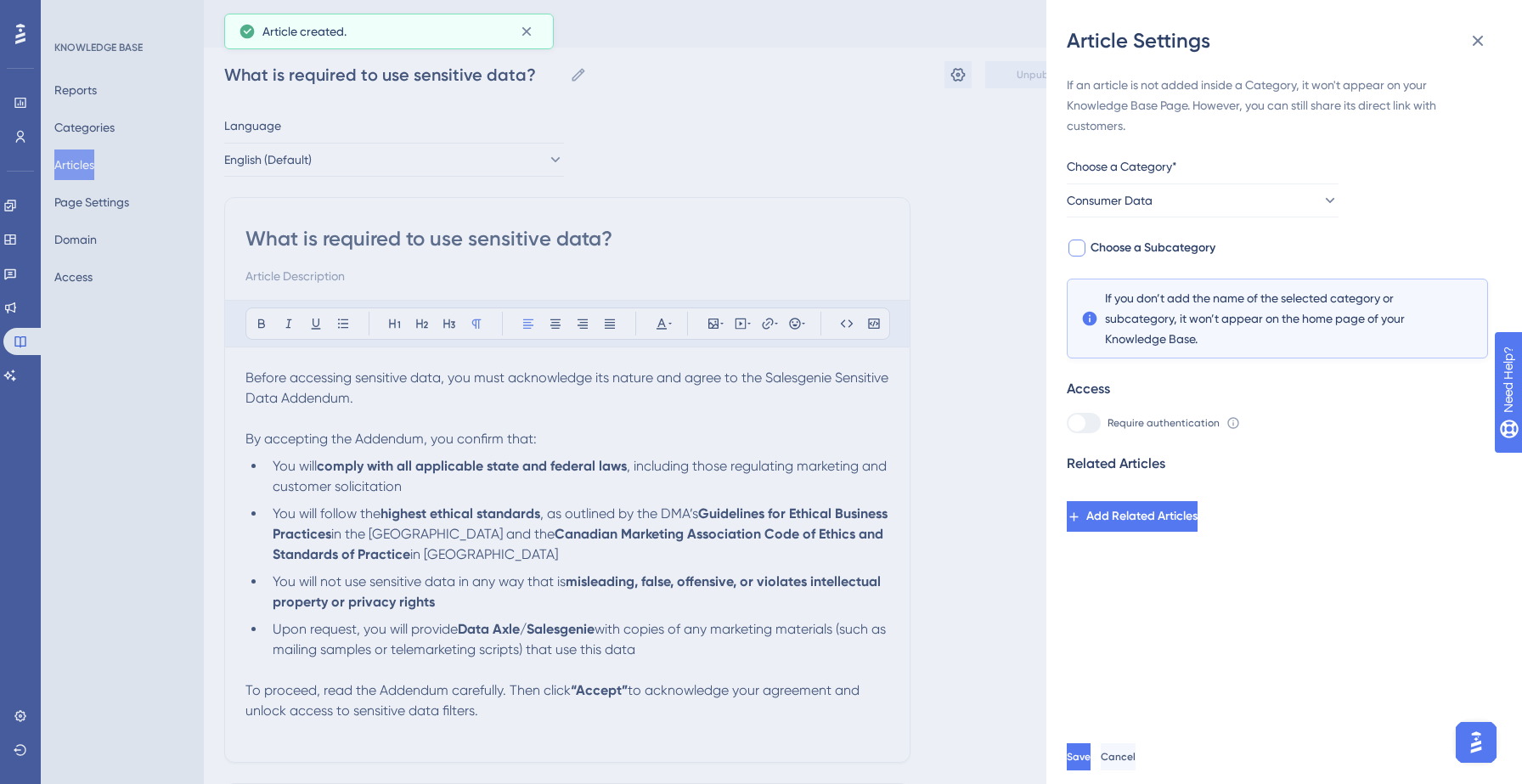
click at [1207, 251] on span "Choose a Subcategory" at bounding box center [1153, 248] width 125 height 20
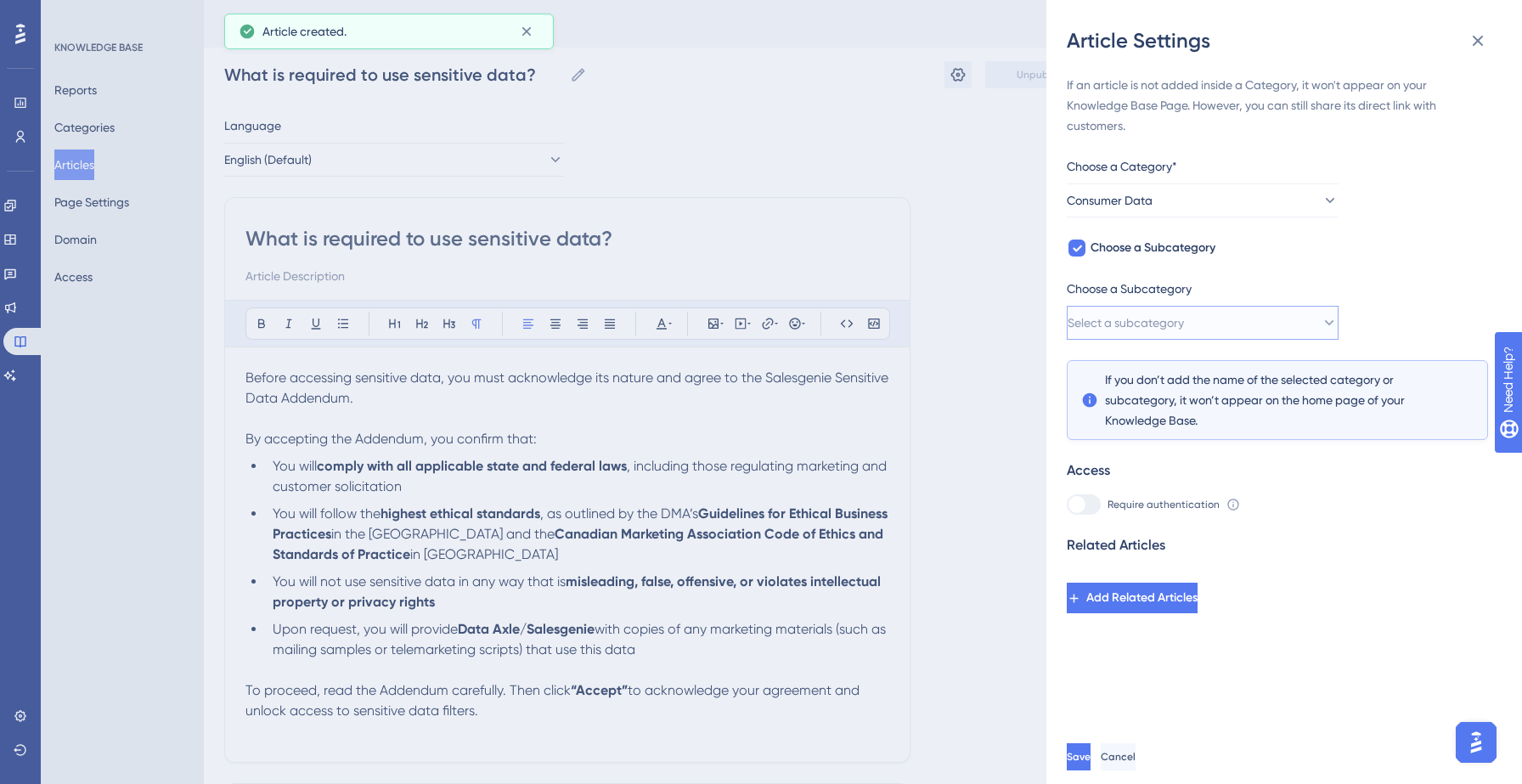
click at [1194, 334] on button "Select a subcategory" at bounding box center [1202, 323] width 272 height 34
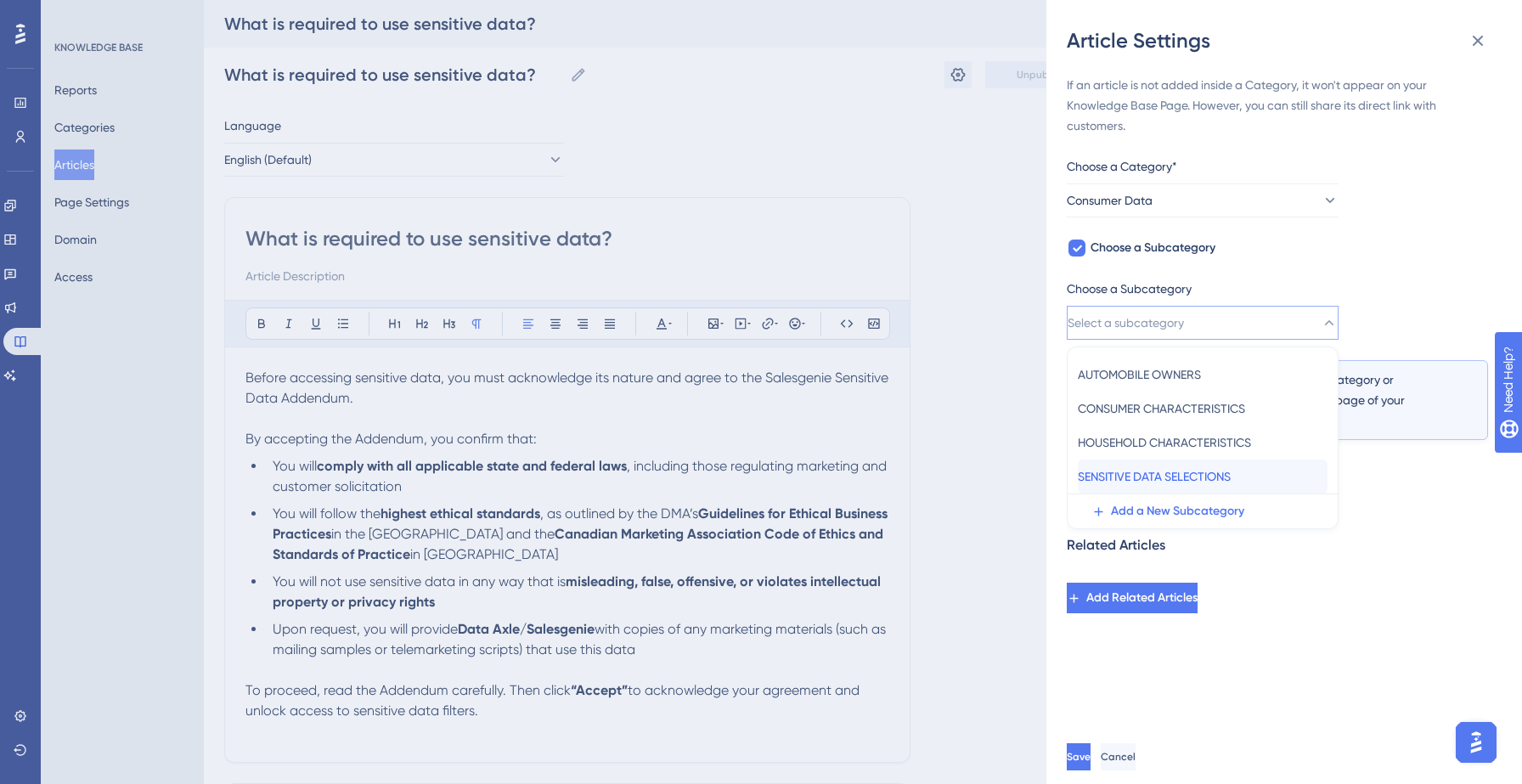
click at [1174, 470] on span "SENSITIVE DATA SELECTIONS" at bounding box center [1154, 476] width 153 height 20
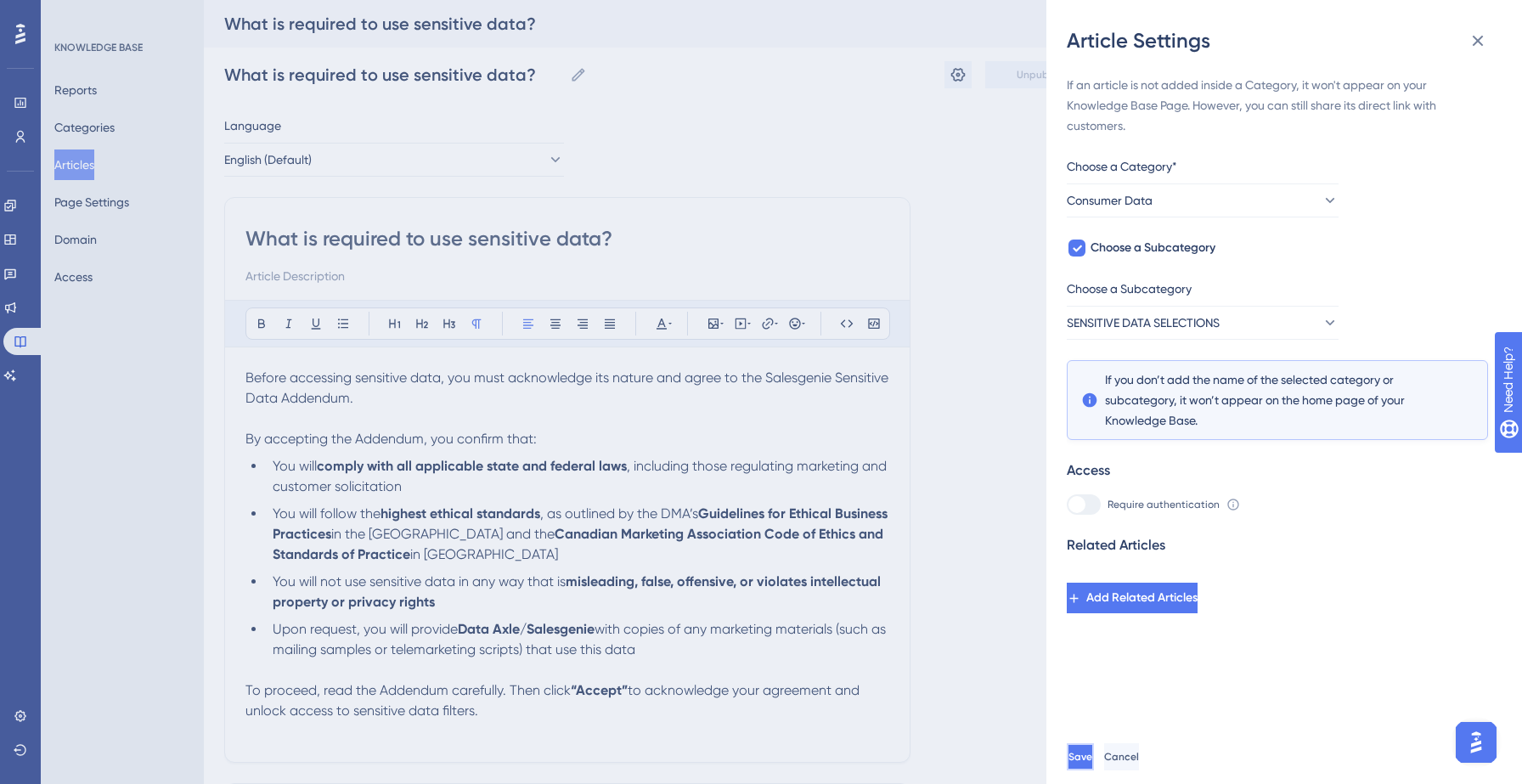
click at [1093, 744] on button "Save" at bounding box center [1080, 756] width 27 height 27
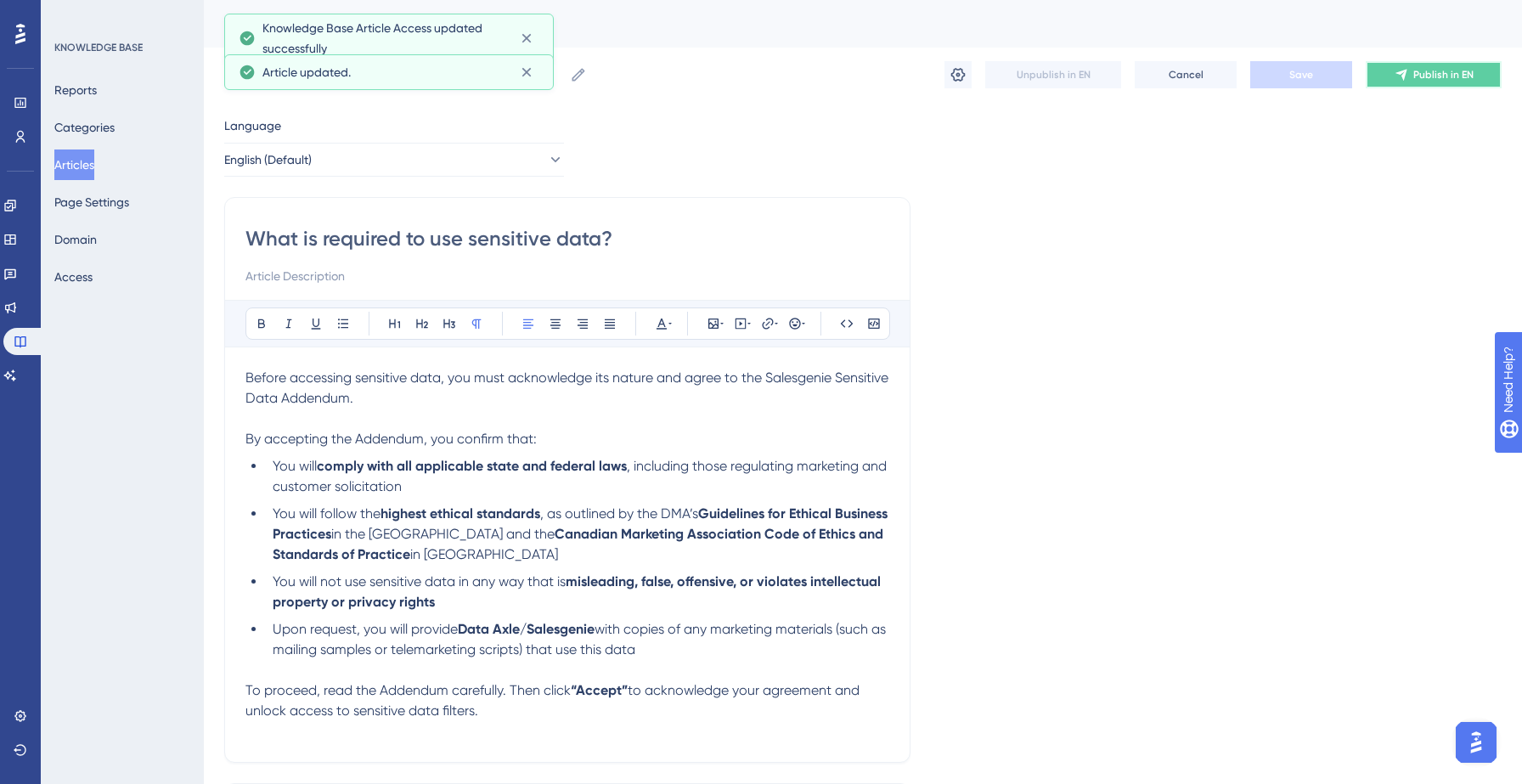
click at [1431, 84] on button "Publish in EN" at bounding box center [1433, 75] width 135 height 27
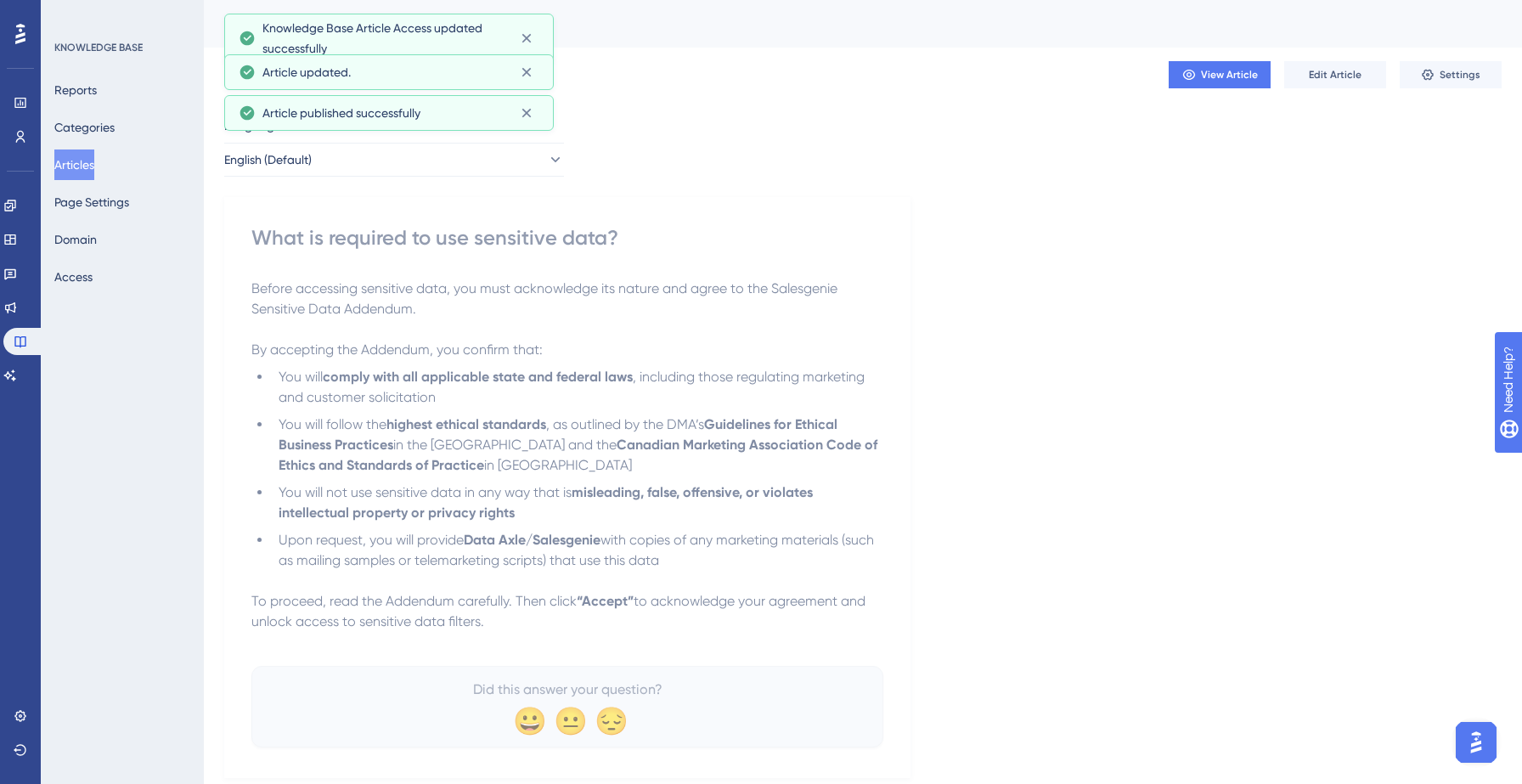
click at [94, 152] on button "Articles" at bounding box center [74, 165] width 40 height 30
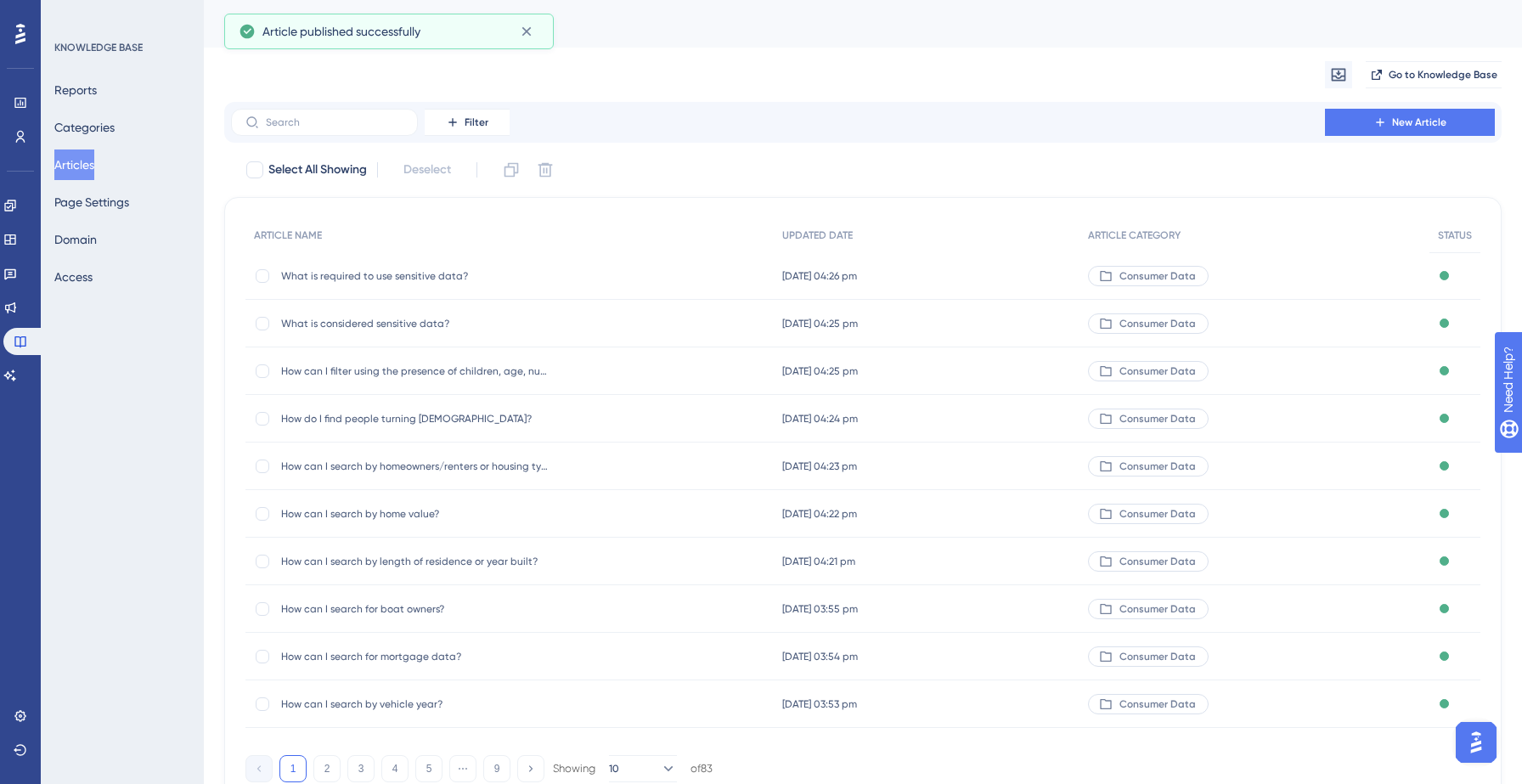
click at [1392, 102] on div "Filter New Article" at bounding box center [863, 122] width 1277 height 41
click at [1392, 118] on span "New Article" at bounding box center [1419, 122] width 54 height 13
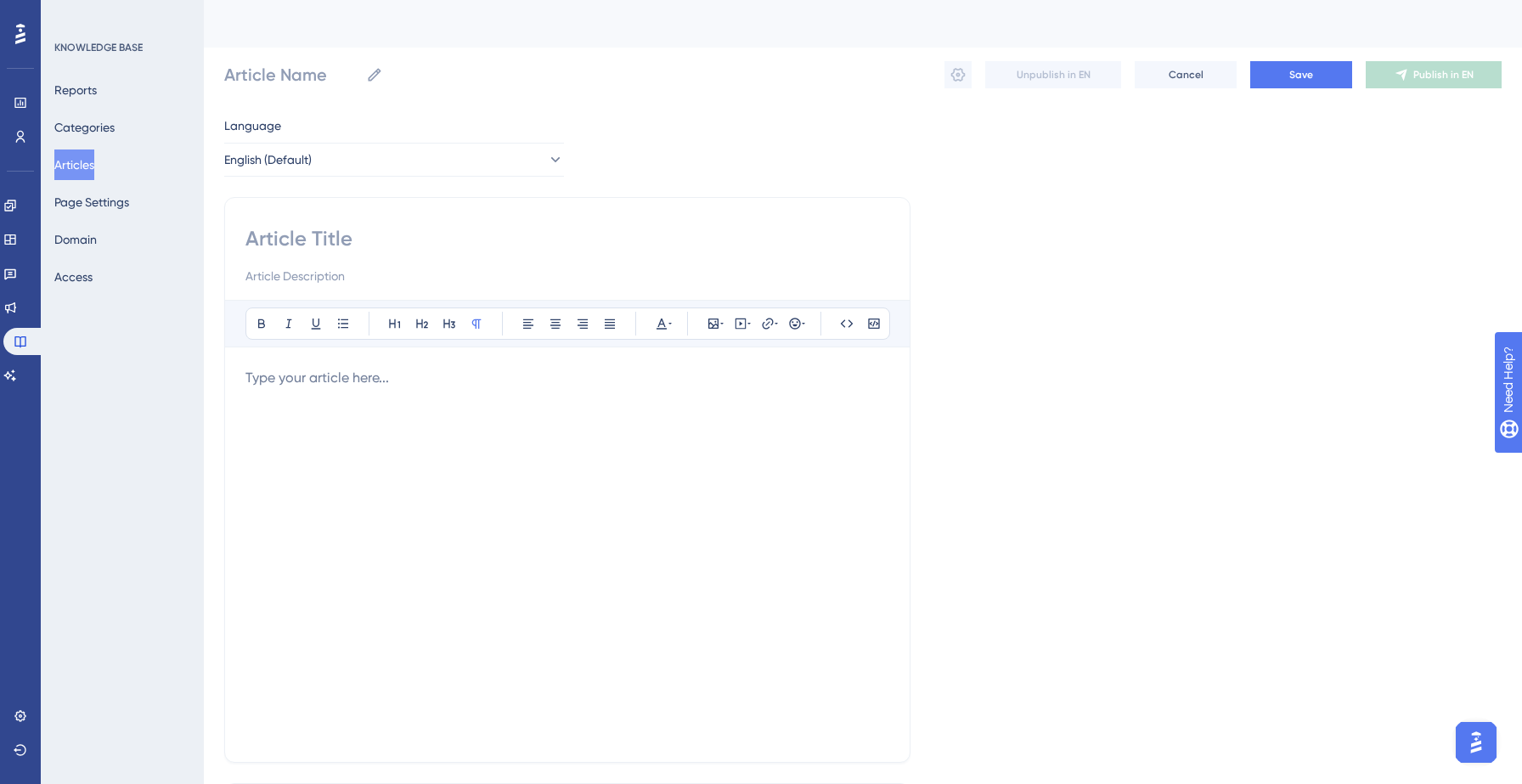
click at [331, 220] on div "Bold Italic Underline Bullet Point Heading 1 Heading 2 Heading 3 Normal Align L…" at bounding box center [568, 479] width 686 height 566
click at [325, 239] on input at bounding box center [567, 239] width 643 height 27
paste input "How can I search for mortgage data?"
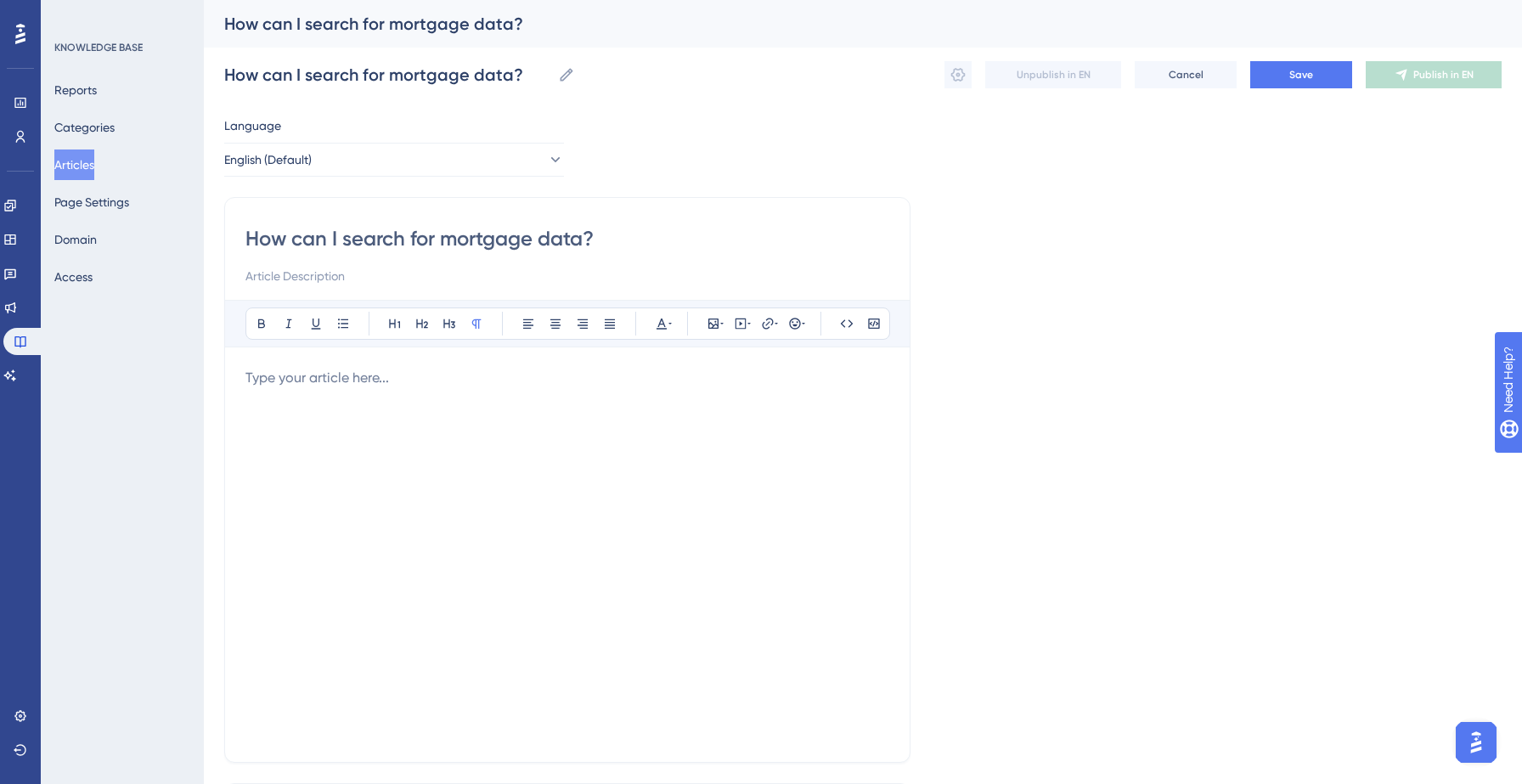
click at [370, 395] on div at bounding box center [567, 554] width 643 height 373
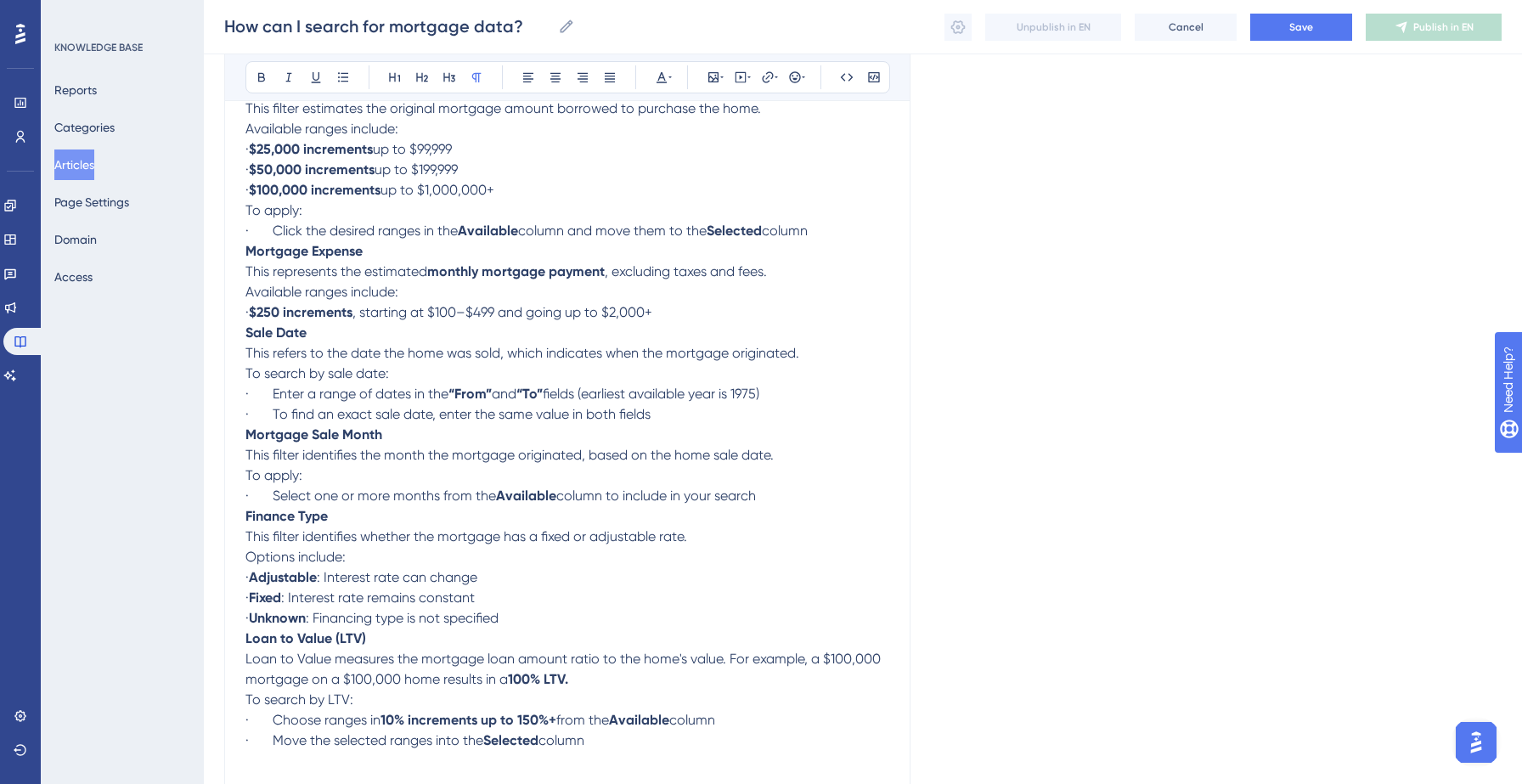
scroll to position [1074, 0]
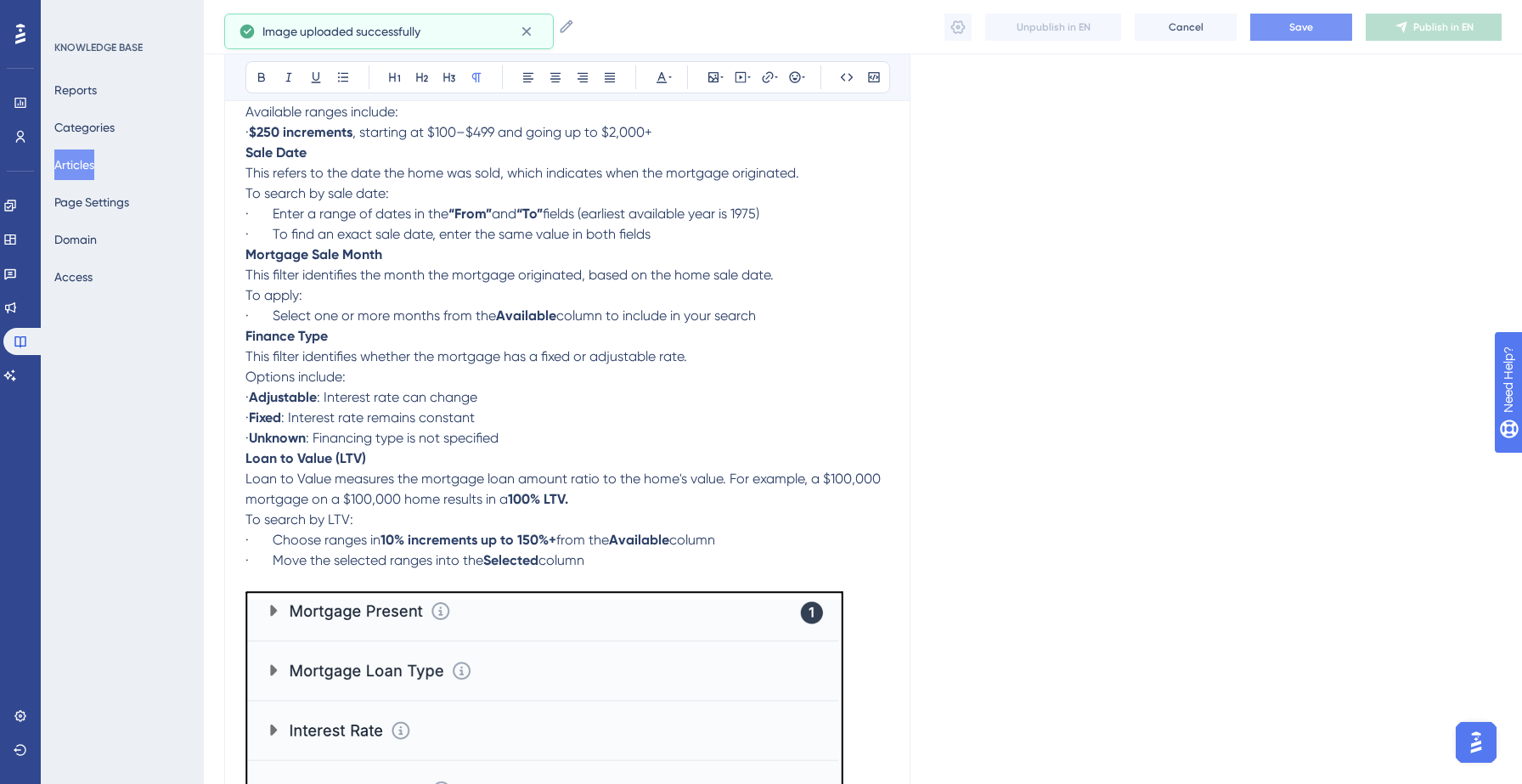
click at [1280, 21] on button "Save" at bounding box center [1301, 27] width 102 height 27
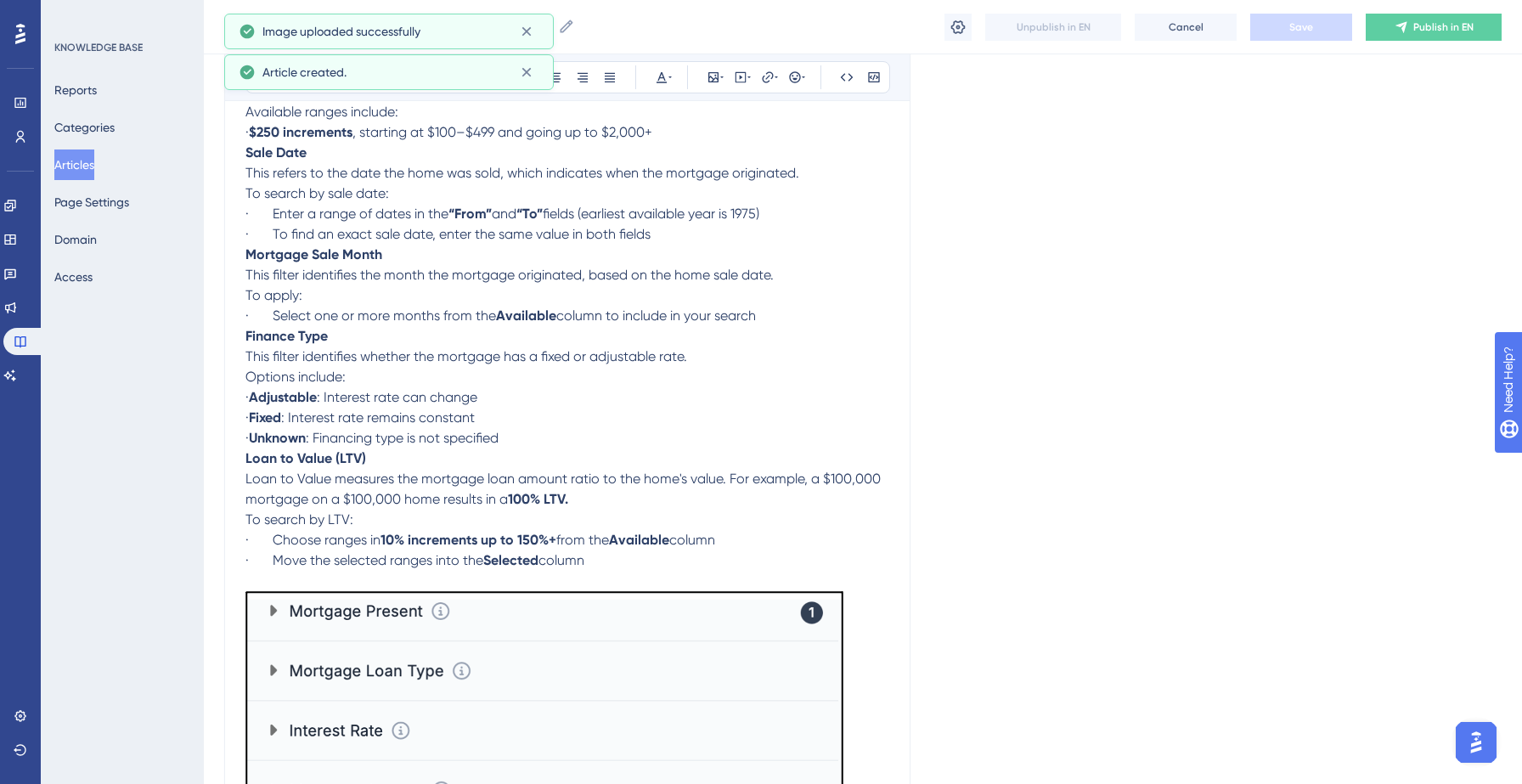
scroll to position [894, 0]
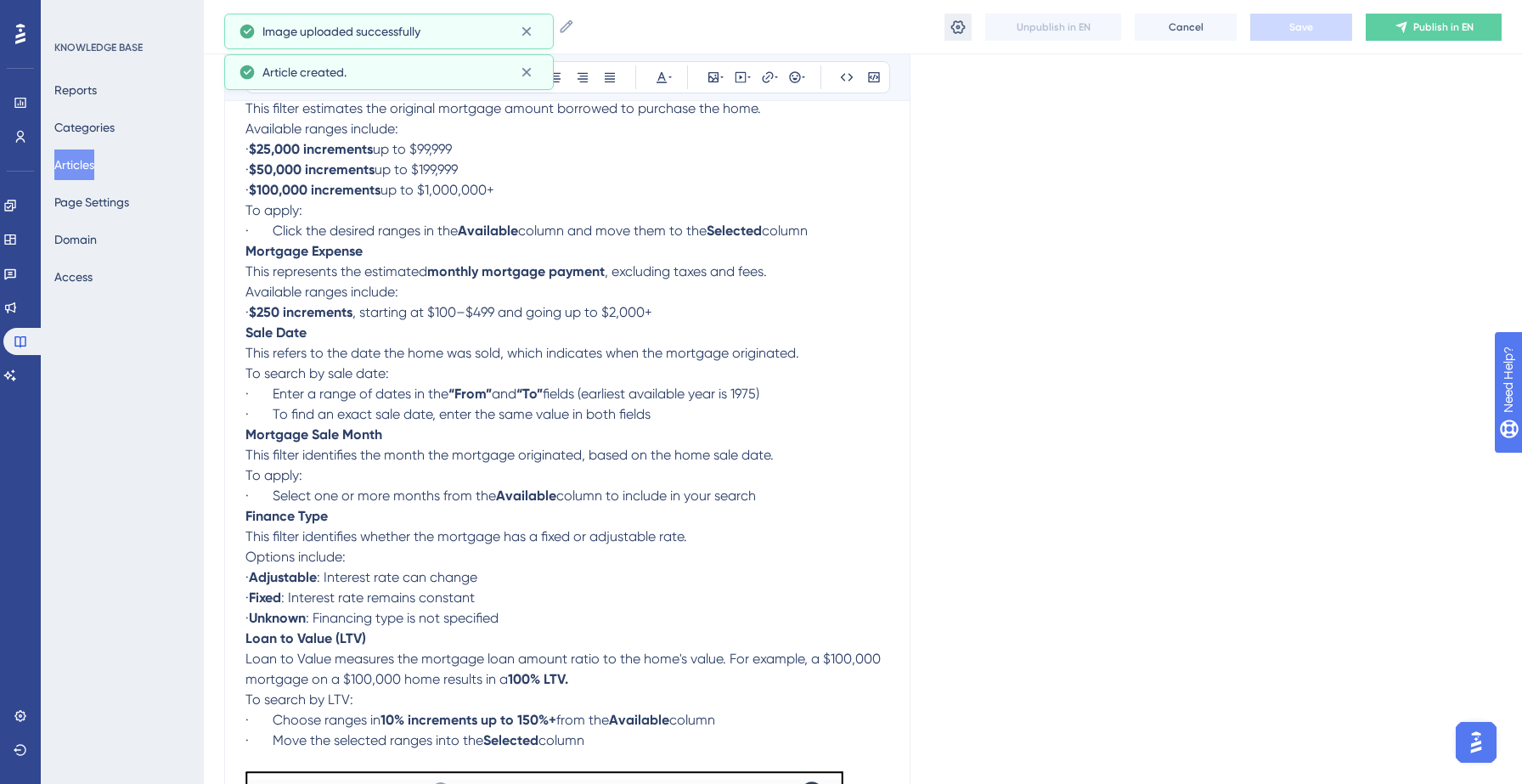
click at [949, 27] on icon at bounding box center [957, 27] width 17 height 17
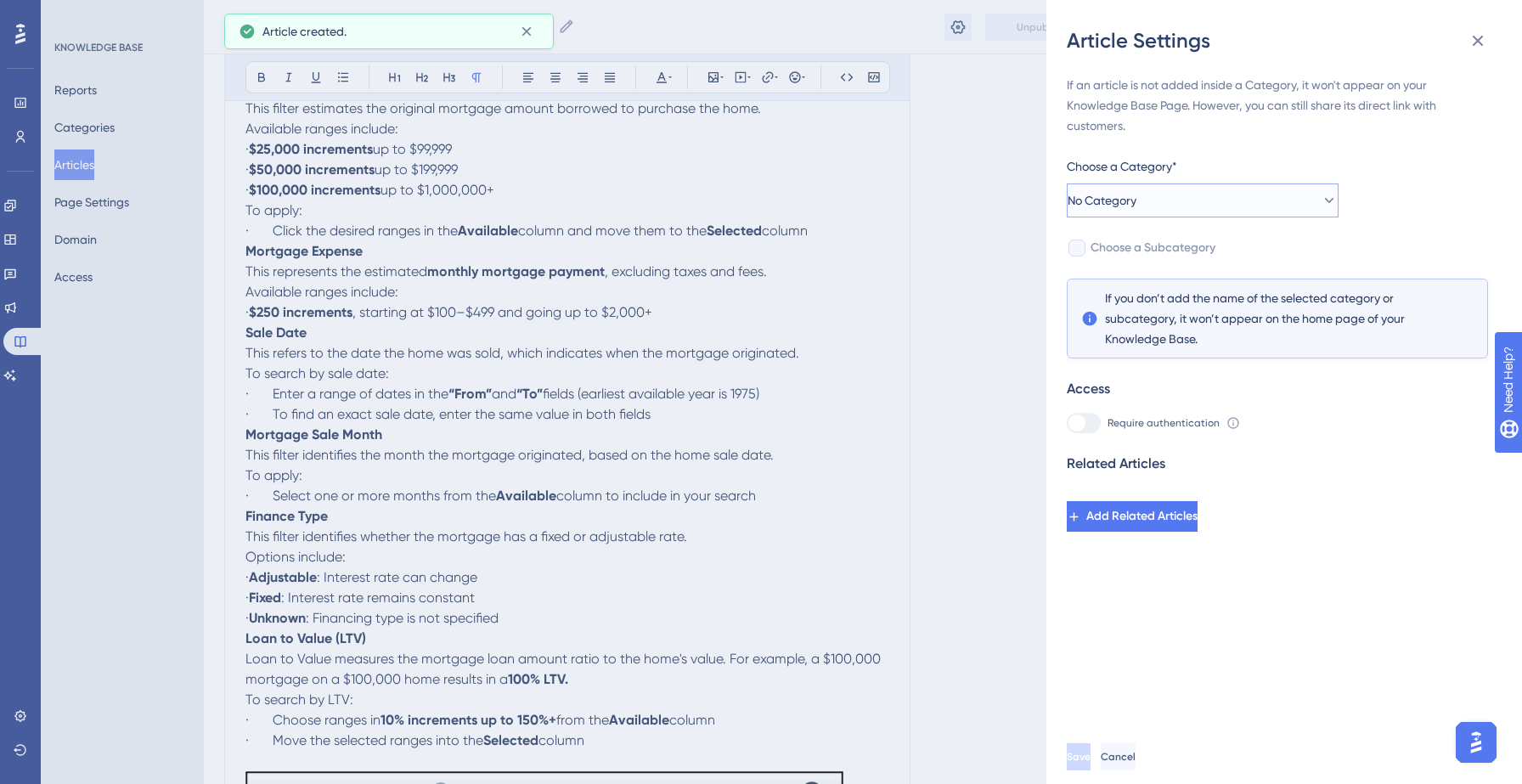
click at [1171, 205] on button "No Category" at bounding box center [1202, 200] width 272 height 34
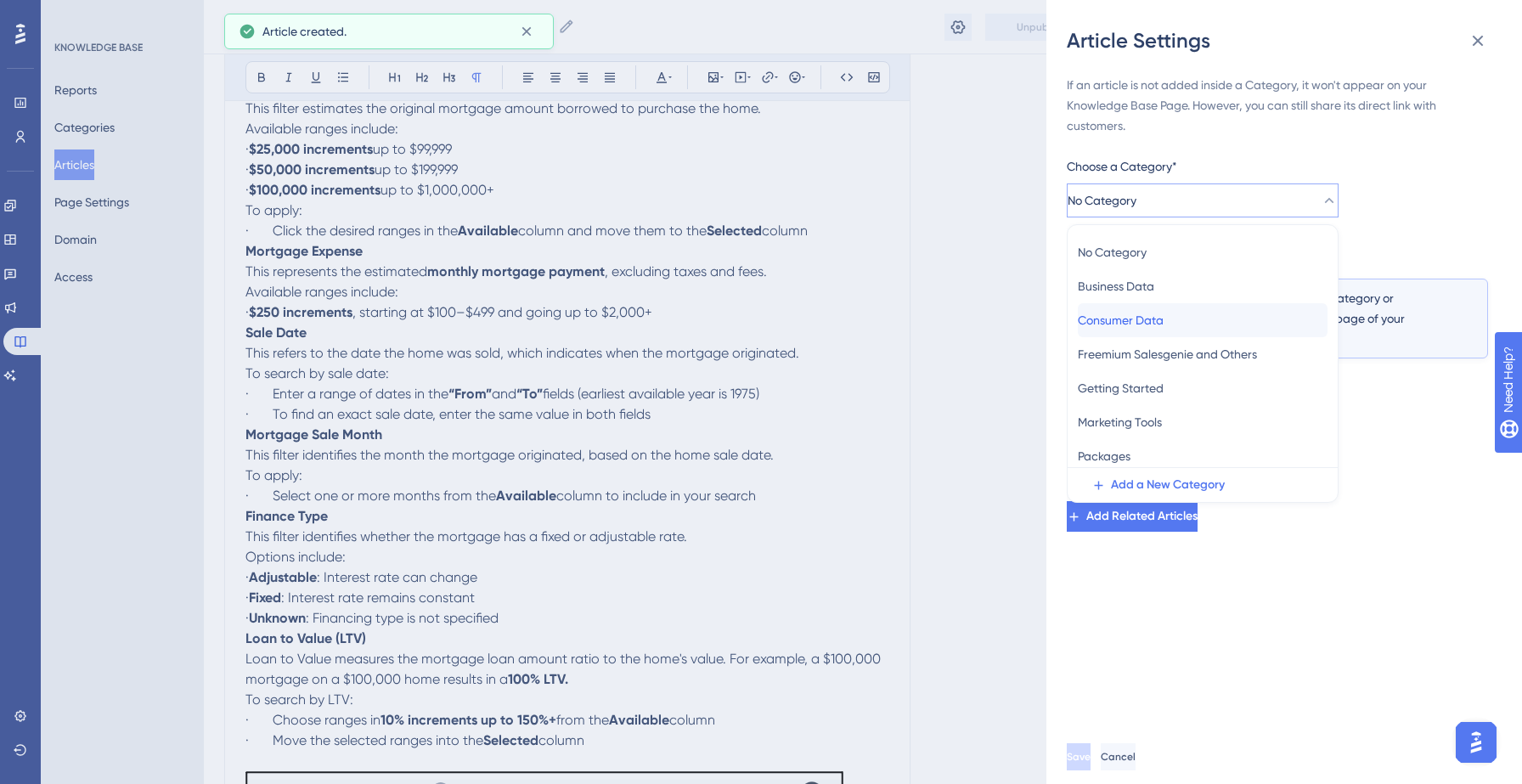
click at [1127, 314] on span "Consumer Data" at bounding box center [1120, 320] width 86 height 20
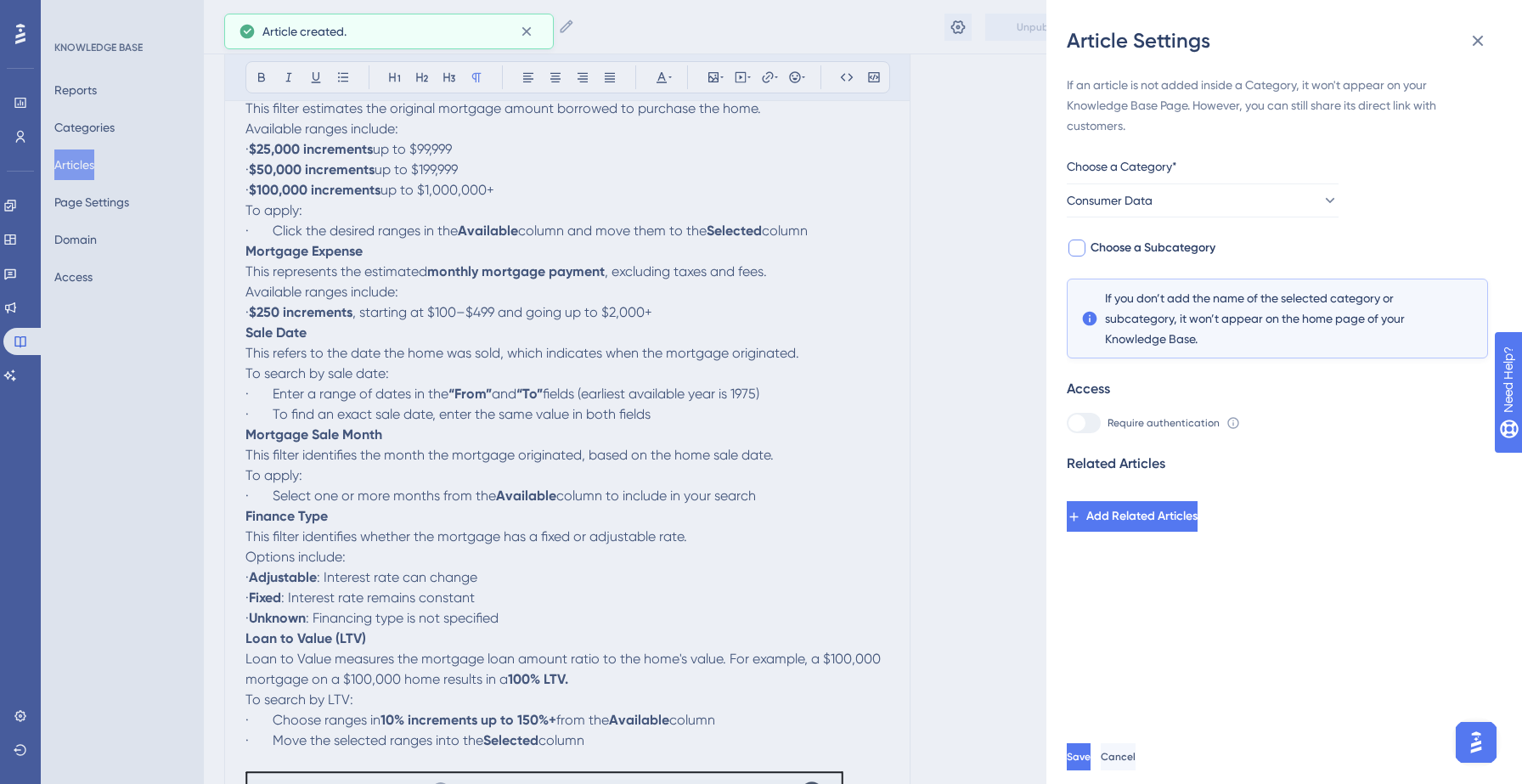
click at [1173, 250] on span "Choose a Subcategory" at bounding box center [1153, 248] width 125 height 20
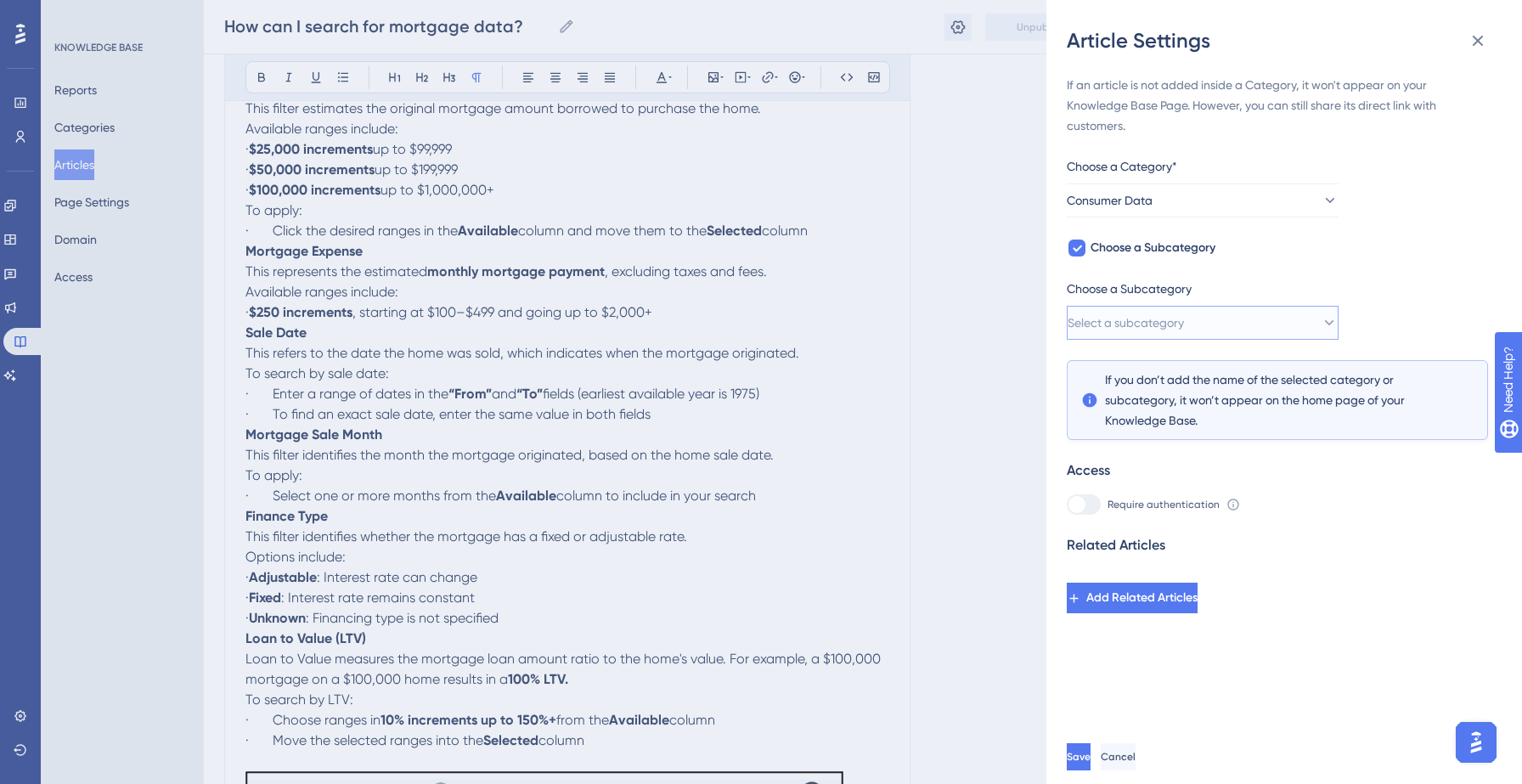
click at [1216, 318] on button "Select a subcategory" at bounding box center [1202, 323] width 272 height 34
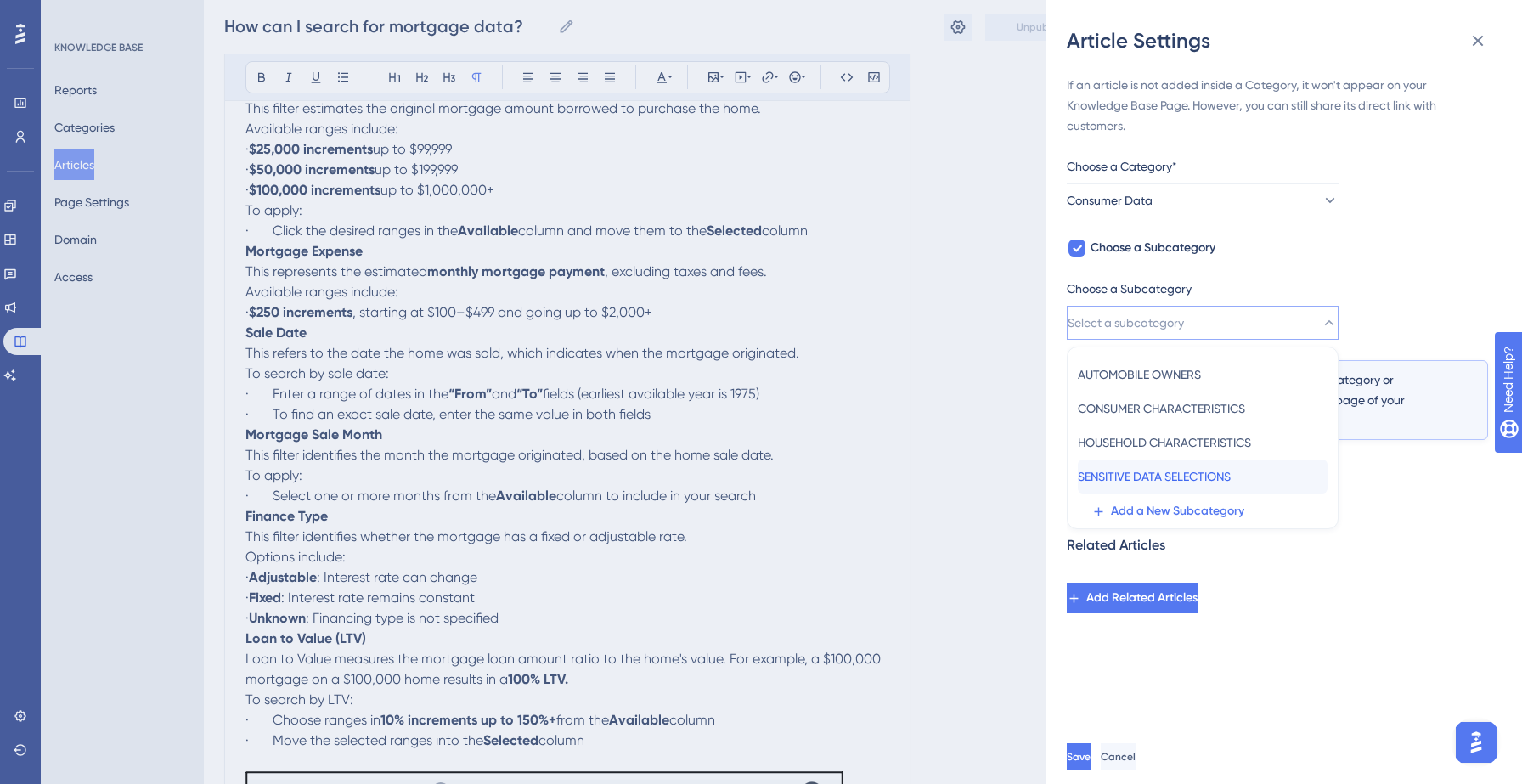
click at [1142, 469] on span "SENSITIVE DATA SELECTIONS" at bounding box center [1154, 476] width 153 height 20
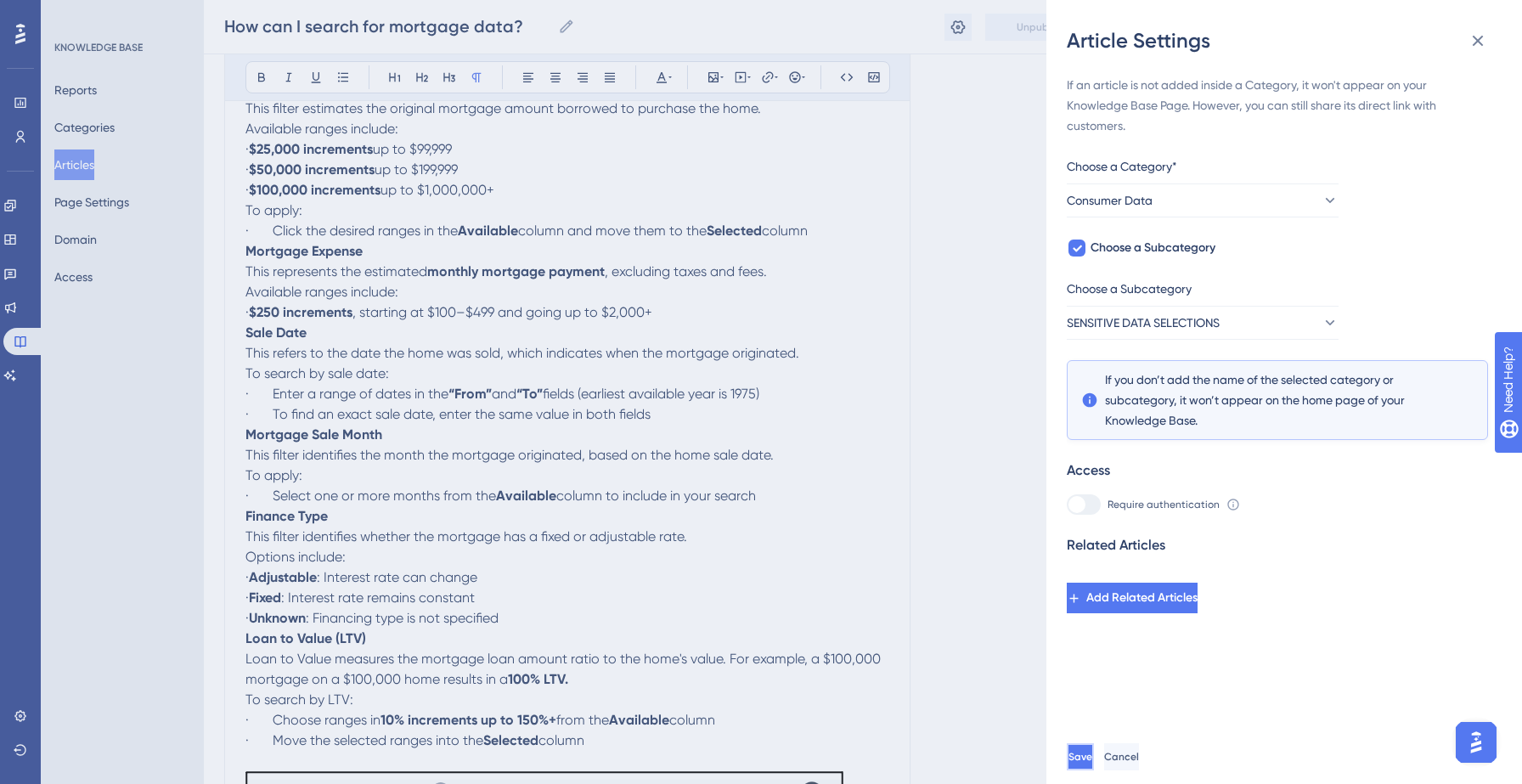
click at [1092, 750] on span "Save" at bounding box center [1080, 755] width 24 height 13
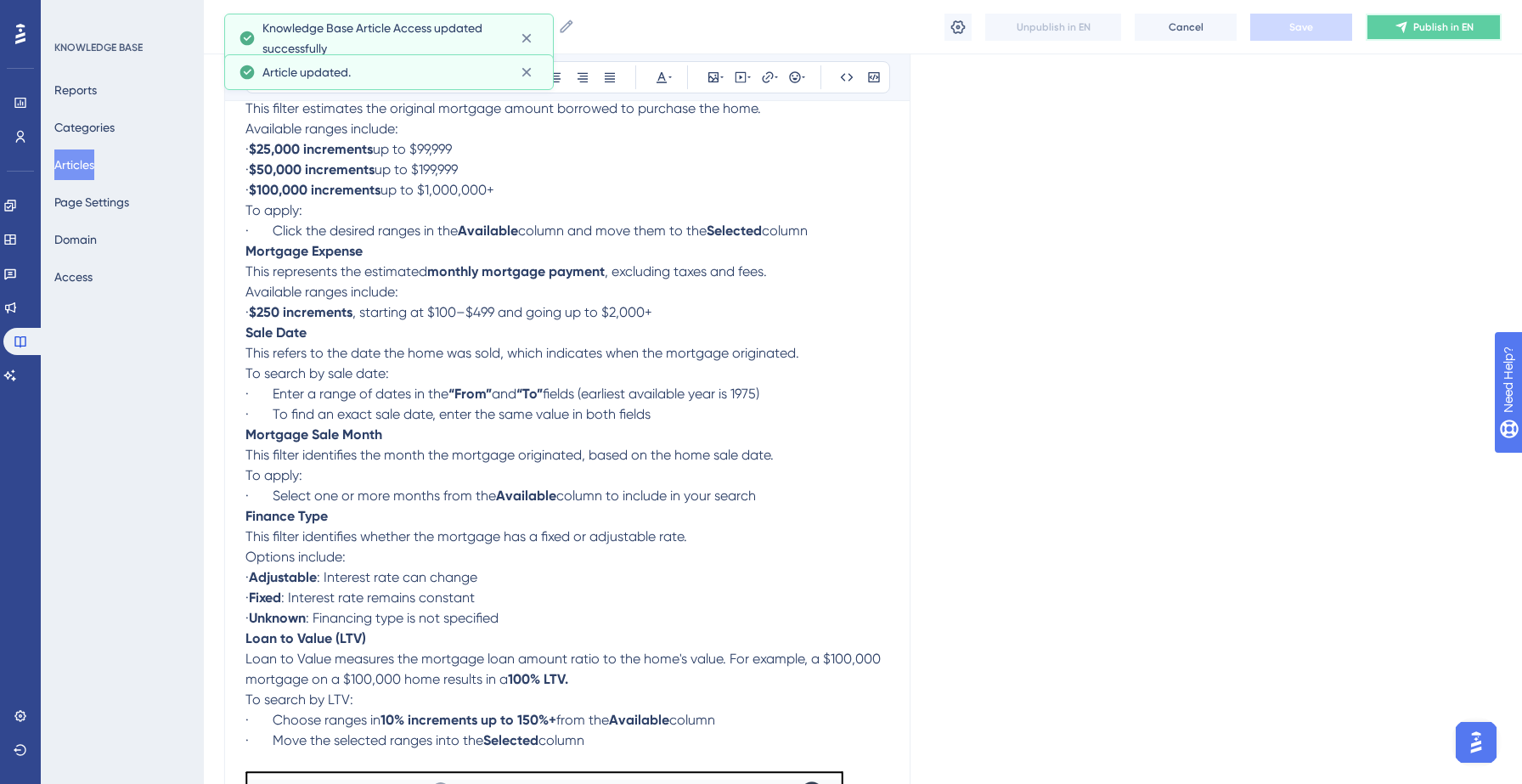
click at [1436, 34] on button "Publish in EN" at bounding box center [1433, 27] width 135 height 27
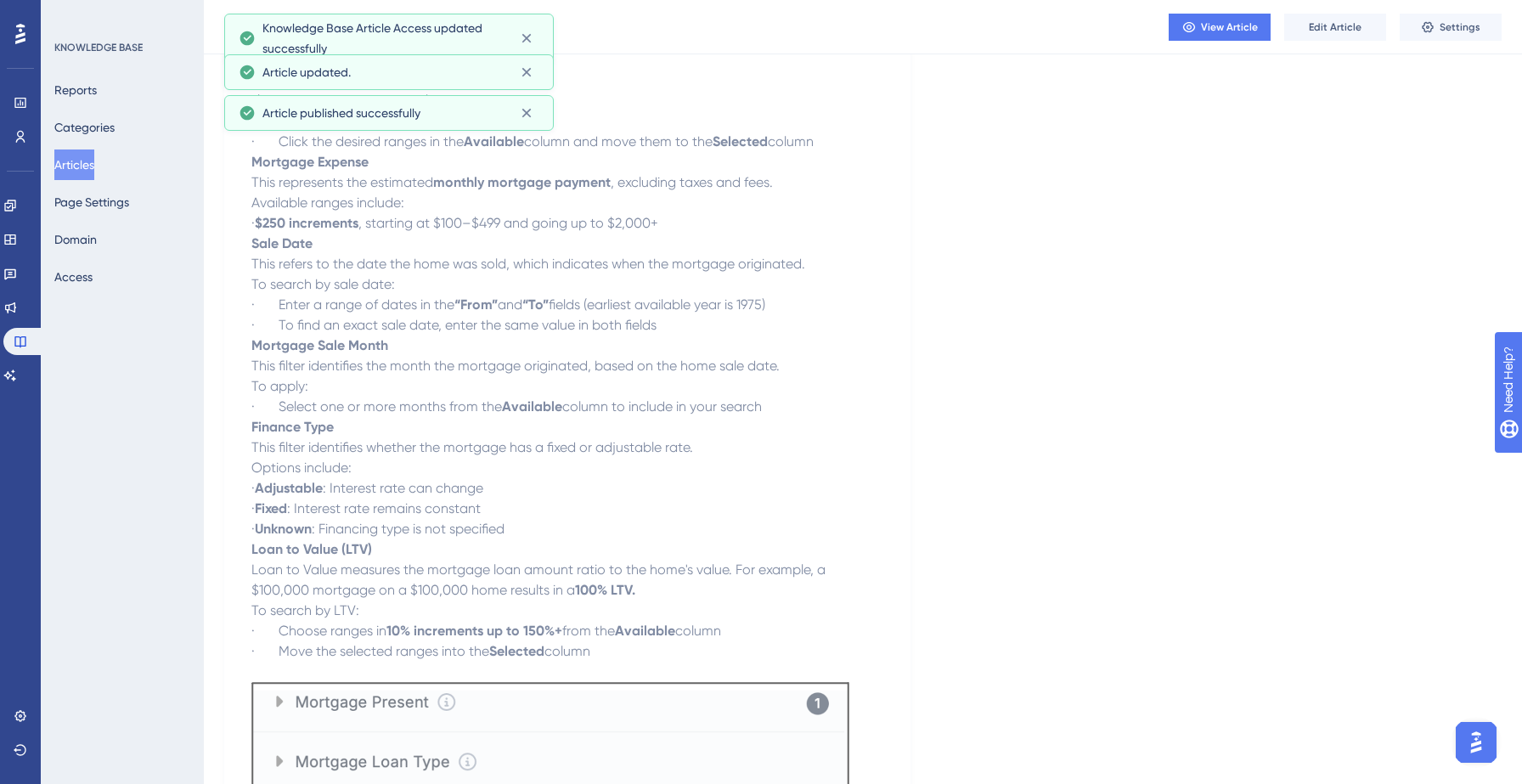
click at [94, 167] on button "Articles" at bounding box center [74, 165] width 40 height 30
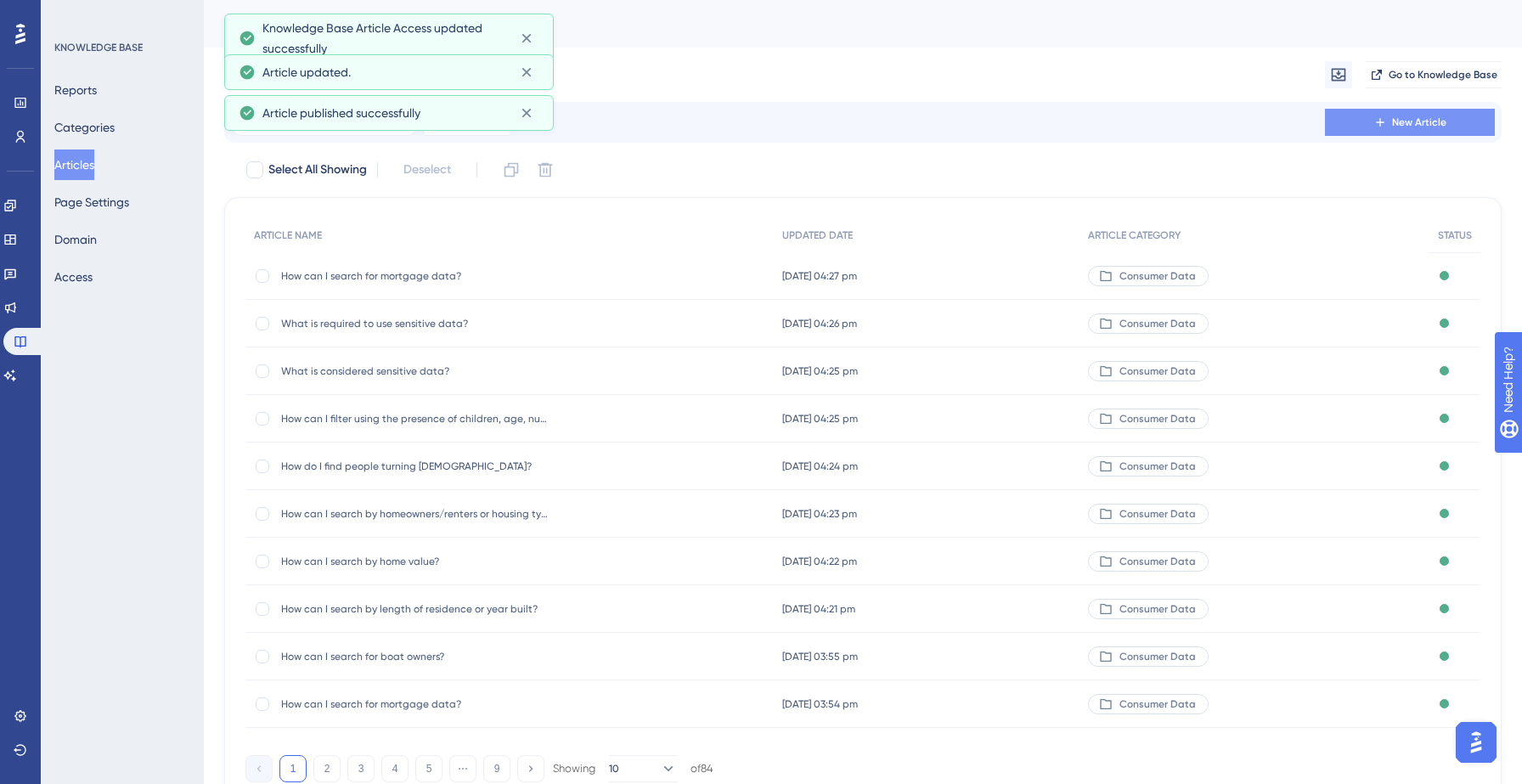
click at [1349, 128] on button "New Article" at bounding box center [1410, 122] width 170 height 27
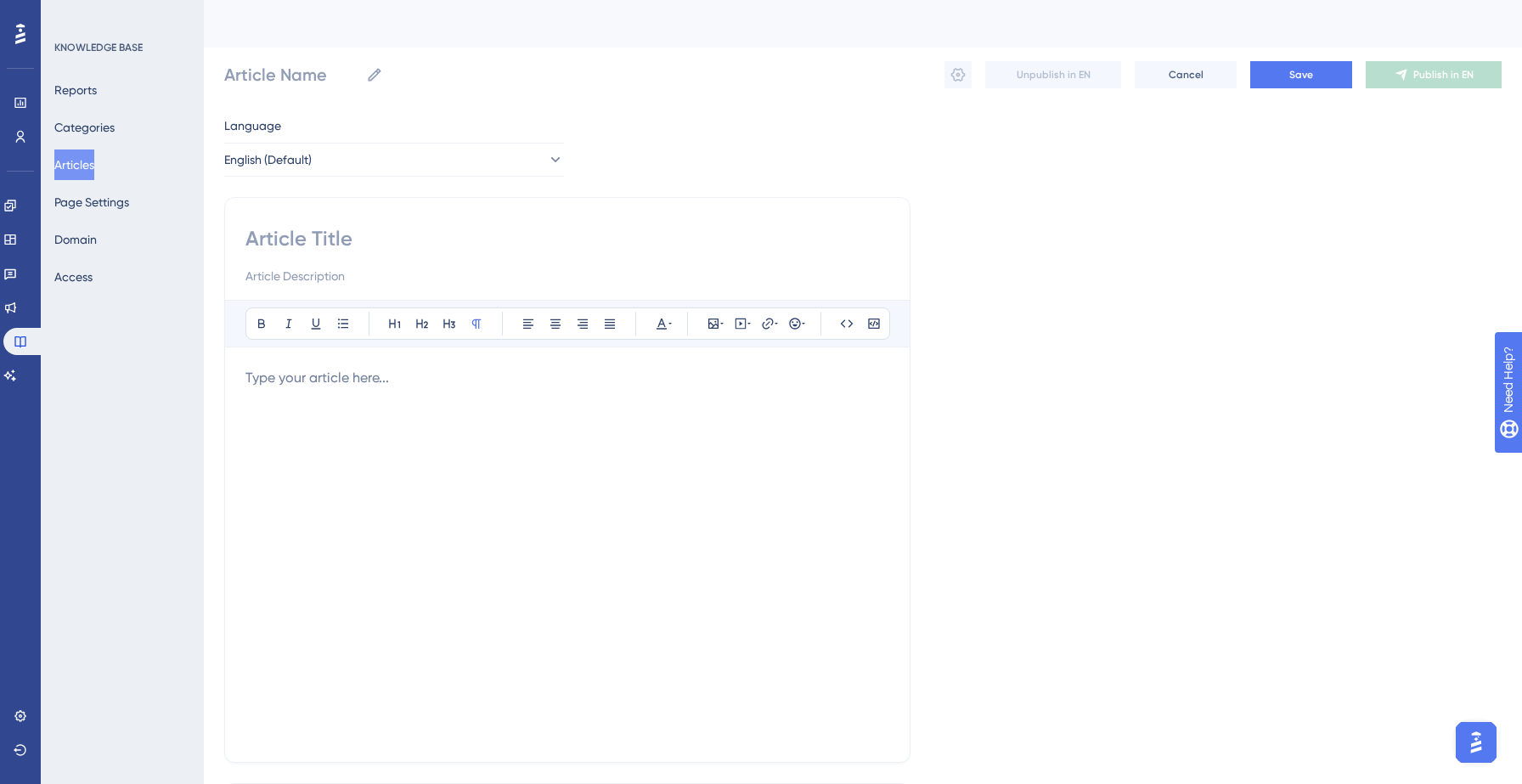
click at [354, 218] on div "Bold Italic Underline Bullet Point Heading 1 Heading 2 Heading 3 Normal Align L…" at bounding box center [568, 479] width 686 height 566
click at [301, 239] on input at bounding box center [567, 239] width 643 height 27
paste input "How do I build a consumer list?"
click at [358, 407] on div at bounding box center [567, 554] width 643 height 373
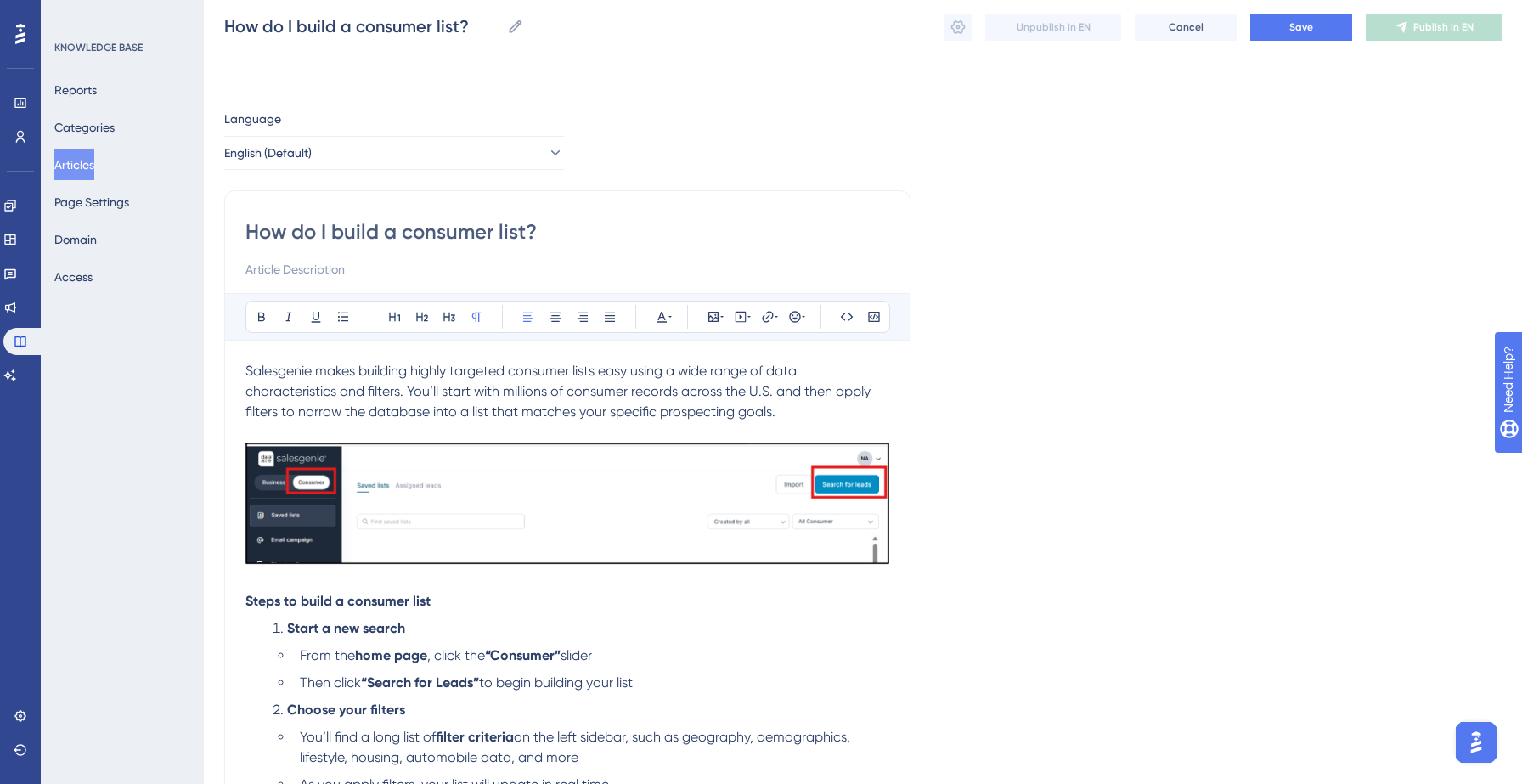
scroll to position [326, 0]
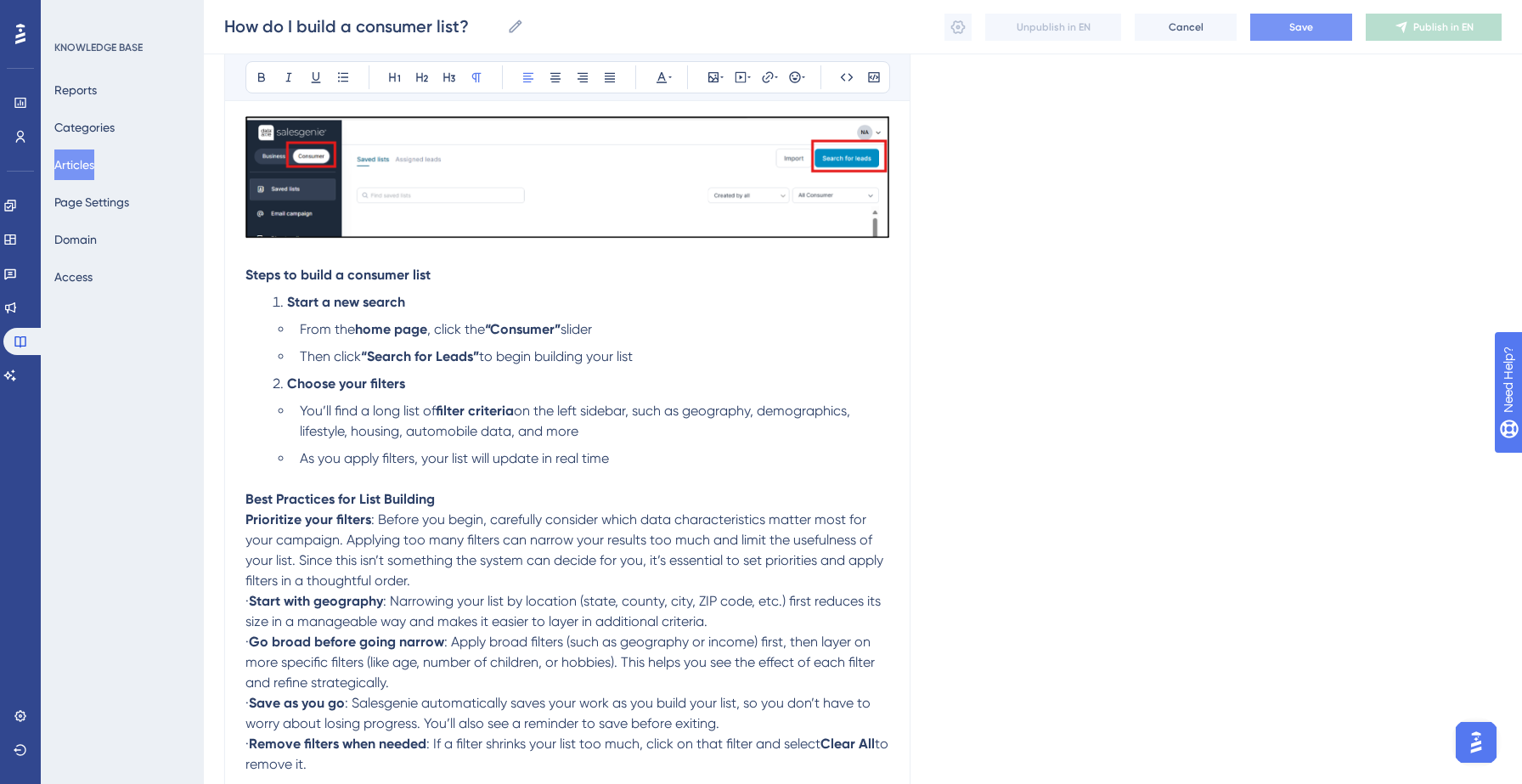
click at [1306, 25] on span "Save" at bounding box center [1301, 27] width 24 height 13
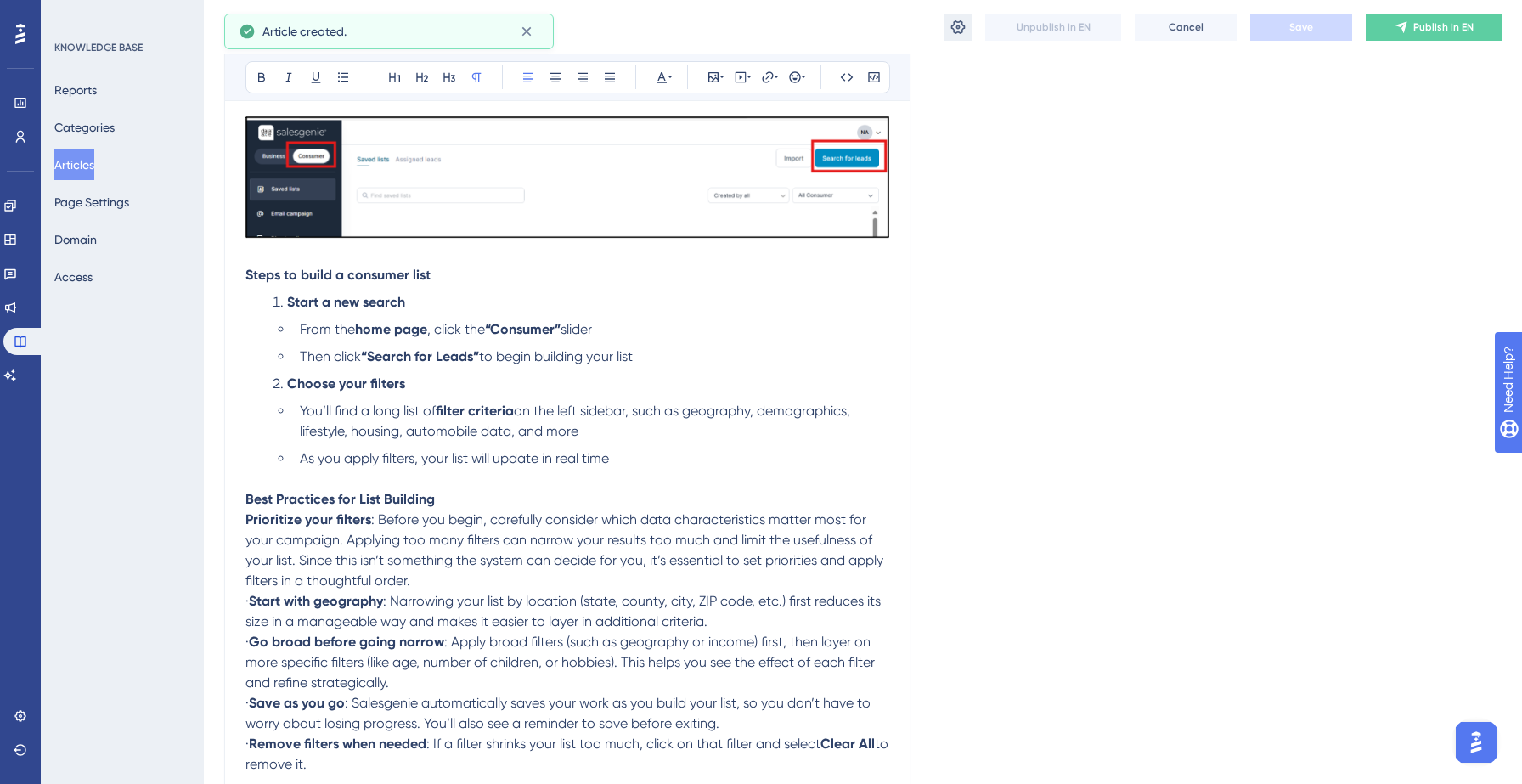
scroll to position [211, 0]
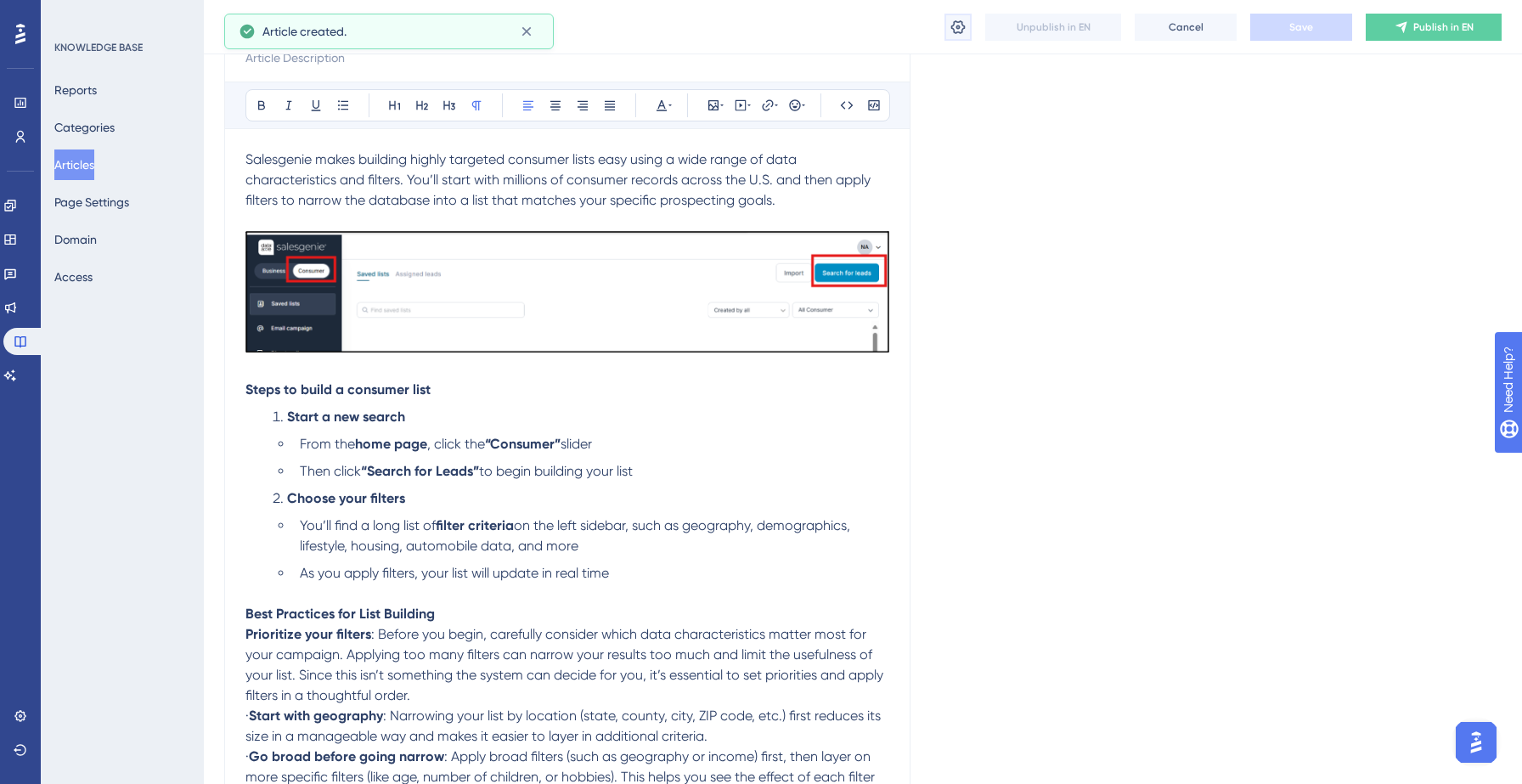
click at [954, 28] on icon at bounding box center [957, 27] width 17 height 17
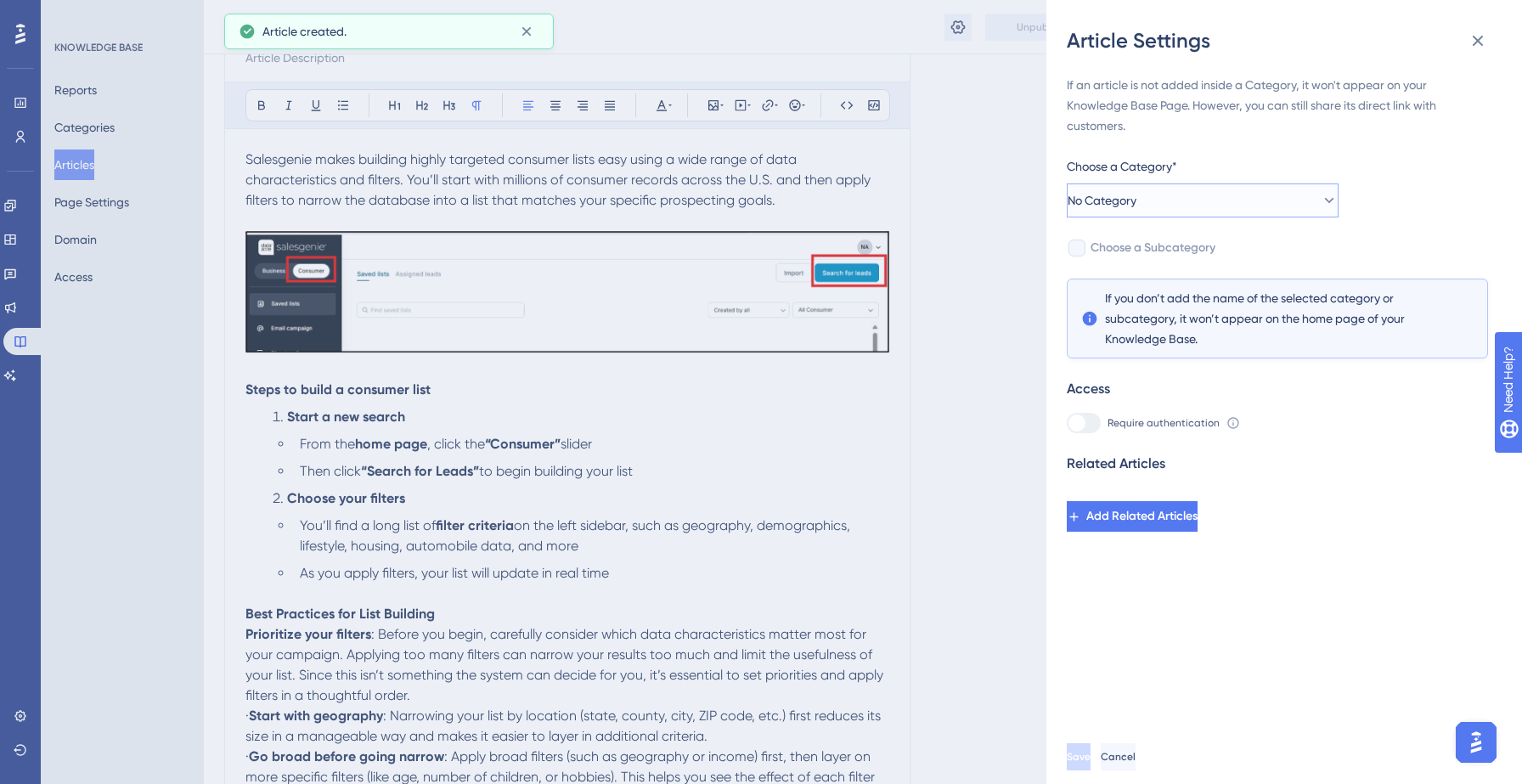
click at [1194, 198] on button "No Category" at bounding box center [1202, 200] width 272 height 34
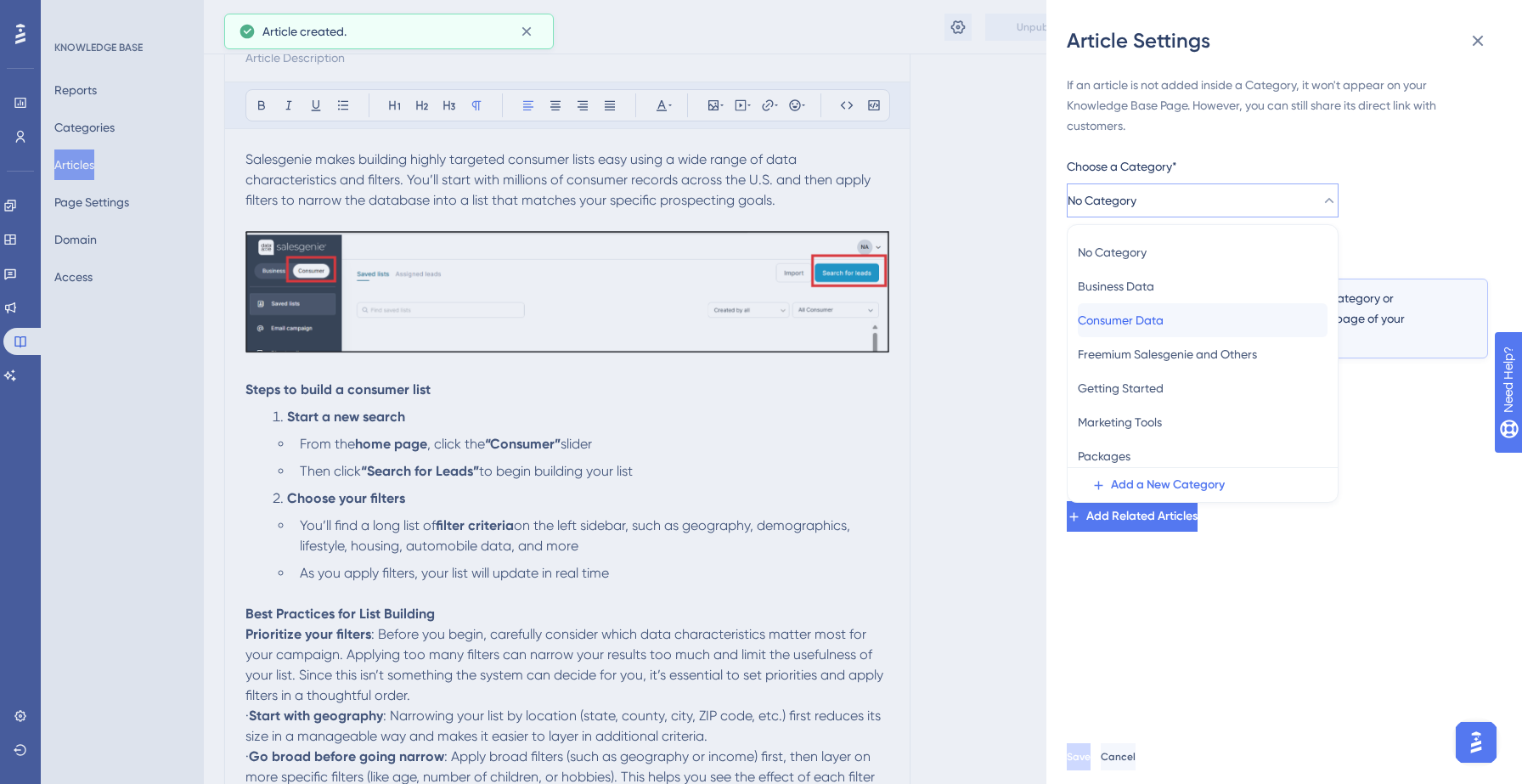
click at [1171, 307] on div "Consumer Data Consumer Data" at bounding box center [1202, 320] width 250 height 34
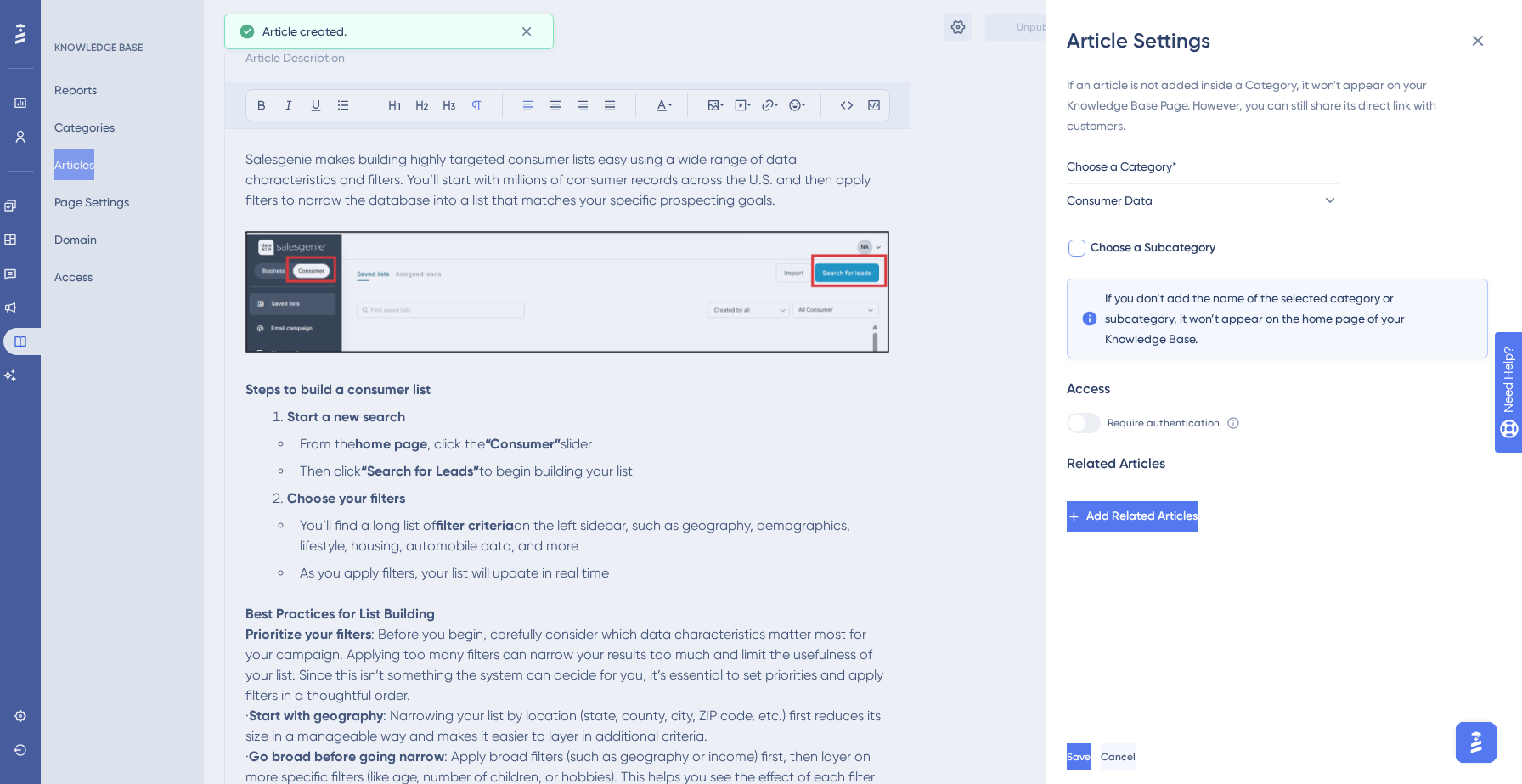
click at [1169, 249] on span "Choose a Subcategory" at bounding box center [1153, 248] width 125 height 20
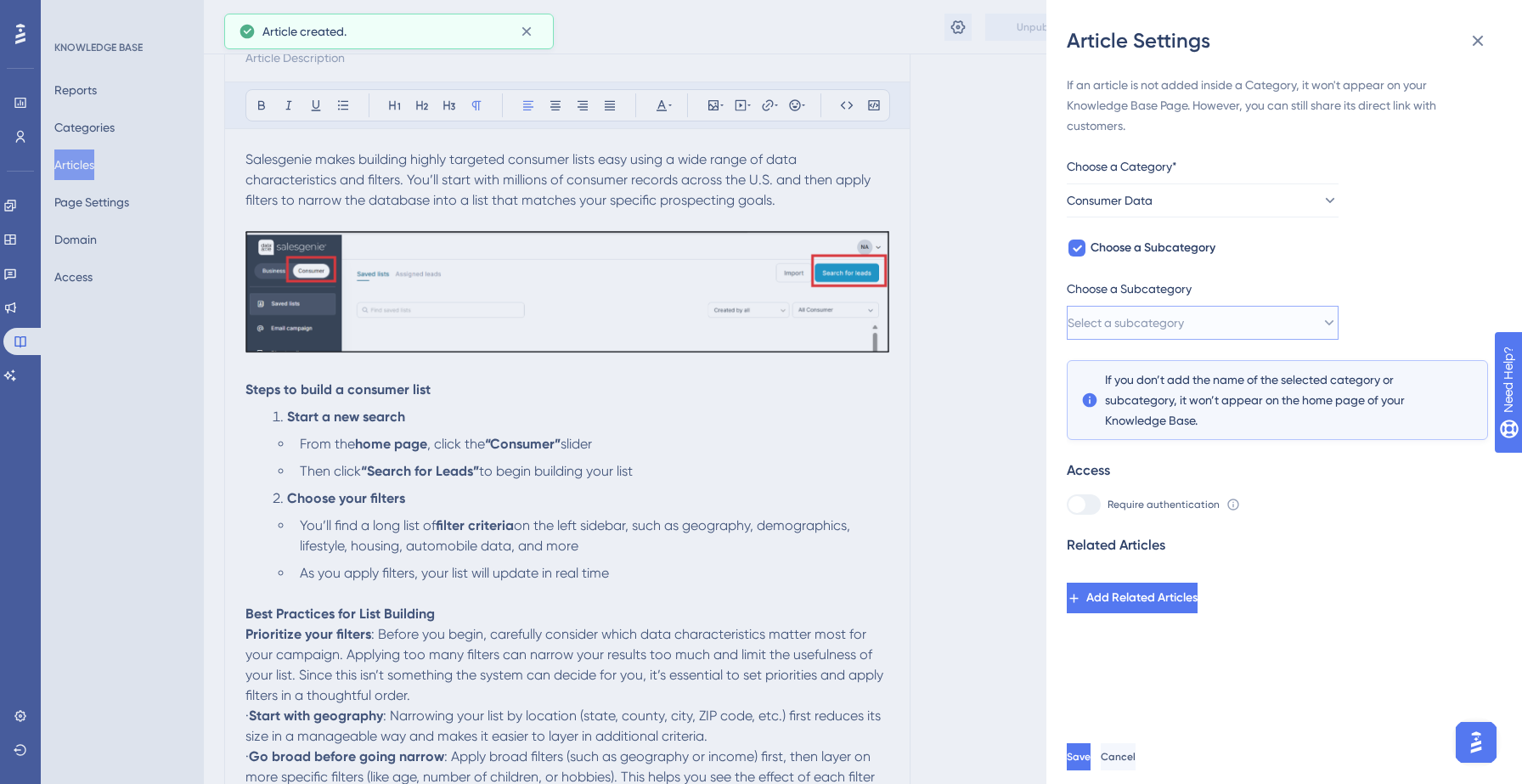
click at [1183, 331] on span "Select a subcategory" at bounding box center [1125, 323] width 117 height 20
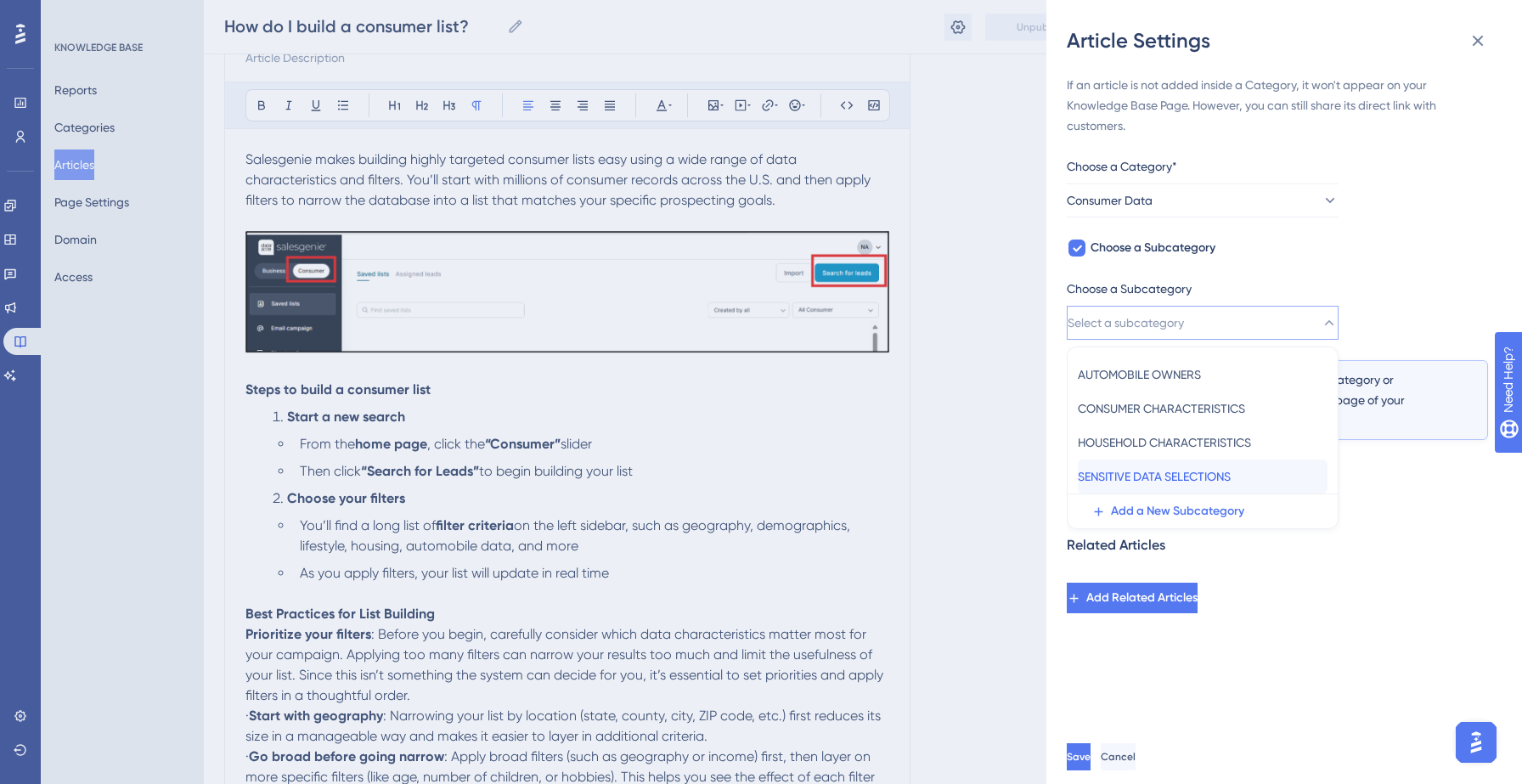
click at [1160, 474] on span "SENSITIVE DATA SELECTIONS" at bounding box center [1154, 476] width 153 height 20
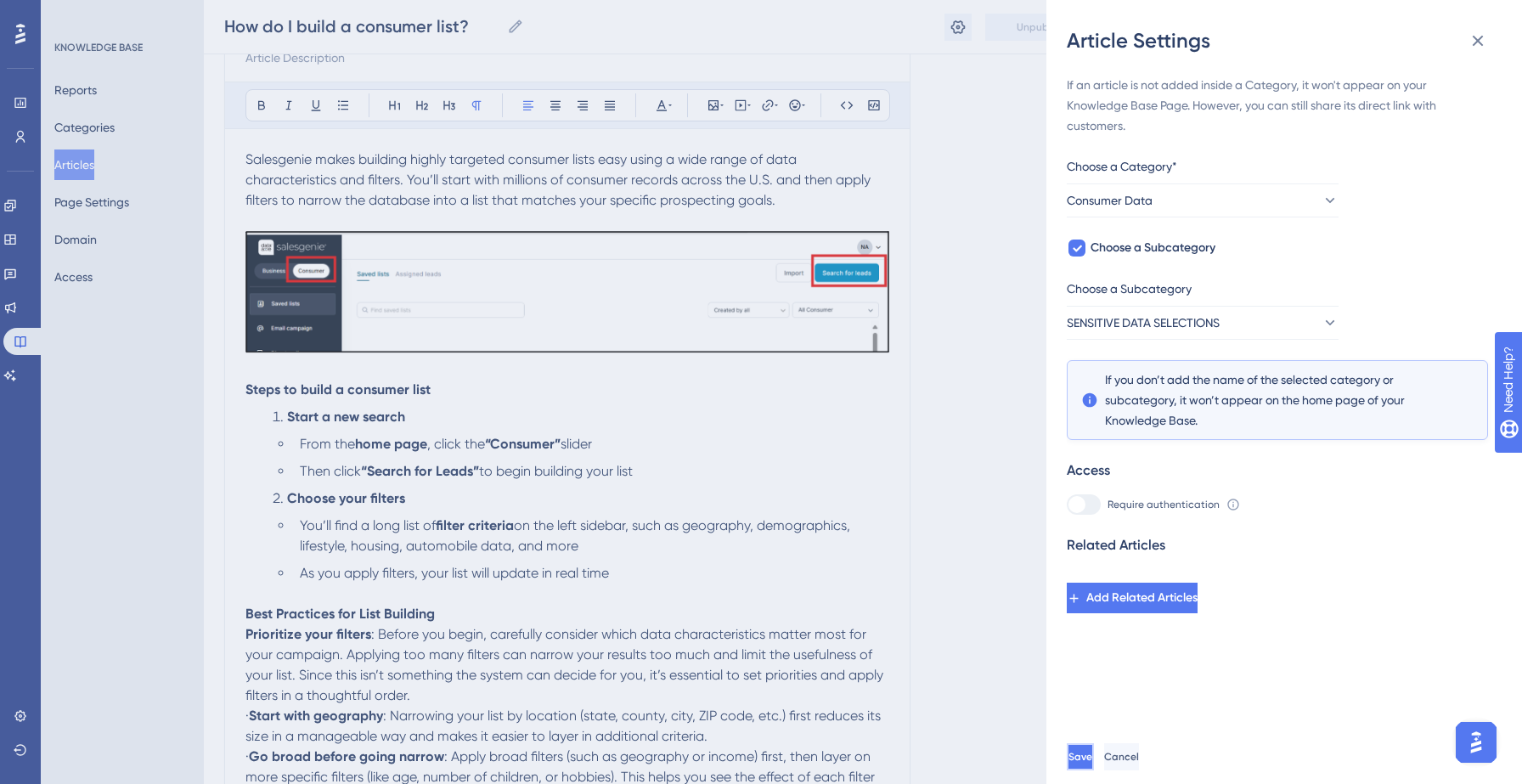
click at [1092, 751] on span "Save" at bounding box center [1080, 755] width 24 height 13
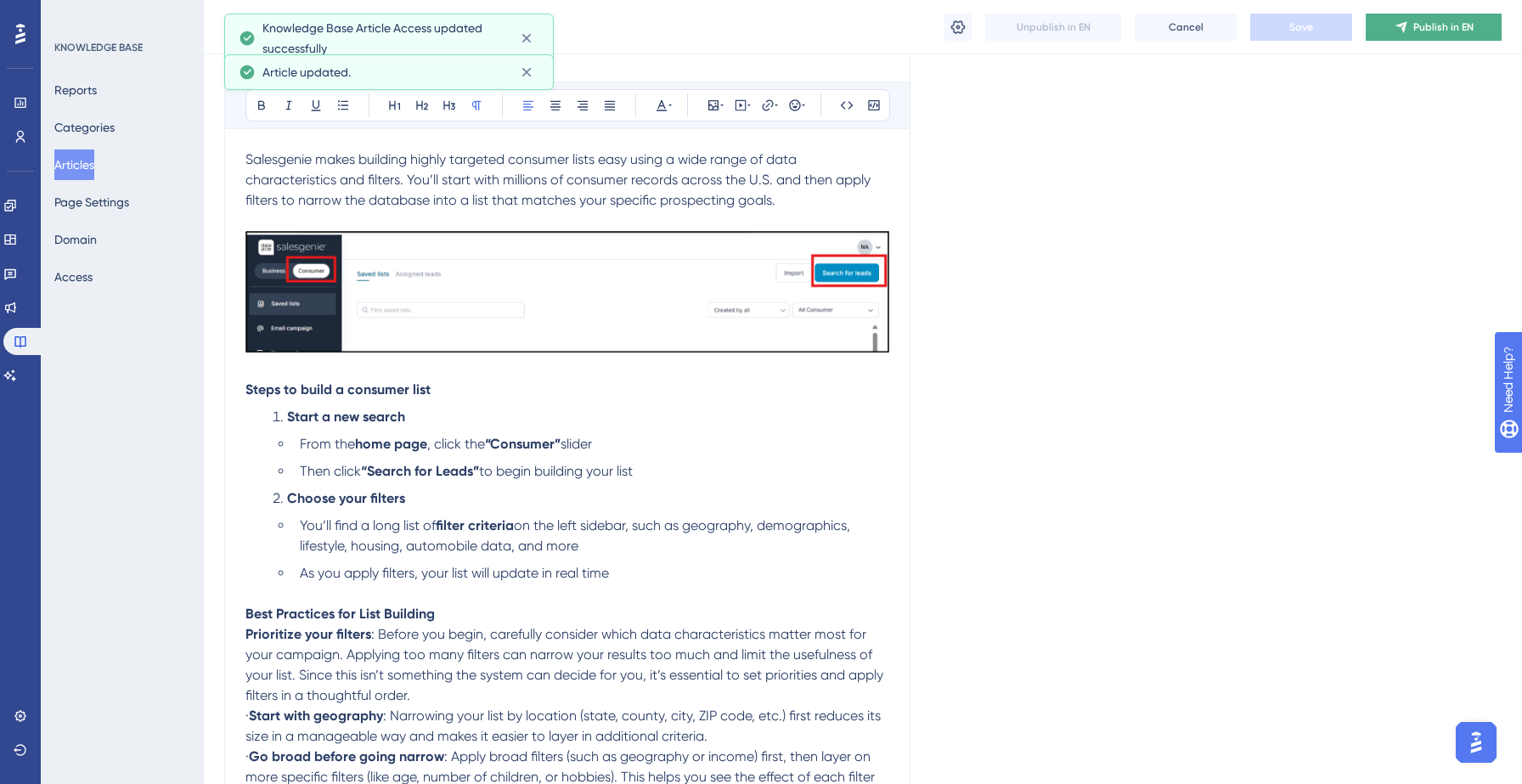
click at [1417, 28] on span "Publish in EN" at bounding box center [1444, 27] width 61 height 13
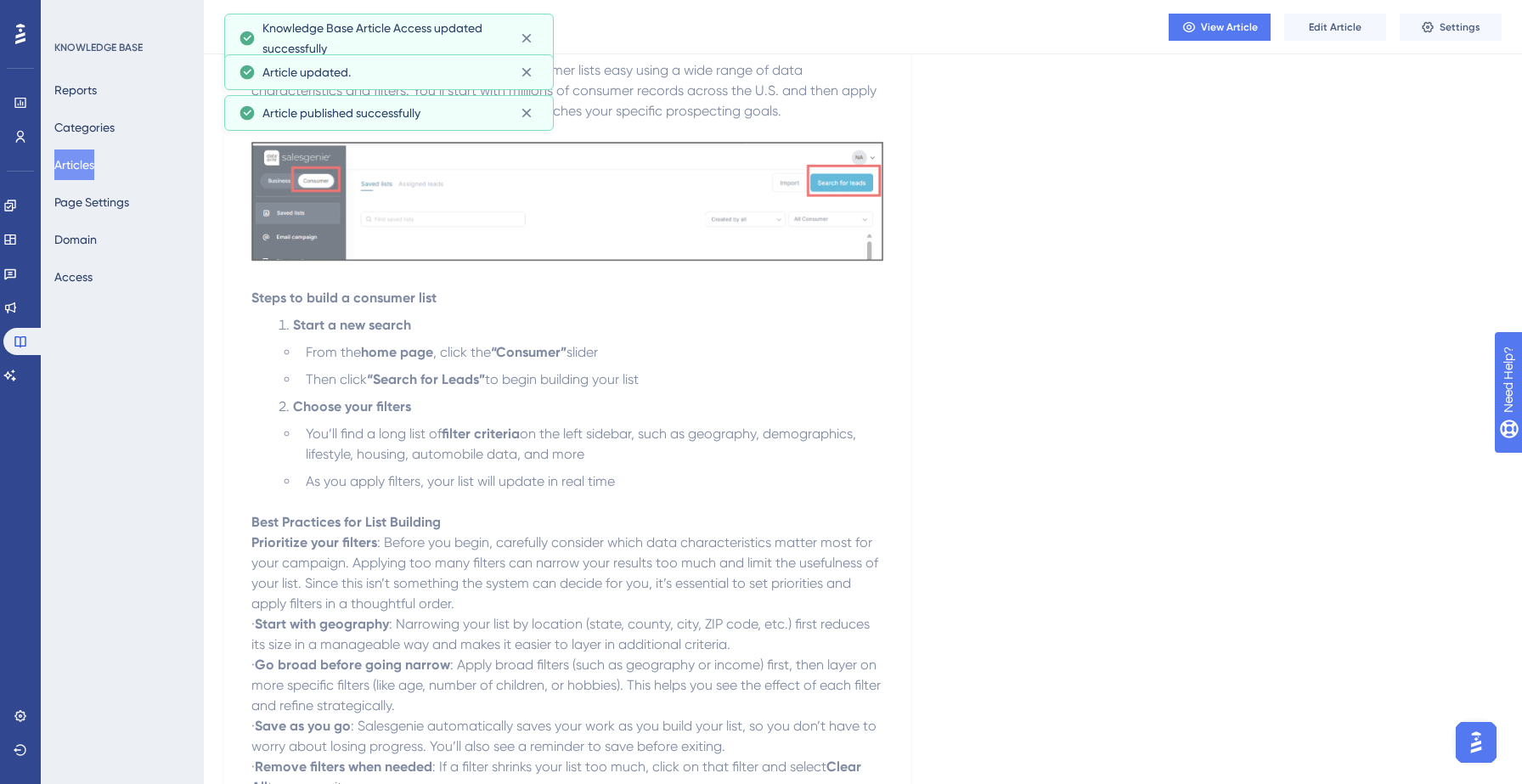
click at [88, 152] on button "Articles" at bounding box center [74, 165] width 40 height 30
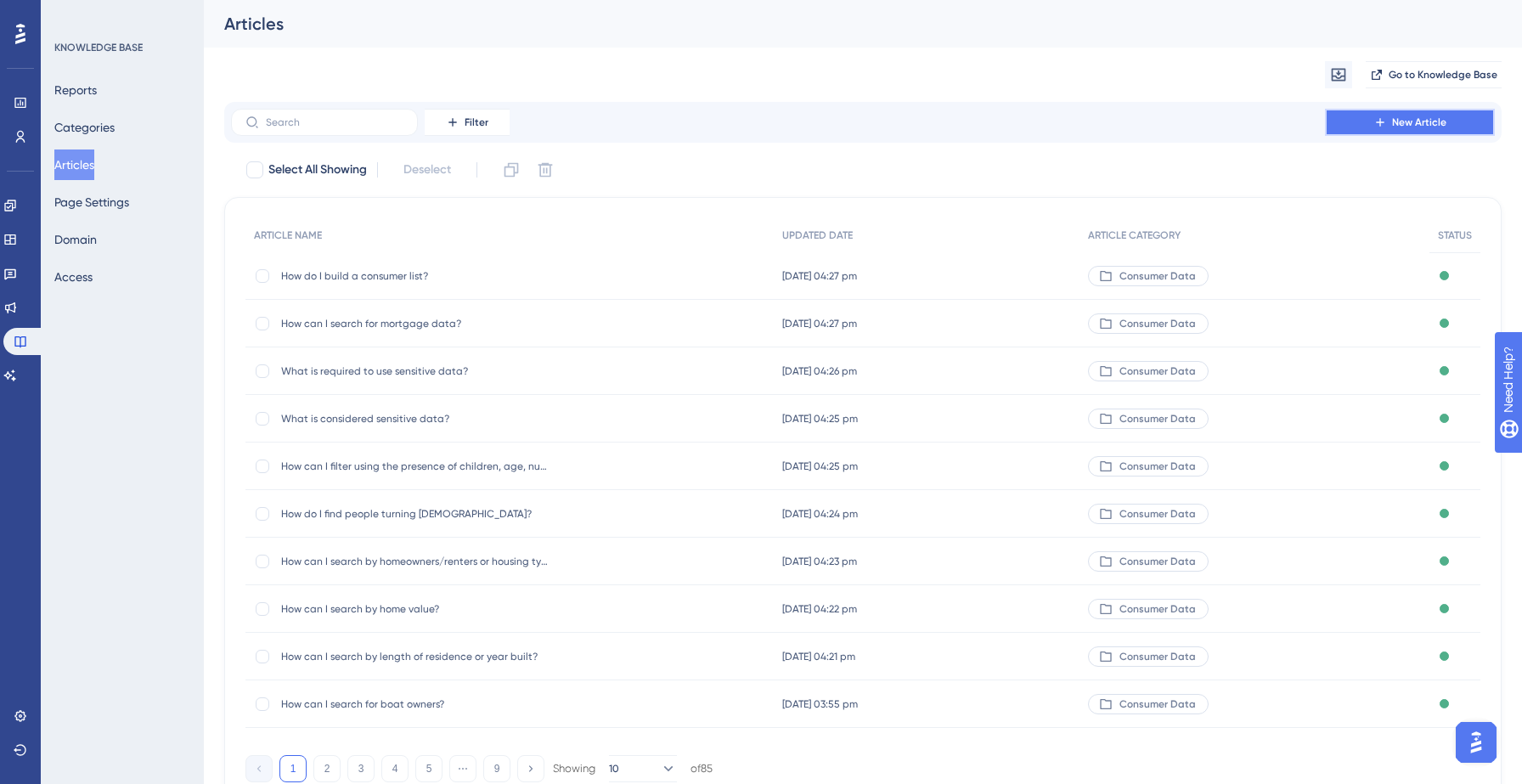
click at [1417, 134] on button "New Article" at bounding box center [1410, 122] width 170 height 27
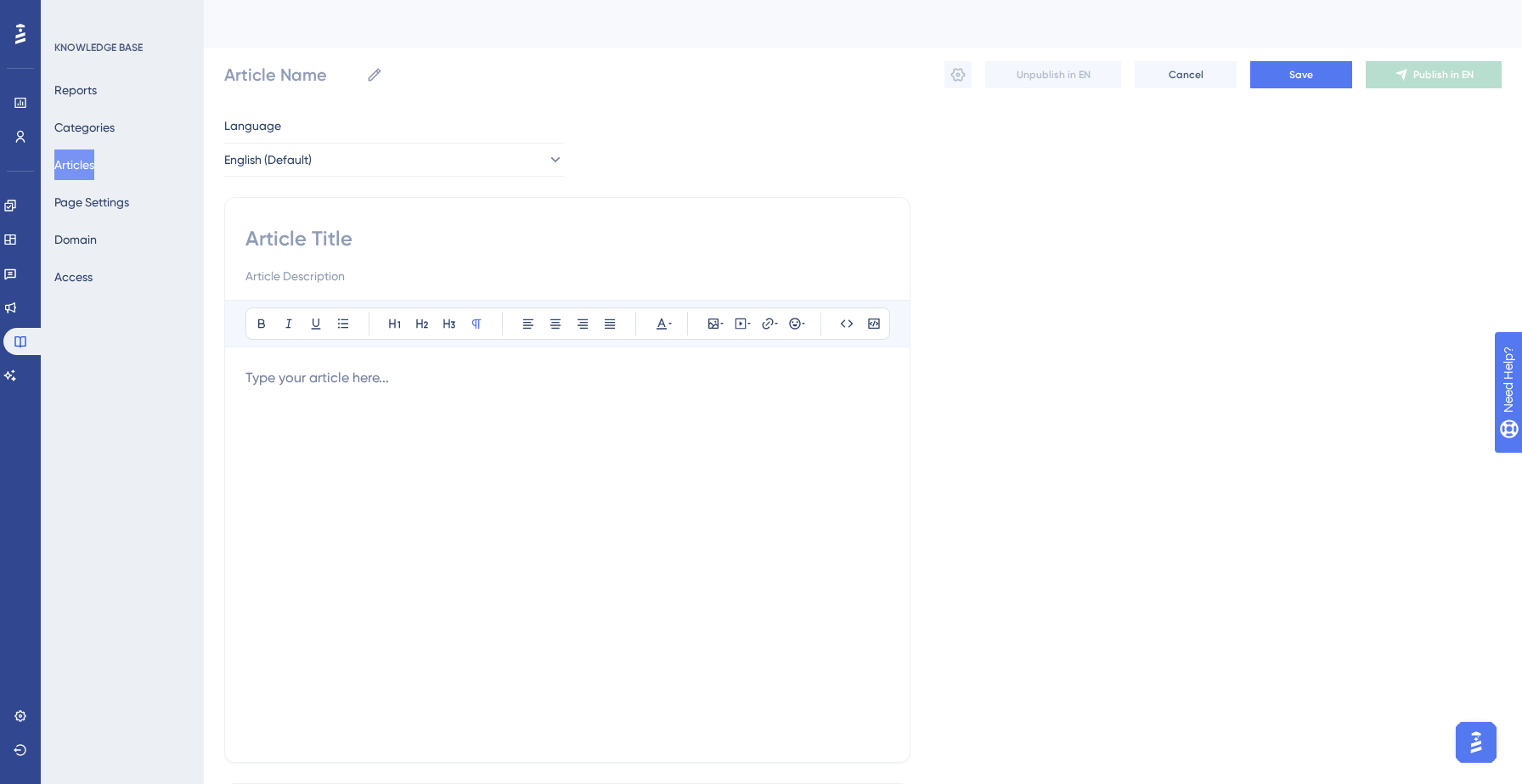
click at [390, 233] on input at bounding box center [567, 239] width 643 height 27
paste input "Consumer Record Details Page Overview"
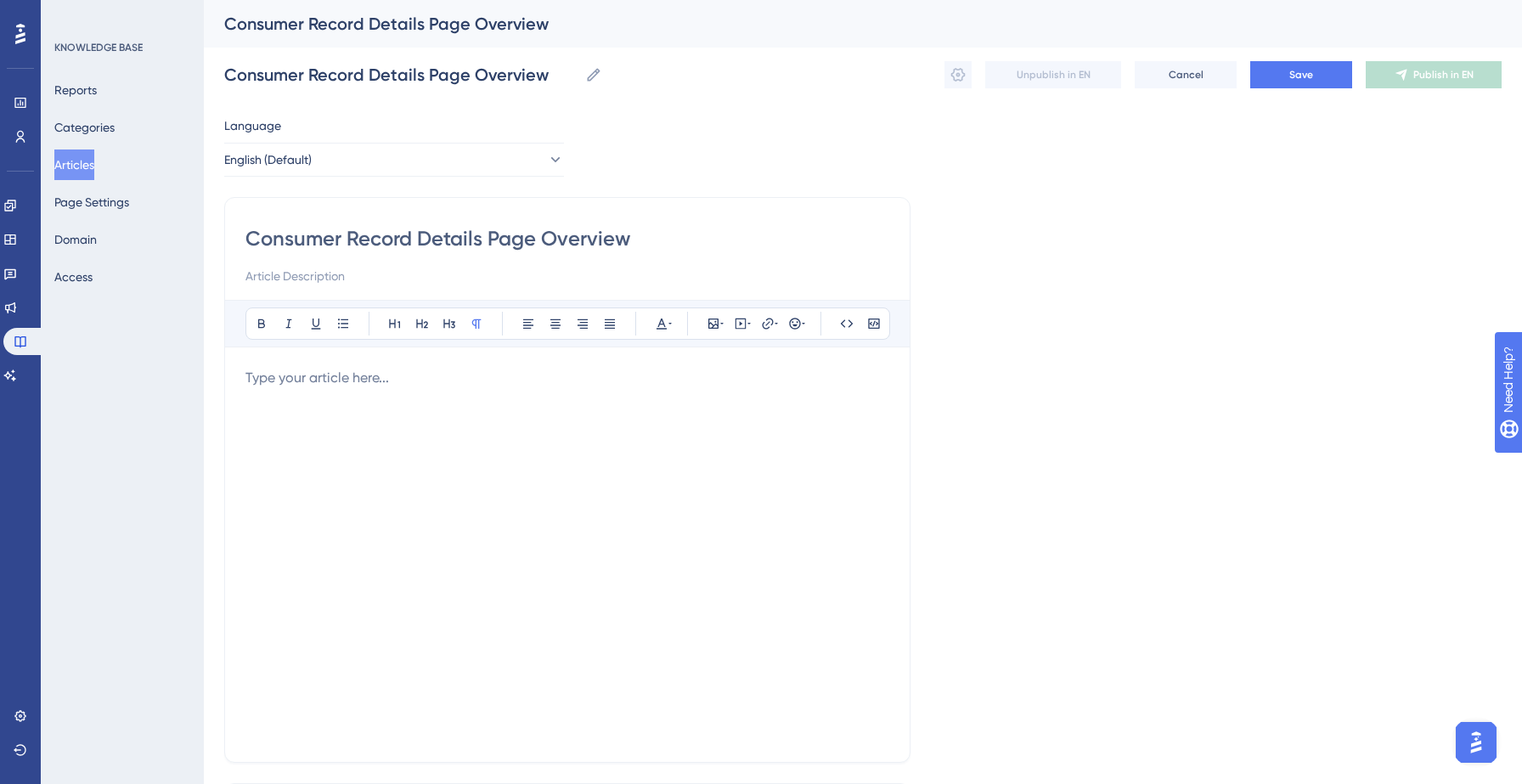
click at [370, 390] on div at bounding box center [567, 554] width 643 height 373
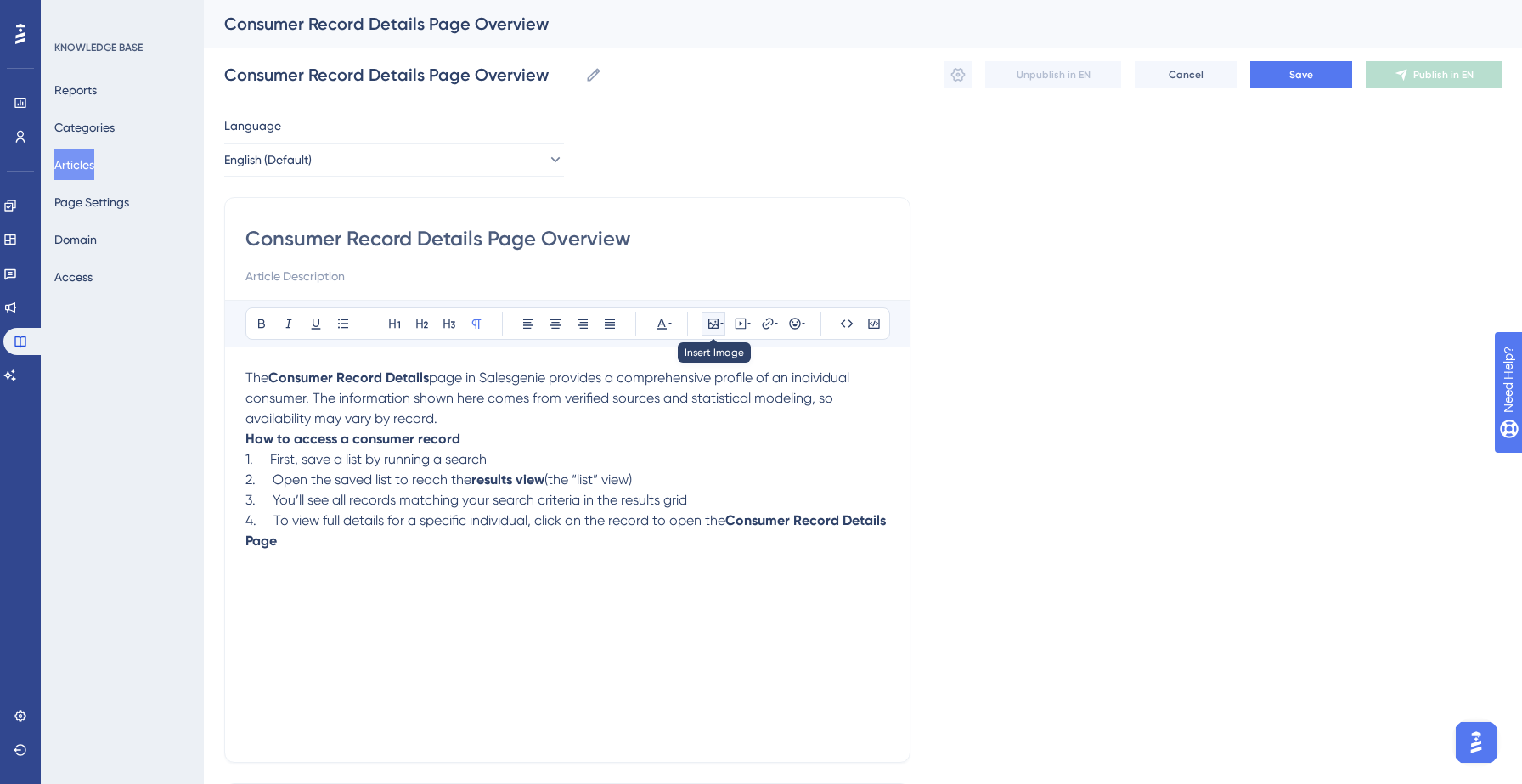
click at [717, 312] on button at bounding box center [713, 323] width 24 height 24
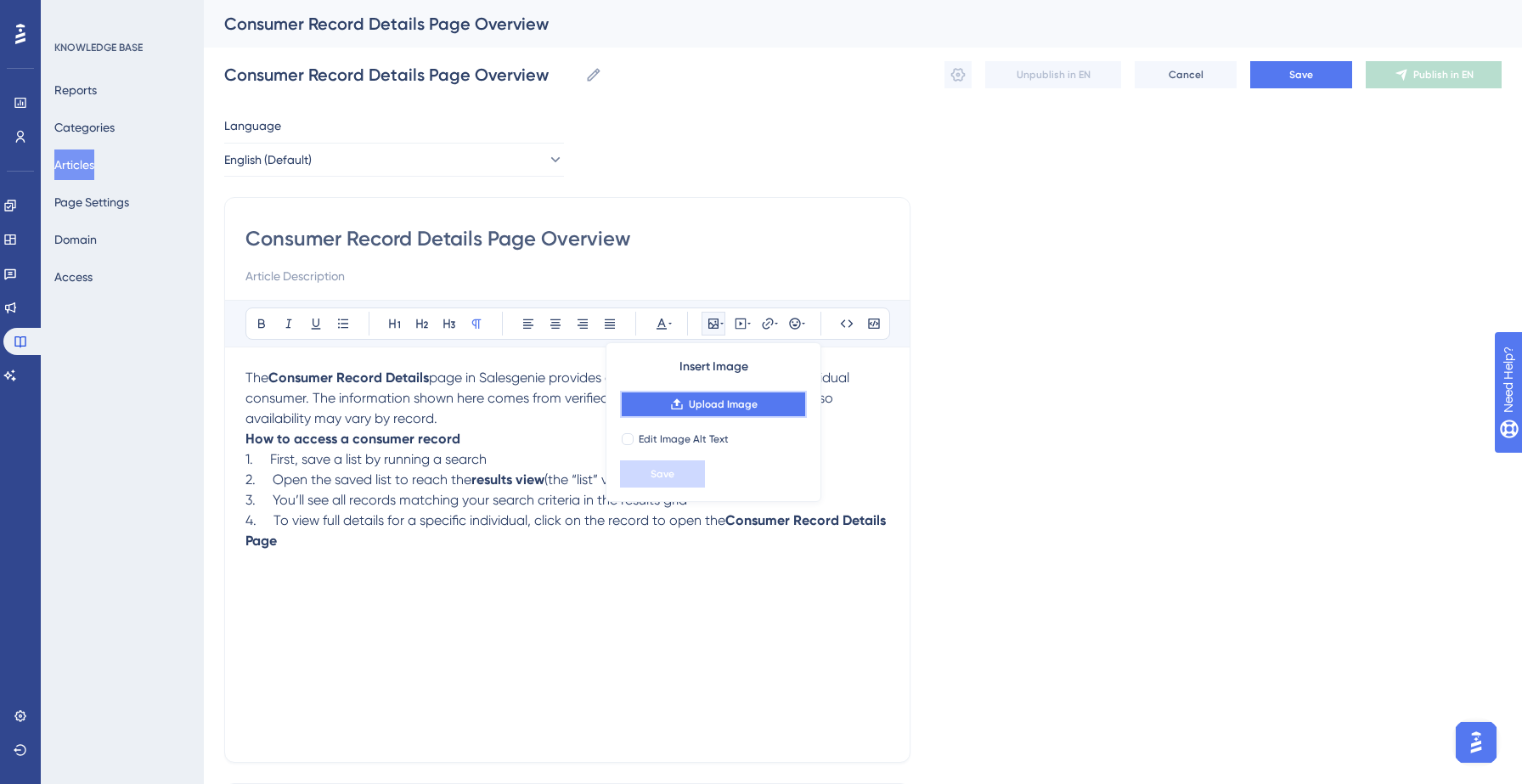
click at [726, 405] on span "Upload Image" at bounding box center [723, 404] width 69 height 13
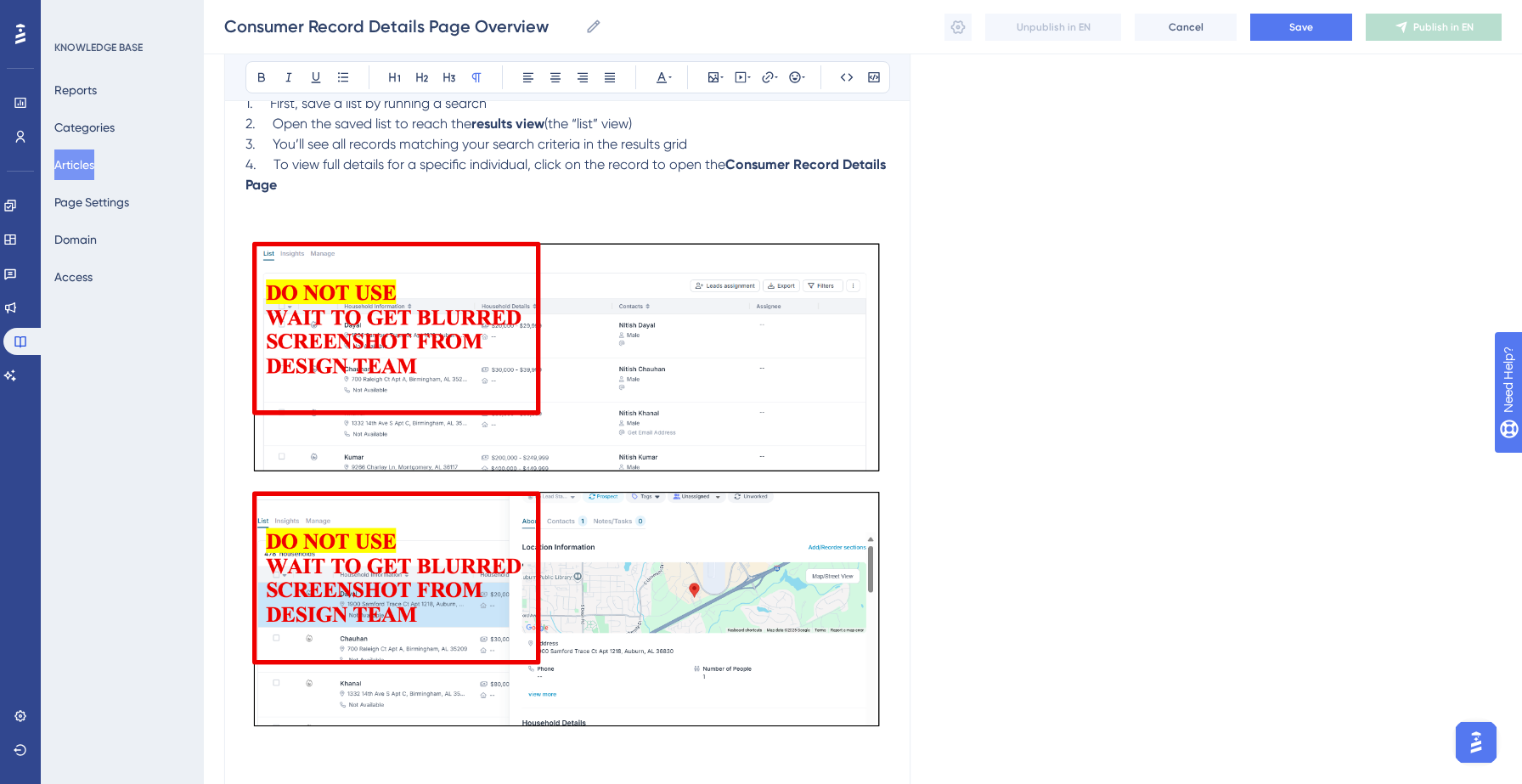
scroll to position [639, 0]
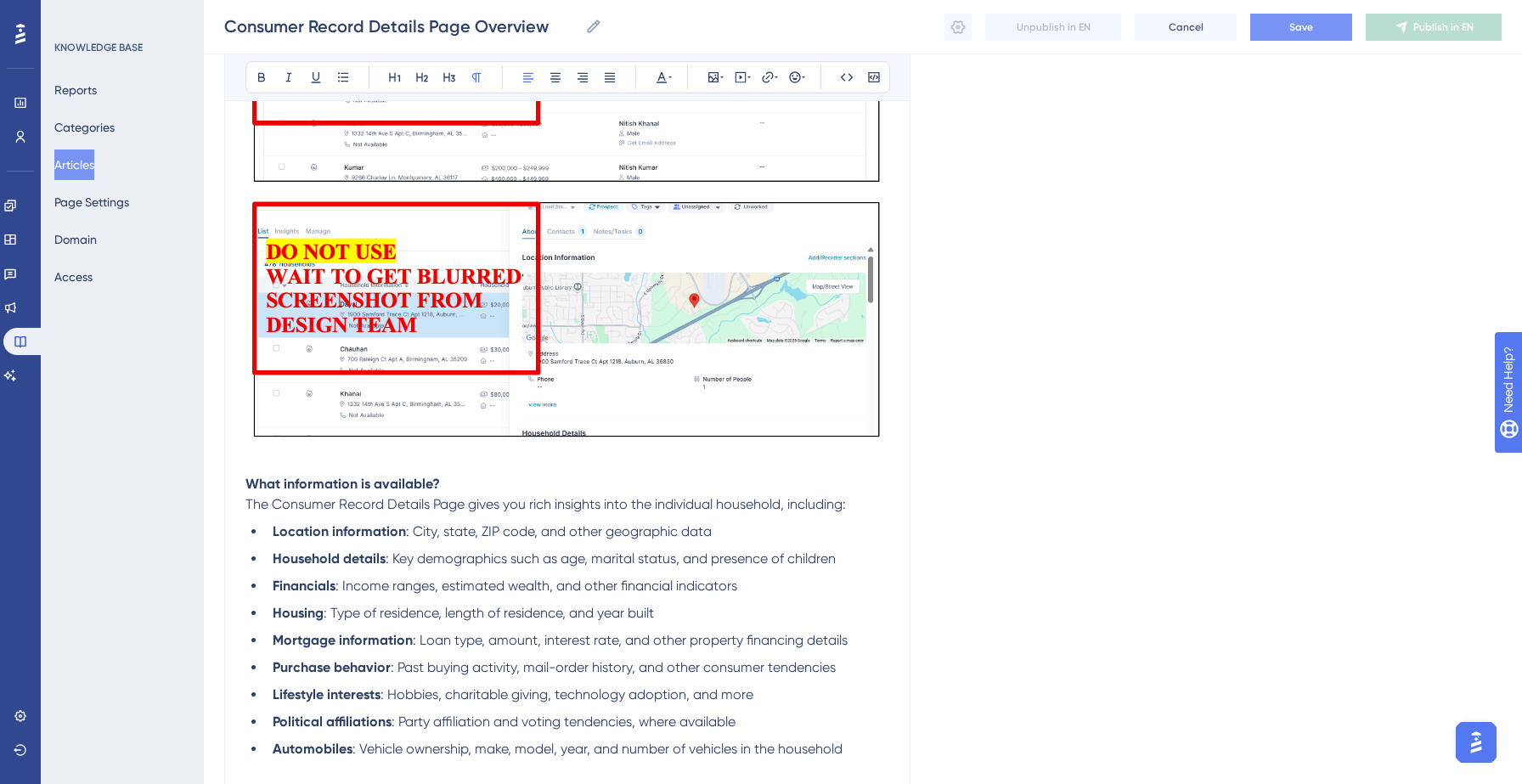
click at [1292, 17] on button "Save" at bounding box center [1301, 27] width 102 height 27
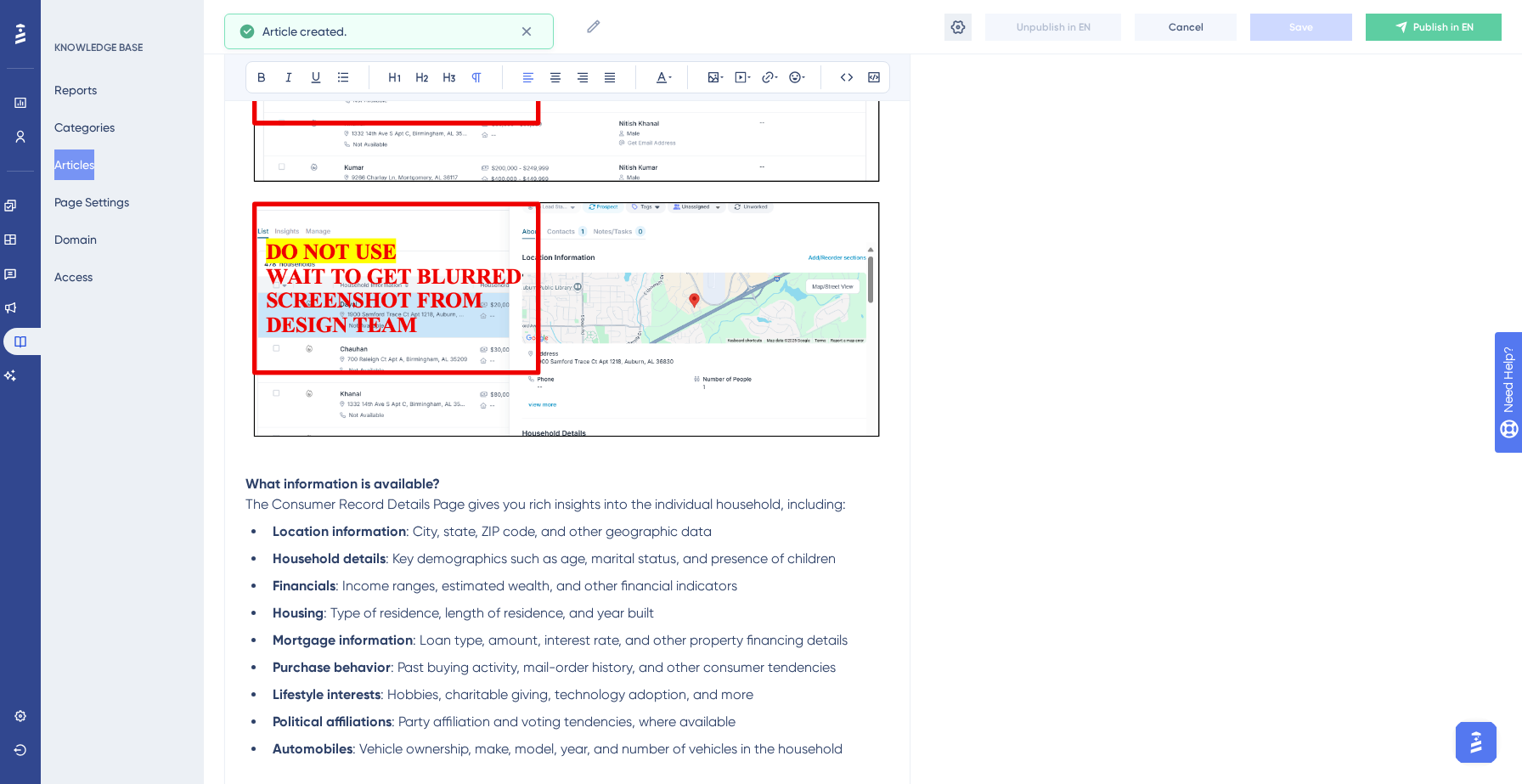
scroll to position [151, 0]
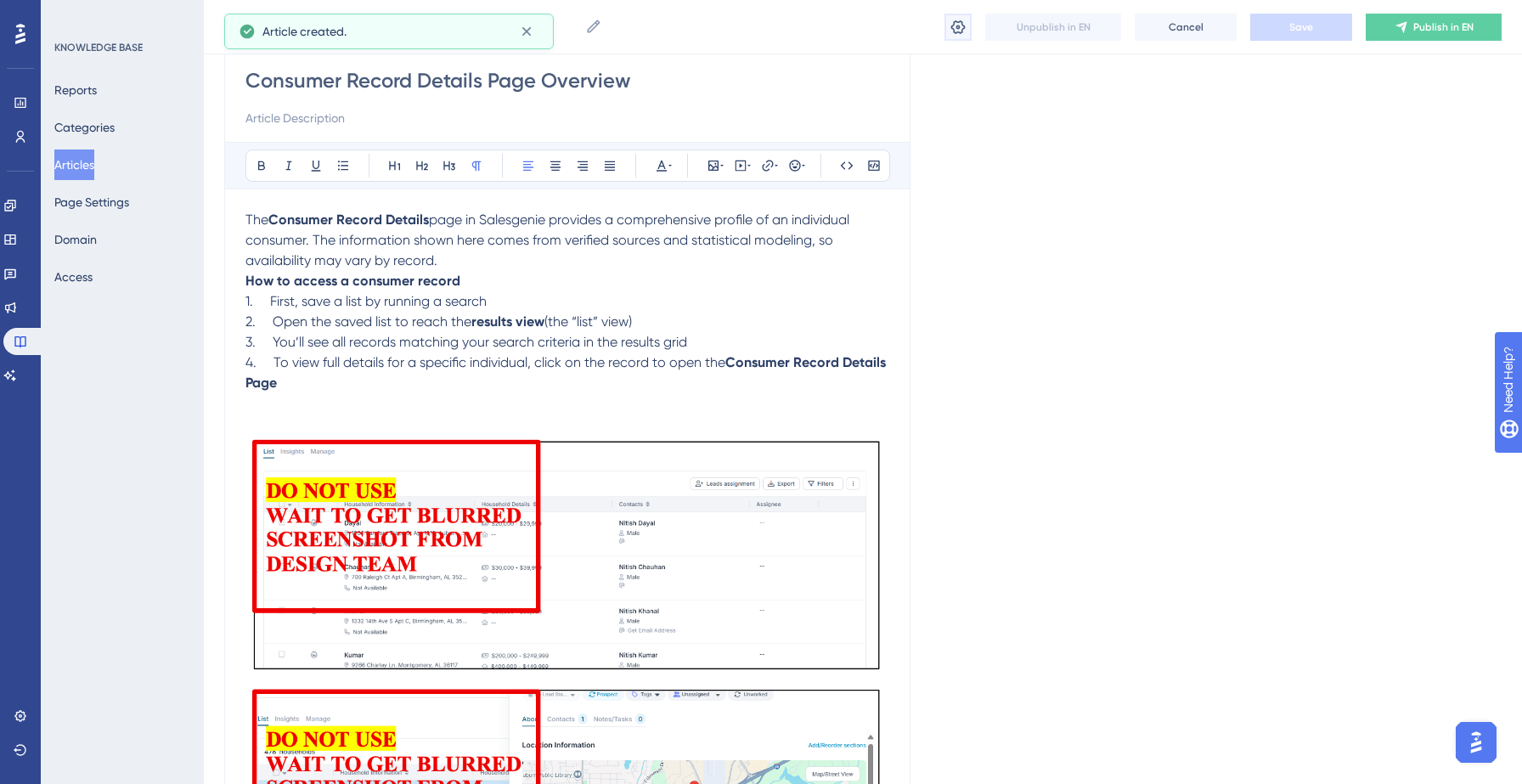
click at [950, 19] on icon at bounding box center [957, 27] width 17 height 17
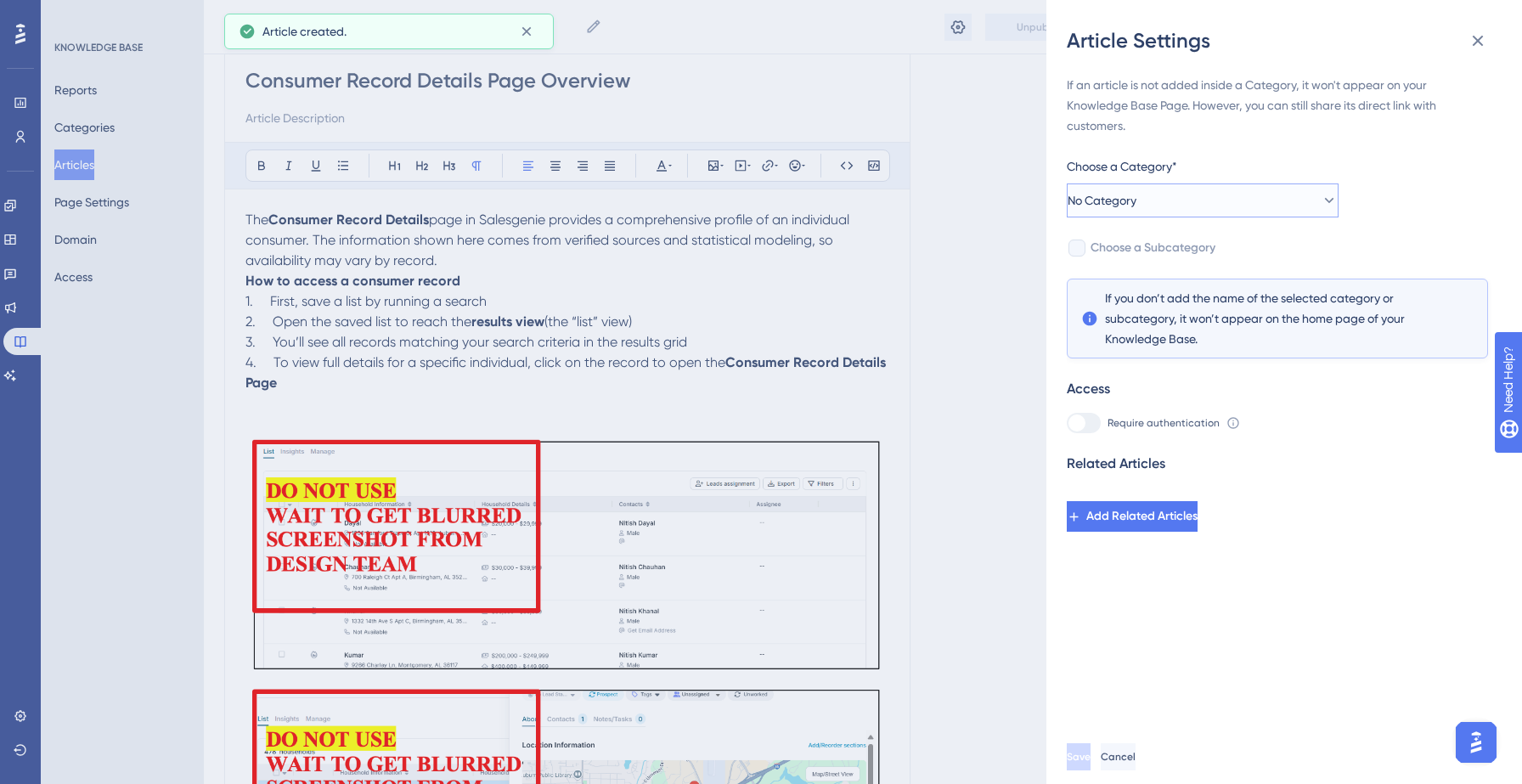
click at [1232, 208] on button "No Category" at bounding box center [1202, 200] width 272 height 34
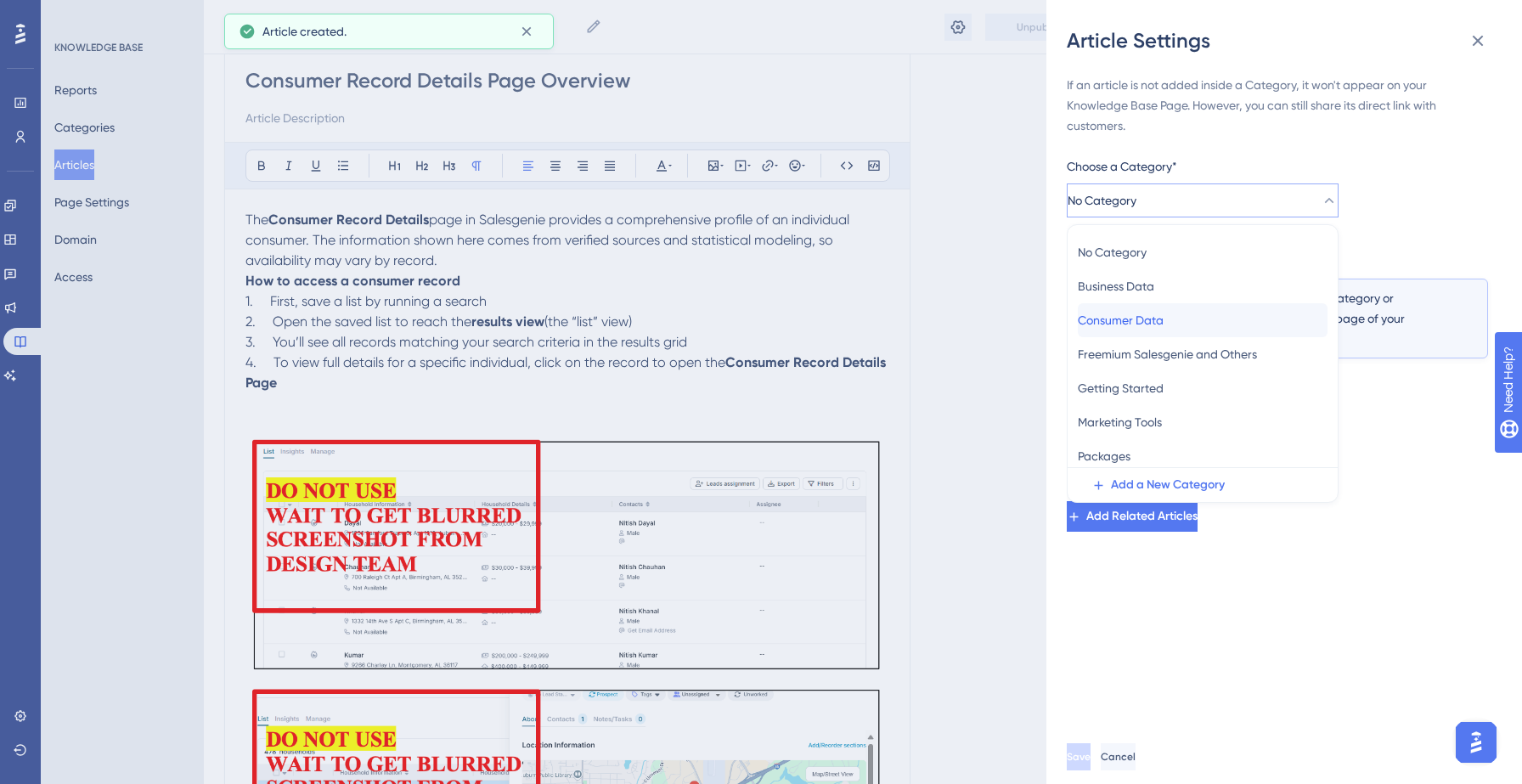
click at [1153, 314] on span "Consumer Data" at bounding box center [1120, 320] width 86 height 20
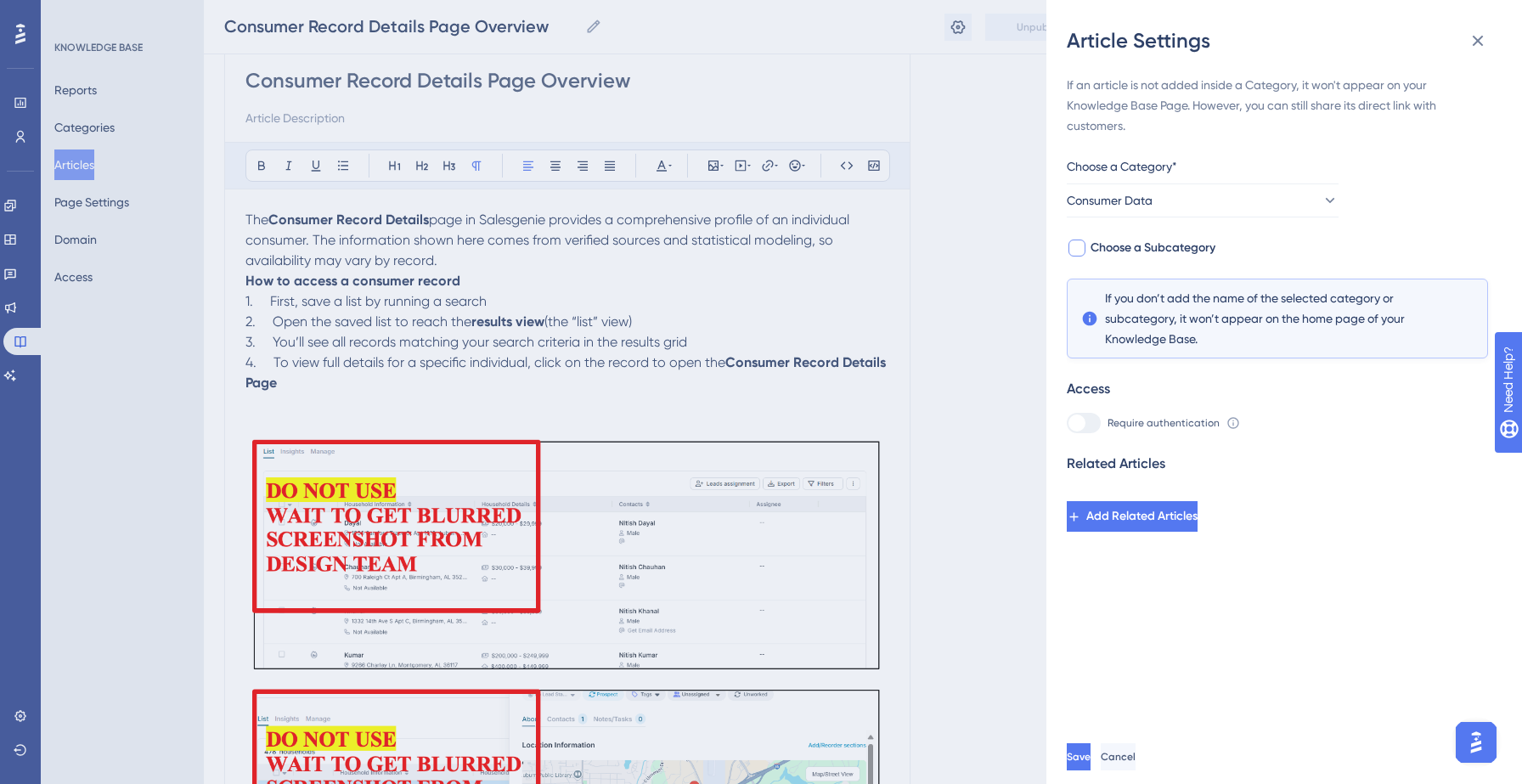
click at [1133, 244] on span "Choose a Subcategory" at bounding box center [1153, 248] width 125 height 20
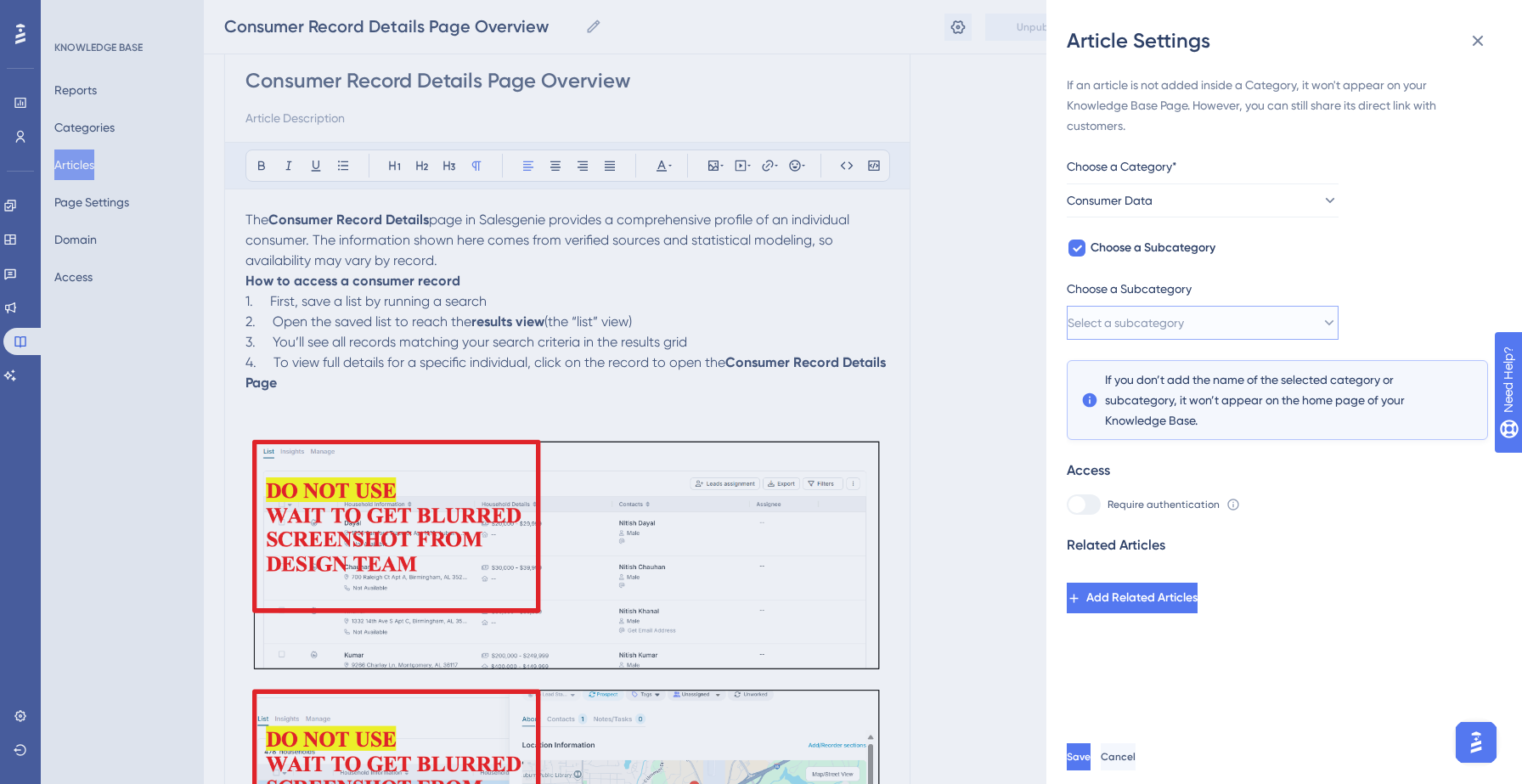
click at [1142, 331] on span "Select a subcategory" at bounding box center [1125, 323] width 117 height 20
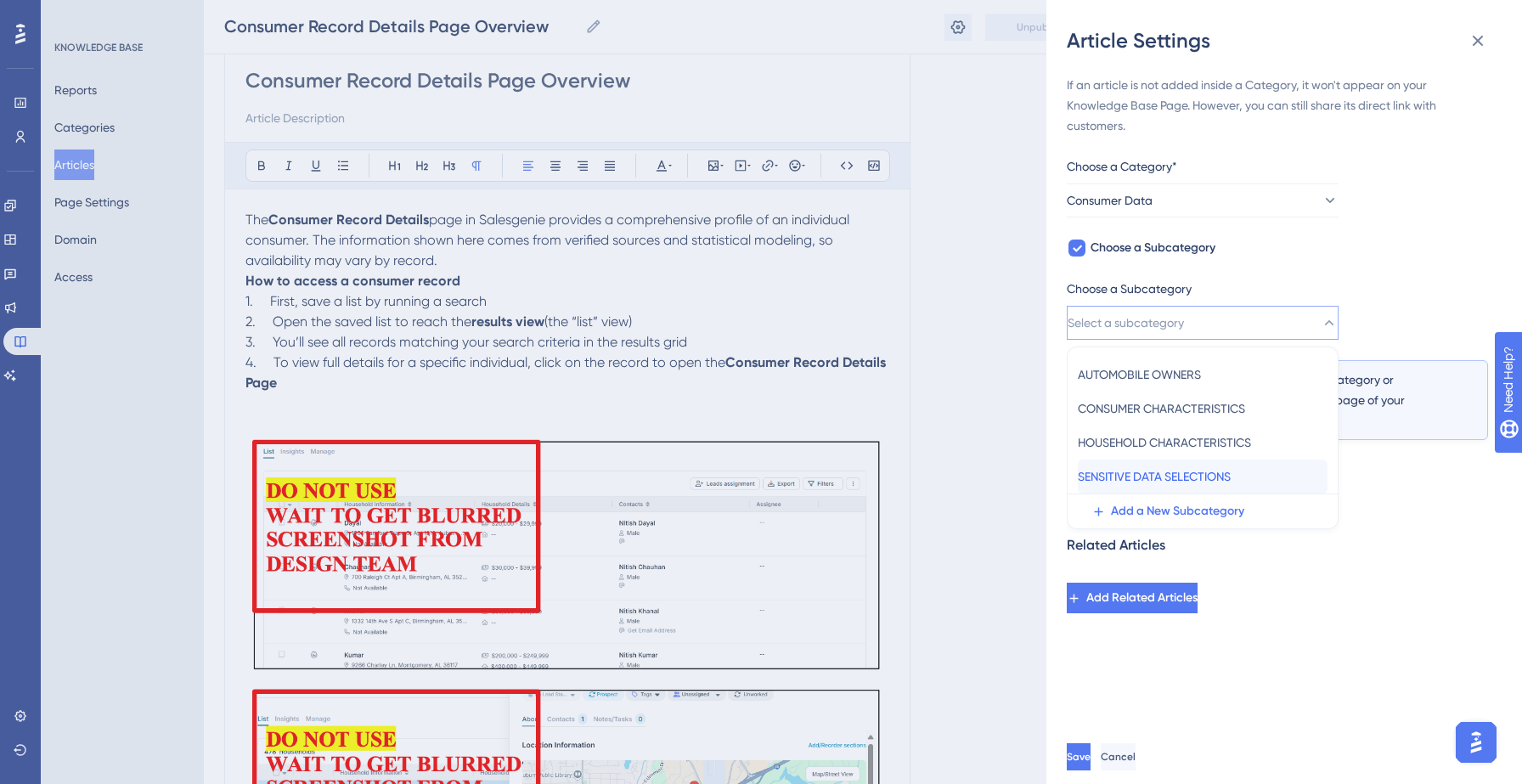
click at [1135, 475] on span "SENSITIVE DATA SELECTIONS" at bounding box center [1154, 476] width 153 height 20
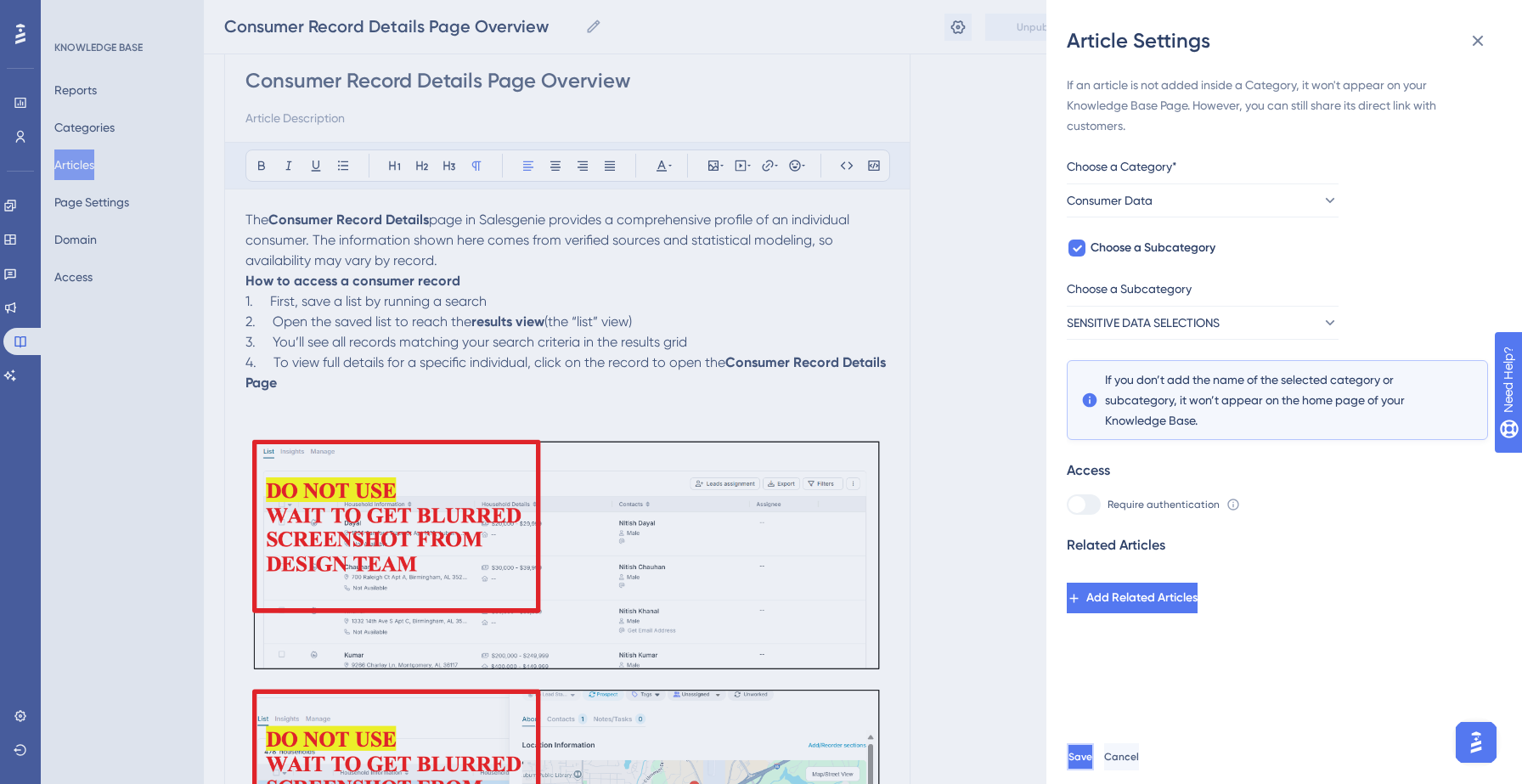
click at [1093, 747] on button "Save" at bounding box center [1080, 756] width 27 height 27
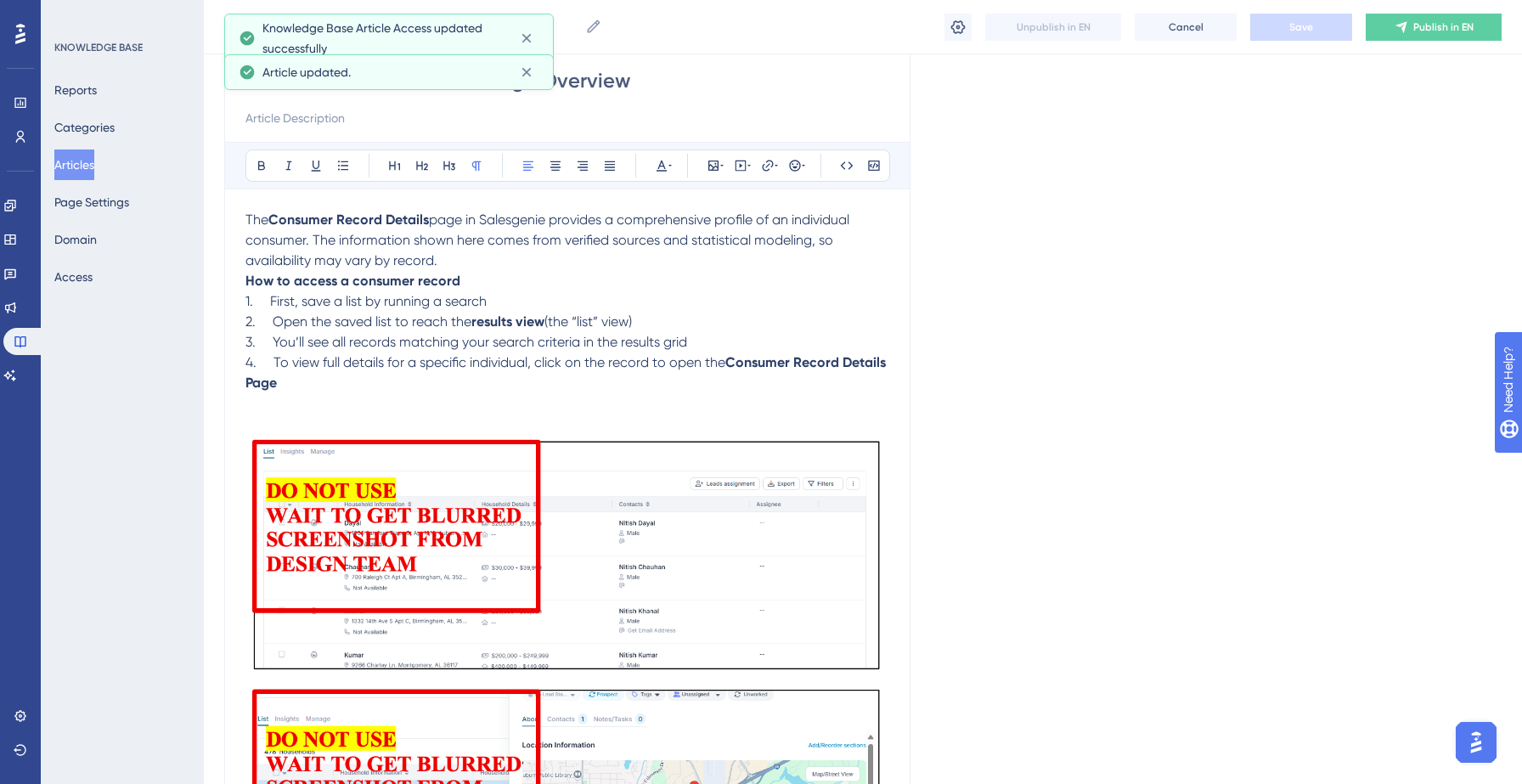
click at [1429, 42] on div "Consumer Record Details Page Overview Consumer Record Details Page Overview Unp…" at bounding box center [863, 27] width 1318 height 54
click at [1420, 19] on button "Publish in EN" at bounding box center [1433, 27] width 135 height 27
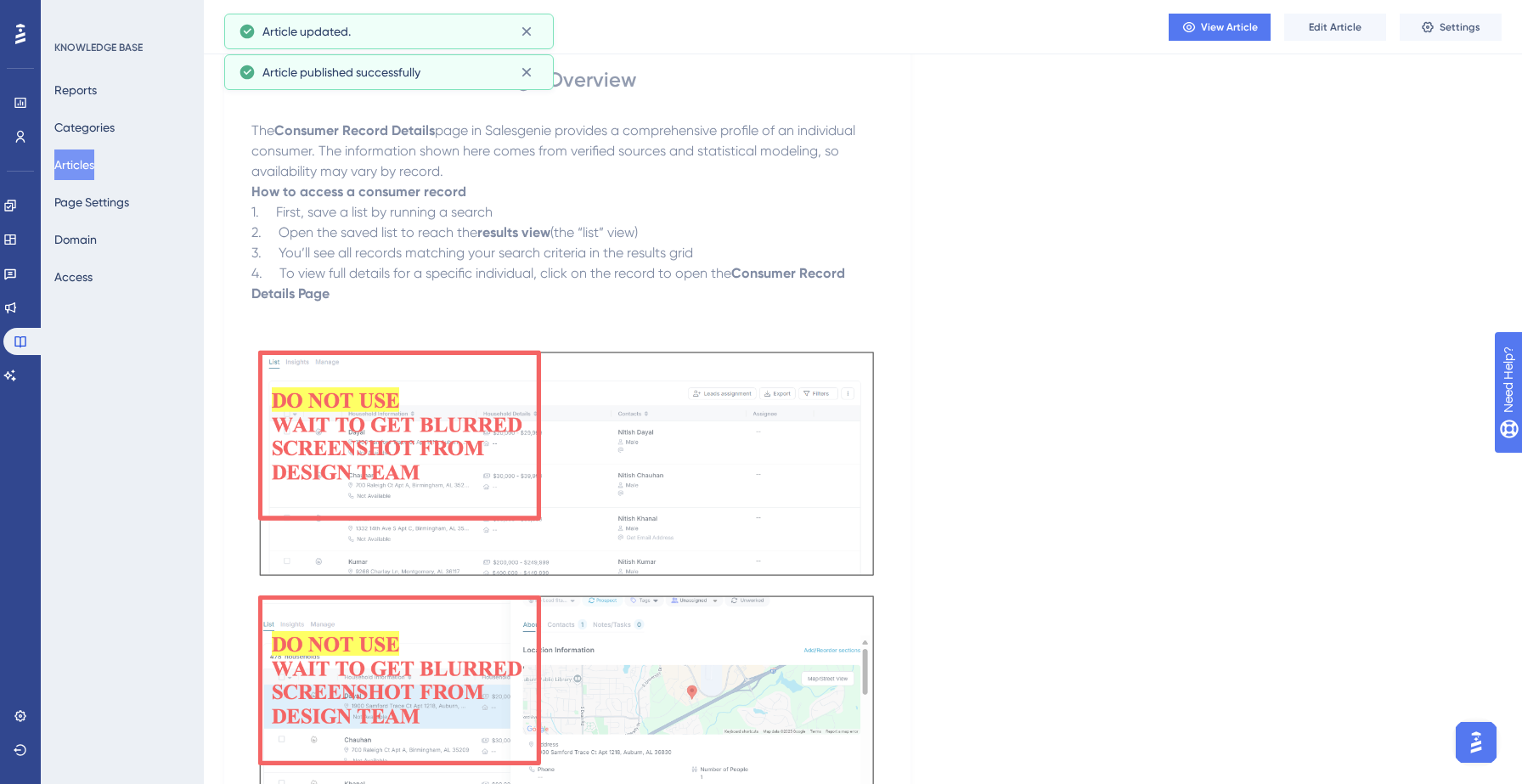
click at [89, 171] on button "Articles" at bounding box center [74, 165] width 40 height 30
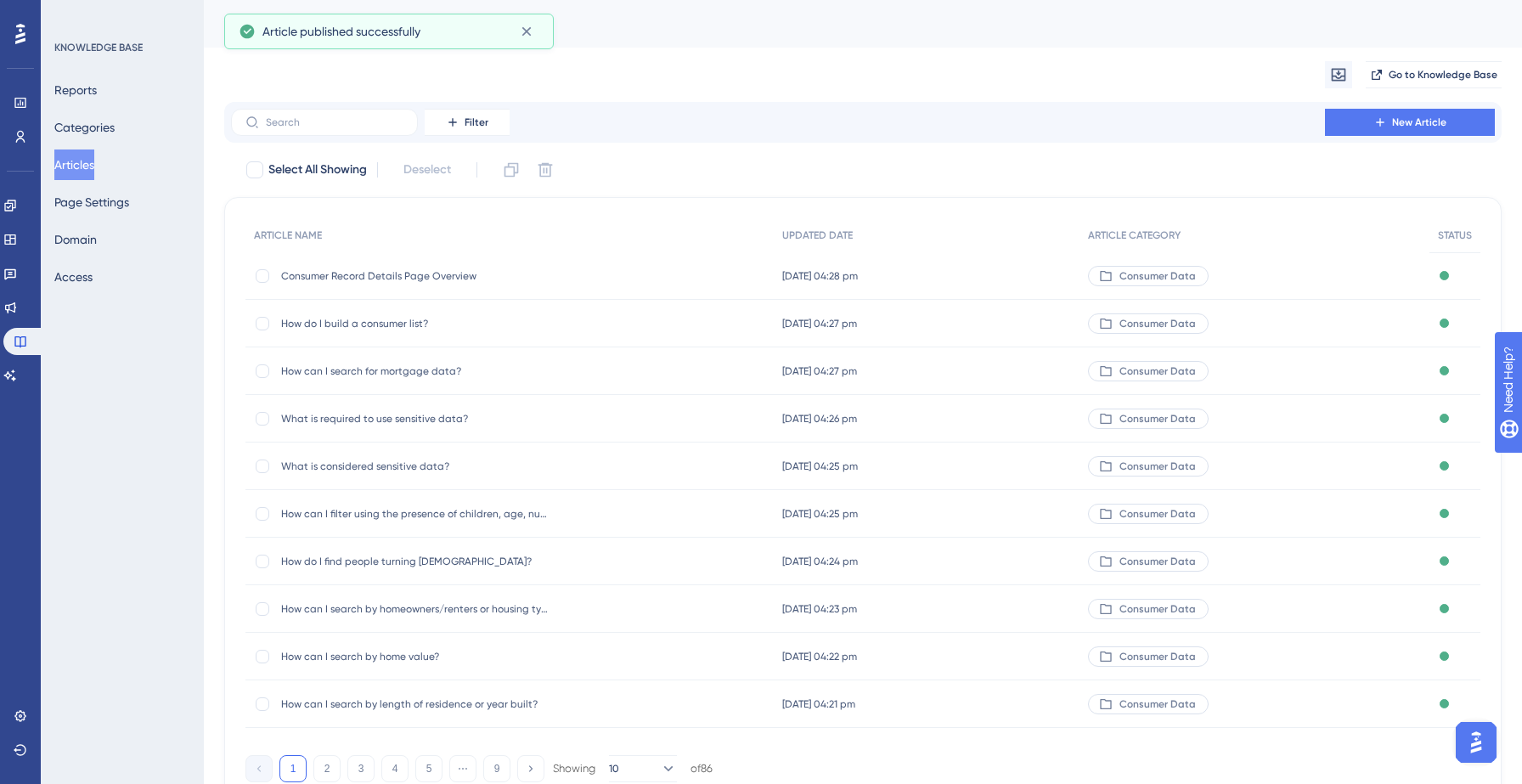
click at [1068, 63] on div "Migrate from Go to Knowledge Base" at bounding box center [863, 74] width 1277 height 54
click at [833, 46] on div "Articles" at bounding box center [863, 23] width 1318 height 47
click at [94, 128] on button "Categories" at bounding box center [85, 127] width 61 height 30
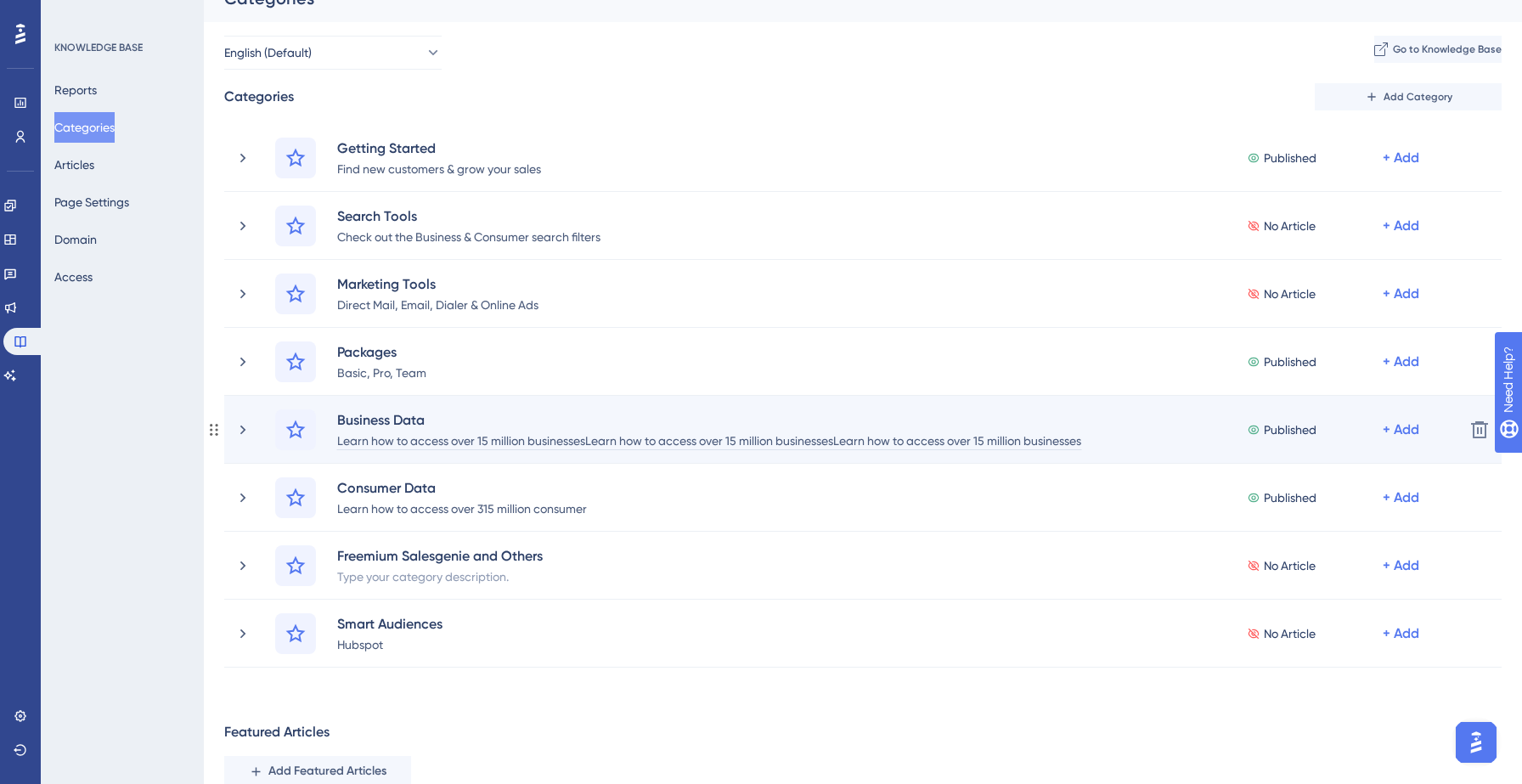
scroll to position [45, 0]
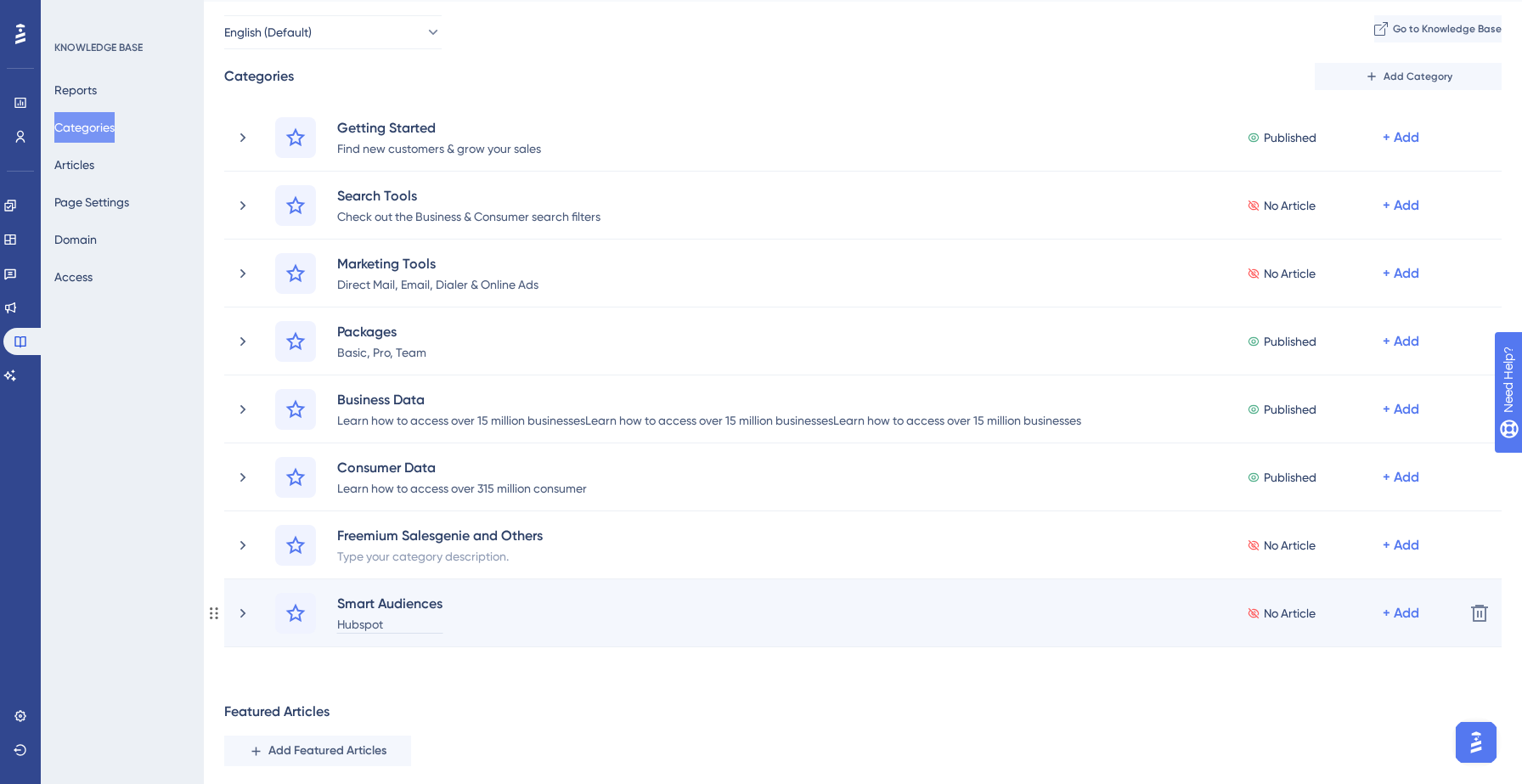
click at [380, 625] on div "Hubspot" at bounding box center [389, 623] width 107 height 20
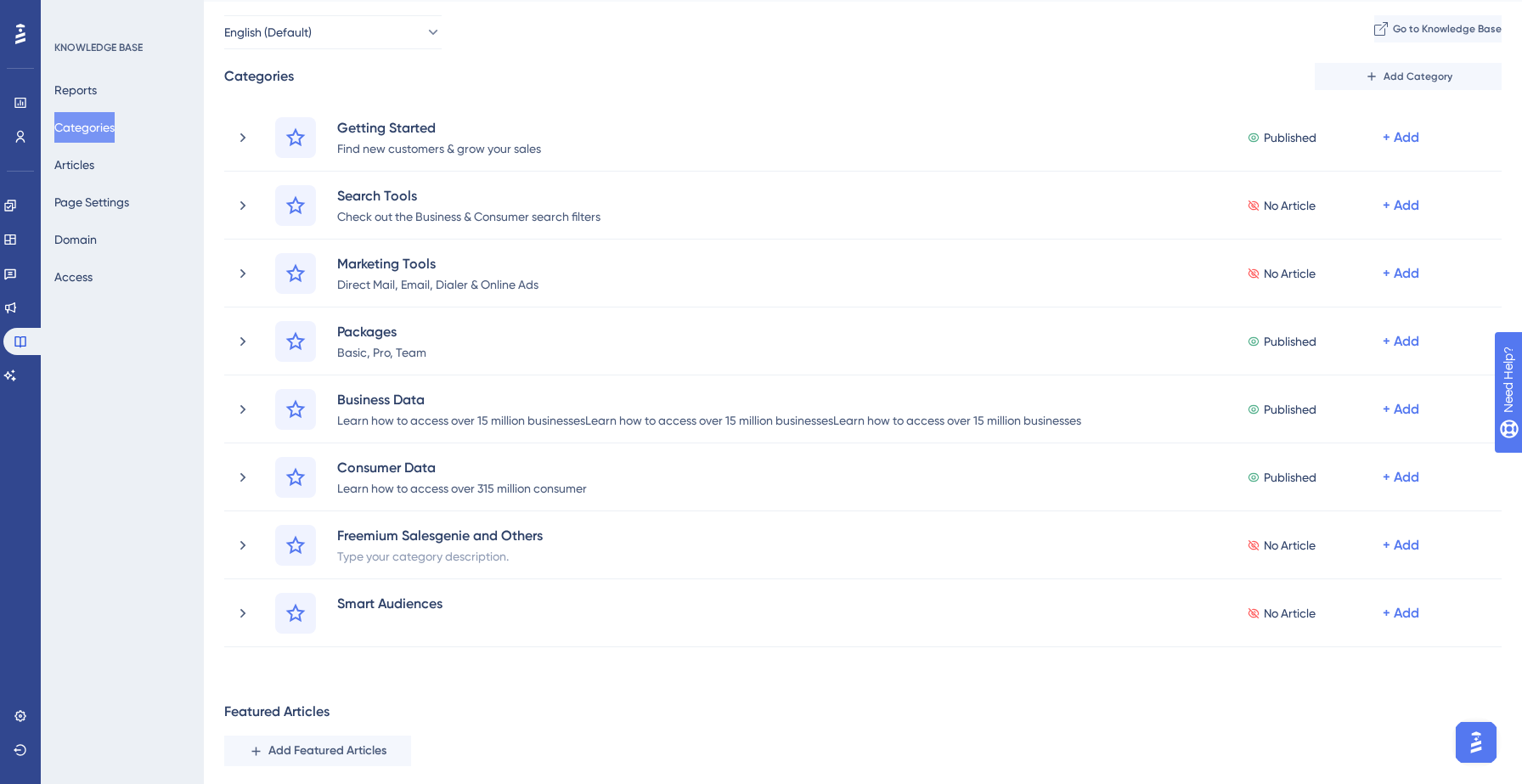
click at [453, 702] on div "Featured Articles Add Featured Articles" at bounding box center [863, 733] width 1277 height 64
click at [78, 153] on button "Articles" at bounding box center [74, 165] width 40 height 30
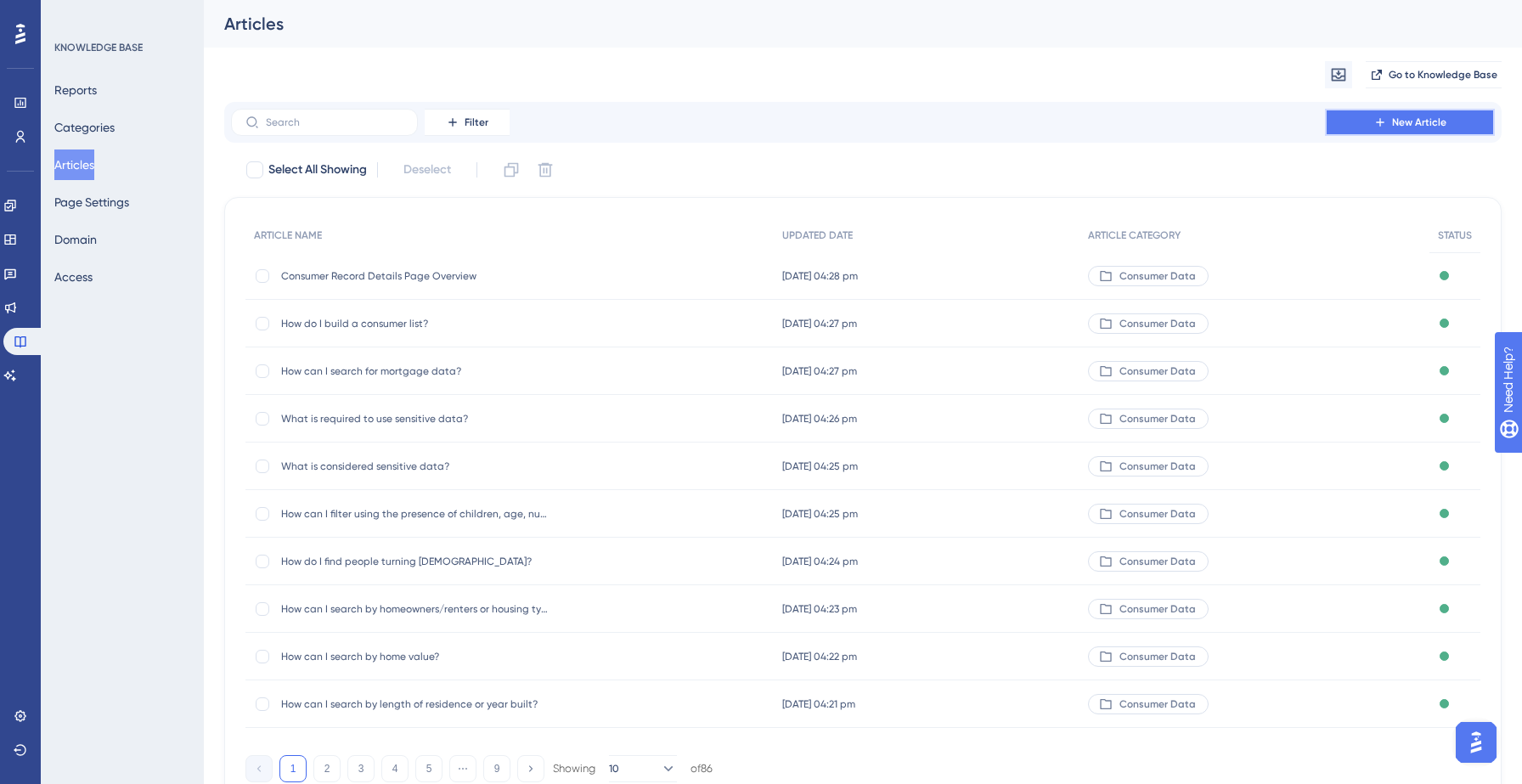
click at [1337, 118] on button "New Article" at bounding box center [1410, 122] width 170 height 27
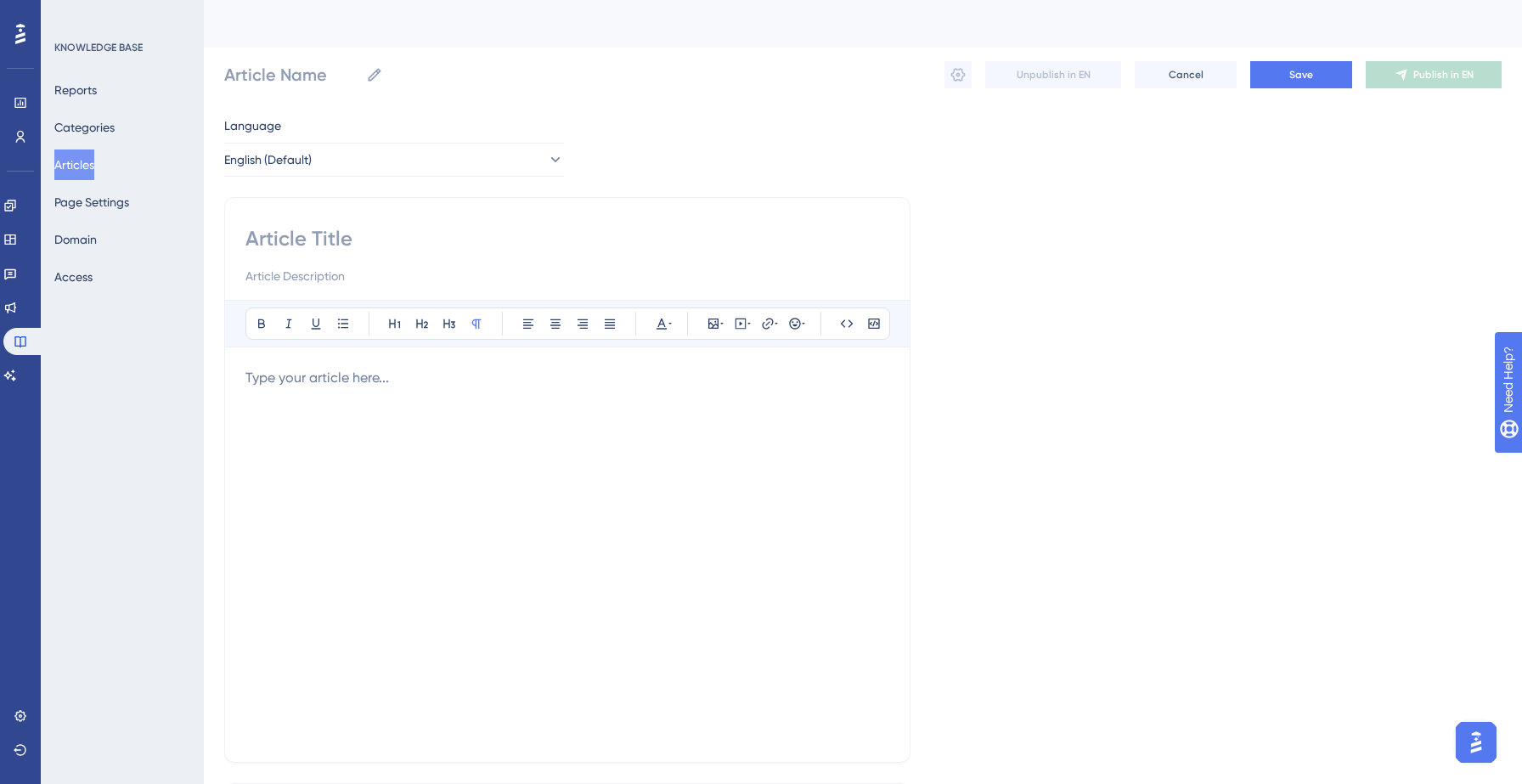
click at [446, 226] on input at bounding box center [567, 239] width 643 height 27
paste input "What is Salesgenie Smart Audiences?"
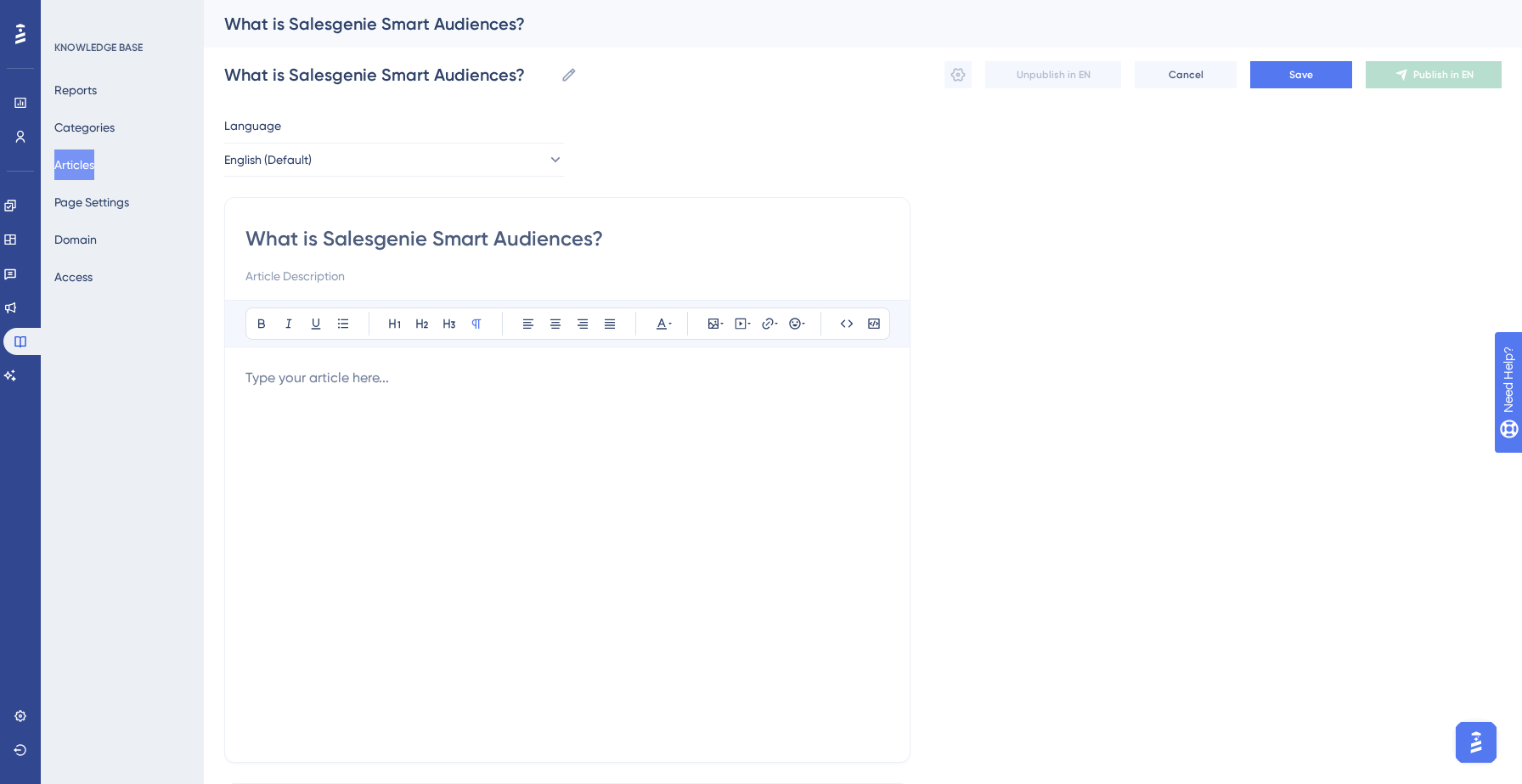
click at [334, 383] on p at bounding box center [567, 378] width 643 height 20
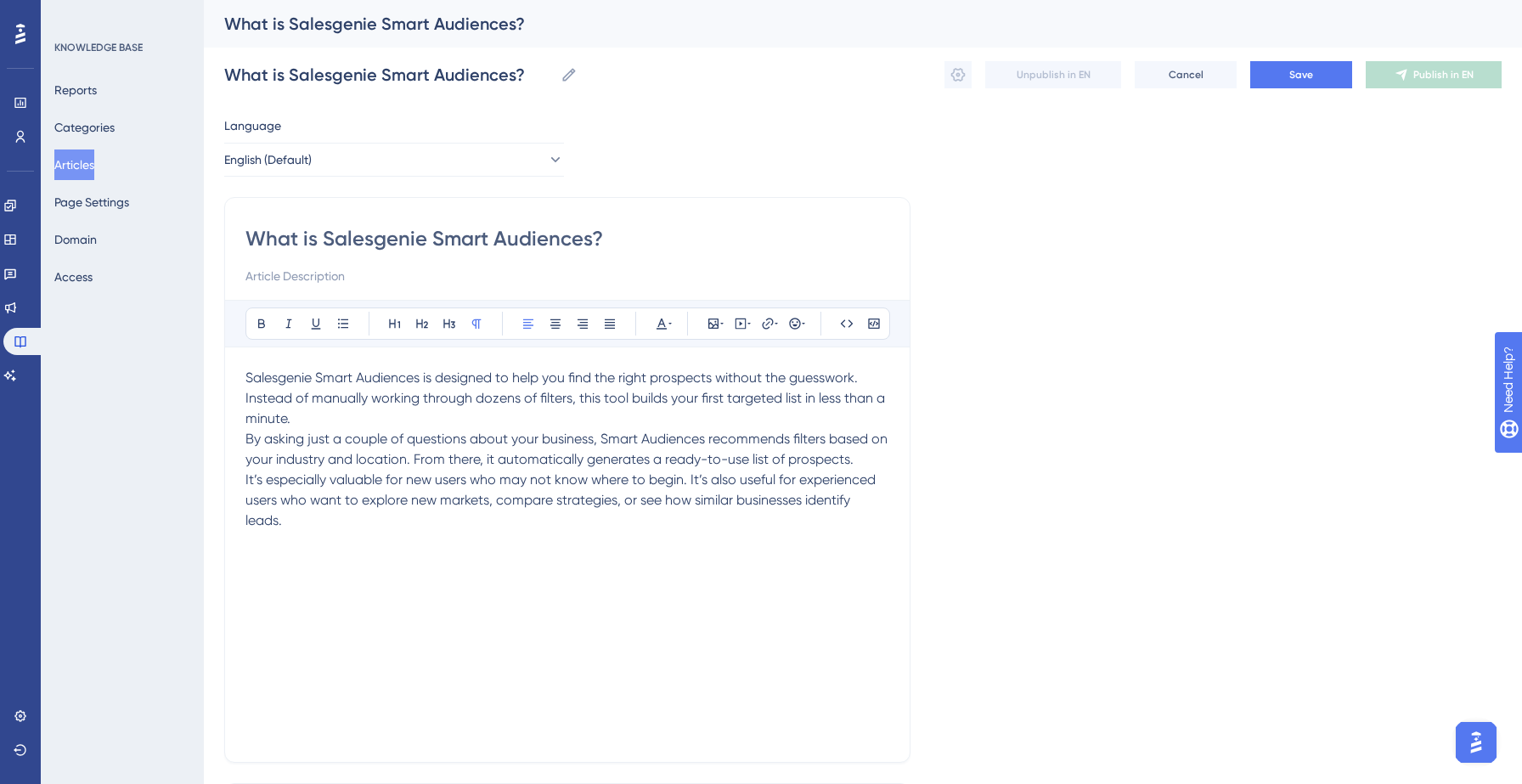
click at [520, 419] on p "Salesgenie Smart Audiences is designed to help you find the right prospects wit…" at bounding box center [567, 398] width 643 height 61
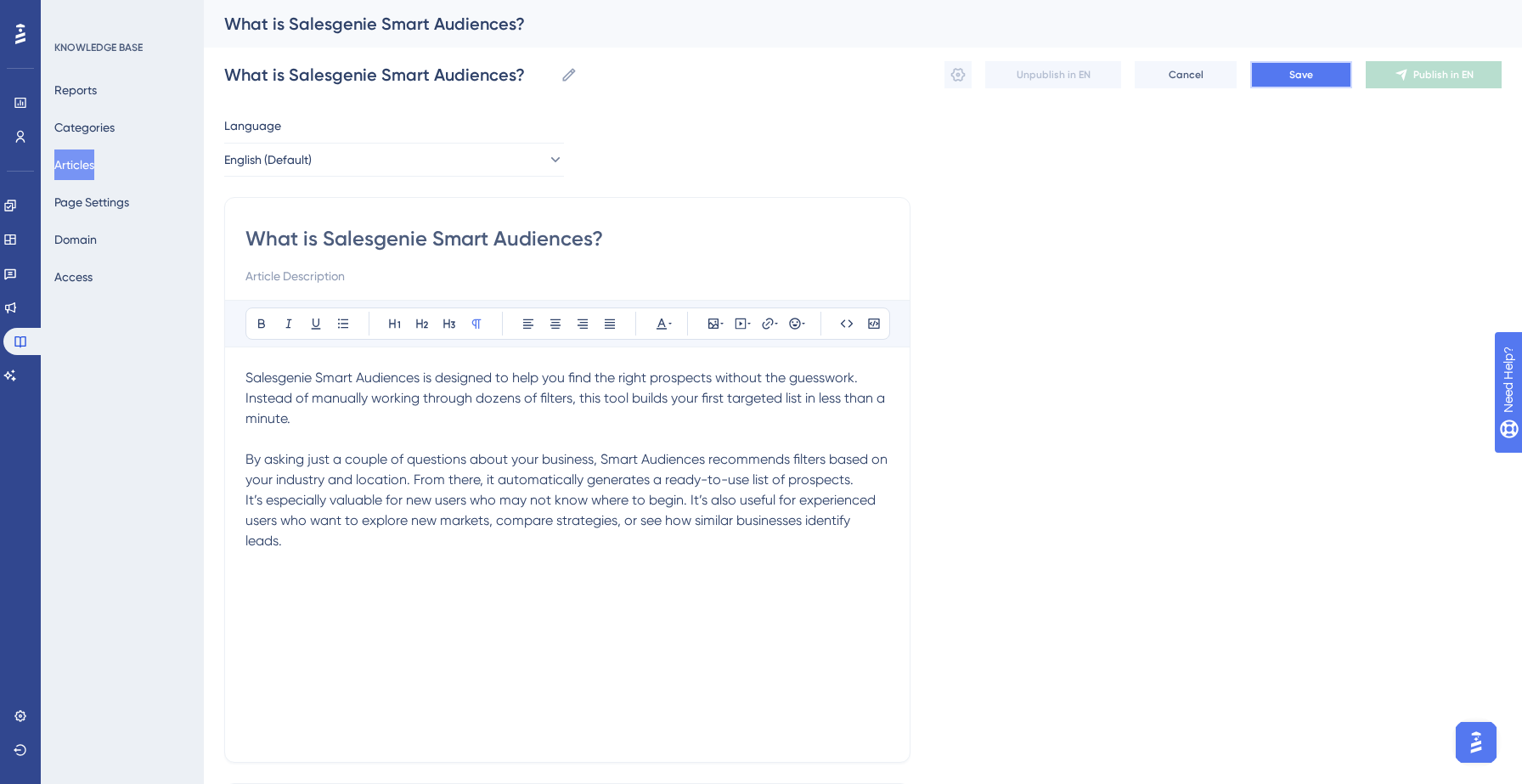
click at [1277, 78] on button "Save" at bounding box center [1301, 75] width 102 height 27
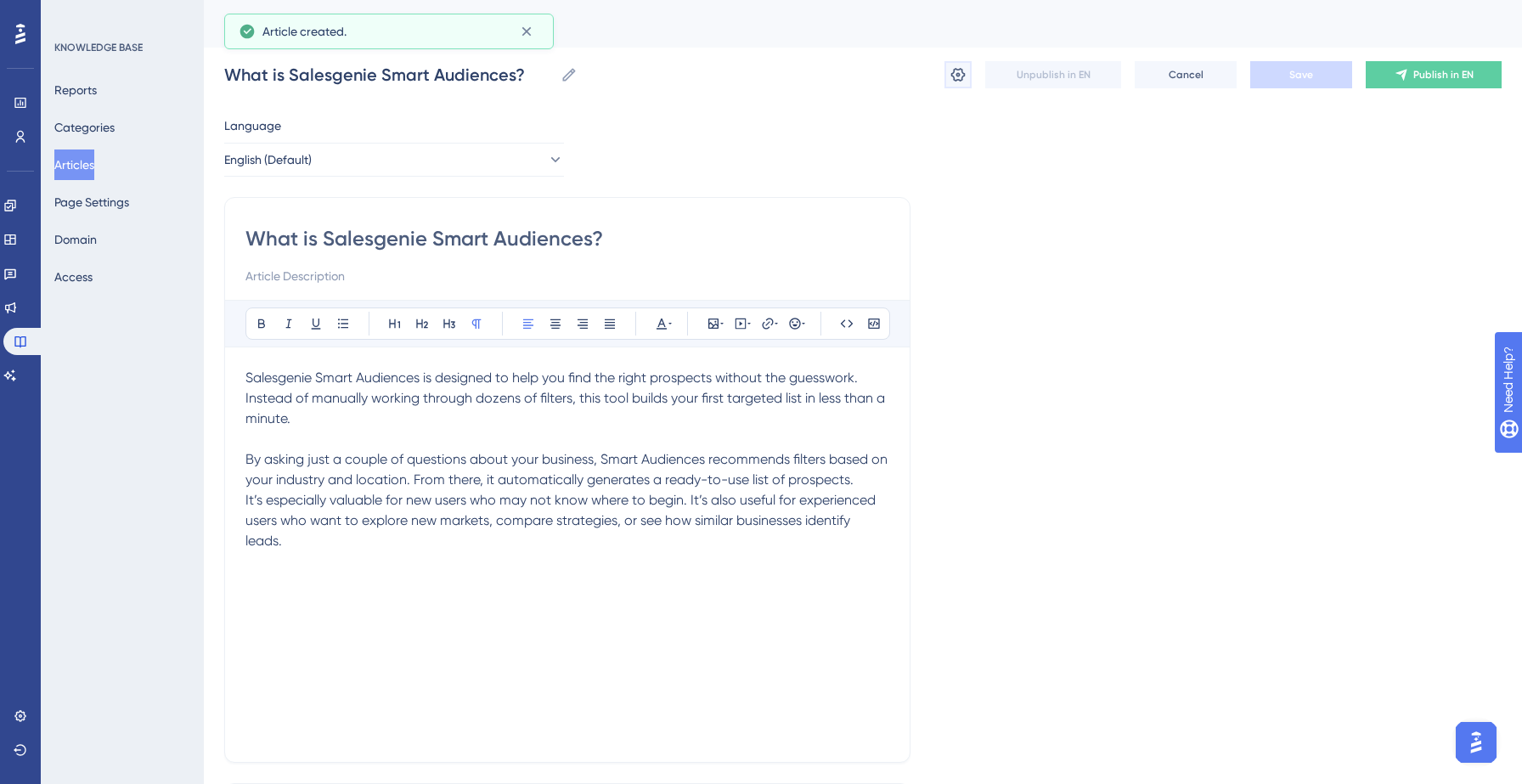
click at [962, 81] on icon at bounding box center [957, 74] width 17 height 17
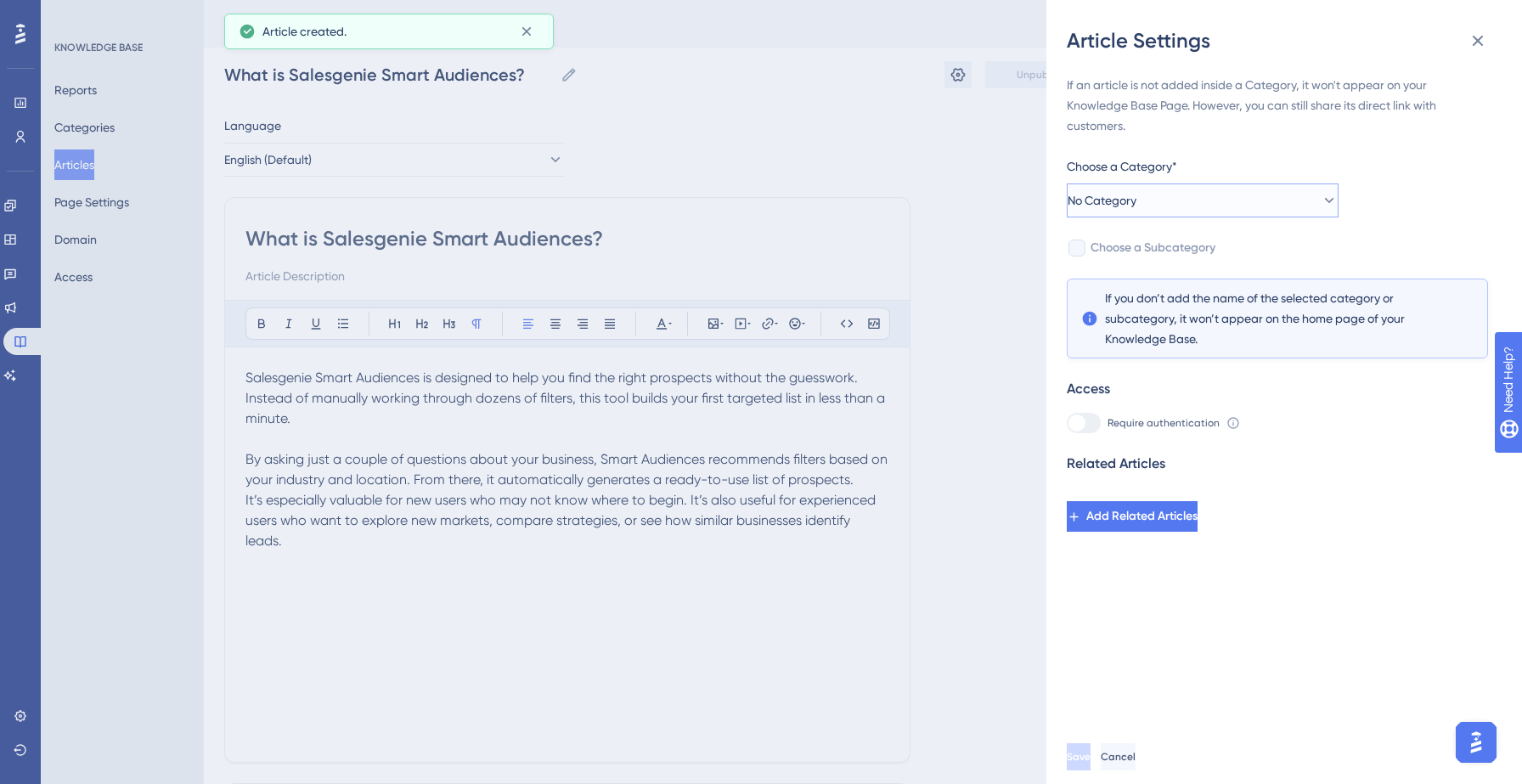
click at [1273, 207] on button "No Category" at bounding box center [1202, 200] width 272 height 34
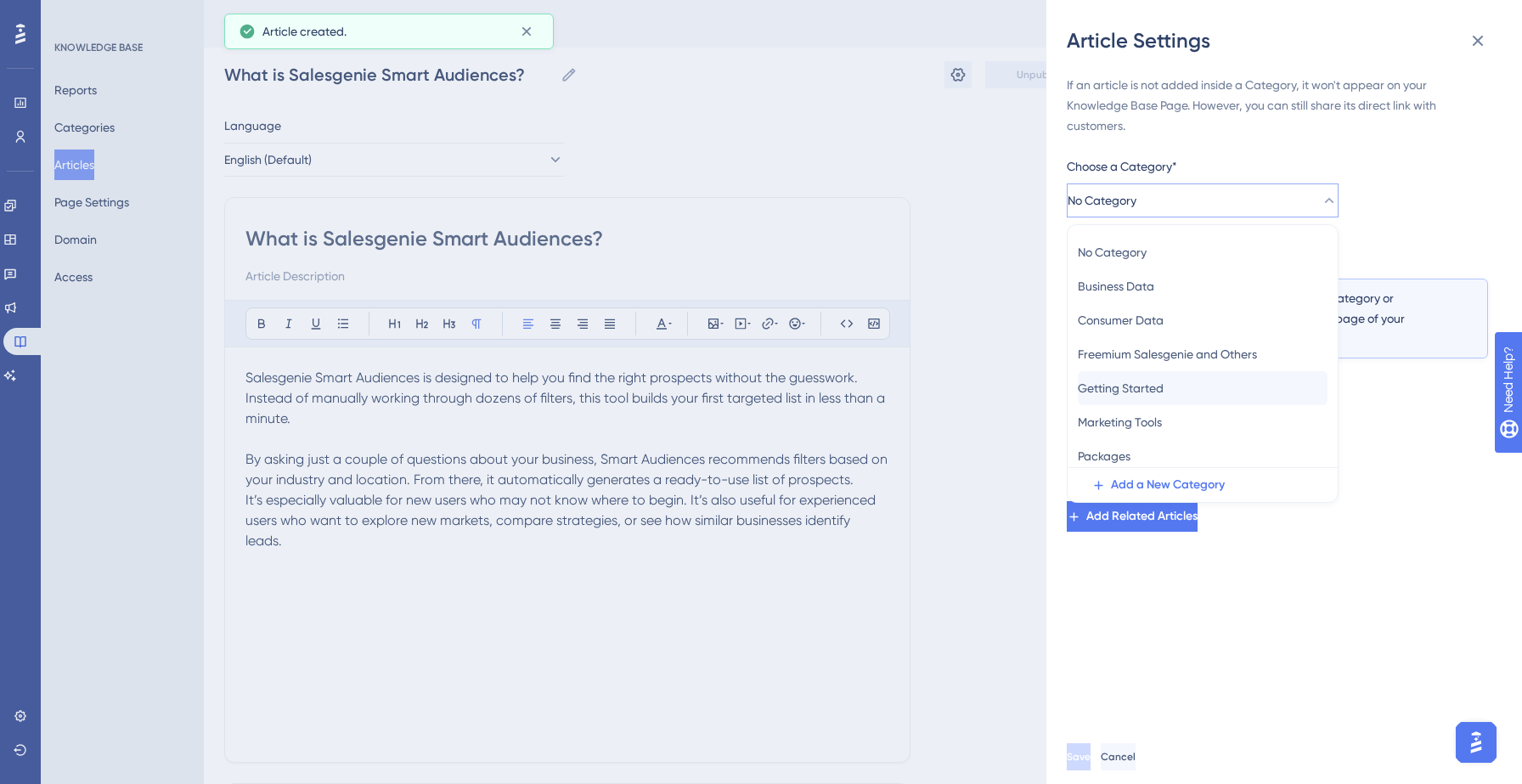
scroll to position [74, 0]
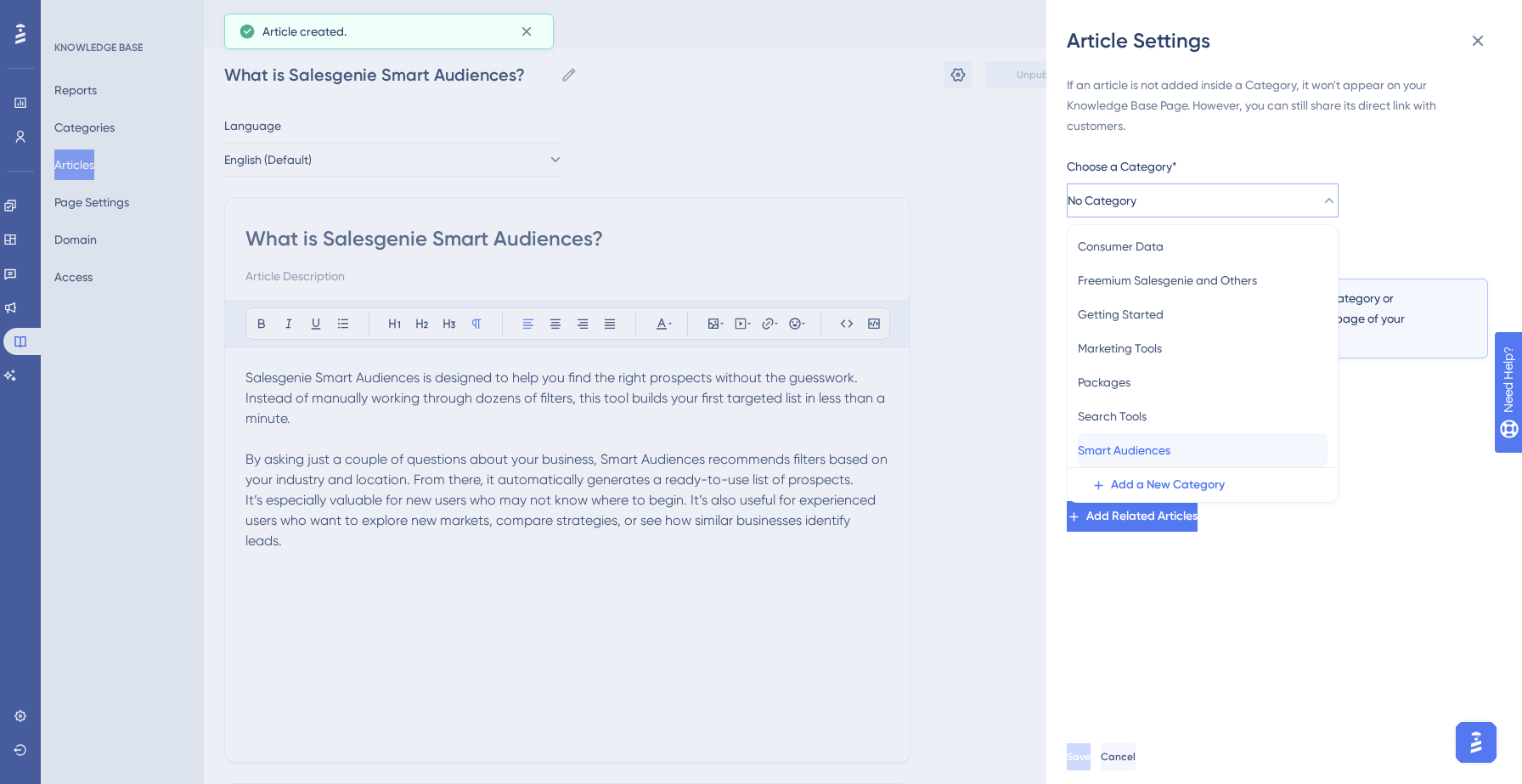
click at [1167, 442] on span "Smart Audiences" at bounding box center [1124, 450] width 93 height 20
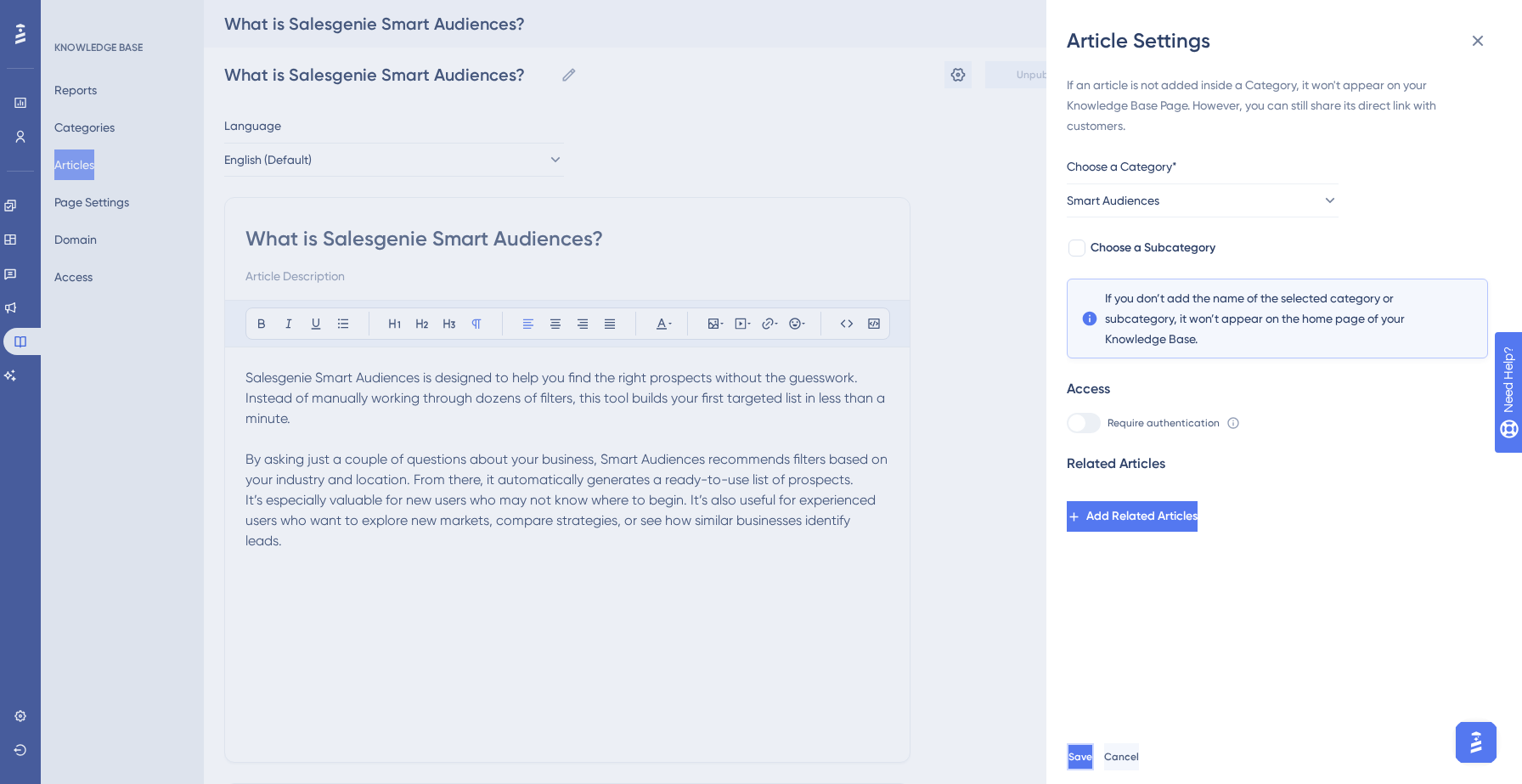
click at [1093, 750] on button "Save" at bounding box center [1080, 756] width 27 height 27
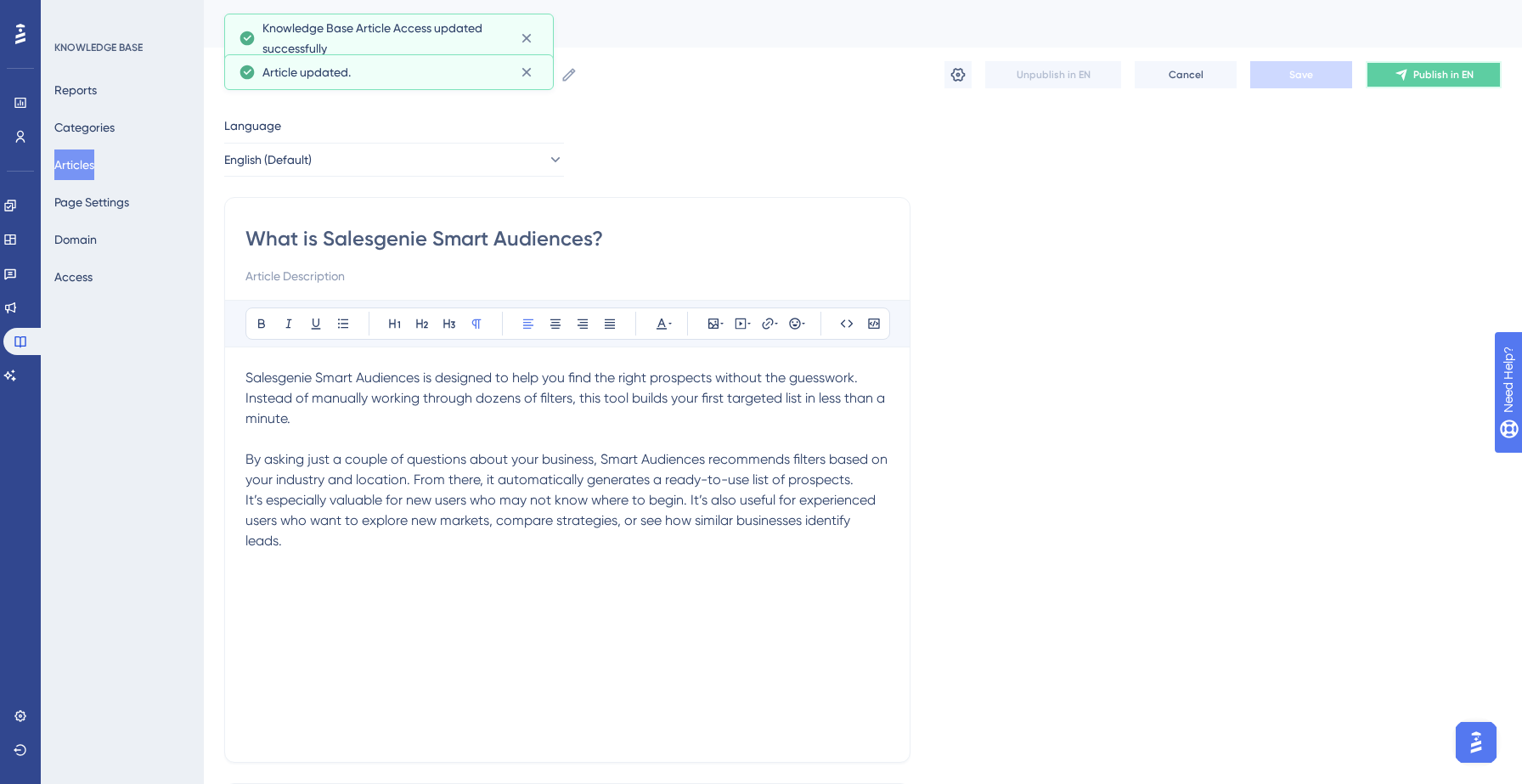
click at [1393, 81] on button "Publish in EN" at bounding box center [1433, 75] width 135 height 27
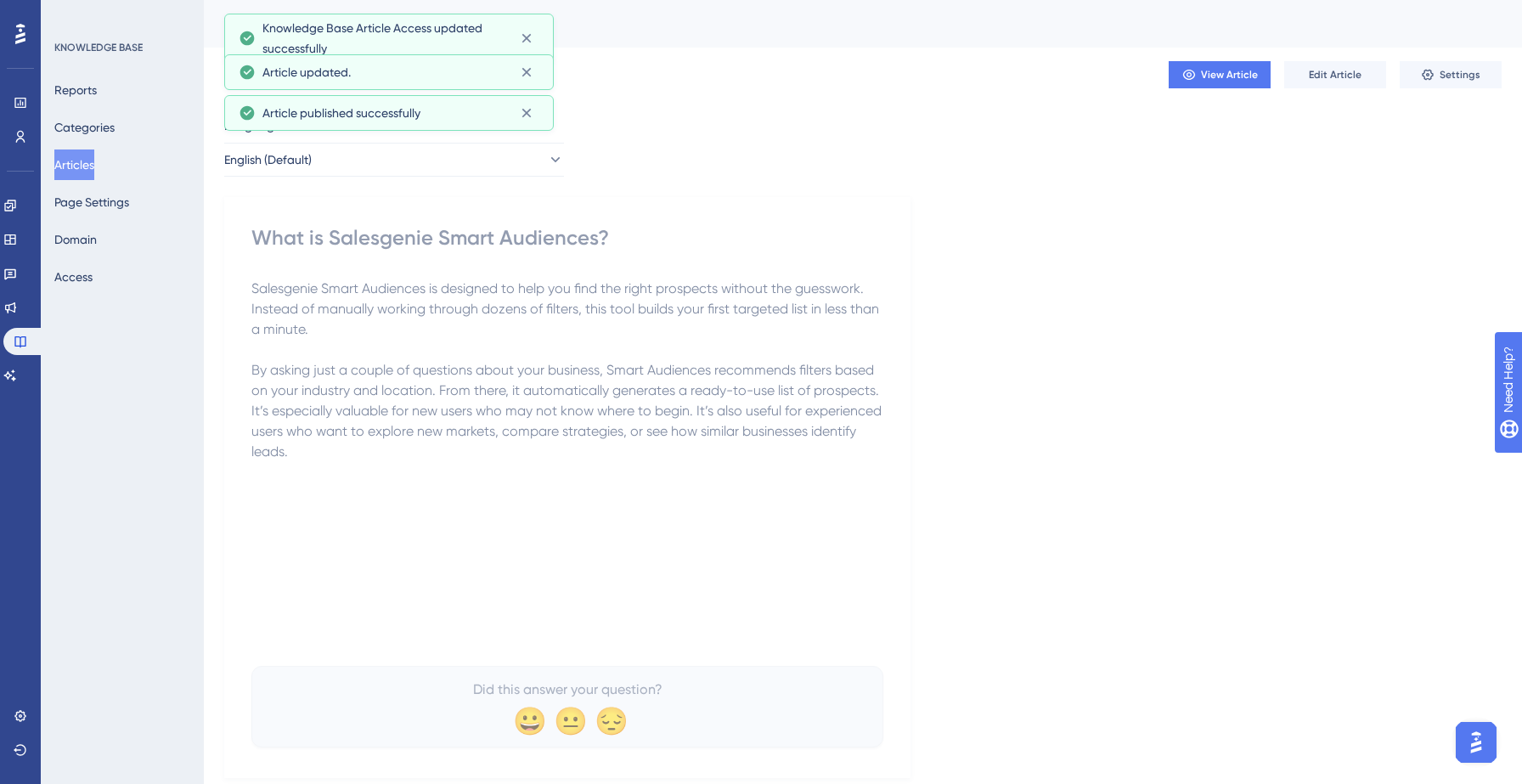
click at [94, 168] on button "Articles" at bounding box center [74, 165] width 40 height 30
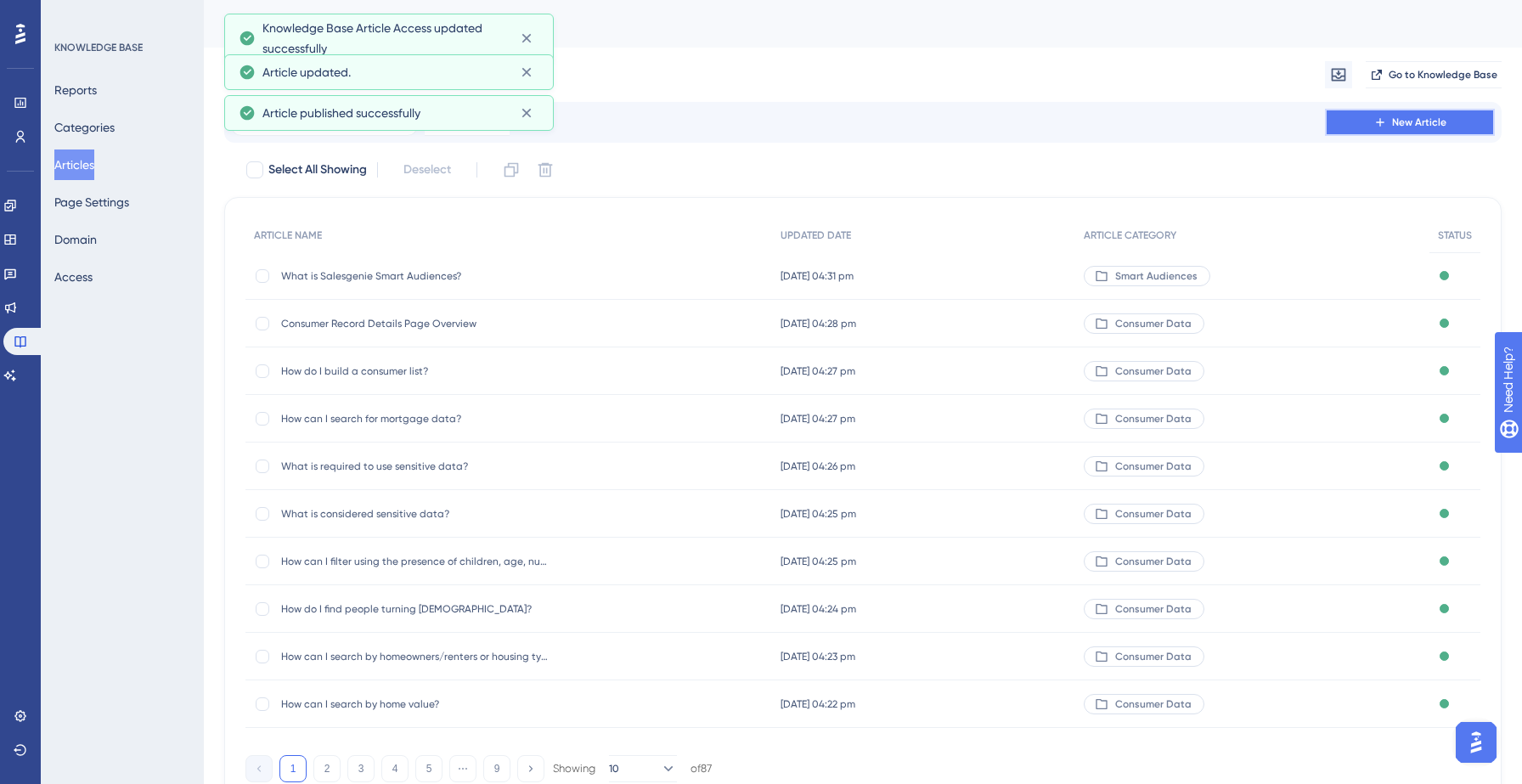
click at [1351, 125] on button "New Article" at bounding box center [1410, 122] width 170 height 27
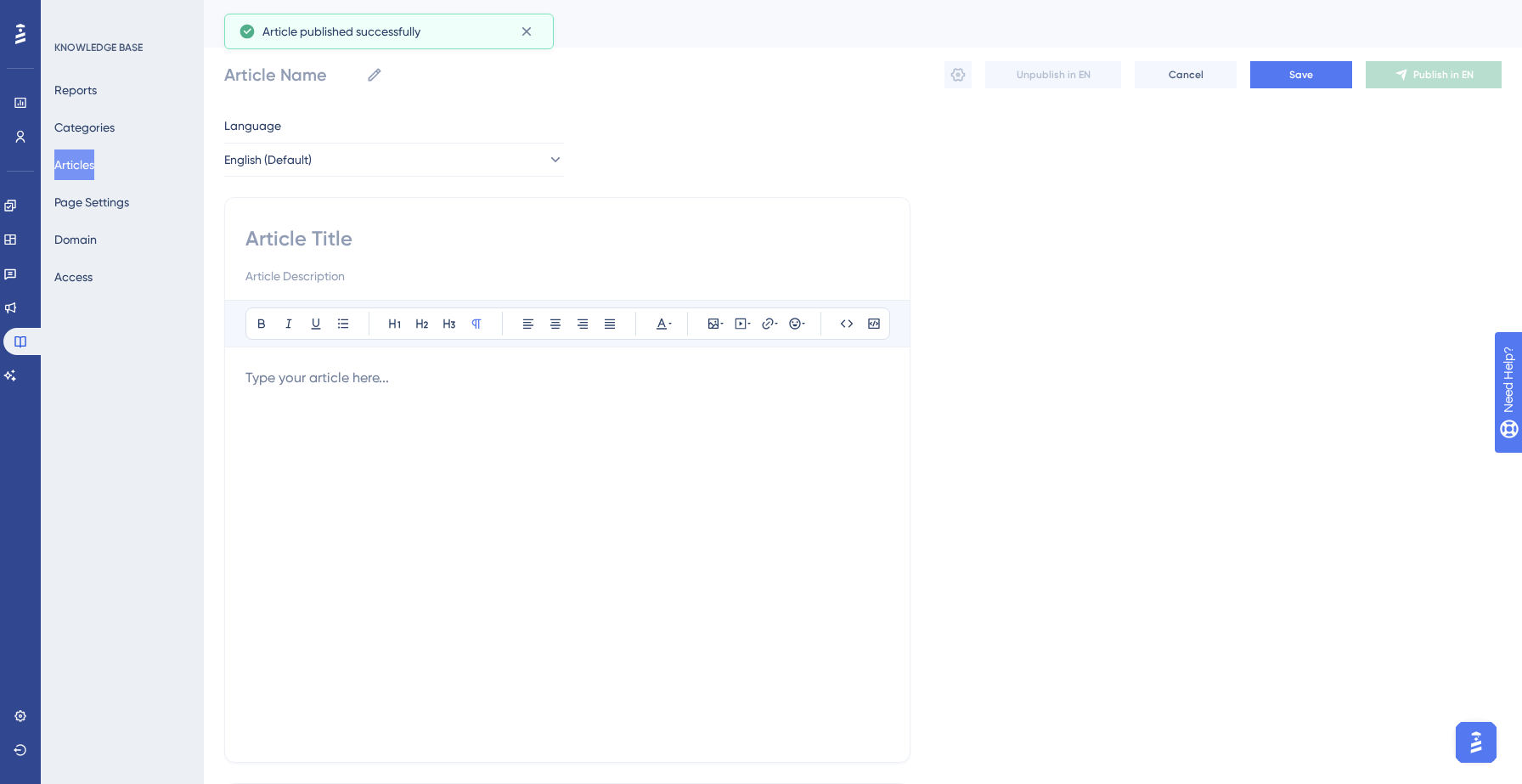
click at [389, 257] on div at bounding box center [567, 256] width 643 height 61
click at [367, 244] on input at bounding box center [567, 239] width 643 height 27
paste input "How does Smart Audiences differ from regular search filters?"
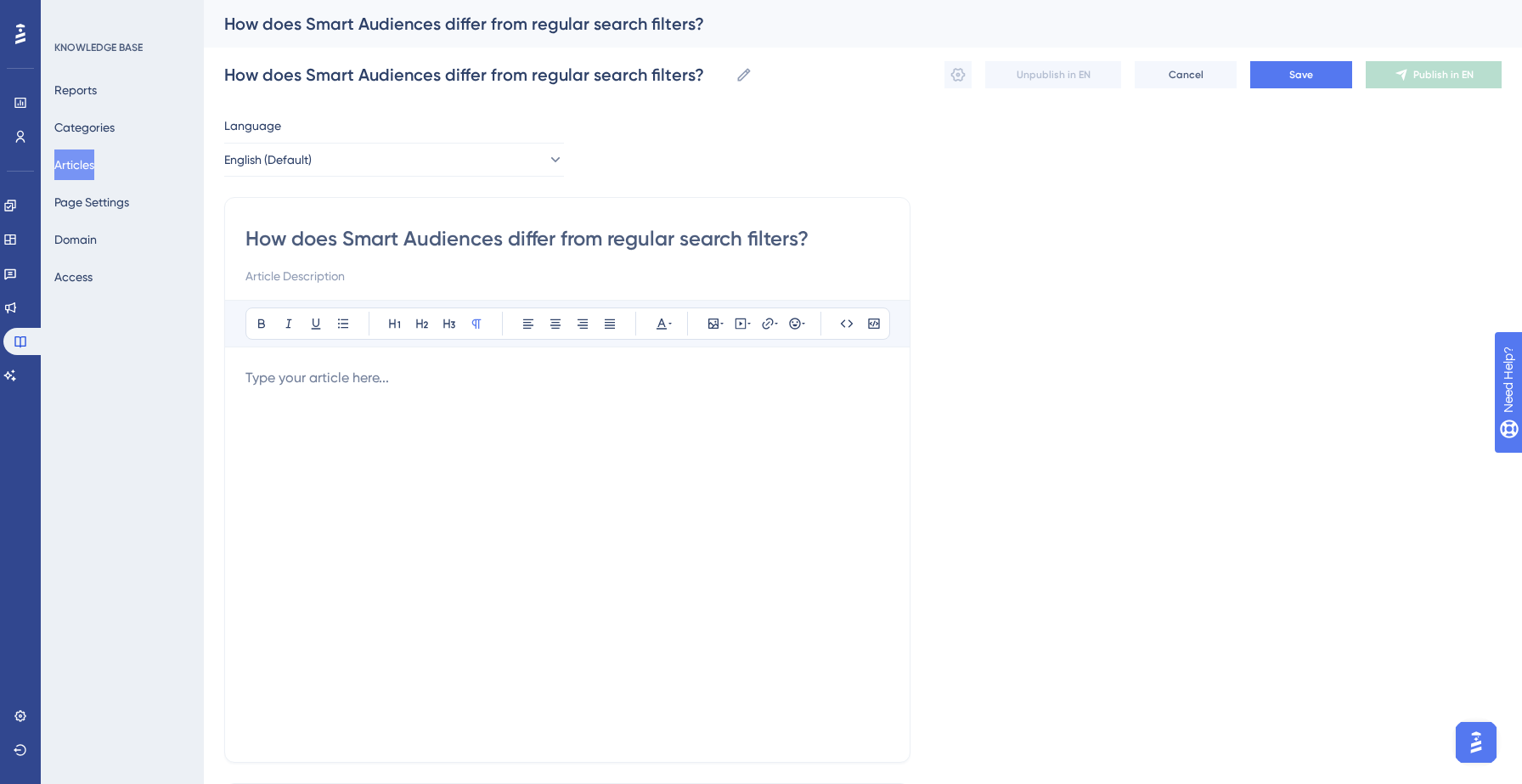
click at [485, 372] on p at bounding box center [567, 378] width 643 height 20
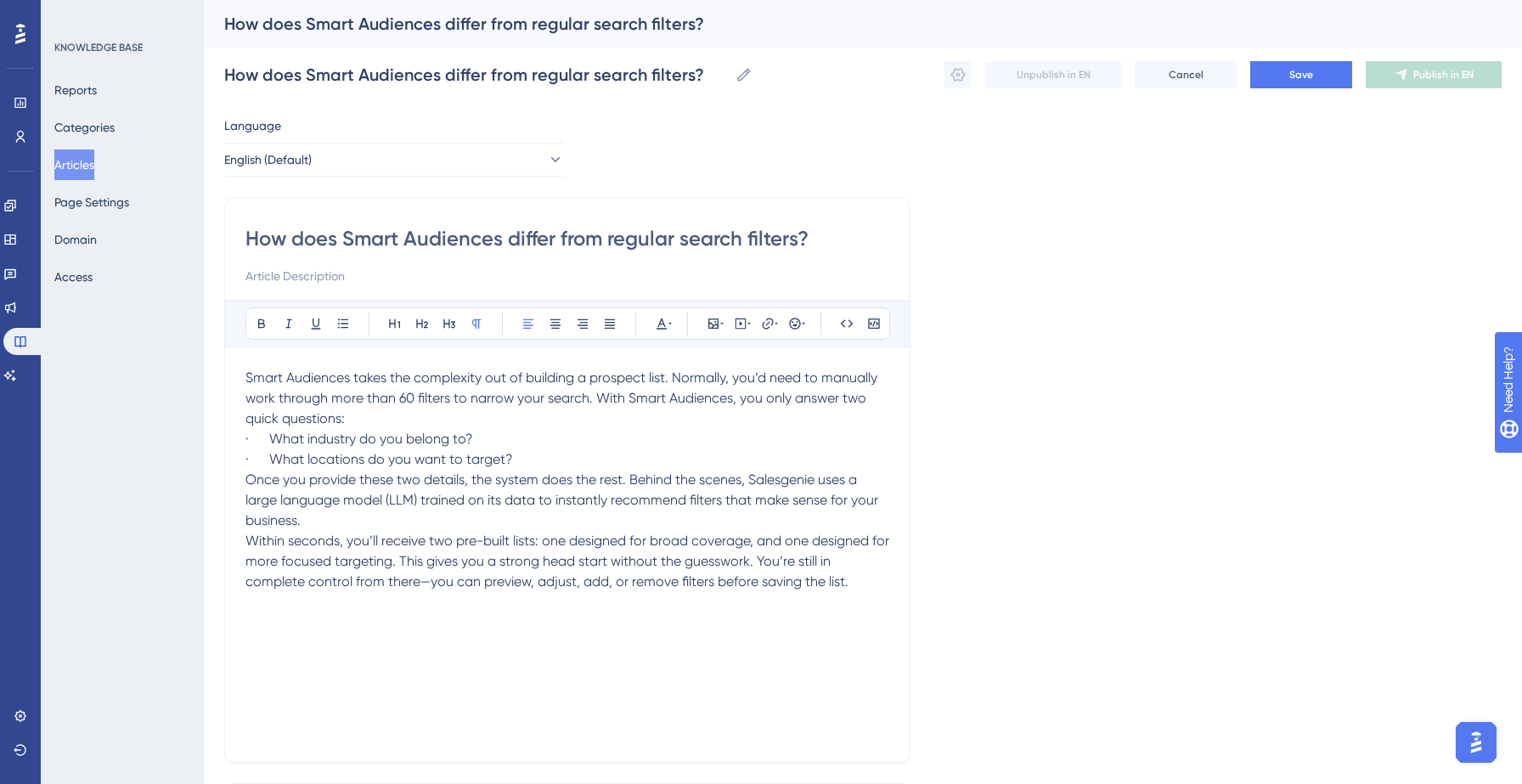
click at [533, 458] on p "· What locations do you want to target?" at bounding box center [567, 459] width 643 height 20
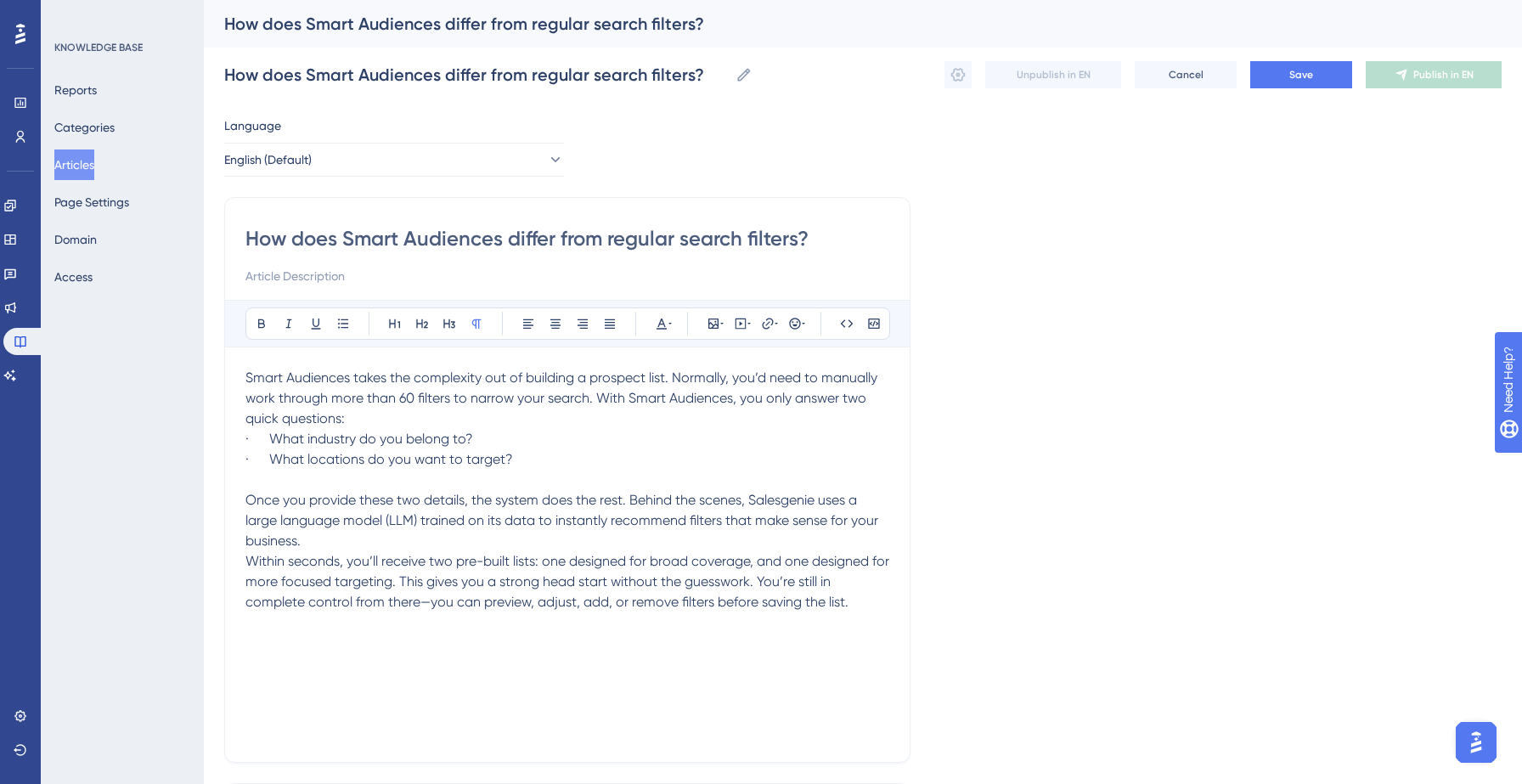
click at [429, 537] on p "Once you provide these two details, the system does the rest. Behind the scenes…" at bounding box center [567, 520] width 643 height 61
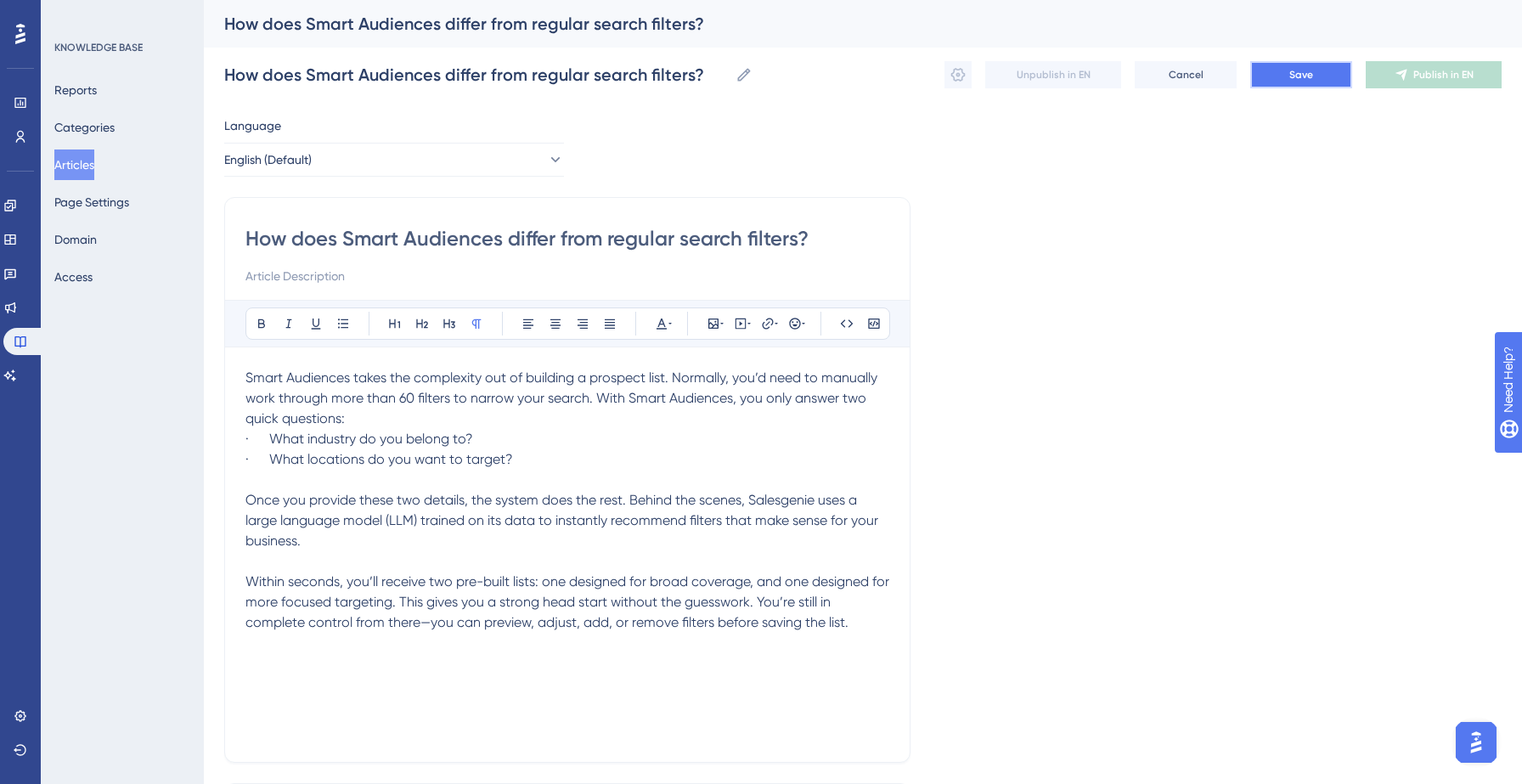
click at [1281, 69] on button "Save" at bounding box center [1301, 75] width 102 height 27
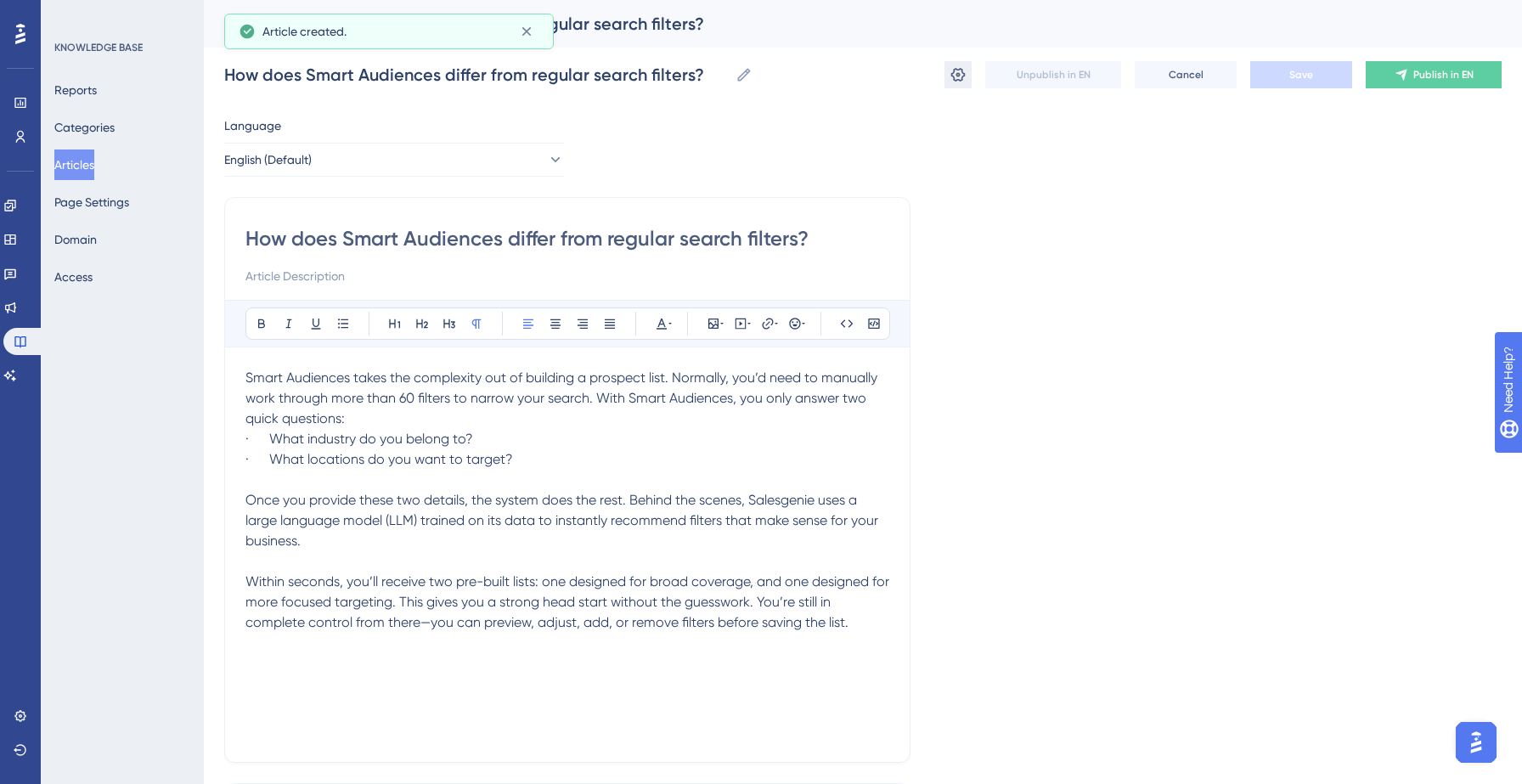
click at [957, 78] on icon at bounding box center [957, 74] width 17 height 17
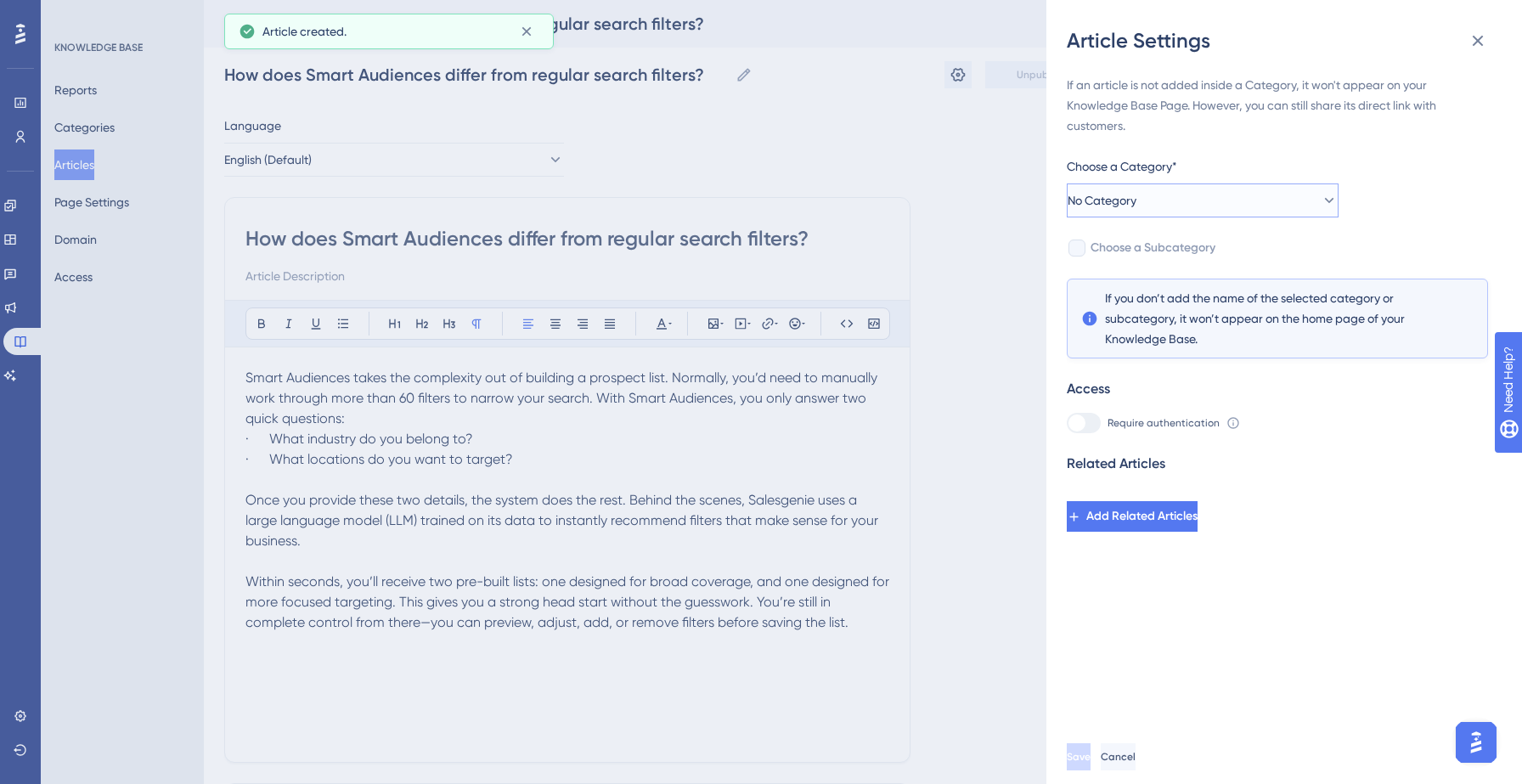
click at [1183, 202] on button "No Category" at bounding box center [1202, 200] width 272 height 34
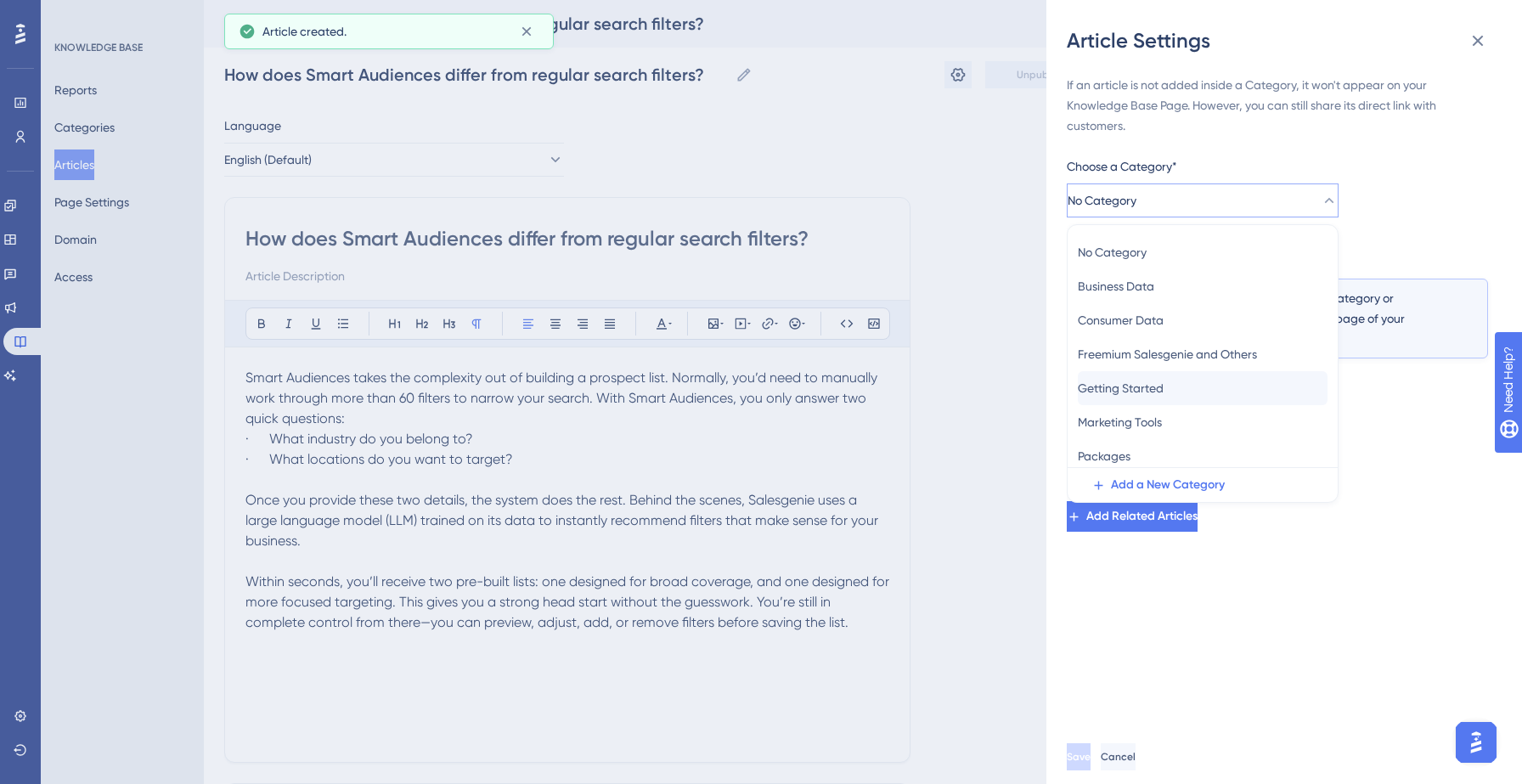
scroll to position [74, 0]
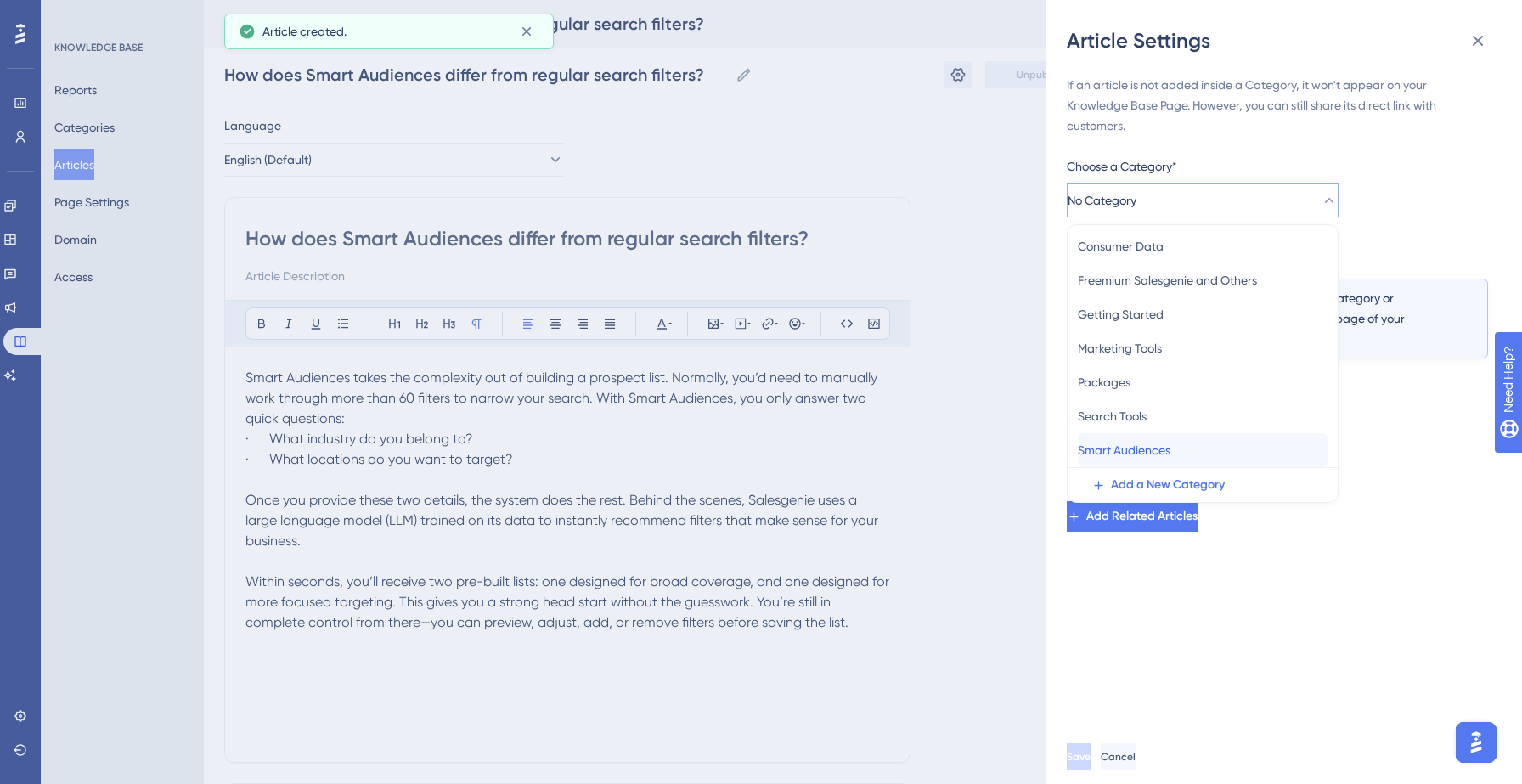
click at [1142, 445] on span "Smart Audiences" at bounding box center [1124, 450] width 93 height 20
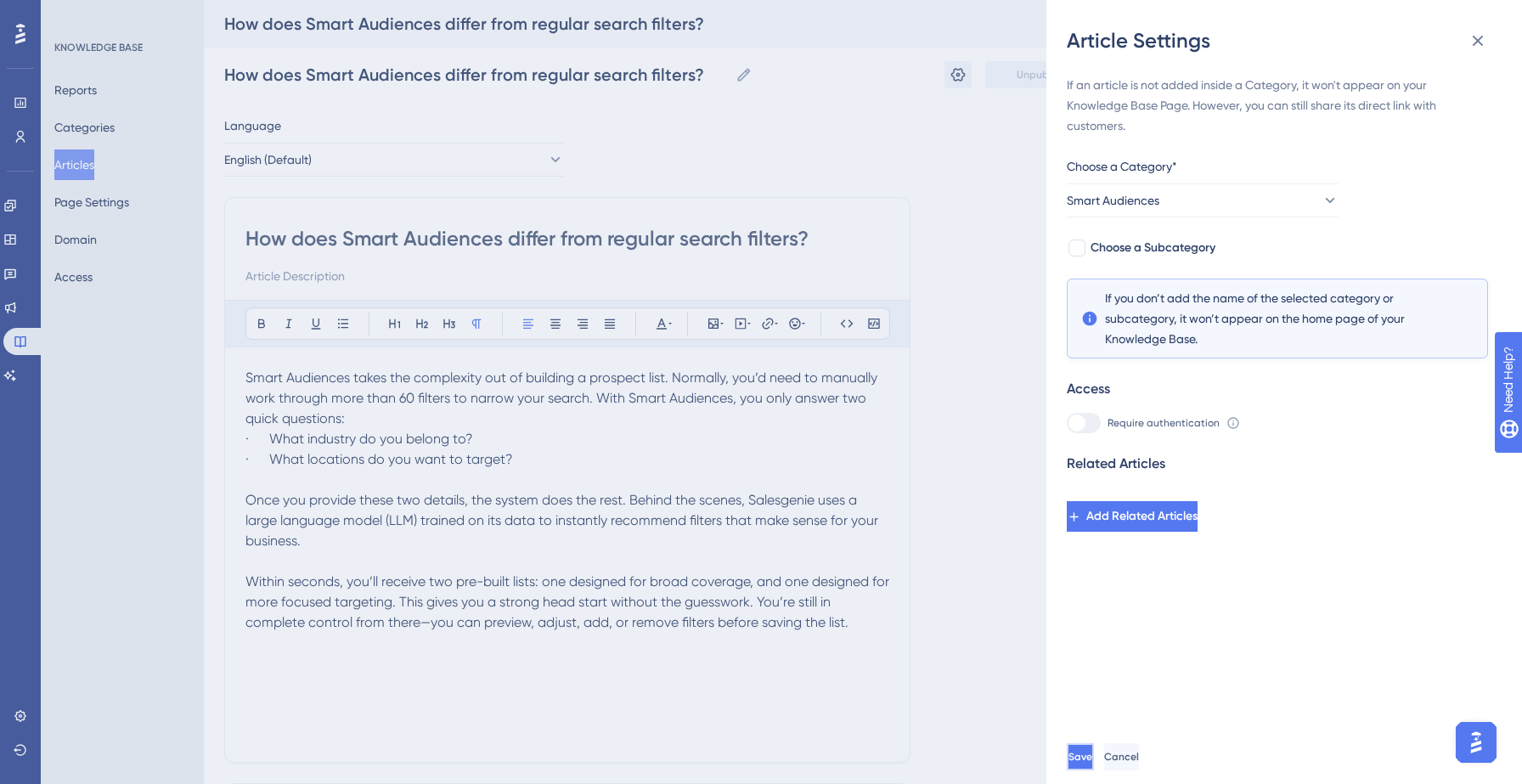
click at [1092, 749] on span "Save" at bounding box center [1080, 755] width 24 height 13
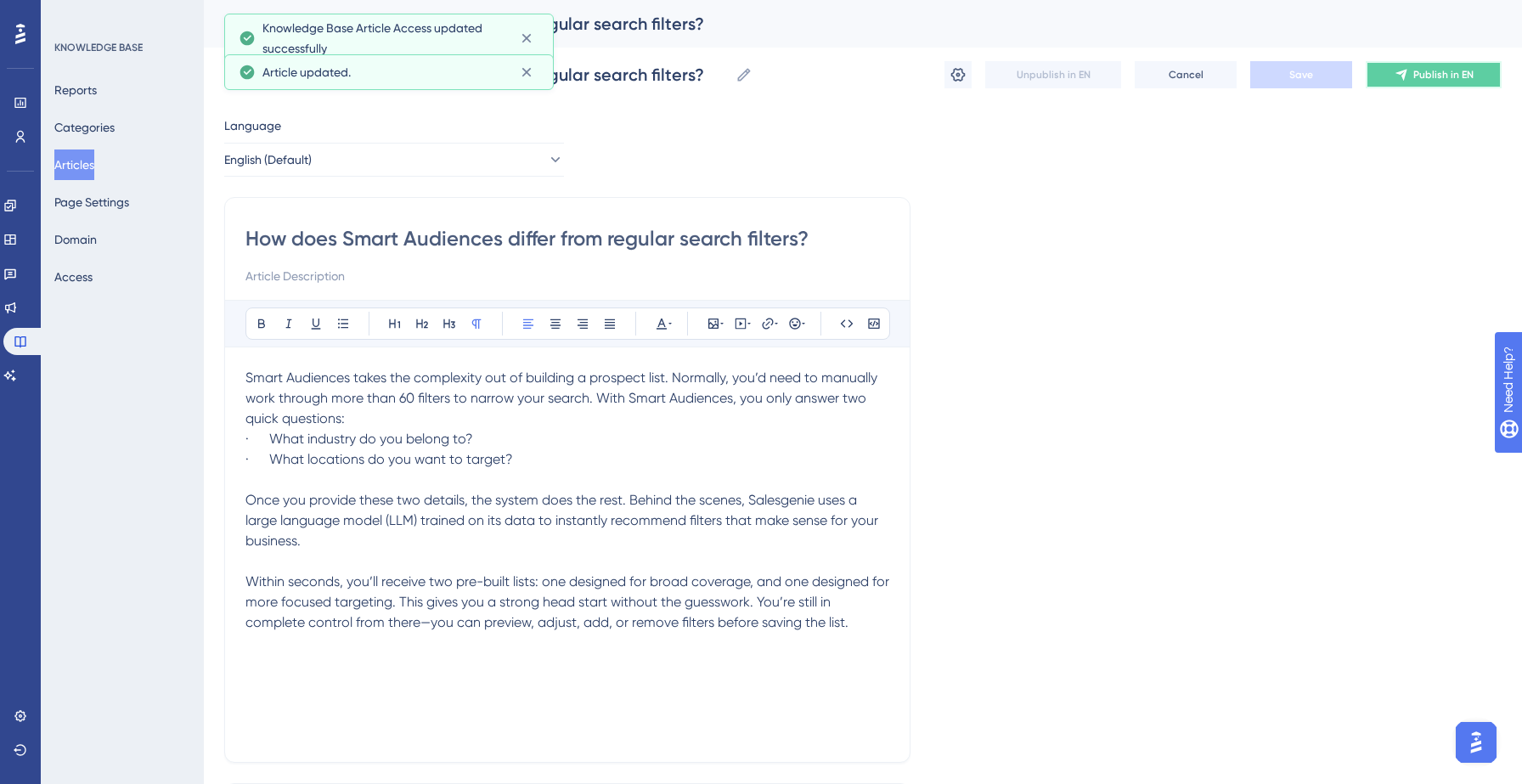
click at [1420, 81] on span "Publish in EN" at bounding box center [1444, 74] width 61 height 13
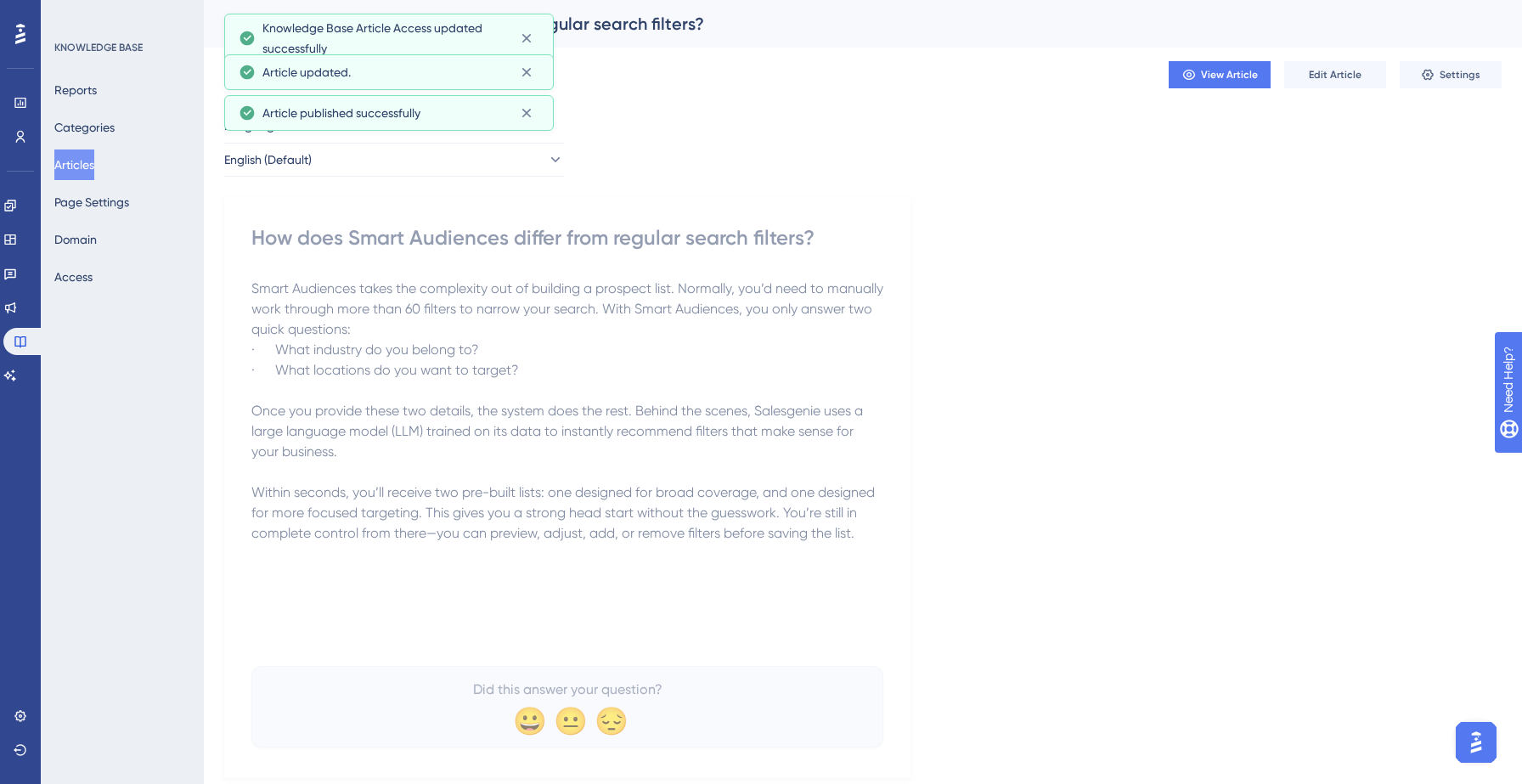
click at [94, 160] on button "Articles" at bounding box center [74, 165] width 40 height 30
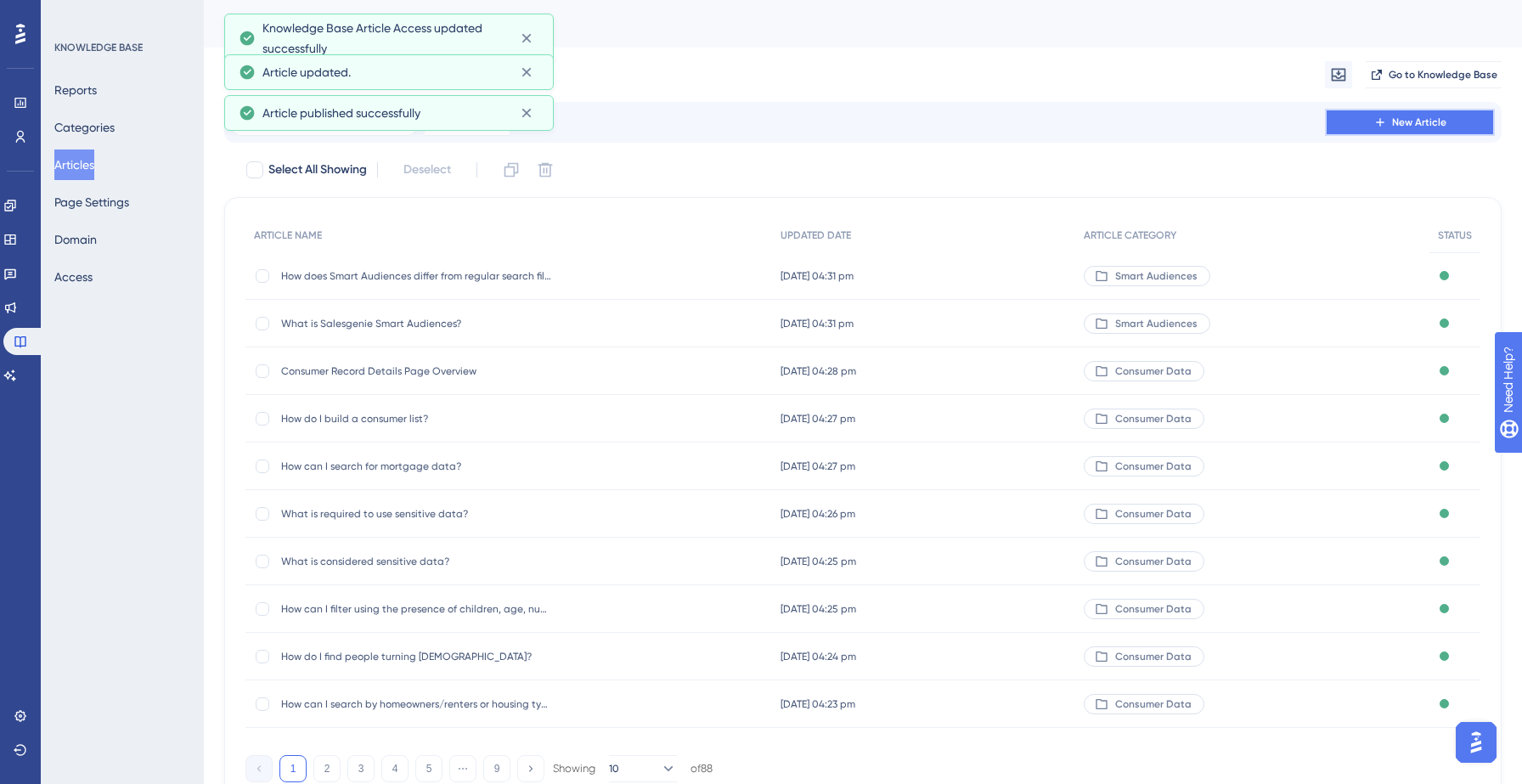
click at [1420, 118] on span "New Article" at bounding box center [1419, 122] width 54 height 13
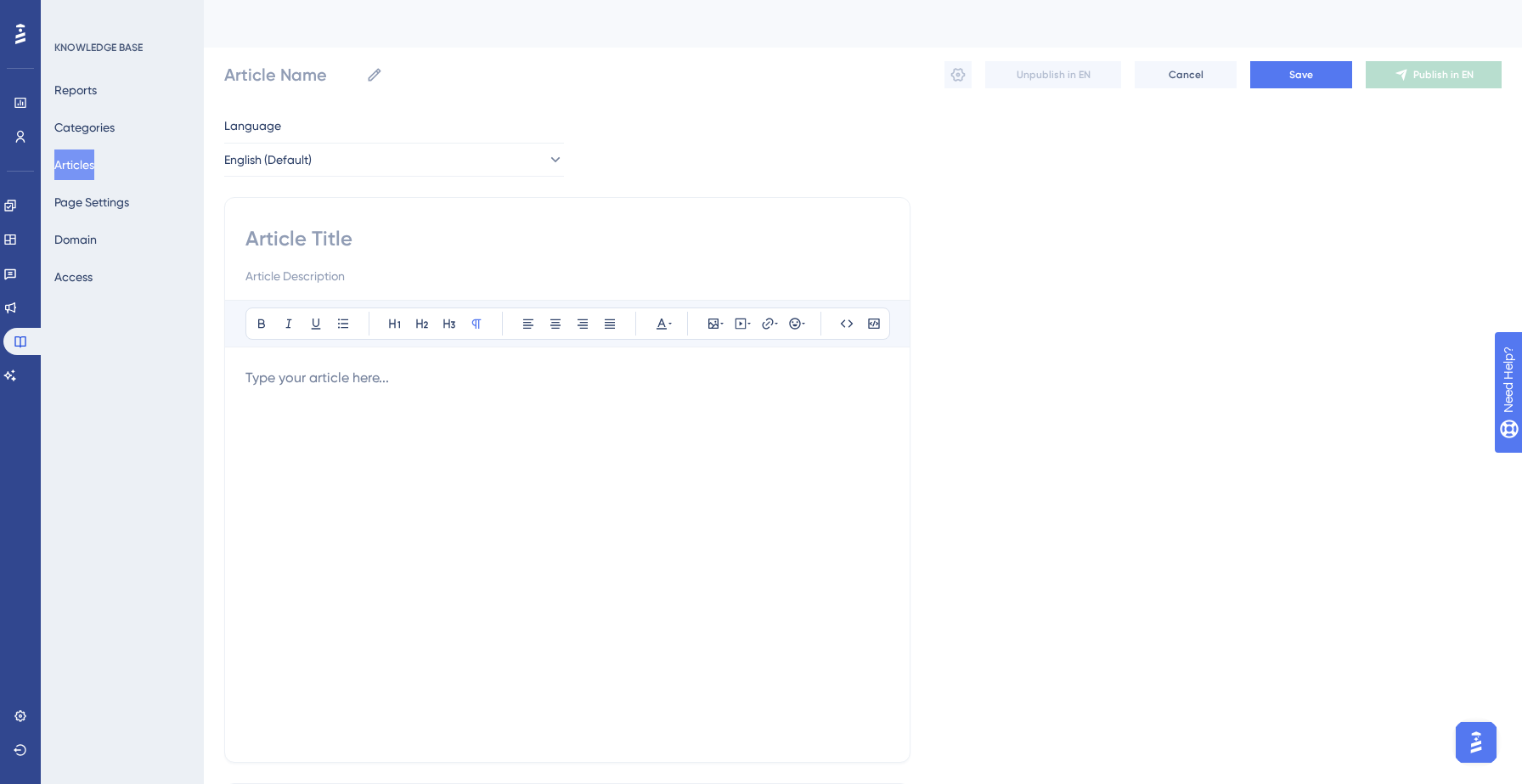
click at [374, 232] on input at bounding box center [567, 239] width 643 height 27
paste input ". Who should use Smart Audiences—and when?"
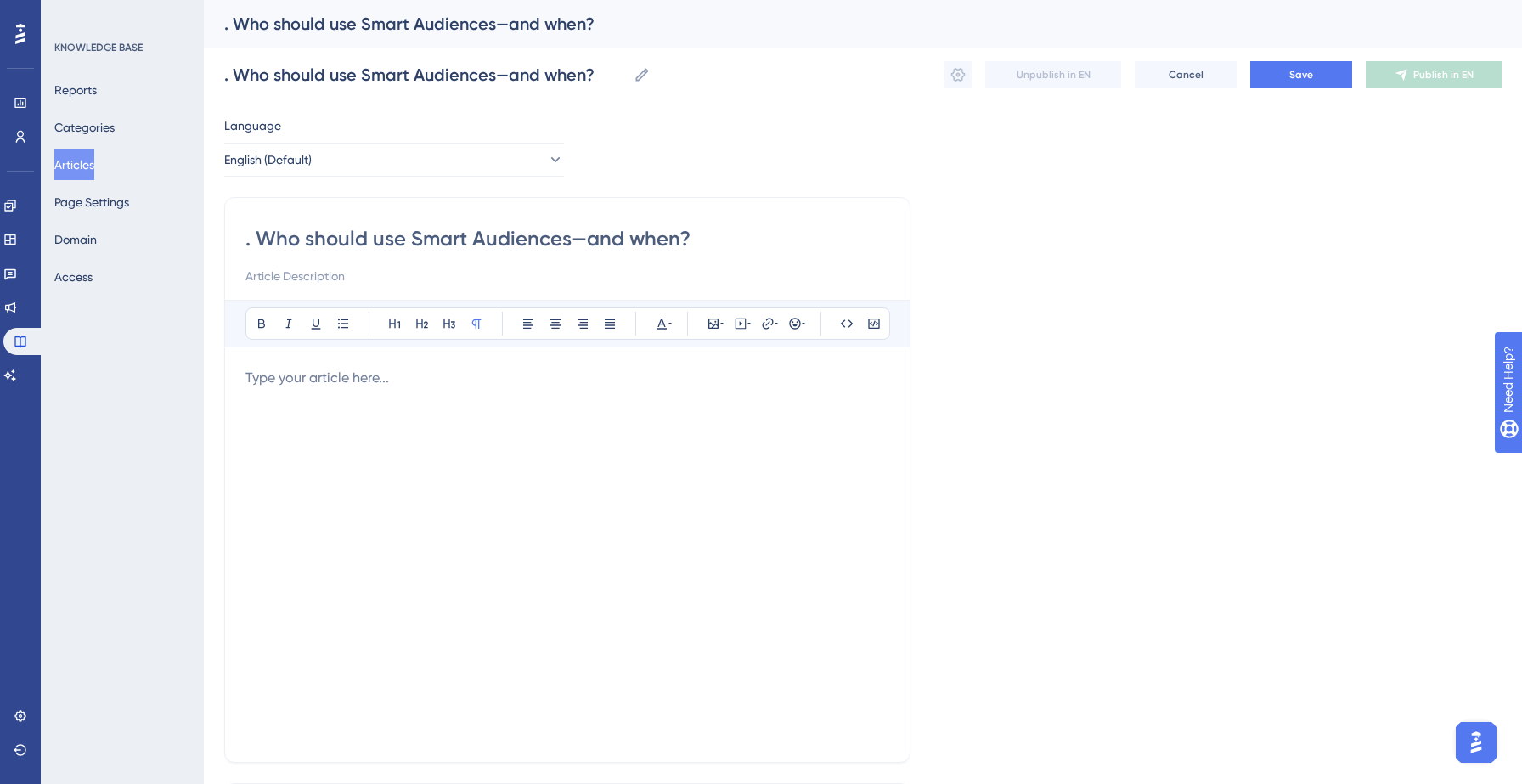
click at [262, 235] on input ". Who should use Smart Audiences—and when?" at bounding box center [567, 239] width 643 height 27
click at [287, 369] on p at bounding box center [567, 378] width 643 height 20
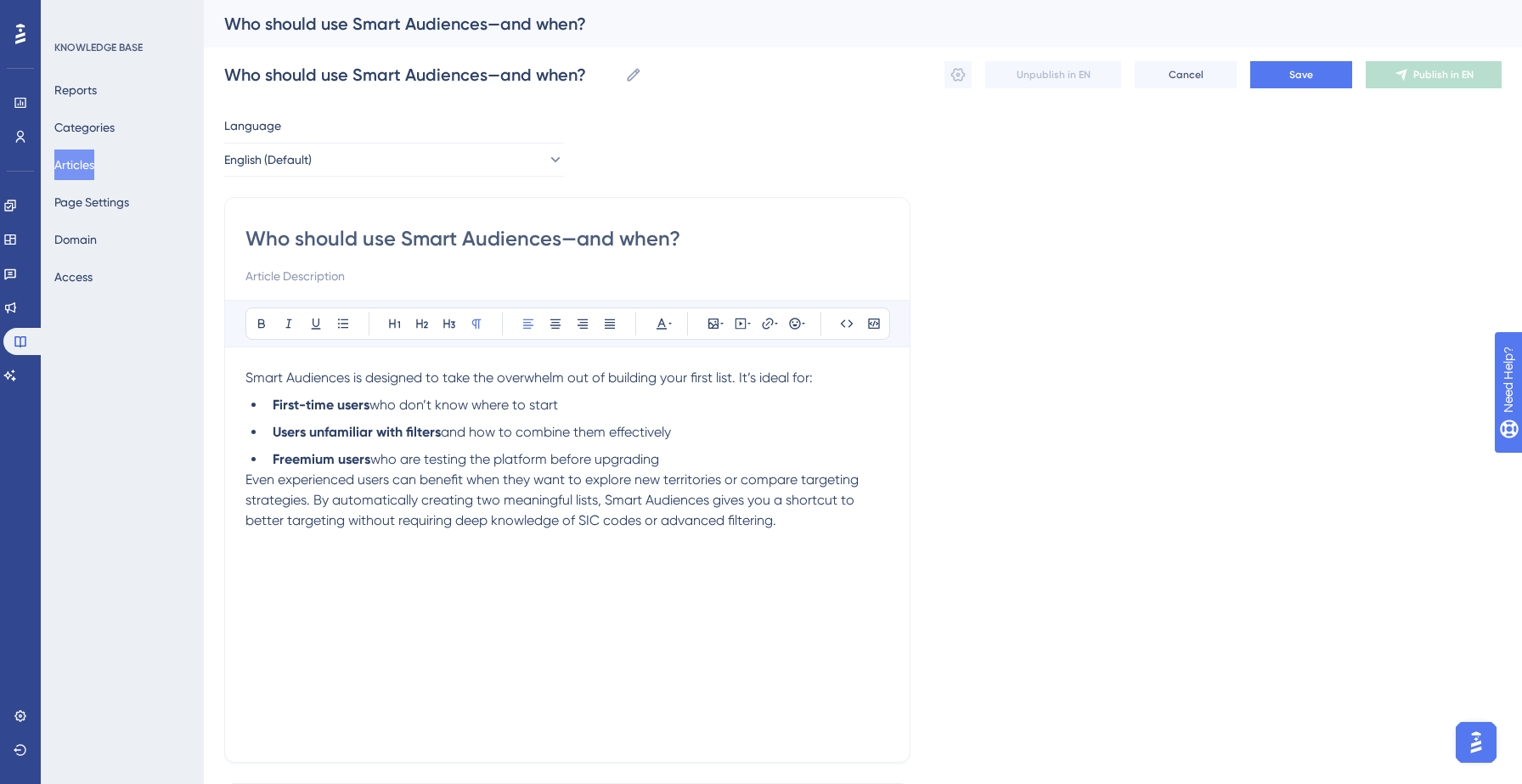
click at [703, 463] on li "Freemium users who are testing the platform before upgrading" at bounding box center [577, 459] width 623 height 20
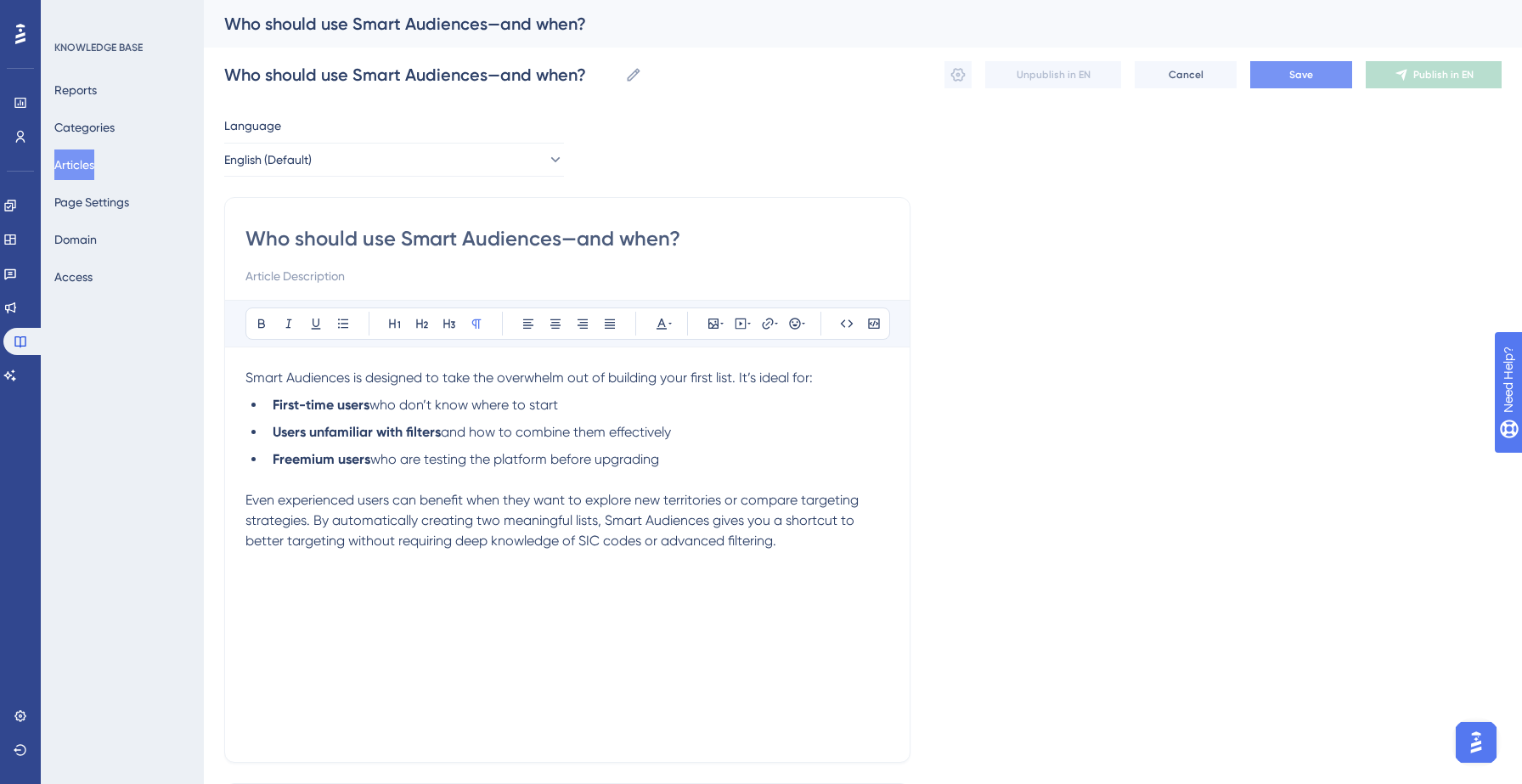
click at [1283, 82] on button "Save" at bounding box center [1301, 75] width 102 height 27
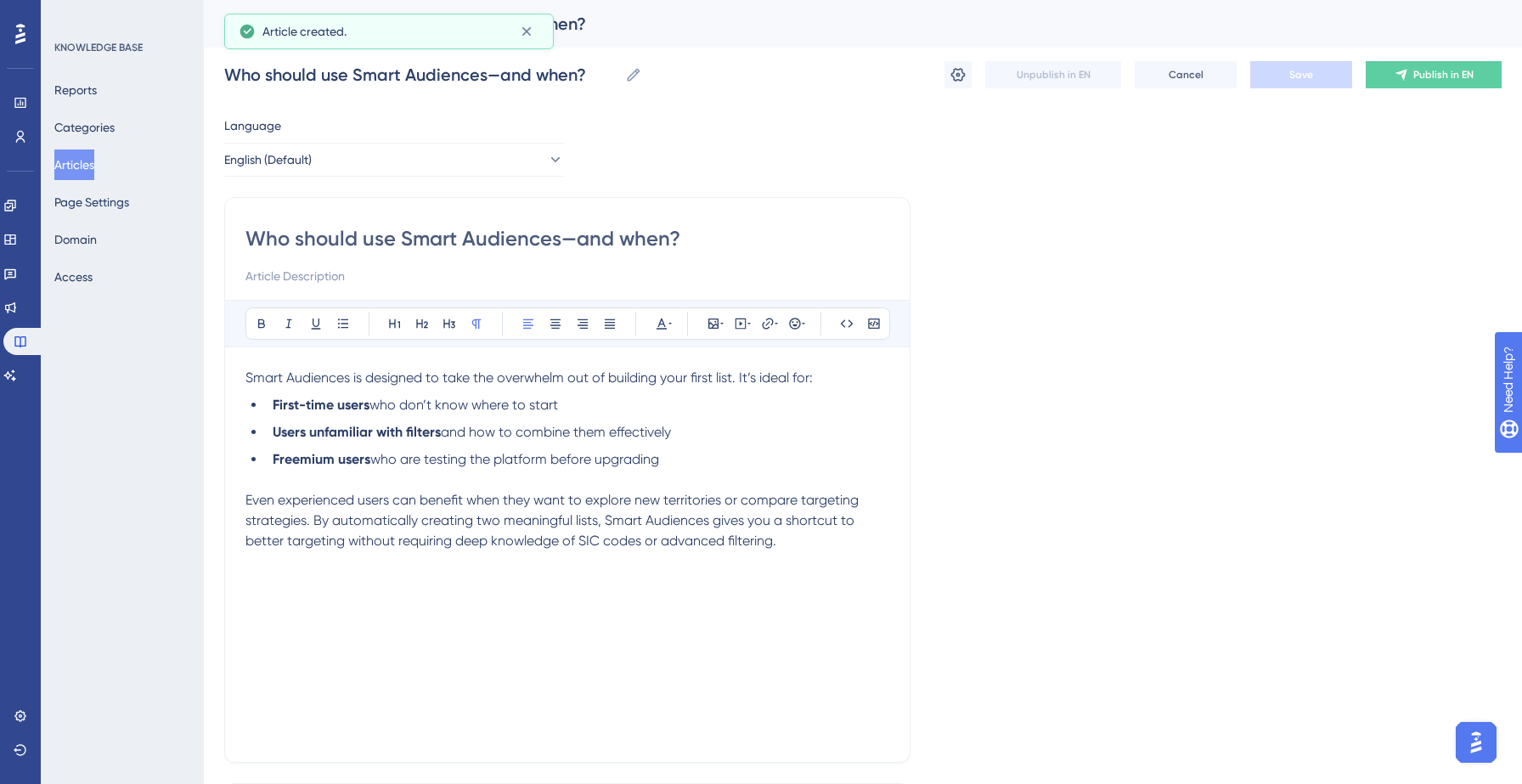
click at [940, 76] on div "Who should use Smart Audiences—and when? Who should use Smart Audiences—and whe…" at bounding box center [863, 74] width 1277 height 54
click at [951, 78] on icon at bounding box center [957, 74] width 17 height 17
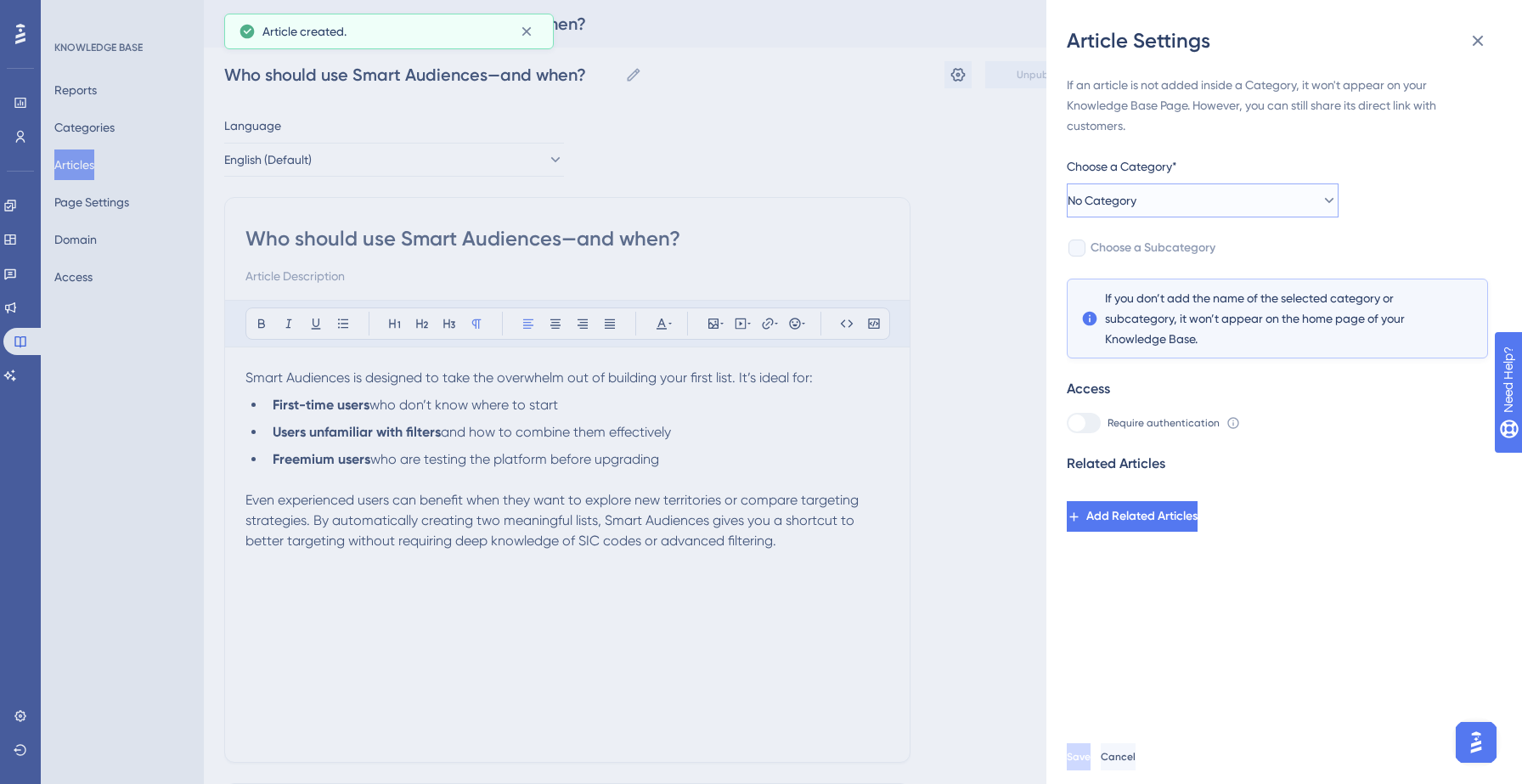
click at [1250, 199] on button "No Category" at bounding box center [1202, 200] width 272 height 34
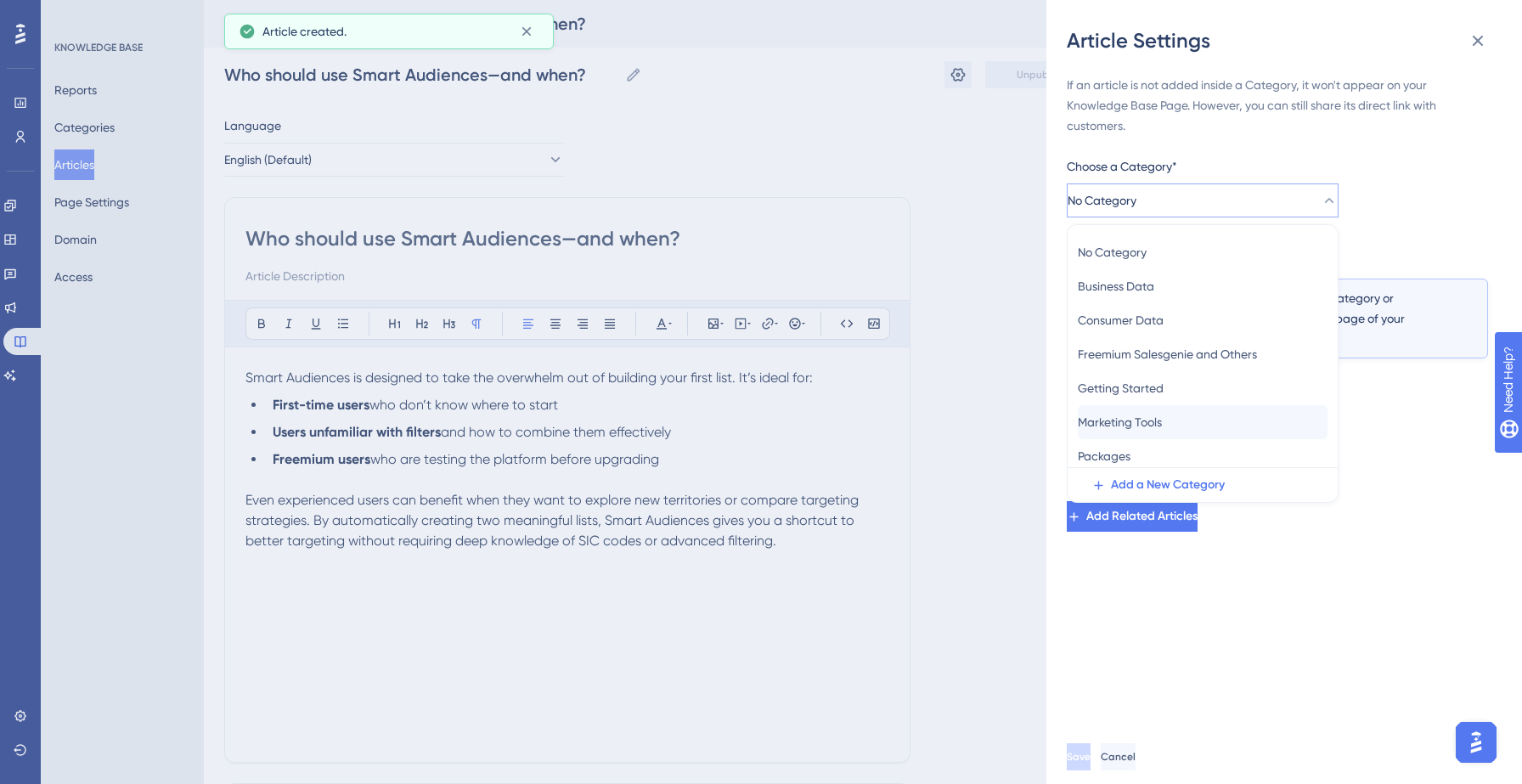
scroll to position [74, 0]
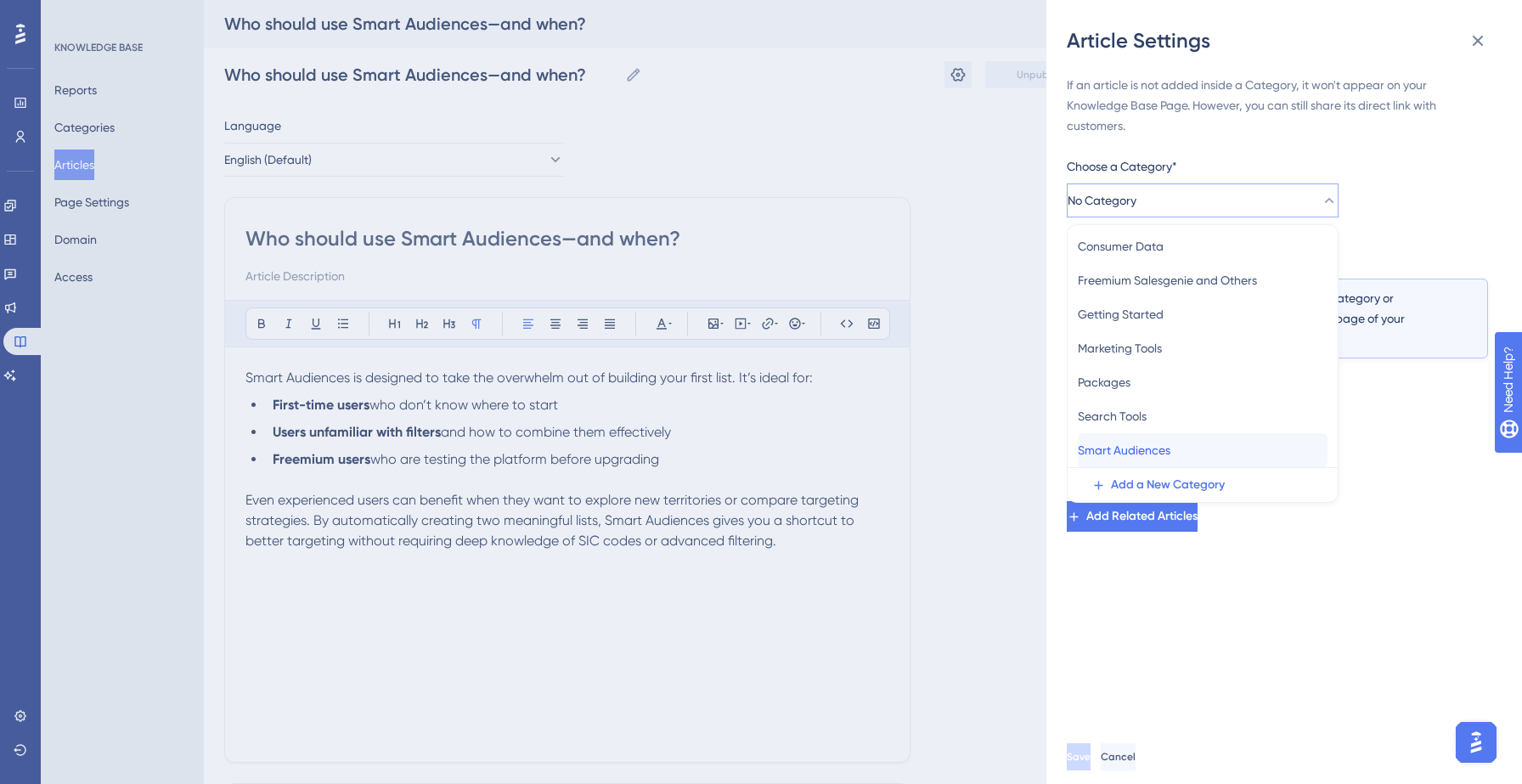
click at [1133, 442] on span "Smart Audiences" at bounding box center [1124, 450] width 93 height 20
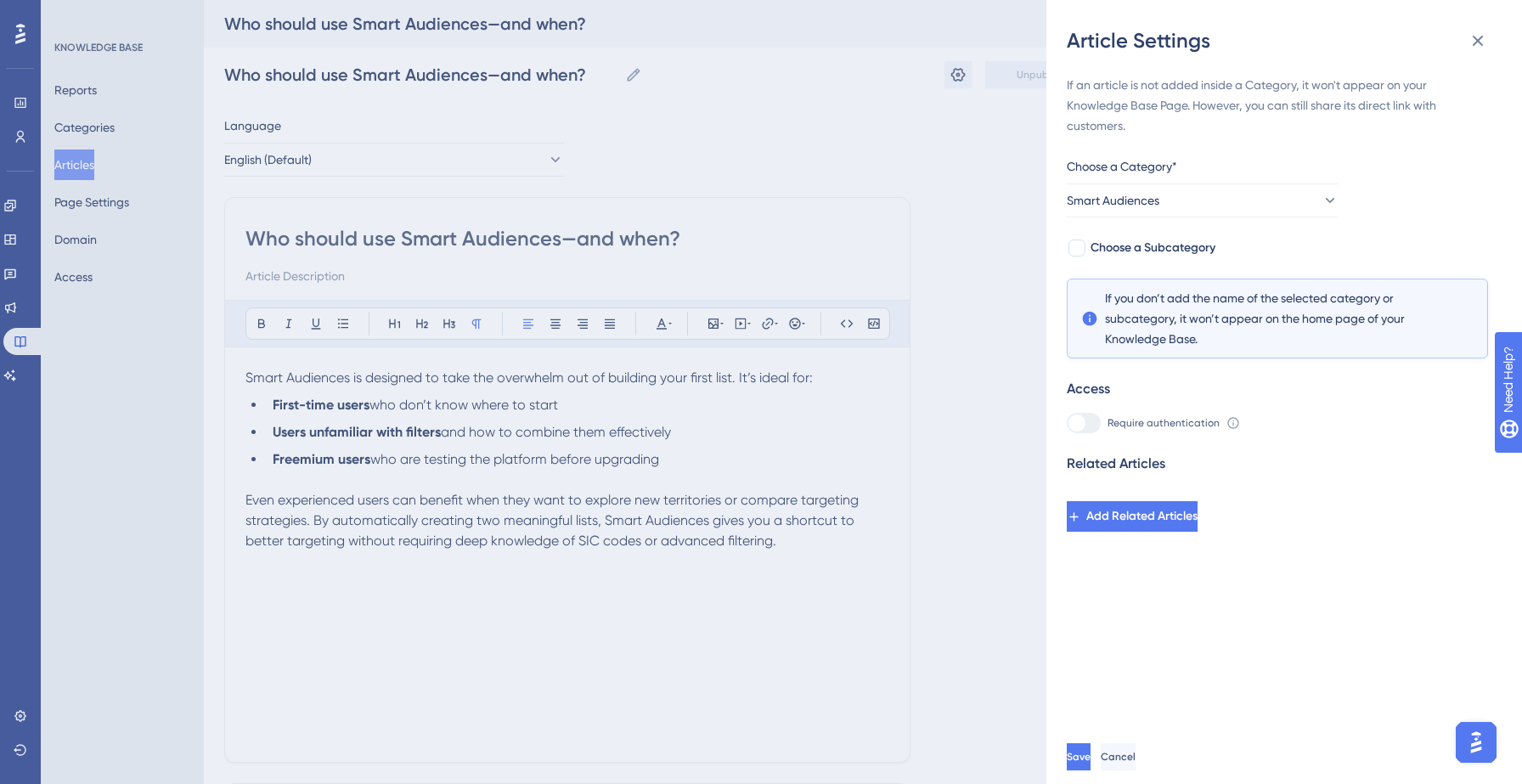
click at [1131, 620] on div "If an article is not added inside a Category, it won't appear on your Knowledge…" at bounding box center [1290, 392] width 448 height 675
click at [1092, 749] on span "Save" at bounding box center [1080, 755] width 24 height 13
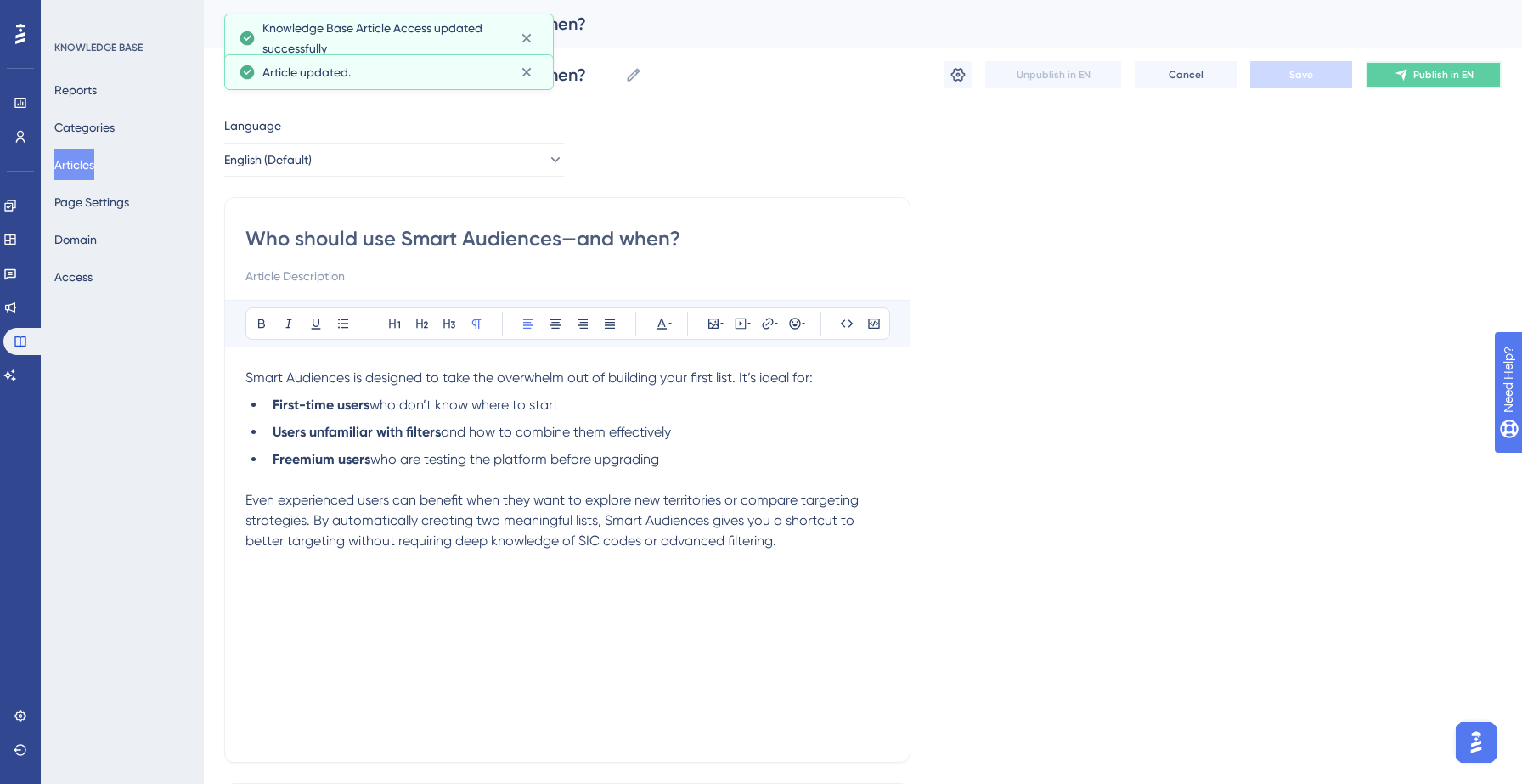
click at [1409, 76] on button "Publish in EN" at bounding box center [1433, 75] width 135 height 27
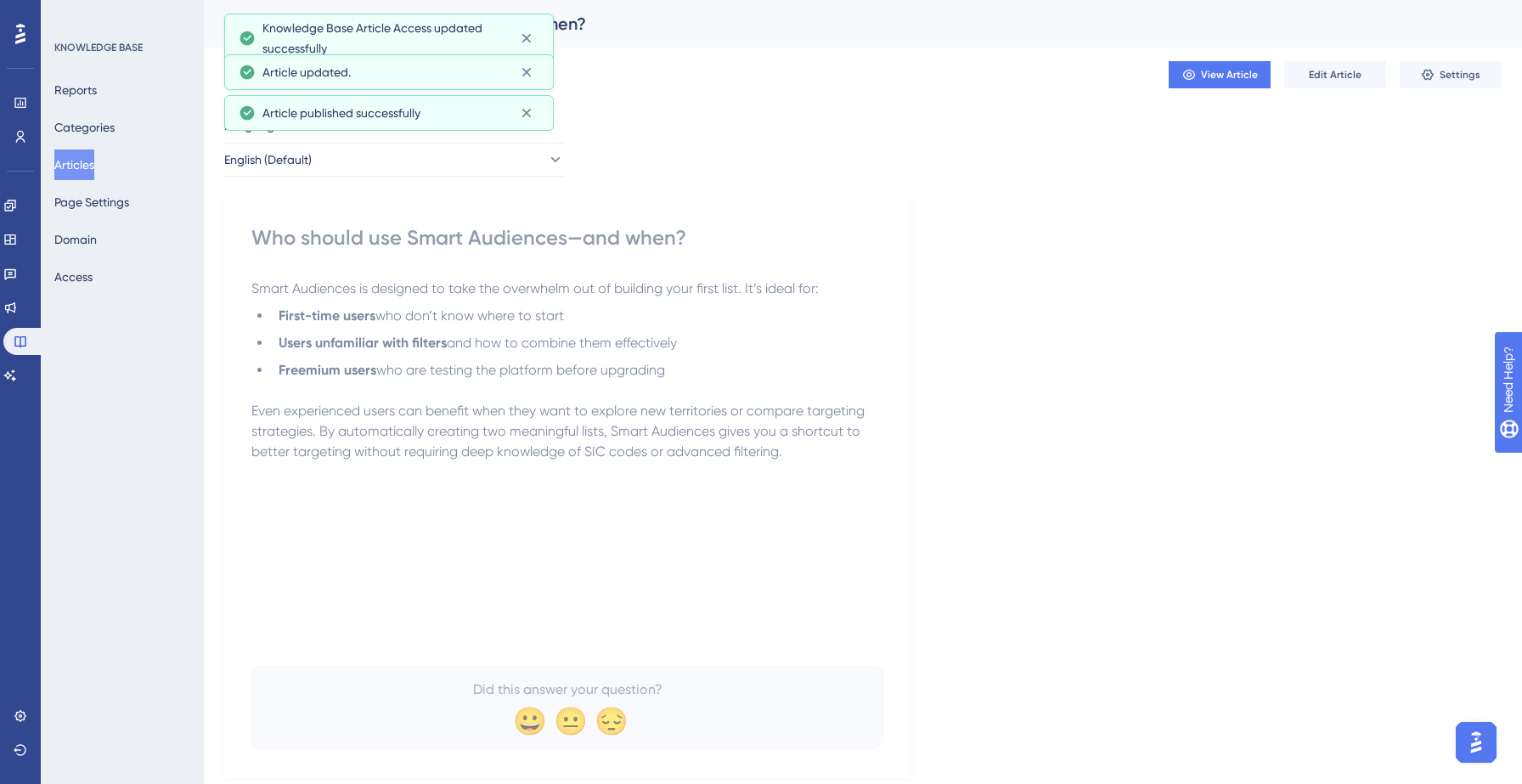
click at [73, 166] on button "Articles" at bounding box center [74, 165] width 40 height 30
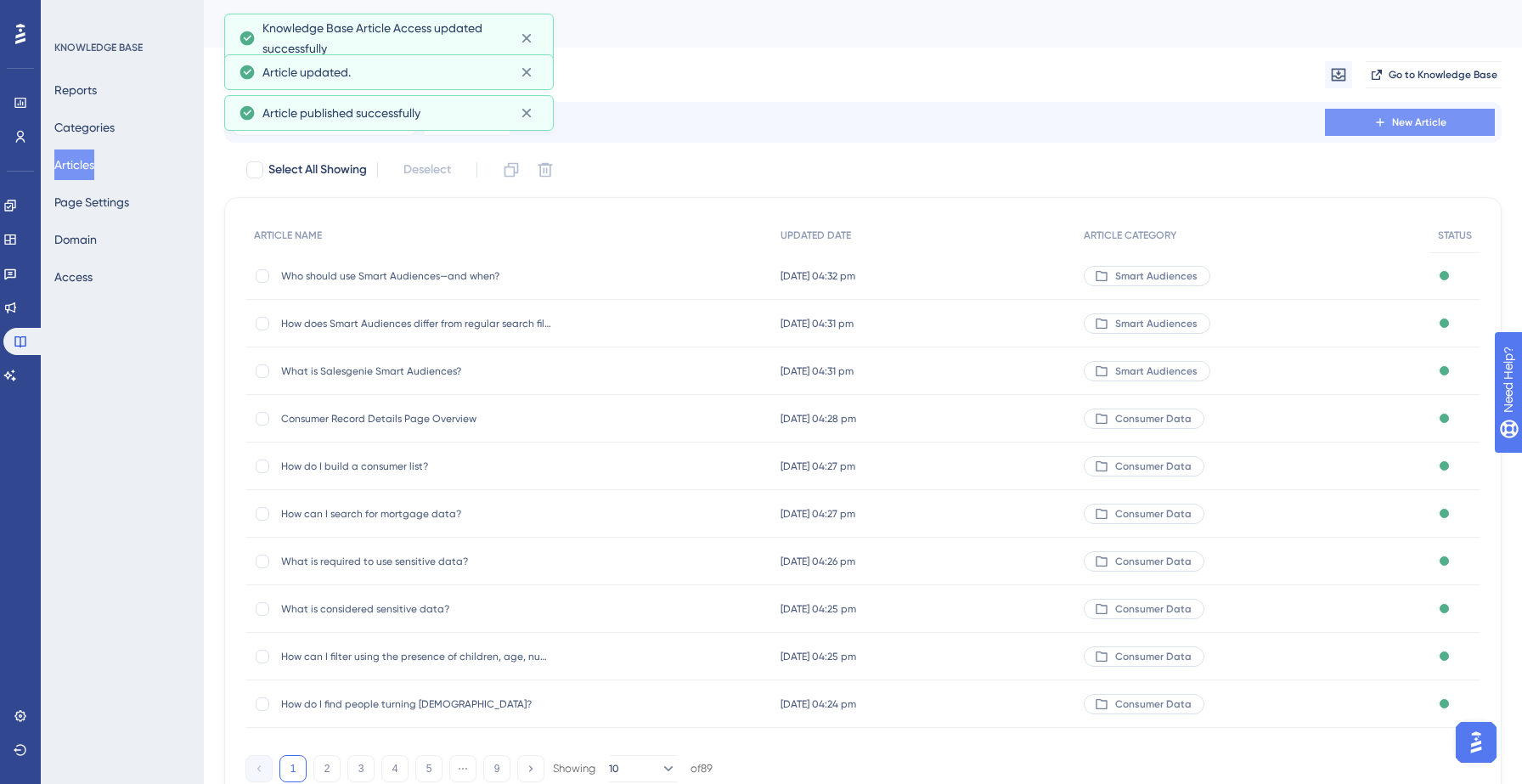
click at [1423, 127] on span "New Article" at bounding box center [1419, 122] width 54 height 13
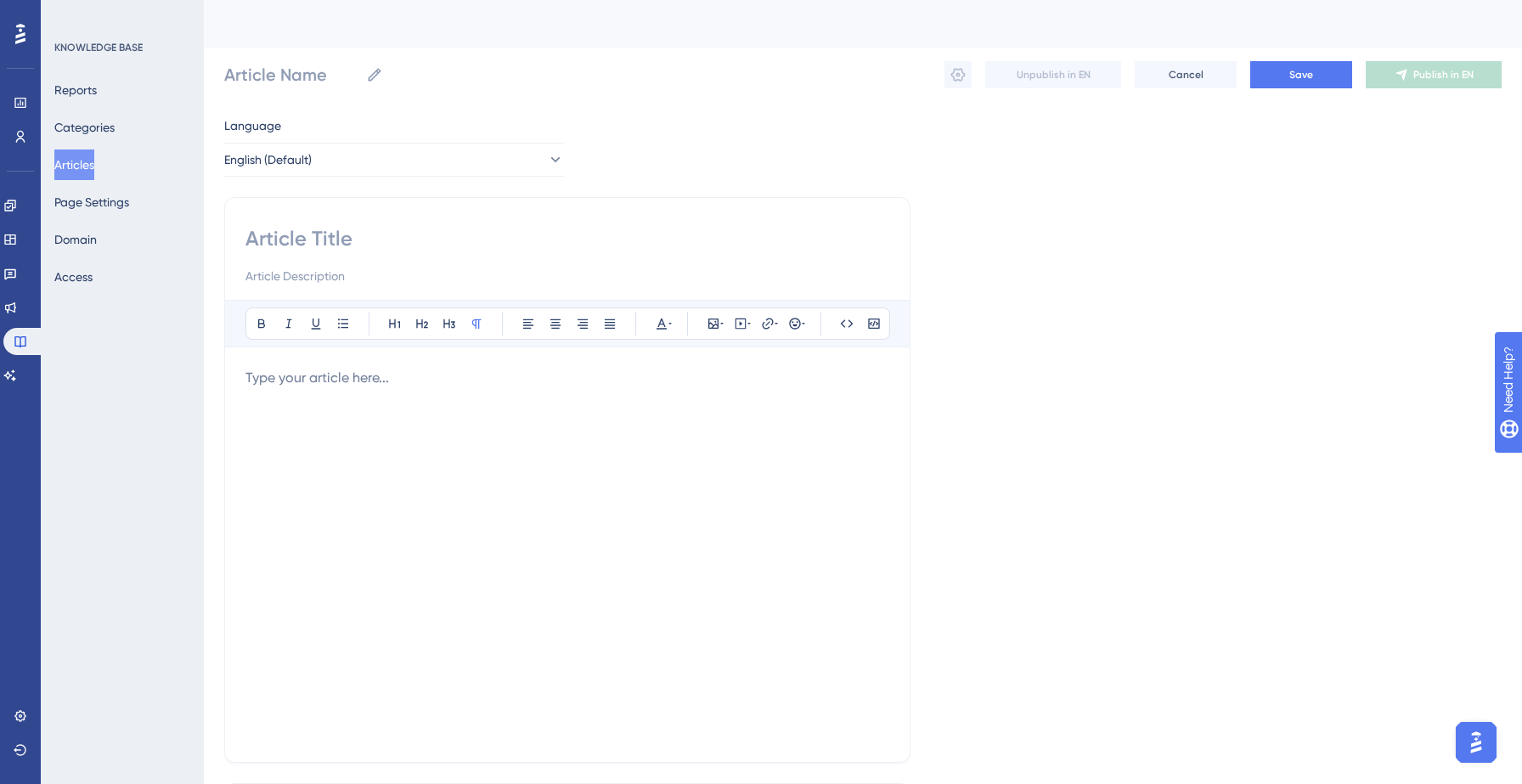
click at [373, 235] on input at bounding box center [567, 239] width 643 height 27
paste input "Is Smart Audiences available for both business and consumer databases?"
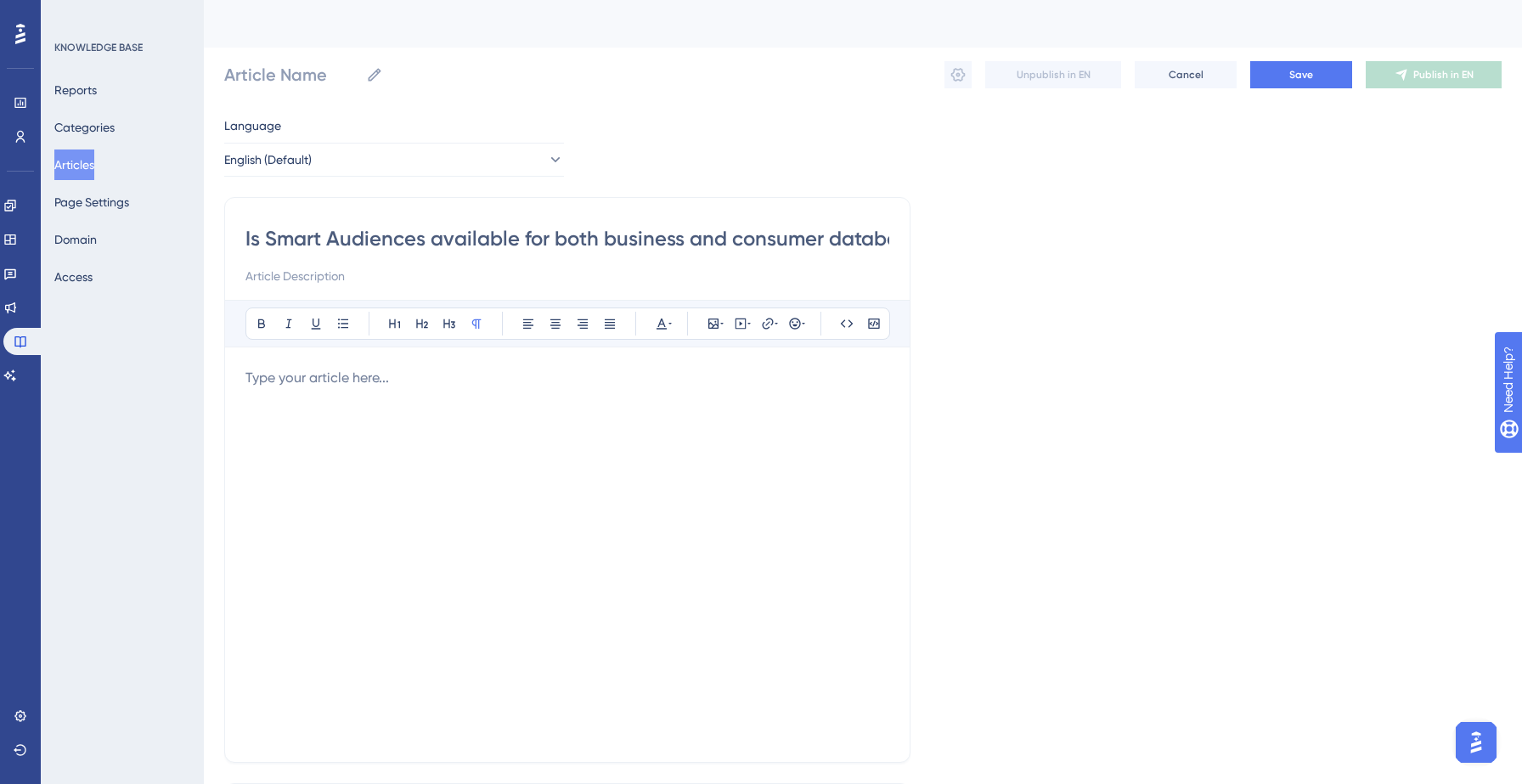
scroll to position [0, 48]
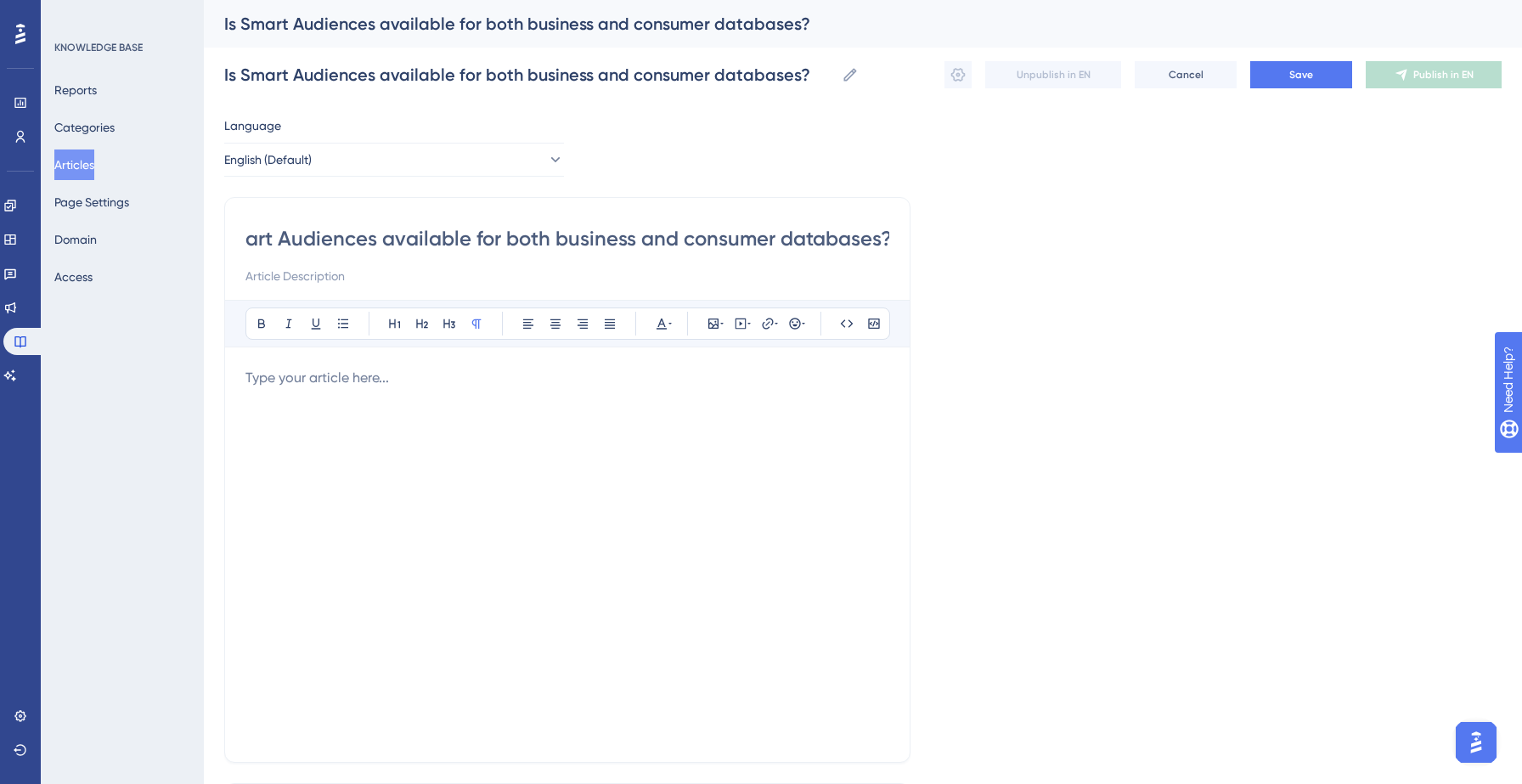
click at [292, 393] on div at bounding box center [567, 554] width 643 height 373
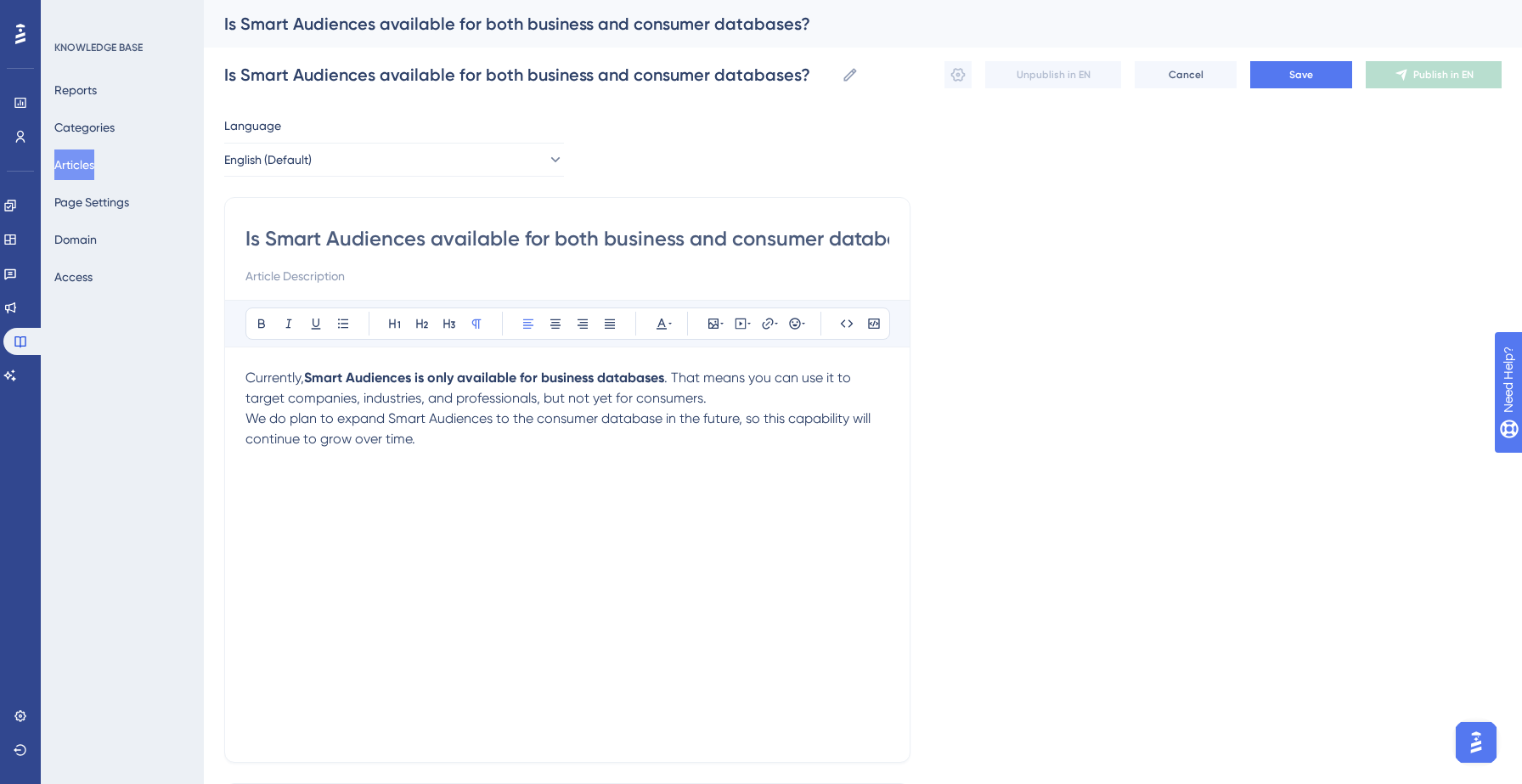
click at [1271, 88] on div "Is Smart Audiences available for both business and consumer databases? Is Smart…" at bounding box center [863, 74] width 1277 height 54
click at [1282, 78] on button "Save" at bounding box center [1301, 75] width 102 height 27
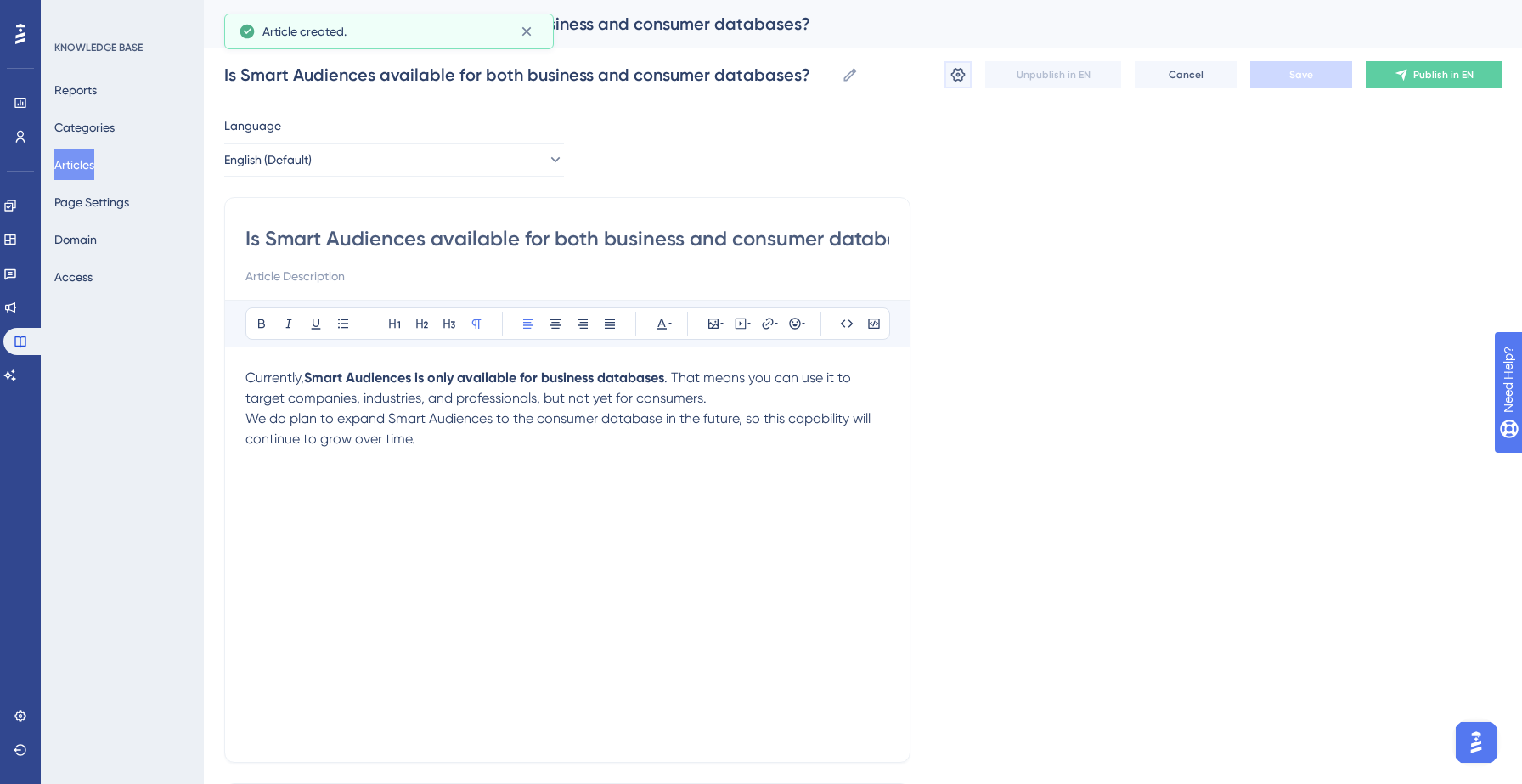
click at [953, 75] on icon at bounding box center [957, 74] width 17 height 17
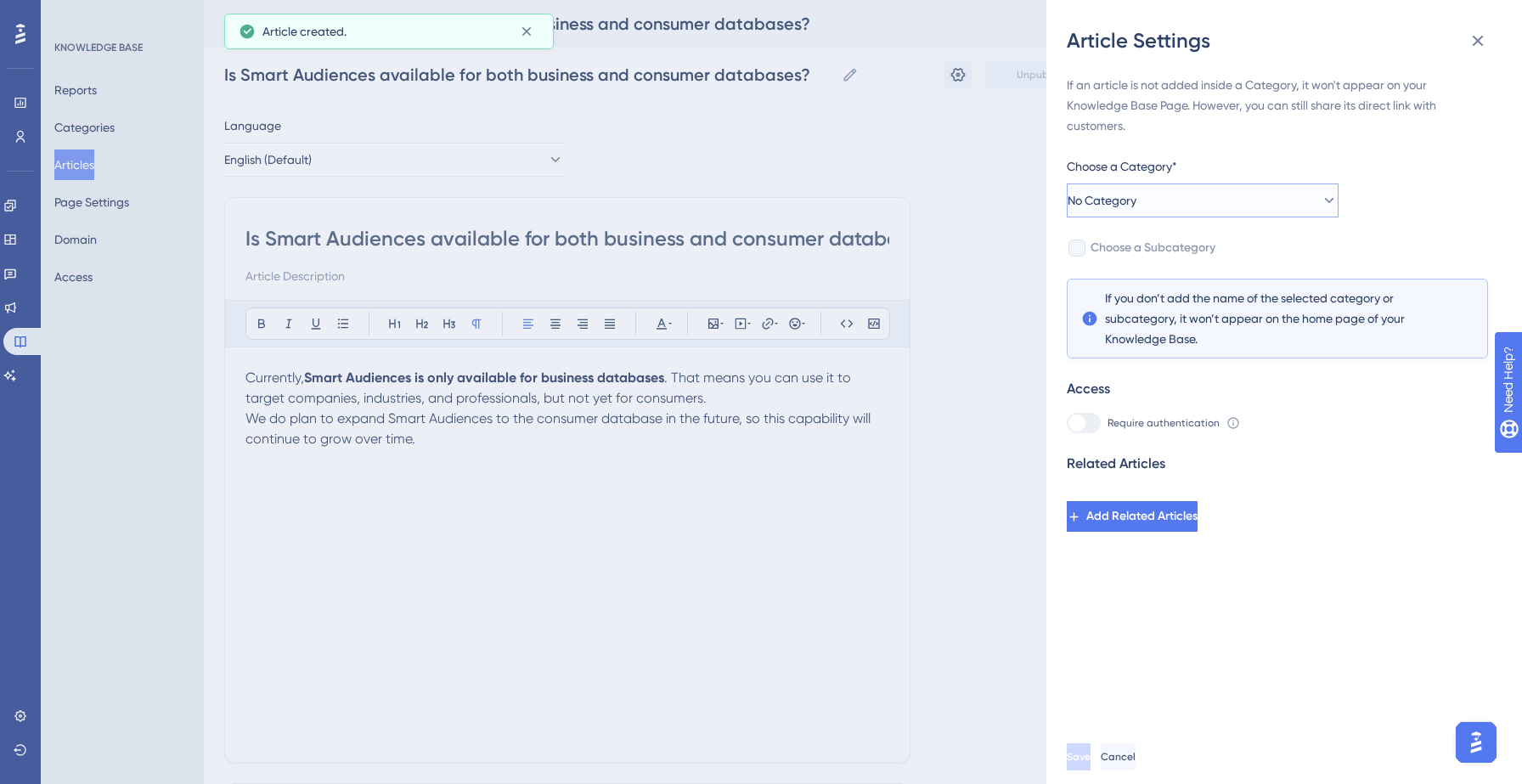
click at [1215, 214] on button "No Category" at bounding box center [1202, 200] width 272 height 34
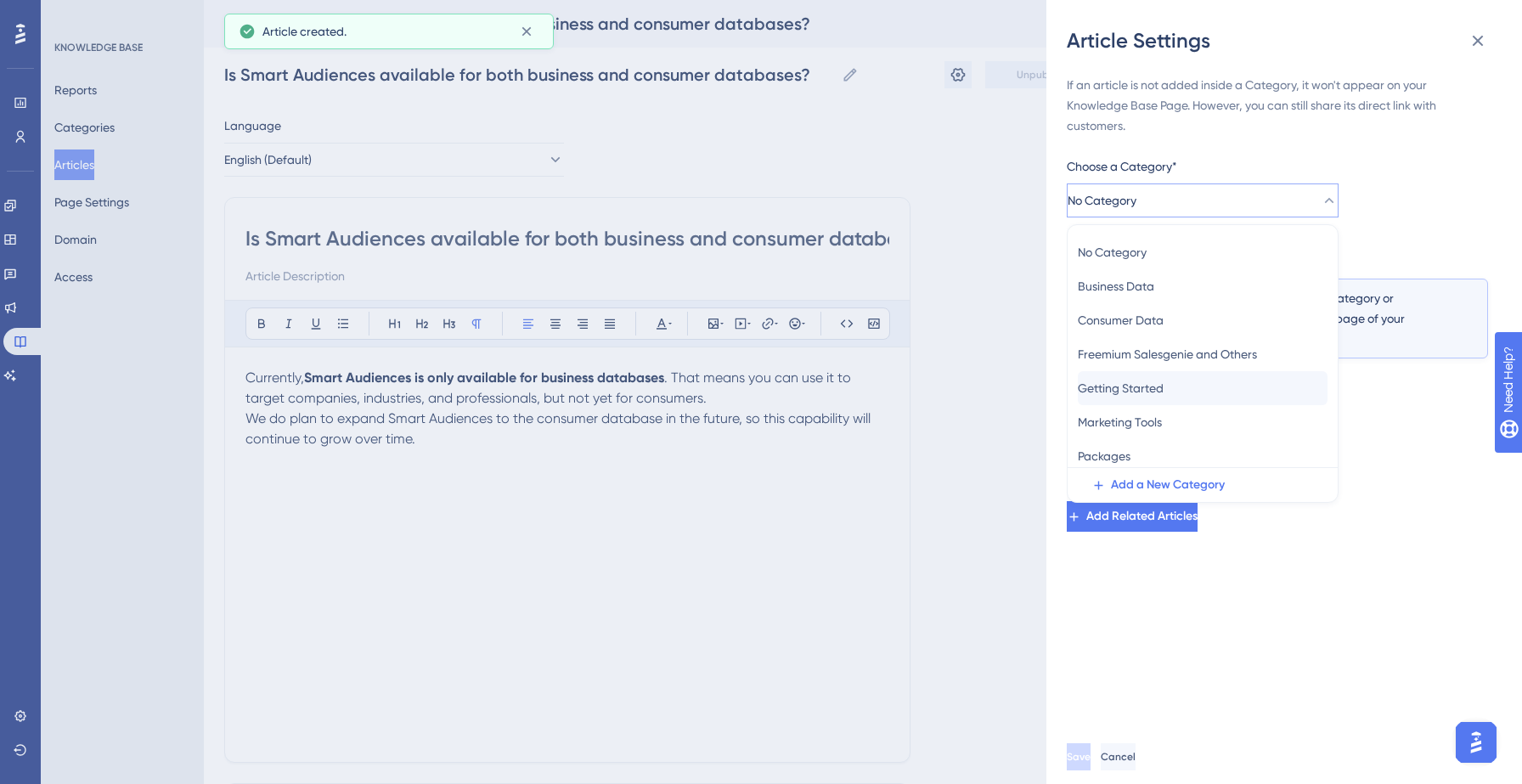
scroll to position [74, 0]
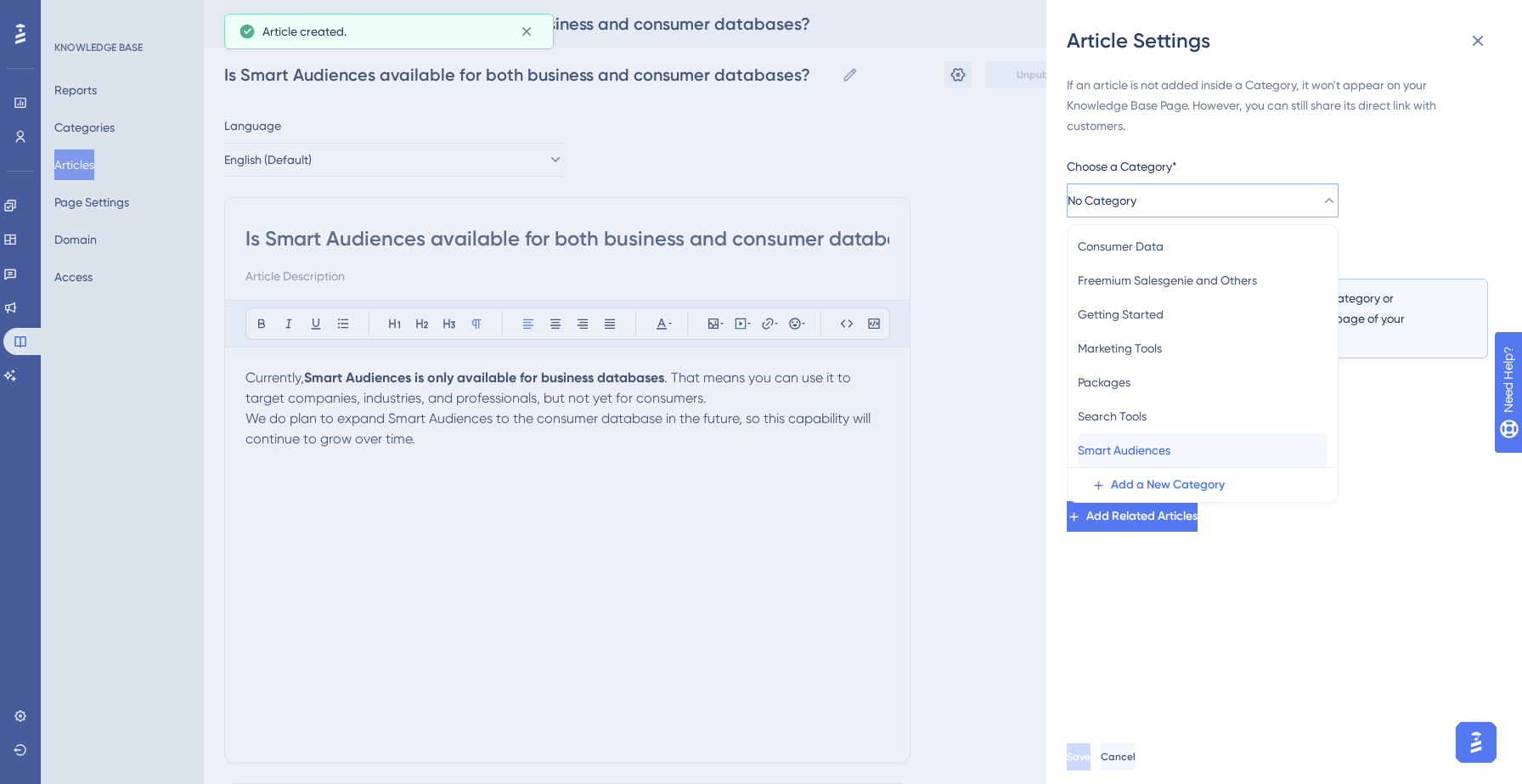
click at [1134, 440] on span "Smart Audiences" at bounding box center [1124, 450] width 93 height 20
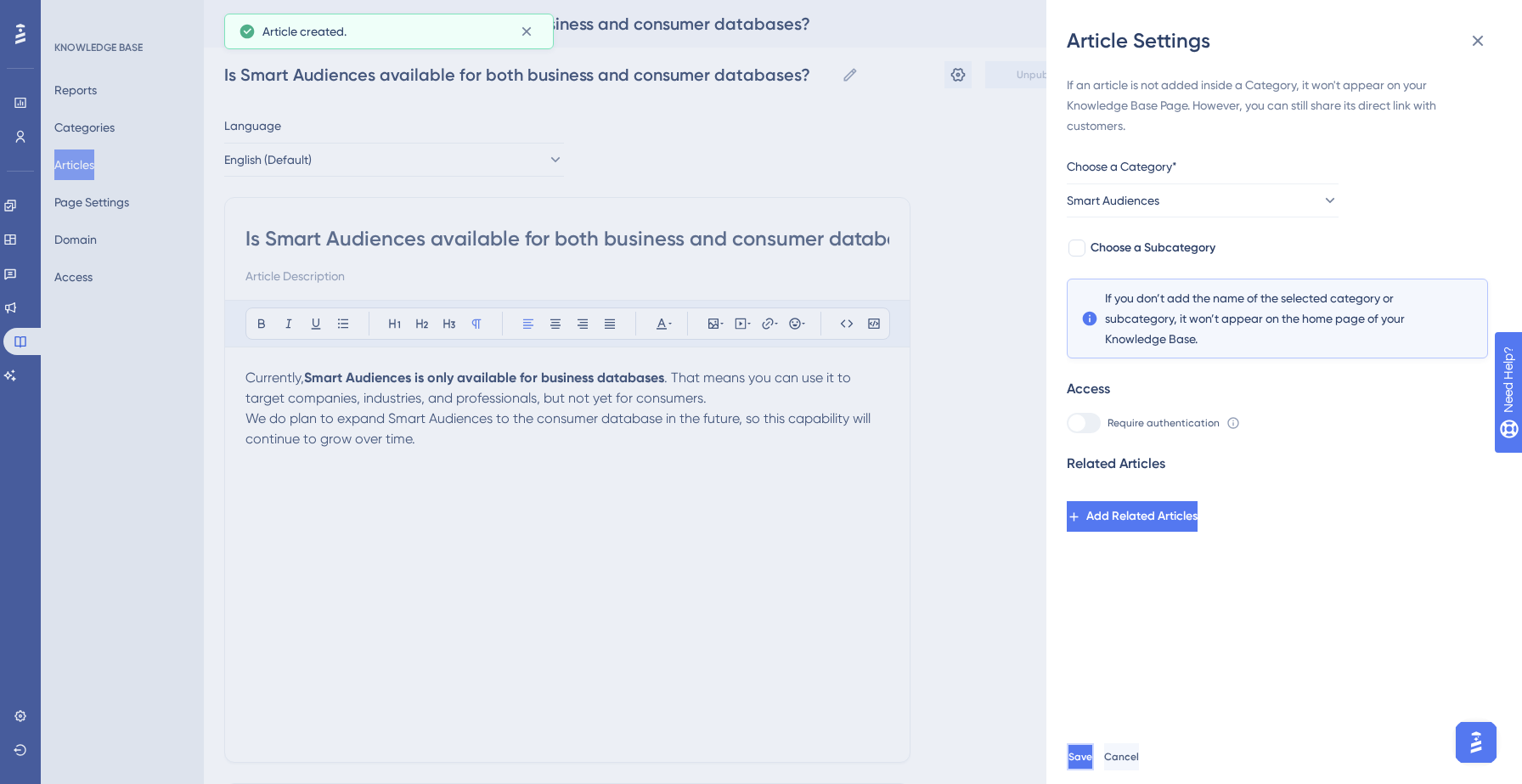
click at [1093, 767] on button "Save" at bounding box center [1080, 756] width 27 height 27
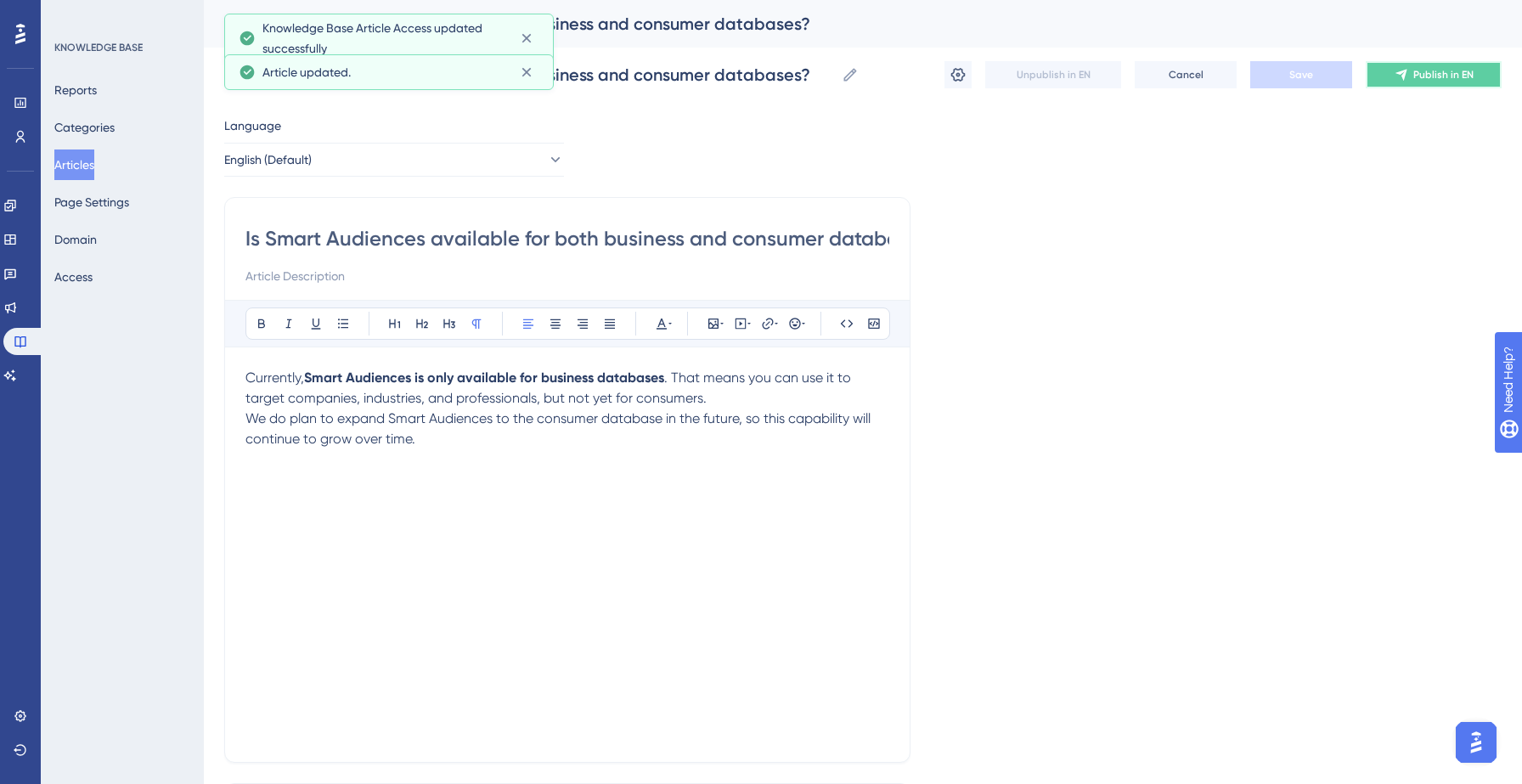
click at [1444, 69] on span "Publish in EN" at bounding box center [1444, 74] width 61 height 13
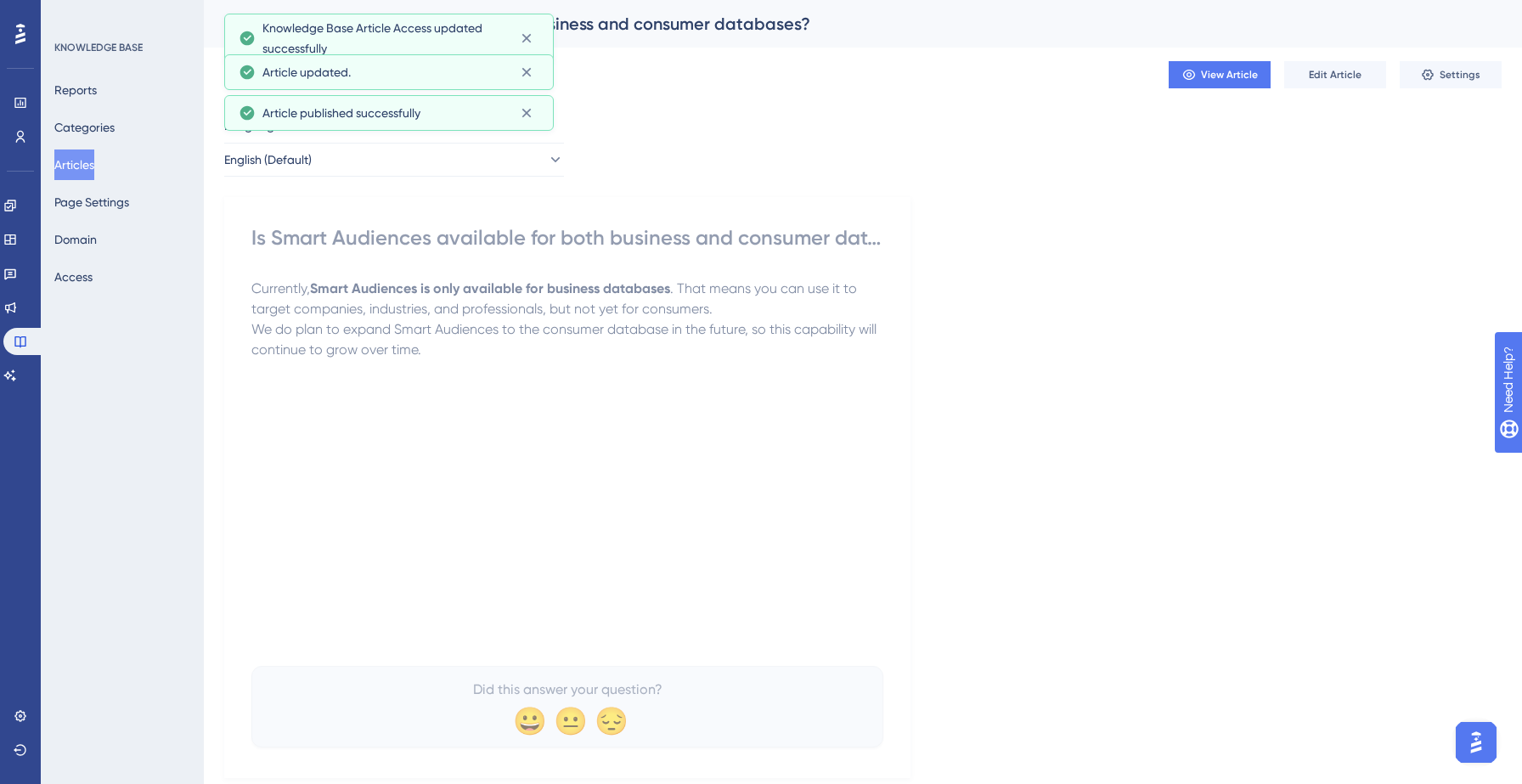
click at [92, 165] on button "Articles" at bounding box center [74, 165] width 40 height 30
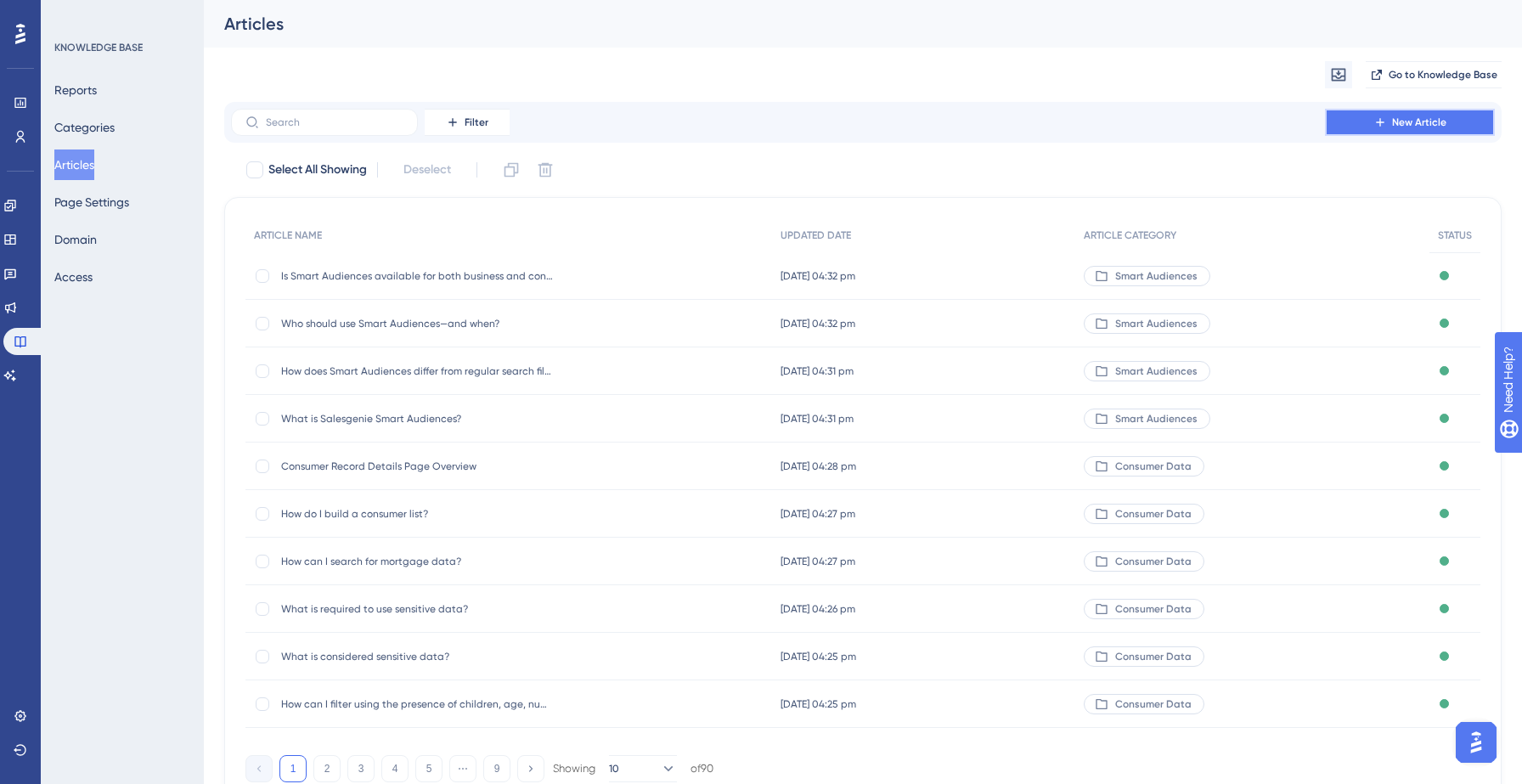
click at [1362, 118] on button "New Article" at bounding box center [1410, 122] width 170 height 27
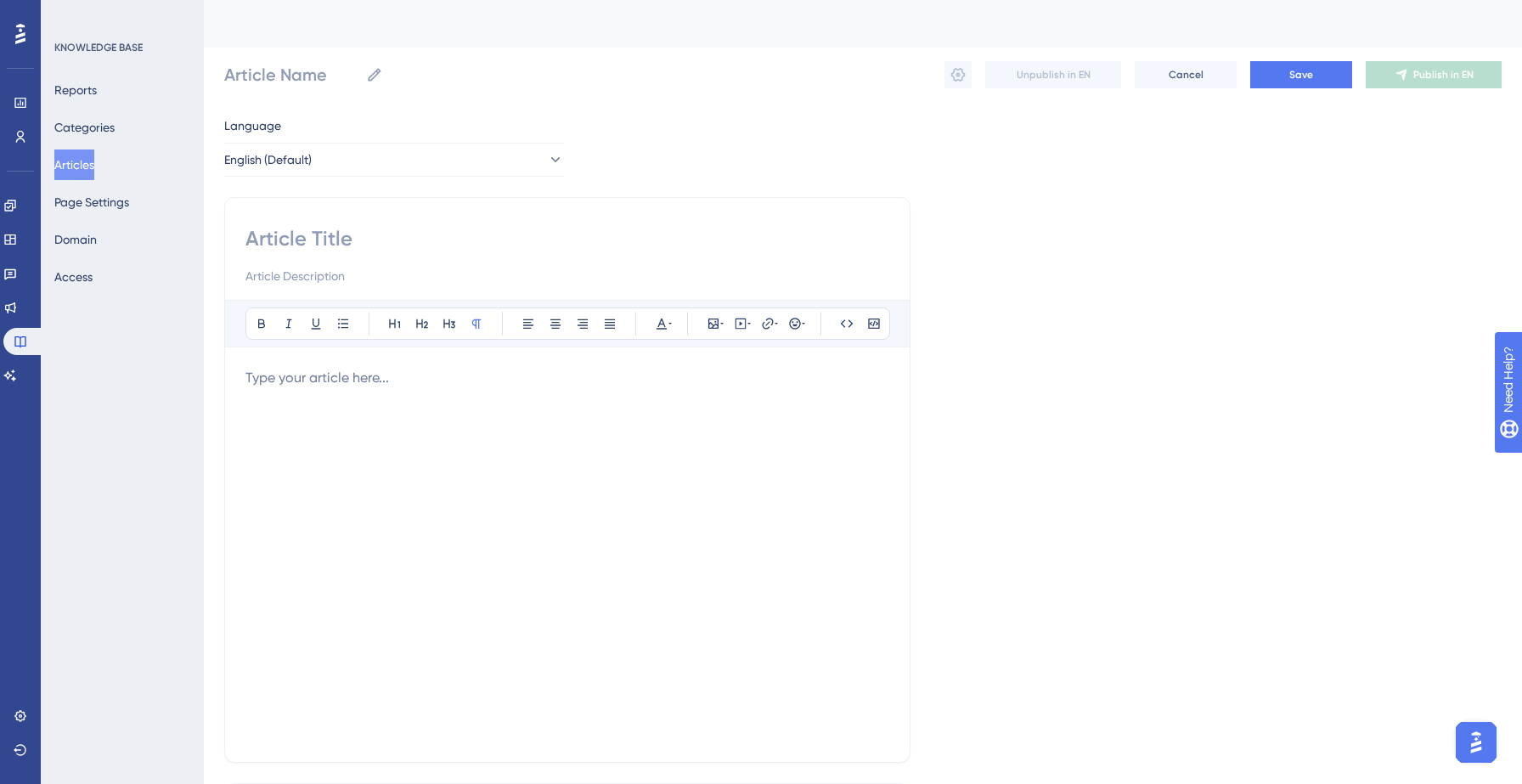
click at [404, 236] on input at bounding box center [567, 239] width 643 height 27
paste input "How do I access Smart Audiences?"
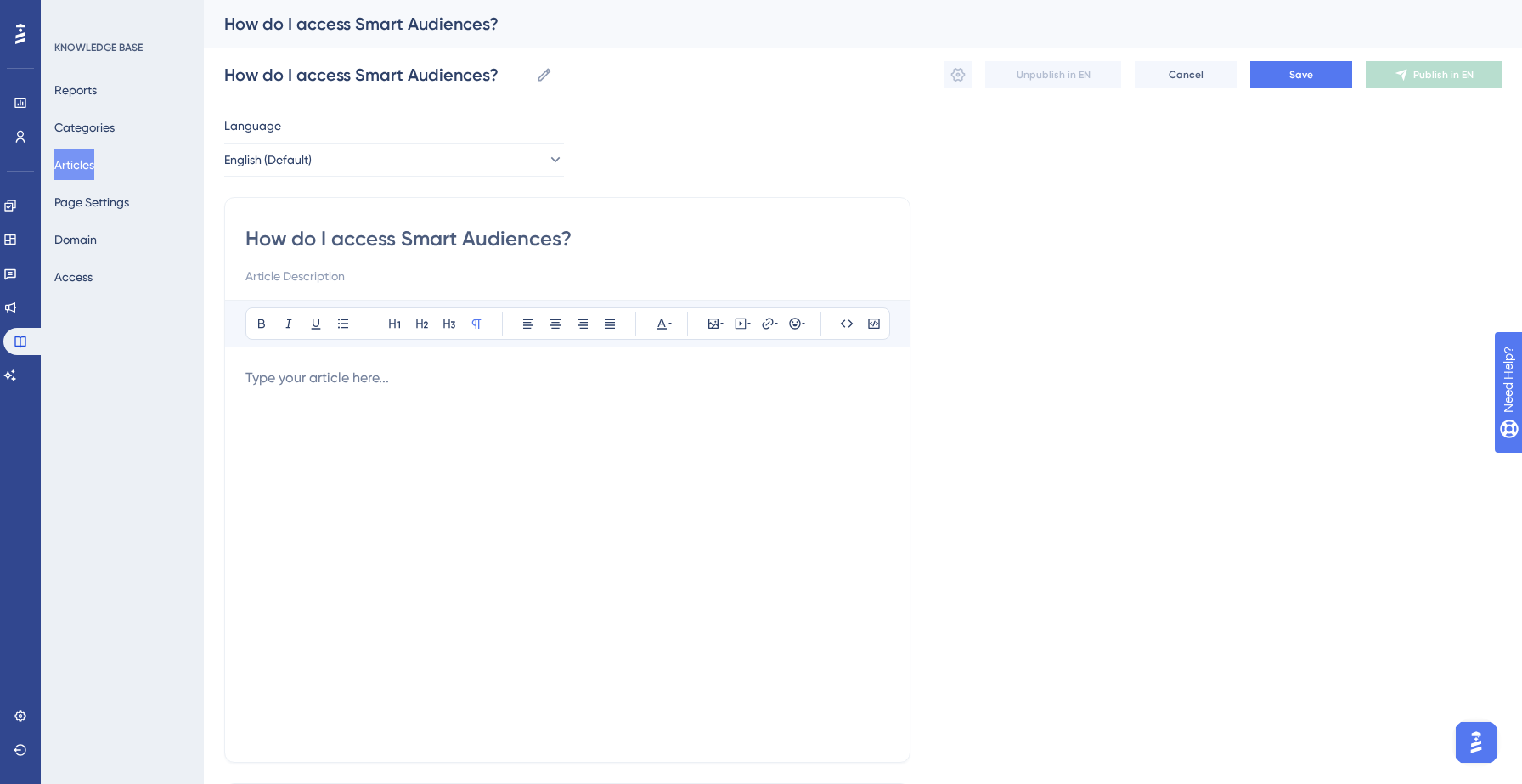
click at [351, 370] on p at bounding box center [567, 378] width 643 height 20
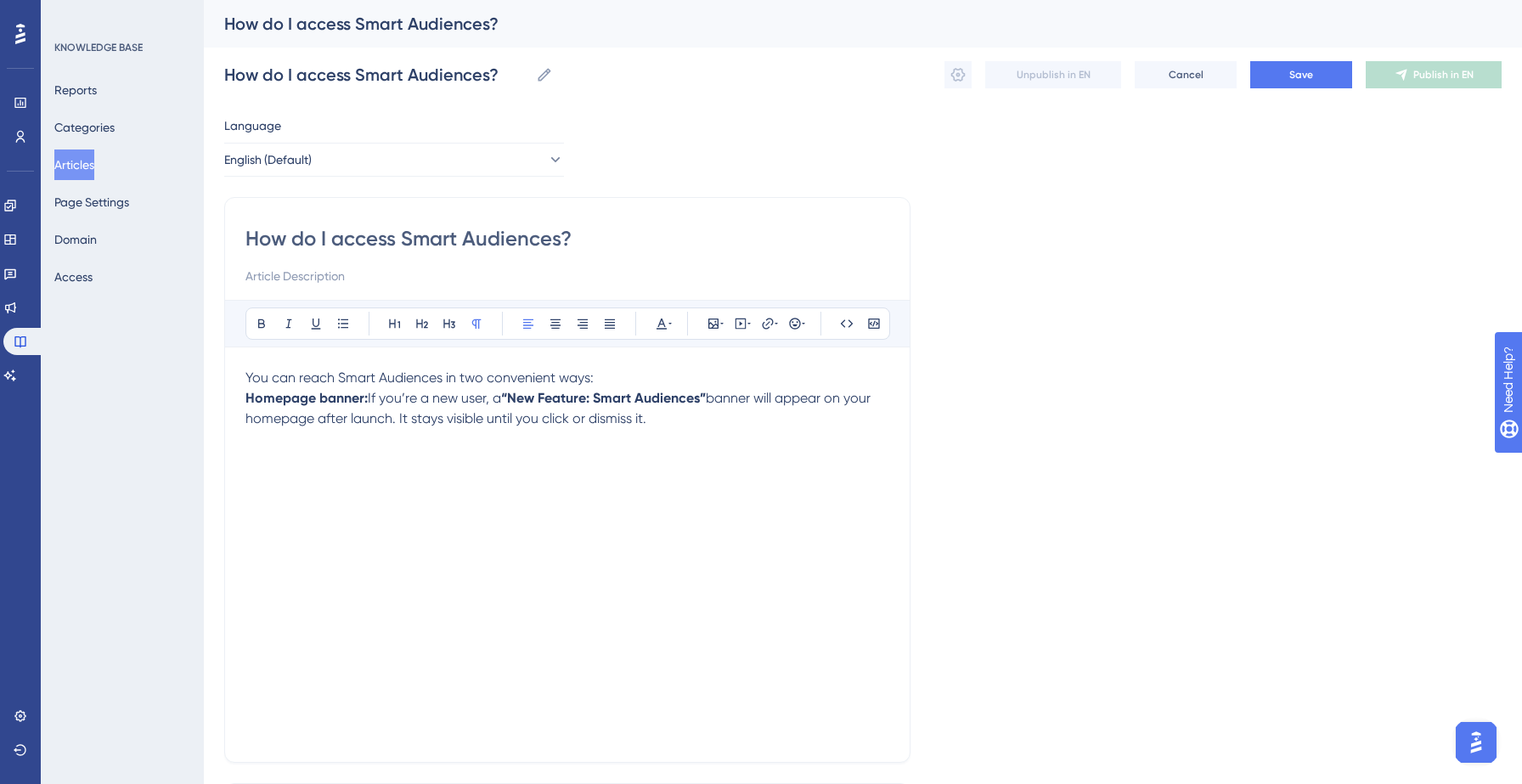
click at [245, 396] on strong "Homepage banner:" at bounding box center [306, 397] width 122 height 16
click at [700, 424] on p "1. Homepage banner: If you’re a new user, a “New Feature: Smart Audiences” bann…" at bounding box center [567, 409] width 643 height 41
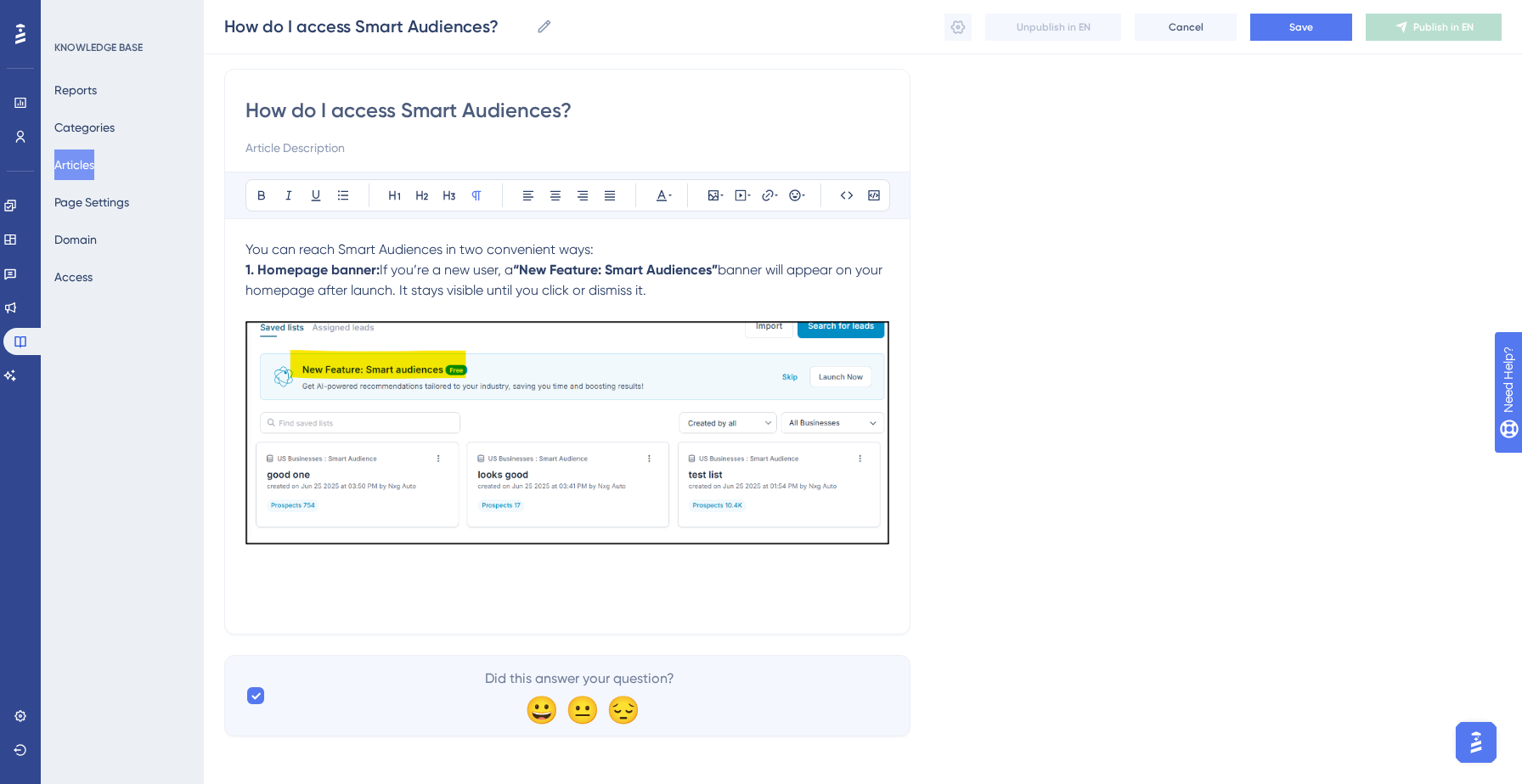
scroll to position [122, 0]
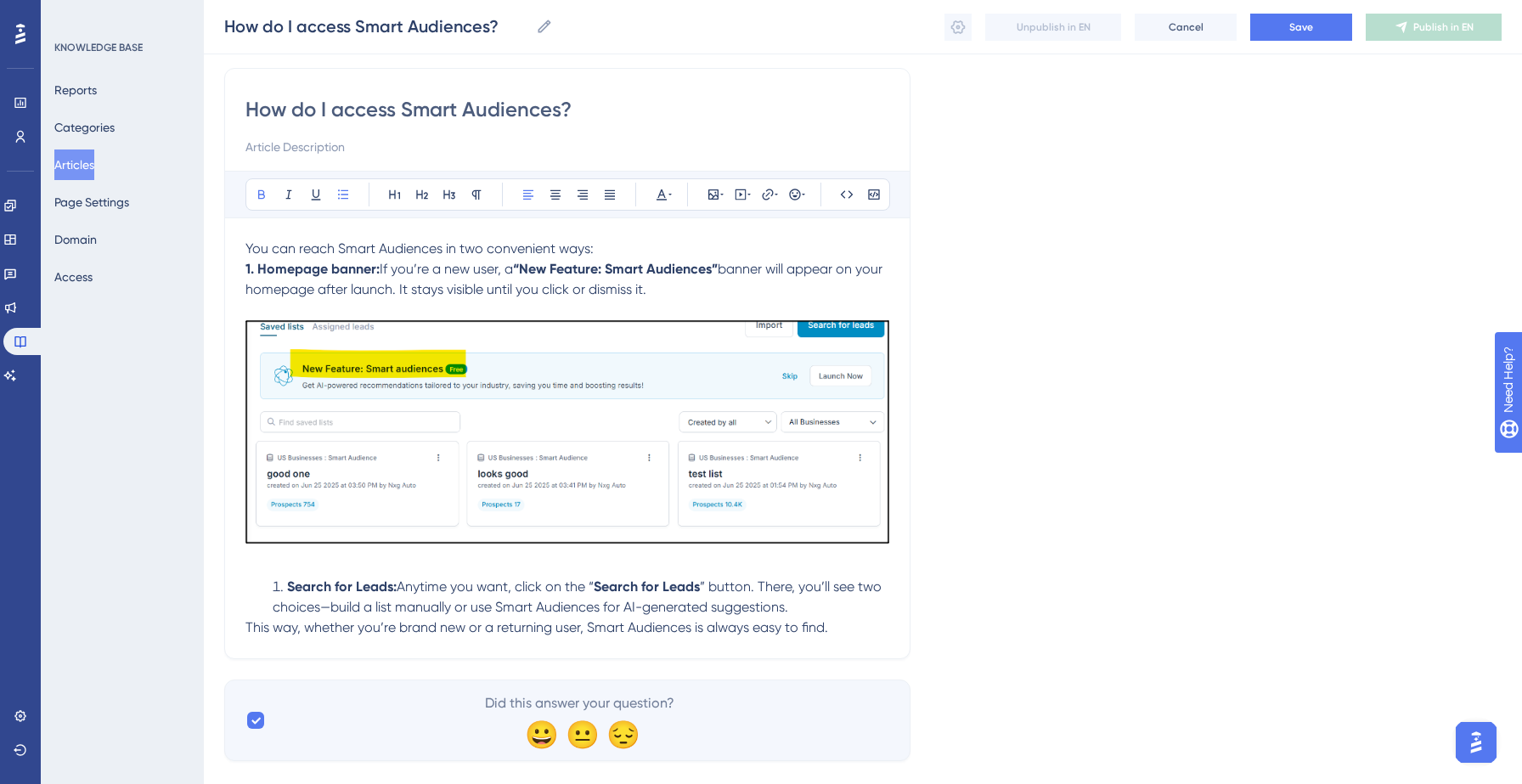
click at [292, 584] on strong "Search for Leads:" at bounding box center [341, 586] width 110 height 16
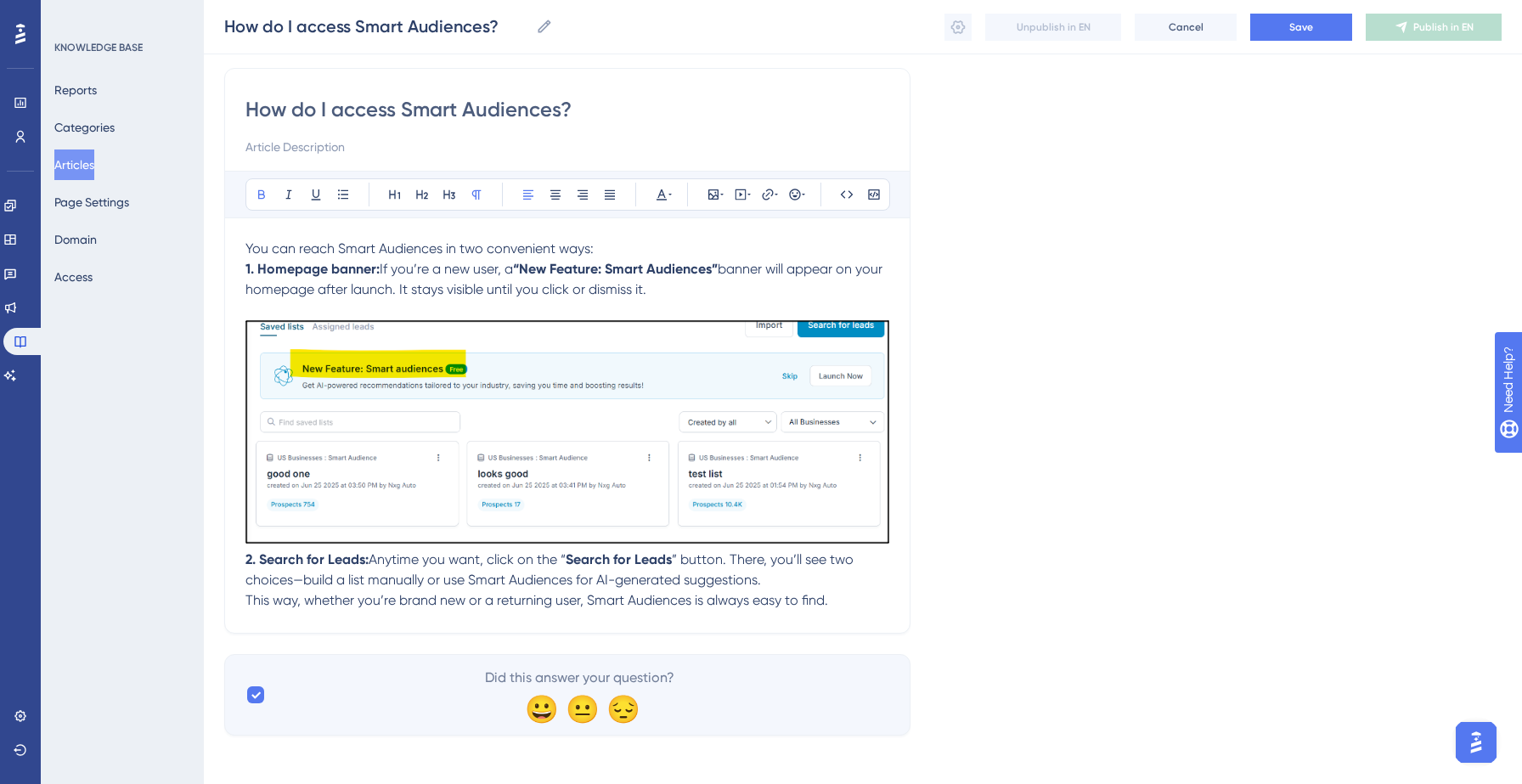
click at [845, 597] on p "This way, whether you’re brand new or a returning user, Smart Audiences is alwa…" at bounding box center [567, 600] width 643 height 20
click at [243, 558] on div "How do I access Smart Audiences? Bold Italic Underline Bullet Point Heading 1 H…" at bounding box center [568, 350] width 686 height 566
click at [246, 559] on strong "2. Search for Leads:" at bounding box center [307, 559] width 123 height 16
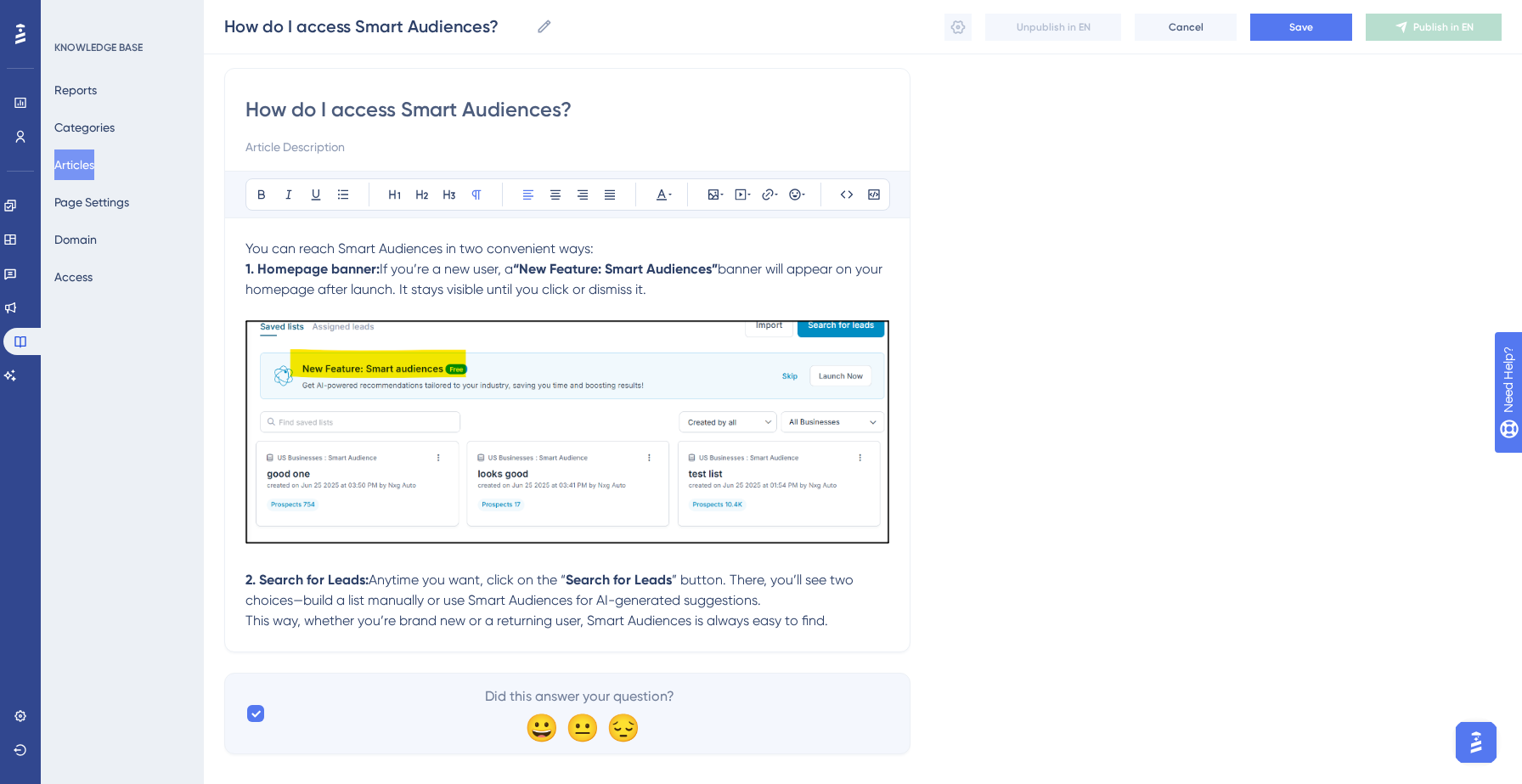
click at [839, 620] on p "This way, whether you’re brand new or a returning user, Smart Audiences is alwa…" at bounding box center [567, 620] width 643 height 20
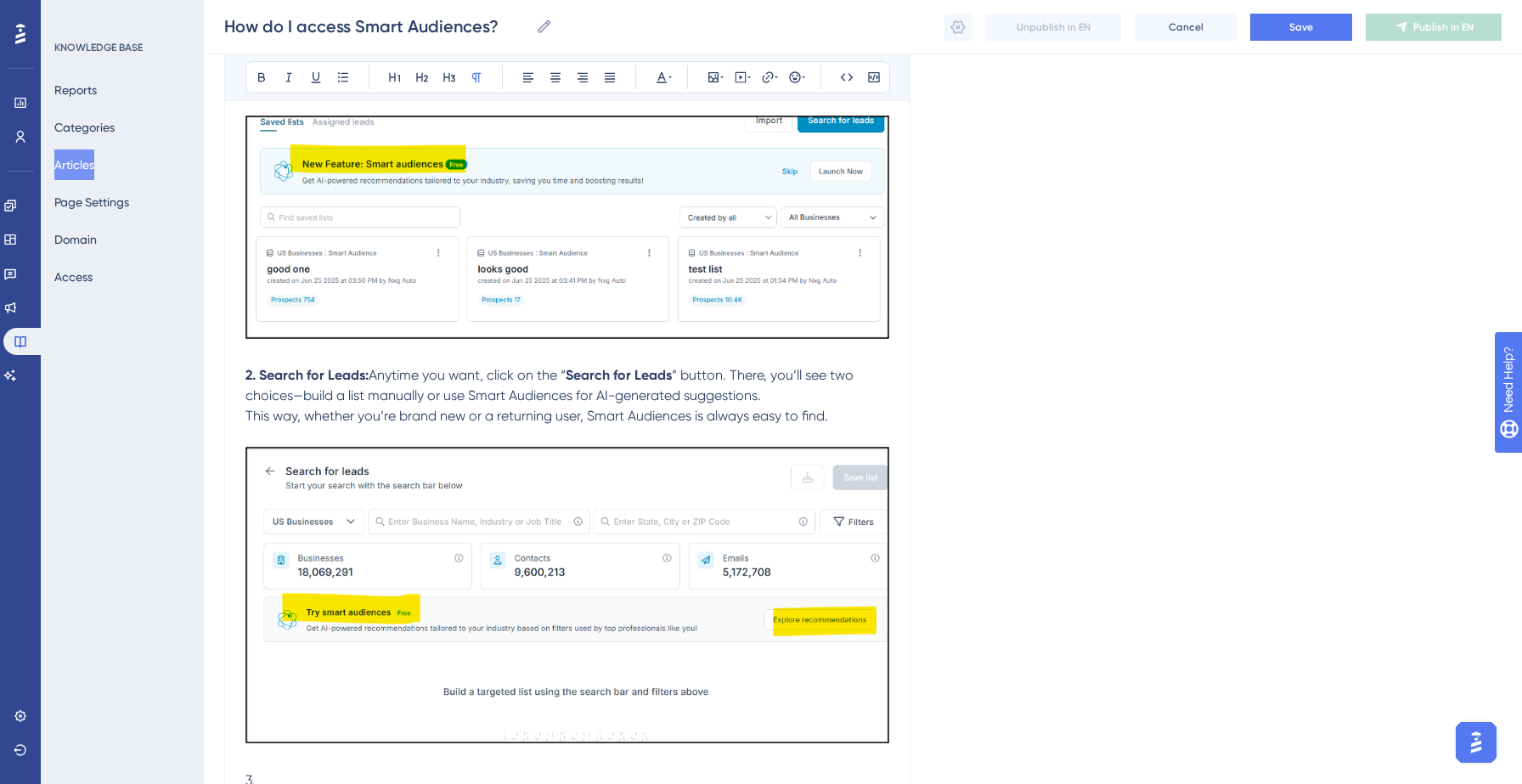
scroll to position [512, 0]
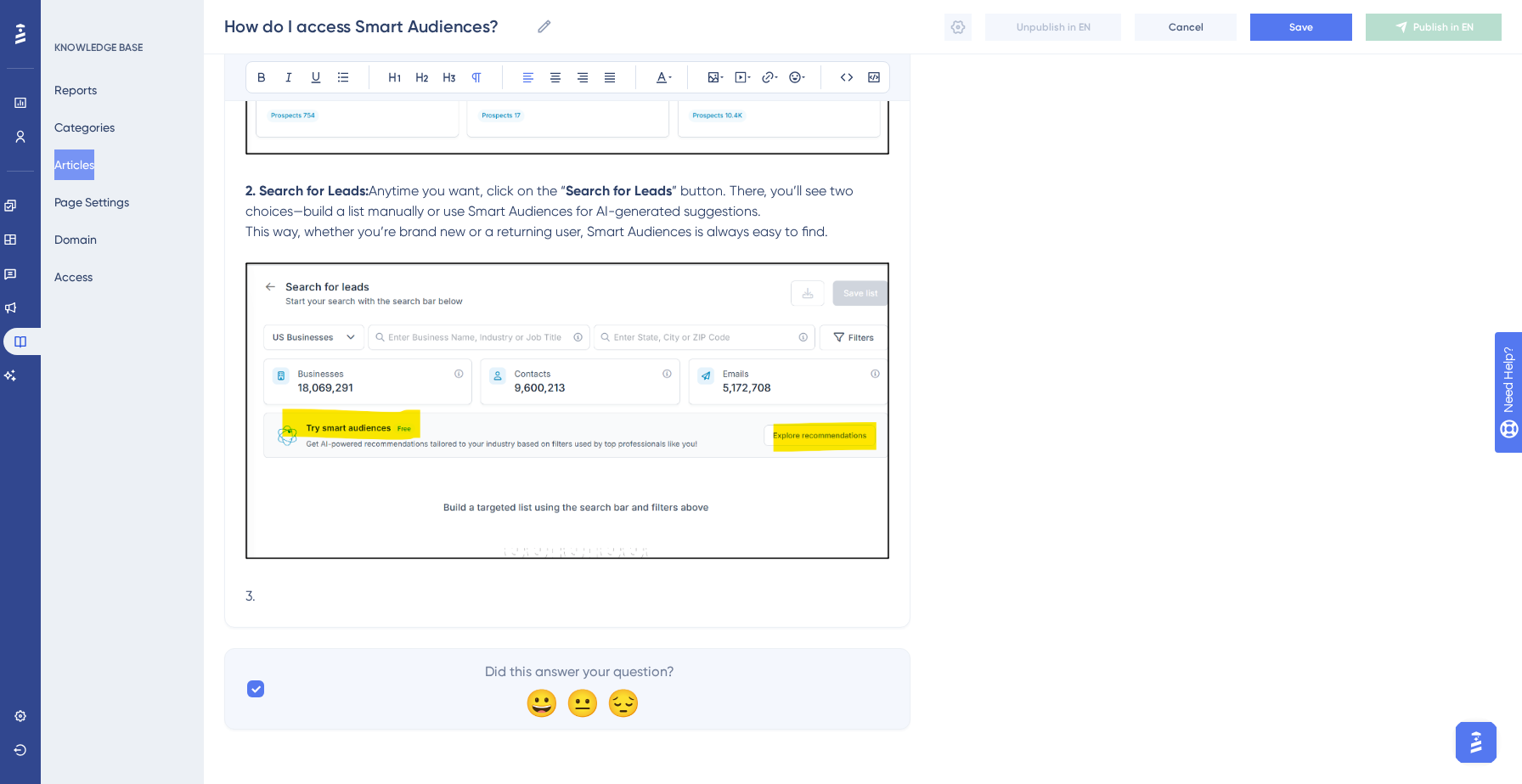
click at [343, 601] on p "3." at bounding box center [567, 596] width 643 height 20
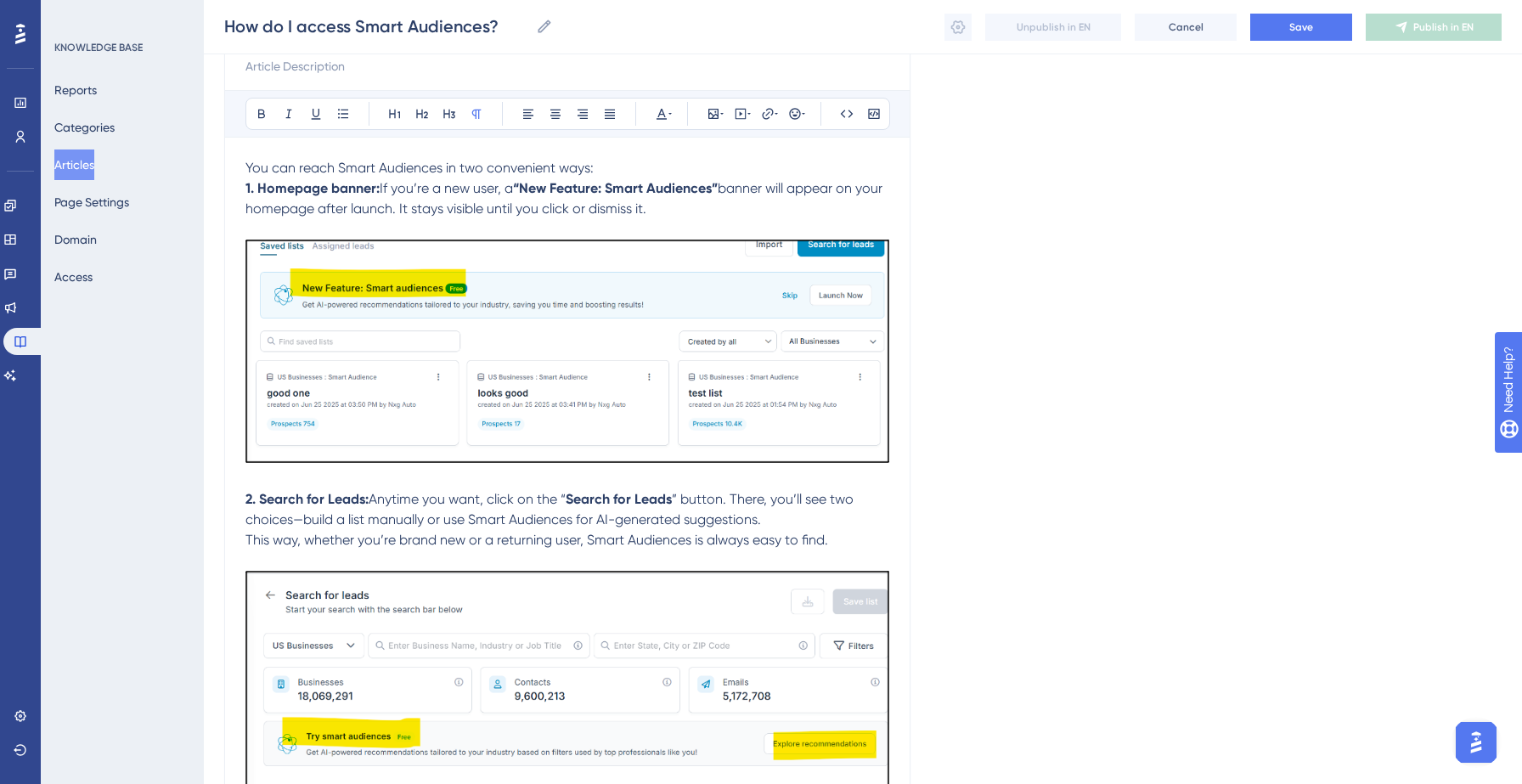
scroll to position [0, 0]
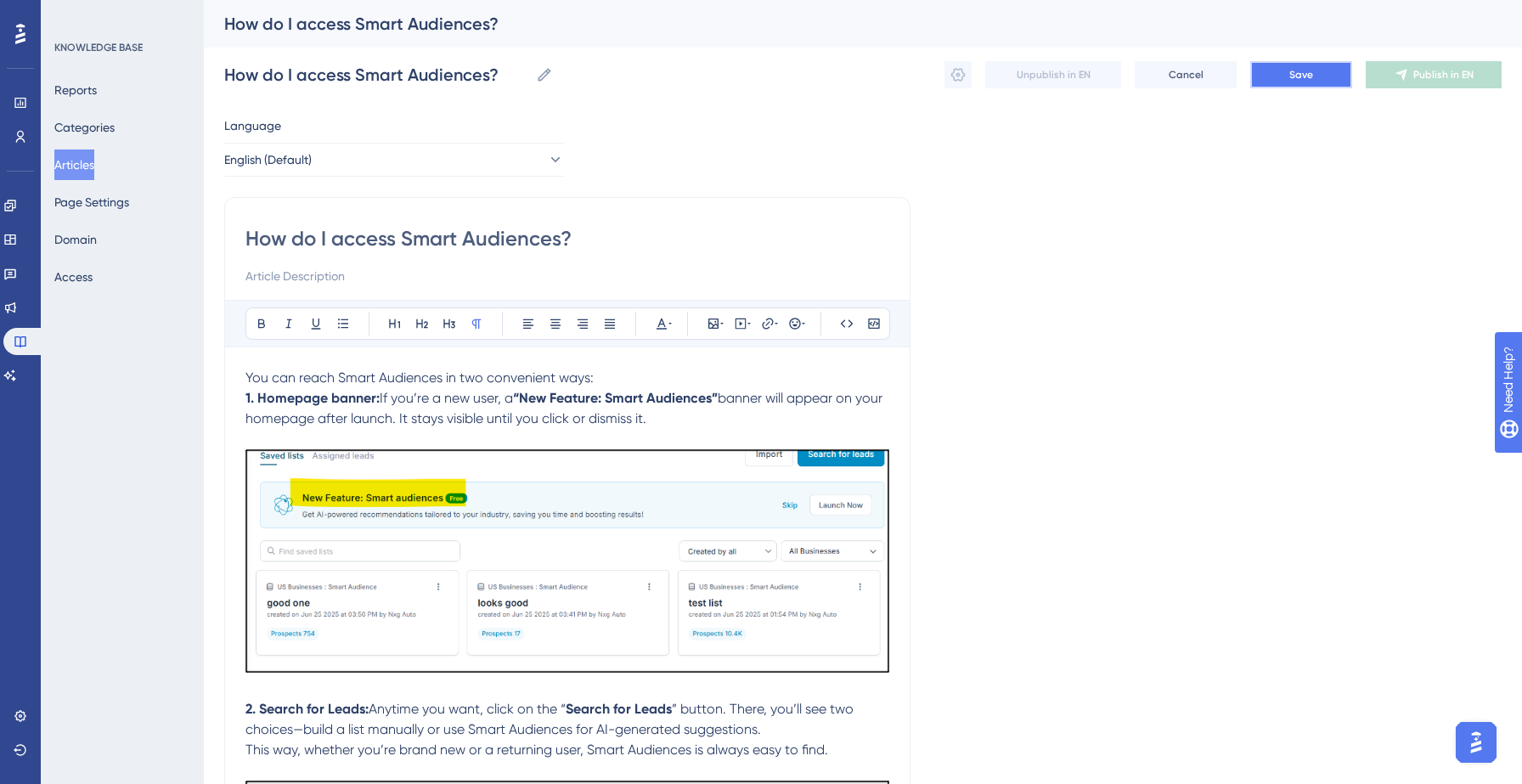
click at [1315, 67] on button "Save" at bounding box center [1301, 75] width 102 height 27
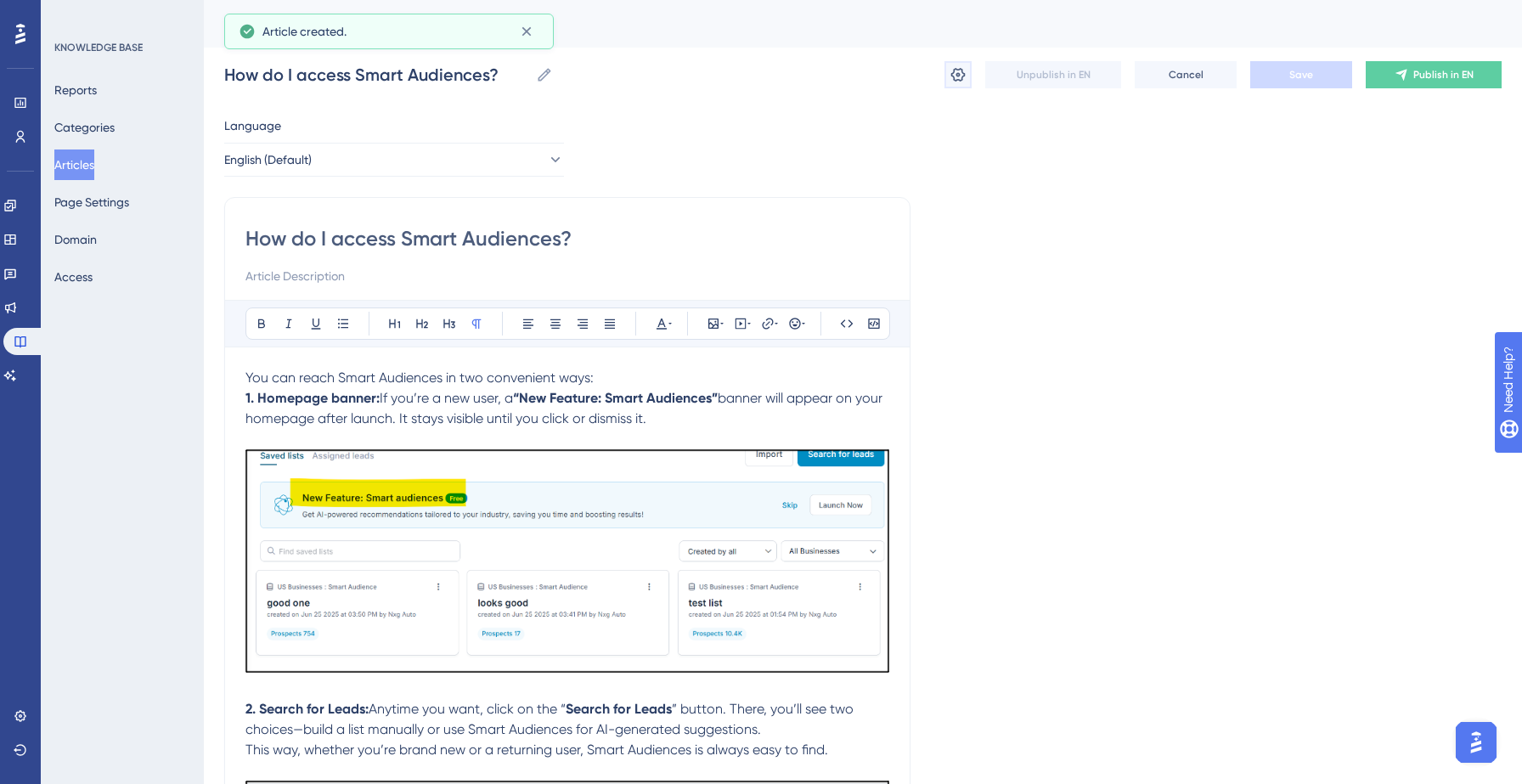
click at [957, 75] on icon at bounding box center [957, 74] width 17 height 17
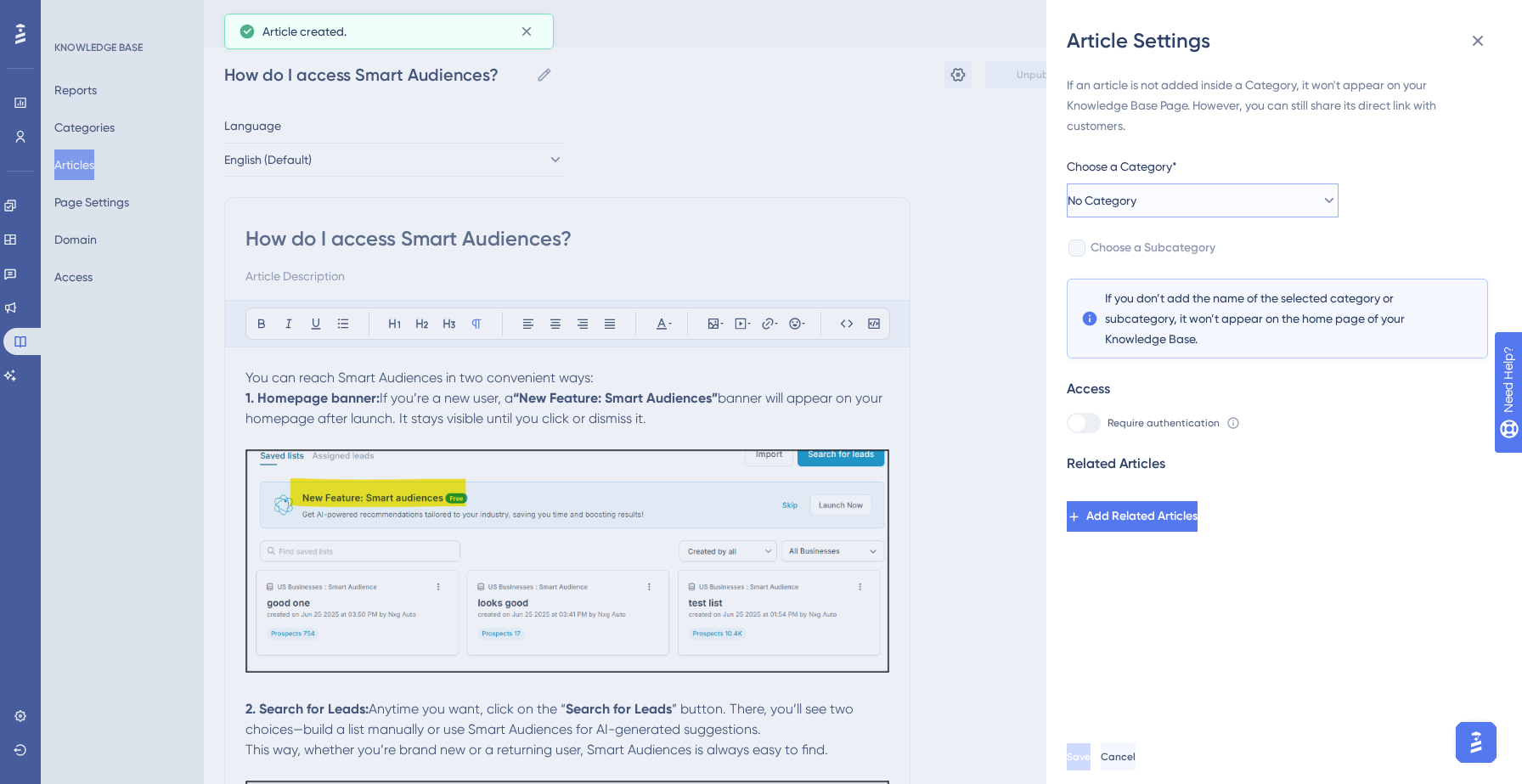
click at [1230, 197] on button "No Category" at bounding box center [1202, 200] width 272 height 34
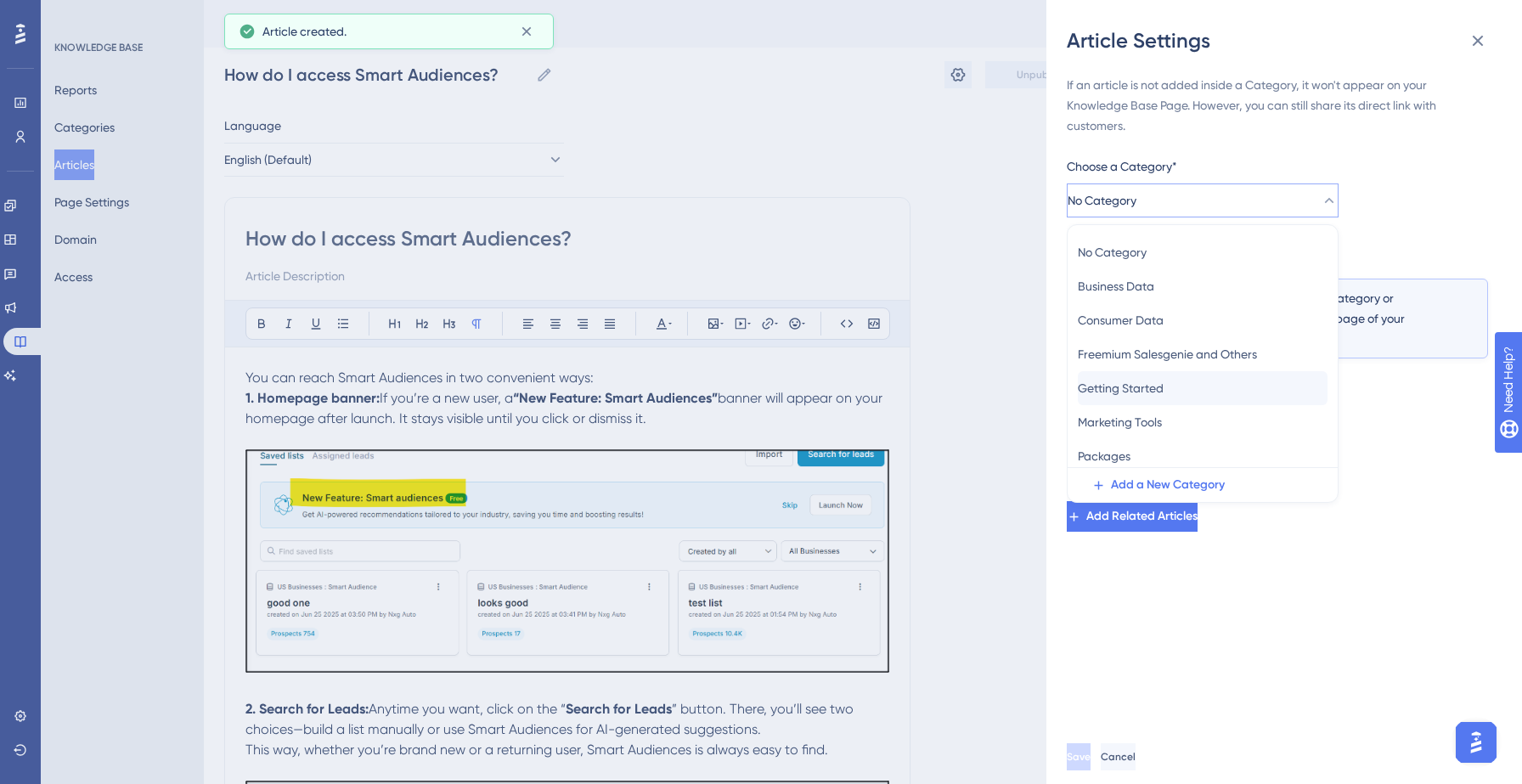
scroll to position [74, 0]
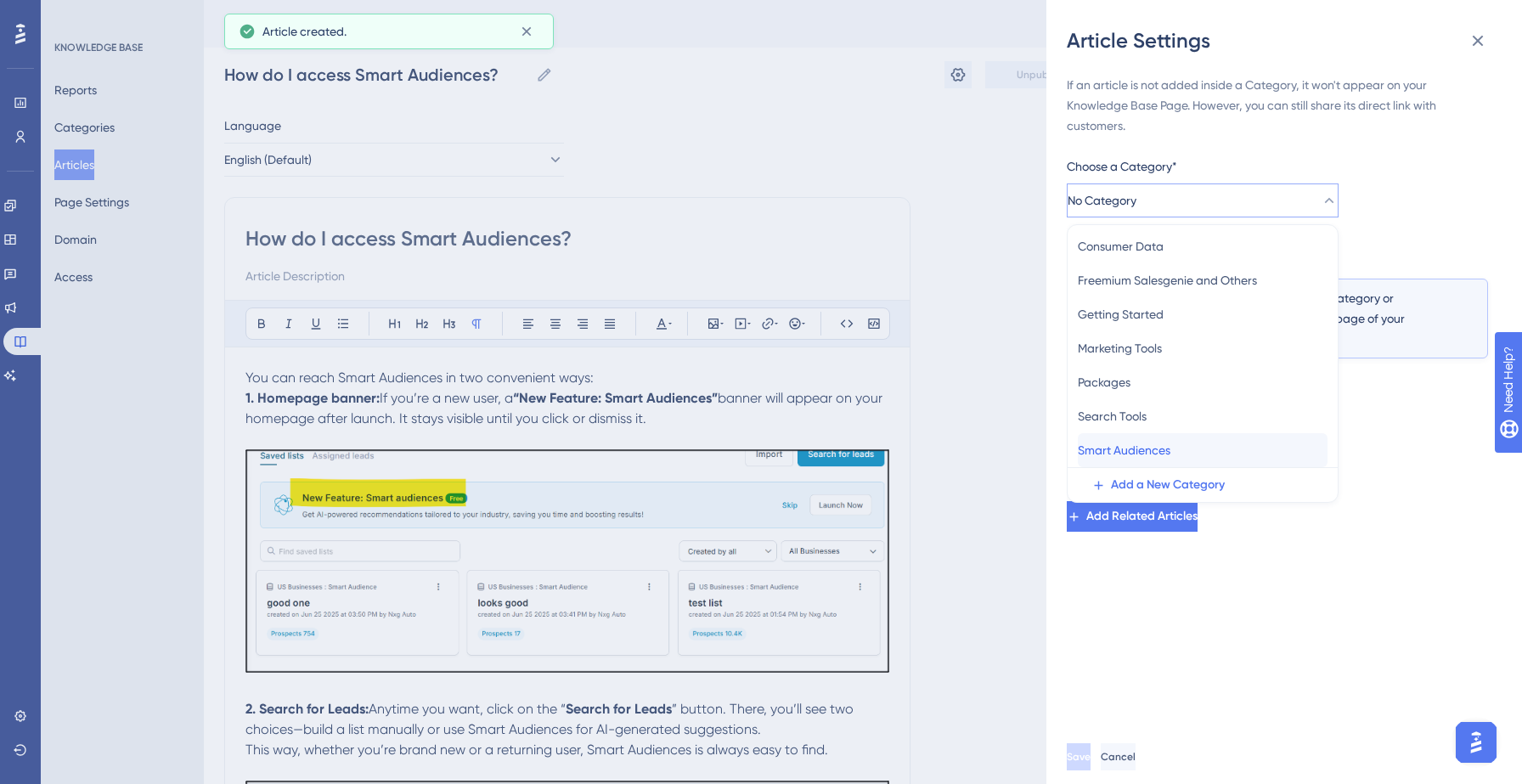
click at [1144, 445] on span "Smart Audiences" at bounding box center [1124, 450] width 93 height 20
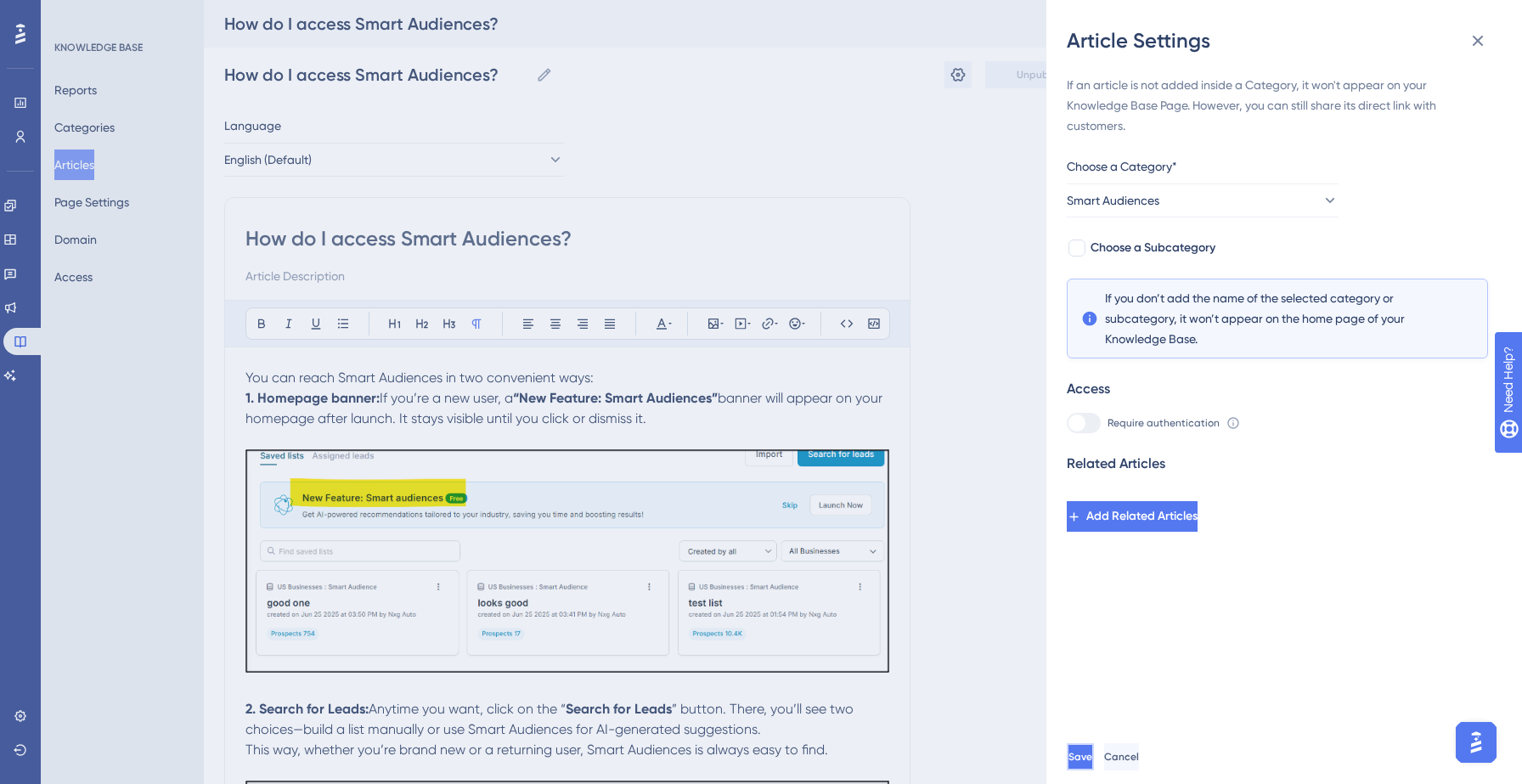
click at [1092, 754] on span "Save" at bounding box center [1080, 755] width 24 height 13
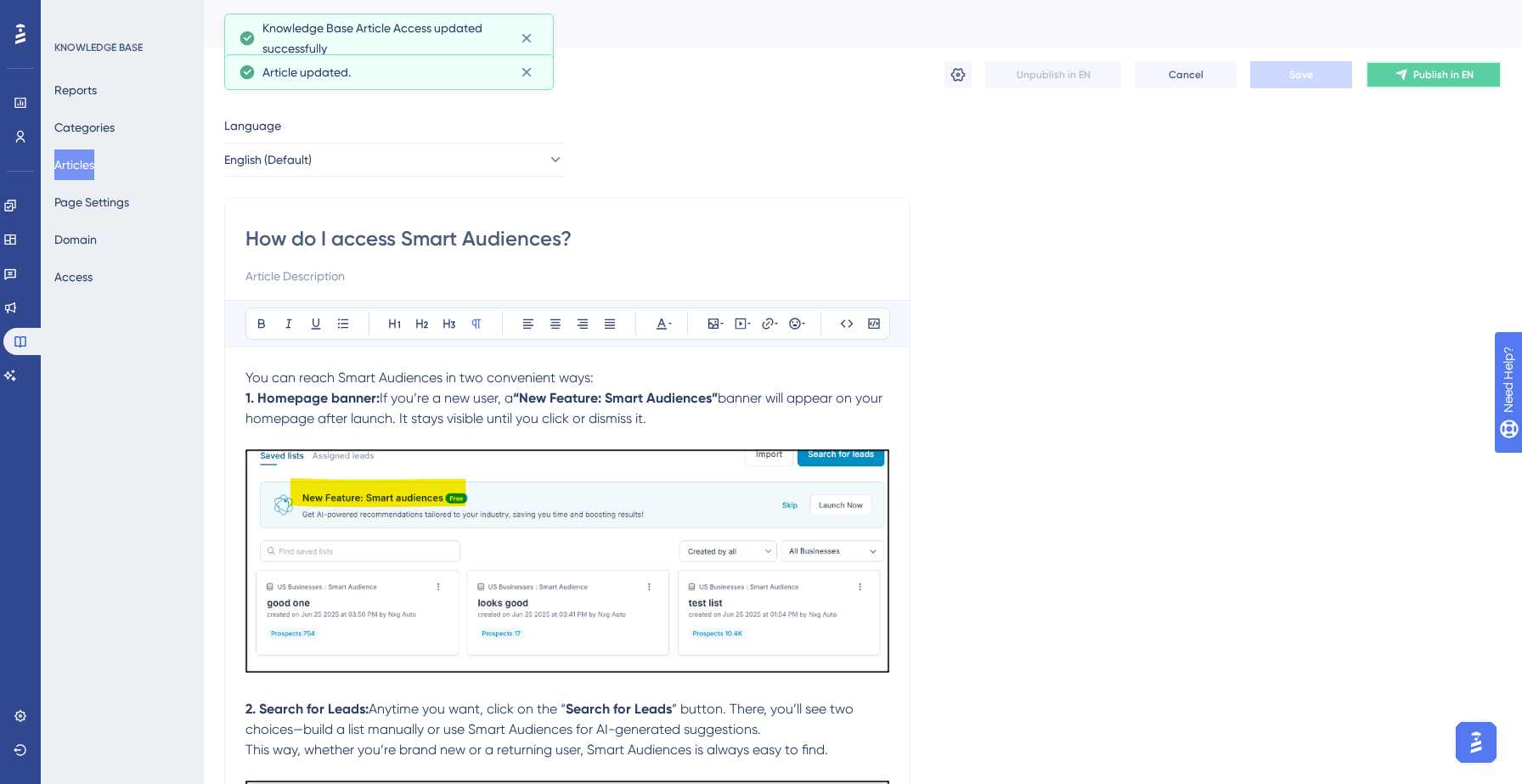
click at [1461, 68] on span "Publish in EN" at bounding box center [1444, 74] width 61 height 13
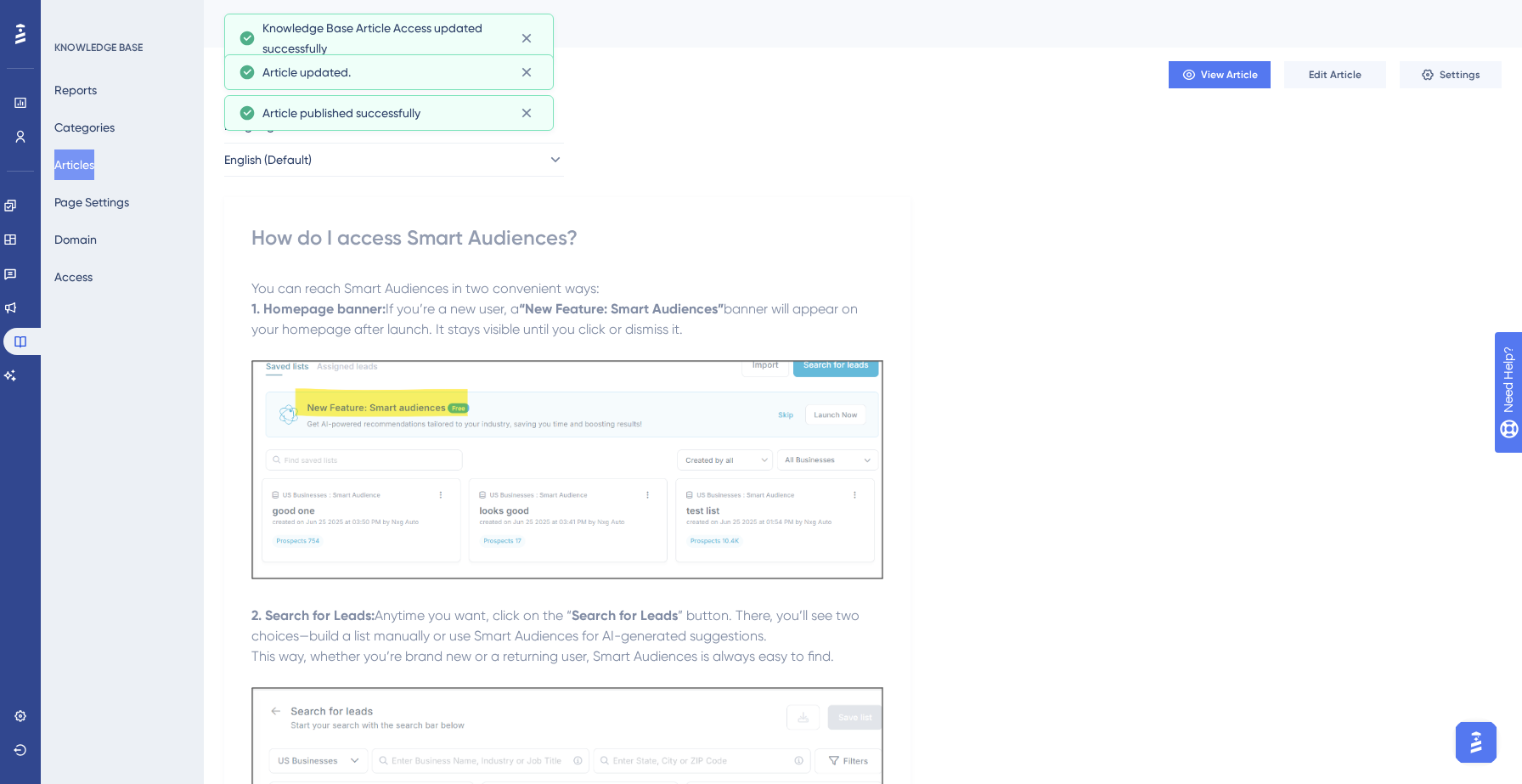
click at [86, 164] on button "Articles" at bounding box center [74, 165] width 40 height 30
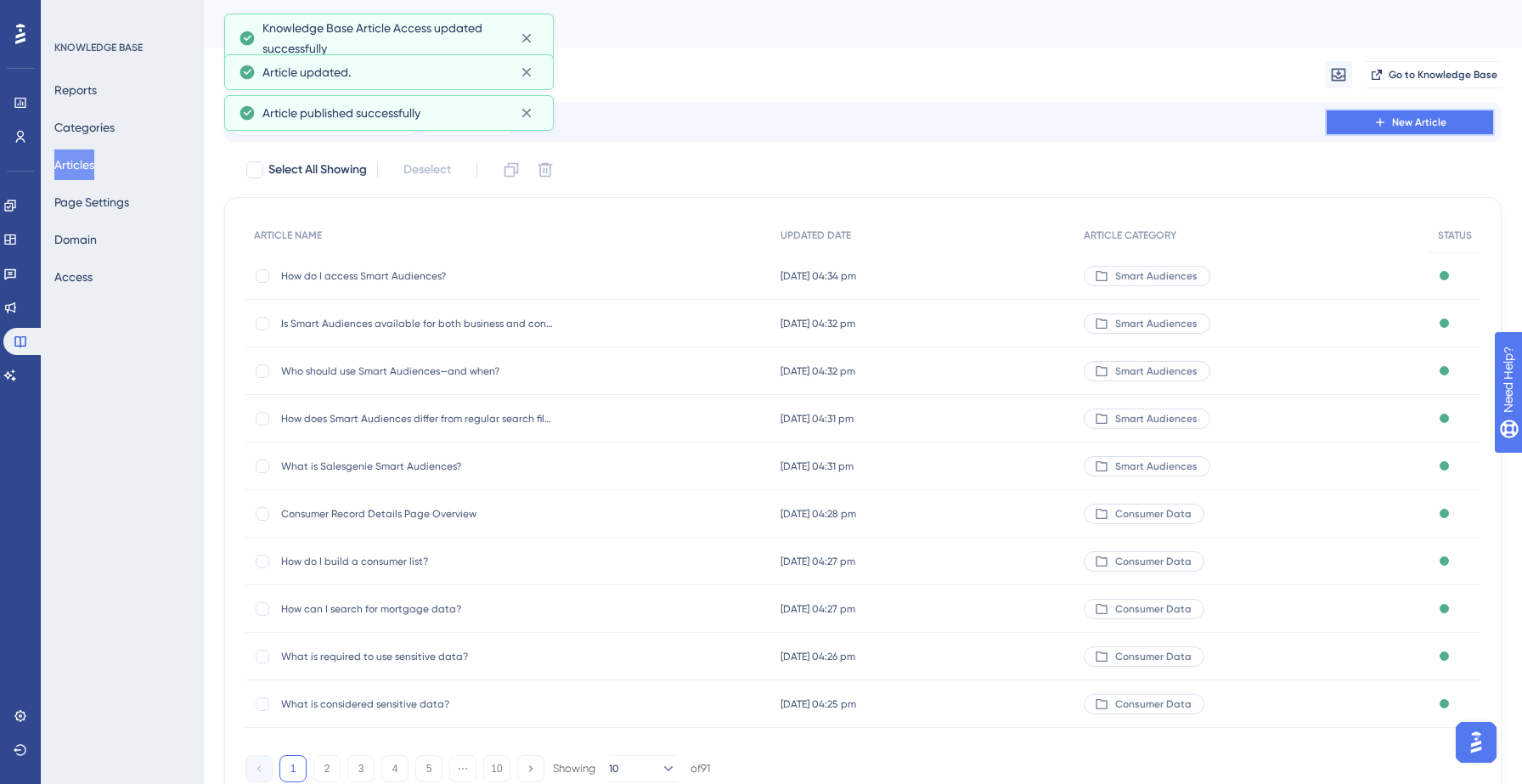
click at [1363, 124] on button "New Article" at bounding box center [1410, 122] width 170 height 27
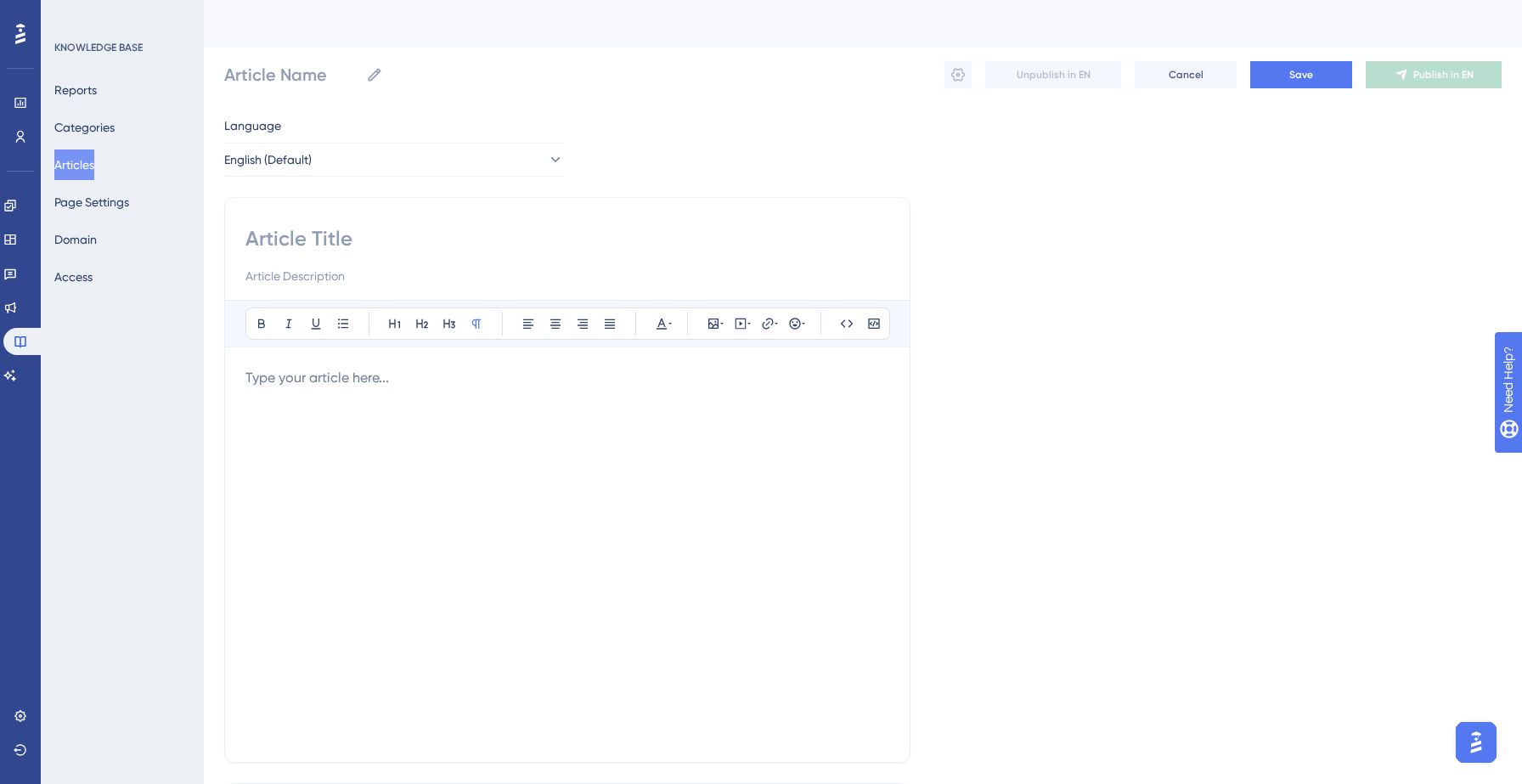
click at [372, 263] on div at bounding box center [567, 256] width 643 height 61
click at [372, 238] on input at bounding box center [567, 239] width 643 height 27
paste input "What details do I have to enter for Smart Audiences to work?"
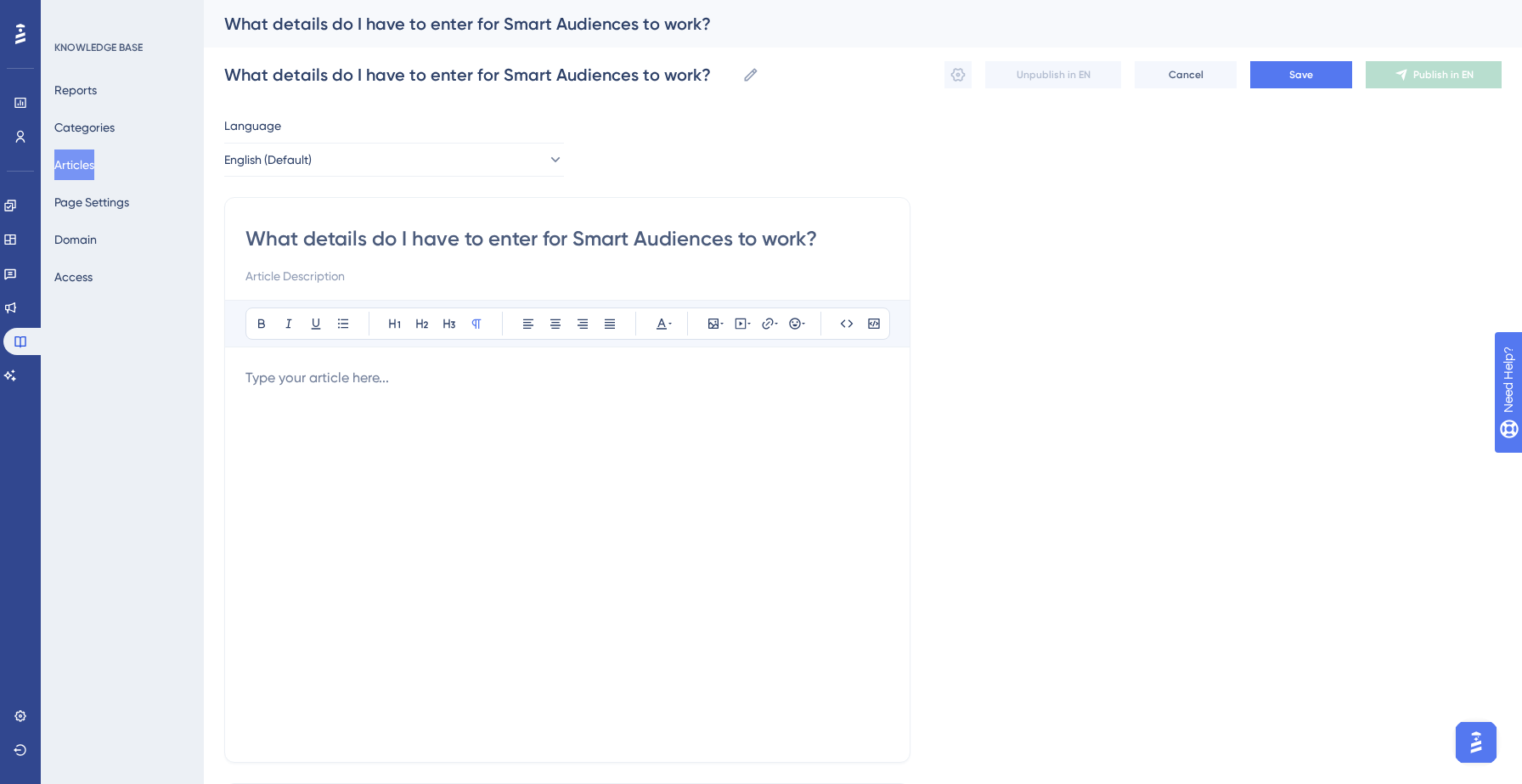
click at [334, 380] on p at bounding box center [567, 378] width 643 height 20
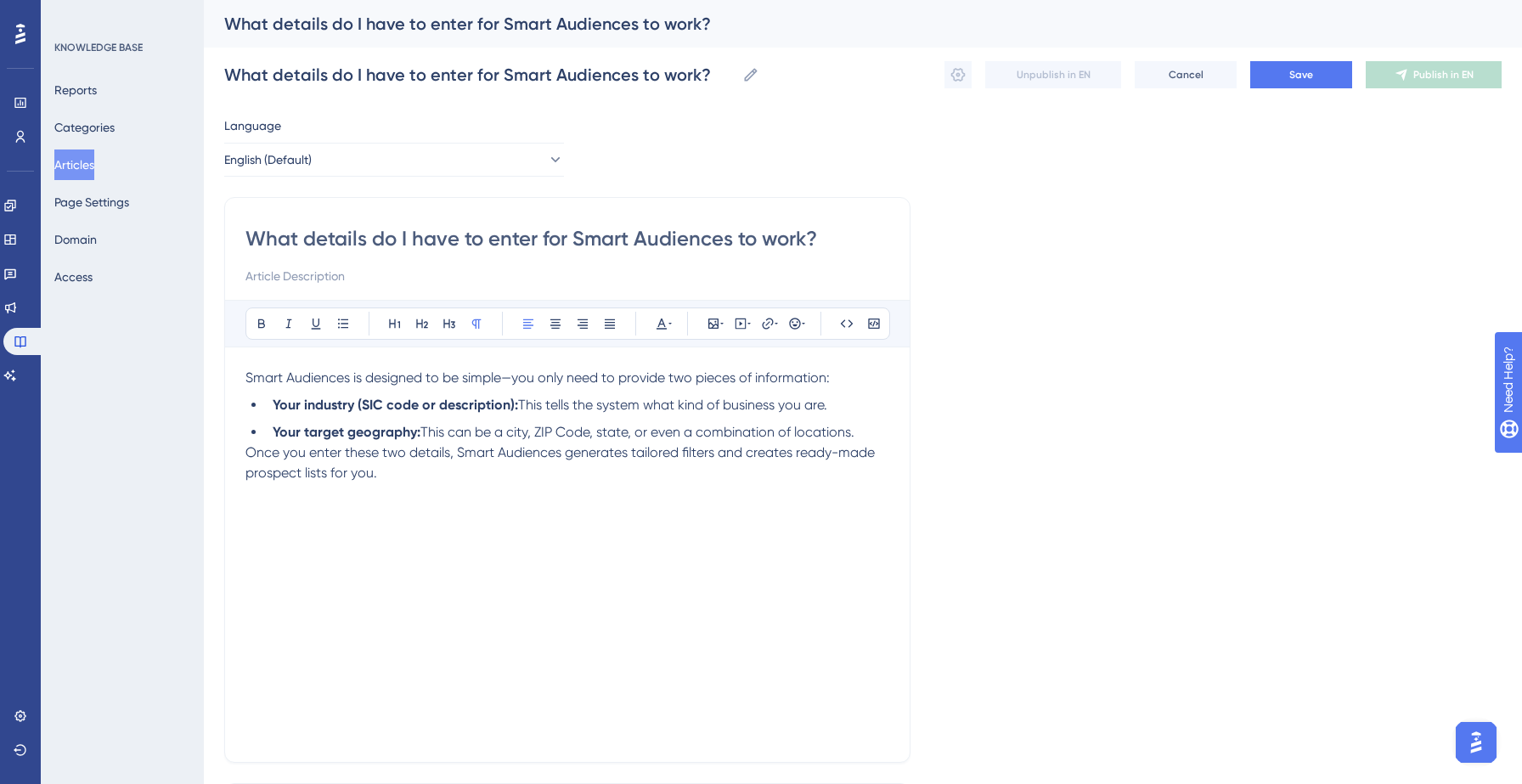
click at [1319, 52] on div "What details do I have to enter for Smart Audiences to work? What details do I …" at bounding box center [863, 74] width 1277 height 54
click at [1319, 58] on div "What details do I have to enter for Smart Audiences to work? What details do I …" at bounding box center [863, 74] width 1277 height 54
click at [1309, 73] on span "Save" at bounding box center [1301, 74] width 24 height 13
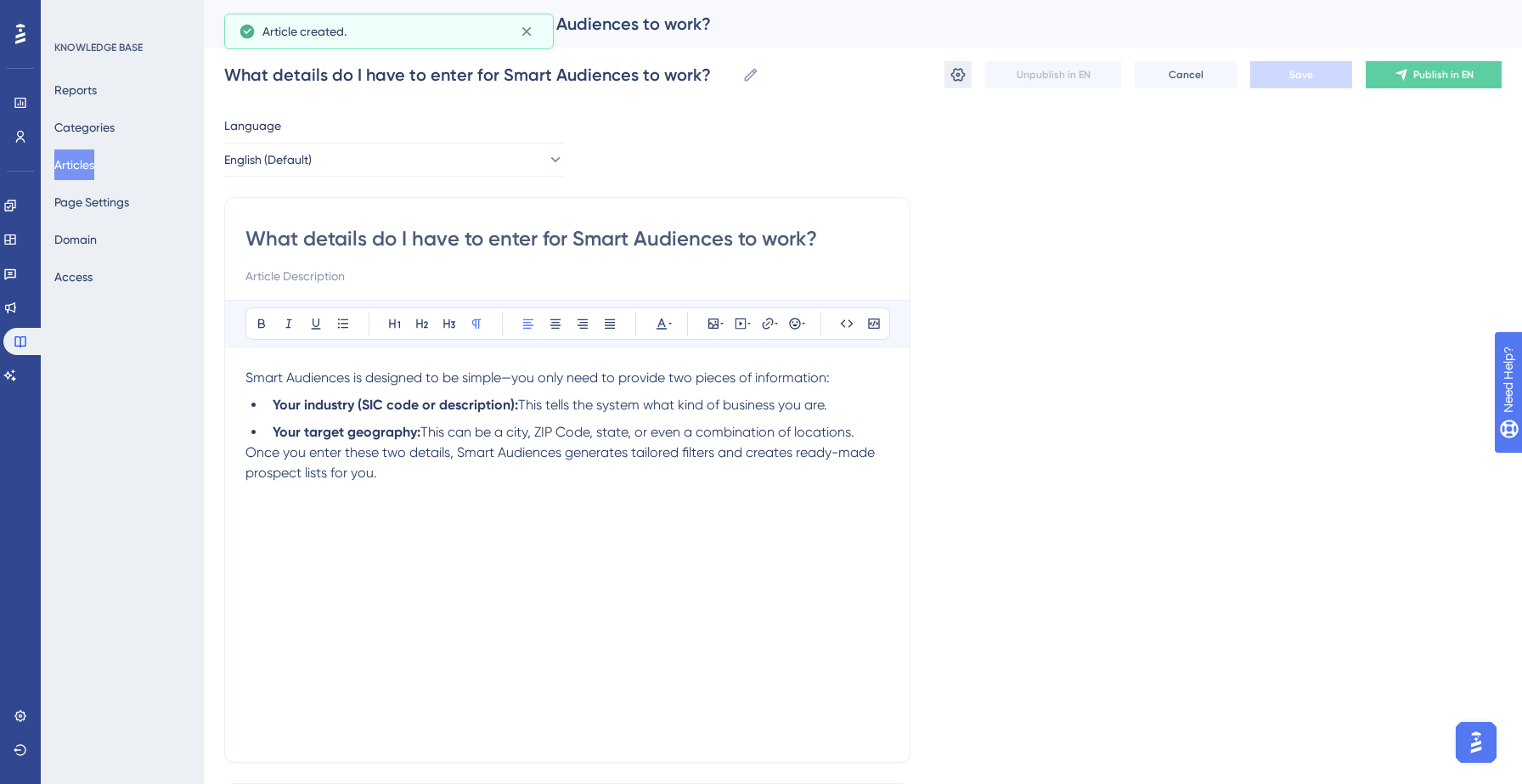
click at [958, 69] on icon at bounding box center [957, 74] width 17 height 17
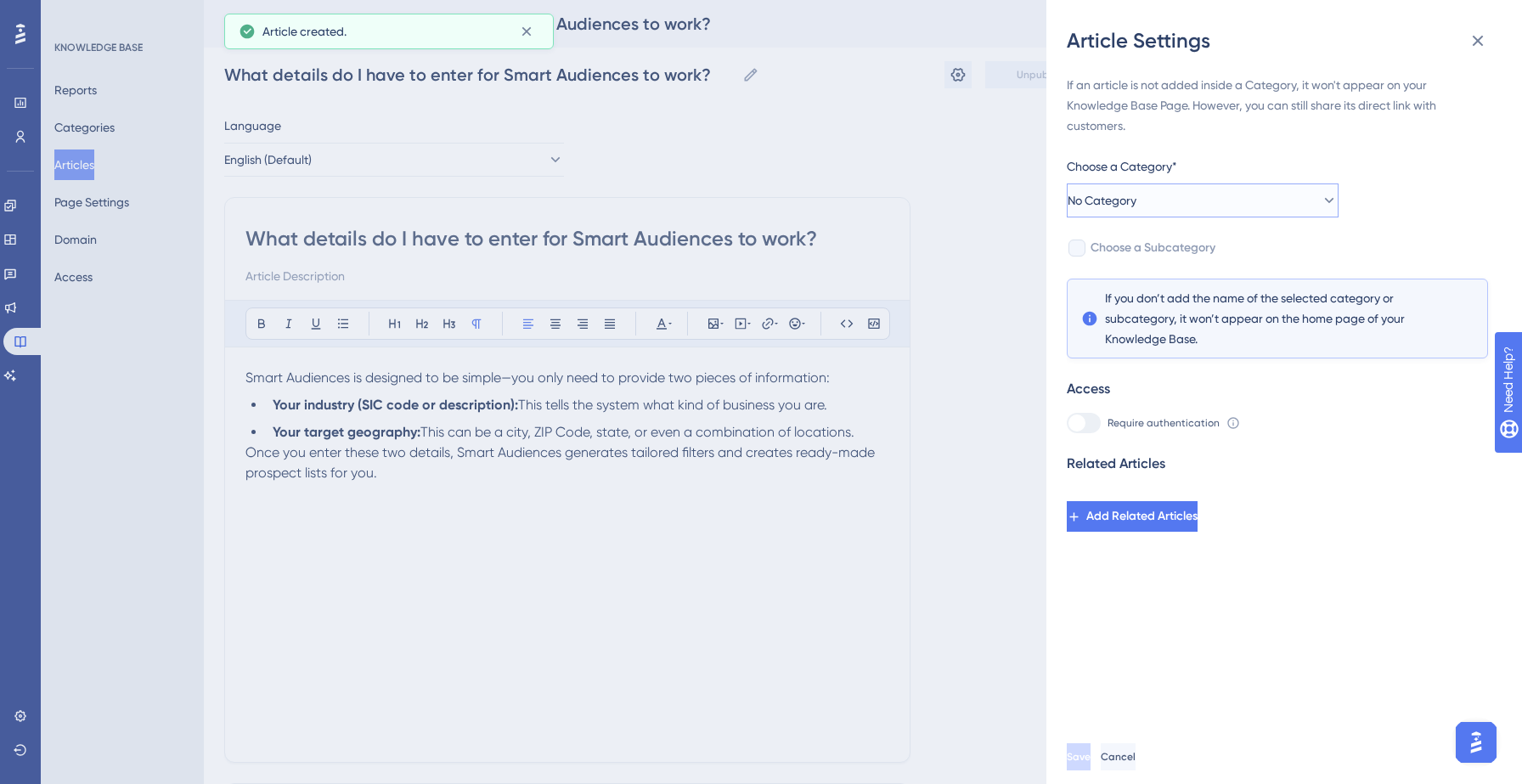
click at [1171, 186] on button "No Category" at bounding box center [1202, 200] width 272 height 34
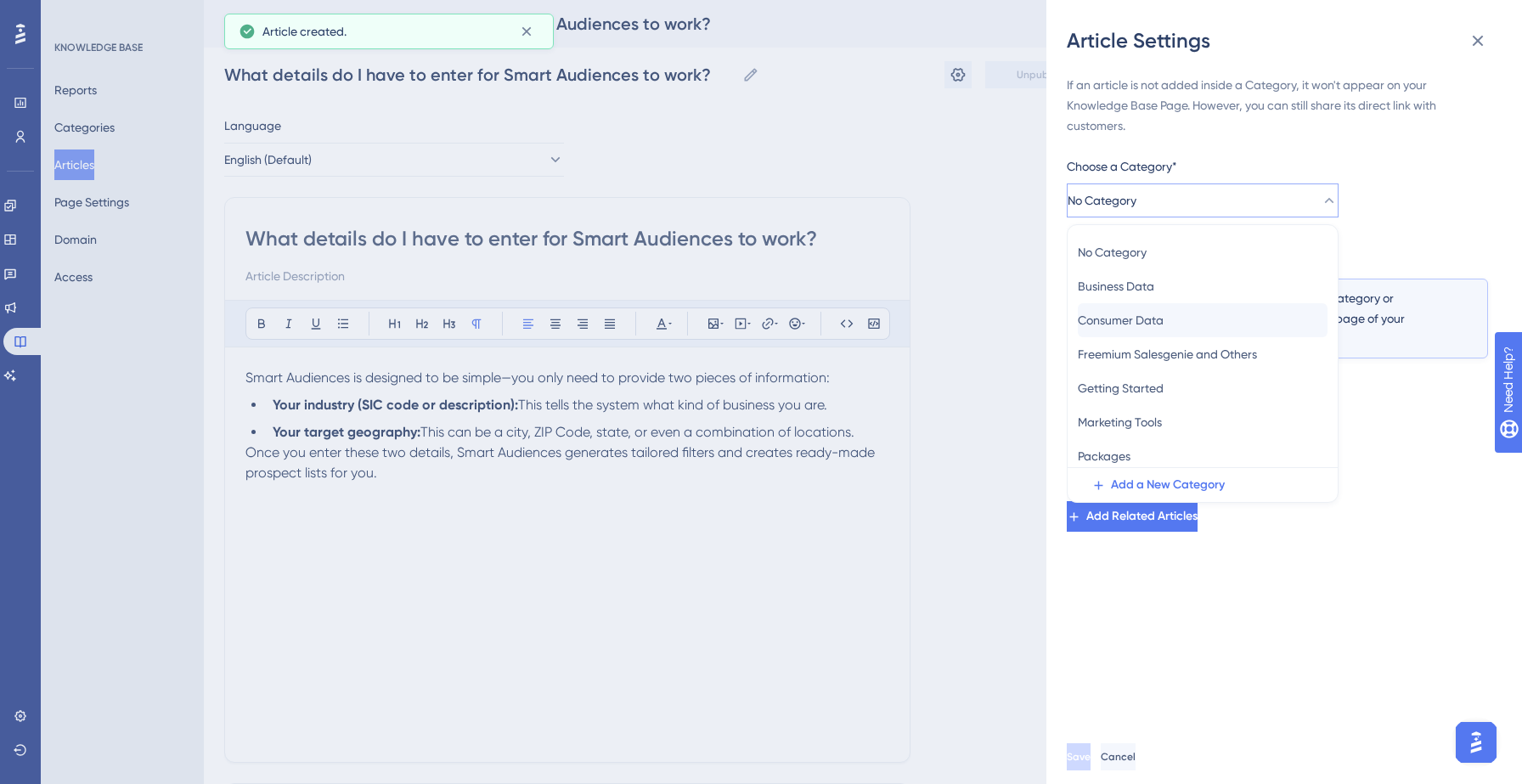
scroll to position [74, 0]
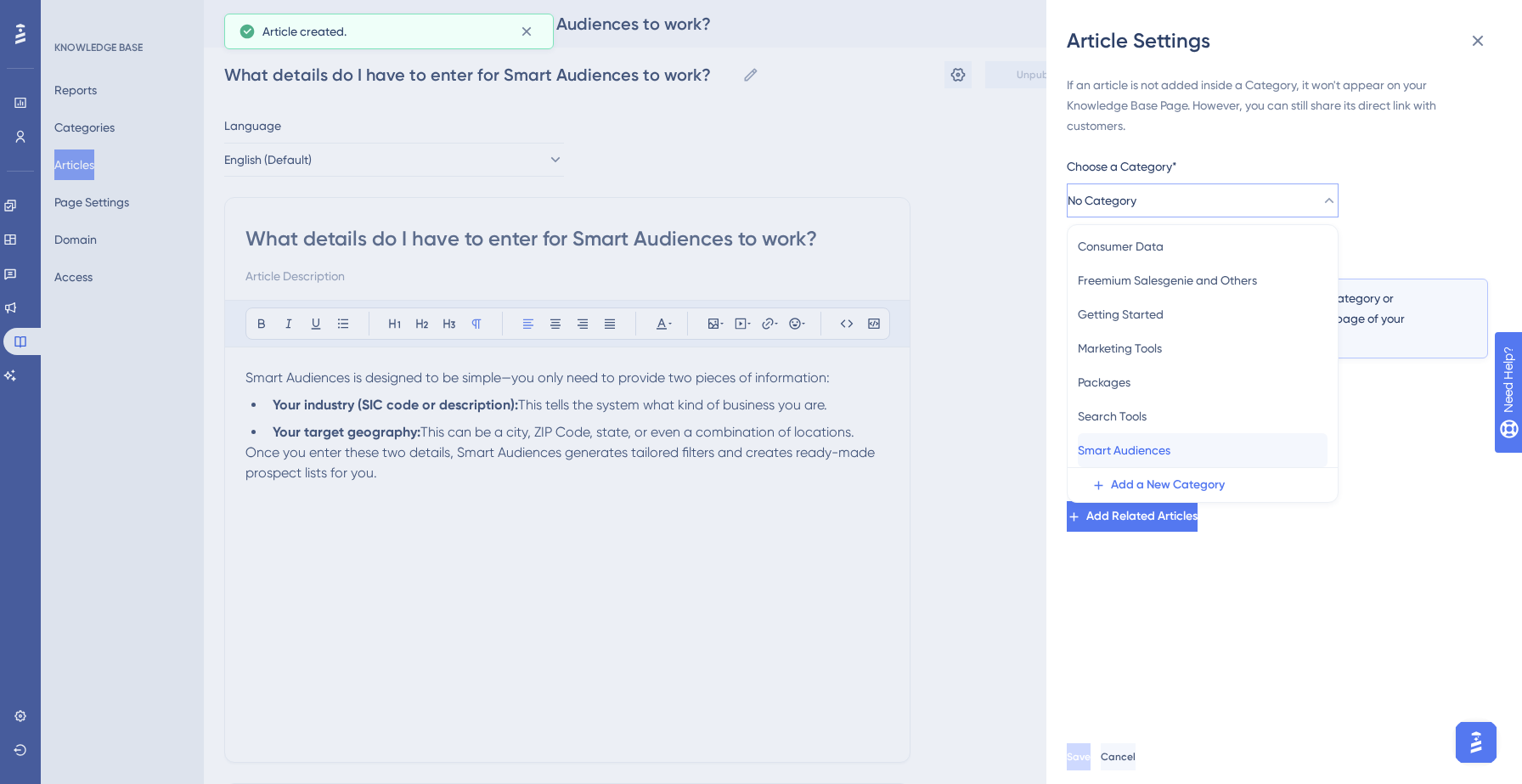
click at [1133, 446] on span "Smart Audiences" at bounding box center [1124, 450] width 93 height 20
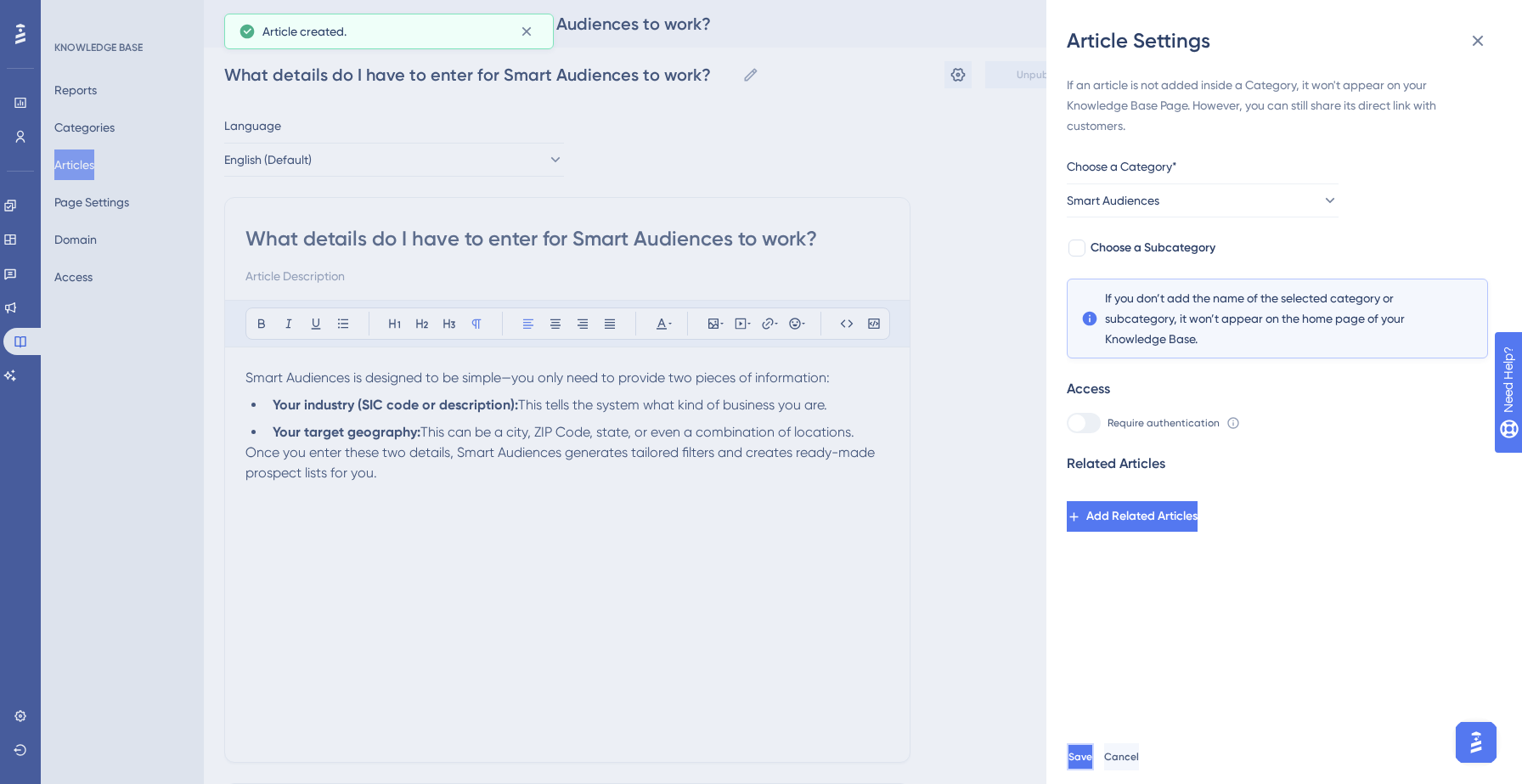
click at [1093, 743] on button "Save" at bounding box center [1080, 756] width 27 height 27
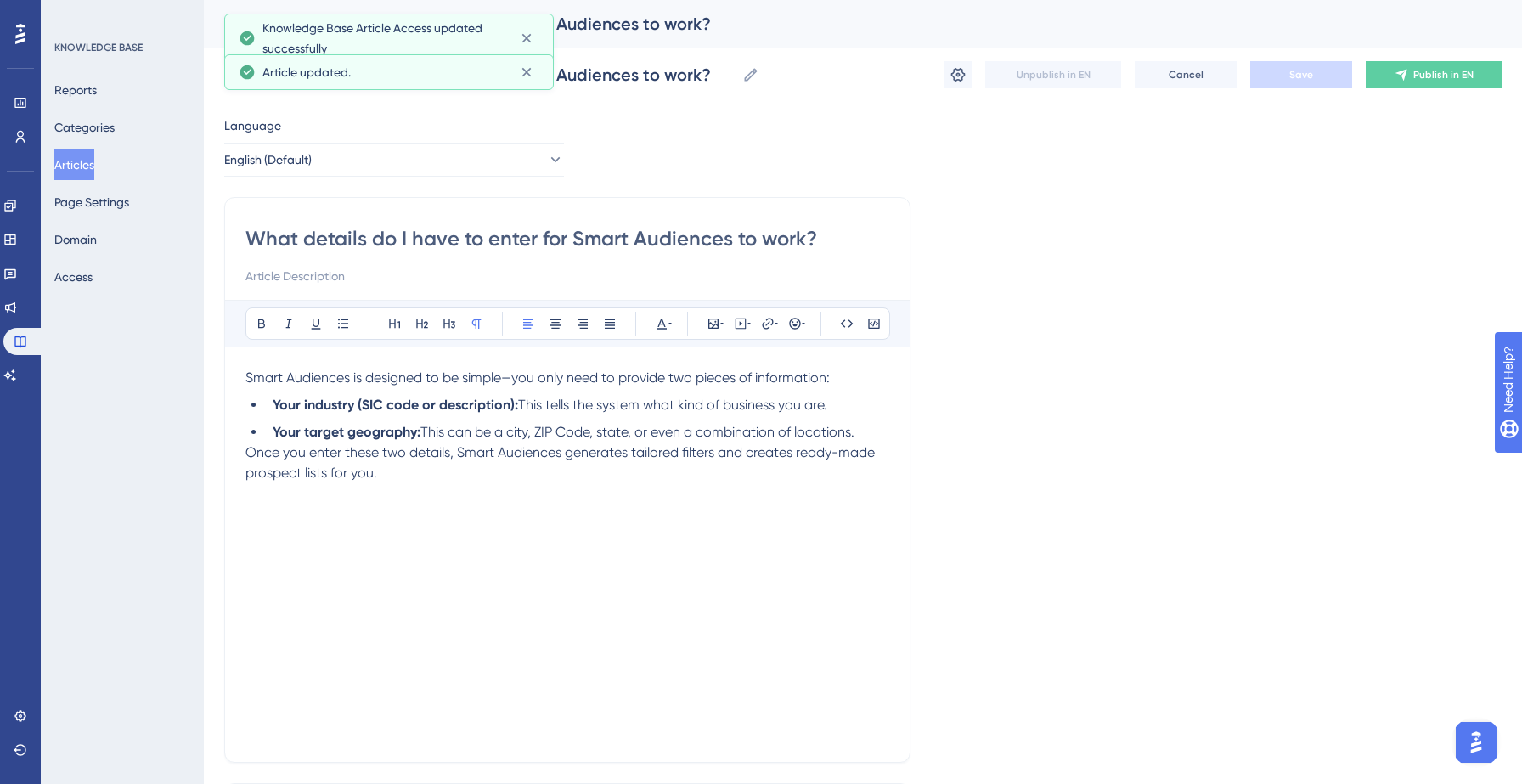
click at [1444, 56] on div "What details do I have to enter for Smart Audiences to work? What details do I …" at bounding box center [863, 74] width 1277 height 54
click at [1444, 72] on span "Publish in EN" at bounding box center [1444, 74] width 61 height 13
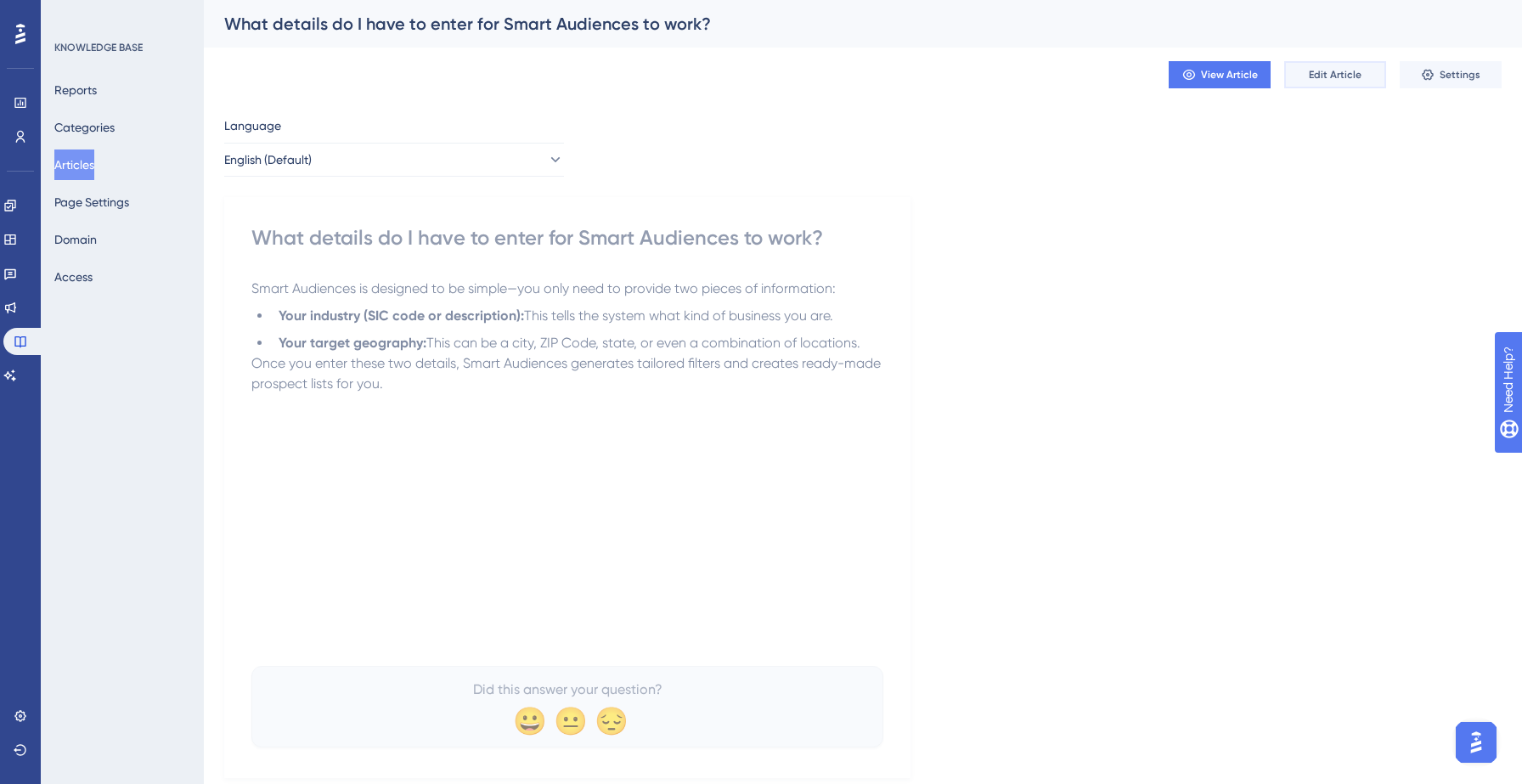
click at [1338, 63] on button "Edit Article" at bounding box center [1335, 75] width 102 height 27
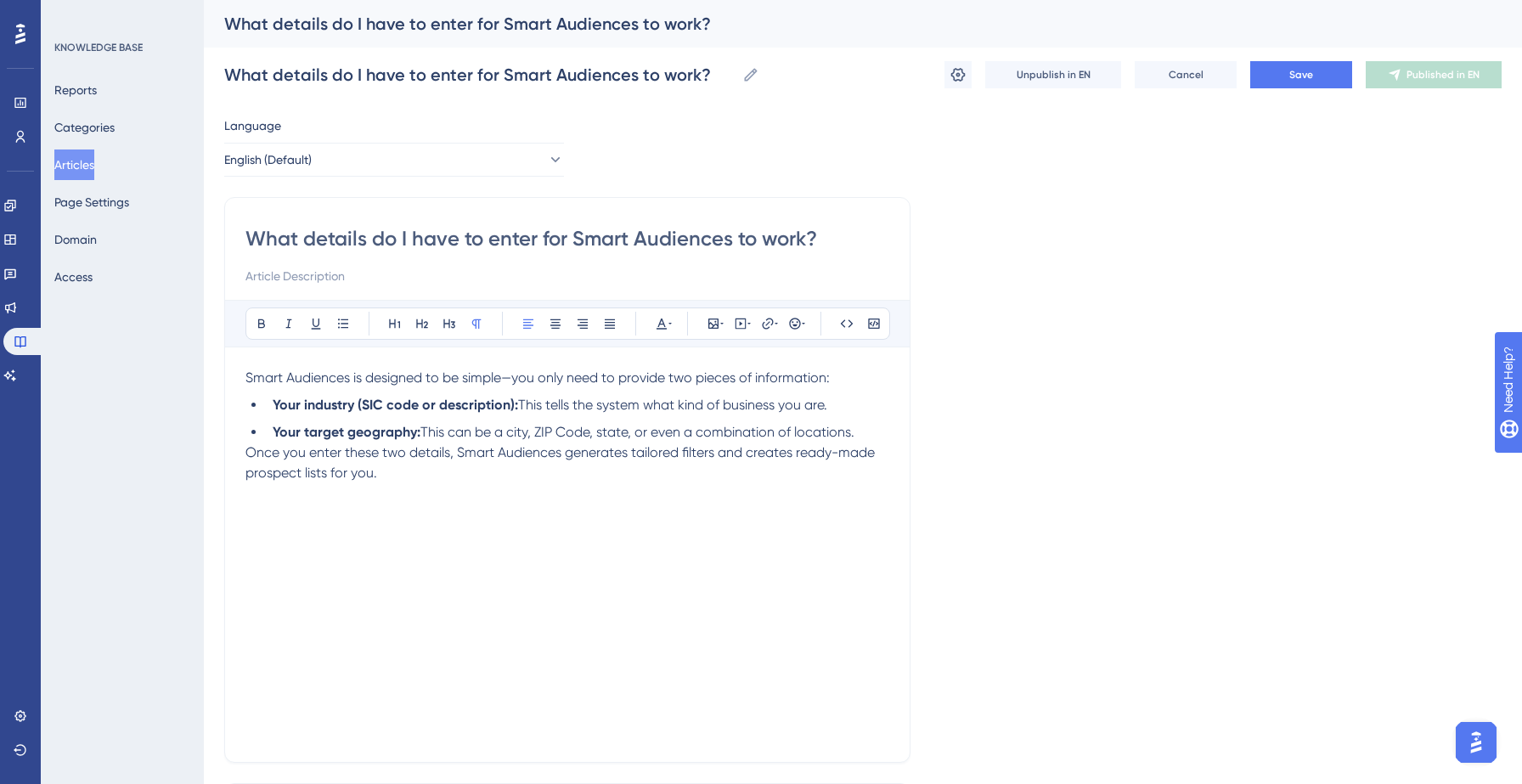
click at [584, 482] on p "Once you enter these two details, Smart Audiences generates tailored filters an…" at bounding box center [567, 462] width 643 height 41
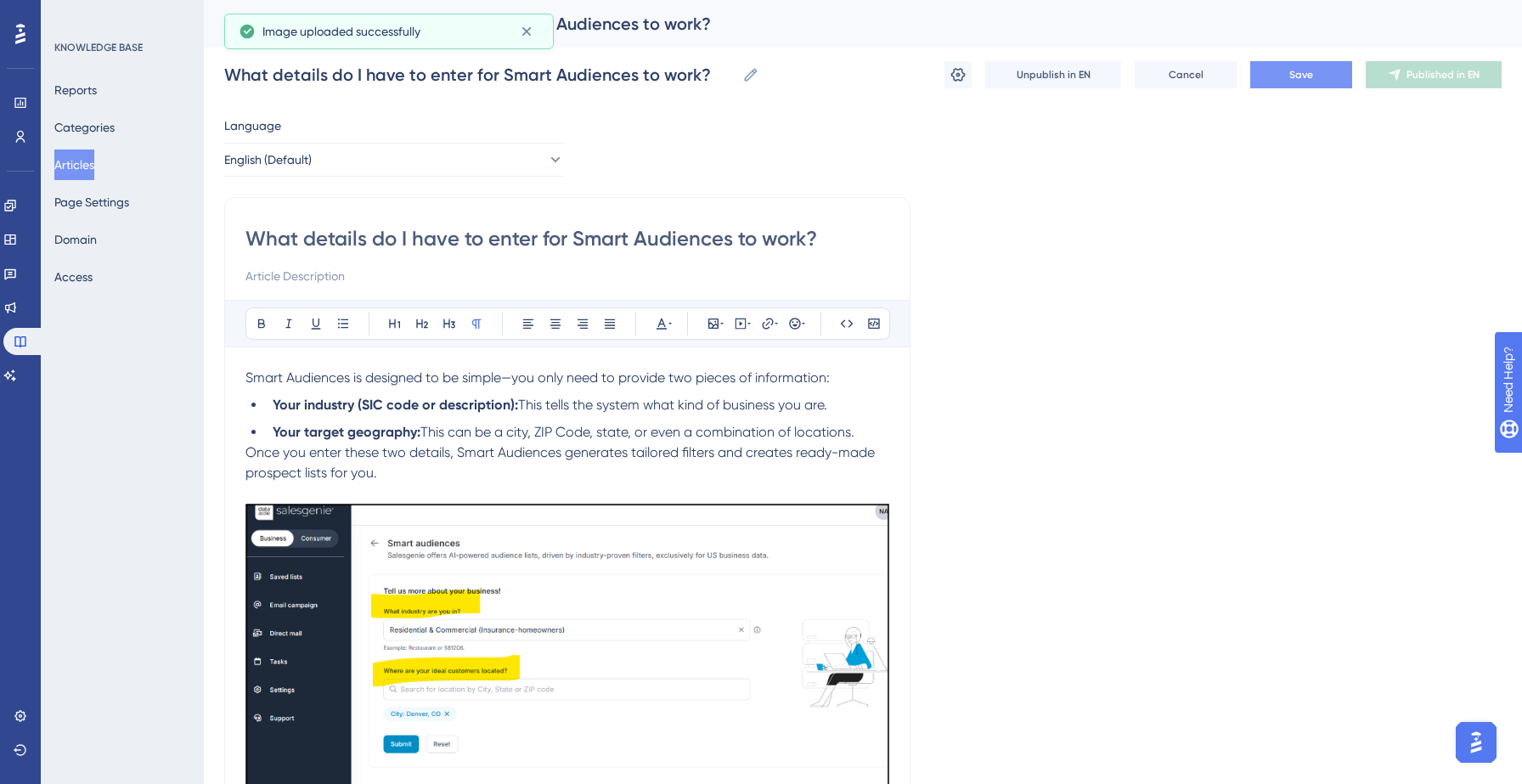
click at [1292, 78] on span "Save" at bounding box center [1301, 74] width 24 height 13
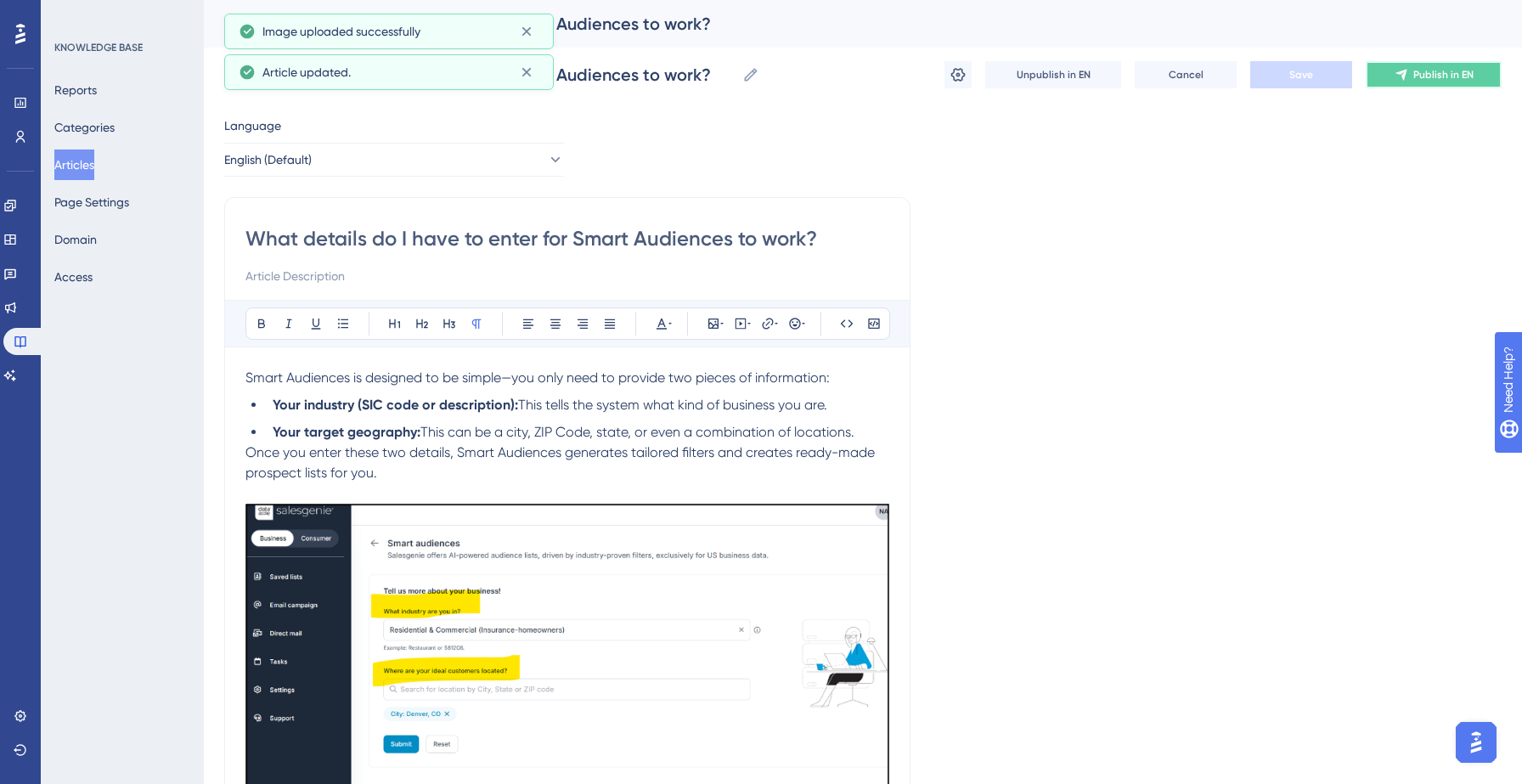
click at [1441, 63] on button "Publish in EN" at bounding box center [1433, 75] width 135 height 27
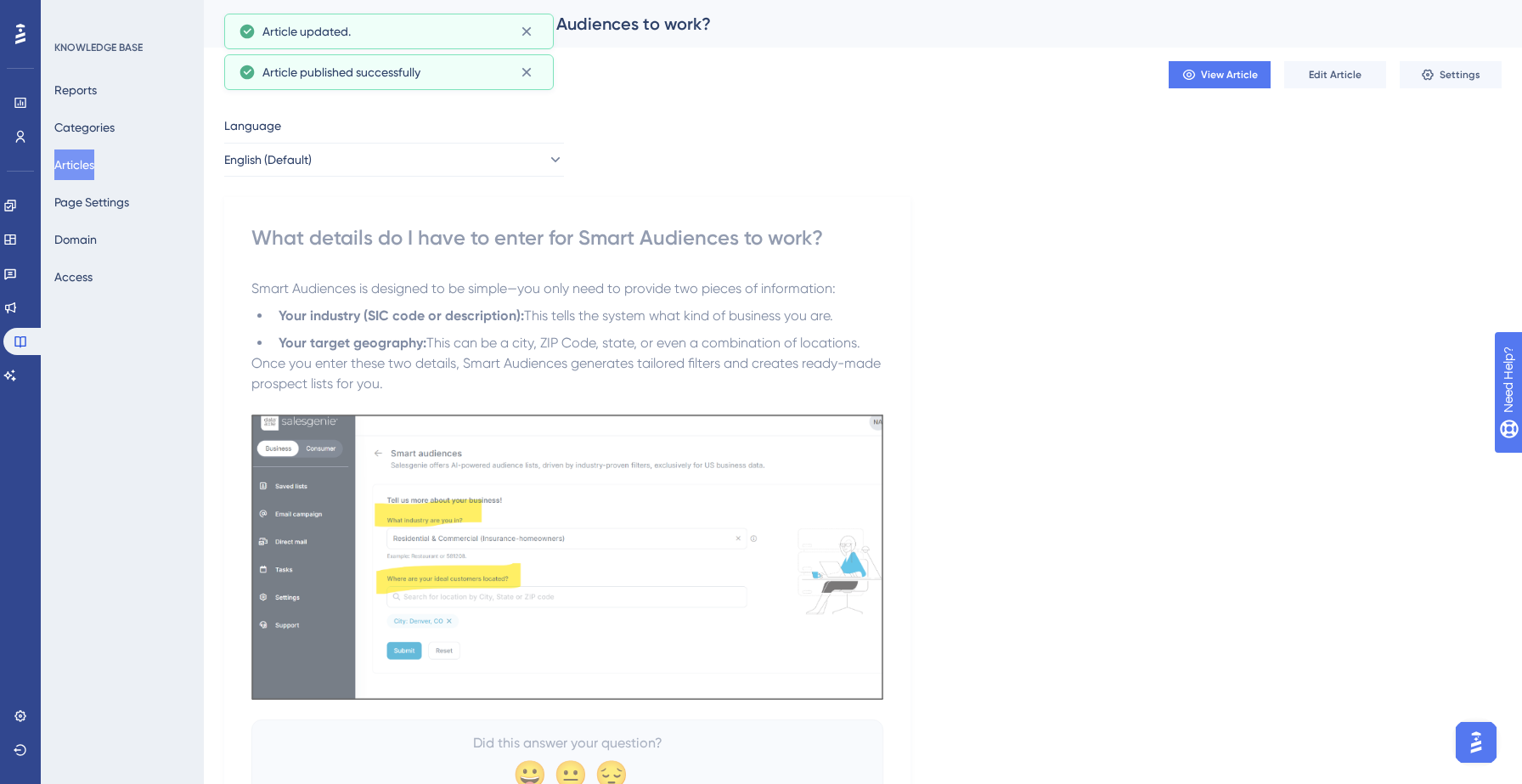
click at [91, 161] on button "Articles" at bounding box center [74, 165] width 40 height 30
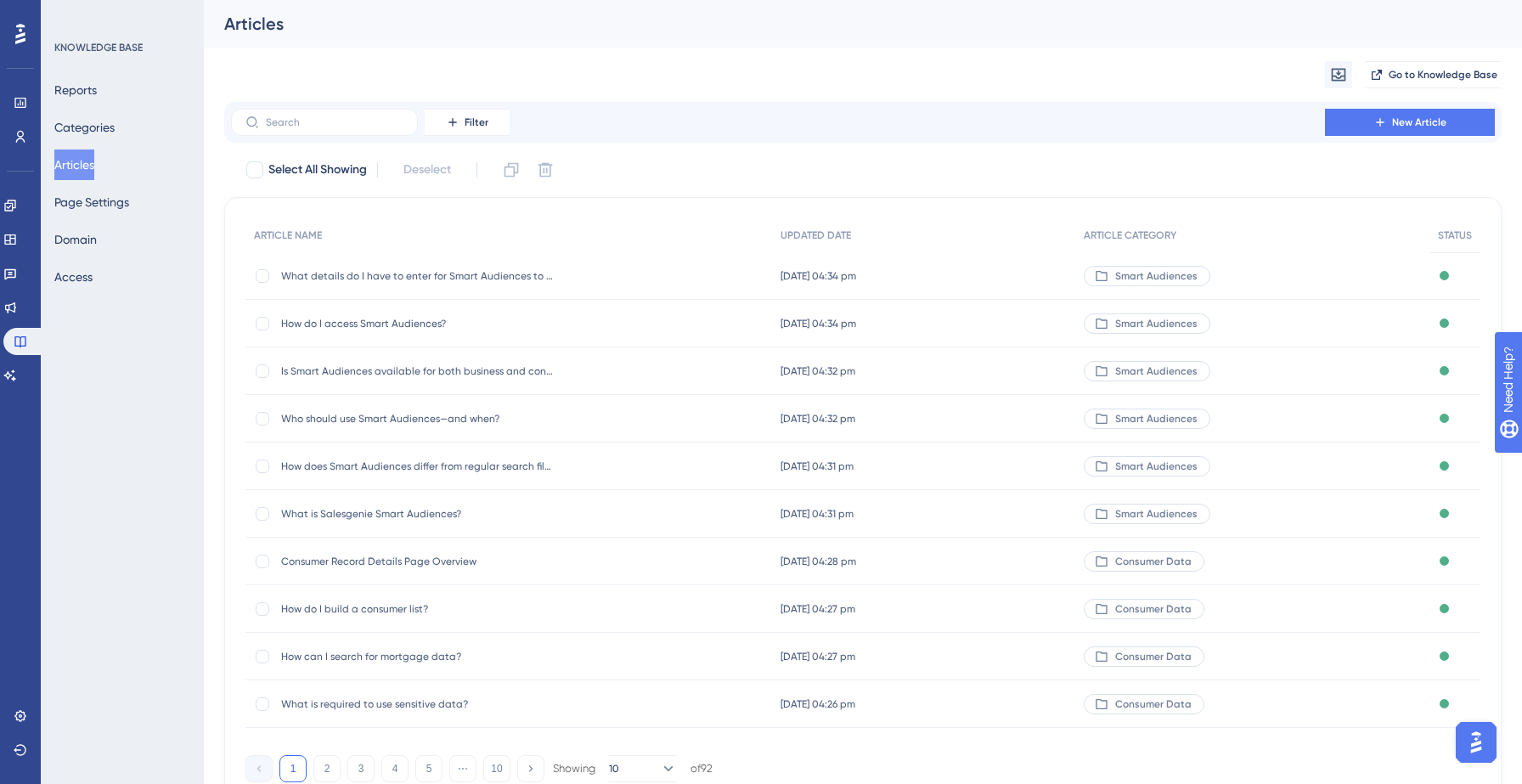
click at [86, 165] on button "Articles" at bounding box center [74, 165] width 40 height 30
click at [1436, 129] on button "New Article" at bounding box center [1410, 122] width 170 height 27
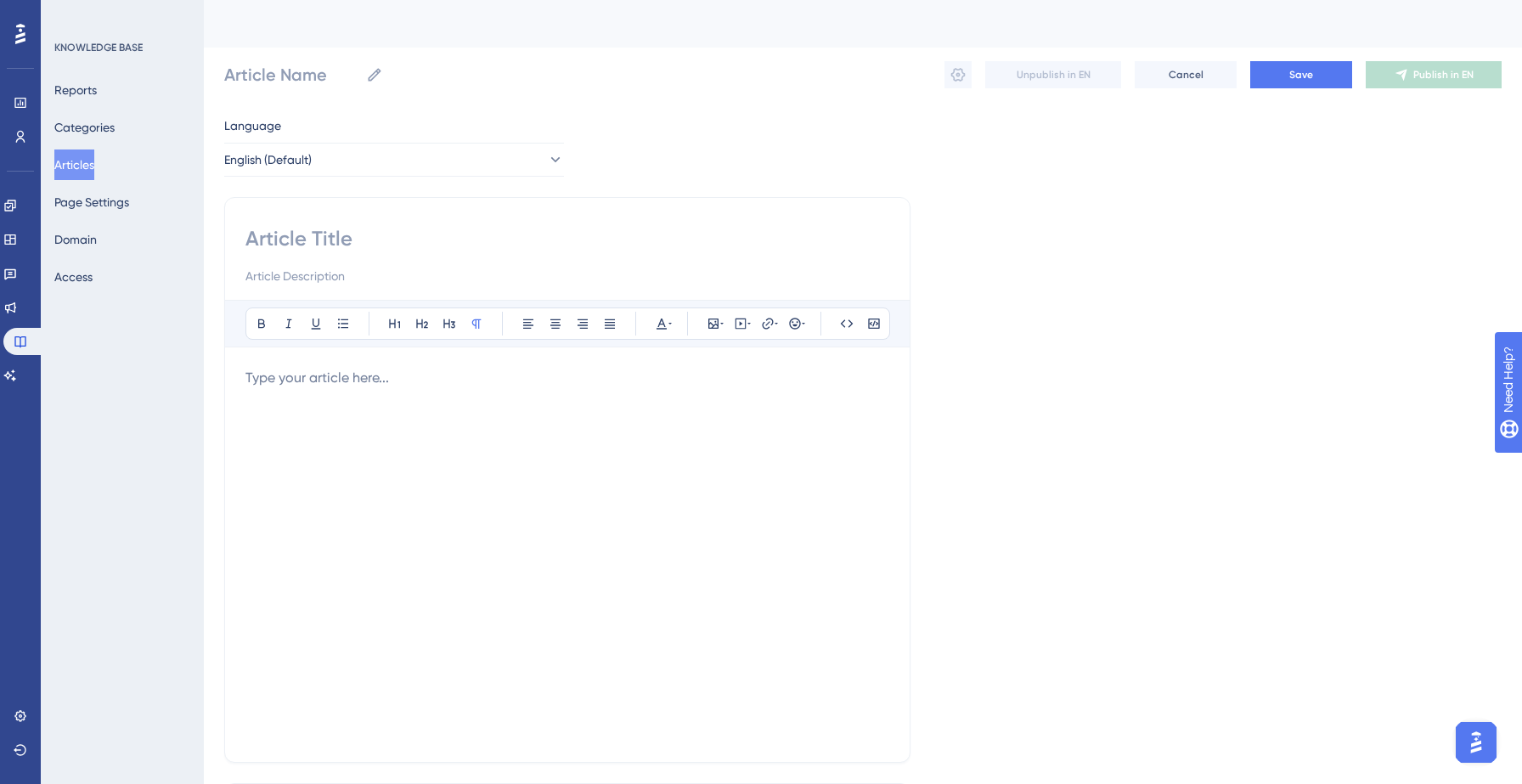
click at [405, 236] on input at bounding box center [567, 239] width 643 height 27
paste input "Can I edit or customize the filters after Smart Audiences suggests them?"
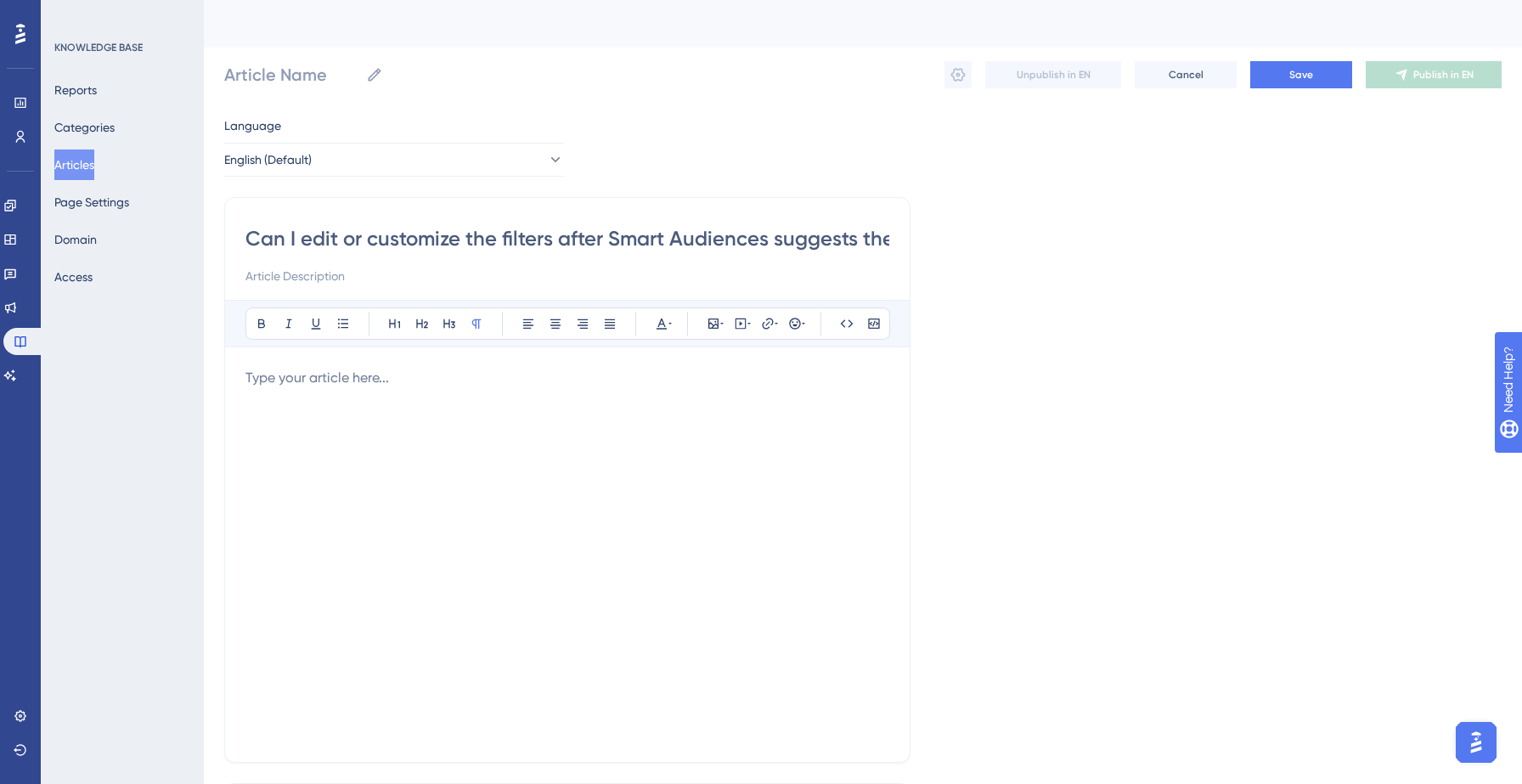
scroll to position [0, 32]
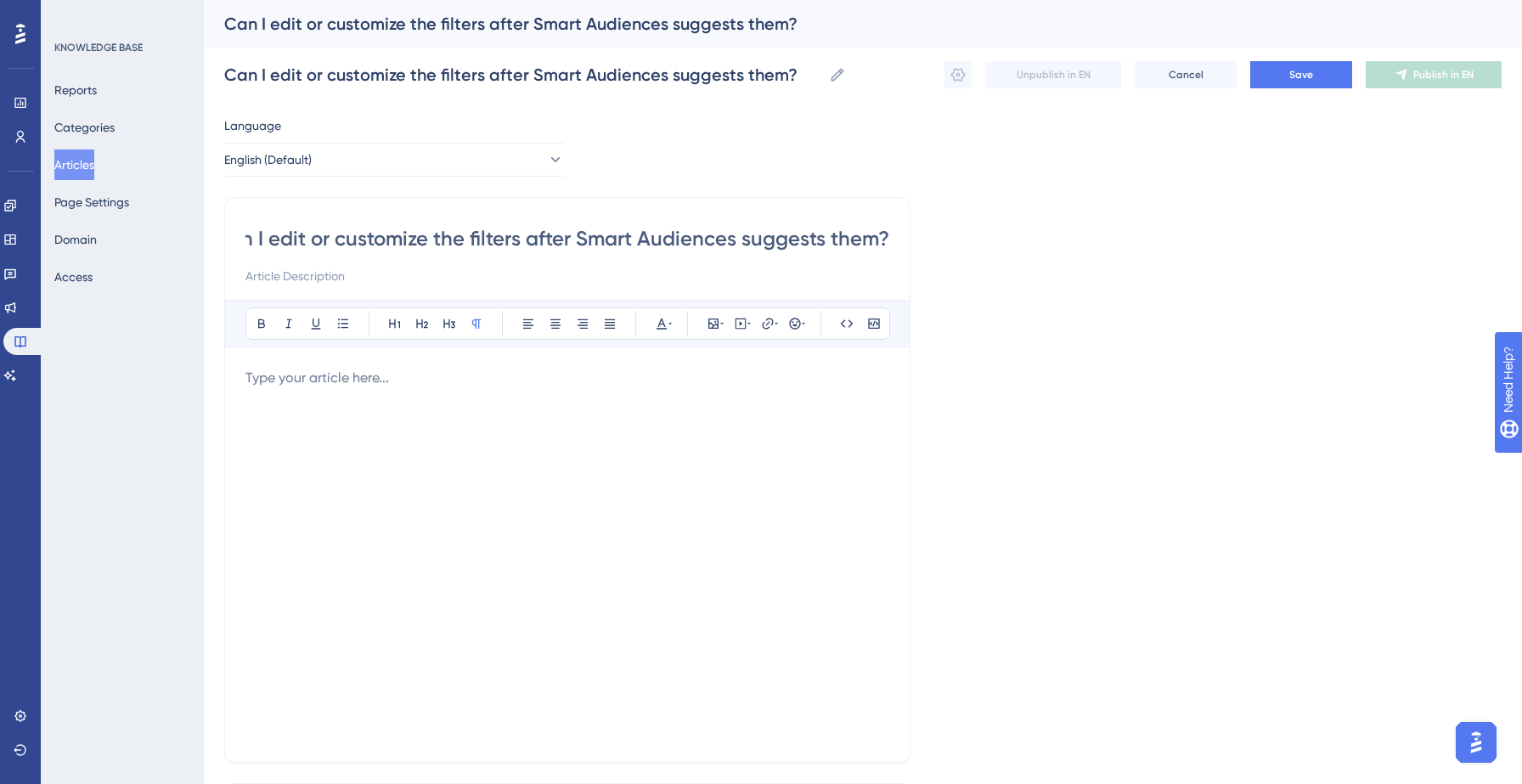
click at [280, 400] on div at bounding box center [567, 554] width 643 height 373
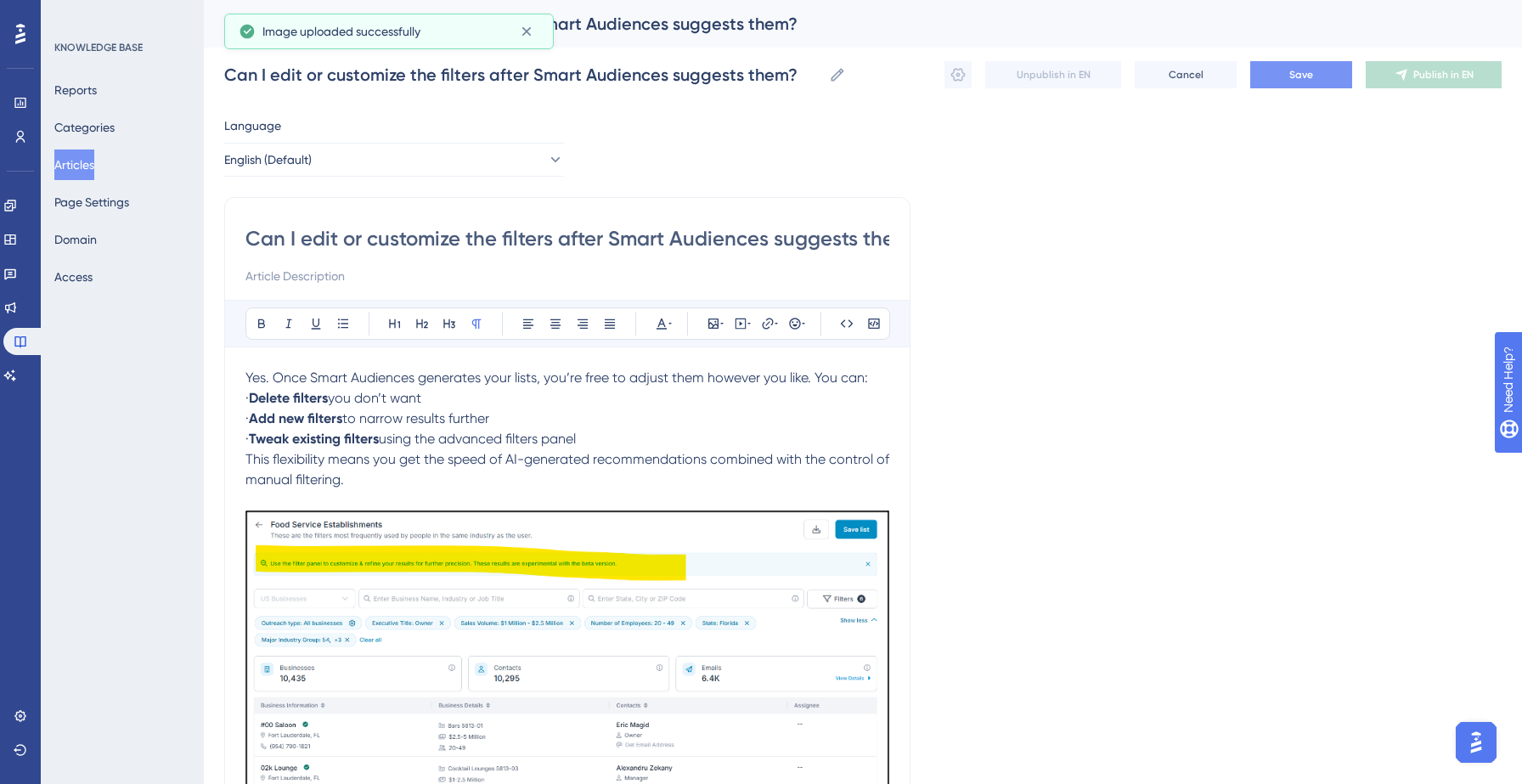
click at [1280, 74] on button "Save" at bounding box center [1301, 75] width 102 height 27
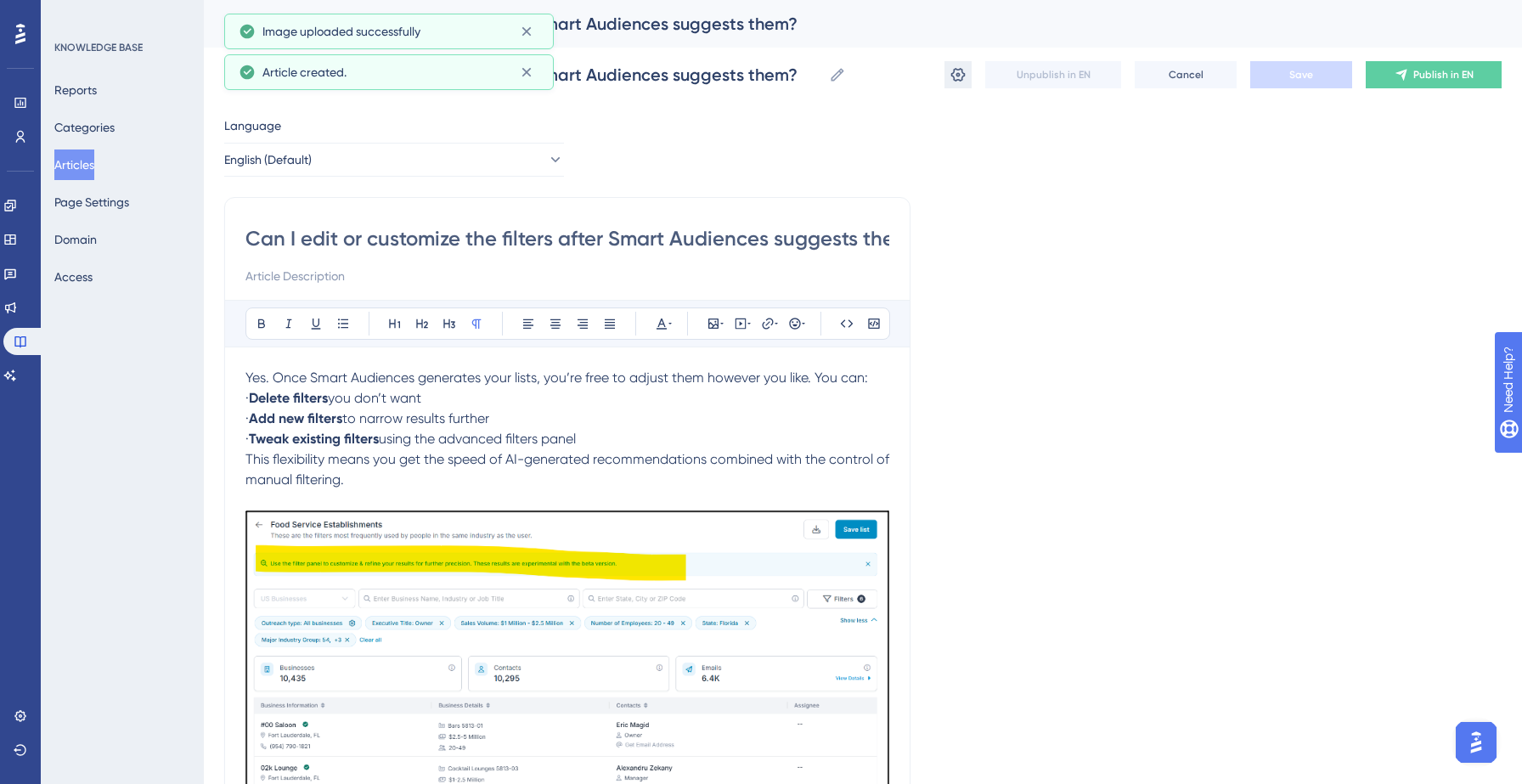
click at [957, 76] on icon at bounding box center [958, 74] width 14 height 13
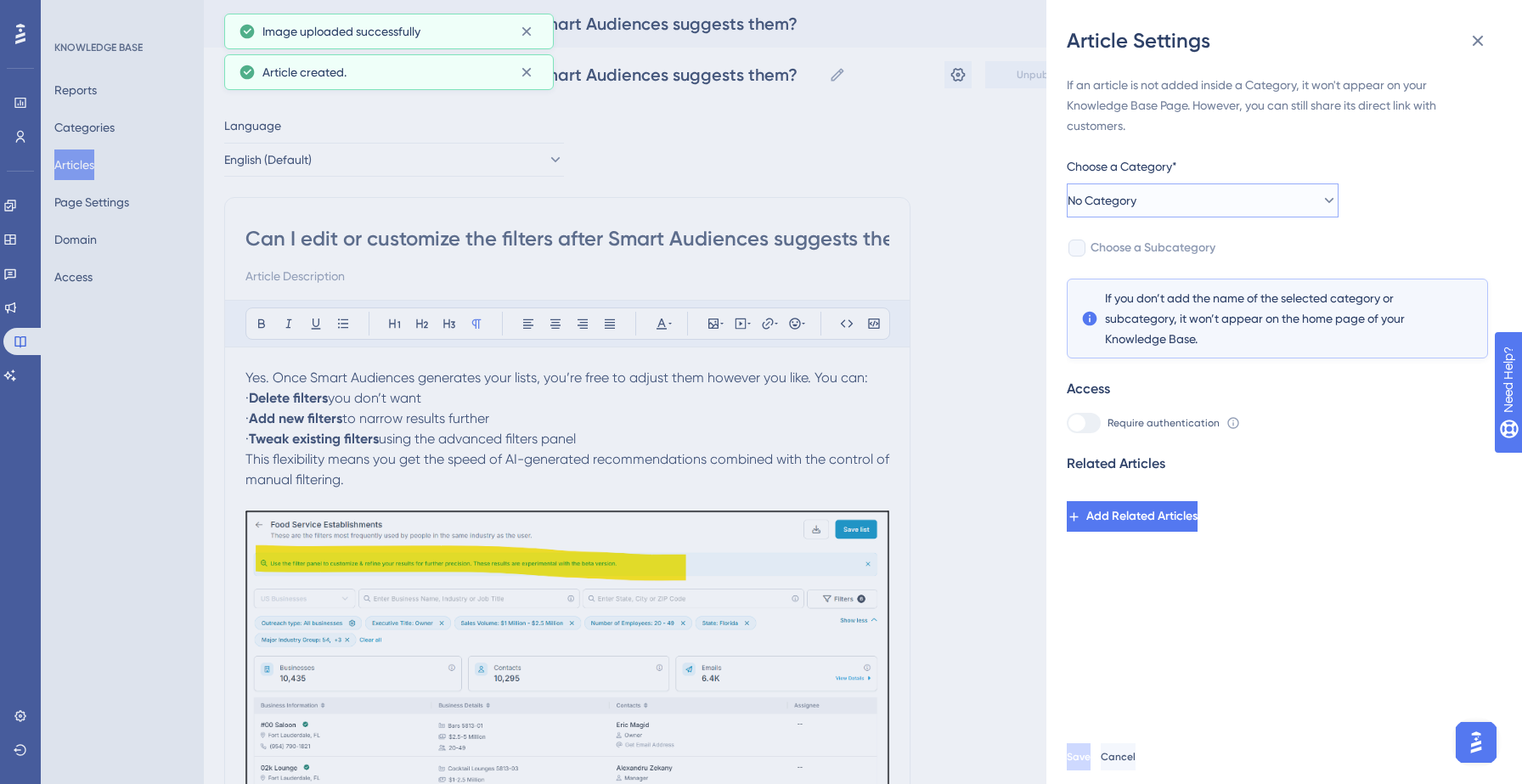
click at [1268, 211] on button "No Category" at bounding box center [1202, 200] width 272 height 34
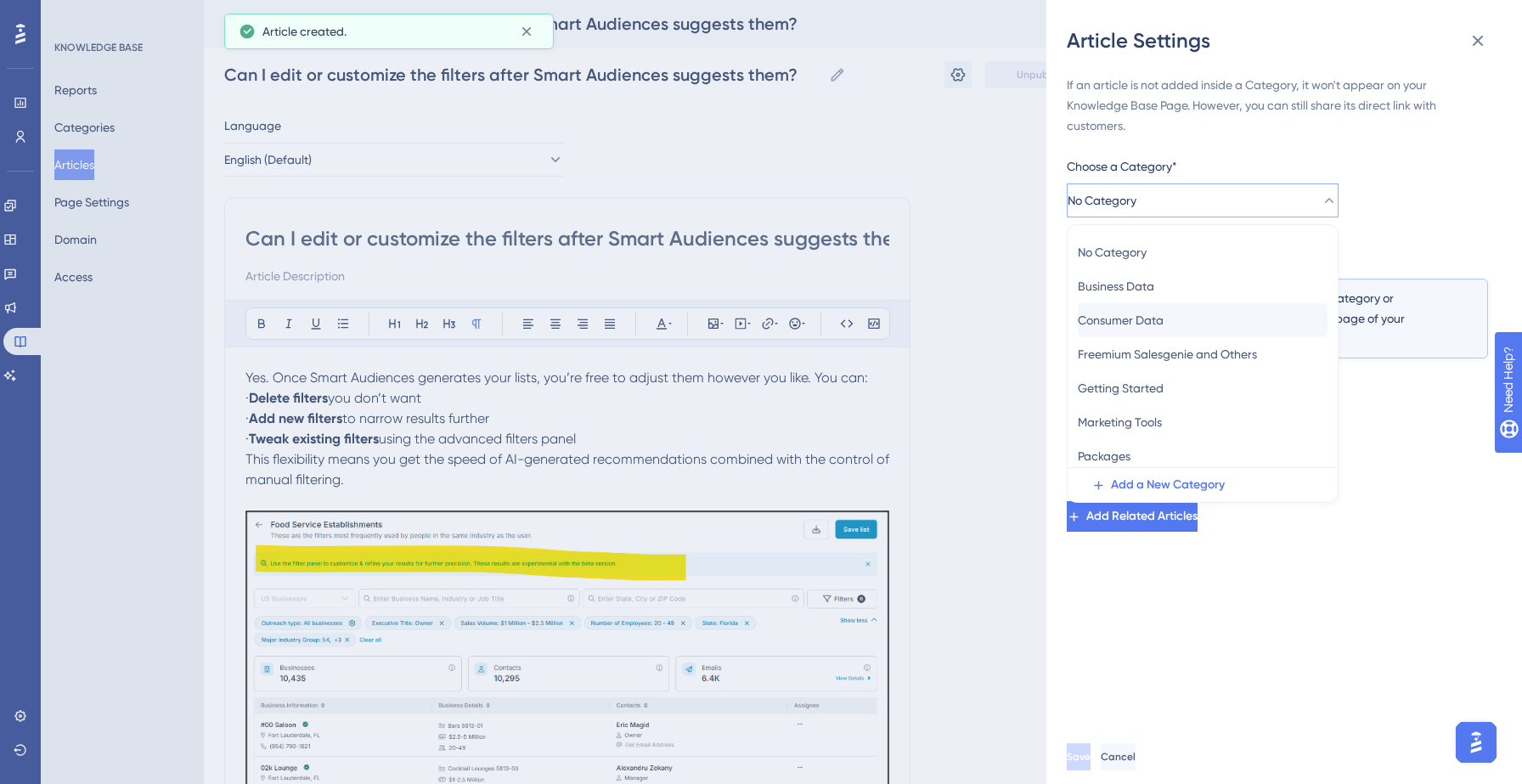
scroll to position [74, 0]
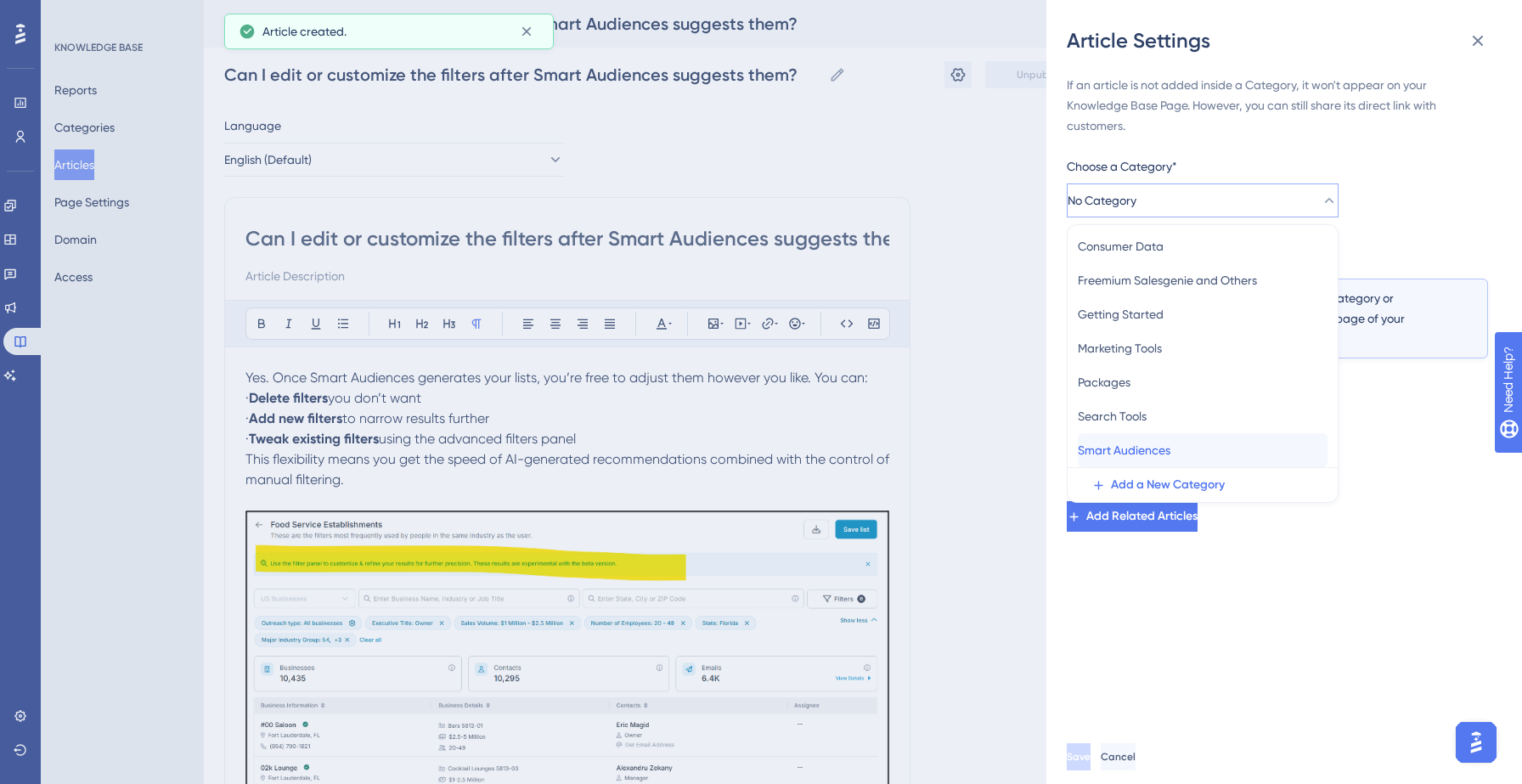
click at [1158, 442] on span "Smart Audiences" at bounding box center [1124, 450] width 93 height 20
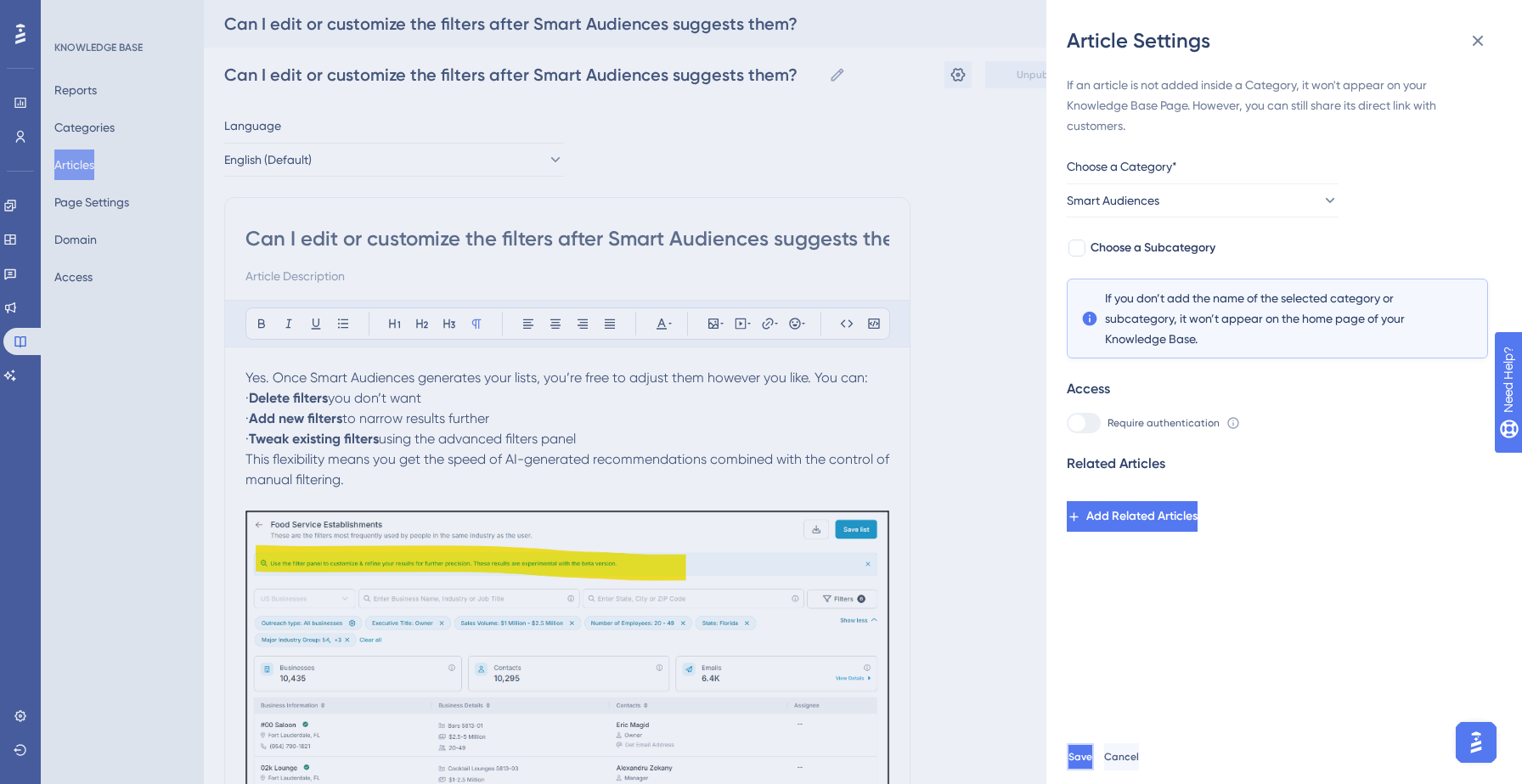
click at [1092, 751] on span "Save" at bounding box center [1080, 755] width 24 height 13
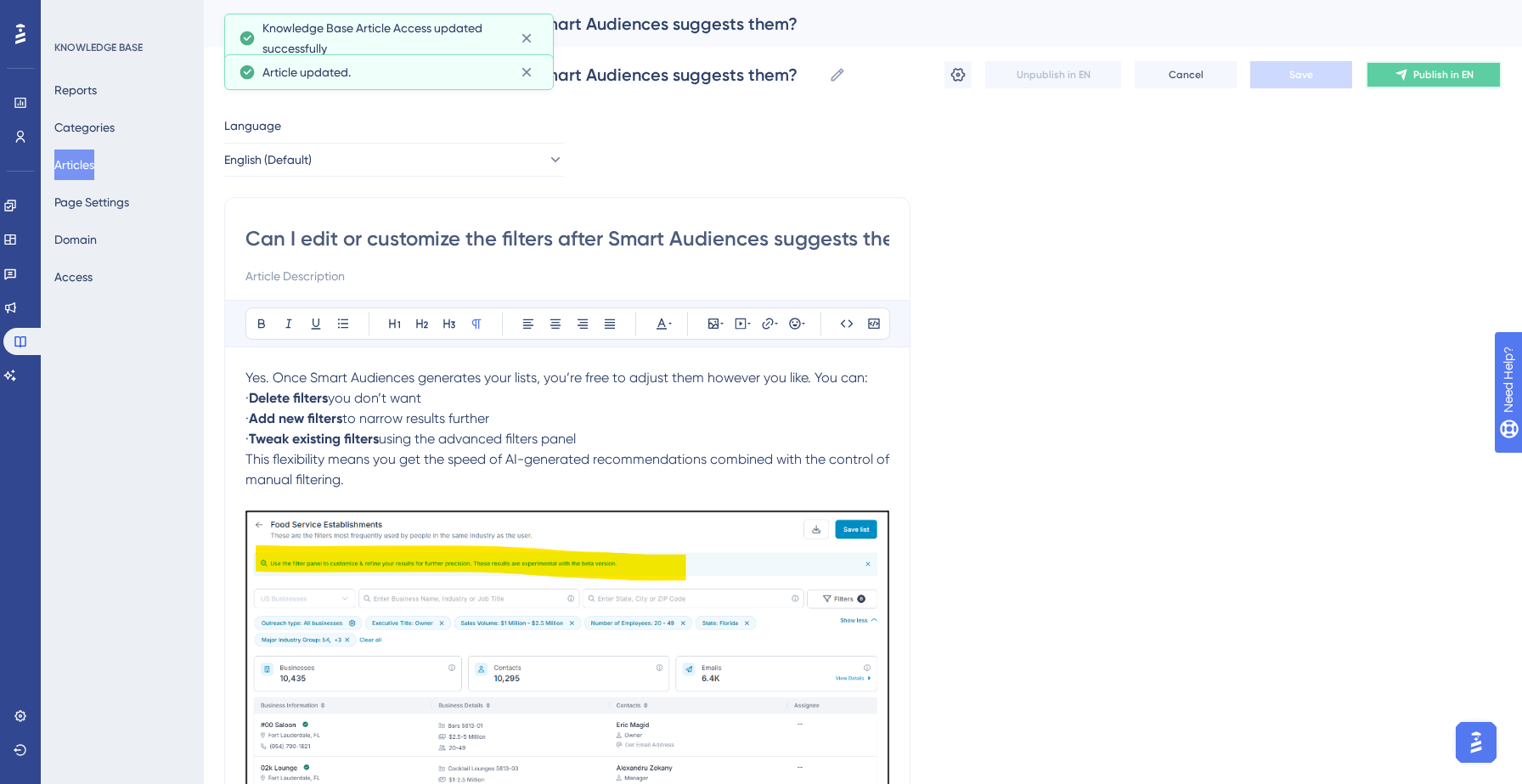
click at [1411, 74] on button "Publish in EN" at bounding box center [1433, 75] width 135 height 27
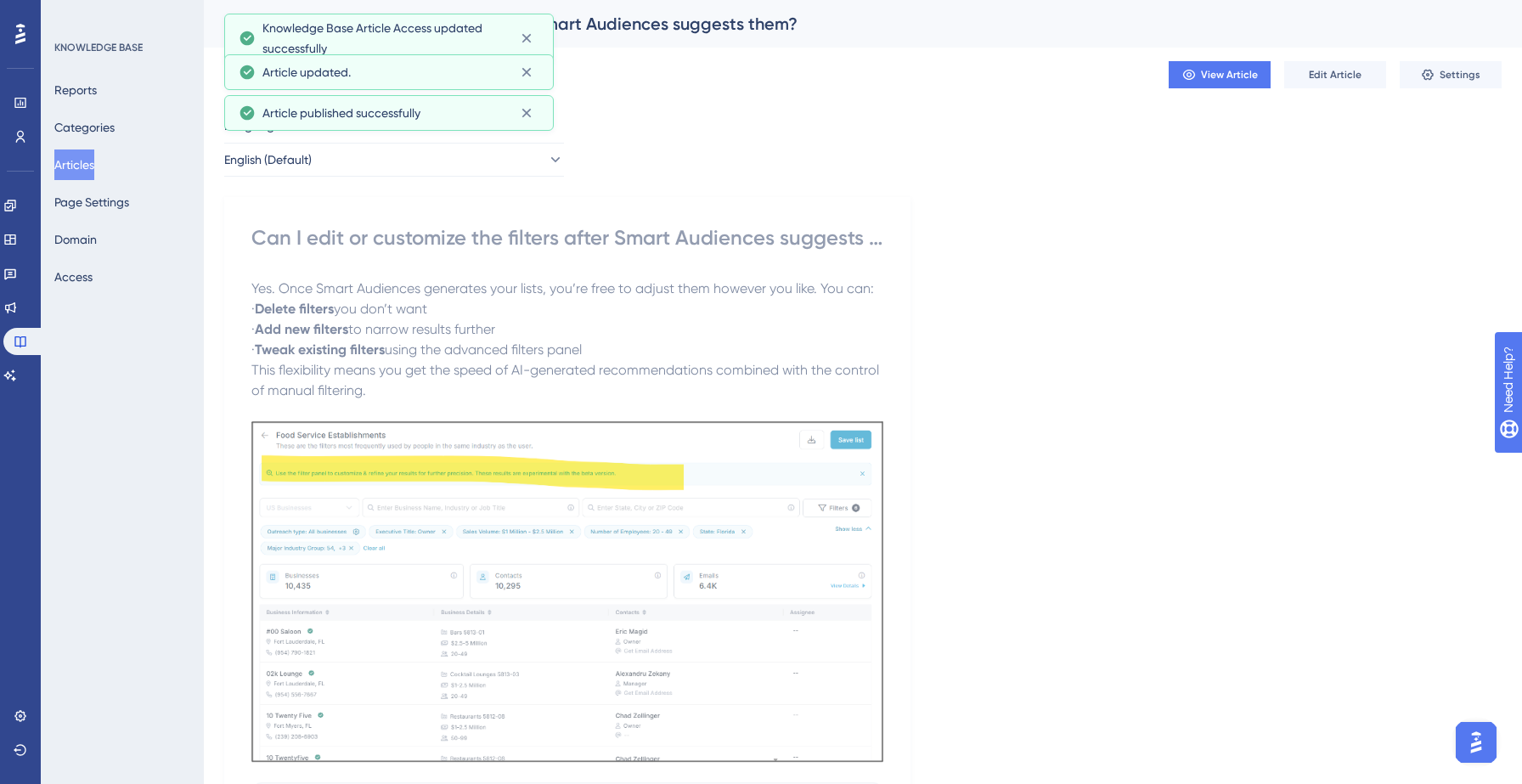
click at [86, 164] on button "Articles" at bounding box center [74, 165] width 40 height 30
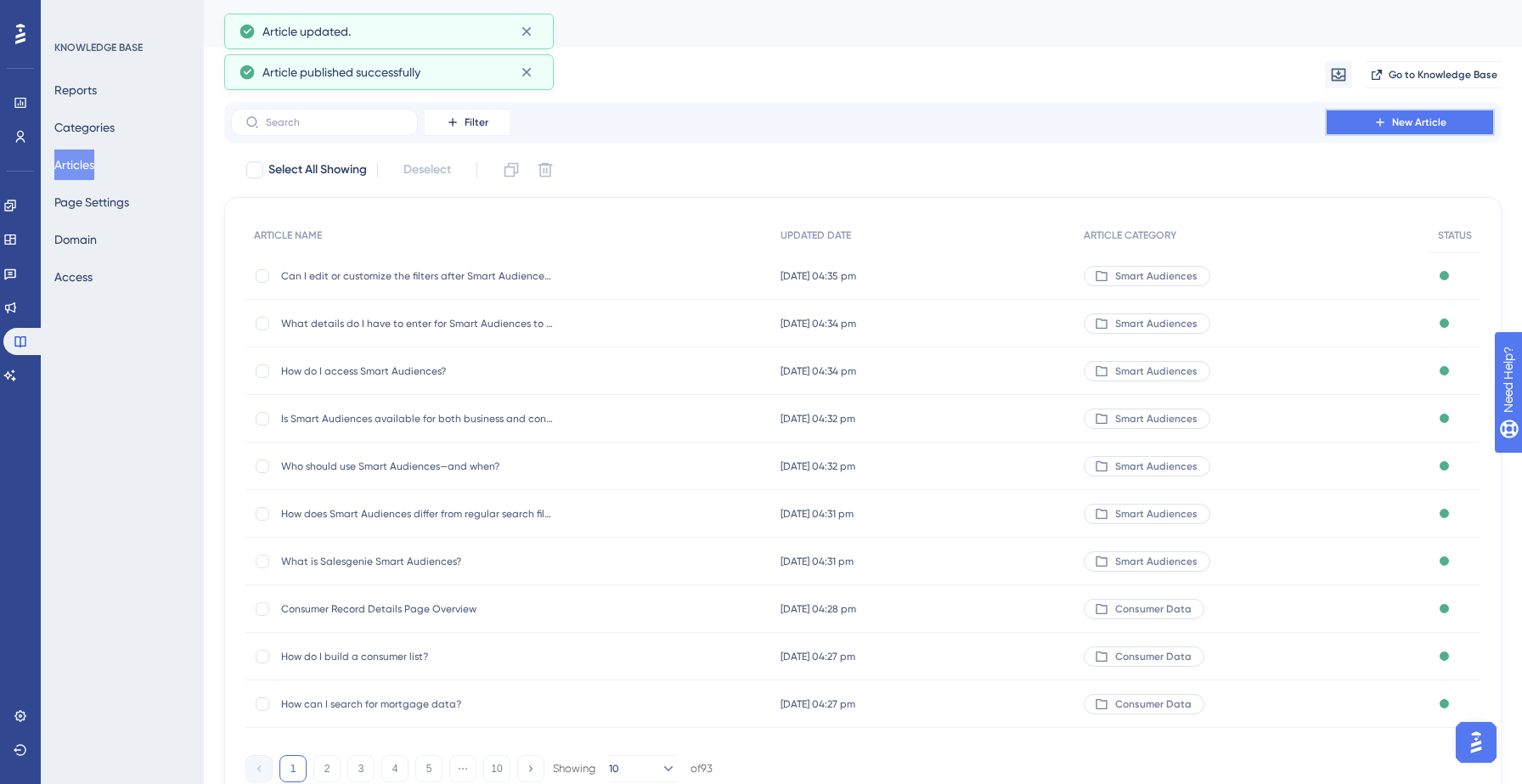
click at [1383, 119] on icon at bounding box center [1379, 122] width 13 height 13
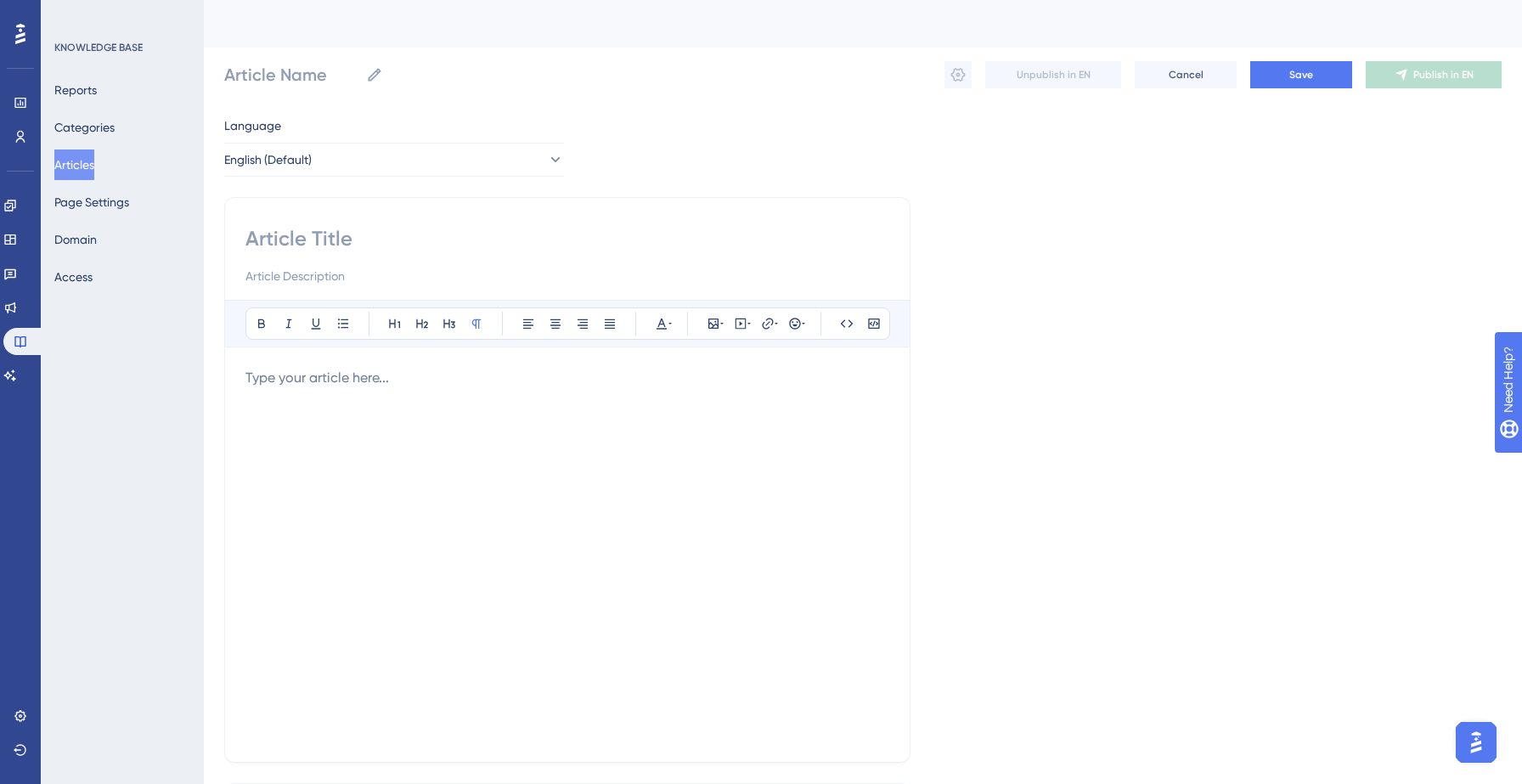
click at [297, 237] on input at bounding box center [567, 239] width 643 height 27
paste input "How quickly does Smart Audiences generate lists?"
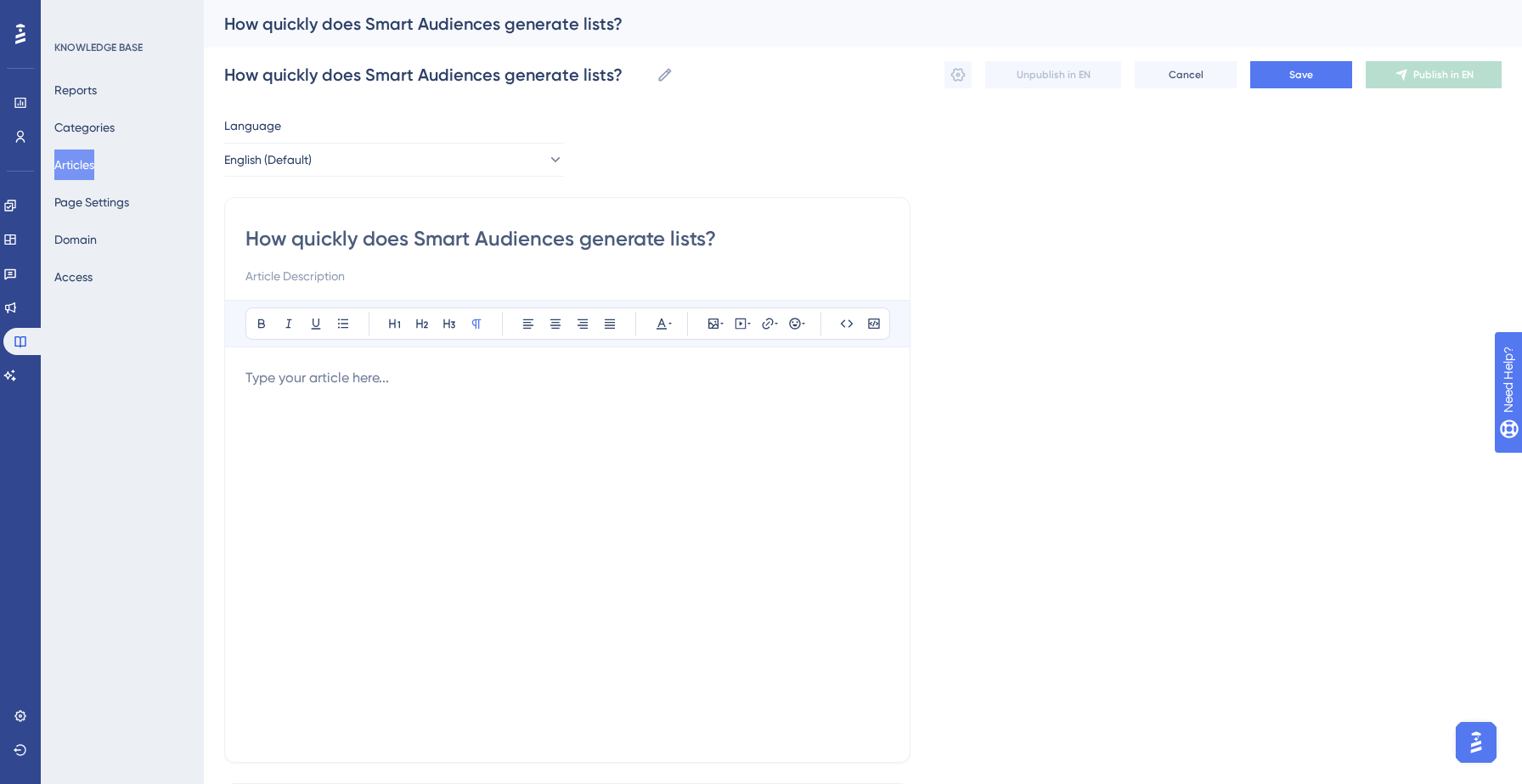
click at [322, 421] on div at bounding box center [567, 554] width 643 height 373
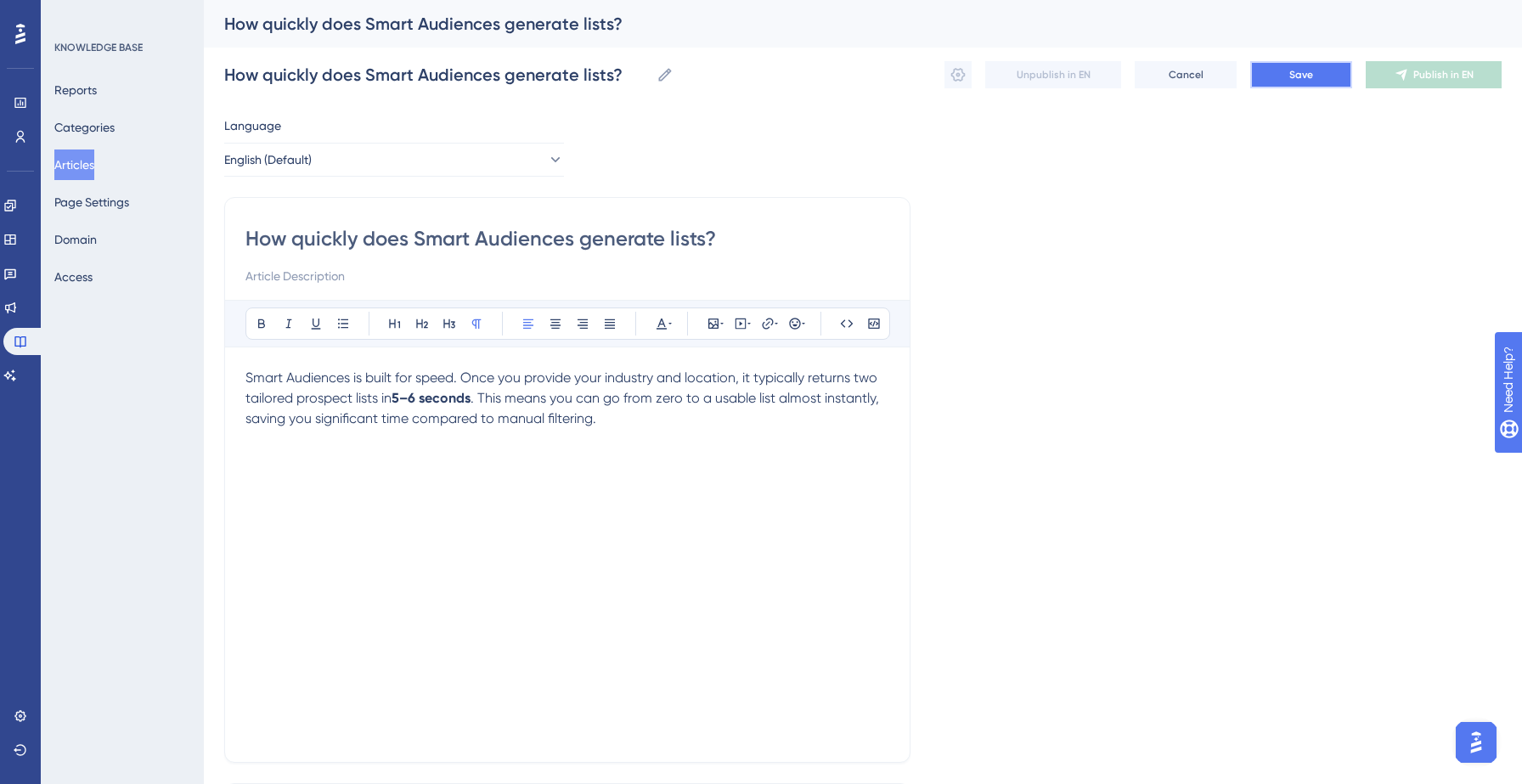
click at [1307, 74] on span "Save" at bounding box center [1301, 74] width 24 height 13
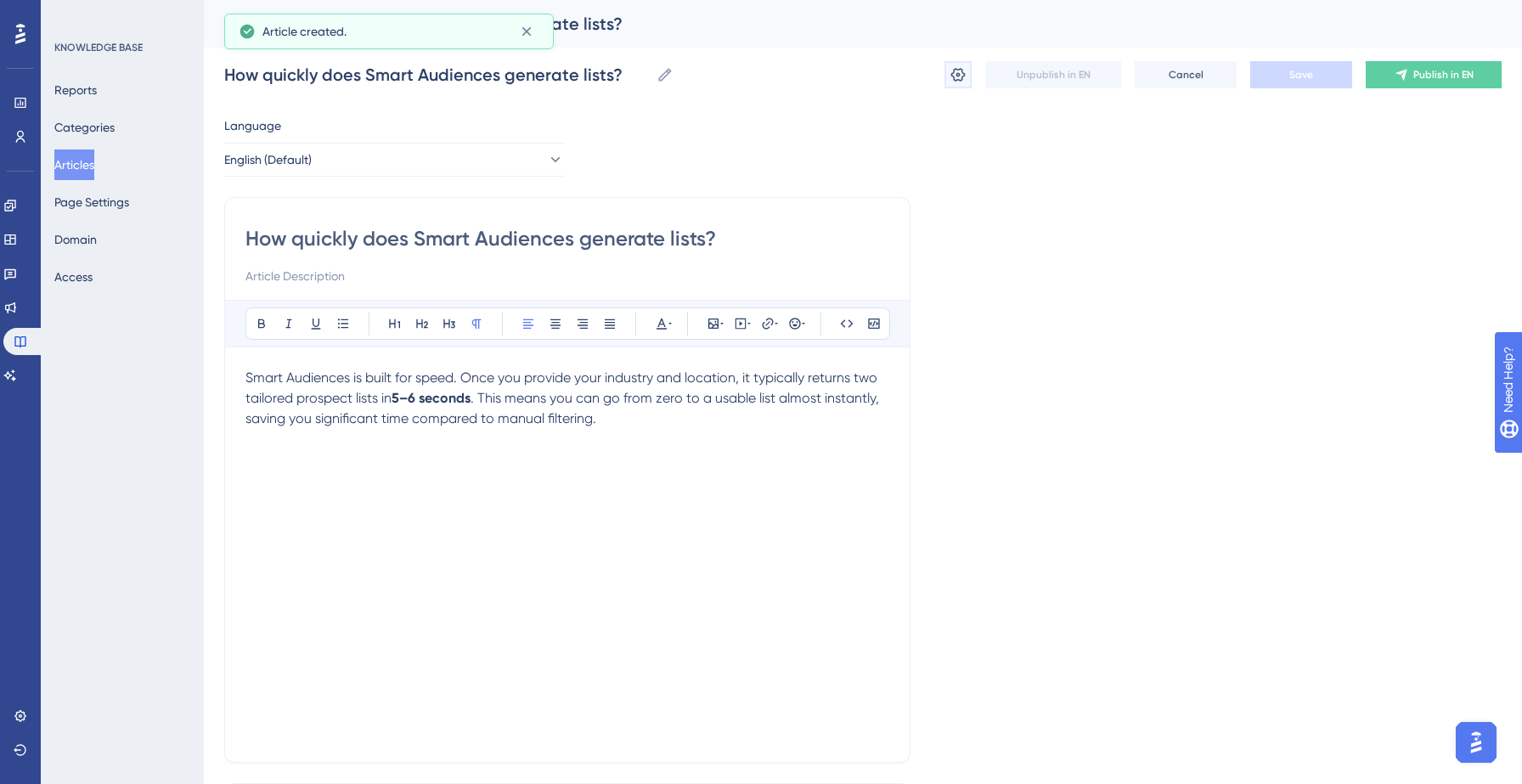
click at [948, 75] on button at bounding box center [958, 75] width 27 height 27
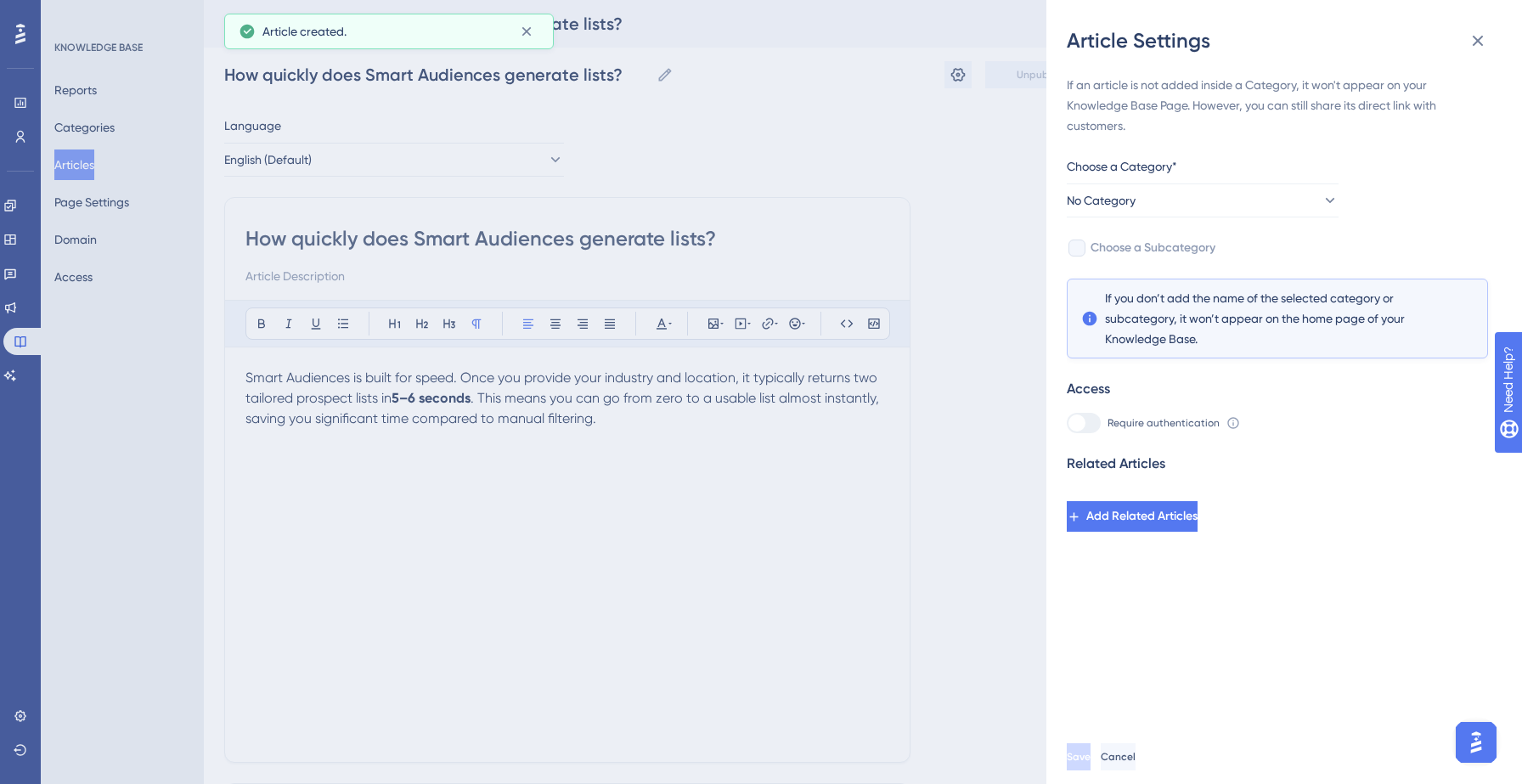
click at [1218, 159] on div "Choose a Category*" at bounding box center [1202, 169] width 272 height 27
click at [1217, 182] on div "Choose a Category*" at bounding box center [1202, 169] width 272 height 27
click at [1213, 202] on button "No Category" at bounding box center [1202, 200] width 272 height 34
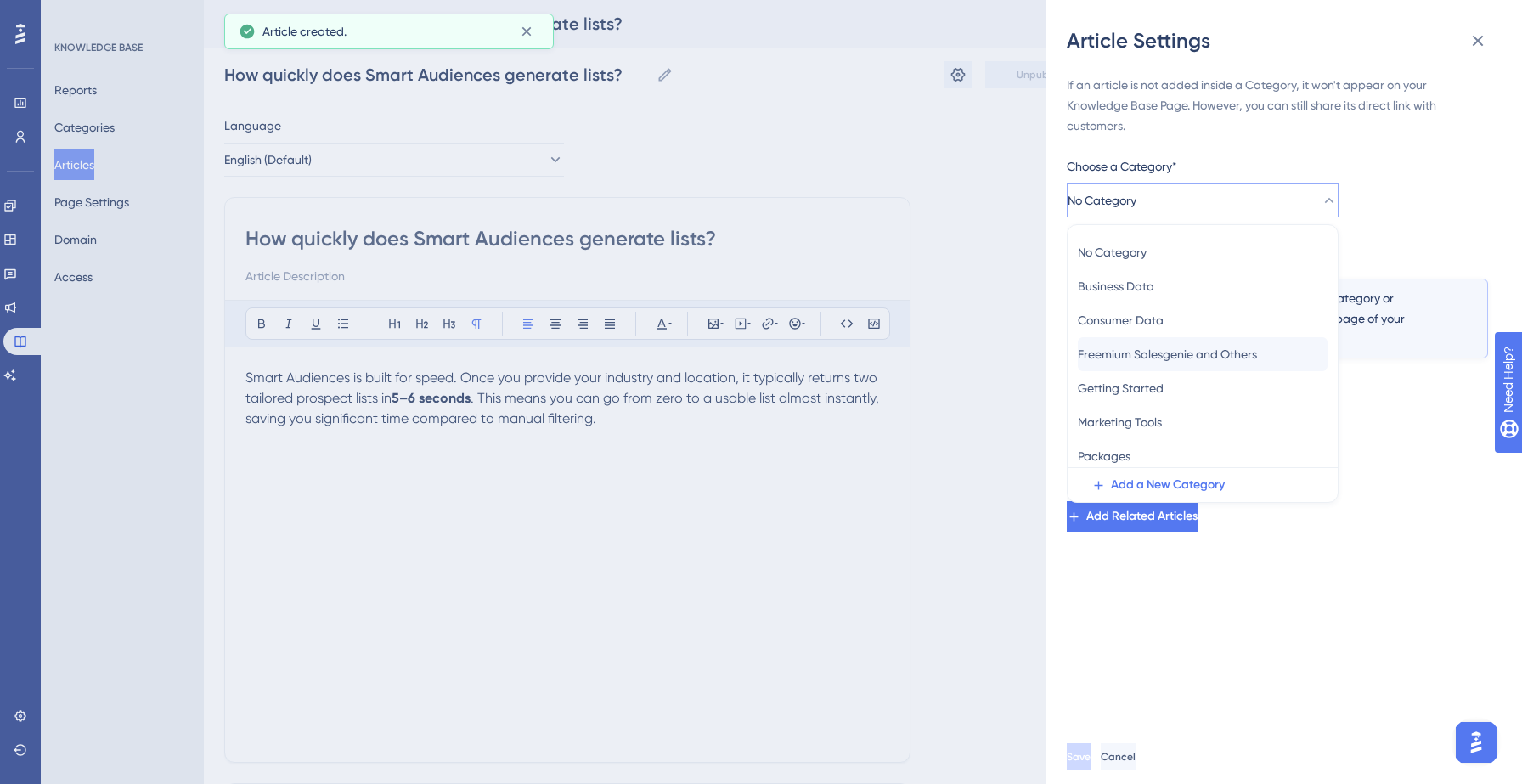
scroll to position [74, 0]
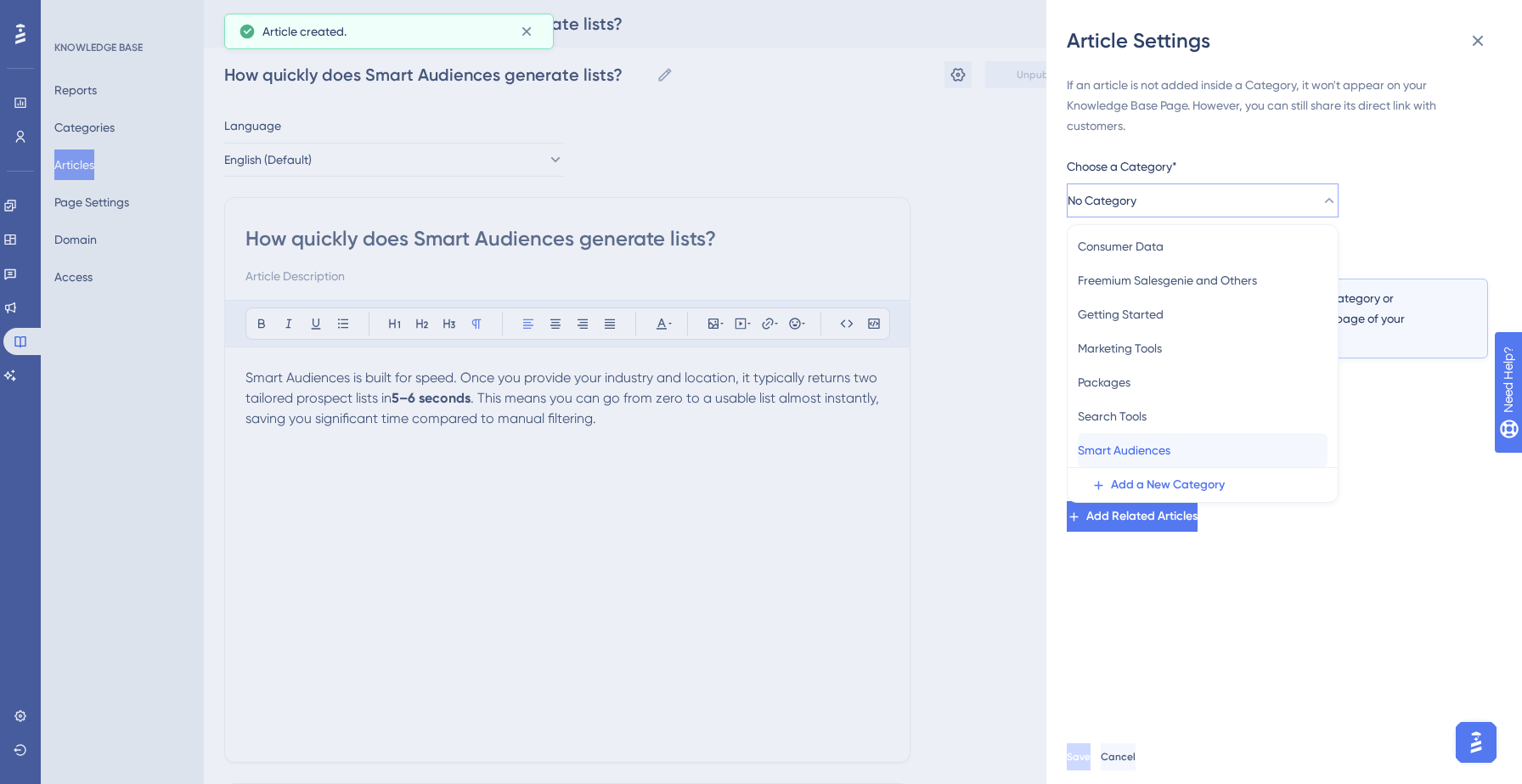
click at [1140, 450] on span "Smart Audiences" at bounding box center [1124, 450] width 93 height 20
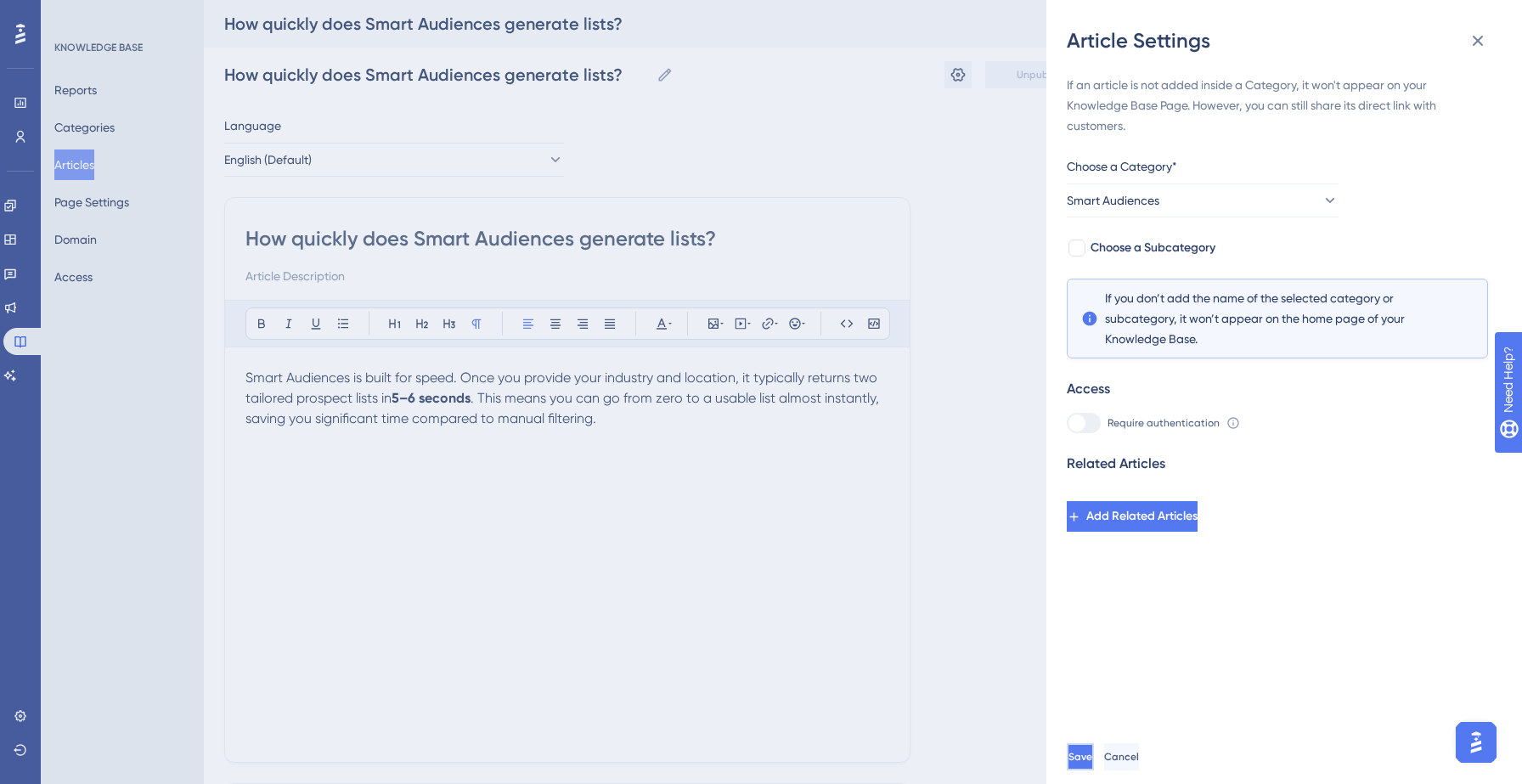
click at [1092, 753] on span "Save" at bounding box center [1080, 755] width 24 height 13
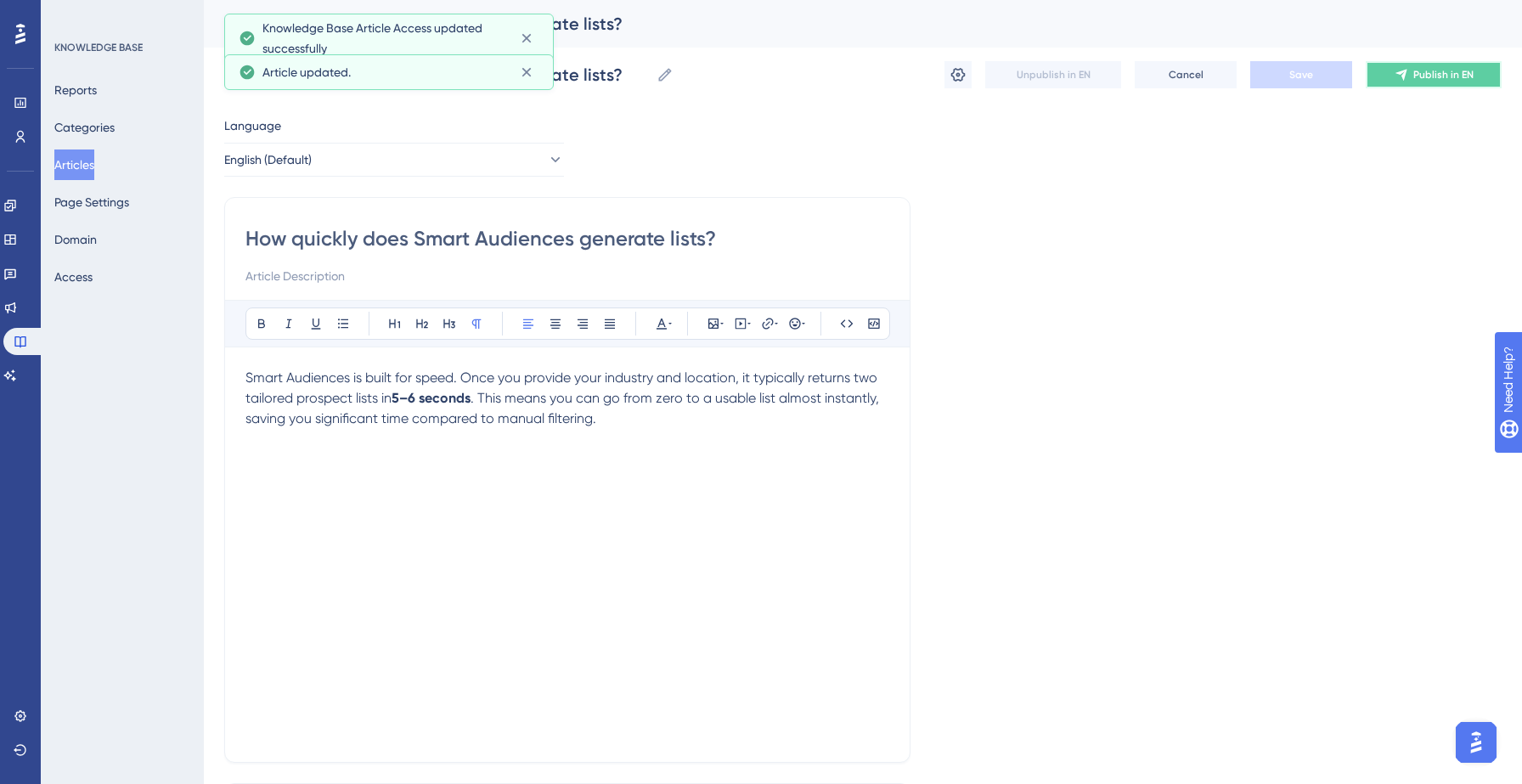
click at [1420, 76] on span "Publish in EN" at bounding box center [1444, 74] width 61 height 13
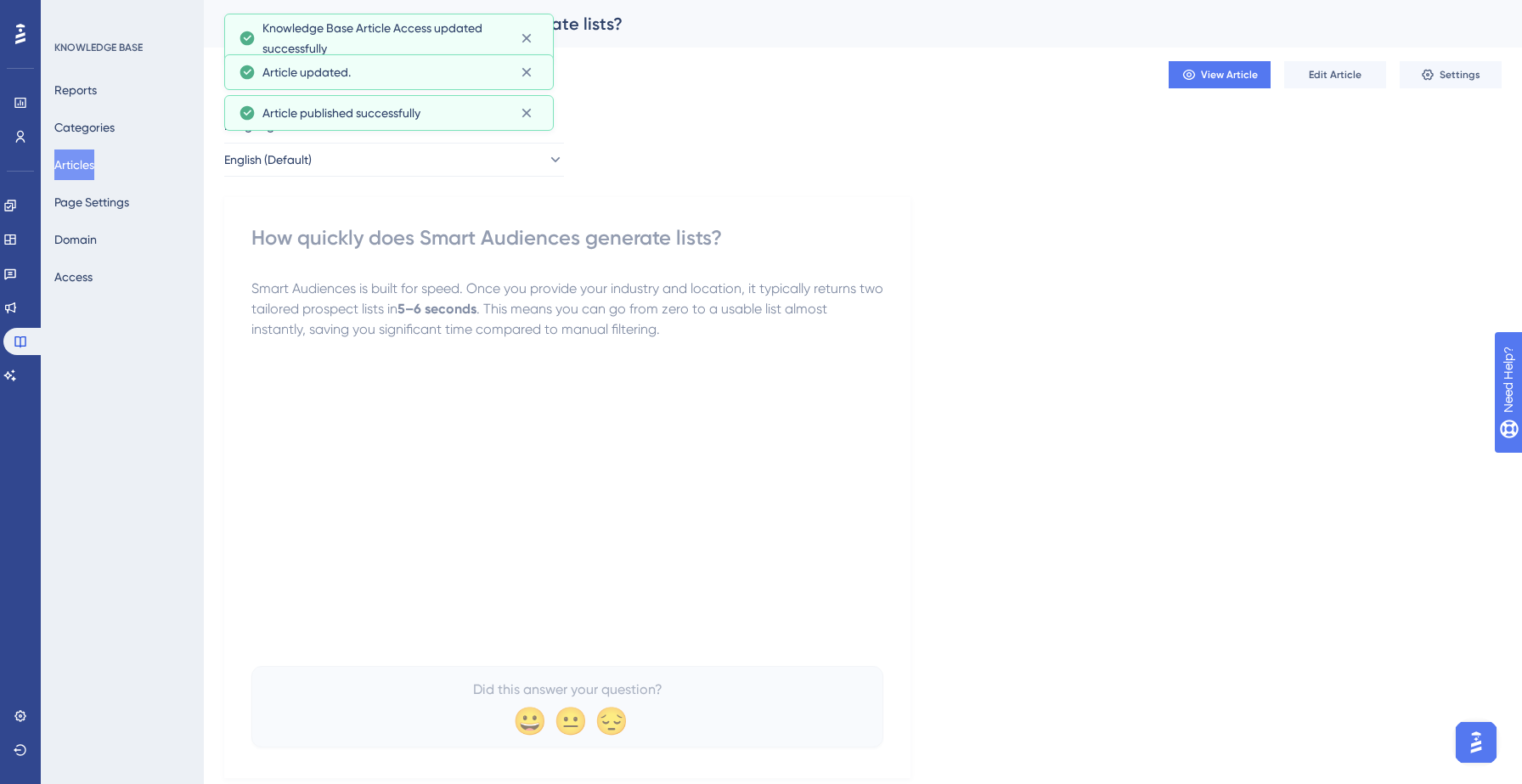
click at [91, 166] on button "Articles" at bounding box center [74, 165] width 40 height 30
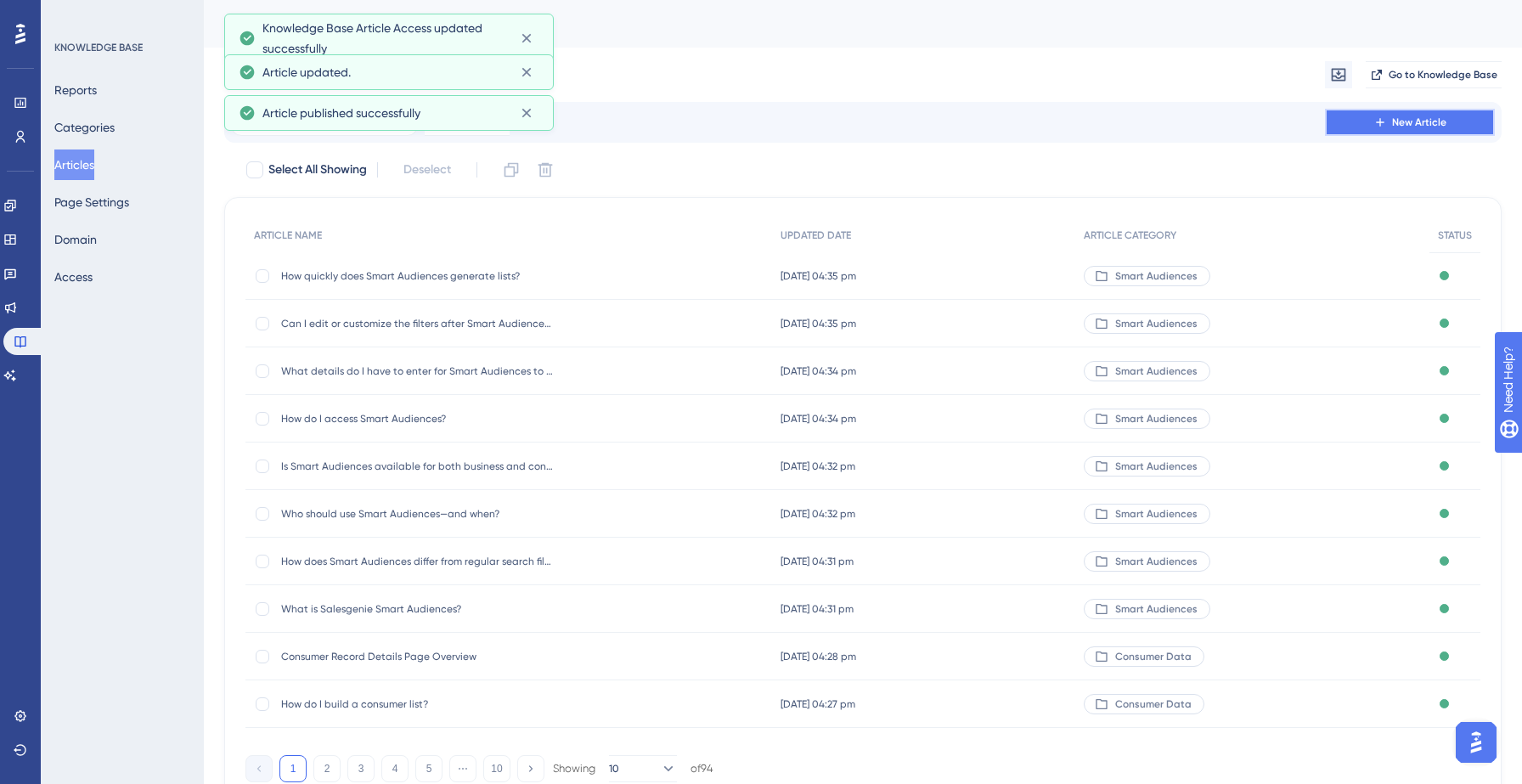
click at [1420, 113] on button "New Article" at bounding box center [1410, 122] width 170 height 27
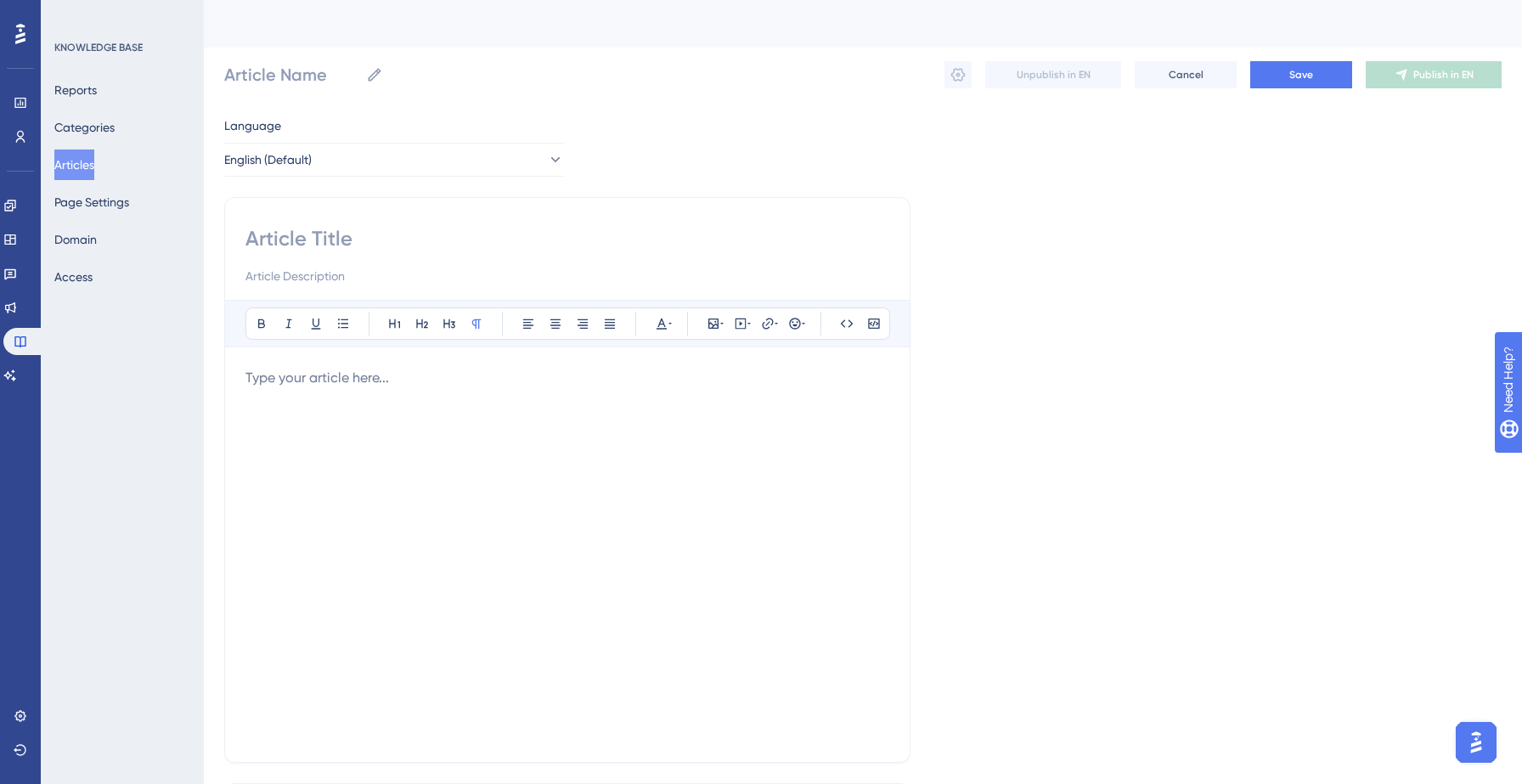
click at [336, 237] on input at bounding box center [567, 239] width 643 height 27
paste input "Can I save a list generated by Smart Audiences?"
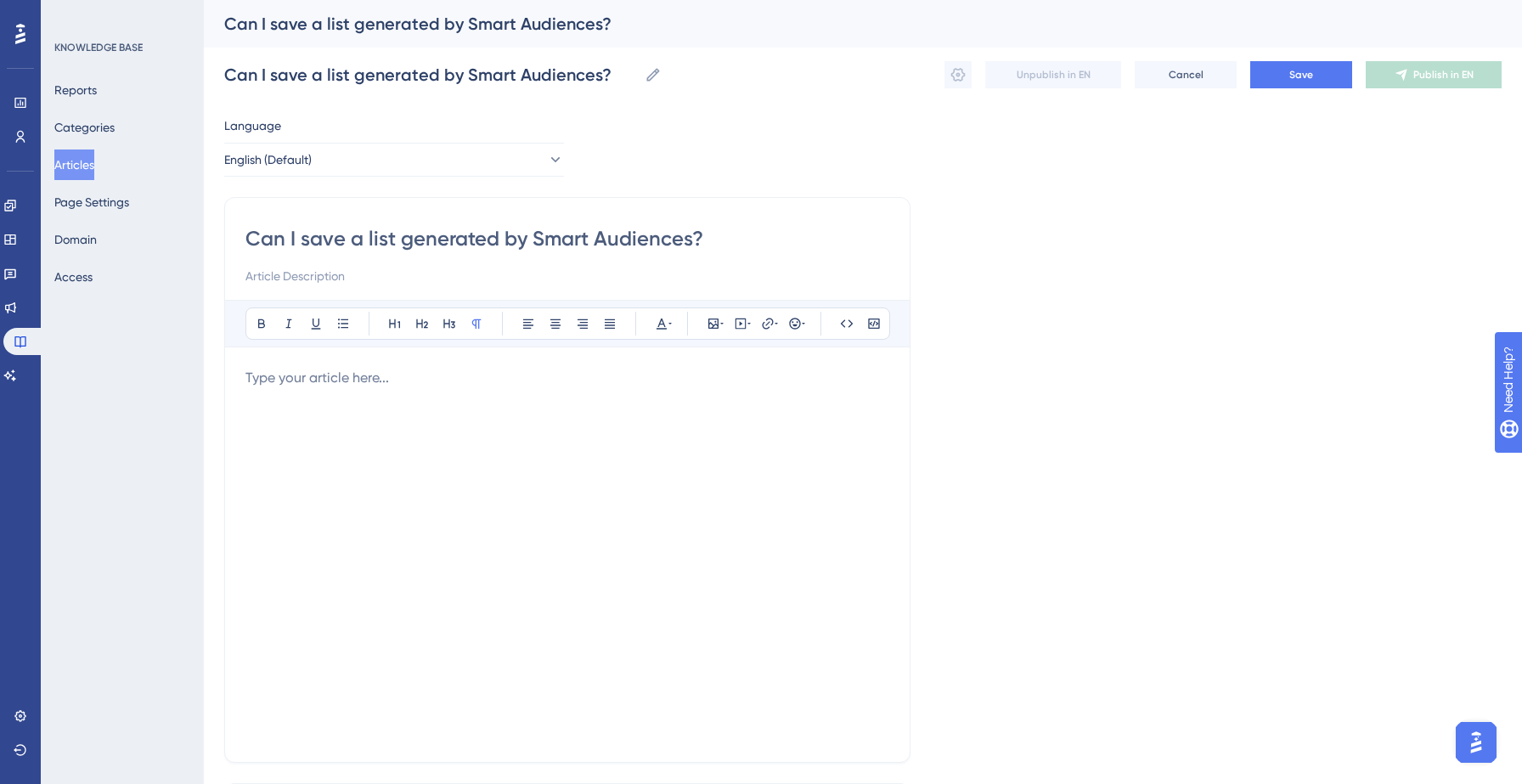
click at [346, 386] on p at bounding box center [567, 378] width 643 height 20
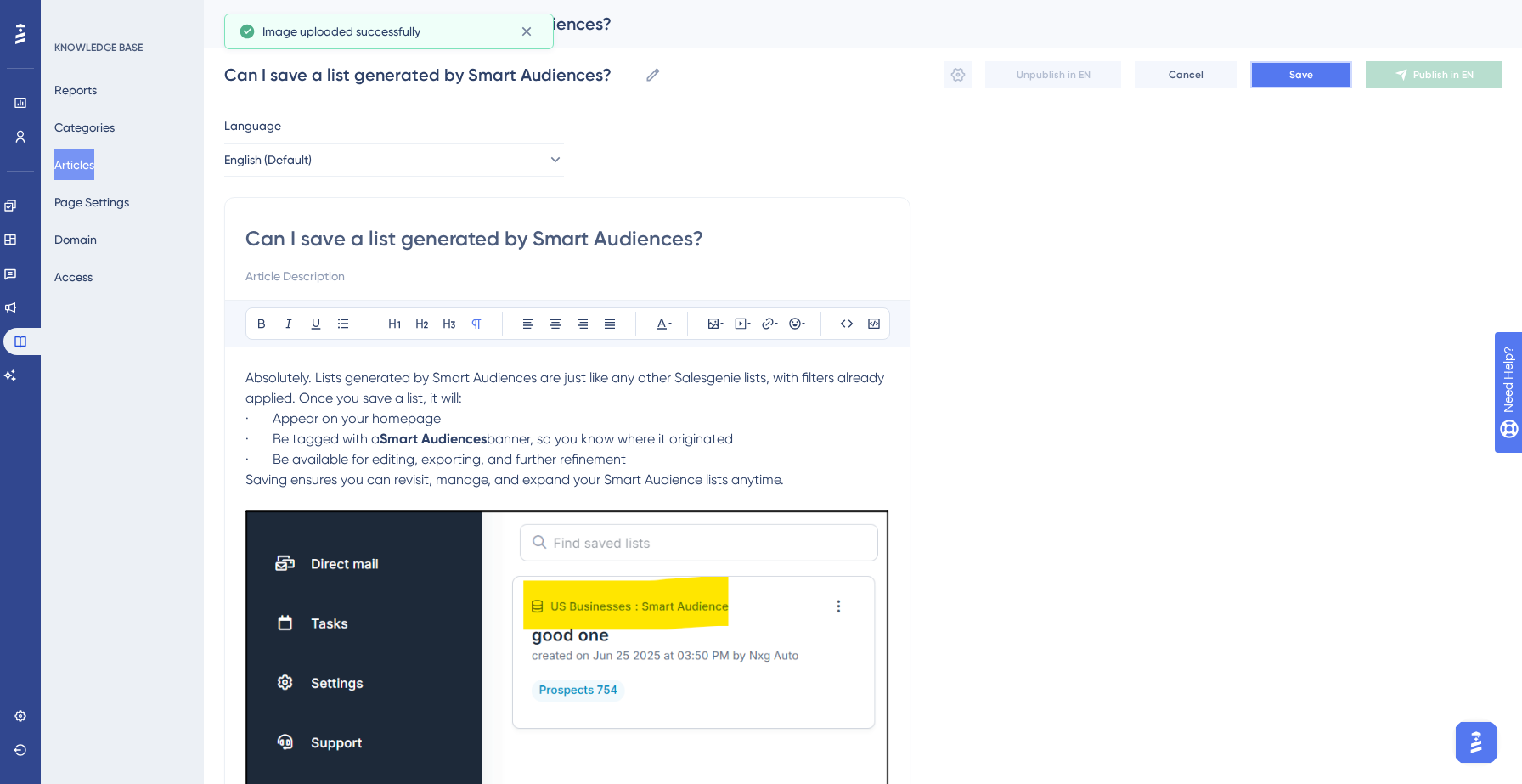
click at [1289, 81] on button "Save" at bounding box center [1301, 75] width 102 height 27
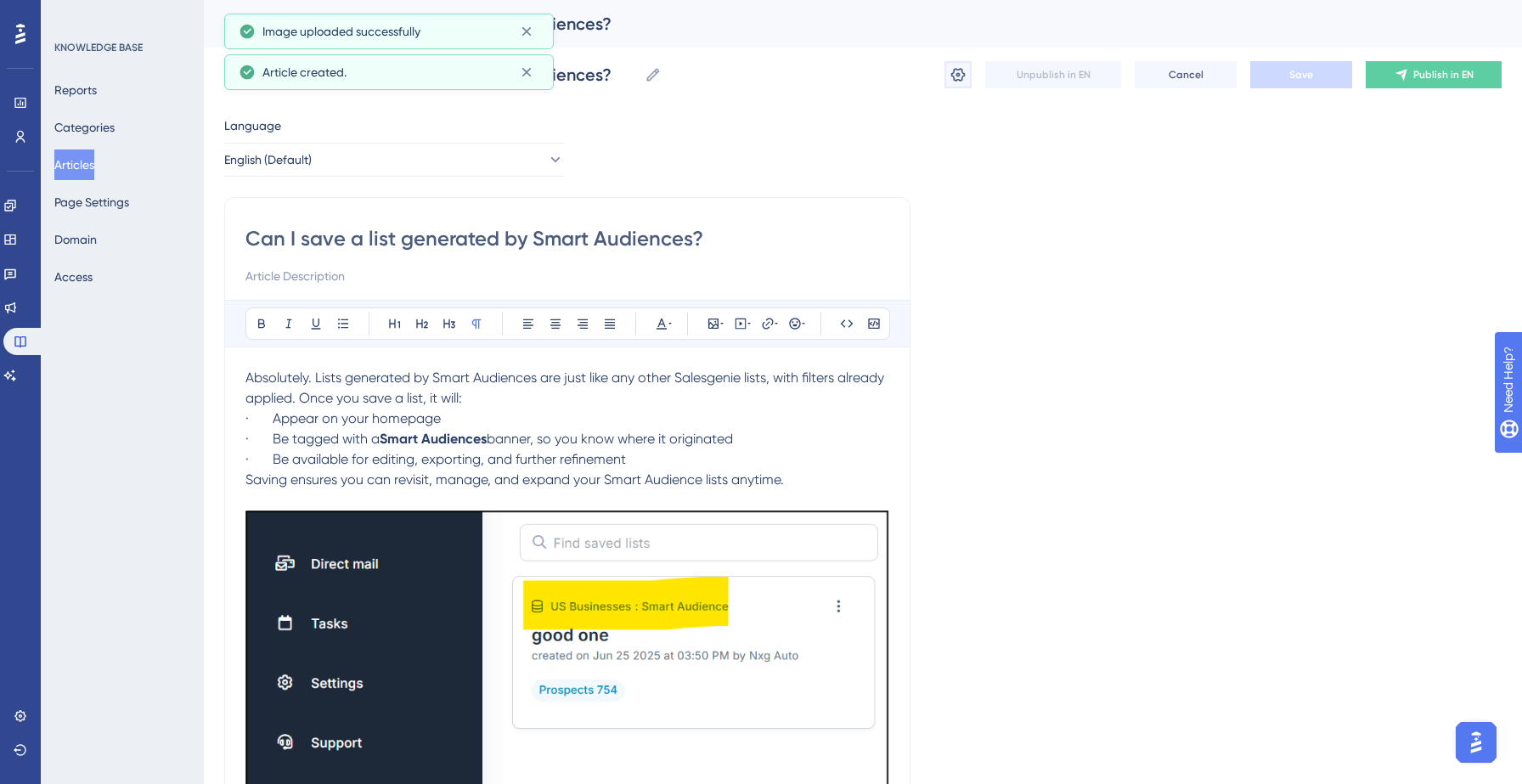
click at [946, 81] on button at bounding box center [958, 75] width 27 height 27
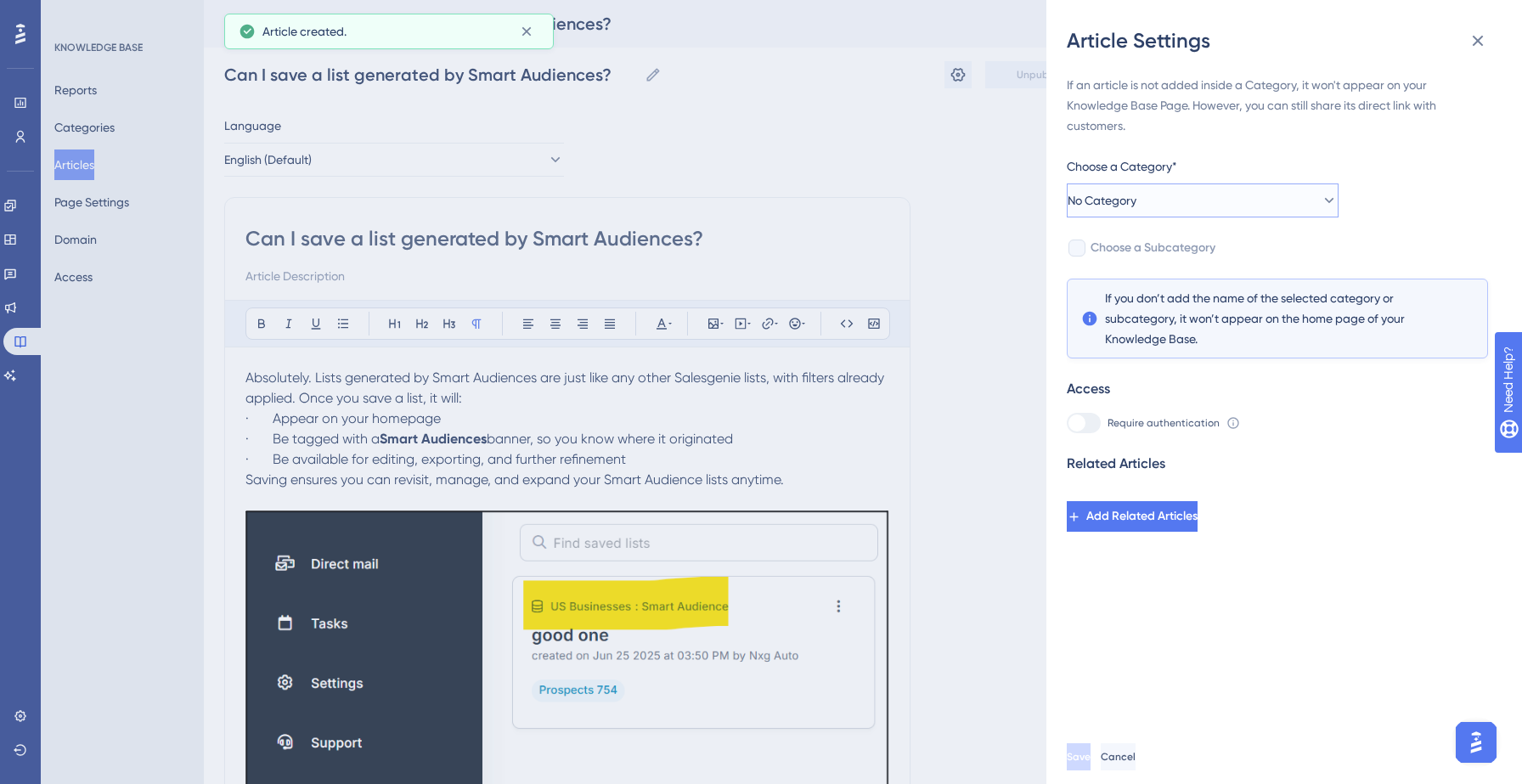
click at [1136, 191] on span "No Category" at bounding box center [1101, 200] width 69 height 20
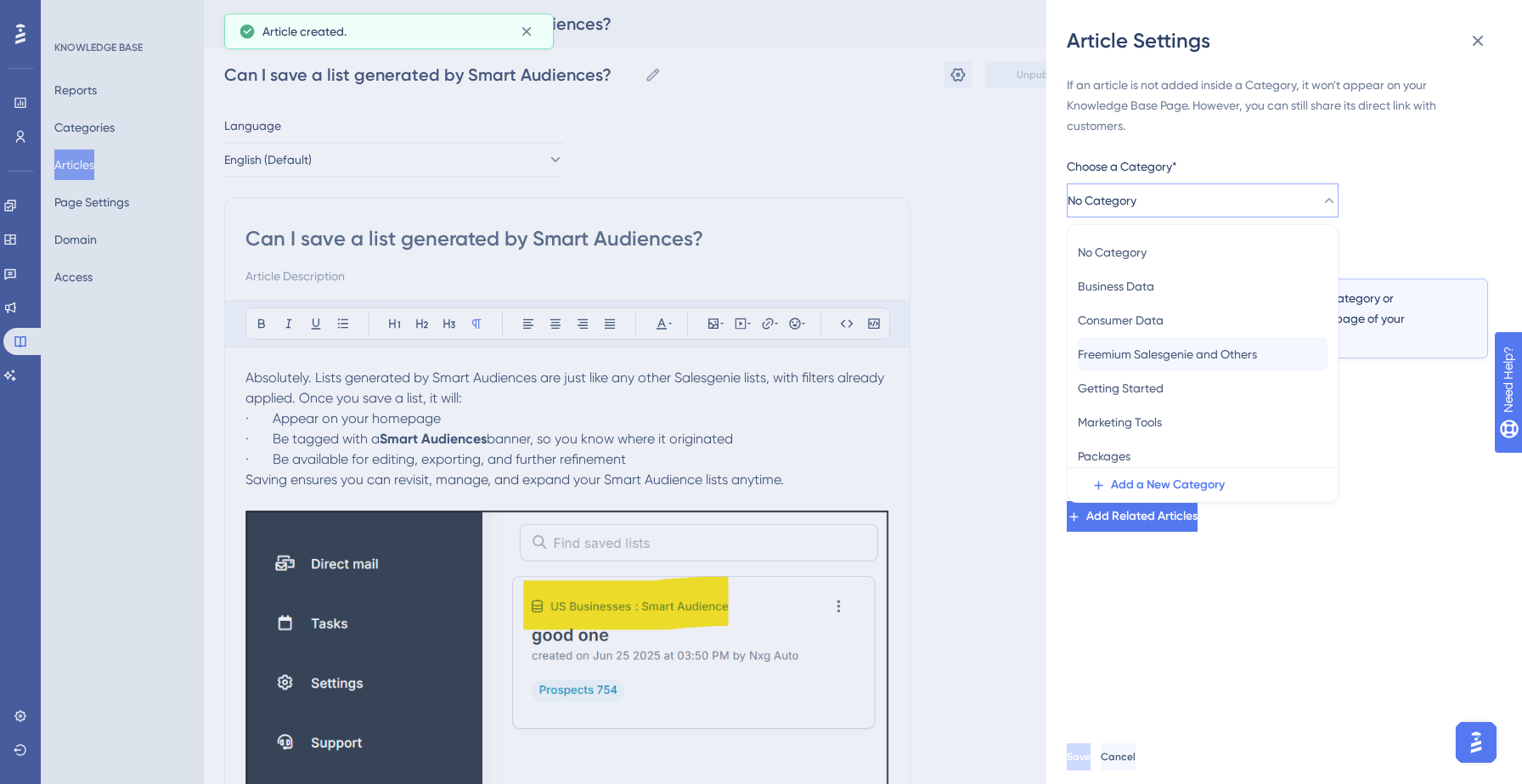
scroll to position [74, 0]
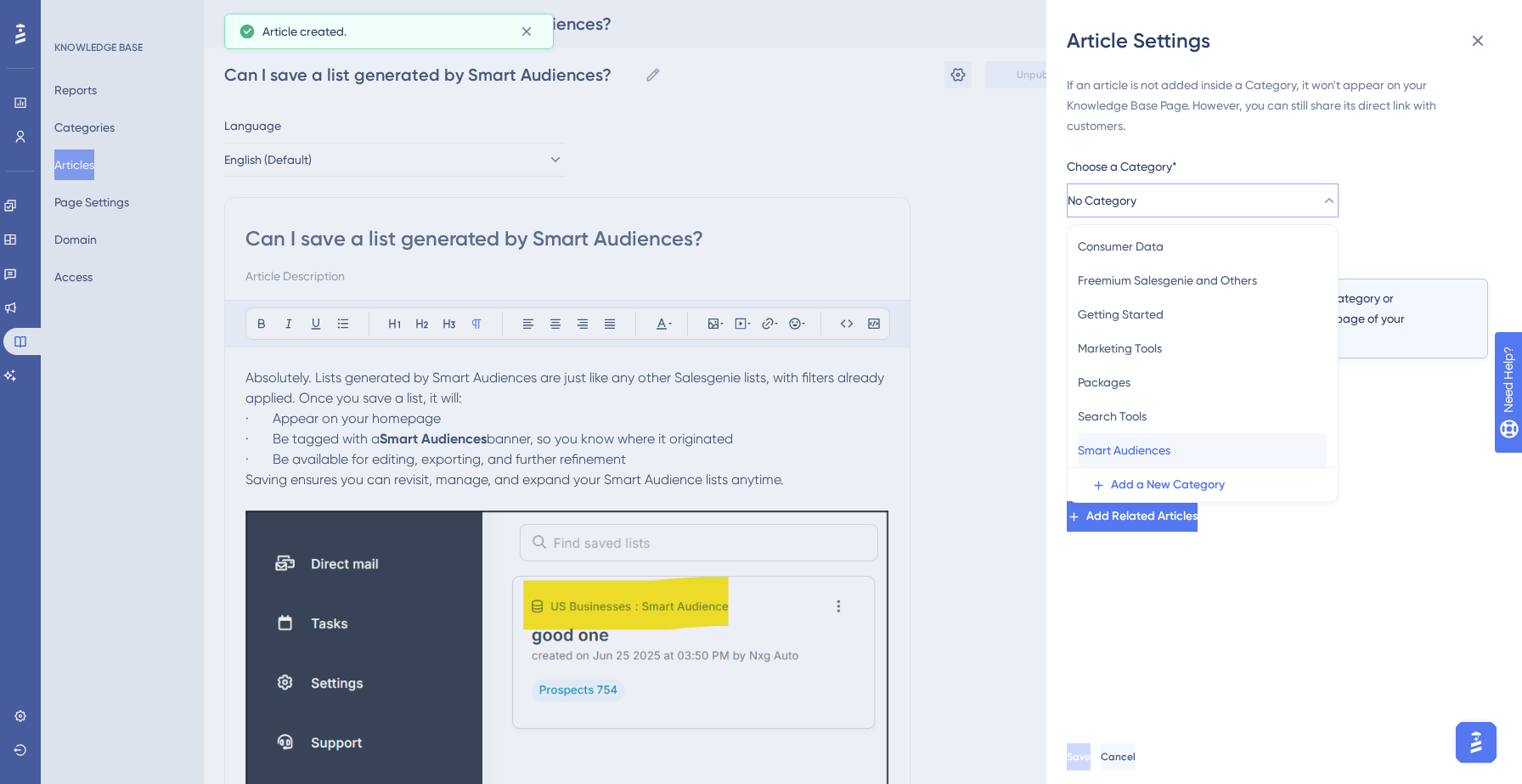
click at [1126, 453] on span "Smart Audiences" at bounding box center [1124, 450] width 93 height 20
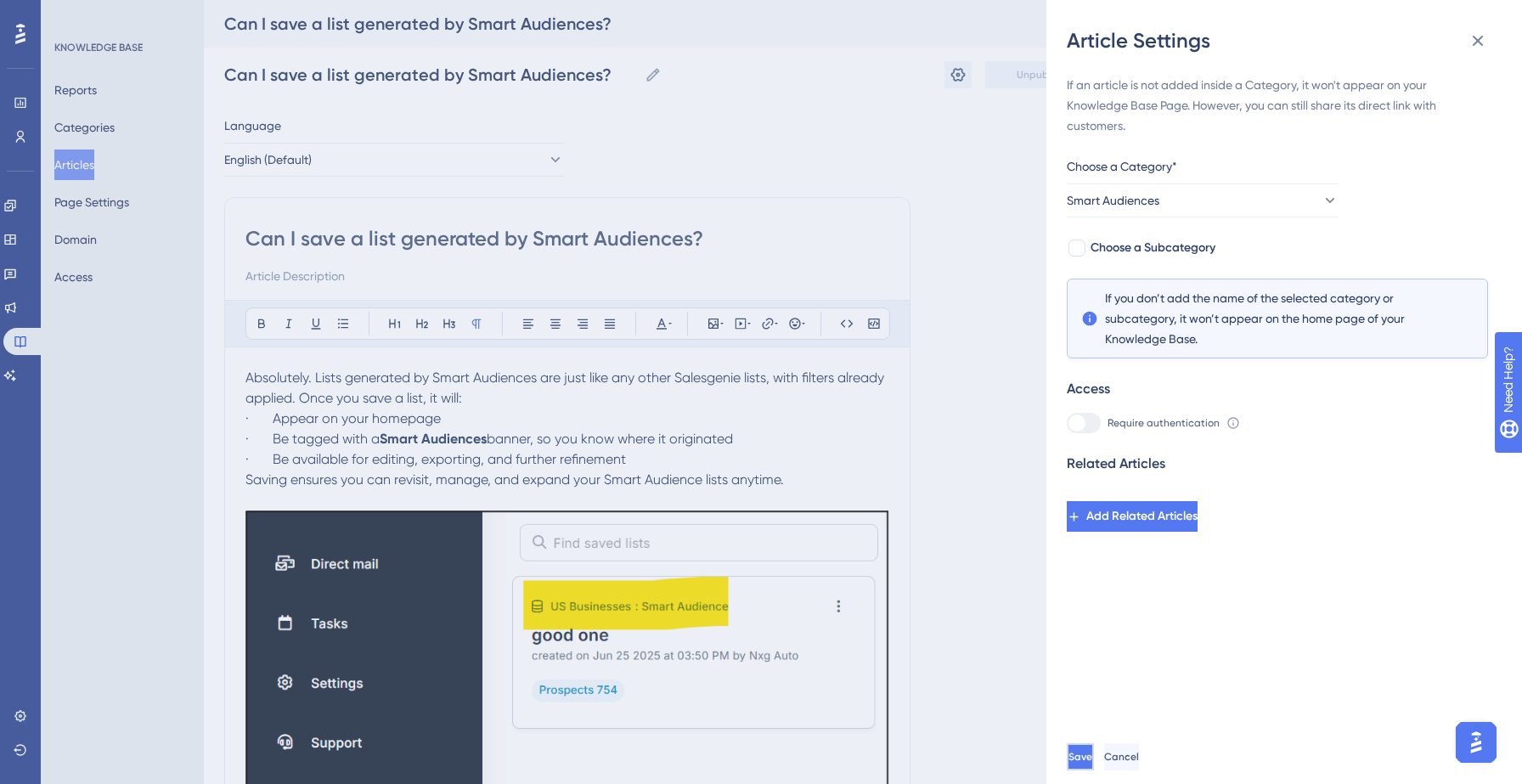
click at [1092, 760] on span "Save" at bounding box center [1080, 755] width 24 height 13
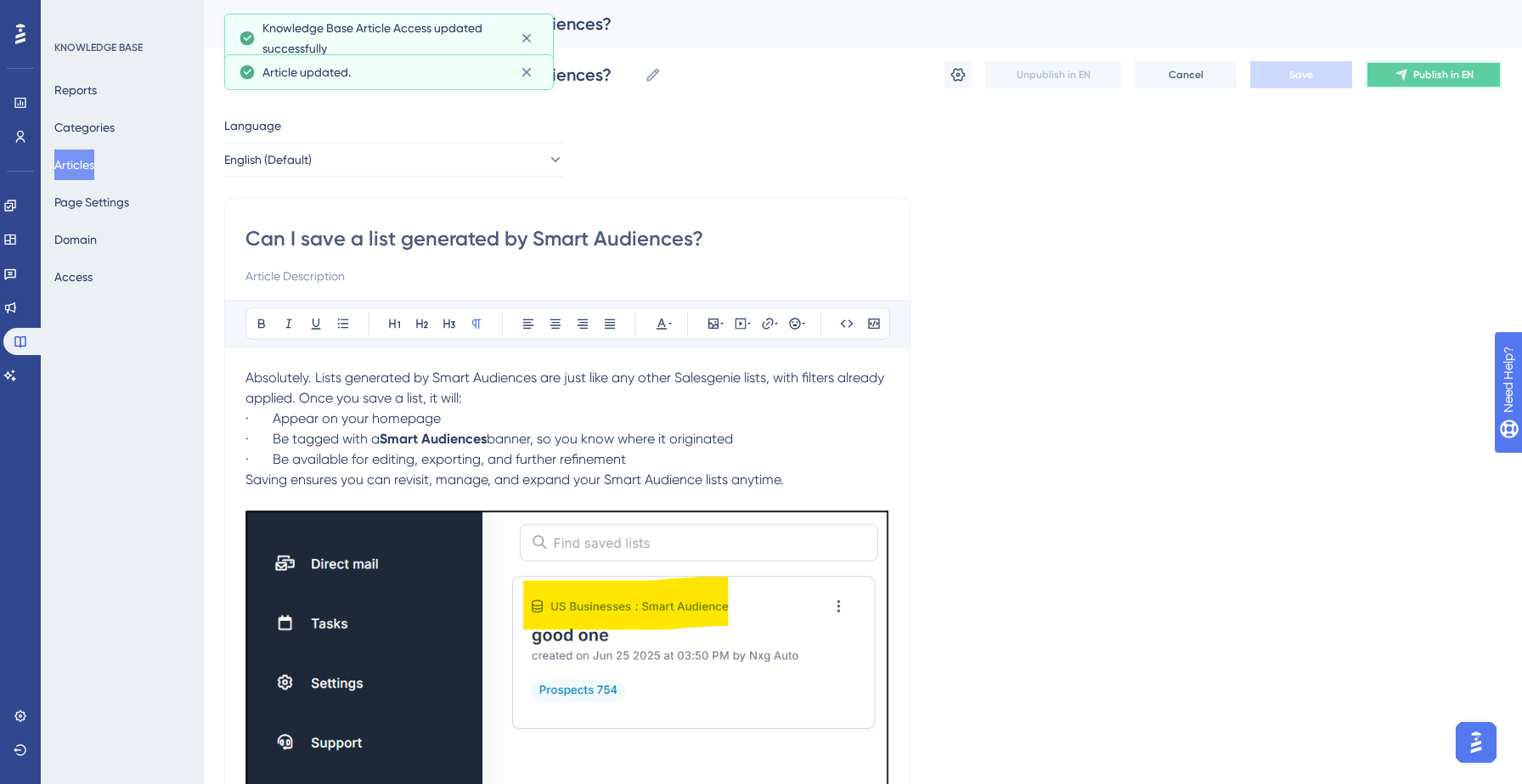
click at [1413, 82] on button "Publish in EN" at bounding box center [1433, 75] width 135 height 27
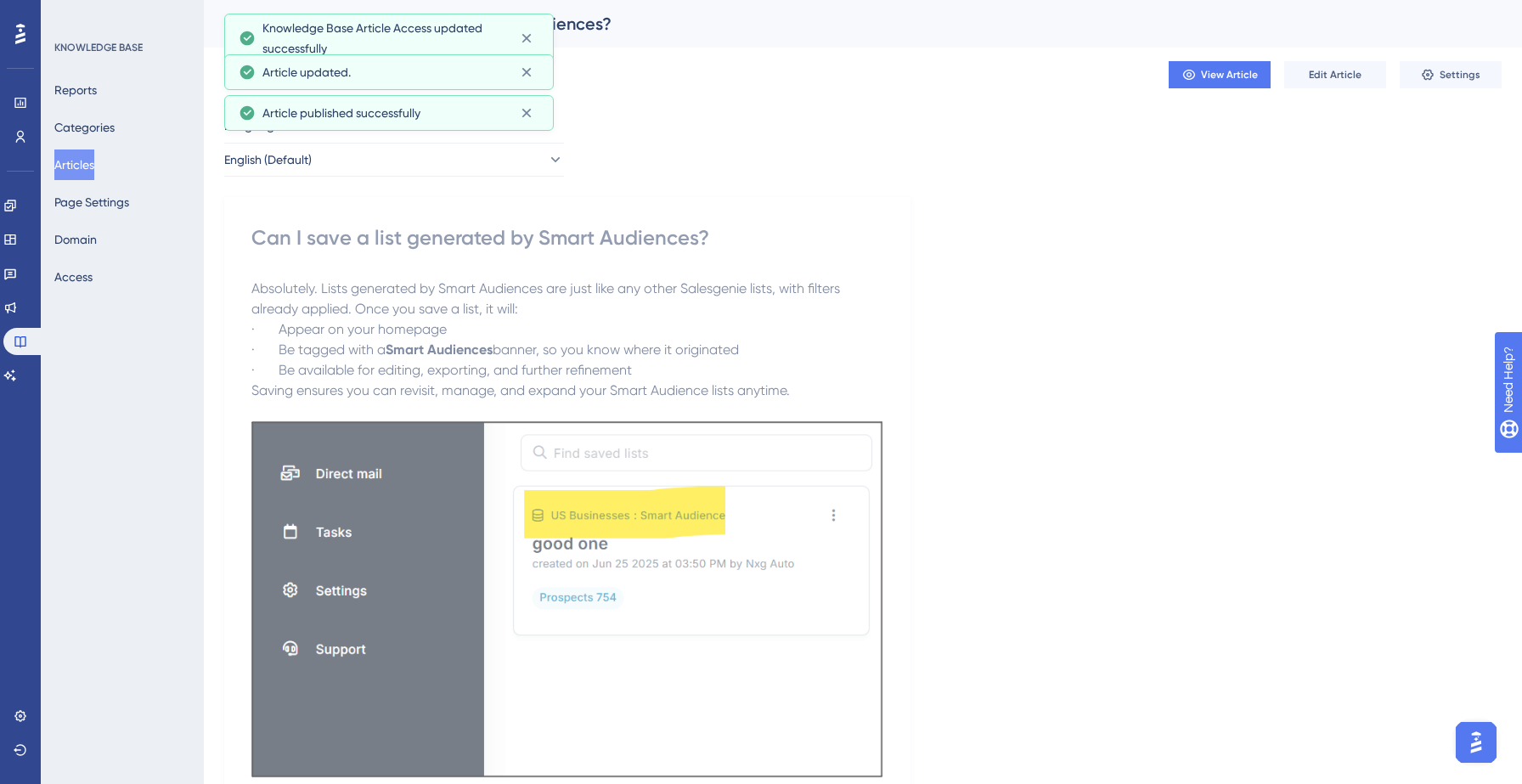
click at [92, 162] on button "Articles" at bounding box center [74, 165] width 40 height 30
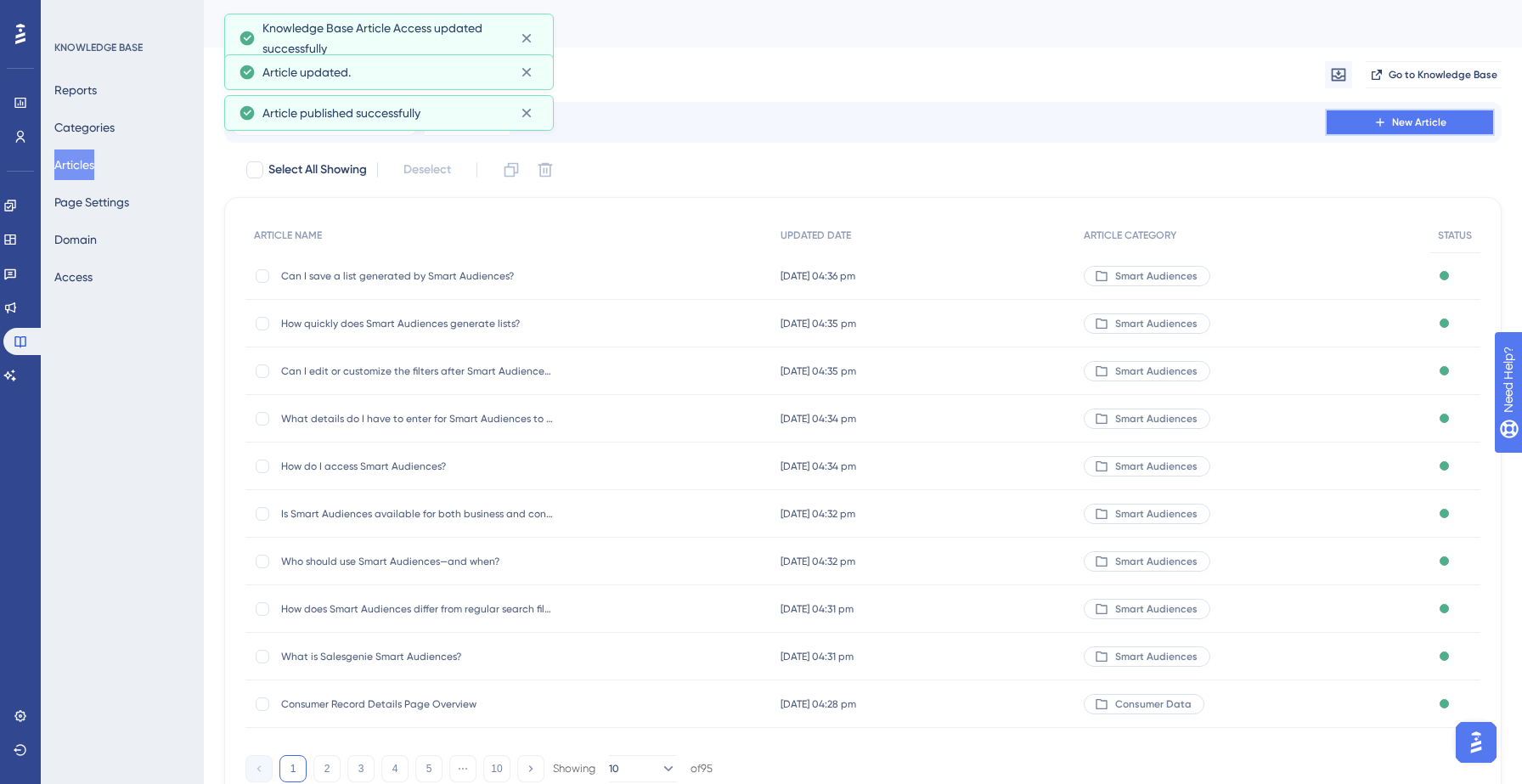
click at [1414, 116] on span "New Article" at bounding box center [1419, 122] width 54 height 13
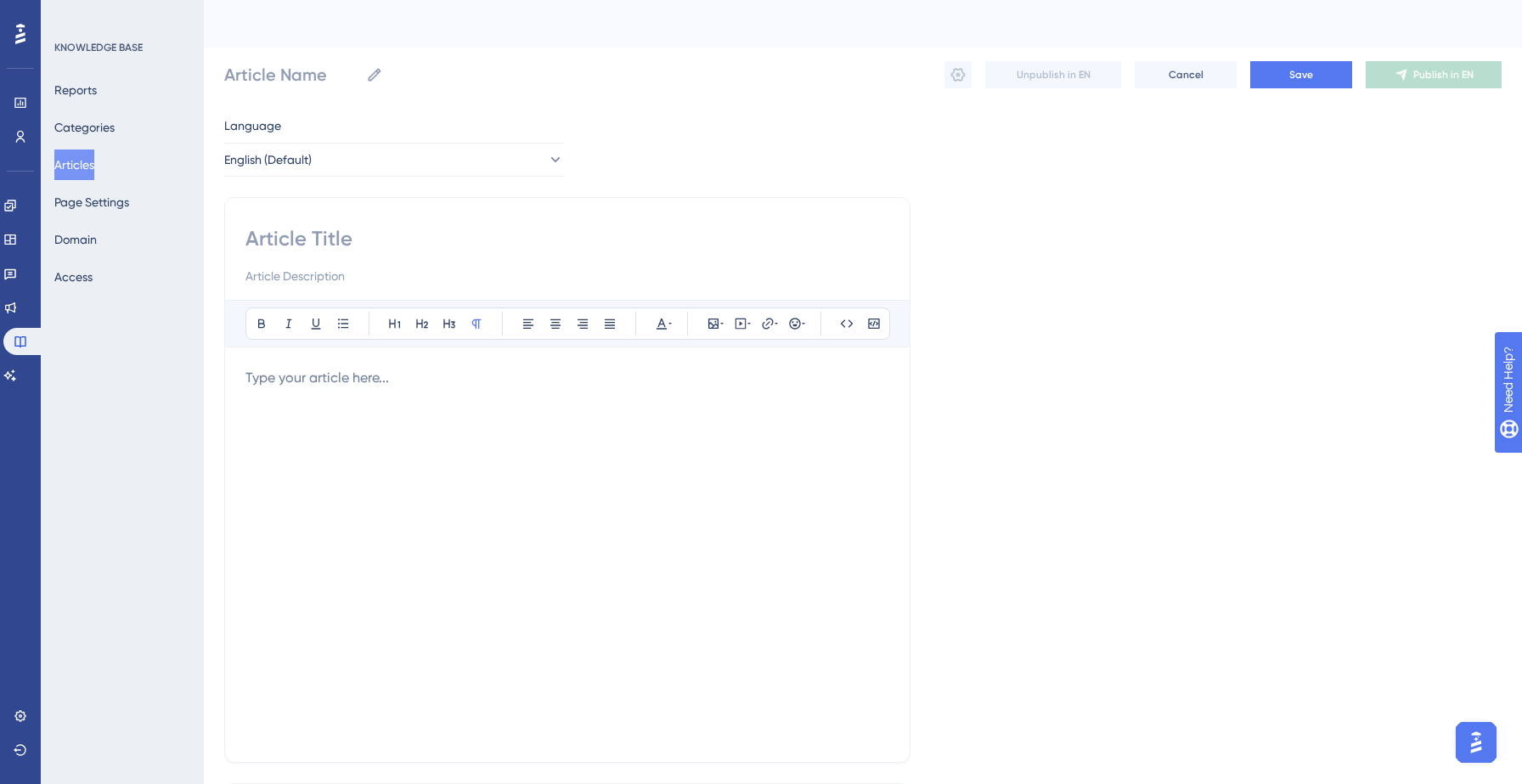
click at [290, 233] on input at bounding box center [567, 239] width 643 height 27
paste input "What kinds of filters do Smart Audiences recommend?"
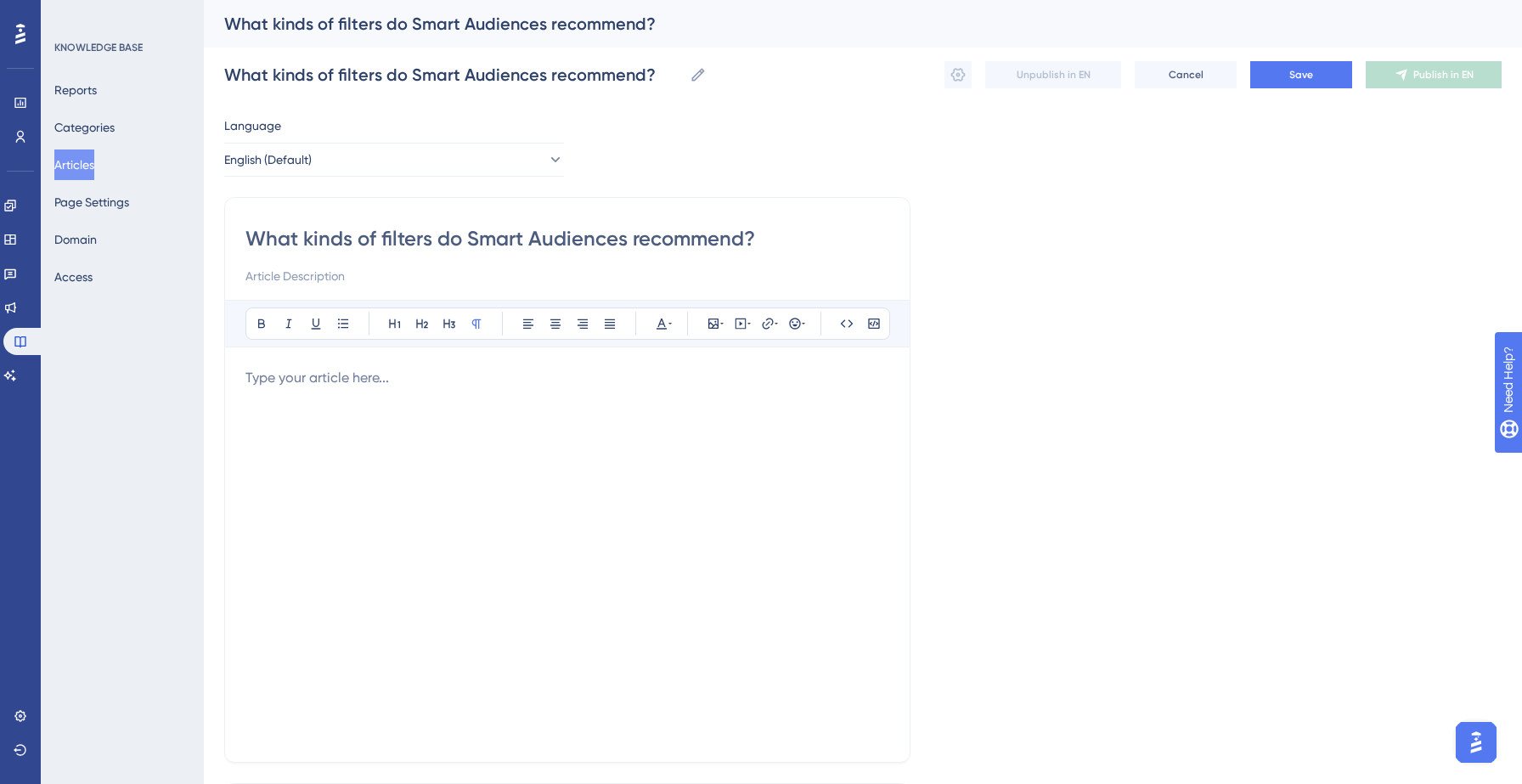
click at [323, 396] on div at bounding box center [567, 554] width 643 height 373
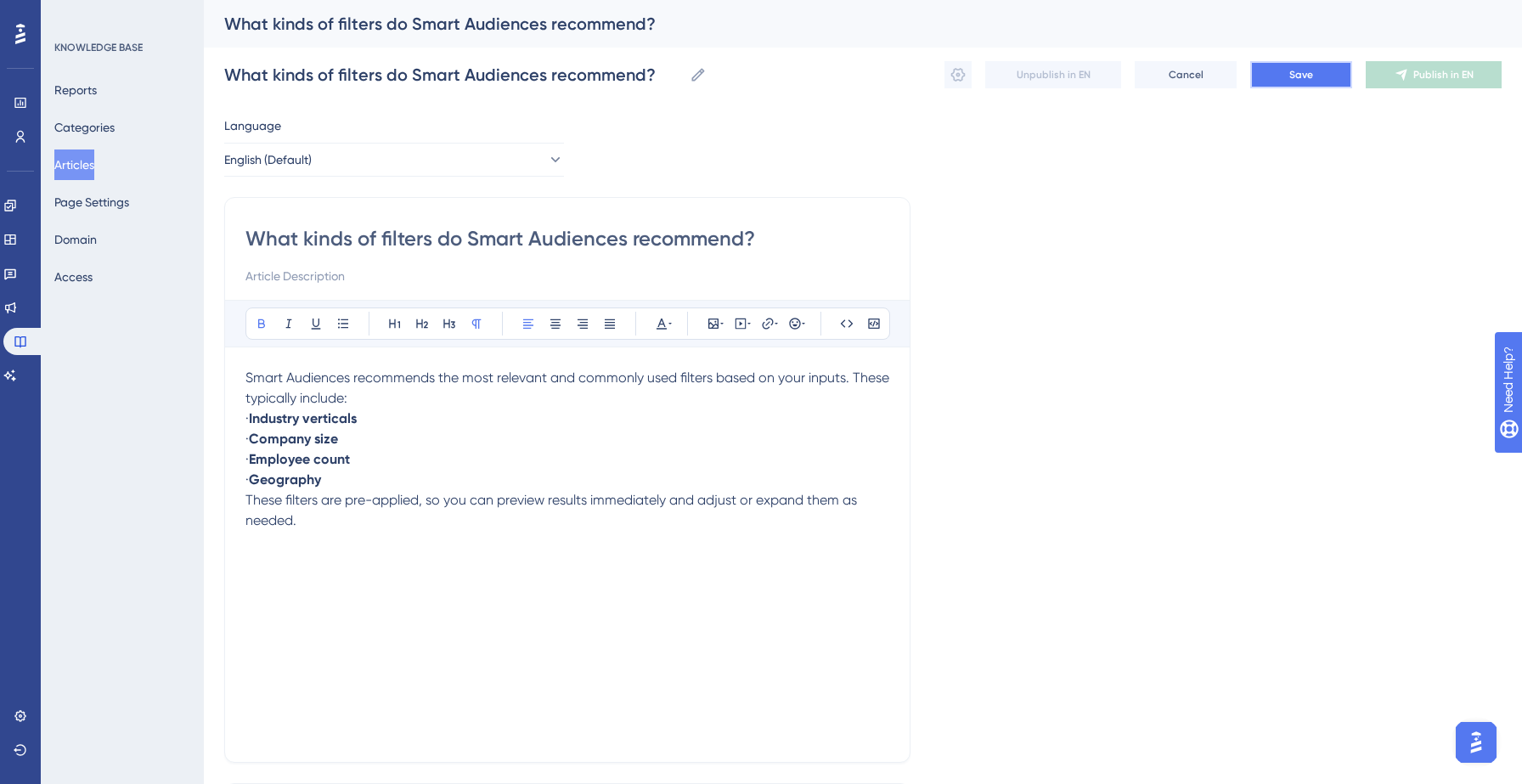
click at [1269, 72] on button "Save" at bounding box center [1301, 75] width 102 height 27
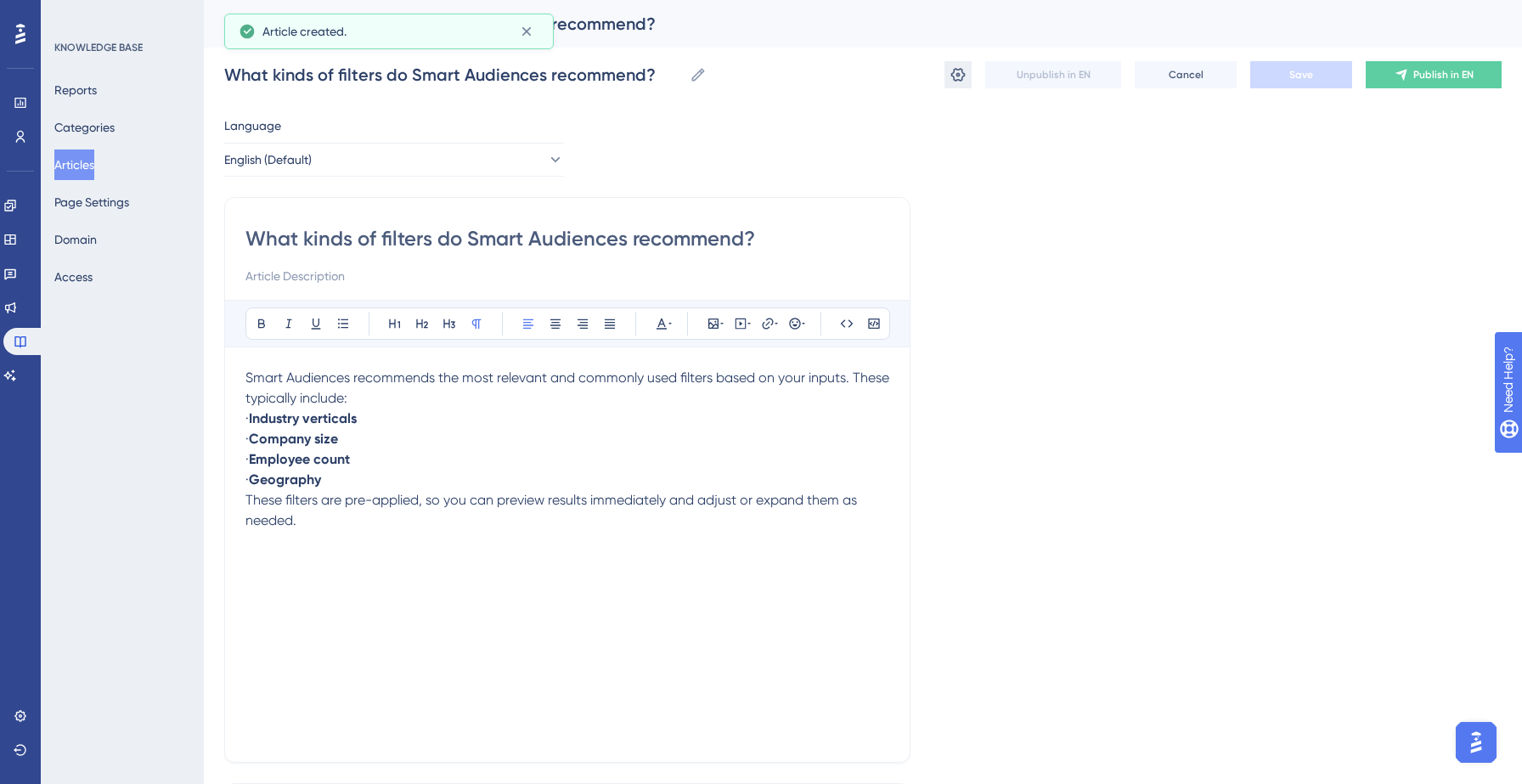
click at [960, 71] on icon at bounding box center [957, 74] width 17 height 17
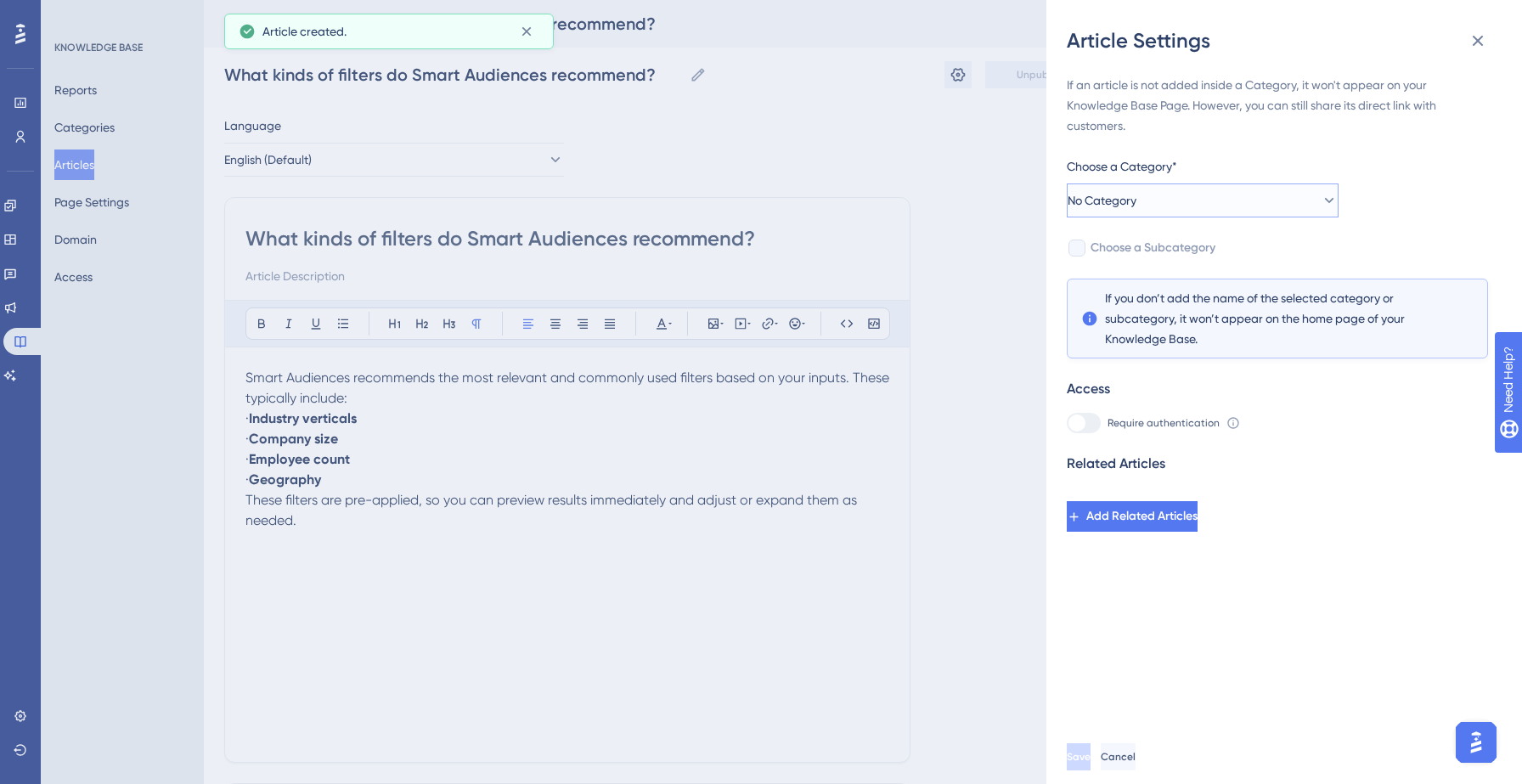
click at [1291, 215] on button "No Category" at bounding box center [1202, 200] width 272 height 34
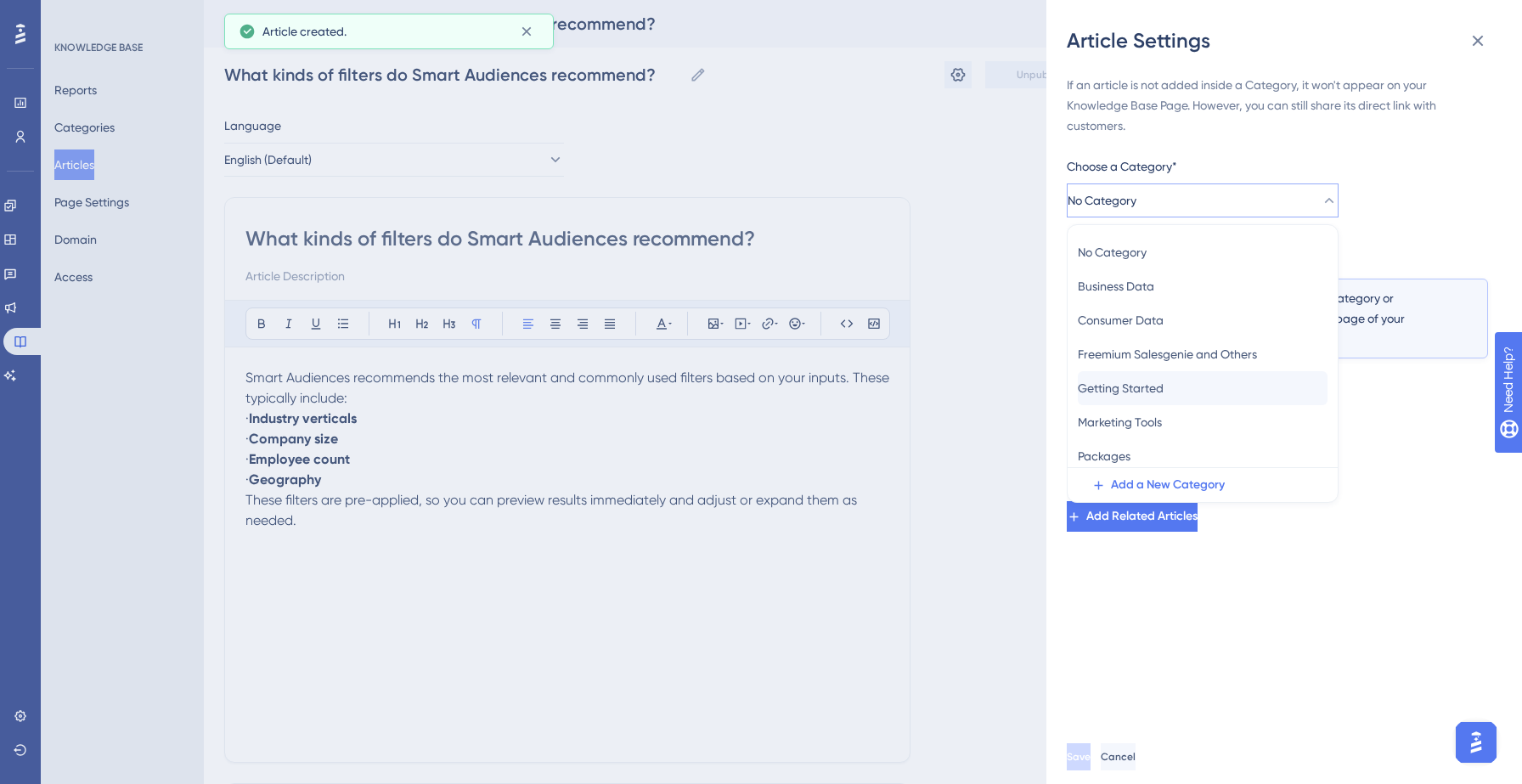
scroll to position [74, 0]
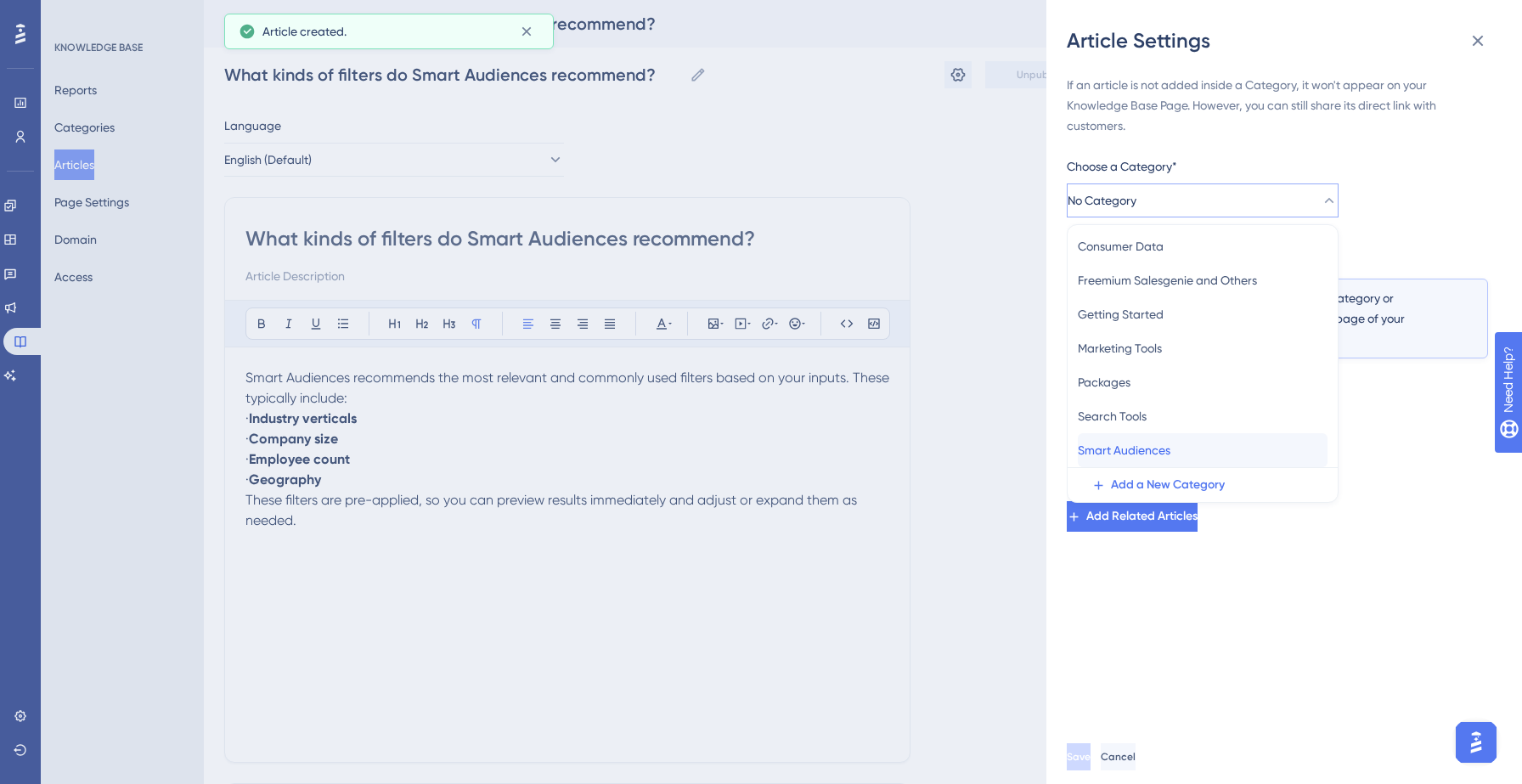
click at [1160, 438] on div "Smart Audiences Smart Audiences" at bounding box center [1202, 450] width 250 height 34
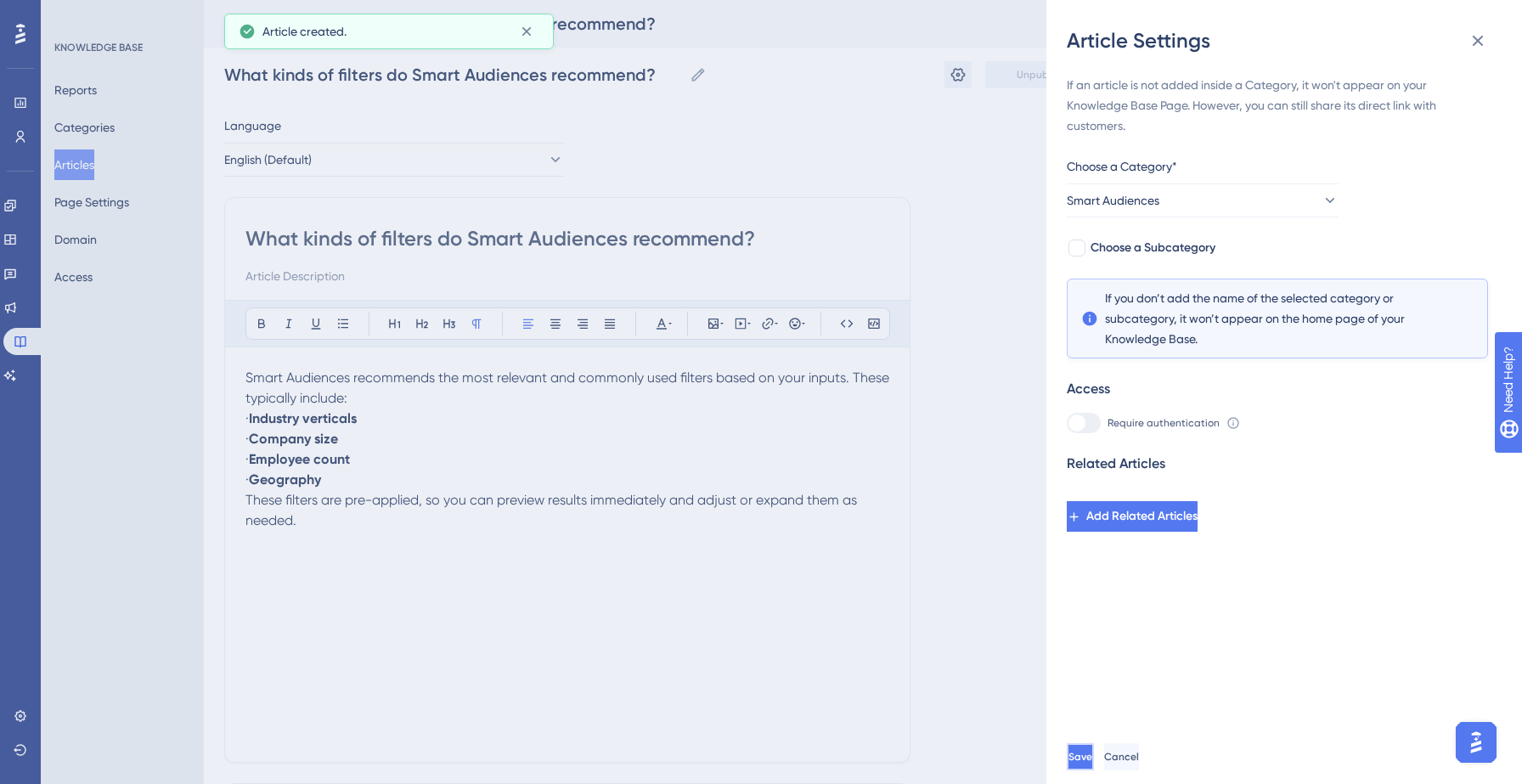
click at [1092, 762] on span "Save" at bounding box center [1080, 755] width 24 height 13
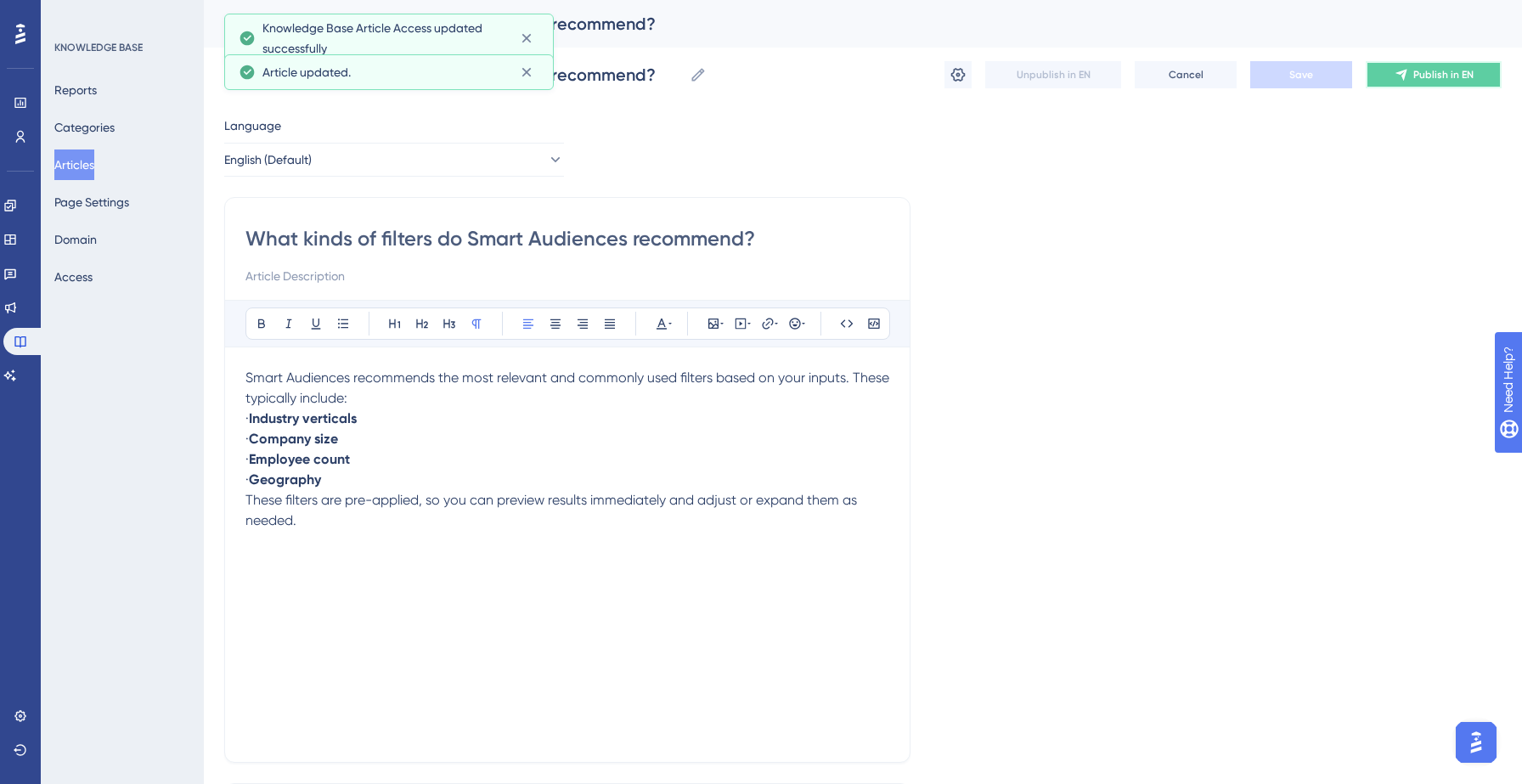
click at [1453, 74] on span "Publish in EN" at bounding box center [1444, 74] width 61 height 13
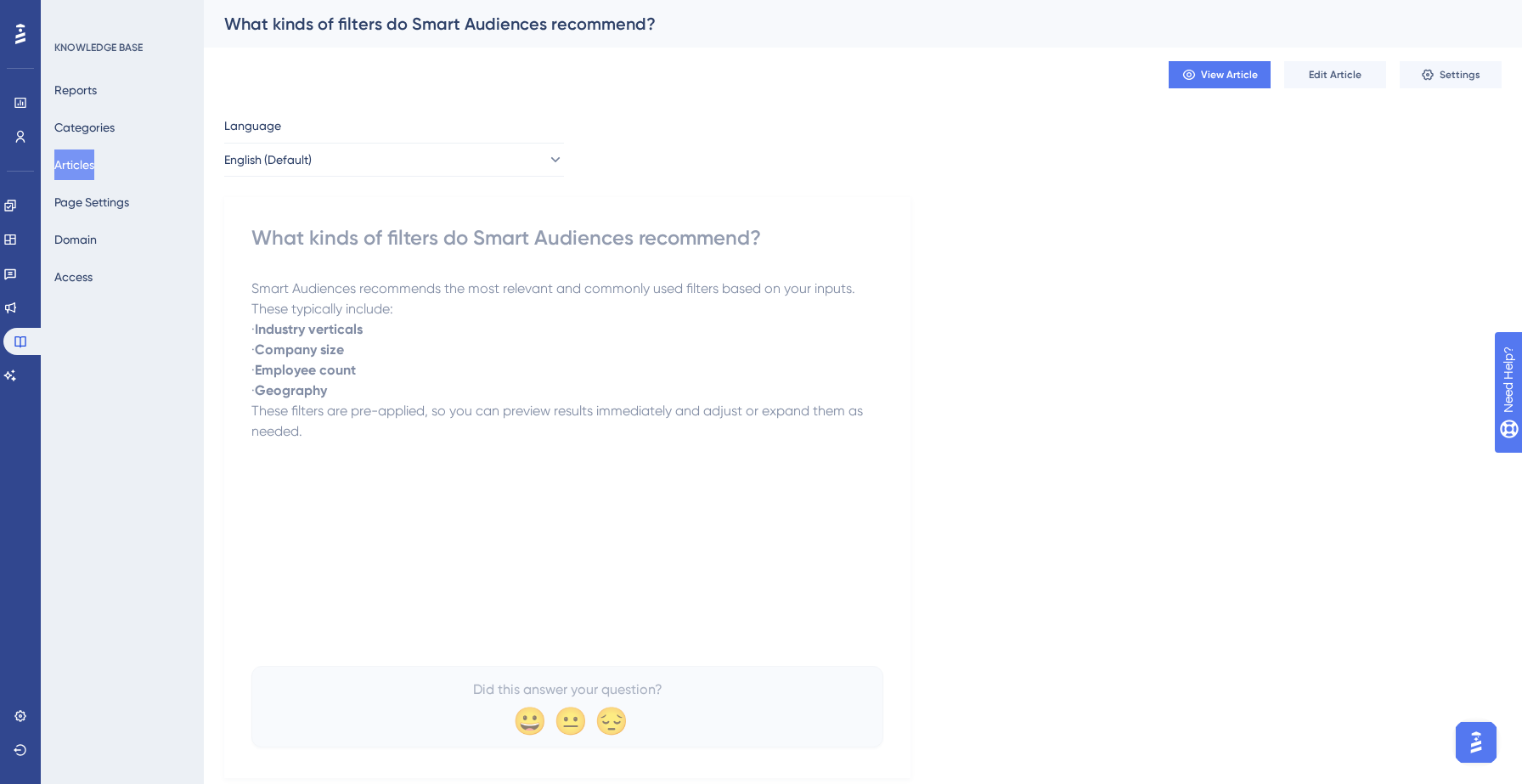
click at [94, 164] on button "Articles" at bounding box center [74, 165] width 40 height 30
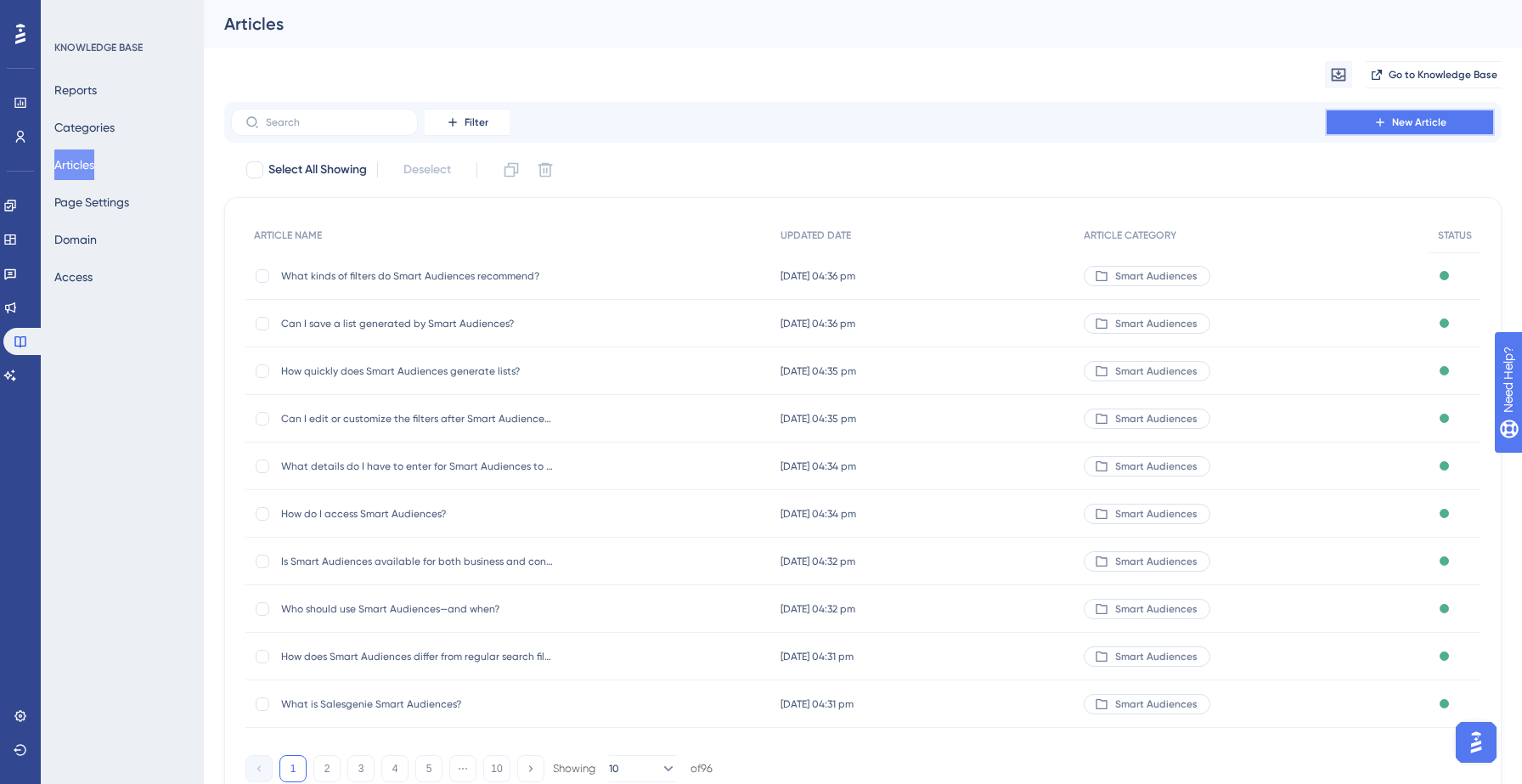
click at [1415, 121] on span "New Article" at bounding box center [1419, 122] width 54 height 13
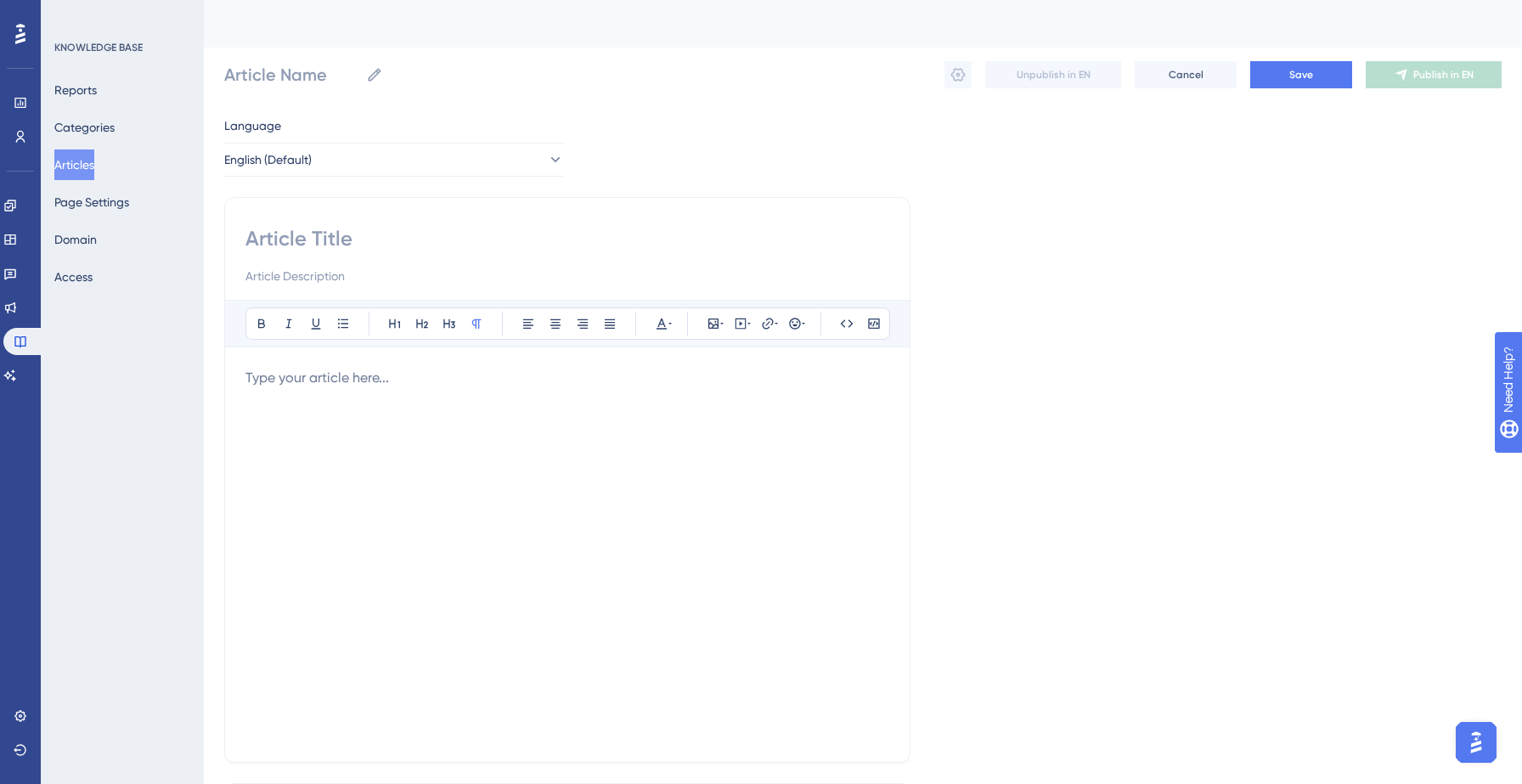
click at [449, 239] on input at bounding box center [567, 239] width 643 height 27
paste input "Are Smart Audiences based on past searches?"
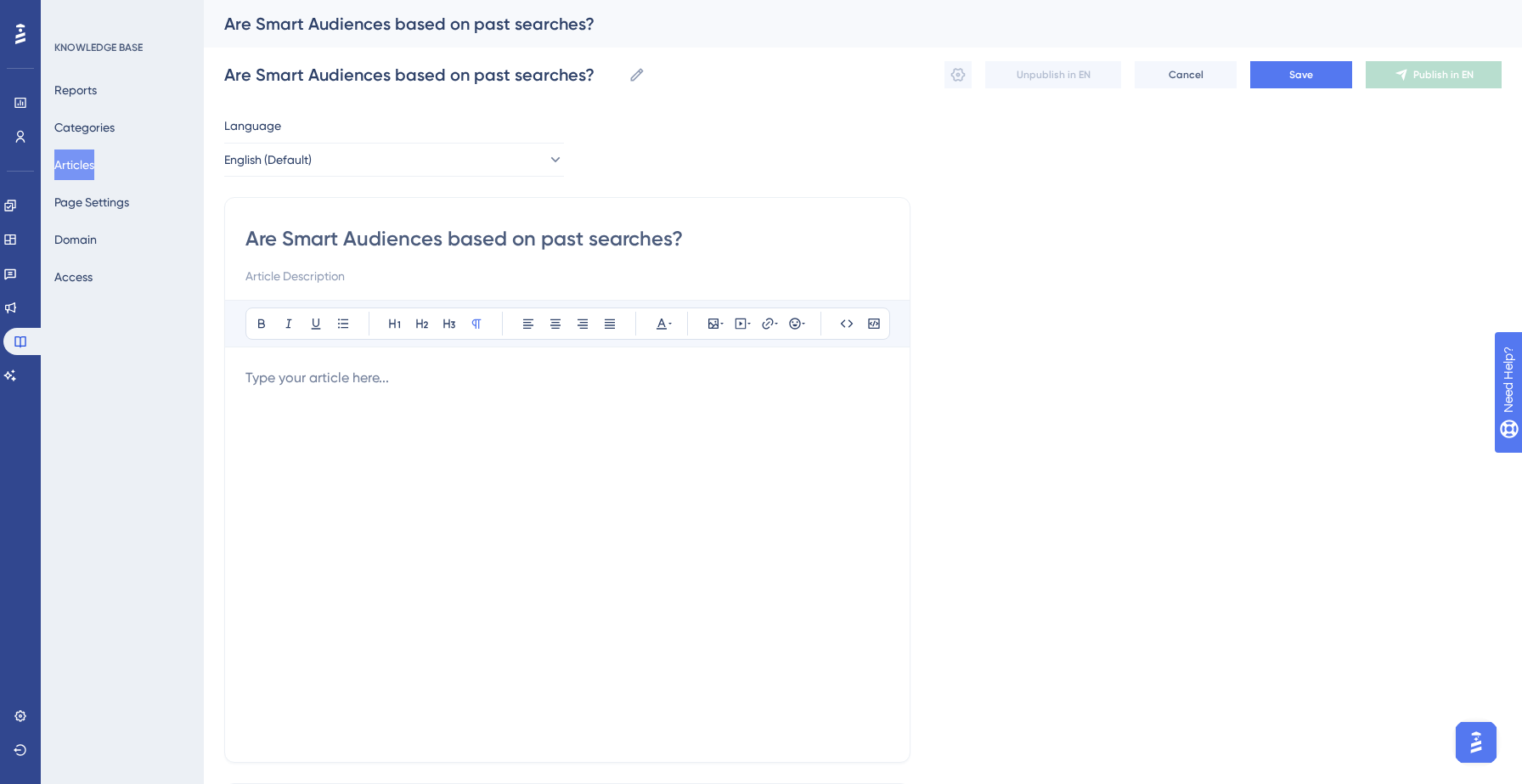
click at [282, 401] on div at bounding box center [567, 554] width 643 height 373
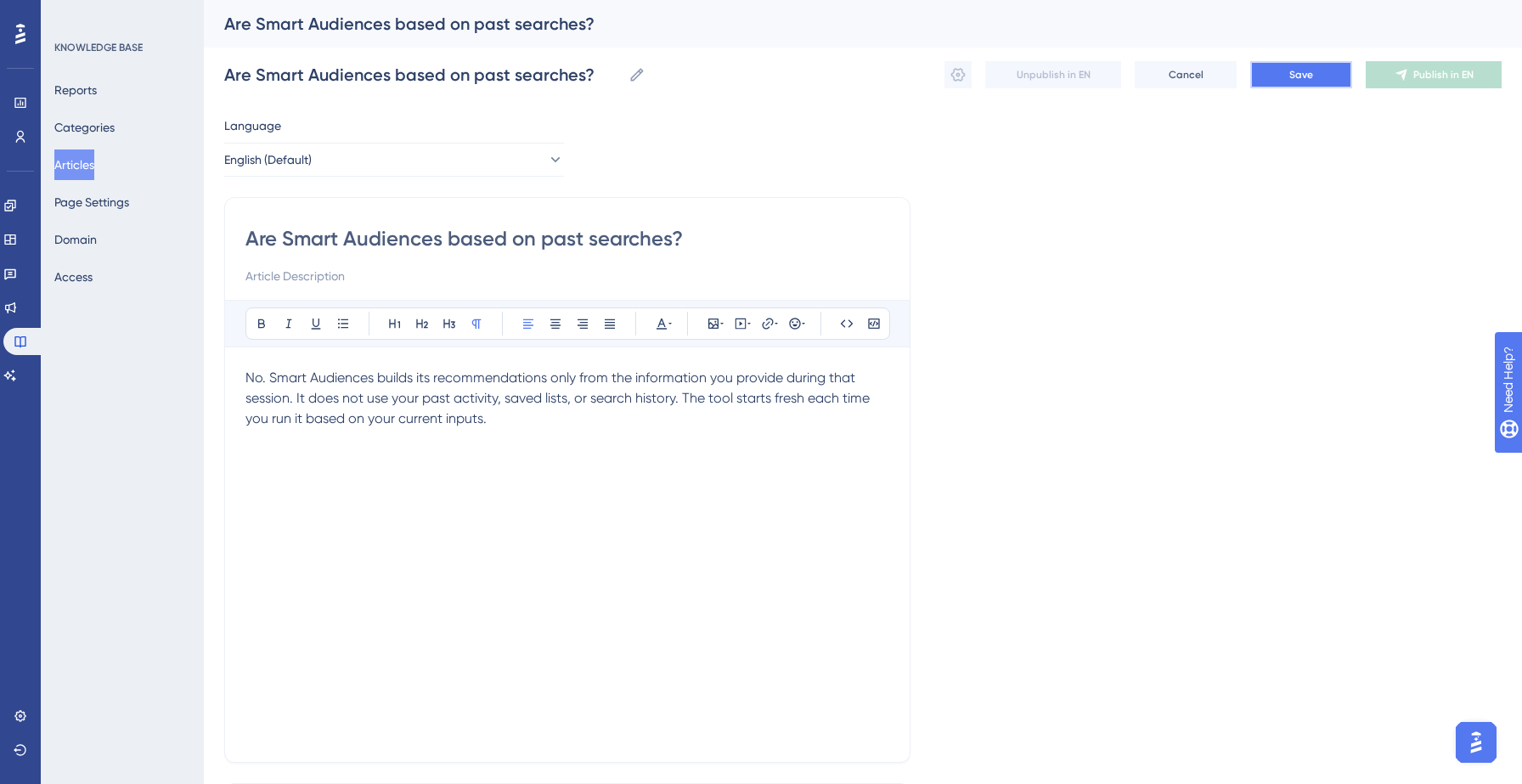
click at [1307, 73] on span "Save" at bounding box center [1301, 74] width 24 height 13
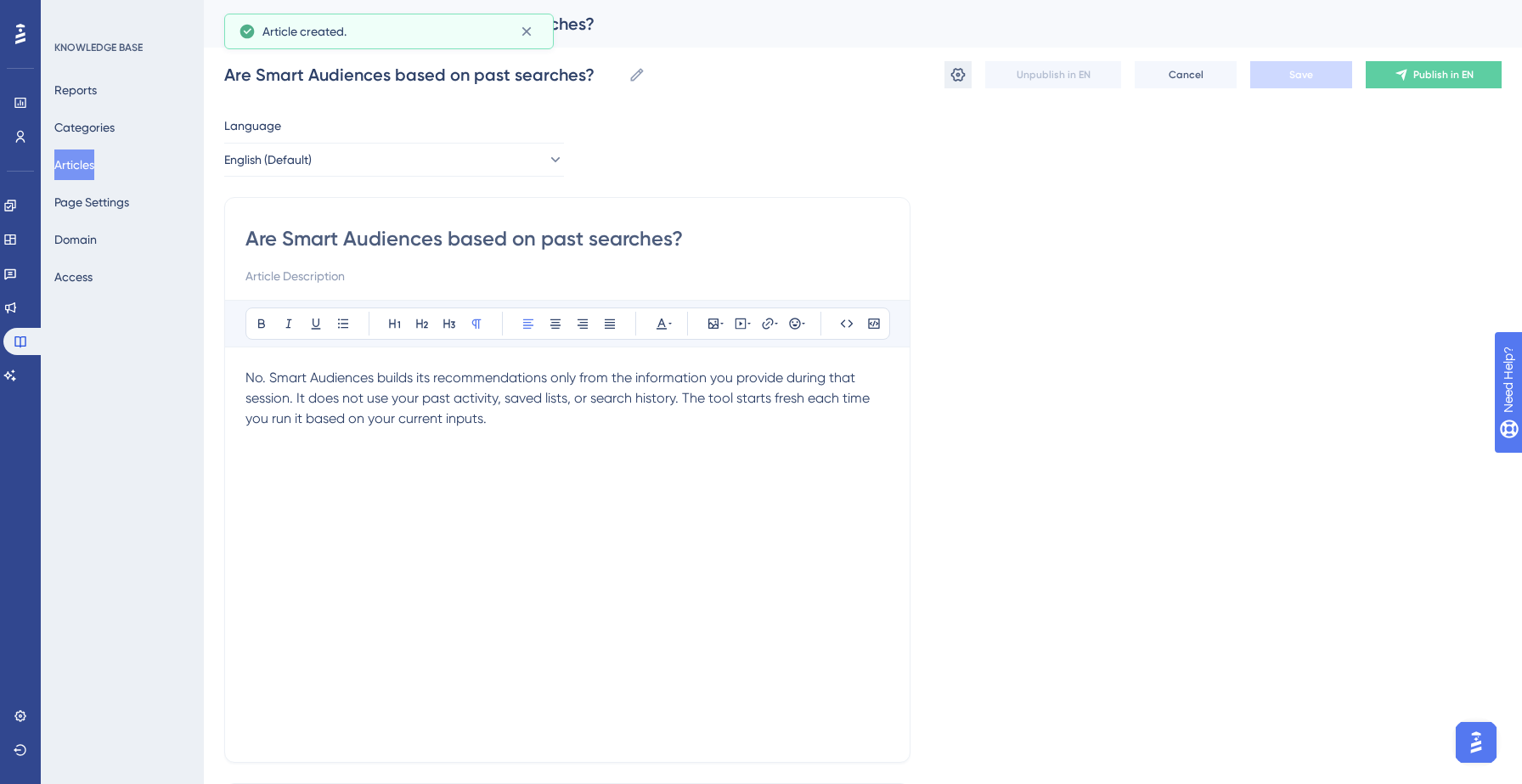
click at [965, 69] on icon at bounding box center [957, 74] width 17 height 17
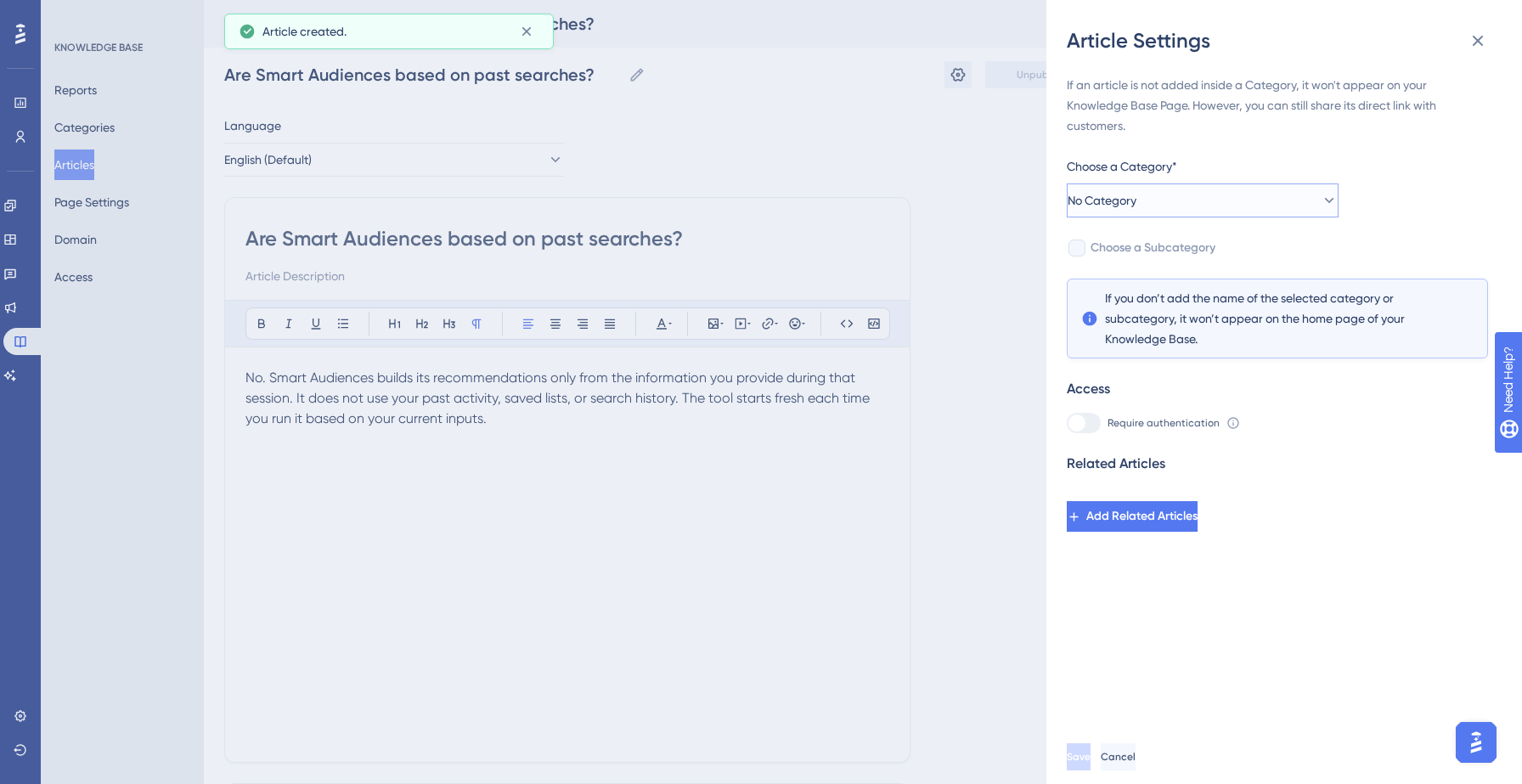
click at [1282, 199] on button "No Category" at bounding box center [1202, 200] width 272 height 34
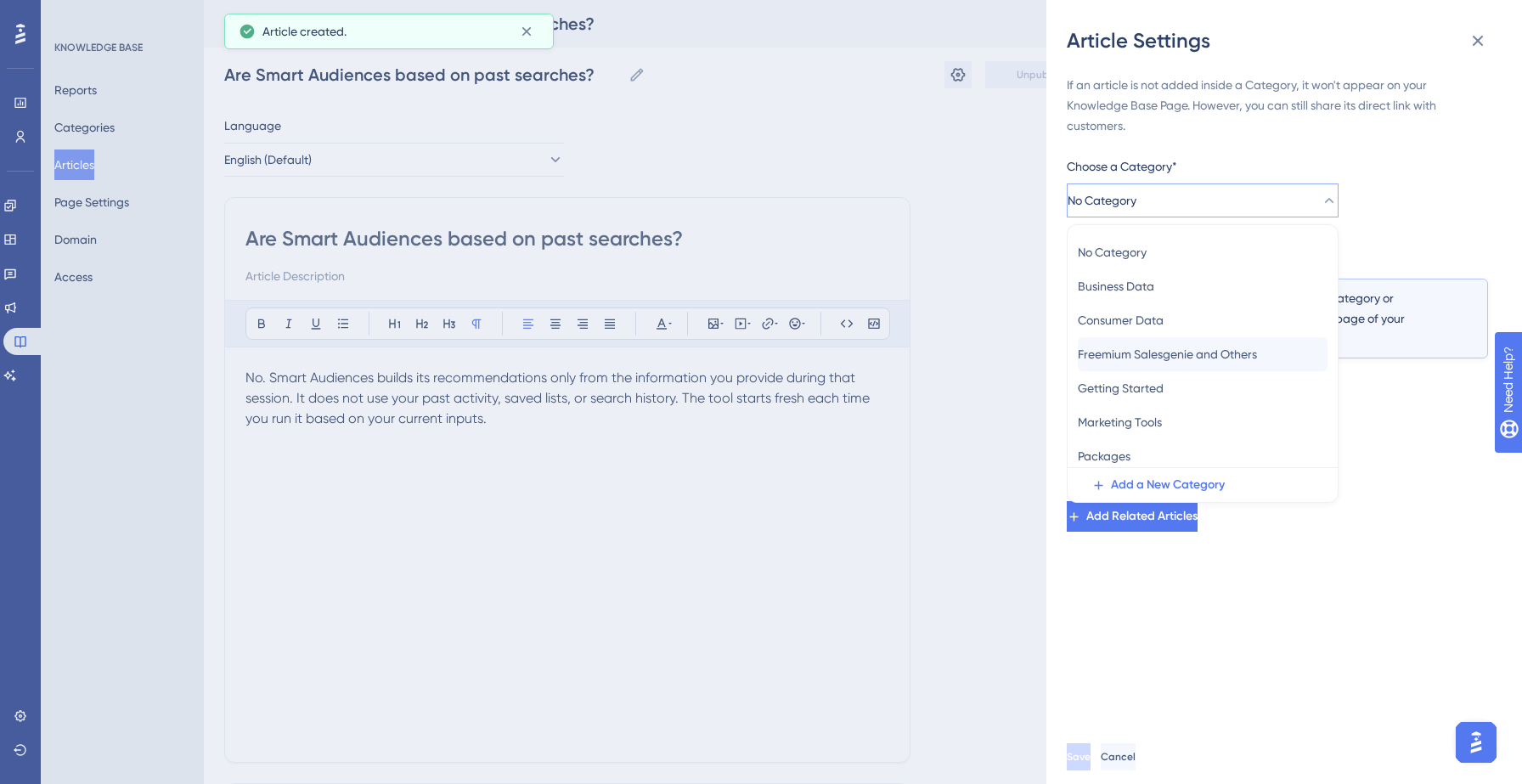
scroll to position [74, 0]
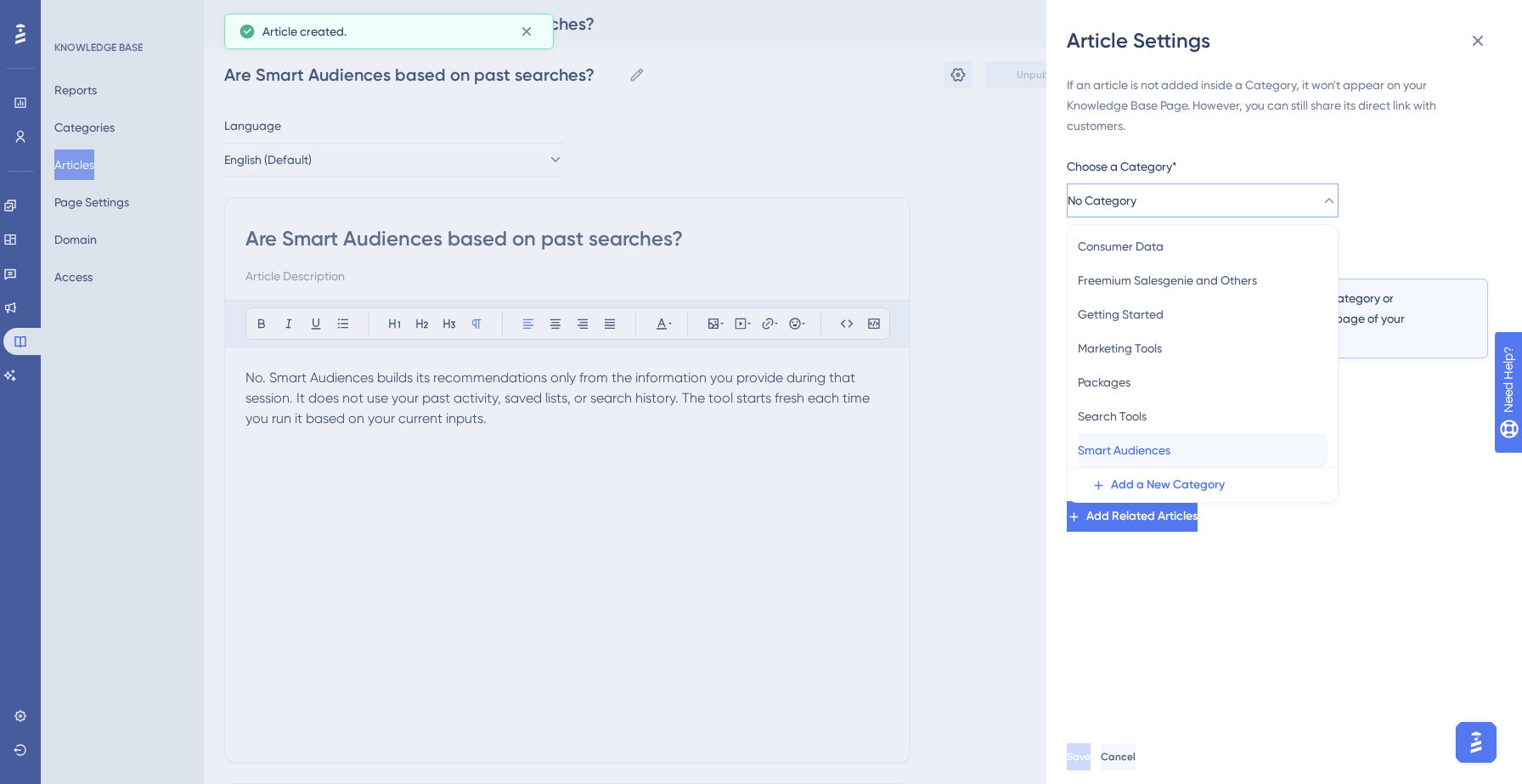
click at [1154, 452] on span "Smart Audiences" at bounding box center [1124, 450] width 93 height 20
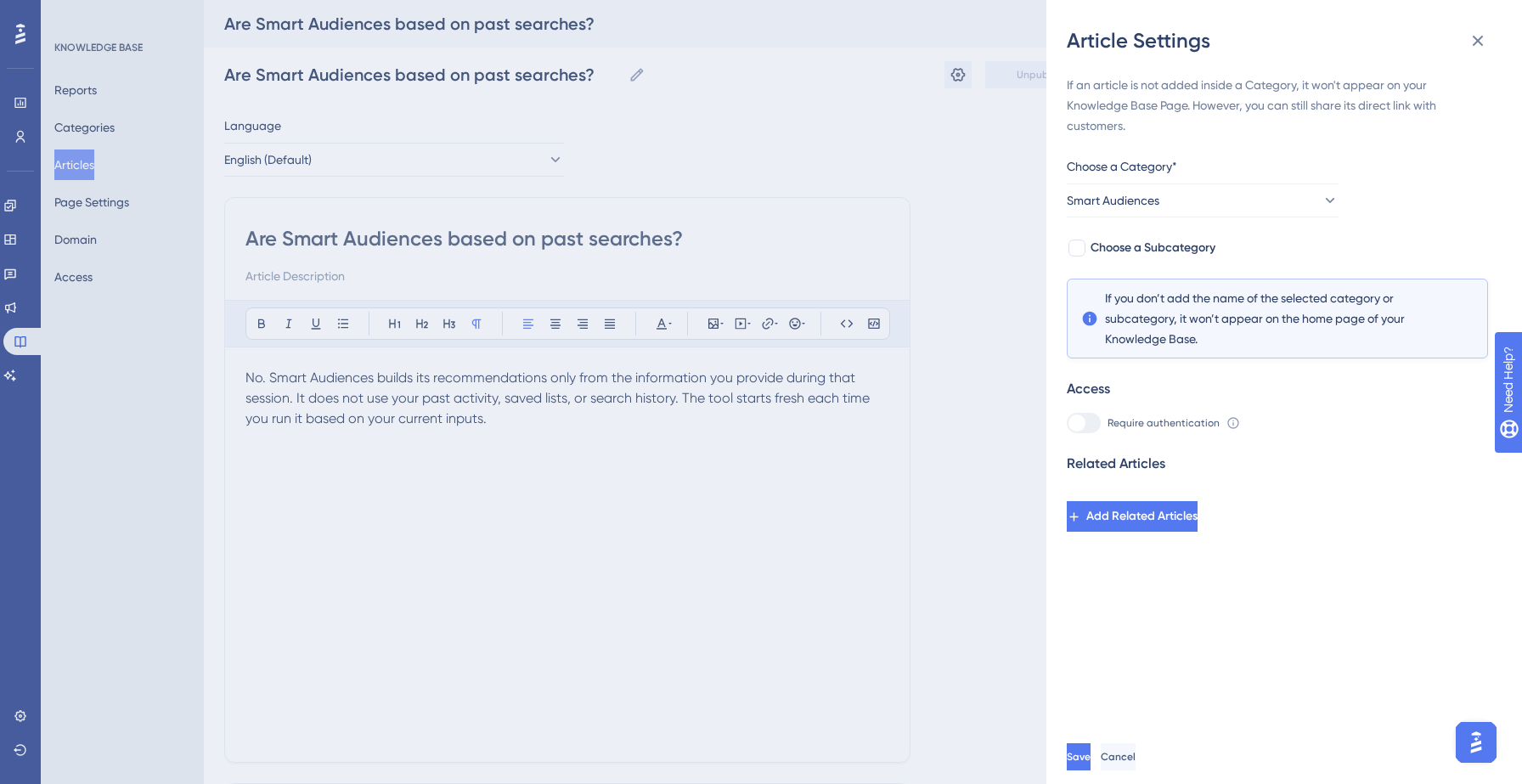
click at [1125, 736] on div "Save Cancel" at bounding box center [1305, 756] width 476 height 54
click at [1093, 745] on button "Save" at bounding box center [1080, 756] width 27 height 27
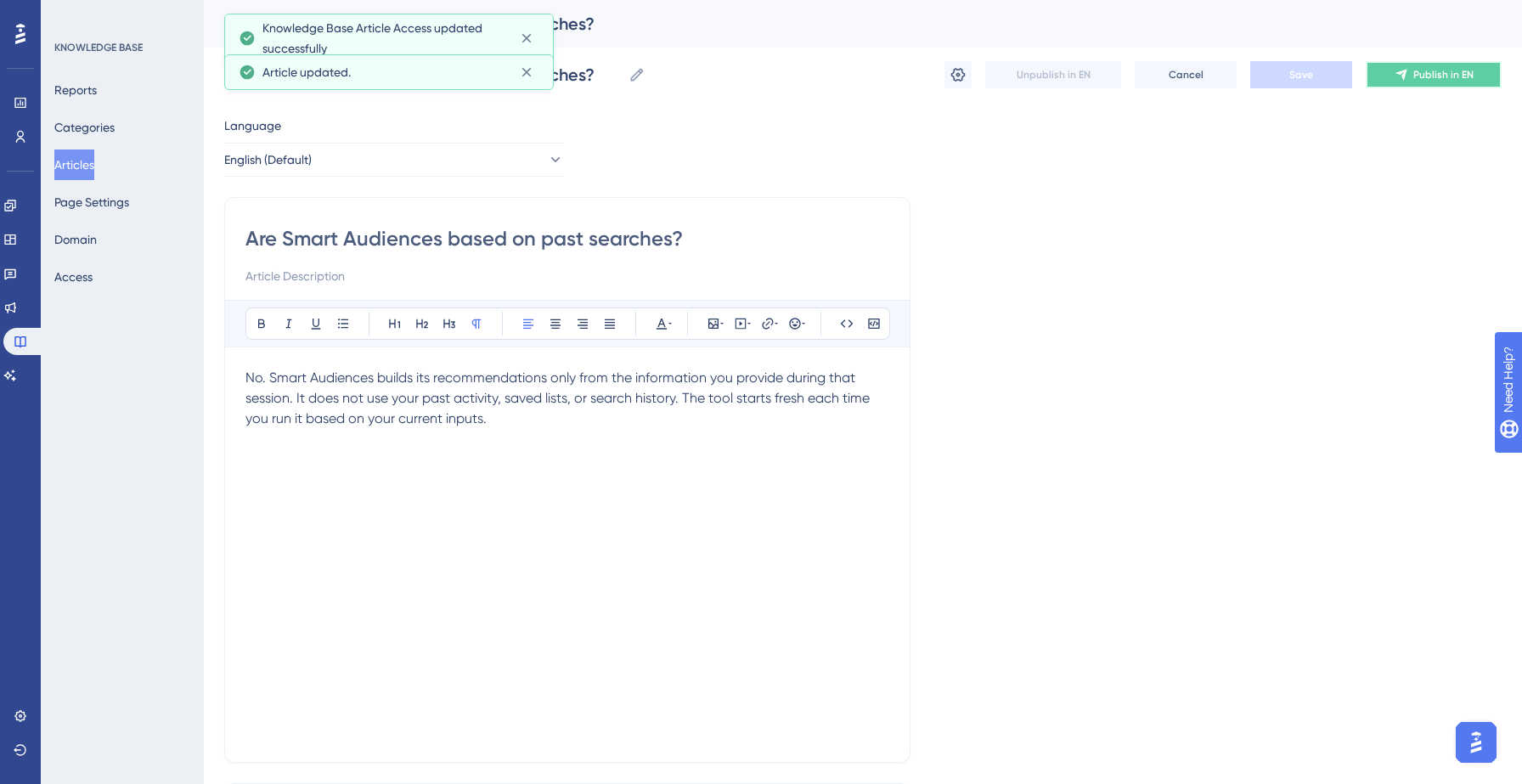
click at [1430, 83] on button "Publish in EN" at bounding box center [1433, 75] width 135 height 27
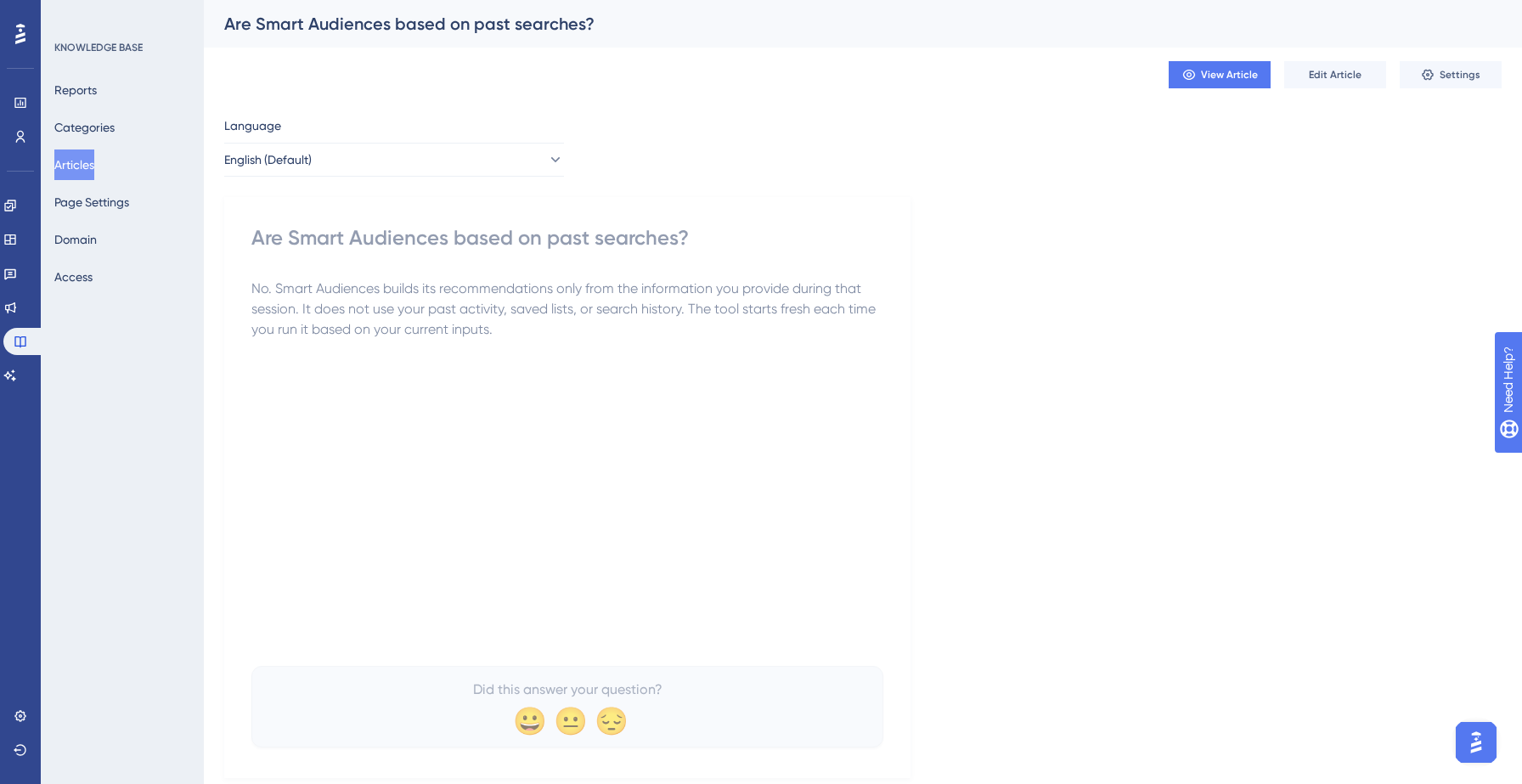
click at [78, 168] on button "Articles" at bounding box center [74, 165] width 40 height 30
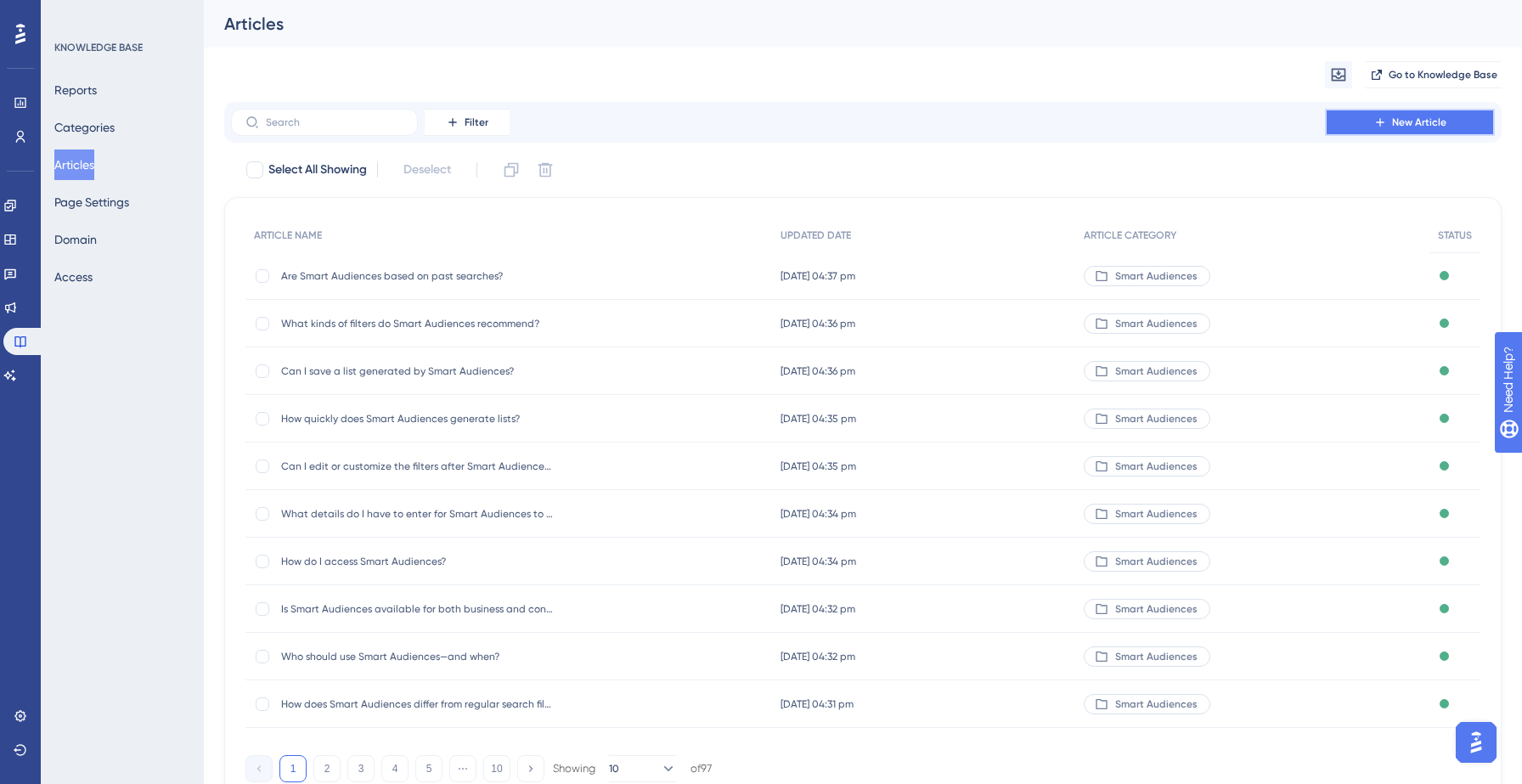
click at [1423, 122] on span "New Article" at bounding box center [1419, 122] width 54 height 13
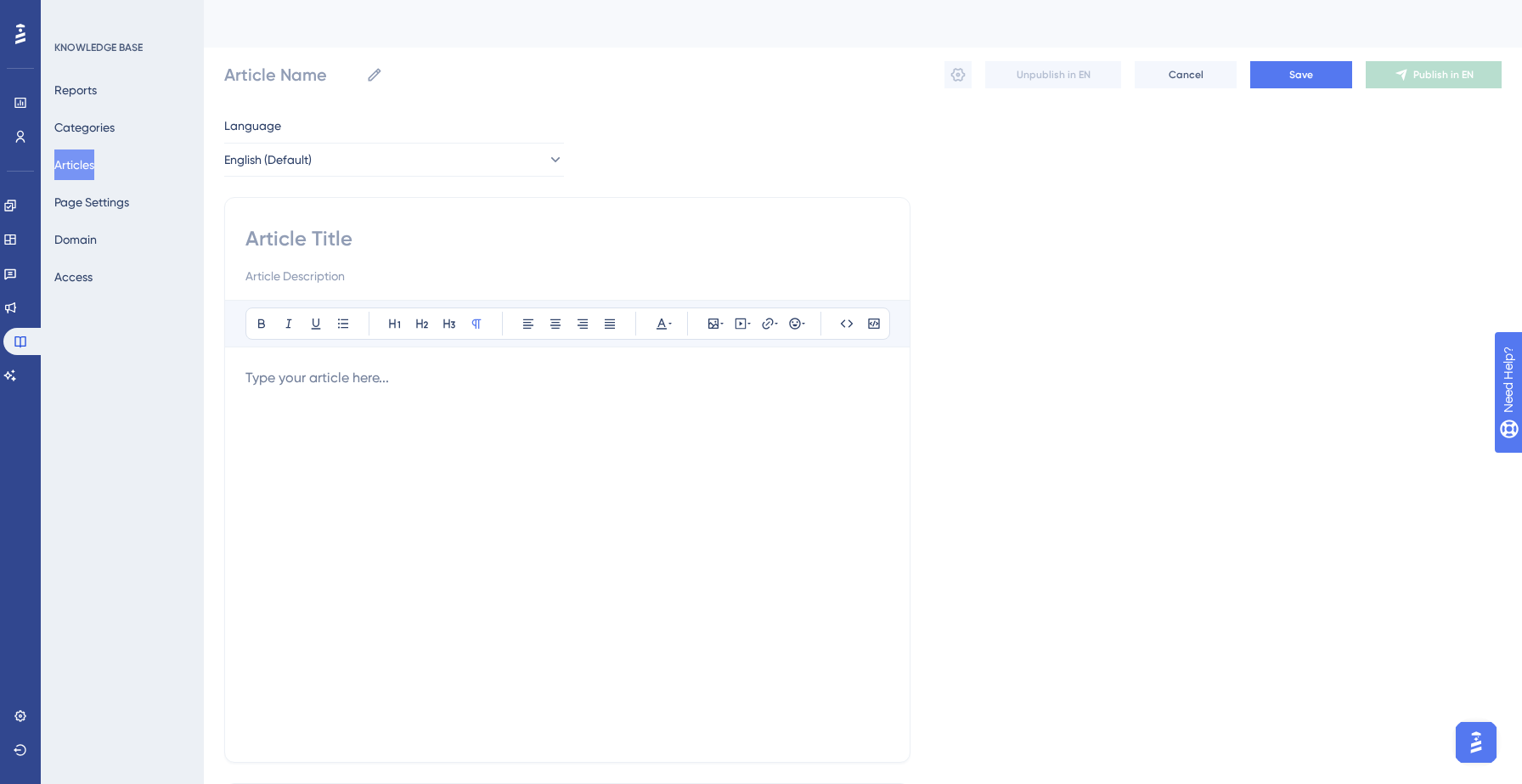
click at [387, 236] on input at bounding box center [567, 239] width 643 height 27
paste input "Can I see why a particular filter was recommended?"
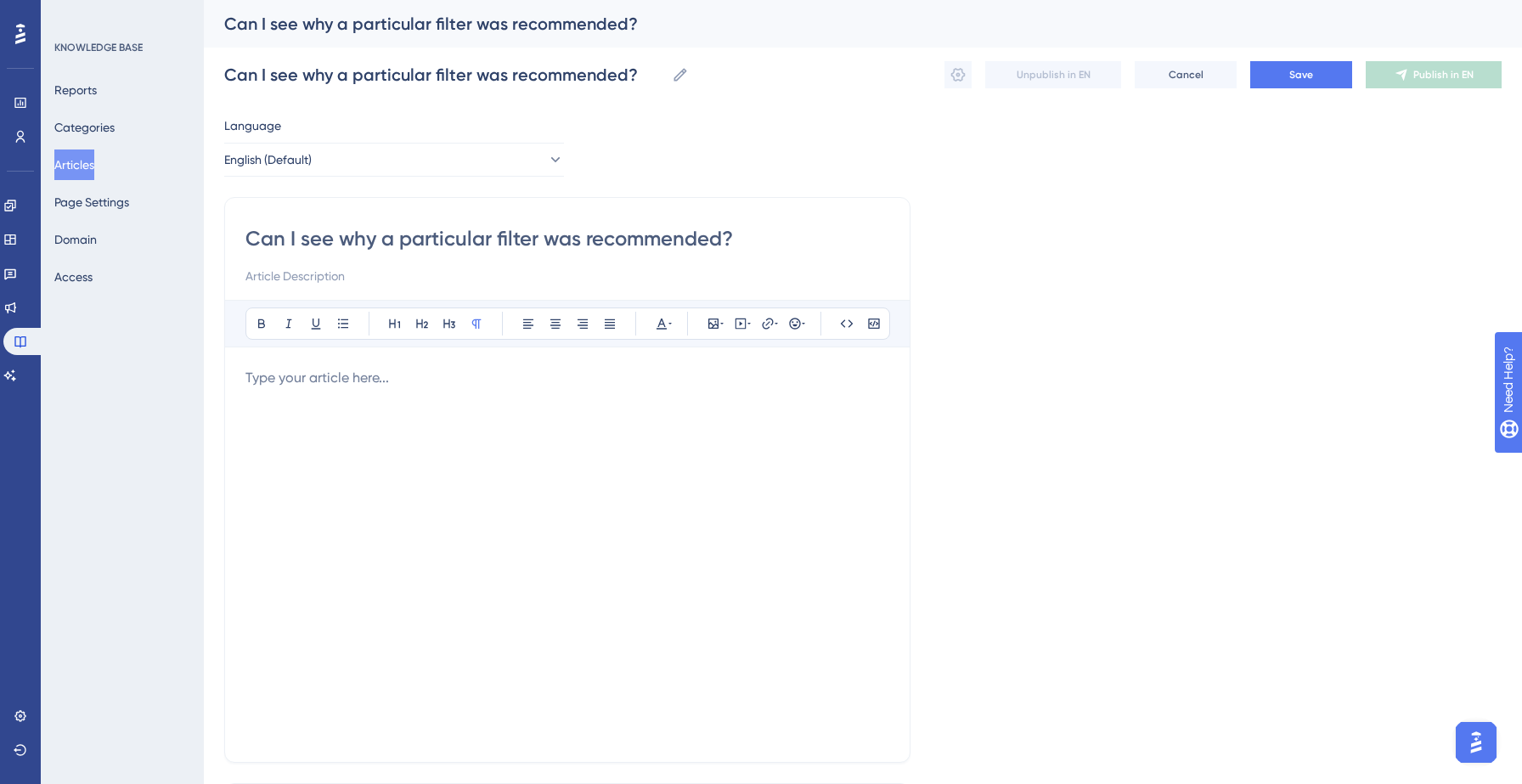
click at [307, 390] on div at bounding box center [567, 554] width 643 height 373
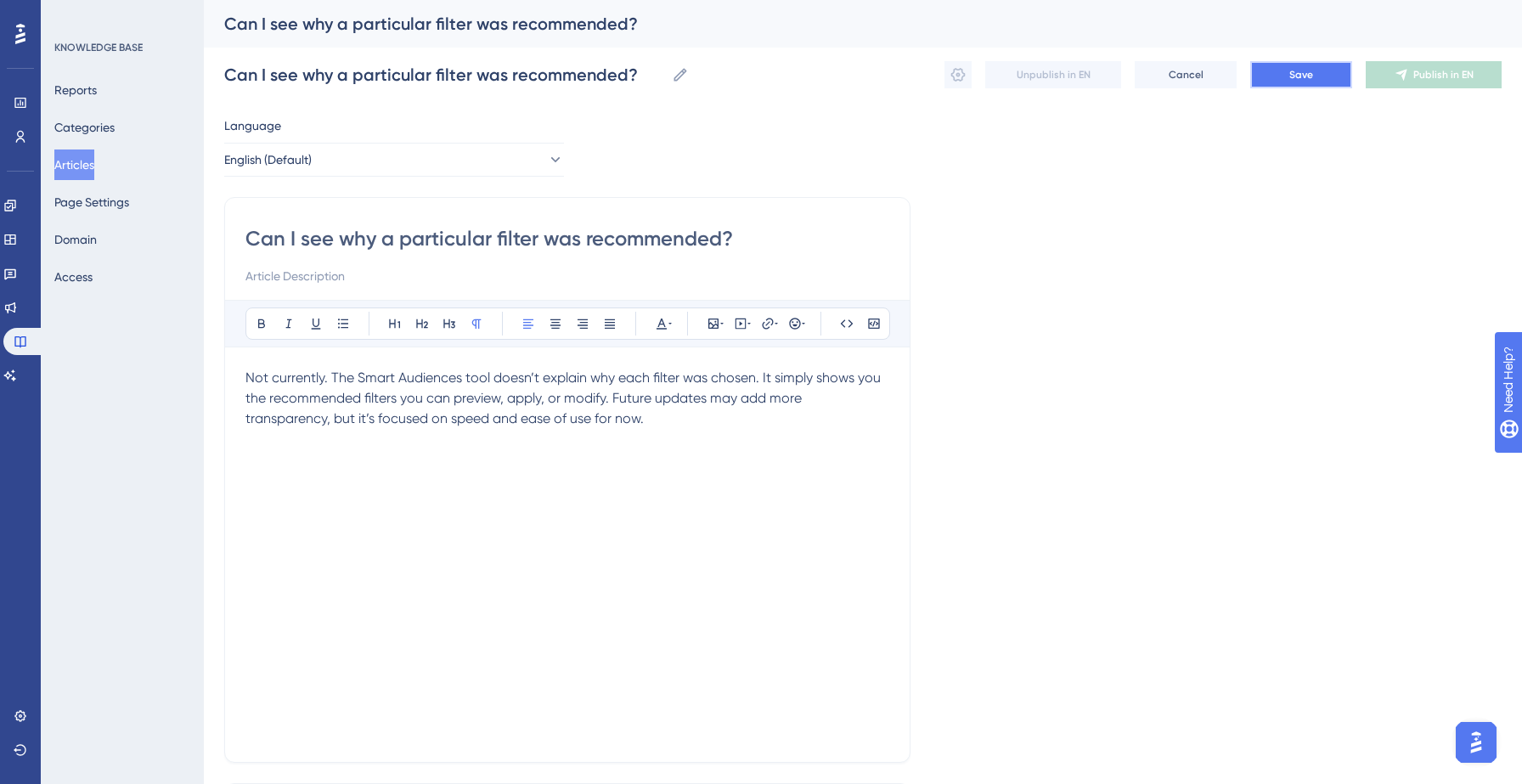
click at [1303, 76] on span "Save" at bounding box center [1301, 74] width 24 height 13
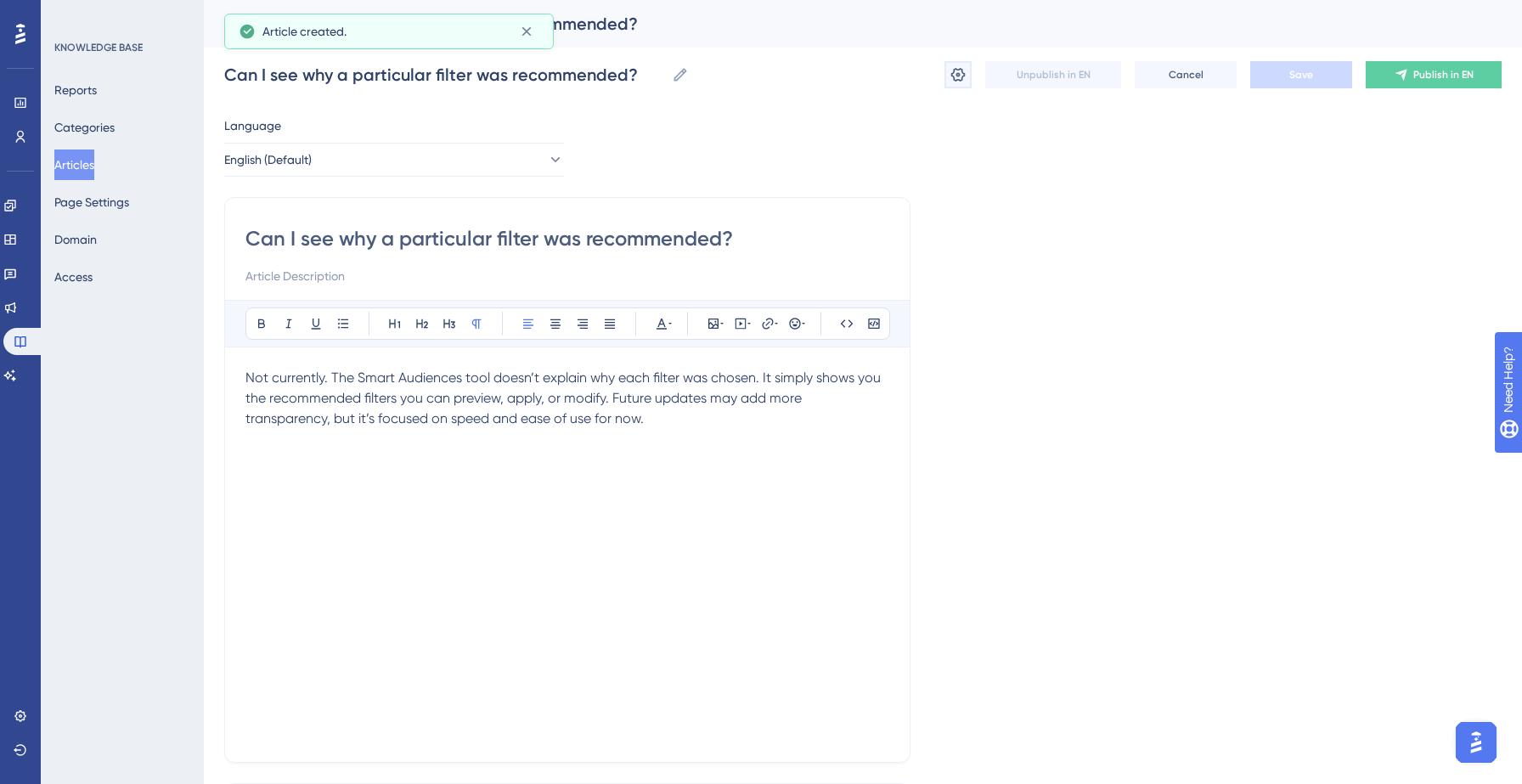
click at [954, 69] on icon at bounding box center [958, 74] width 14 height 13
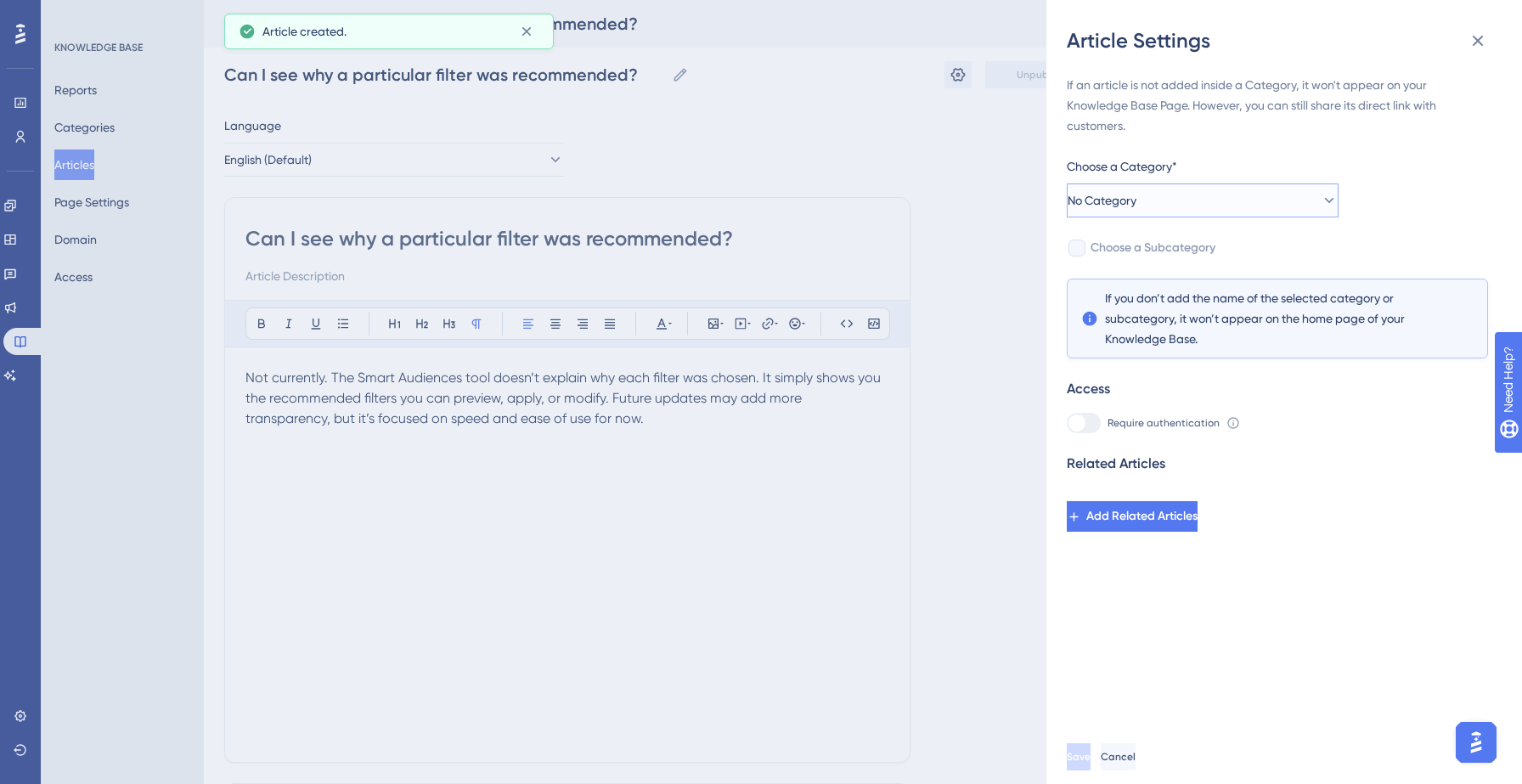
click at [1227, 193] on button "No Category" at bounding box center [1202, 200] width 272 height 34
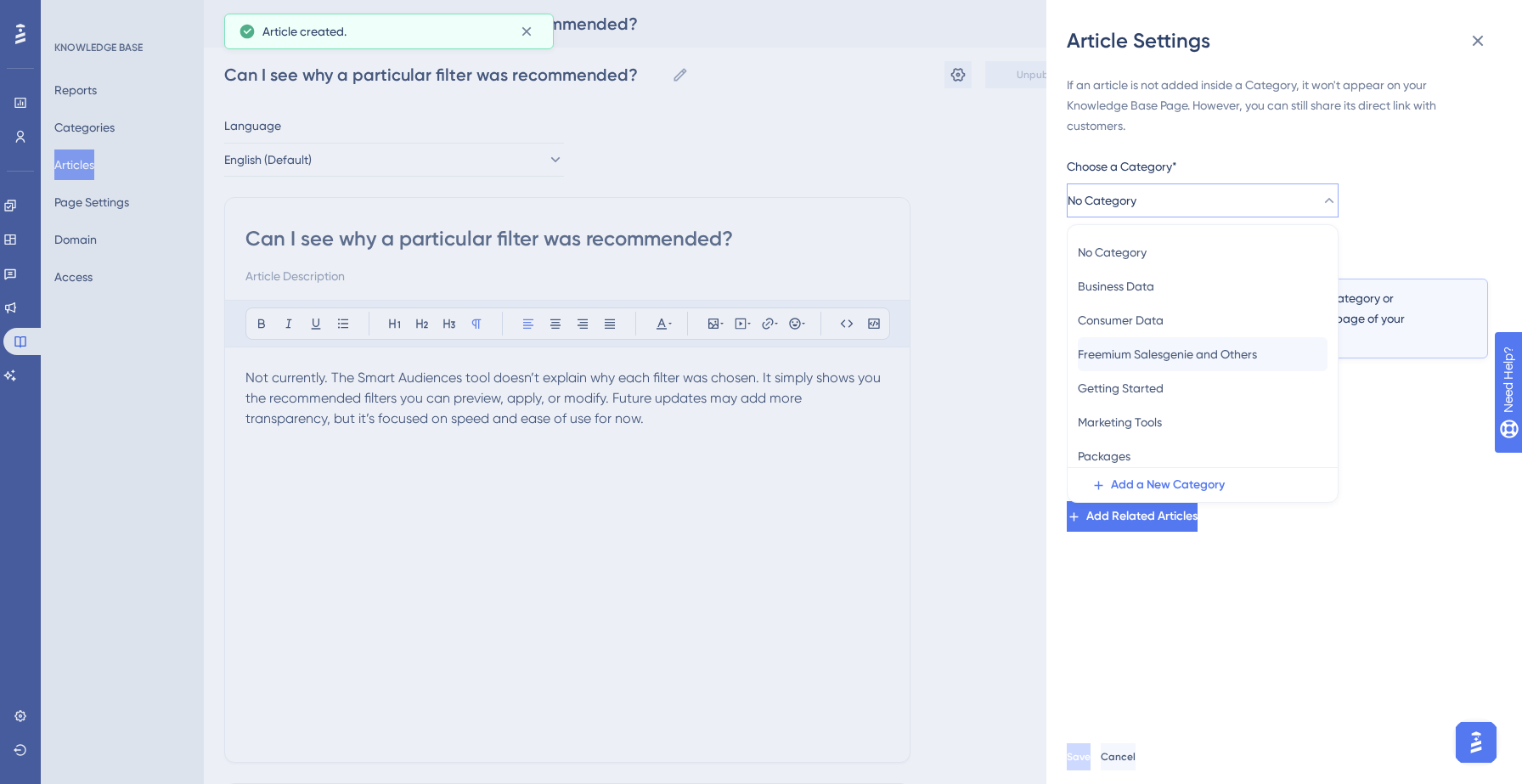
scroll to position [74, 0]
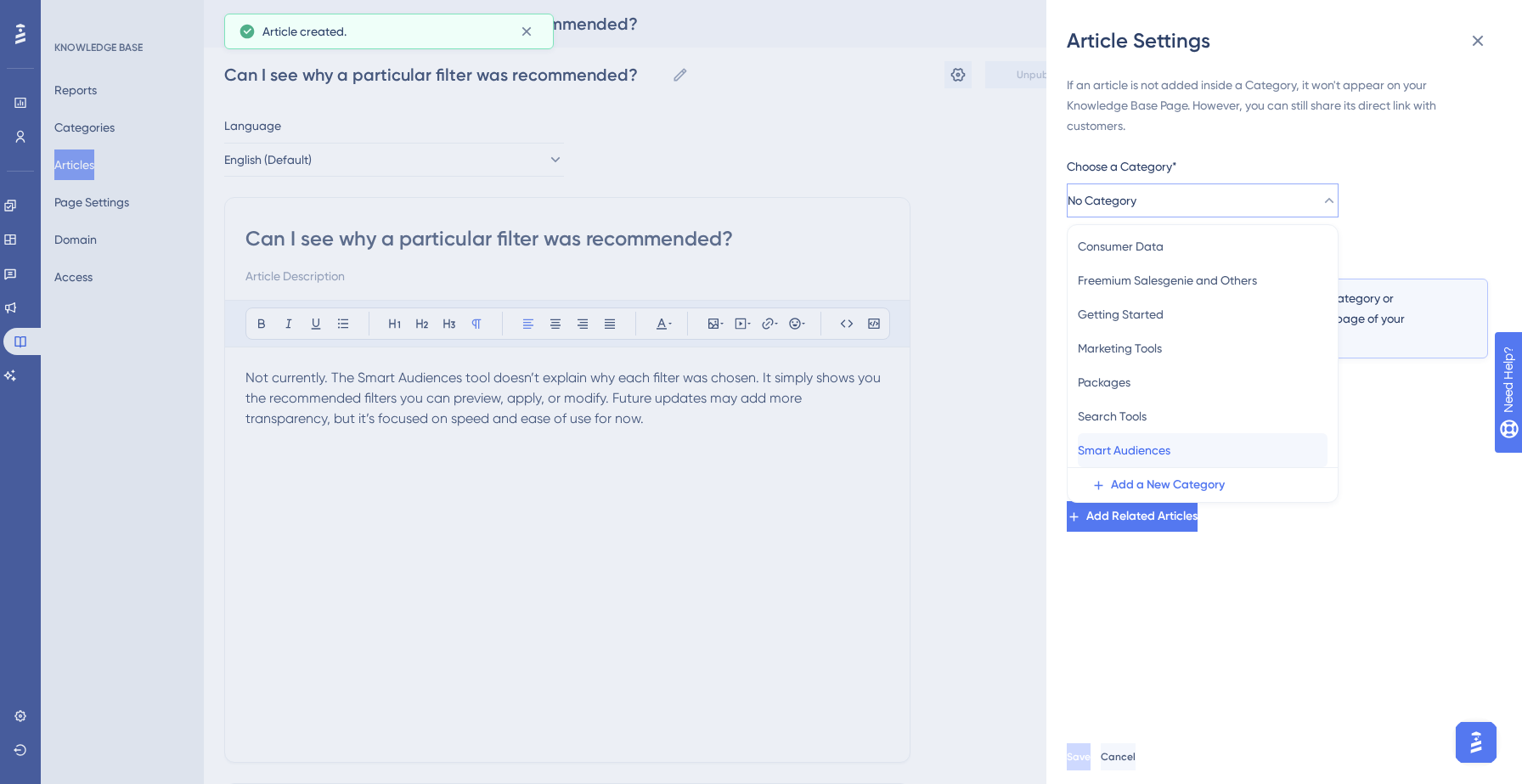
click at [1155, 456] on span "Smart Audiences" at bounding box center [1124, 450] width 93 height 20
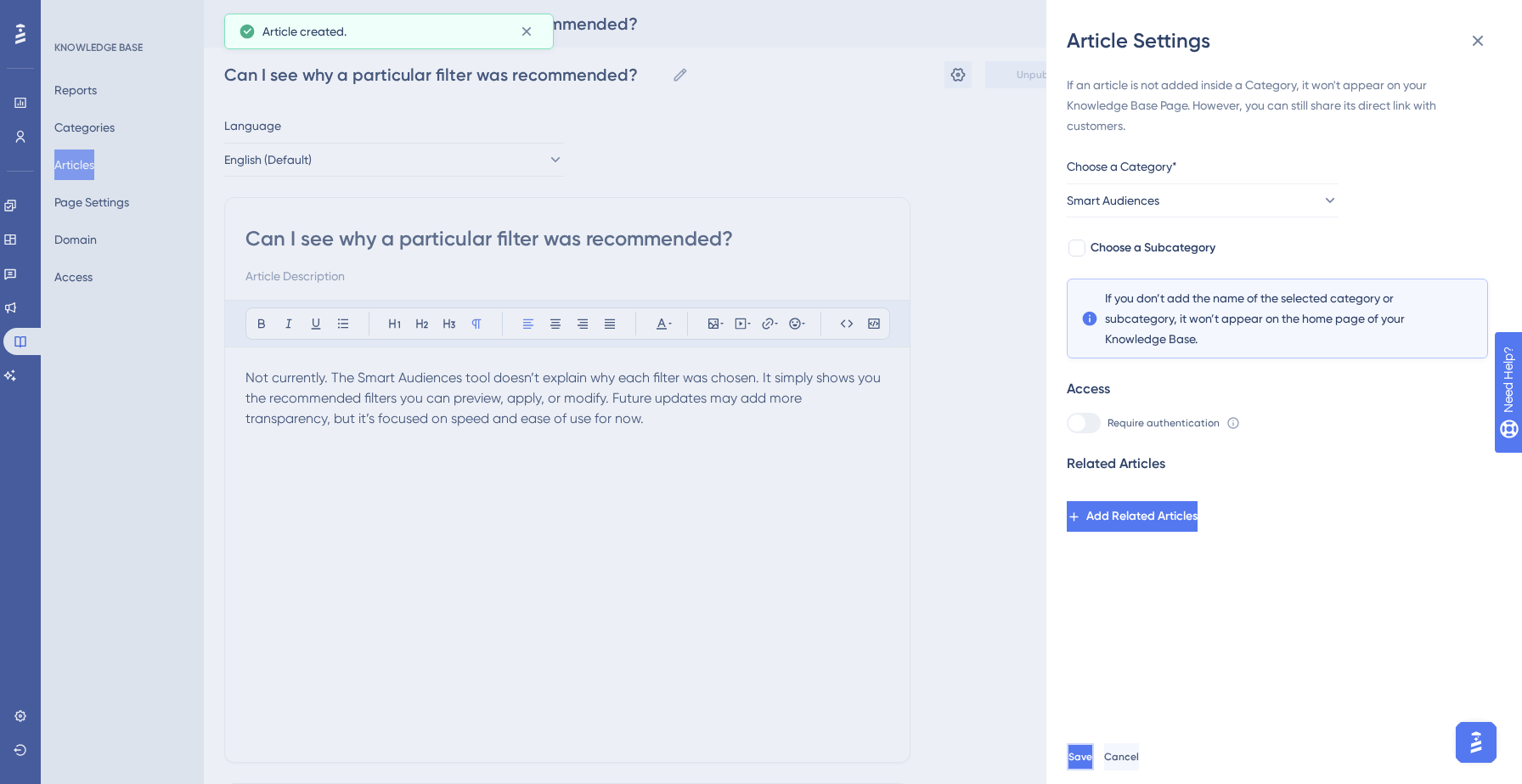
click at [1093, 766] on button "Save" at bounding box center [1080, 756] width 27 height 27
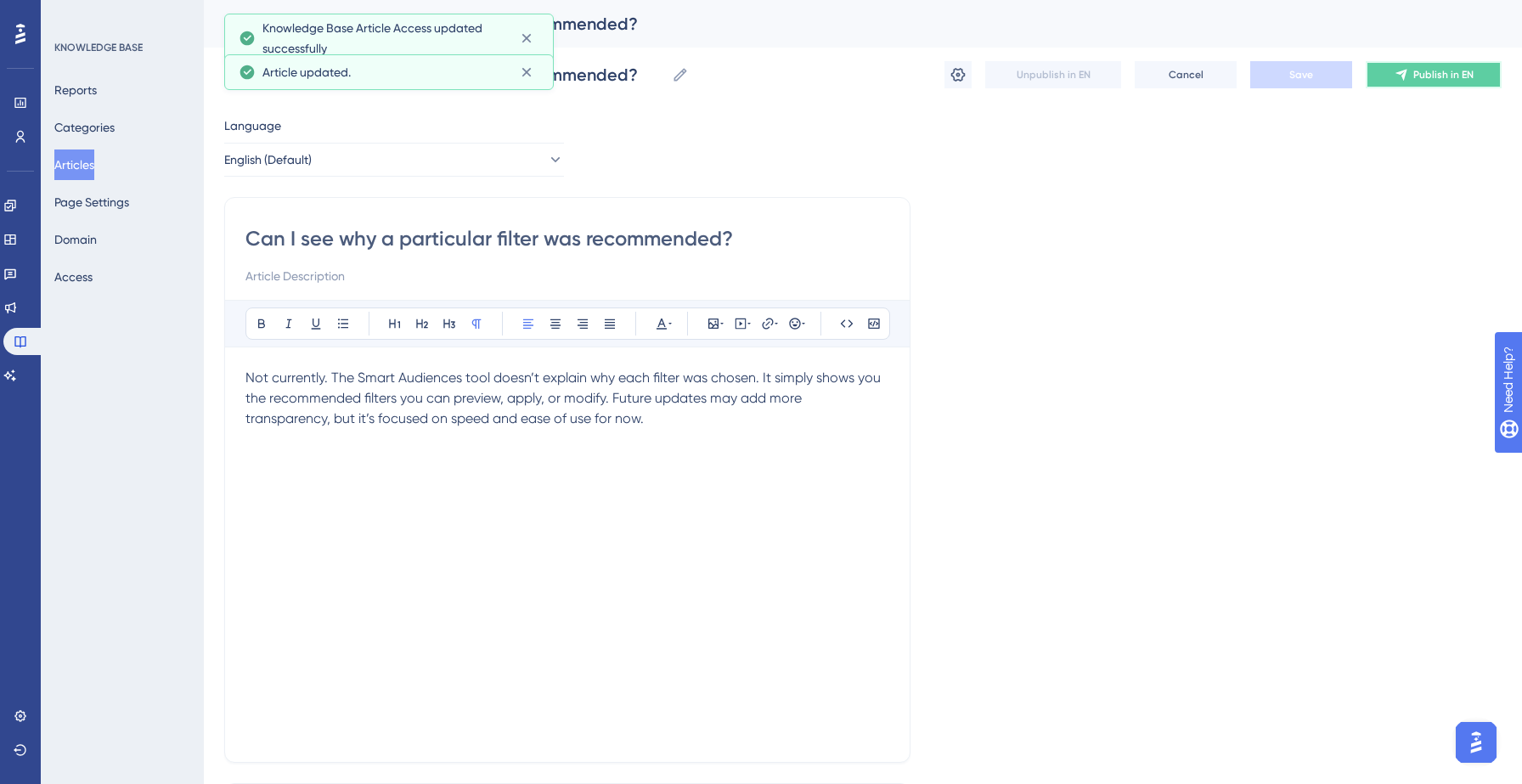
click at [1441, 78] on span "Publish in EN" at bounding box center [1444, 74] width 61 height 13
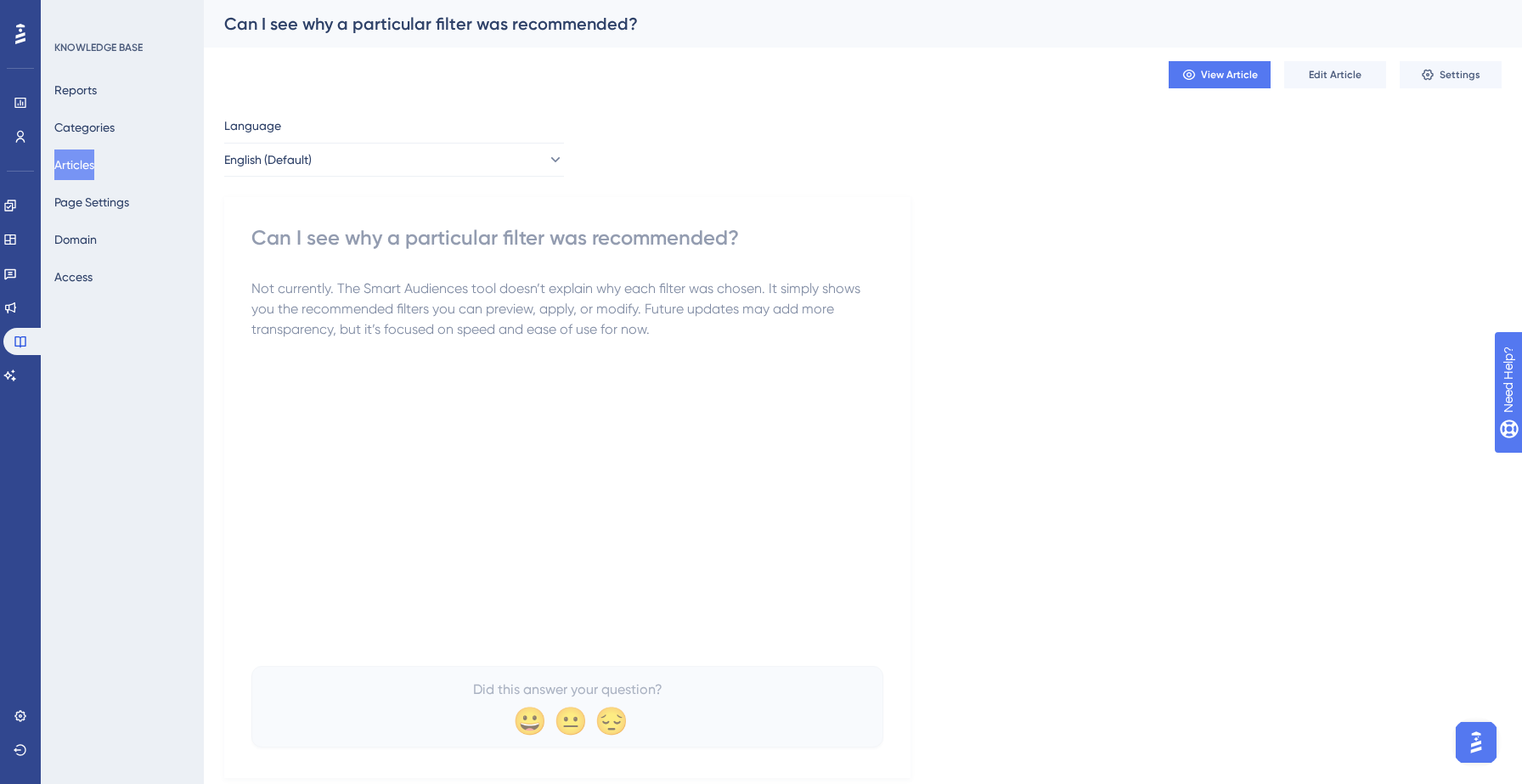
click at [93, 160] on button "Articles" at bounding box center [74, 165] width 40 height 30
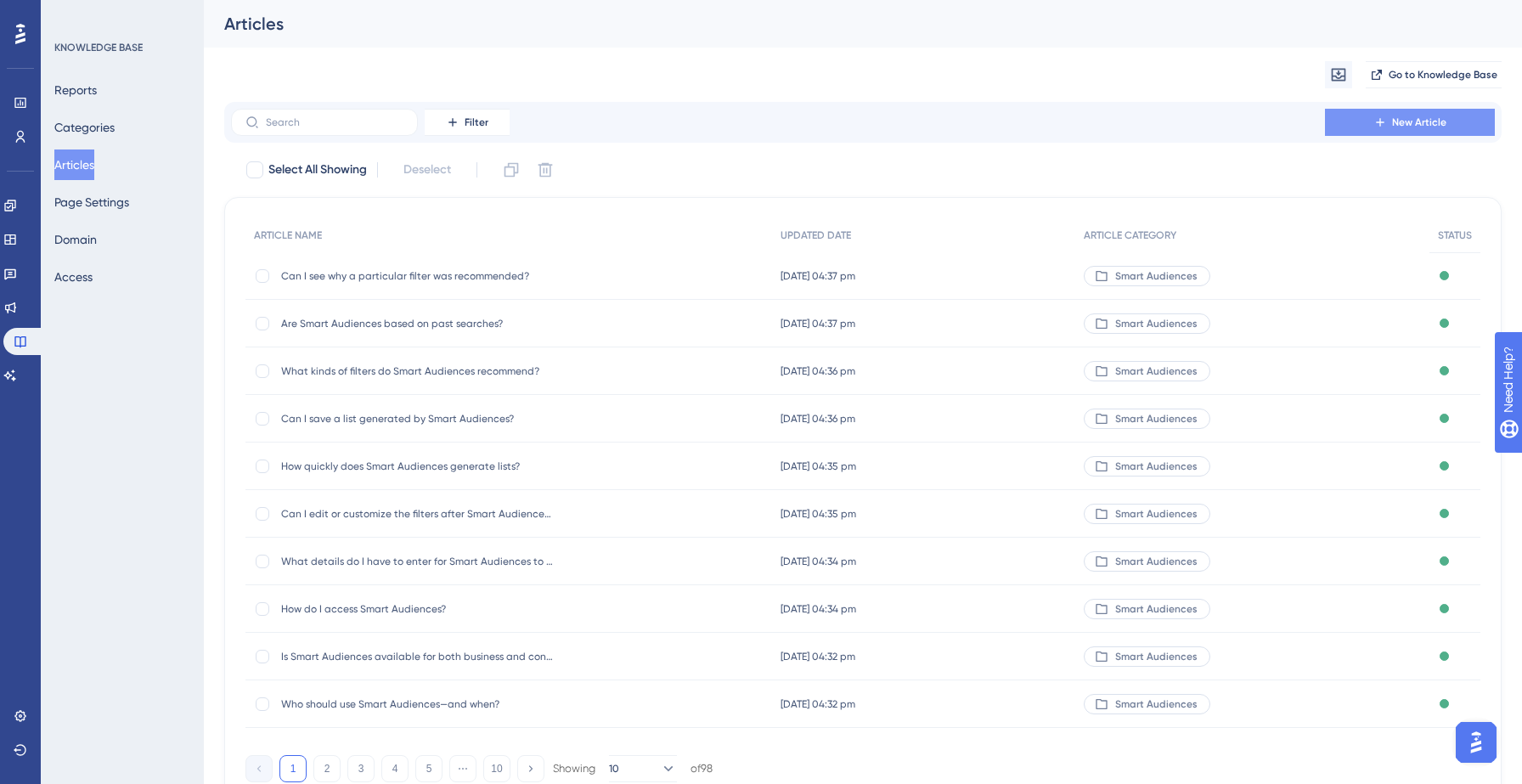
click at [1361, 122] on button "New Article" at bounding box center [1410, 122] width 170 height 27
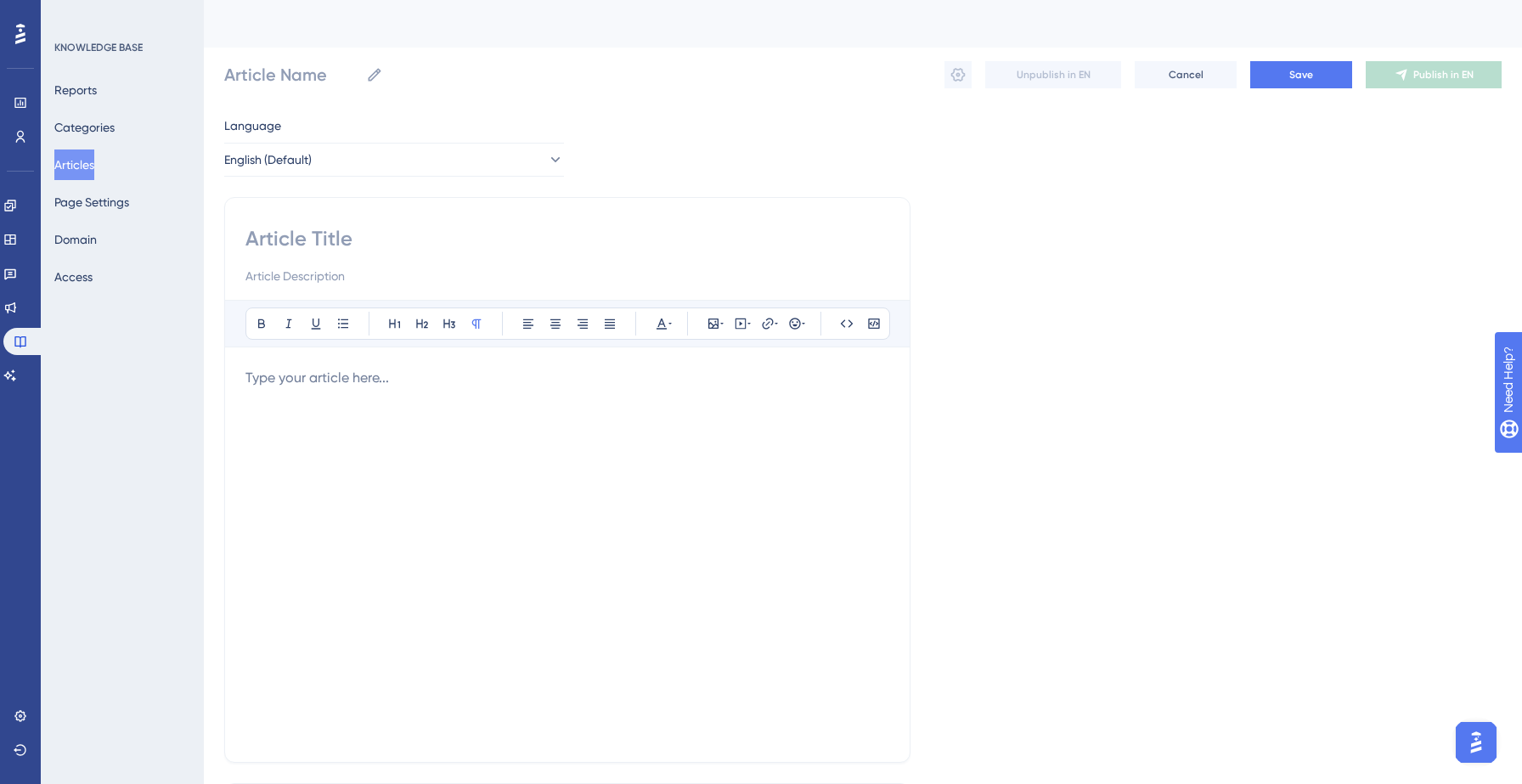
click at [396, 233] on input at bounding box center [567, 239] width 643 height 27
paste input "How are recommendations grouped?"
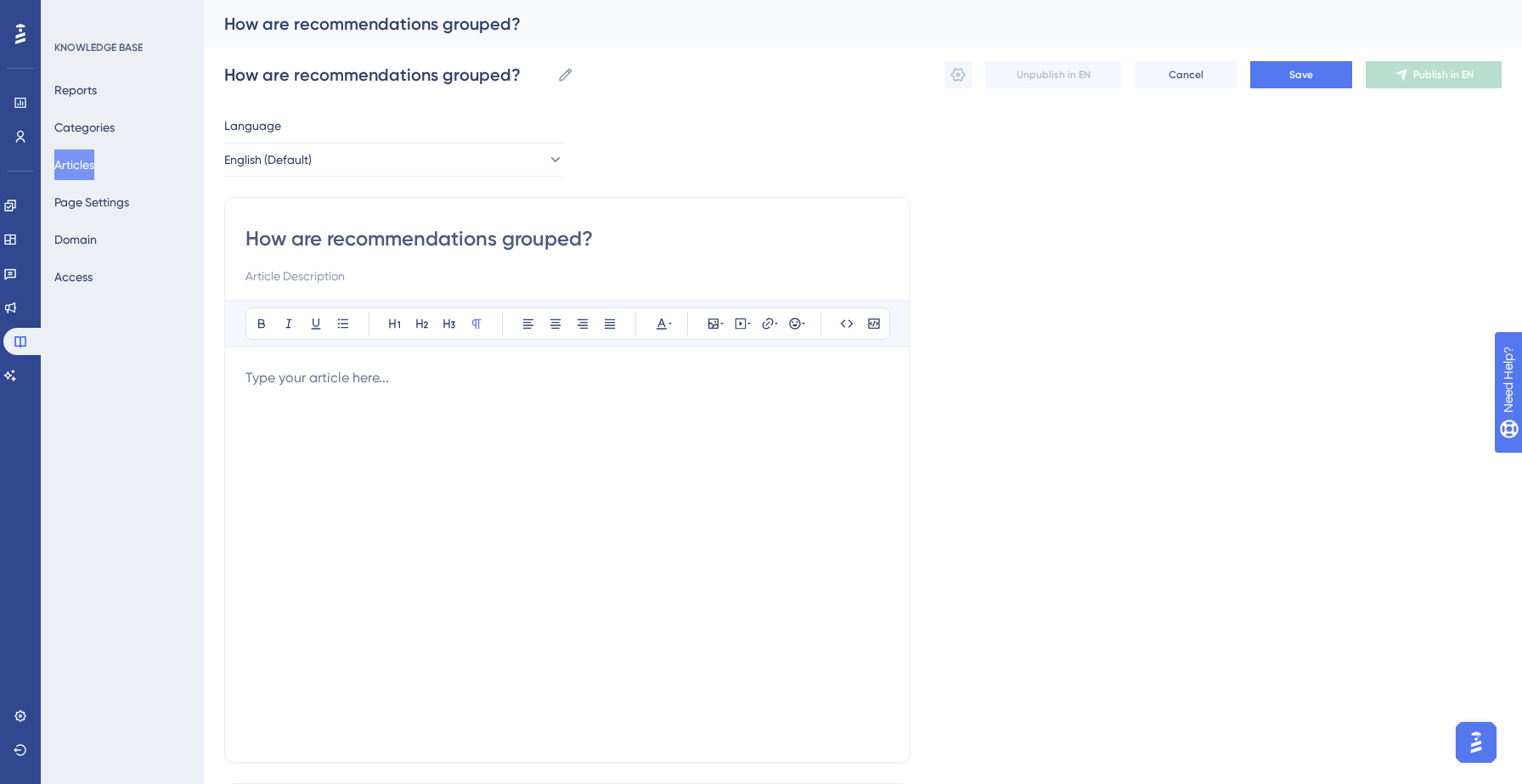
click at [389, 429] on div at bounding box center [567, 554] width 643 height 373
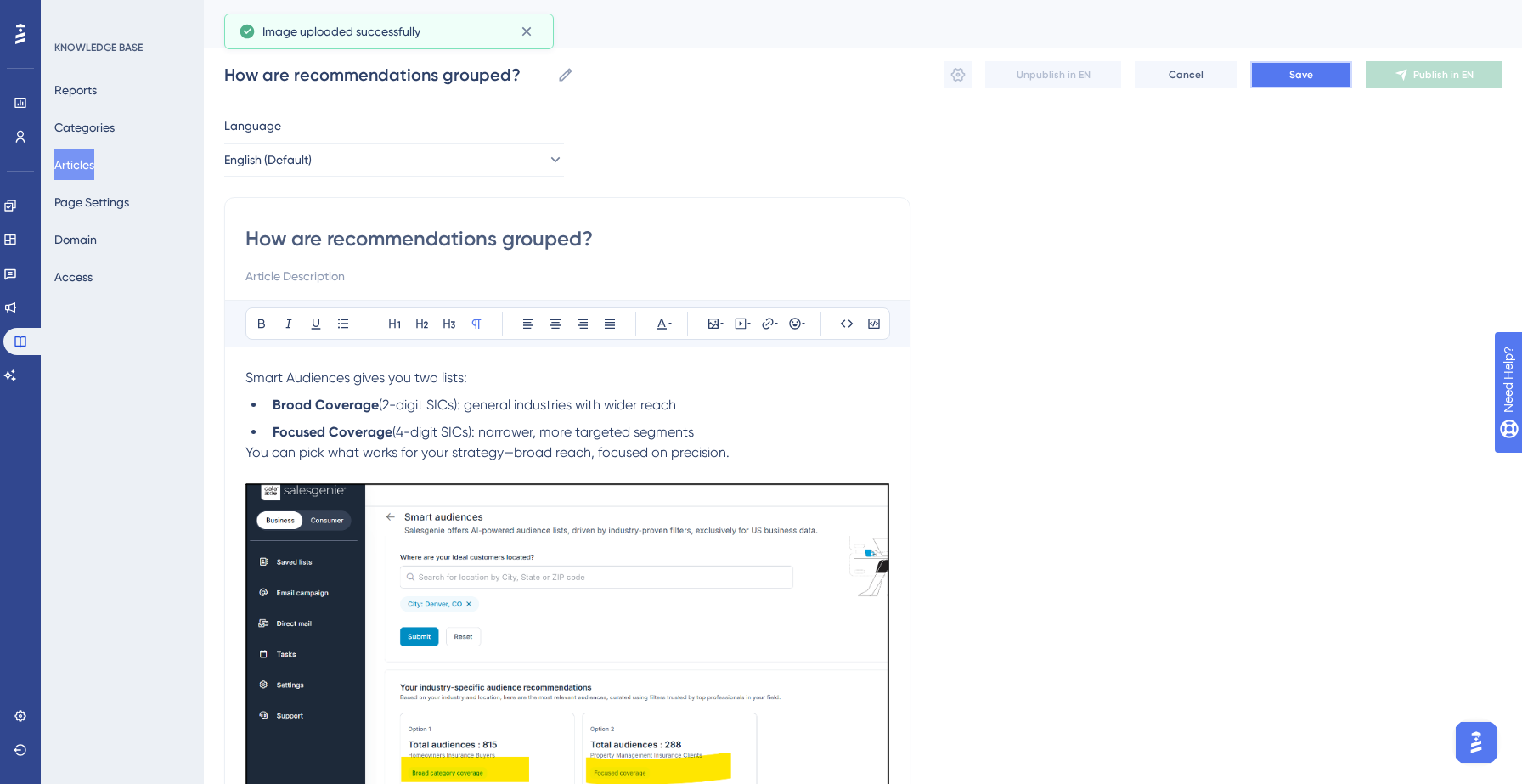
click at [1288, 63] on button "Save" at bounding box center [1301, 75] width 102 height 27
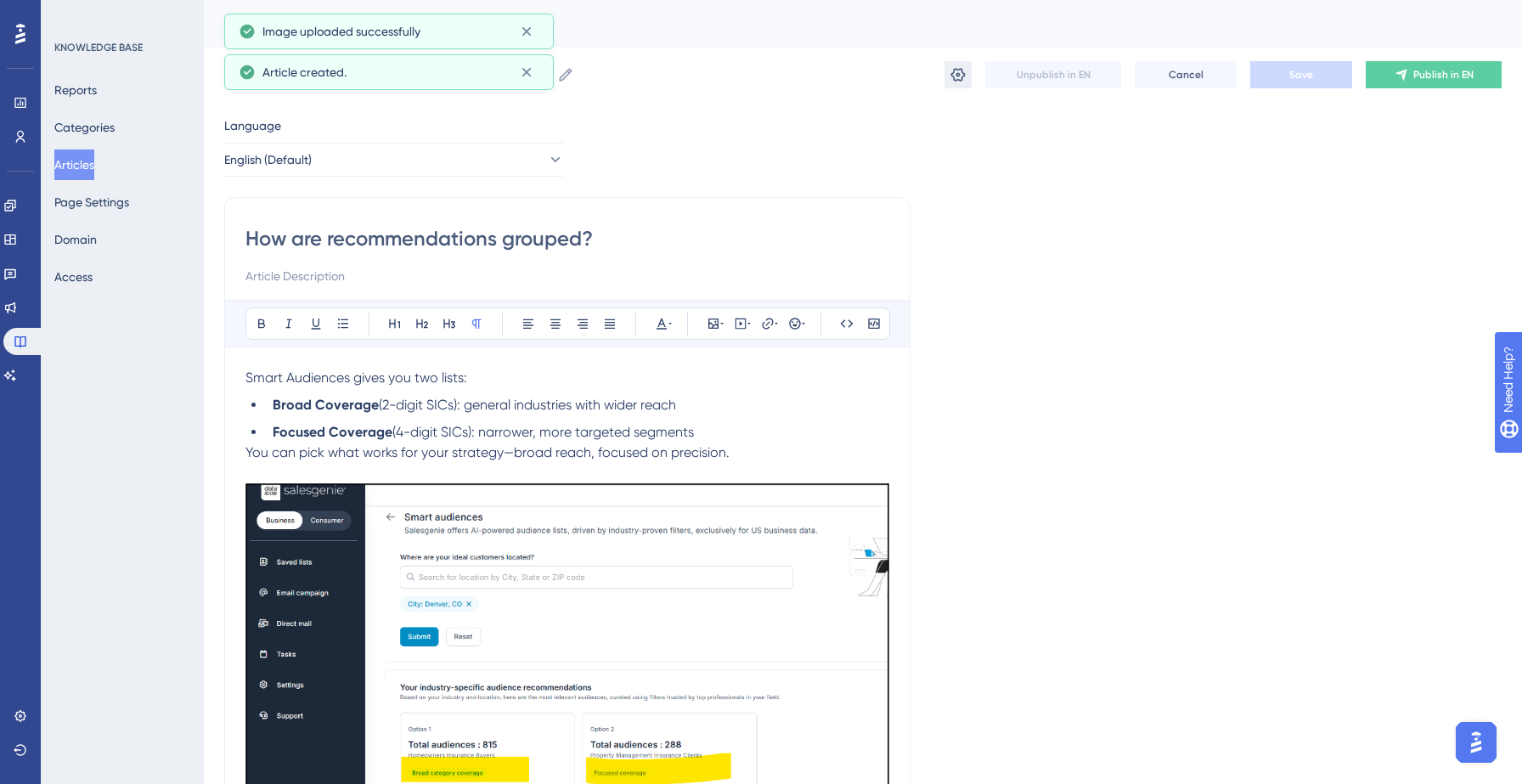
click at [954, 73] on icon at bounding box center [957, 74] width 17 height 17
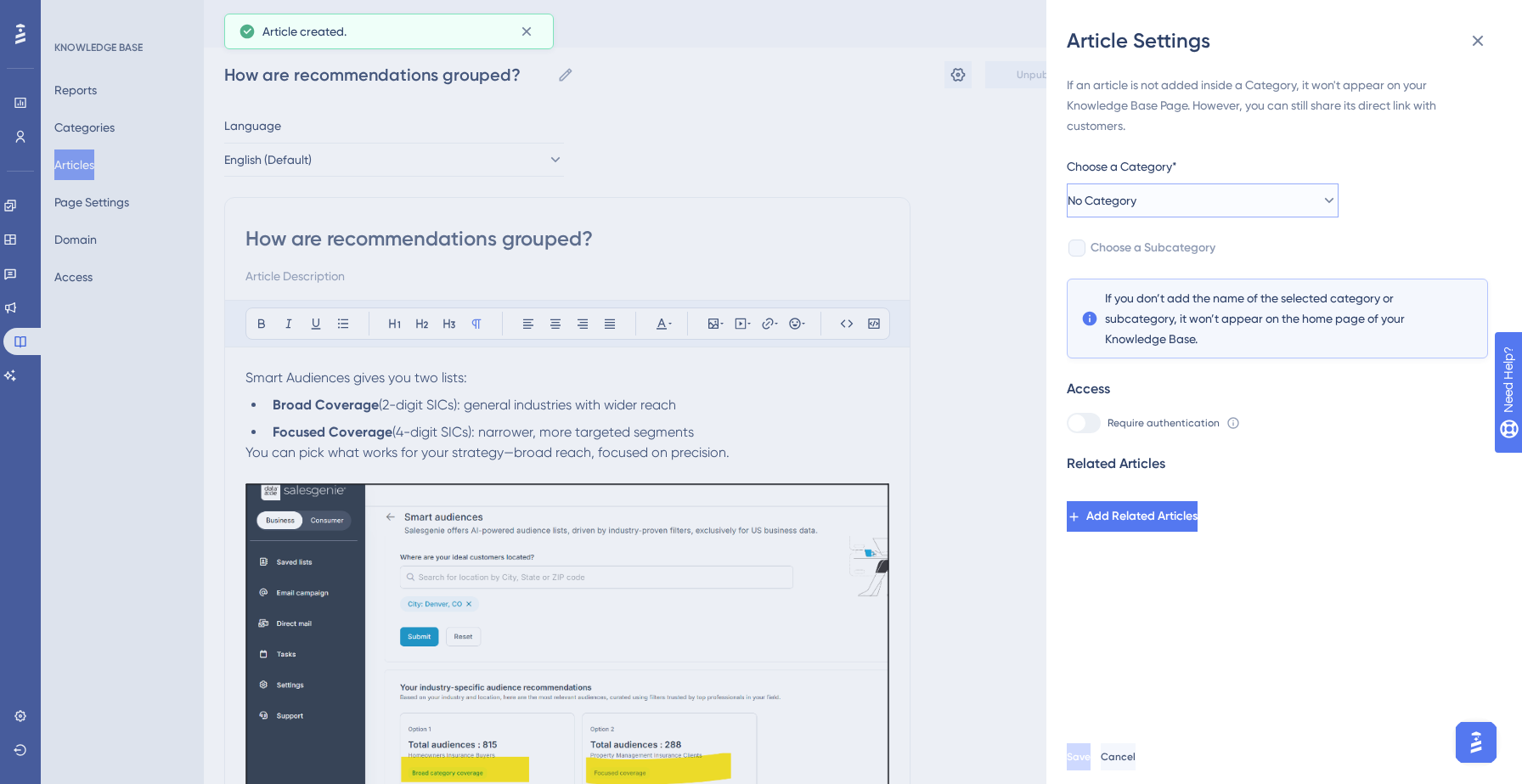
click at [1226, 195] on button "No Category" at bounding box center [1202, 200] width 272 height 34
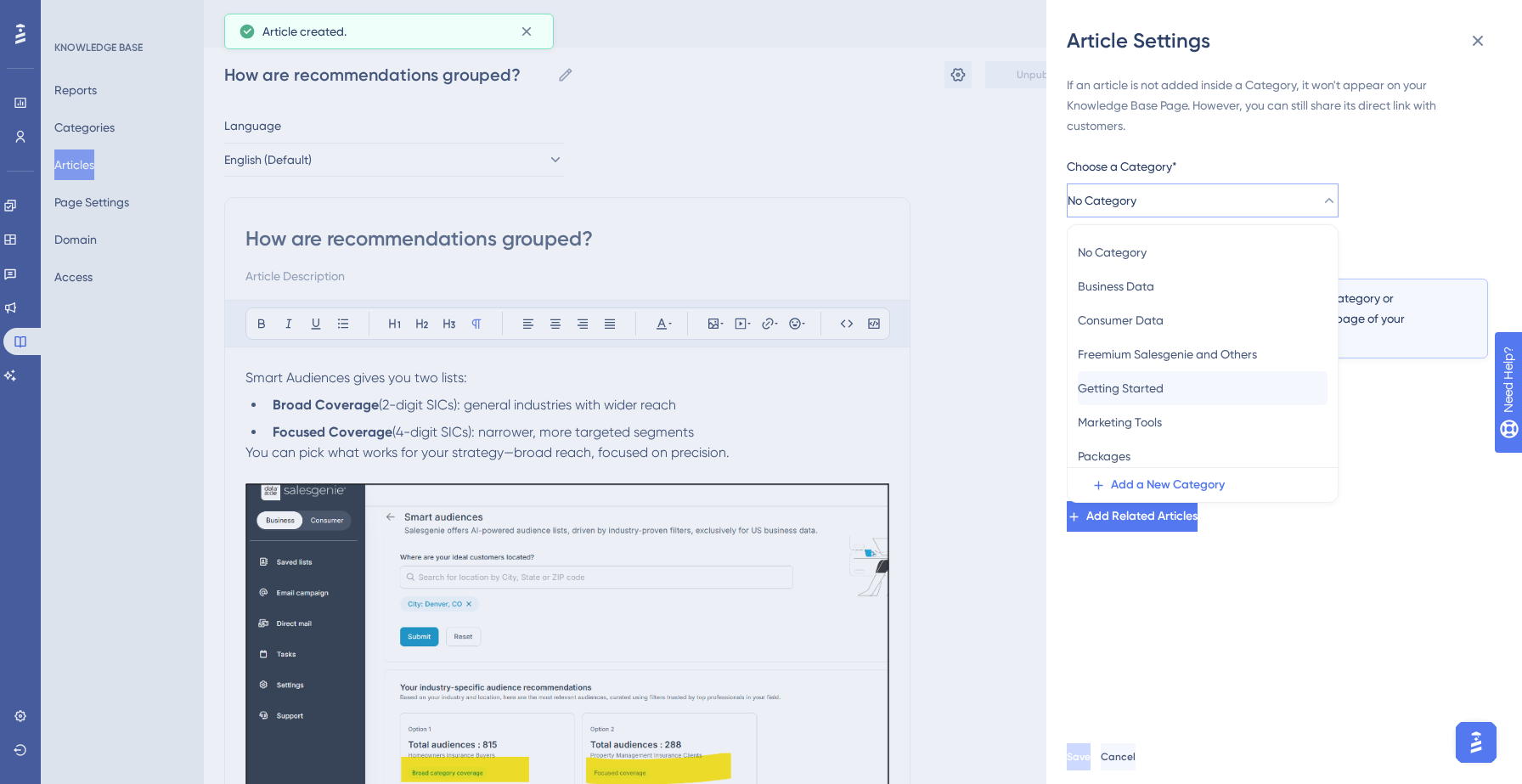
scroll to position [74, 0]
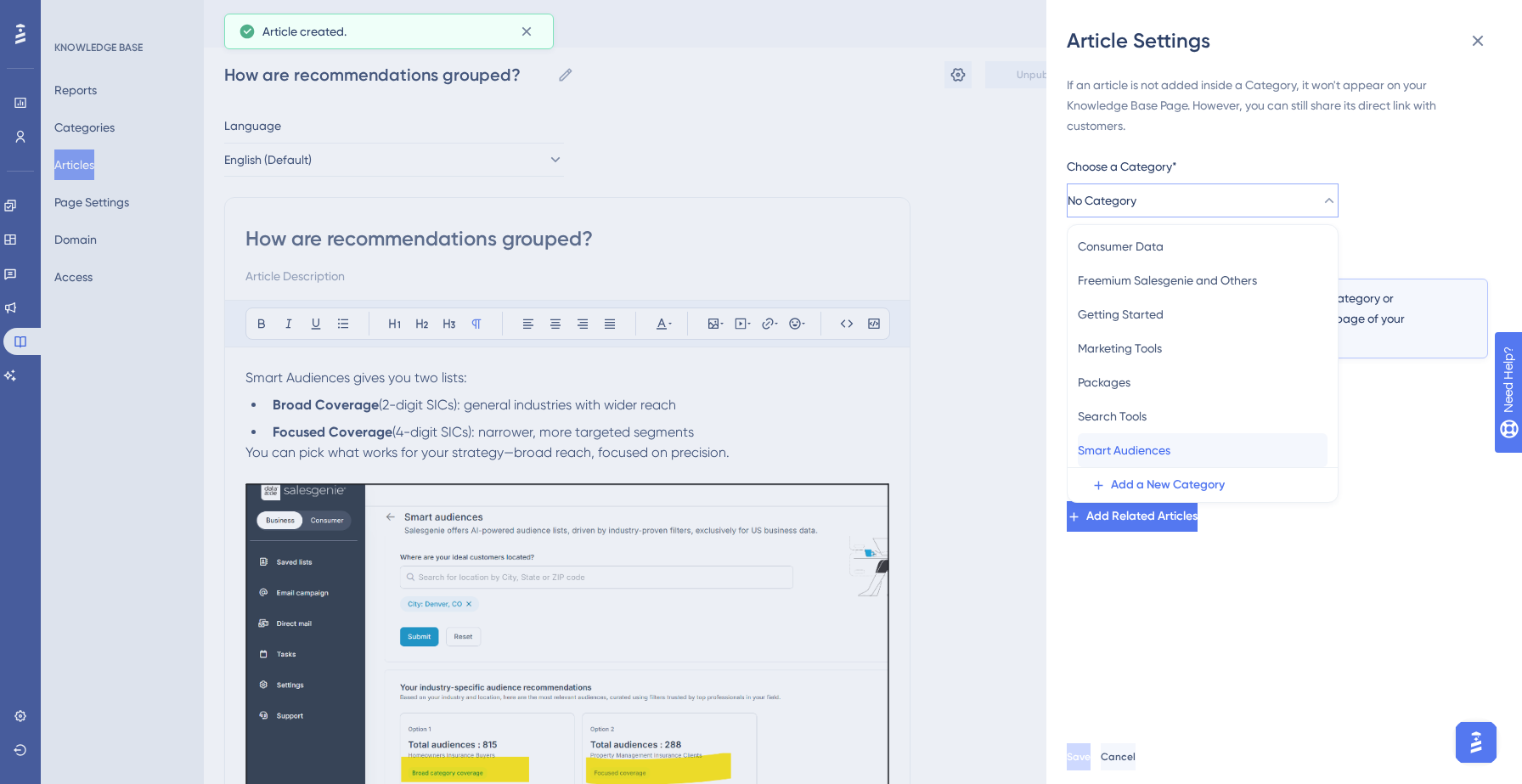
click at [1136, 451] on span "Smart Audiences" at bounding box center [1124, 450] width 93 height 20
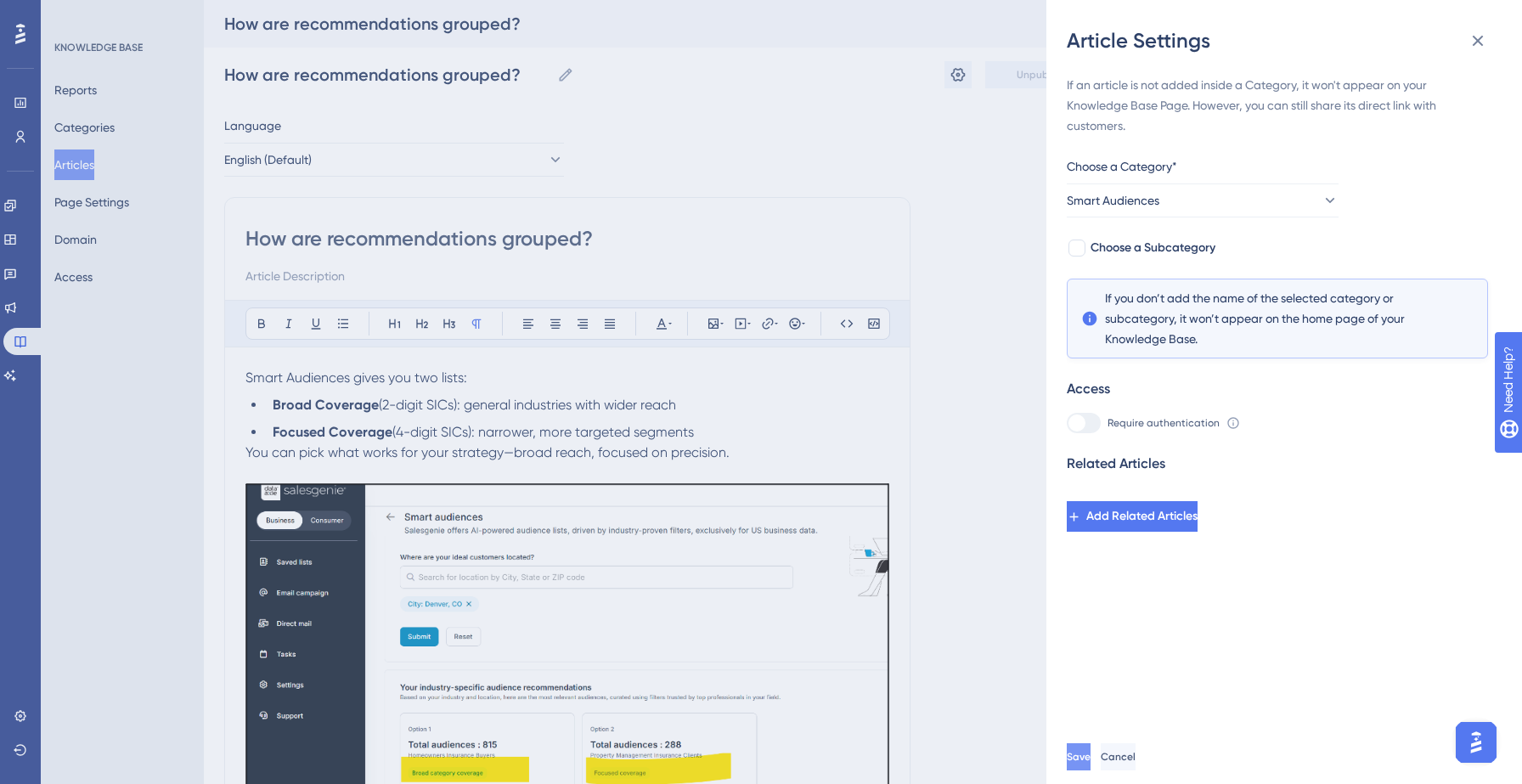
click at [1091, 747] on button "Save" at bounding box center [1078, 756] width 24 height 27
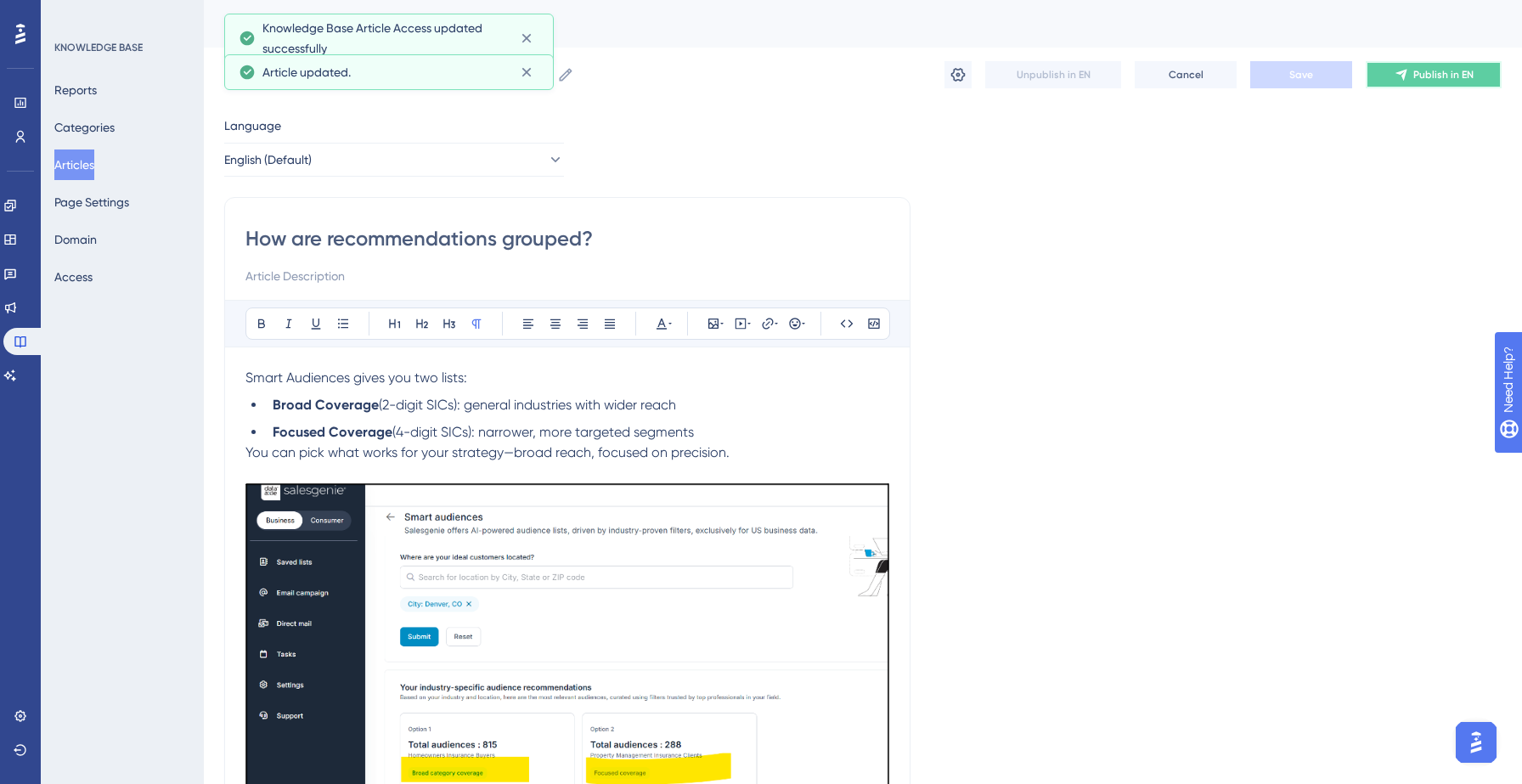
click at [1416, 86] on button "Publish in EN" at bounding box center [1433, 75] width 135 height 27
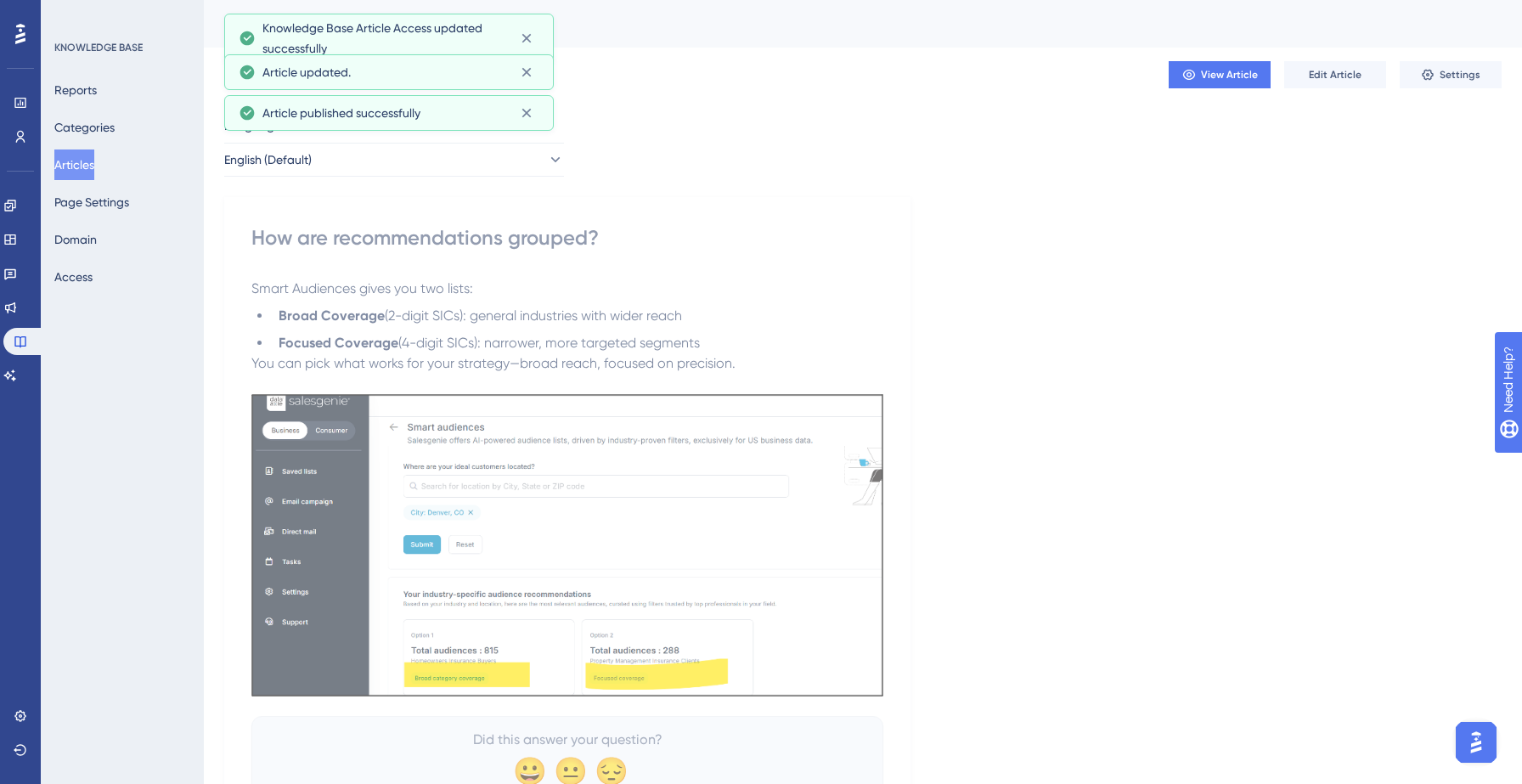
click at [91, 164] on button "Articles" at bounding box center [74, 165] width 40 height 30
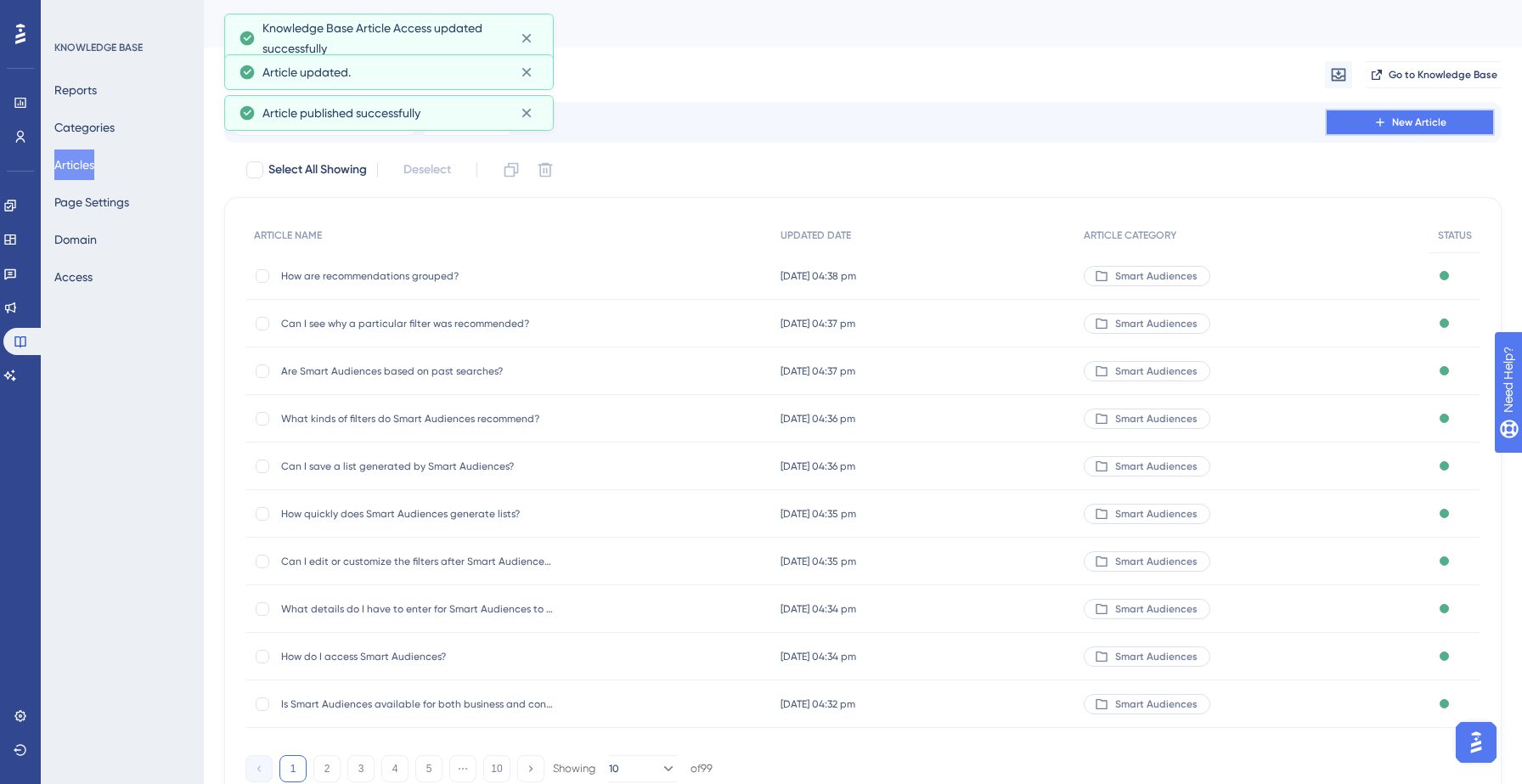
click at [1443, 117] on span "New Article" at bounding box center [1419, 122] width 54 height 13
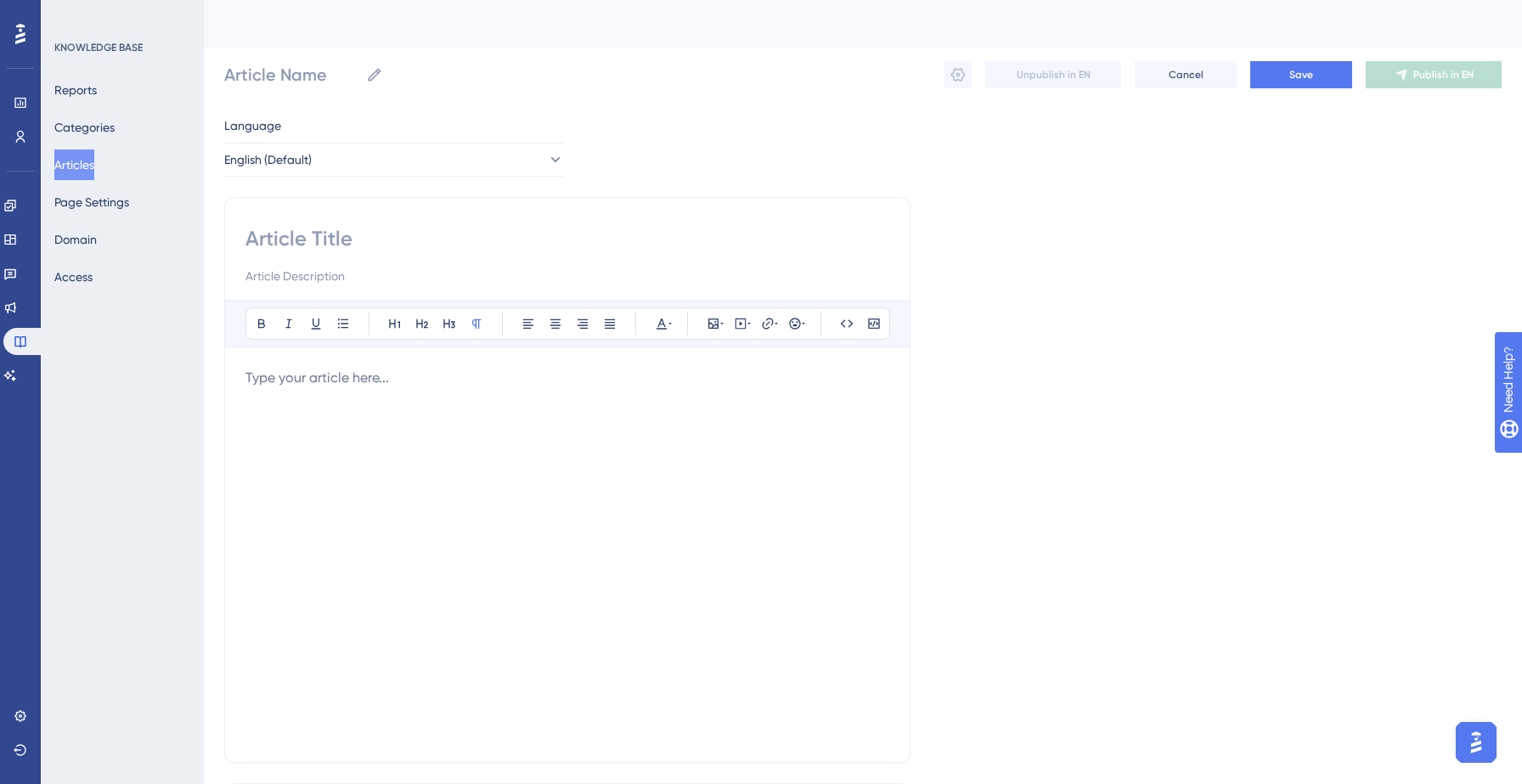
click at [345, 241] on input at bounding box center [567, 239] width 643 height 27
paste input "Can I use Smart Audiences without knowing my target industry?"
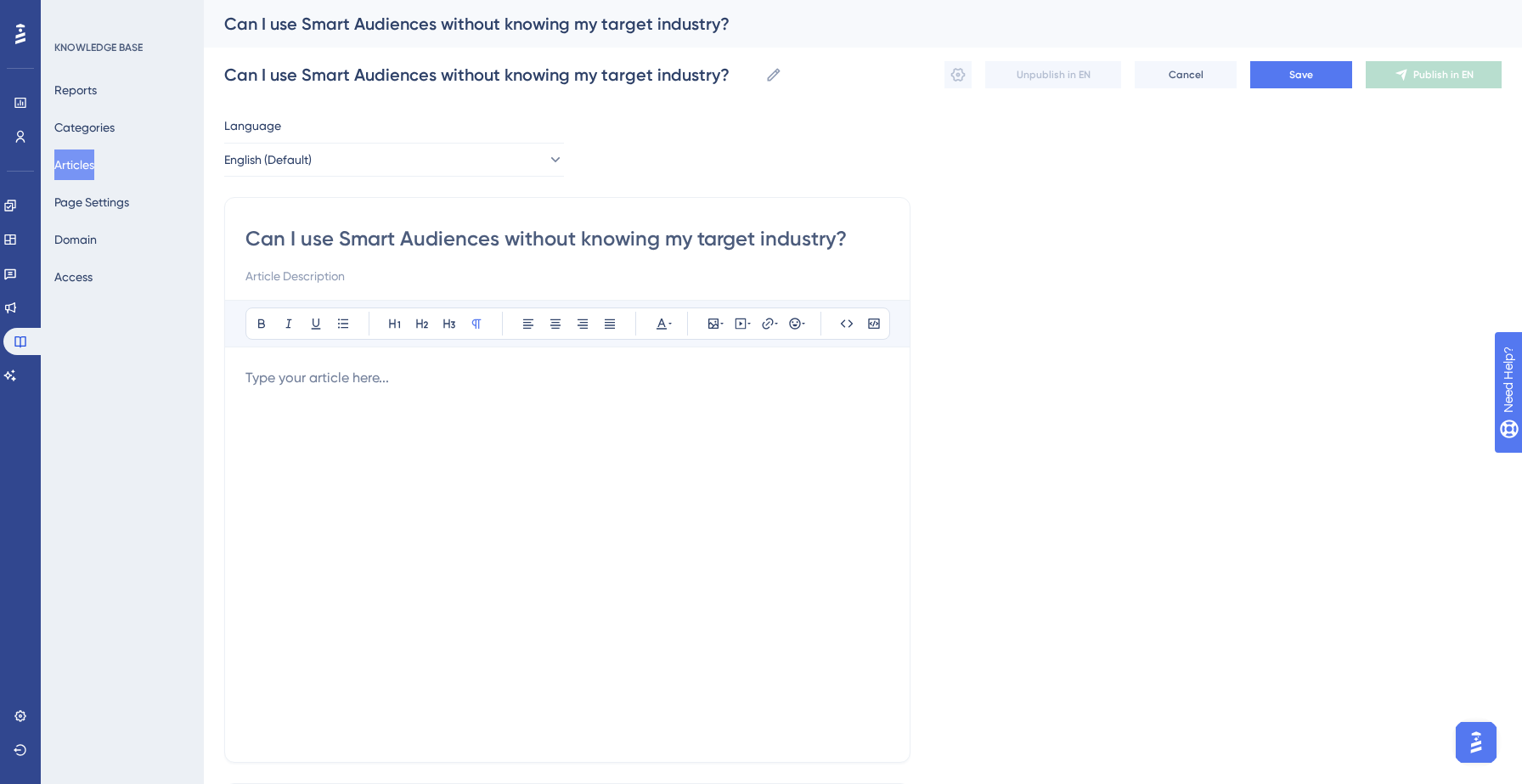
click at [256, 382] on p at bounding box center [567, 378] width 643 height 20
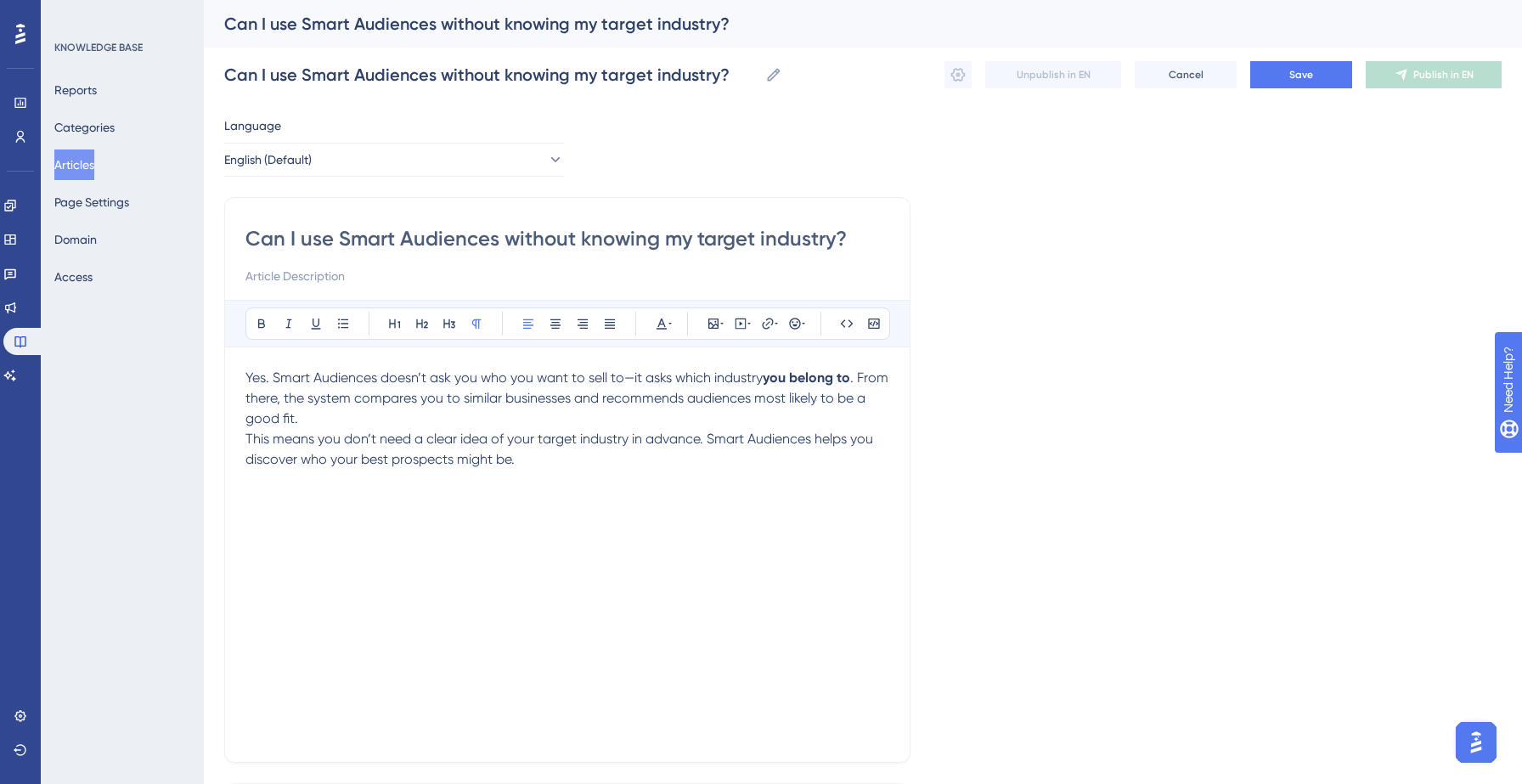
click at [1318, 89] on div "Can I use Smart Audiences without knowing my target industry? Can I use Smart A…" at bounding box center [863, 74] width 1277 height 54
click at [1292, 81] on span "Save" at bounding box center [1301, 74] width 24 height 13
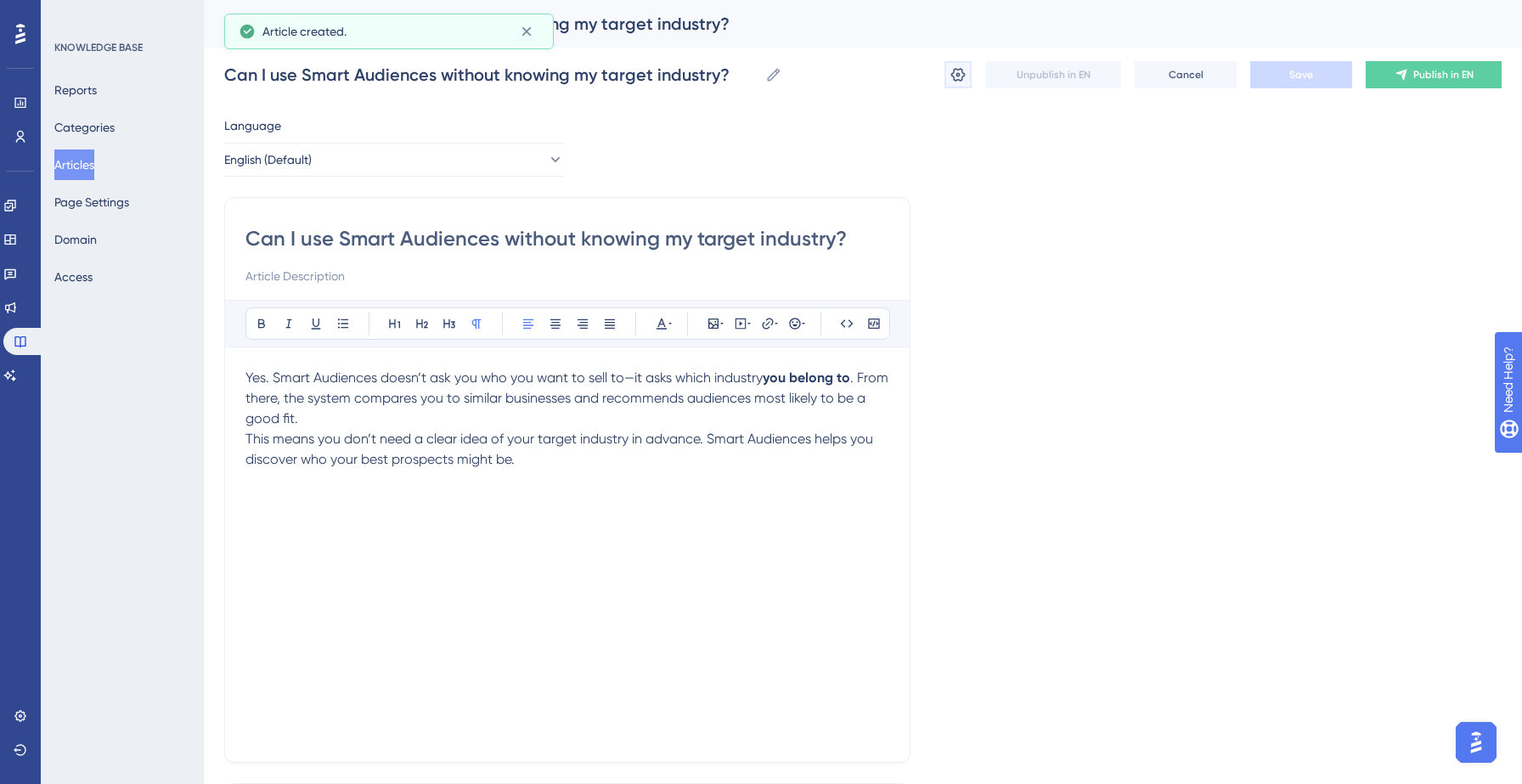
click at [948, 78] on button at bounding box center [958, 75] width 27 height 27
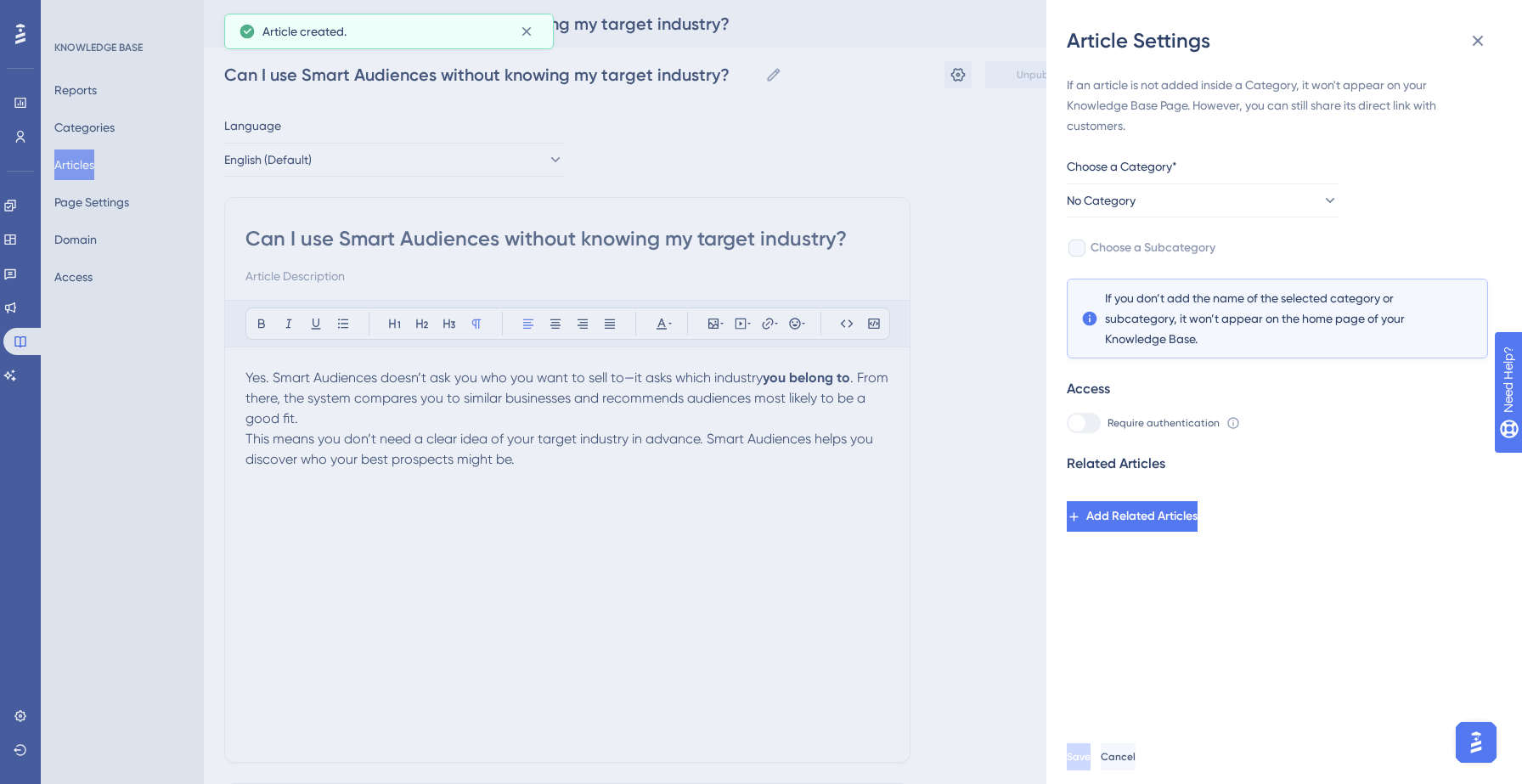
click at [1234, 159] on div "Choose a Category*" at bounding box center [1202, 169] width 272 height 27
click at [1233, 200] on button "No Category" at bounding box center [1202, 200] width 272 height 34
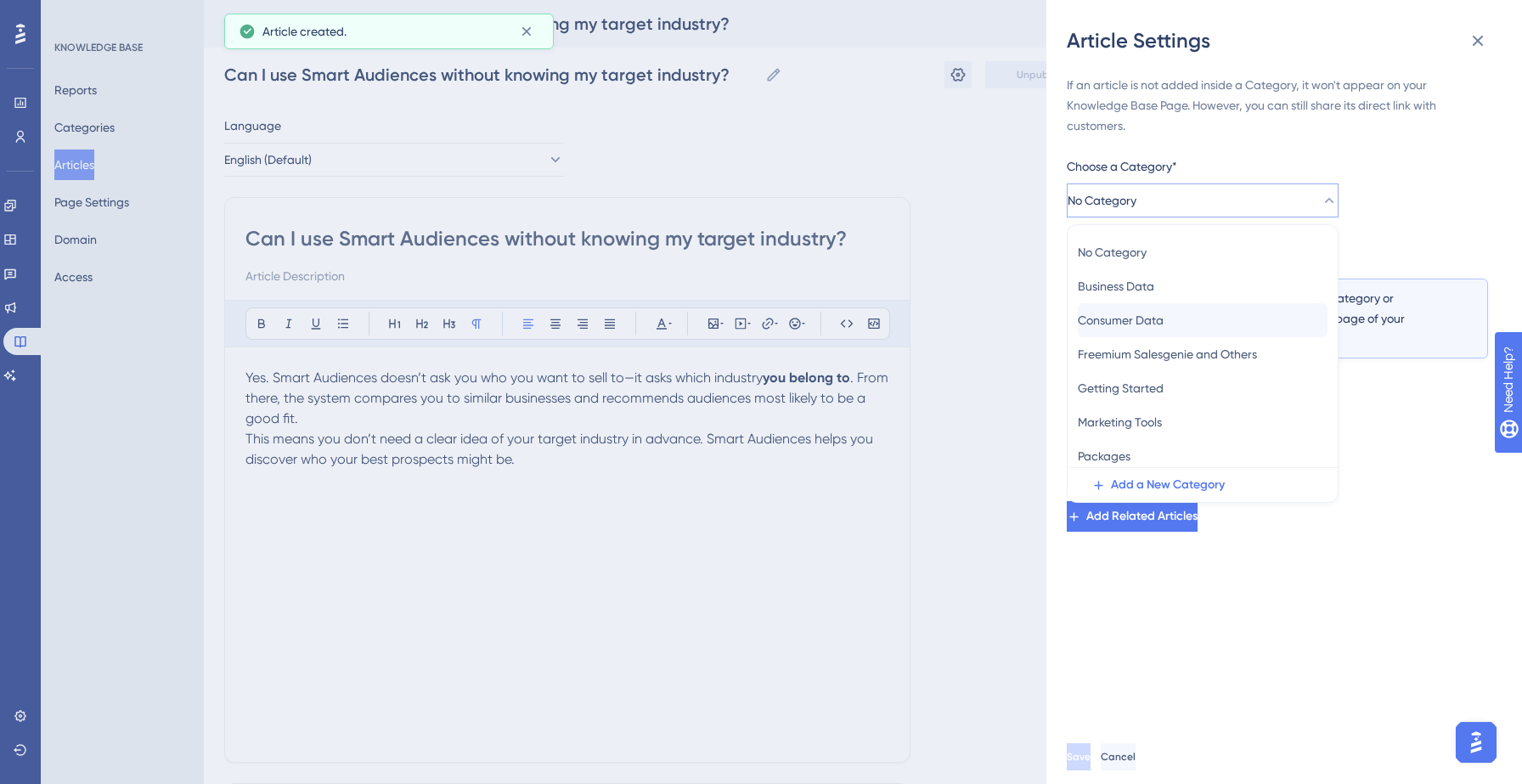
scroll to position [74, 0]
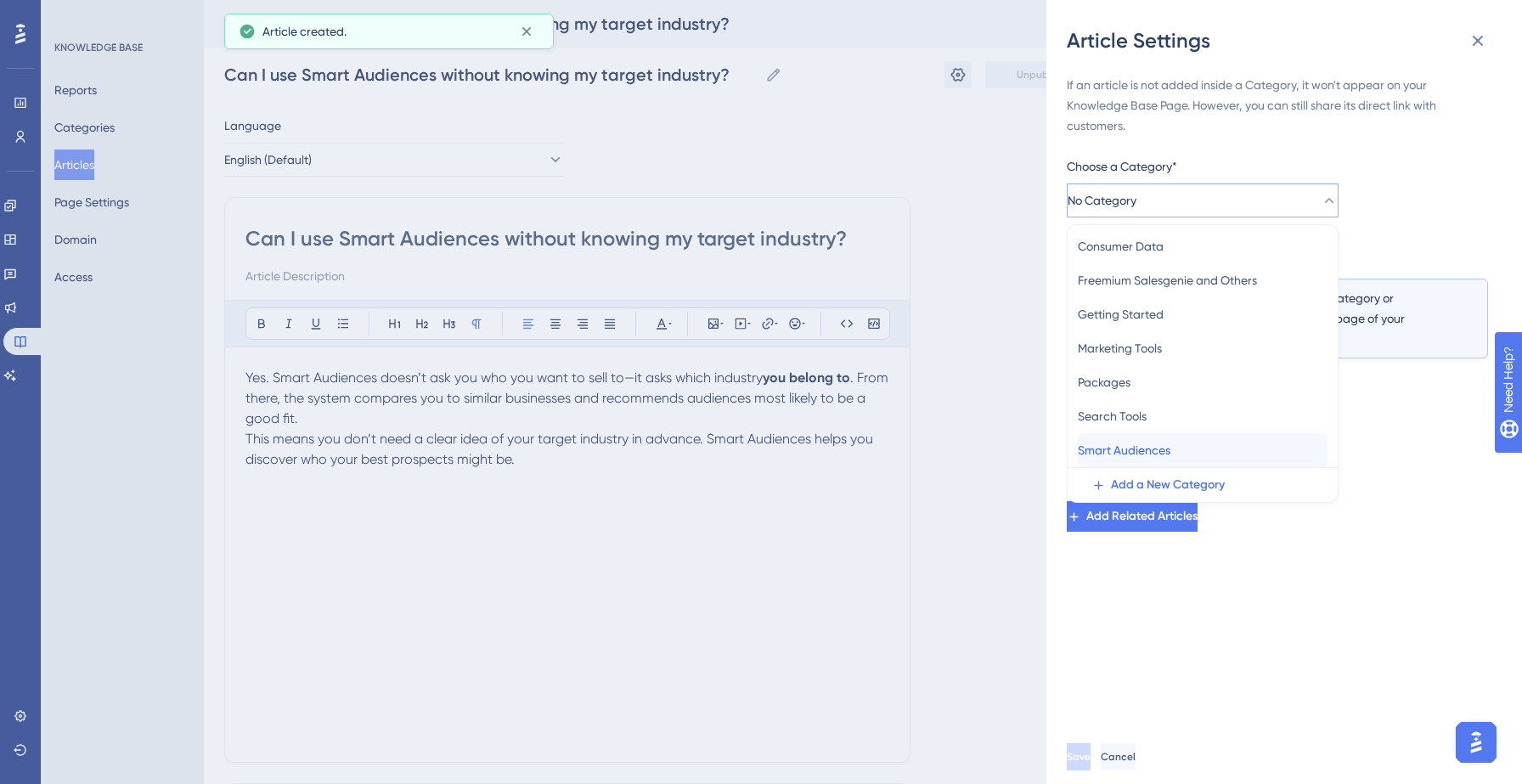
click at [1142, 448] on span "Smart Audiences" at bounding box center [1124, 450] width 93 height 20
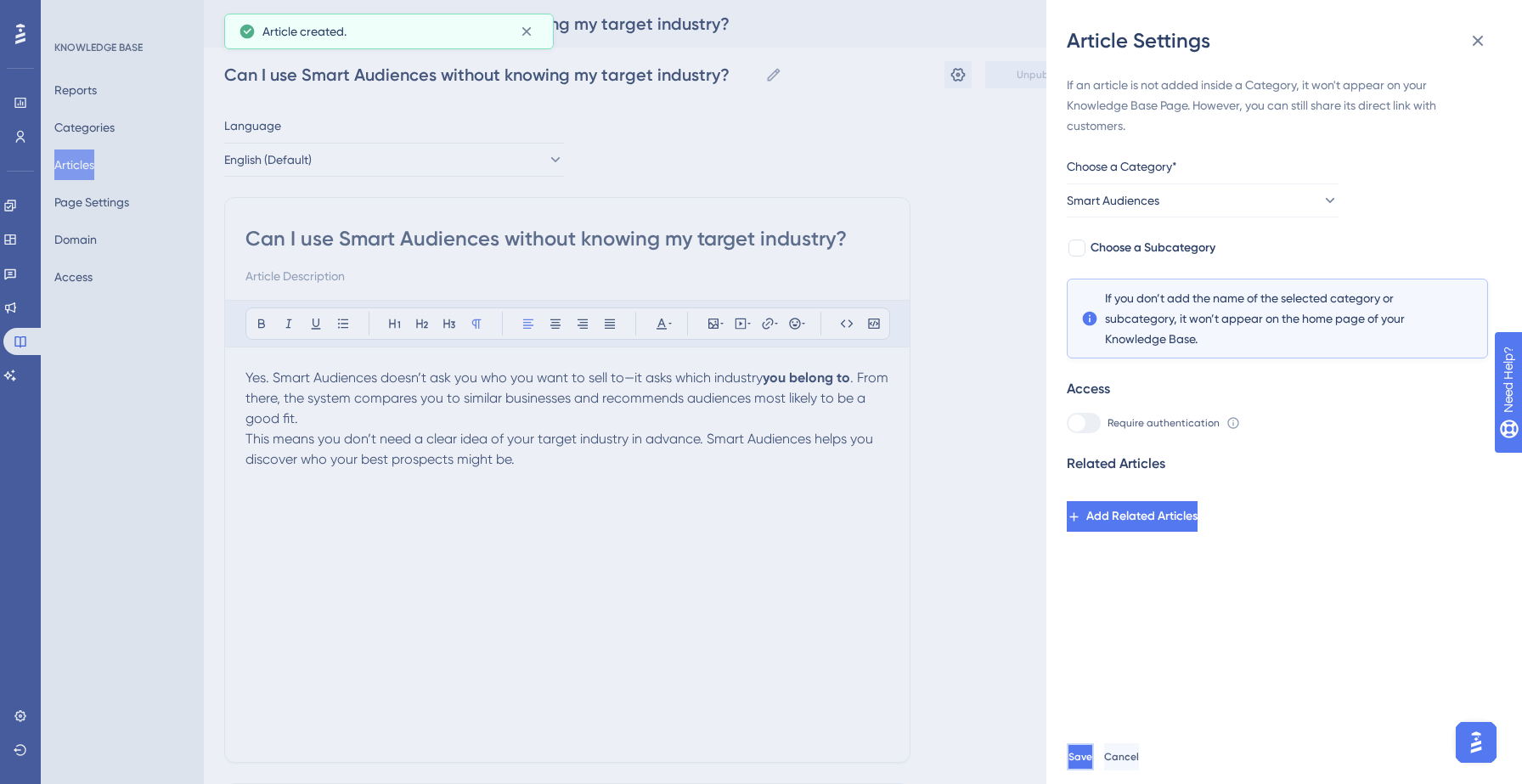
click at [1093, 747] on button "Save" at bounding box center [1080, 756] width 27 height 27
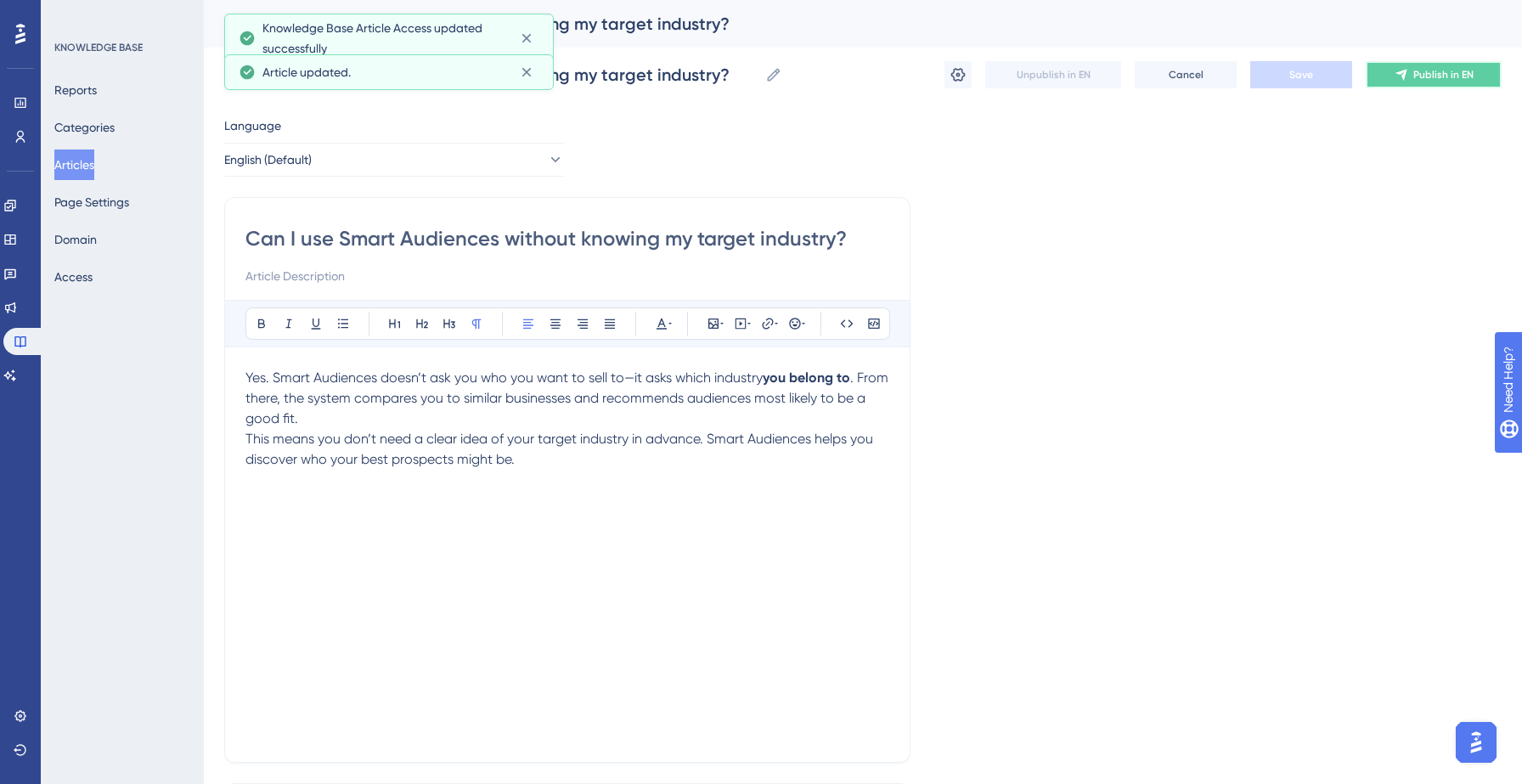
click at [1452, 77] on span "Publish in EN" at bounding box center [1444, 74] width 61 height 13
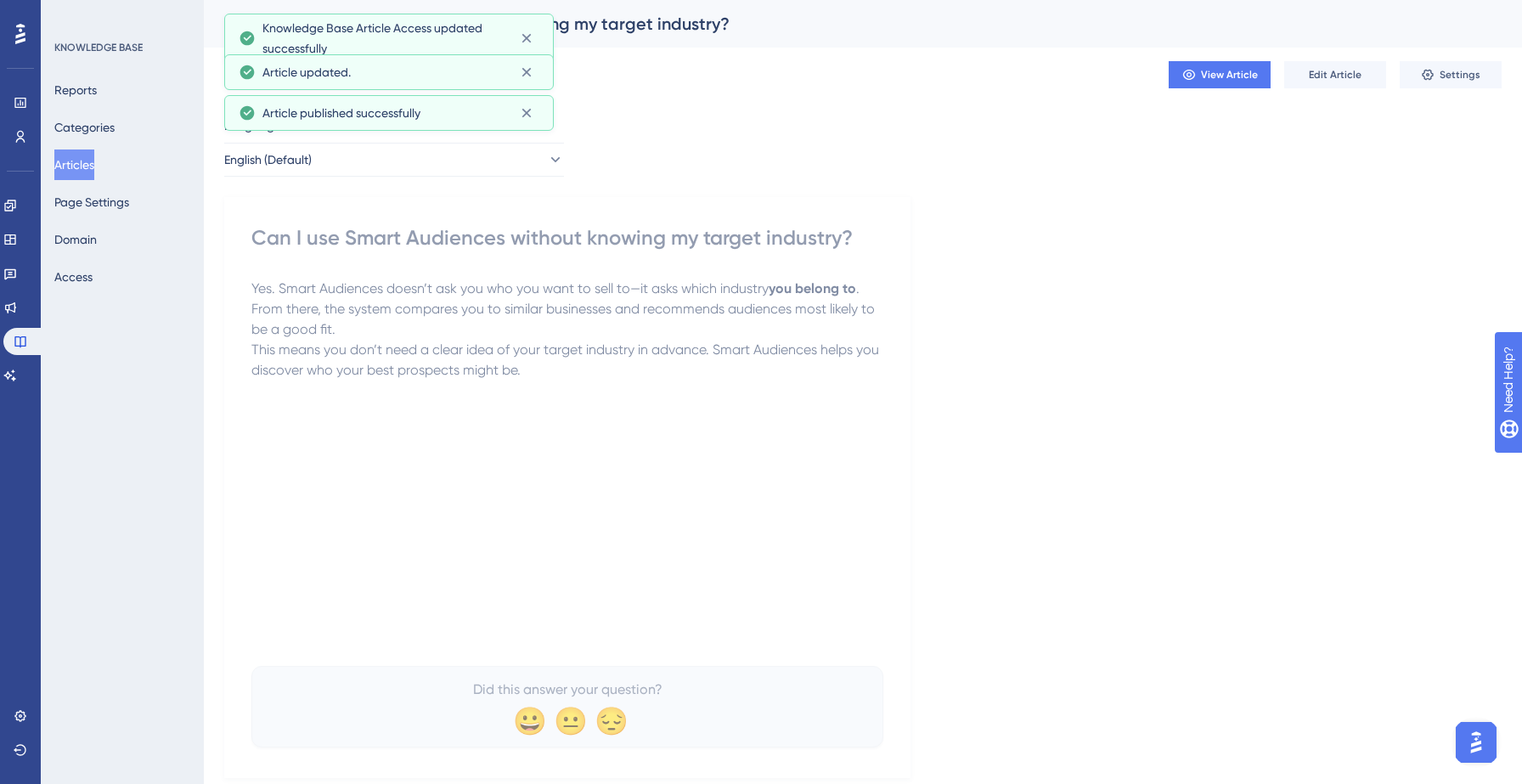
click at [81, 170] on button "Articles" at bounding box center [74, 165] width 40 height 30
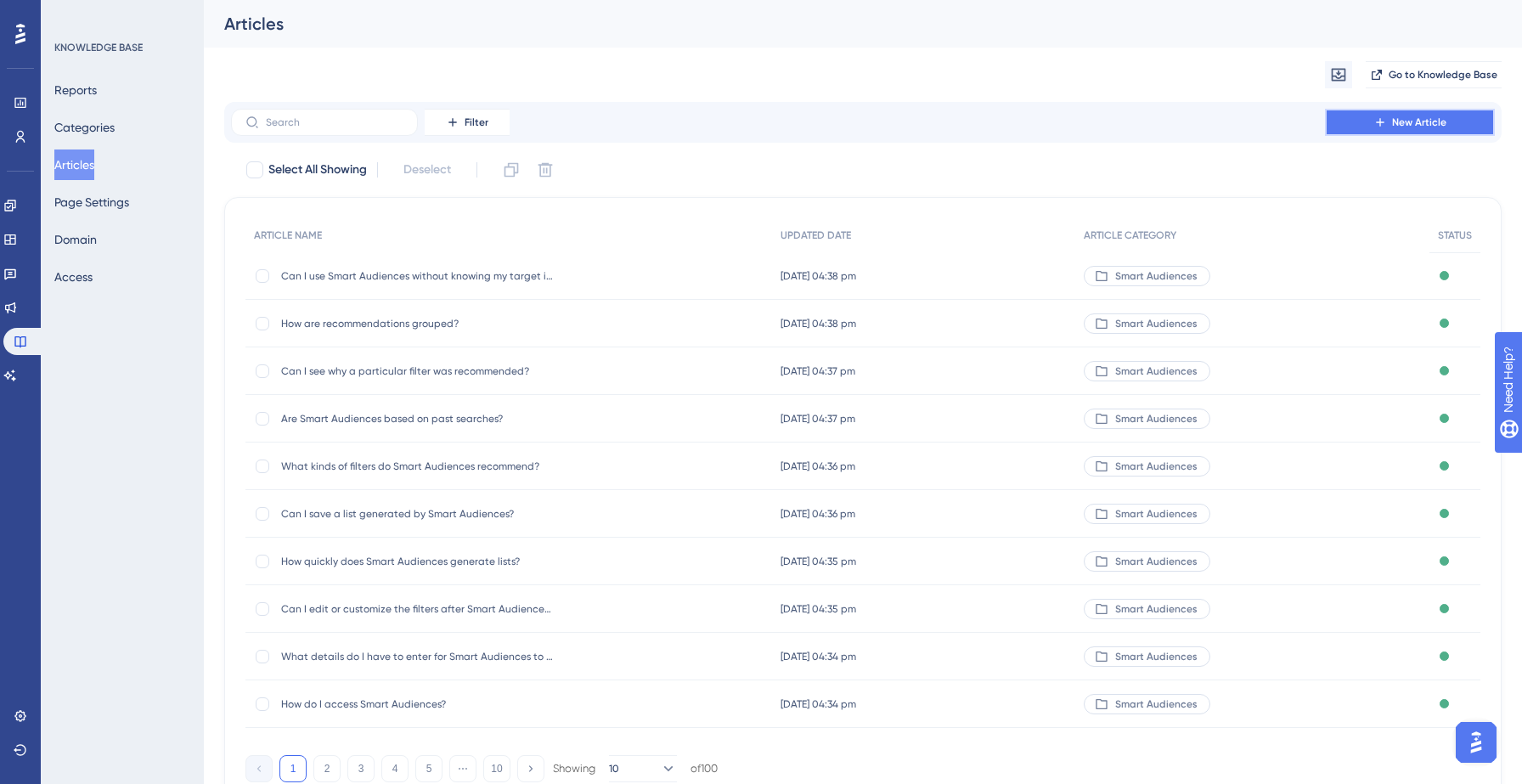
click at [1454, 122] on button "New Article" at bounding box center [1410, 122] width 170 height 27
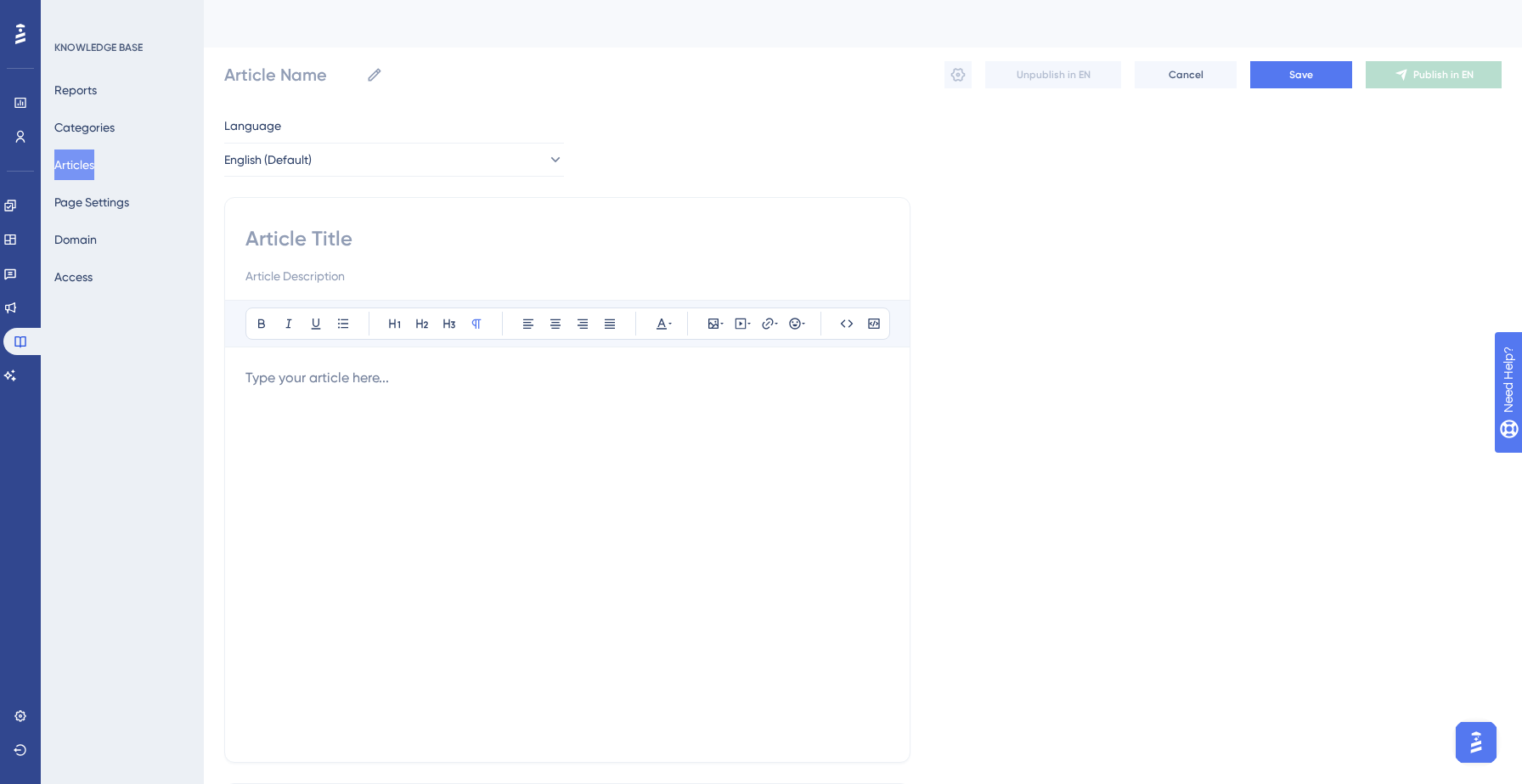
click at [426, 244] on input at bounding box center [567, 239] width 643 height 27
paste input "Can Smart Audiences help me create my first list?"
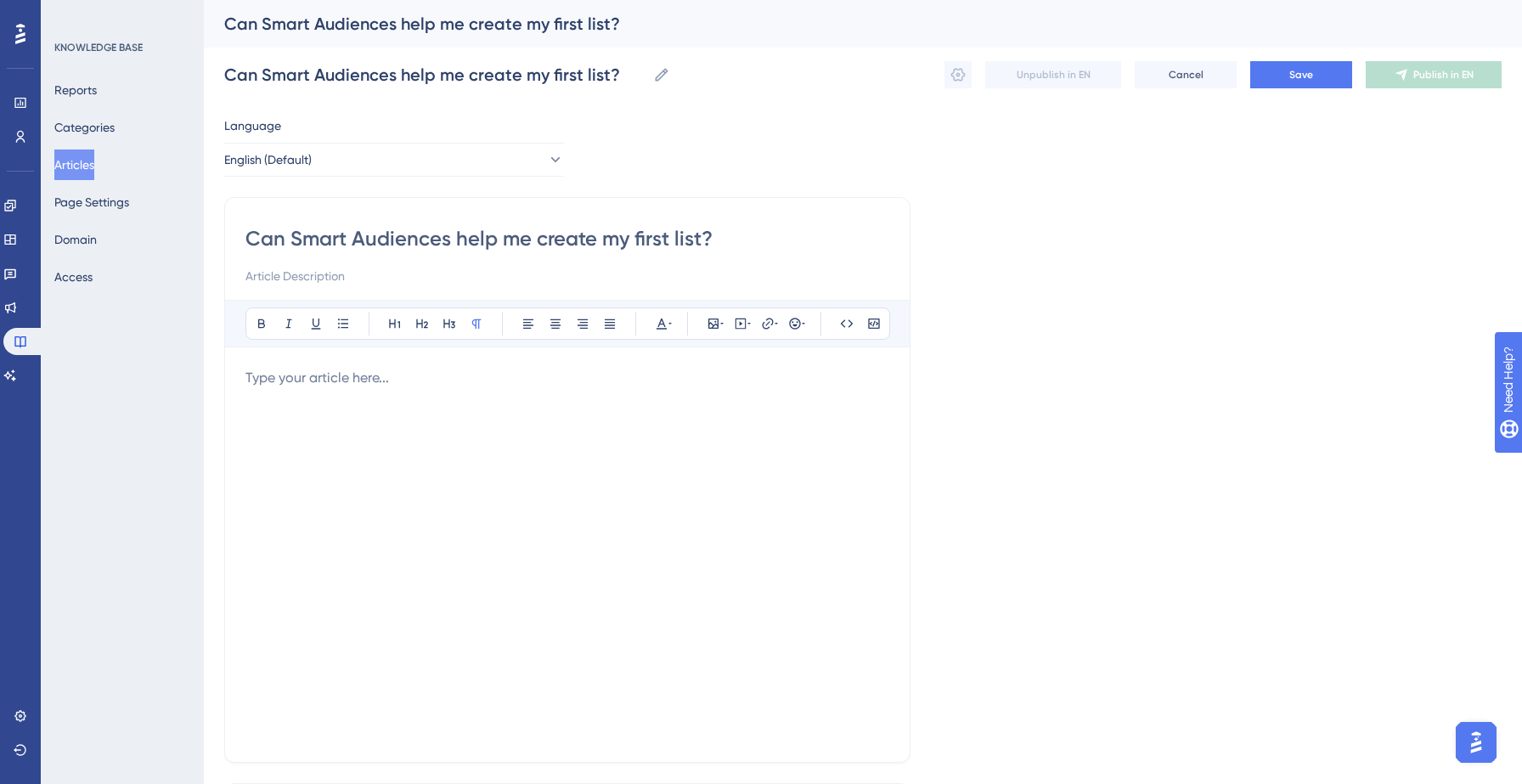
click at [406, 361] on div "Bold Italic Underline Bullet Point Heading 1 Heading 2 Heading 3 Normal Align L…" at bounding box center [567, 520] width 643 height 442
click at [363, 372] on p at bounding box center [567, 378] width 643 height 20
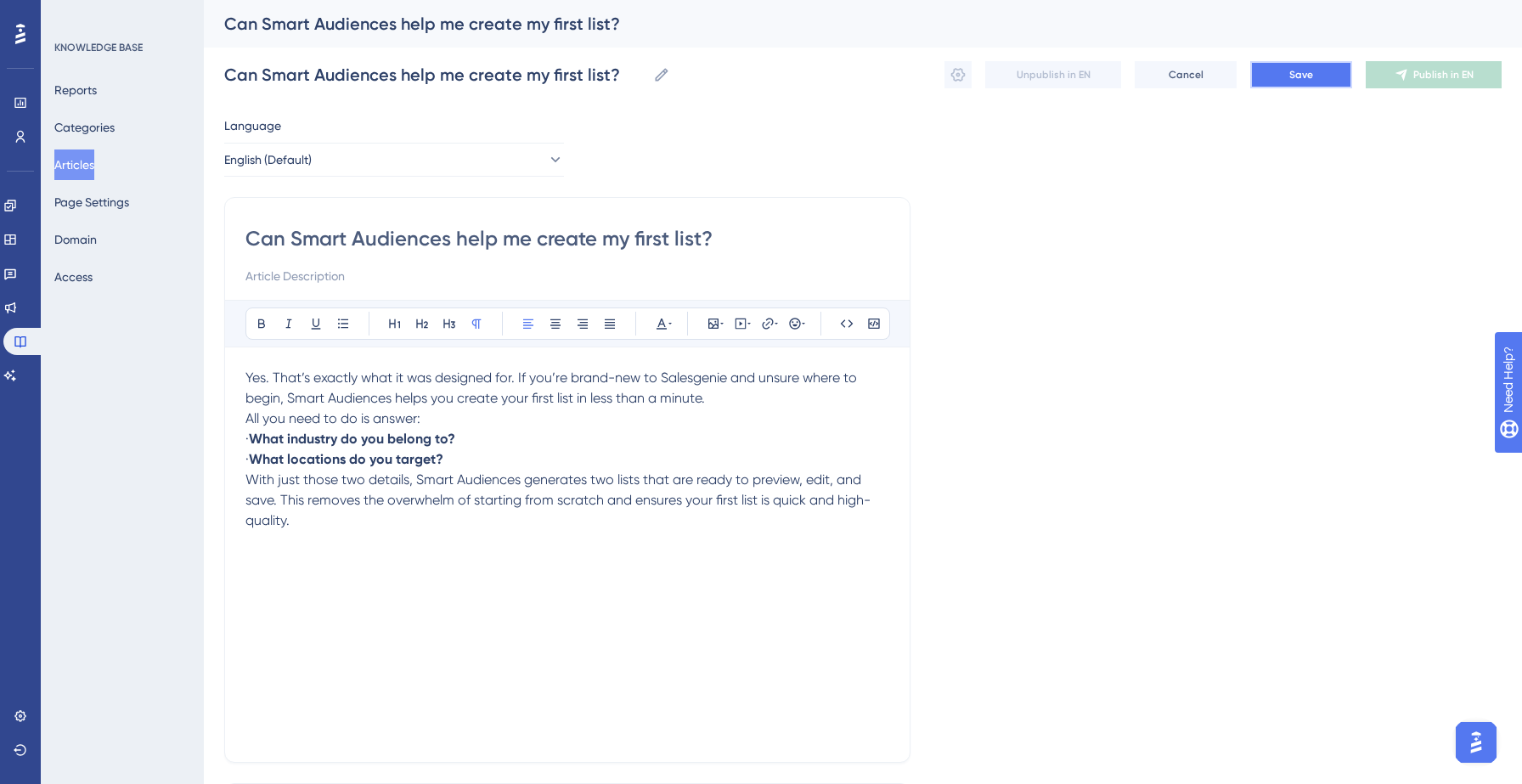
click at [1300, 65] on button "Save" at bounding box center [1301, 75] width 102 height 27
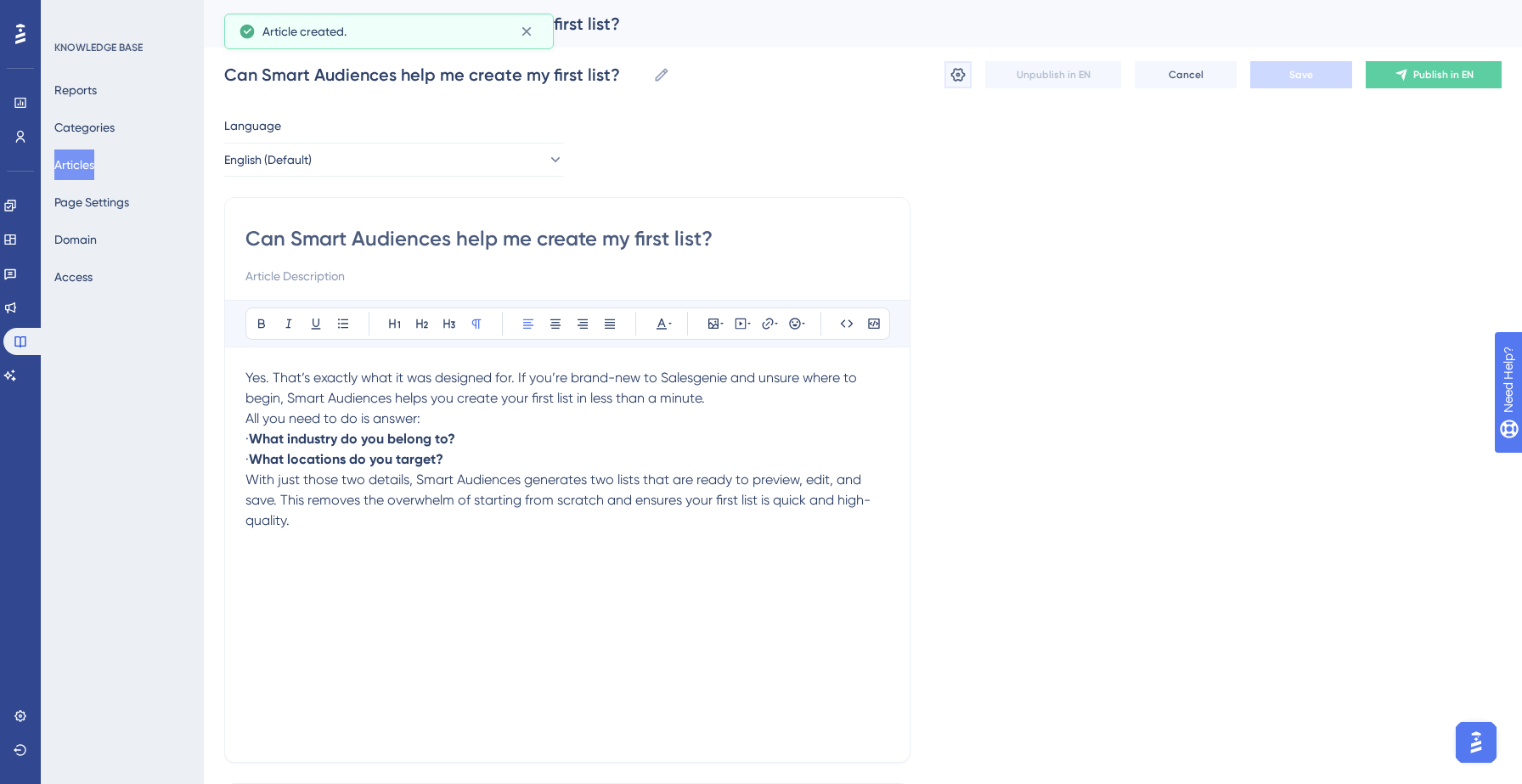
click at [958, 68] on icon at bounding box center [957, 74] width 17 height 17
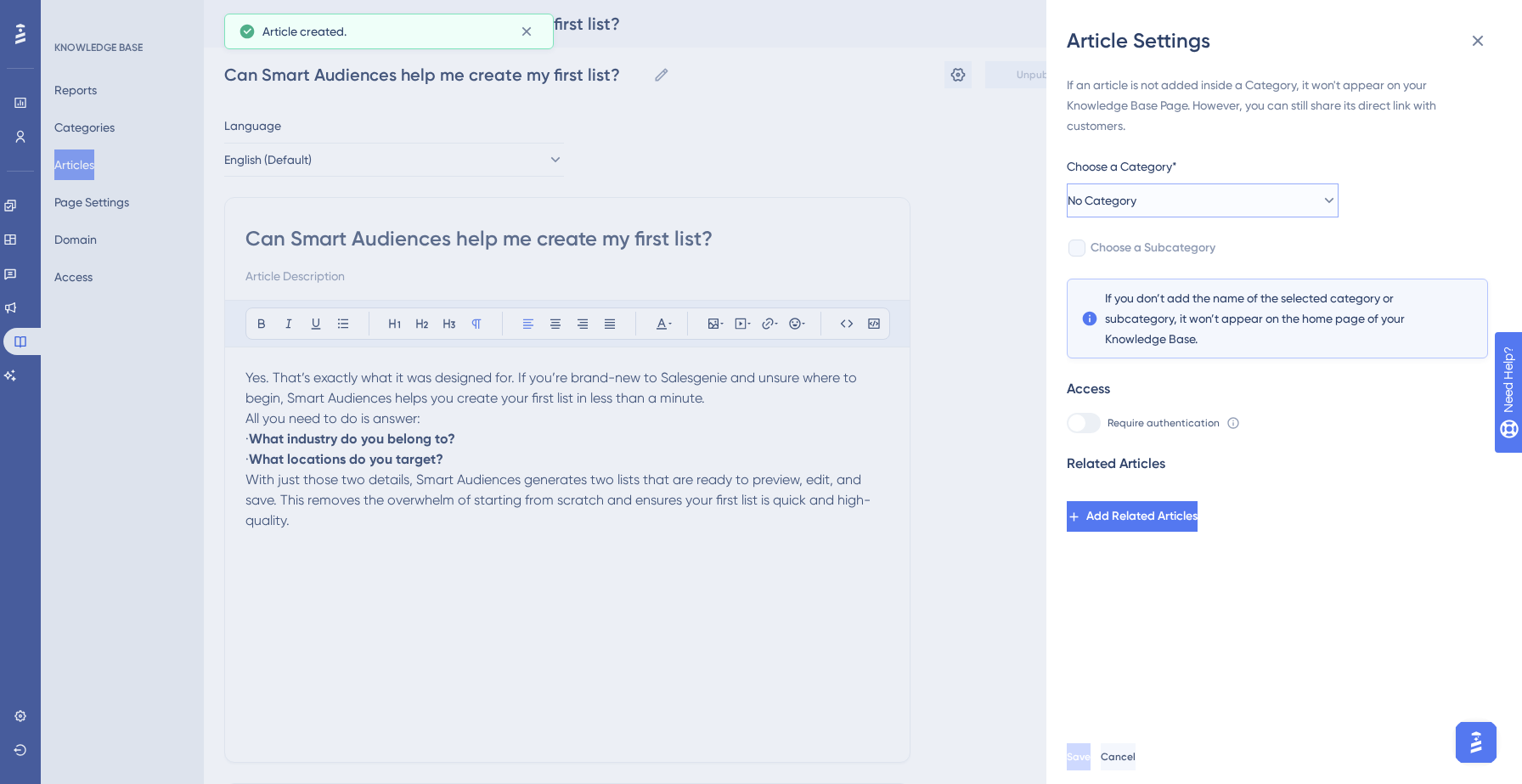
click at [1219, 192] on button "No Category" at bounding box center [1202, 200] width 272 height 34
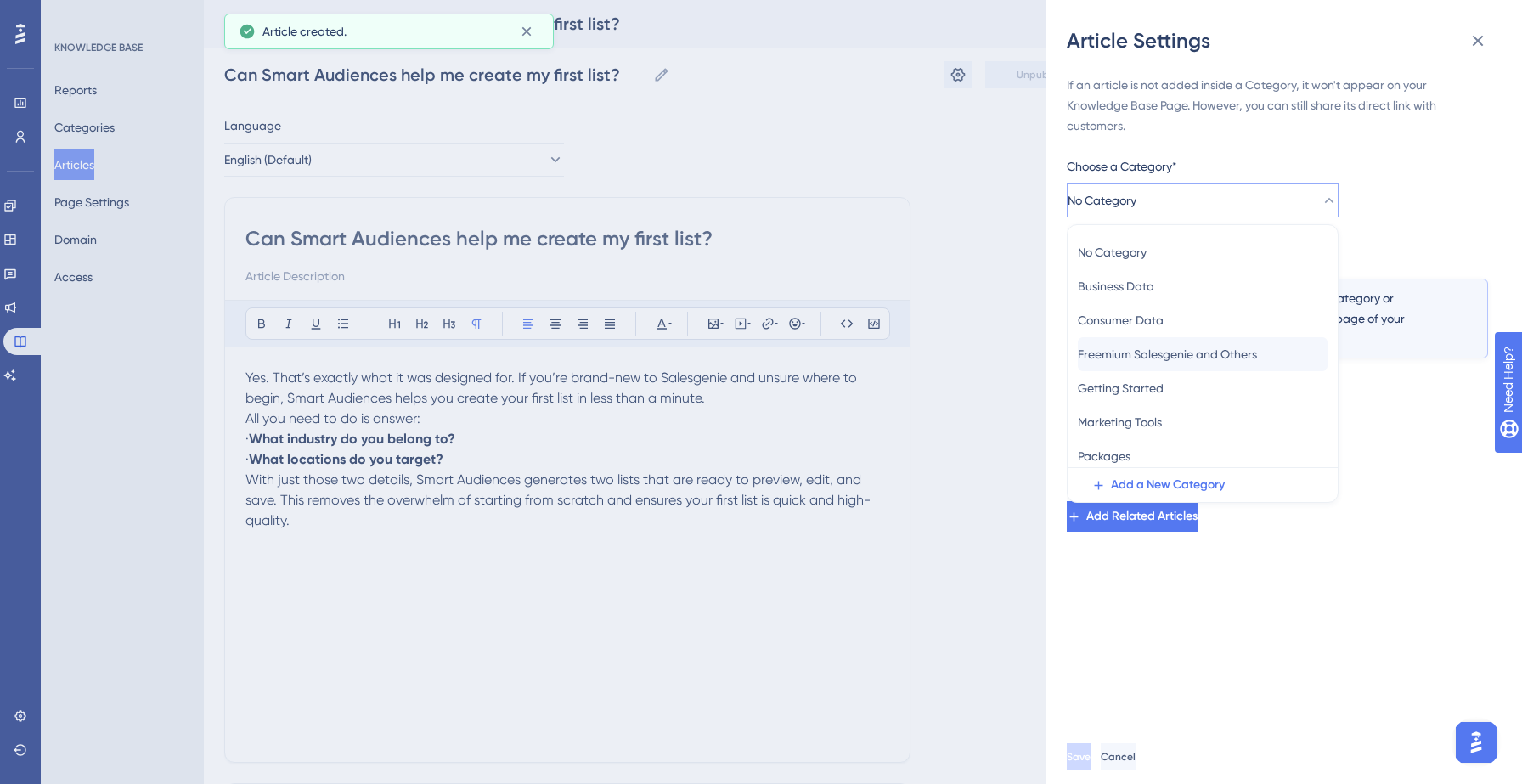
scroll to position [74, 0]
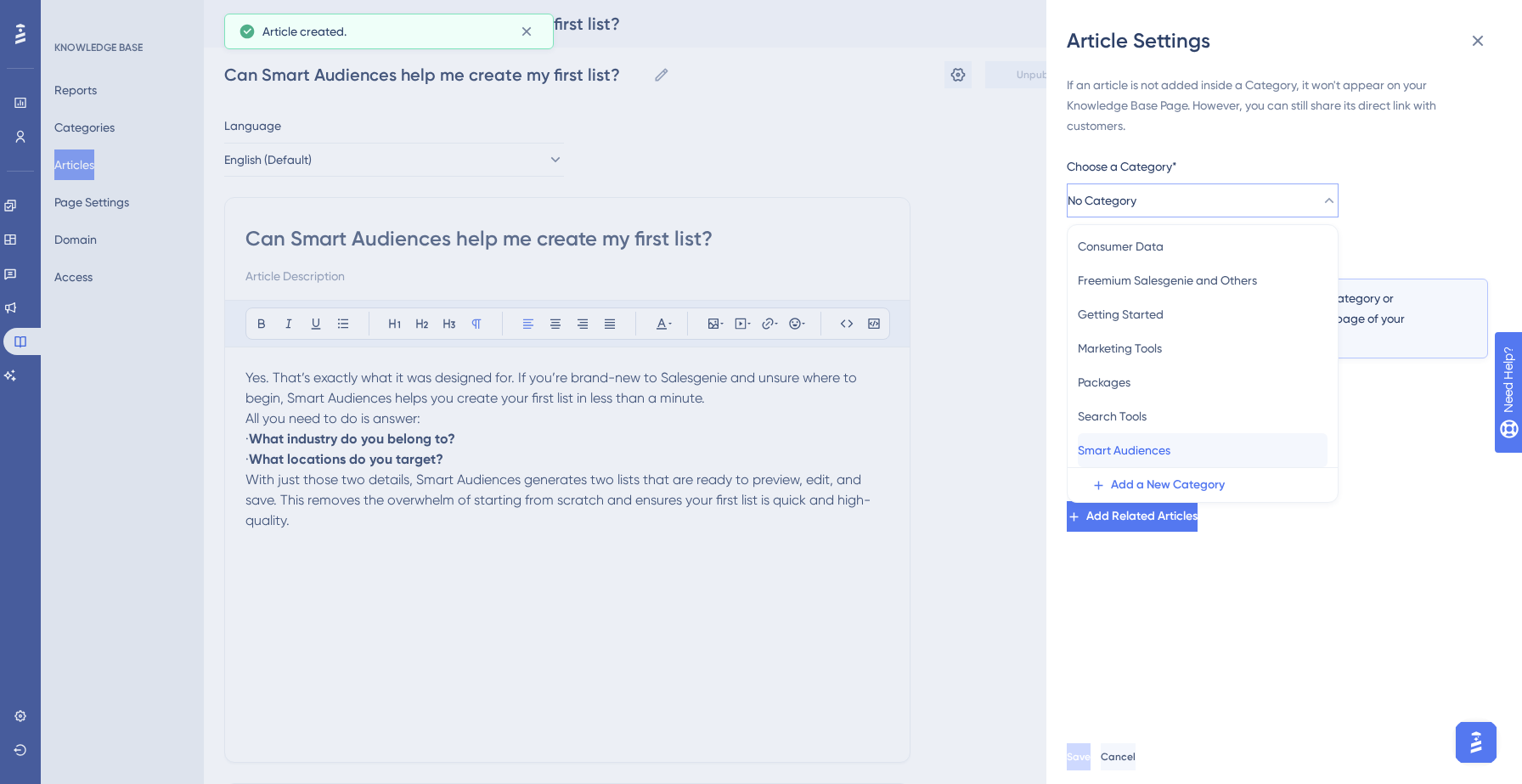
click at [1149, 445] on span "Smart Audiences" at bounding box center [1124, 450] width 93 height 20
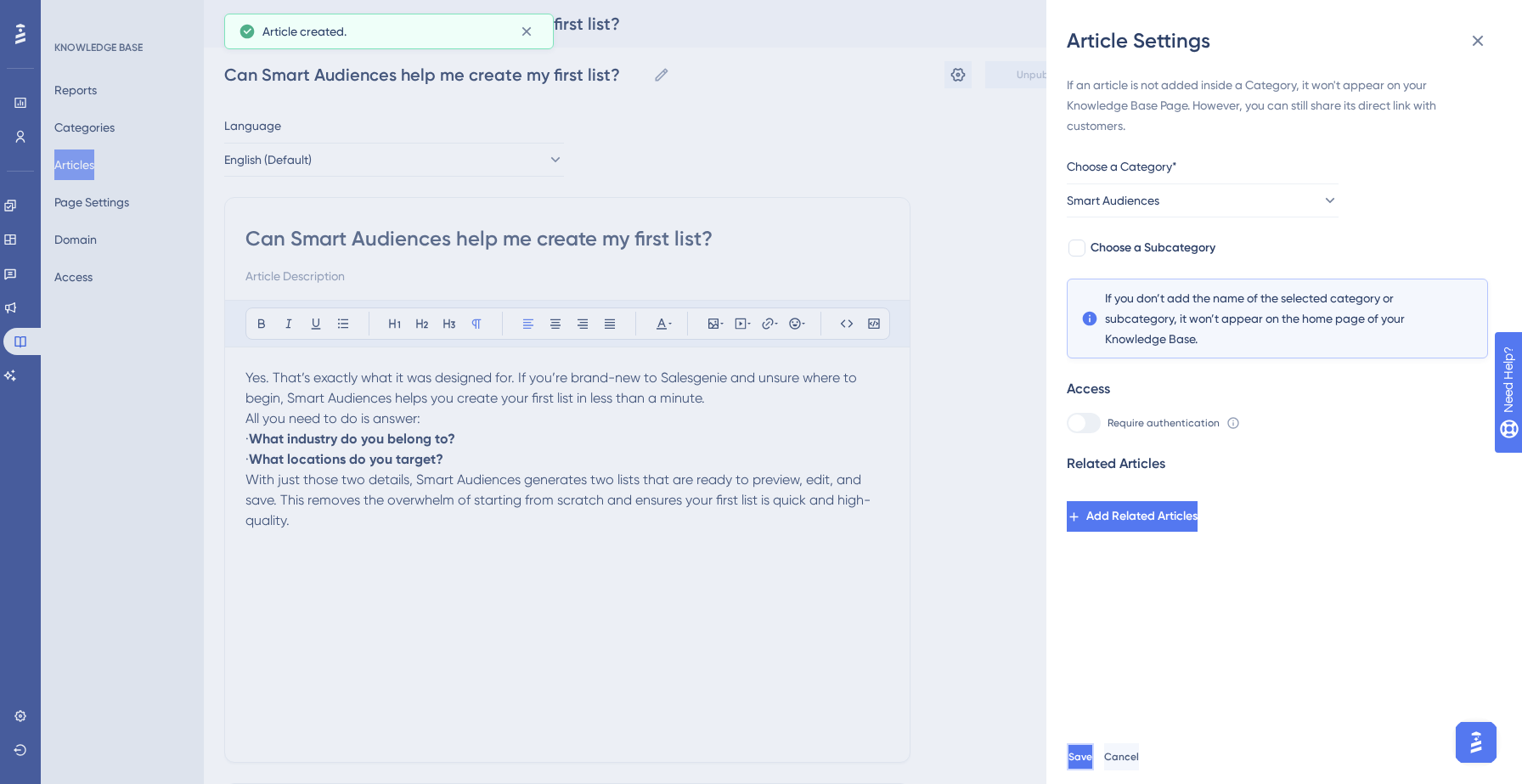
click at [1092, 752] on span "Save" at bounding box center [1080, 755] width 24 height 13
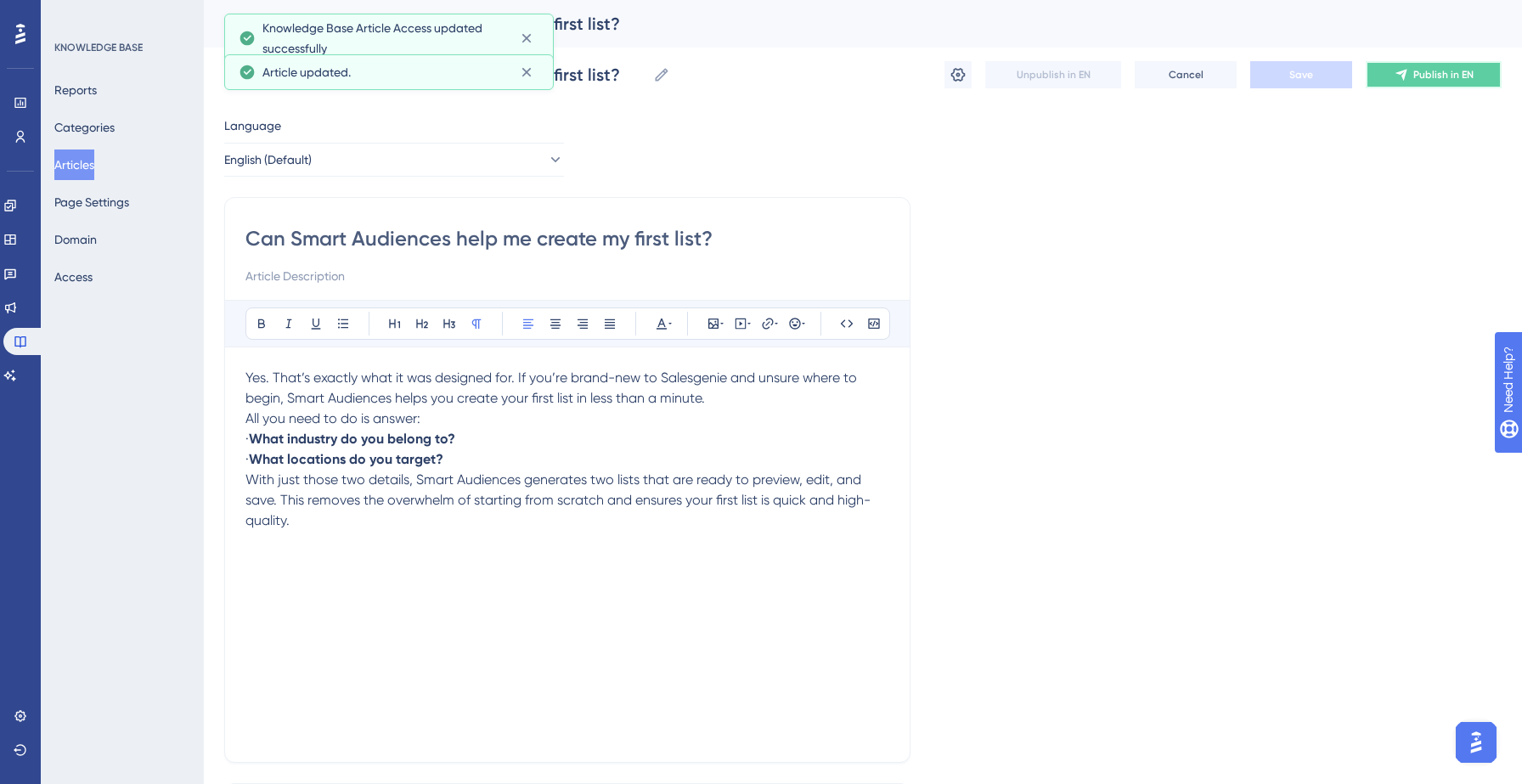
click at [1446, 77] on span "Publish in EN" at bounding box center [1444, 74] width 61 height 13
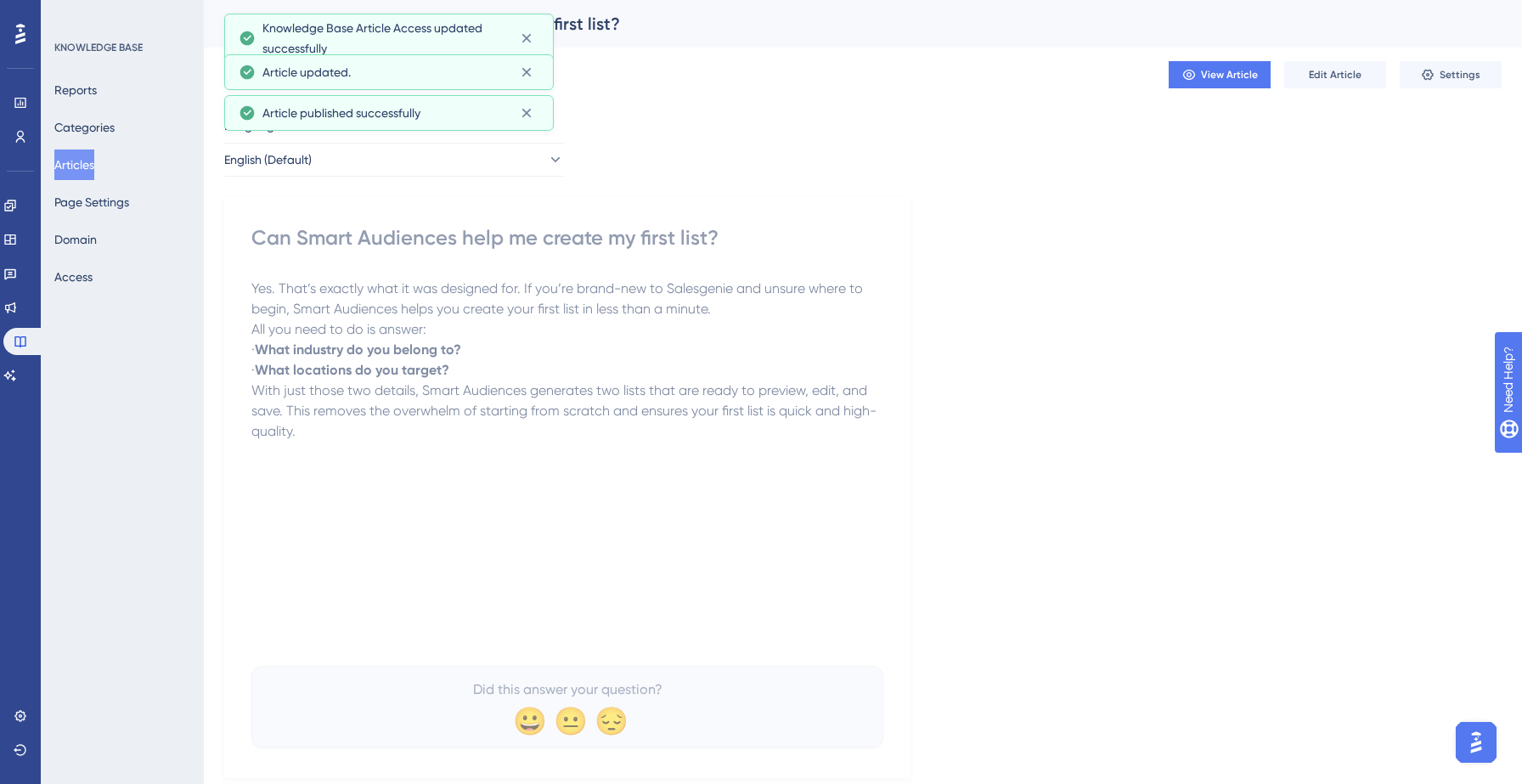
click at [72, 162] on button "Articles" at bounding box center [74, 165] width 40 height 30
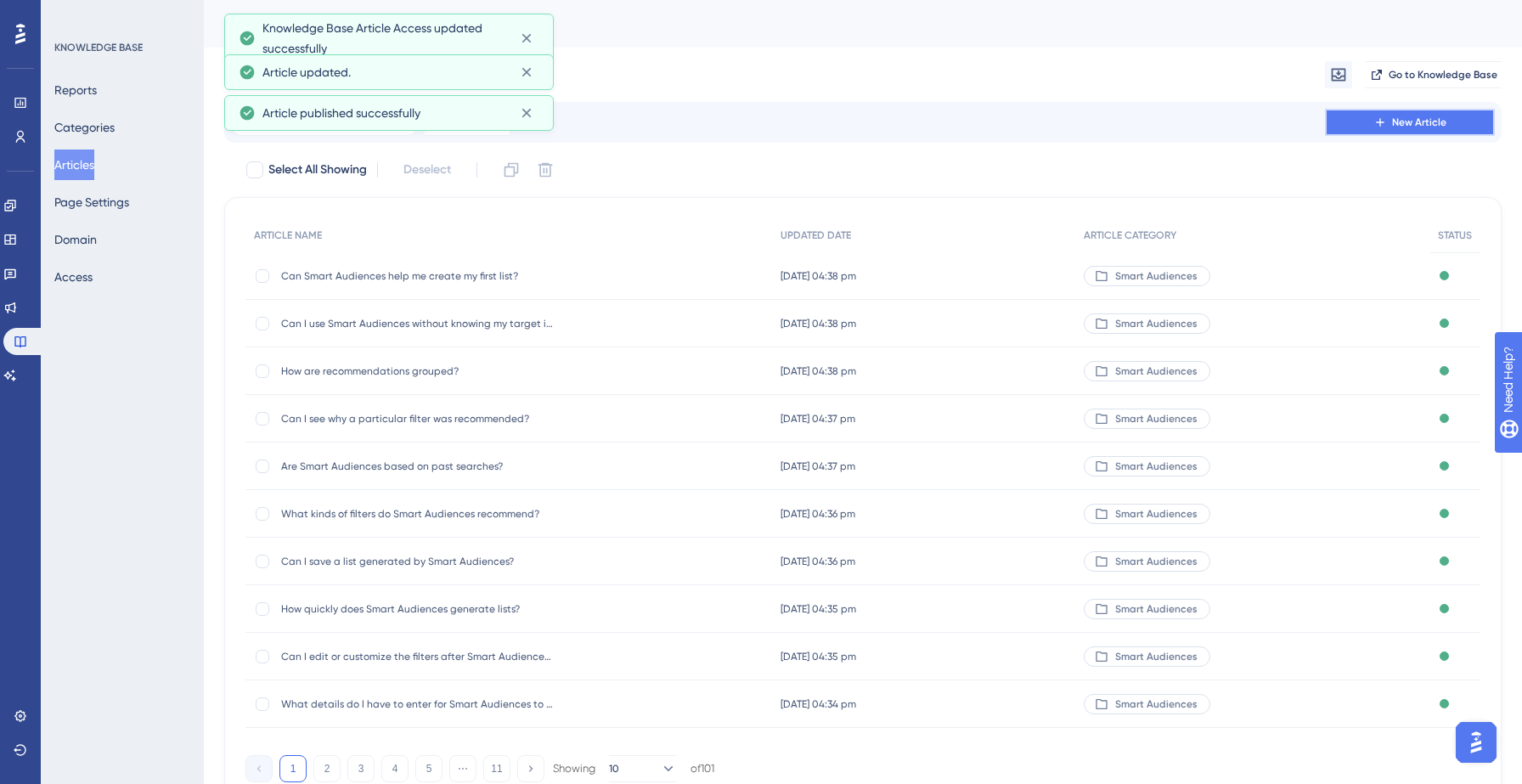
click at [1432, 118] on span "New Article" at bounding box center [1419, 122] width 54 height 13
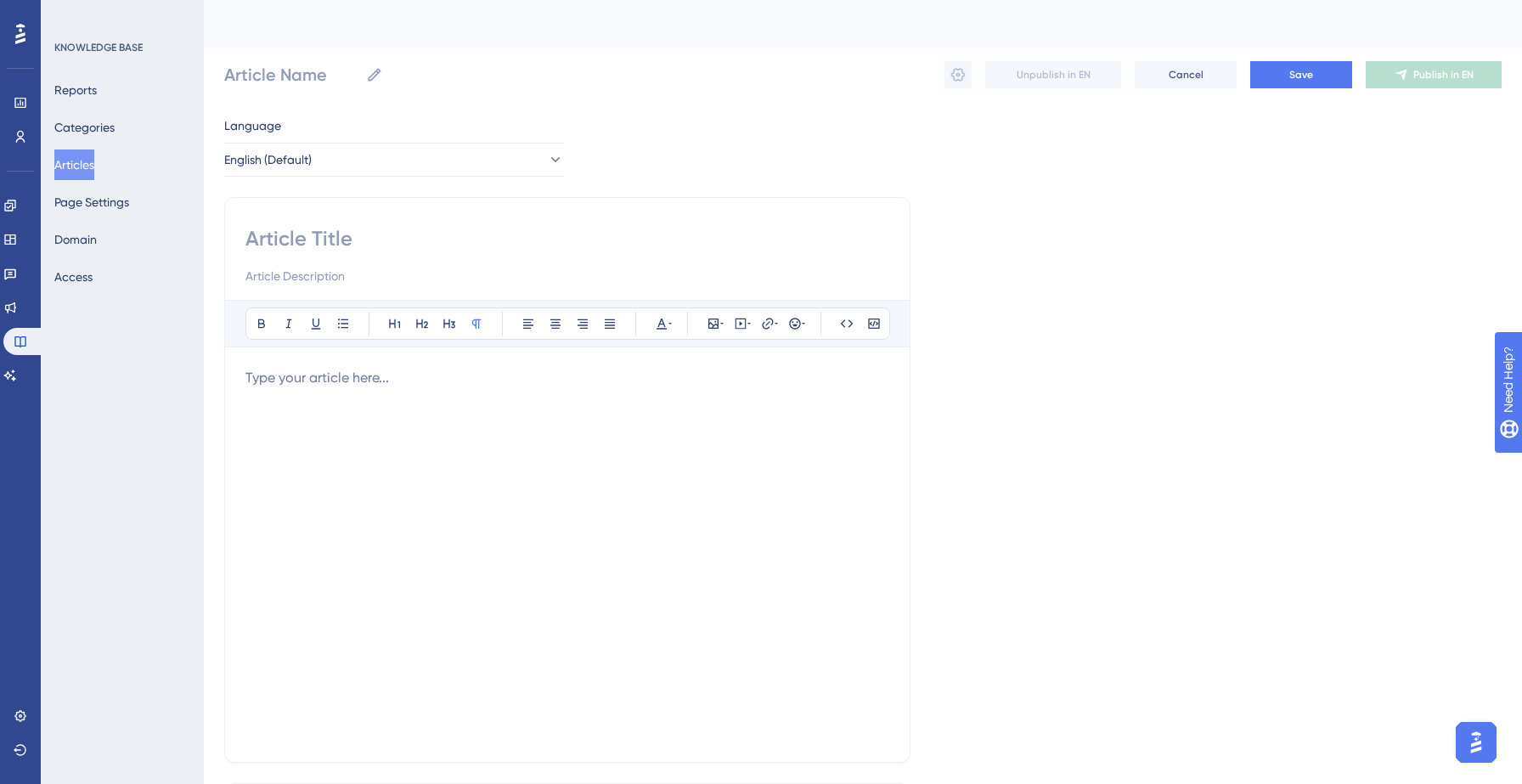
click at [261, 235] on input at bounding box center [567, 239] width 643 height 27
paste input "Can Smart Audiences recommend filters based on my previous saved lists?"
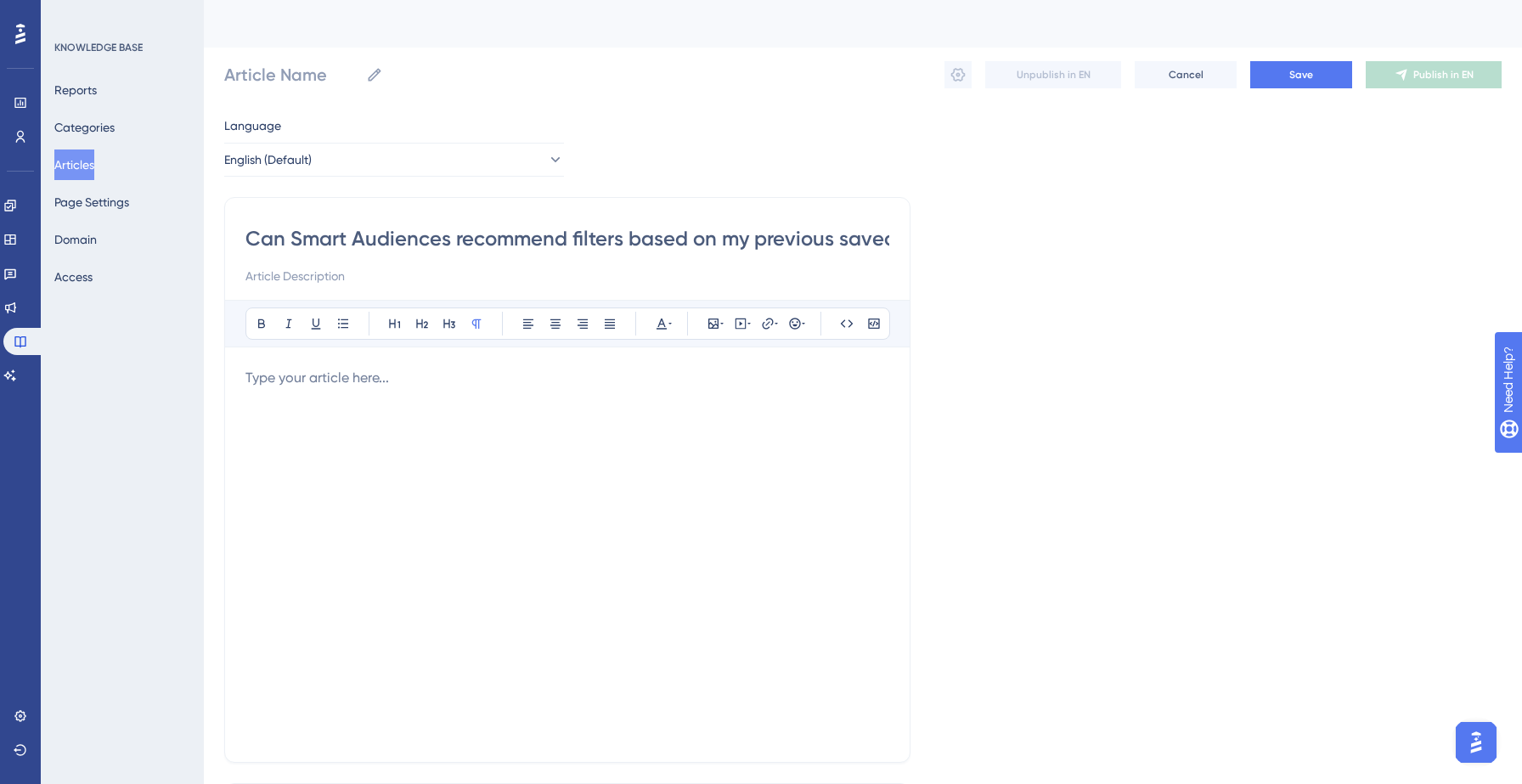
scroll to position [0, 56]
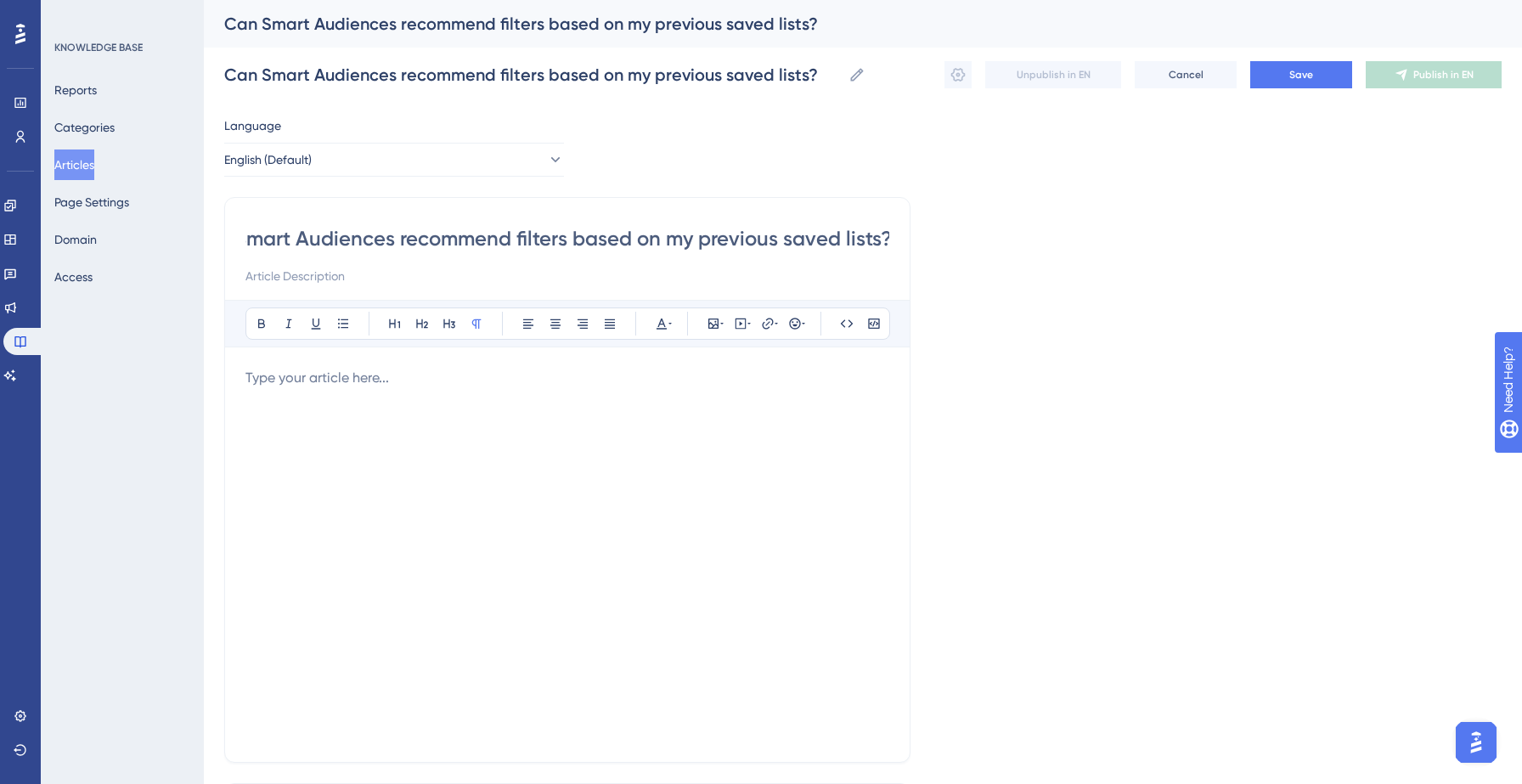
click at [321, 412] on div at bounding box center [567, 554] width 643 height 373
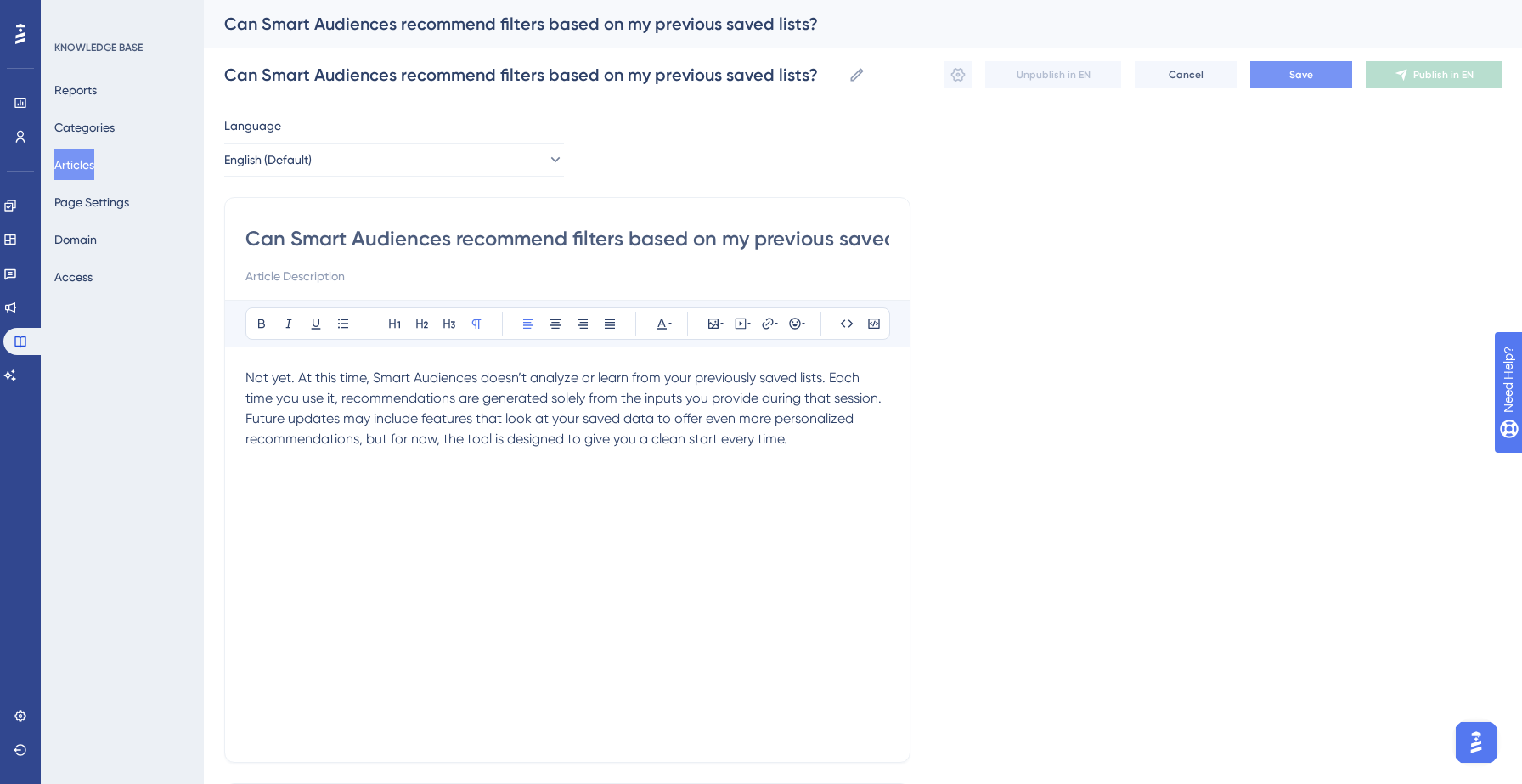
click at [1322, 83] on button "Save" at bounding box center [1301, 75] width 102 height 27
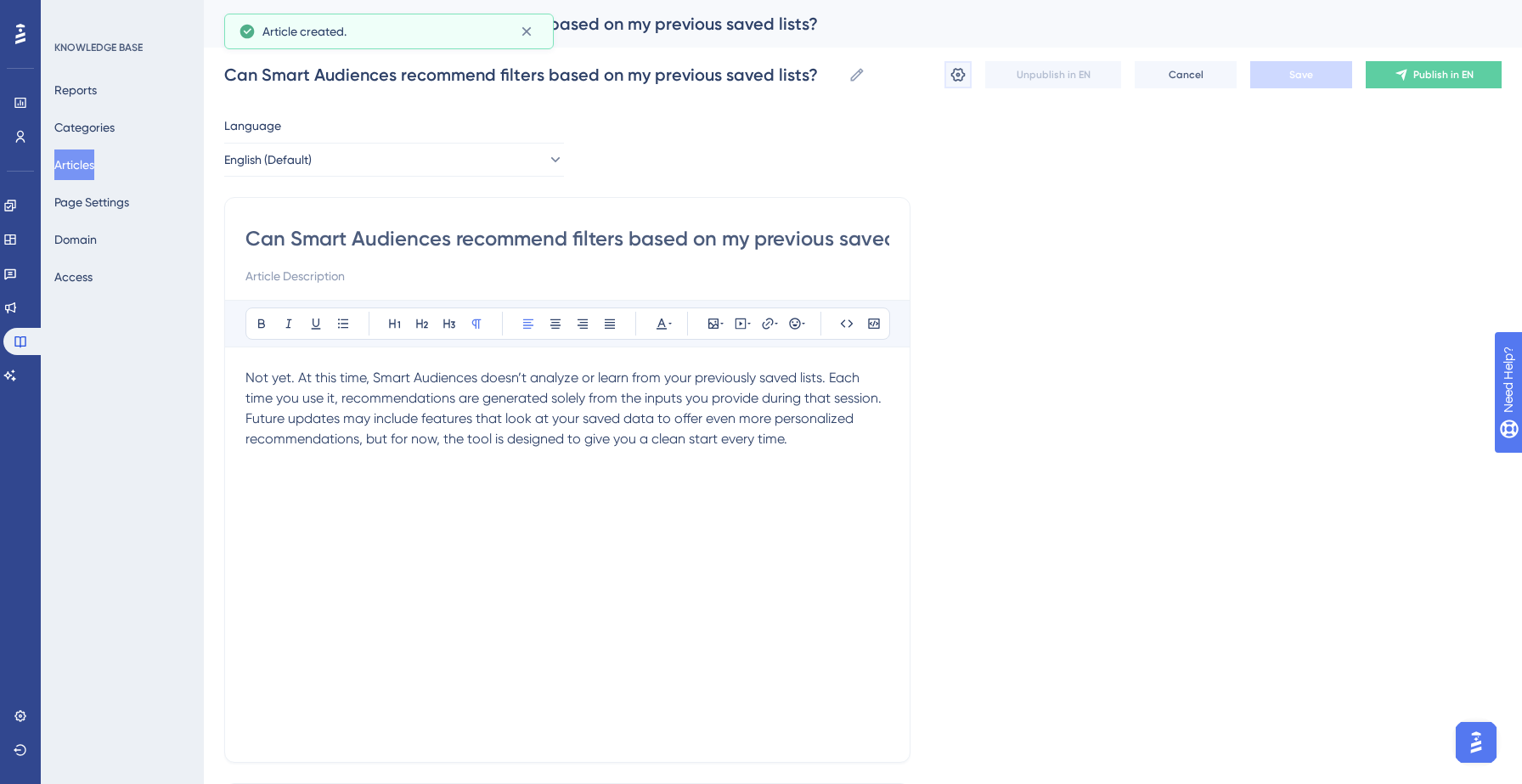
click at [961, 75] on icon at bounding box center [957, 74] width 17 height 17
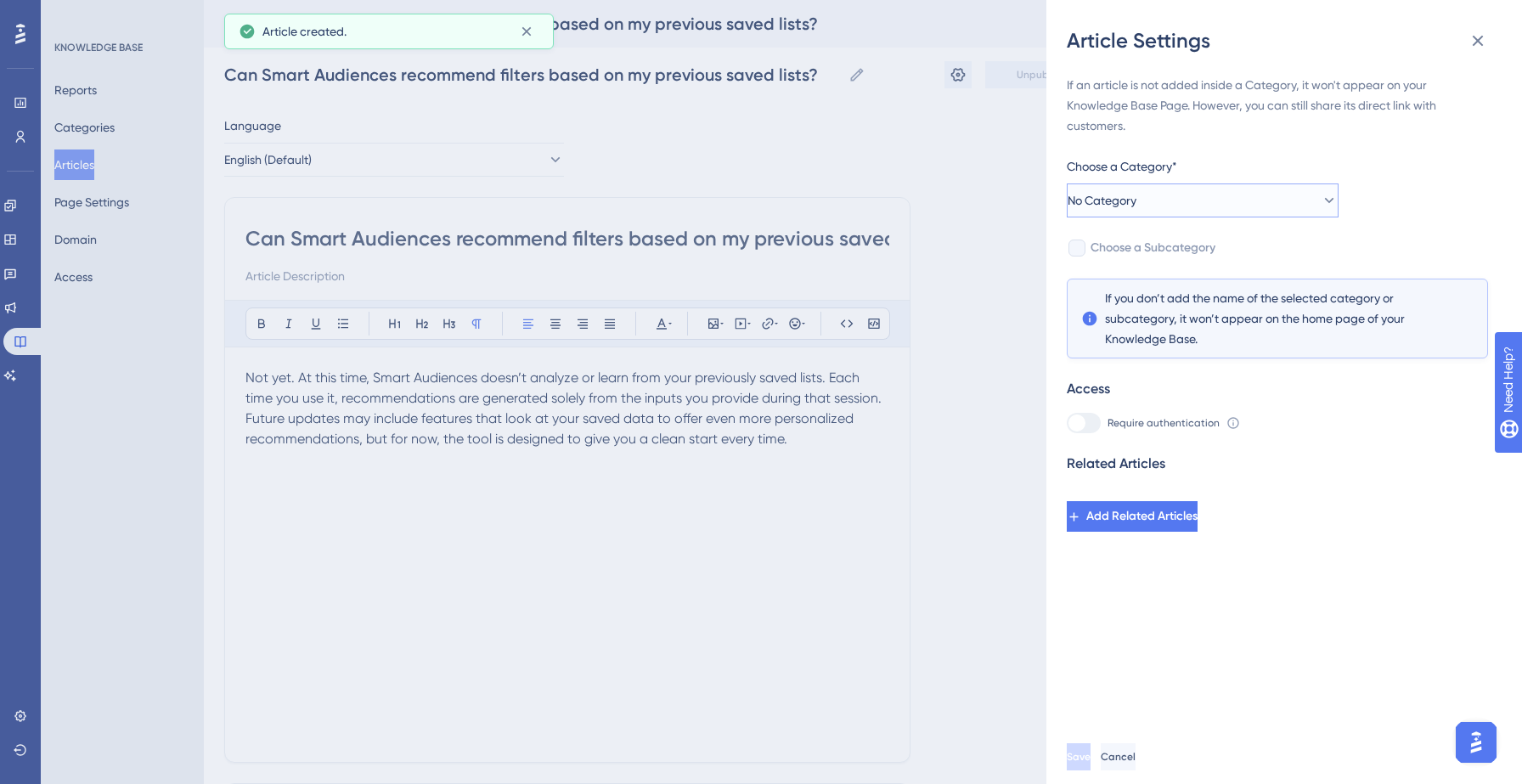
click at [1136, 208] on span "No Category" at bounding box center [1101, 200] width 69 height 20
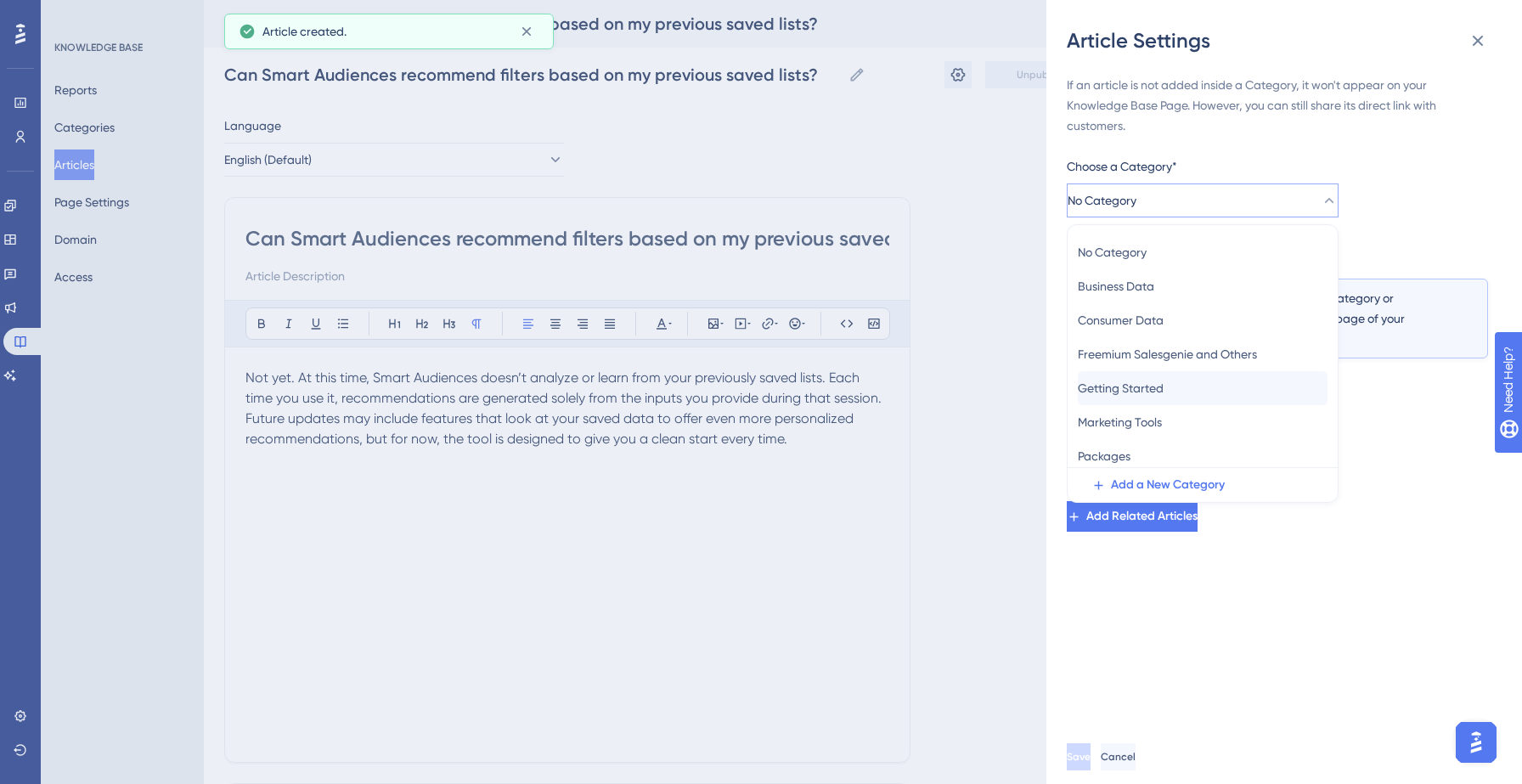
scroll to position [74, 0]
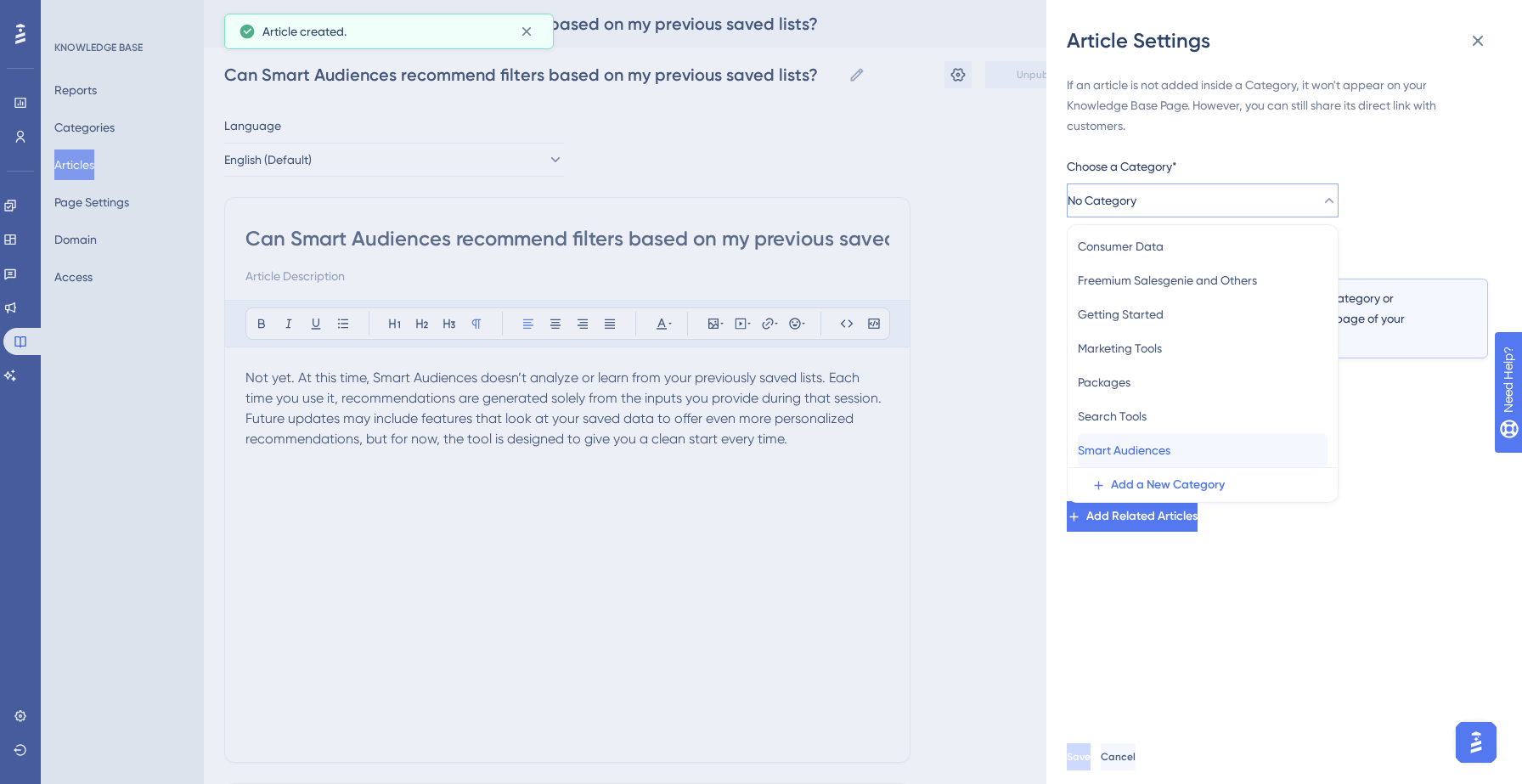
click at [1145, 447] on span "Smart Audiences" at bounding box center [1124, 450] width 93 height 20
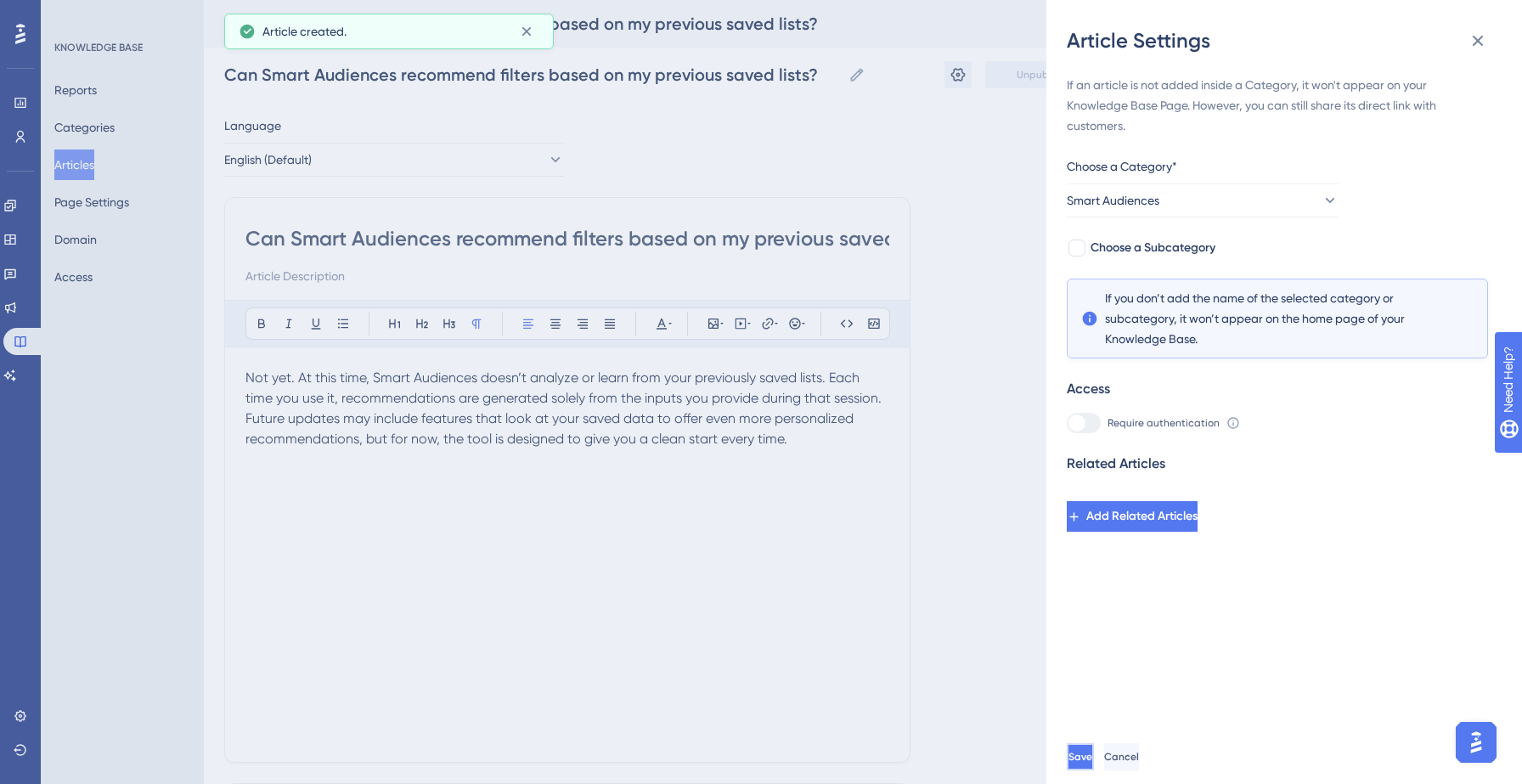
click at [1092, 749] on span "Save" at bounding box center [1080, 755] width 24 height 13
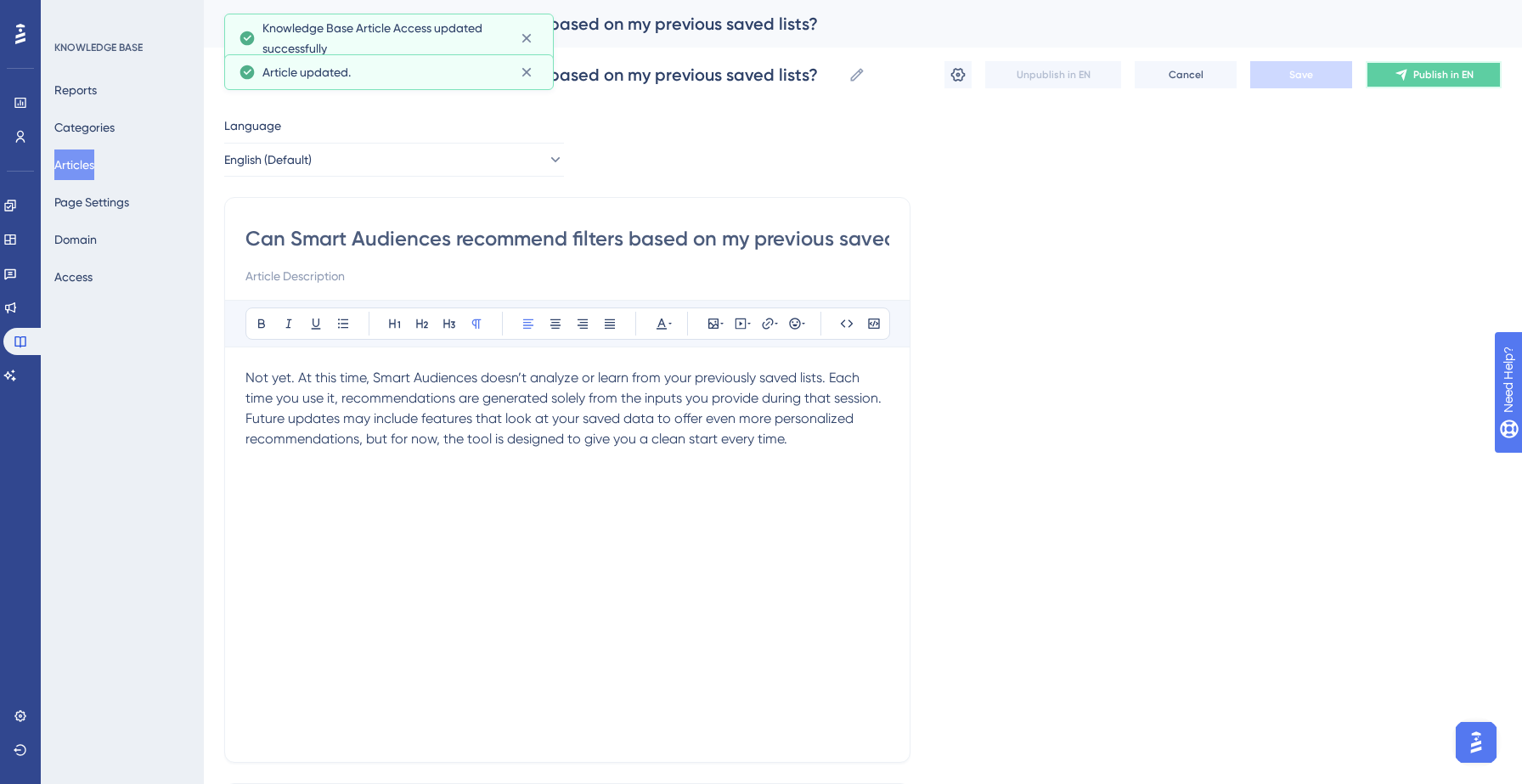
click at [1428, 87] on button "Publish in EN" at bounding box center [1433, 75] width 135 height 27
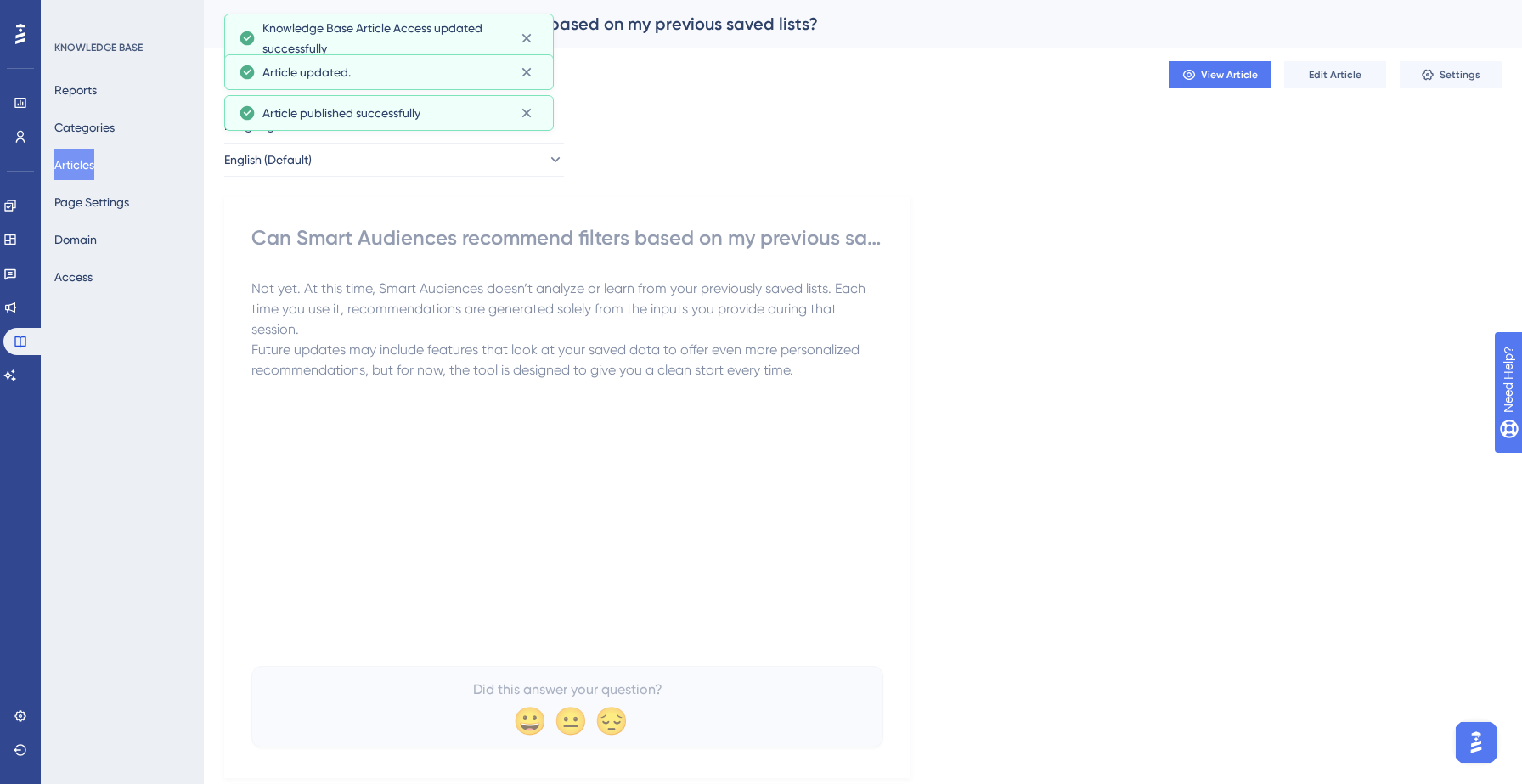
click at [94, 167] on button "Articles" at bounding box center [74, 165] width 40 height 30
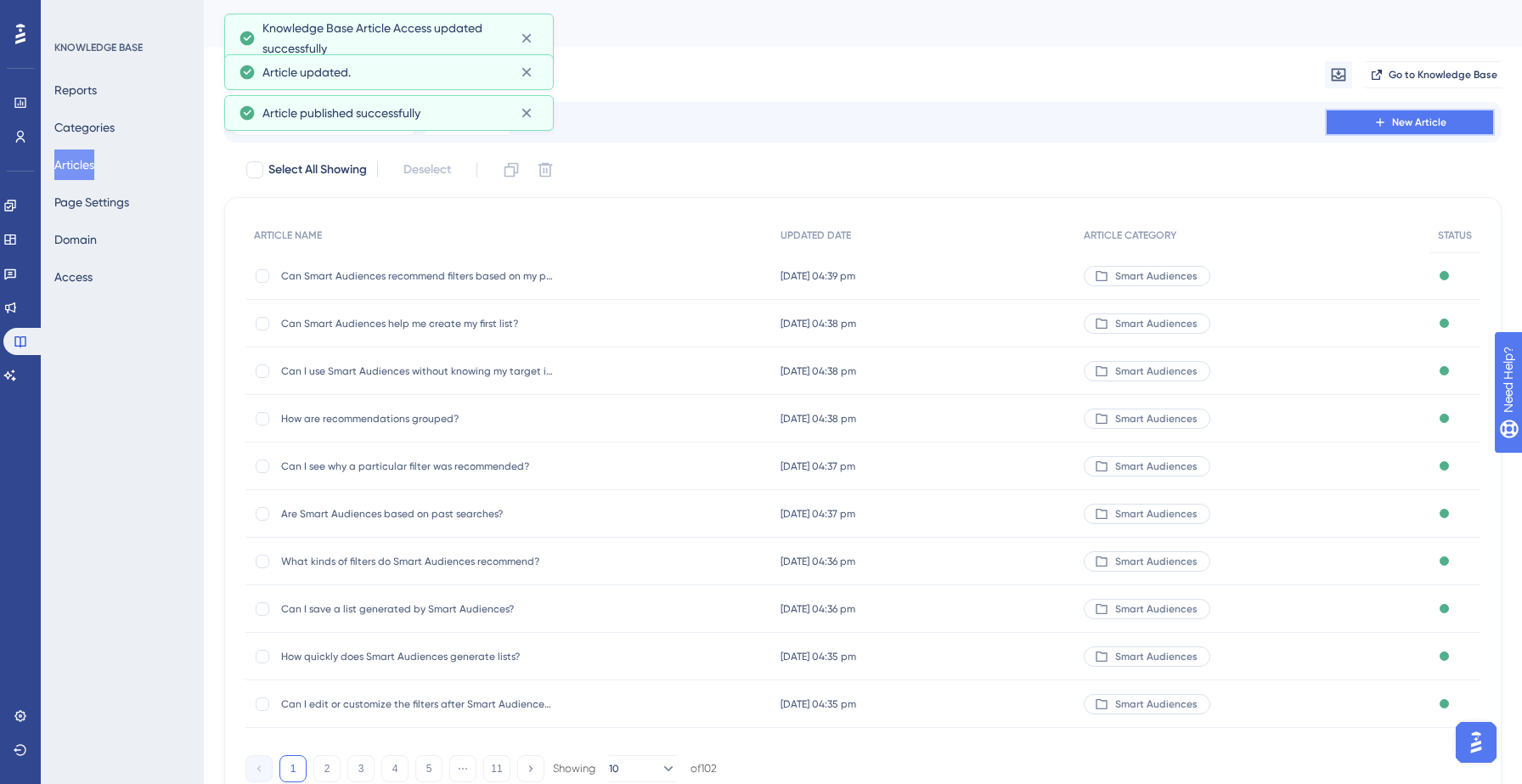
click at [1412, 118] on span "New Article" at bounding box center [1419, 122] width 54 height 13
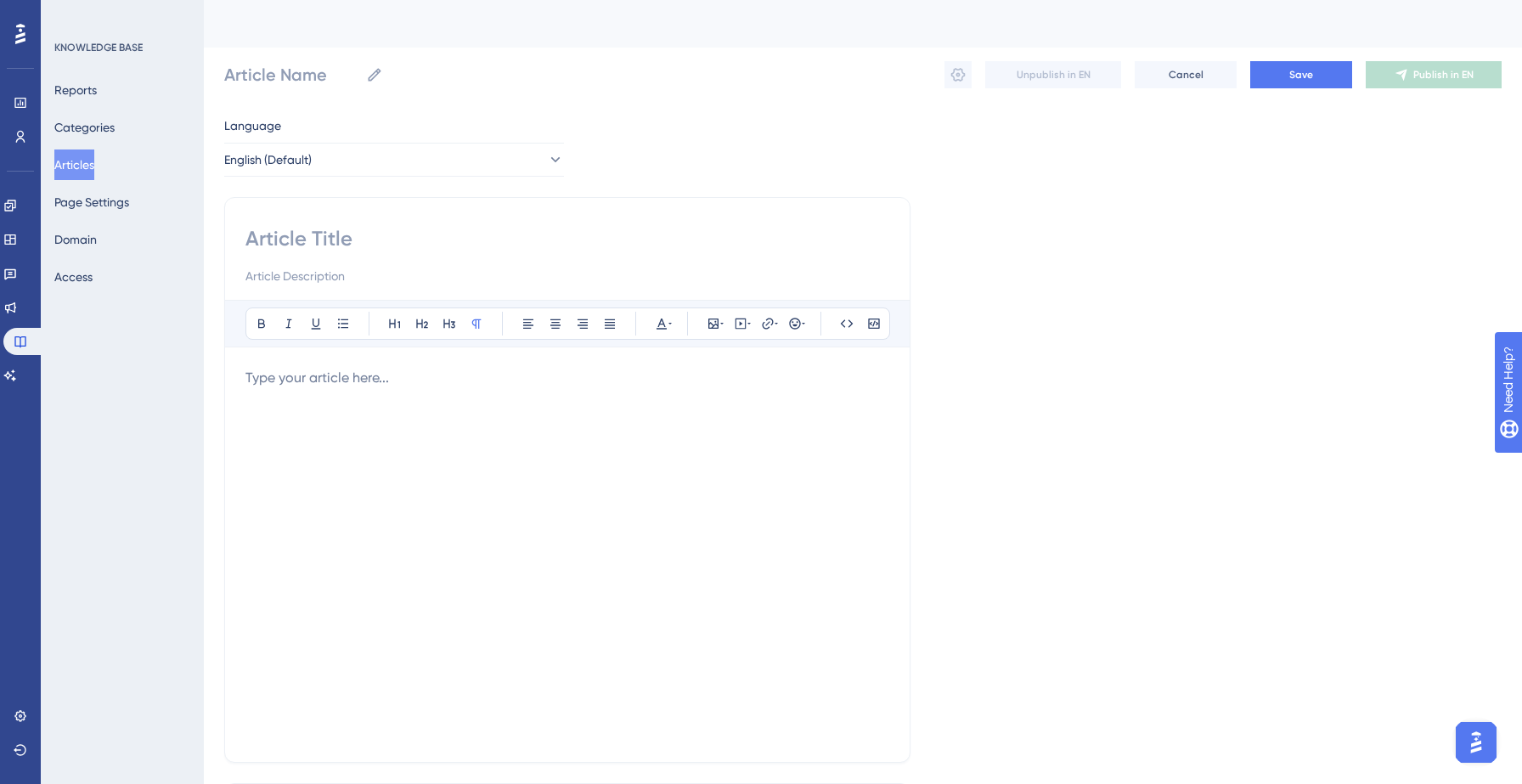
click at [321, 233] on input at bounding box center [567, 239] width 643 height 27
paste input "Does Smart Audiences learn and improve its recommendations over time?"
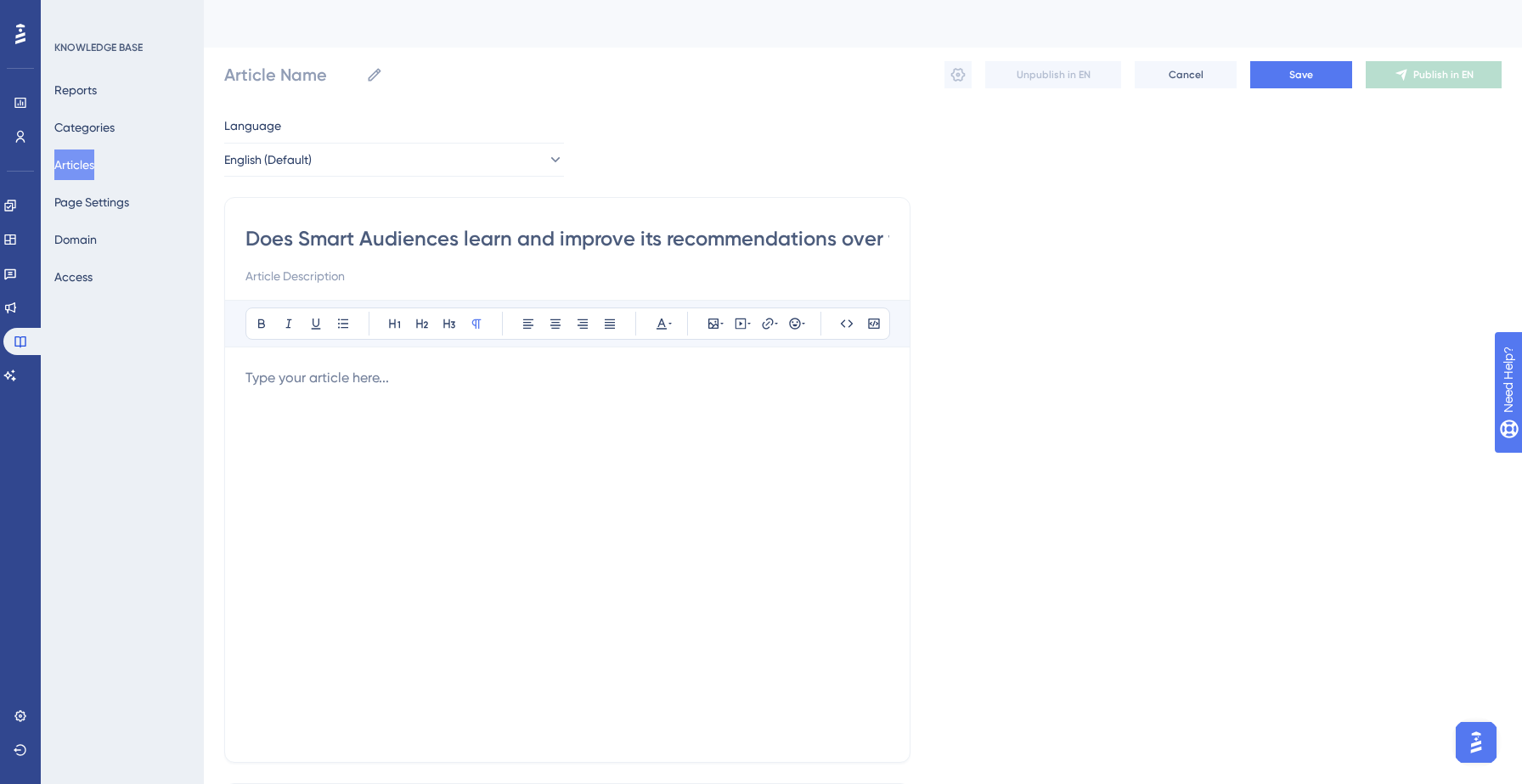
scroll to position [0, 49]
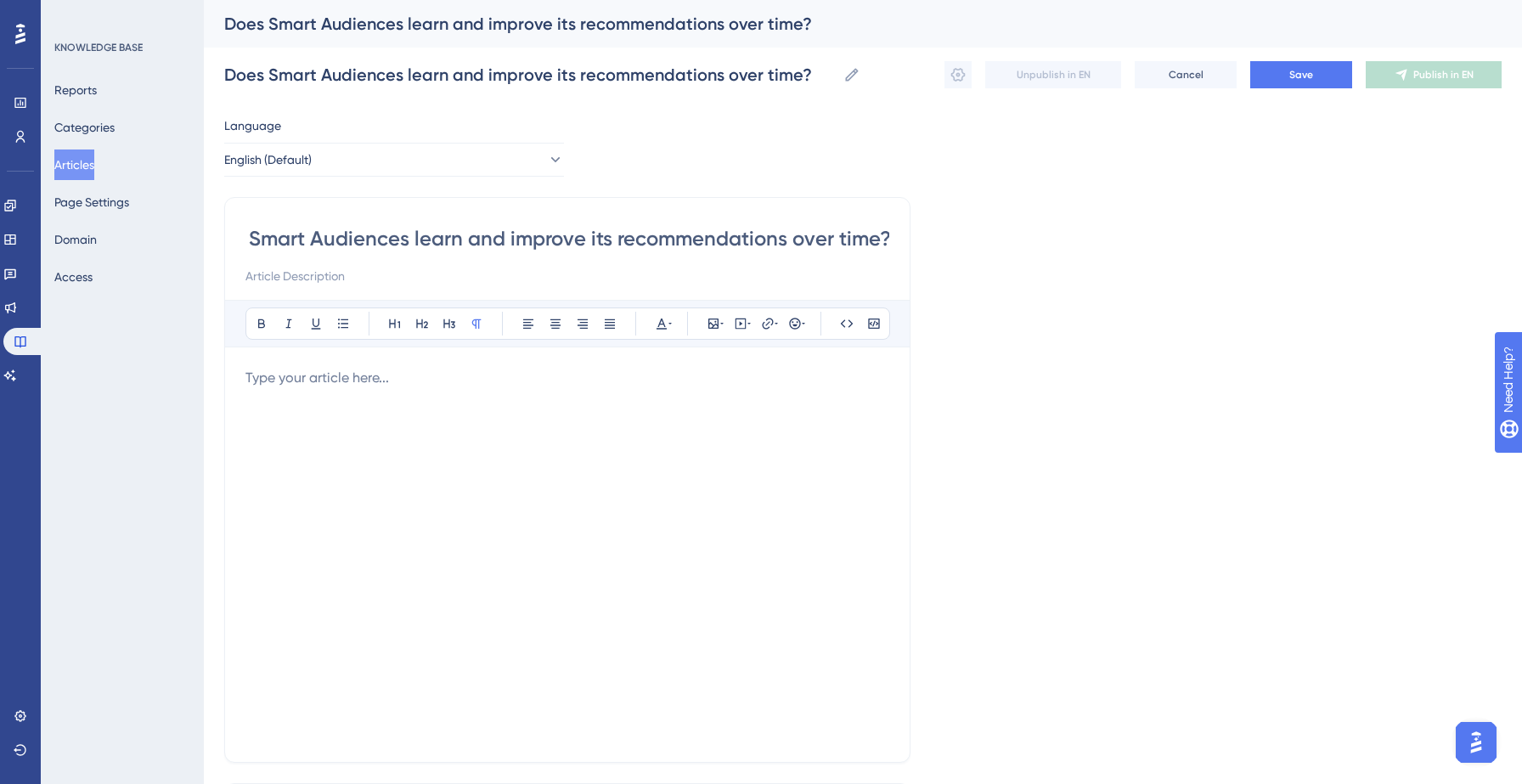
click at [352, 386] on p at bounding box center [567, 378] width 643 height 20
click at [387, 402] on div at bounding box center [567, 554] width 643 height 373
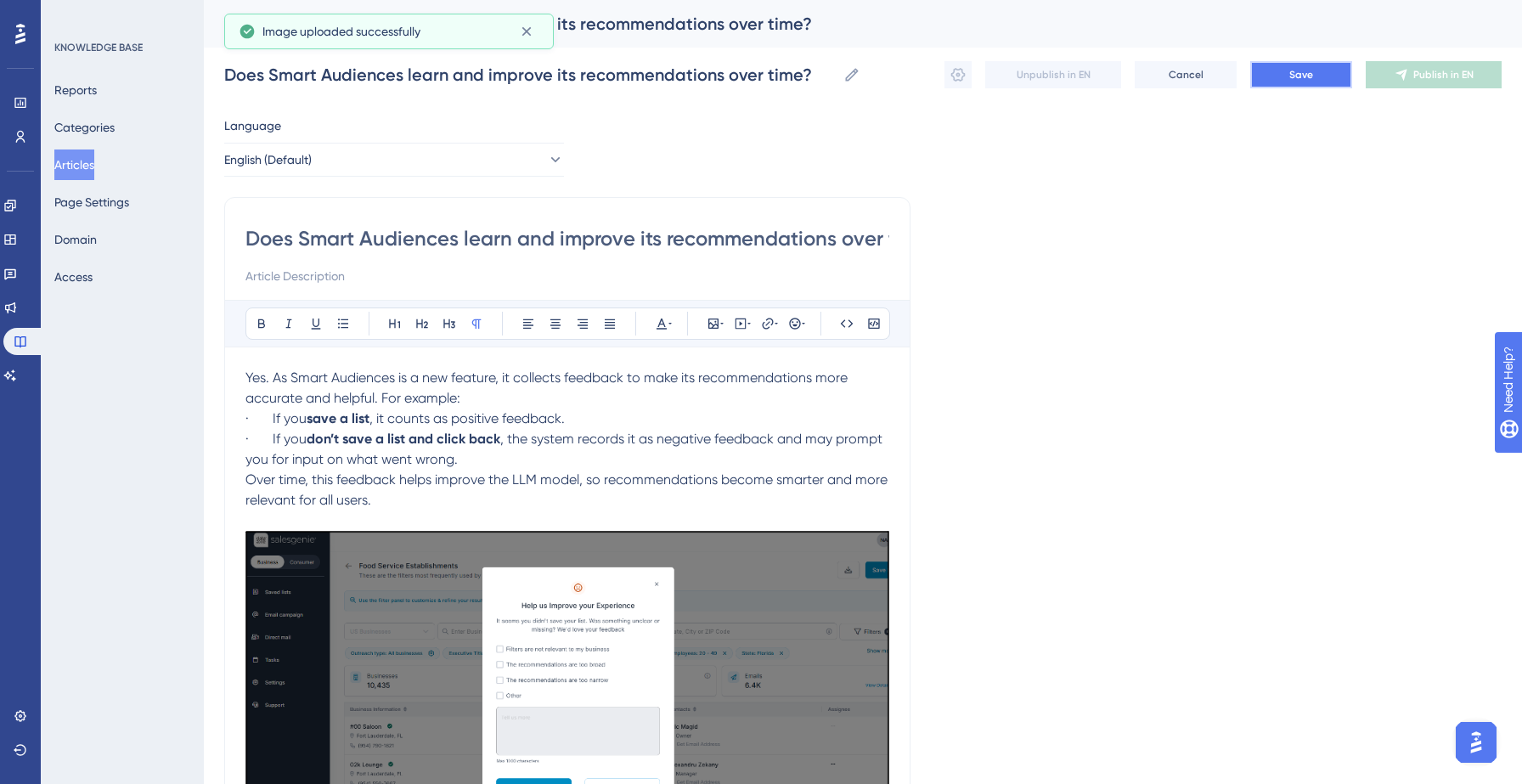
click at [1291, 78] on span "Save" at bounding box center [1301, 74] width 24 height 13
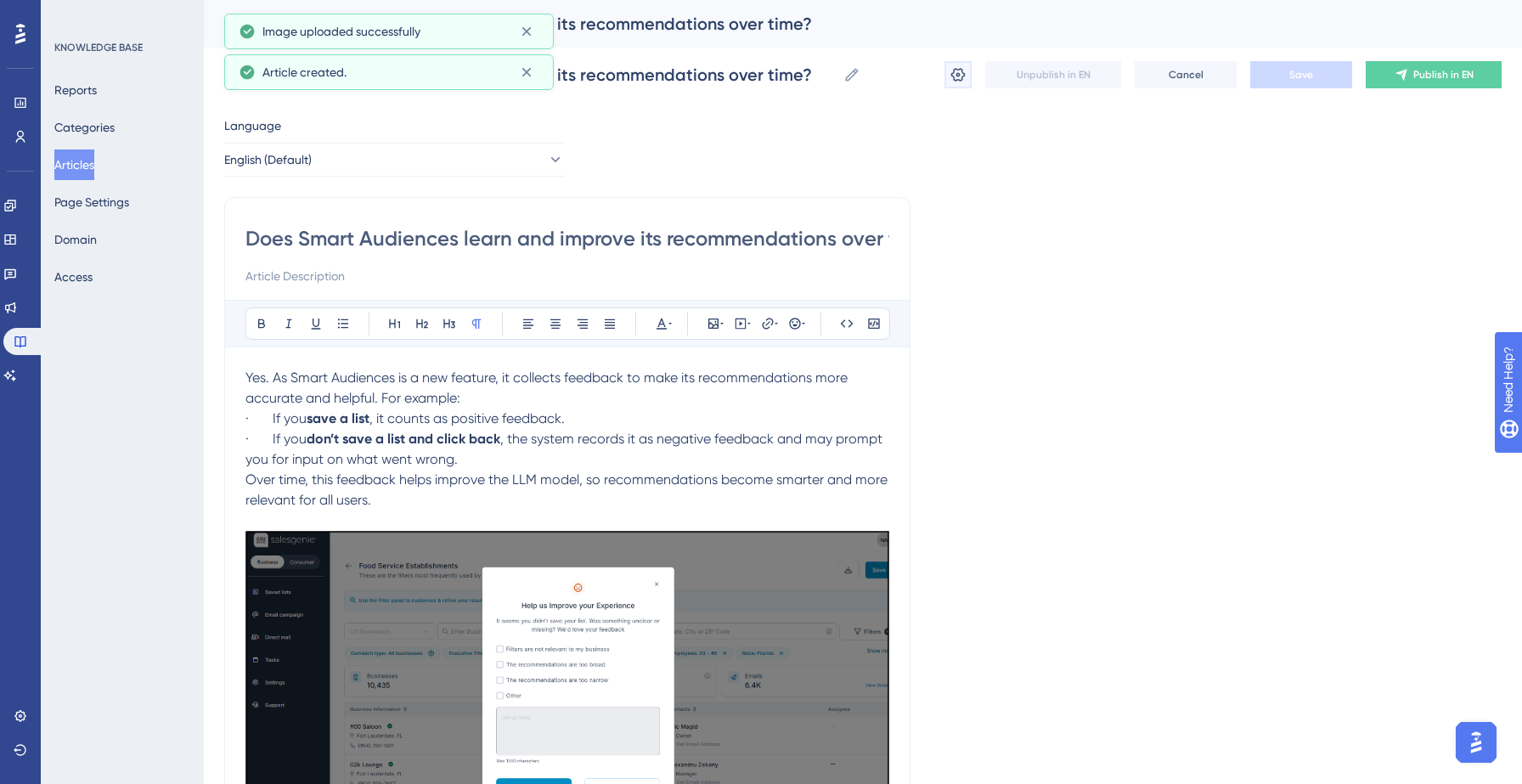
click at [951, 76] on icon at bounding box center [958, 74] width 14 height 13
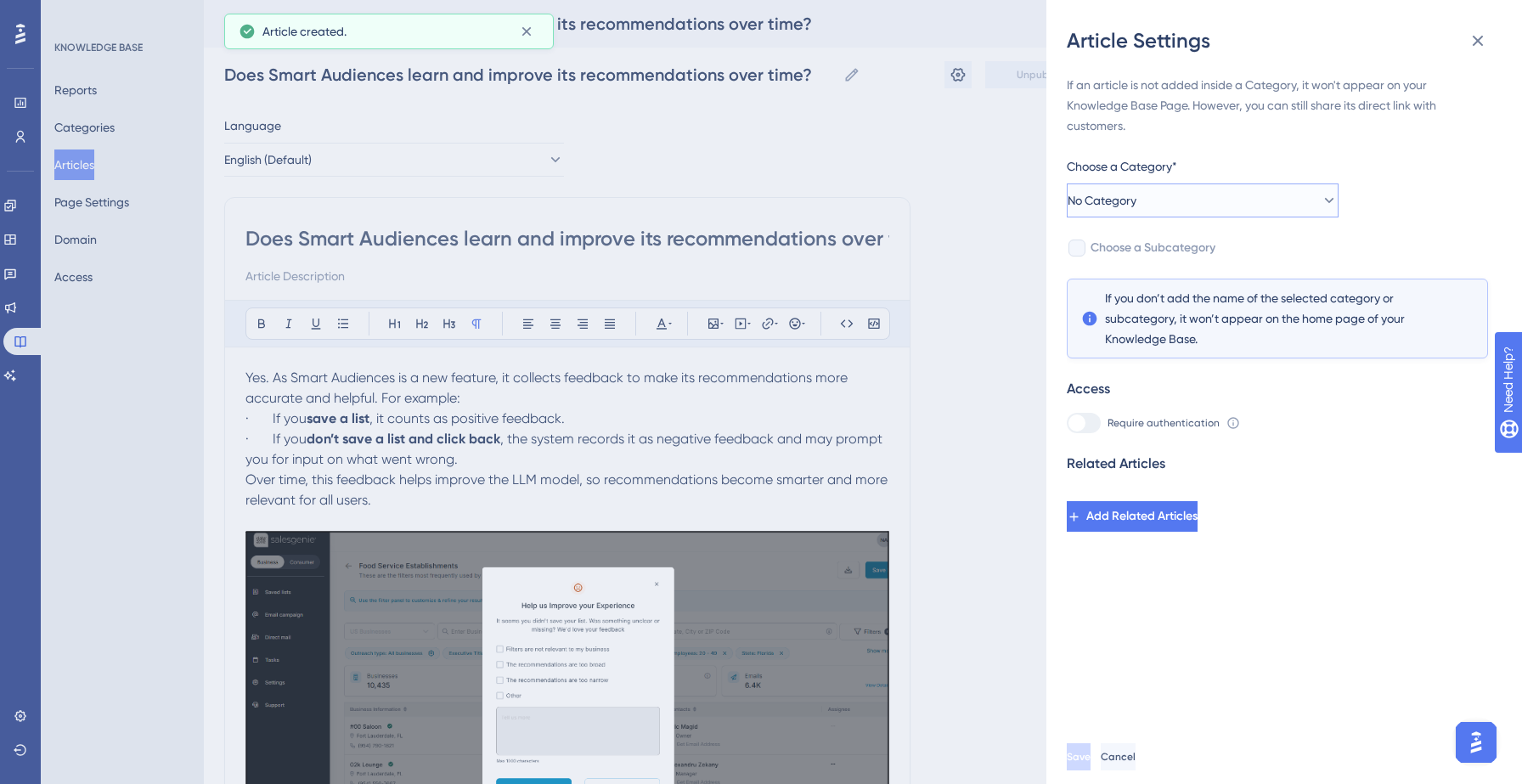
click at [1177, 208] on button "No Category" at bounding box center [1202, 200] width 272 height 34
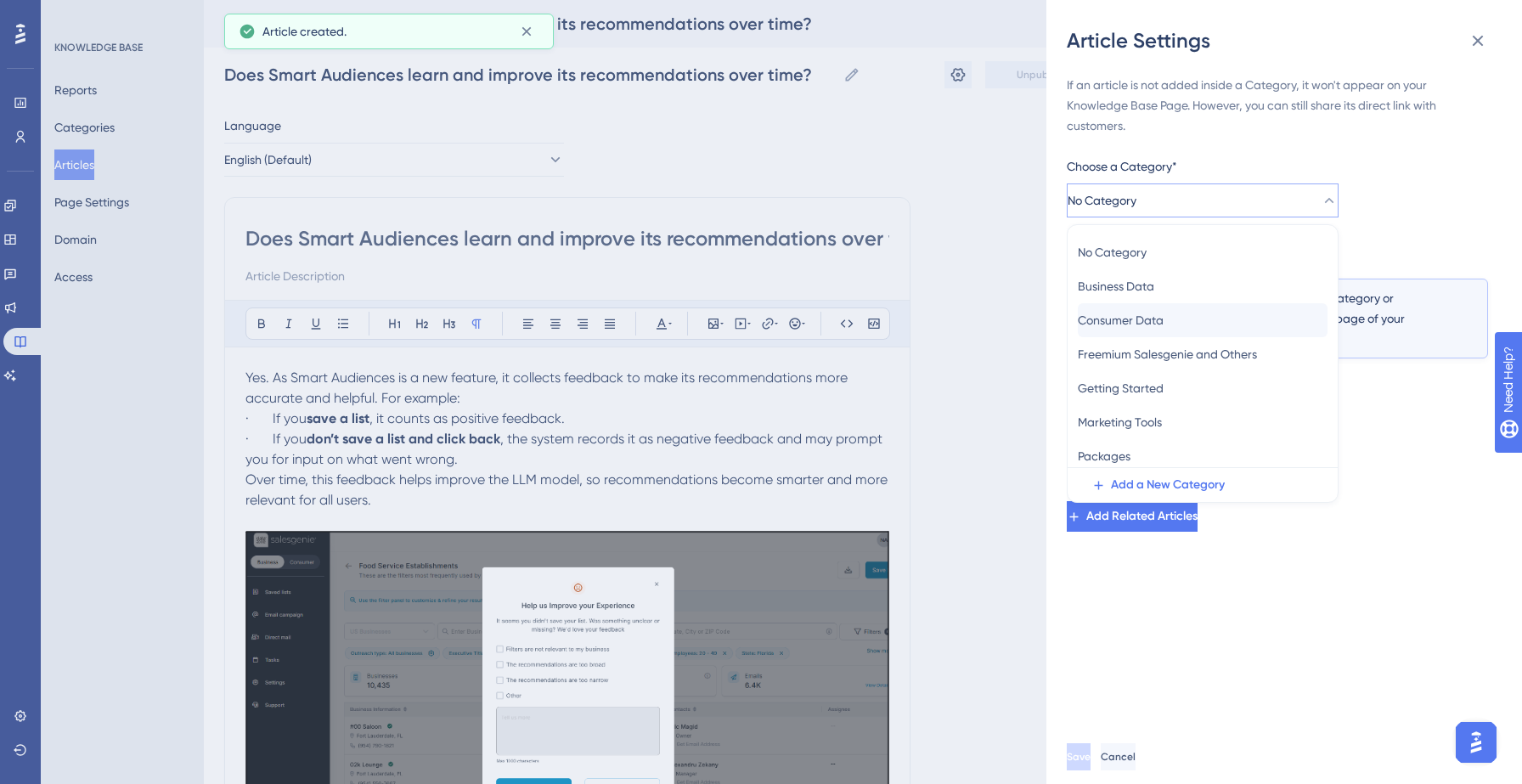
scroll to position [74, 0]
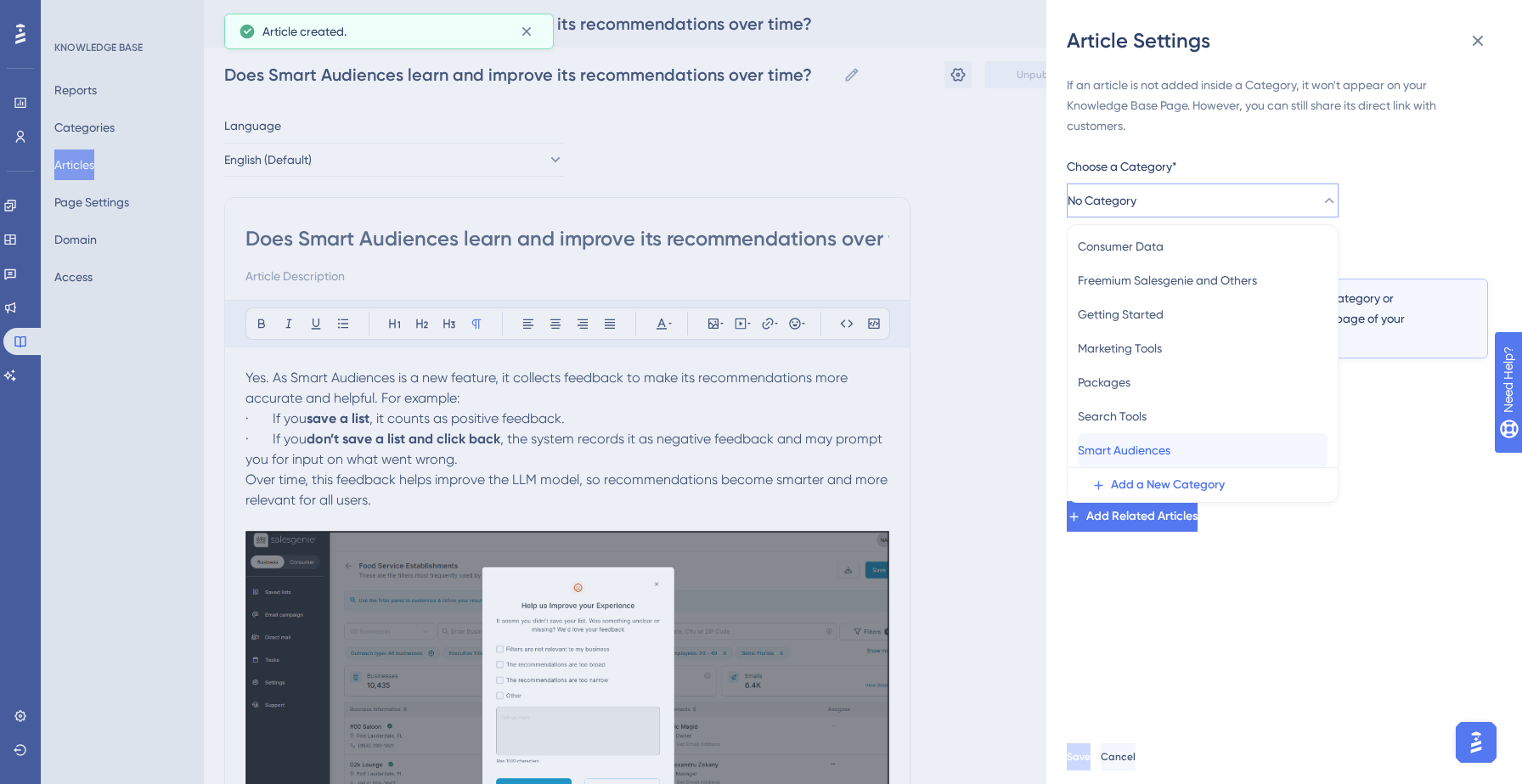
click at [1152, 447] on span "Smart Audiences" at bounding box center [1124, 450] width 93 height 20
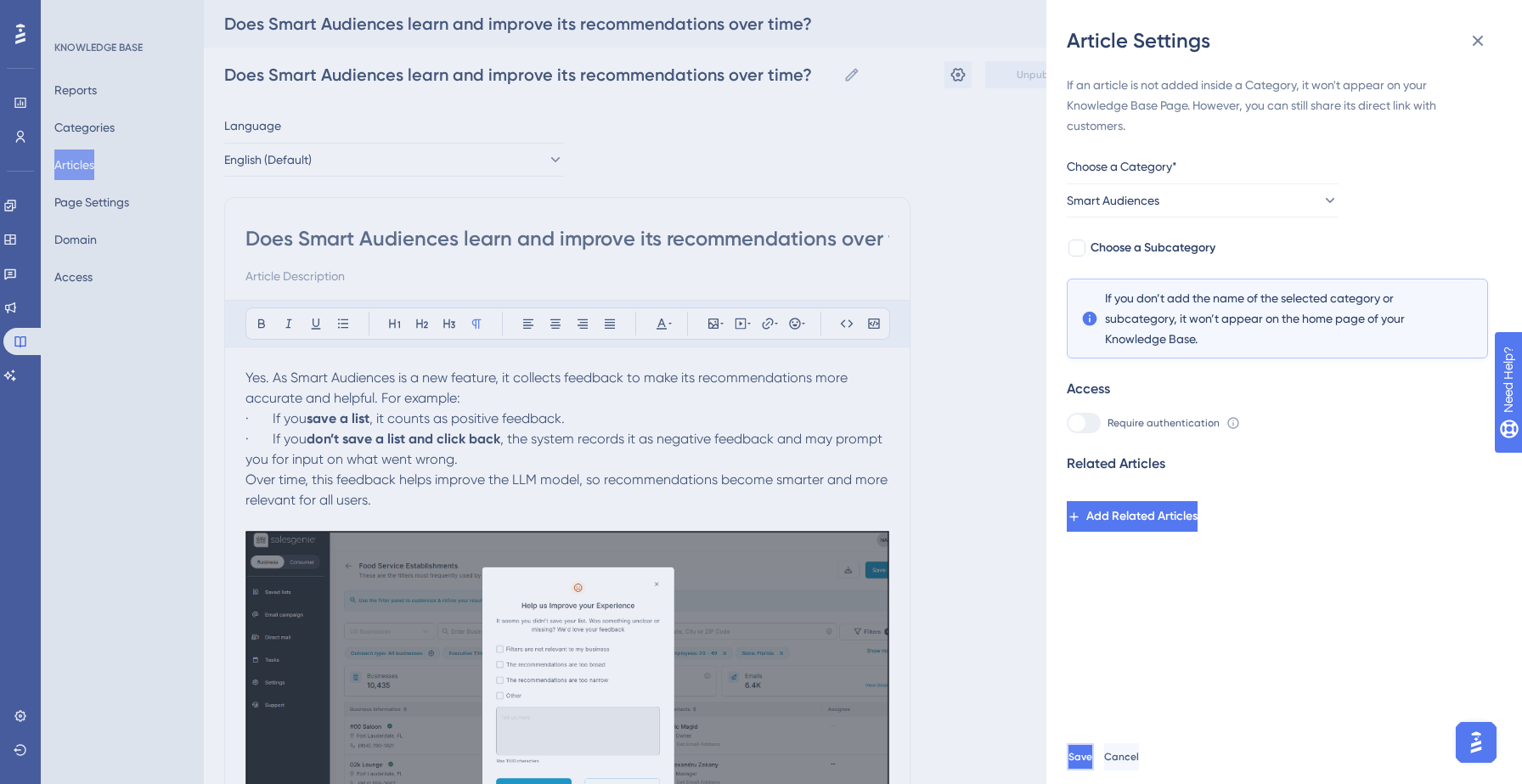
click at [1092, 755] on span "Save" at bounding box center [1080, 755] width 24 height 13
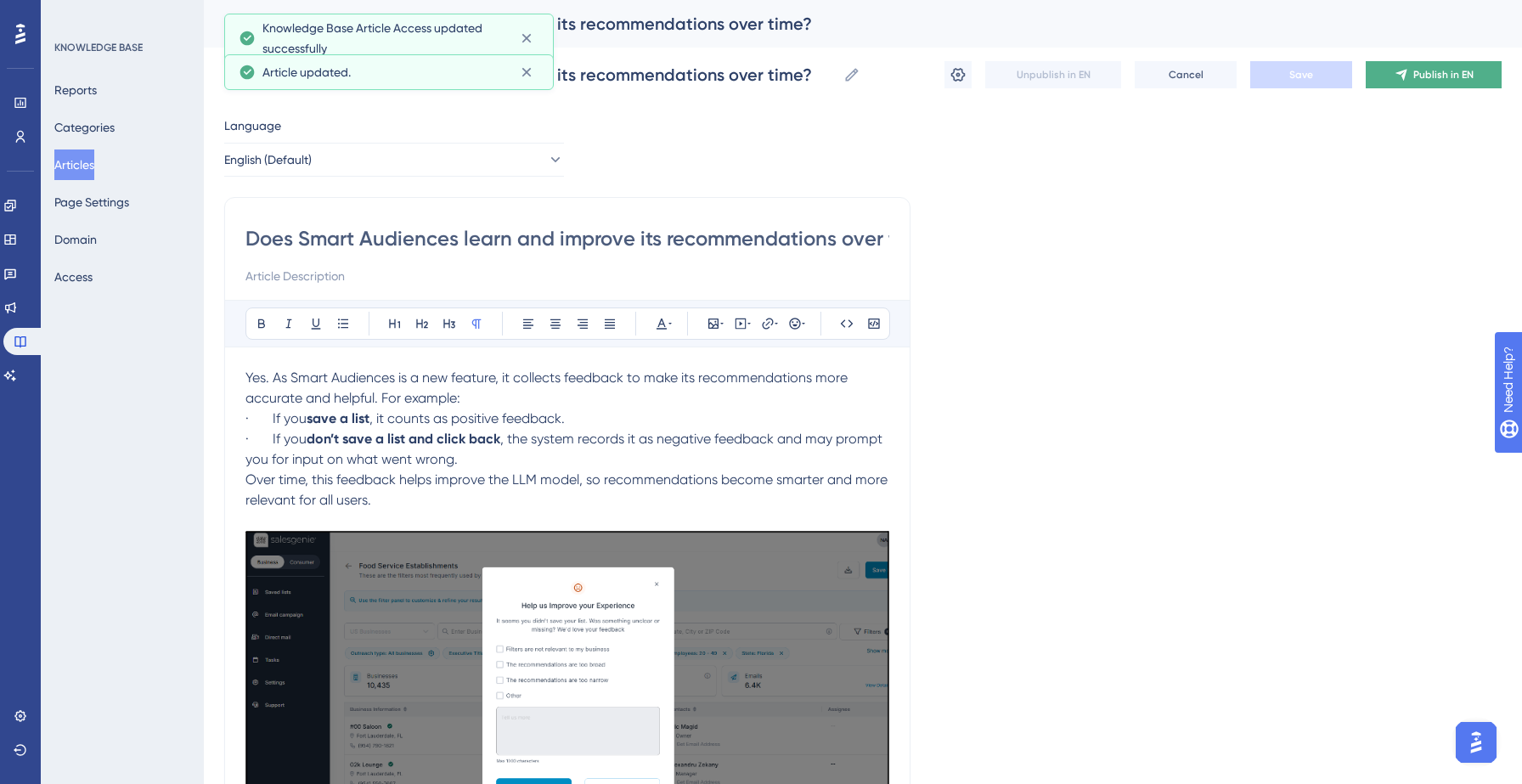
click at [1461, 73] on span "Publish in EN" at bounding box center [1444, 74] width 61 height 13
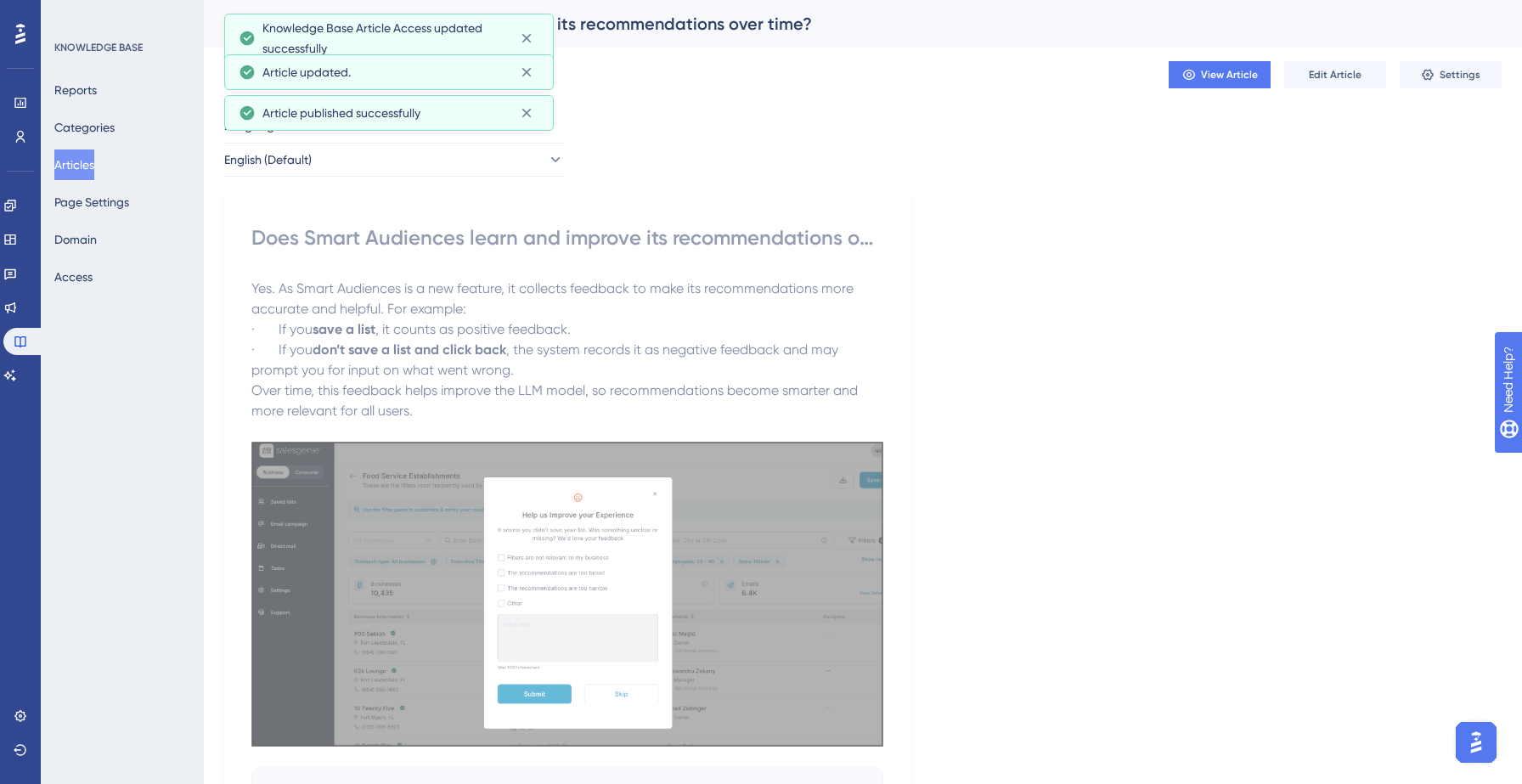
click at [94, 156] on button "Articles" at bounding box center [74, 165] width 40 height 30
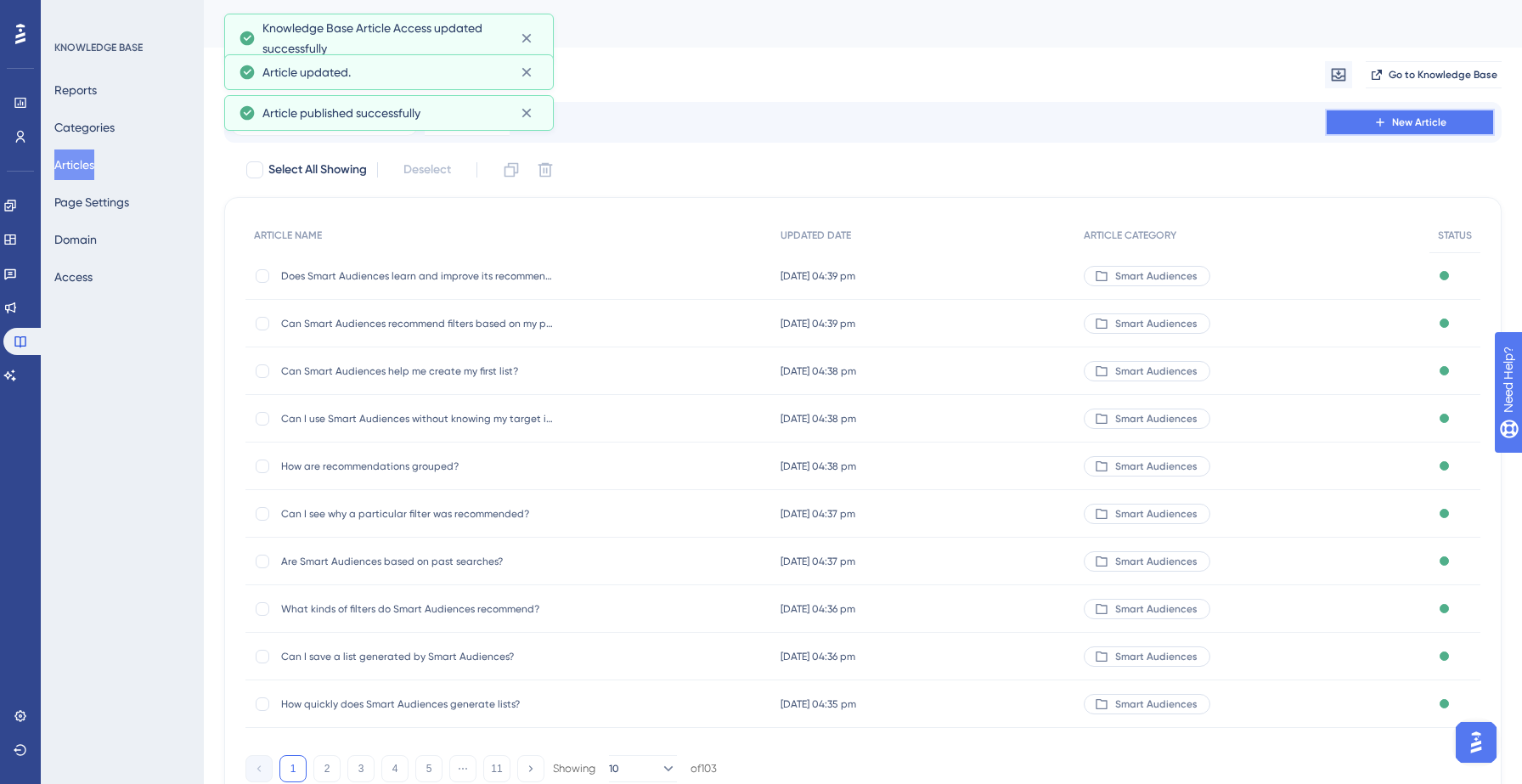
click at [1335, 118] on button "New Article" at bounding box center [1410, 122] width 170 height 27
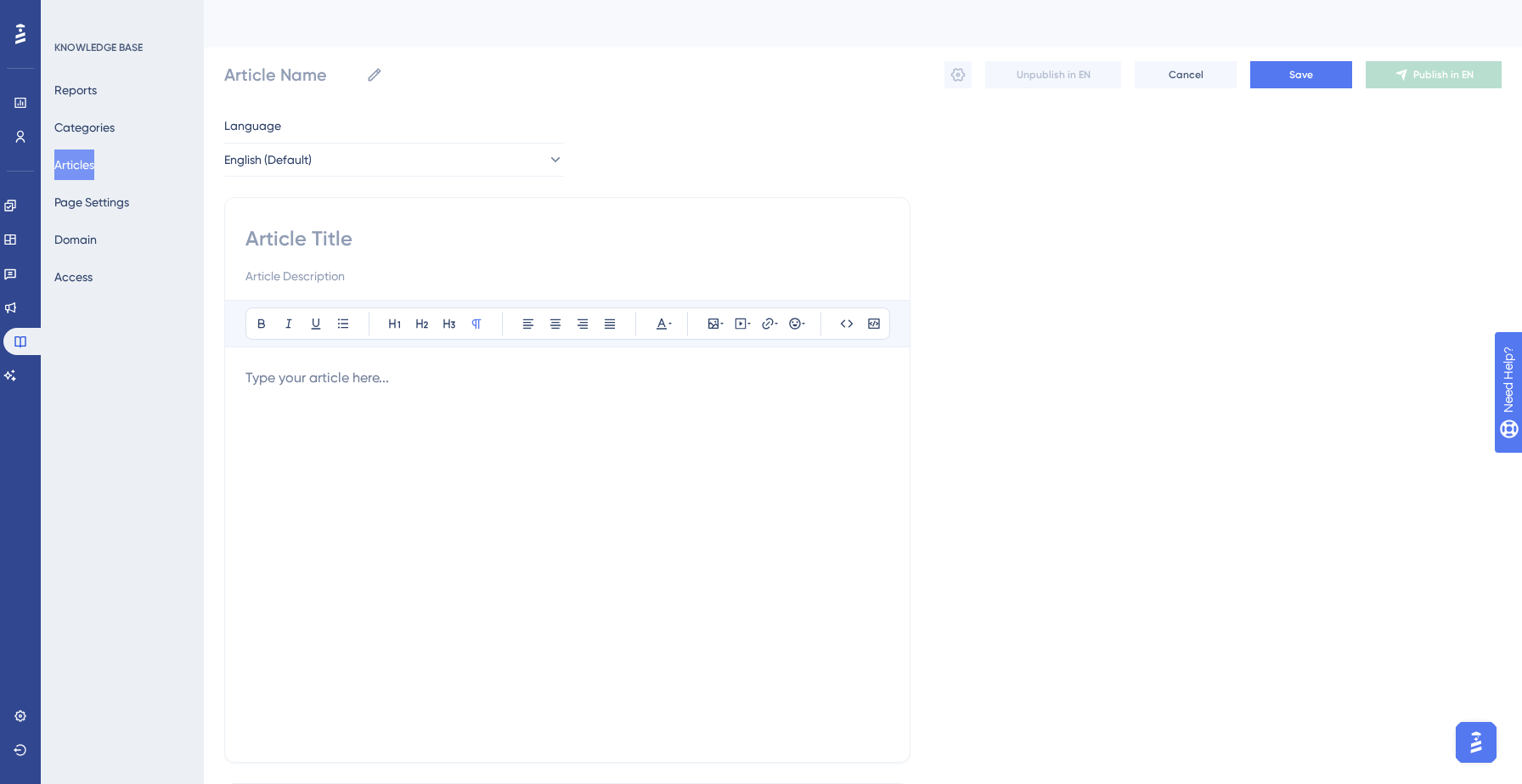
click at [308, 233] on input at bounding box center [567, 239] width 643 height 27
paste input "Can I combine Smart Audiences with manual filters?"
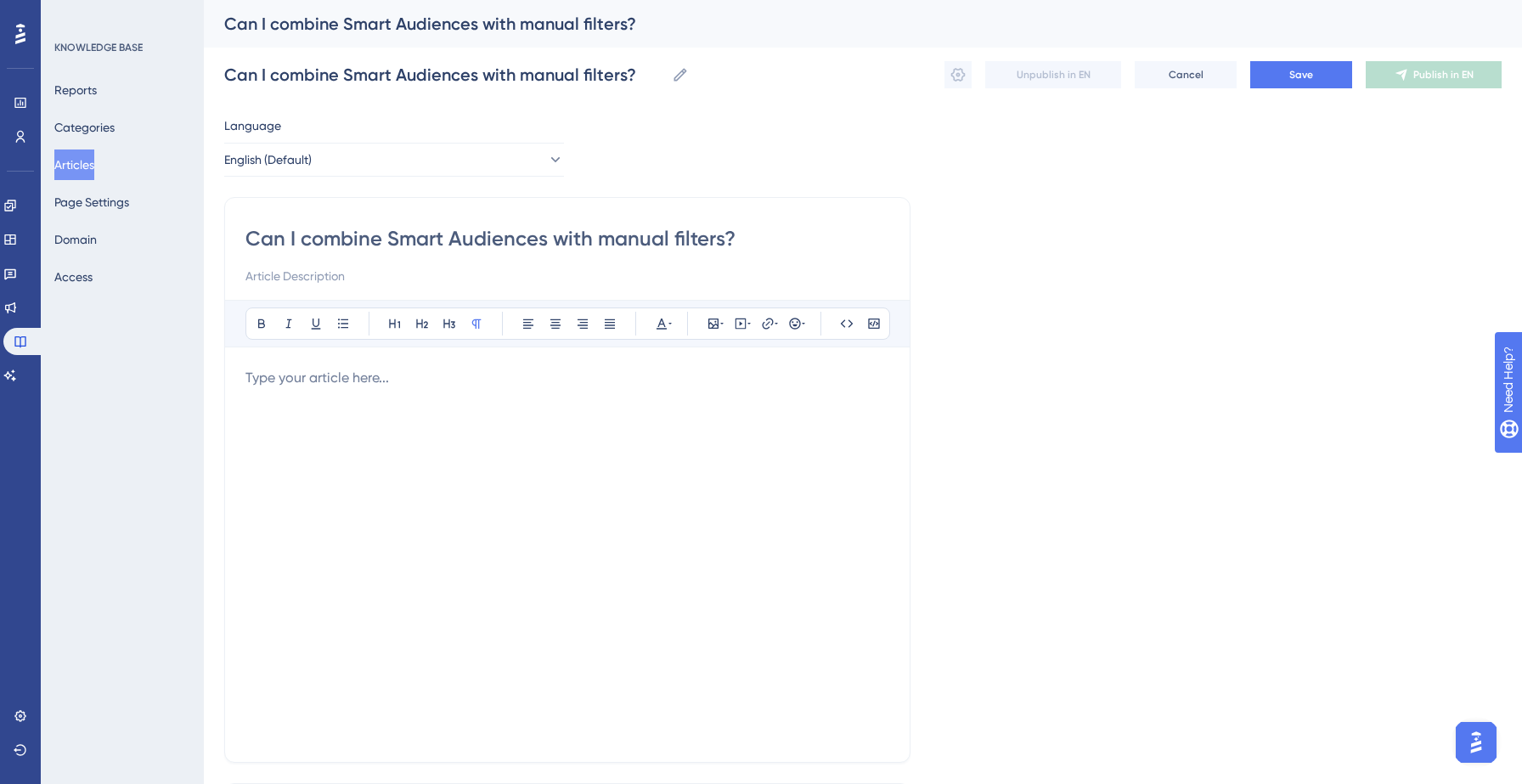
click at [299, 412] on div at bounding box center [567, 554] width 643 height 373
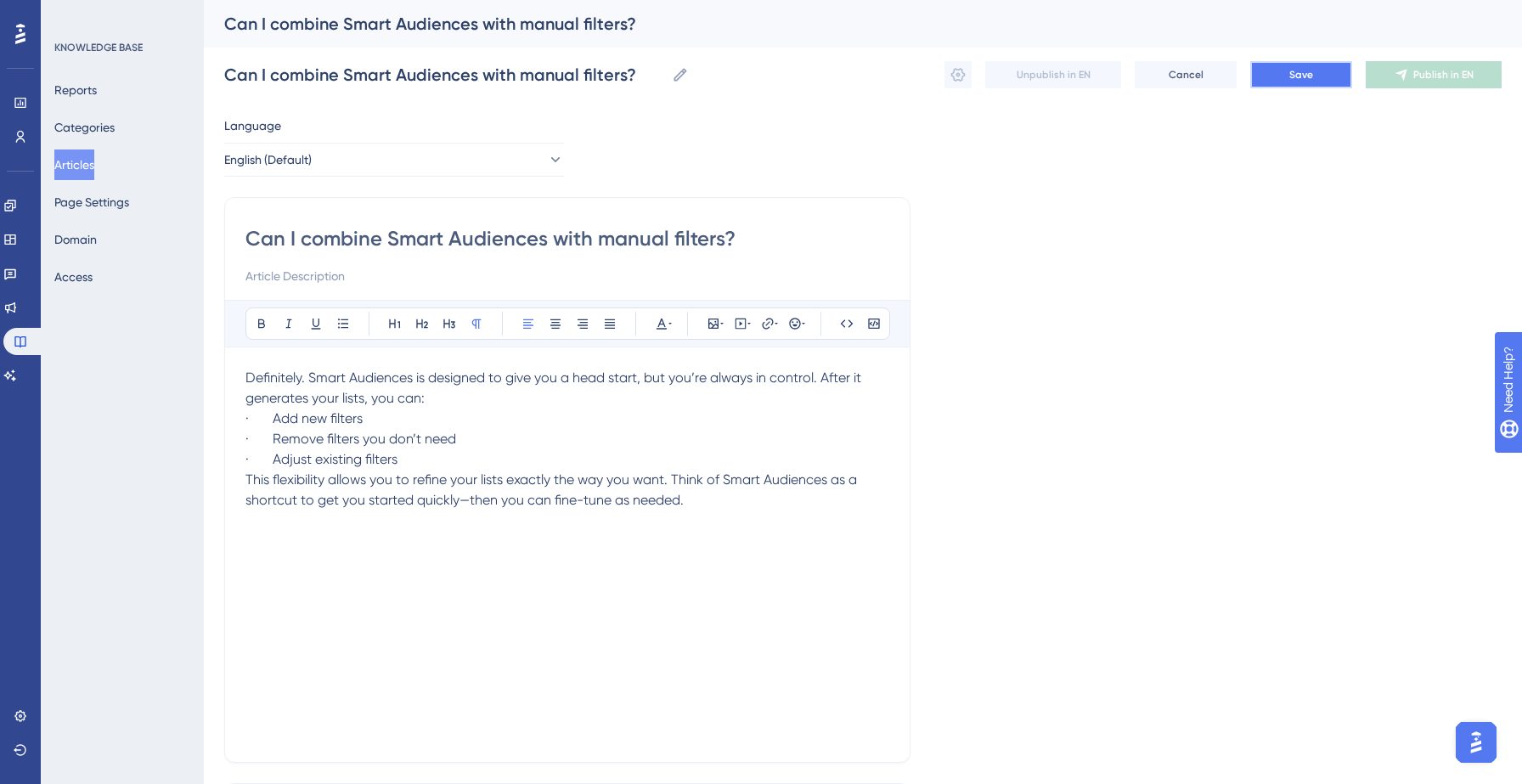
click at [1303, 63] on button "Save" at bounding box center [1301, 75] width 102 height 27
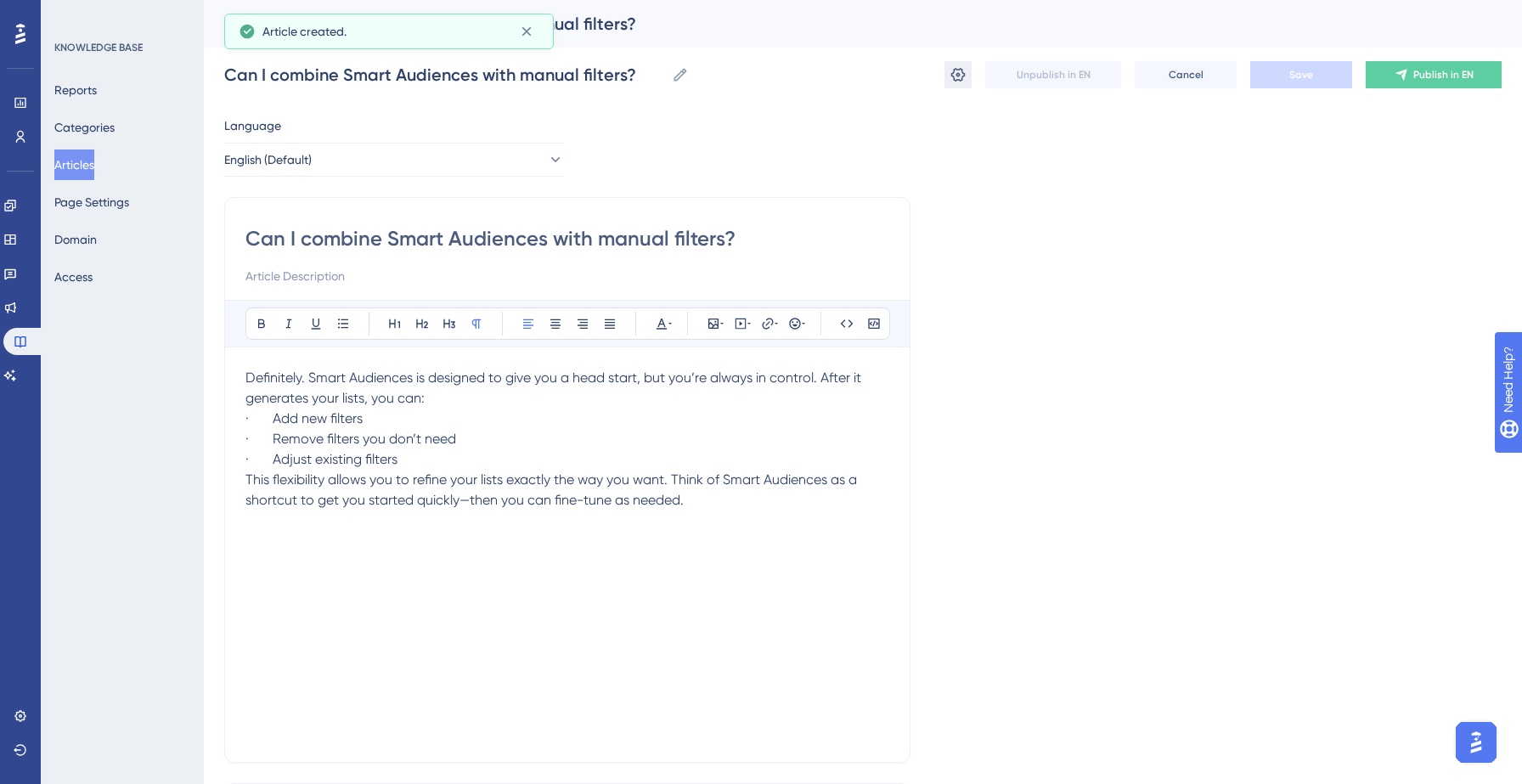
click at [960, 72] on icon at bounding box center [957, 74] width 17 height 17
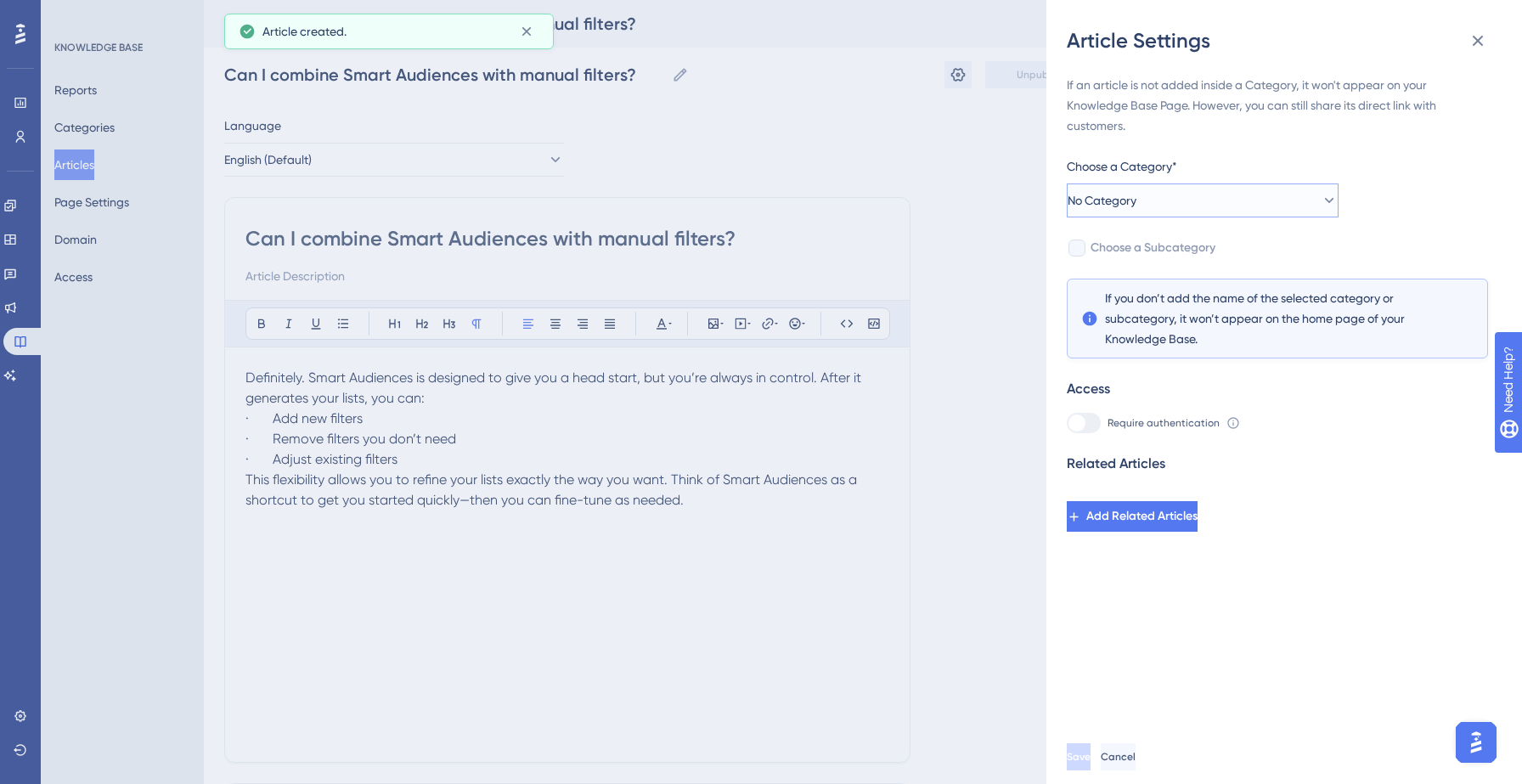
click at [1183, 185] on button "No Category" at bounding box center [1202, 200] width 272 height 34
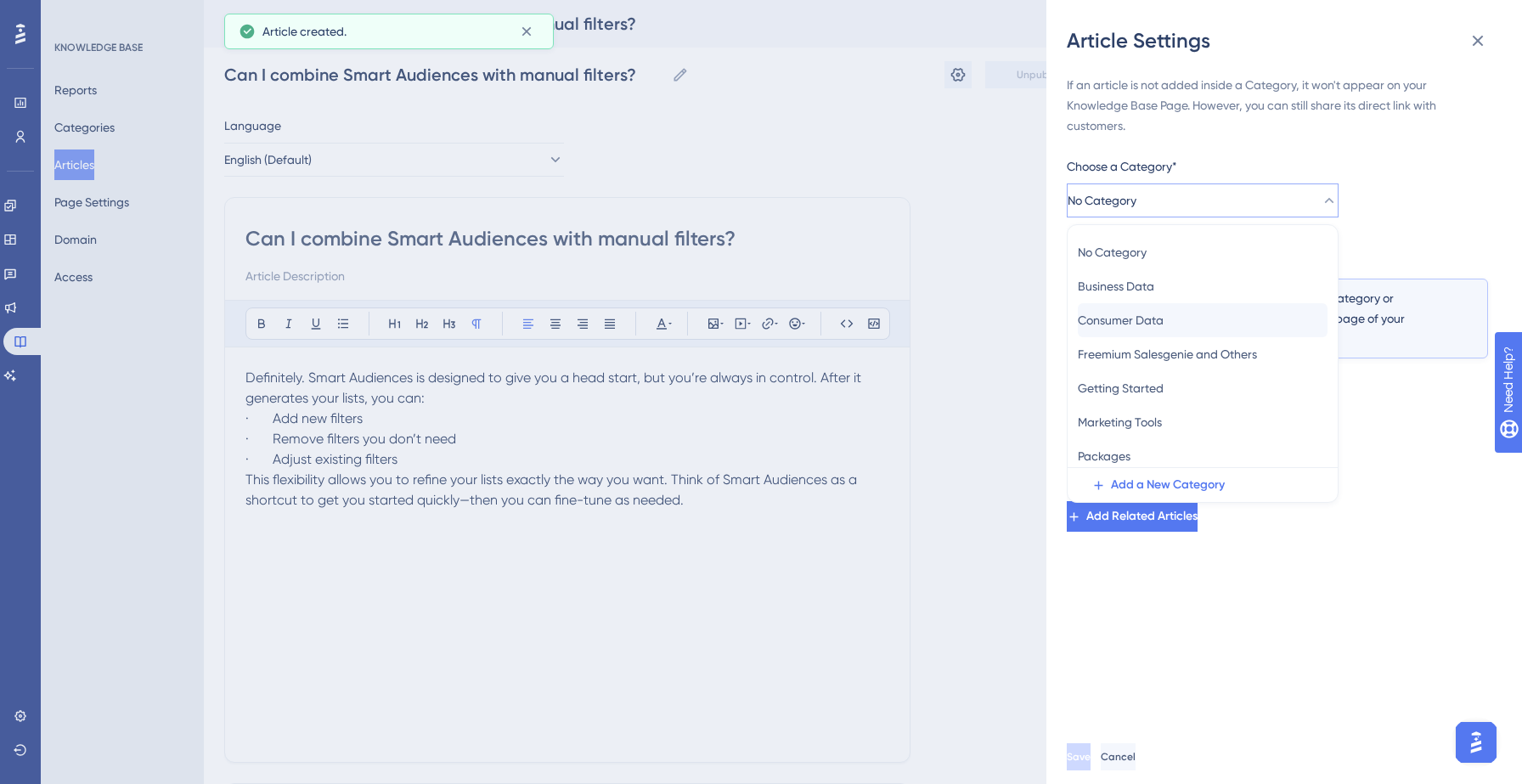
scroll to position [74, 0]
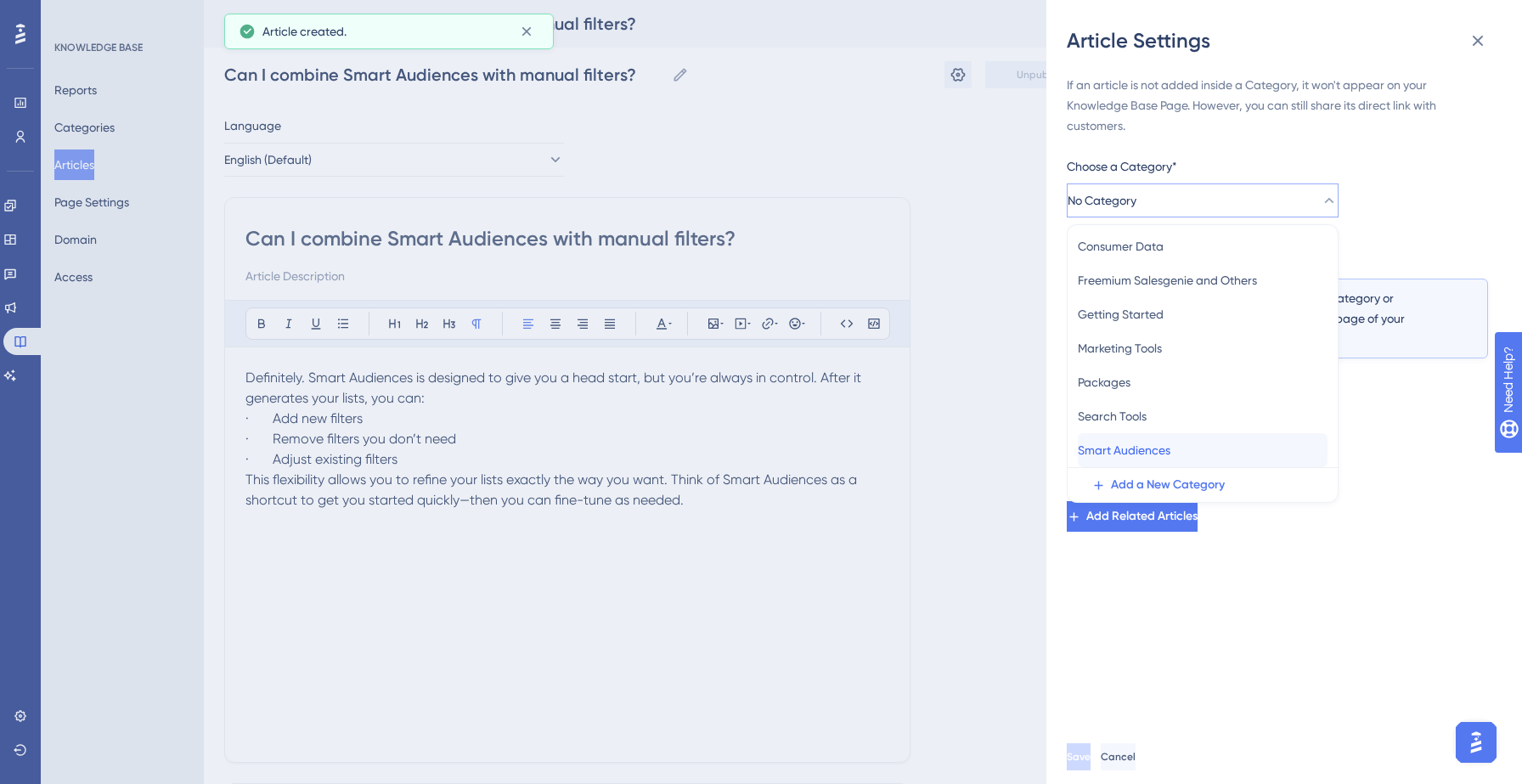
click at [1170, 445] on span "Smart Audiences" at bounding box center [1124, 450] width 93 height 20
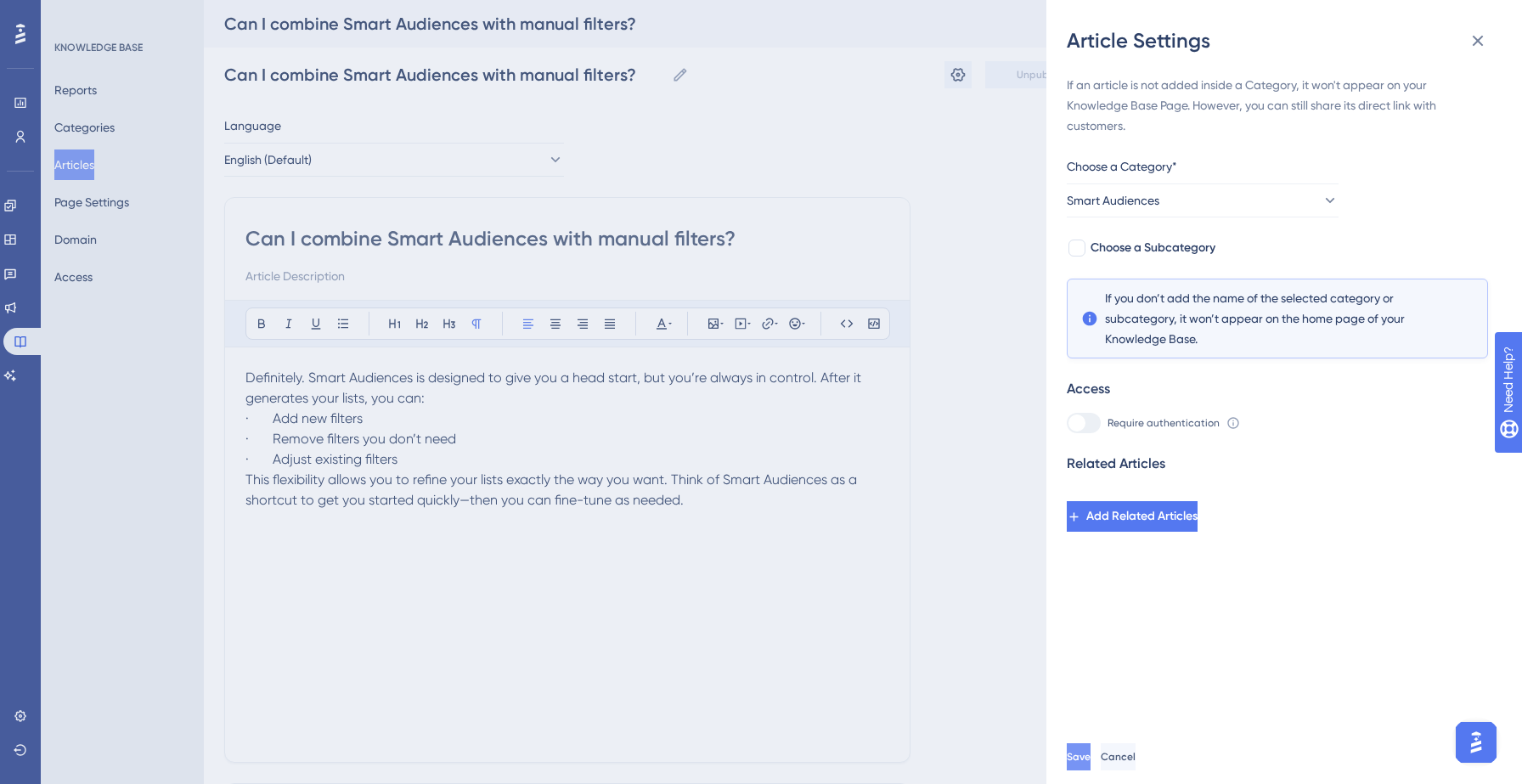
click at [1091, 750] on button "Save" at bounding box center [1078, 756] width 24 height 27
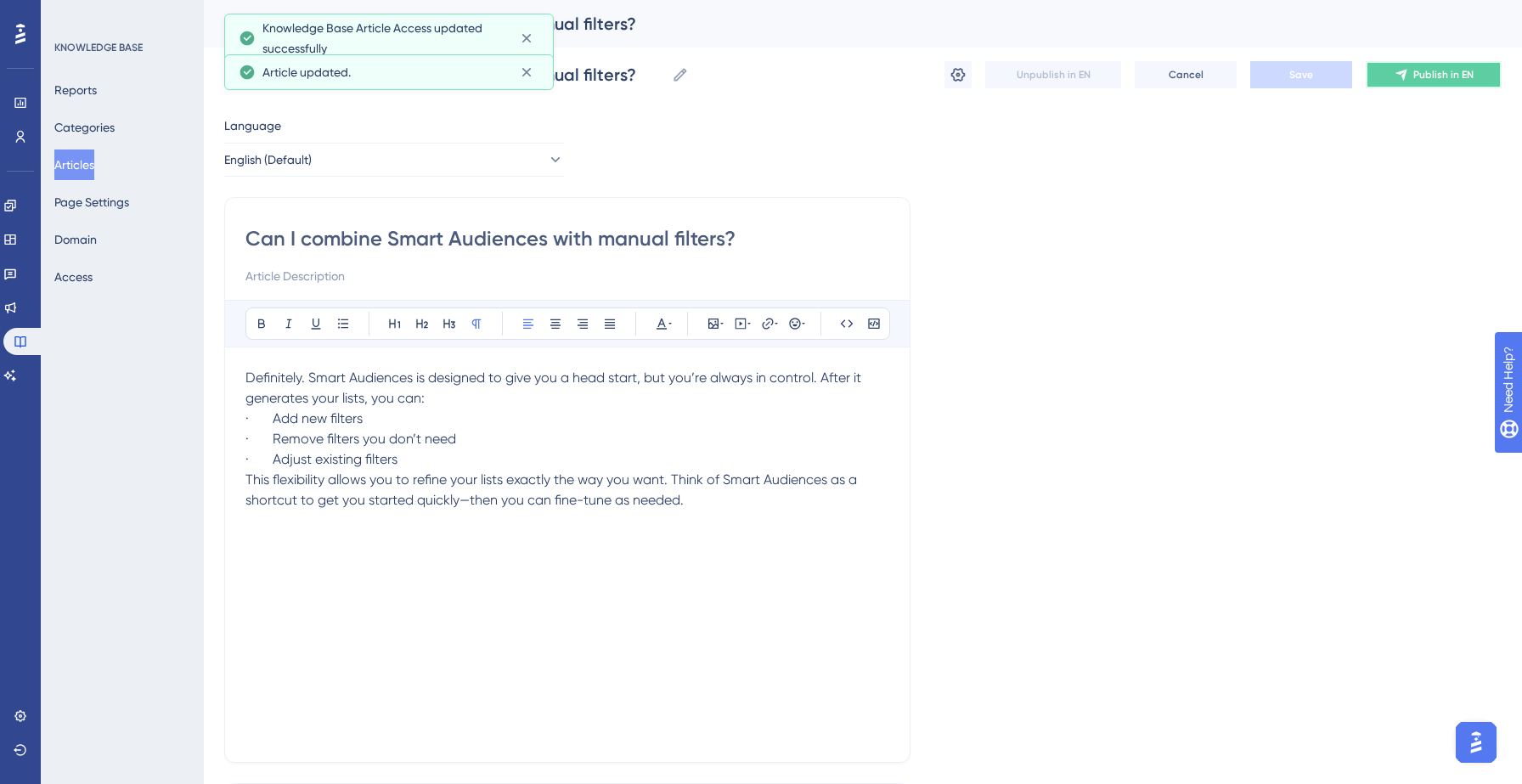
click at [1451, 69] on span "Publish in EN" at bounding box center [1444, 74] width 61 height 13
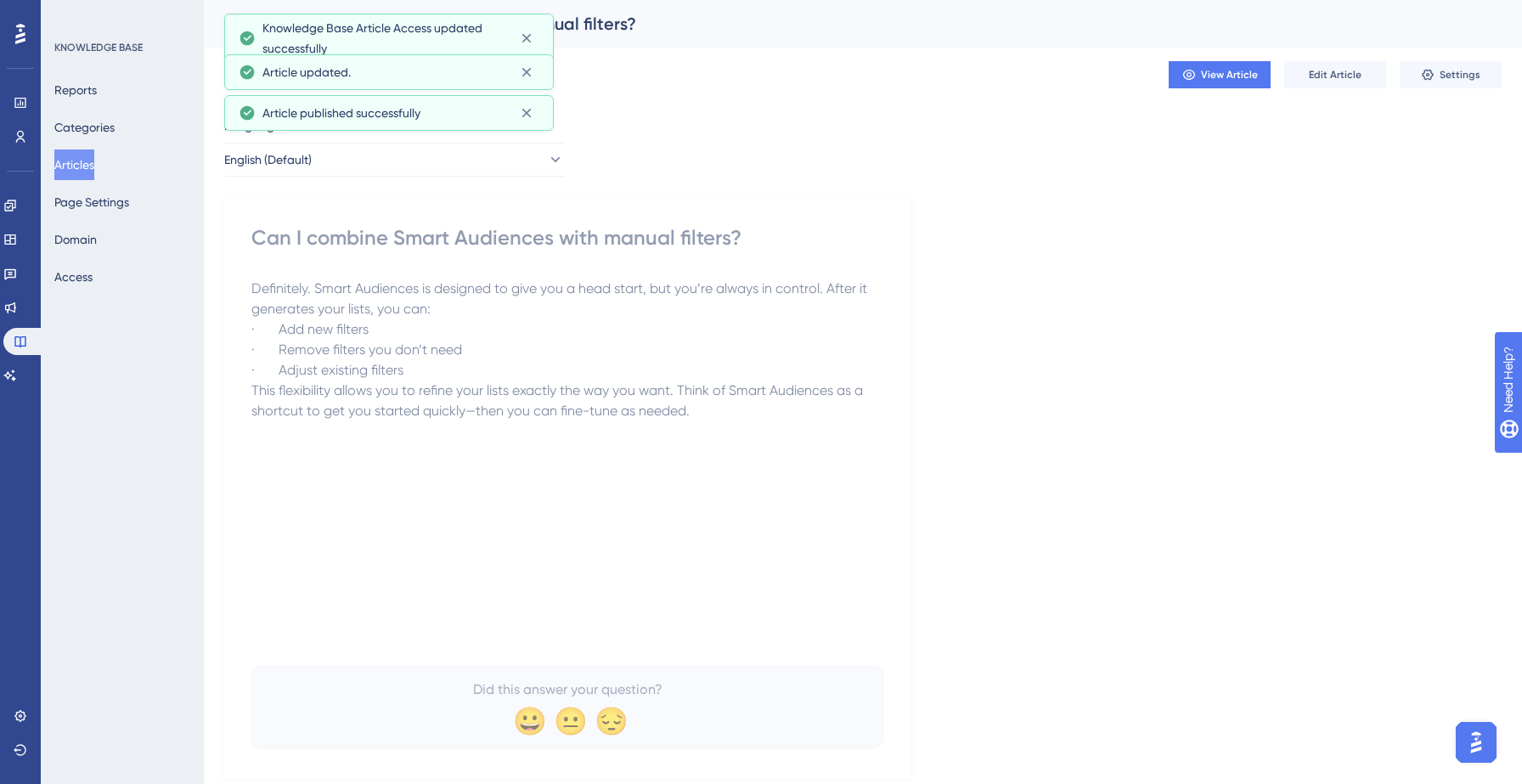
drag, startPoint x: 81, startPoint y: 160, endPoint x: 170, endPoint y: 160, distance: 89.0
click at [81, 160] on button "Articles" at bounding box center [74, 165] width 40 height 30
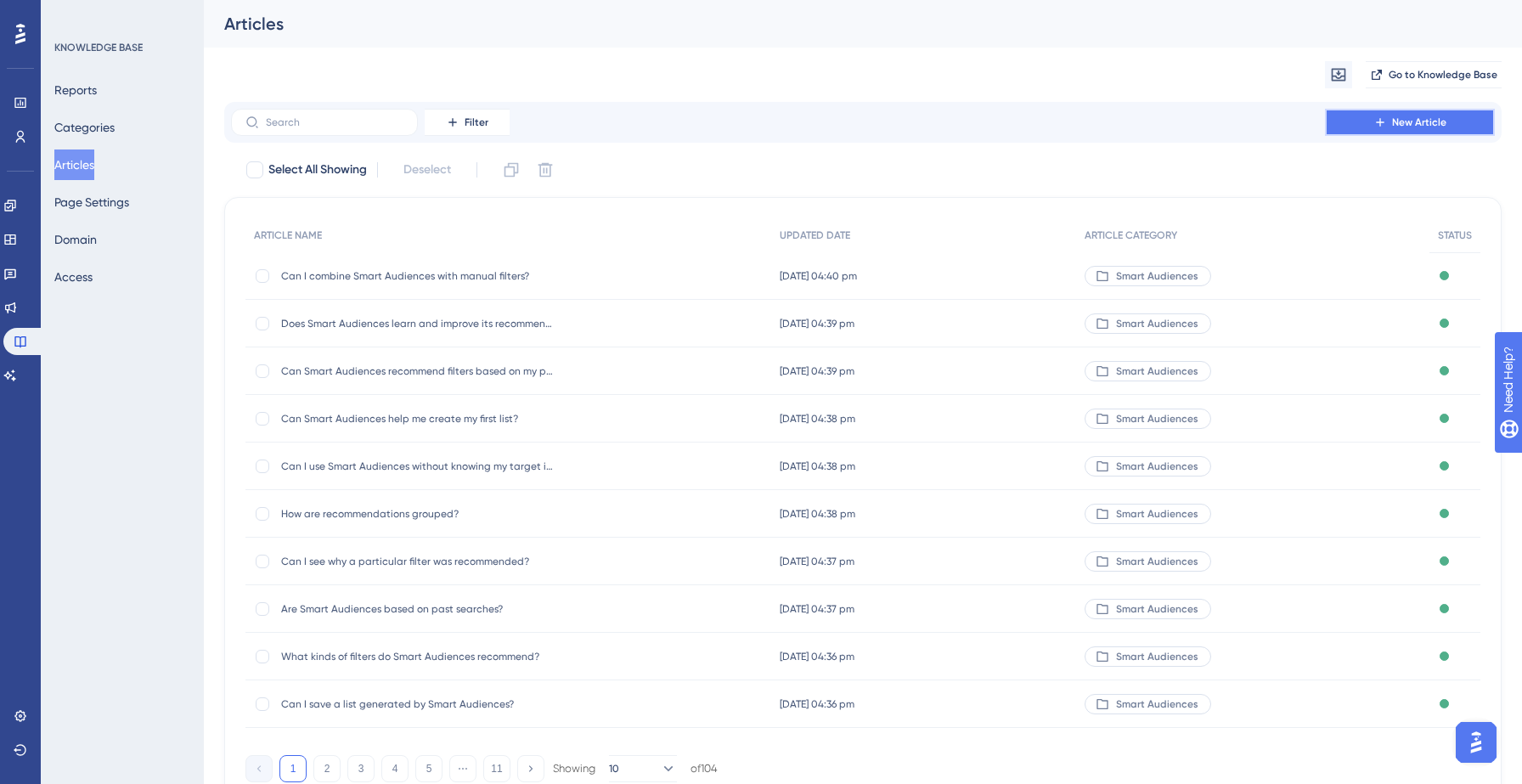
click at [1412, 113] on button "New Article" at bounding box center [1410, 122] width 170 height 27
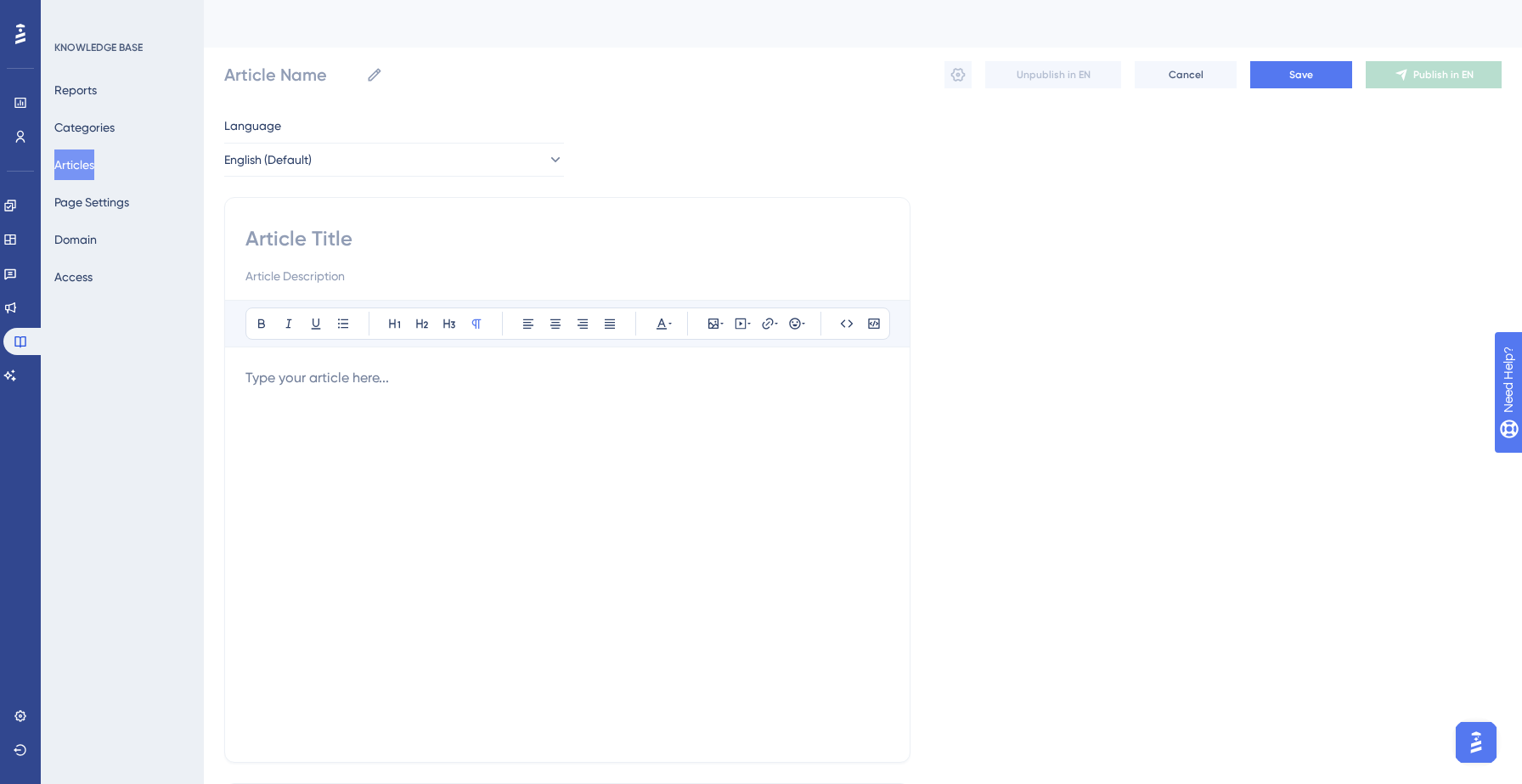
click at [346, 234] on input at bounding box center [567, 239] width 643 height 27
paste input "How can I clone or refine a Smart Audience–generated list?"
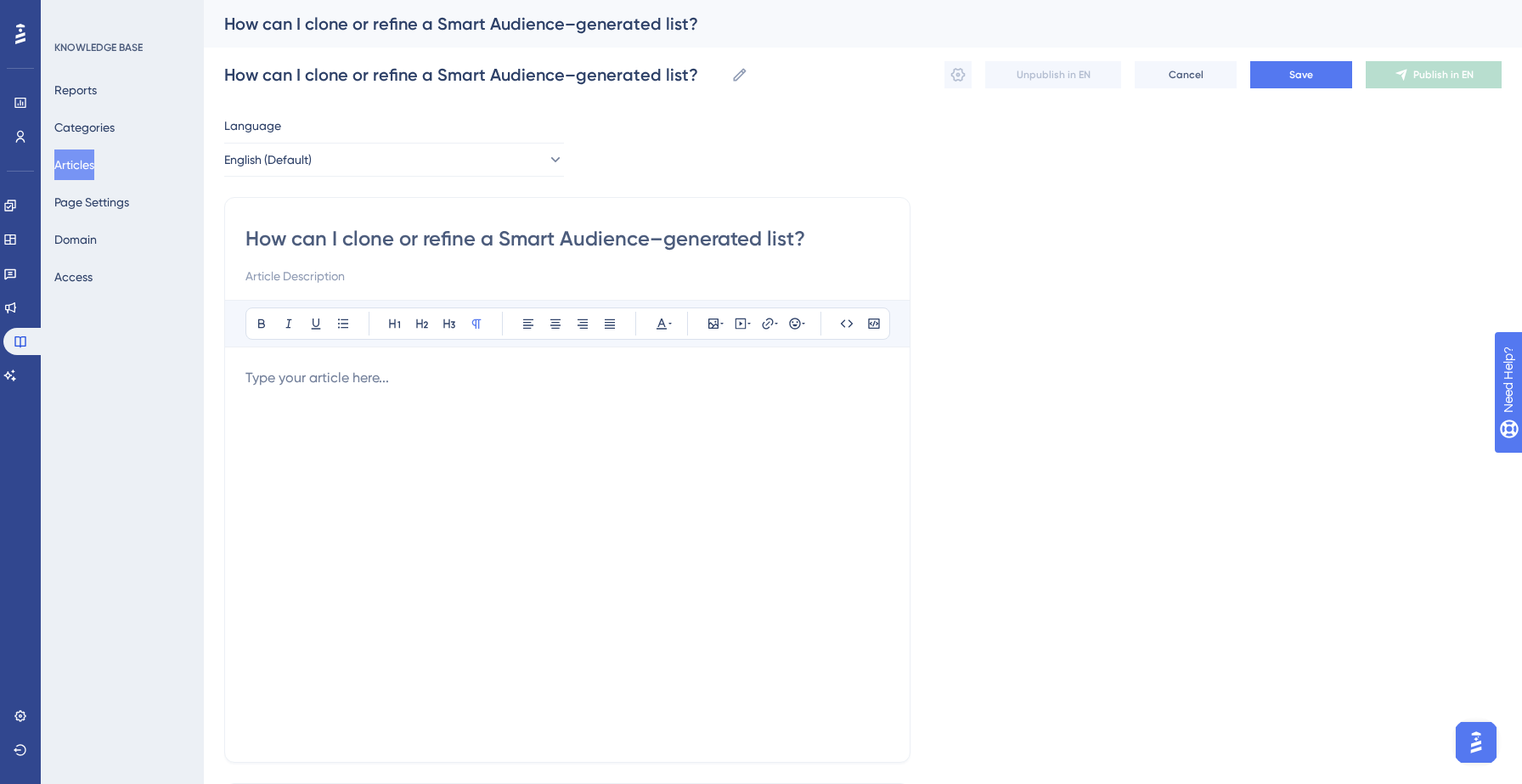
click at [350, 388] on div at bounding box center [567, 554] width 643 height 373
click at [440, 424] on div at bounding box center [567, 554] width 643 height 373
click at [401, 379] on p at bounding box center [567, 378] width 643 height 20
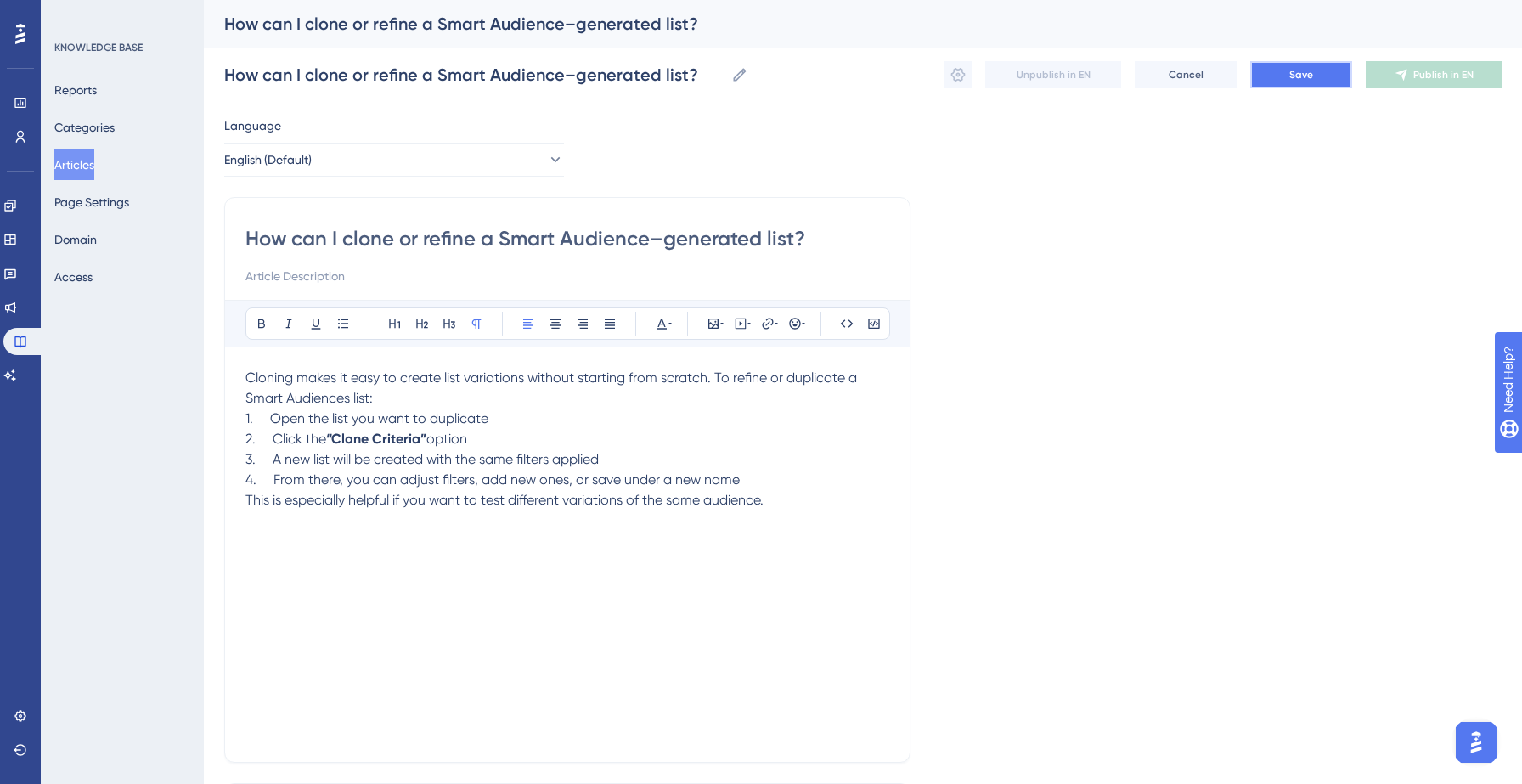
click at [1311, 83] on button "Save" at bounding box center [1301, 75] width 102 height 27
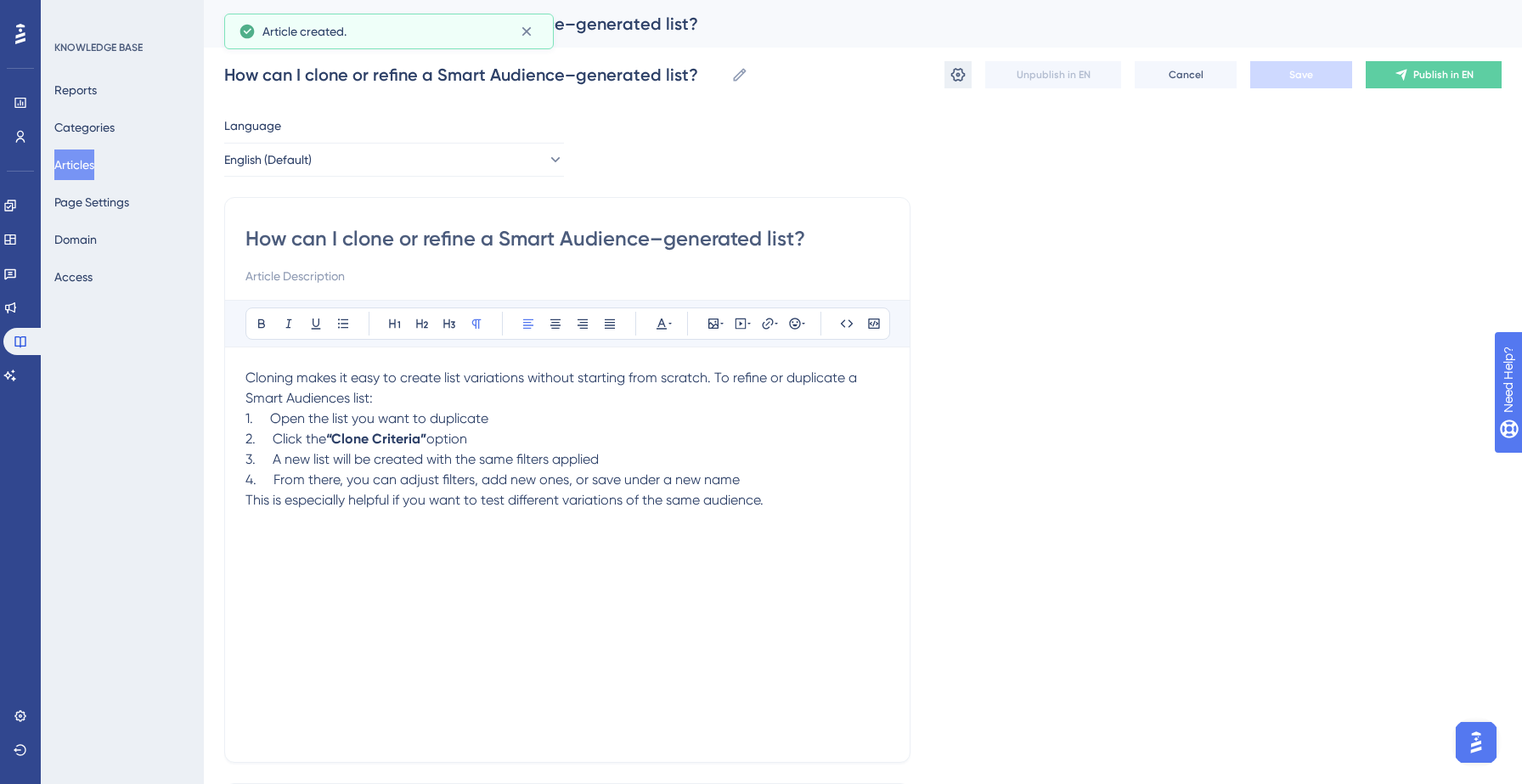
click at [965, 81] on icon at bounding box center [957, 74] width 17 height 17
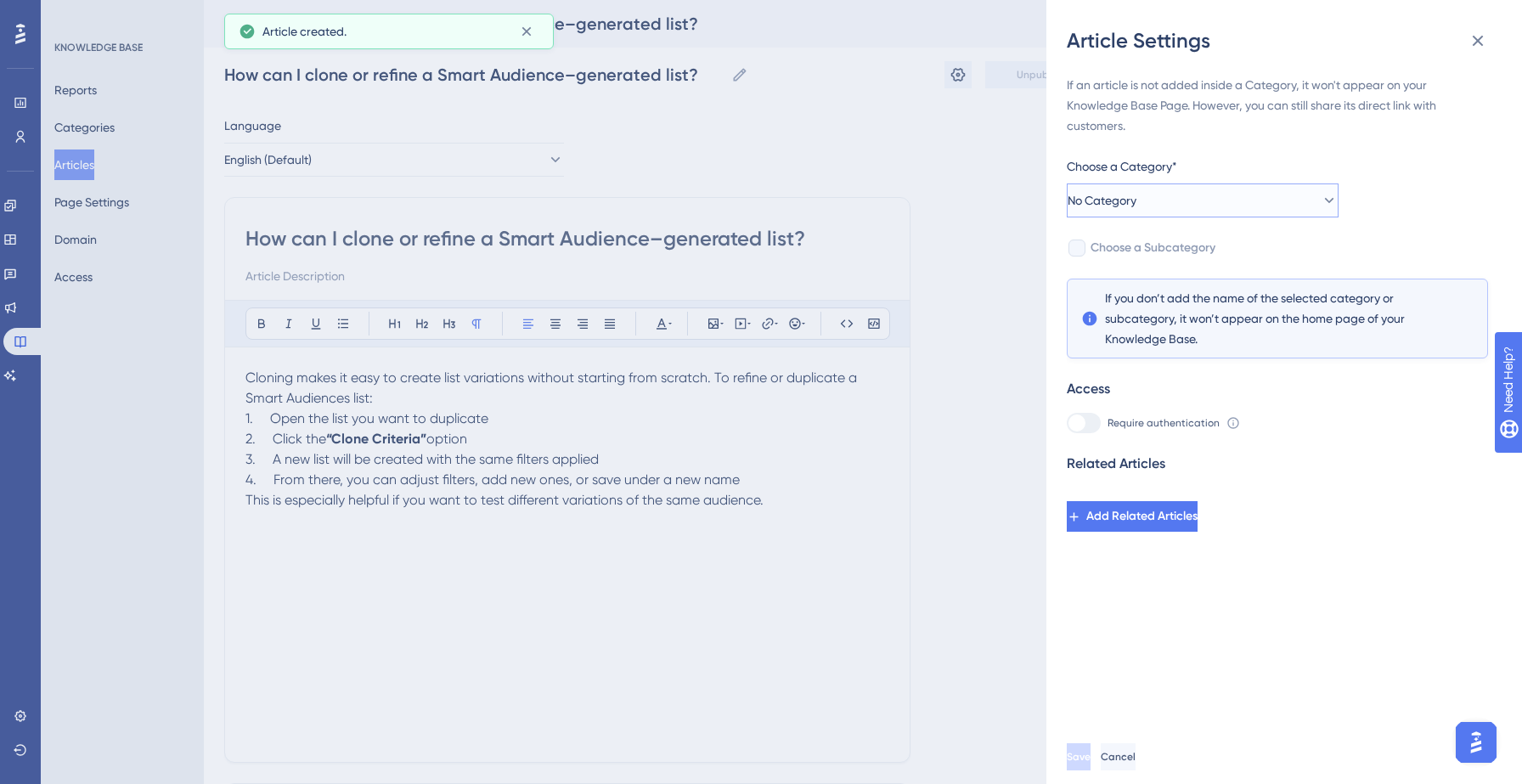
click at [1272, 209] on button "No Category" at bounding box center [1202, 200] width 272 height 34
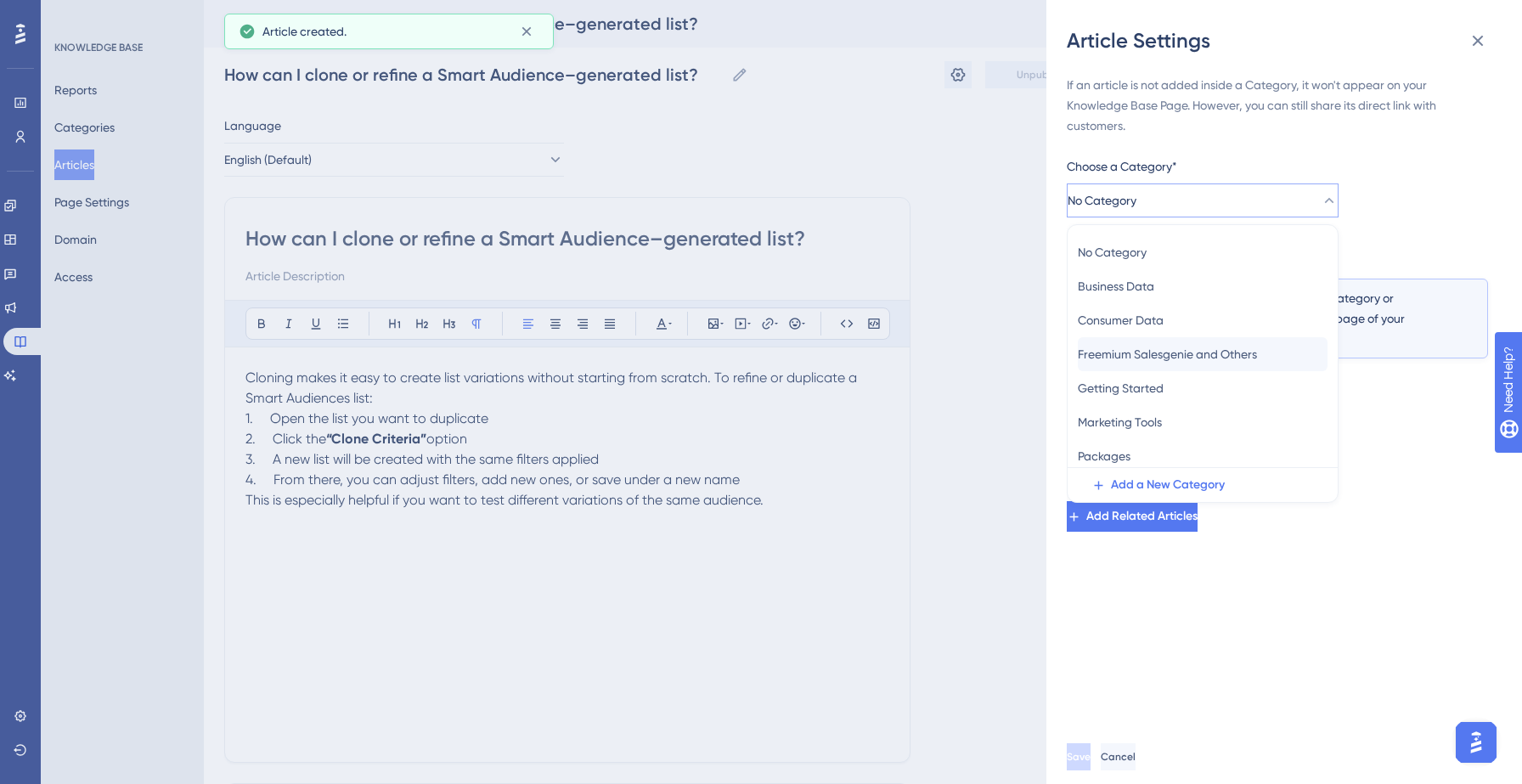
scroll to position [74, 0]
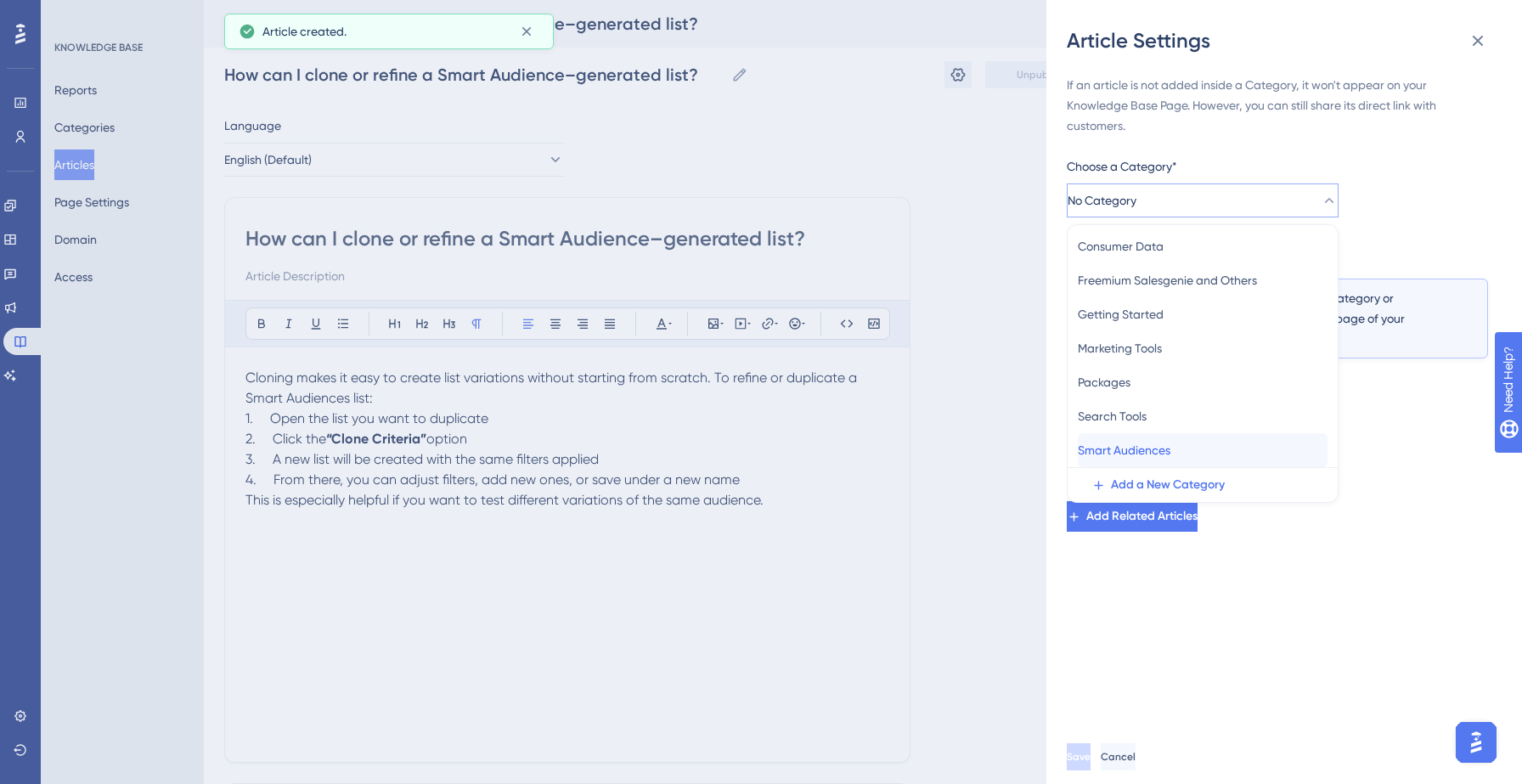
click at [1166, 442] on span "Smart Audiences" at bounding box center [1124, 450] width 93 height 20
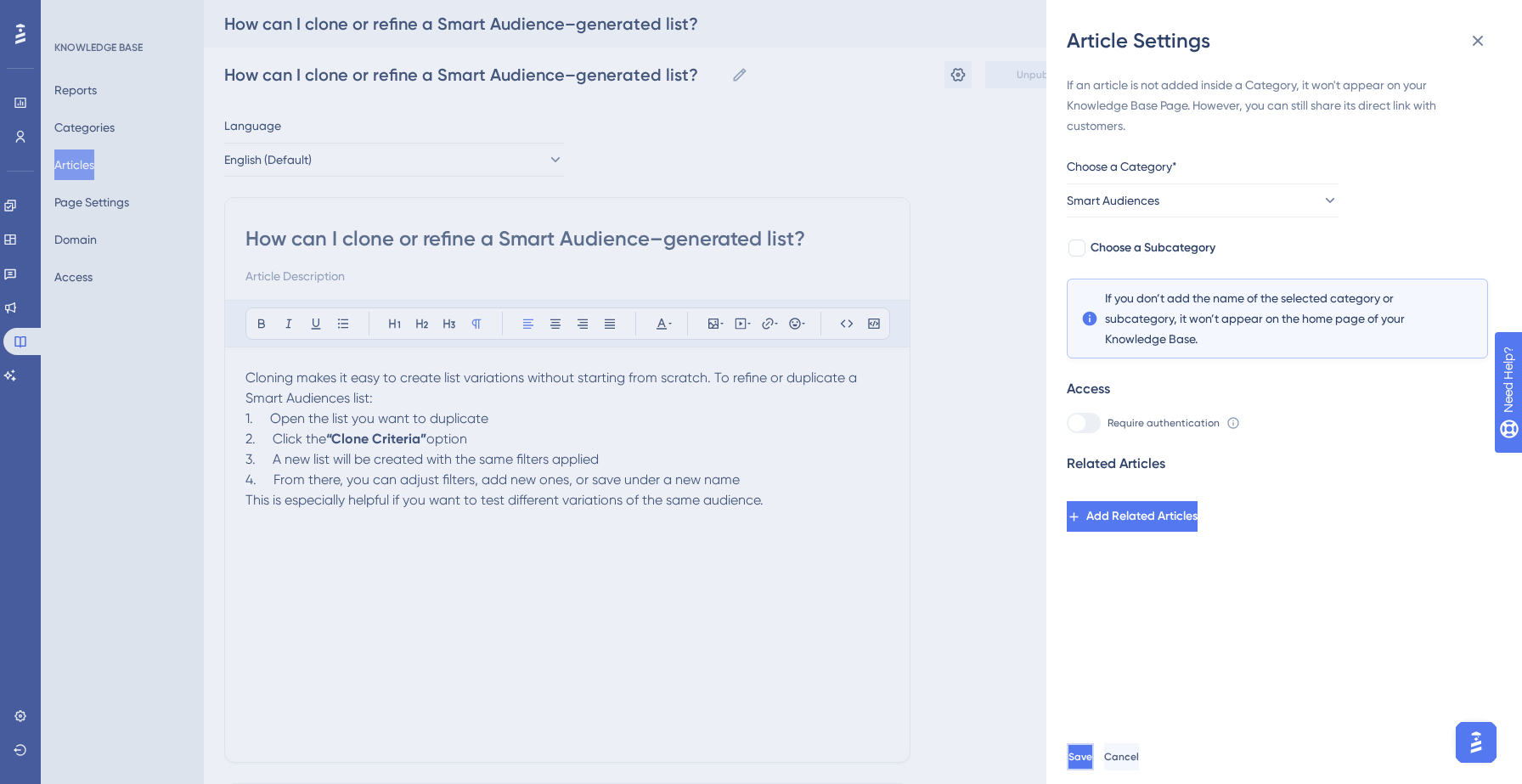
click at [1093, 749] on button "Save" at bounding box center [1080, 756] width 27 height 27
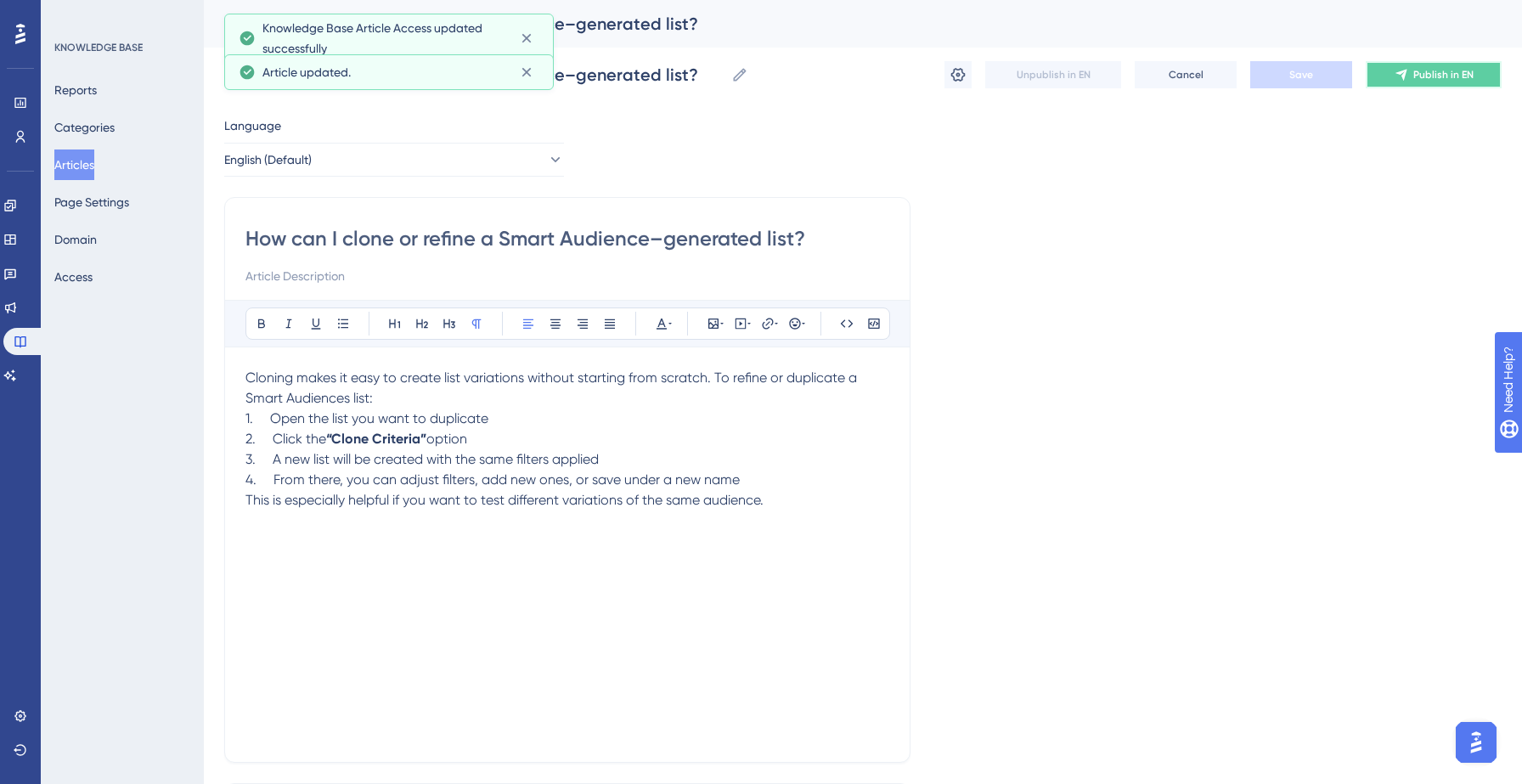
click at [1444, 77] on span "Publish in EN" at bounding box center [1444, 74] width 61 height 13
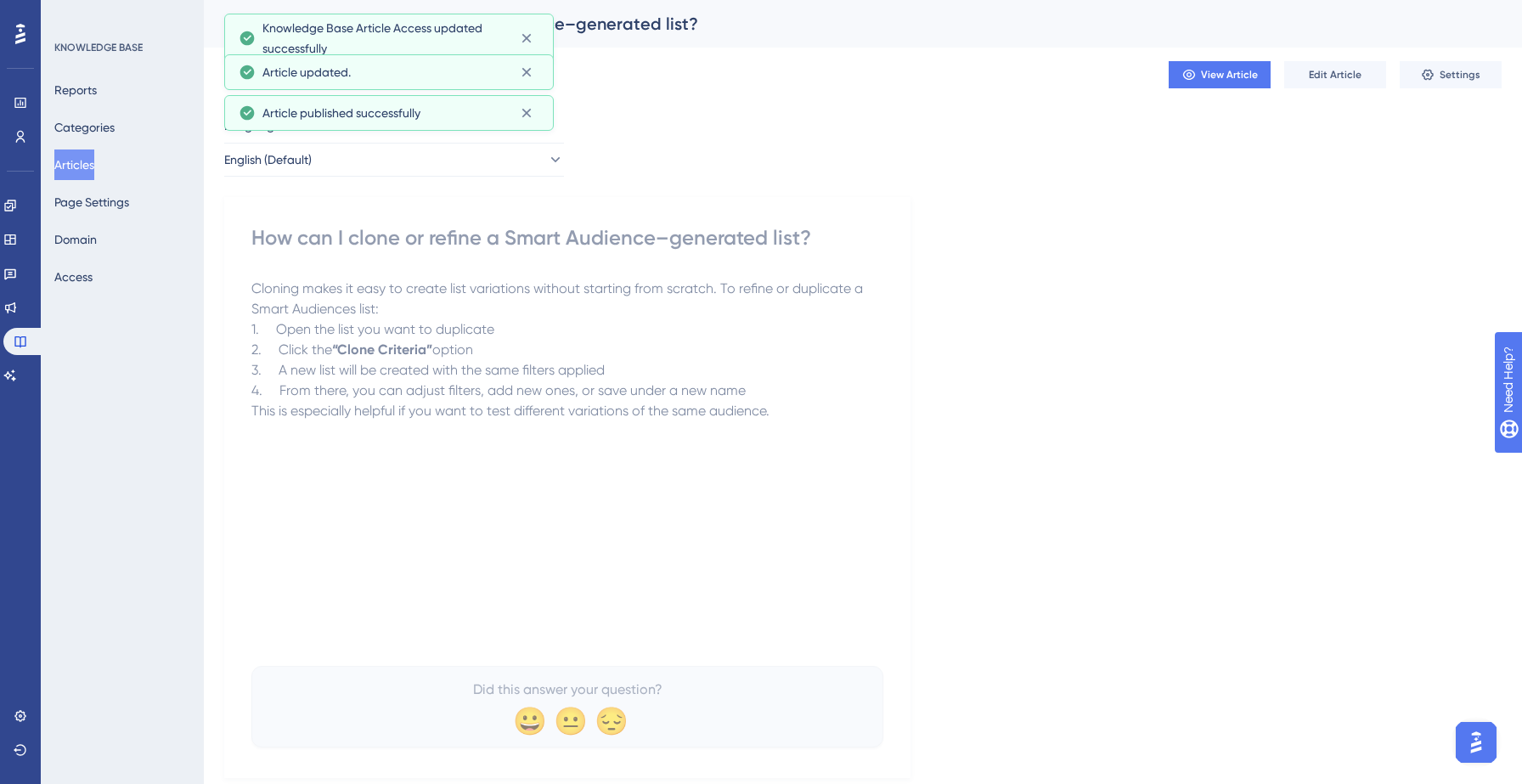
click at [90, 168] on button "Articles" at bounding box center [74, 165] width 40 height 30
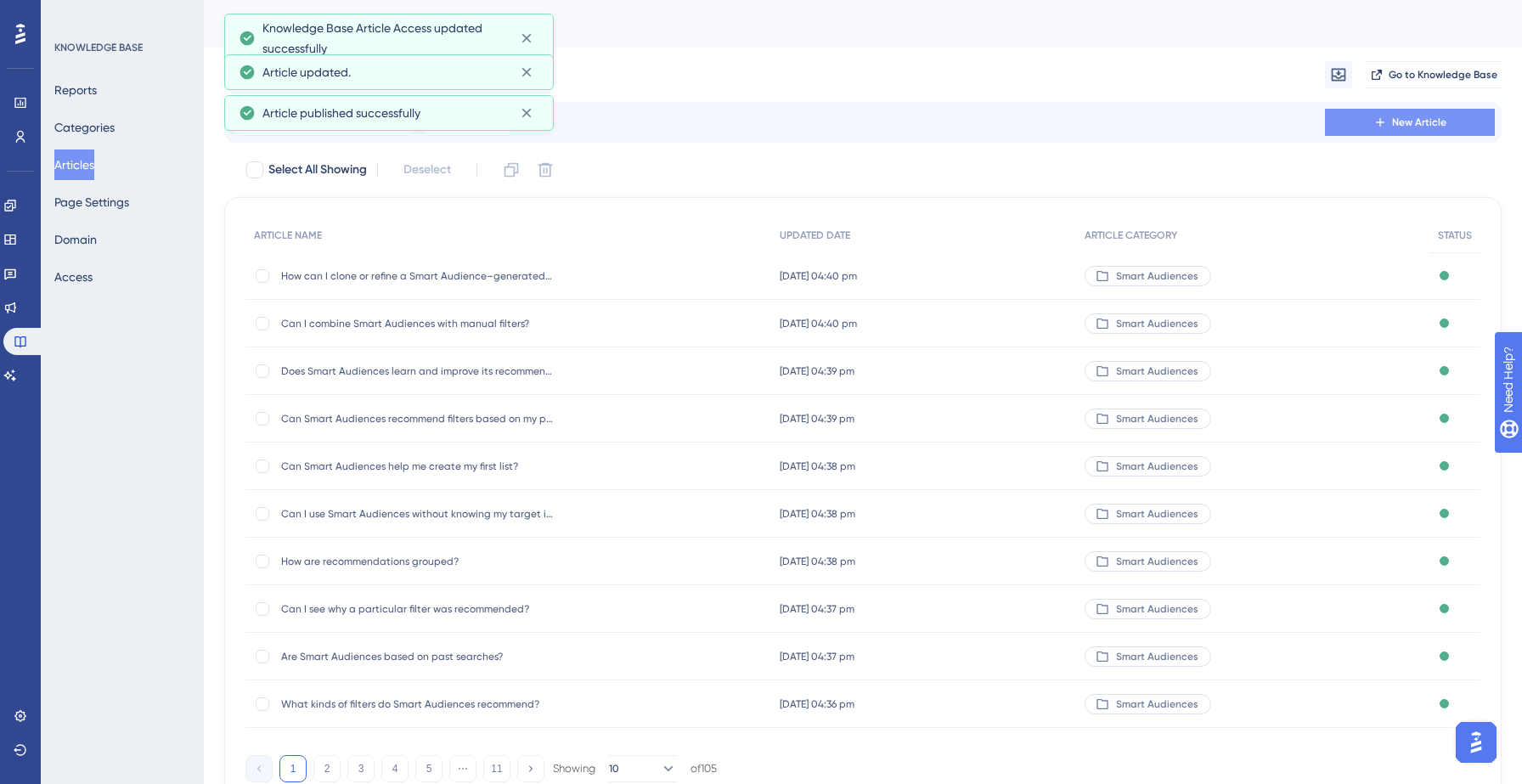
click at [1367, 123] on button "New Article" at bounding box center [1410, 122] width 170 height 27
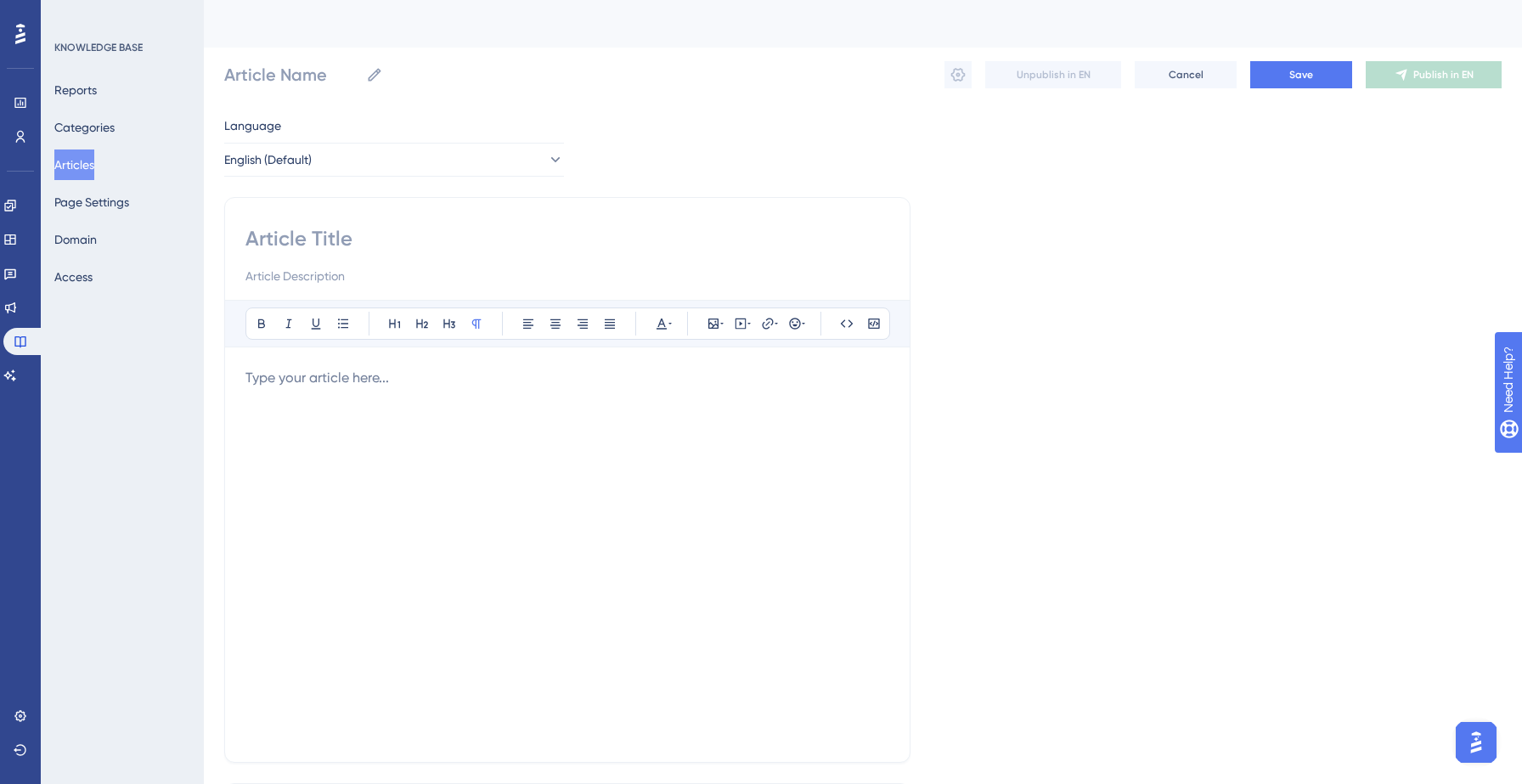
click at [358, 244] on input at bounding box center [567, 239] width 643 height 27
paste input "What if Smart Audiences doesn’t return any results?"
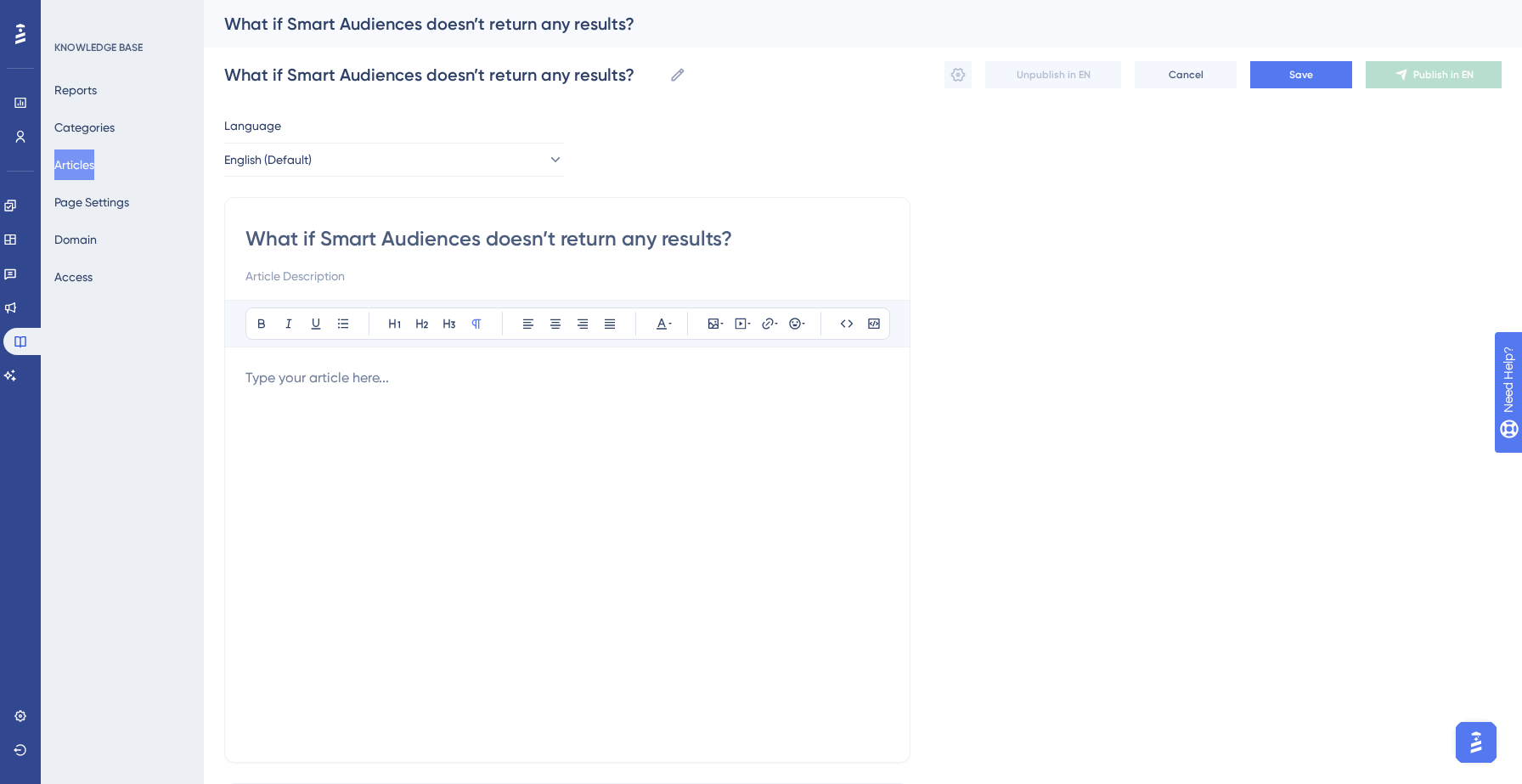
click at [328, 390] on div at bounding box center [567, 554] width 643 height 373
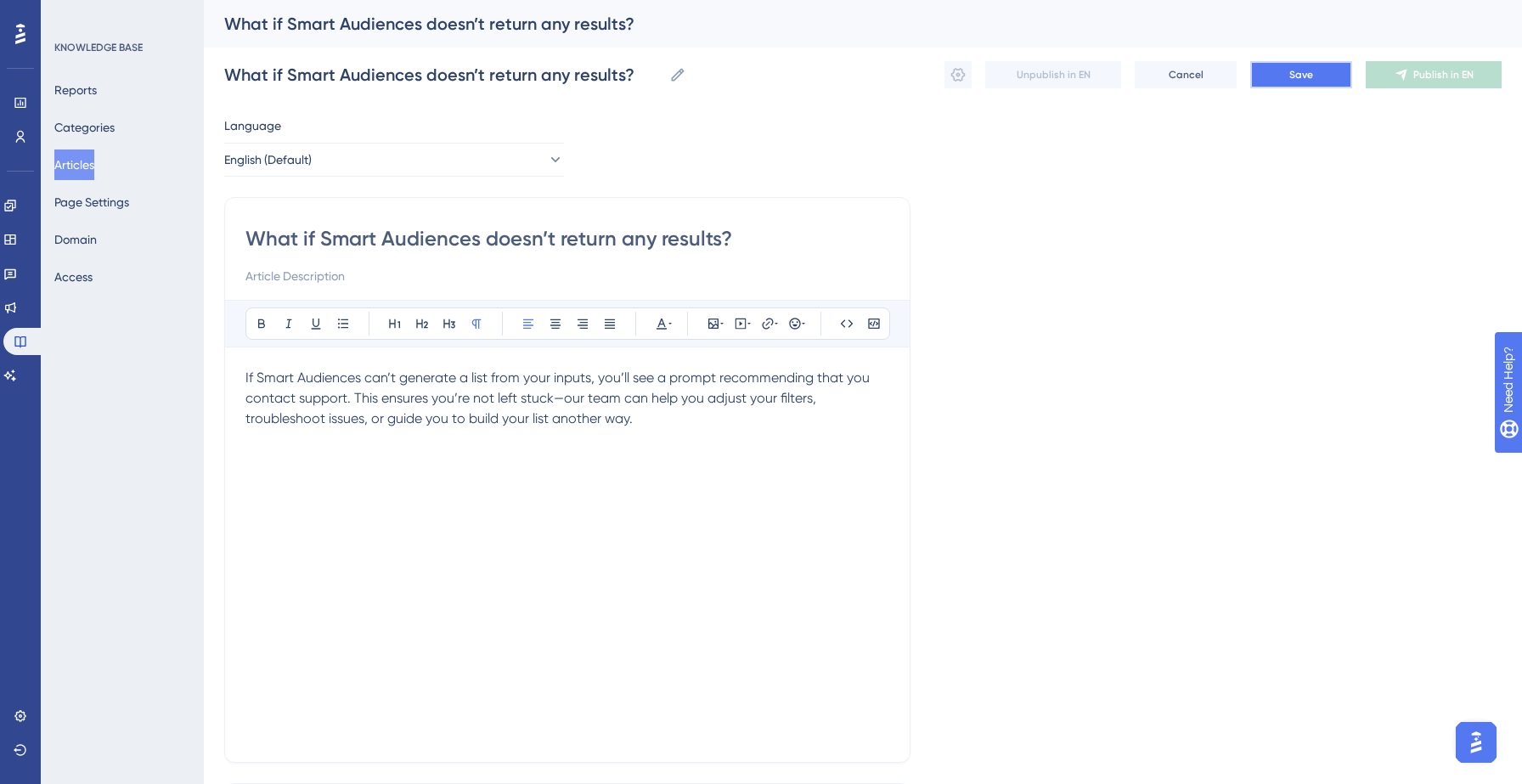
click at [1297, 78] on span "Save" at bounding box center [1301, 74] width 24 height 13
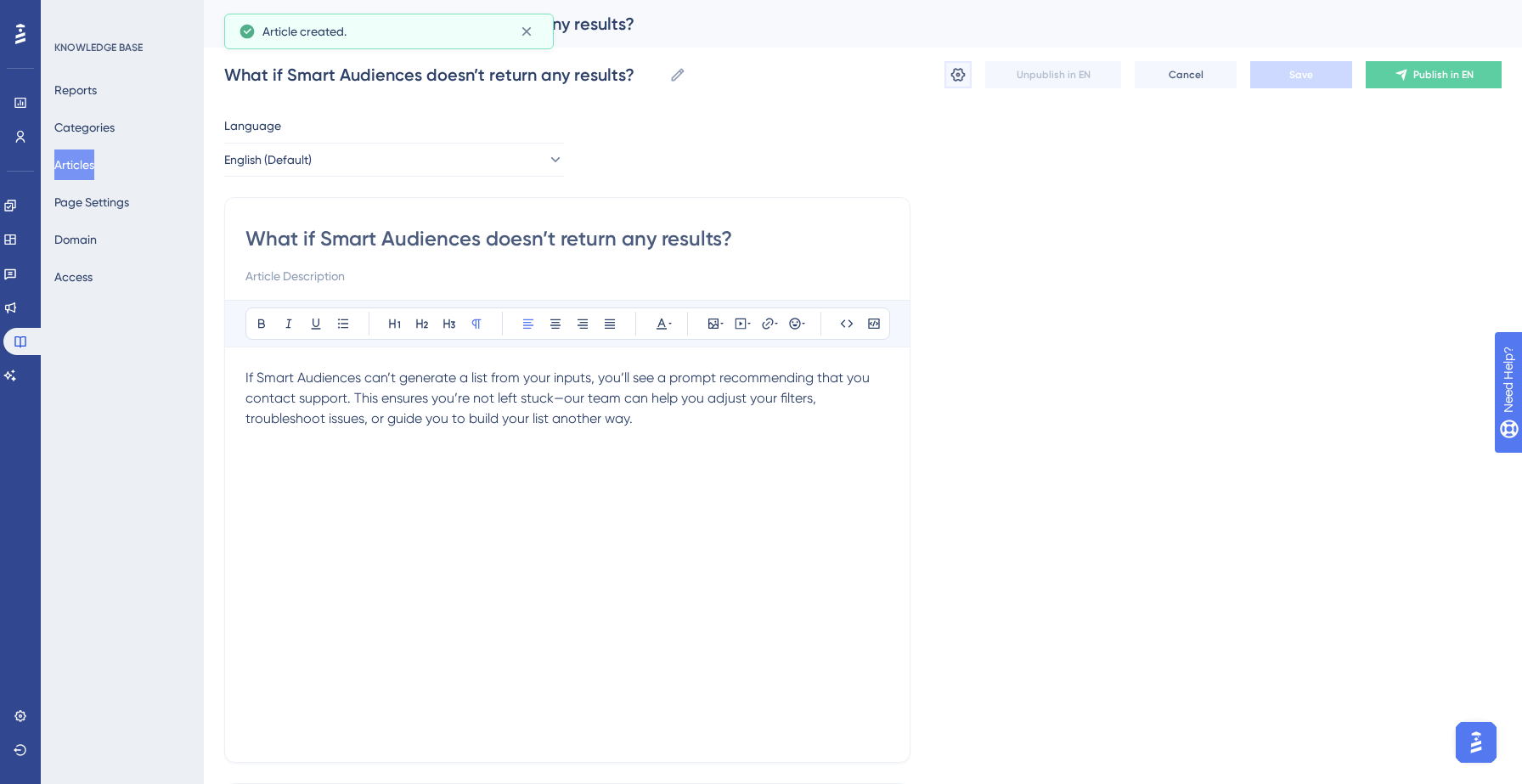
click at [956, 77] on icon at bounding box center [957, 74] width 17 height 17
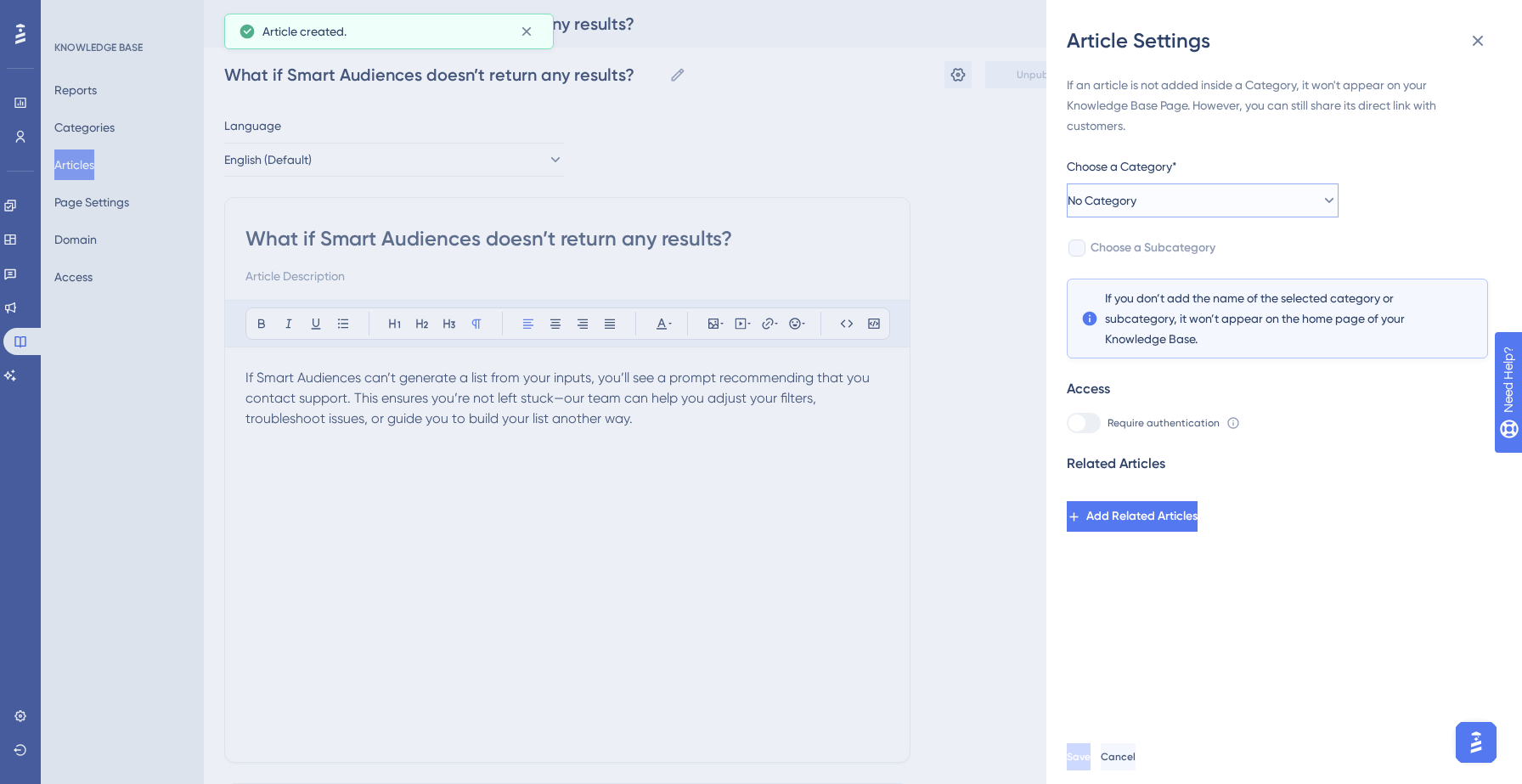
click at [1195, 206] on button "No Category" at bounding box center [1202, 200] width 272 height 34
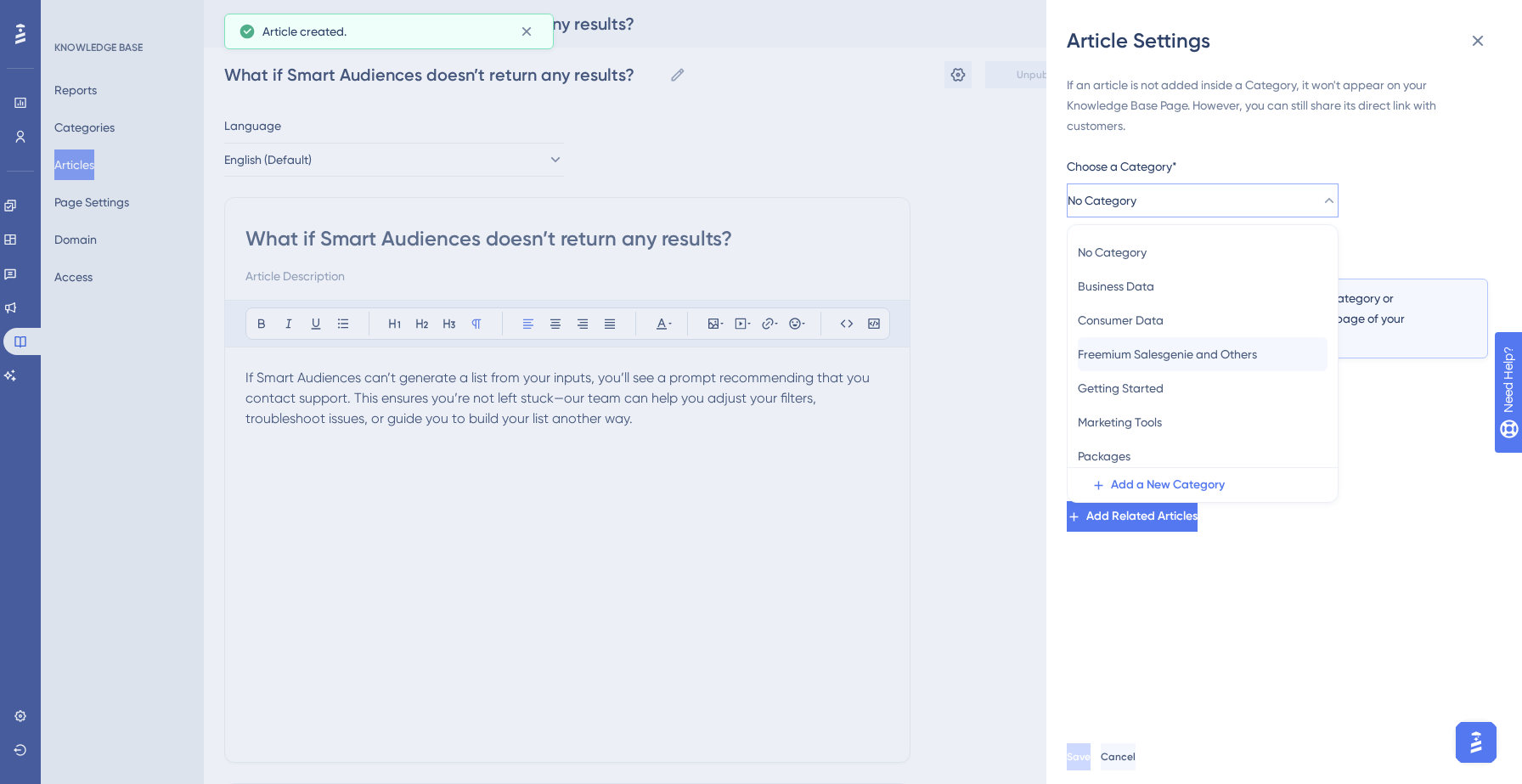
scroll to position [74, 0]
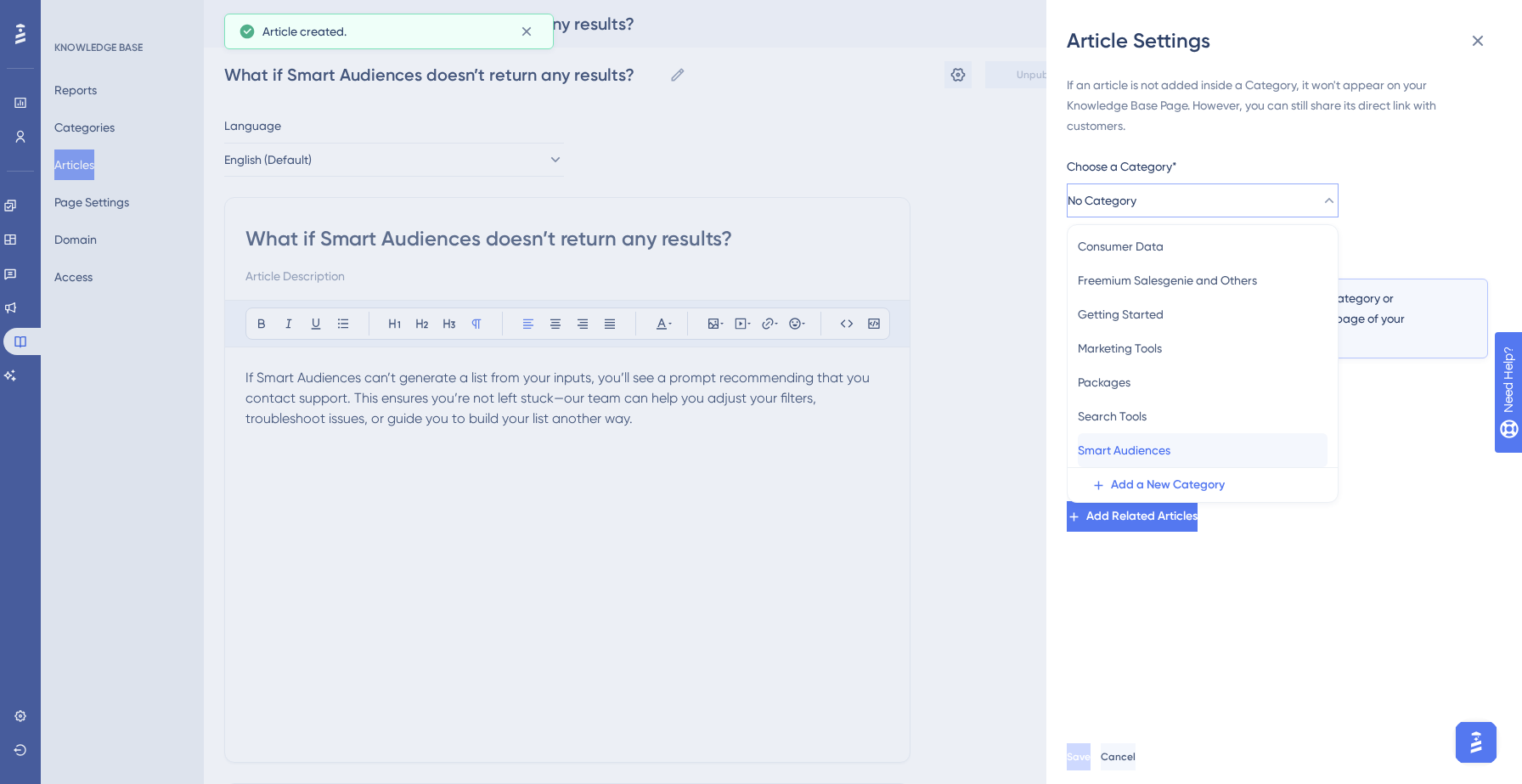
click at [1149, 441] on span "Smart Audiences" at bounding box center [1124, 450] width 93 height 20
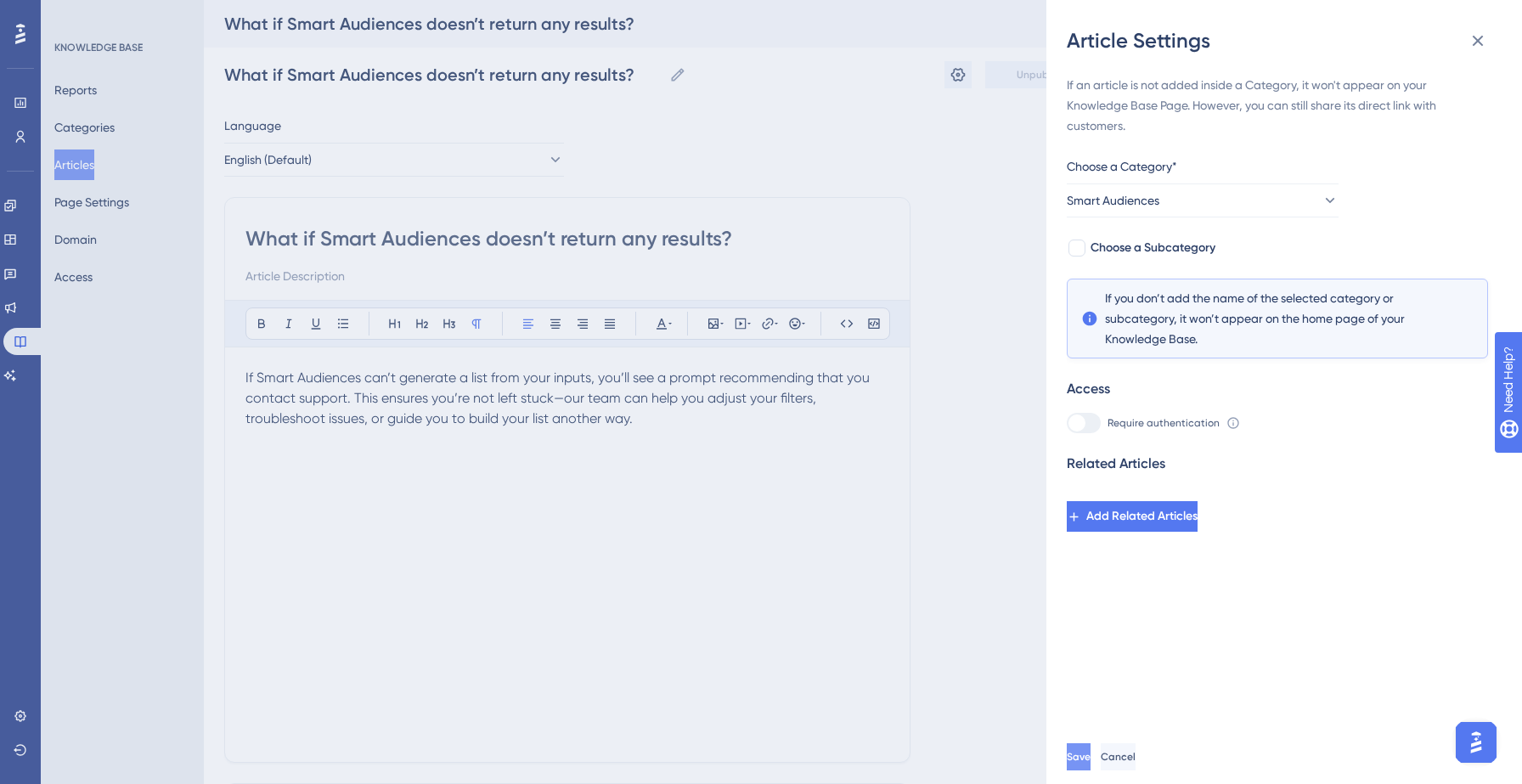
click at [1091, 752] on span "Save" at bounding box center [1078, 755] width 24 height 13
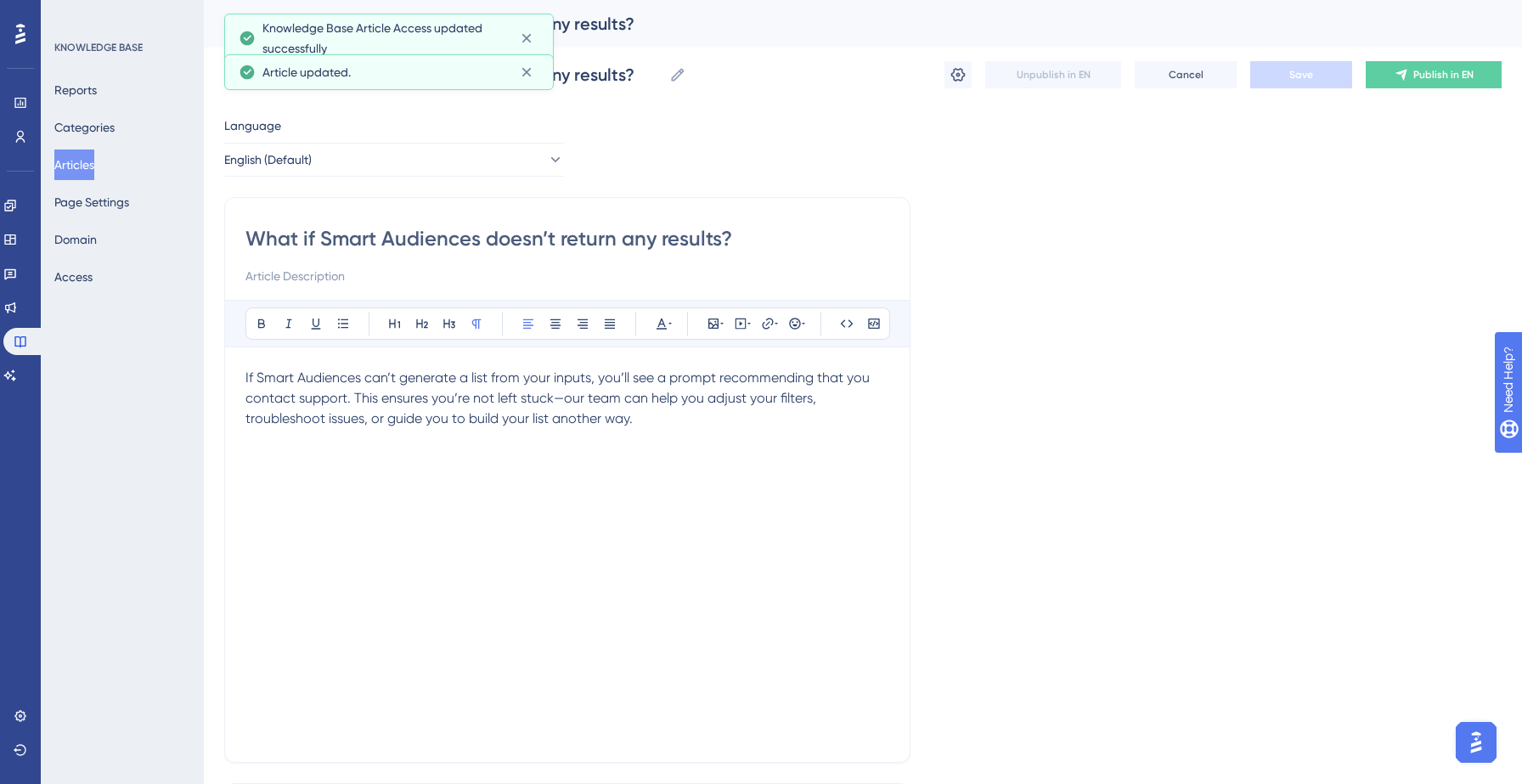
click at [1442, 58] on div "What if Smart Audiences doesn’t return any results? What if Smart Audiences doe…" at bounding box center [863, 74] width 1277 height 54
click at [1442, 75] on span "Publish in EN" at bounding box center [1444, 74] width 61 height 13
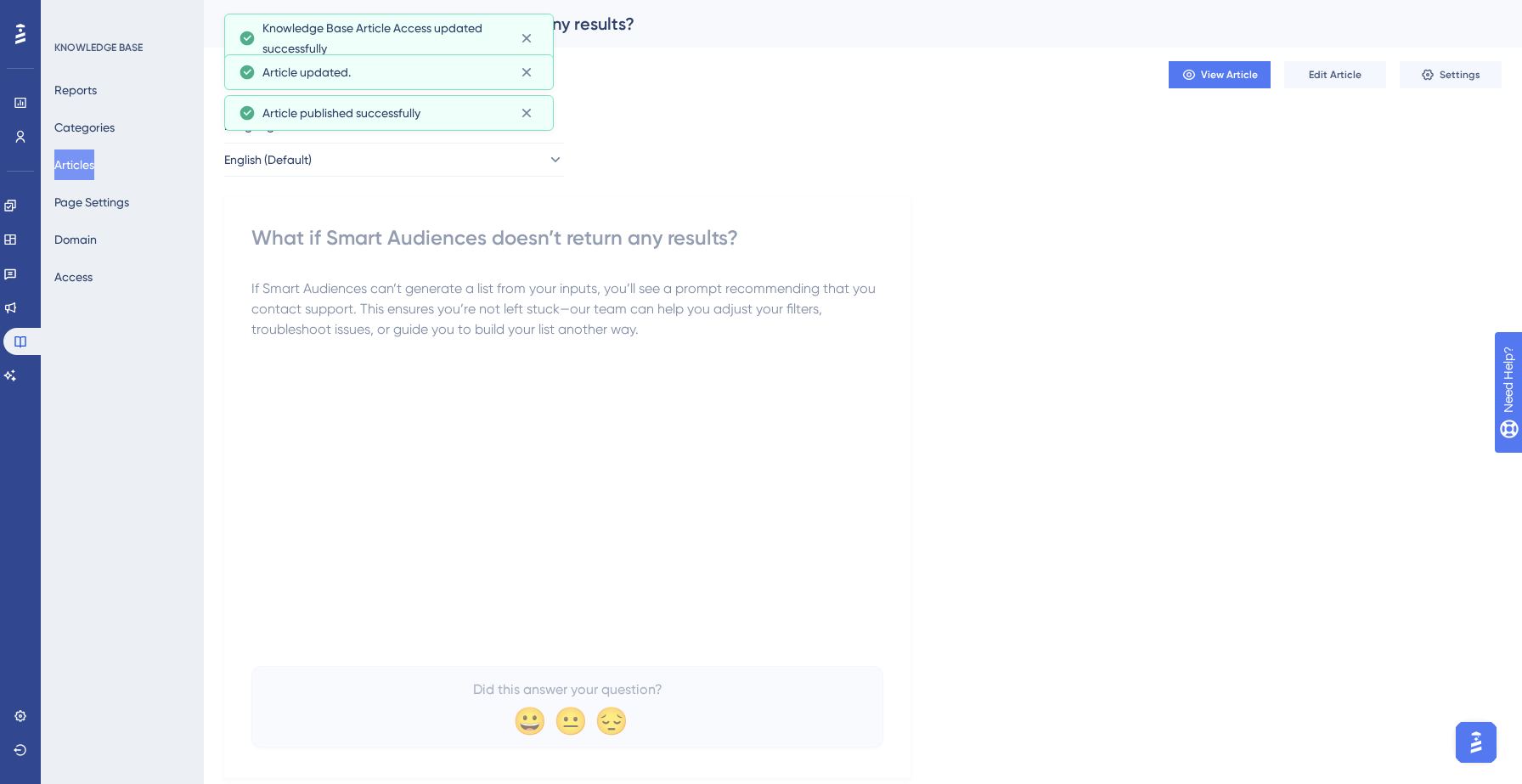
click at [90, 164] on button "Articles" at bounding box center [74, 165] width 40 height 30
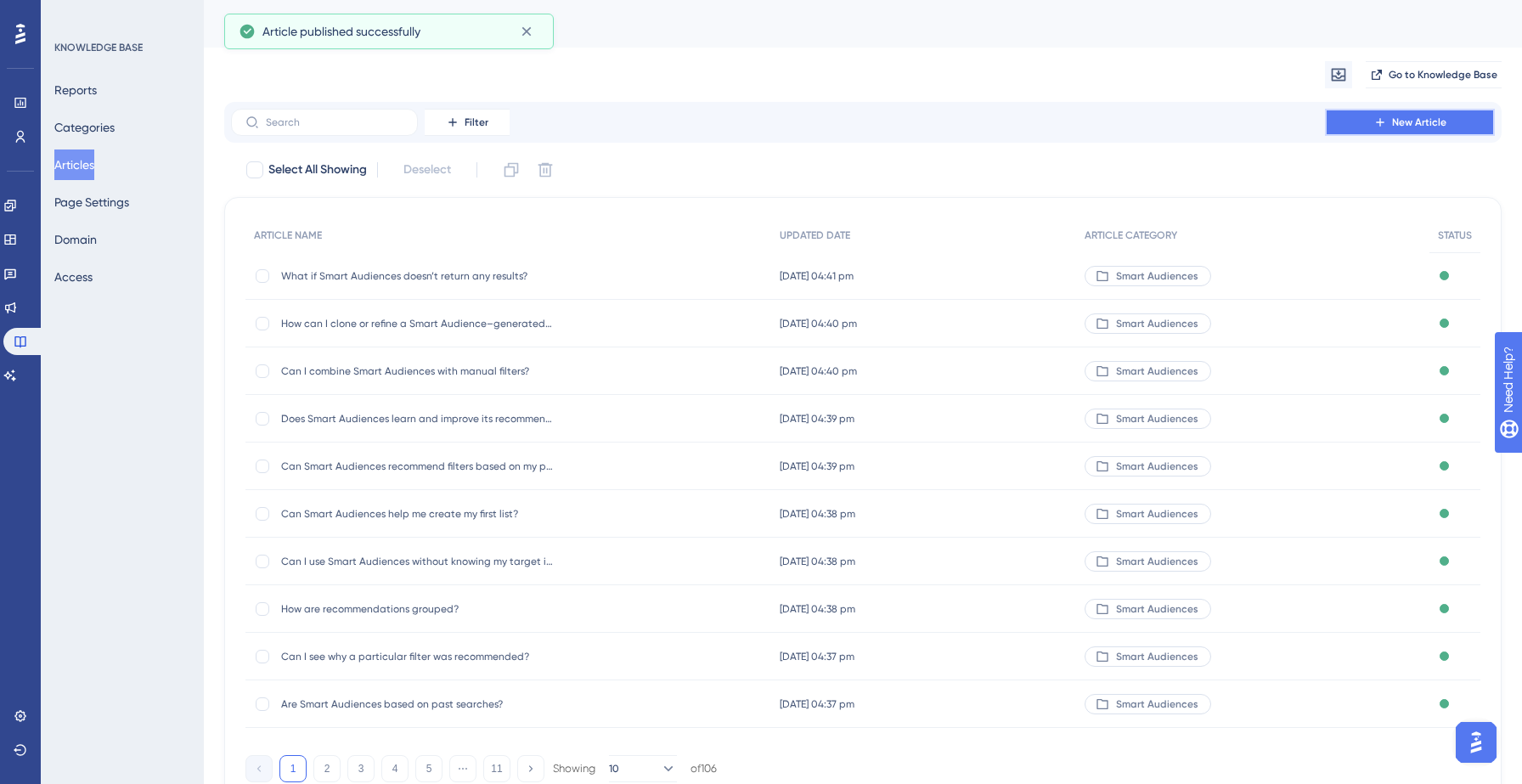
click at [1387, 124] on button "New Article" at bounding box center [1410, 122] width 170 height 27
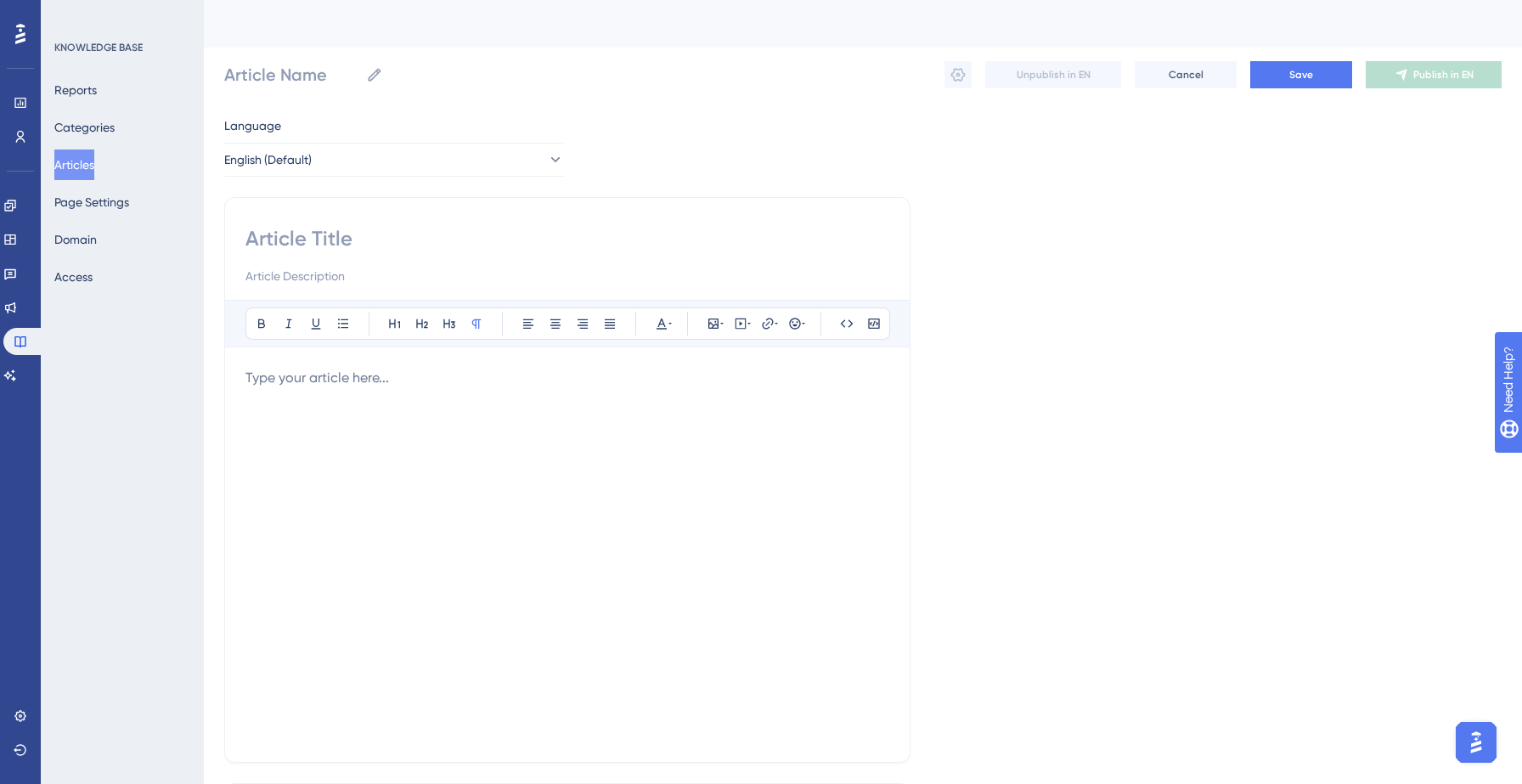
click at [352, 230] on input at bounding box center [567, 239] width 643 height 27
paste input "Why are the results different each time I run it?"
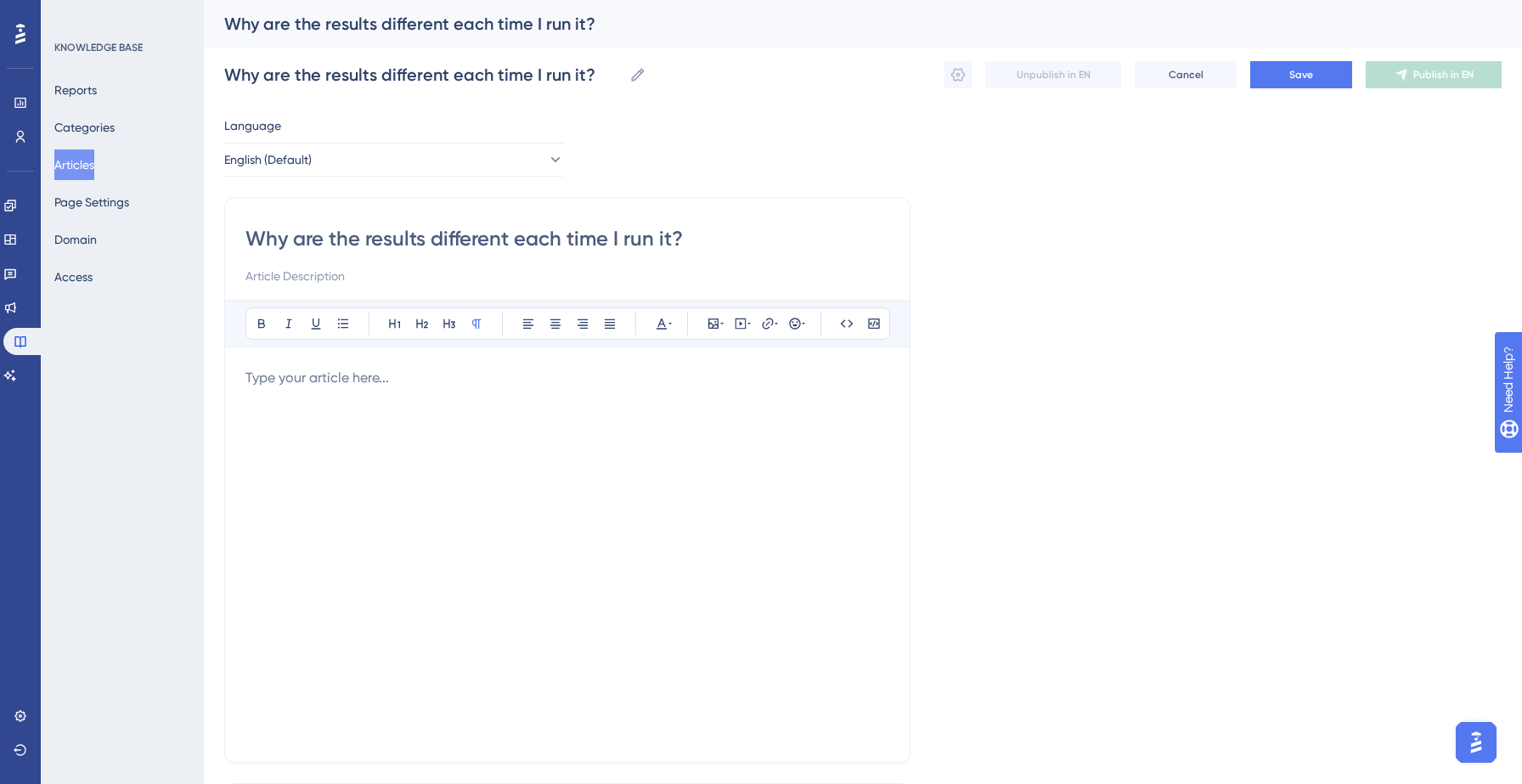
click at [361, 437] on div at bounding box center [567, 554] width 643 height 373
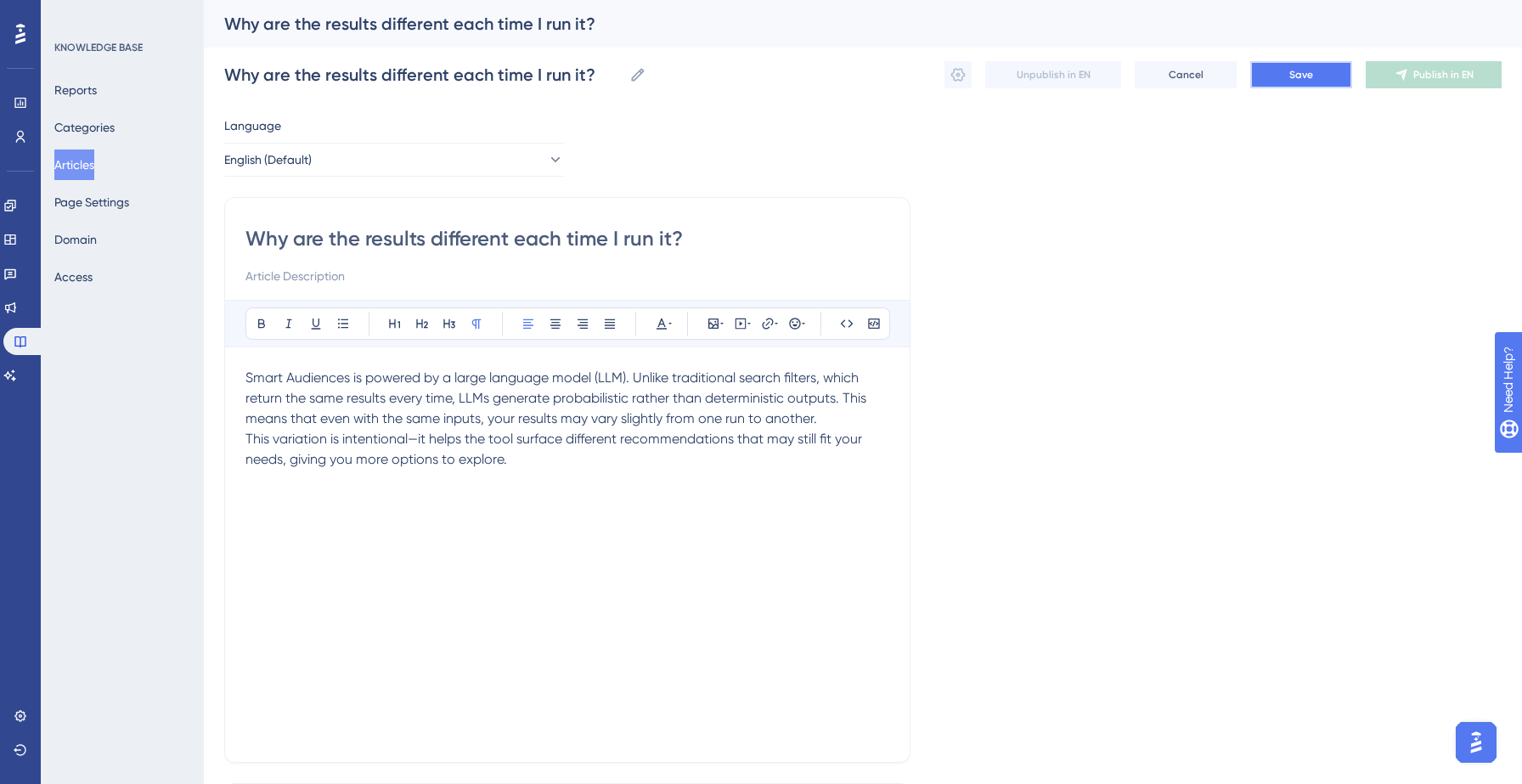
click at [1305, 72] on span "Save" at bounding box center [1301, 74] width 24 height 13
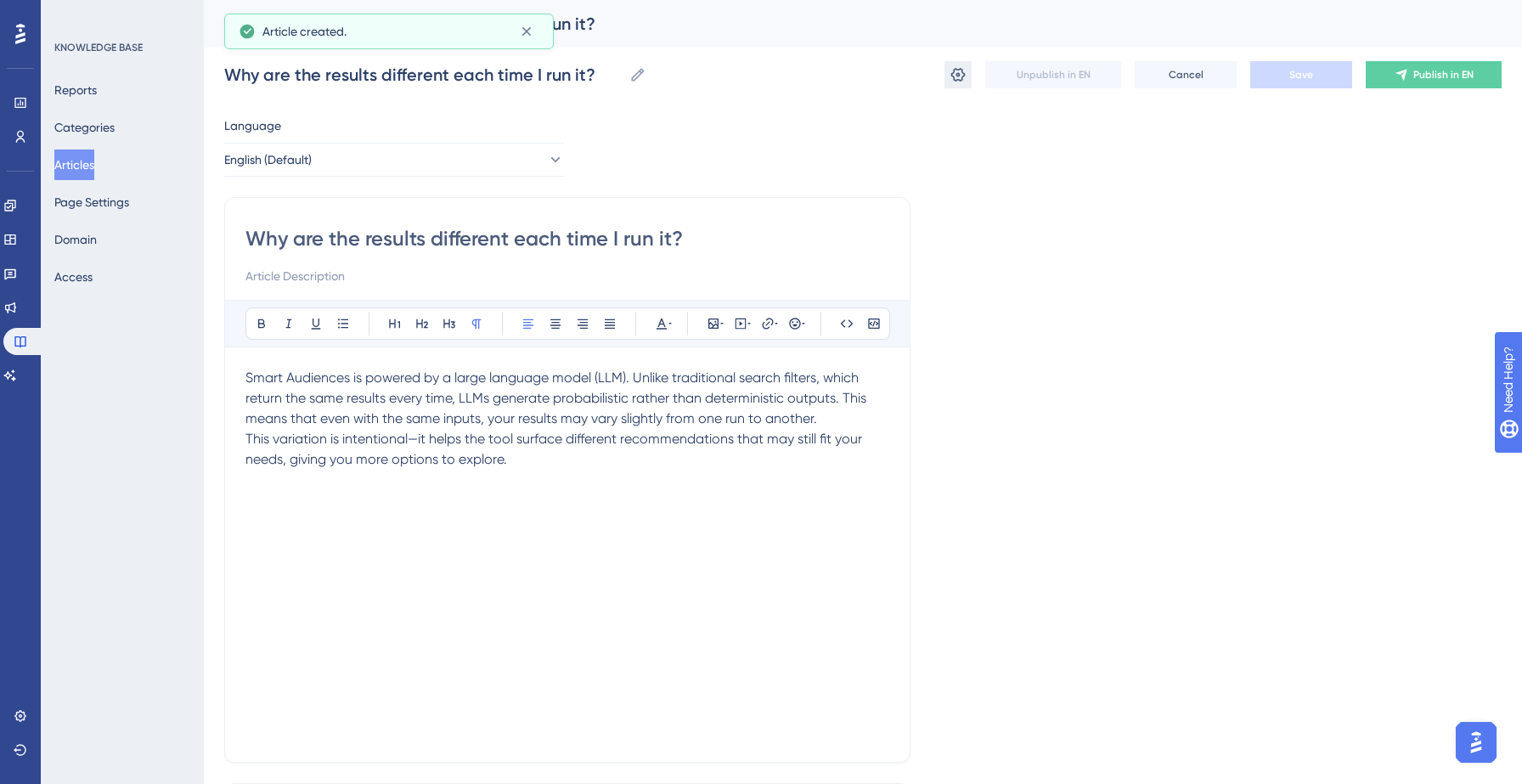
click at [963, 78] on icon at bounding box center [957, 74] width 17 height 17
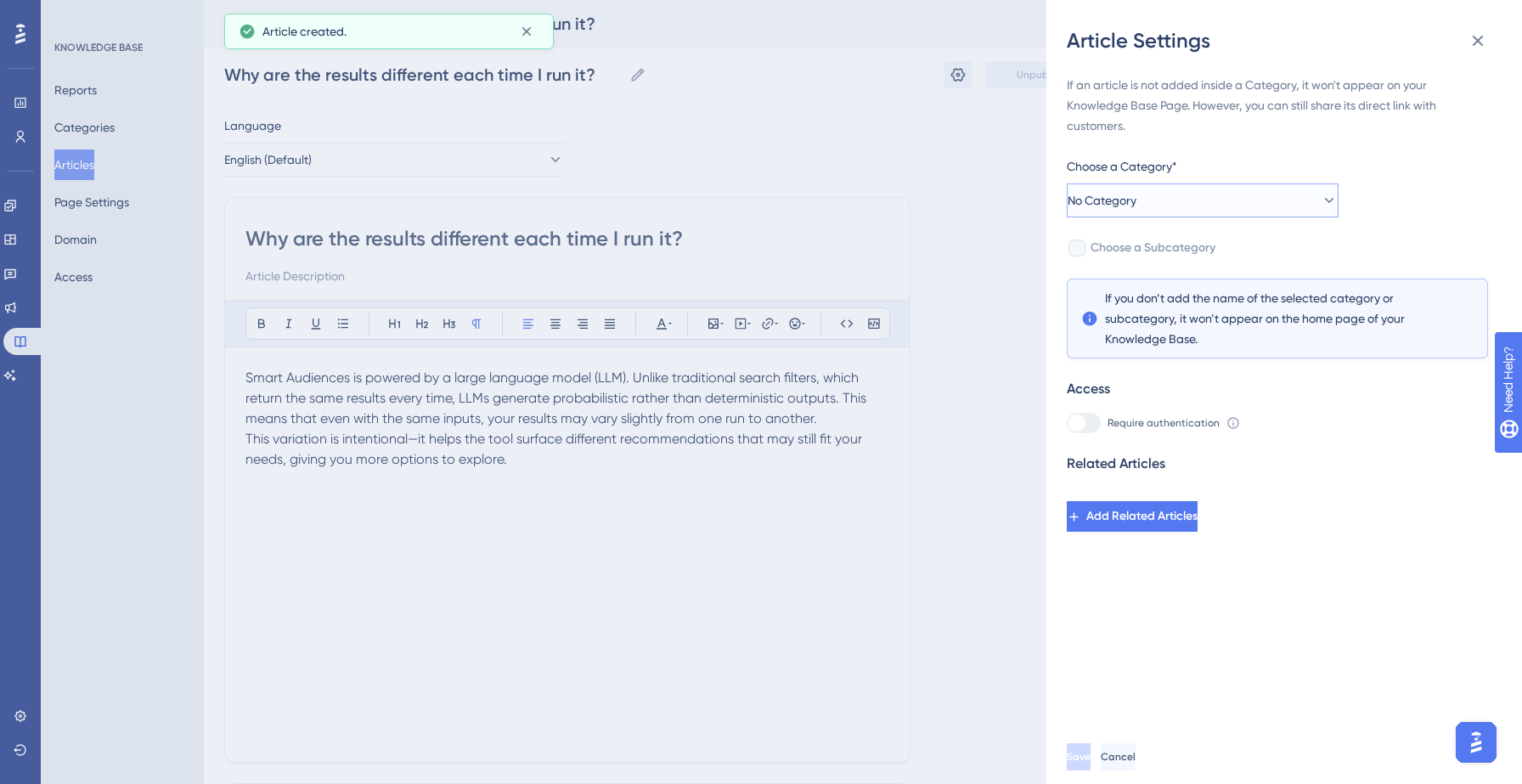
click at [1228, 208] on button "No Category" at bounding box center [1202, 200] width 272 height 34
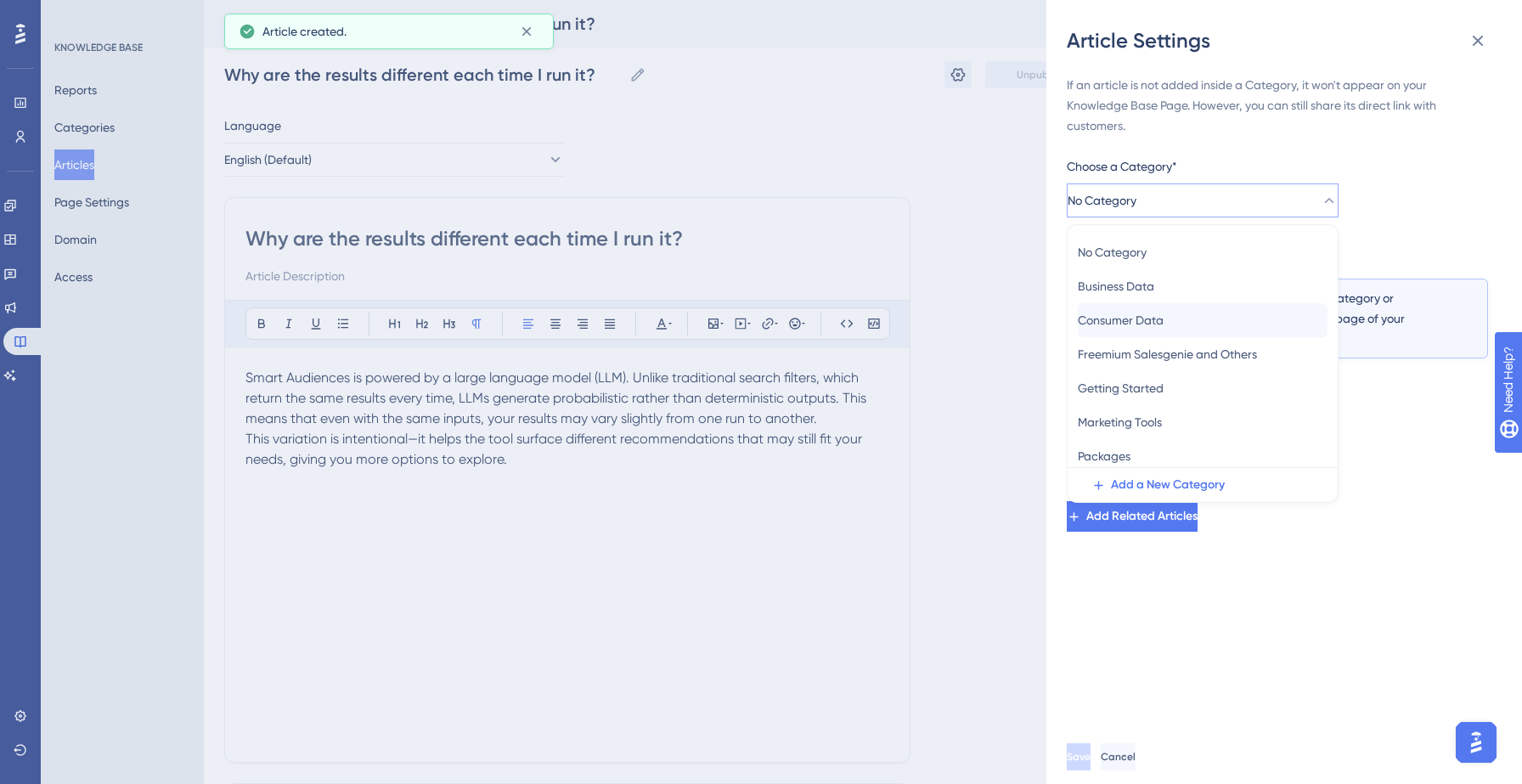
scroll to position [74, 0]
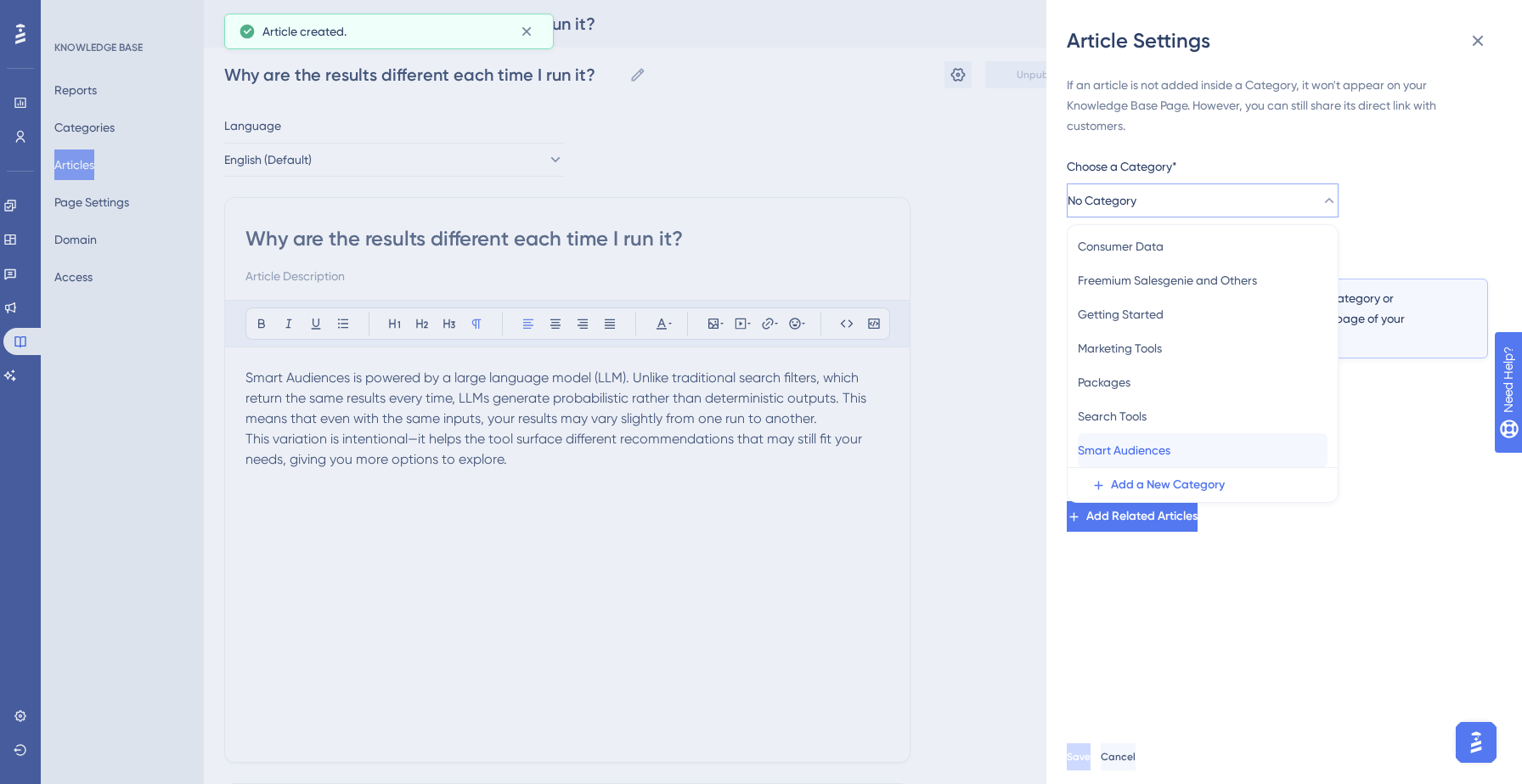
click at [1151, 457] on span "Smart Audiences" at bounding box center [1124, 450] width 93 height 20
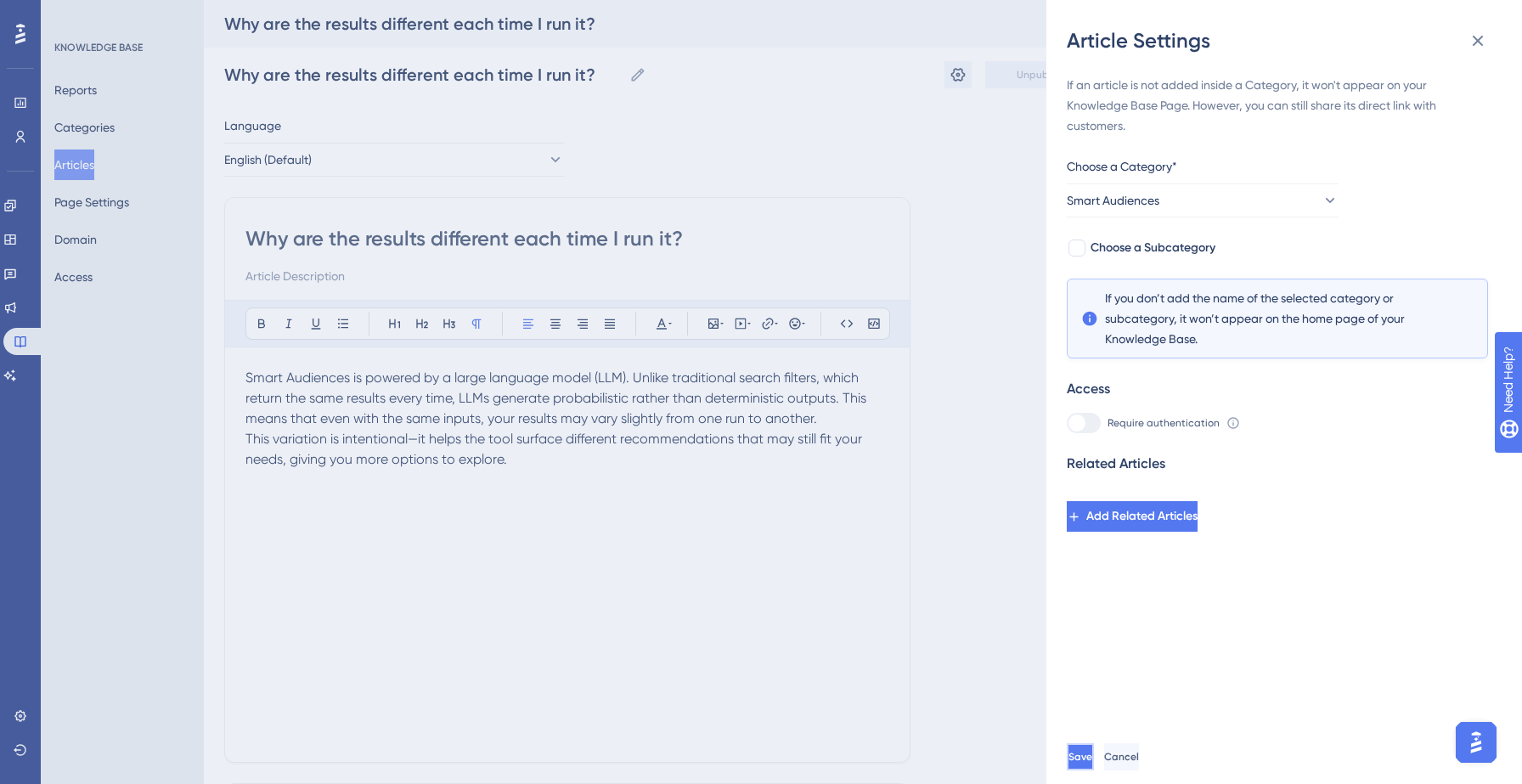
click at [1092, 755] on span "Save" at bounding box center [1080, 755] width 24 height 13
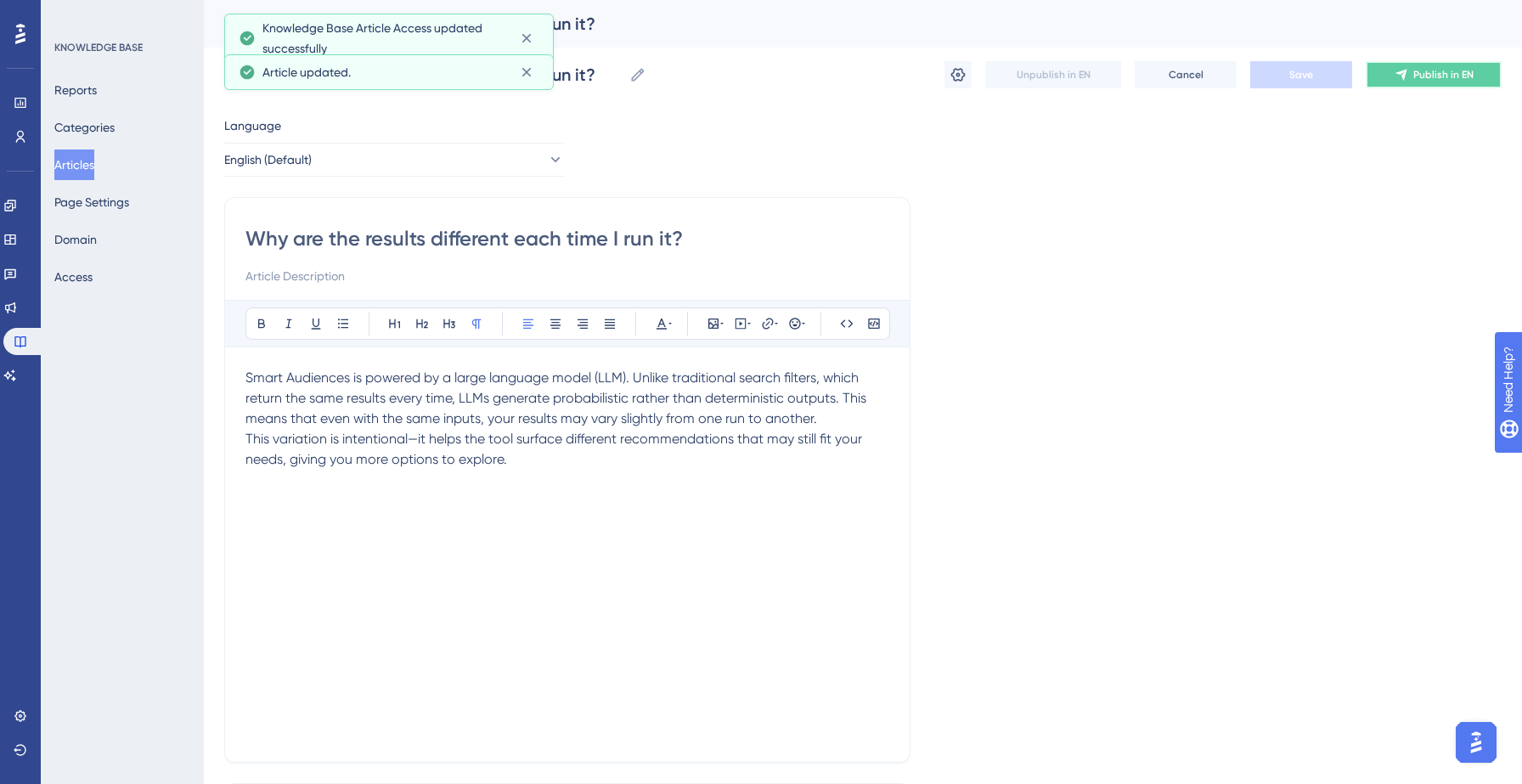
click at [1417, 76] on span "Publish in EN" at bounding box center [1444, 74] width 61 height 13
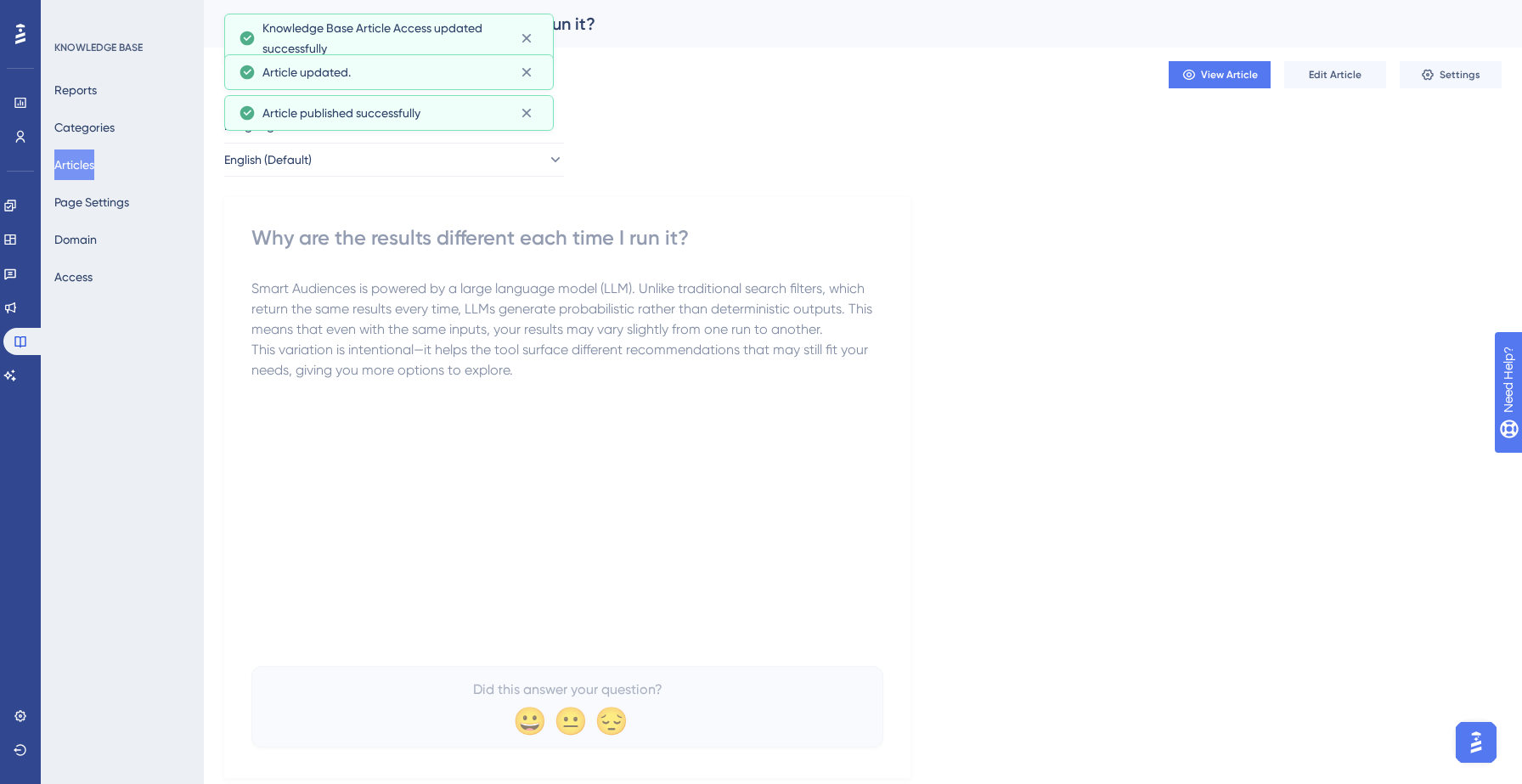
click at [92, 170] on button "Articles" at bounding box center [74, 165] width 40 height 30
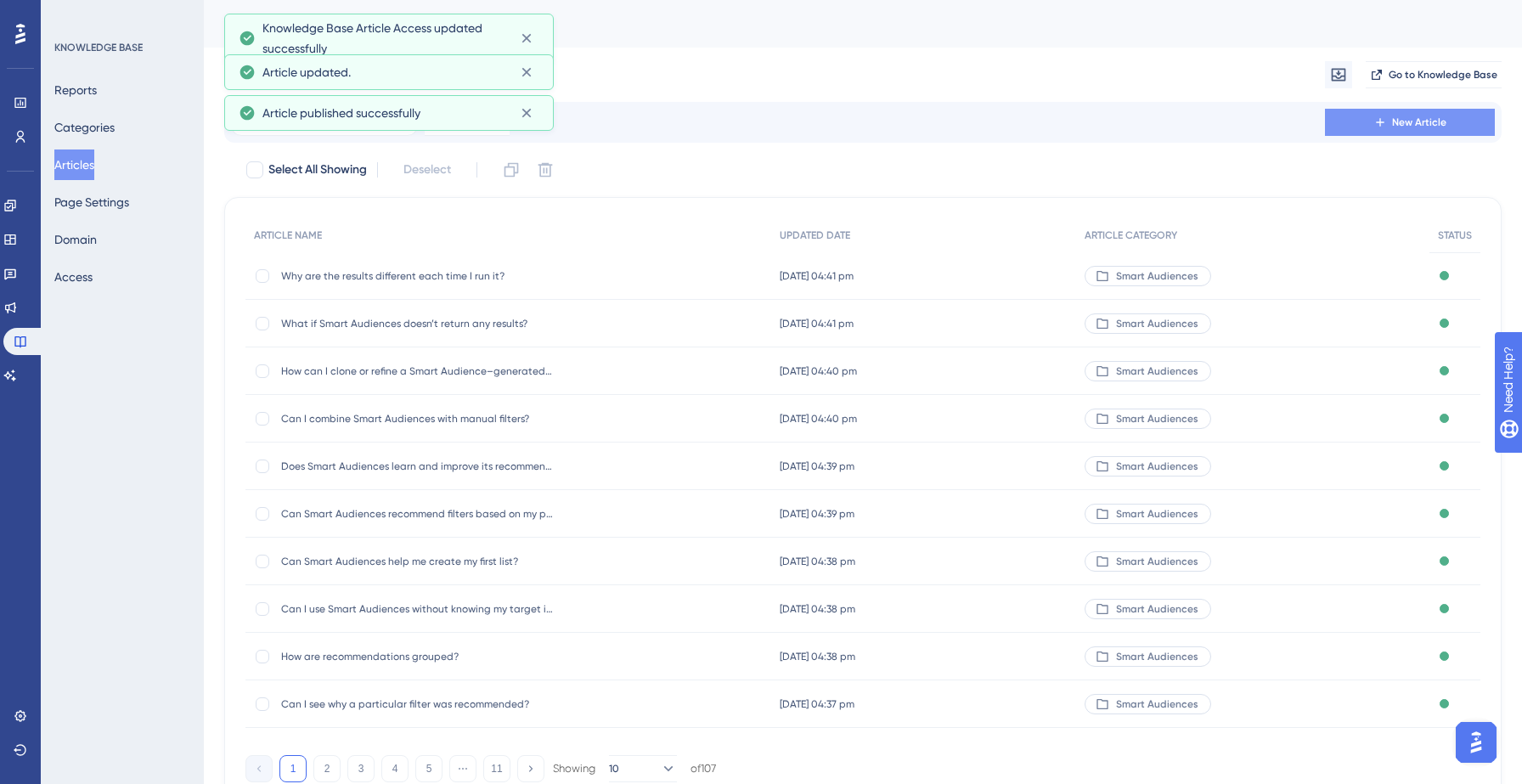
click at [1362, 118] on button "New Article" at bounding box center [1410, 122] width 170 height 27
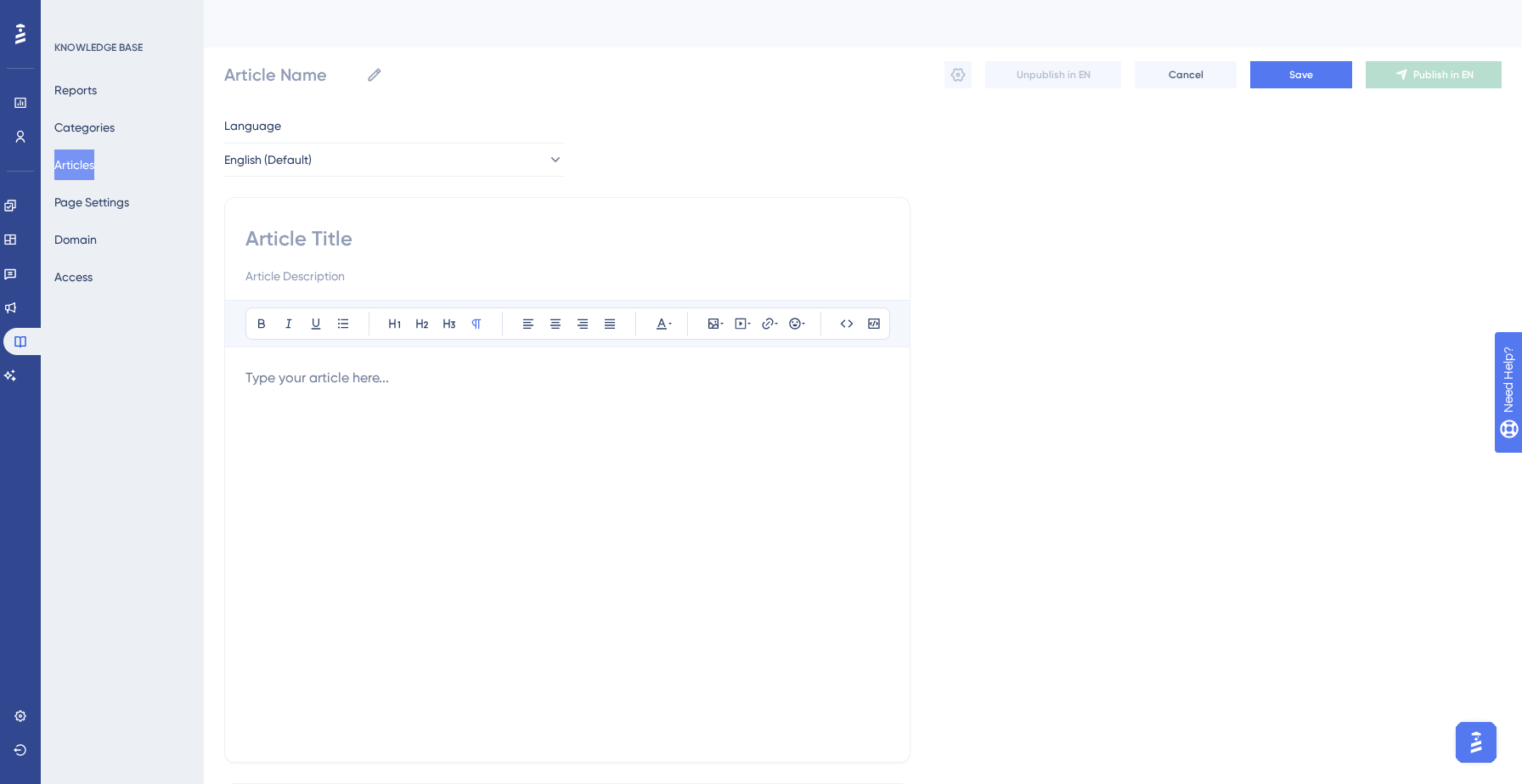
click at [357, 218] on div "Bold Italic Underline Bullet Point Heading 1 Heading 2 Heading 3 Normal Align L…" at bounding box center [568, 479] width 686 height 566
click at [307, 228] on input at bounding box center [567, 239] width 643 height 27
paste input "Are Smart Audience recommendations available for suppressed or omitted records?"
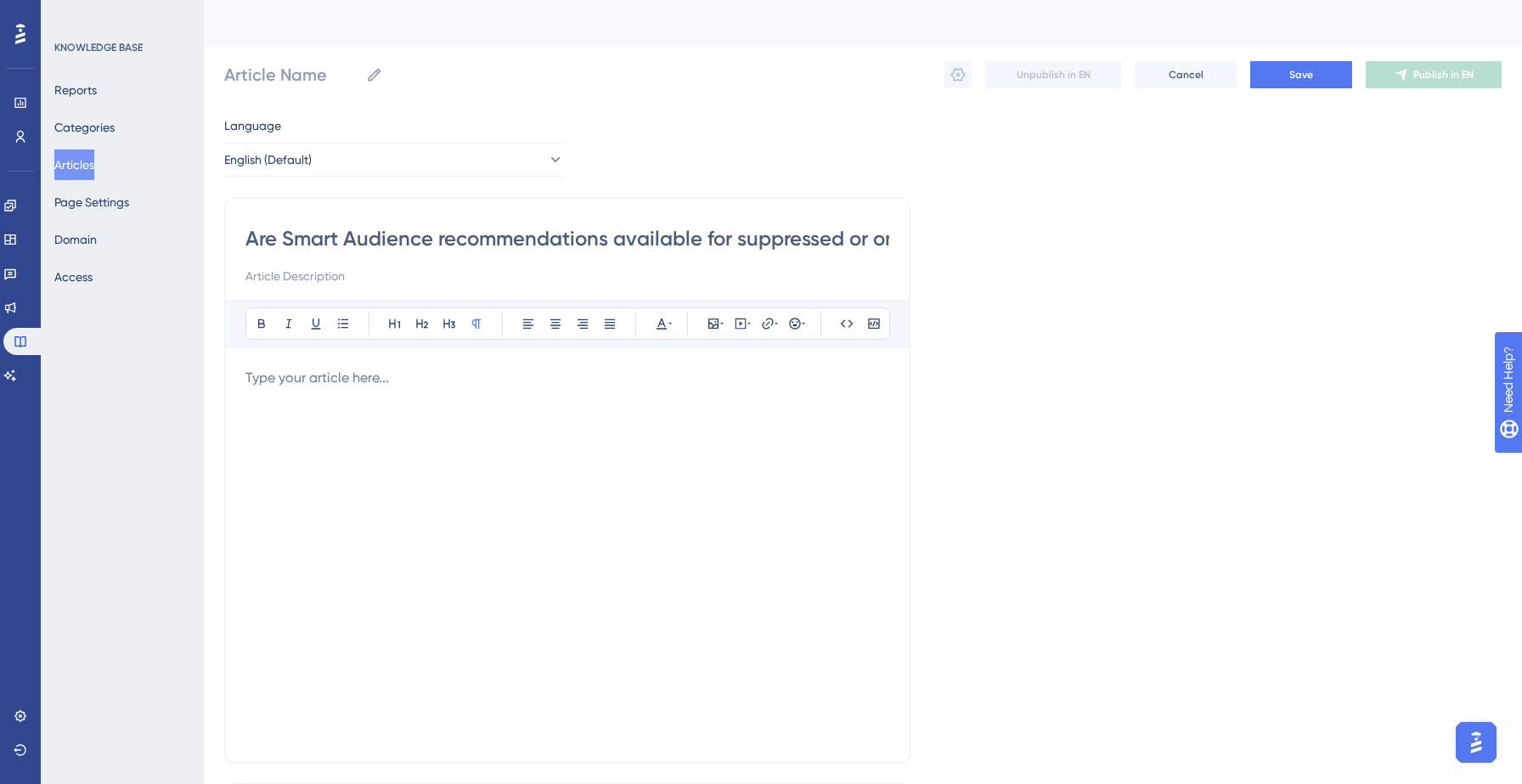
scroll to position [0, 143]
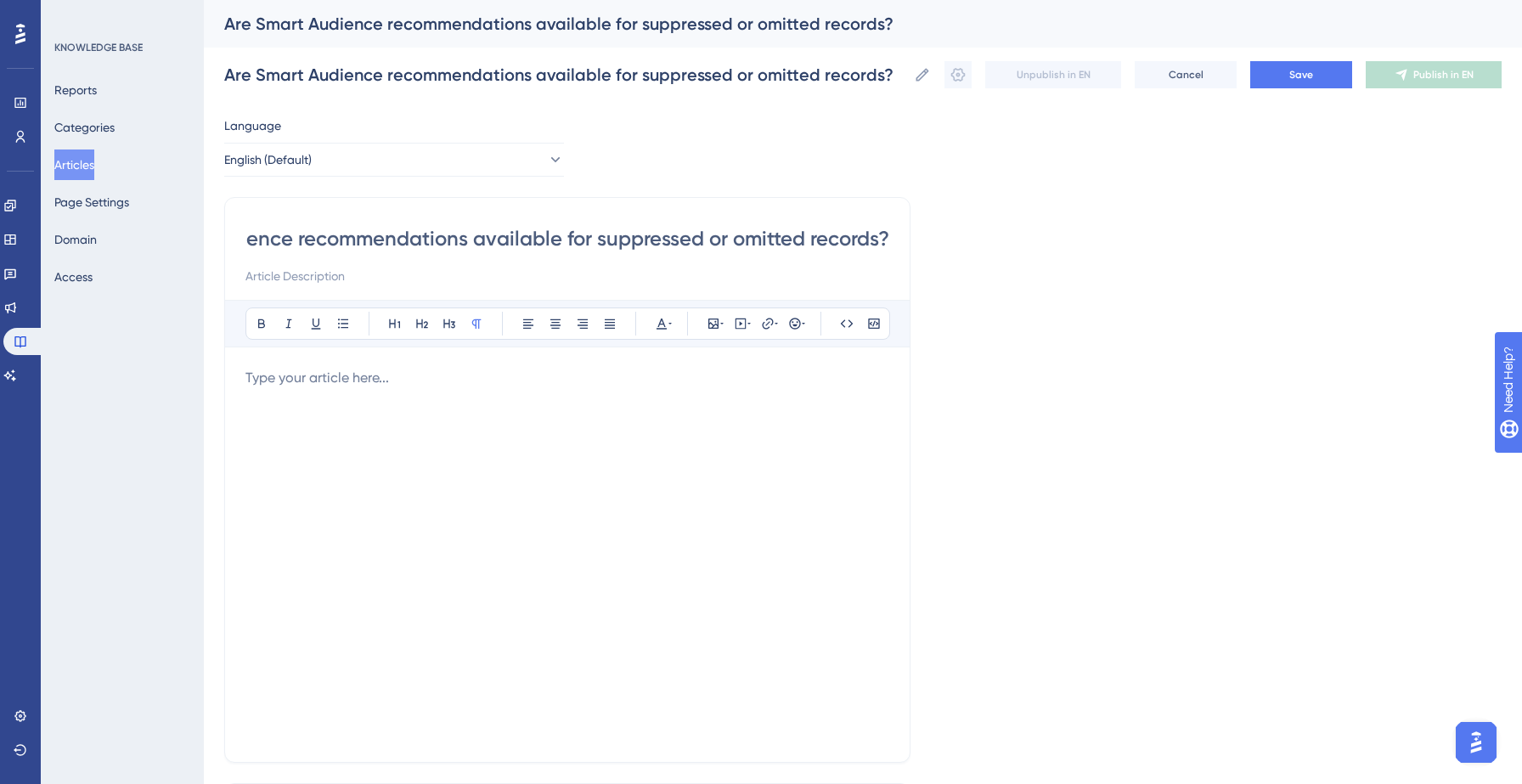
click at [347, 379] on p at bounding box center [567, 378] width 643 height 20
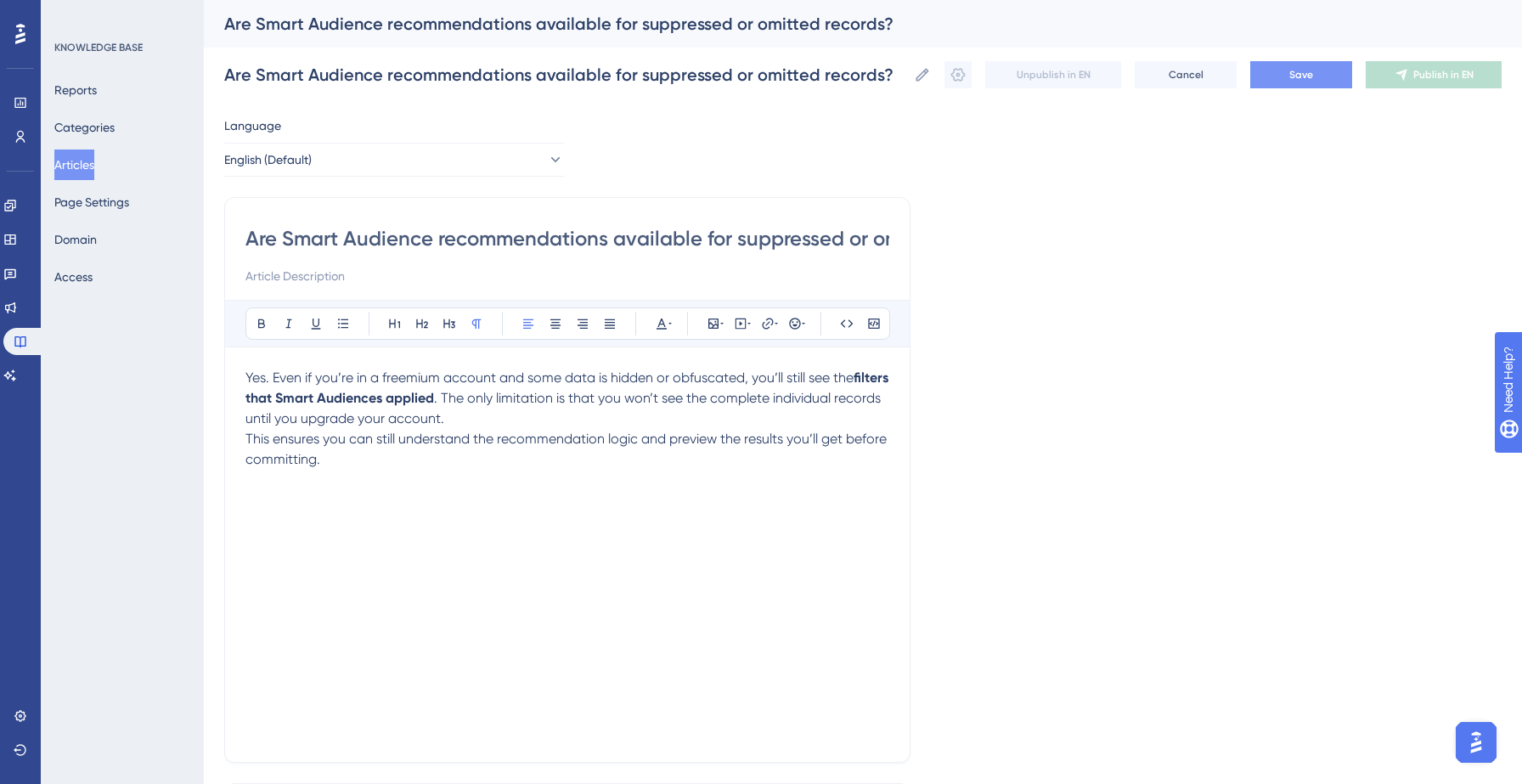
click at [1259, 81] on button "Save" at bounding box center [1301, 75] width 102 height 27
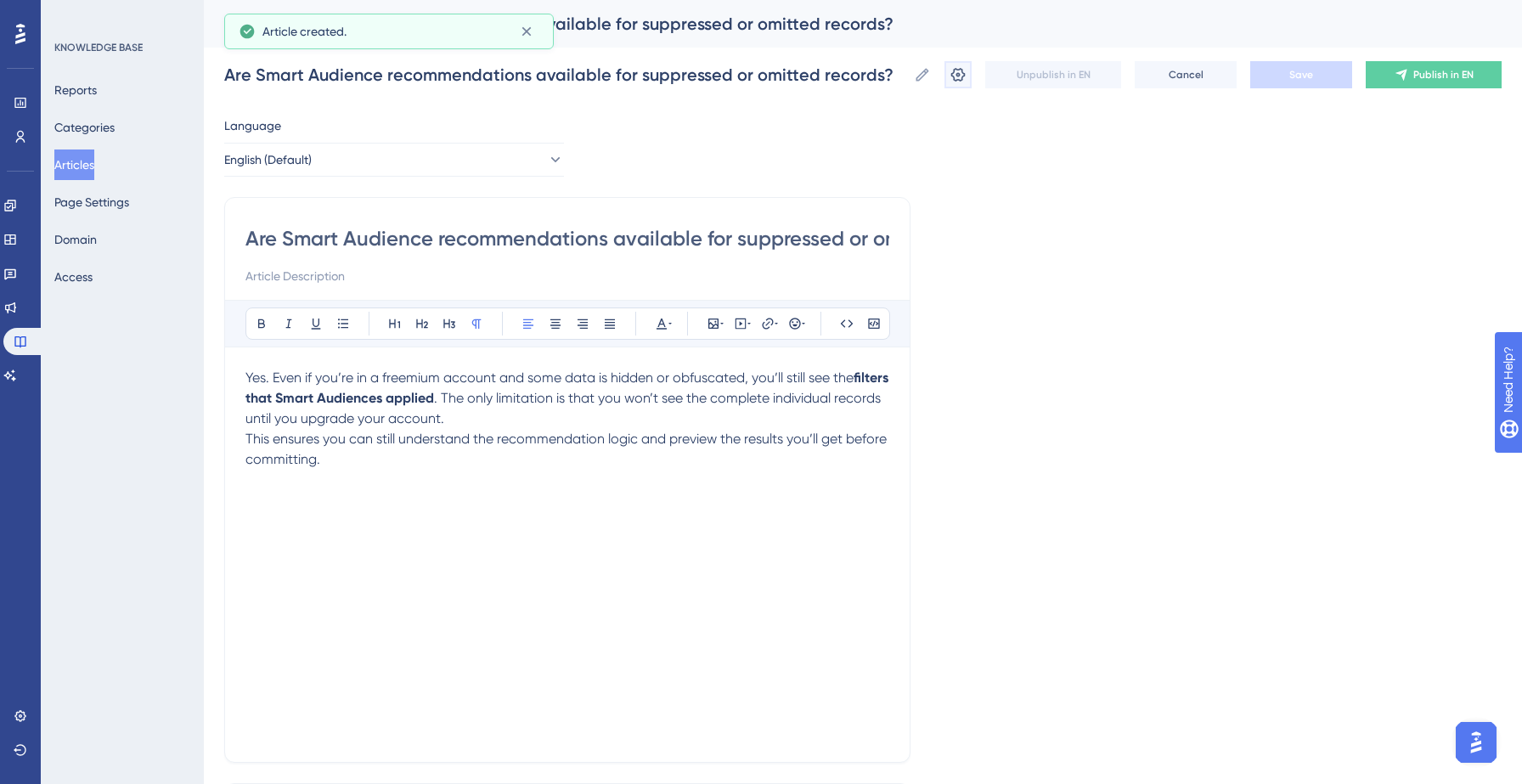
click at [956, 81] on icon at bounding box center [957, 74] width 17 height 17
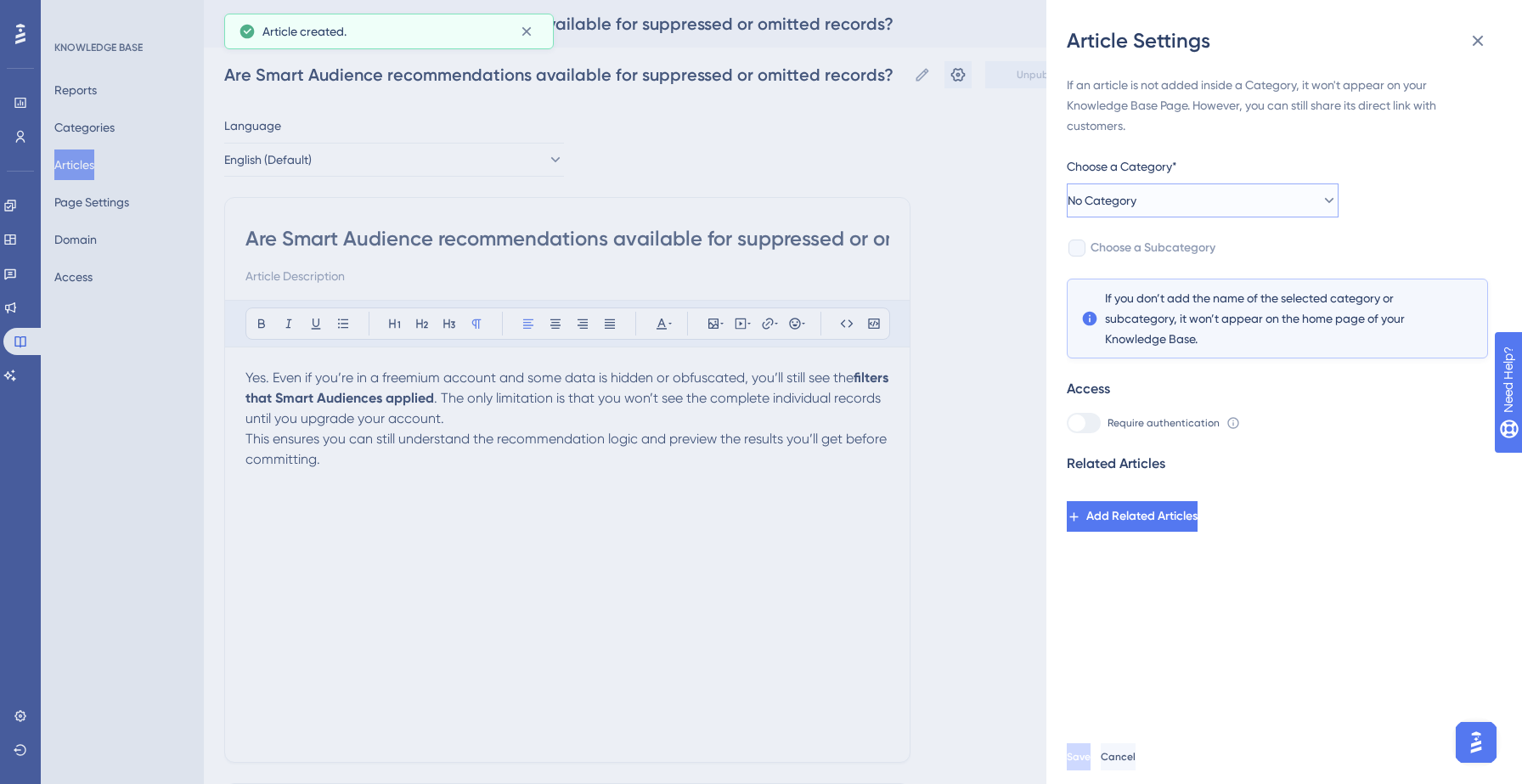
click at [1161, 200] on button "No Category" at bounding box center [1202, 200] width 272 height 34
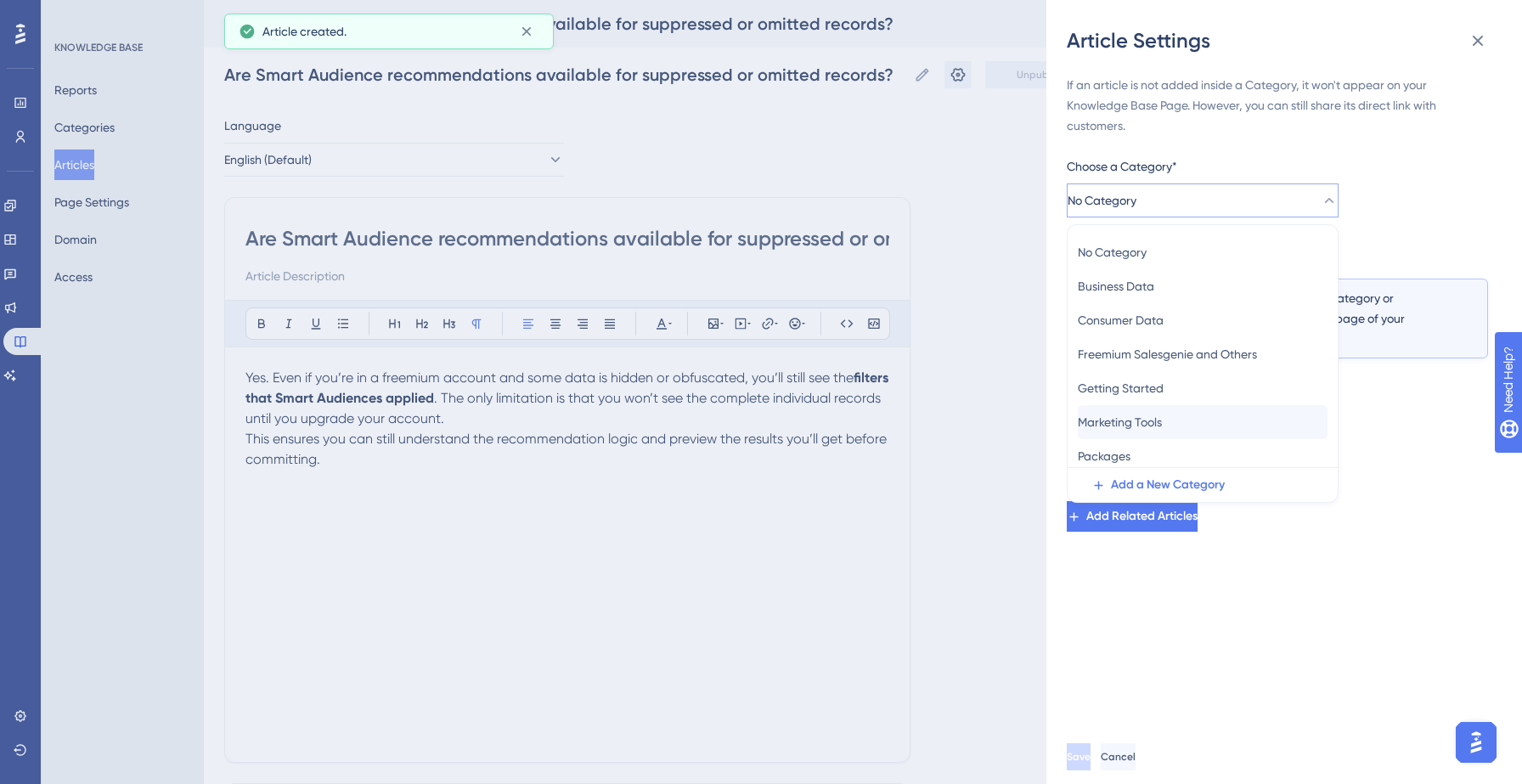
scroll to position [74, 0]
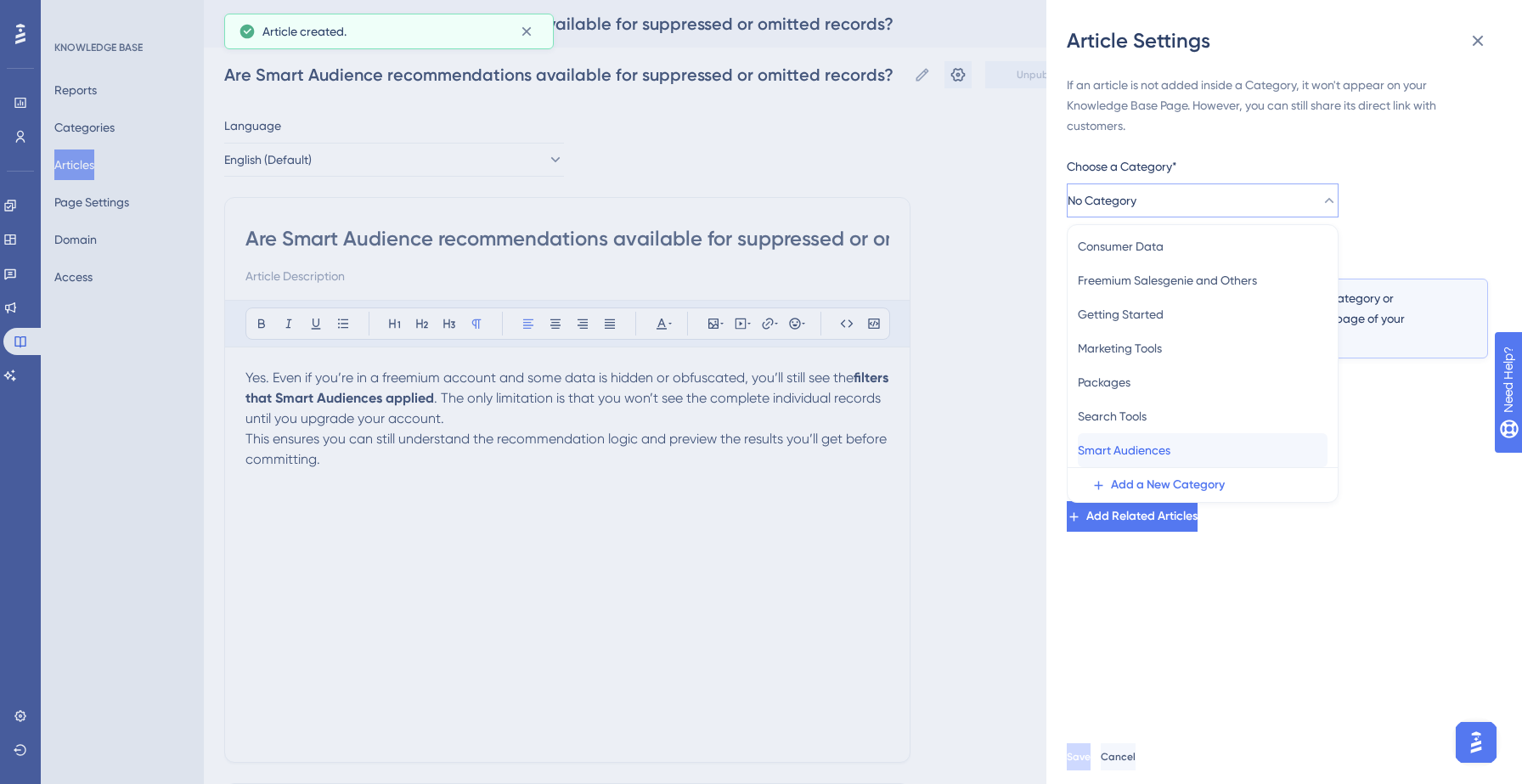
click at [1136, 452] on span "Smart Audiences" at bounding box center [1124, 450] width 93 height 20
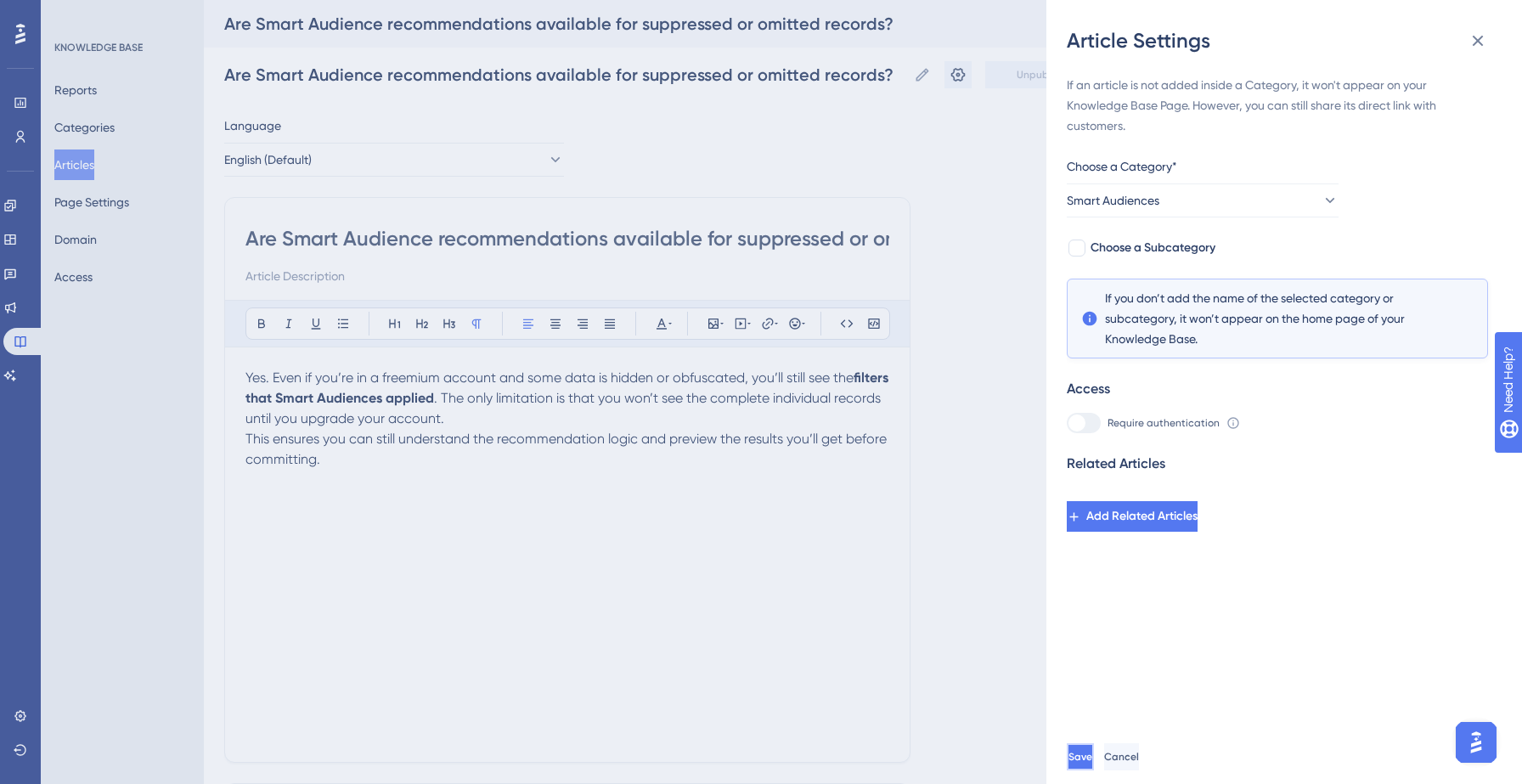
click at [1093, 767] on button "Save" at bounding box center [1080, 756] width 27 height 27
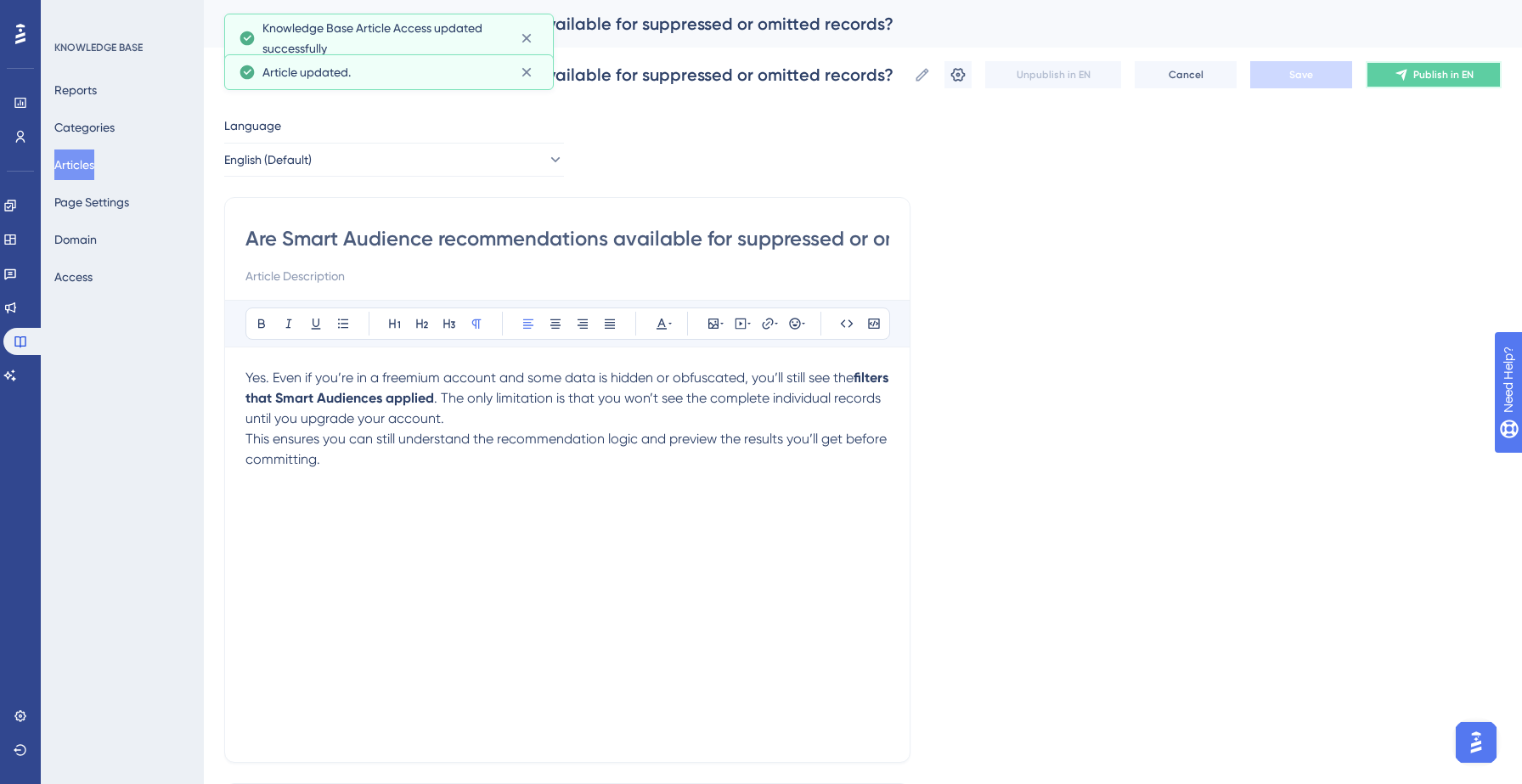
click at [1441, 74] on span "Publish in EN" at bounding box center [1444, 74] width 61 height 13
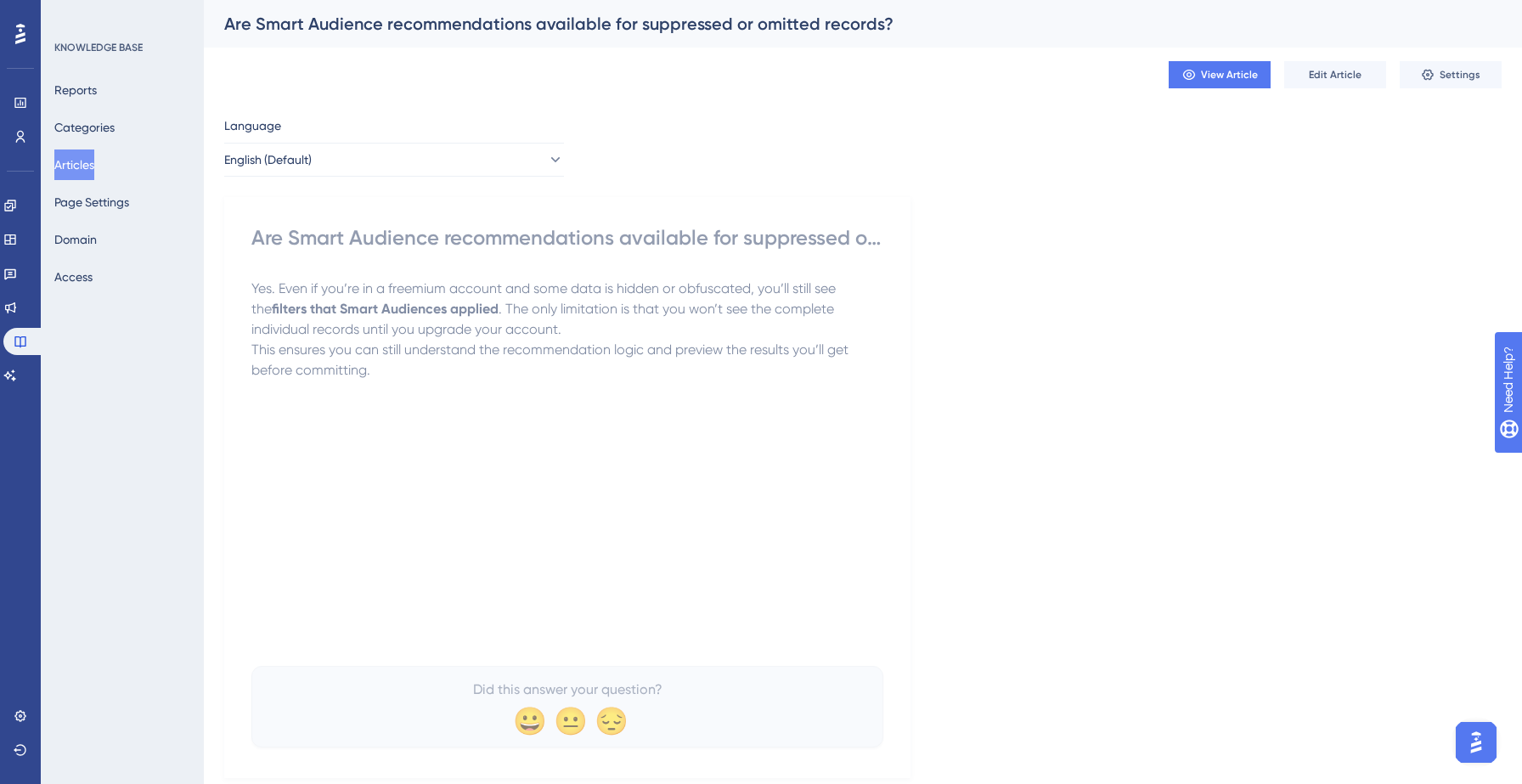
click at [94, 167] on button "Articles" at bounding box center [74, 165] width 40 height 30
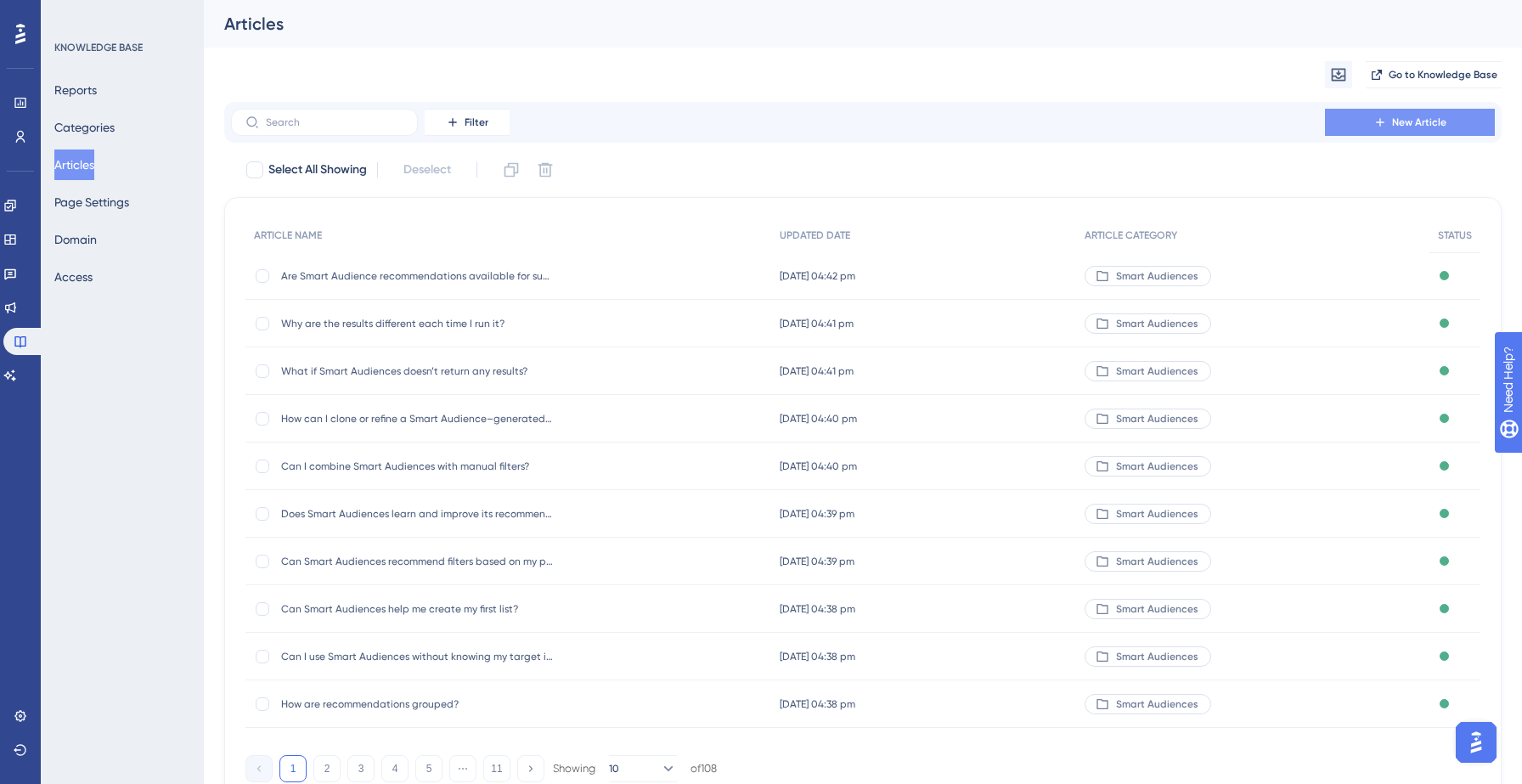
click at [1453, 119] on button "New Article" at bounding box center [1410, 122] width 170 height 27
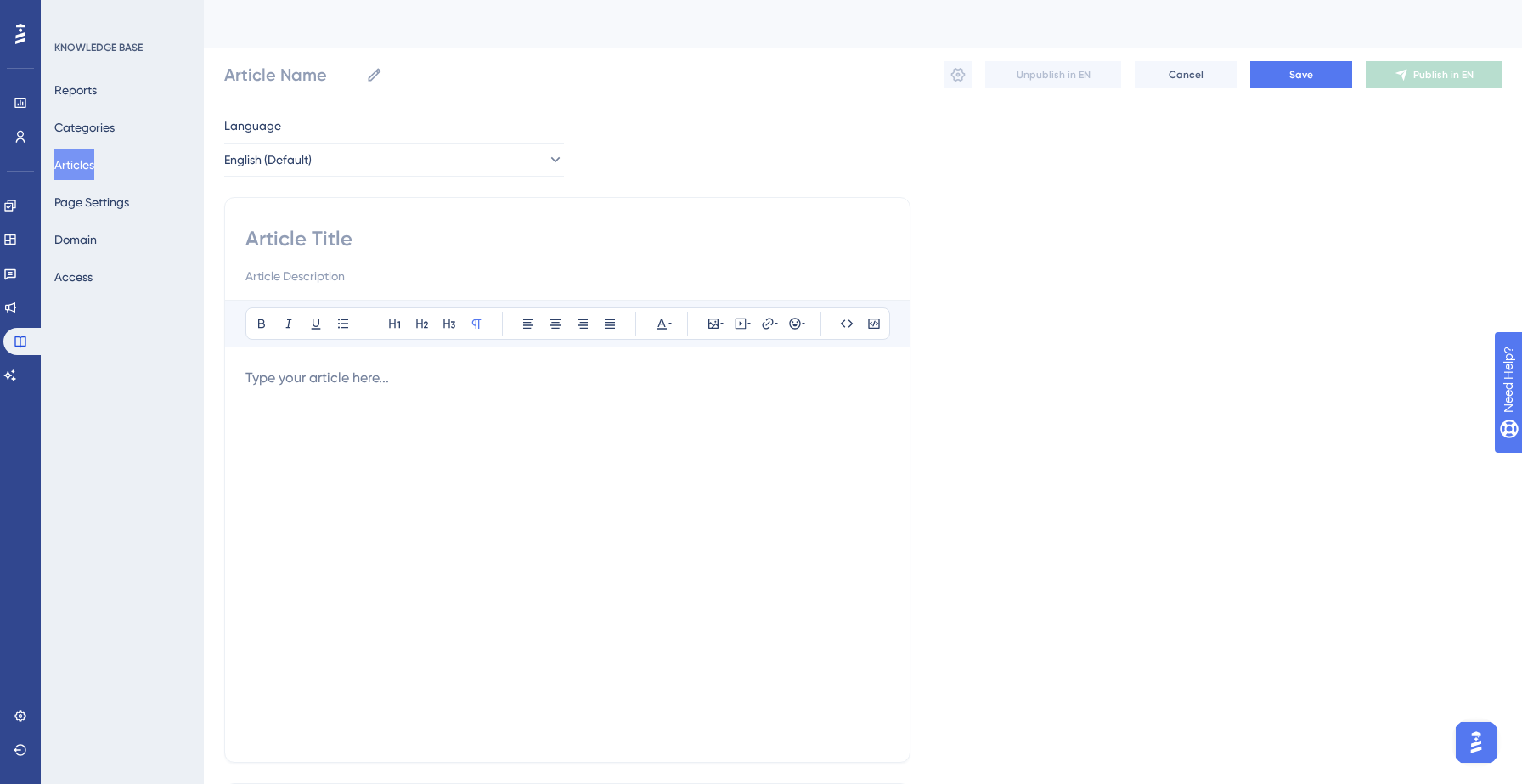
click at [424, 256] on div at bounding box center [567, 256] width 643 height 61
click at [340, 226] on input at bounding box center [567, 239] width 643 height 27
paste input ". What are the limitations of Smart Audiences?"
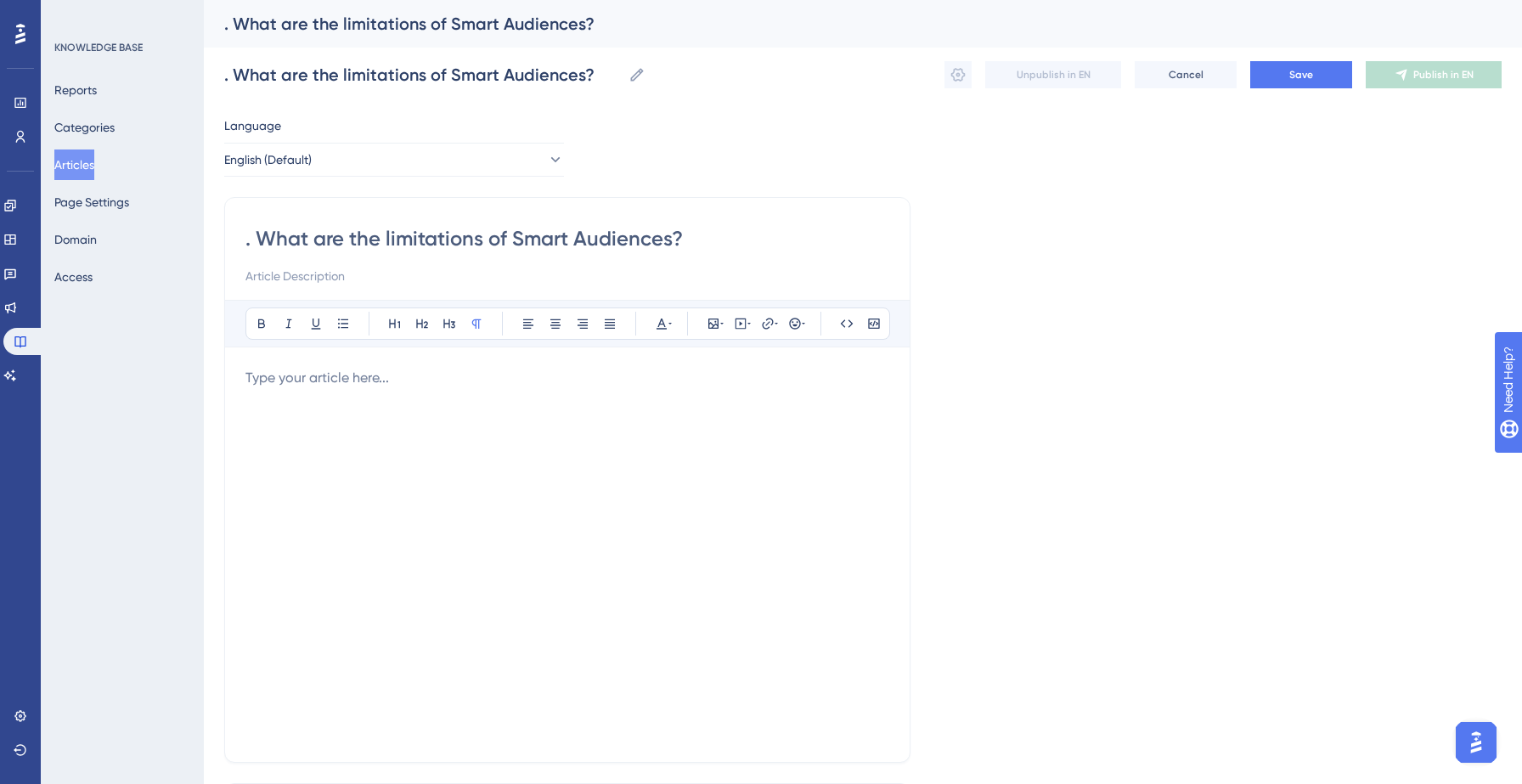
click at [262, 241] on input ". What are the limitations of Smart Audiences?" at bounding box center [567, 239] width 643 height 27
click at [286, 390] on div at bounding box center [567, 554] width 643 height 373
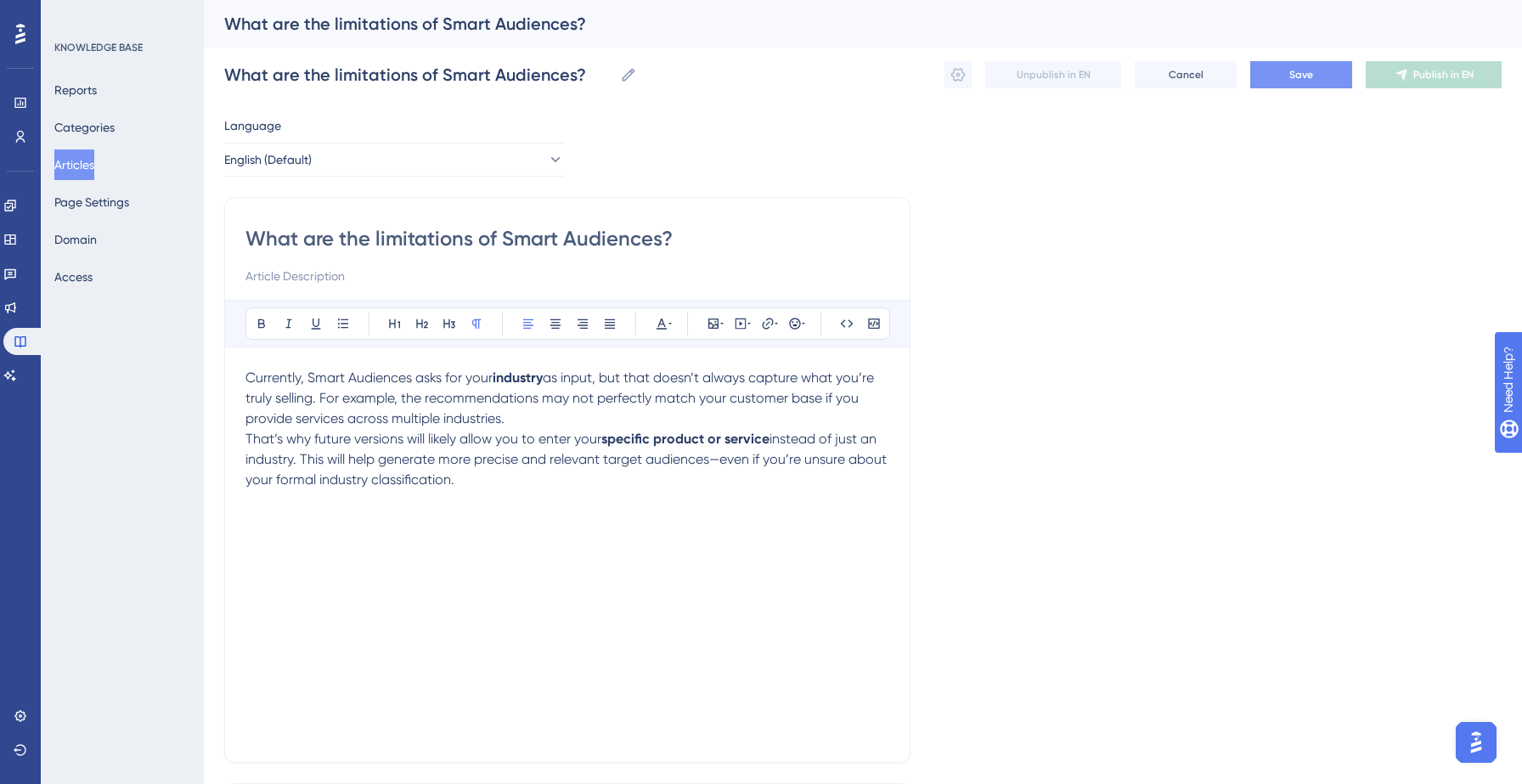
click at [1322, 78] on button "Save" at bounding box center [1301, 75] width 102 height 27
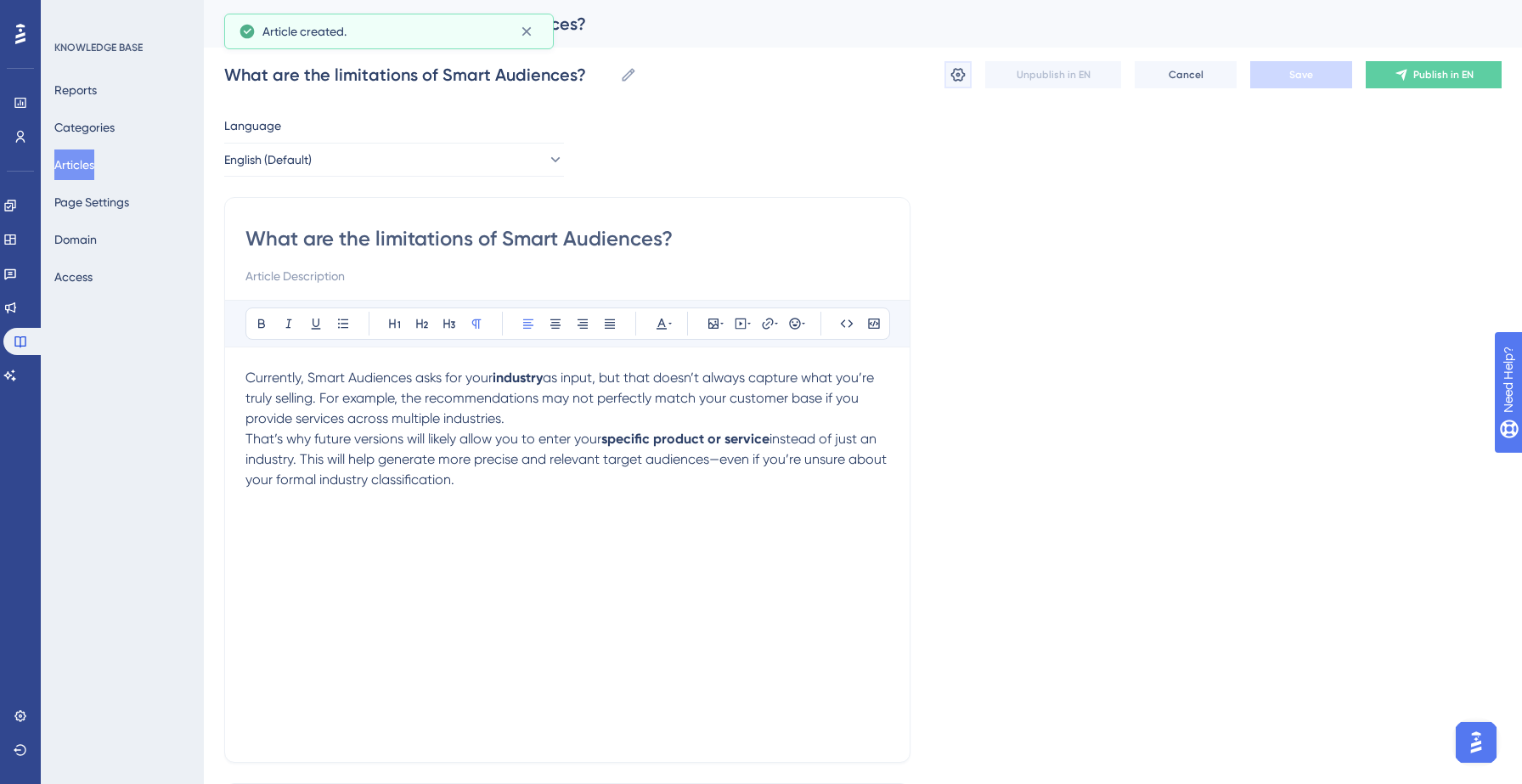
click at [950, 70] on icon at bounding box center [957, 74] width 17 height 17
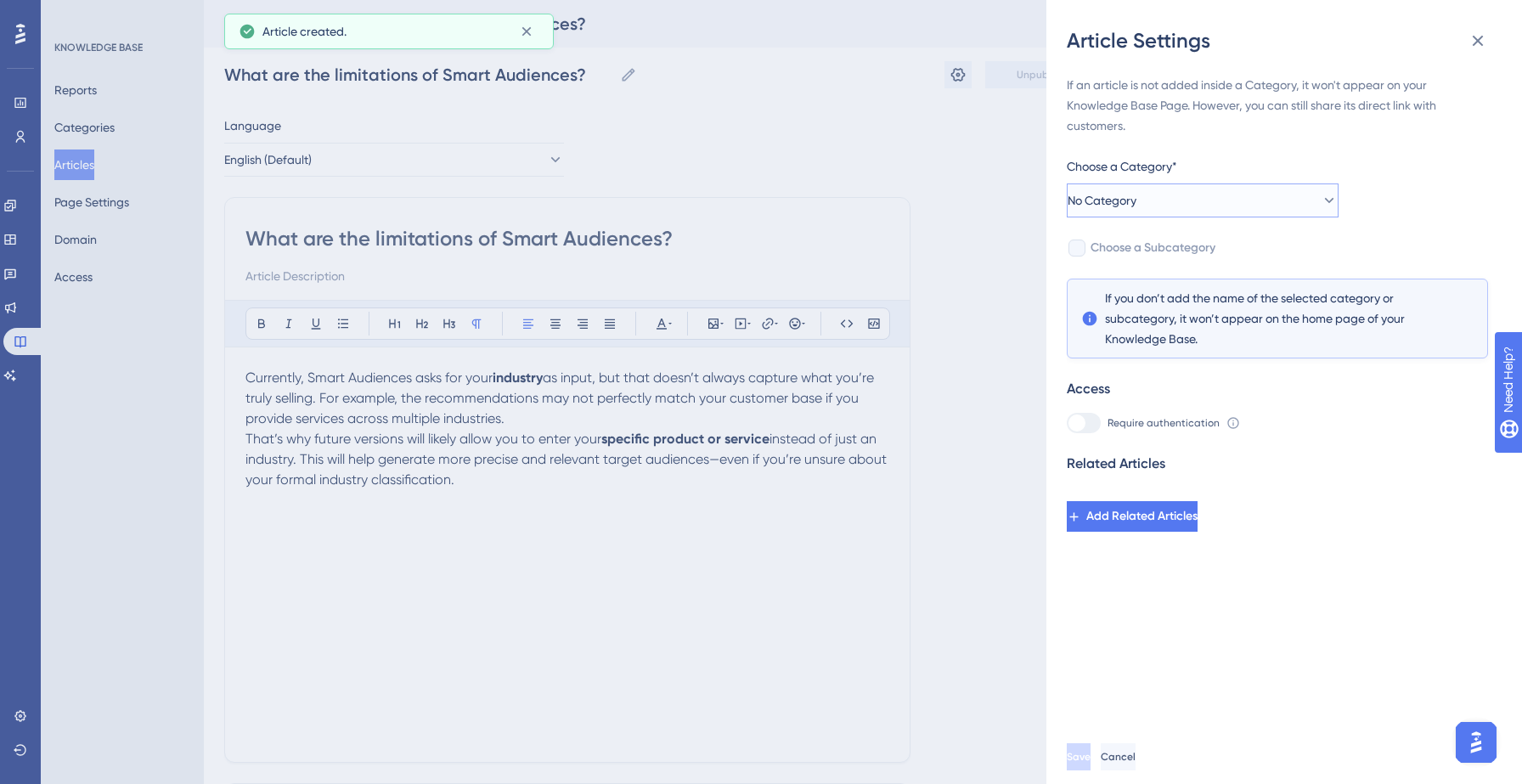
click at [1162, 197] on button "No Category" at bounding box center [1202, 200] width 272 height 34
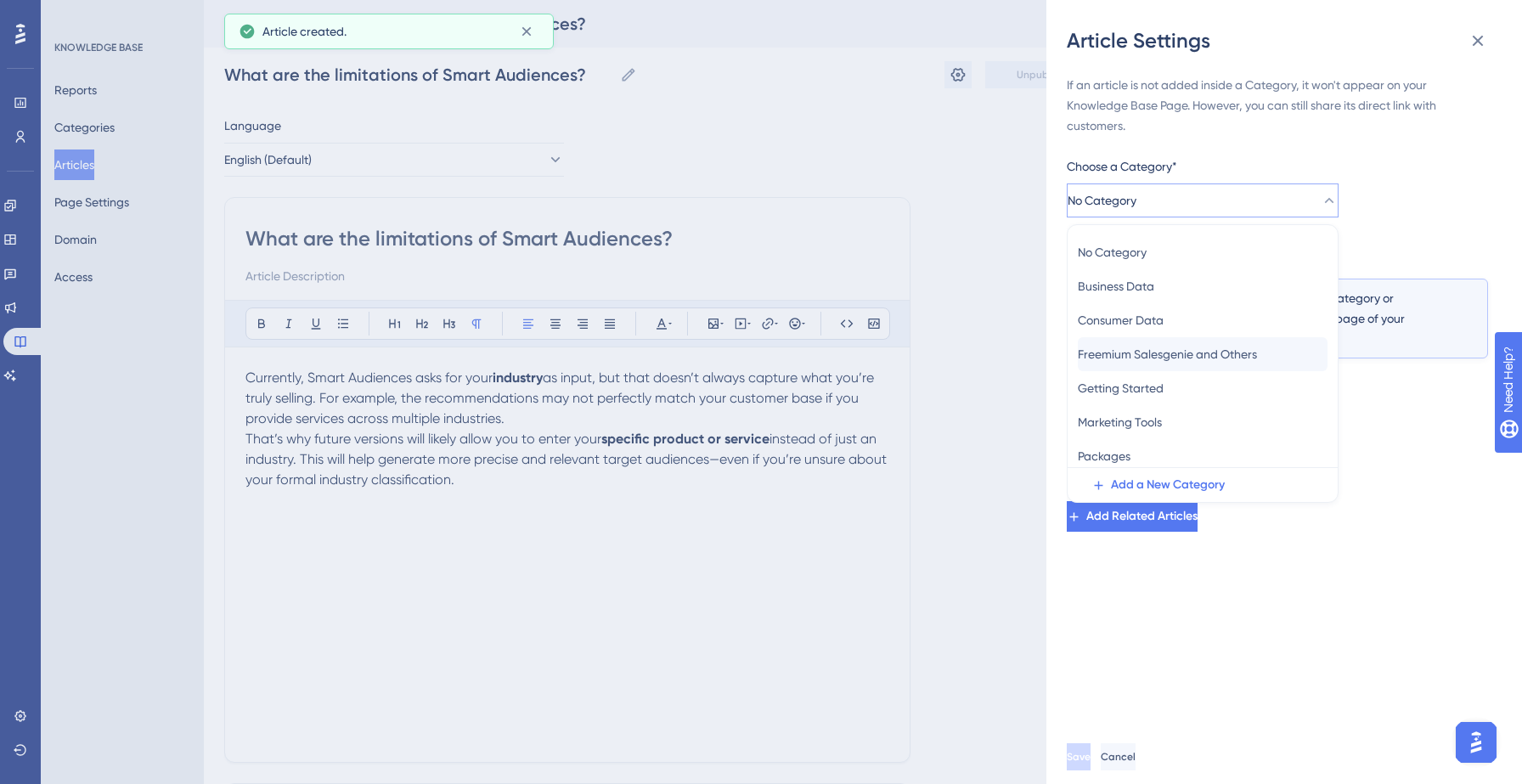
scroll to position [74, 0]
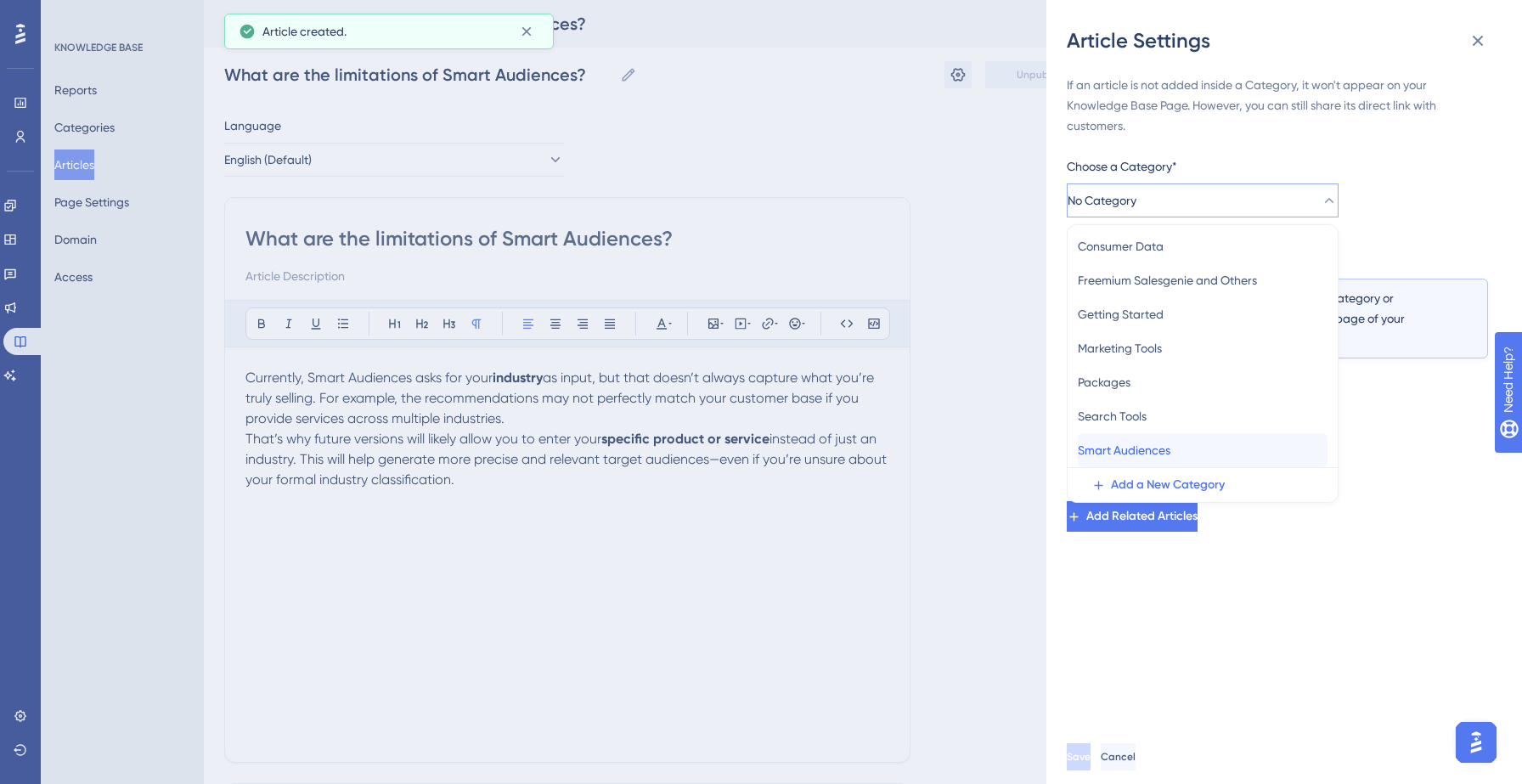
click at [1120, 444] on span "Smart Audiences" at bounding box center [1124, 450] width 93 height 20
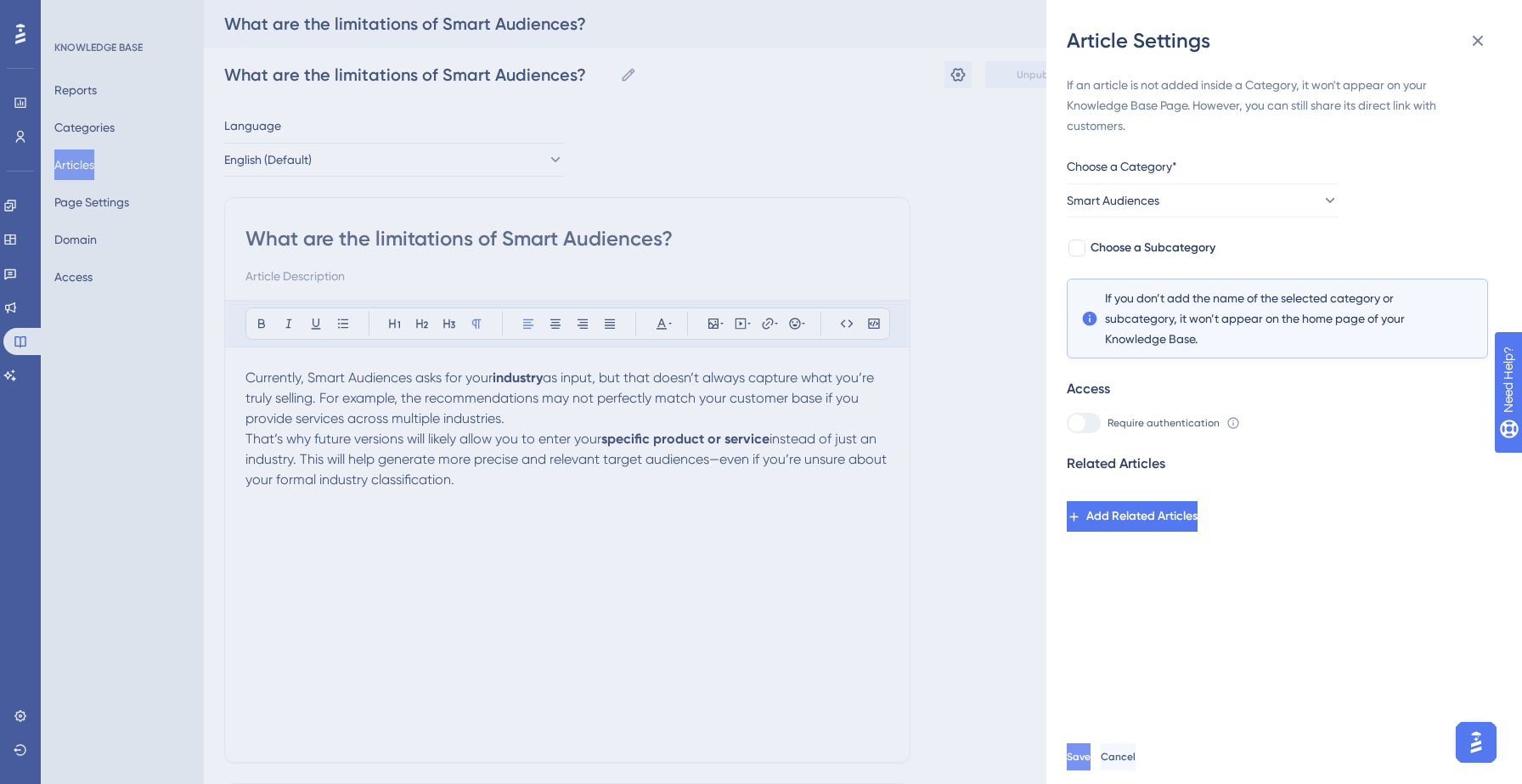
click at [1091, 751] on span "Save" at bounding box center [1078, 755] width 24 height 13
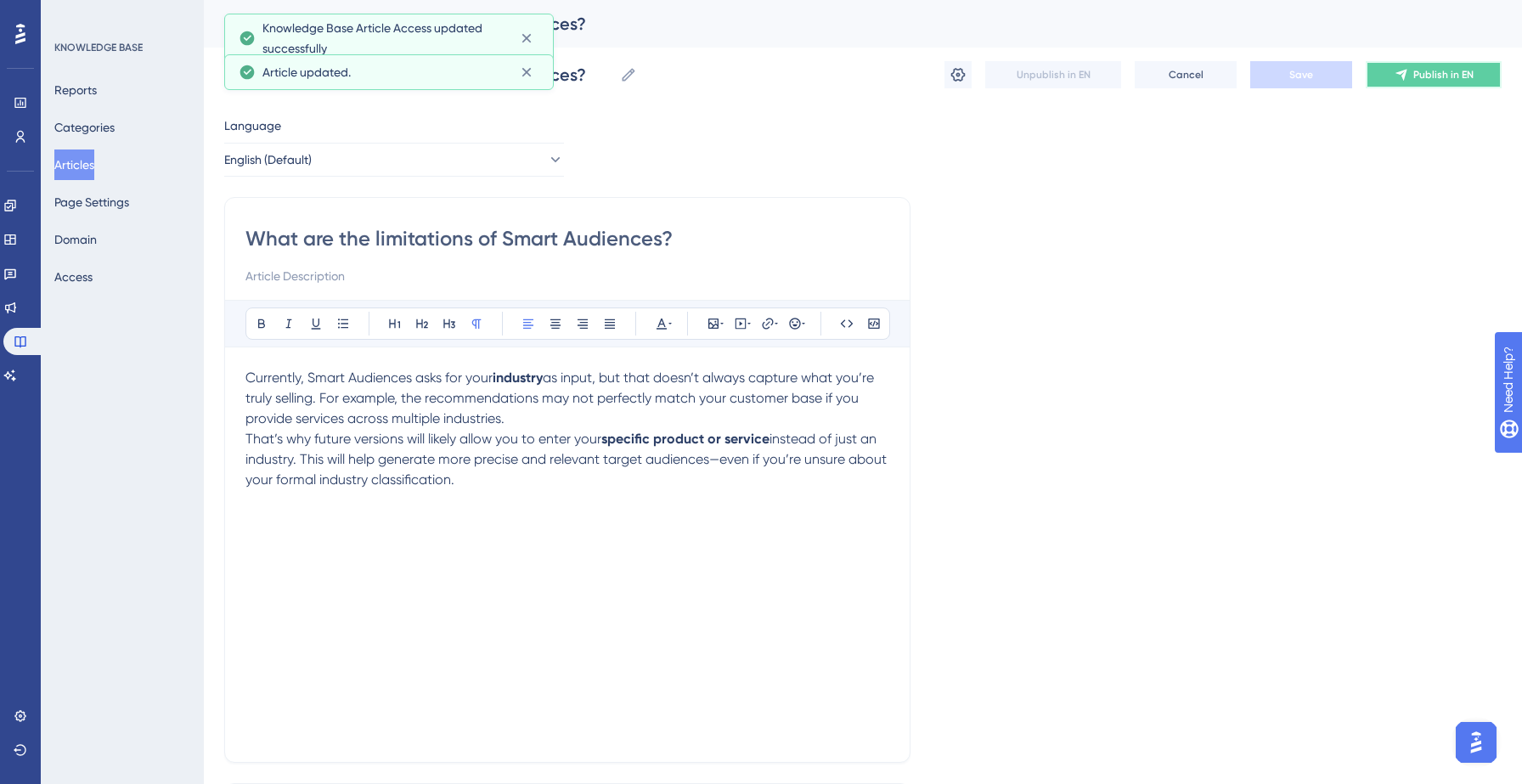
click at [1438, 74] on span "Publish in EN" at bounding box center [1444, 74] width 61 height 13
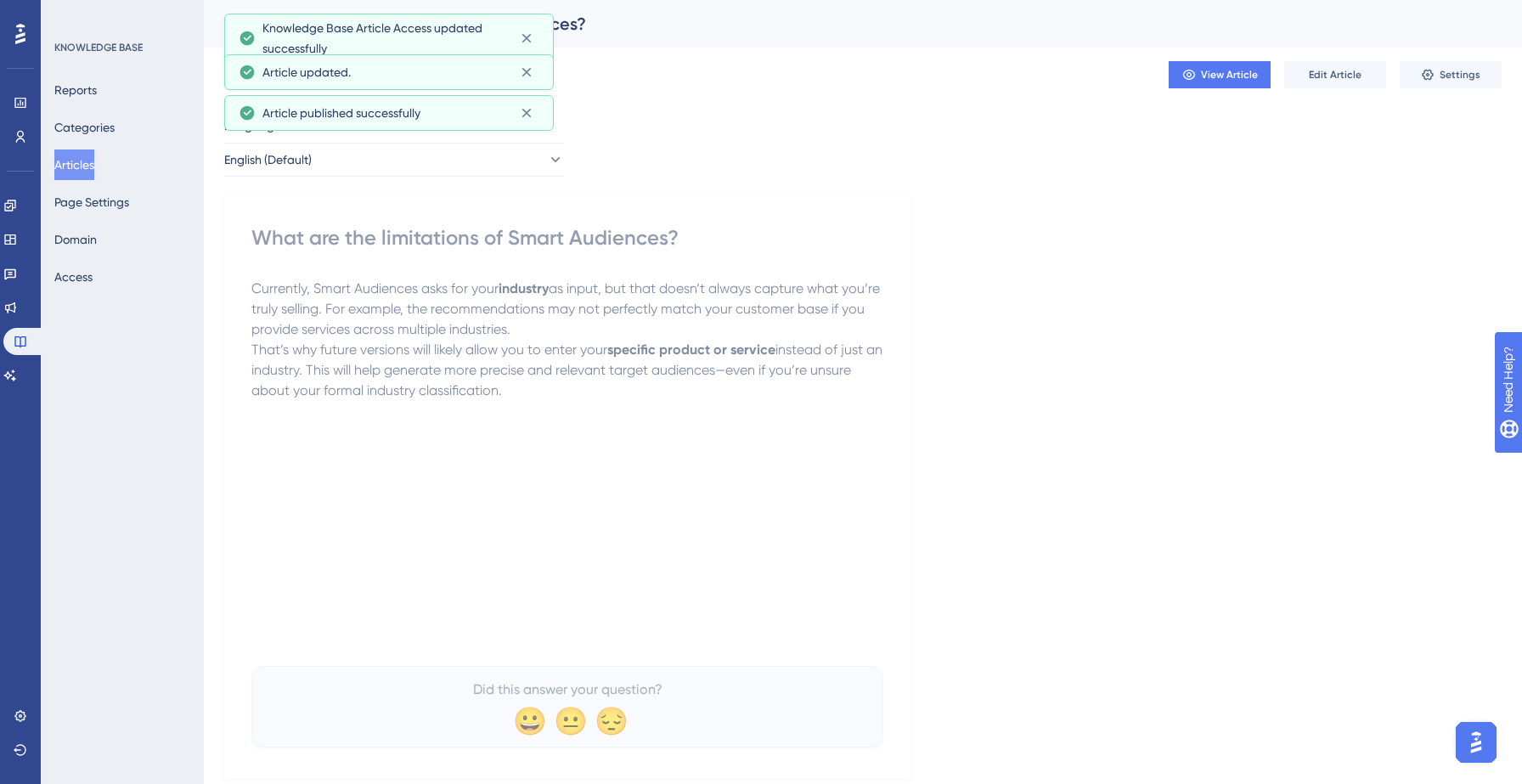
click at [78, 156] on button "Articles" at bounding box center [74, 165] width 40 height 30
